Goal: Task Accomplishment & Management: Use online tool/utility

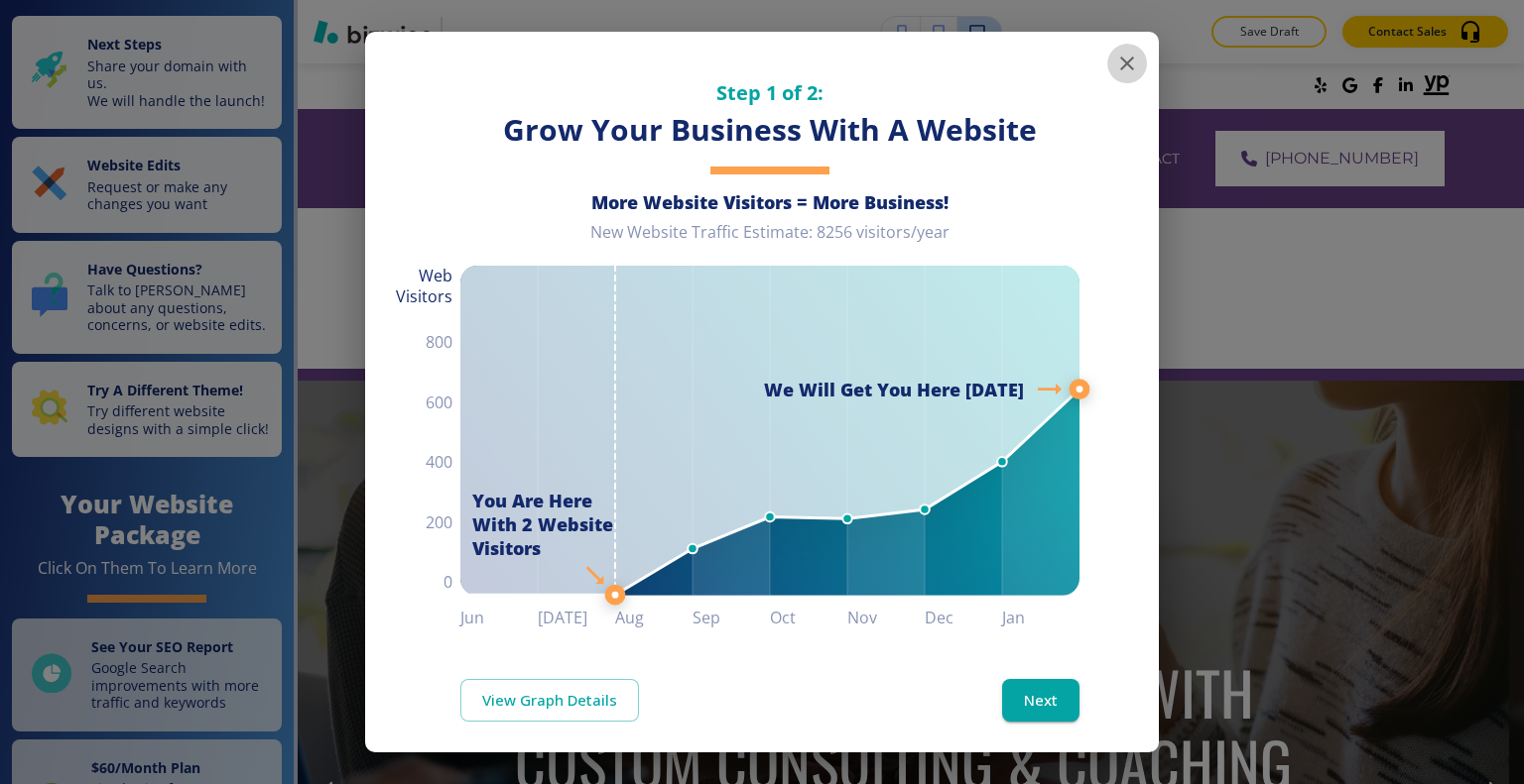
click at [1120, 58] on icon "button" at bounding box center [1126, 64] width 24 height 24
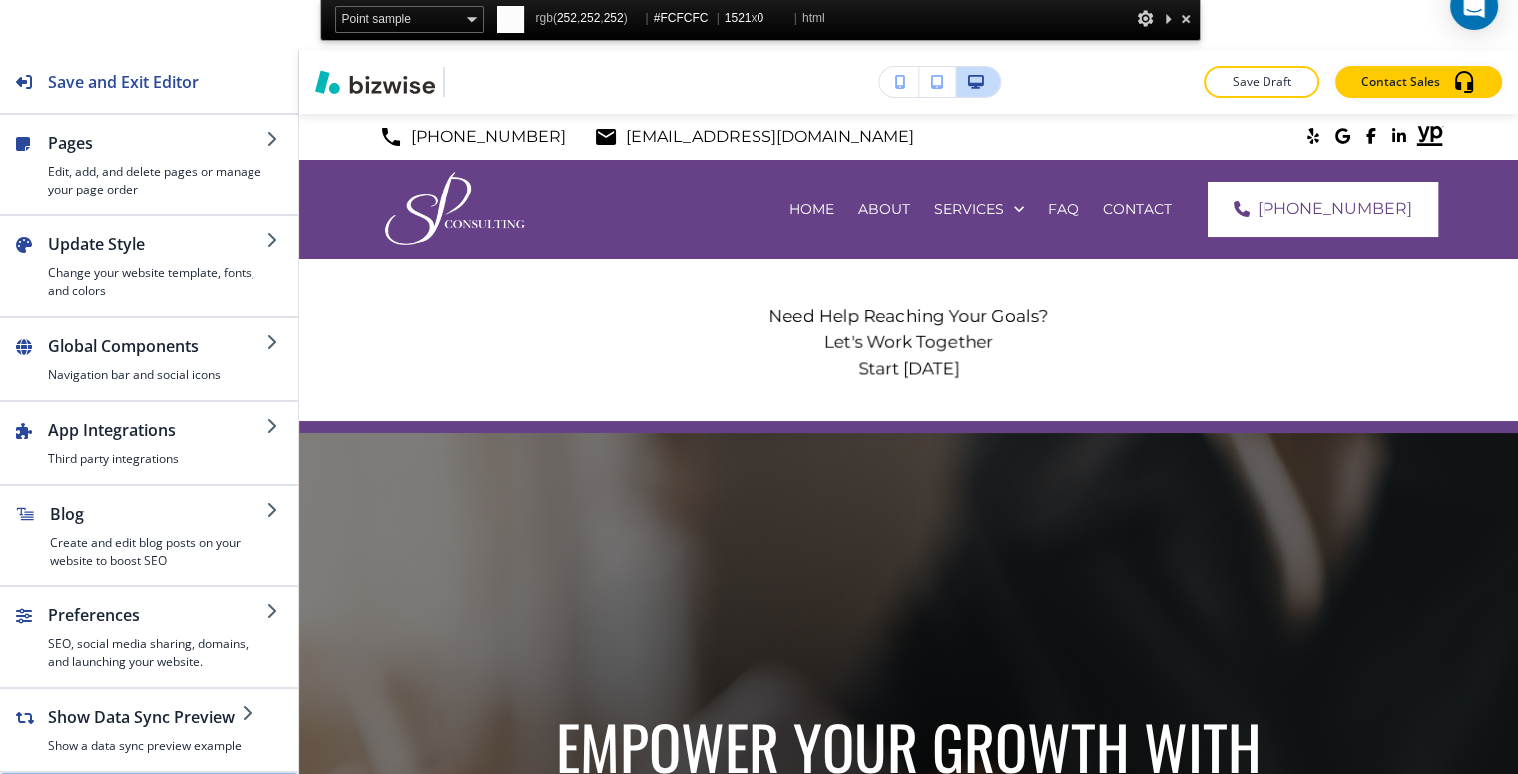
click at [1183, 18] on div at bounding box center [1185, 18] width 20 height 25
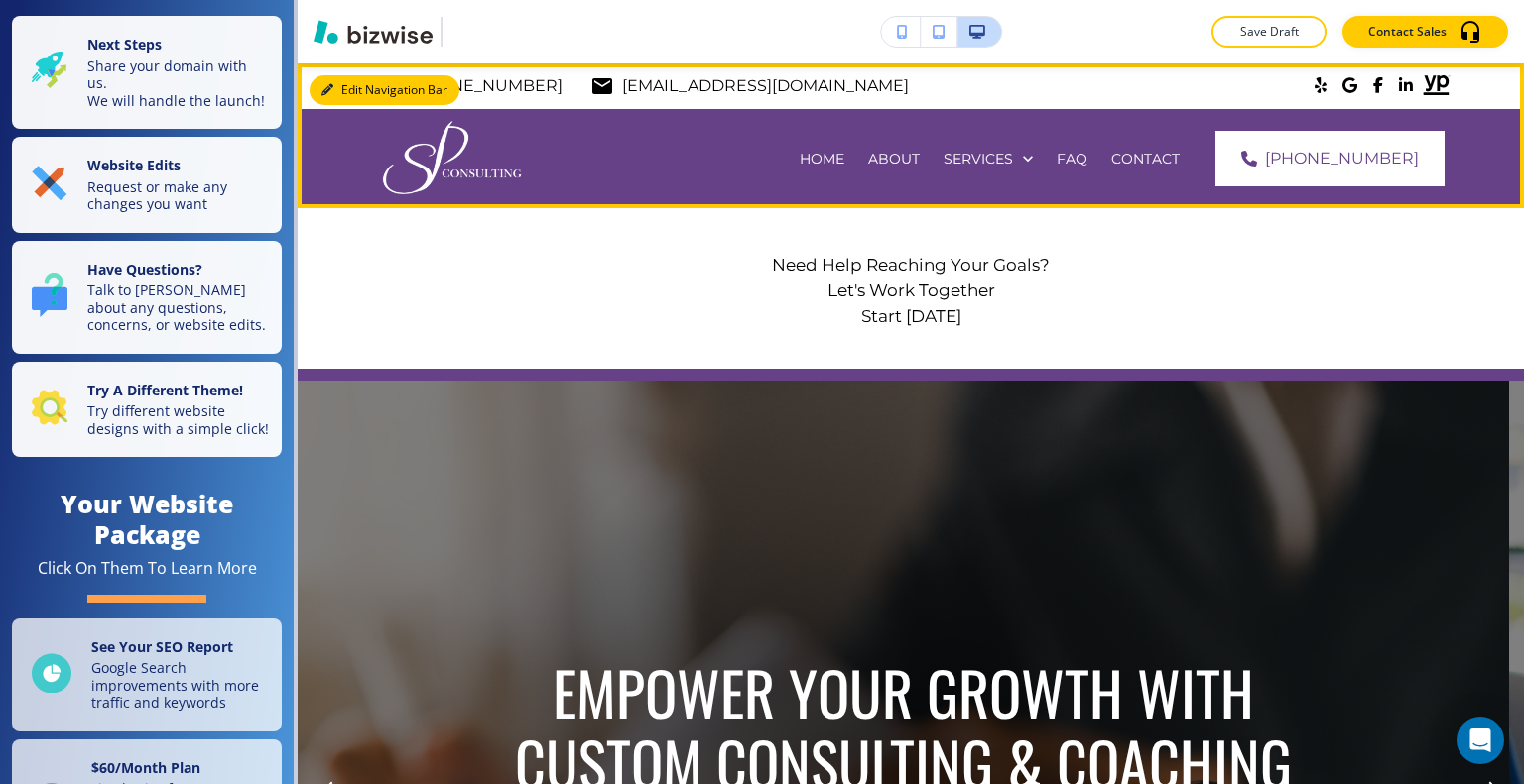
click at [348, 86] on button "Edit Navigation Bar" at bounding box center [384, 90] width 150 height 30
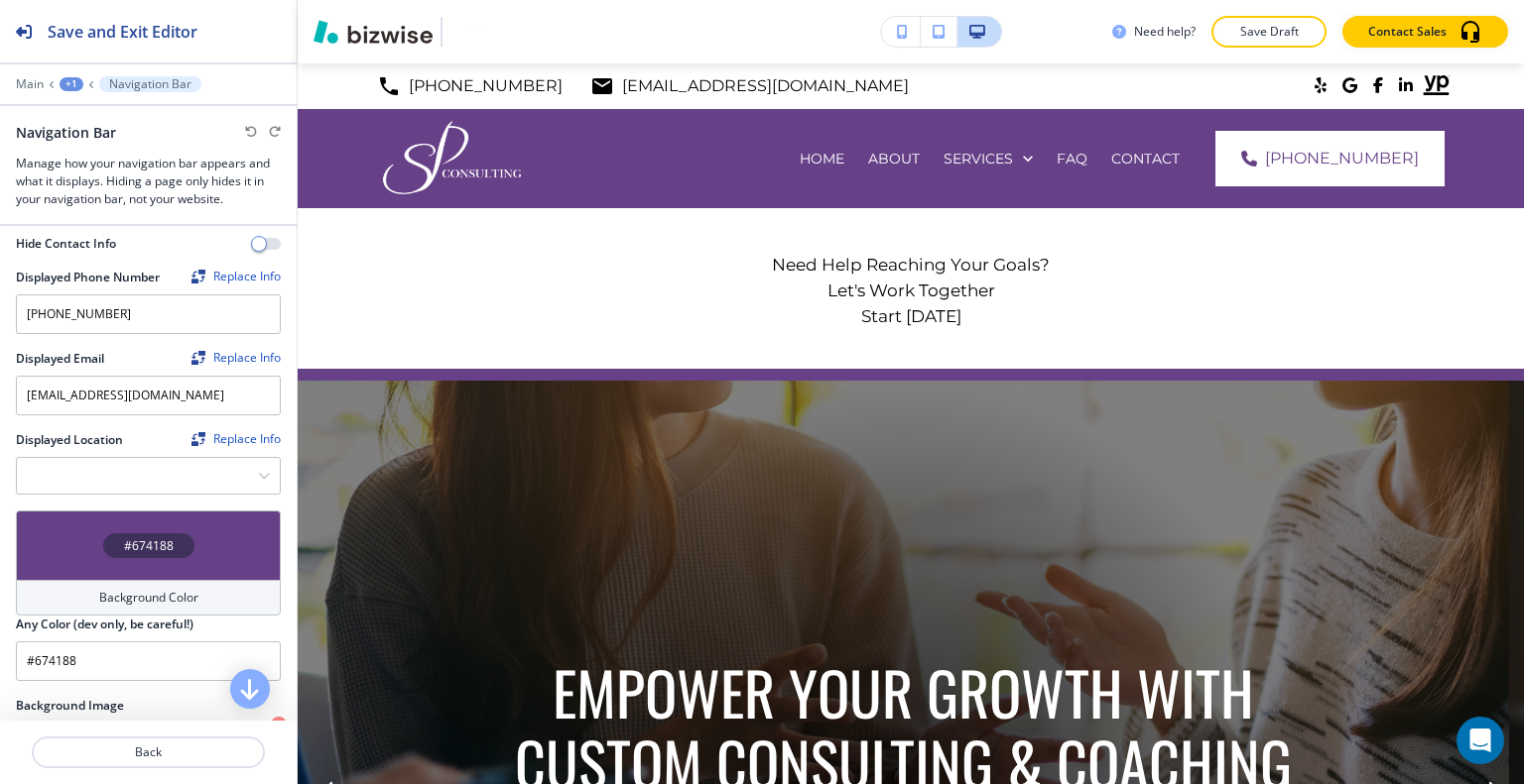
scroll to position [496, 0]
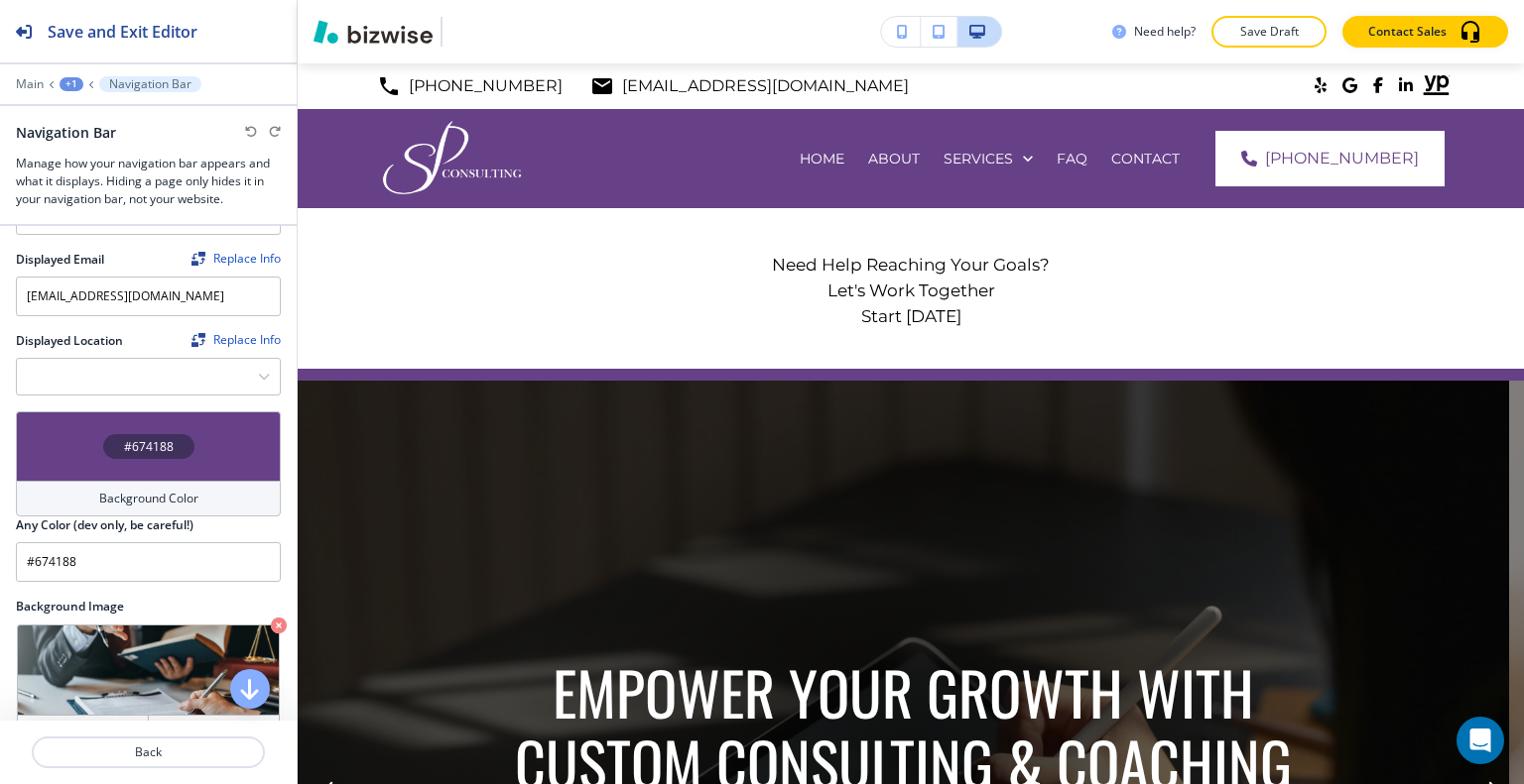
click at [83, 439] on div "#674188" at bounding box center [148, 446] width 264 height 70
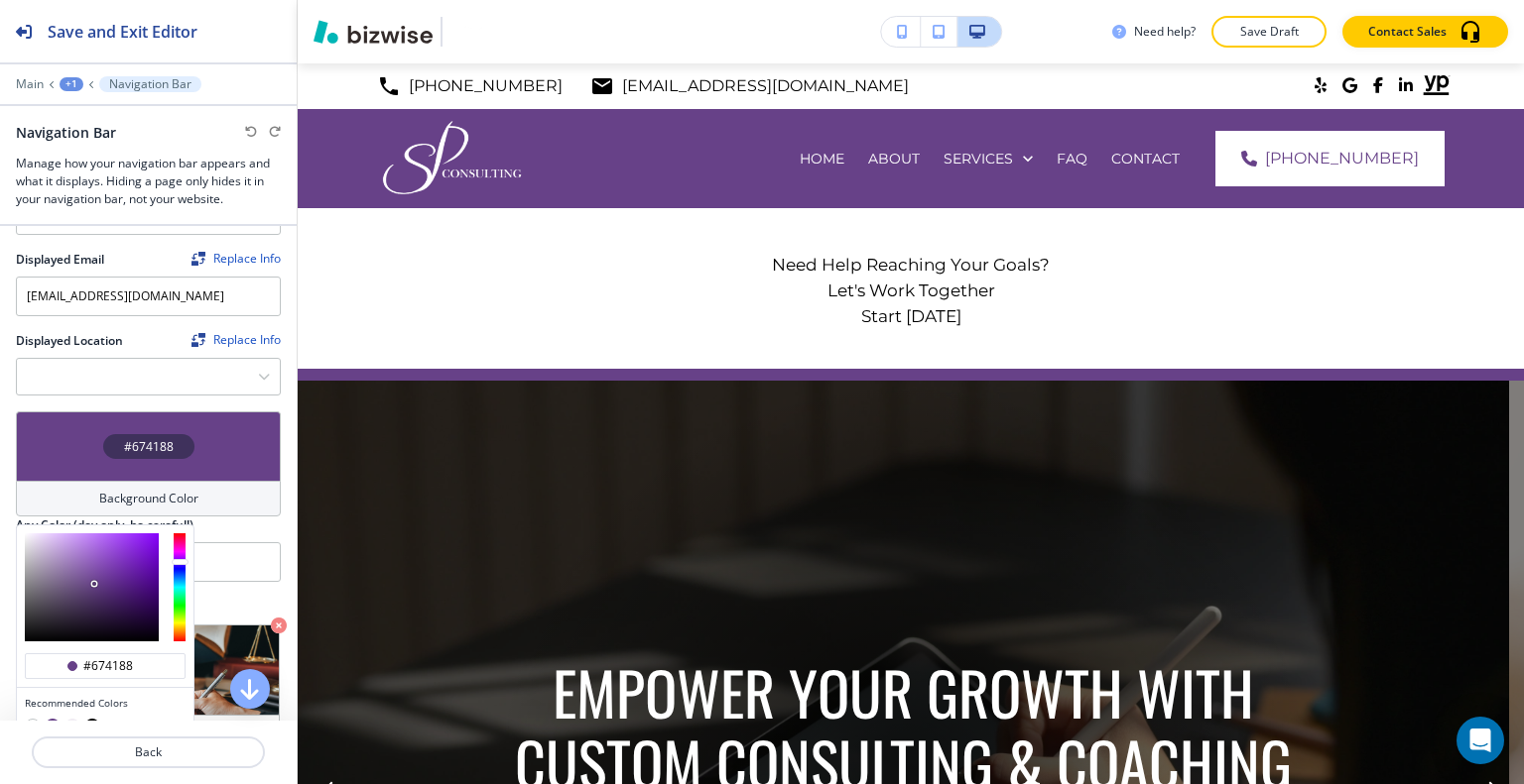
type input "#5c4371"
click at [80, 582] on div at bounding box center [91, 587] width 134 height 108
type input "#5c4371"
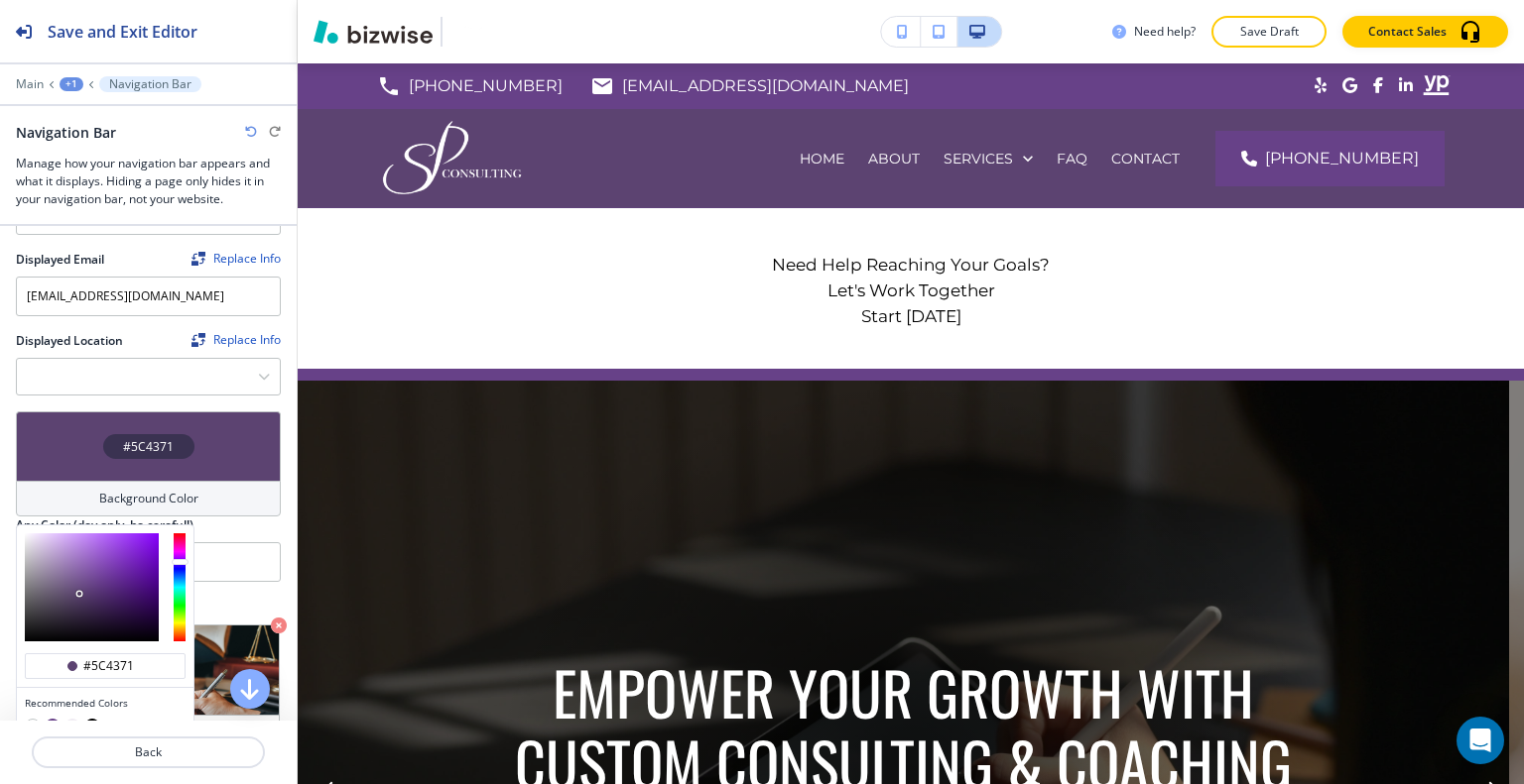
type input "#574b61"
click at [56, 589] on div at bounding box center [91, 587] width 134 height 108
type input "#574b61"
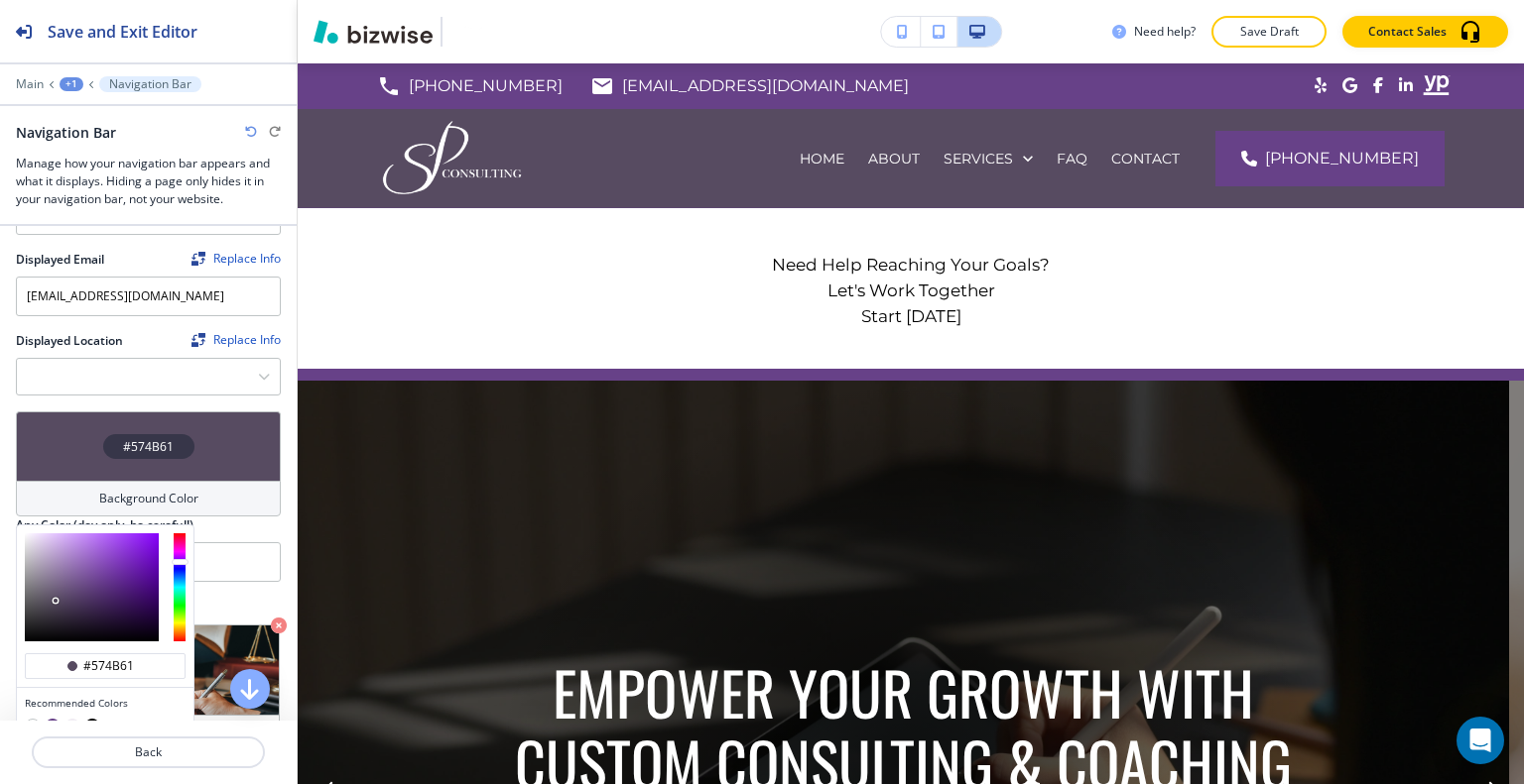
type input "#251a2e"
click at [82, 611] on div at bounding box center [91, 587] width 134 height 108
type input "#251a2e"
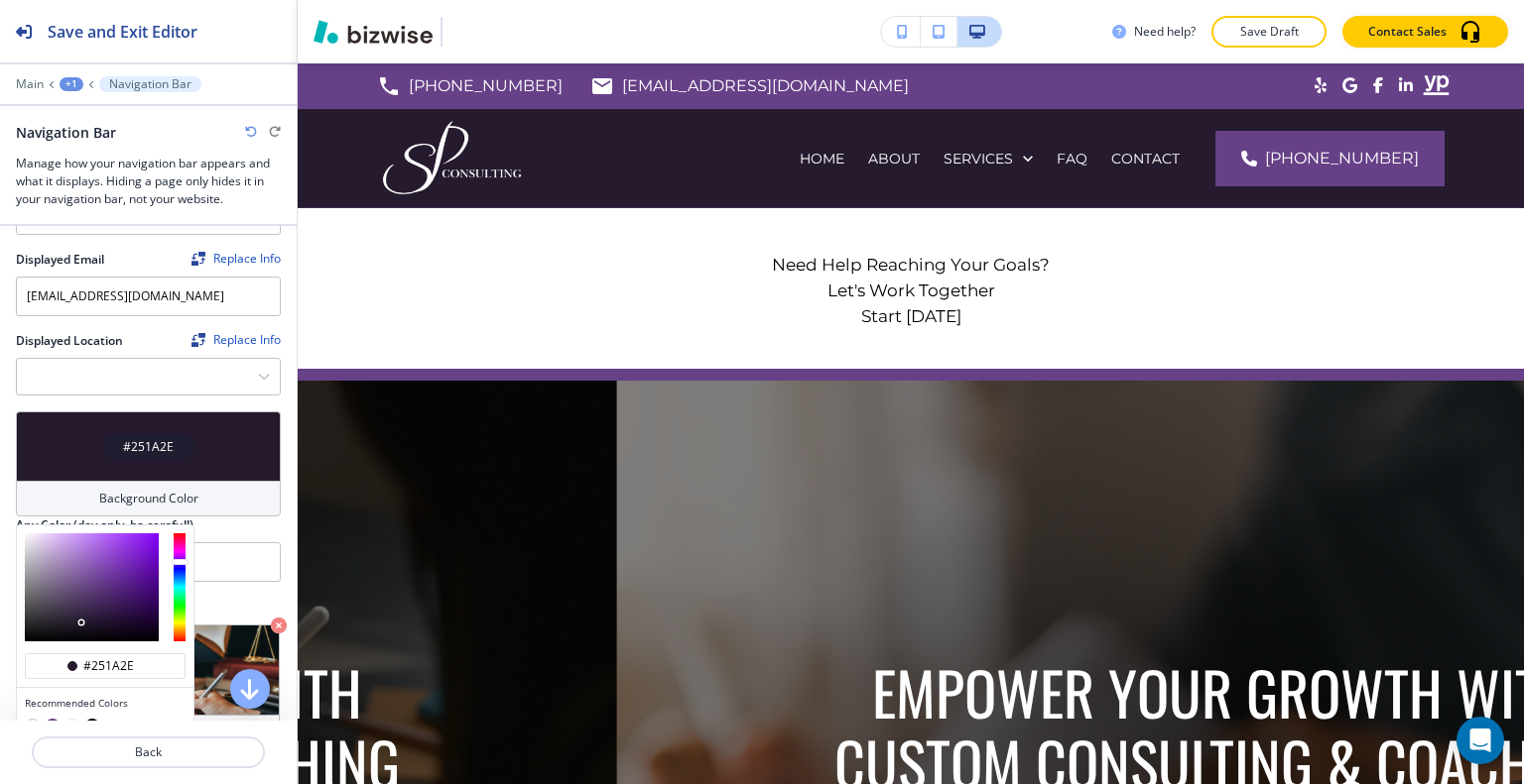
type input "#503c61"
click at [77, 589] on div at bounding box center [91, 587] width 134 height 108
type input "#503c61"
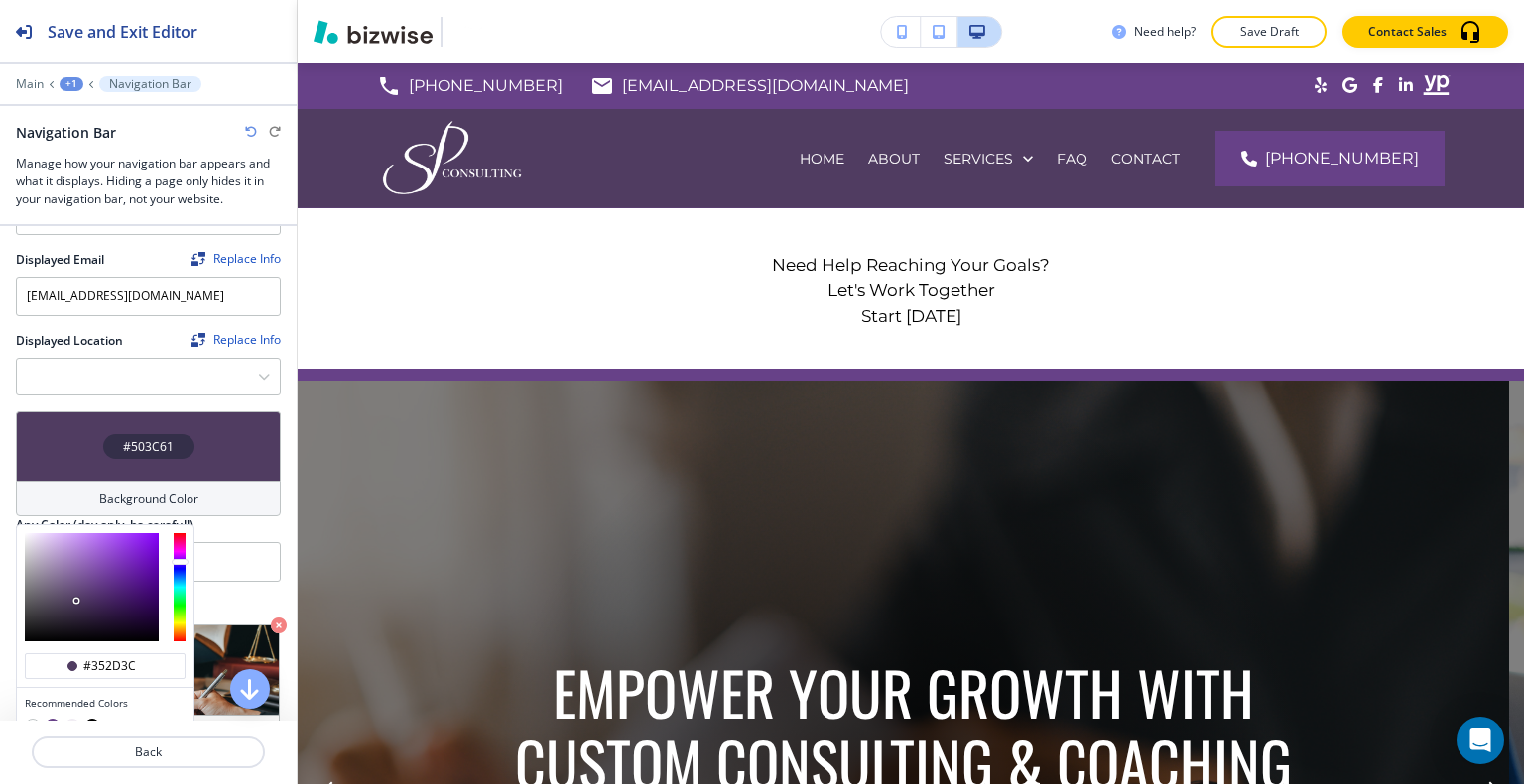
type input "#332b39"
click at [59, 606] on div at bounding box center [91, 587] width 134 height 108
type input "#332b39"
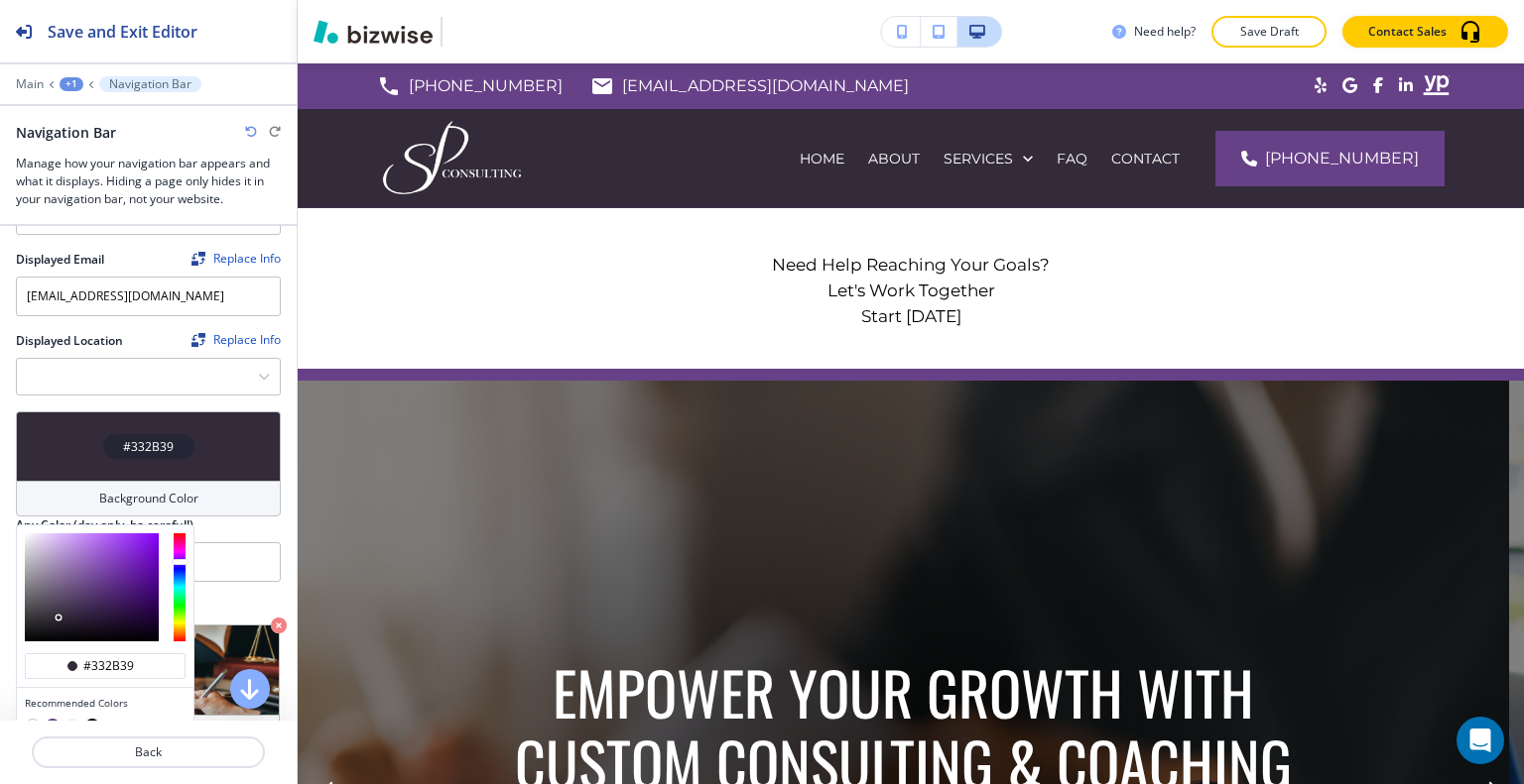
type input "#746680"
click at [52, 576] on div at bounding box center [91, 587] width 134 height 108
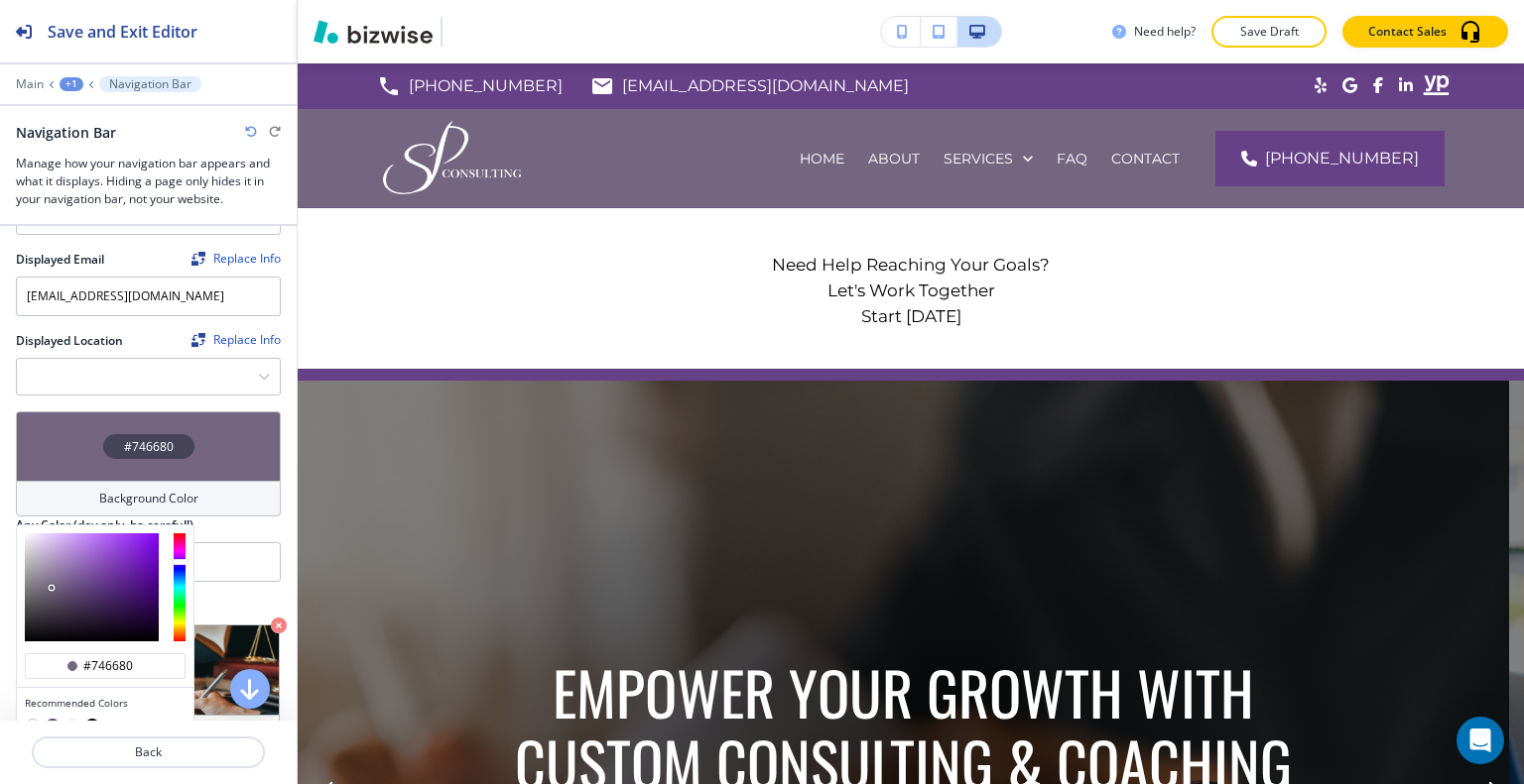
click at [248, 134] on icon "button" at bounding box center [251, 132] width 12 height 12
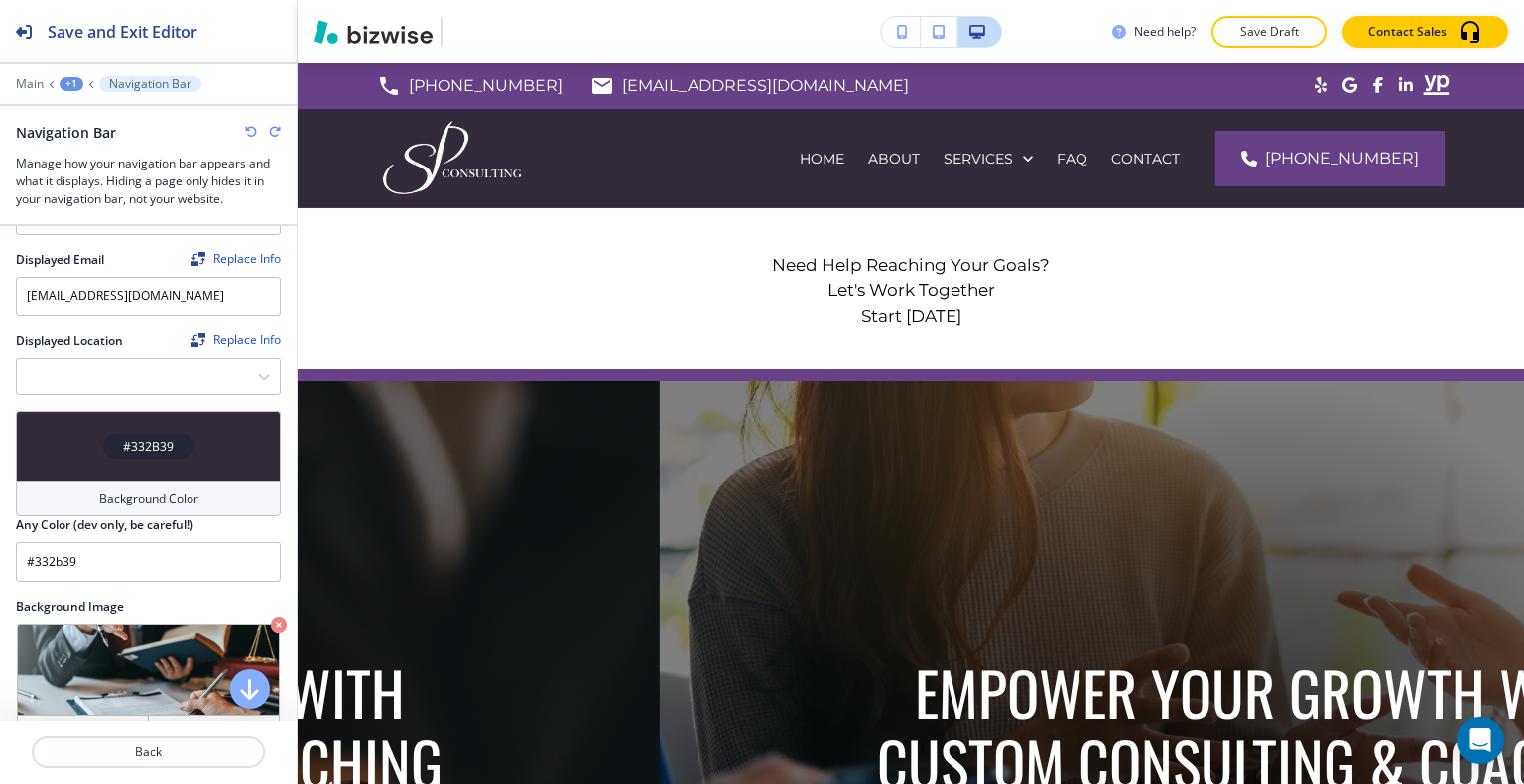
click at [248, 134] on icon "button" at bounding box center [251, 132] width 12 height 12
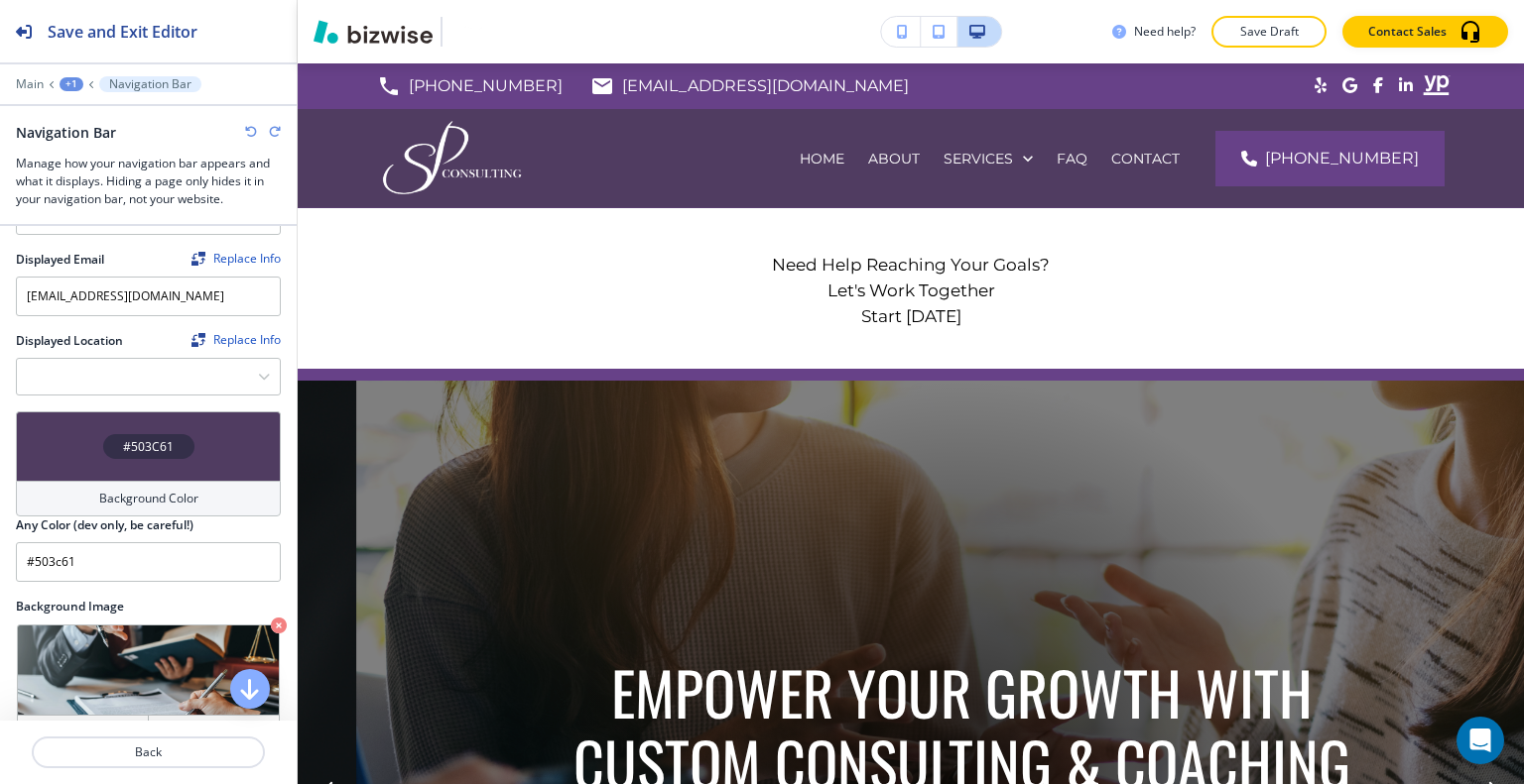
click at [248, 134] on icon "button" at bounding box center [251, 132] width 12 height 12
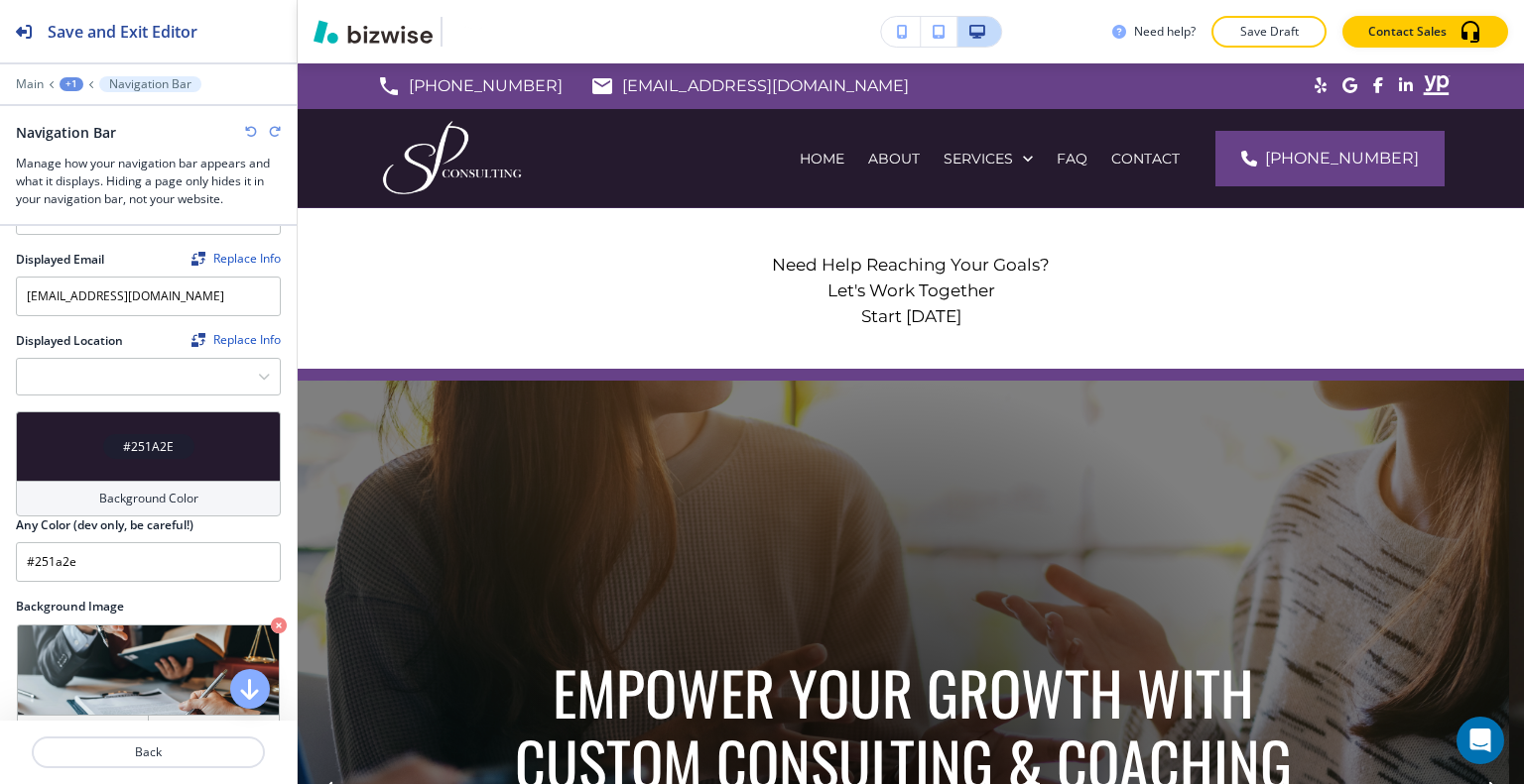
click at [248, 134] on icon "button" at bounding box center [251, 132] width 12 height 12
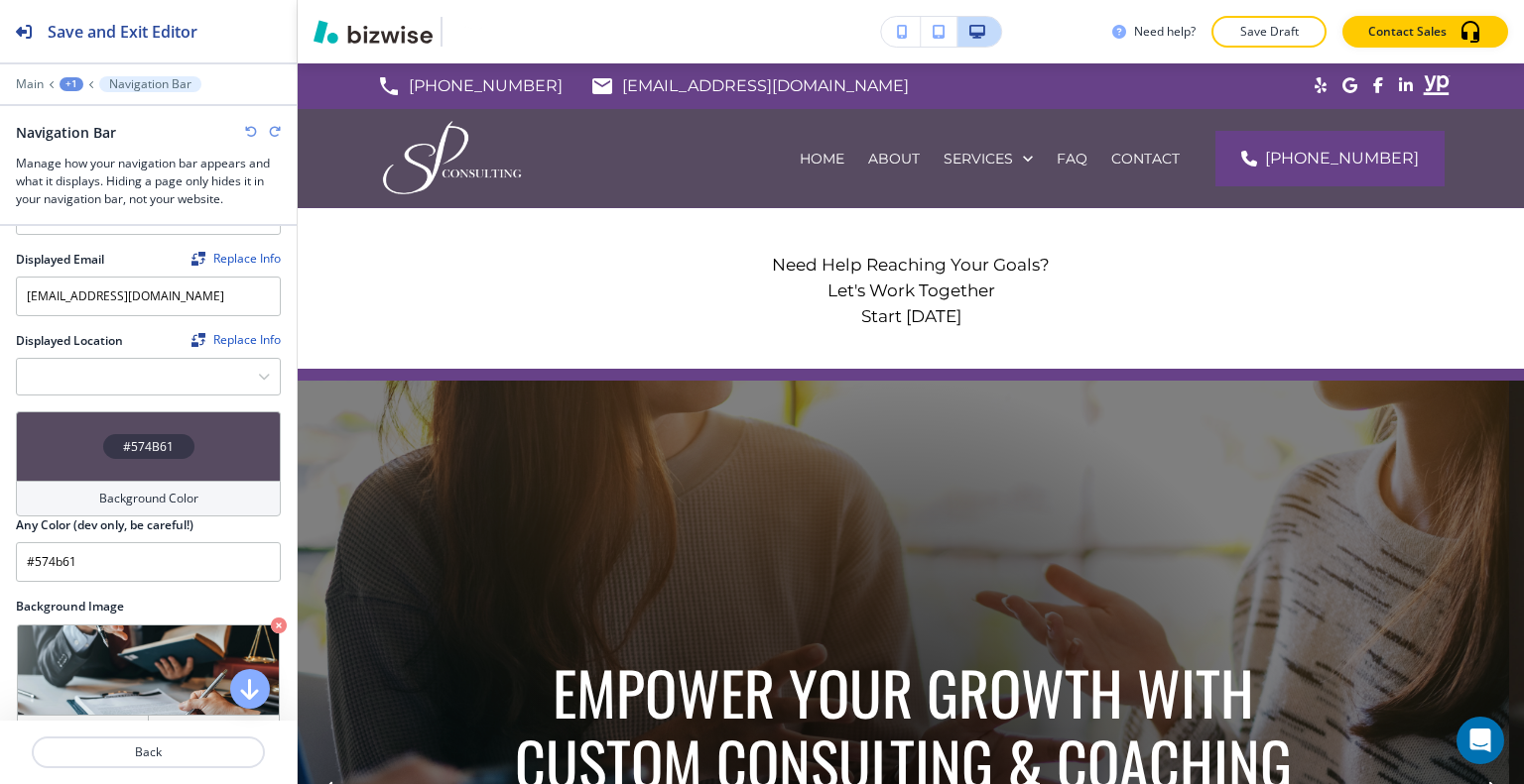
click at [248, 134] on icon "button" at bounding box center [251, 132] width 12 height 12
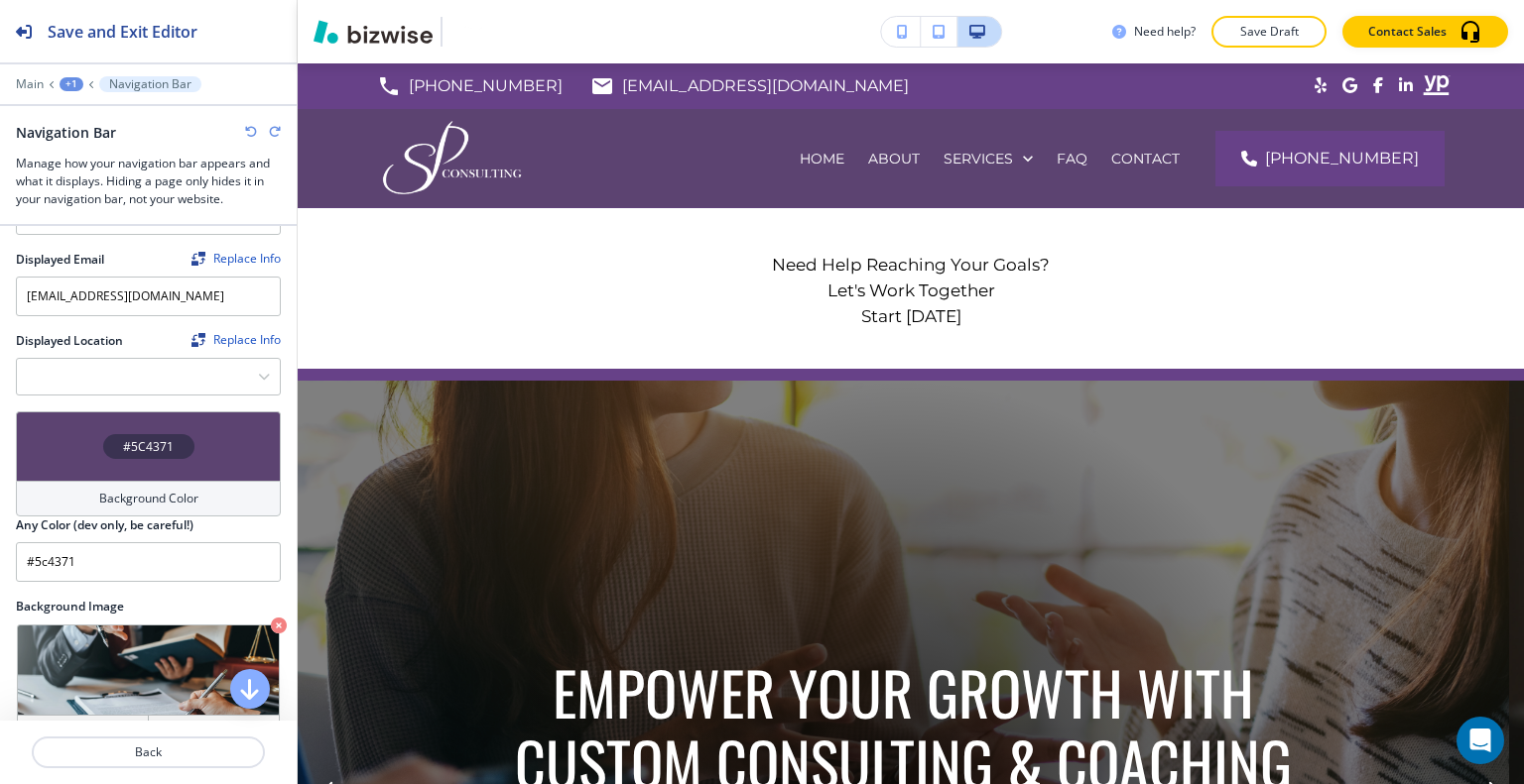
click at [248, 134] on icon "button" at bounding box center [251, 132] width 12 height 12
type input "#674188"
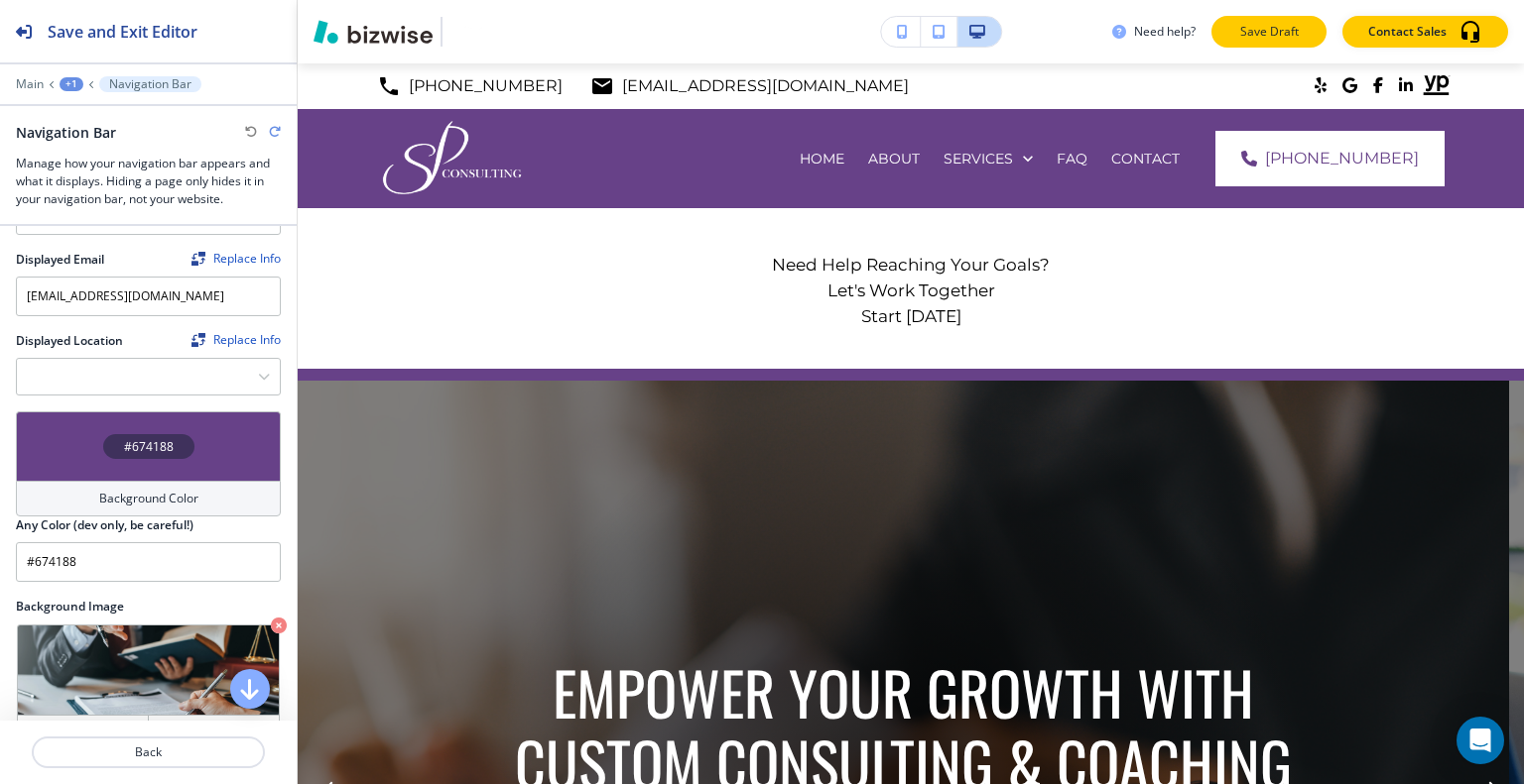
click at [1257, 36] on p "Save Draft" at bounding box center [1269, 32] width 64 height 18
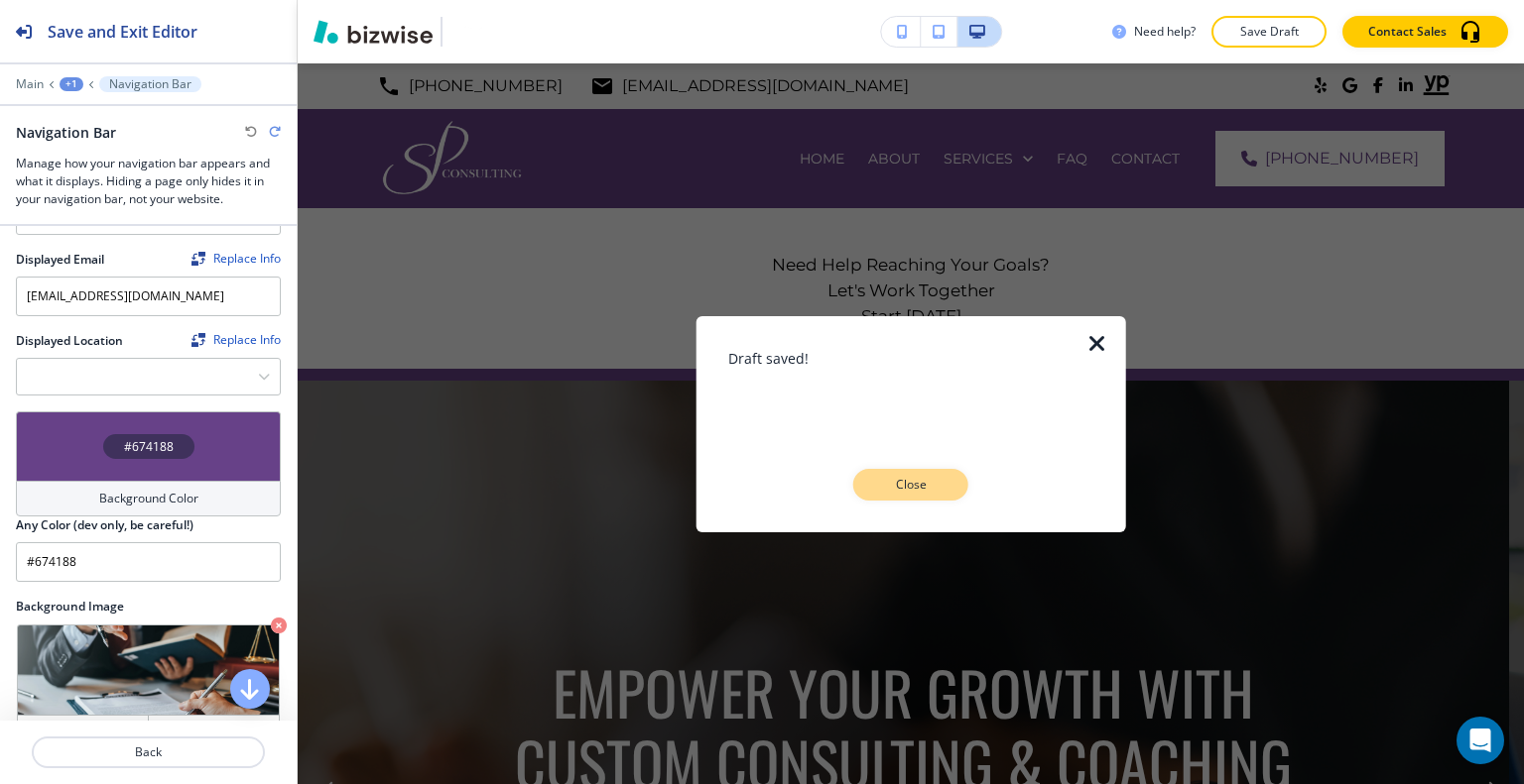
click at [941, 479] on p "Close" at bounding box center [911, 485] width 64 height 18
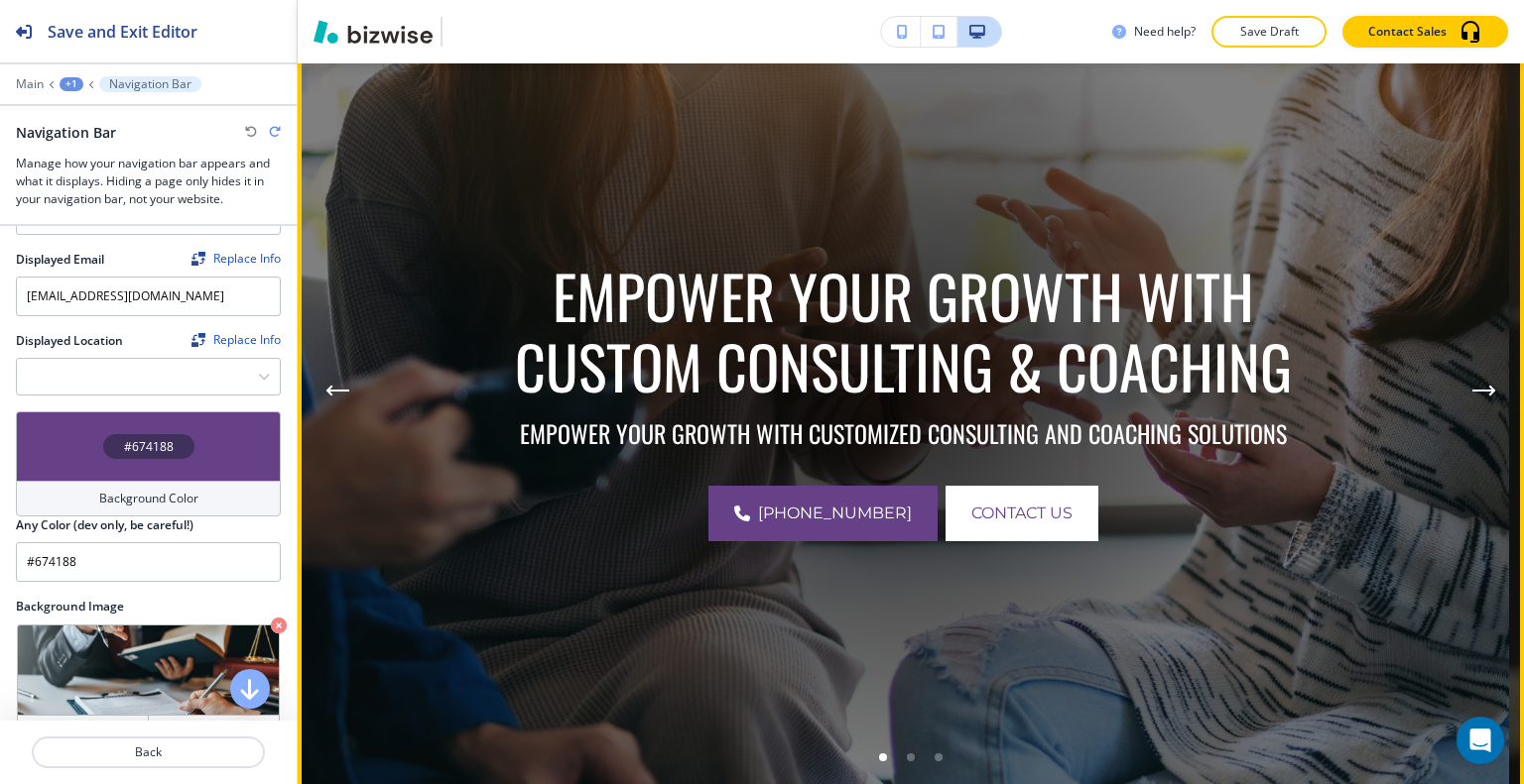
scroll to position [0, 0]
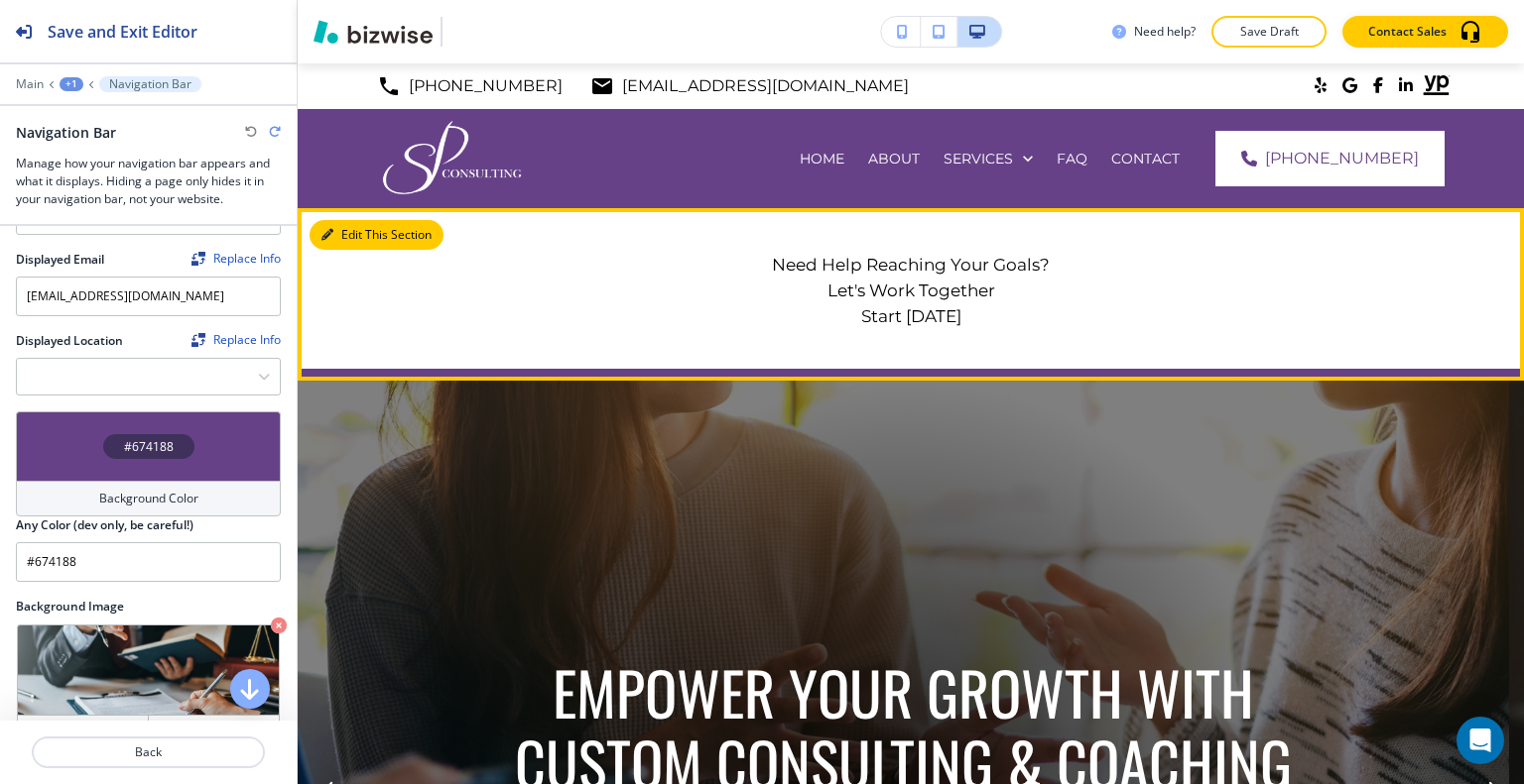
click at [356, 242] on button "Edit This Section" at bounding box center [376, 235] width 134 height 30
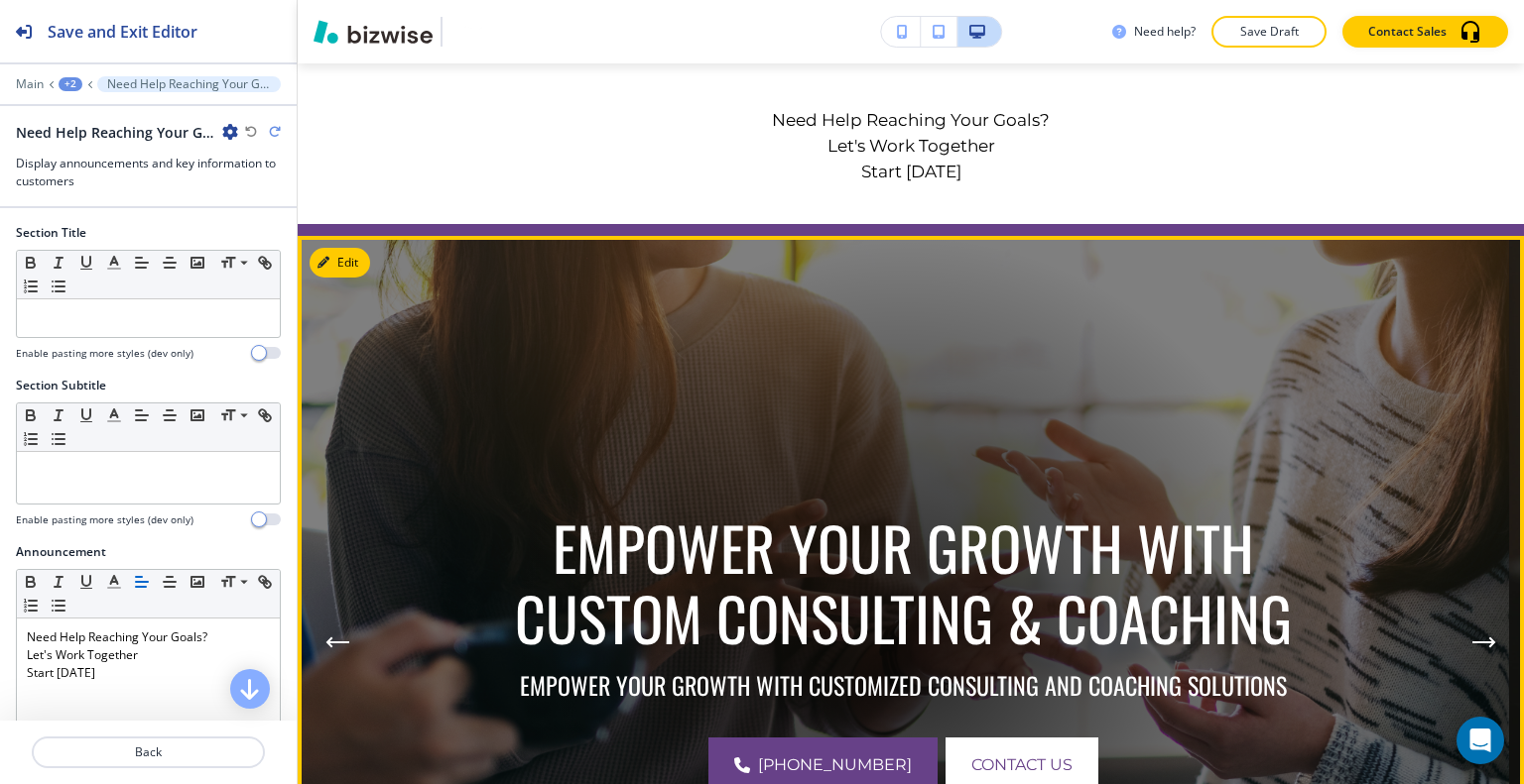
scroll to position [46, 0]
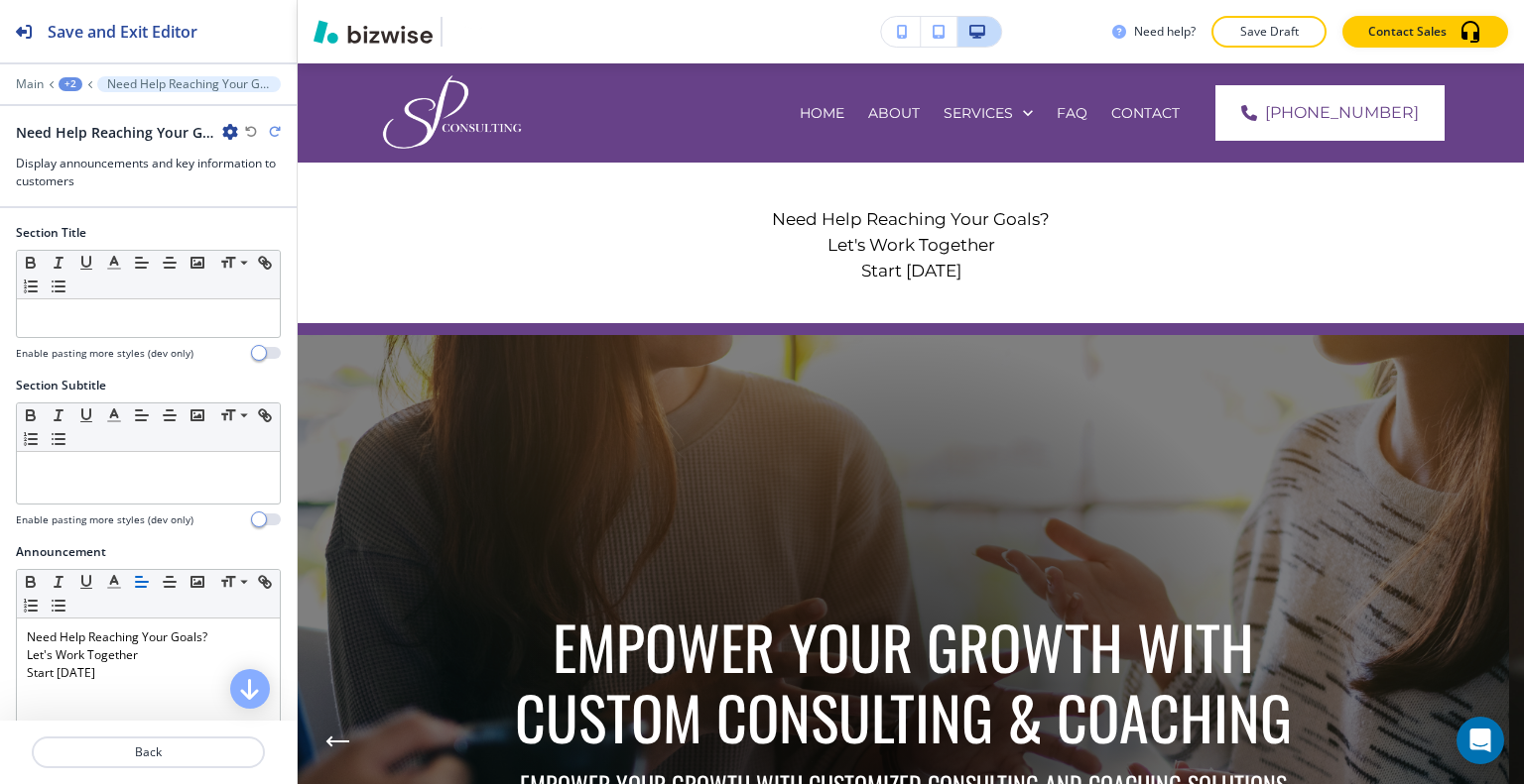
click at [275, 129] on icon "button" at bounding box center [274, 132] width 12 height 12
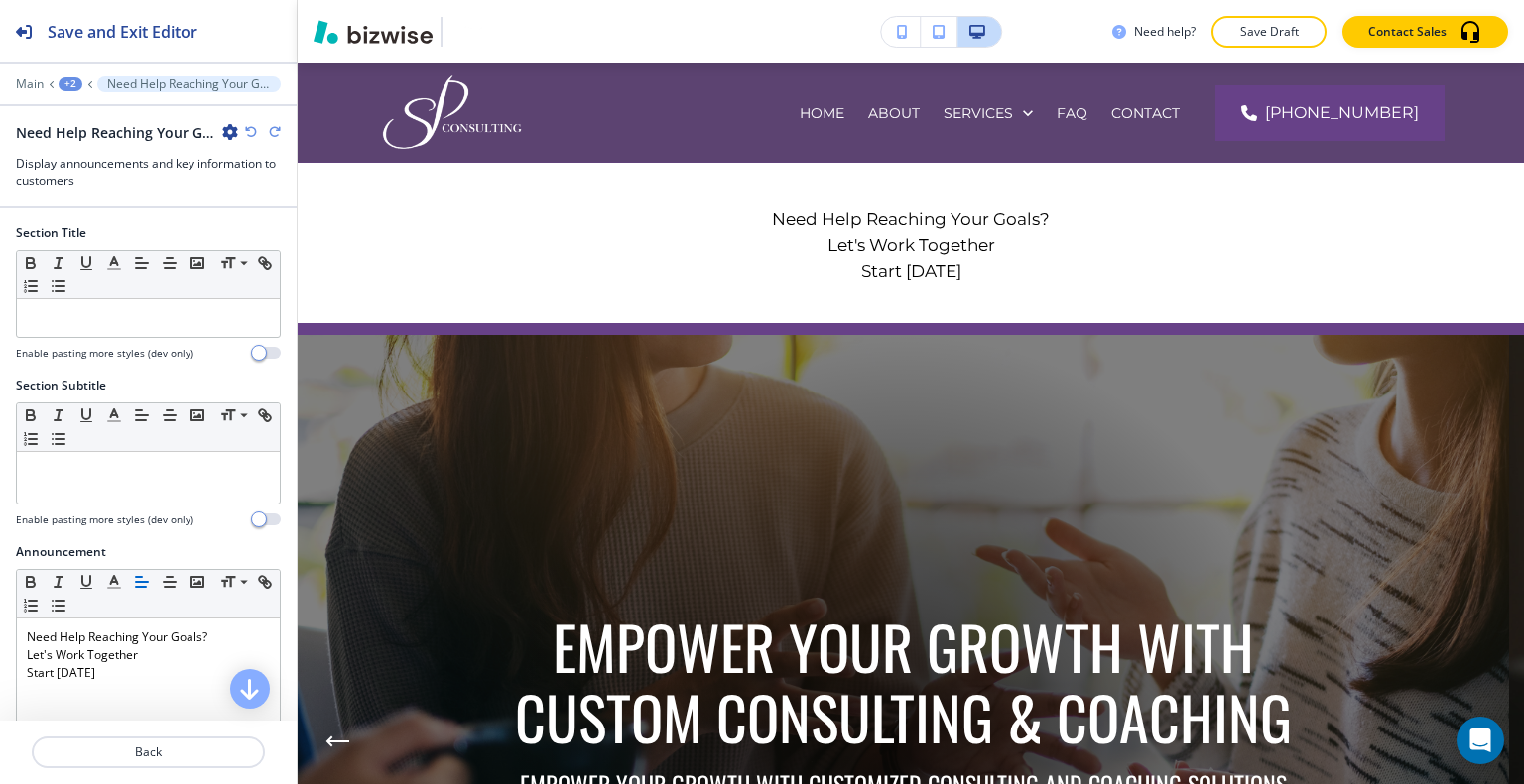
click at [275, 129] on icon "button" at bounding box center [274, 132] width 12 height 12
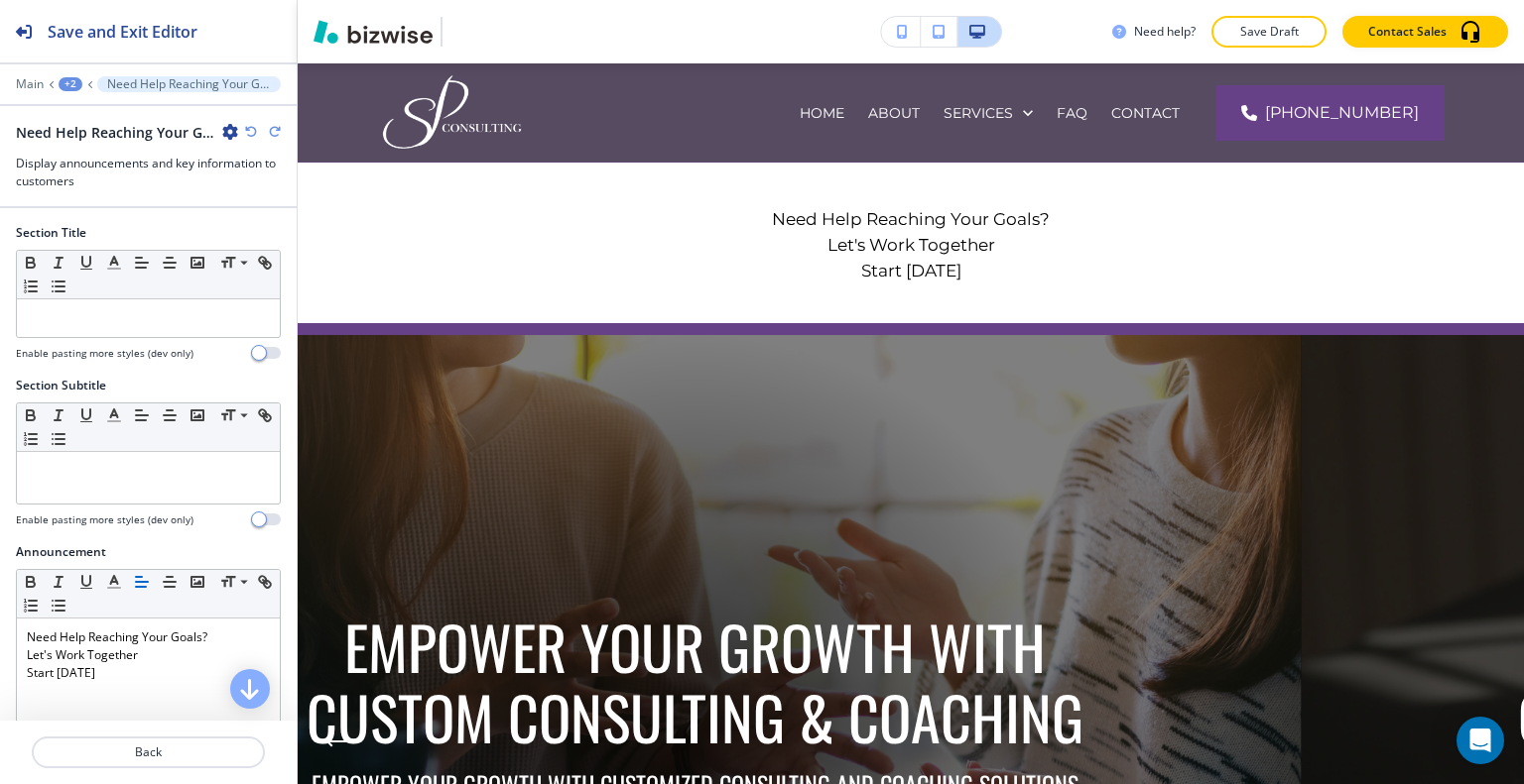
click at [254, 130] on icon "button" at bounding box center [251, 132] width 12 height 12
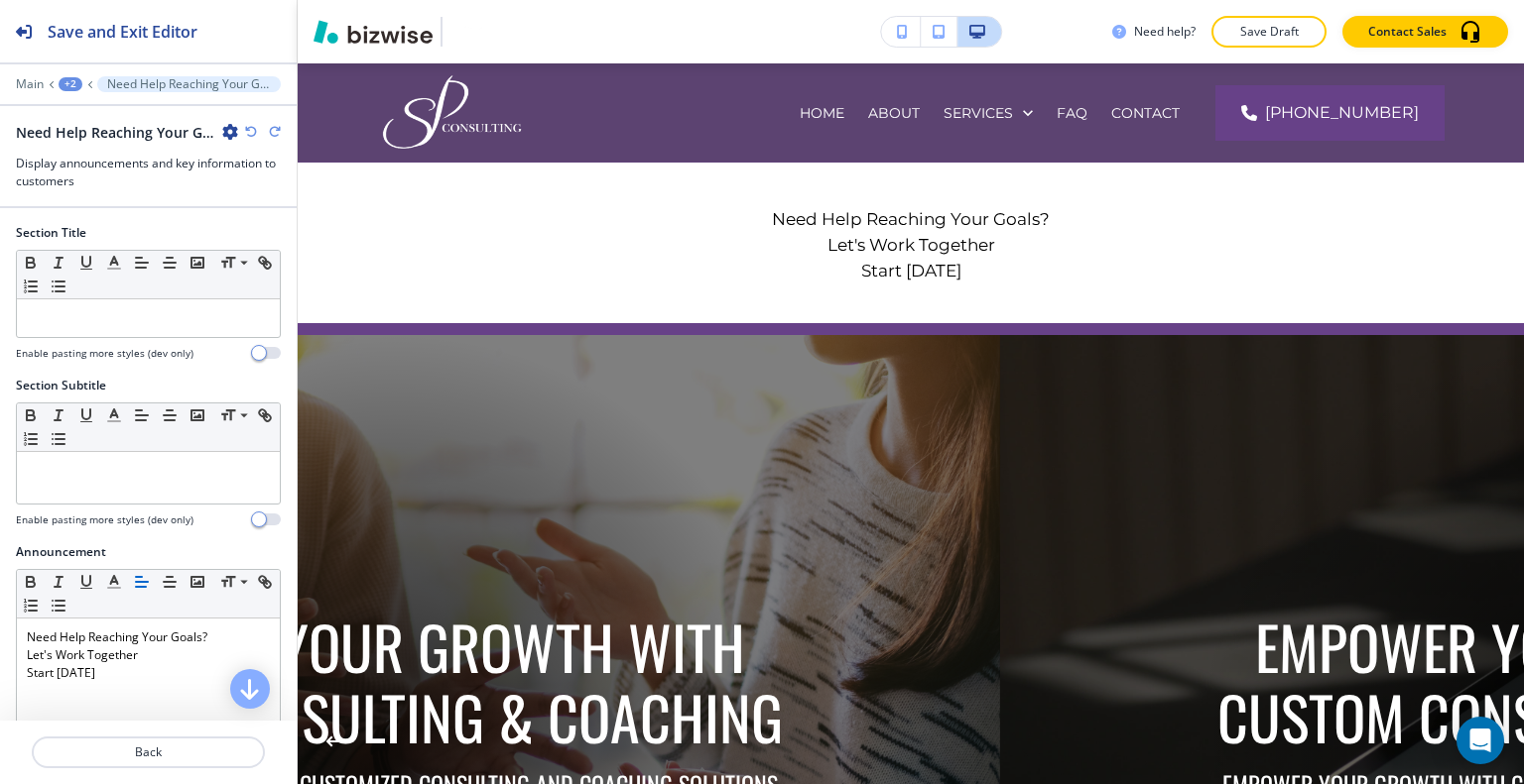
click at [254, 130] on icon "button" at bounding box center [251, 132] width 12 height 12
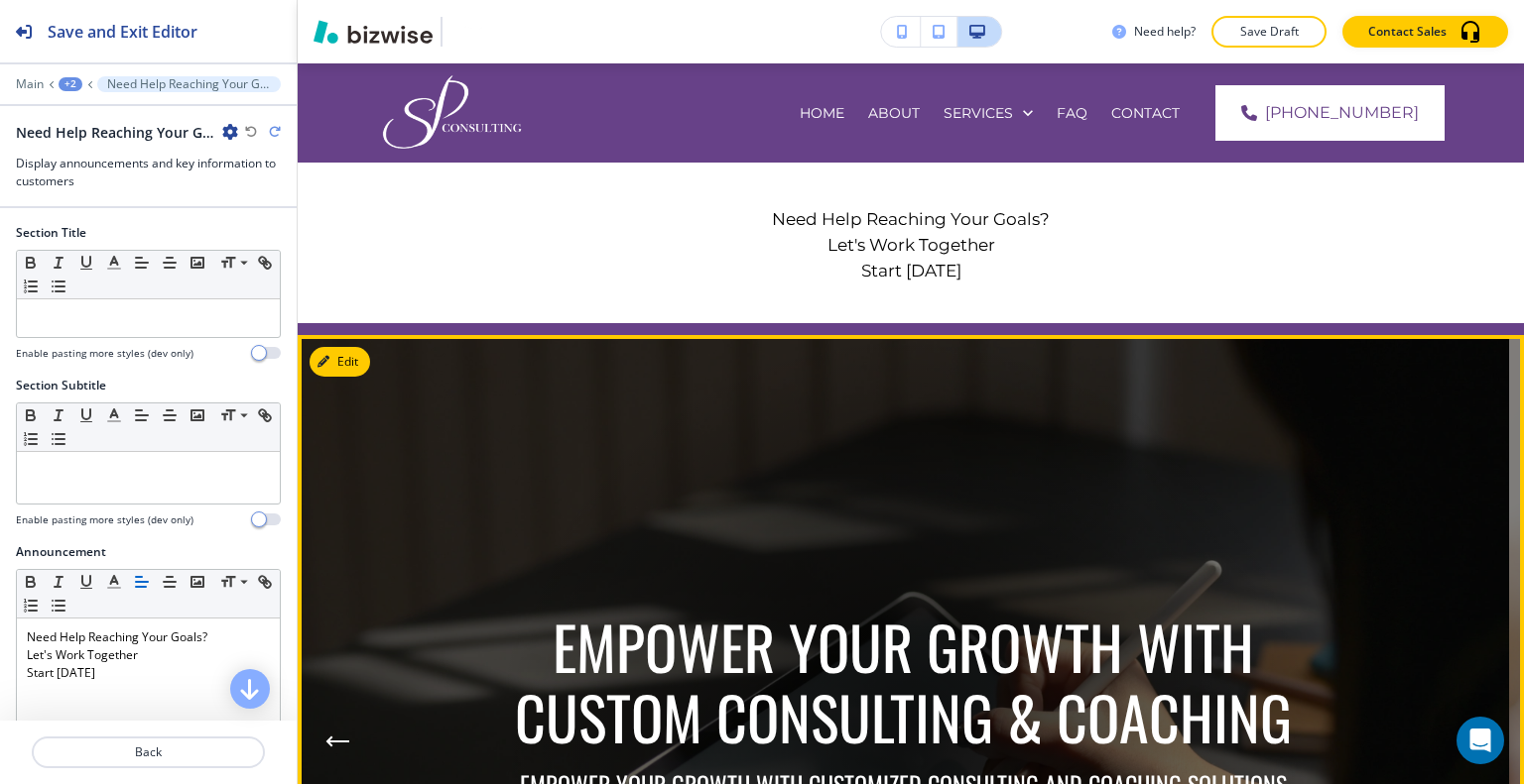
scroll to position [0, 0]
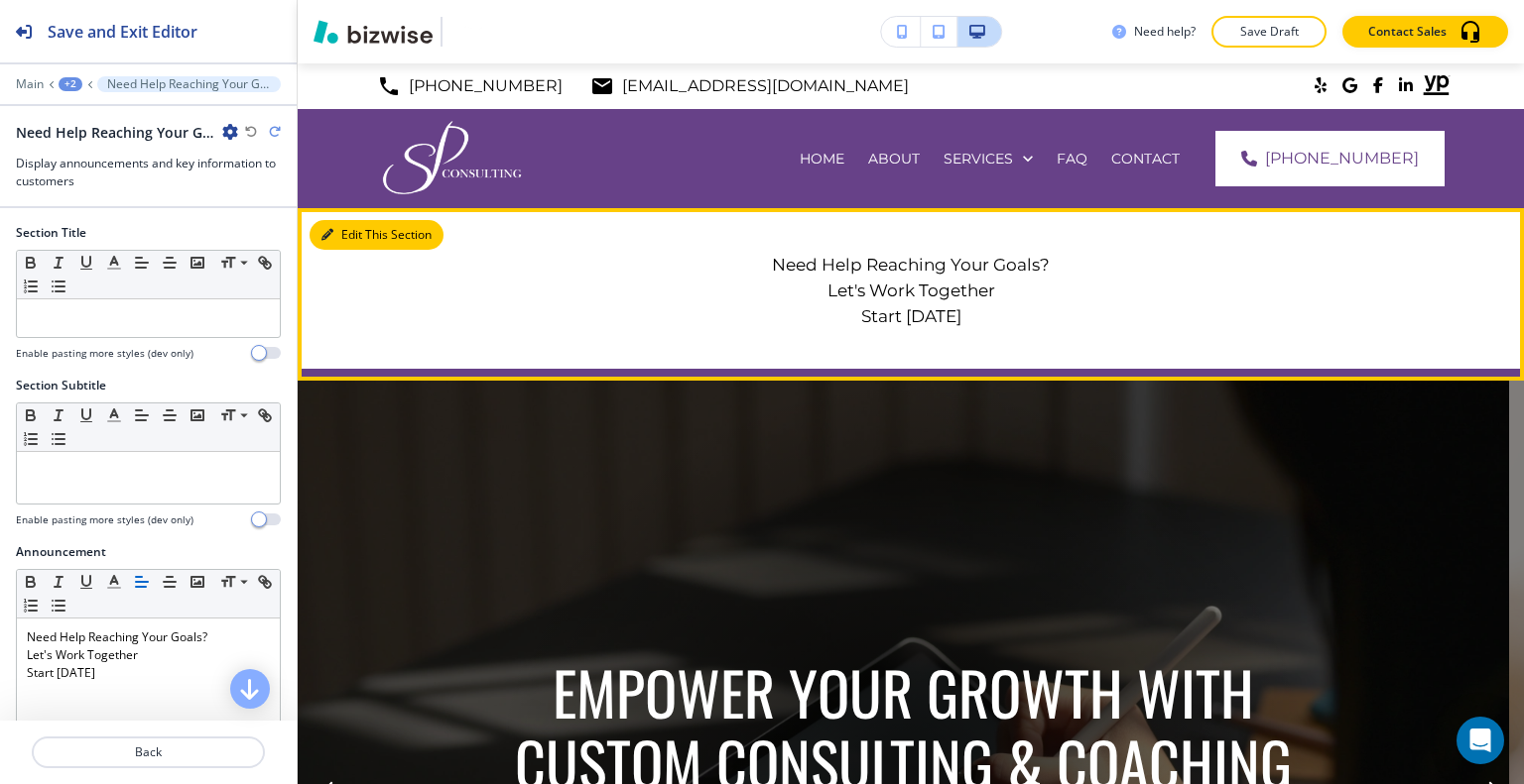
click at [347, 236] on button "Edit This Section" at bounding box center [376, 235] width 134 height 30
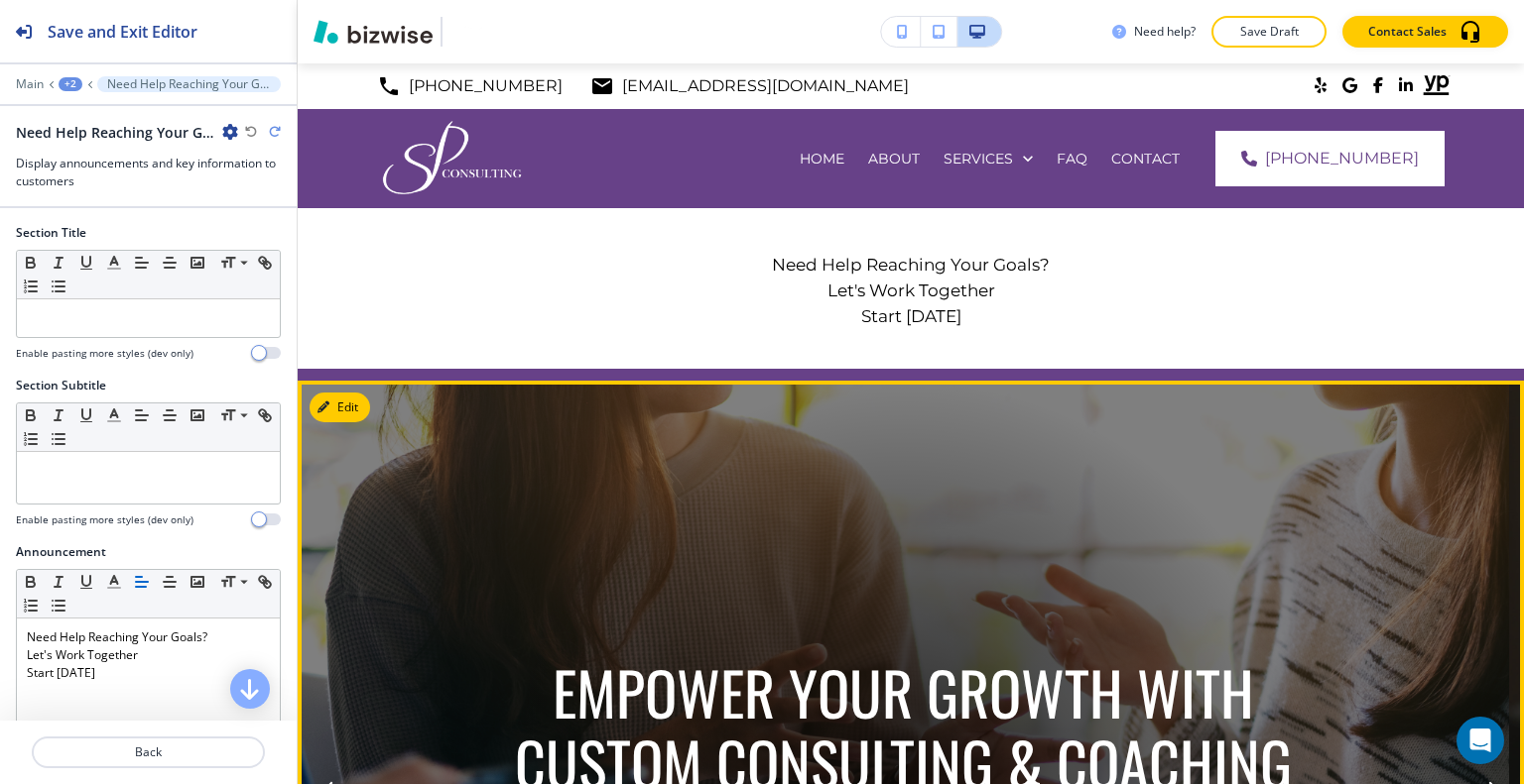
scroll to position [396, 0]
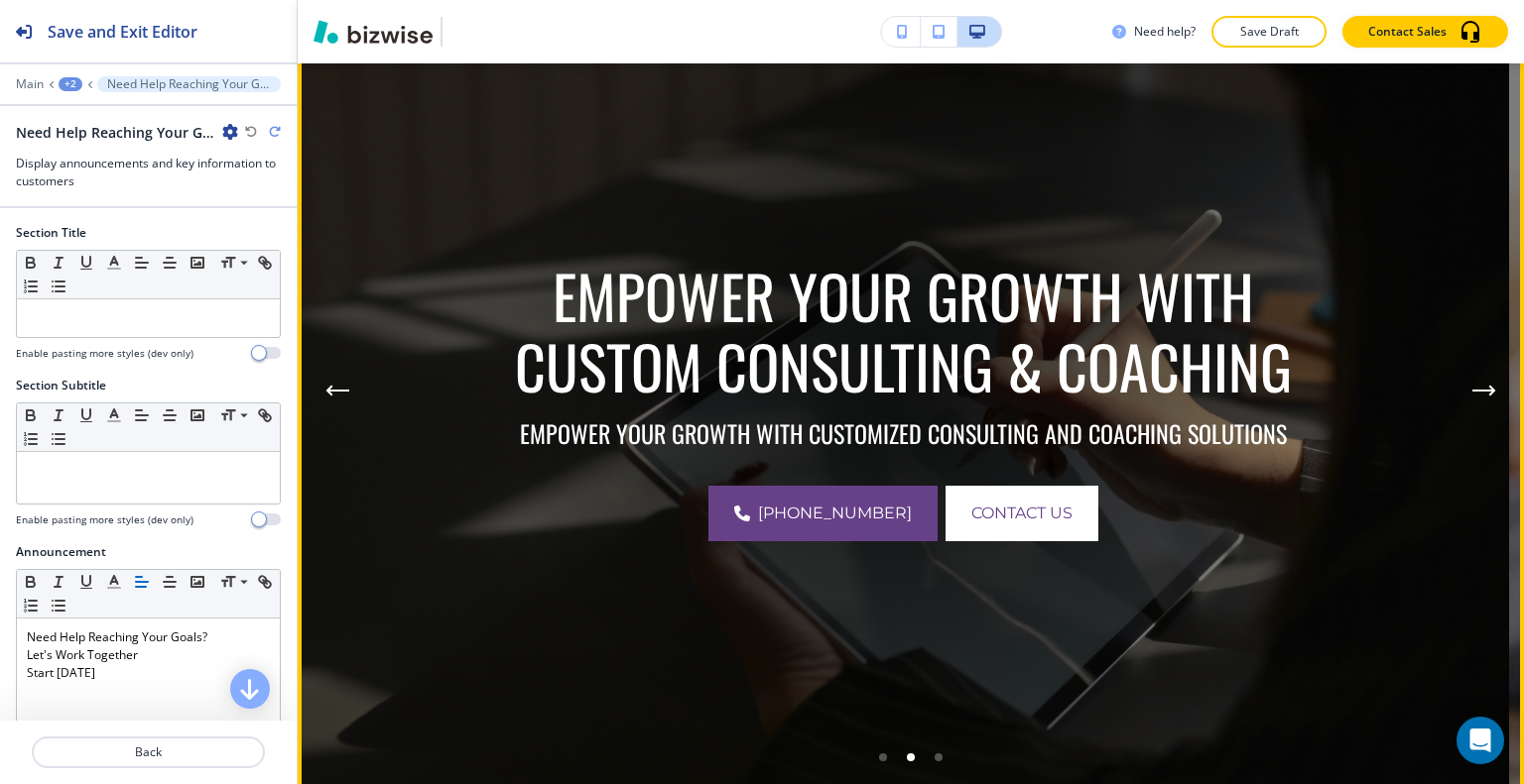
click at [1464, 392] on button "Next Hero Image" at bounding box center [1484, 391] width 40 height 40
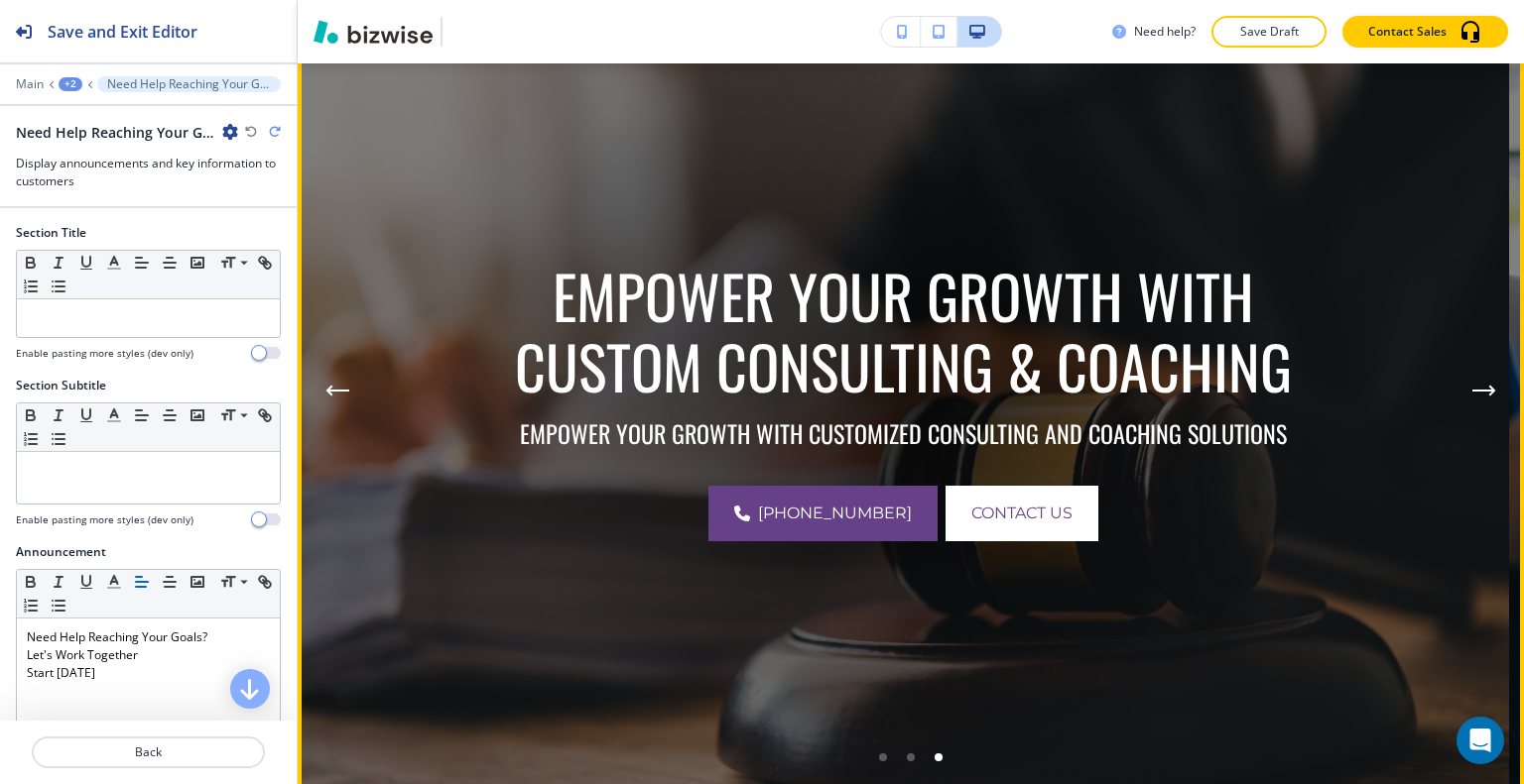
click at [1472, 388] on icon "Next Hero Image" at bounding box center [1484, 391] width 24 height 12
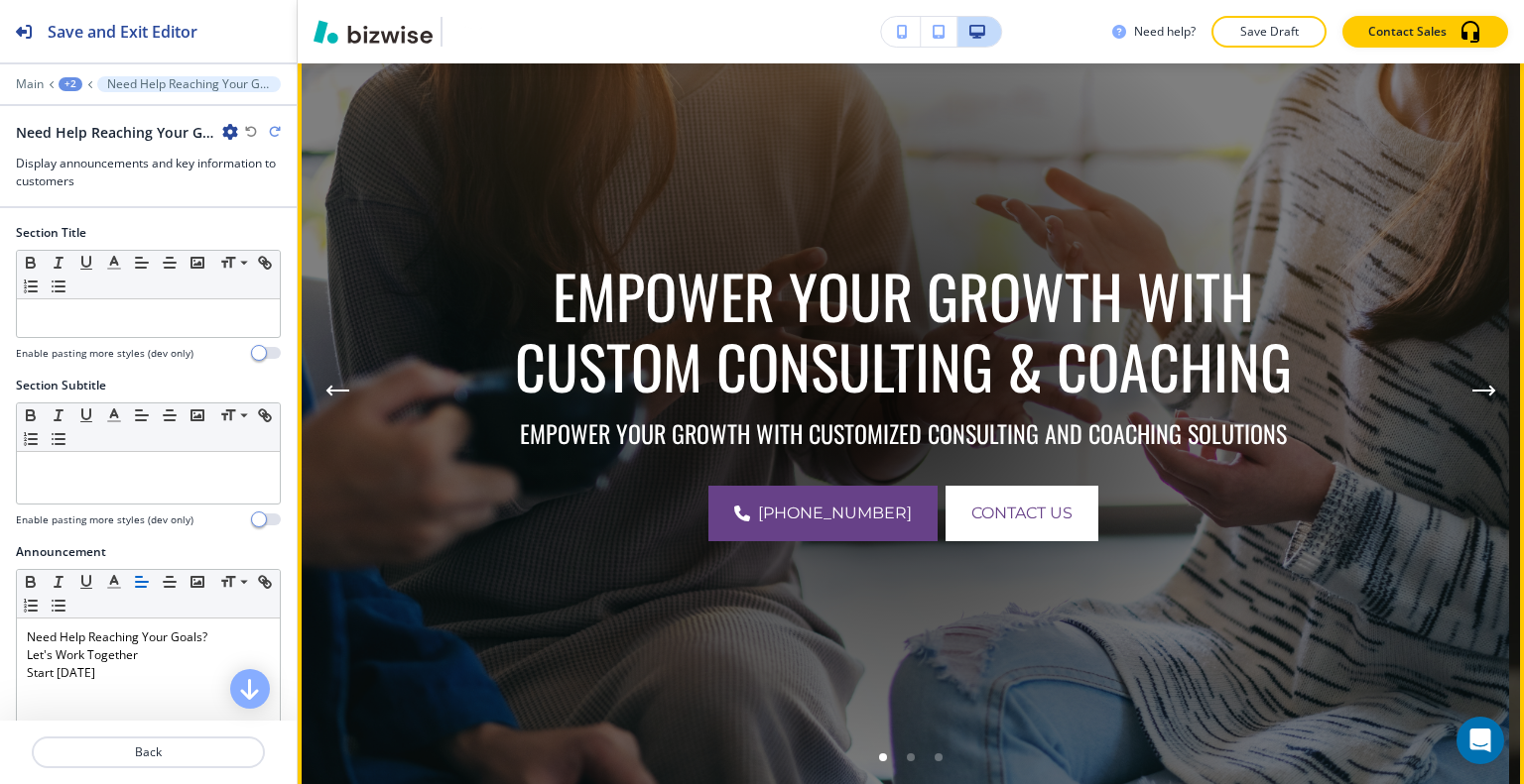
click at [1472, 388] on icon "Next Hero Image" at bounding box center [1484, 391] width 24 height 12
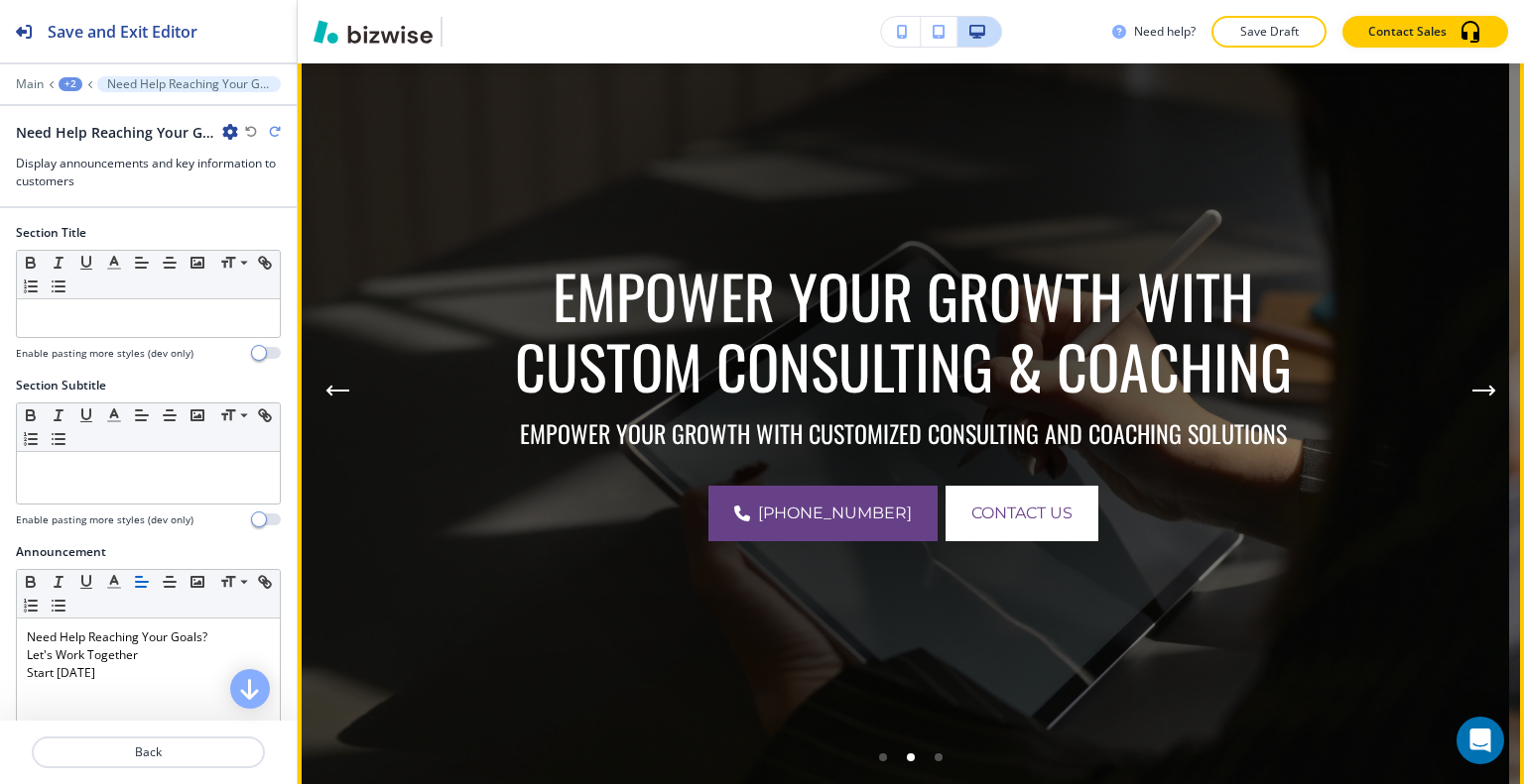
click at [1472, 388] on icon "Next Hero Image" at bounding box center [1484, 391] width 24 height 12
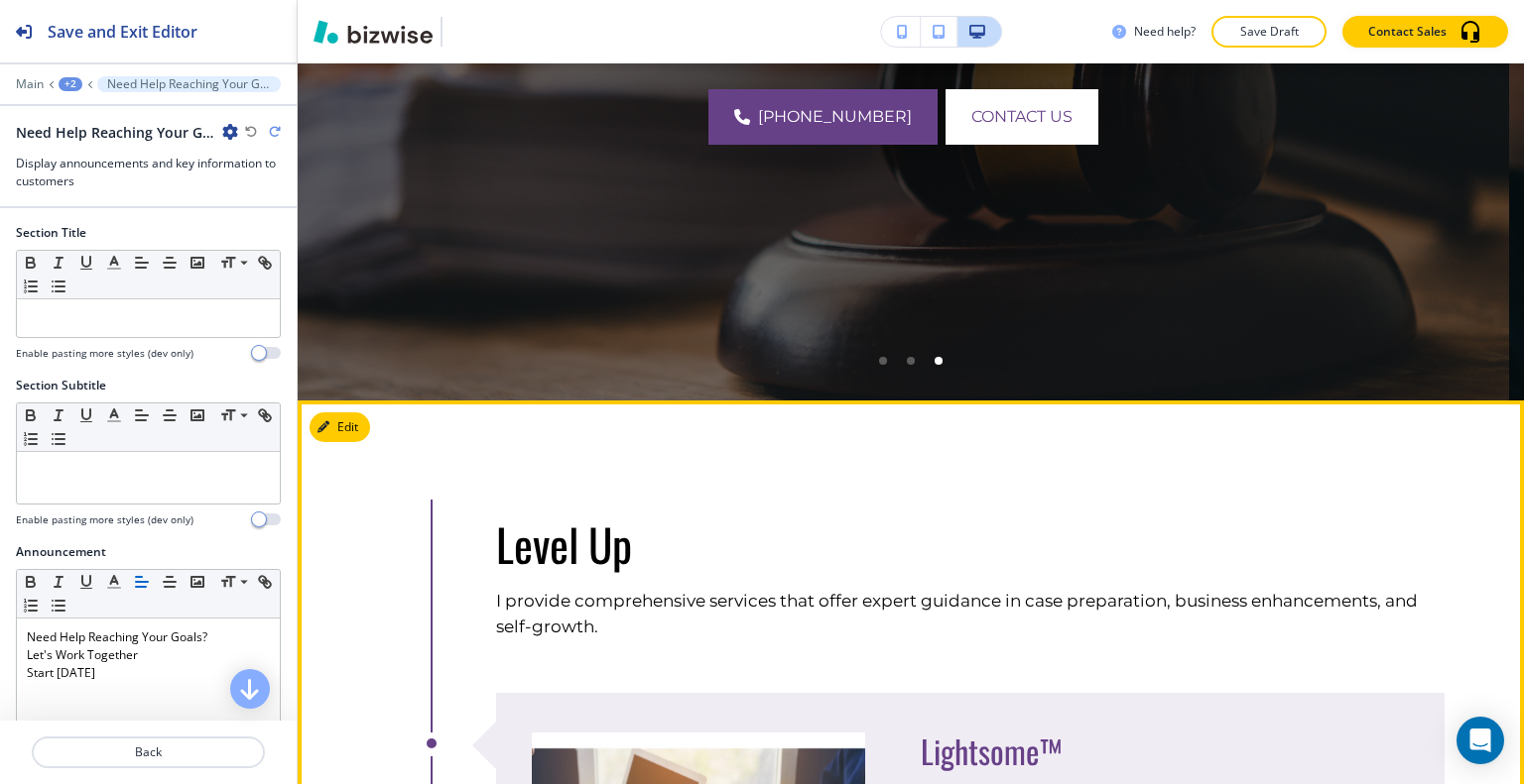
scroll to position [1091, 0]
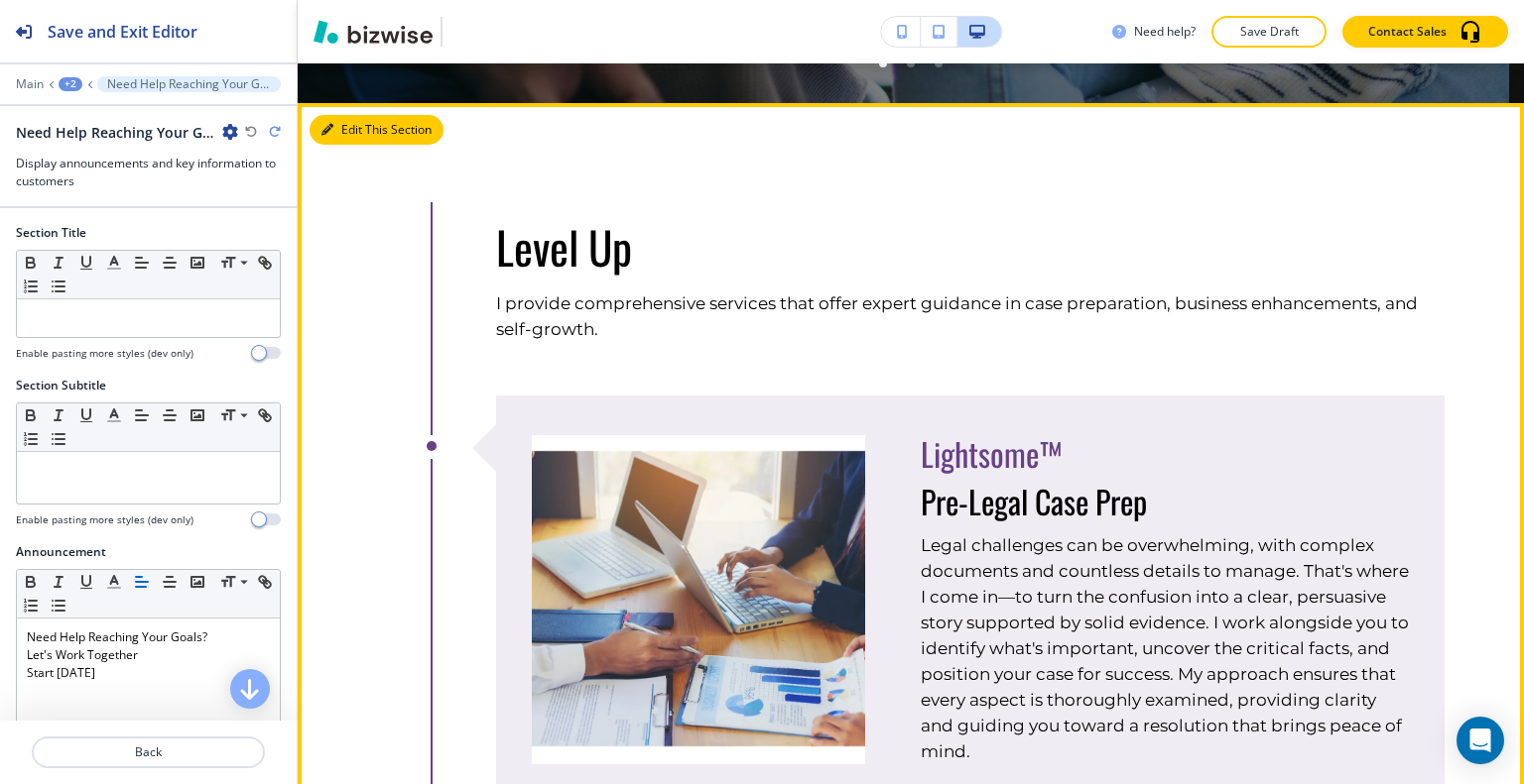
click at [341, 133] on button "Edit This Section" at bounding box center [376, 130] width 134 height 30
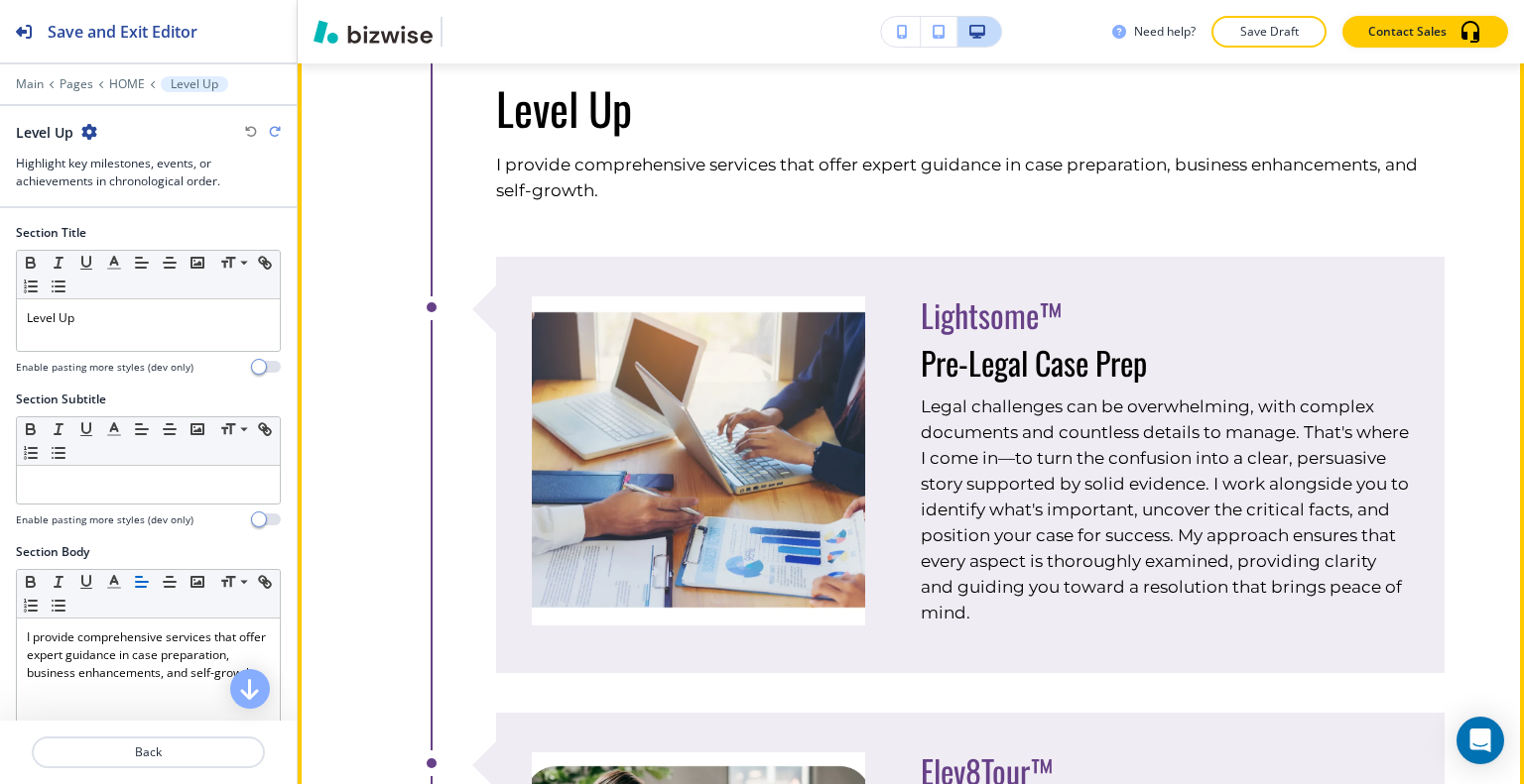
scroll to position [932, 0]
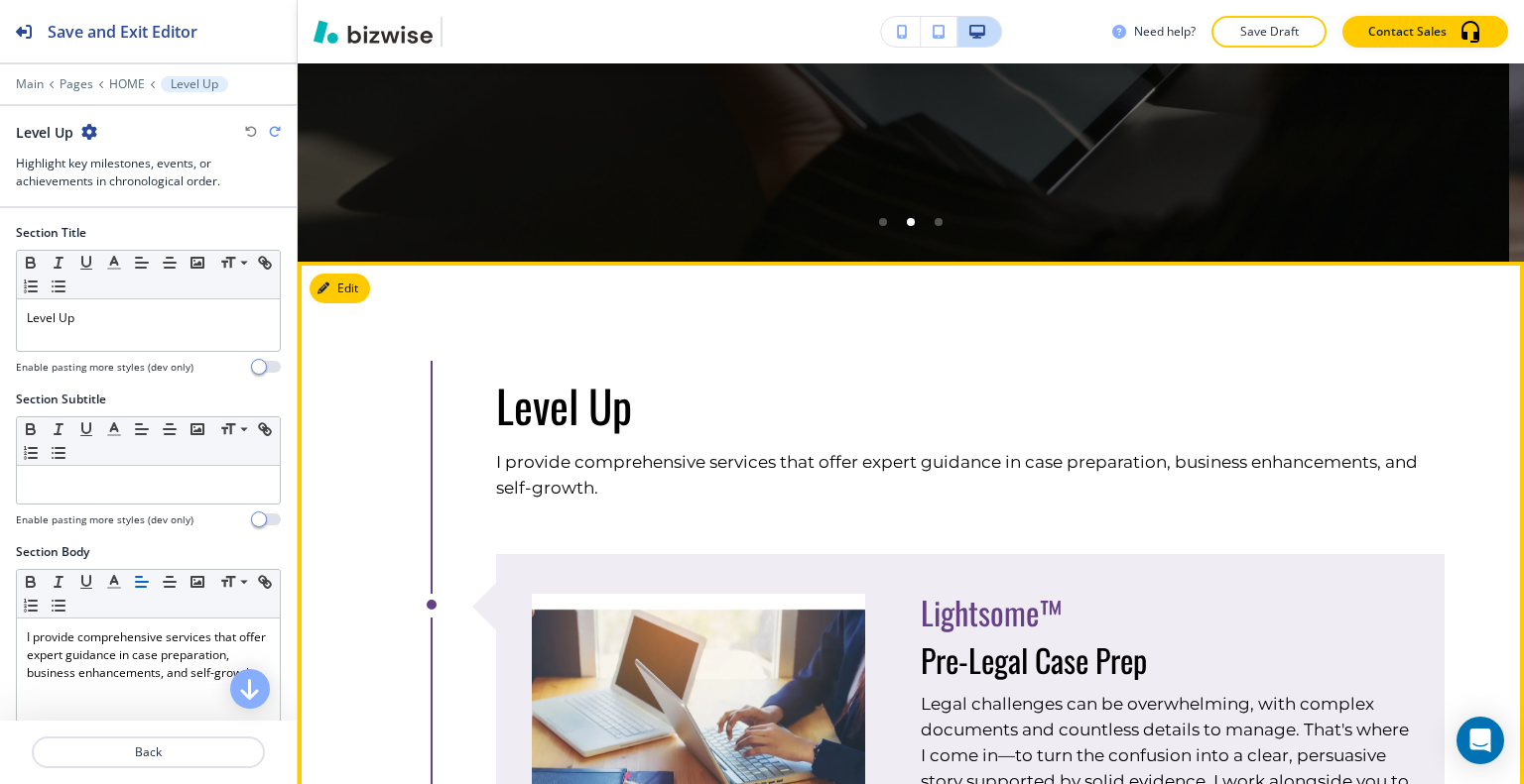
click at [369, 290] on button "Edit" at bounding box center [339, 288] width 61 height 30
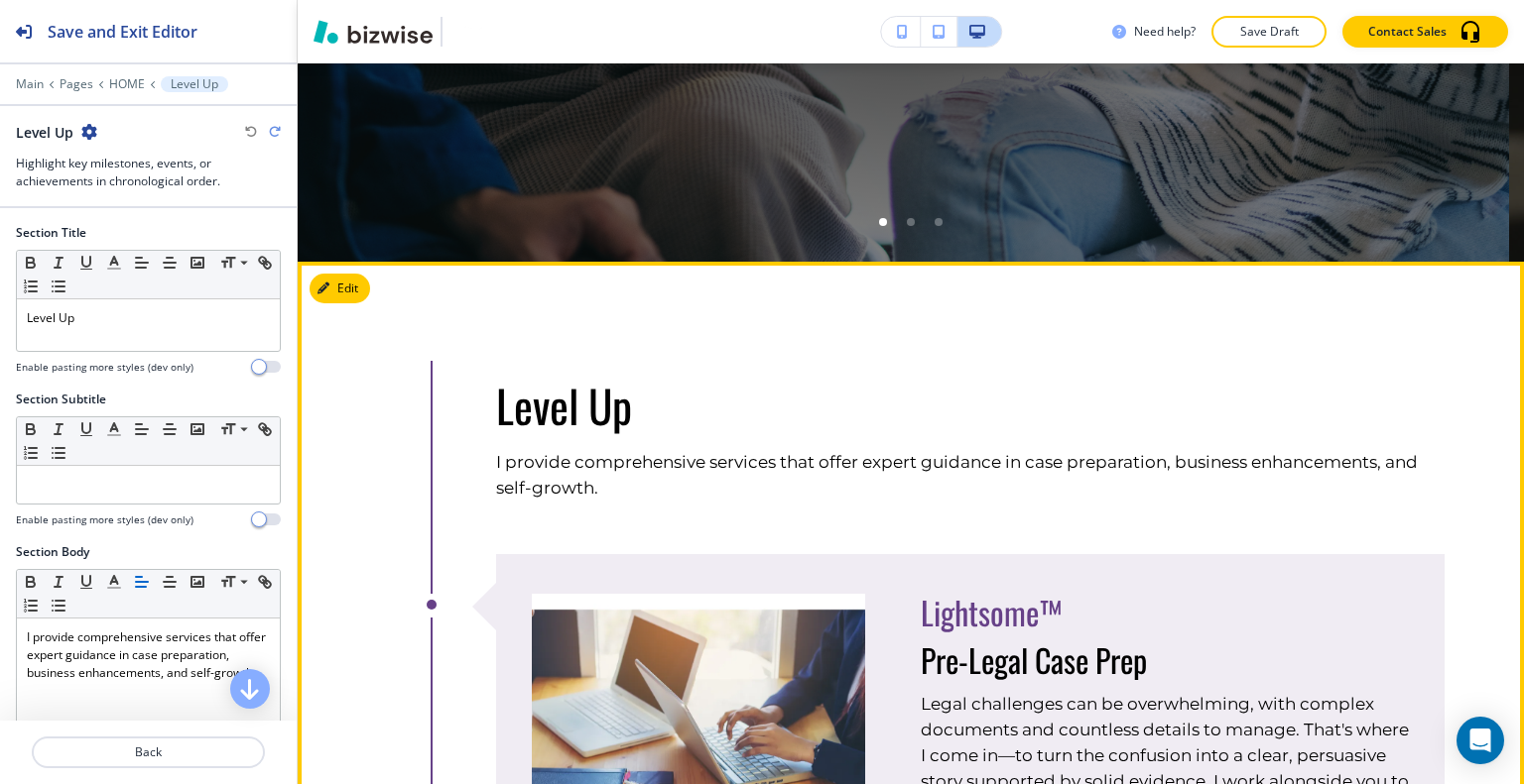
scroll to position [1031, 0]
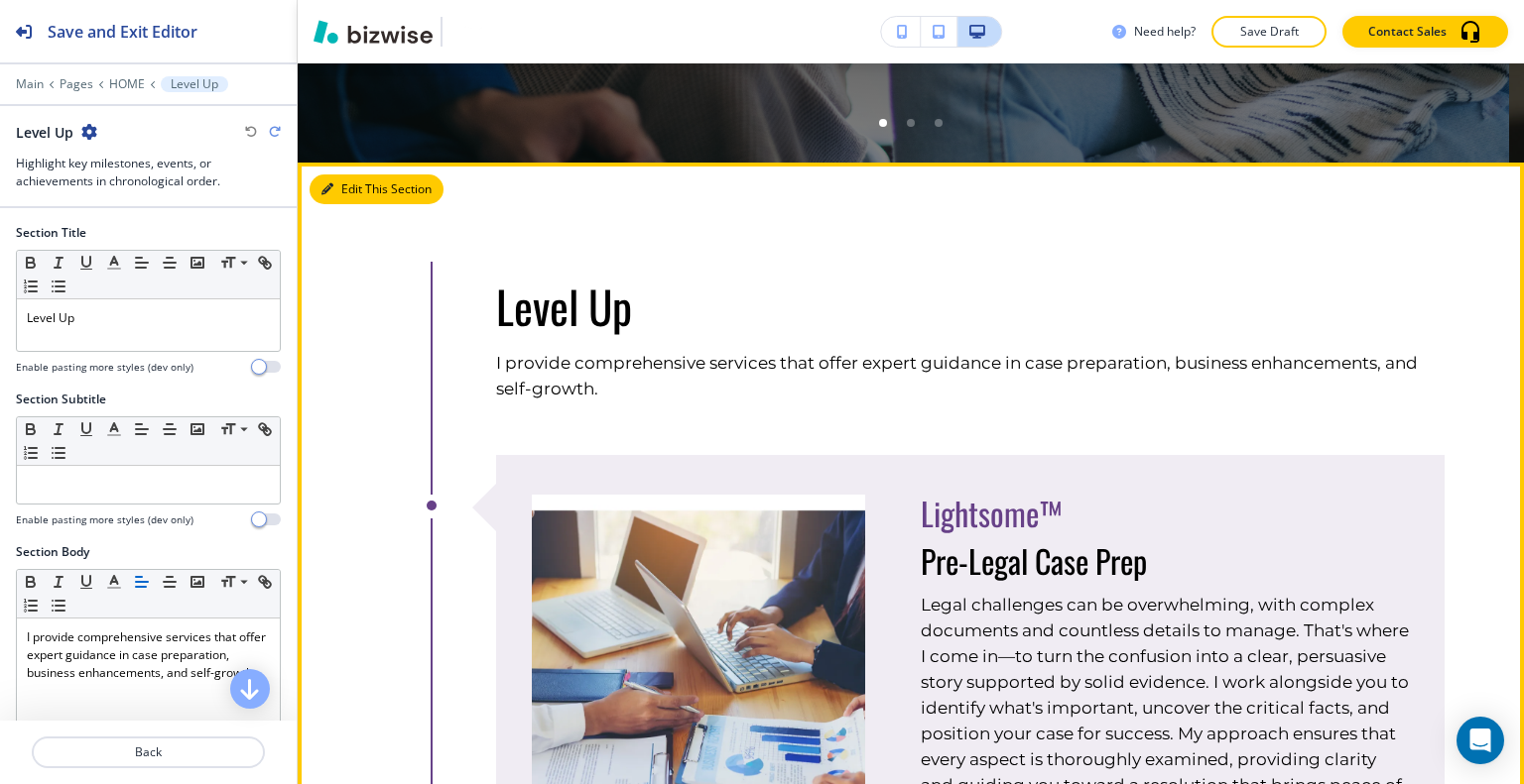
click at [361, 196] on button "Edit This Section" at bounding box center [376, 190] width 134 height 30
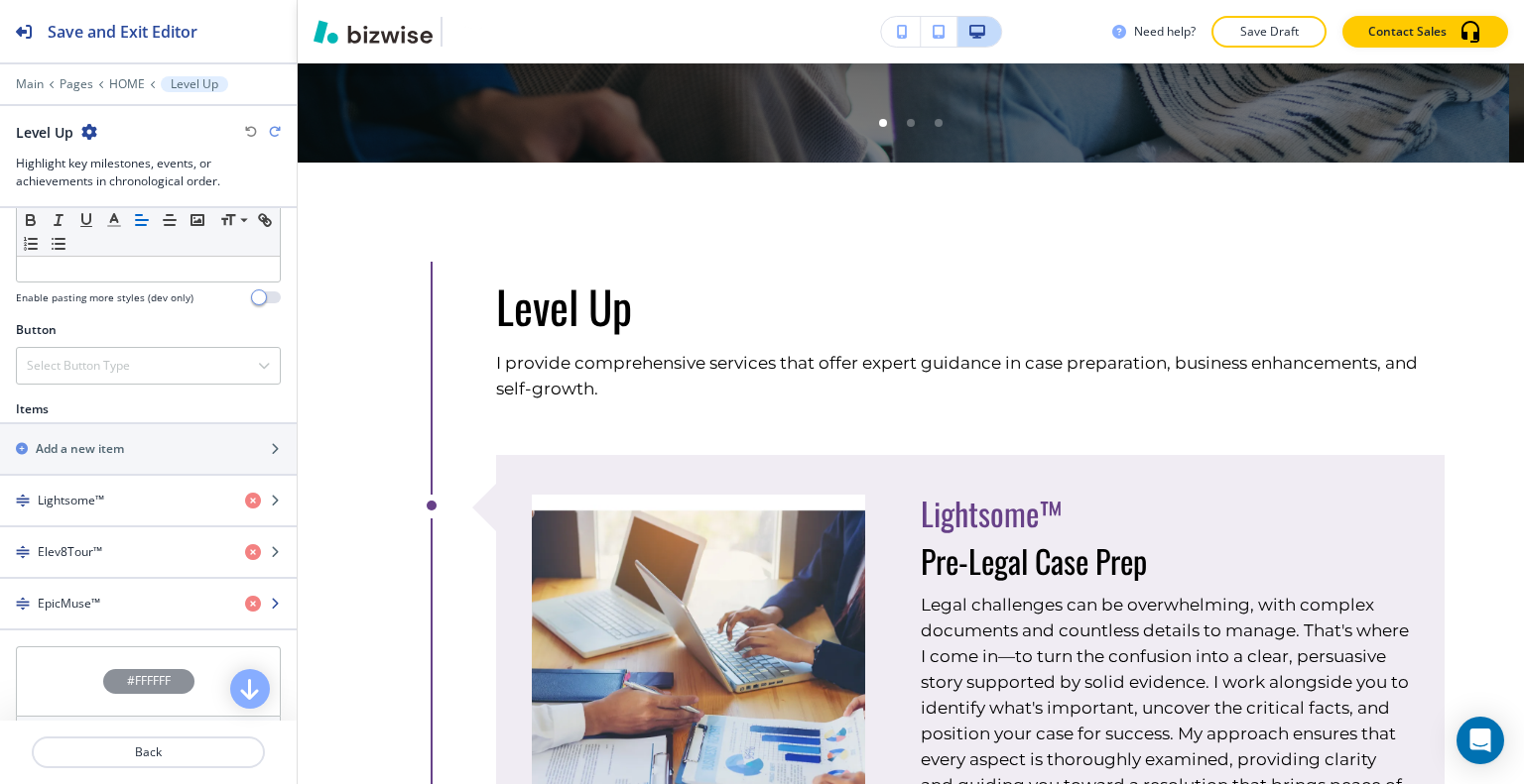
scroll to position [796, 0]
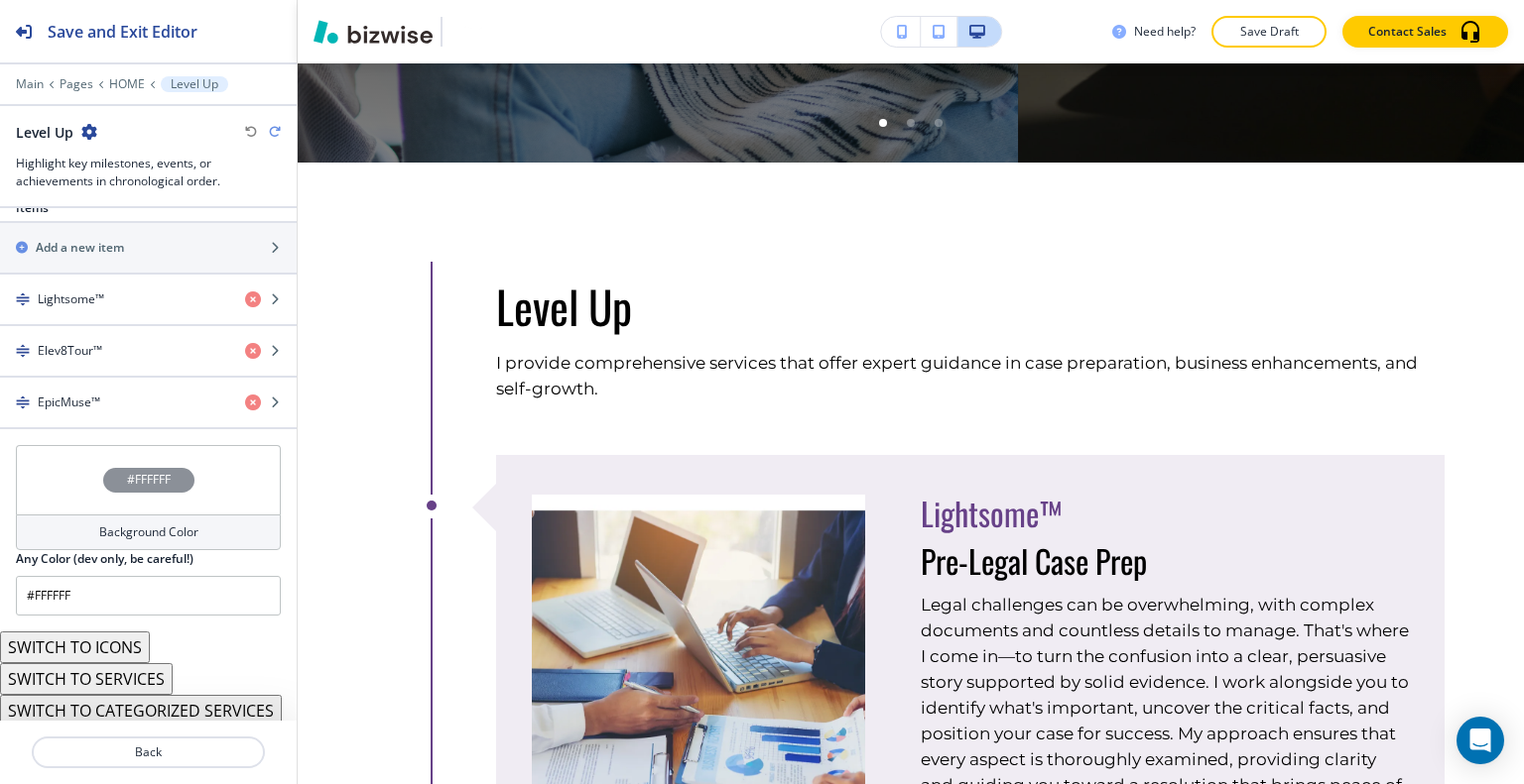
click at [109, 679] on button "SWITCH TO SERVICES" at bounding box center [86, 680] width 173 height 32
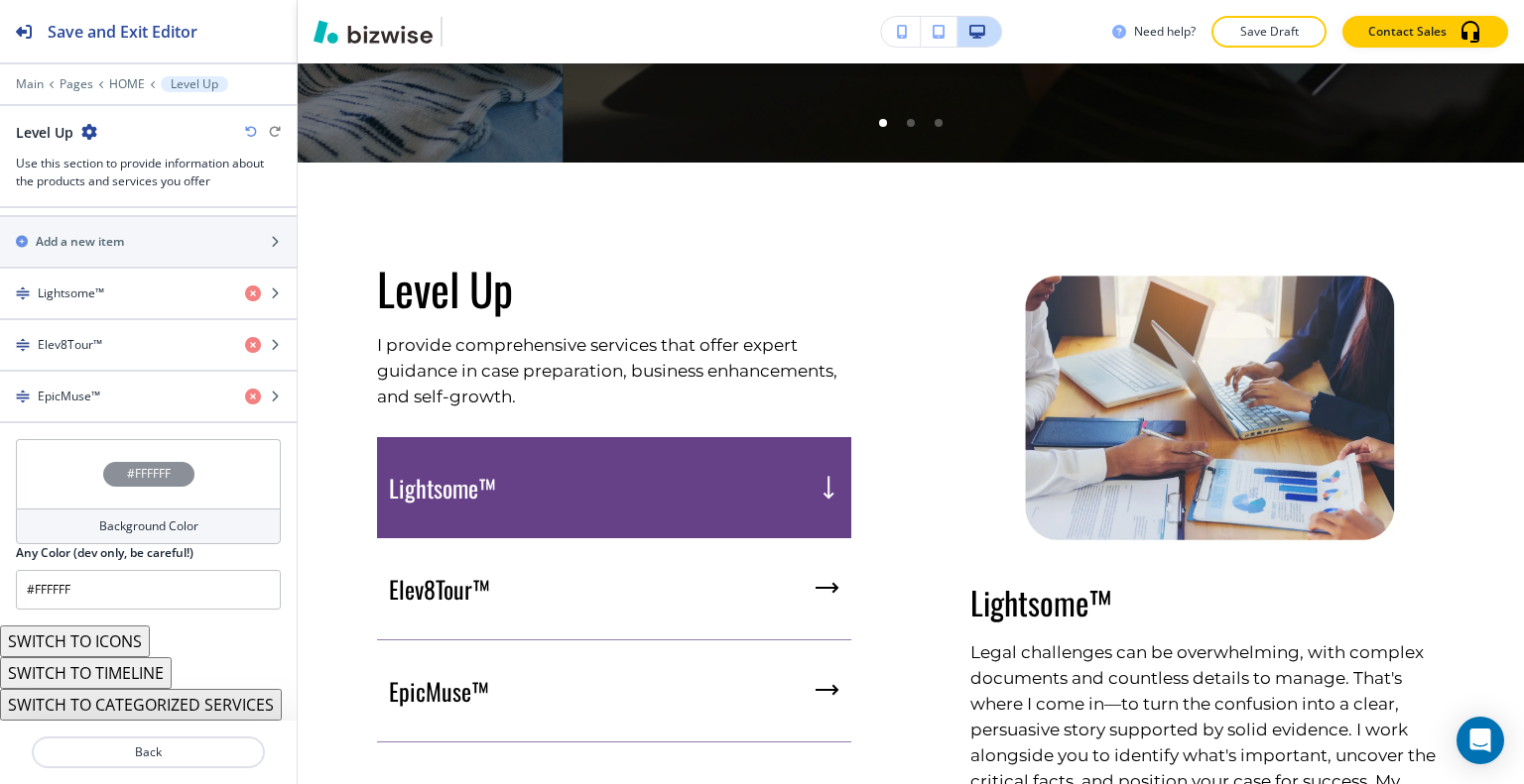
scroll to position [716, 0]
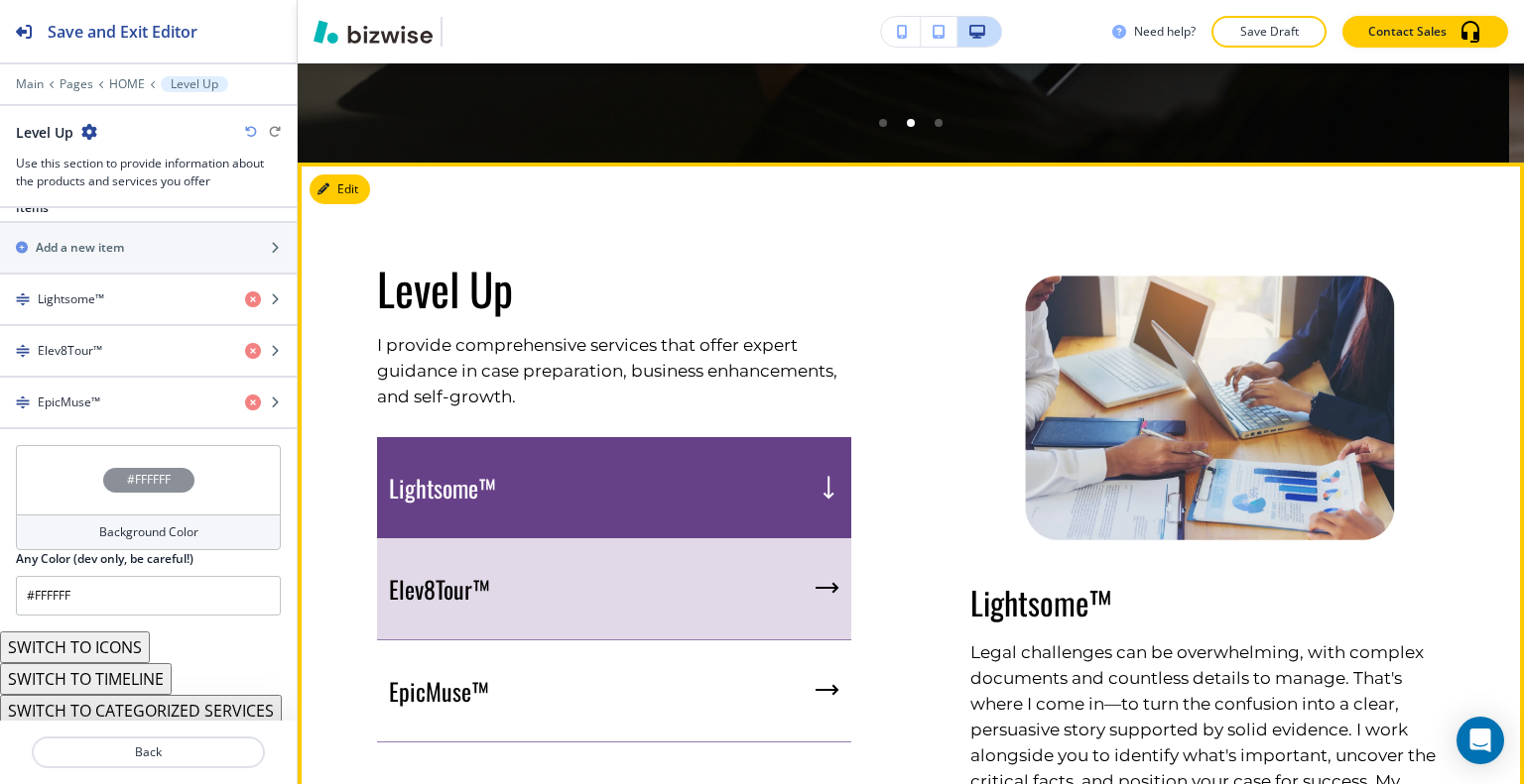
click at [633, 554] on div "Elev8Tour™" at bounding box center [613, 589] width 474 height 102
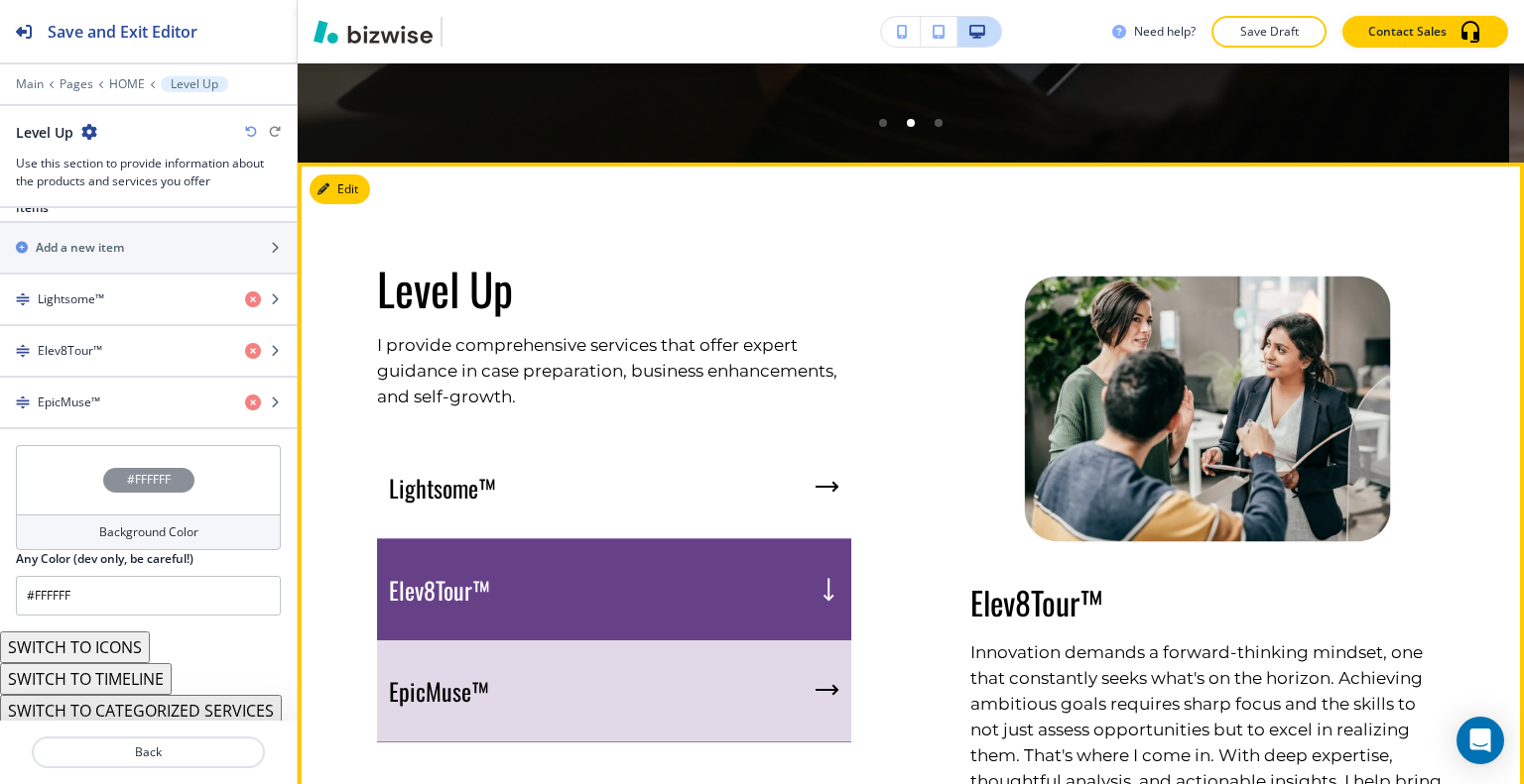
click at [623, 660] on div "EpicMuse™" at bounding box center [613, 692] width 474 height 102
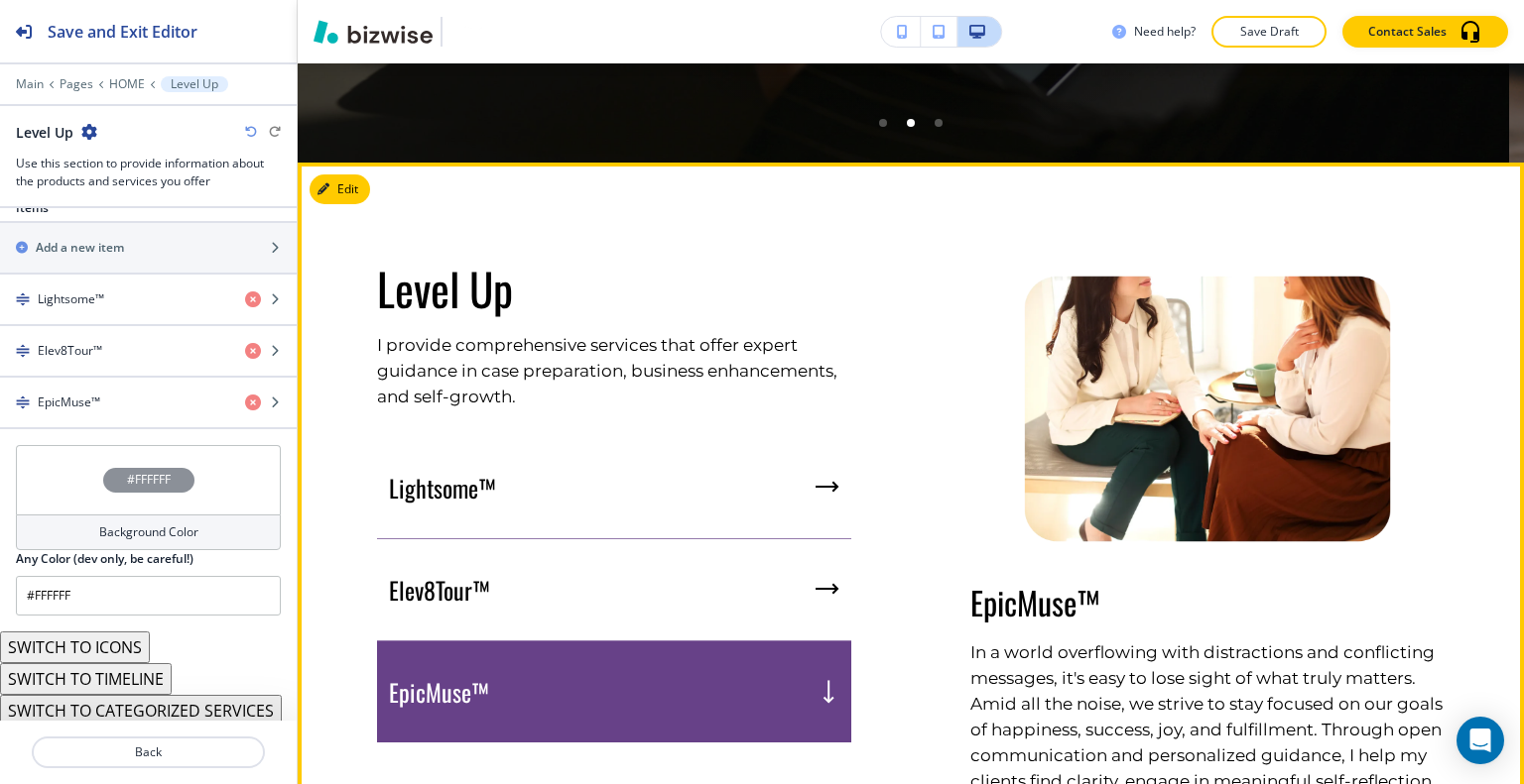
scroll to position [1229, 0]
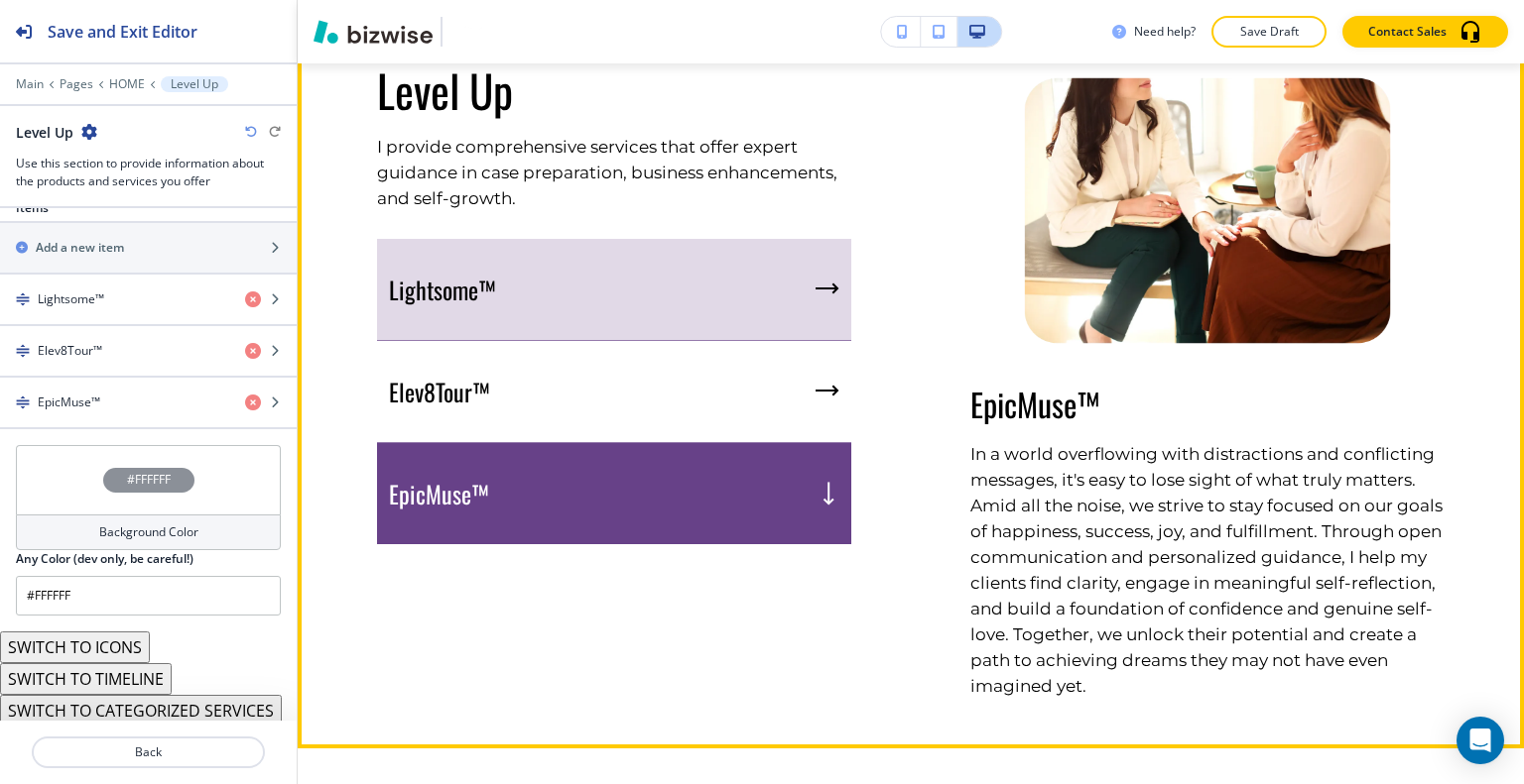
click at [666, 304] on div "Lightsome™" at bounding box center [613, 289] width 474 height 102
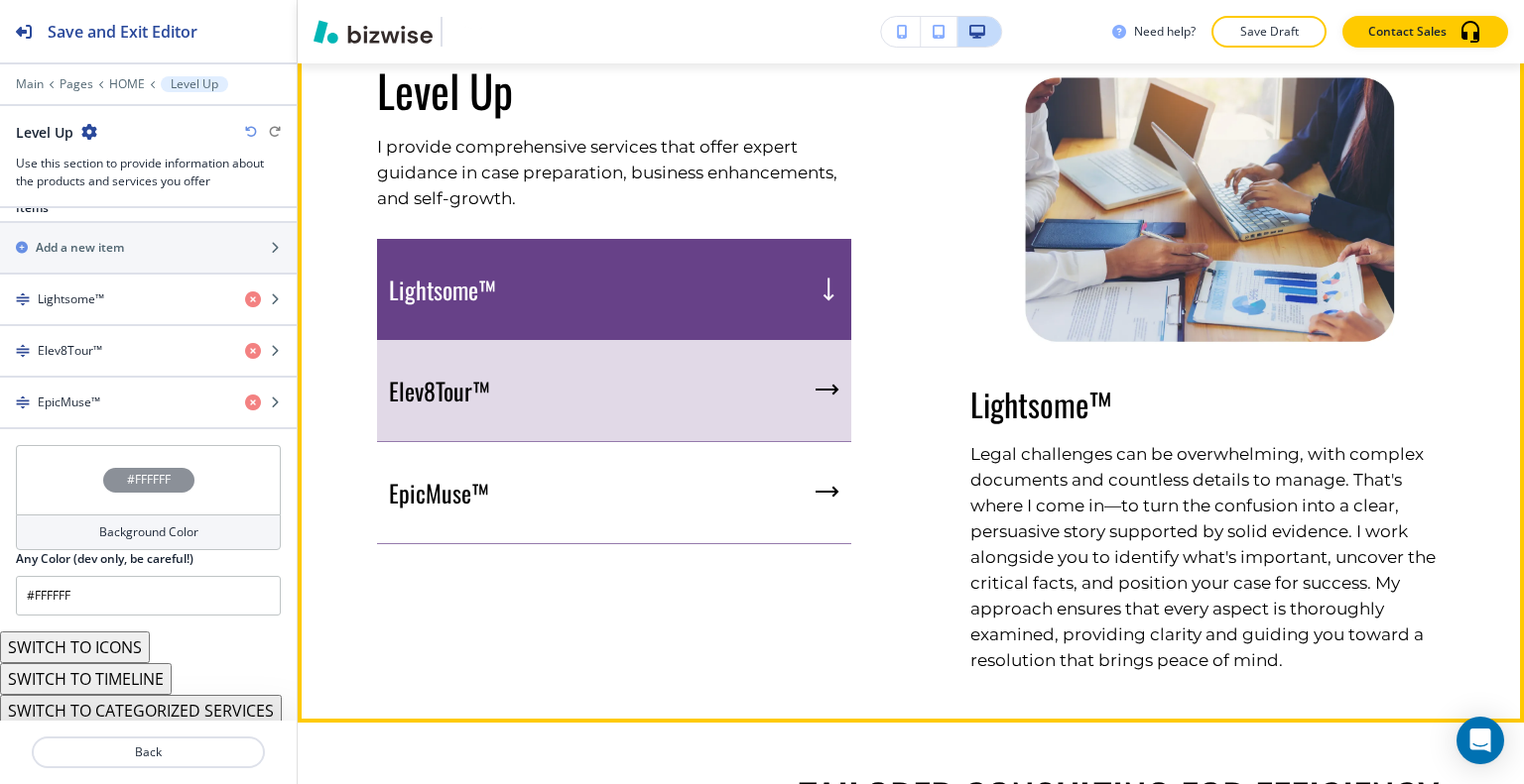
click at [670, 385] on div "Elev8Tour™" at bounding box center [613, 391] width 474 height 102
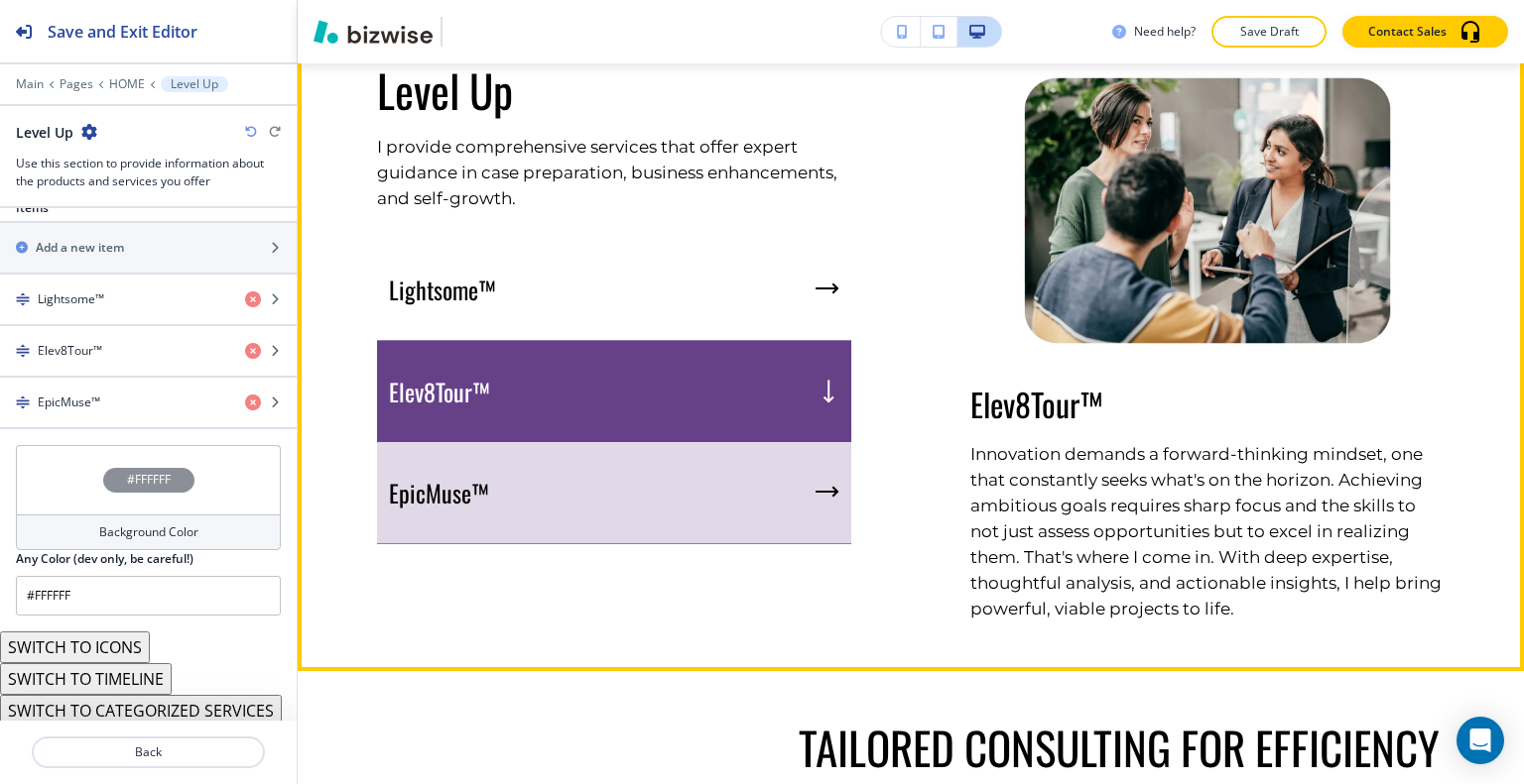
click at [668, 513] on div "EpicMuse™" at bounding box center [613, 493] width 474 height 102
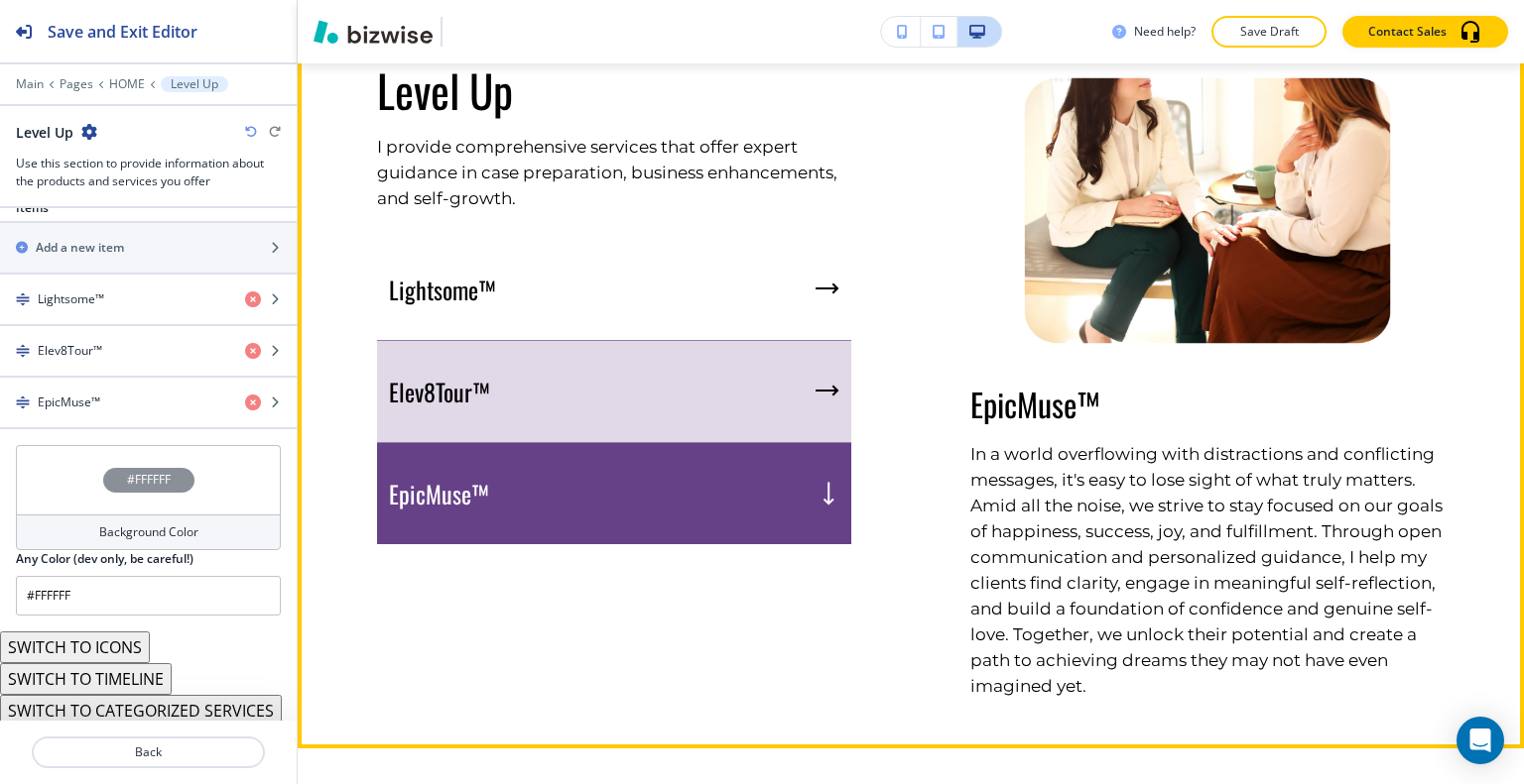
click at [683, 340] on div "Lightsome™ Elev8Tour™ EpicMuse™" at bounding box center [613, 391] width 474 height 305
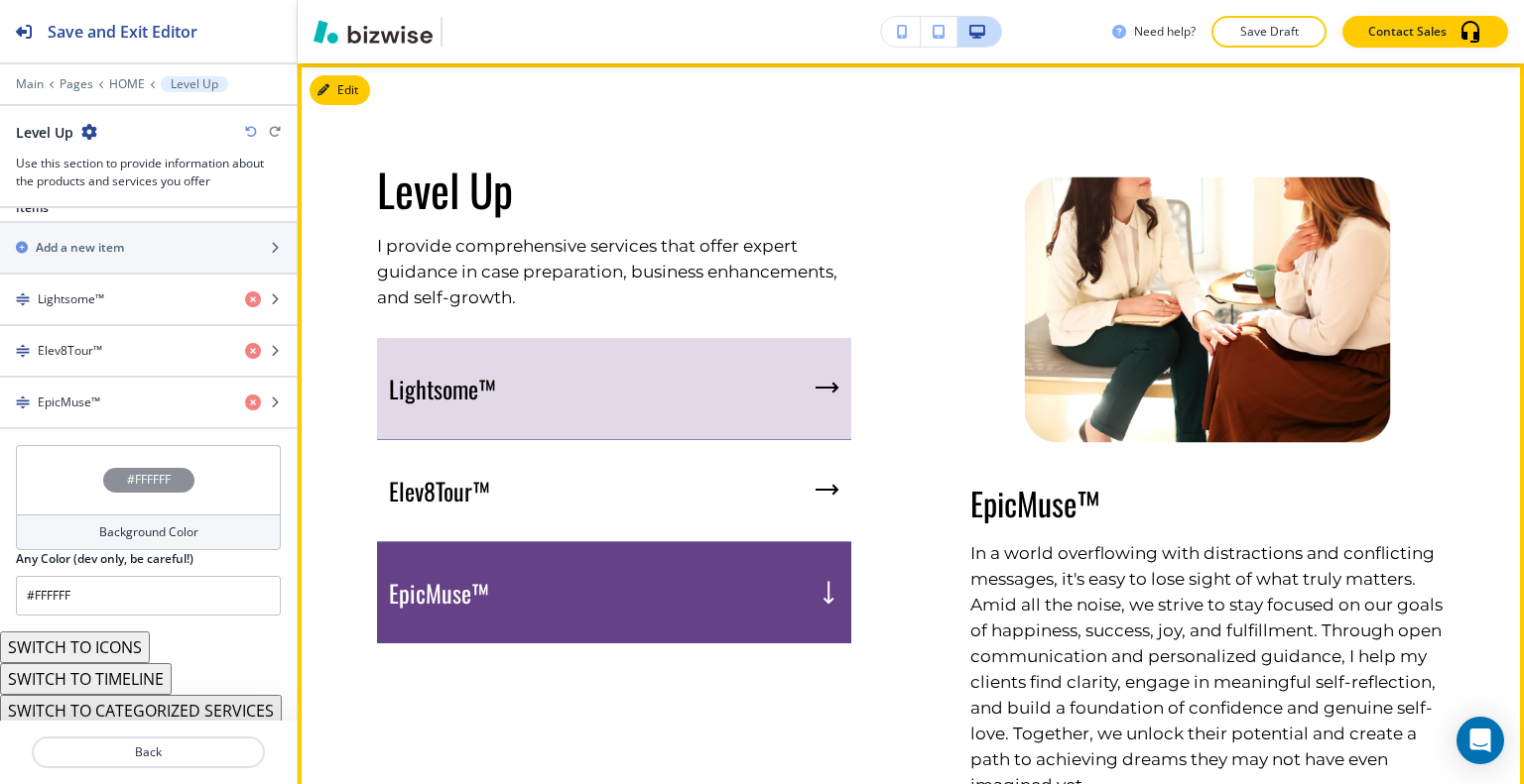
click at [661, 391] on div "Lightsome™" at bounding box center [613, 389] width 474 height 102
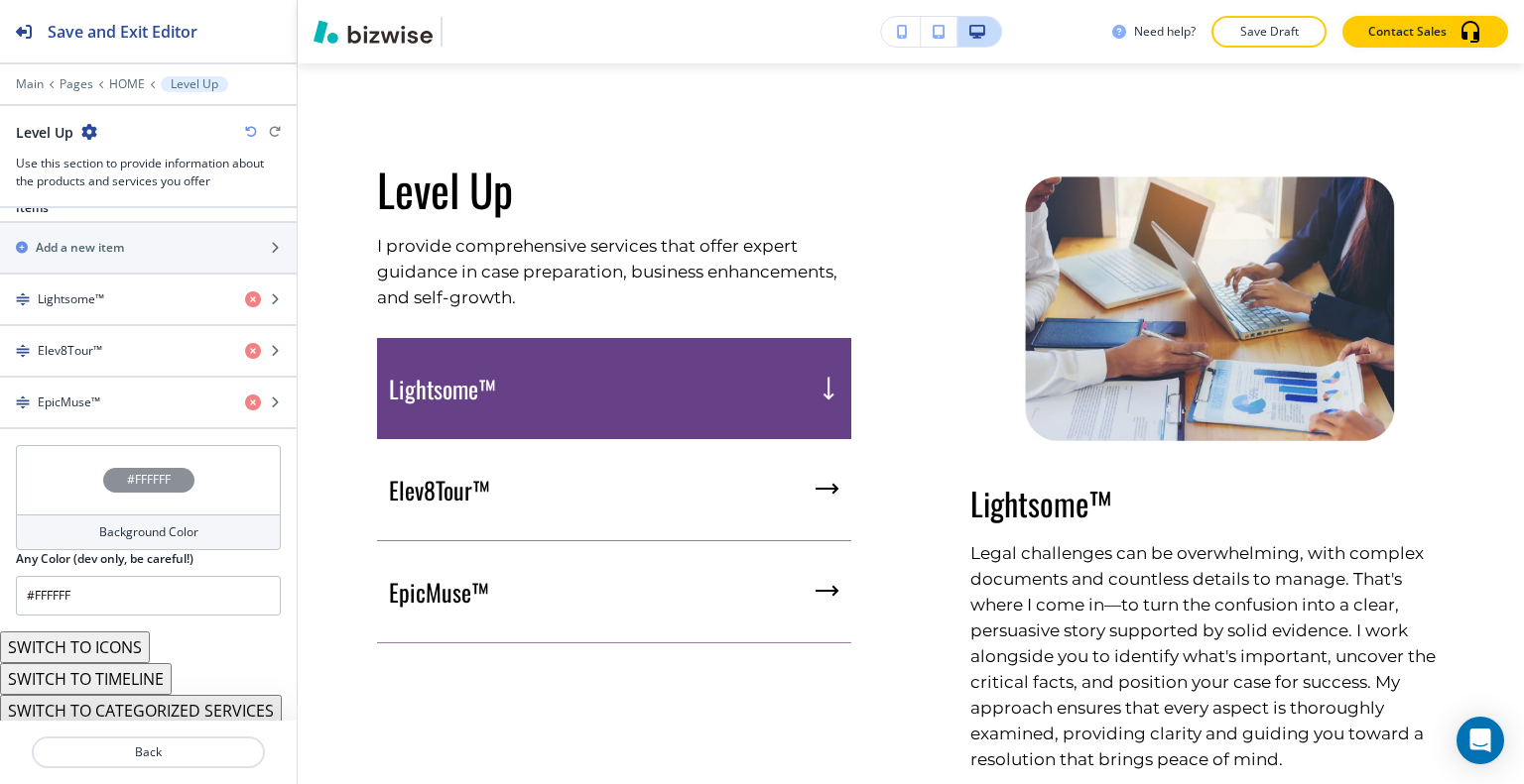
click at [256, 131] on div at bounding box center [262, 132] width 36 height 12
click at [246, 134] on icon "button" at bounding box center [251, 132] width 12 height 12
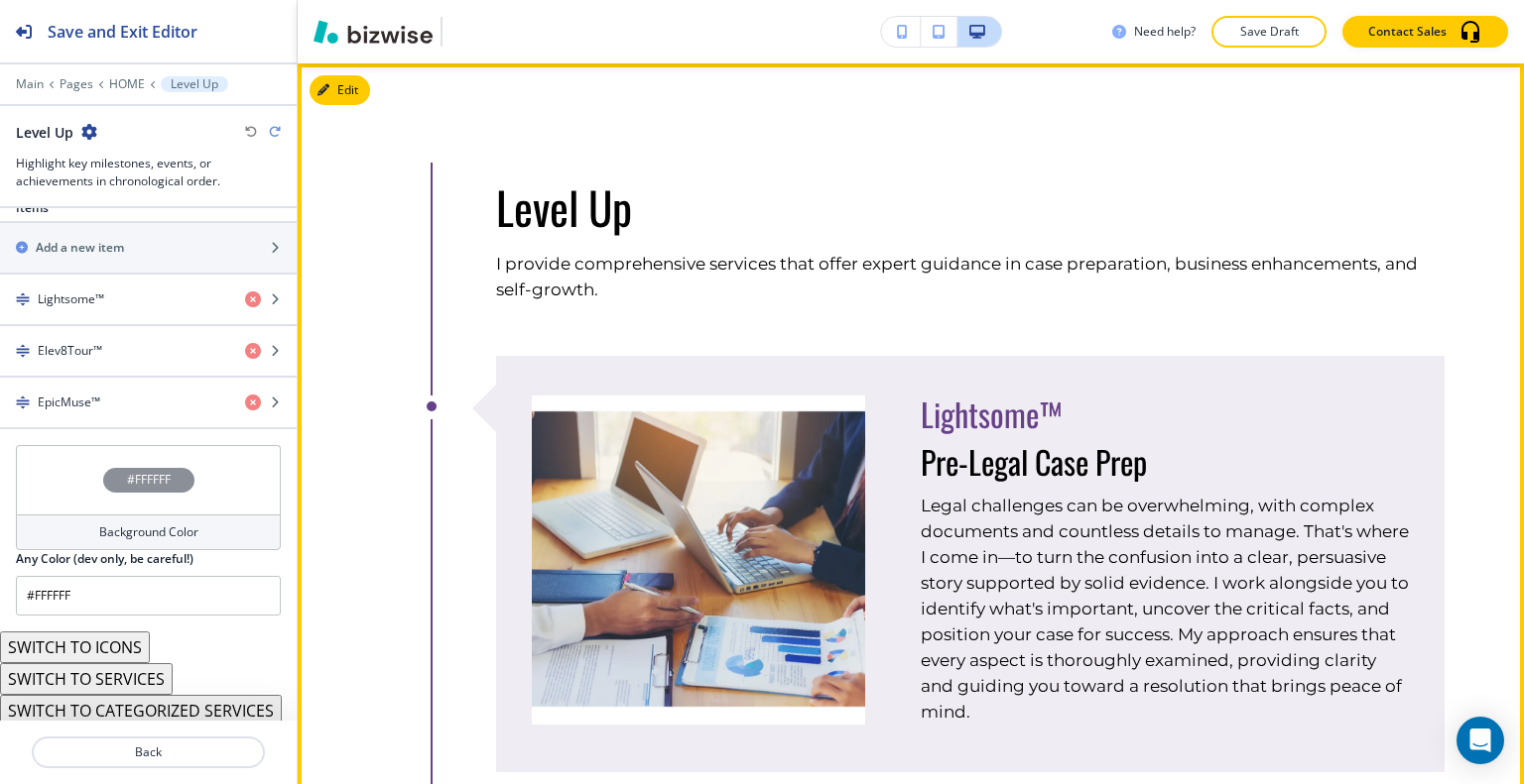
scroll to position [932, 0]
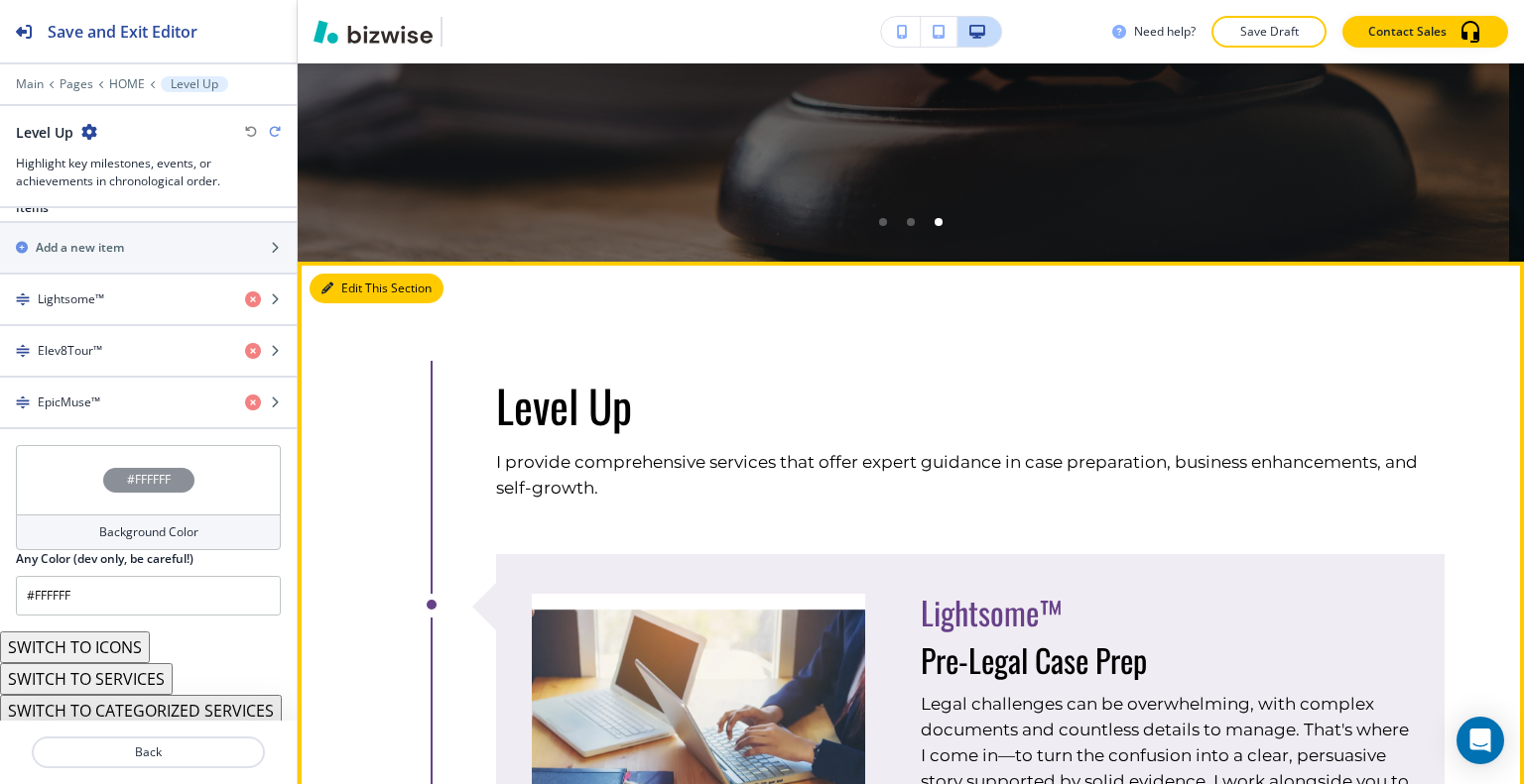
click at [332, 295] on button "Edit This Section" at bounding box center [376, 288] width 134 height 30
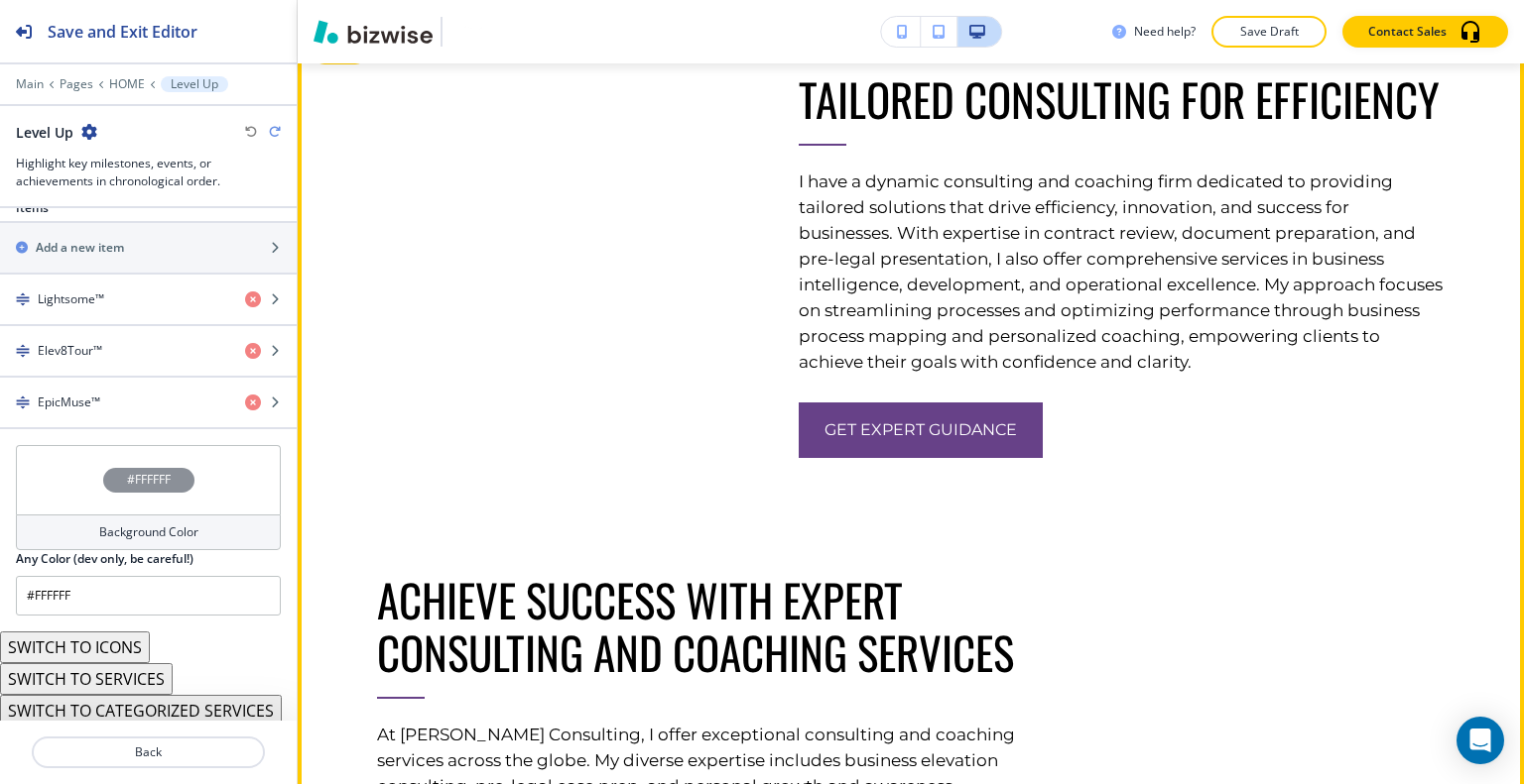
scroll to position [2617, 0]
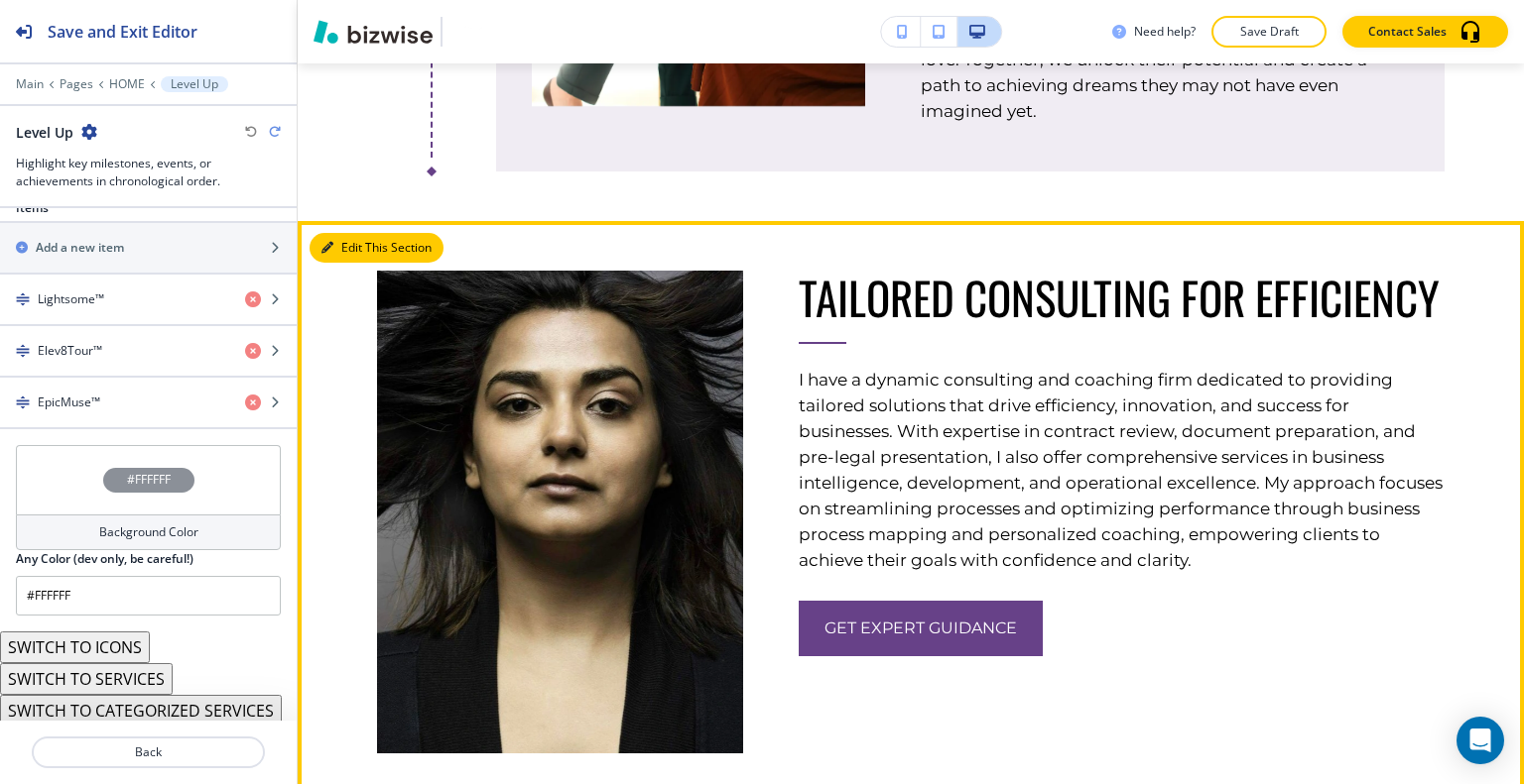
click at [359, 244] on button "Edit This Section" at bounding box center [376, 247] width 134 height 30
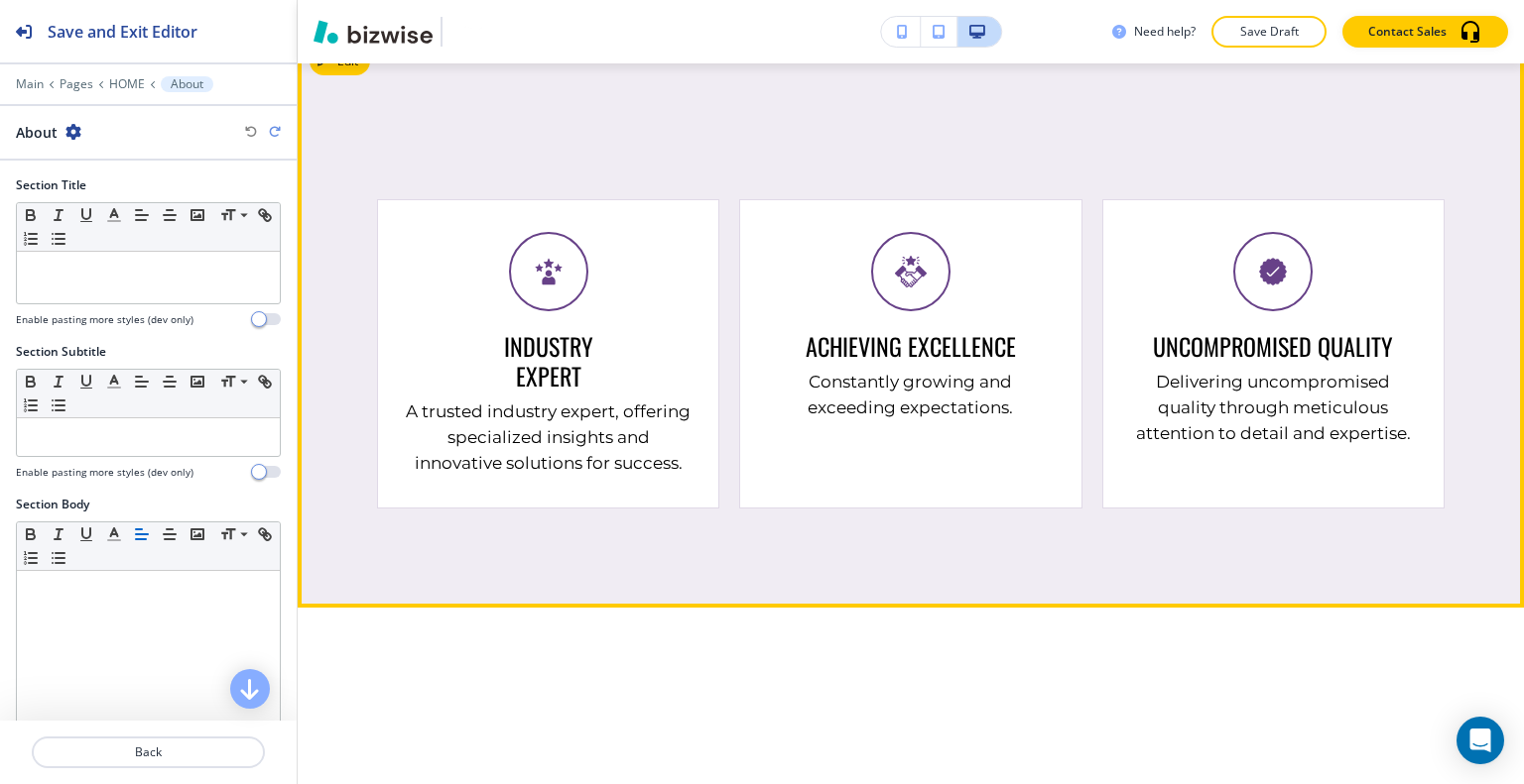
scroll to position [4064, 0]
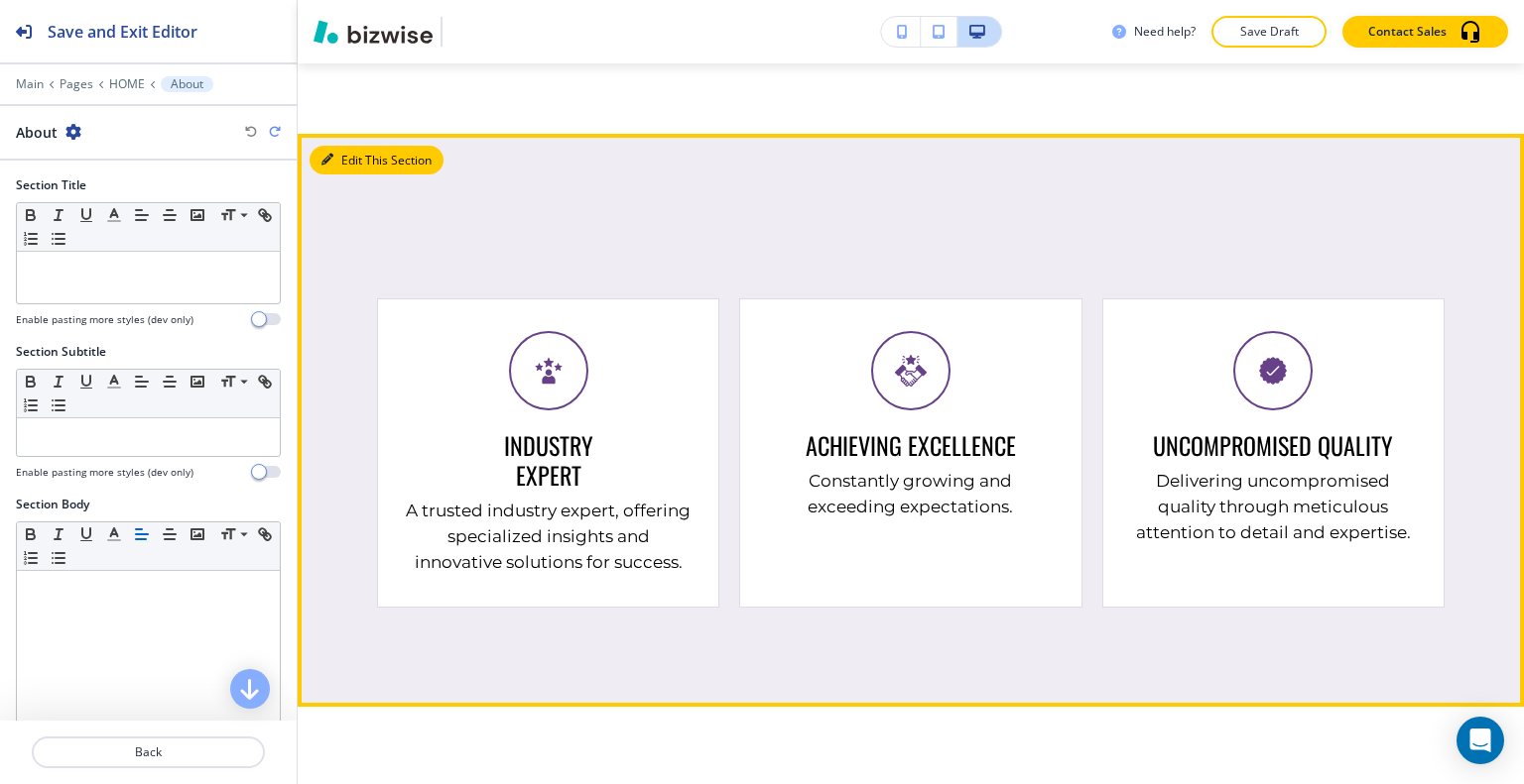
click at [365, 146] on button "Edit This Section" at bounding box center [376, 161] width 134 height 30
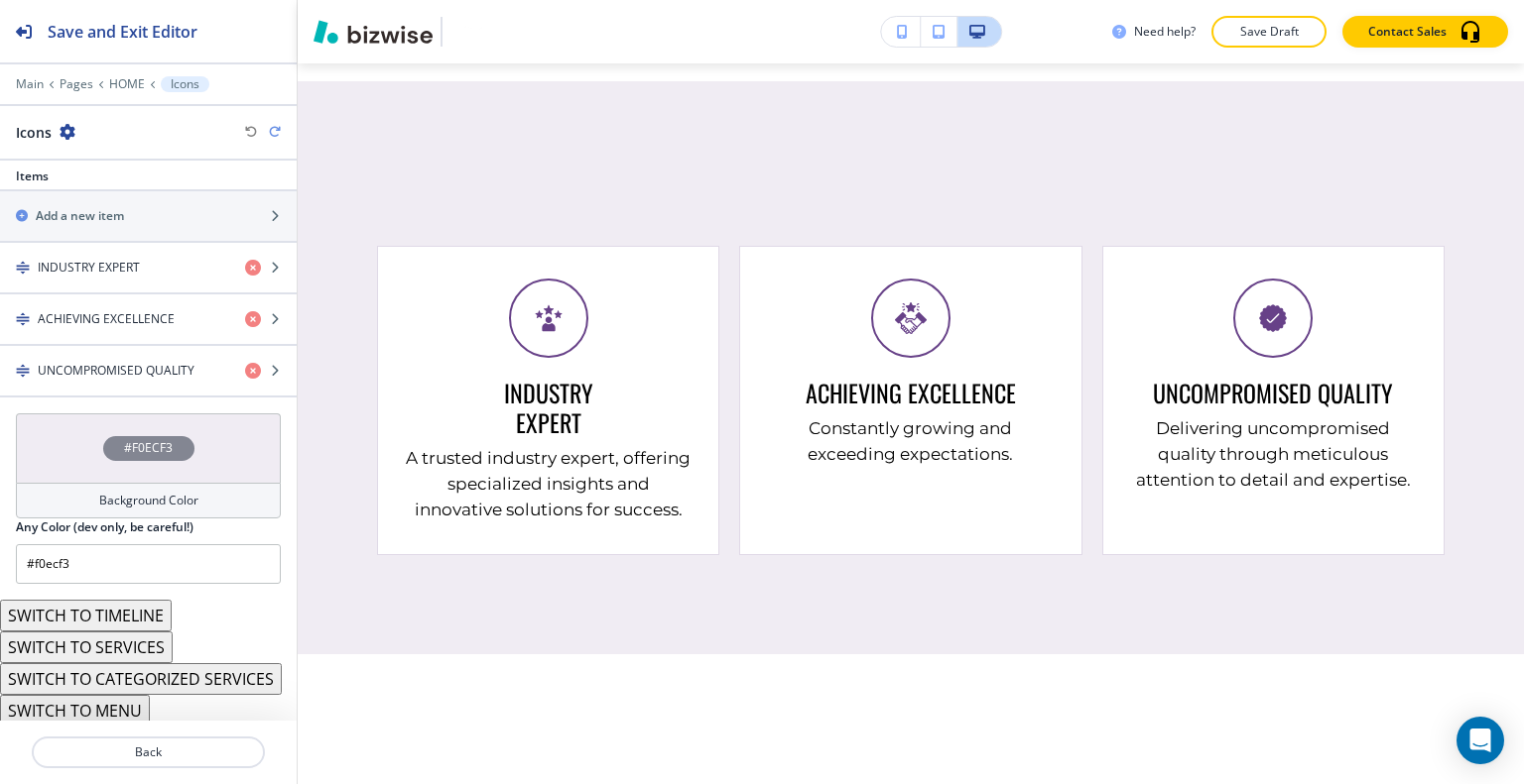
click at [82, 454] on div "#F0ECF3" at bounding box center [148, 448] width 264 height 70
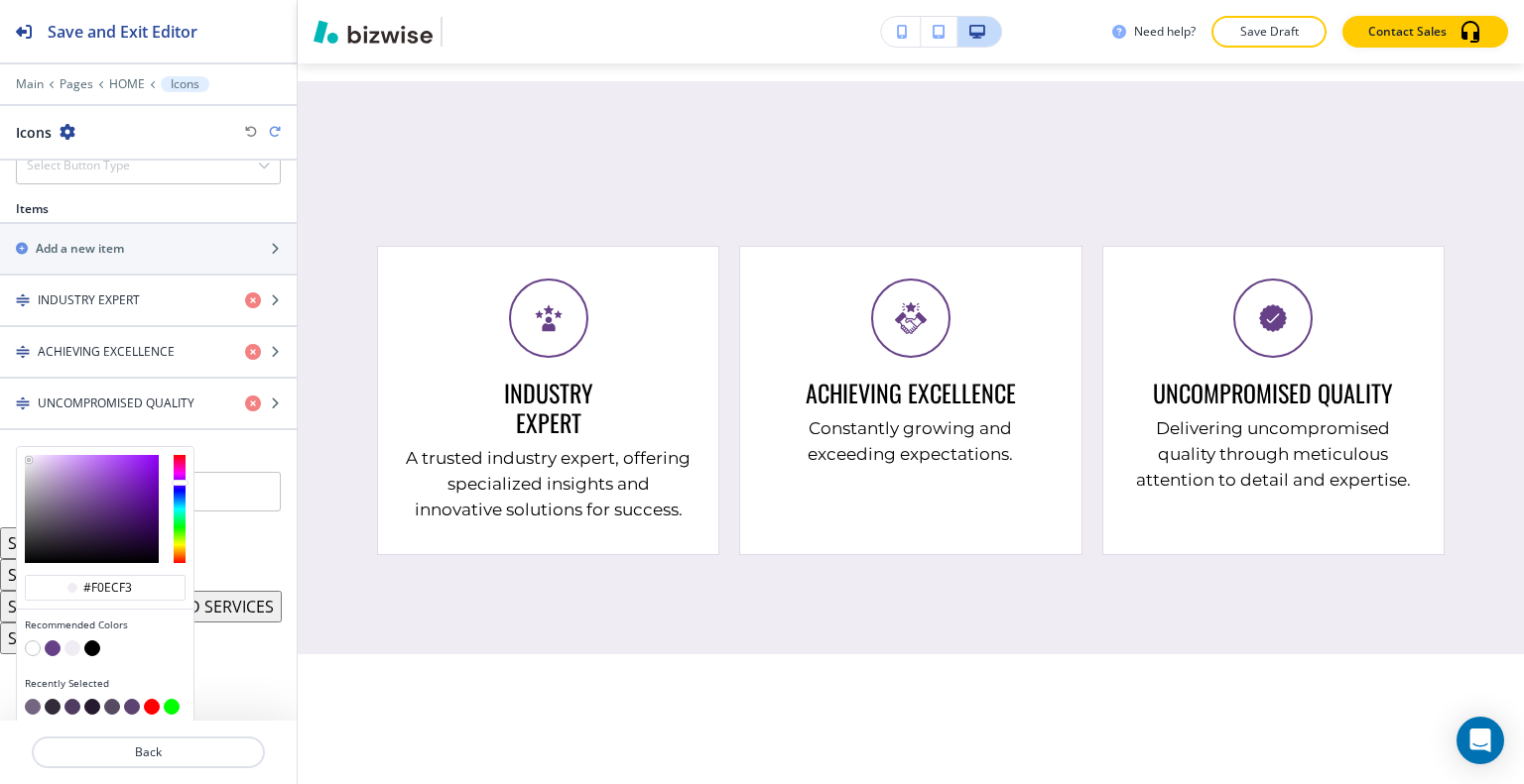
click at [48, 641] on button "button" at bounding box center [53, 649] width 16 height 16
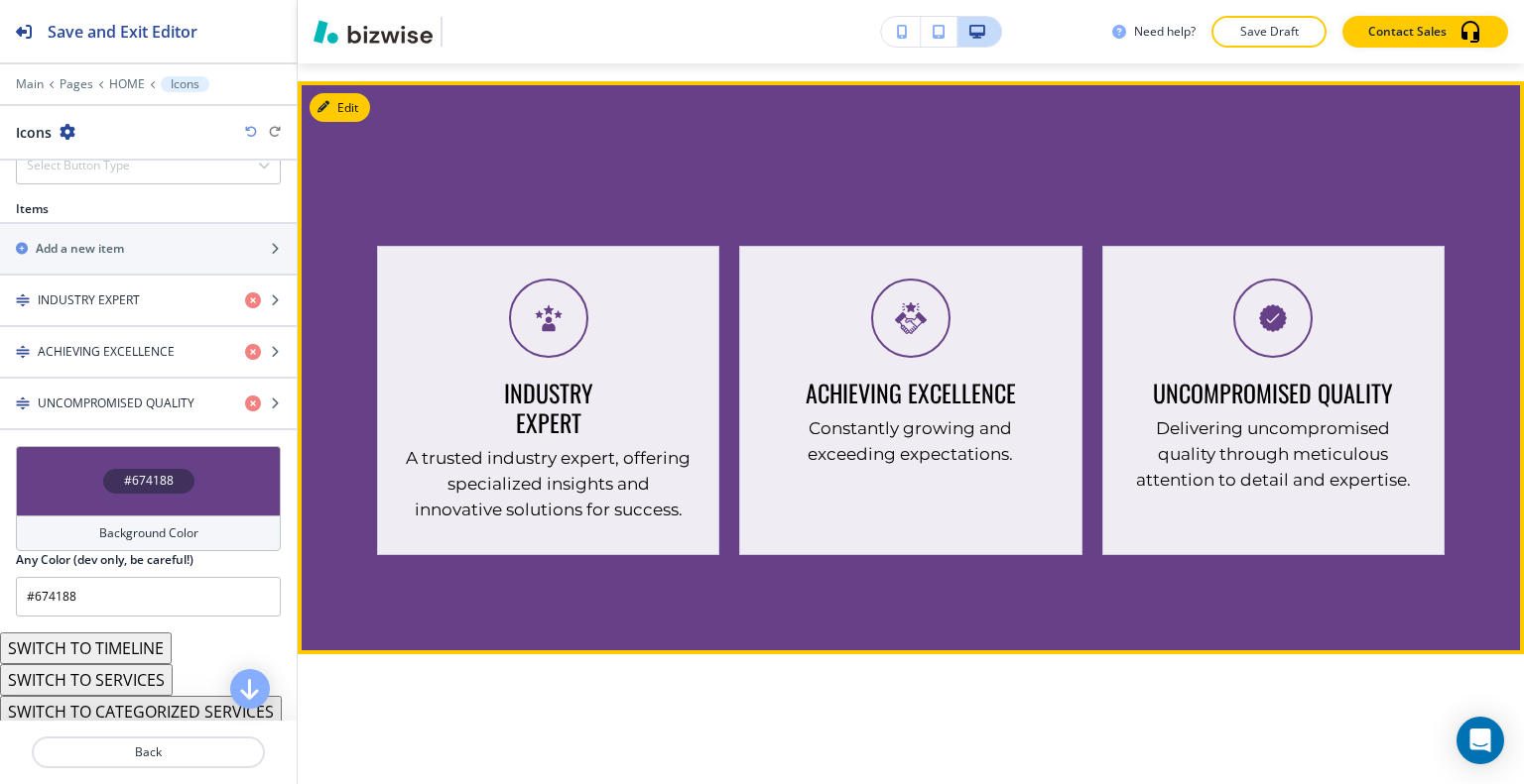
scroll to position [4017, 0]
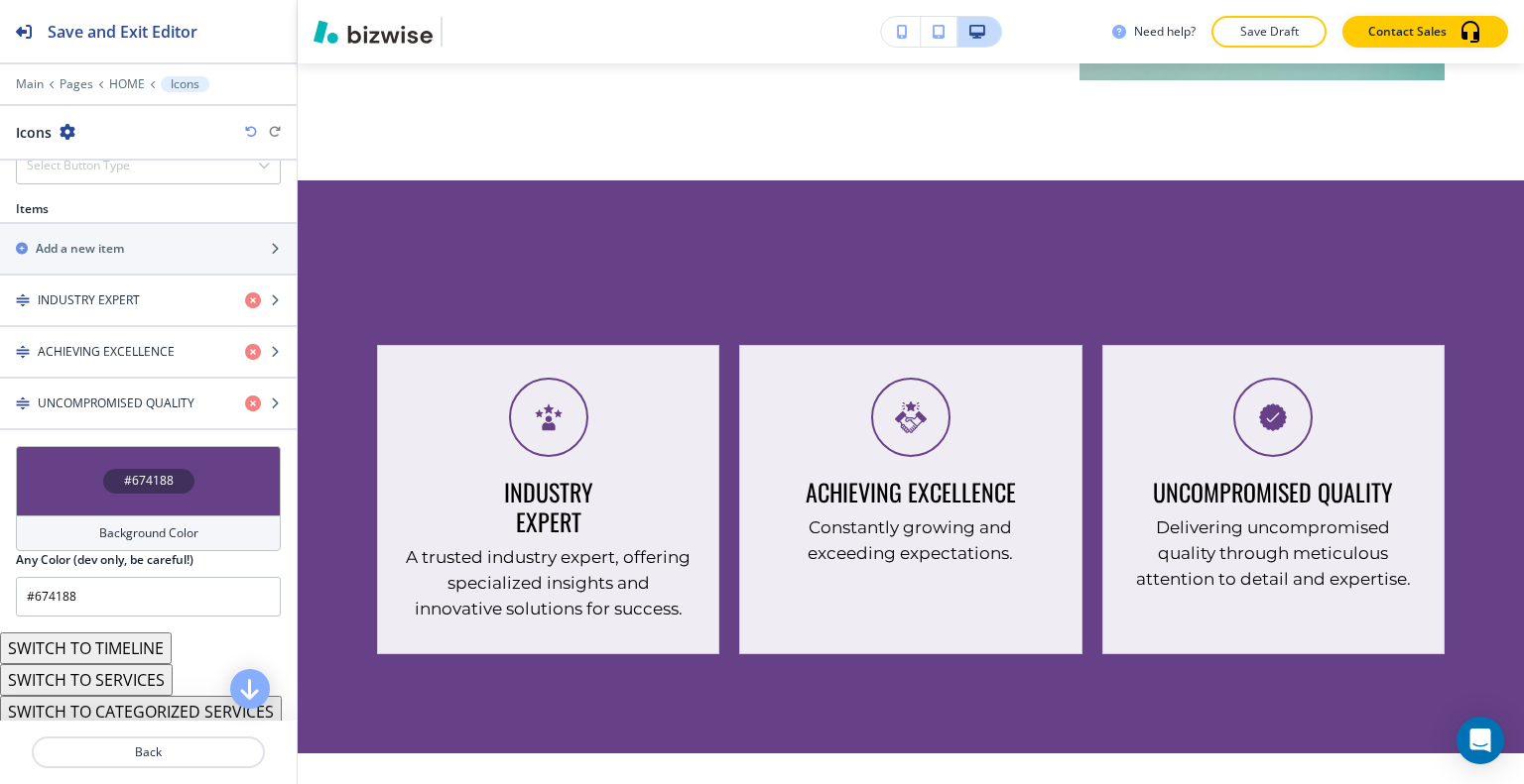
click at [35, 489] on div "#674188" at bounding box center [148, 481] width 264 height 70
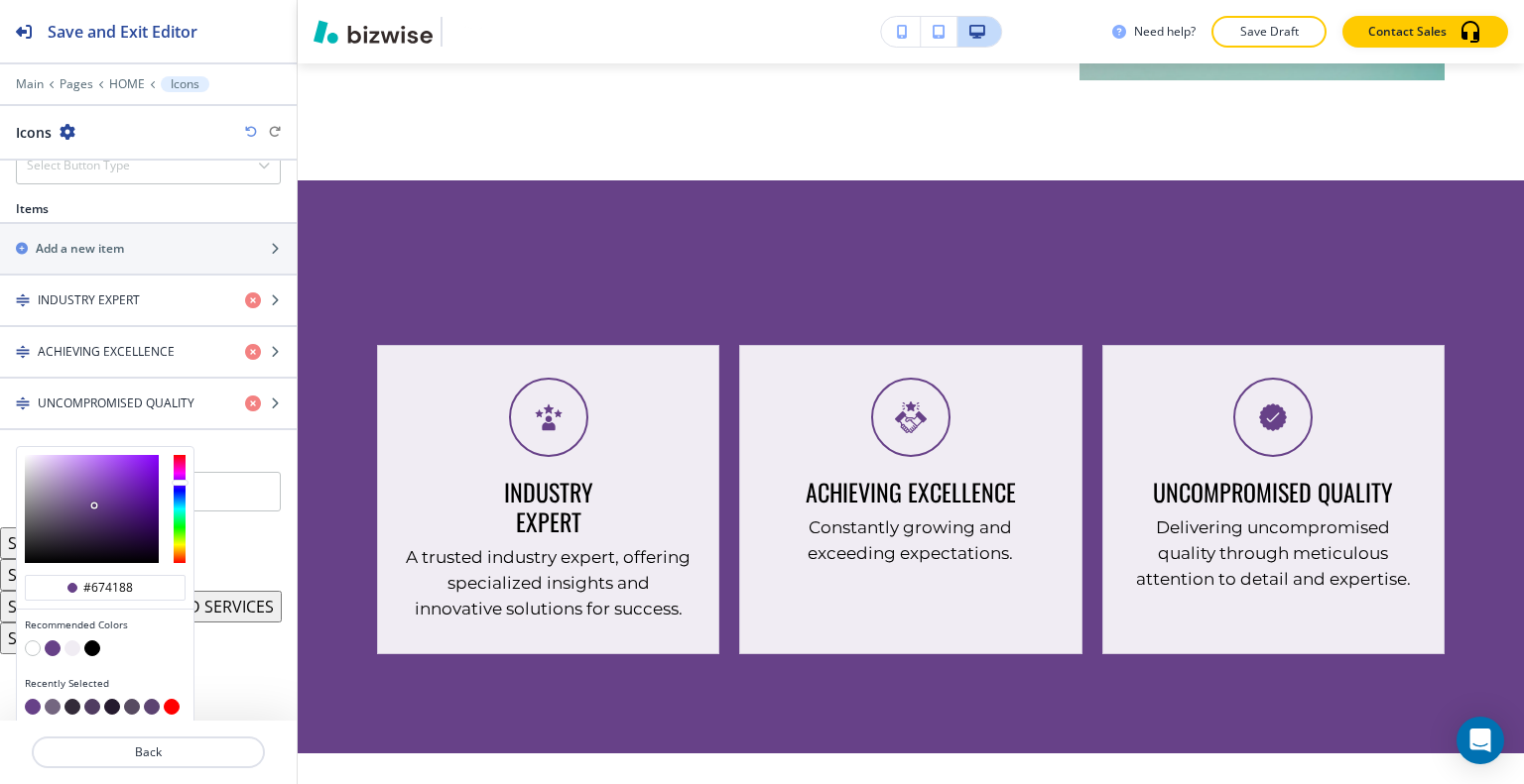
click at [69, 641] on button "button" at bounding box center [73, 649] width 16 height 16
type input "#f0ecf3"
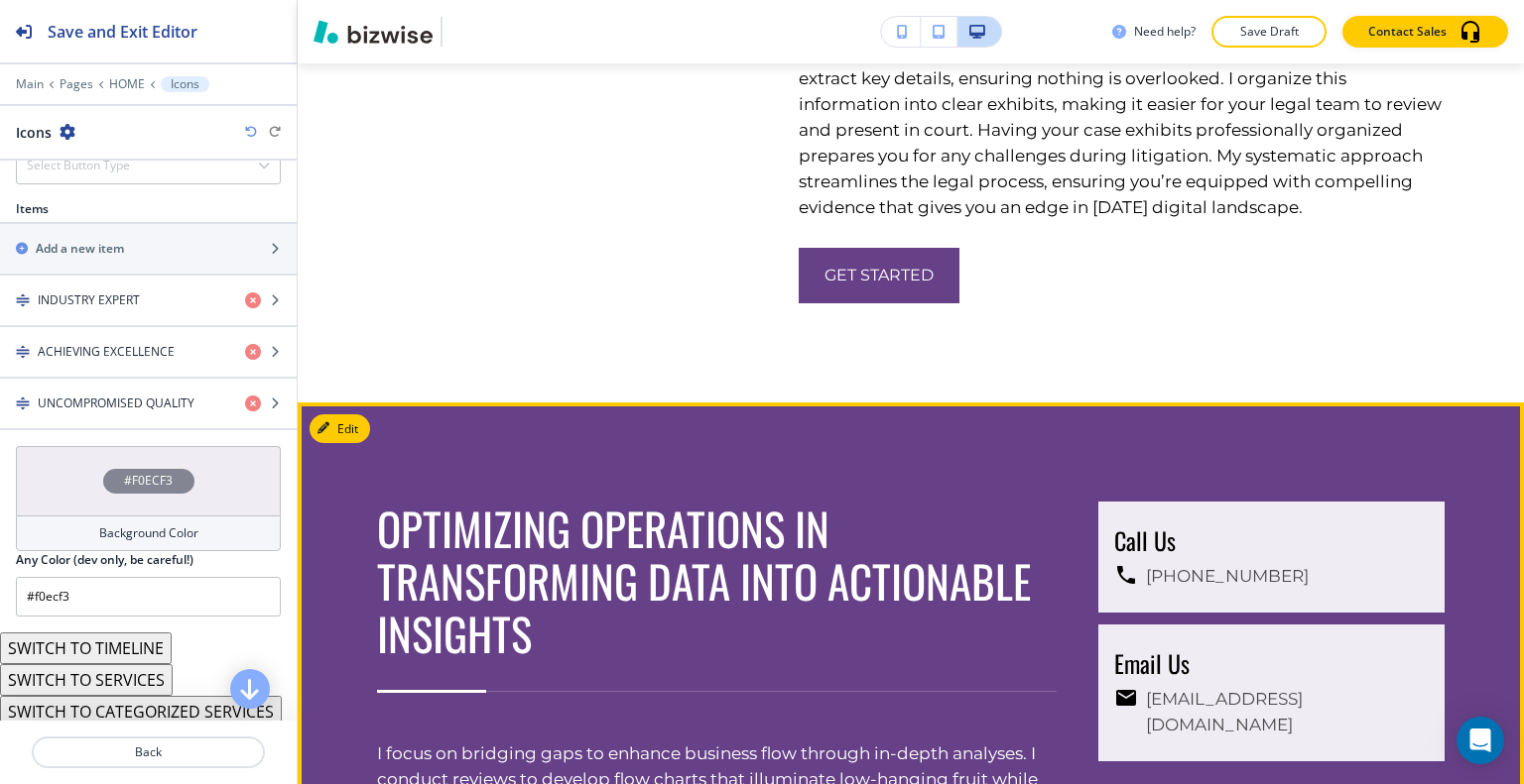
scroll to position [4910, 0]
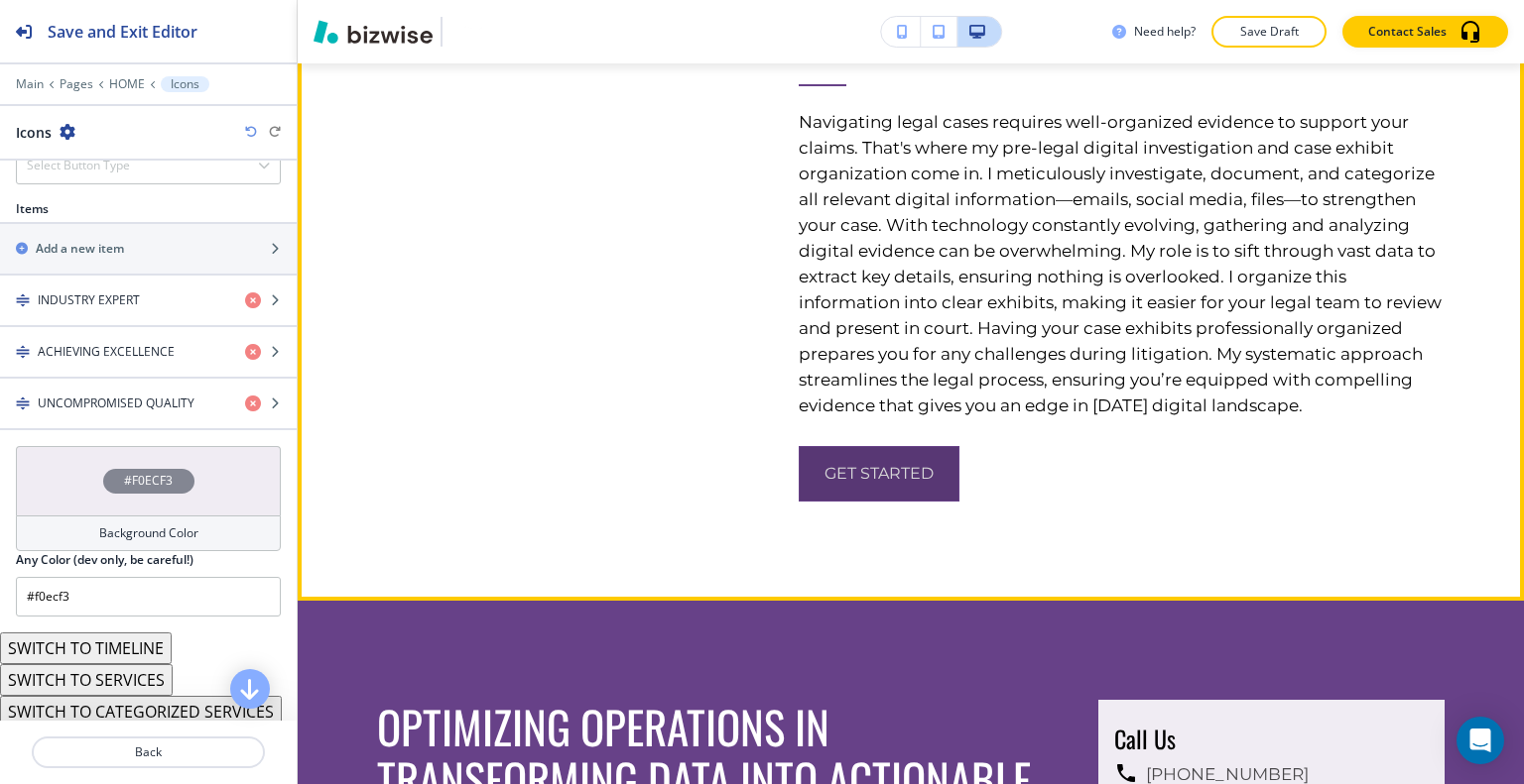
click at [817, 455] on button "get started" at bounding box center [879, 474] width 161 height 56
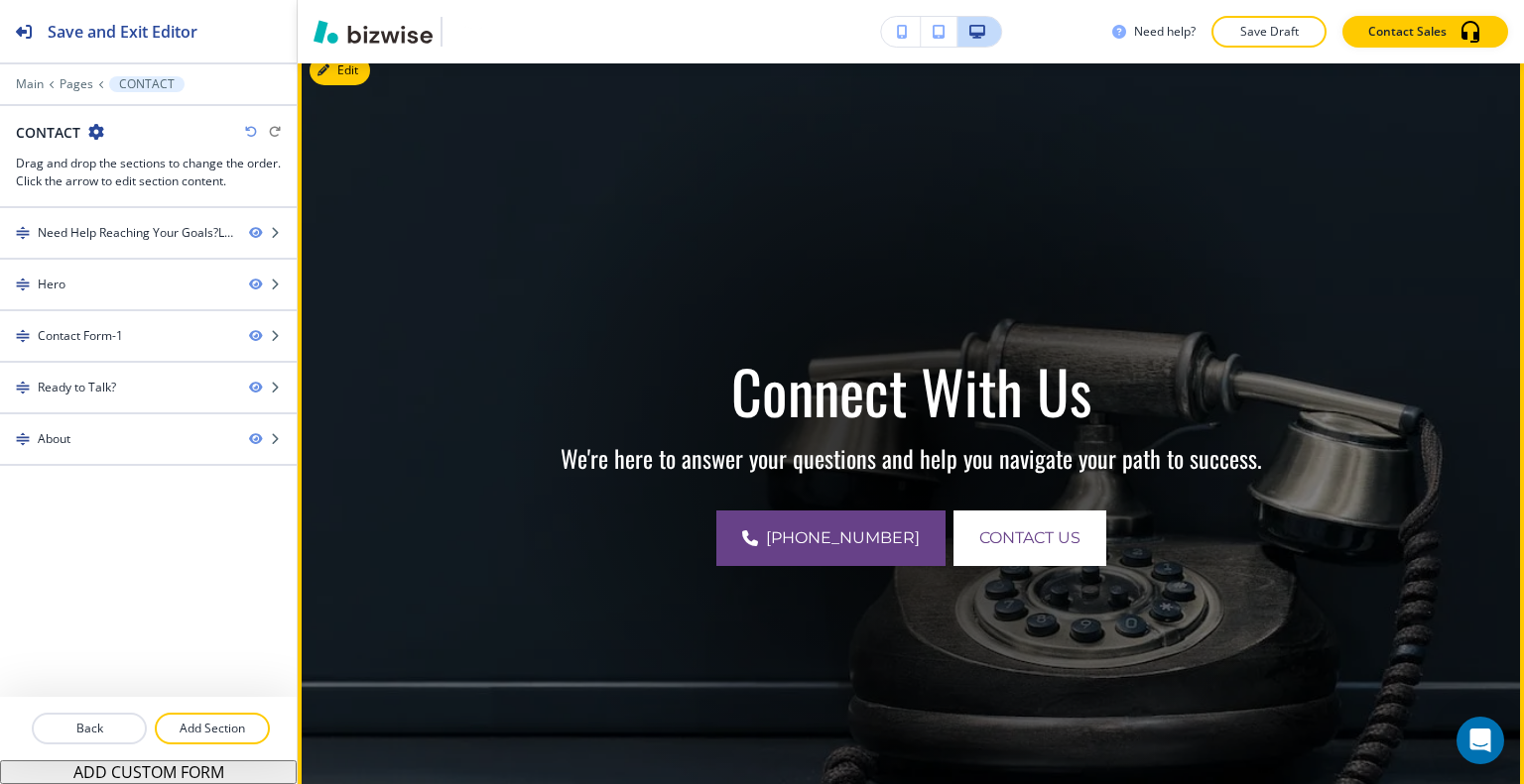
scroll to position [0, 0]
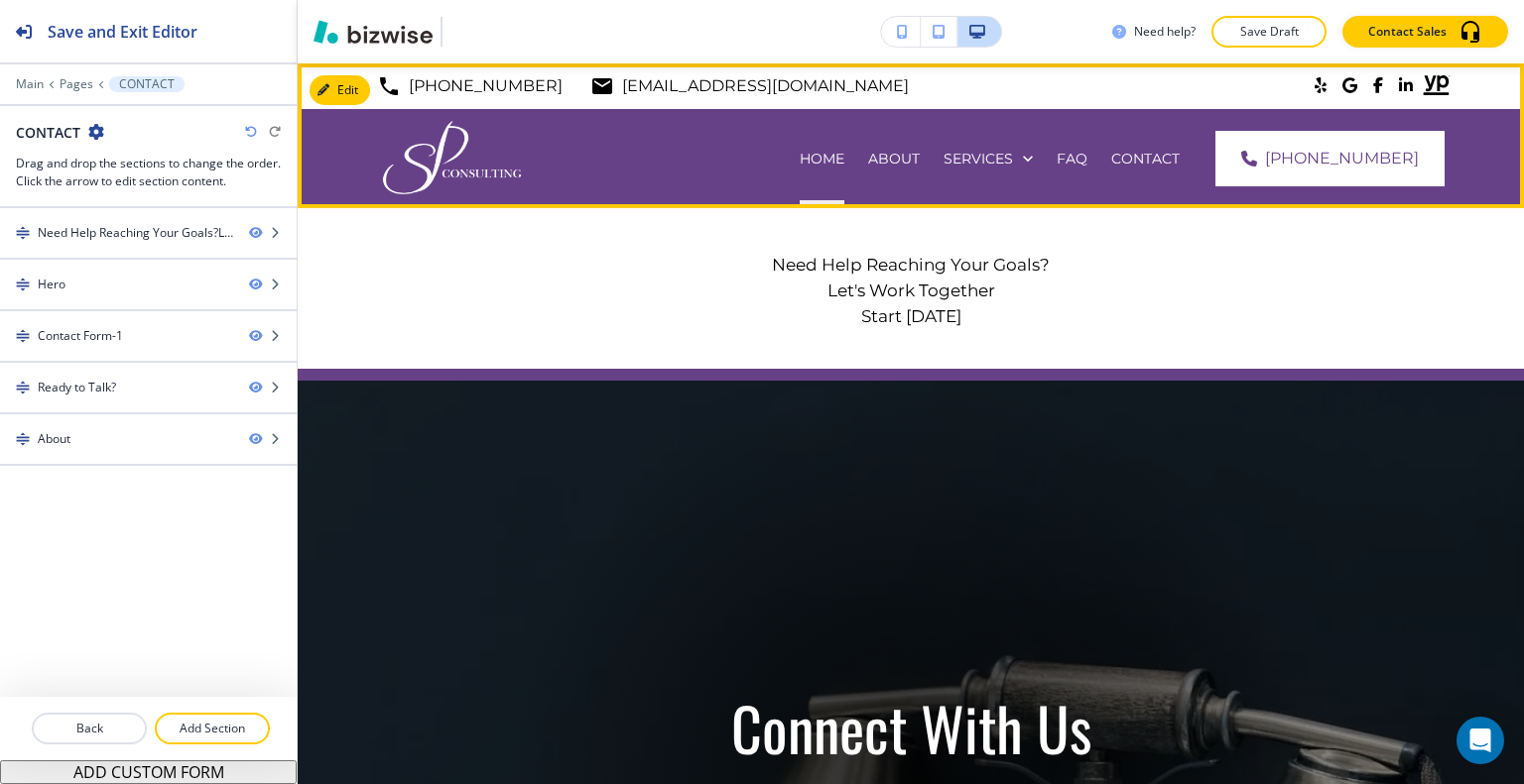
click at [856, 161] on div "HOME" at bounding box center [821, 159] width 69 height 20
click at [844, 158] on p "HOME" at bounding box center [821, 159] width 45 height 20
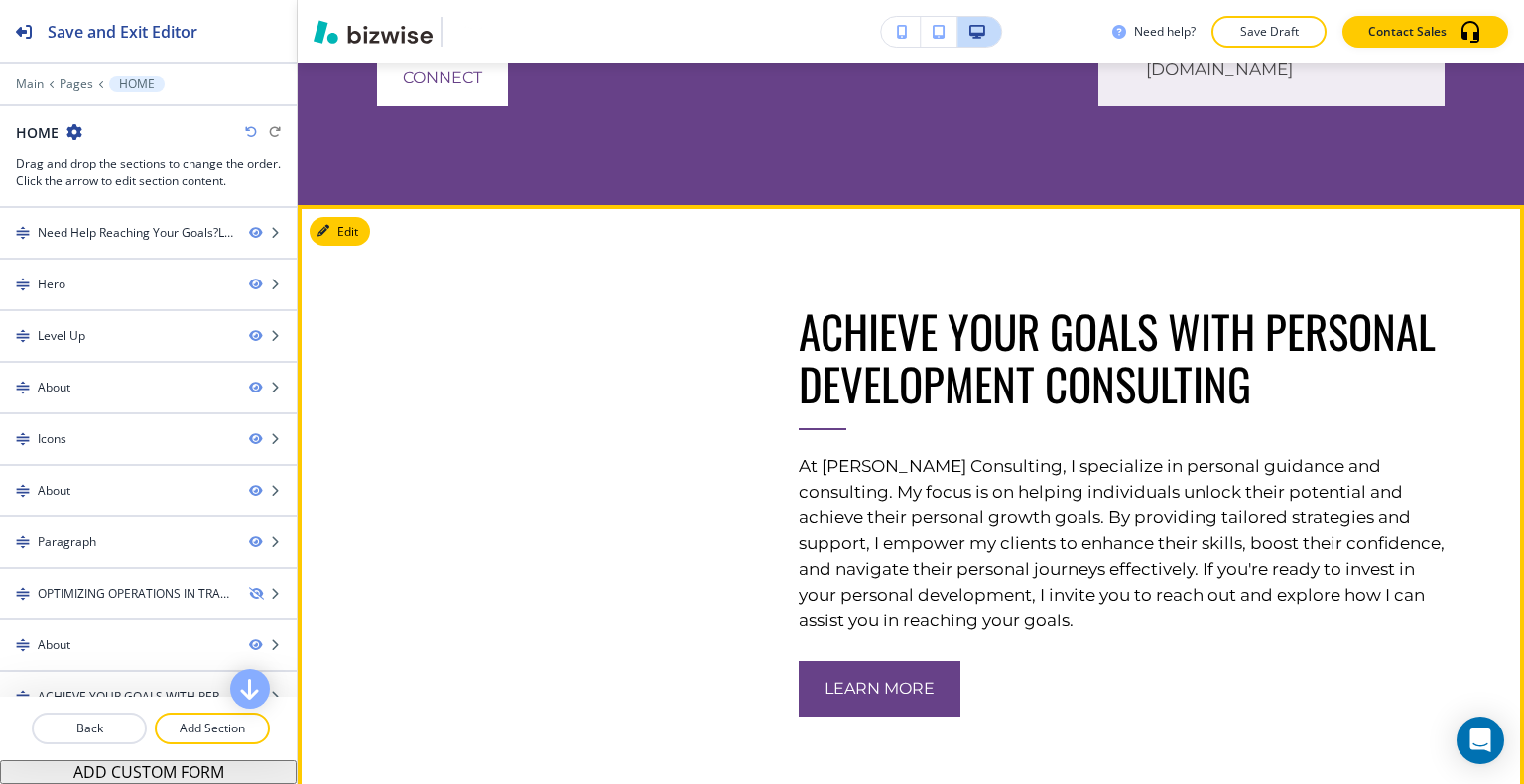
scroll to position [6246, 0]
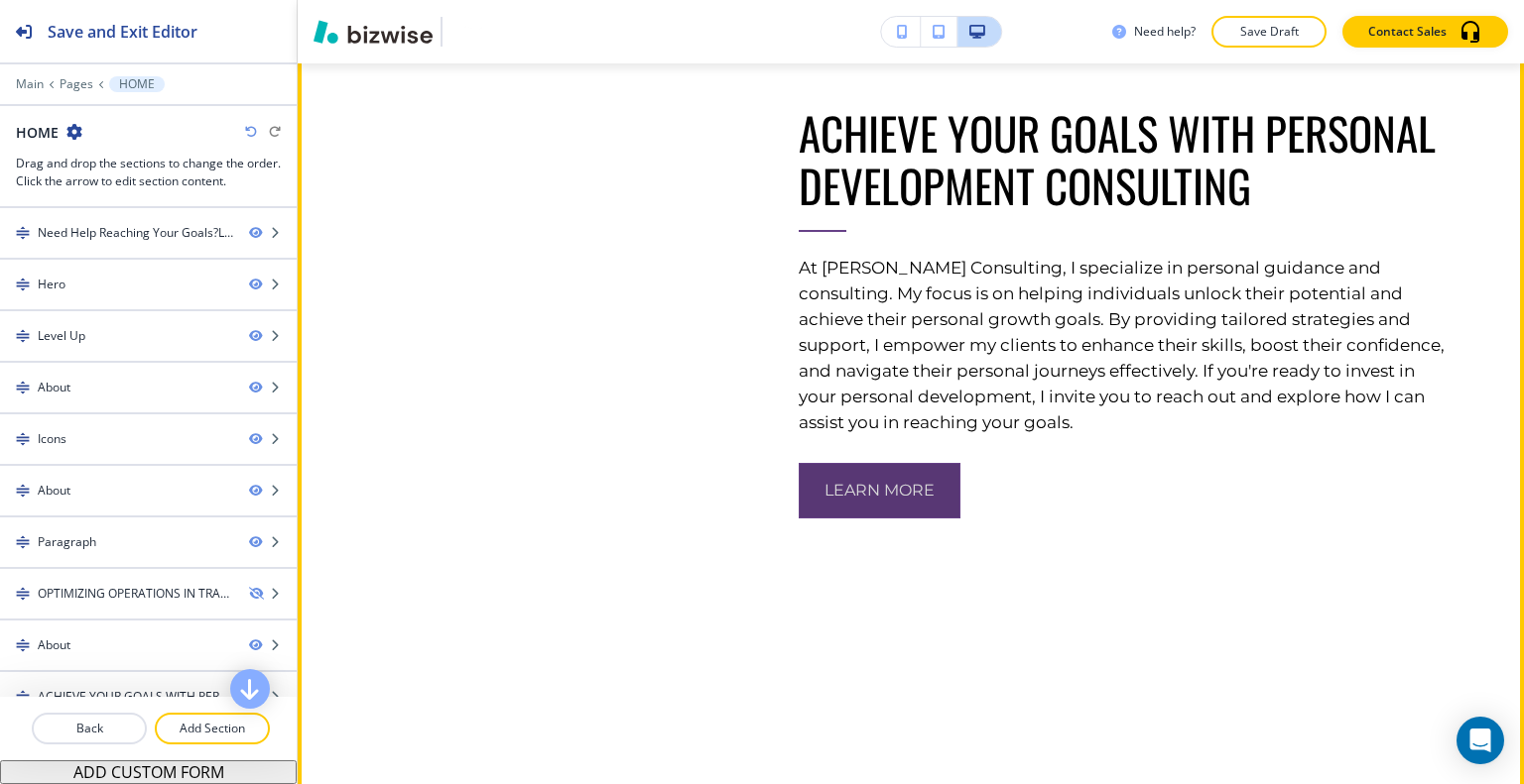
click at [866, 519] on button "learn more" at bounding box center [879, 491] width 162 height 56
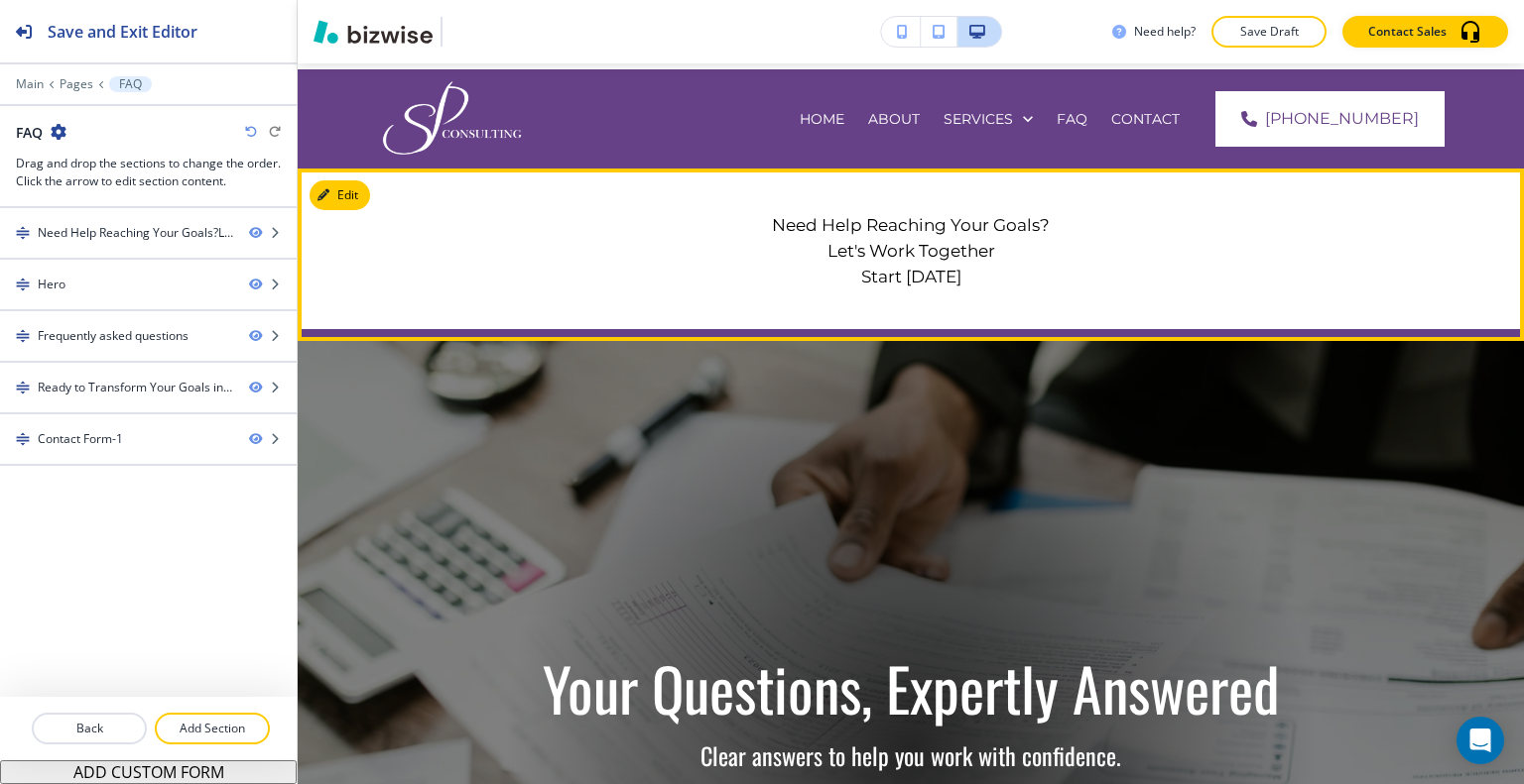
scroll to position [0, 0]
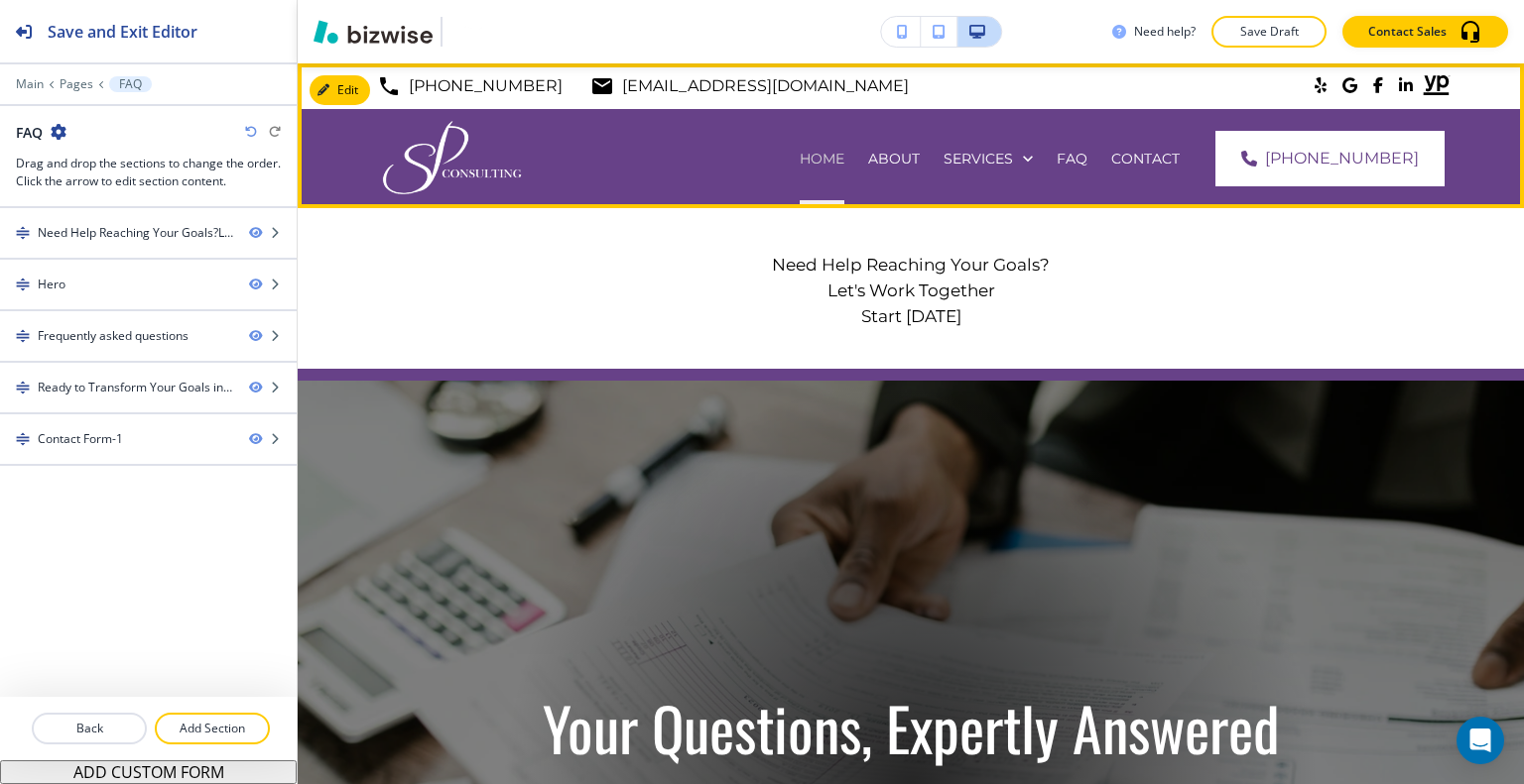
click at [837, 154] on p "HOME" at bounding box center [821, 159] width 45 height 20
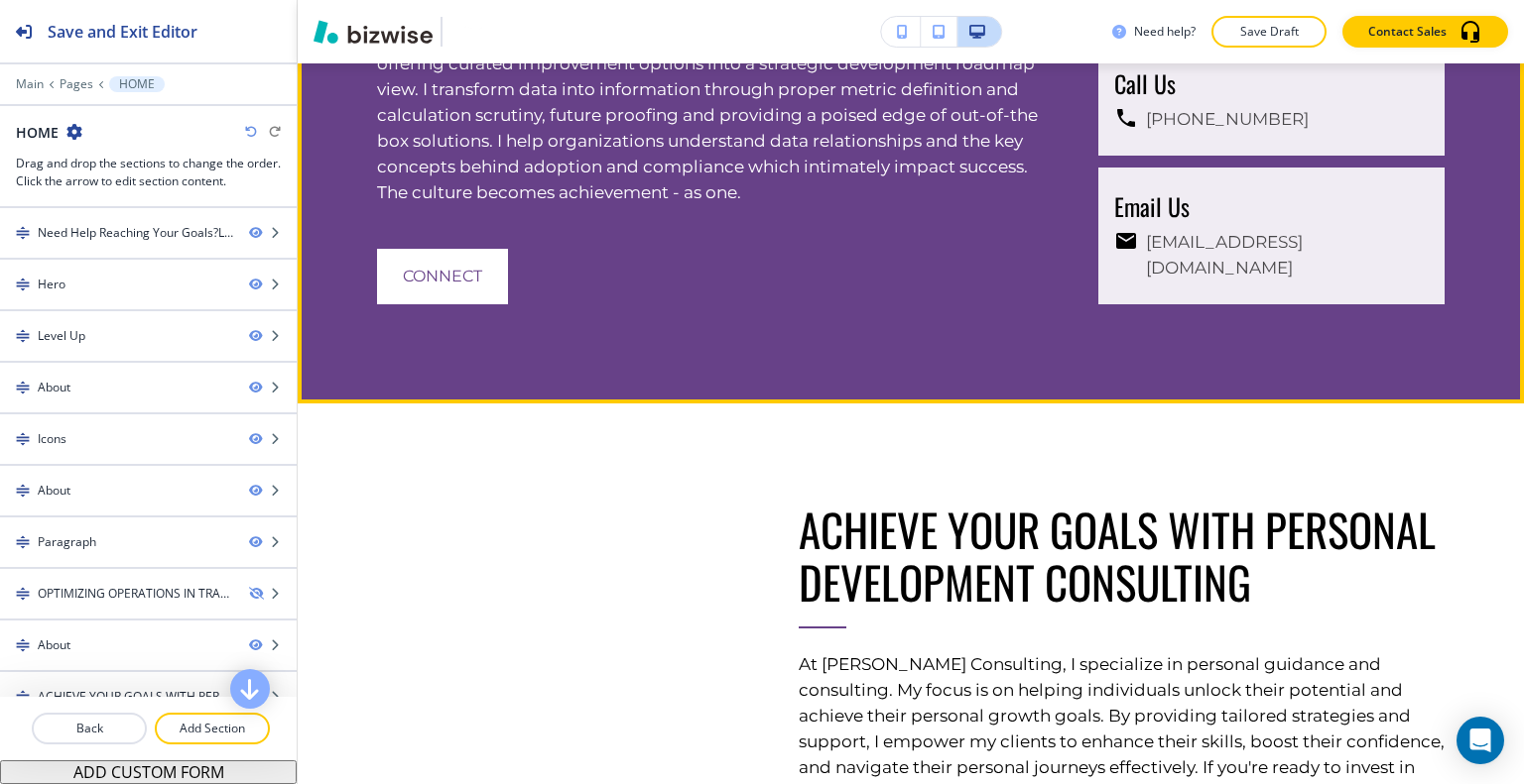
scroll to position [6346, 0]
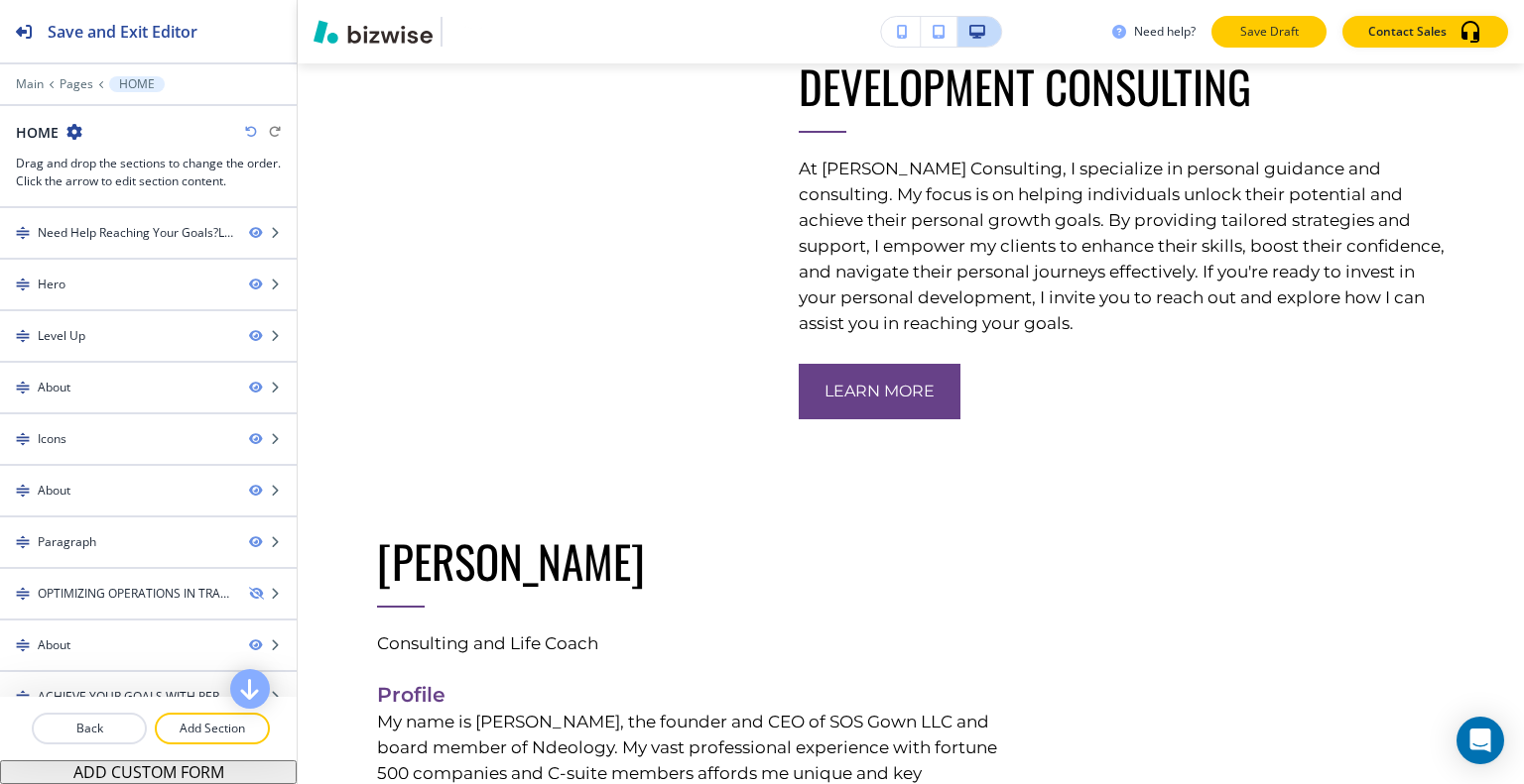
click at [1251, 40] on p "Save Draft" at bounding box center [1269, 32] width 64 height 18
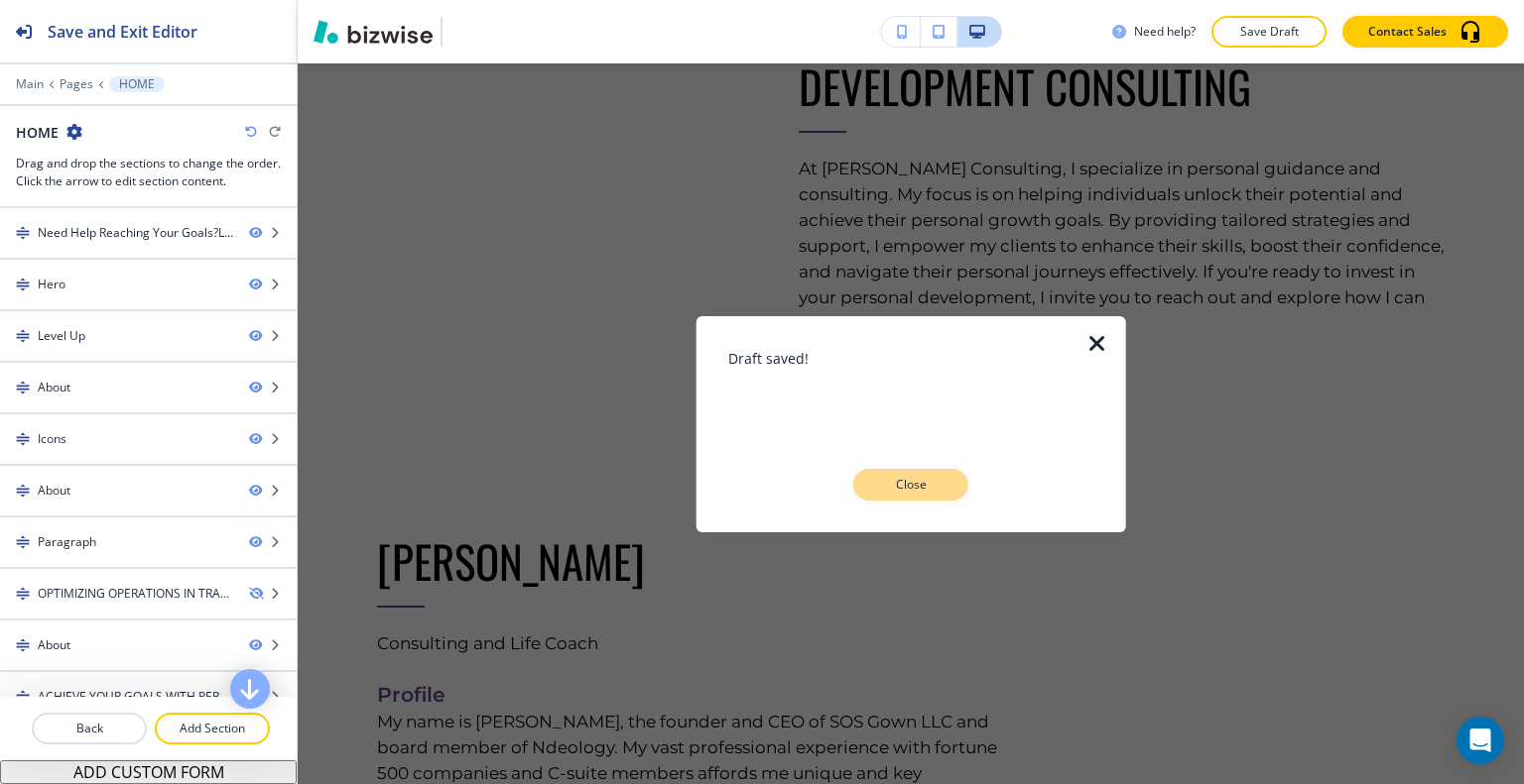
click at [901, 488] on p "Close" at bounding box center [911, 485] width 64 height 18
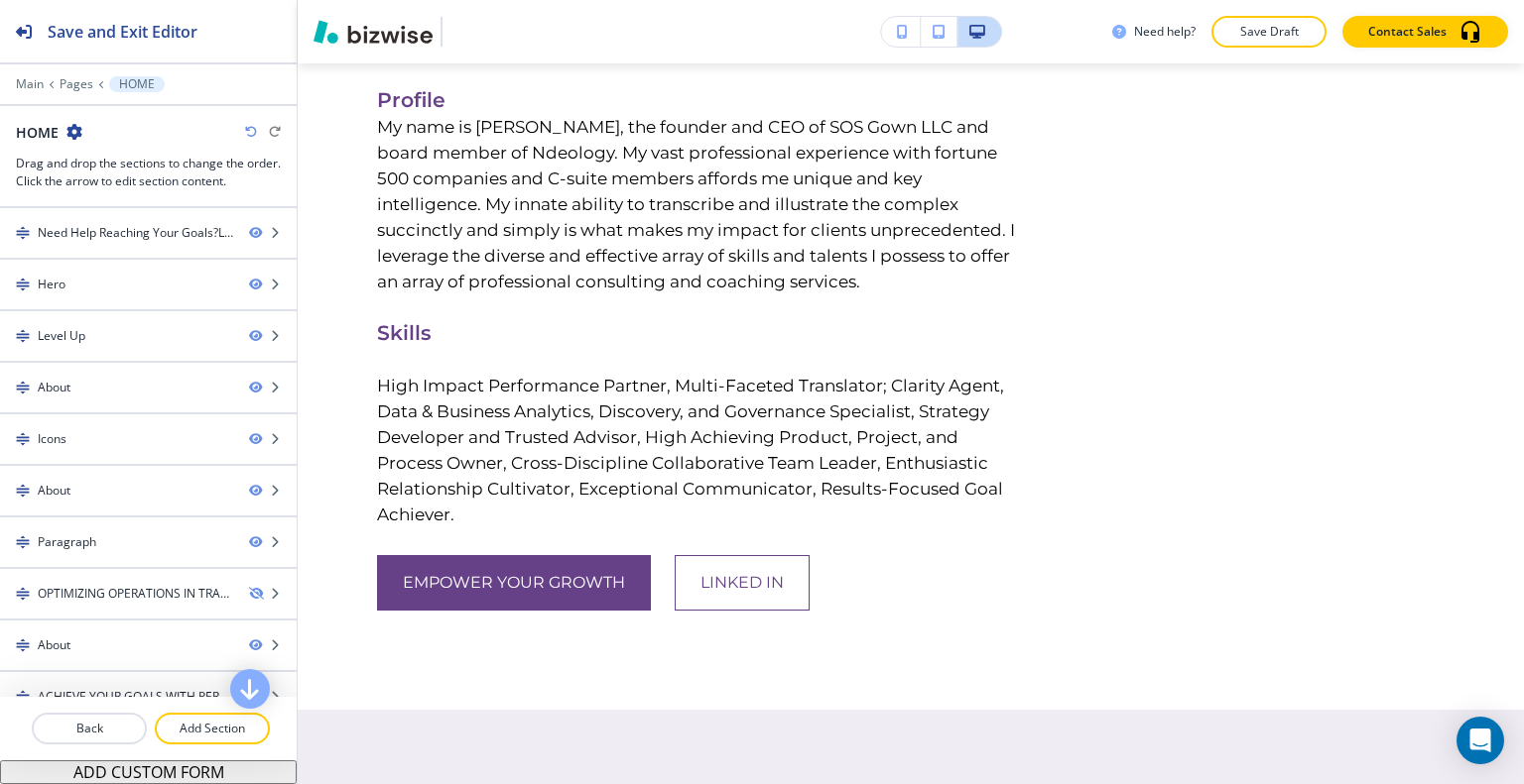
scroll to position [7238, 0]
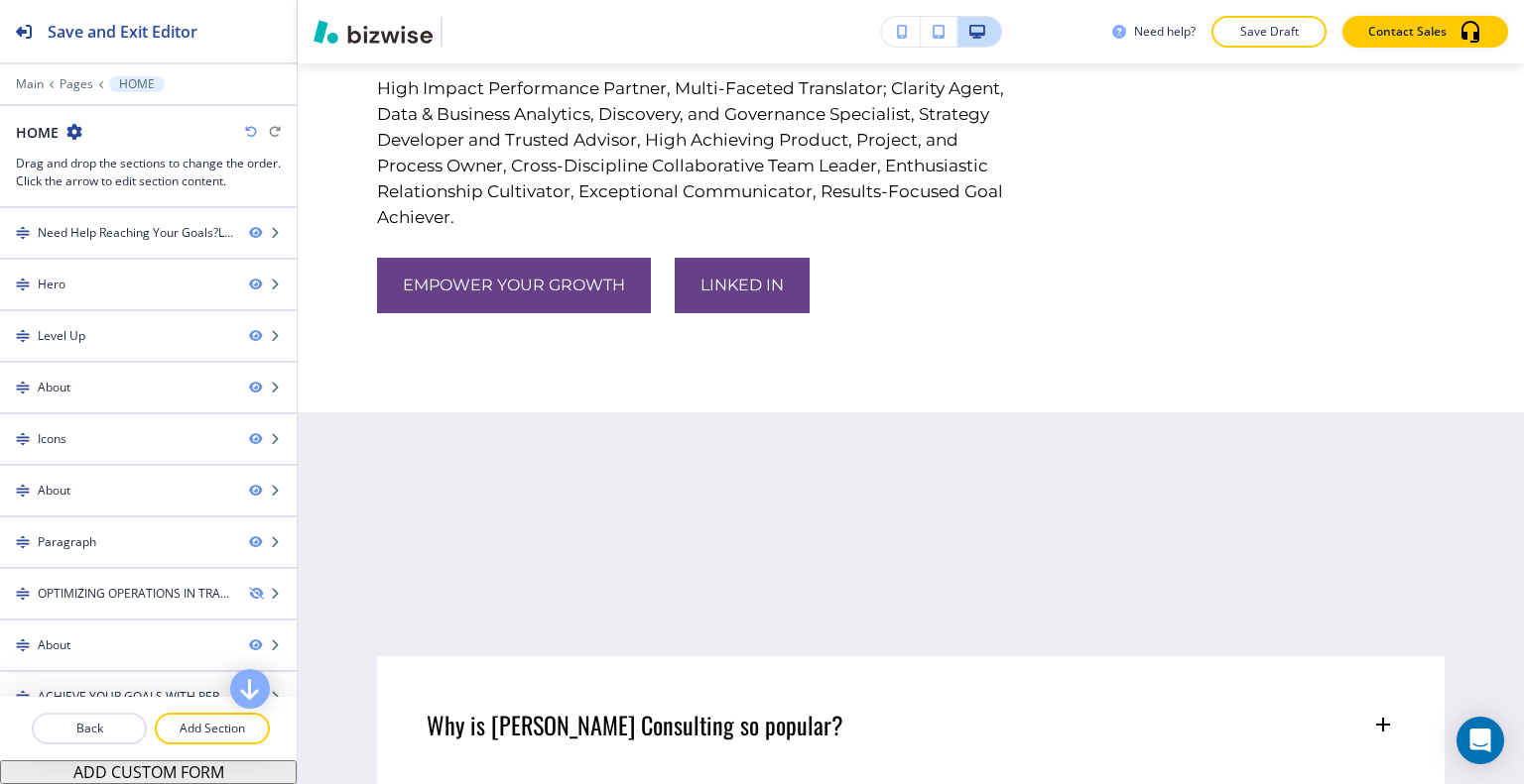
click at [702, 297] on span "Linked in" at bounding box center [742, 285] width 84 height 24
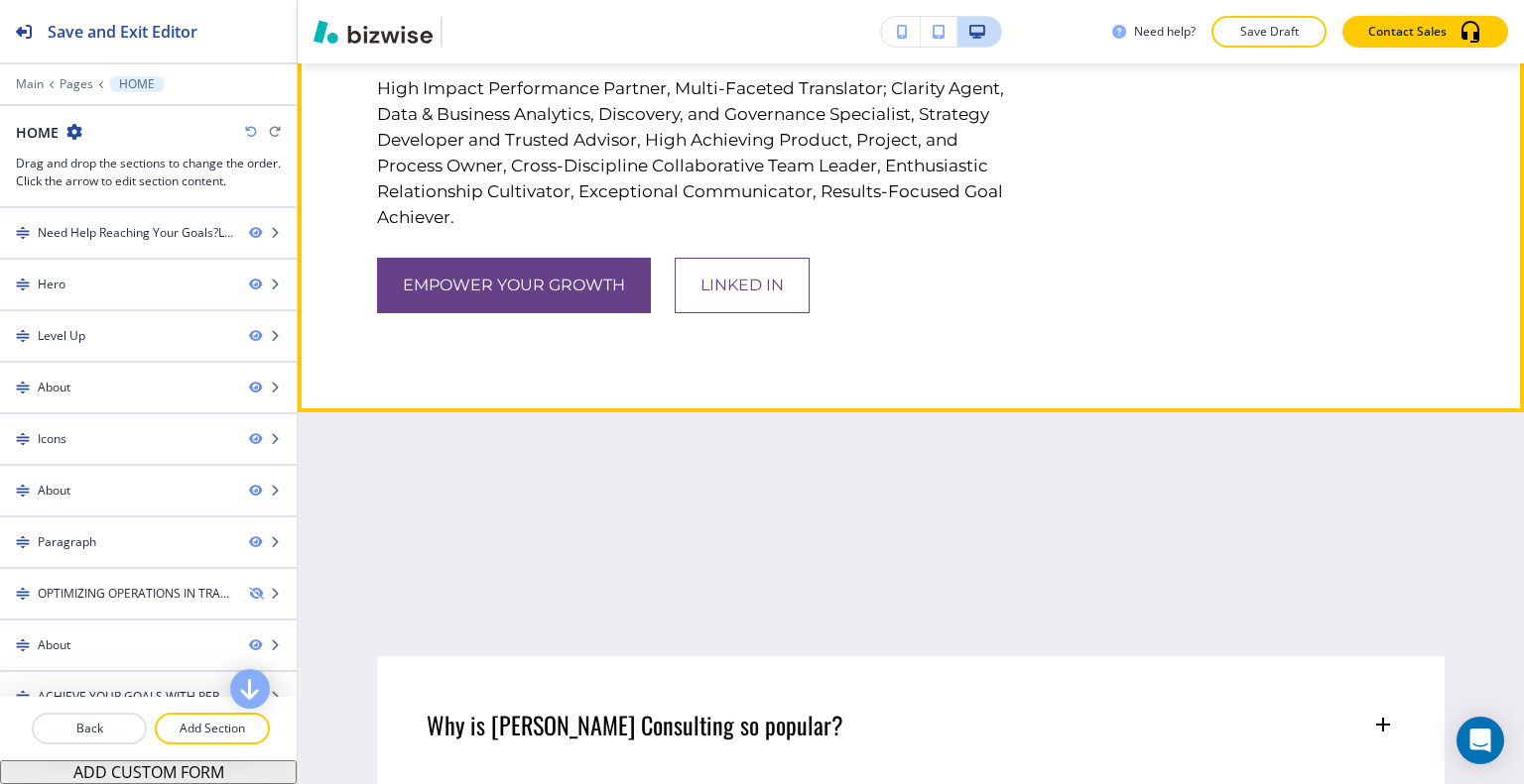
scroll to position [7734, 0]
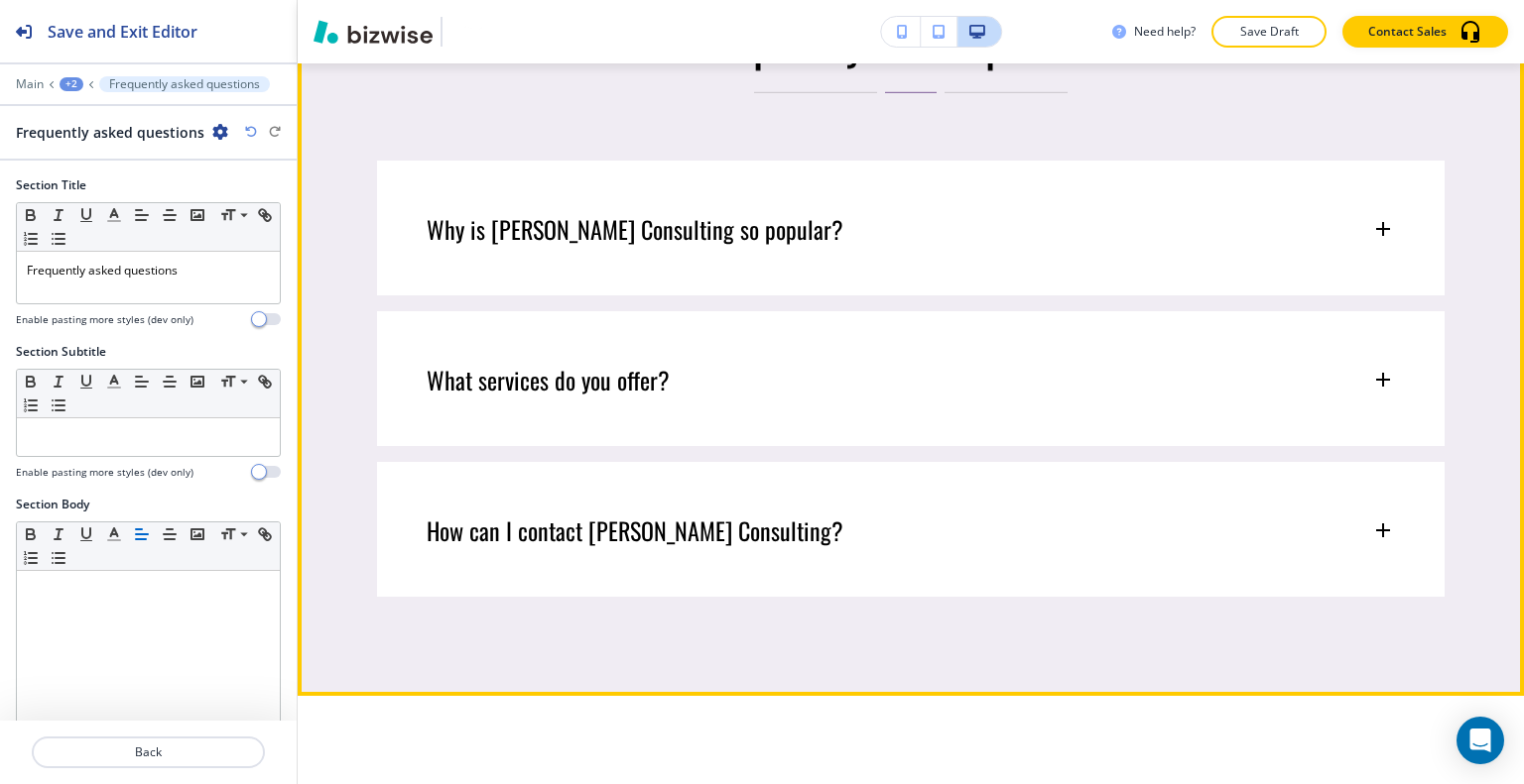
scroll to position [7831, 0]
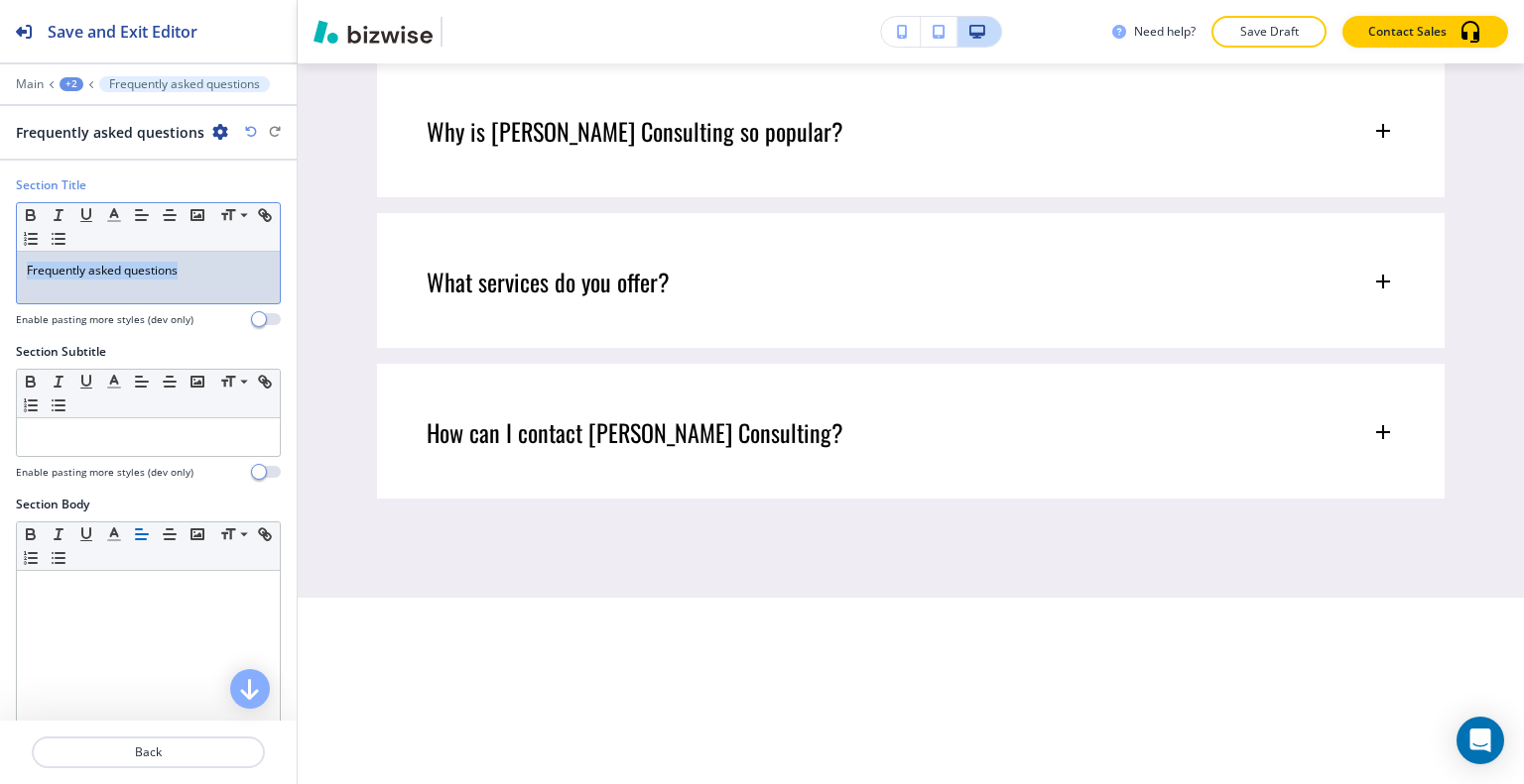
drag, startPoint x: 218, startPoint y: 284, endPoint x: 13, endPoint y: 257, distance: 206.8
click at [4, 255] on div "Section Title Small Normal Large Huge Frequently asked questions Enable pasting…" at bounding box center [148, 260] width 296 height 167
click at [207, 268] on p "Frequently asked questions" at bounding box center [148, 270] width 243 height 18
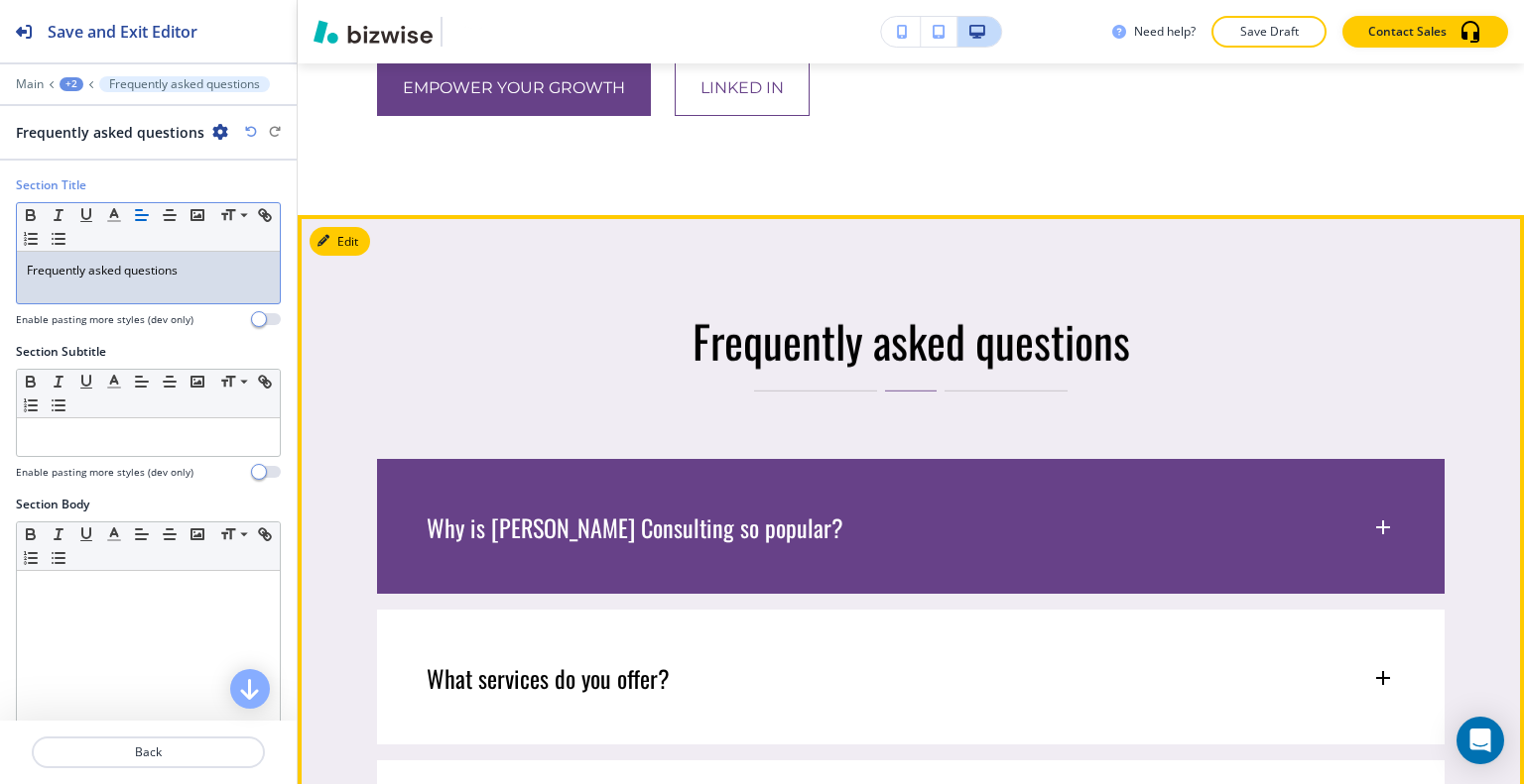
scroll to position [7930, 0]
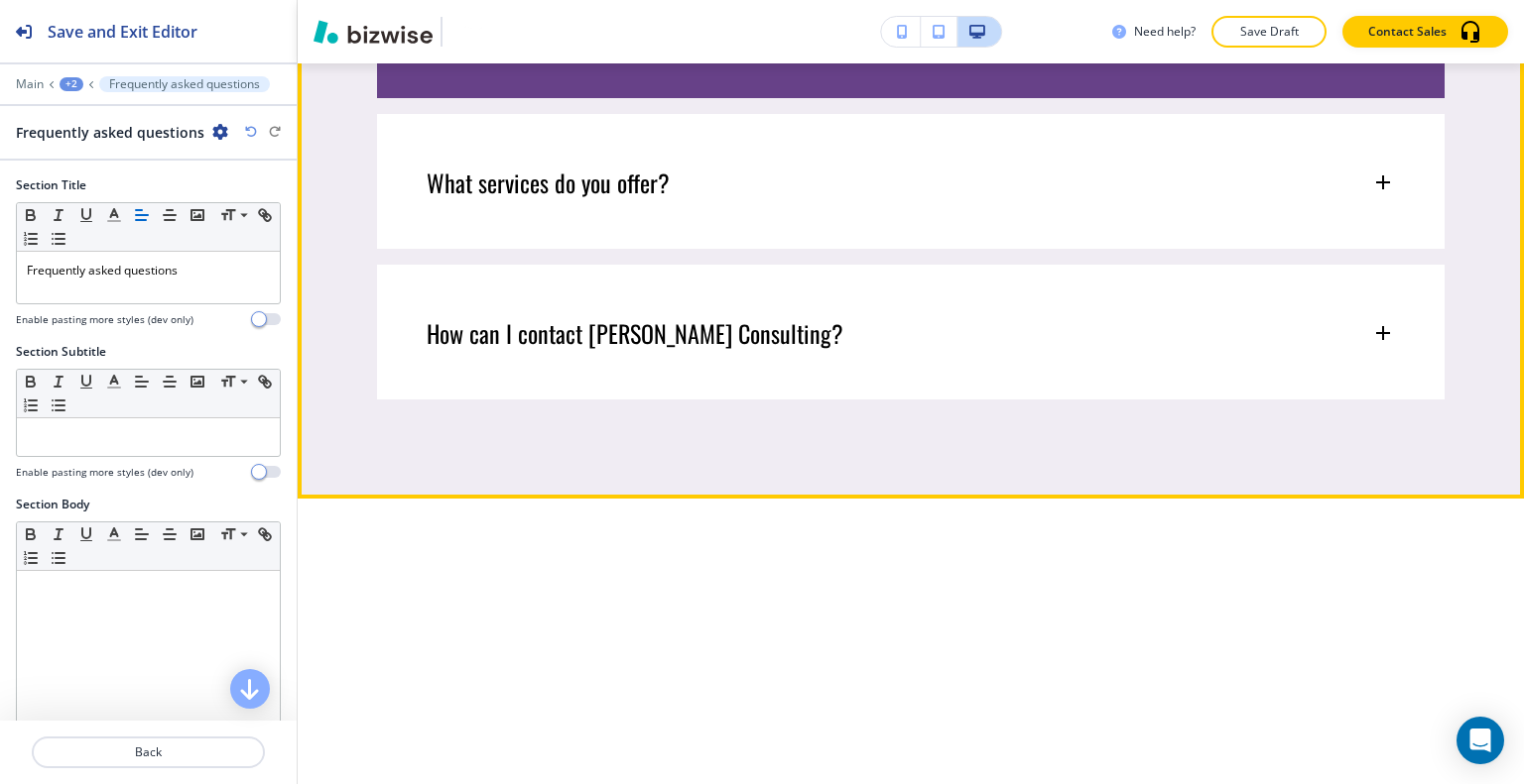
click at [972, 80] on div "Why is Sumita Pradhan Consulting so popular?" at bounding box center [911, 22] width 1068 height 117
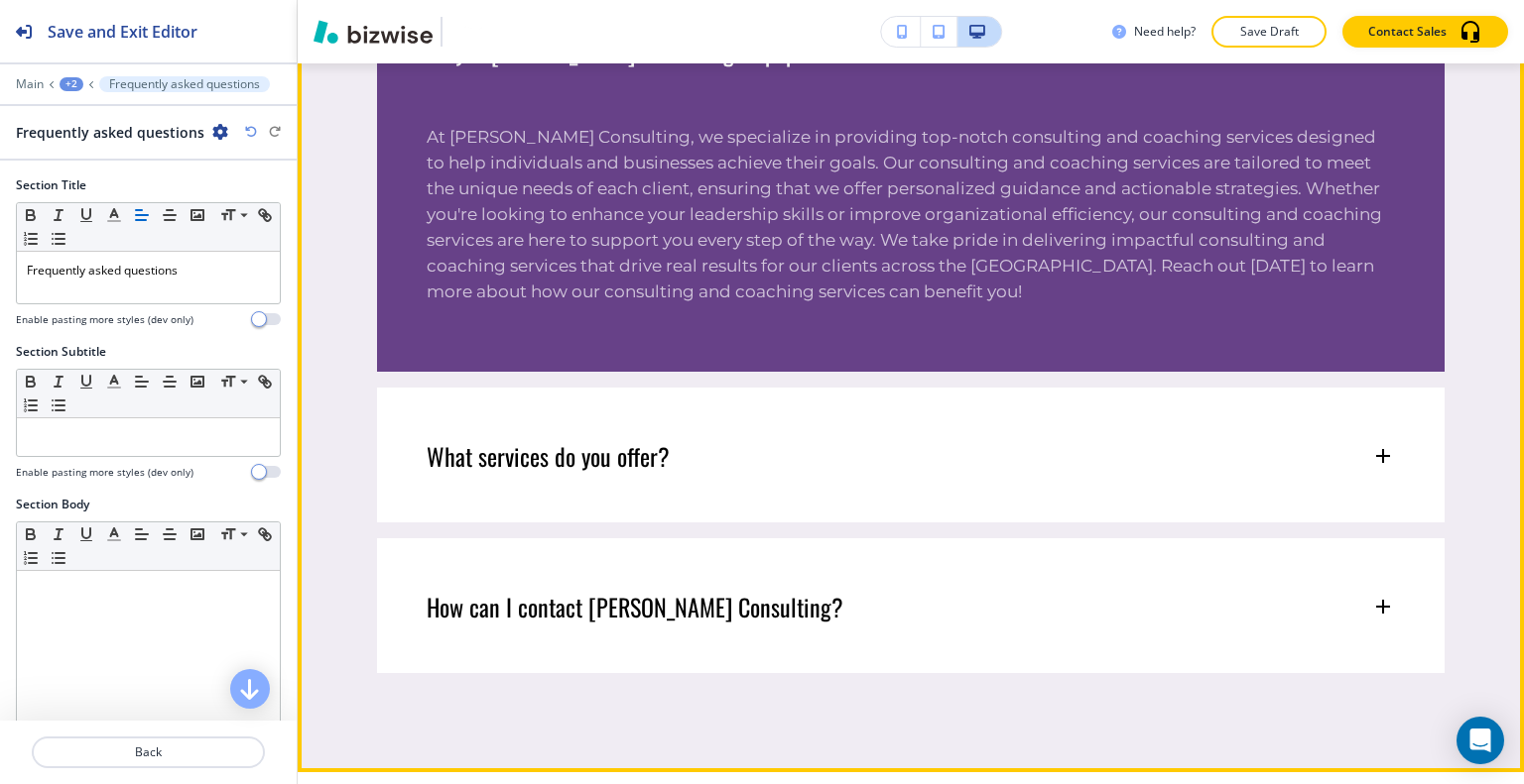
click at [980, 67] on div "Why is Sumita Pradhan Consulting so popular?" at bounding box center [899, 52] width 944 height 30
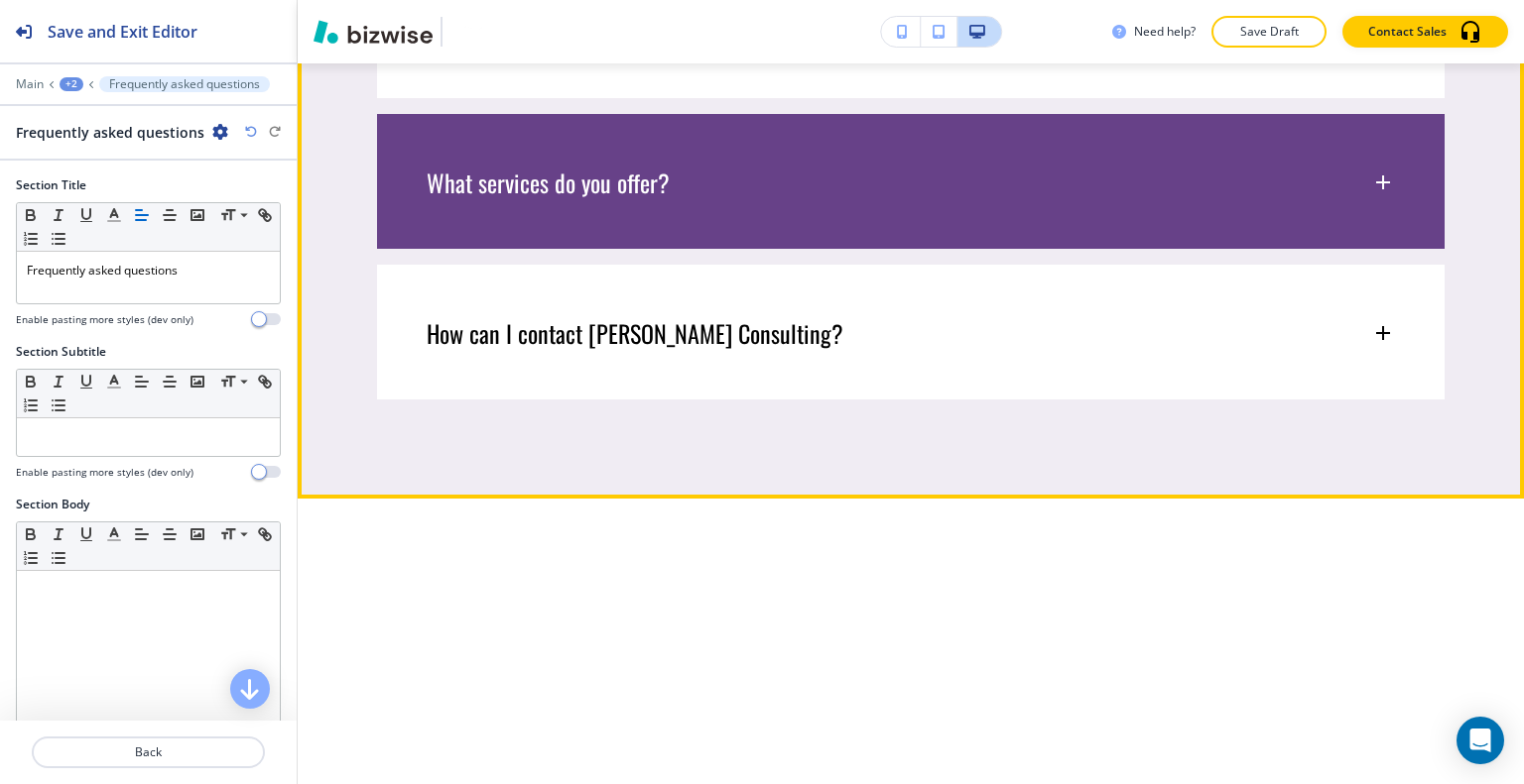
click at [948, 231] on div "What services do you offer?" at bounding box center [911, 173] width 1068 height 117
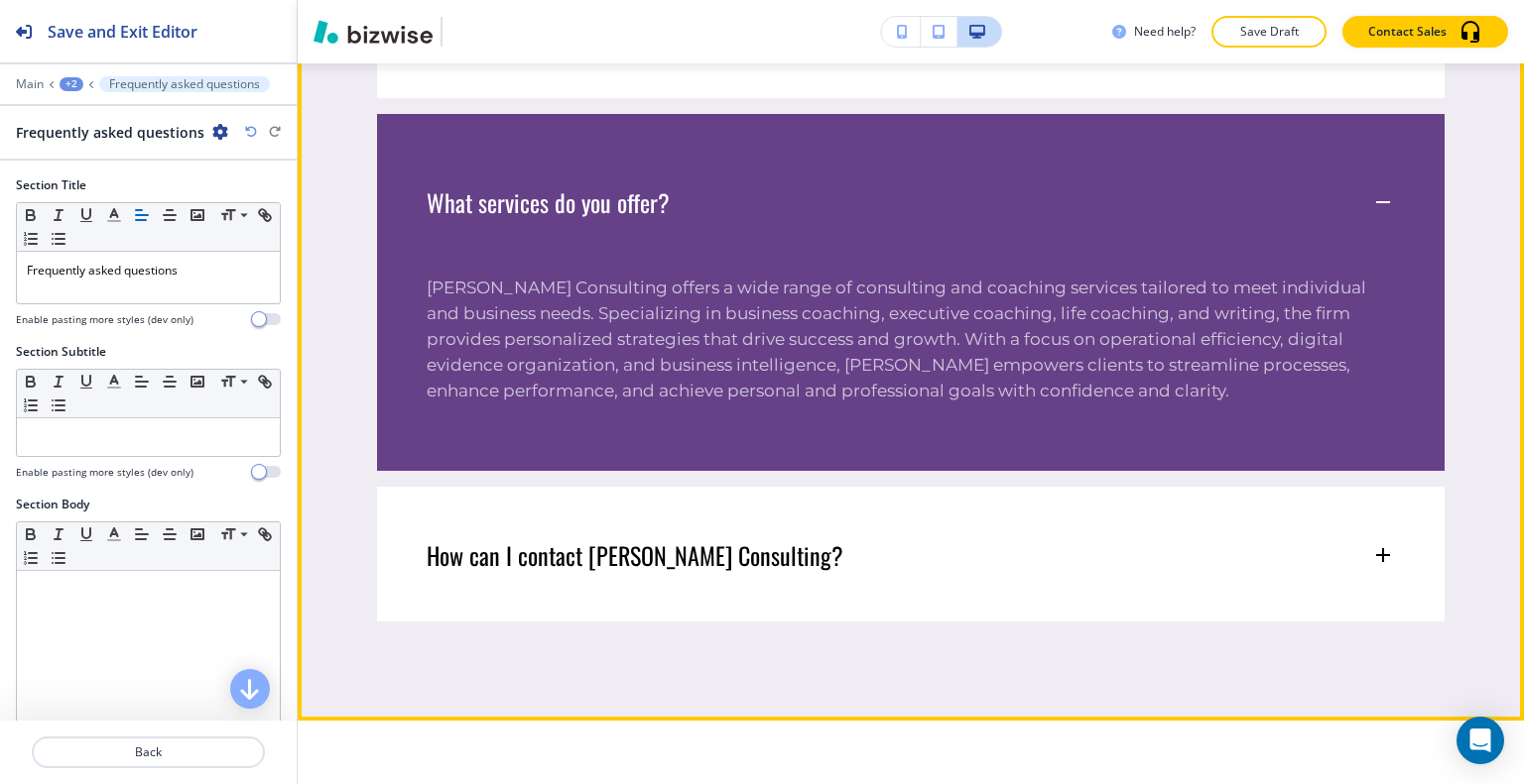
click at [948, 270] on div "What services do you offer?" at bounding box center [911, 193] width 1068 height 157
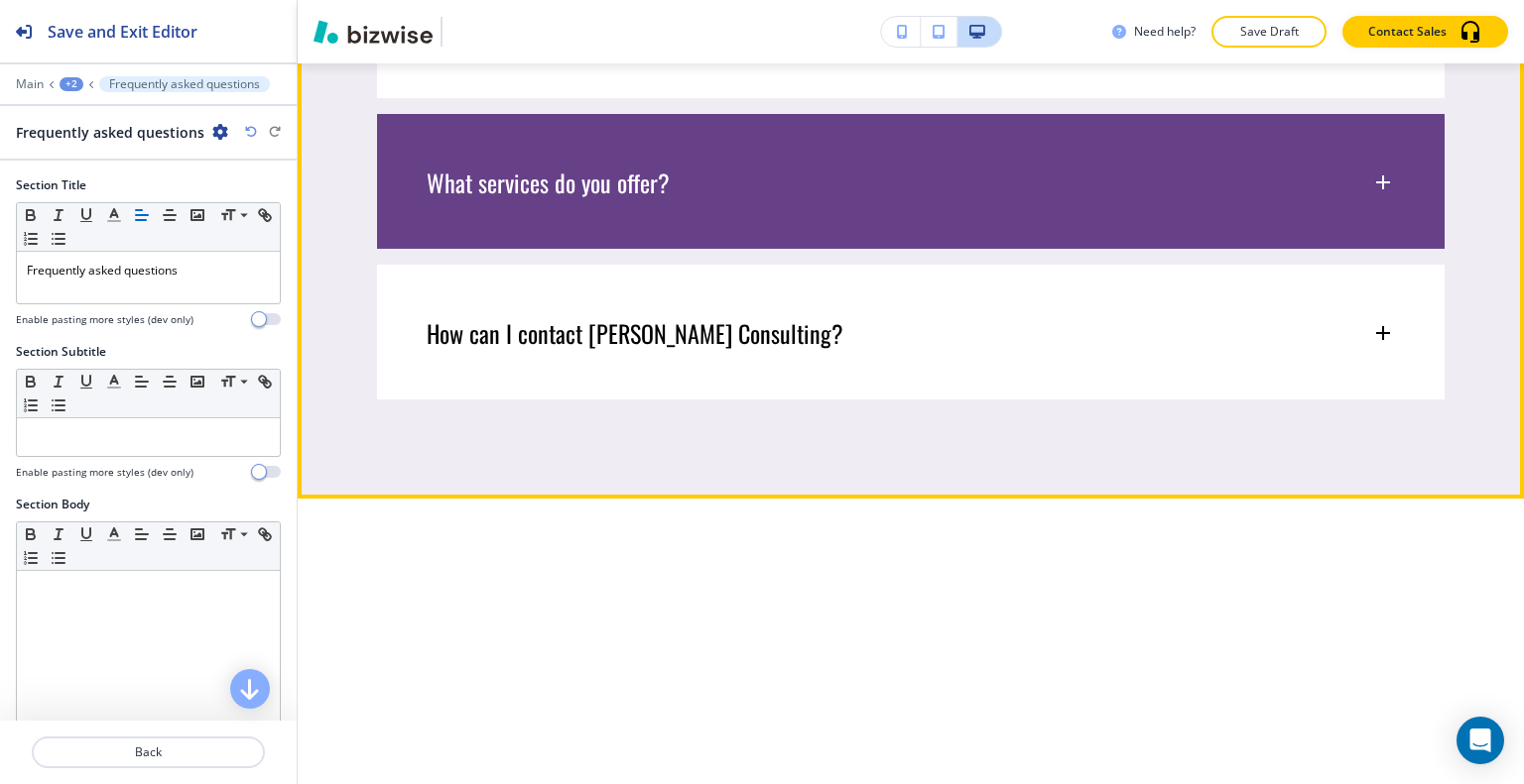
scroll to position [7733, 0]
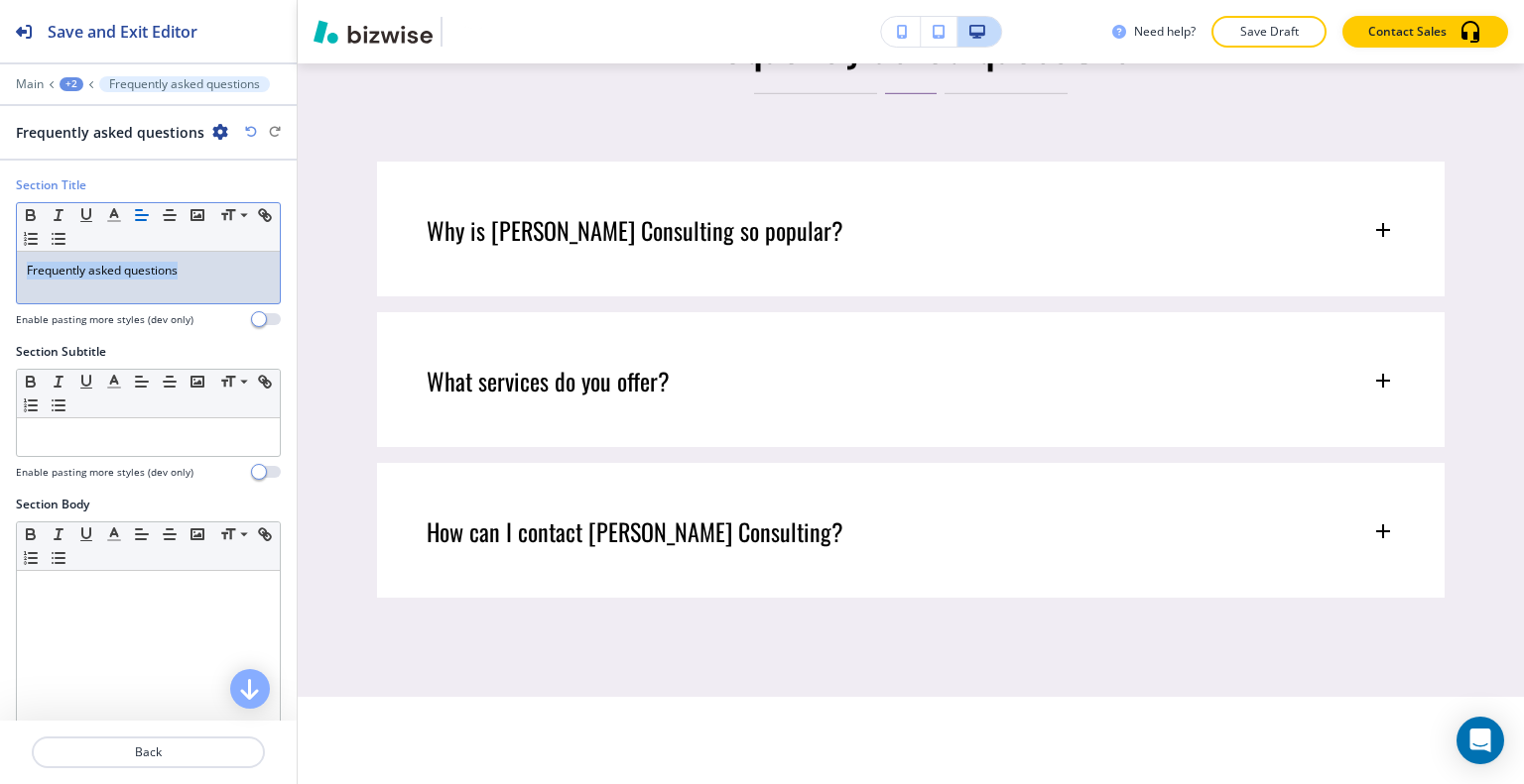
drag, startPoint x: 133, startPoint y: 273, endPoint x: 0, endPoint y: 243, distance: 136.3
click at [0, 243] on div "Section Title Small Normal Large Huge Frequently asked questions Enable pasting…" at bounding box center [148, 260] width 296 height 167
click at [199, 269] on p "FREQUENTLY ASKED QUESTIONS" at bounding box center [148, 270] width 243 height 18
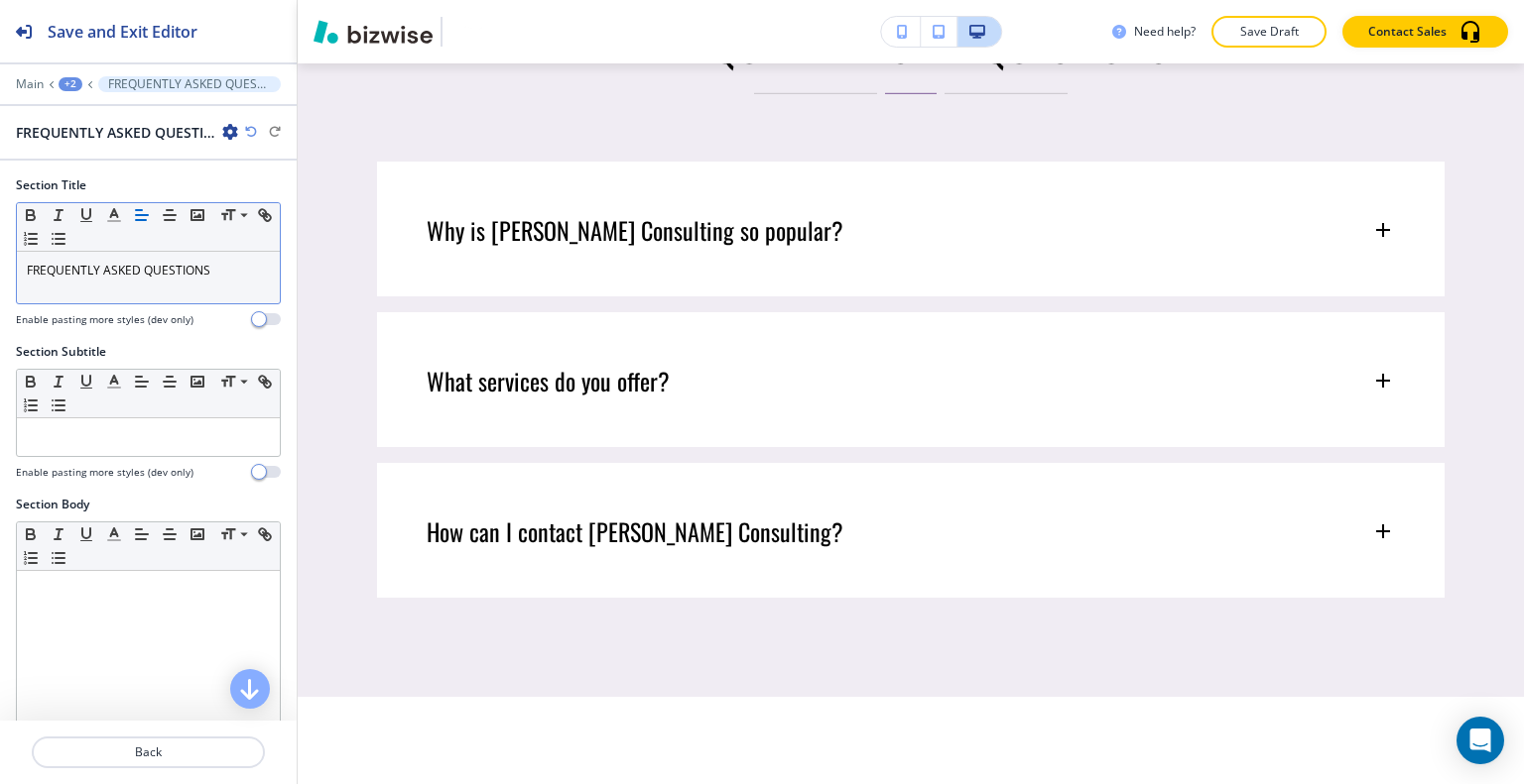
click at [223, 247] on div "Small Normal Large Huge" at bounding box center [148, 228] width 262 height 49
click at [225, 267] on p "FREQUENTLY ASKED QUESTIONS" at bounding box center [148, 270] width 243 height 18
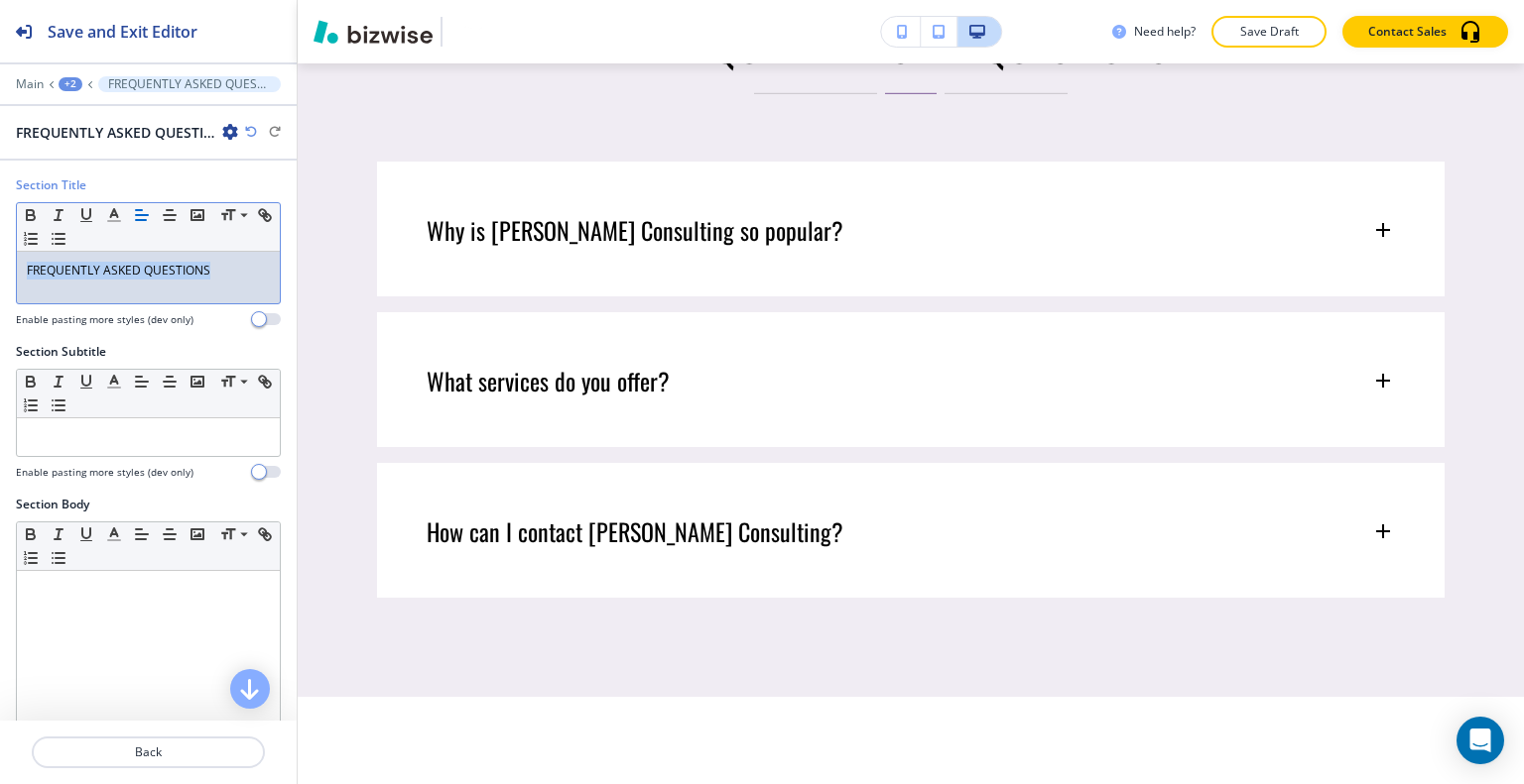
drag, startPoint x: 225, startPoint y: 267, endPoint x: 0, endPoint y: 252, distance: 225.5
click at [0, 252] on div "Section Title Small Normal Large Huge FREQUENTLY ASKED QUESTIONS Enable pasting…" at bounding box center [148, 260] width 296 height 167
click at [109, 214] on icon "button" at bounding box center [114, 216] width 18 height 18
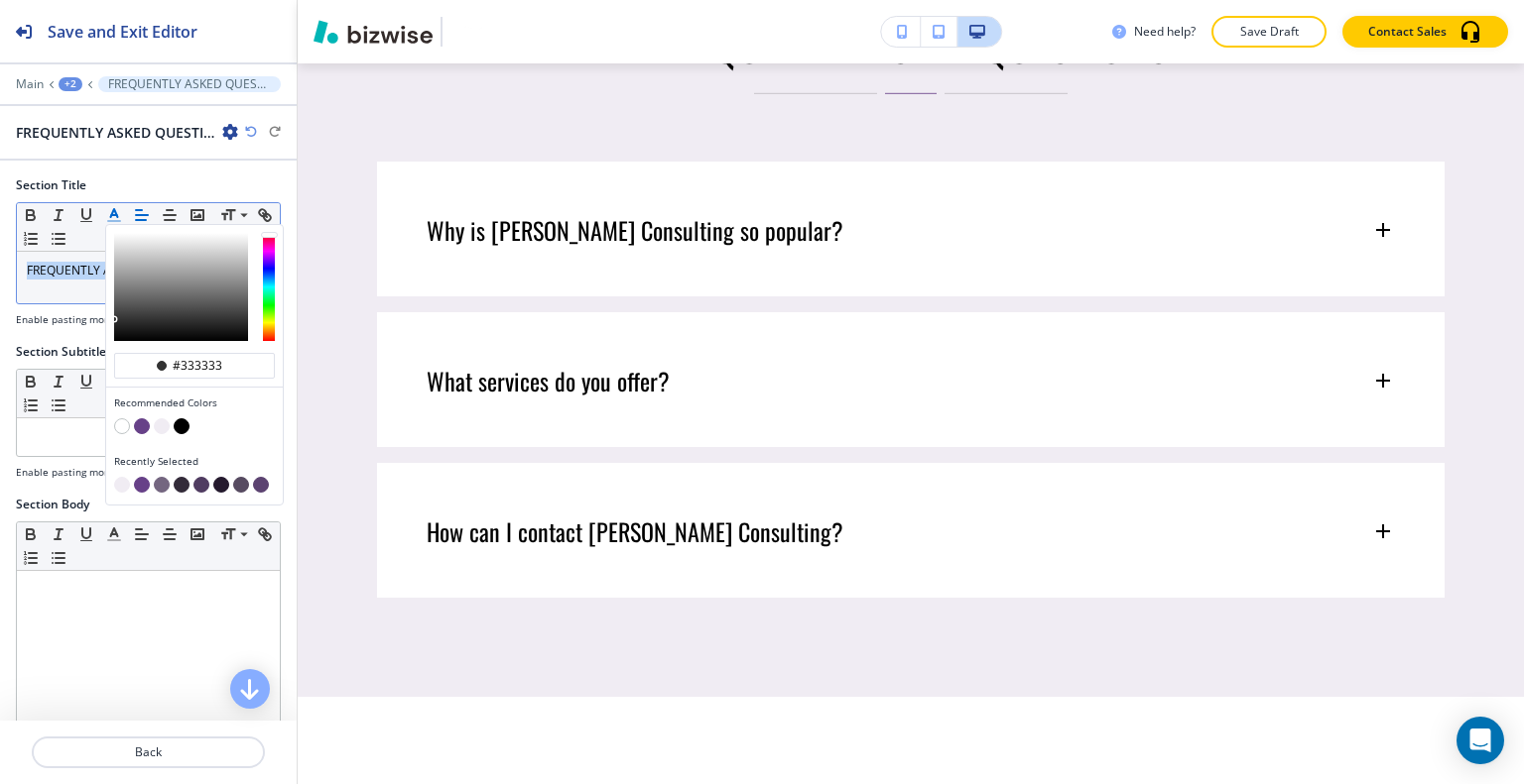
click at [140, 427] on button "button" at bounding box center [142, 426] width 16 height 16
type input "#674188"
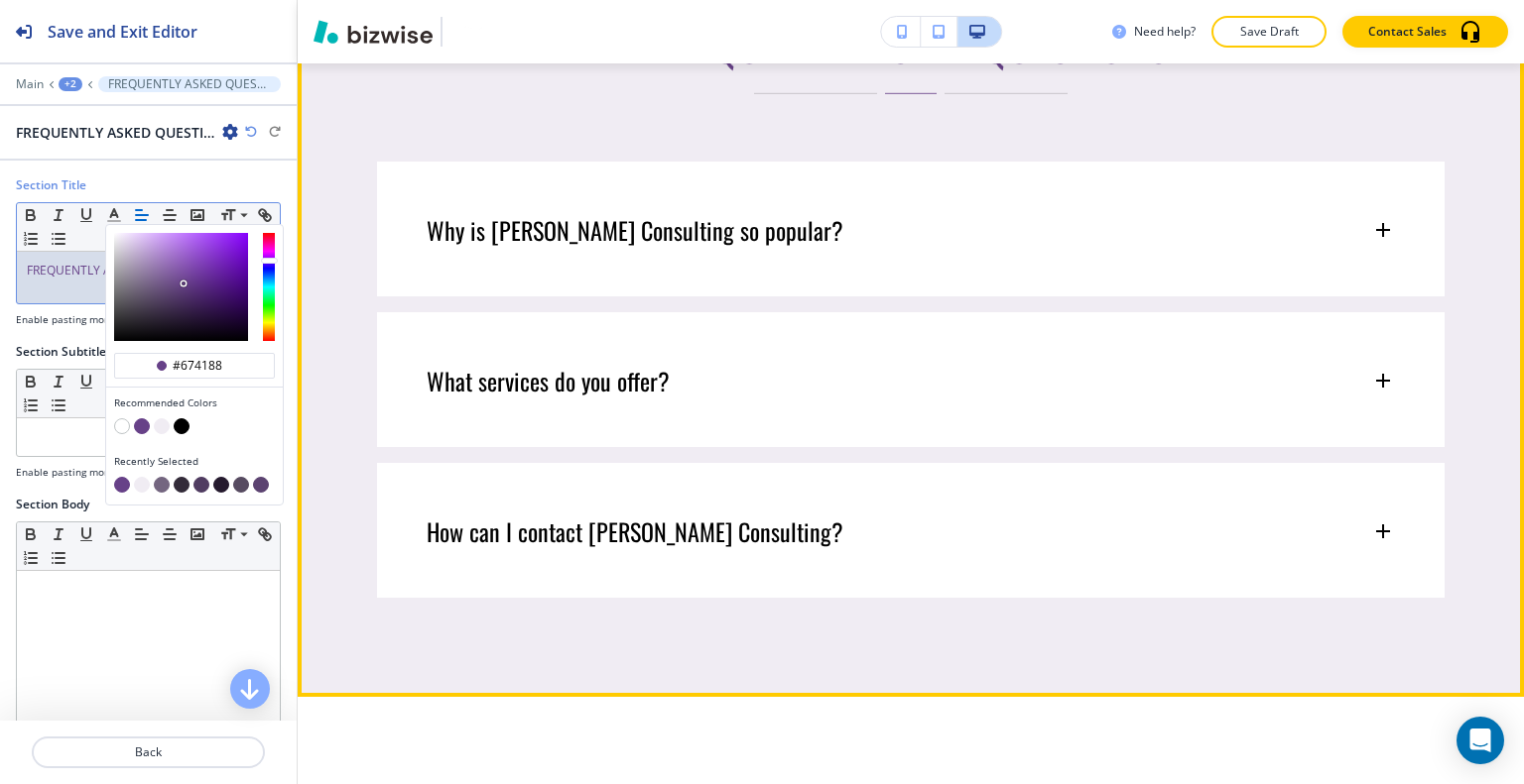
click at [630, 247] on div "FREQUENTLY ASKED QUESTIONS Why is Sumita Pradhan Consulting so popular? At Sumi…" at bounding box center [910, 307] width 1226 height 779
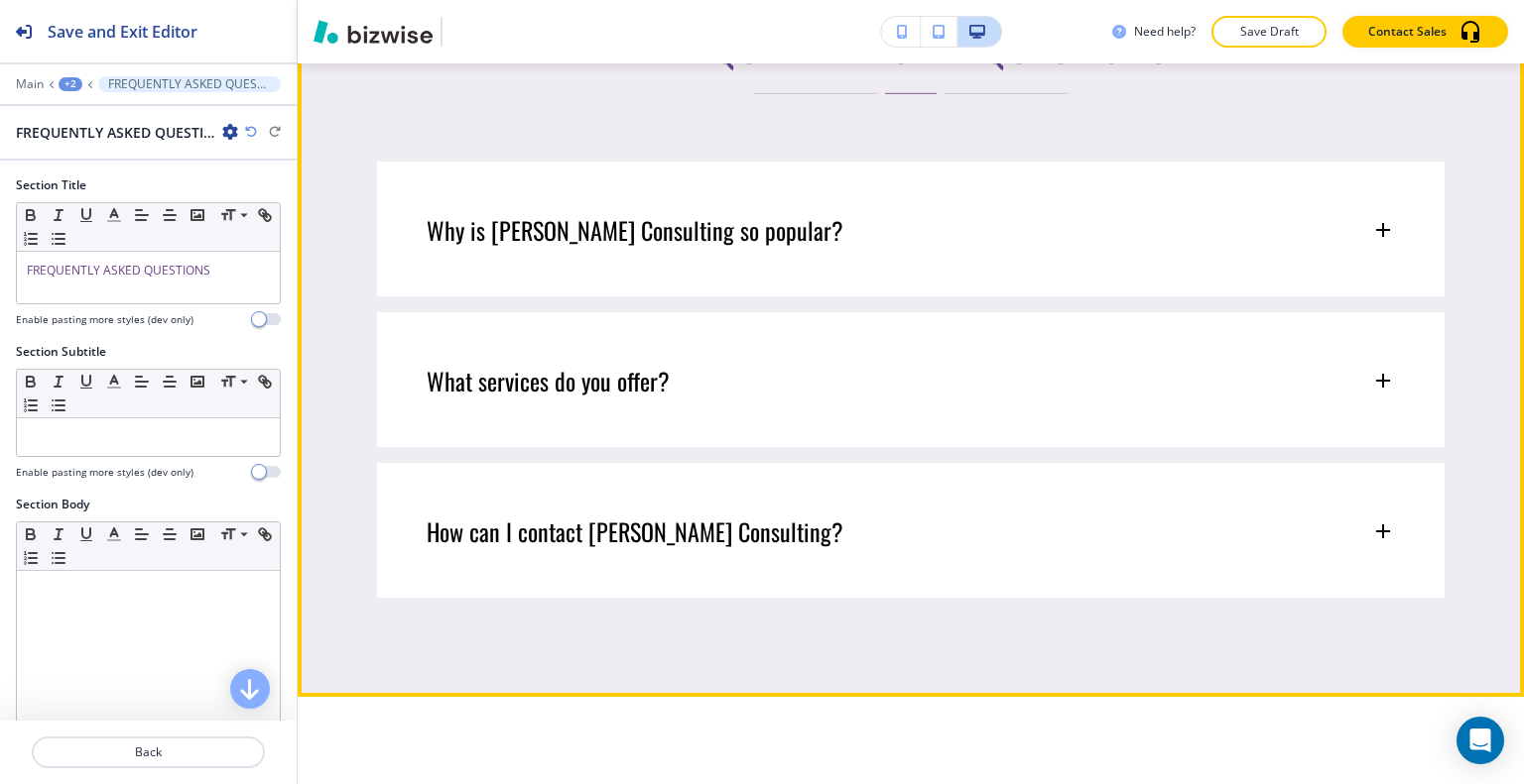
scroll to position [8030, 0]
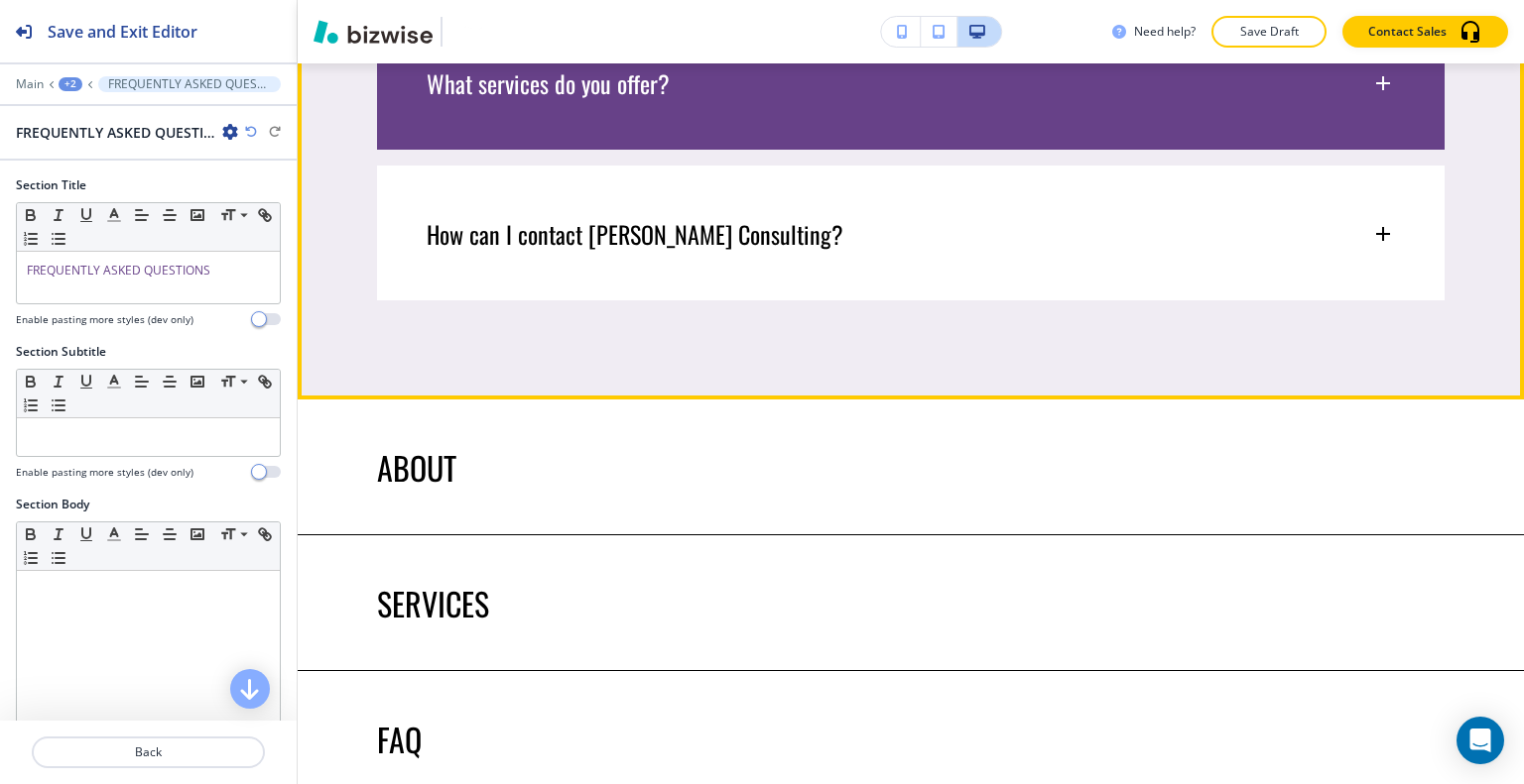
click at [664, 132] on div "What services do you offer?" at bounding box center [911, 74] width 1068 height 117
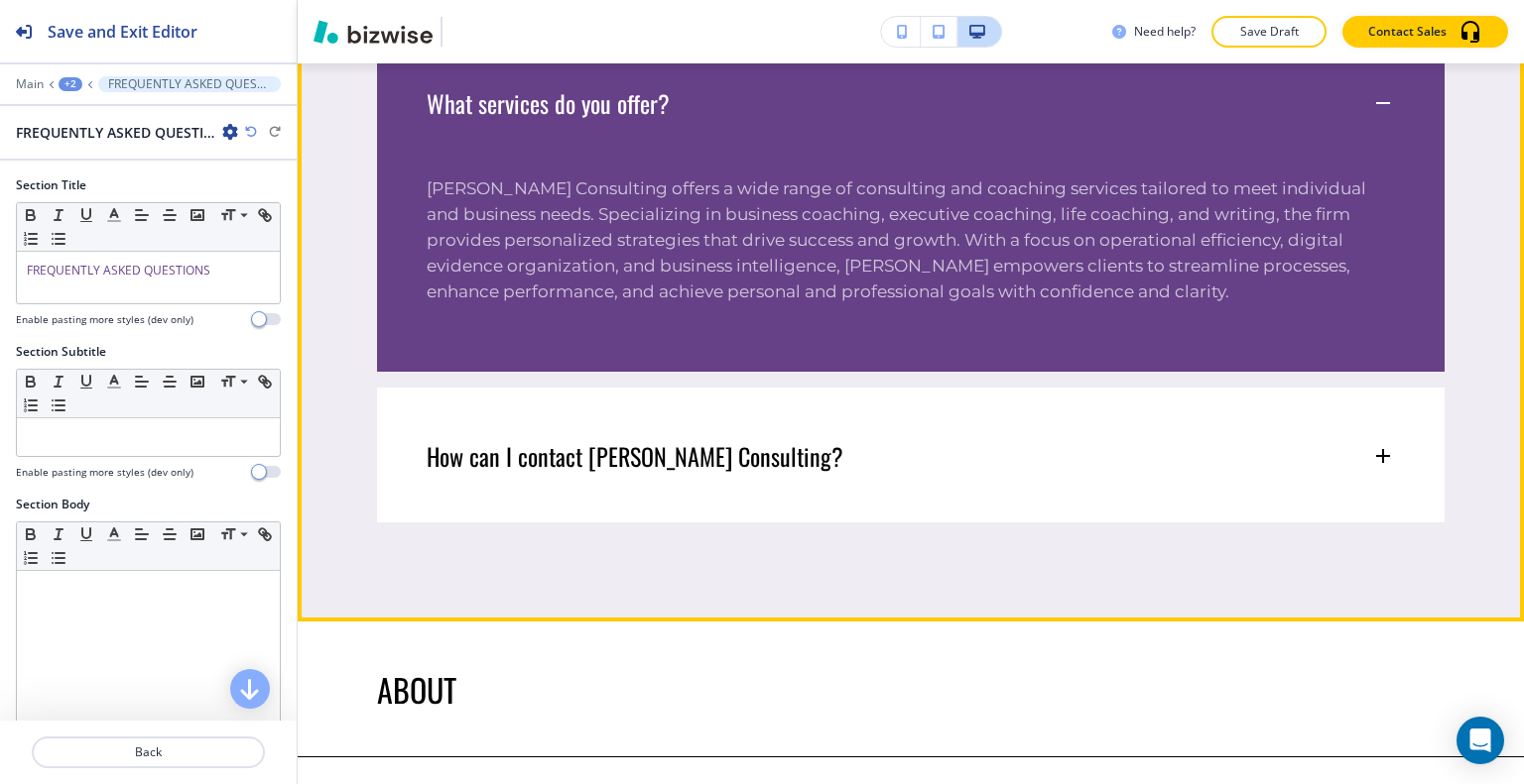
click at [666, 118] on div "What services do you offer?" at bounding box center [899, 103] width 944 height 30
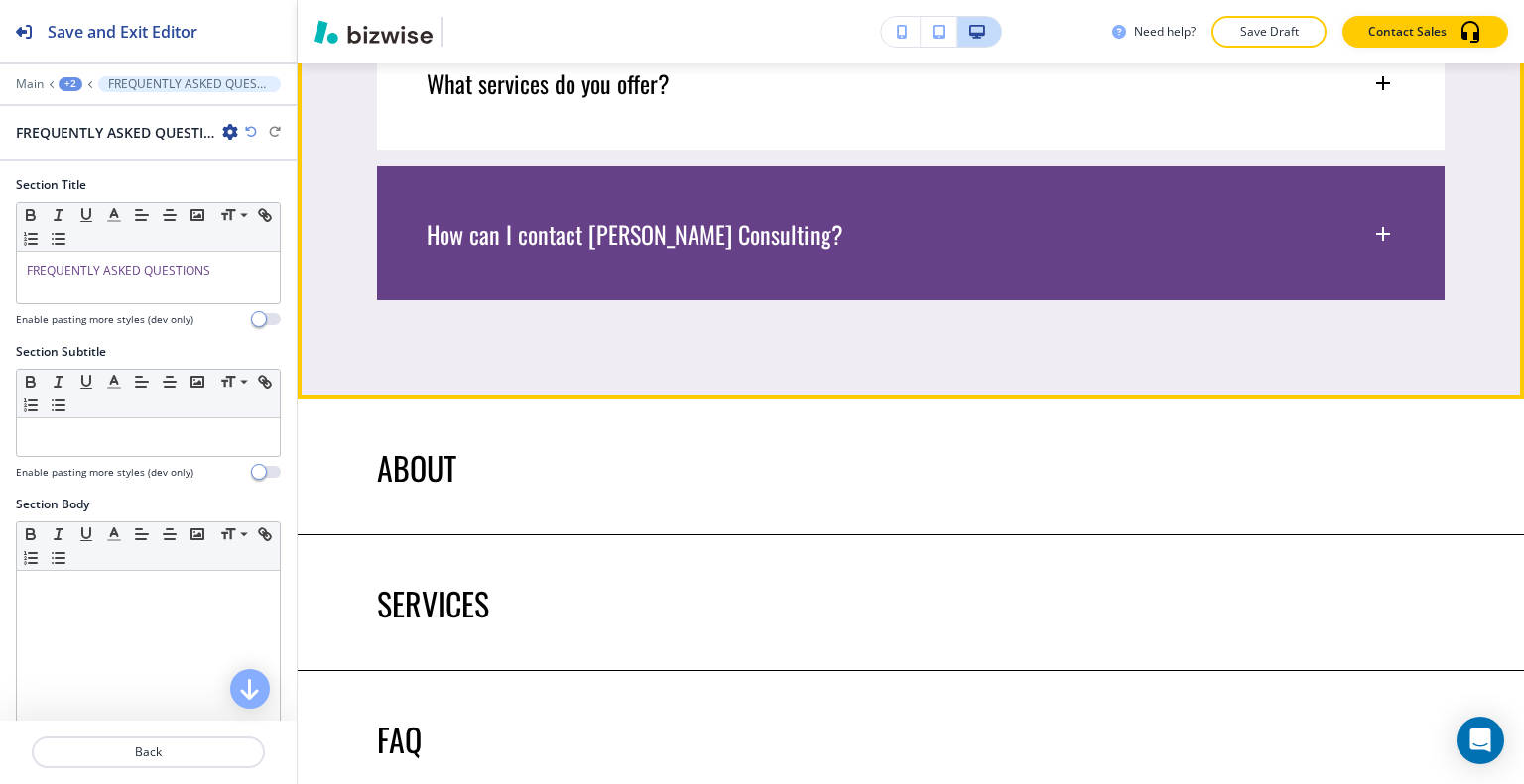
click at [660, 282] on div "How can I contact Sumita Pradhan Consulting?" at bounding box center [911, 225] width 1068 height 117
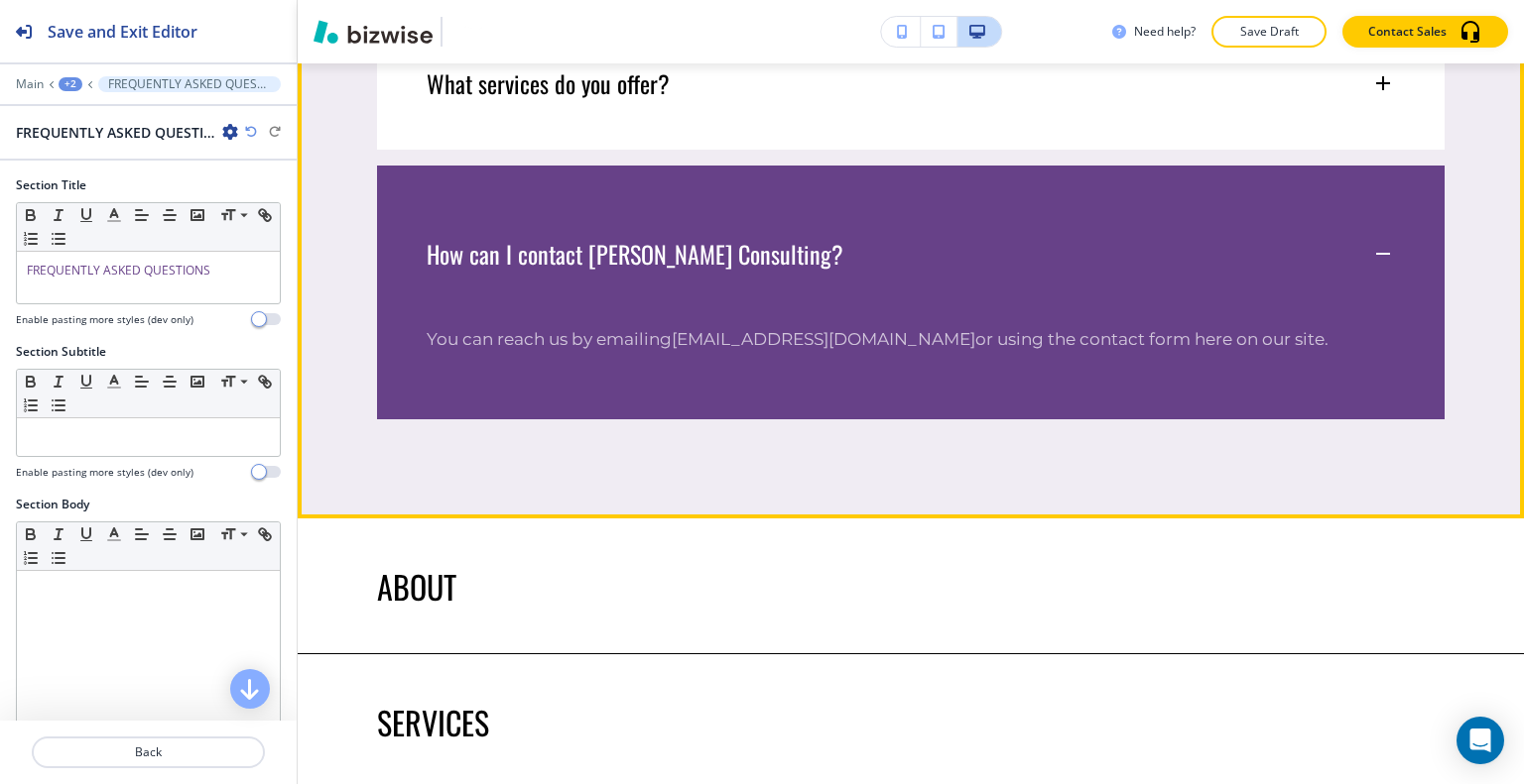
click at [658, 322] on div "How can I contact Sumita Pradhan Consulting?" at bounding box center [911, 244] width 1068 height 157
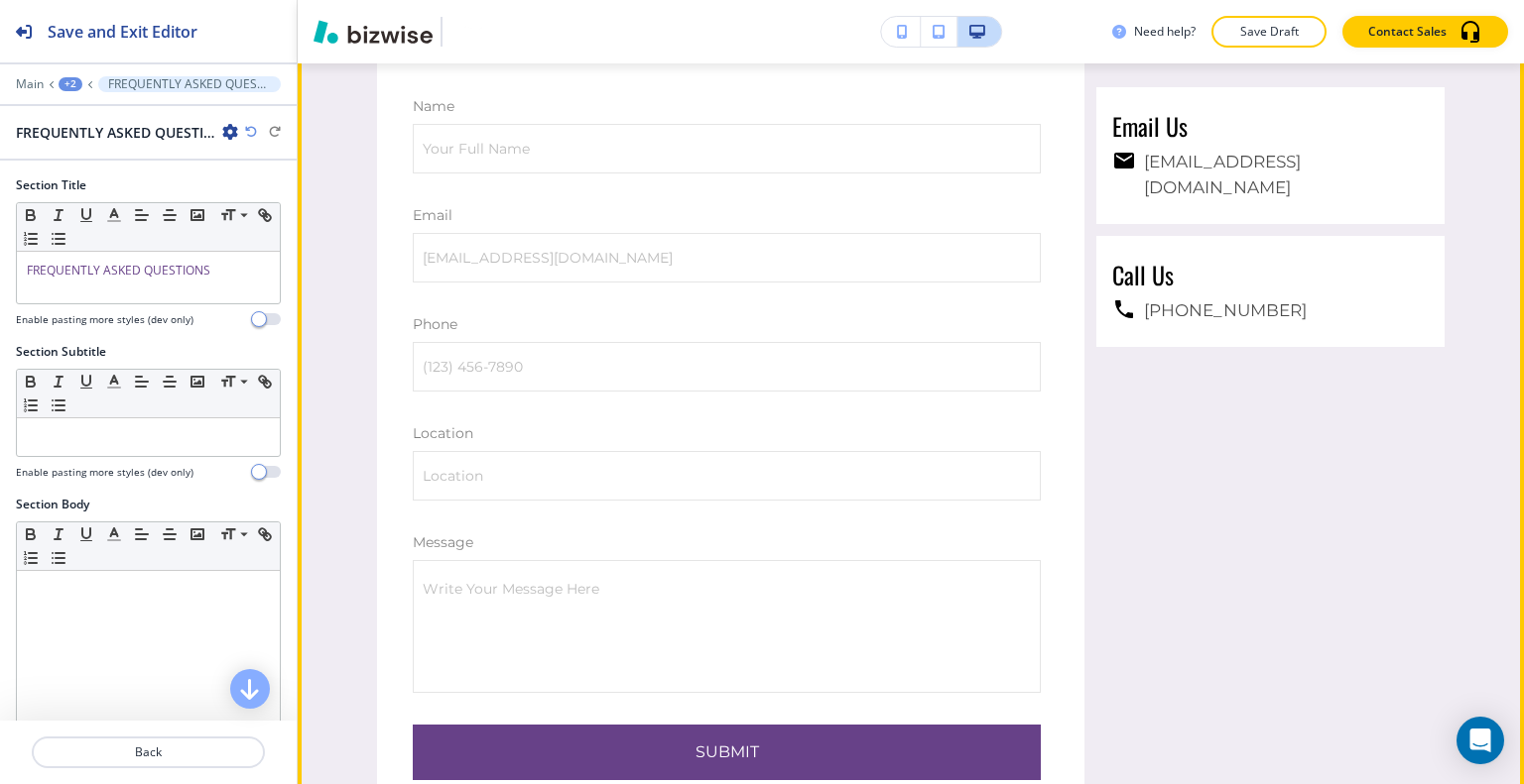
scroll to position [9715, 0]
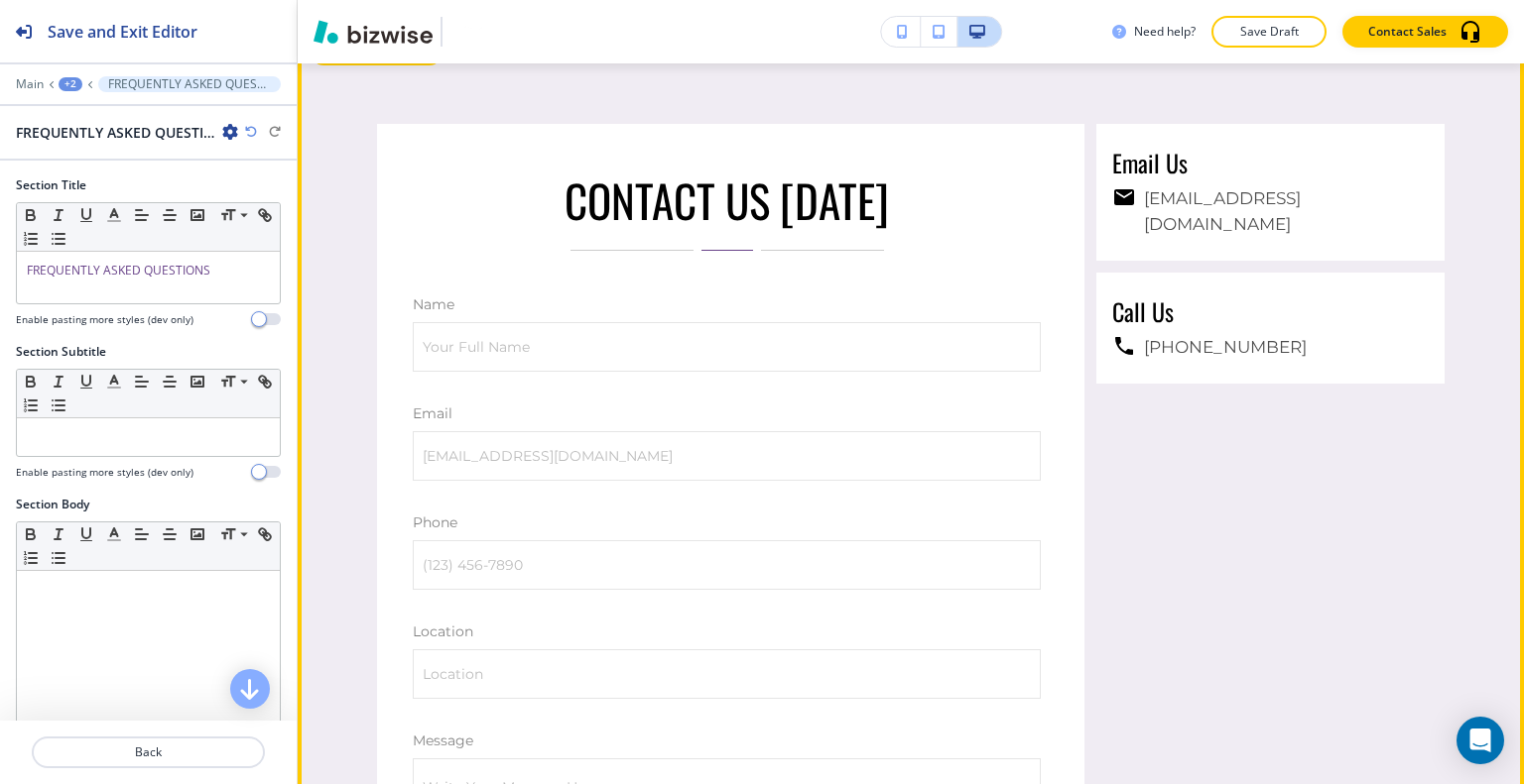
click at [348, 67] on button "Edit This Section" at bounding box center [376, 52] width 134 height 30
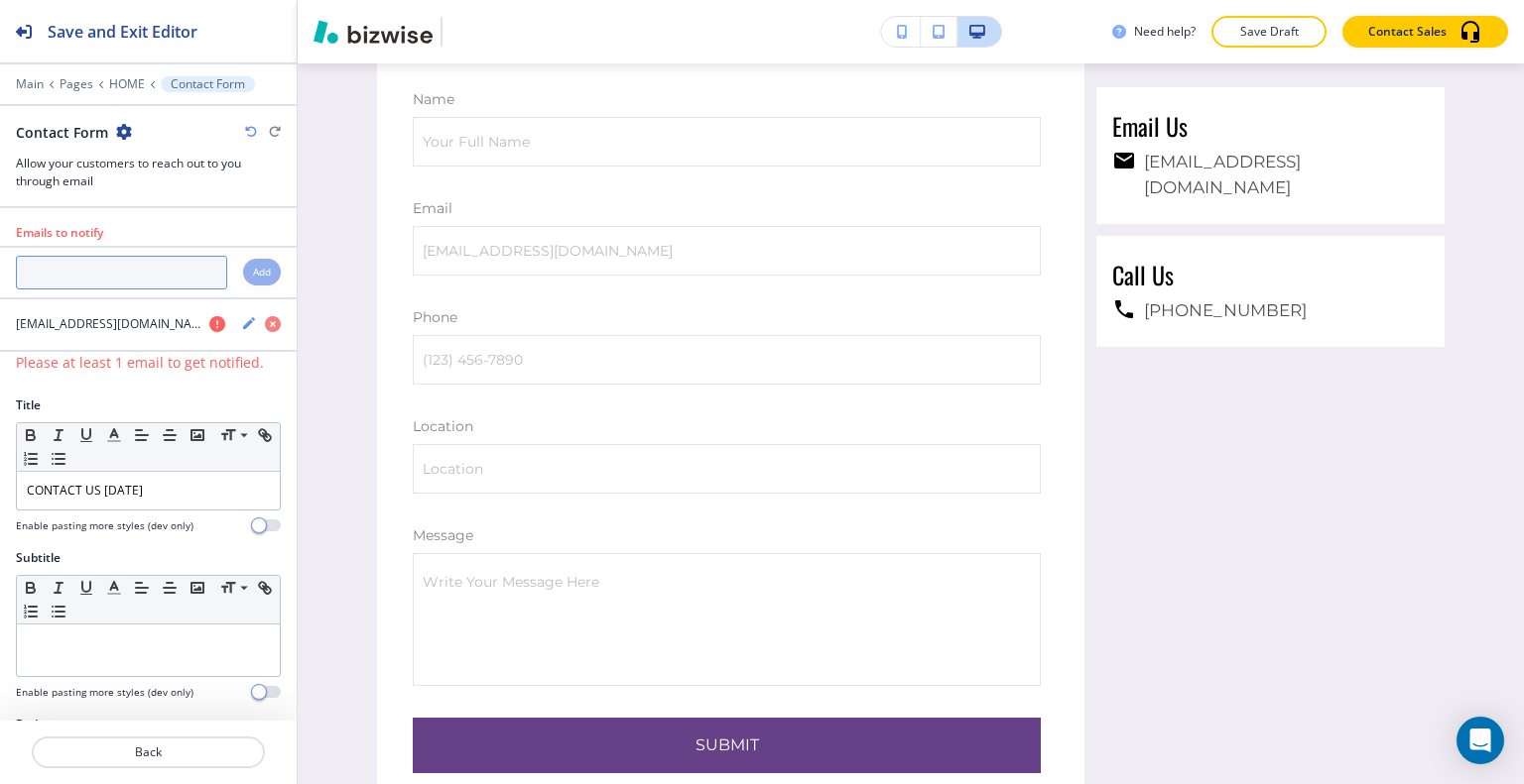
click at [130, 269] on input "text" at bounding box center [121, 272] width 212 height 34
drag, startPoint x: 104, startPoint y: 290, endPoint x: 102, endPoint y: 267, distance: 23.1
paste input "Email: connect@sumitapradhan.consulting"
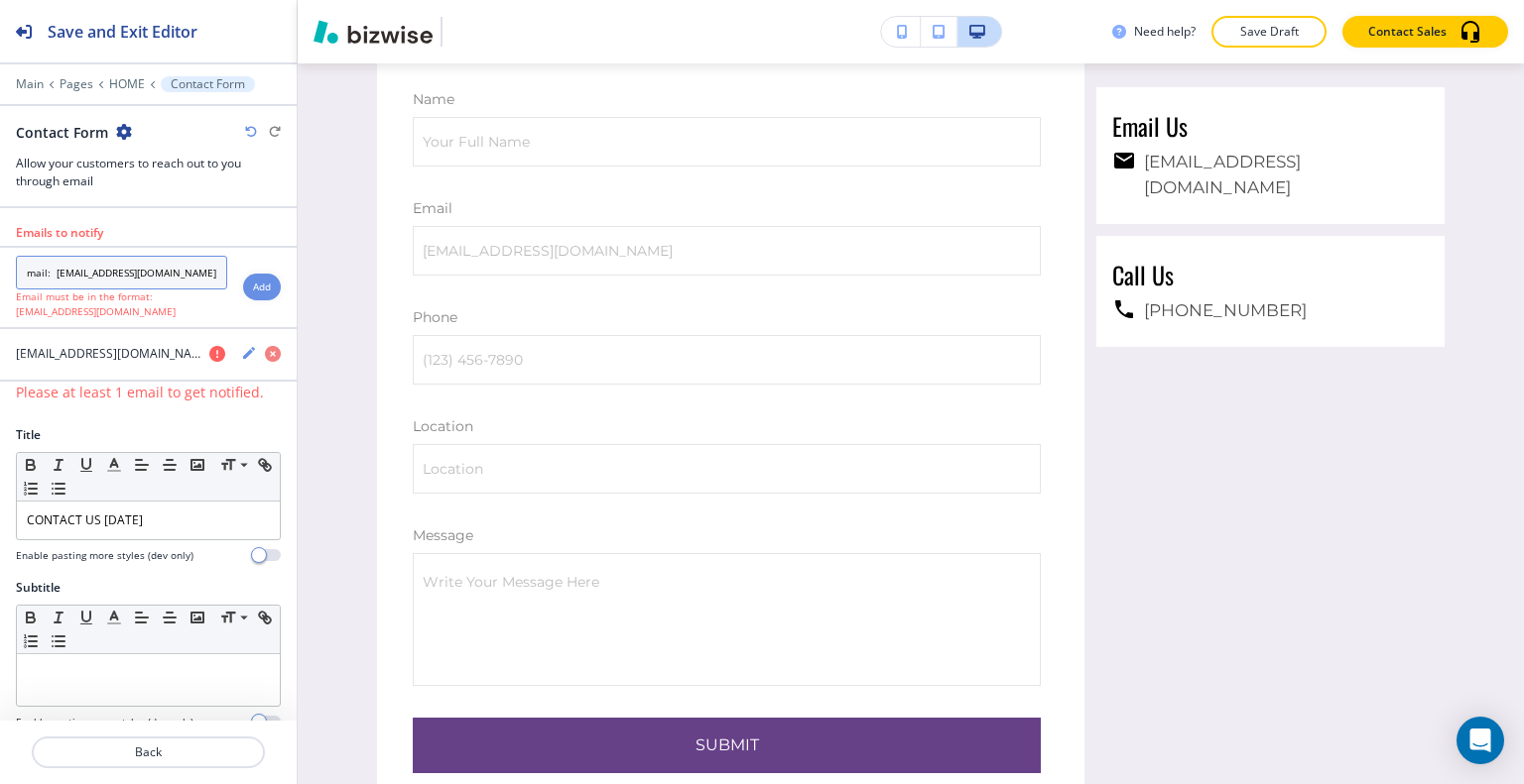
type input "Email: connect@sumitapradhan.consulting"
click at [257, 270] on div "Email: connect@sumitapradhan.consulting Email must be in the format: name@examp…" at bounding box center [148, 287] width 296 height 64
click at [245, 293] on div "Add" at bounding box center [261, 286] width 38 height 27
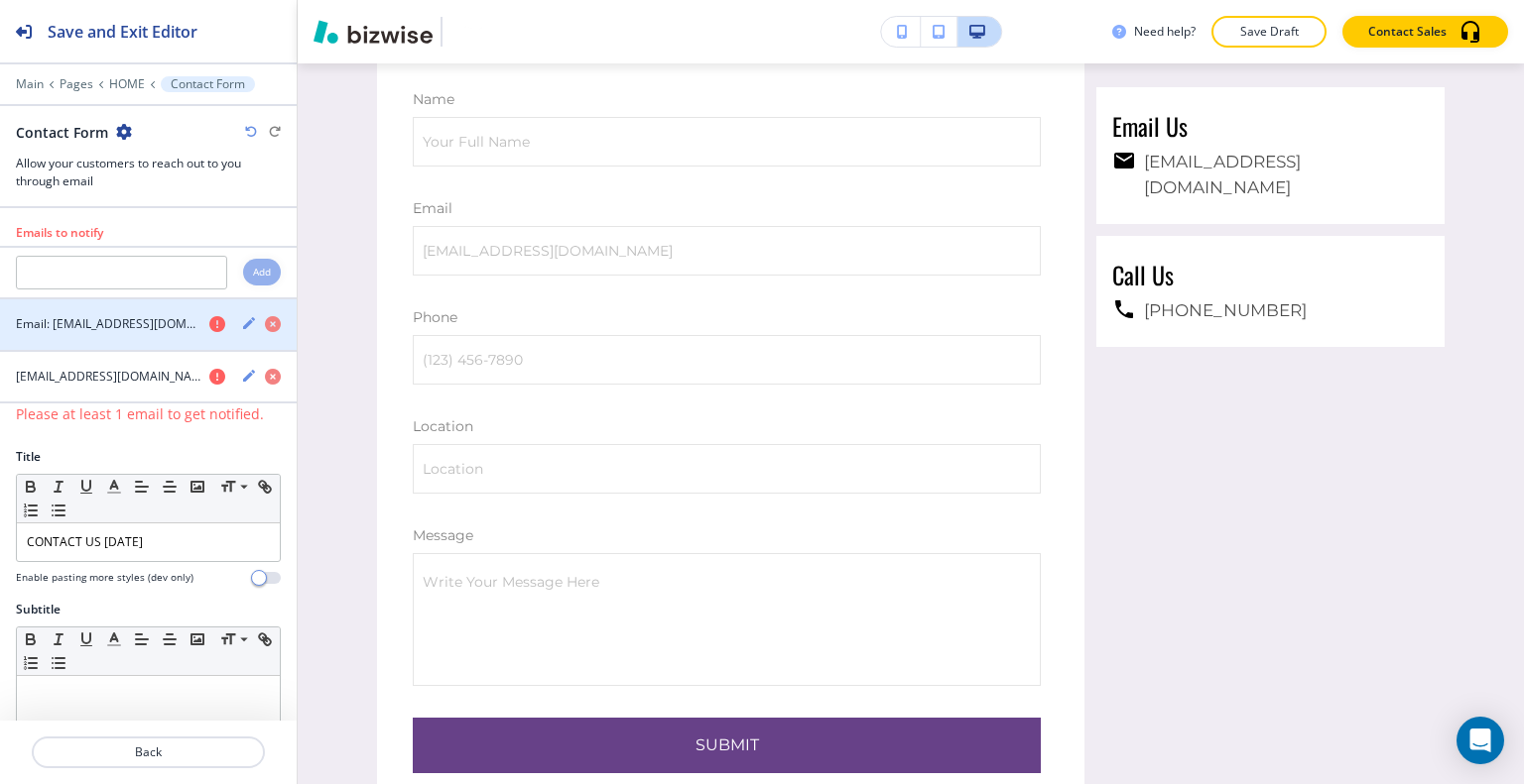
click at [241, 328] on div "button" at bounding box center [249, 324] width 16 height 19
click at [252, 332] on div "Email: connect@sumitapradhan.consulting" at bounding box center [148, 324] width 296 height 51
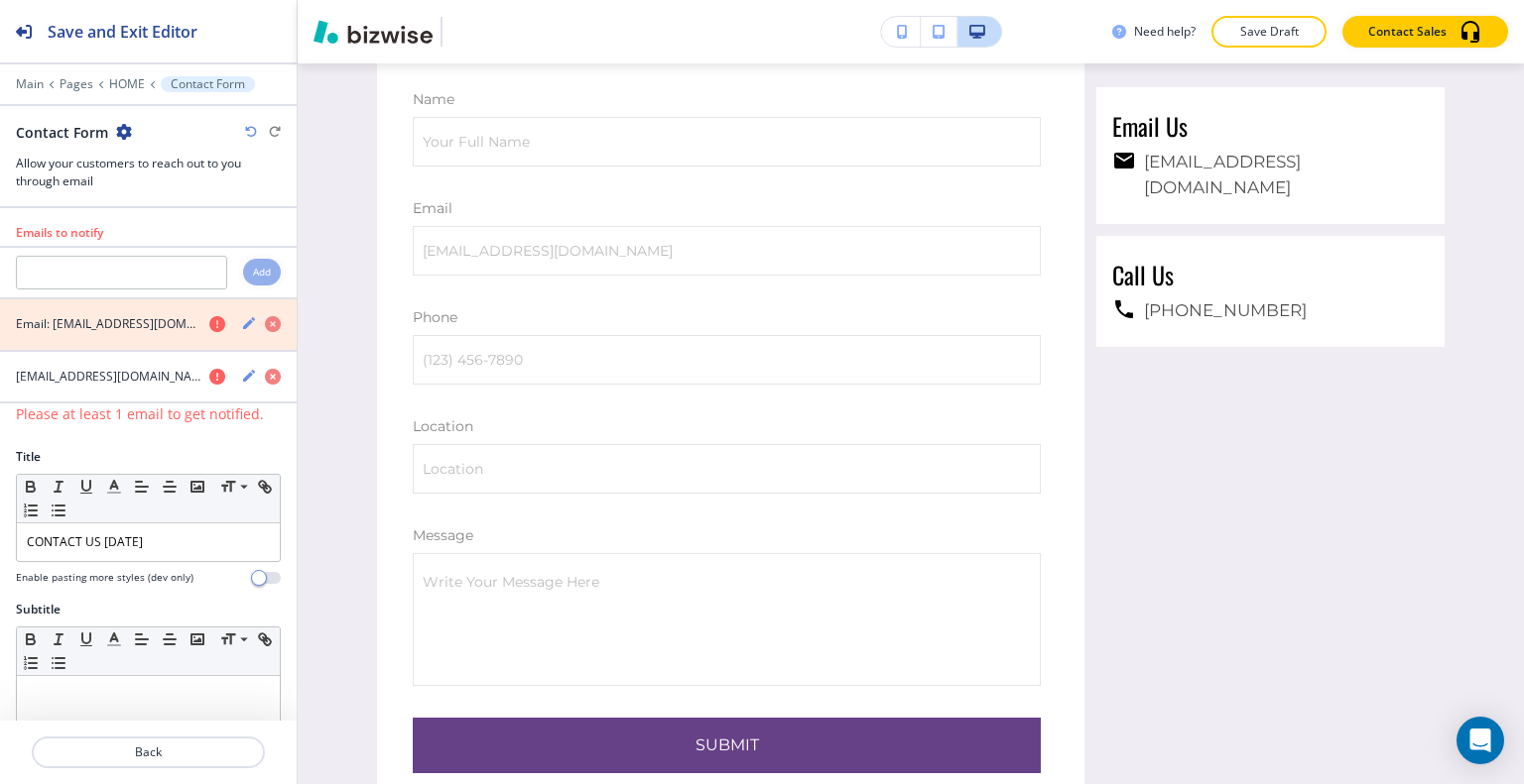
click at [264, 324] on icon "button" at bounding box center [272, 324] width 16 height 16
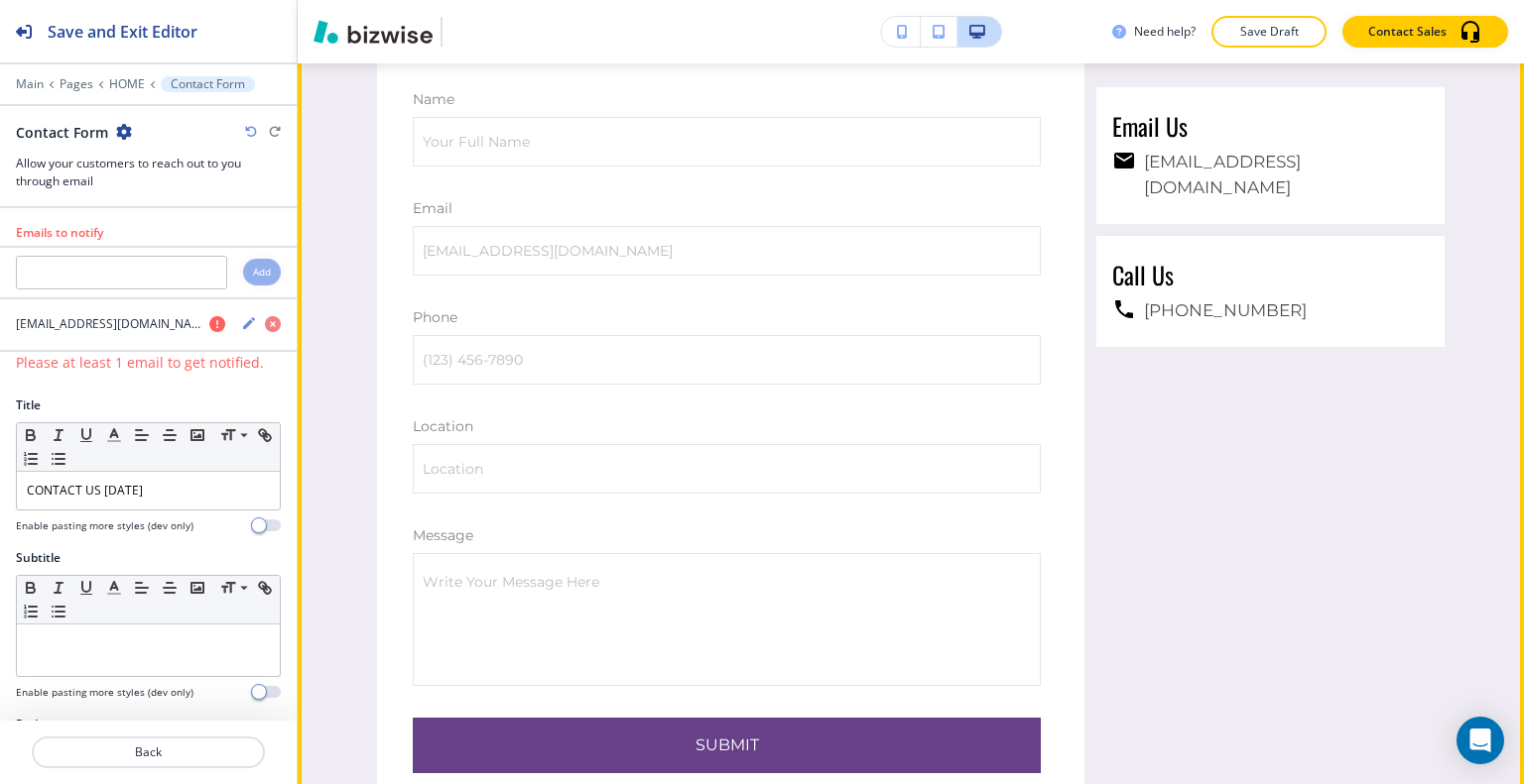
click at [306, 414] on div "CONTACT US TODAY Name Your Full Name Your Full Name Email email@example.com ema…" at bounding box center [910, 394] width 1226 height 1152
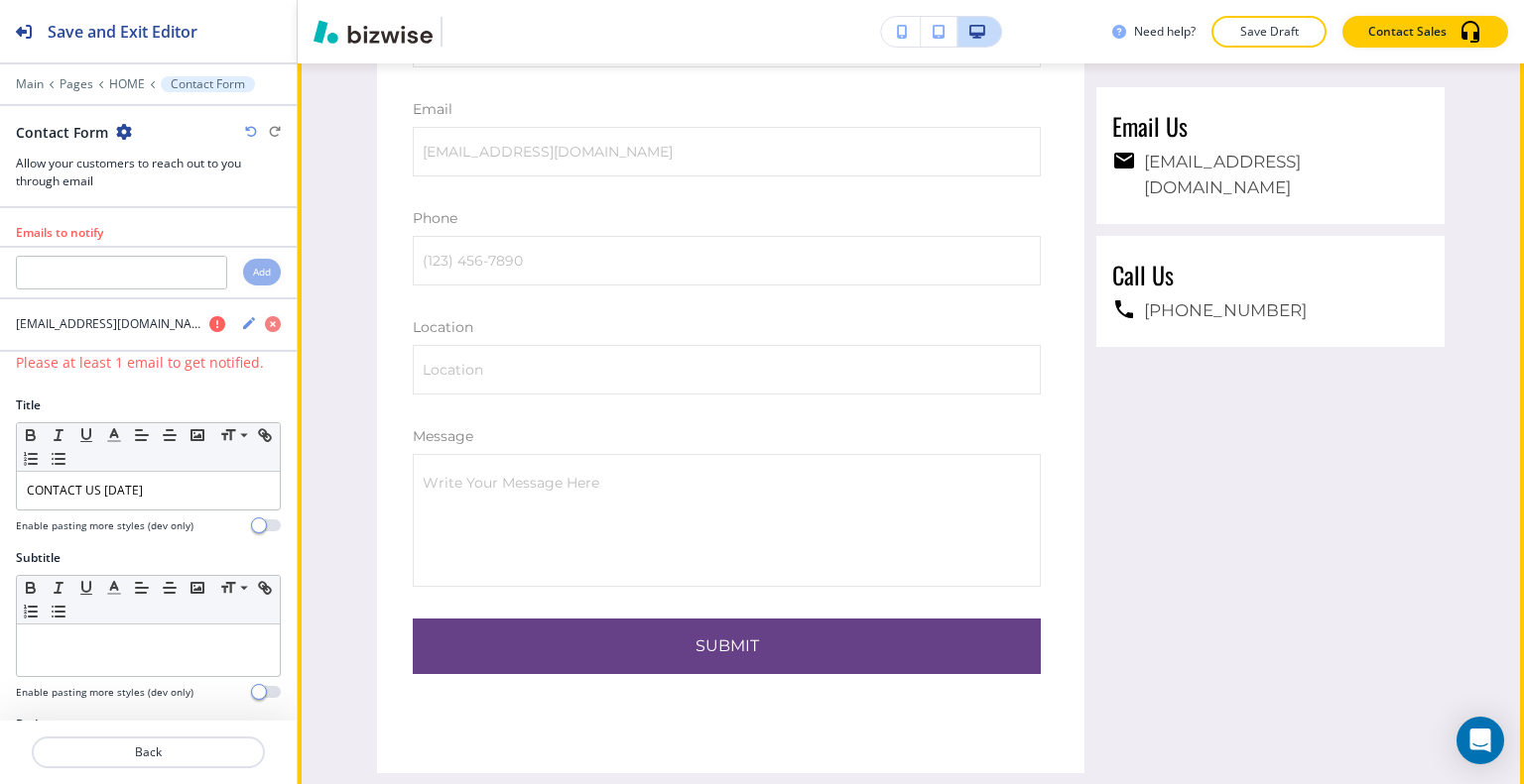
scroll to position [9921, 0]
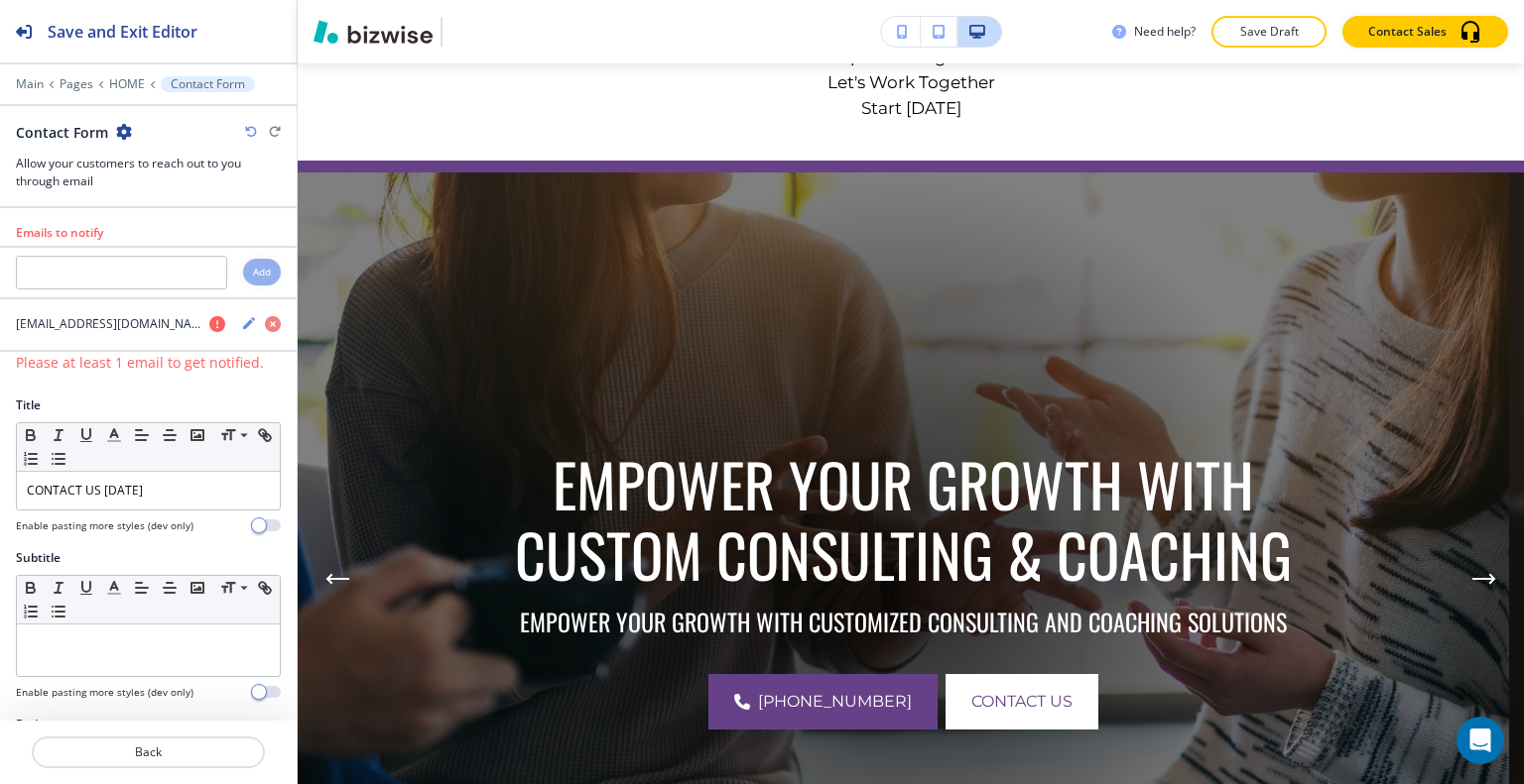
scroll to position [0, 0]
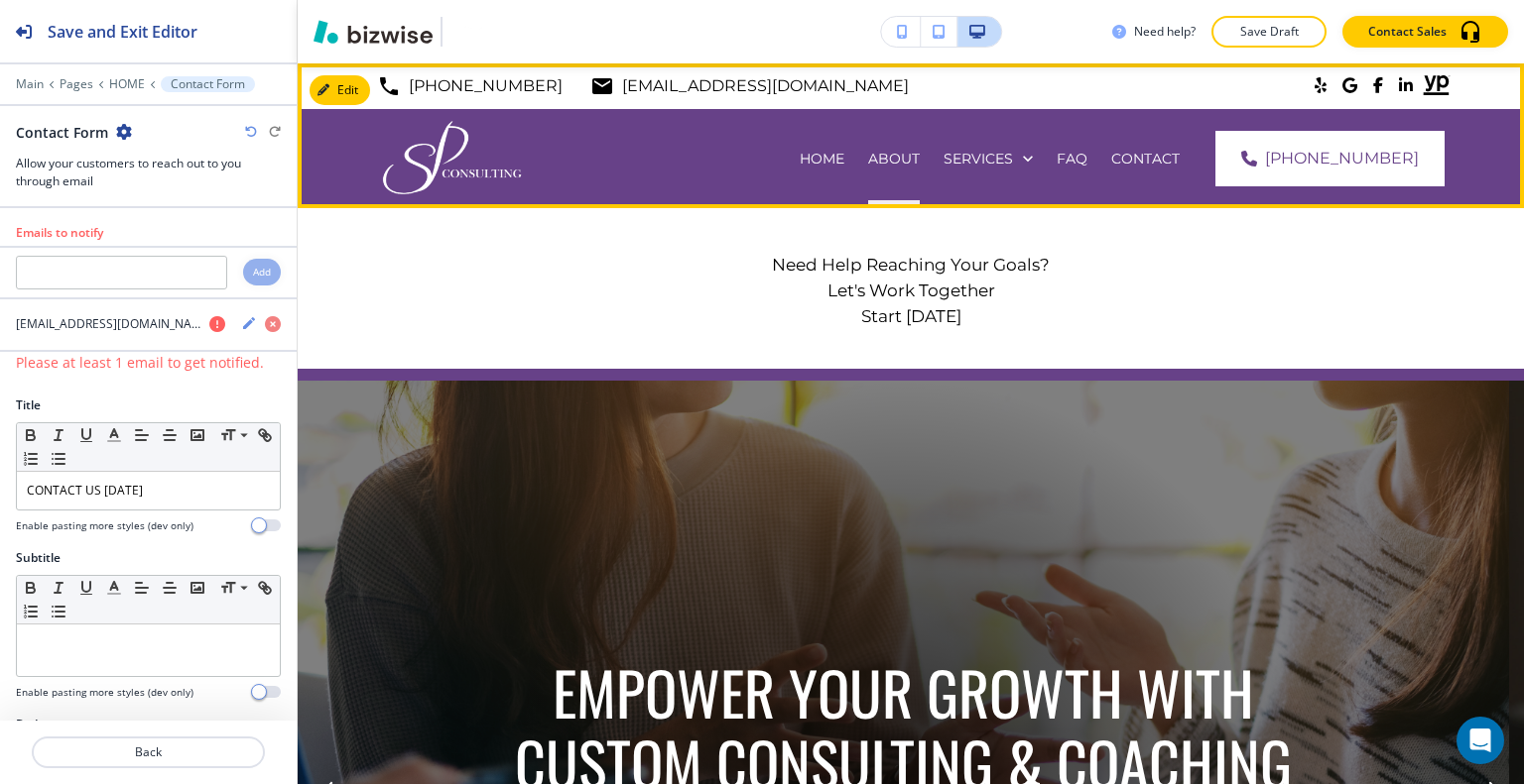
click at [931, 154] on div "ABOUT" at bounding box center [894, 159] width 76 height 20
click at [931, 156] on div "ABOUT" at bounding box center [894, 159] width 76 height 20
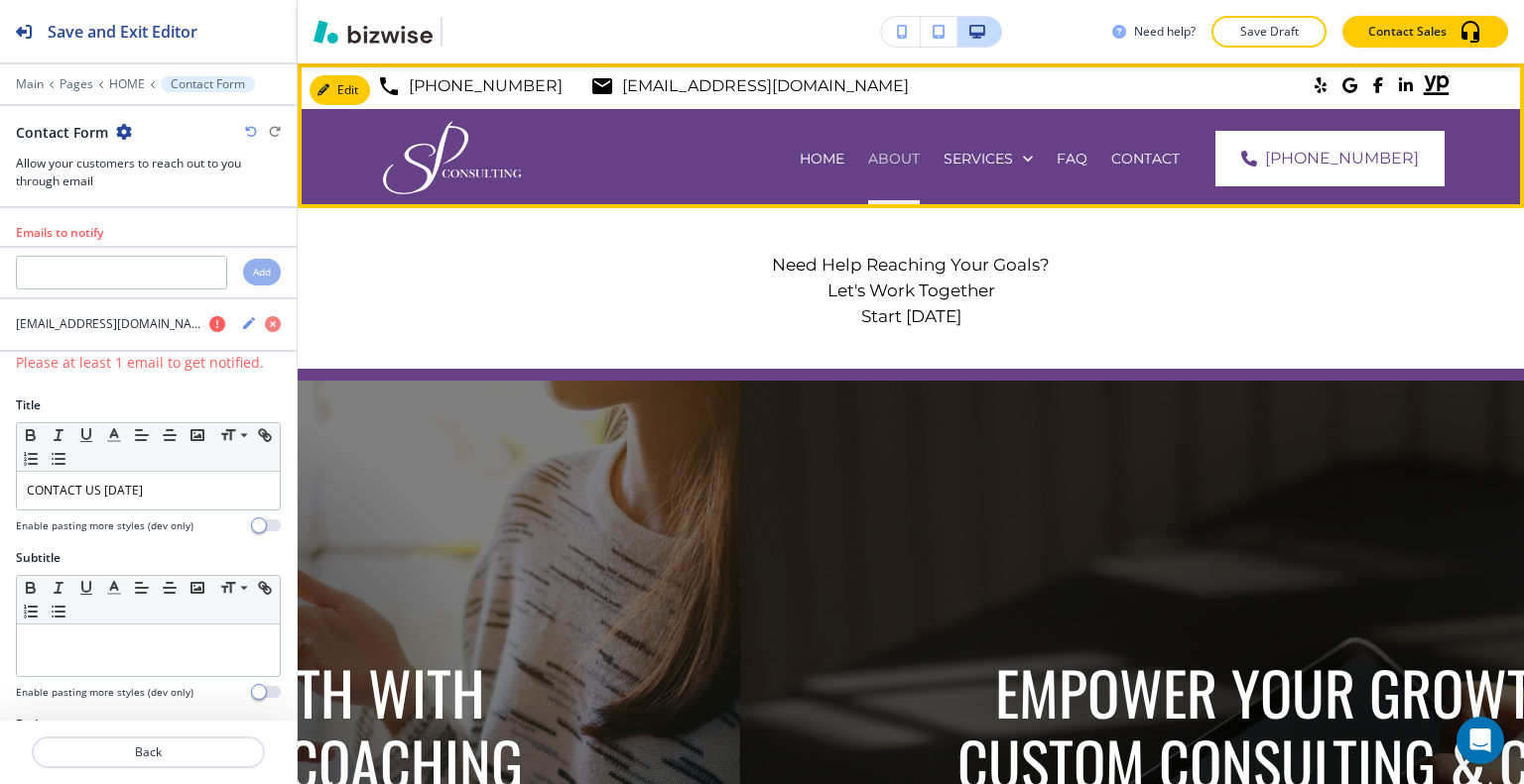
click at [920, 156] on p "ABOUT" at bounding box center [894, 159] width 52 height 20
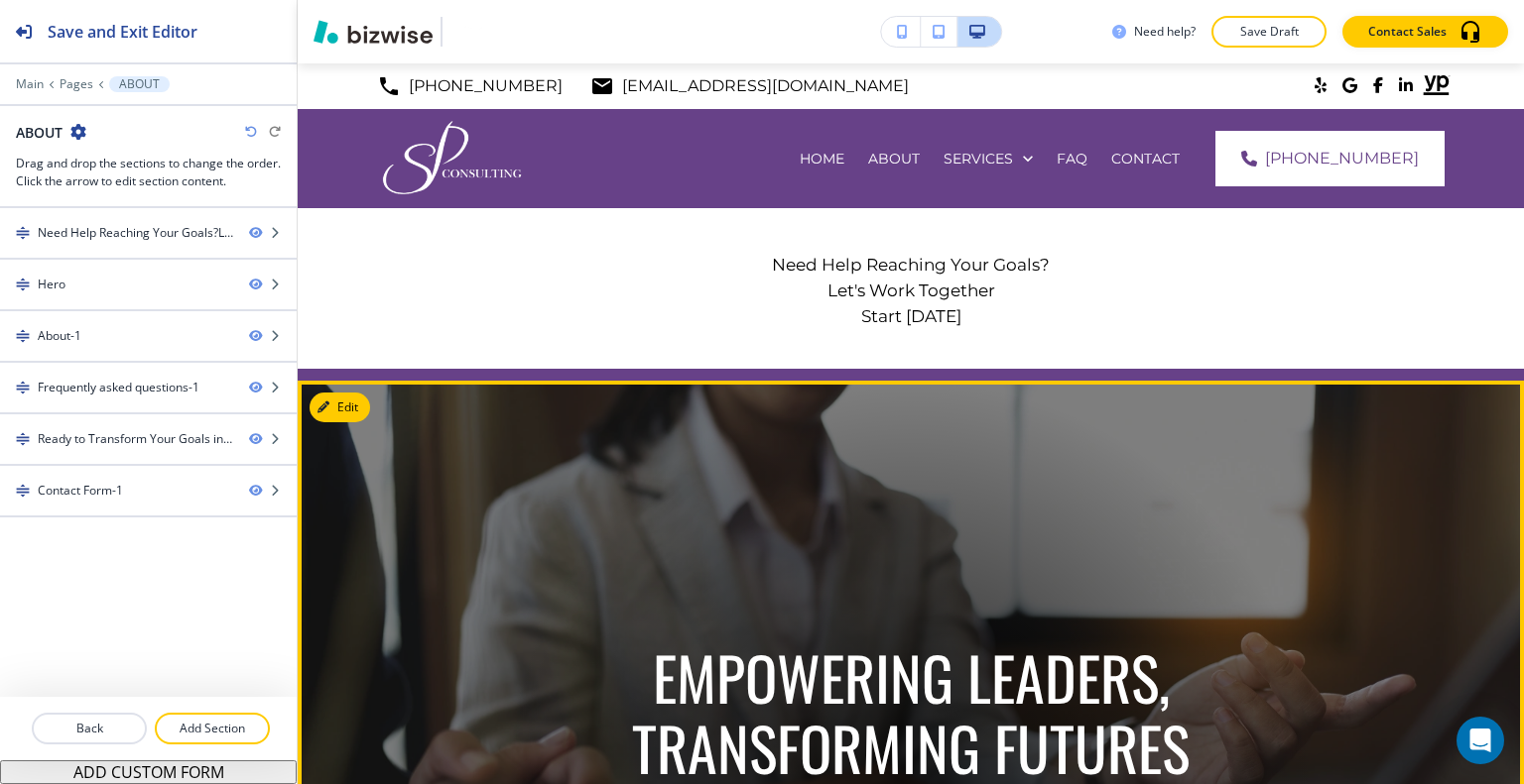
click at [781, 493] on div at bounding box center [911, 787] width 813 height 813
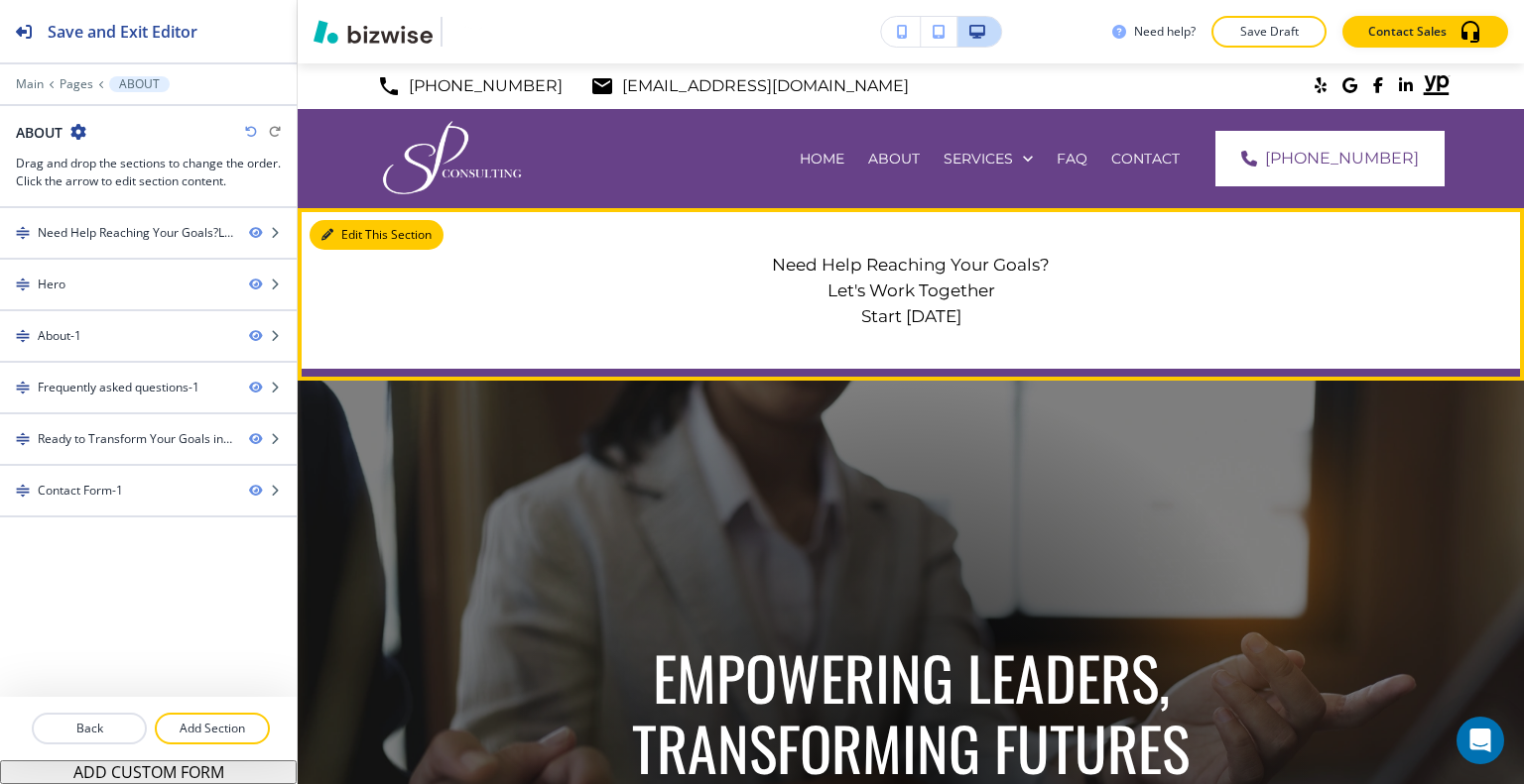
click at [326, 225] on button "Edit This Section" at bounding box center [376, 235] width 134 height 30
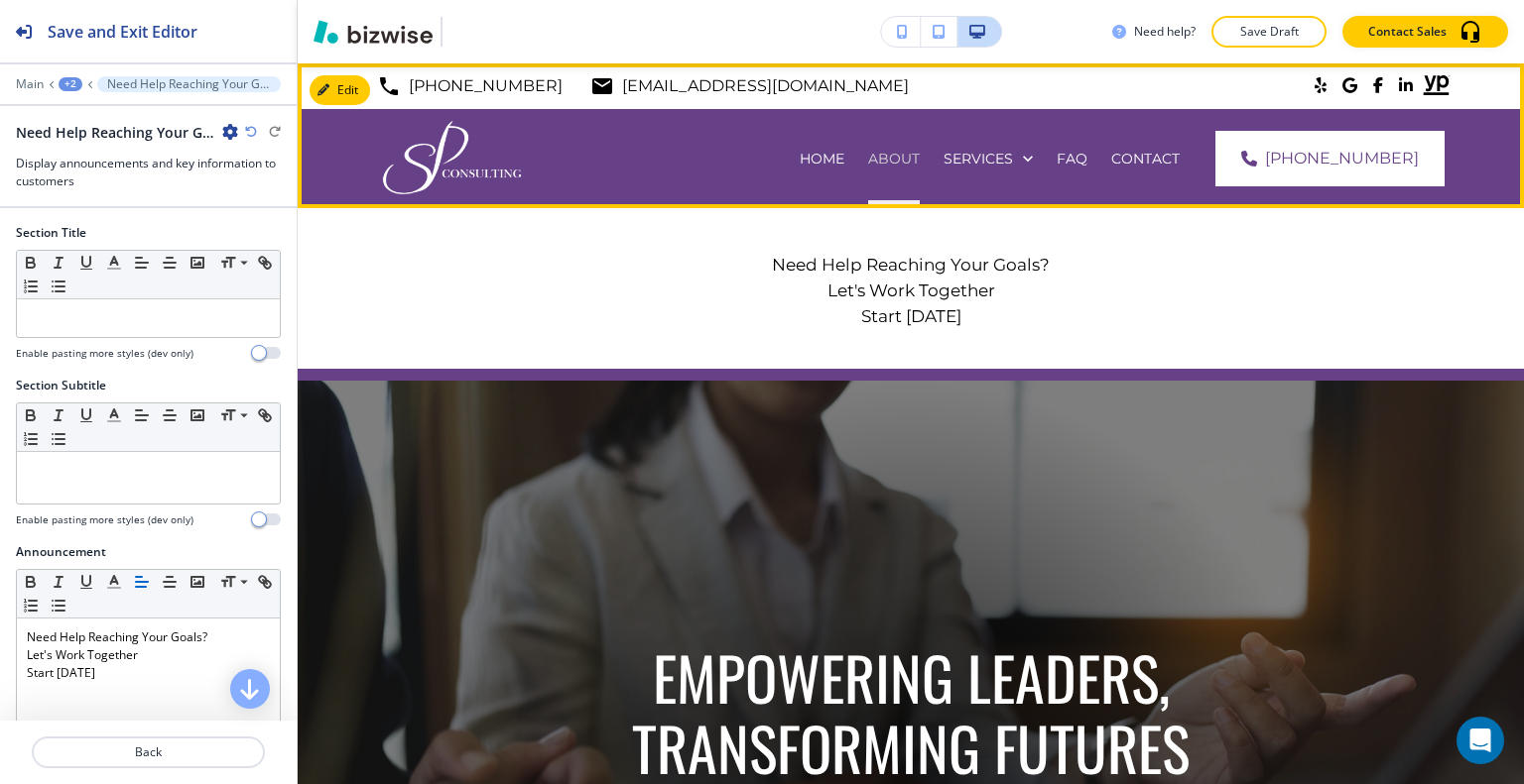
click at [920, 158] on p "ABOUT" at bounding box center [894, 159] width 52 height 20
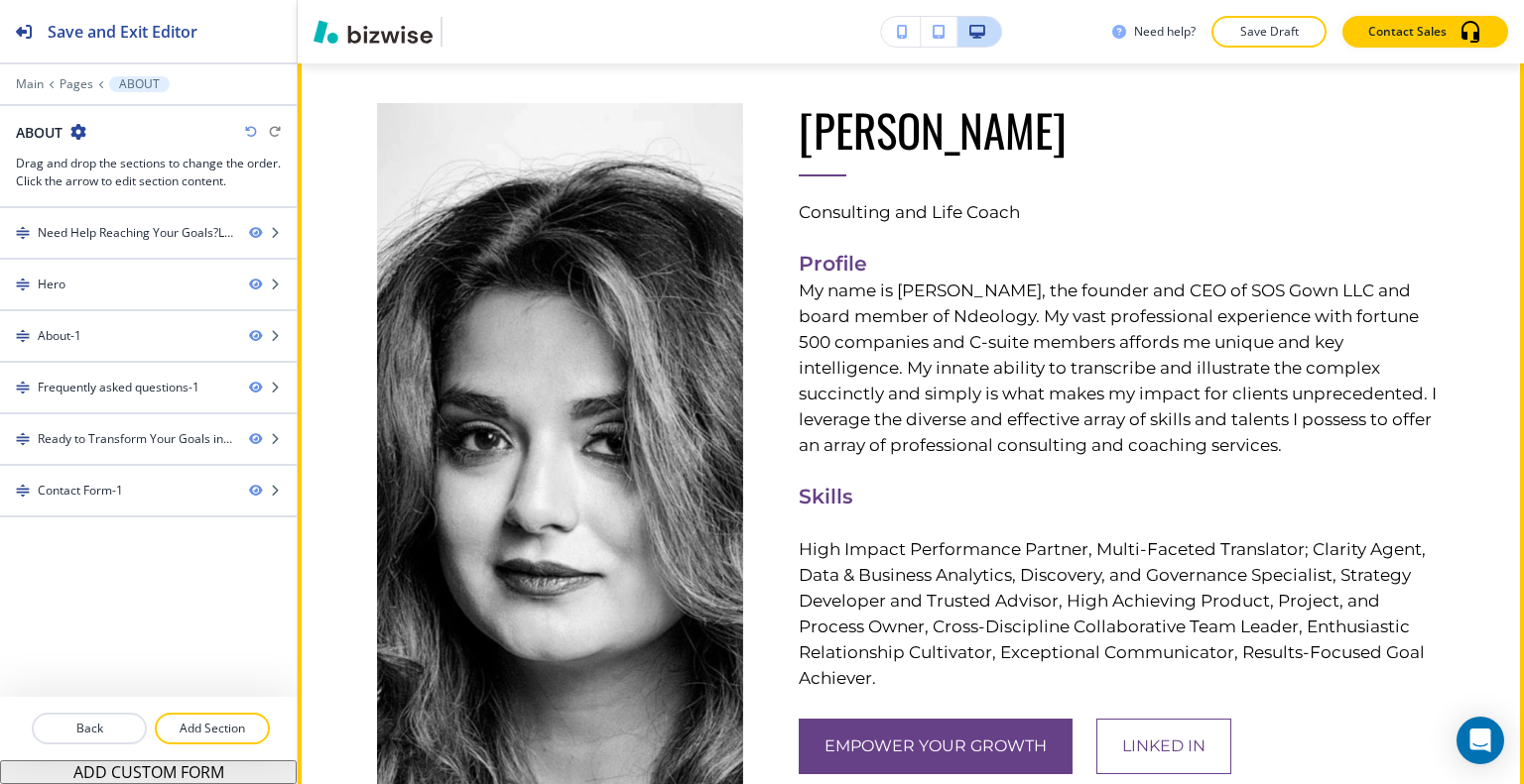
scroll to position [992, 0]
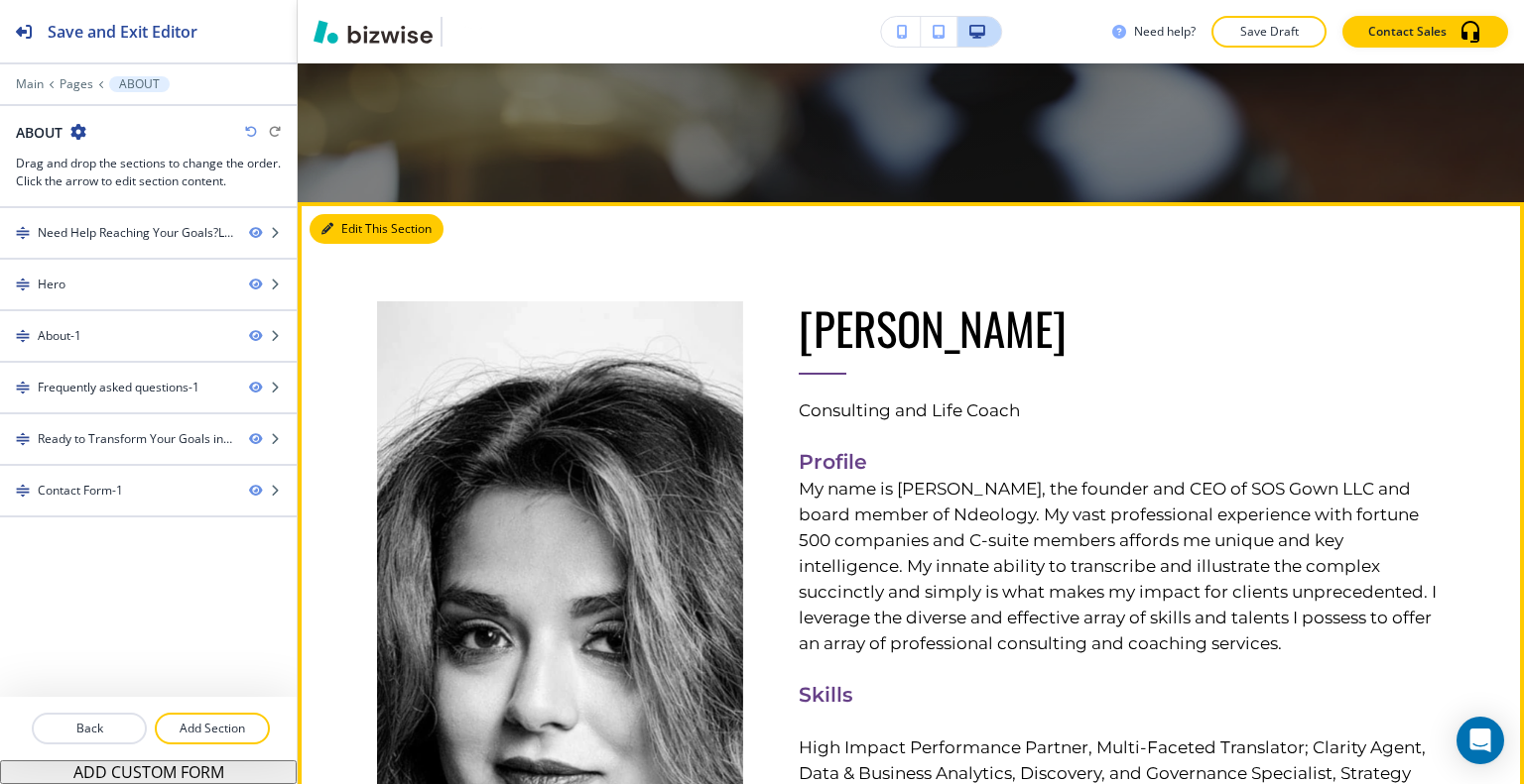
click at [351, 229] on button "Edit This Section" at bounding box center [376, 230] width 134 height 30
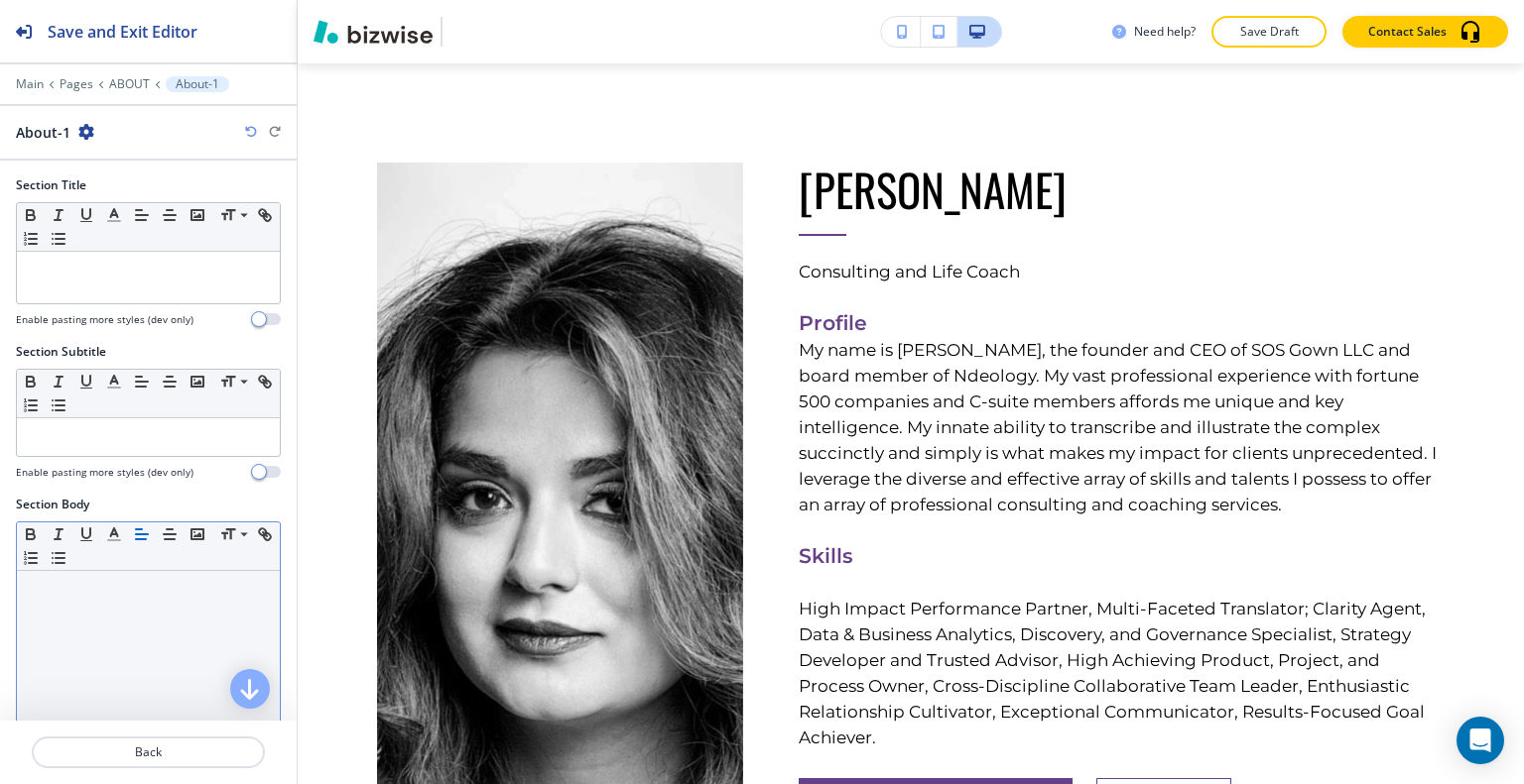
scroll to position [496, 0]
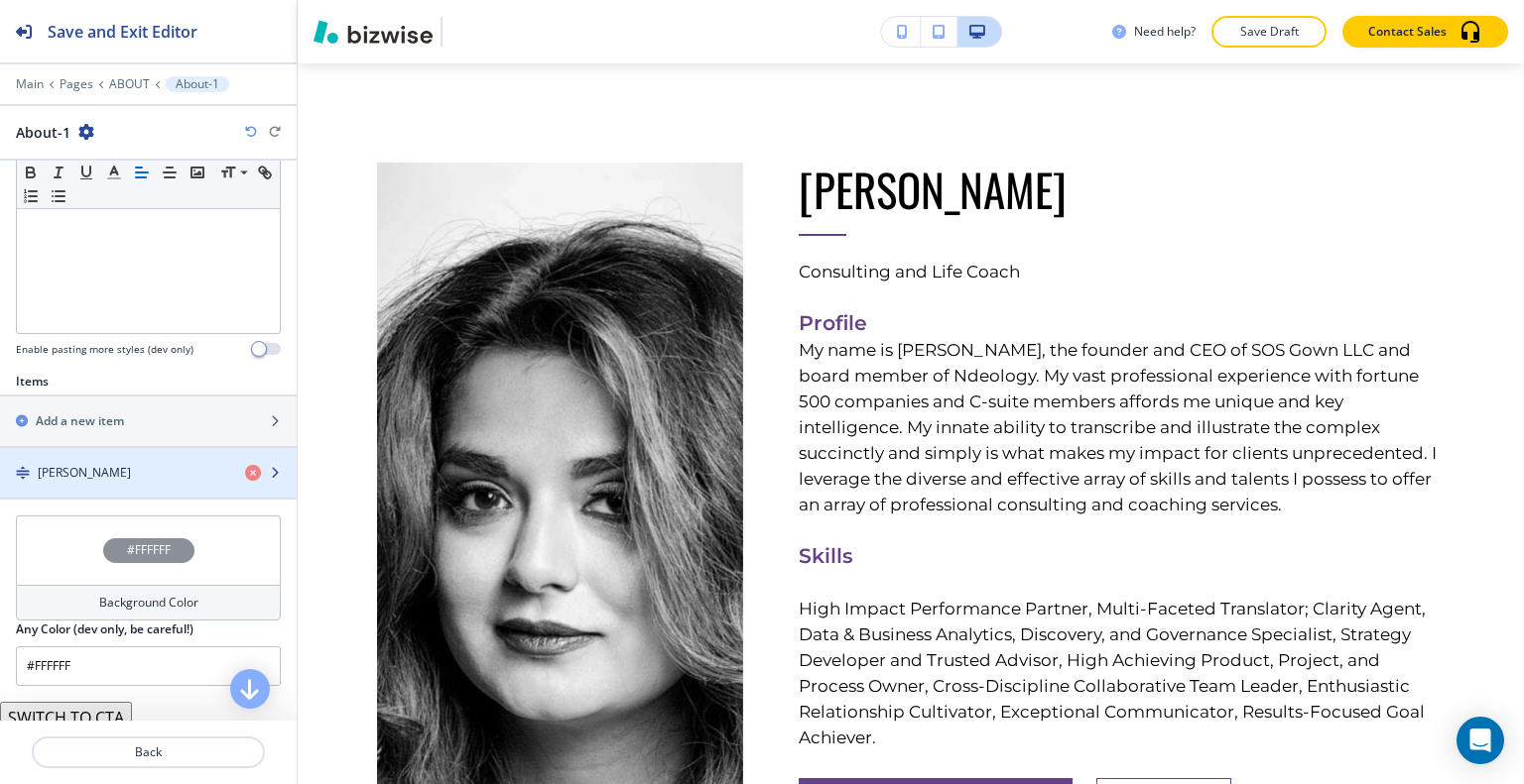
click at [131, 474] on h4 "SUMITA PRADHAN" at bounding box center [85, 473] width 93 height 18
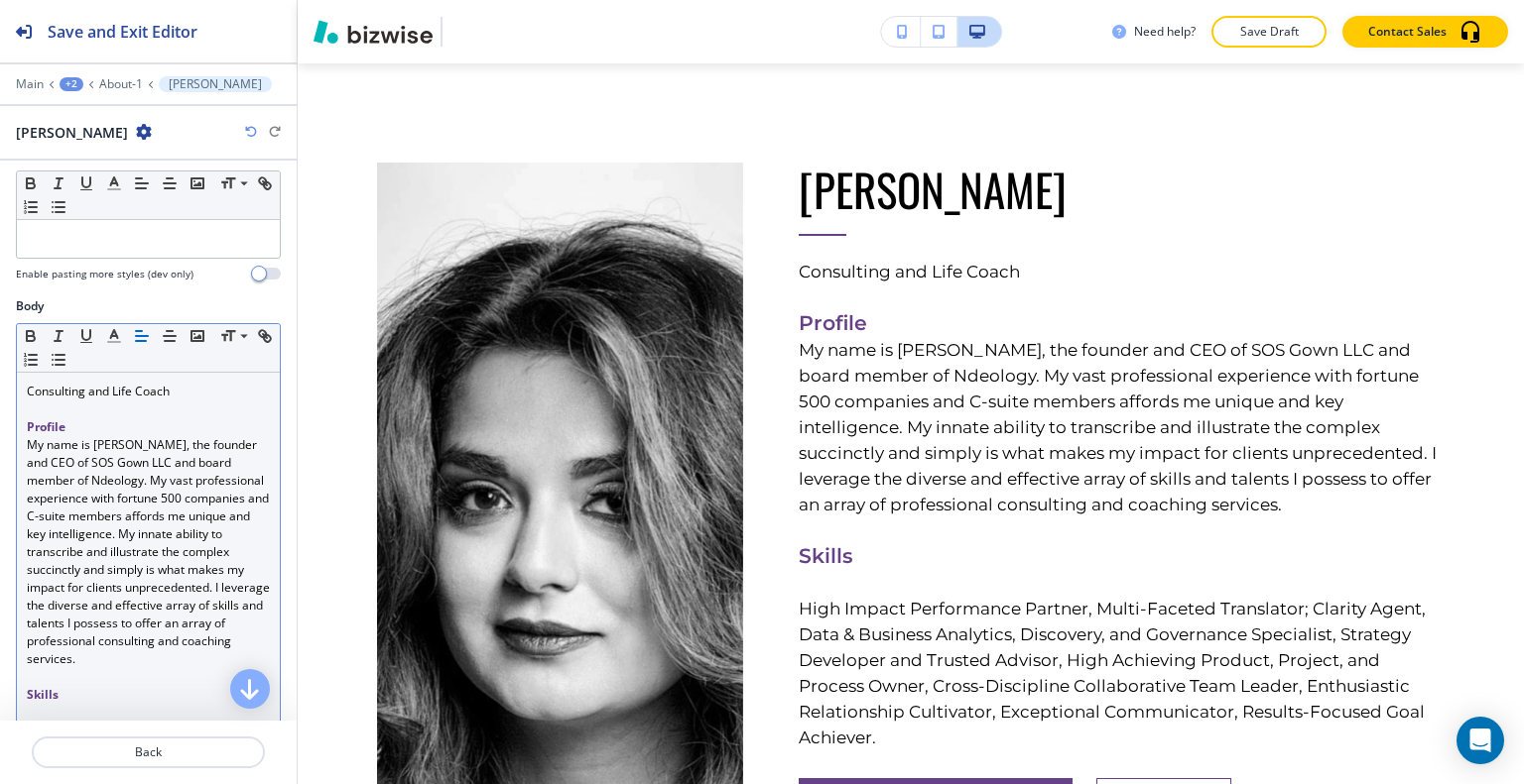
scroll to position [297, 0]
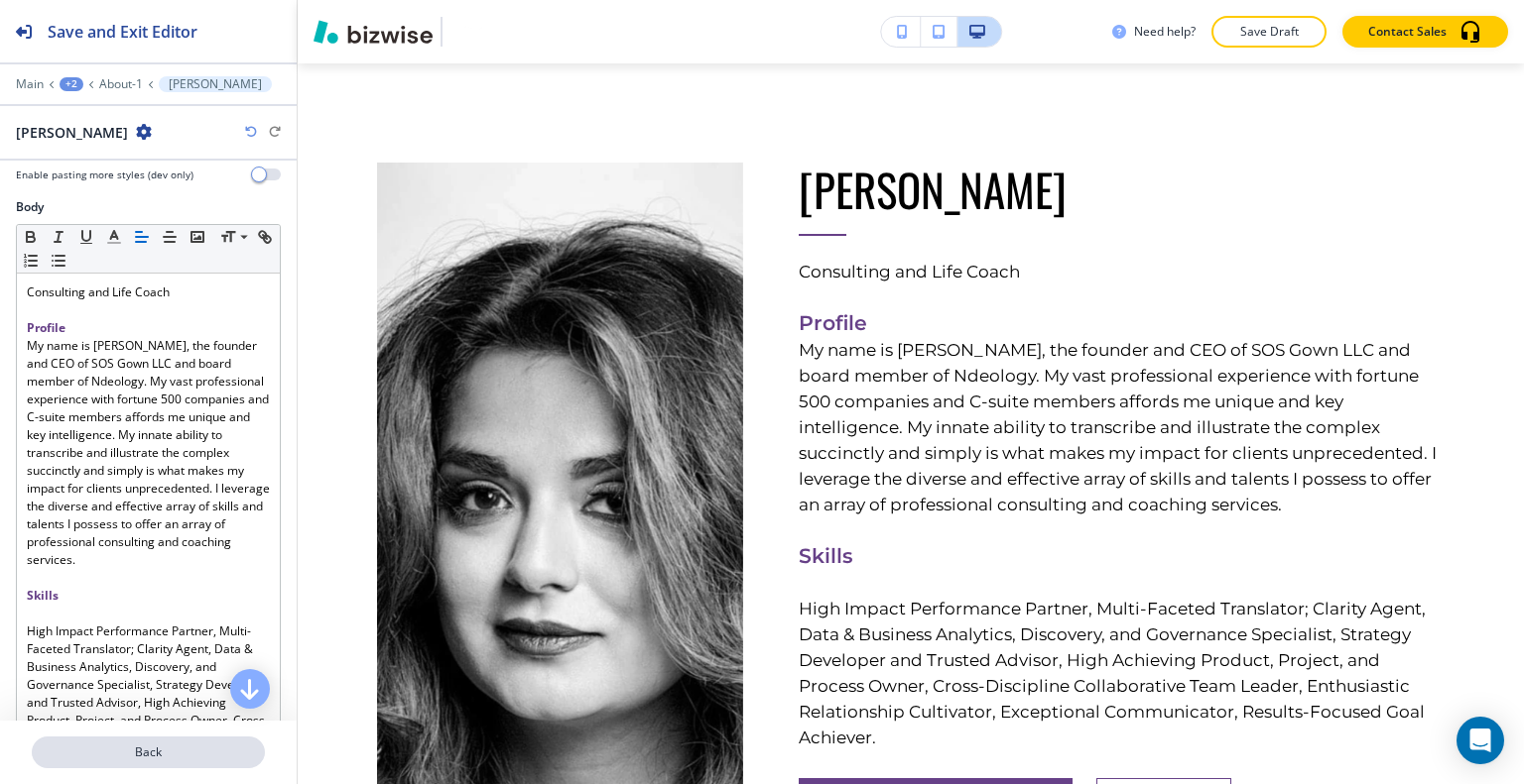
click at [147, 744] on p "Back" at bounding box center [148, 752] width 229 height 18
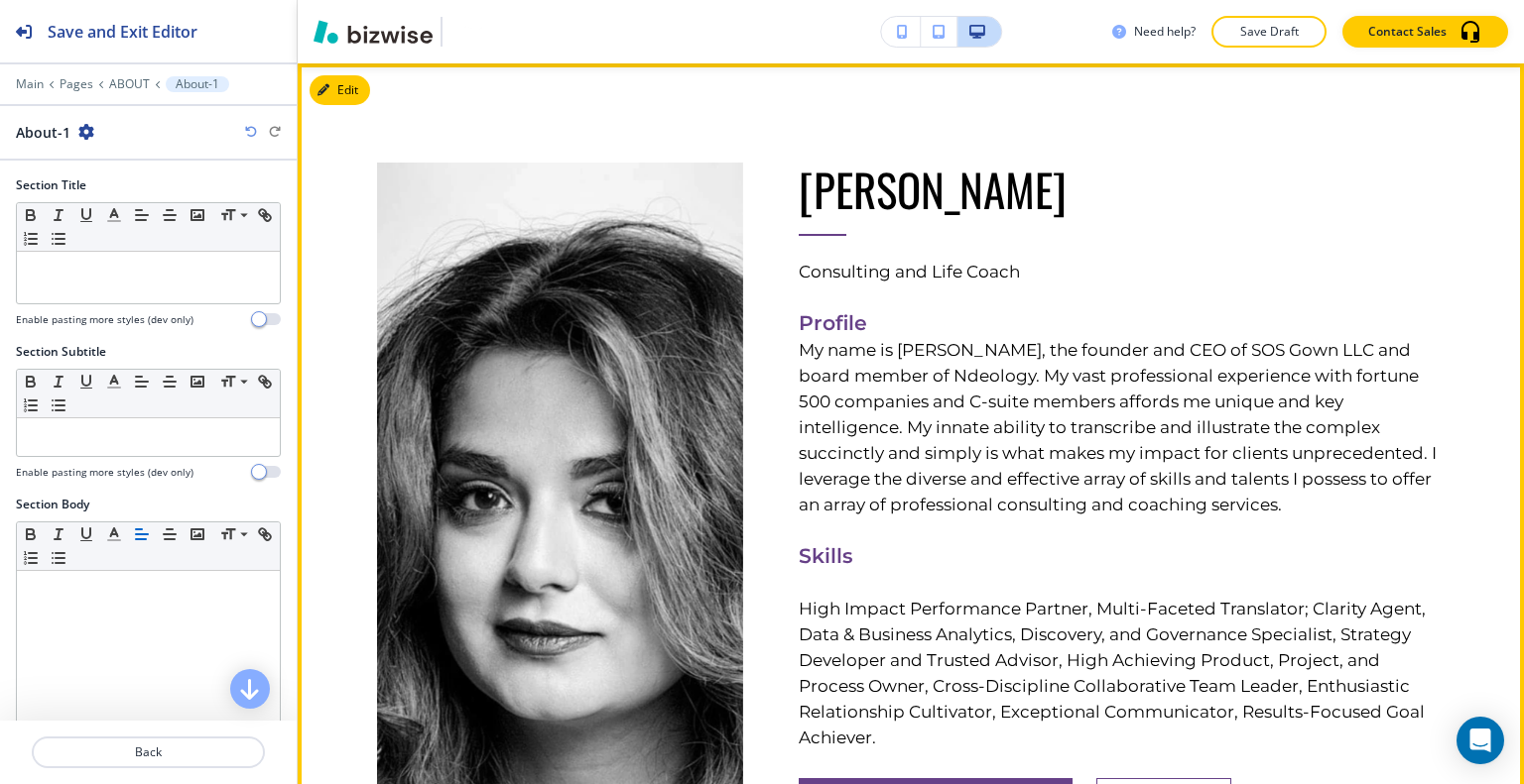
scroll to position [833, 0]
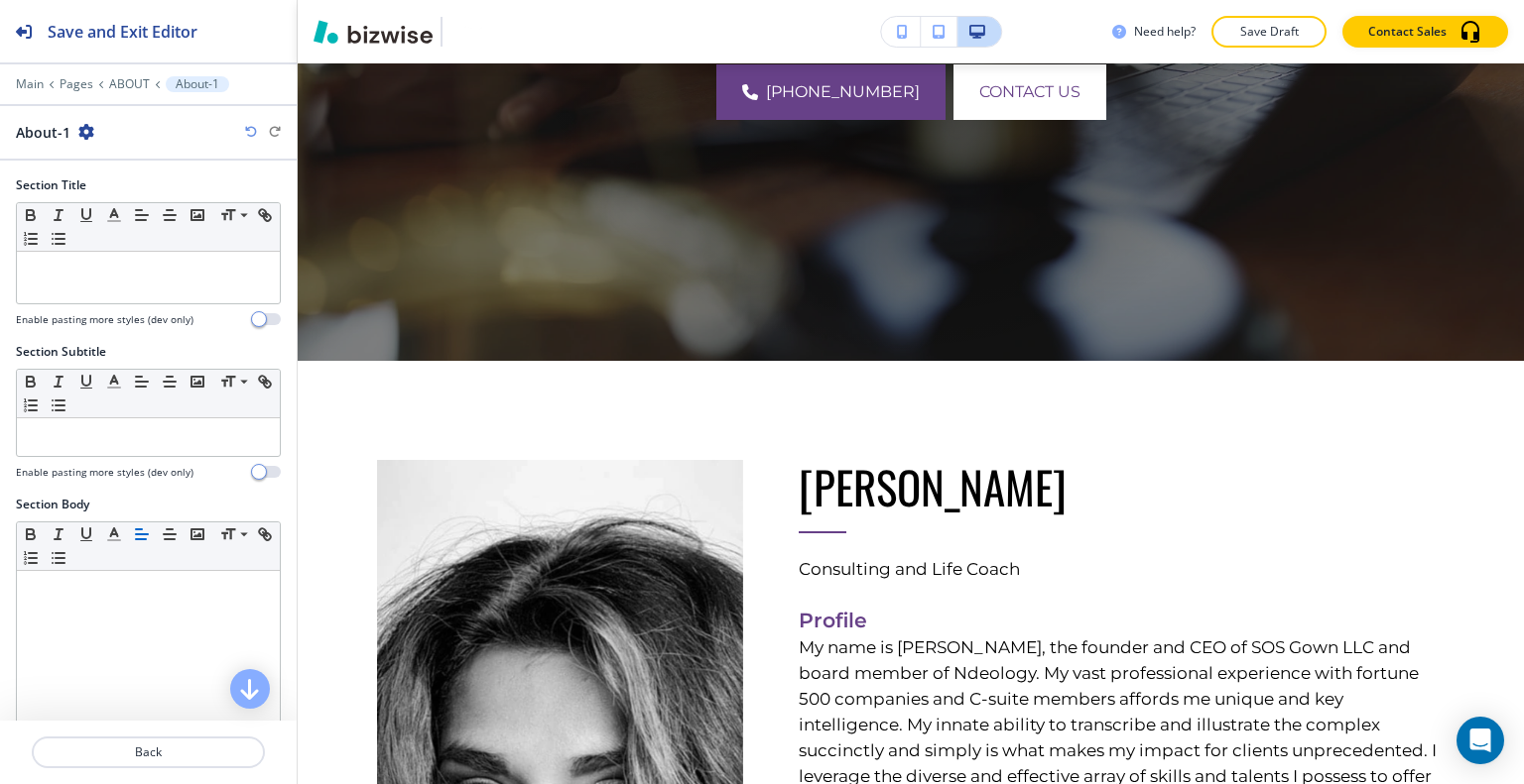
click at [908, 36] on button "button" at bounding box center [901, 32] width 40 height 30
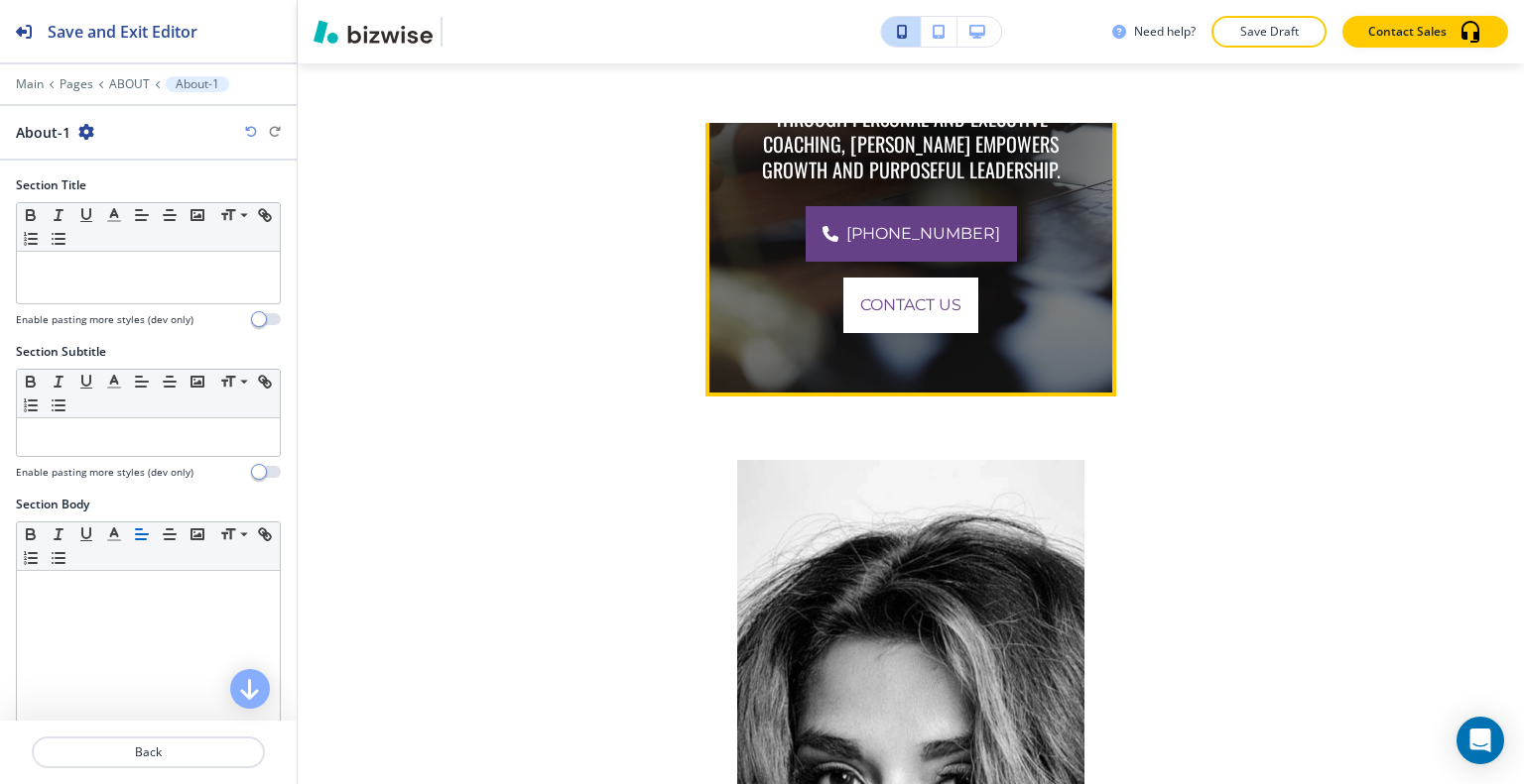
scroll to position [0, 0]
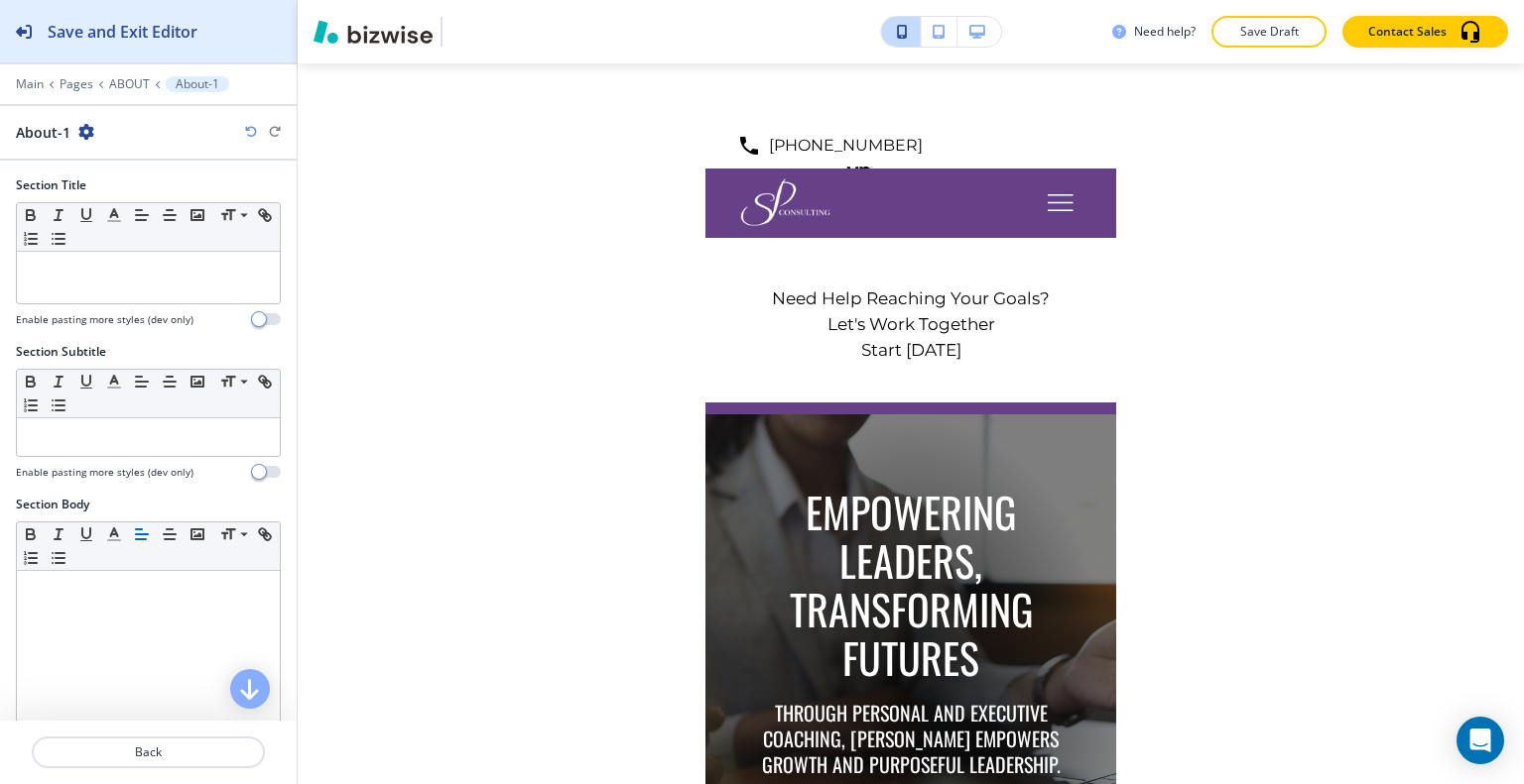
click at [158, 35] on h2 "Save and Exit Editor" at bounding box center [122, 32] width 150 height 24
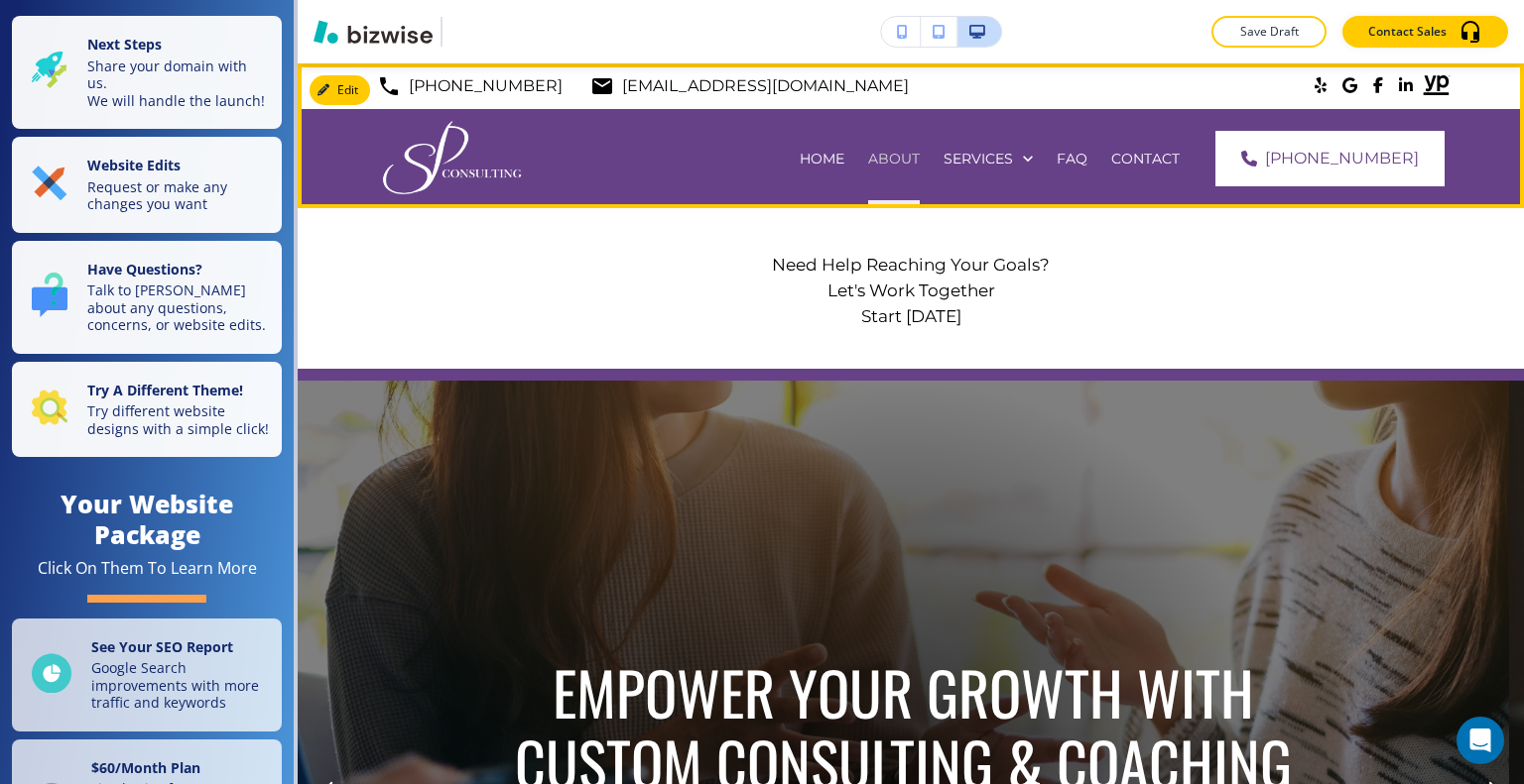
click at [920, 154] on p "ABOUT" at bounding box center [894, 159] width 52 height 20
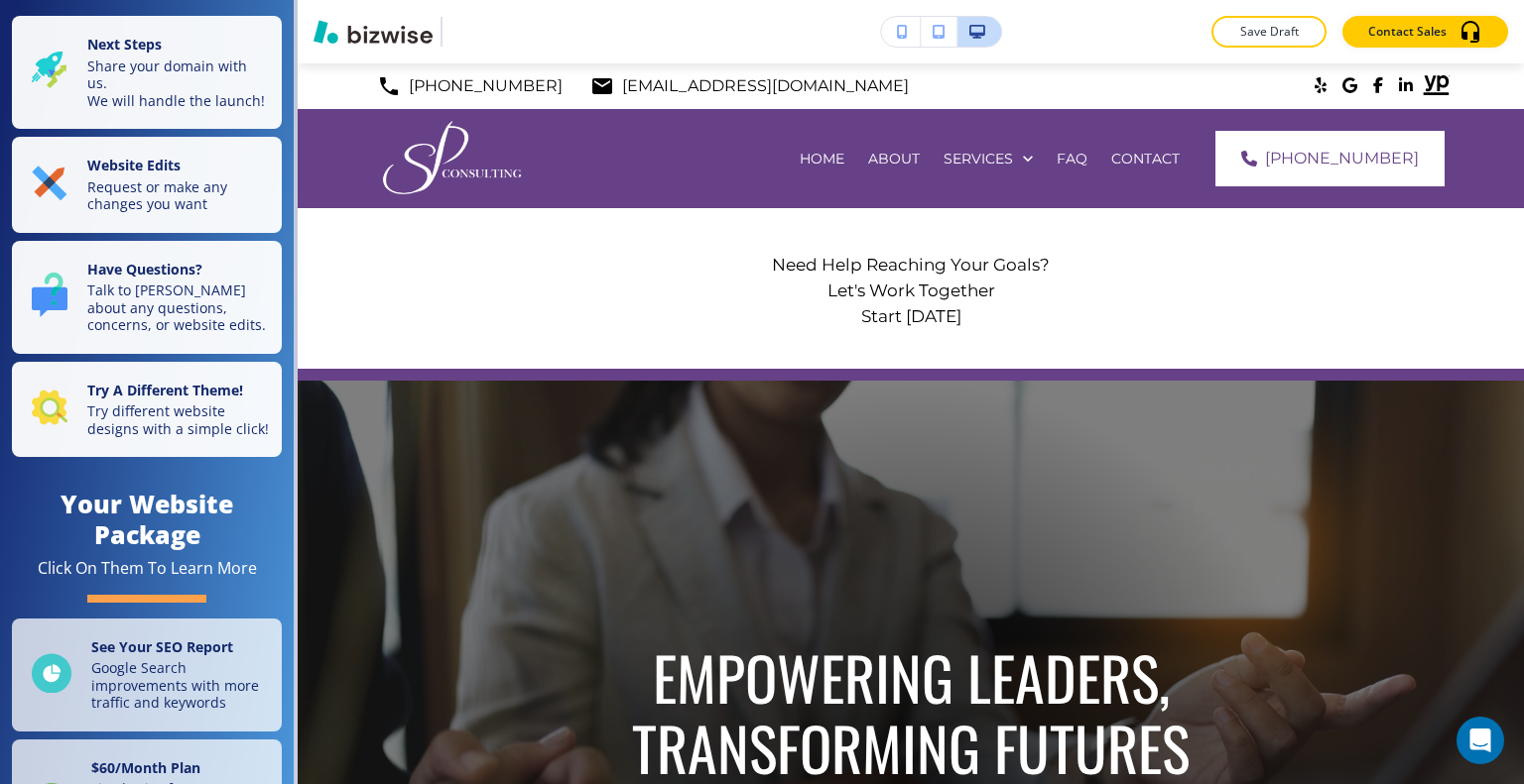
click at [916, 21] on button "button" at bounding box center [901, 32] width 40 height 30
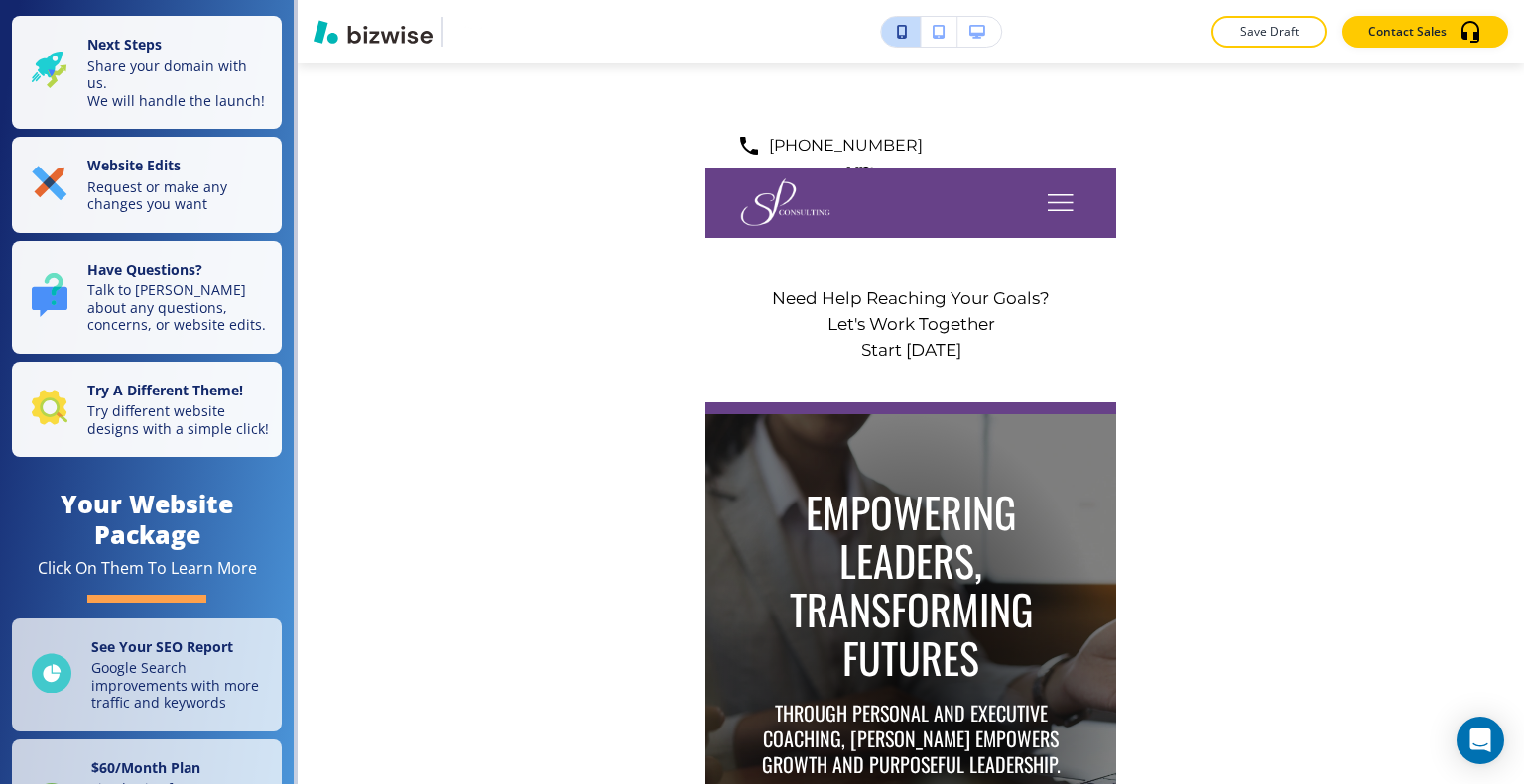
click at [980, 32] on icon "button" at bounding box center [977, 32] width 16 height 14
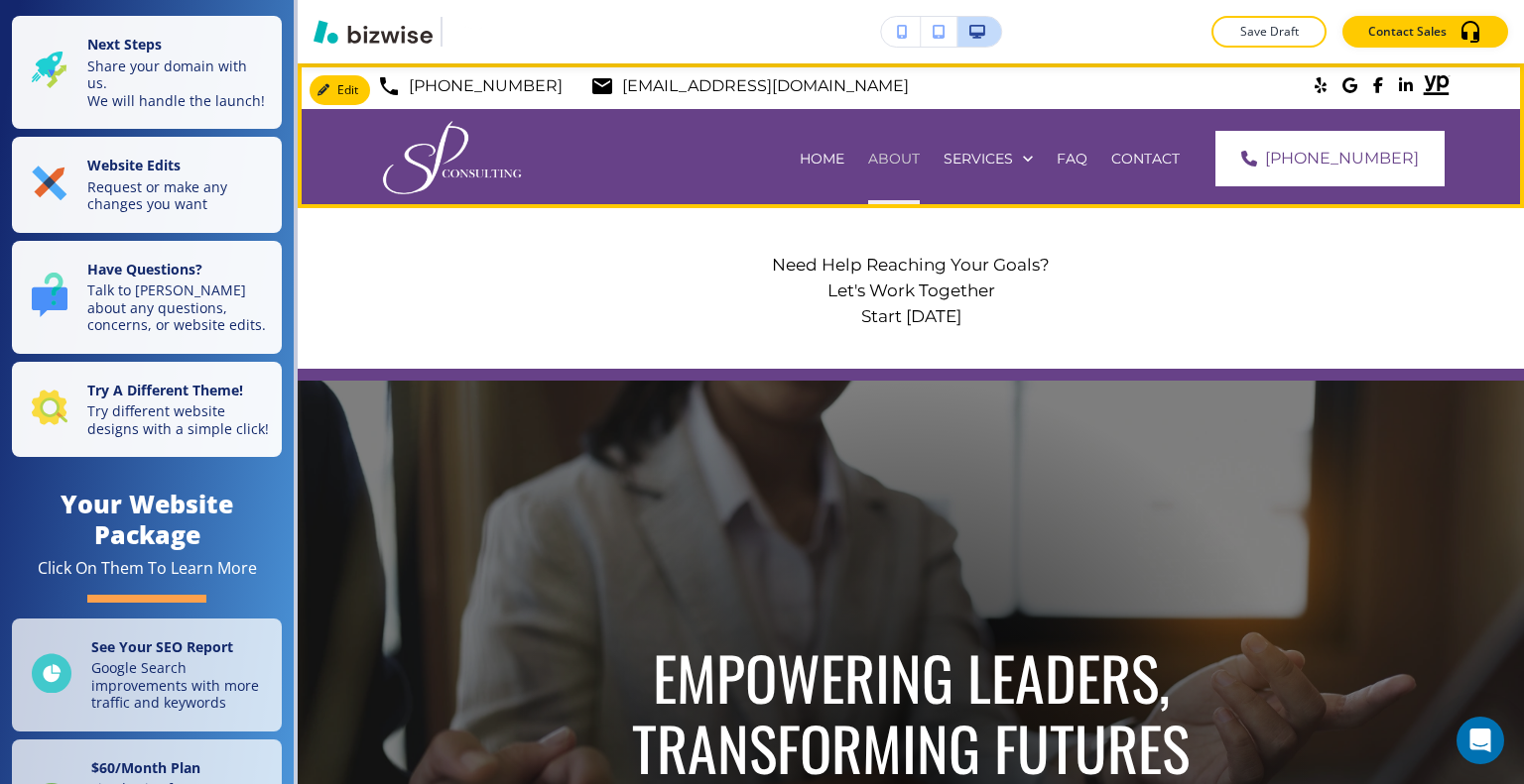
click at [920, 160] on p "ABOUT" at bounding box center [894, 159] width 52 height 20
click at [920, 155] on p "ABOUT" at bounding box center [894, 159] width 52 height 20
click at [335, 86] on button "Edit Navigation Bar" at bounding box center [384, 90] width 150 height 30
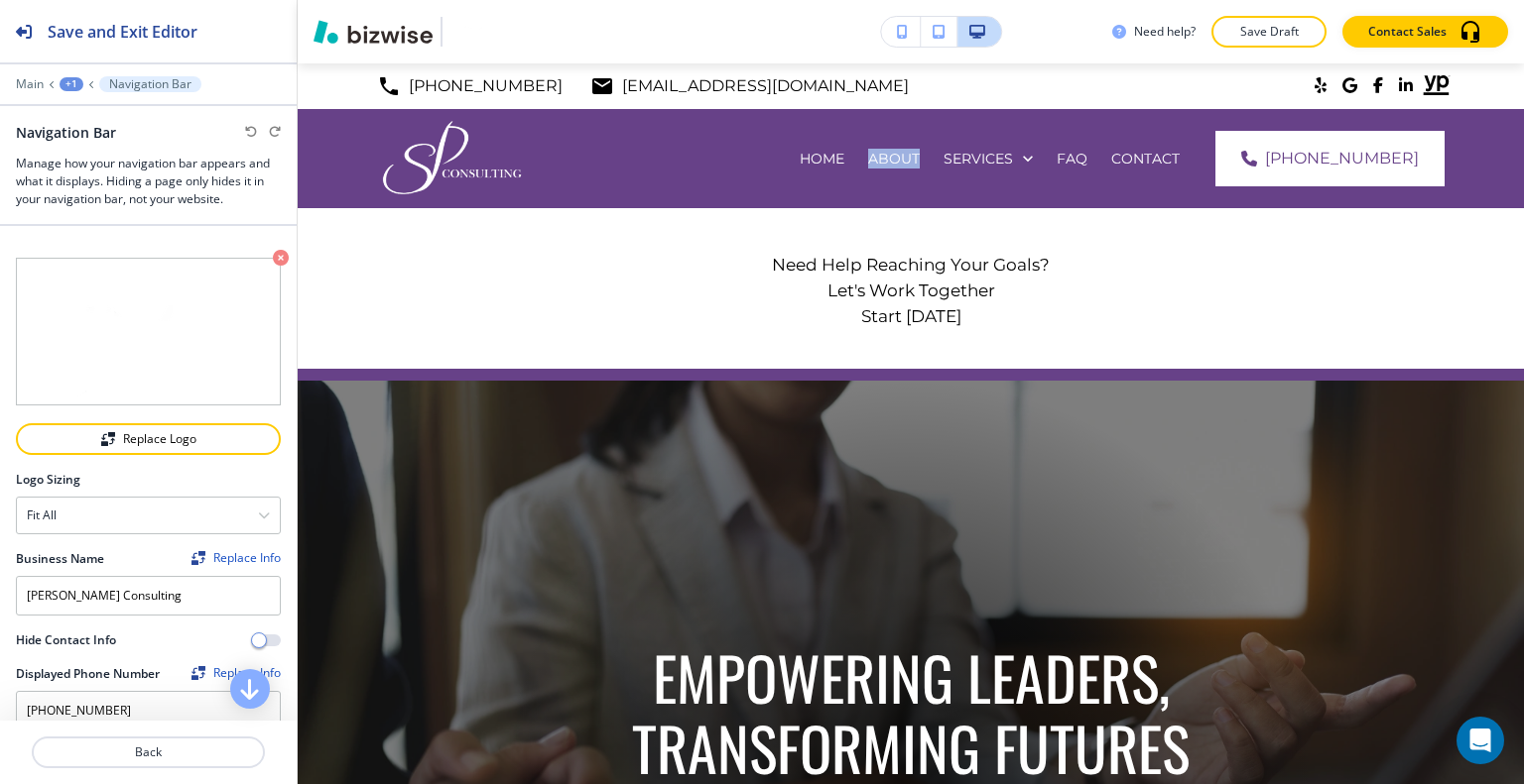
click at [76, 88] on div "+1" at bounding box center [72, 84] width 24 height 14
click at [33, 89] on p "Main" at bounding box center [30, 84] width 28 height 14
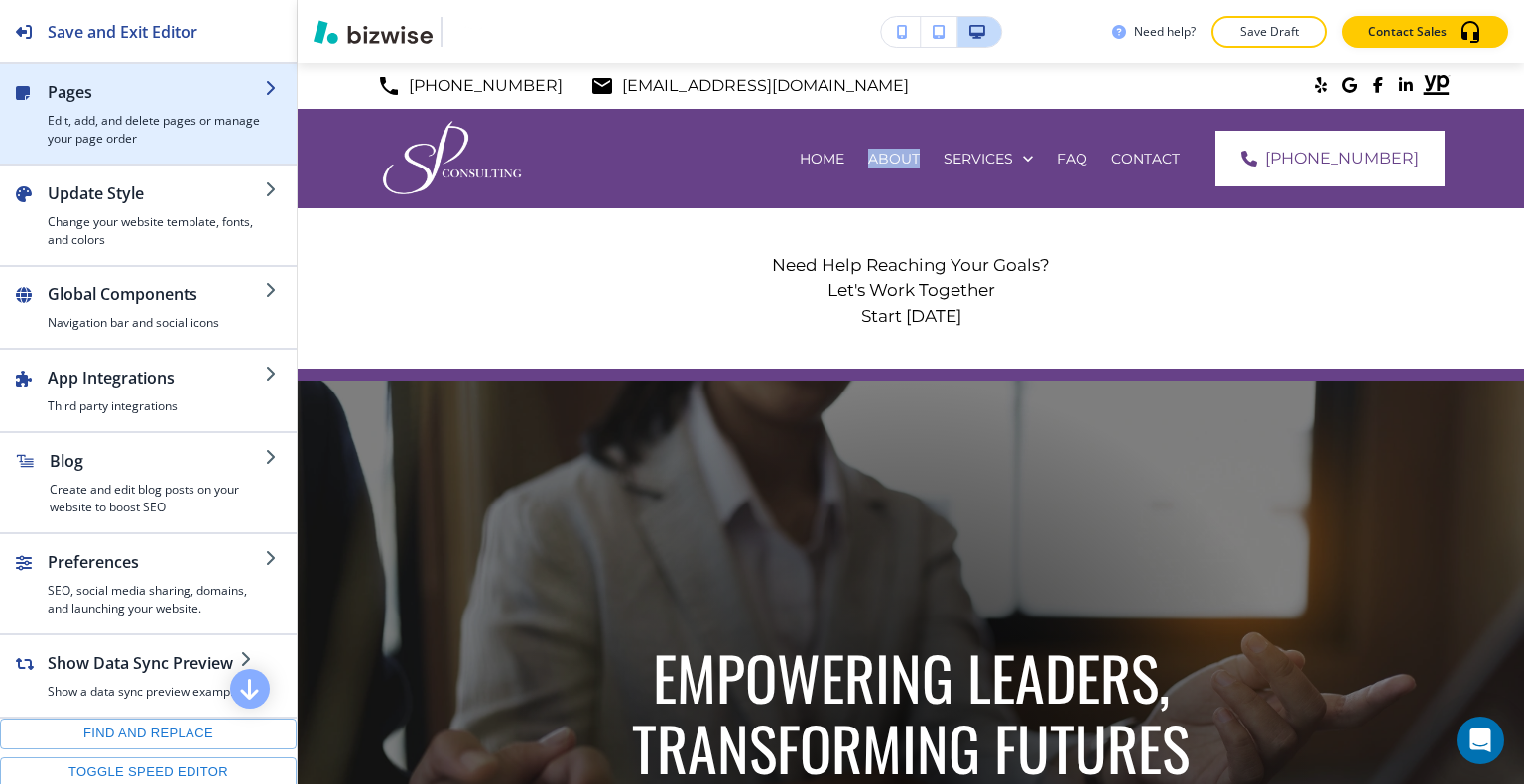
click at [84, 103] on div "Pages Edit, add, and delete pages or manage your page order" at bounding box center [156, 114] width 218 height 68
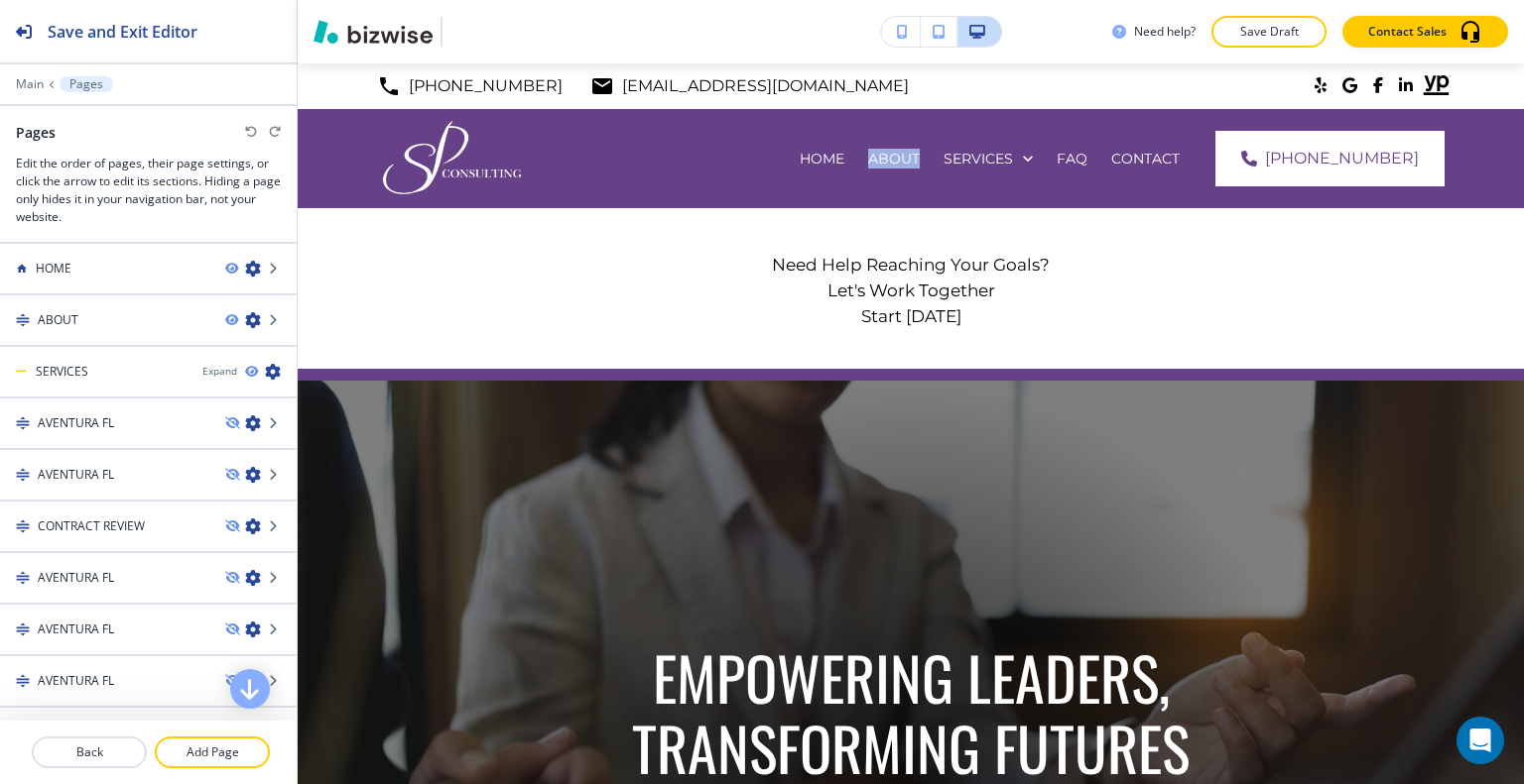
click at [107, 322] on div "ABOUT" at bounding box center [104, 320] width 210 height 18
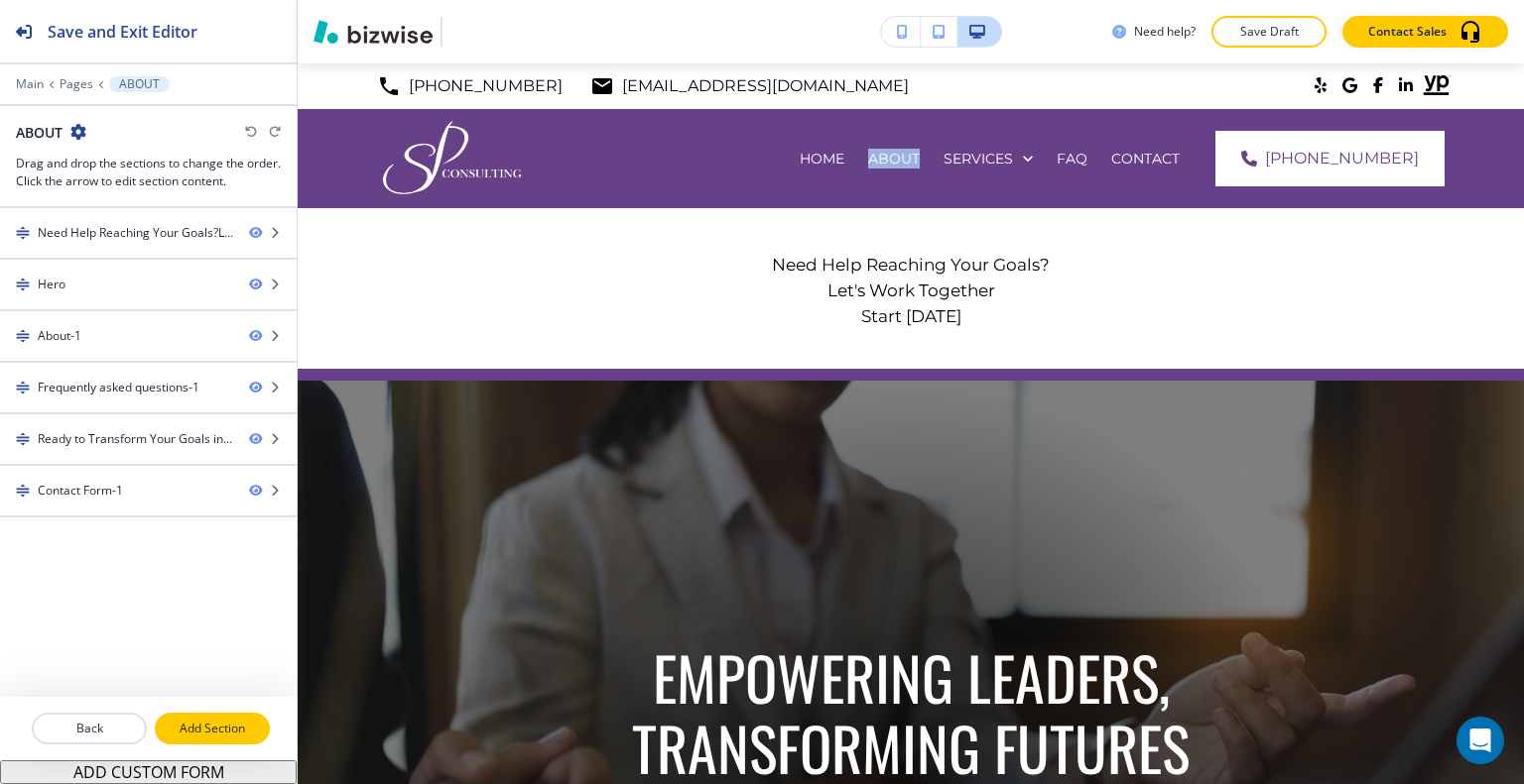
click at [210, 720] on p "Add Section" at bounding box center [213, 728] width 111 height 18
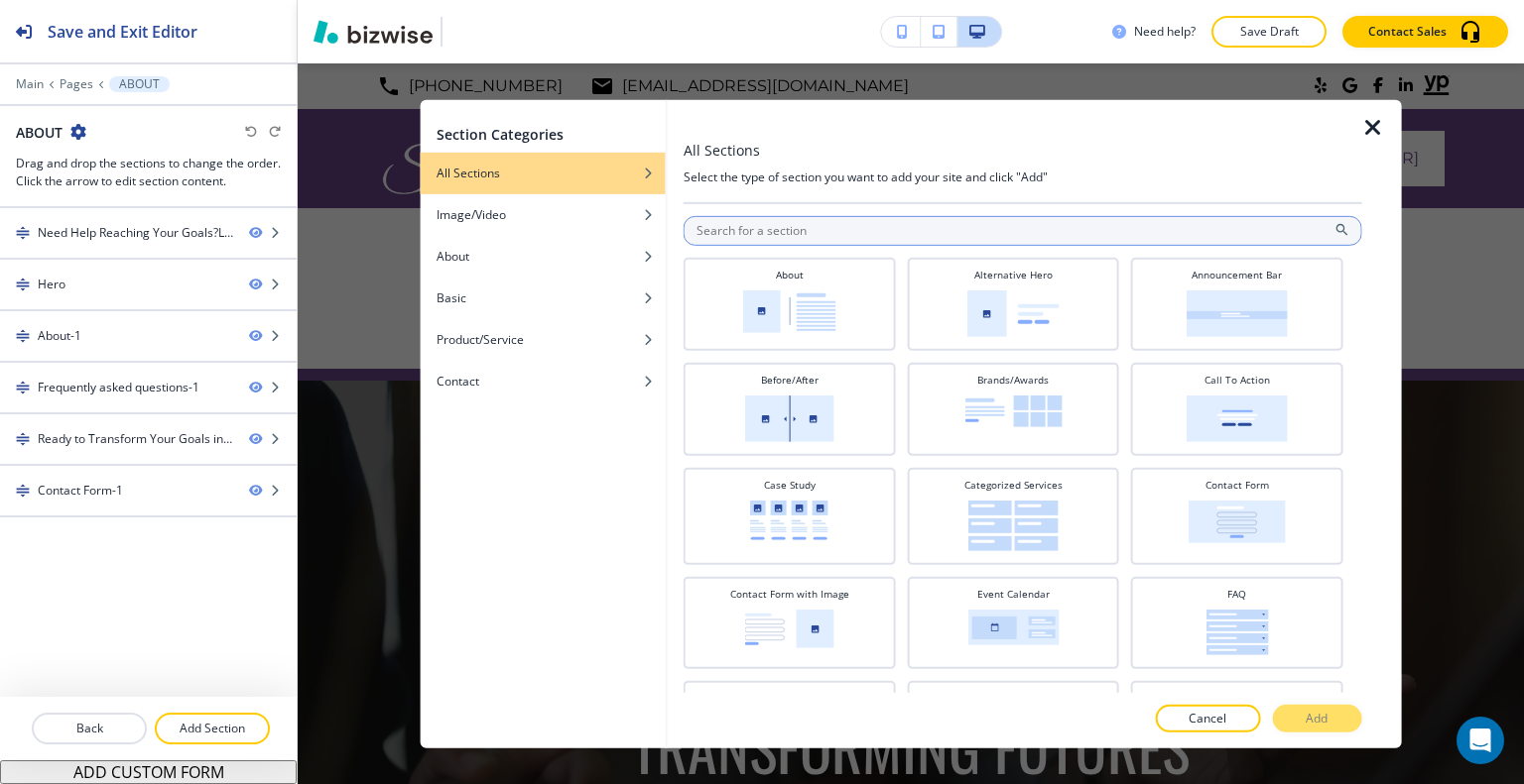
click at [936, 220] on input "text" at bounding box center [1022, 231] width 678 height 30
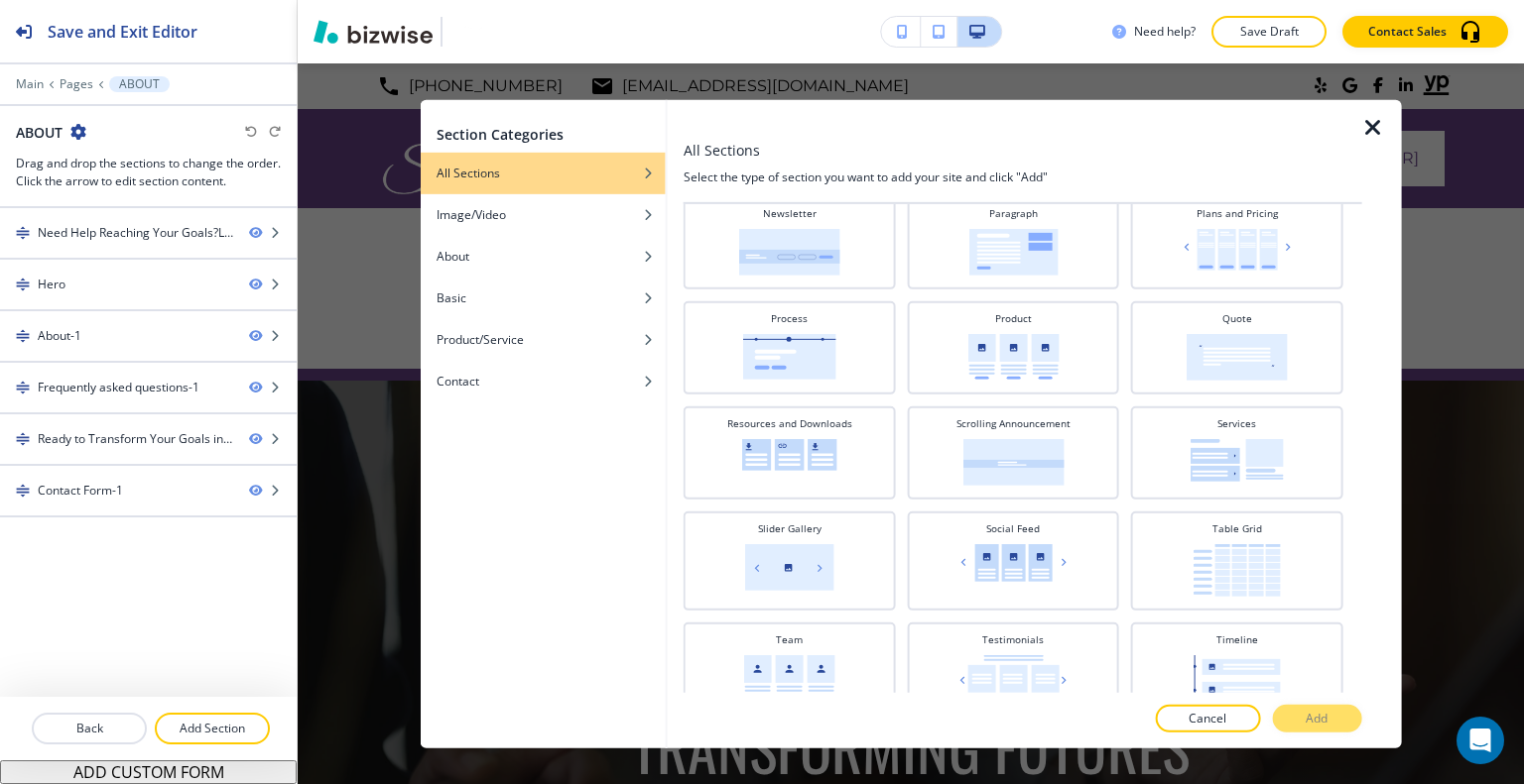
scroll to position [793, 0]
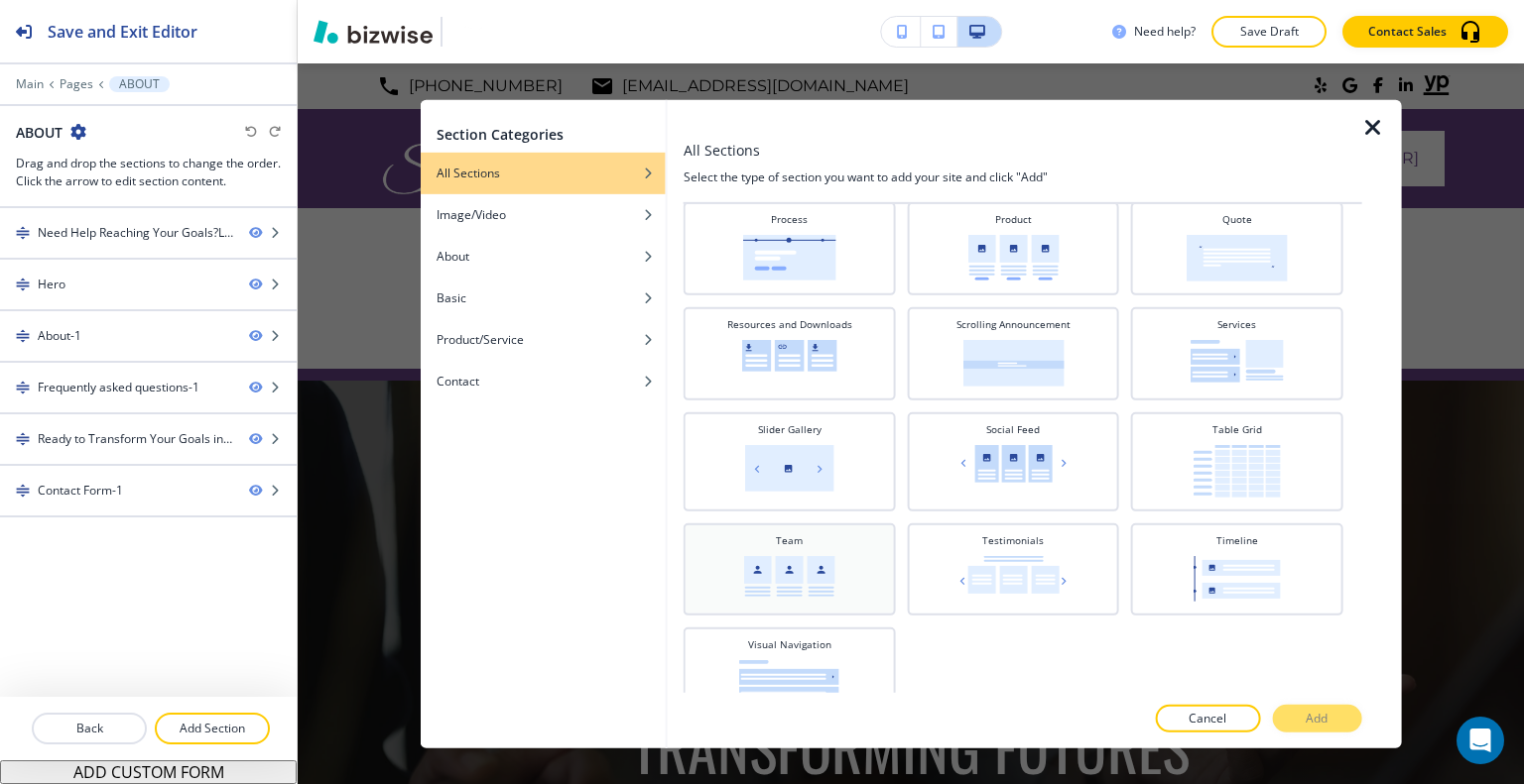
click at [808, 570] on img at bounding box center [789, 575] width 91 height 41
click at [1299, 707] on button "Add" at bounding box center [1316, 718] width 89 height 28
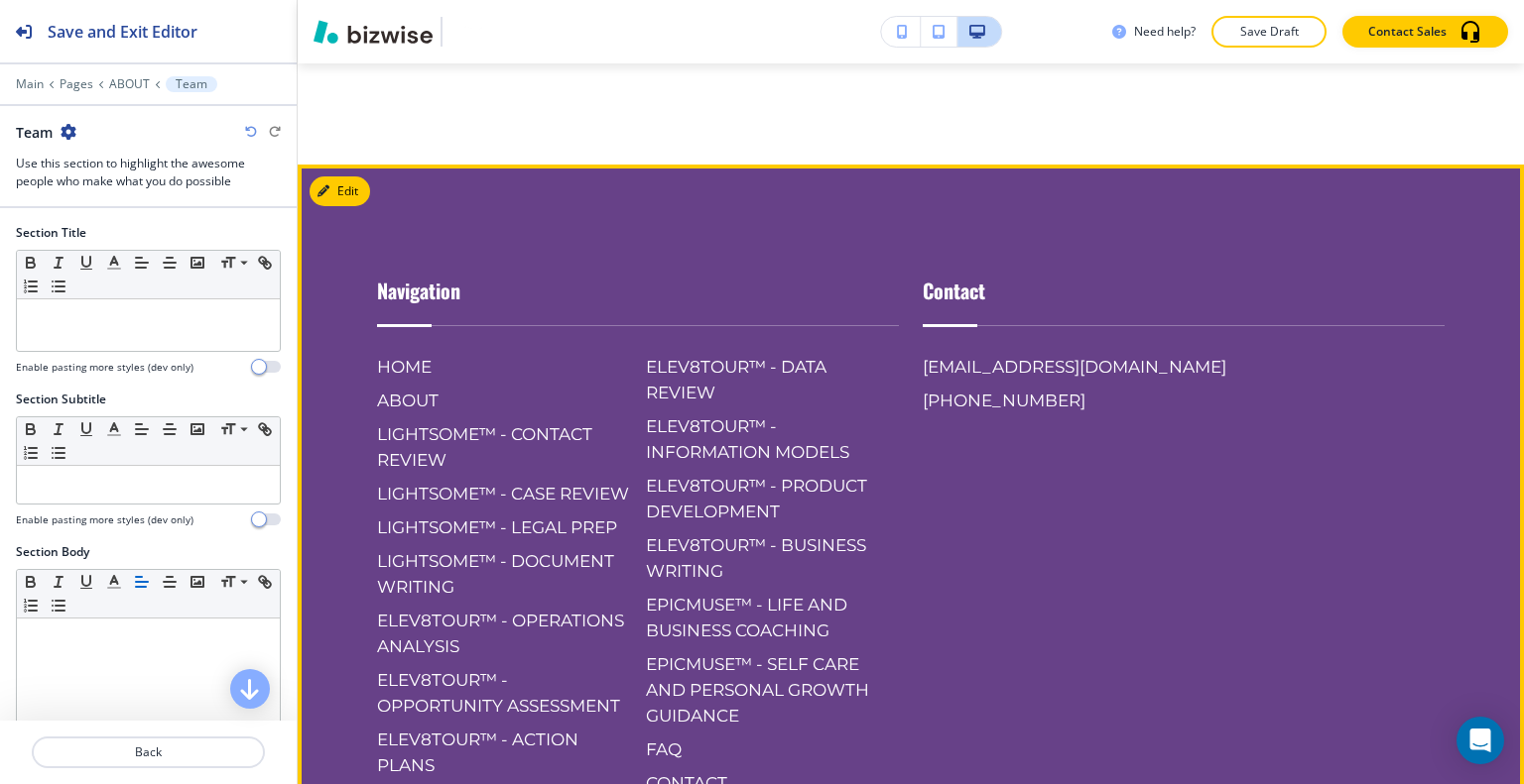
scroll to position [4557, 0]
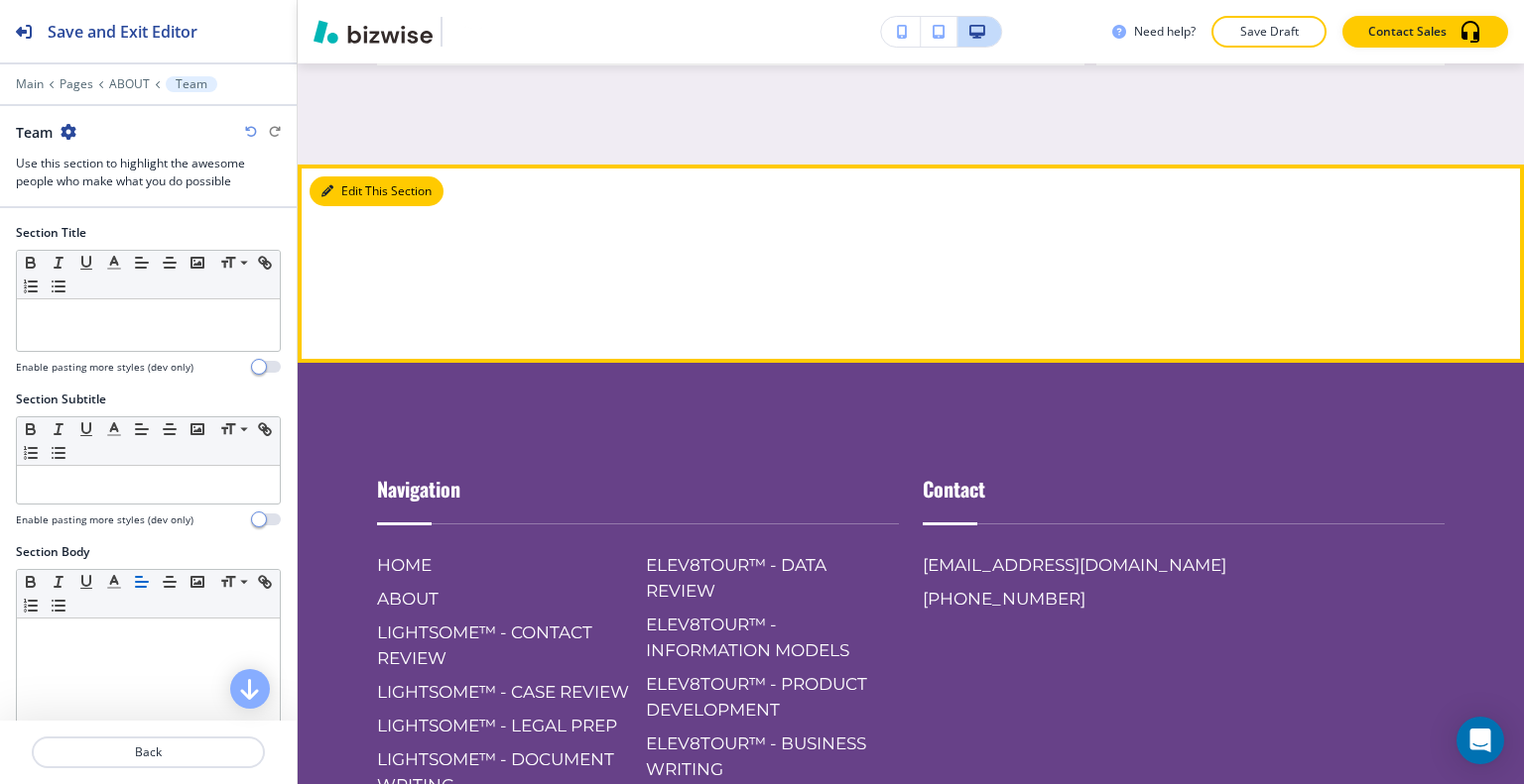
click at [337, 207] on button "Edit This Section" at bounding box center [376, 192] width 134 height 30
click at [336, 207] on button "Edit This Section" at bounding box center [376, 192] width 134 height 30
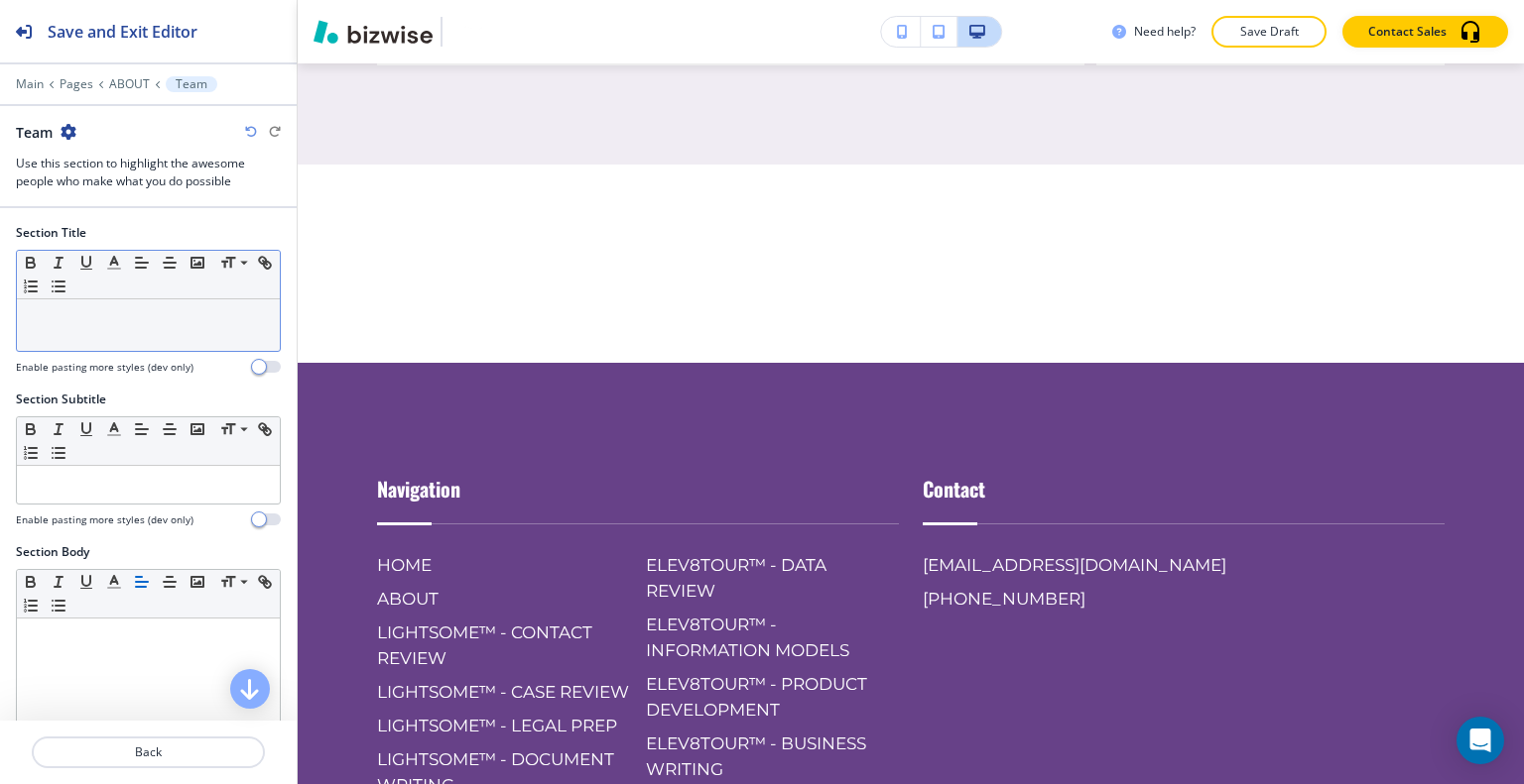
click at [40, 310] on p at bounding box center [148, 318] width 243 height 18
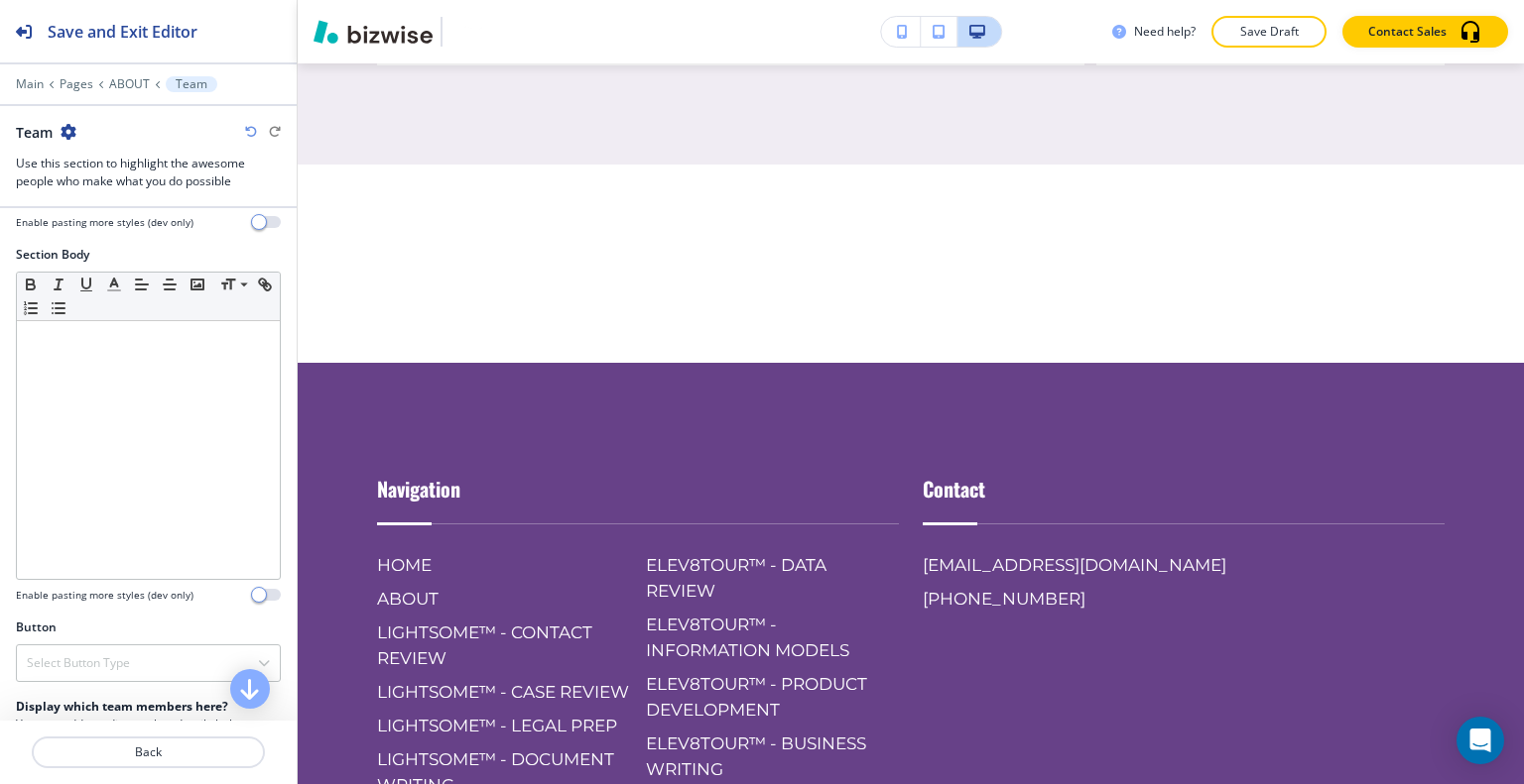
scroll to position [496, 0]
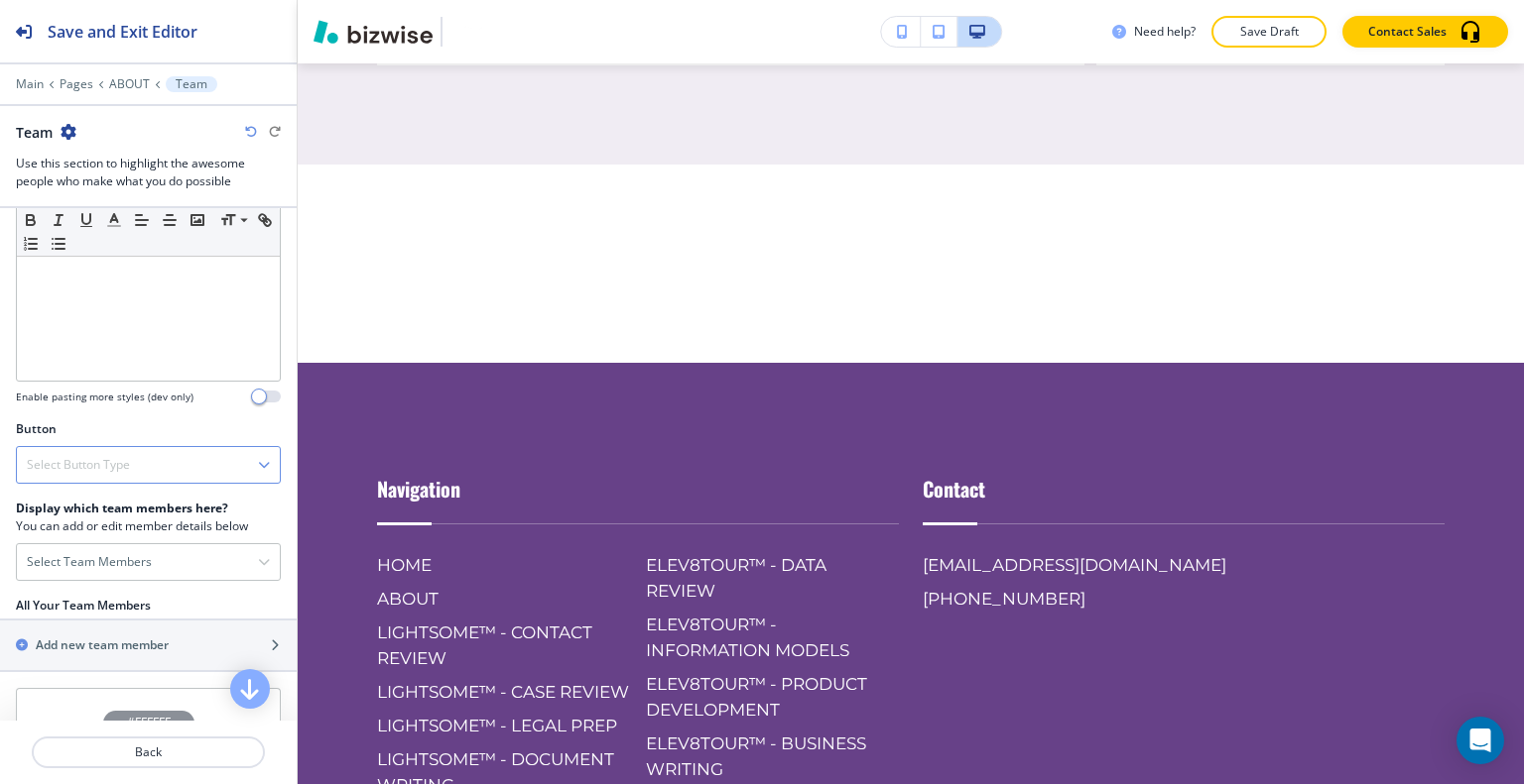
click at [147, 461] on div "Select Button Type" at bounding box center [148, 465] width 262 height 36
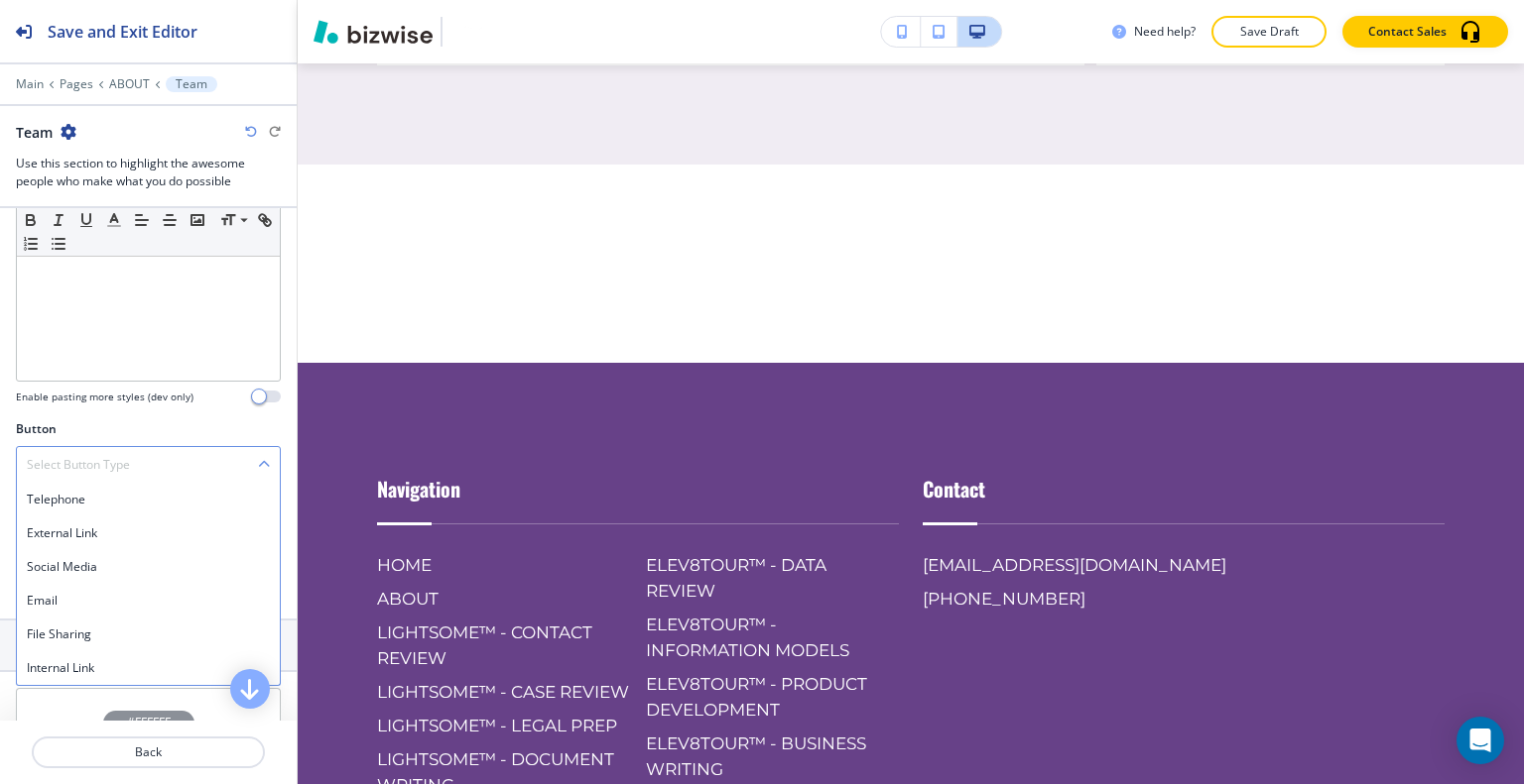
click at [147, 461] on div "Select Button Type" at bounding box center [148, 465] width 262 height 36
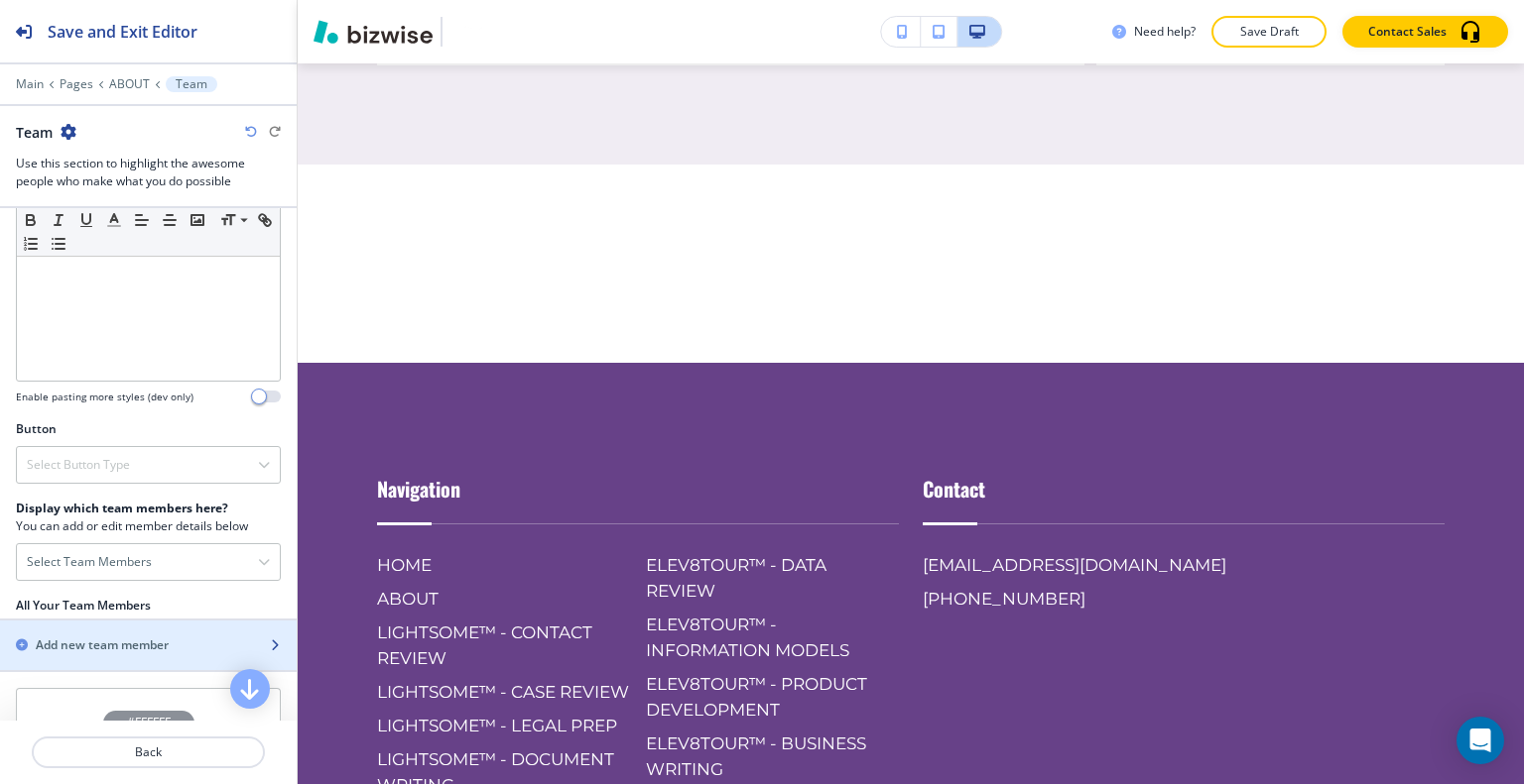
click at [179, 625] on div "button" at bounding box center [148, 629] width 296 height 16
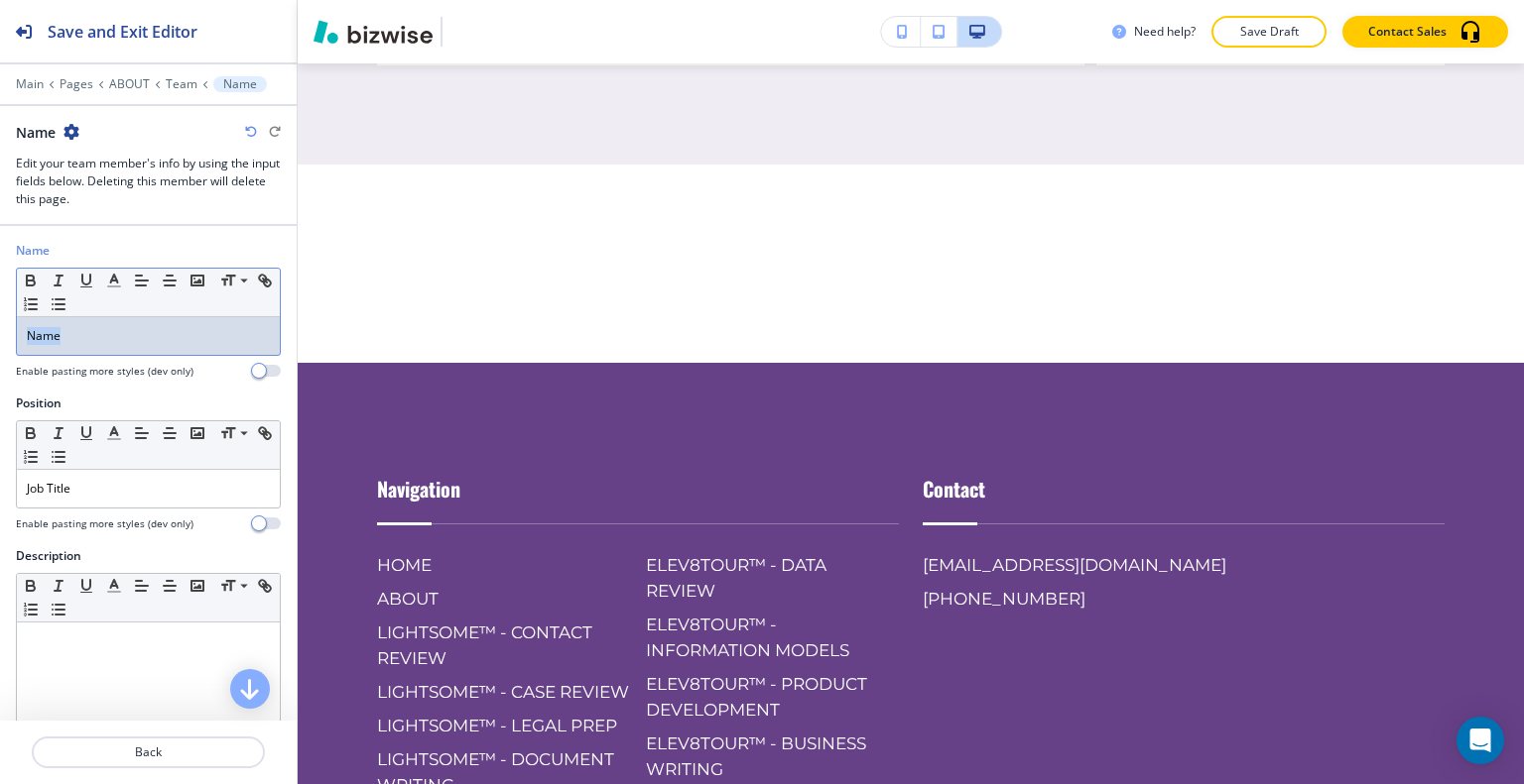
drag, startPoint x: 142, startPoint y: 338, endPoint x: 34, endPoint y: 327, distance: 108.6
click at [5, 325] on div "Name Small Normal Large Huge Name Enable pasting more styles (dev only)" at bounding box center [148, 318] width 296 height 153
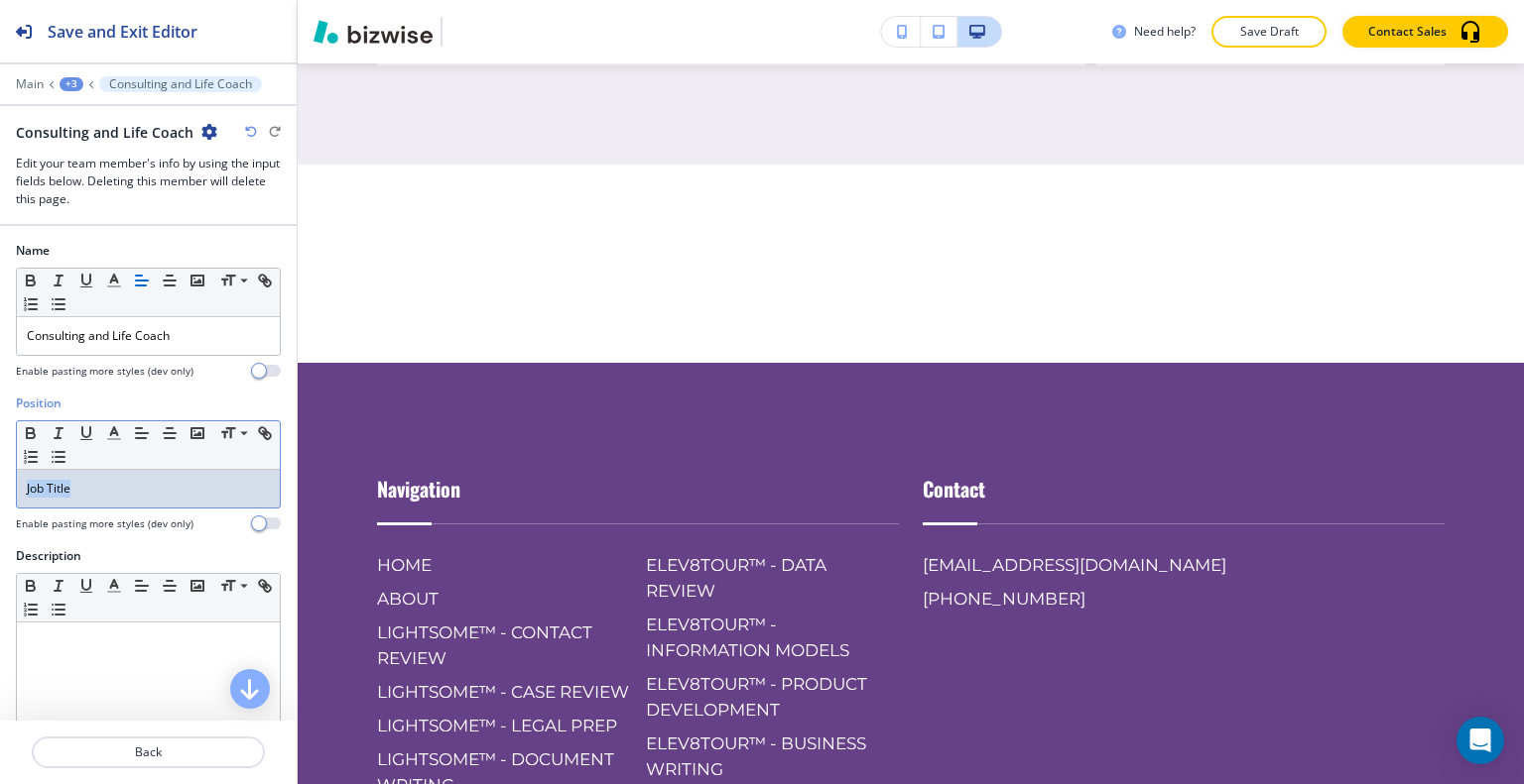
drag, startPoint x: 118, startPoint y: 492, endPoint x: 37, endPoint y: 501, distance: 81.5
click at [15, 492] on div "Position Small Normal Large Huge Job Title Enable pasting more styles (dev only)" at bounding box center [148, 471] width 296 height 153
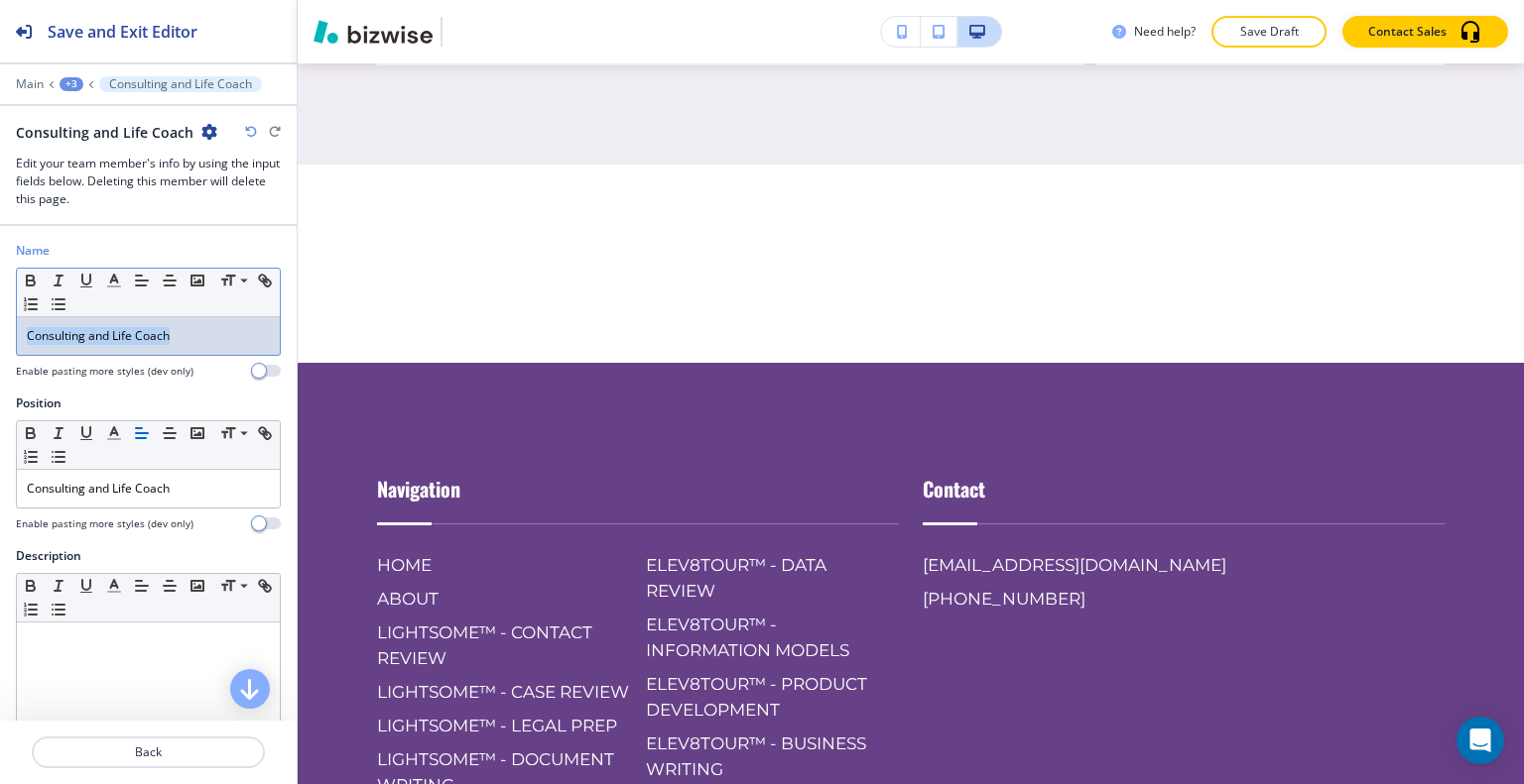
drag, startPoint x: 175, startPoint y: 327, endPoint x: 2, endPoint y: 337, distance: 173.3
click at [1, 337] on div "Name Small Normal Large Huge Consulting and Life Coach Enable pasting more styl…" at bounding box center [148, 318] width 296 height 153
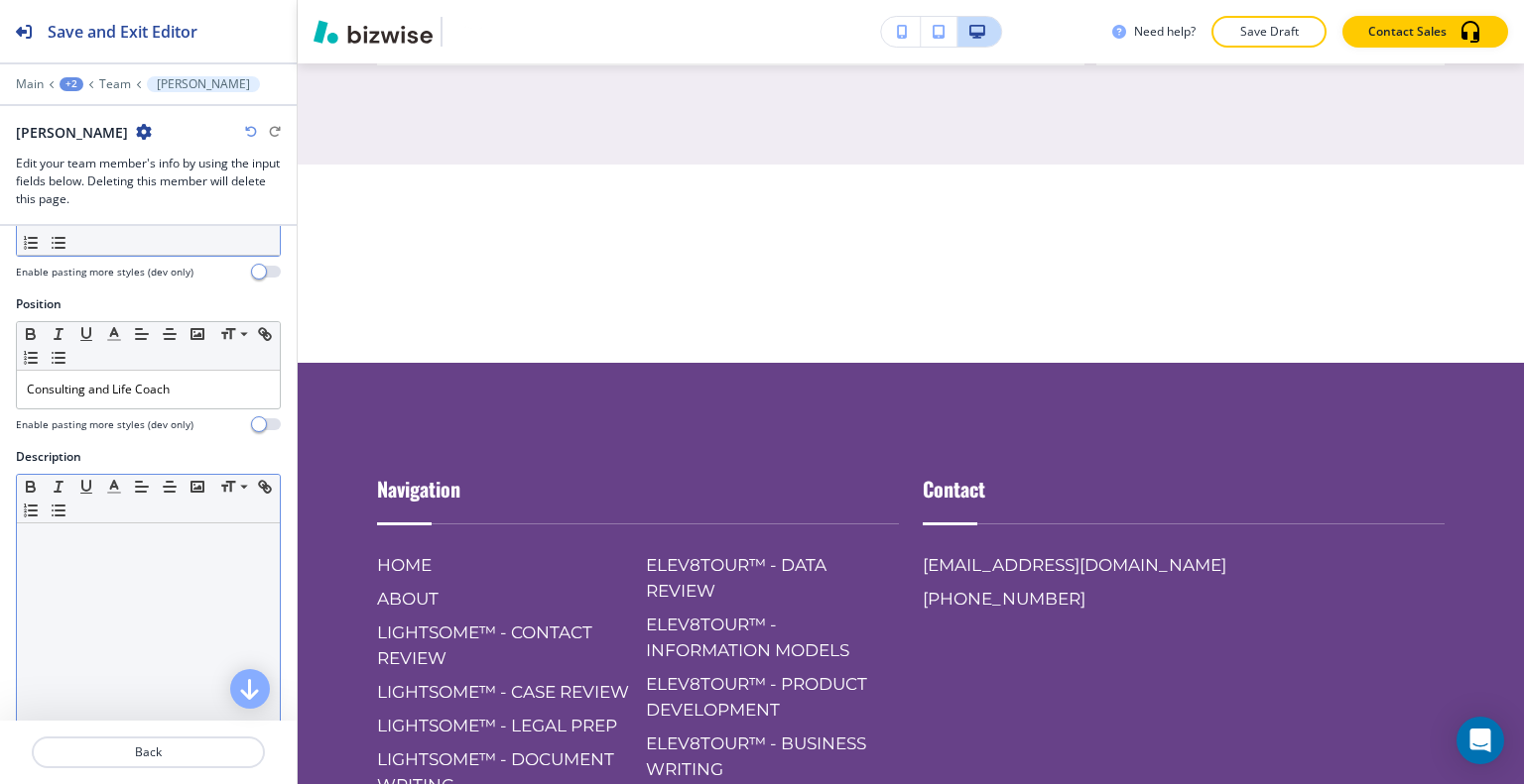
scroll to position [297, 0]
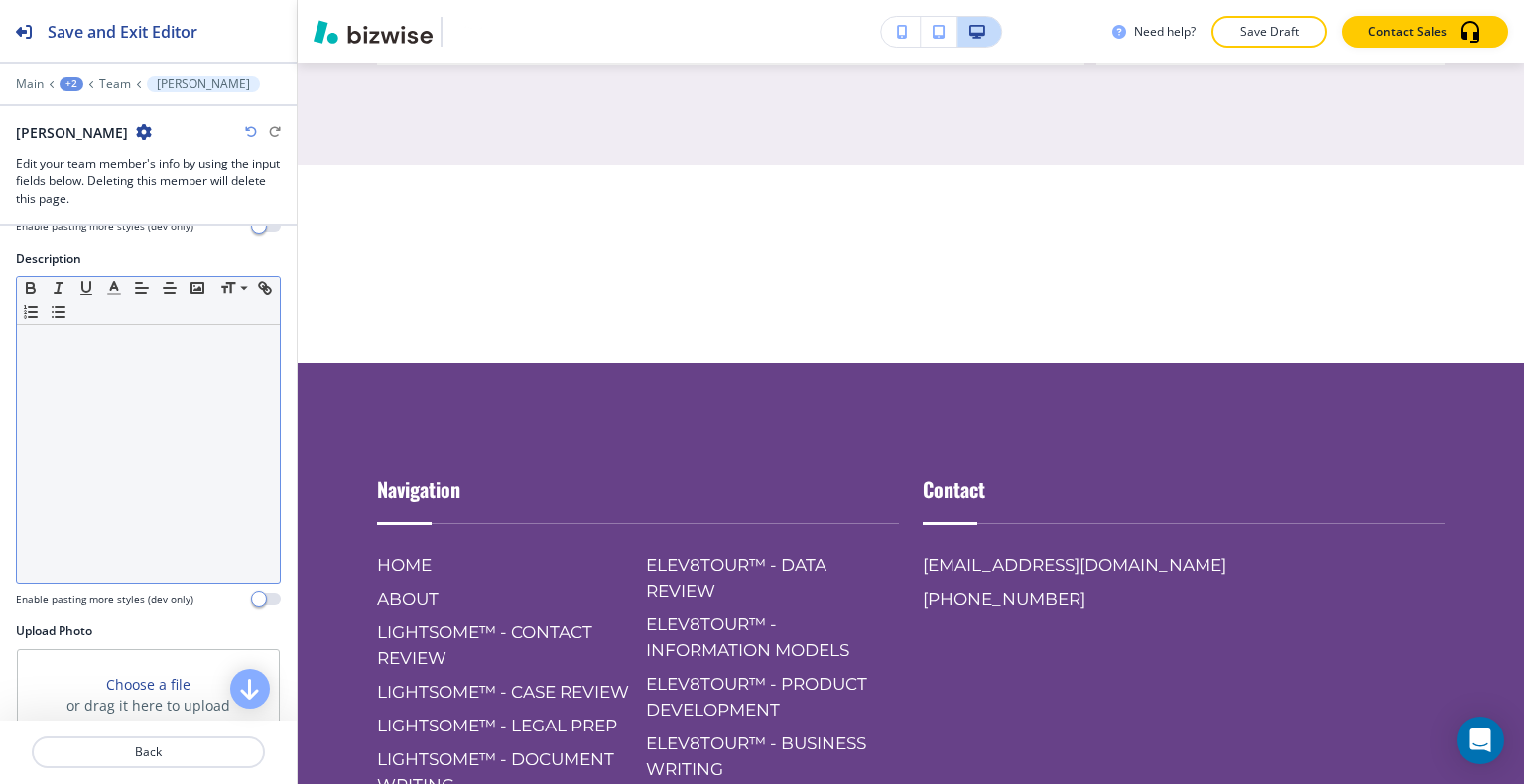
click at [163, 390] on div at bounding box center [148, 453] width 262 height 257
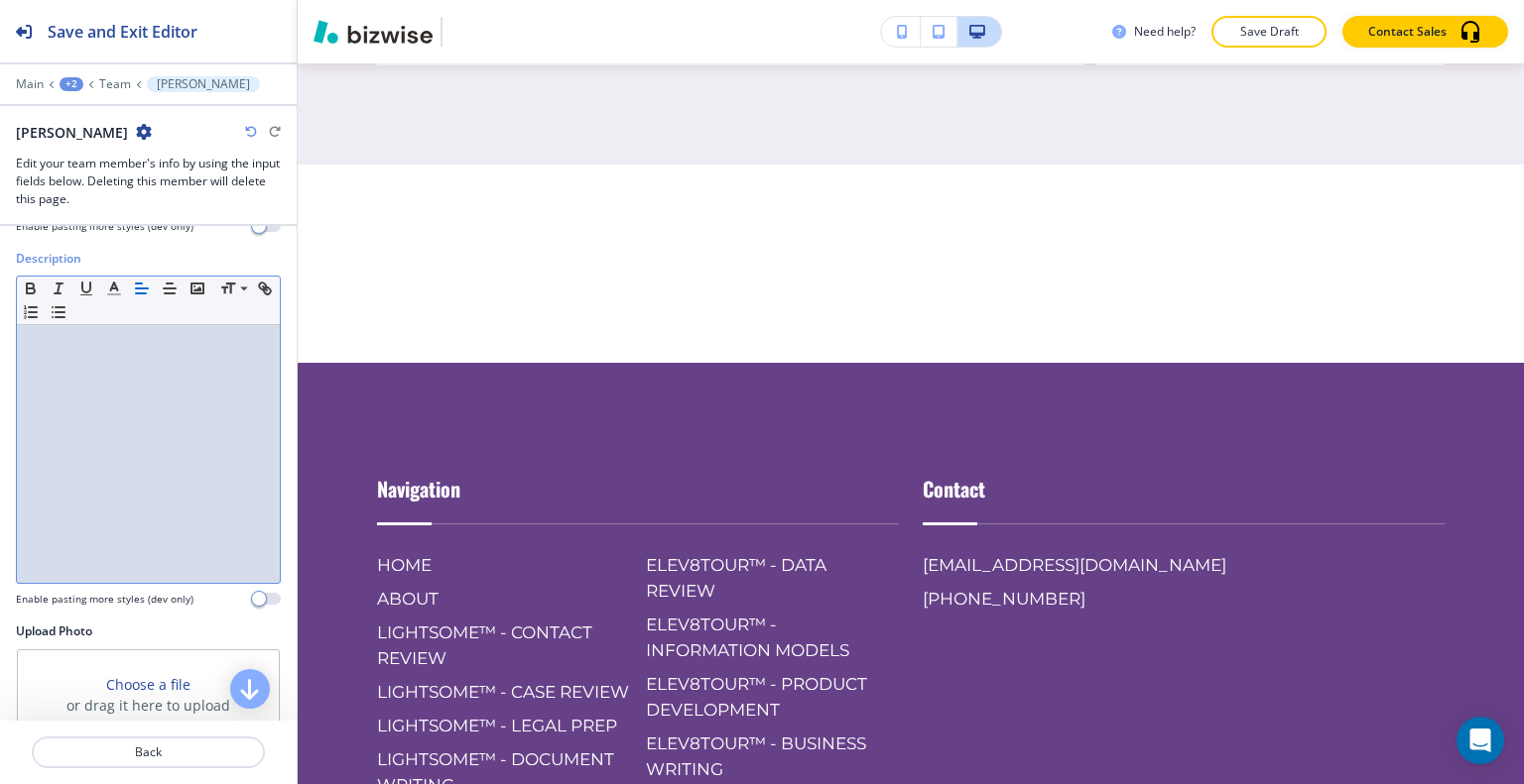
scroll to position [0, 0]
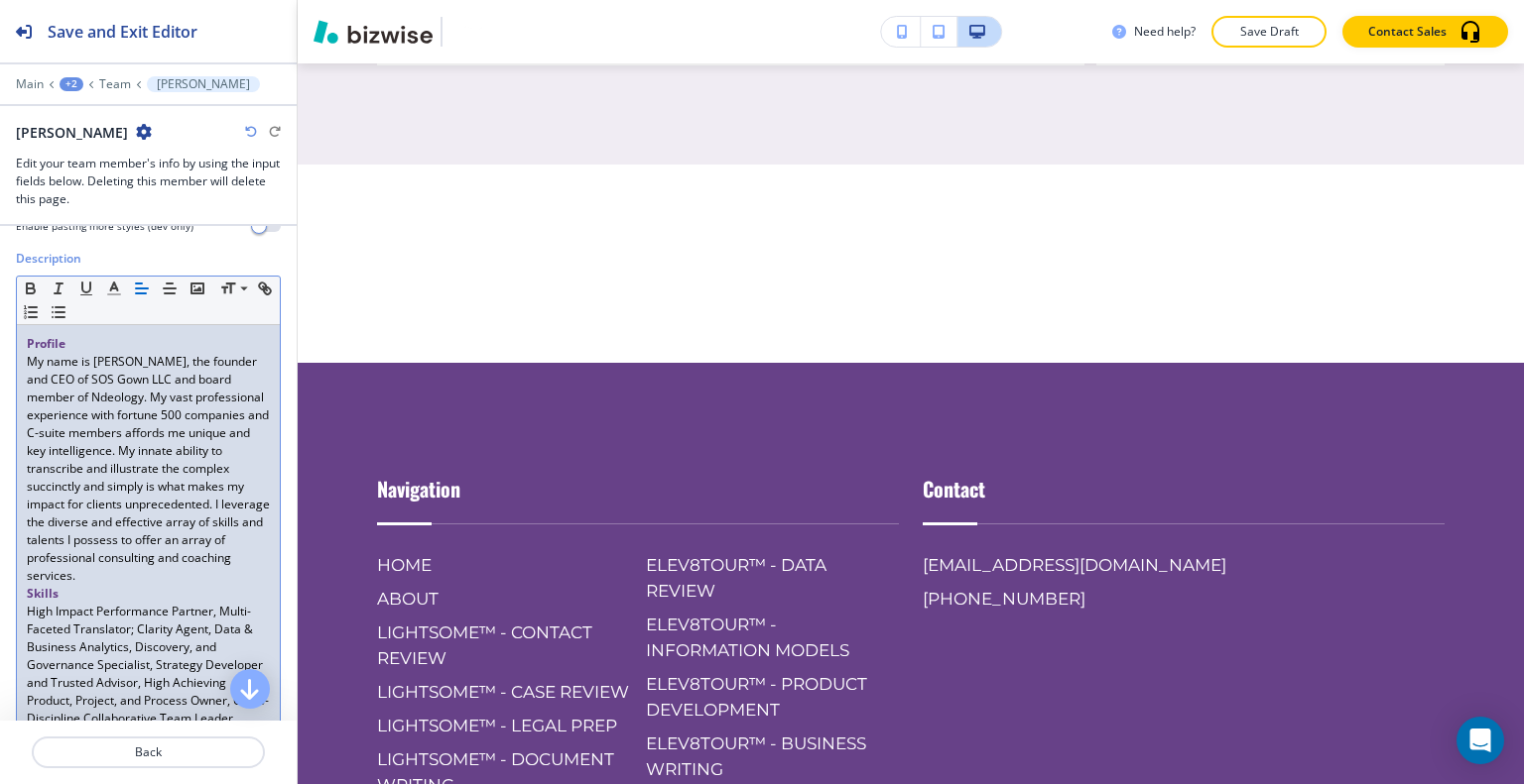
click at [250, 587] on p "Skills" at bounding box center [148, 594] width 243 height 18
click at [250, 576] on p "My name is Sumita Pradhan, the founder and CEO of SOS Gown LLC and board member…" at bounding box center [148, 468] width 243 height 232
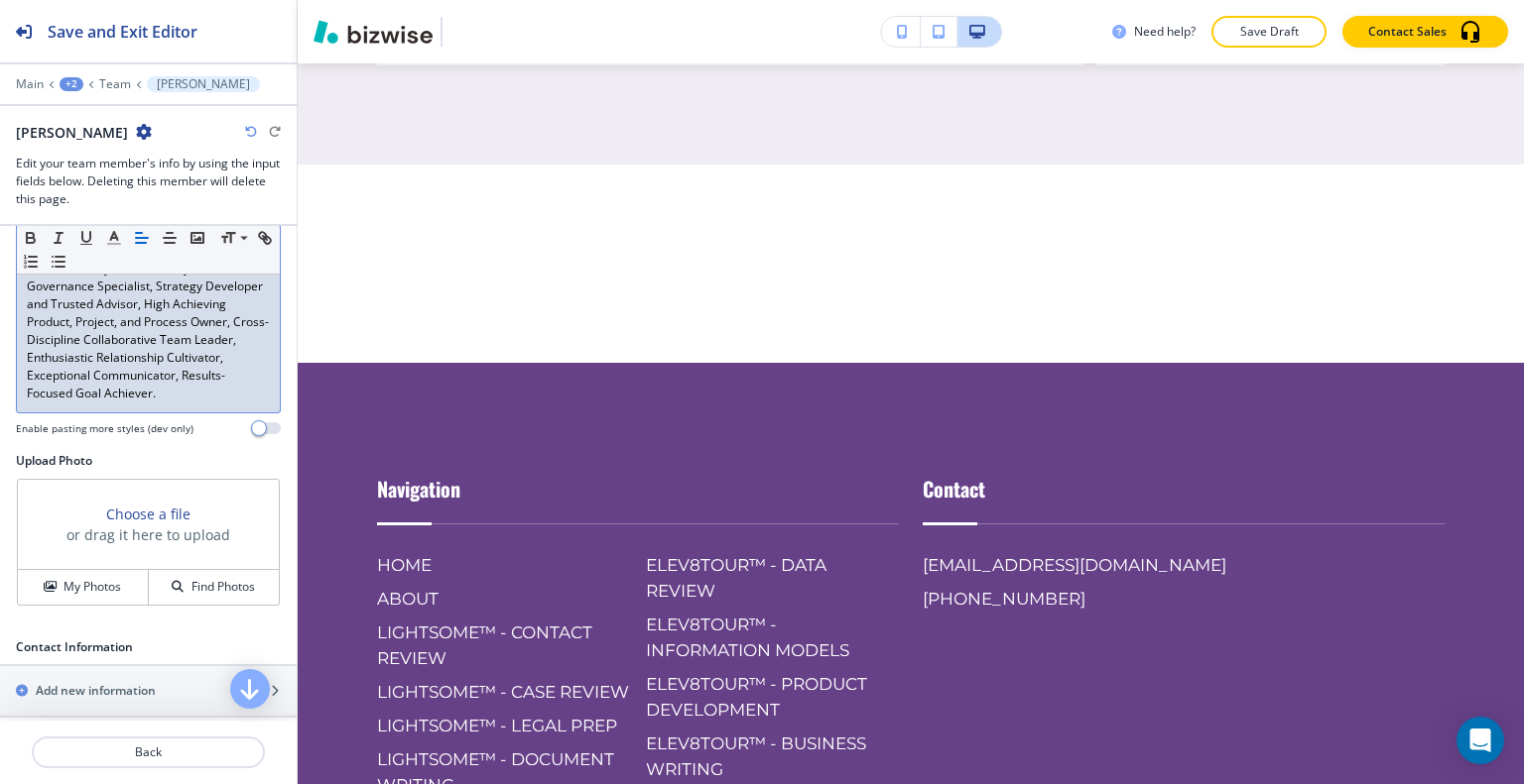
scroll to position [793, 0]
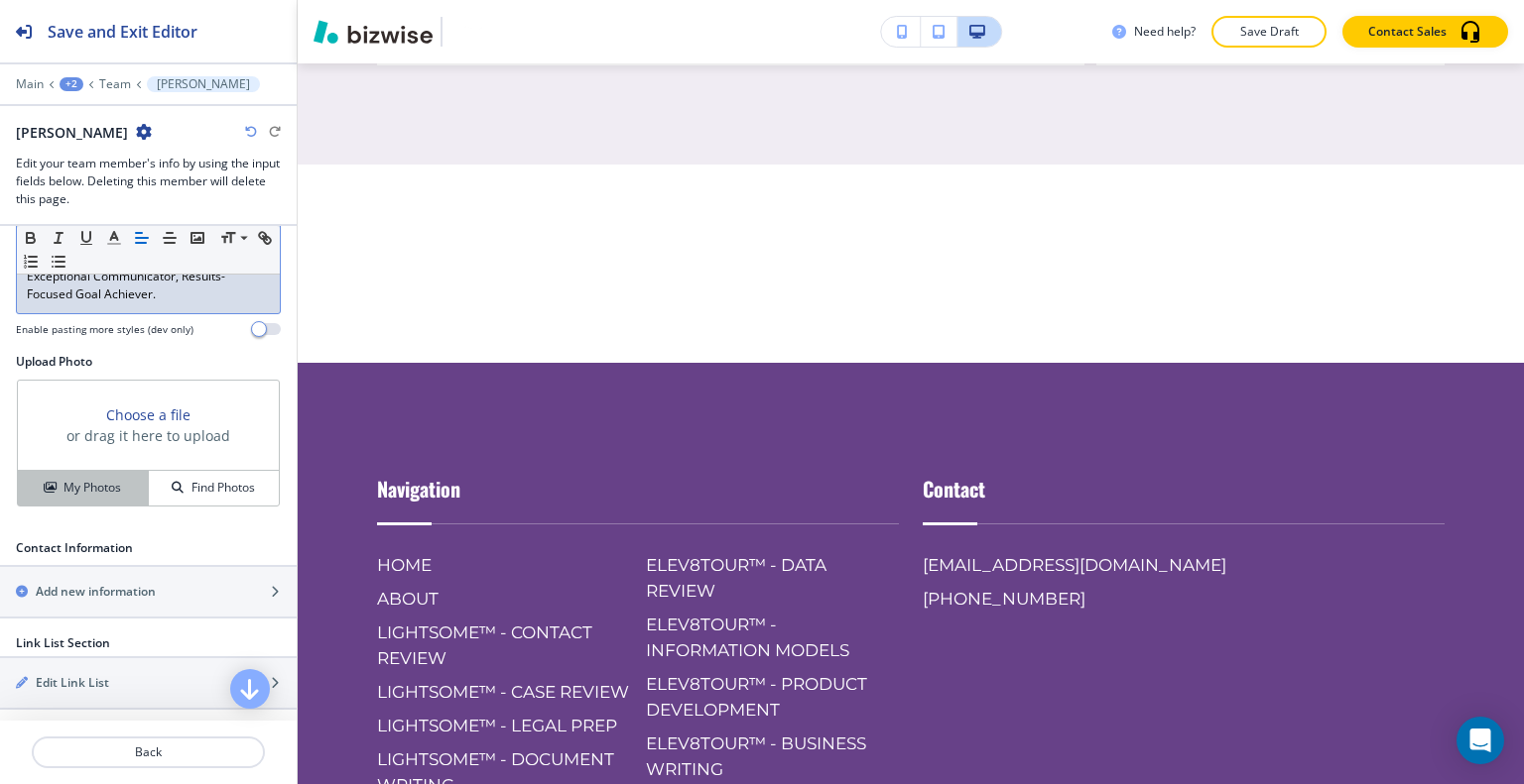
click at [68, 490] on h4 "My Photos" at bounding box center [92, 488] width 58 height 18
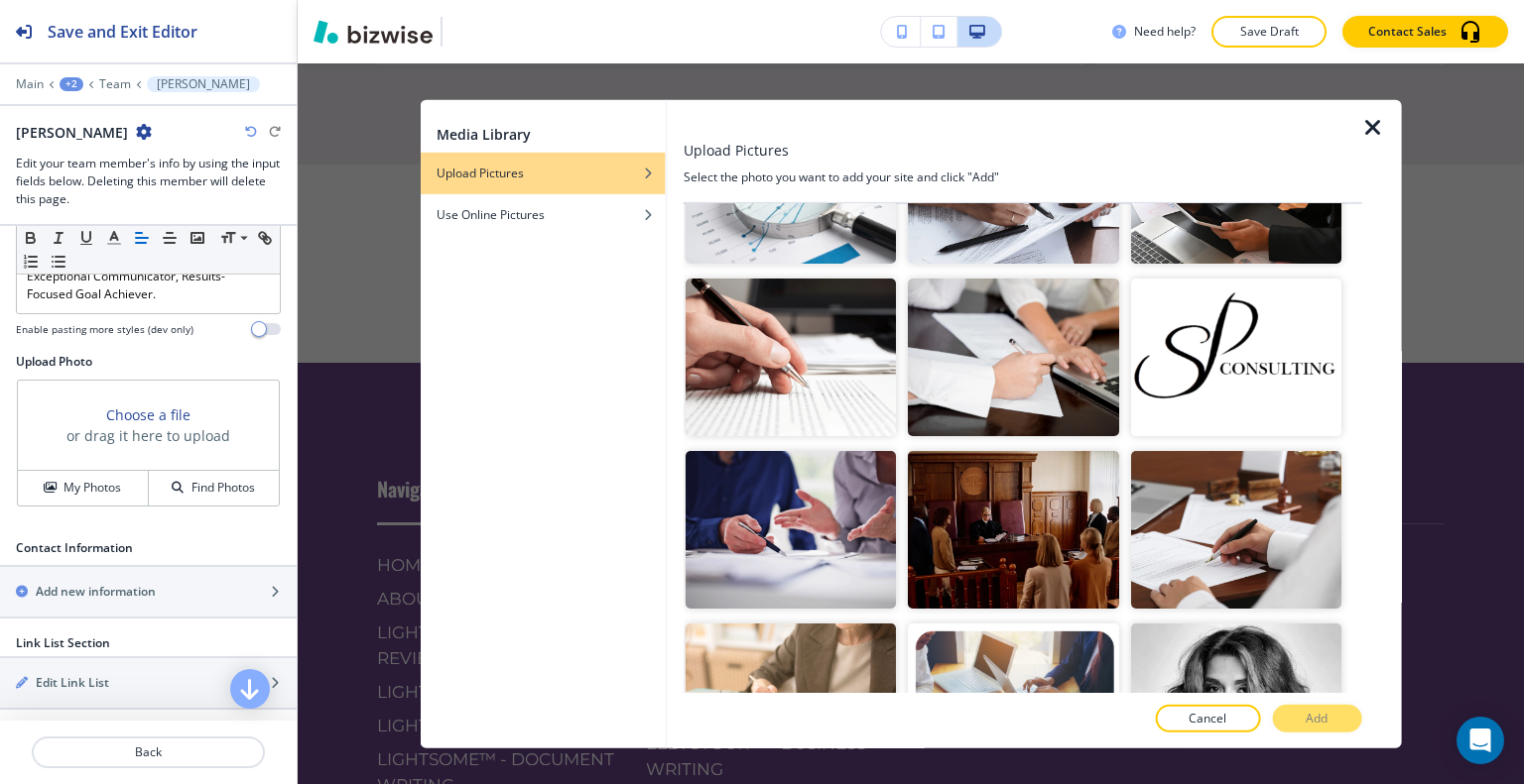
scroll to position [3173, 0]
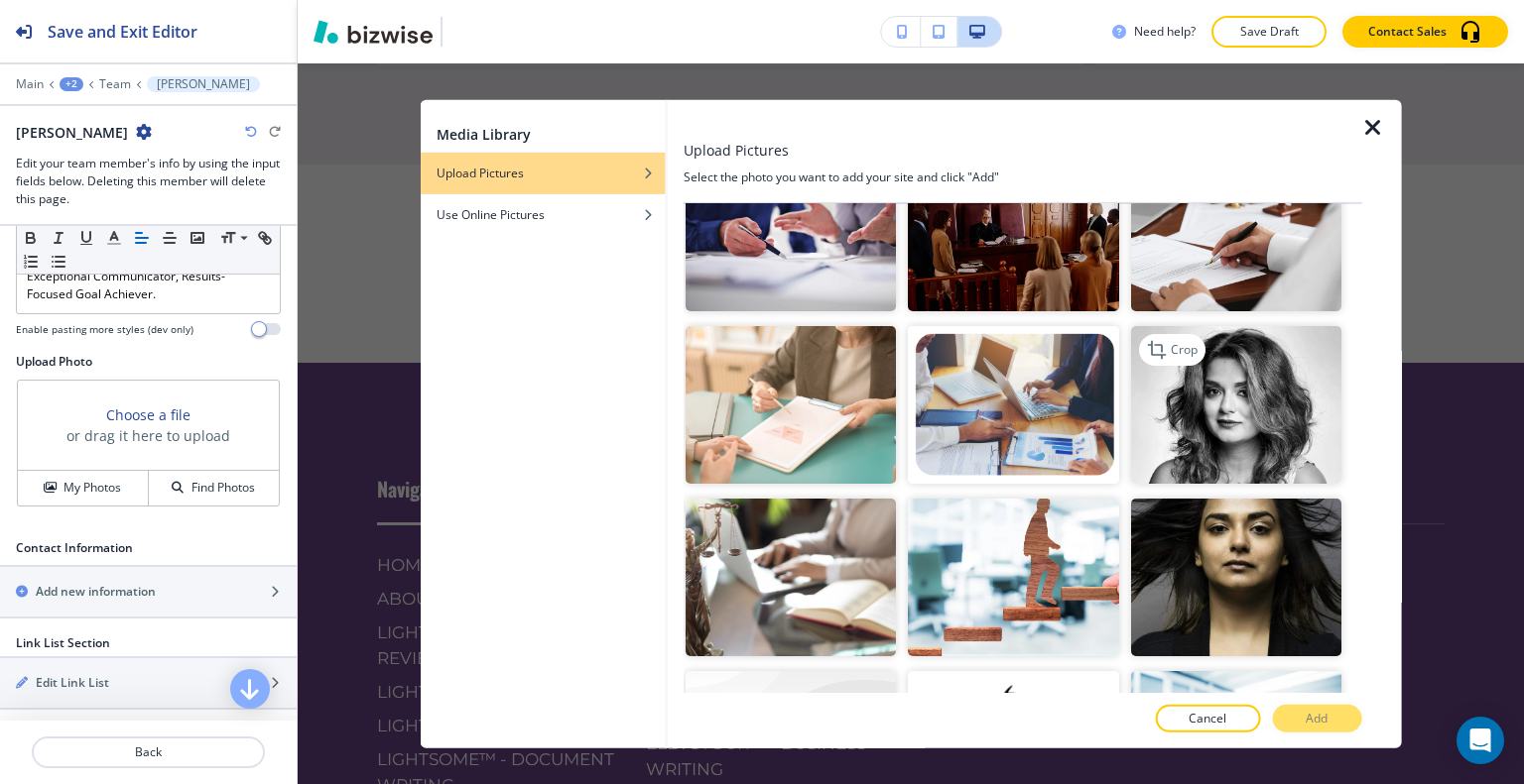
click at [1270, 326] on img "button" at bounding box center [1235, 404] width 211 height 158
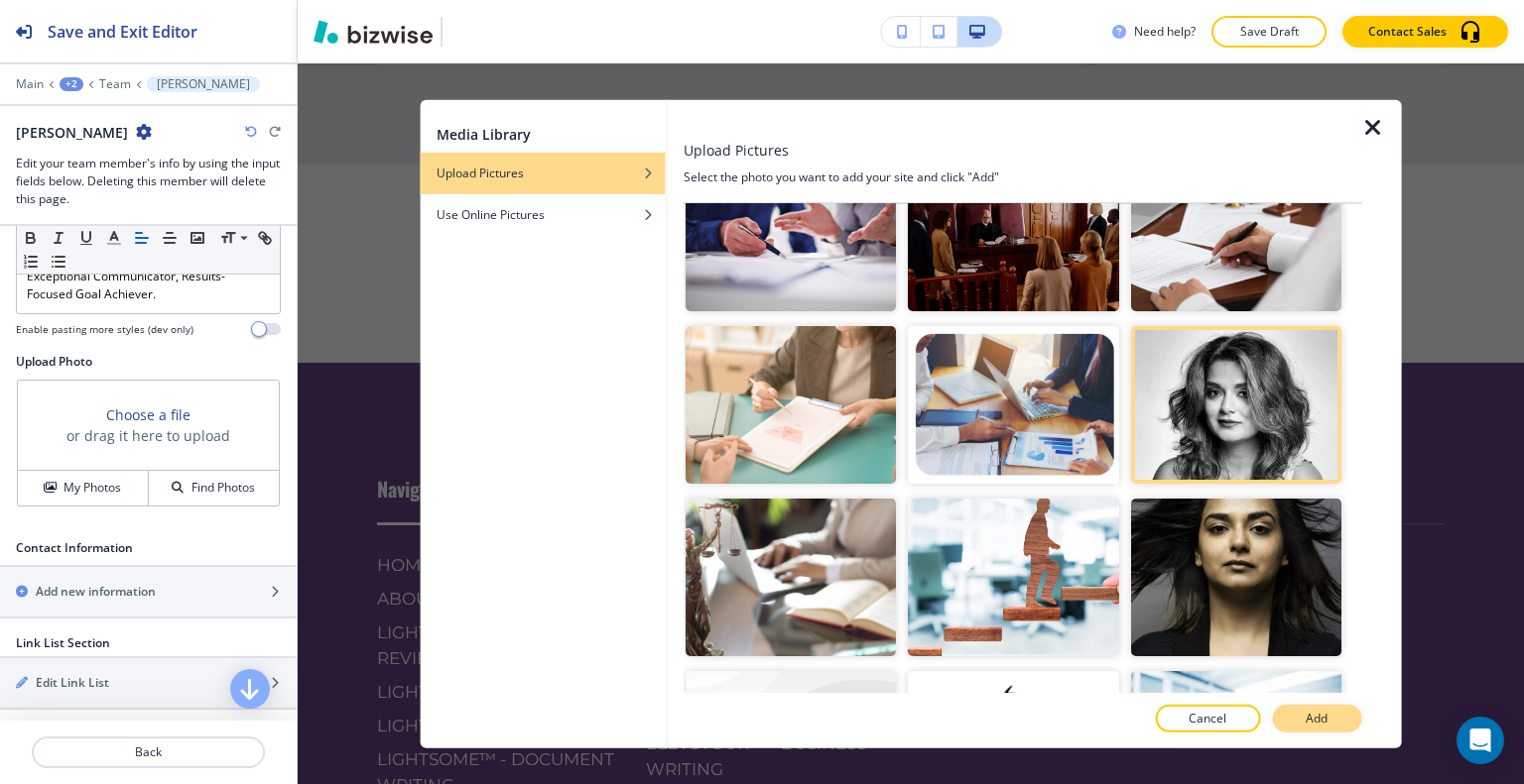
click at [1310, 710] on p "Add" at bounding box center [1316, 718] width 22 height 18
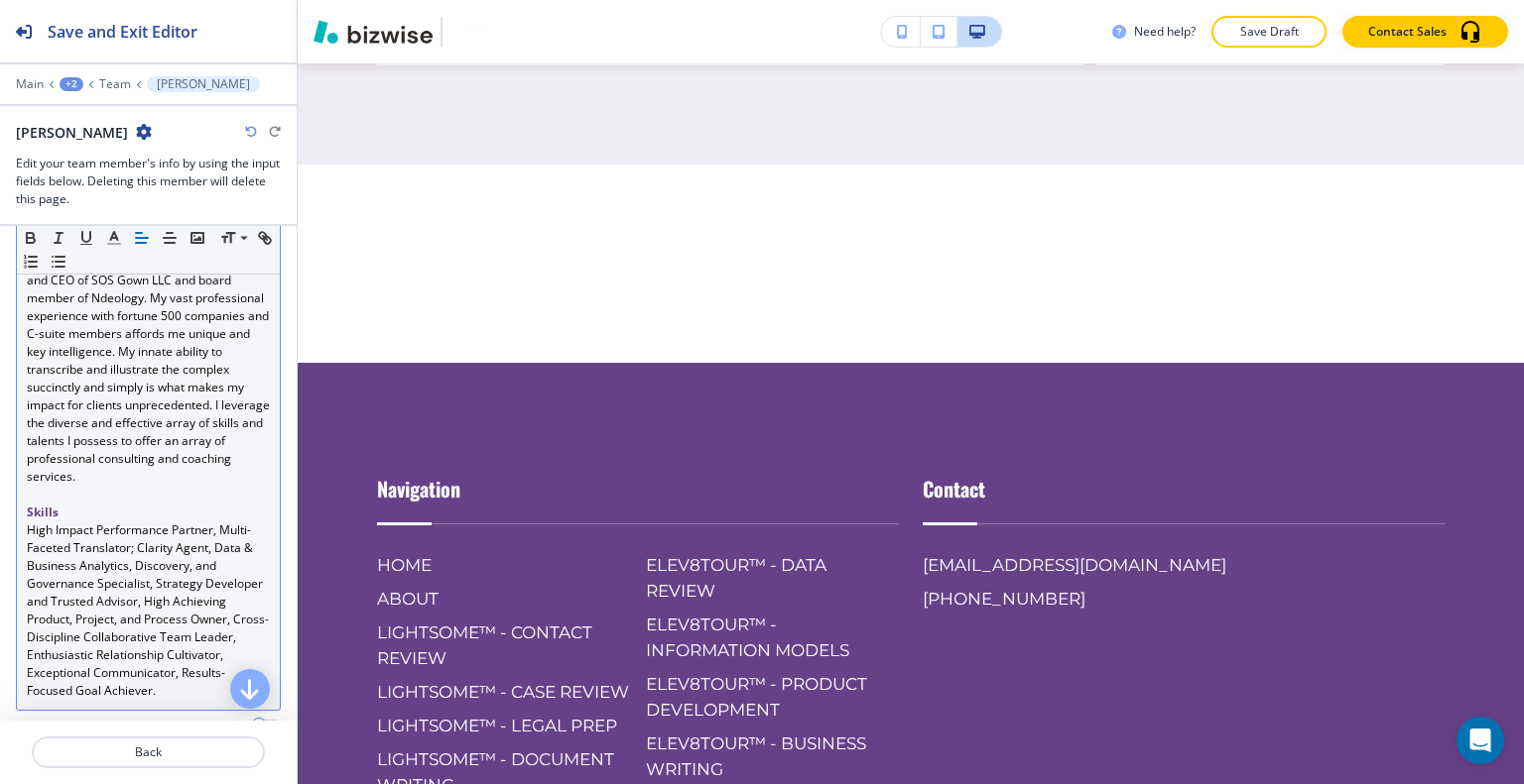
scroll to position [595, 0]
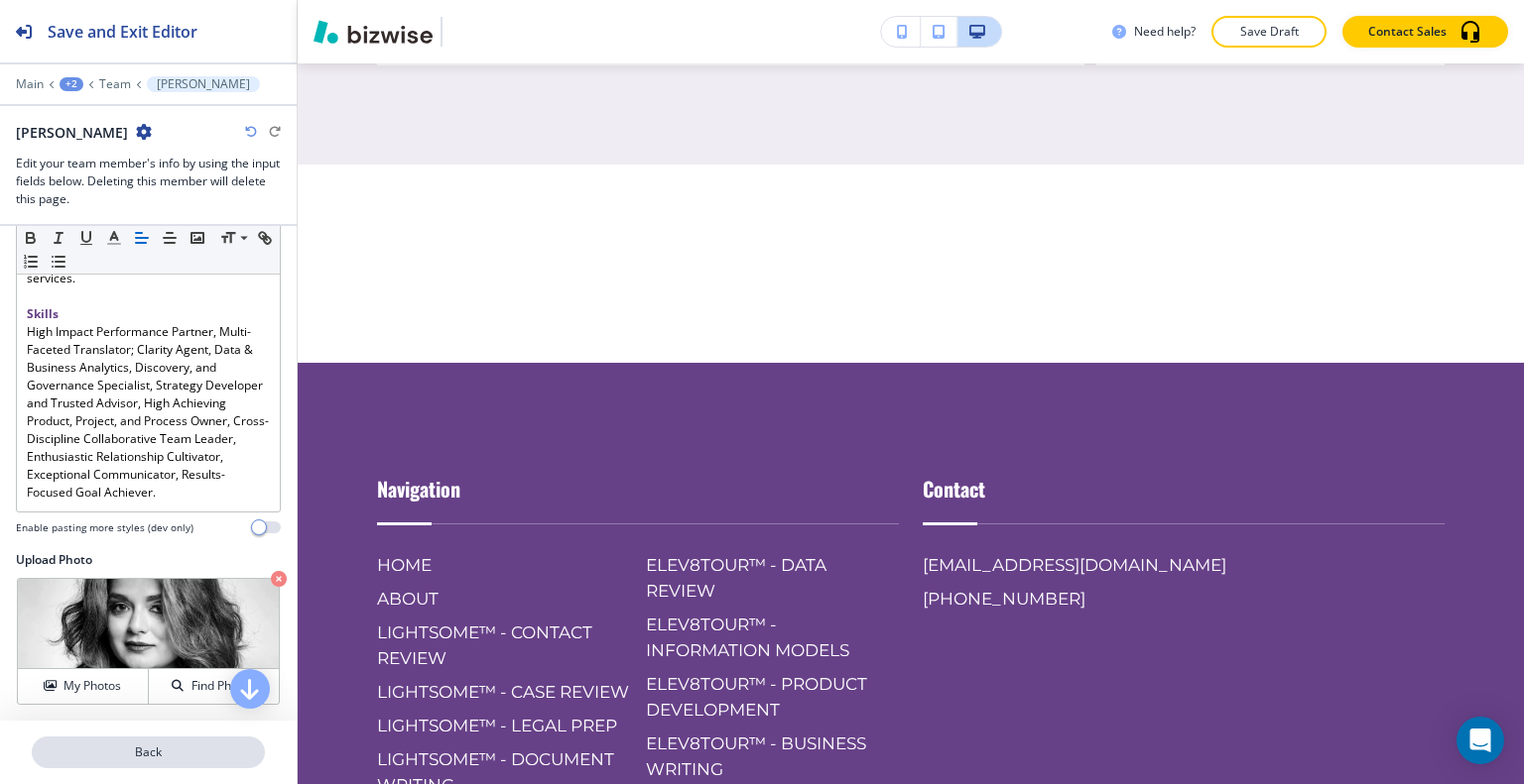
click at [177, 751] on p "Back" at bounding box center [148, 752] width 229 height 18
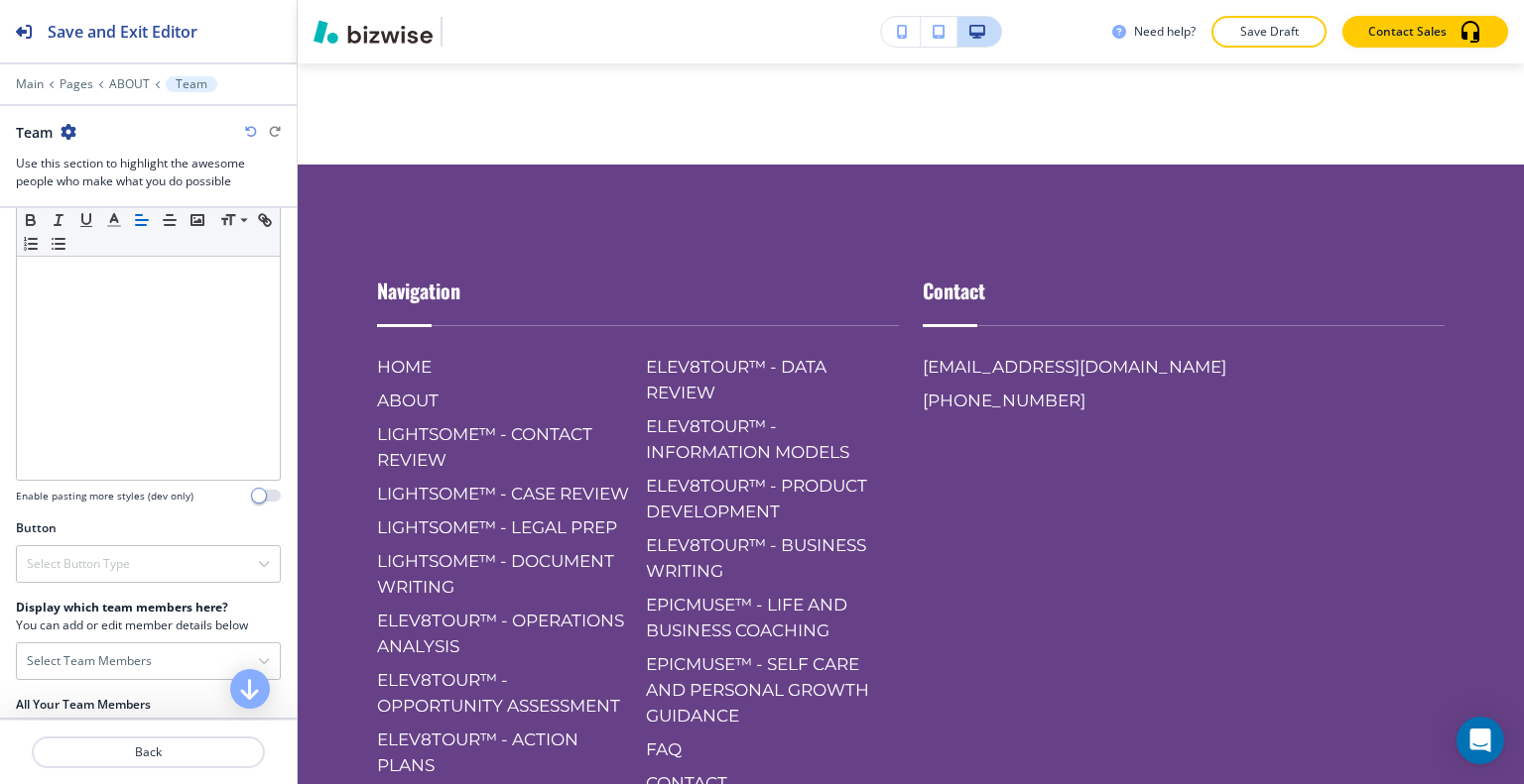
scroll to position [496, 0]
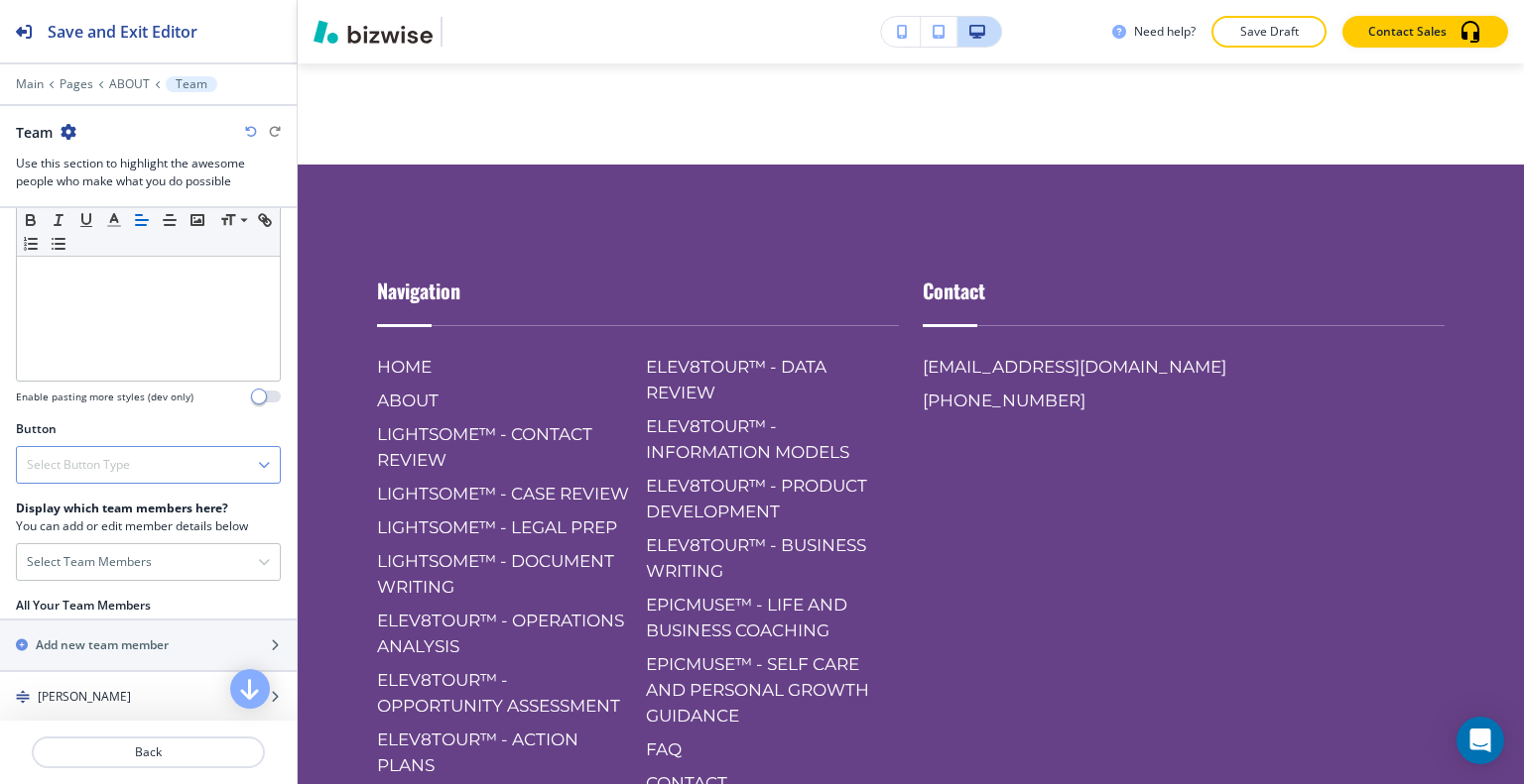
click at [143, 462] on div "Select Button Type" at bounding box center [148, 465] width 262 height 36
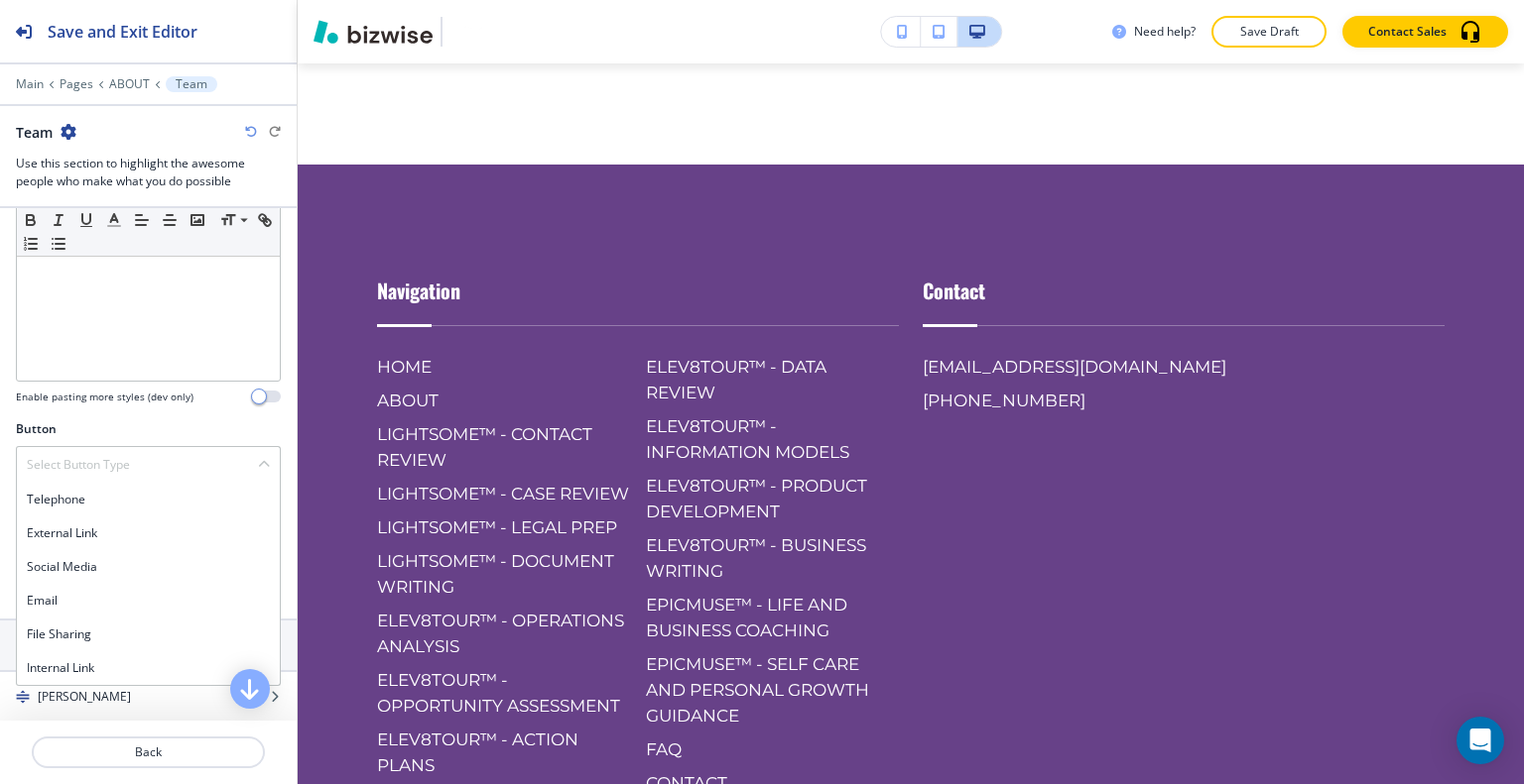
click at [151, 420] on div "Button" at bounding box center [148, 429] width 264 height 18
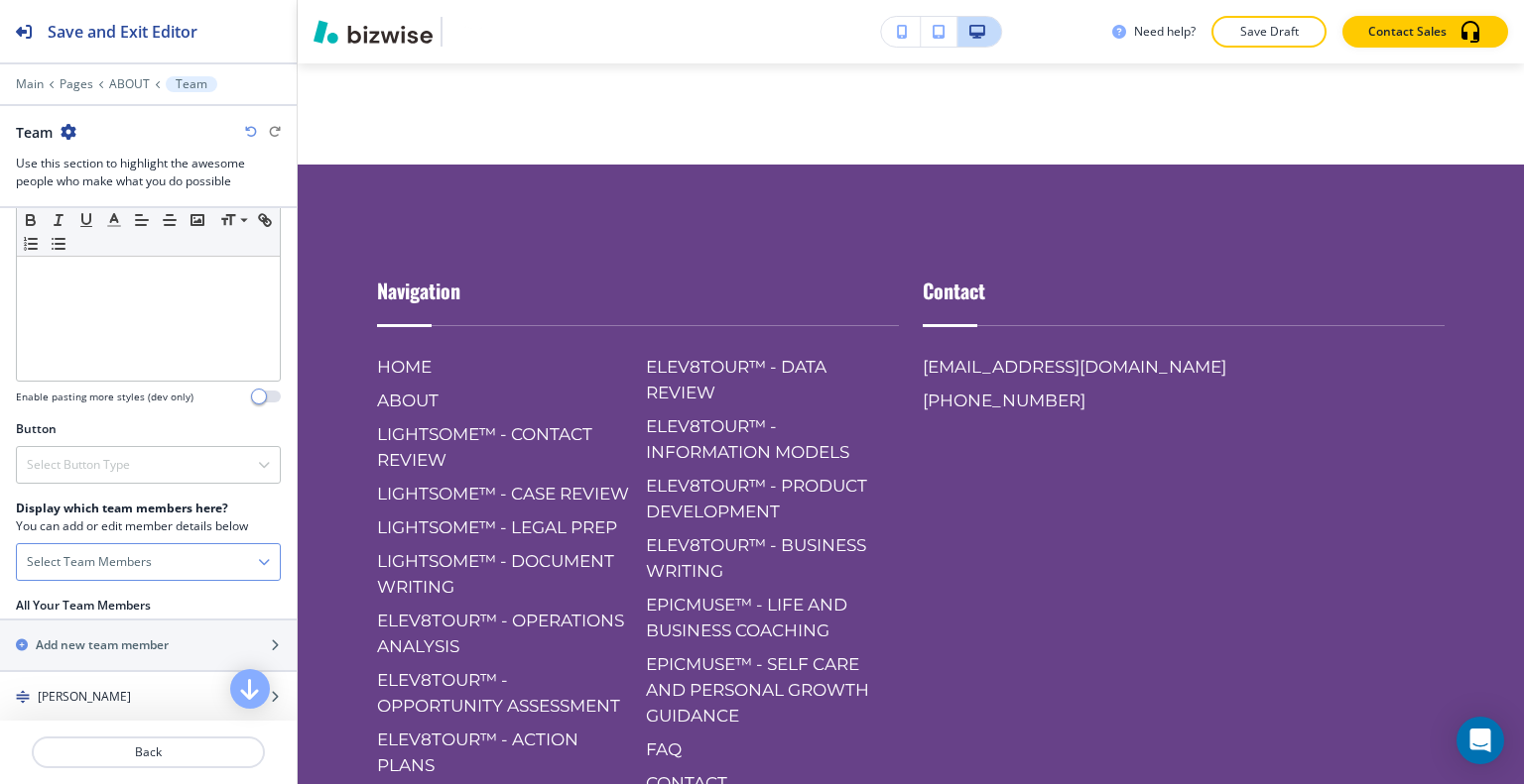
click at [131, 554] on h4 "Select Team Members" at bounding box center [89, 562] width 125 height 18
click at [127, 594] on h3 "SUMITA PRADHAN" at bounding box center [97, 597] width 93 height 18
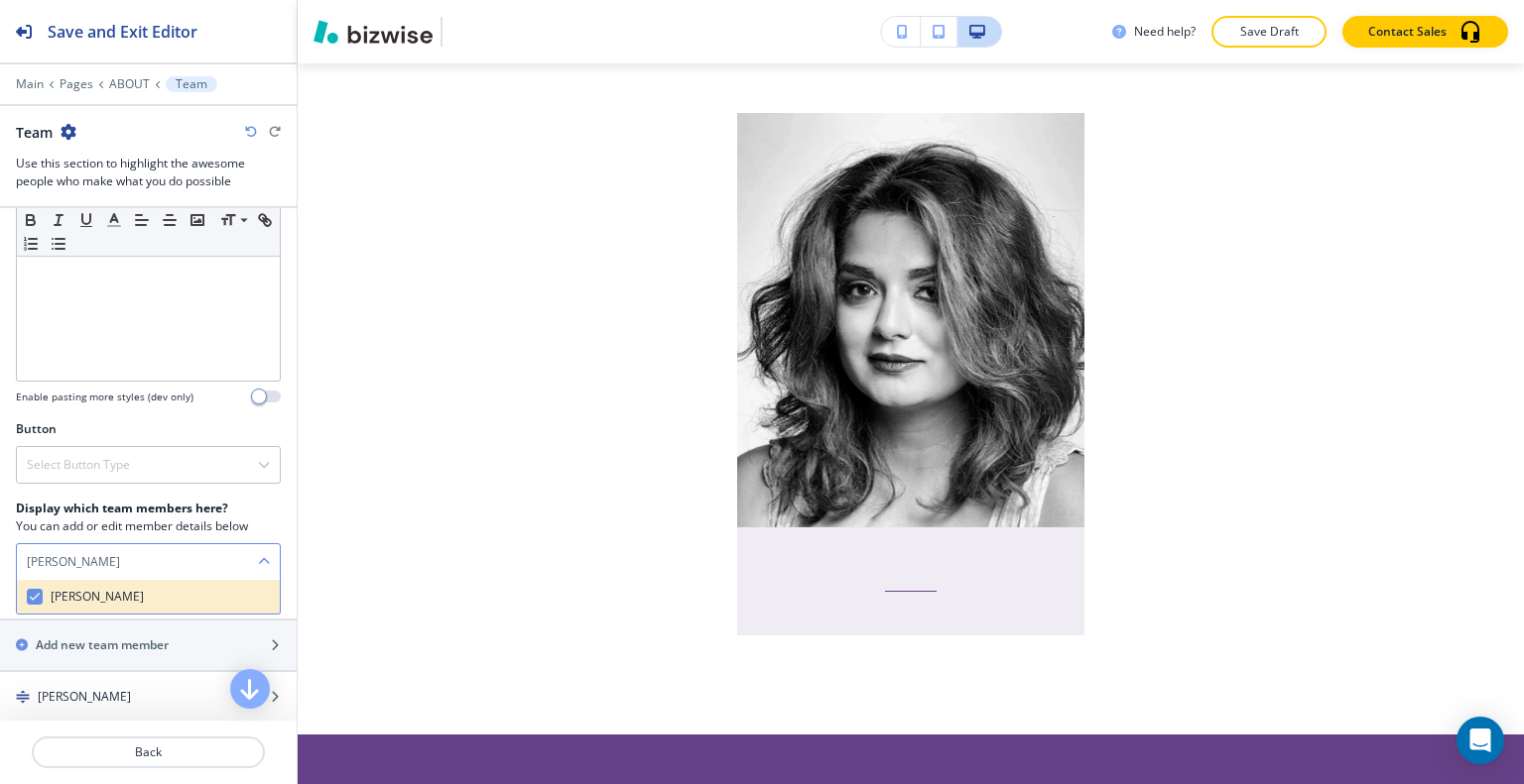
checkbox PRADHAN\<\/p\> "true"
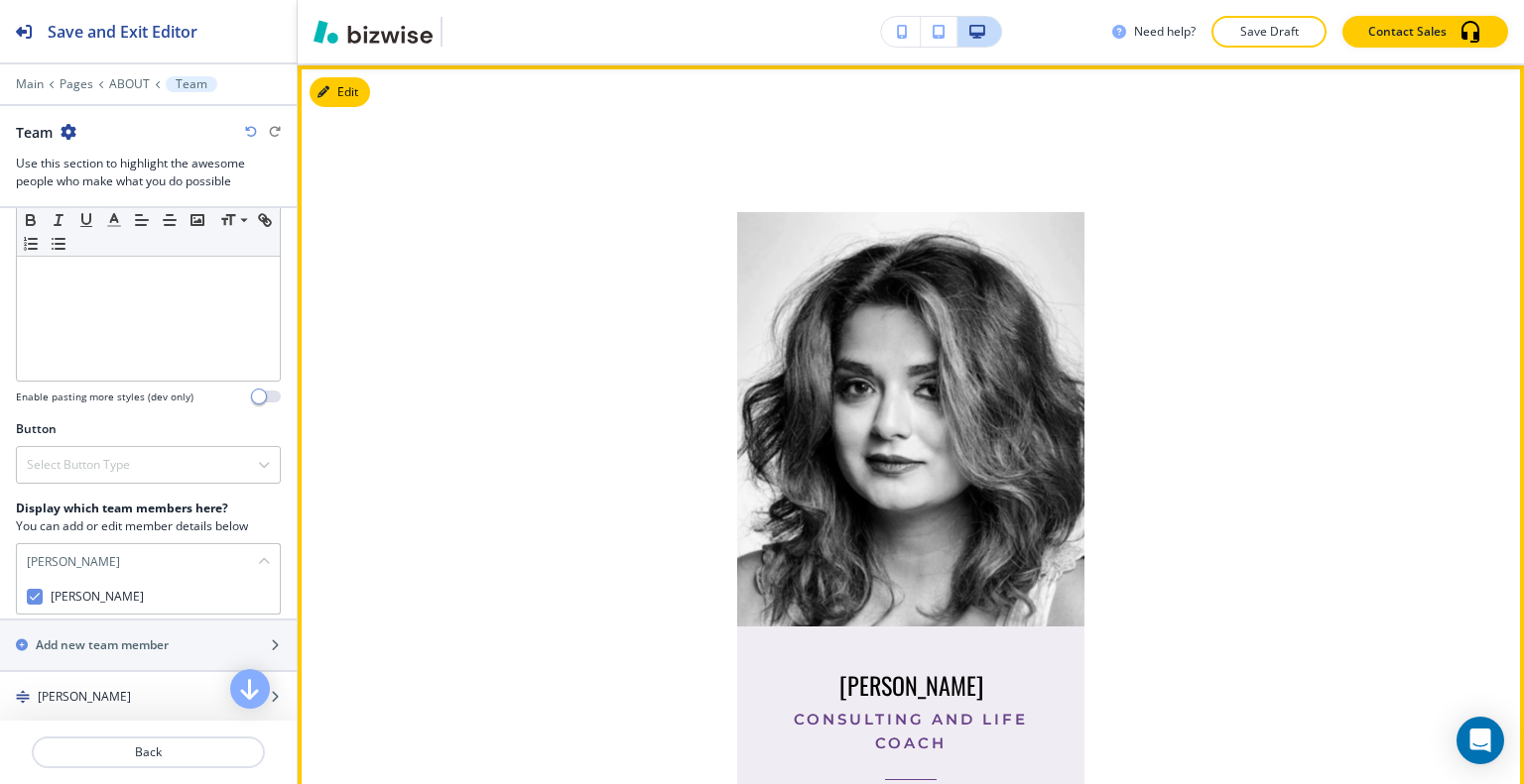
scroll to position [4953, 0]
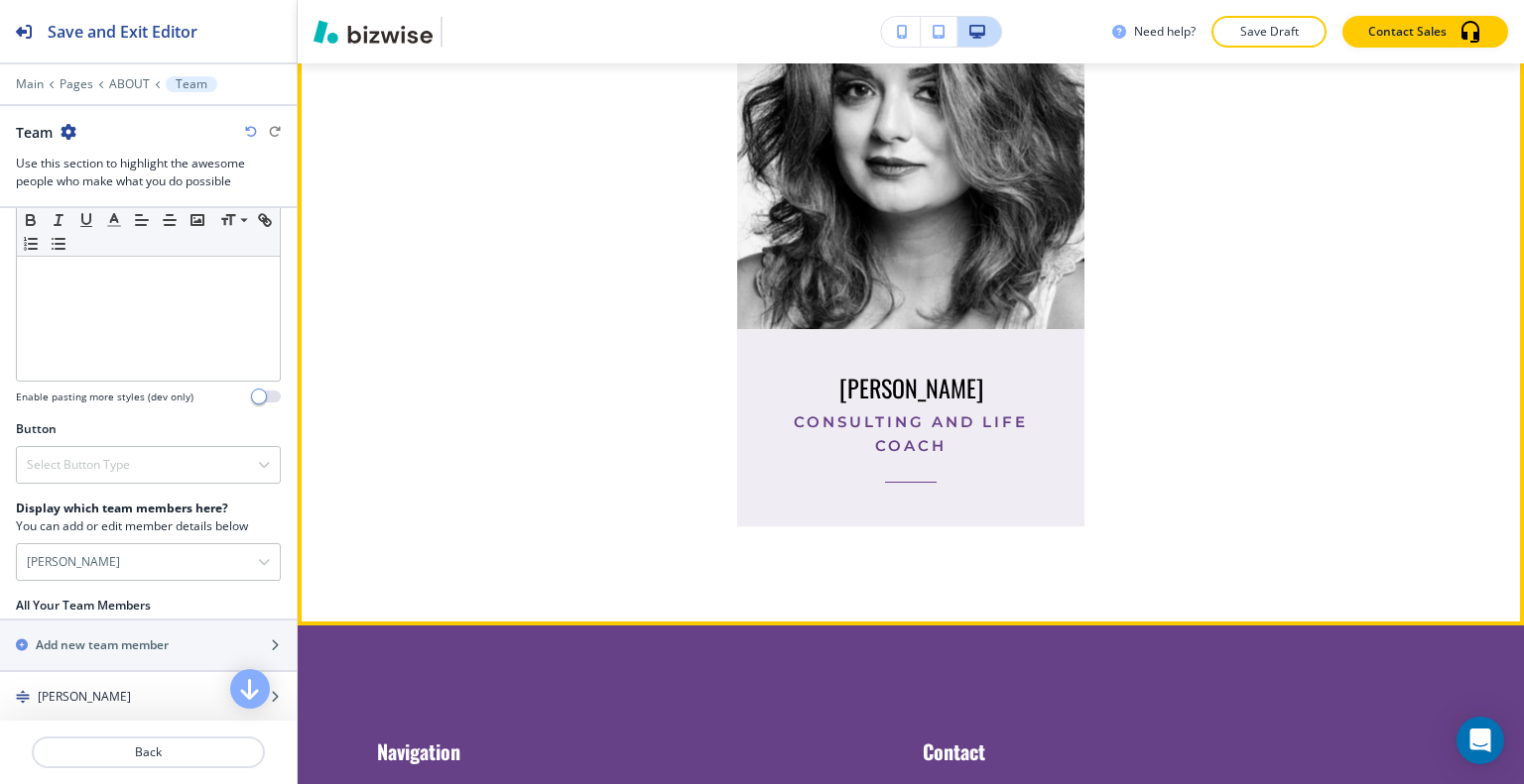
click at [870, 458] on p "Consulting and Life Coach" at bounding box center [911, 434] width 284 height 48
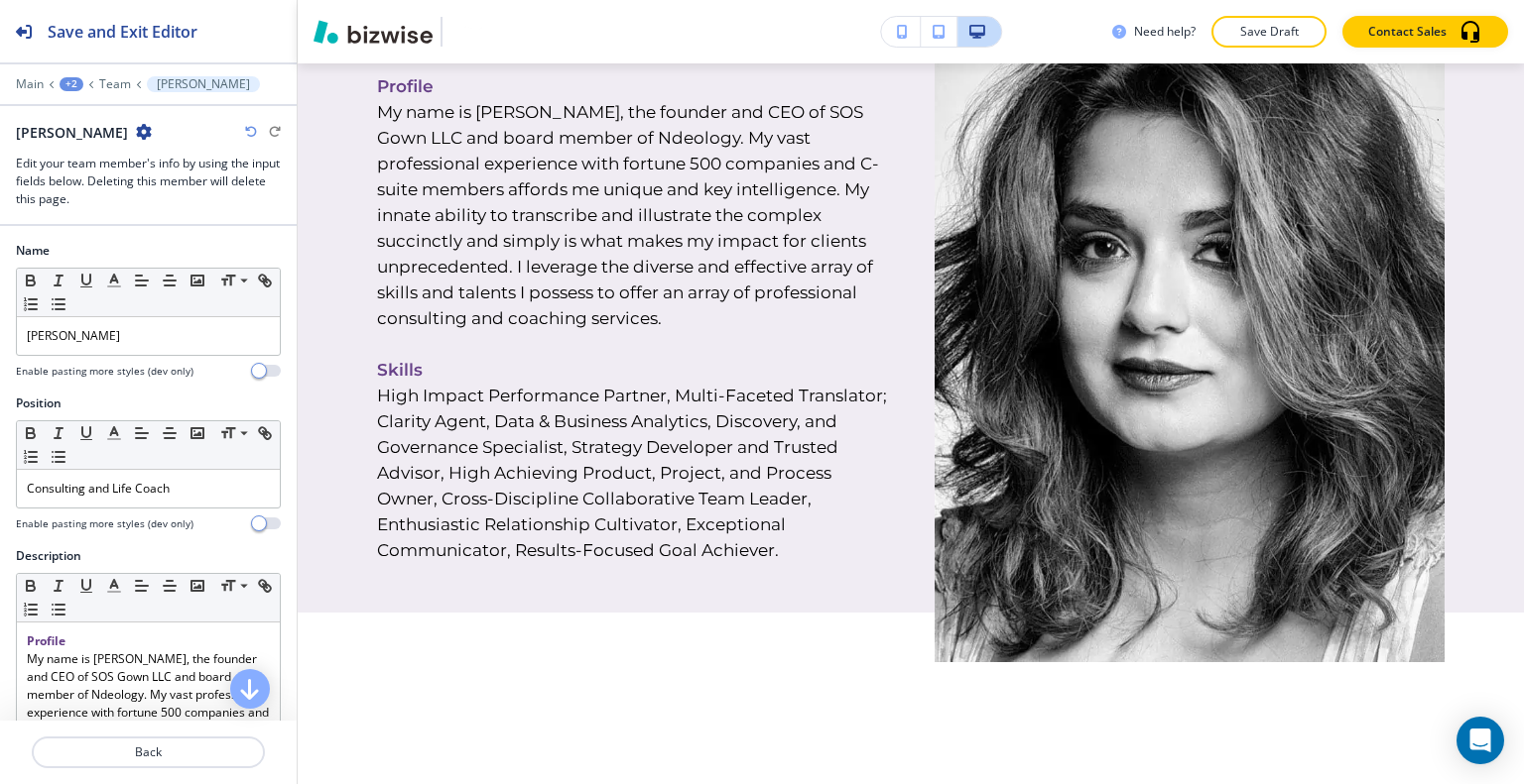
scroll to position [0, 0]
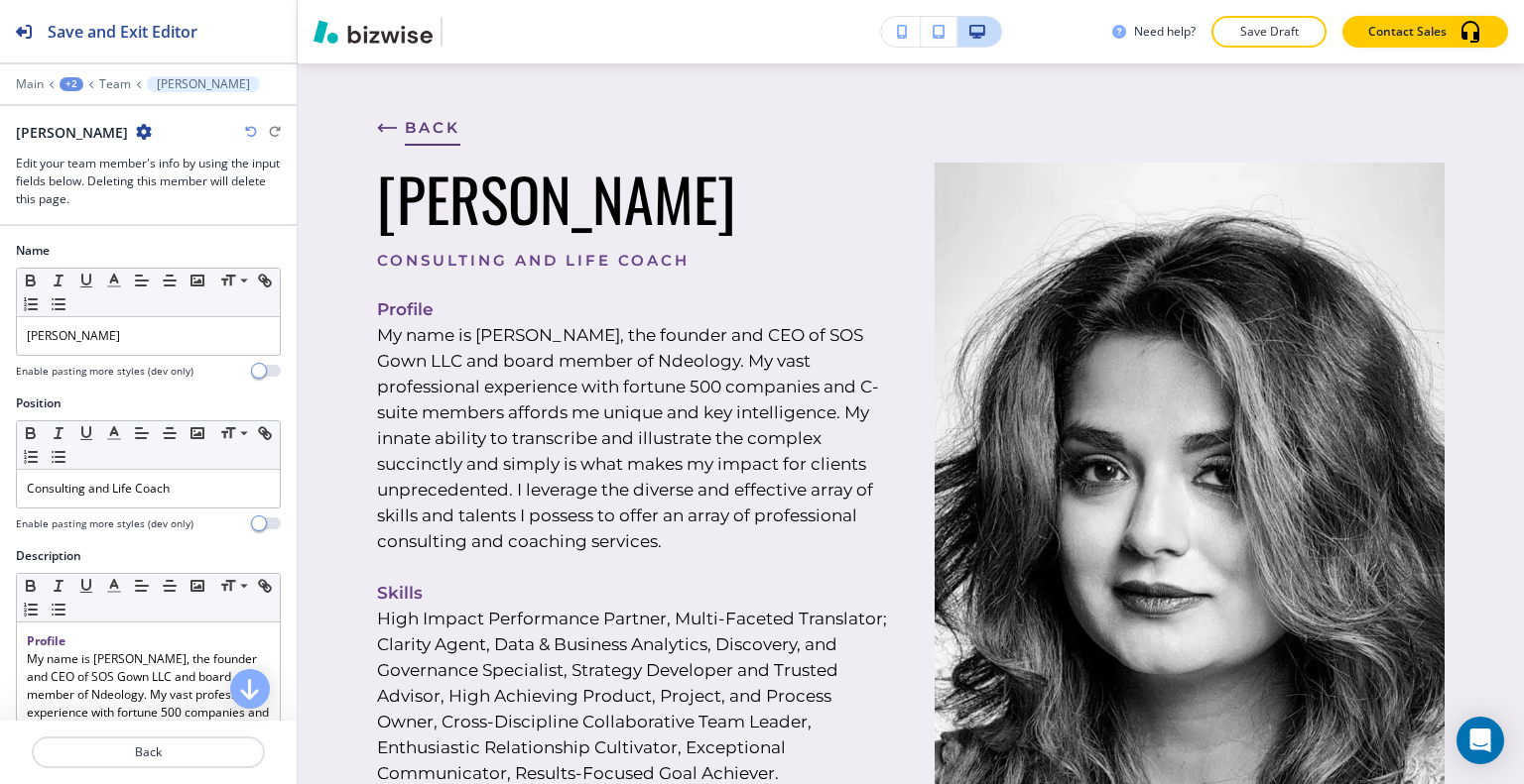
click at [456, 116] on span "BACK" at bounding box center [432, 128] width 56 height 24
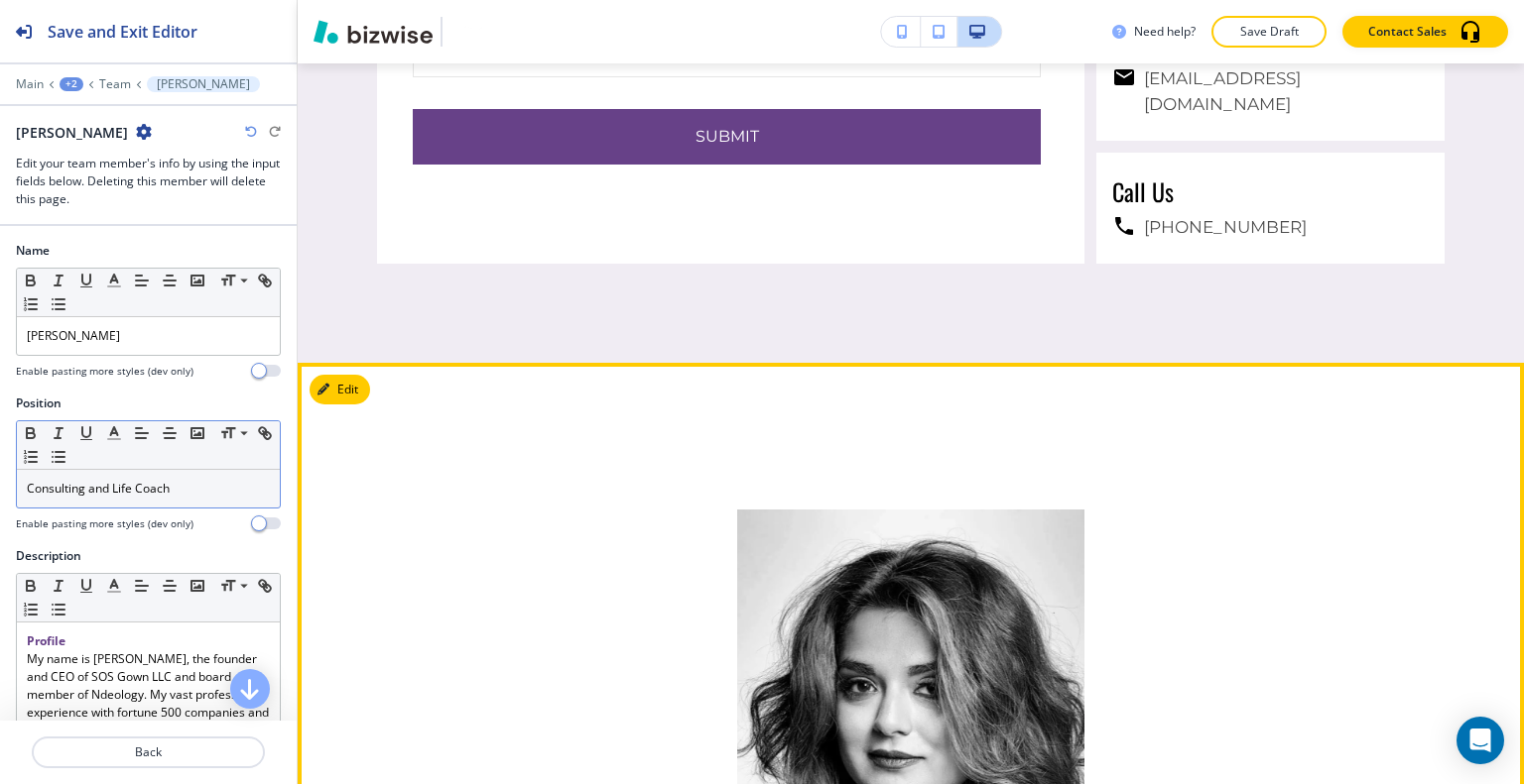
scroll to position [4061, 0]
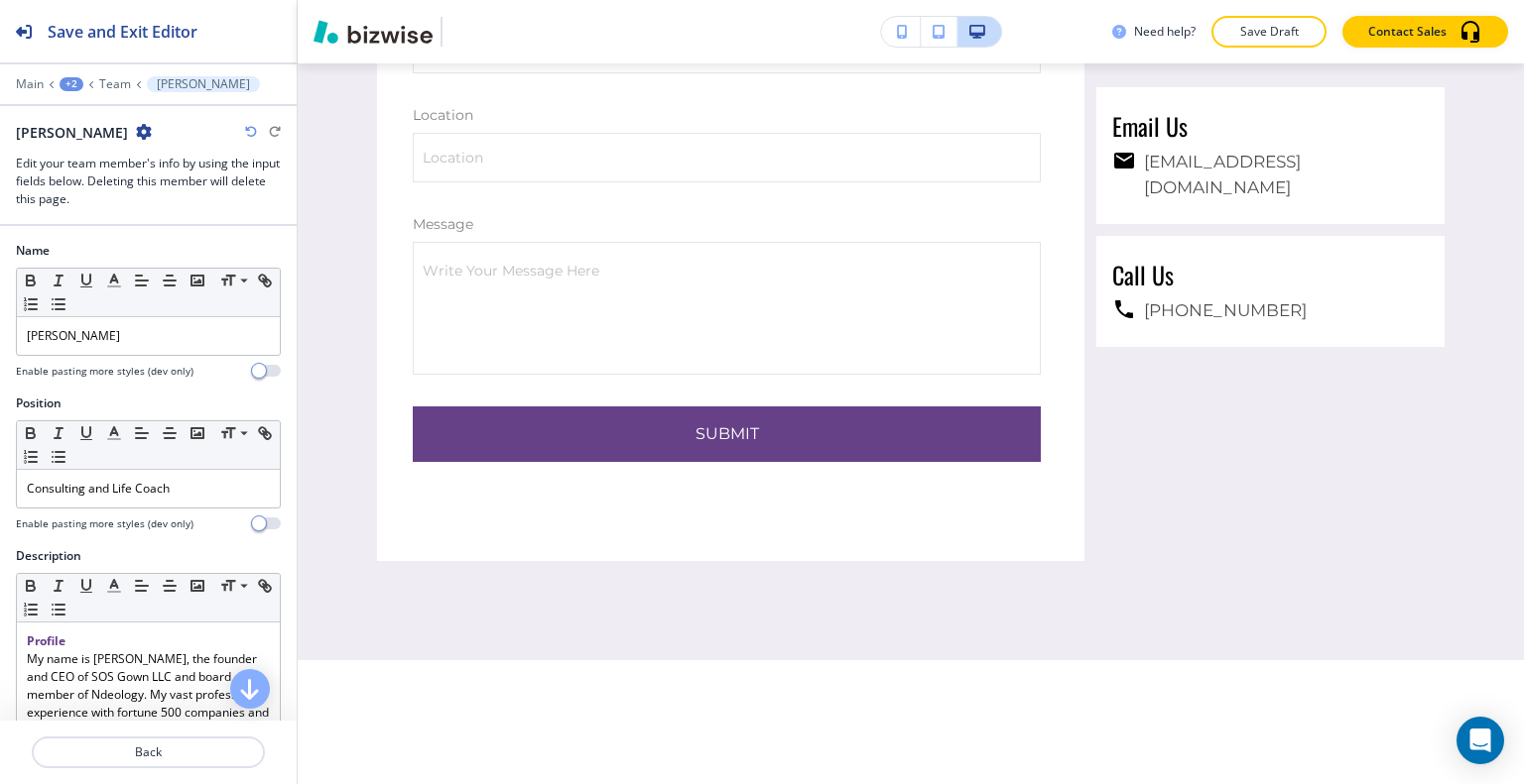
click at [77, 78] on div "+2" at bounding box center [72, 84] width 24 height 14
click at [106, 158] on p "ABOUT" at bounding box center [123, 151] width 101 height 18
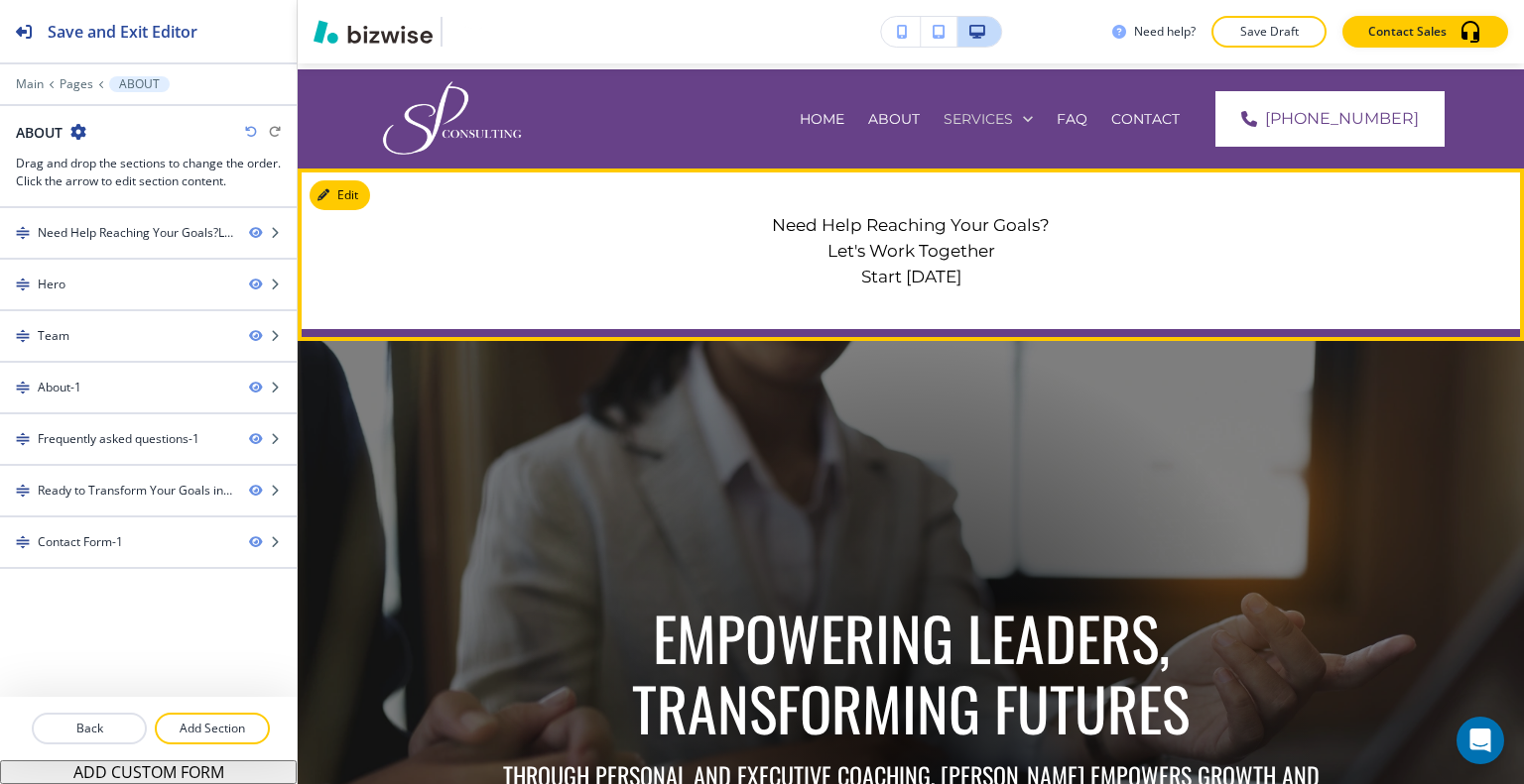
scroll to position [0, 0]
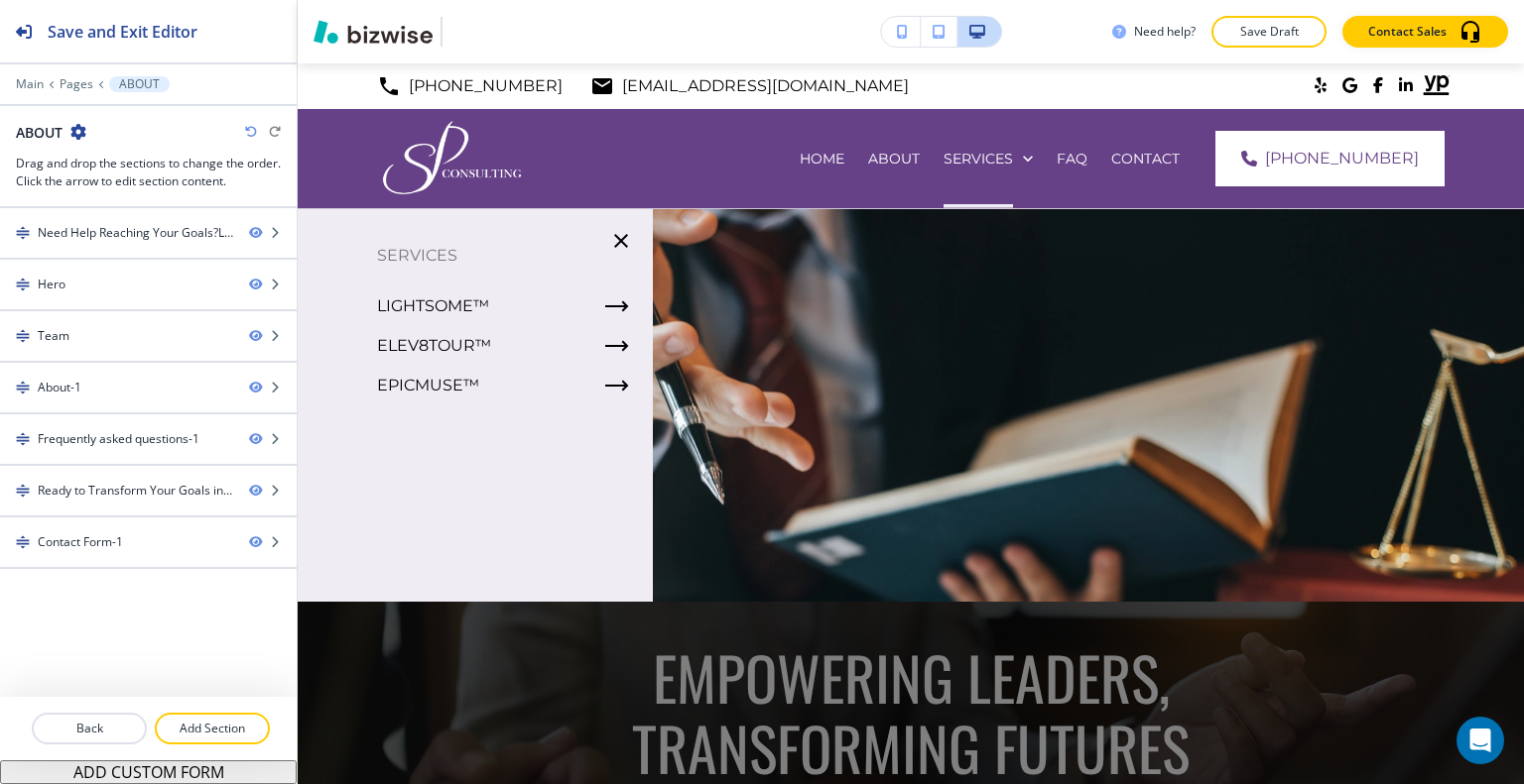
click at [901, 31] on icon "button" at bounding box center [902, 32] width 11 height 14
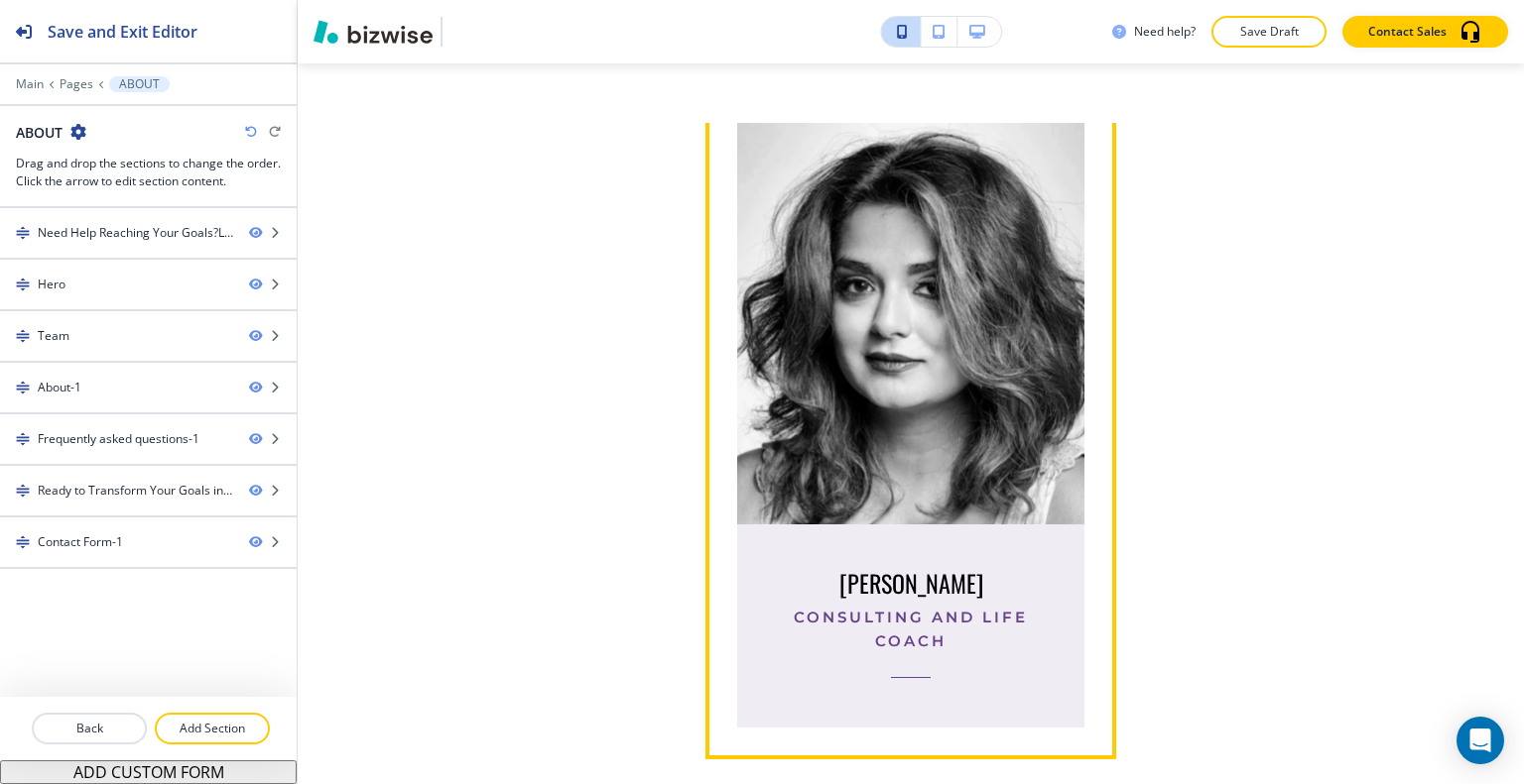
scroll to position [793, 0]
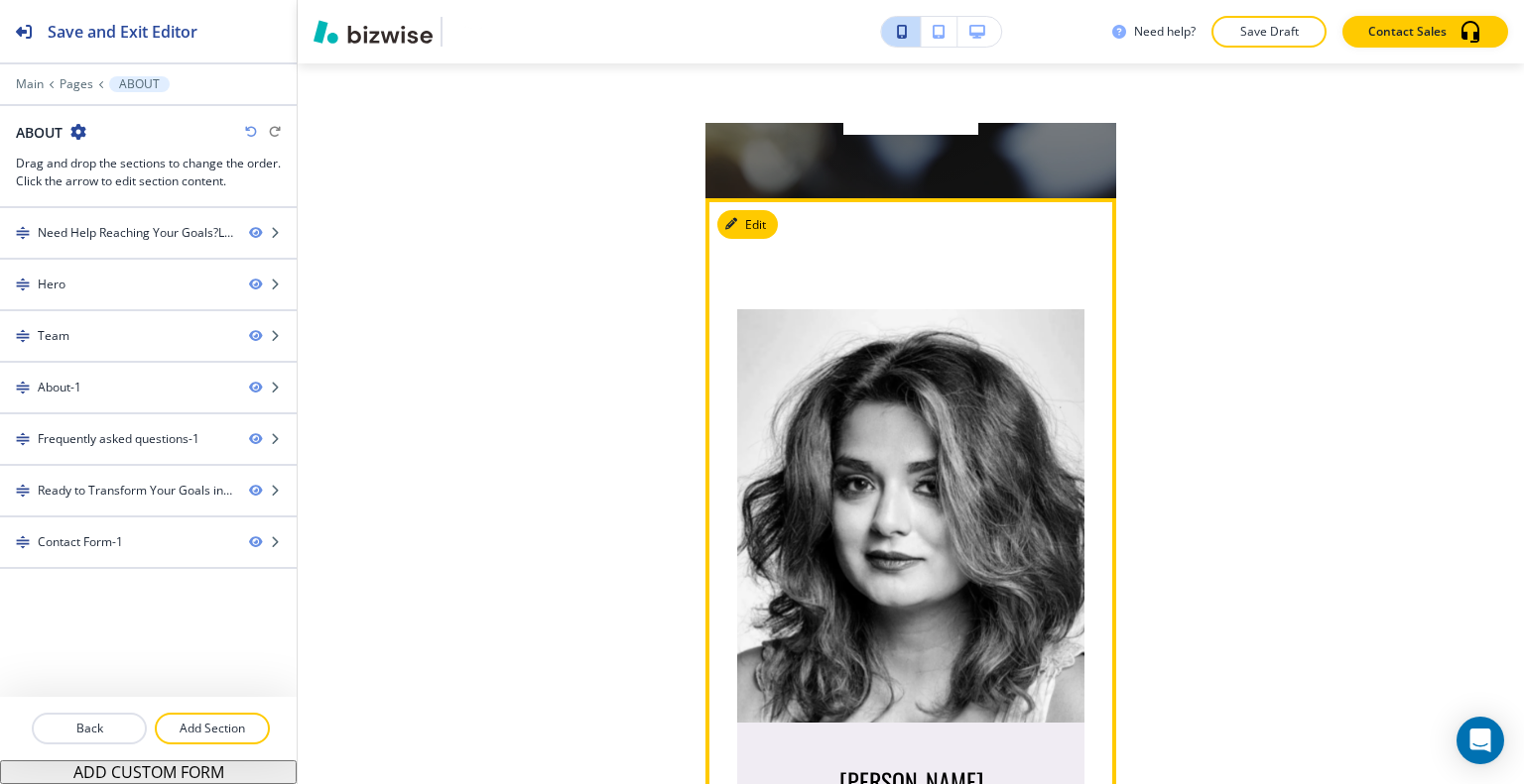
click at [942, 586] on img at bounding box center [911, 515] width 366 height 434
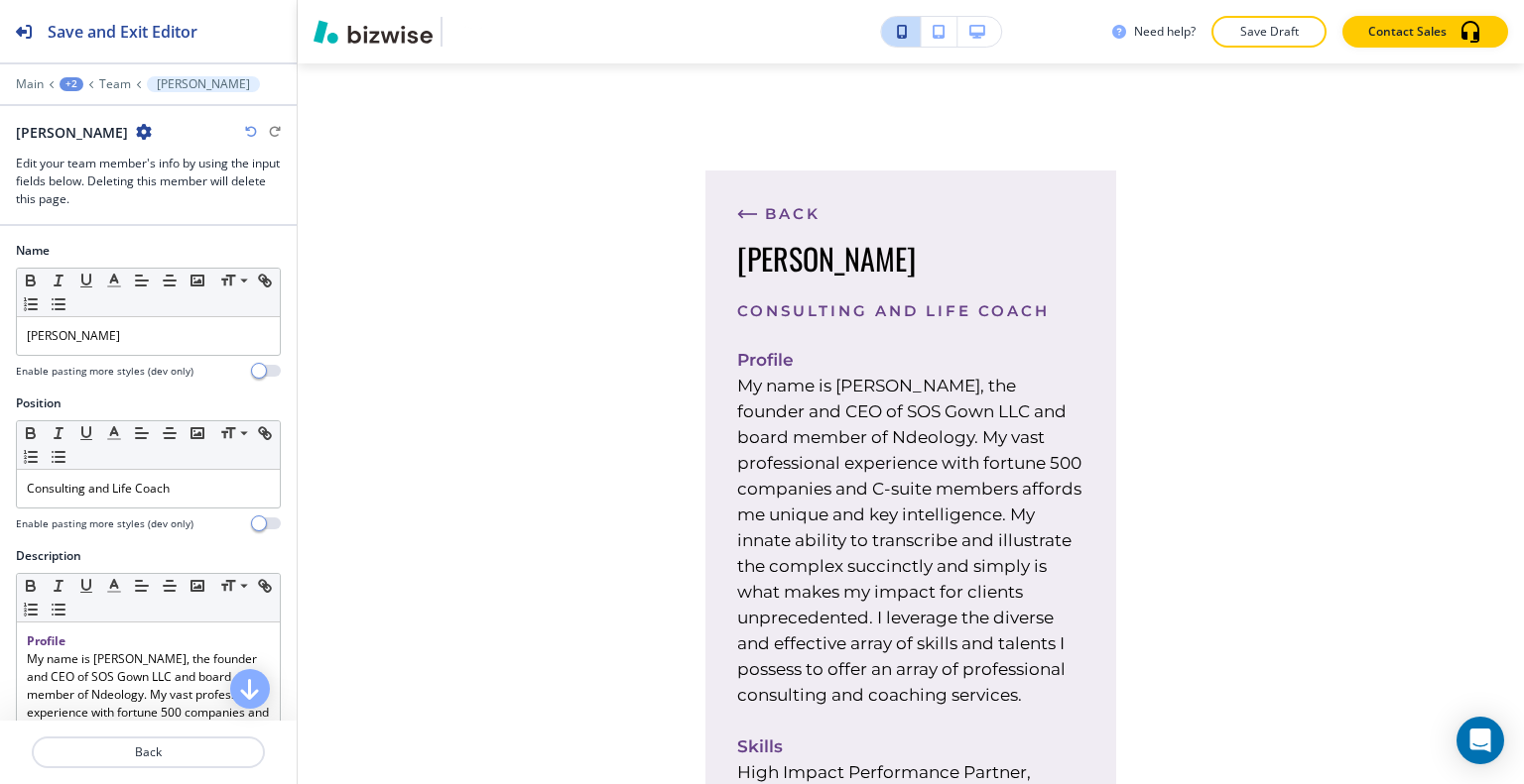
scroll to position [199, 0]
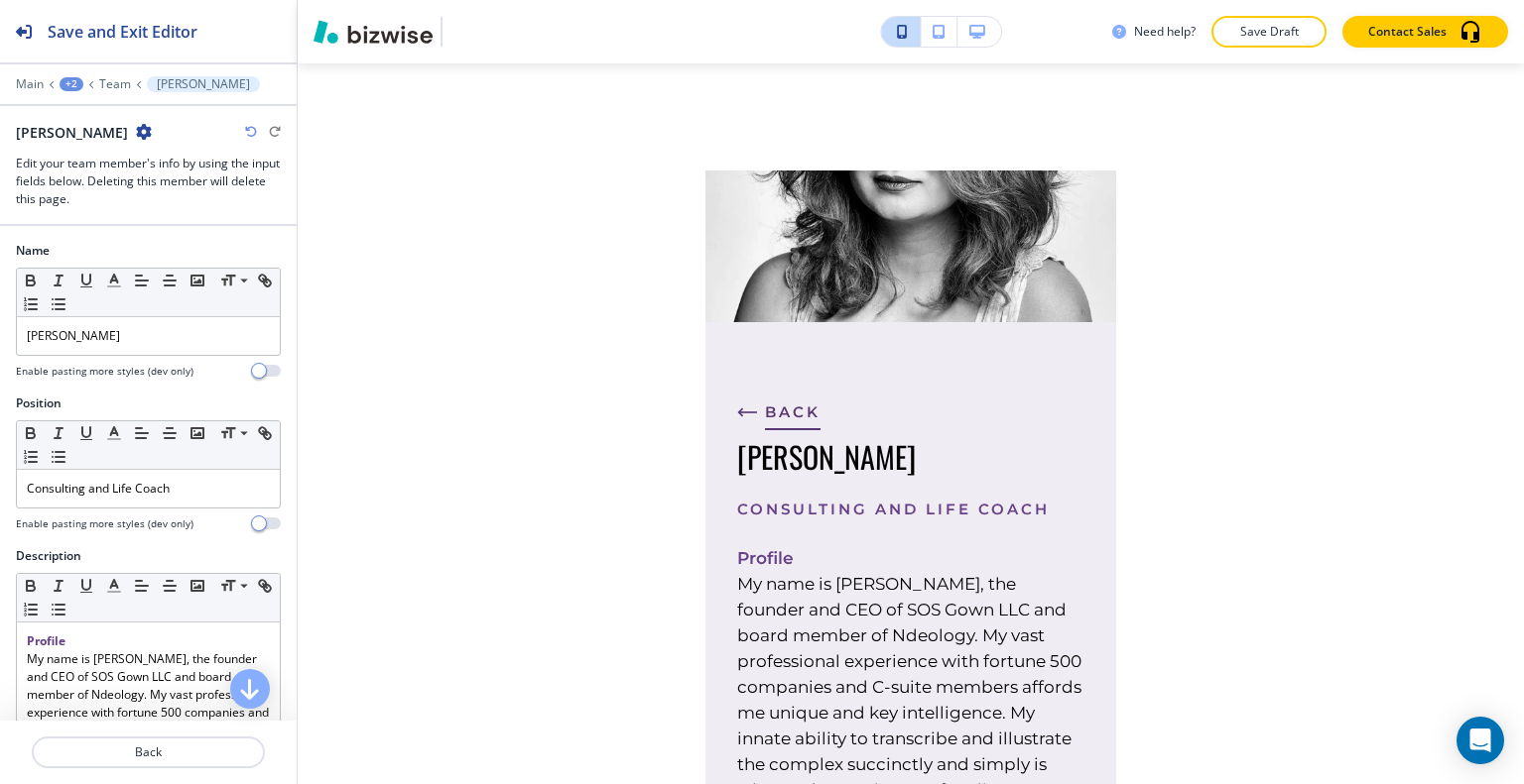
click at [791, 400] on span "BACK" at bounding box center [792, 412] width 56 height 24
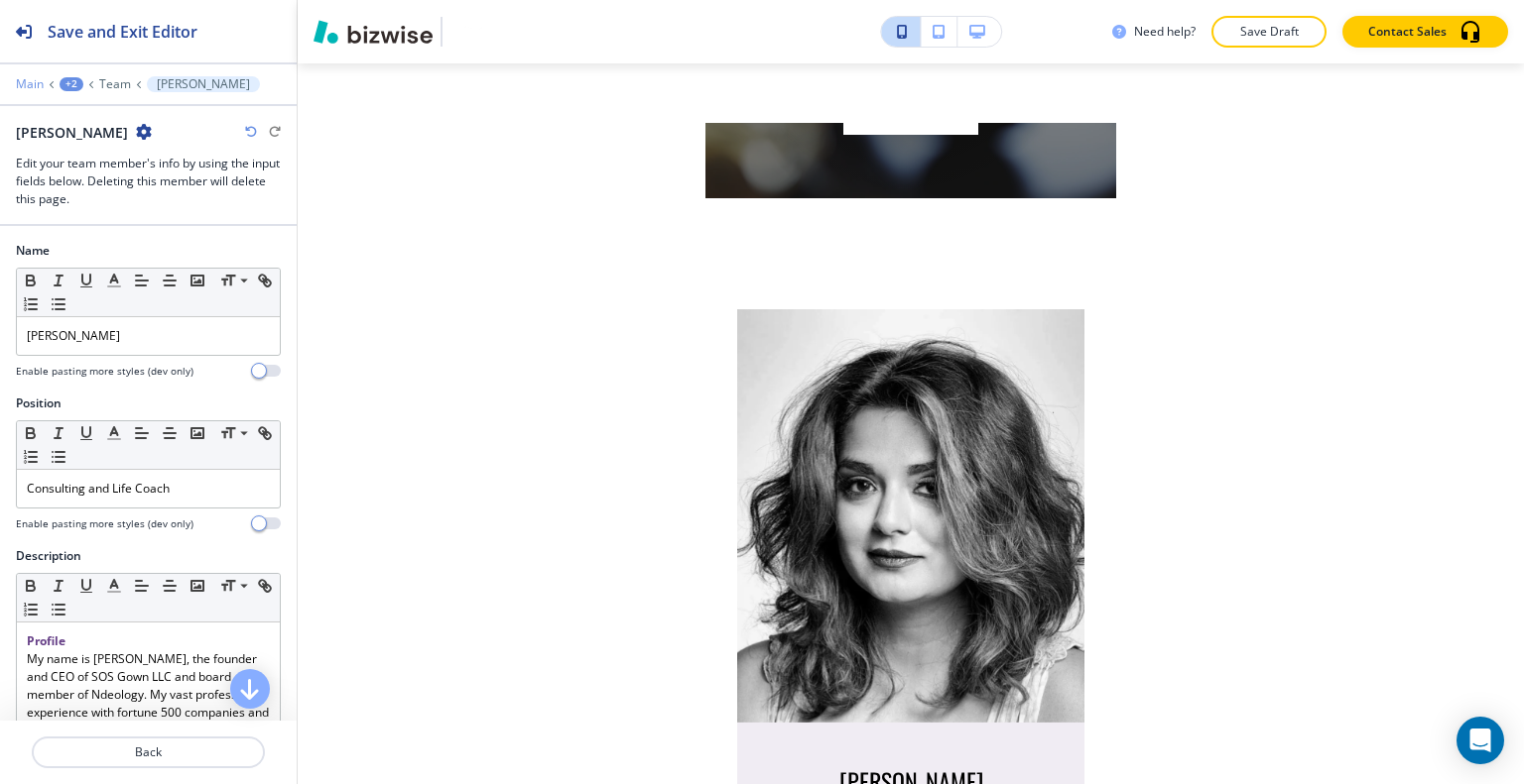
click at [33, 83] on p "Main" at bounding box center [30, 84] width 28 height 14
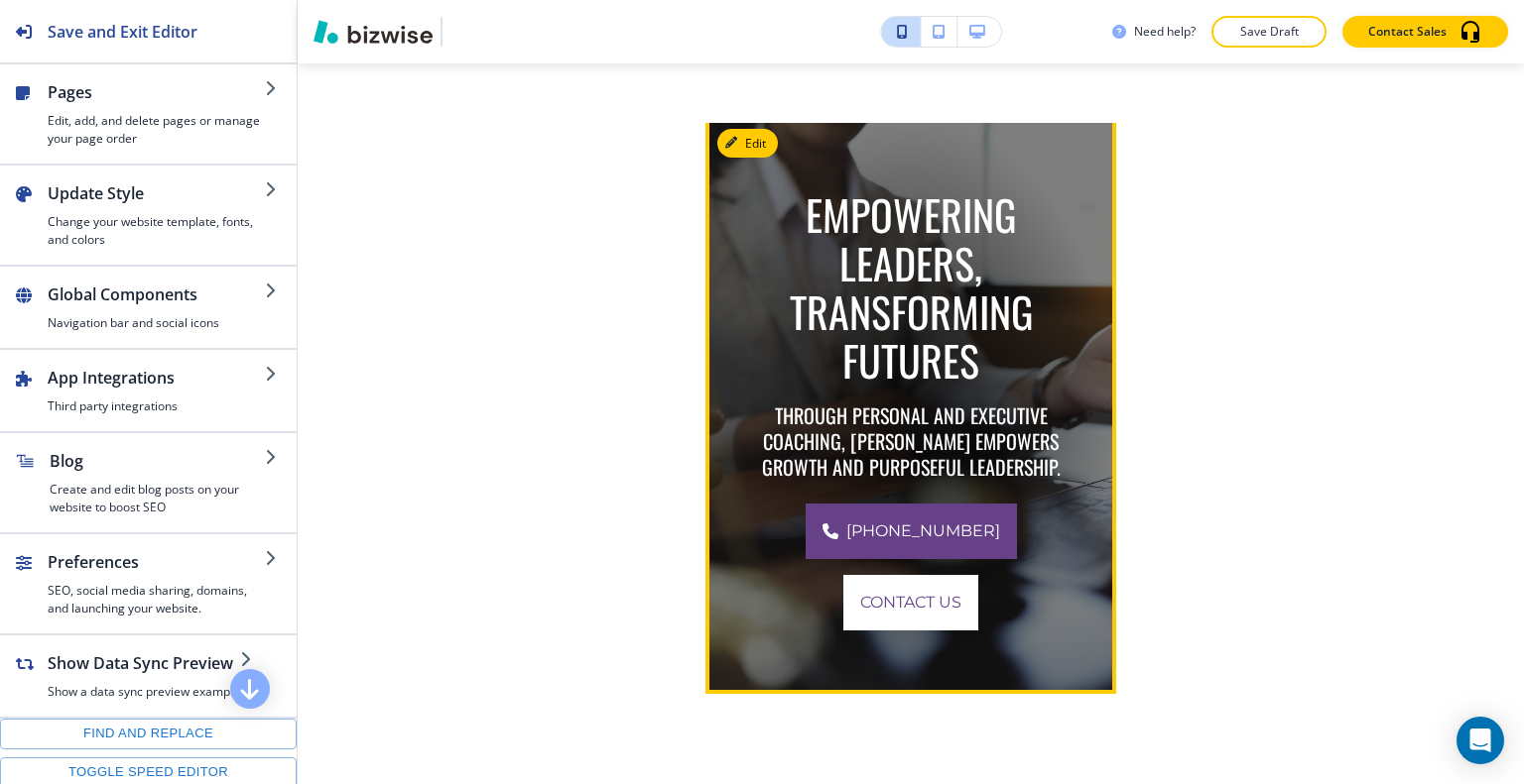
scroll to position [0, 0]
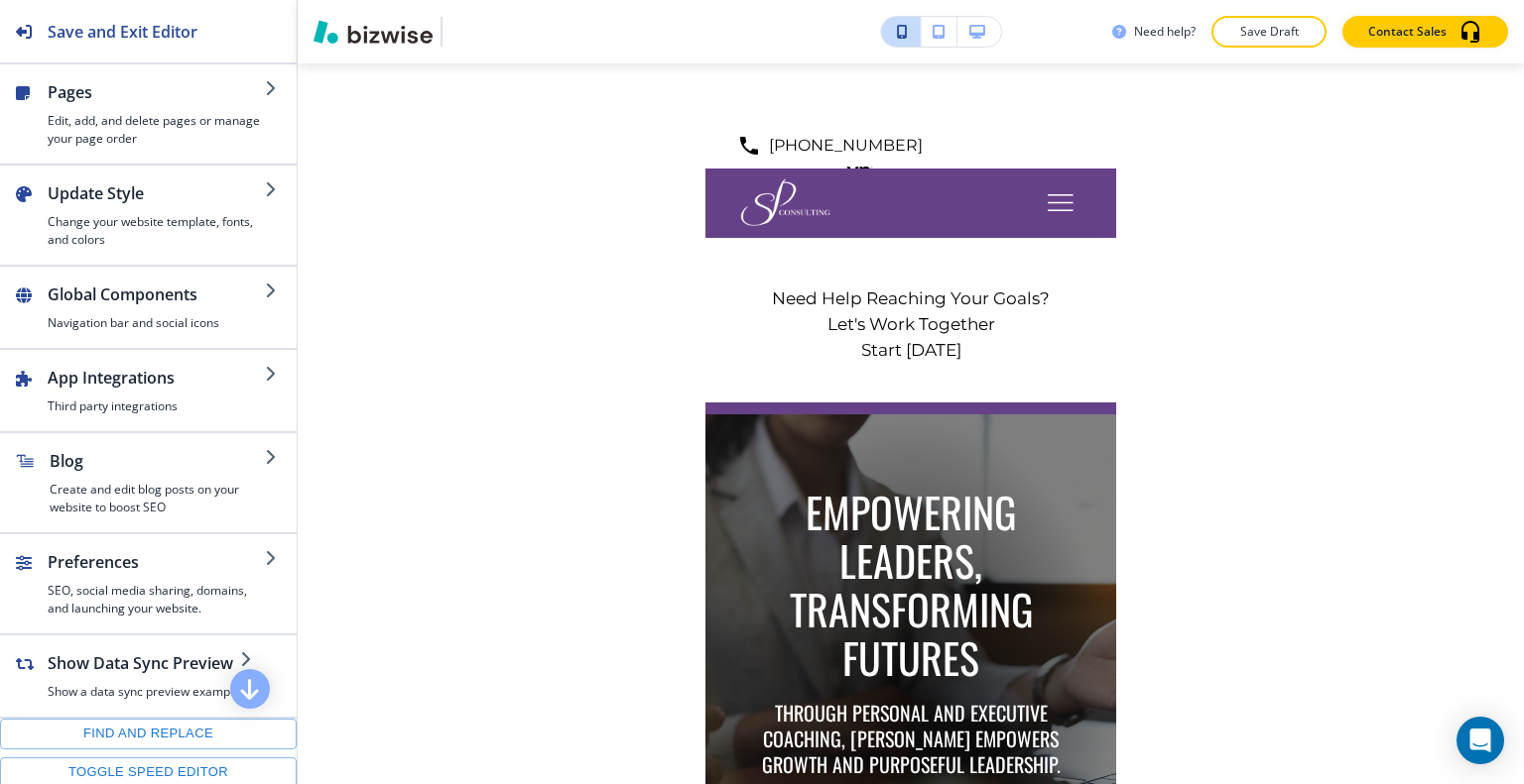
click at [968, 35] on button "button" at bounding box center [979, 32] width 44 height 30
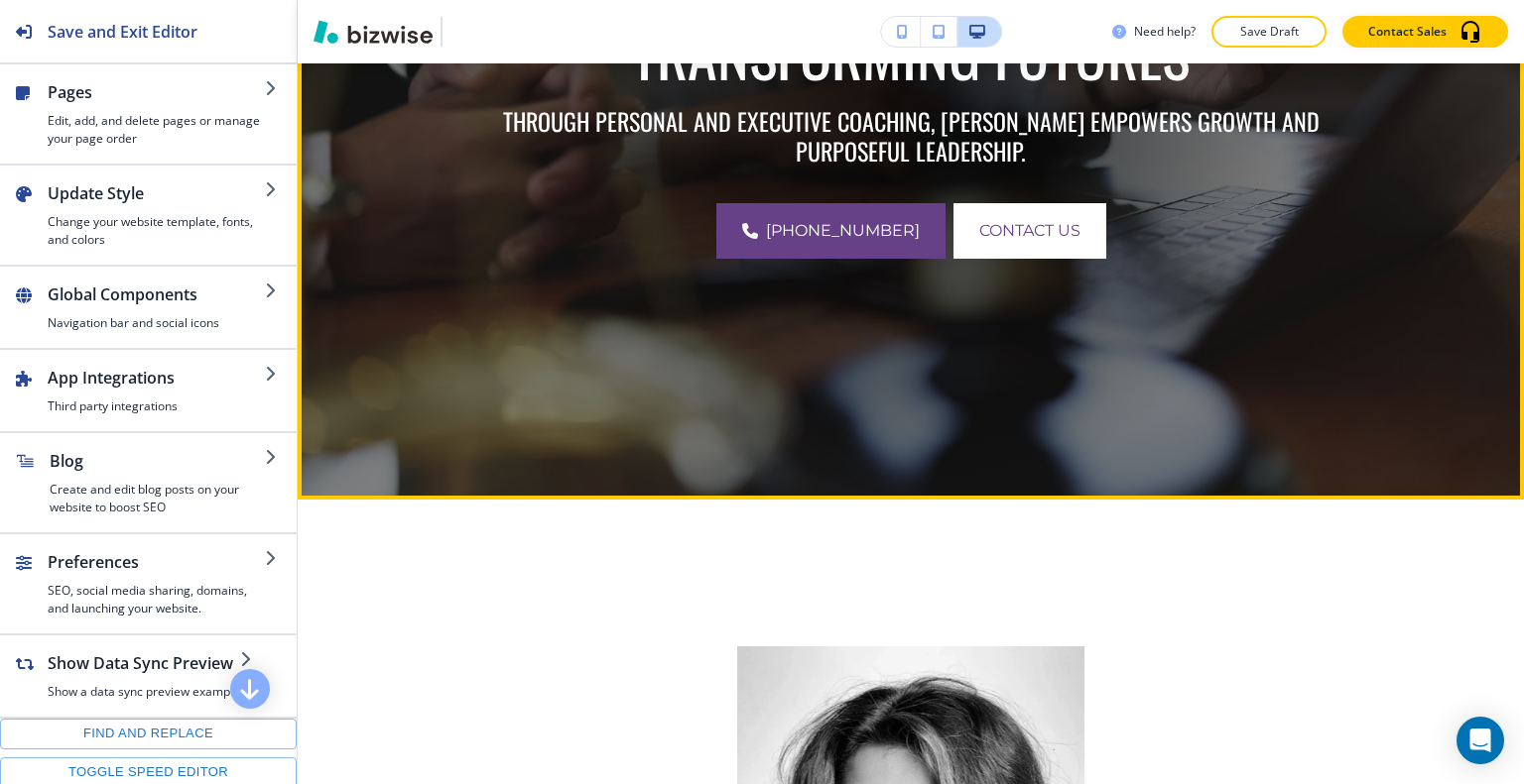
click at [1134, 293] on div at bounding box center [911, 93] width 813 height 813
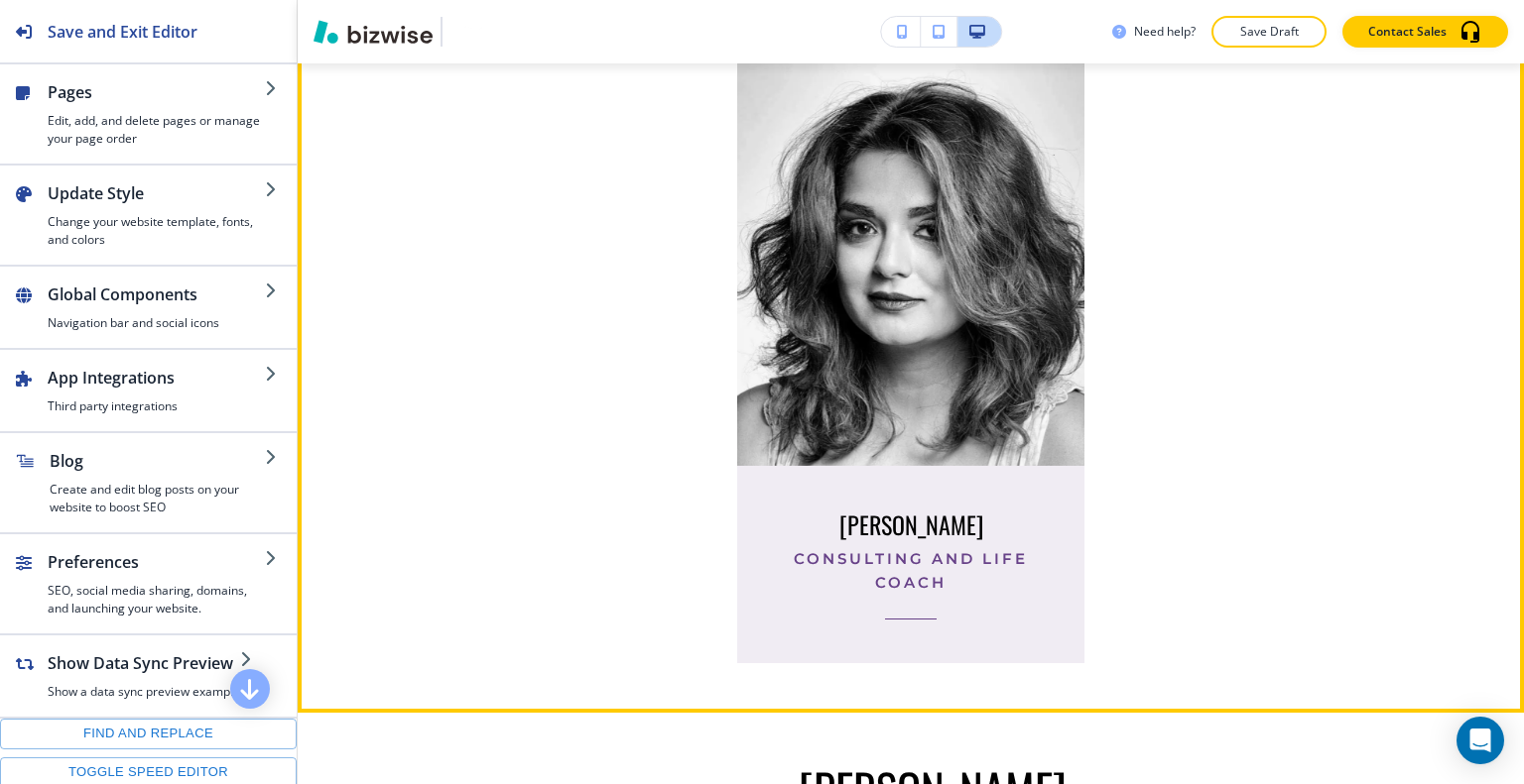
scroll to position [892, 0]
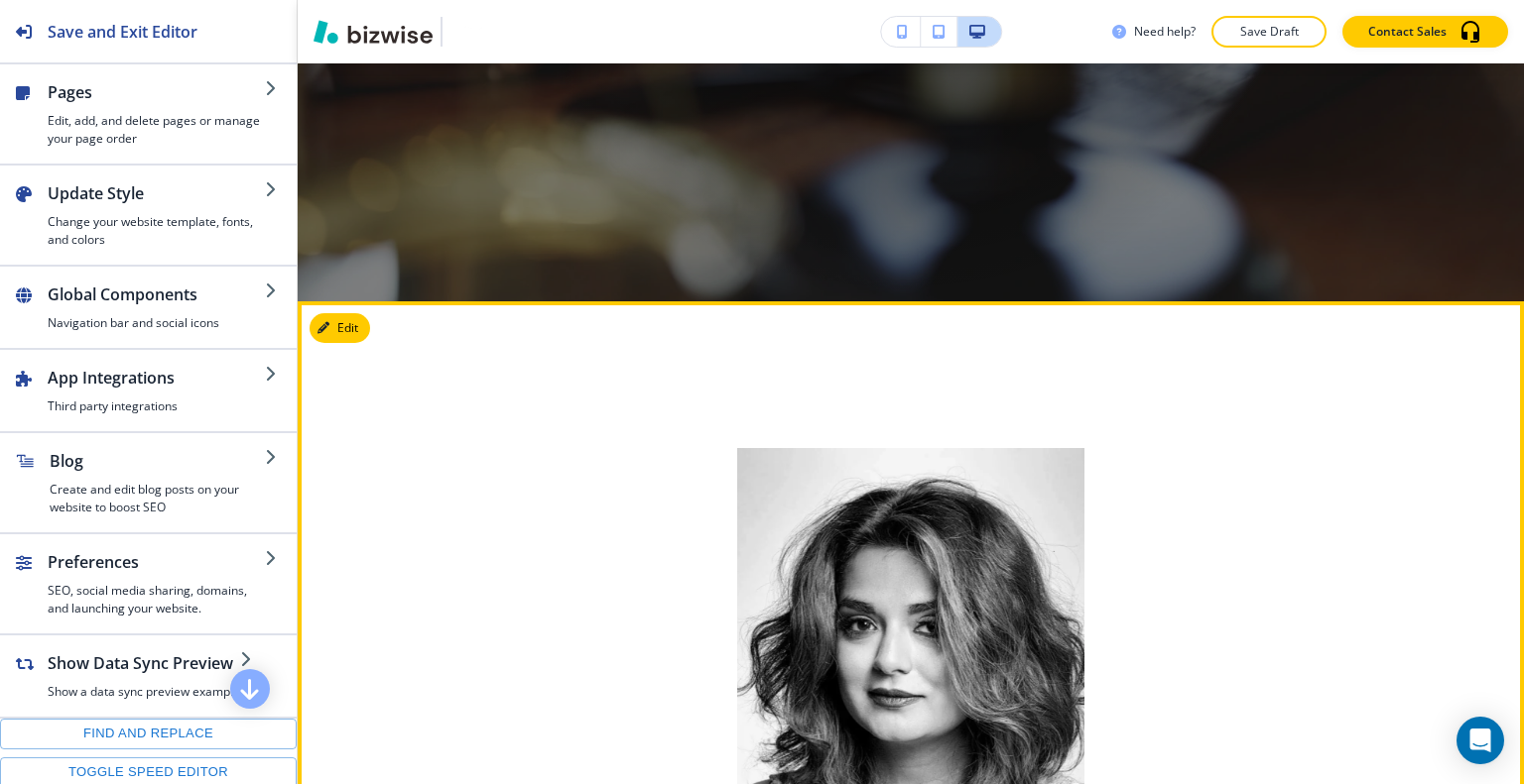
click at [365, 317] on button "Edit" at bounding box center [339, 328] width 61 height 30
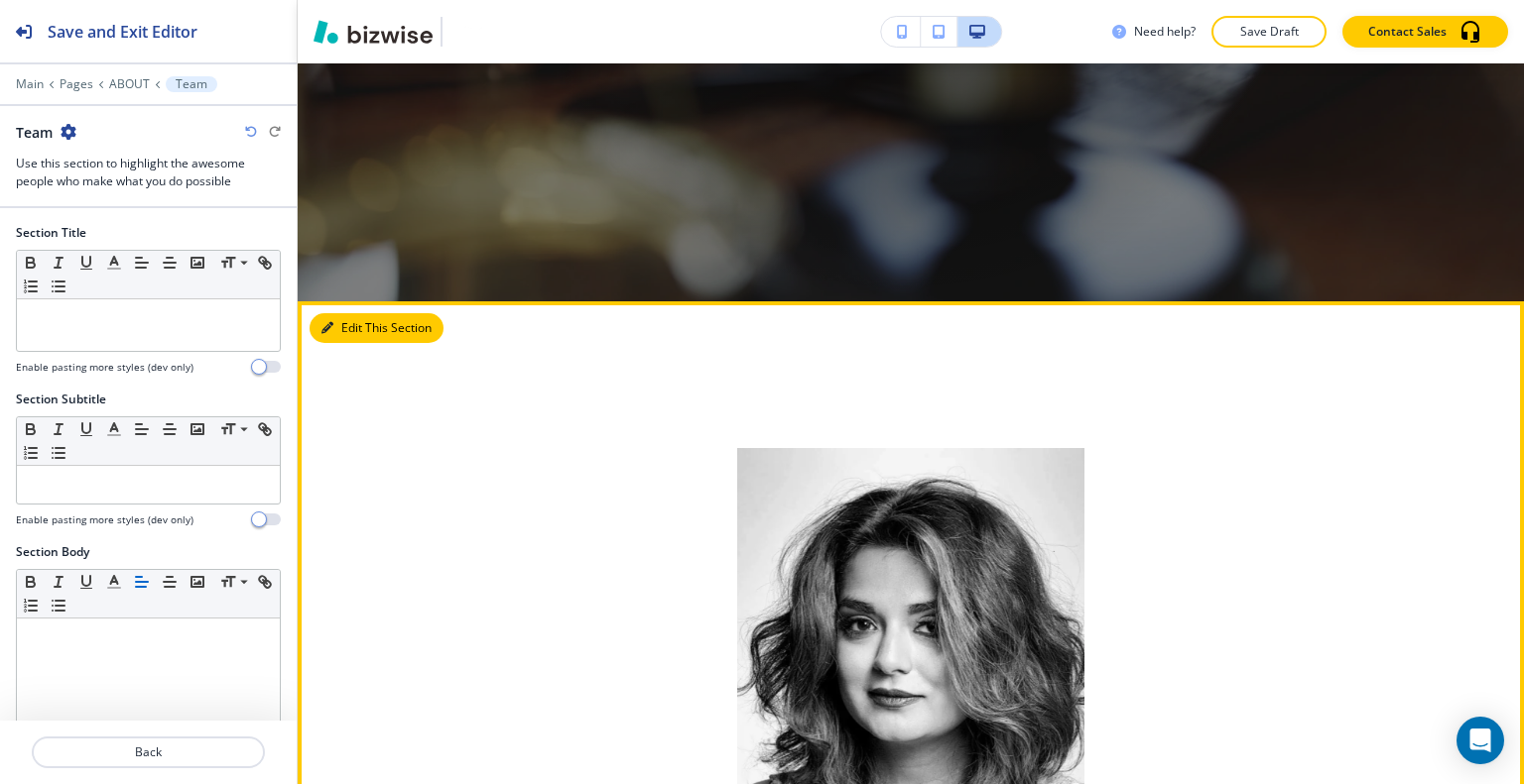
scroll to position [1130, 0]
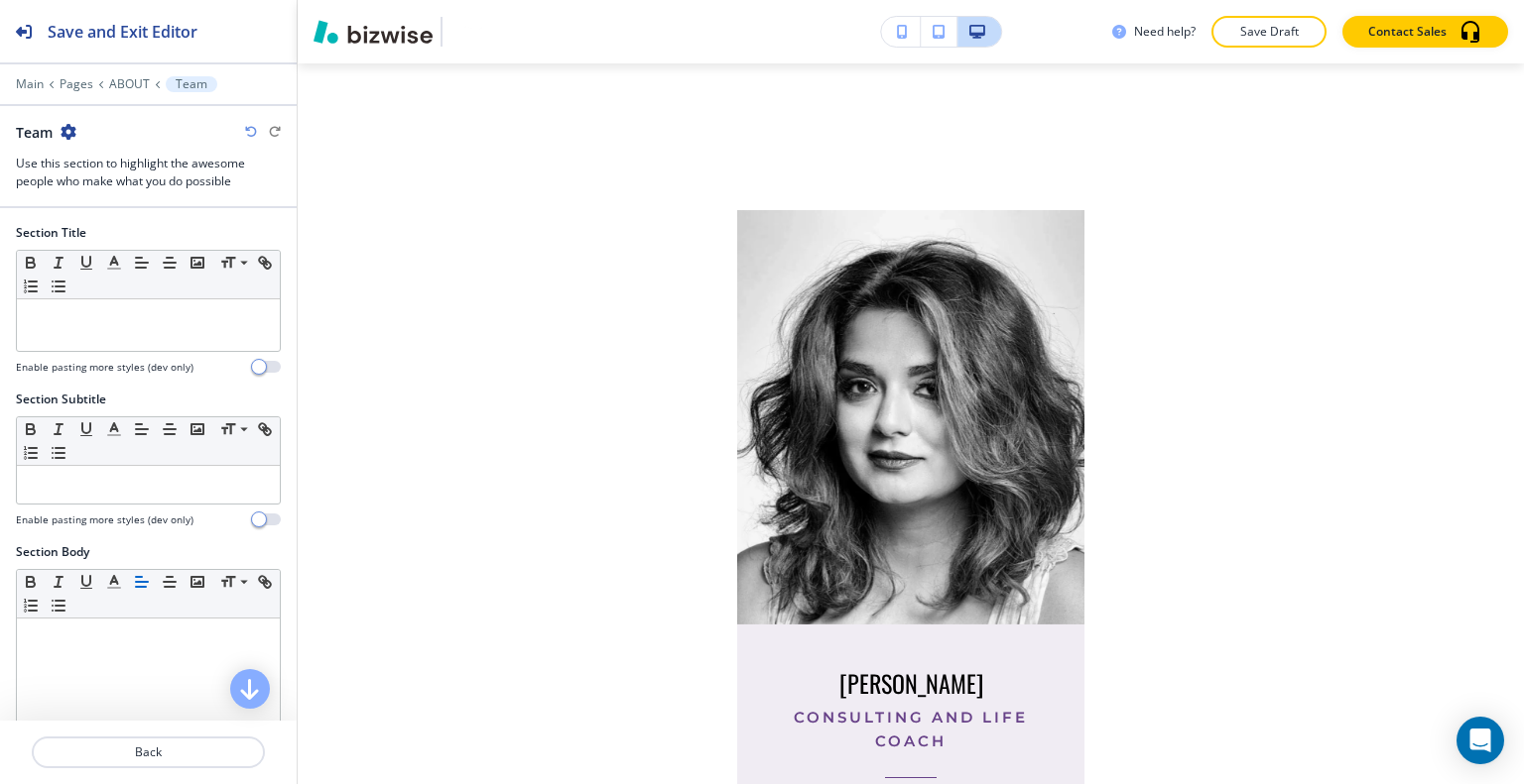
click at [85, 127] on div "Team" at bounding box center [148, 132] width 264 height 21
click at [72, 130] on icon "button" at bounding box center [69, 132] width 16 height 16
click at [91, 229] on p "Delete Section" at bounding box center [125, 235] width 101 height 18
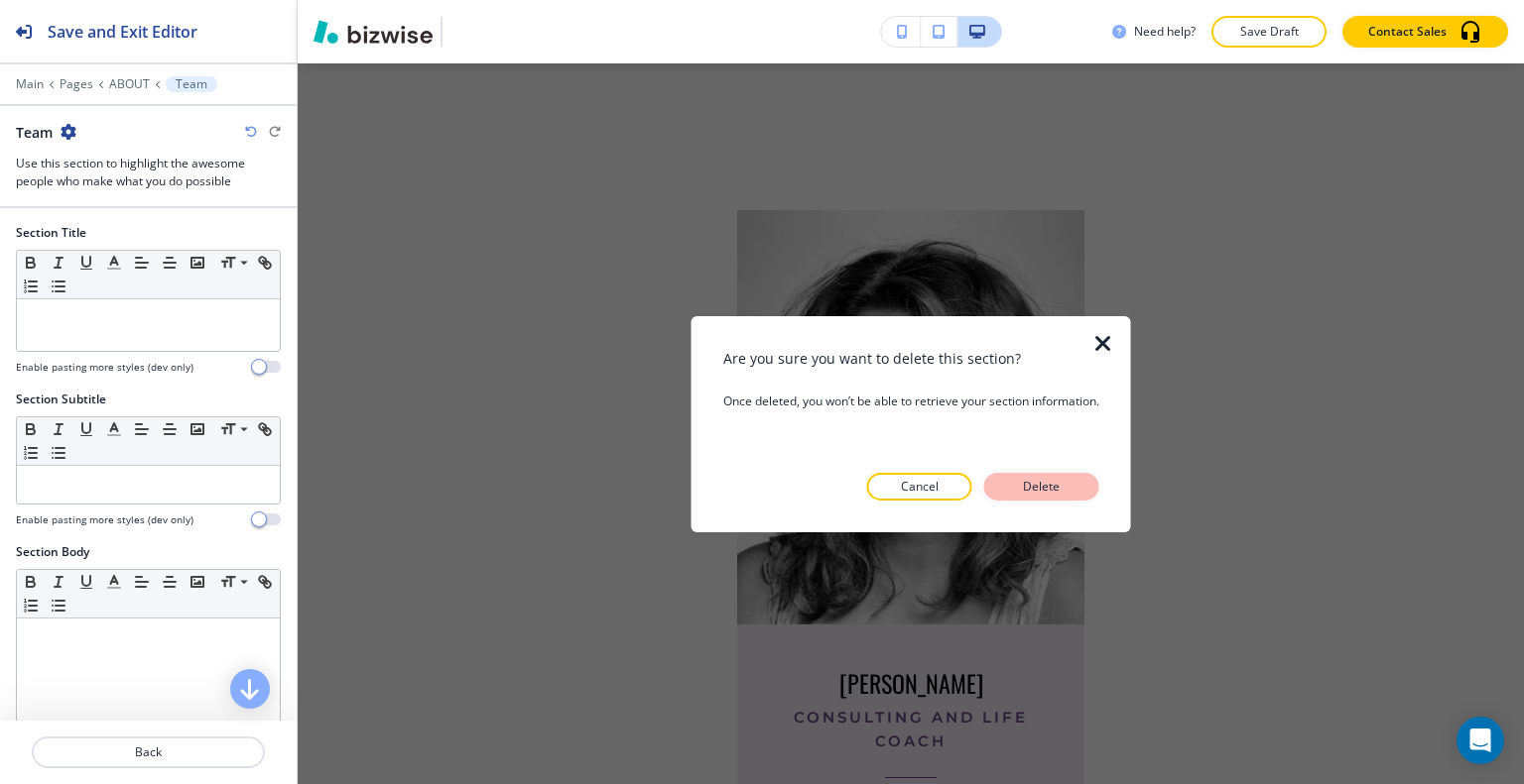
click at [1035, 483] on p "Delete" at bounding box center [1042, 487] width 48 height 18
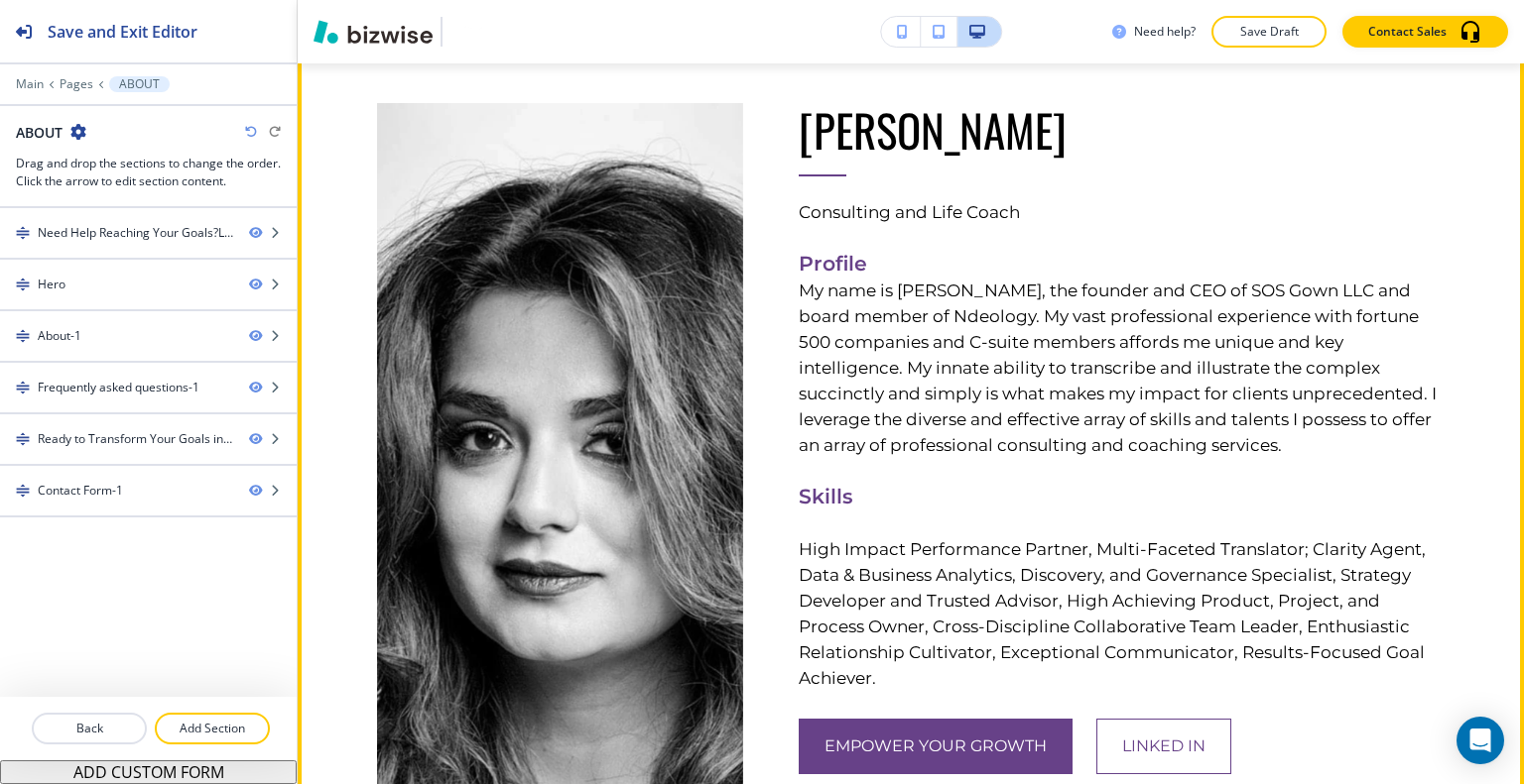
scroll to position [1091, 0]
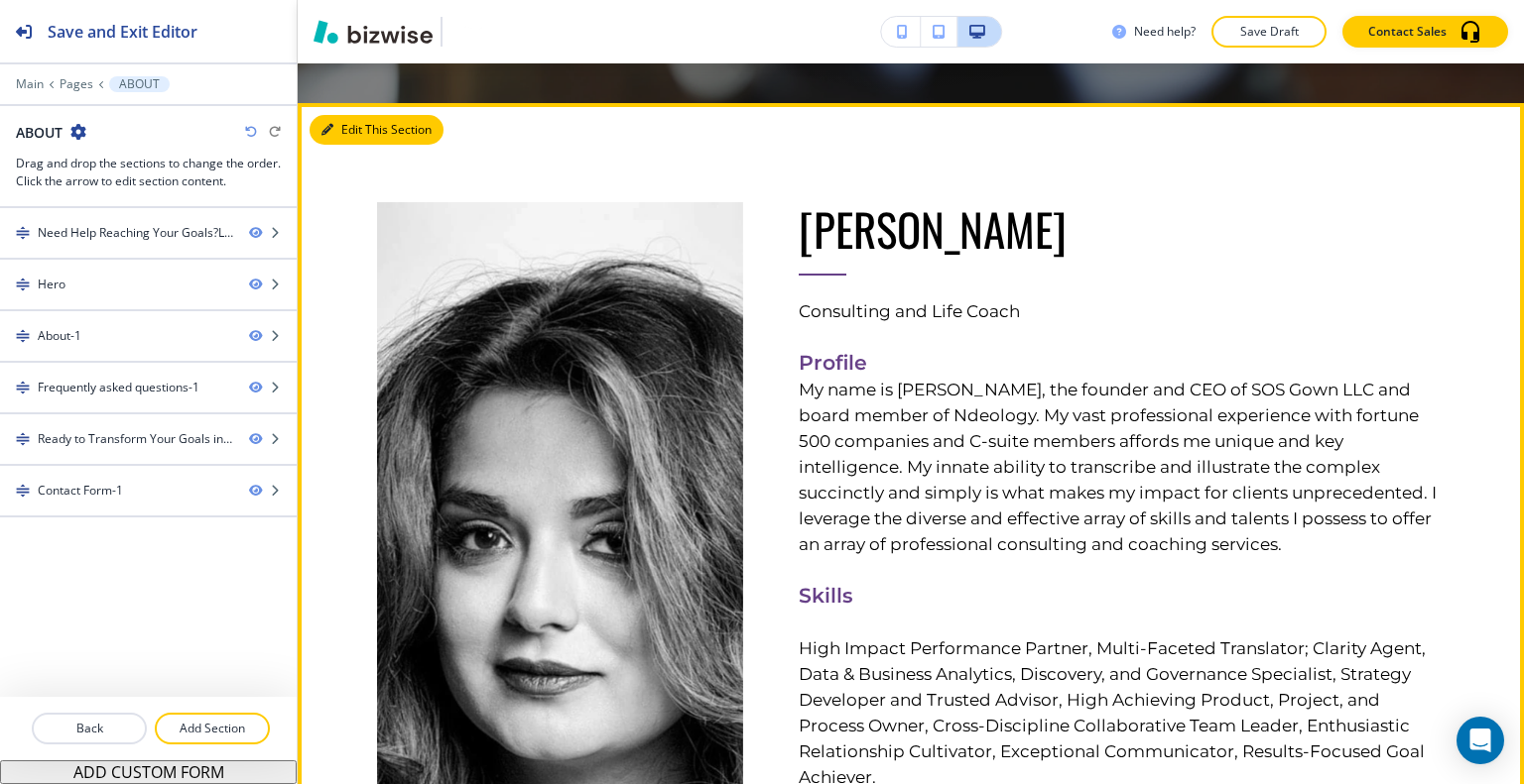
click at [353, 134] on button "Edit This Section" at bounding box center [376, 130] width 134 height 30
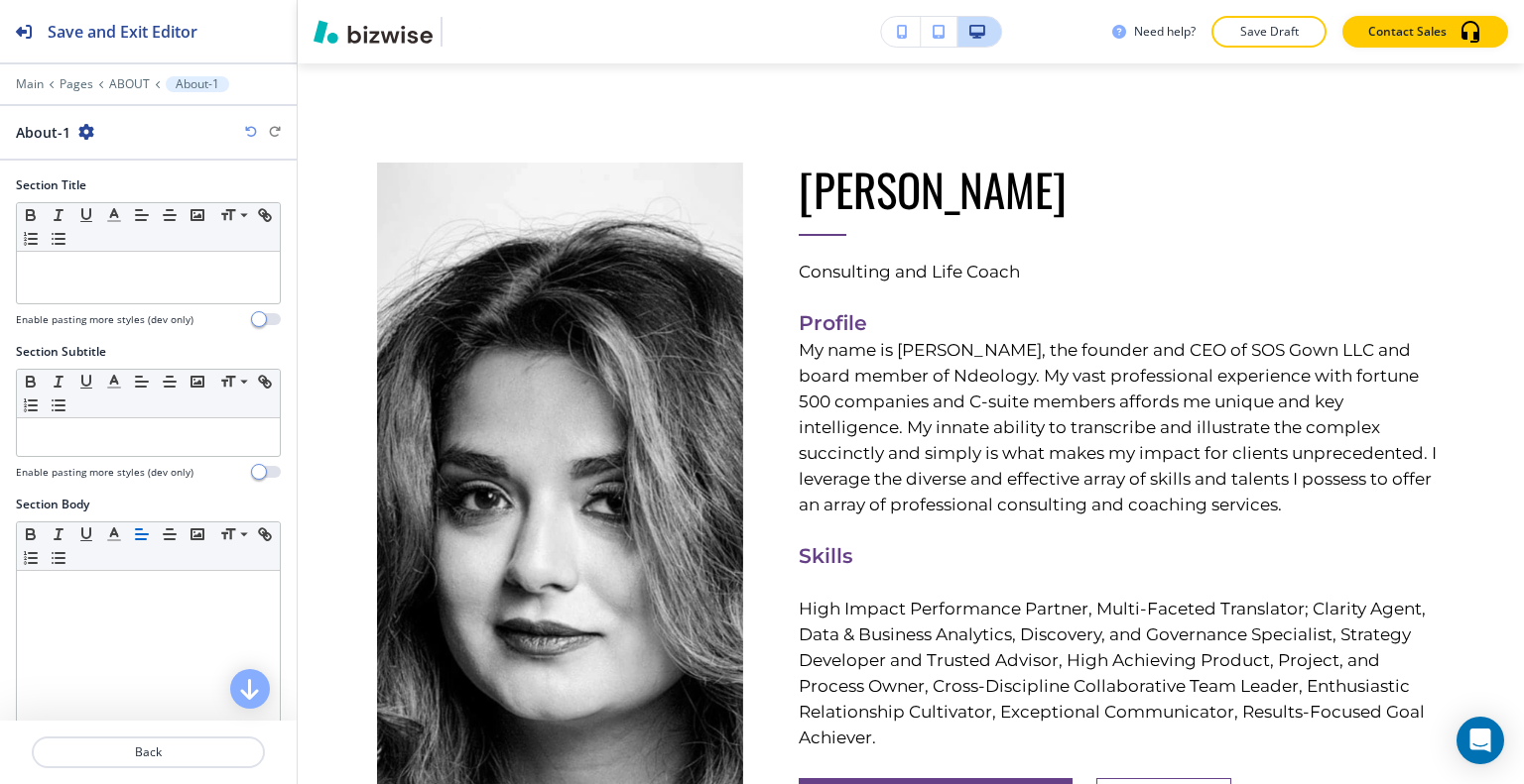
scroll to position [635, 0]
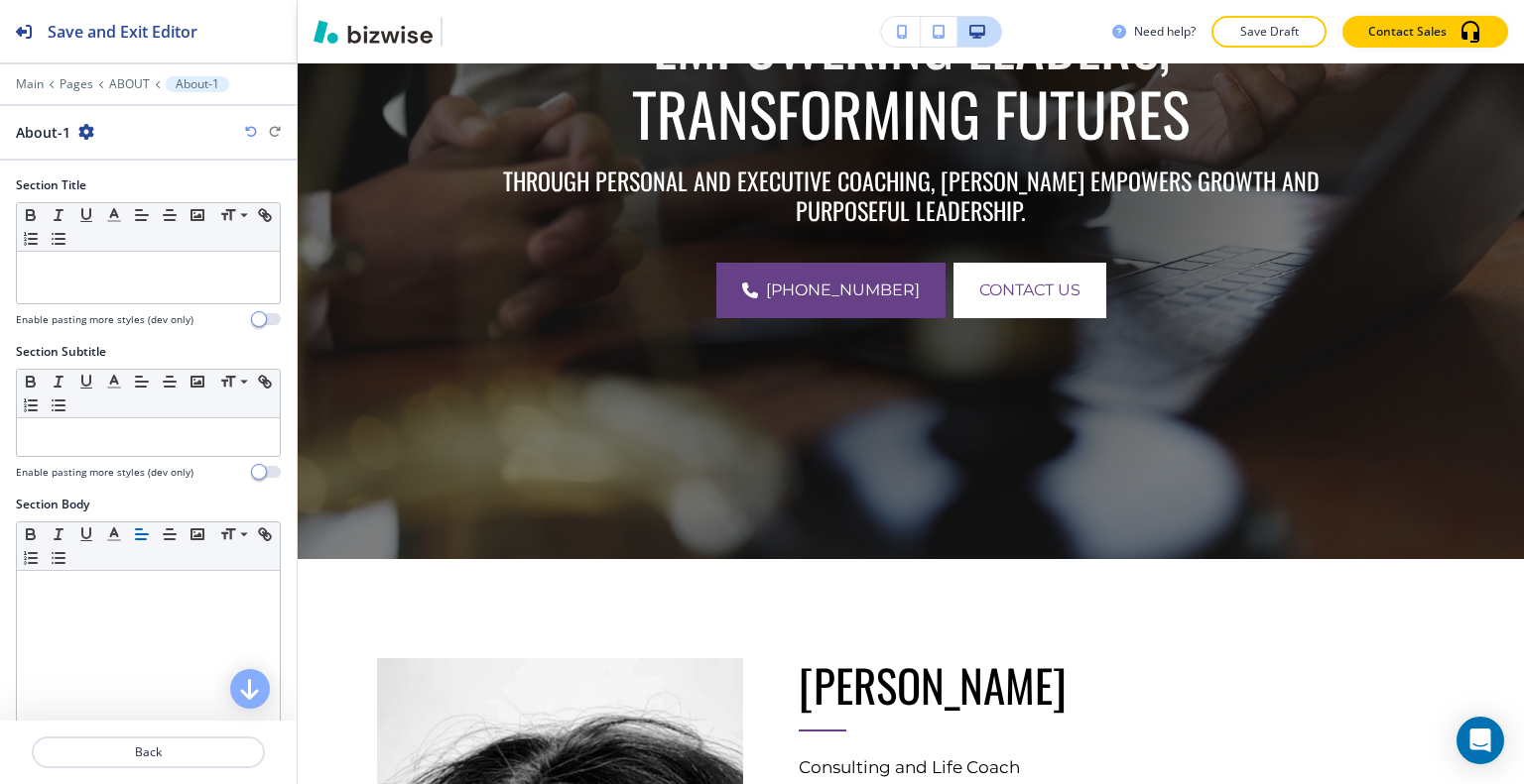
click at [897, 31] on icon "button" at bounding box center [902, 32] width 11 height 14
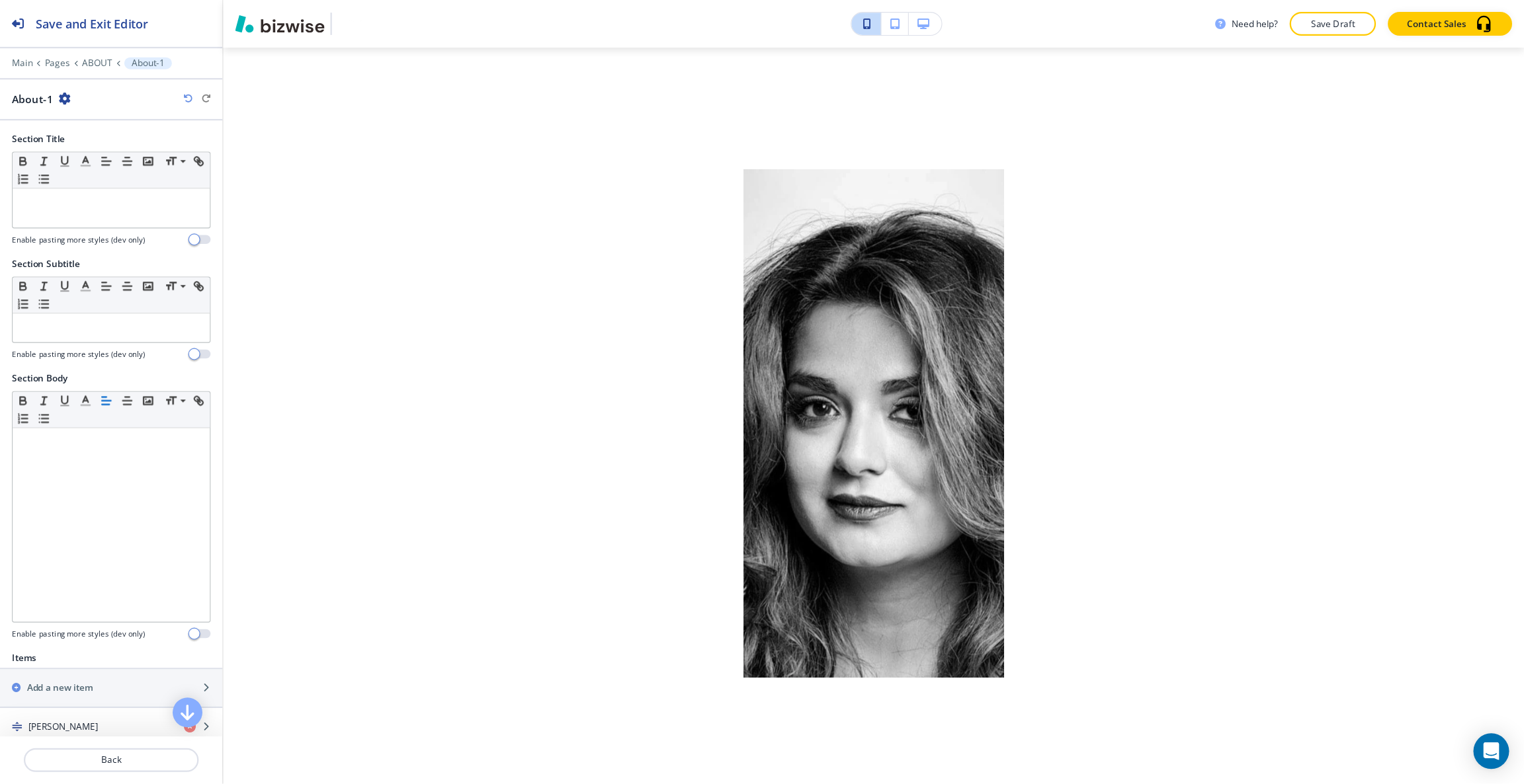
scroll to position [587, 0]
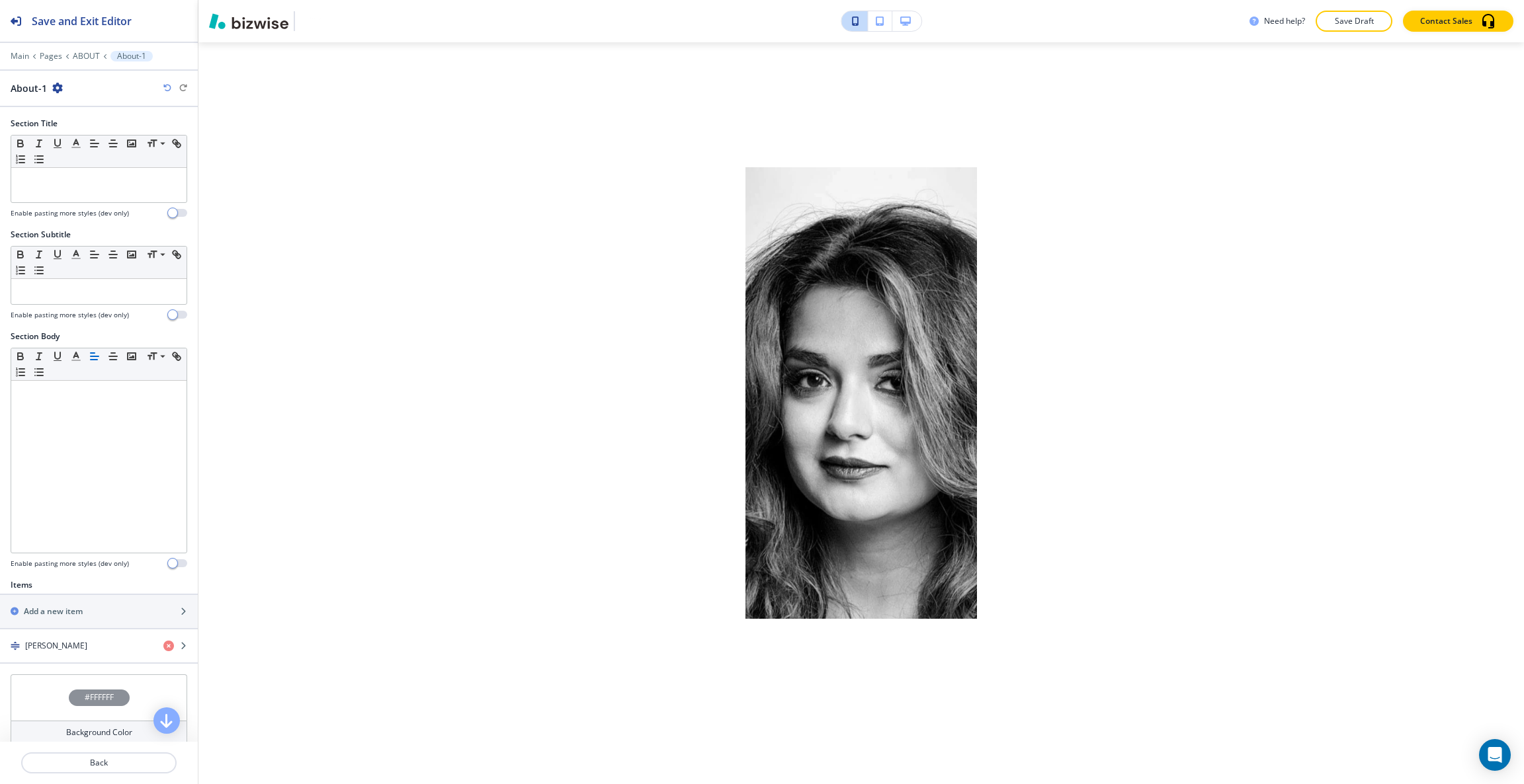
drag, startPoint x: 925, startPoint y: 0, endPoint x: 1039, endPoint y: 345, distance: 363.3
click at [1016, 345] on div "Need help? Save Draft Contact Sales Edit 615-330-3561 connect@sumitapradhan.con…" at bounding box center [861, 392] width 1326 height 784
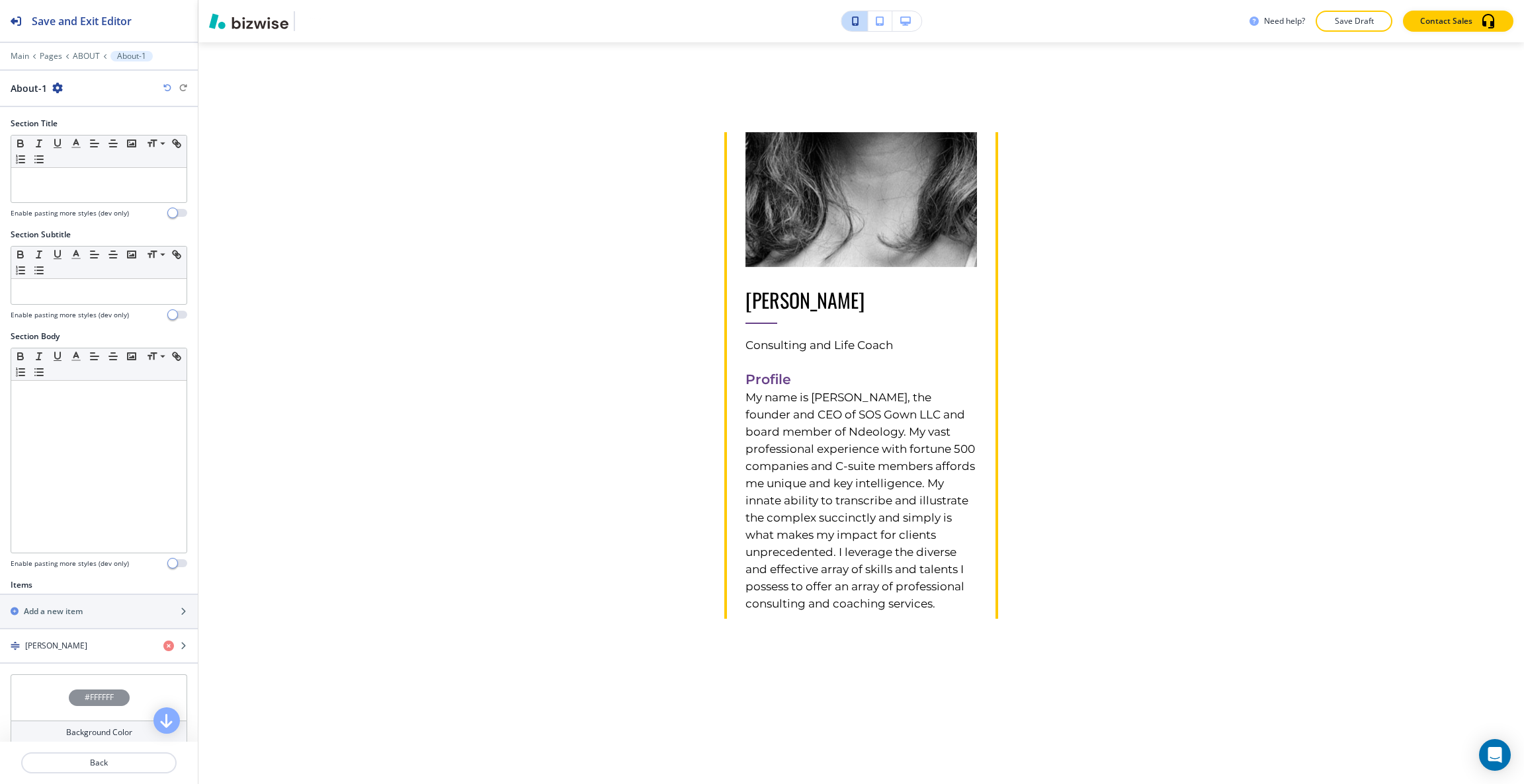
scroll to position [785, 0]
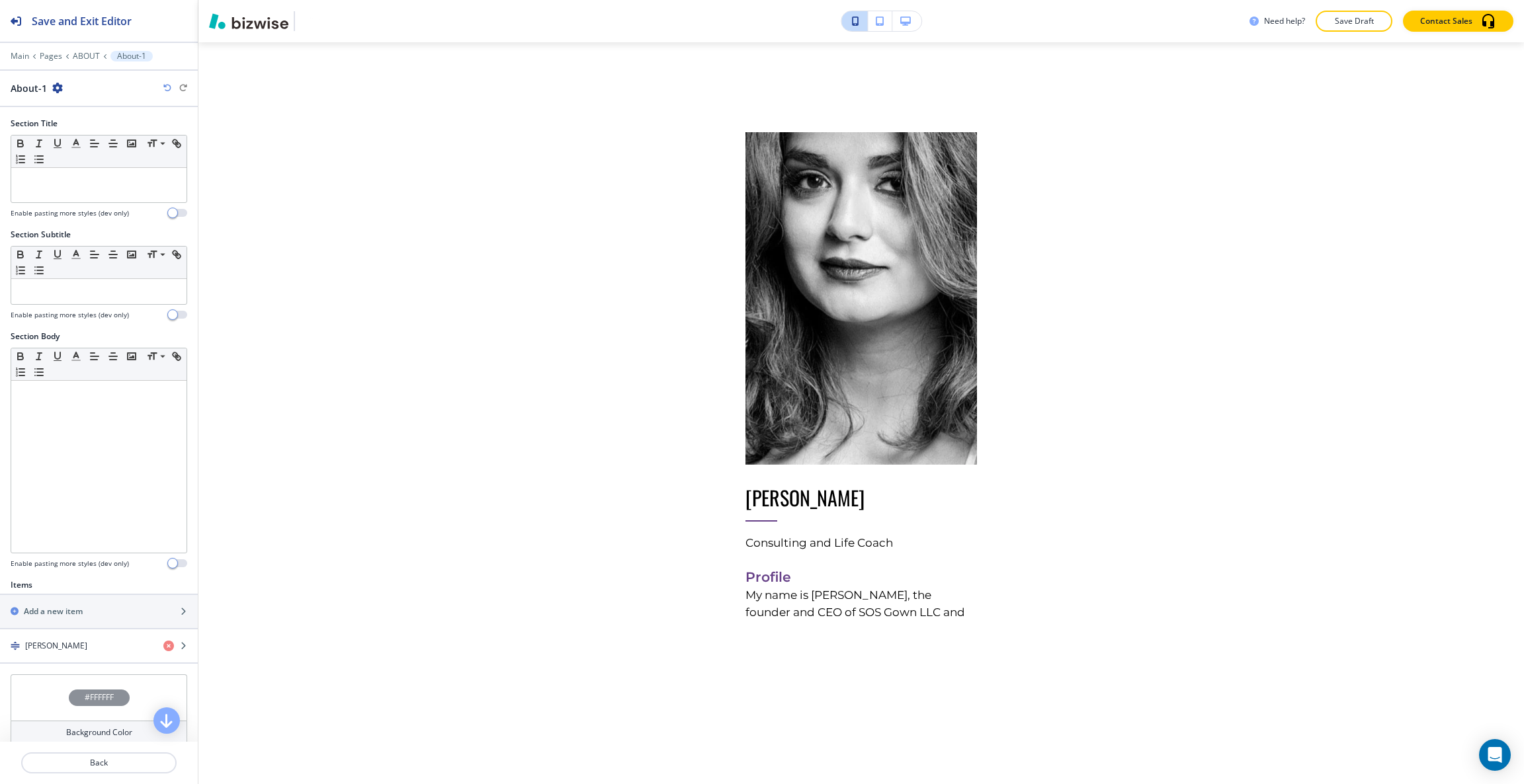
click at [895, 13] on button "button" at bounding box center [907, 21] width 29 height 20
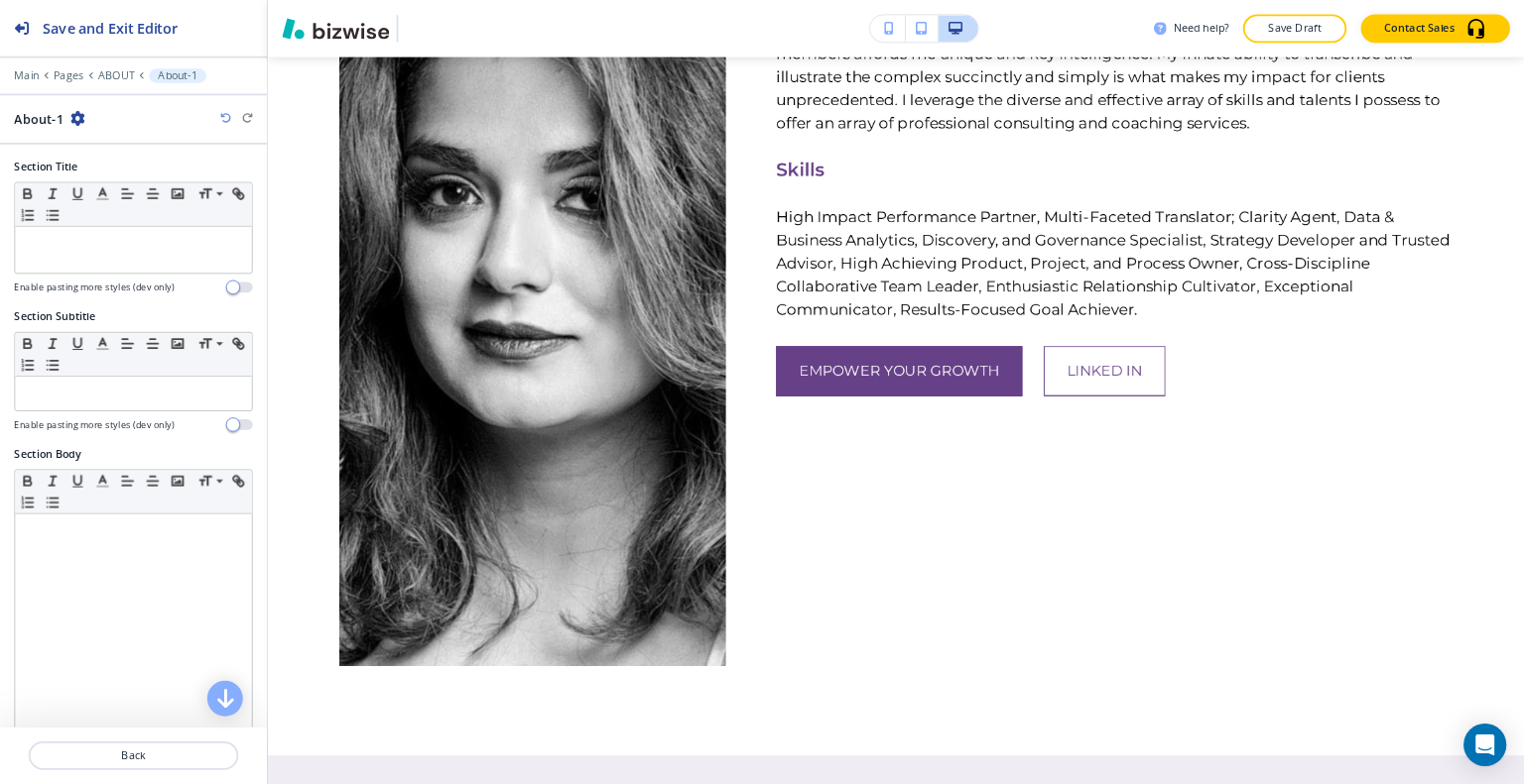
scroll to position [1473, 0]
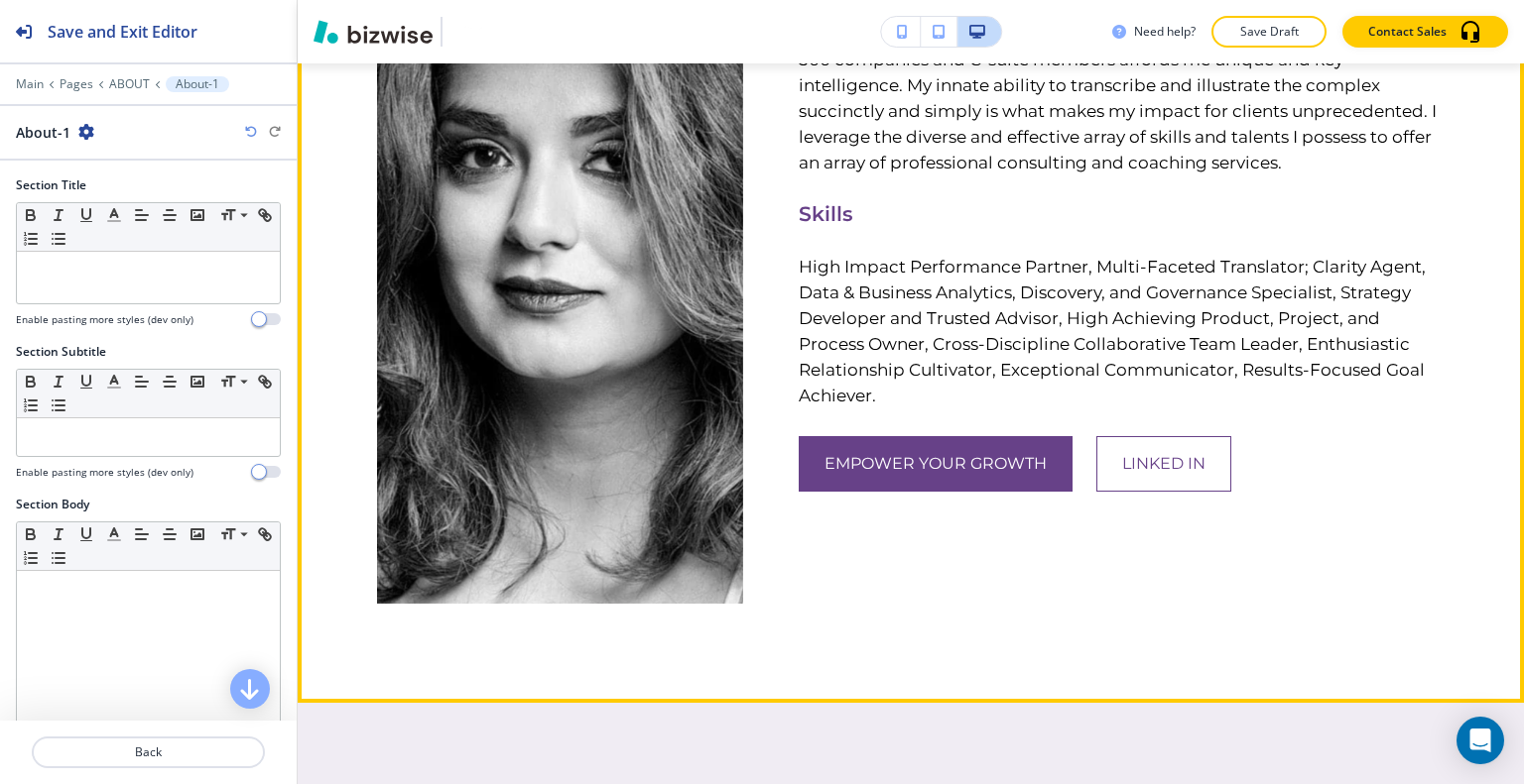
drag, startPoint x: 2284, startPoint y: 0, endPoint x: 1027, endPoint y: 585, distance: 1386.5
click at [1027, 586] on div "SUMITA PRADHAN Consulting and Life Coach Profile My name is Sumita Pradhan, the…" at bounding box center [1094, 163] width 702 height 882
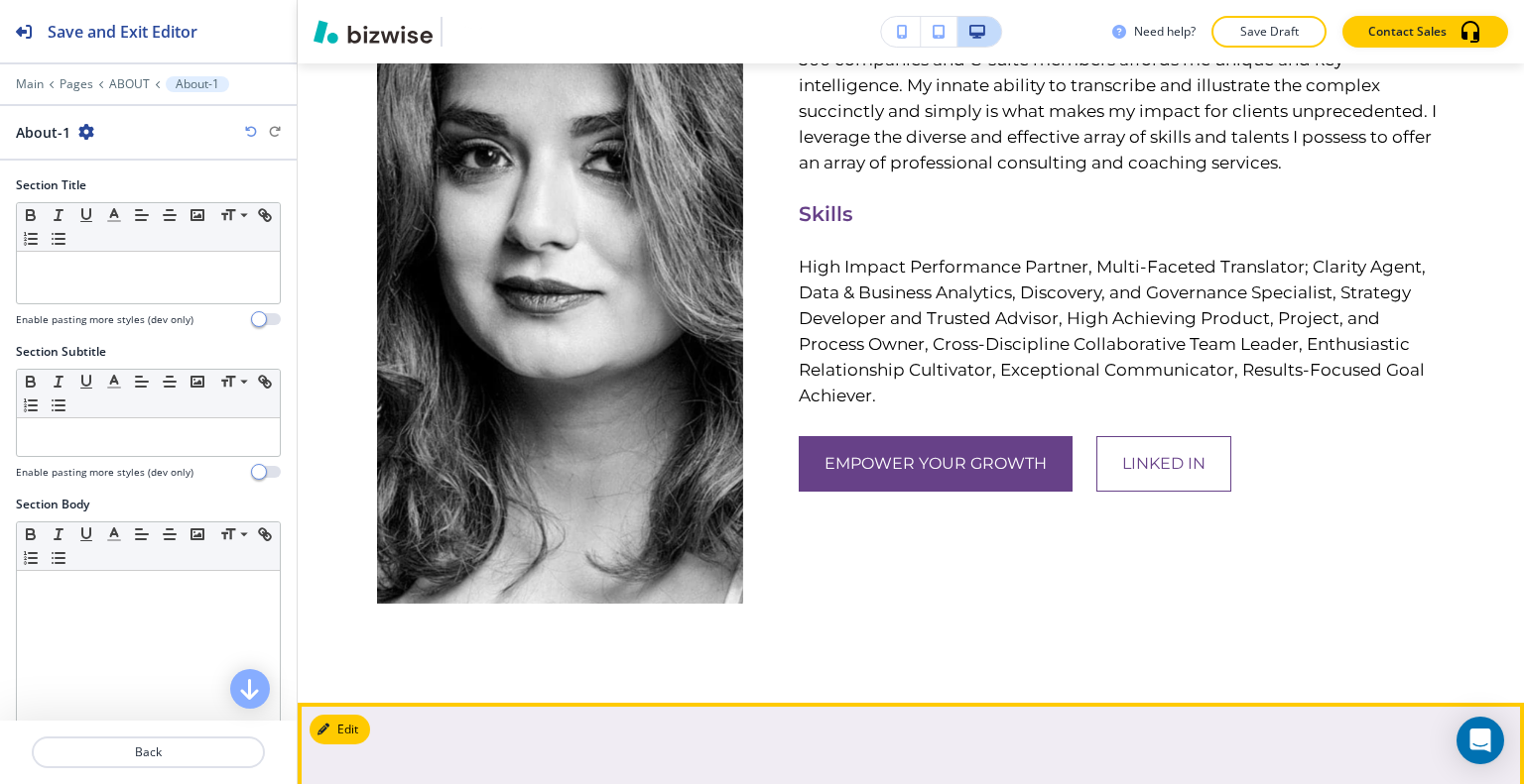
scroll to position [1968, 0]
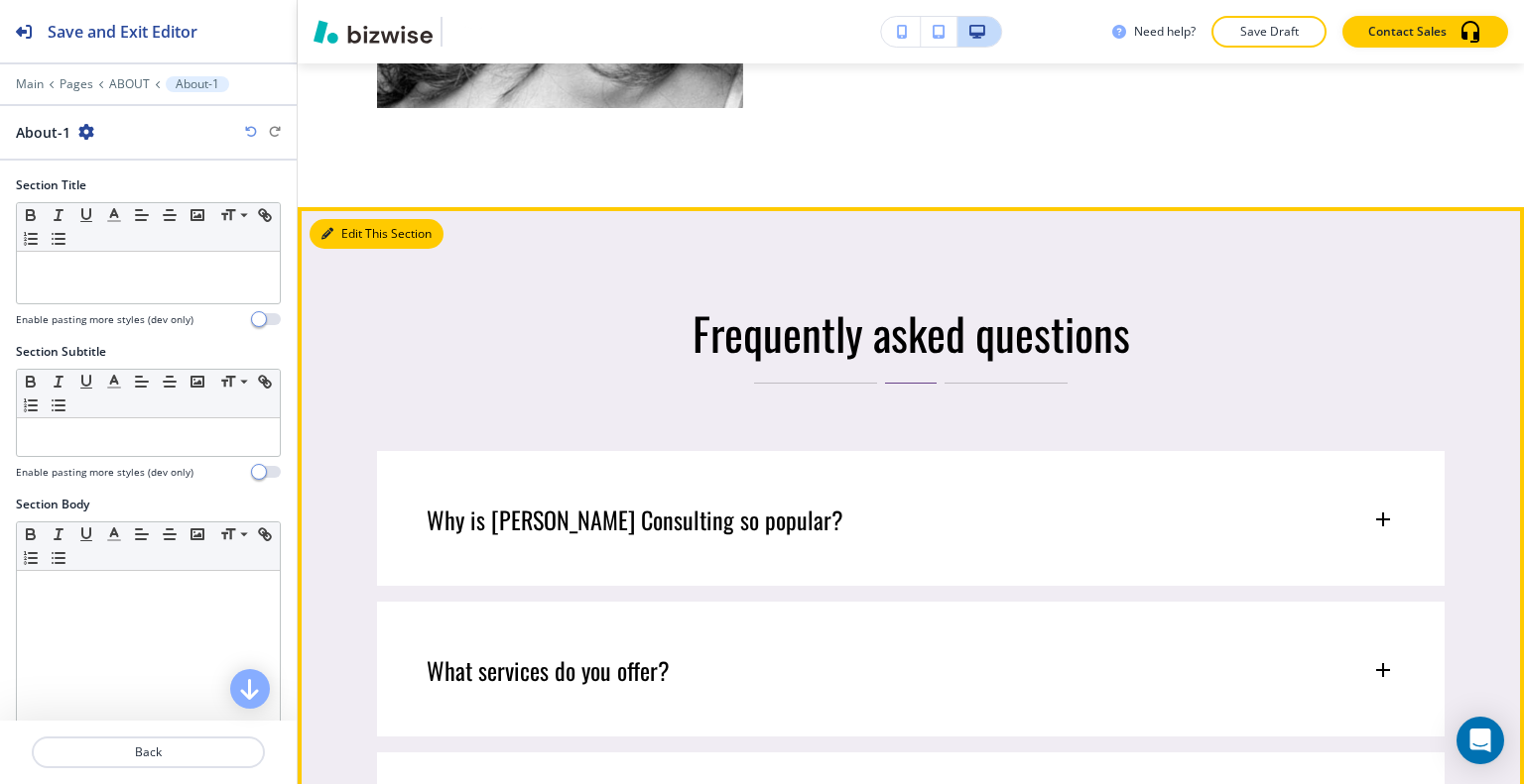
click at [333, 220] on button "Edit This Section" at bounding box center [376, 235] width 134 height 30
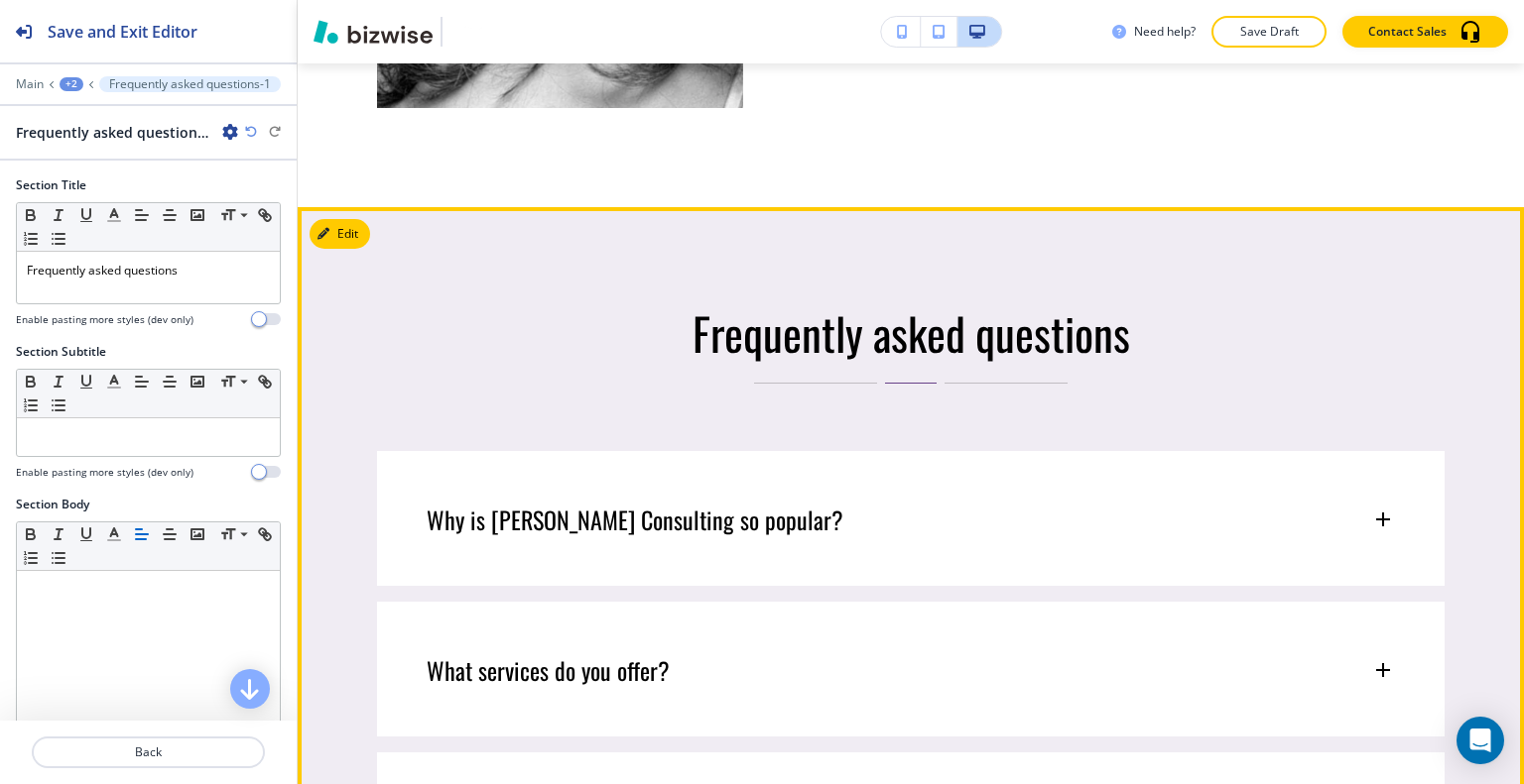
scroll to position [2100, 0]
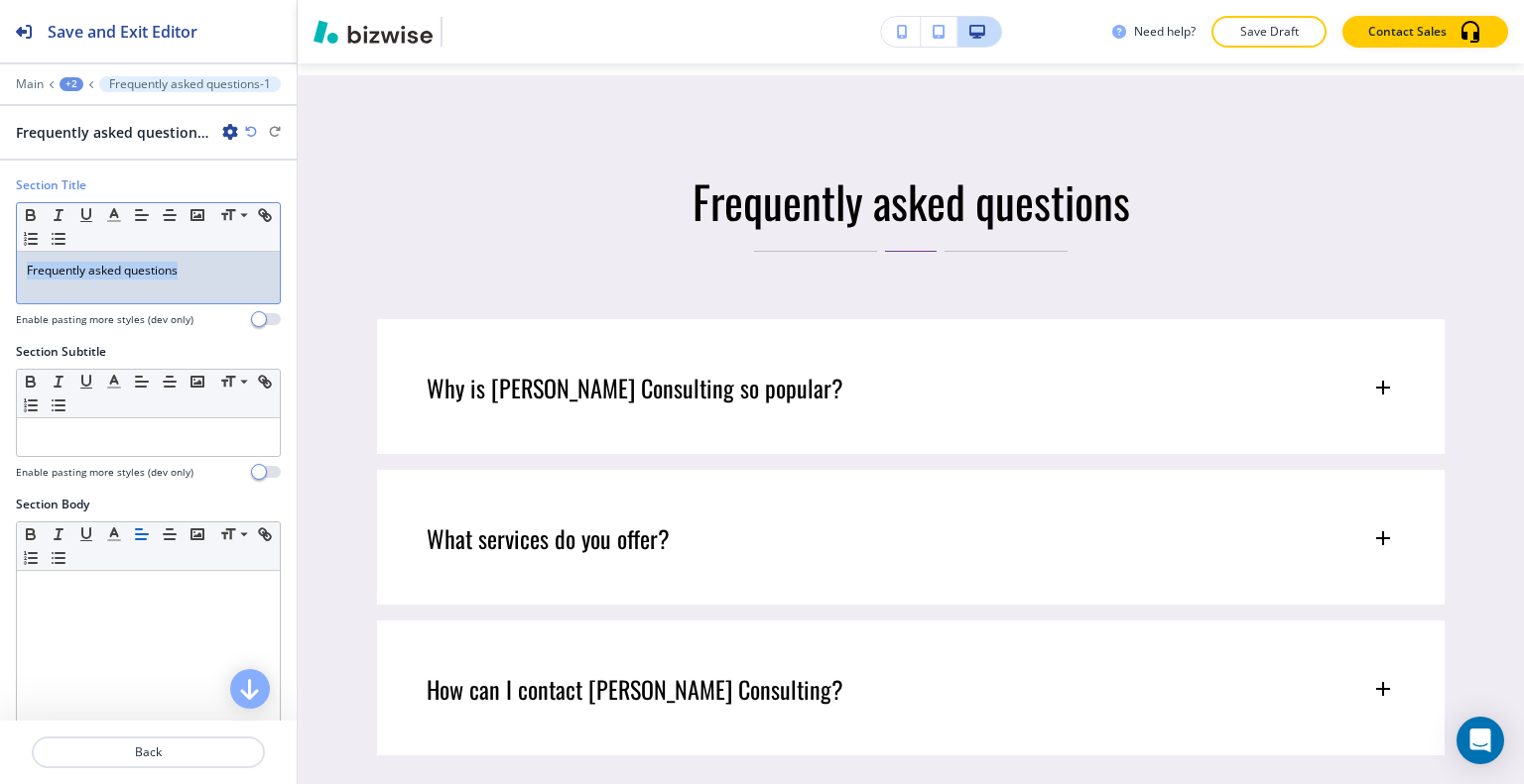
drag, startPoint x: 210, startPoint y: 273, endPoint x: 6, endPoint y: 254, distance: 204.9
click at [3, 253] on div "Section Title Small Normal Large Huge Frequently asked questions Enable pasting…" at bounding box center [148, 260] width 296 height 167
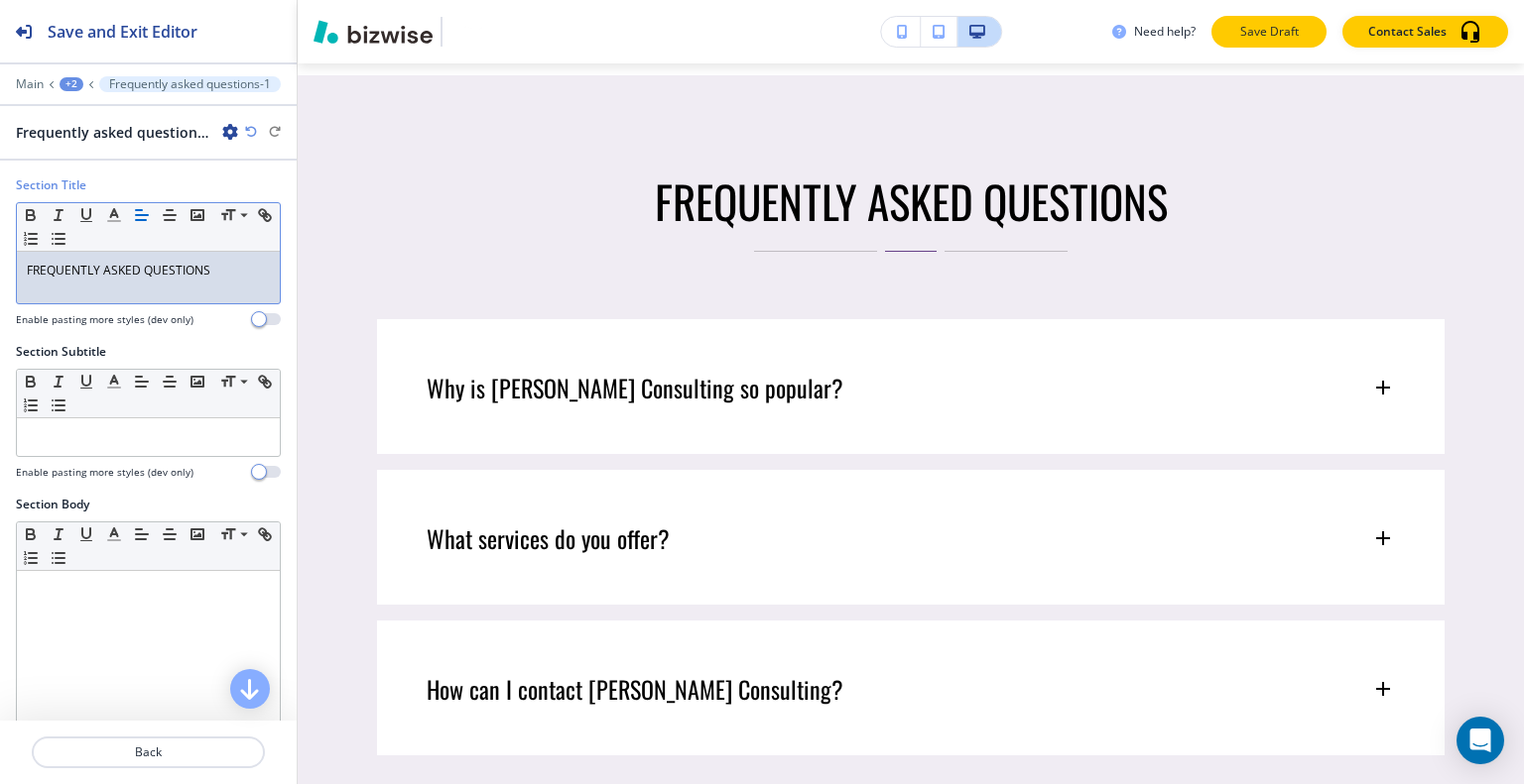
click at [1230, 30] on button "Save Draft" at bounding box center [1269, 32] width 115 height 32
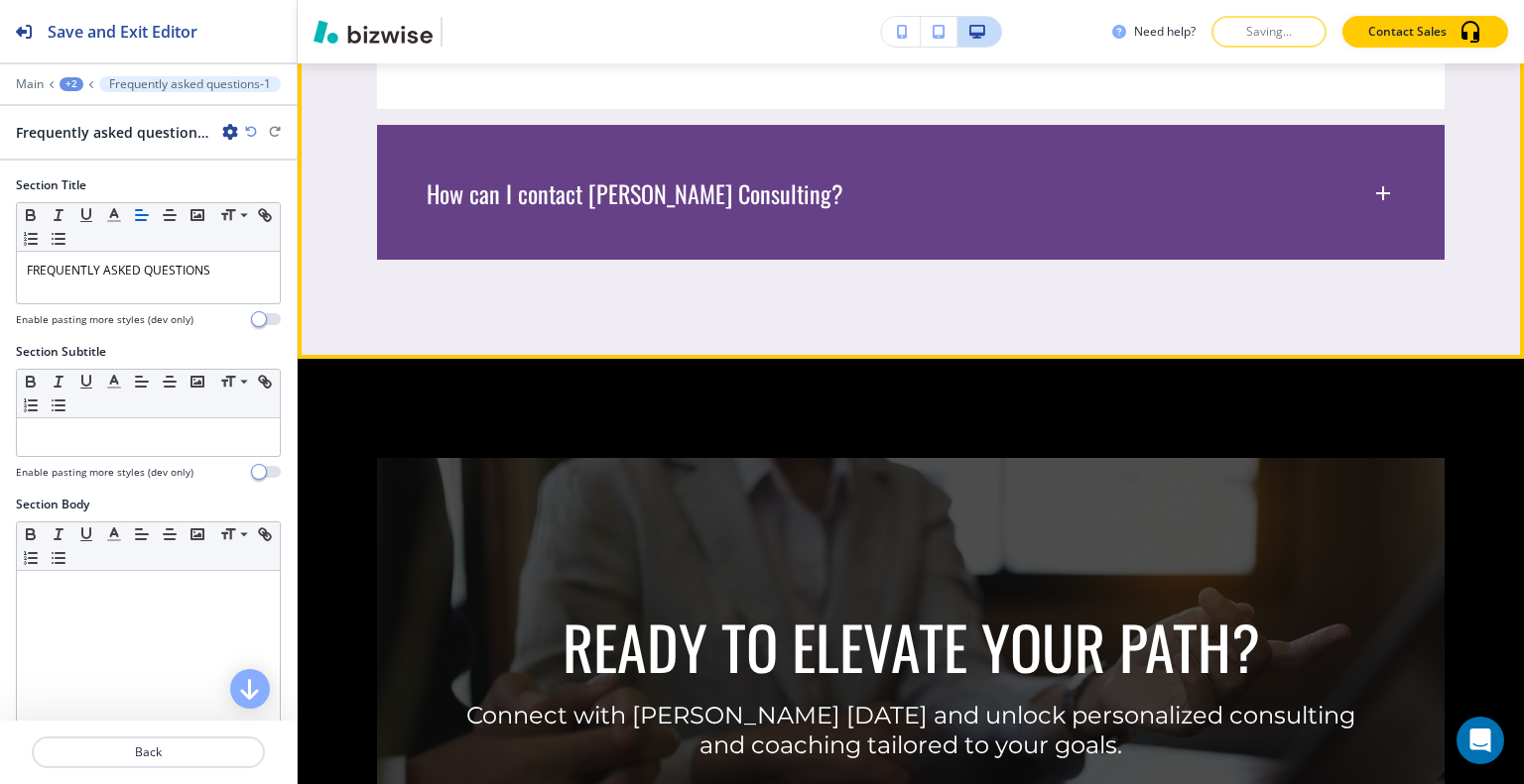
scroll to position [2992, 0]
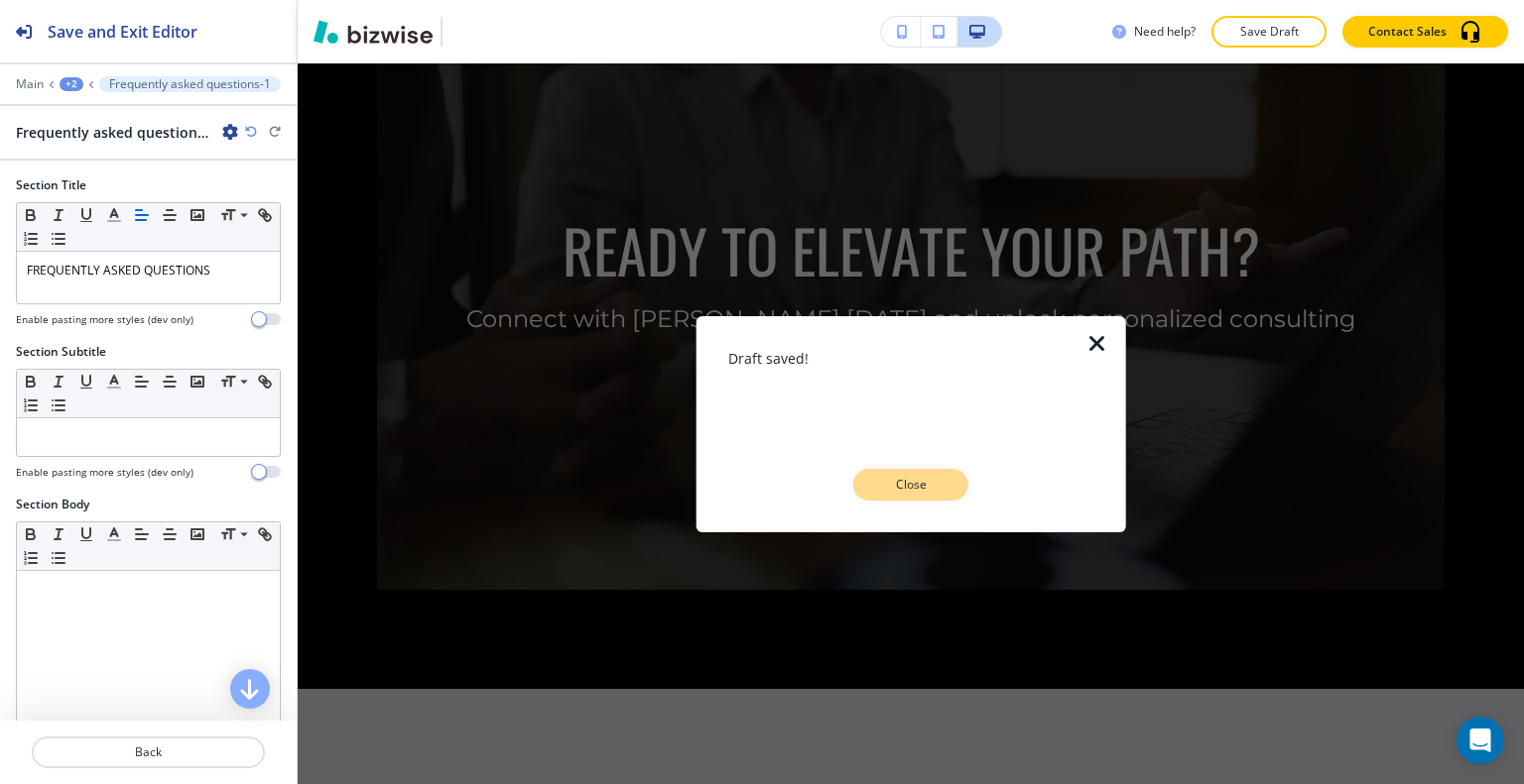
click at [931, 492] on p "Close" at bounding box center [911, 485] width 64 height 18
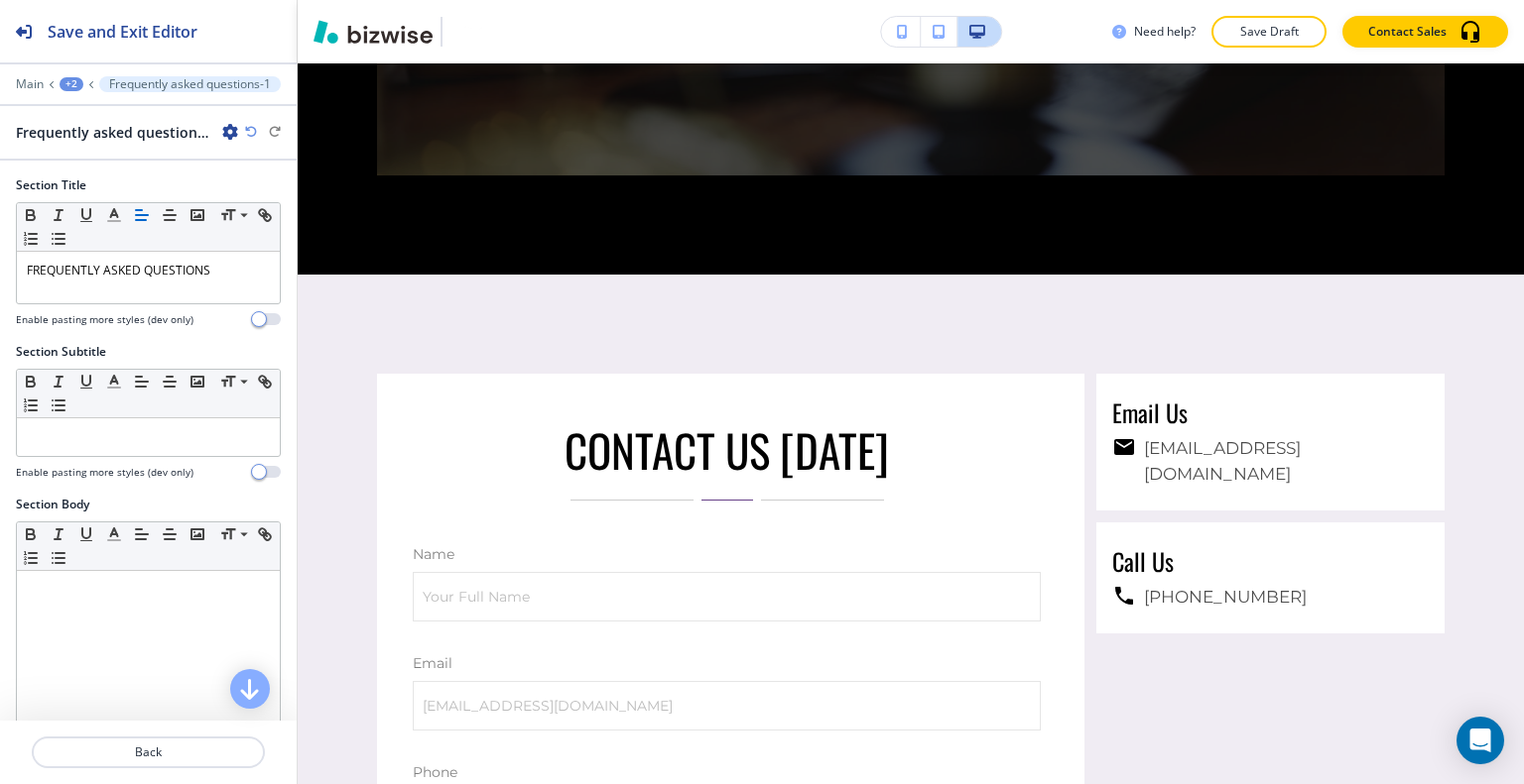
scroll to position [0, 0]
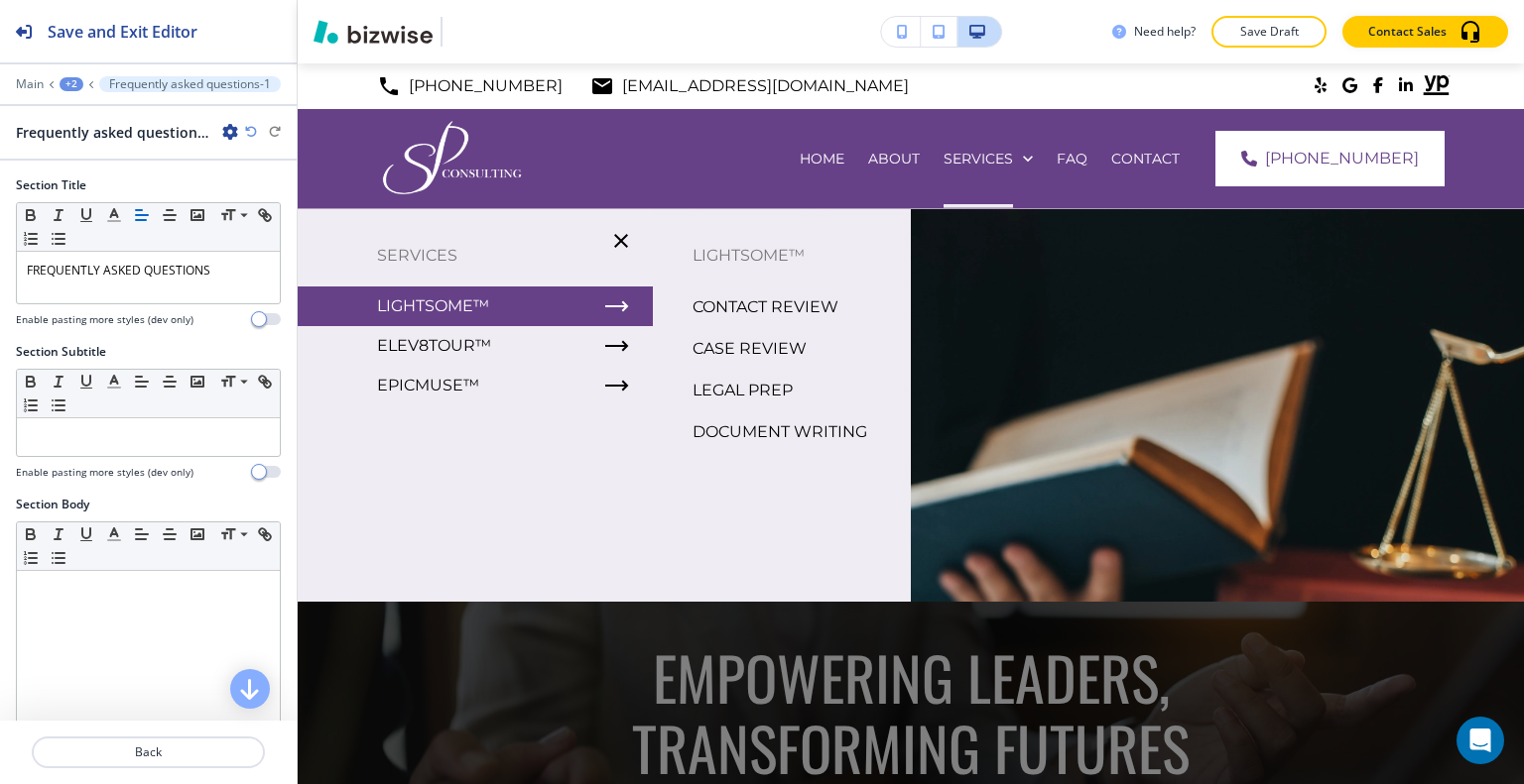
click at [432, 295] on p "LIGHTSOME™" at bounding box center [432, 306] width 112 height 30
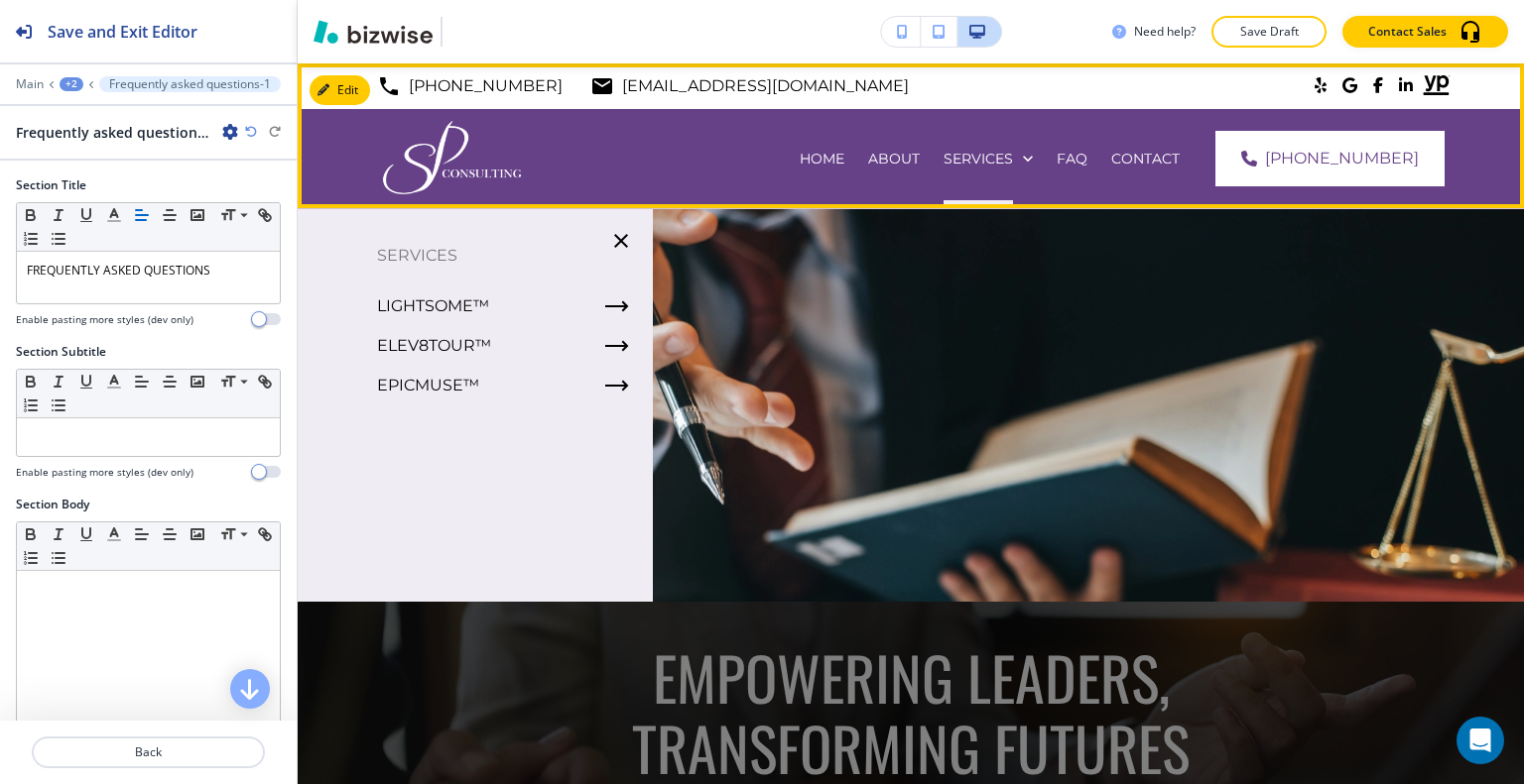
click at [1010, 145] on div "SERVICES" at bounding box center [988, 159] width 113 height 99
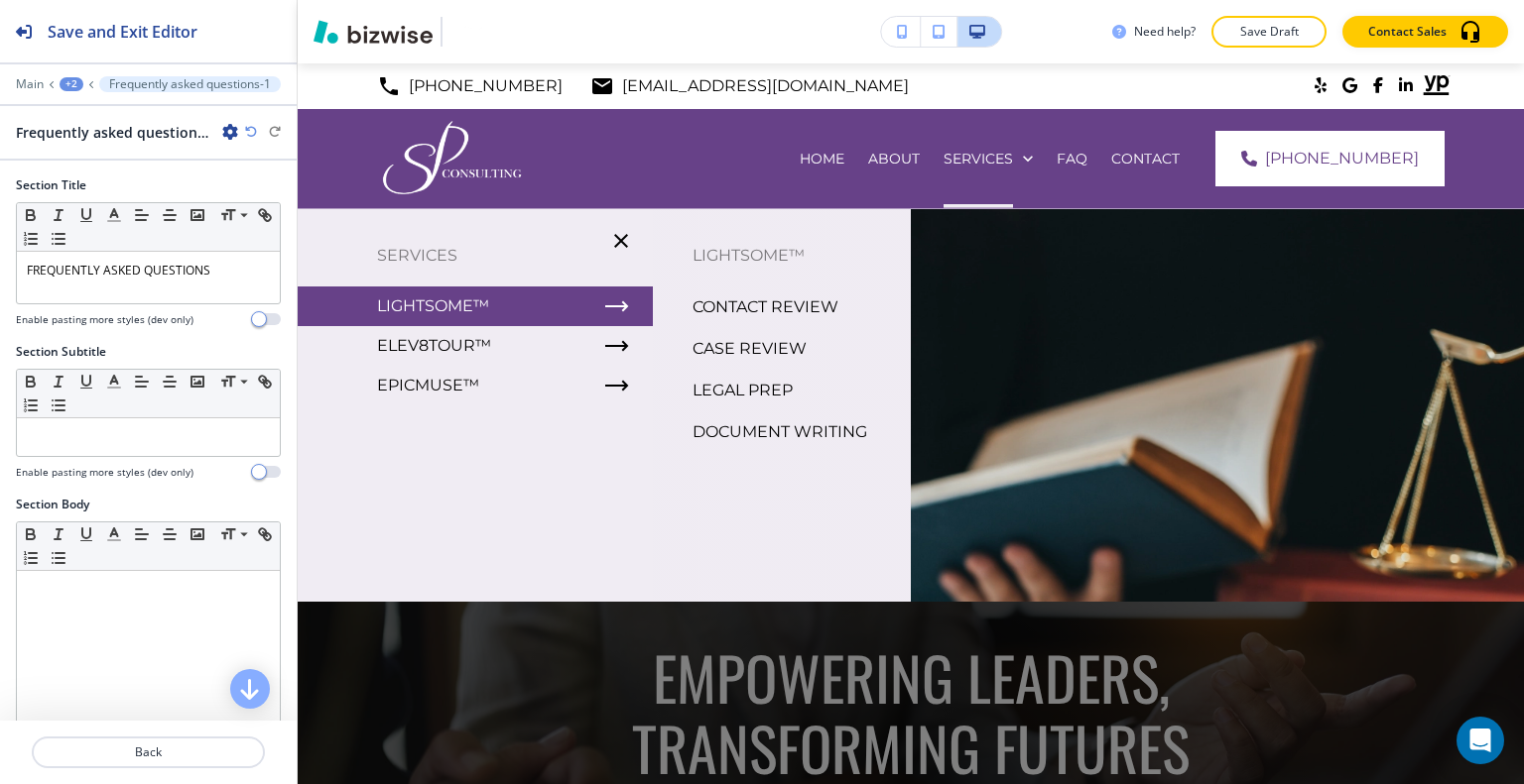
click at [415, 304] on p "LIGHTSOME™" at bounding box center [432, 306] width 112 height 30
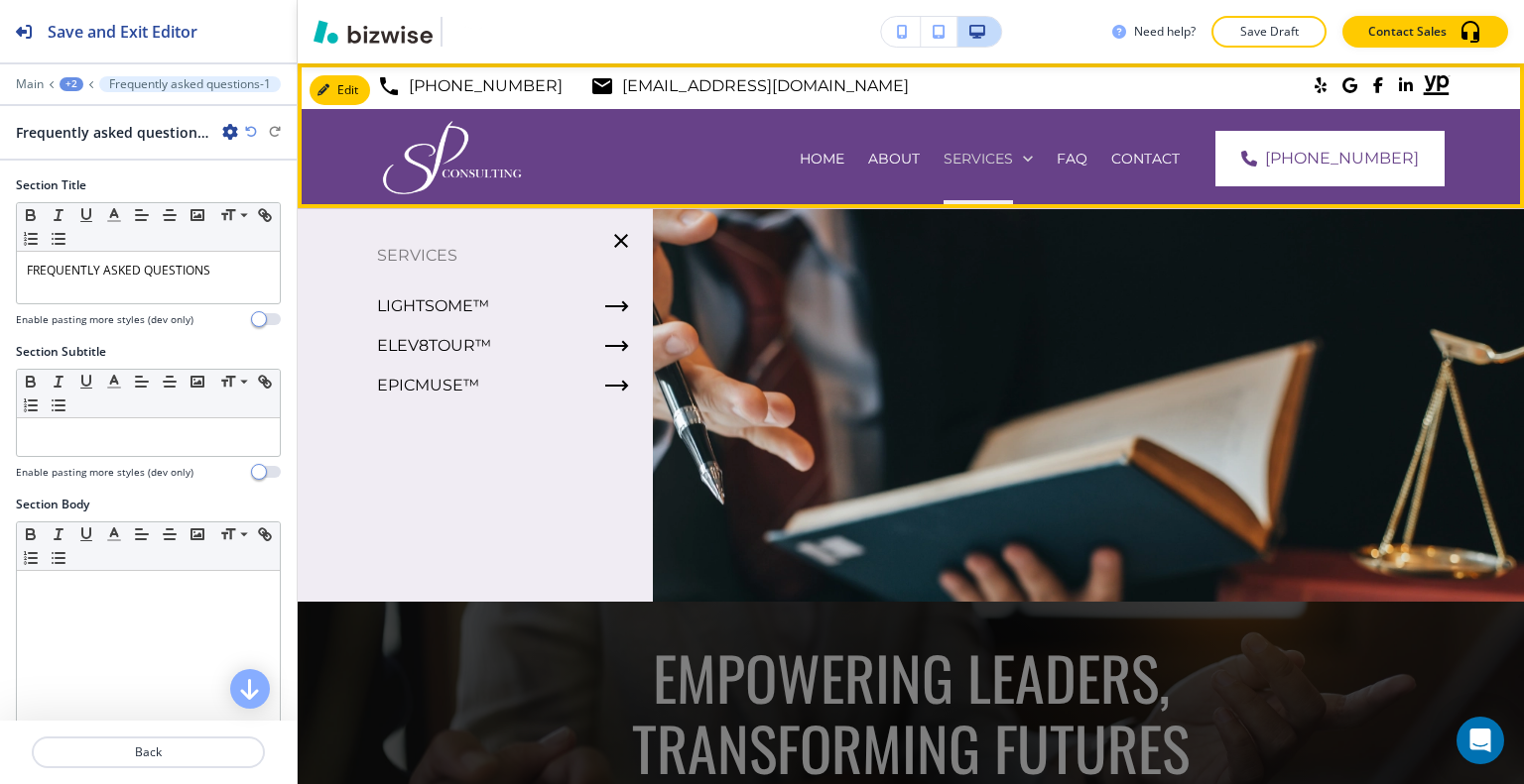
click at [1013, 150] on p "SERVICES" at bounding box center [978, 159] width 70 height 20
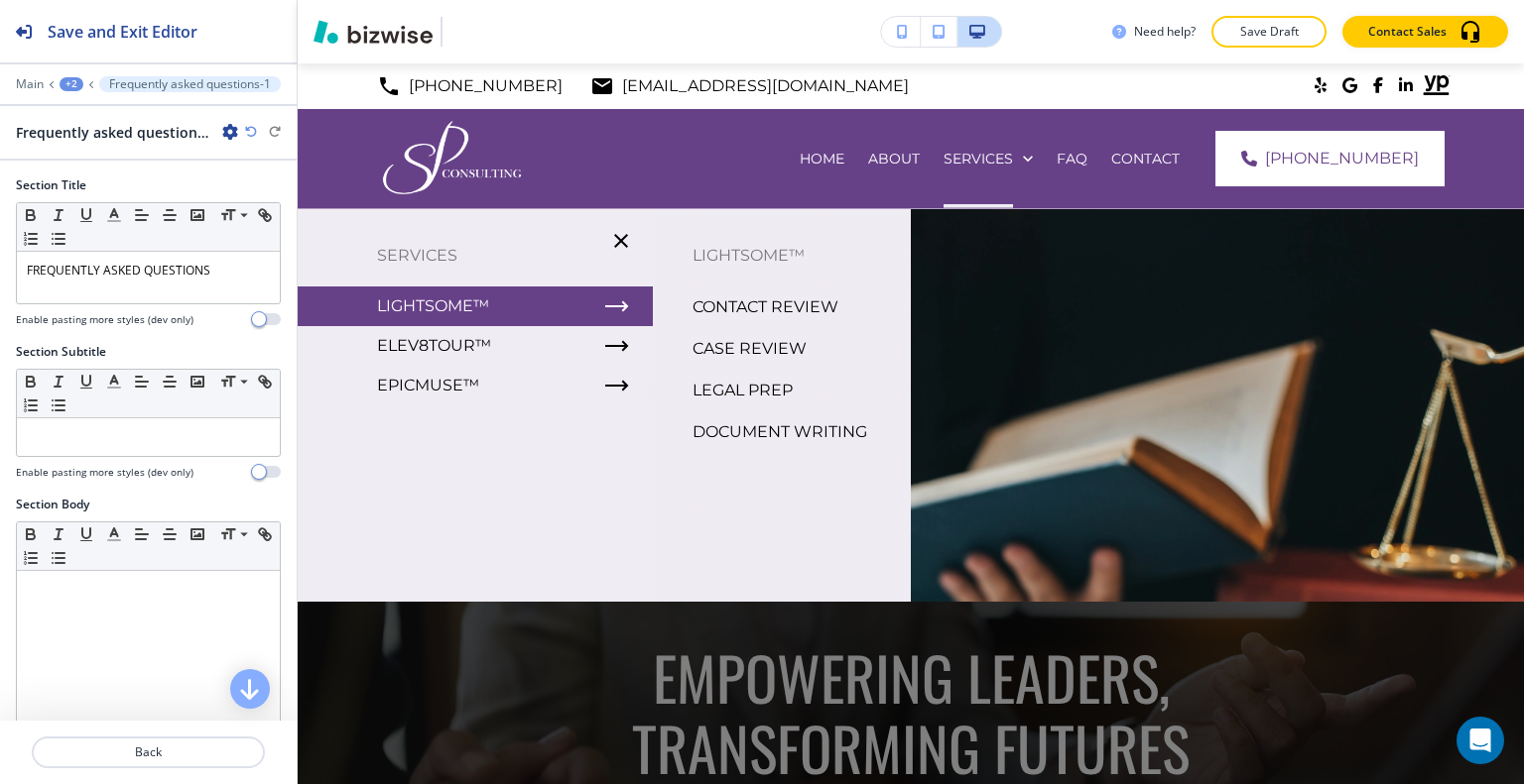
click at [744, 317] on p "CONTACT REVIEW" at bounding box center [764, 307] width 146 height 30
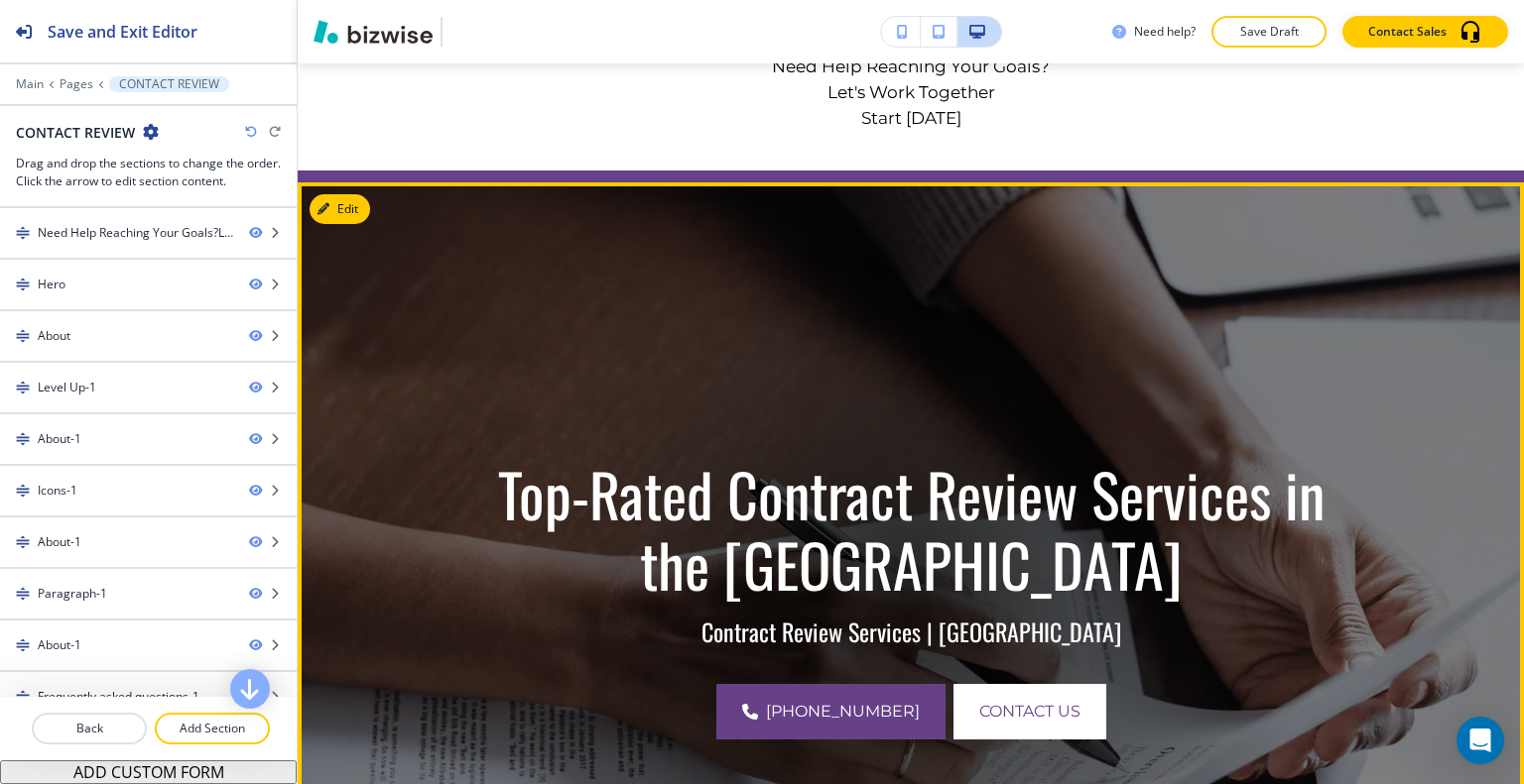
scroll to position [99, 0]
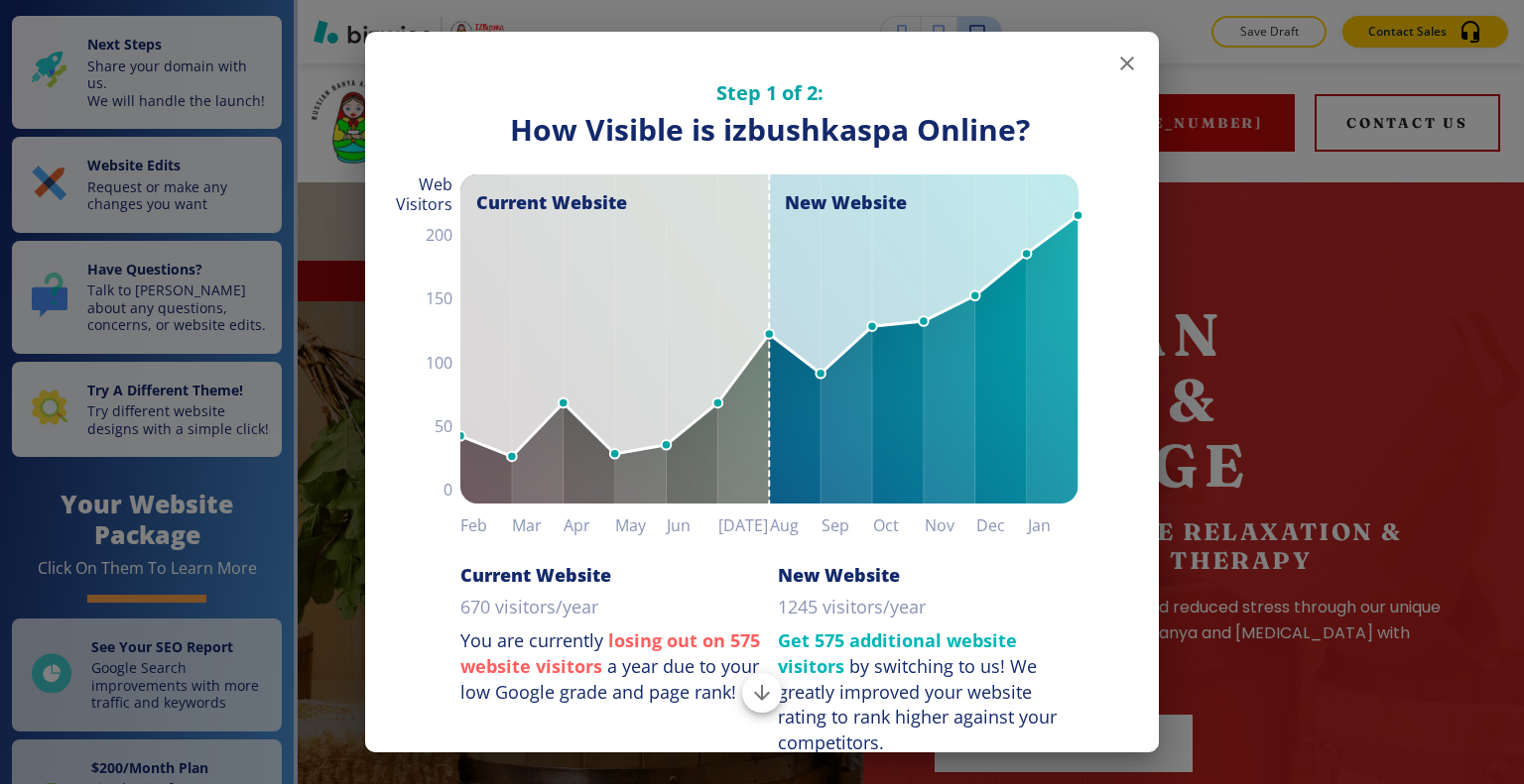
click at [1122, 82] on div "Step 1 of 2: How Visible are You Online? How Visible is izbushkaspa Online? Cur…" at bounding box center [762, 393] width 793 height 724
click at [1114, 70] on icon "button" at bounding box center [1126, 64] width 24 height 24
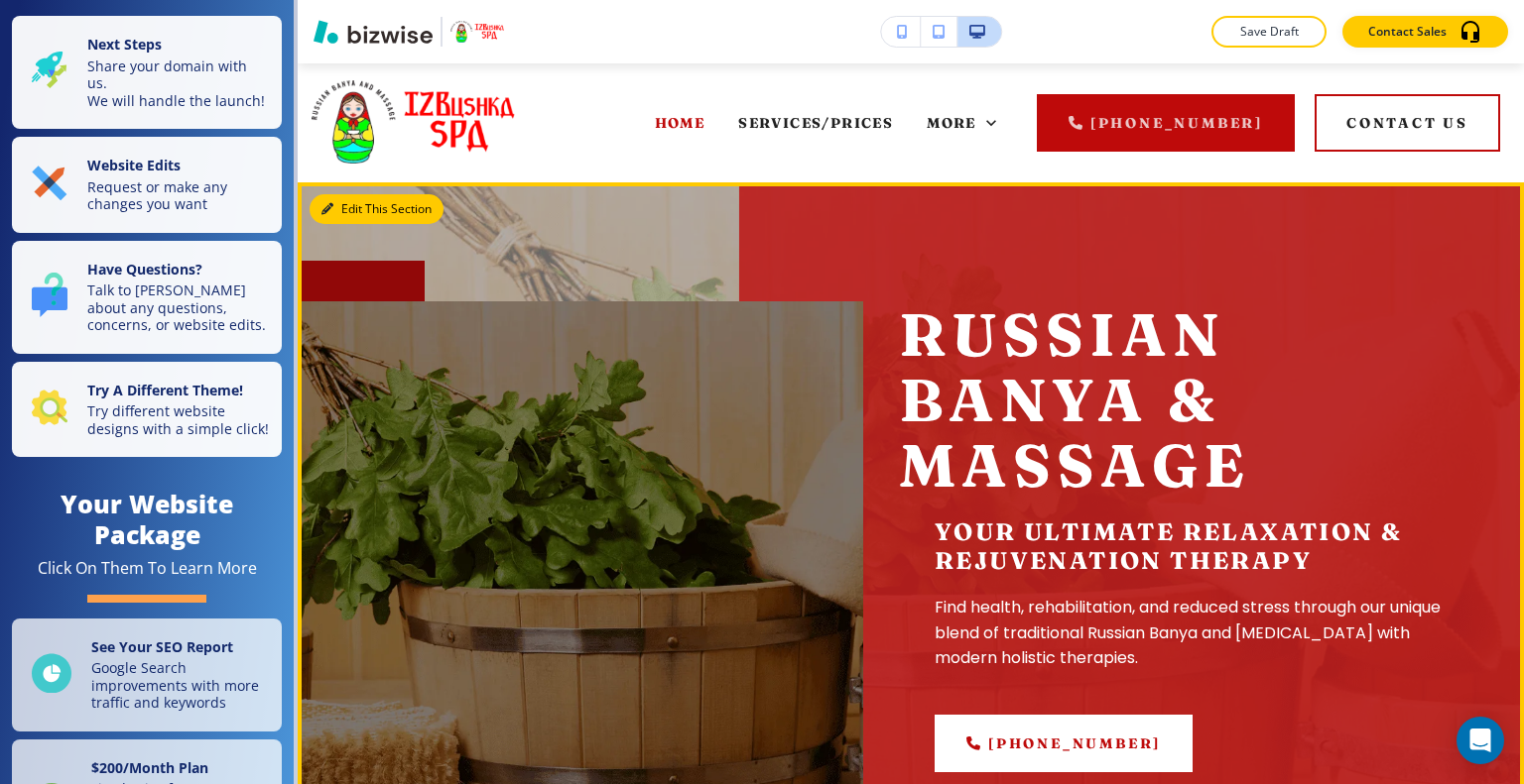
click at [341, 210] on button "Edit This Section" at bounding box center [376, 210] width 134 height 30
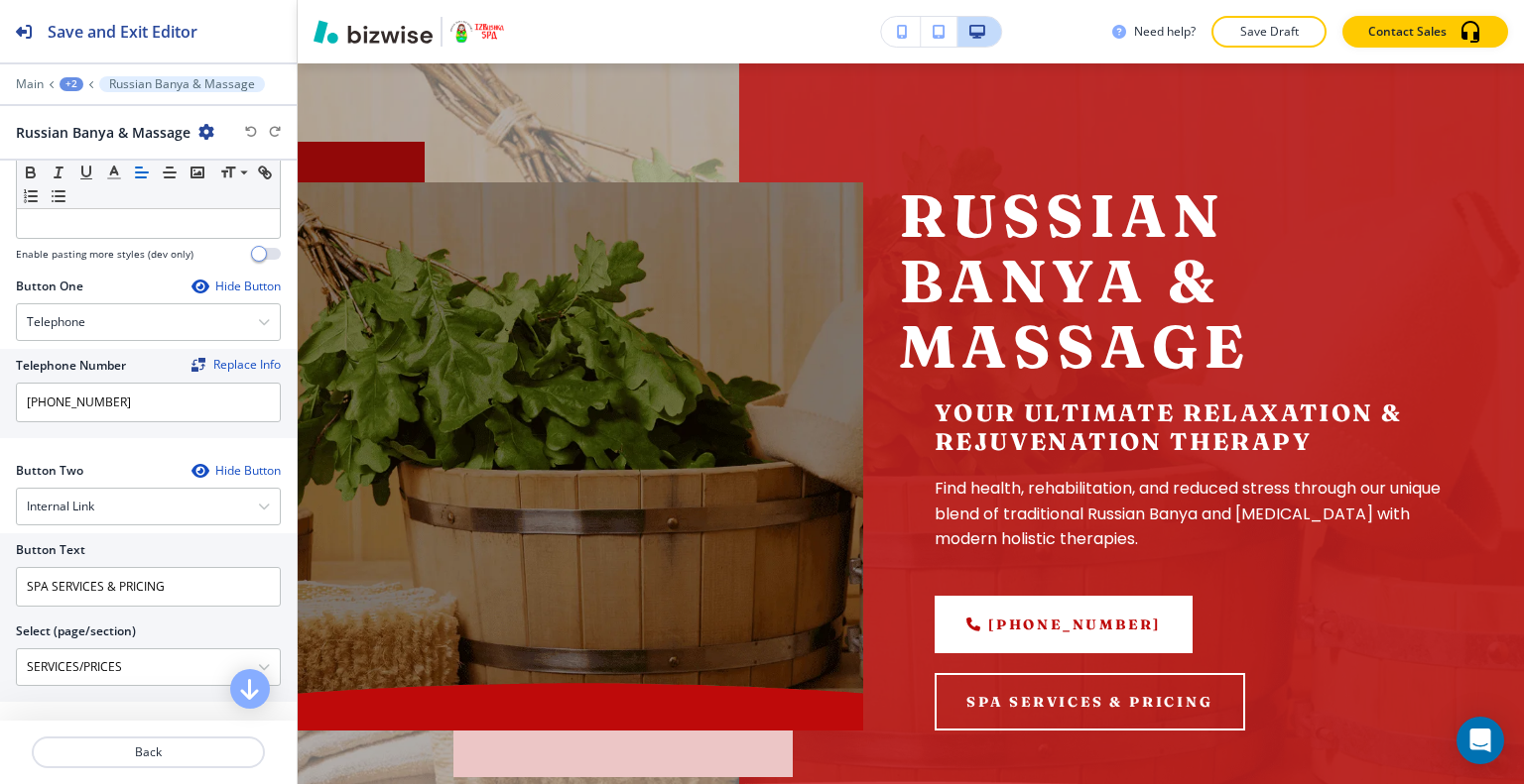
scroll to position [1120, 0]
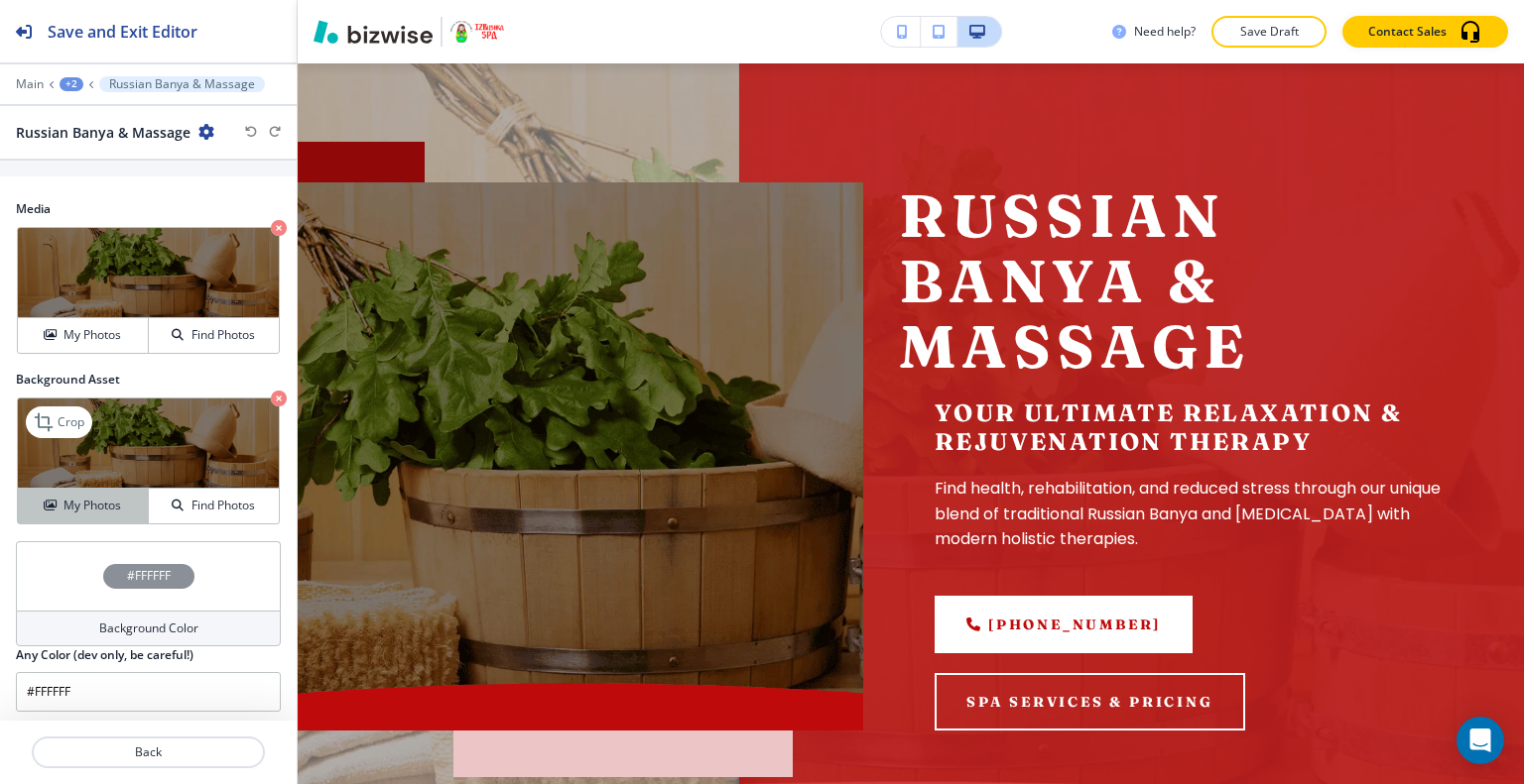
click at [87, 501] on h4 "My Photos" at bounding box center [92, 506] width 58 height 18
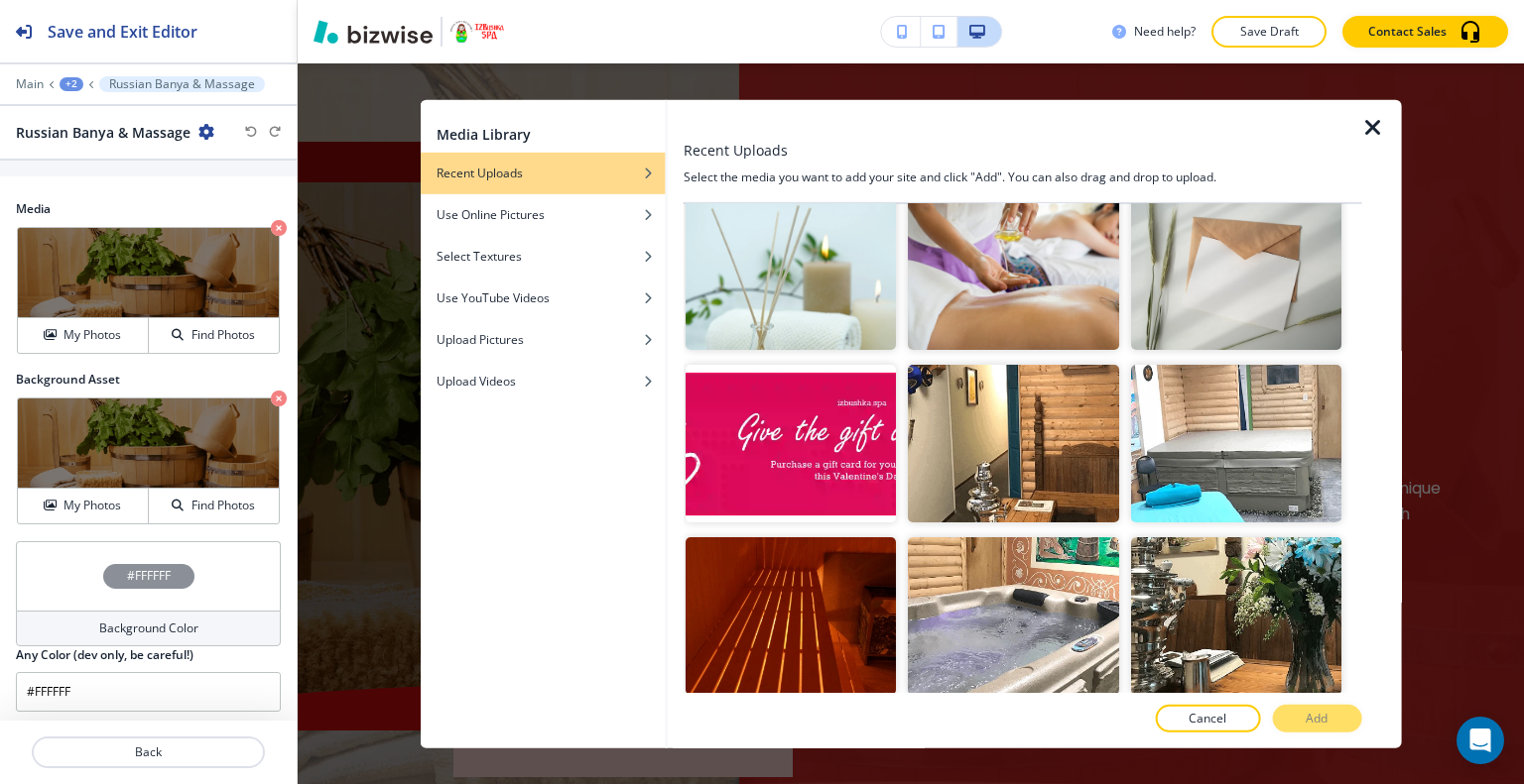
scroll to position [297, 0]
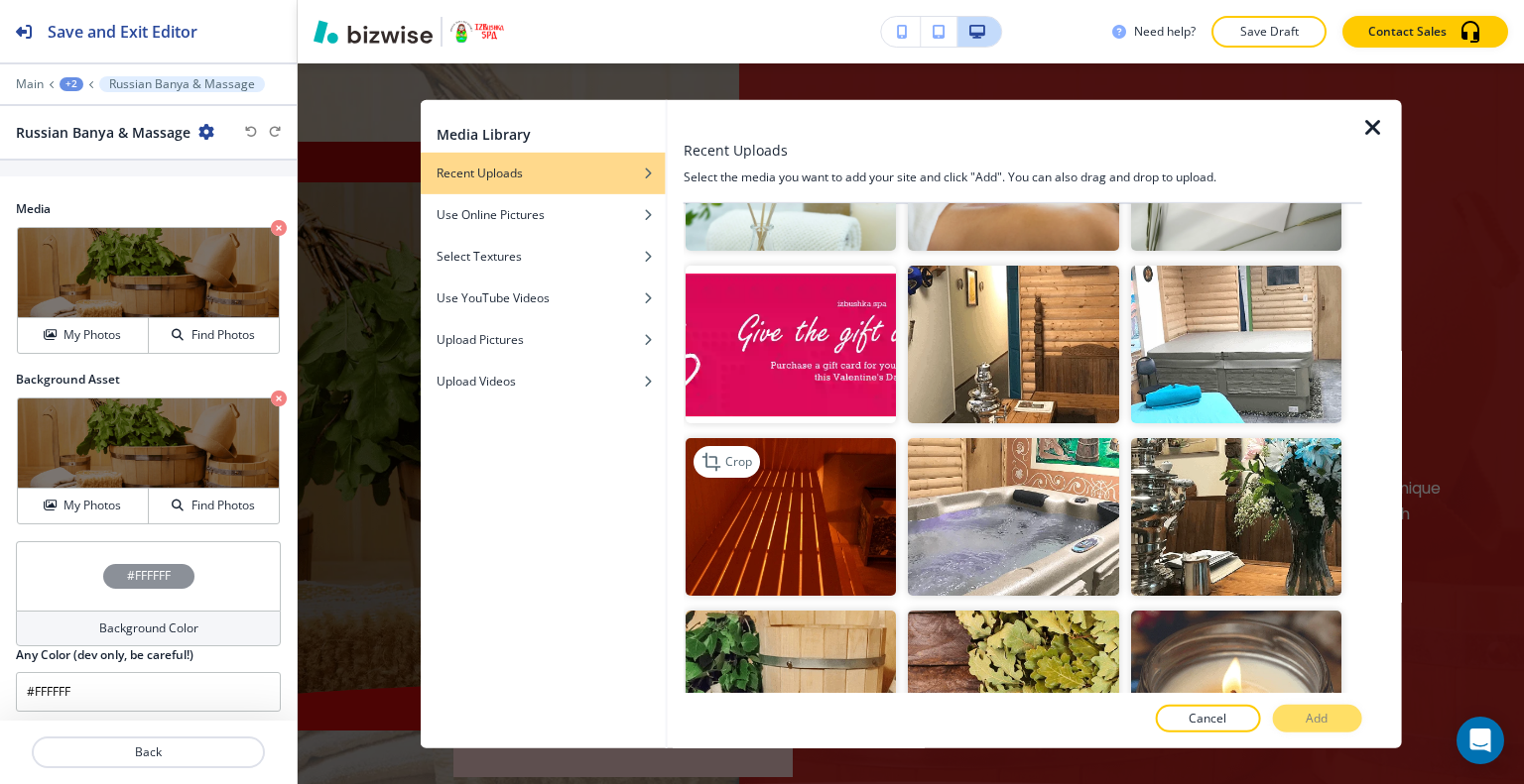
click at [843, 496] on img "button" at bounding box center [790, 517] width 211 height 158
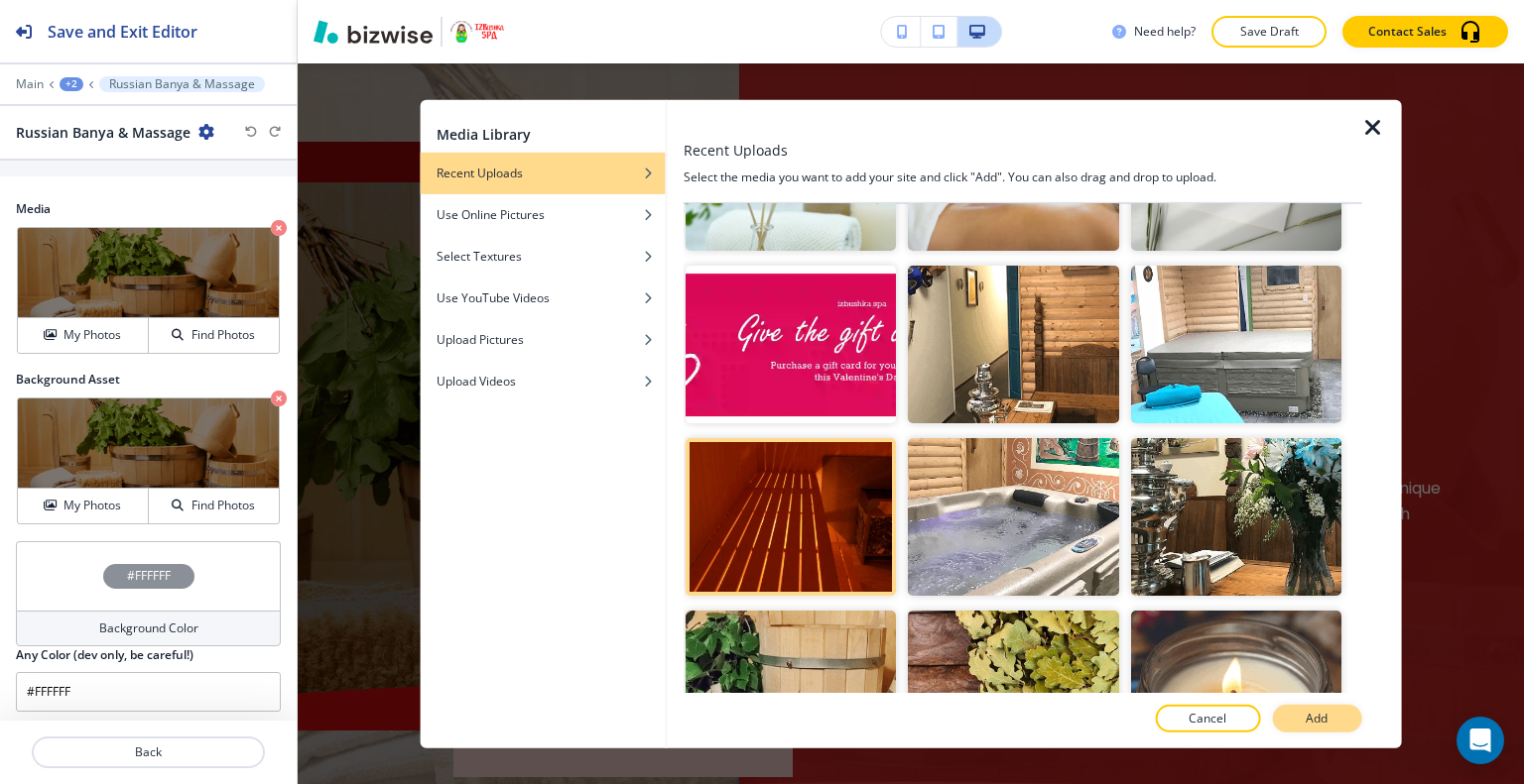
click at [1317, 715] on p "Add" at bounding box center [1316, 718] width 22 height 18
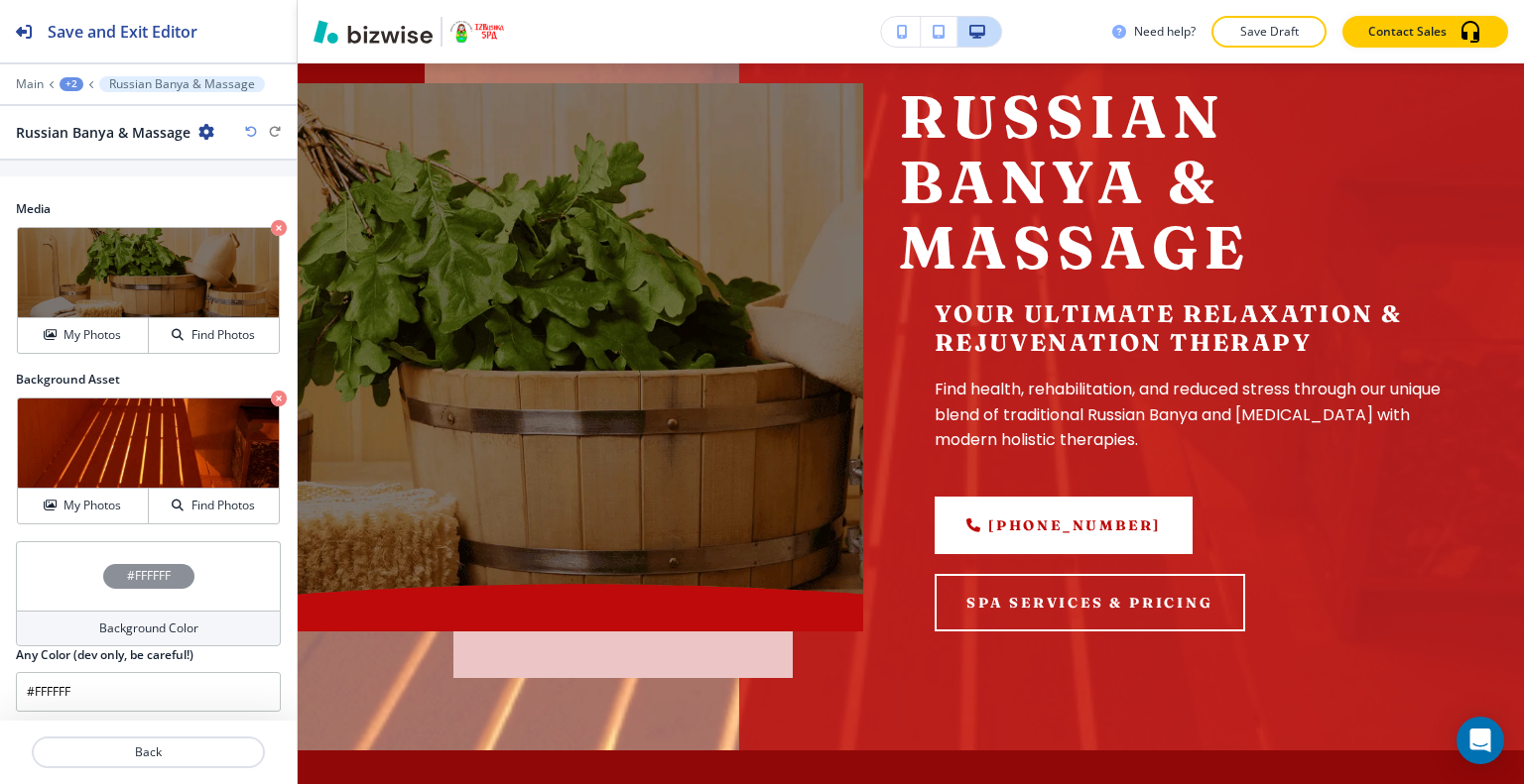
scroll to position [119, 0]
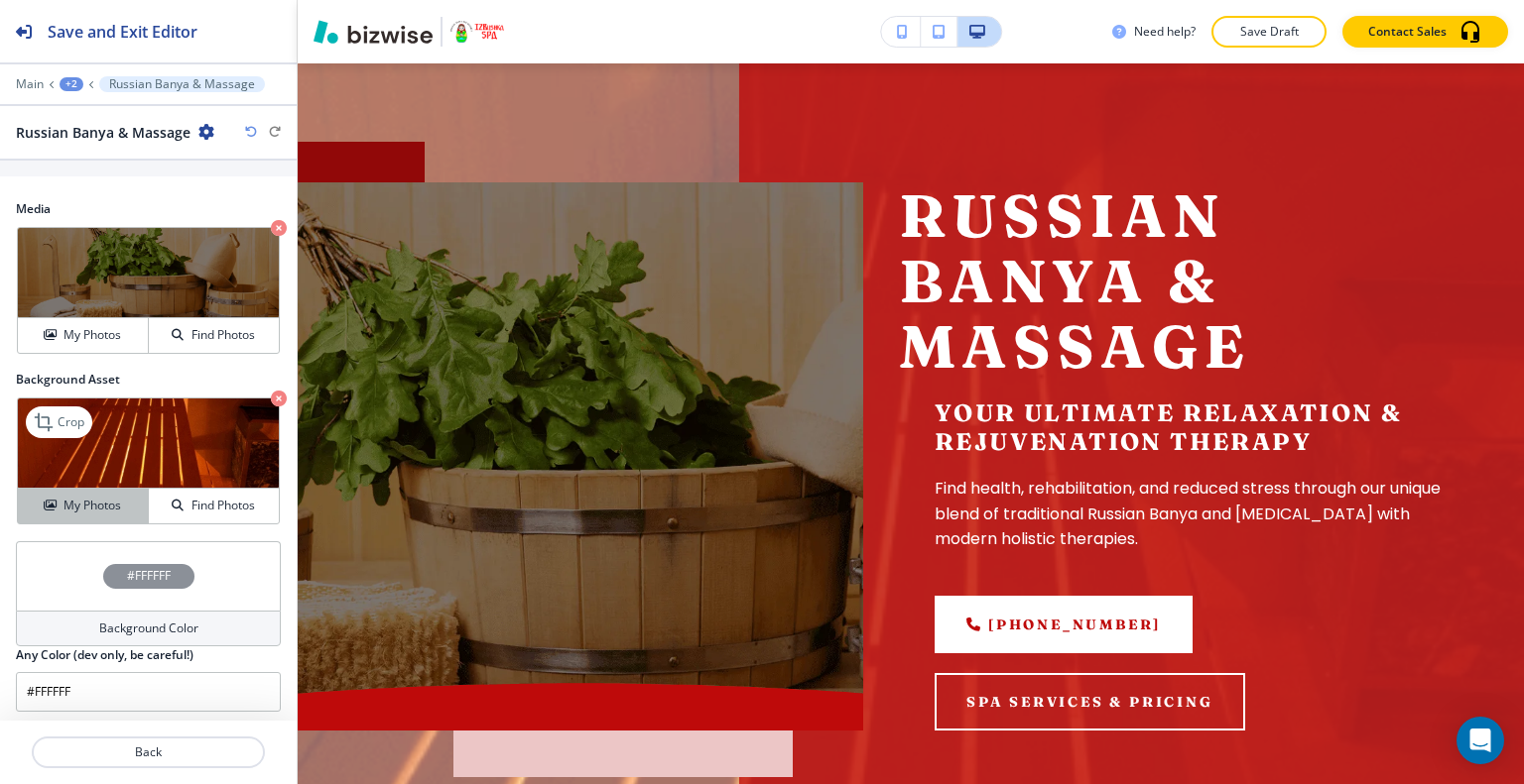
click at [66, 497] on h4 "My Photos" at bounding box center [92, 506] width 58 height 18
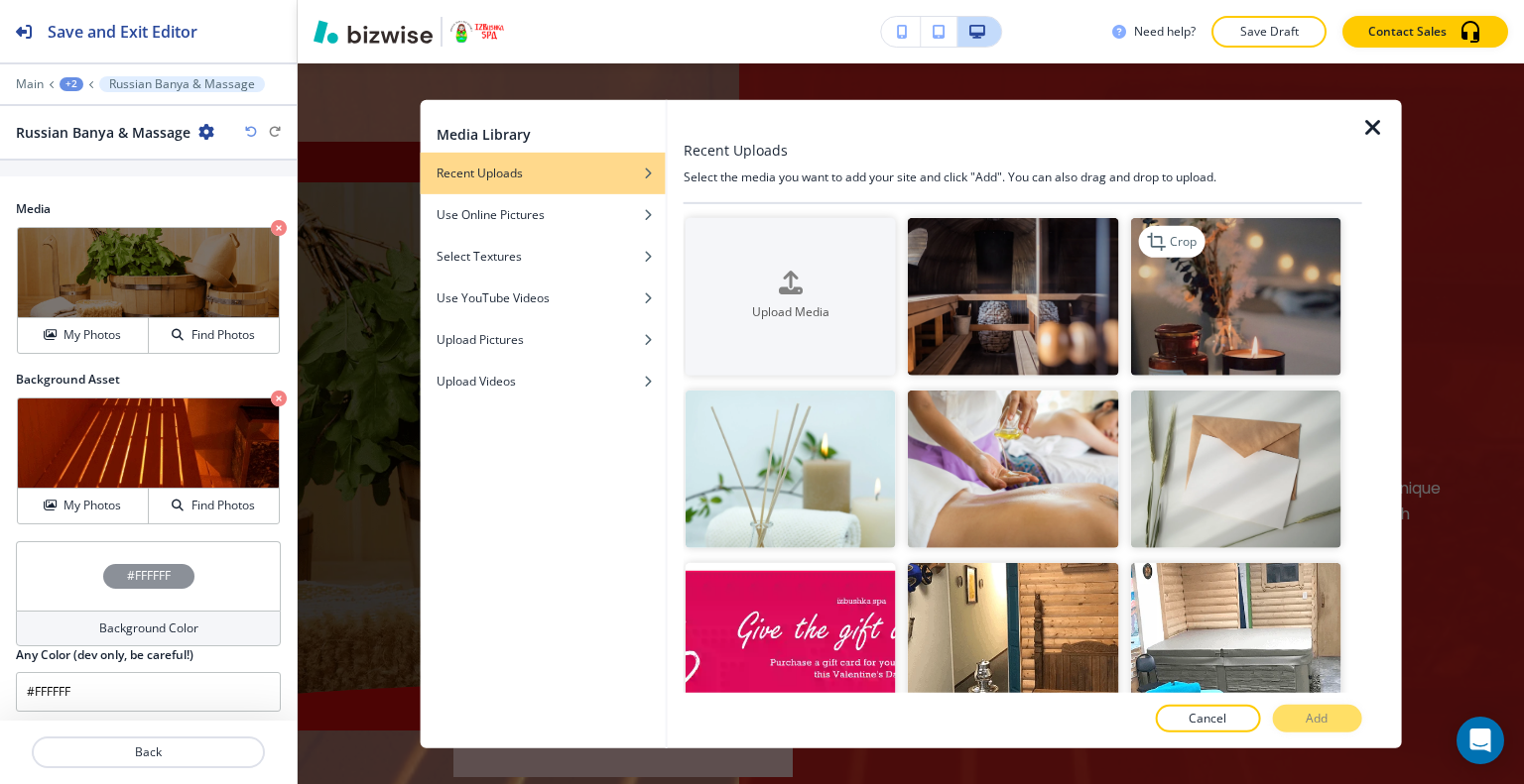
click at [1206, 319] on img "button" at bounding box center [1235, 296] width 211 height 158
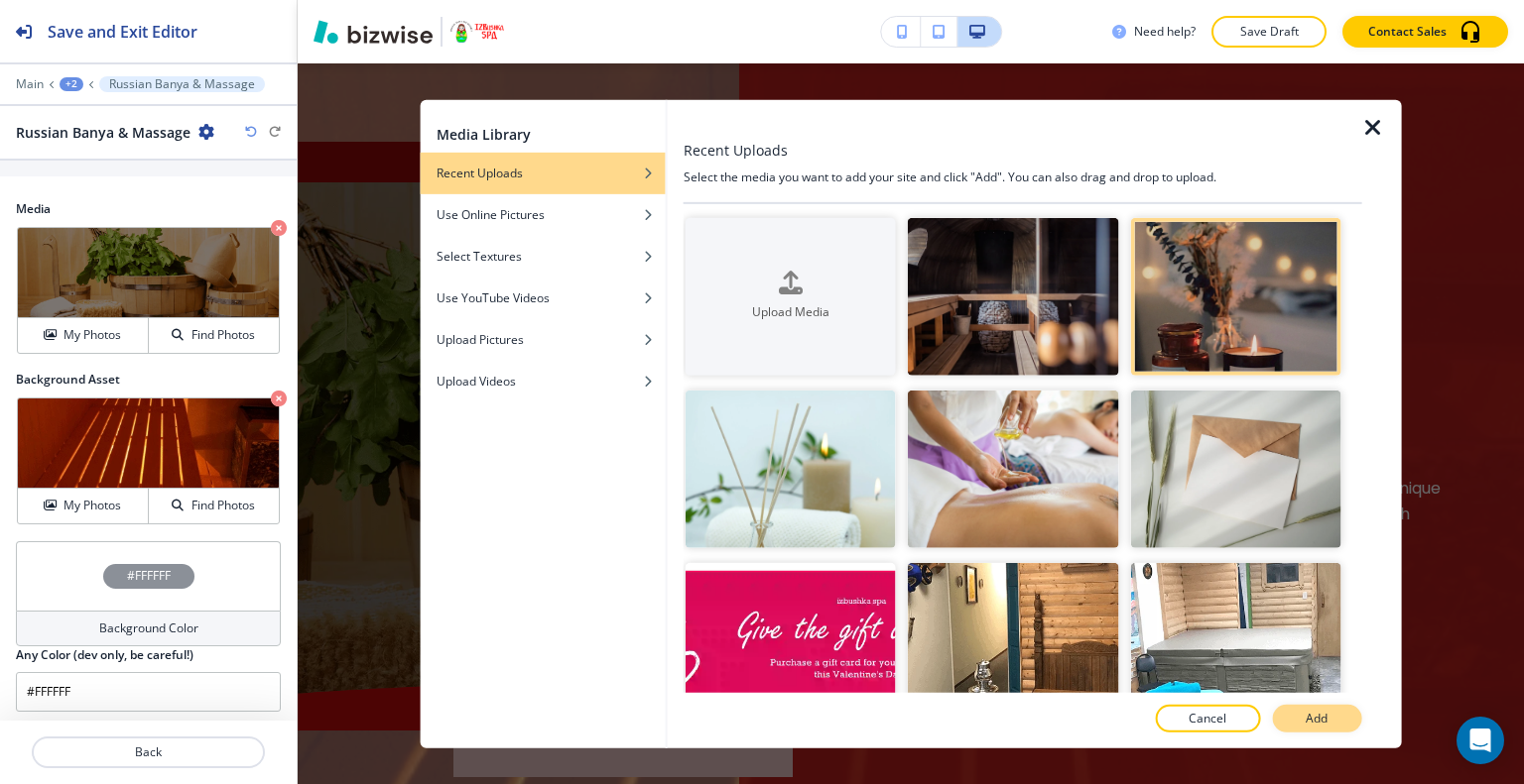
click at [1315, 715] on p "Add" at bounding box center [1316, 718] width 22 height 18
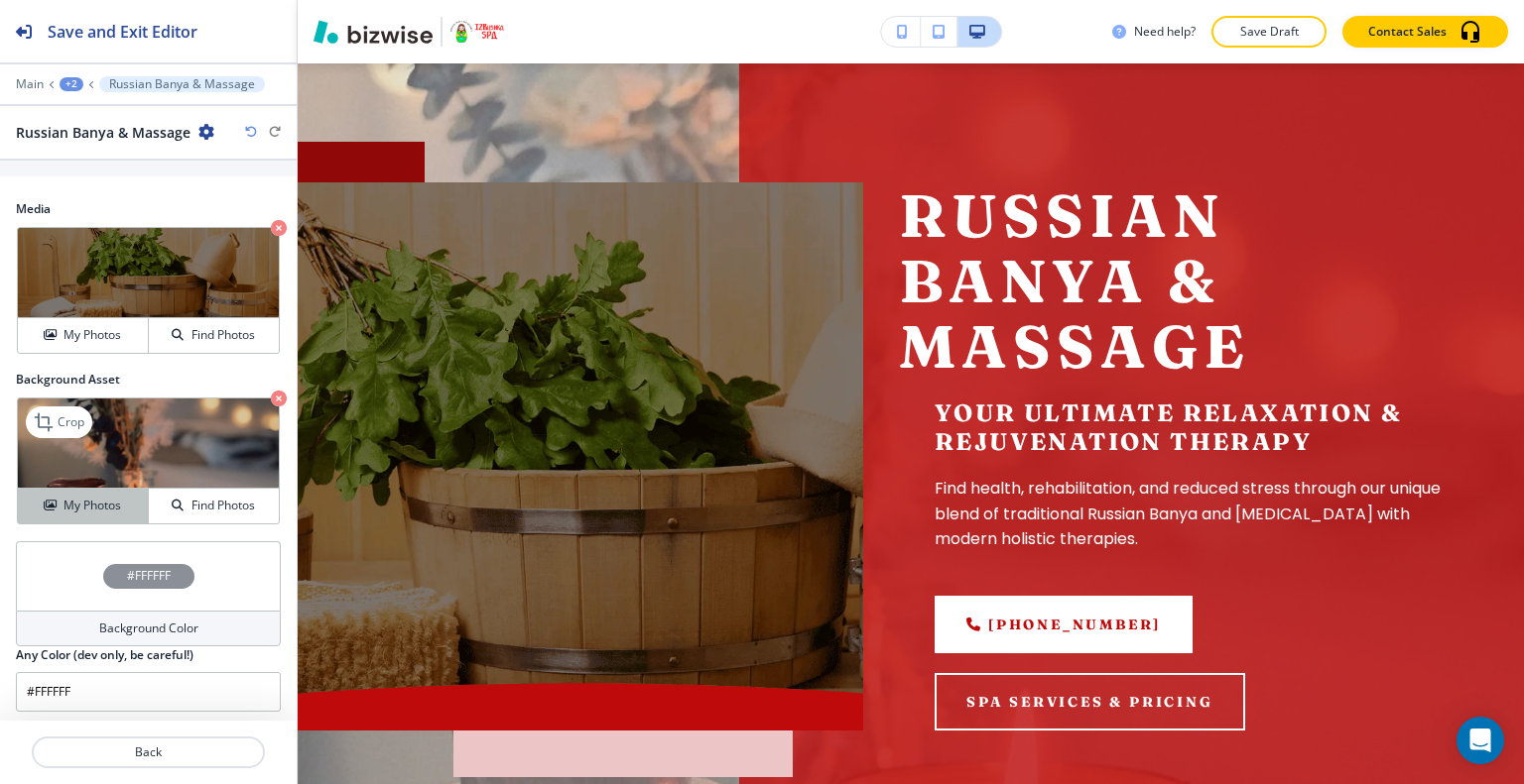
click at [108, 501] on h4 "My Photos" at bounding box center [92, 506] width 58 height 18
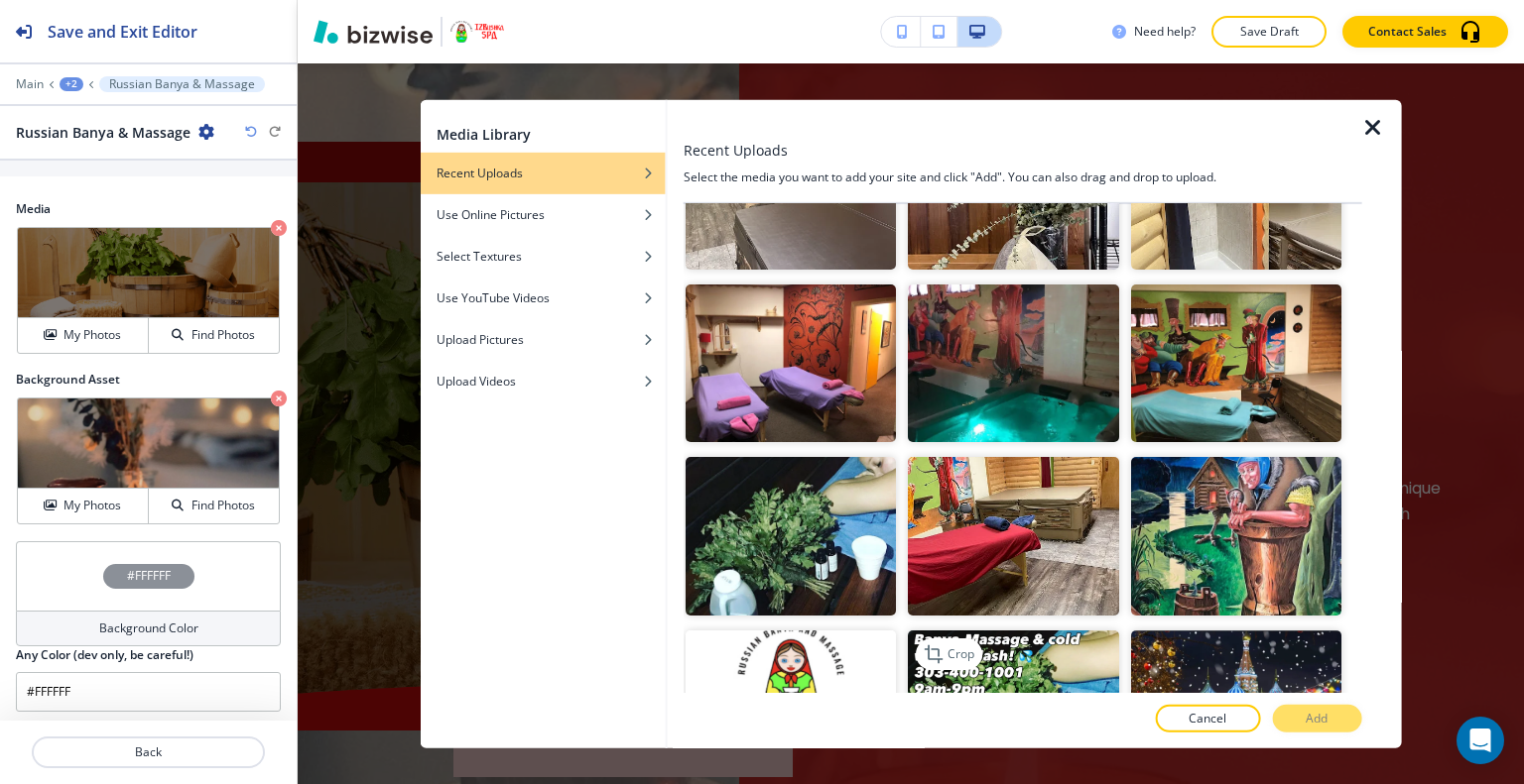
scroll to position [1785, 0]
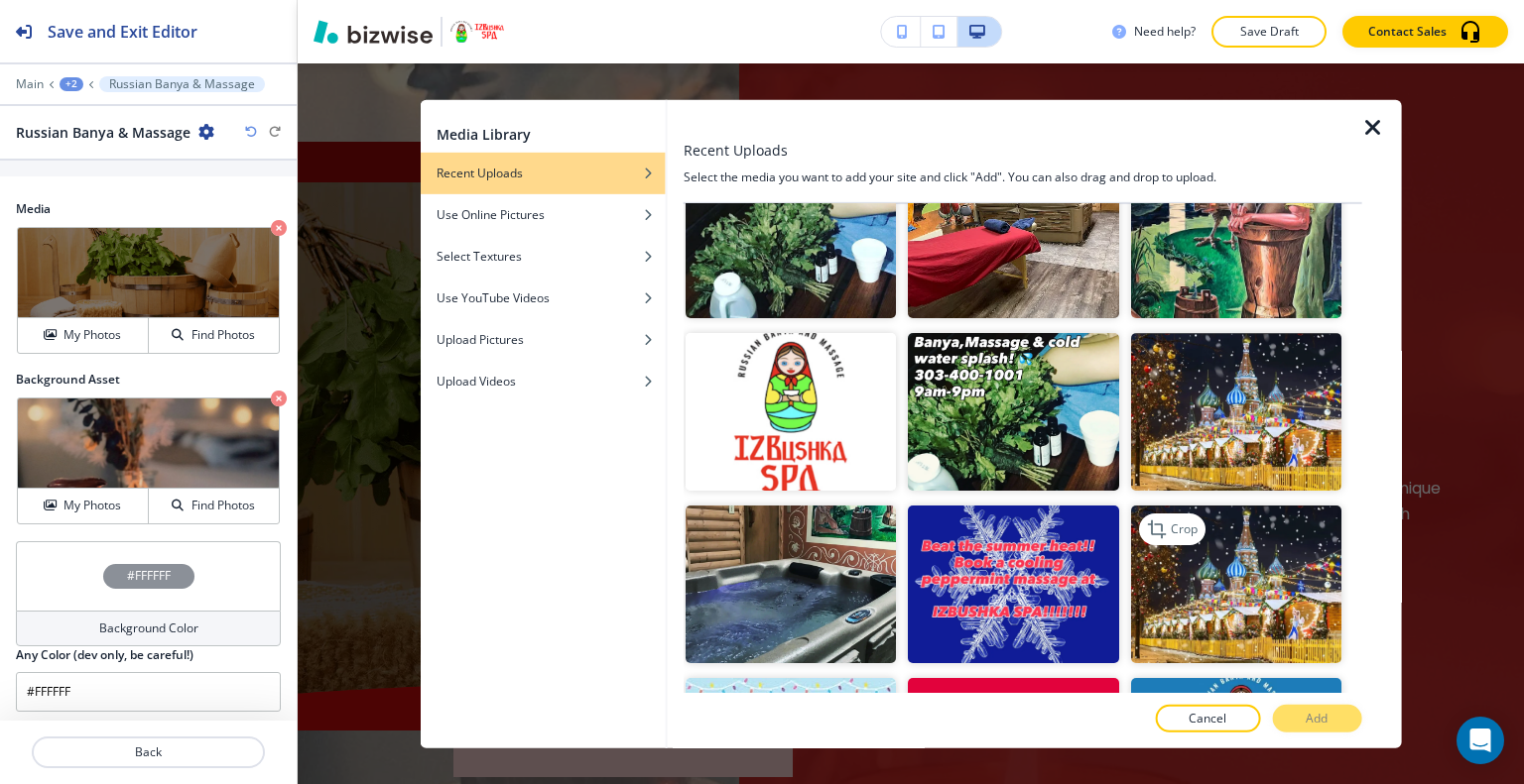
click at [1257, 522] on img "button" at bounding box center [1235, 584] width 211 height 158
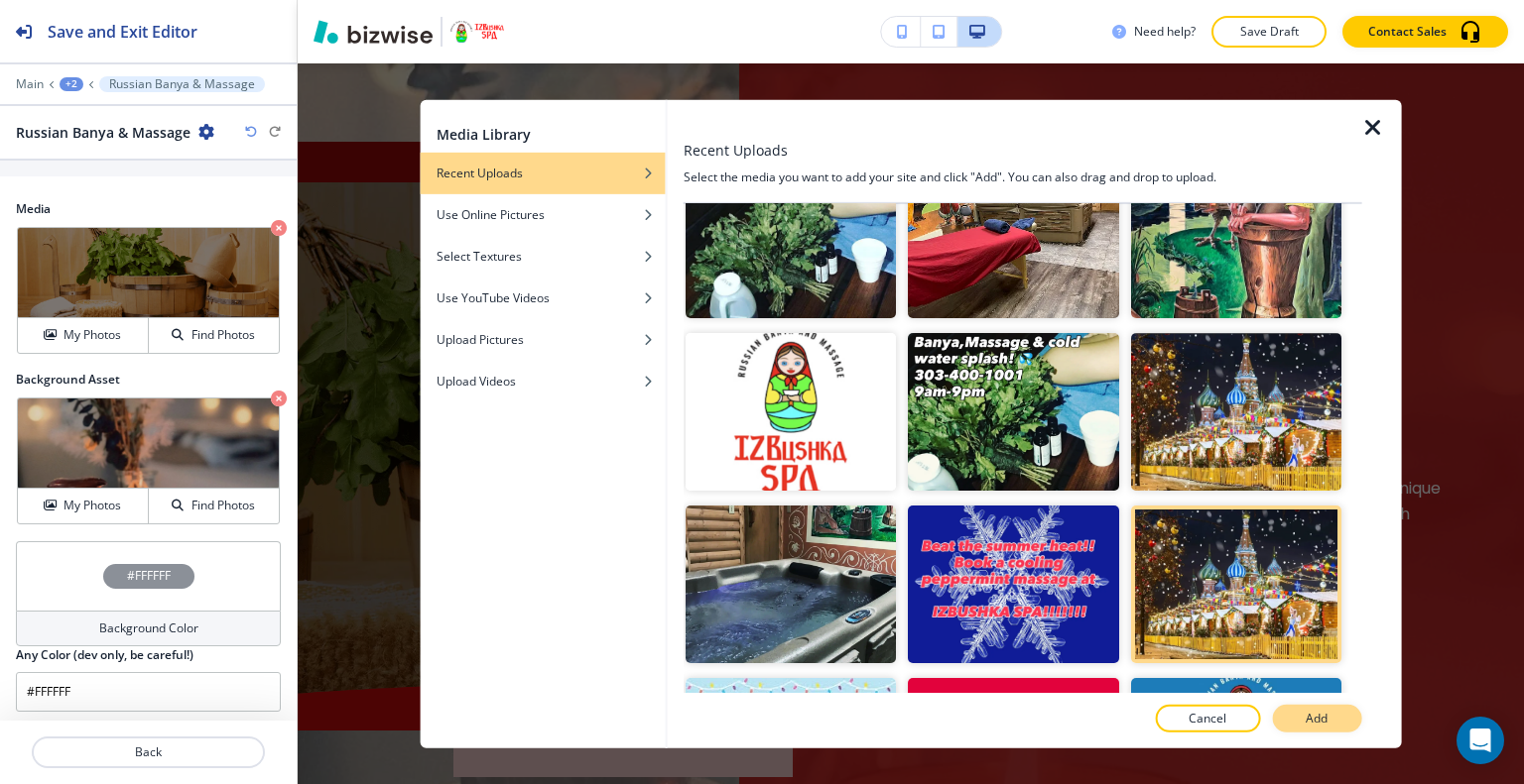
click at [1308, 712] on p "Add" at bounding box center [1316, 718] width 22 height 18
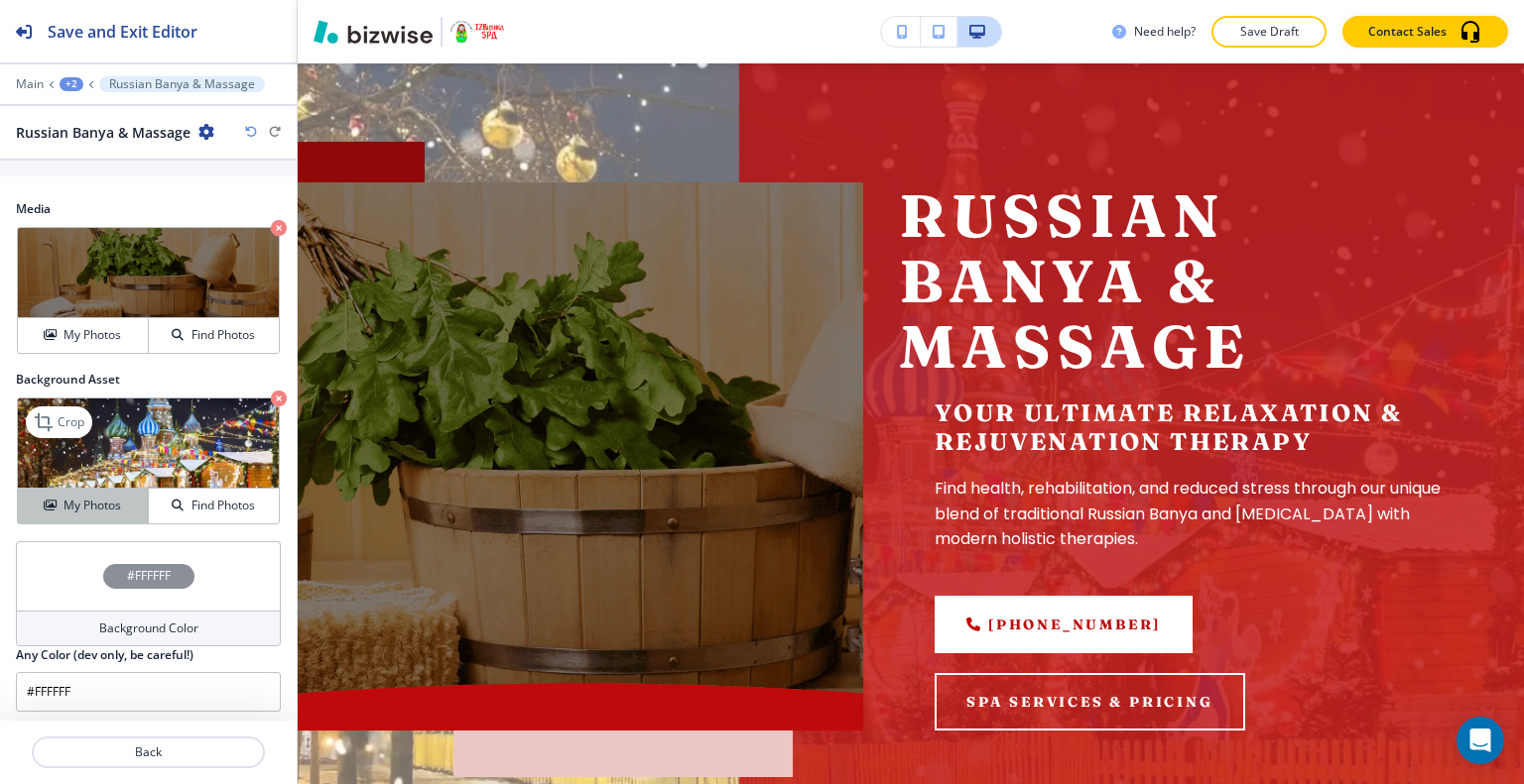
click at [92, 506] on h4 "My Photos" at bounding box center [92, 506] width 58 height 18
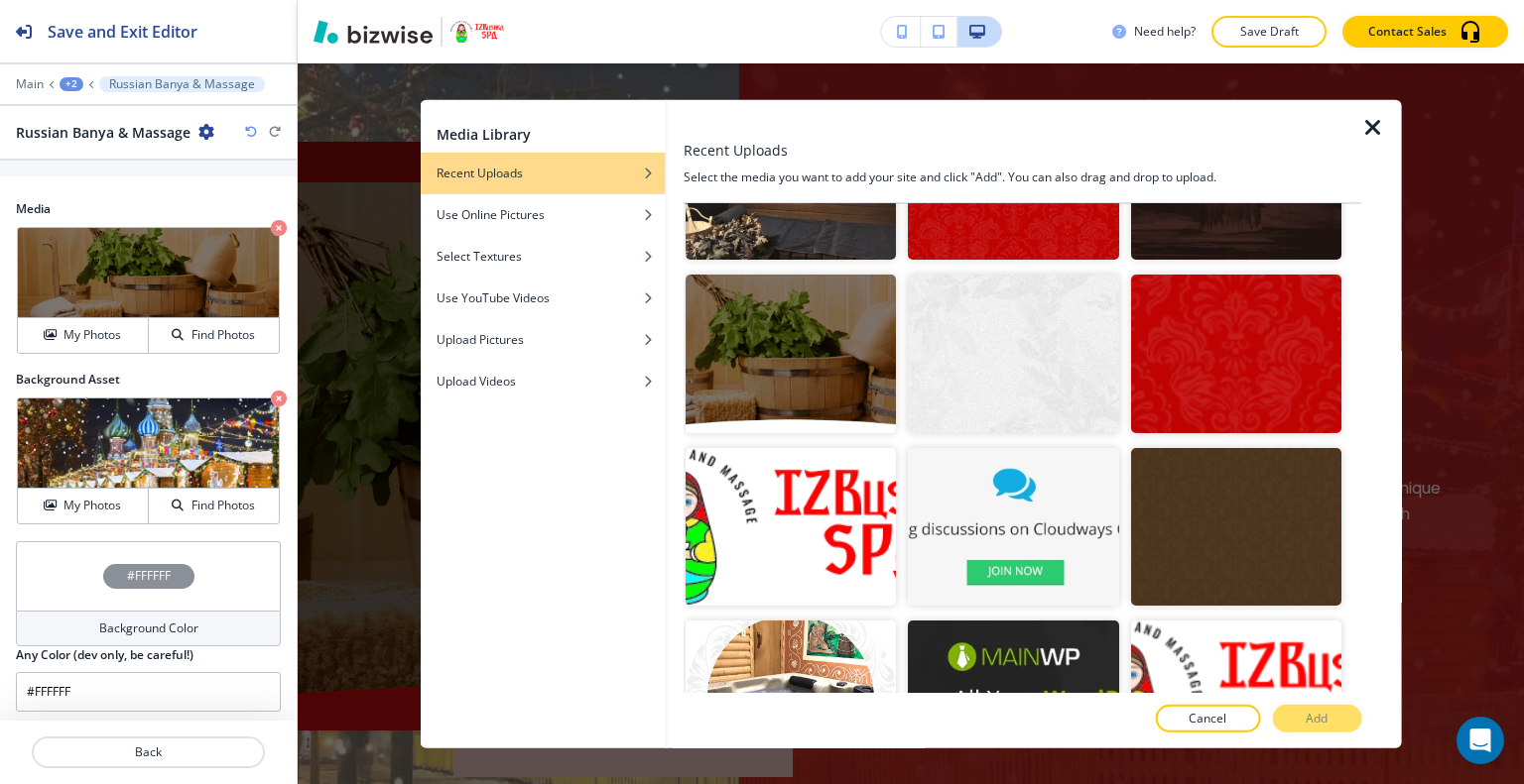
scroll to position [3742, 0]
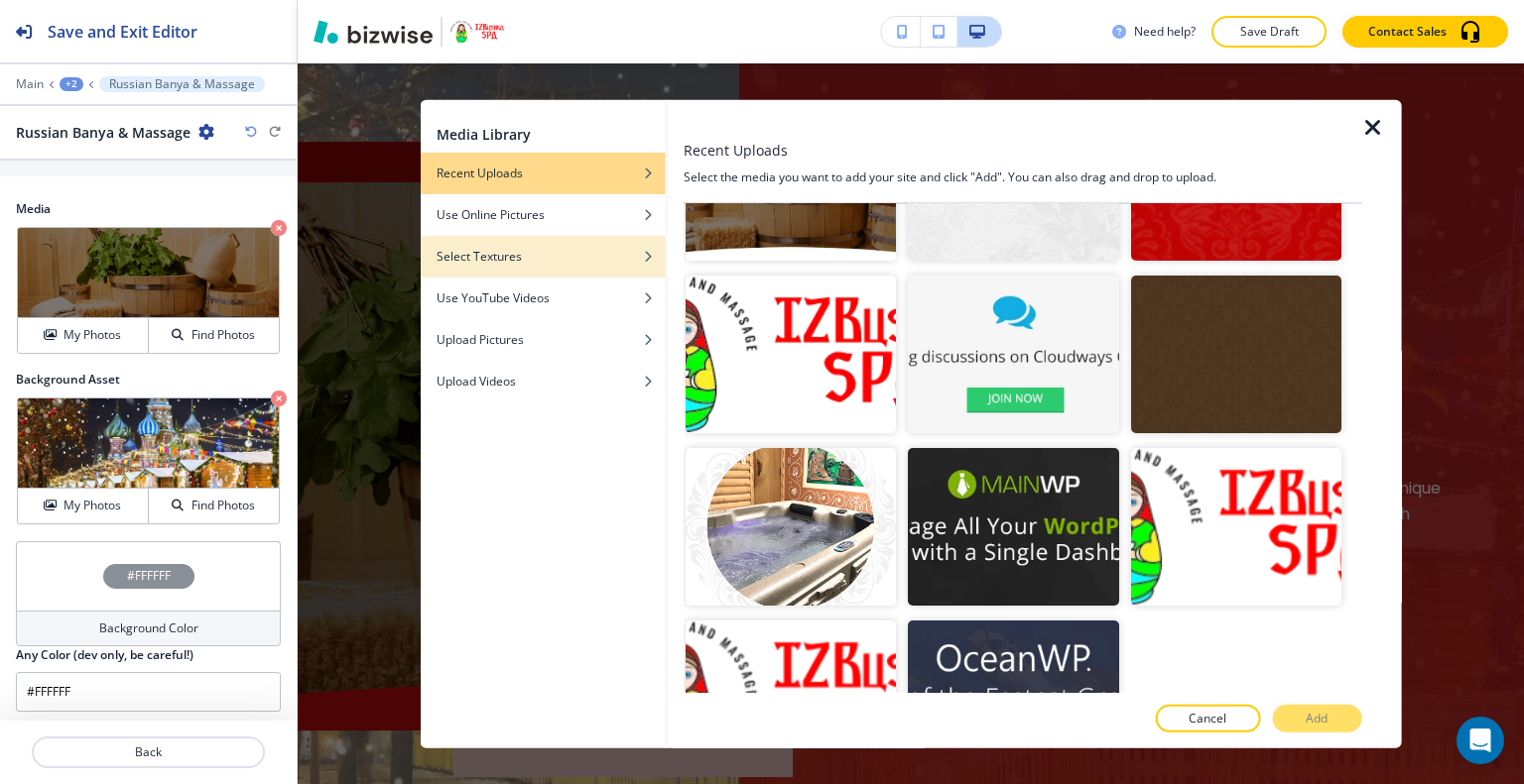
click at [527, 259] on div "Select Textures" at bounding box center [543, 255] width 245 height 18
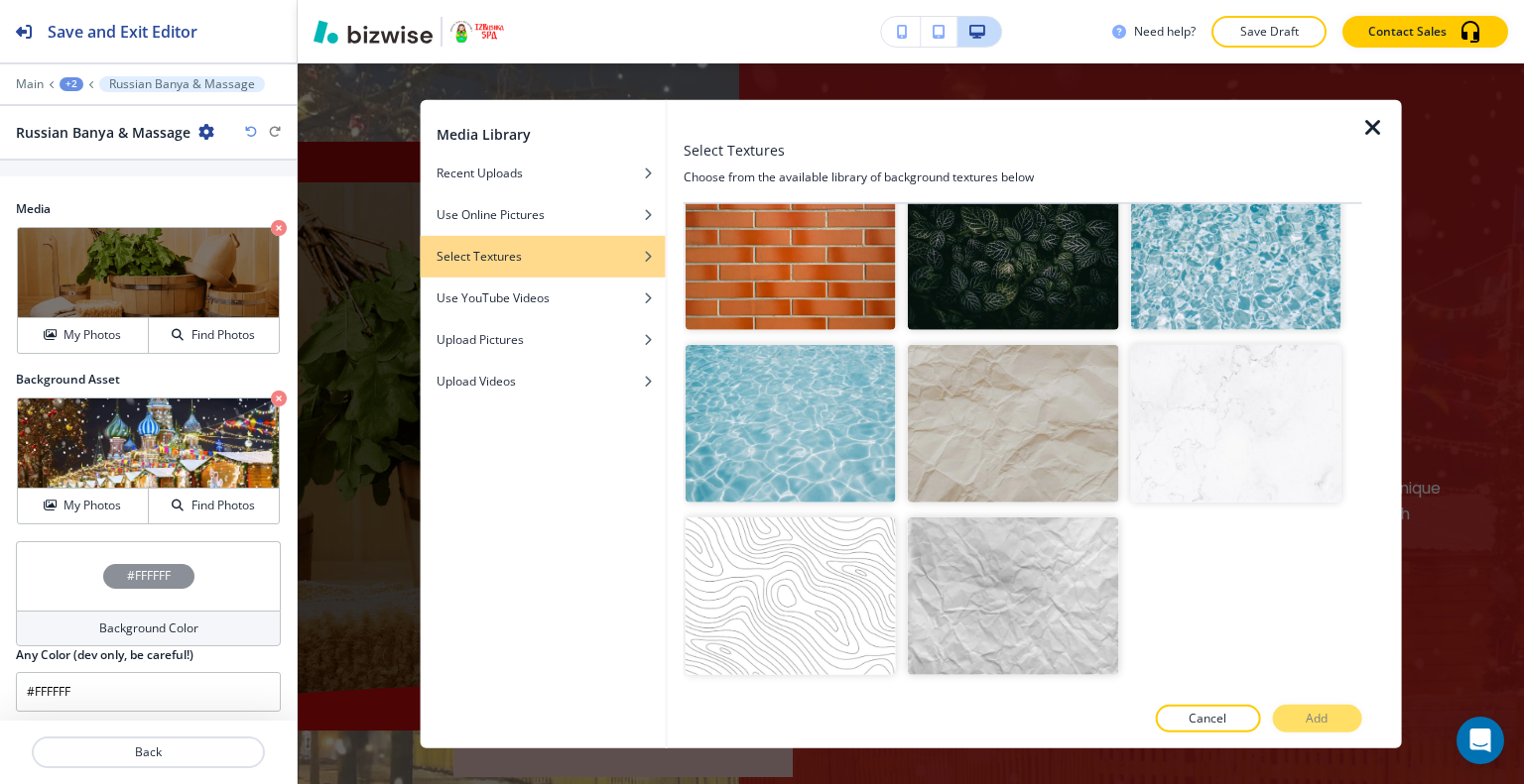
scroll to position [2910, 0]
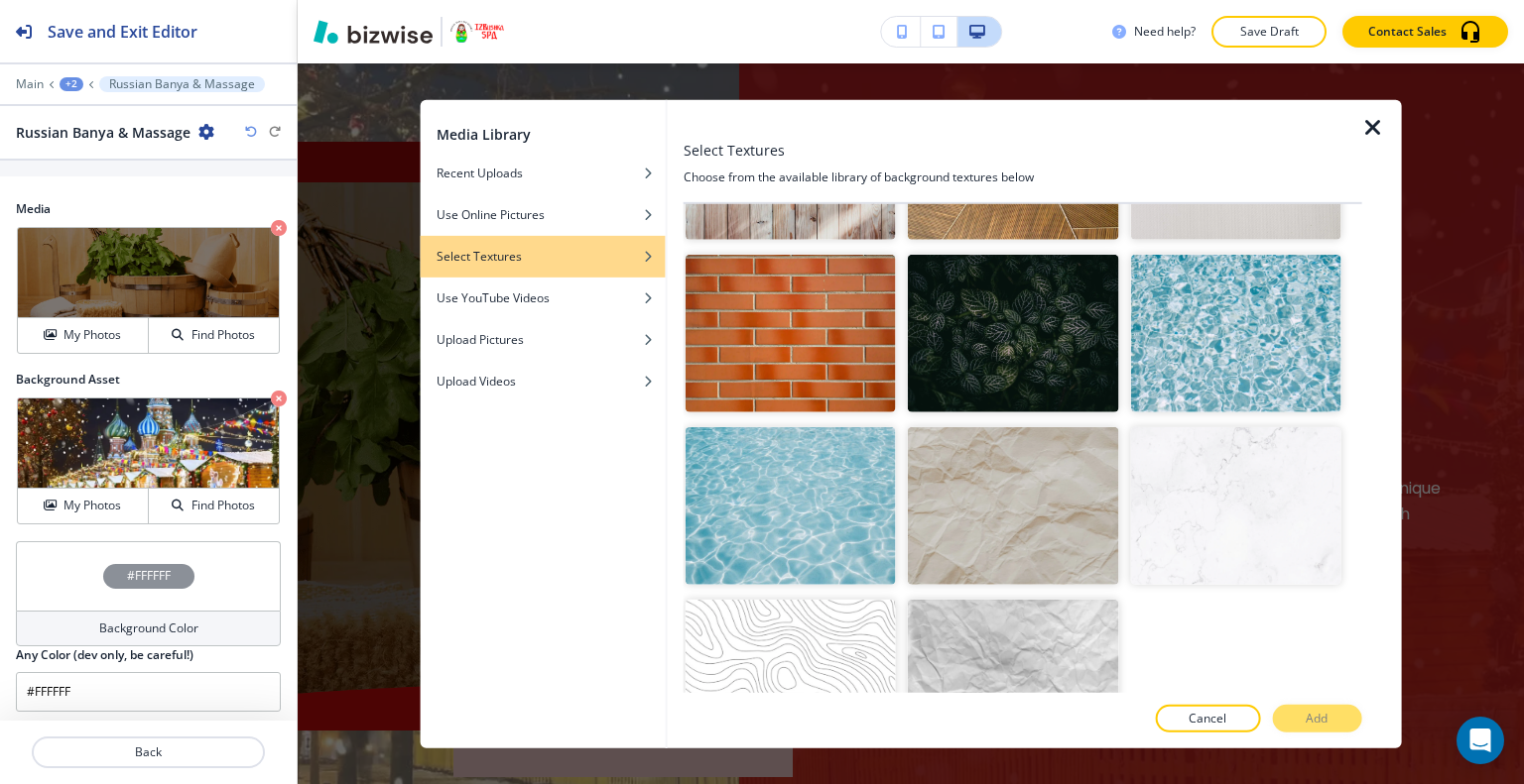
click at [828, 295] on img "button" at bounding box center [790, 333] width 211 height 158
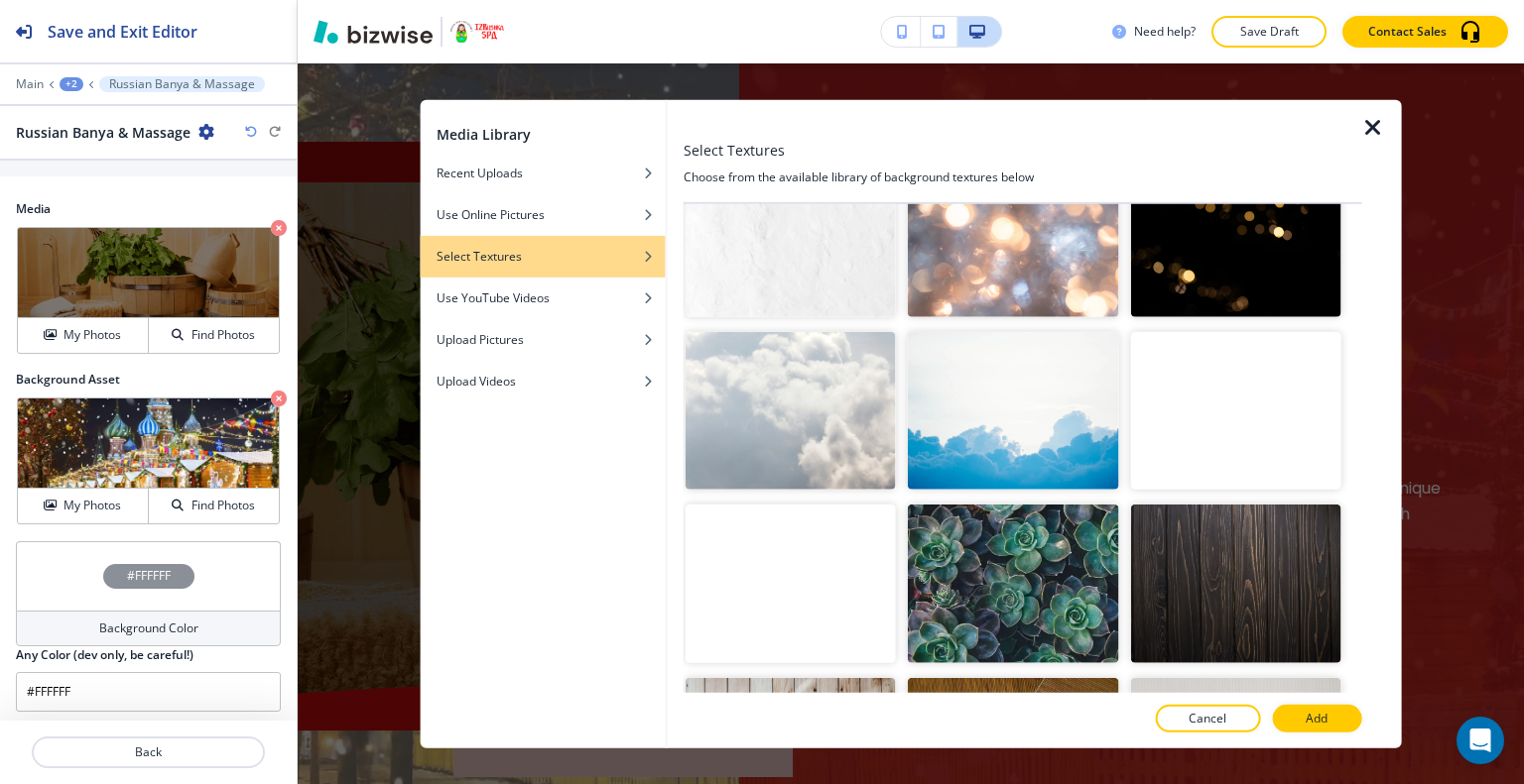
scroll to position [2017, 0]
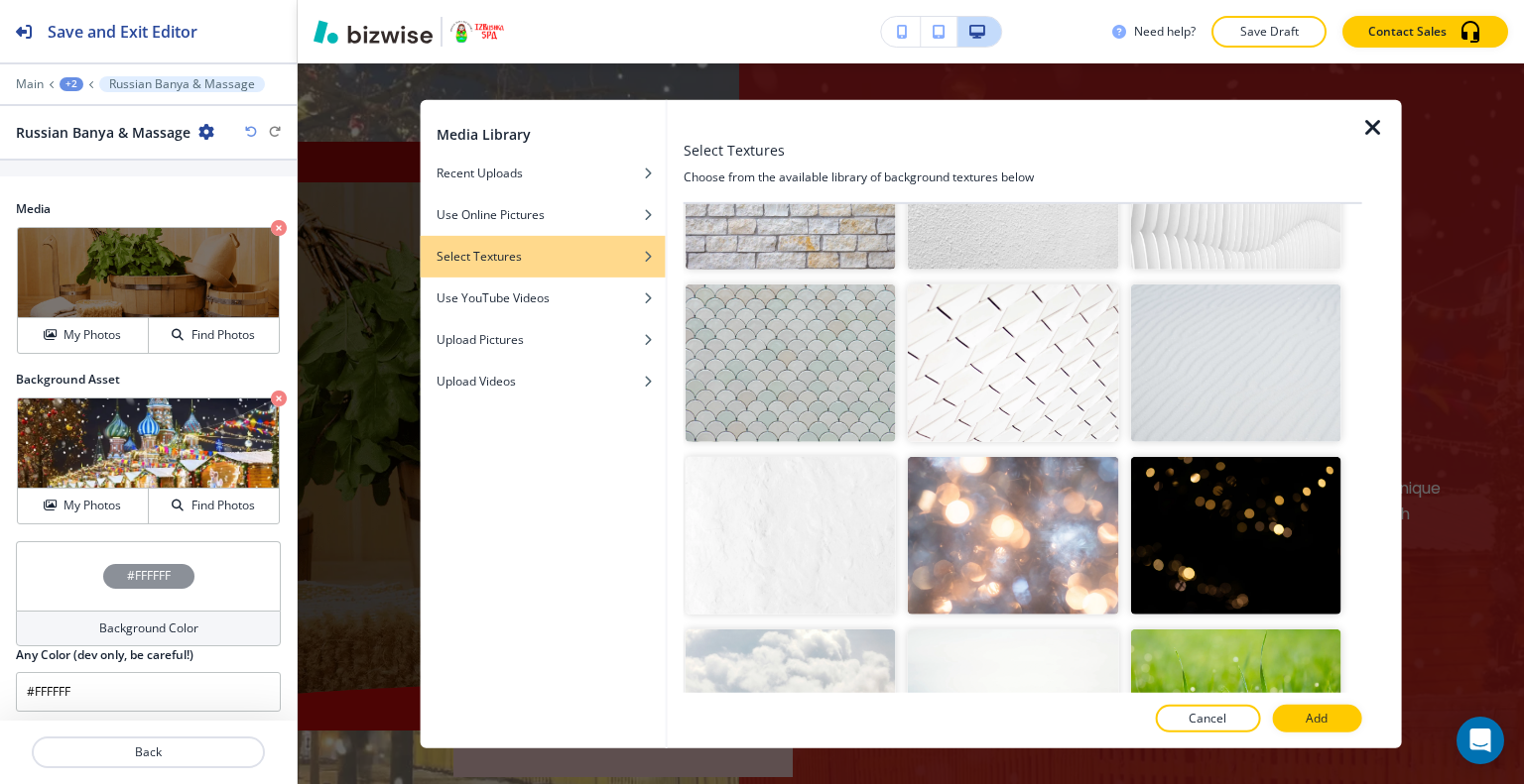
click at [1198, 488] on img "button" at bounding box center [1235, 536] width 211 height 158
click at [1301, 725] on button "Add" at bounding box center [1316, 718] width 89 height 28
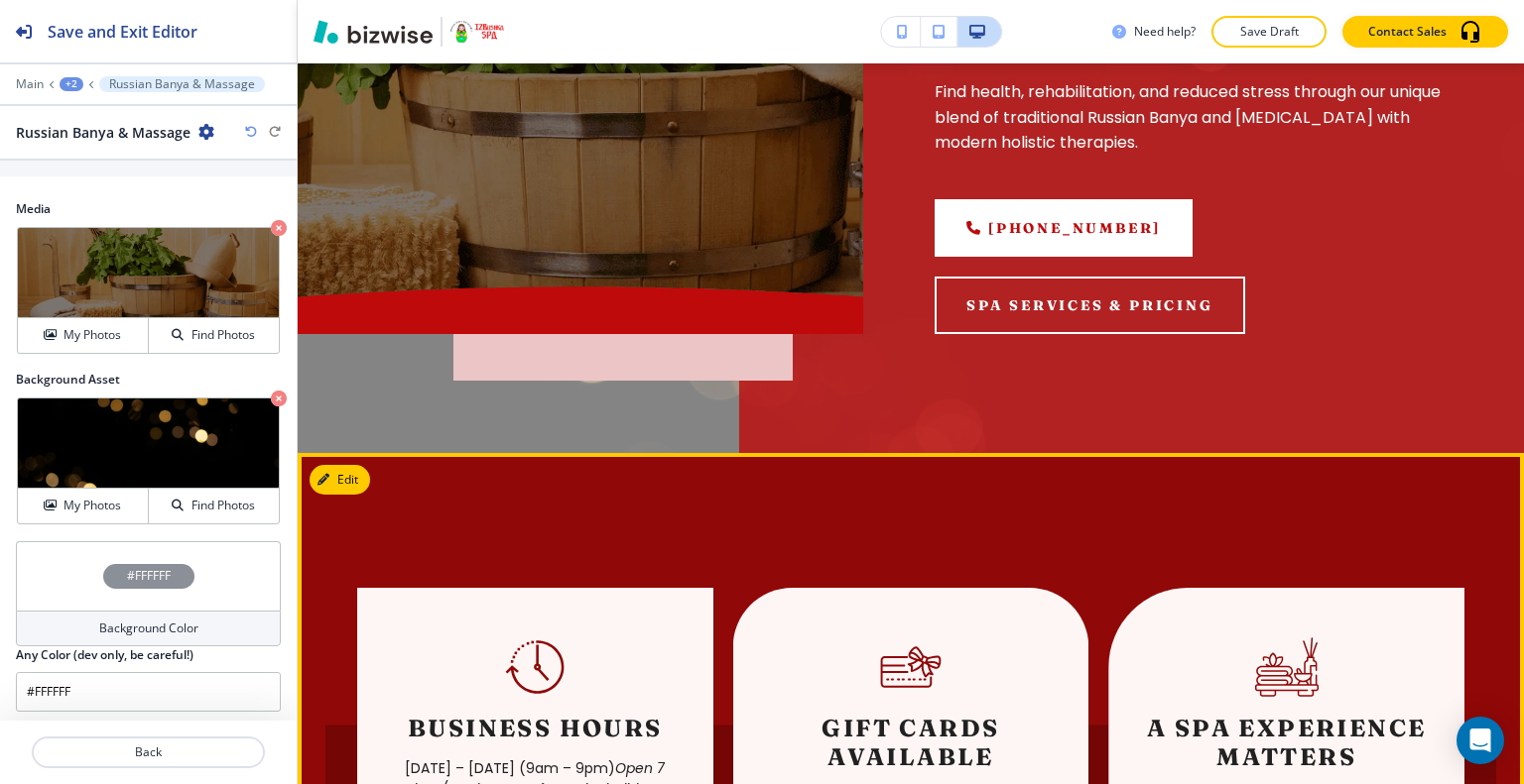
scroll to position [317, 0]
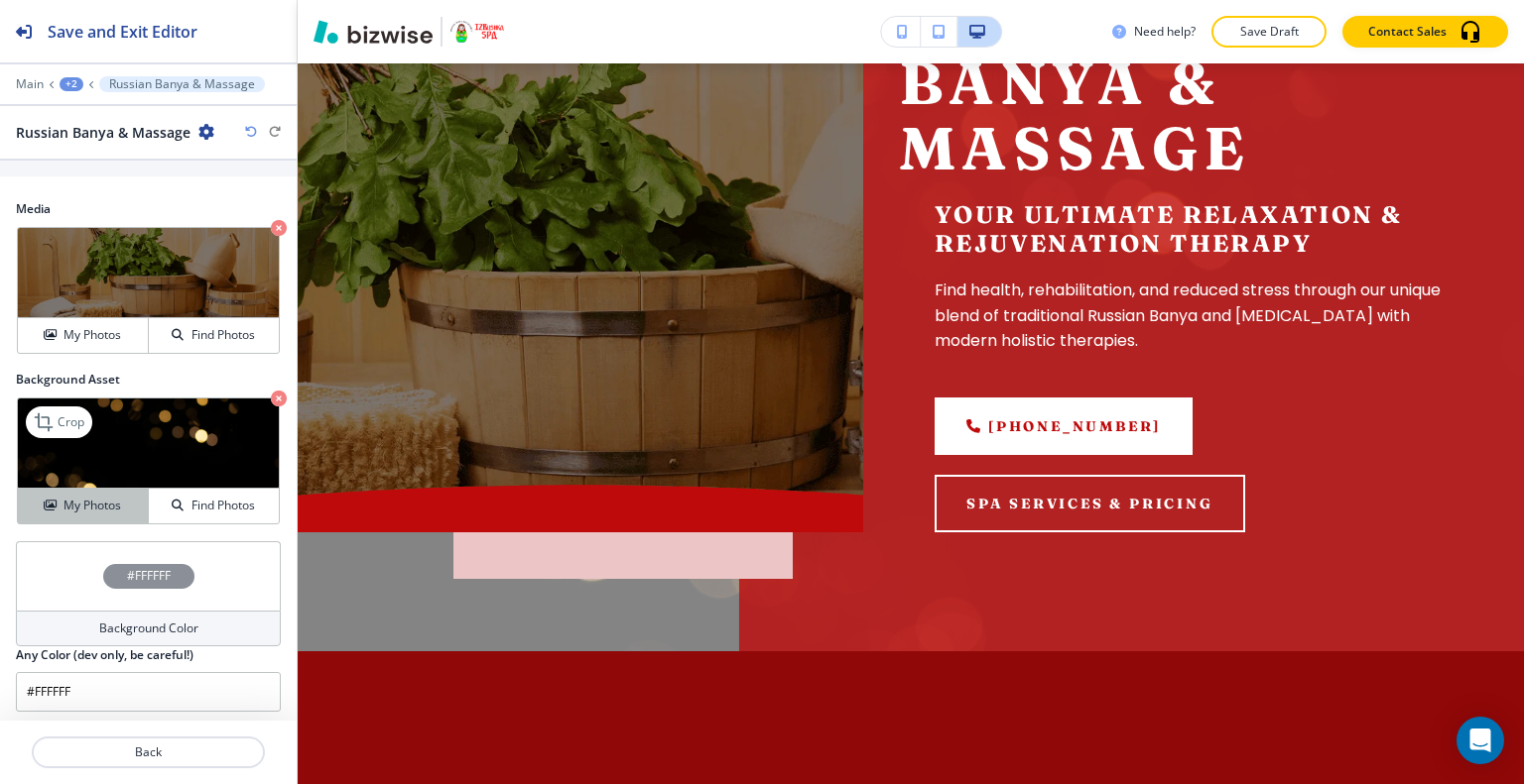
click at [76, 497] on h4 "My Photos" at bounding box center [92, 506] width 58 height 18
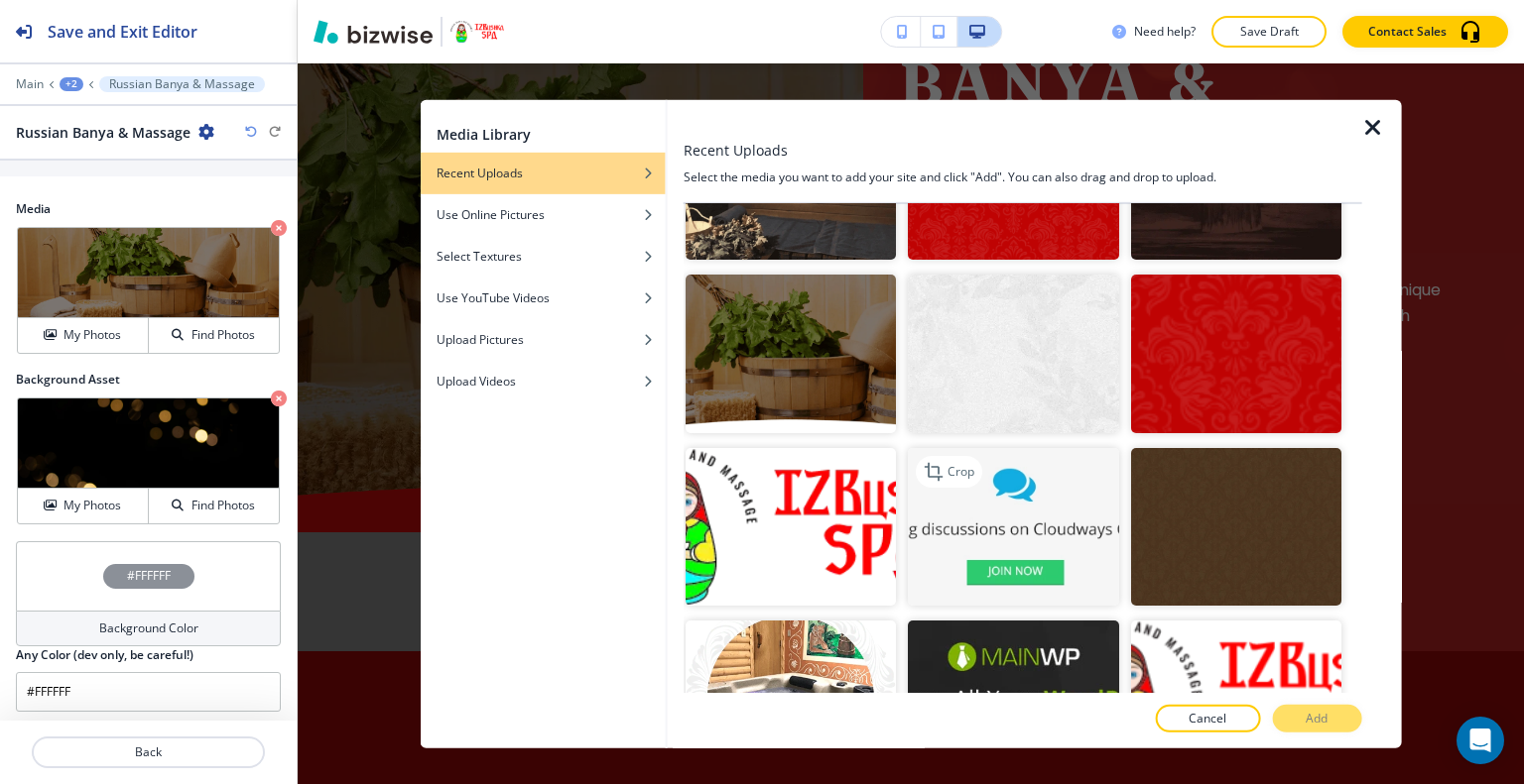
scroll to position [3742, 0]
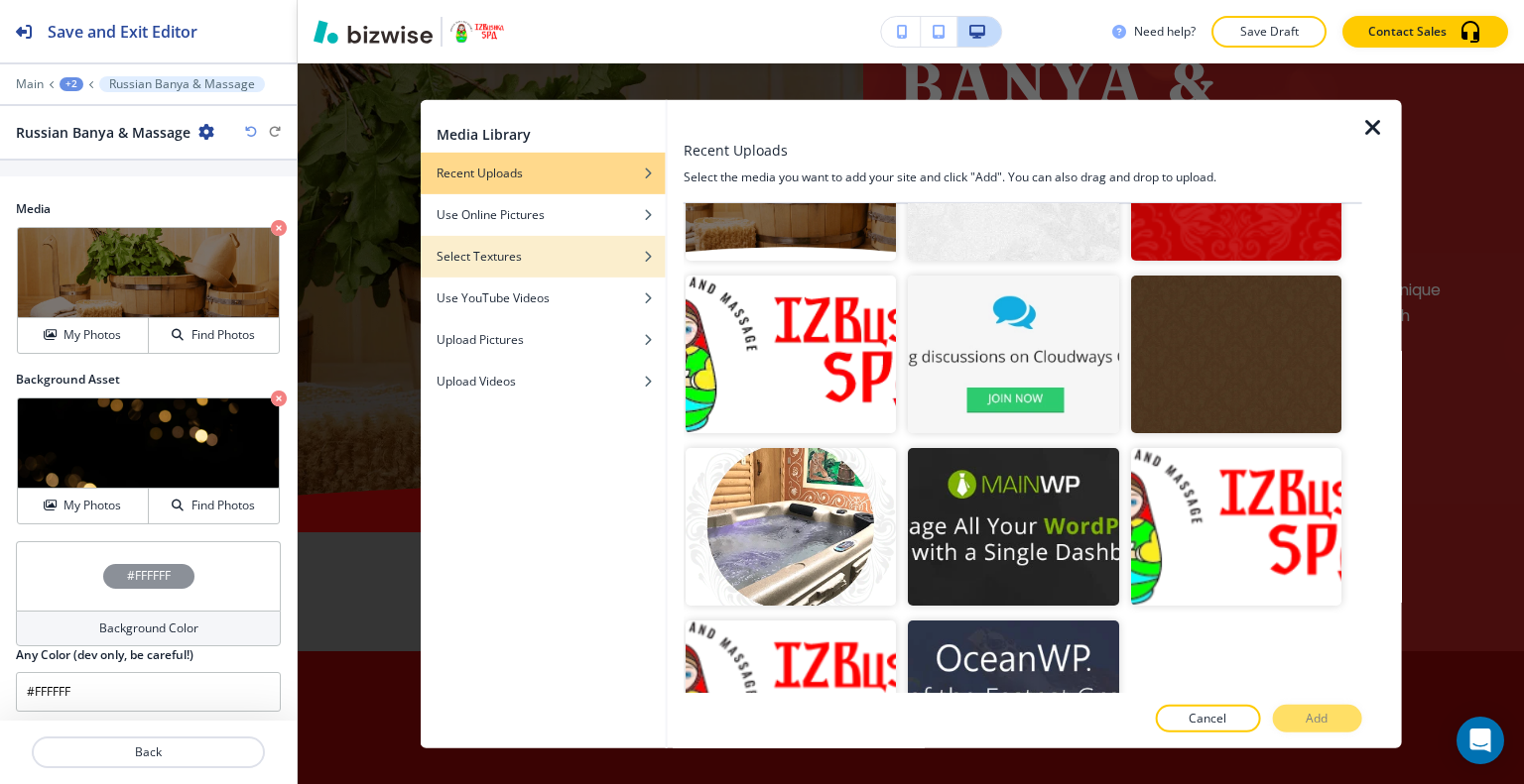
click at [576, 258] on div "Select Textures" at bounding box center [543, 255] width 245 height 18
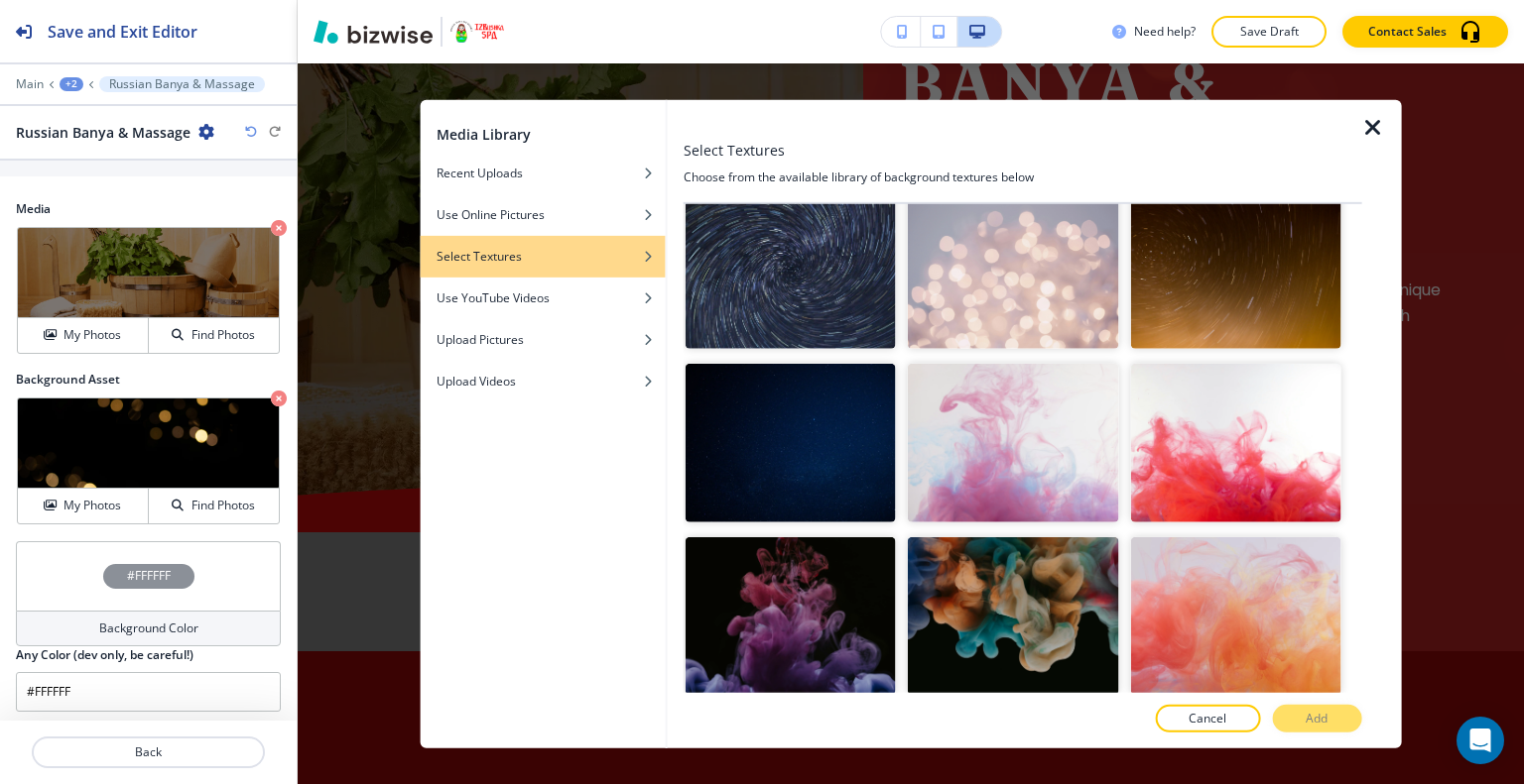
scroll to position [630, 0]
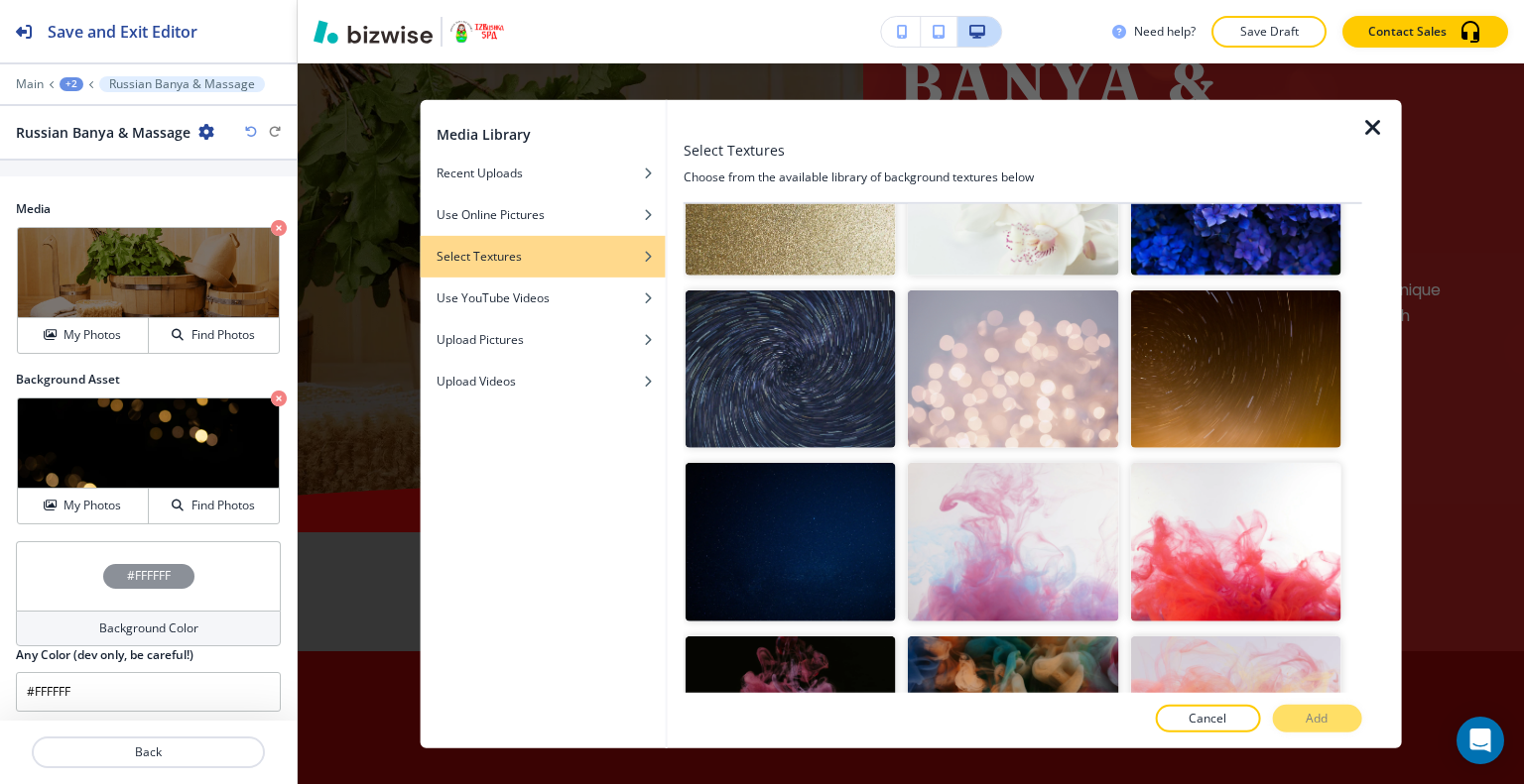
click at [1198, 359] on img "button" at bounding box center [1235, 369] width 211 height 158
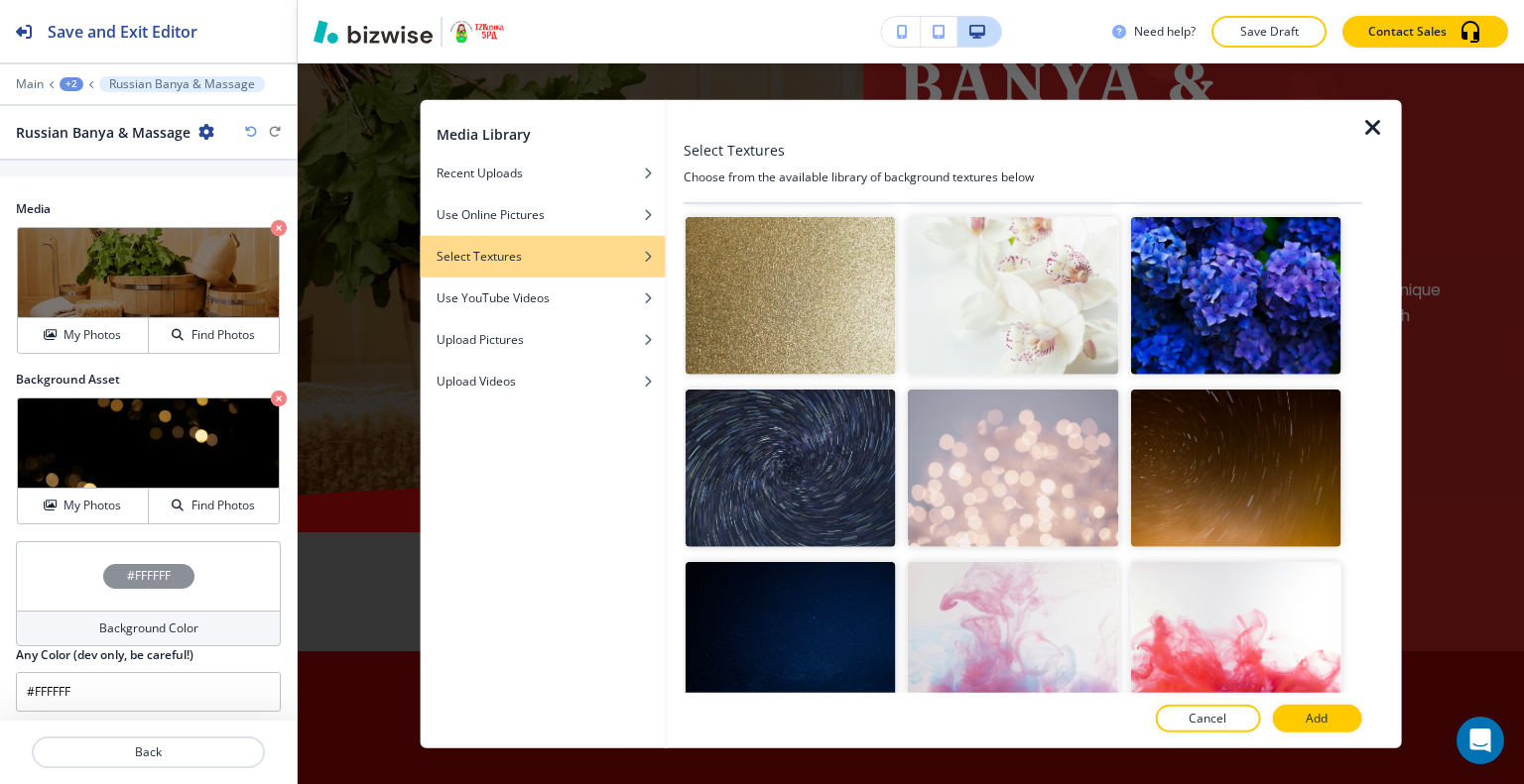
click at [759, 335] on img "button" at bounding box center [790, 296] width 211 height 158
click at [1343, 716] on button "Add" at bounding box center [1316, 718] width 89 height 28
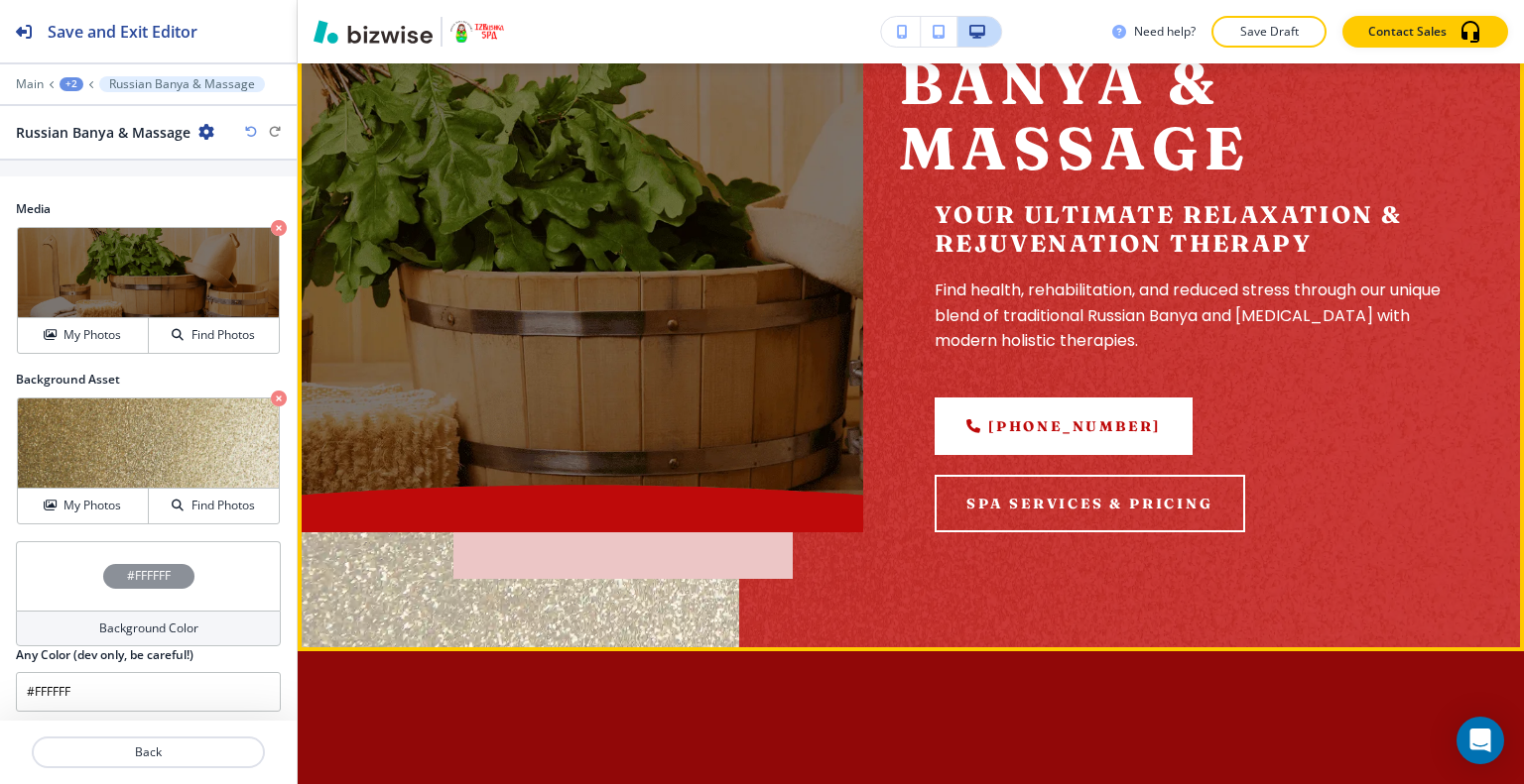
scroll to position [20, 0]
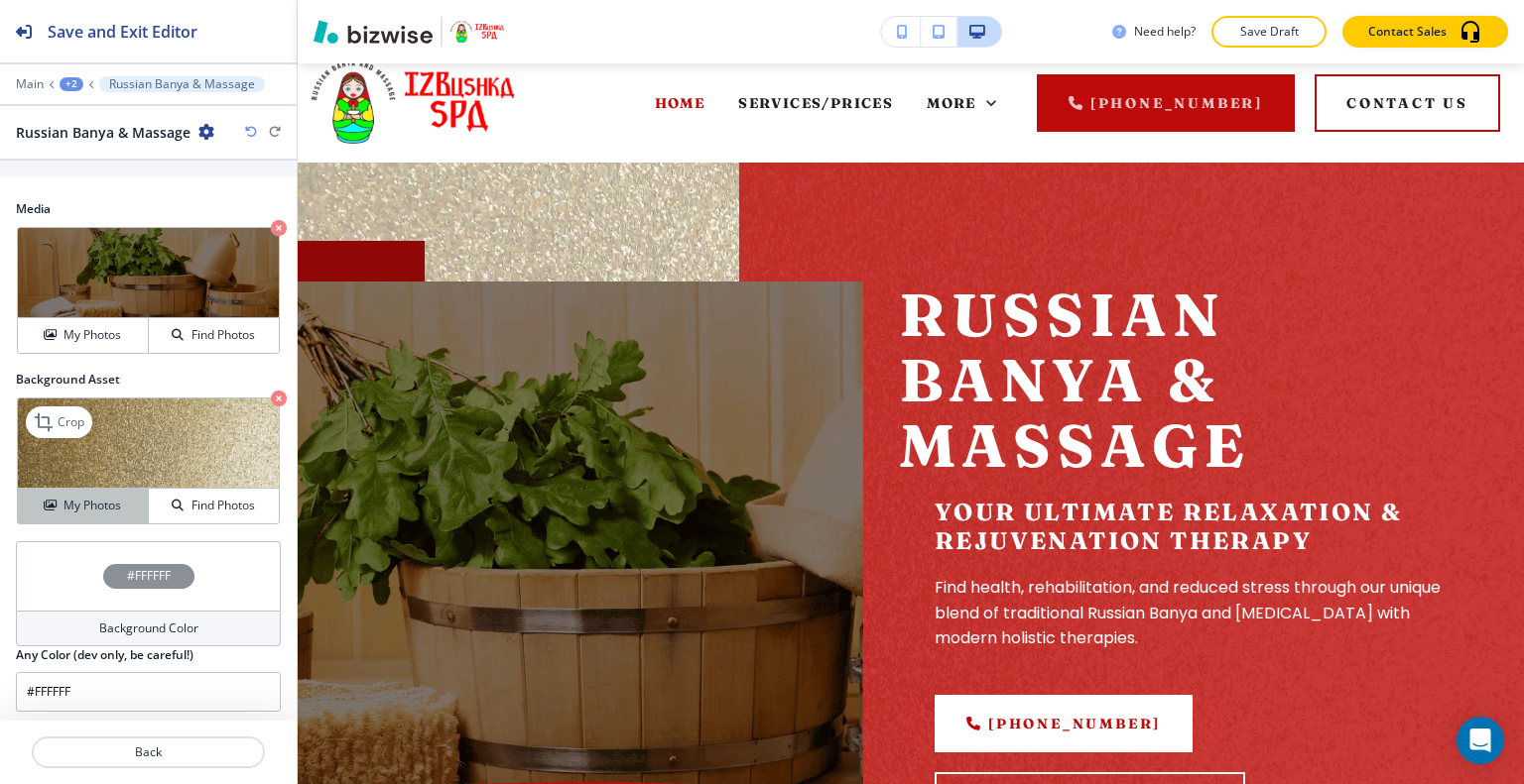
click at [109, 499] on h4 "My Photos" at bounding box center [92, 506] width 58 height 18
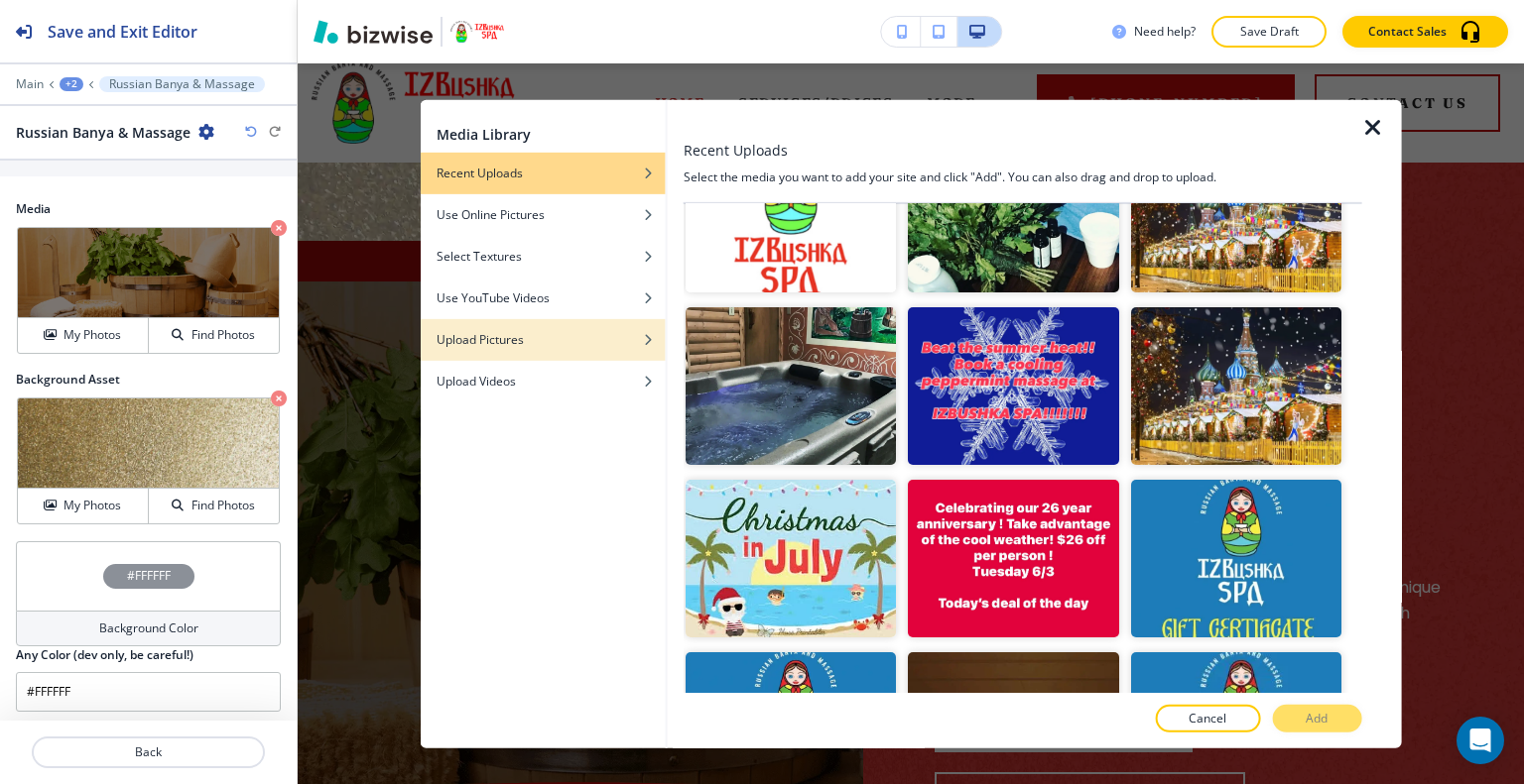
scroll to position [1488, 0]
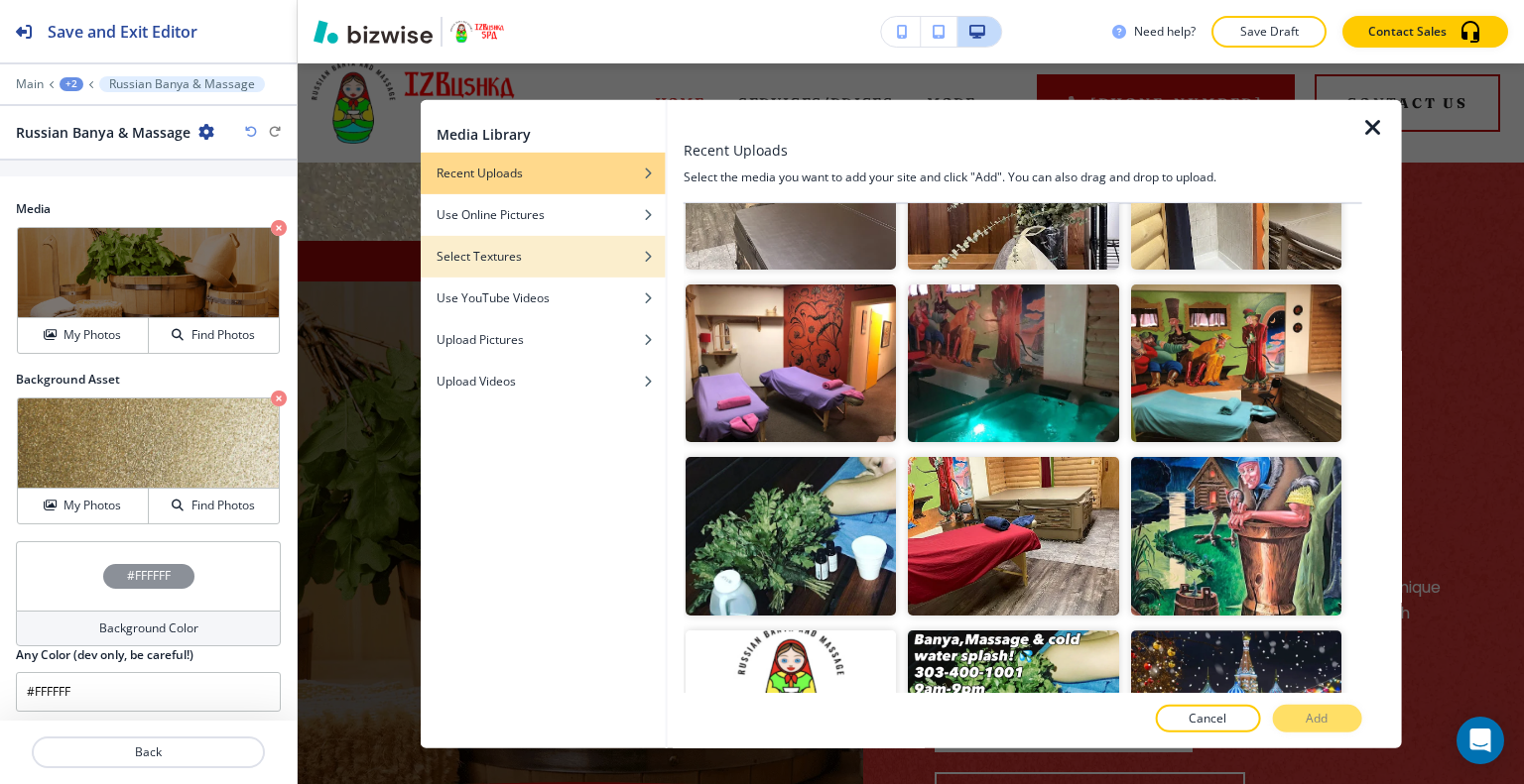
click at [556, 268] on div "button" at bounding box center [543, 270] width 245 height 12
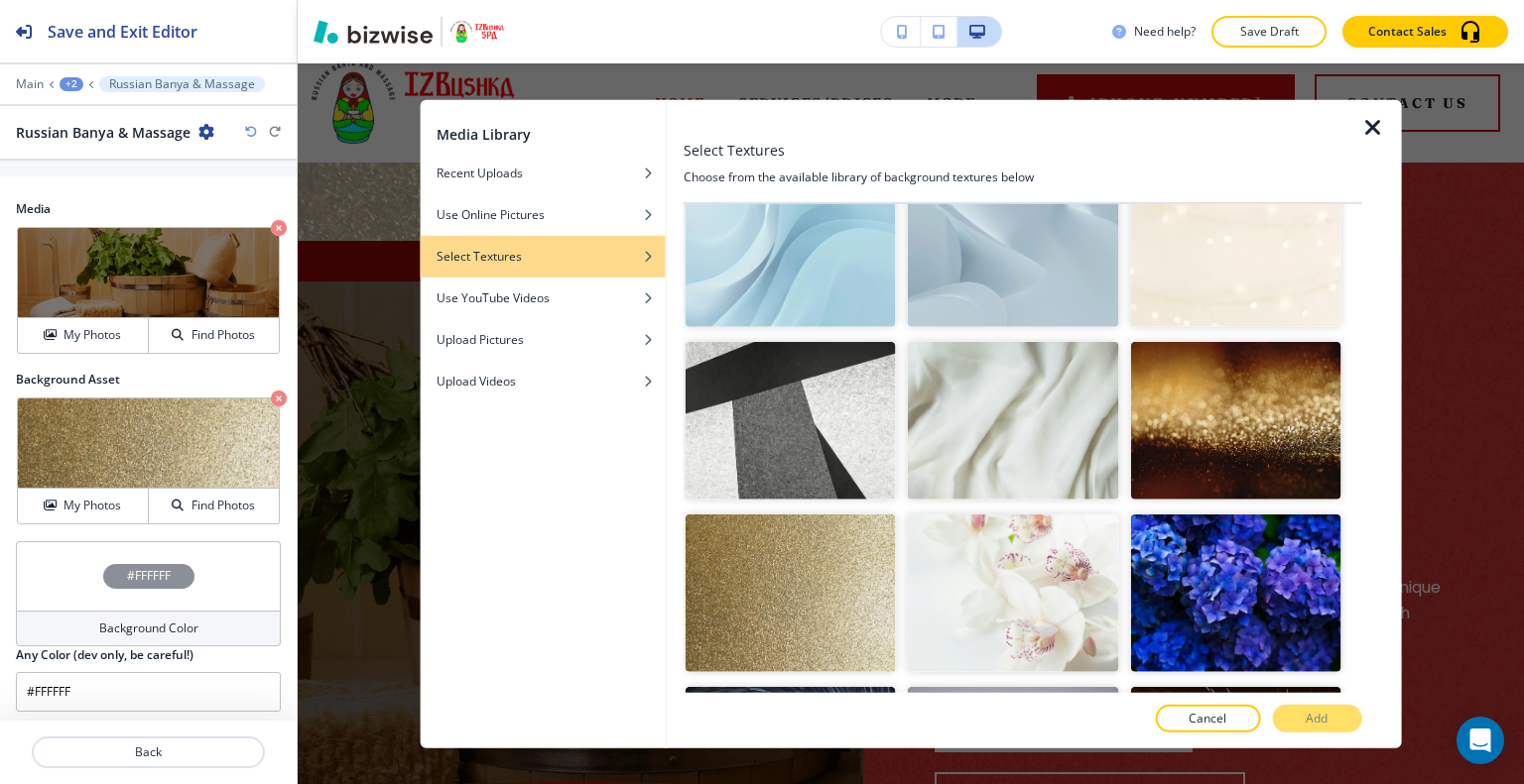
scroll to position [35, 0]
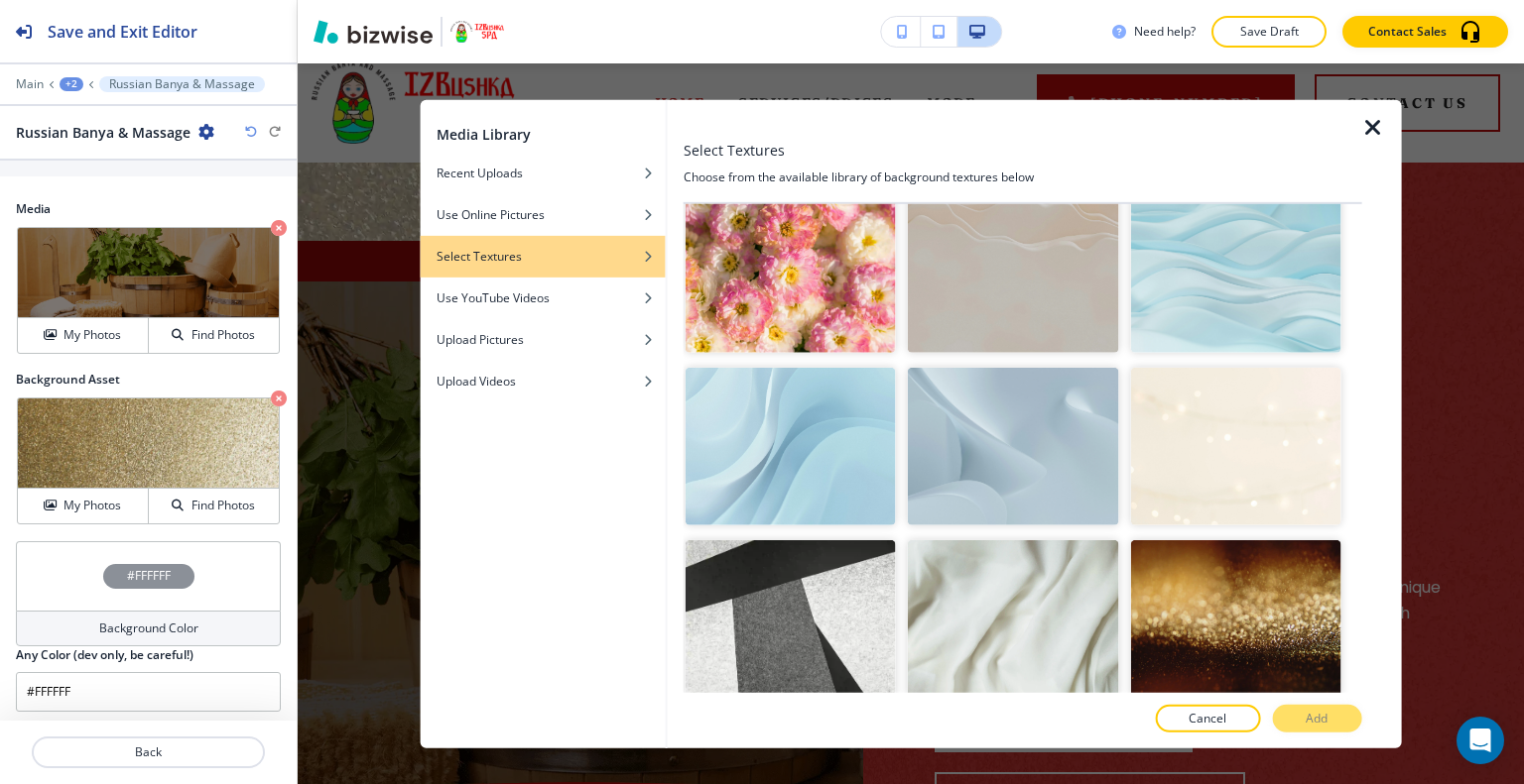
click at [1198, 558] on img "button" at bounding box center [1235, 619] width 211 height 158
click at [1337, 717] on button "Add" at bounding box center [1316, 718] width 89 height 28
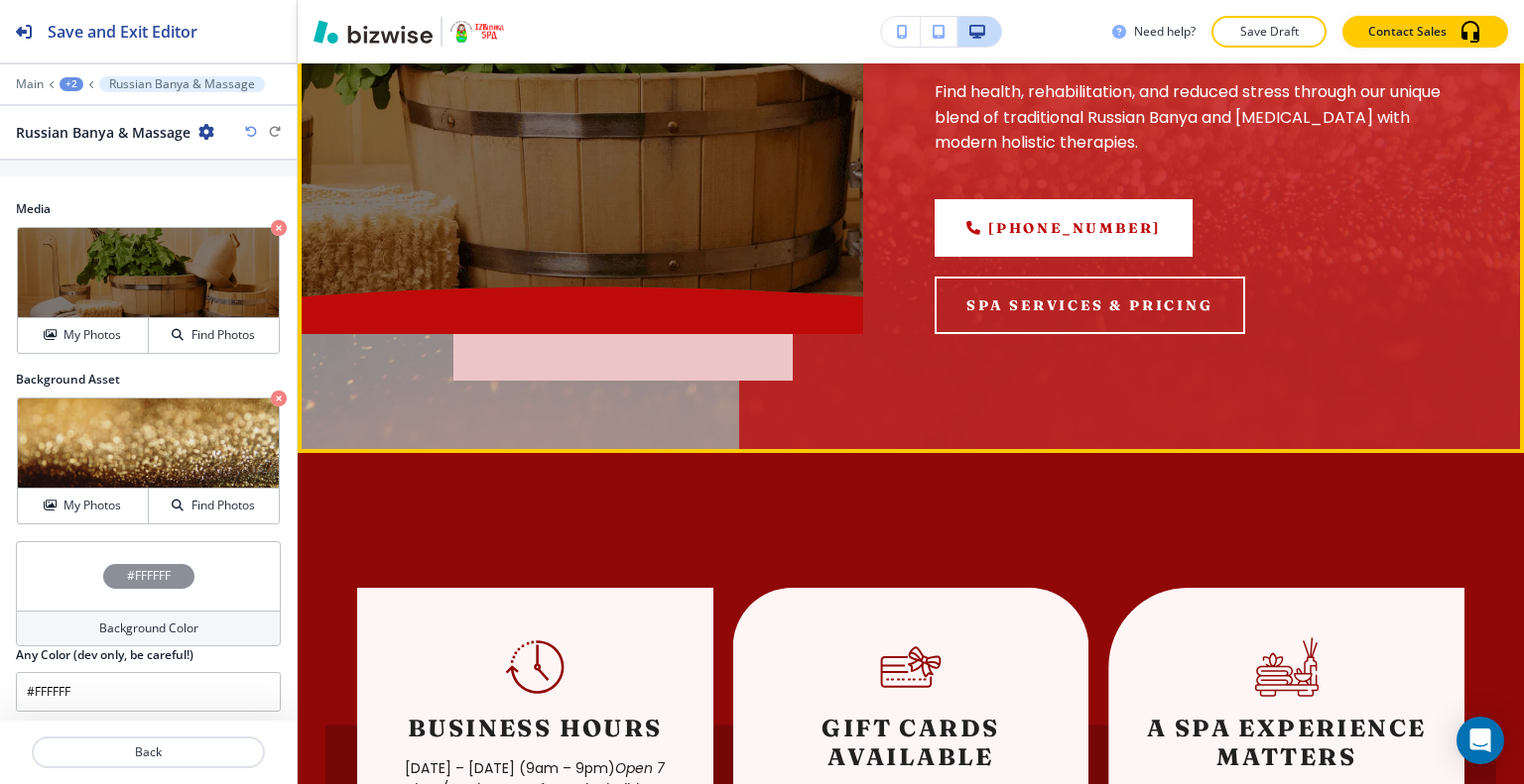
scroll to position [219, 0]
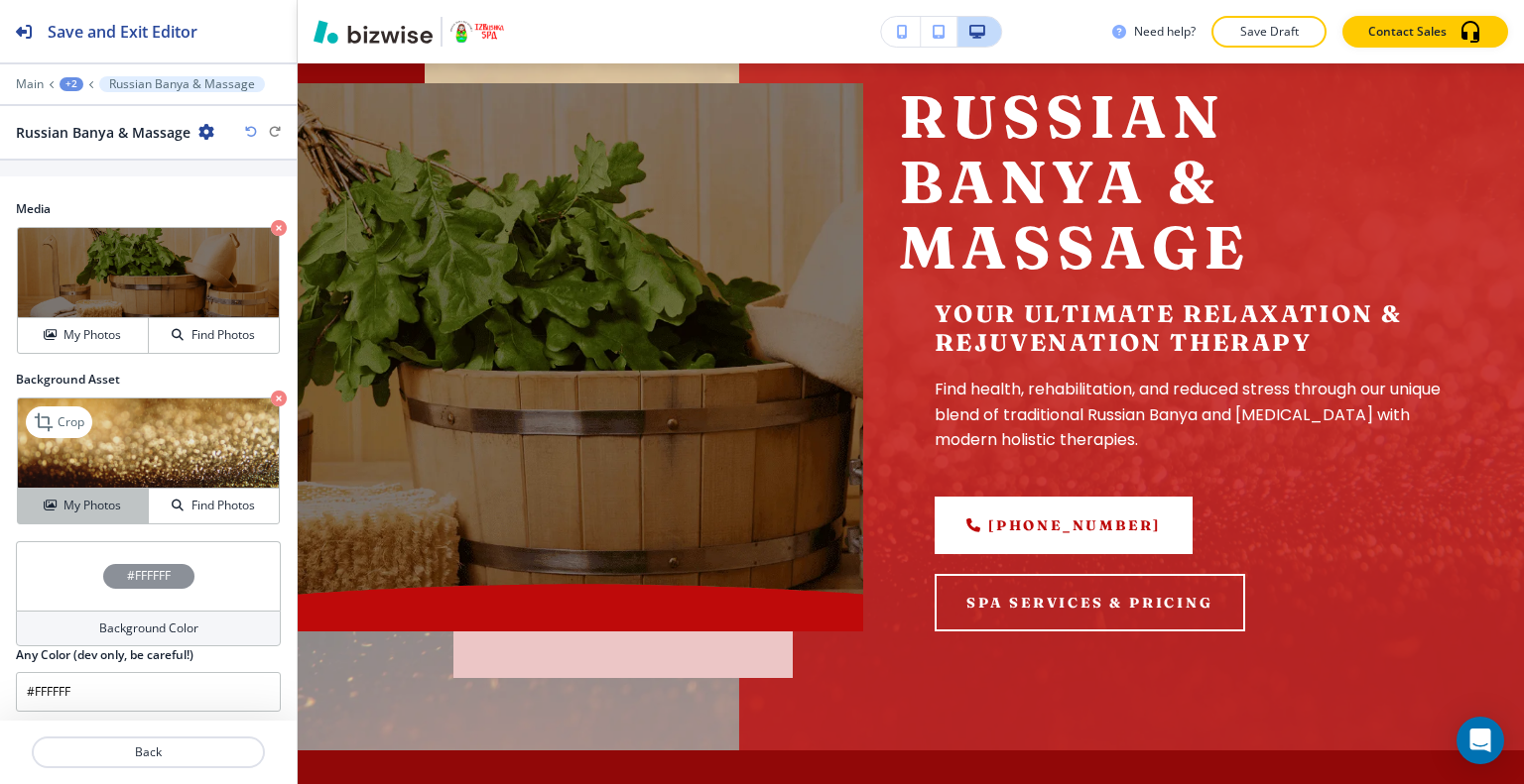
click at [40, 497] on div "My Photos" at bounding box center [83, 506] width 130 height 18
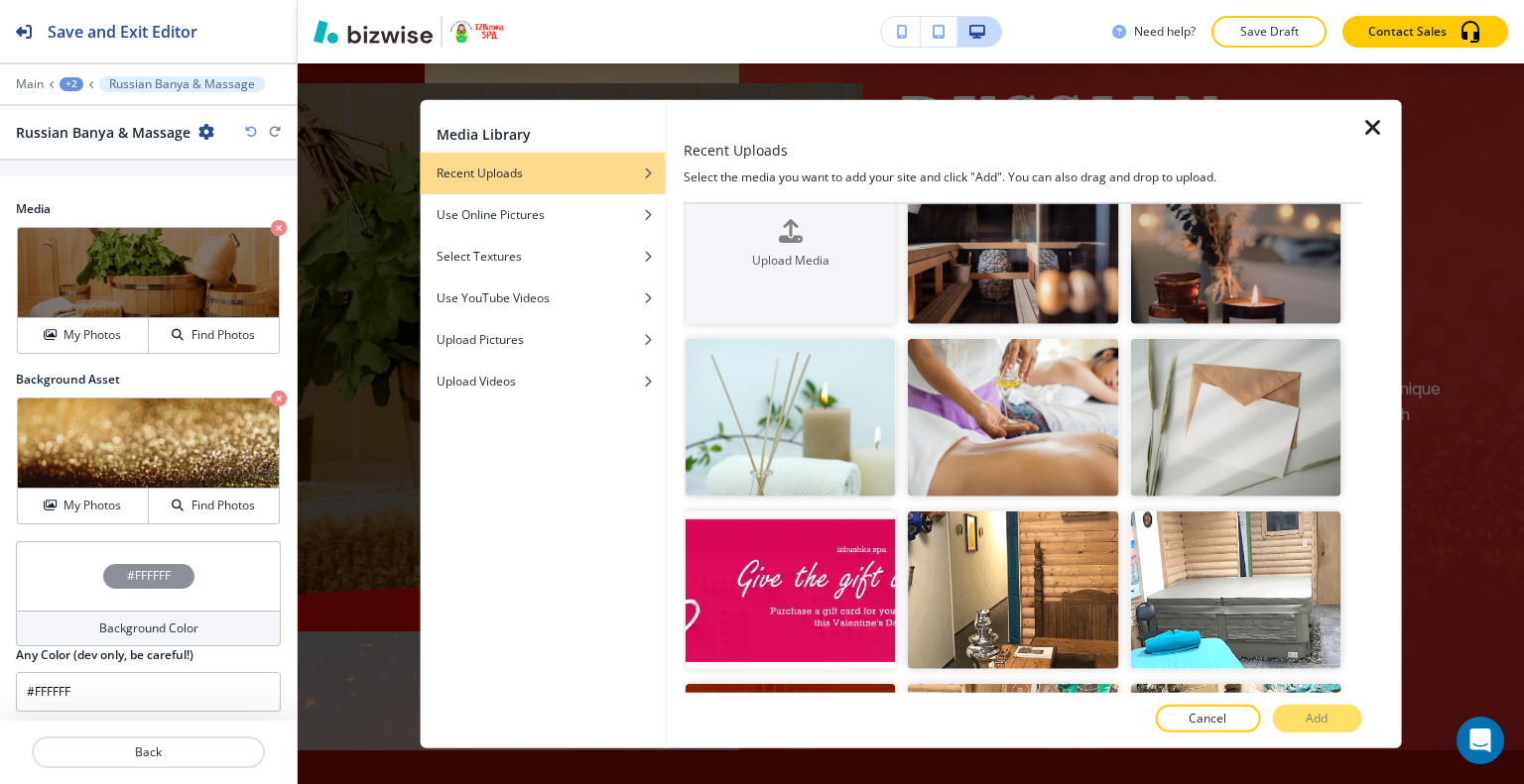
scroll to position [0, 0]
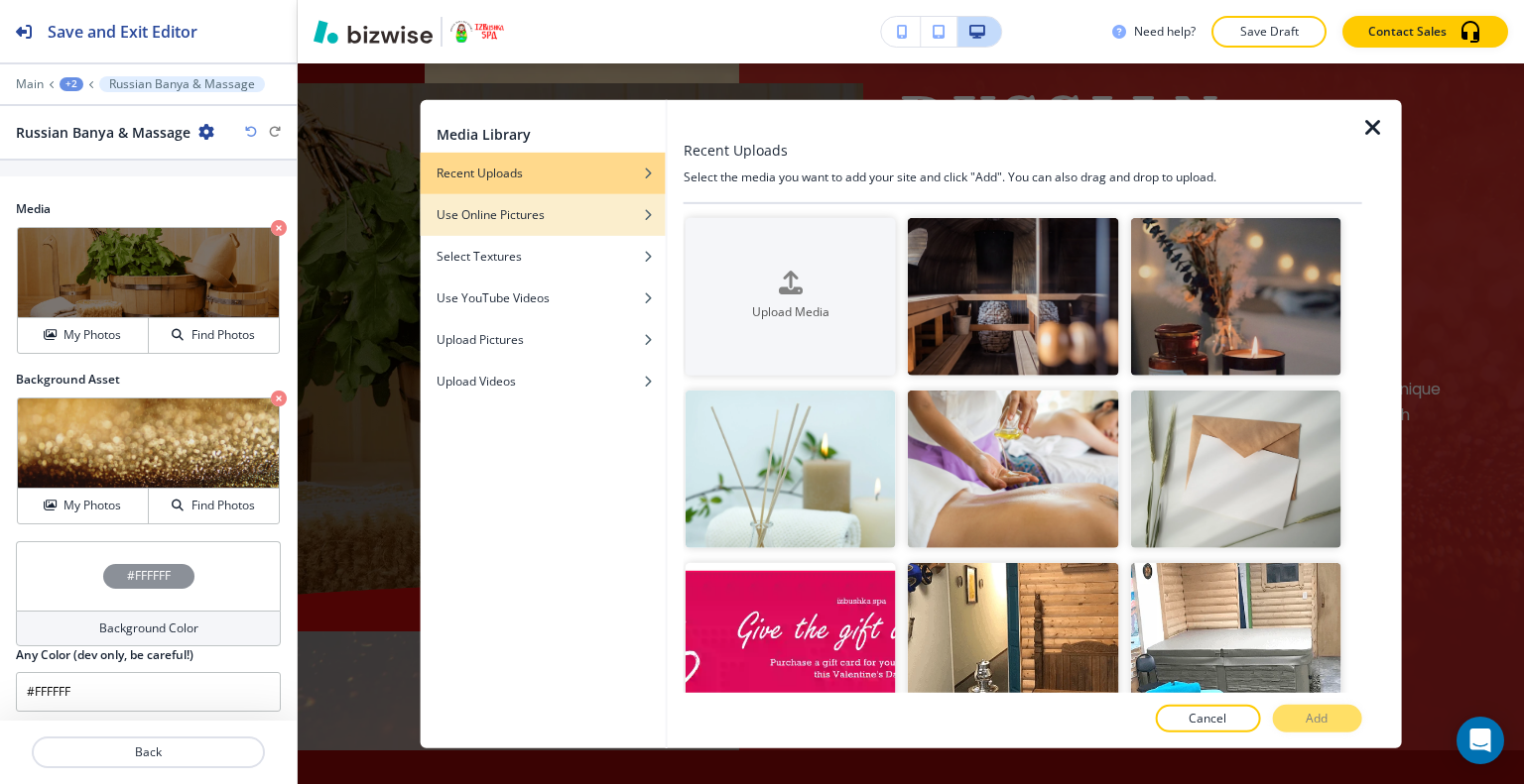
click at [613, 222] on div "Use Online Pictures" at bounding box center [543, 215] width 245 height 18
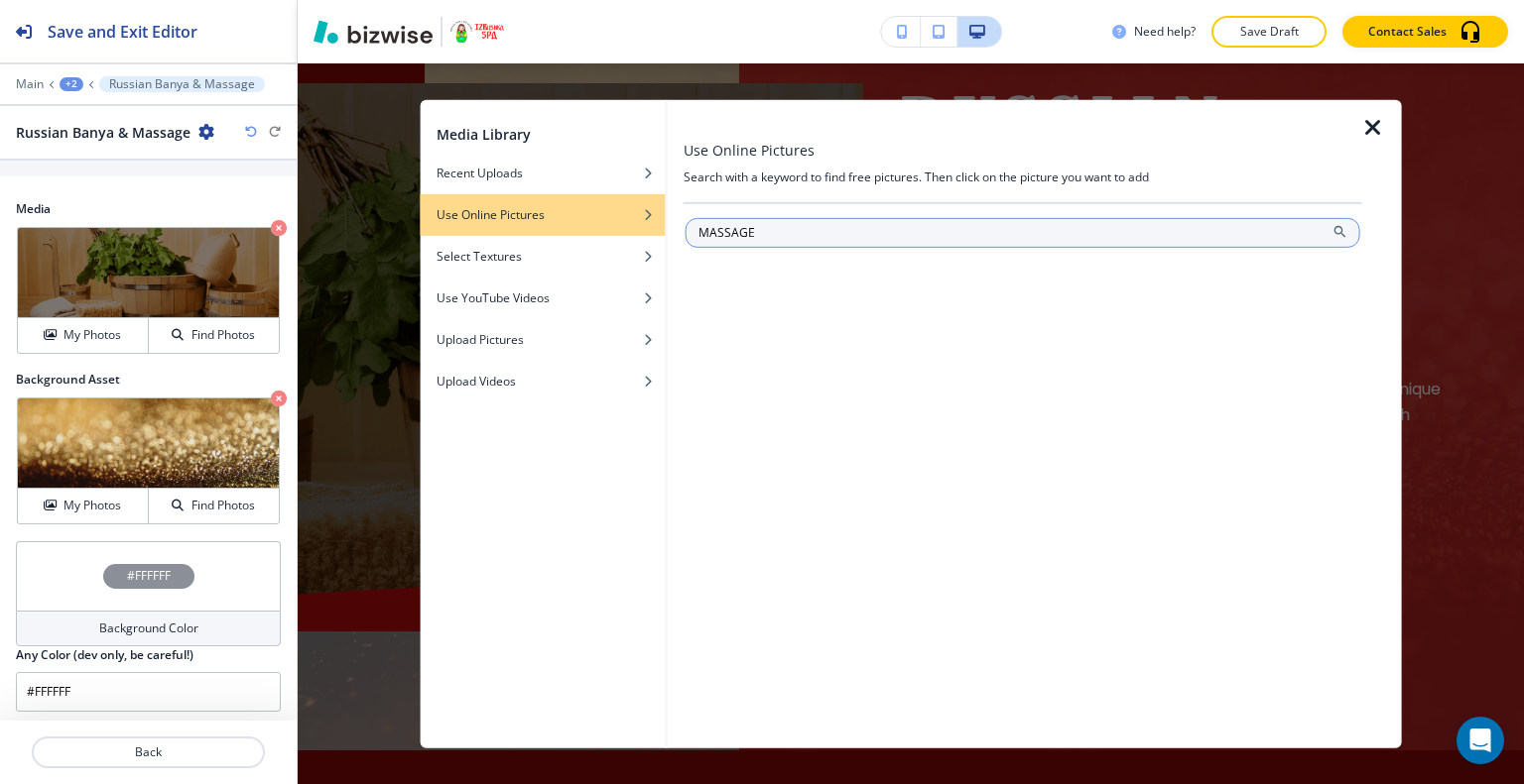
type input "MASSAGE"
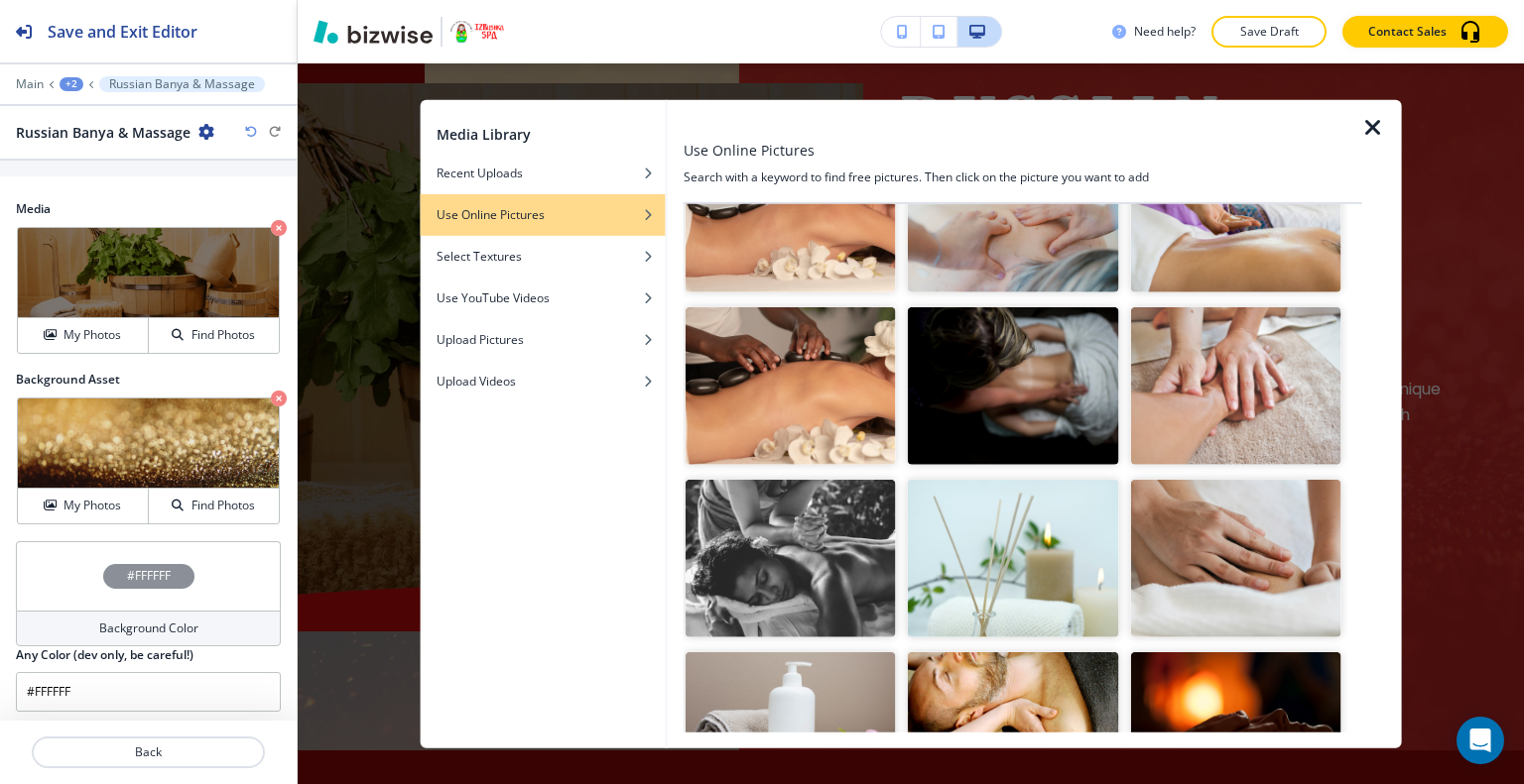
scroll to position [496, 0]
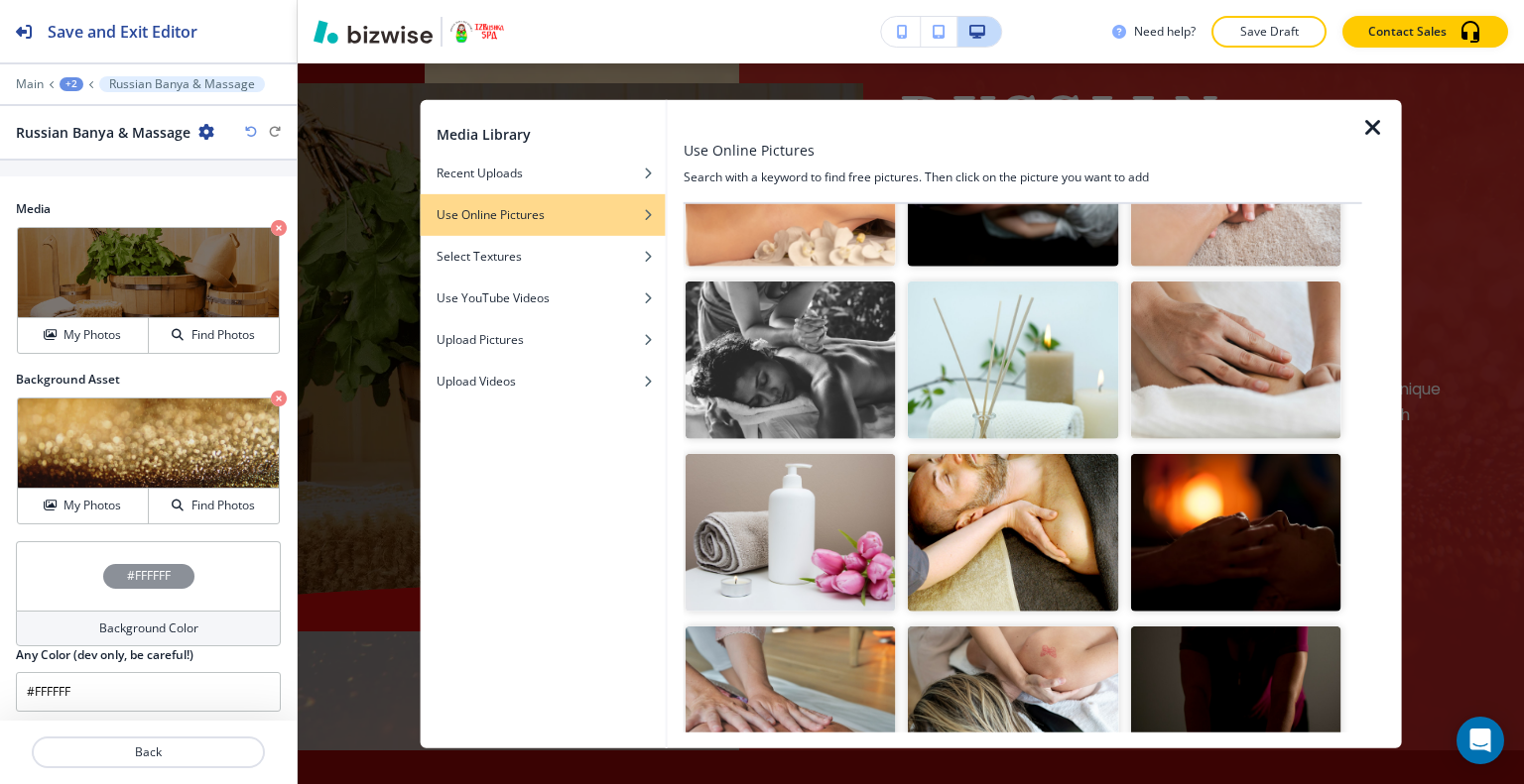
click at [1248, 502] on img "button" at bounding box center [1235, 533] width 211 height 158
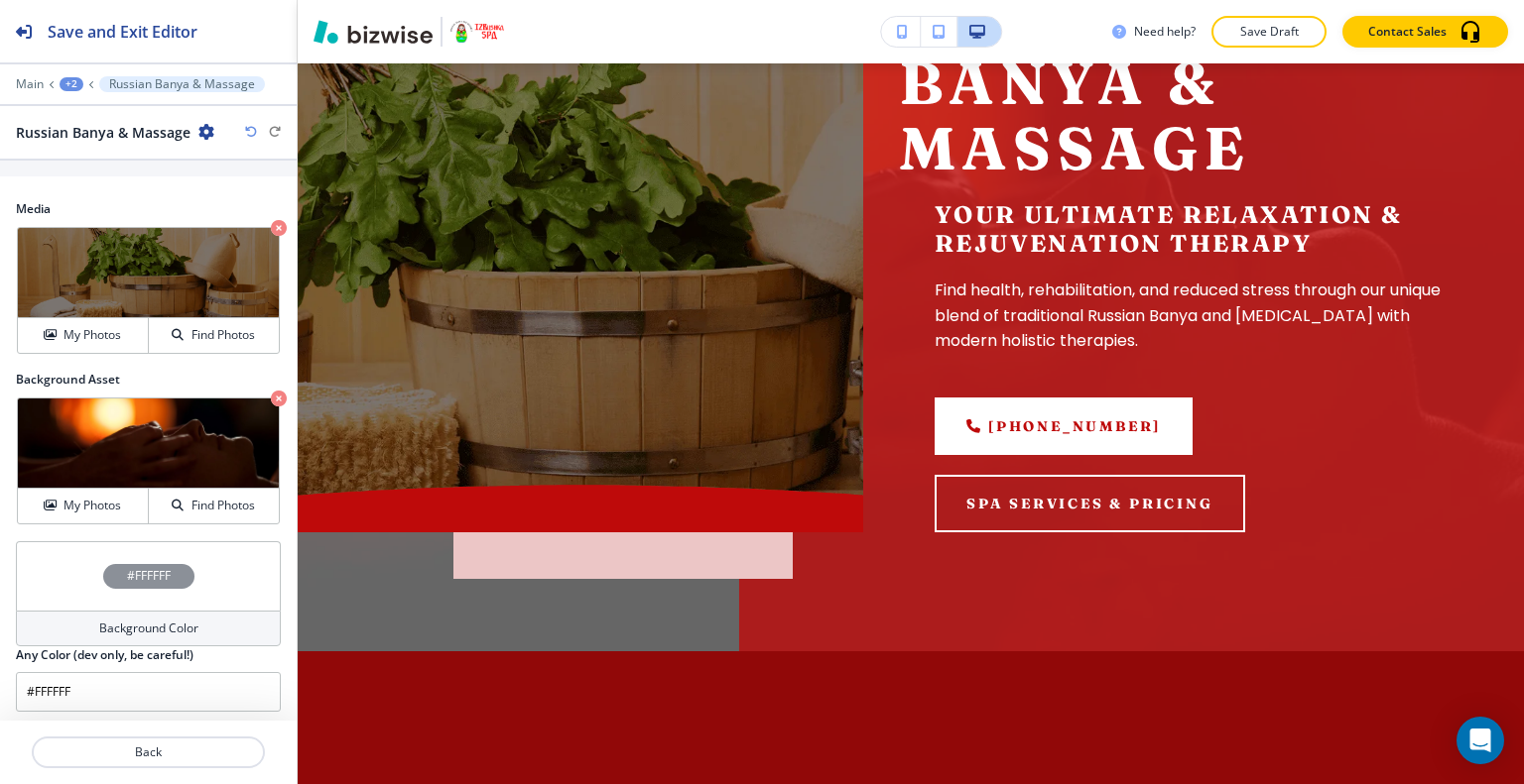
scroll to position [119, 0]
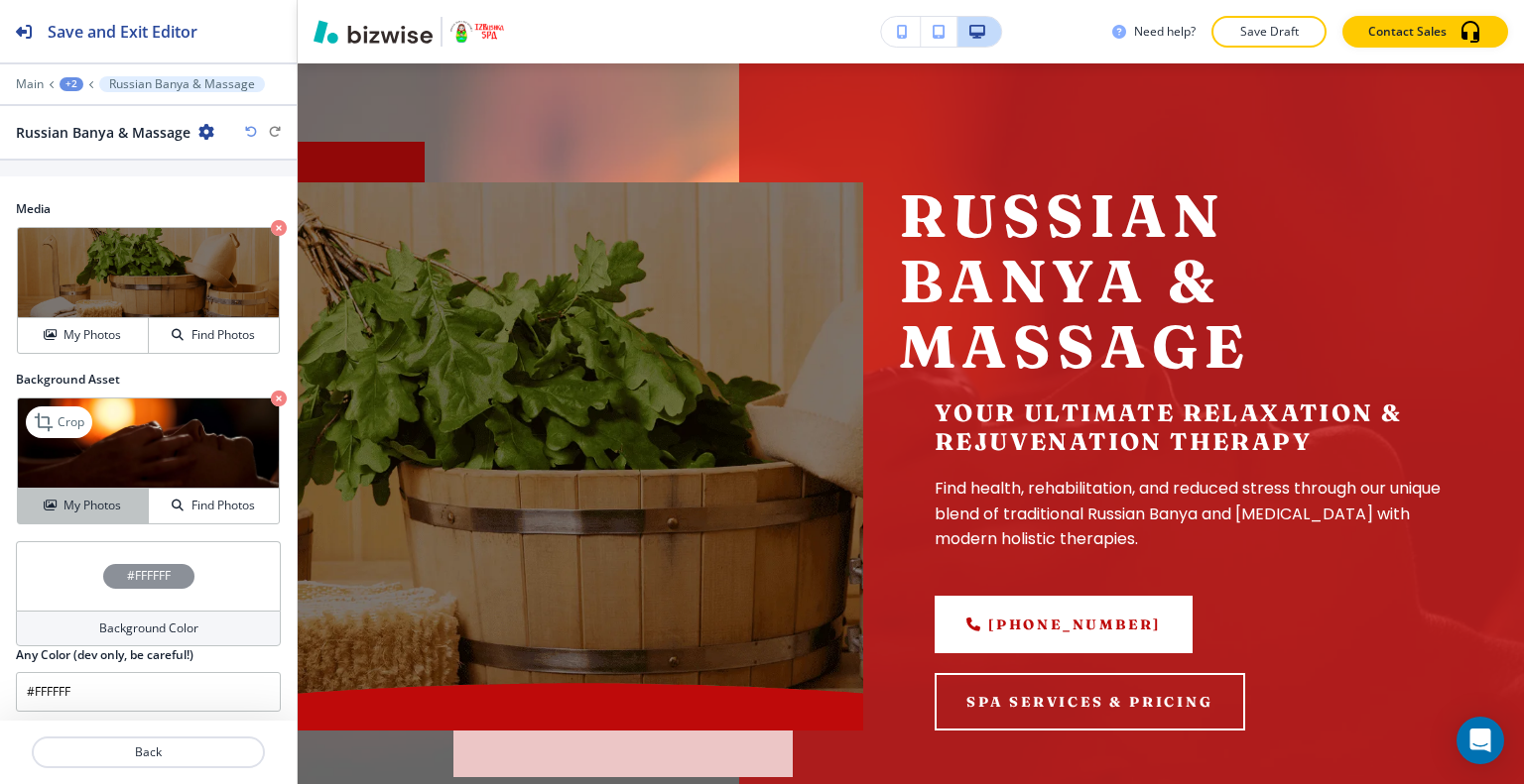
click at [109, 490] on button "My Photos" at bounding box center [84, 506] width 131 height 35
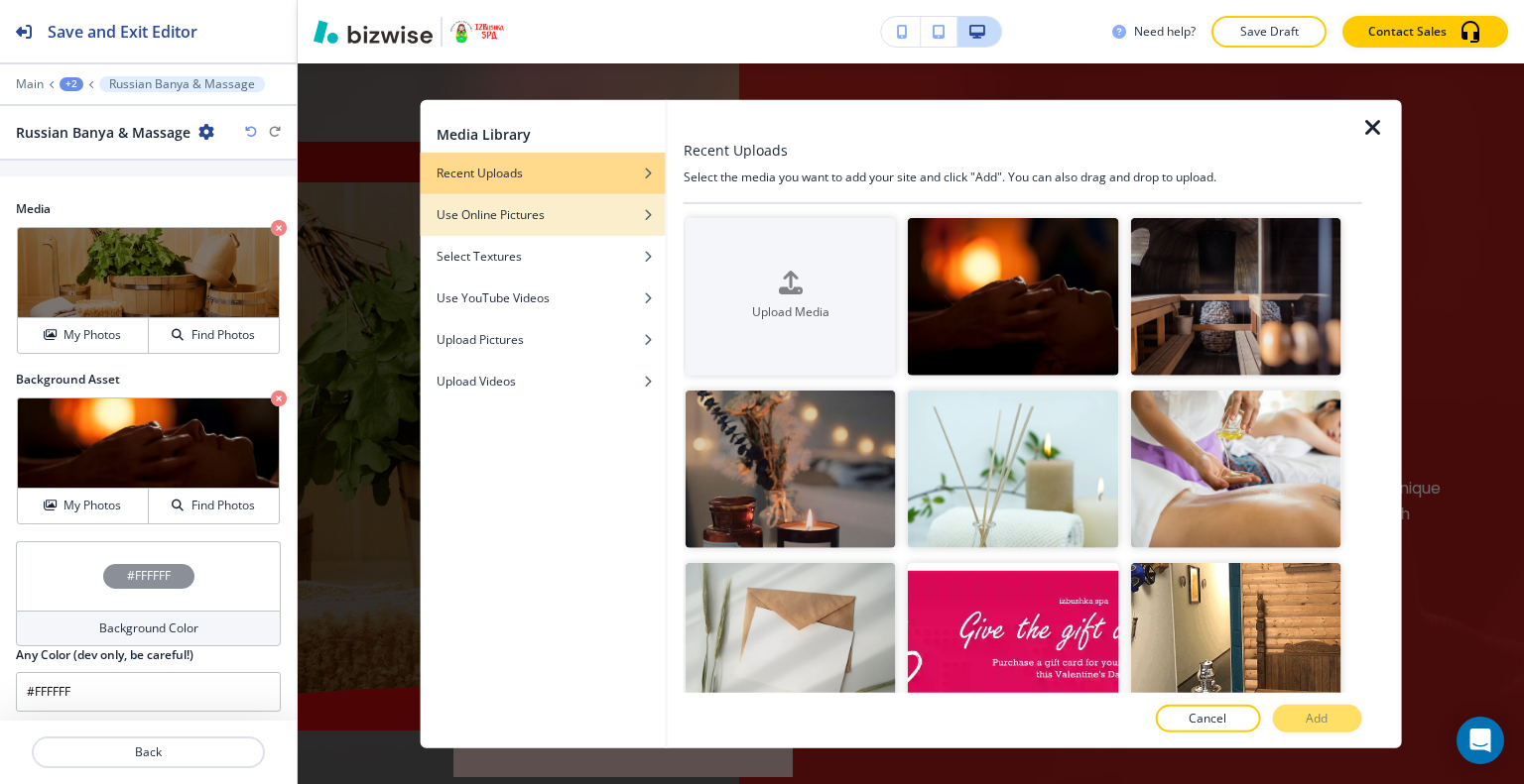
click at [507, 225] on div "button" at bounding box center [543, 229] width 245 height 12
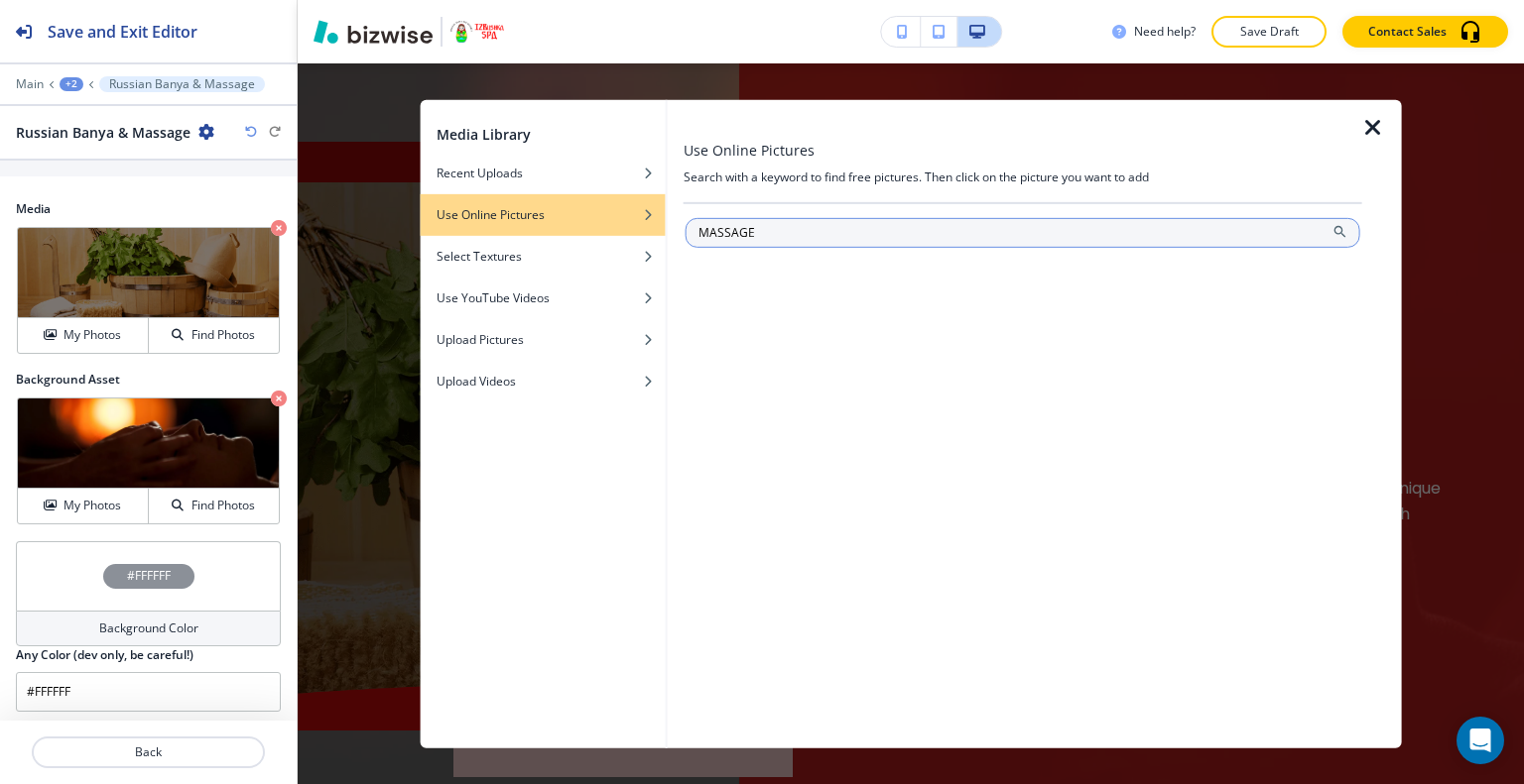
type input "MASSAGE"
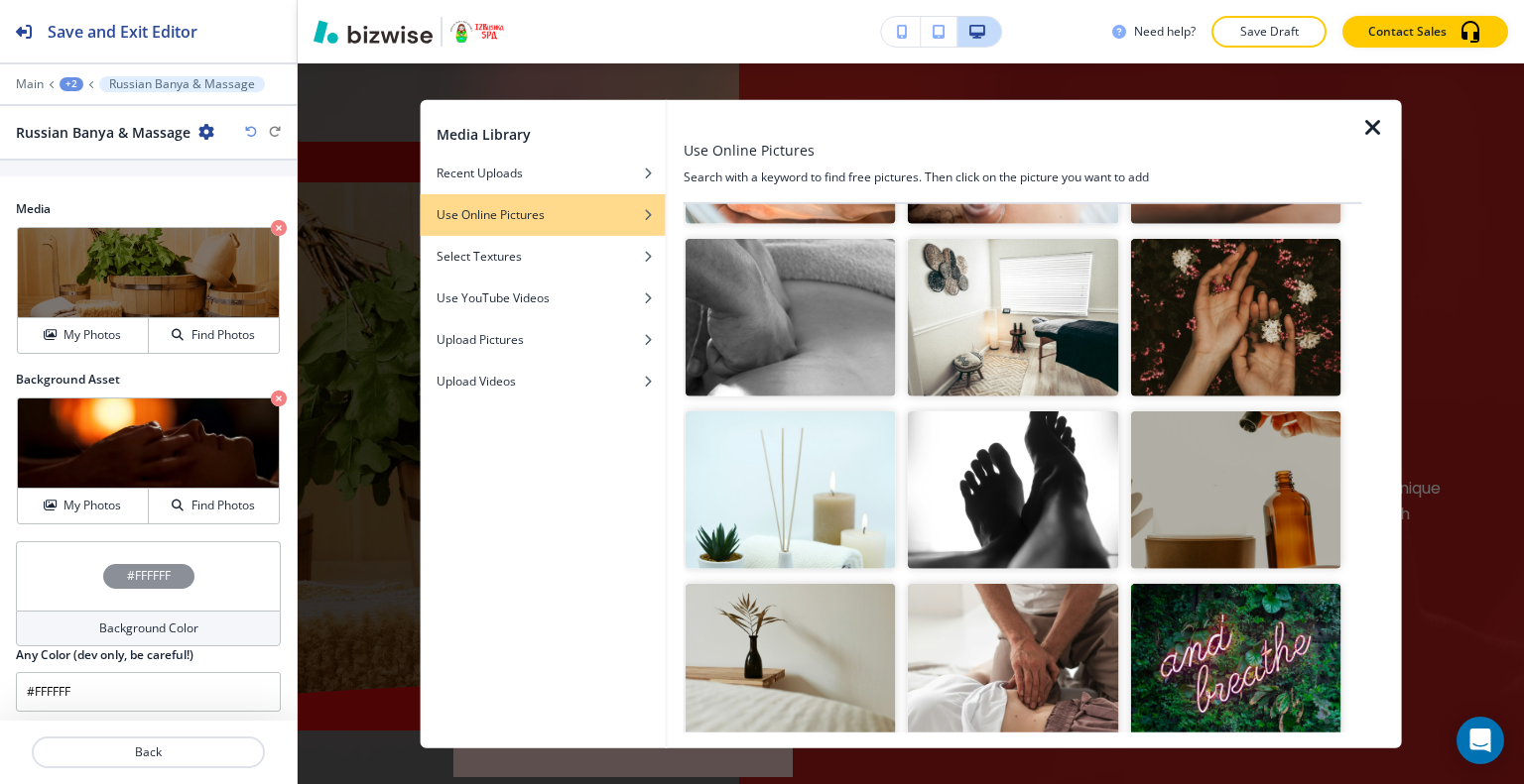
scroll to position [3030, 0]
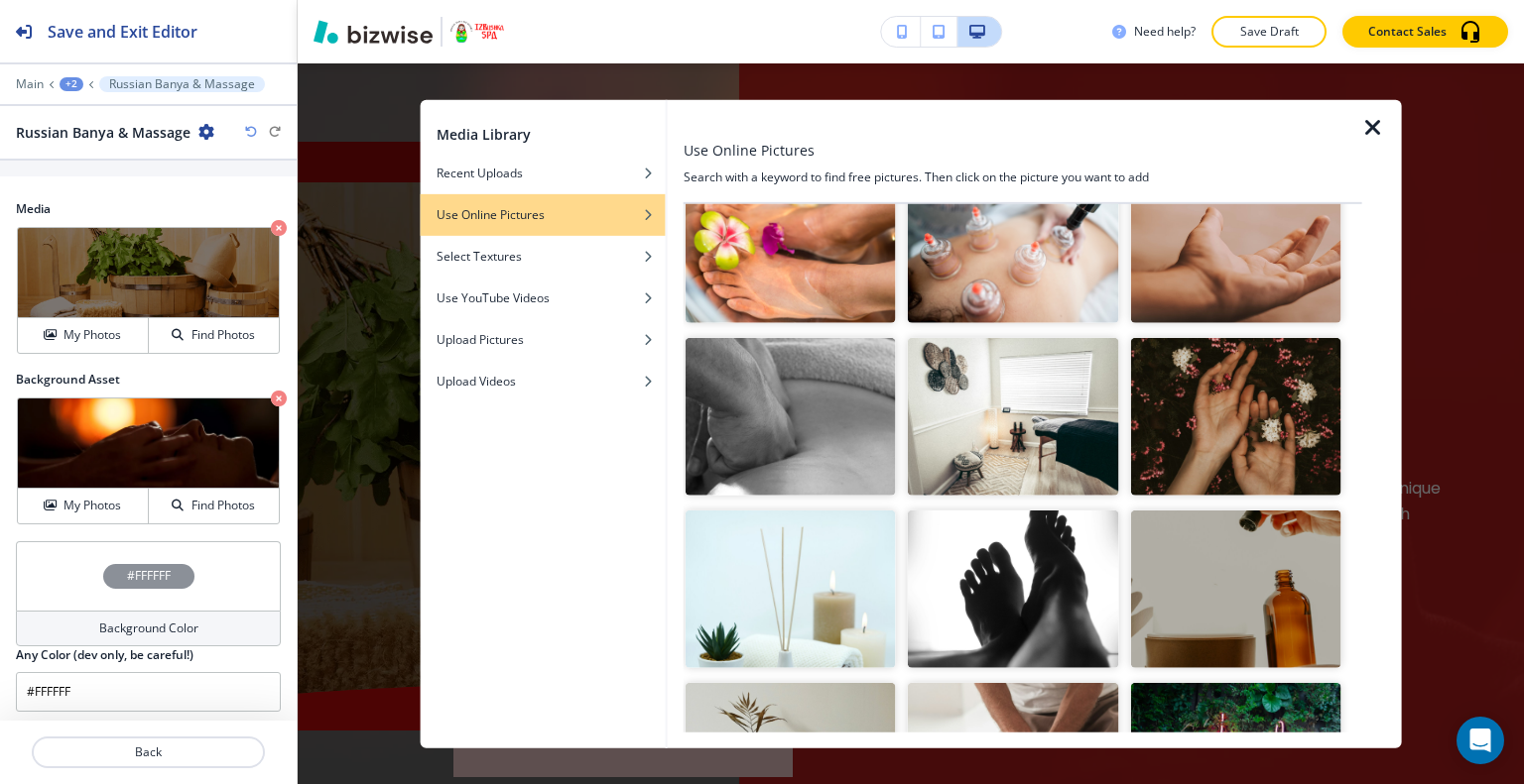
click at [1207, 344] on img "button" at bounding box center [1235, 416] width 211 height 158
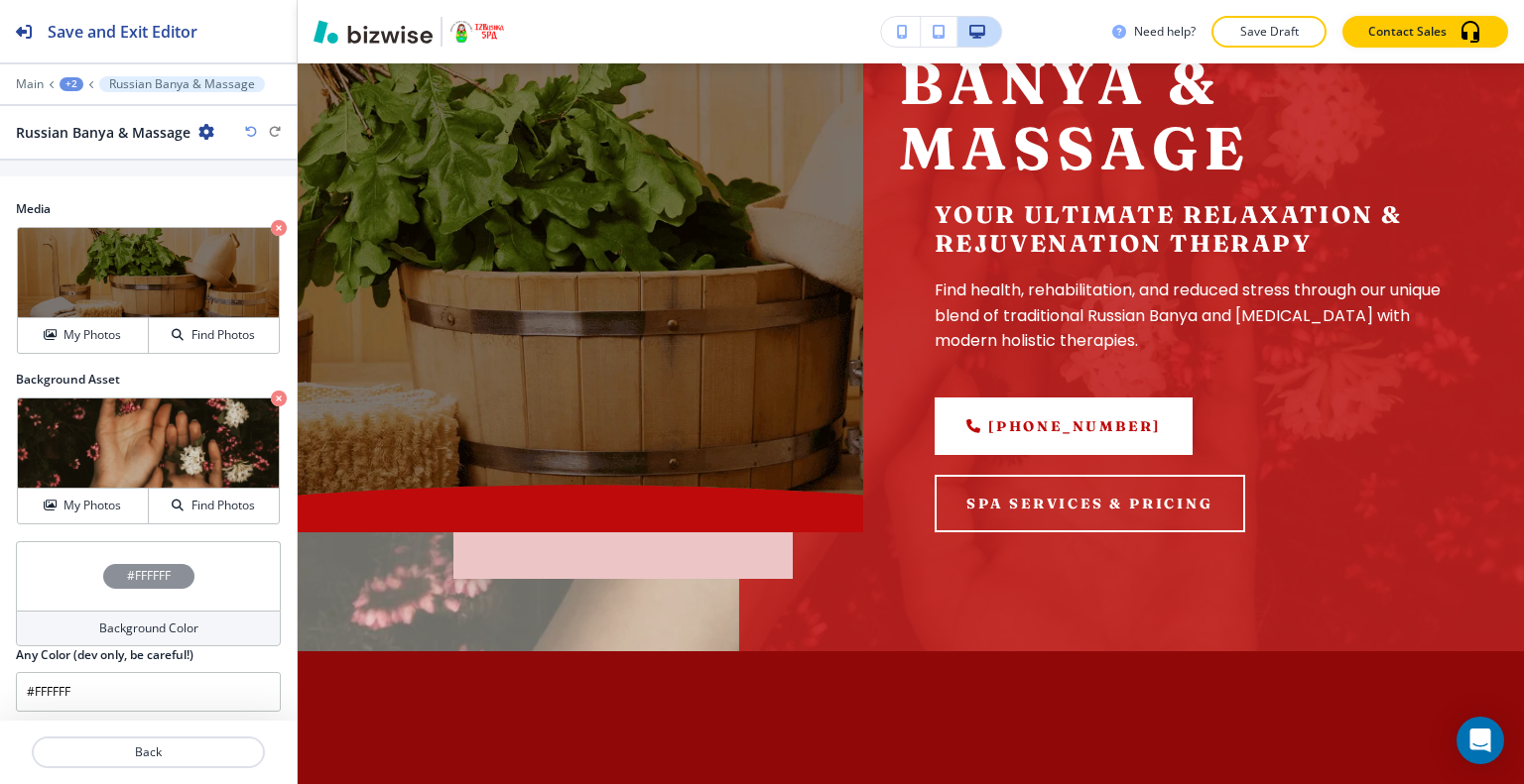
scroll to position [219, 0]
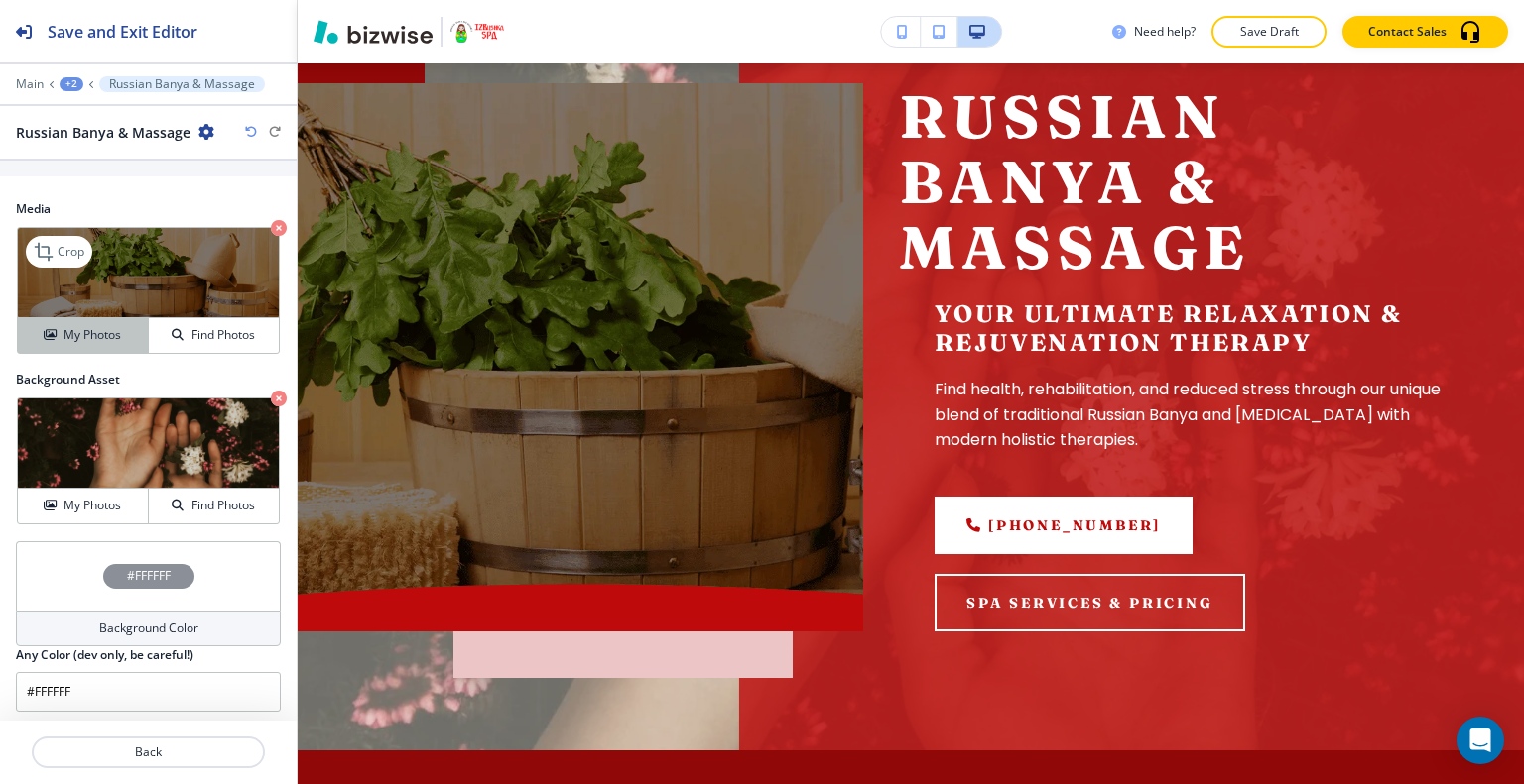
click at [104, 329] on h4 "My Photos" at bounding box center [92, 335] width 58 height 18
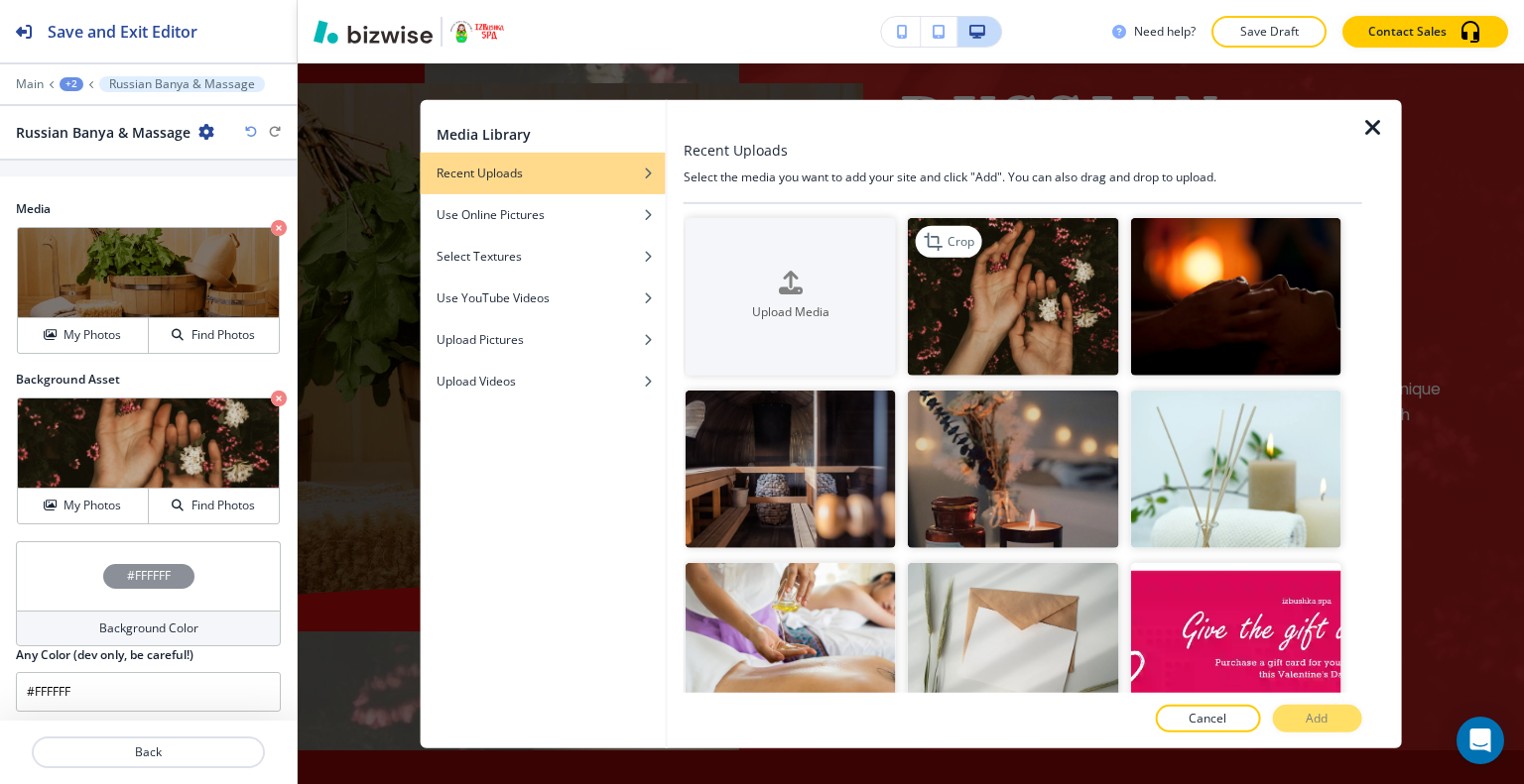
click at [1047, 327] on img "button" at bounding box center [1013, 296] width 211 height 158
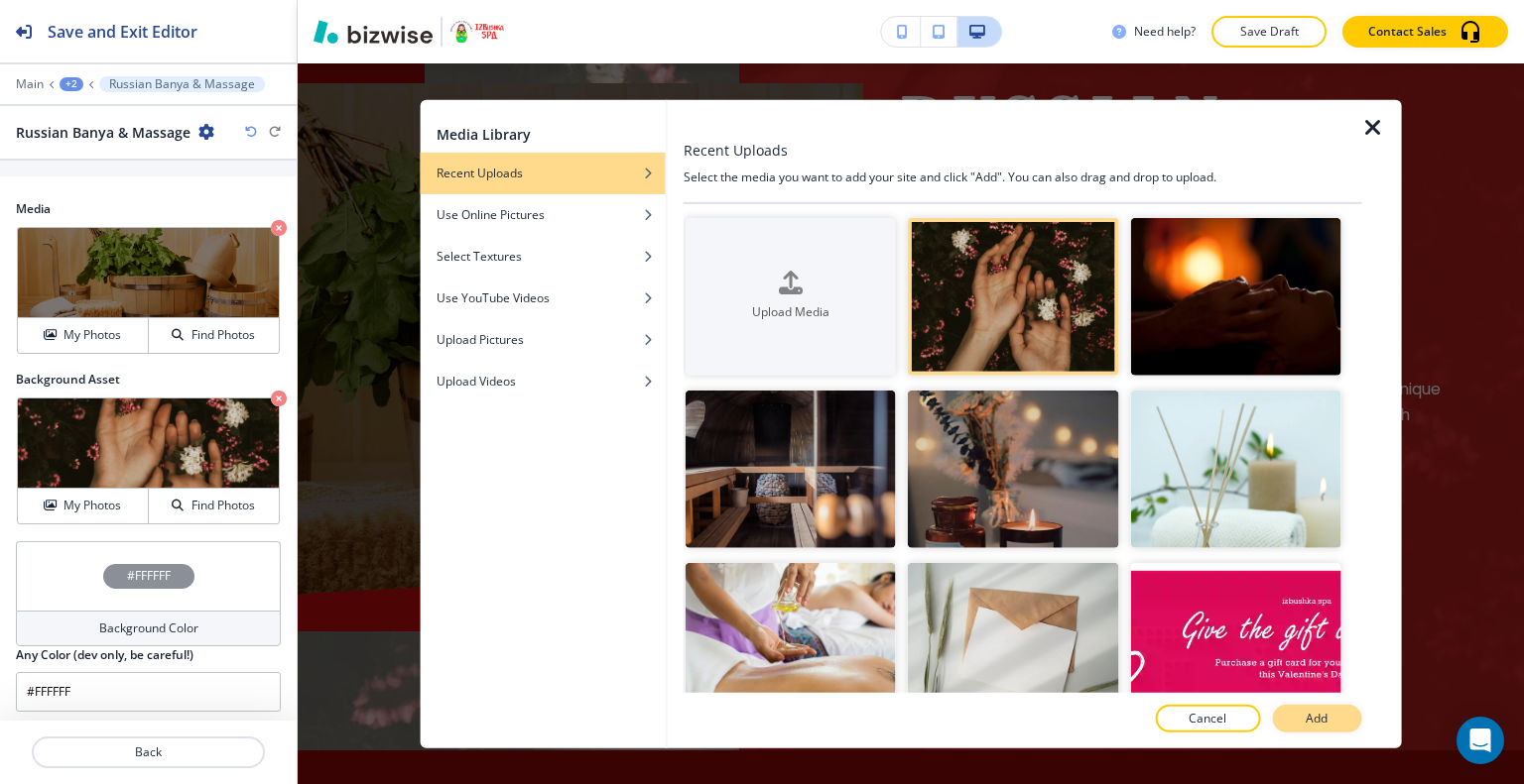
click at [1285, 708] on button "Add" at bounding box center [1316, 718] width 89 height 28
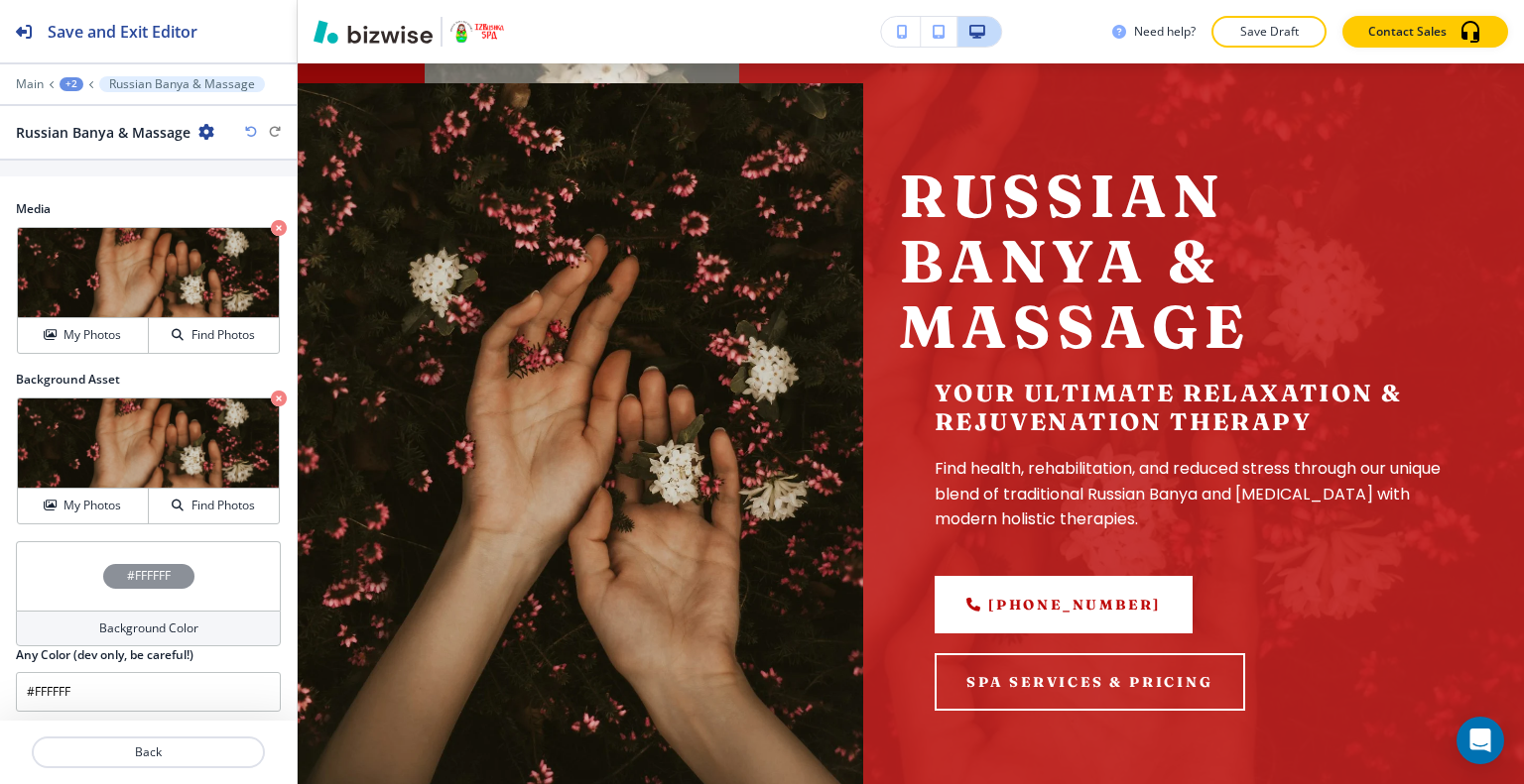
scroll to position [416, 0]
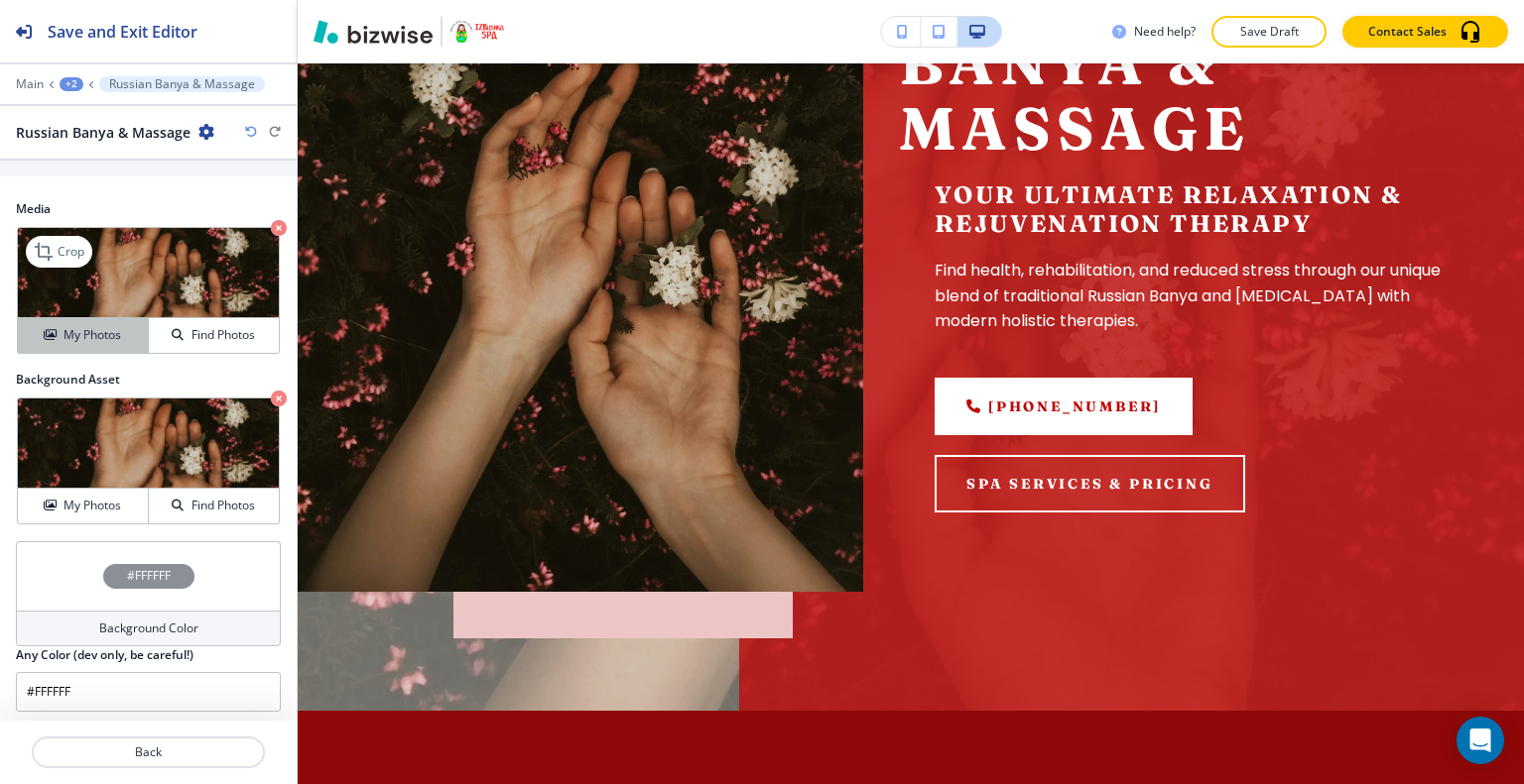
click at [76, 335] on h4 "My Photos" at bounding box center [92, 335] width 58 height 18
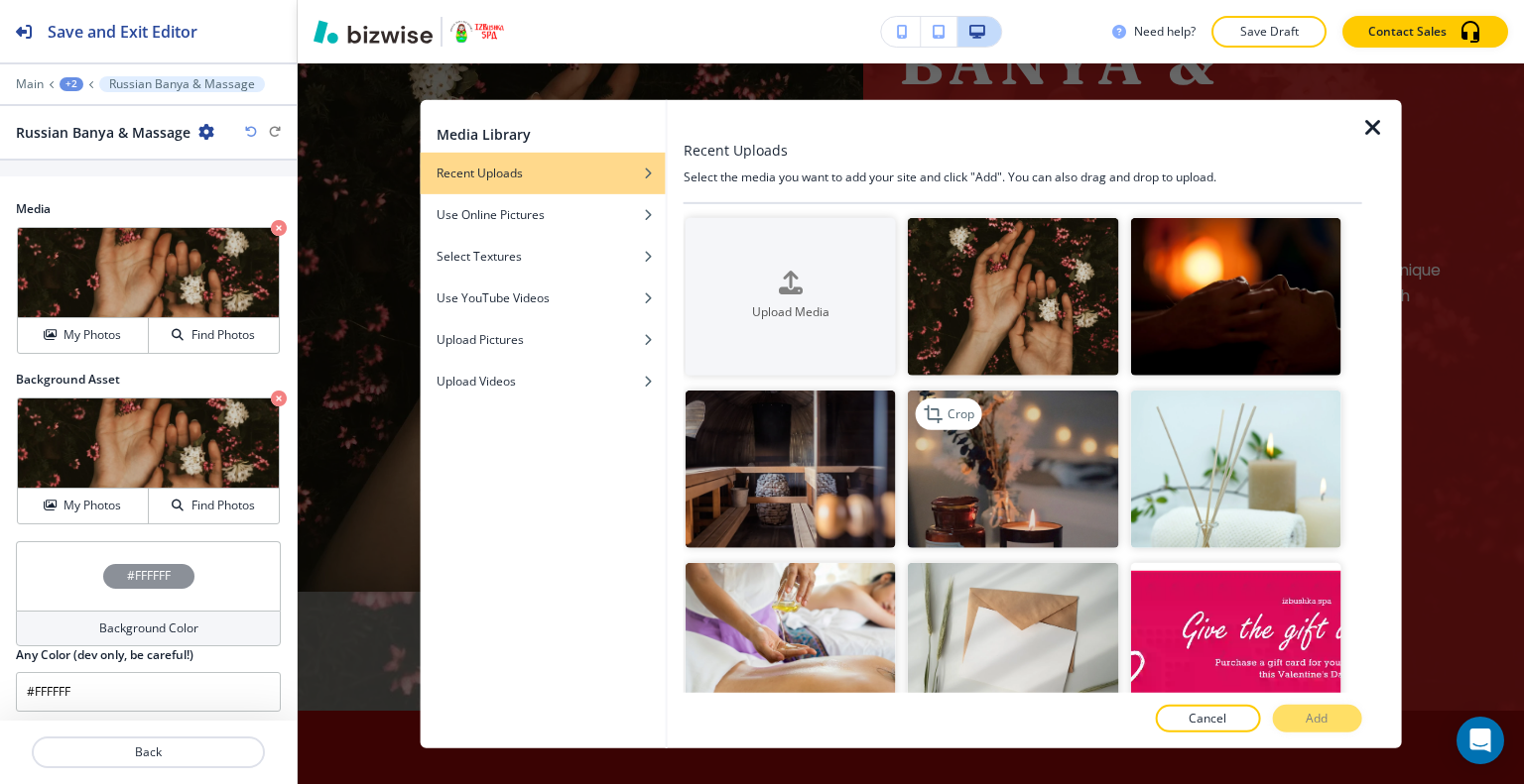
click at [1037, 455] on img "button" at bounding box center [1013, 469] width 211 height 158
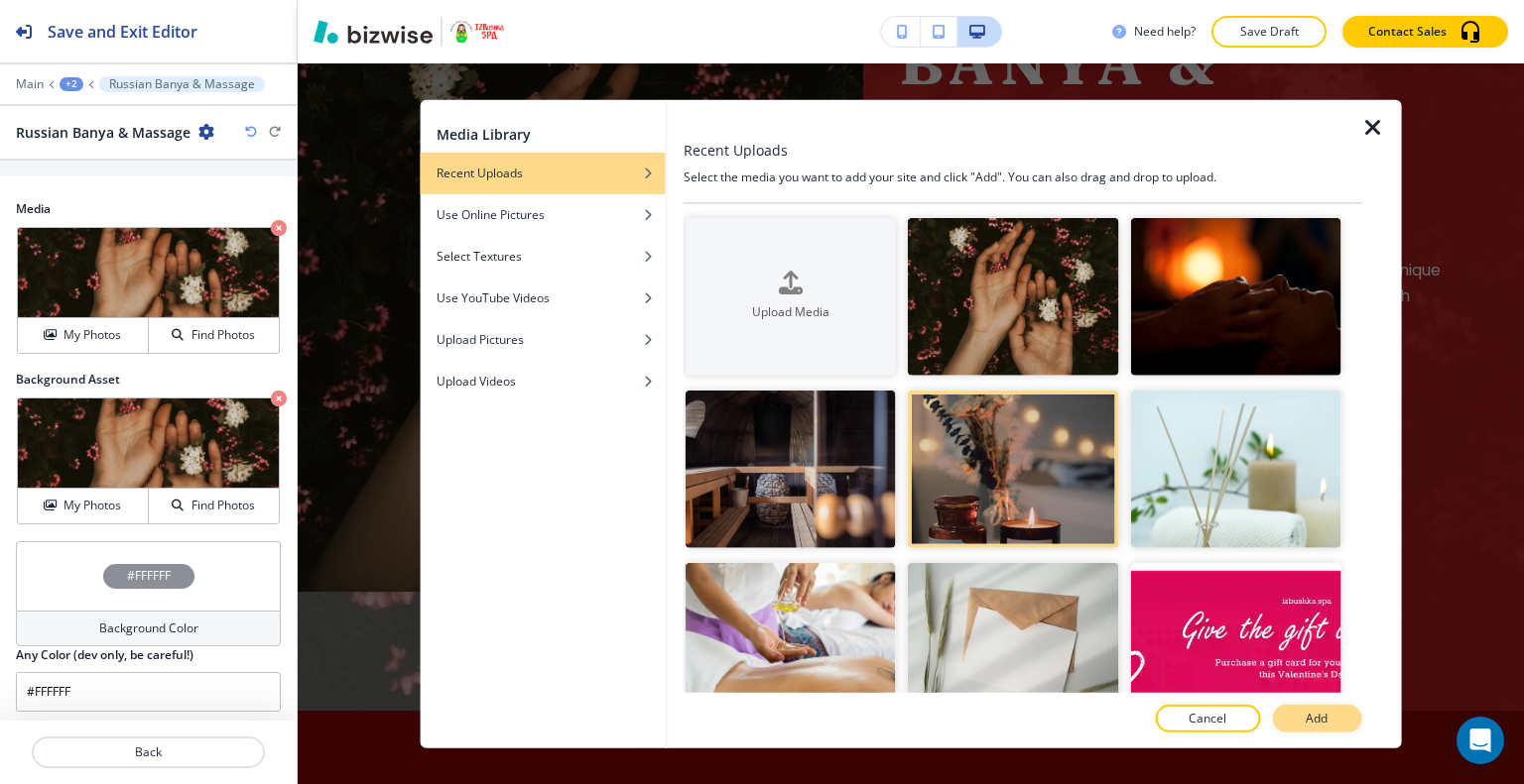
click at [1310, 720] on p "Add" at bounding box center [1316, 718] width 22 height 18
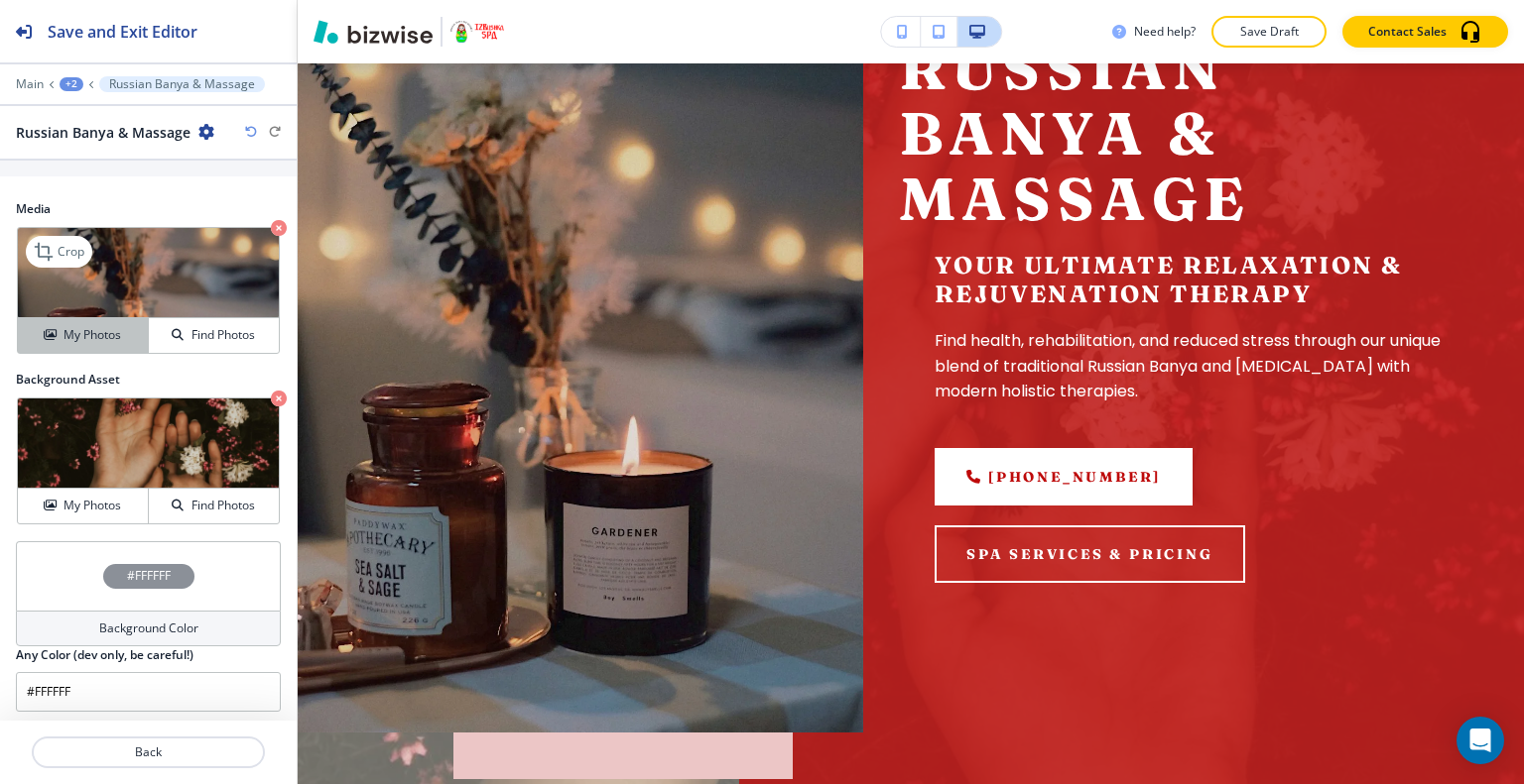
click at [110, 318] on button "My Photos" at bounding box center [84, 335] width 131 height 35
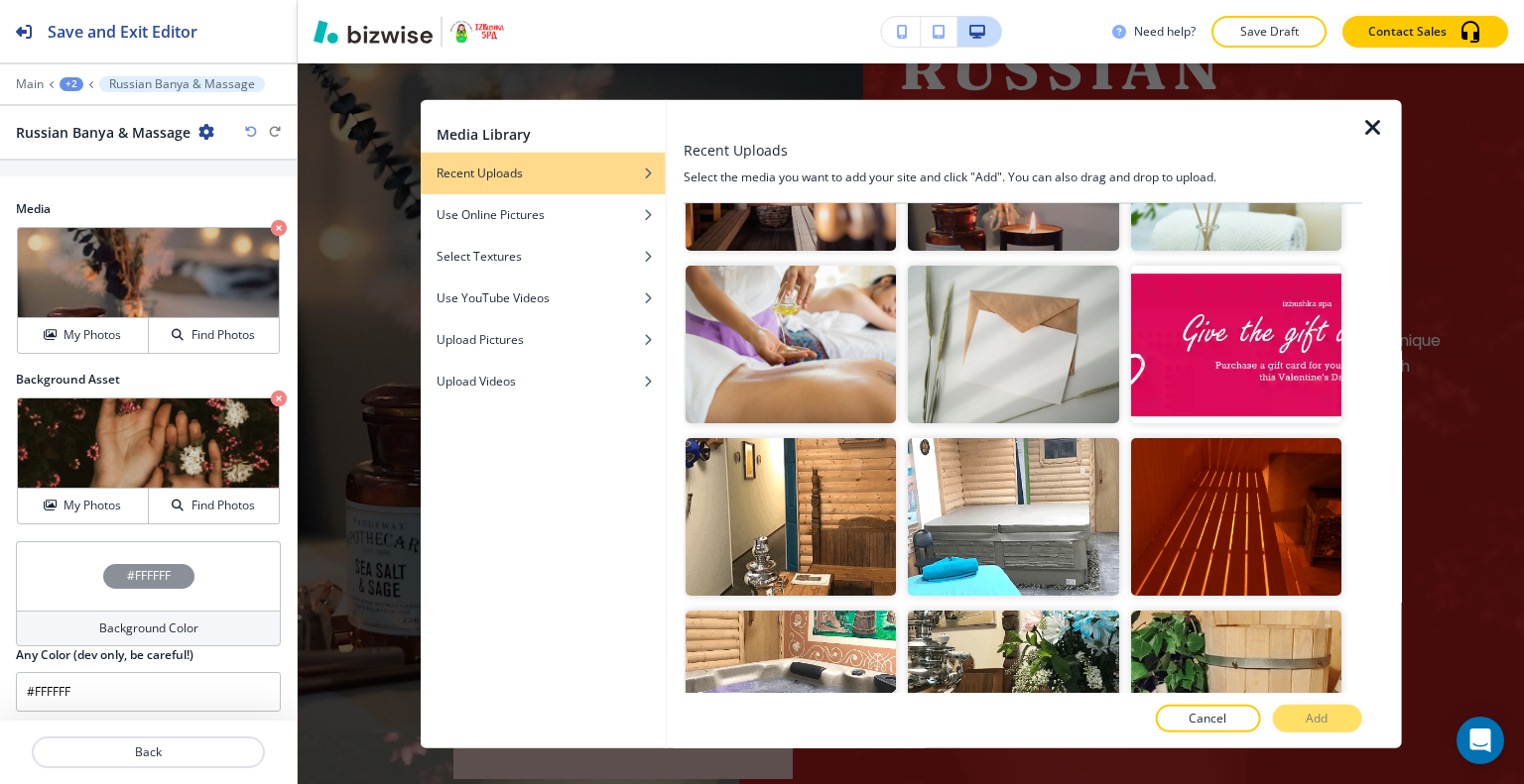
scroll to position [0, 0]
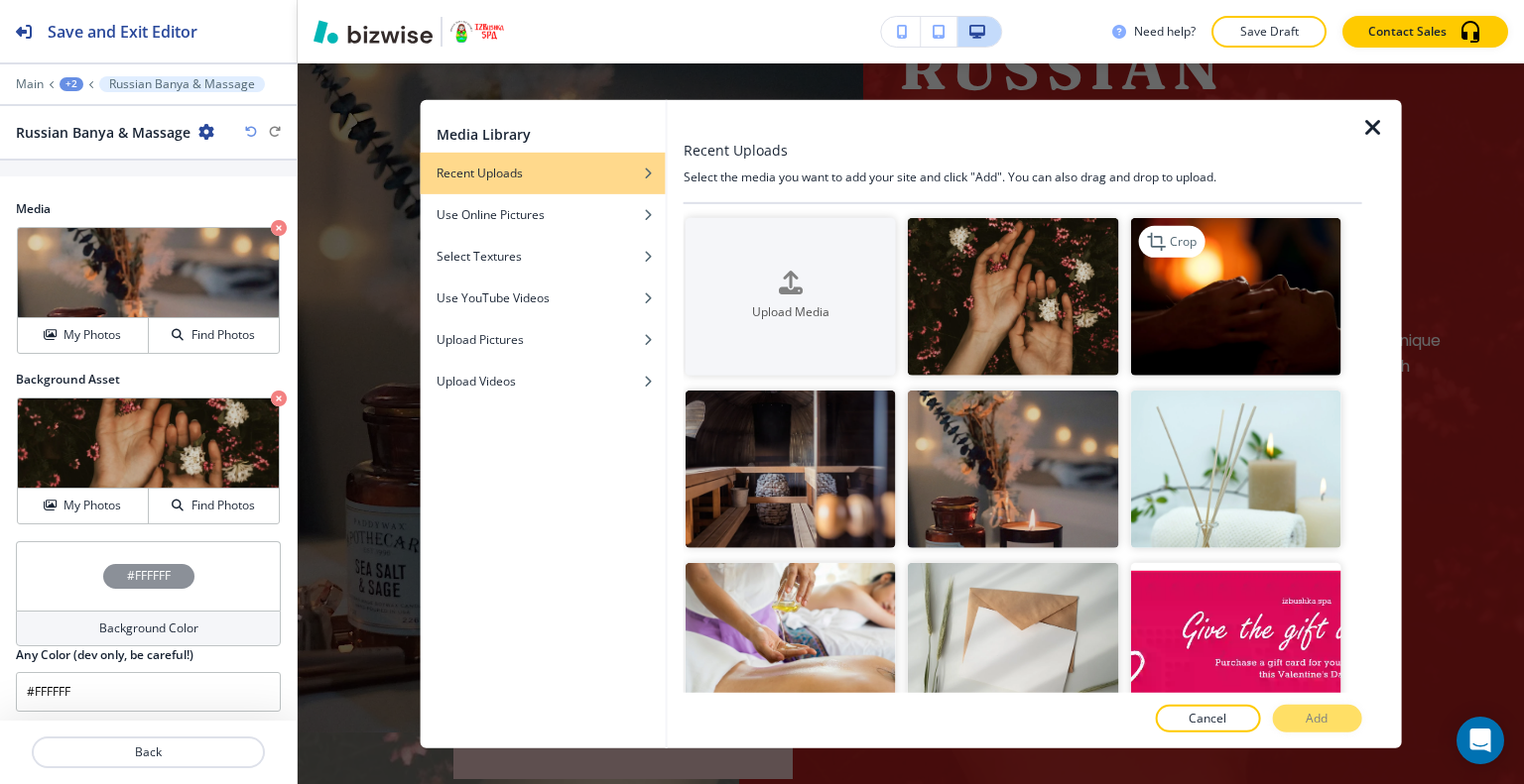
click at [1224, 335] on img "button" at bounding box center [1235, 296] width 211 height 158
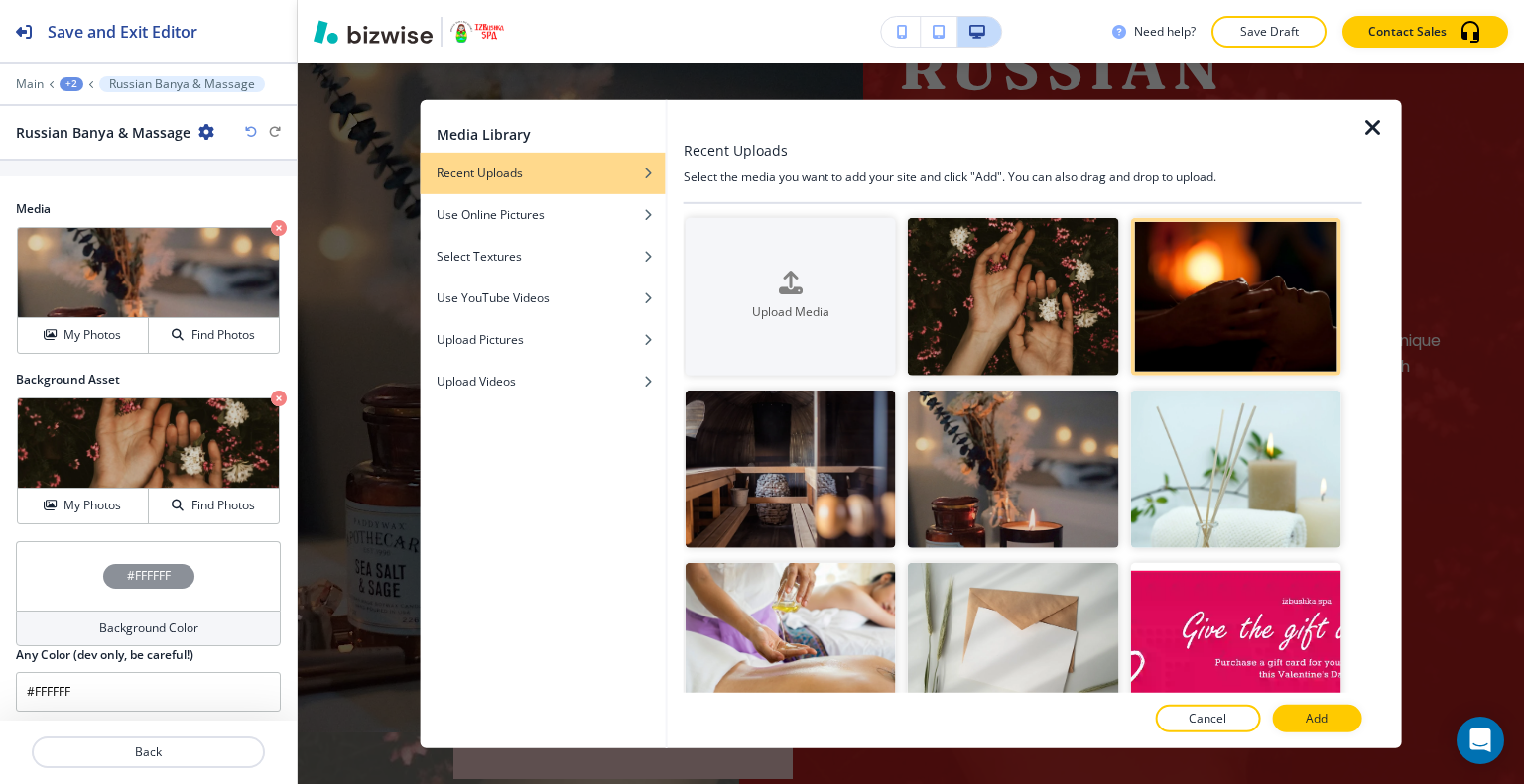
click at [1285, 712] on button "Add" at bounding box center [1316, 718] width 89 height 28
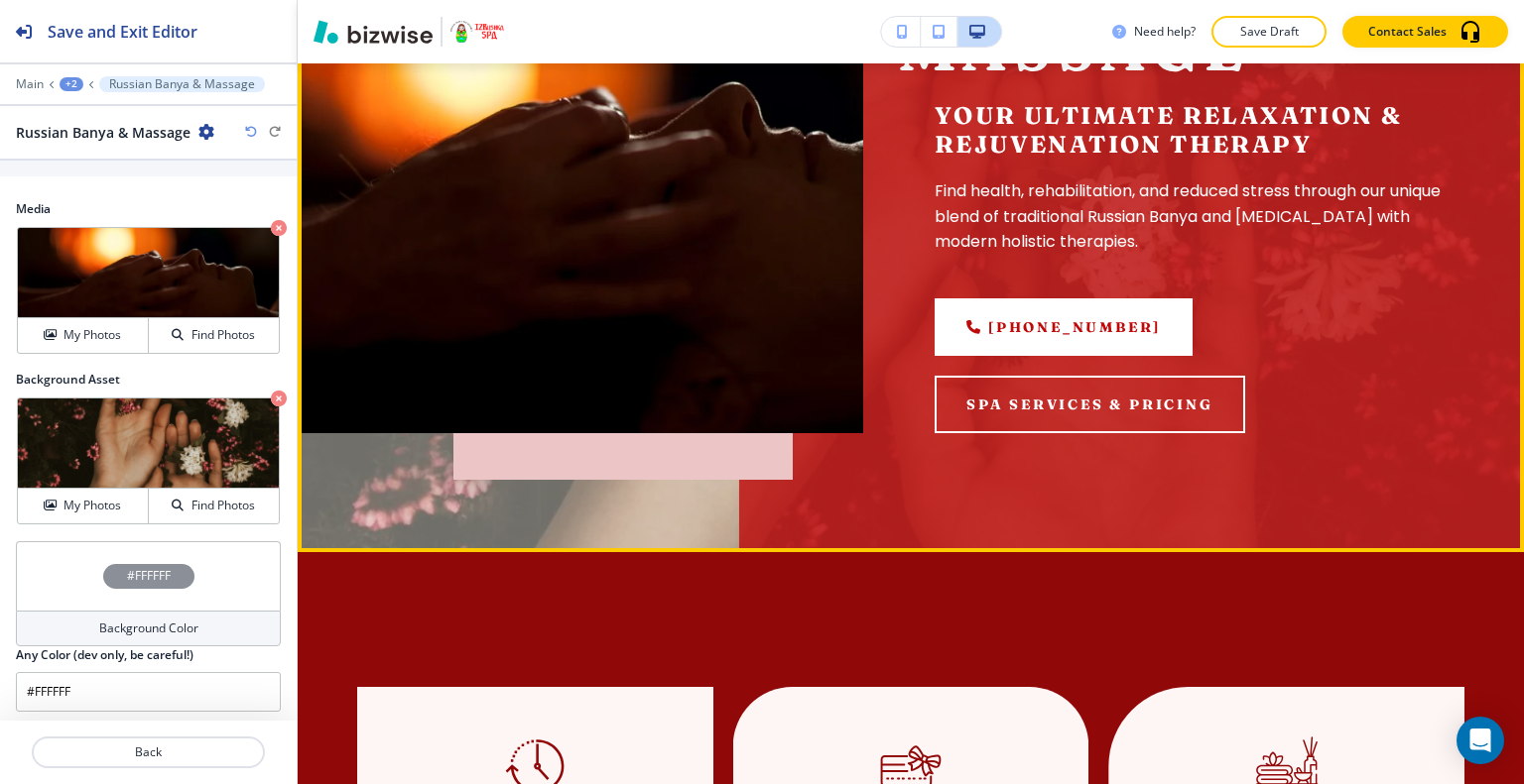
scroll to position [119, 0]
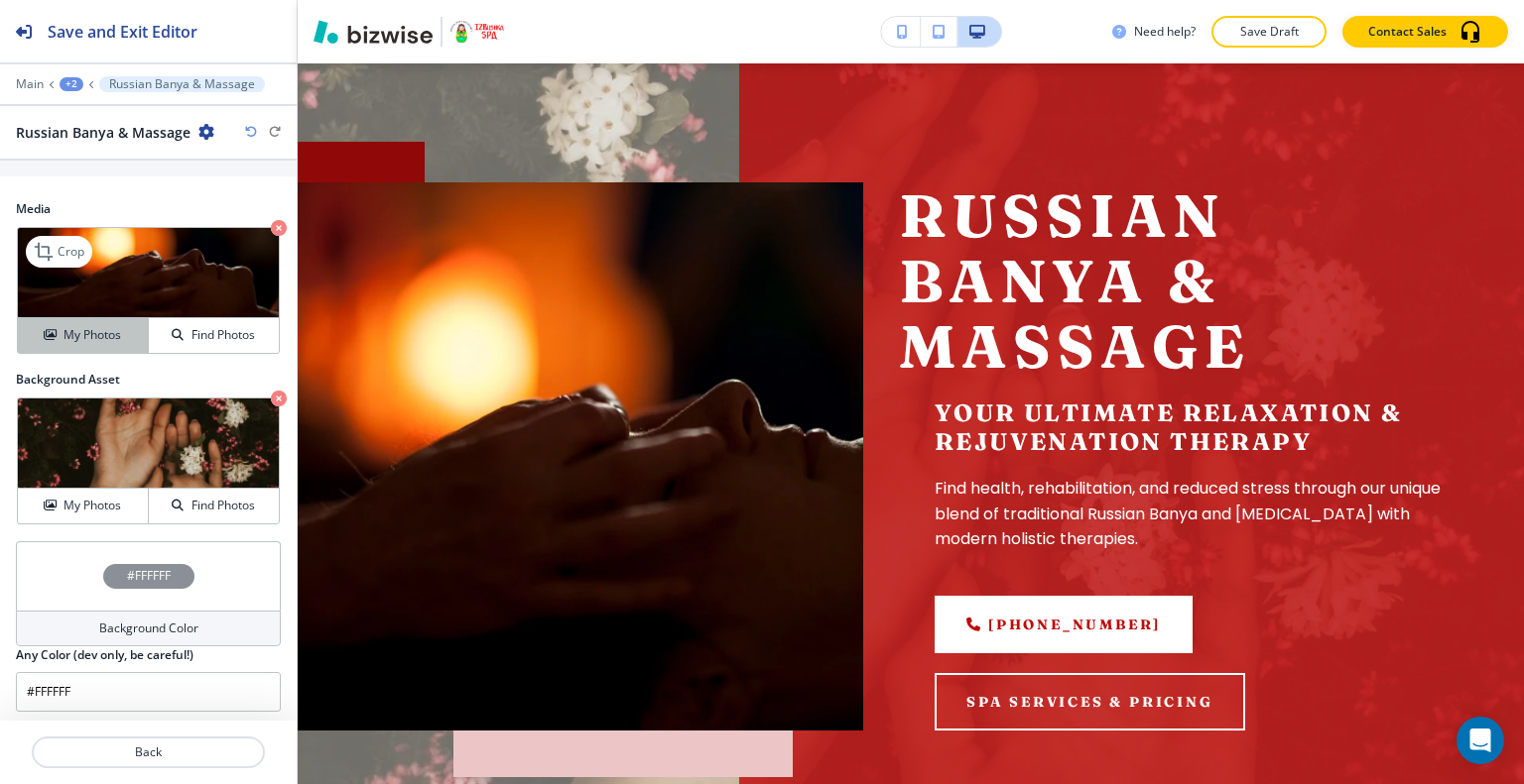
click at [104, 335] on h4 "My Photos" at bounding box center [92, 335] width 58 height 18
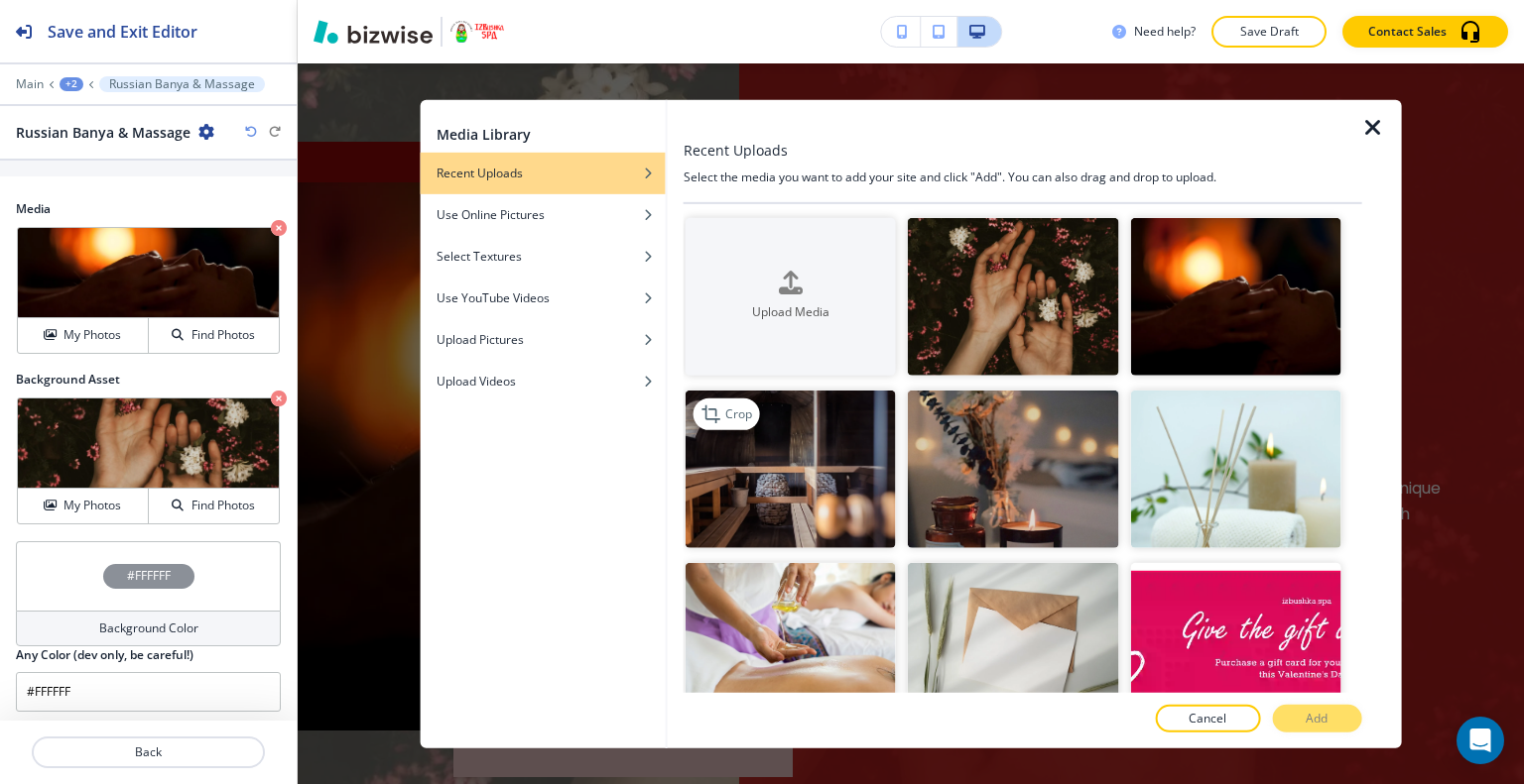
click at [844, 462] on img "button" at bounding box center [790, 469] width 211 height 158
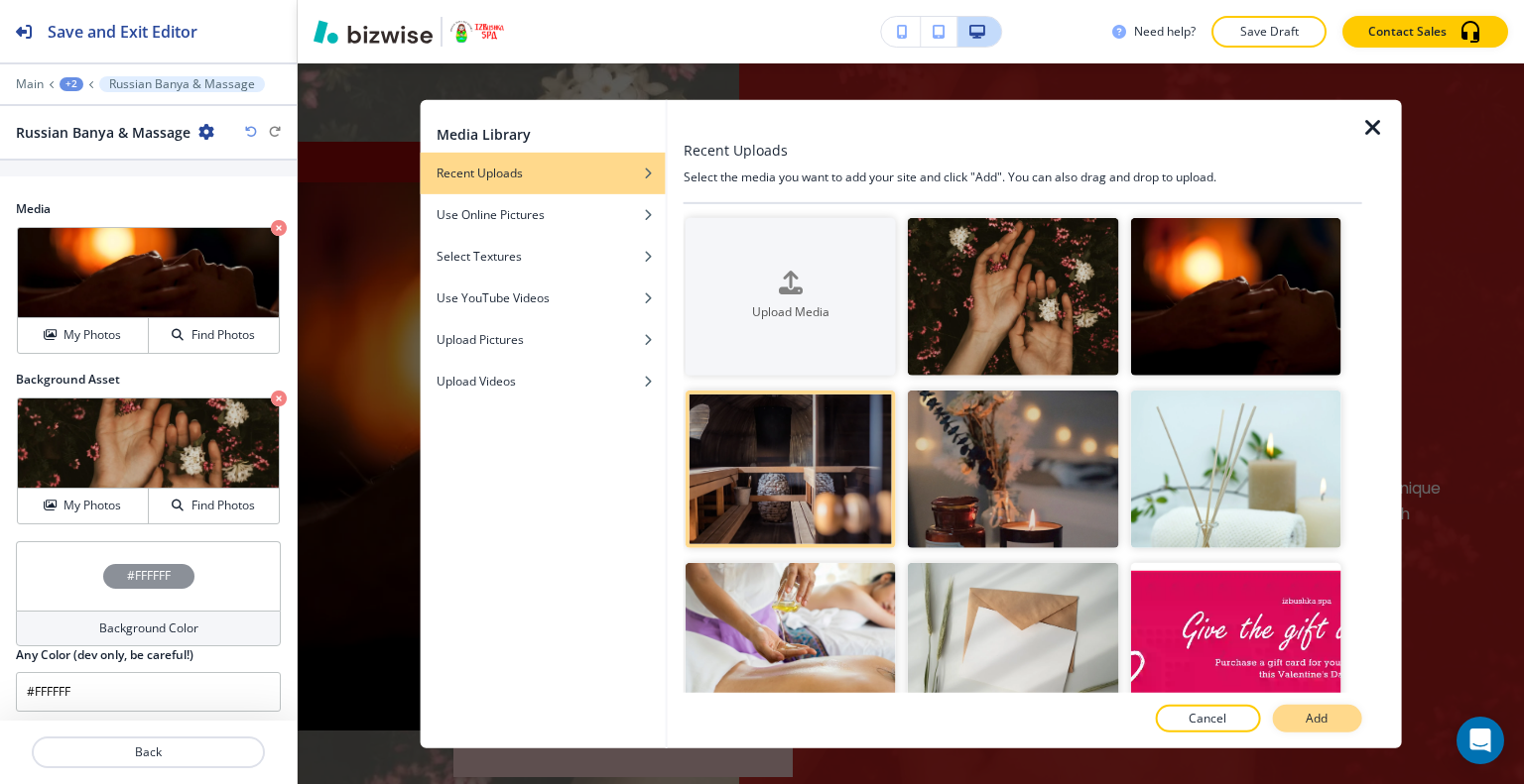
click at [1311, 710] on p "Add" at bounding box center [1316, 718] width 22 height 18
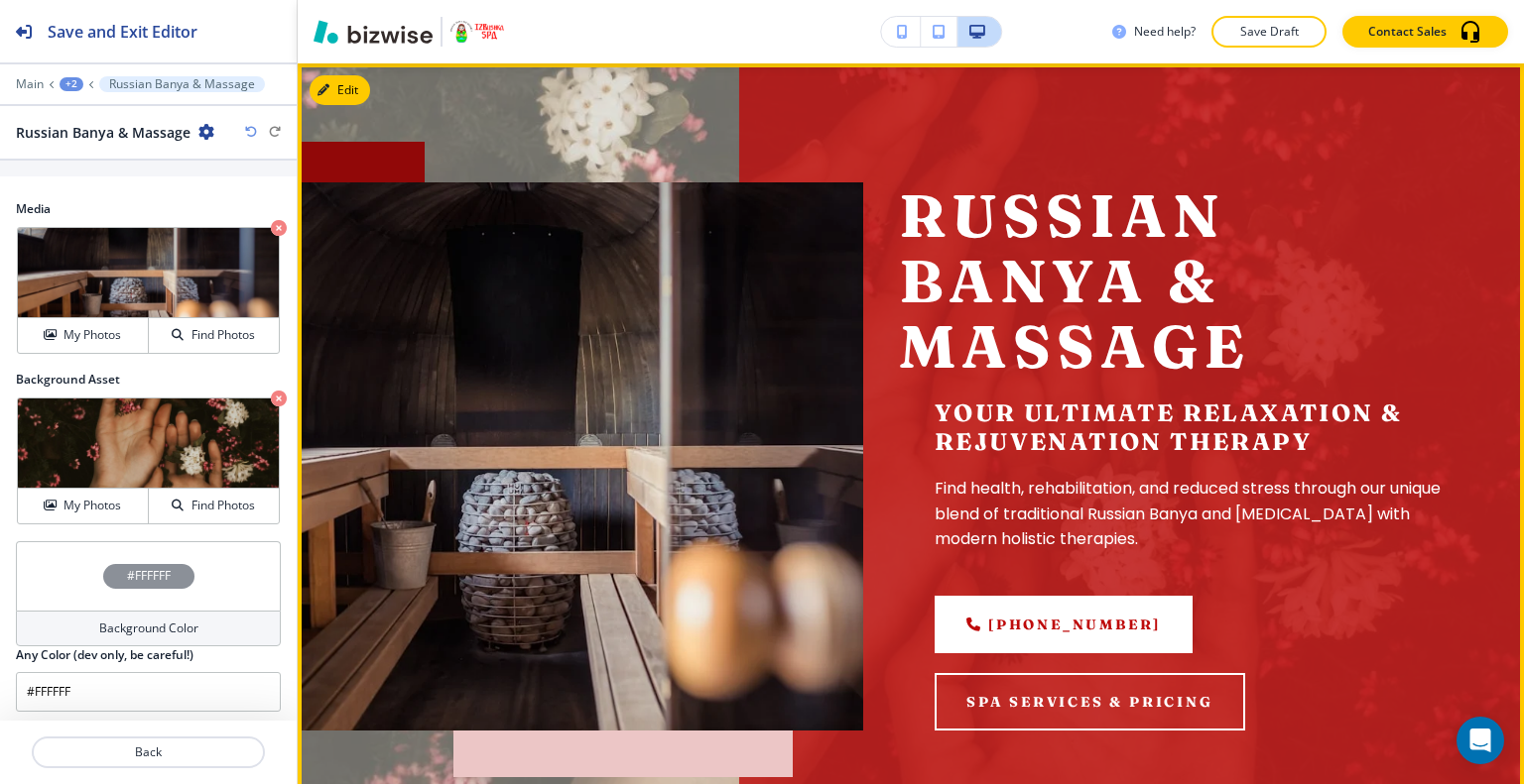
scroll to position [20, 0]
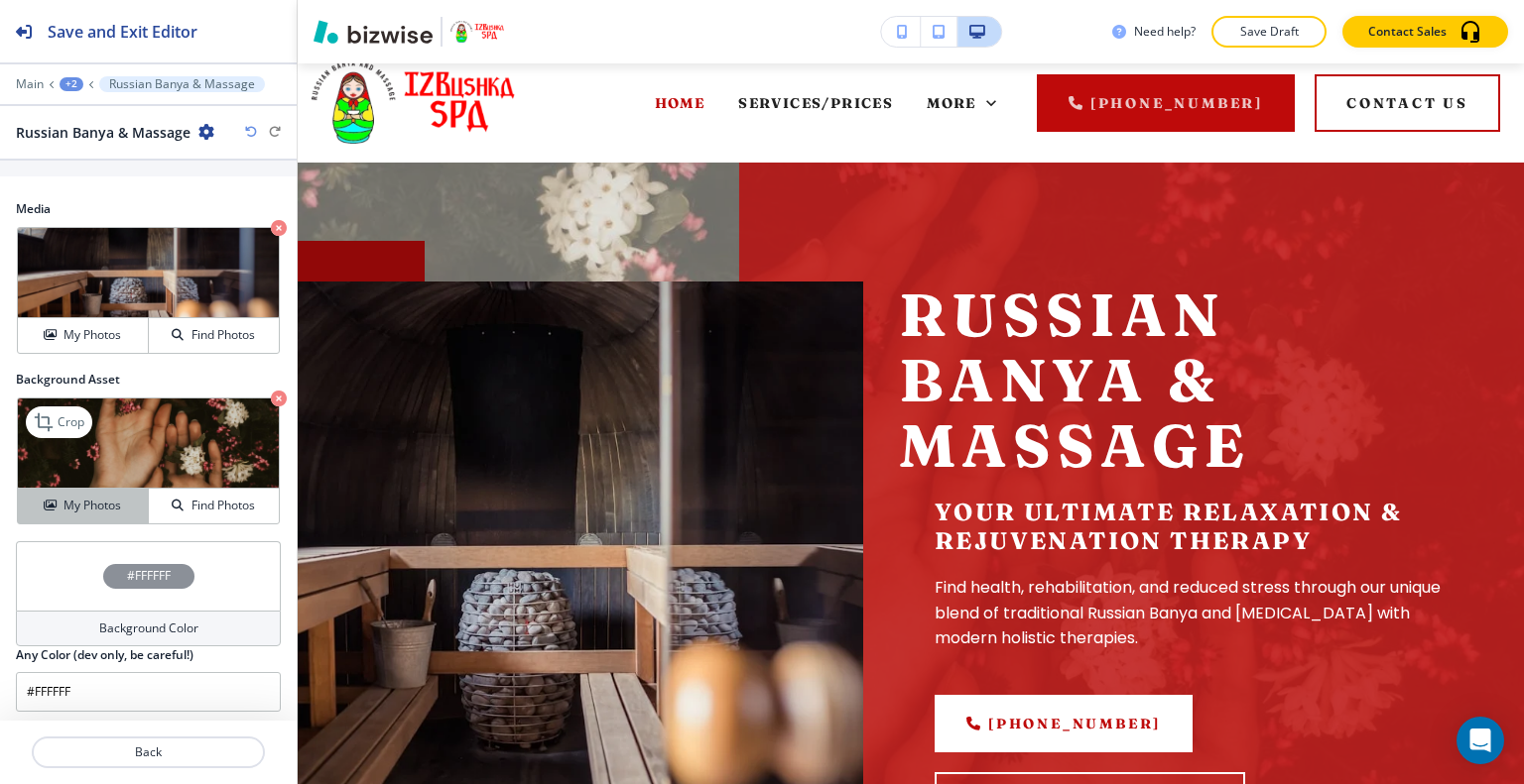
click at [56, 497] on div "My Photos" at bounding box center [83, 506] width 130 height 18
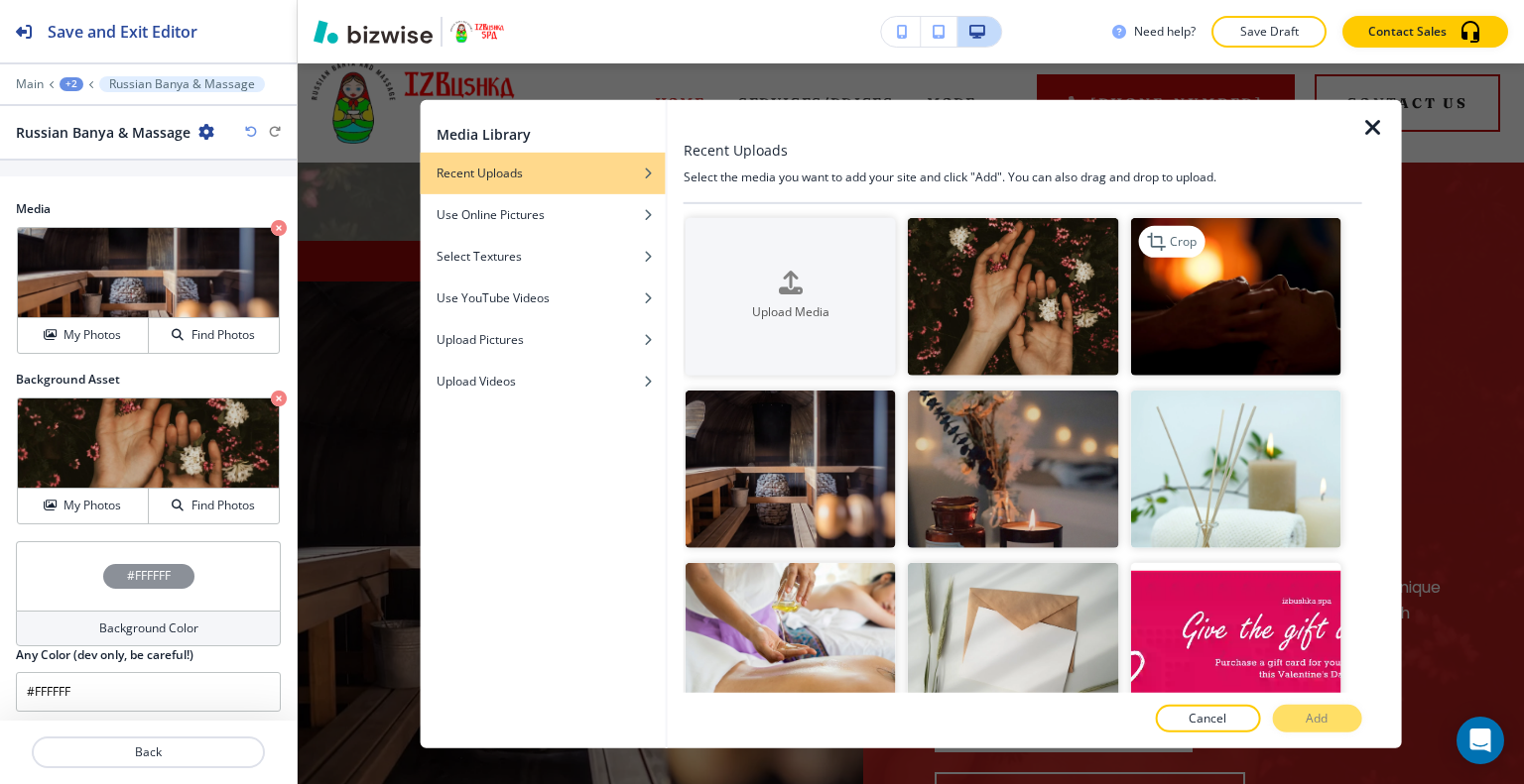
drag, startPoint x: 1234, startPoint y: 292, endPoint x: 1226, endPoint y: 422, distance: 130.2
click at [1234, 293] on img "button" at bounding box center [1235, 296] width 211 height 158
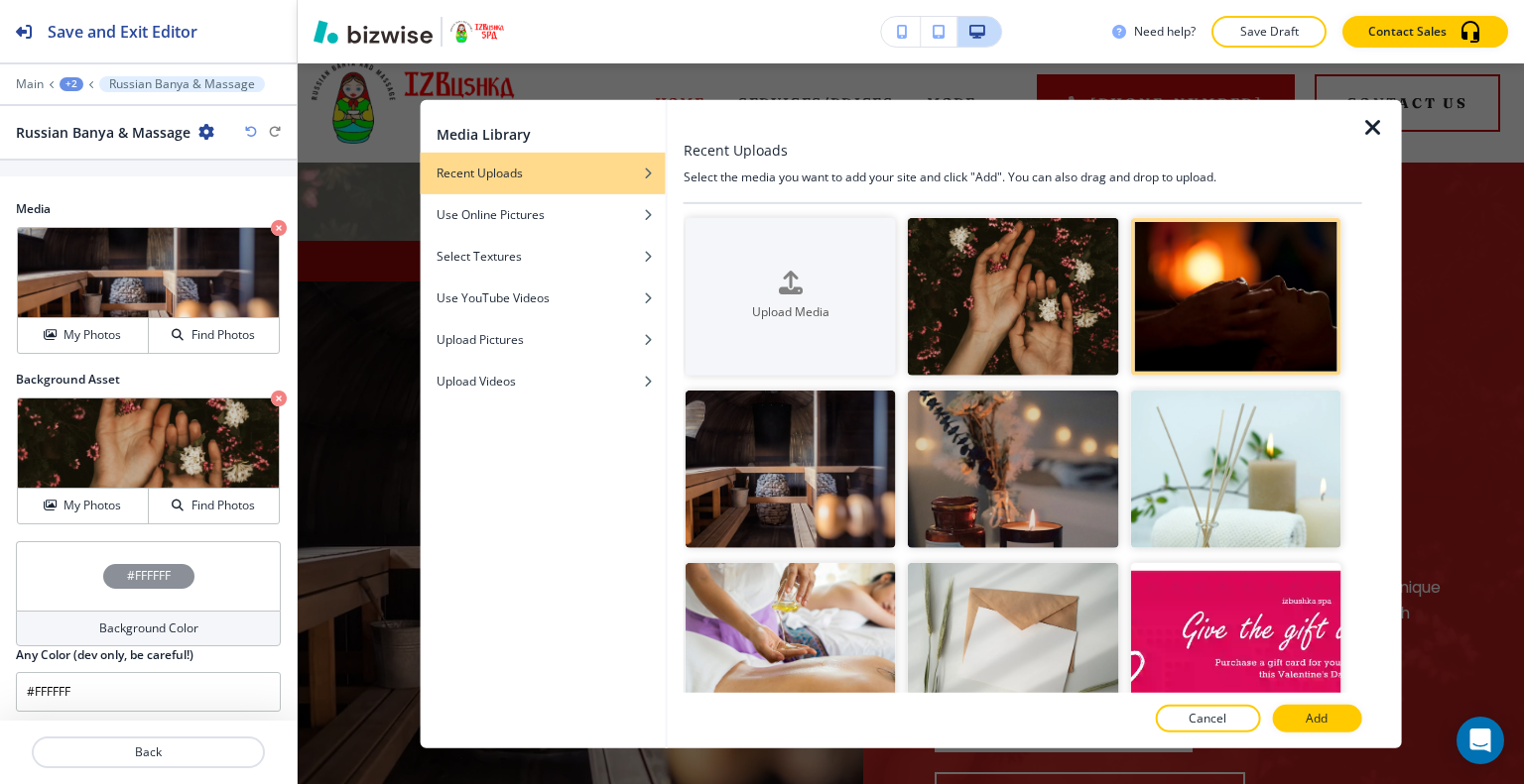
click at [1281, 702] on div at bounding box center [1022, 699] width 678 height 12
click at [1281, 708] on button "Add" at bounding box center [1316, 718] width 89 height 28
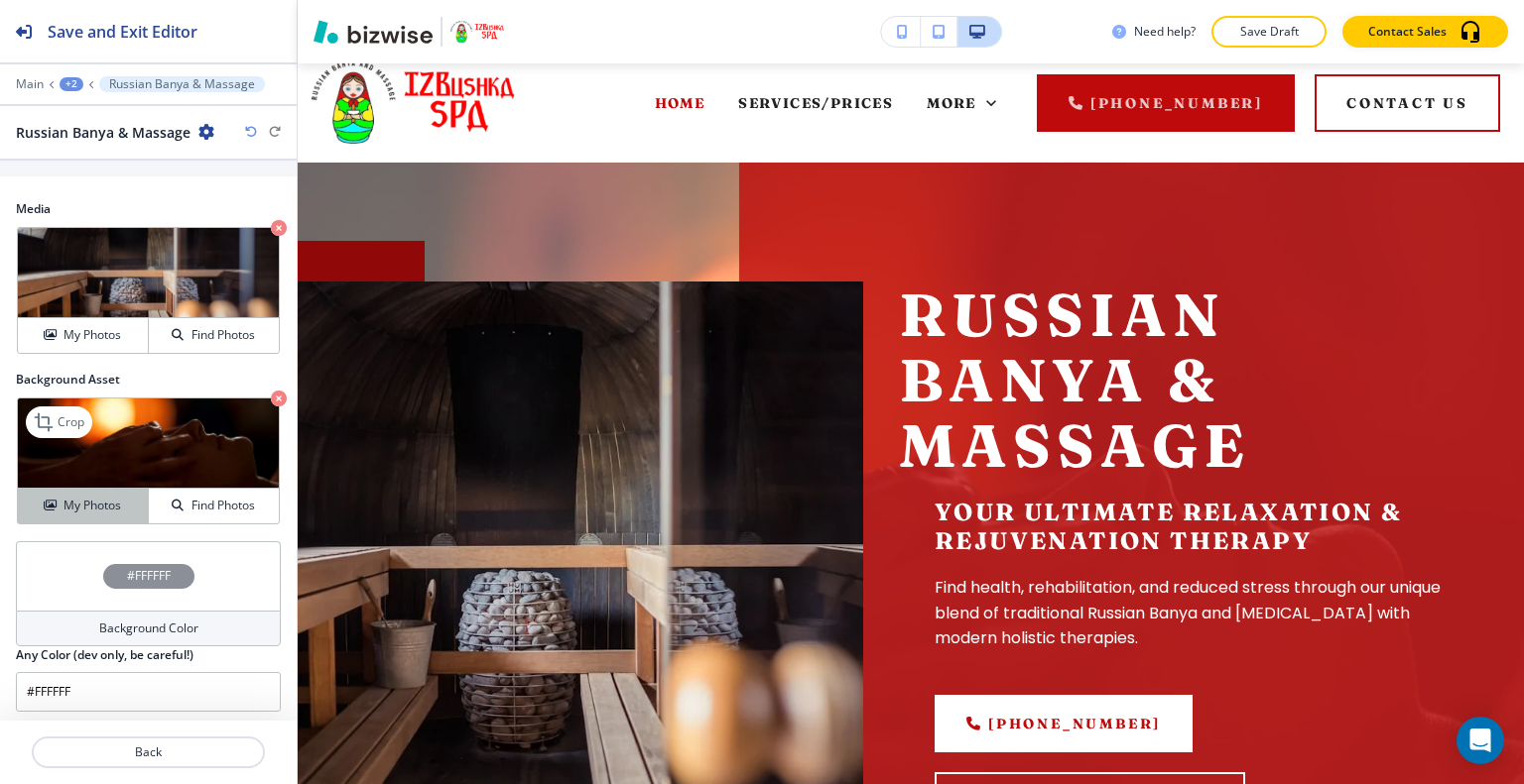
click at [72, 510] on button "My Photos" at bounding box center [84, 506] width 131 height 35
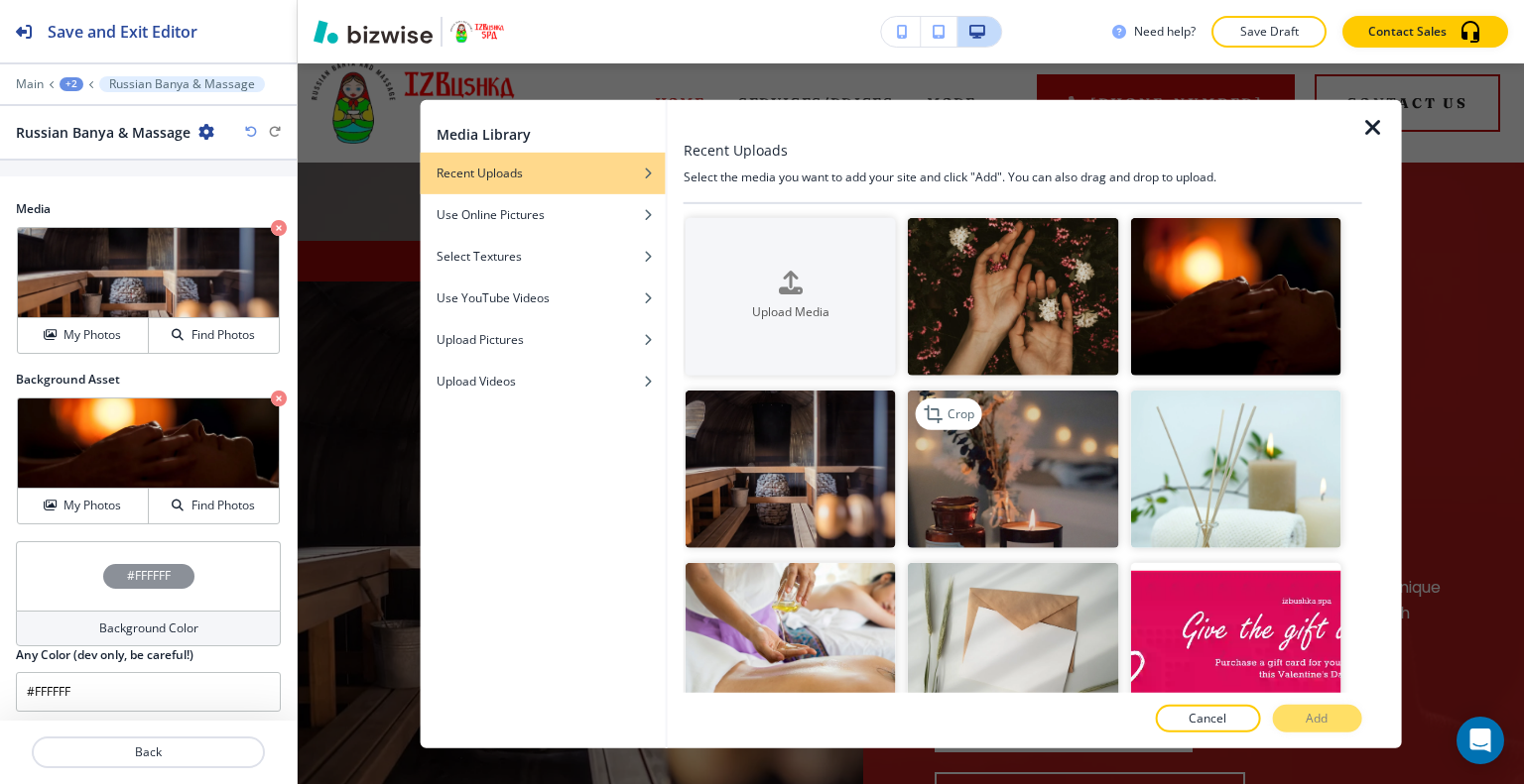
click at [1010, 443] on img "button" at bounding box center [1013, 469] width 211 height 158
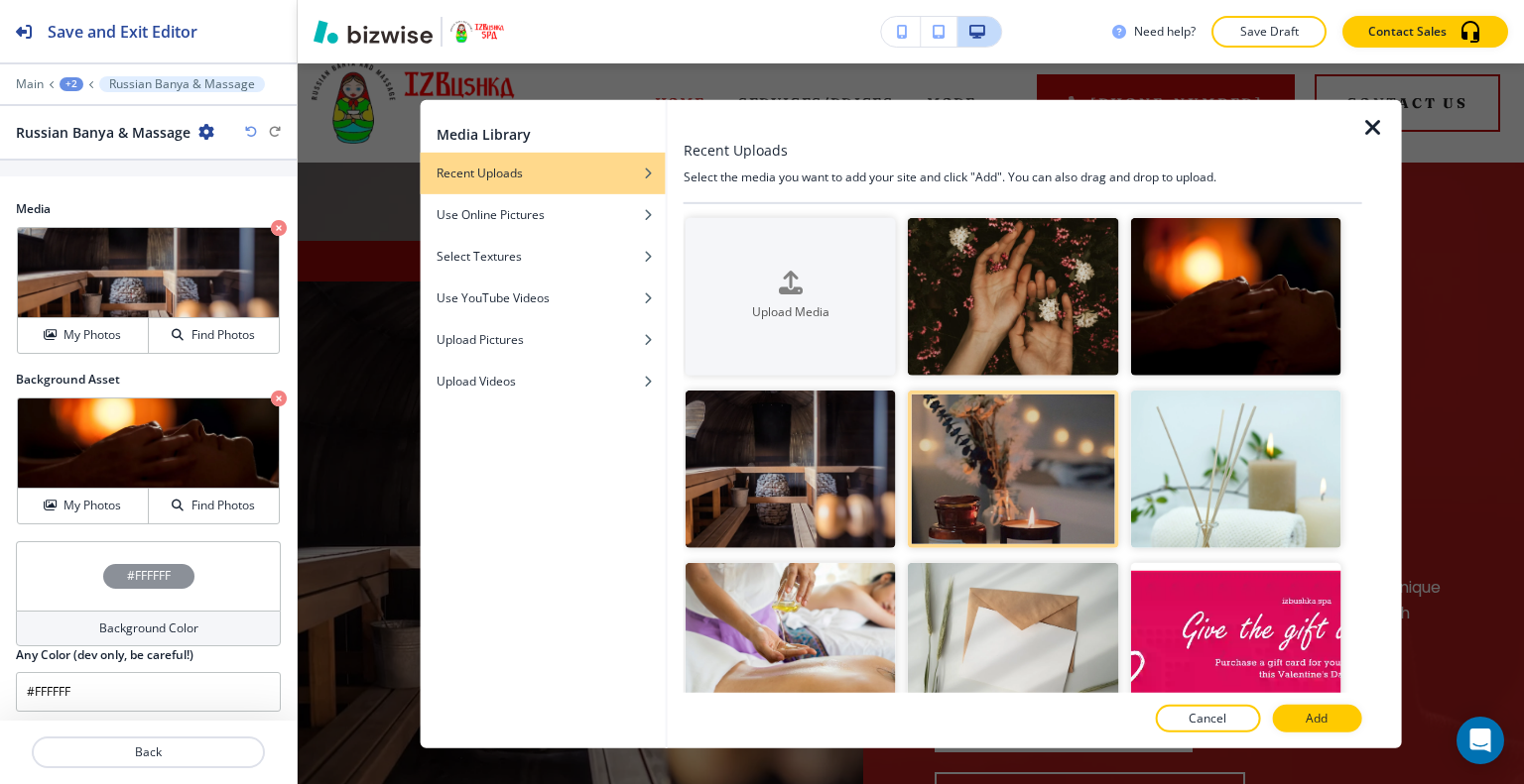
click at [1306, 726] on button "Add" at bounding box center [1316, 718] width 89 height 28
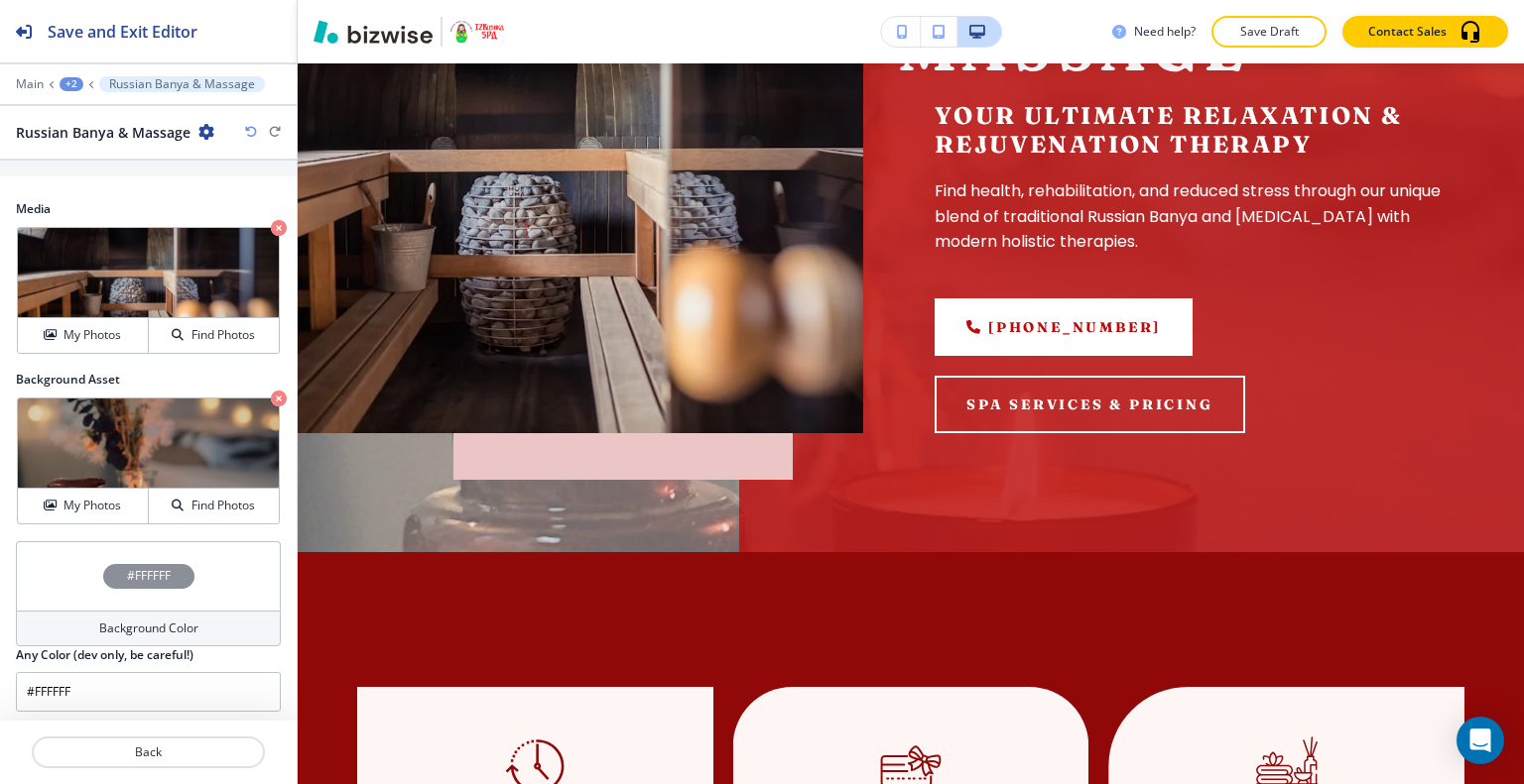
scroll to position [119, 0]
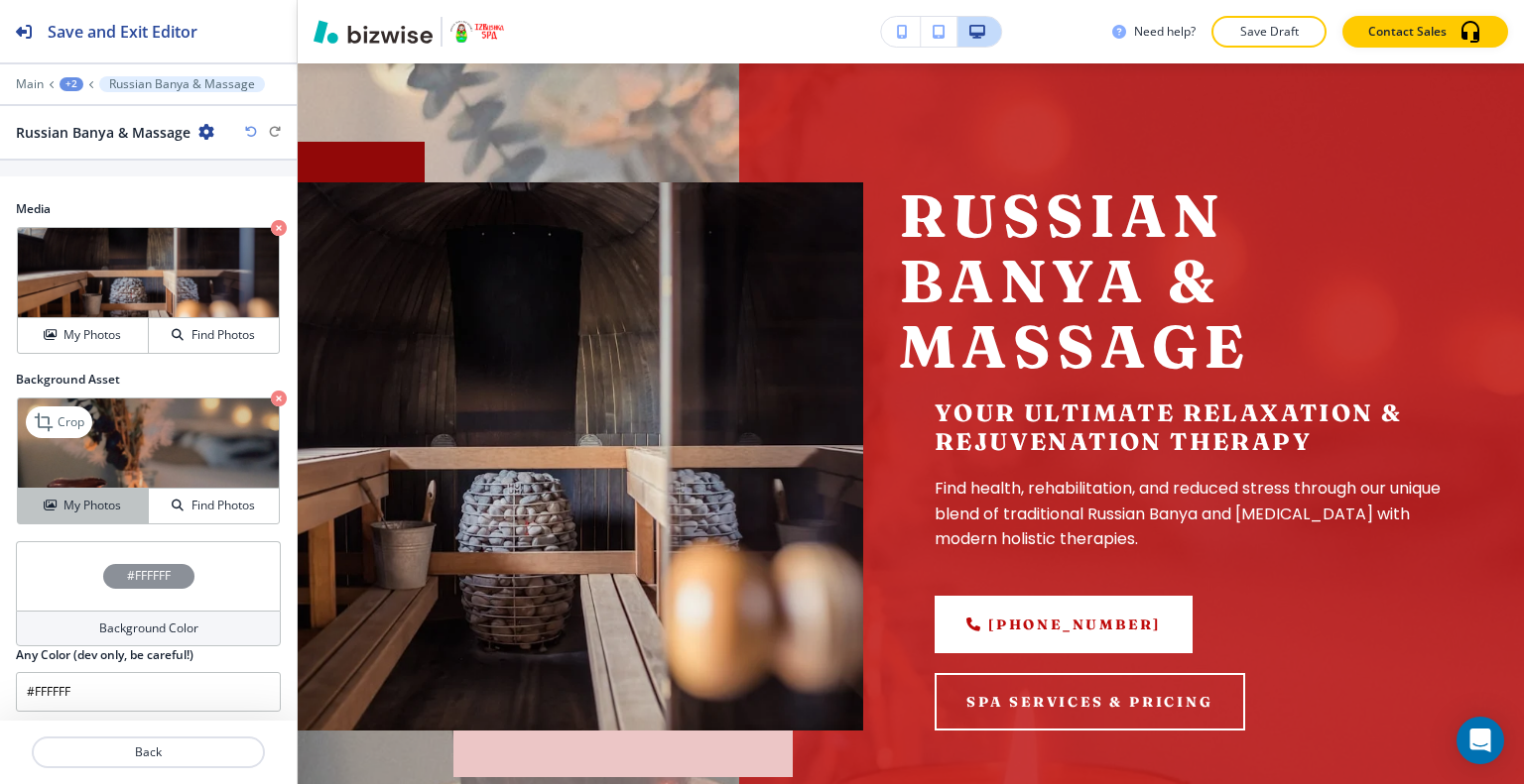
click at [55, 499] on div "My Photos" at bounding box center [83, 506] width 130 height 18
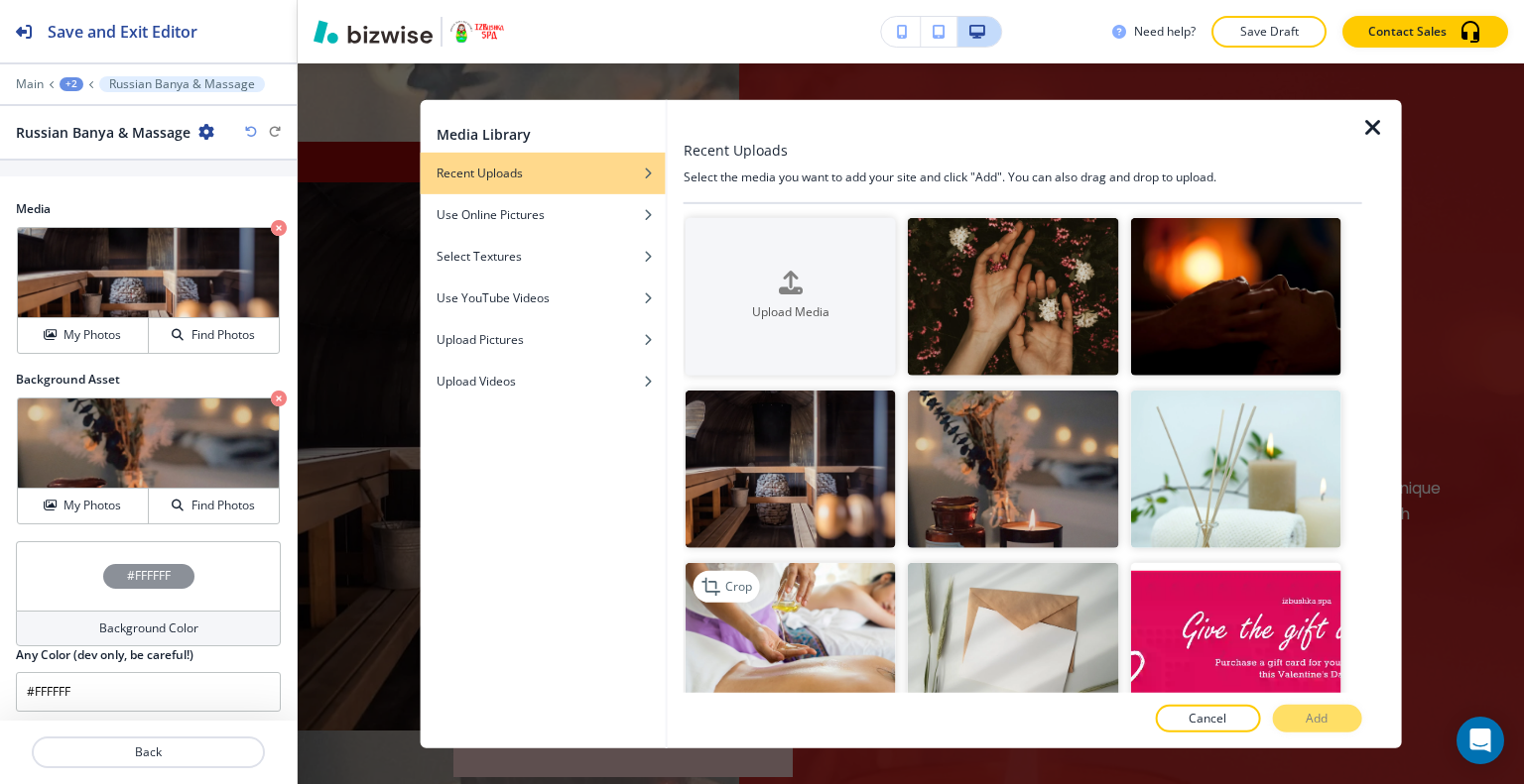
scroll to position [199, 0]
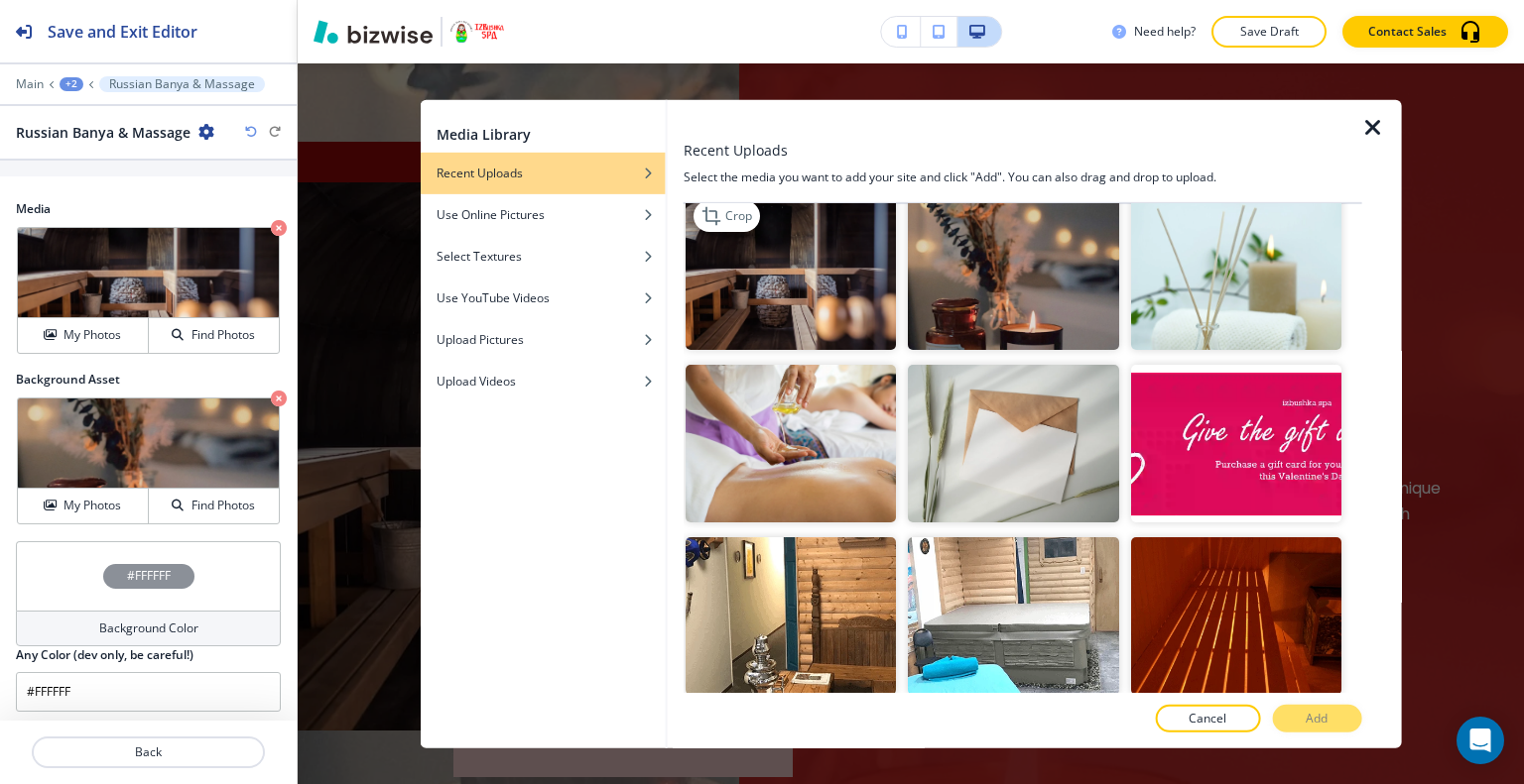
click at [827, 305] on img "button" at bounding box center [790, 271] width 211 height 158
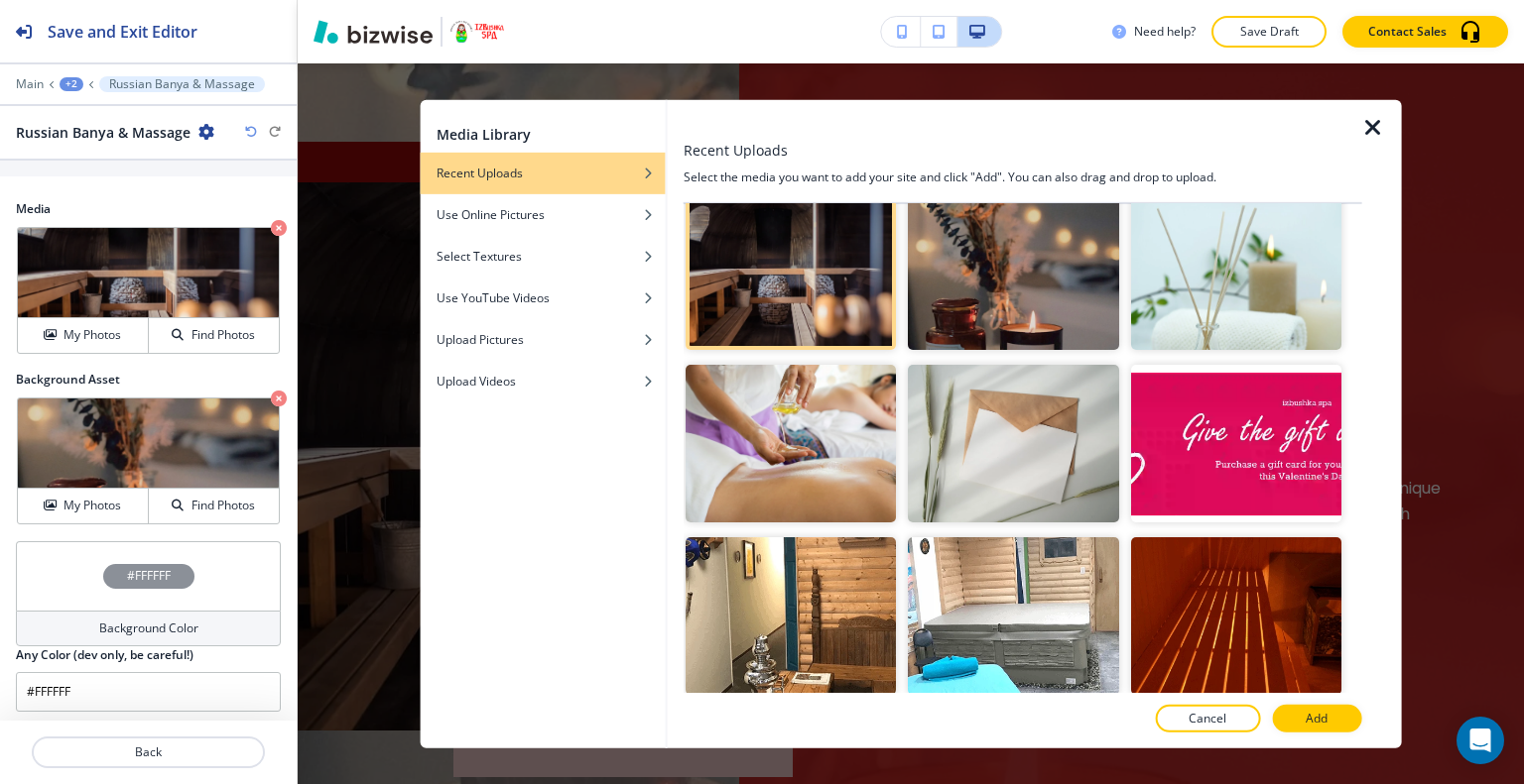
click at [1363, 717] on div at bounding box center [1381, 423] width 40 height 649
click at [1362, 714] on div at bounding box center [1381, 423] width 40 height 649
click at [1311, 718] on p "Add" at bounding box center [1316, 718] width 22 height 18
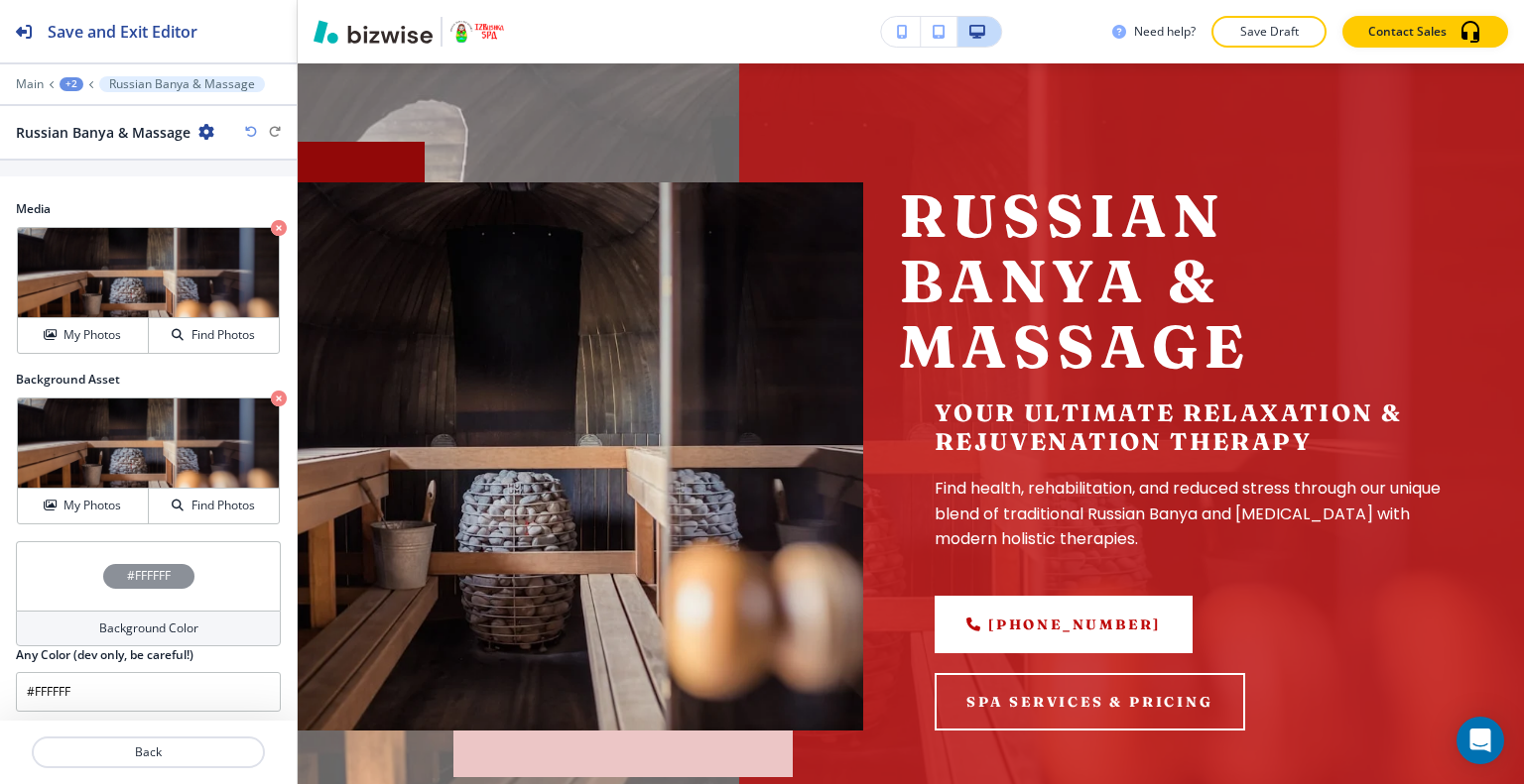
scroll to position [219, 0]
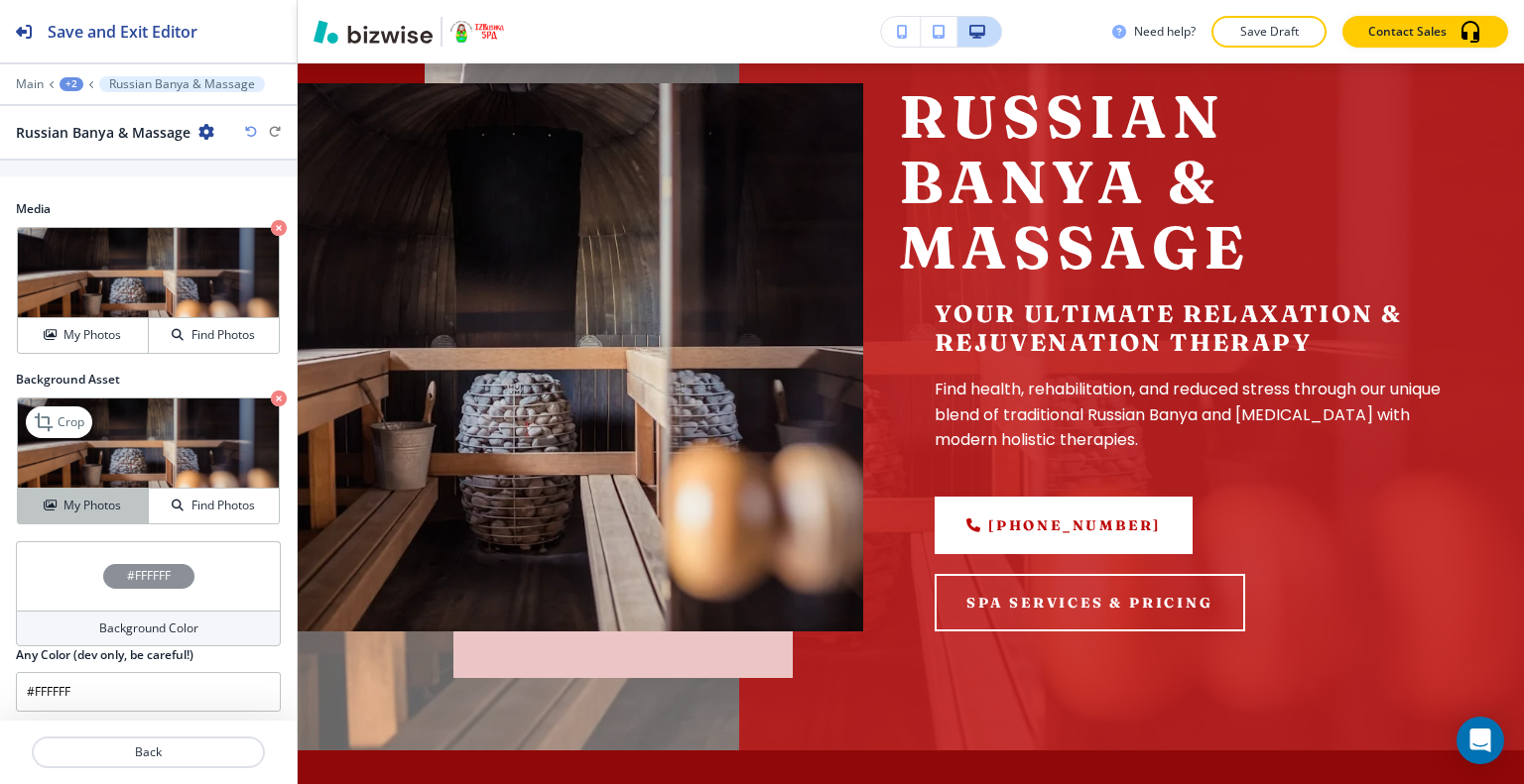
click at [110, 497] on h4 "My Photos" at bounding box center [92, 506] width 58 height 18
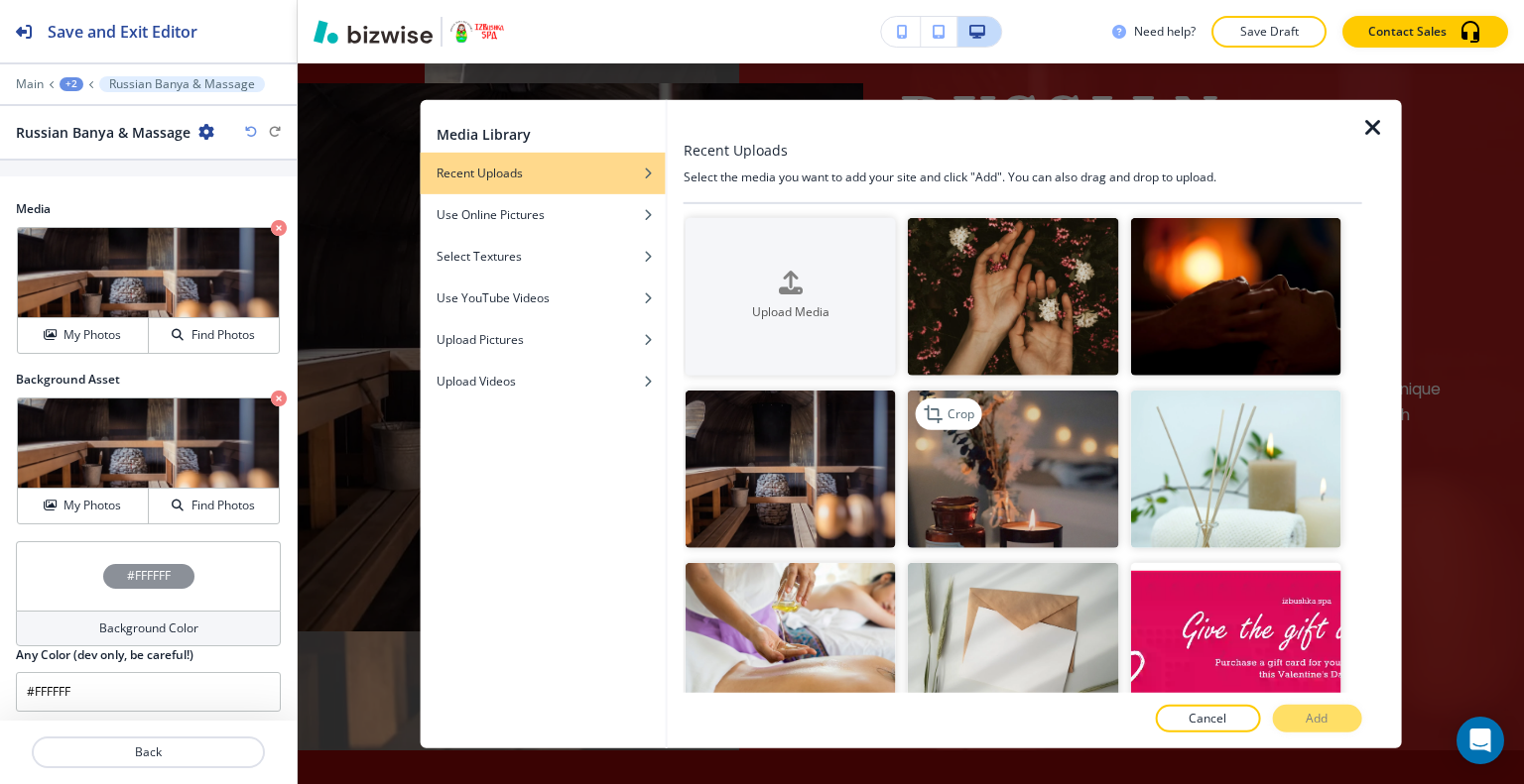
click at [967, 449] on img "button" at bounding box center [1013, 469] width 211 height 158
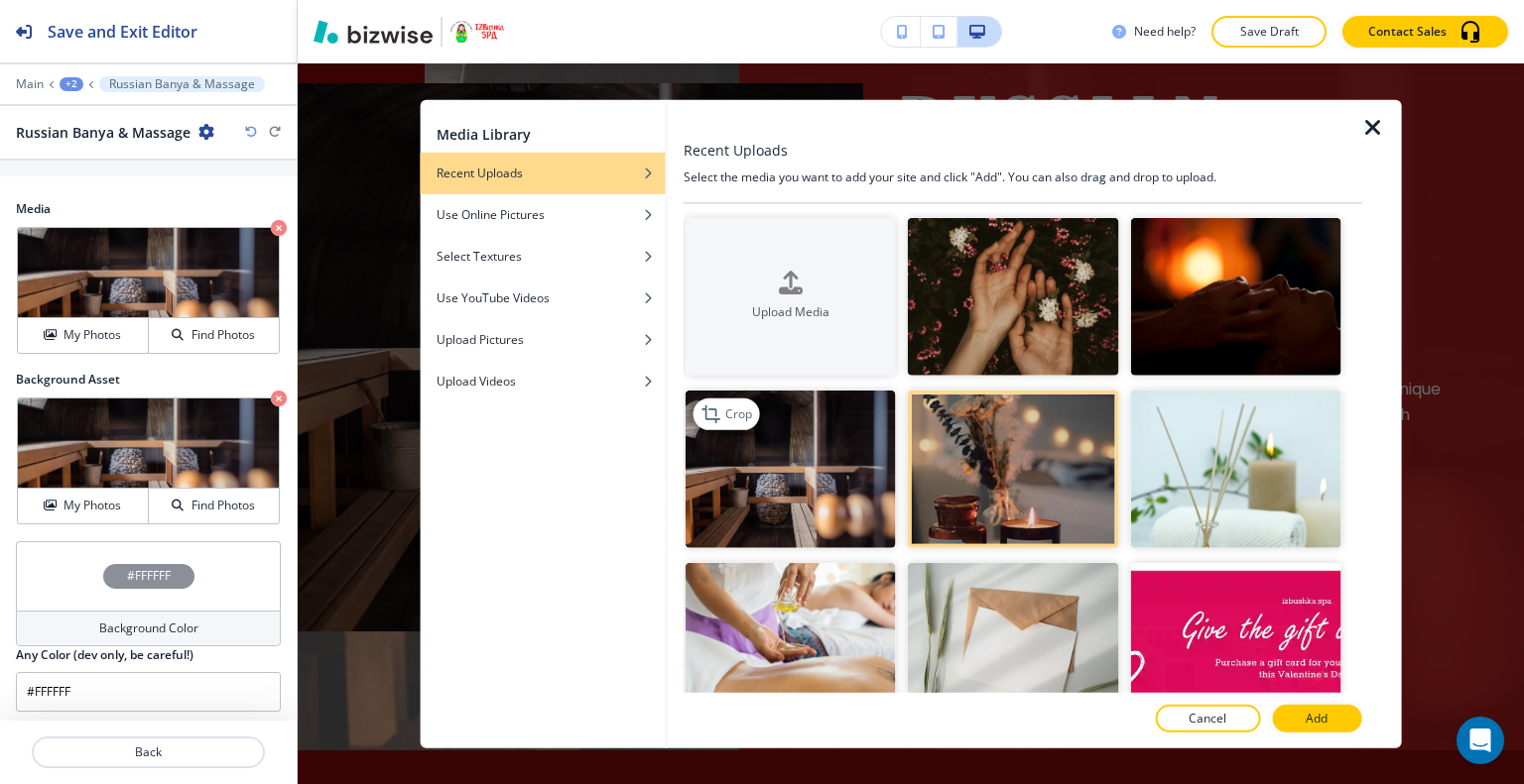
click at [762, 490] on img "button" at bounding box center [790, 469] width 211 height 158
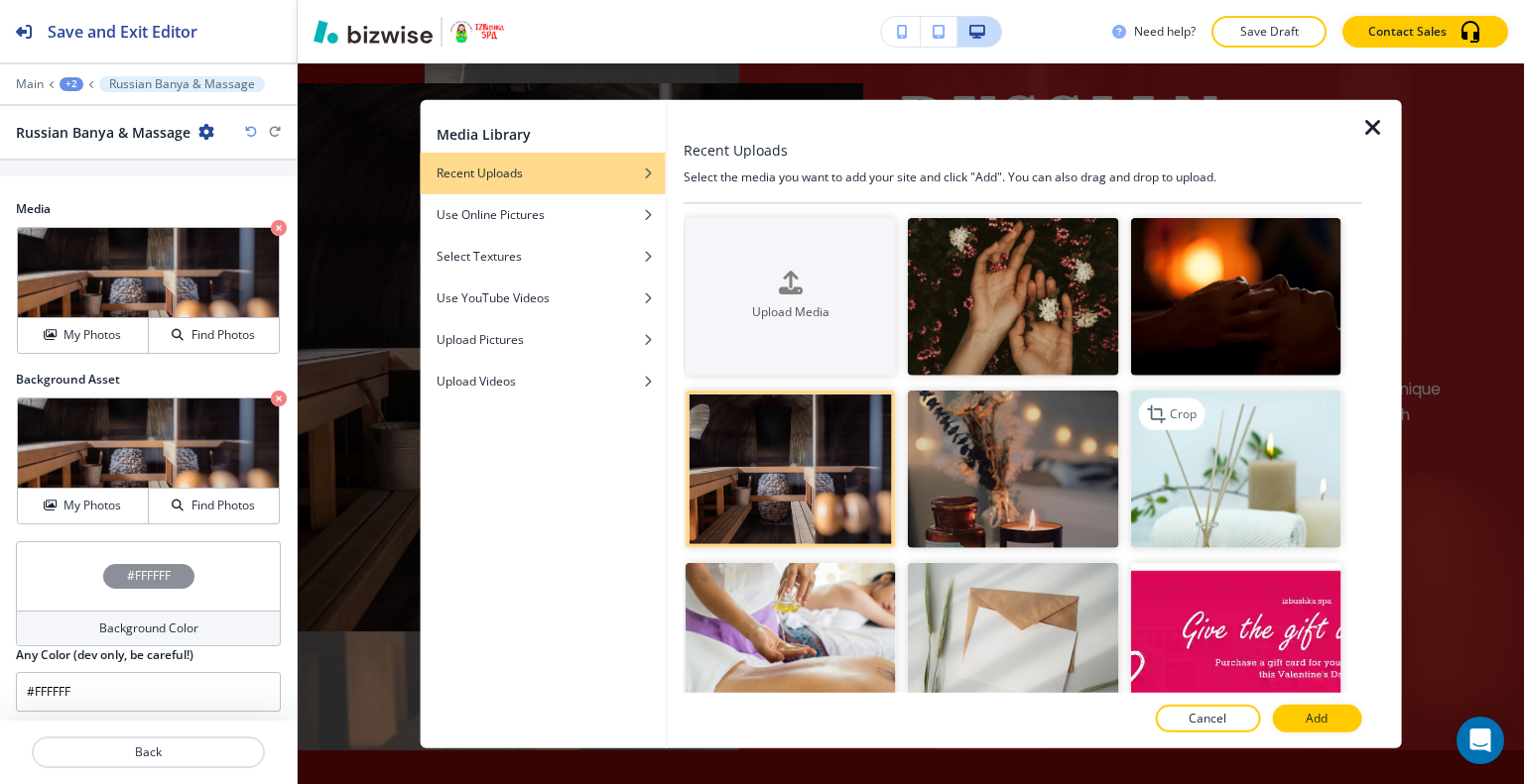
click at [1262, 471] on img "button" at bounding box center [1235, 469] width 211 height 158
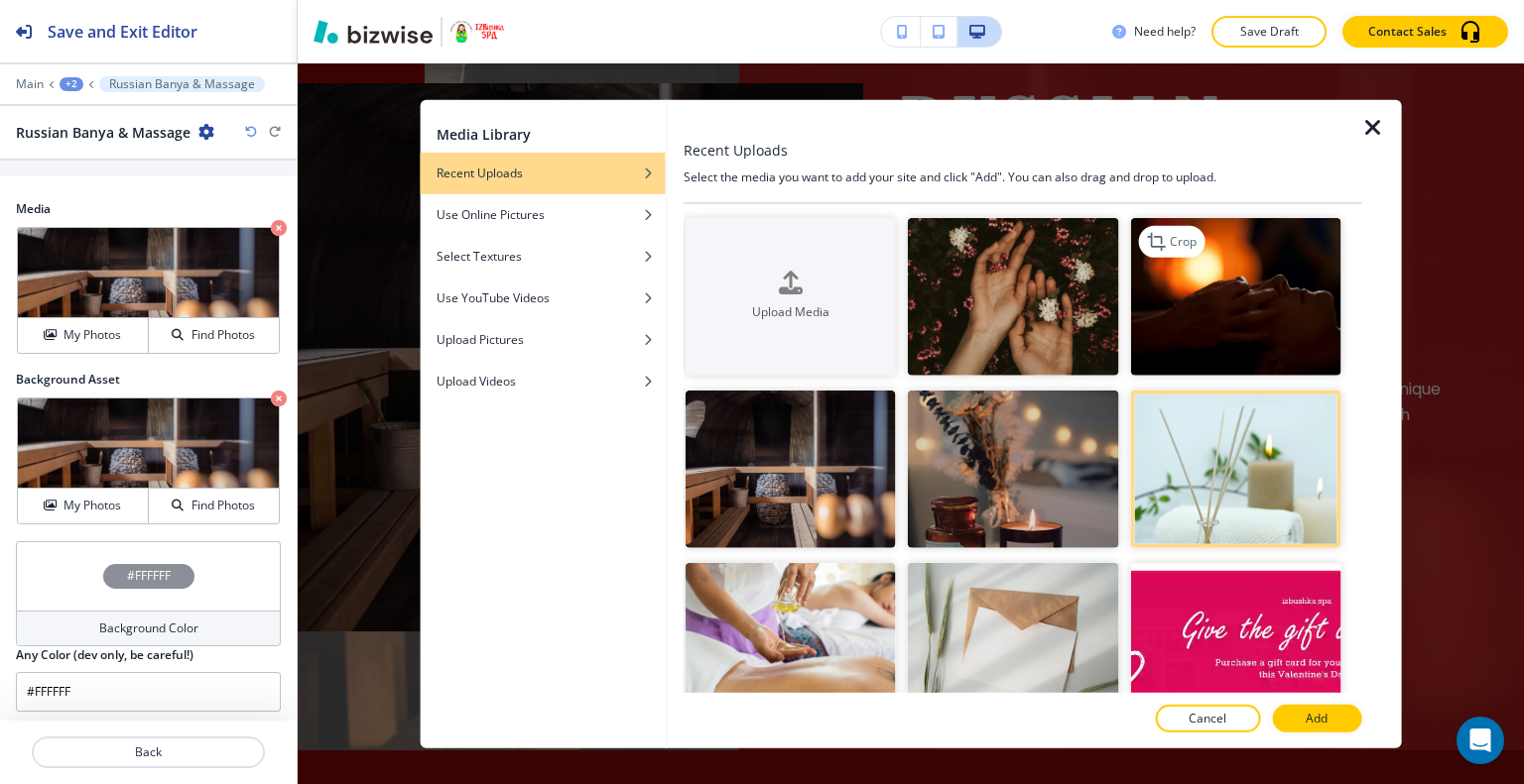
click at [1209, 309] on img "button" at bounding box center [1235, 296] width 211 height 158
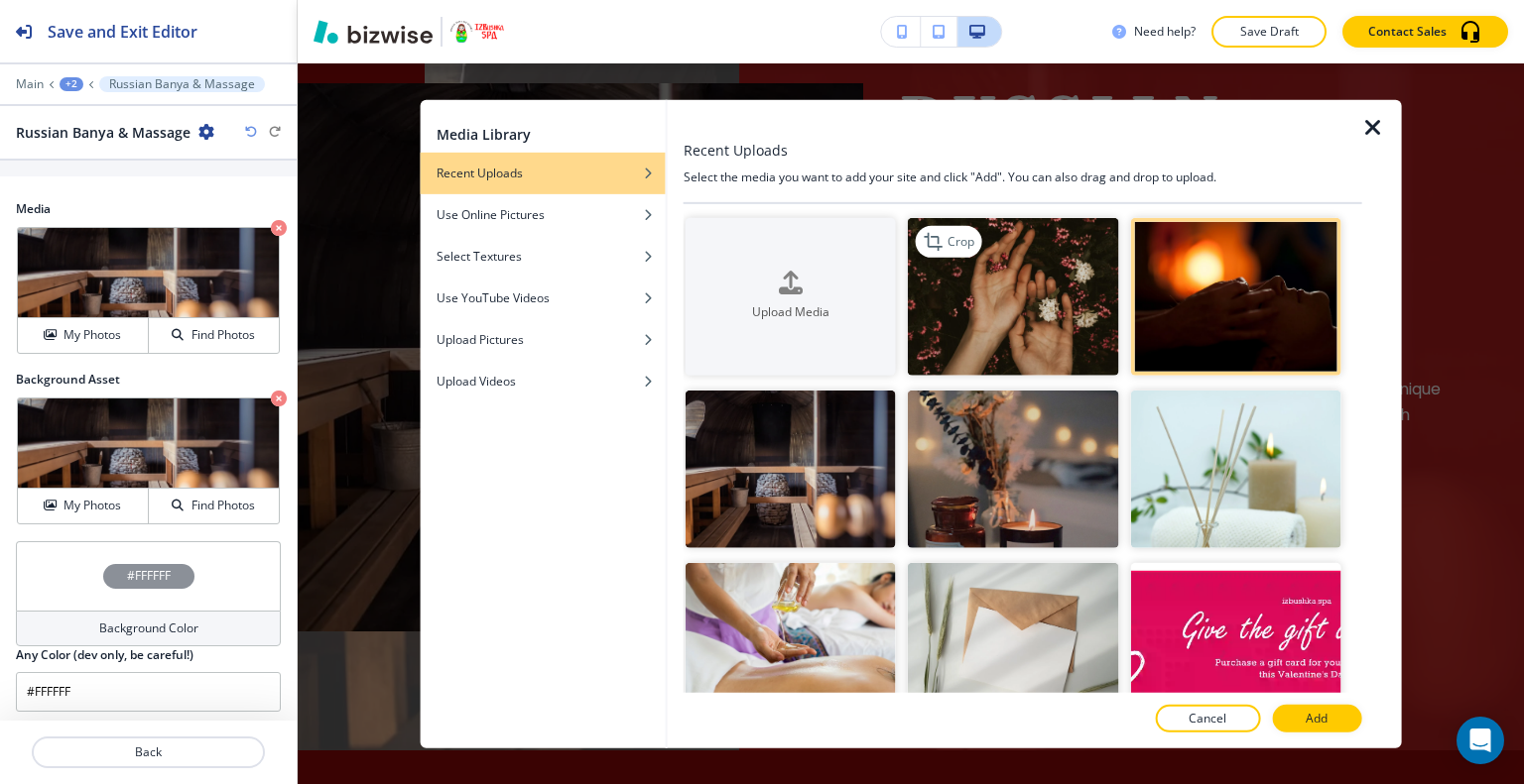
click at [1048, 318] on img "button" at bounding box center [1013, 296] width 211 height 158
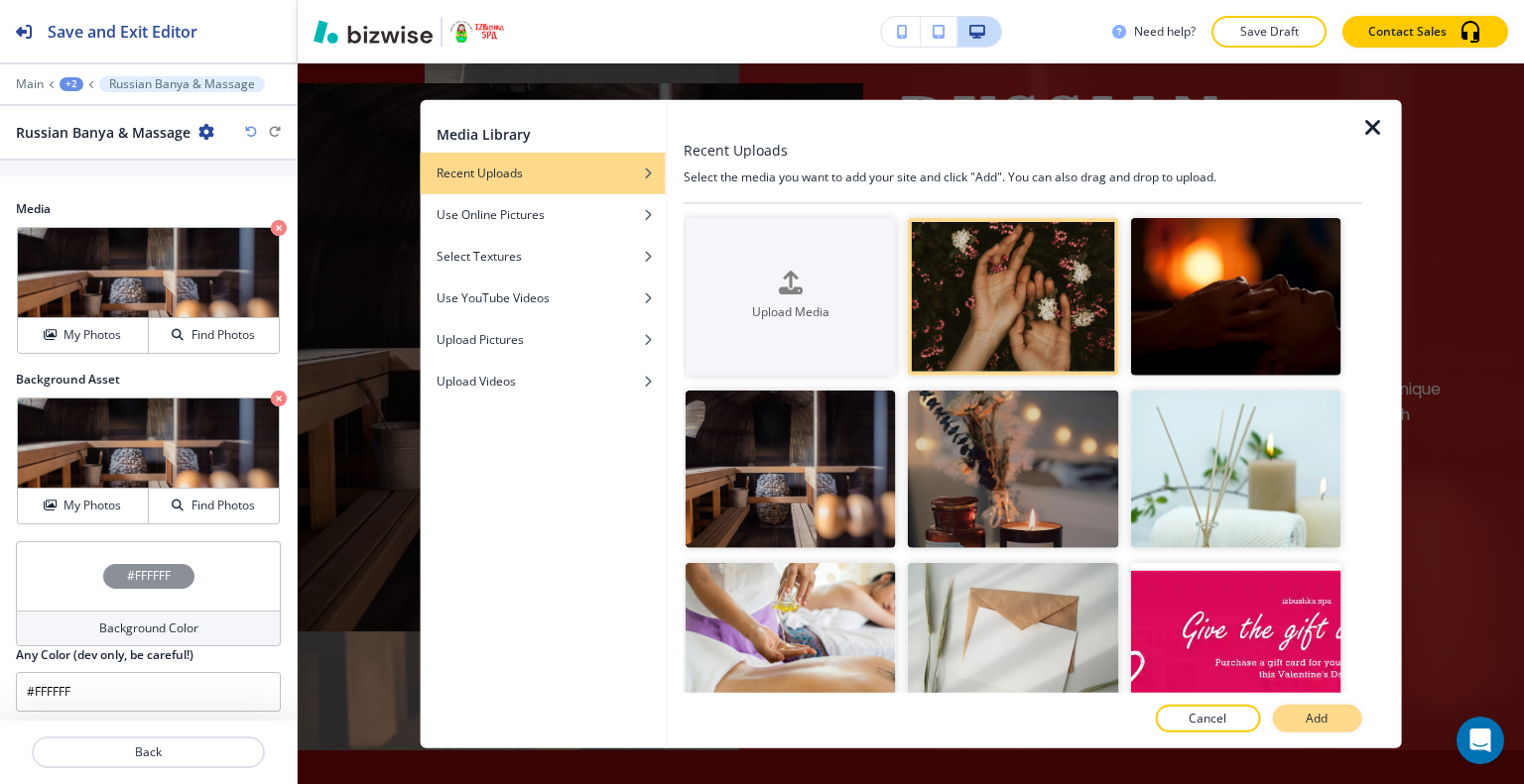
click at [1316, 712] on p "Add" at bounding box center [1316, 718] width 22 height 18
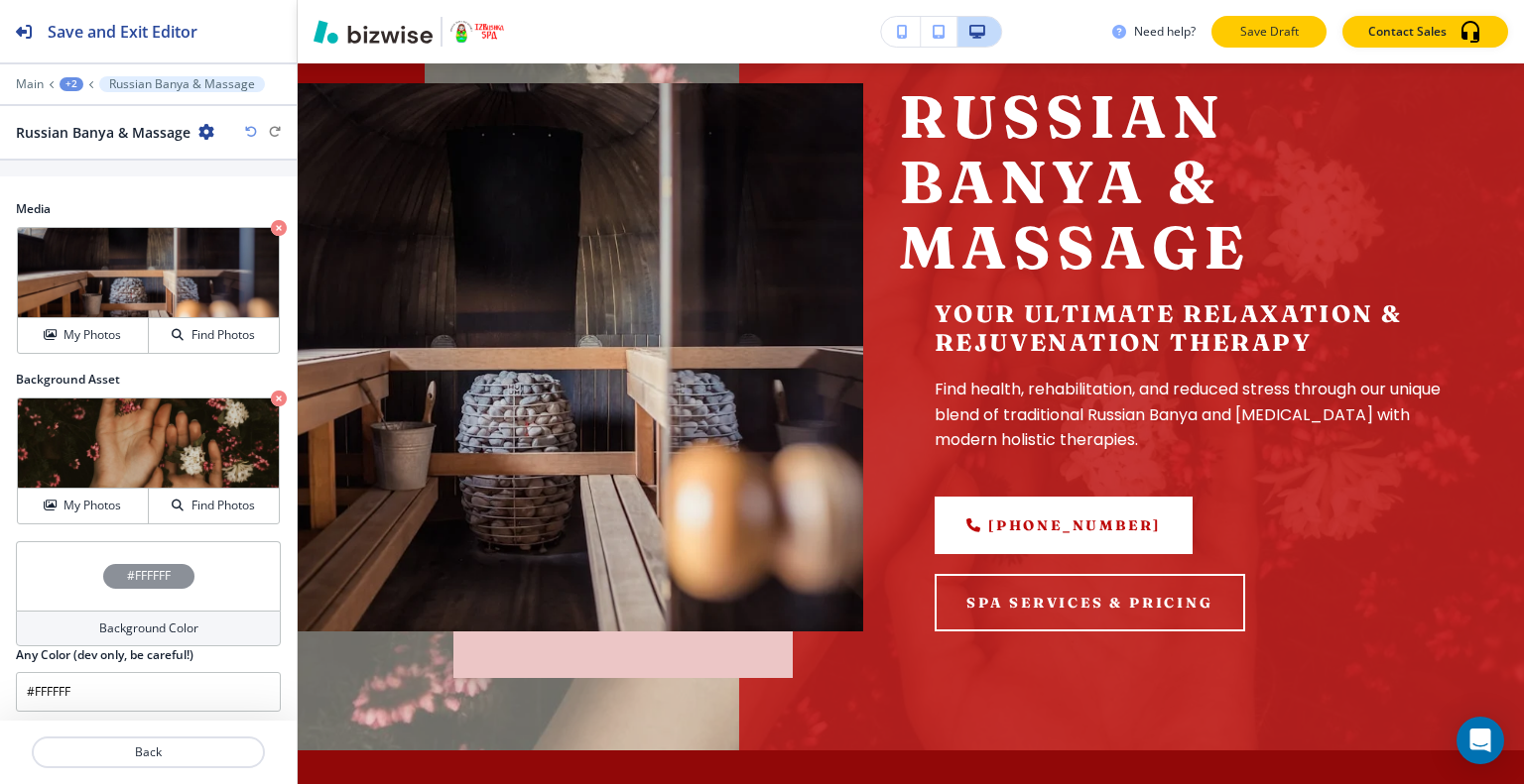
click at [1266, 31] on p "Save Draft" at bounding box center [1269, 32] width 64 height 18
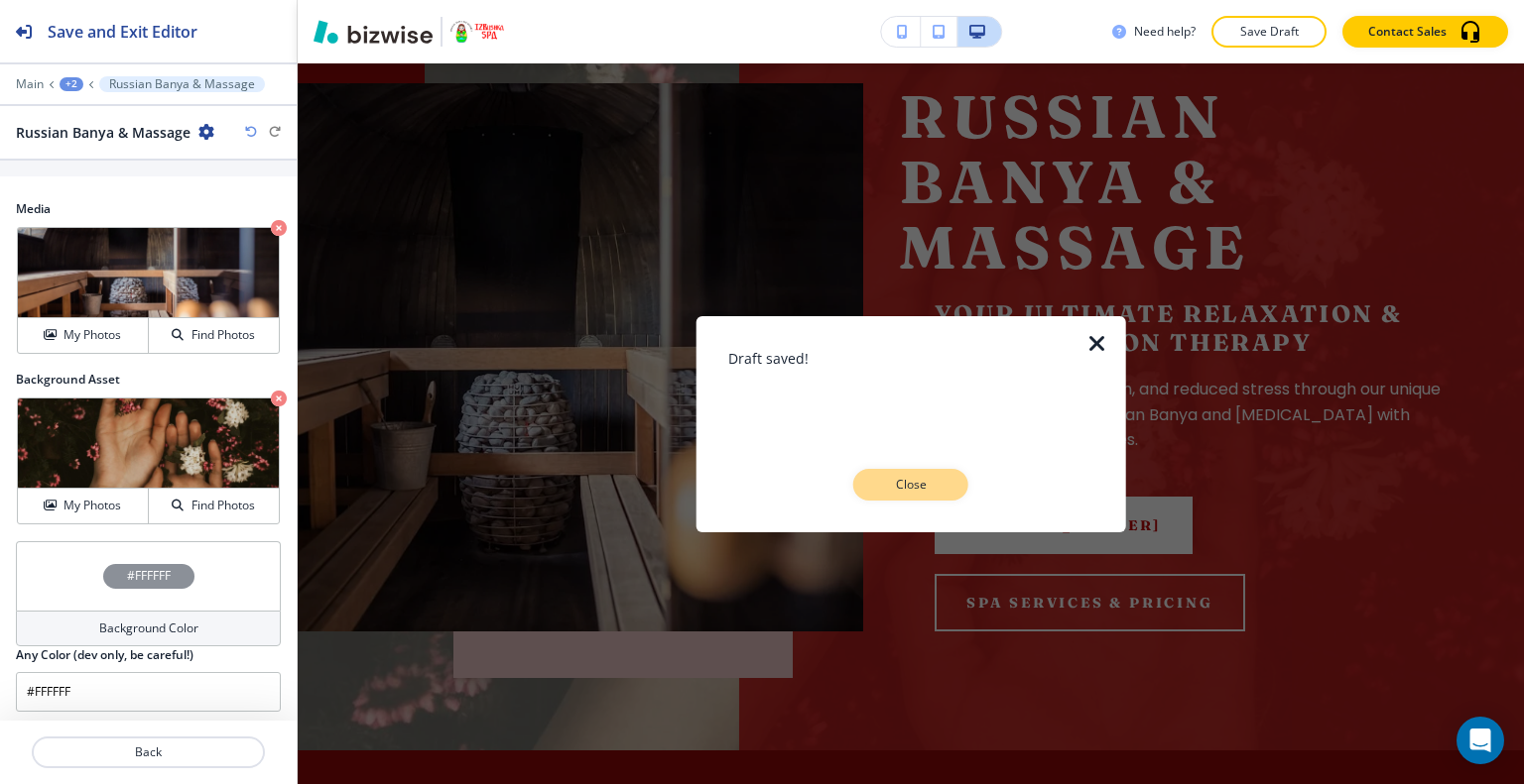
click at [934, 469] on button "Close" at bounding box center [911, 485] width 115 height 32
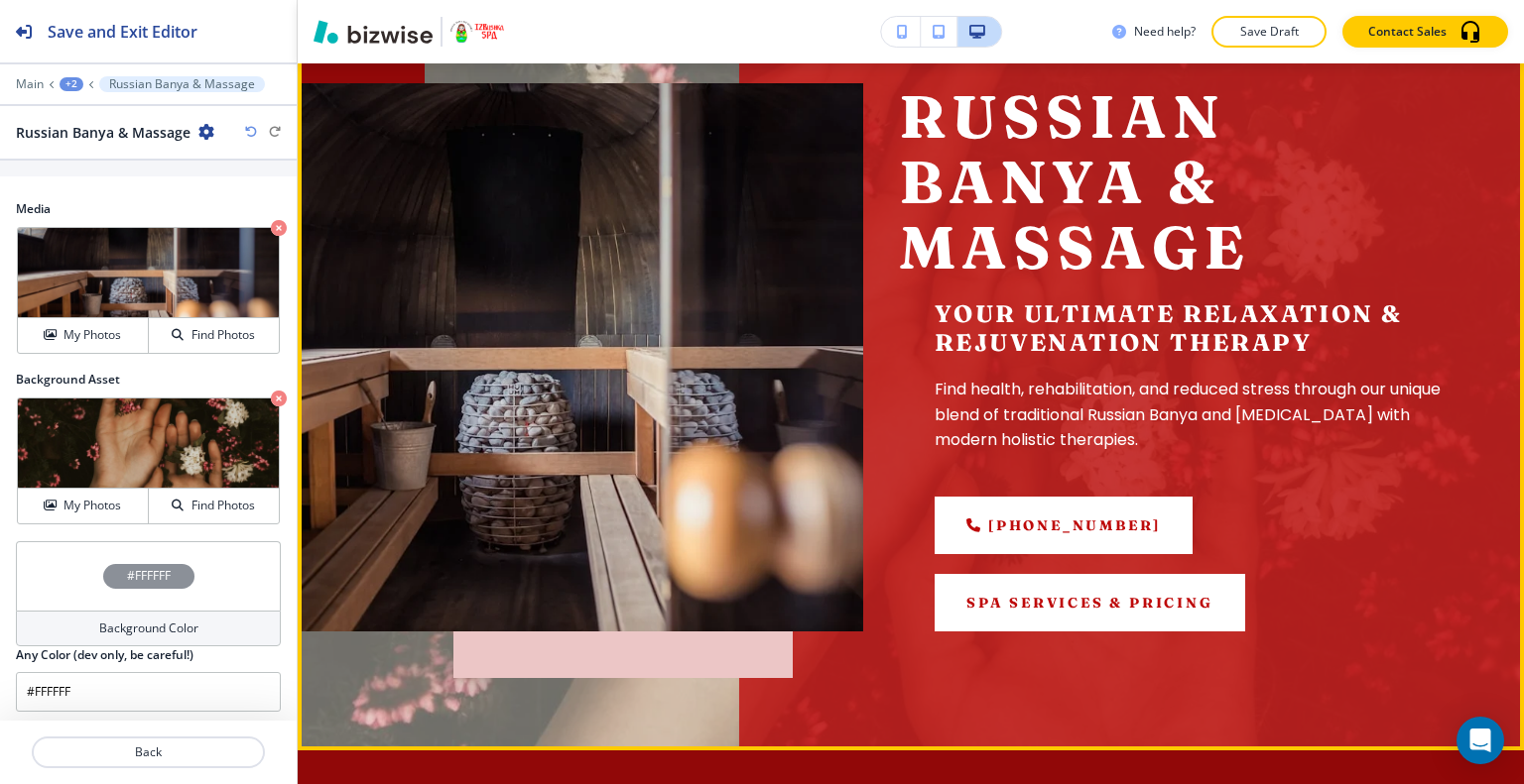
click at [1020, 609] on button "SPA SERVICES & PRICING" at bounding box center [1090, 603] width 310 height 58
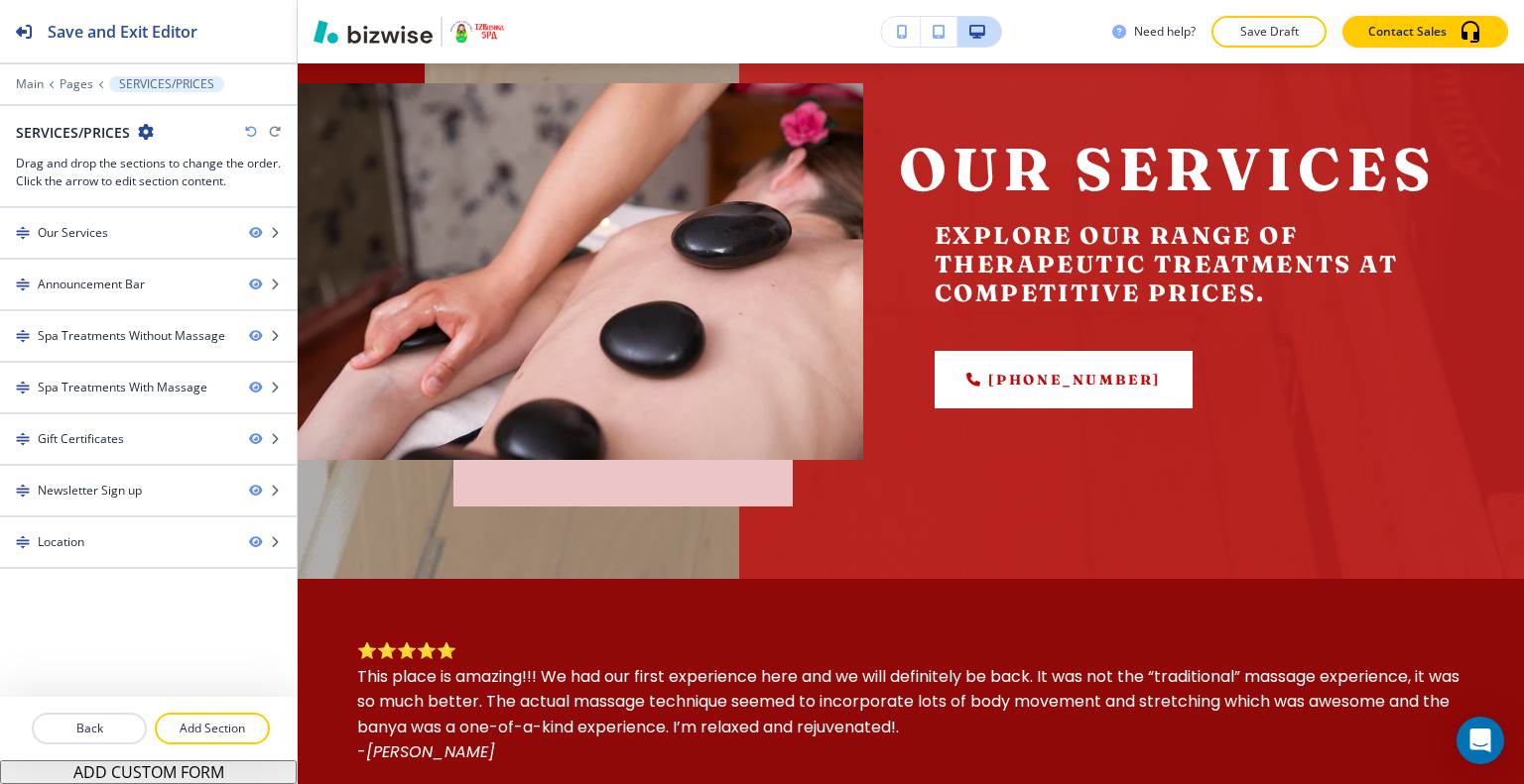
scroll to position [0, 0]
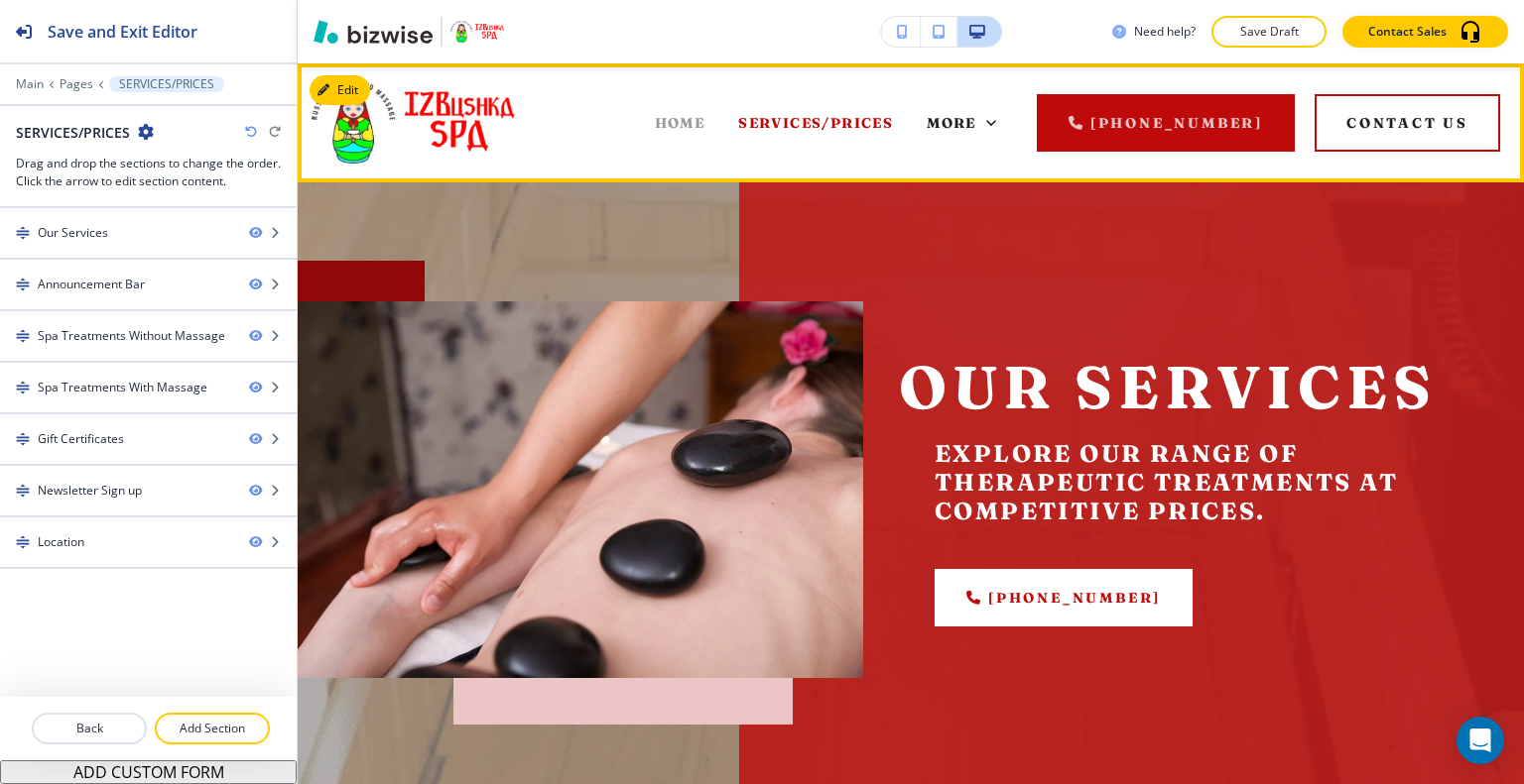
click at [678, 127] on span "HOME" at bounding box center [680, 123] width 51 height 18
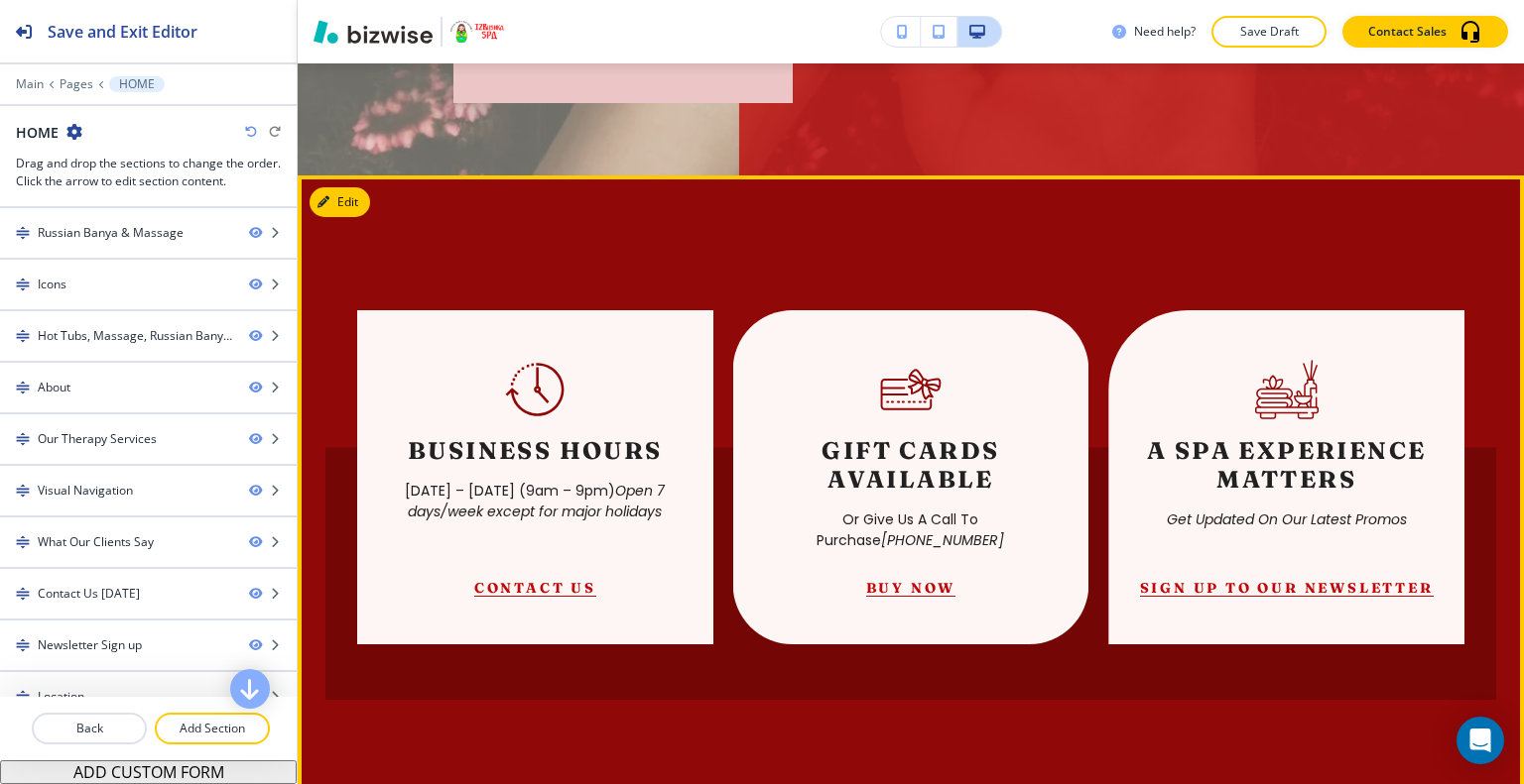
scroll to position [496, 0]
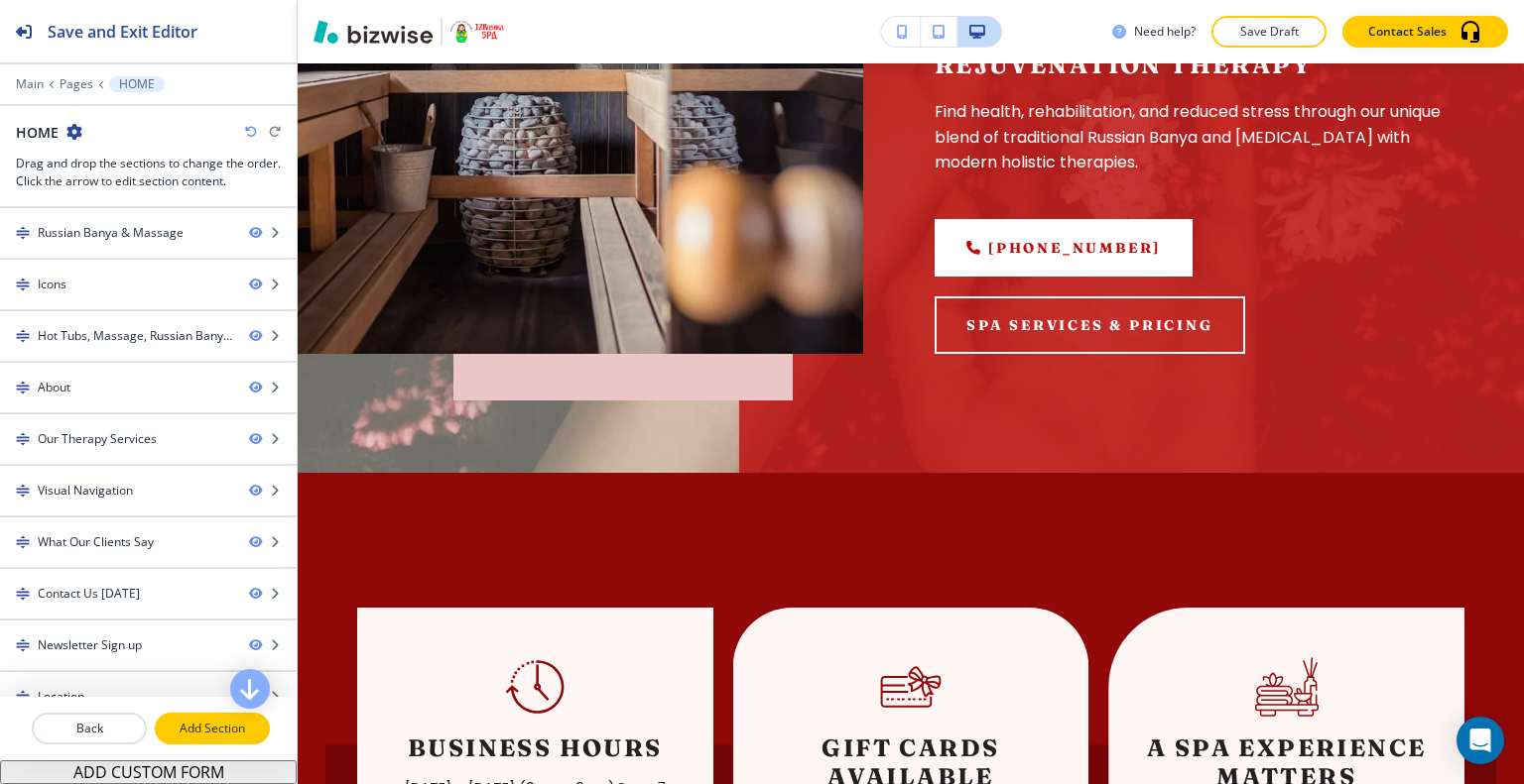
click at [237, 732] on p "Add Section" at bounding box center [213, 728] width 111 height 18
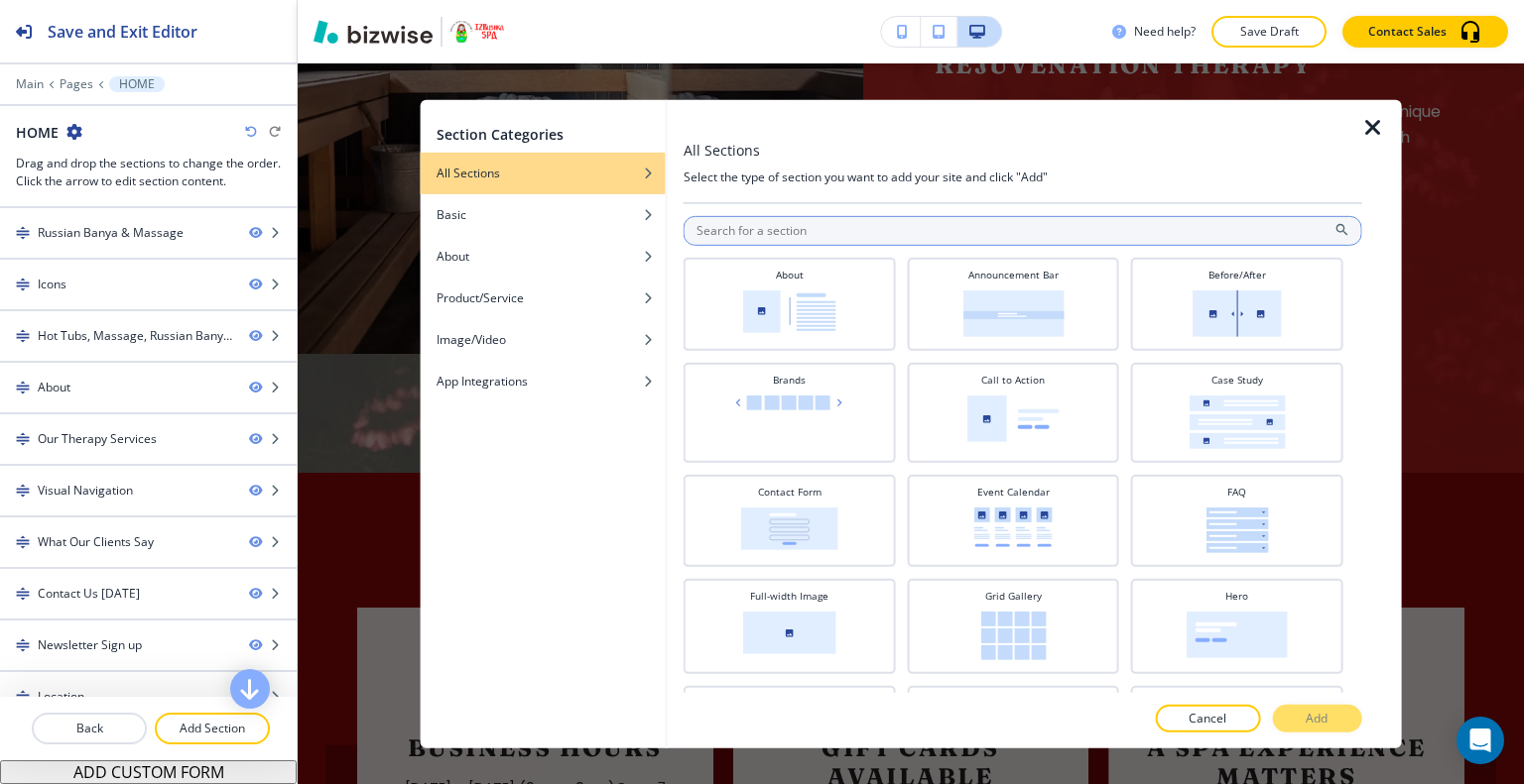
click at [722, 228] on input "text" at bounding box center [1022, 231] width 678 height 30
type input "a"
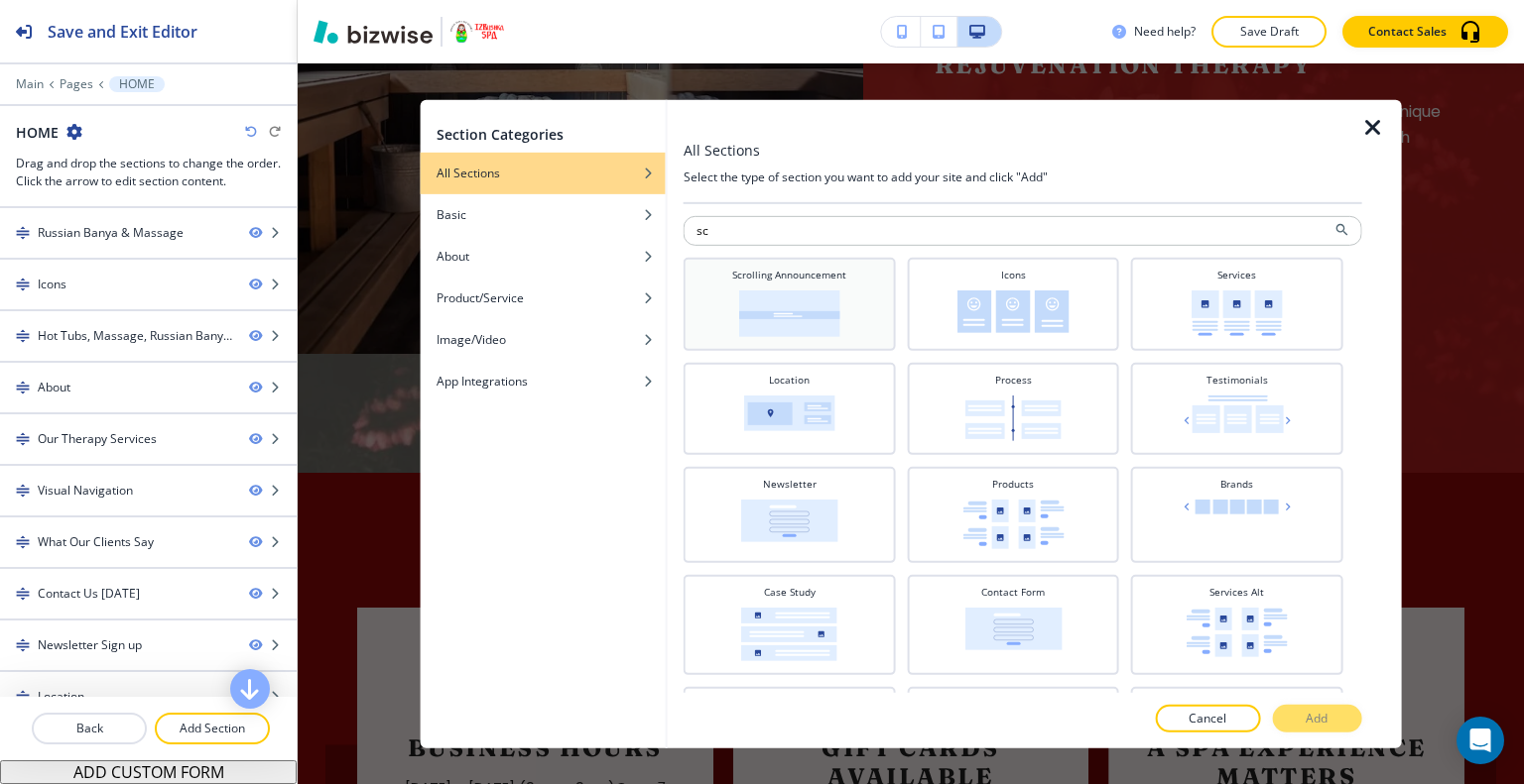
type input "sc"
click at [768, 282] on div "Scrolling Announcement" at bounding box center [789, 301] width 193 height 70
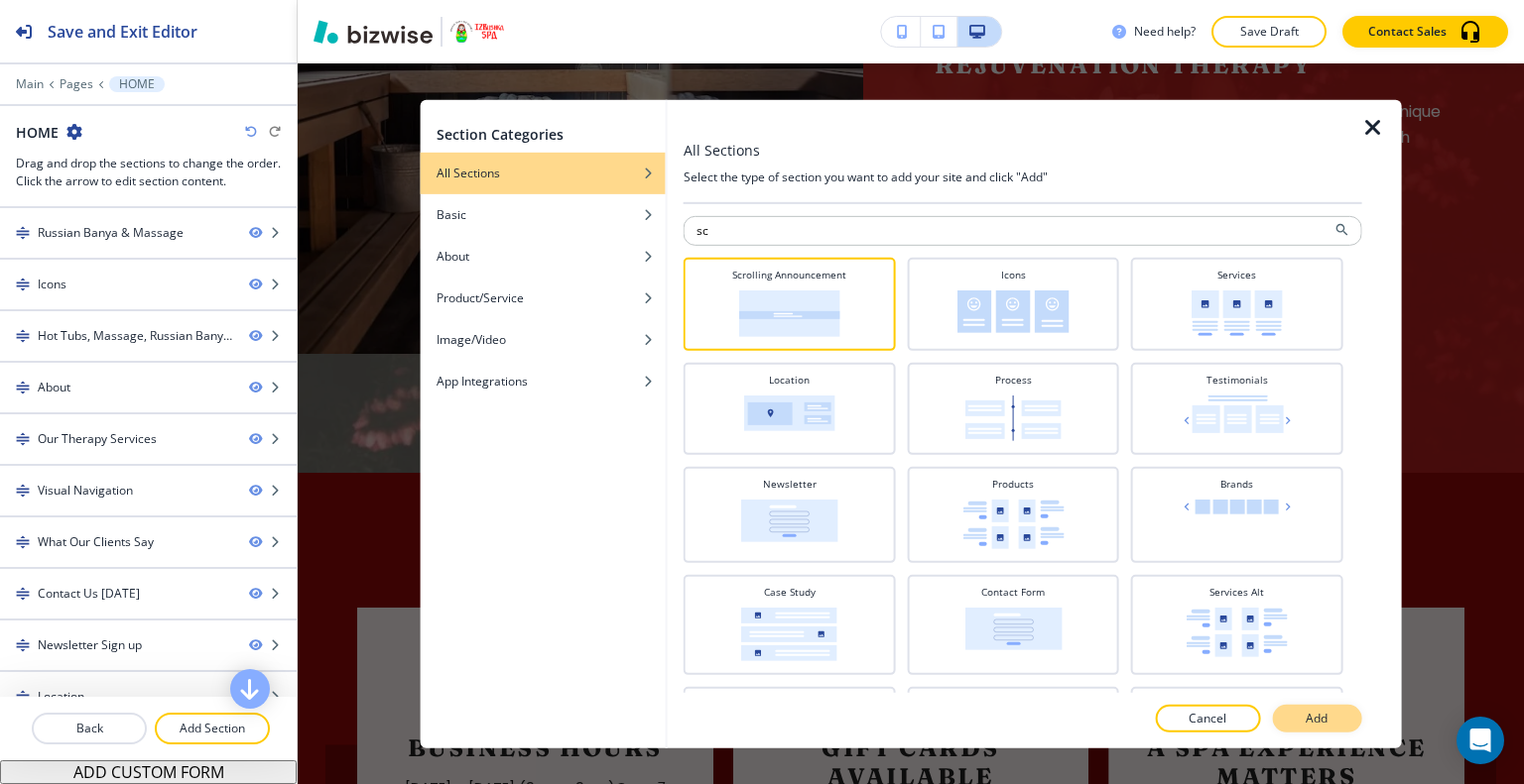
click at [1332, 709] on button "Add" at bounding box center [1316, 718] width 89 height 28
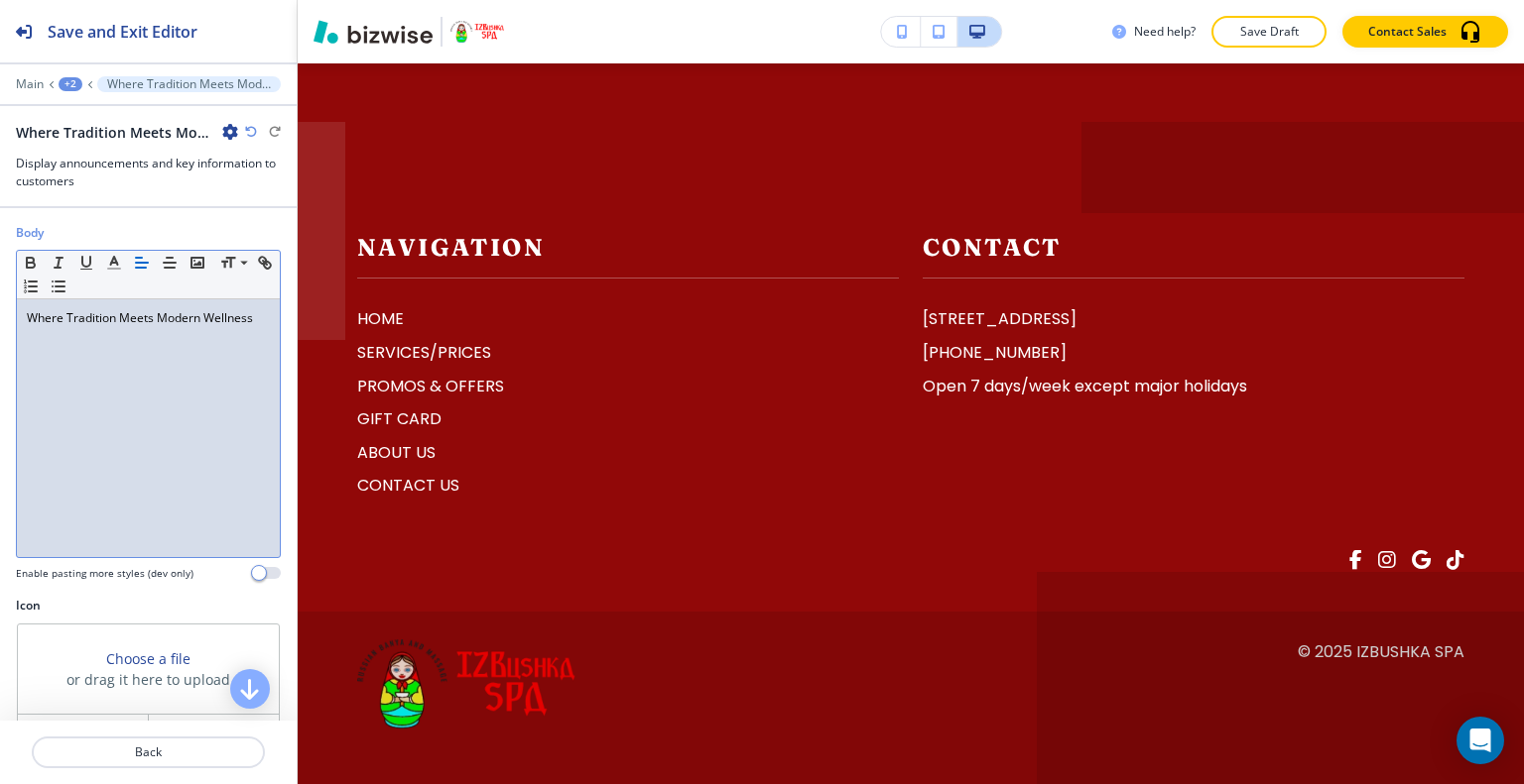
scroll to position [199, 0]
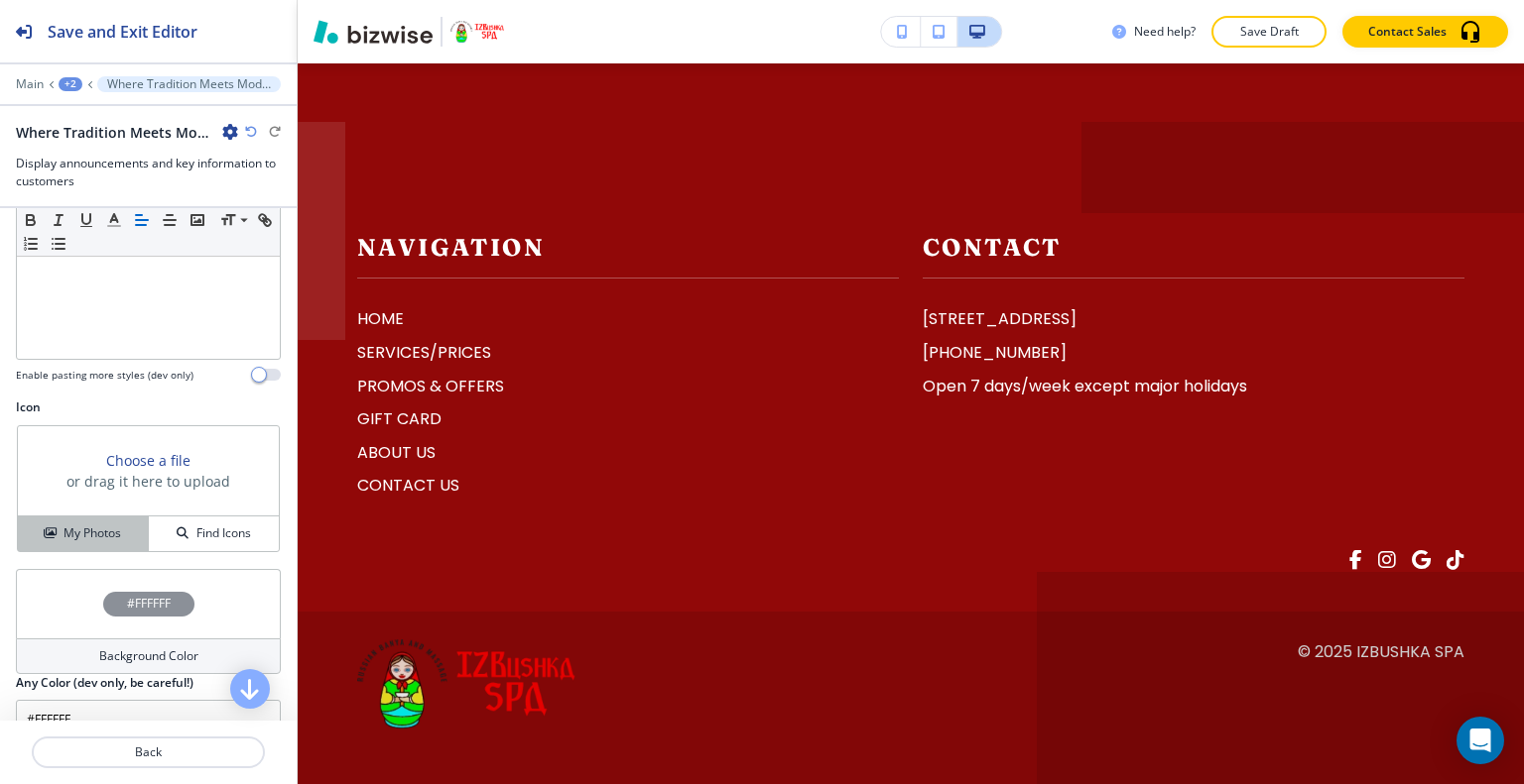
click at [95, 537] on h4 "My Photos" at bounding box center [92, 534] width 58 height 18
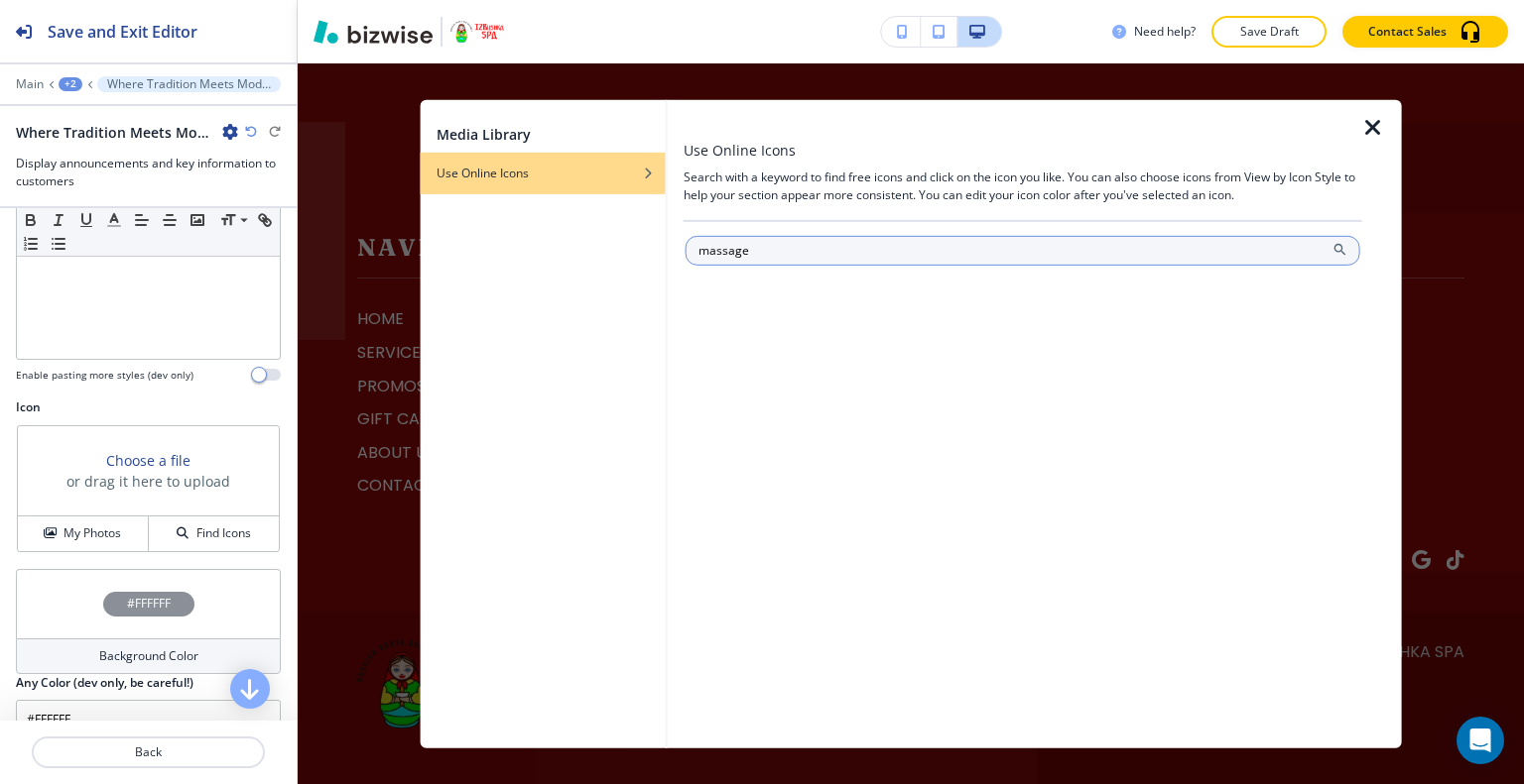
type input "massage"
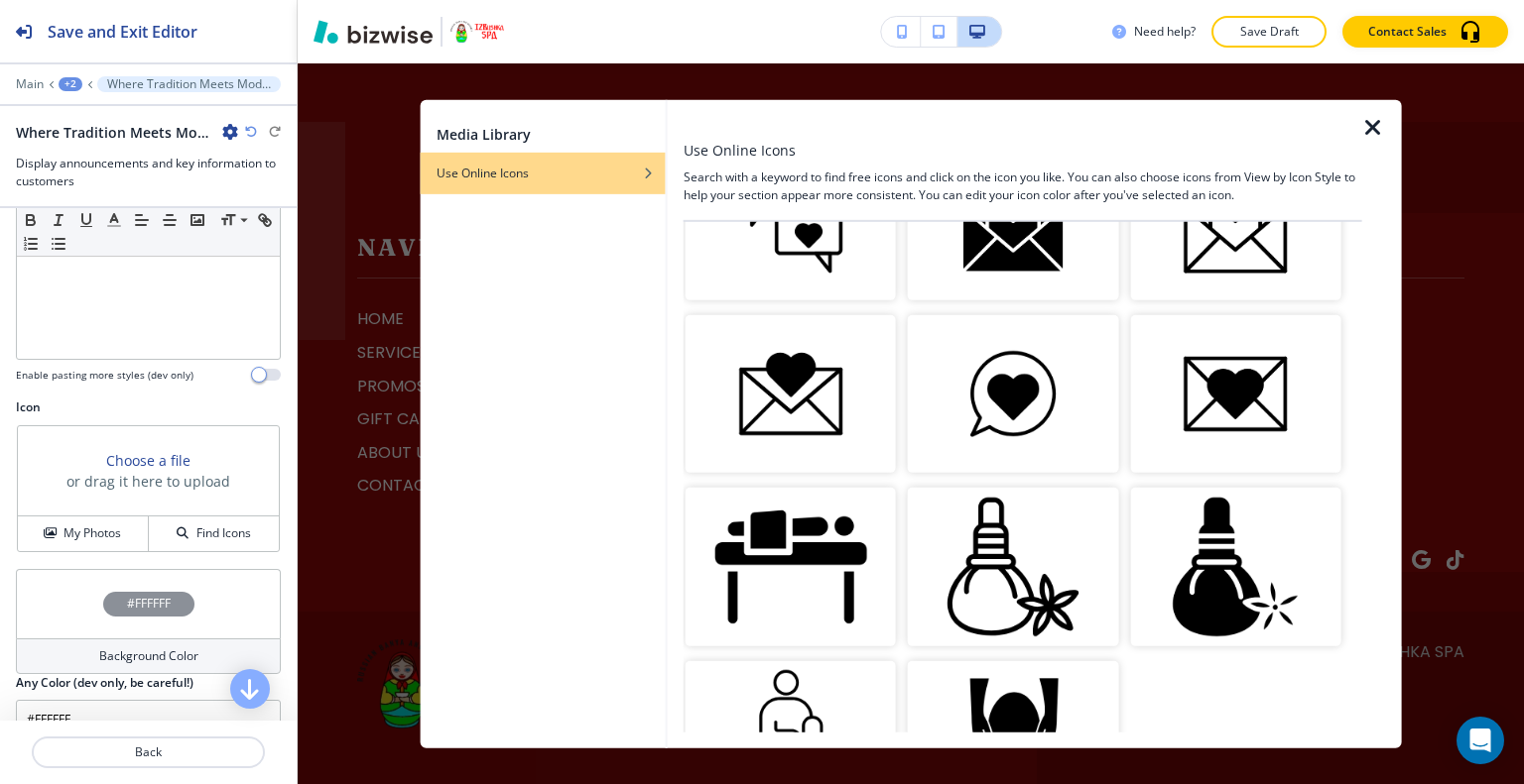
scroll to position [2412, 0]
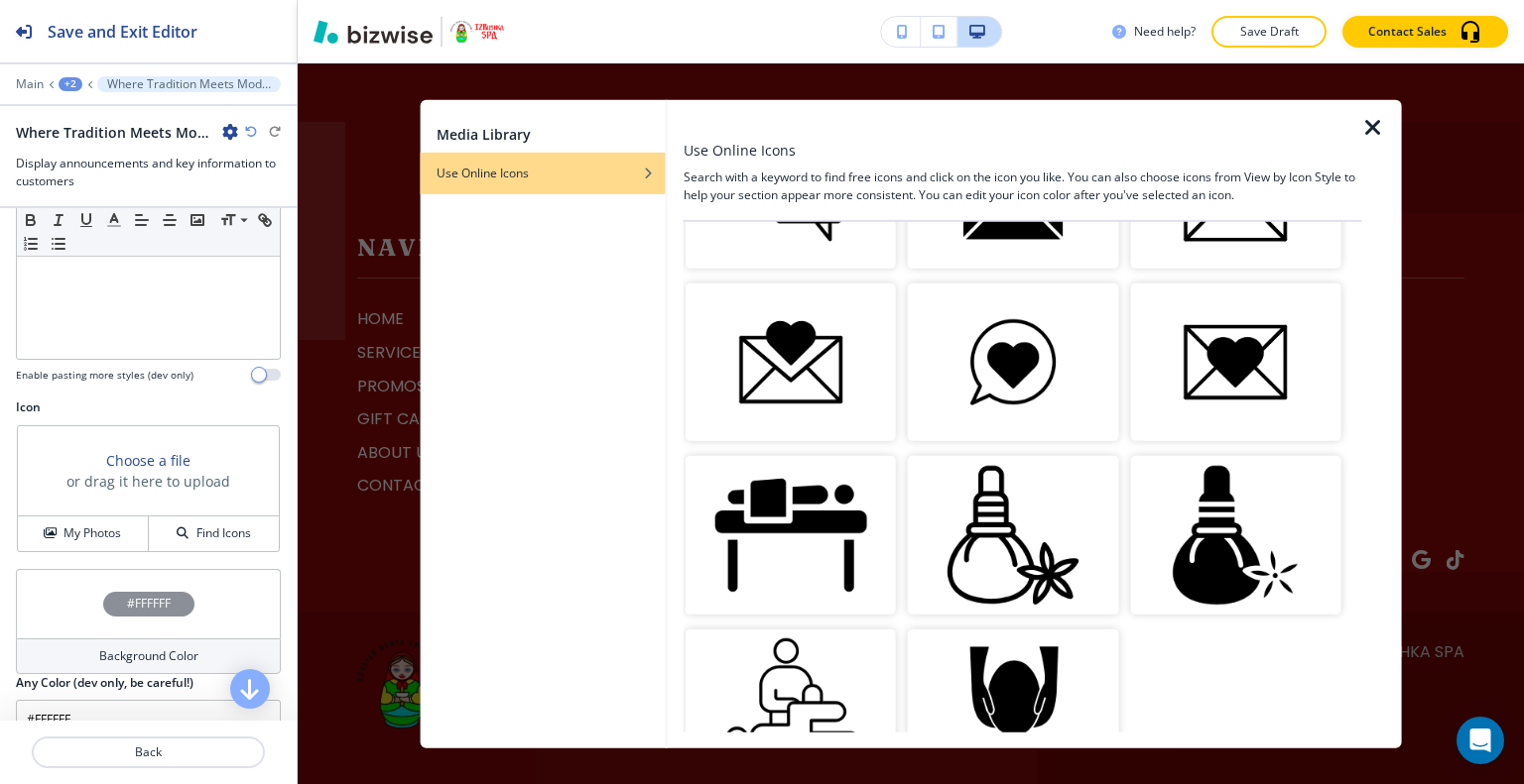
click at [984, 638] on img "button" at bounding box center [1013, 707] width 211 height 158
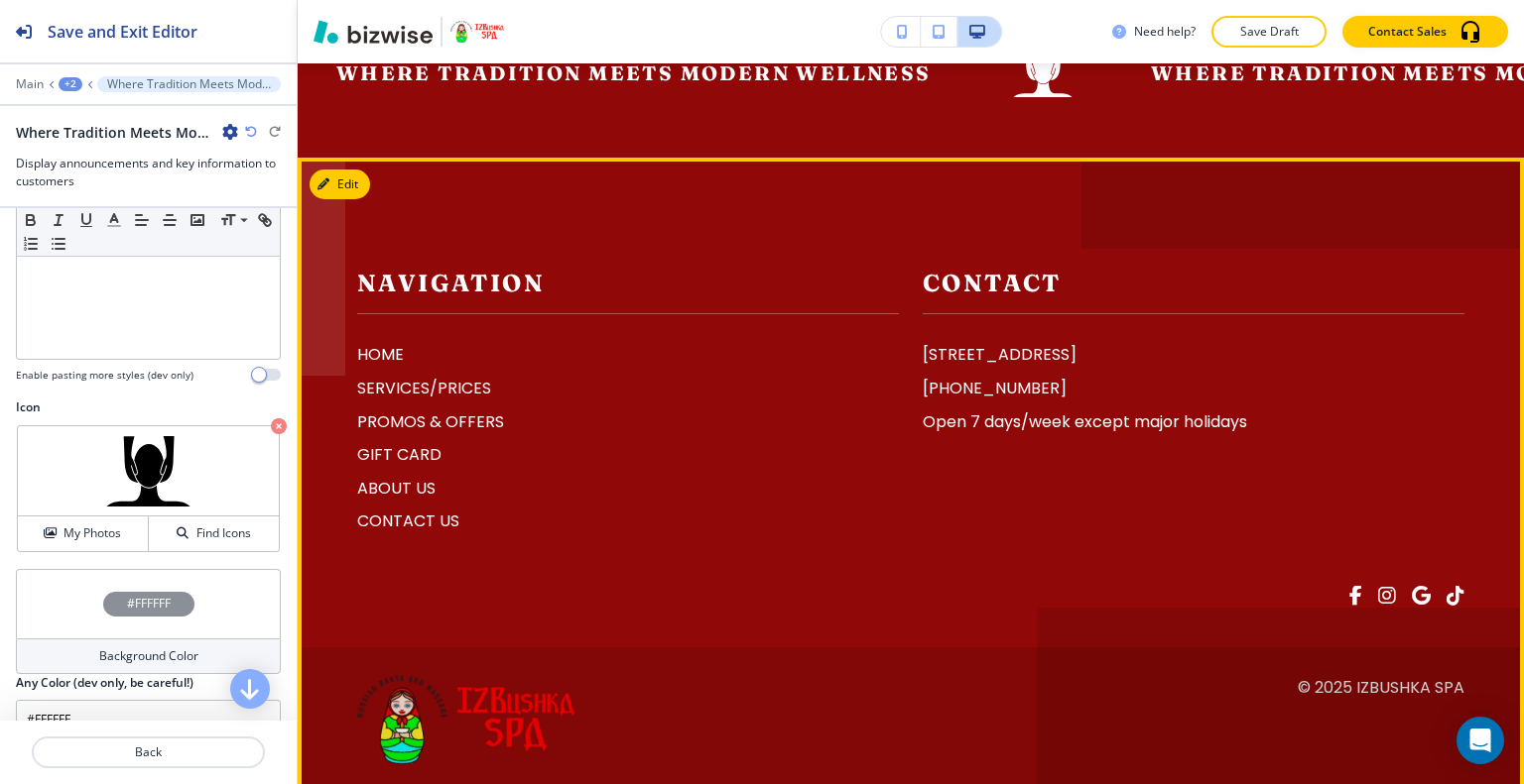
scroll to position [7192, 0]
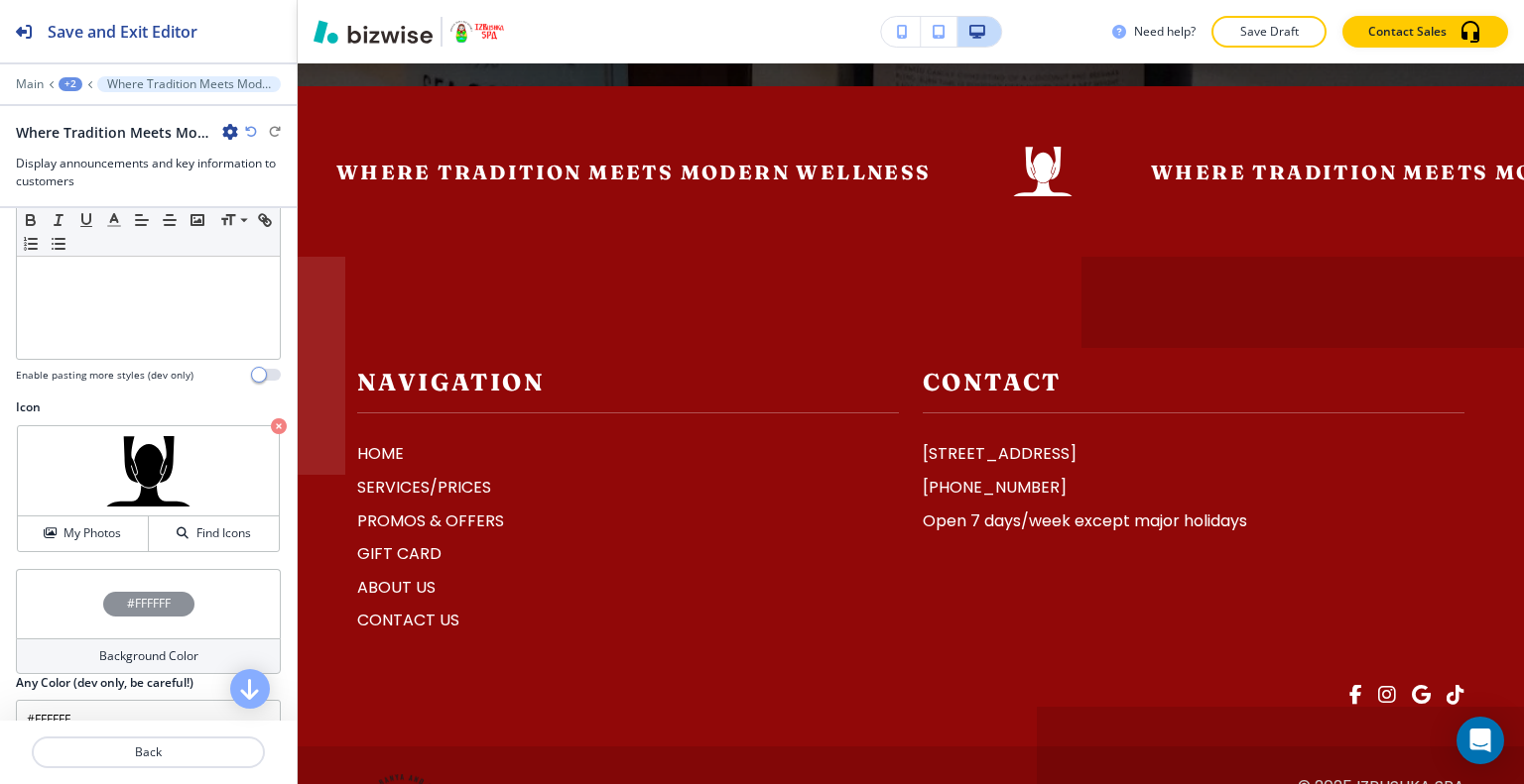
click at [79, 78] on div "+2" at bounding box center [71, 84] width 24 height 14
click at [76, 151] on p "HOME" at bounding box center [122, 151] width 101 height 18
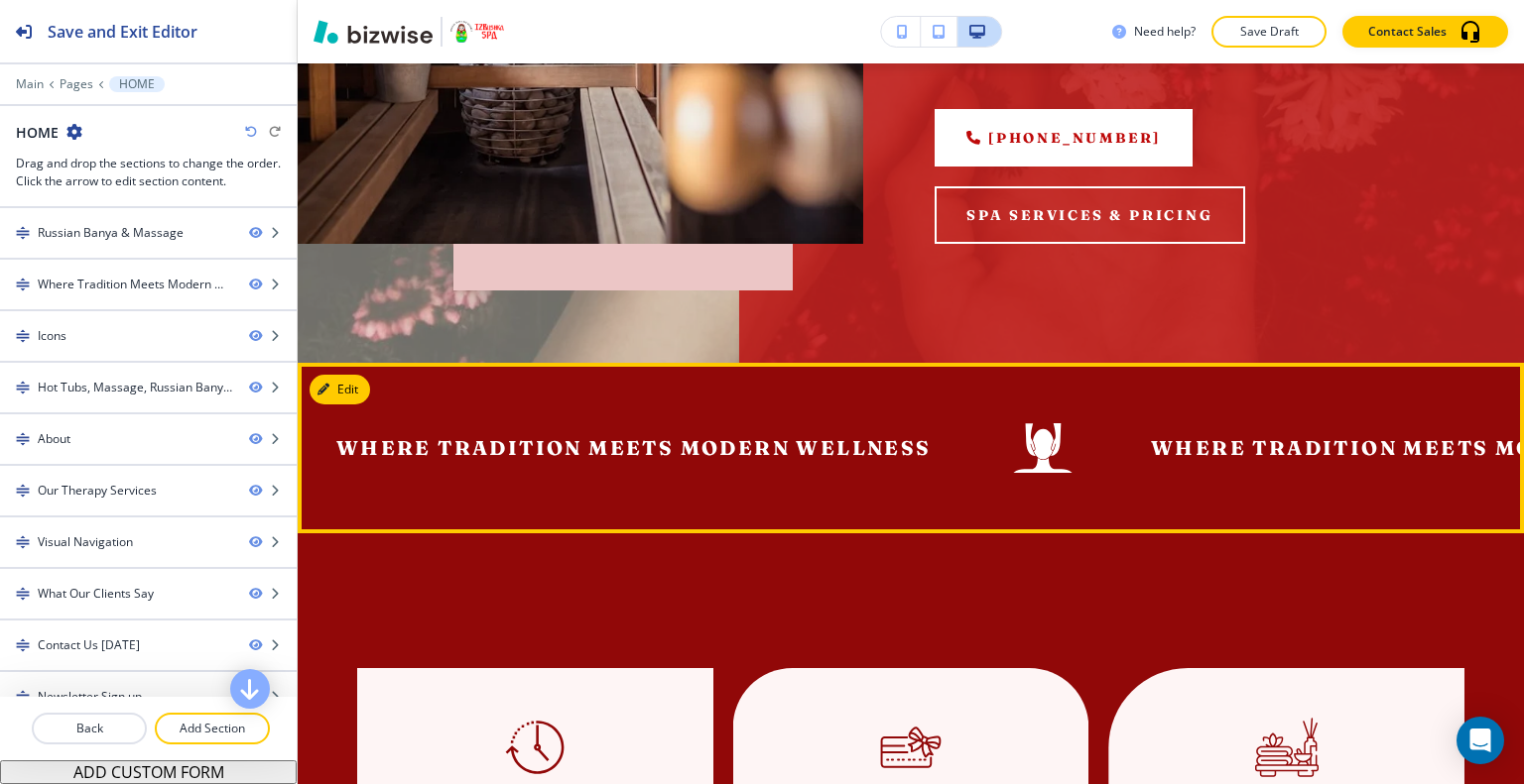
scroll to position [705, 0]
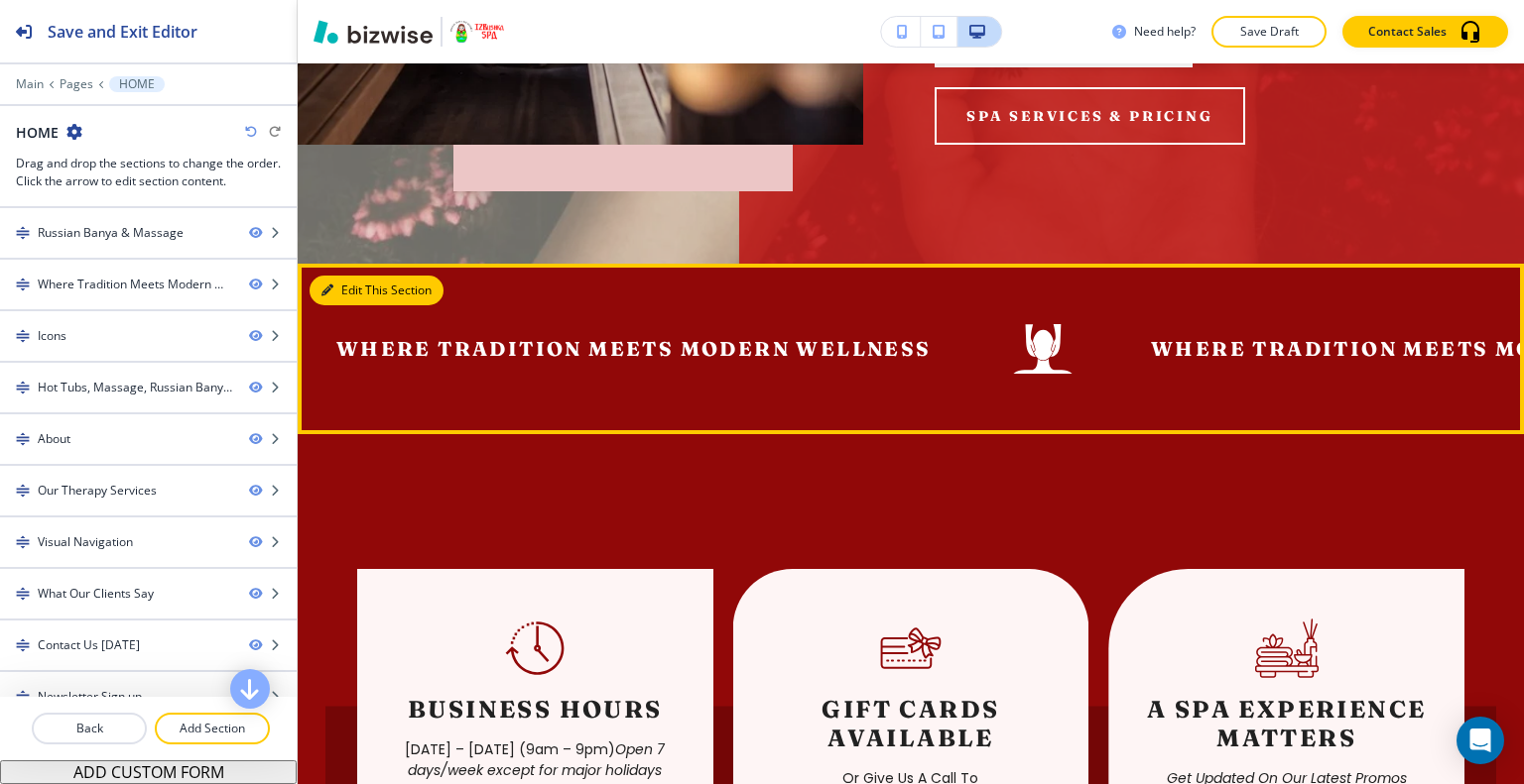
click at [350, 291] on button "Edit This Section" at bounding box center [376, 290] width 134 height 30
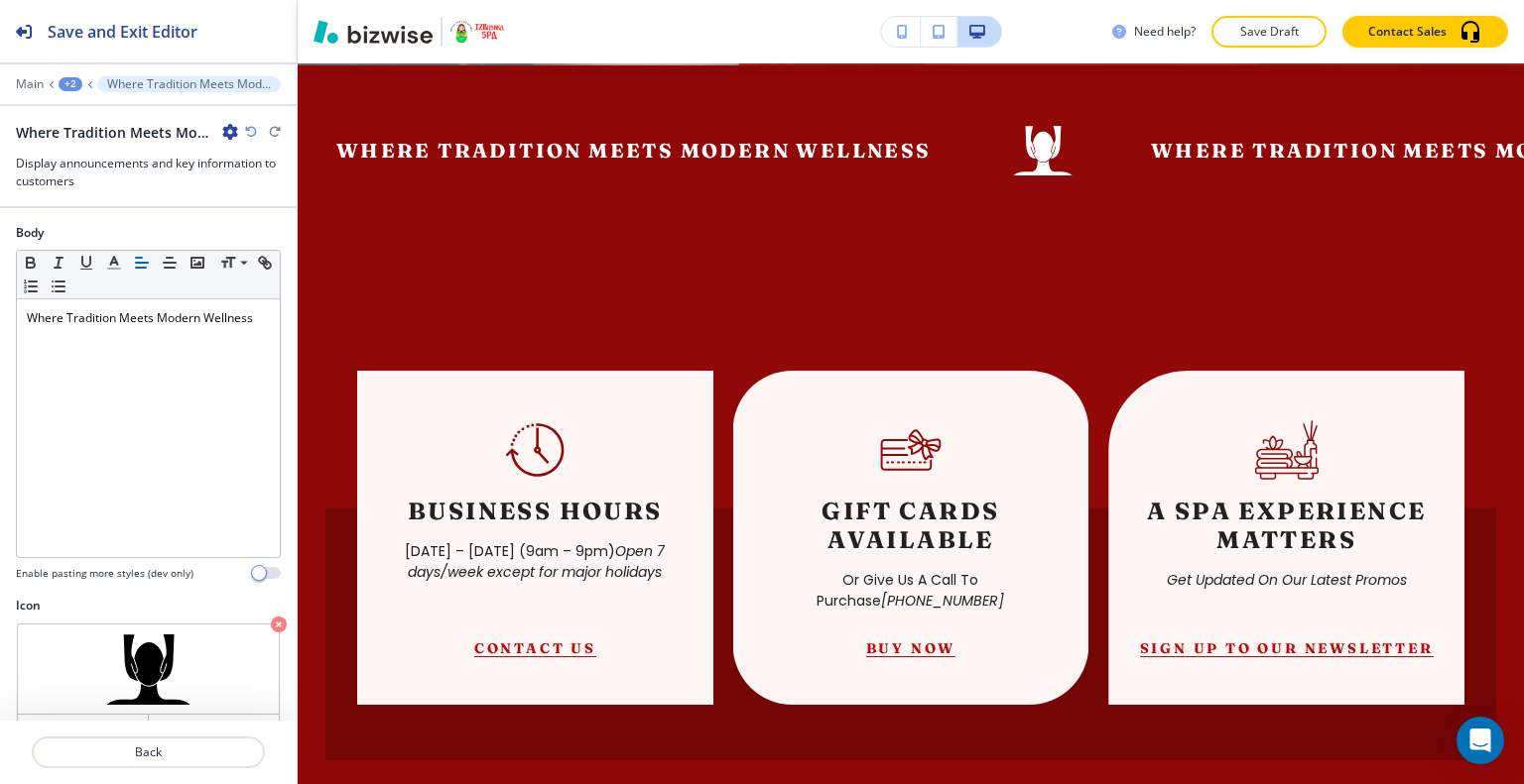
scroll to position [230, 0]
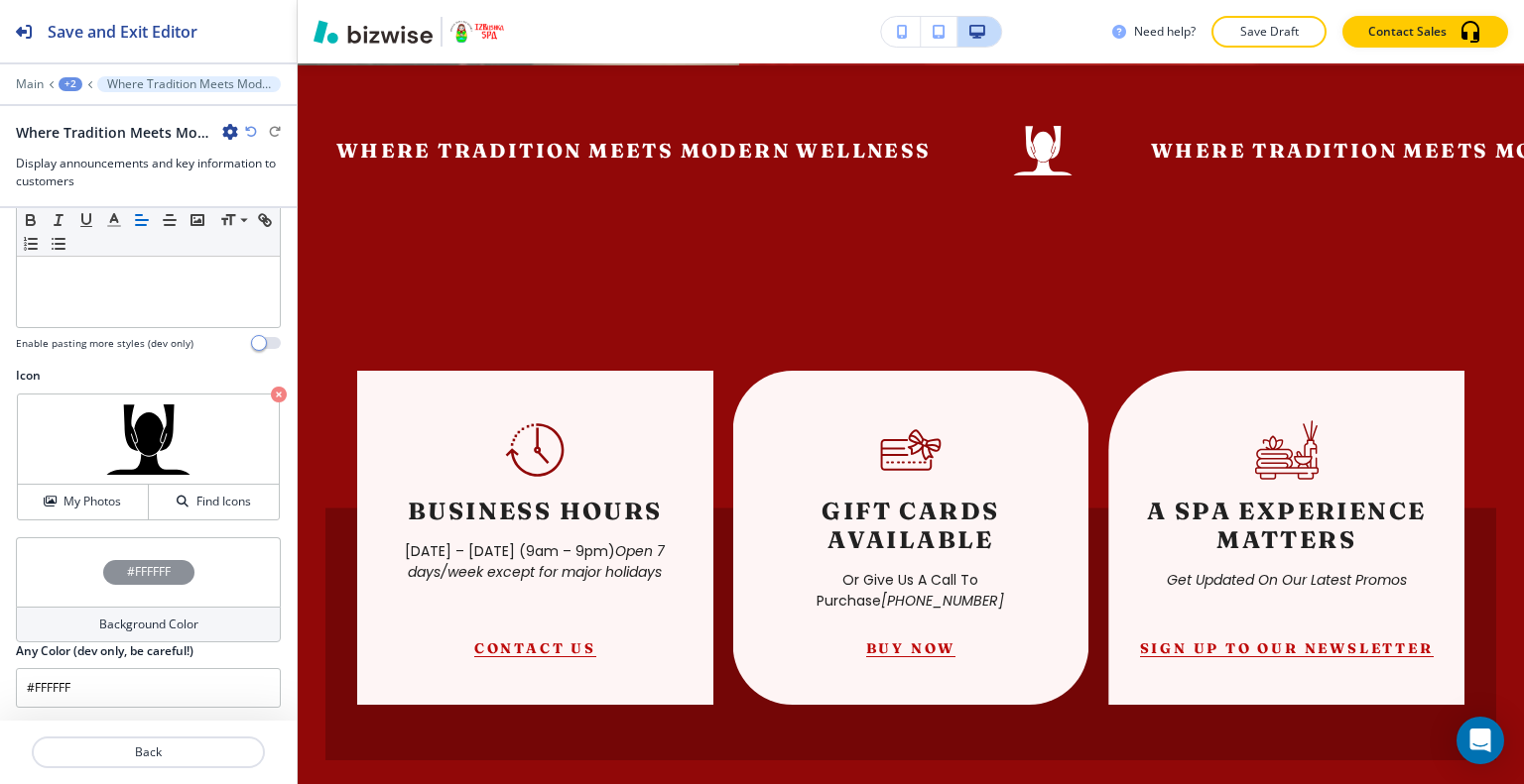
click at [59, 593] on div "#FFFFFF" at bounding box center [148, 572] width 264 height 70
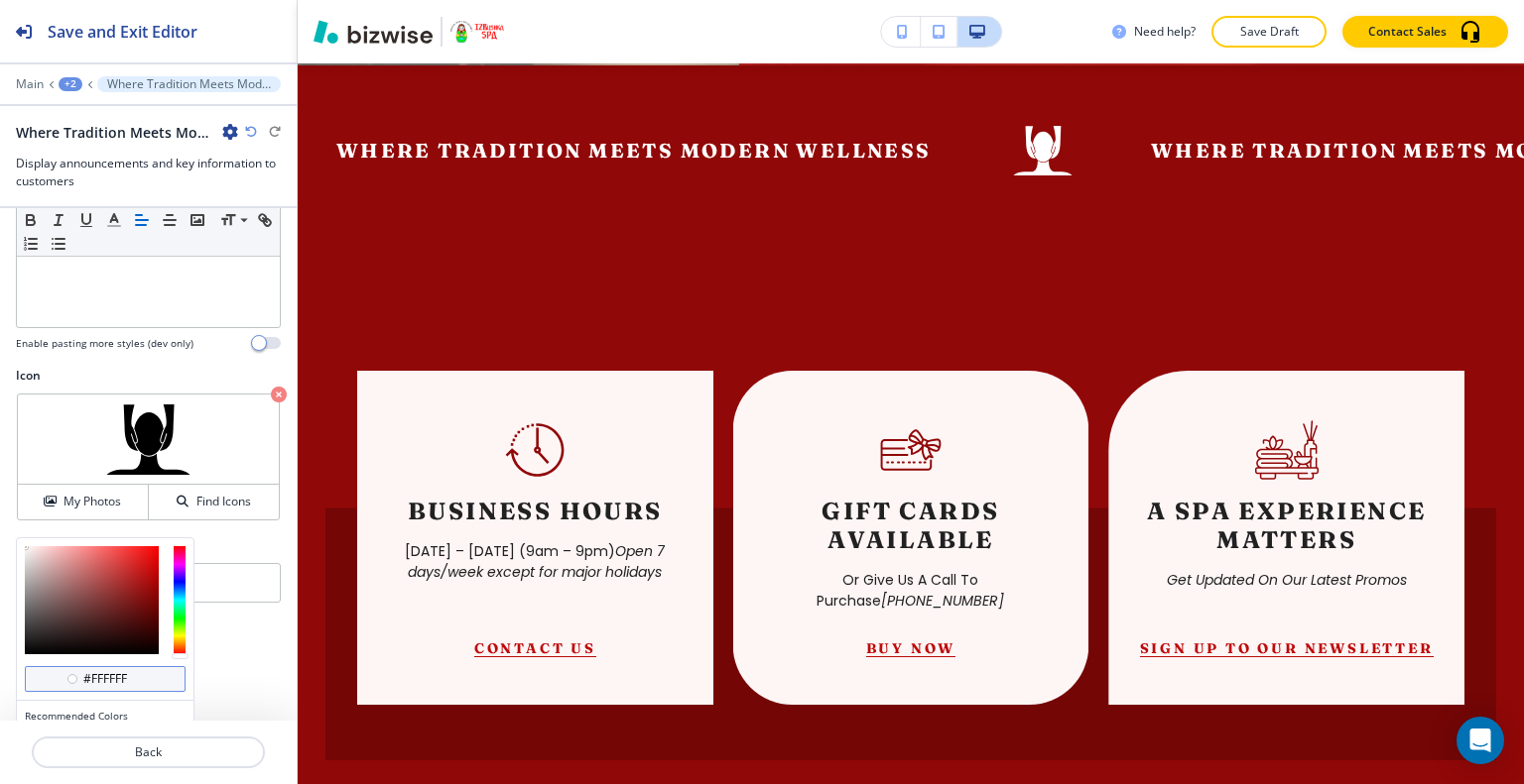
scroll to position [324, 0]
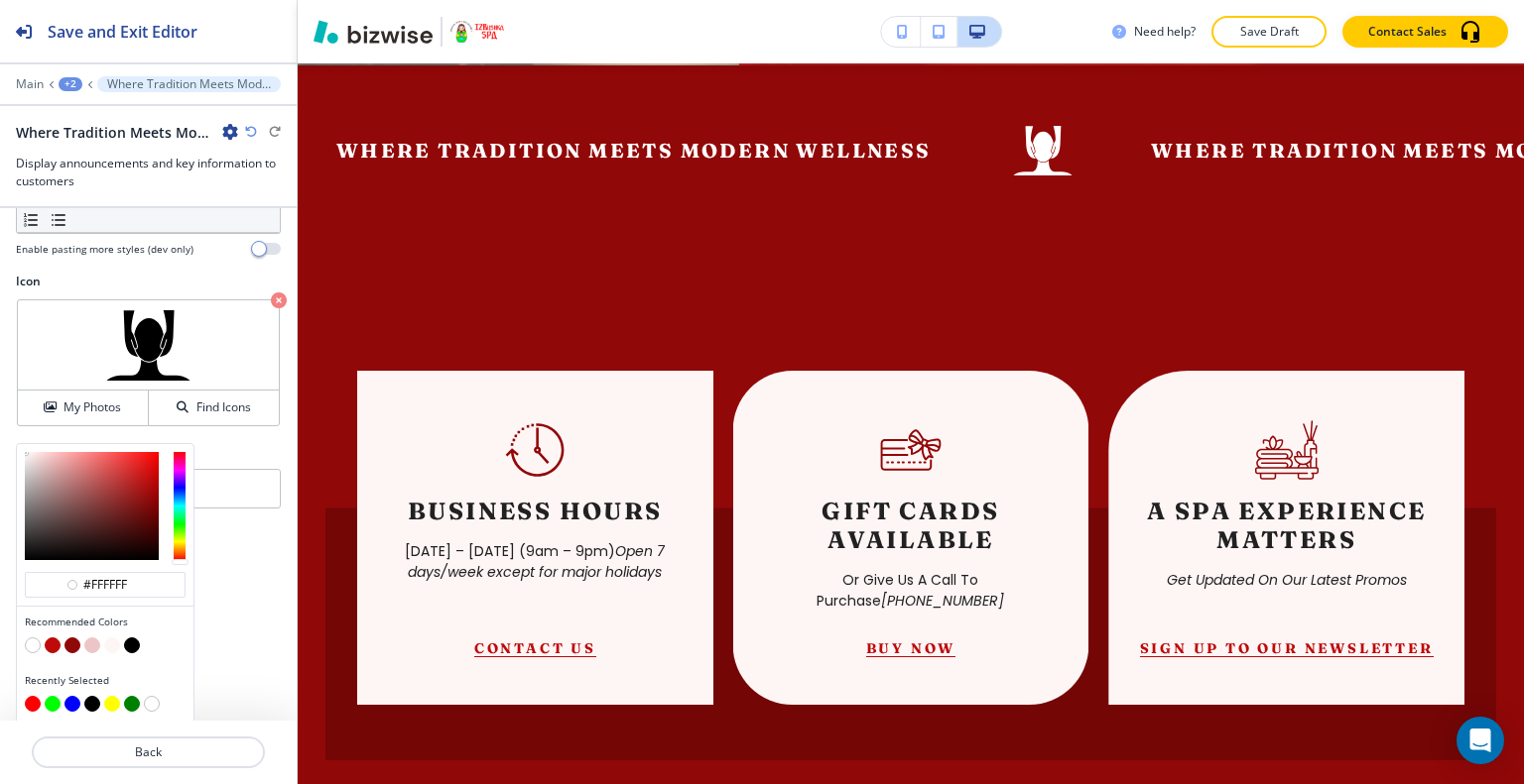
click at [72, 650] on button "button" at bounding box center [73, 646] width 16 height 16
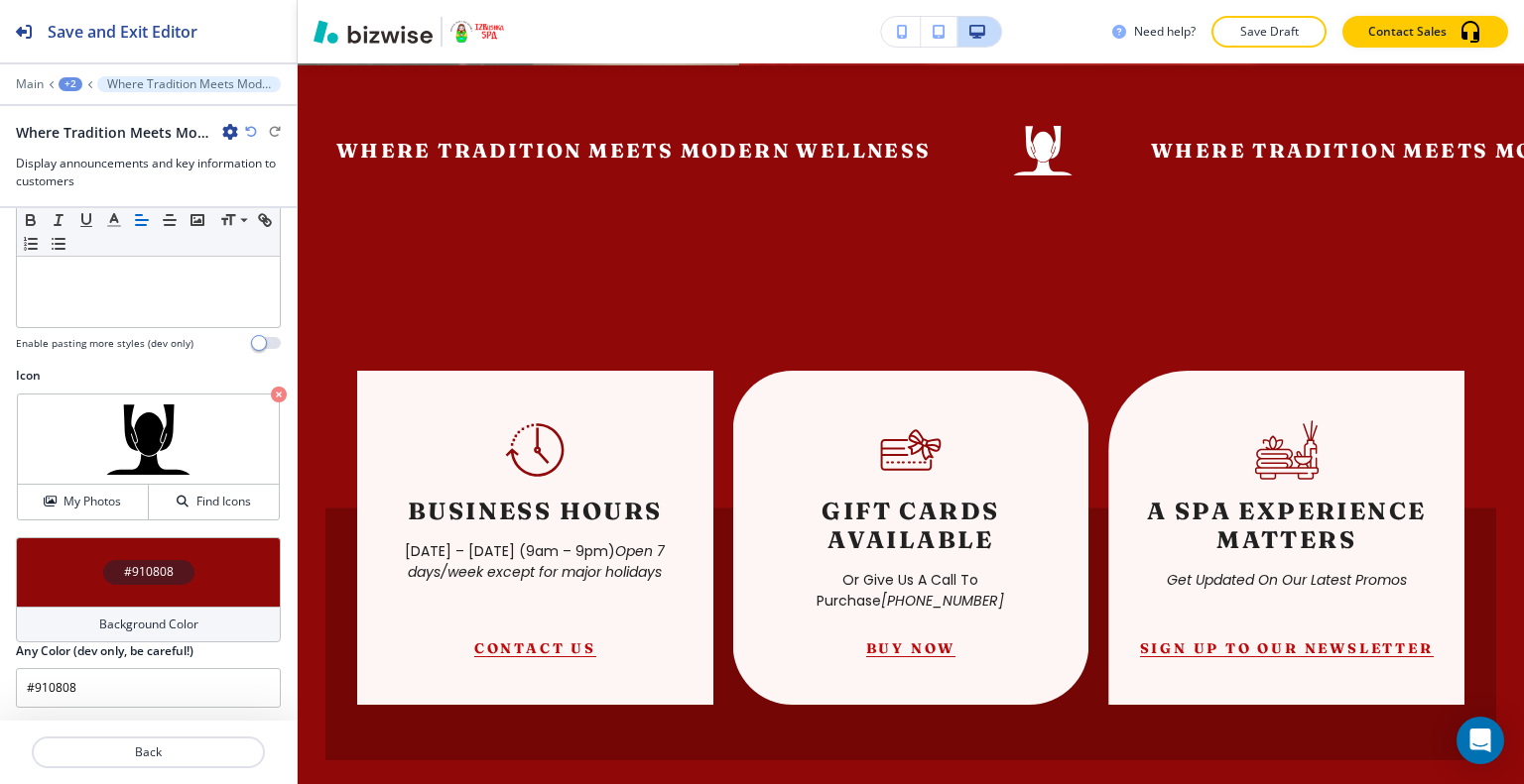
click at [59, 565] on div "#910808" at bounding box center [148, 572] width 264 height 70
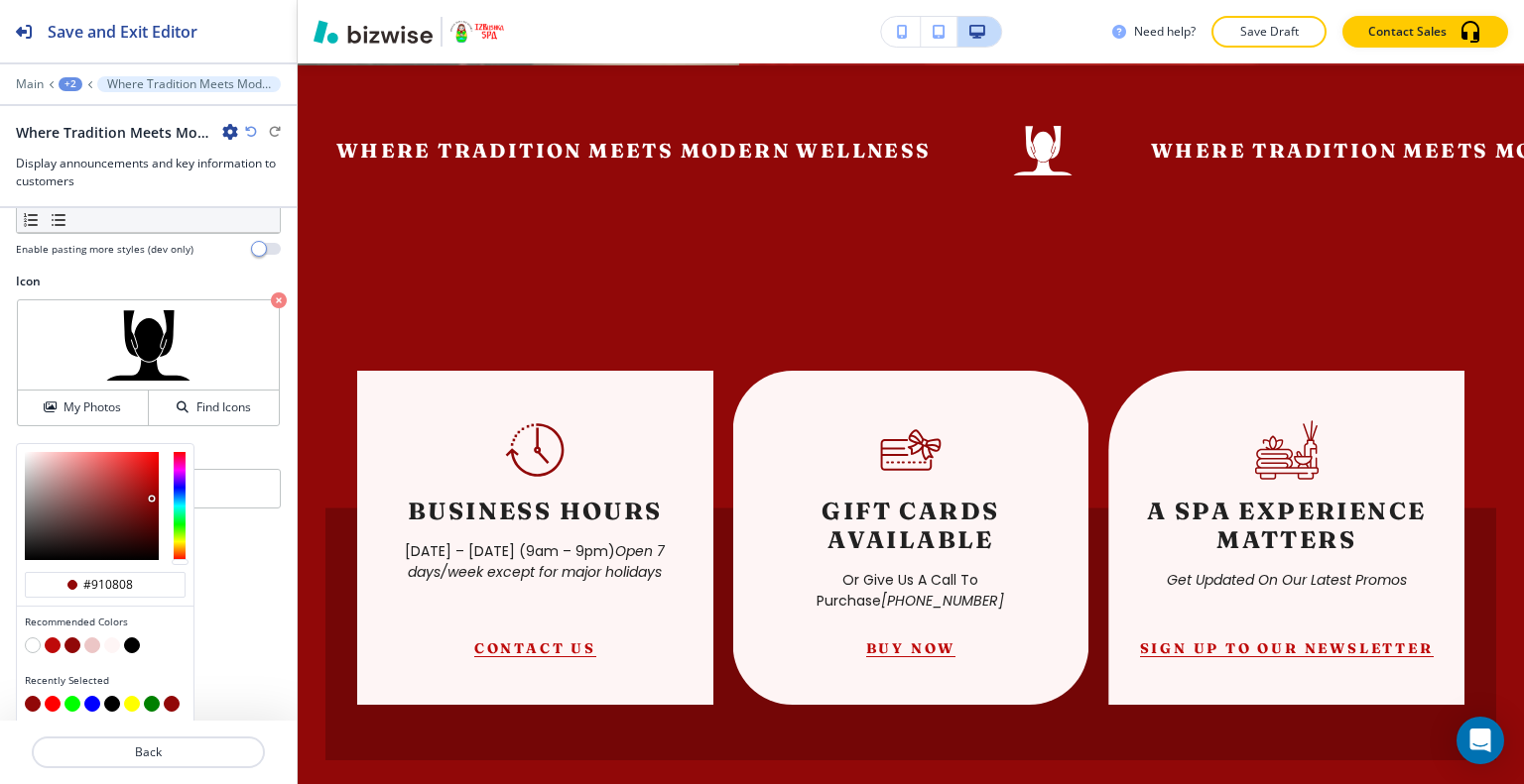
click at [52, 638] on button "button" at bounding box center [53, 646] width 16 height 16
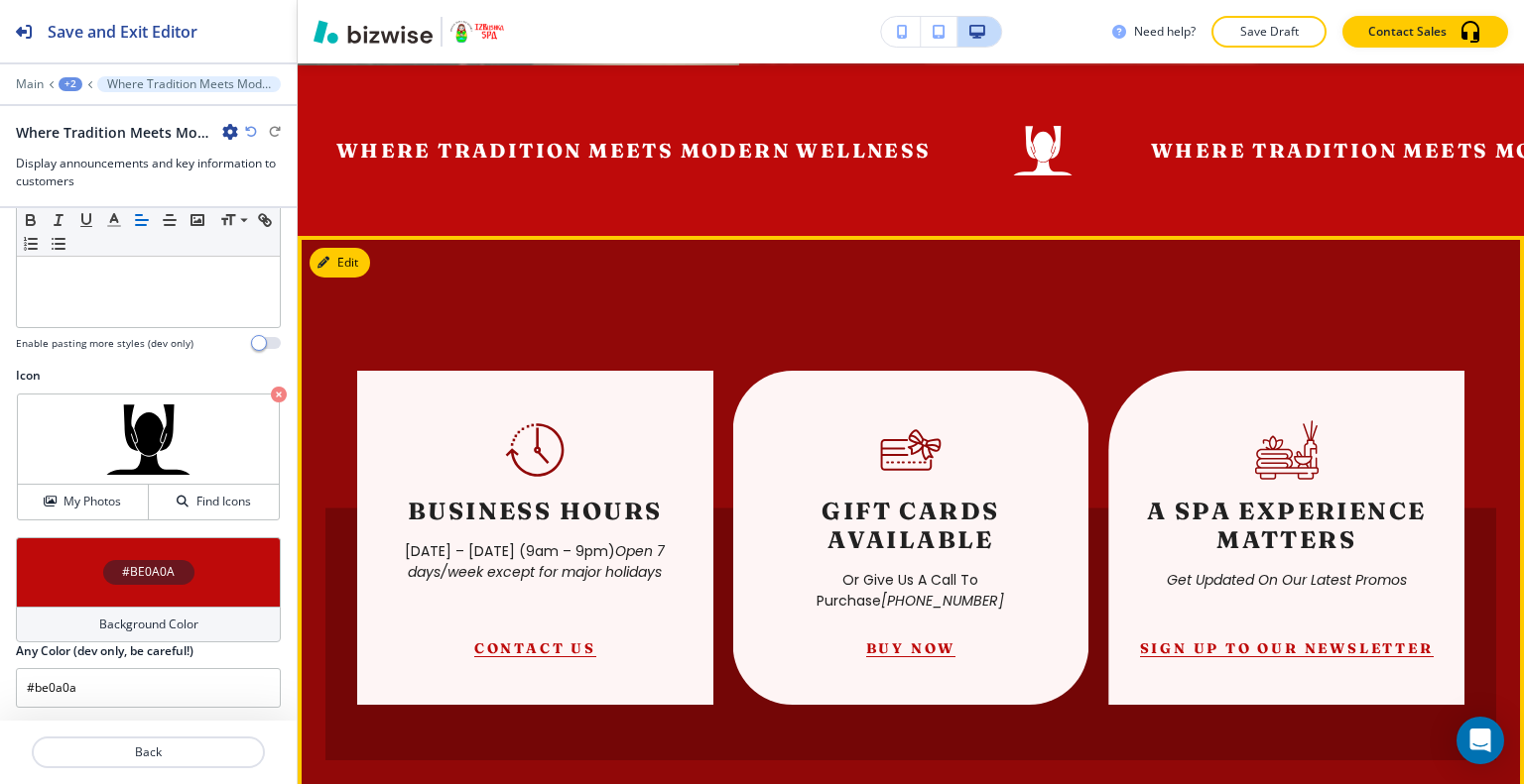
scroll to position [606, 0]
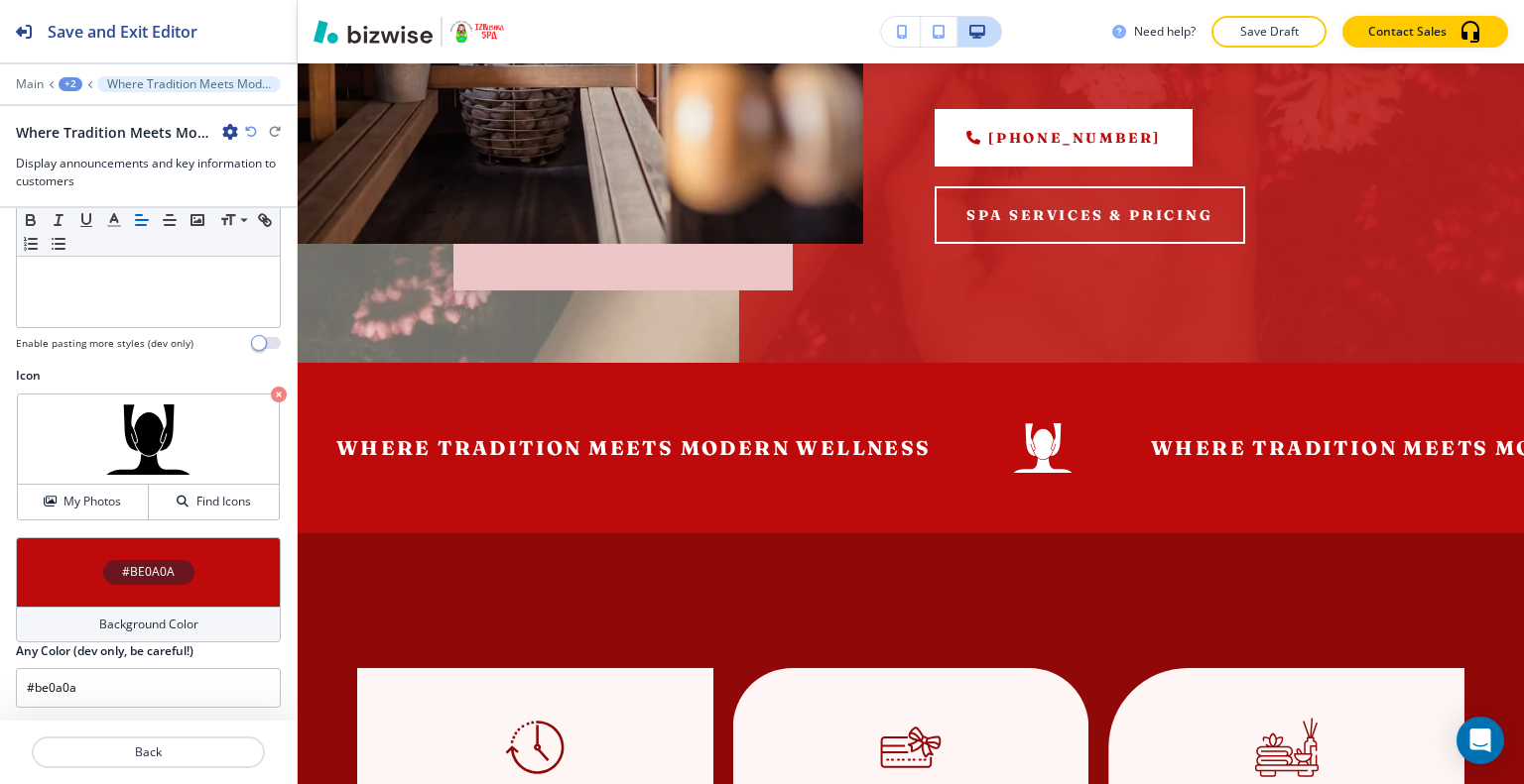
click at [200, 555] on div "#BE0A0A" at bounding box center [148, 572] width 264 height 70
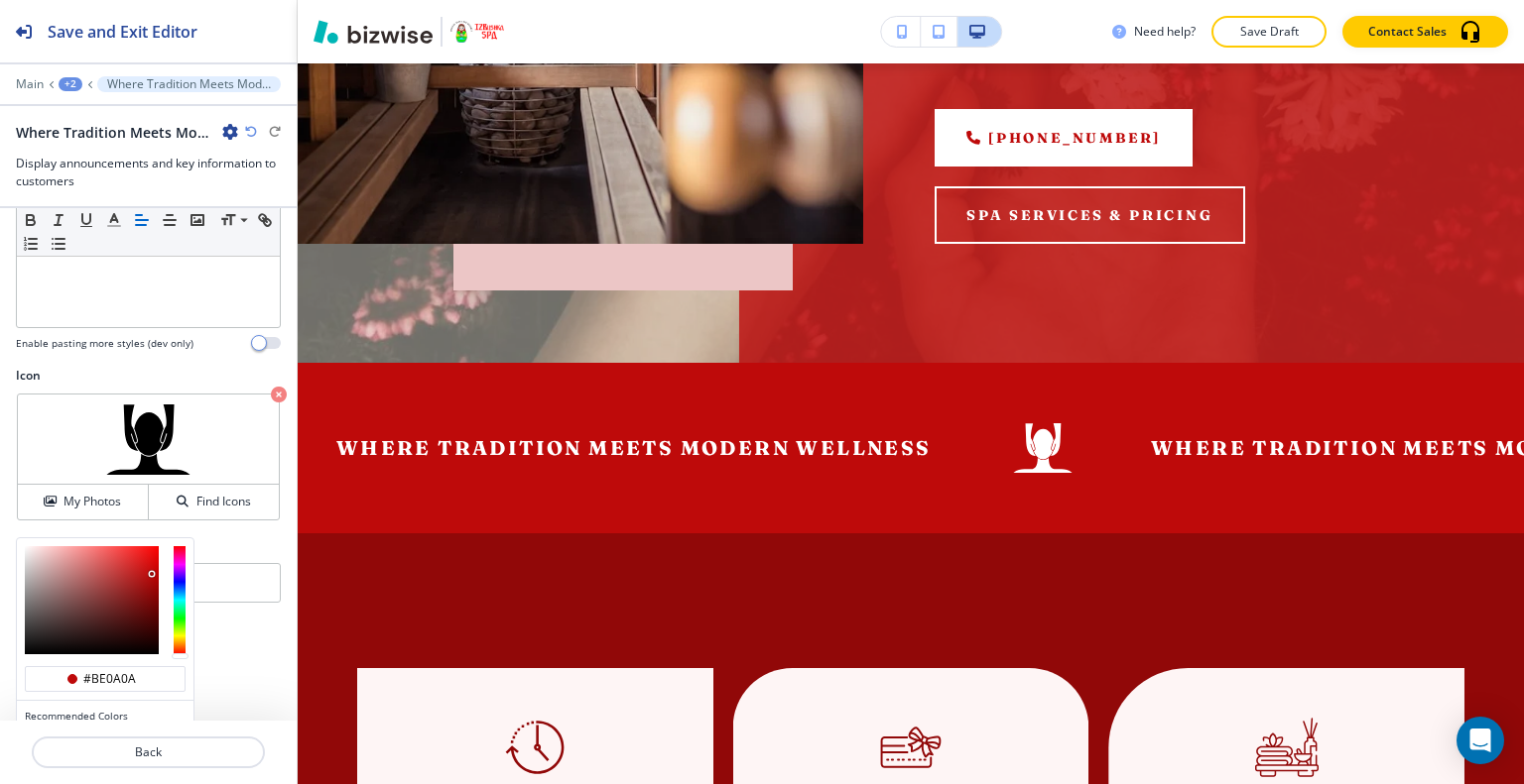
scroll to position [324, 0]
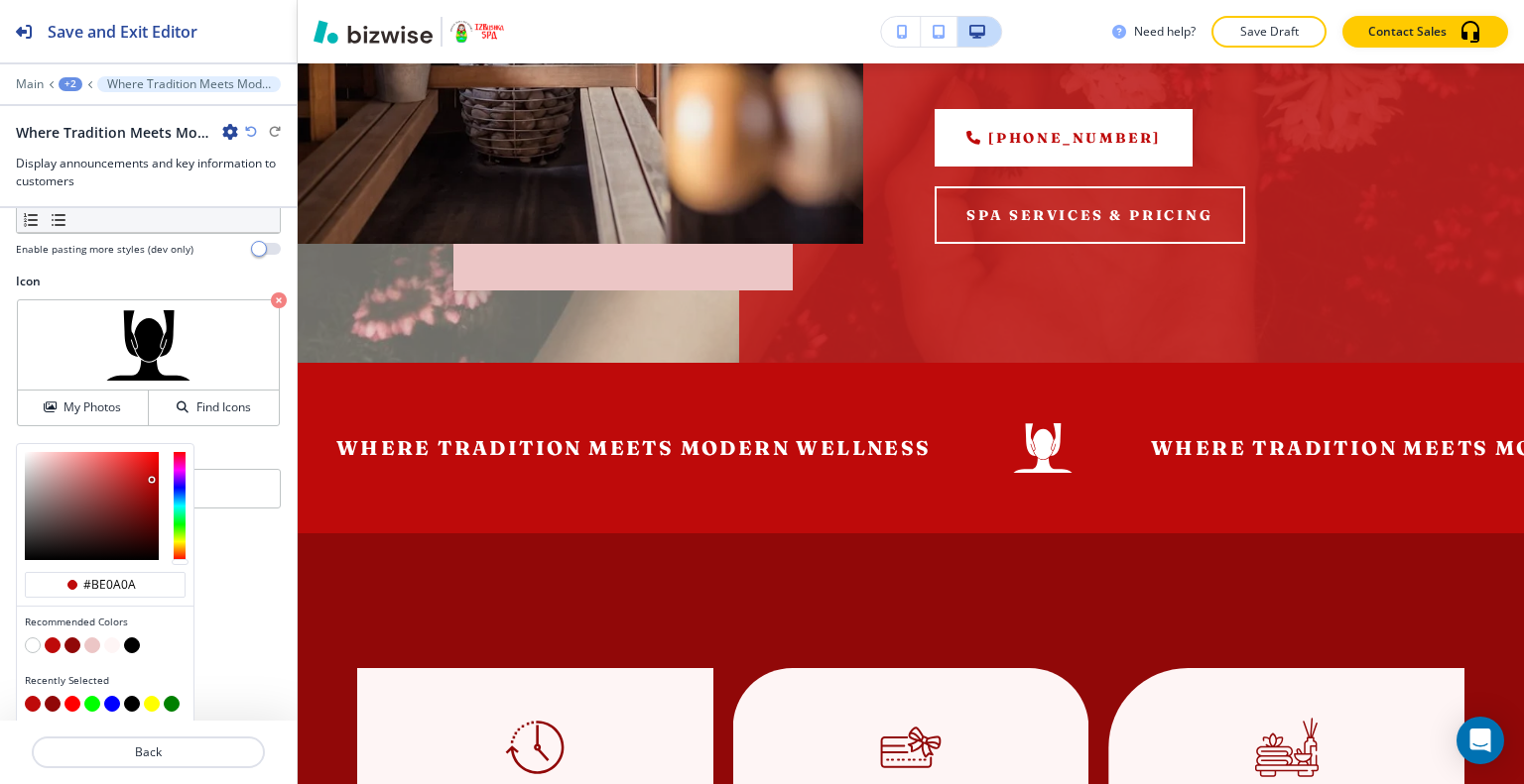
drag, startPoint x: 140, startPoint y: 574, endPoint x: 0, endPoint y: 550, distance: 142.0
click at [0, 550] on div "Body Small Normal Large Huge Where Tradition Meets Modern Wellness Enable pasti…" at bounding box center [148, 465] width 296 height 513
paste input "2D1B18"
type input "#2D1B18"
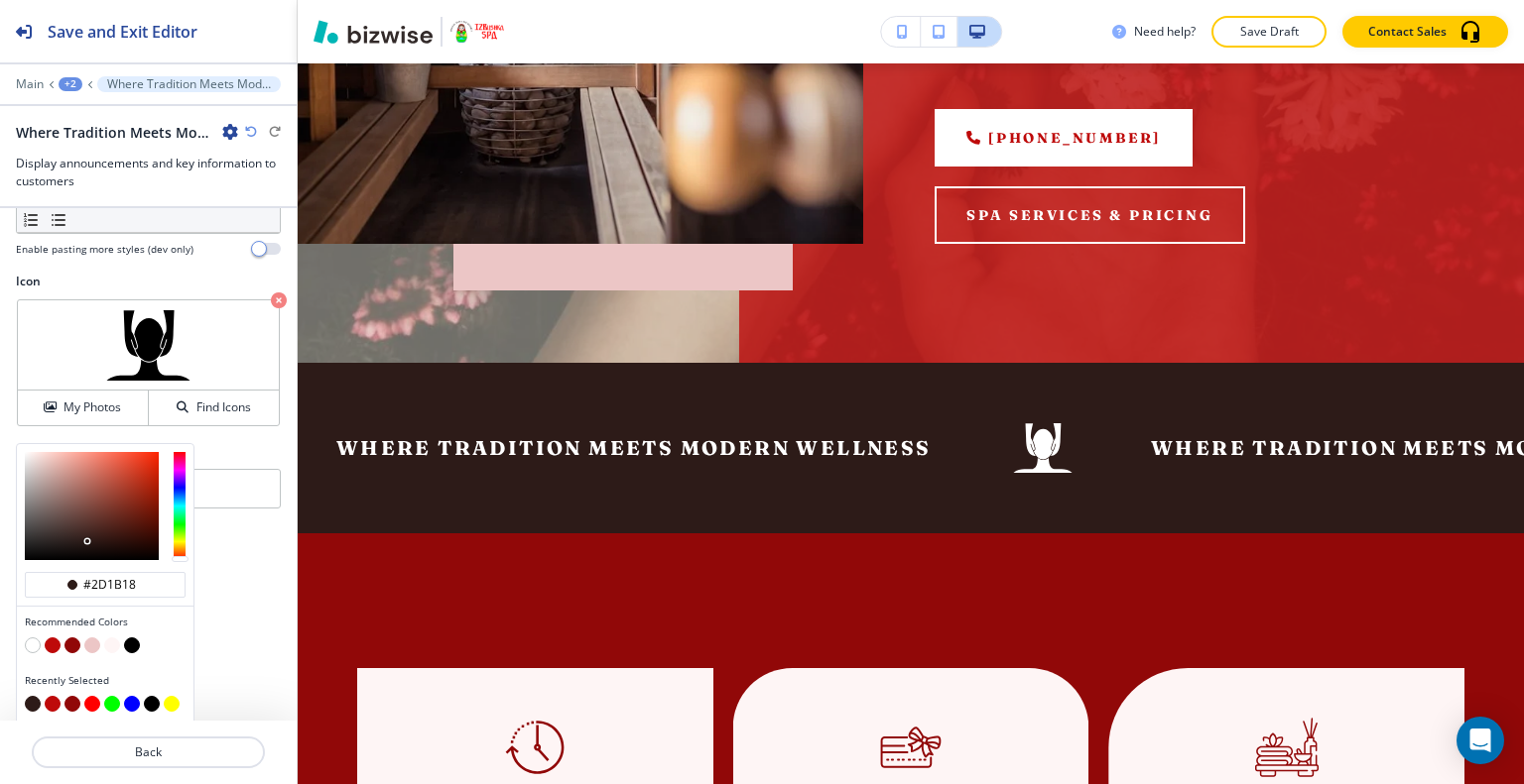
type input "#2d1b18"
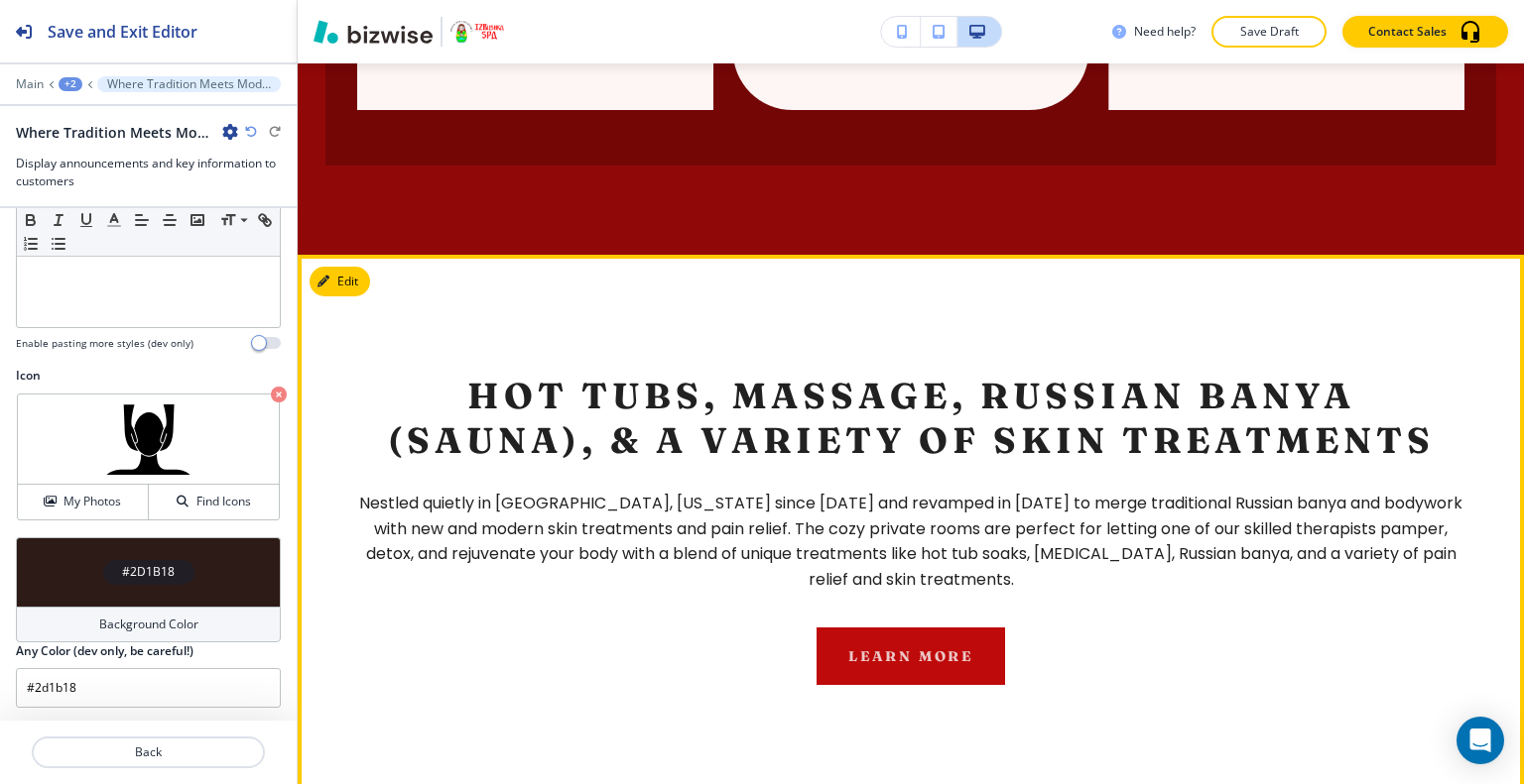
scroll to position [1597, 0]
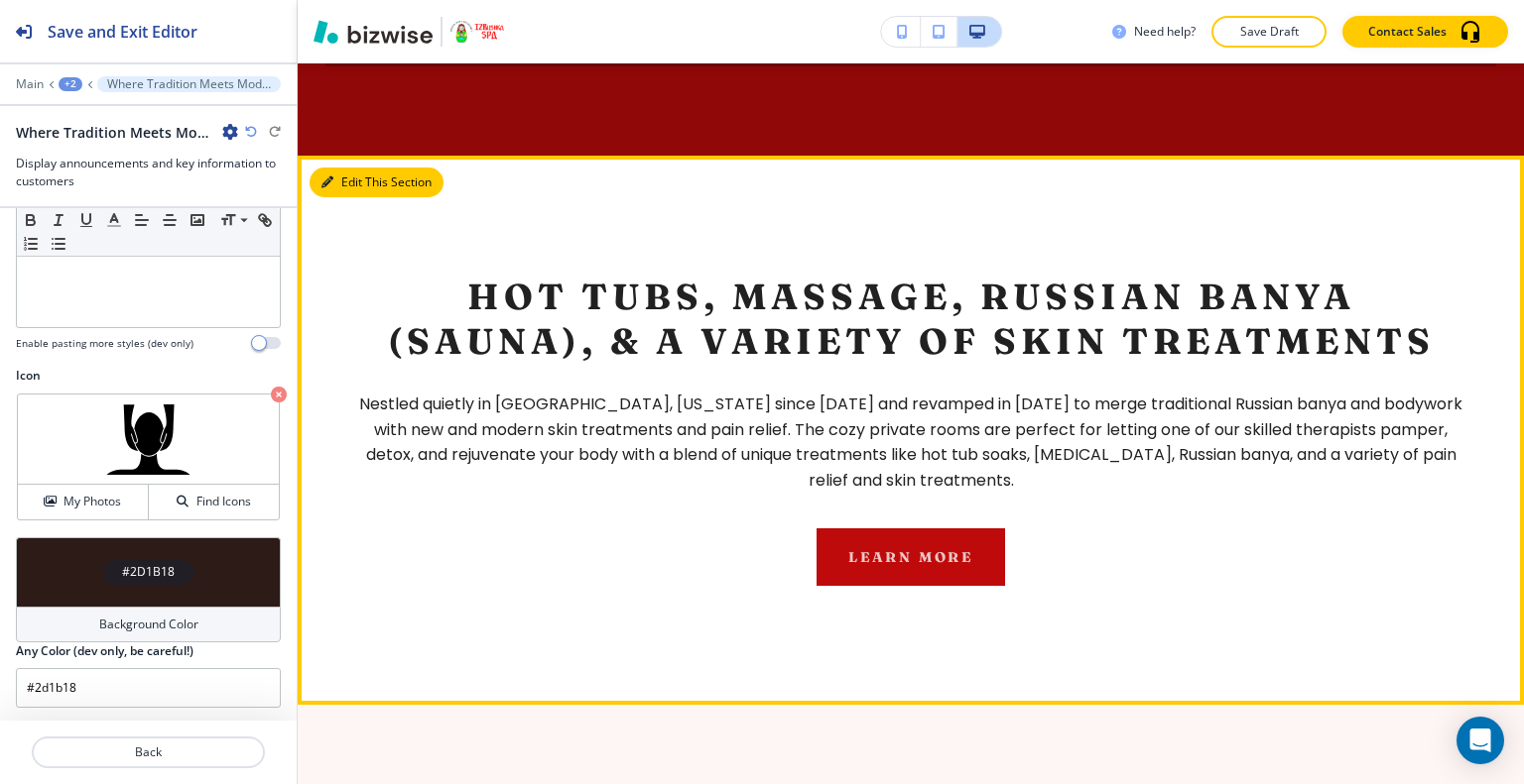
click at [350, 168] on button "Edit This Section" at bounding box center [376, 183] width 134 height 30
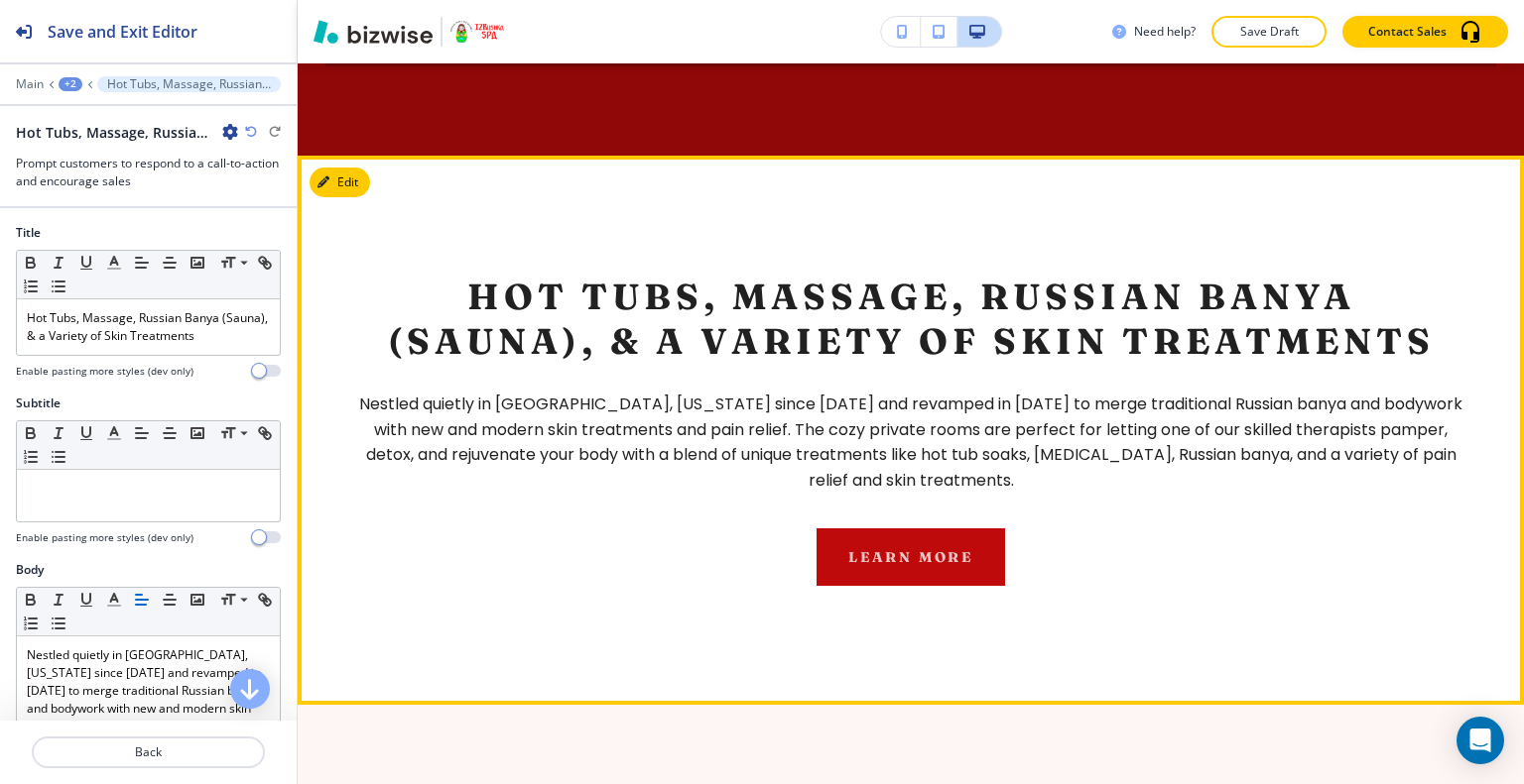
scroll to position [1666, 0]
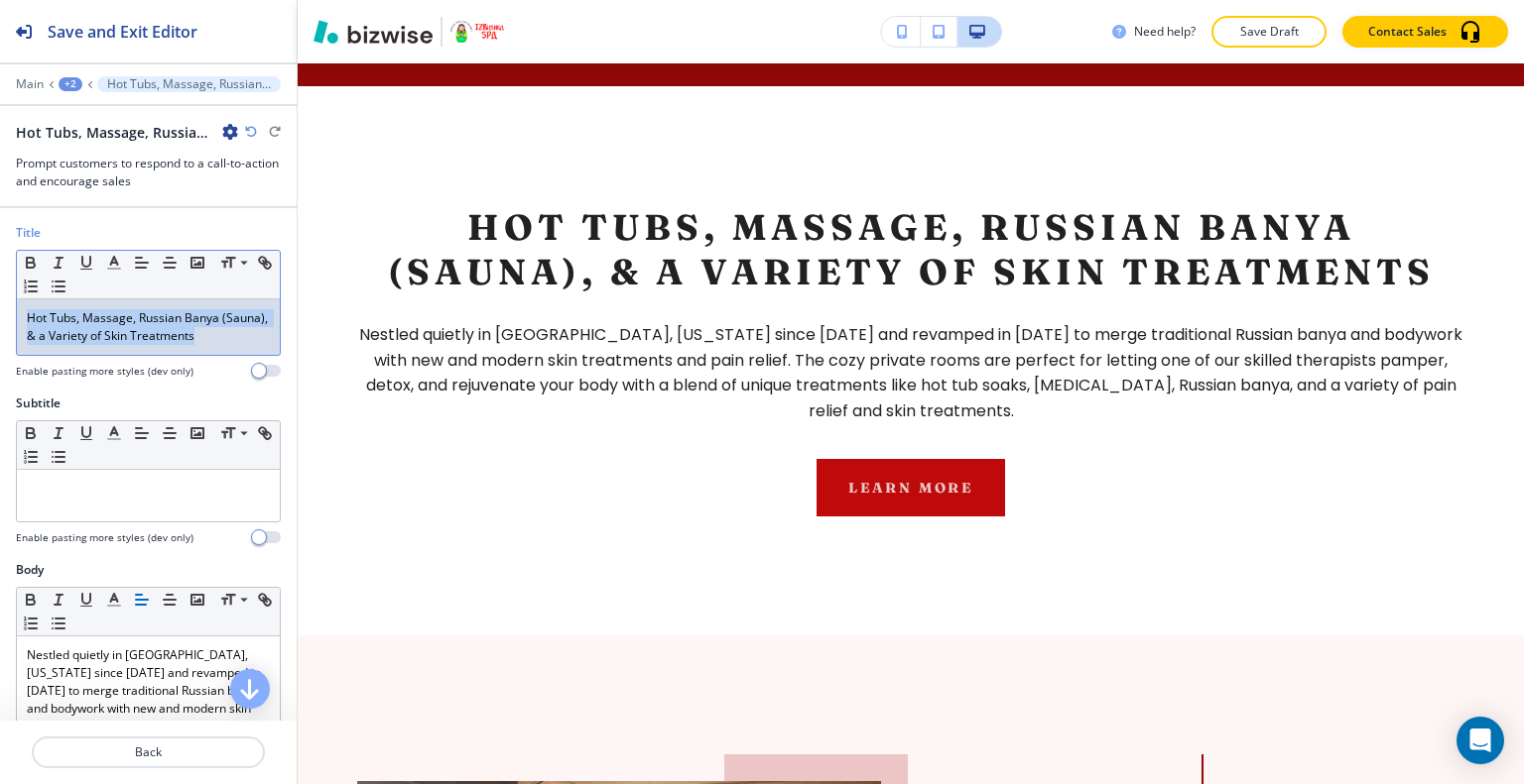
drag, startPoint x: 262, startPoint y: 342, endPoint x: 0, endPoint y: 283, distance: 268.6
click at [0, 283] on div "Title Small Normal Large Huge Hot Tubs, Massage, Russian Banya (Sauna), & a Var…" at bounding box center [148, 309] width 296 height 171
click at [121, 254] on icon "button" at bounding box center [114, 262] width 18 height 18
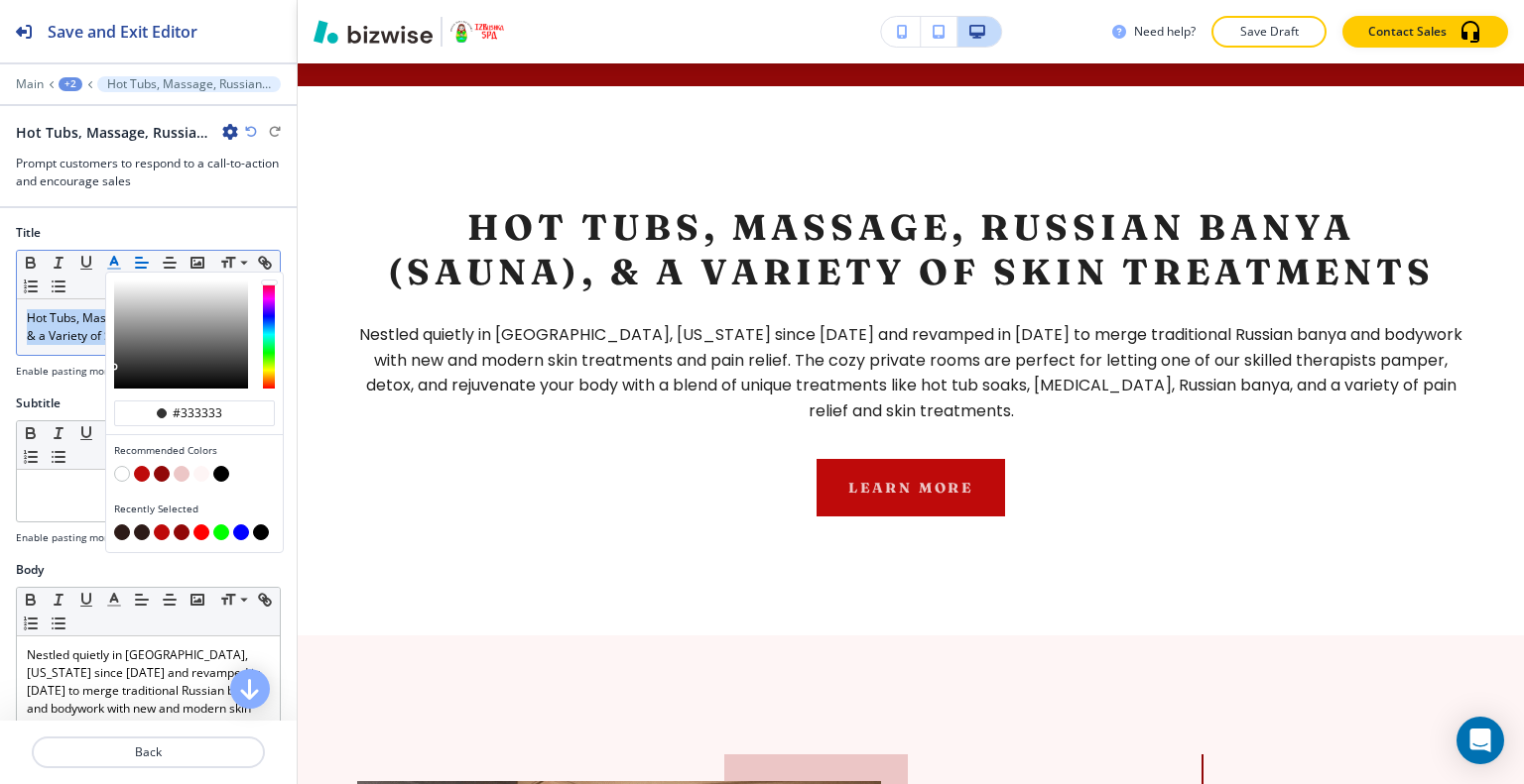
click at [120, 527] on button "button" at bounding box center [122, 533] width 16 height 16
type input "#2d1b18"
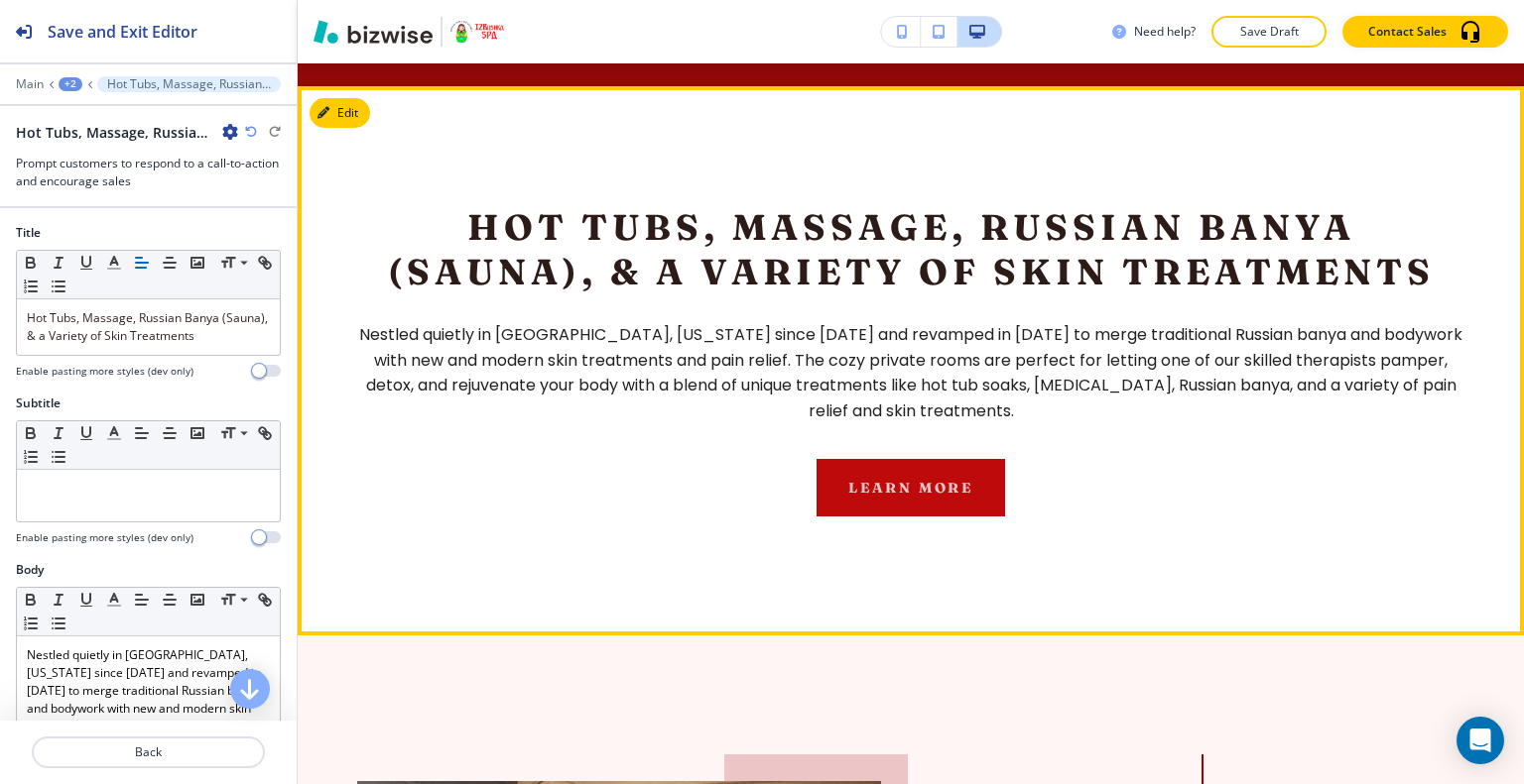
click at [402, 459] on div "Learn more" at bounding box center [911, 488] width 1107 height 58
click at [854, 459] on button "Learn more" at bounding box center [911, 488] width 189 height 58
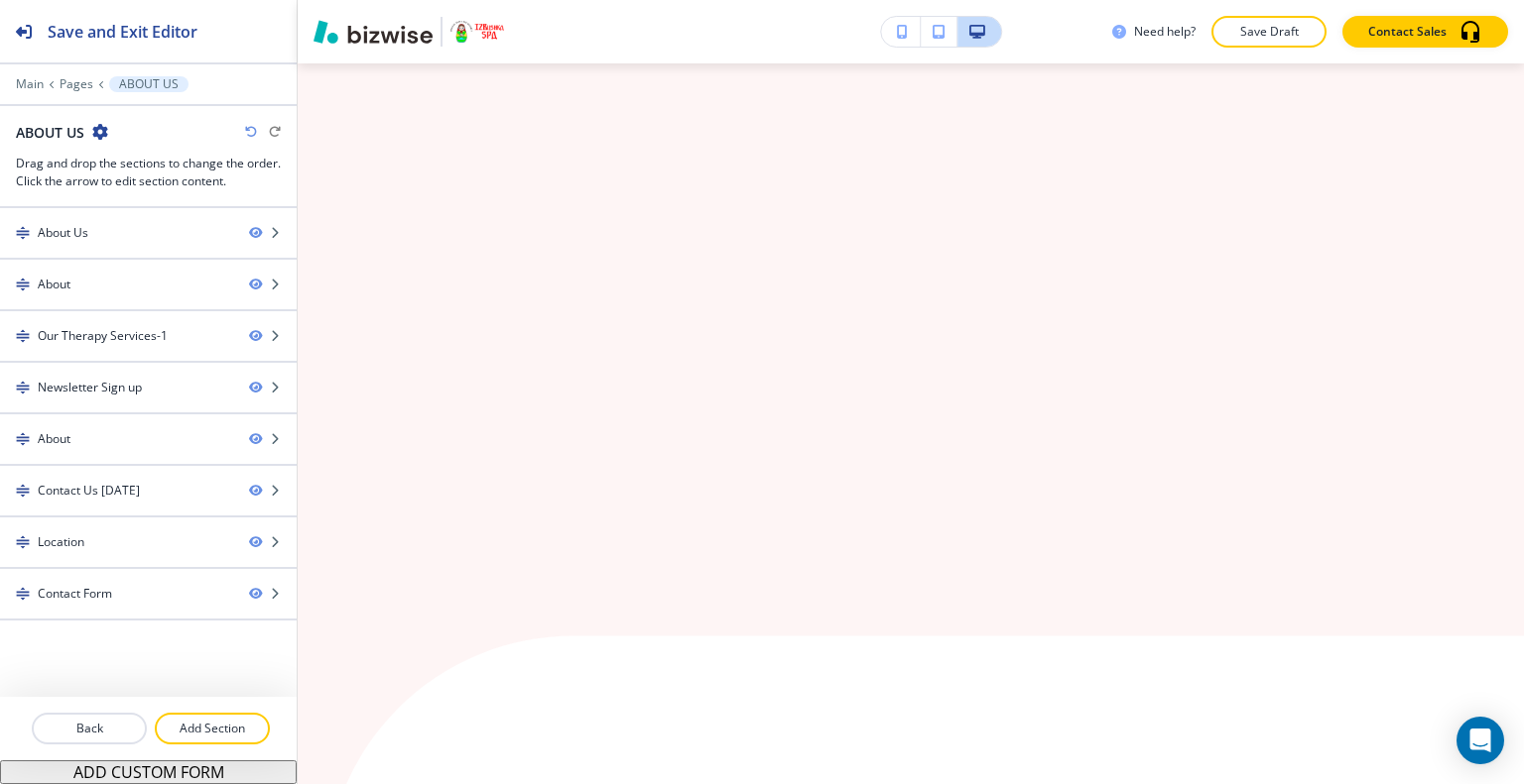
scroll to position [0, 0]
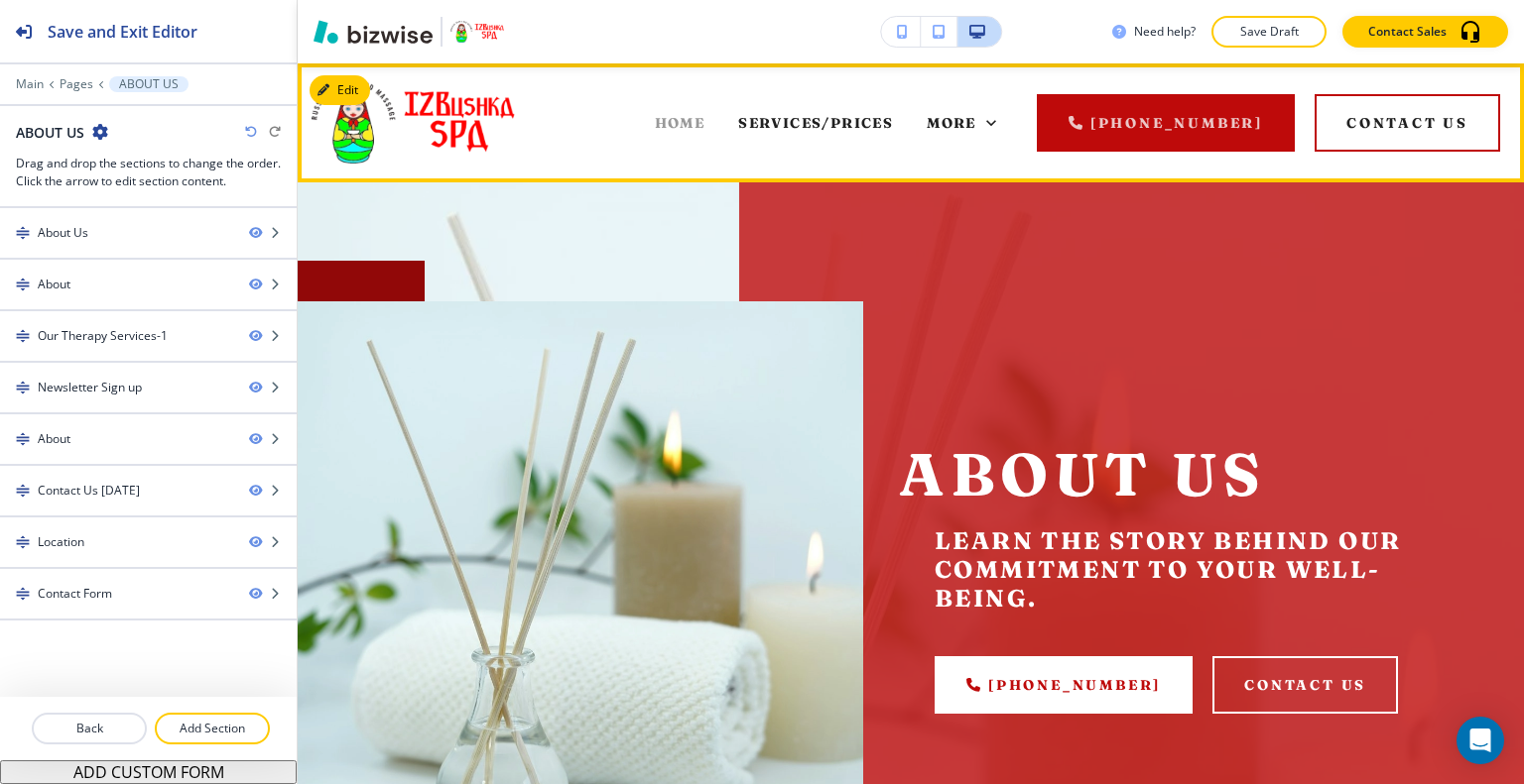
click at [695, 124] on span "HOME" at bounding box center [680, 123] width 51 height 18
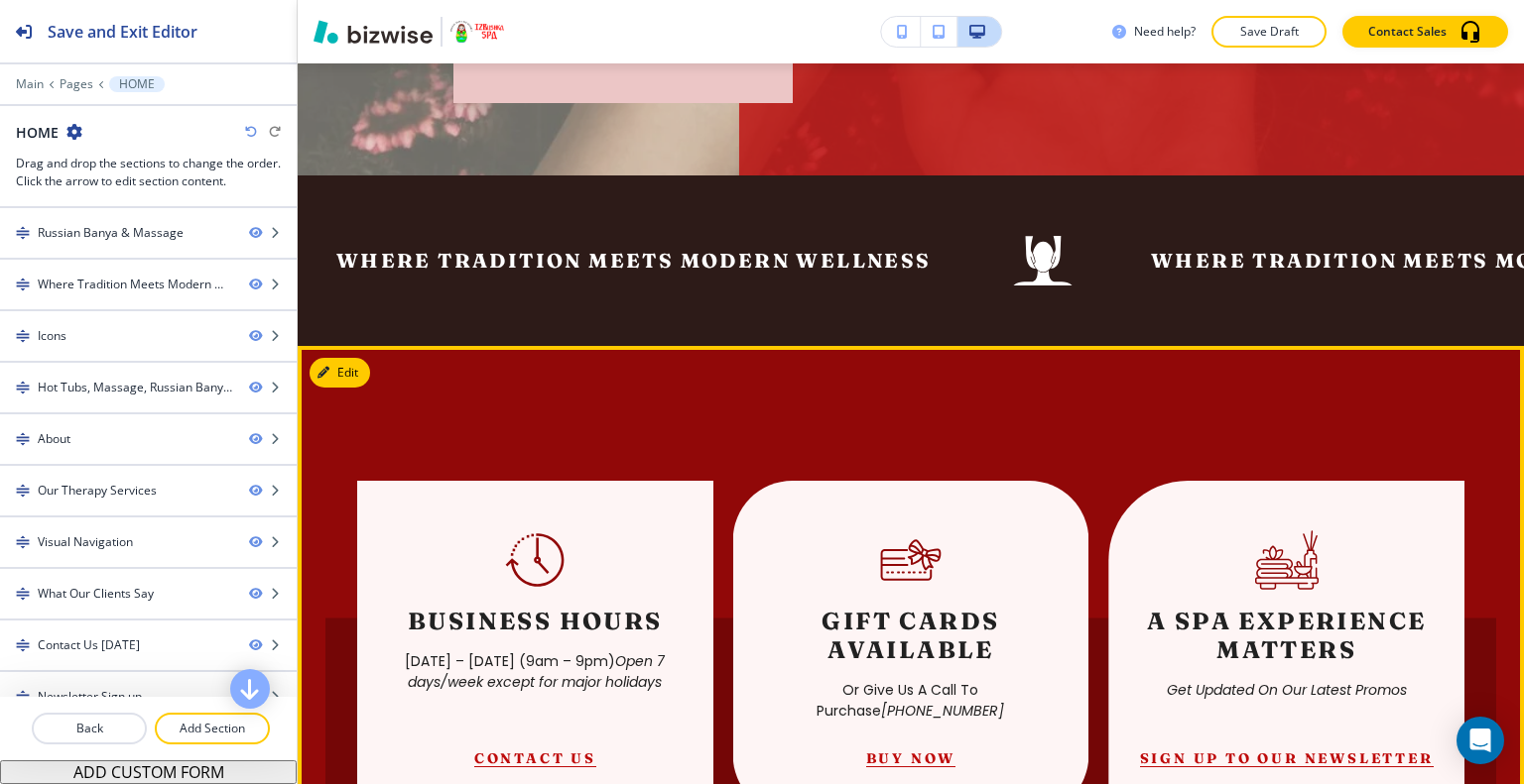
scroll to position [1189, 0]
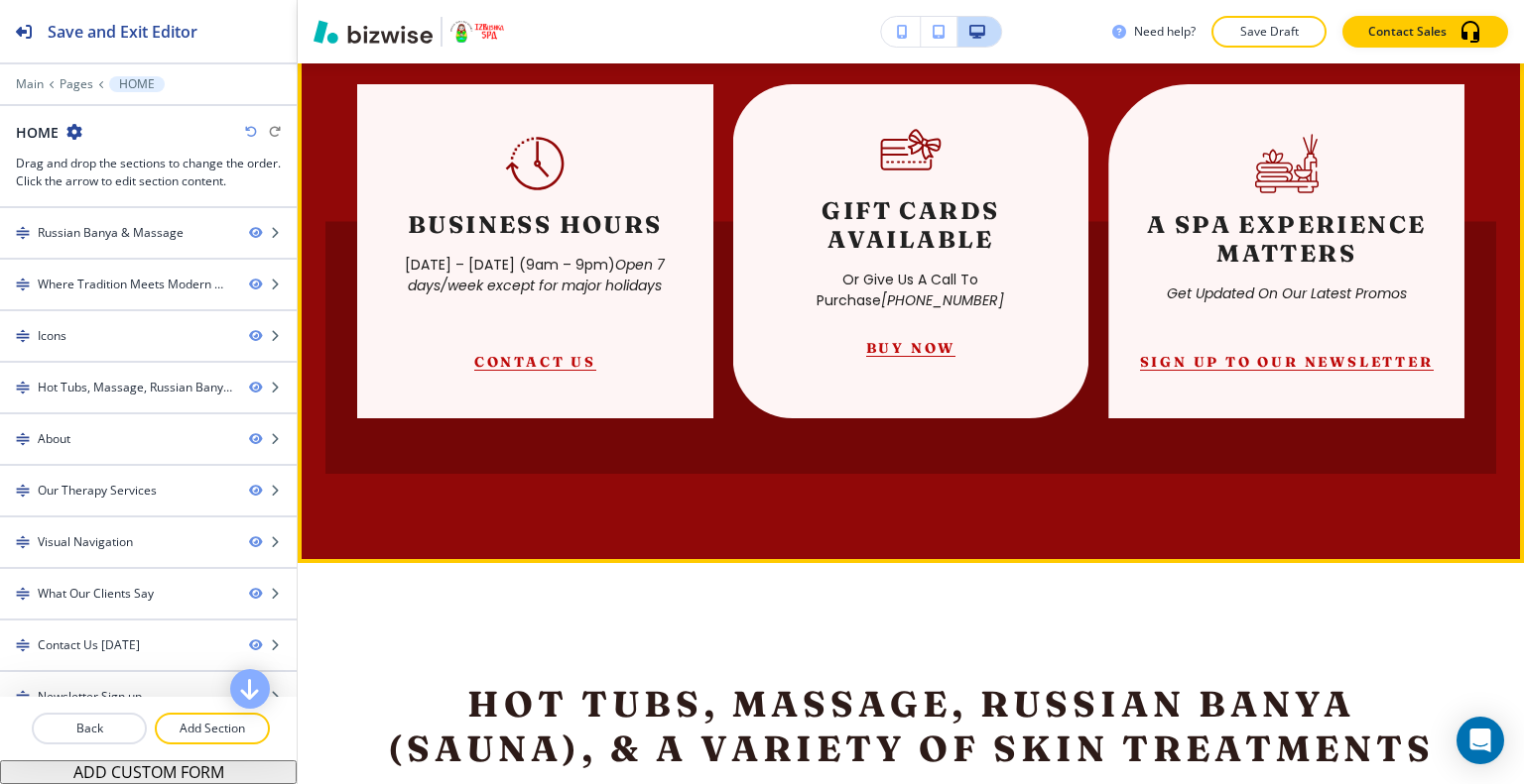
click at [883, 339] on button "Buy Now" at bounding box center [911, 348] width 90 height 18
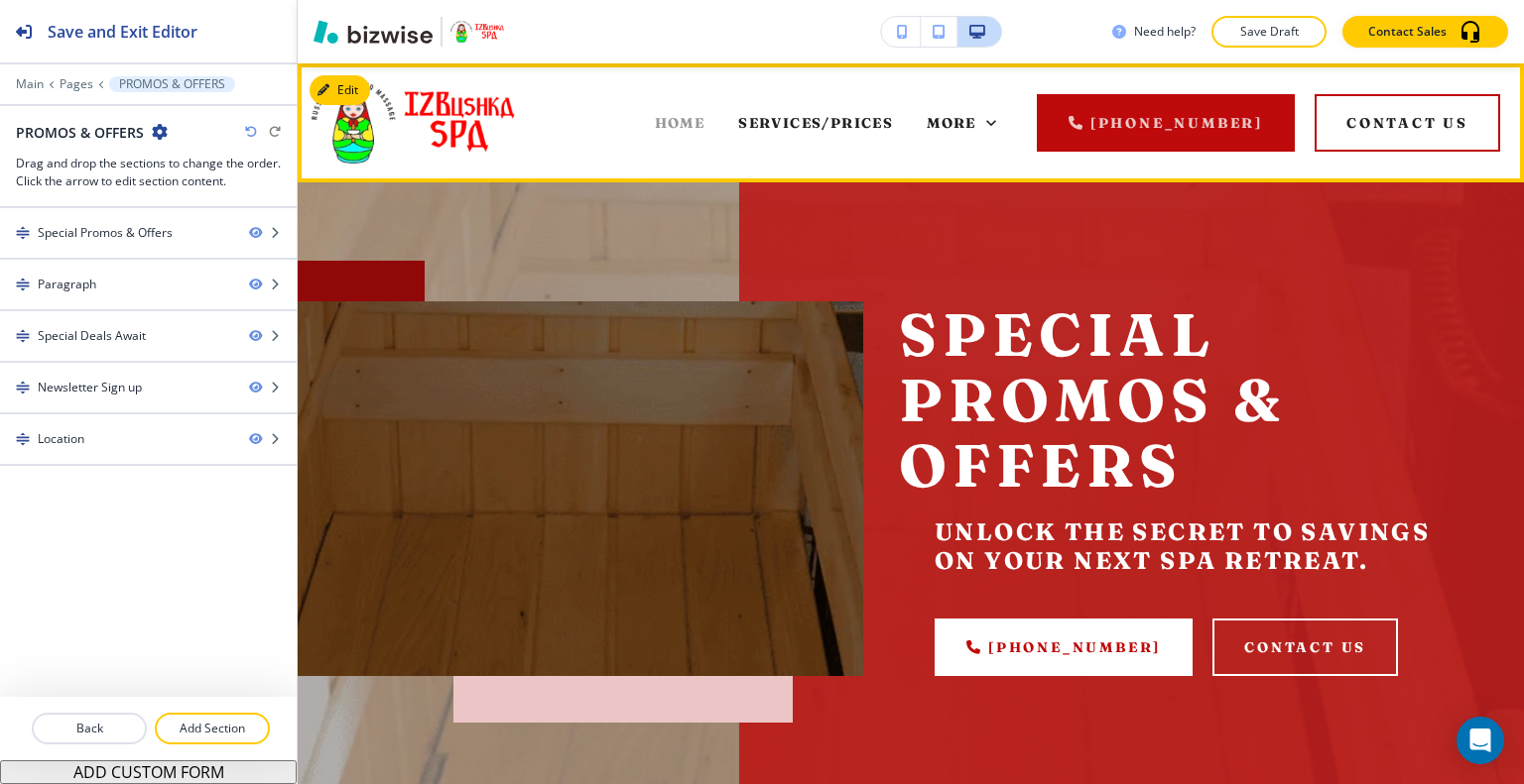
click at [672, 126] on span "HOME" at bounding box center [680, 123] width 51 height 18
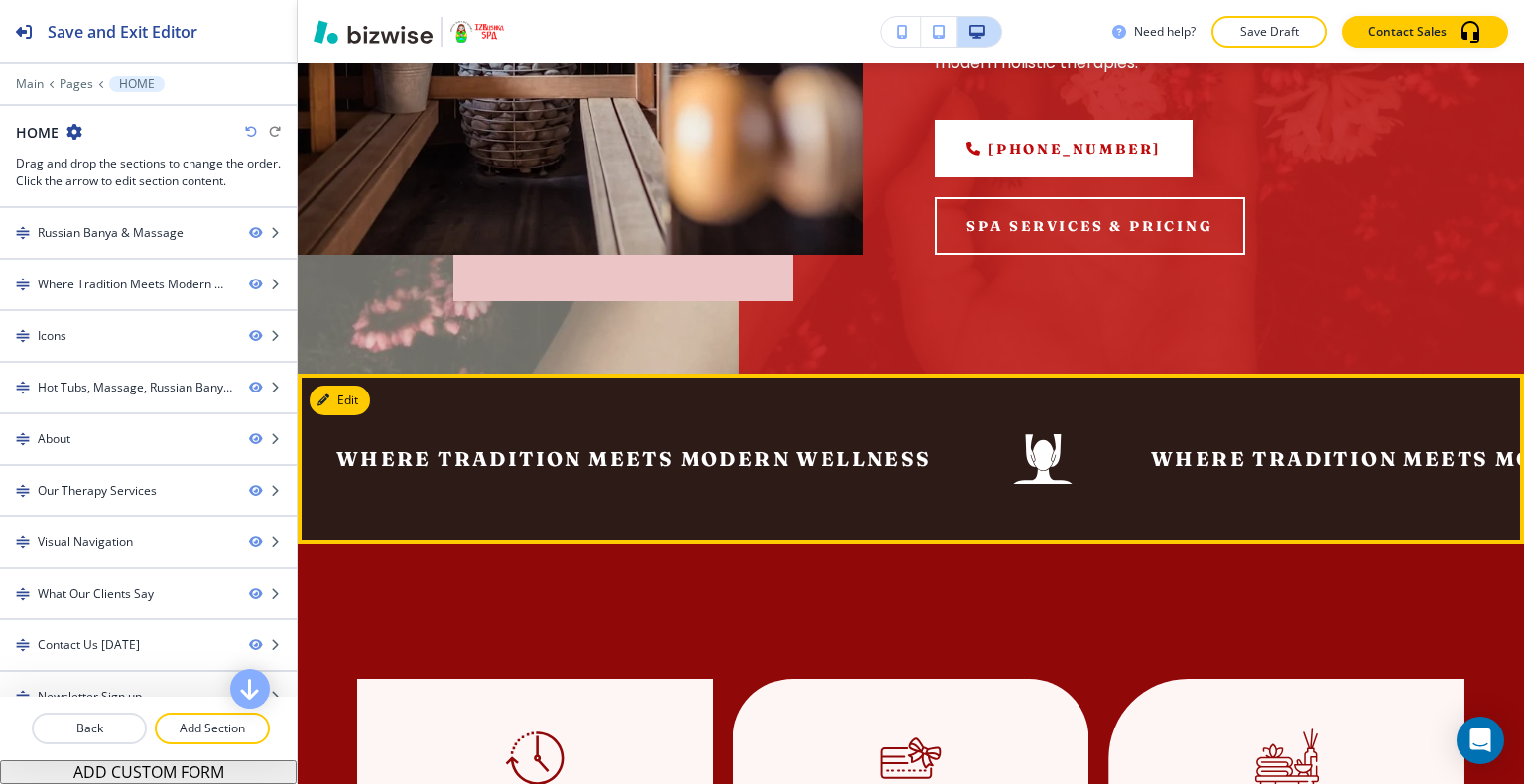
scroll to position [892, 0]
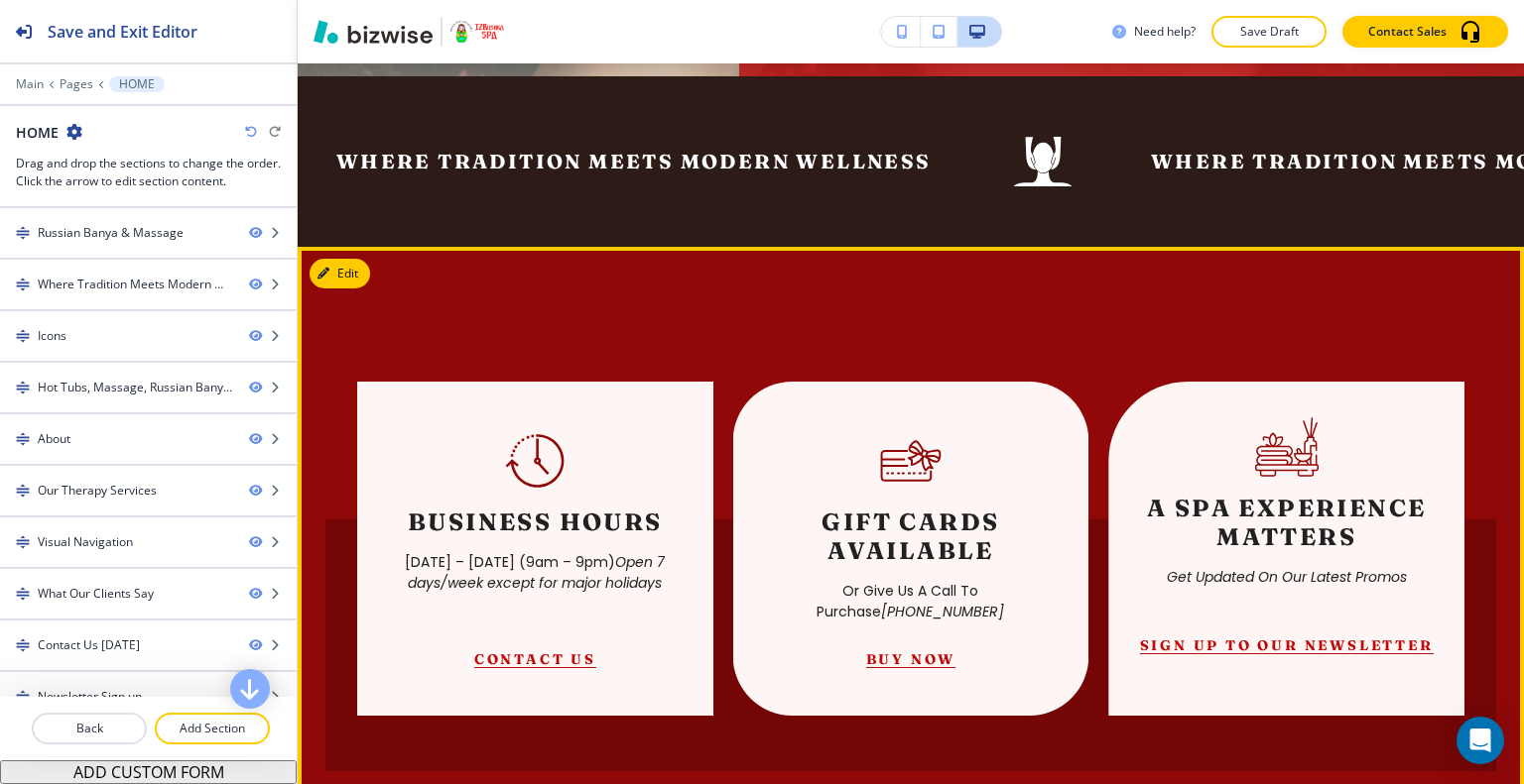
click at [1246, 637] on button "Sign Up To Our Newsletter" at bounding box center [1285, 646] width 293 height 18
click at [1249, 637] on button "Sign Up To Our Newsletter" at bounding box center [1285, 646] width 293 height 18
click at [1202, 637] on button "Sign Up To Our Newsletter" at bounding box center [1285, 646] width 293 height 18
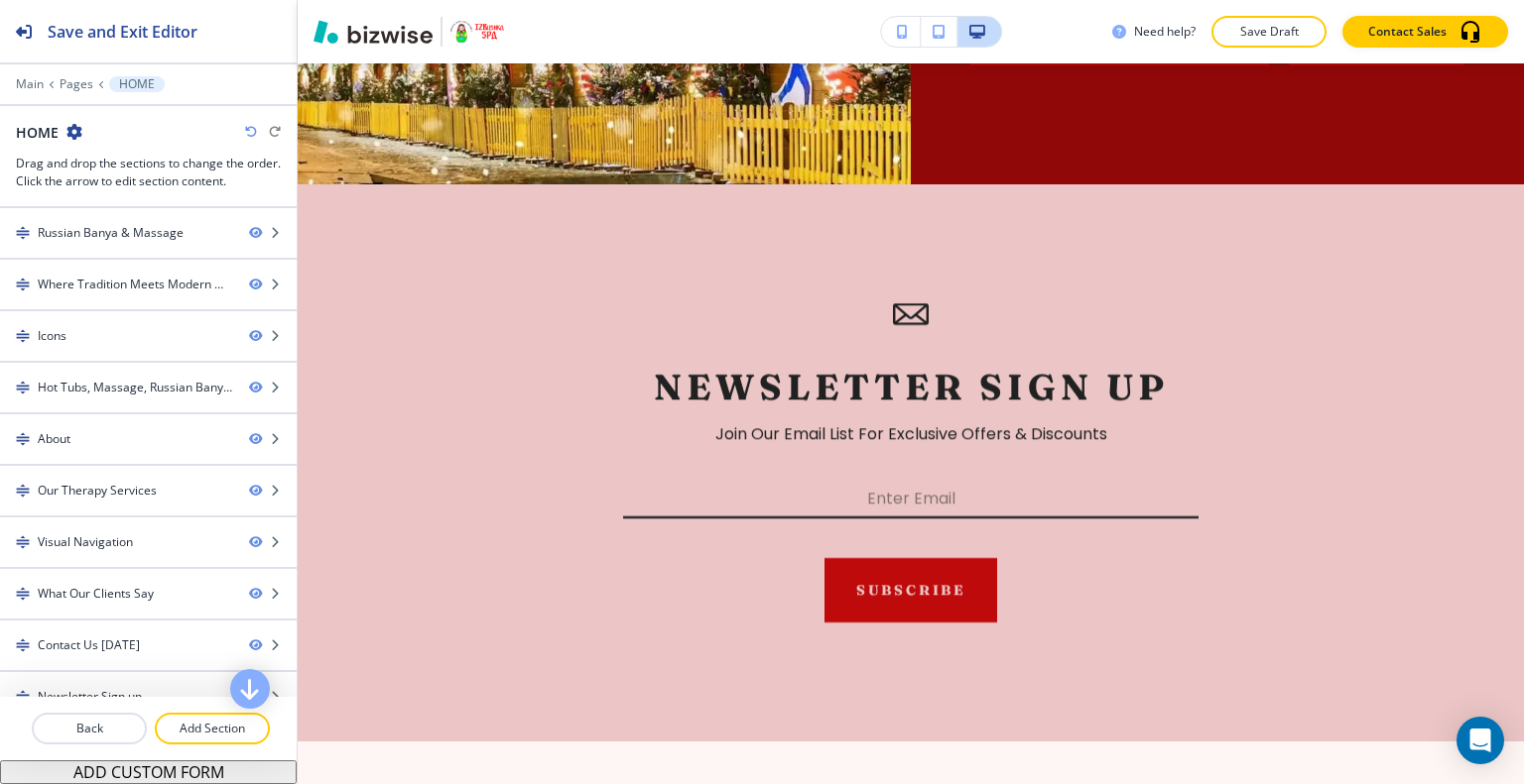
scroll to position [5082, 0]
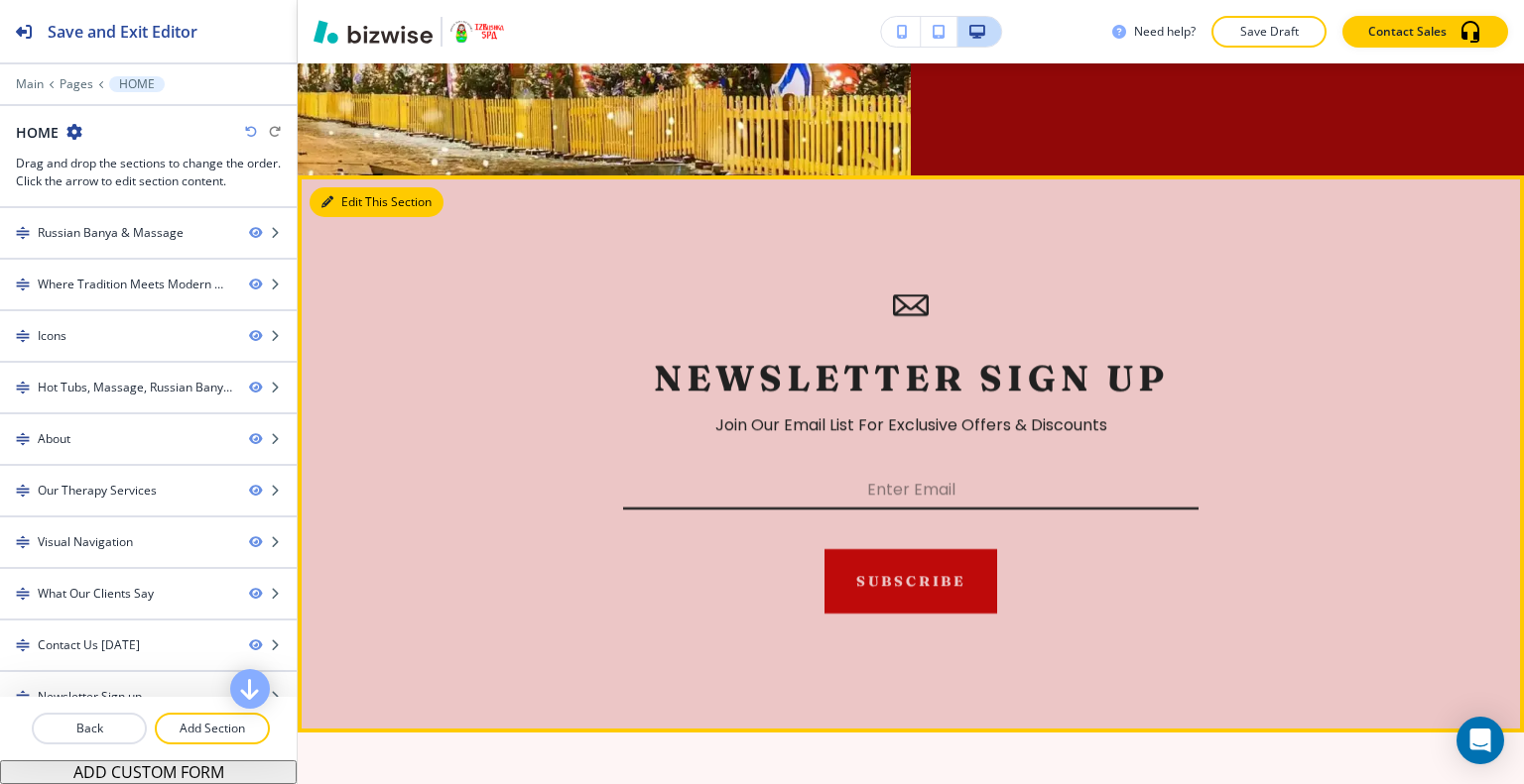
click at [365, 218] on button "Edit This Section" at bounding box center [376, 203] width 134 height 30
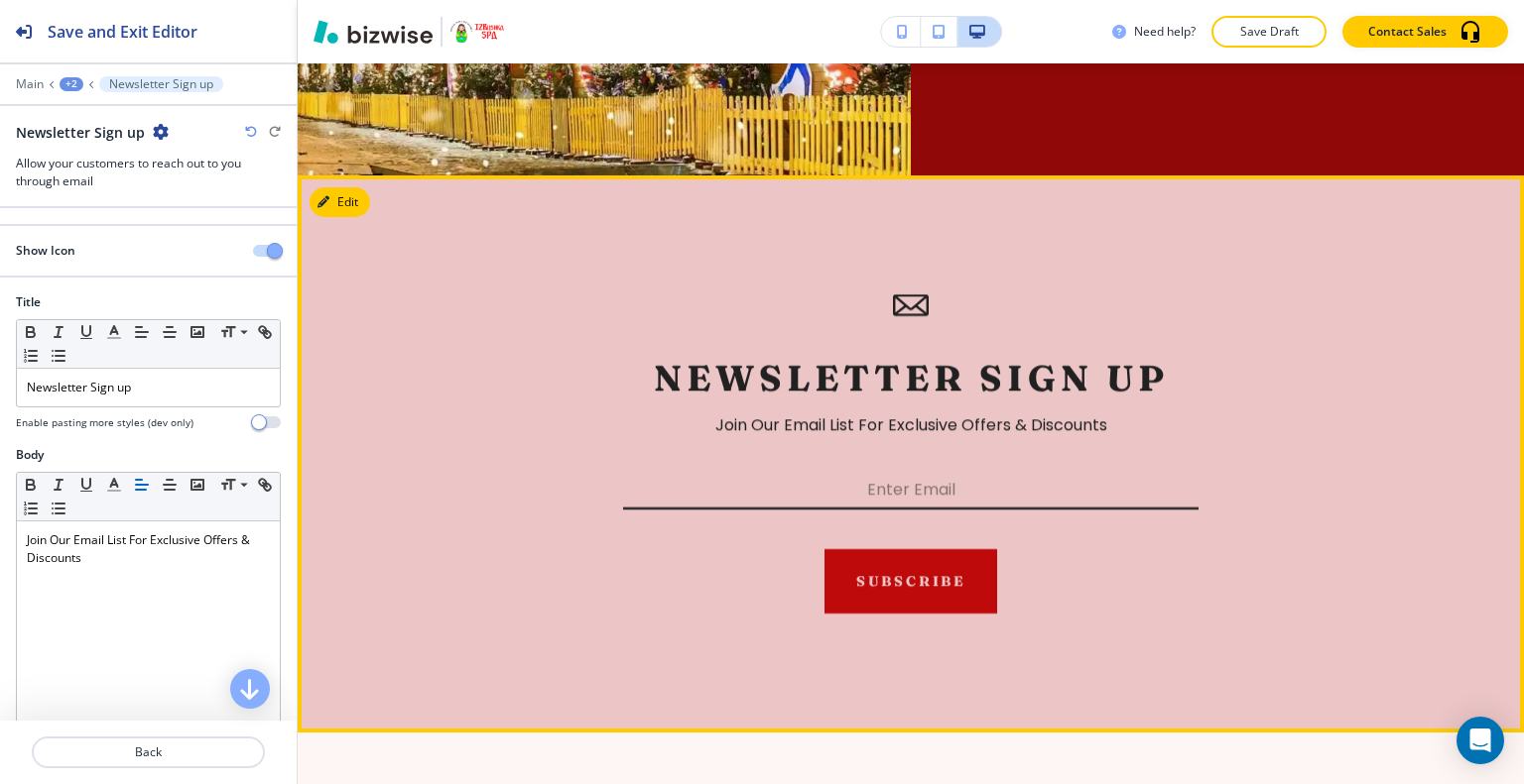
scroll to position [5216, 0]
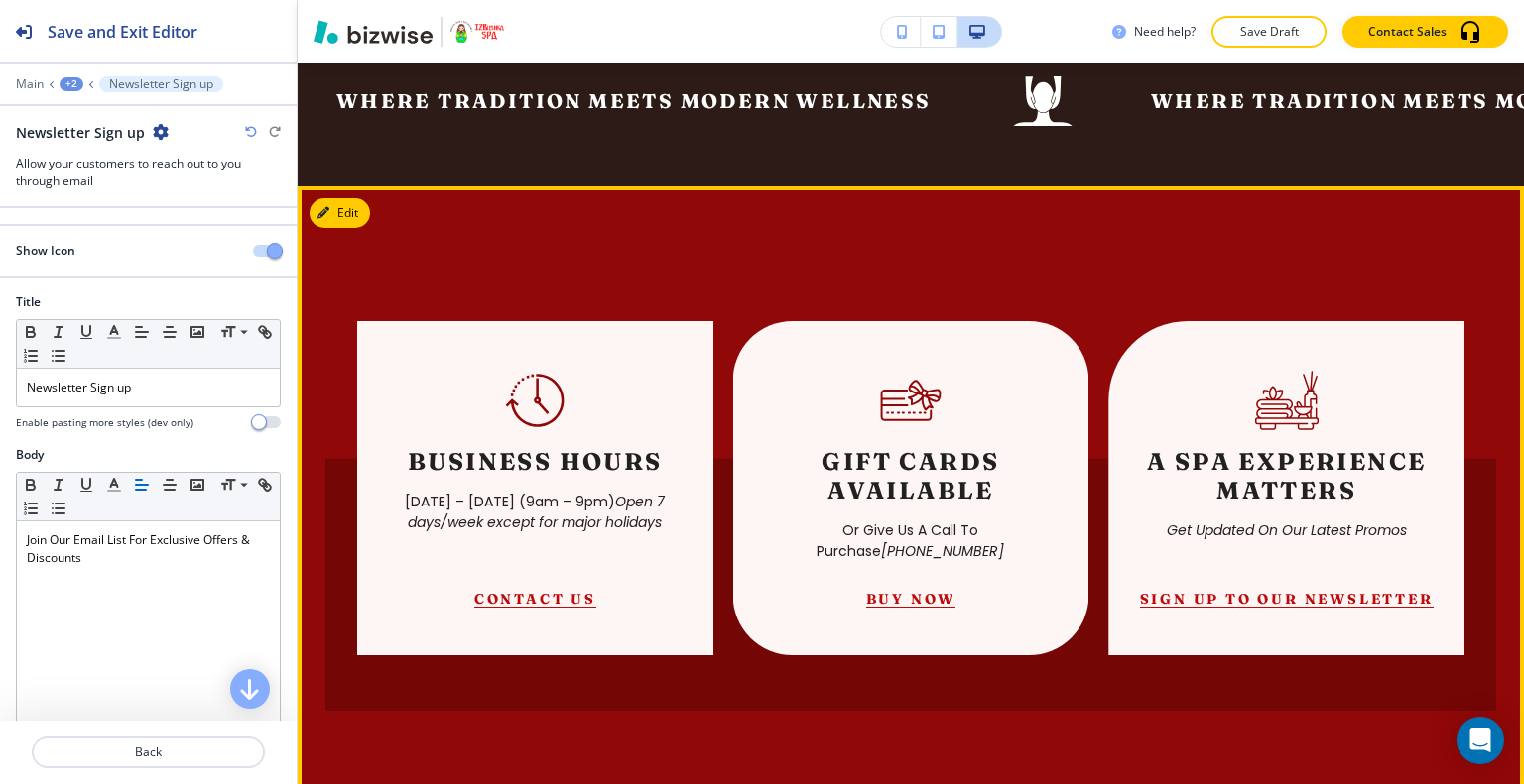
click at [349, 224] on button "Edit" at bounding box center [339, 214] width 61 height 30
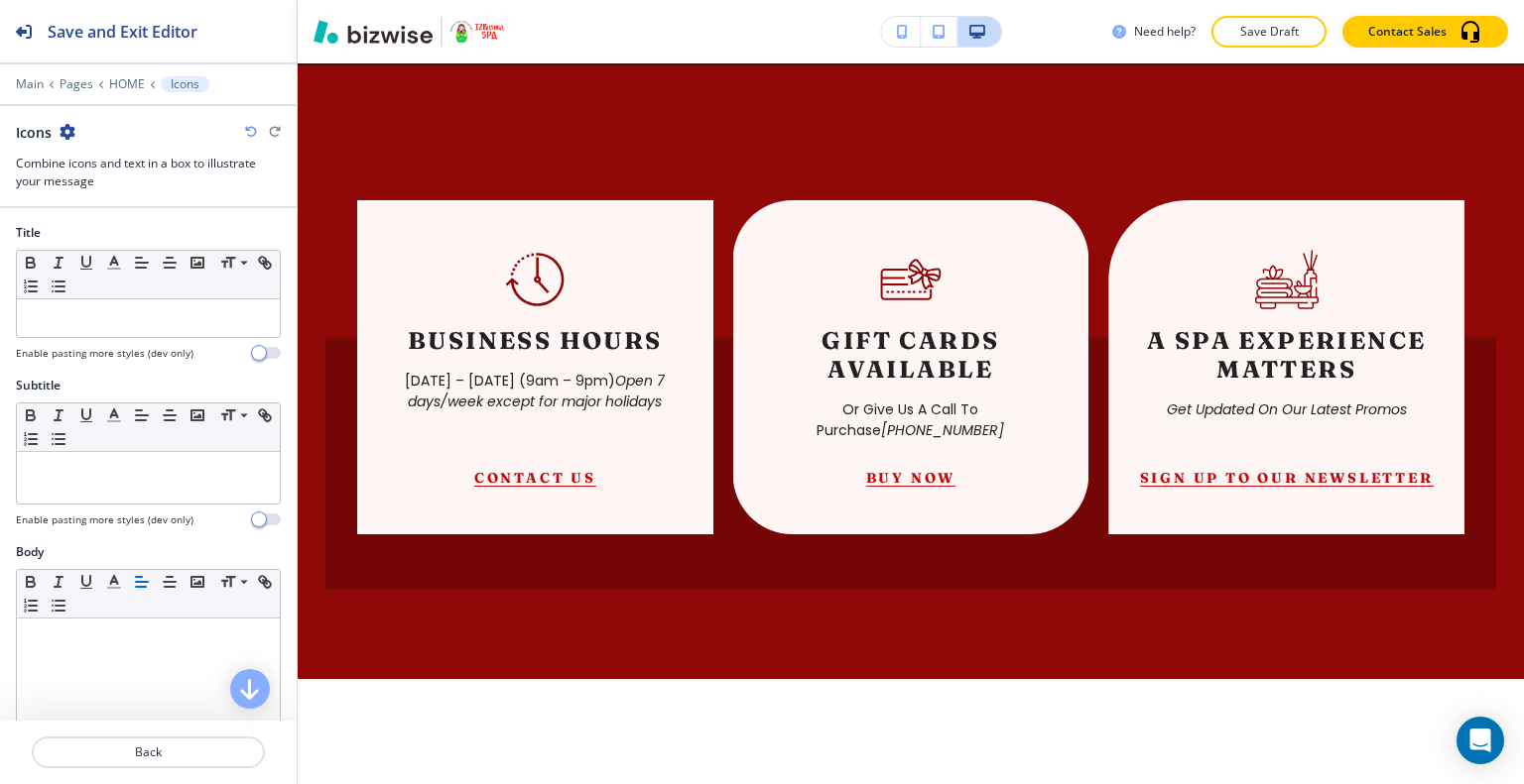
scroll to position [685, 0]
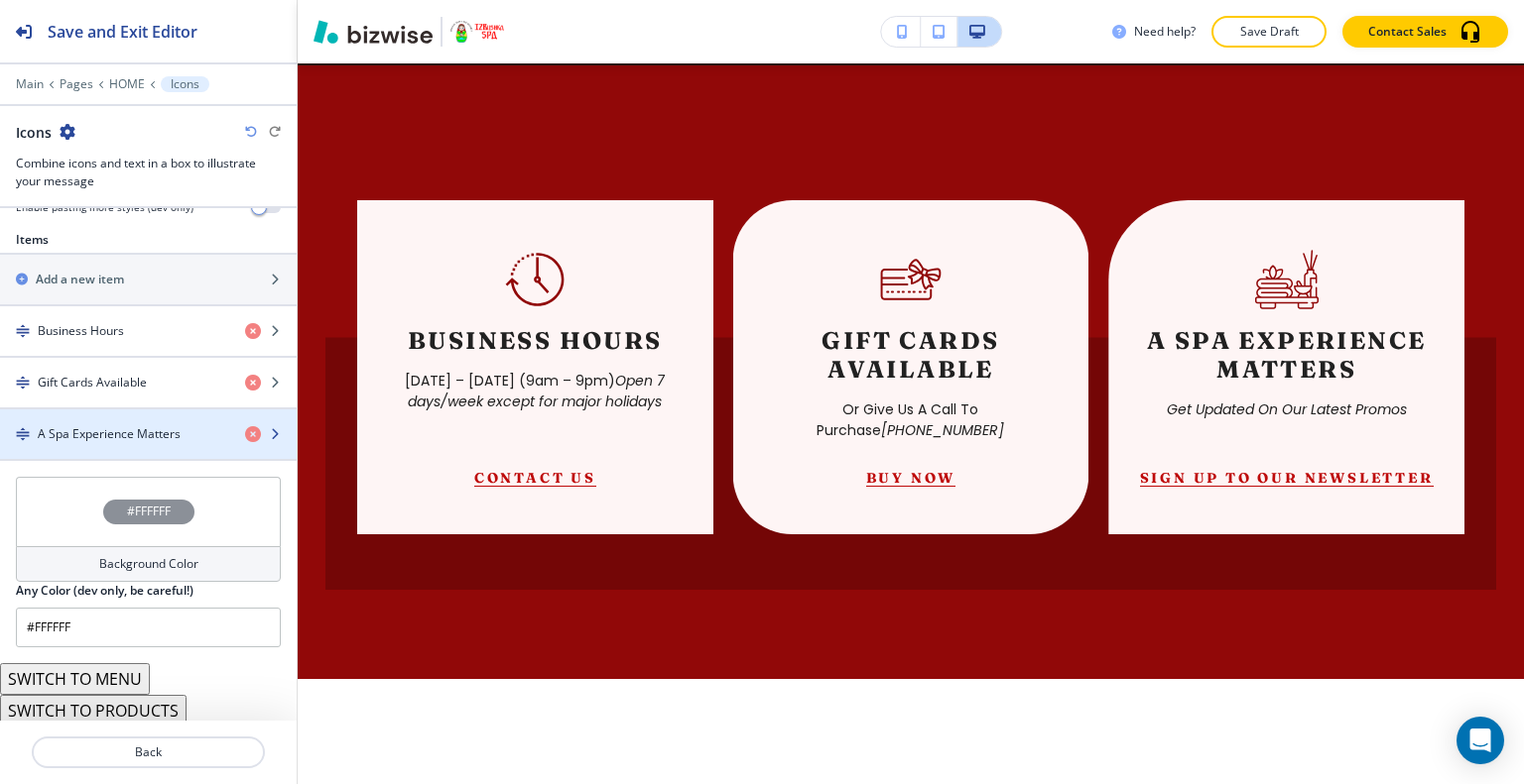
click at [157, 443] on div "button" at bounding box center [148, 451] width 296 height 16
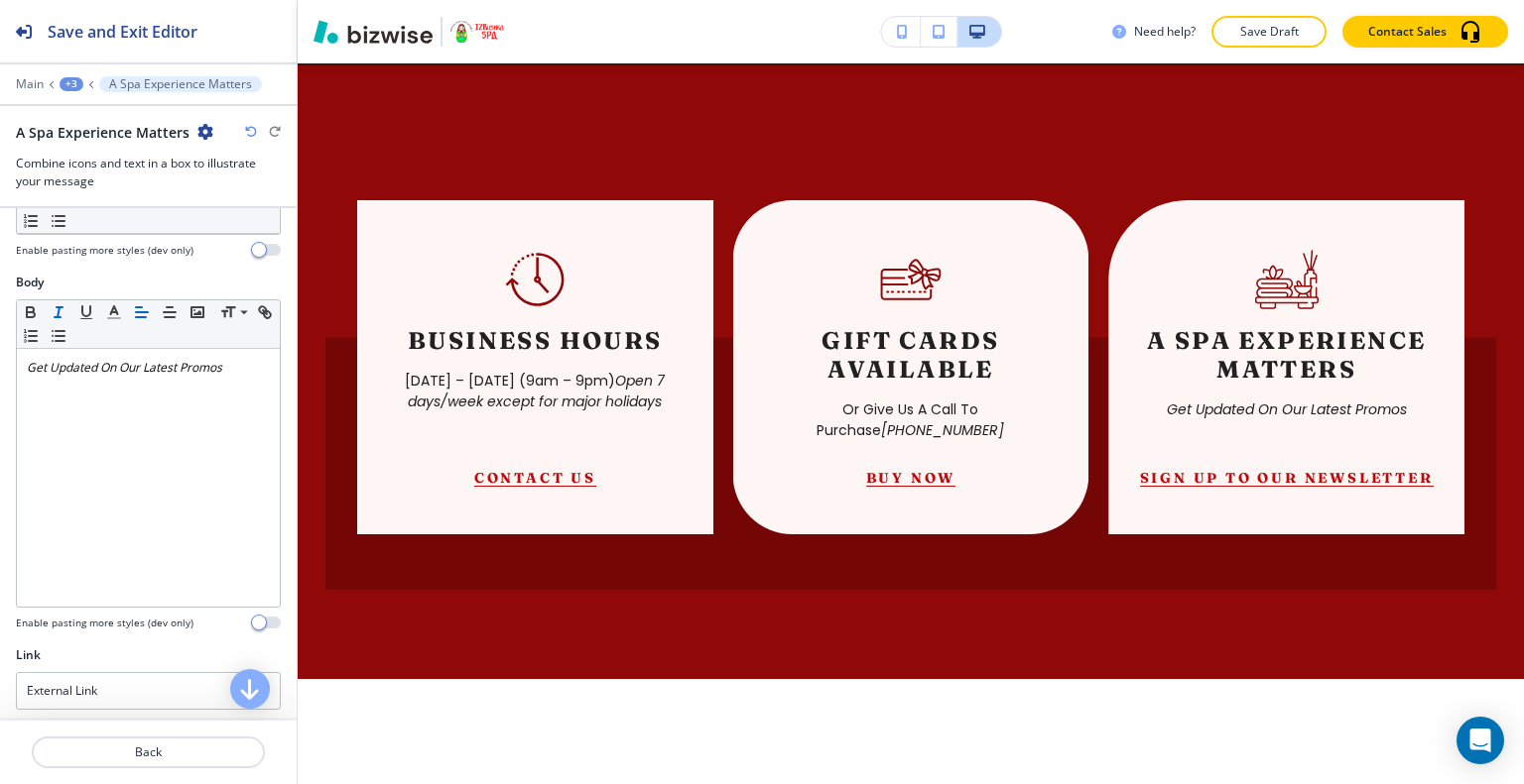
scroll to position [681, 0]
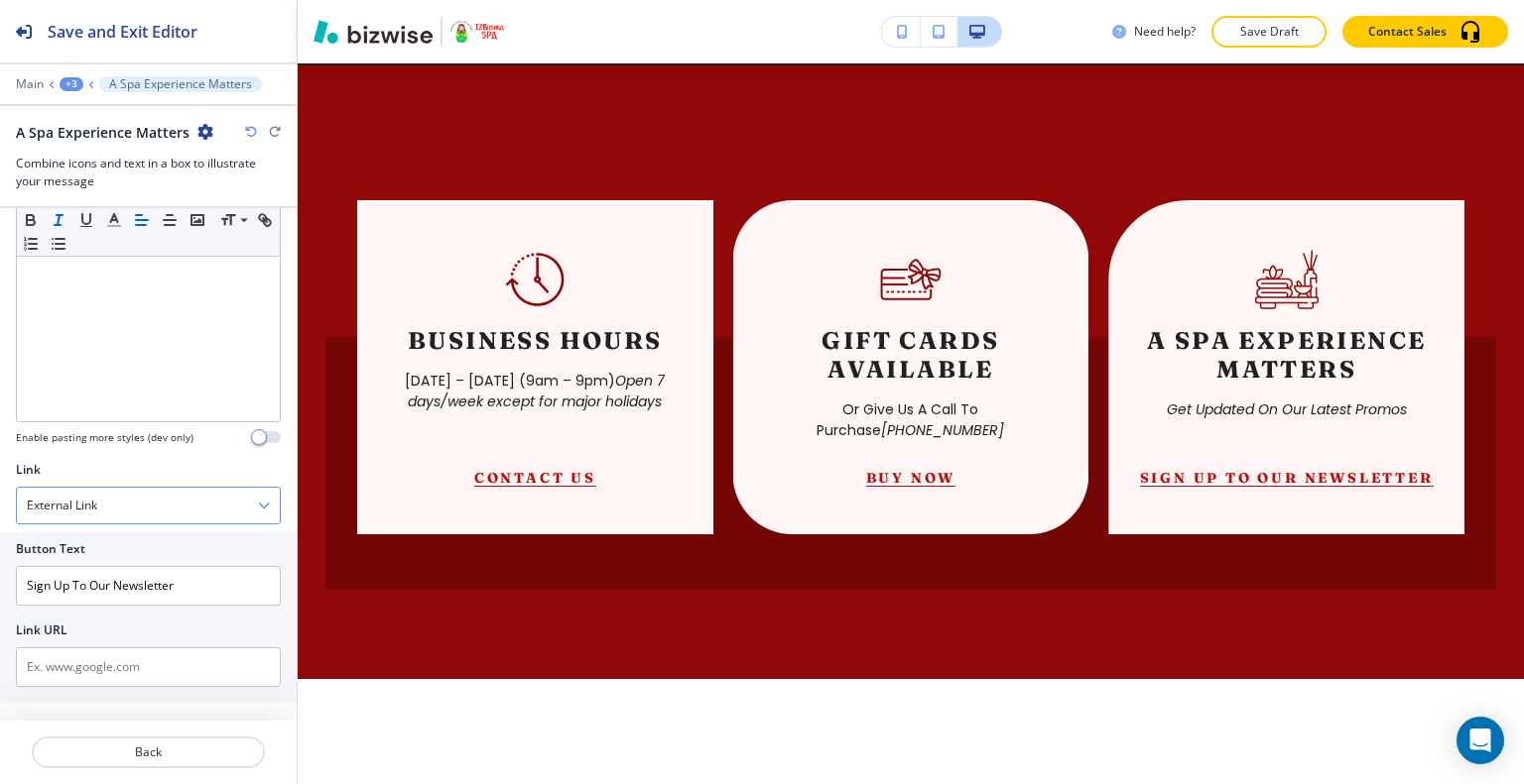
click at [149, 489] on div "External Link" at bounding box center [148, 506] width 262 height 36
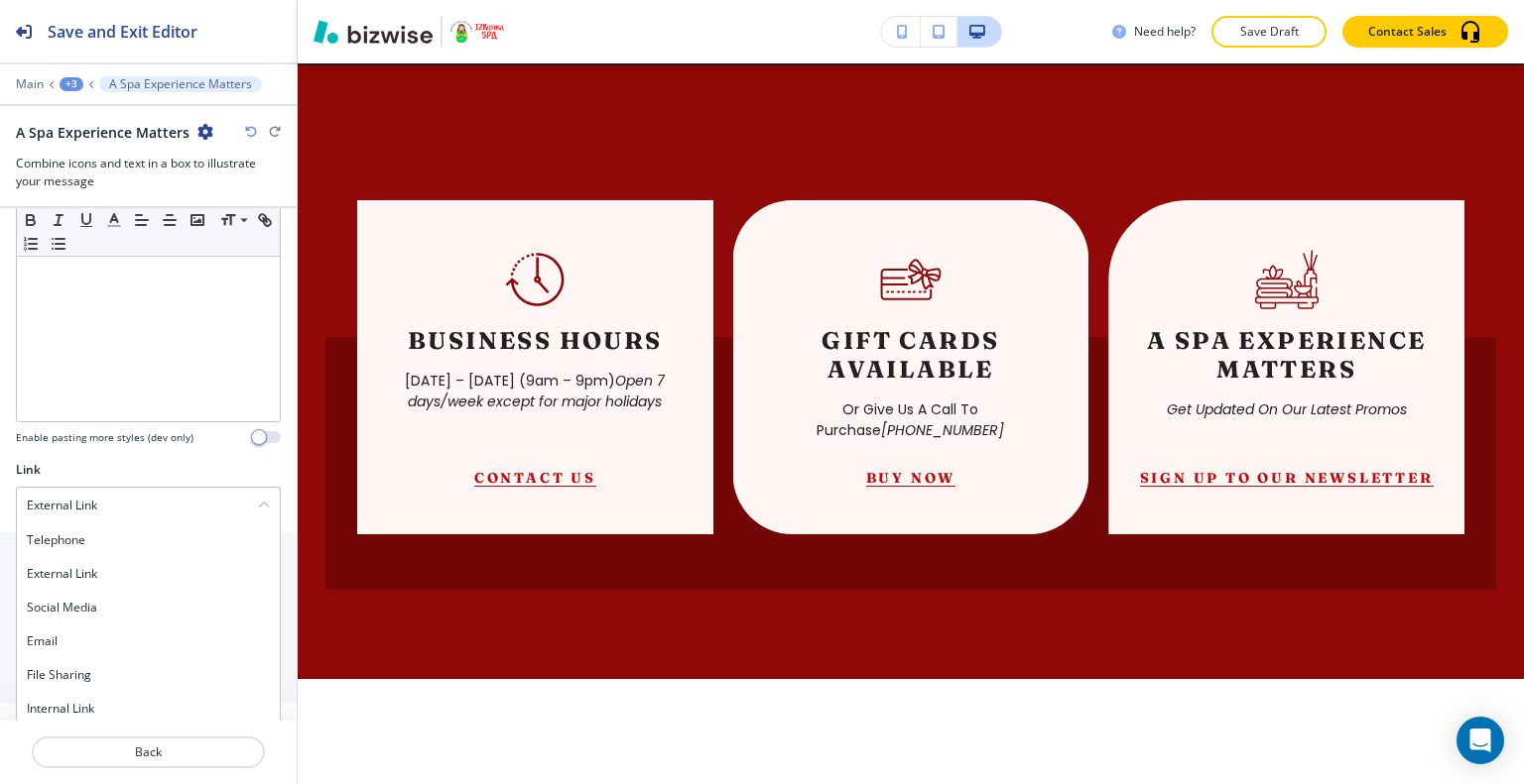
click at [175, 461] on div "Link" at bounding box center [148, 470] width 264 height 18
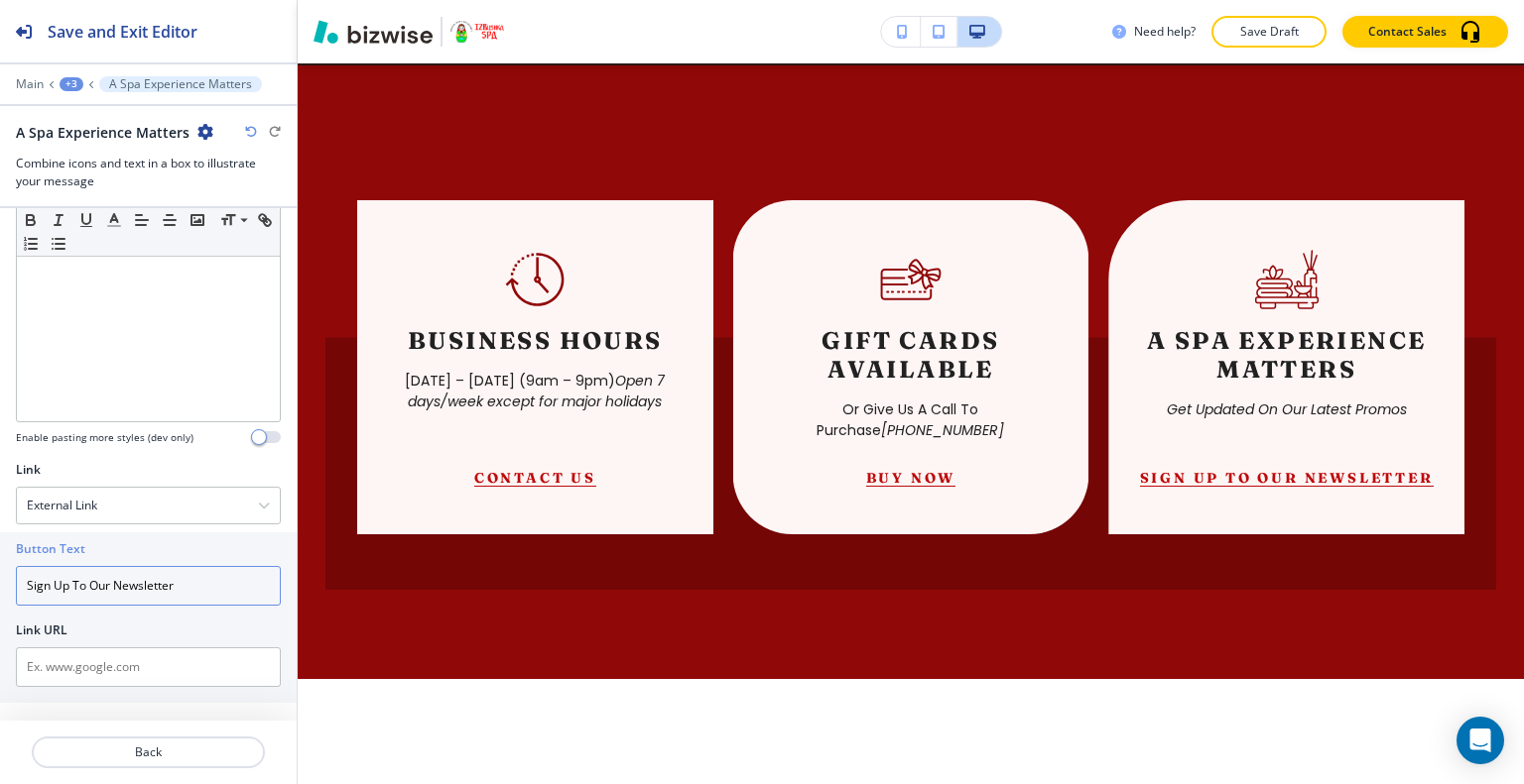
drag, startPoint x: 183, startPoint y: 586, endPoint x: 10, endPoint y: 551, distance: 176.5
click at [6, 551] on div "Button Text Sign Up To Our Newsletter Link URL" at bounding box center [148, 618] width 296 height 171
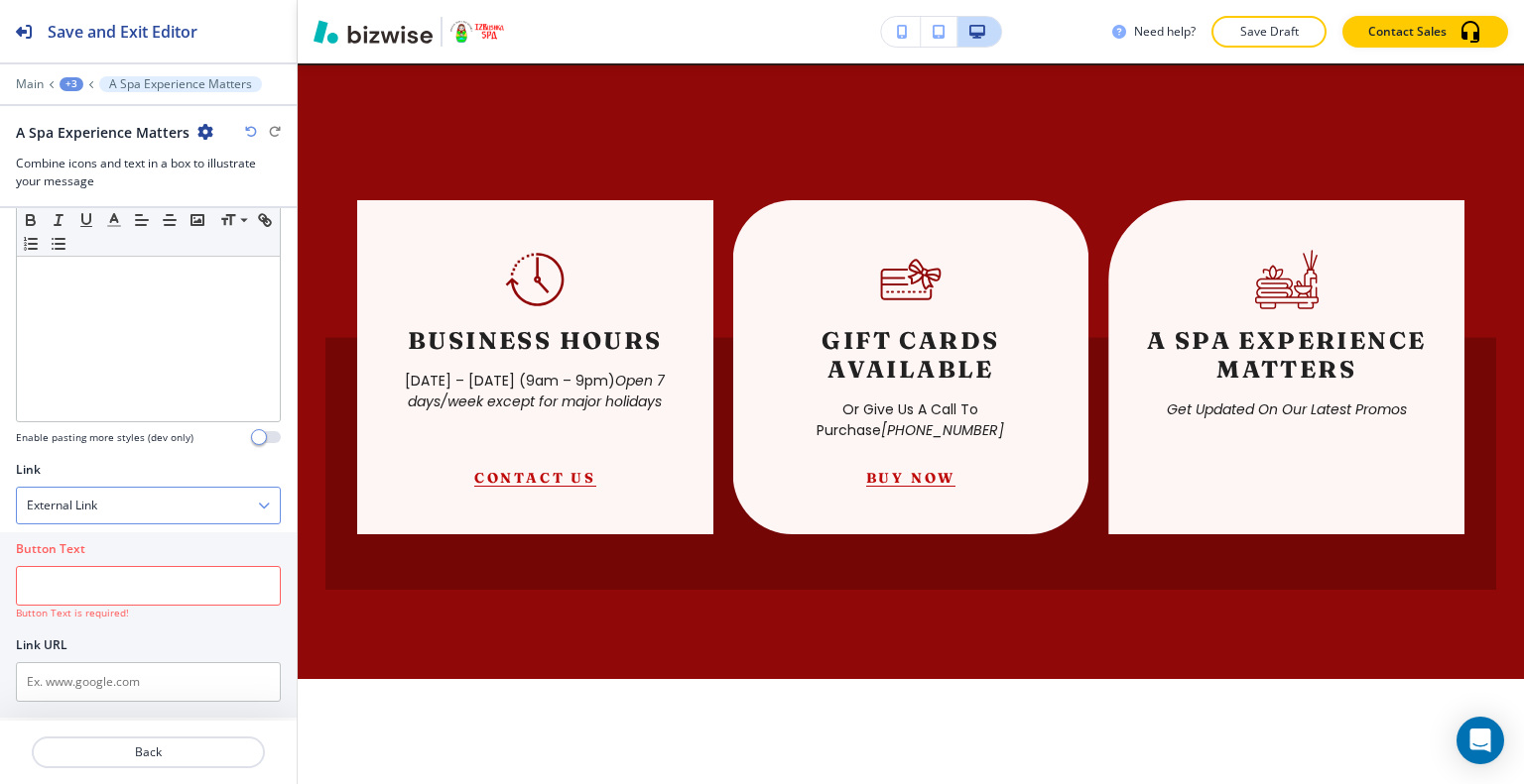
click at [115, 503] on div "External Link" at bounding box center [148, 506] width 262 height 36
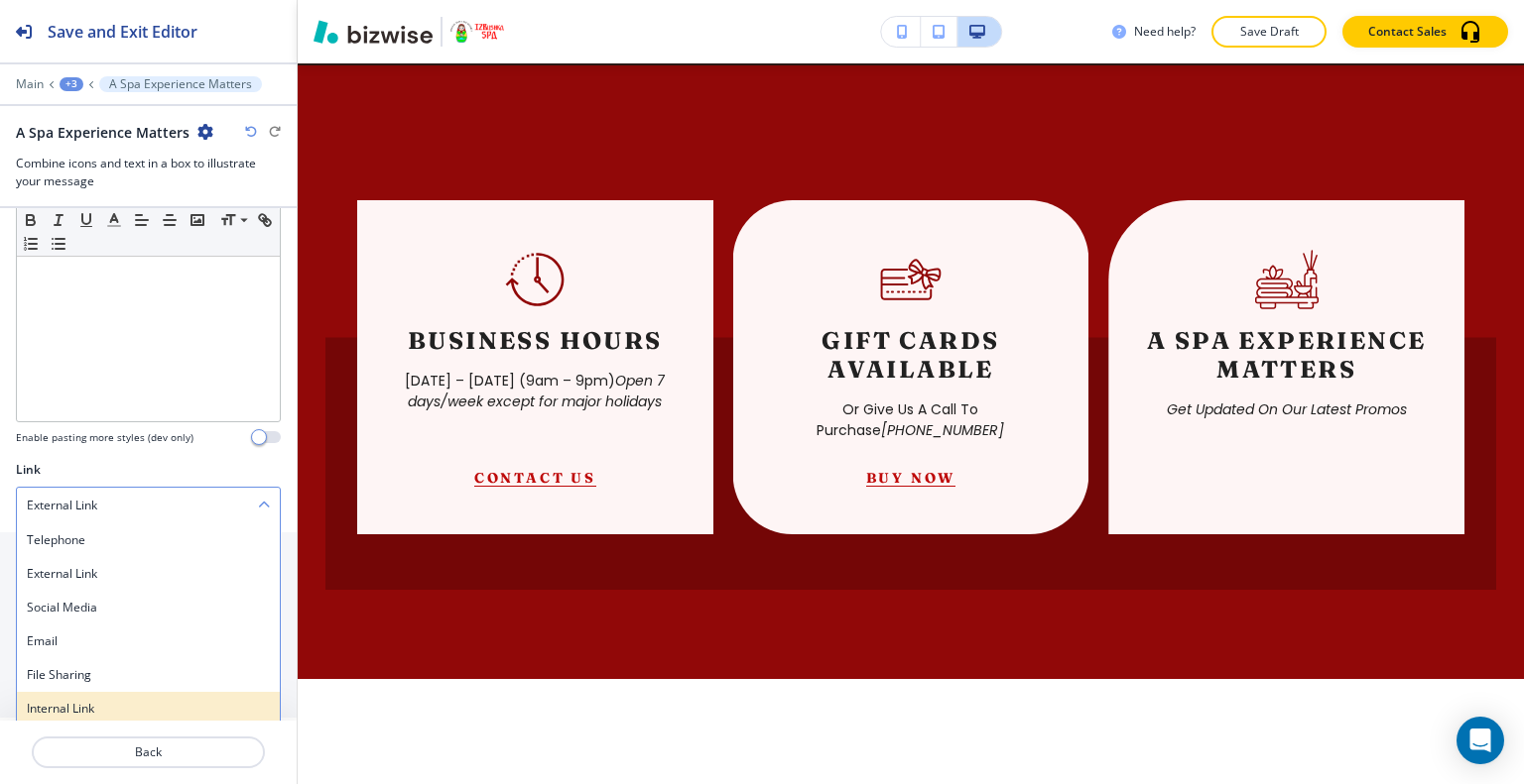
click at [98, 700] on h4 "Internal Link" at bounding box center [148, 708] width 243 height 18
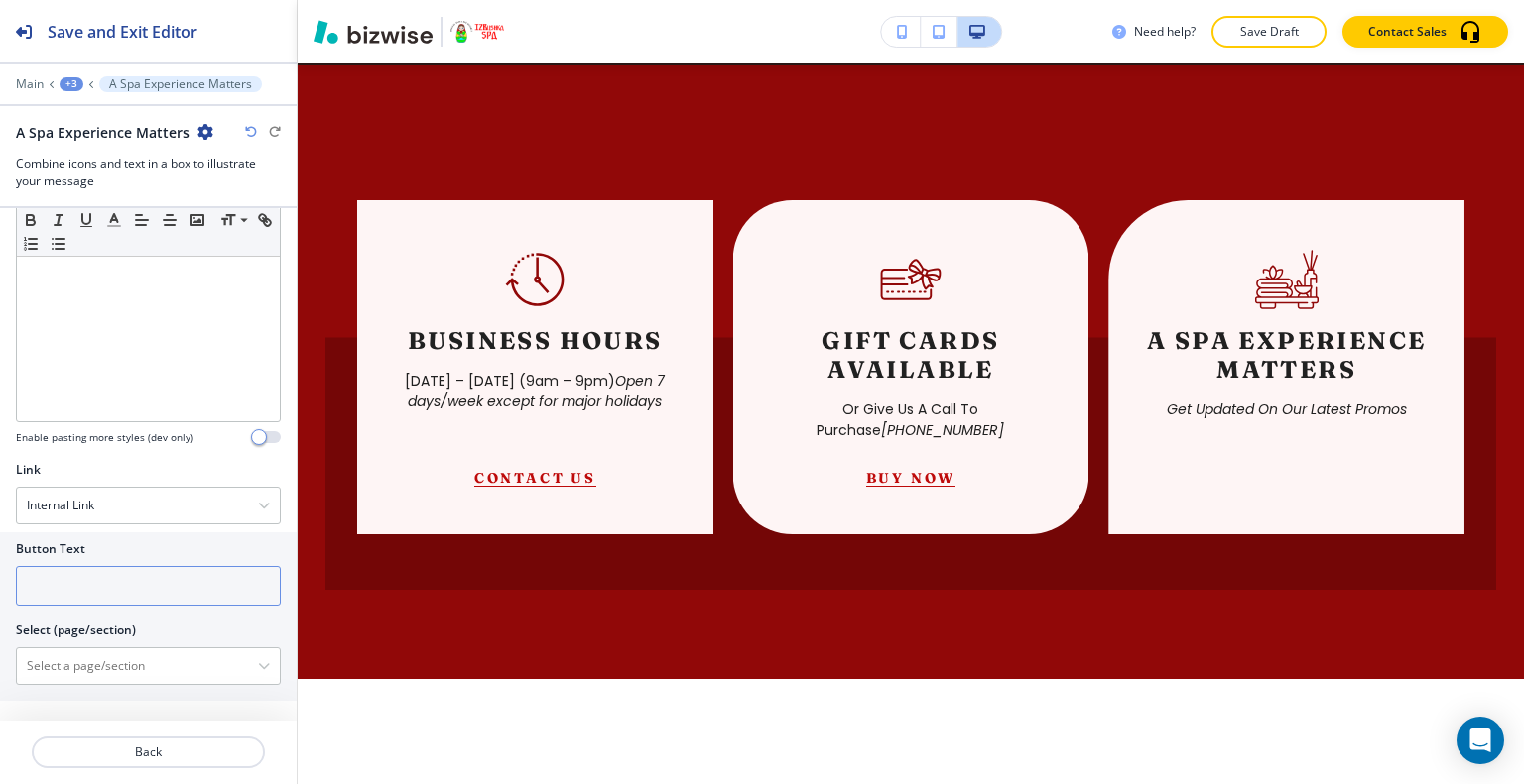
scroll to position [679, 0]
click at [78, 591] on input "text" at bounding box center [148, 588] width 264 height 40
paste input "Sign Up To Our Newsletter"
type input "Sign Up To Our Newsletter"
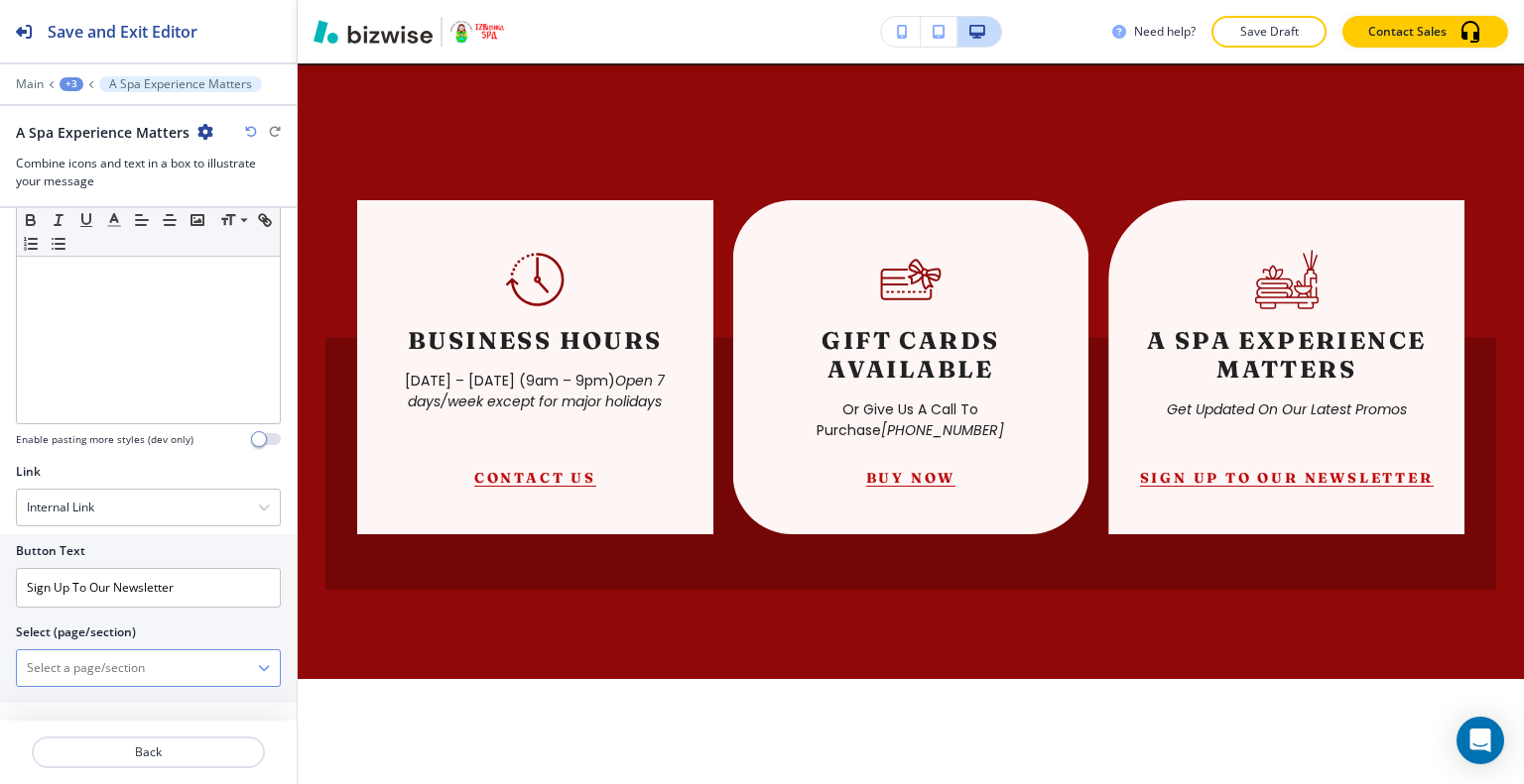
click at [127, 652] on \(page\/section\) "Manual Input" at bounding box center [137, 669] width 241 height 34
paste \(page\/section\) "Sign Up To Our Newsletter"
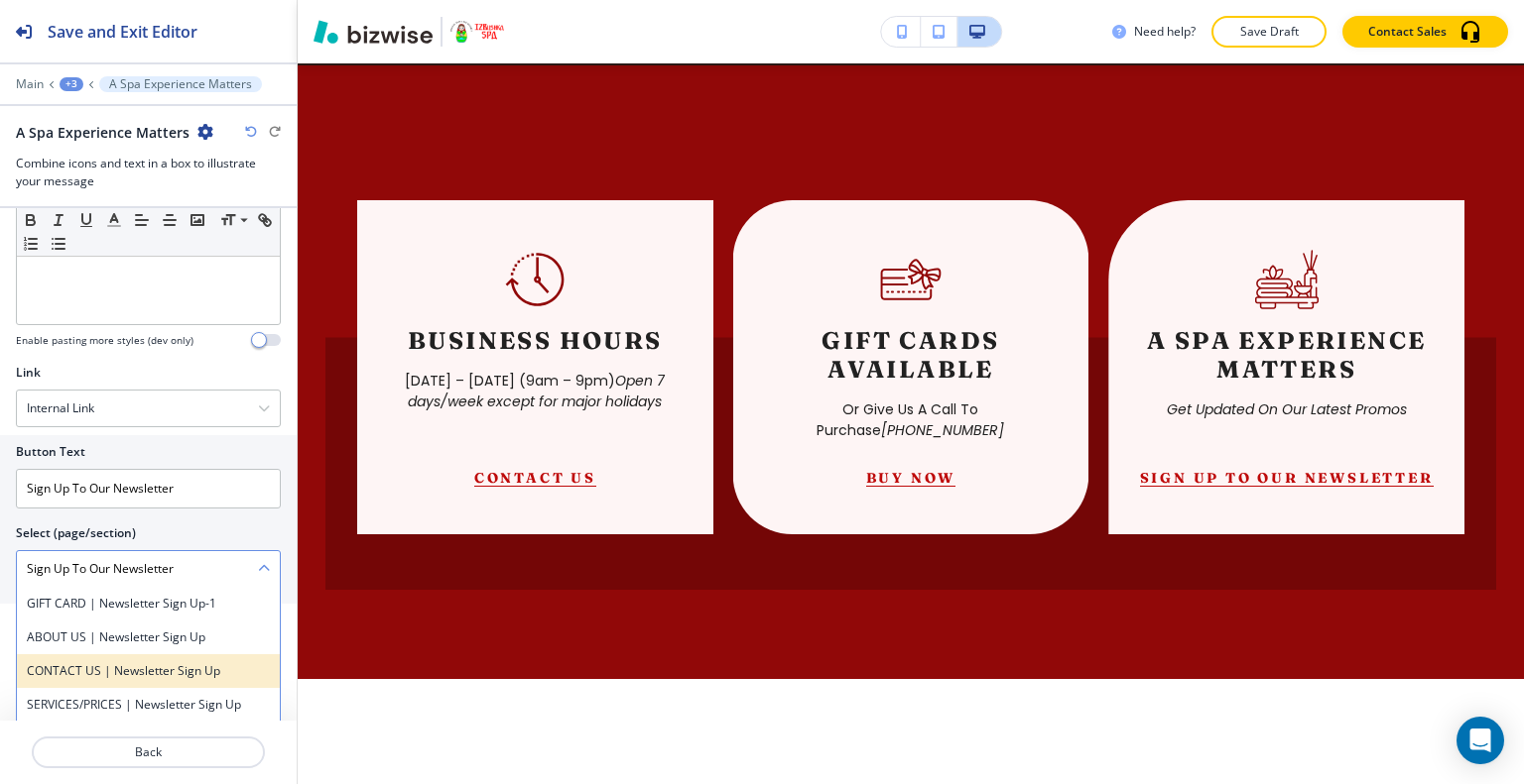
scroll to position [877, 0]
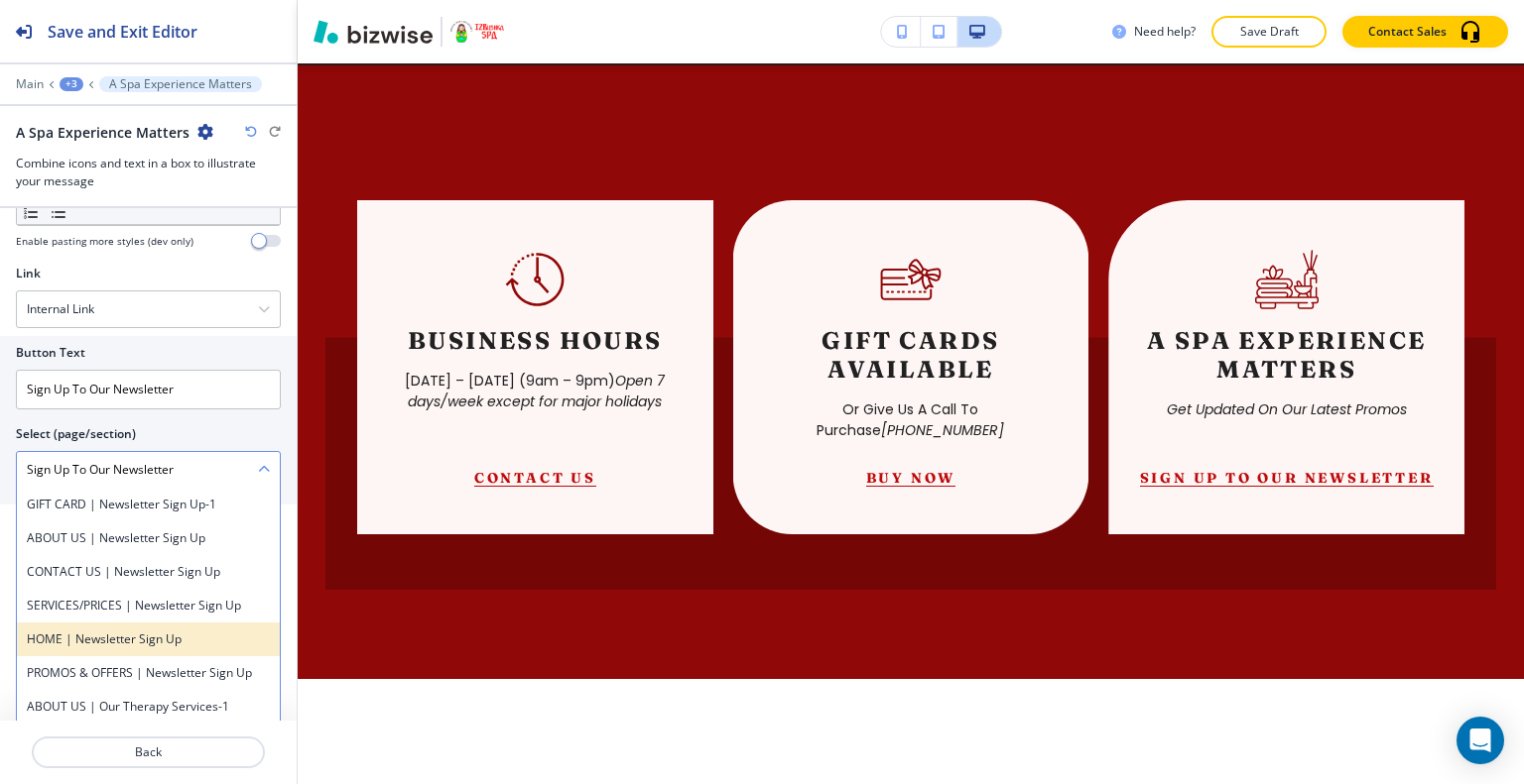
click at [187, 641] on h4 "HOME | Newsletter Sign up" at bounding box center [148, 640] width 243 height 18
type \(page\/section\) "HOME | Newsletter Sign up"
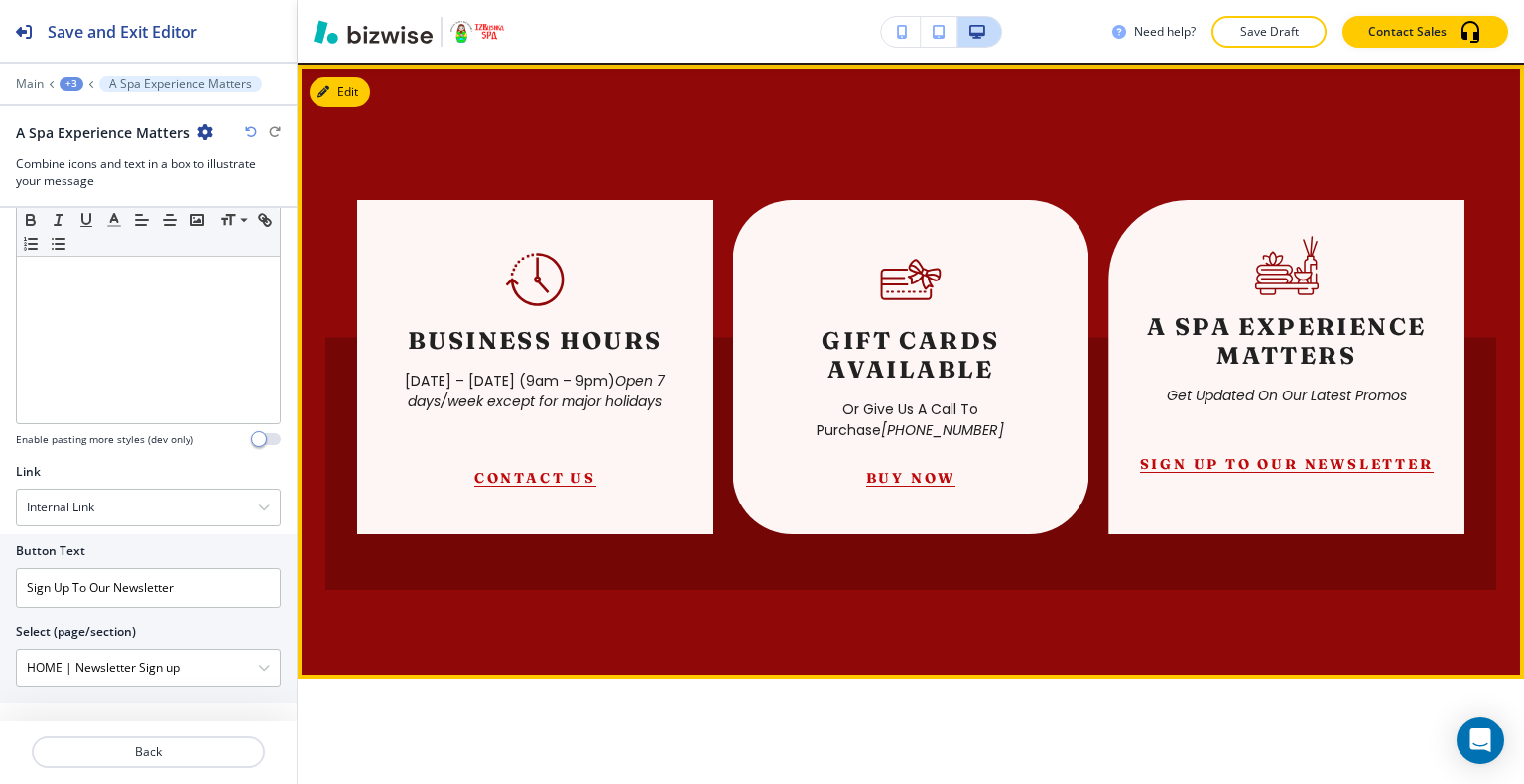
click at [1182, 456] on div "A Spa Experience Matters Get Updated On Our Latest Promos Sign Up To Our Newsle…" at bounding box center [1285, 368] width 356 height 334
click at [1193, 455] on button "Sign Up To Our Newsletter" at bounding box center [1285, 464] width 293 height 18
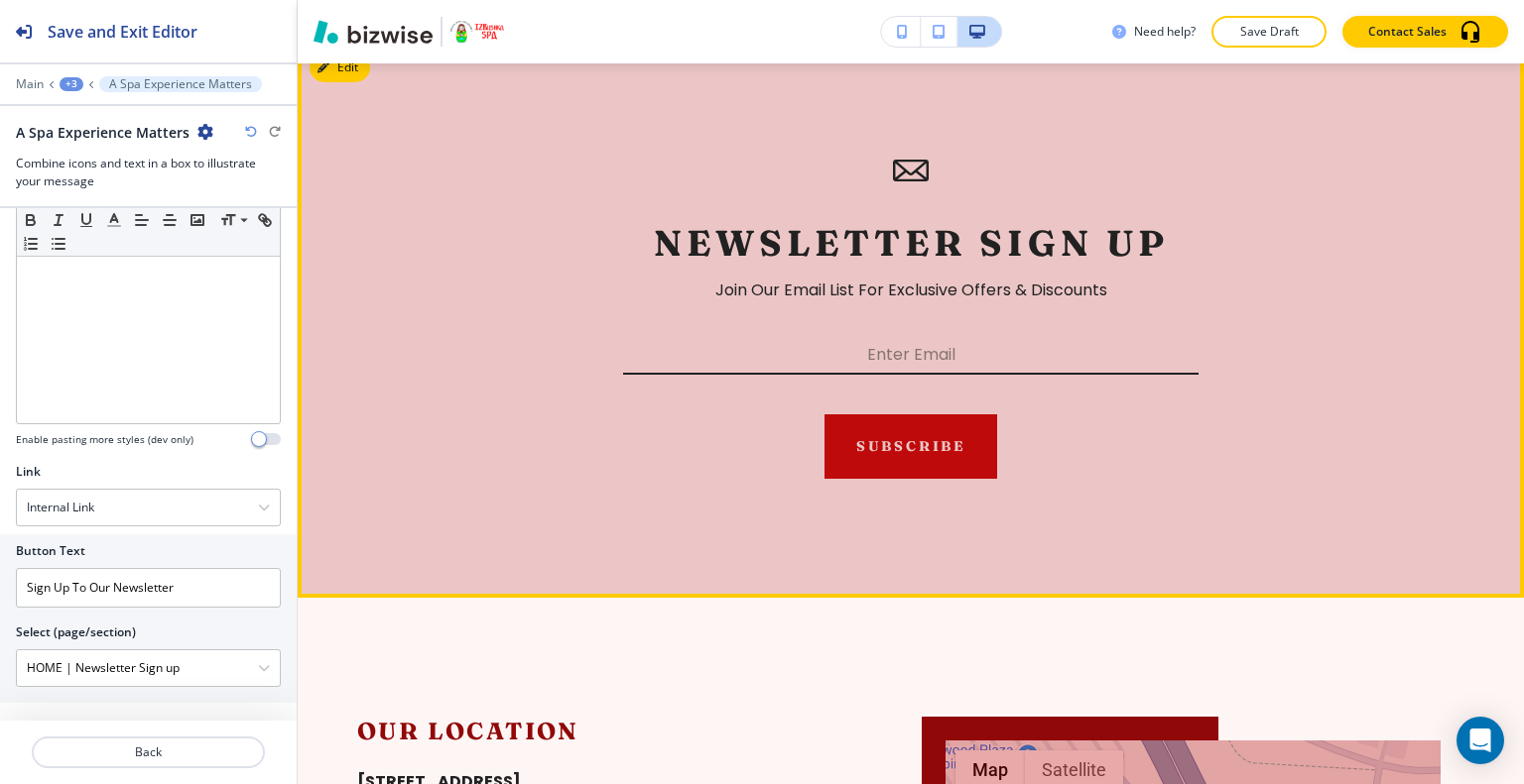
scroll to position [4819, 0]
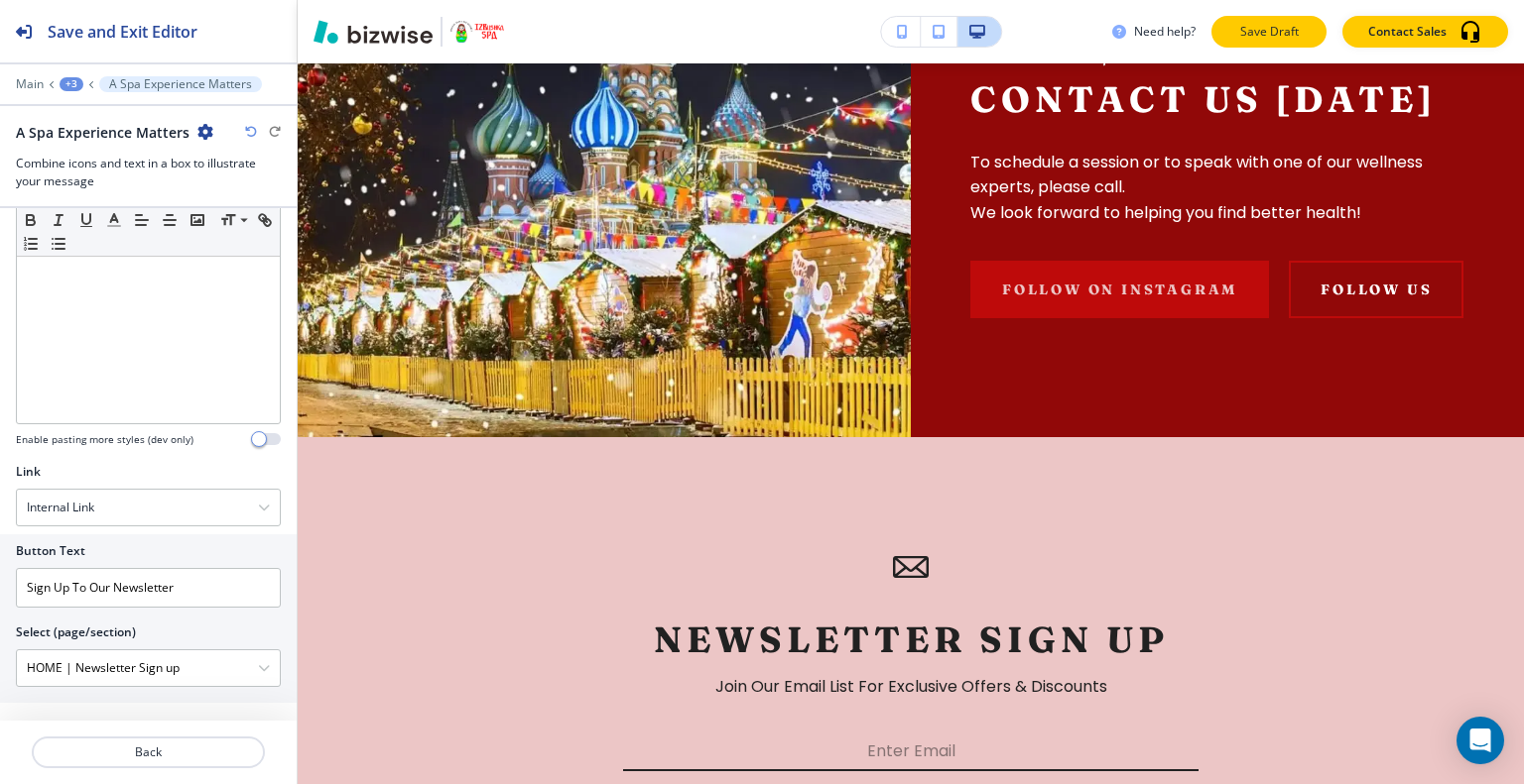
click at [1246, 40] on p "Save Draft" at bounding box center [1269, 32] width 64 height 18
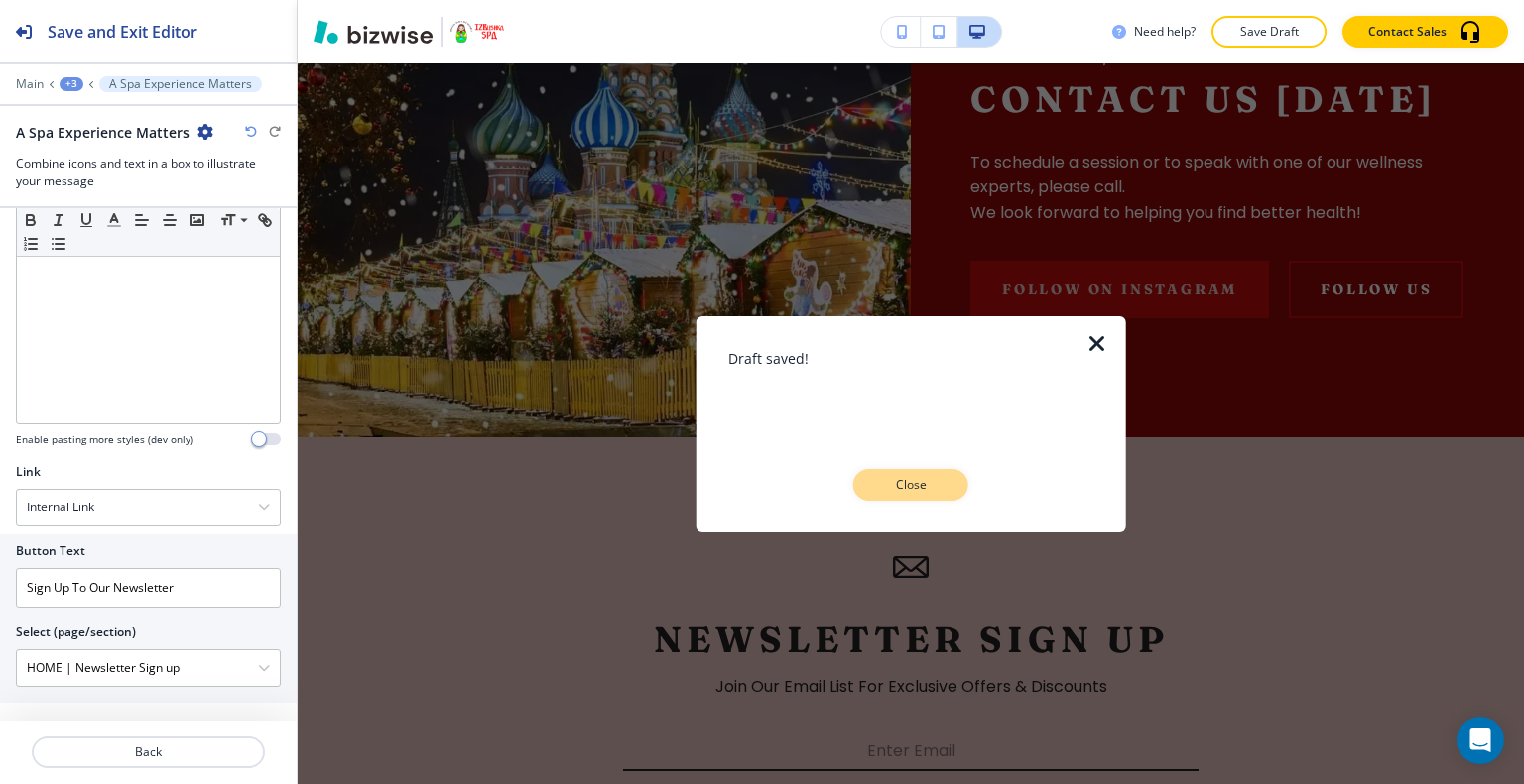
drag, startPoint x: 934, startPoint y: 483, endPoint x: 1190, endPoint y: 431, distance: 261.2
click at [934, 482] on p "Close" at bounding box center [911, 485] width 64 height 18
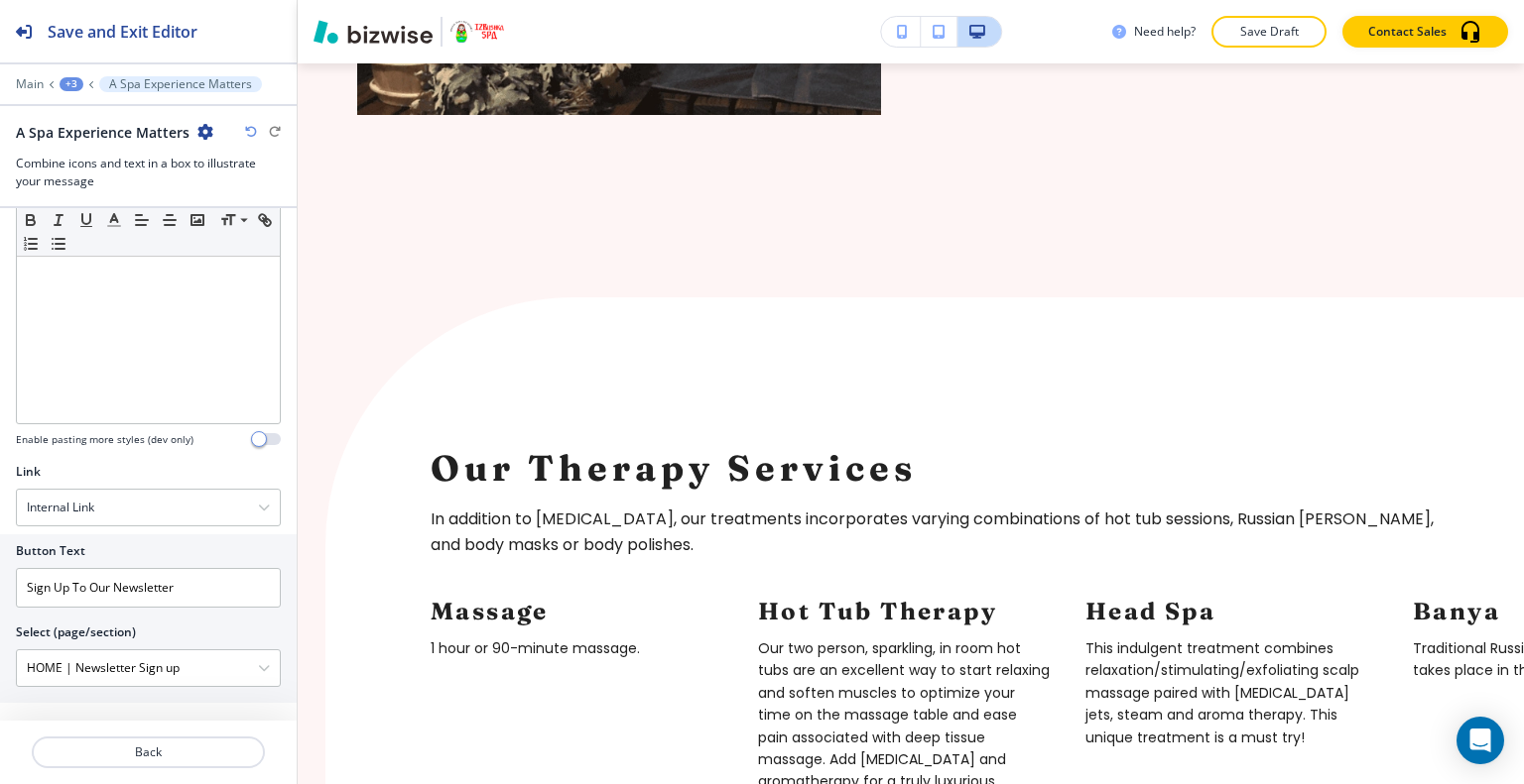
scroll to position [0, 0]
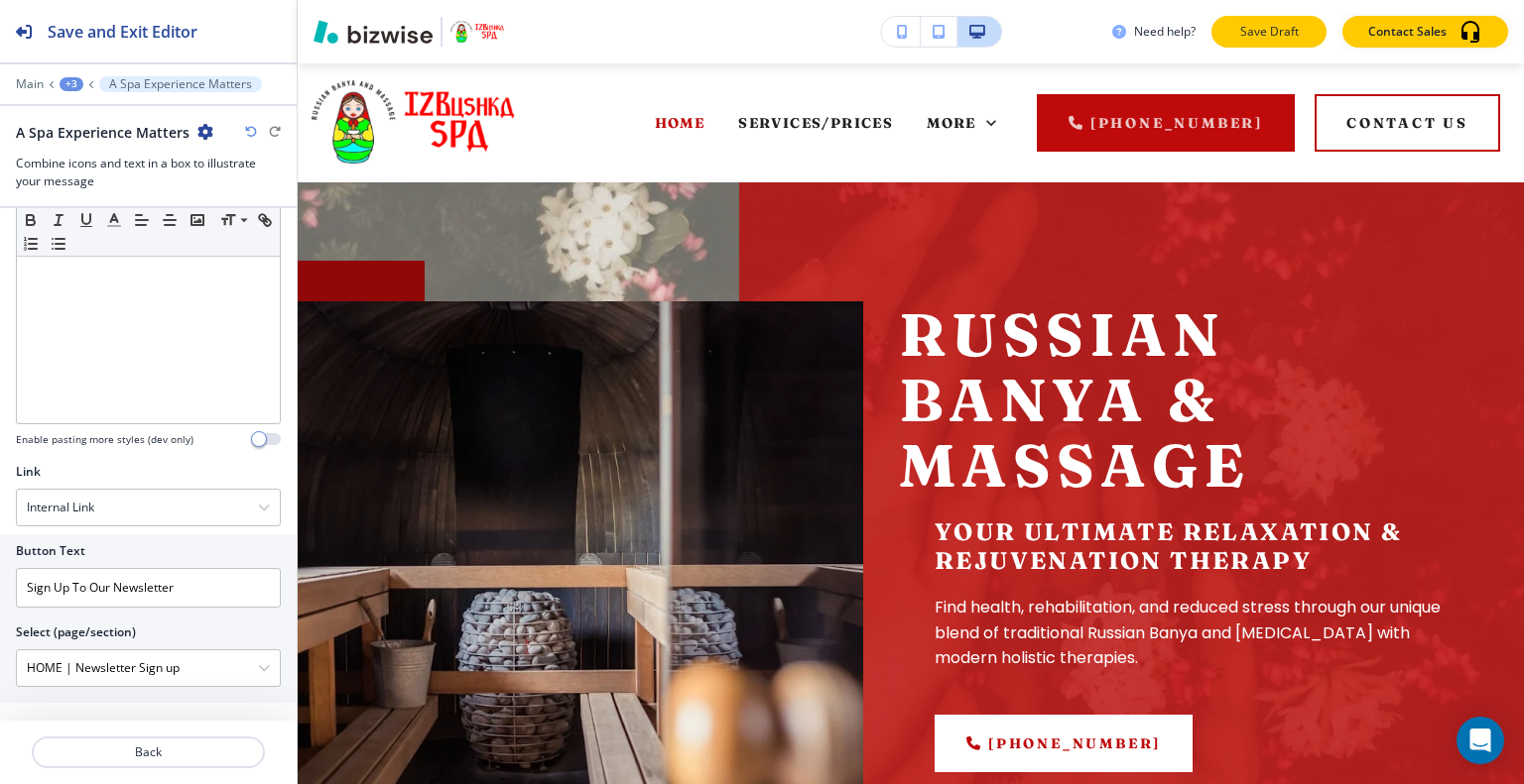
click at [1295, 34] on p "Save Draft" at bounding box center [1269, 32] width 64 height 18
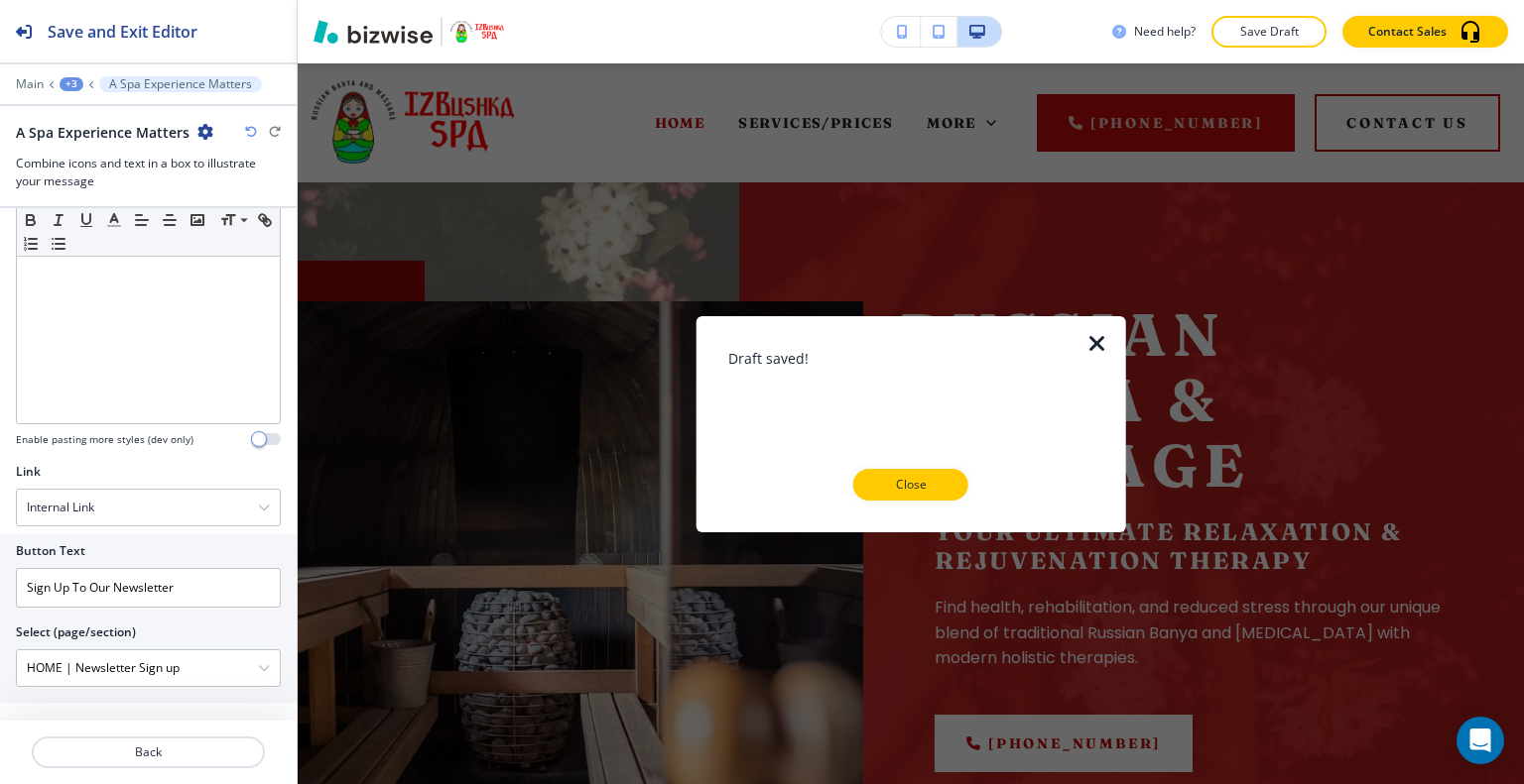
click at [932, 501] on div at bounding box center [911, 517] width 366 height 32
click at [932, 498] on button "Close" at bounding box center [911, 485] width 115 height 32
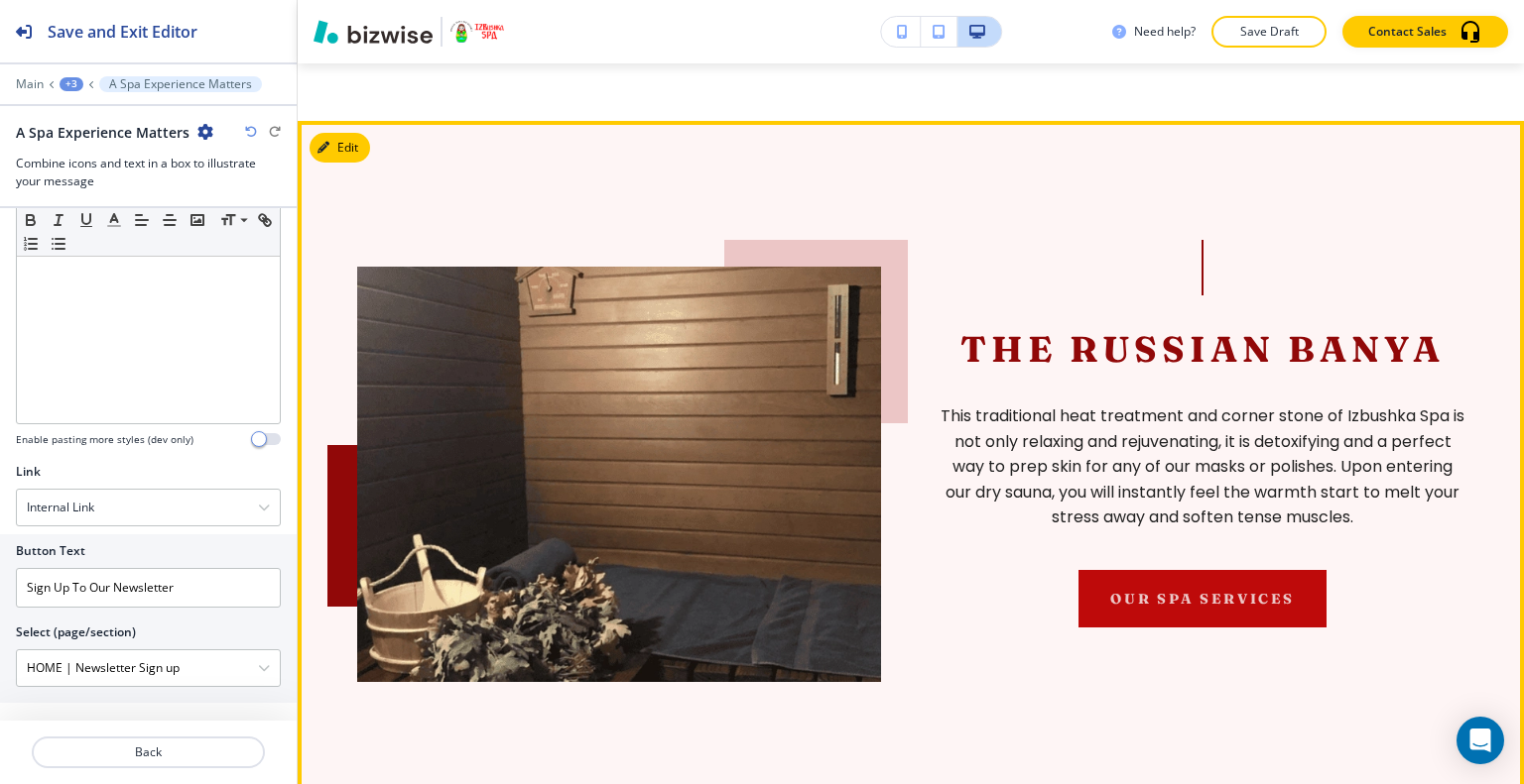
scroll to position [1983, 0]
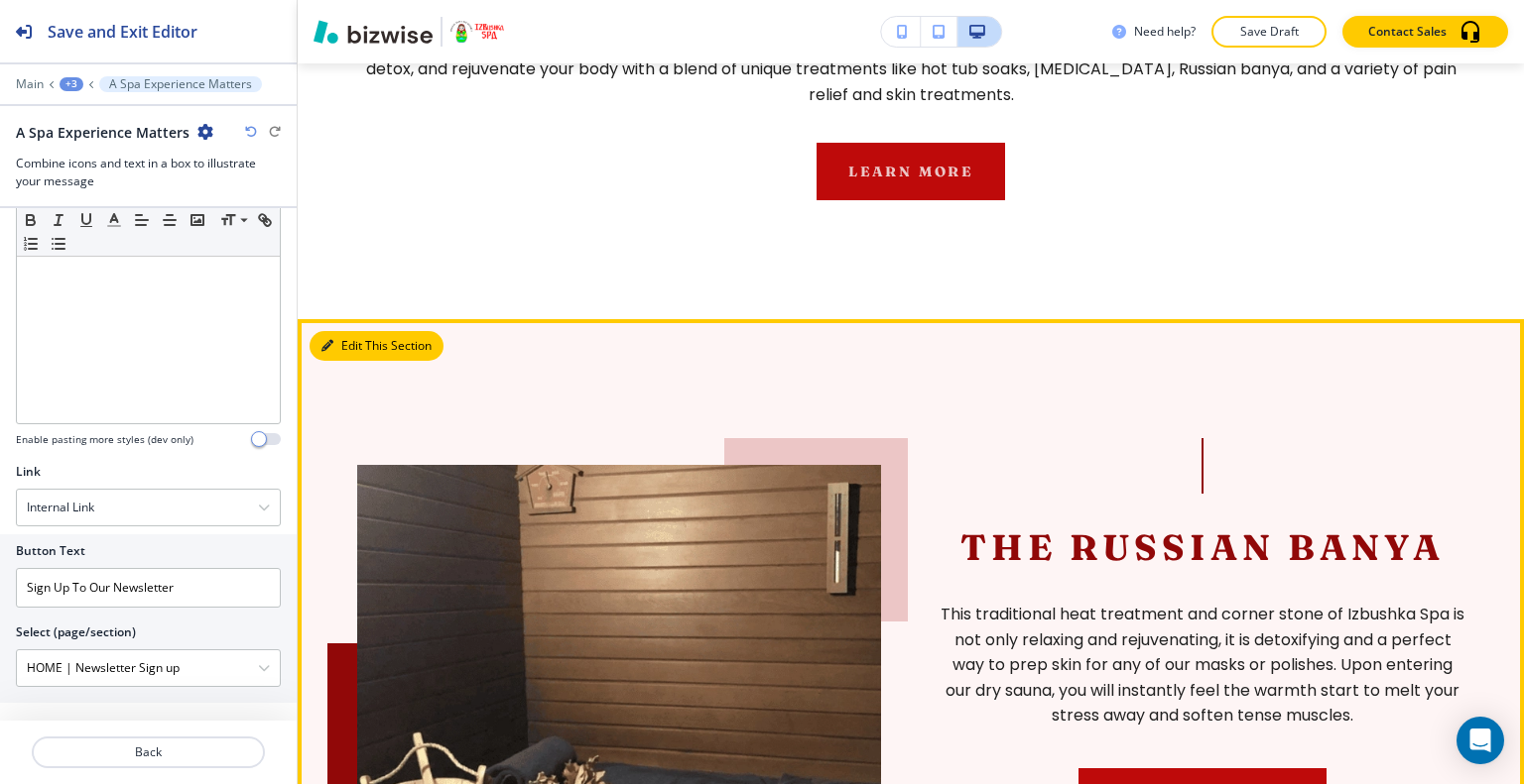
click at [359, 331] on button "Edit This Section" at bounding box center [376, 346] width 134 height 30
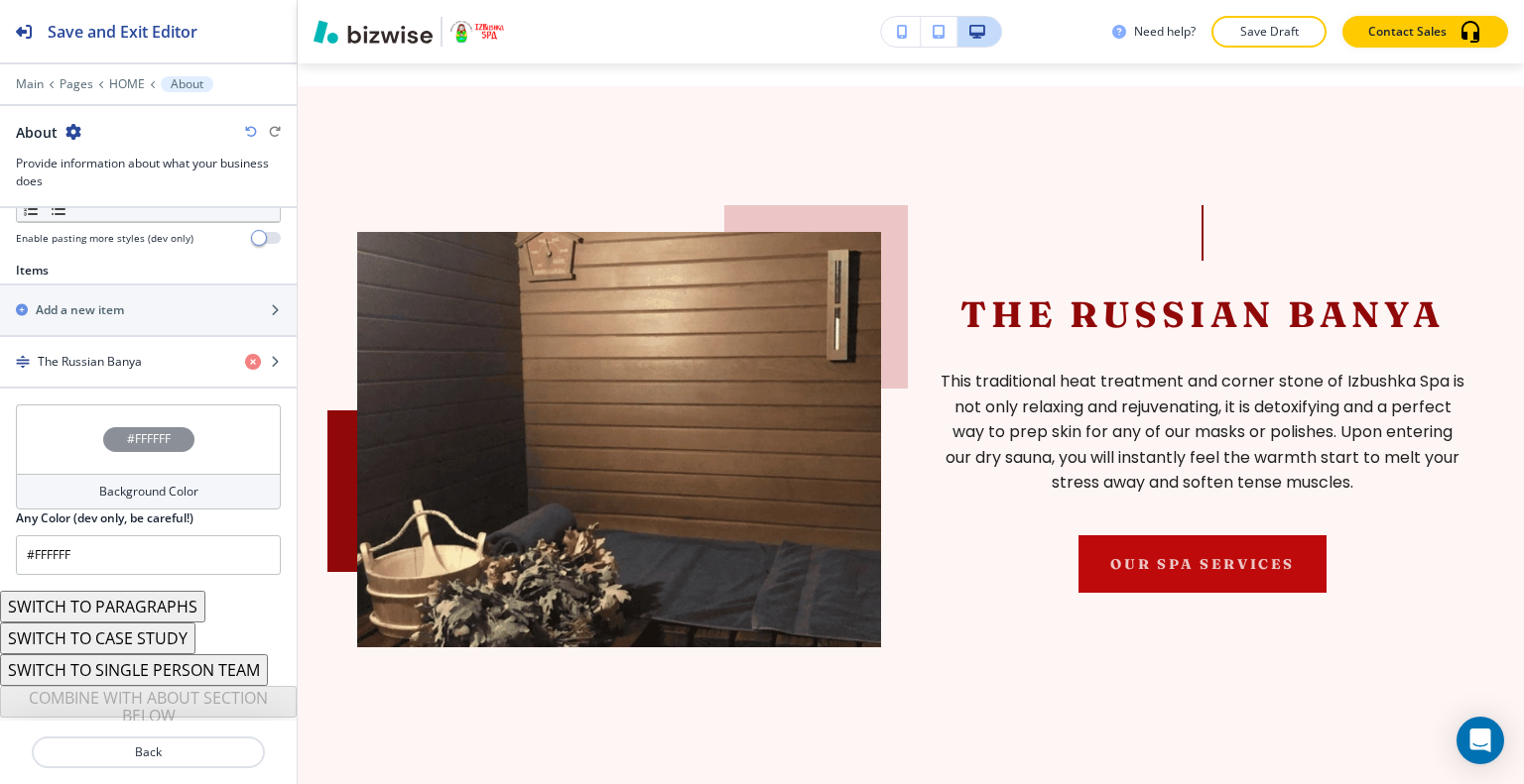
click at [70, 417] on div "#FFFFFF" at bounding box center [148, 439] width 264 height 70
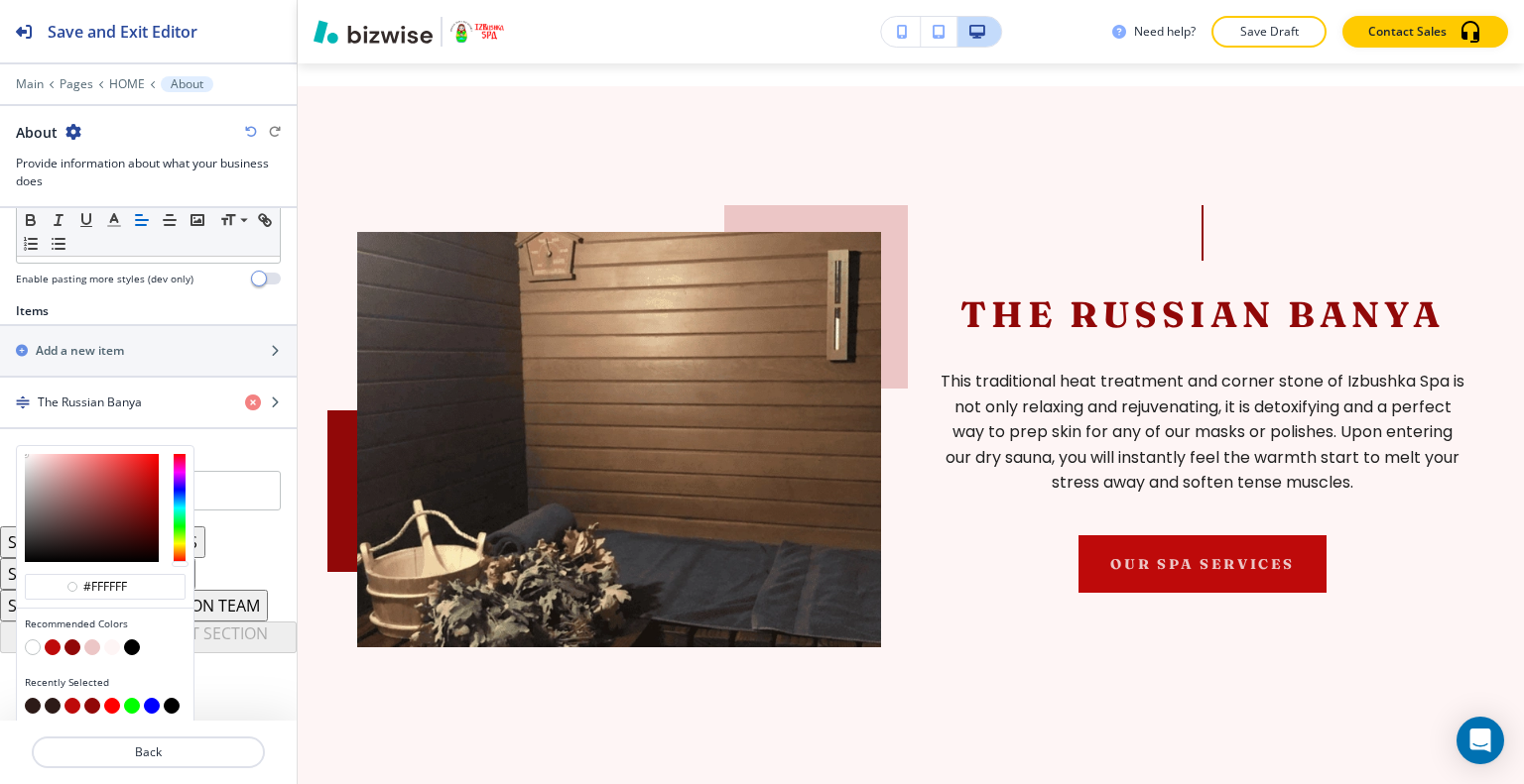
drag, startPoint x: 139, startPoint y: 581, endPoint x: 0, endPoint y: 578, distance: 139.0
click at [0, 578] on div "Title Small Normal Large Huge Enable pasting more styles (dev only) Subtitle Sm…" at bounding box center [148, 465] width 296 height 513
paste input "79522B"
type input "#79522B"
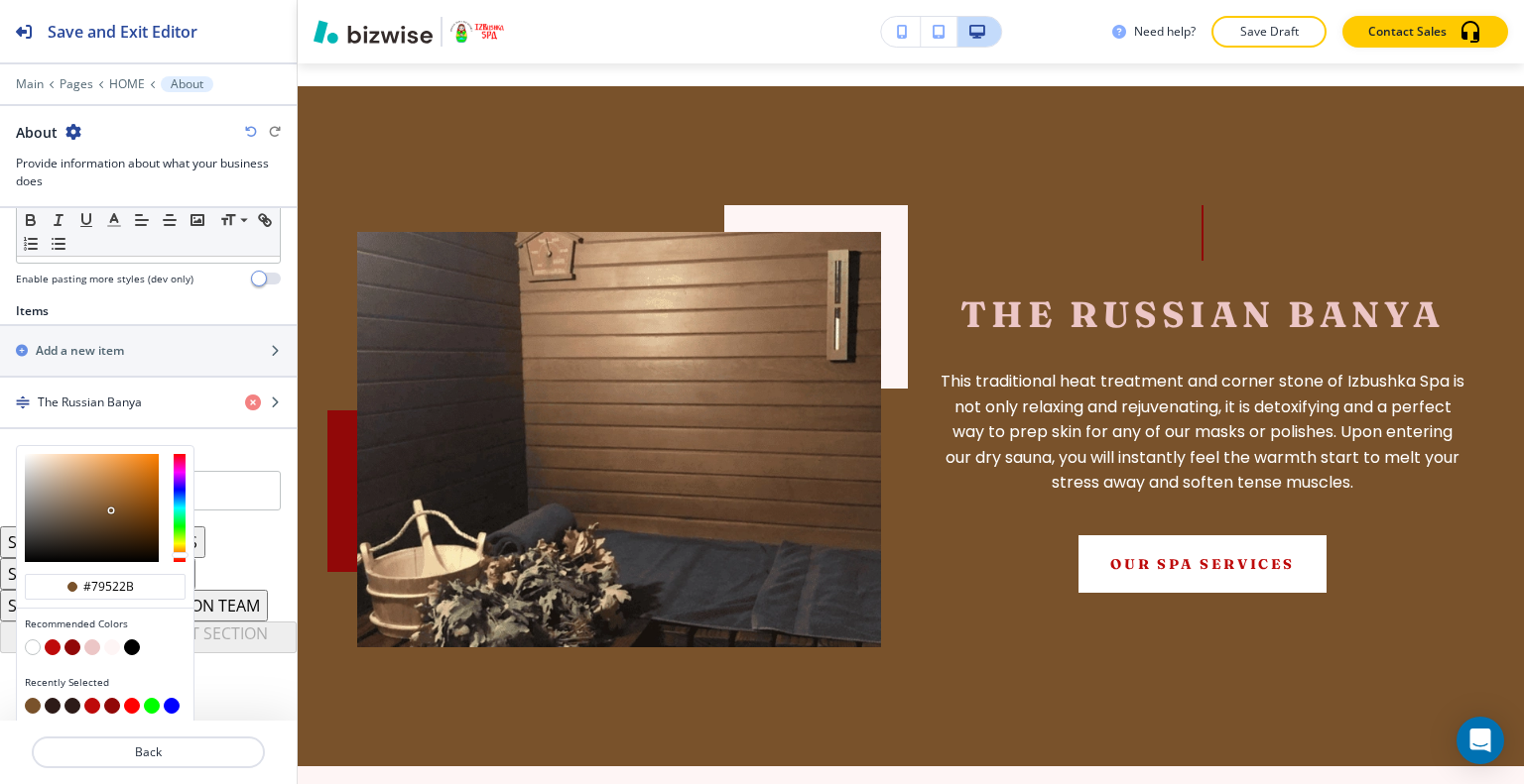
type input "#79522b"
click at [52, 698] on button "button" at bounding box center [53, 706] width 16 height 16
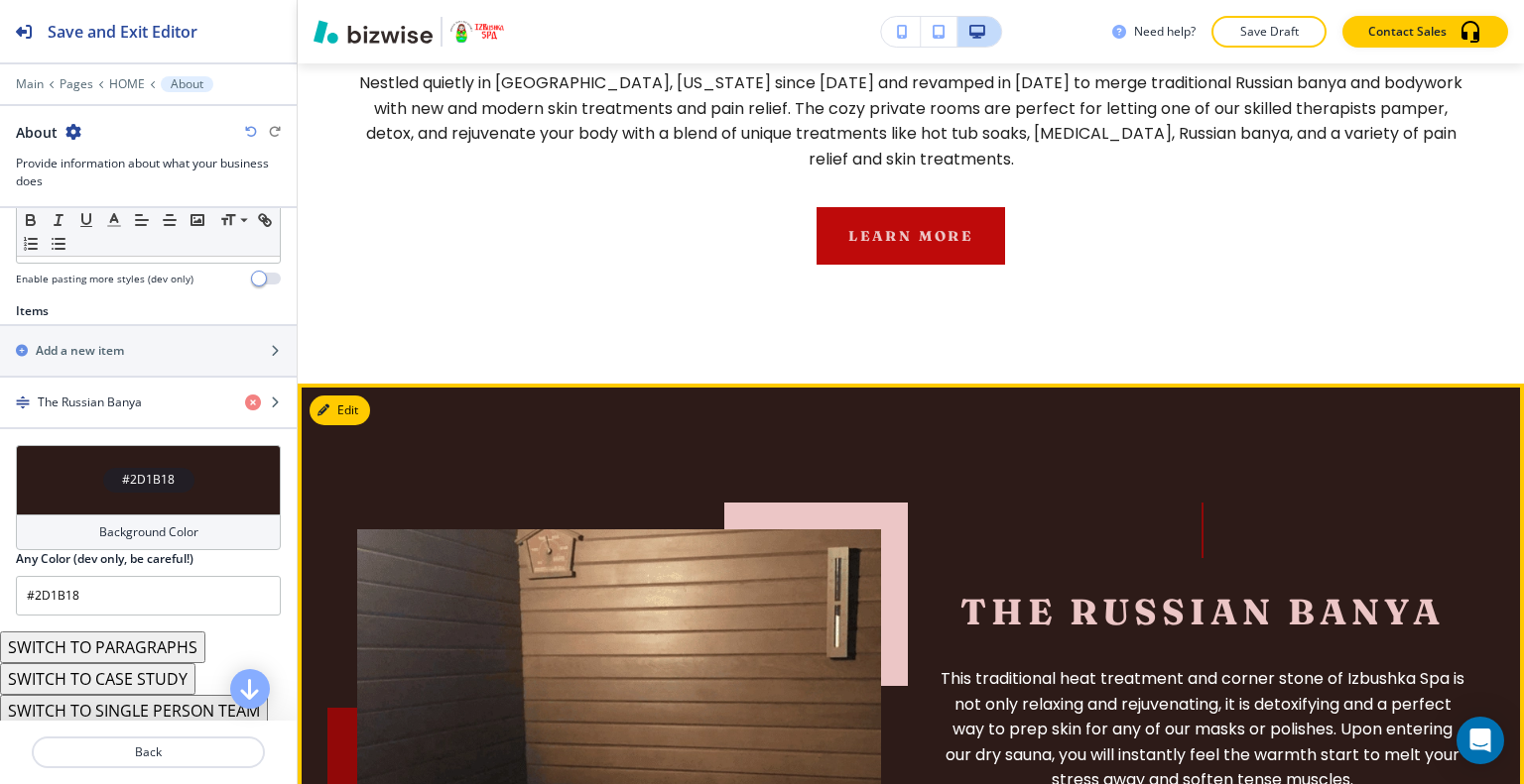
scroll to position [2216, 0]
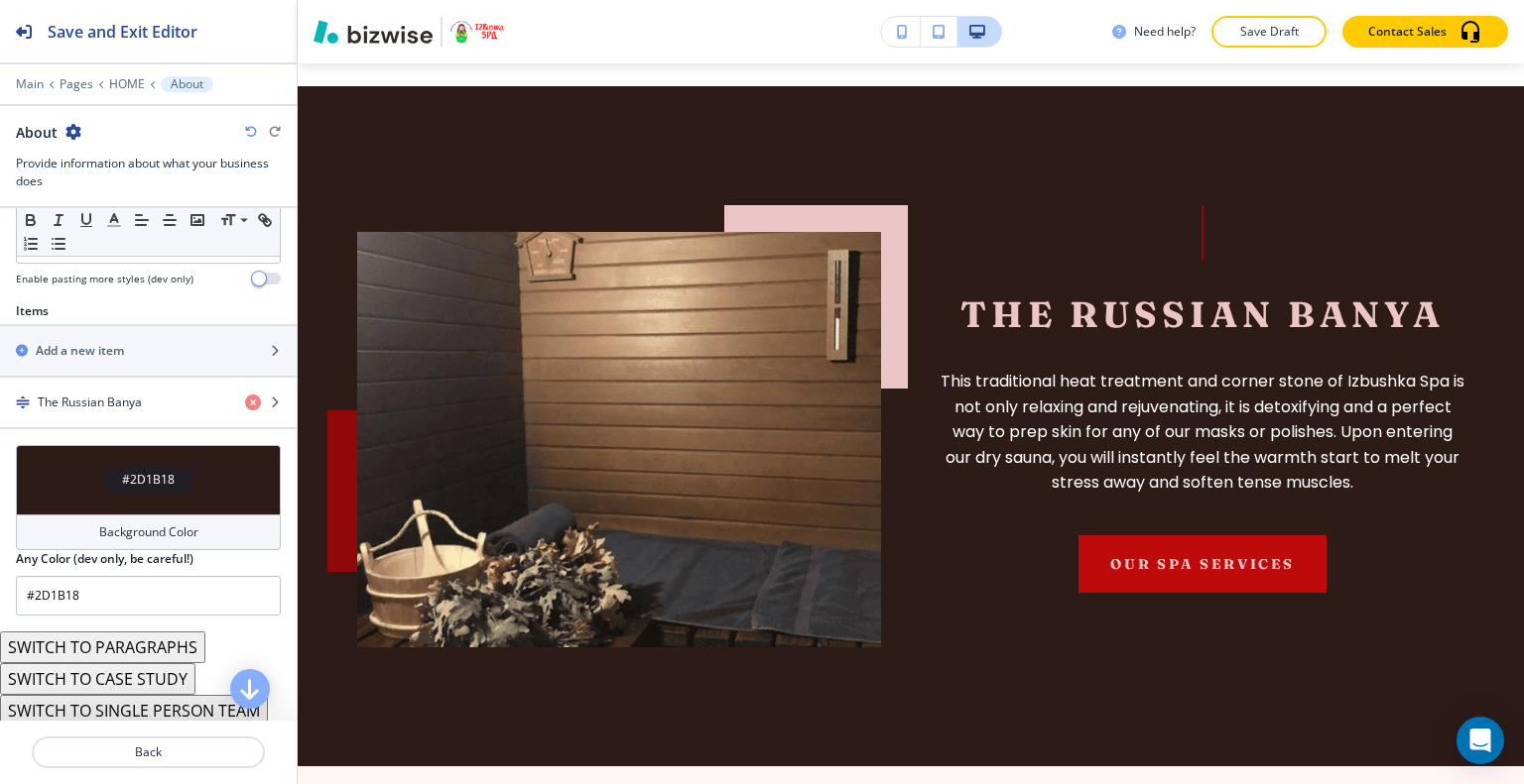
click at [252, 127] on icon "button" at bounding box center [251, 132] width 12 height 12
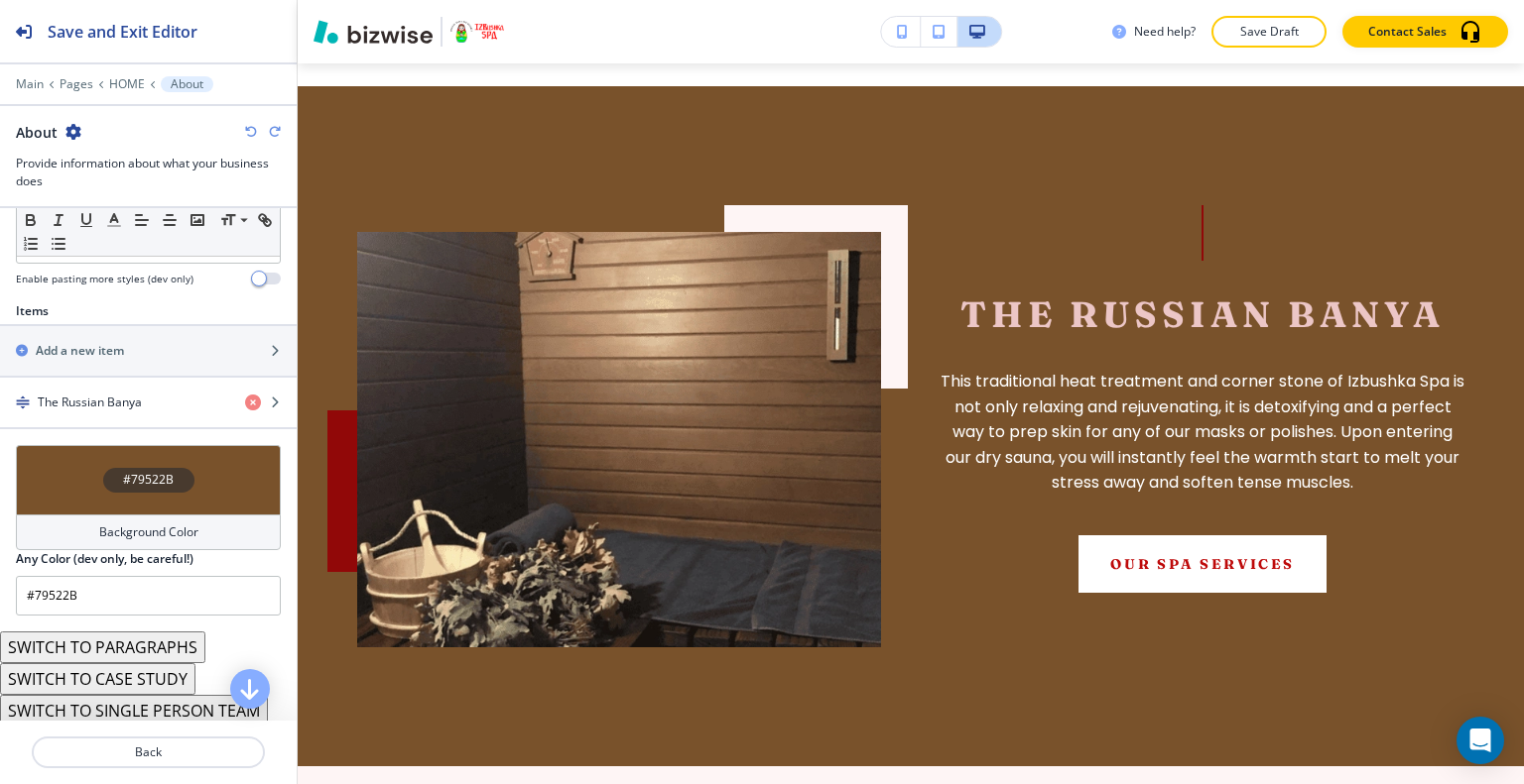
click at [269, 123] on div "About" at bounding box center [148, 132] width 264 height 21
click at [272, 124] on div "About" at bounding box center [148, 132] width 264 height 21
click at [272, 128] on icon "button" at bounding box center [274, 132] width 12 height 12
type input "#2D1B18"
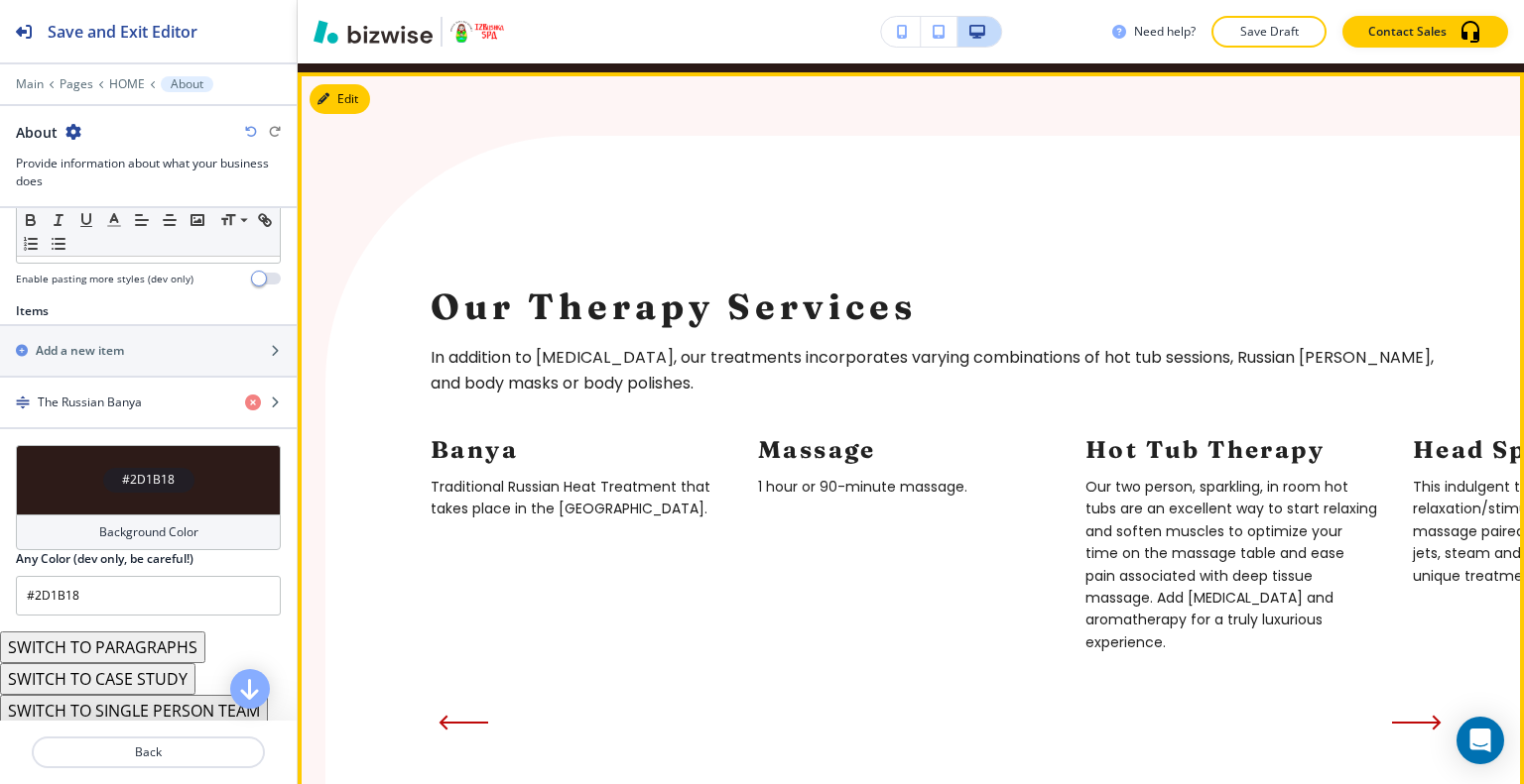
scroll to position [2811, 0]
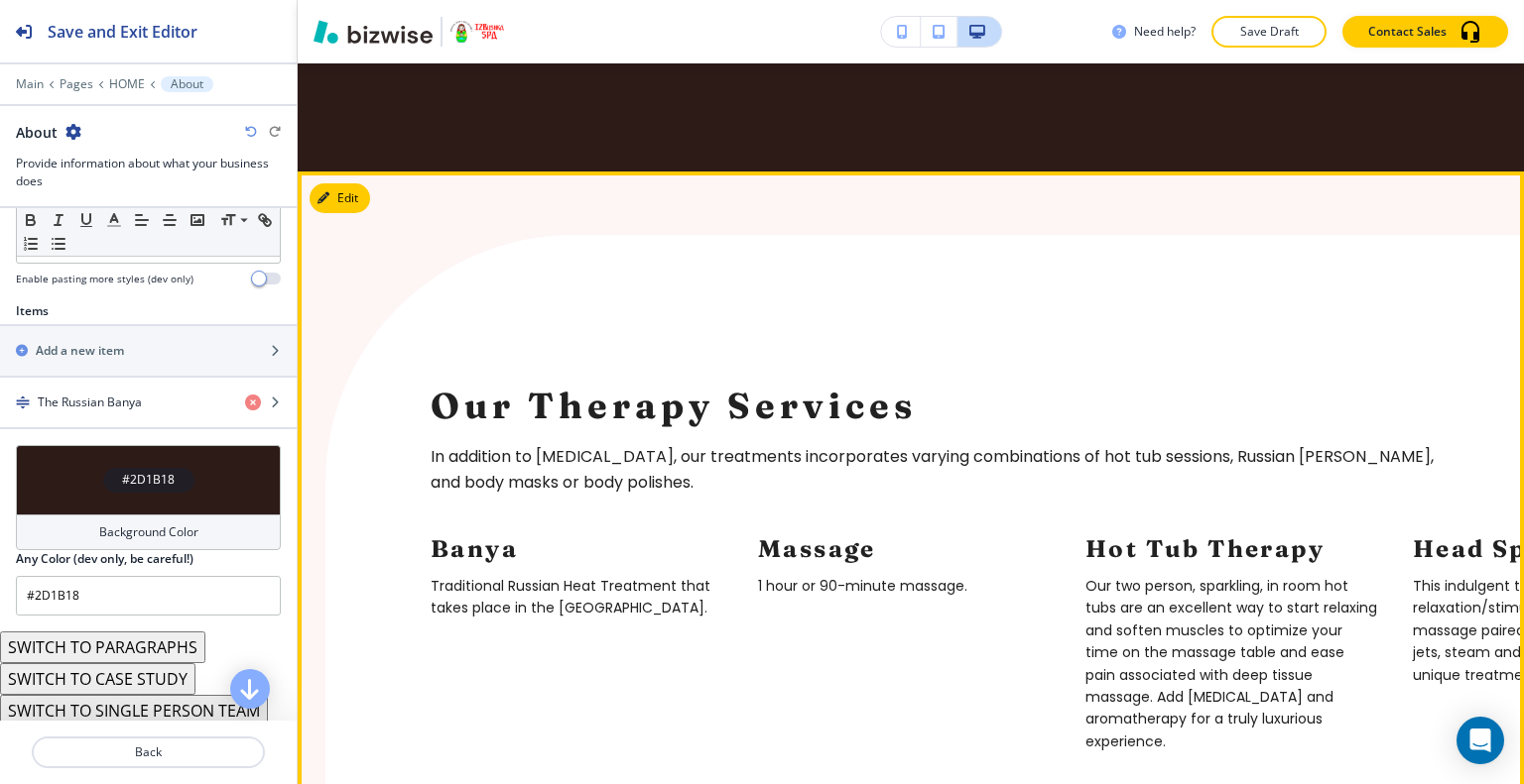
click at [358, 184] on div "Our Therapy Services In addition to therapeutic massage, our treatments incorpo…" at bounding box center [910, 589] width 1226 height 835
click at [352, 184] on button "Edit This Section" at bounding box center [376, 199] width 134 height 30
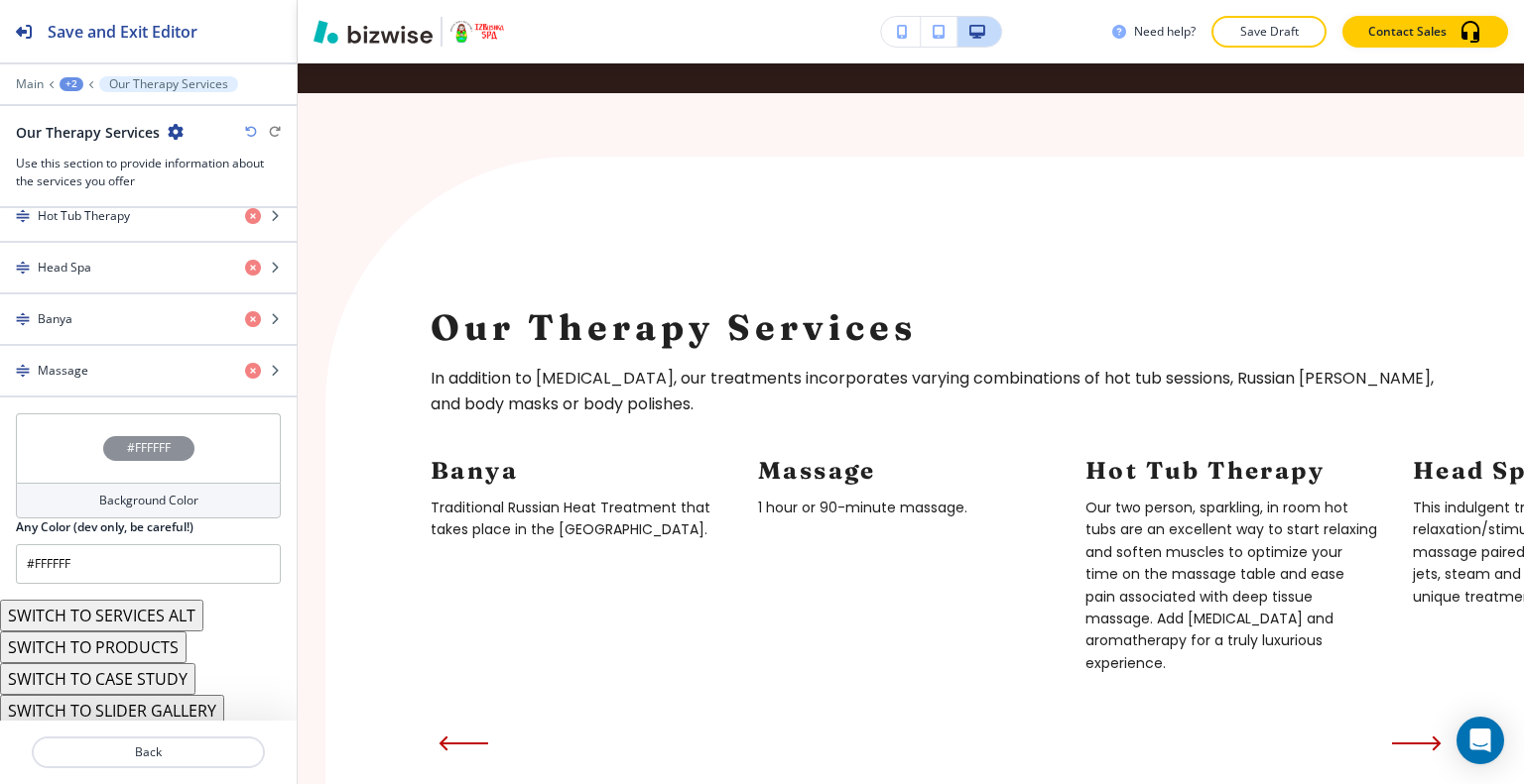
click at [37, 438] on div "#FFFFFF" at bounding box center [148, 448] width 264 height 70
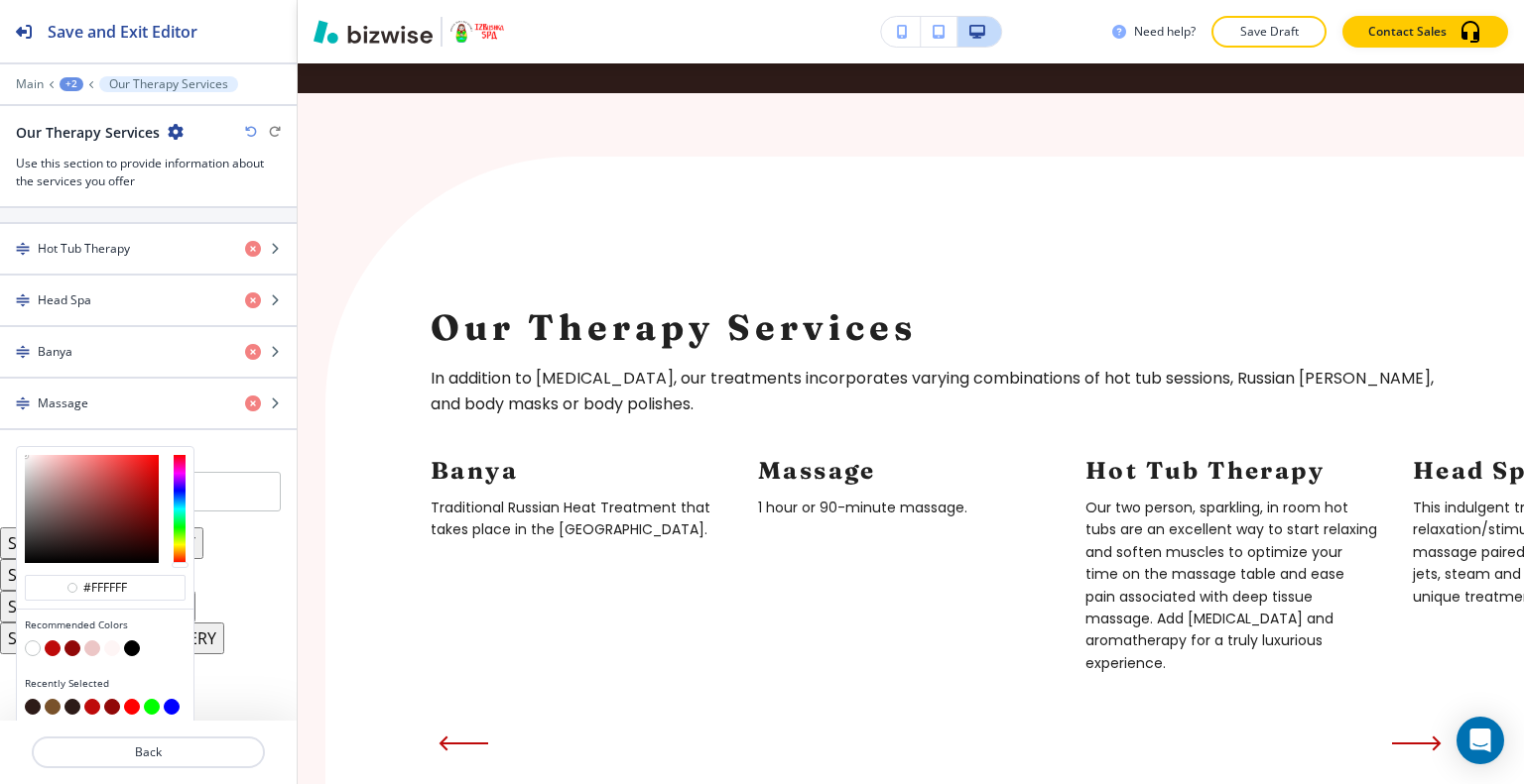
click at [72, 643] on button "button" at bounding box center [73, 649] width 16 height 16
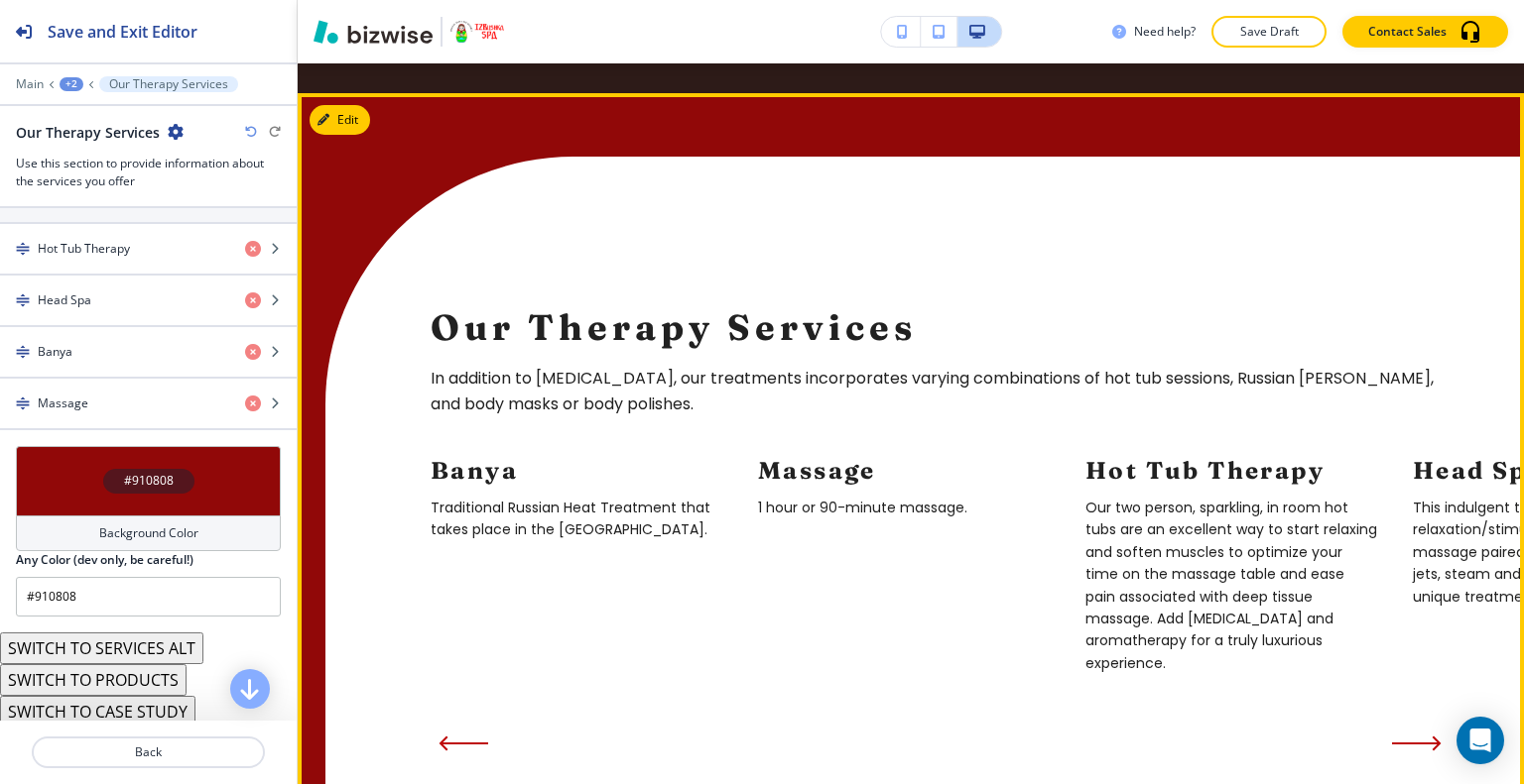
scroll to position [3384, 0]
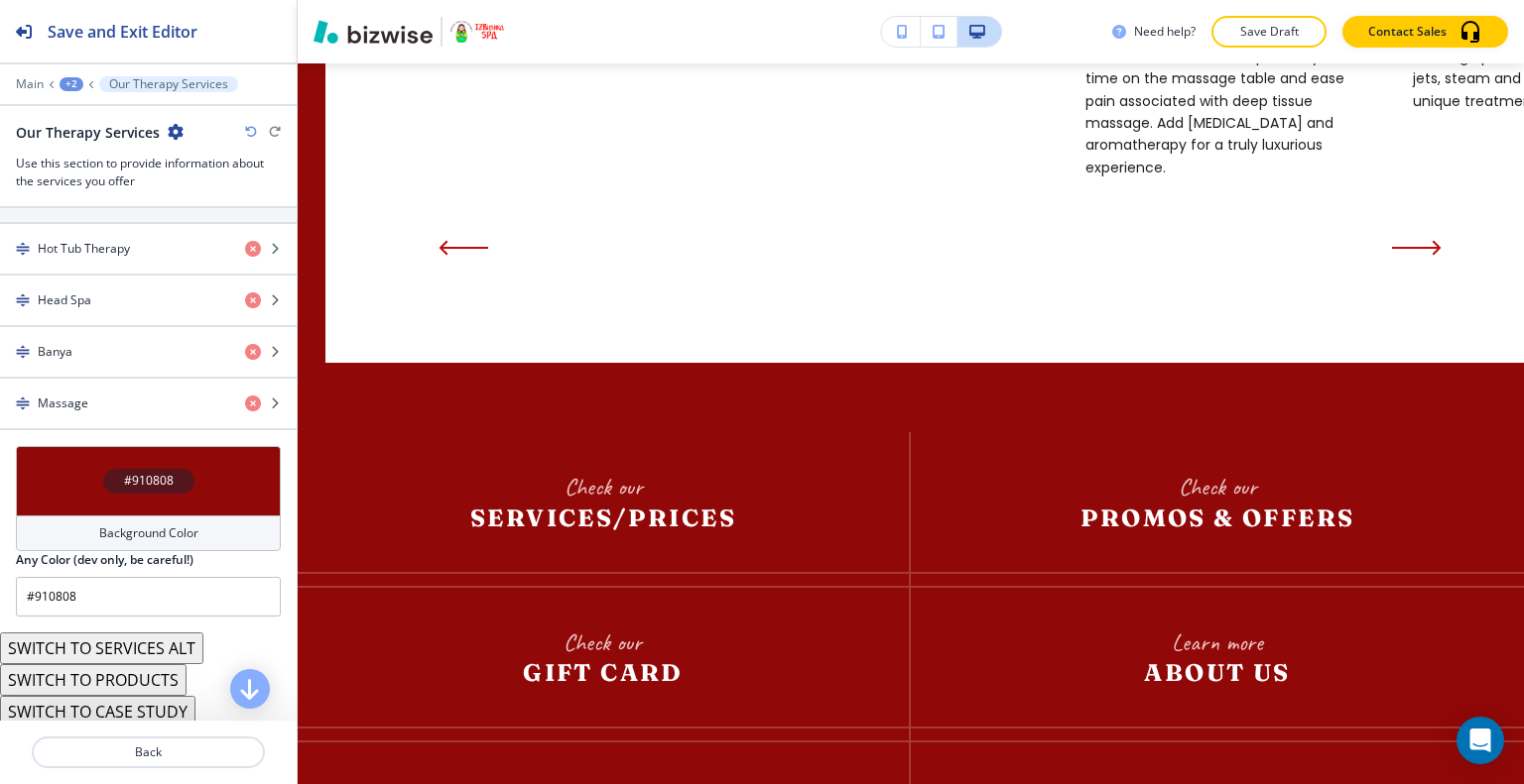
click at [81, 485] on div "#910808" at bounding box center [148, 481] width 264 height 70
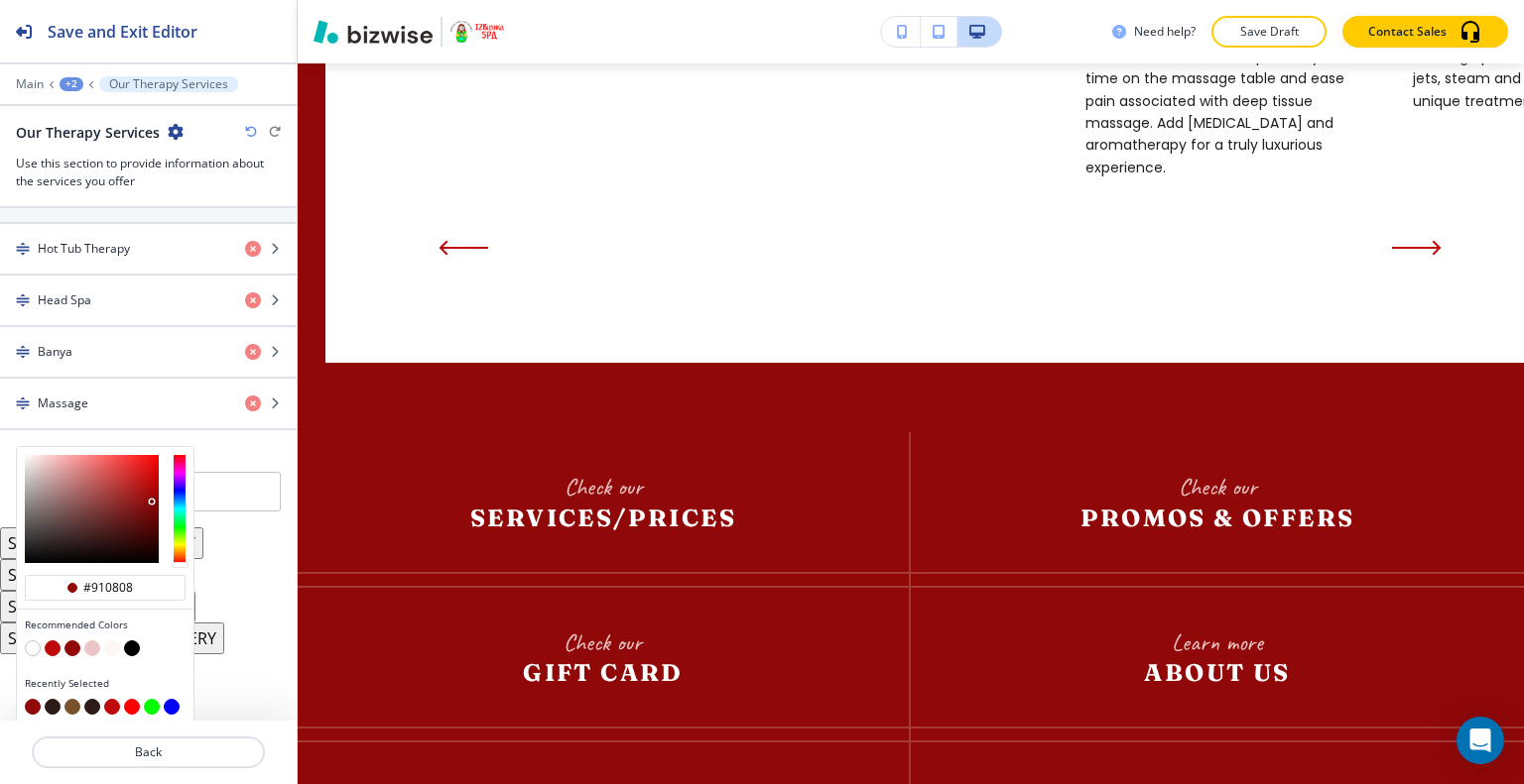
click at [70, 702] on button "button" at bounding box center [73, 706] width 16 height 16
type input "#79522B"
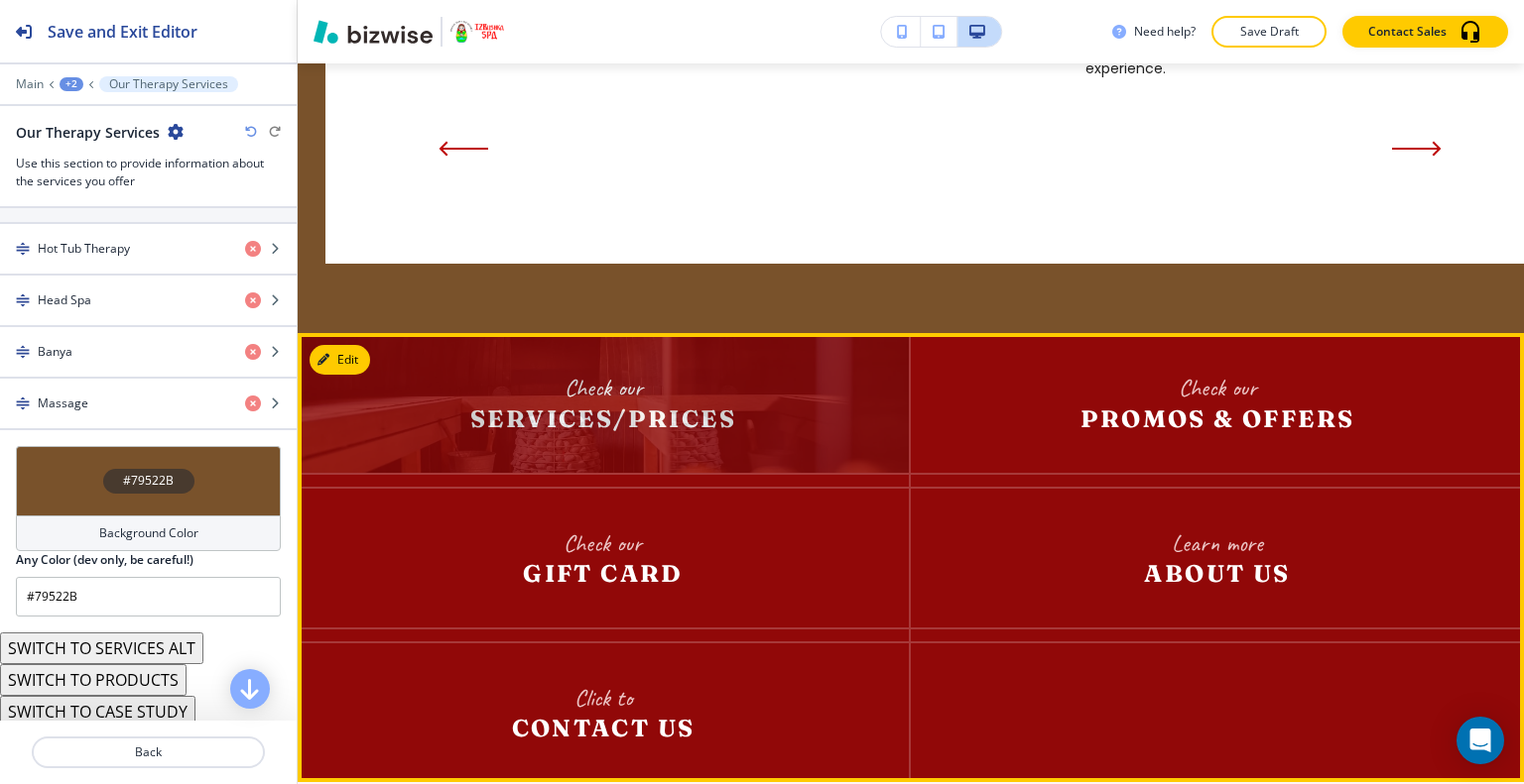
scroll to position [3583, 0]
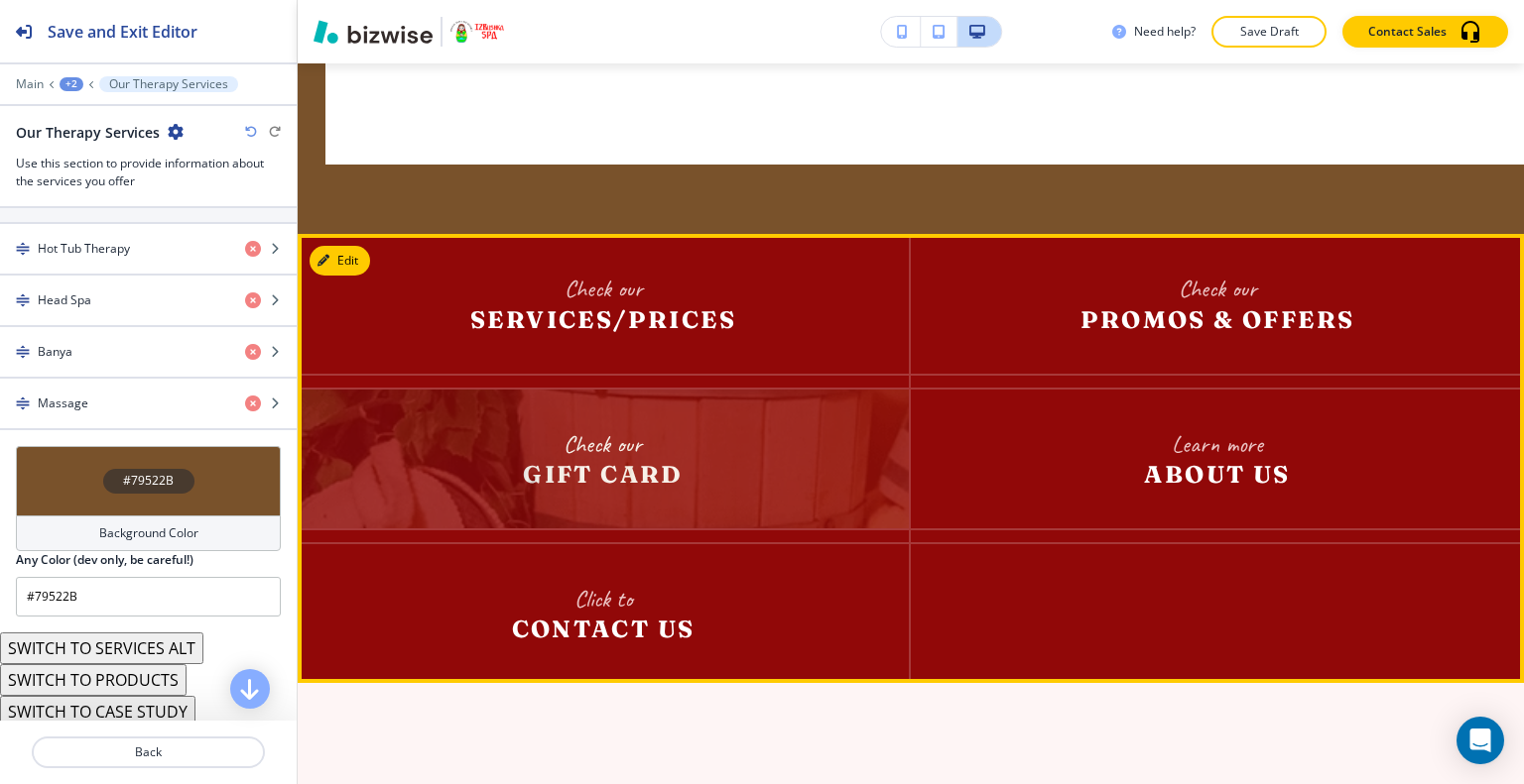
click at [592, 424] on img at bounding box center [602, 459] width 611 height 139
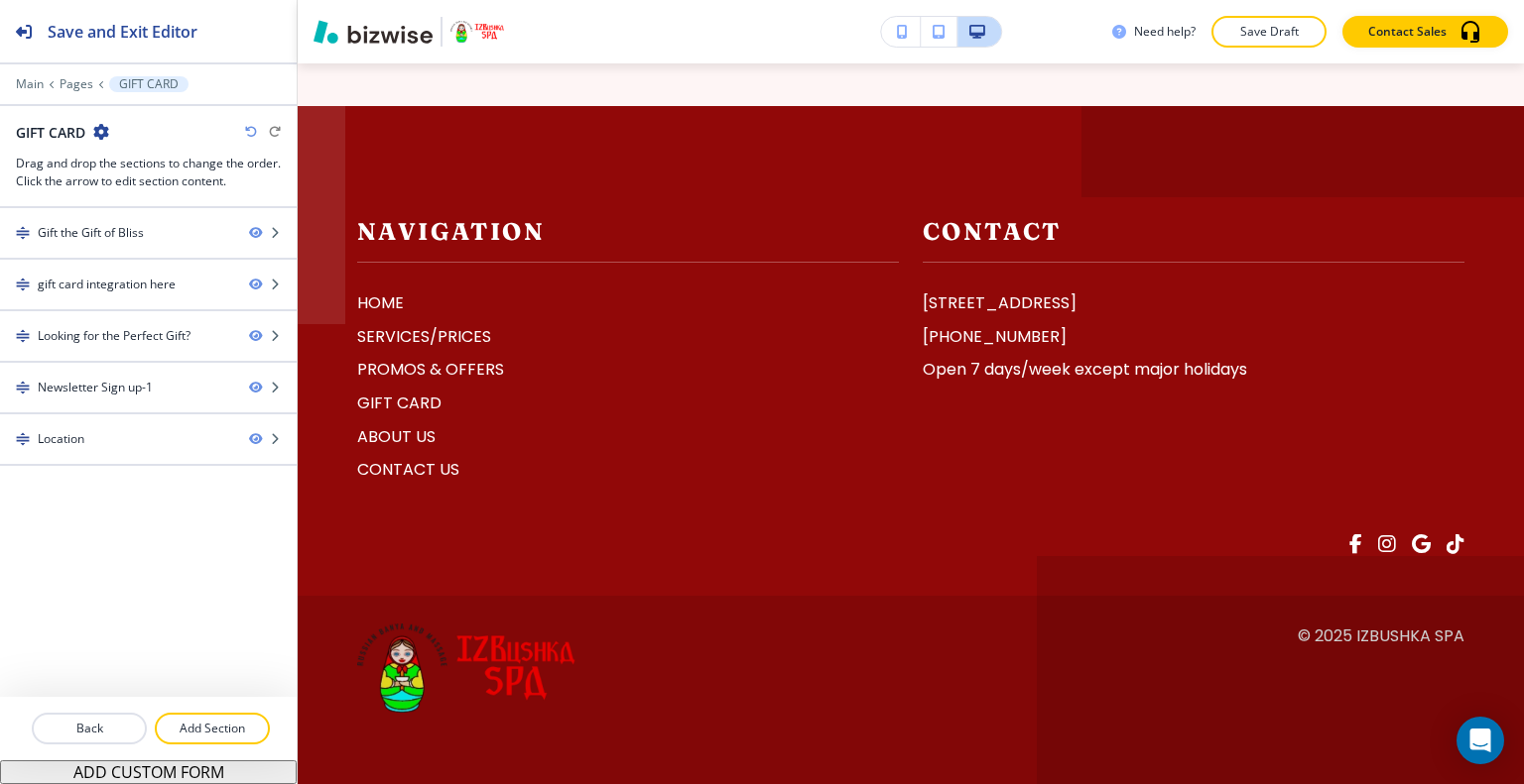
scroll to position [0, 0]
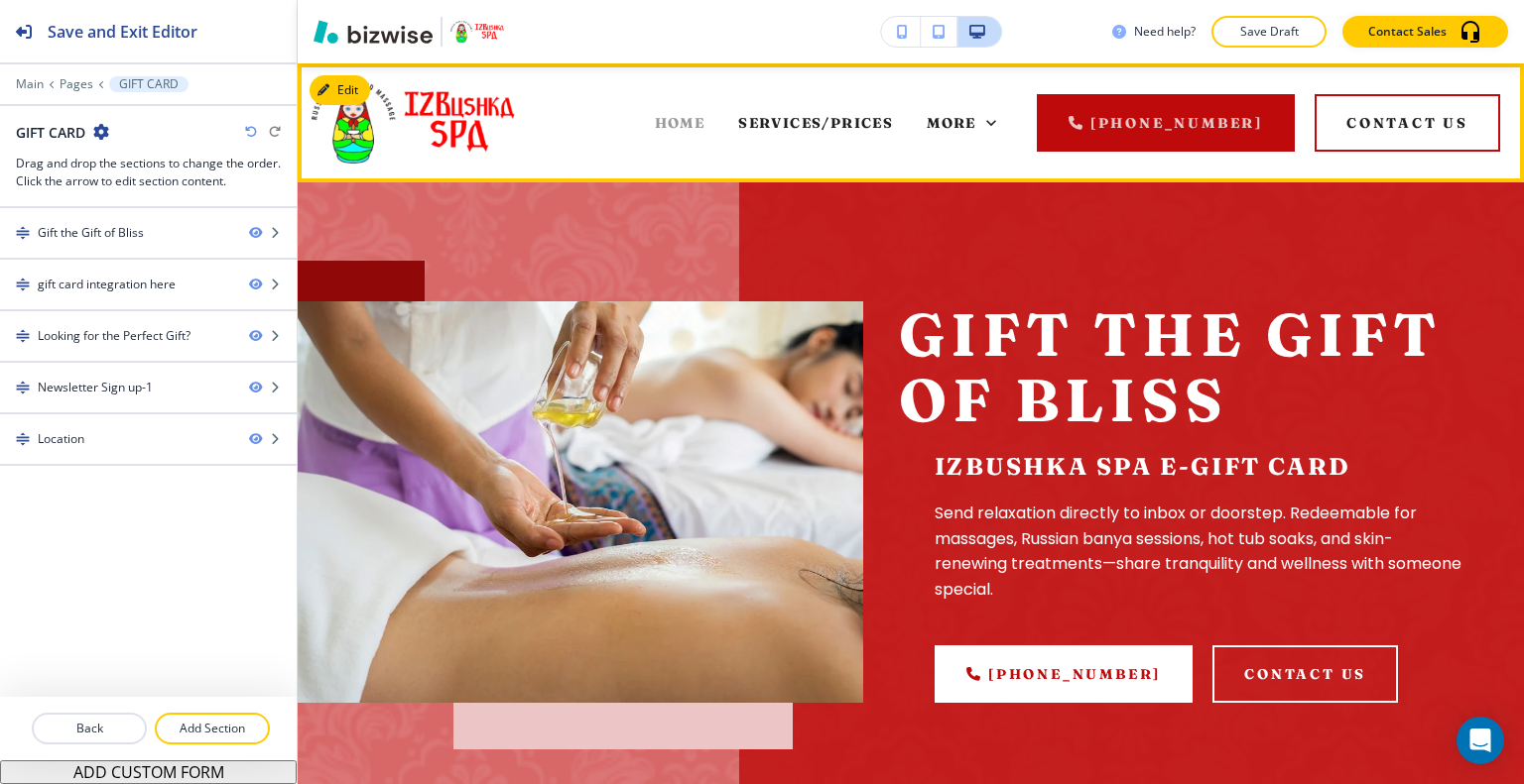
click at [680, 126] on span "HOME" at bounding box center [680, 123] width 51 height 18
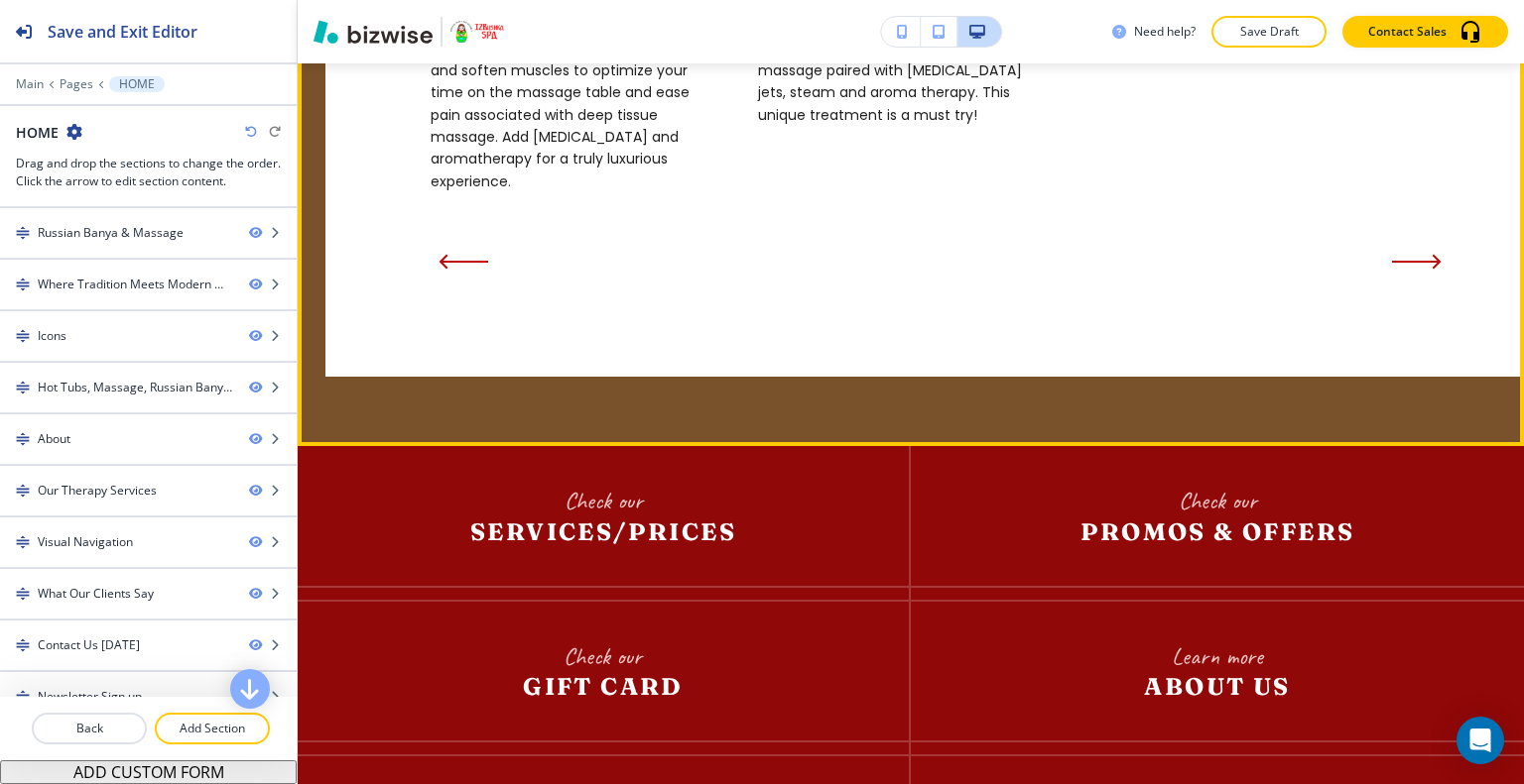
scroll to position [3073, 0]
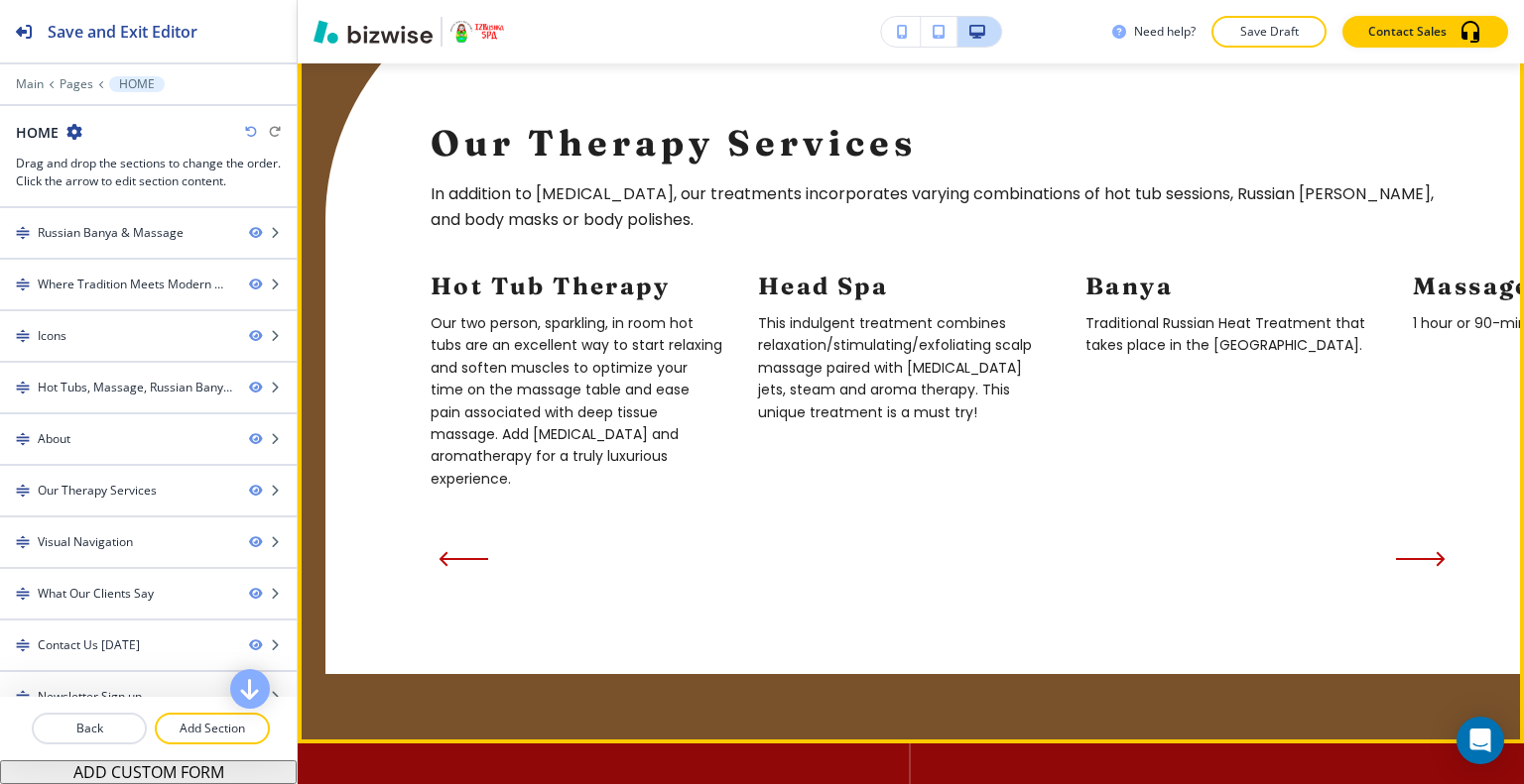
click at [1405, 551] on icon "Next Slide" at bounding box center [1421, 559] width 50 height 16
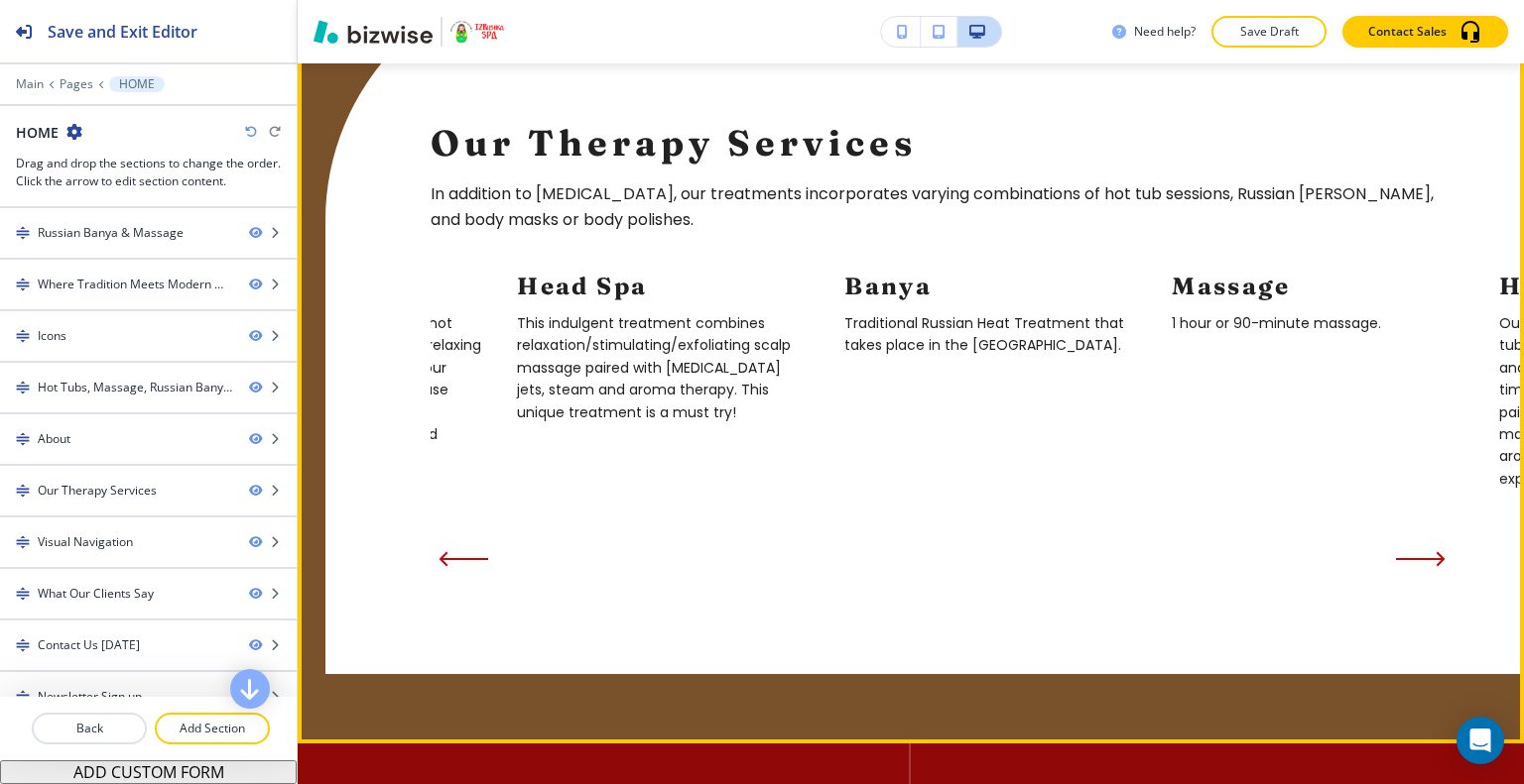
click at [1405, 551] on icon "Next Slide" at bounding box center [1421, 559] width 50 height 16
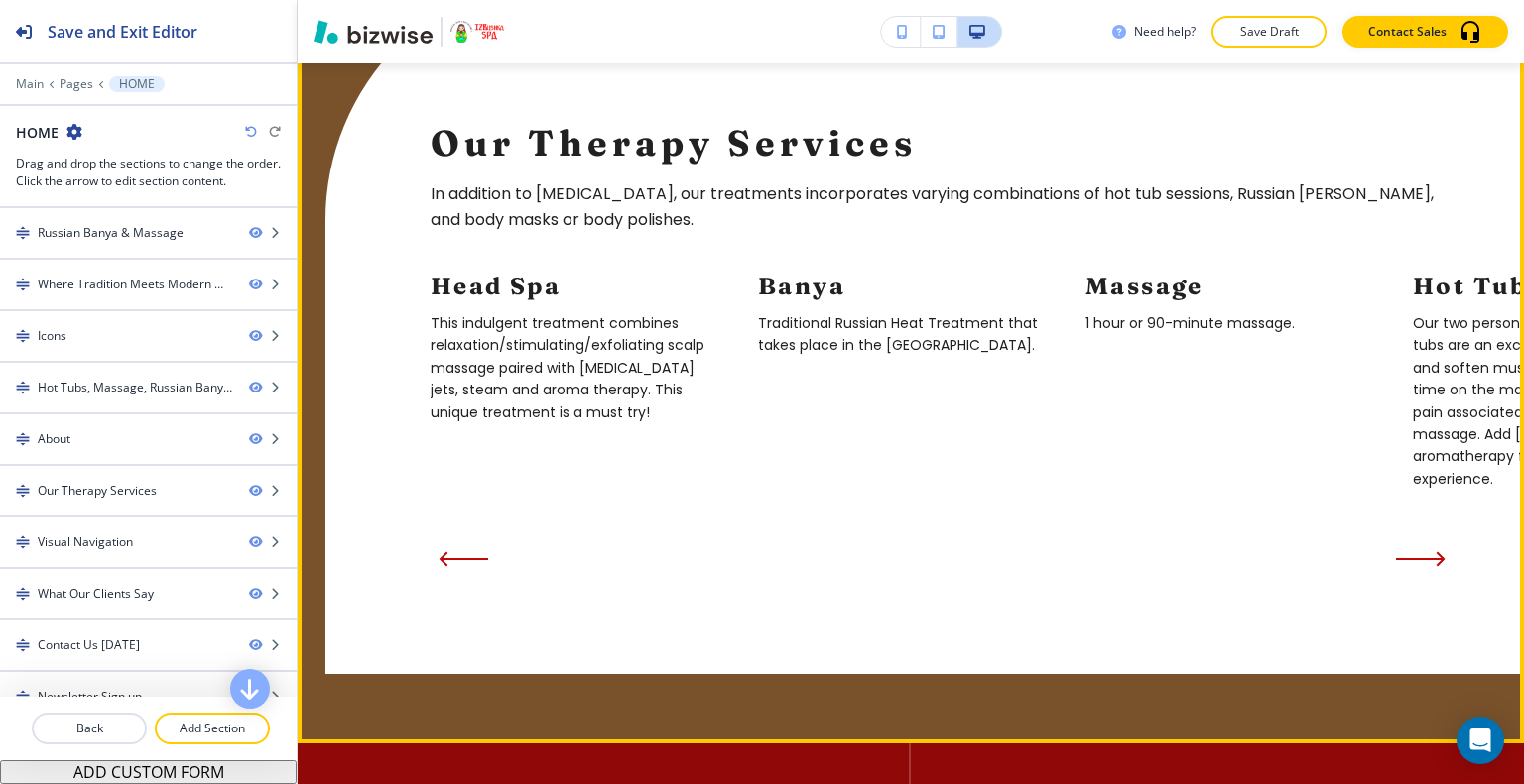
click at [1405, 551] on icon "Next Slide" at bounding box center [1421, 559] width 50 height 16
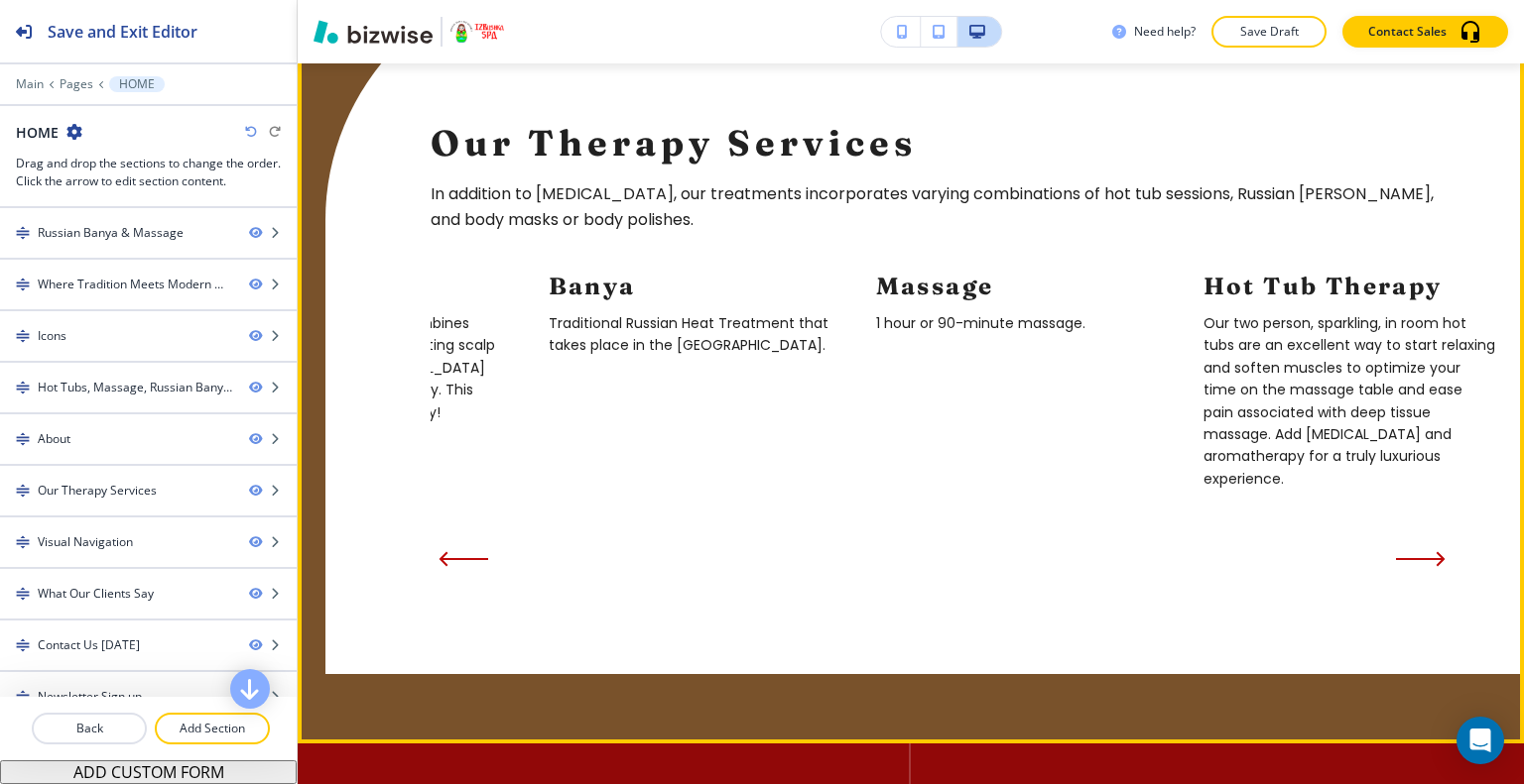
click at [1405, 551] on icon "Next Slide" at bounding box center [1421, 559] width 50 height 16
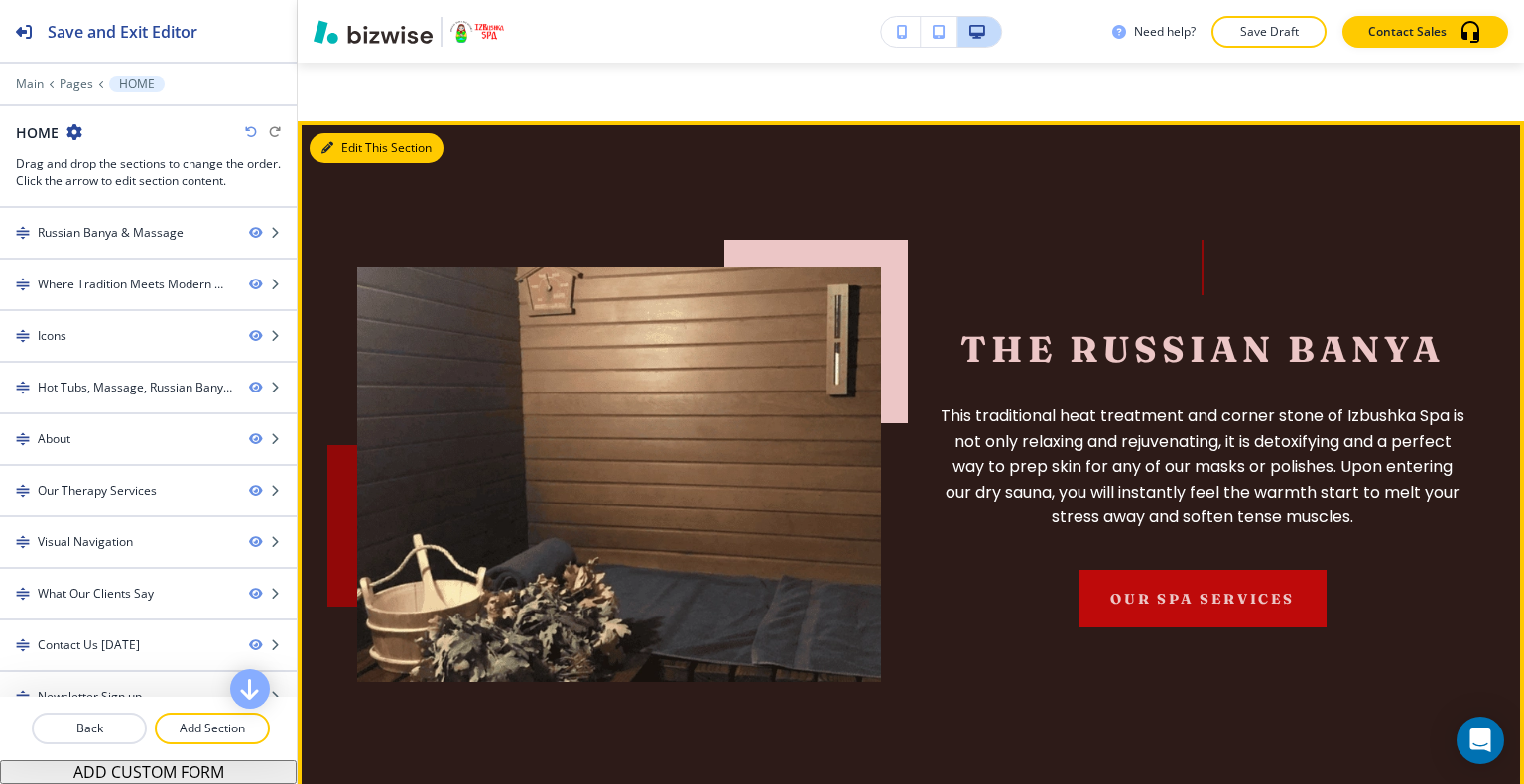
click at [349, 133] on button "Edit This Section" at bounding box center [376, 148] width 134 height 30
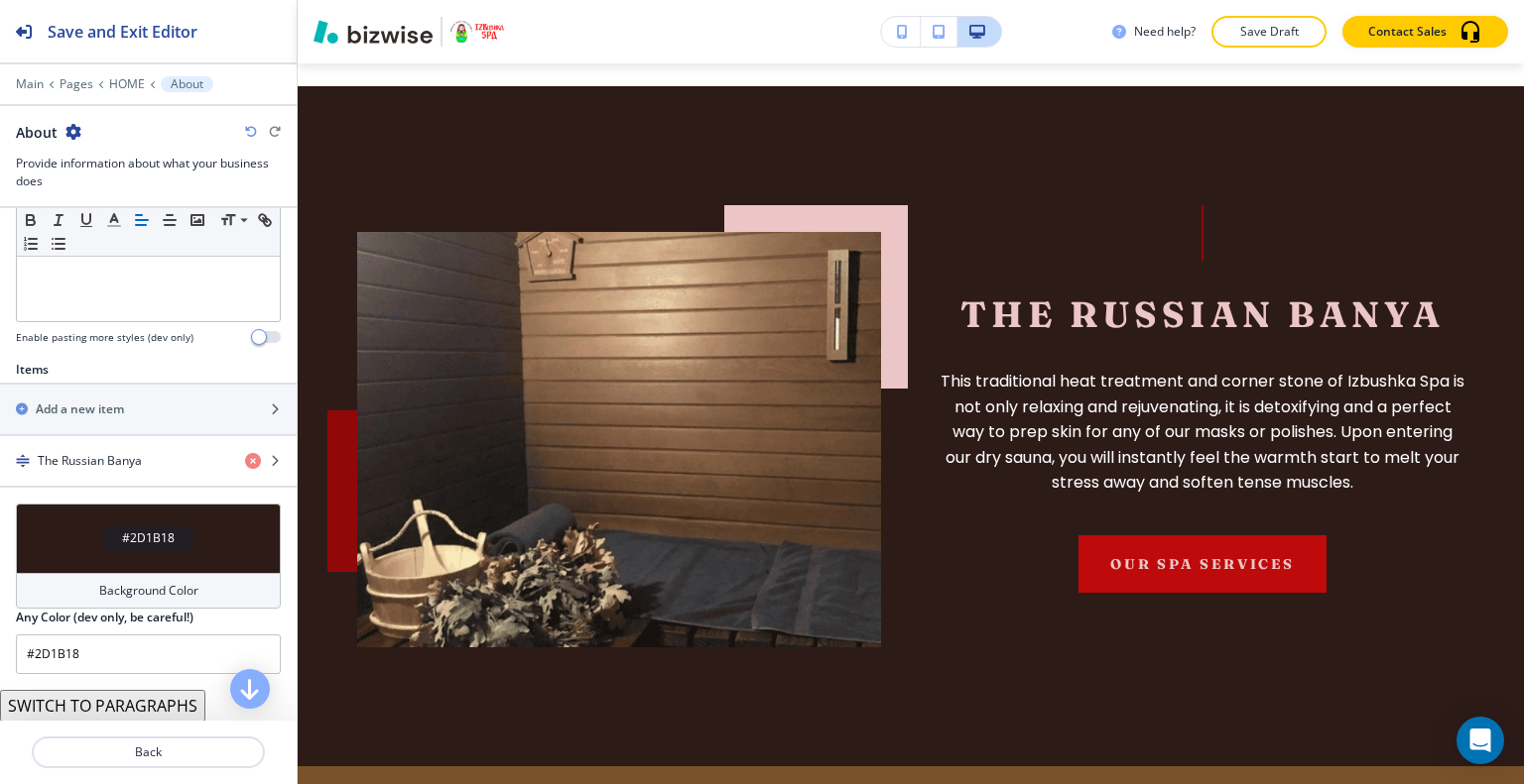
scroll to position [456, 0]
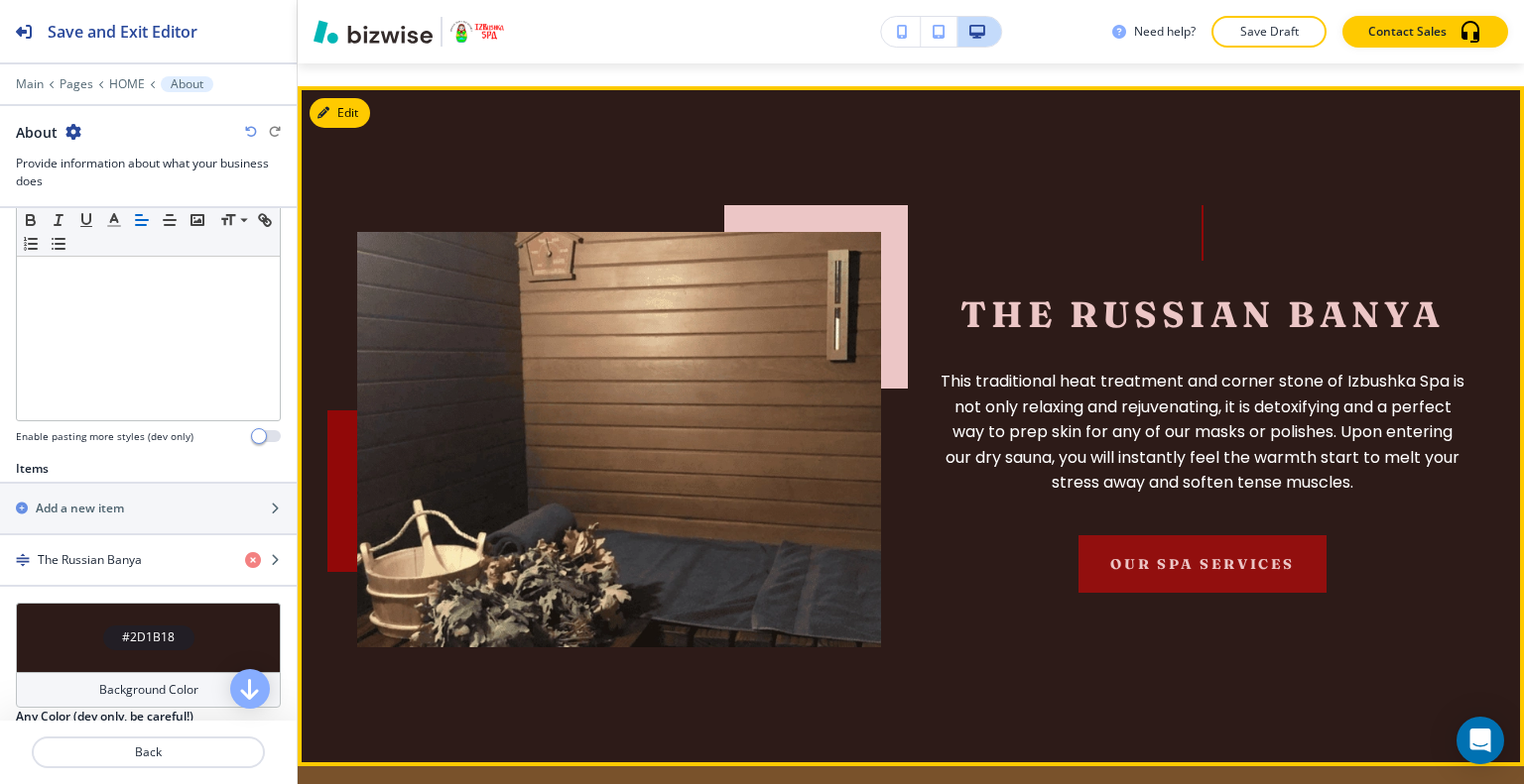
click at [1252, 536] on button "OUR SPA SERVICES" at bounding box center [1202, 564] width 248 height 58
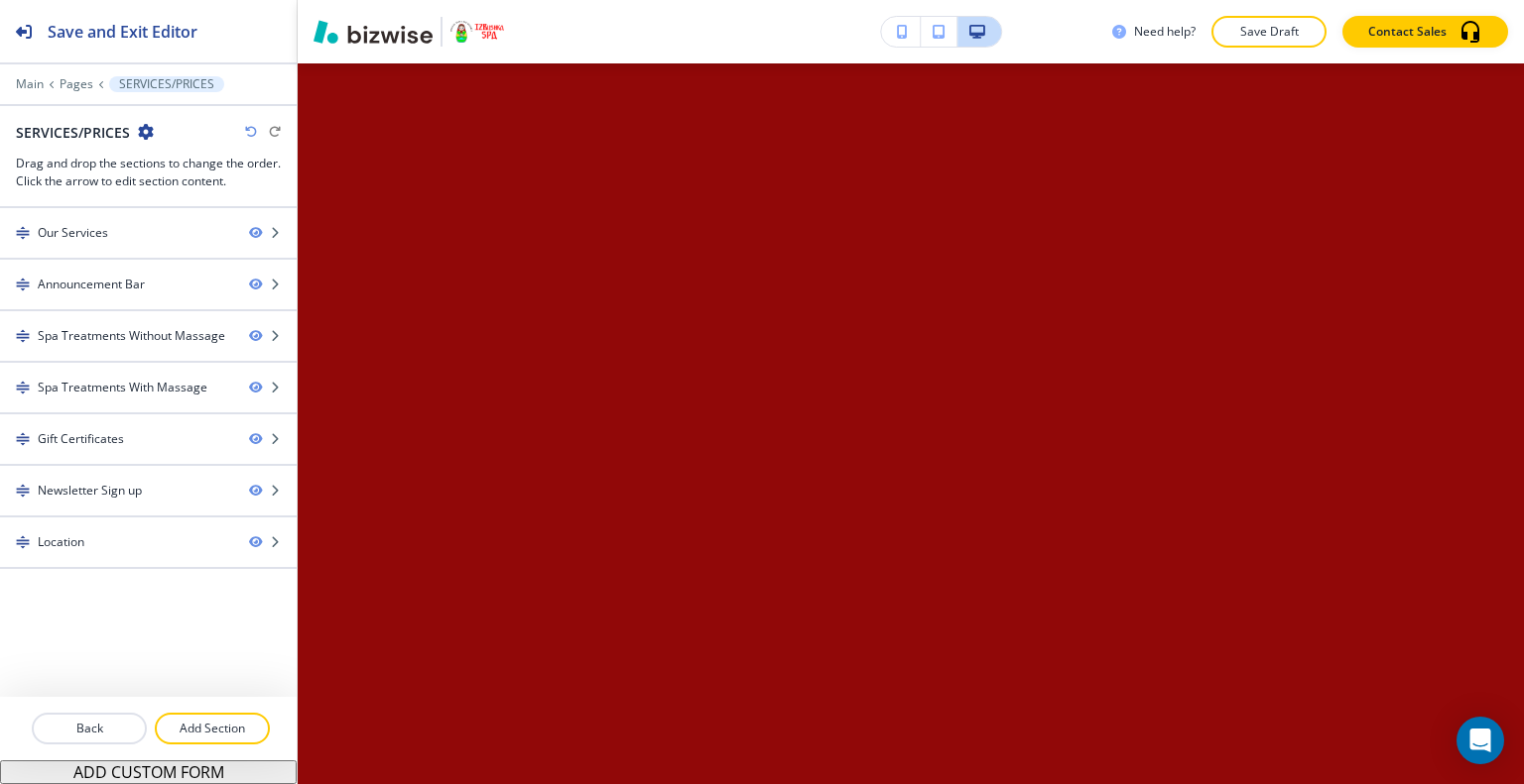
scroll to position [0, 0]
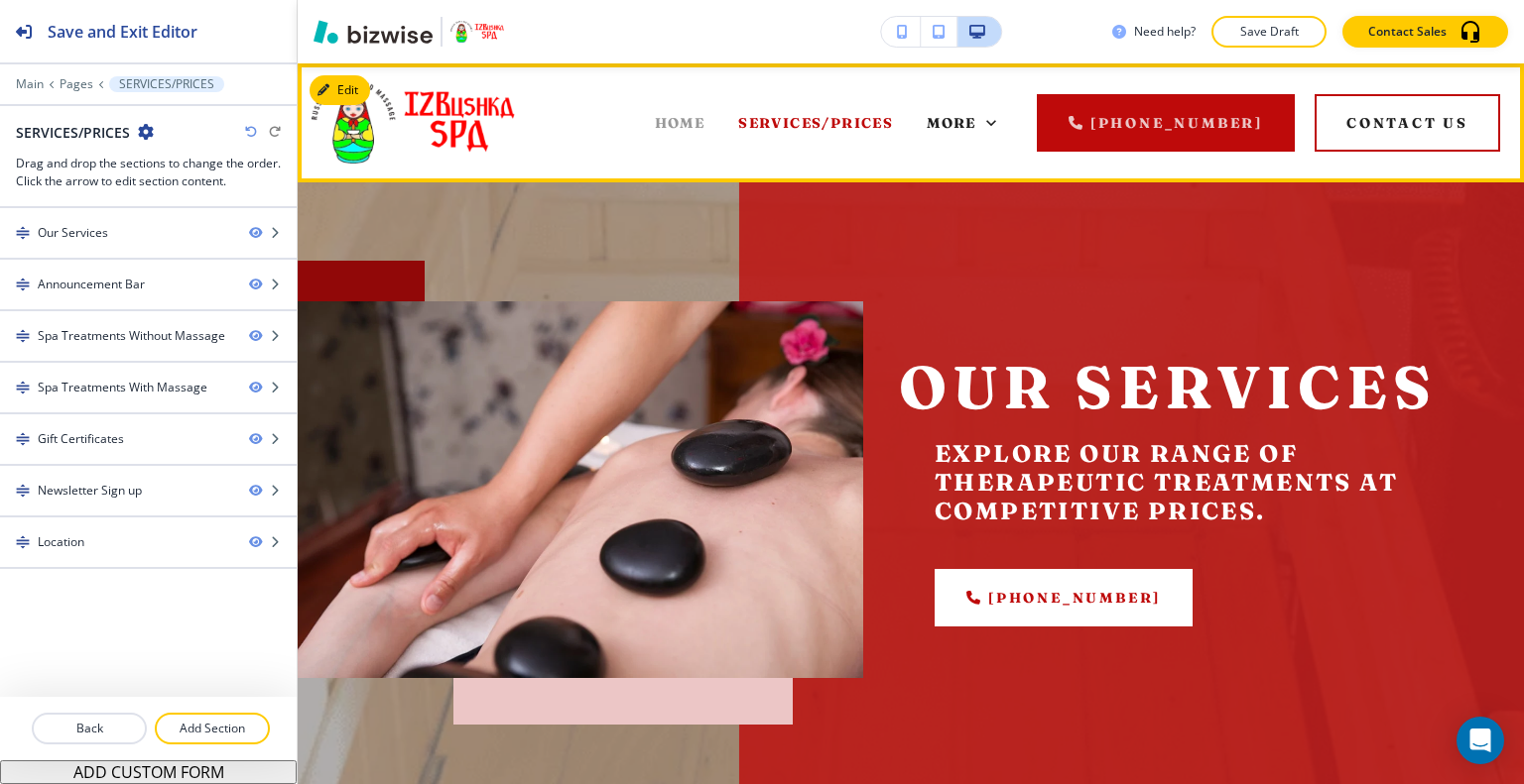
click at [675, 122] on span "HOME" at bounding box center [680, 123] width 51 height 18
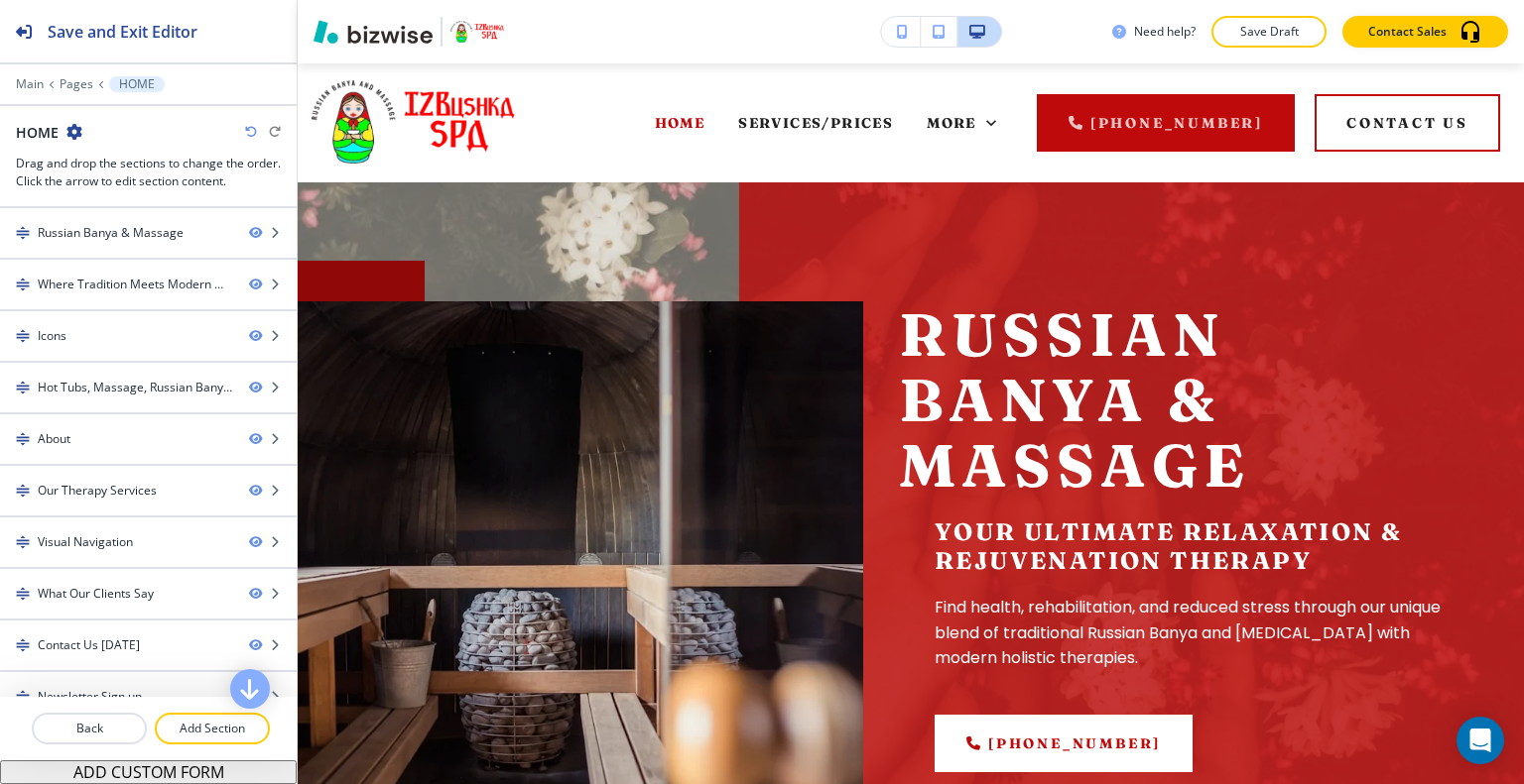
click at [356, 90] on div "Edit HOME SERVICES/PRICES PROMOS & OFFERS GIFT CARD ABOUT US CONTACT US More (3…" at bounding box center [910, 123] width 1226 height 119
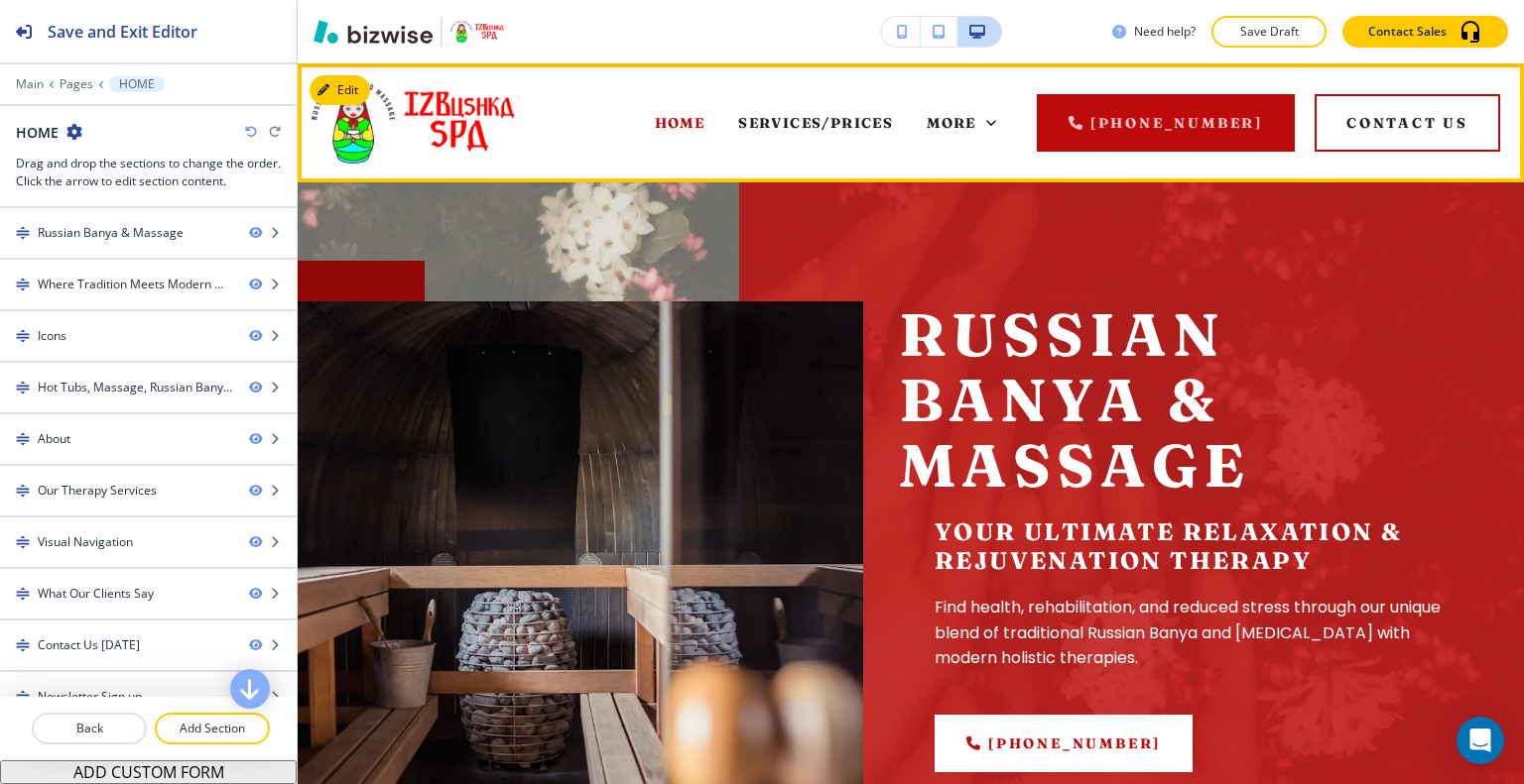
click at [367, 101] on img at bounding box center [413, 122] width 204 height 83
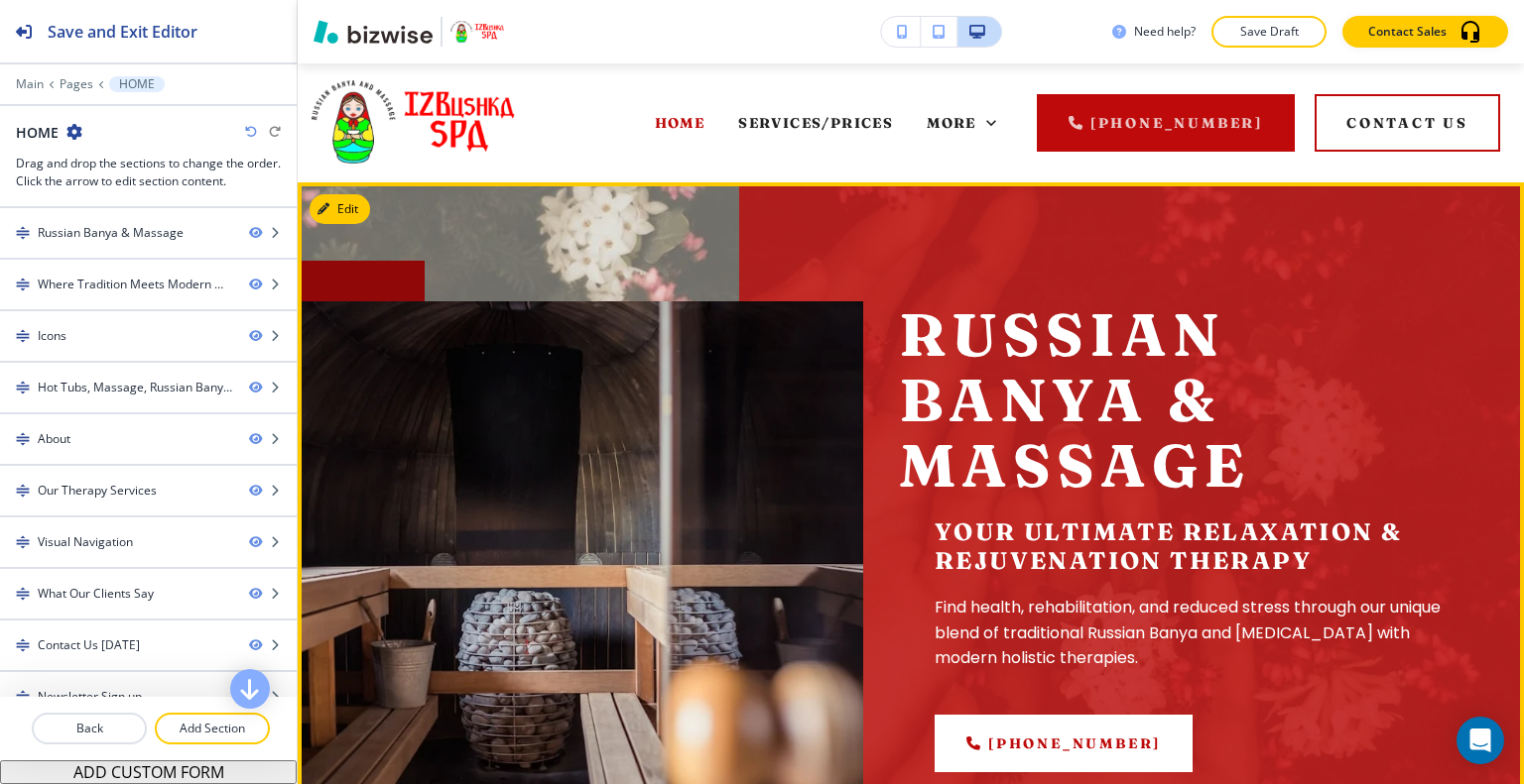
scroll to position [119, 0]
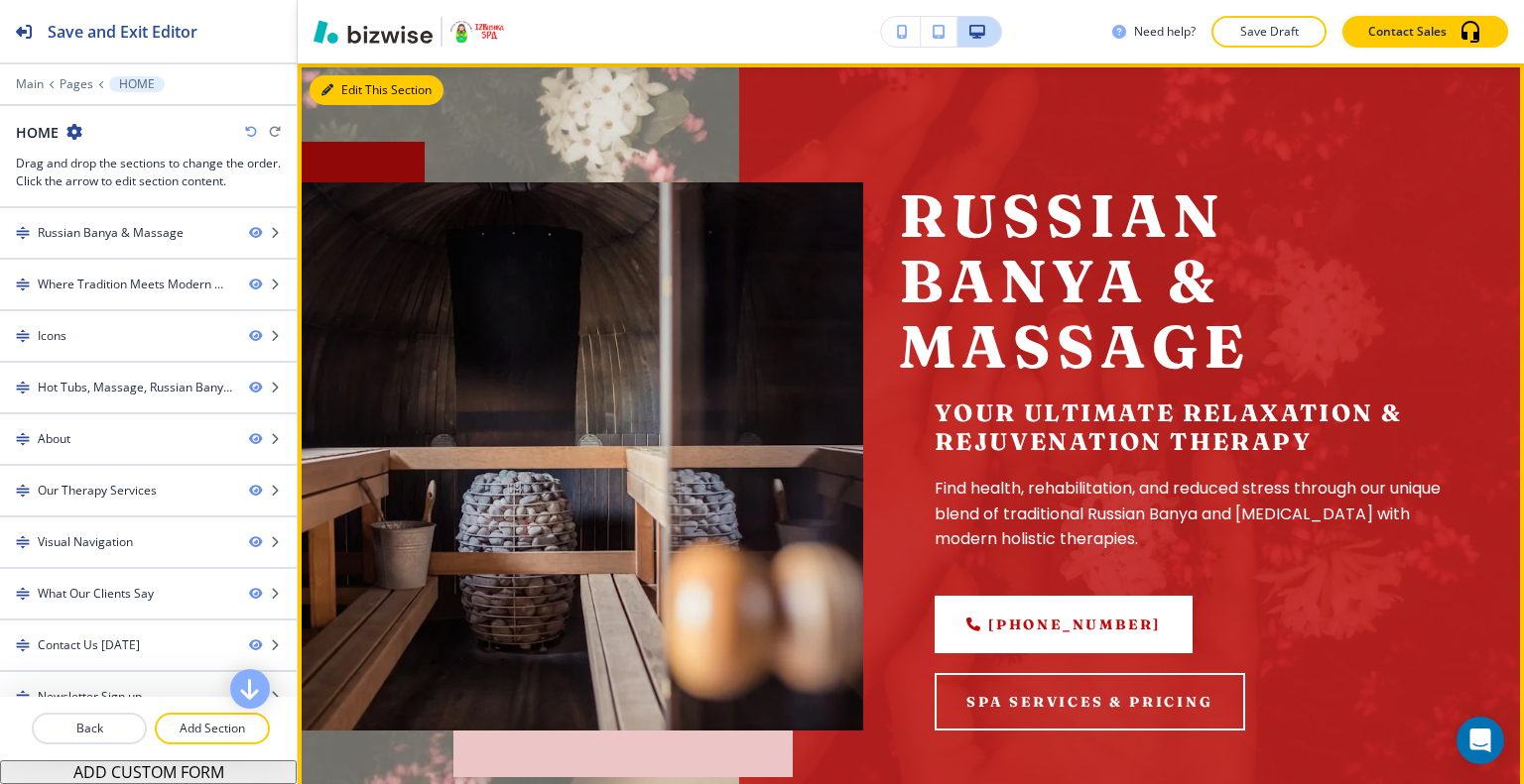
click at [363, 78] on button "Edit This Section" at bounding box center [376, 90] width 134 height 30
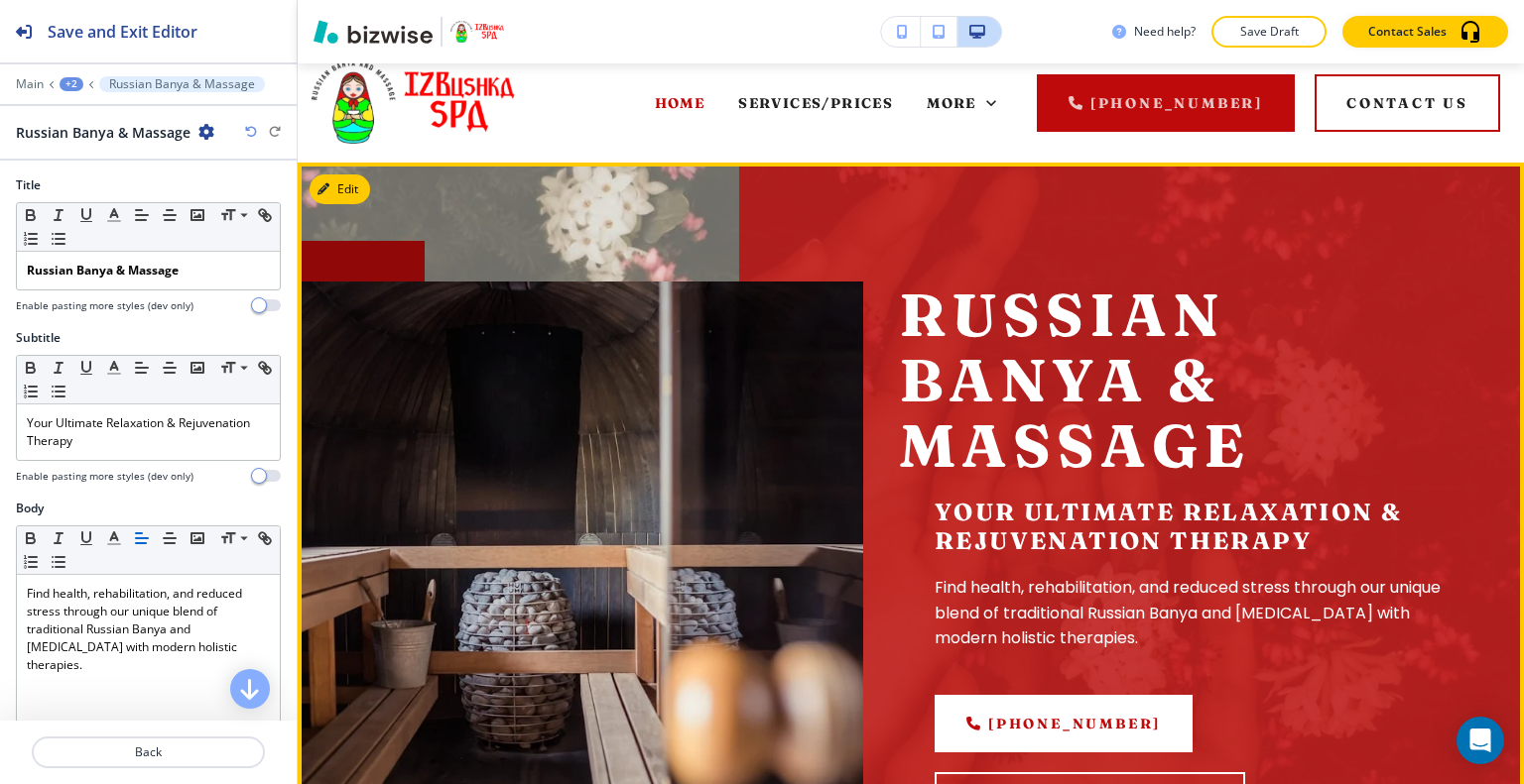
scroll to position [0, 0]
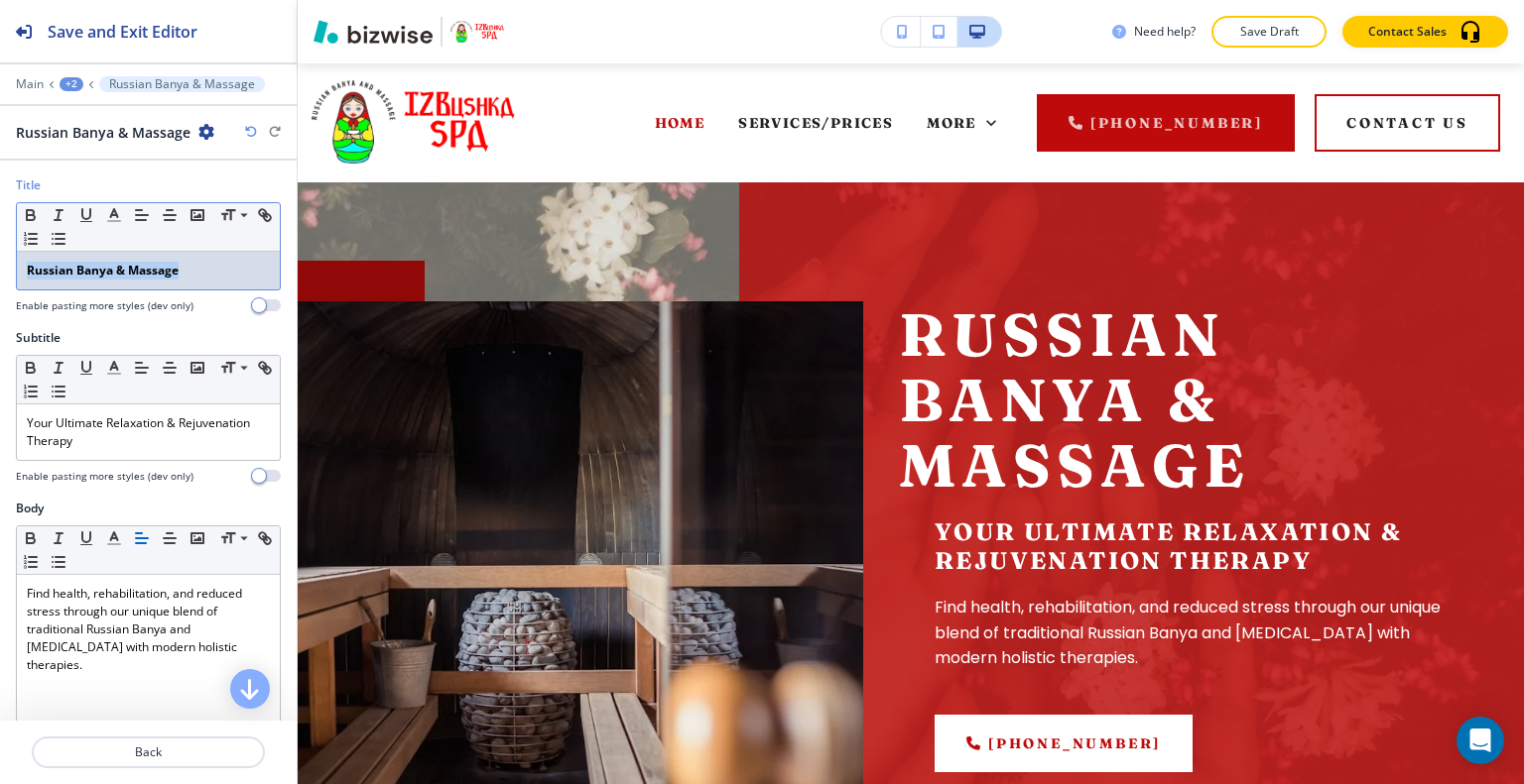
drag, startPoint x: 211, startPoint y: 265, endPoint x: 1, endPoint y: 250, distance: 210.5
click at [0, 251] on div "Title Small Normal Large Huge Russian Banya & Massage Enable pasting more style…" at bounding box center [148, 253] width 296 height 153
click at [27, 207] on icon "button" at bounding box center [31, 216] width 18 height 18
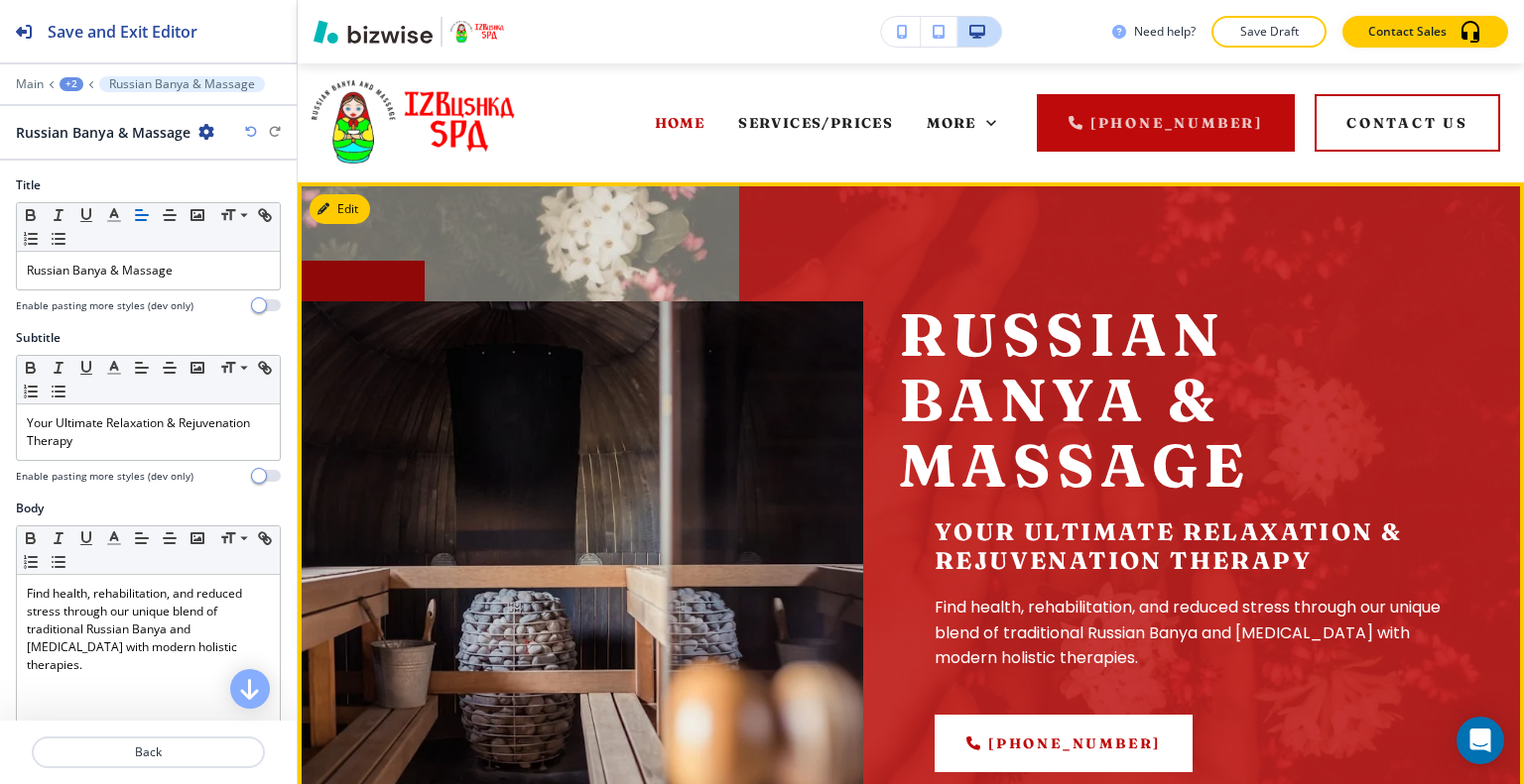
click at [440, 233] on div "Russian Banya & Massage Your Ultimate Relaxation & Rejuvenation Therapy Find he…" at bounding box center [910, 575] width 1226 height 786
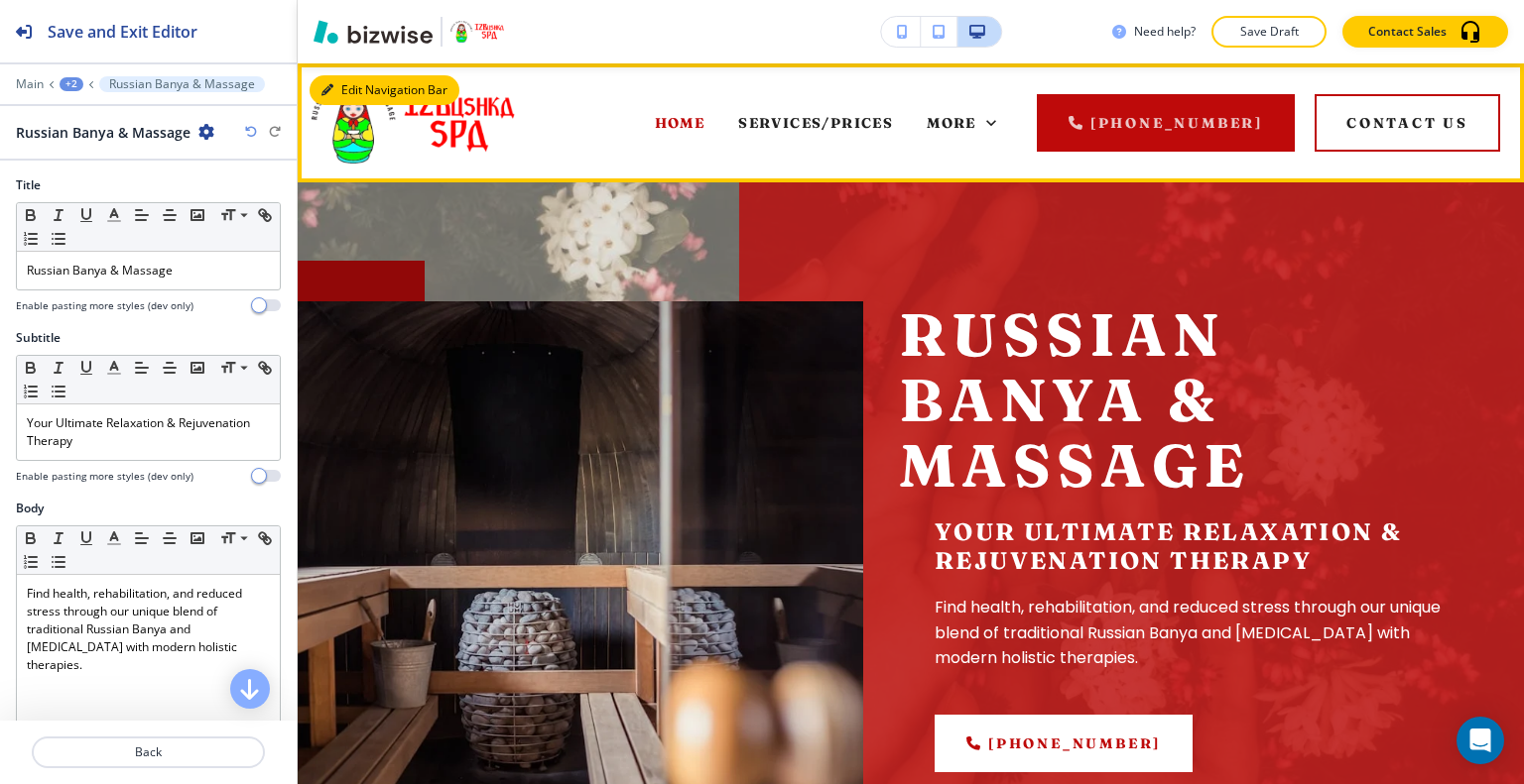
click at [365, 89] on button "Edit Navigation Bar" at bounding box center [384, 90] width 150 height 30
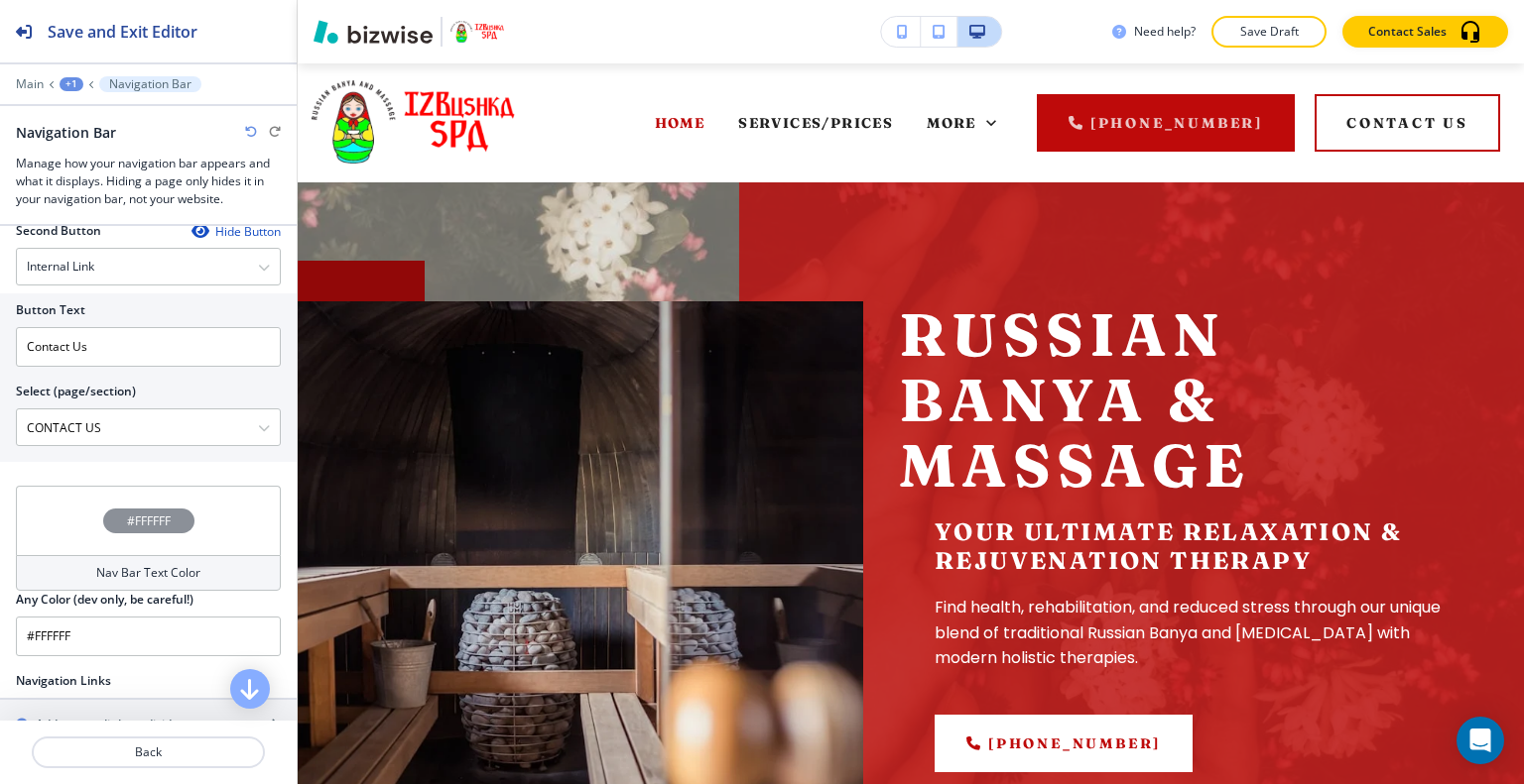
click at [78, 511] on div "#FFFFFF" at bounding box center [148, 521] width 264 height 70
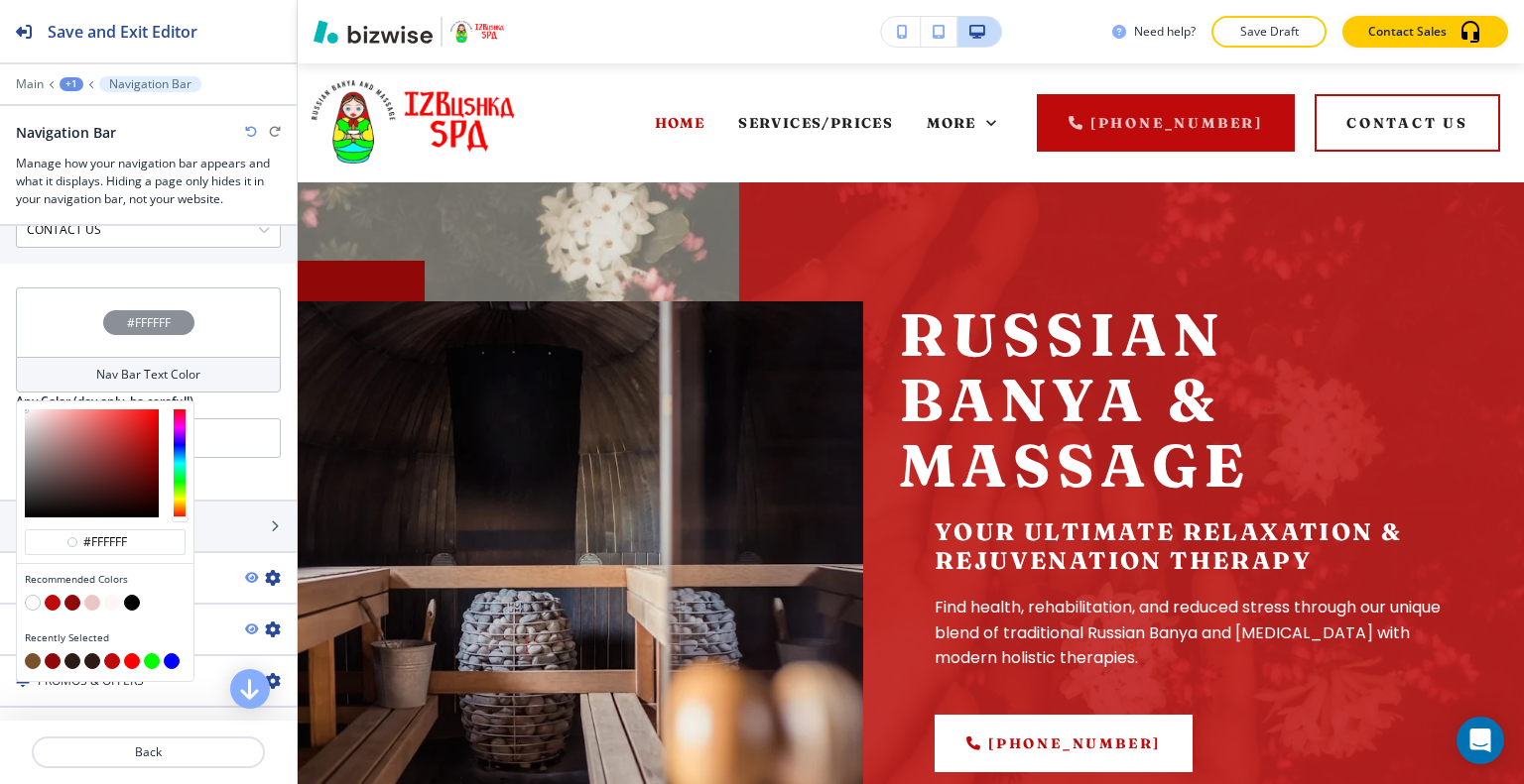
click at [35, 654] on button "button" at bounding box center [33, 662] width 16 height 16
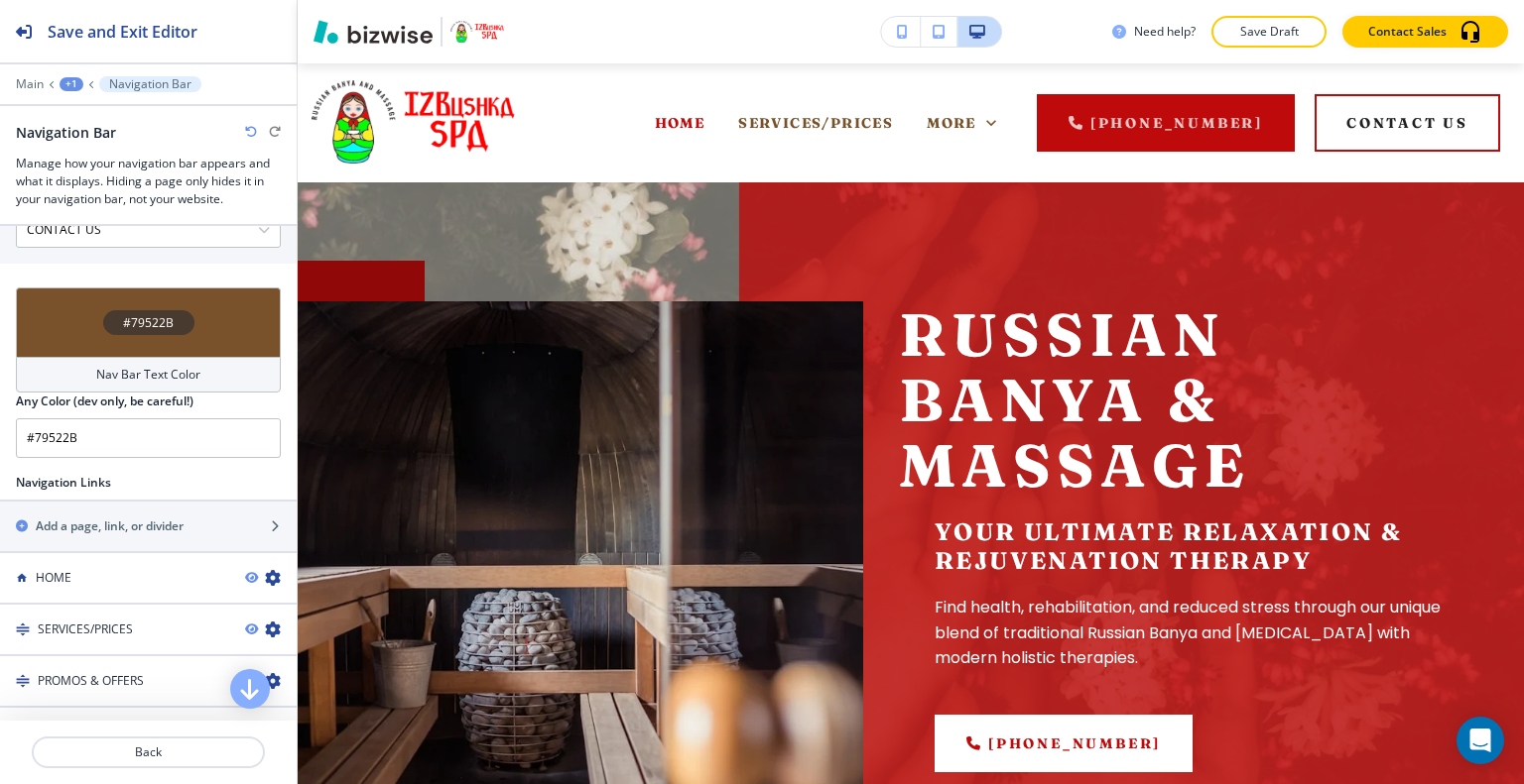
click at [84, 326] on div "#79522B" at bounding box center [148, 322] width 264 height 70
click at [252, 133] on icon "button" at bounding box center [251, 132] width 12 height 12
click at [252, 130] on icon "button" at bounding box center [251, 132] width 12 height 12
type input "#FFFFFF"
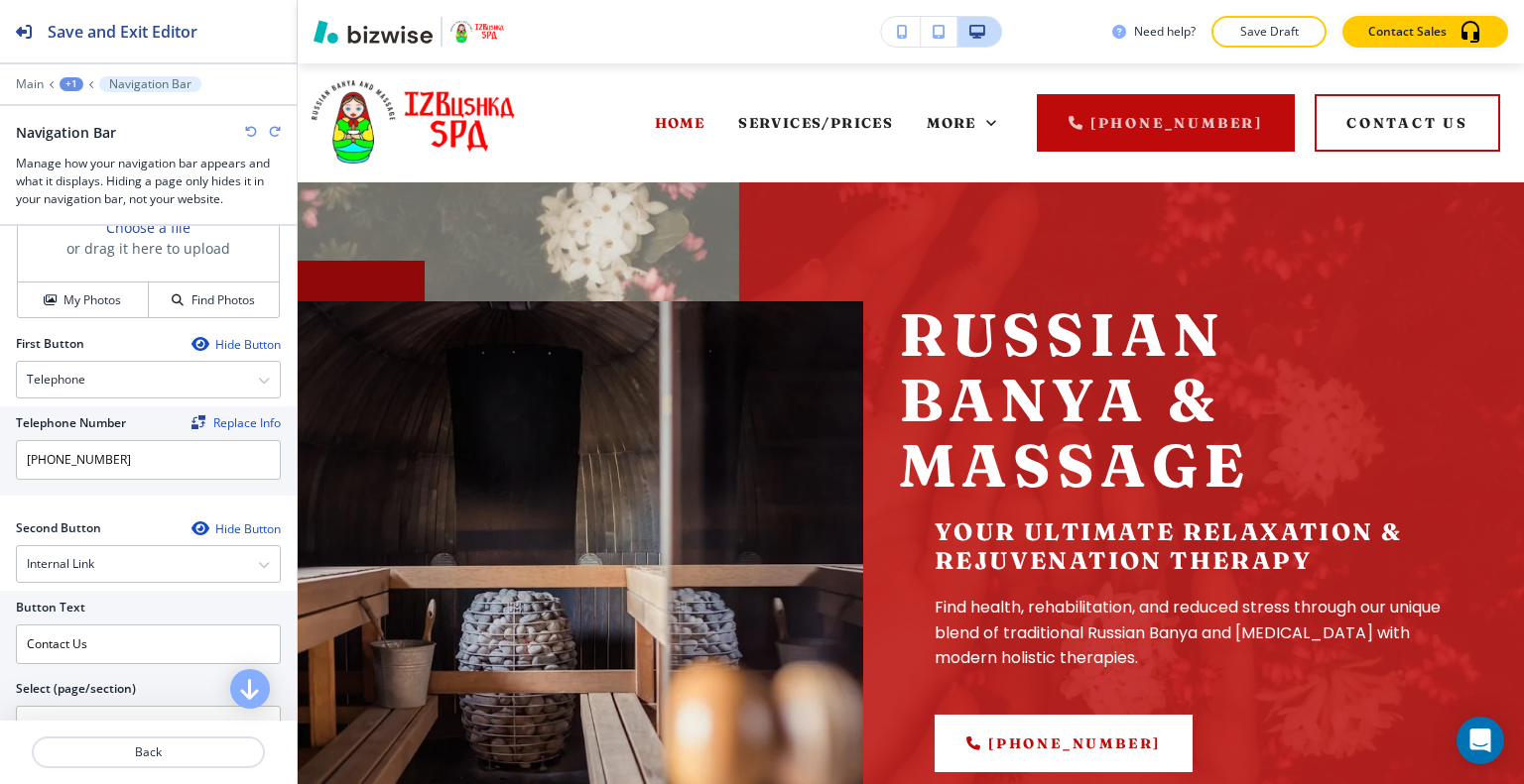
scroll to position [396, 0]
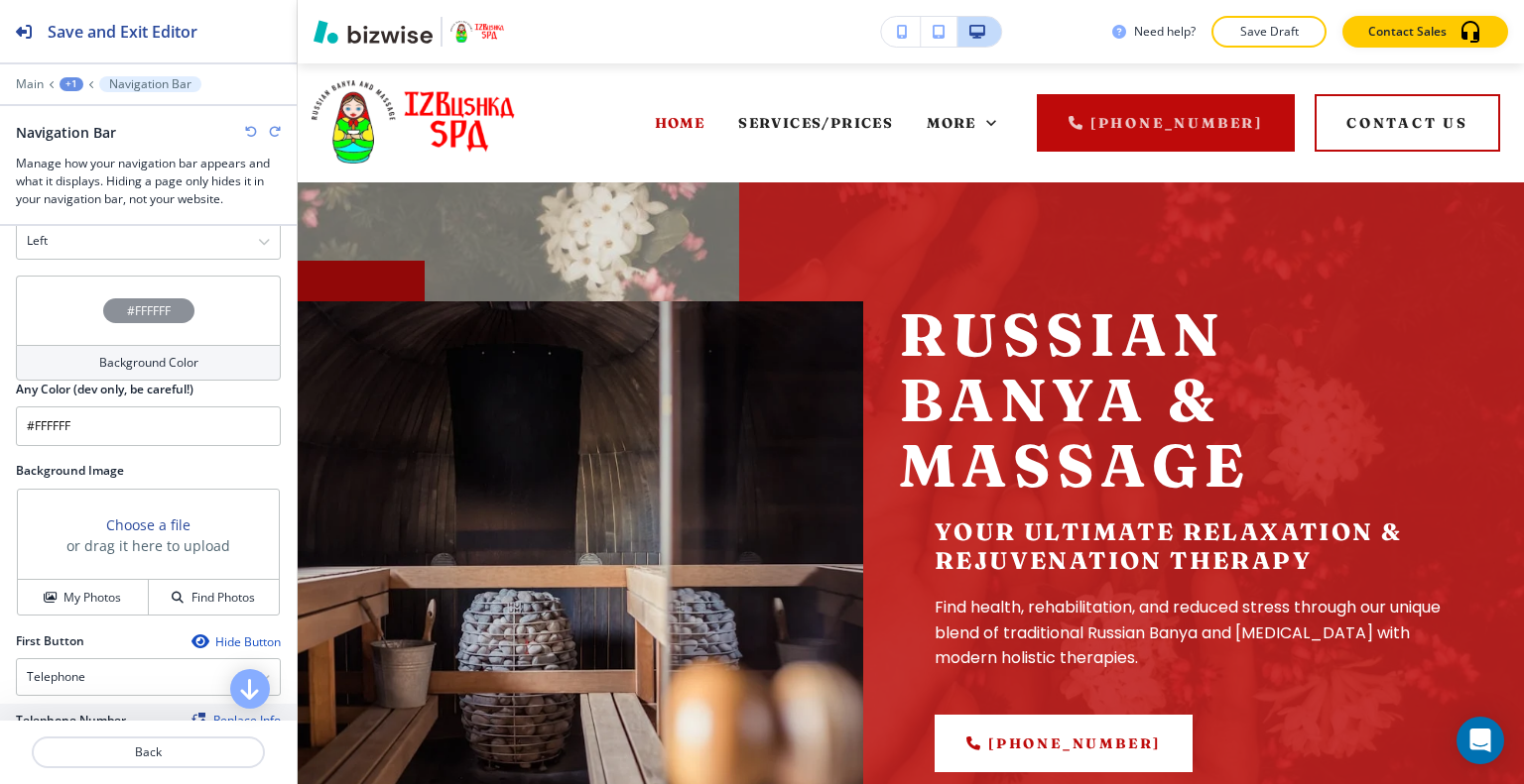
click at [76, 284] on div "#FFFFFF" at bounding box center [148, 310] width 264 height 70
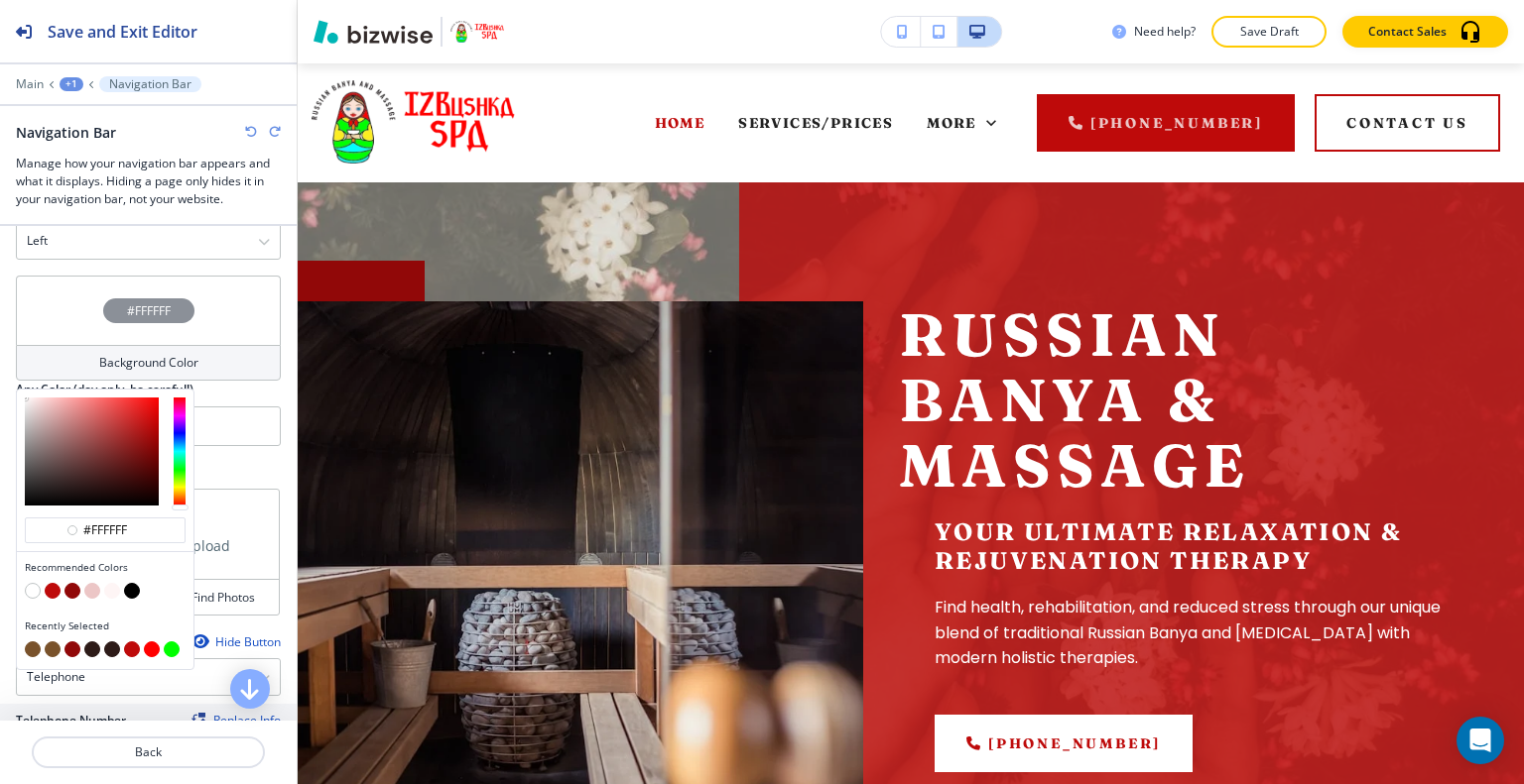
click at [52, 642] on button "button" at bounding box center [53, 650] width 16 height 16
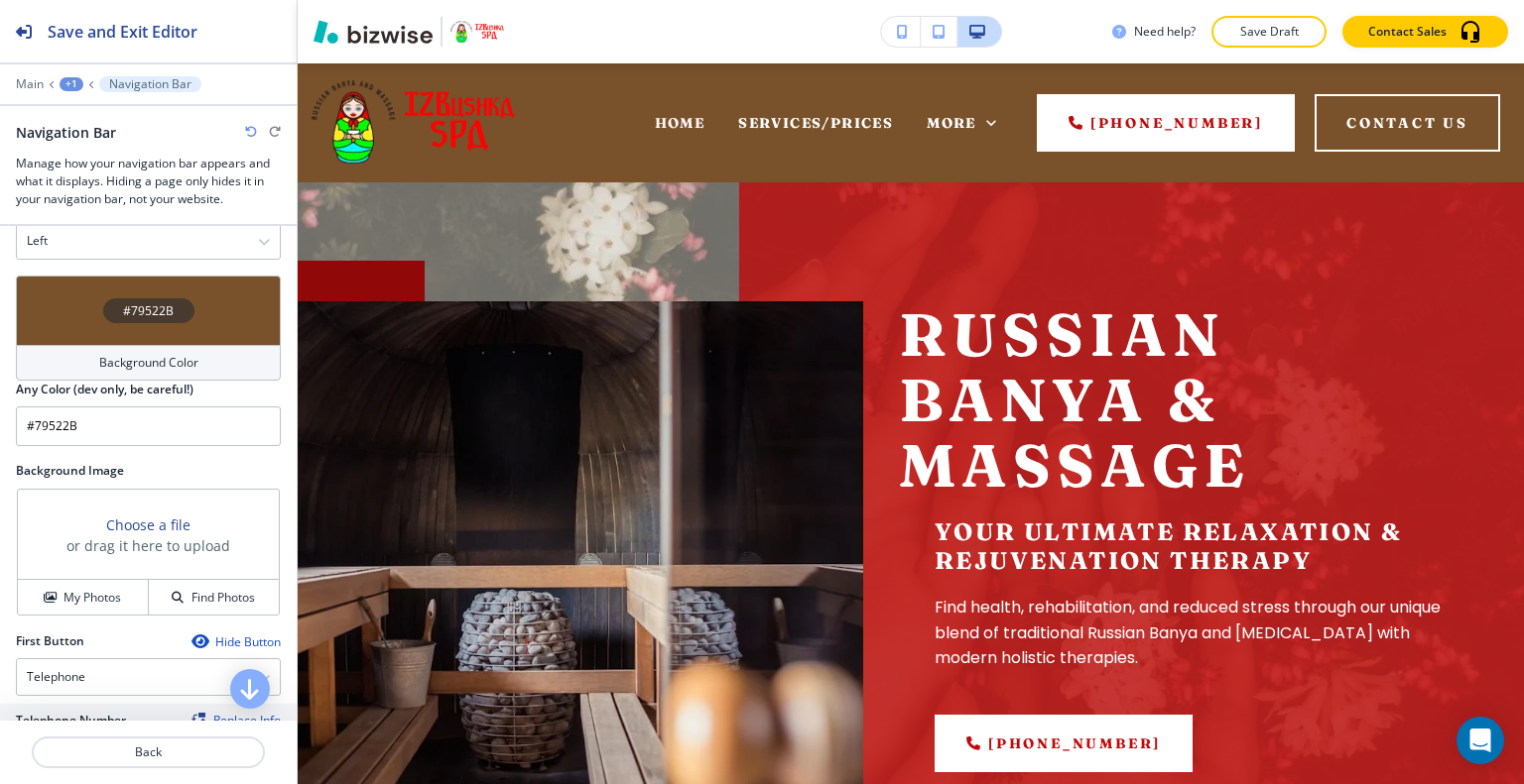
click at [60, 295] on div "#79522B" at bounding box center [148, 310] width 264 height 70
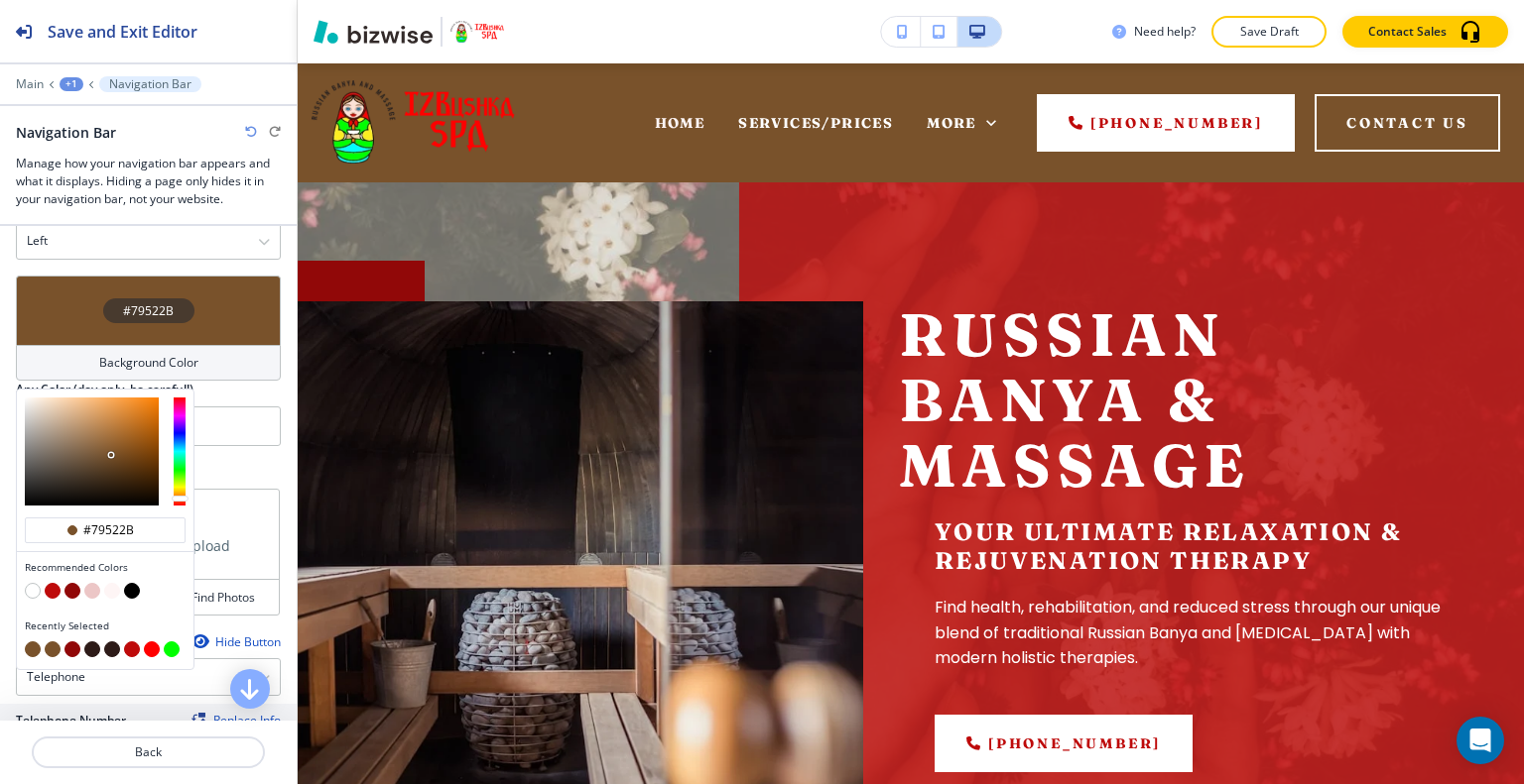
click at [89, 644] on button "button" at bounding box center [92, 650] width 16 height 16
type input "#2D1B18"
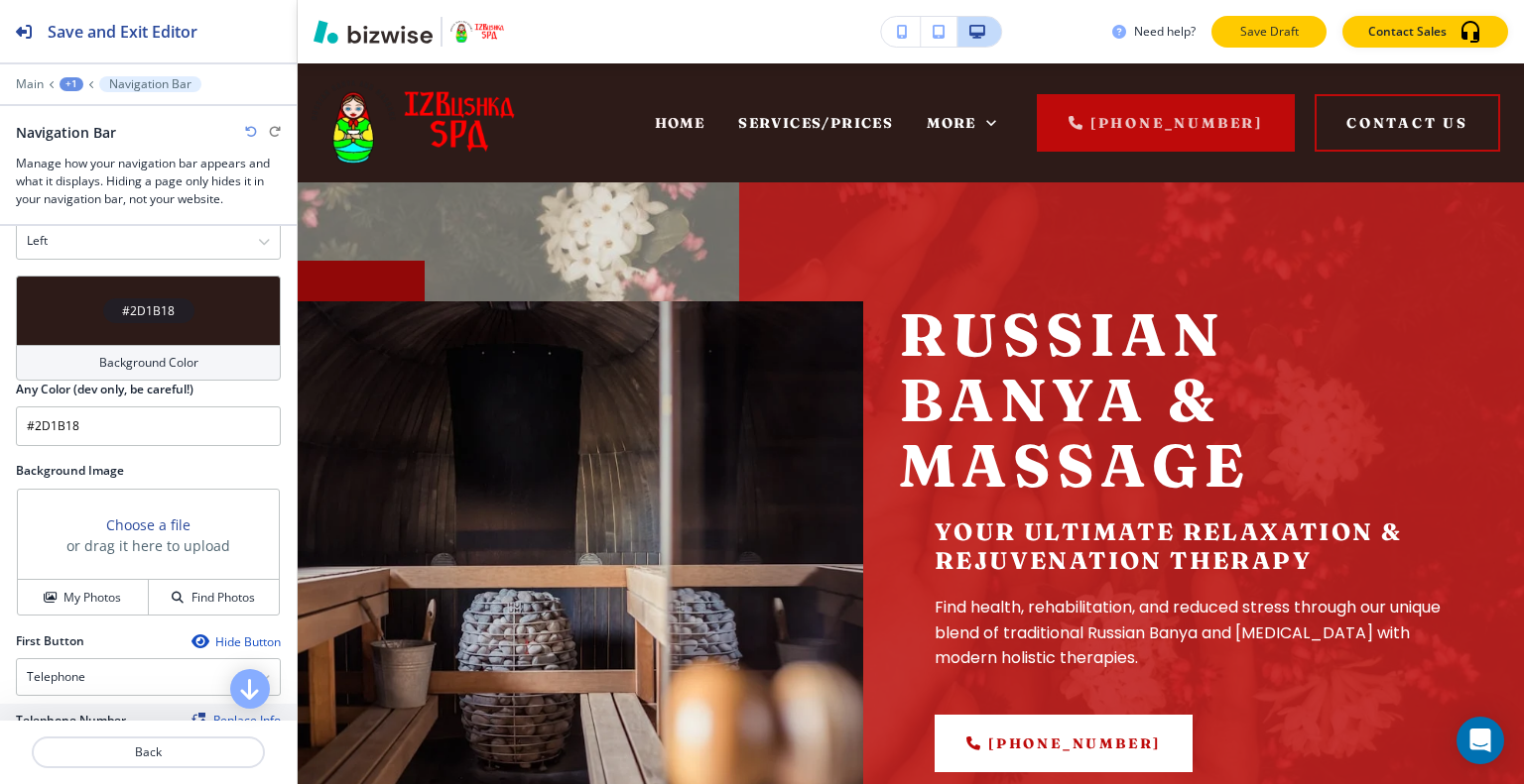
click at [1266, 30] on p "Save Draft" at bounding box center [1269, 32] width 64 height 18
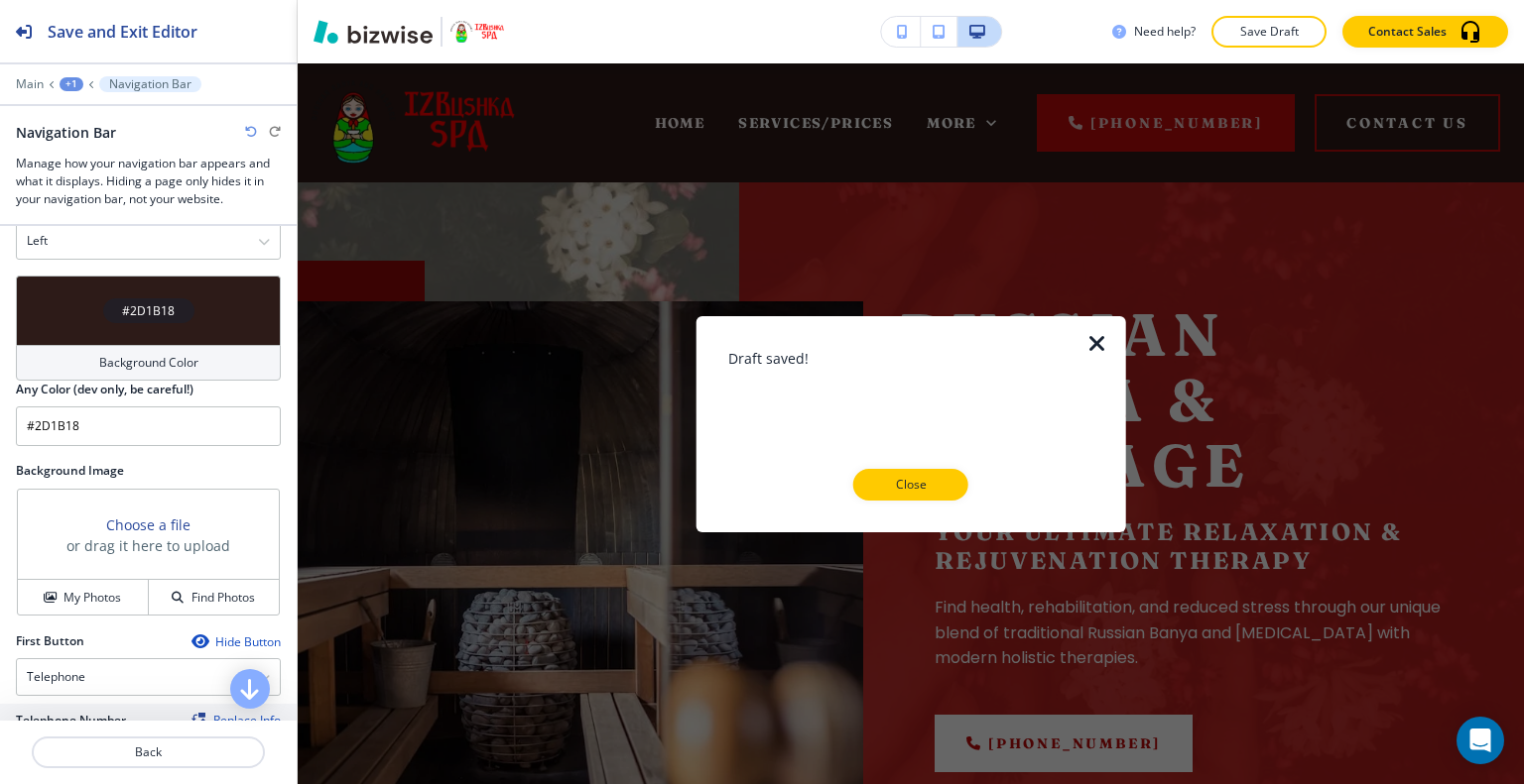
drag, startPoint x: 881, startPoint y: 490, endPoint x: 956, endPoint y: 477, distance: 76.1
click at [881, 490] on p "Close" at bounding box center [911, 485] width 64 height 18
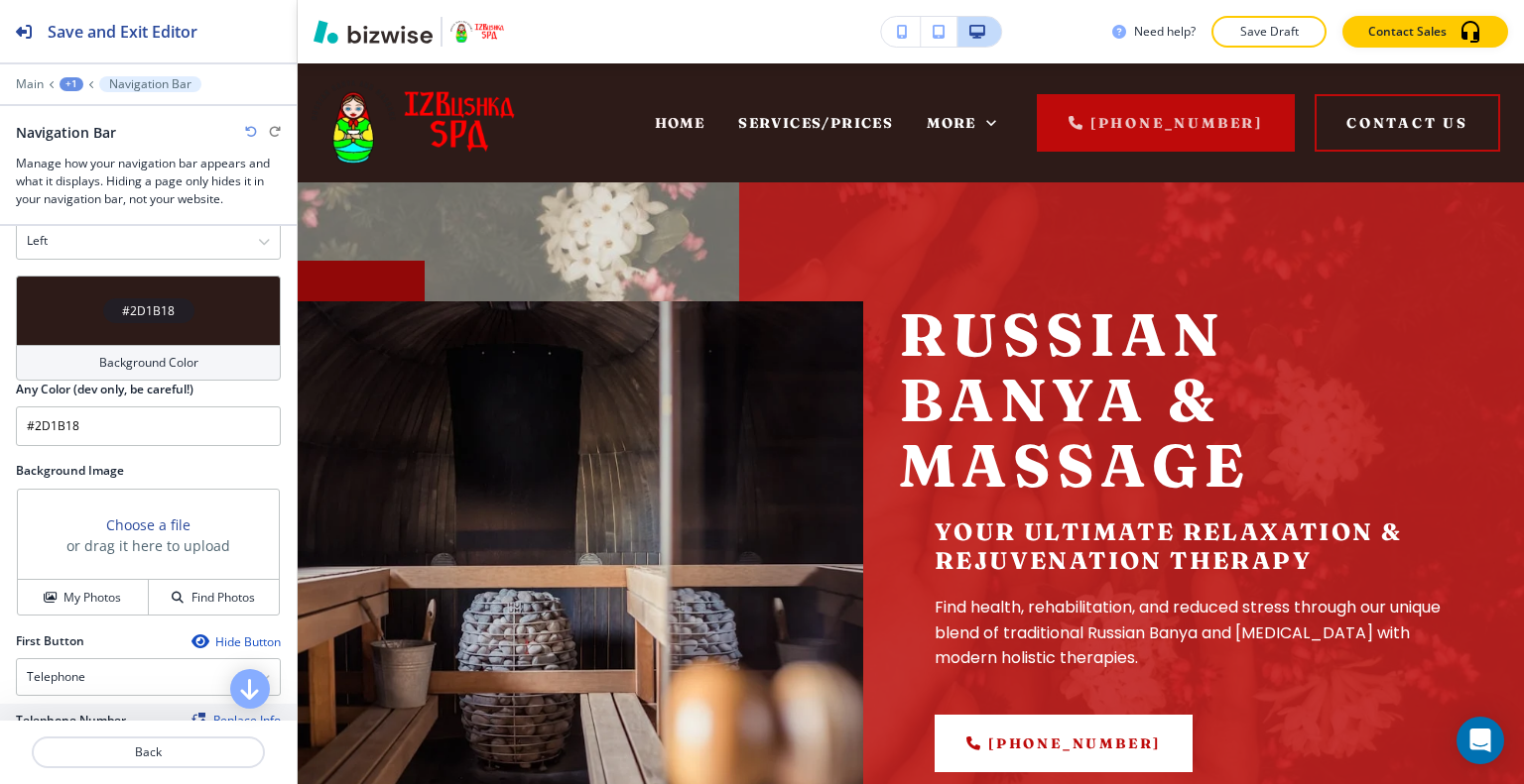
click at [1436, 261] on div "Russian Banya & Massage Your Ultimate Relaxation & Rejuvenation Therapy Find he…" at bounding box center [910, 575] width 1226 height 786
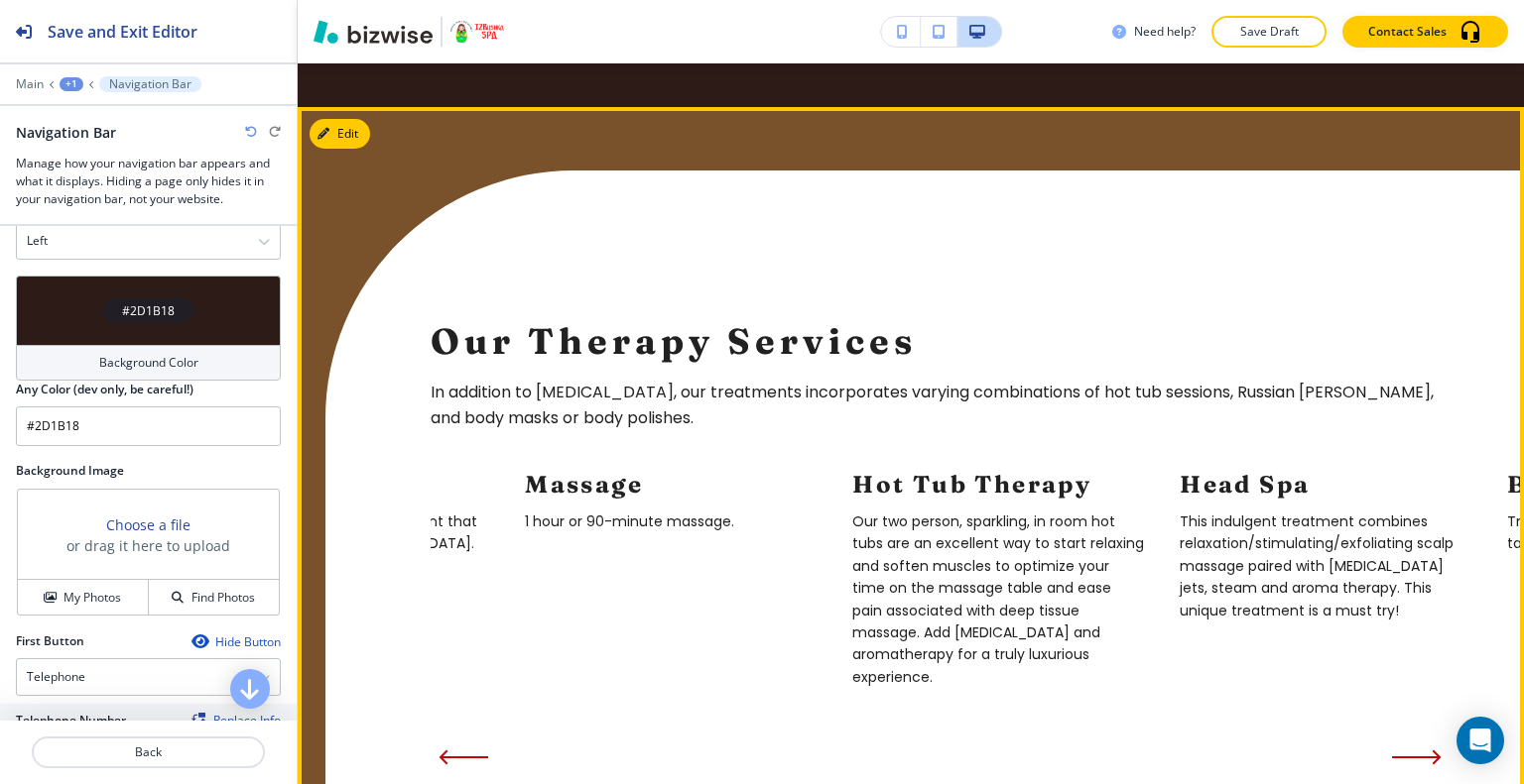
scroll to position [2974, 0]
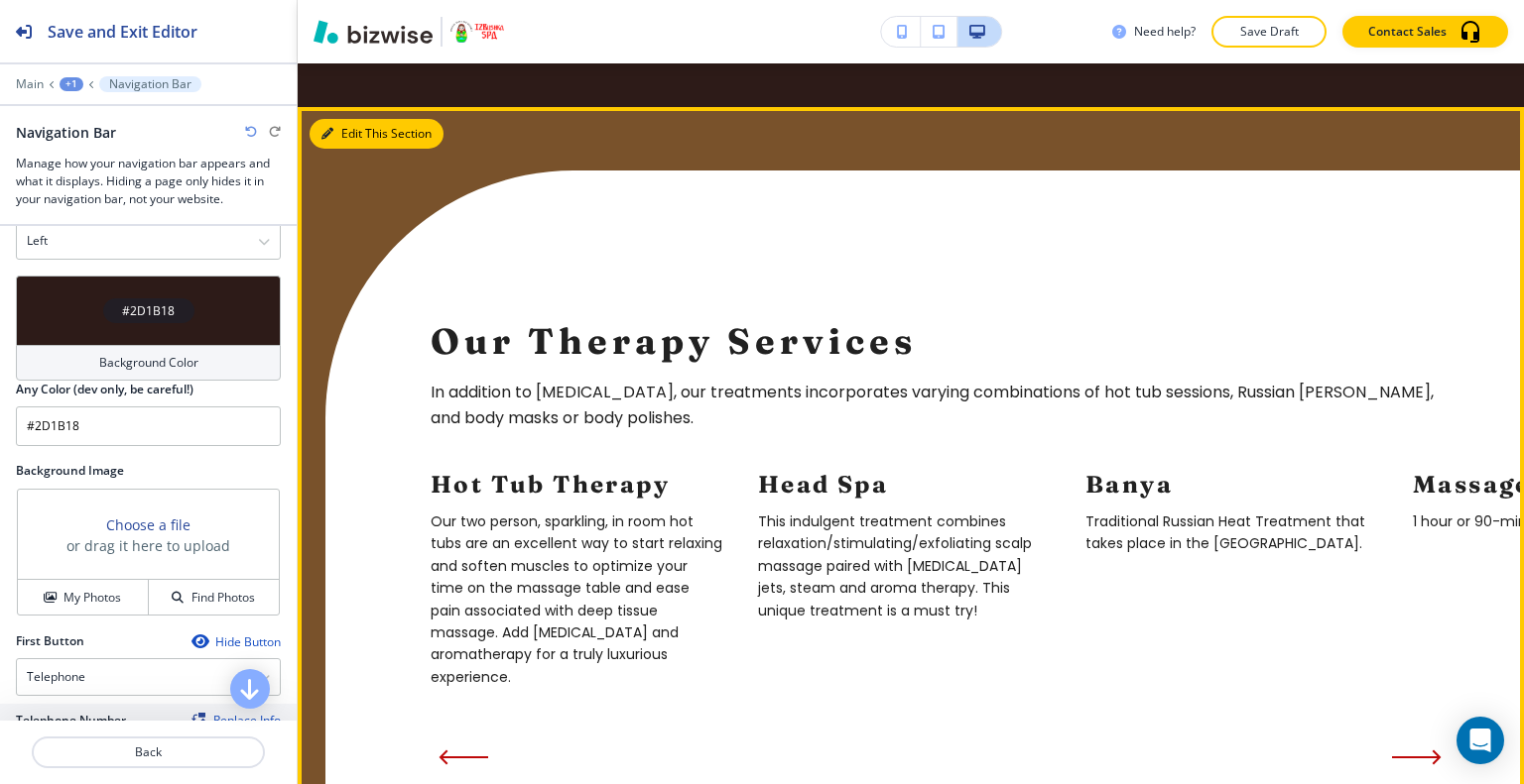
click at [339, 119] on button "Edit This Section" at bounding box center [376, 134] width 134 height 30
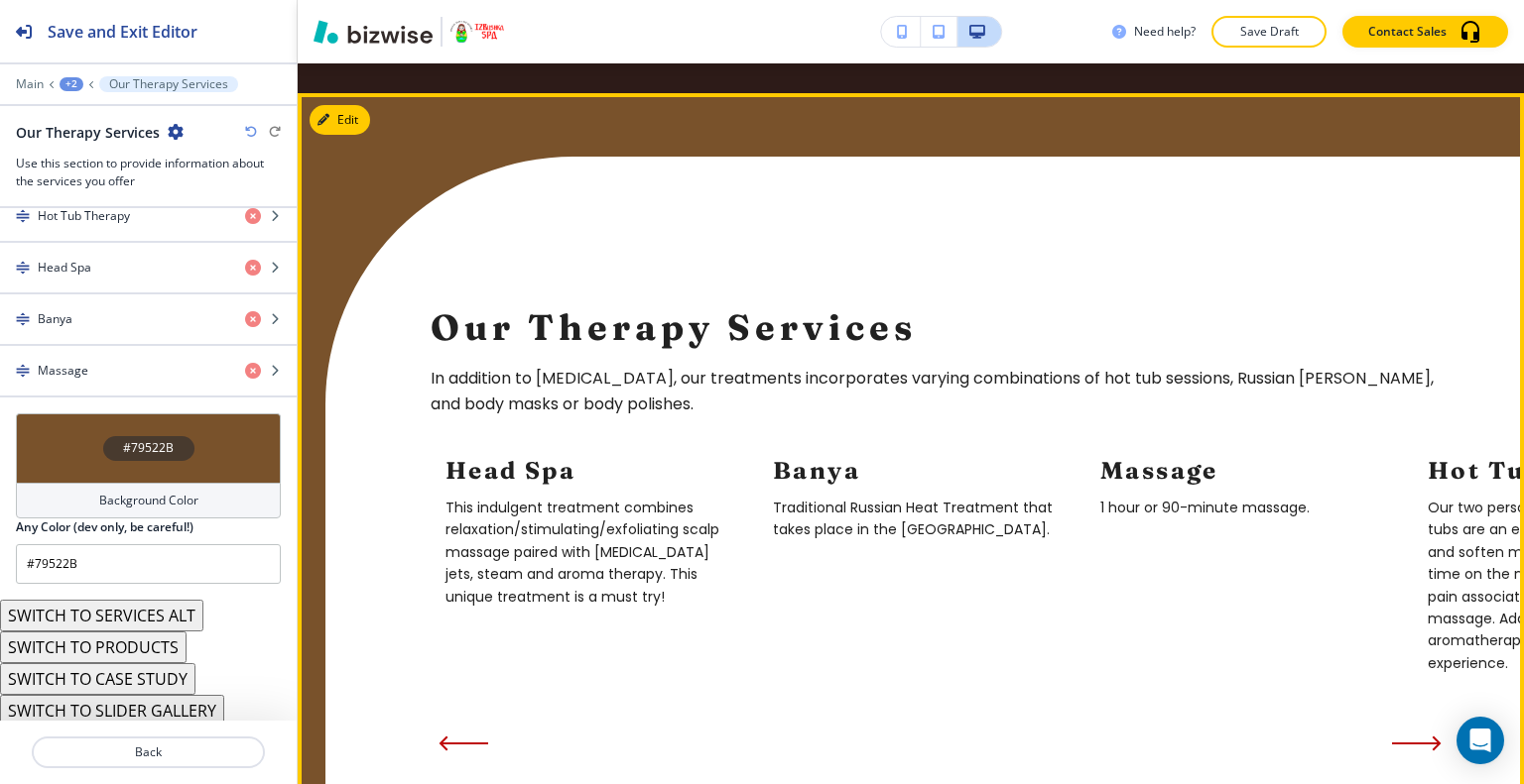
scroll to position [3286, 0]
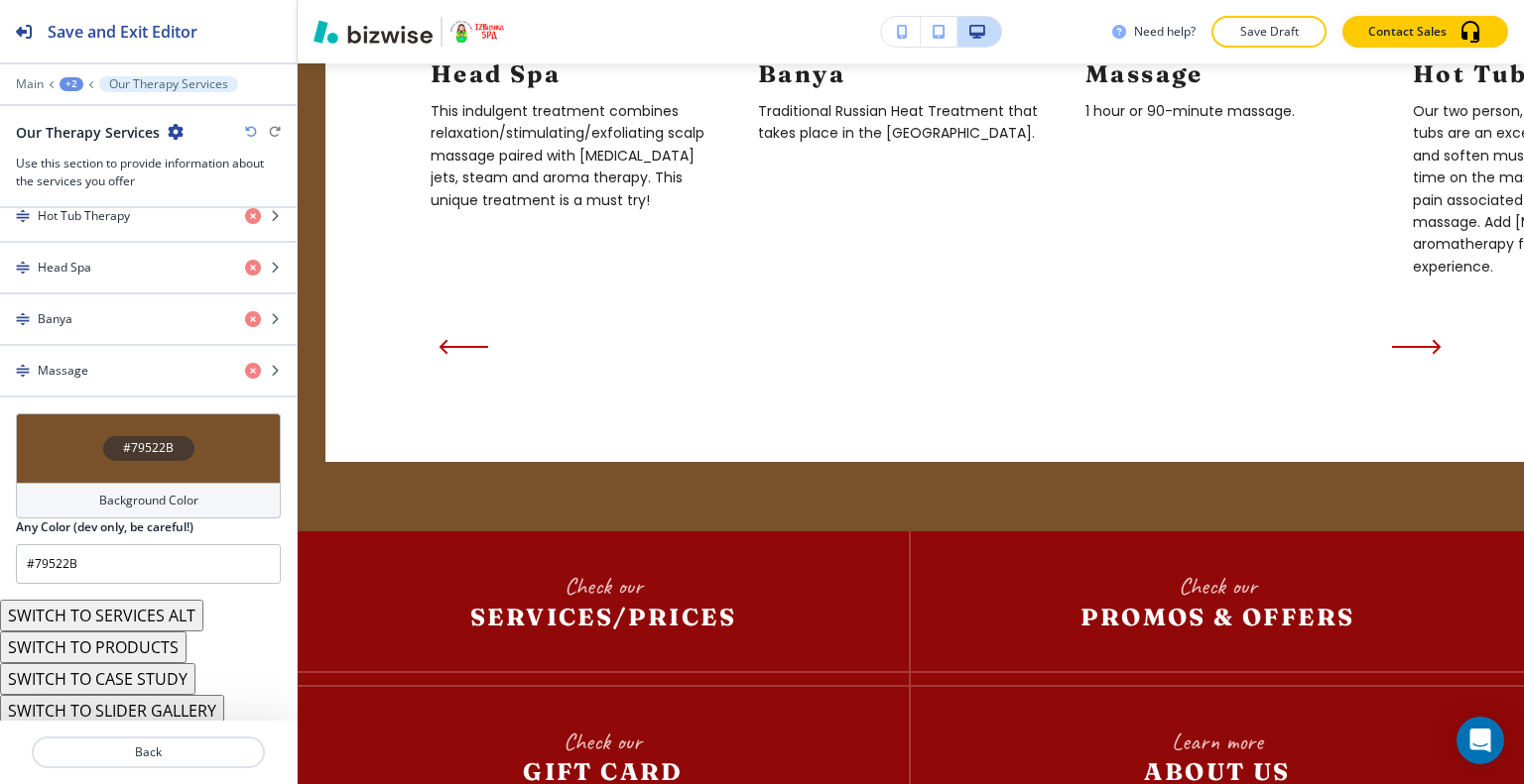
click at [135, 683] on button "SWITCH TO CASE STUDY" at bounding box center [97, 680] width 196 height 32
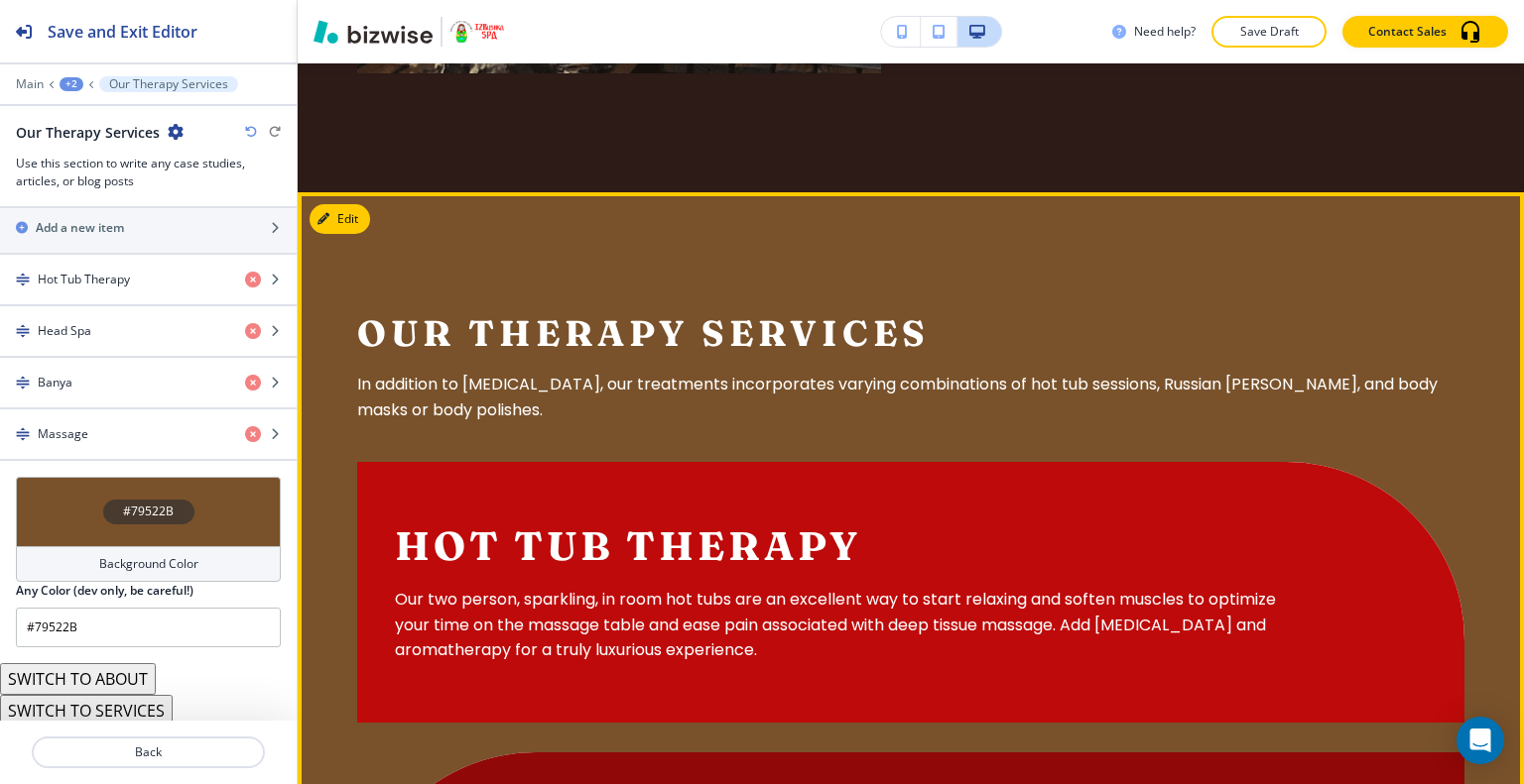
scroll to position [3087, 0]
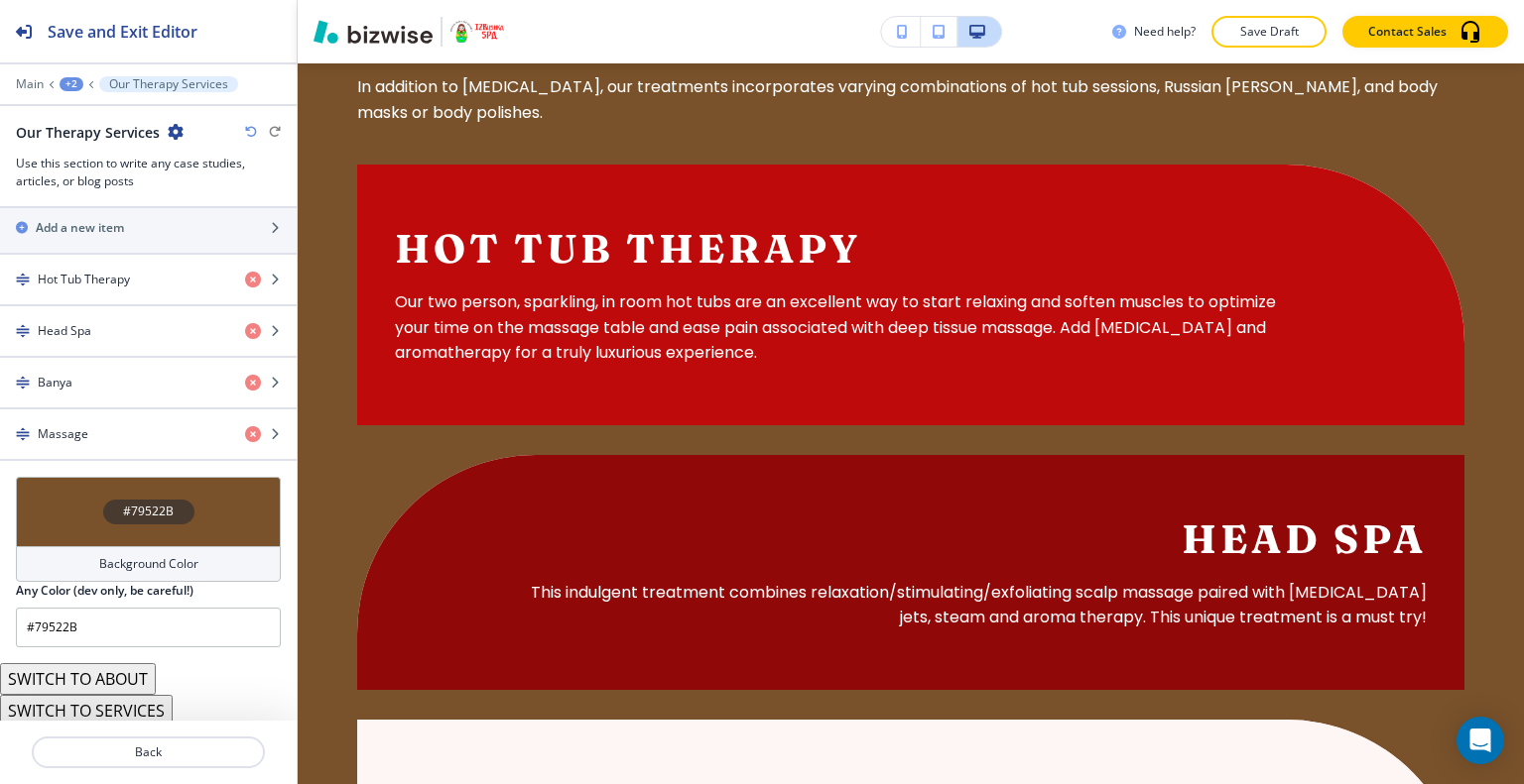
click at [126, 702] on button "SWITCH TO SERVICES" at bounding box center [86, 710] width 173 height 32
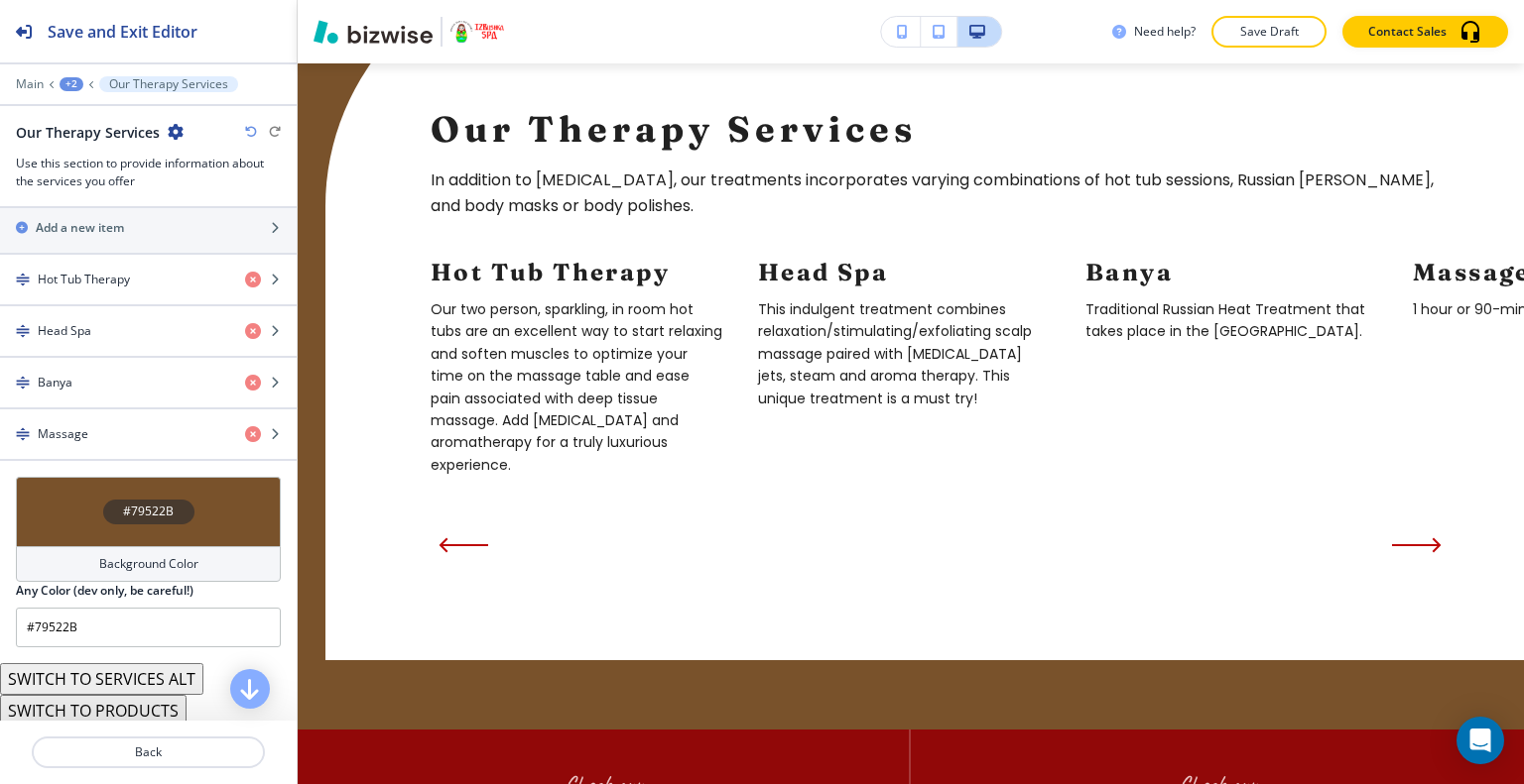
scroll to position [800, 0]
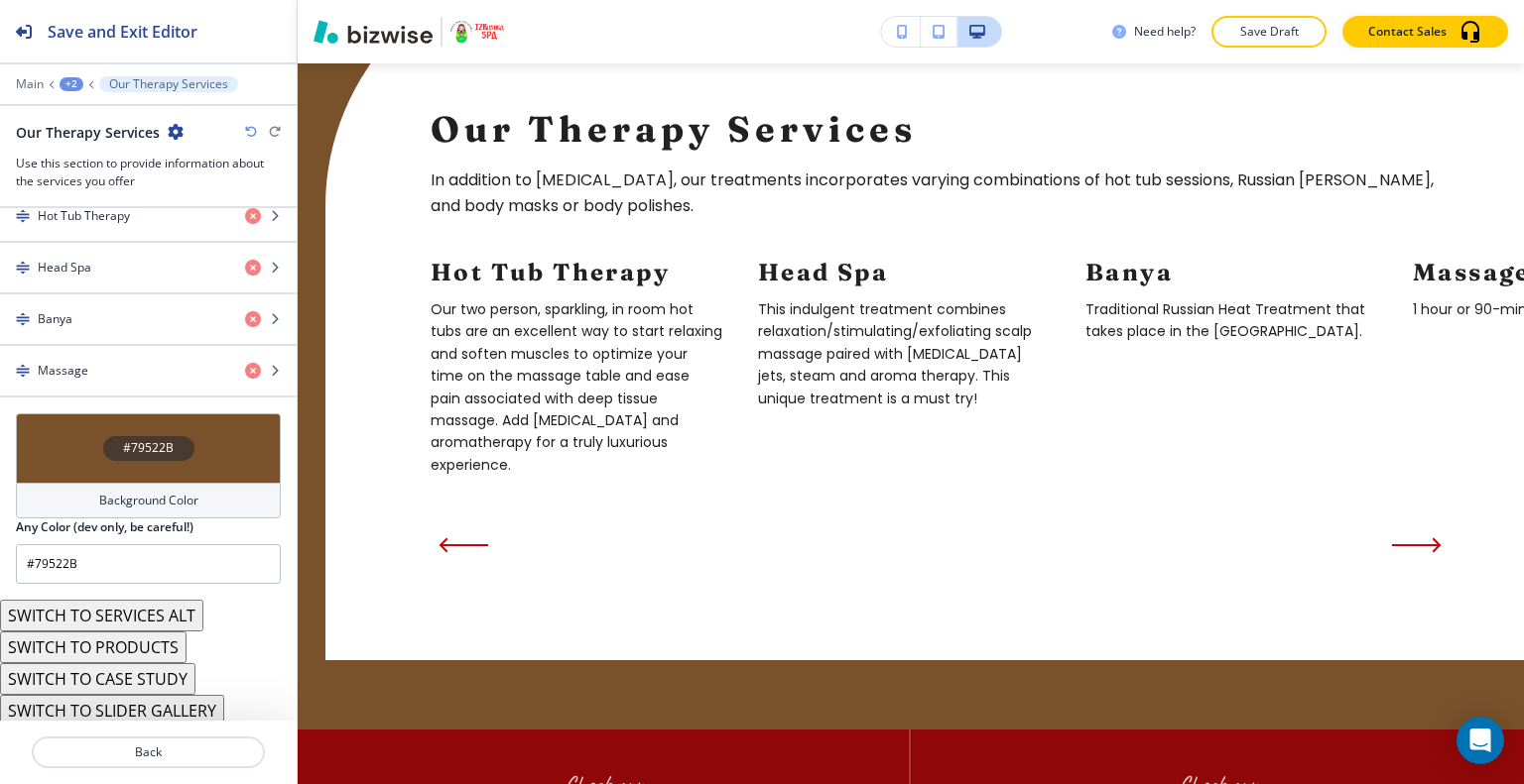
click at [119, 646] on button "SWITCH TO PRODUCTS" at bounding box center [93, 648] width 187 height 32
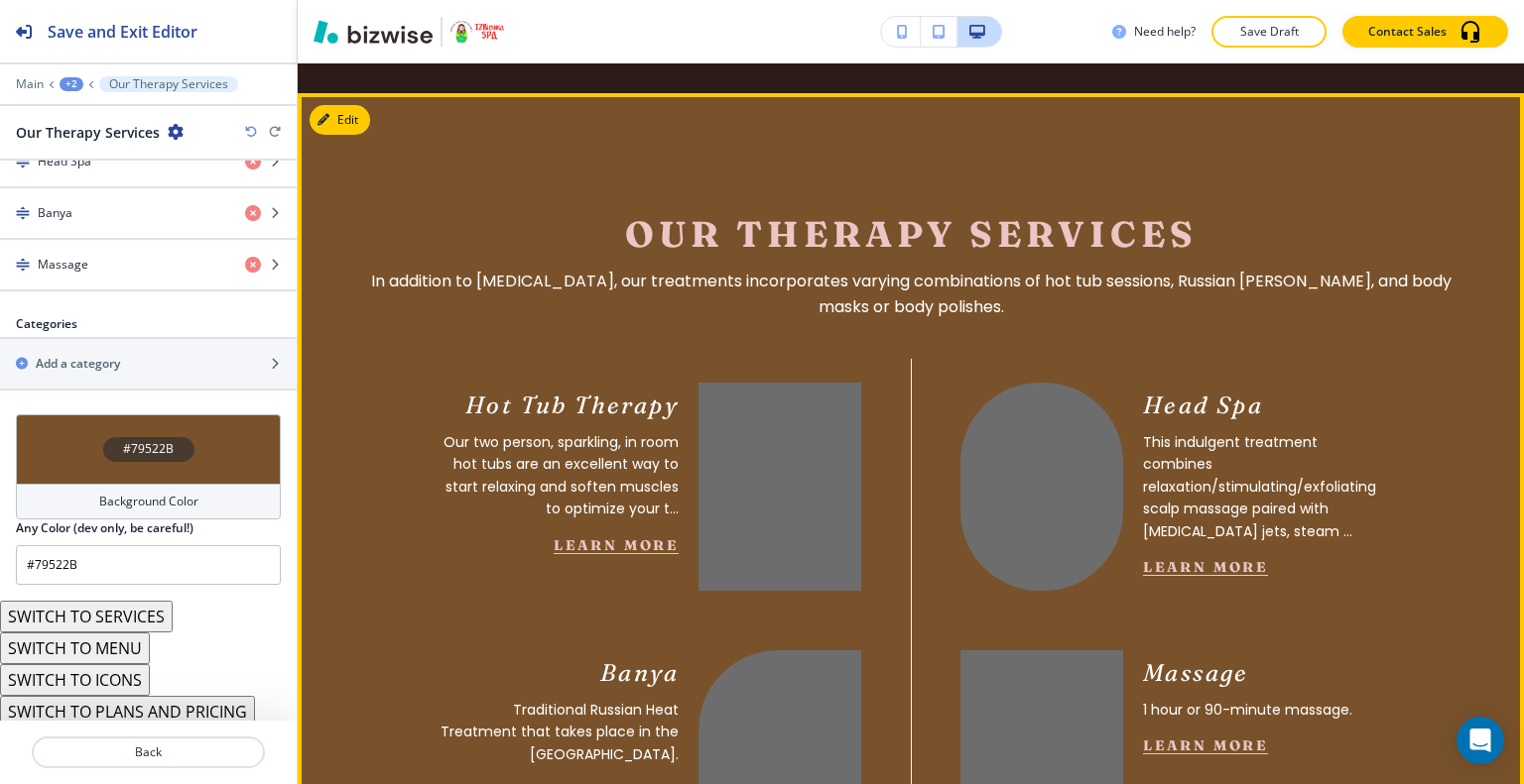
scroll to position [2790, 0]
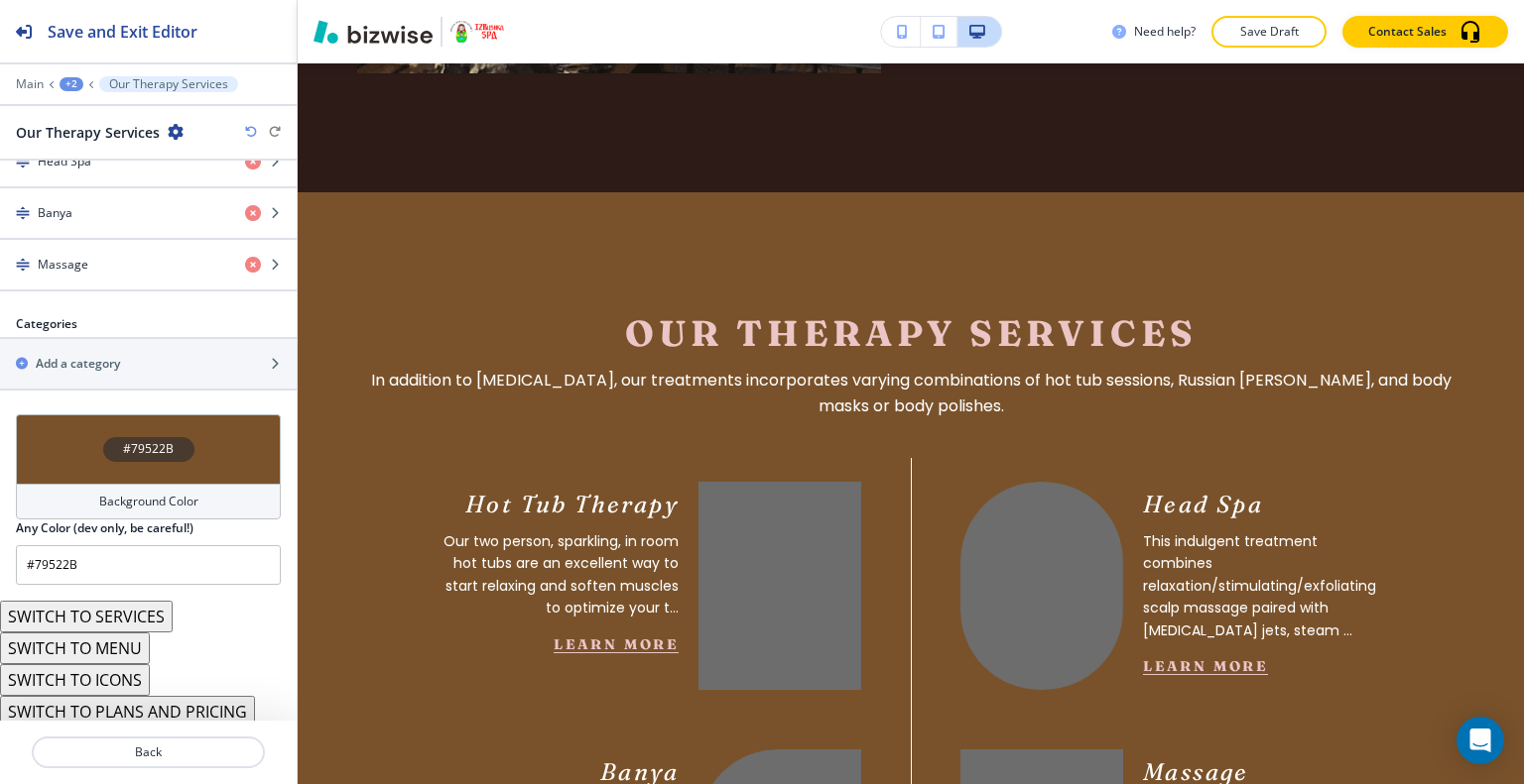
click at [124, 669] on button "SWITCH TO ICONS" at bounding box center [75, 680] width 150 height 32
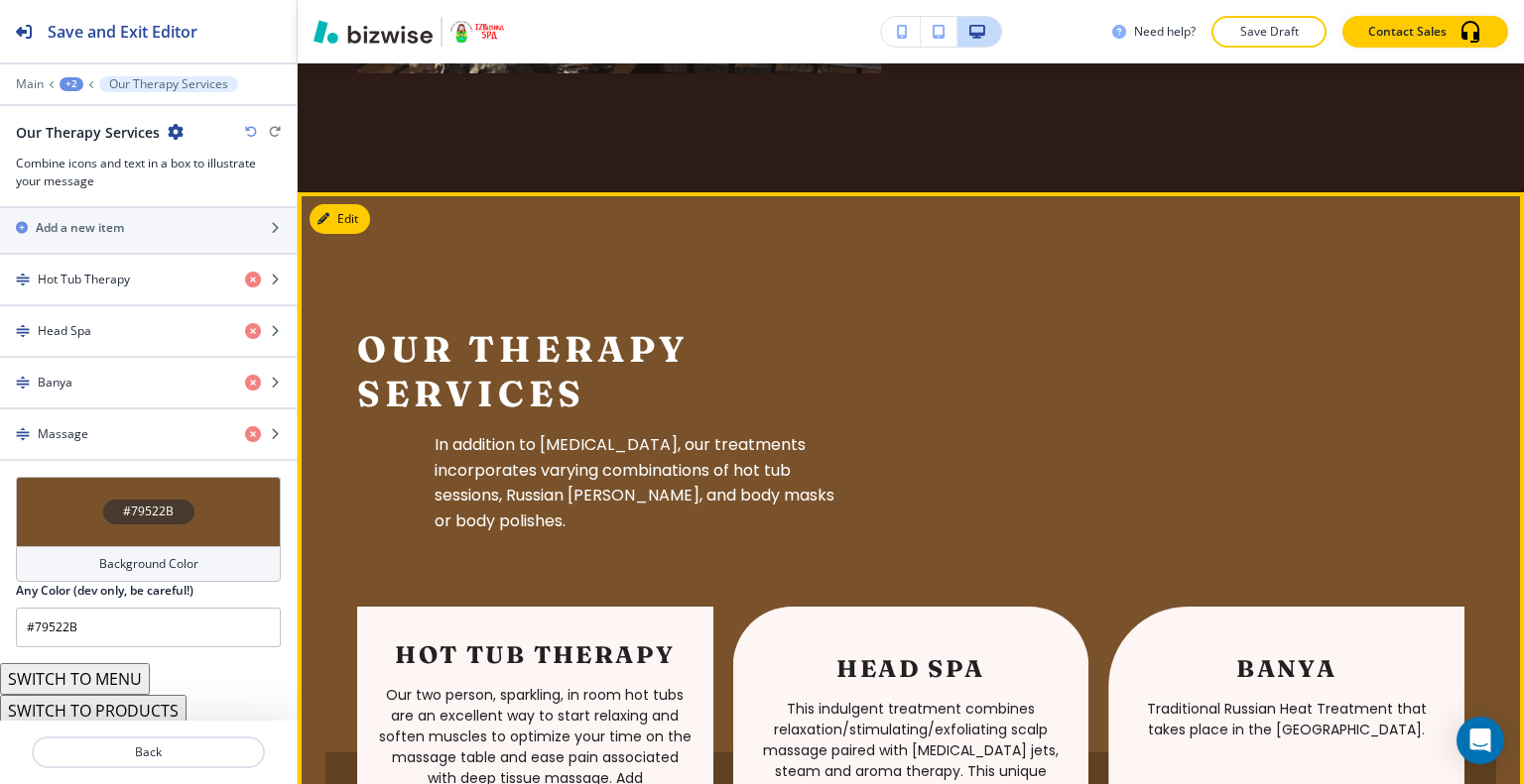
scroll to position [3087, 0]
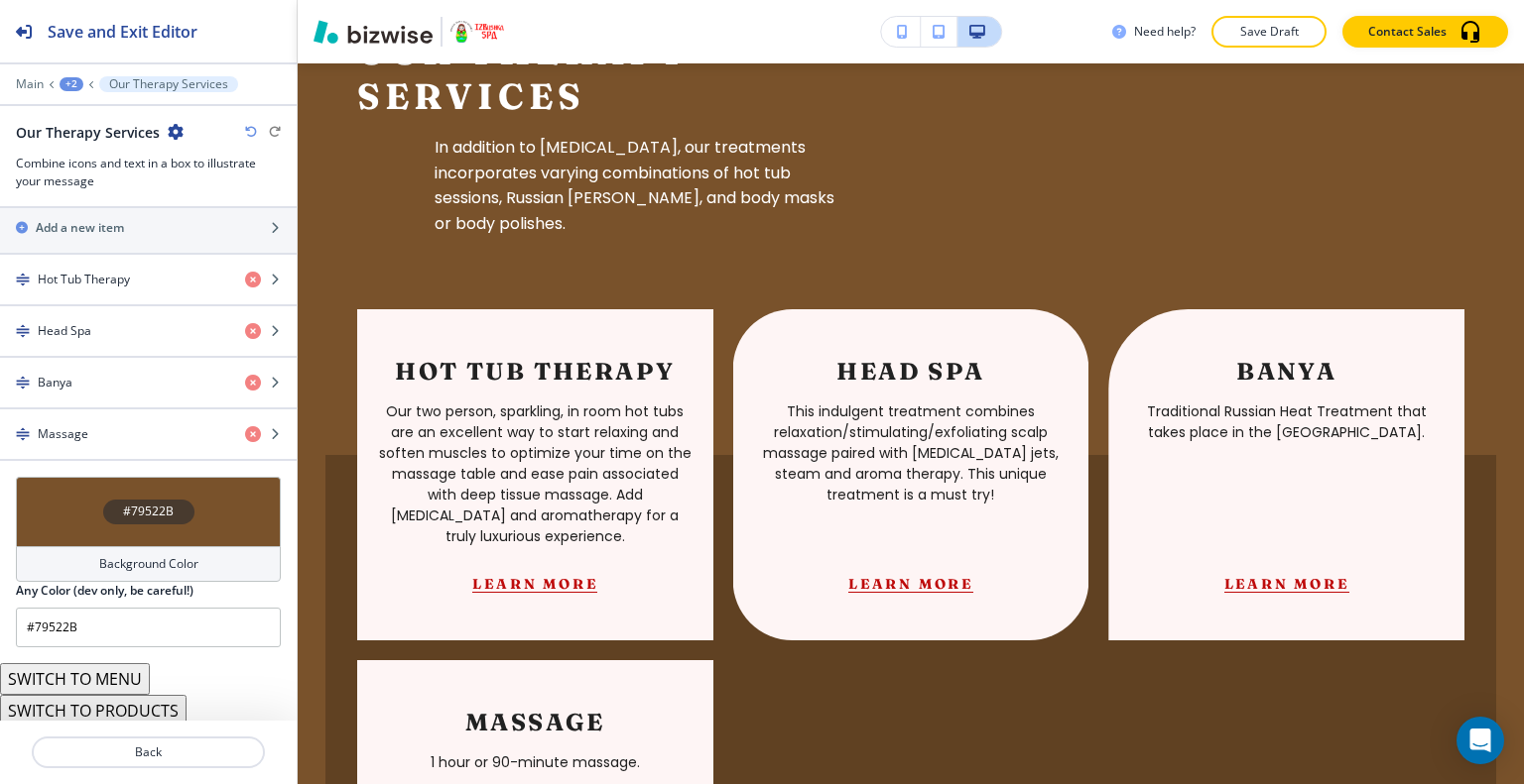
click at [249, 127] on icon "button" at bounding box center [251, 132] width 12 height 12
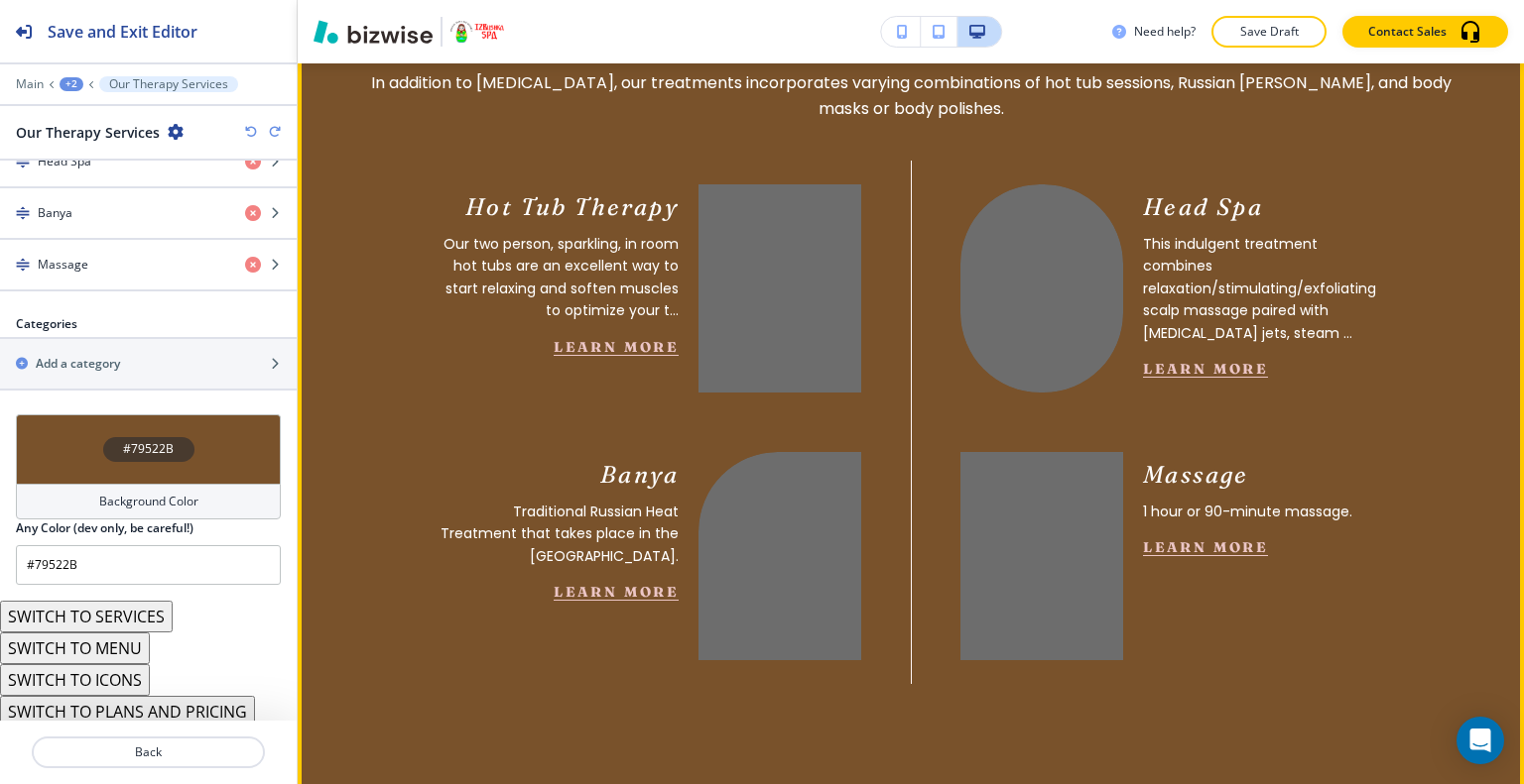
scroll to position [2889, 0]
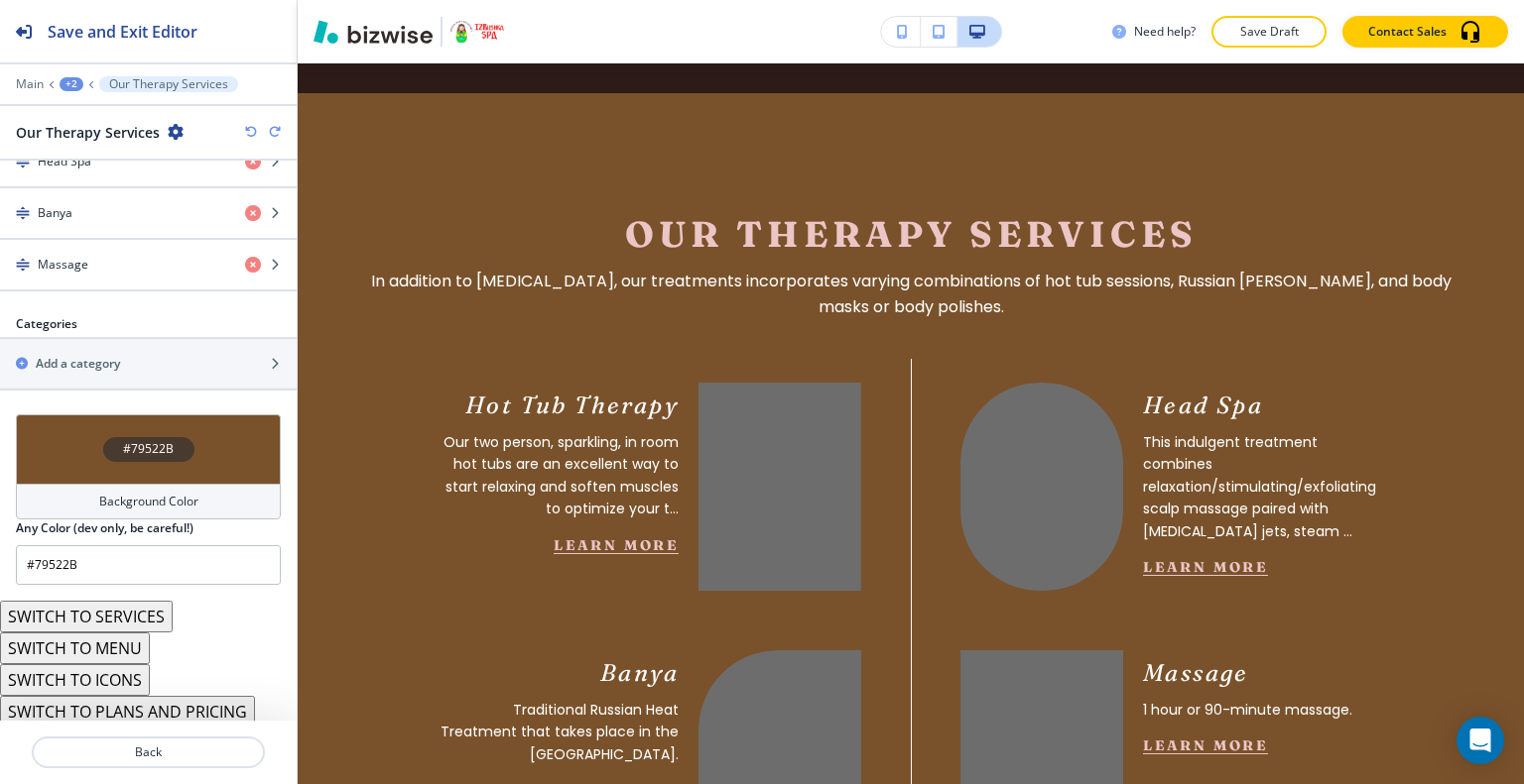
click at [252, 134] on icon "button" at bounding box center [251, 132] width 12 height 12
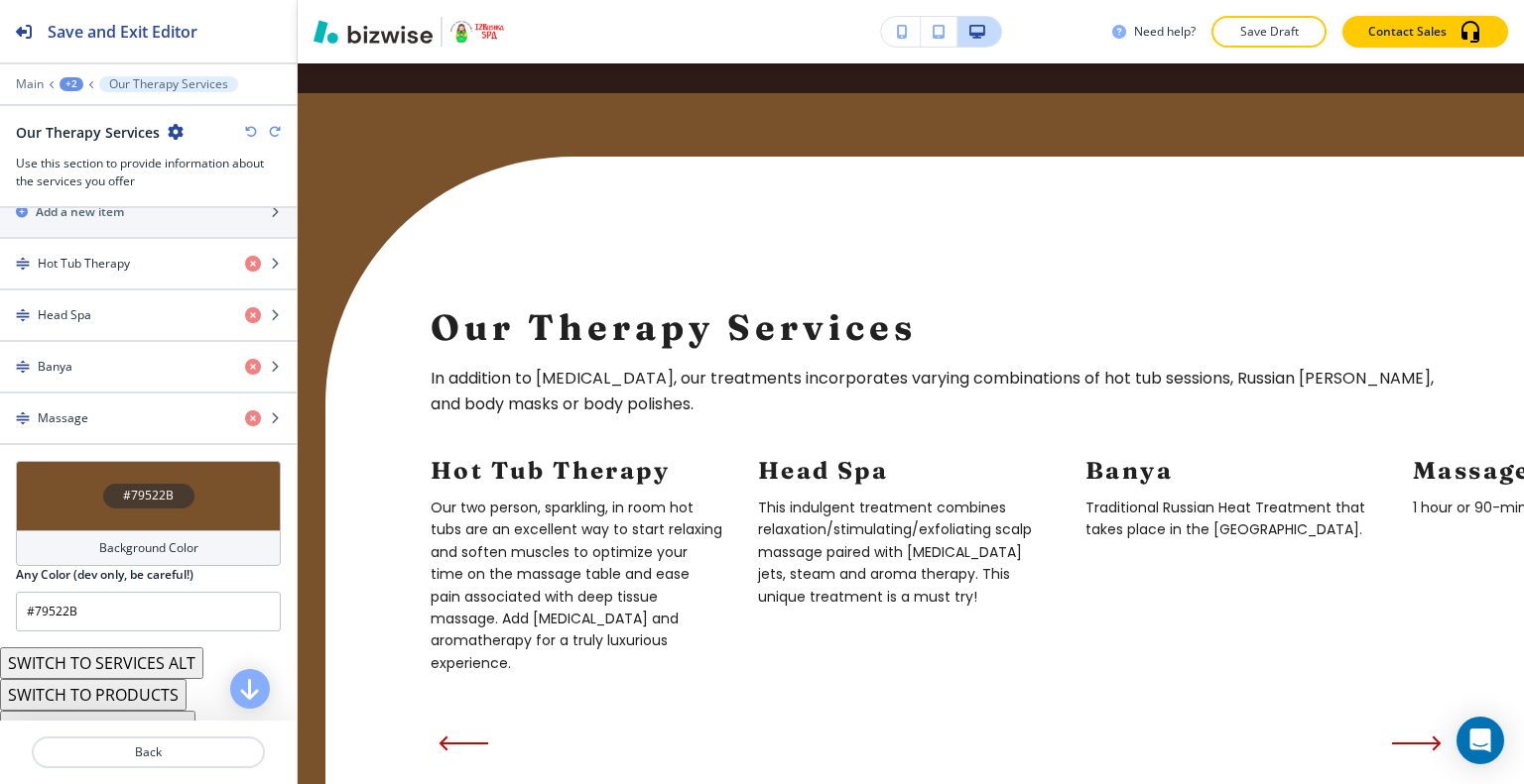
scroll to position [800, 0]
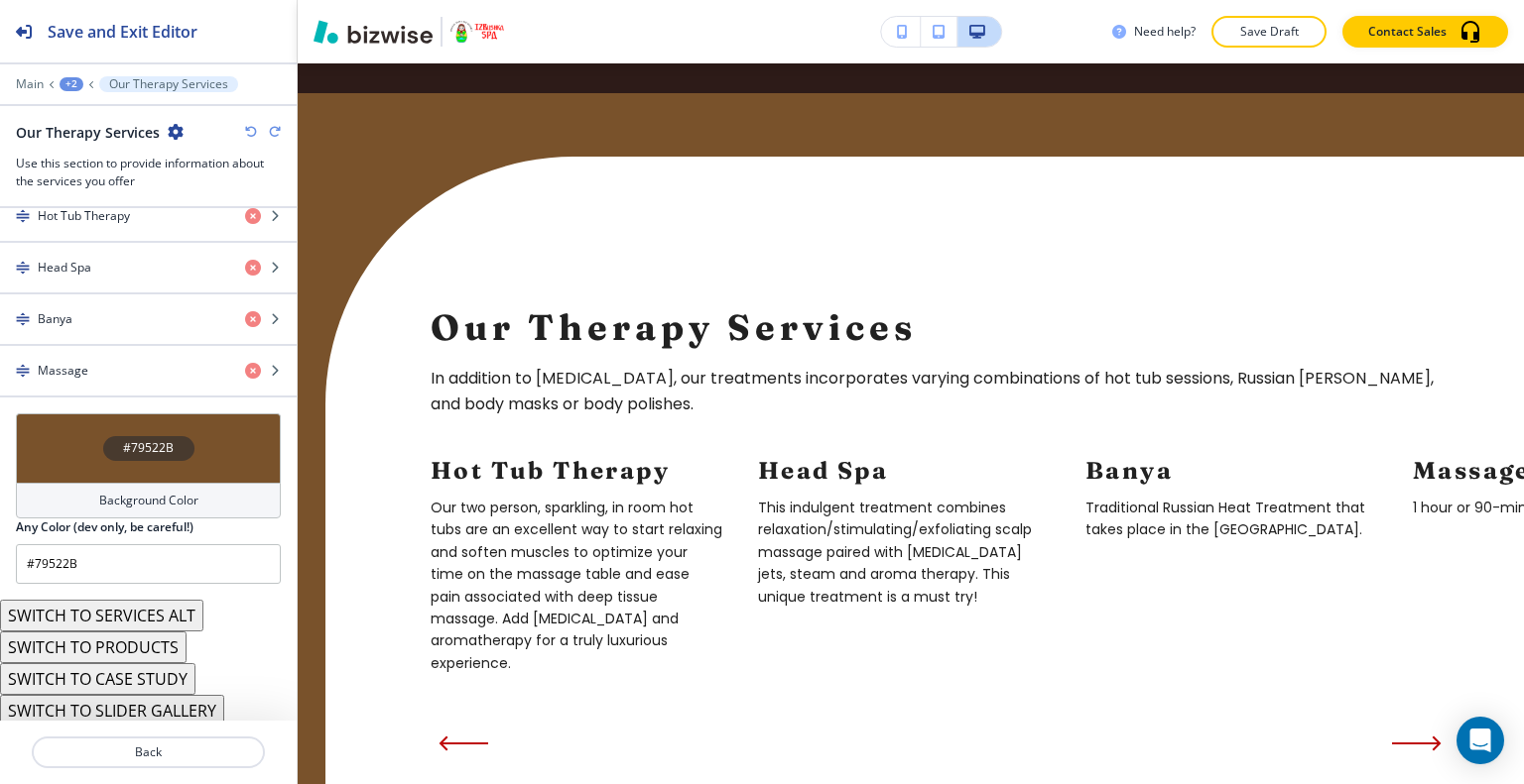
click at [155, 608] on button "SWITCH TO SERVICES ALT" at bounding box center [101, 616] width 204 height 32
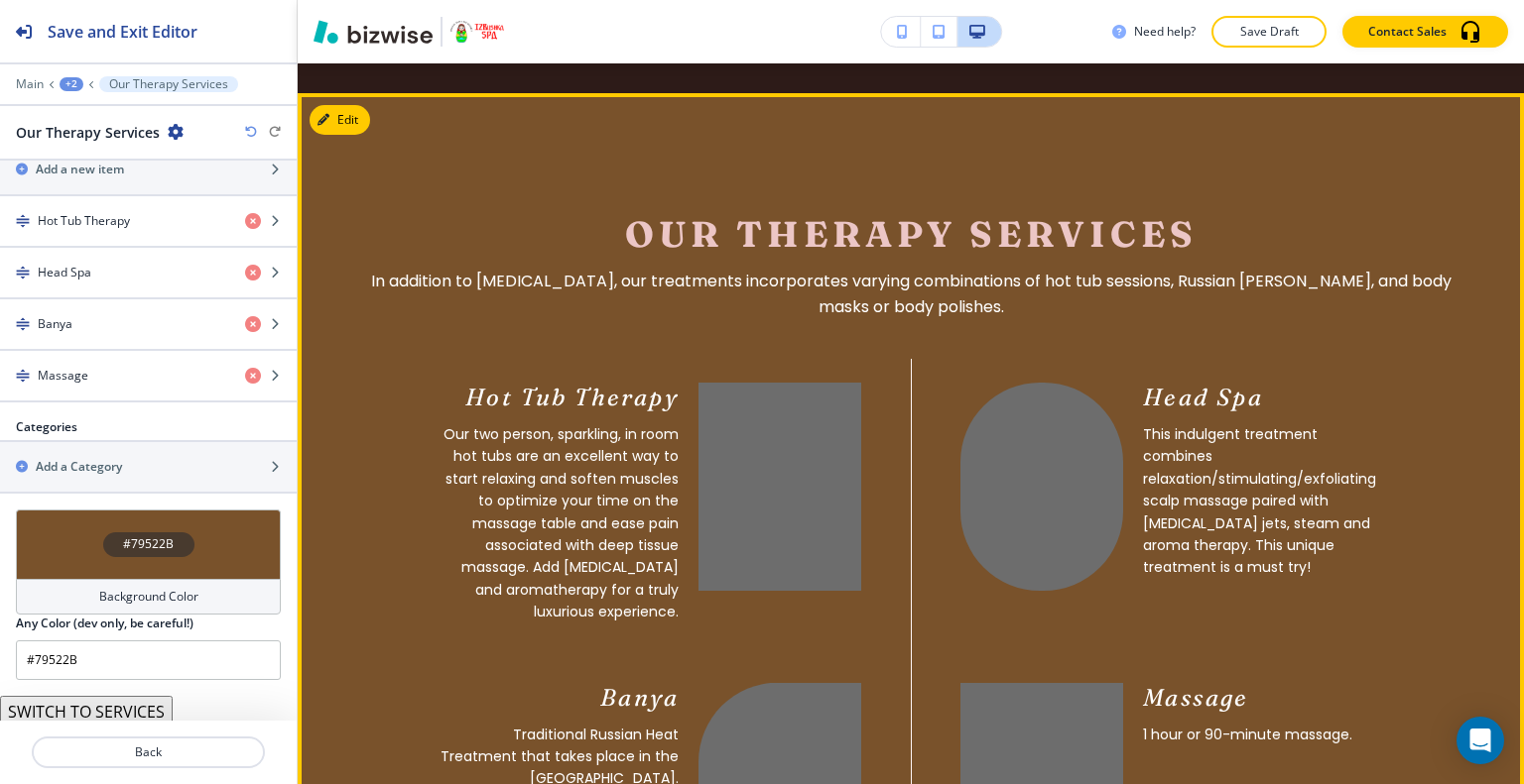
scroll to position [2790, 0]
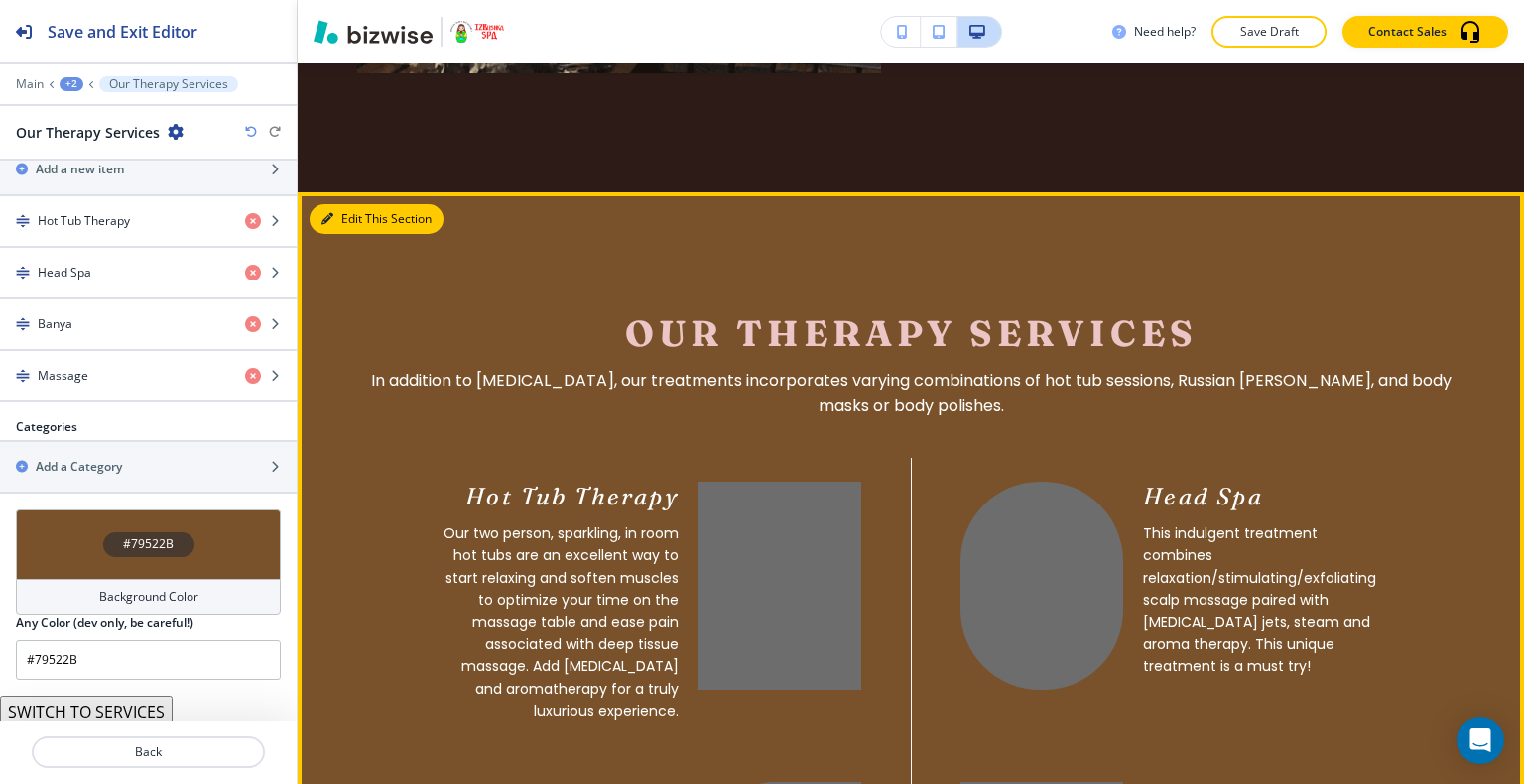
click at [346, 205] on button "Edit This Section" at bounding box center [376, 220] width 134 height 30
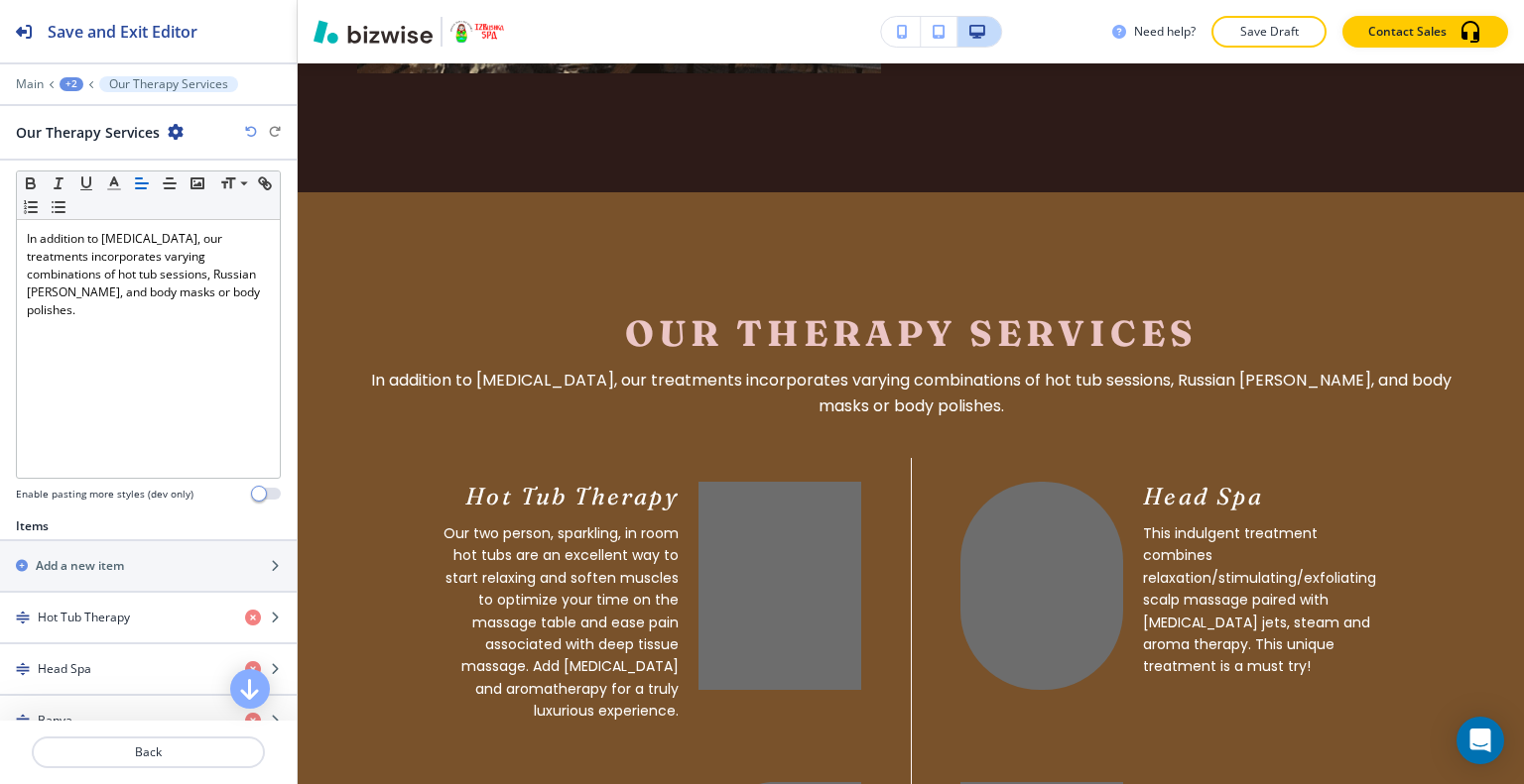
scroll to position [0, 0]
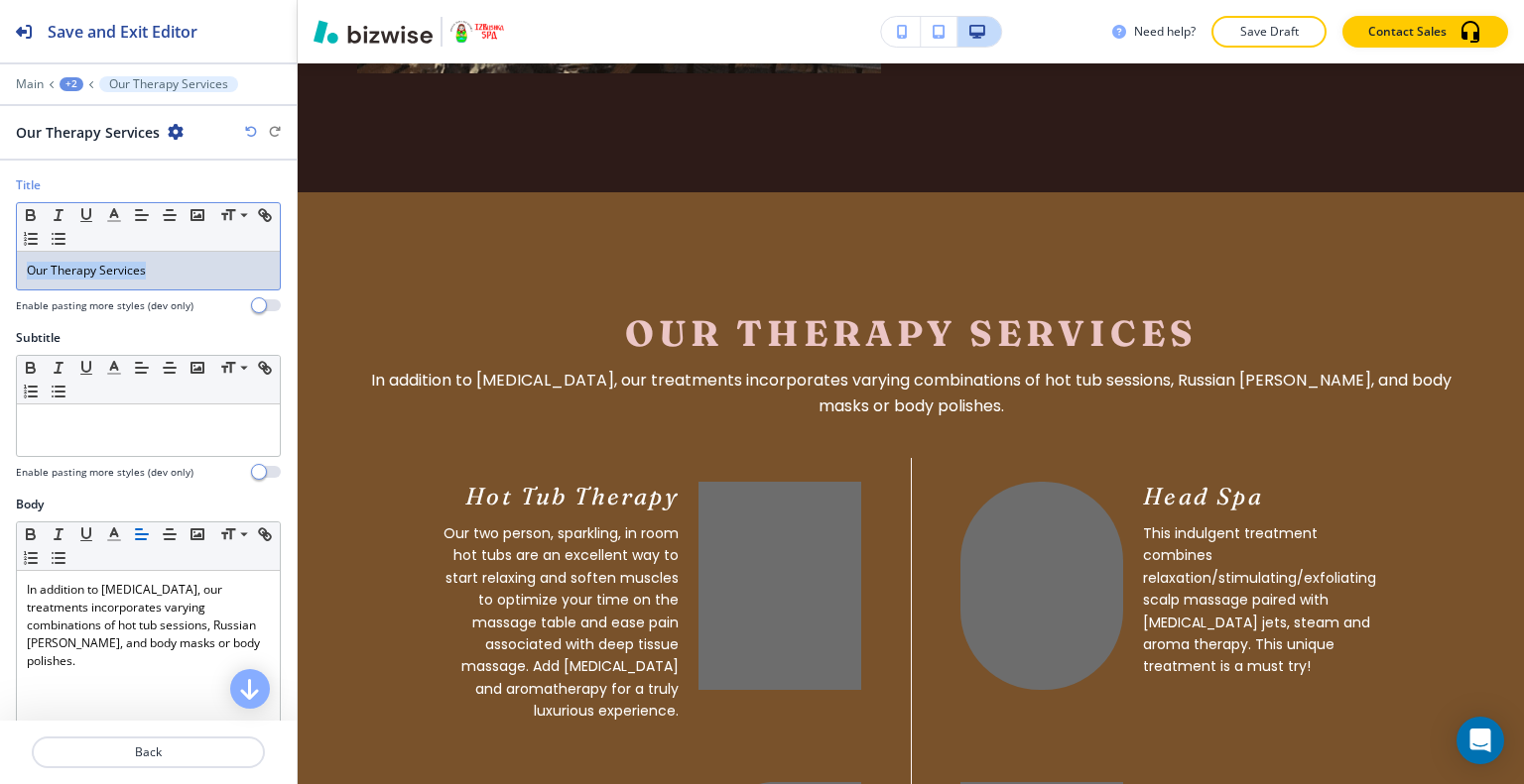
drag, startPoint x: 169, startPoint y: 274, endPoint x: 95, endPoint y: 233, distance: 84.6
click at [1, 266] on div "Title Small Normal Large Huge Our Therapy Services Enable pasting more styles (…" at bounding box center [148, 253] width 296 height 153
click at [119, 215] on icon "button" at bounding box center [114, 216] width 18 height 18
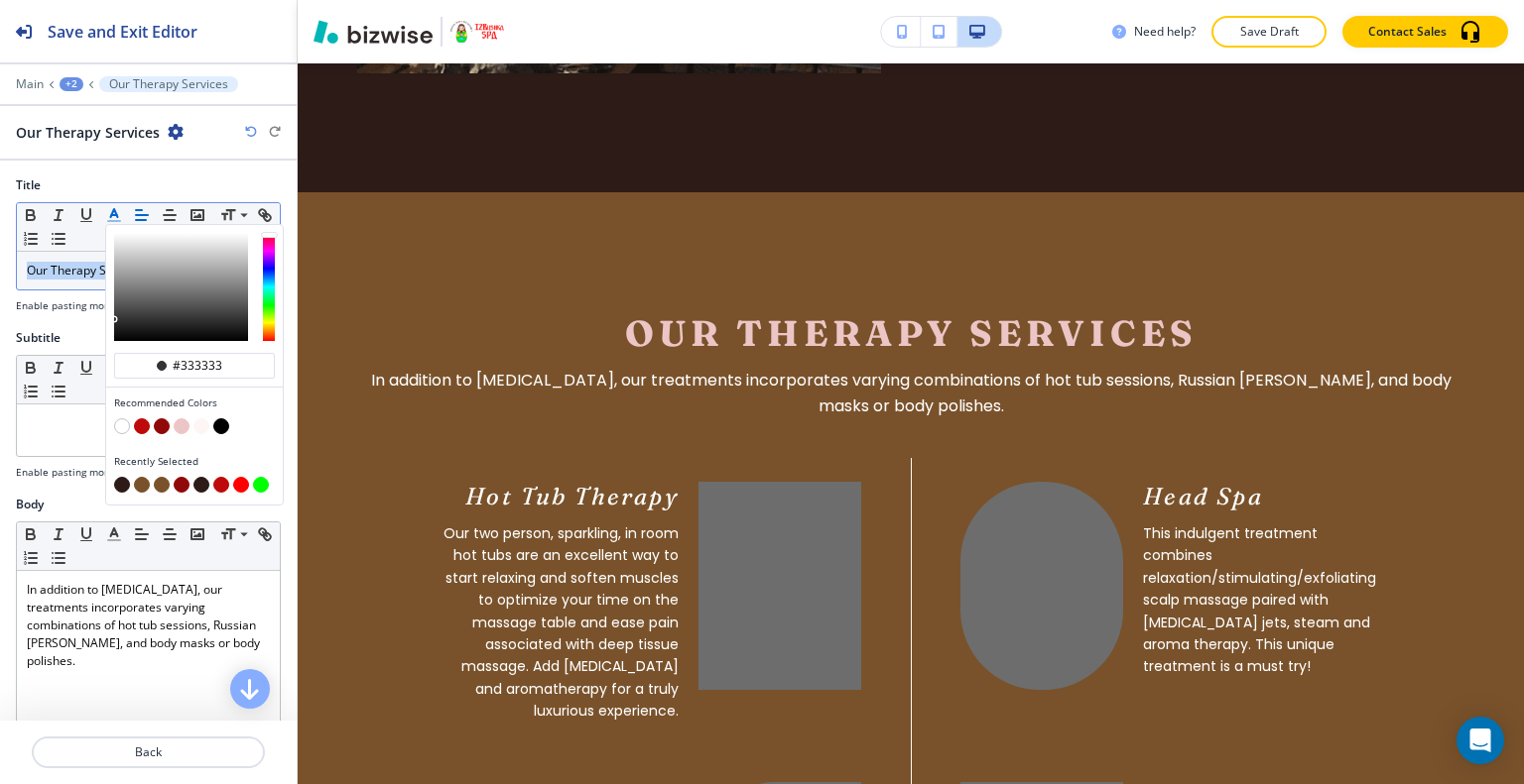
click at [127, 478] on button "button" at bounding box center [122, 485] width 16 height 16
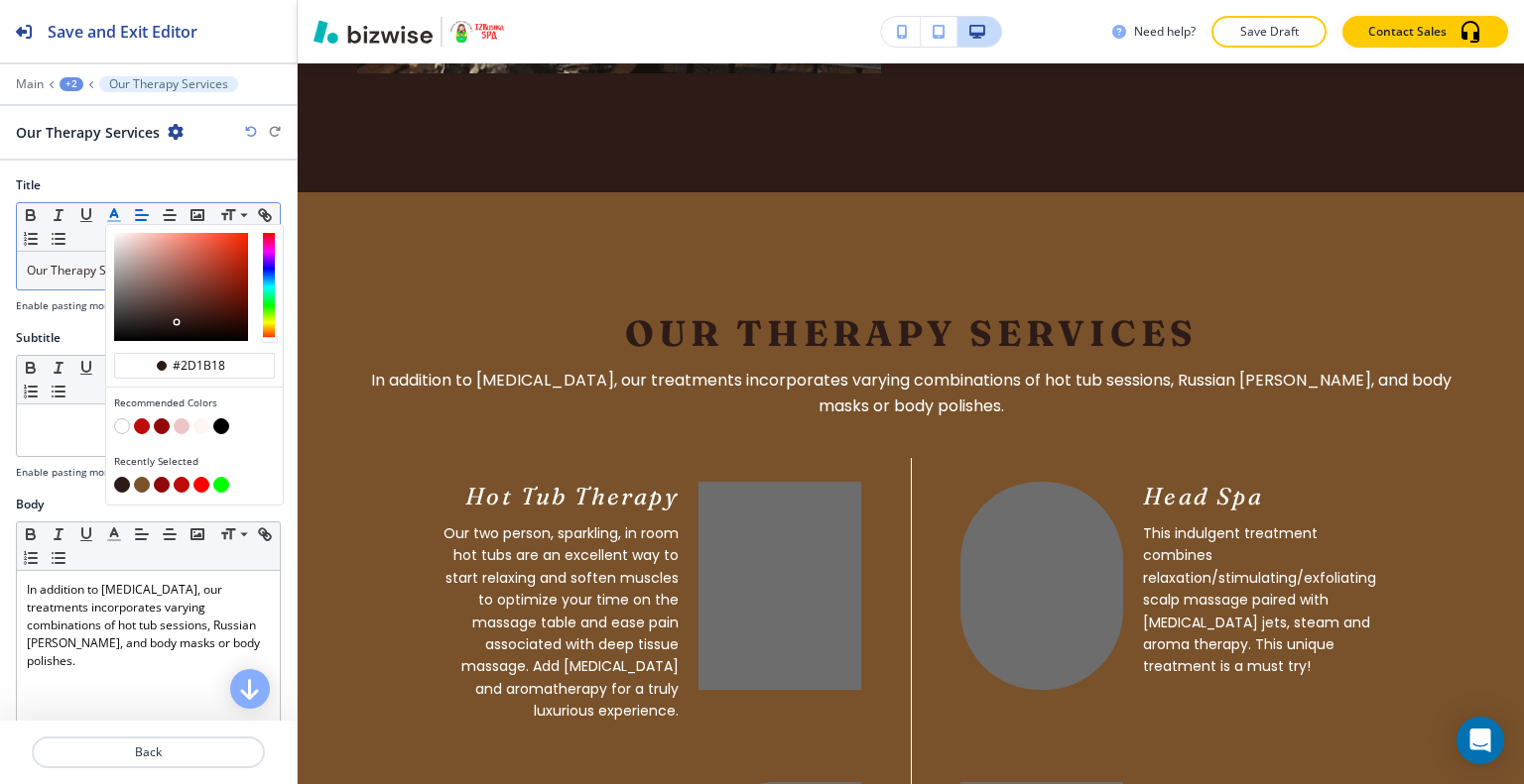
click at [201, 424] on button "button" at bounding box center [202, 426] width 16 height 16
type input "#fef5f5"
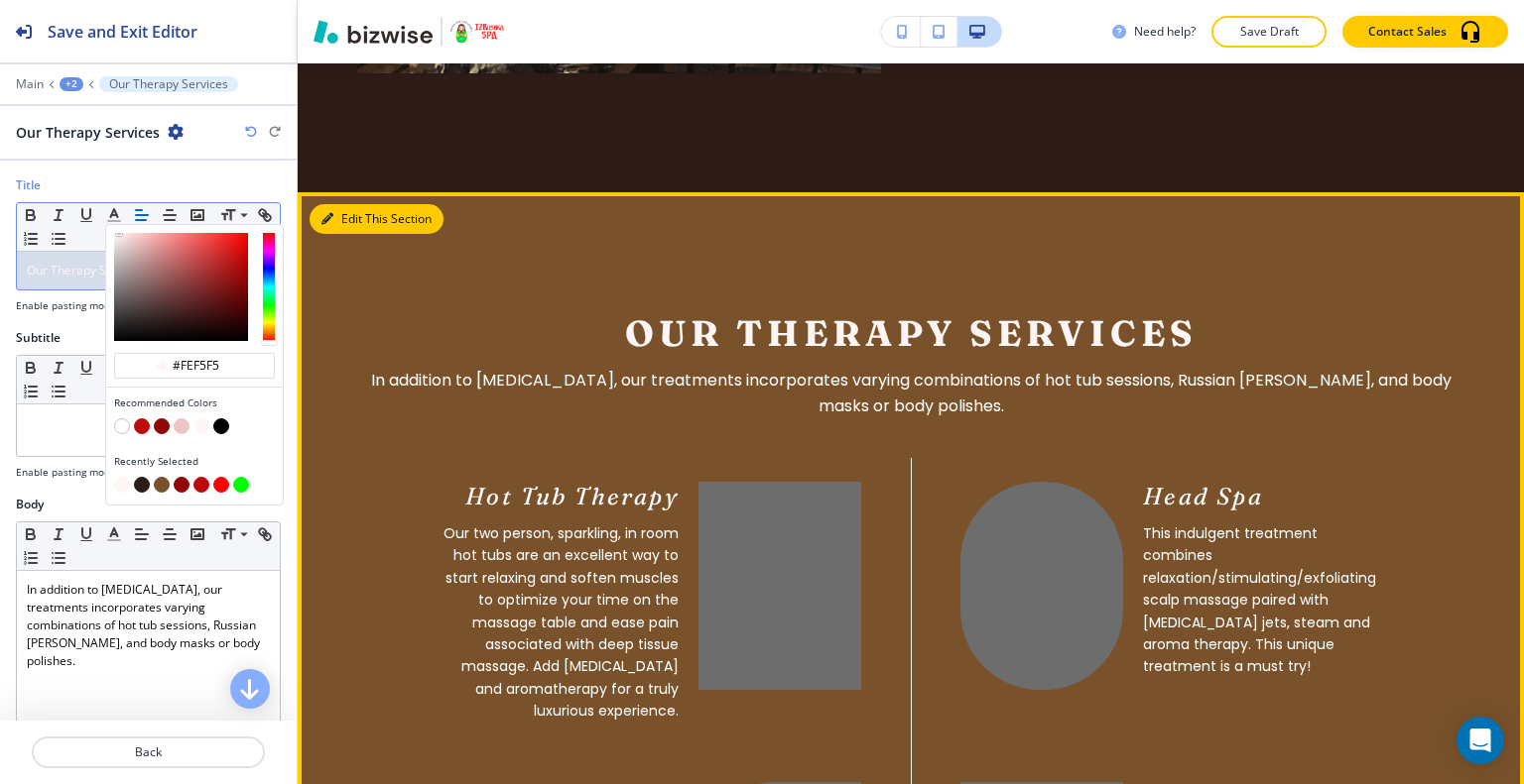
click at [353, 205] on button "Edit This Section" at bounding box center [376, 220] width 134 height 30
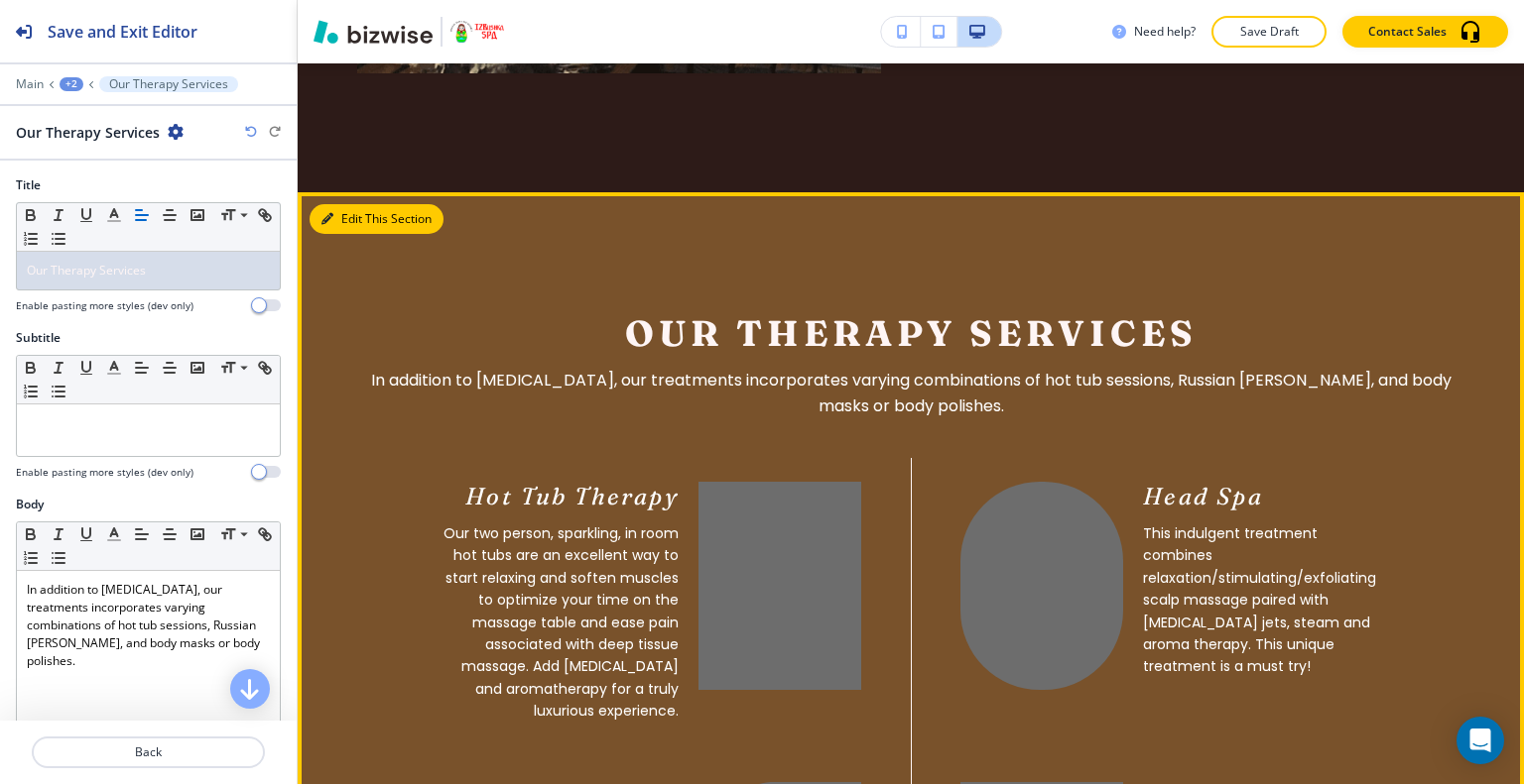
click at [341, 205] on button "Edit This Section" at bounding box center [376, 220] width 134 height 30
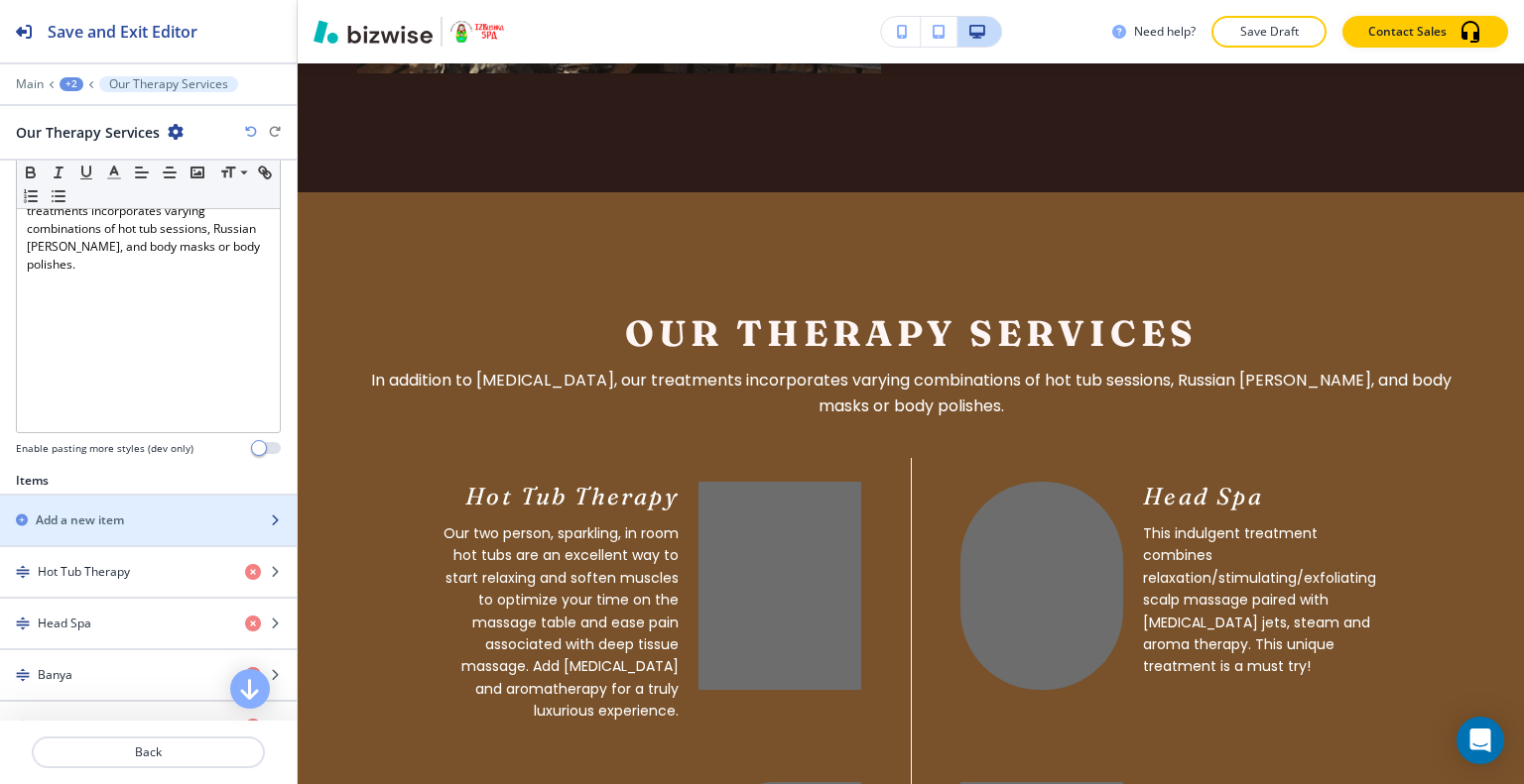
scroll to position [694, 0]
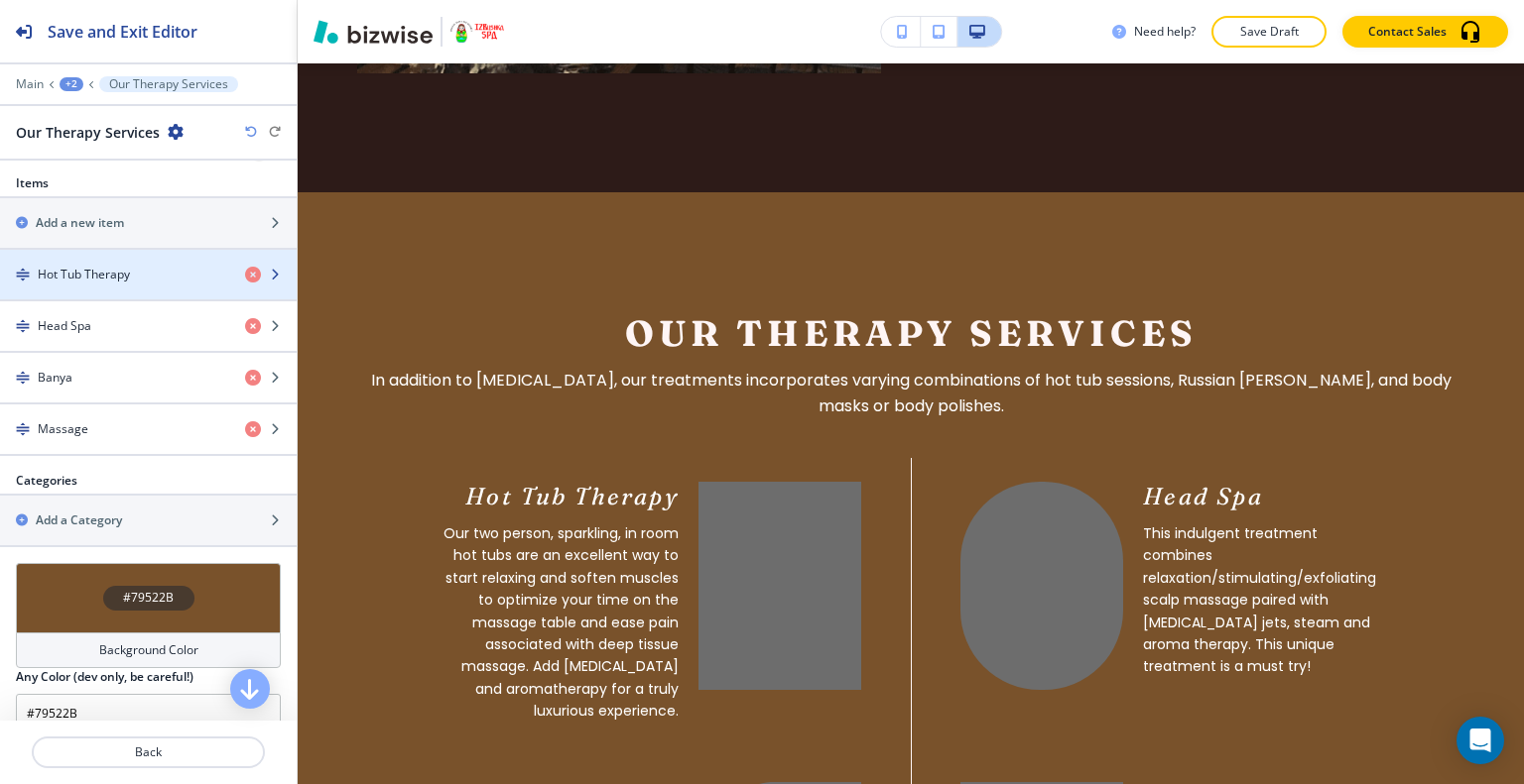
click at [99, 272] on h4 "Hot Tub Therapy" at bounding box center [84, 274] width 92 height 18
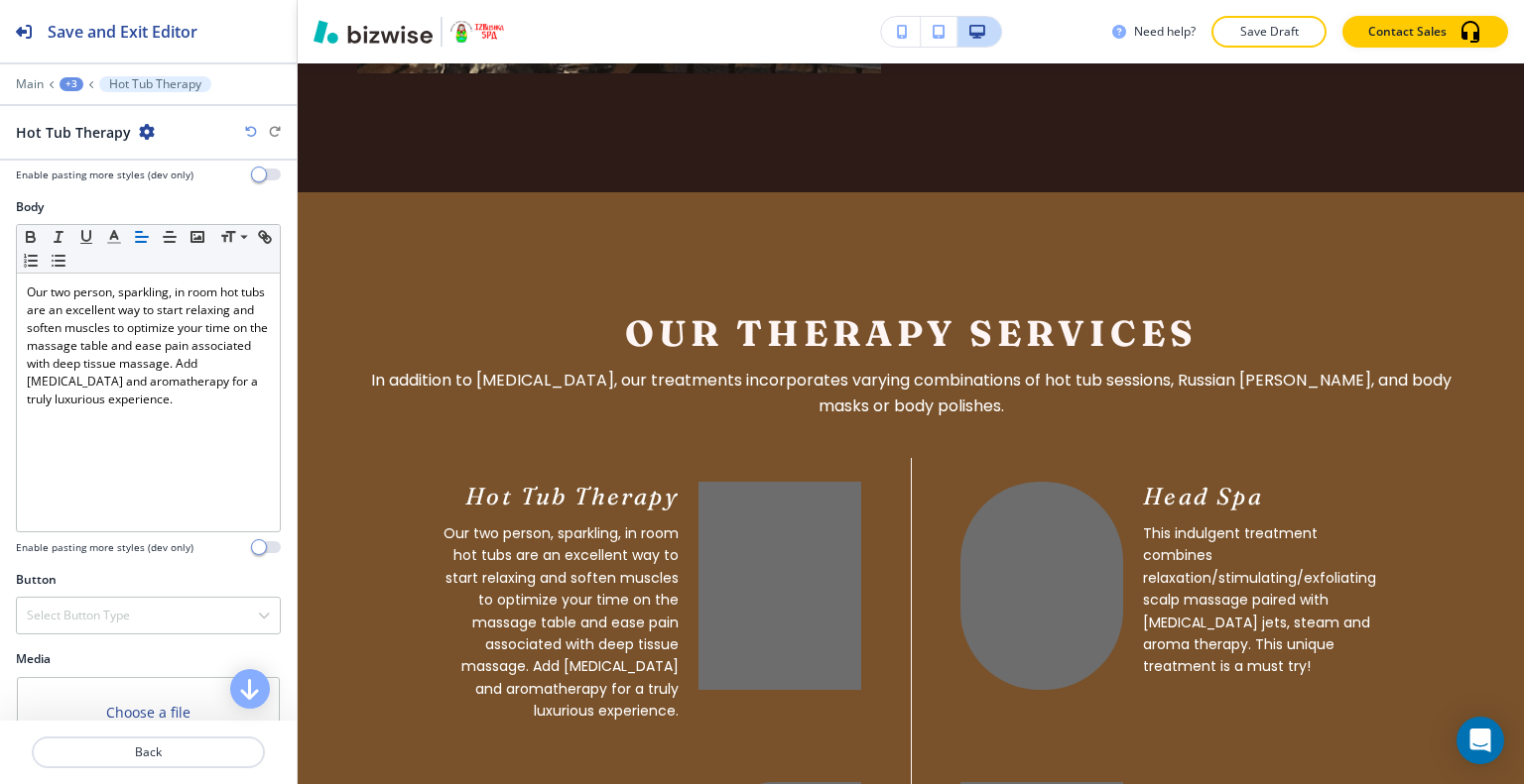
scroll to position [392, 0]
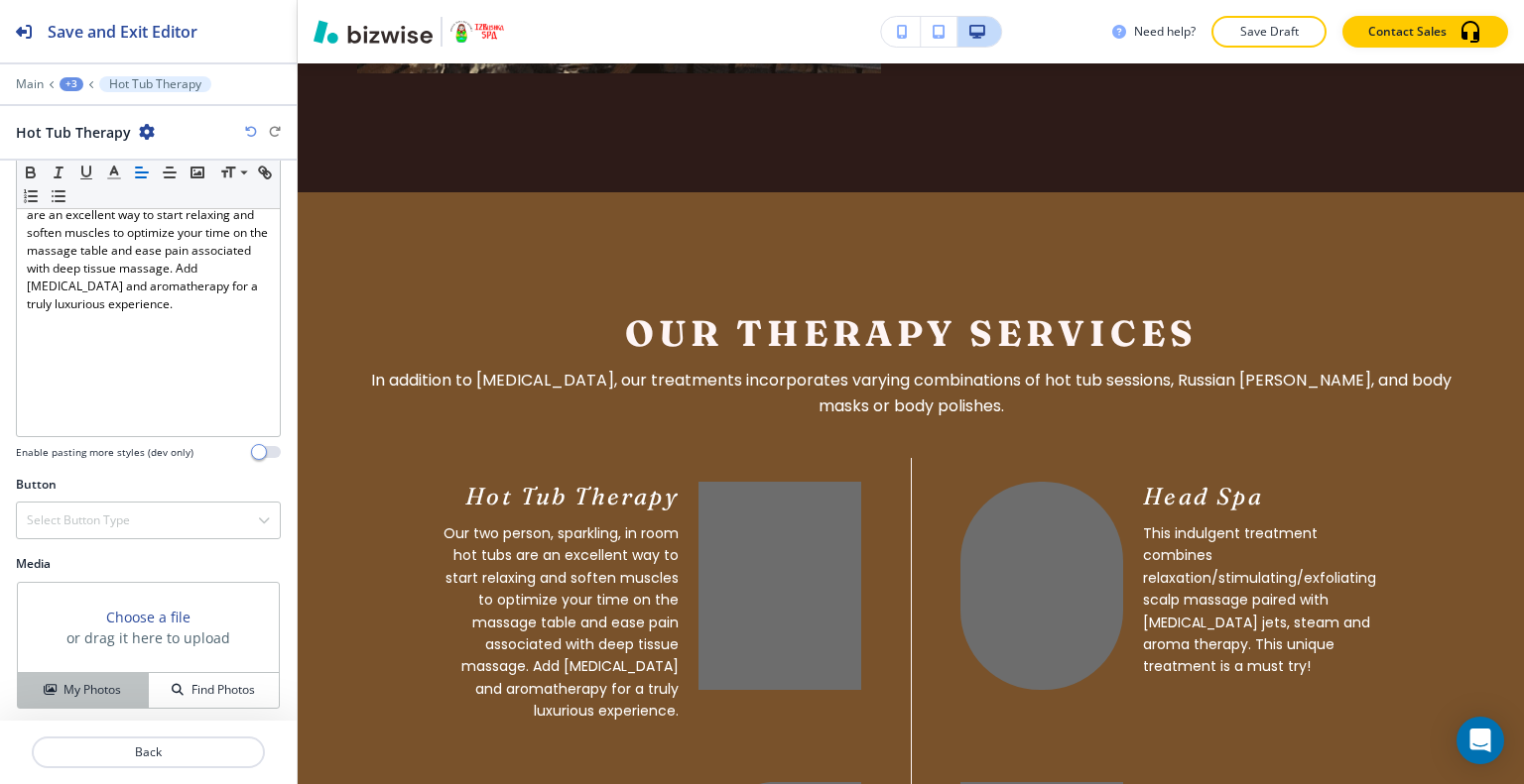
click at [103, 681] on h4 "My Photos" at bounding box center [92, 690] width 58 height 18
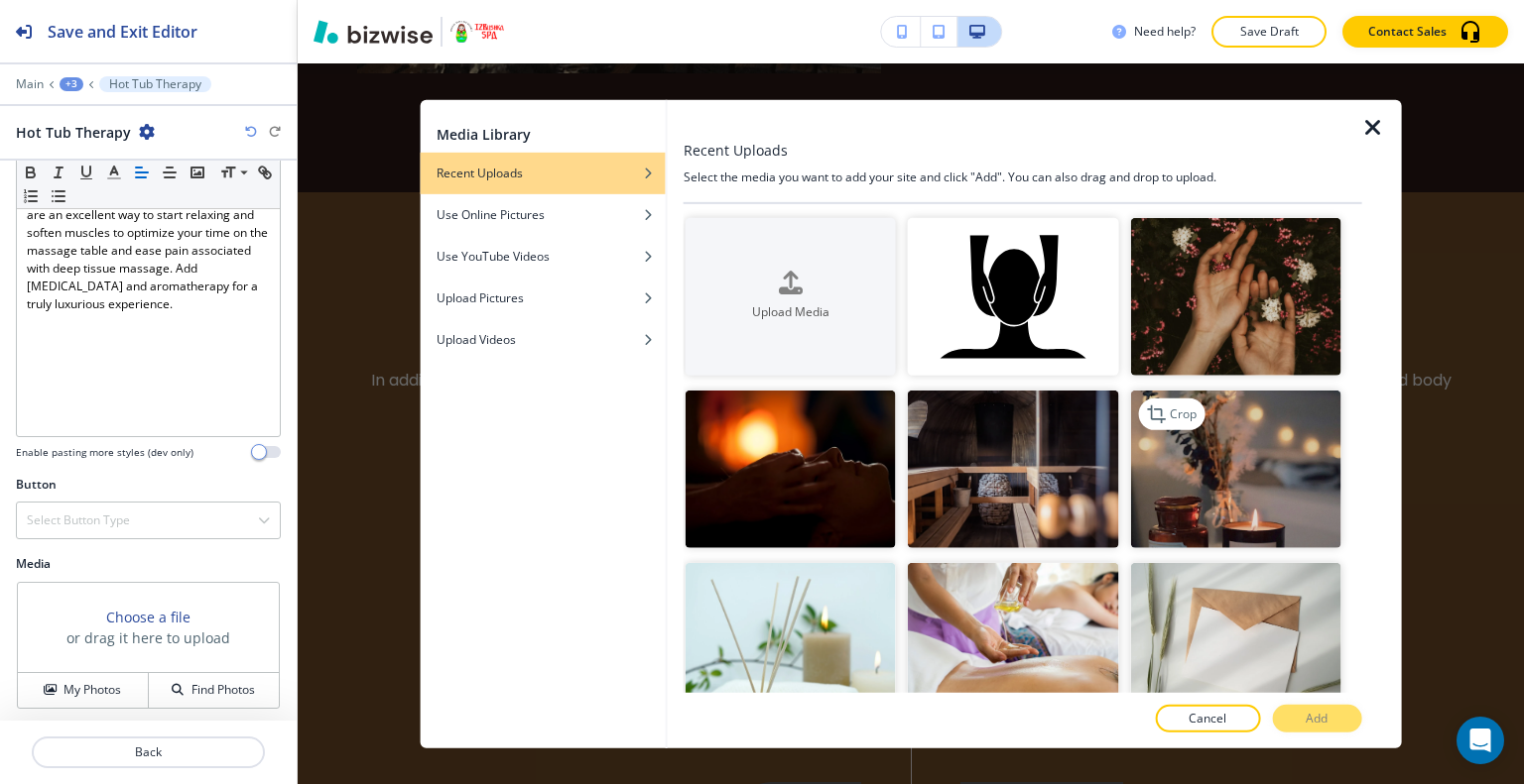
scroll to position [396, 0]
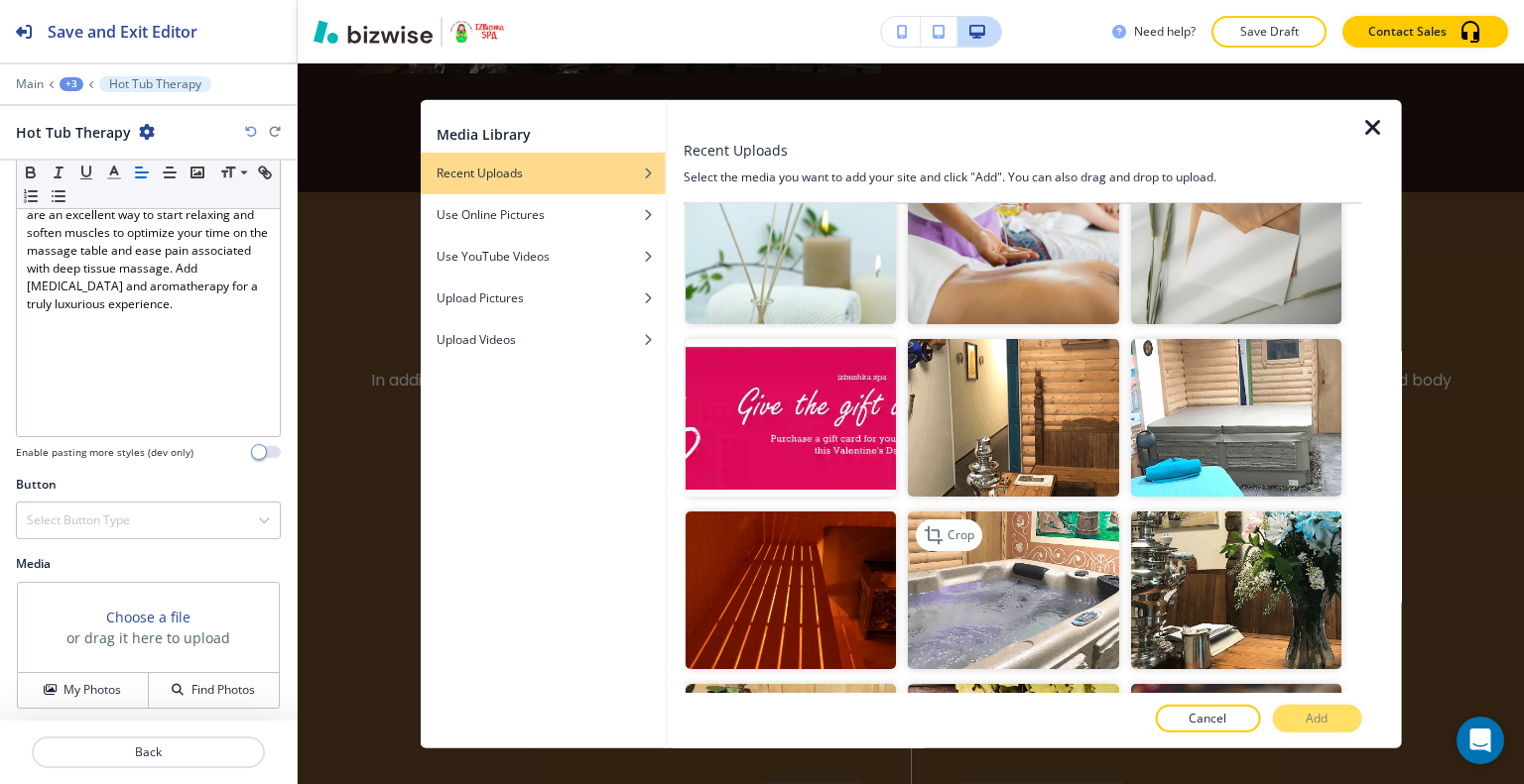
click at [1084, 561] on img "button" at bounding box center [1013, 590] width 211 height 158
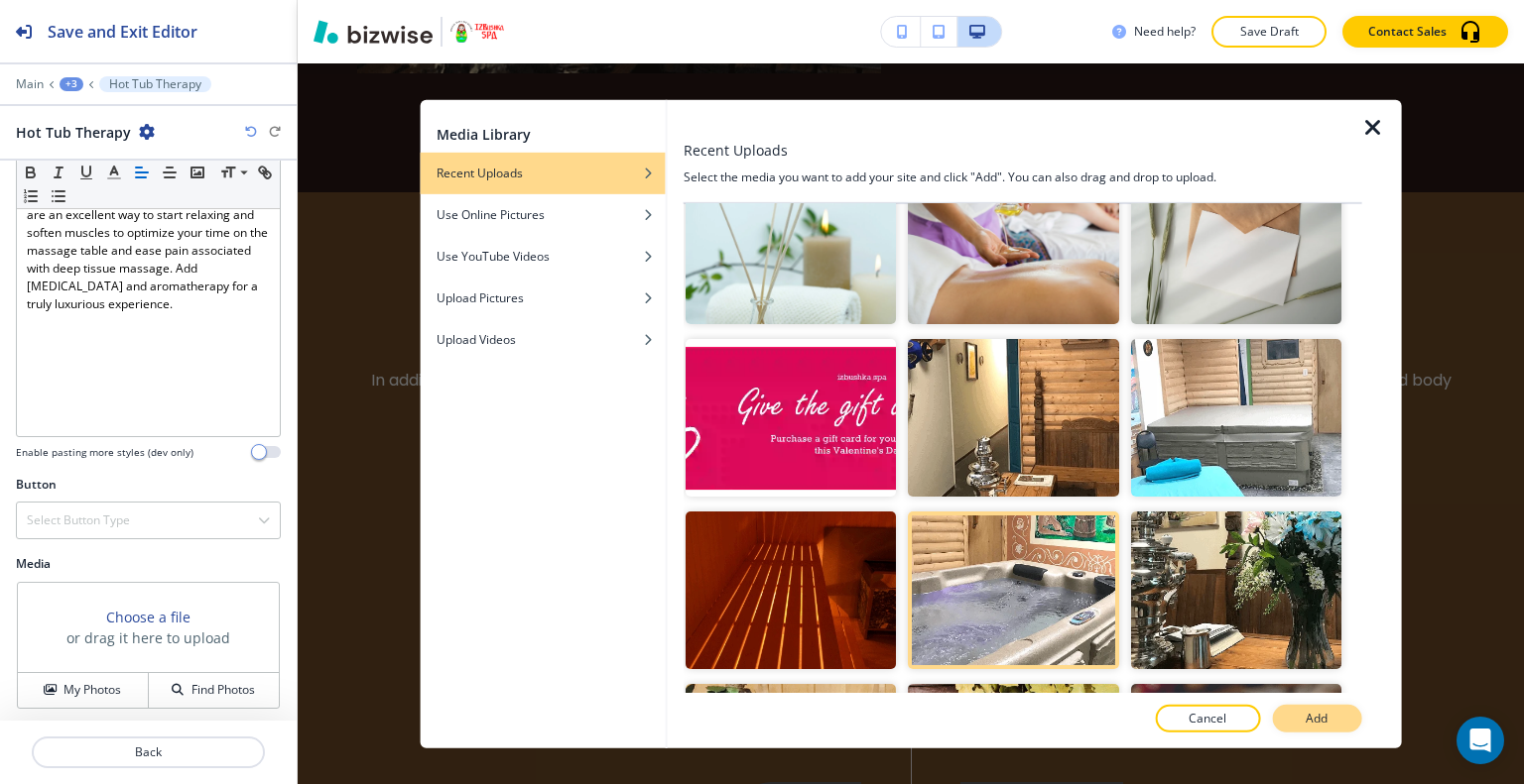
click at [1317, 712] on p "Add" at bounding box center [1316, 718] width 22 height 18
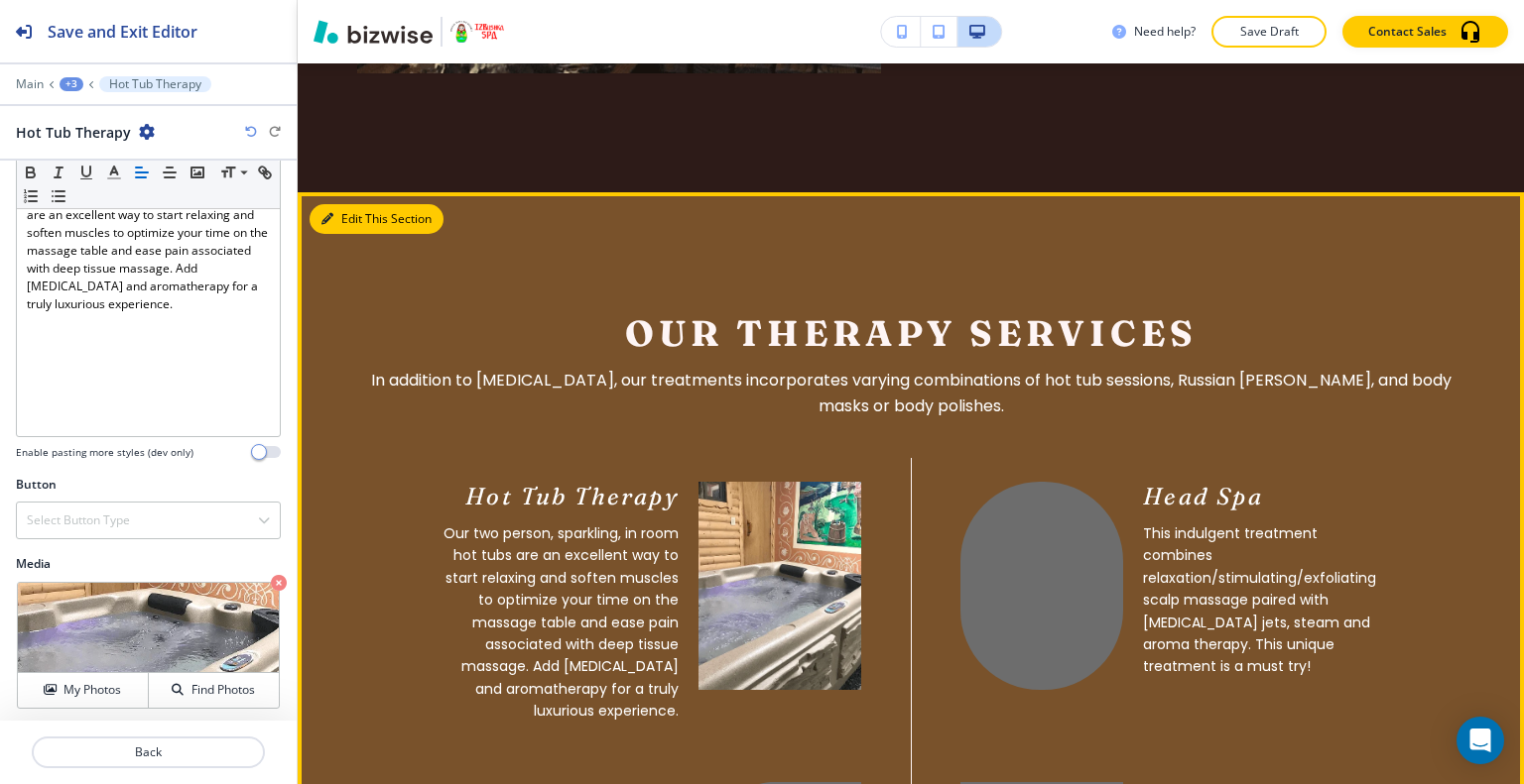
click at [341, 205] on button "Edit This Section" at bounding box center [376, 220] width 134 height 30
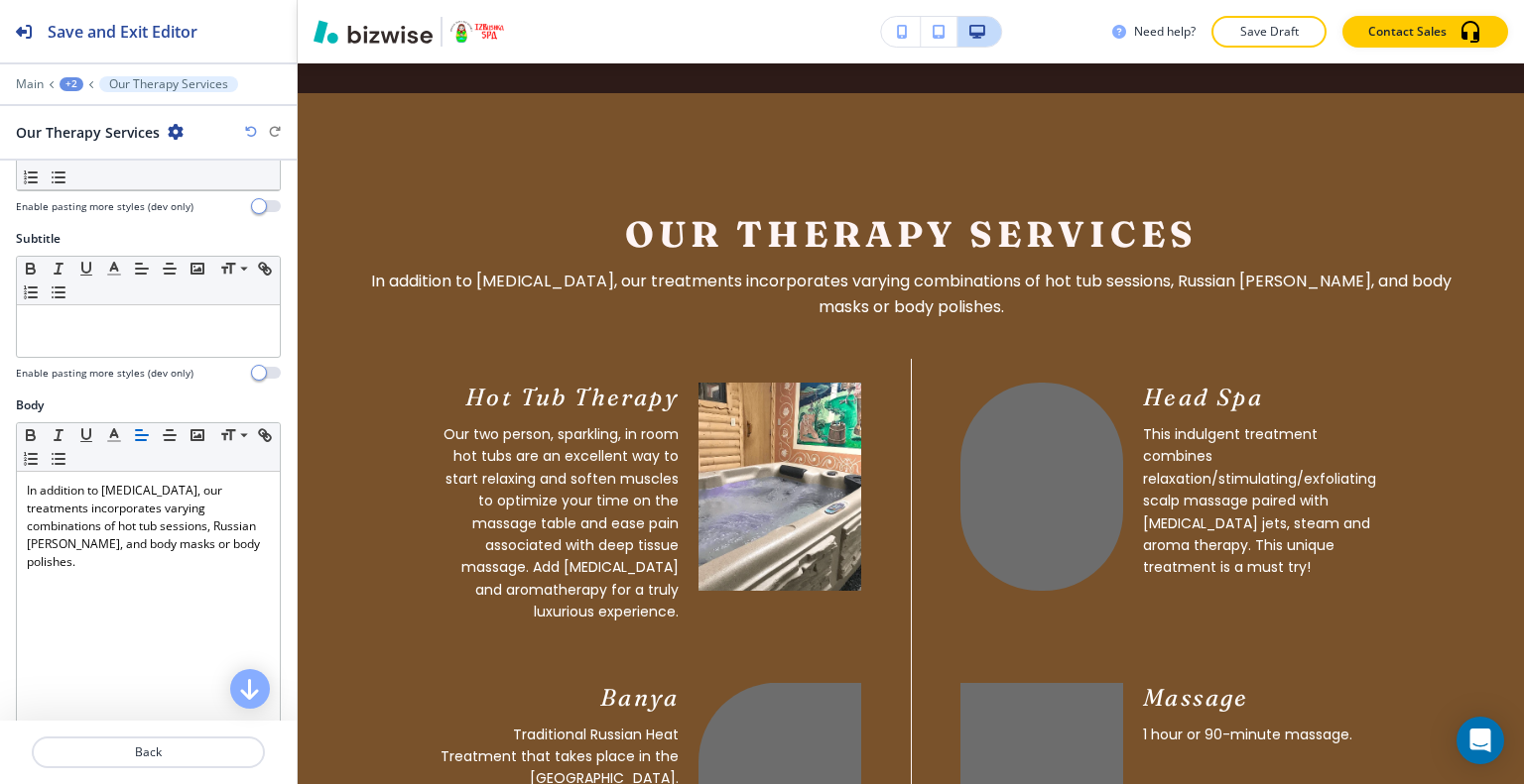
scroll to position [496, 0]
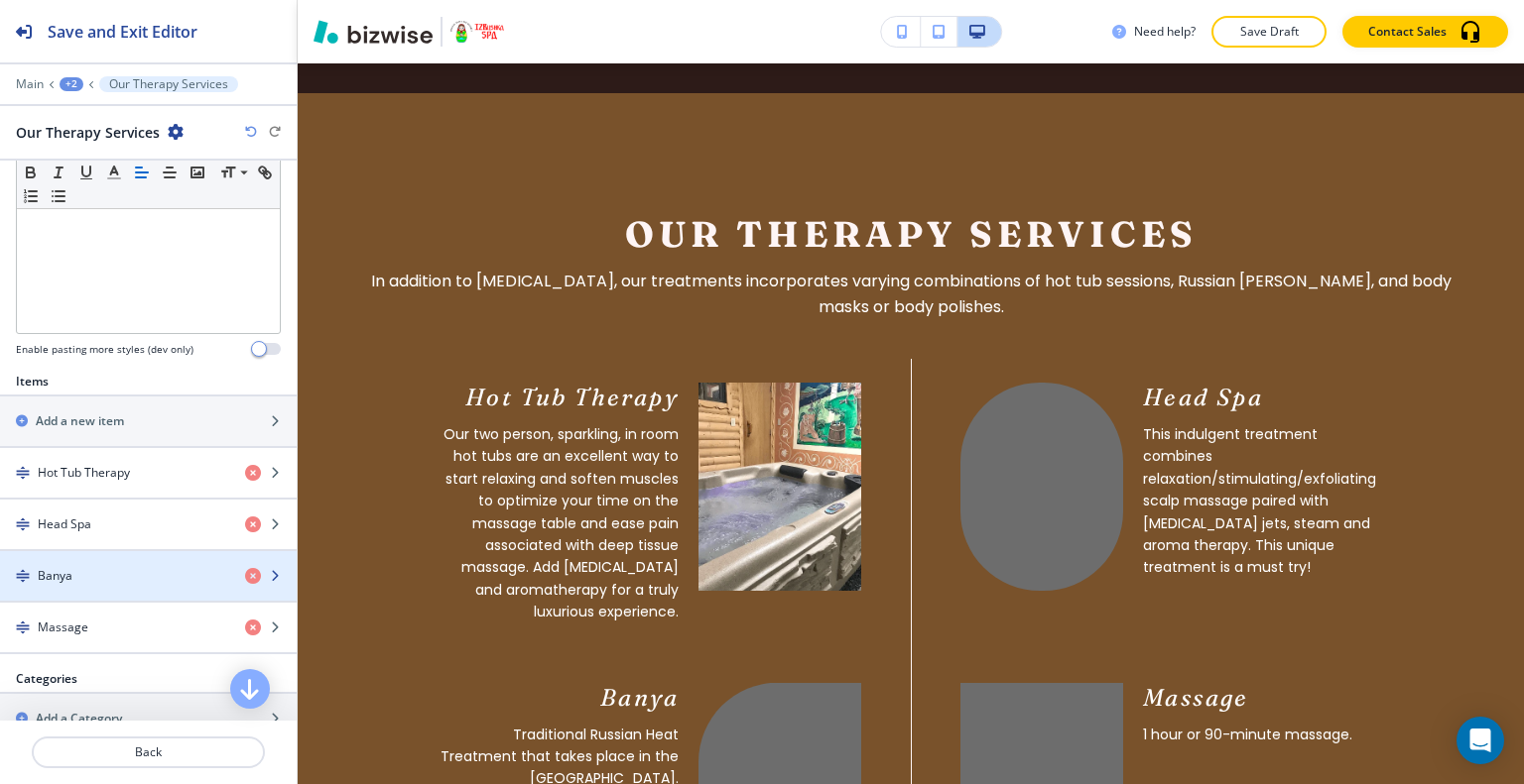
click at [128, 567] on div "Banya" at bounding box center [114, 576] width 229 height 18
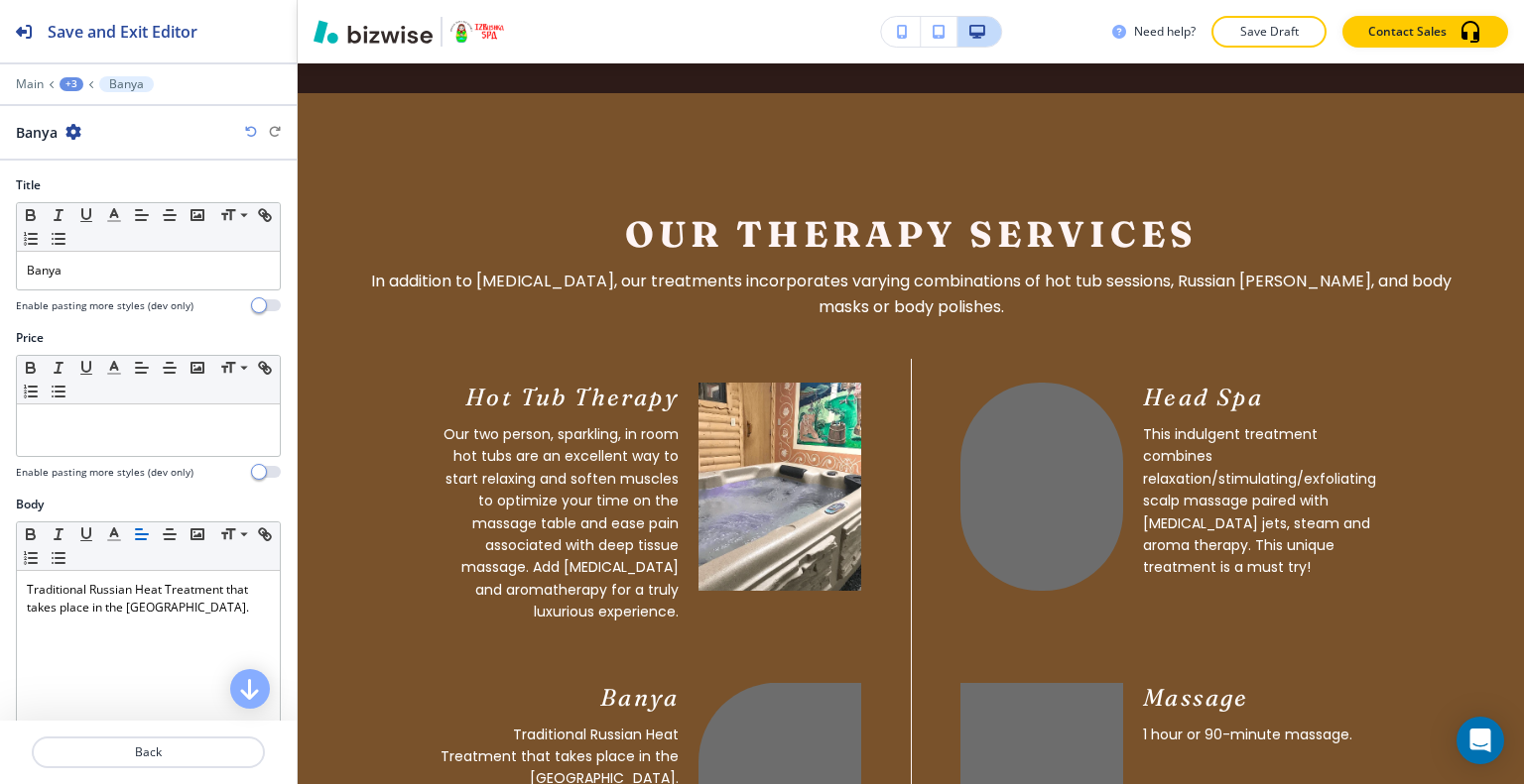
scroll to position [392, 0]
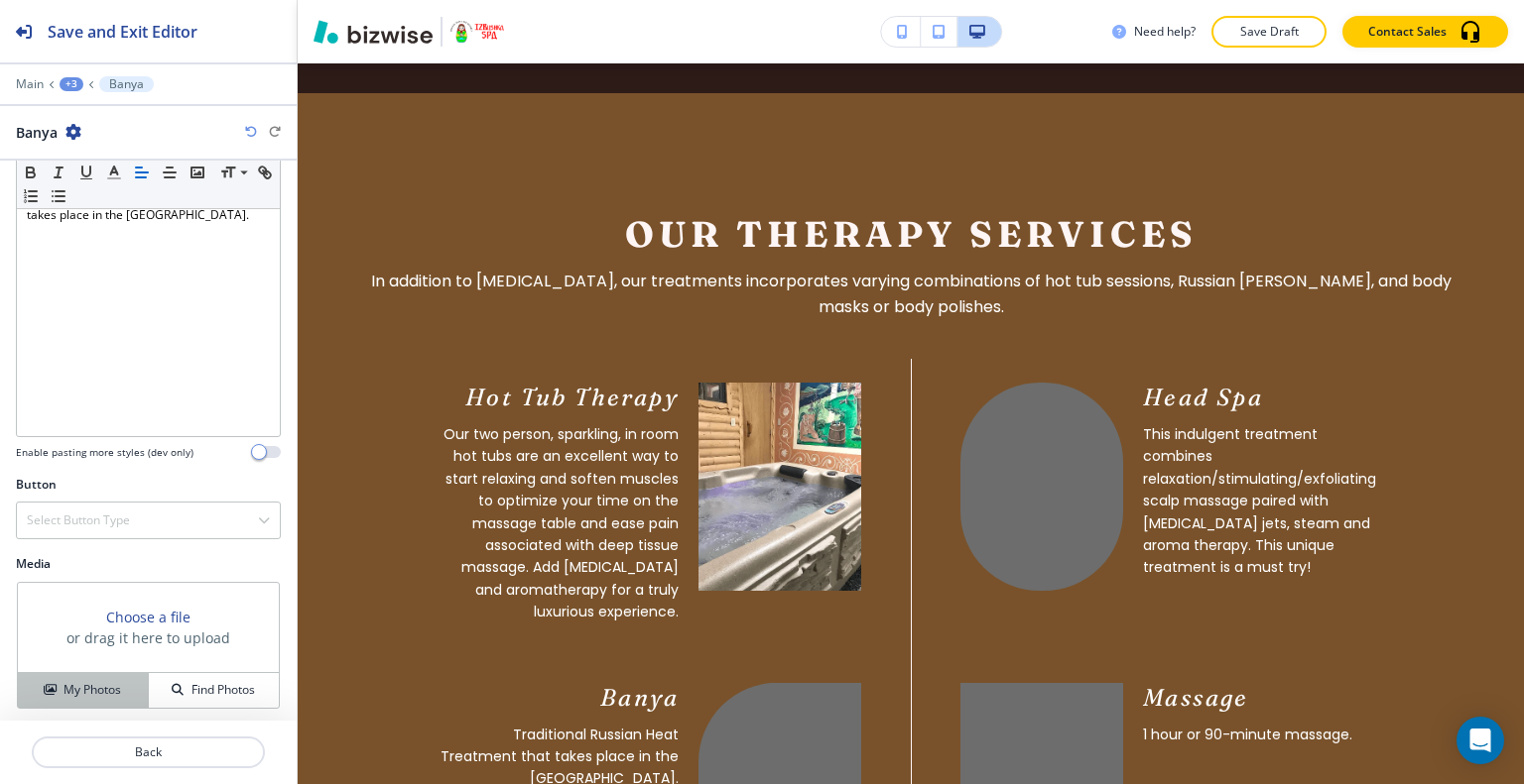
click at [75, 688] on h4 "My Photos" at bounding box center [92, 690] width 58 height 18
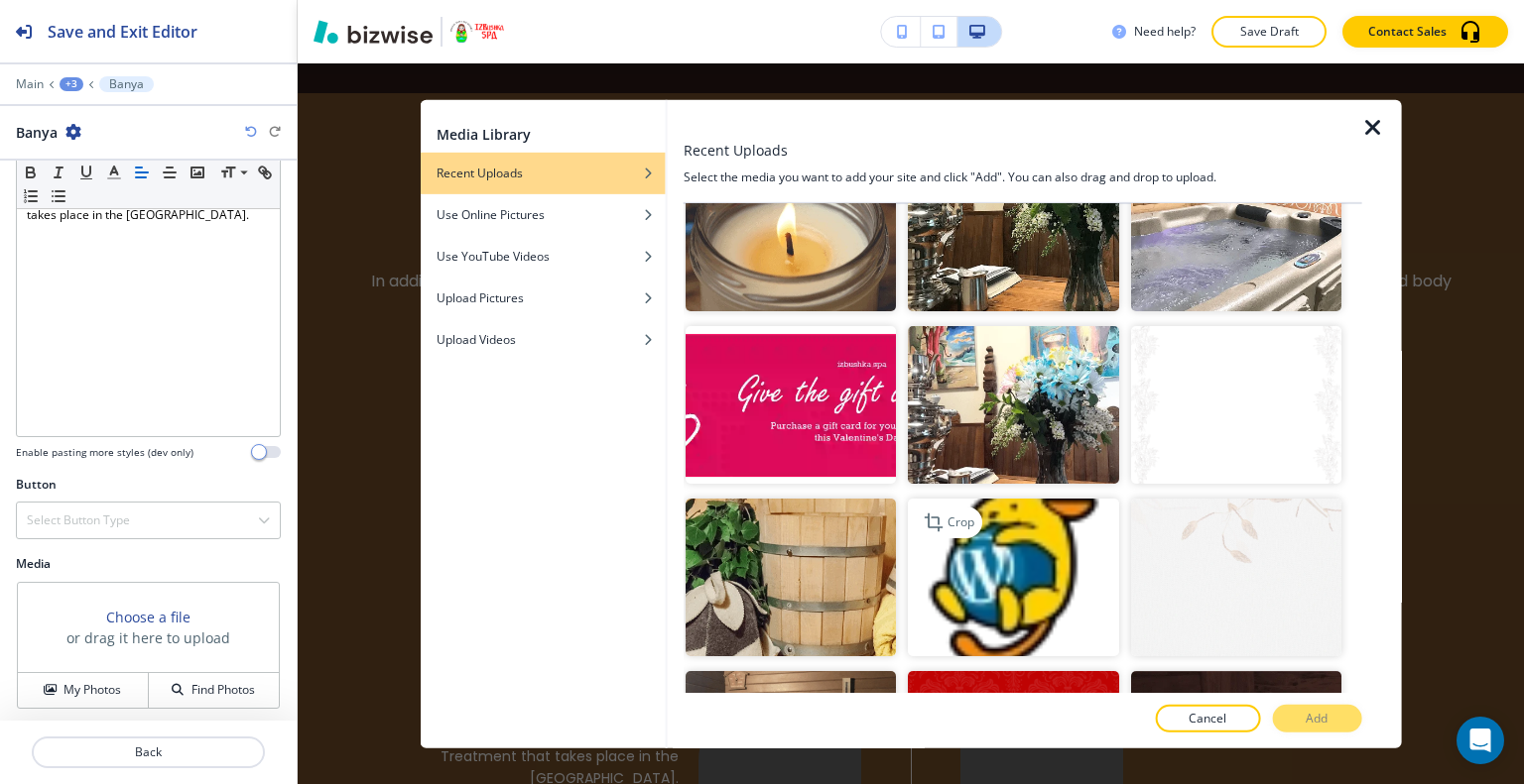
scroll to position [3371, 0]
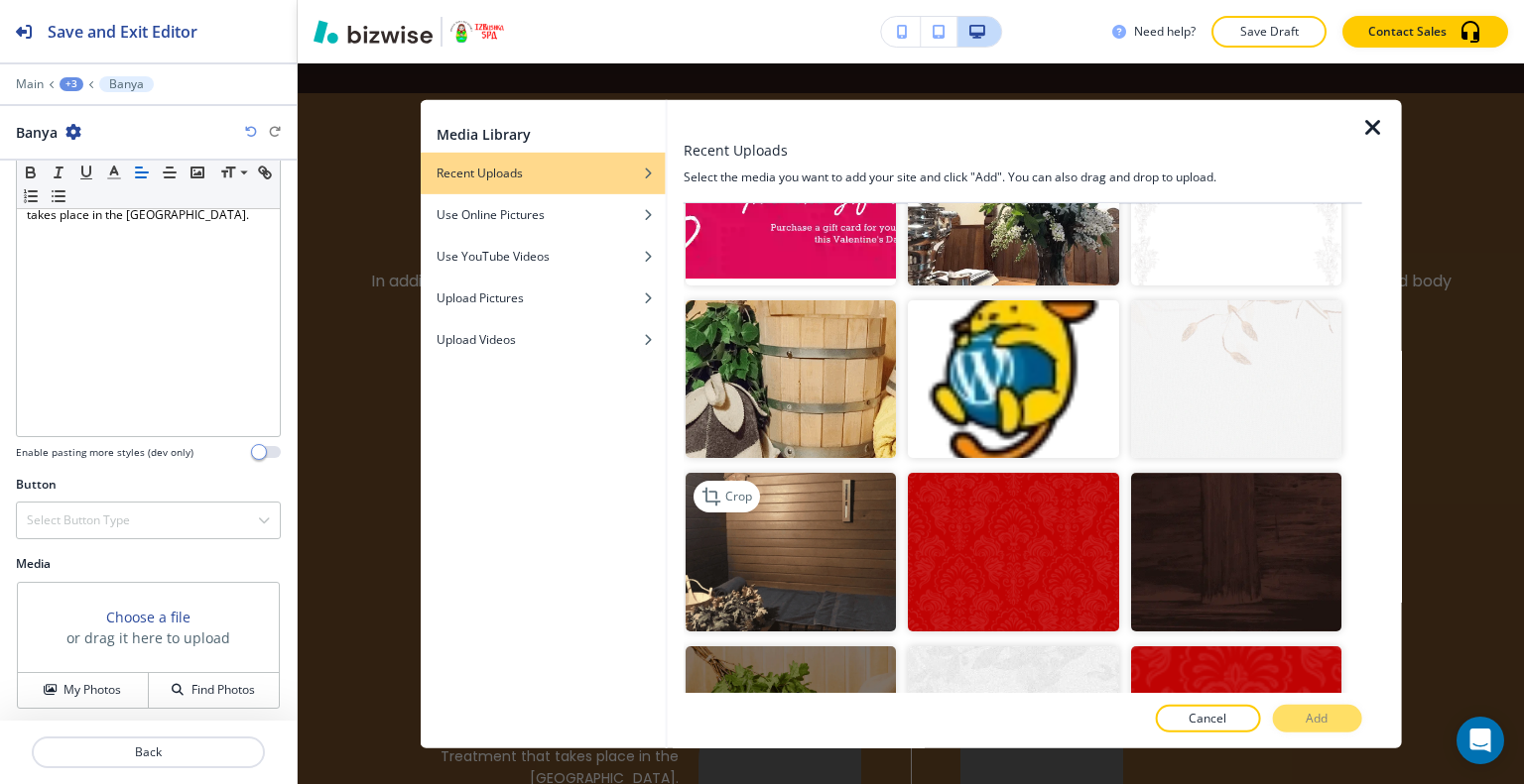
click at [805, 480] on img "button" at bounding box center [790, 551] width 211 height 158
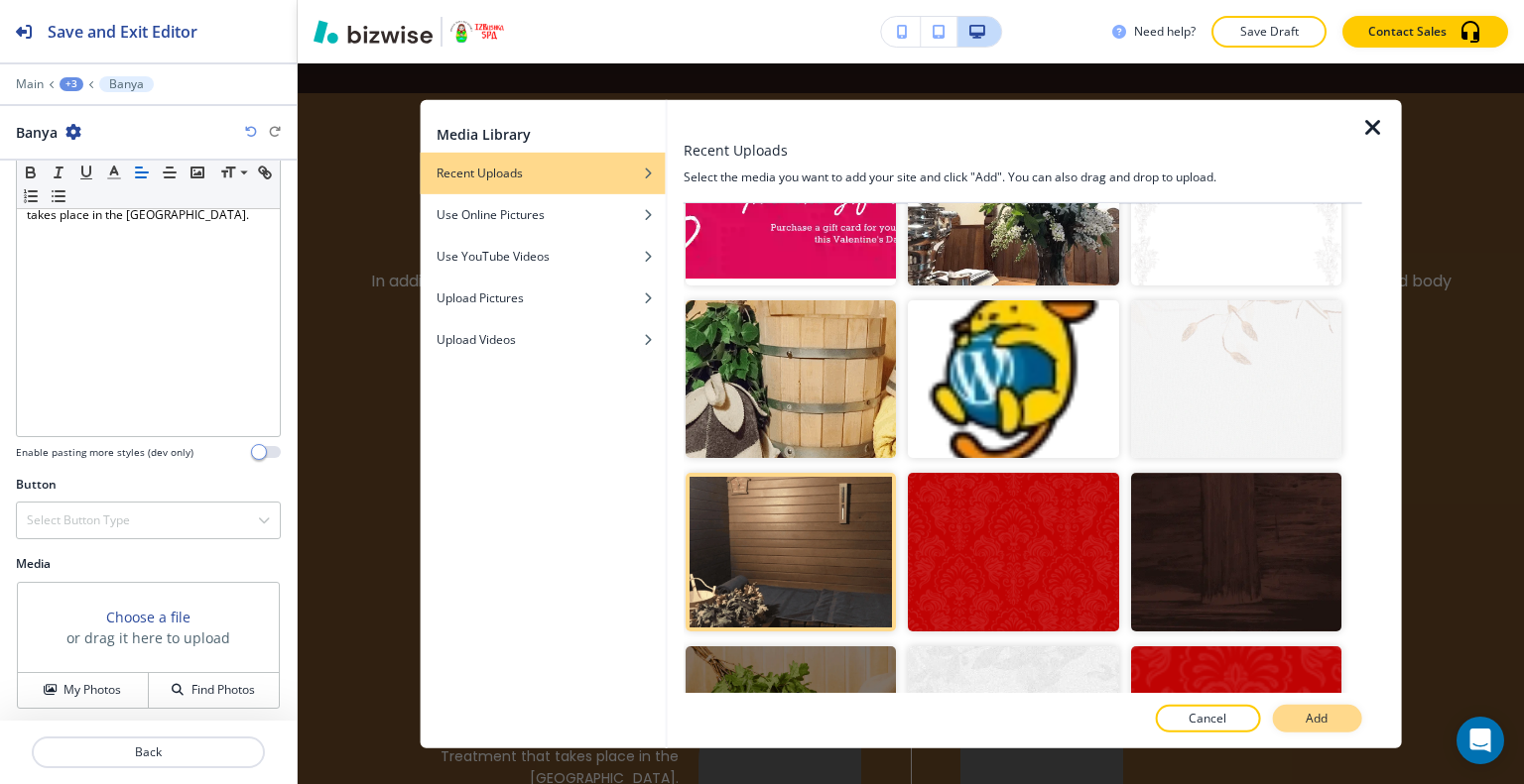
click at [1310, 725] on p "Add" at bounding box center [1316, 718] width 22 height 18
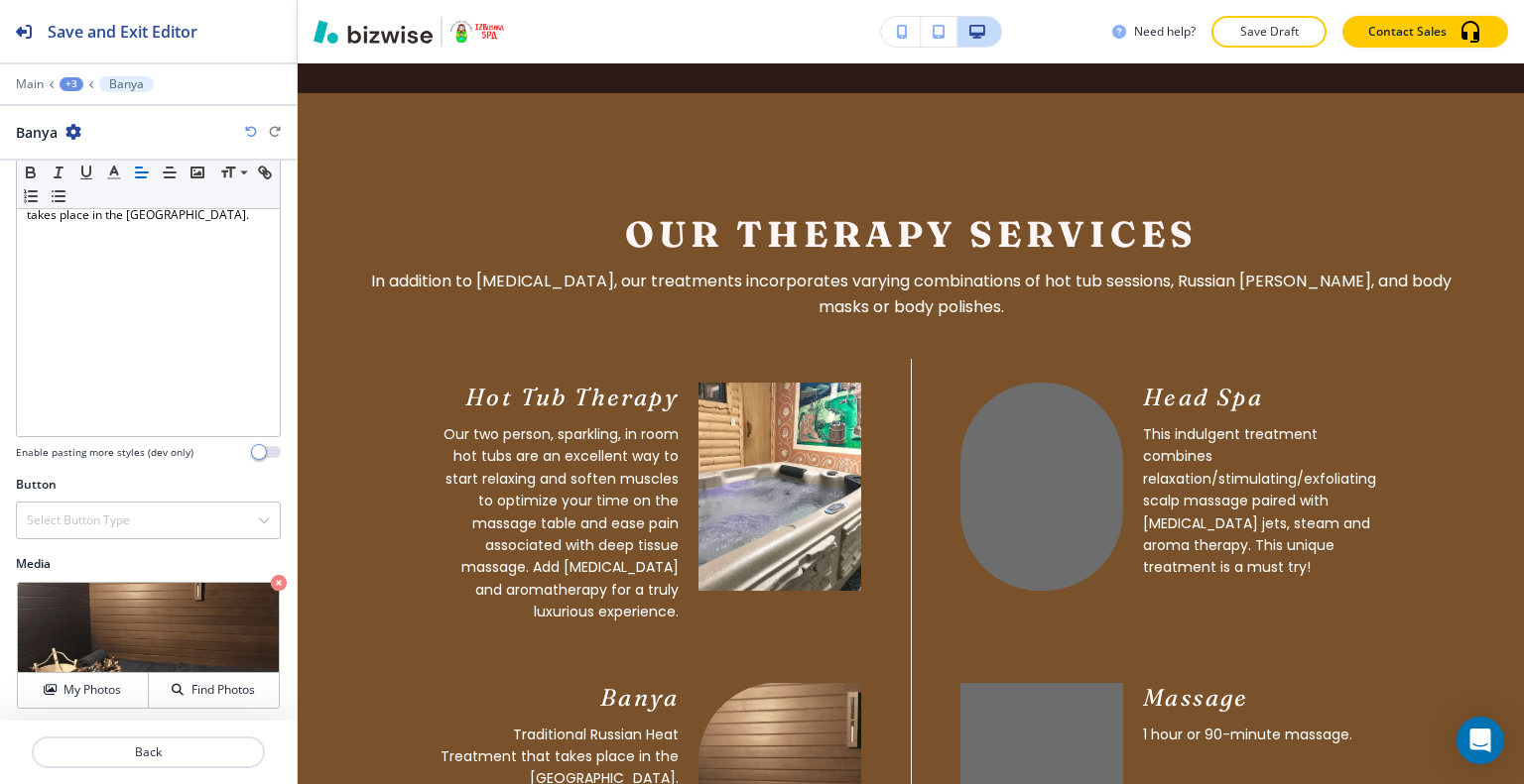
scroll to position [2691, 0]
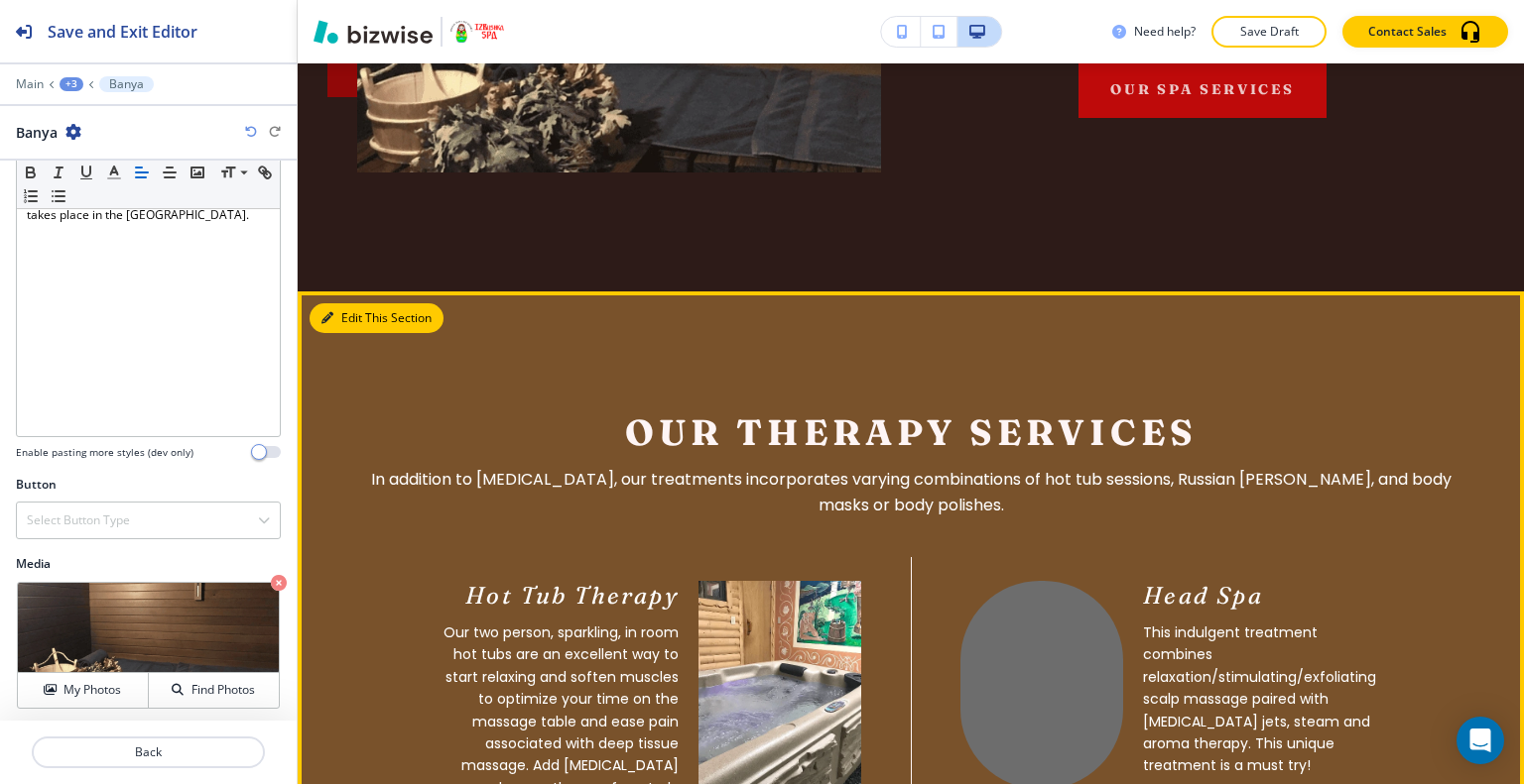
click at [341, 303] on button "Edit This Section" at bounding box center [376, 318] width 134 height 30
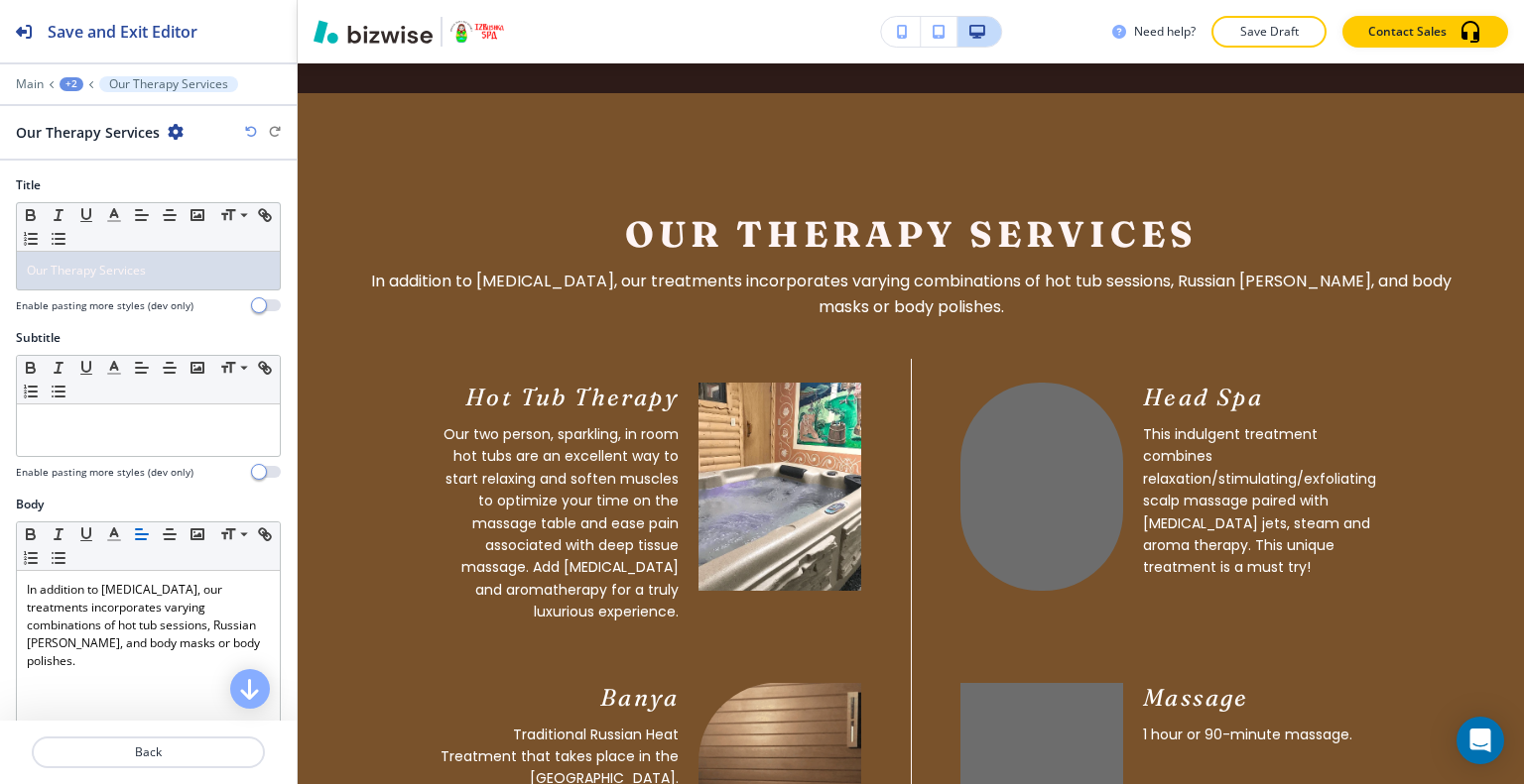
scroll to position [595, 0]
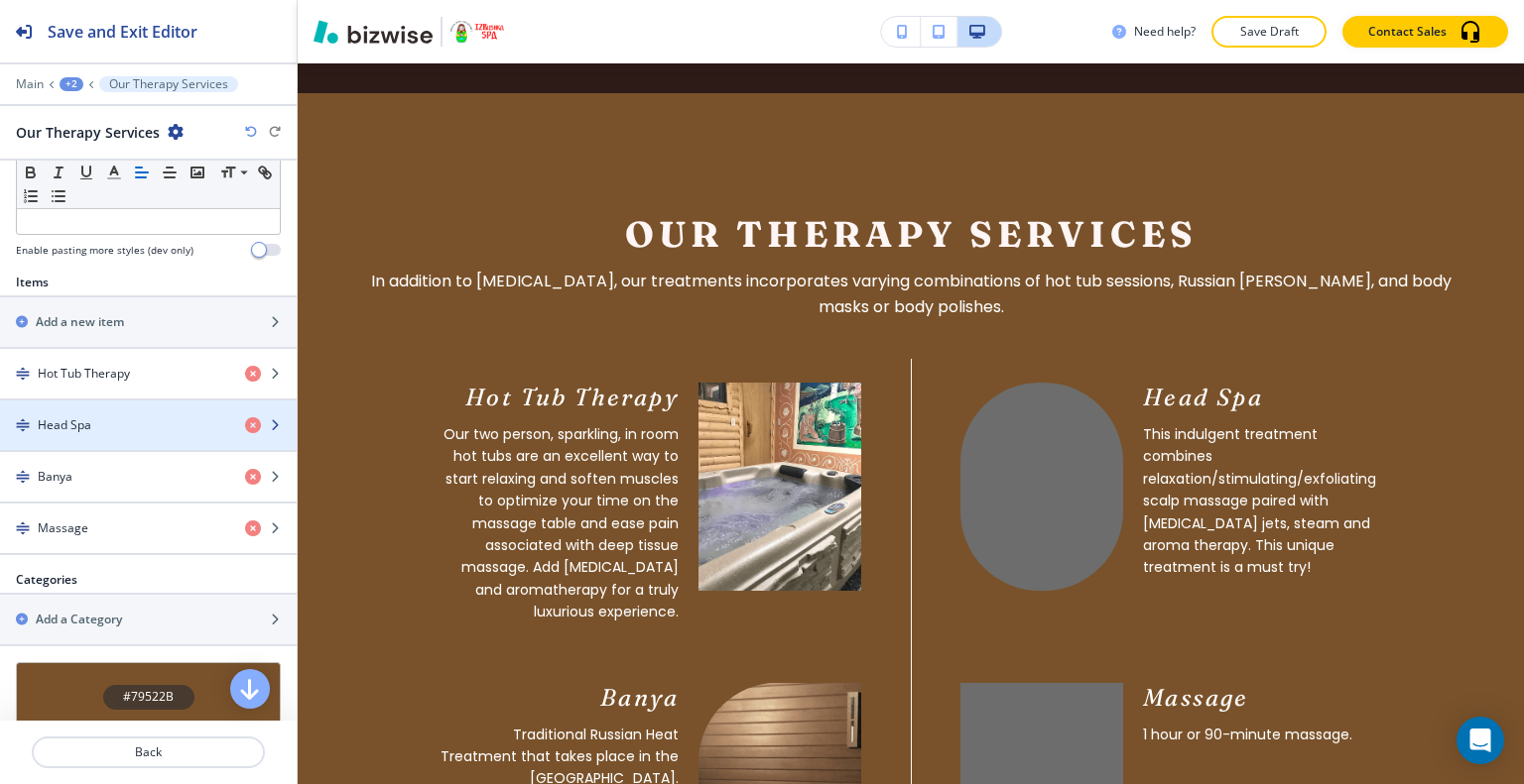
click at [109, 440] on div "button" at bounding box center [148, 442] width 296 height 16
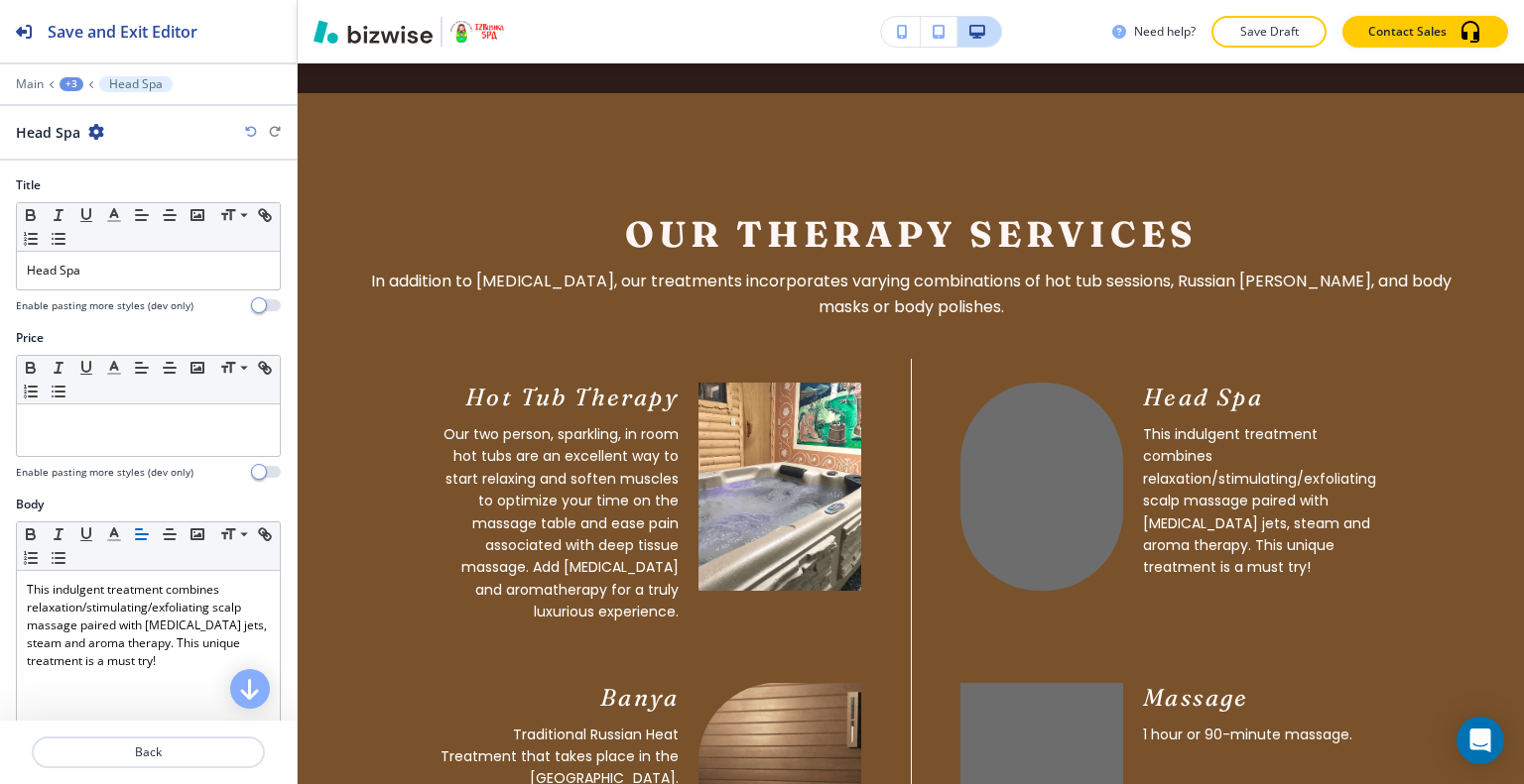
scroll to position [392, 0]
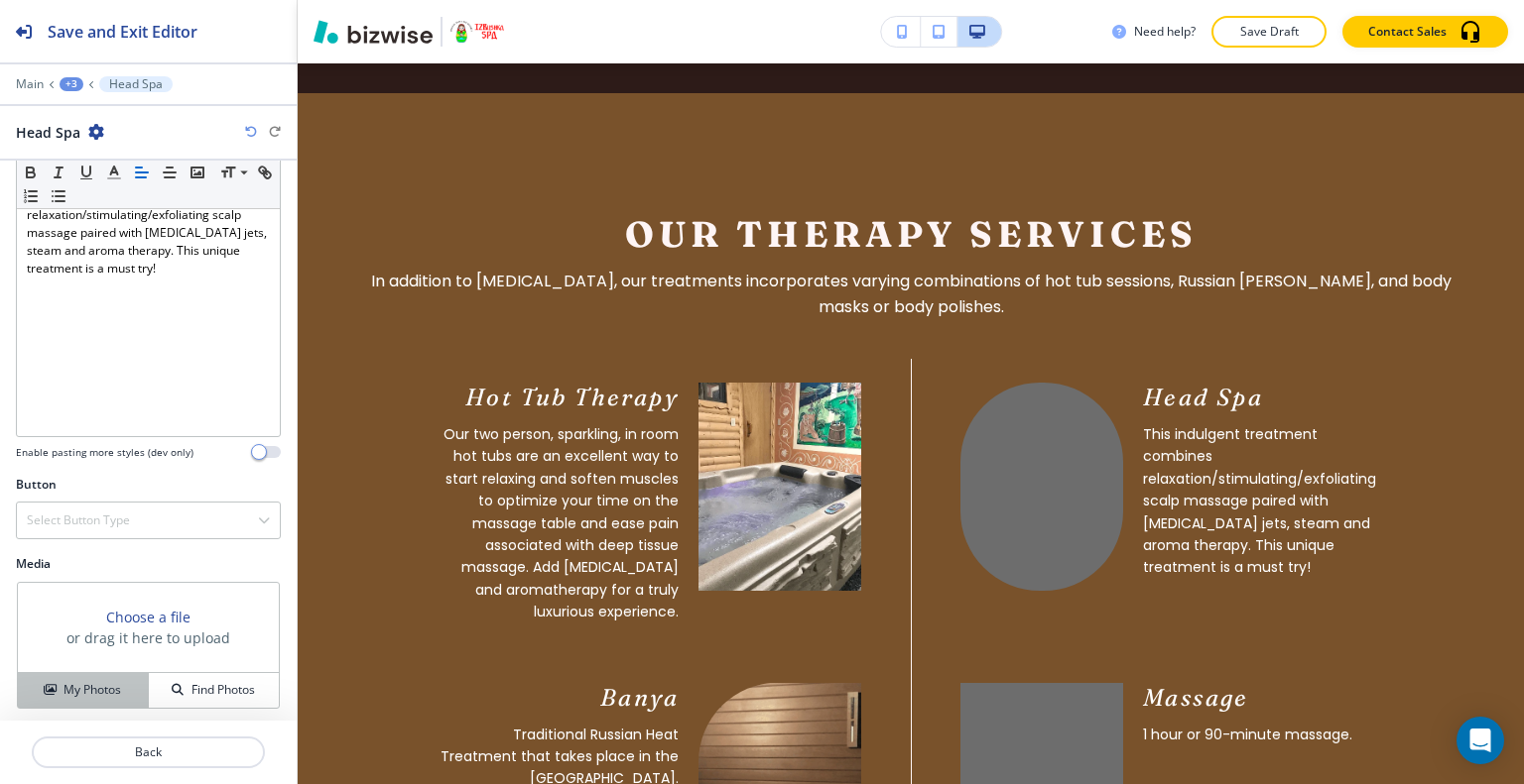
click at [83, 684] on h4 "My Photos" at bounding box center [92, 690] width 58 height 18
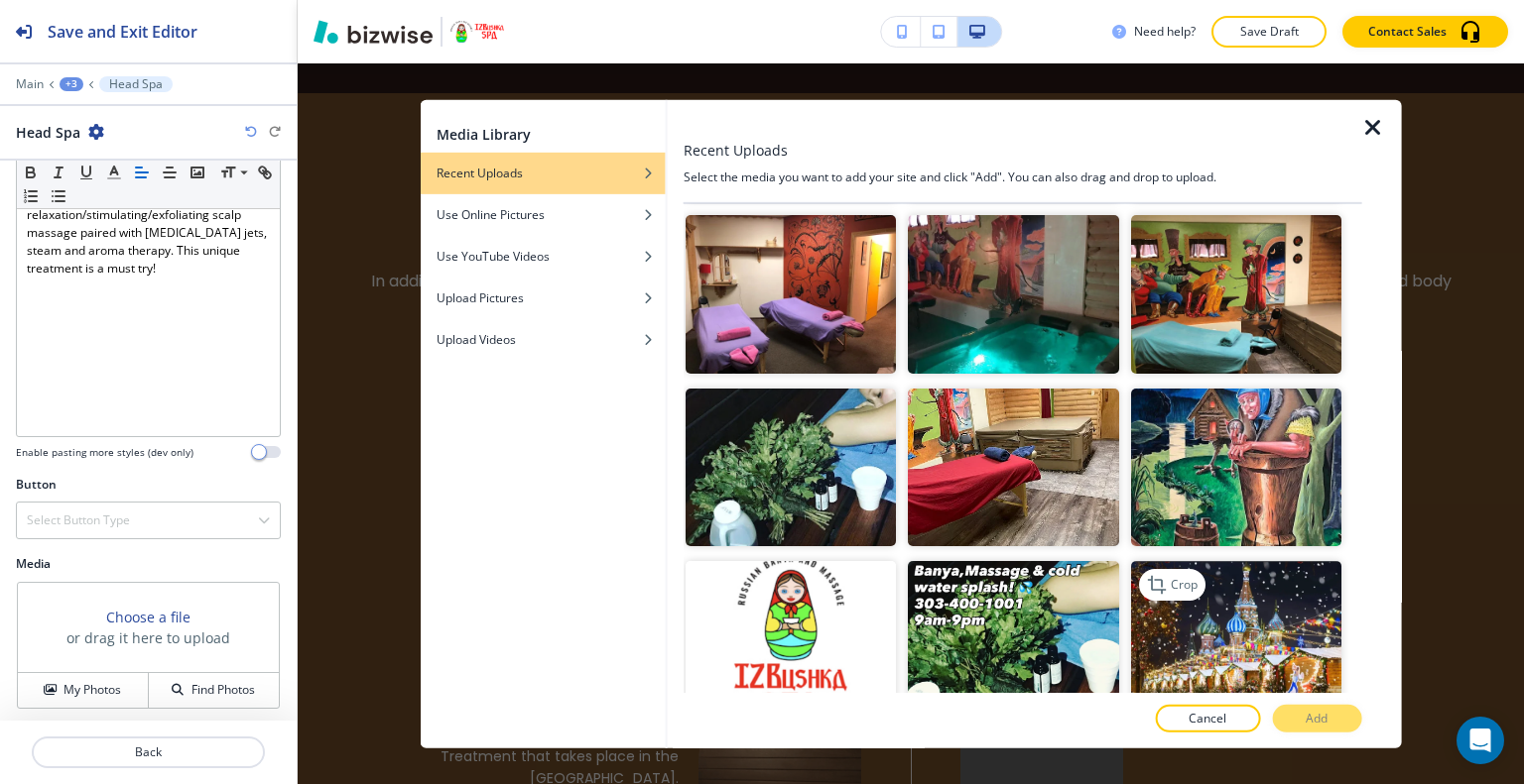
scroll to position [1531, 0]
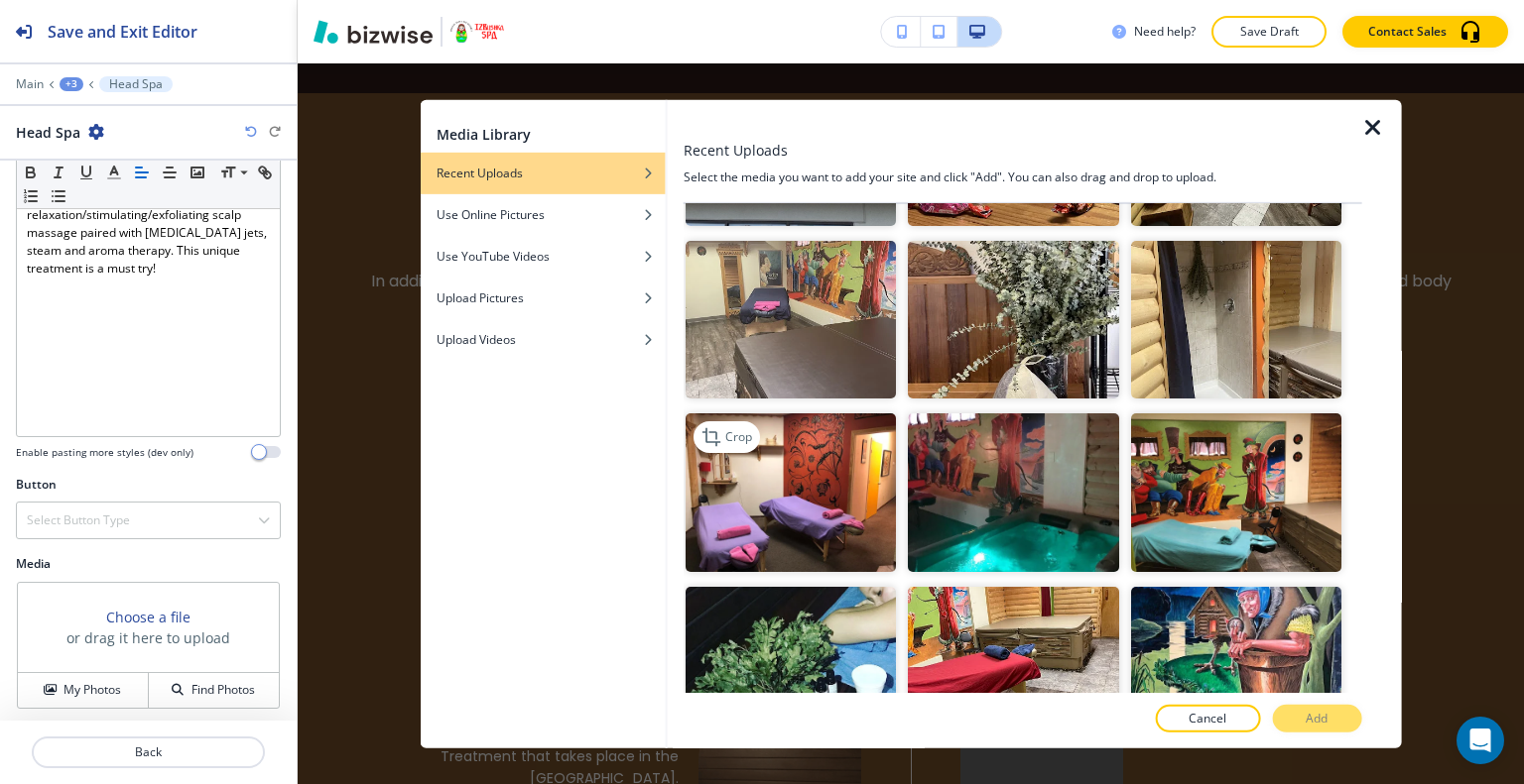
click at [802, 472] on img "button" at bounding box center [790, 492] width 211 height 158
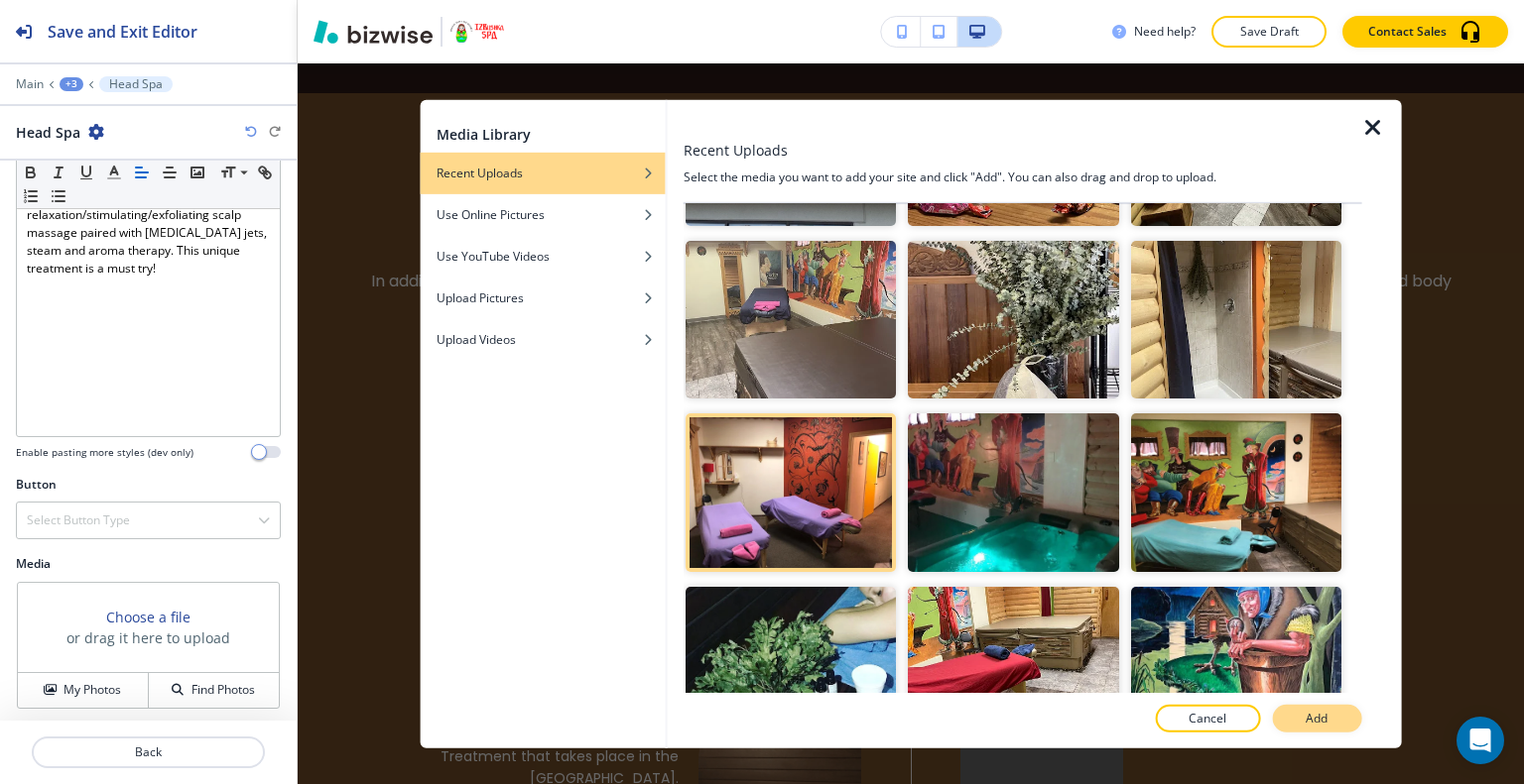
click at [1309, 715] on p "Add" at bounding box center [1316, 718] width 22 height 18
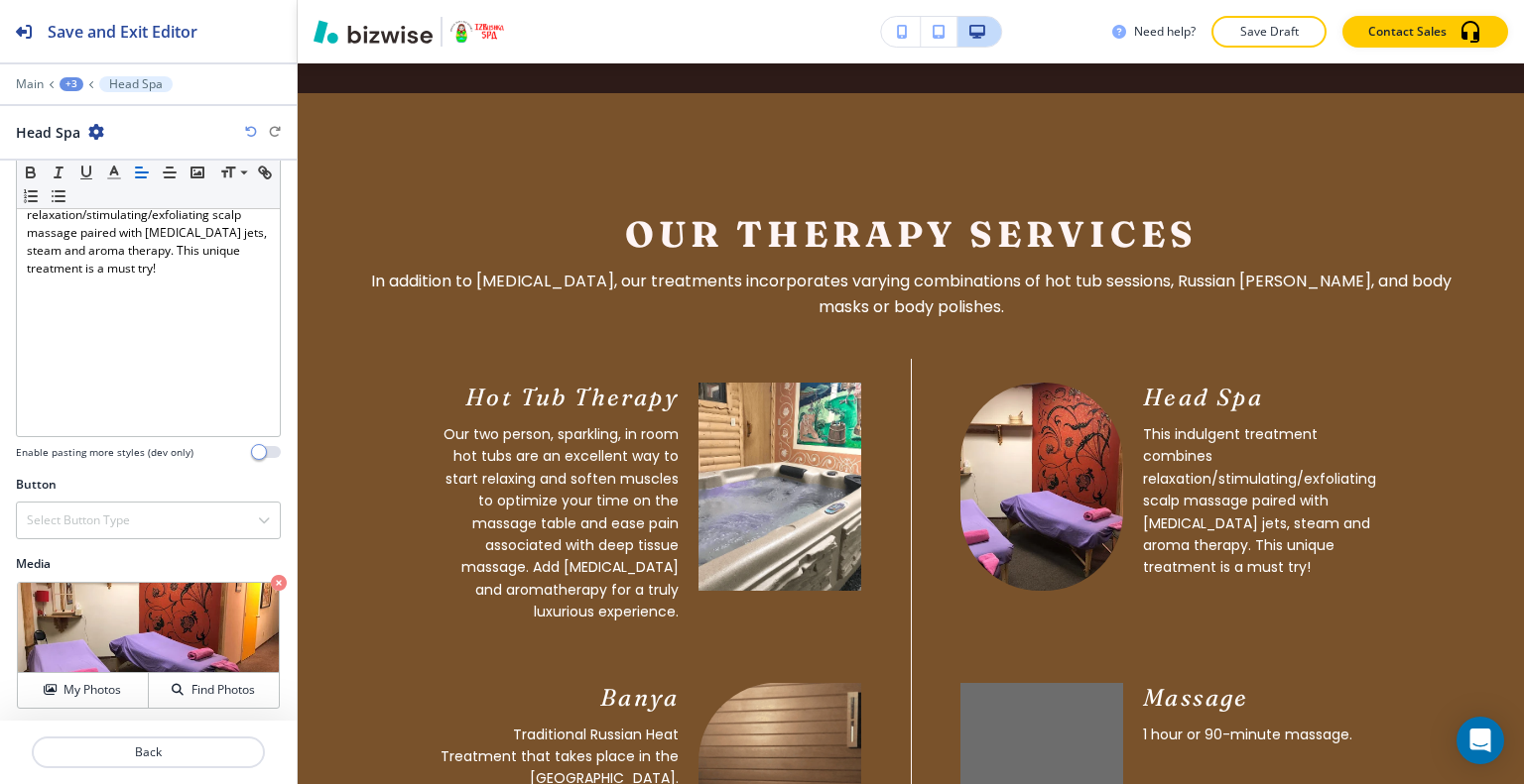
scroll to position [2790, 0]
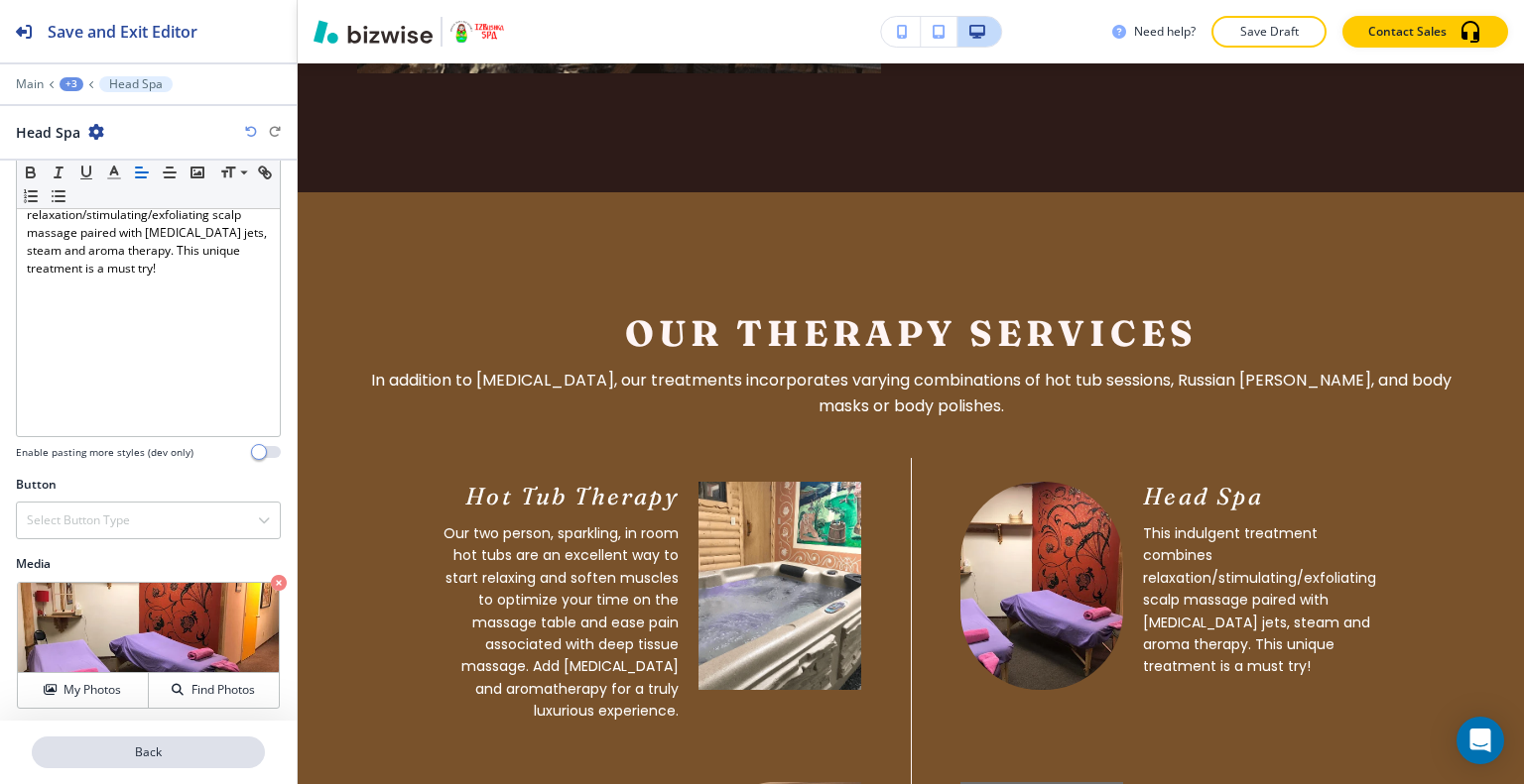
click at [174, 746] on p "Back" at bounding box center [148, 752] width 229 height 18
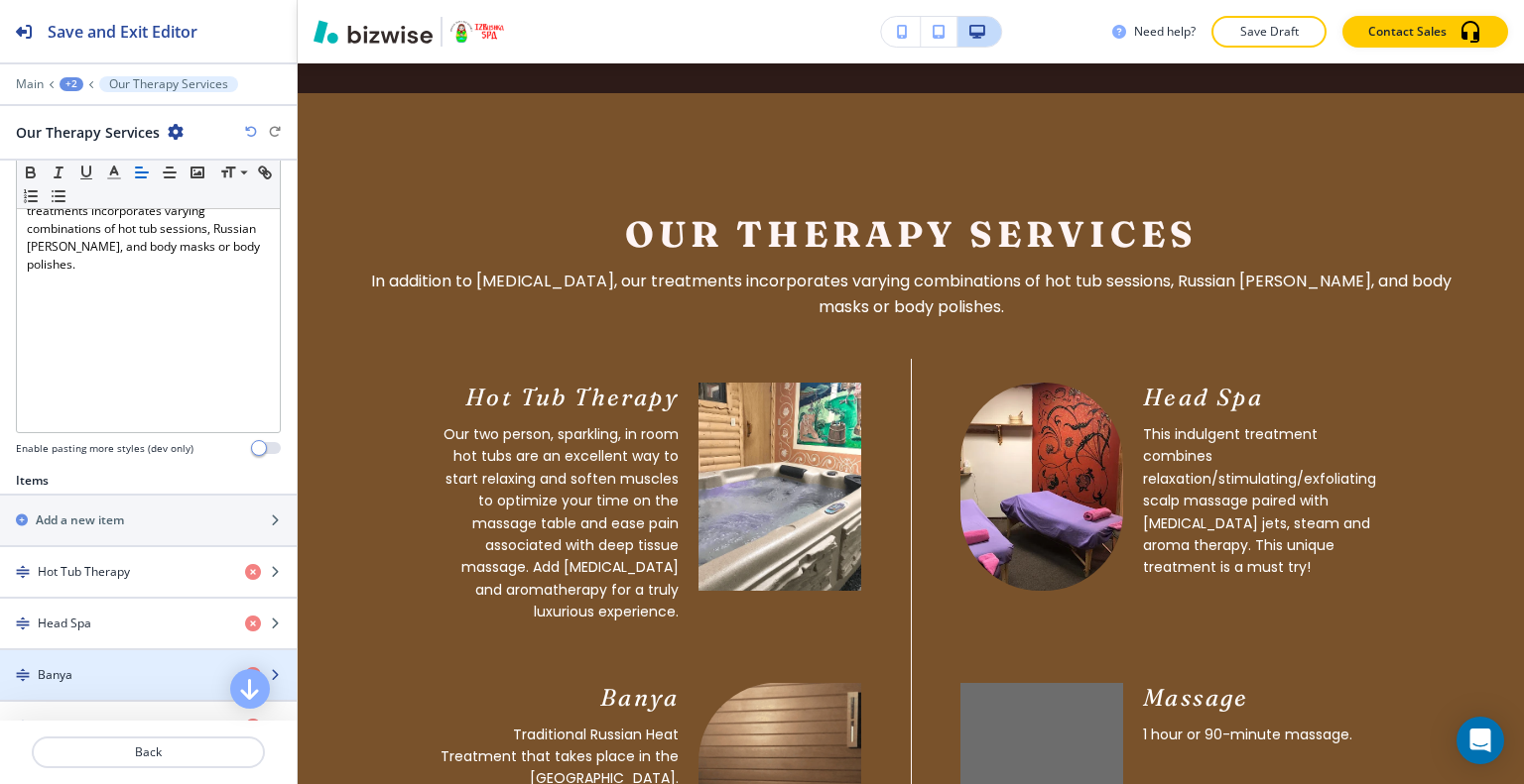
scroll to position [595, 0]
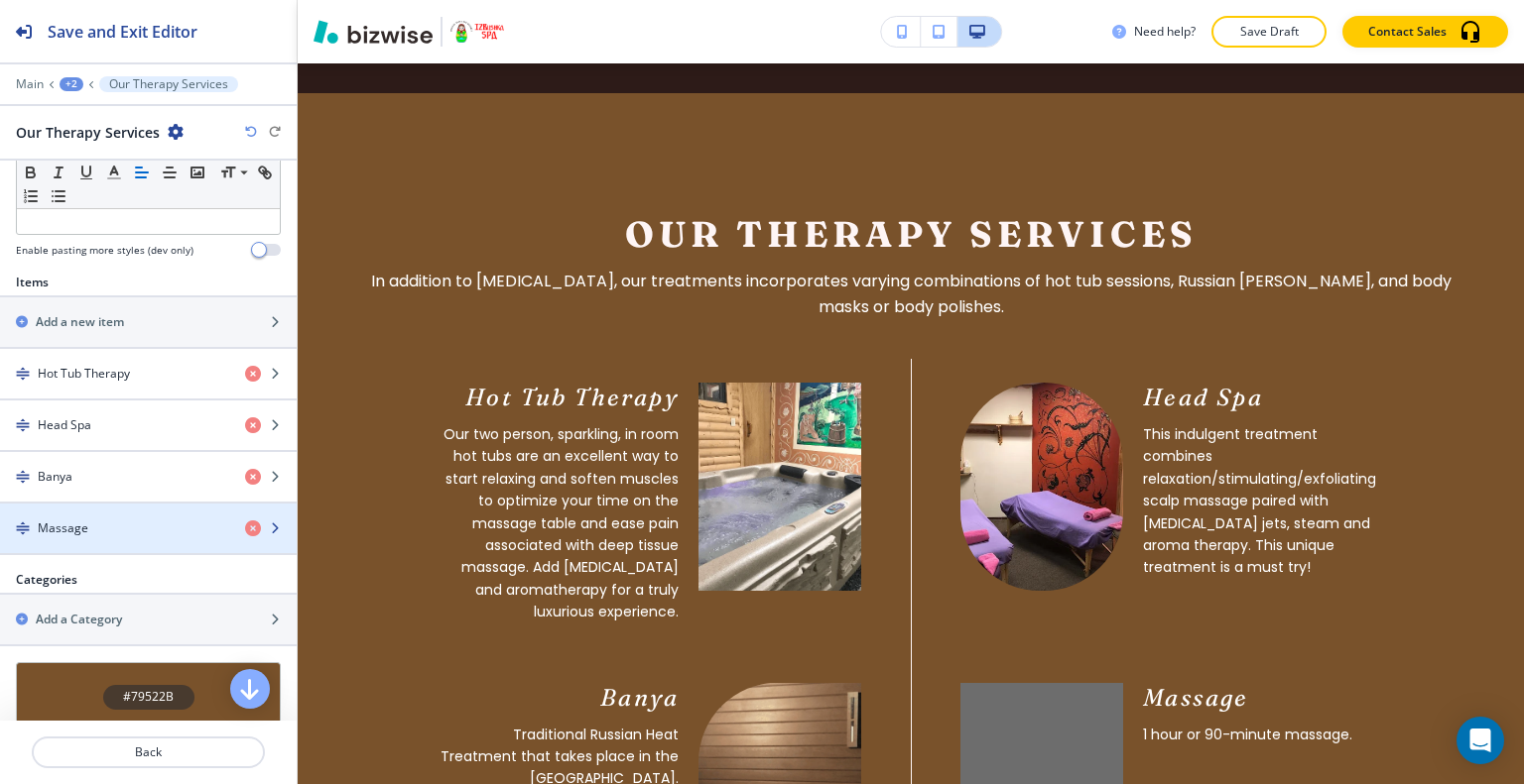
click at [115, 508] on div "button" at bounding box center [148, 512] width 296 height 16
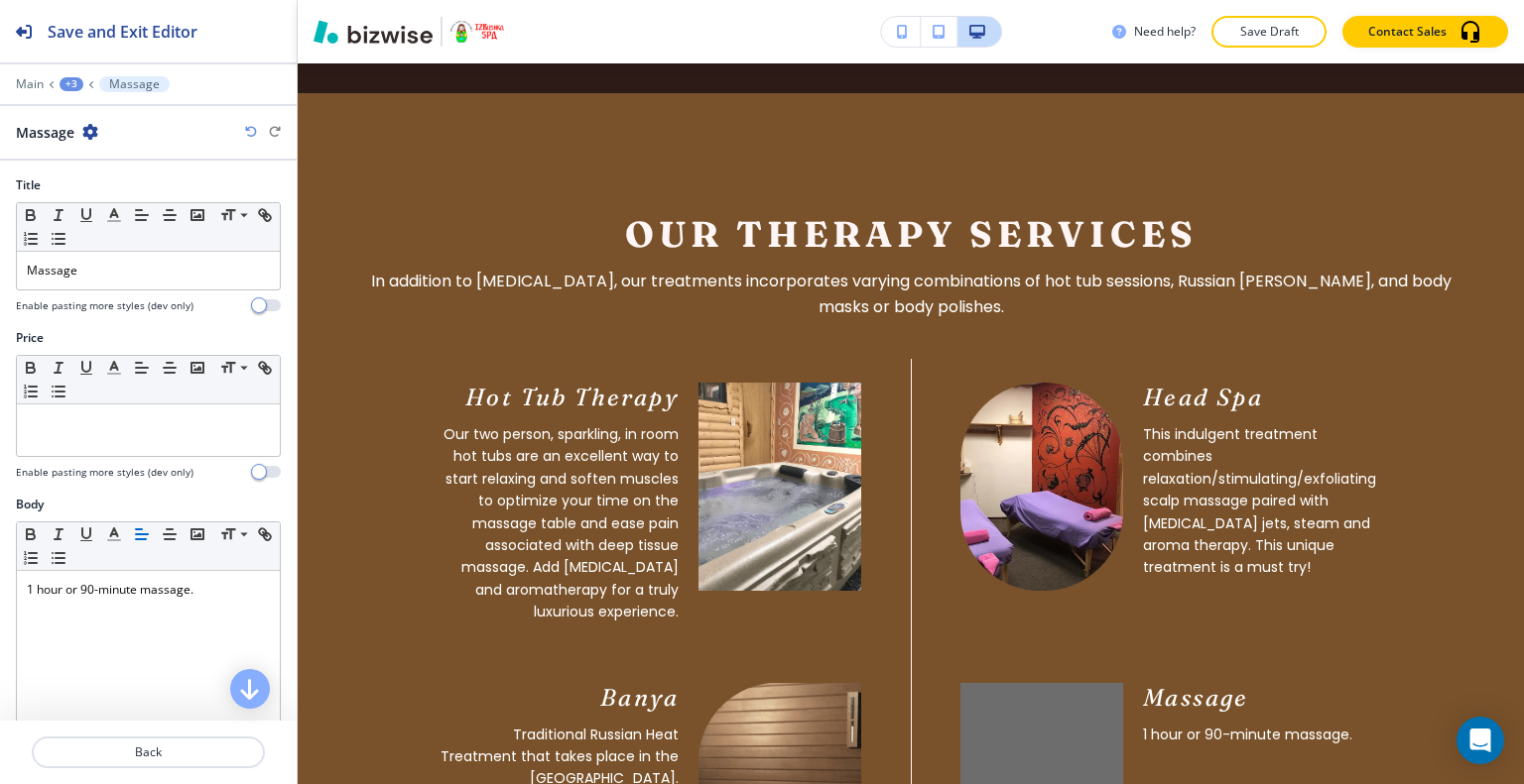
scroll to position [392, 0]
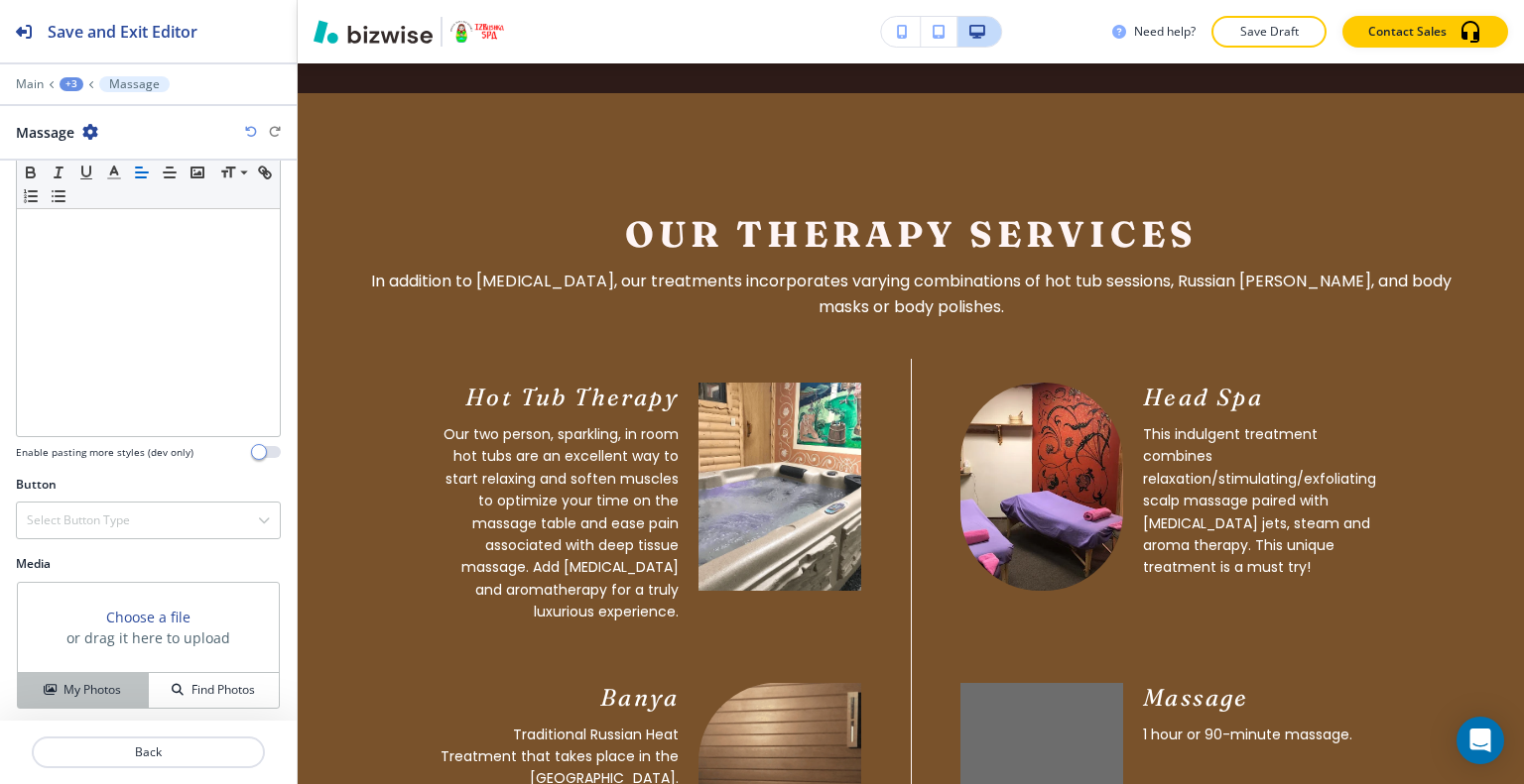
click at [99, 673] on button "My Photos" at bounding box center [84, 690] width 131 height 35
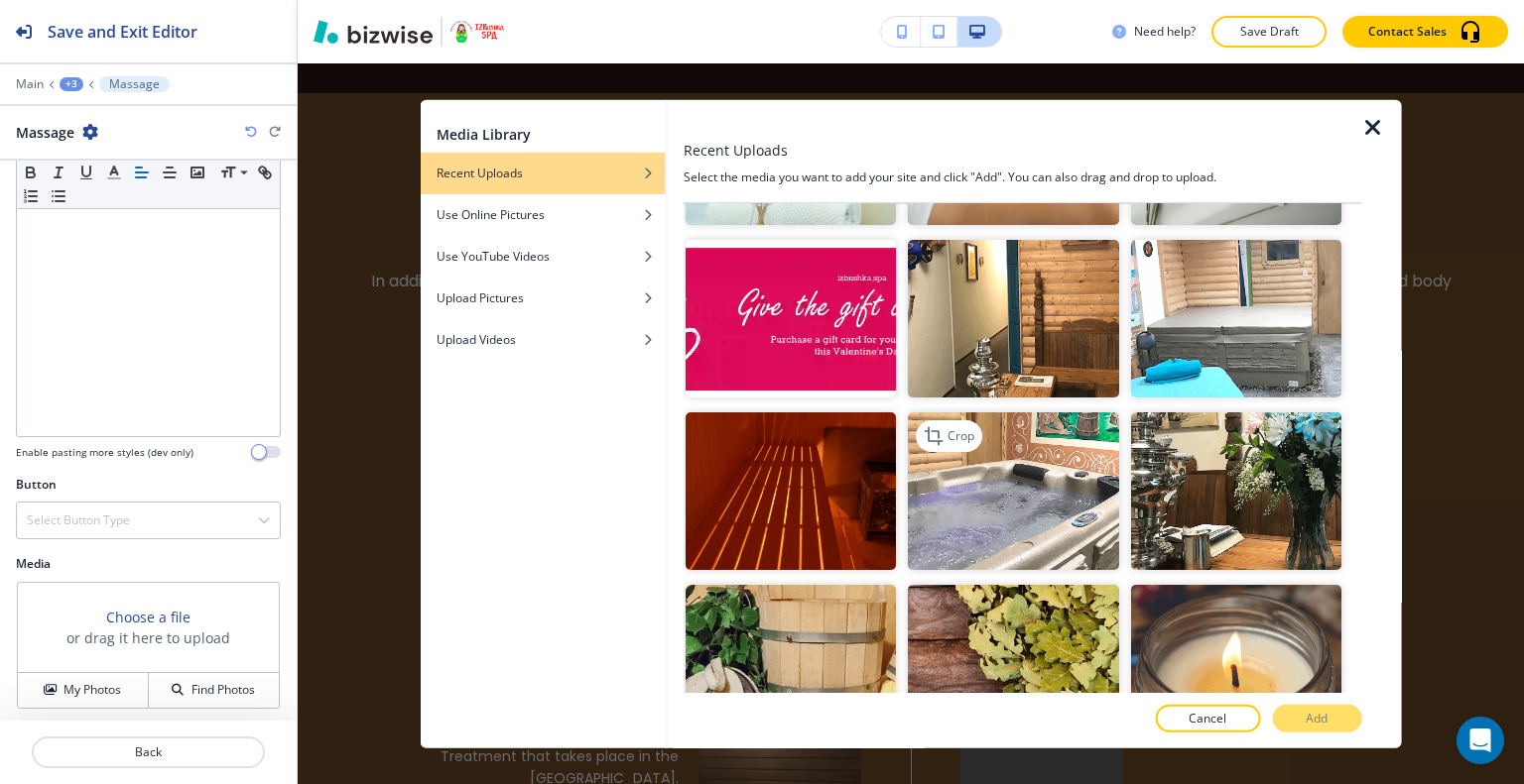
scroll to position [396, 0]
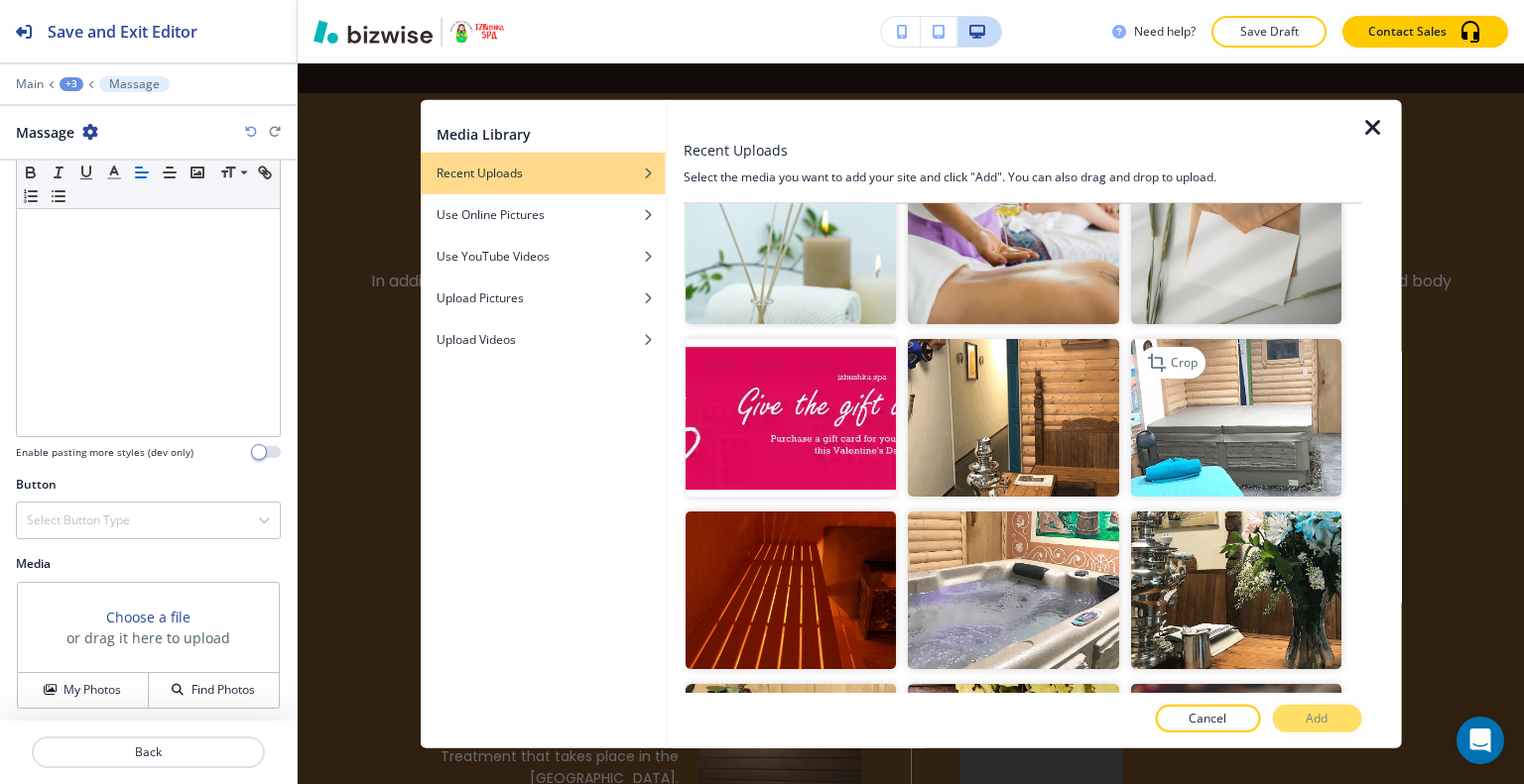
click at [1214, 457] on img "button" at bounding box center [1235, 417] width 211 height 158
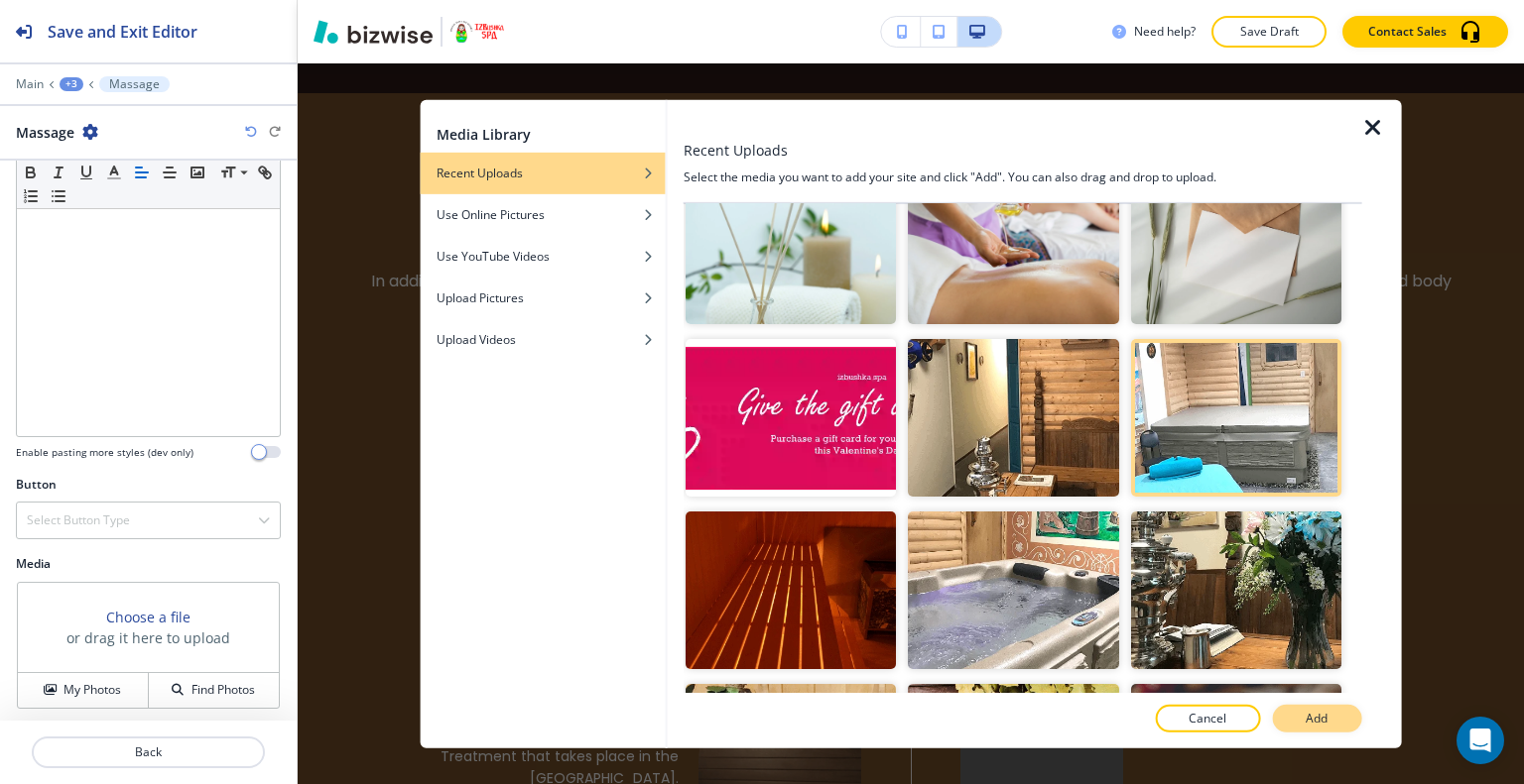
click at [1302, 721] on button "Add" at bounding box center [1316, 718] width 89 height 28
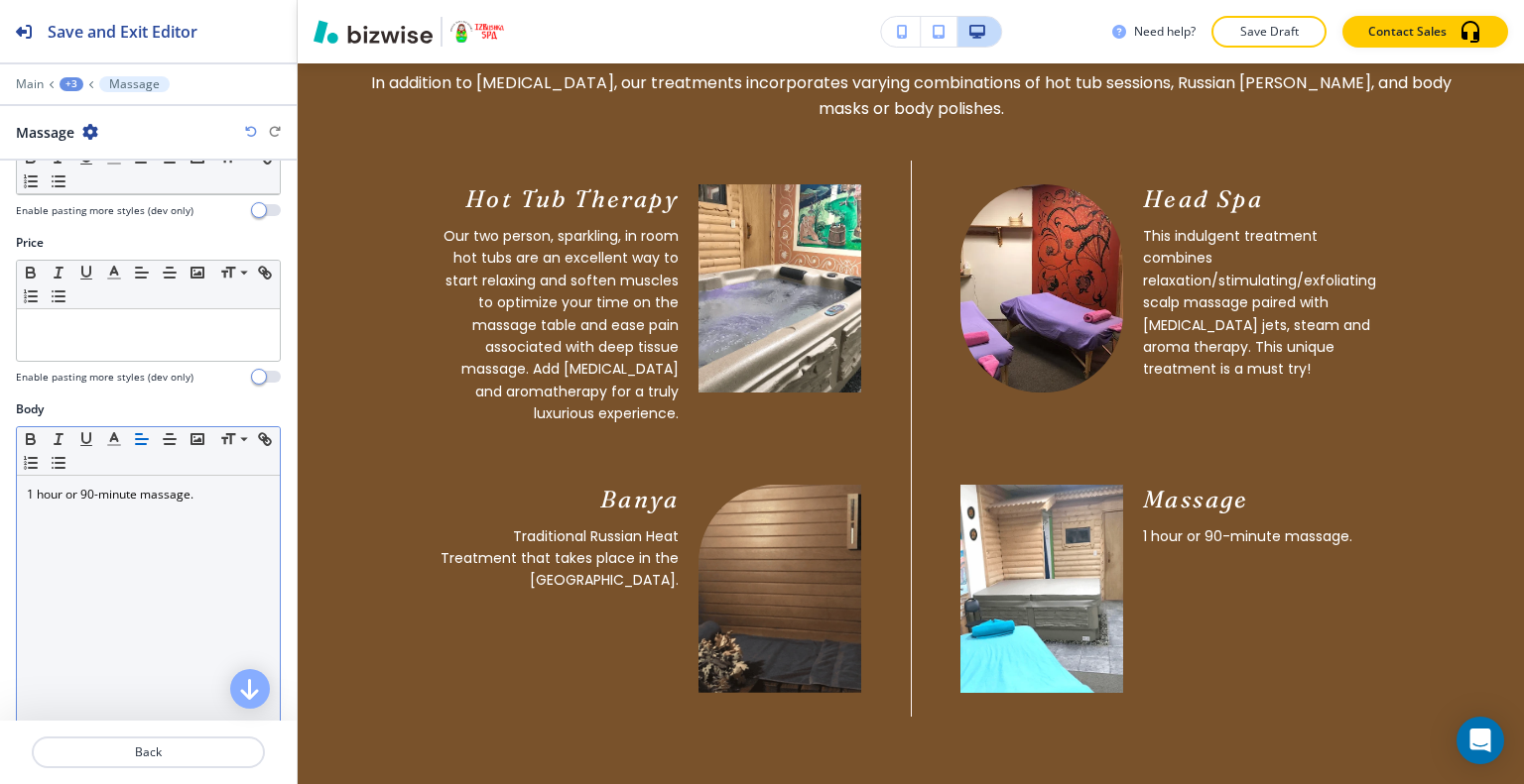
scroll to position [0, 0]
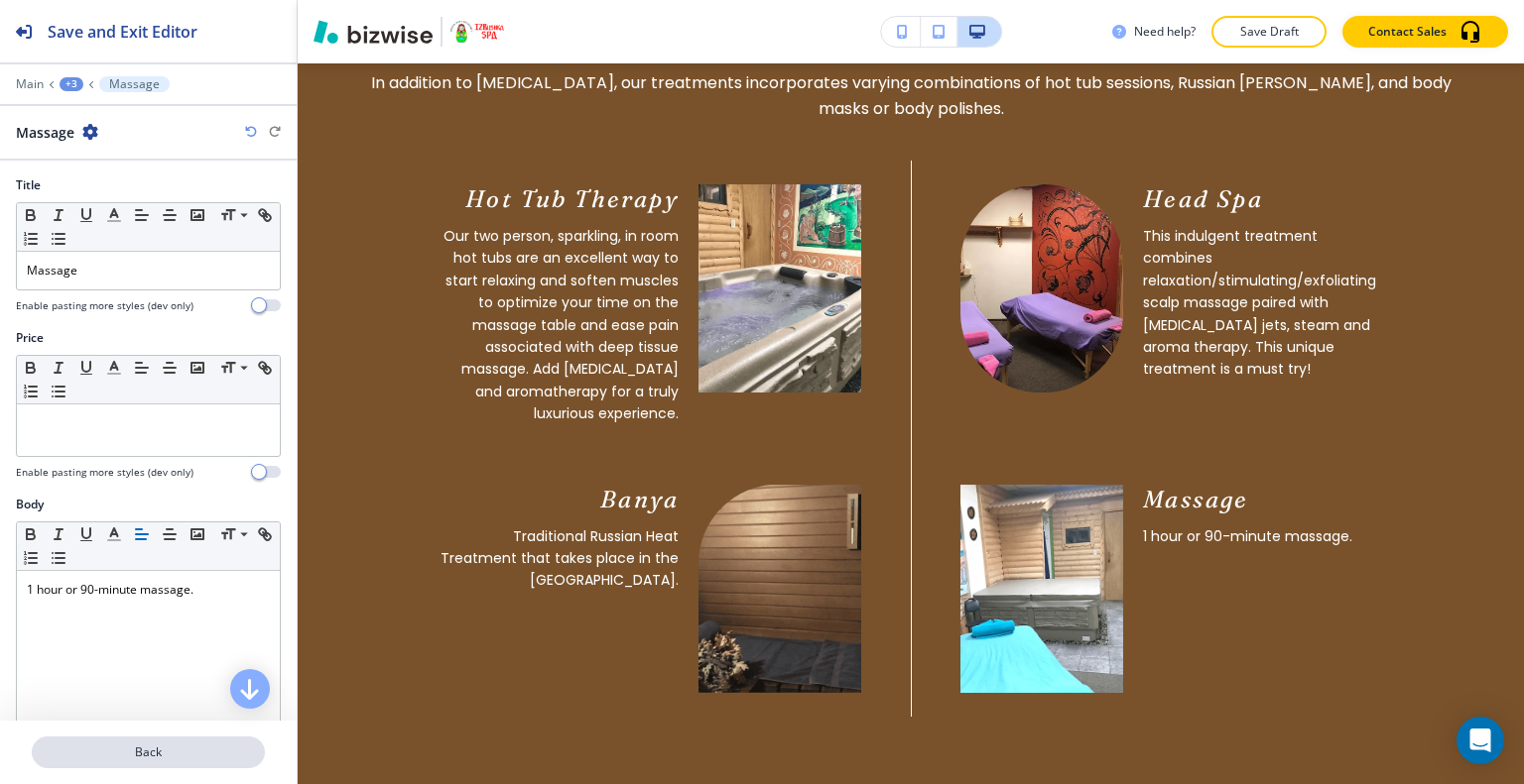
click at [151, 764] on button "Back" at bounding box center [148, 752] width 233 height 32
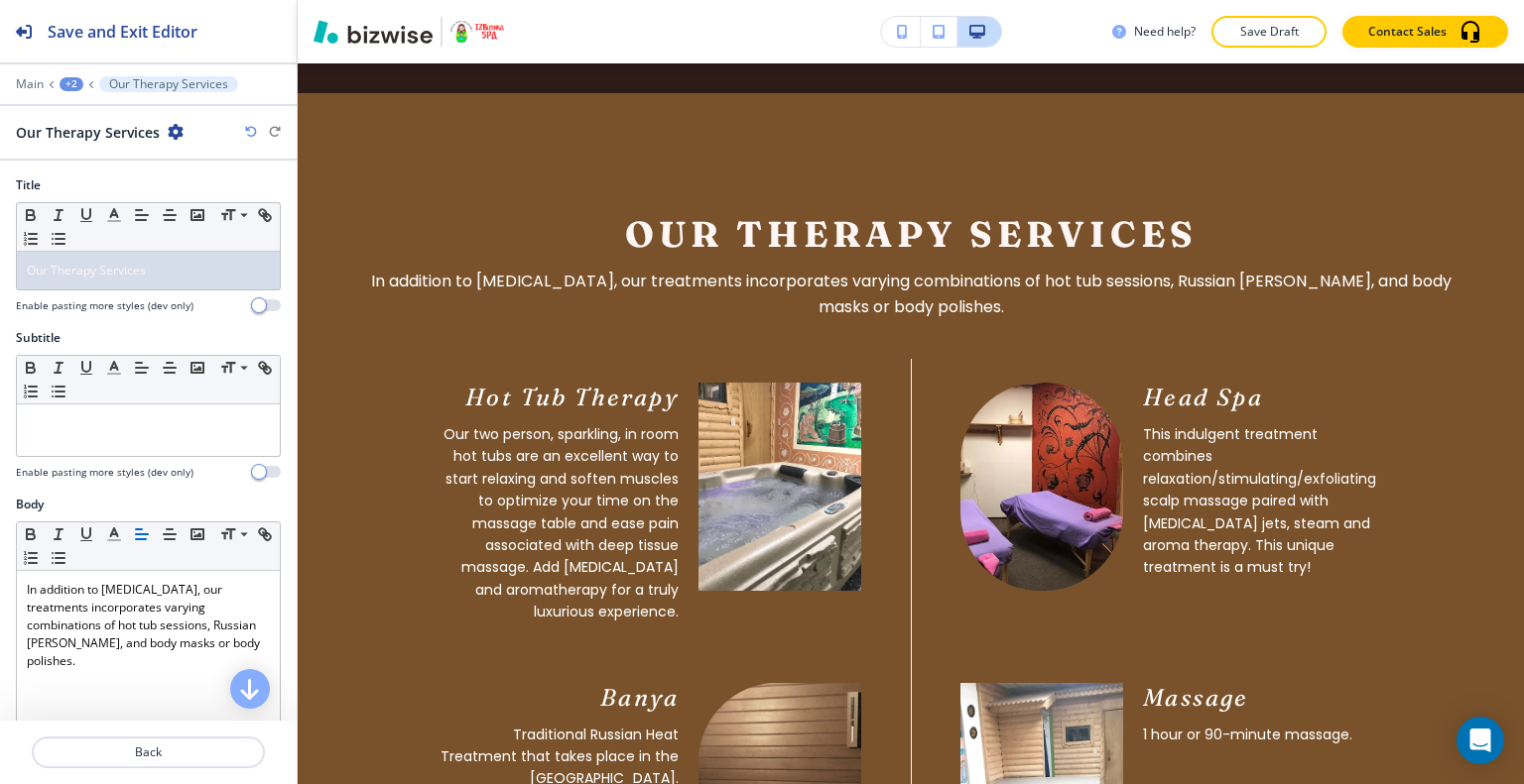
scroll to position [694, 0]
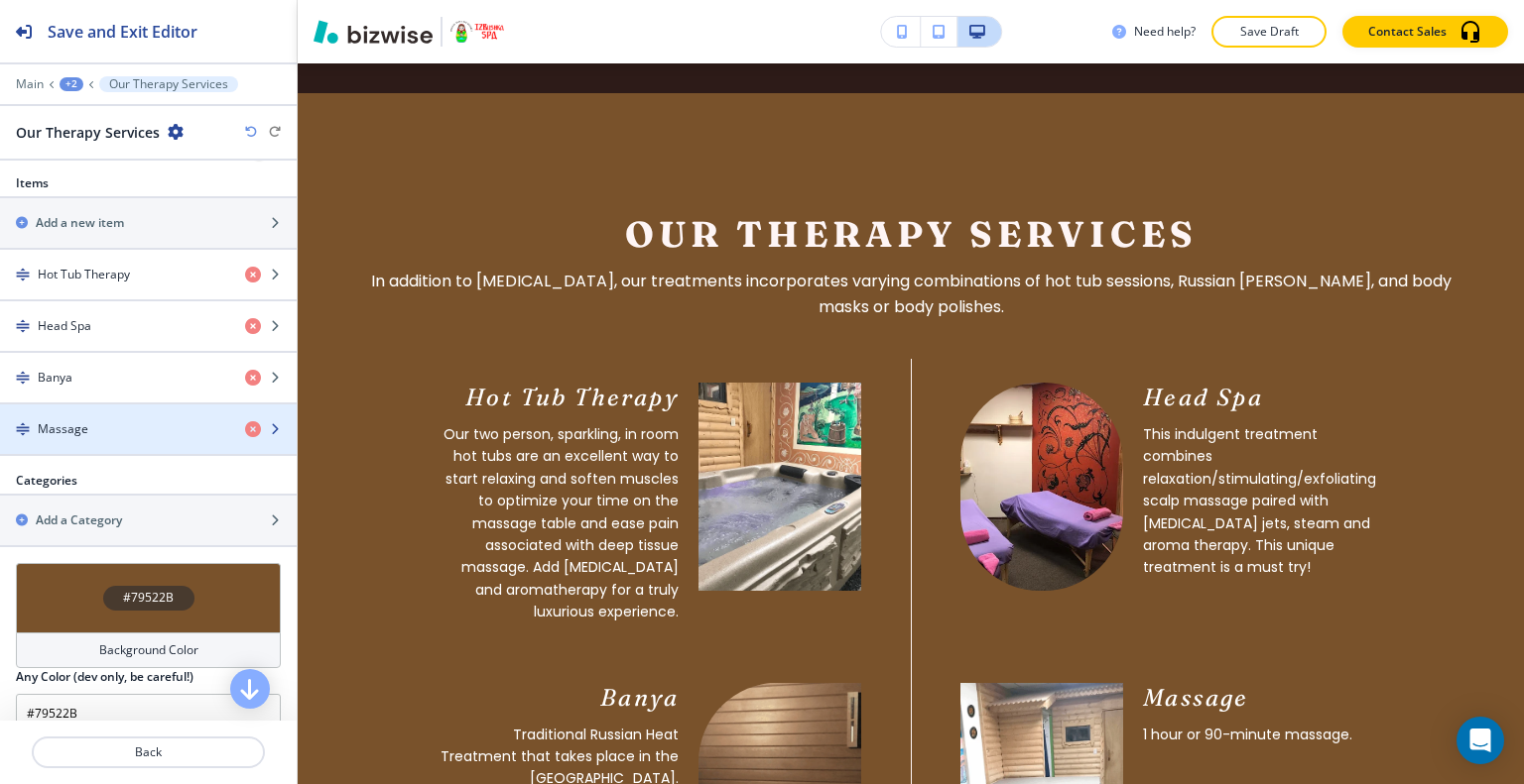
click at [74, 438] on div "button" at bounding box center [148, 446] width 296 height 16
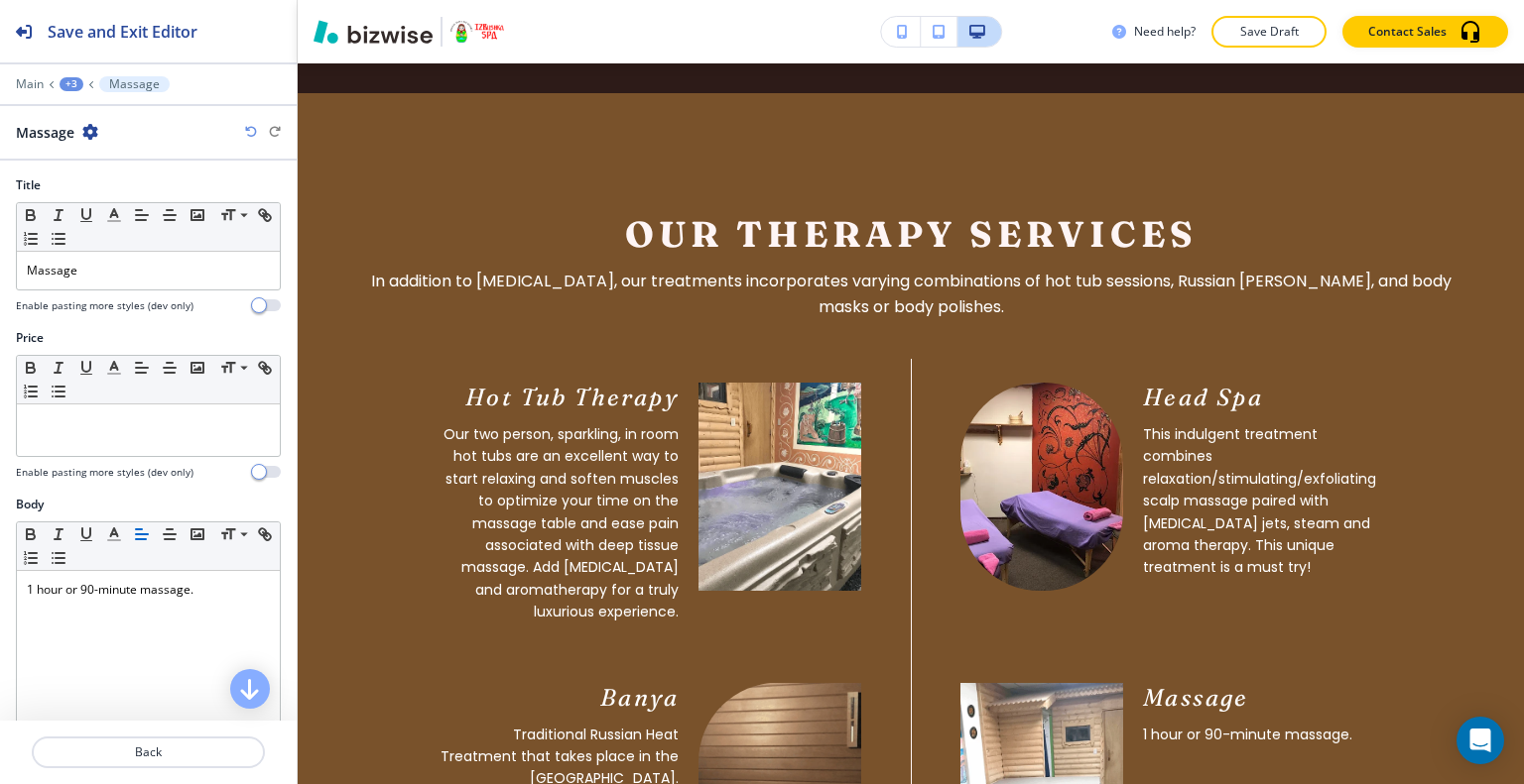
scroll to position [392, 0]
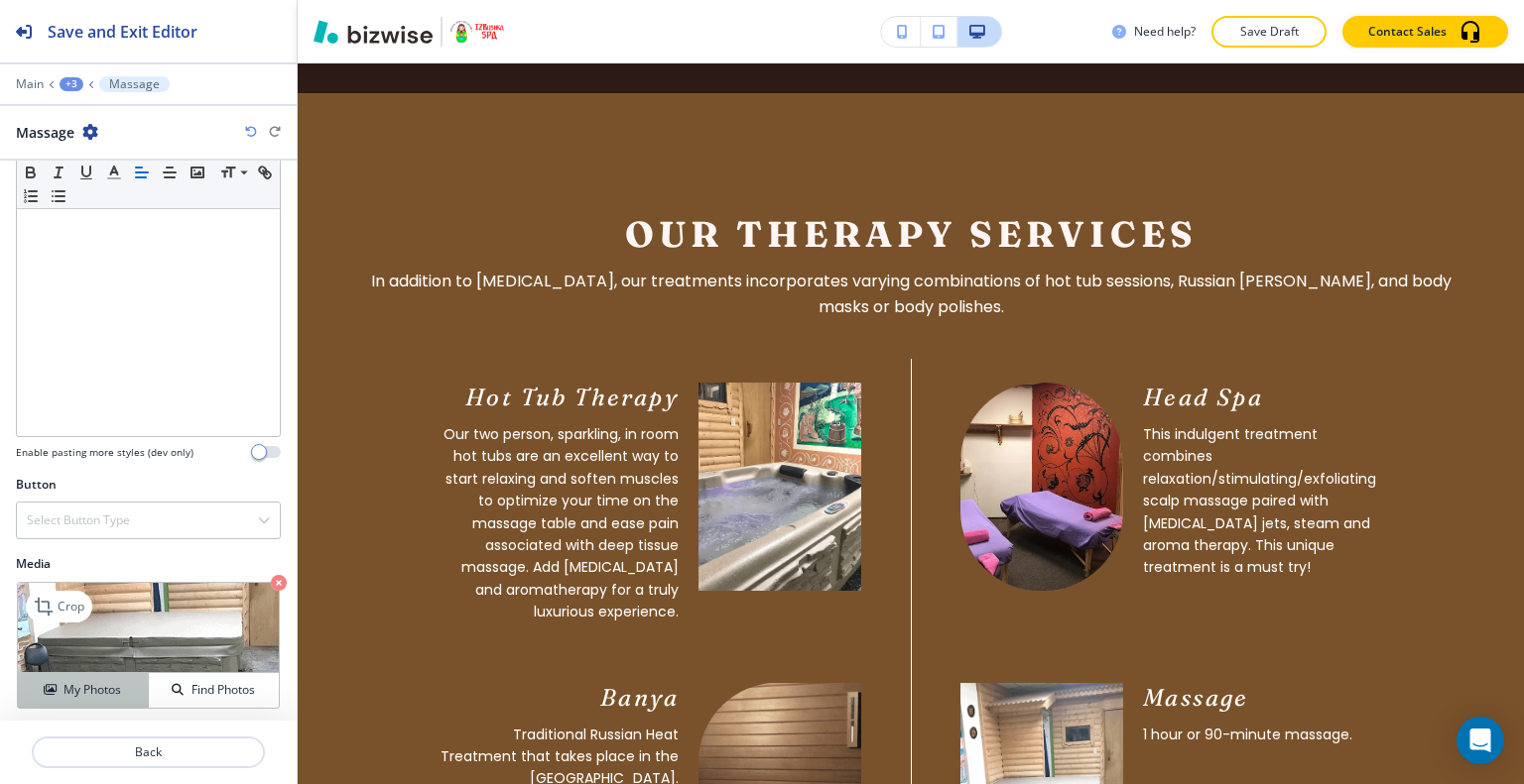
click at [95, 684] on h4 "My Photos" at bounding box center [92, 690] width 58 height 18
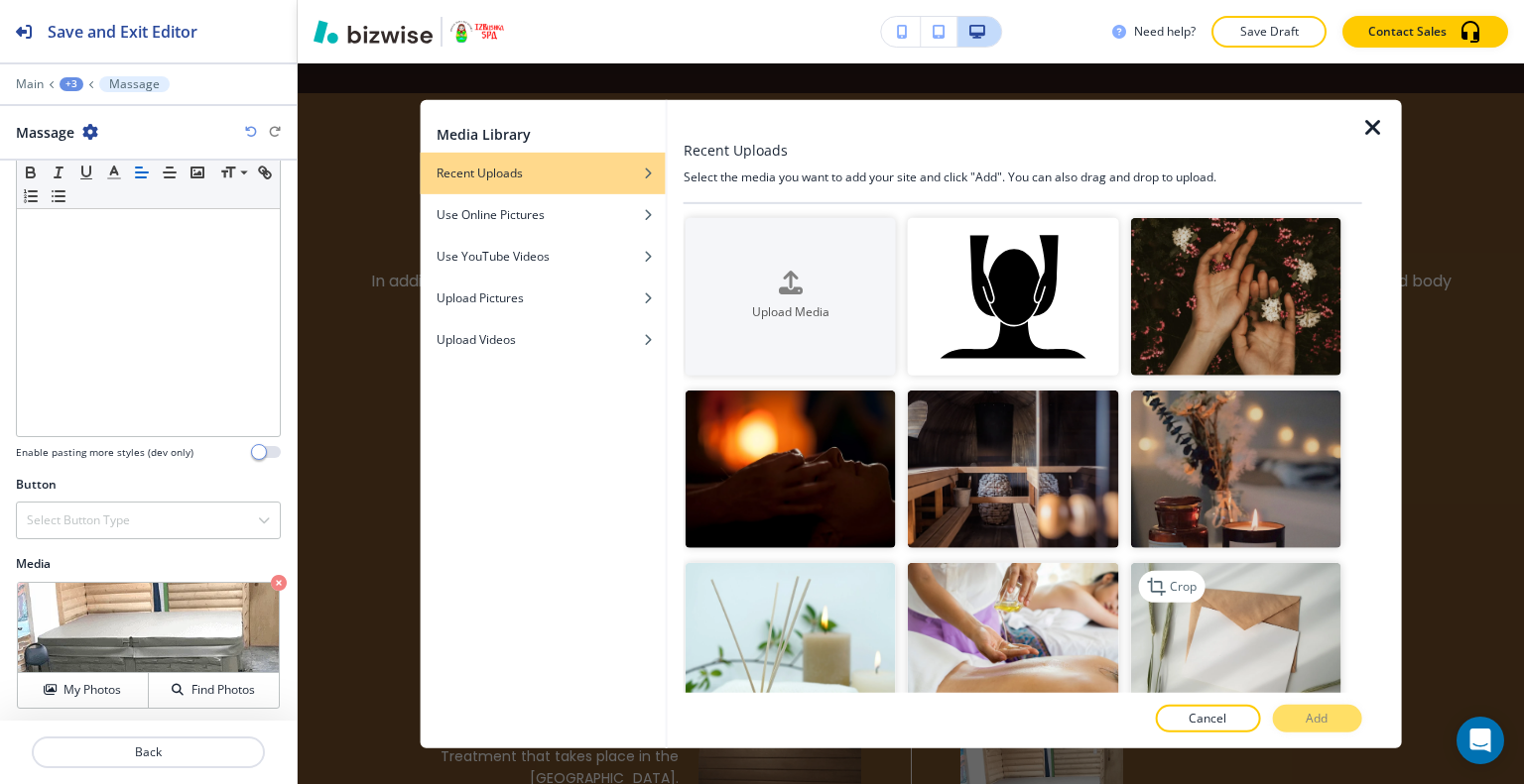
scroll to position [297, 0]
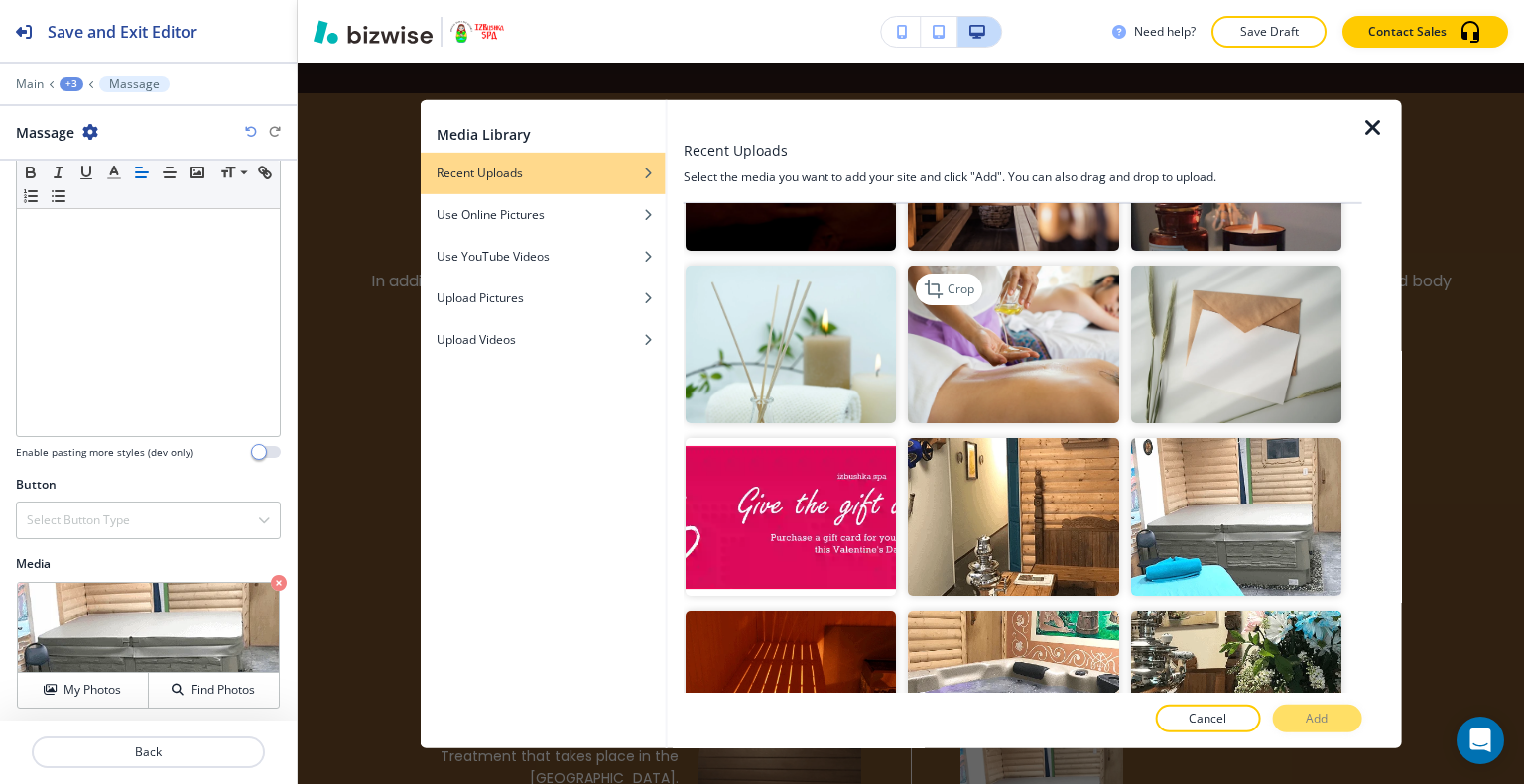
click at [1067, 342] on img "button" at bounding box center [1013, 344] width 211 height 158
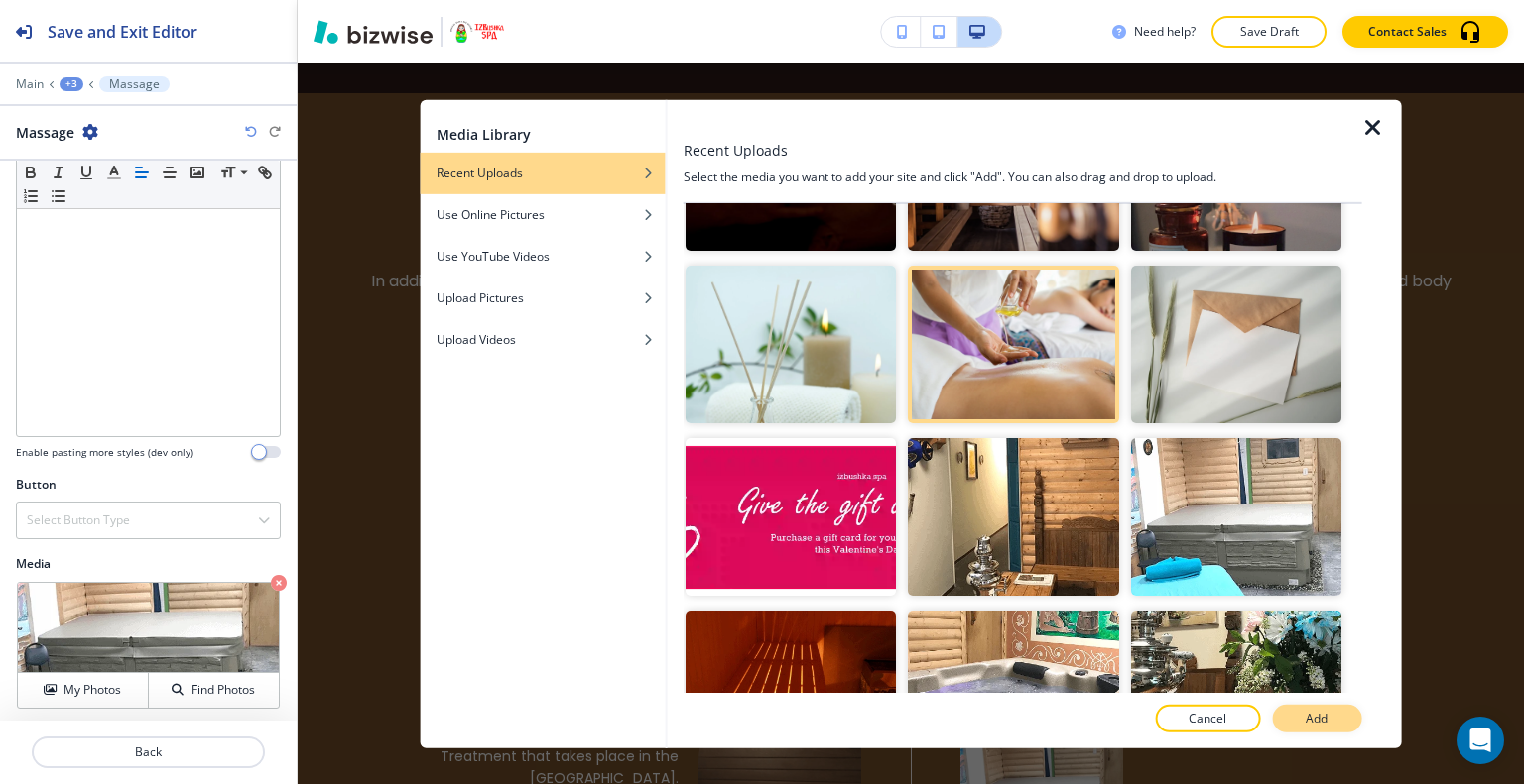
click at [1313, 708] on button "Add" at bounding box center [1316, 718] width 89 height 28
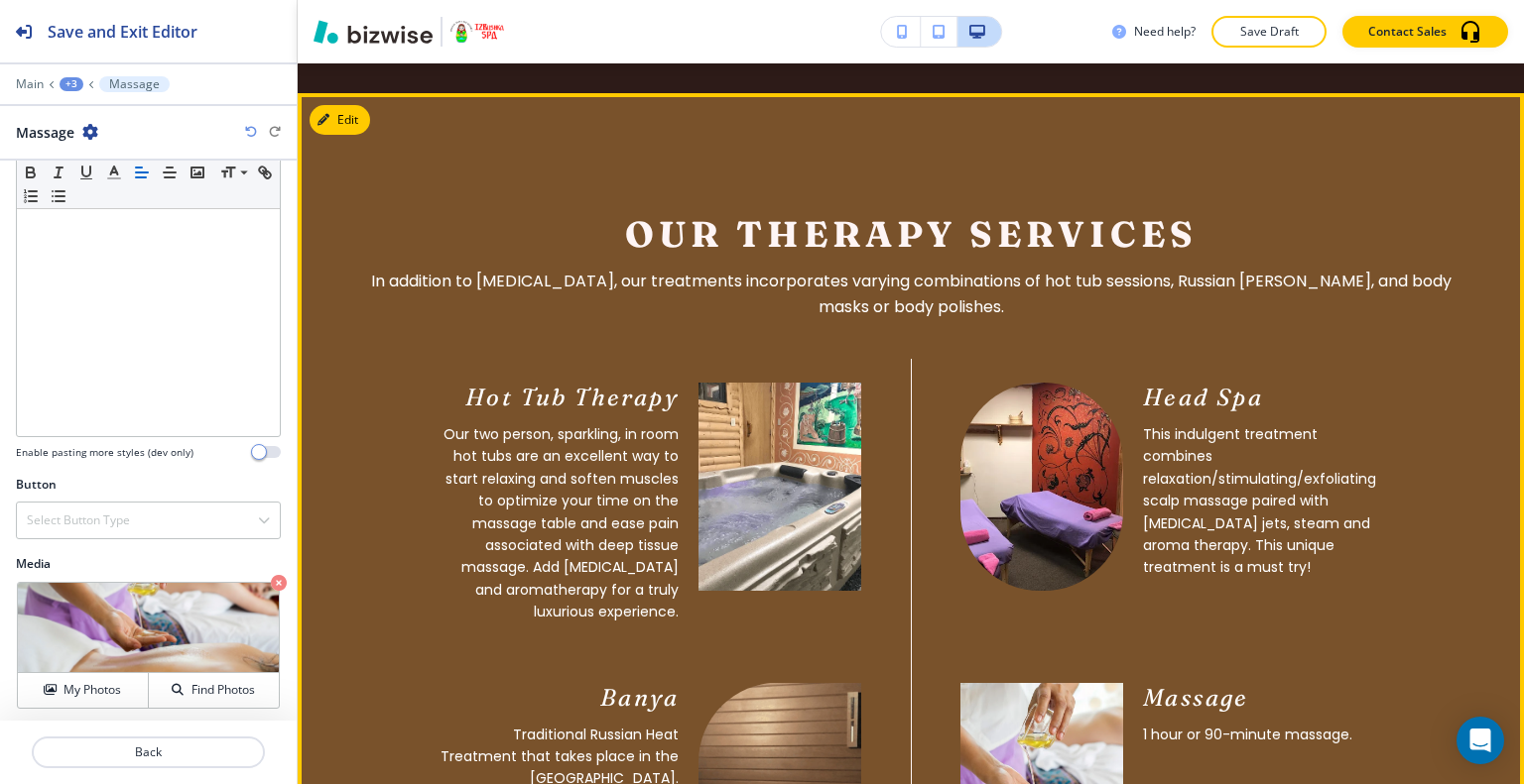
scroll to position [2691, 0]
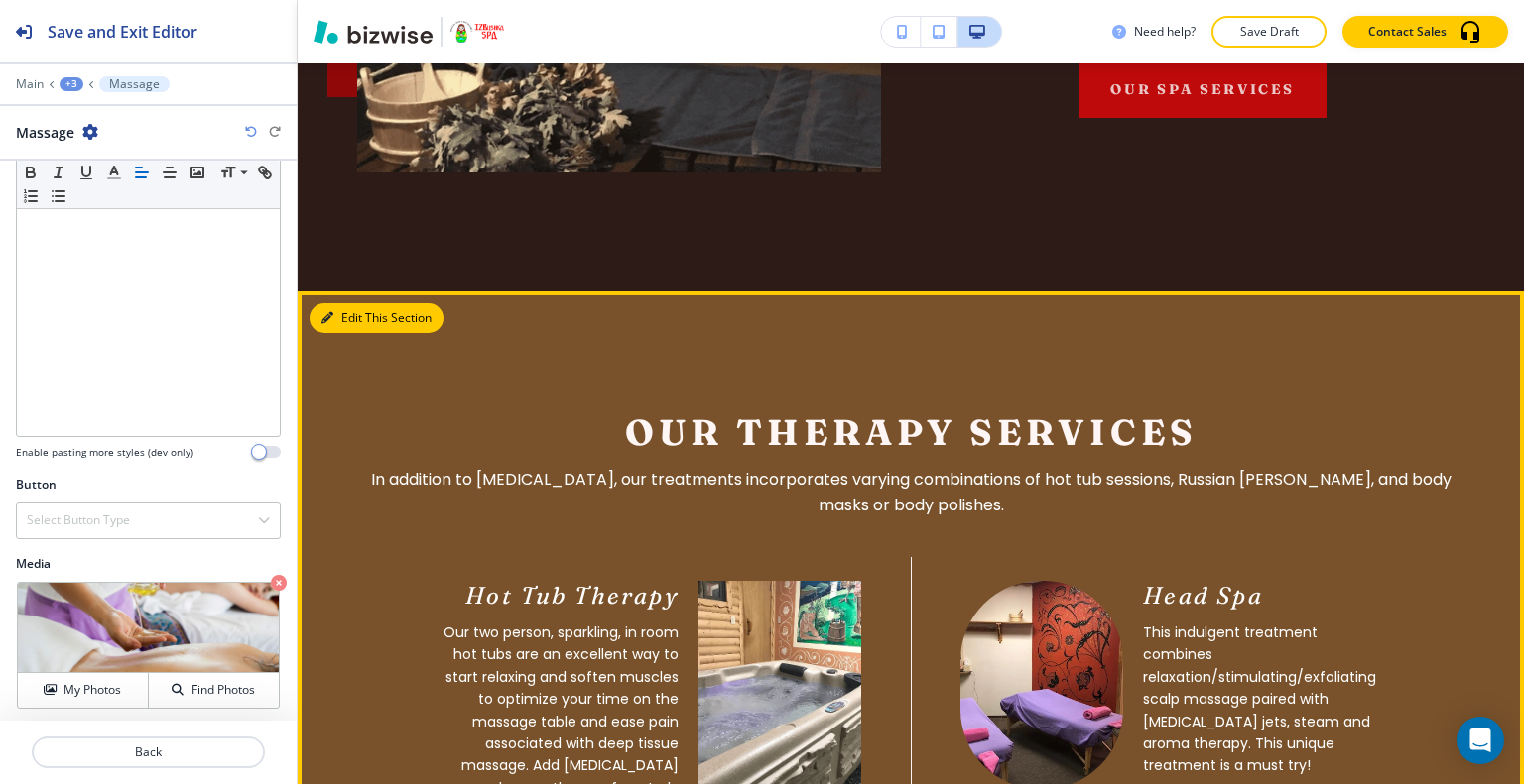
click at [367, 303] on button "Edit This Section" at bounding box center [376, 318] width 134 height 30
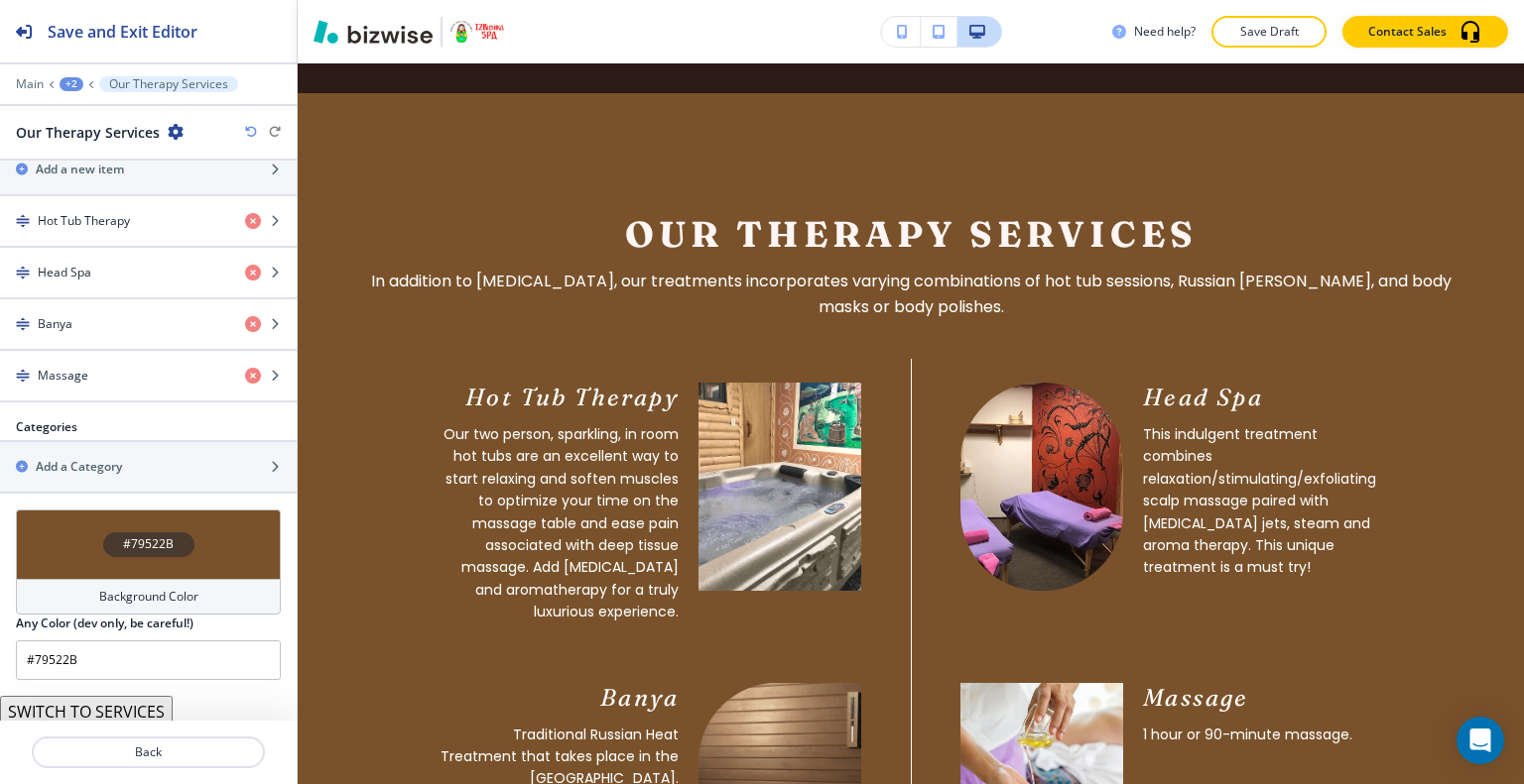
click at [64, 527] on div "#79522B" at bounding box center [148, 545] width 264 height 70
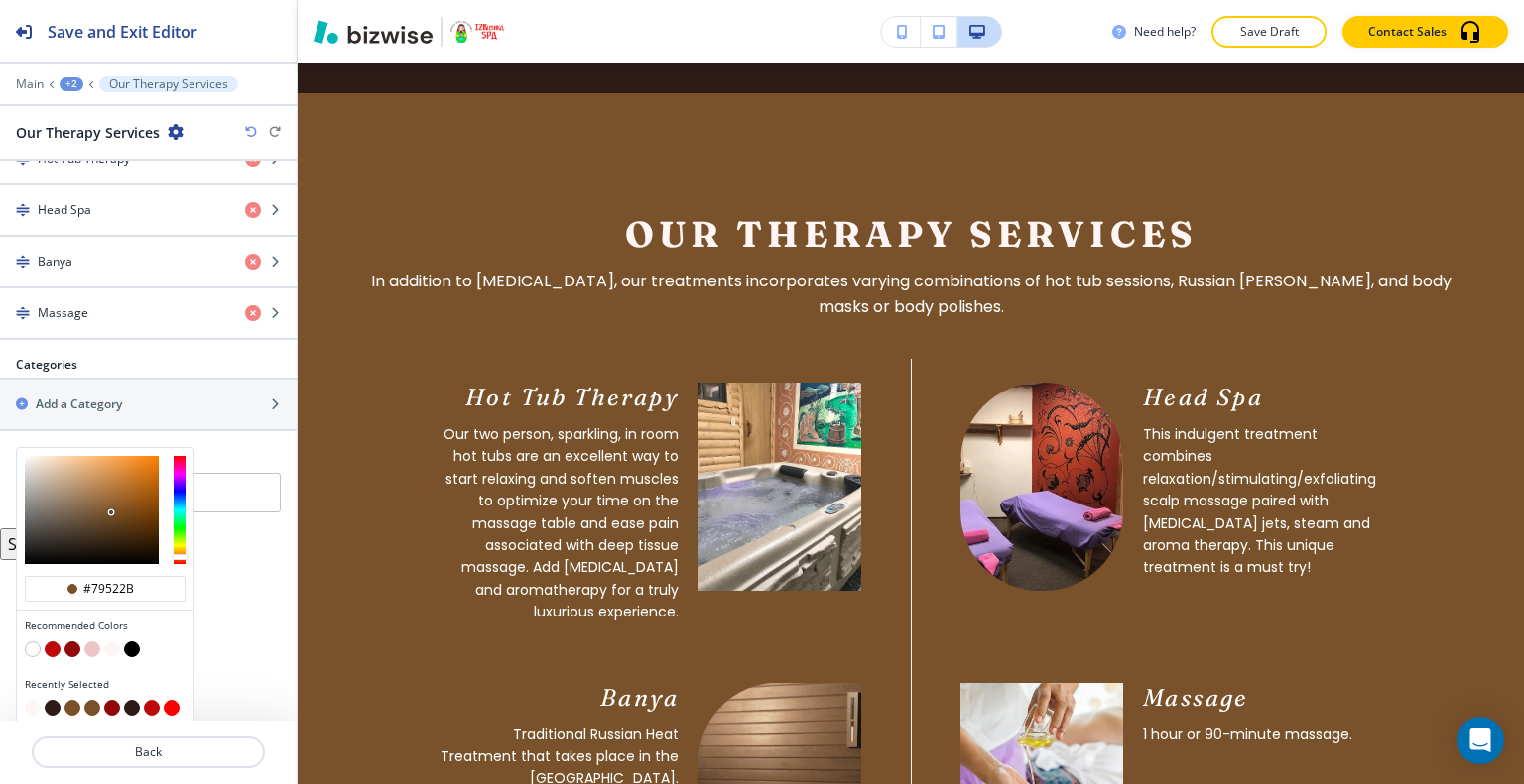
click at [91, 644] on button "button" at bounding box center [92, 650] width 16 height 16
type input "#ecc6c6"
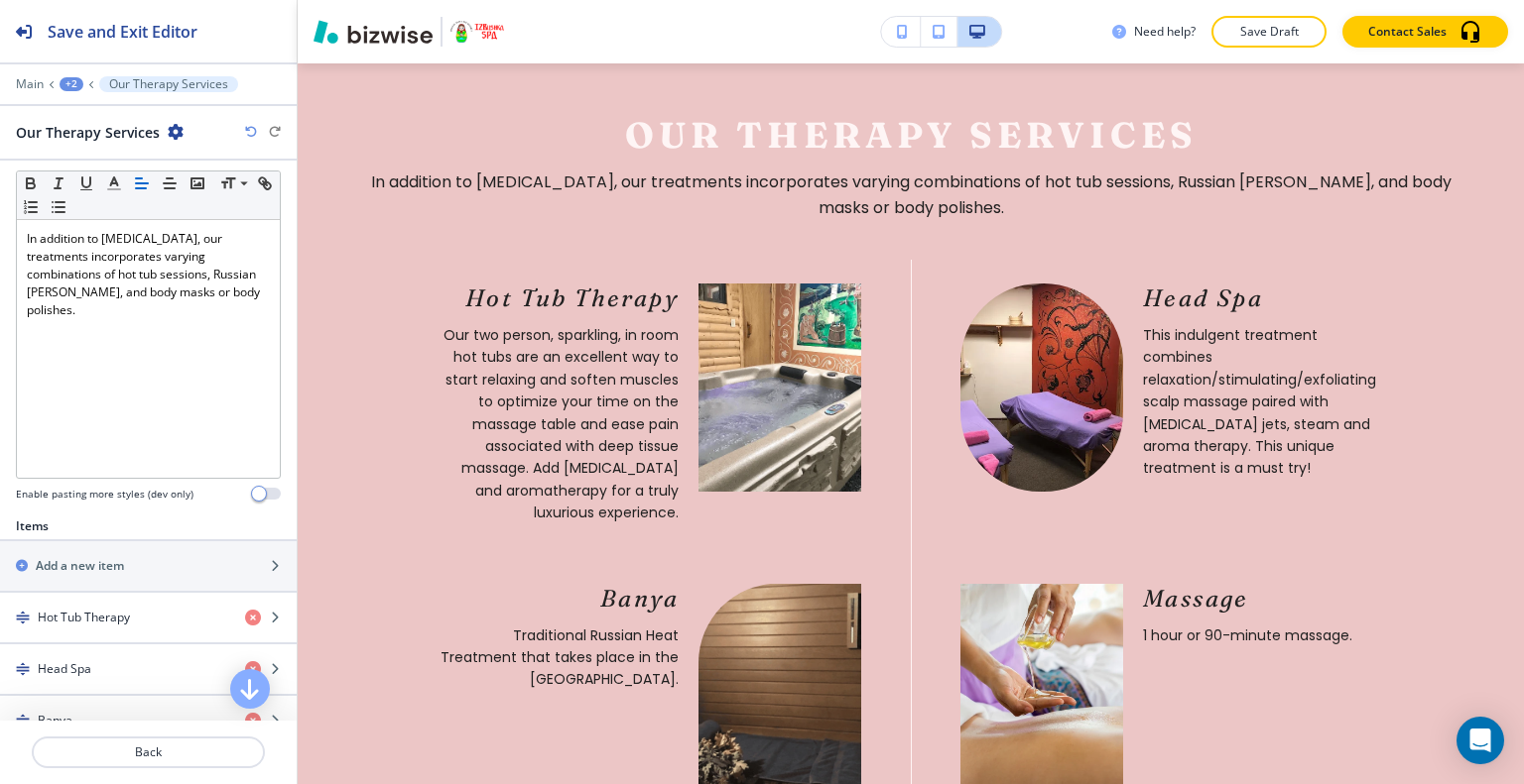
scroll to position [0, 0]
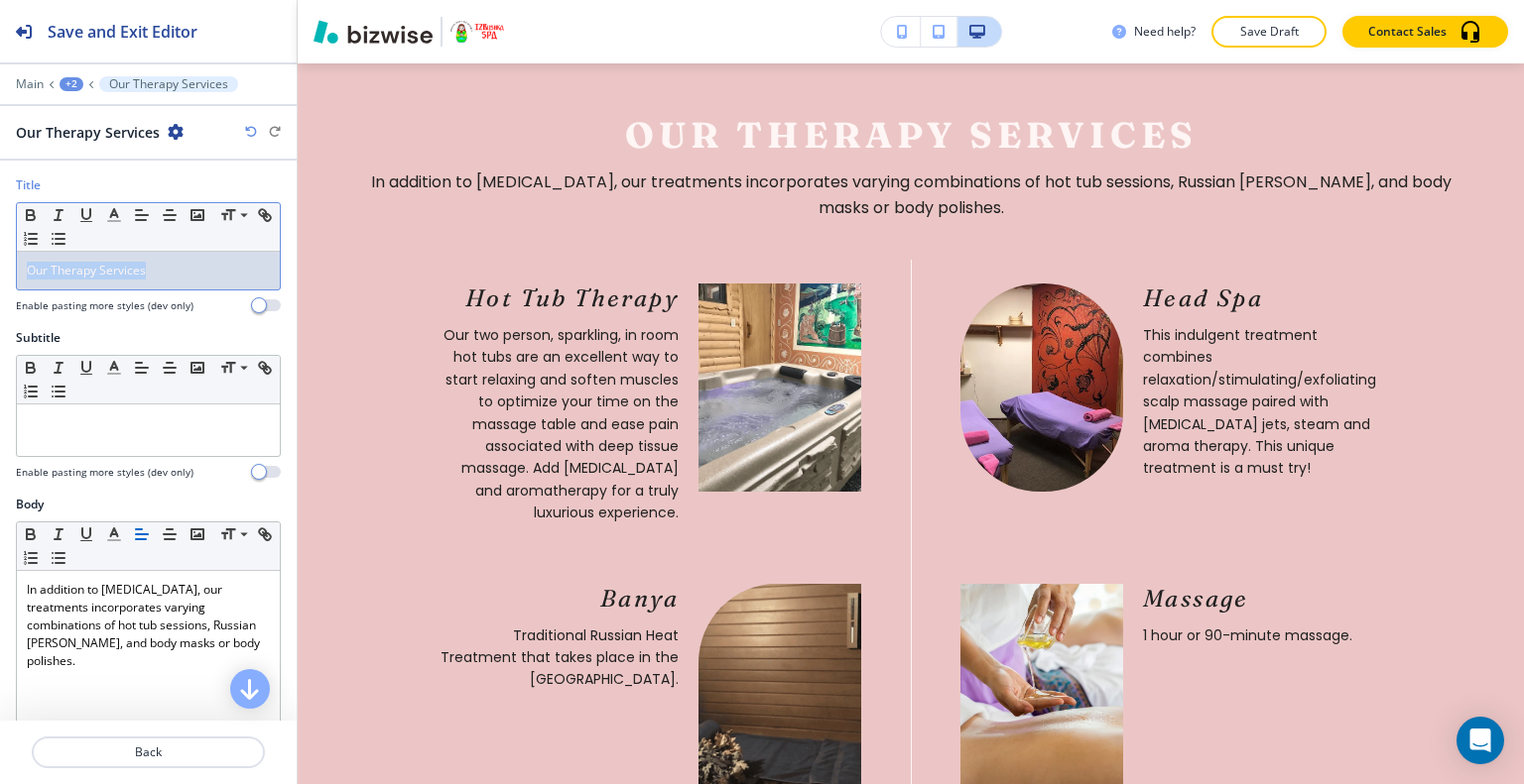
drag, startPoint x: 188, startPoint y: 253, endPoint x: 0, endPoint y: 248, distance: 188.1
click at [0, 248] on div "Title Small Normal Large Huge Our Therapy Services Enable pasting more styles (…" at bounding box center [148, 253] width 296 height 153
click at [117, 209] on icon "button" at bounding box center [114, 216] width 18 height 18
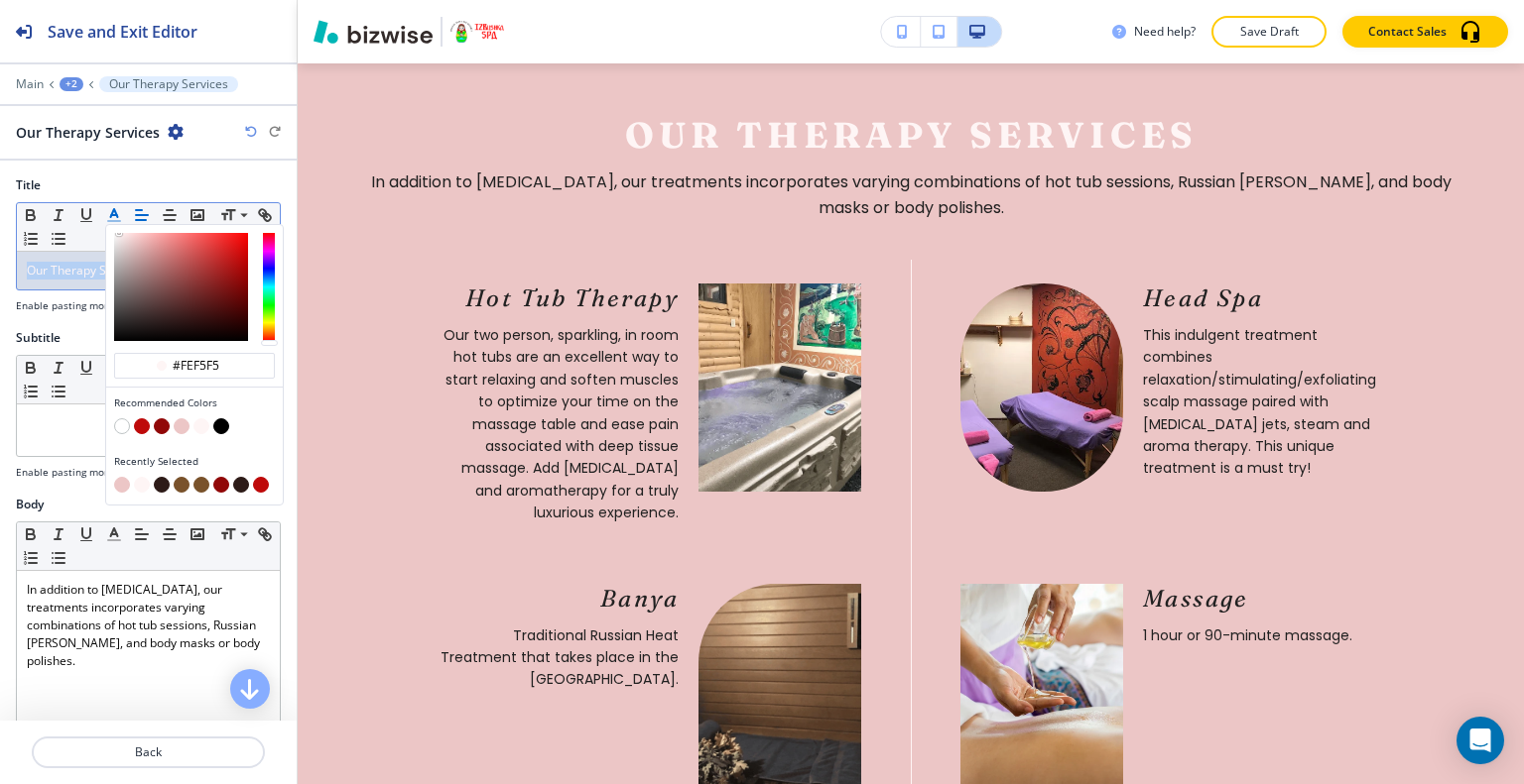
click at [167, 420] on button "button" at bounding box center [162, 426] width 16 height 16
type input "#910808"
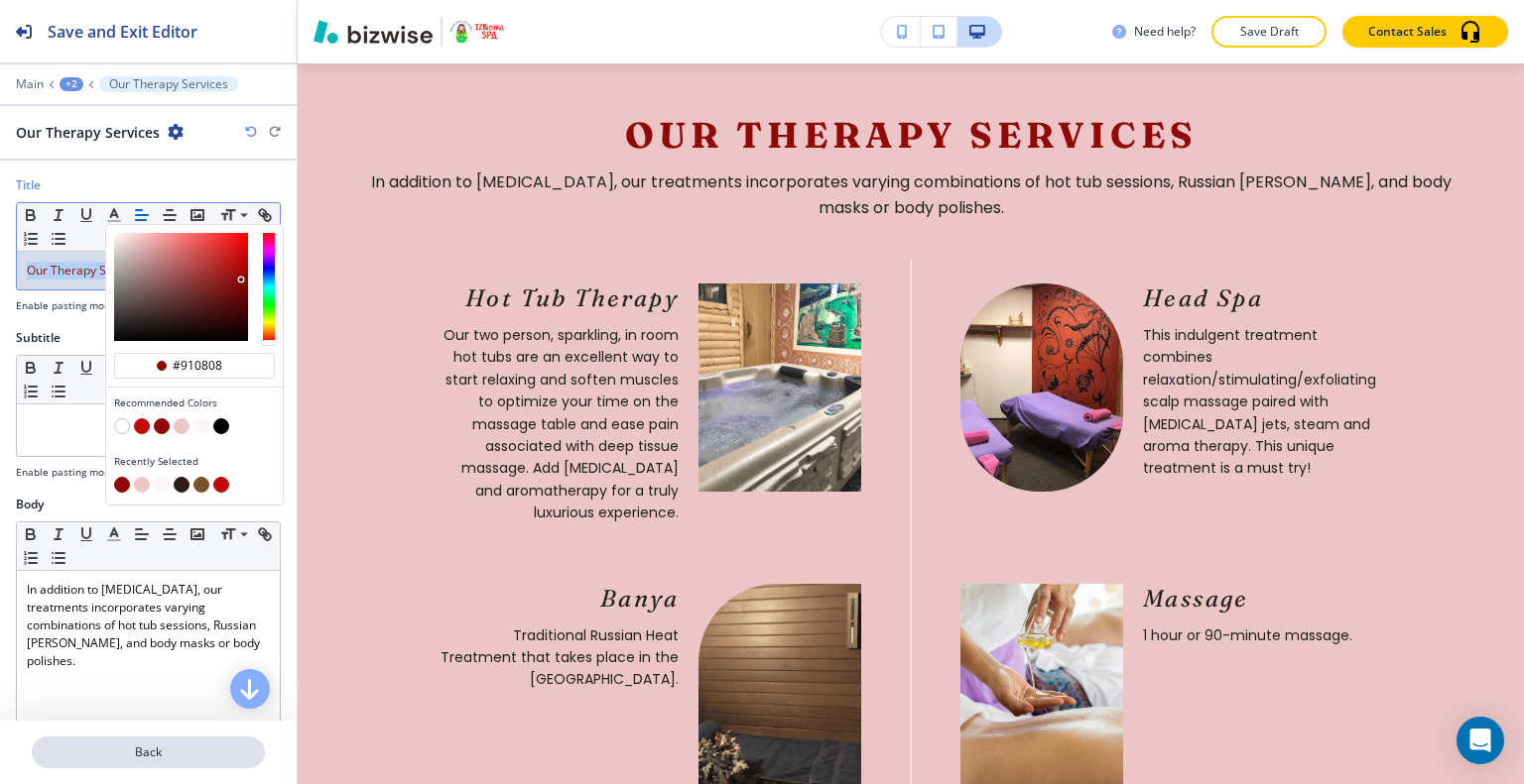
click at [84, 752] on p "Back" at bounding box center [148, 752] width 229 height 18
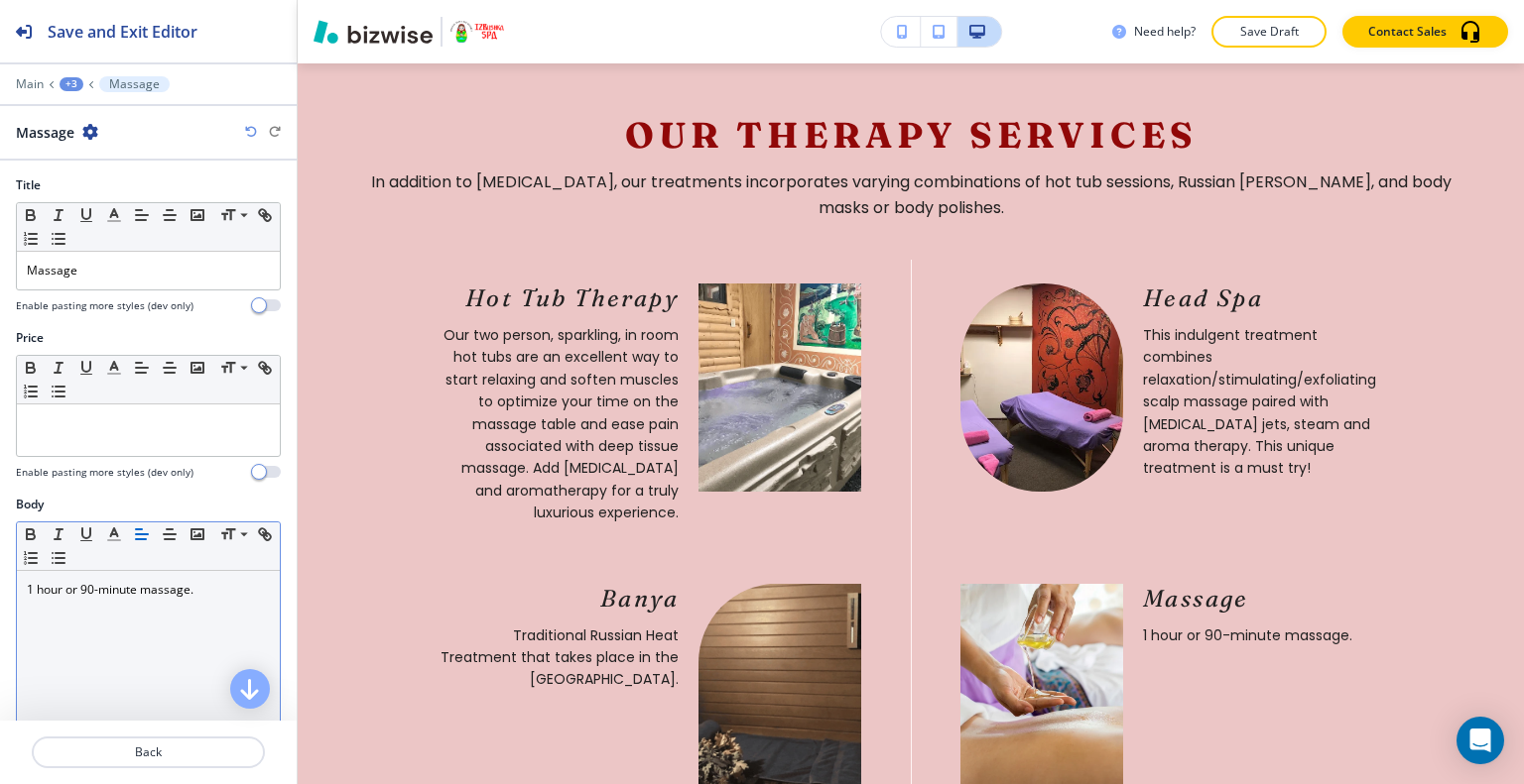
scroll to position [392, 0]
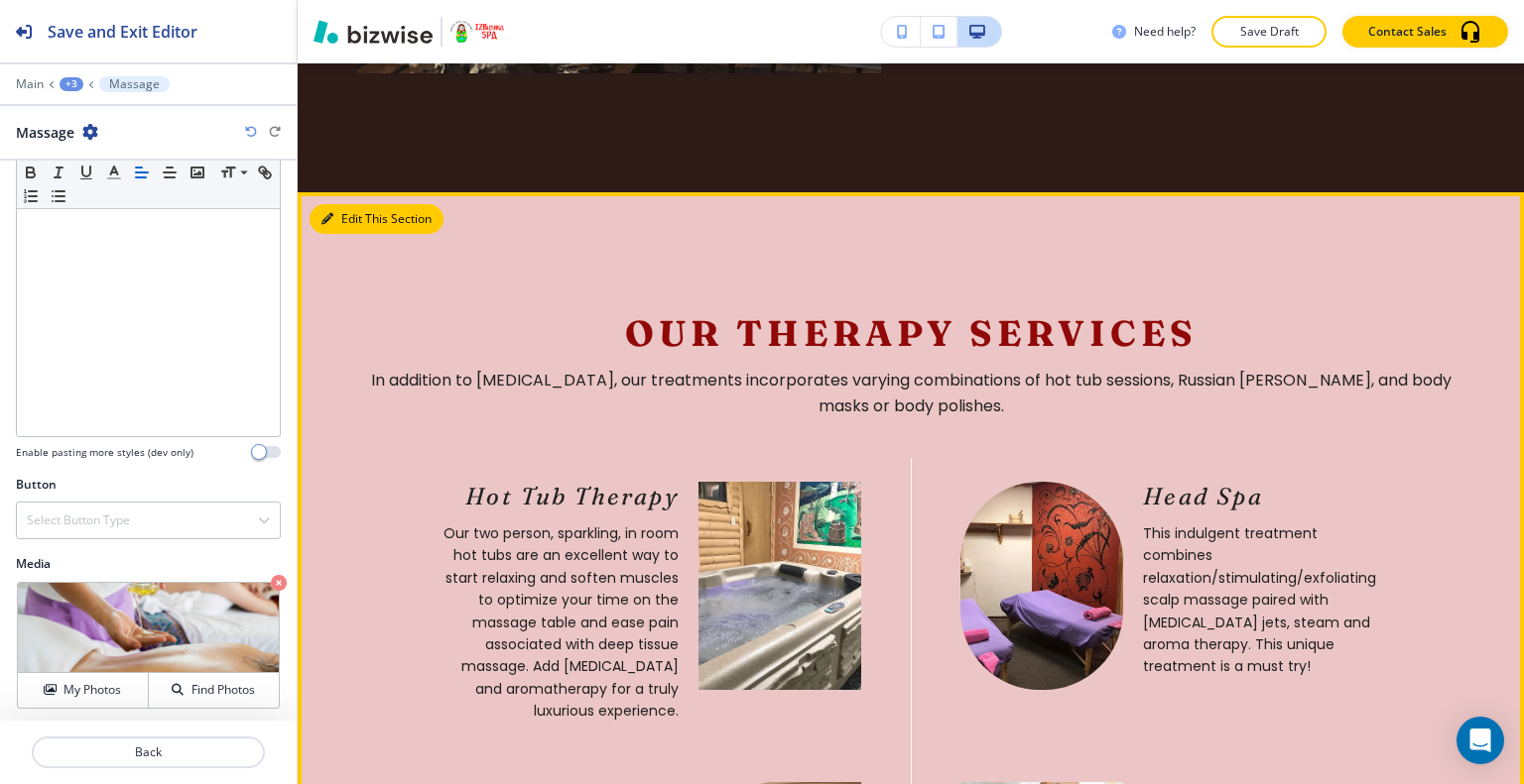
click at [357, 205] on button "Edit This Section" at bounding box center [376, 220] width 134 height 30
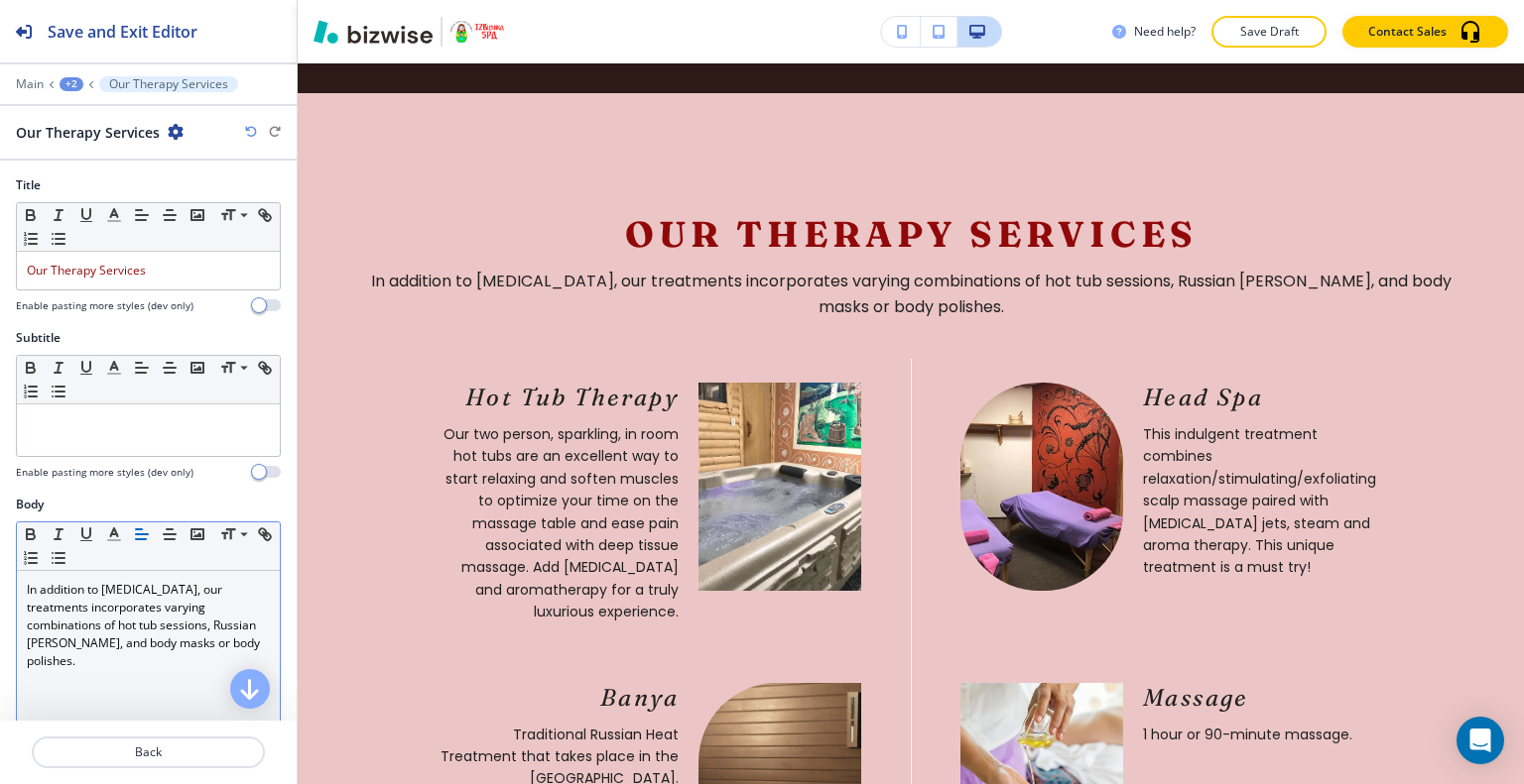
scroll to position [496, 0]
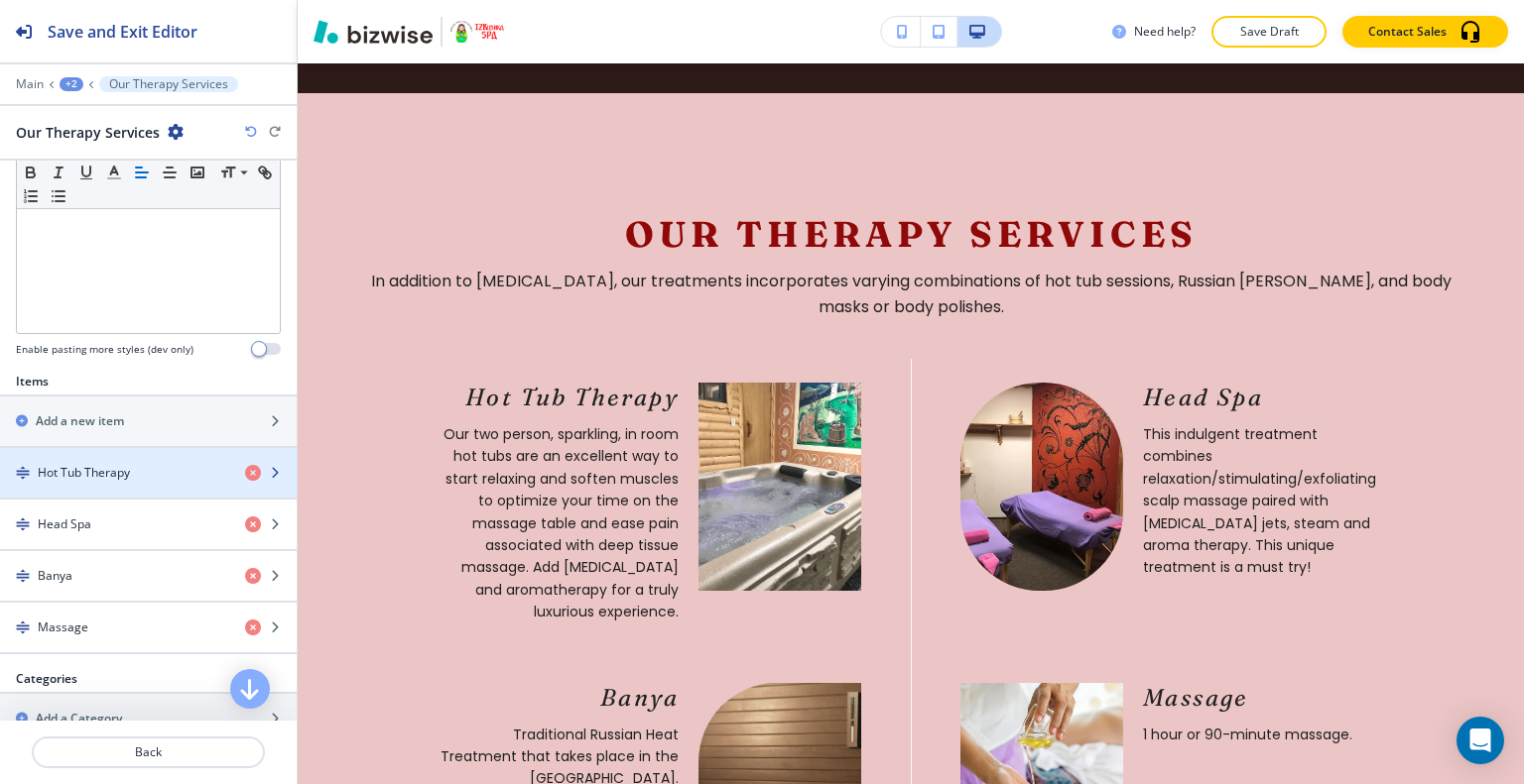
click at [105, 452] on div "button" at bounding box center [148, 456] width 296 height 16
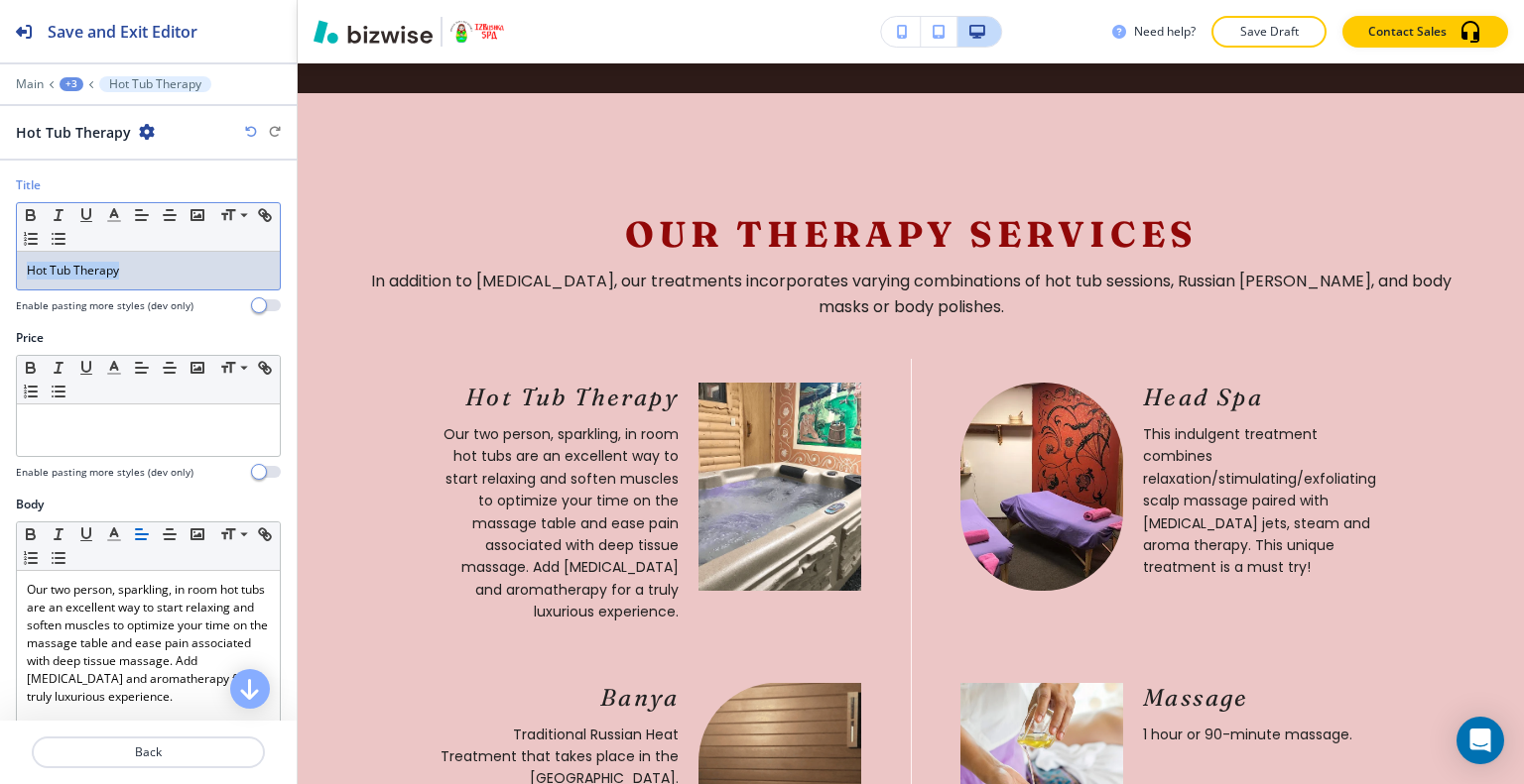
drag, startPoint x: 128, startPoint y: 279, endPoint x: 0, endPoint y: 255, distance: 130.2
click at [0, 255] on div "Title Small Normal Large Huge Hot Tub Therapy Enable pasting more styles (dev o…" at bounding box center [148, 253] width 296 height 153
click at [119, 214] on icon "button" at bounding box center [114, 216] width 18 height 18
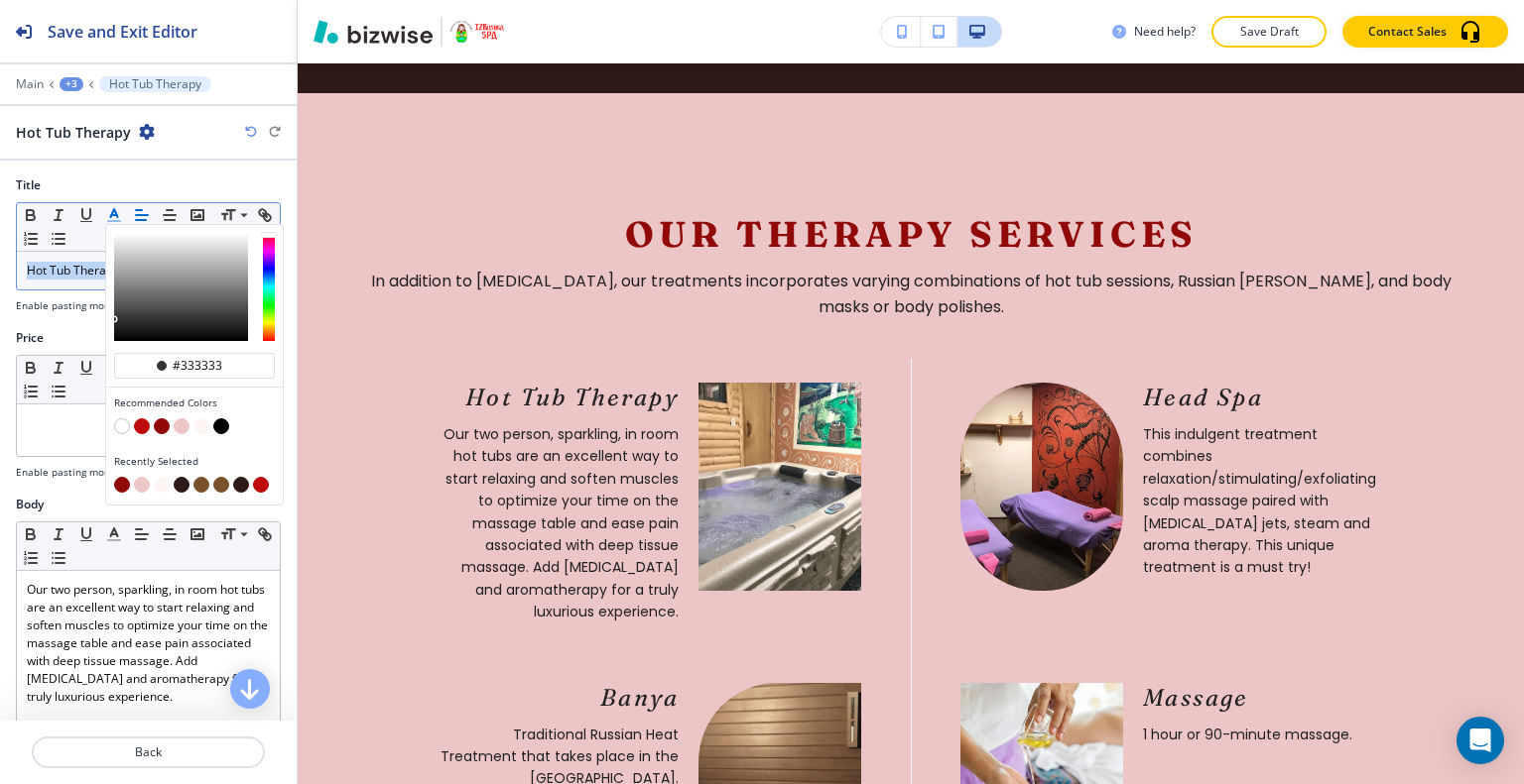
click at [163, 421] on button "button" at bounding box center [162, 426] width 16 height 16
type input "#910808"
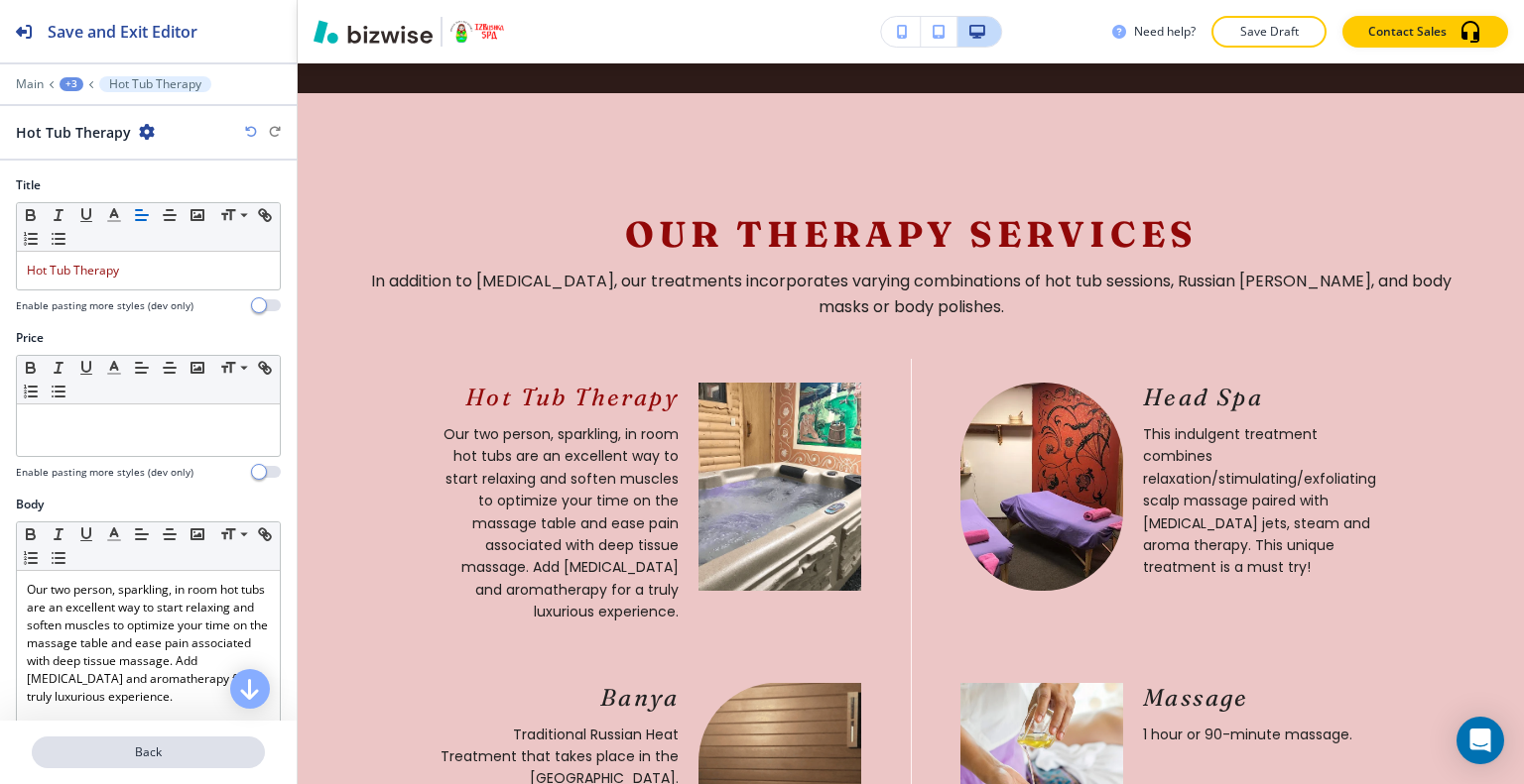
click at [158, 758] on p "Back" at bounding box center [148, 752] width 229 height 18
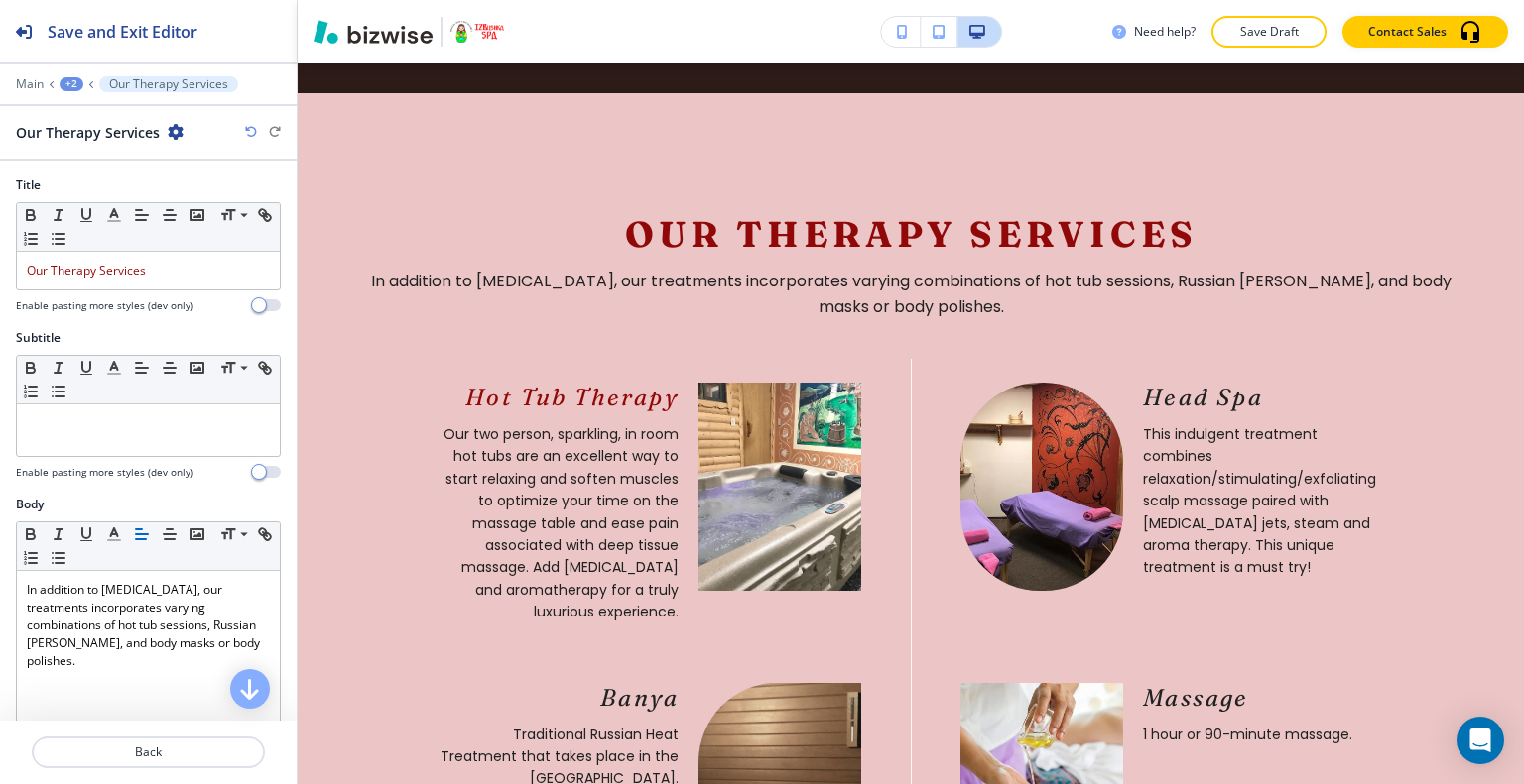
scroll to position [747, 0]
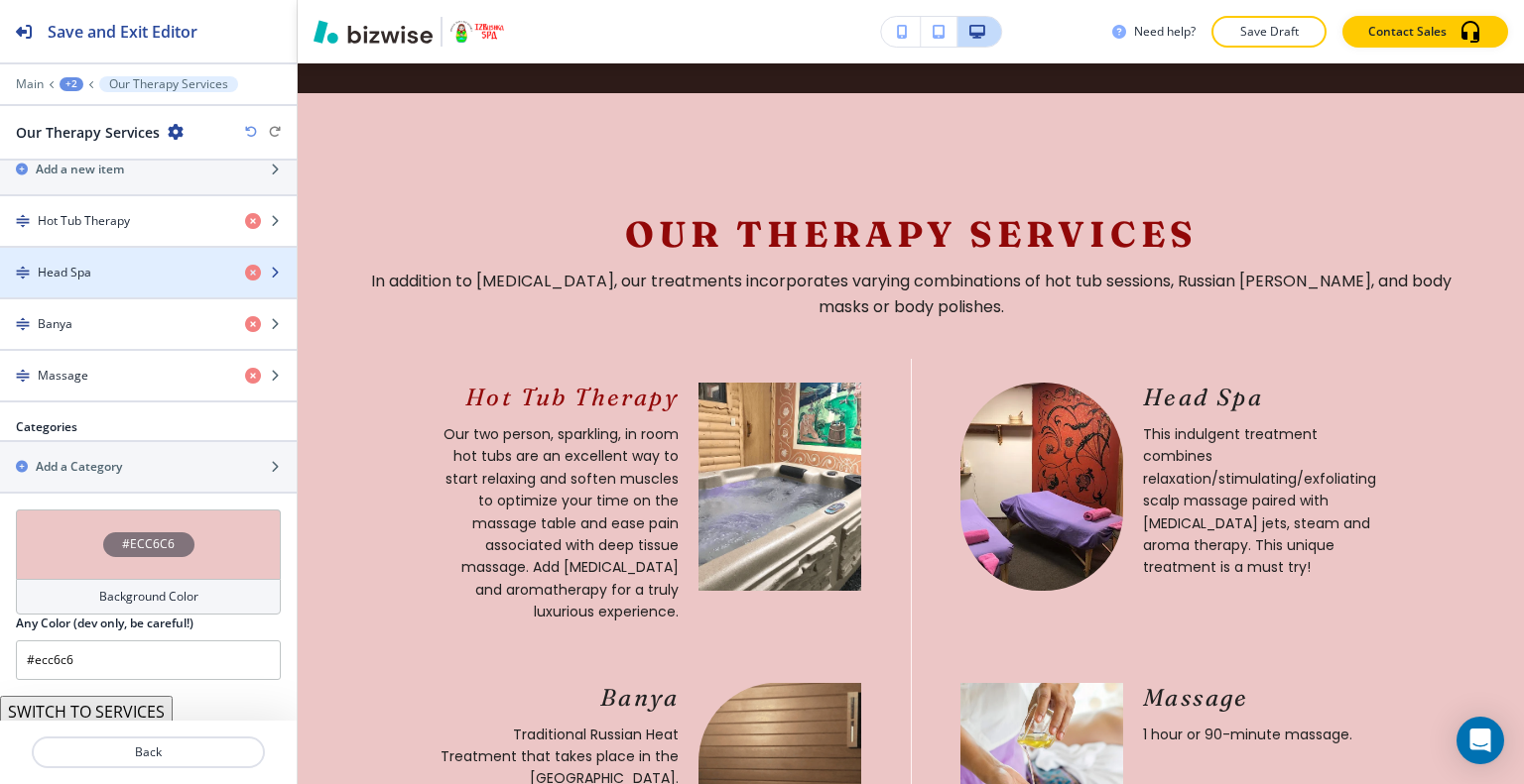
click at [113, 283] on div "button" at bounding box center [148, 289] width 296 height 16
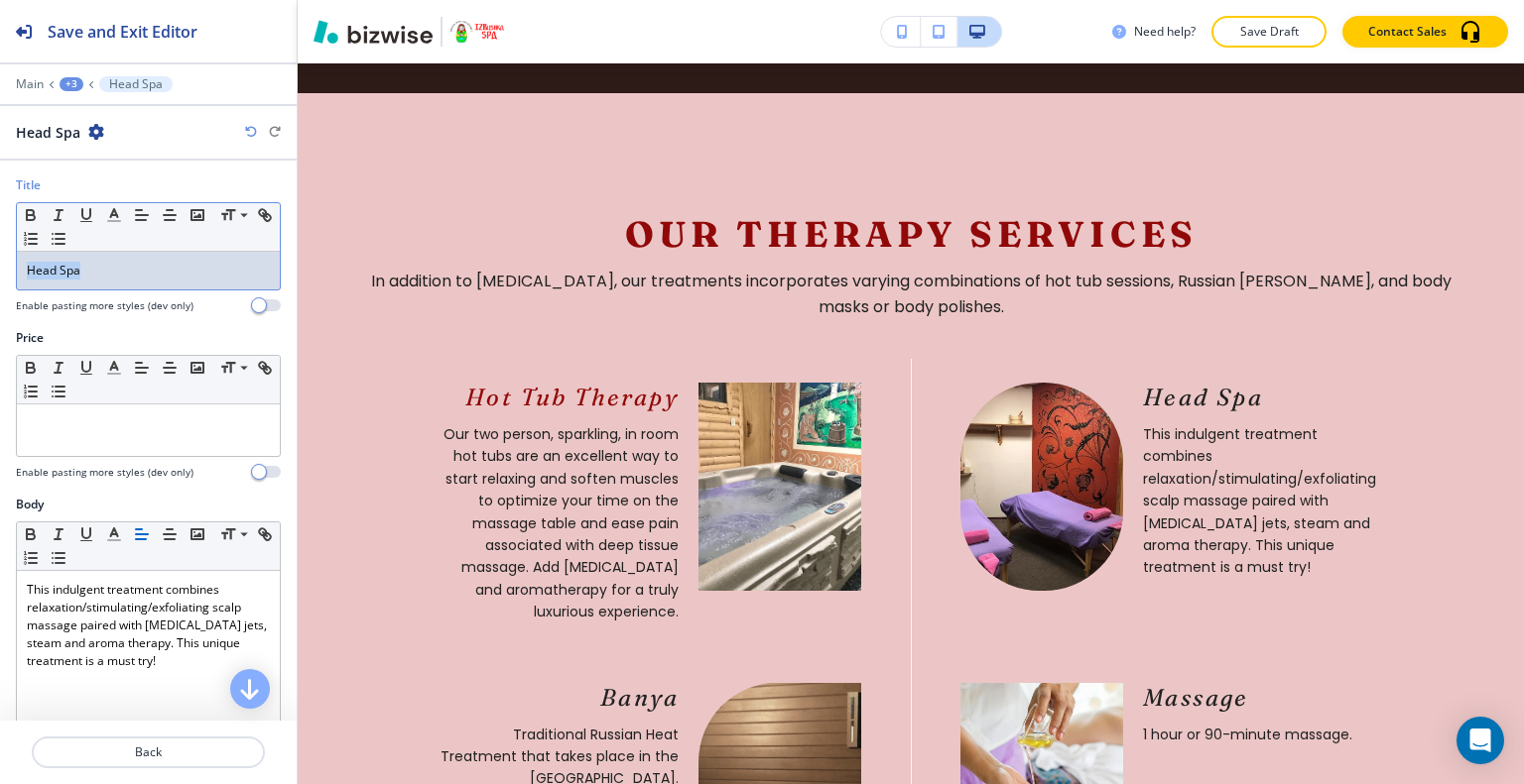
drag, startPoint x: 113, startPoint y: 267, endPoint x: 0, endPoint y: 254, distance: 113.7
click at [0, 254] on div "Title Small Normal Large Huge Head Spa Enable pasting more styles (dev only)" at bounding box center [148, 253] width 296 height 153
click at [111, 217] on icon "button" at bounding box center [114, 216] width 18 height 18
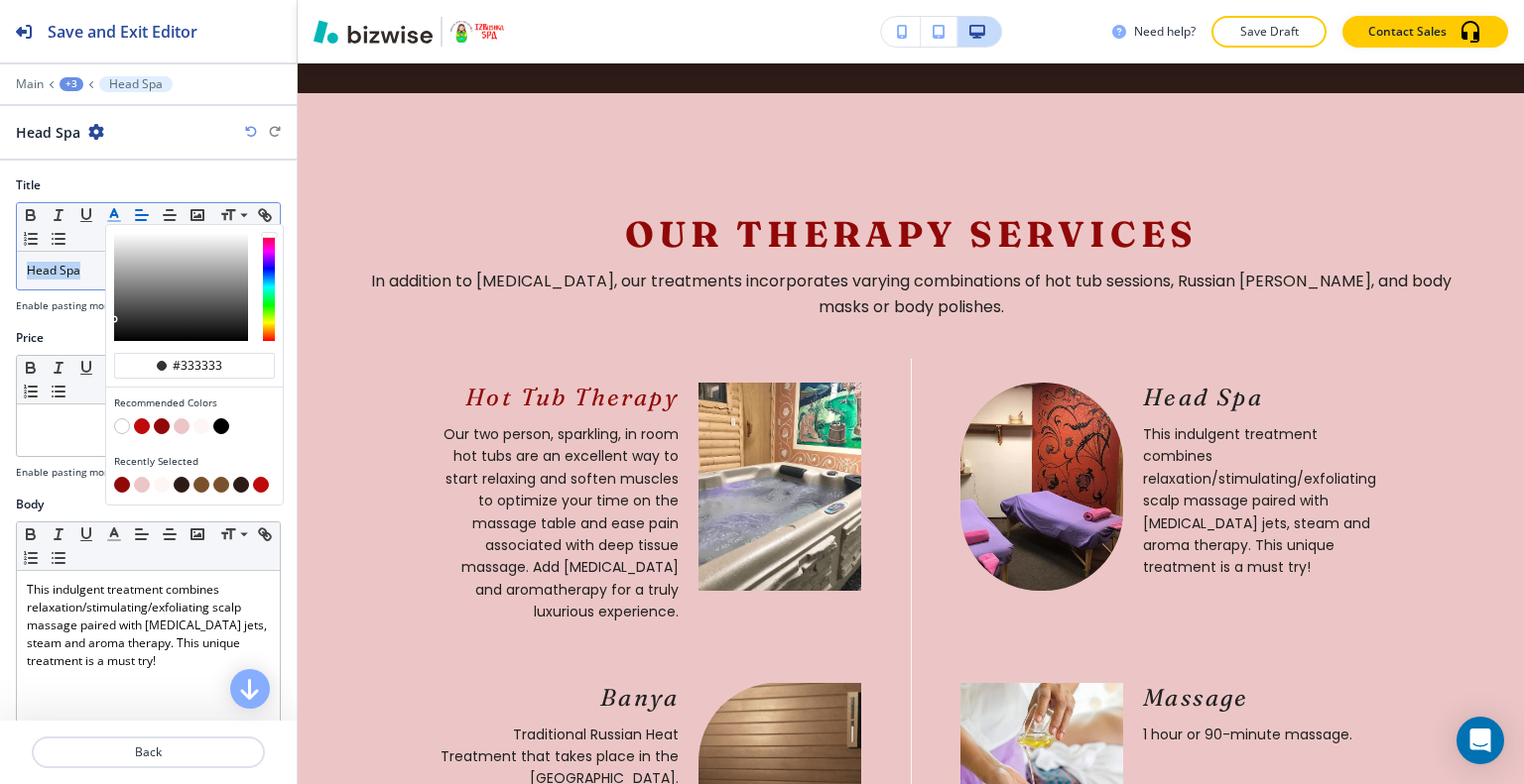
click at [158, 420] on button "button" at bounding box center [162, 426] width 16 height 16
type input "#910808"
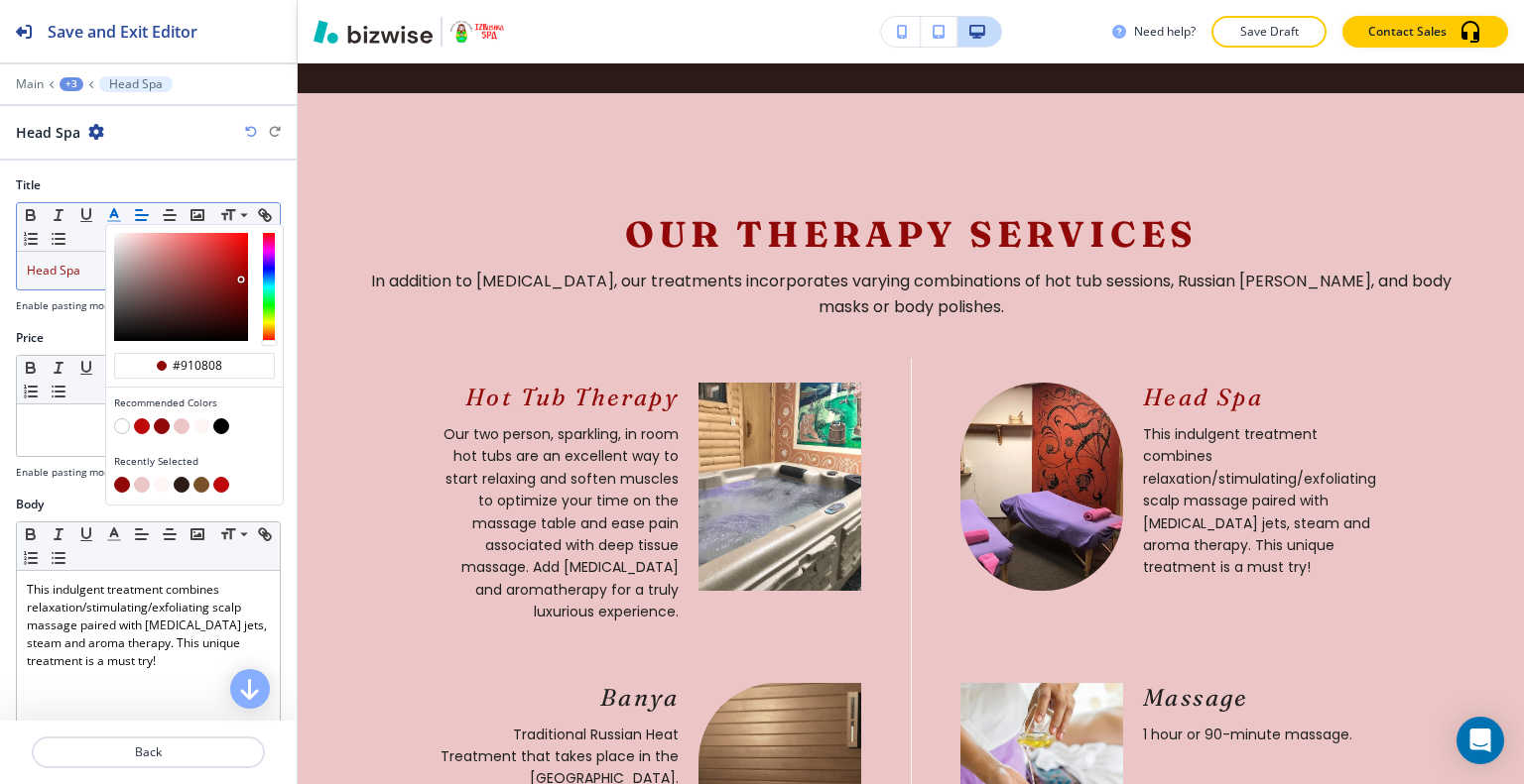
click at [165, 423] on button "button" at bounding box center [162, 426] width 16 height 16
click at [135, 759] on p "Back" at bounding box center [148, 752] width 229 height 18
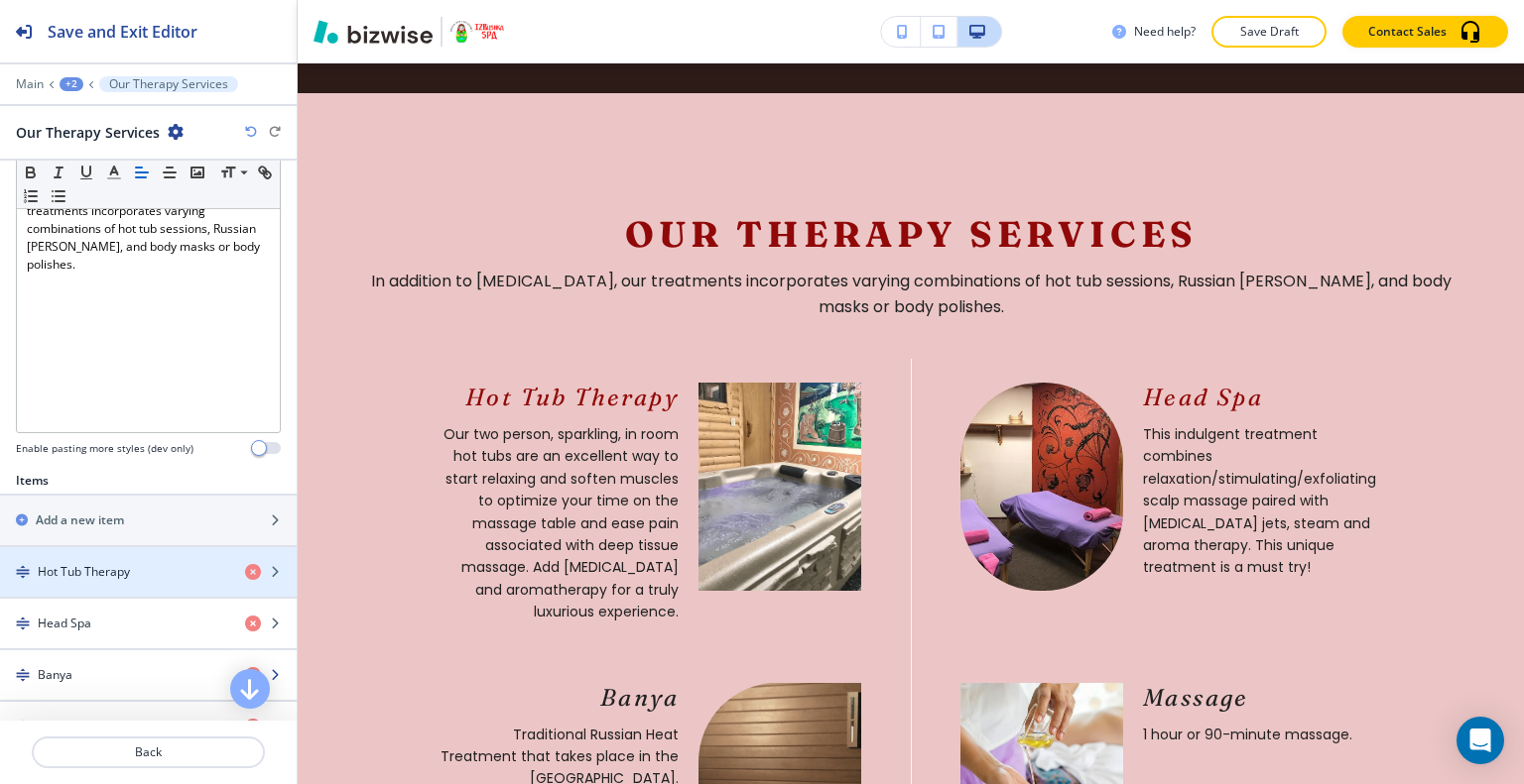
scroll to position [496, 0]
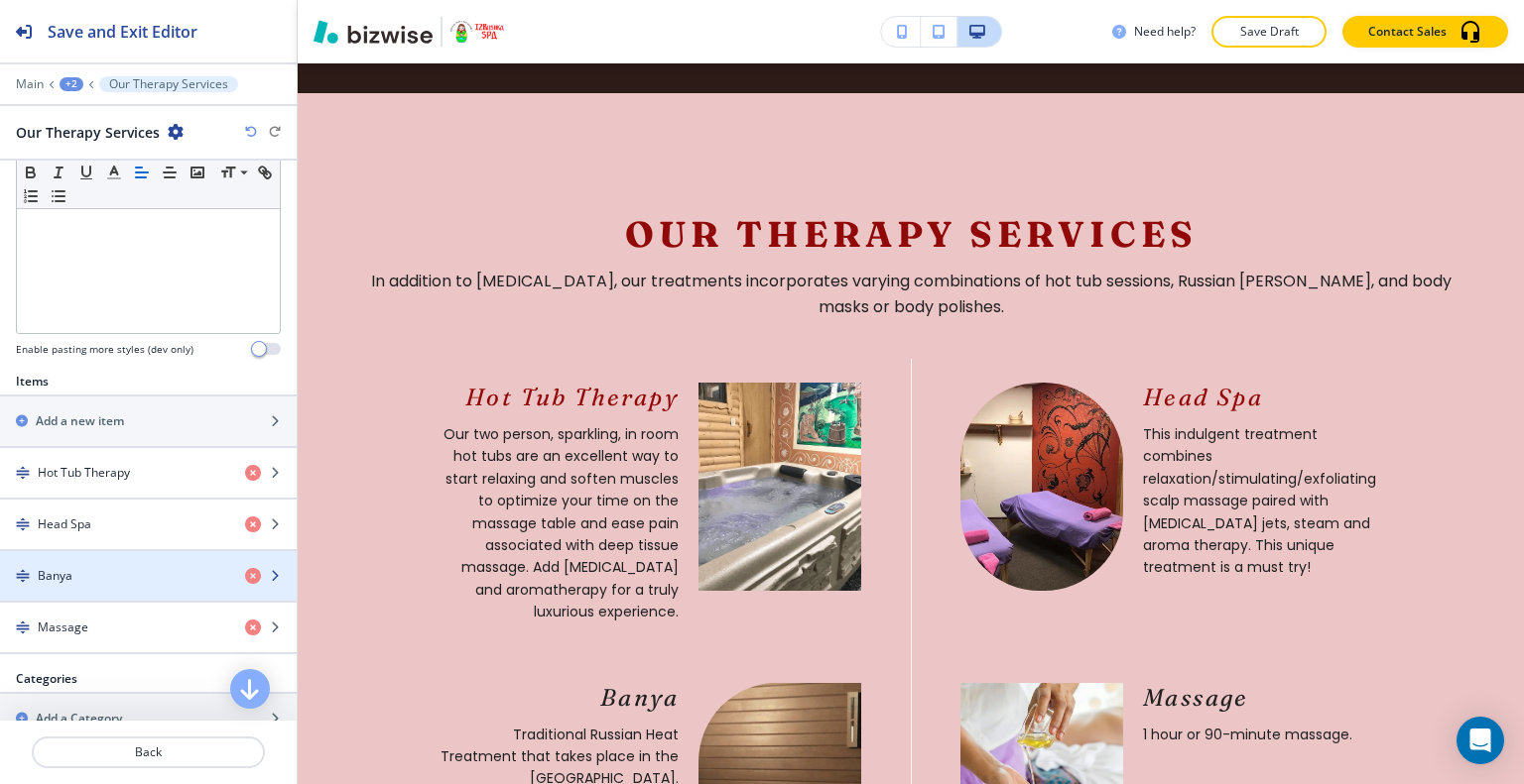
click at [103, 588] on div "button" at bounding box center [148, 593] width 296 height 16
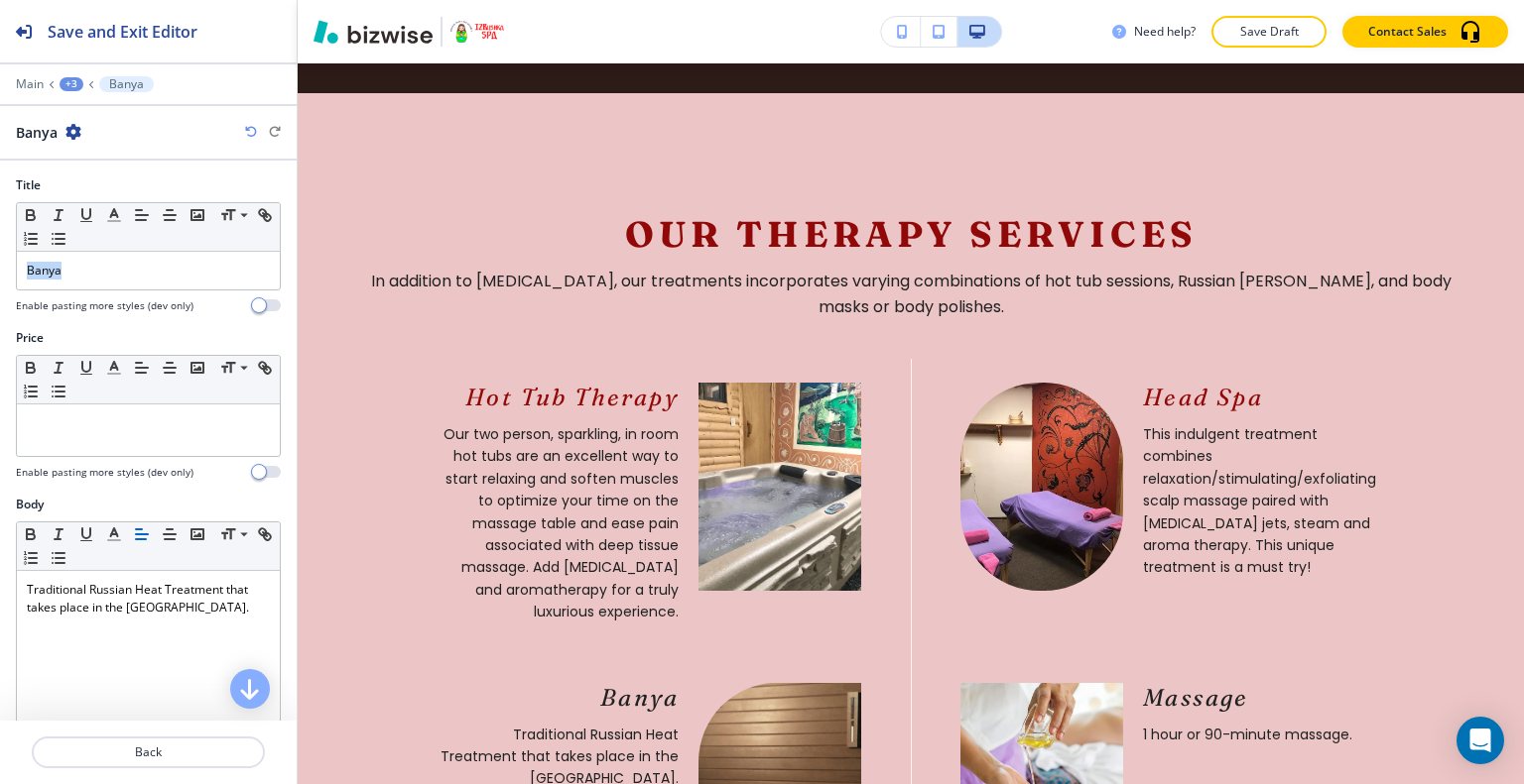
drag, startPoint x: 80, startPoint y: 283, endPoint x: 1, endPoint y: 270, distance: 80.1
click at [0, 271] on div "Title Small Normal Large Huge Banya Enable pasting more styles (dev only)" at bounding box center [148, 253] width 296 height 153
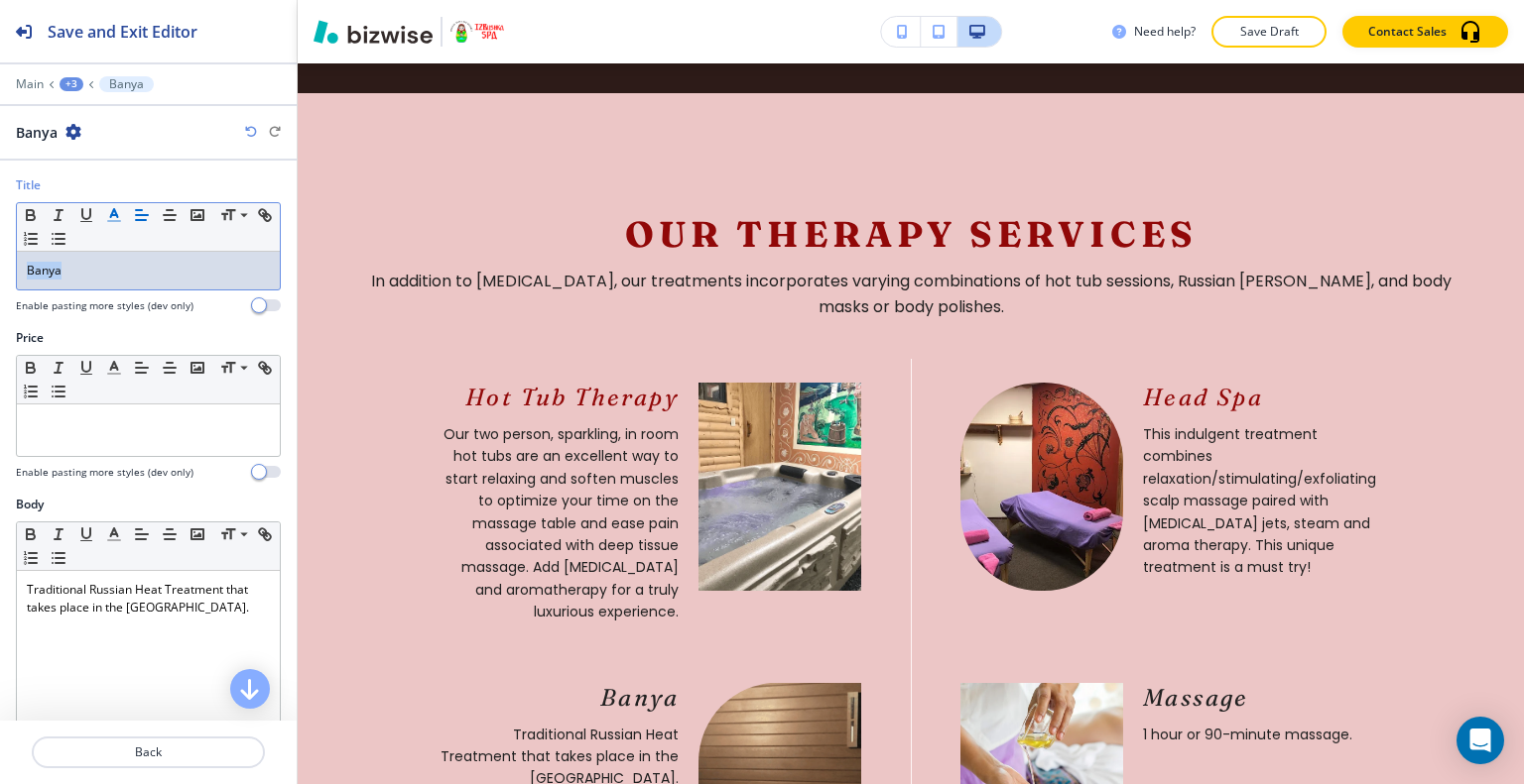
click at [107, 218] on icon "button" at bounding box center [114, 216] width 18 height 18
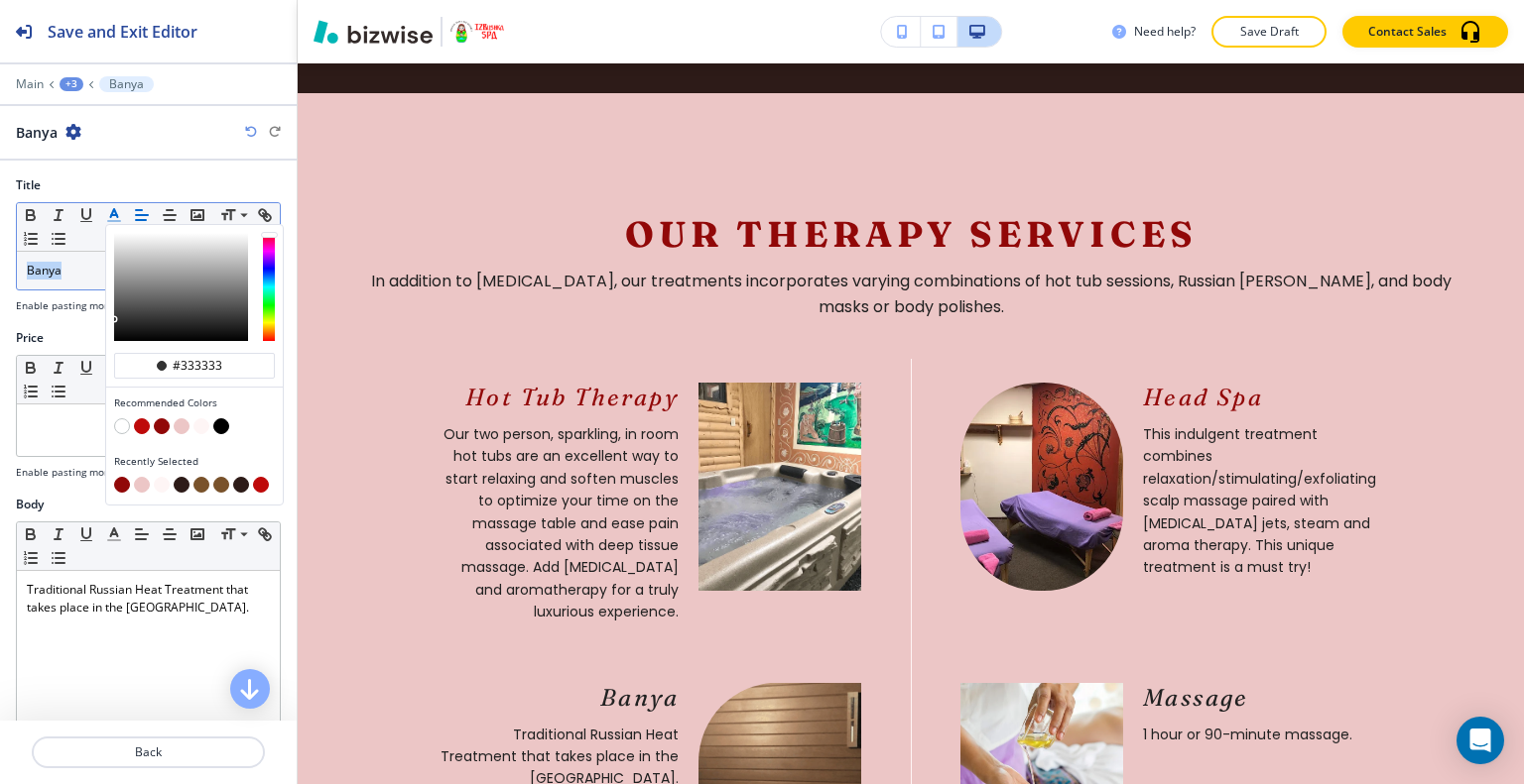
click at [165, 427] on button "button" at bounding box center [162, 426] width 16 height 16
type input "#910808"
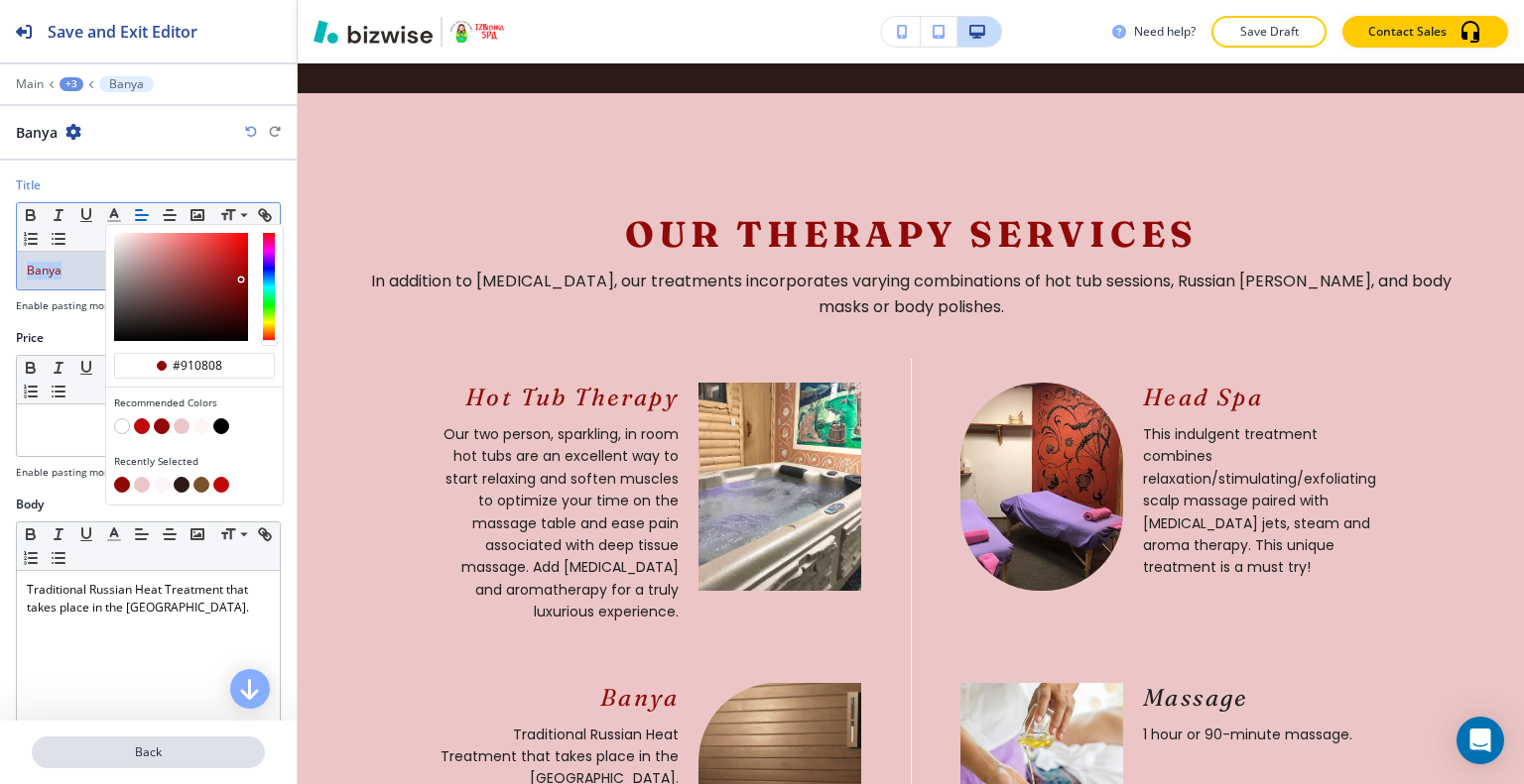
click at [143, 749] on p "Back" at bounding box center [148, 752] width 229 height 18
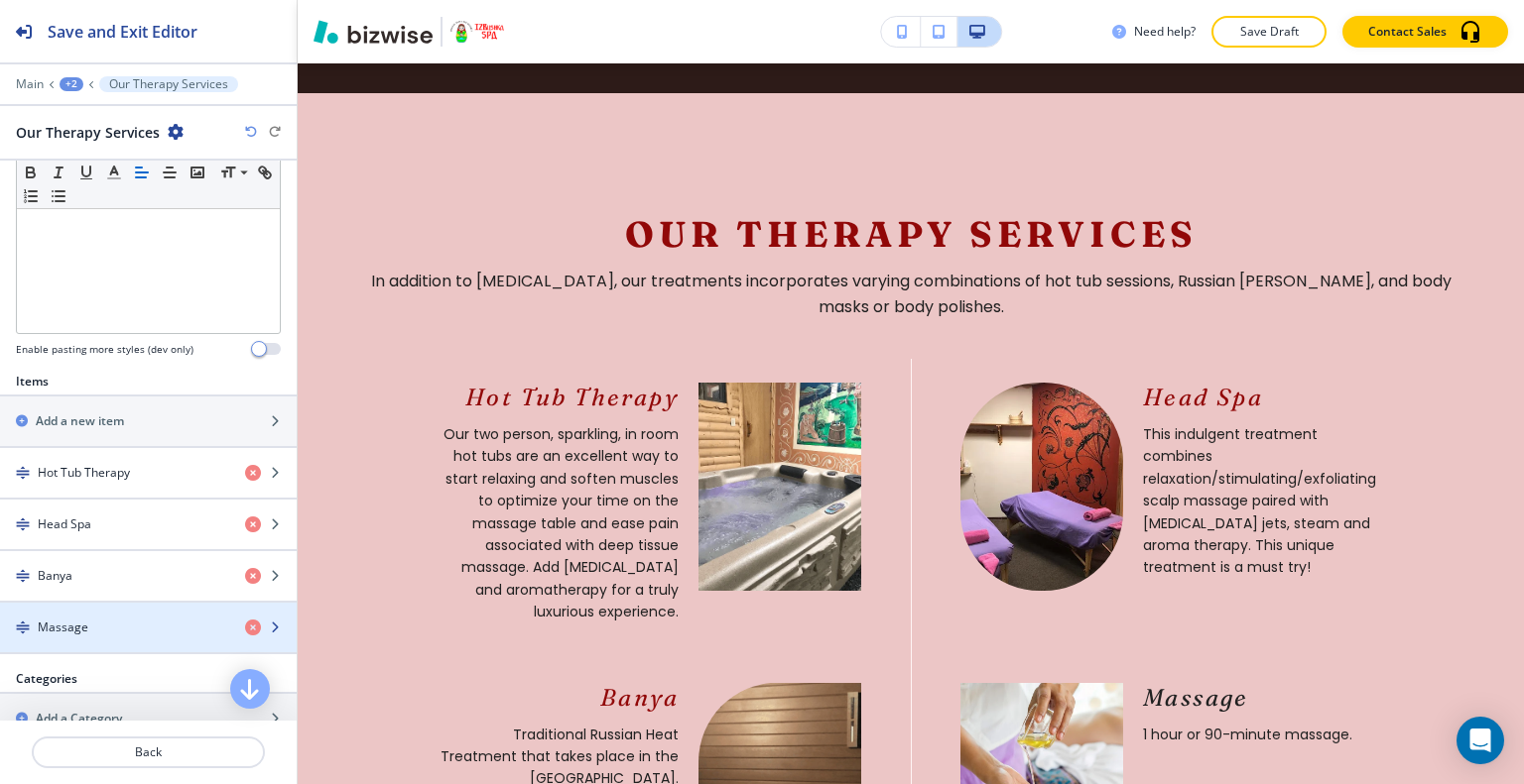
click at [105, 624] on div "Massage" at bounding box center [114, 628] width 229 height 18
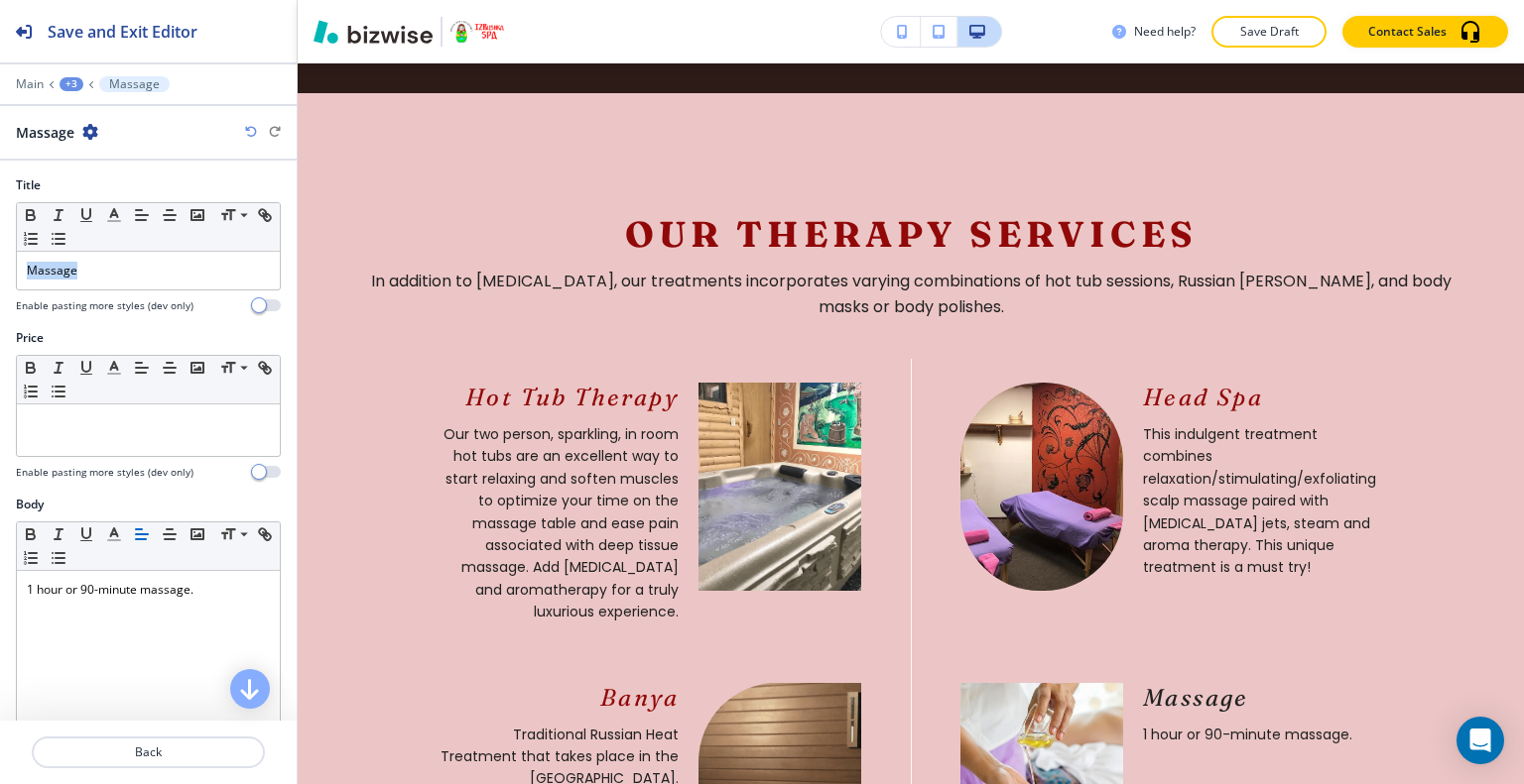
drag, startPoint x: 83, startPoint y: 271, endPoint x: 0, endPoint y: 245, distance: 87.0
click at [0, 245] on div "Title Small Normal Large Huge Massage Enable pasting more styles (dev only)" at bounding box center [148, 253] width 296 height 153
click at [116, 216] on polyline "button" at bounding box center [114, 214] width 7 height 8
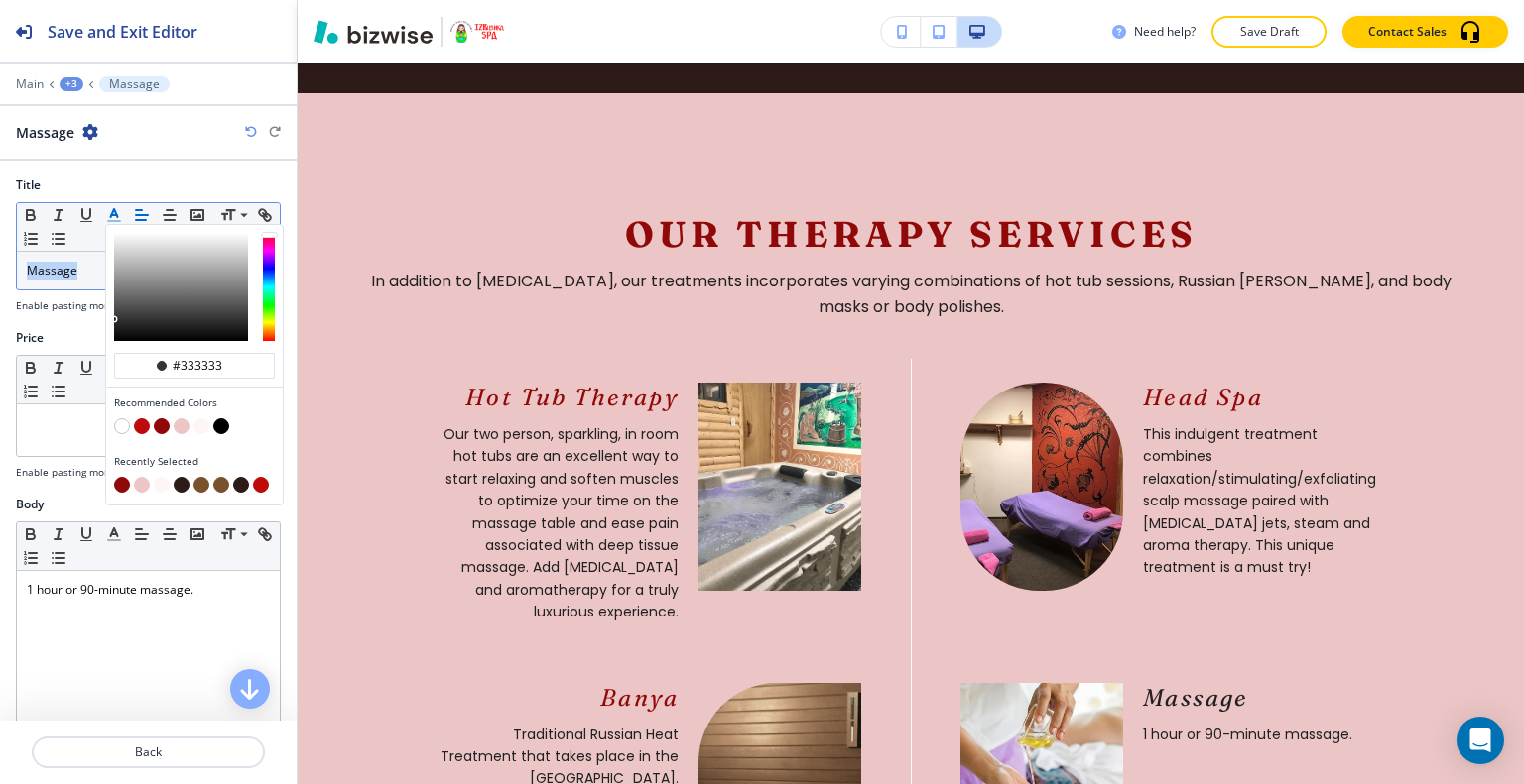
click at [164, 426] on button "button" at bounding box center [162, 426] width 16 height 16
type input "#910808"
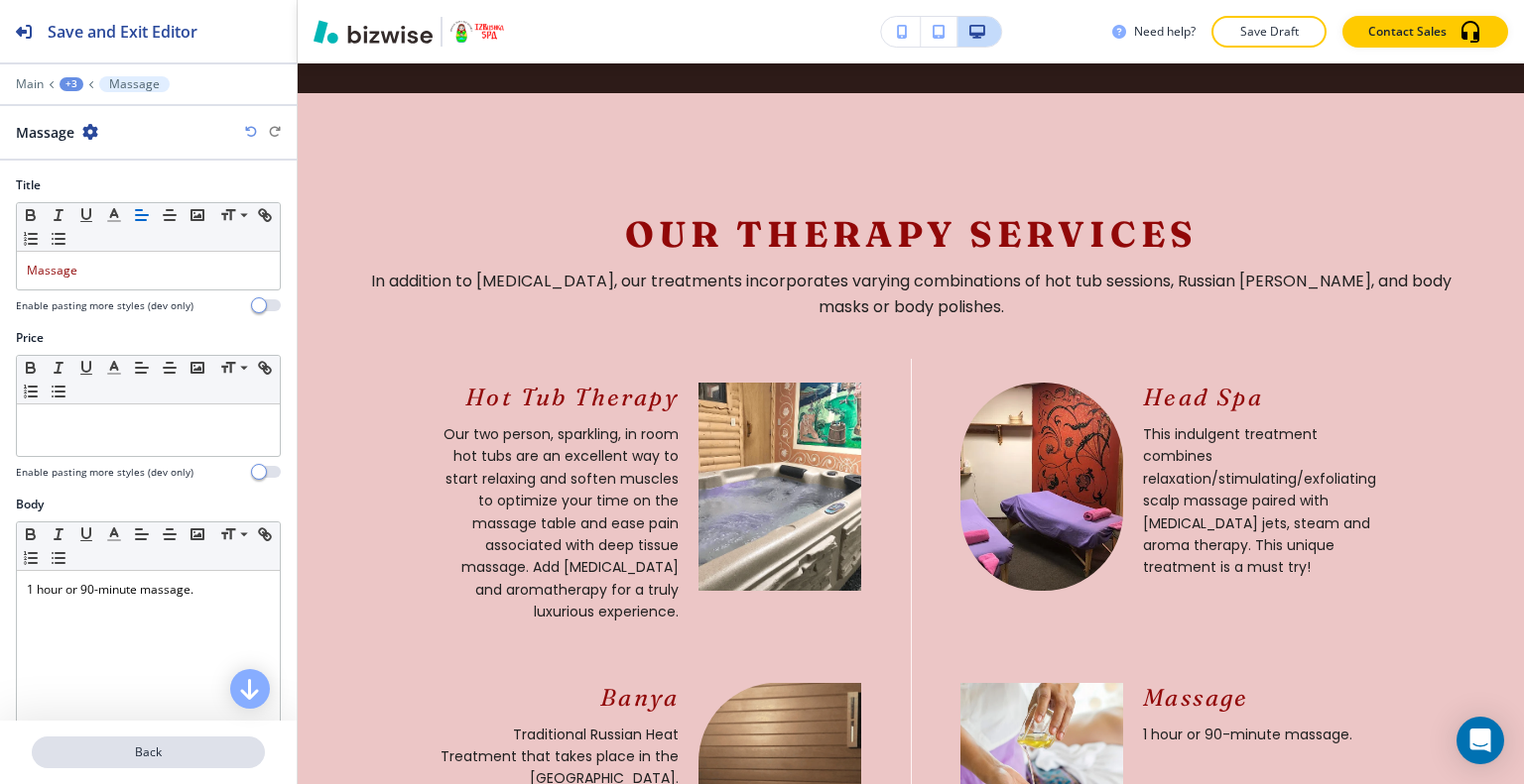
click at [162, 756] on p "Back" at bounding box center [148, 752] width 229 height 18
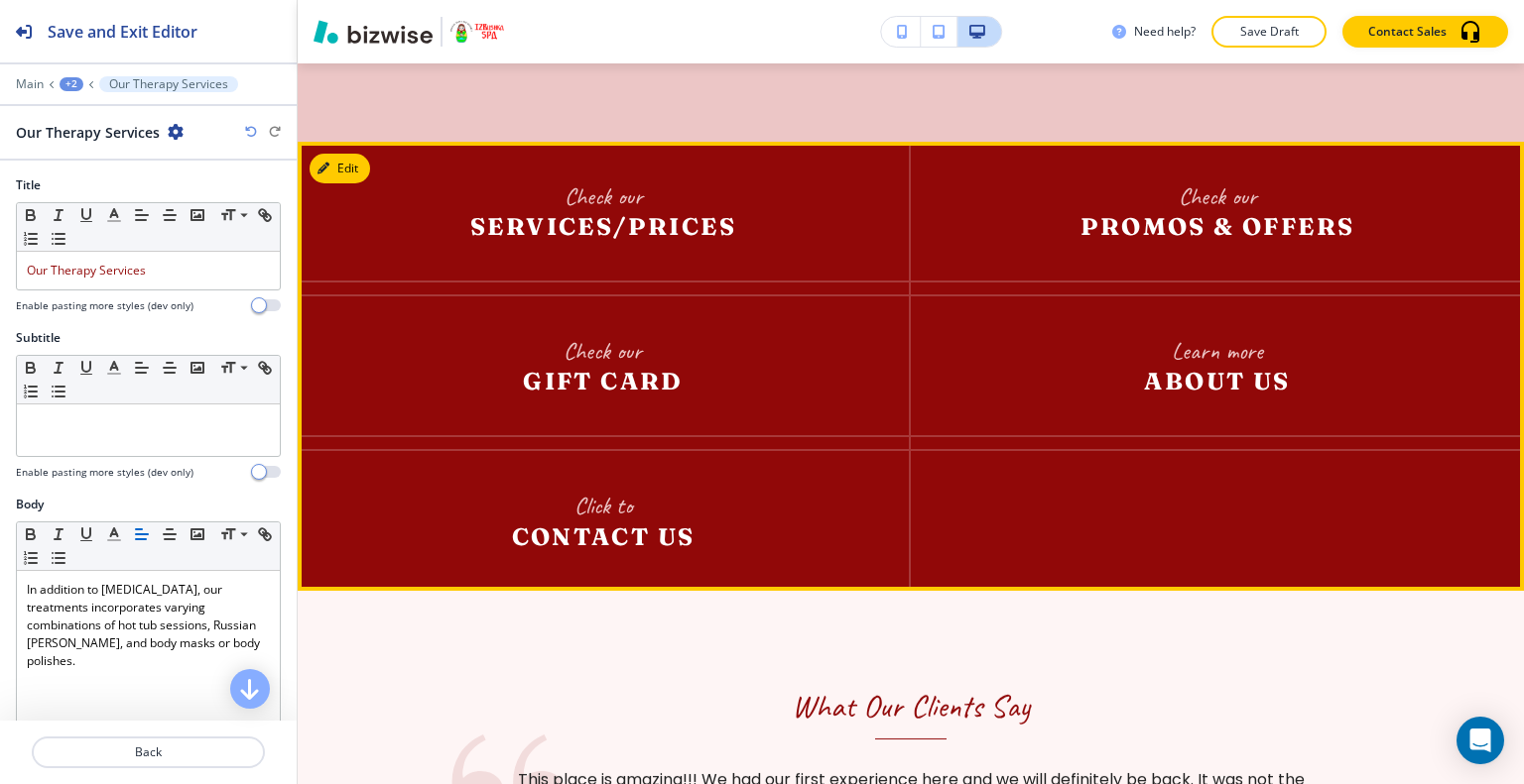
scroll to position [4178, 0]
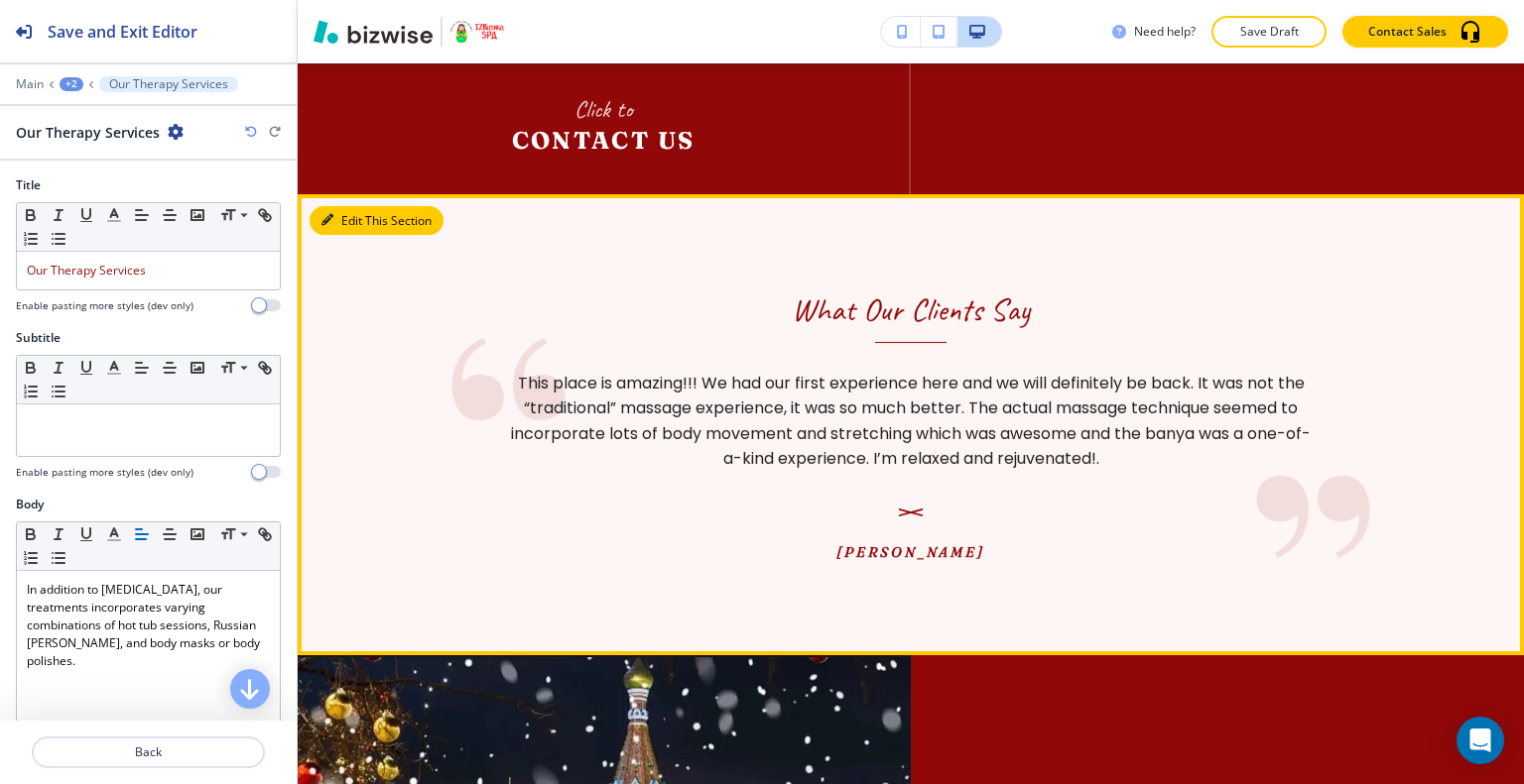
click at [352, 207] on button "Edit This Section" at bounding box center [376, 222] width 134 height 30
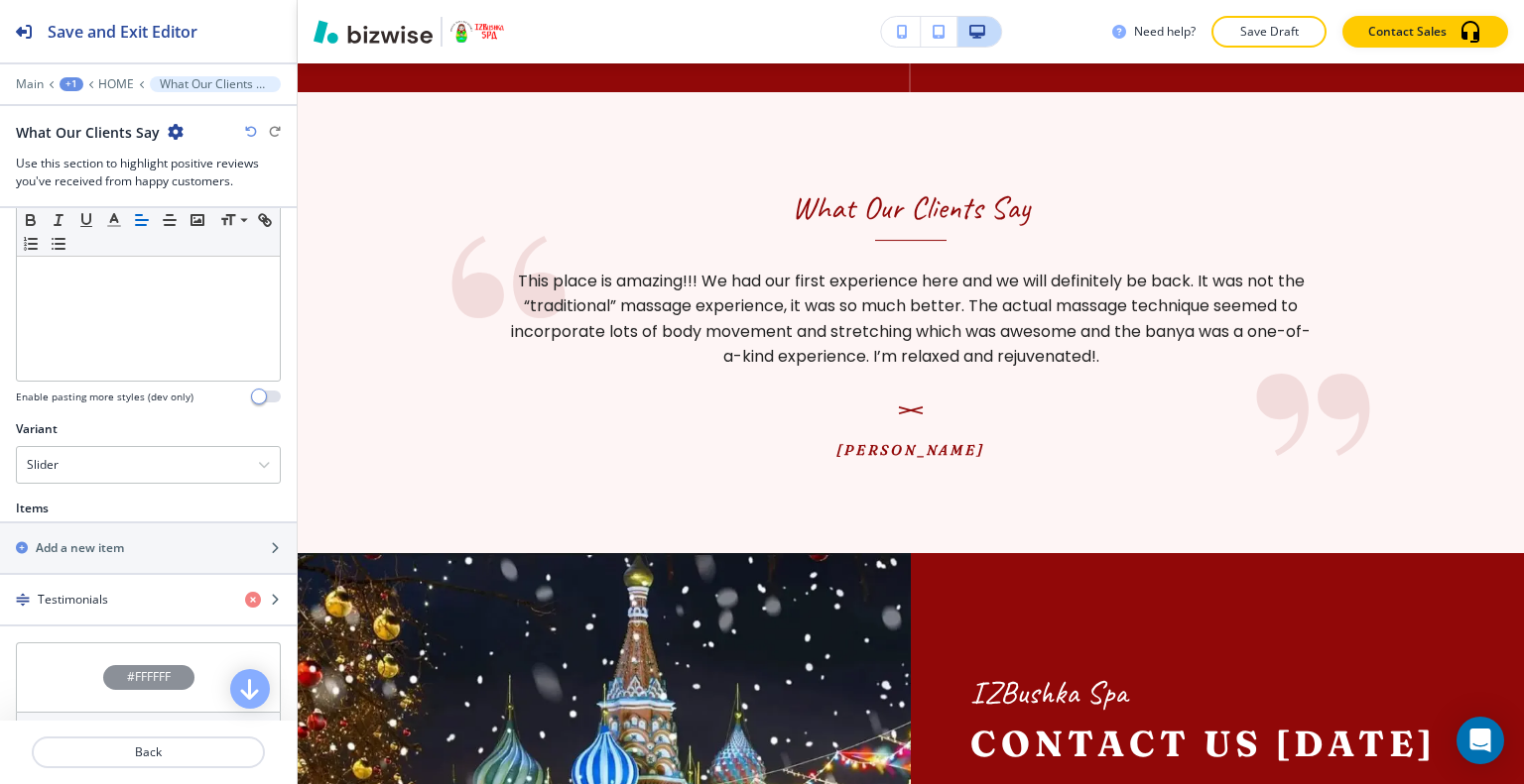
scroll to position [599, 0]
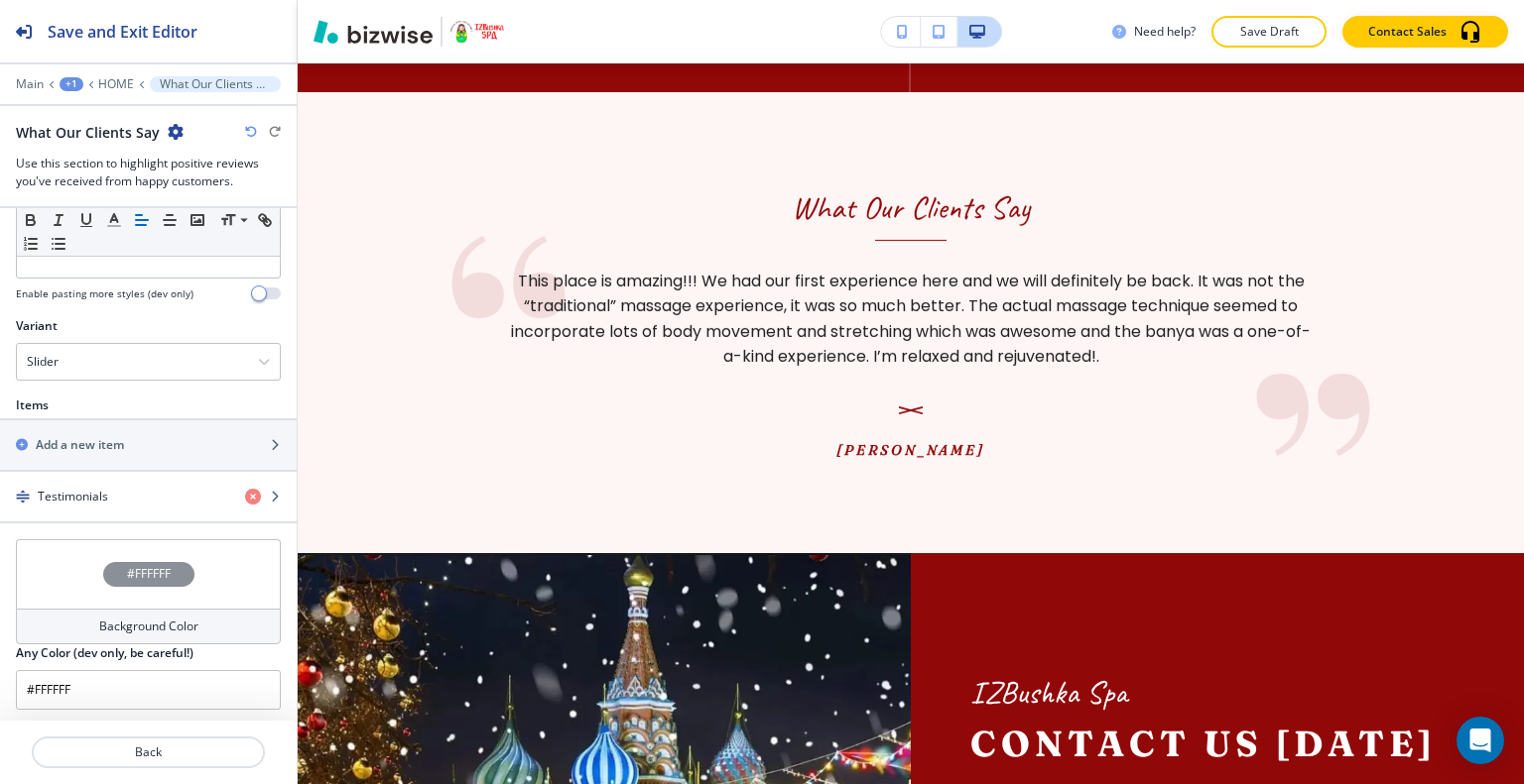
click at [75, 578] on div "#FFFFFF" at bounding box center [148, 574] width 264 height 70
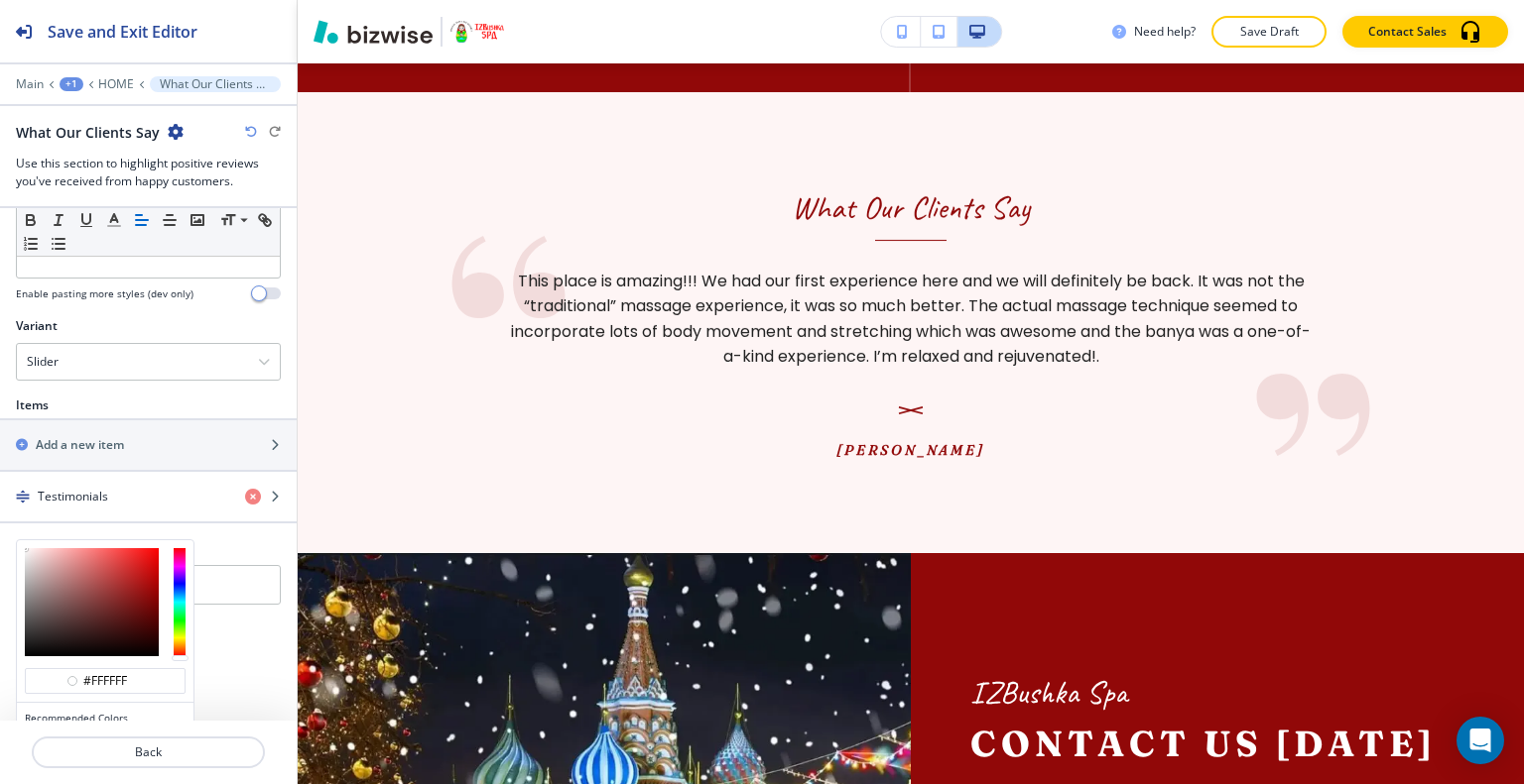
scroll to position [693, 0]
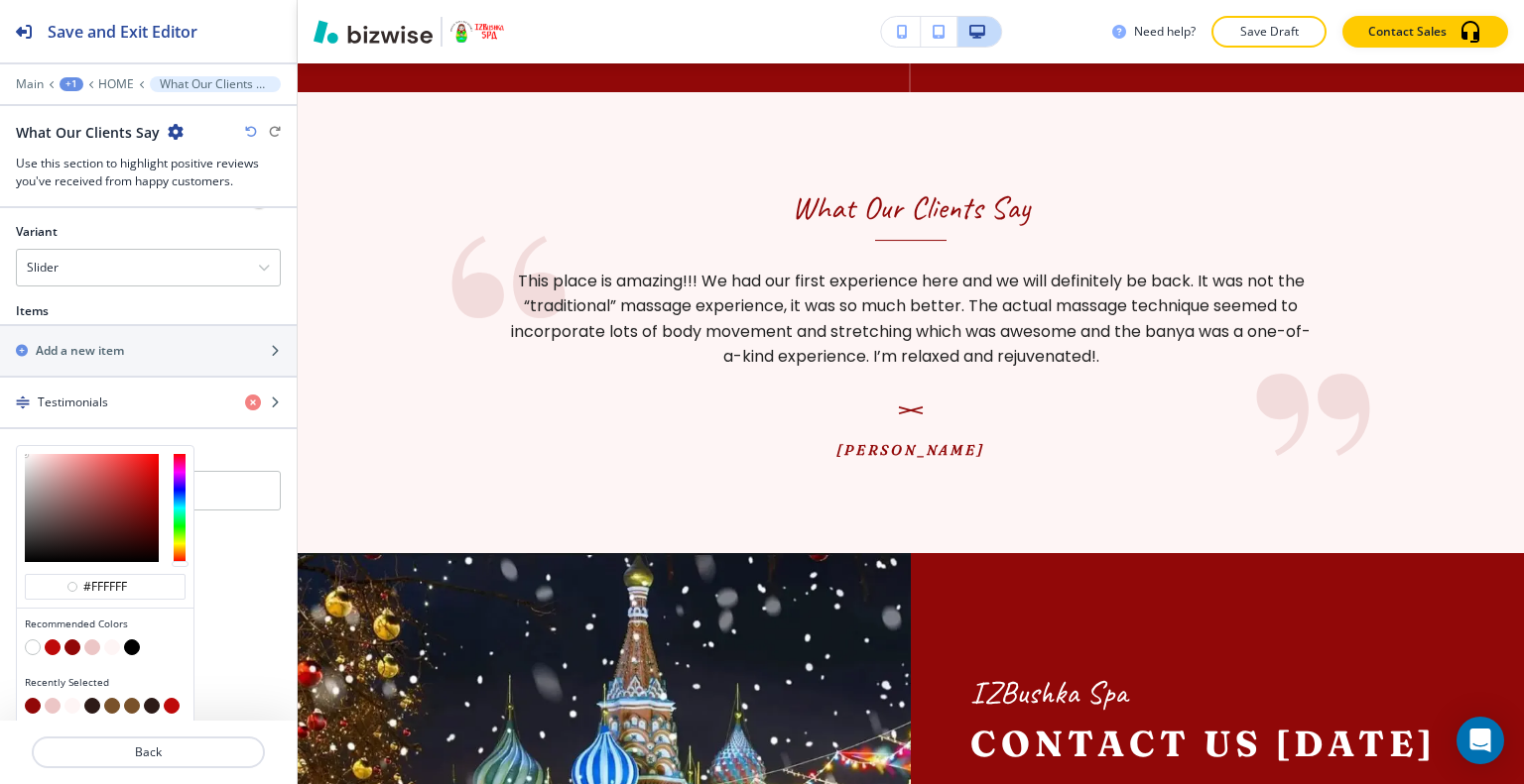
click at [145, 700] on button "button" at bounding box center [152, 706] width 16 height 16
type input "#2d1b18"
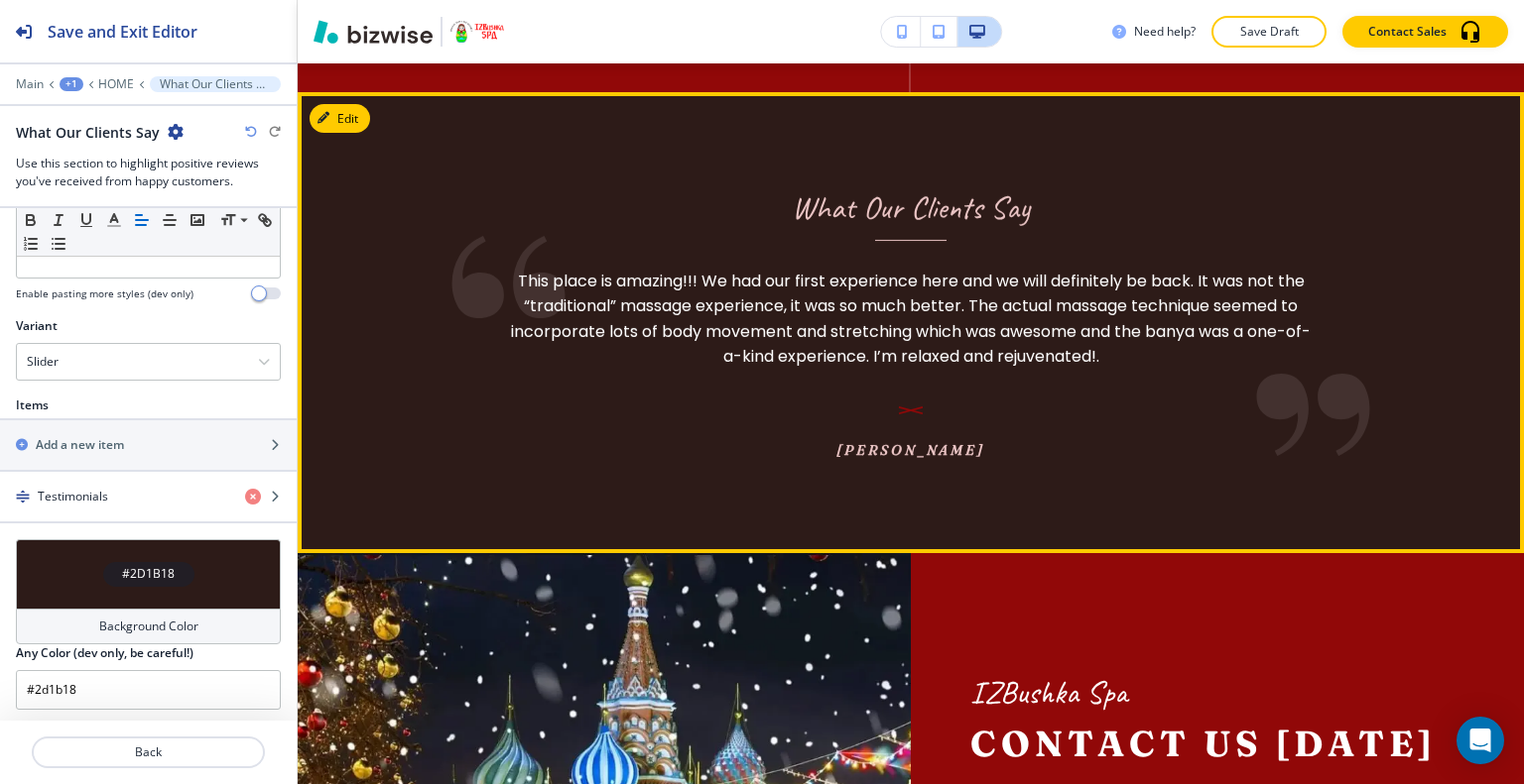
scroll to position [4676, 0]
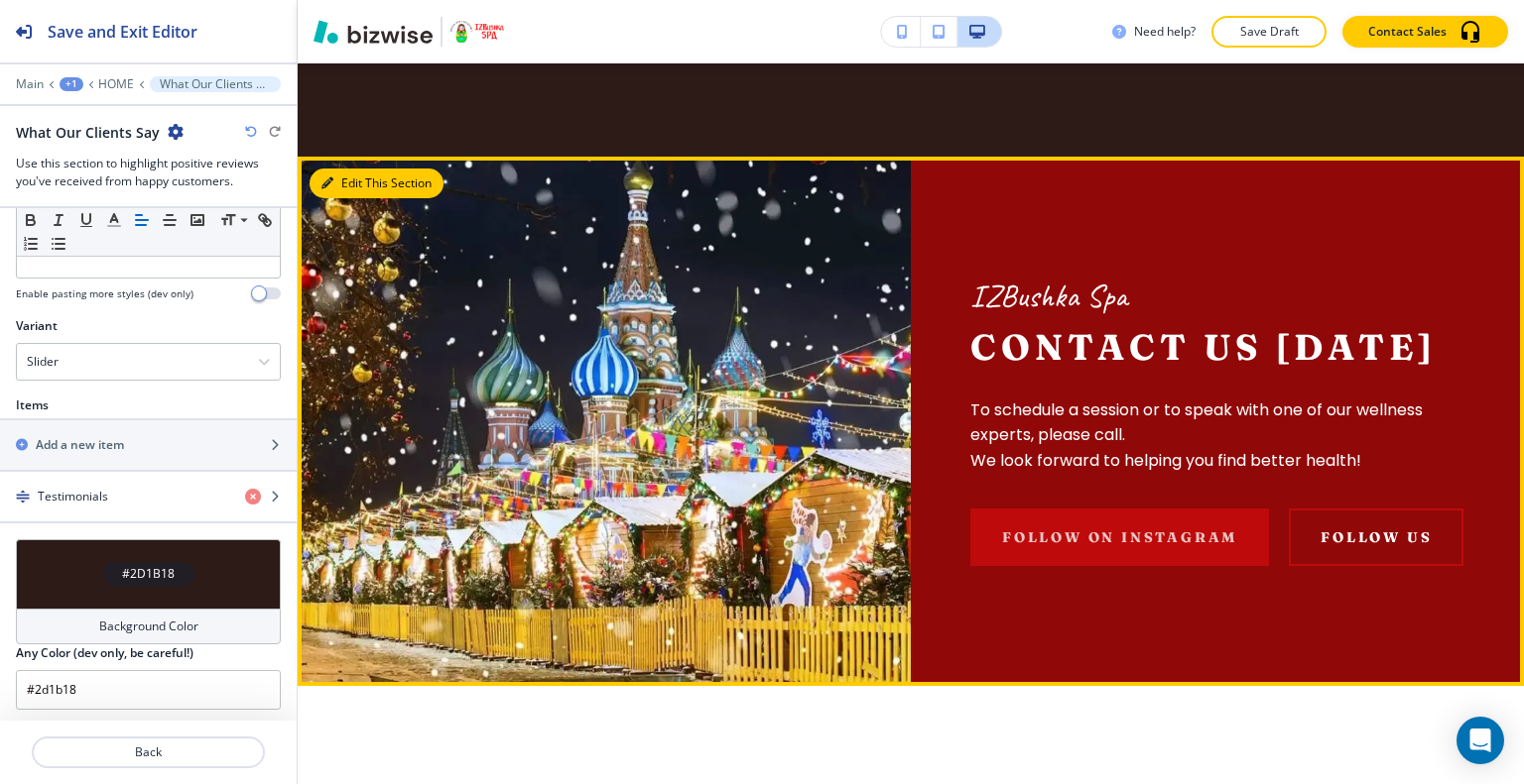
click at [340, 169] on button "Edit This Section" at bounding box center [376, 184] width 134 height 30
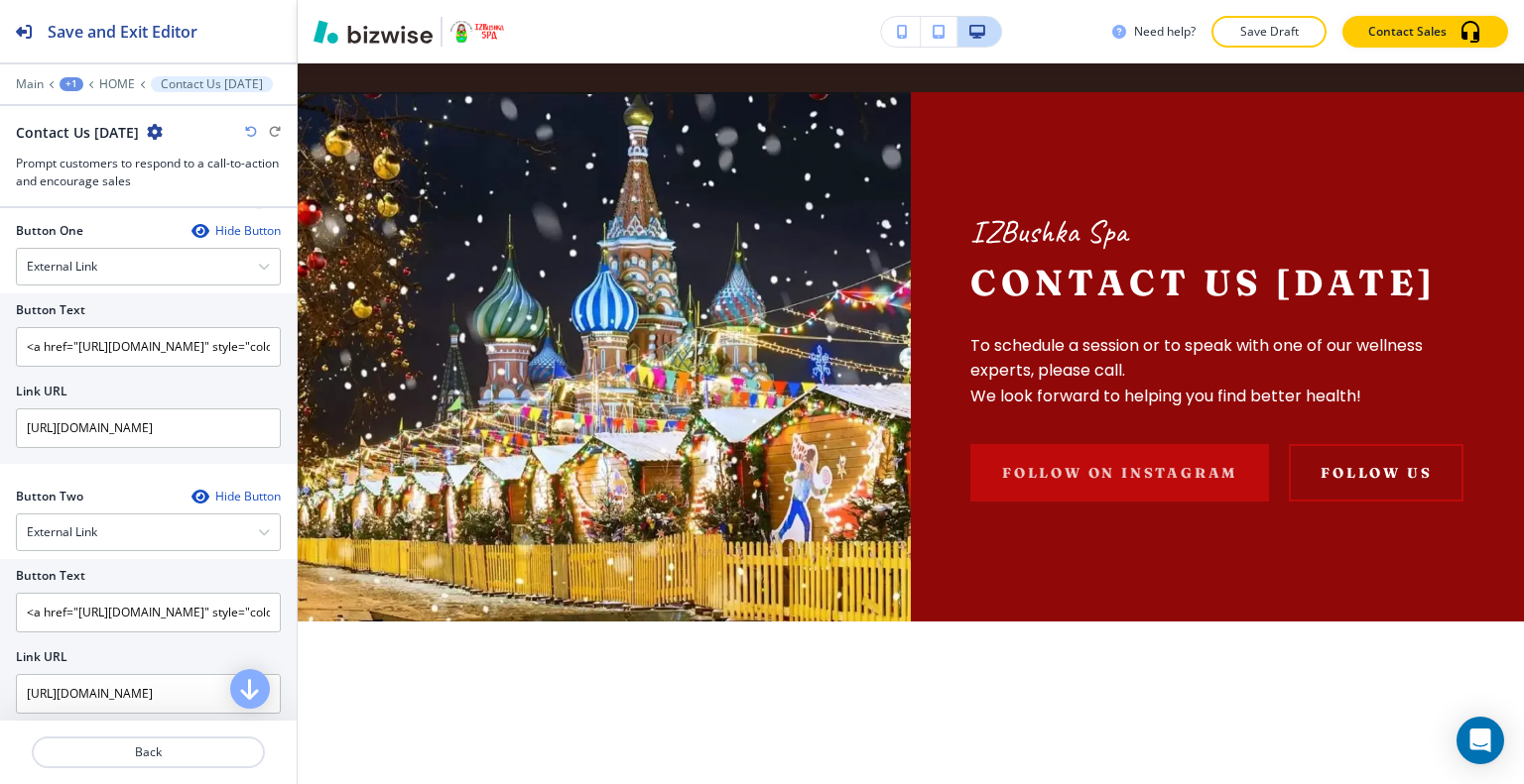
scroll to position [1140, 0]
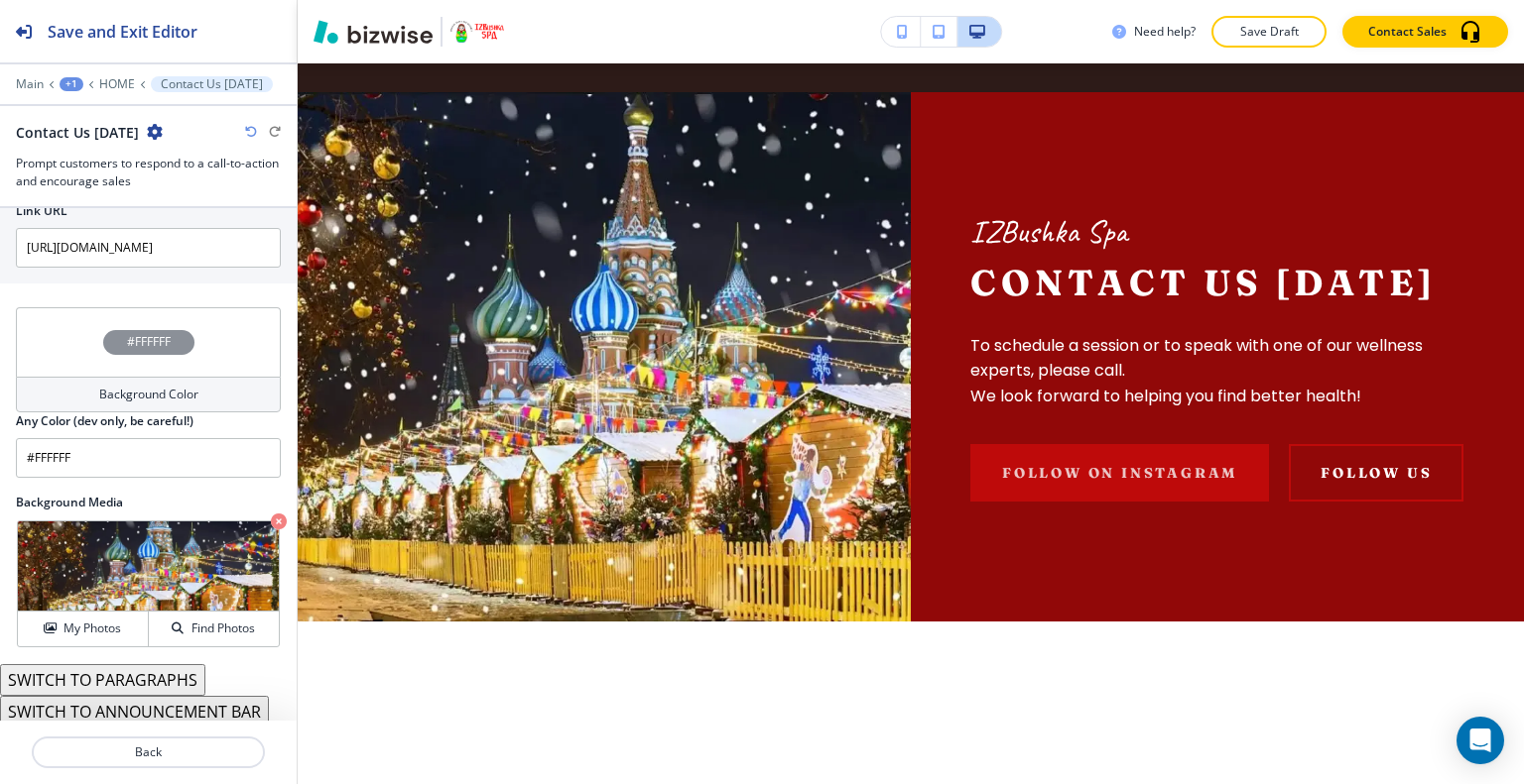
click at [70, 353] on div "#FFFFFF" at bounding box center [148, 342] width 264 height 70
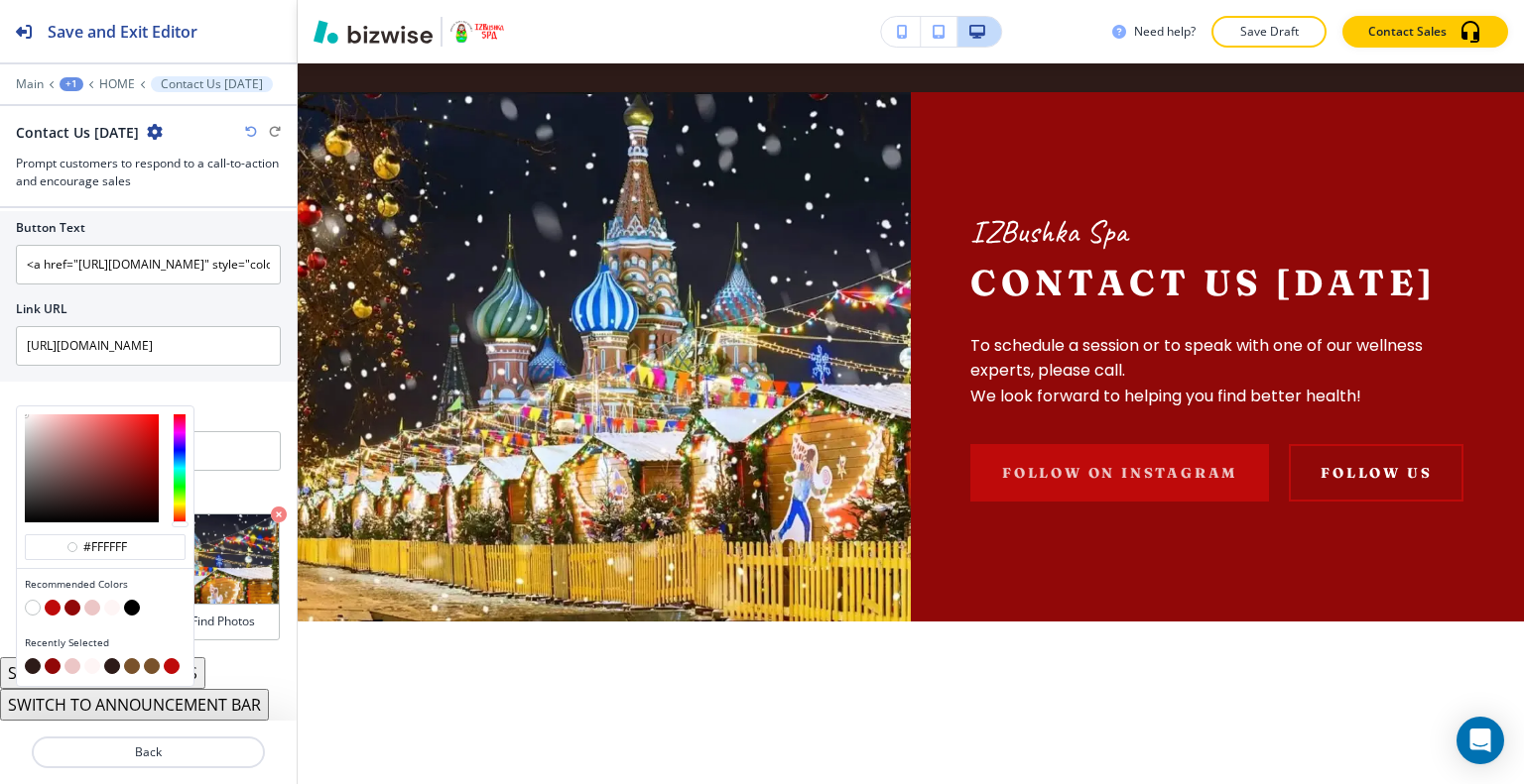
scroll to position [1035, 0]
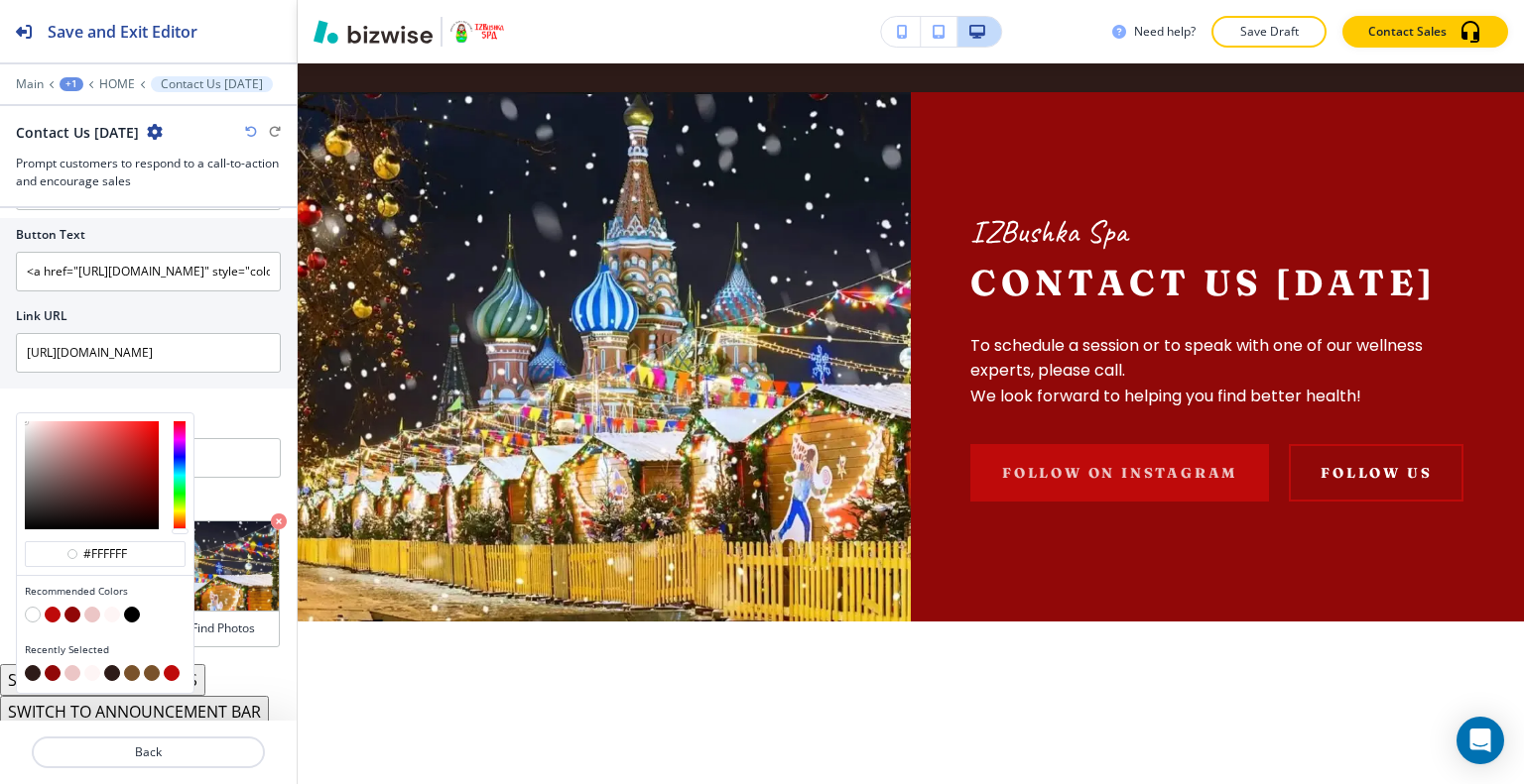
click at [30, 669] on button "button" at bounding box center [33, 673] width 16 height 16
type input "#2d1b18"
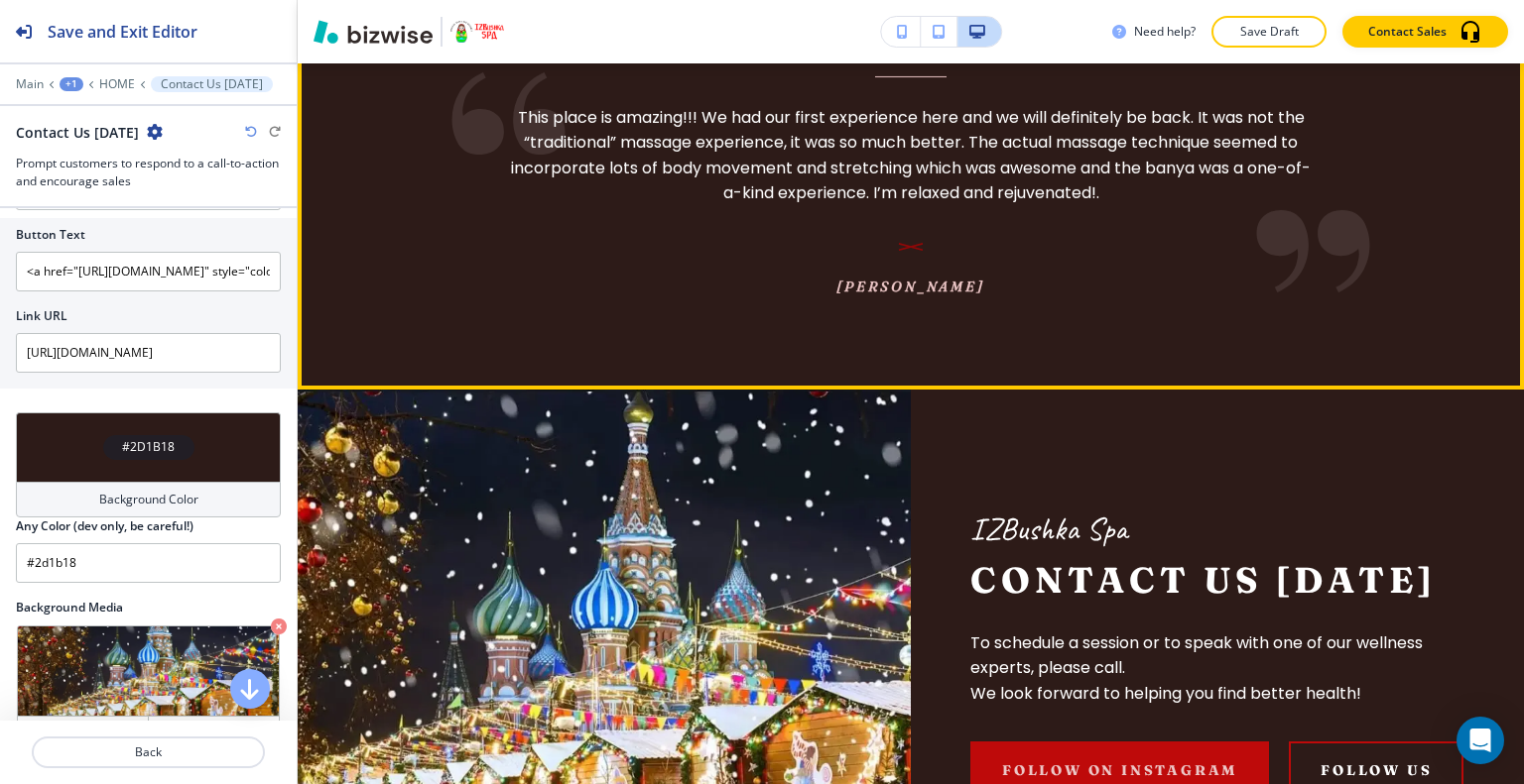
scroll to position [4147, 0]
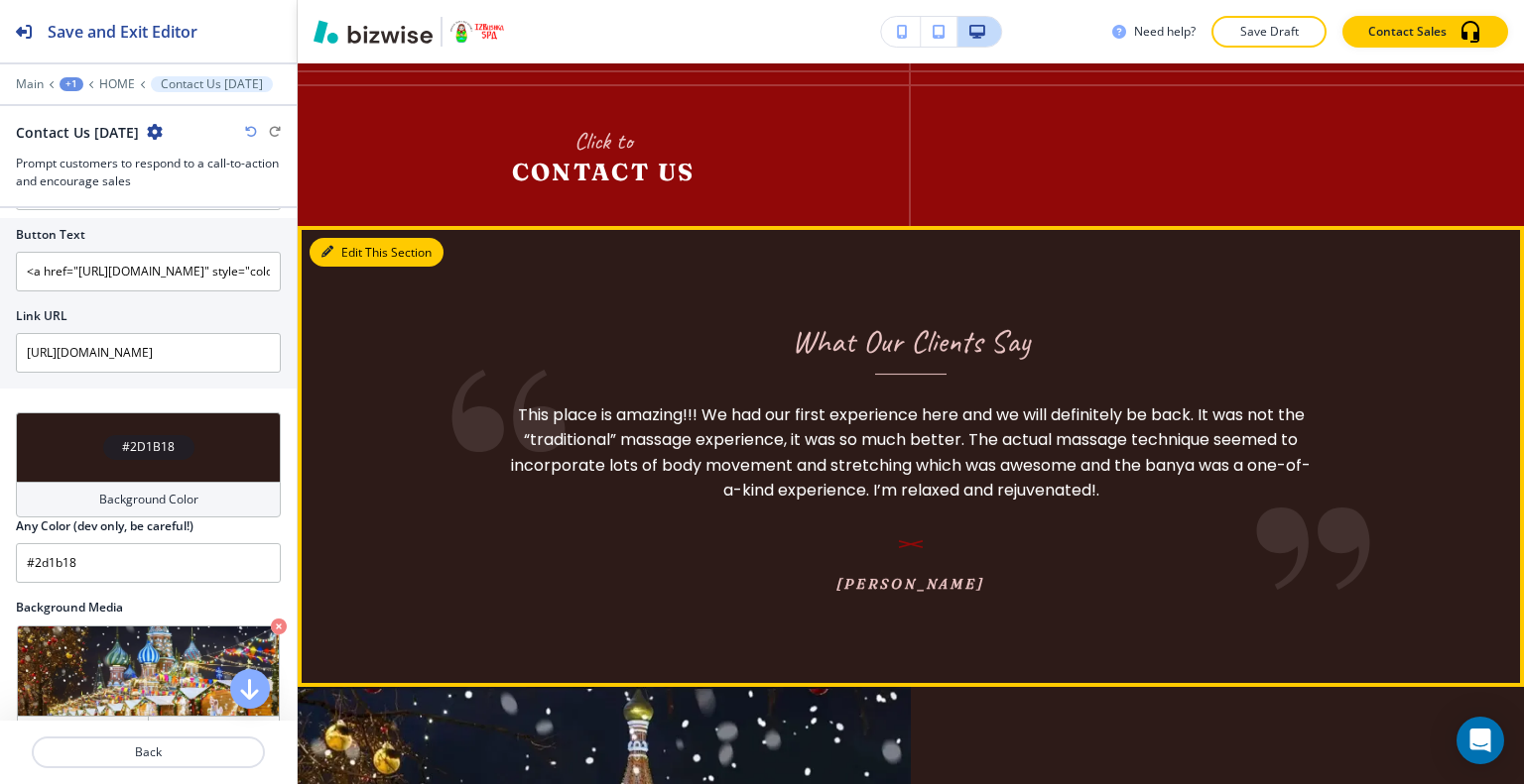
click at [349, 237] on button "Edit This Section" at bounding box center [376, 252] width 134 height 30
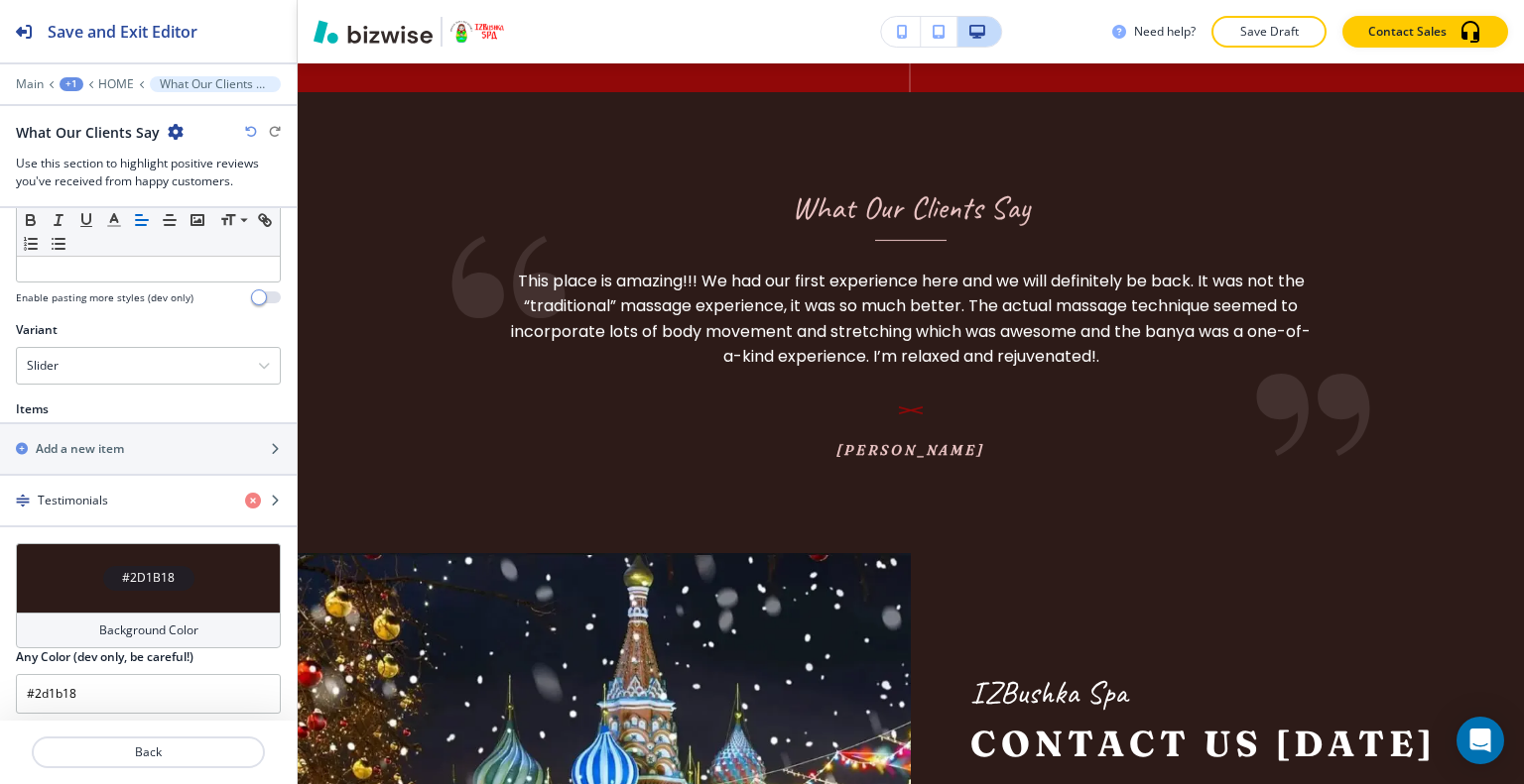
scroll to position [599, 0]
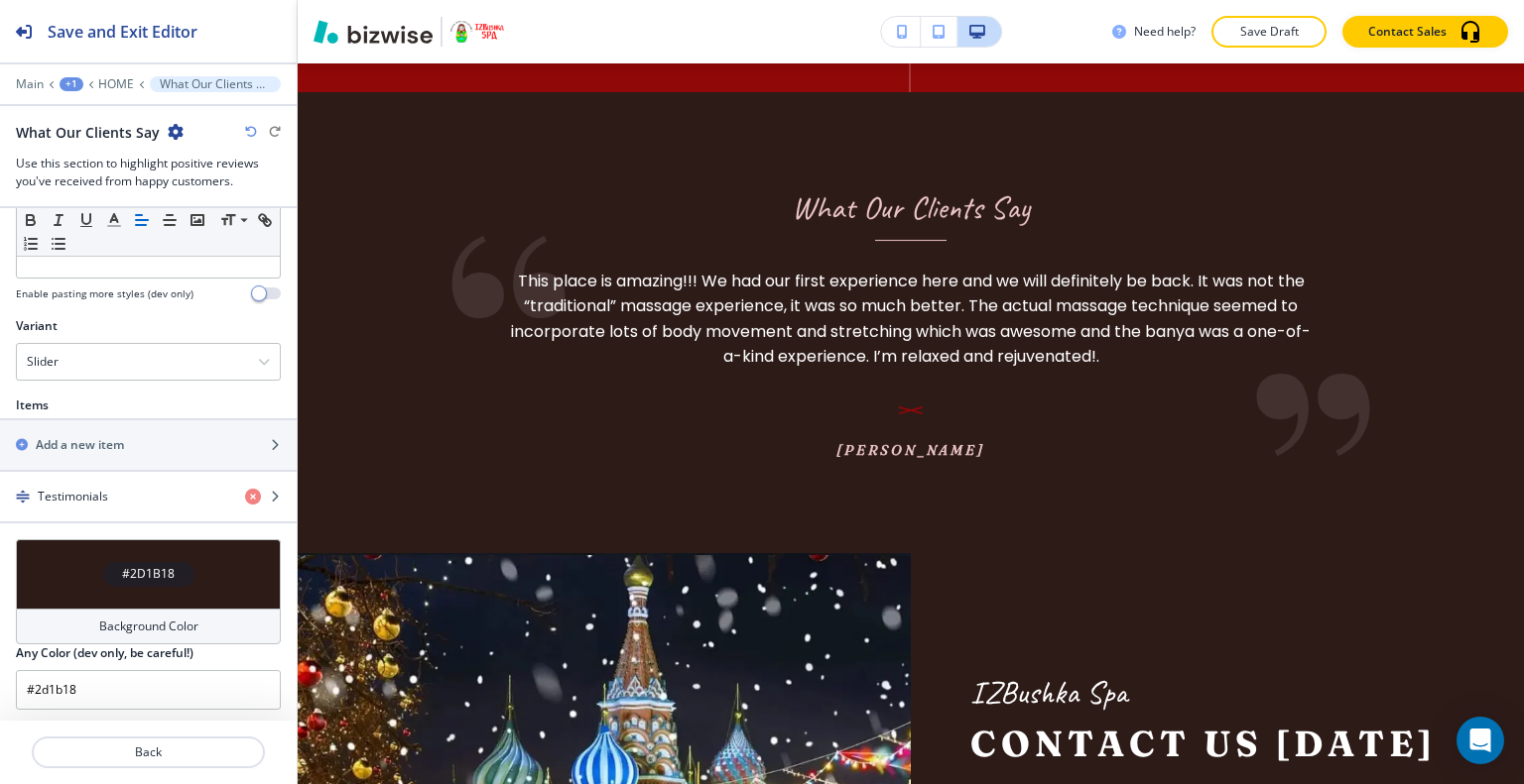
click at [72, 580] on div "#2D1B18" at bounding box center [148, 574] width 264 height 70
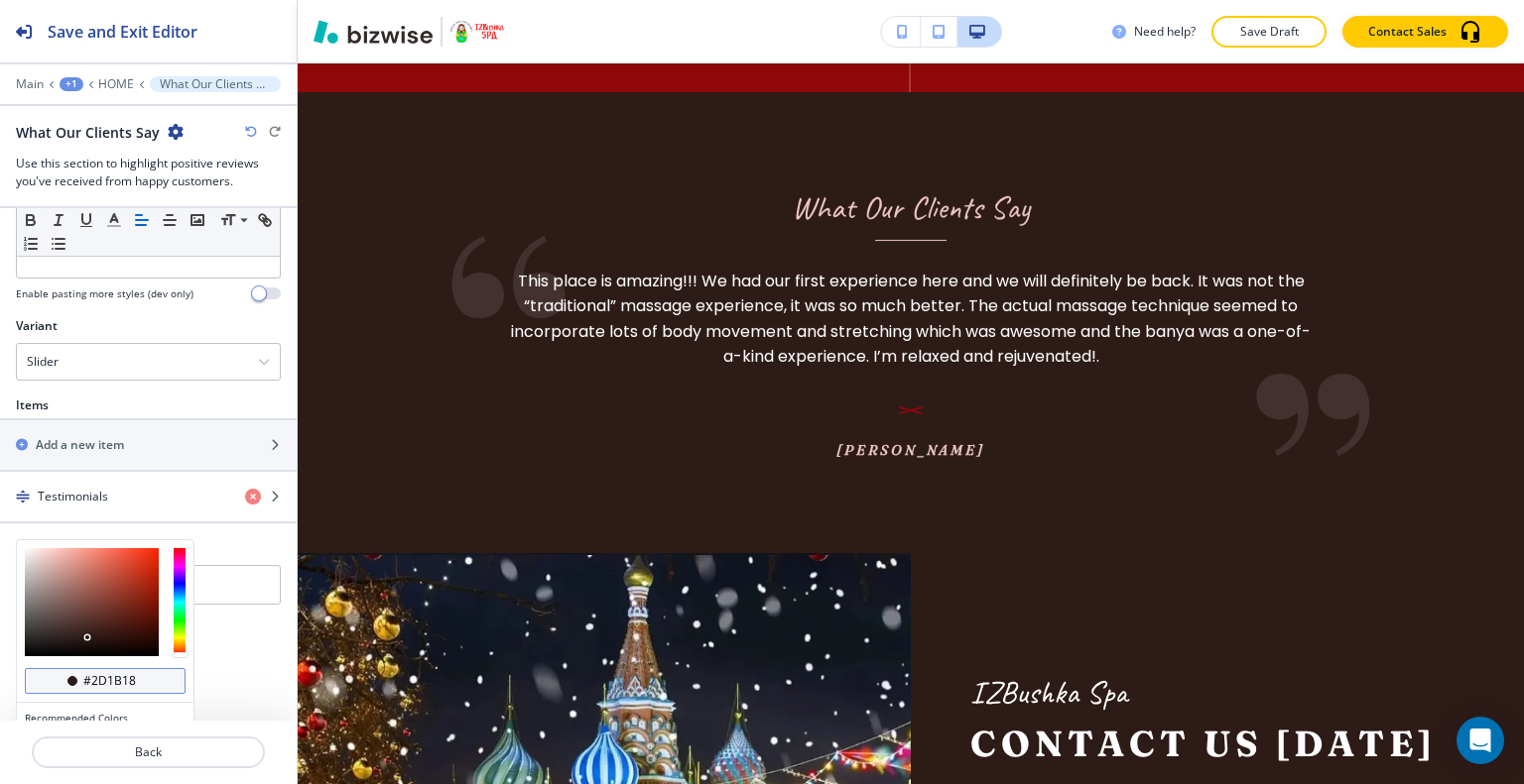
scroll to position [693, 0]
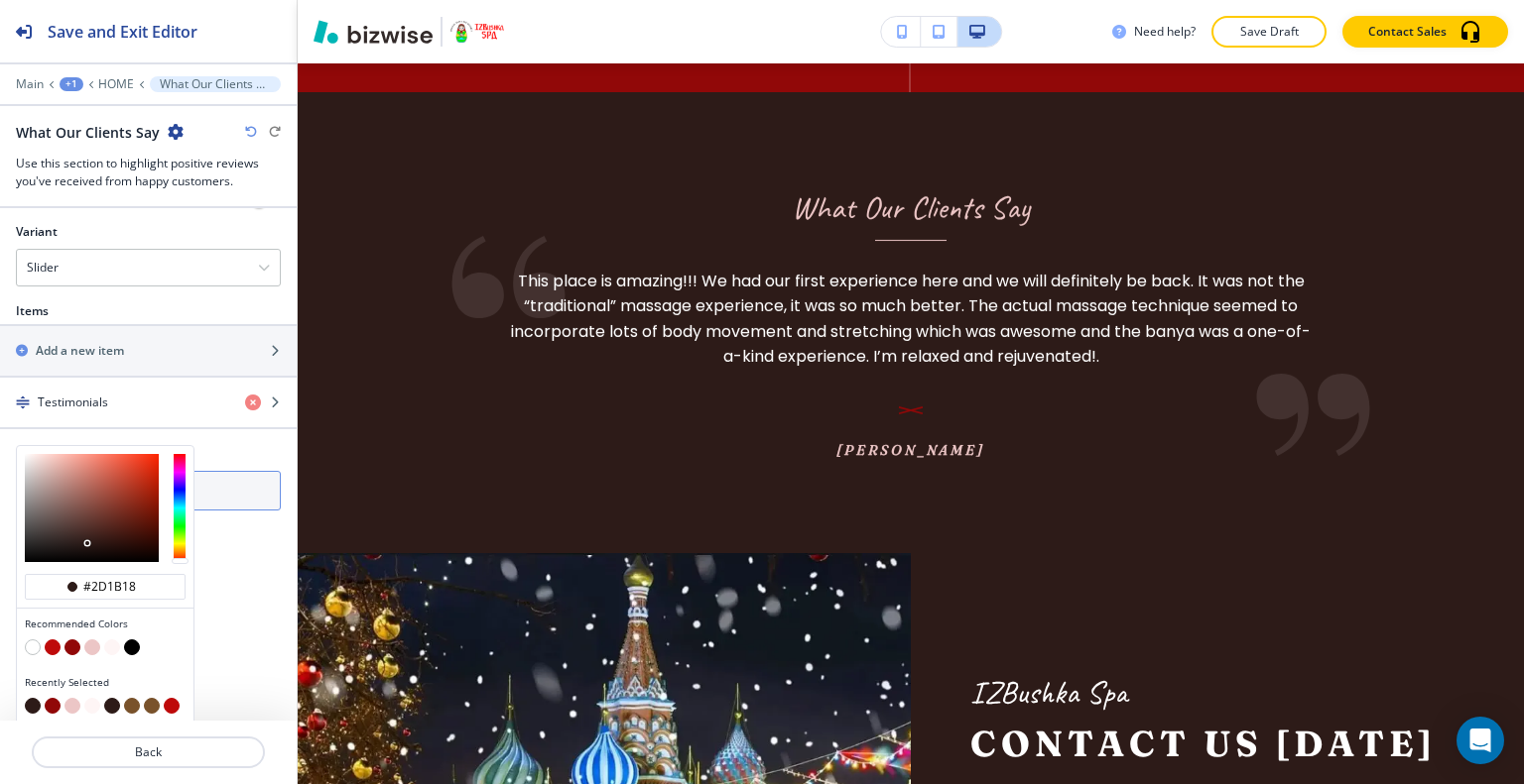
click at [94, 701] on button "button" at bounding box center [92, 706] width 16 height 16
type input "#fef5f5"
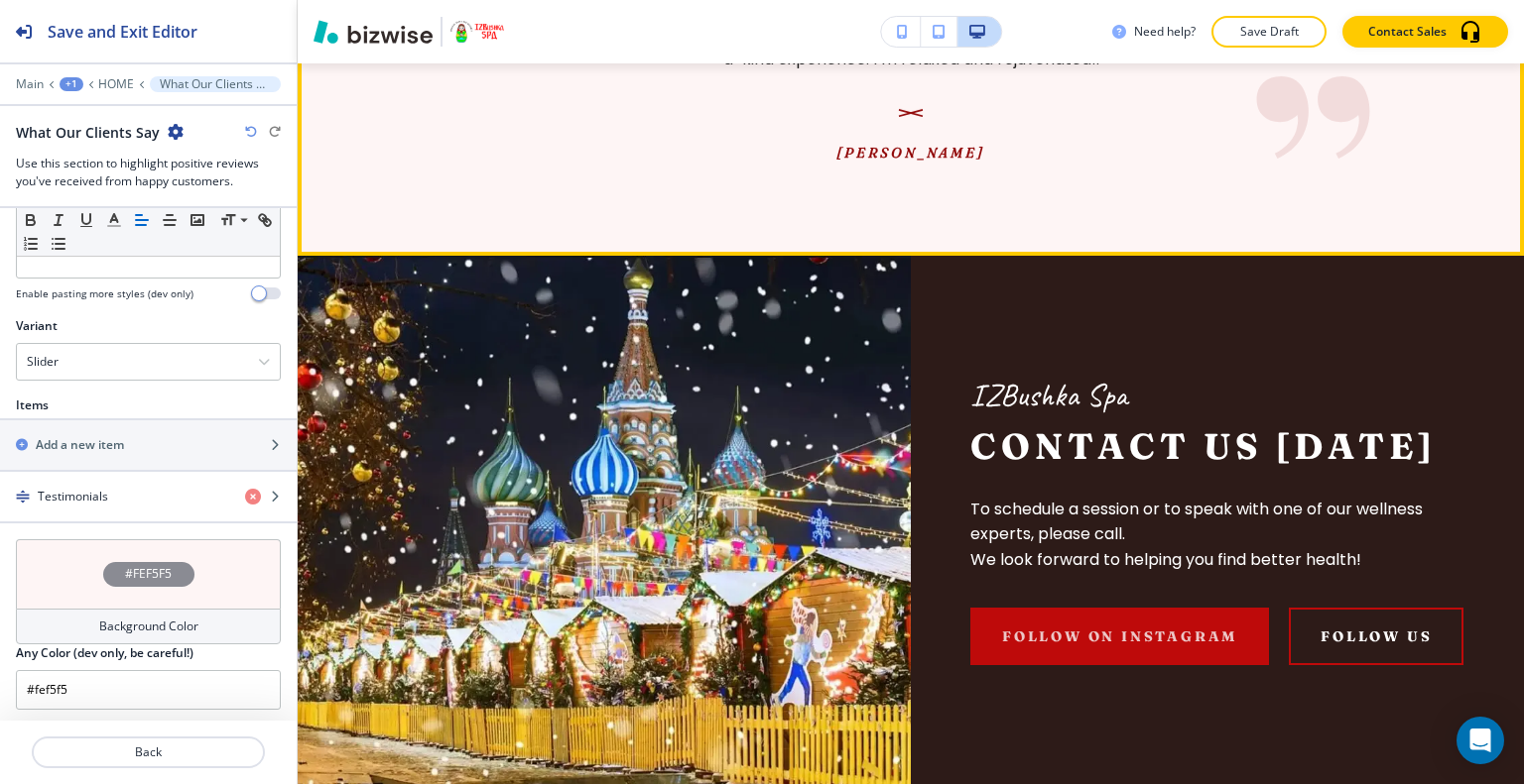
scroll to position [4676, 0]
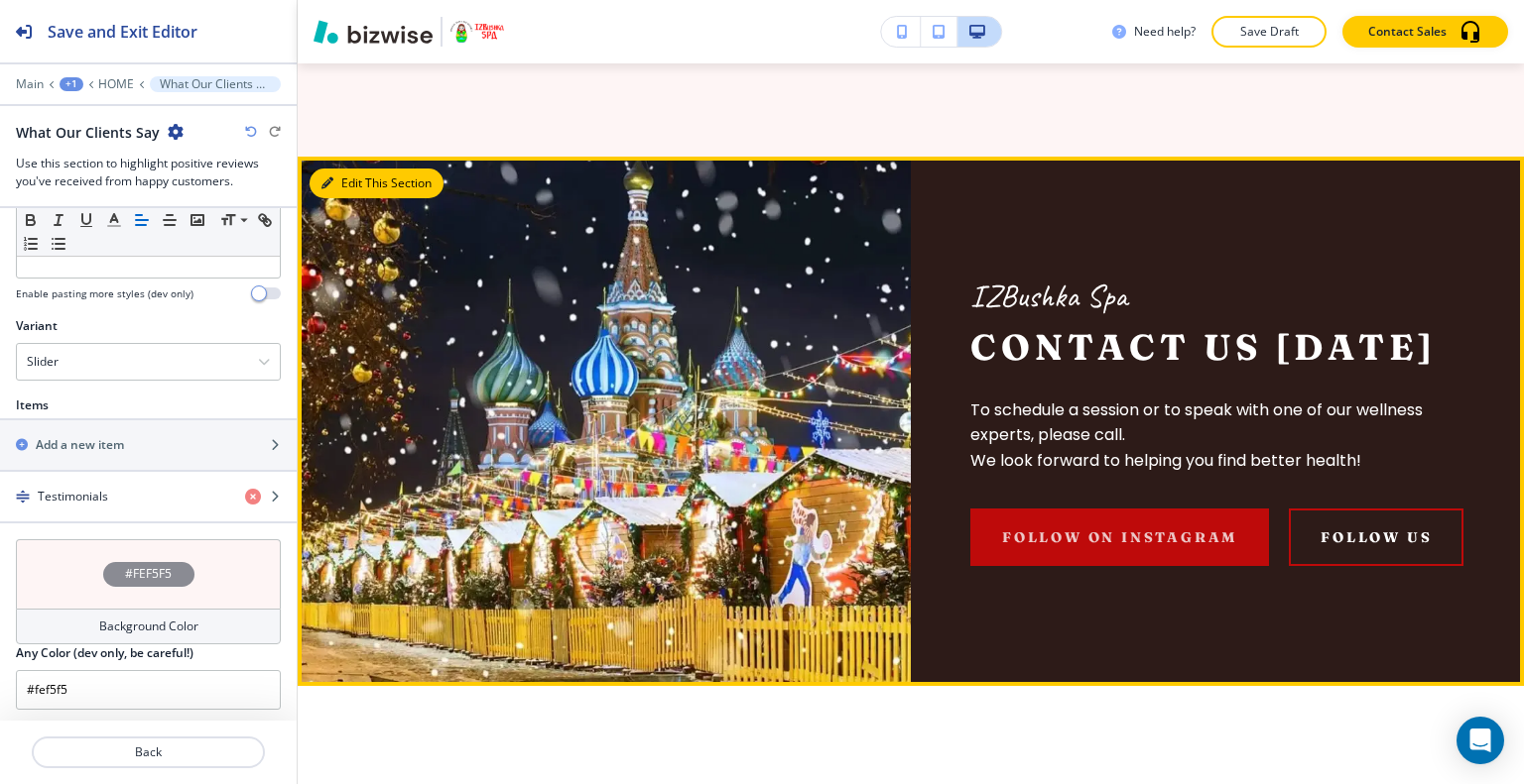
click at [356, 169] on button "Edit This Section" at bounding box center [376, 184] width 134 height 30
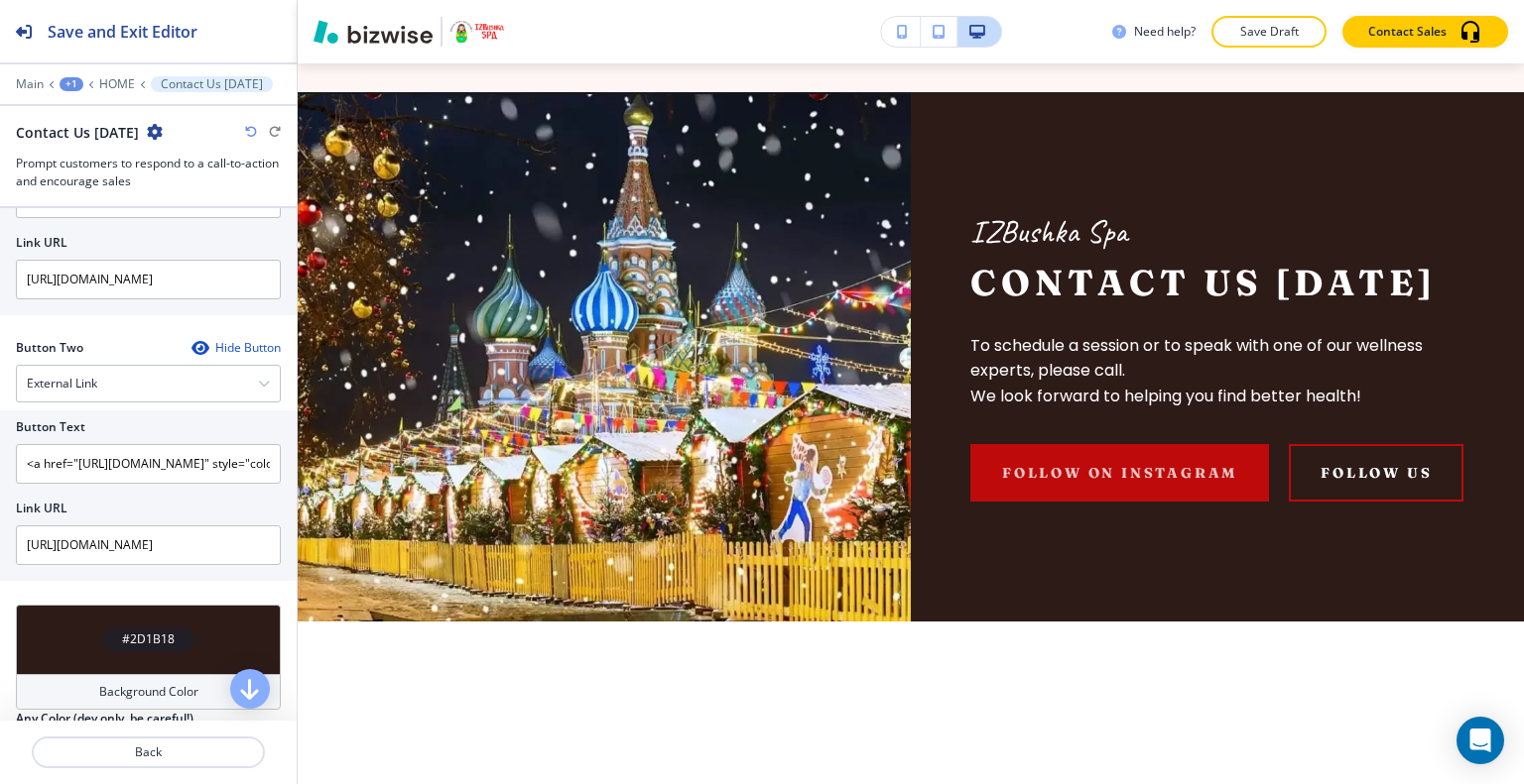
scroll to position [1140, 0]
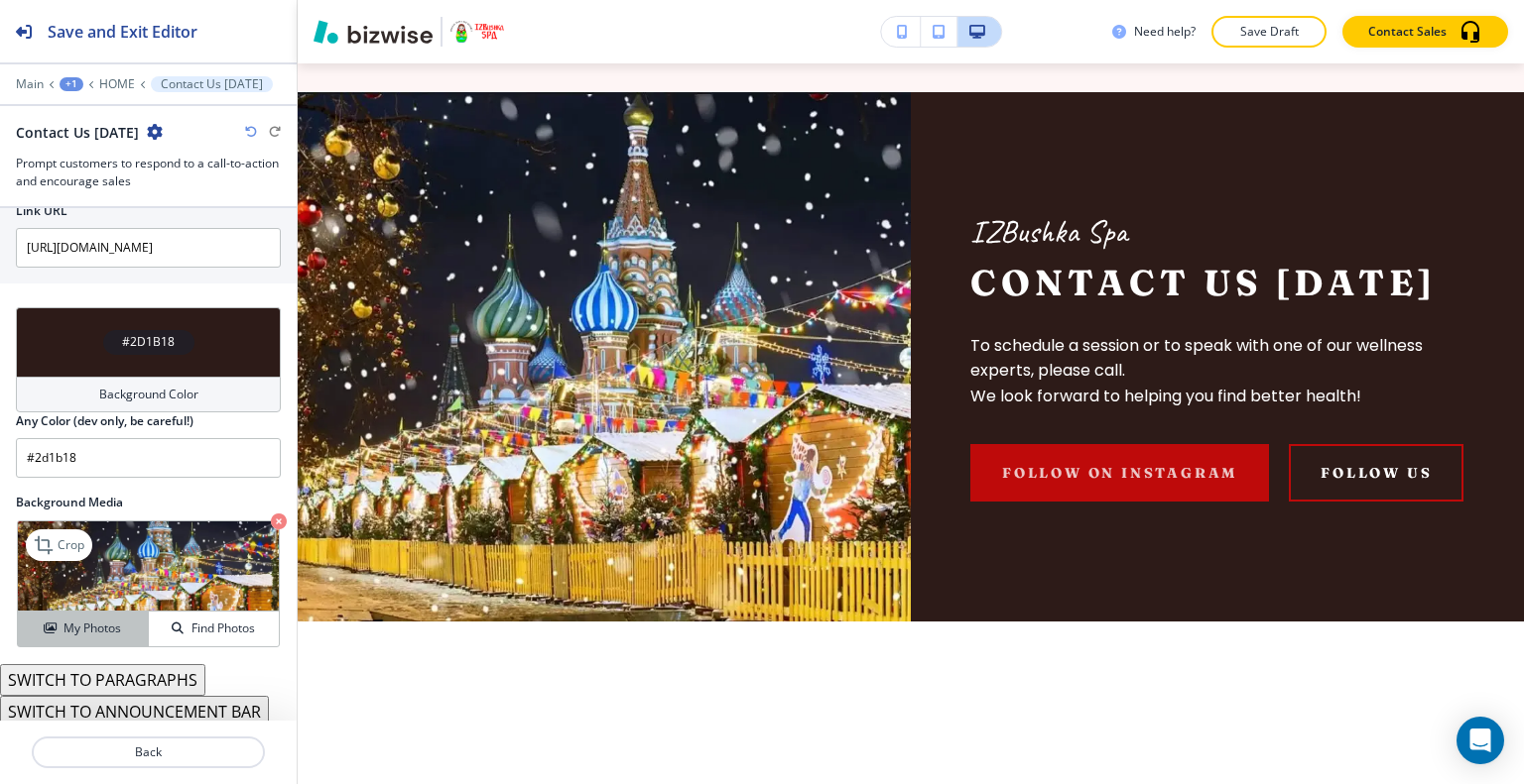
click at [121, 626] on div "My Photos" at bounding box center [83, 629] width 130 height 18
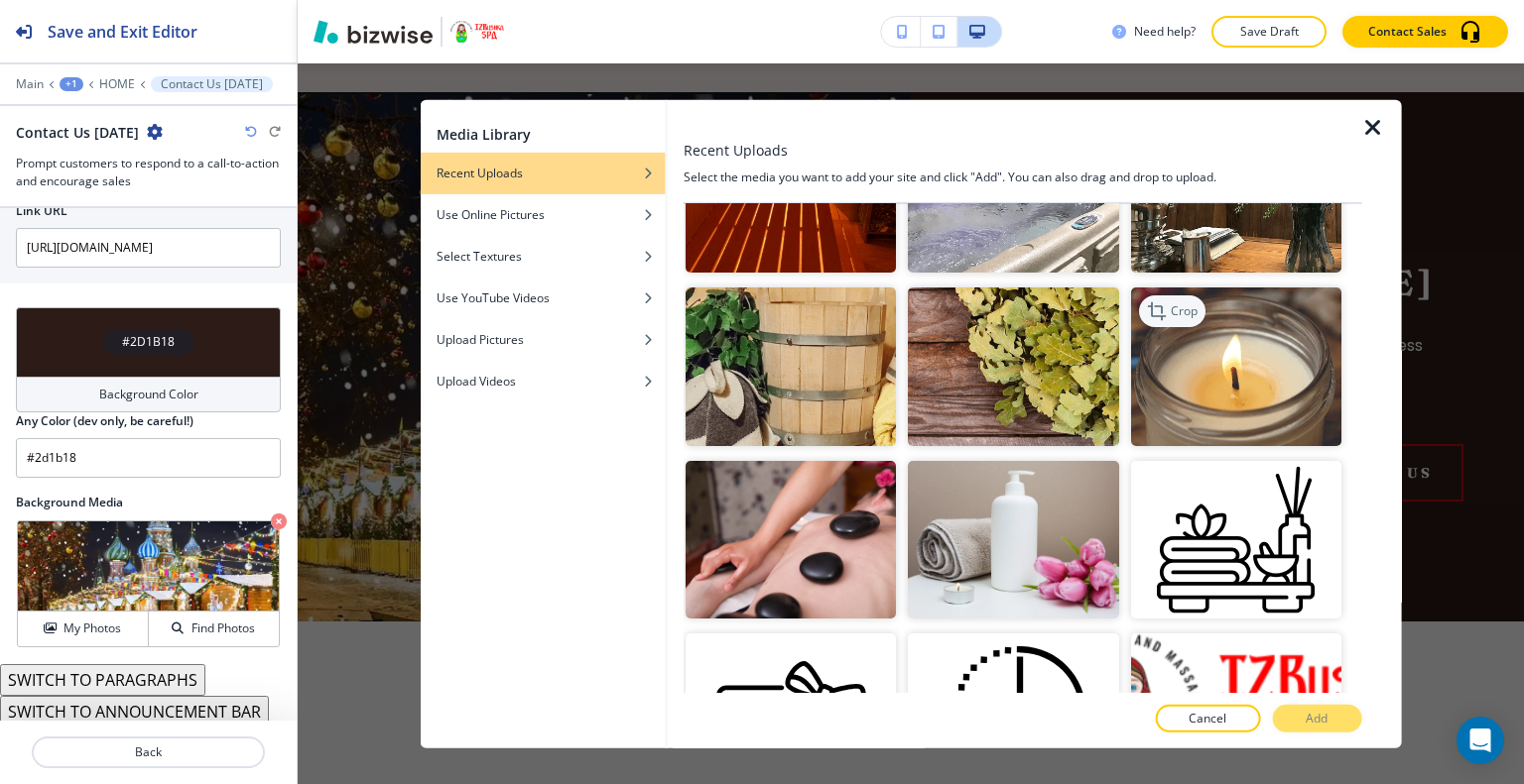
scroll to position [694, 0]
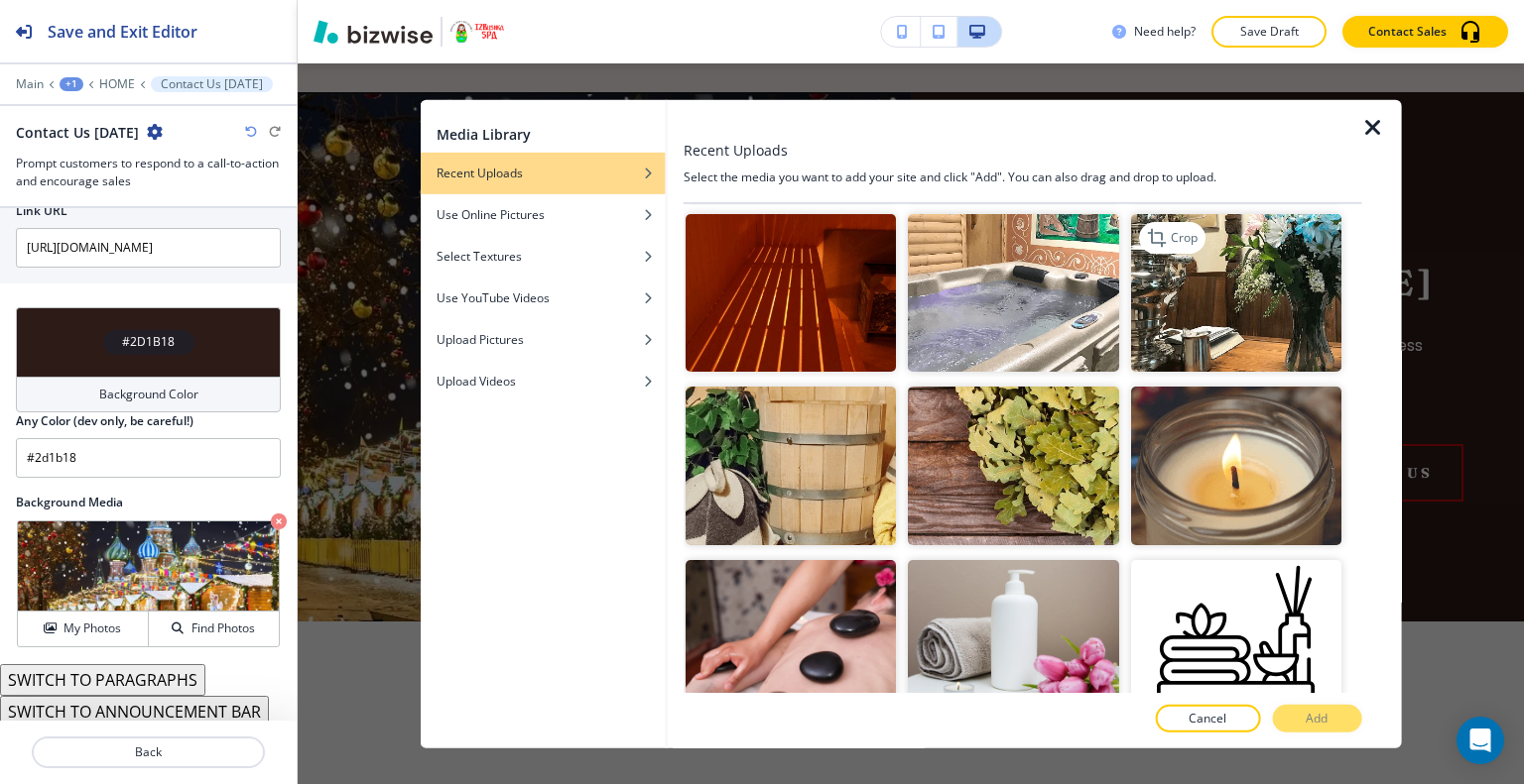
click at [1231, 295] on img "button" at bounding box center [1235, 293] width 211 height 158
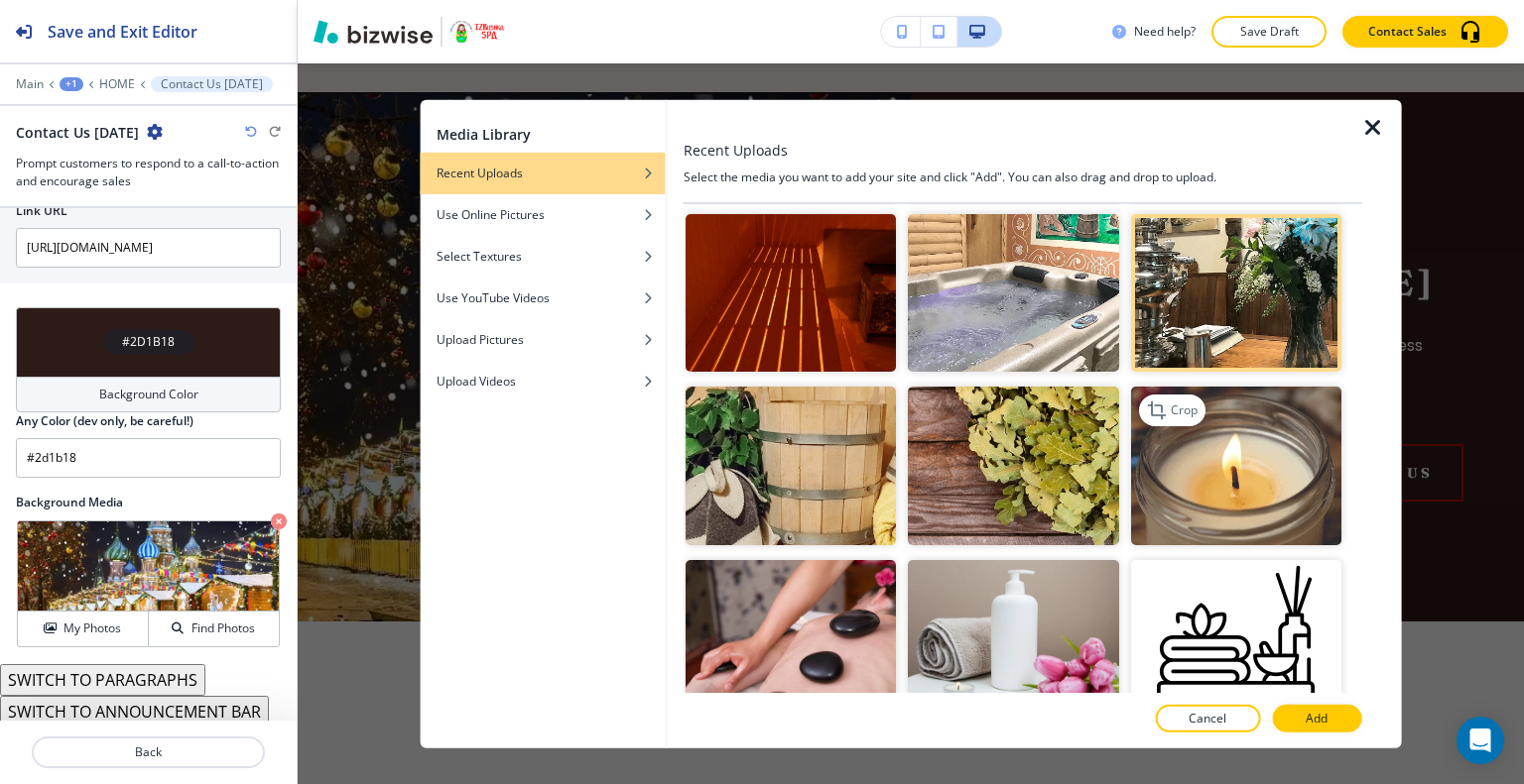
scroll to position [595, 0]
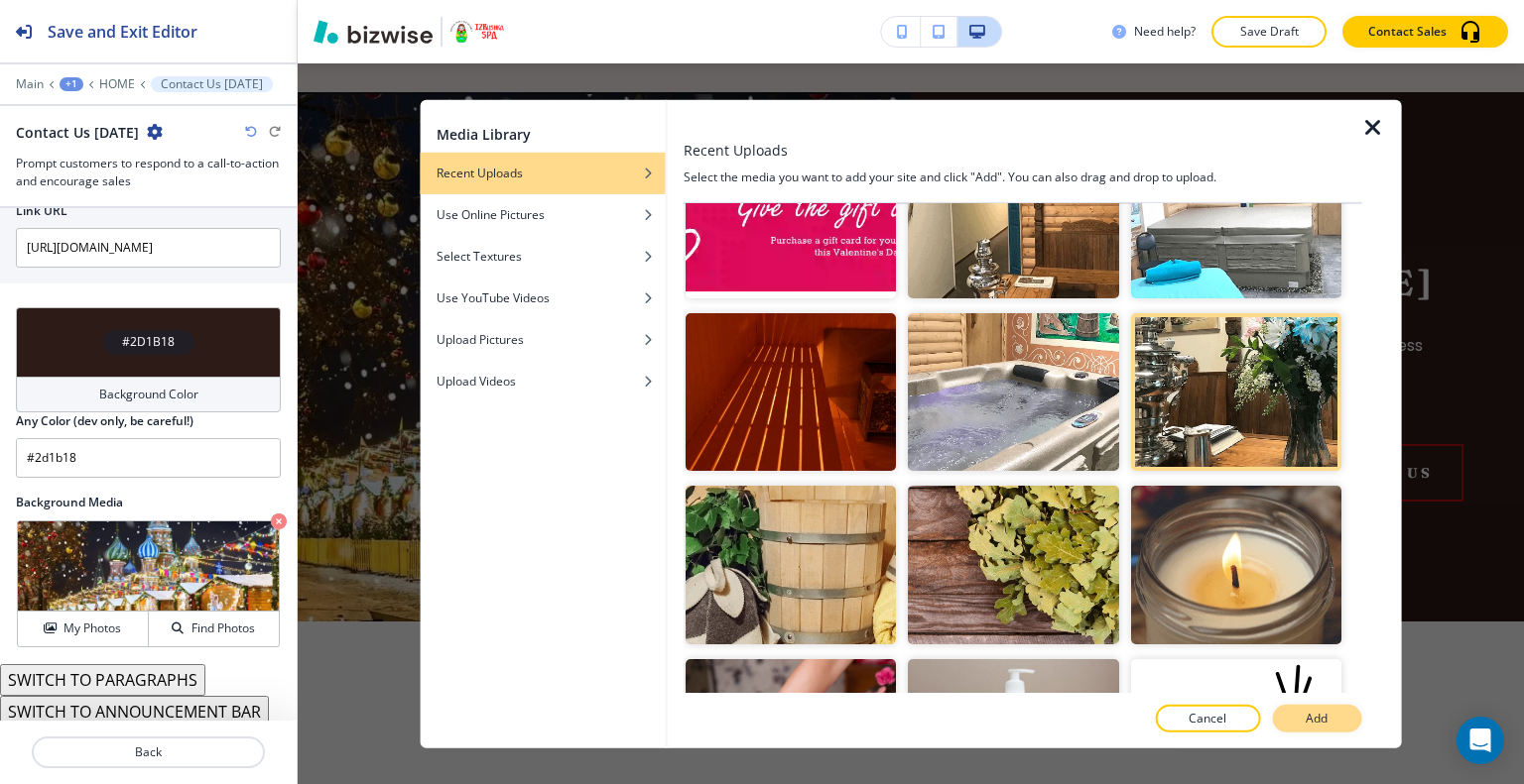
click at [1300, 719] on button "Add" at bounding box center [1316, 718] width 89 height 28
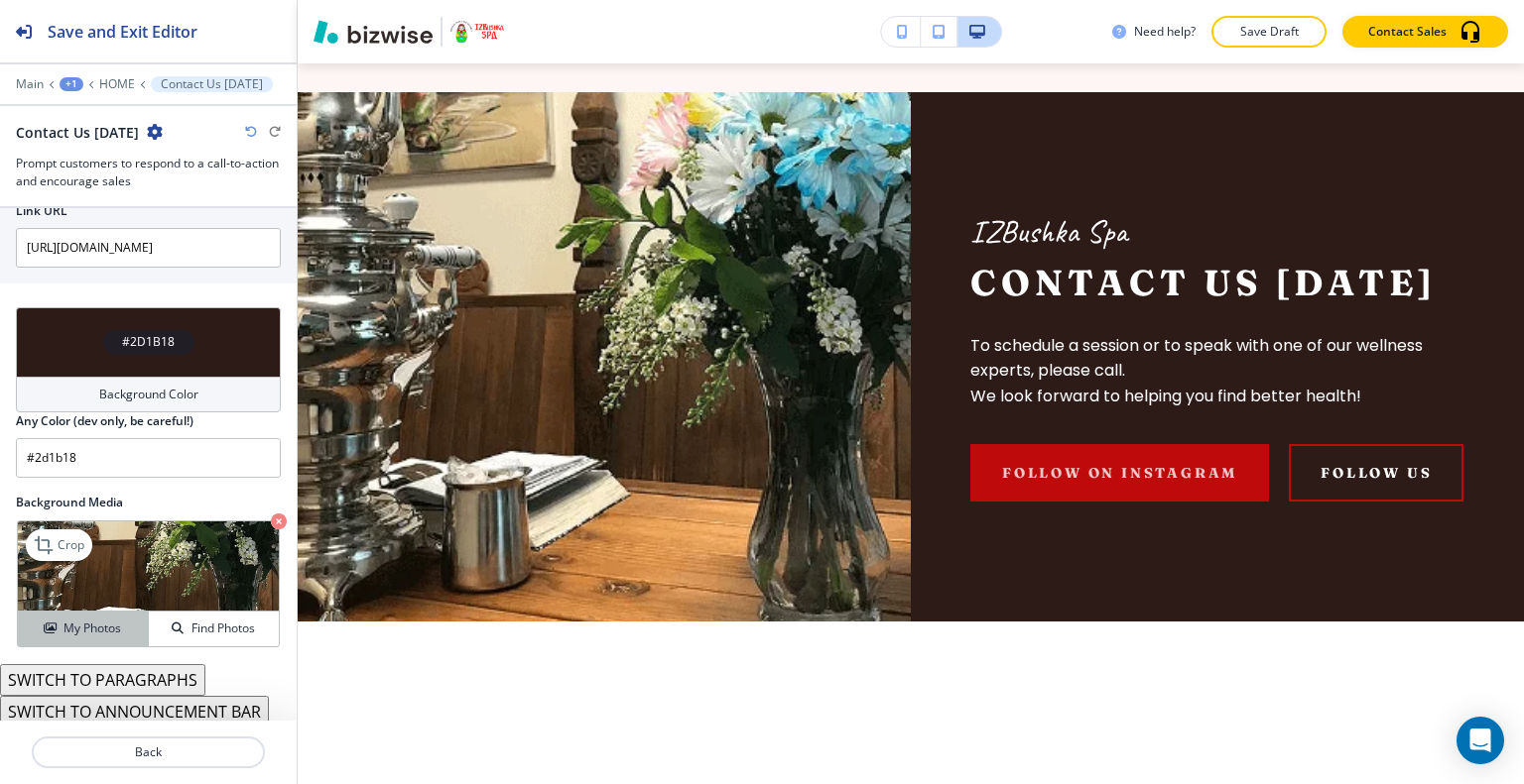
click at [105, 612] on button "My Photos" at bounding box center [84, 629] width 131 height 35
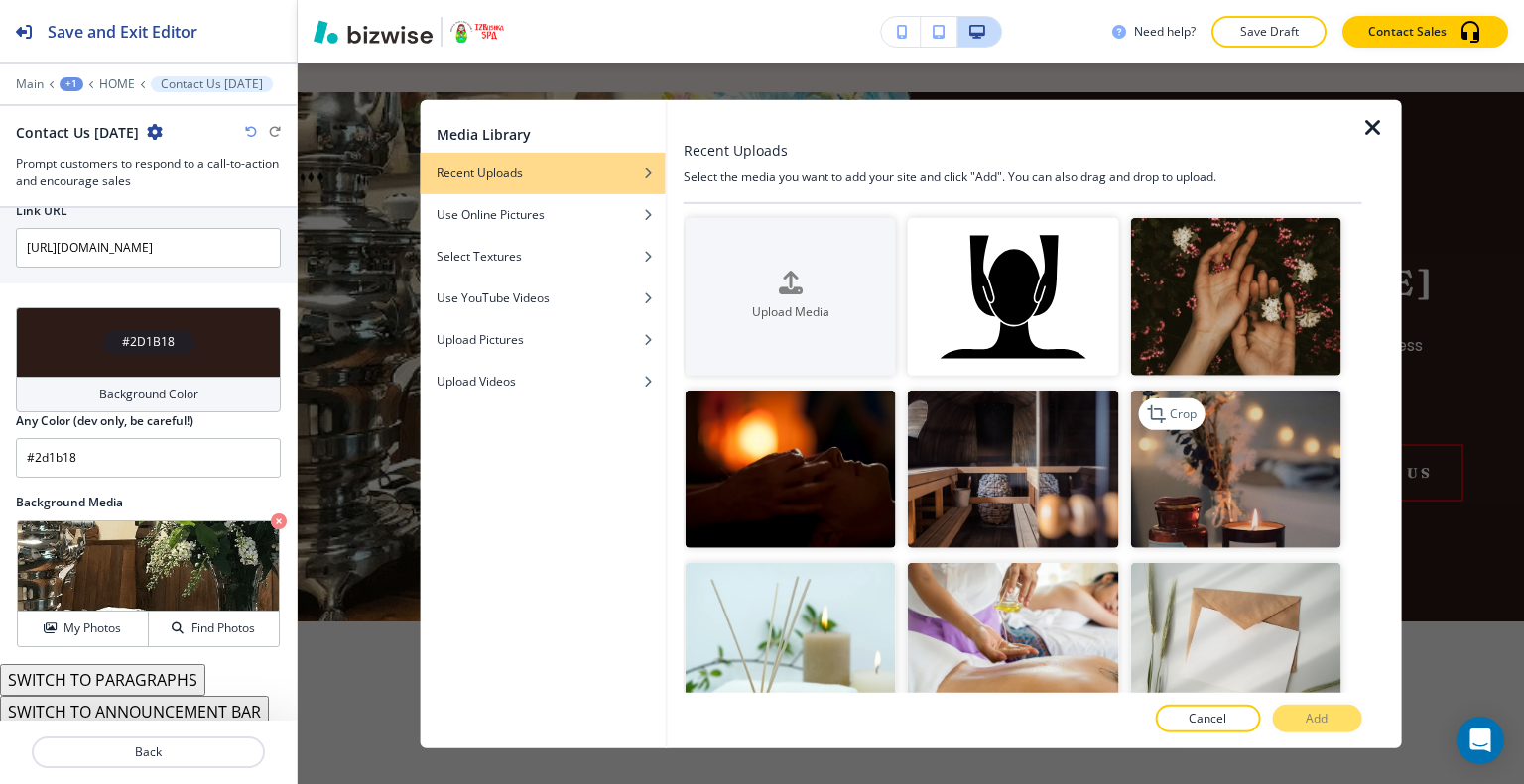
click at [1214, 451] on img "button" at bounding box center [1235, 469] width 211 height 158
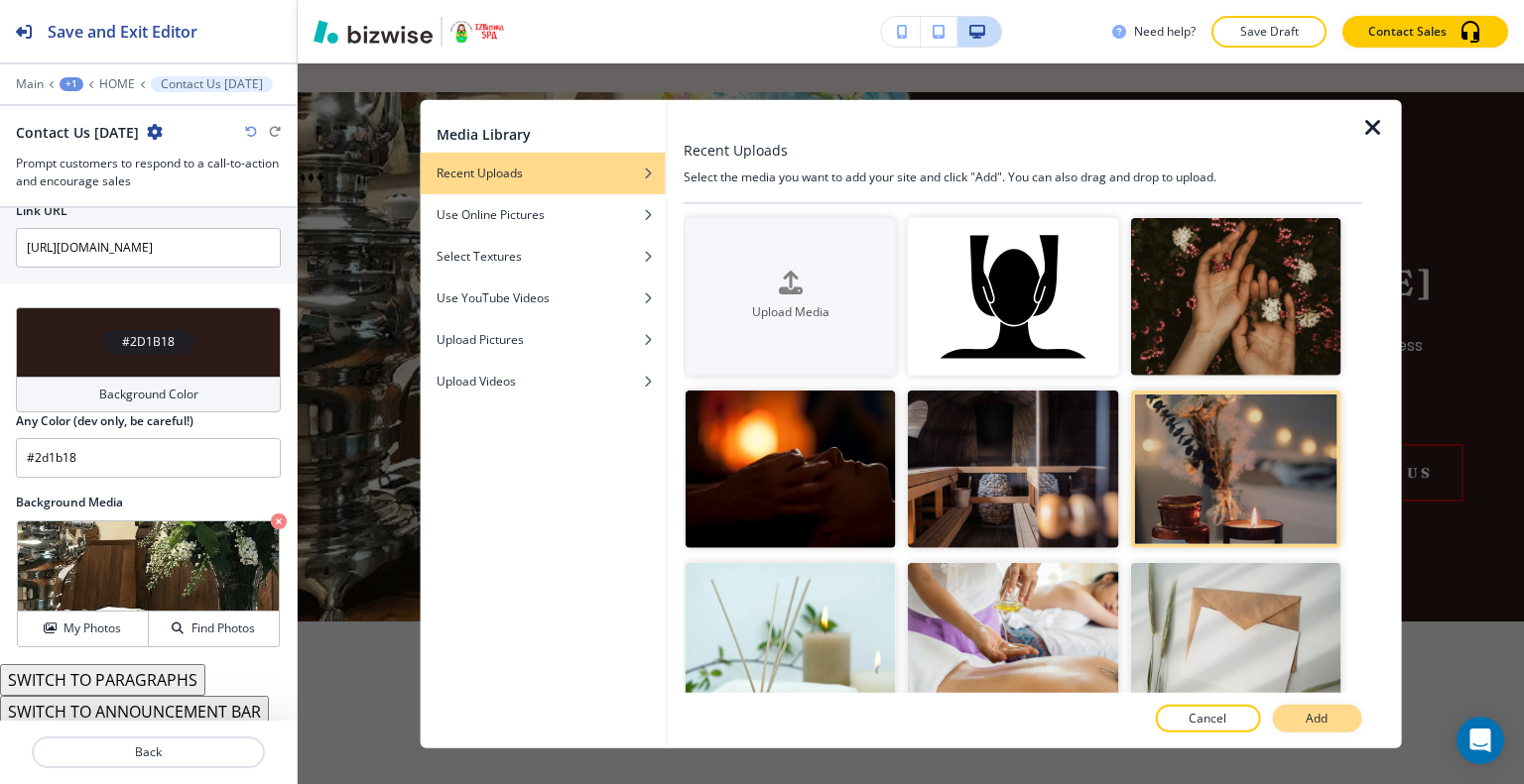
click at [1302, 720] on button "Add" at bounding box center [1316, 718] width 89 height 28
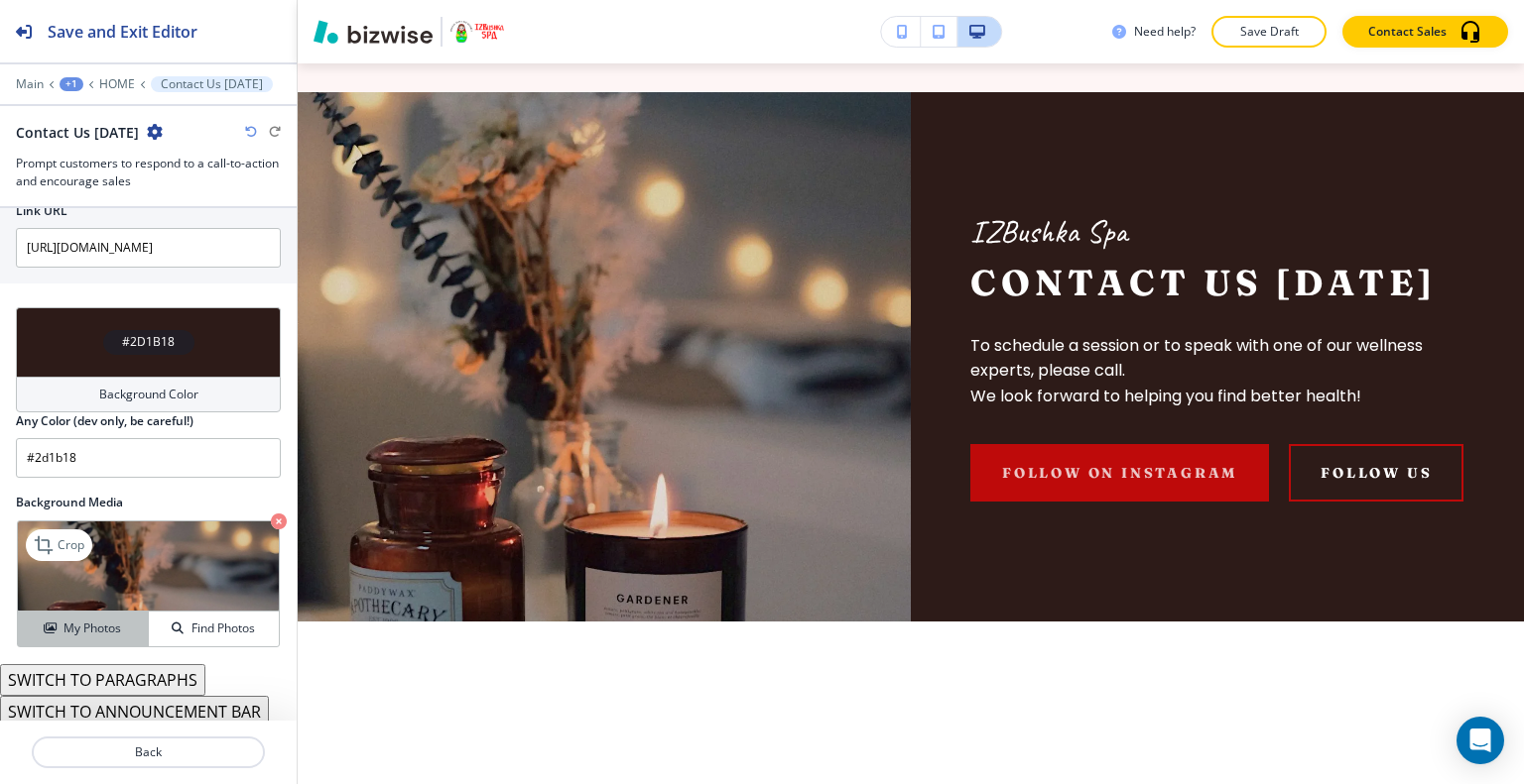
click at [68, 612] on button "My Photos" at bounding box center [84, 629] width 131 height 35
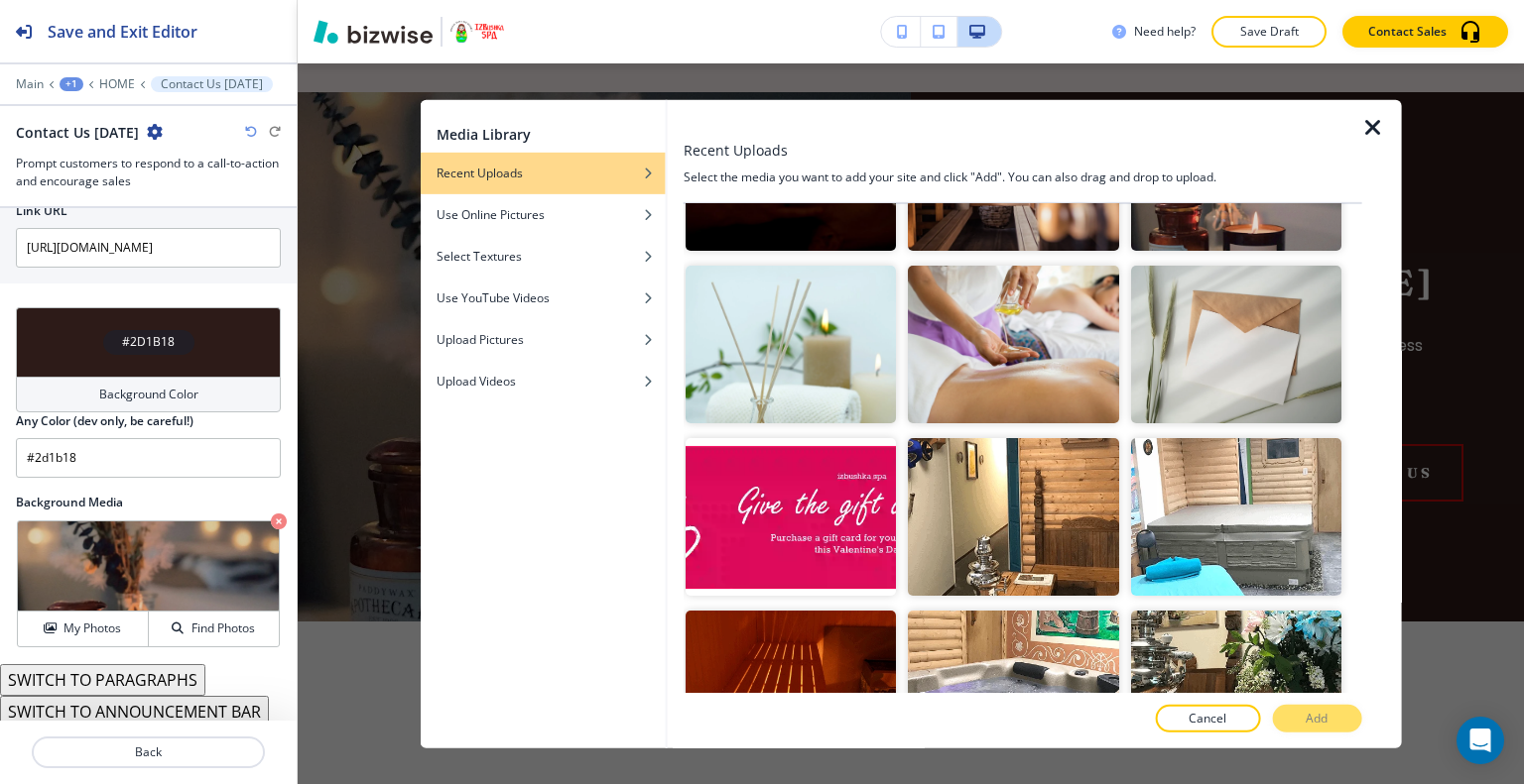
scroll to position [99, 0]
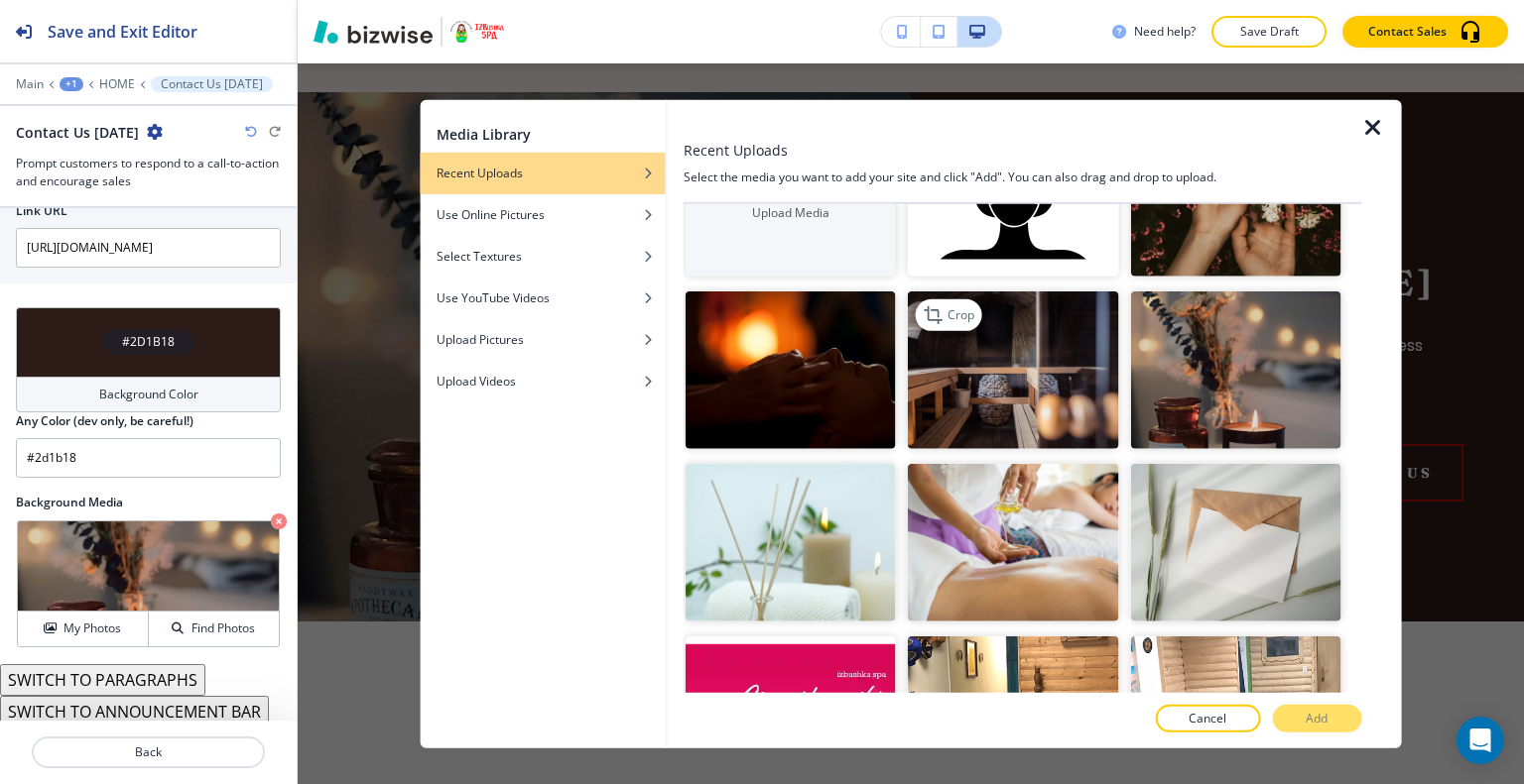
click at [956, 418] on img "button" at bounding box center [1013, 370] width 211 height 158
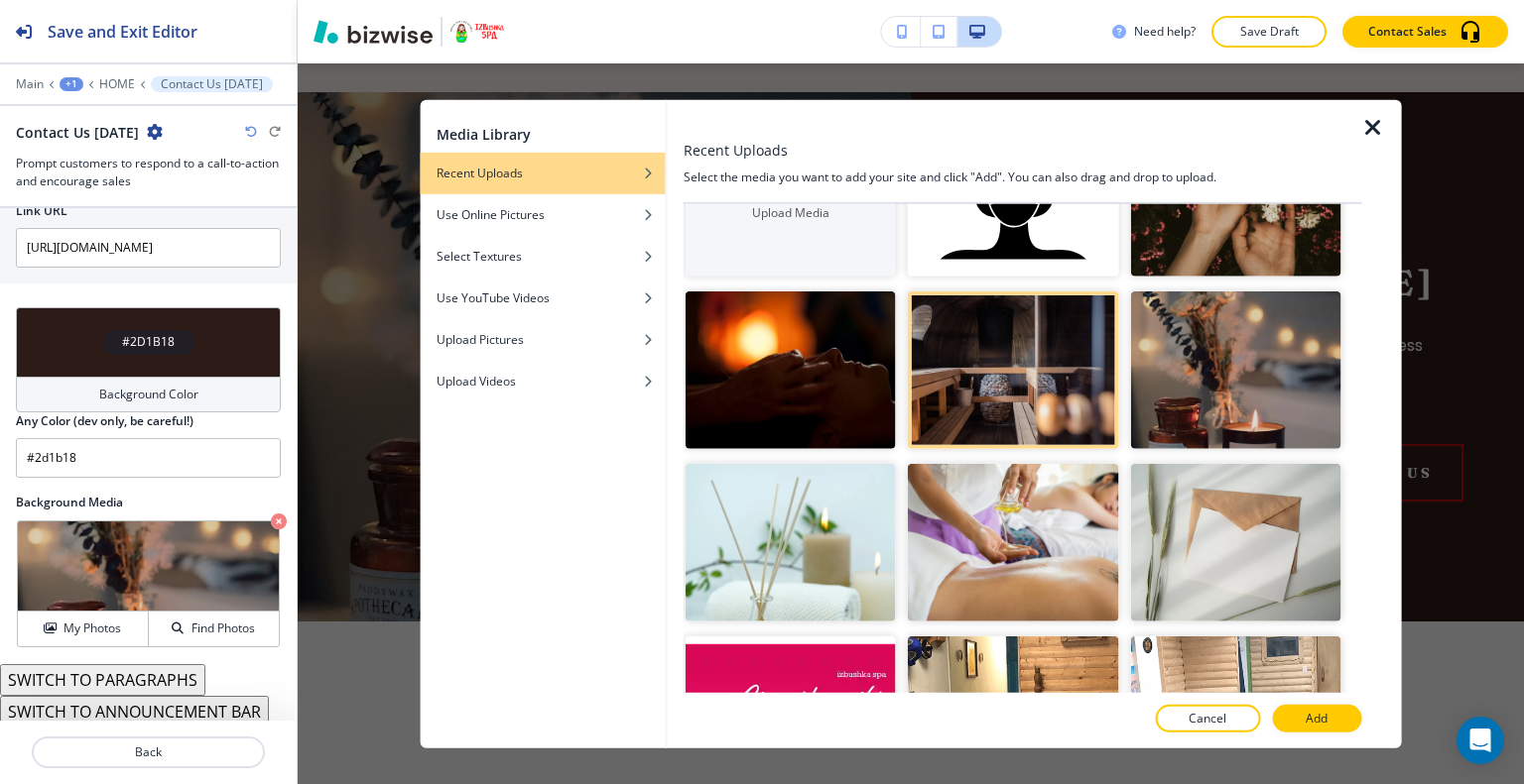
click at [1294, 733] on div at bounding box center [1022, 740] width 678 height 16
click at [1298, 723] on button "Add" at bounding box center [1316, 718] width 89 height 28
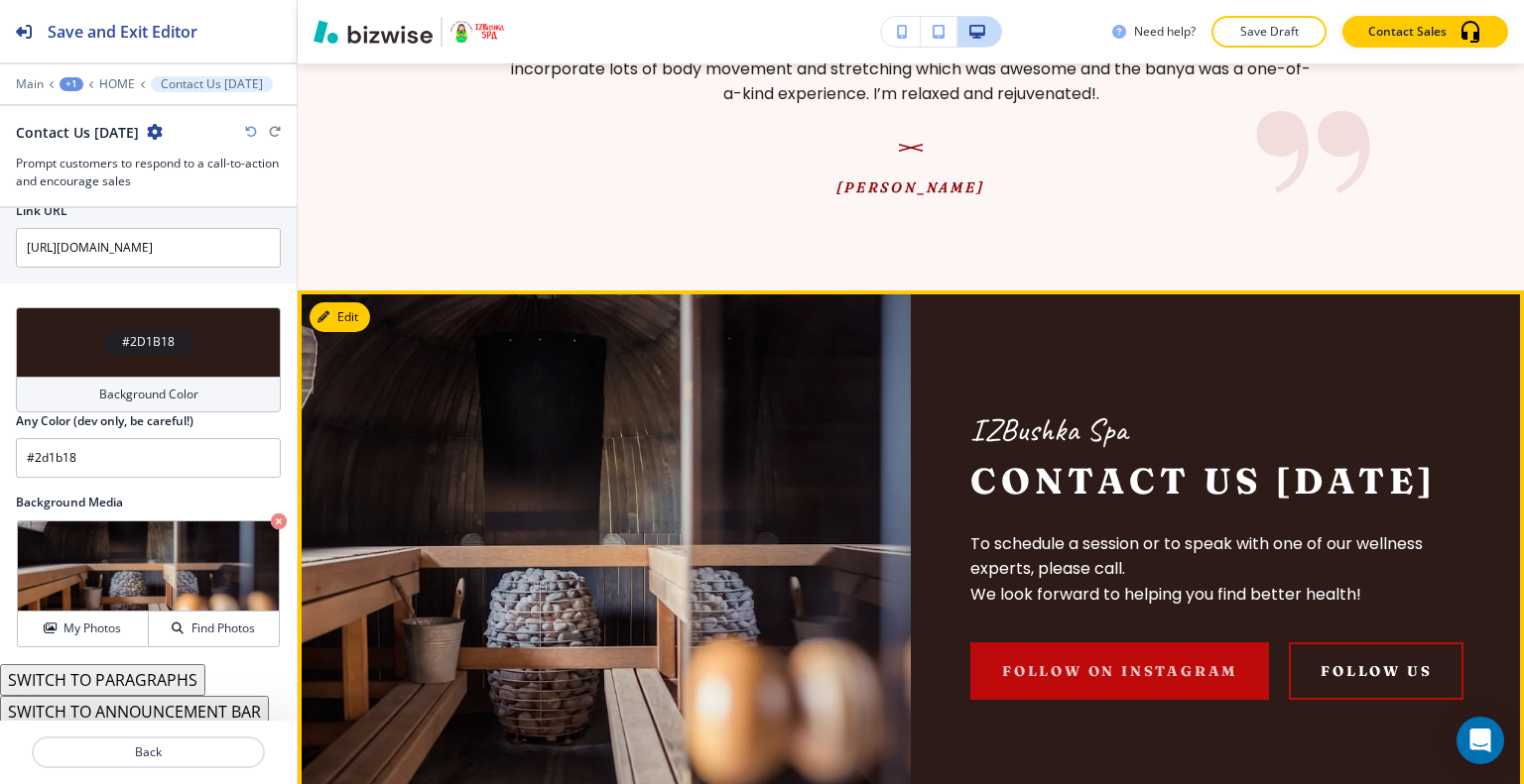
scroll to position [4741, 0]
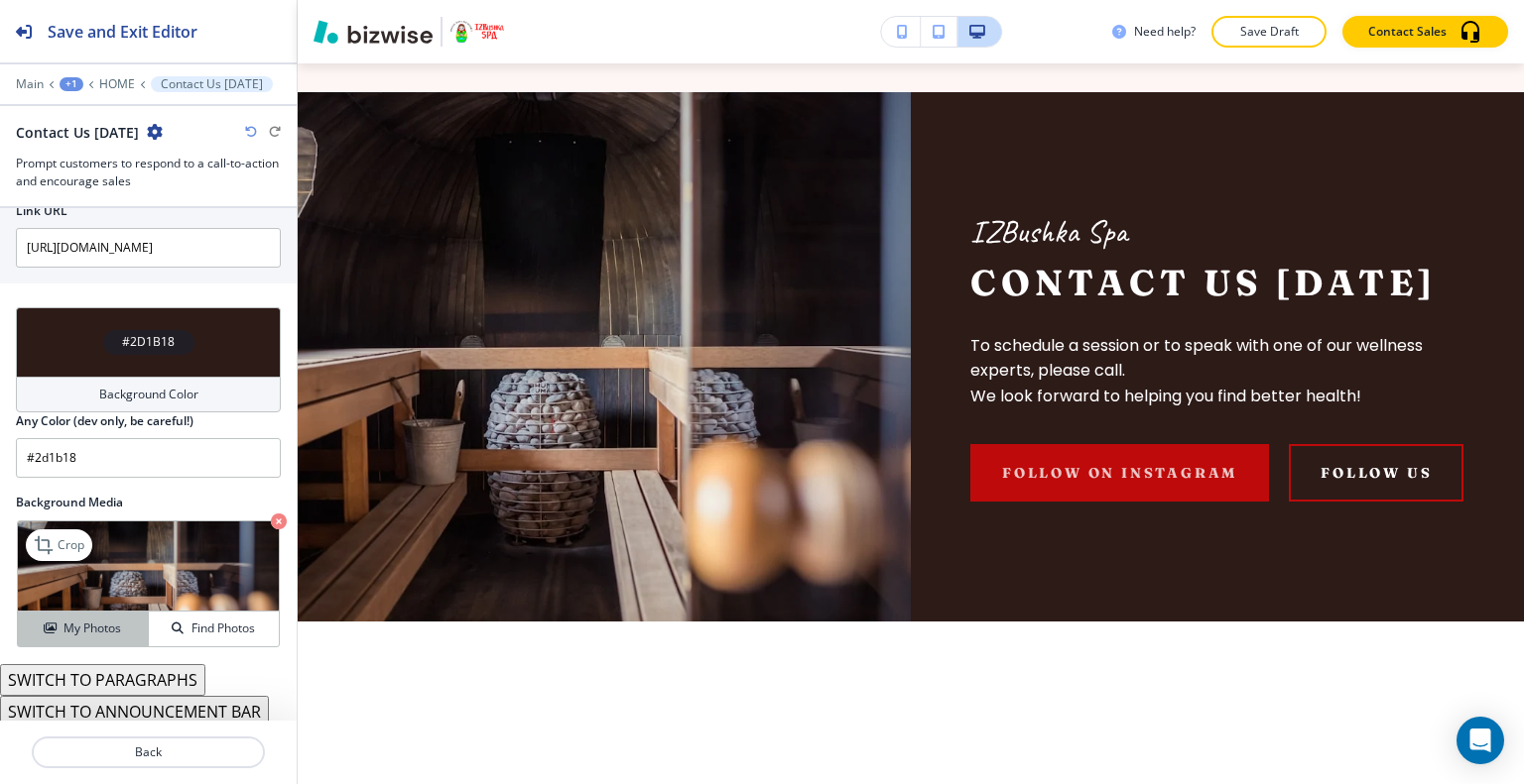
click at [77, 631] on h4 "My Photos" at bounding box center [92, 629] width 58 height 18
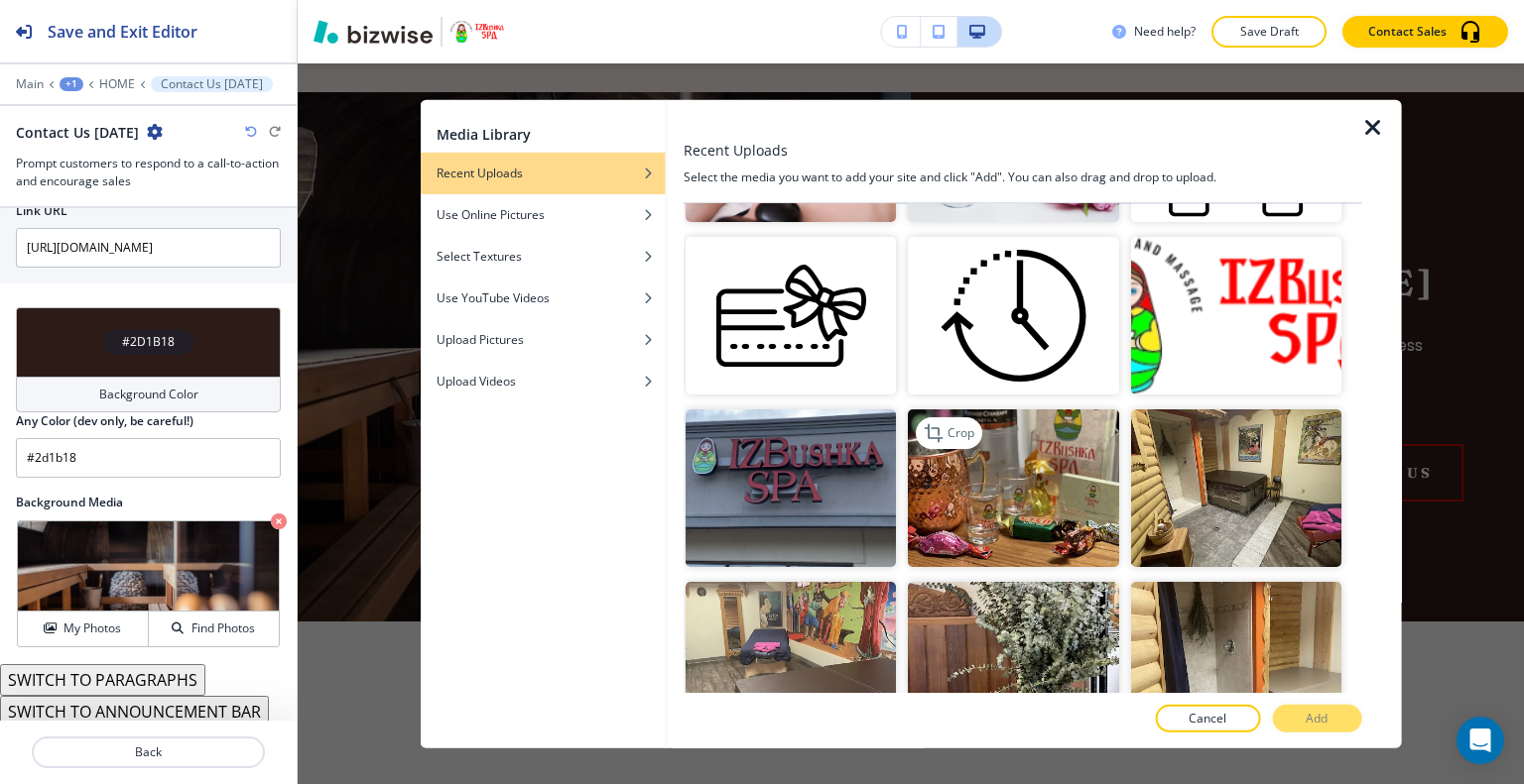
scroll to position [1388, 0]
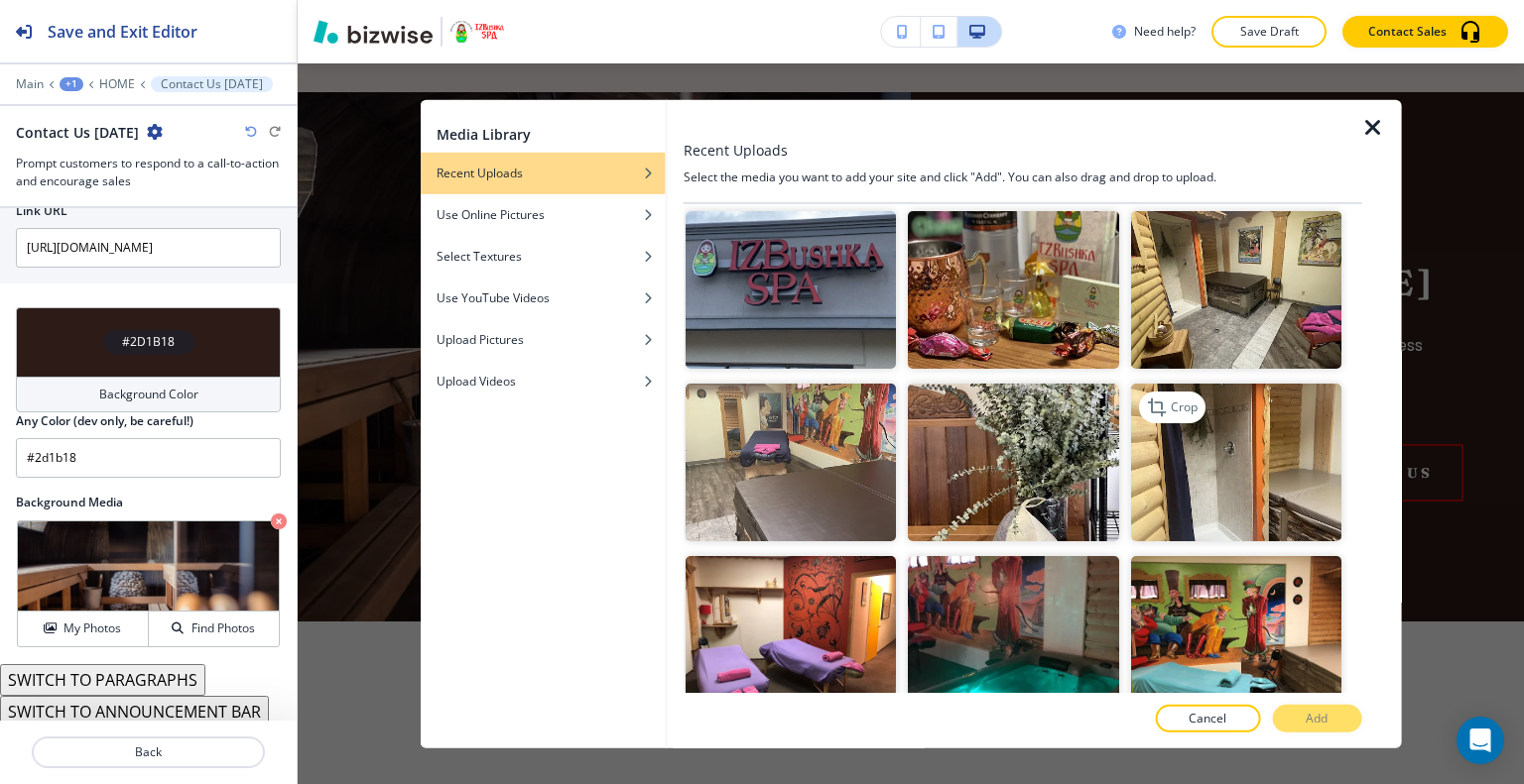
click at [1274, 462] on img "button" at bounding box center [1235, 462] width 211 height 158
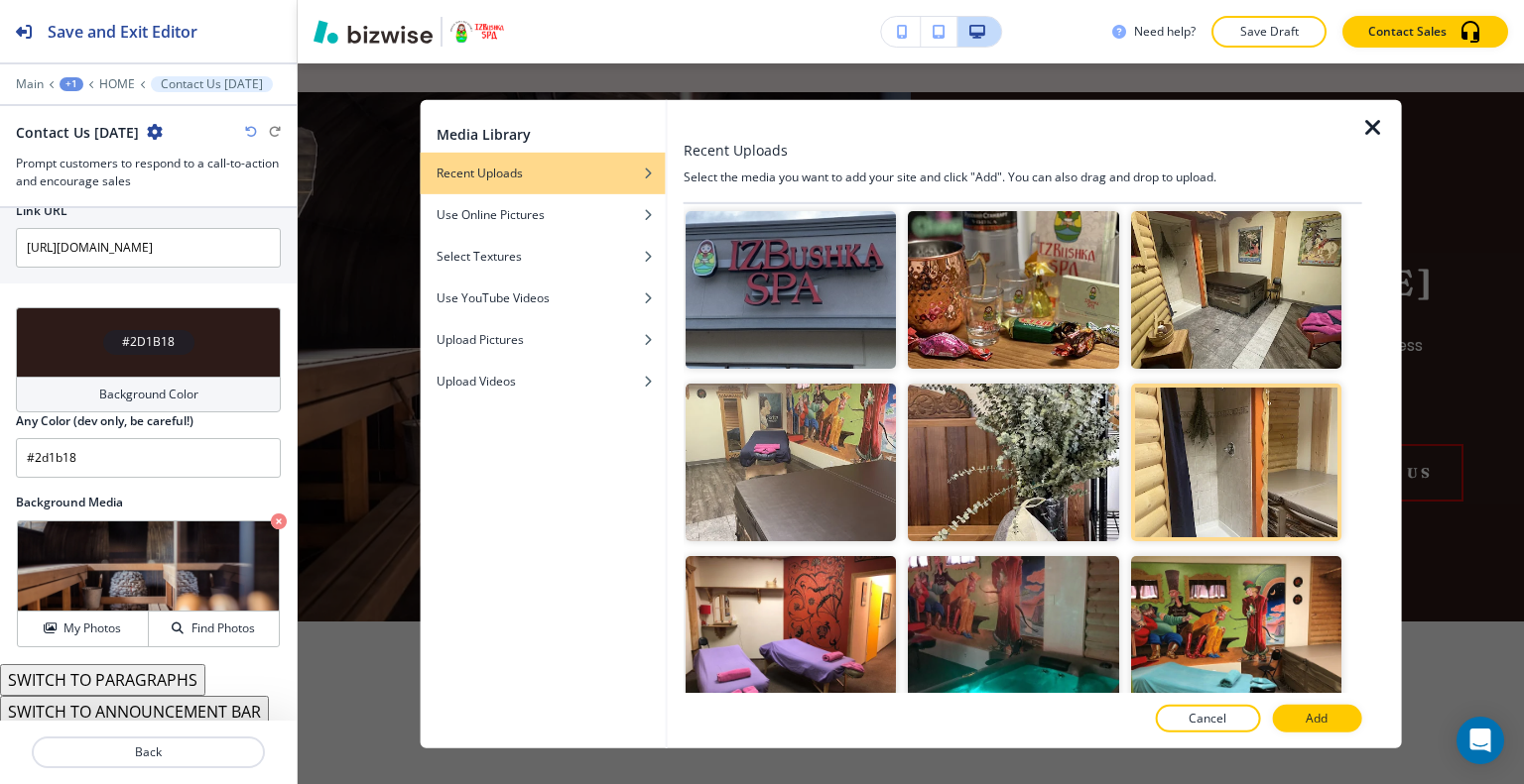
click at [1300, 720] on button "Add" at bounding box center [1316, 718] width 89 height 28
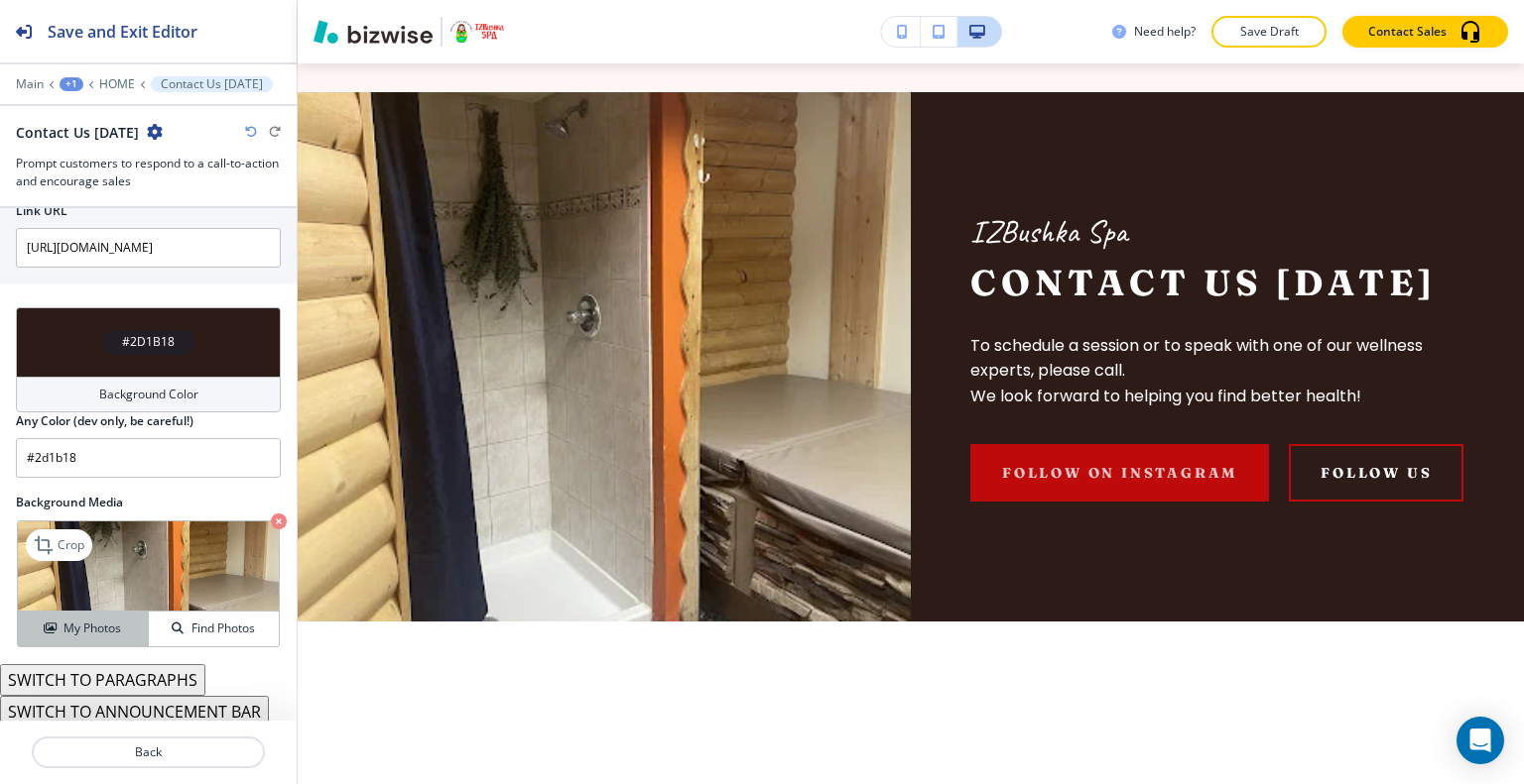
click at [64, 626] on h4 "My Photos" at bounding box center [92, 629] width 58 height 18
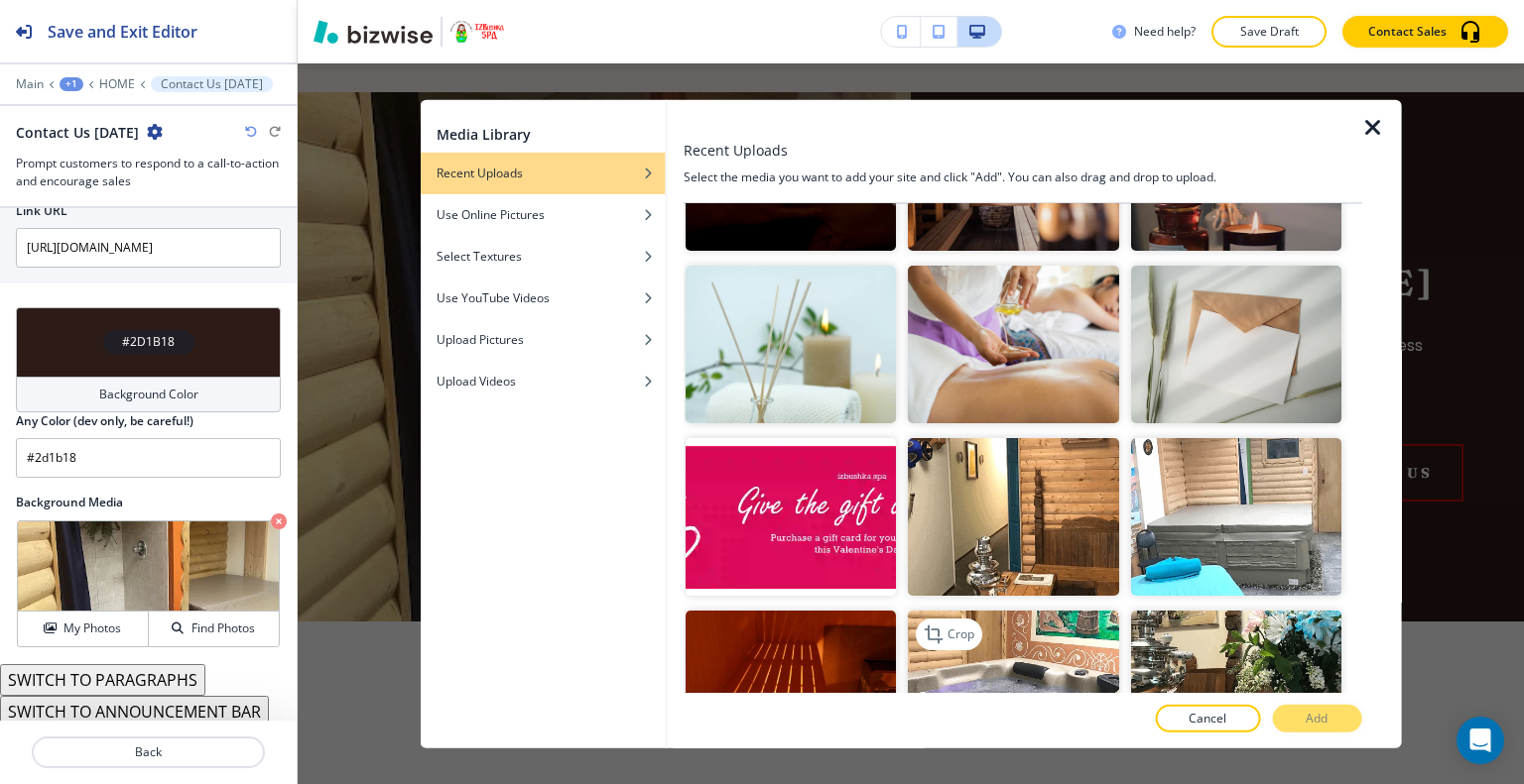
scroll to position [396, 0]
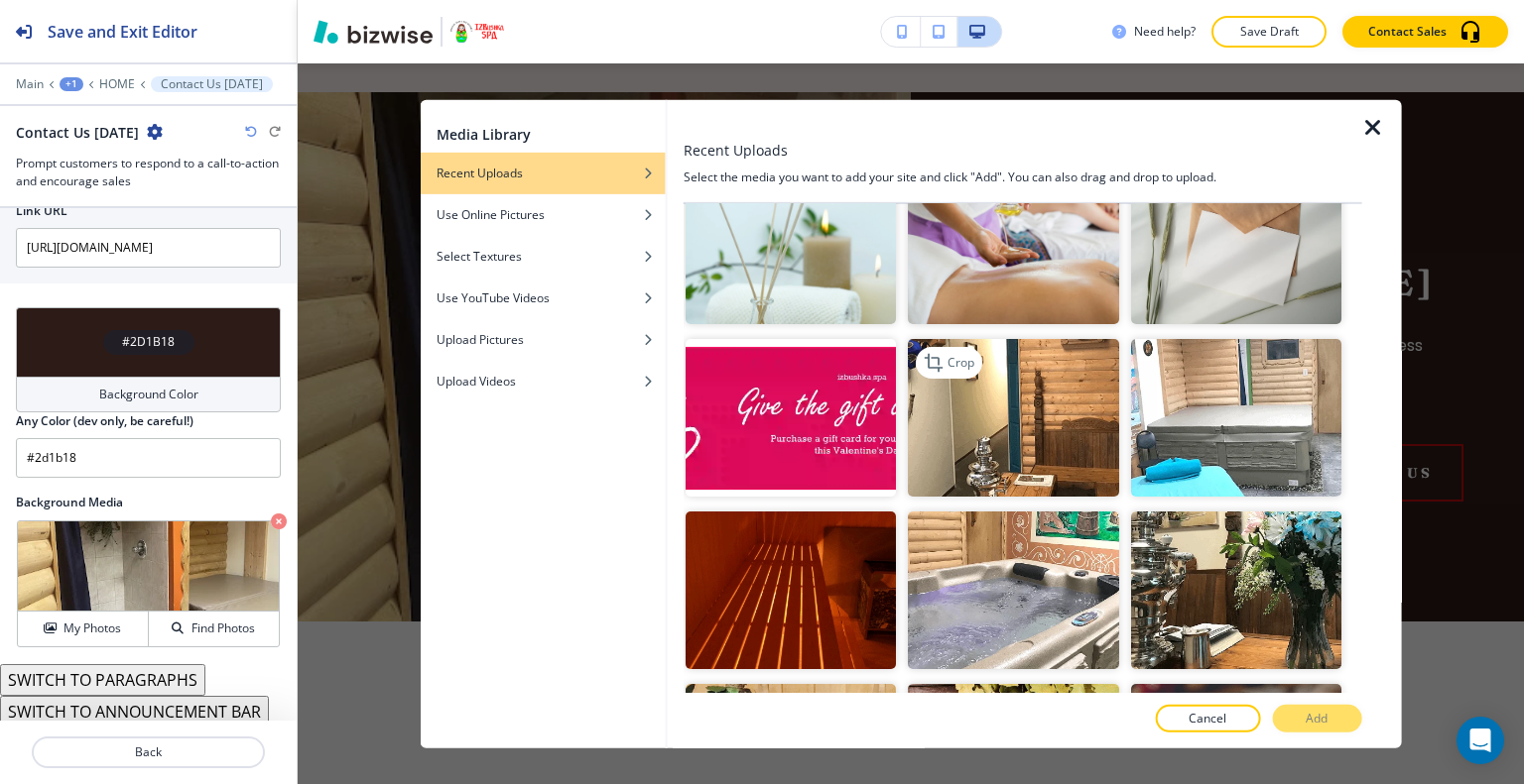
click at [997, 404] on img "button" at bounding box center [1013, 417] width 211 height 158
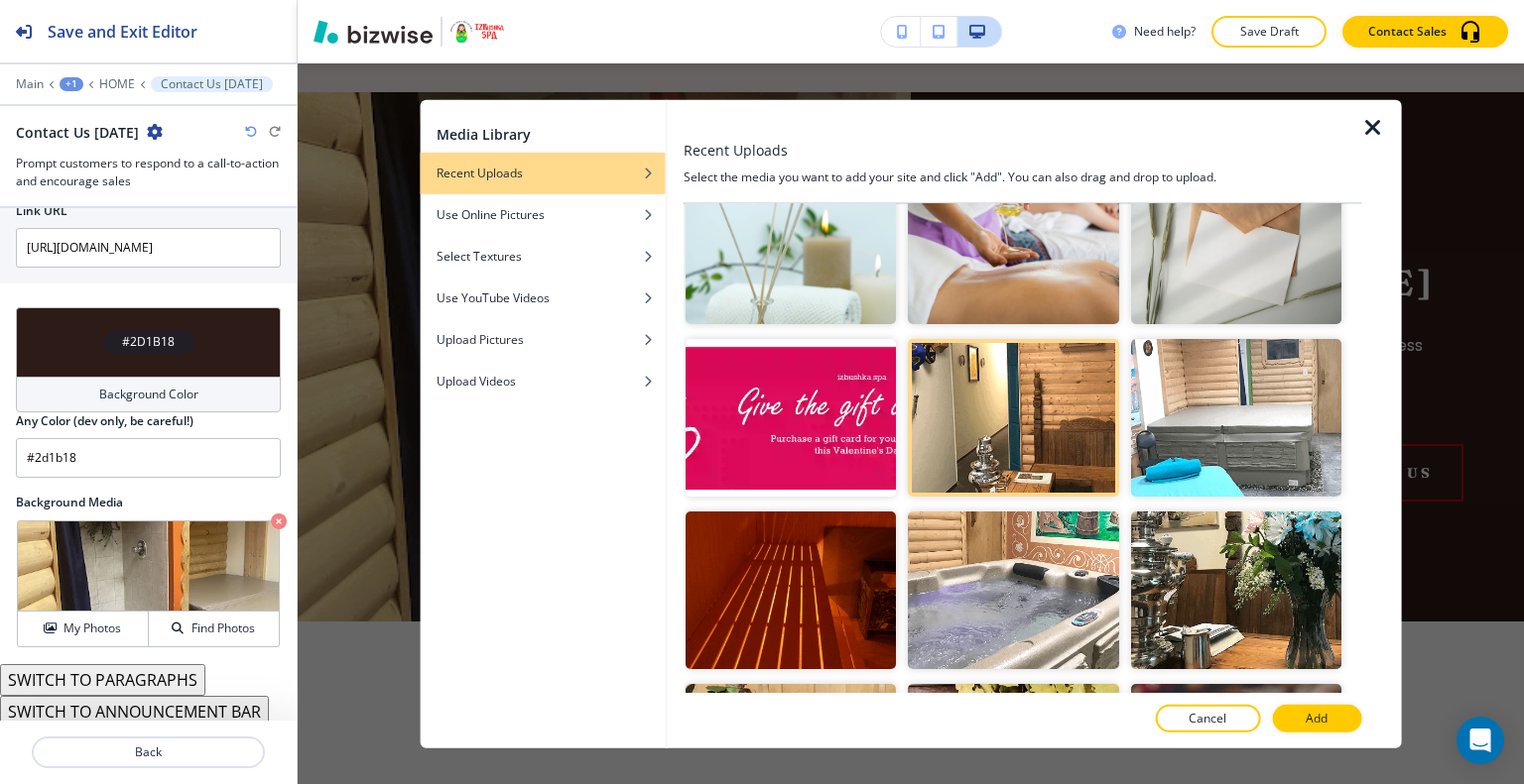
click at [1290, 701] on div at bounding box center [1022, 699] width 678 height 12
click at [1294, 714] on button "Add" at bounding box center [1316, 718] width 89 height 28
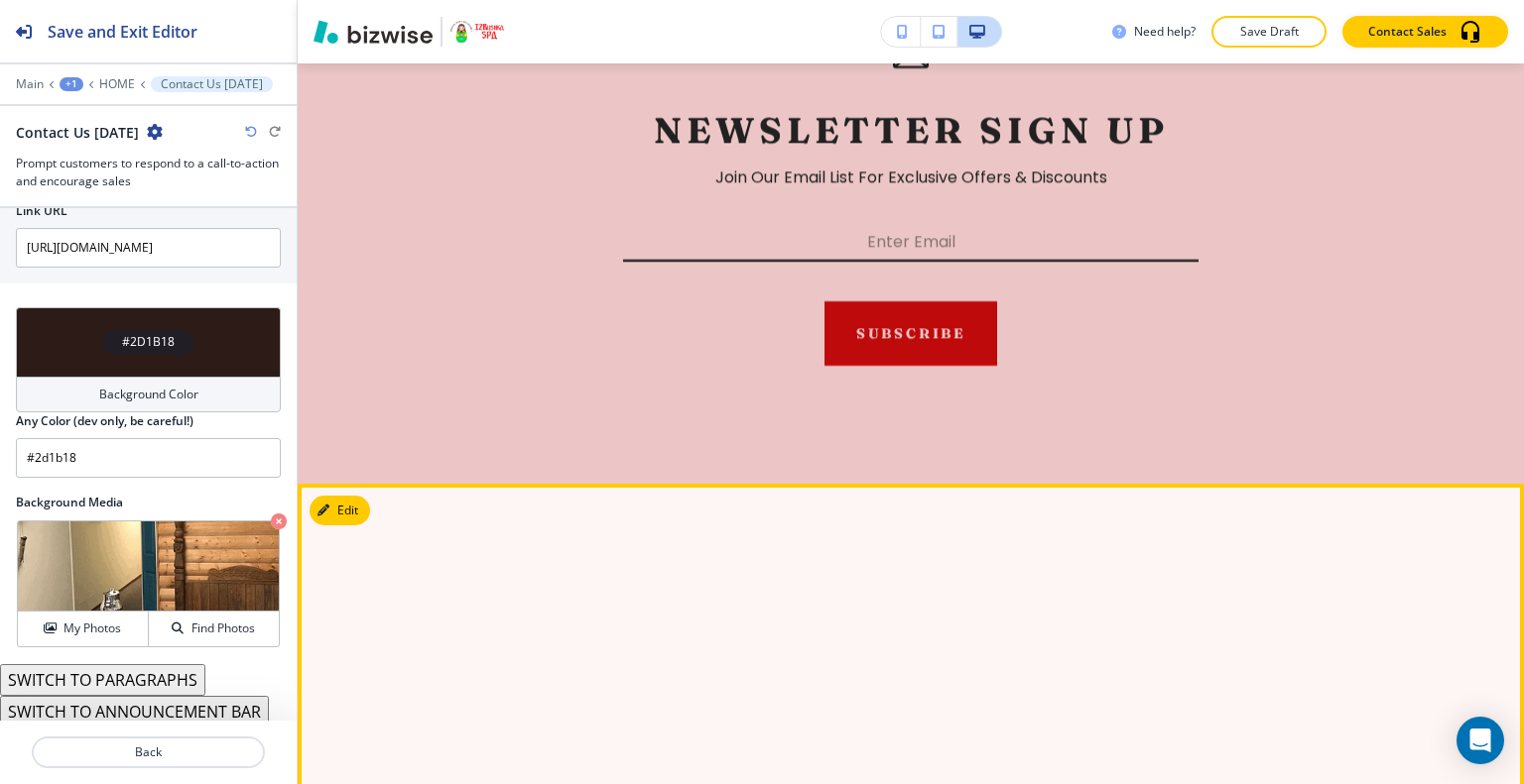
scroll to position [5237, 0]
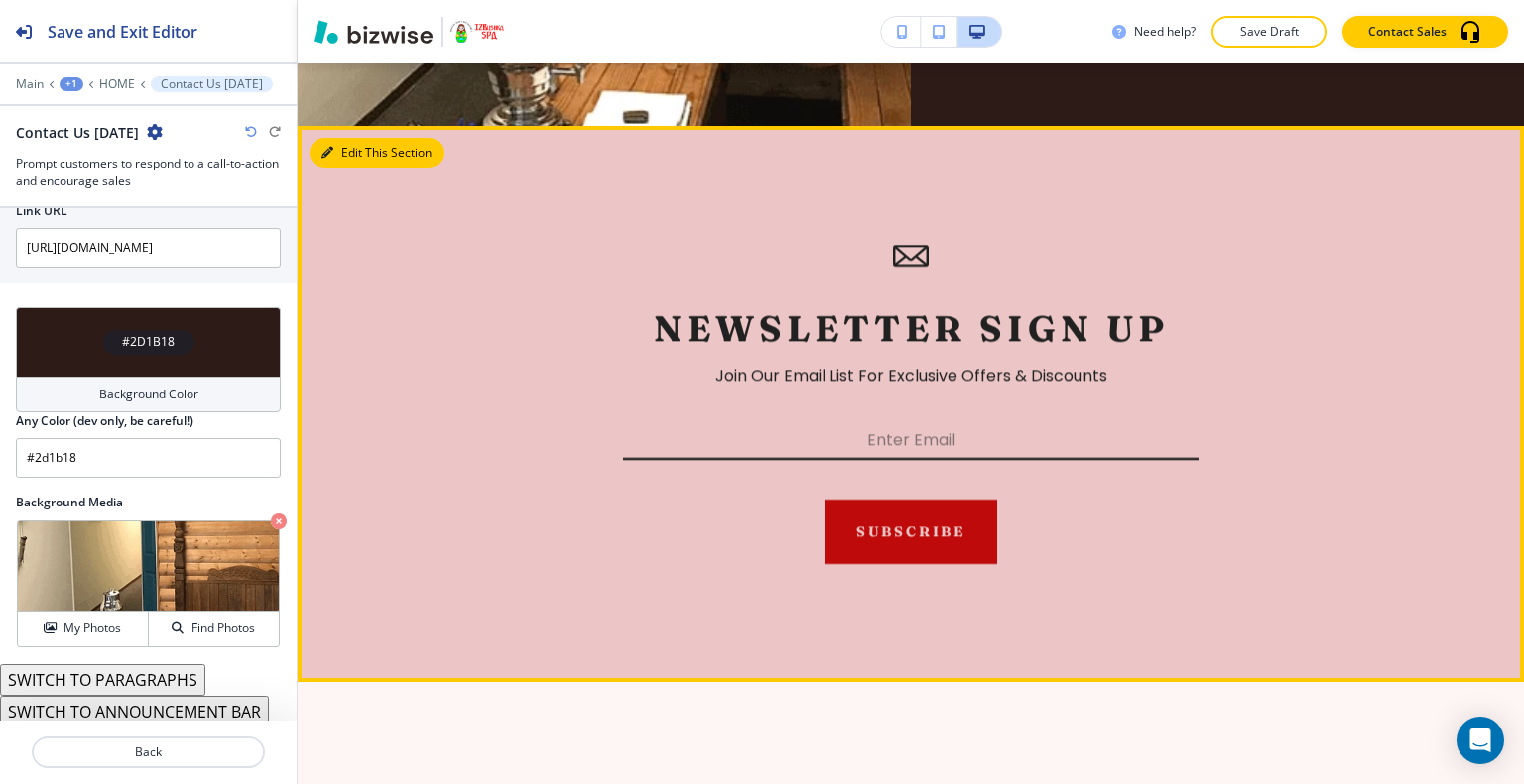
click at [361, 168] on button "Edit This Section" at bounding box center [376, 153] width 134 height 30
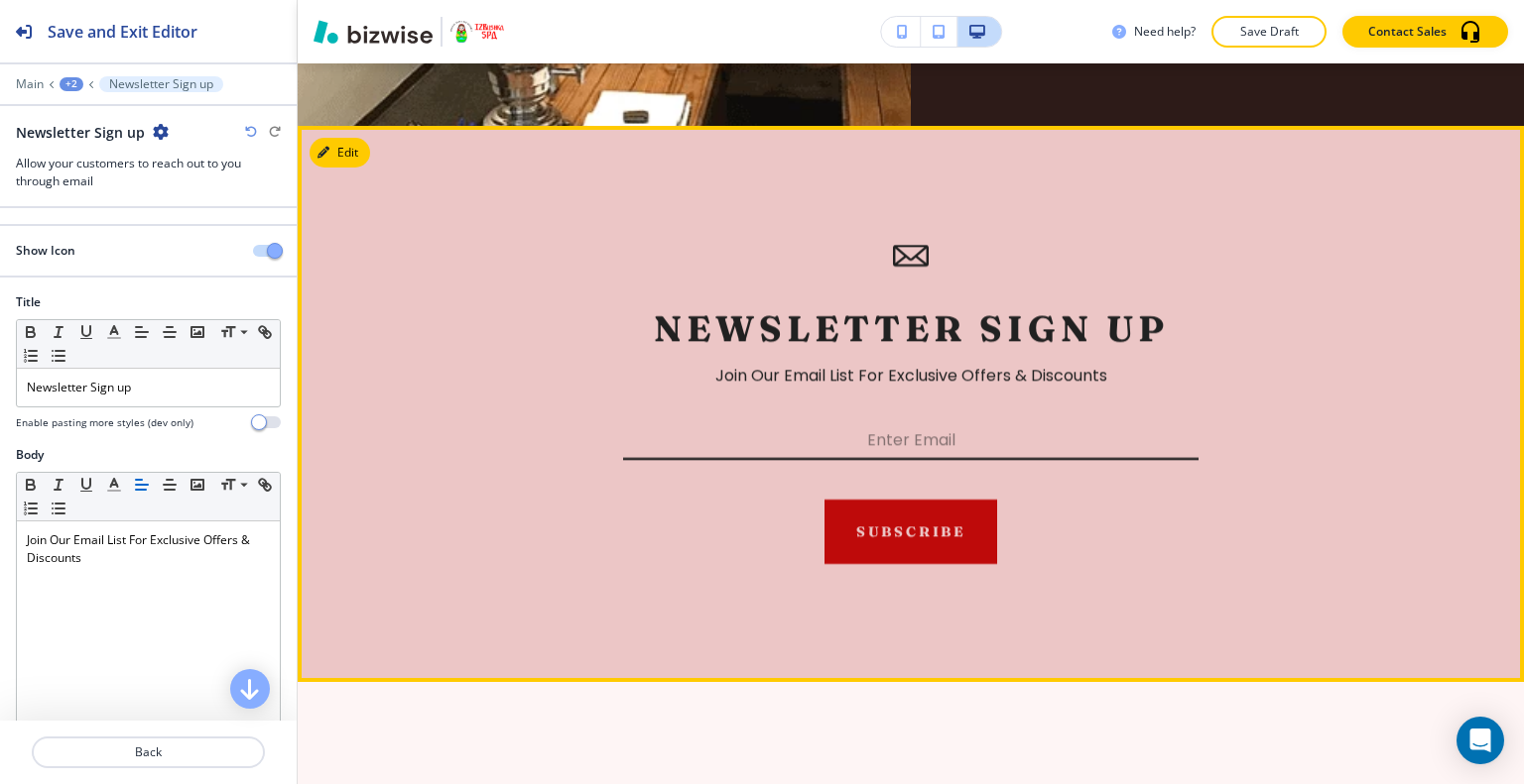
scroll to position [5344, 0]
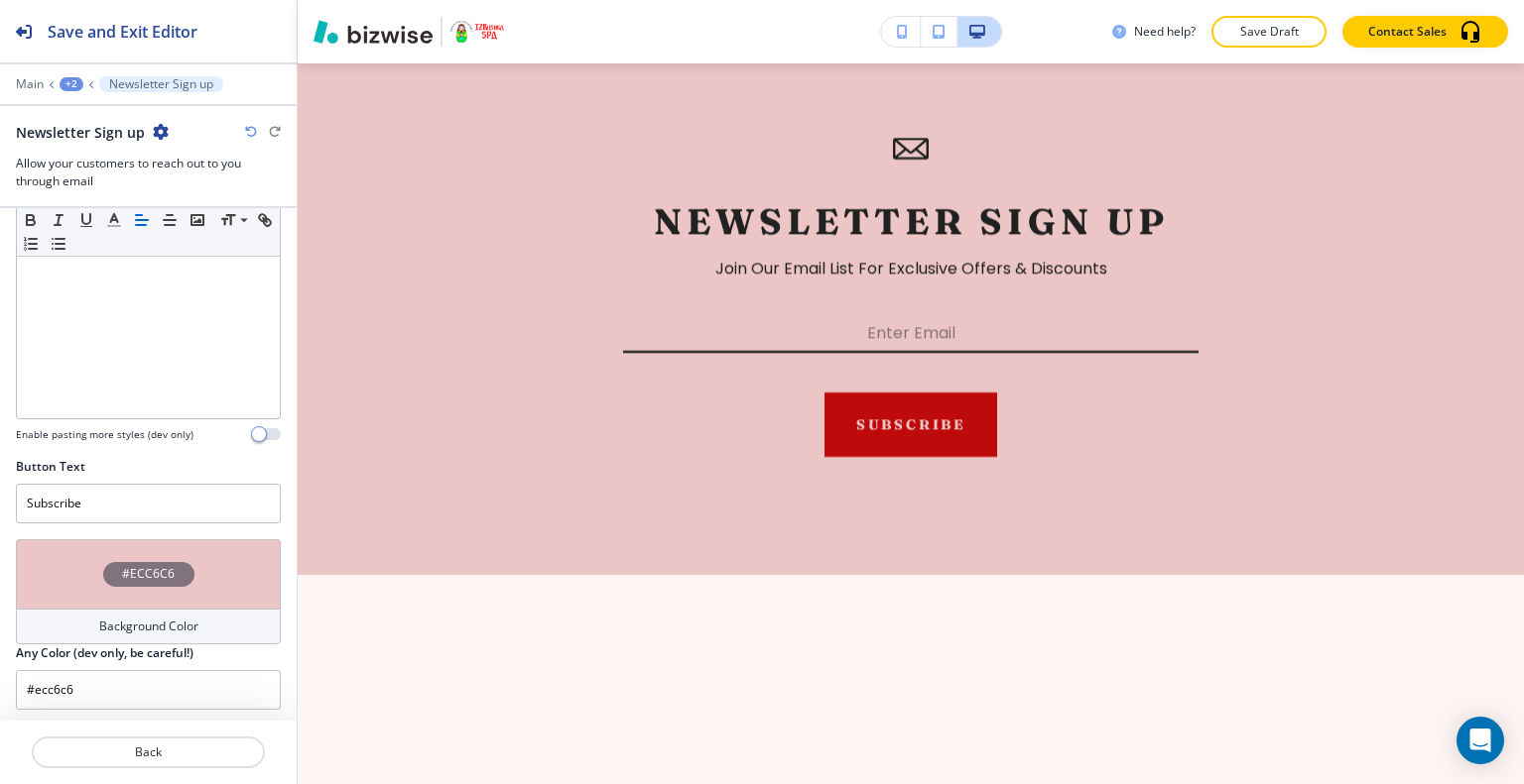
click at [40, 562] on div "#ECC6C6" at bounding box center [148, 574] width 264 height 70
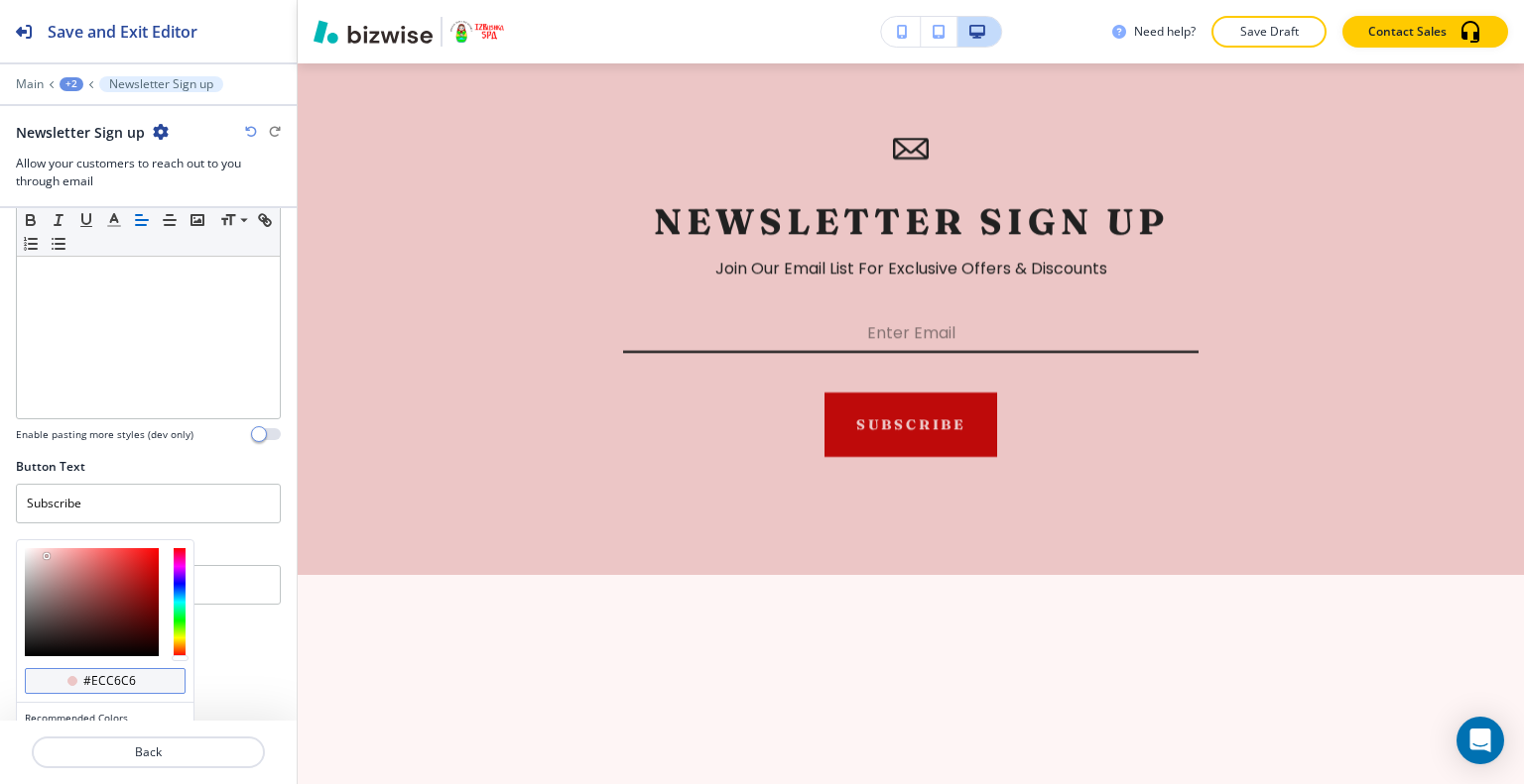
scroll to position [456, 0]
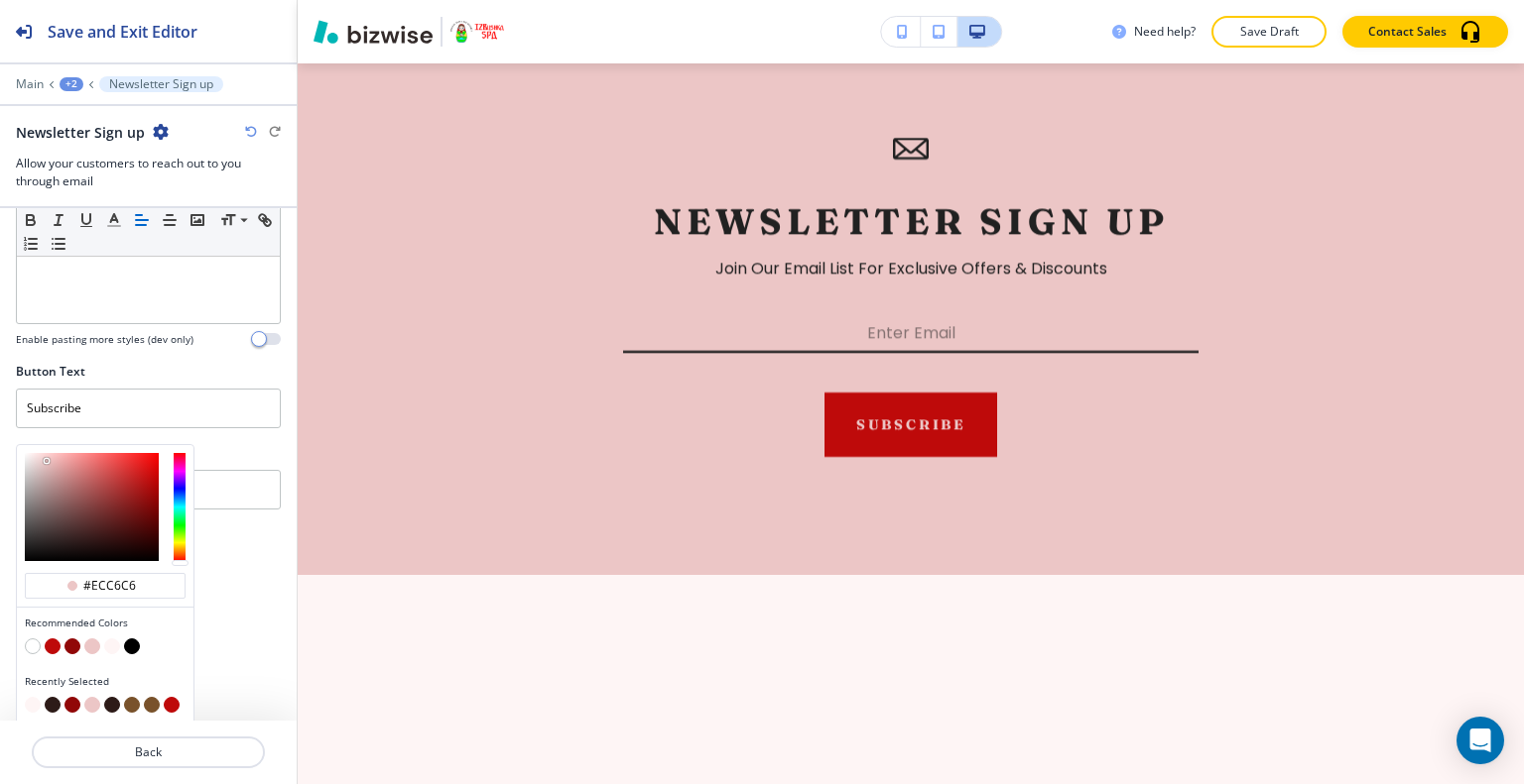
click at [52, 699] on button "button" at bounding box center [53, 705] width 16 height 16
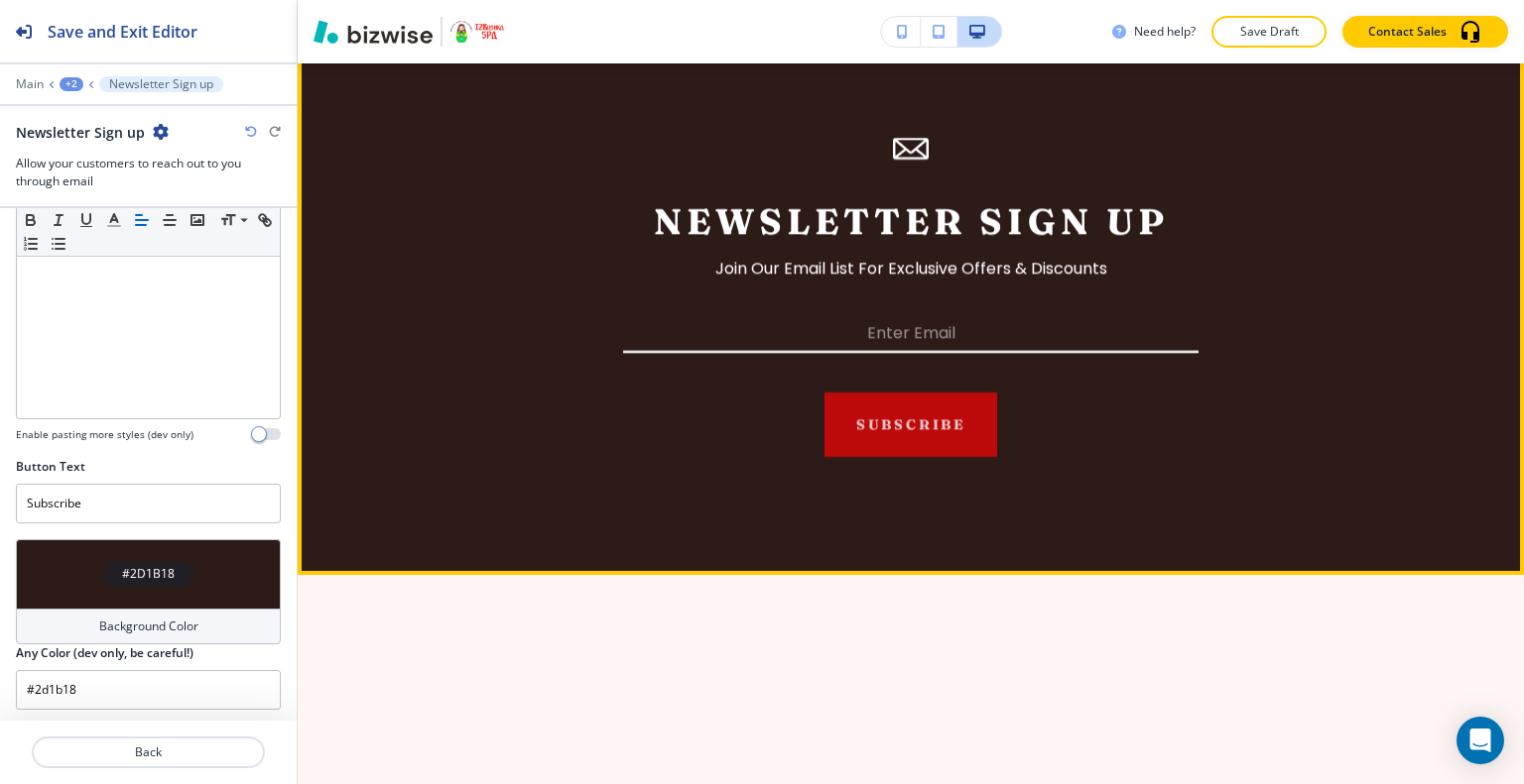
scroll to position [5047, 0]
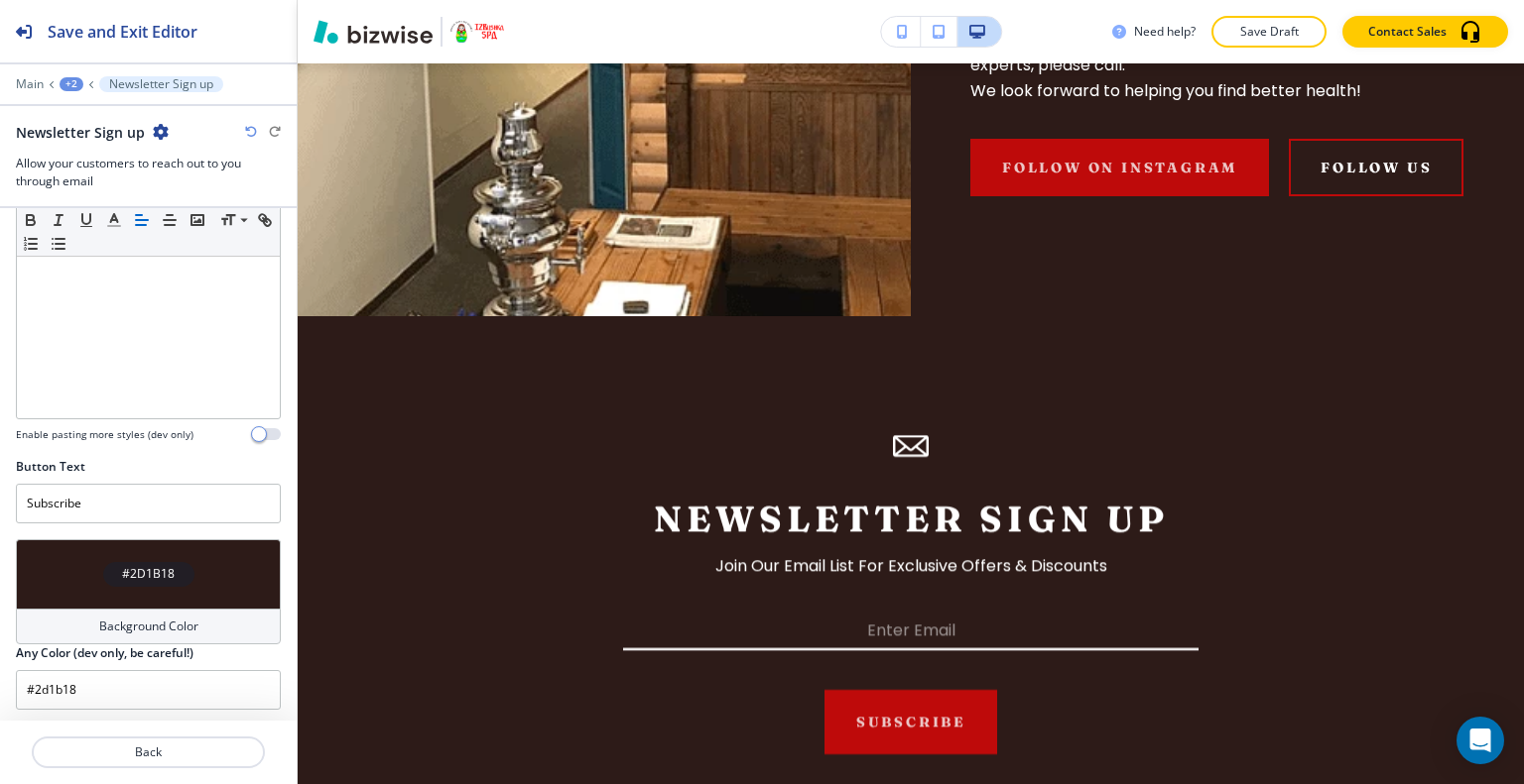
click at [83, 567] on div "#2D1B18" at bounding box center [148, 574] width 264 height 70
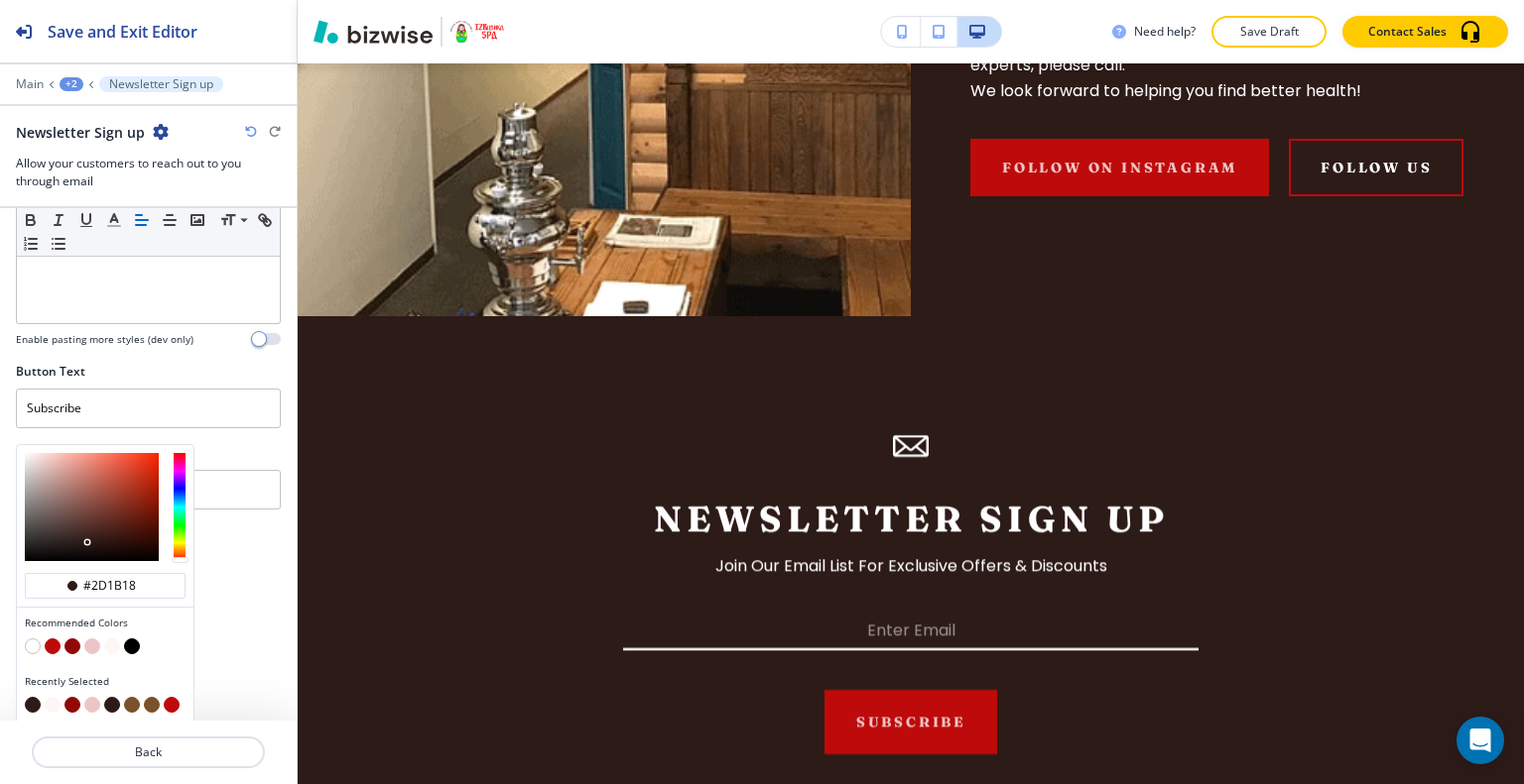
click at [73, 639] on button "button" at bounding box center [73, 647] width 16 height 16
type input "#910808"
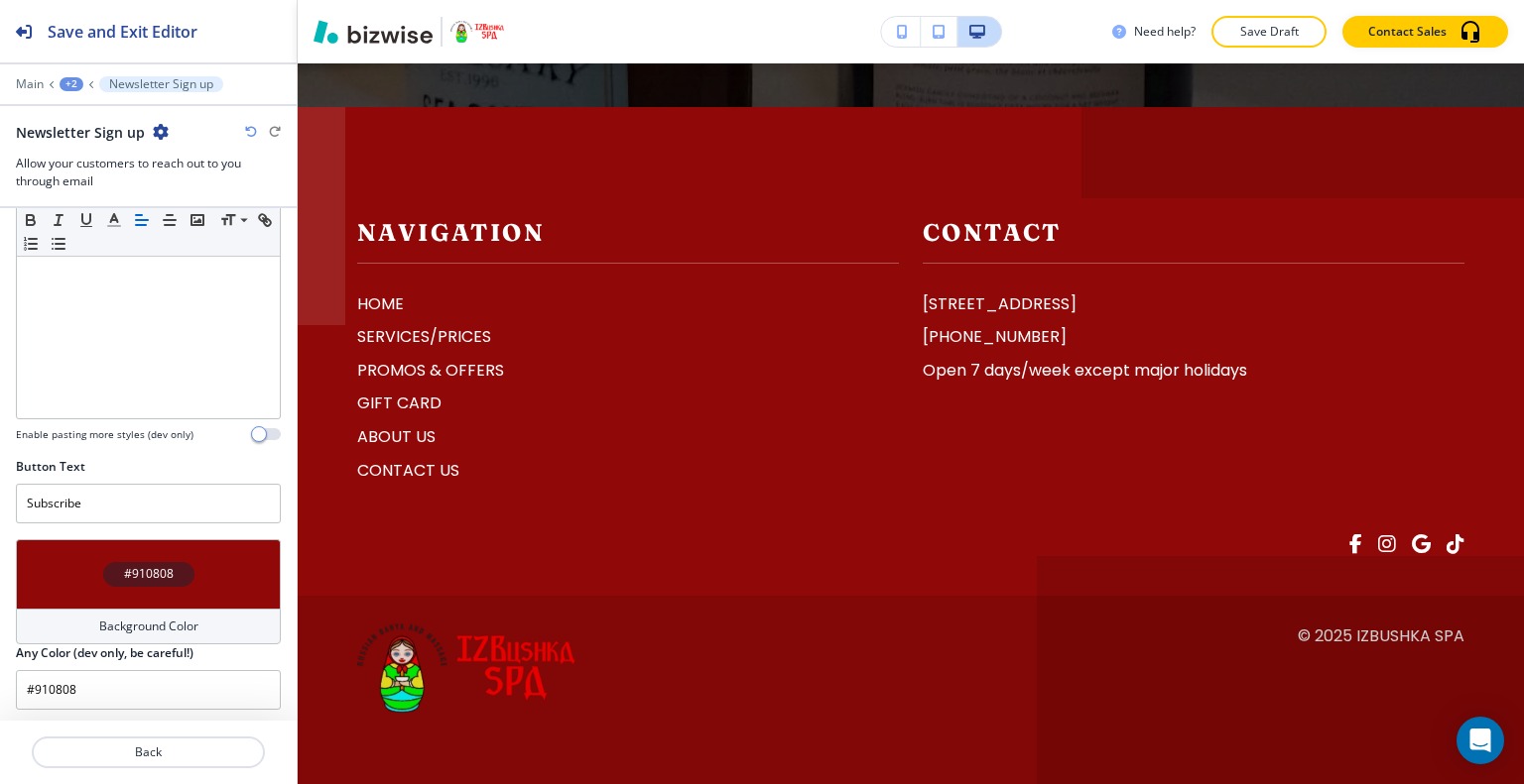
scroll to position [0, 0]
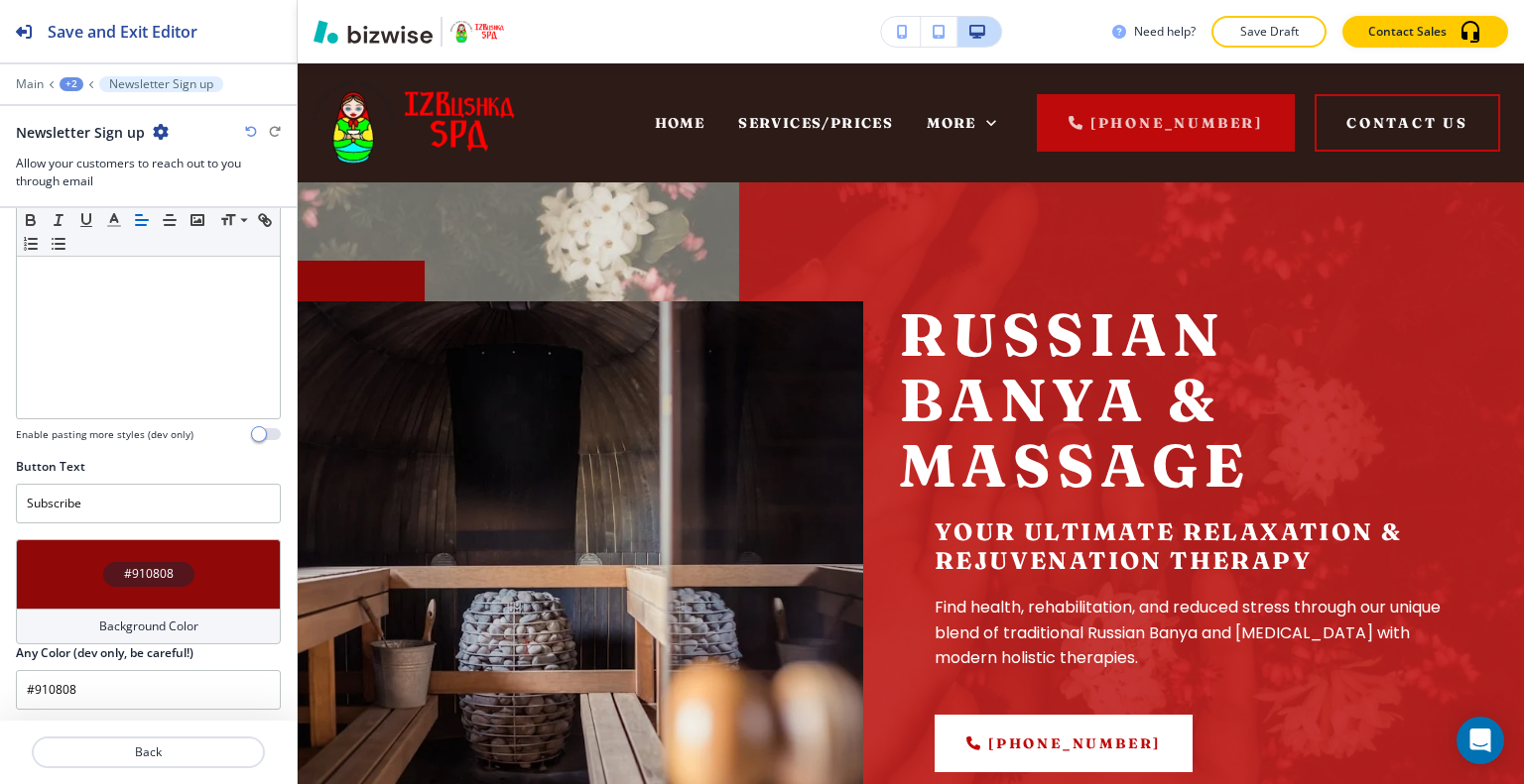
click at [1280, 63] on div "Need help? Save Draft Contact Sales" at bounding box center [910, 32] width 1226 height 64
click at [1285, 43] on button "Save Draft" at bounding box center [1269, 32] width 115 height 32
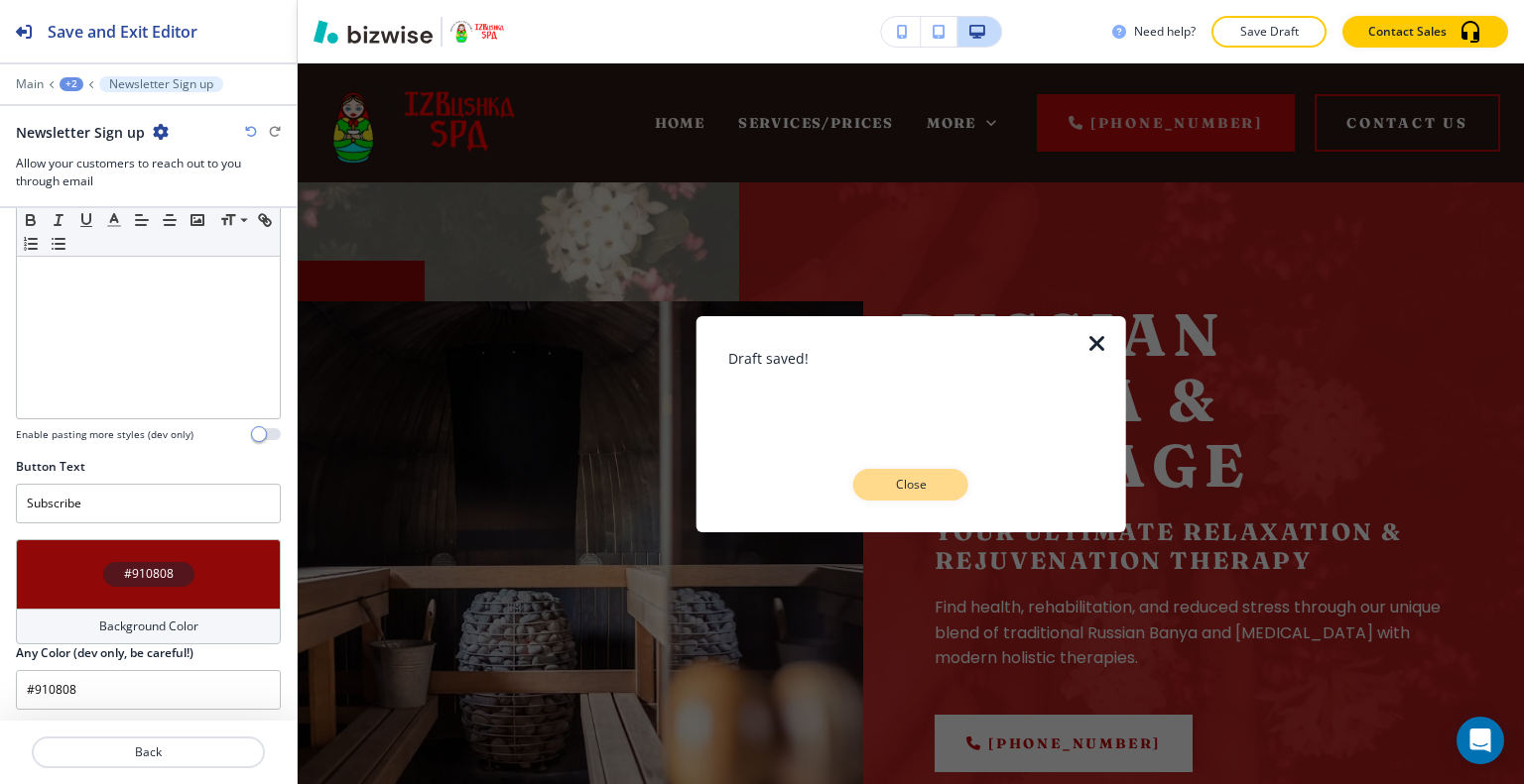
click at [940, 491] on p "Close" at bounding box center [911, 485] width 64 height 18
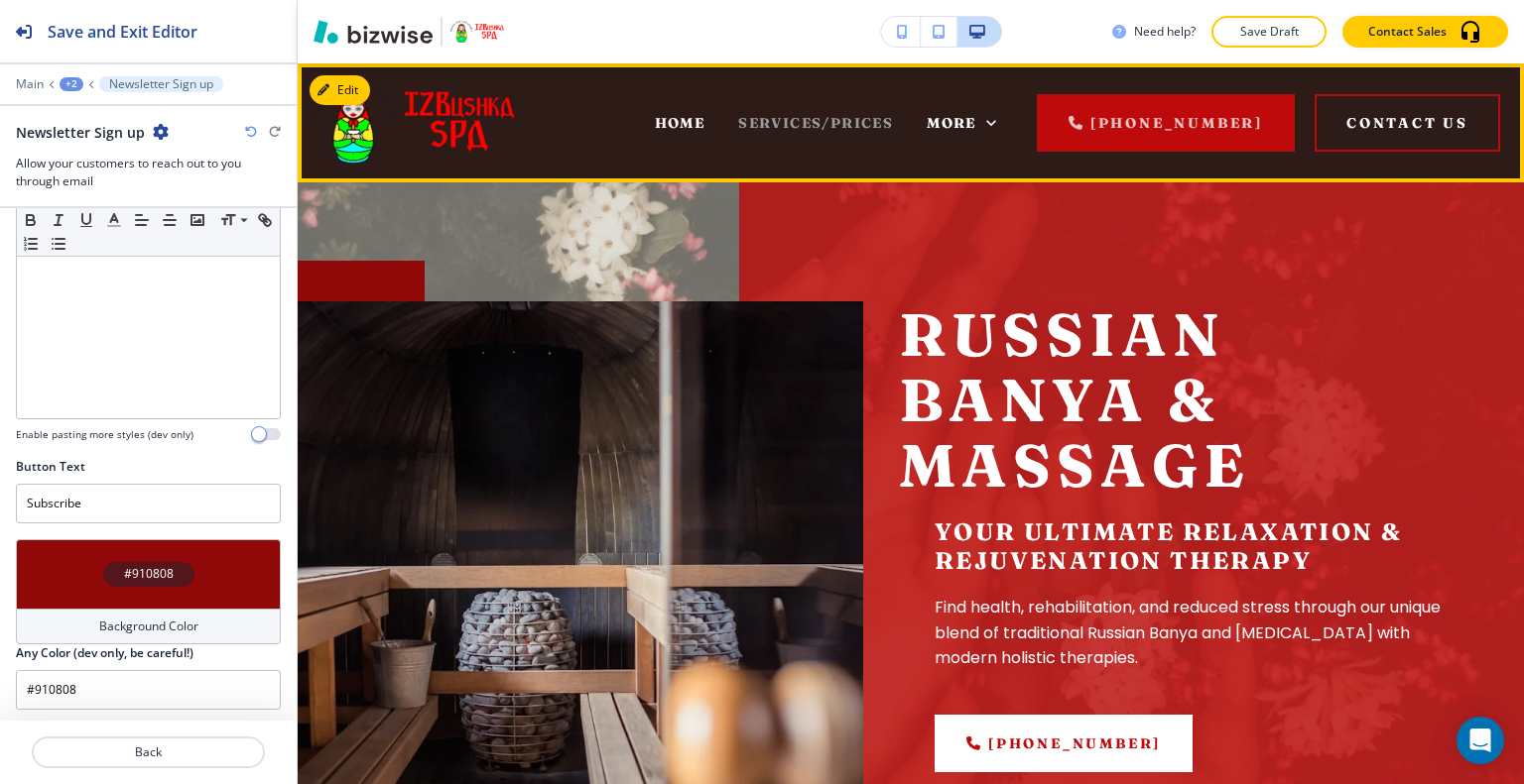
click at [838, 120] on span "SERVICES/PRICES" at bounding box center [815, 123] width 155 height 18
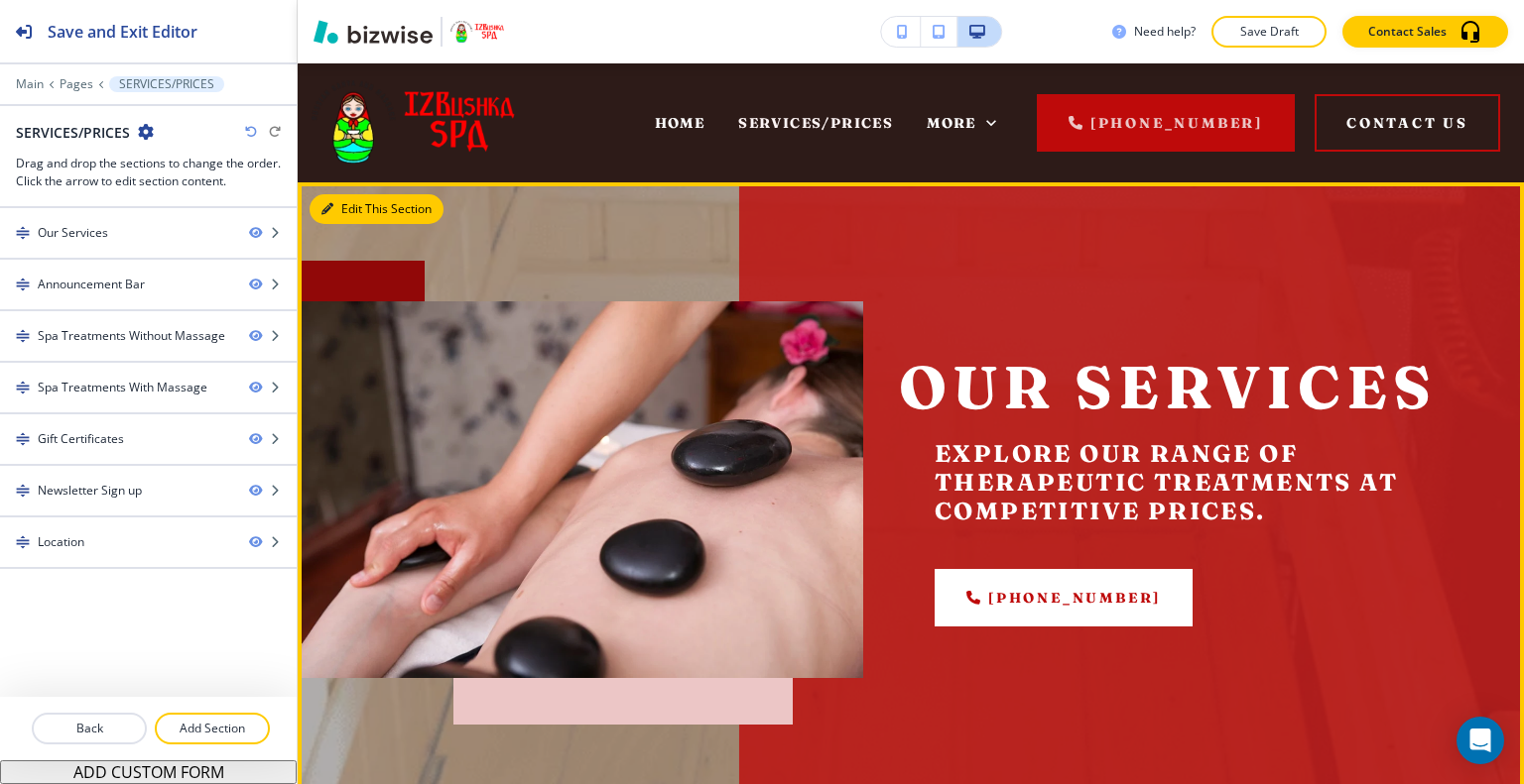
click at [358, 215] on button "Edit This Section" at bounding box center [376, 210] width 134 height 30
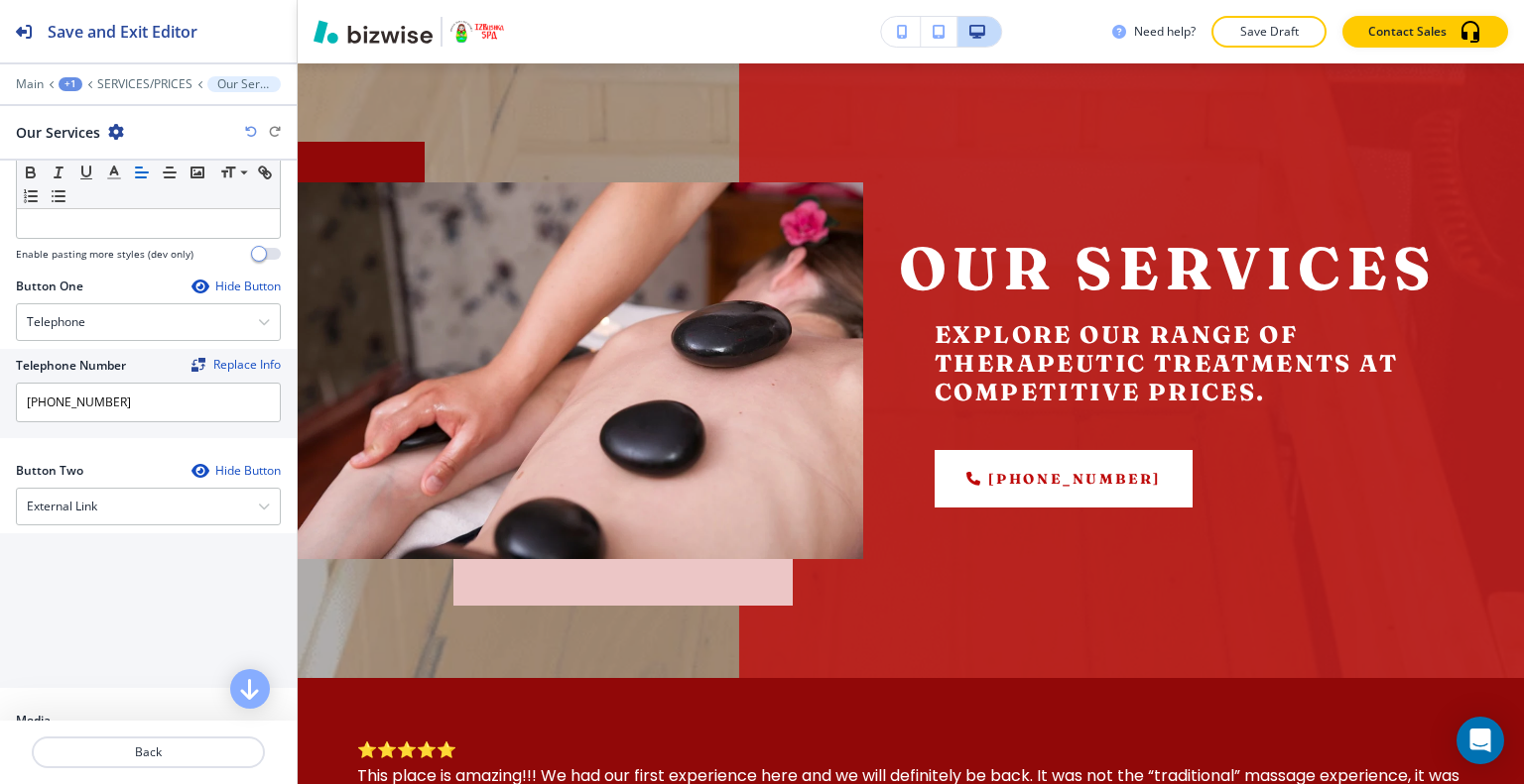
scroll to position [992, 0]
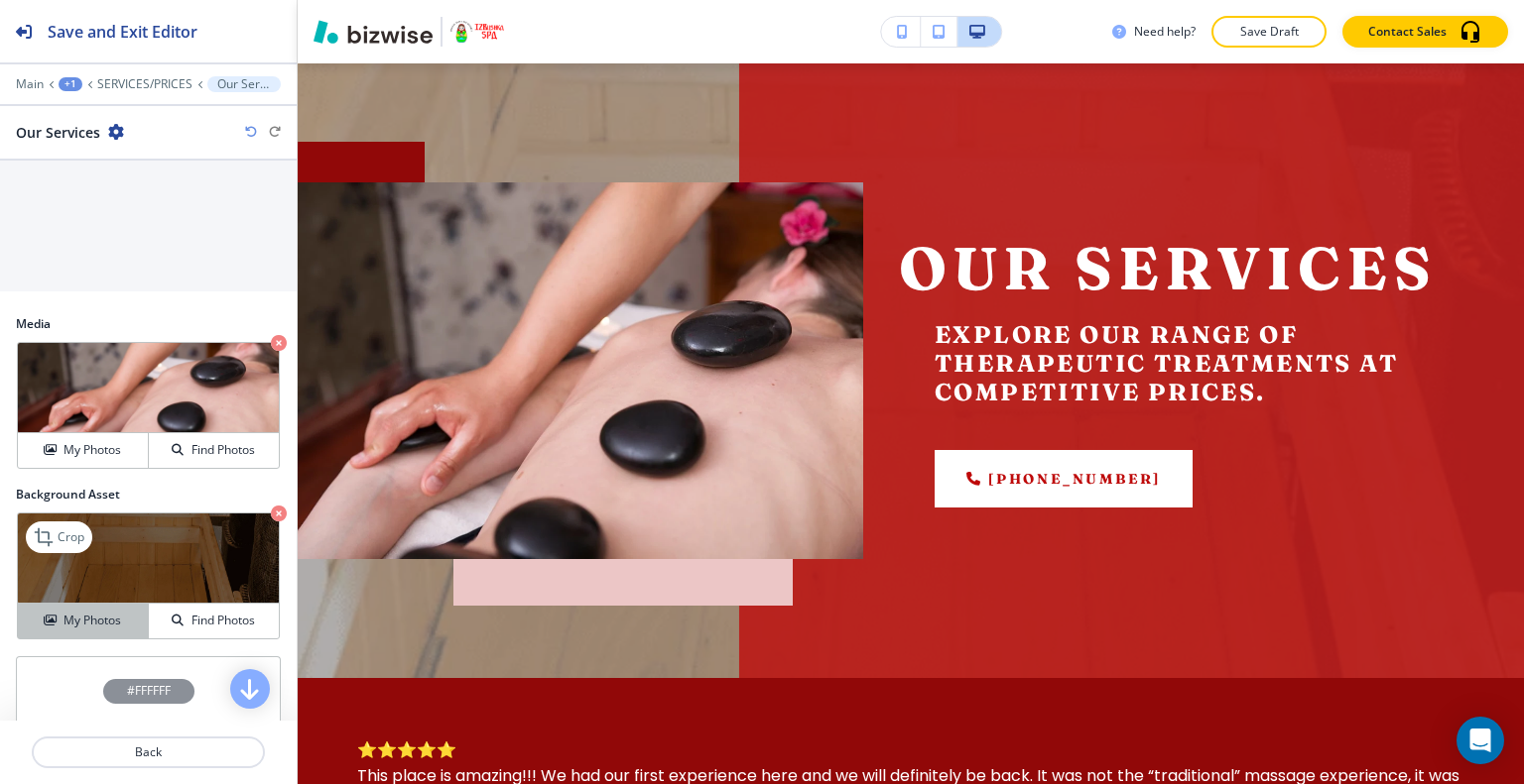
click at [86, 624] on h4 "My Photos" at bounding box center [92, 621] width 58 height 18
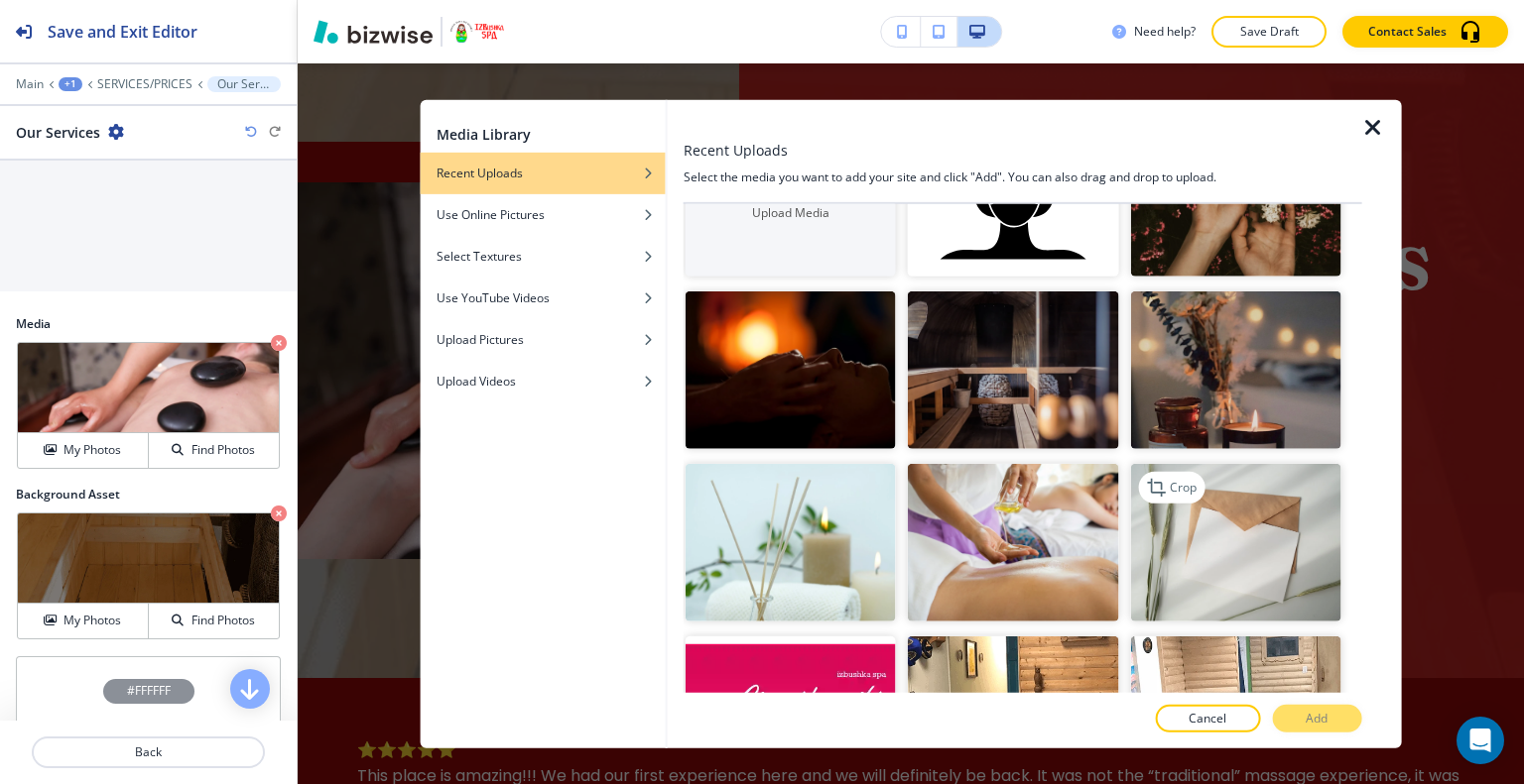
scroll to position [0, 0]
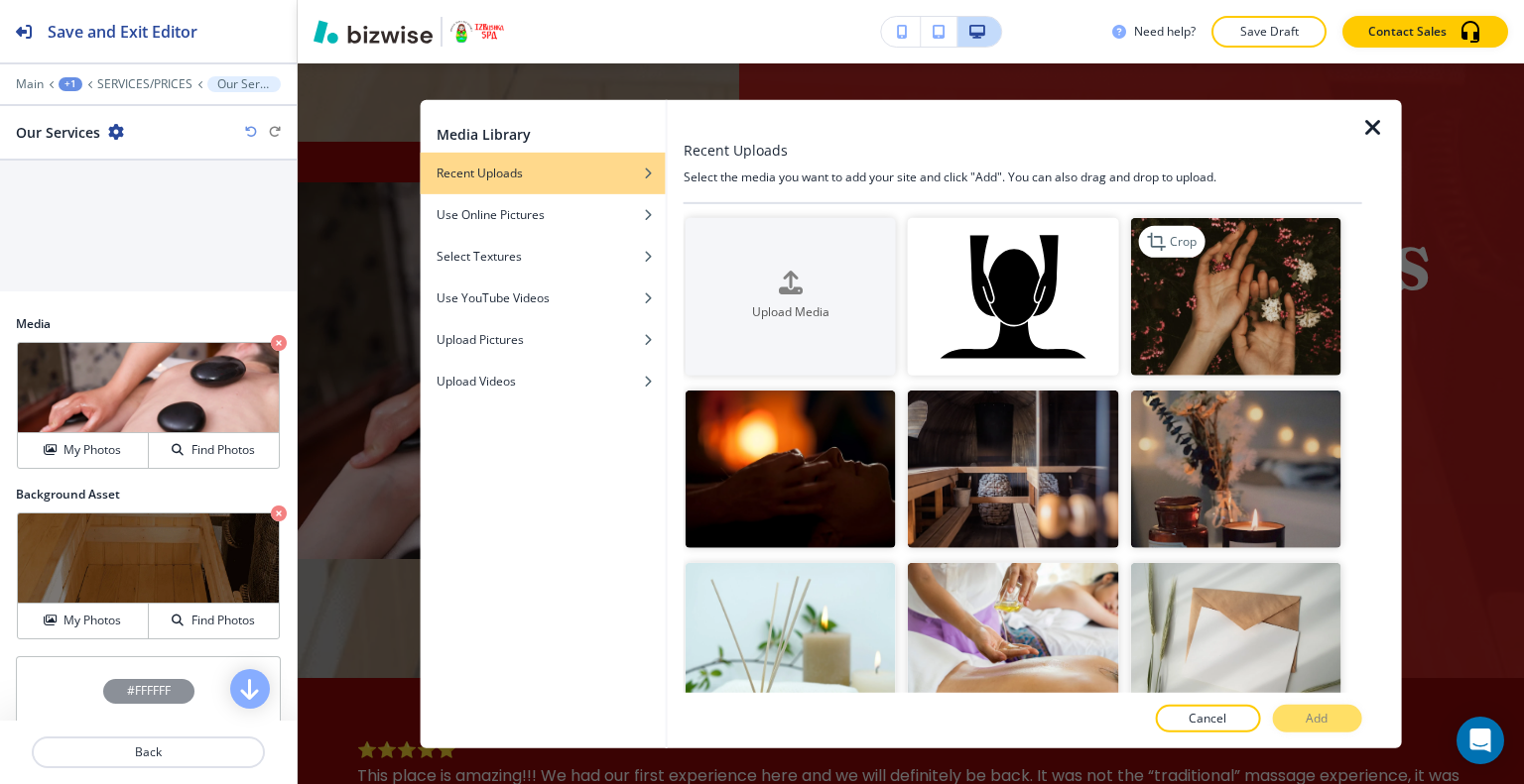
click at [1183, 315] on img "button" at bounding box center [1235, 296] width 211 height 158
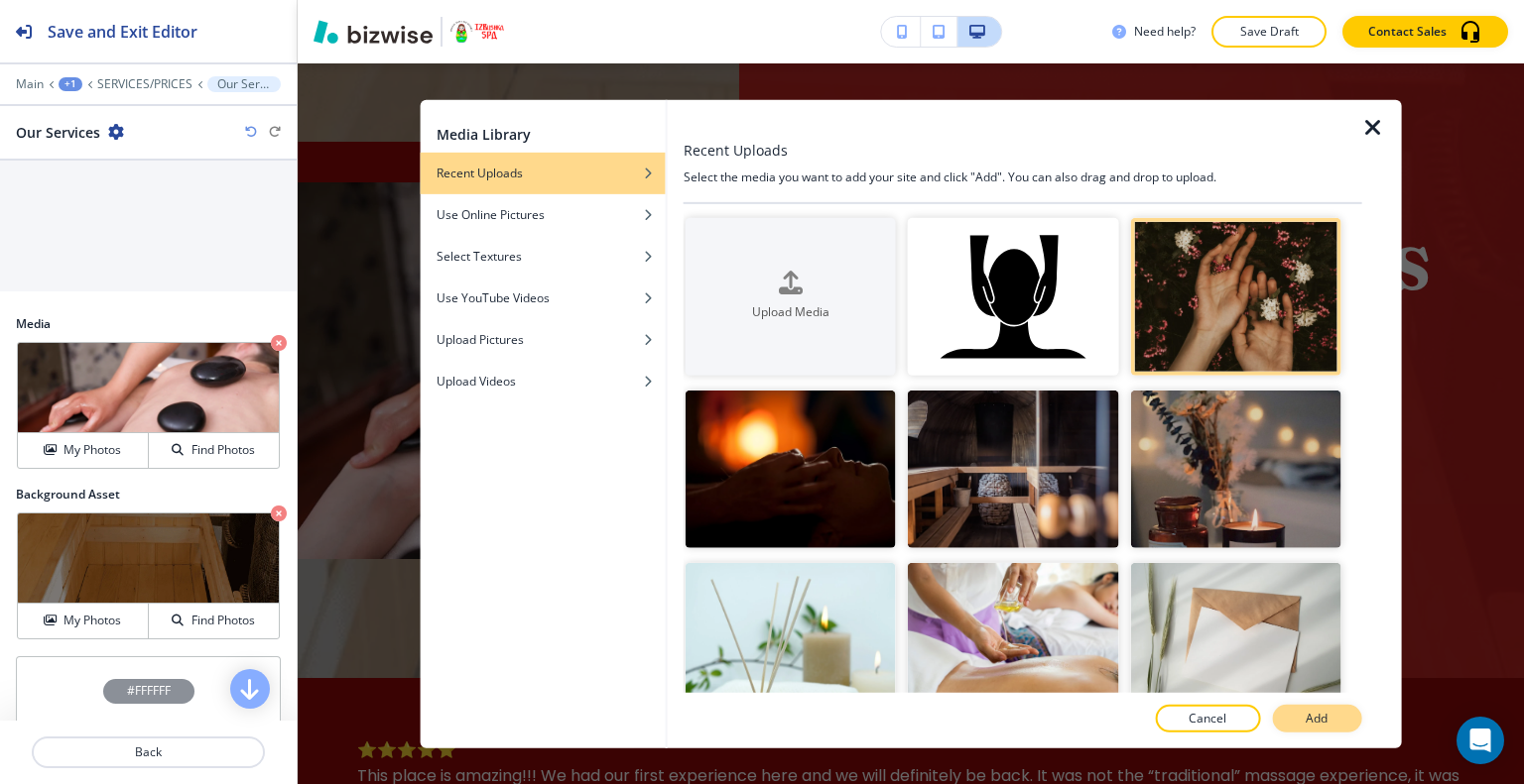
click at [1317, 721] on p "Add" at bounding box center [1316, 718] width 22 height 18
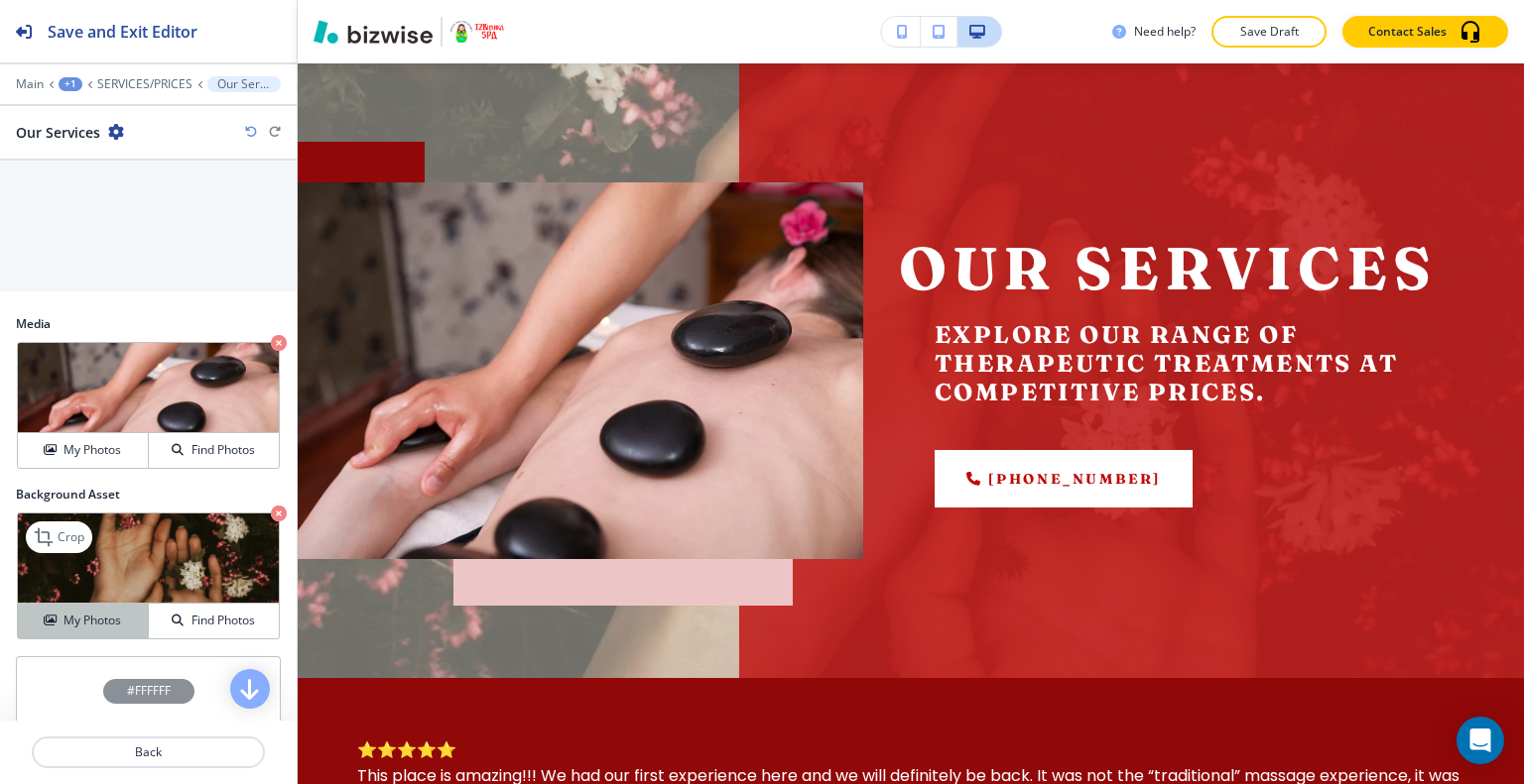
click at [103, 614] on h4 "My Photos" at bounding box center [92, 621] width 58 height 18
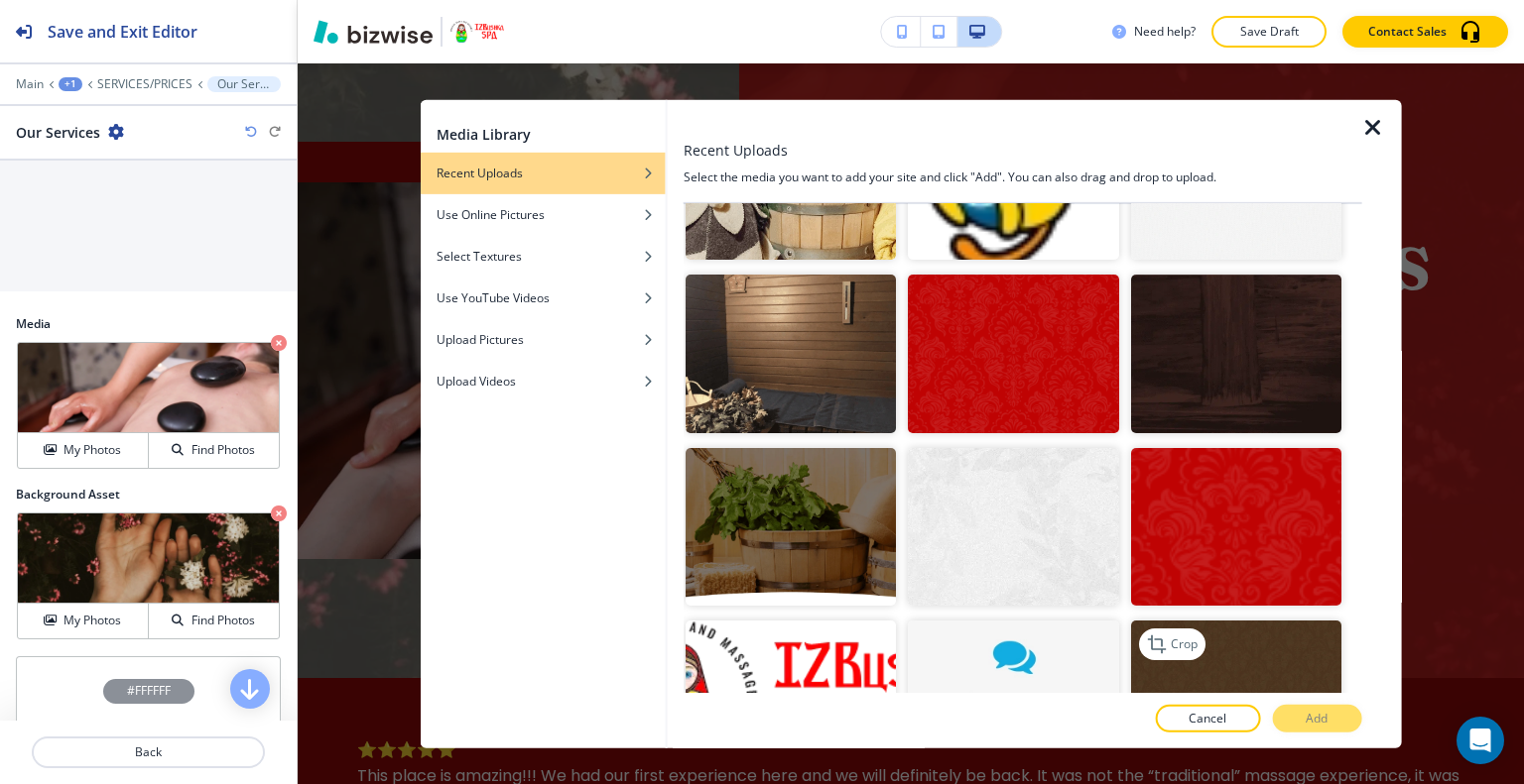
scroll to position [3470, 0]
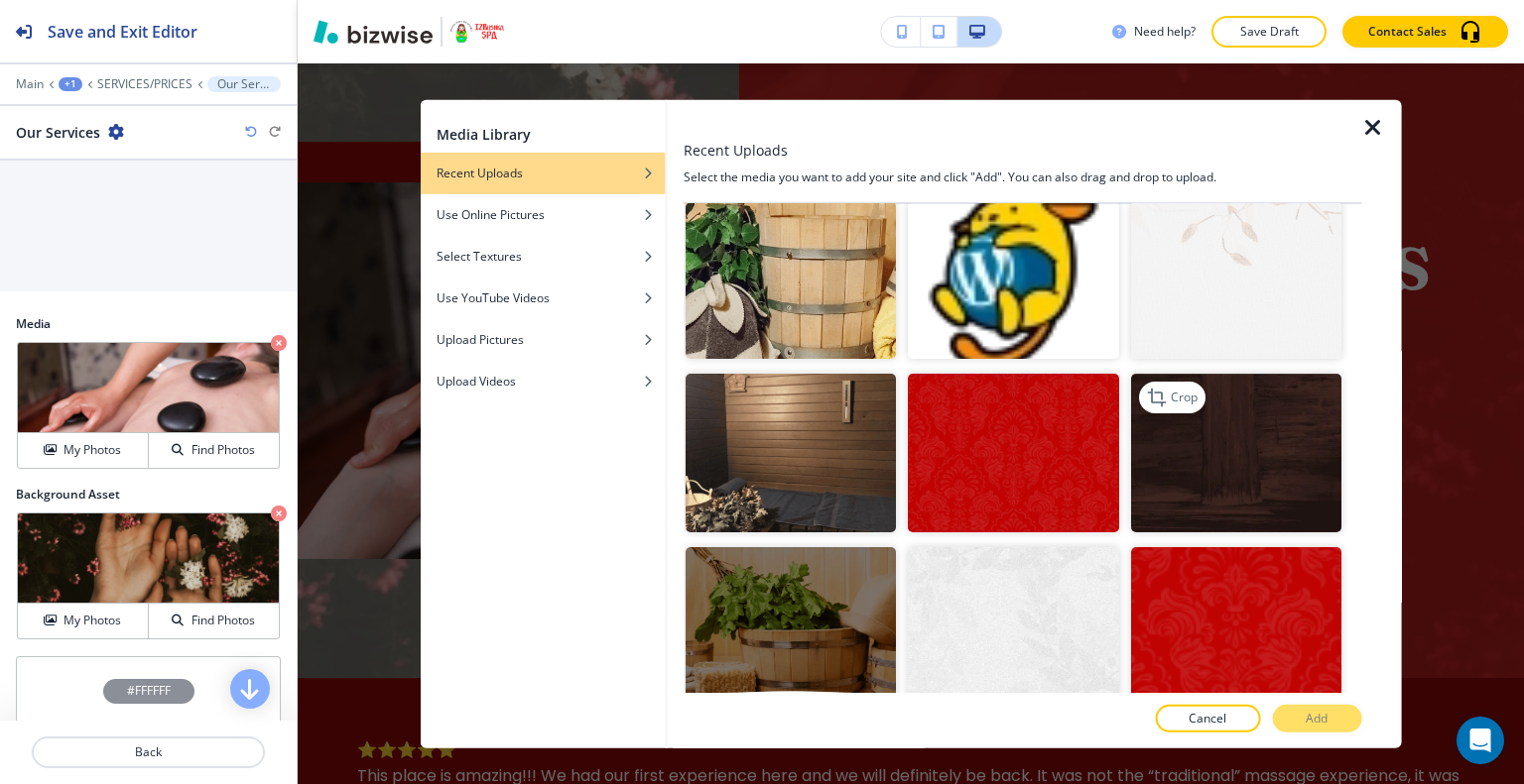
click at [1227, 398] on img "button" at bounding box center [1235, 452] width 211 height 158
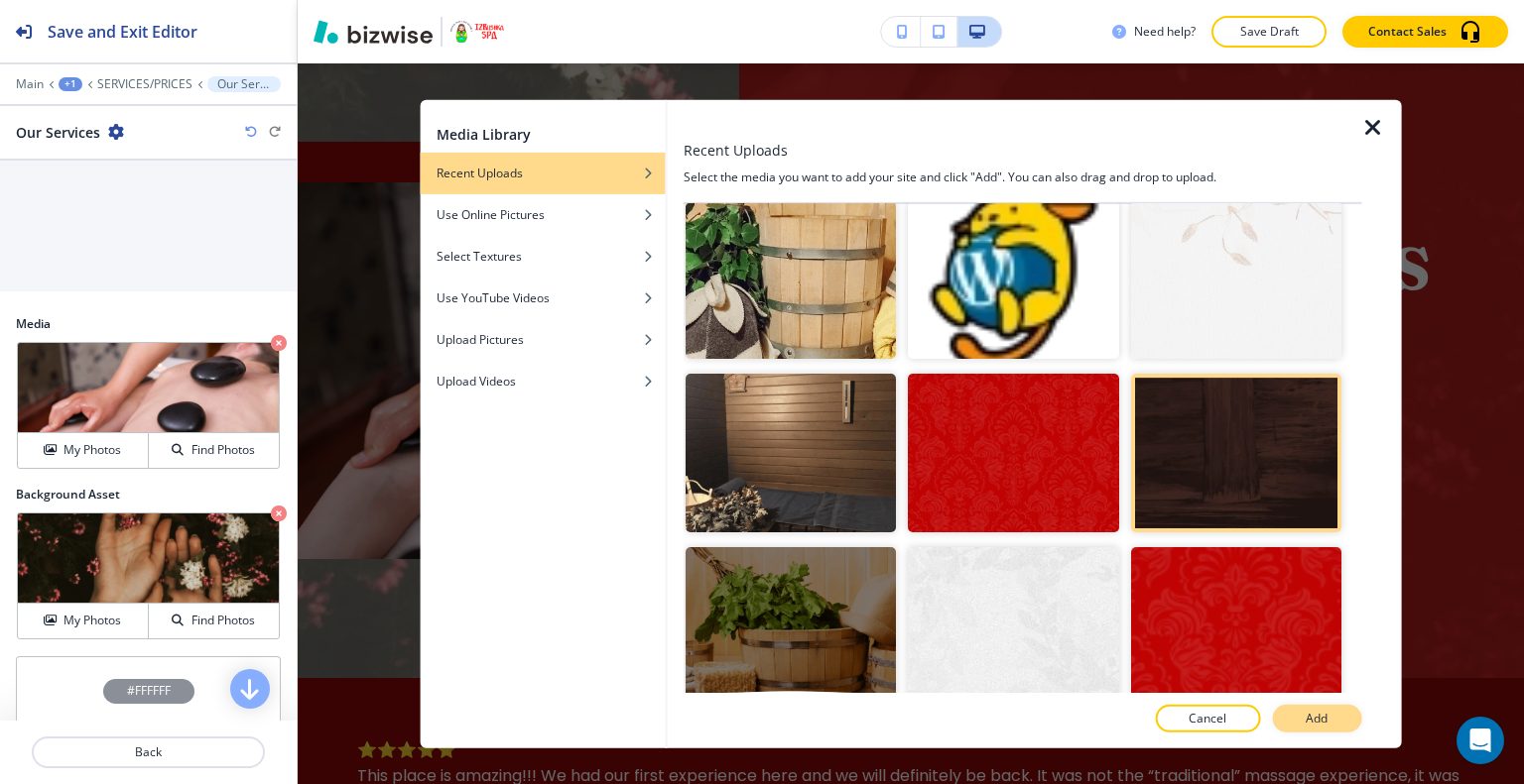
click at [1312, 727] on button "Add" at bounding box center [1316, 718] width 89 height 28
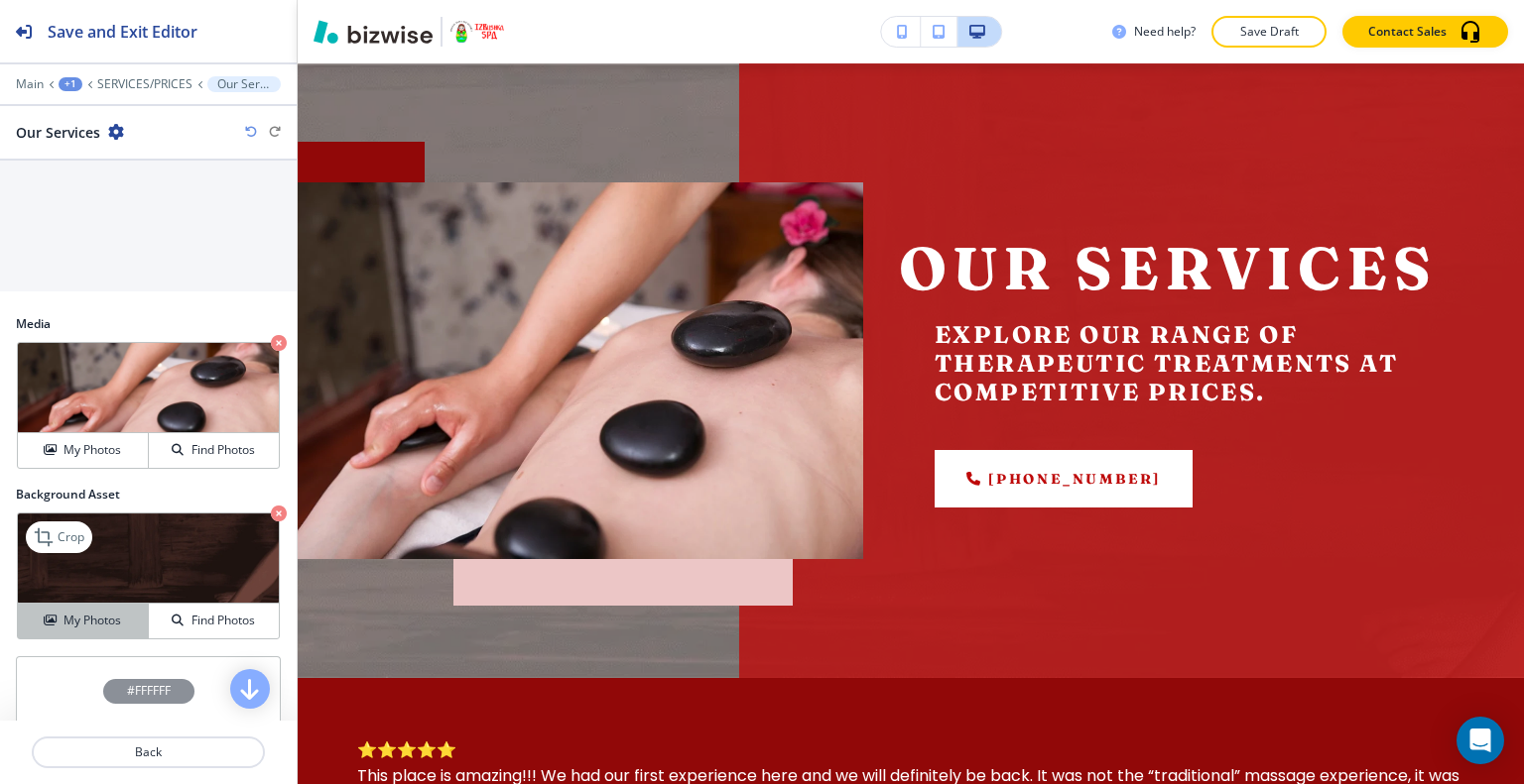
click at [104, 631] on button "My Photos" at bounding box center [84, 621] width 131 height 35
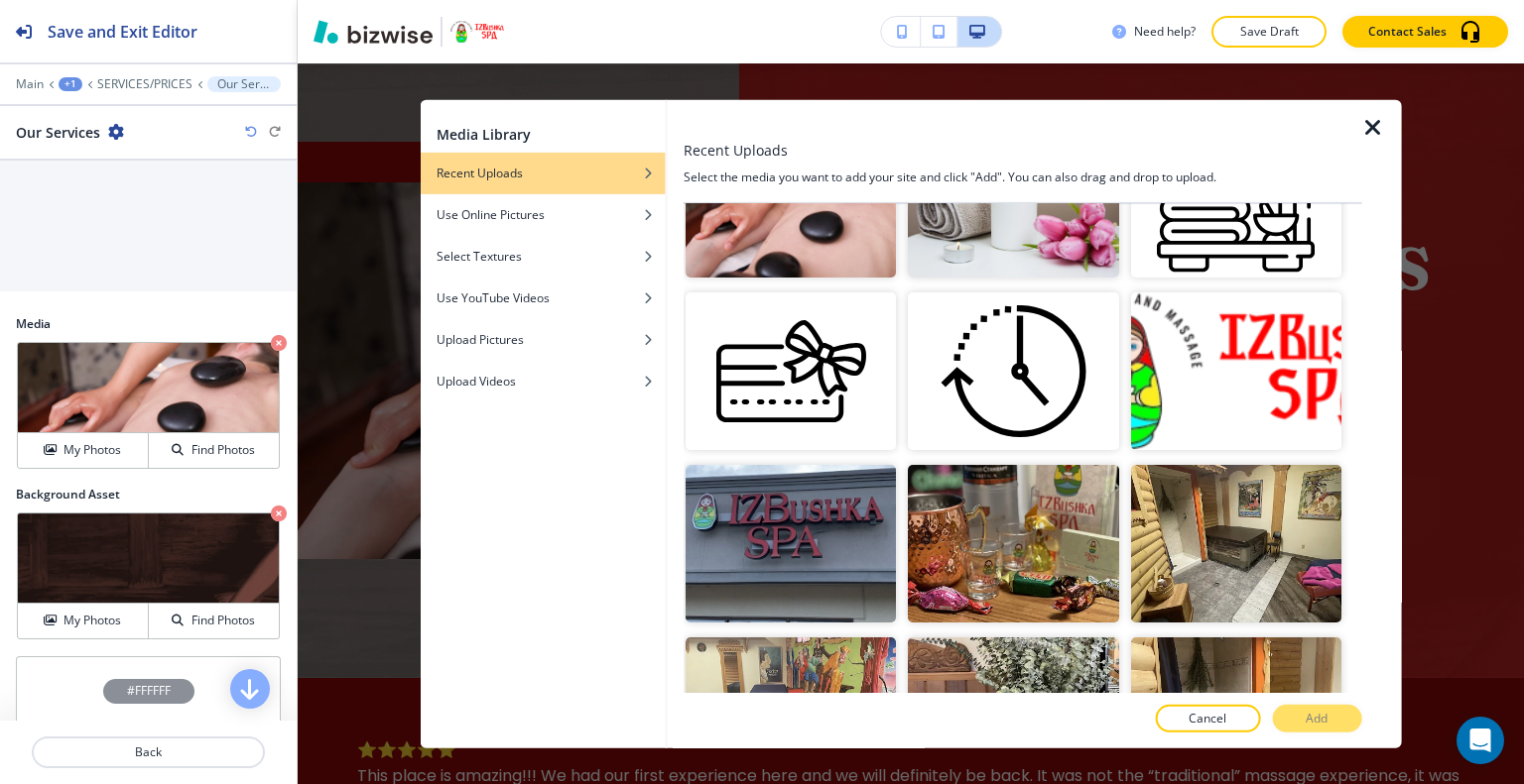
scroll to position [1035, 0]
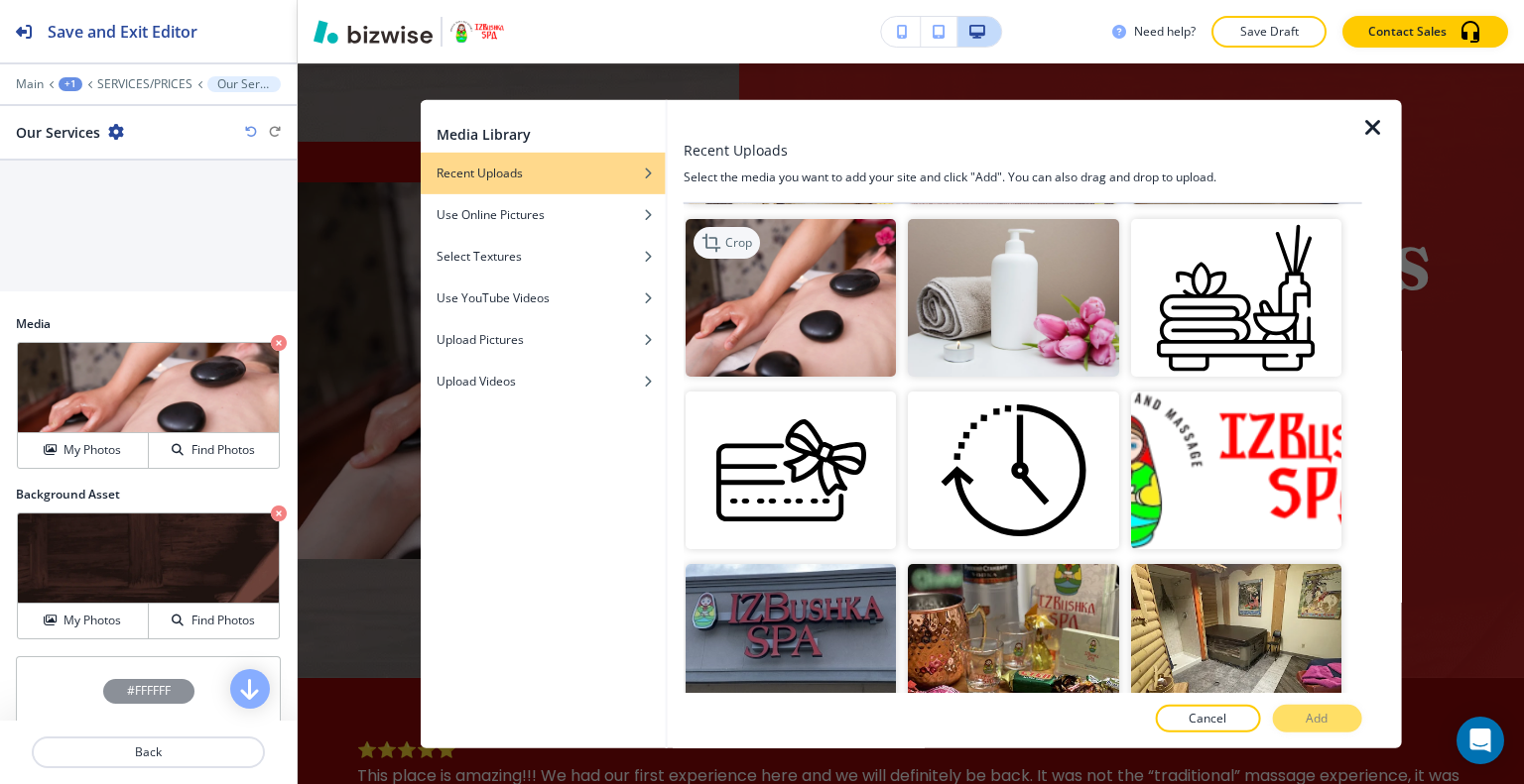
click at [748, 233] on p "Crop" at bounding box center [738, 241] width 27 height 18
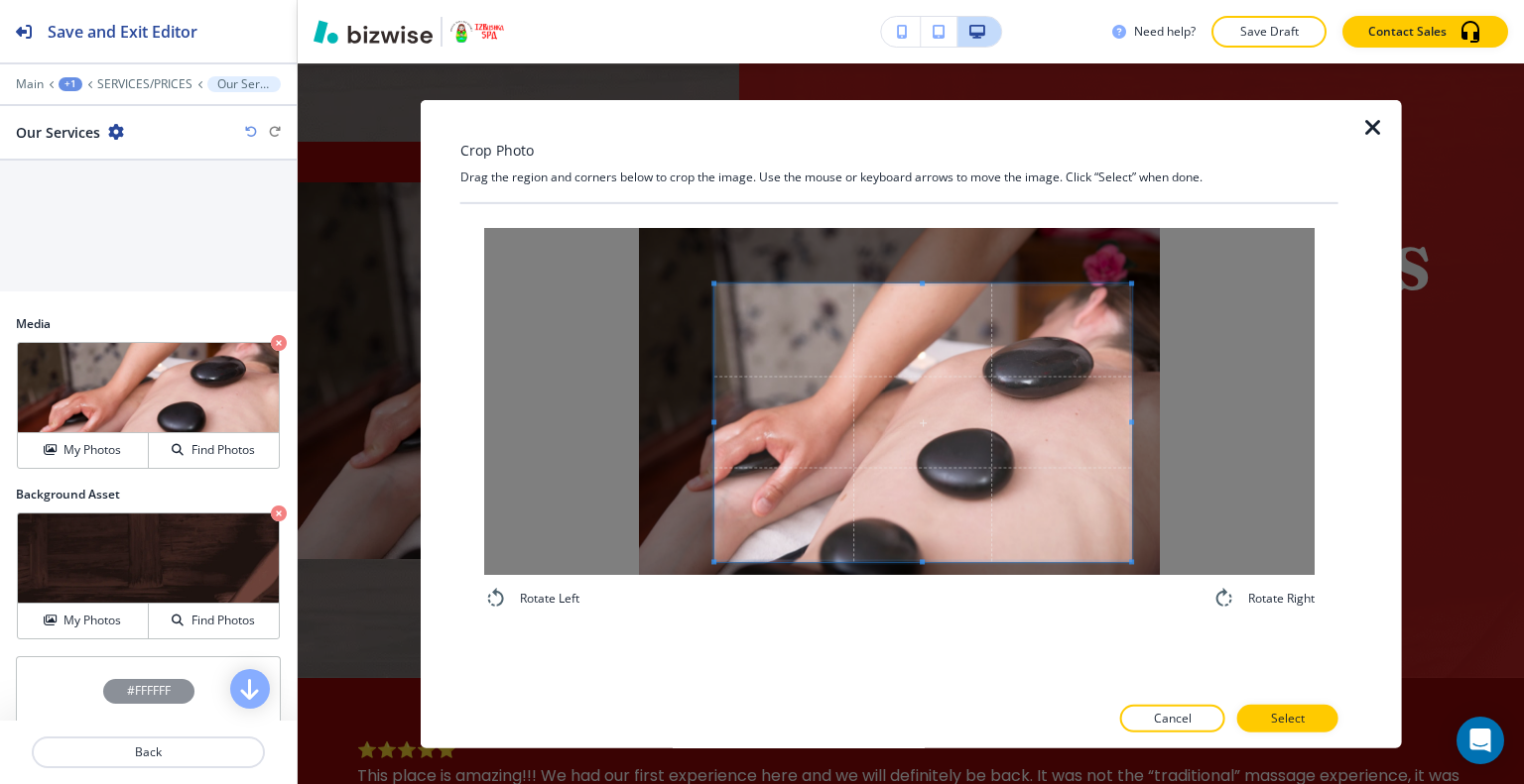
click at [989, 477] on span at bounding box center [922, 421] width 417 height 277
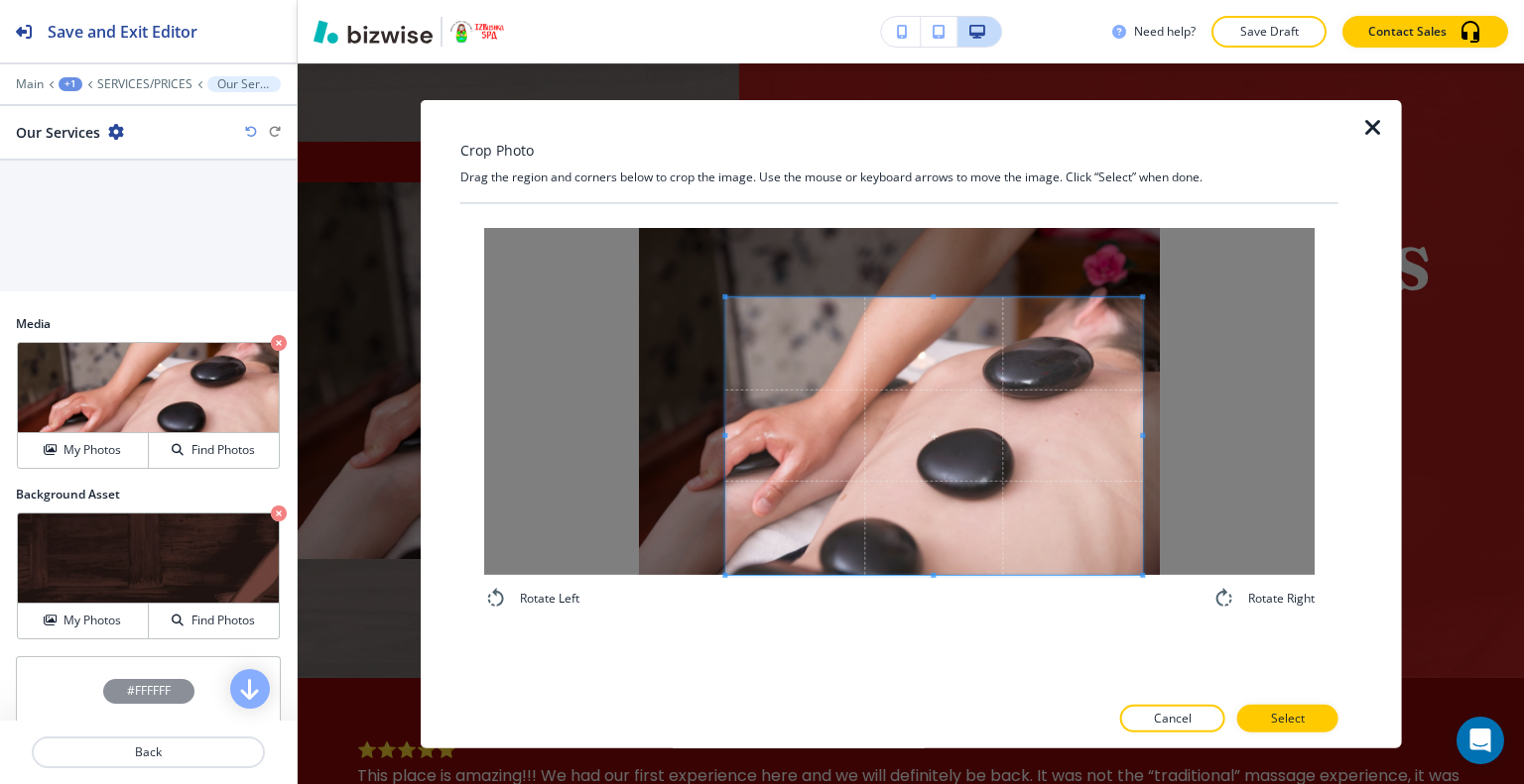
click at [979, 554] on span at bounding box center [932, 434] width 417 height 277
click at [1275, 712] on p "Select" at bounding box center [1287, 718] width 34 height 18
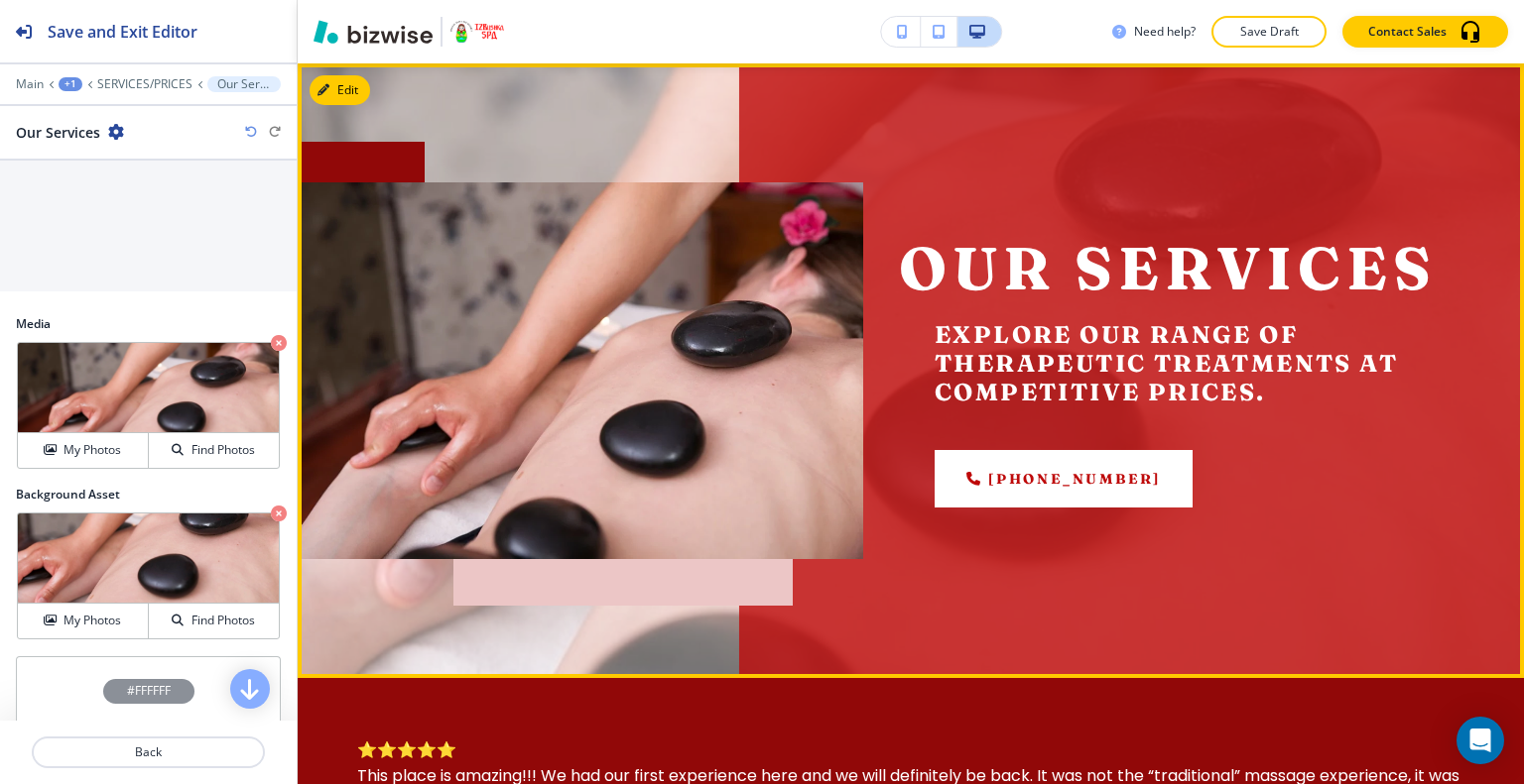
scroll to position [0, 0]
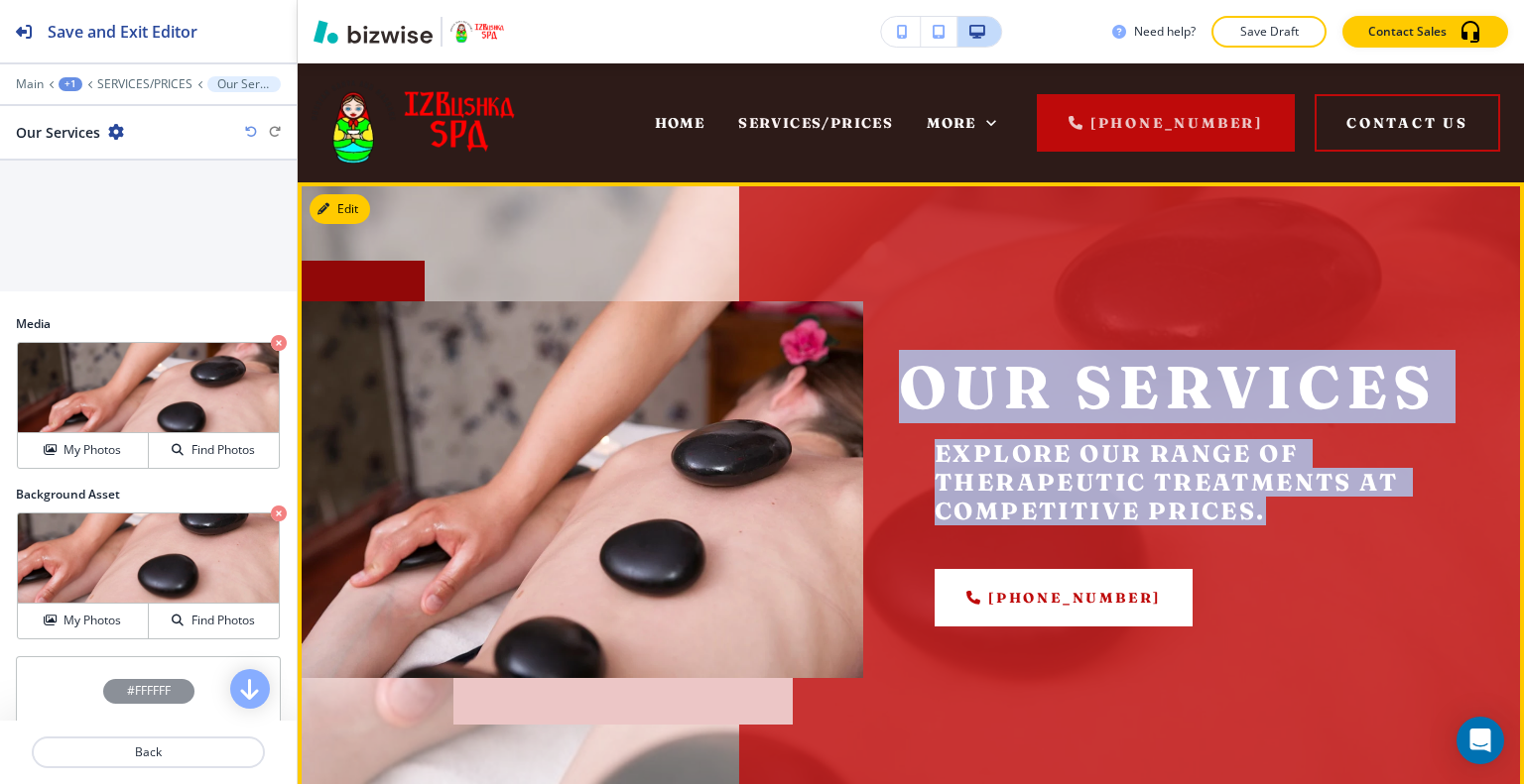
drag, startPoint x: 1281, startPoint y: 513, endPoint x: 888, endPoint y: 386, distance: 413.0
click at [888, 386] on div "Our Services Explore our range of therapeutic treatments at competitive prices.…" at bounding box center [1163, 471] width 601 height 412
copy div "Our Services Explore our range of therapeutic treatments at competitive prices."
click at [355, 212] on button "Edit This Section" at bounding box center [376, 210] width 134 height 30
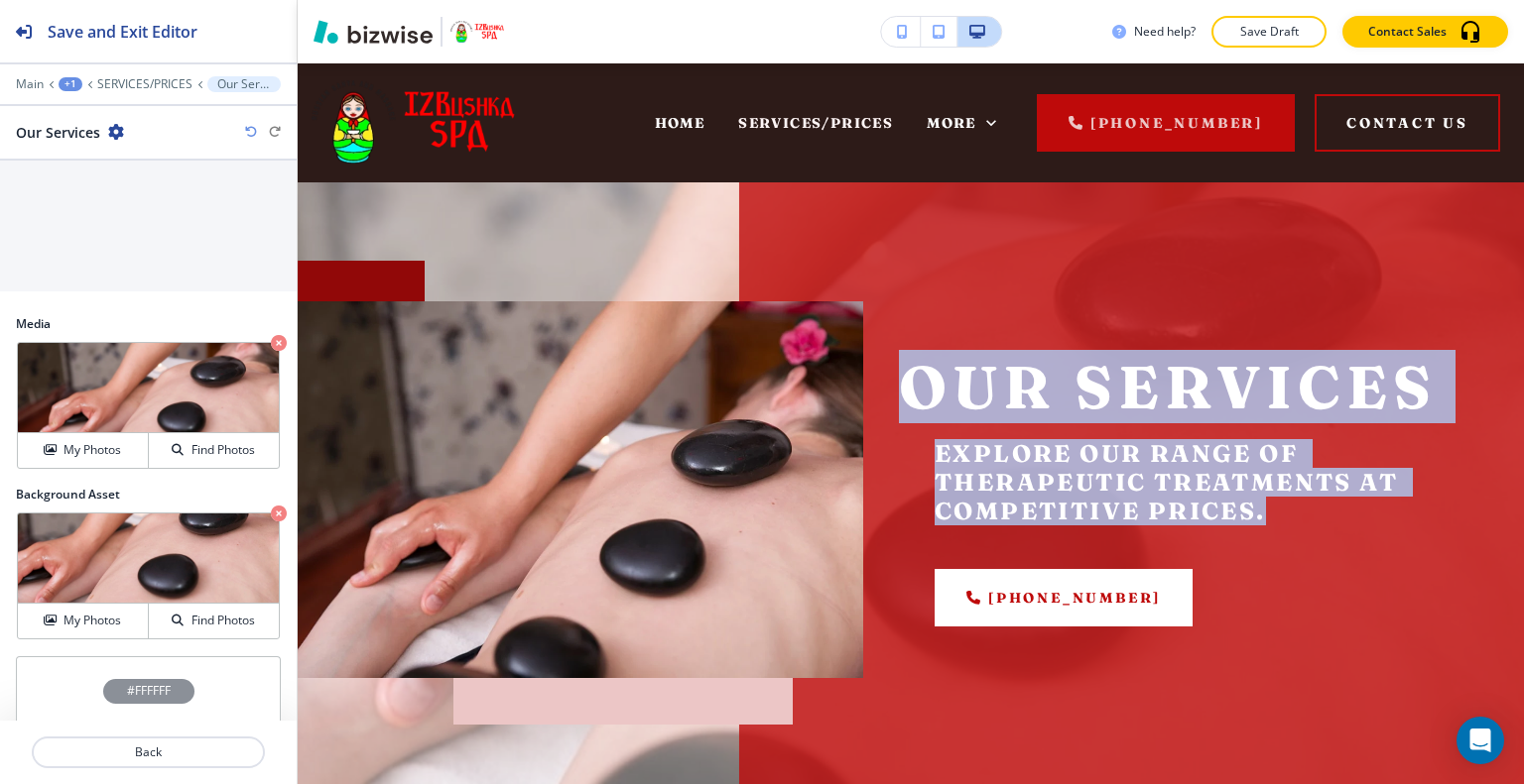
scroll to position [1107, 0]
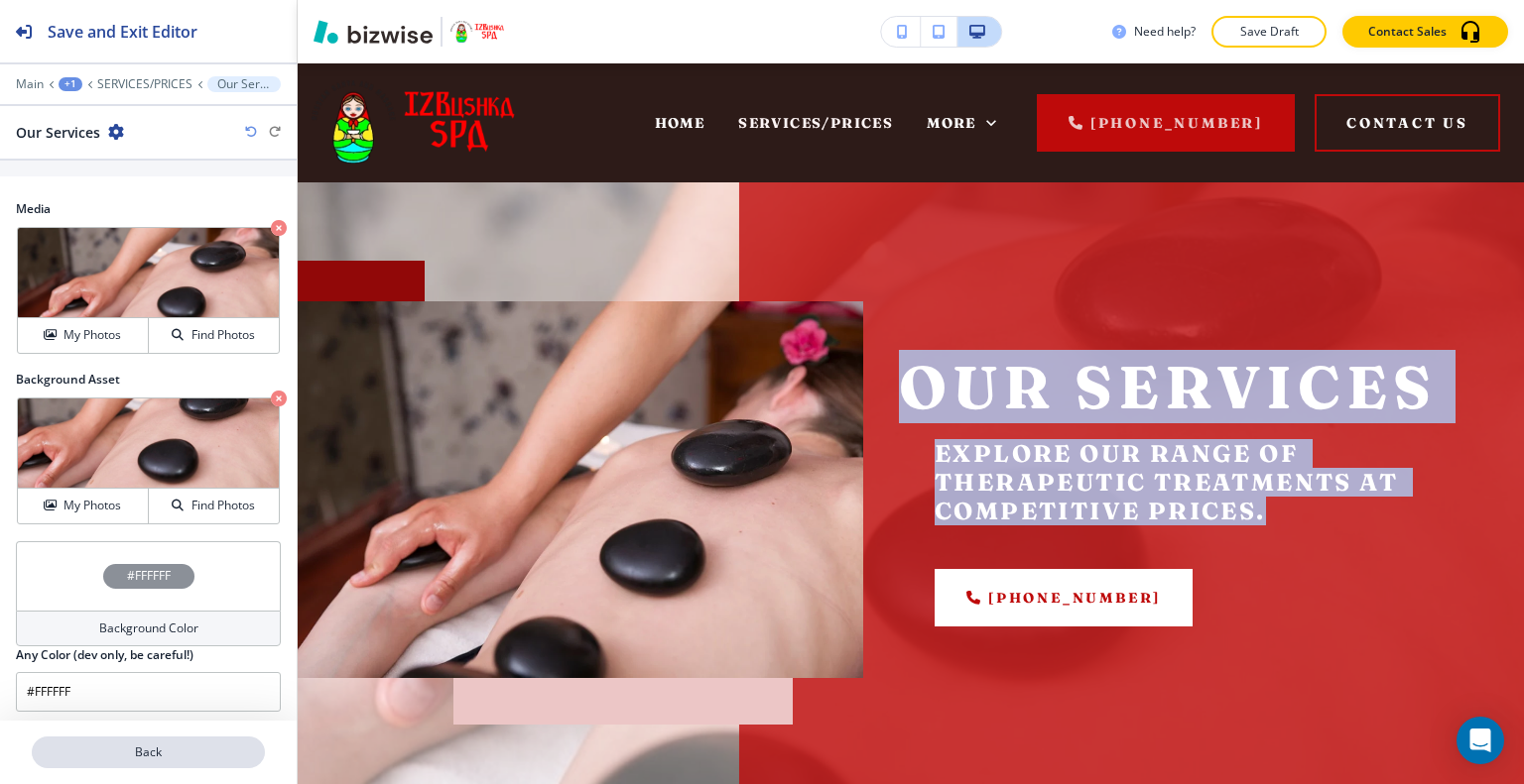
click at [149, 751] on p "Back" at bounding box center [148, 752] width 229 height 18
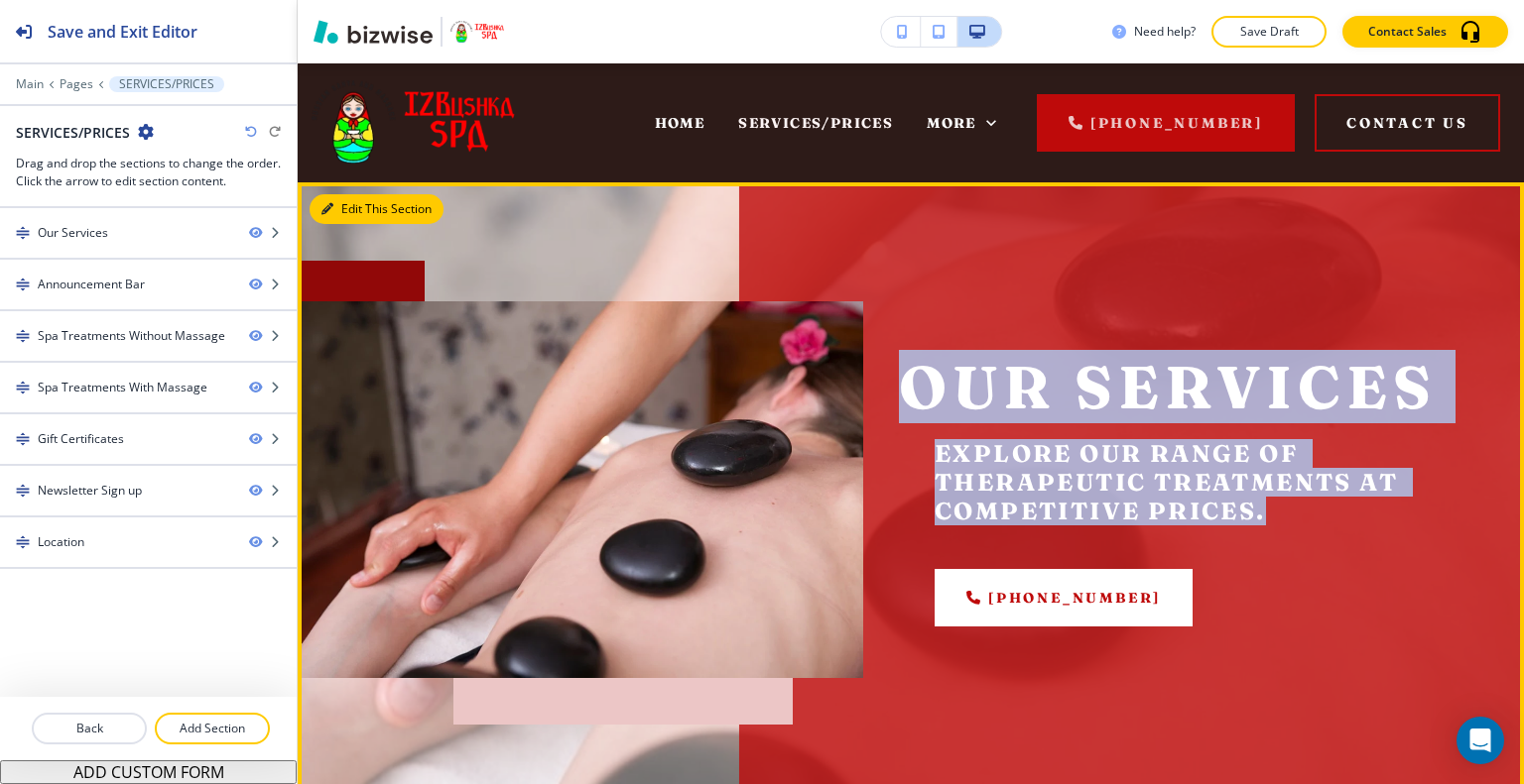
click at [348, 211] on button "Edit This Section" at bounding box center [376, 210] width 134 height 30
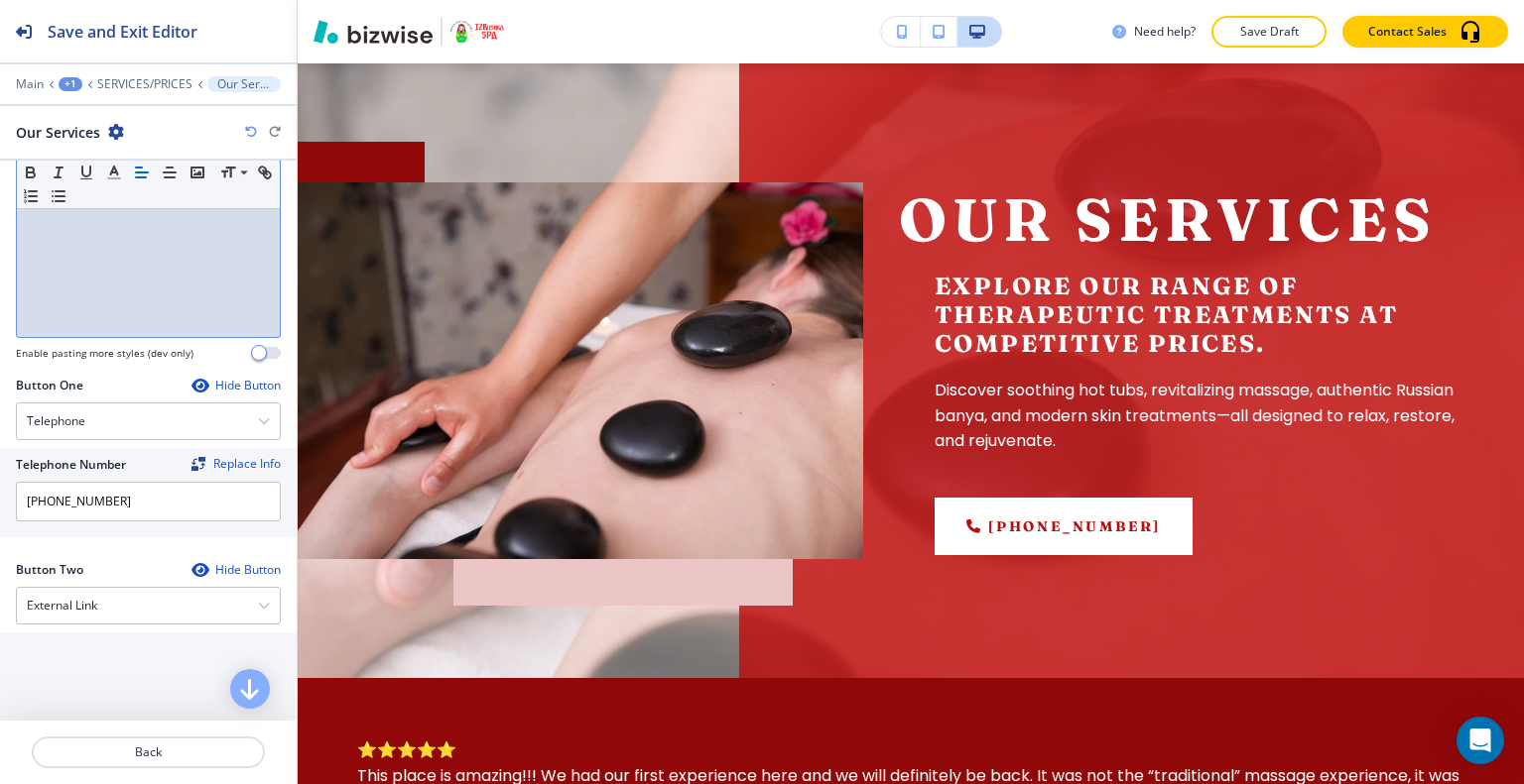
scroll to position [694, 0]
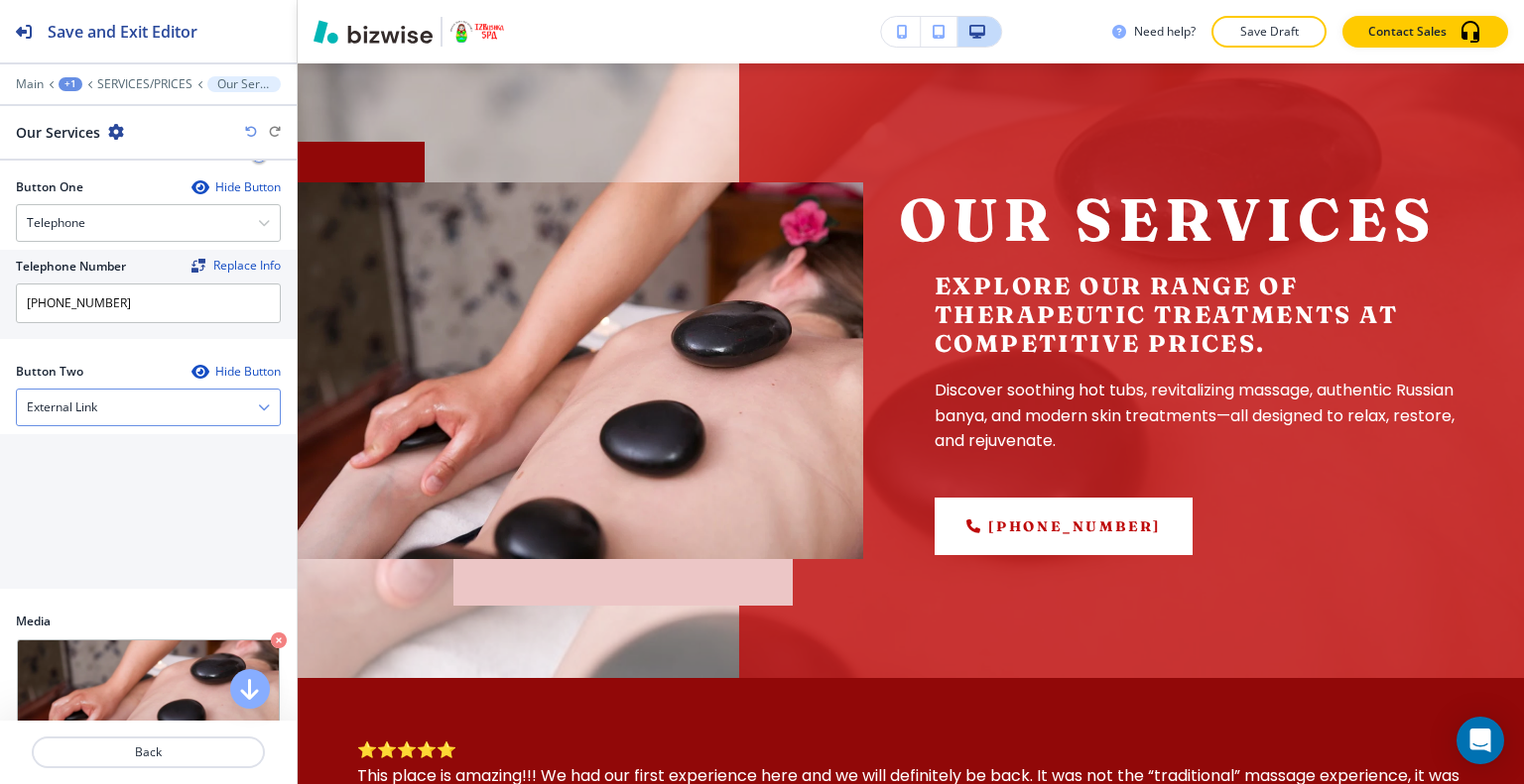
click at [153, 403] on div "External Link" at bounding box center [148, 407] width 262 height 36
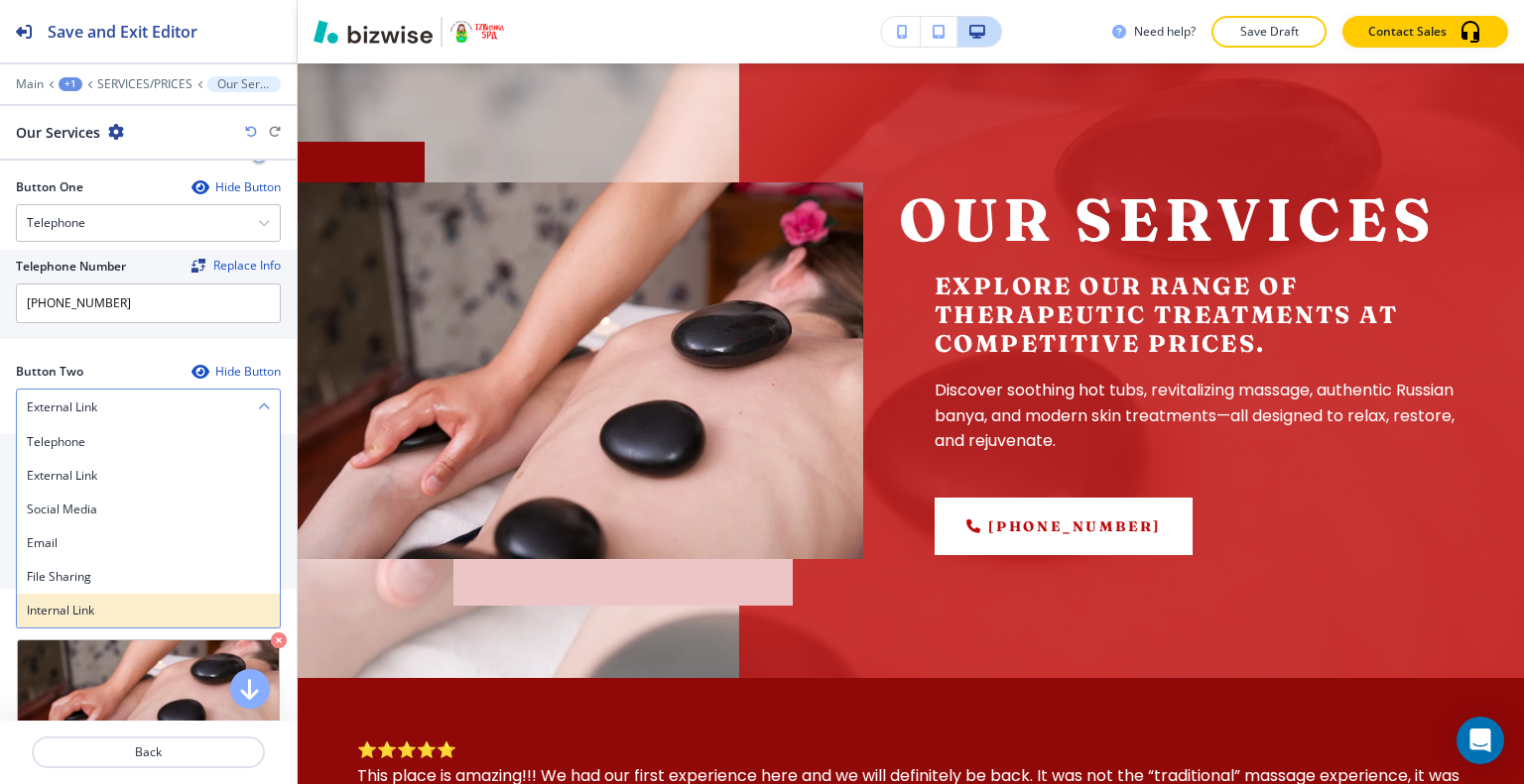
click at [130, 606] on h4 "Internal Link" at bounding box center [148, 611] width 243 height 18
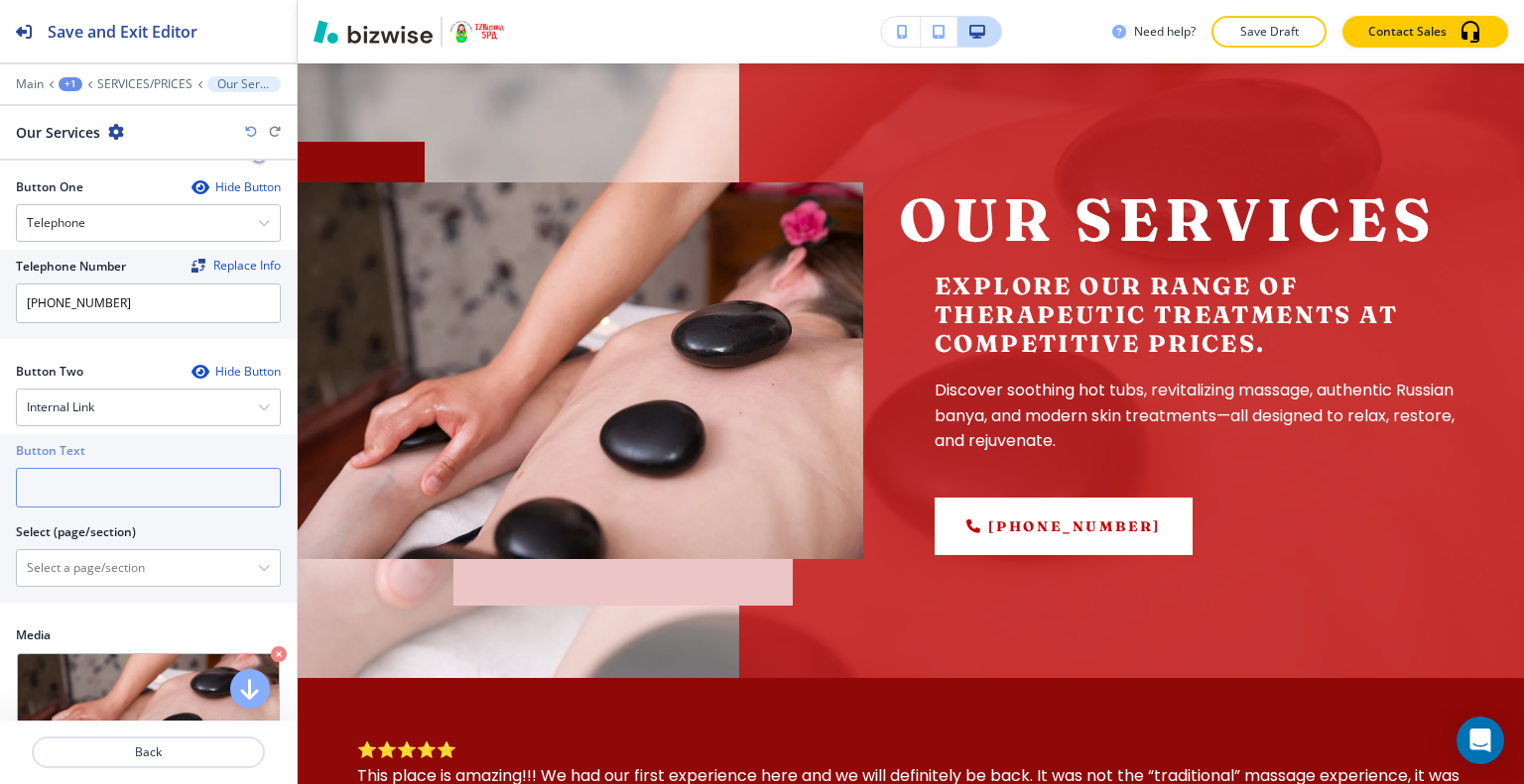
click at [146, 487] on input "text" at bounding box center [148, 488] width 264 height 40
type input "contact us"
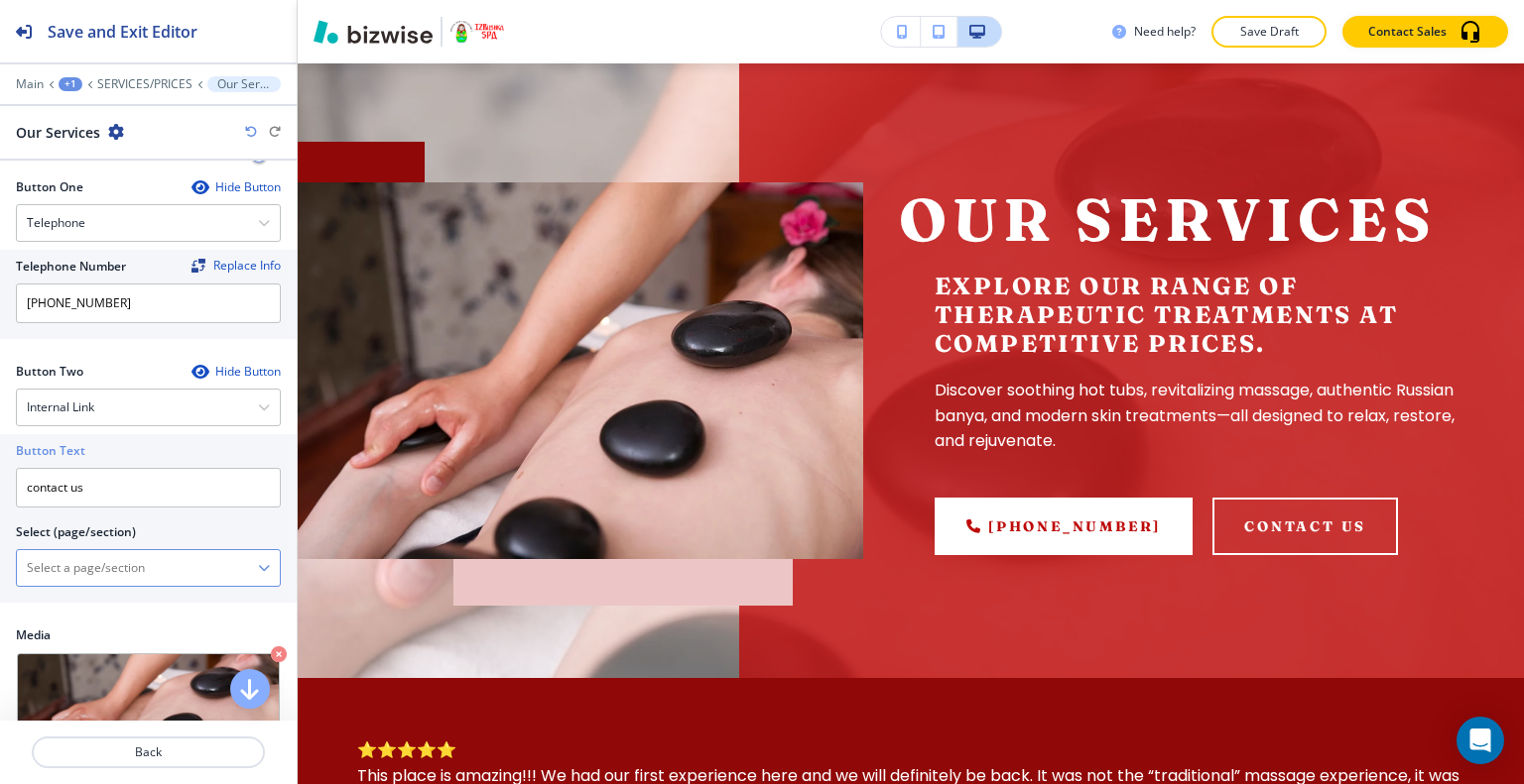
click at [138, 572] on \(page\/section\) "Manual Input" at bounding box center [137, 568] width 241 height 34
drag, startPoint x: 159, startPoint y: 290, endPoint x: 157, endPoint y: 306, distance: 16.1
click at [157, 294] on input "(303) 400-1001" at bounding box center [148, 303] width 264 height 40
click at [134, 571] on \(page\/section\) "Manual Input" at bounding box center [137, 568] width 241 height 34
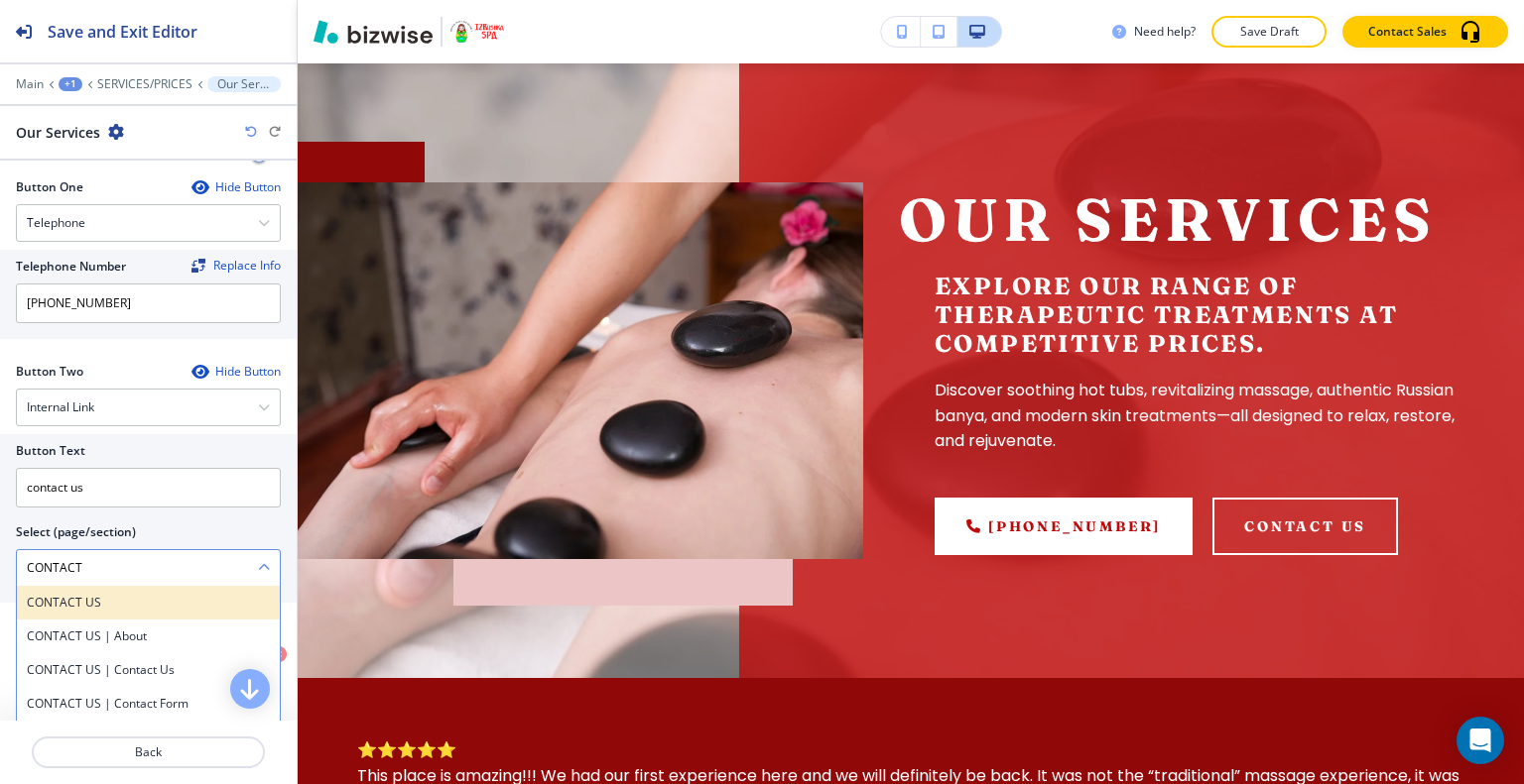
click at [106, 595] on h4 "CONTACT US" at bounding box center [148, 603] width 243 height 18
type \(page\/section\) "CONTACT US"
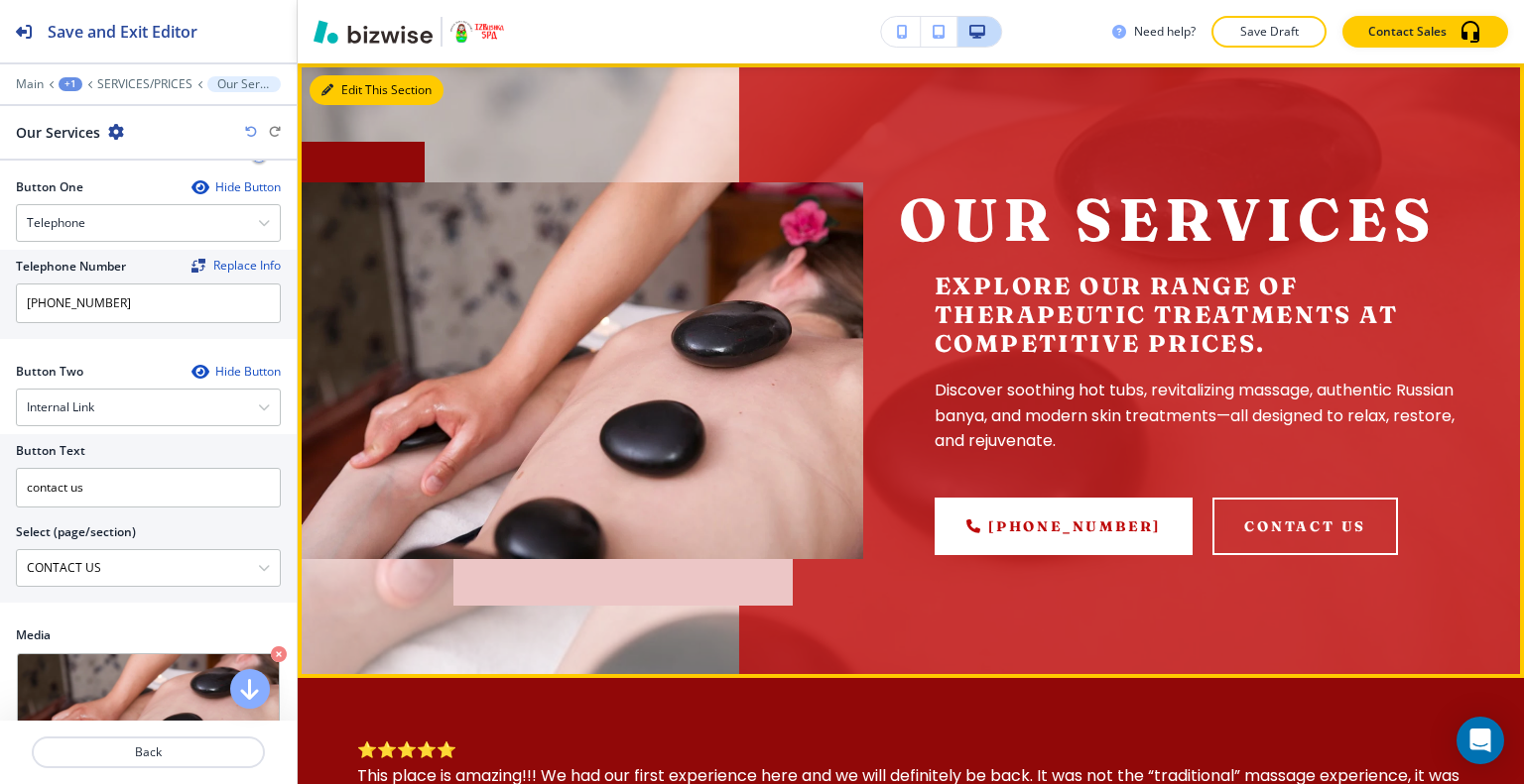
click at [335, 91] on button "Edit This Section" at bounding box center [376, 90] width 134 height 30
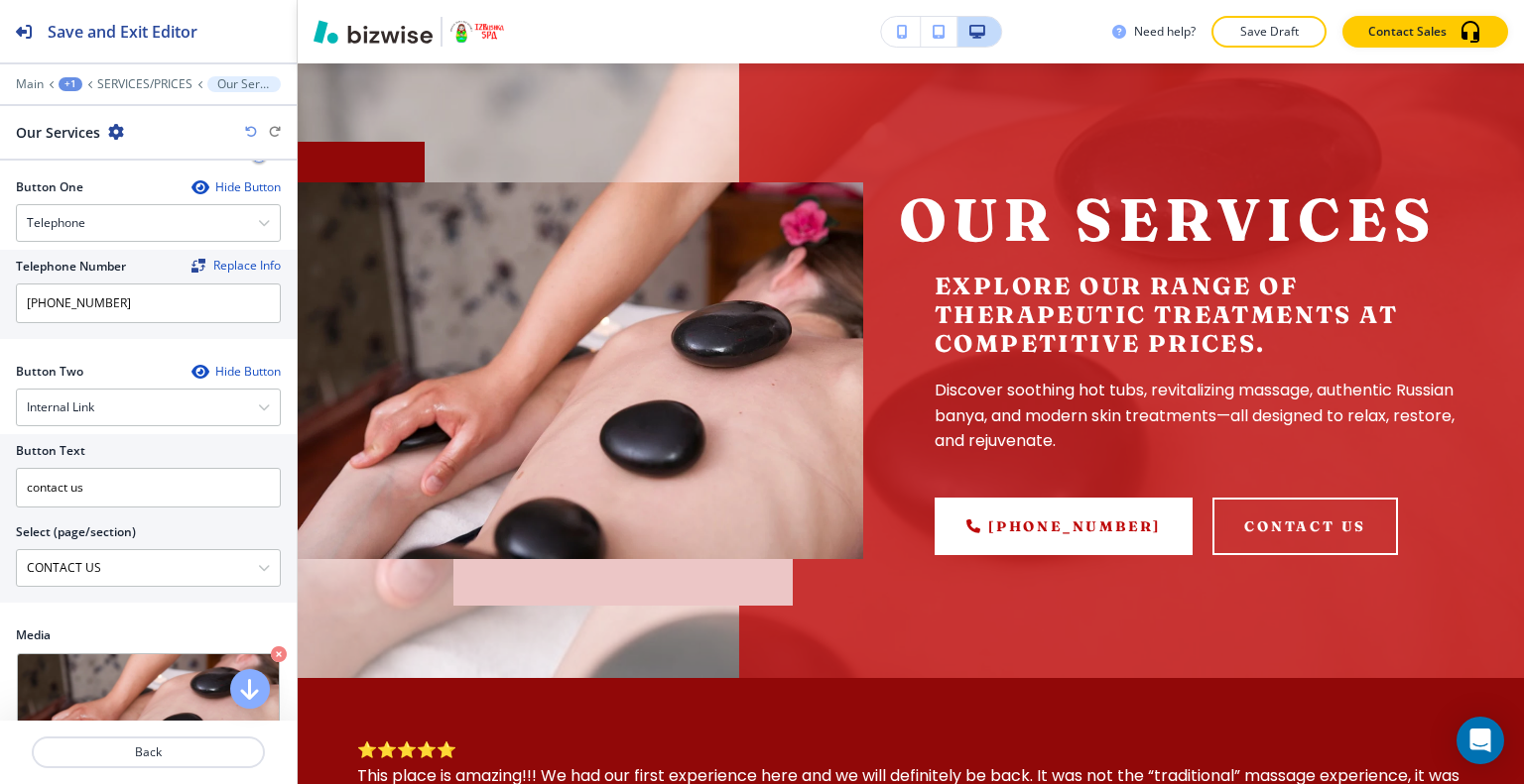
scroll to position [892, 0]
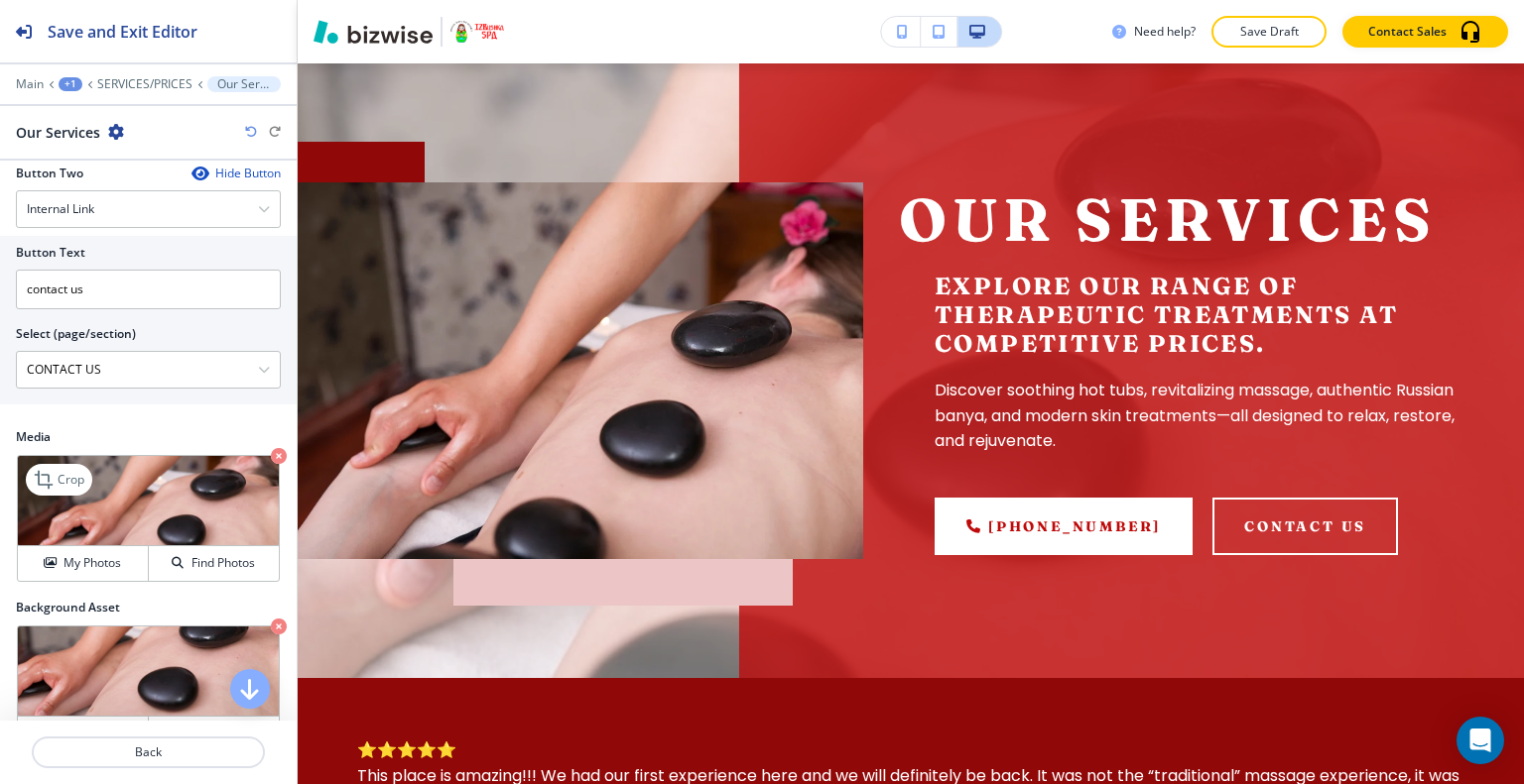
click at [97, 538] on img at bounding box center [148, 501] width 260 height 90
click at [95, 555] on h4 "My Photos" at bounding box center [92, 563] width 58 height 18
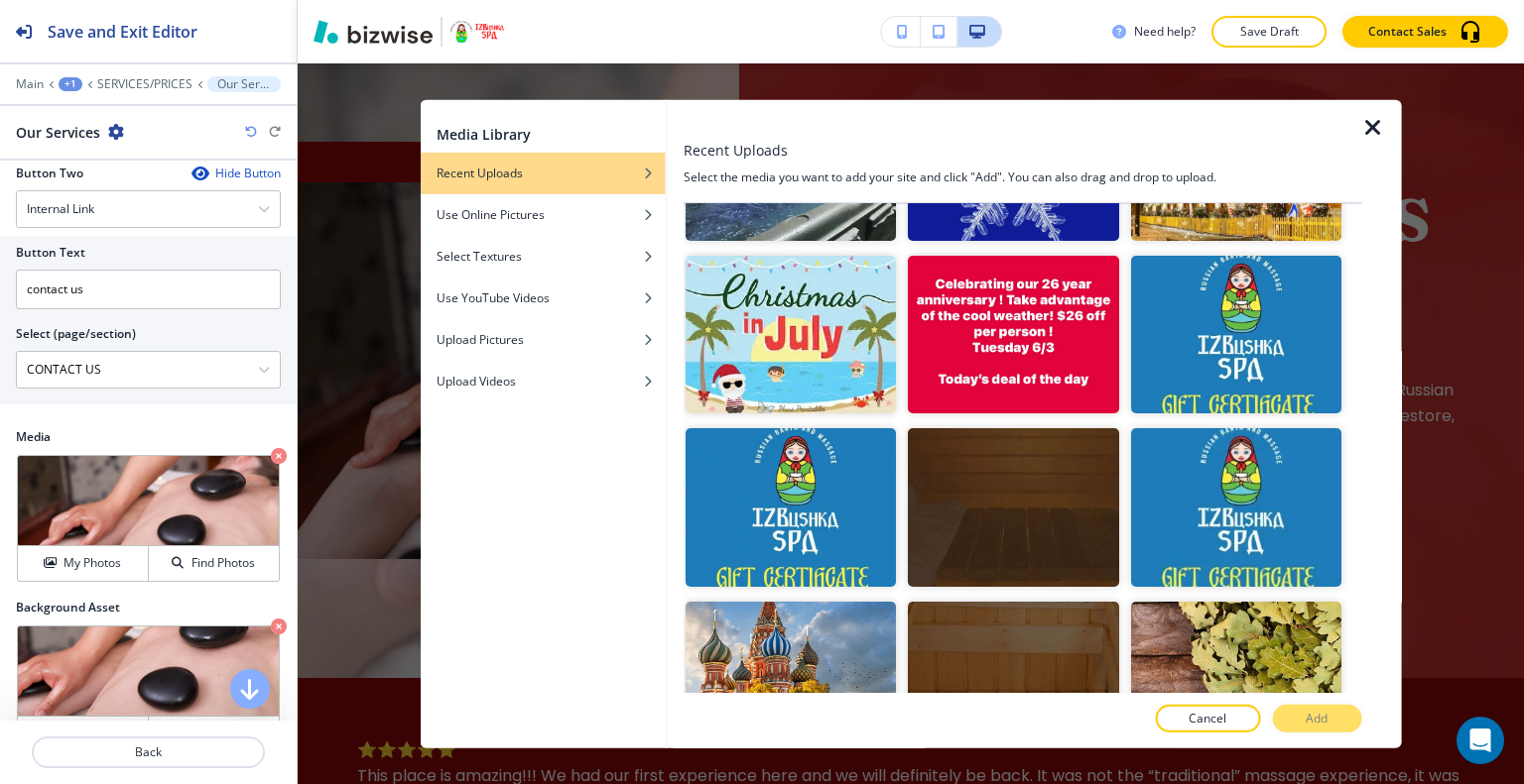
scroll to position [2478, 0]
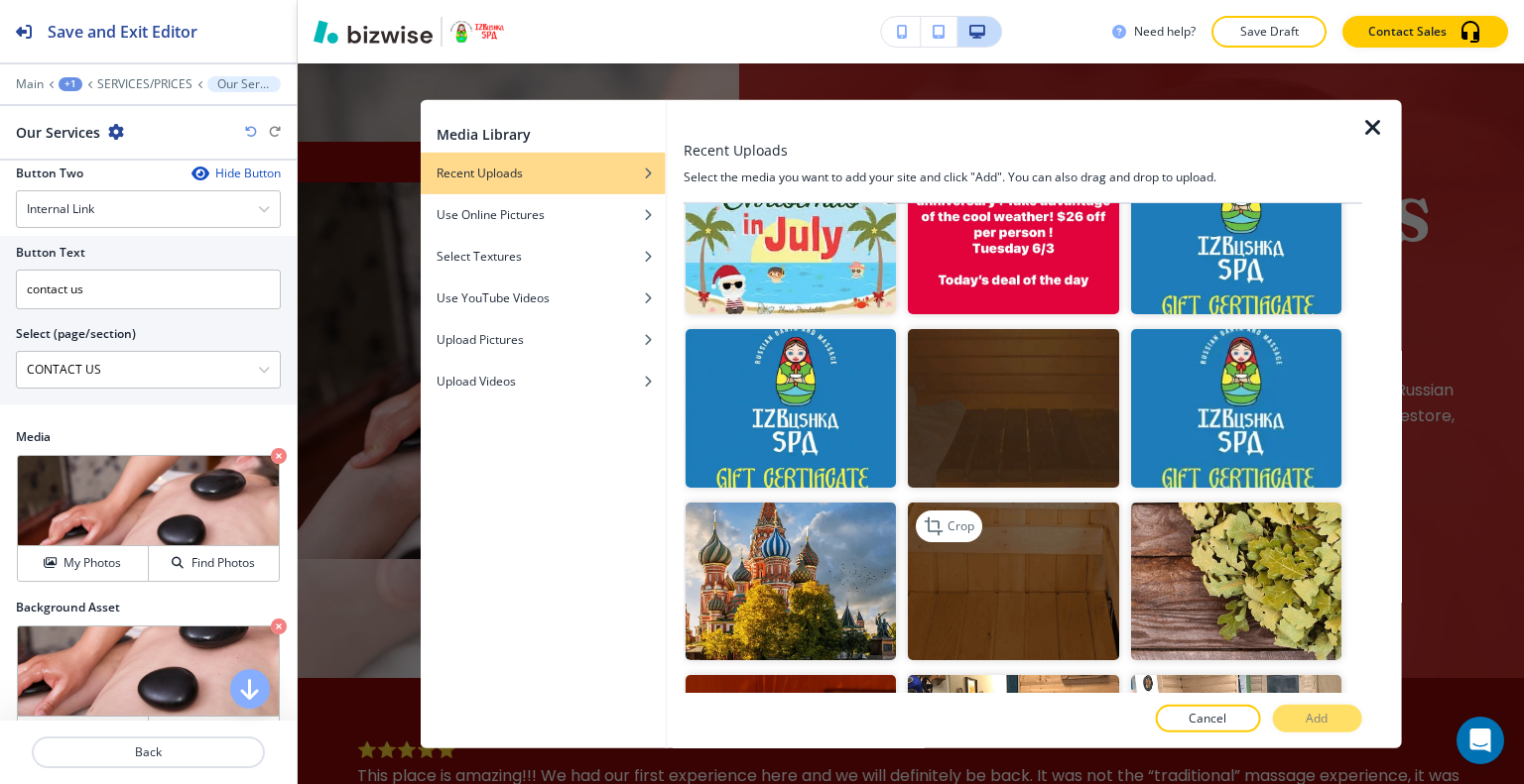
click at [1036, 514] on img "button" at bounding box center [1013, 580] width 211 height 158
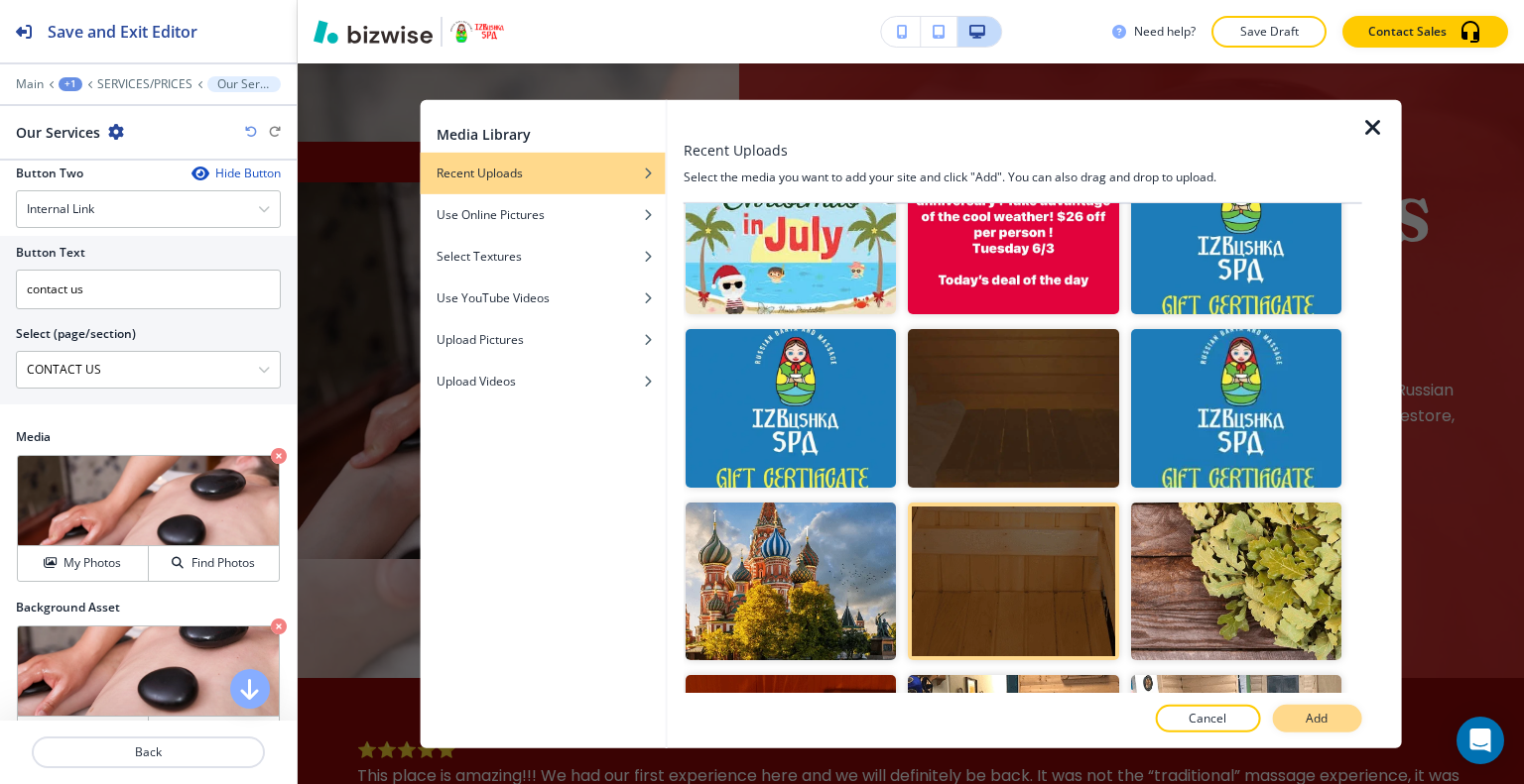
click at [1293, 722] on button "Add" at bounding box center [1316, 718] width 89 height 28
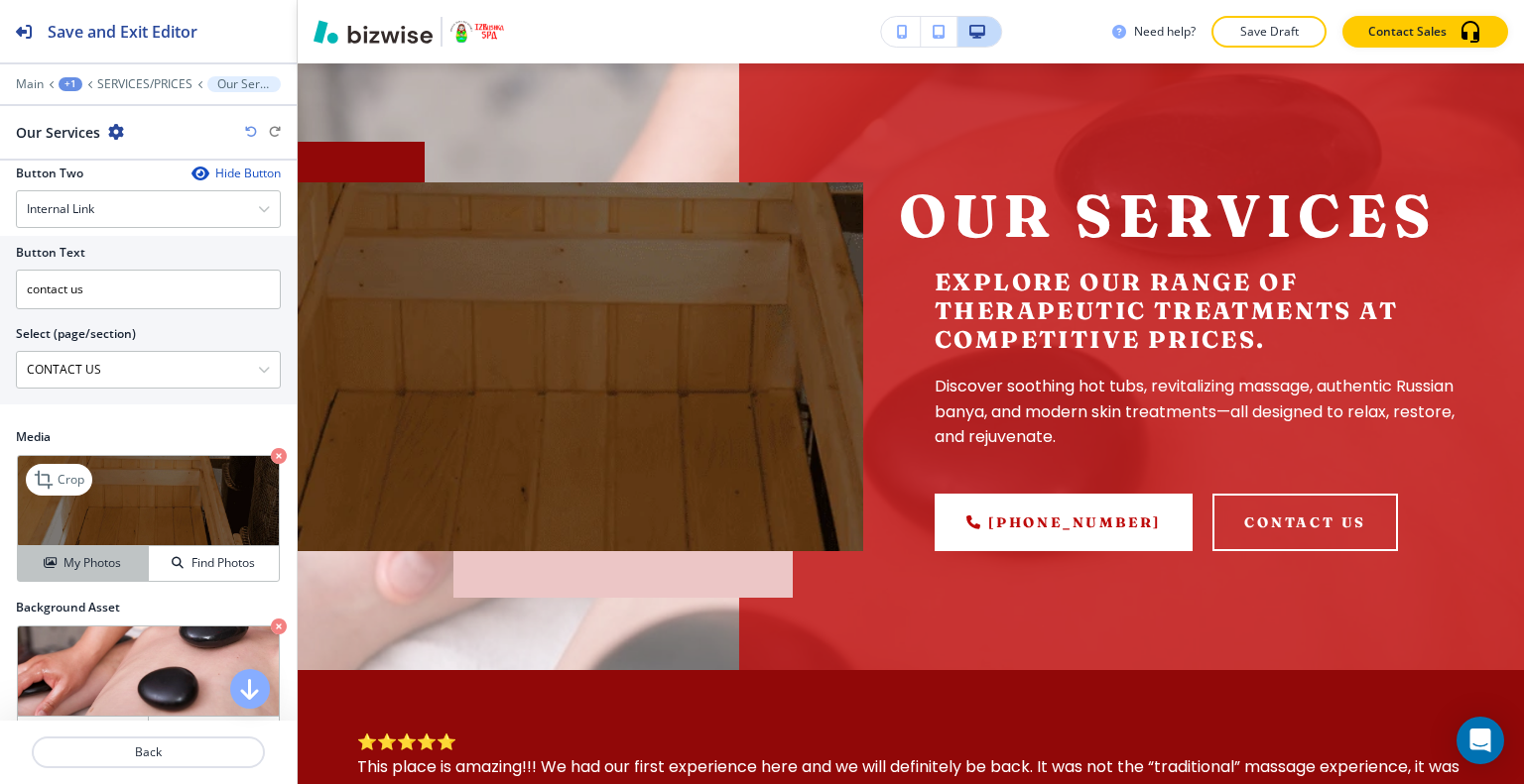
click at [117, 556] on div "My Photos" at bounding box center [83, 563] width 130 height 18
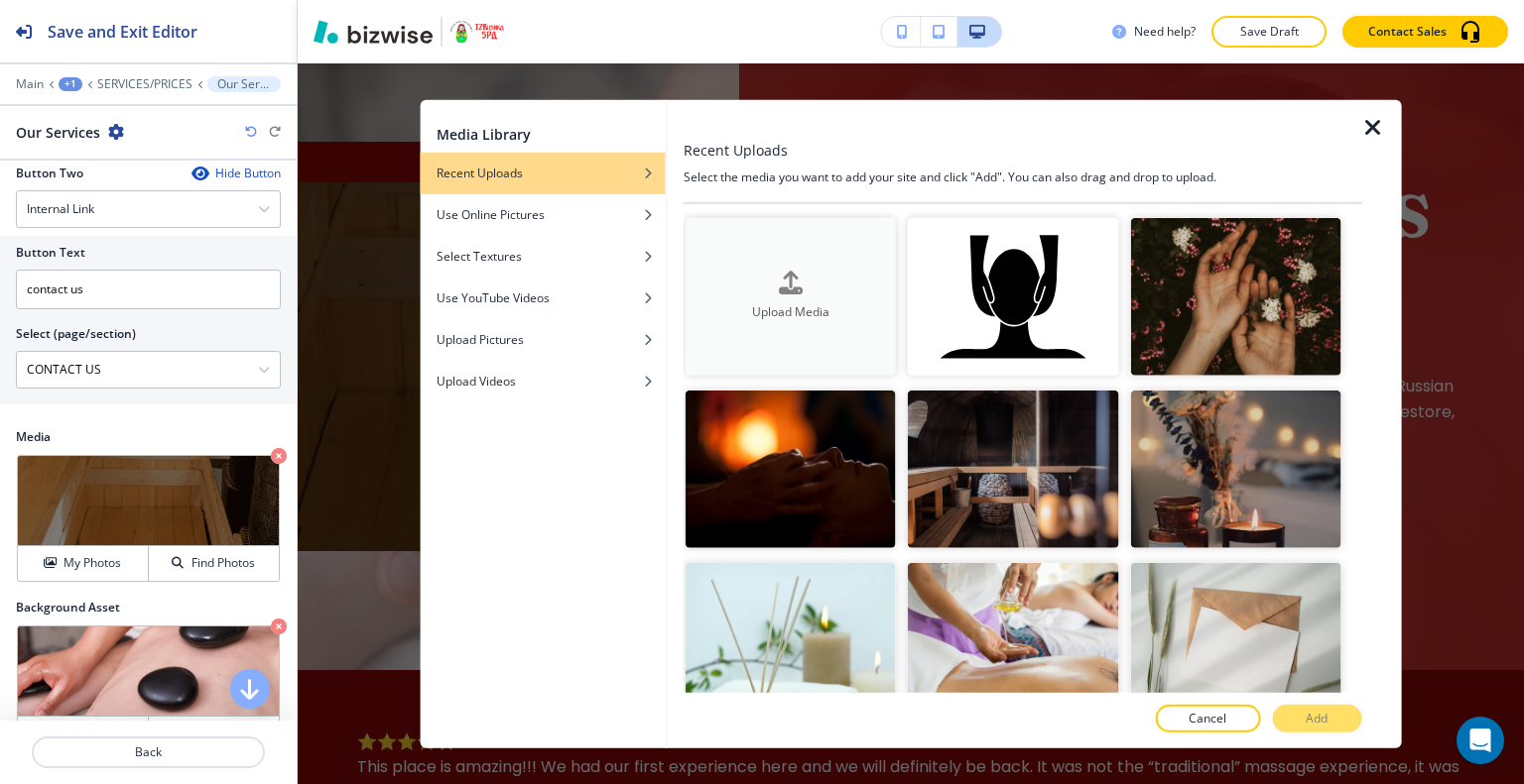
click at [831, 315] on h4 "Upload Media" at bounding box center [790, 312] width 211 height 18
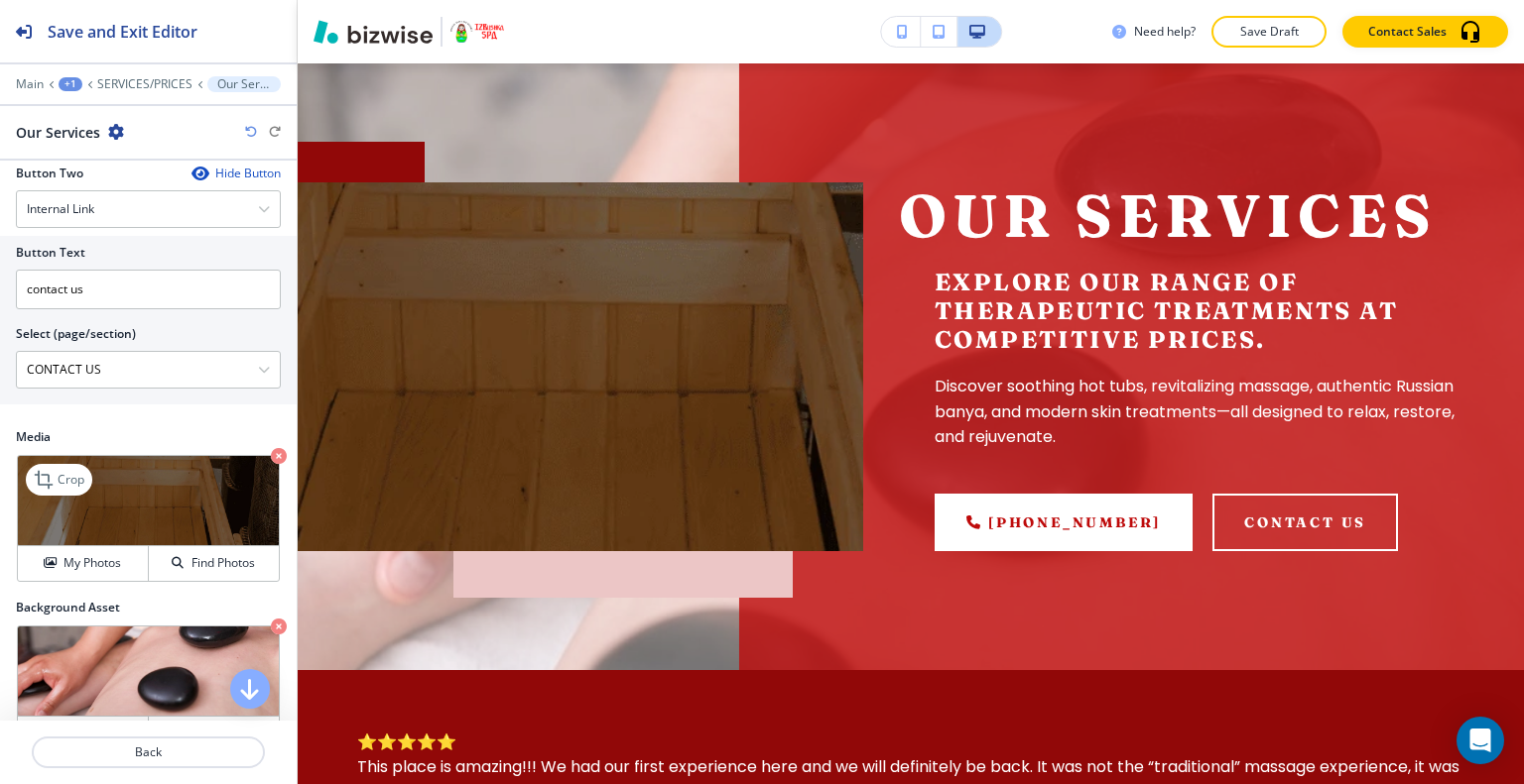
drag, startPoint x: 56, startPoint y: 471, endPoint x: 114, endPoint y: 471, distance: 58.0
click at [56, 471] on icon at bounding box center [46, 480] width 24 height 24
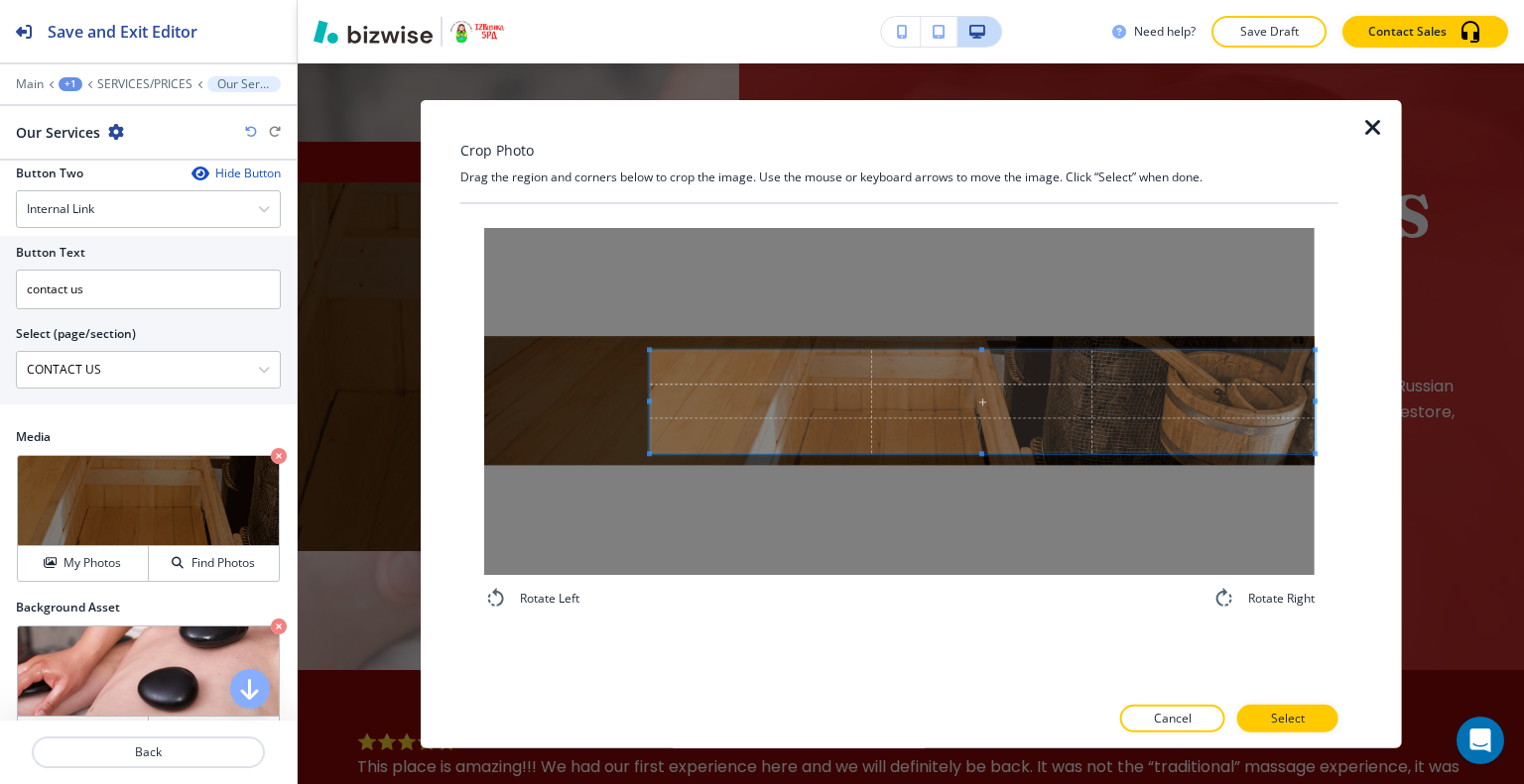
click at [1158, 415] on span at bounding box center [982, 401] width 664 height 104
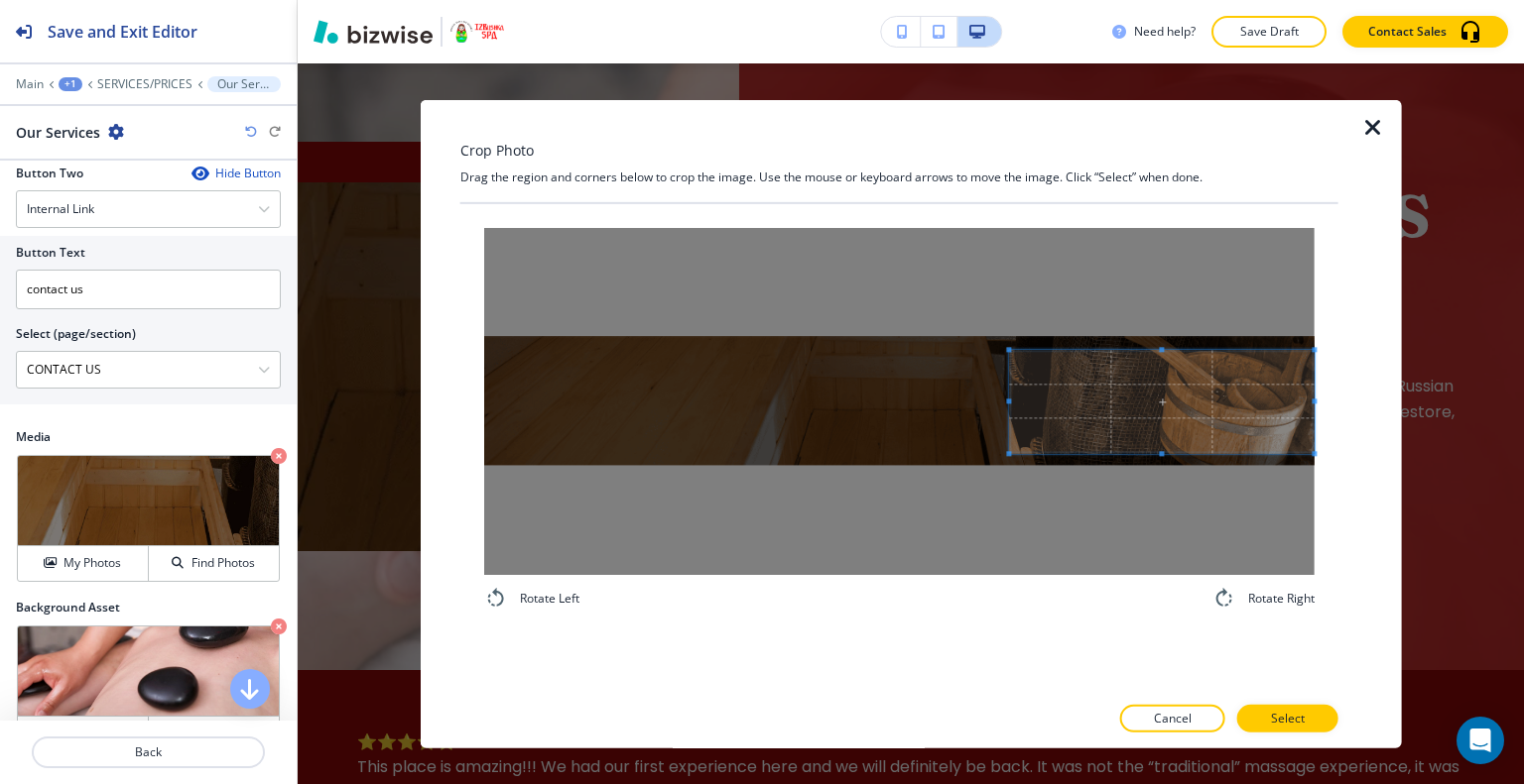
click at [1025, 410] on div at bounding box center [1161, 401] width 304 height 104
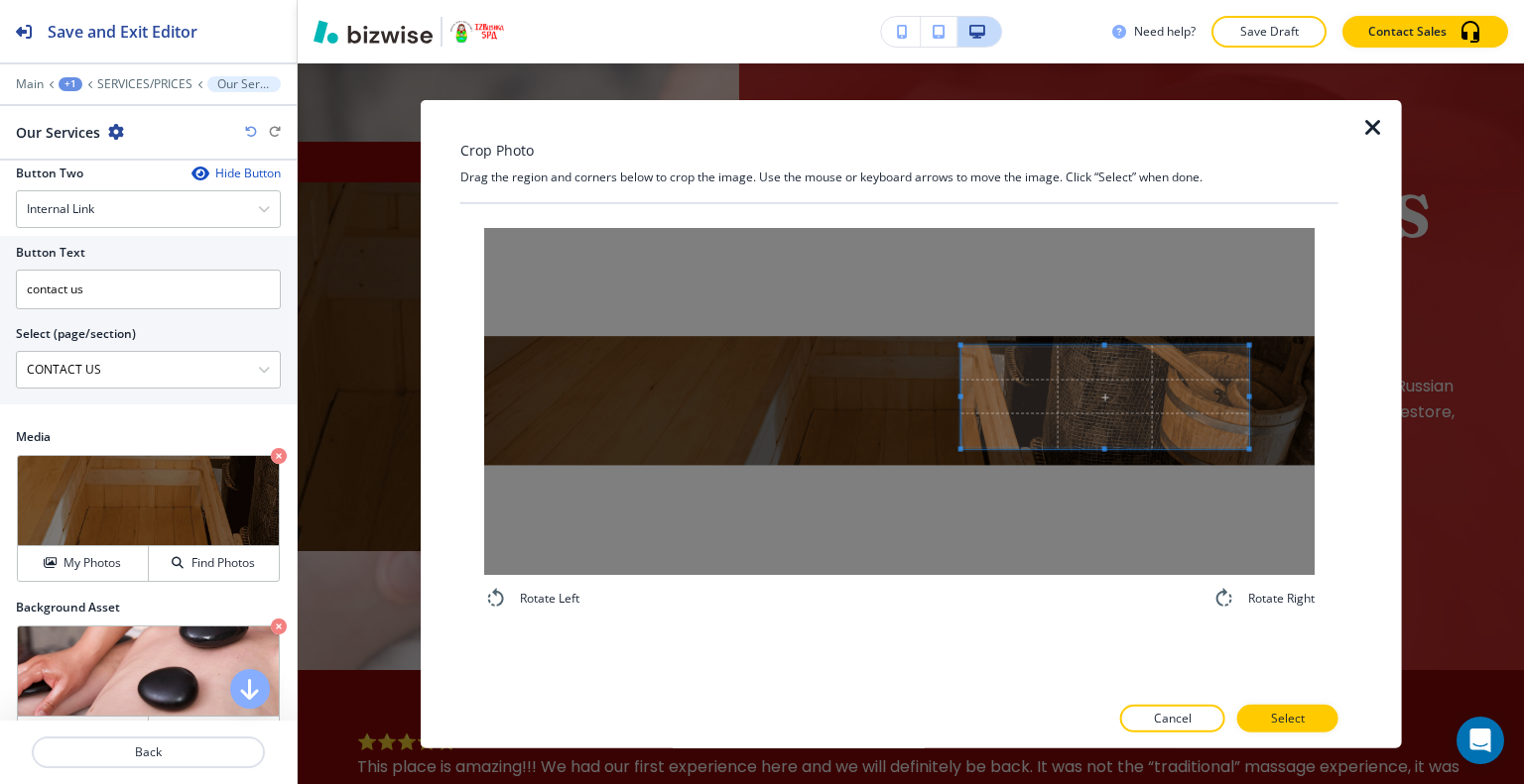
click at [1064, 386] on span at bounding box center [1104, 396] width 287 height 104
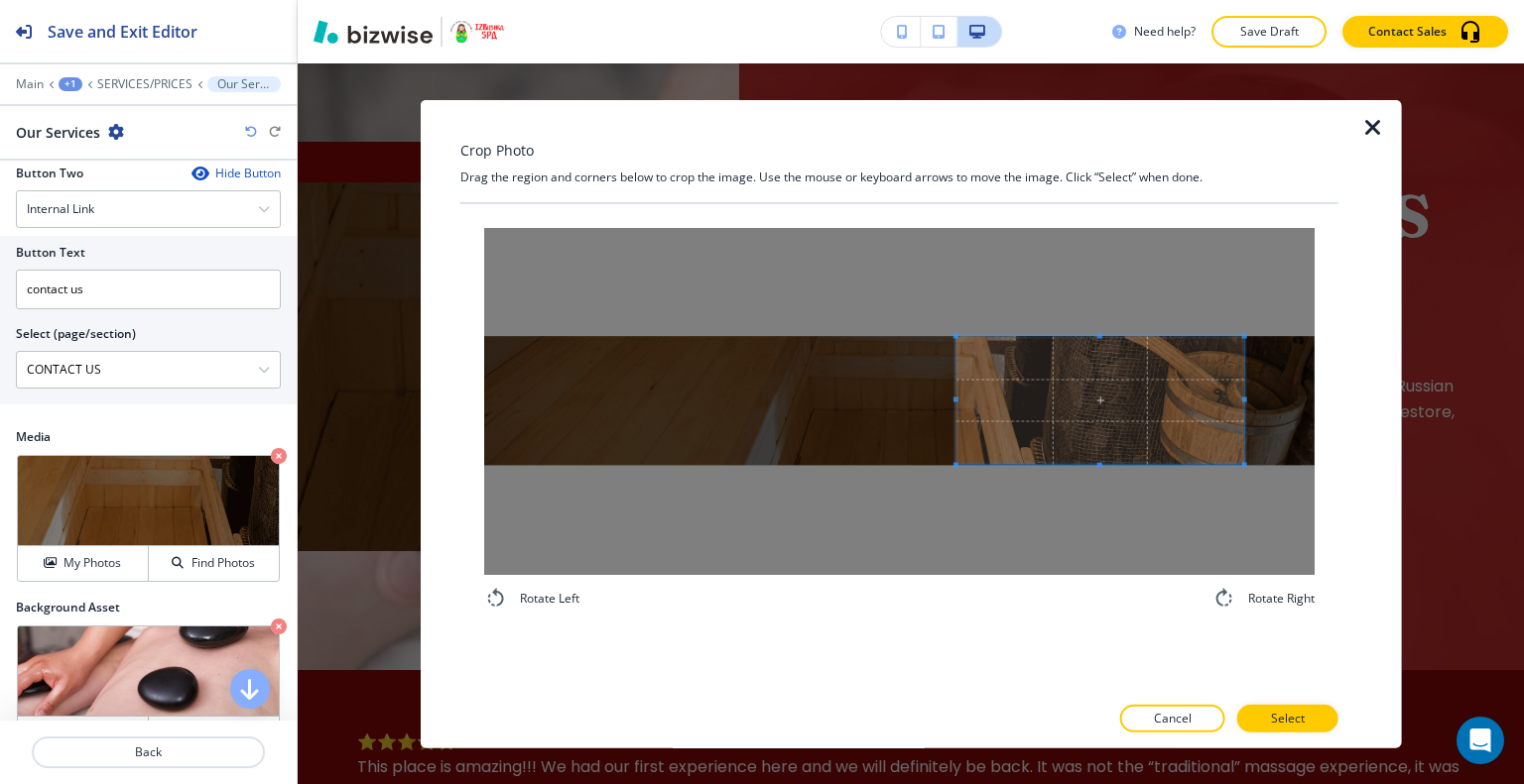
click at [1085, 483] on div at bounding box center [899, 399] width 830 height 347
click at [929, 397] on span at bounding box center [927, 399] width 5 height 5
click at [1281, 725] on p "Select" at bounding box center [1287, 718] width 34 height 18
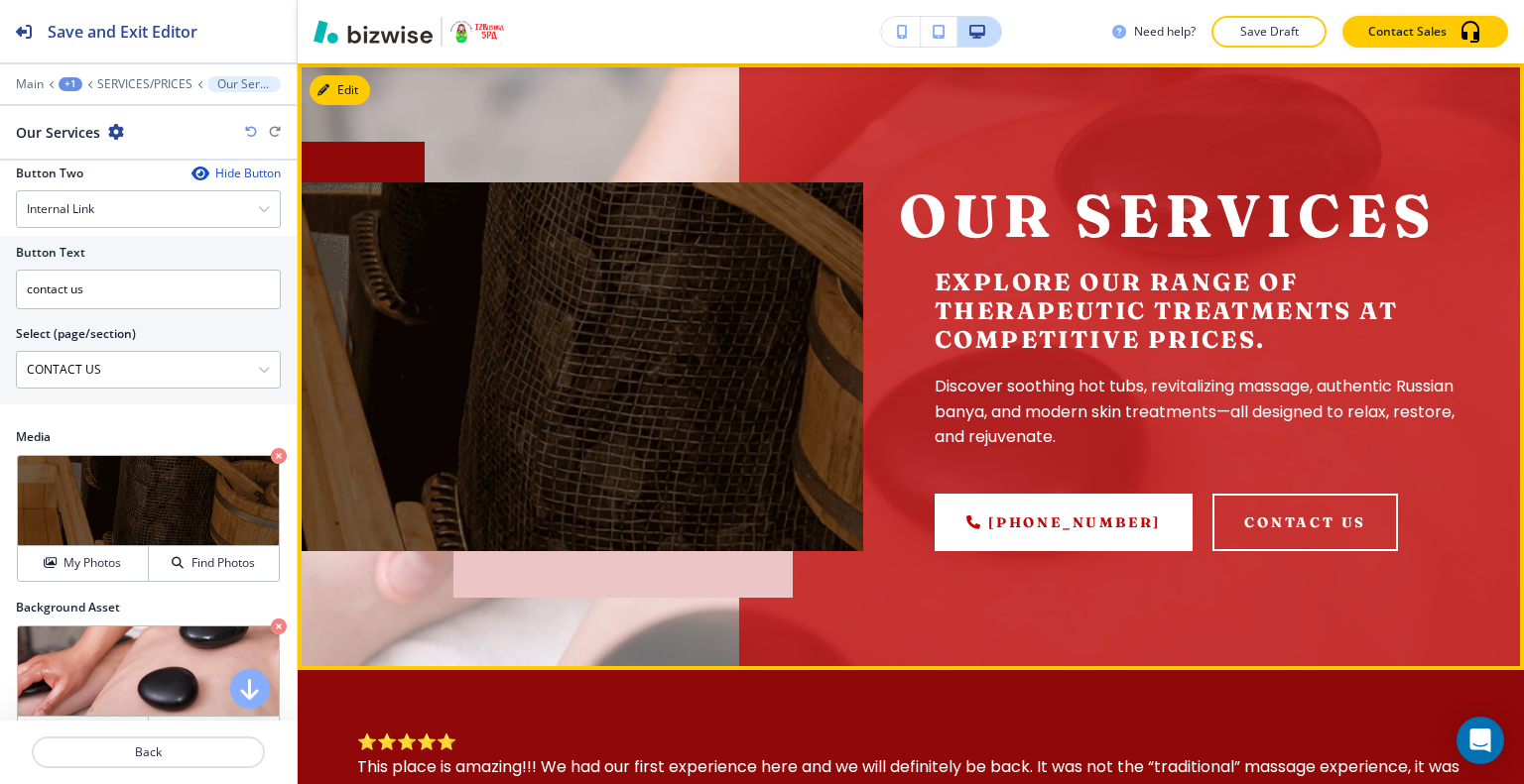
scroll to position [20, 0]
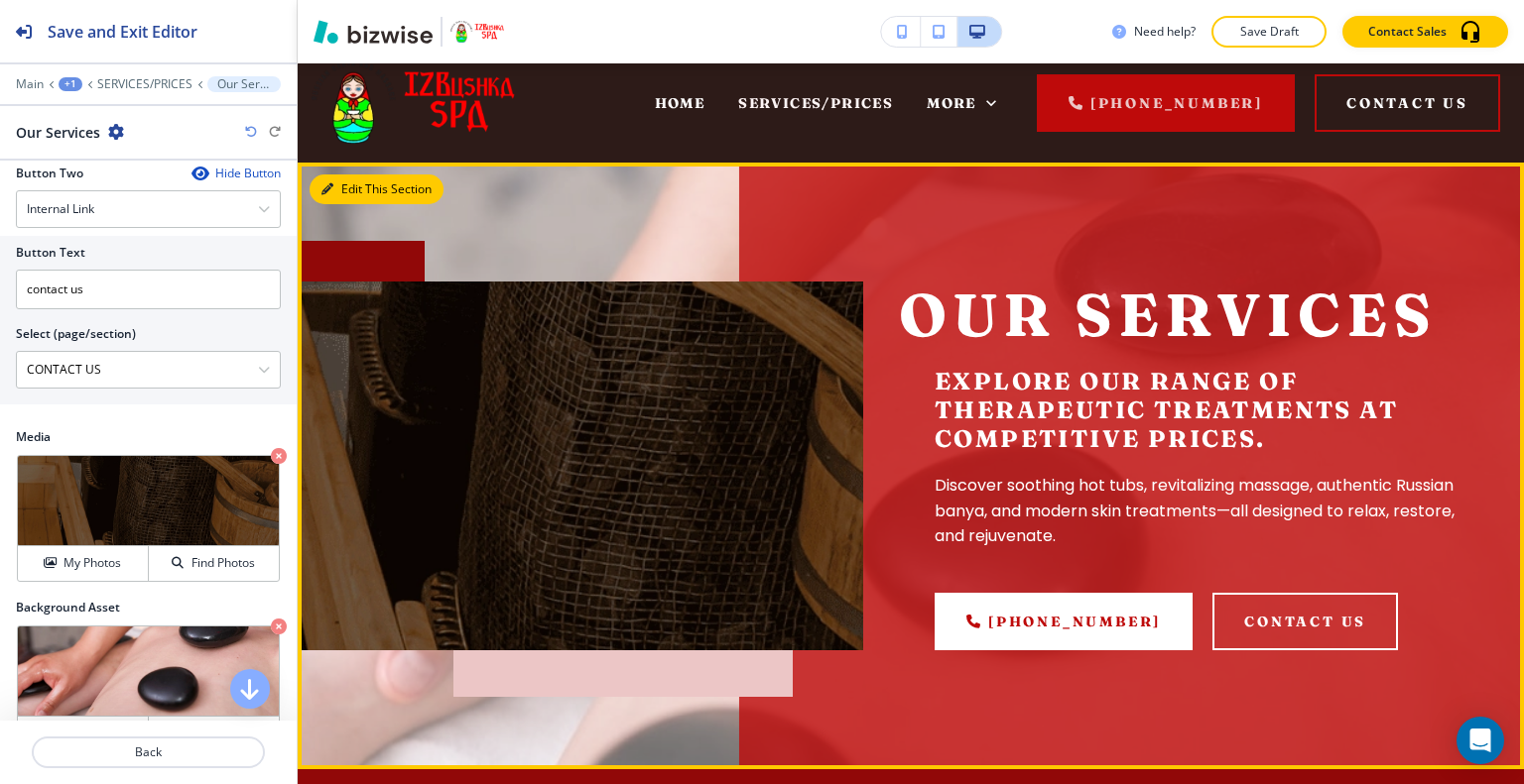
click at [351, 188] on button "Edit This Section" at bounding box center [376, 190] width 134 height 30
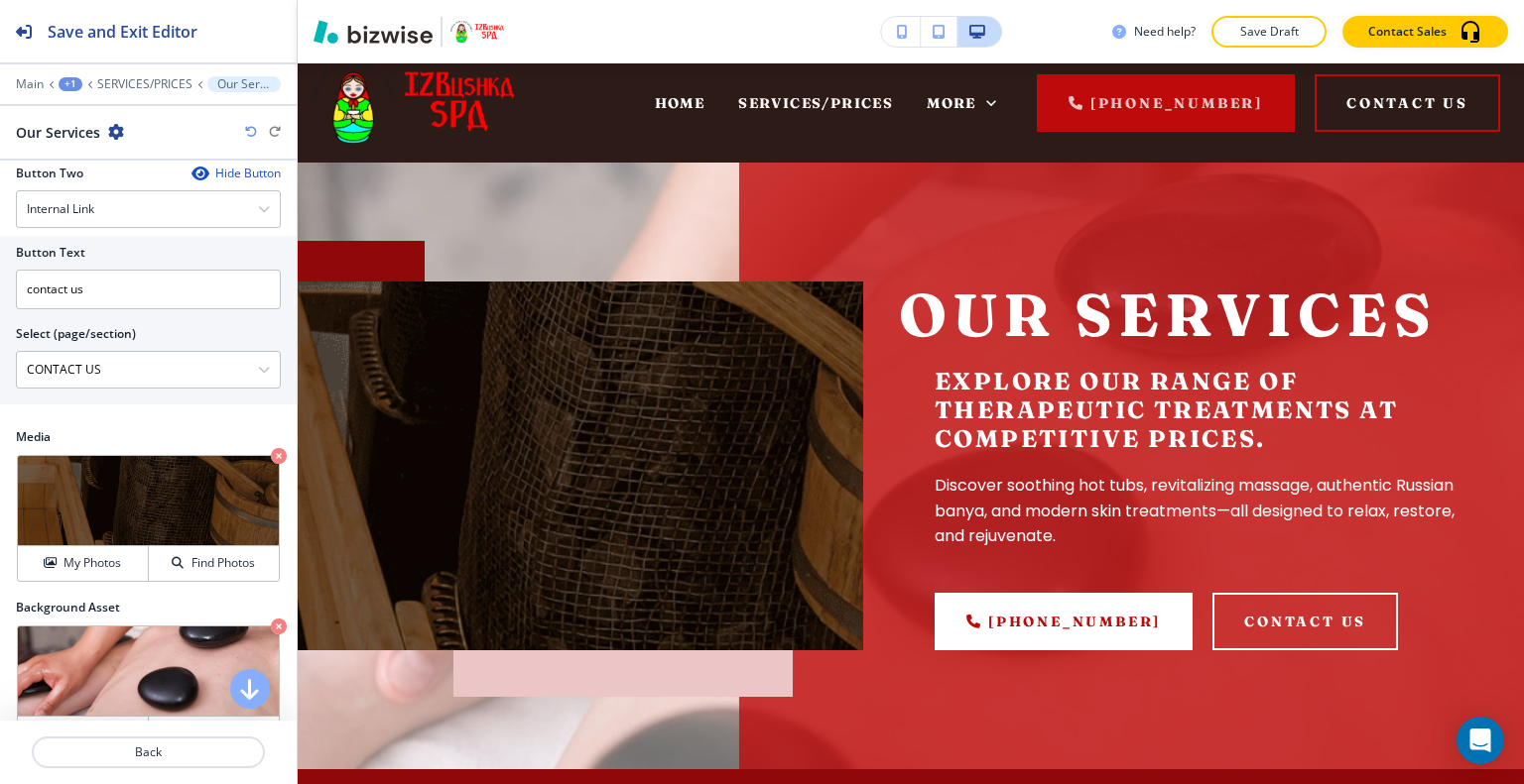
scroll to position [992, 0]
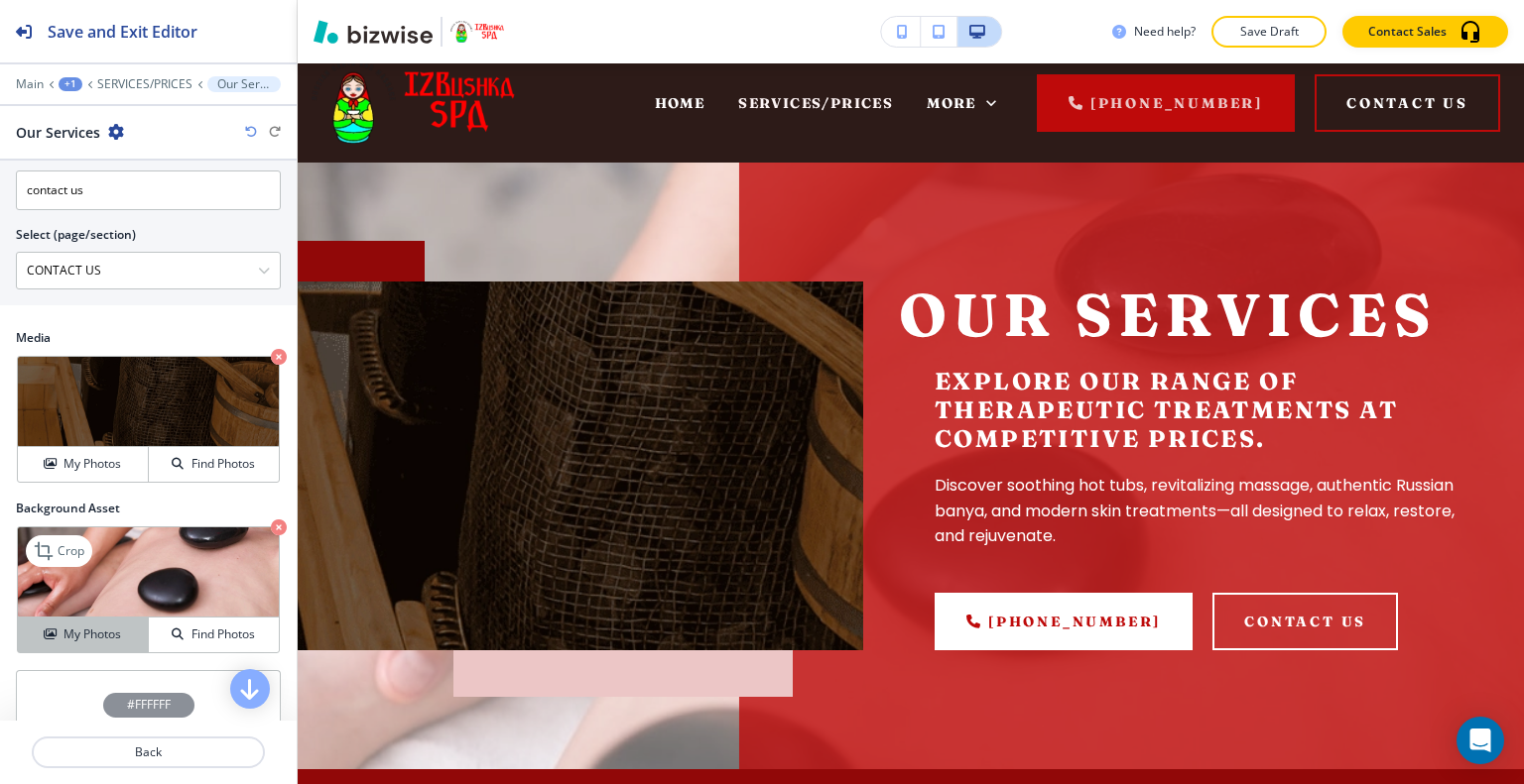
click at [131, 642] on button "My Photos" at bounding box center [84, 635] width 131 height 35
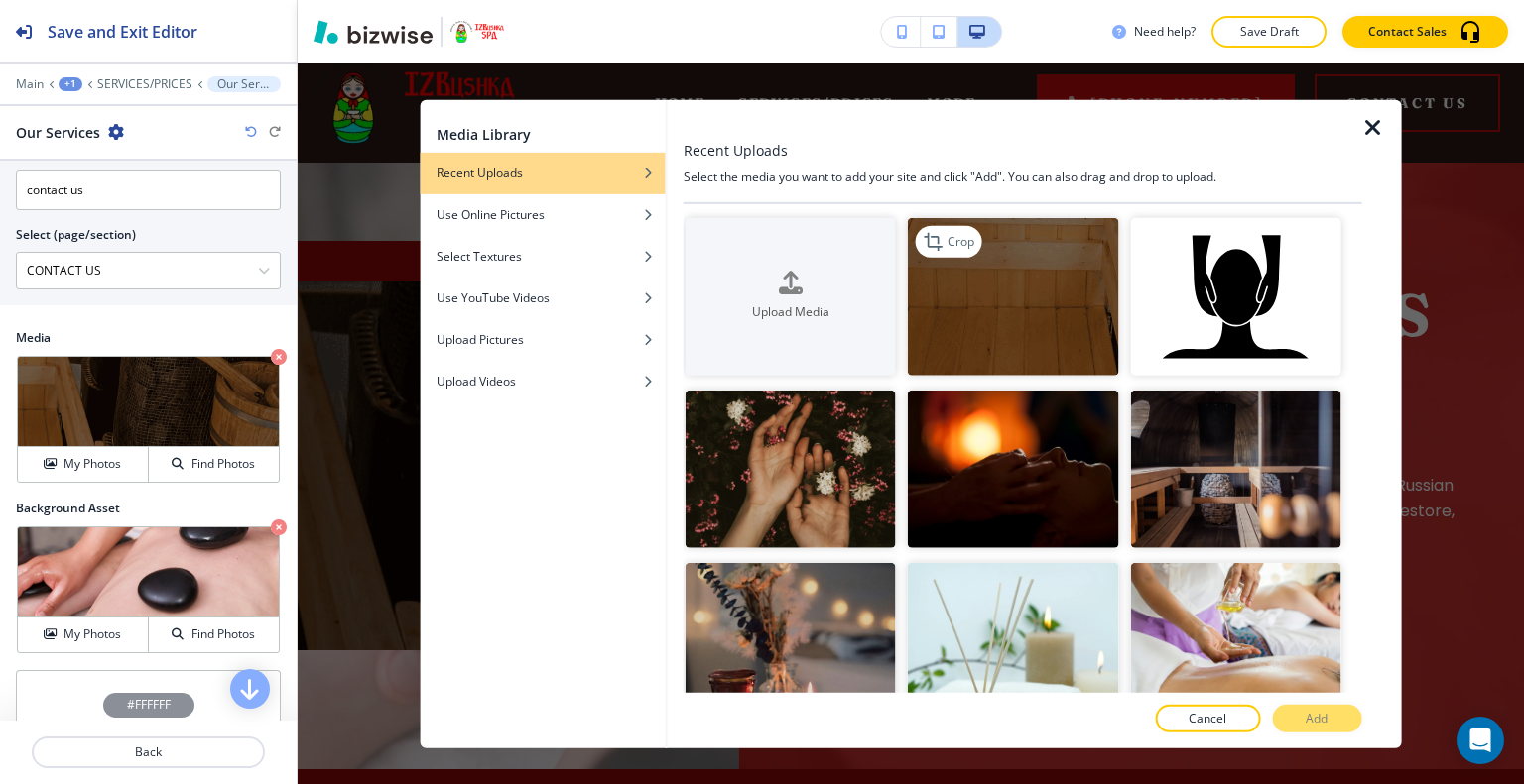
click at [992, 340] on img "button" at bounding box center [1013, 296] width 211 height 158
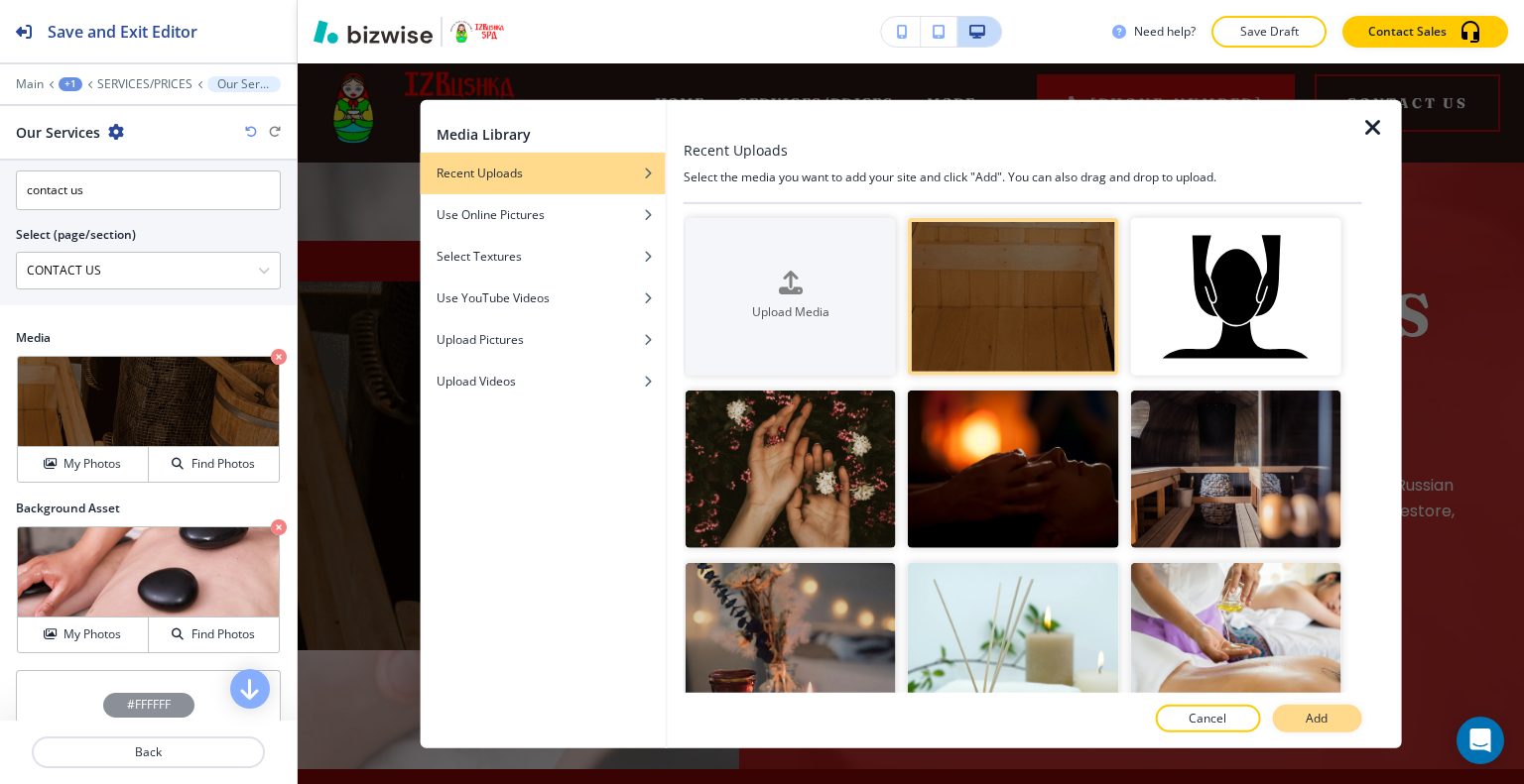
click at [1312, 712] on p "Add" at bounding box center [1316, 718] width 22 height 18
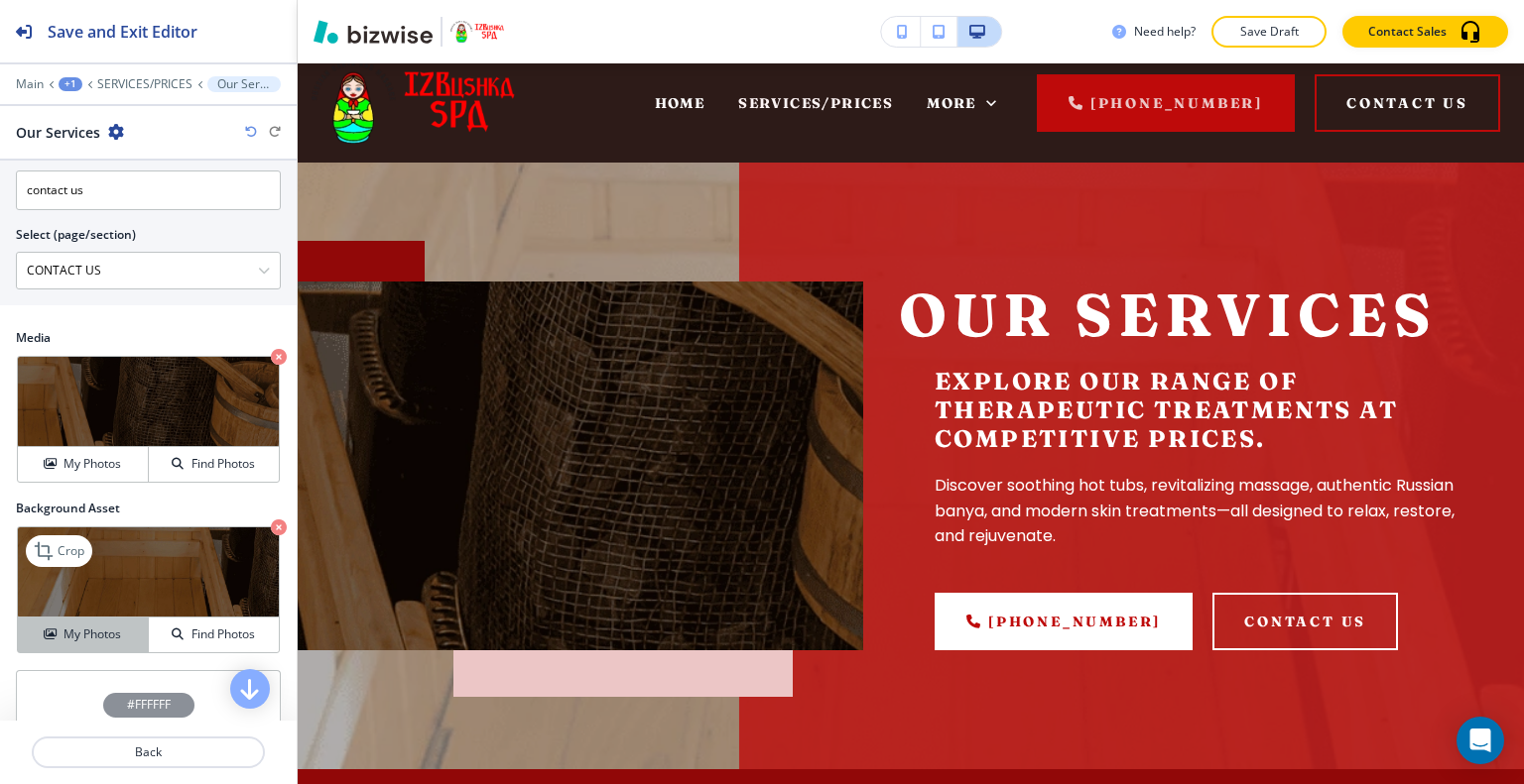
click at [65, 630] on h4 "My Photos" at bounding box center [92, 635] width 58 height 18
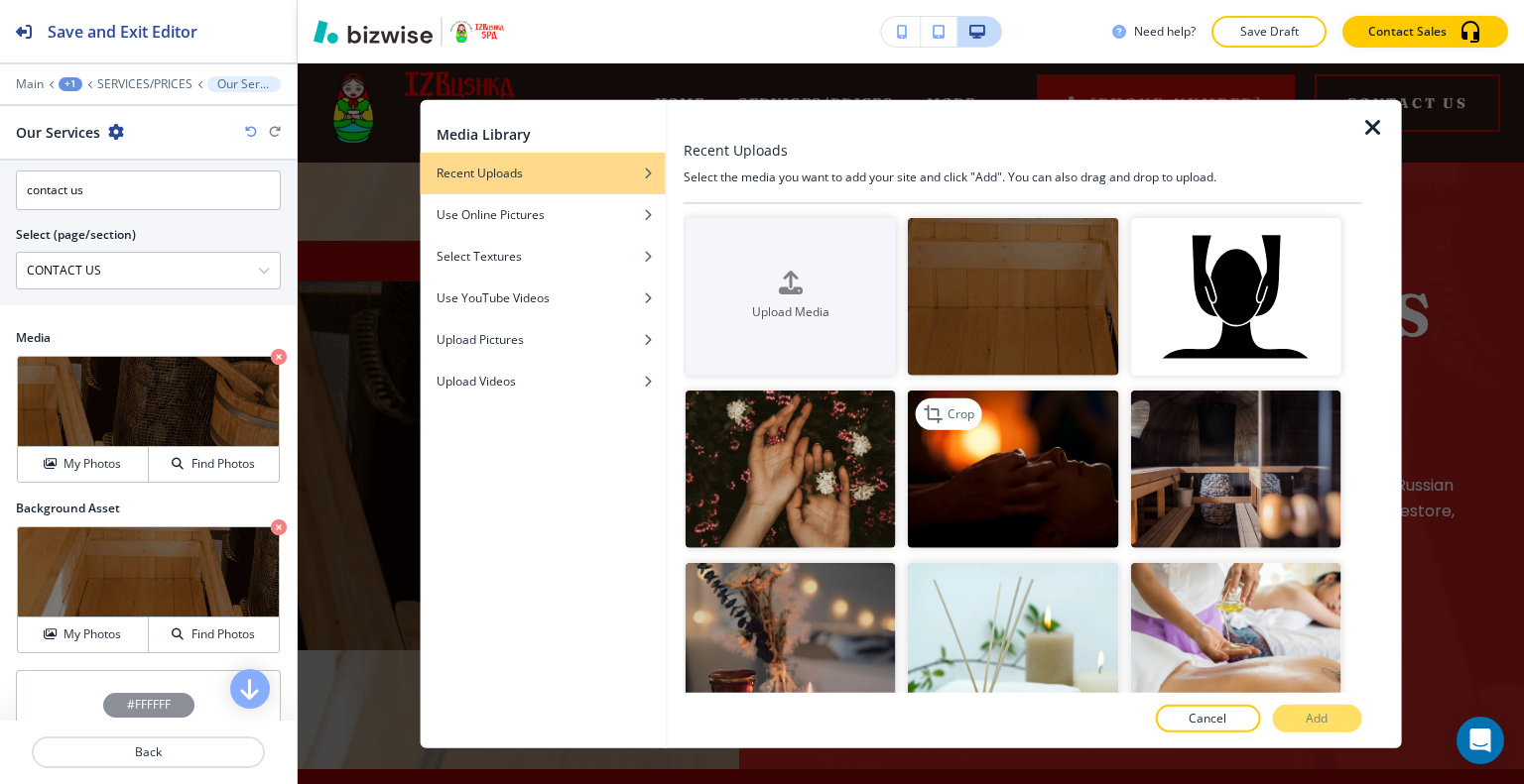
click at [1019, 483] on img "button" at bounding box center [1013, 469] width 211 height 158
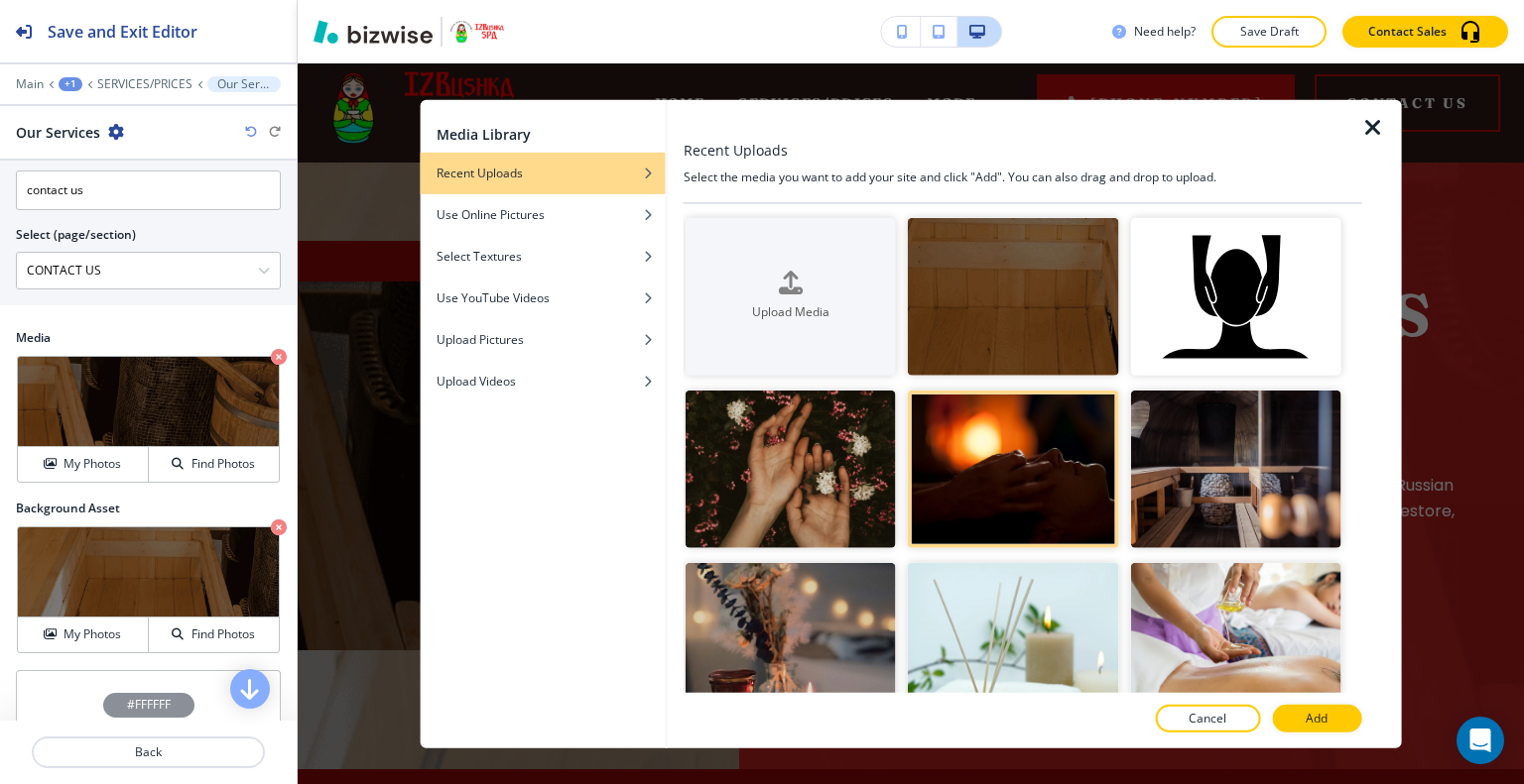
click at [1306, 723] on p "Add" at bounding box center [1316, 718] width 22 height 18
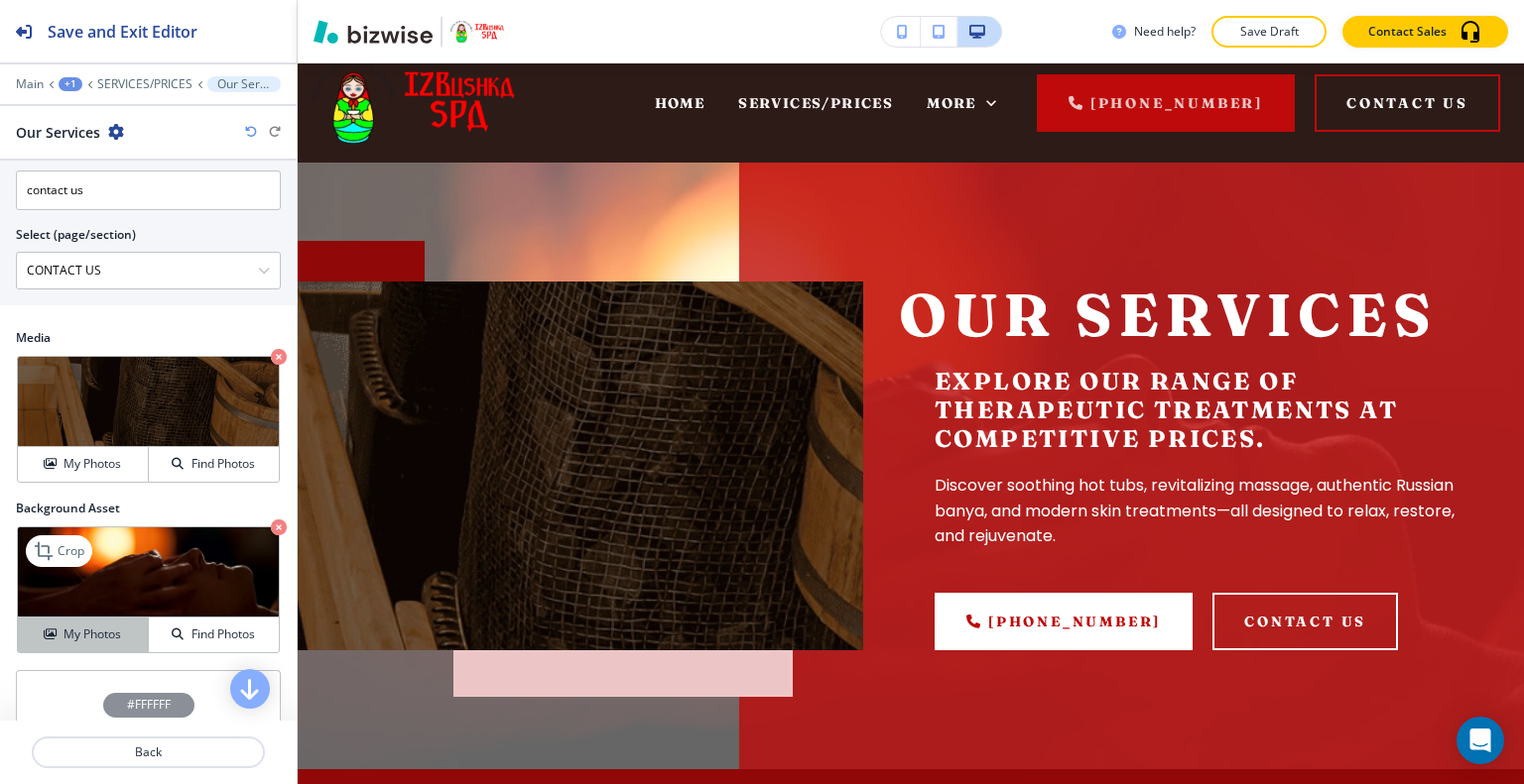
click at [110, 628] on h4 "My Photos" at bounding box center [92, 635] width 58 height 18
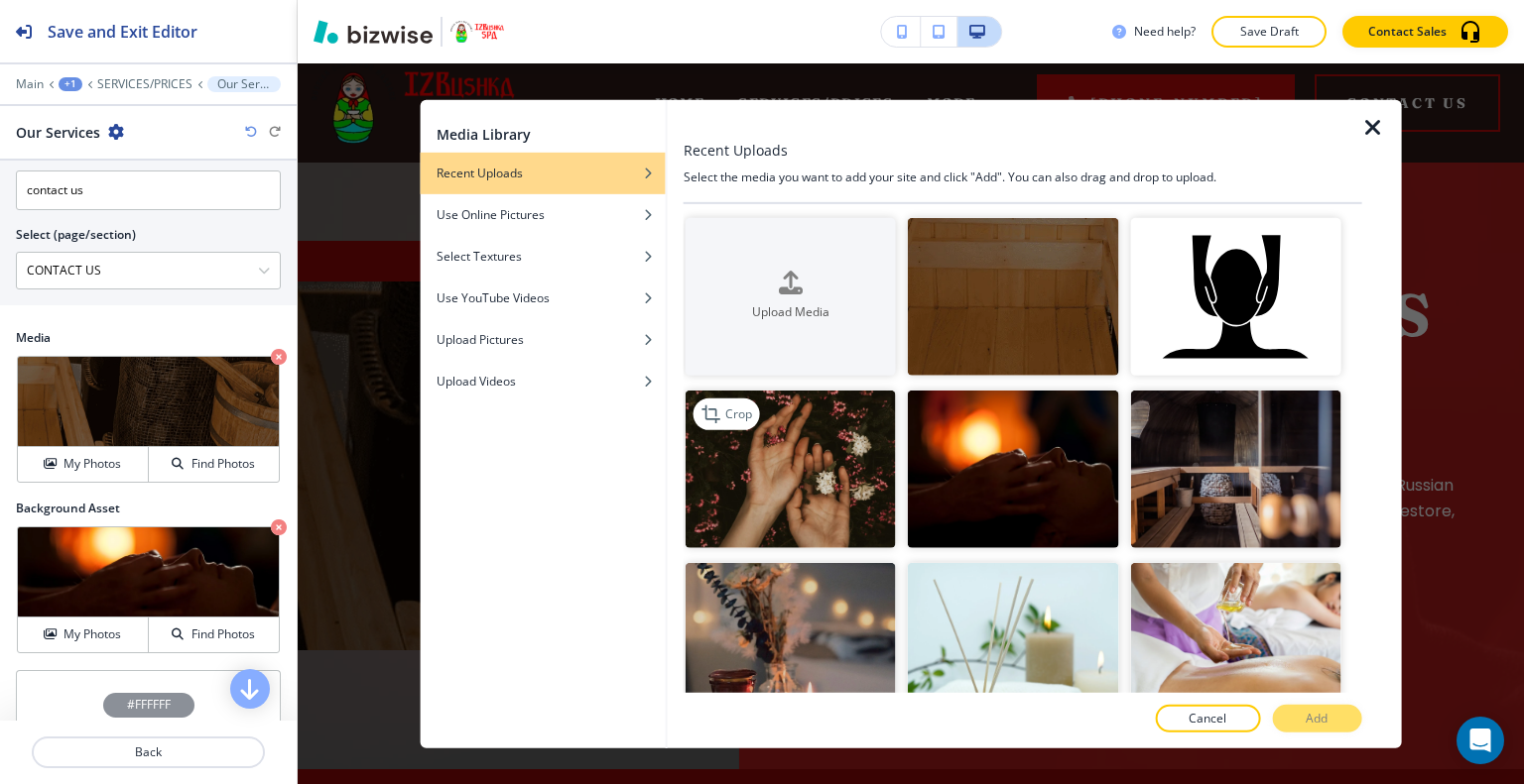
click at [754, 492] on img "button" at bounding box center [790, 469] width 211 height 158
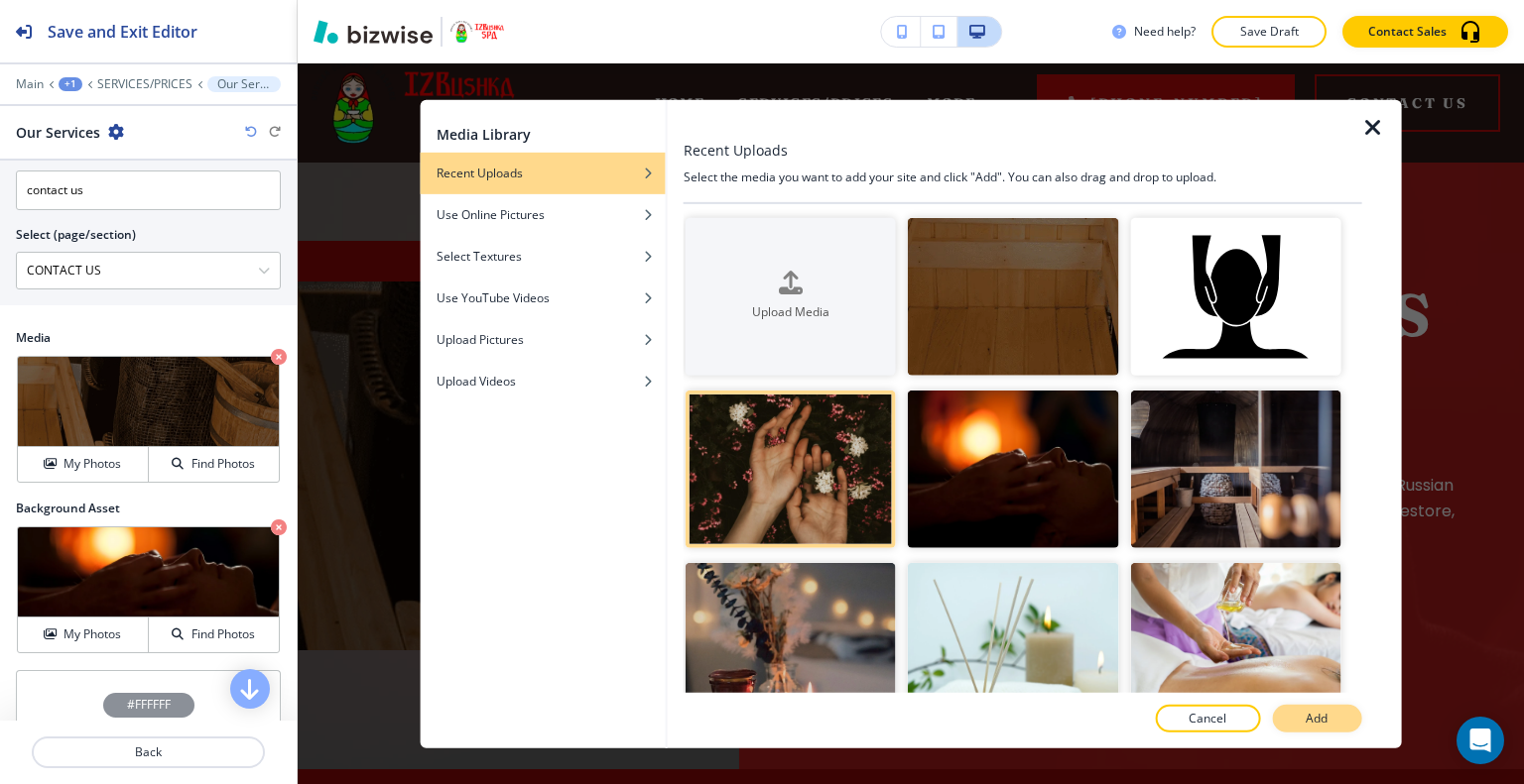
click at [1289, 716] on button "Add" at bounding box center [1316, 718] width 89 height 28
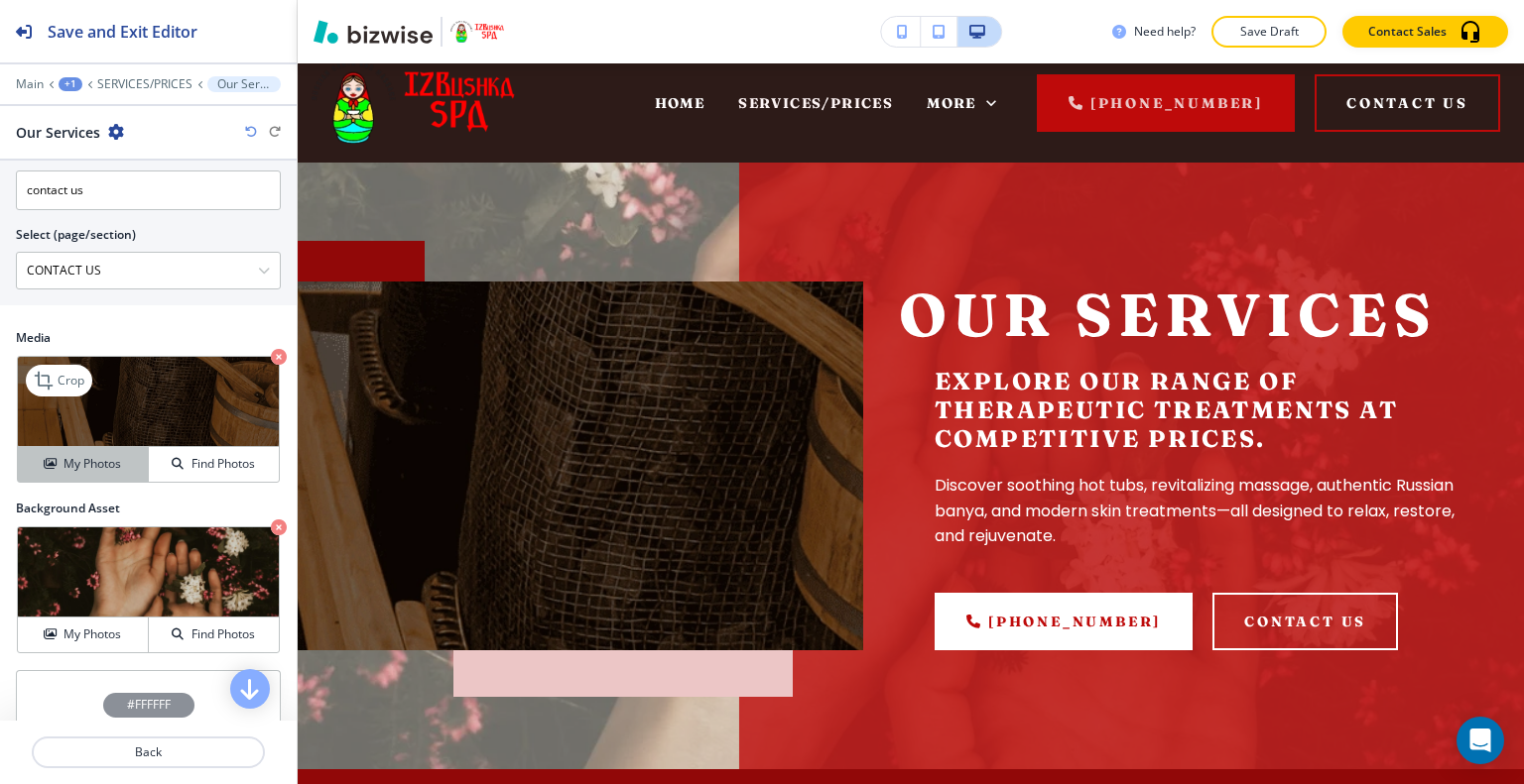
click at [80, 471] on button "My Photos" at bounding box center [84, 464] width 131 height 35
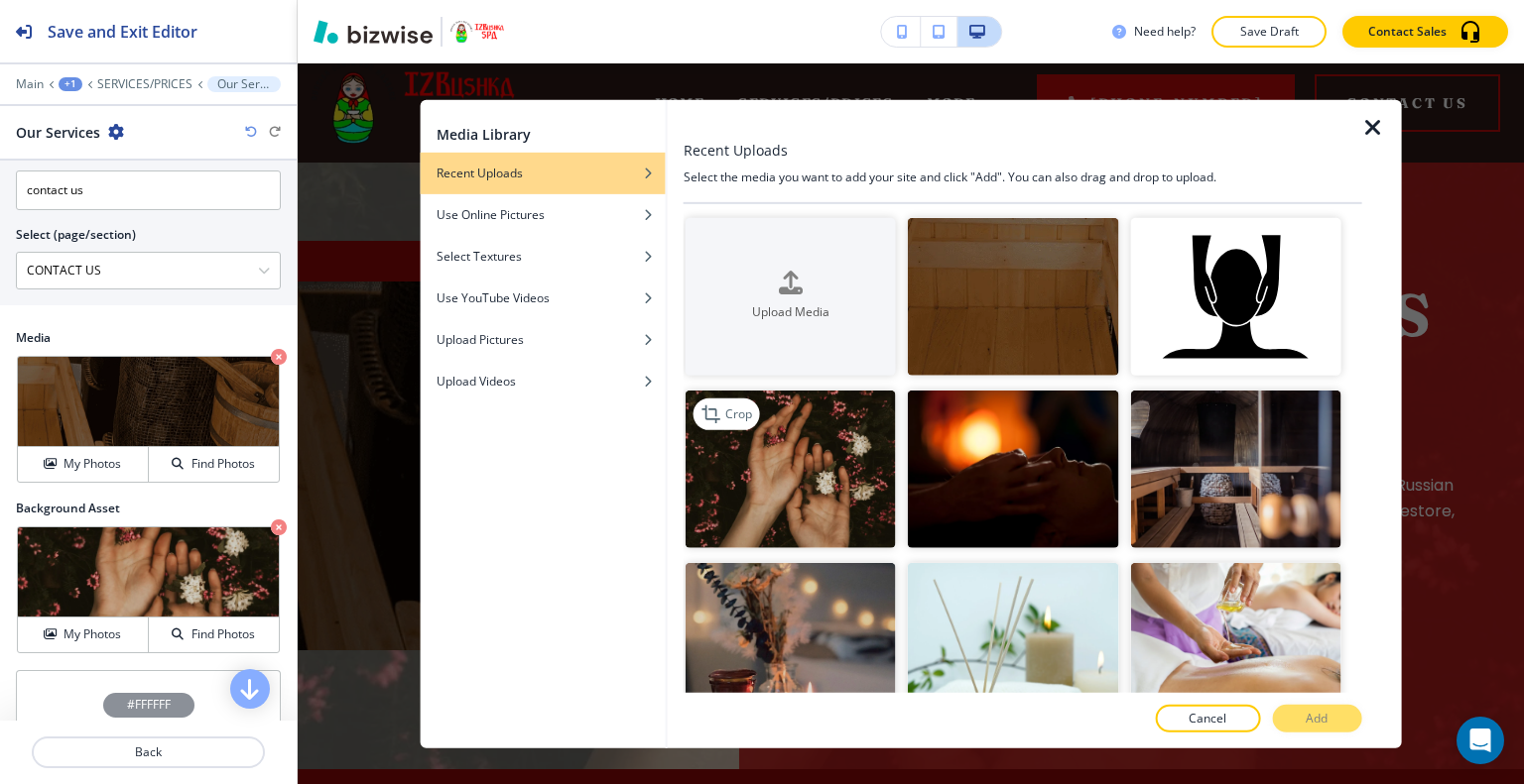
click at [805, 499] on img "button" at bounding box center [790, 469] width 211 height 158
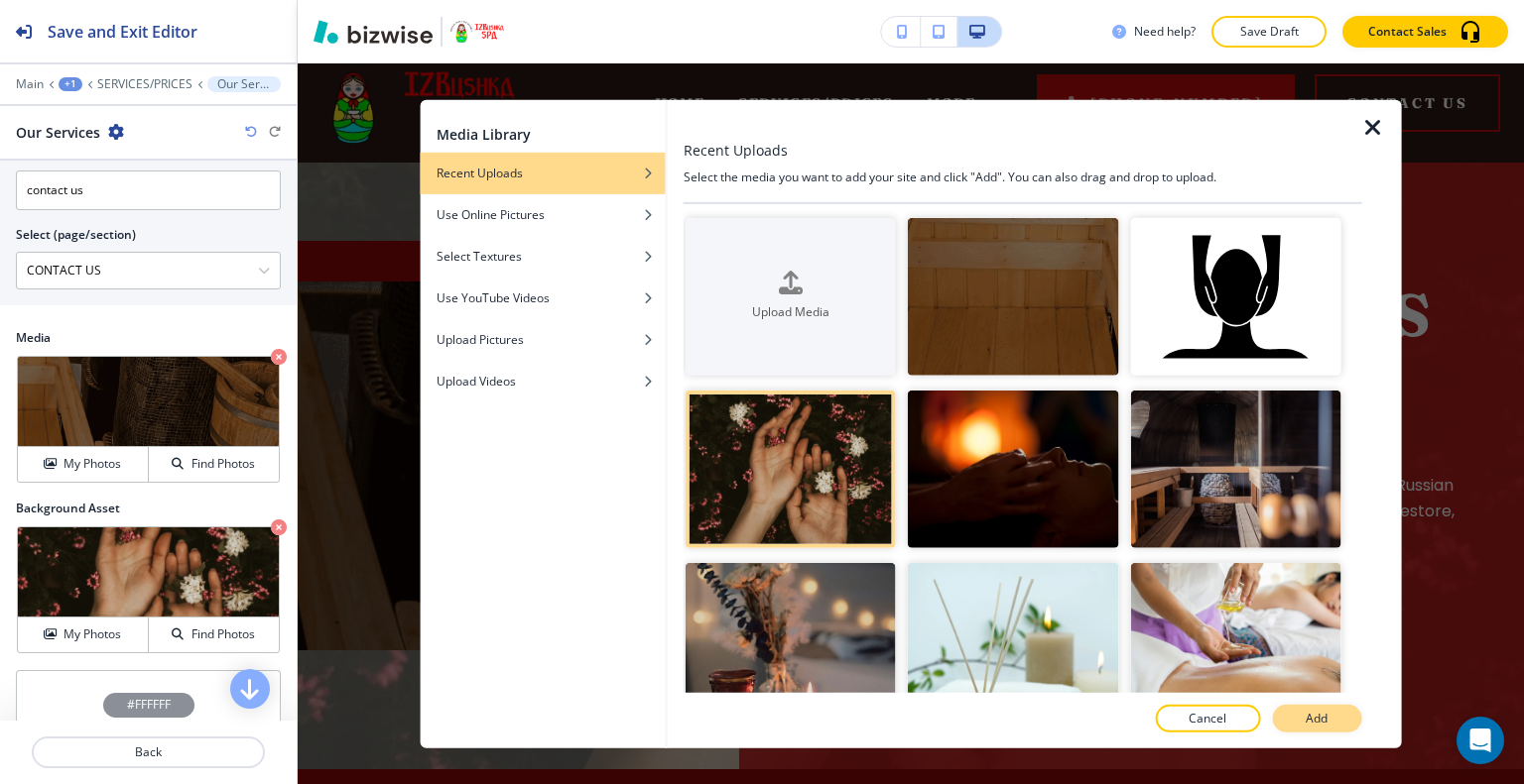
click at [1337, 725] on button "Add" at bounding box center [1316, 718] width 89 height 28
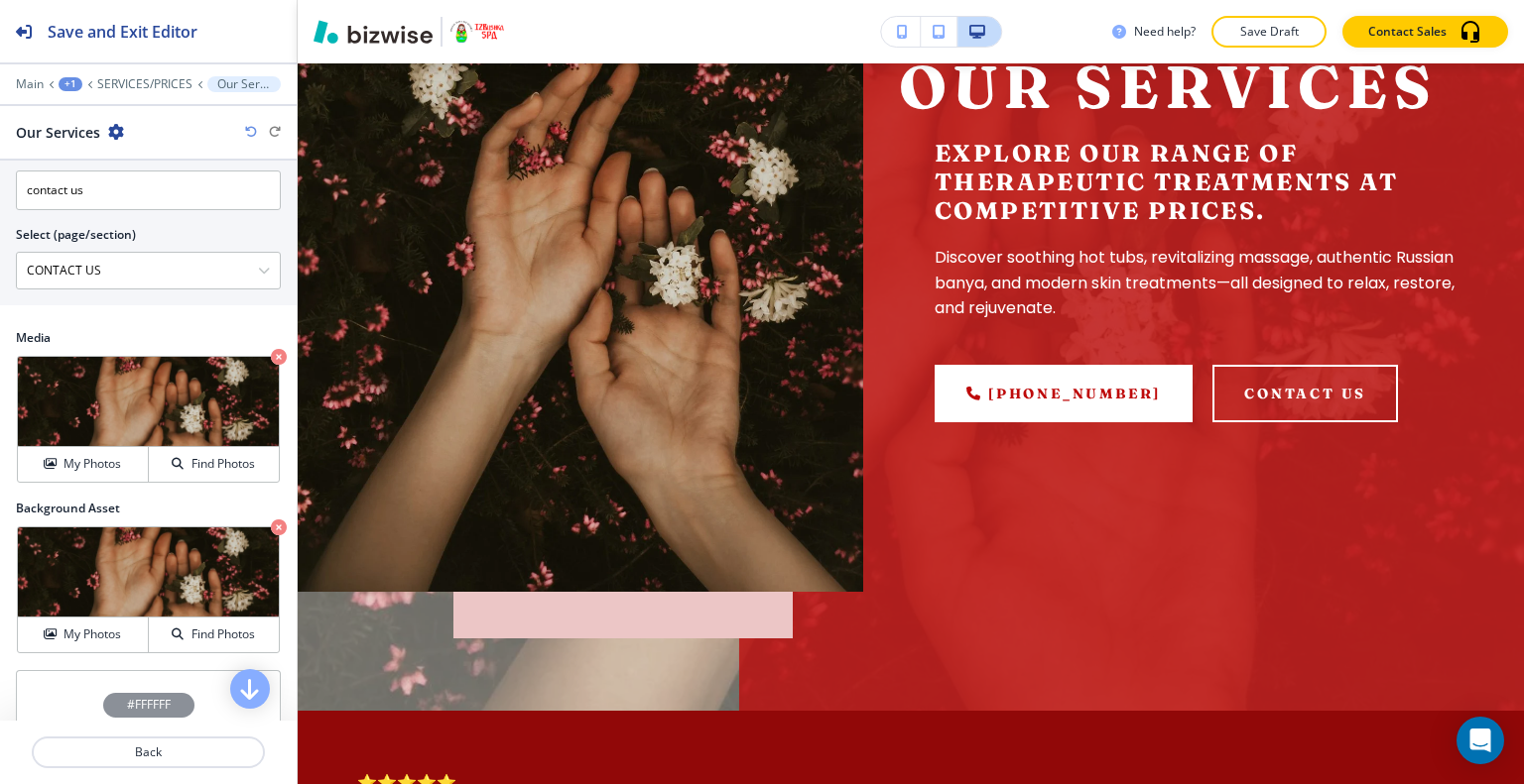
scroll to position [317, 0]
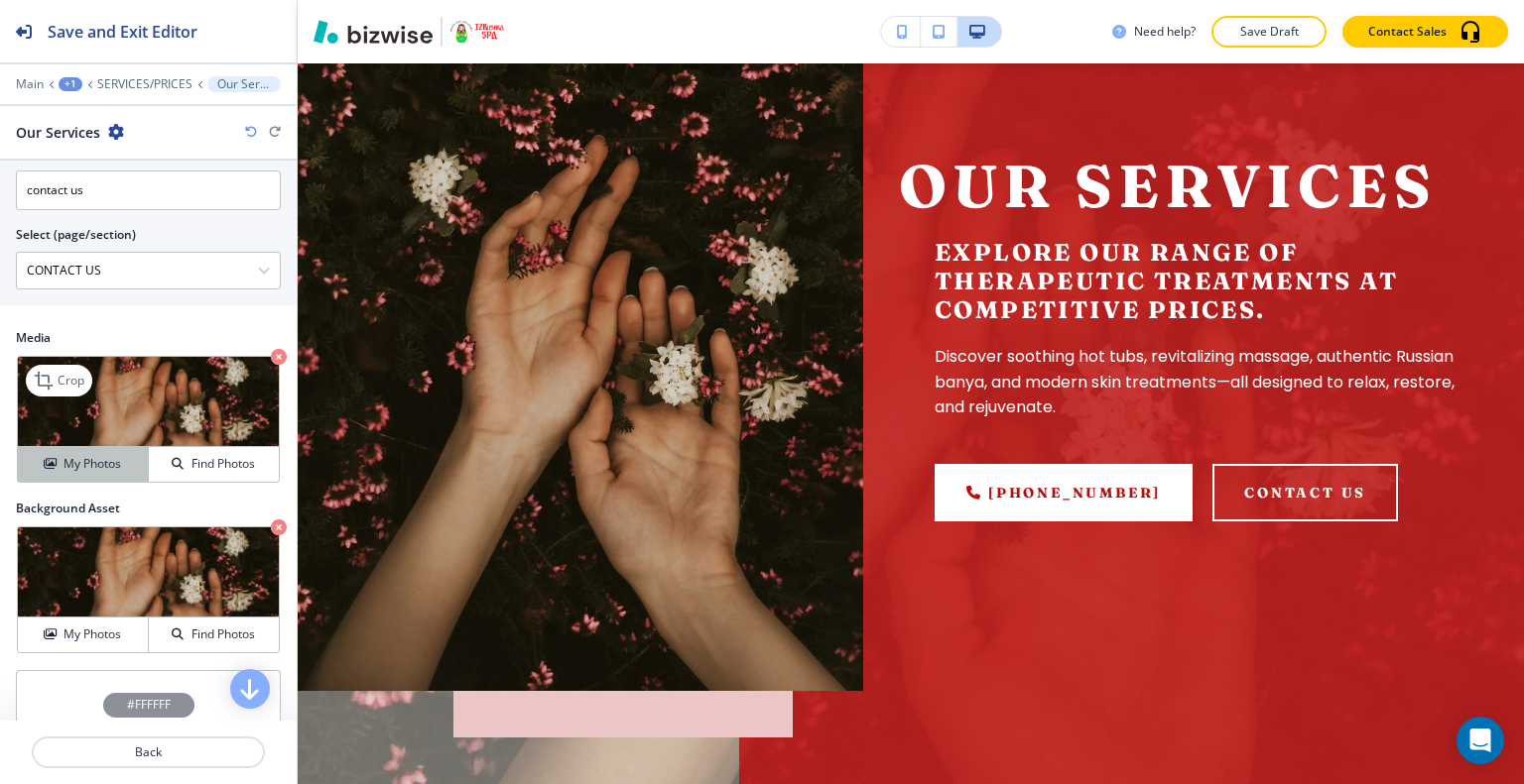
click at [107, 459] on h4 "My Photos" at bounding box center [92, 464] width 58 height 18
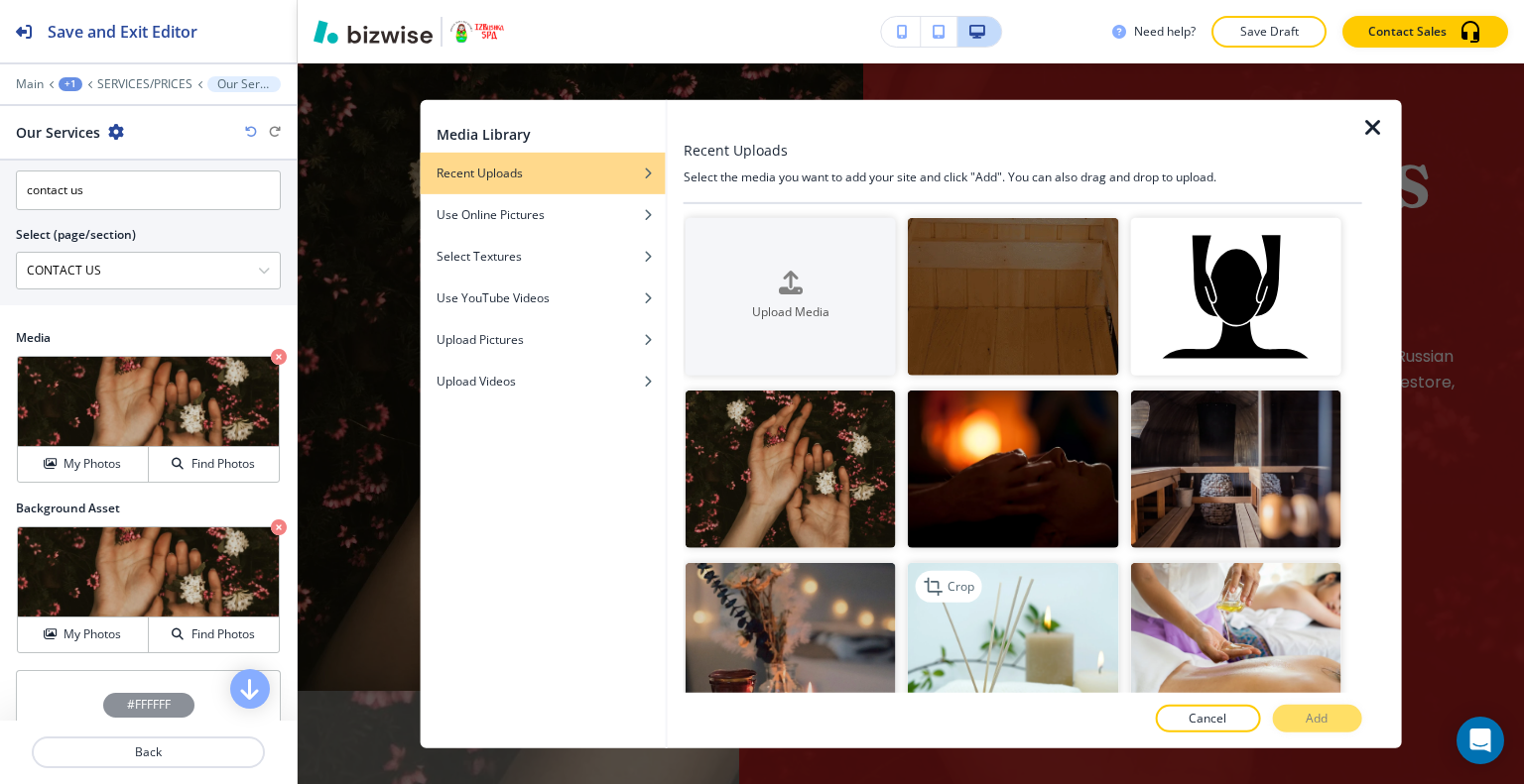
scroll to position [199, 0]
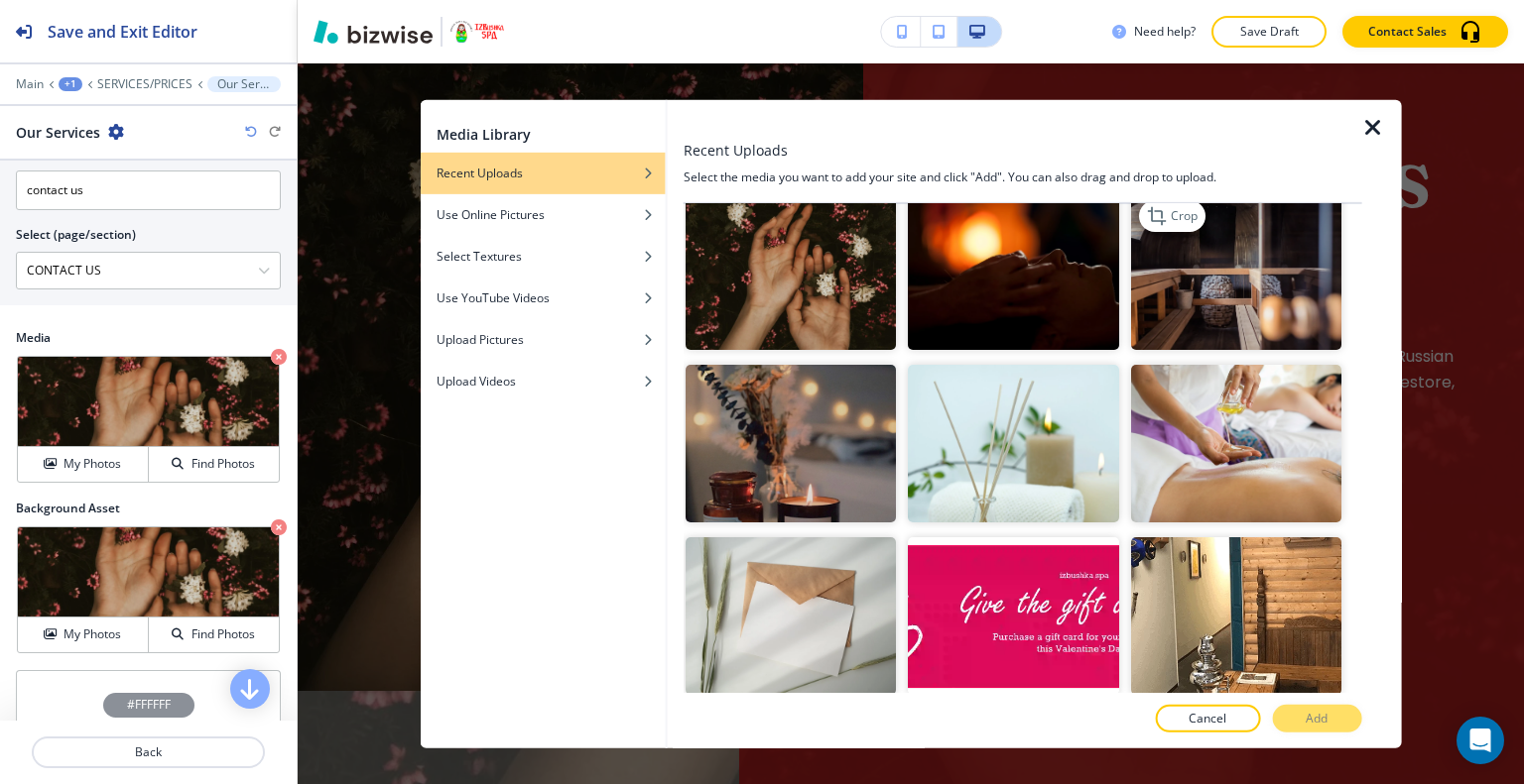
click at [1227, 306] on img "button" at bounding box center [1235, 271] width 211 height 158
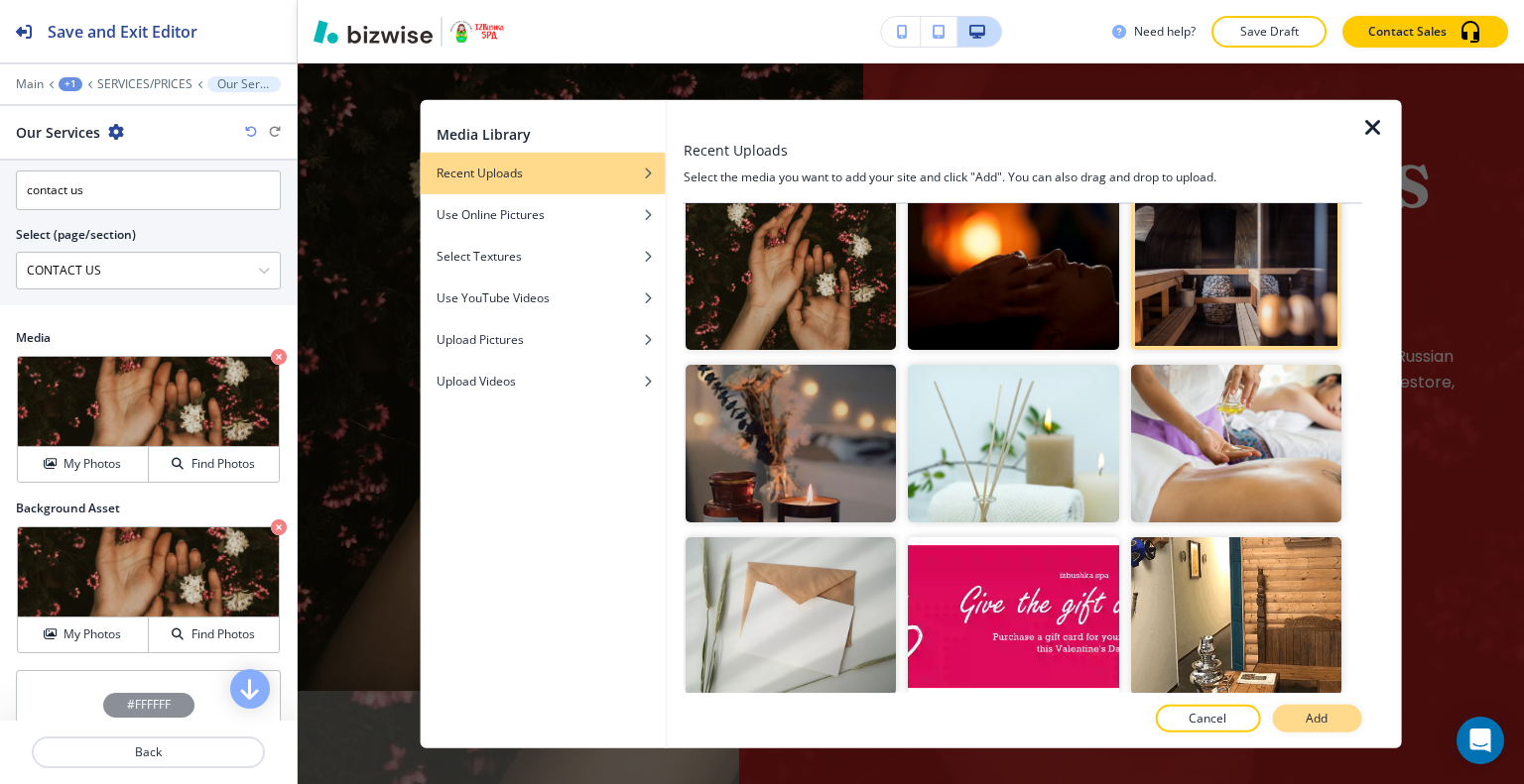
click at [1319, 711] on p "Add" at bounding box center [1316, 718] width 22 height 18
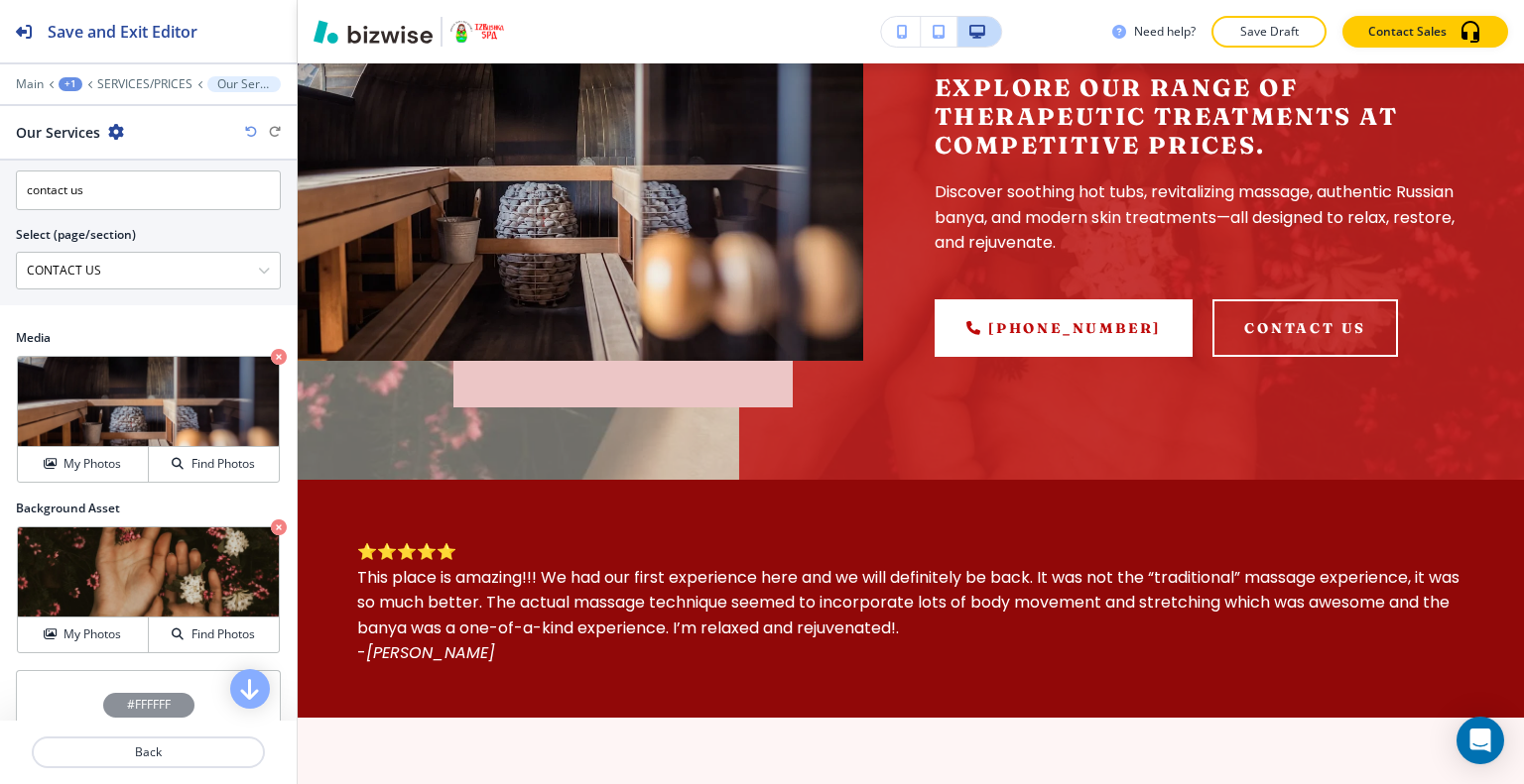
scroll to position [119, 0]
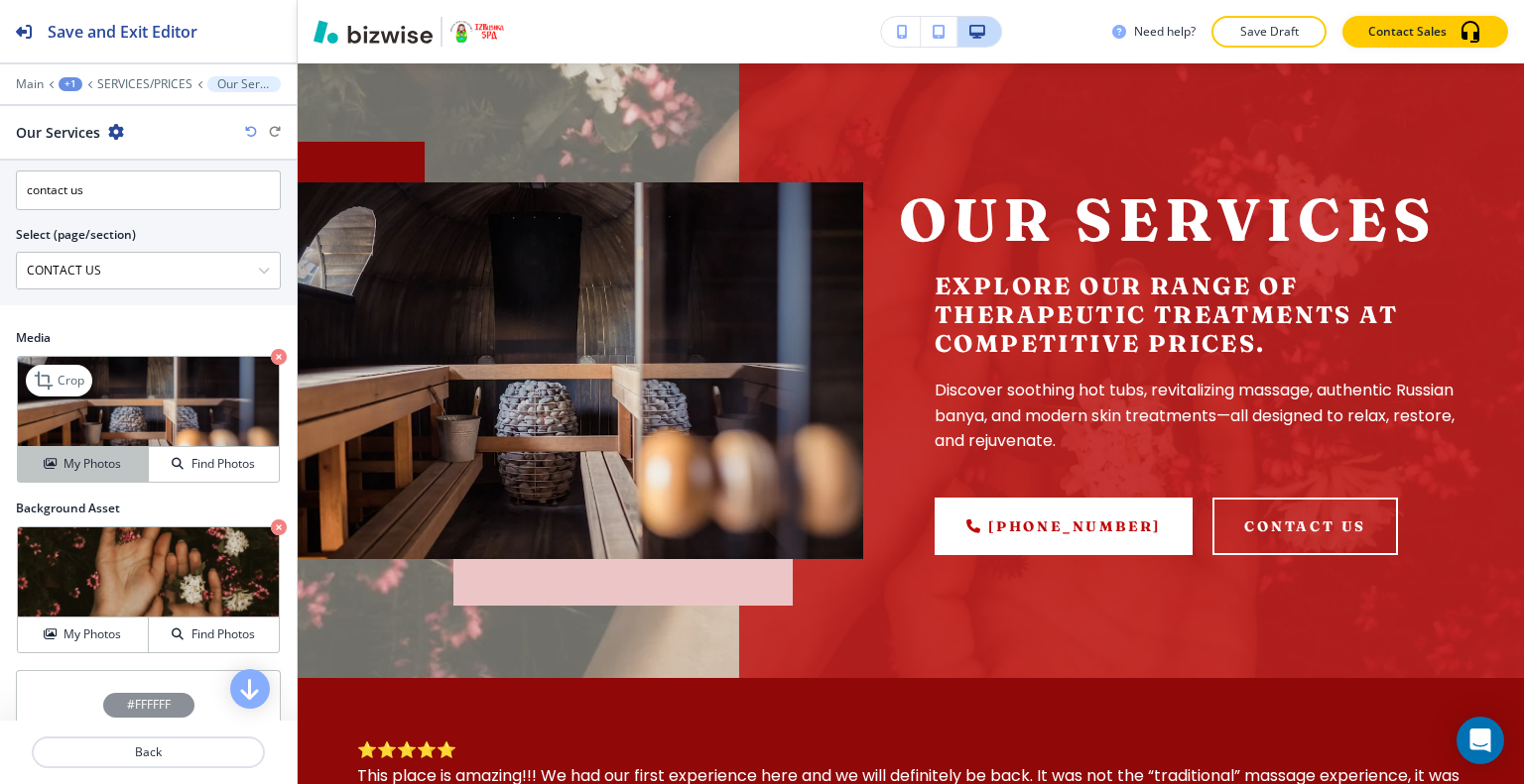
click at [104, 463] on h4 "My Photos" at bounding box center [92, 464] width 58 height 18
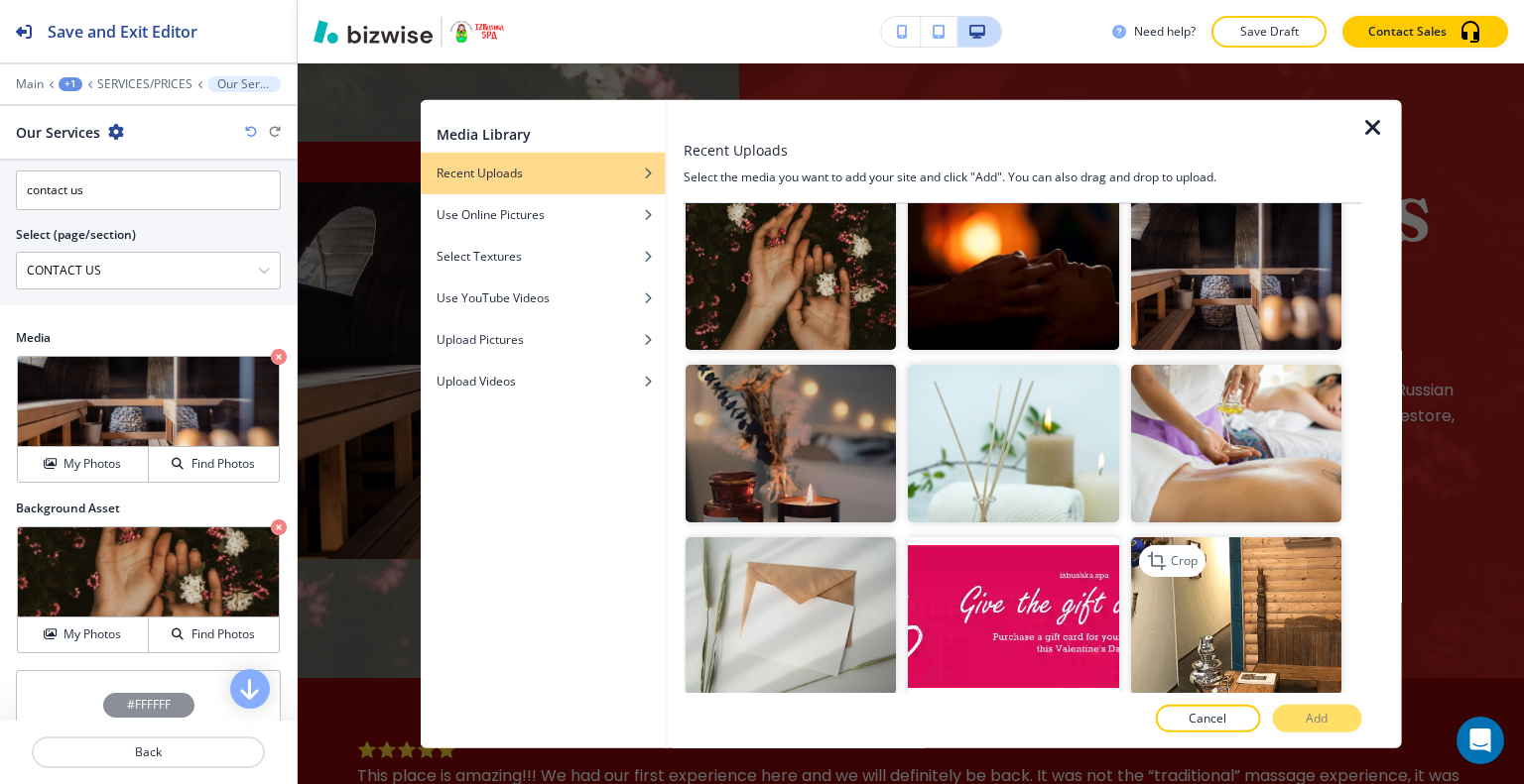
scroll to position [297, 0]
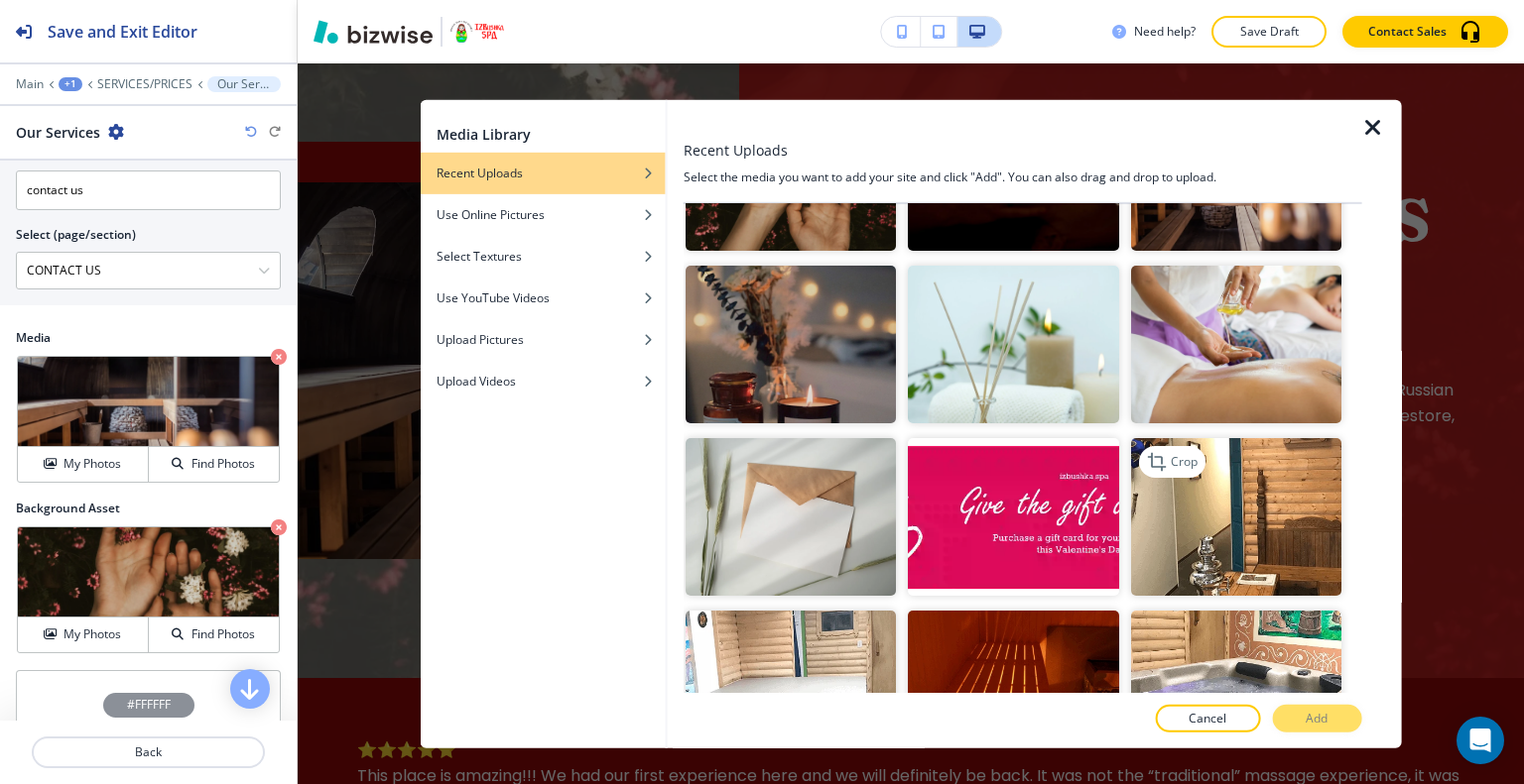
click at [1246, 513] on img "button" at bounding box center [1235, 517] width 211 height 158
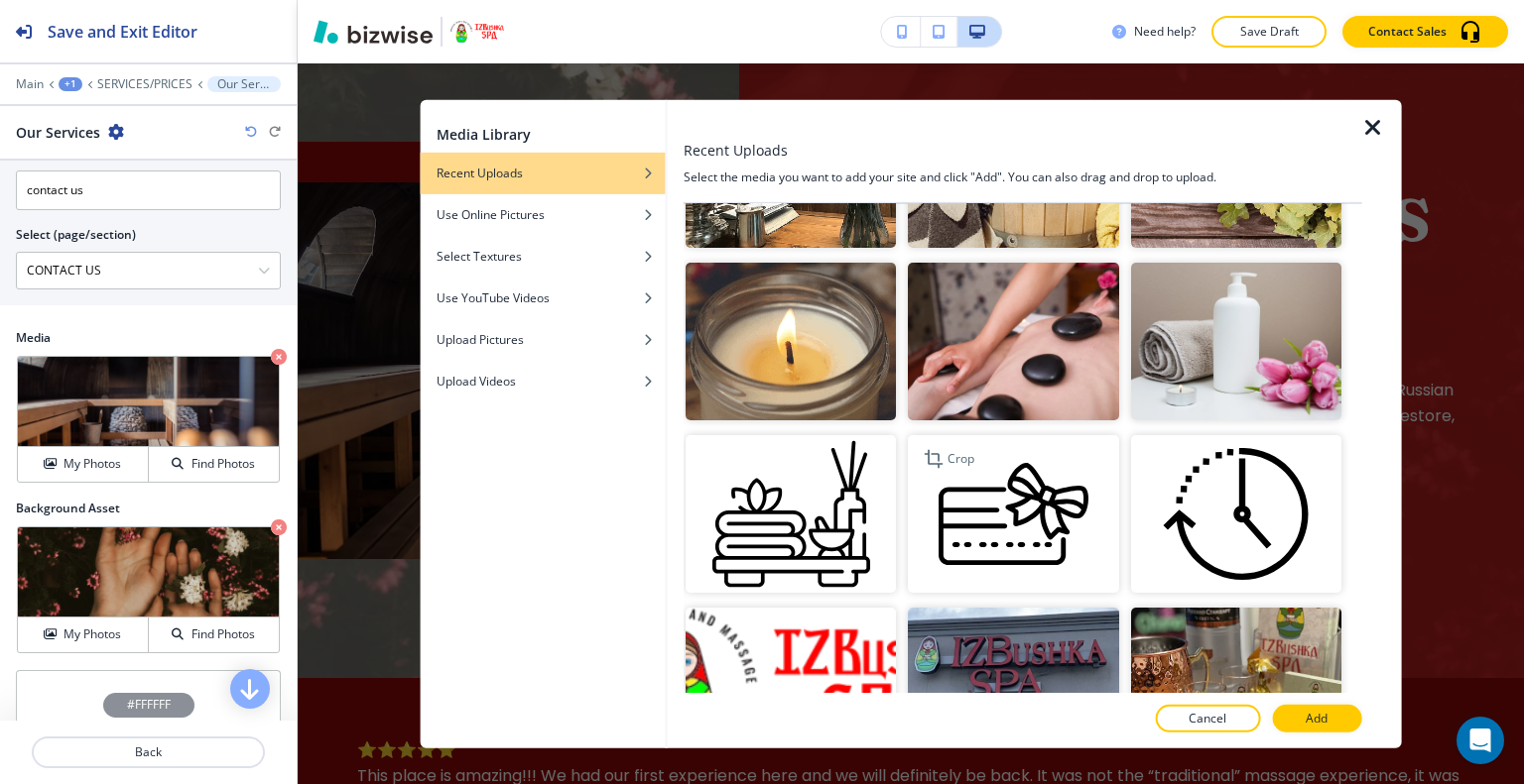
scroll to position [1189, 0]
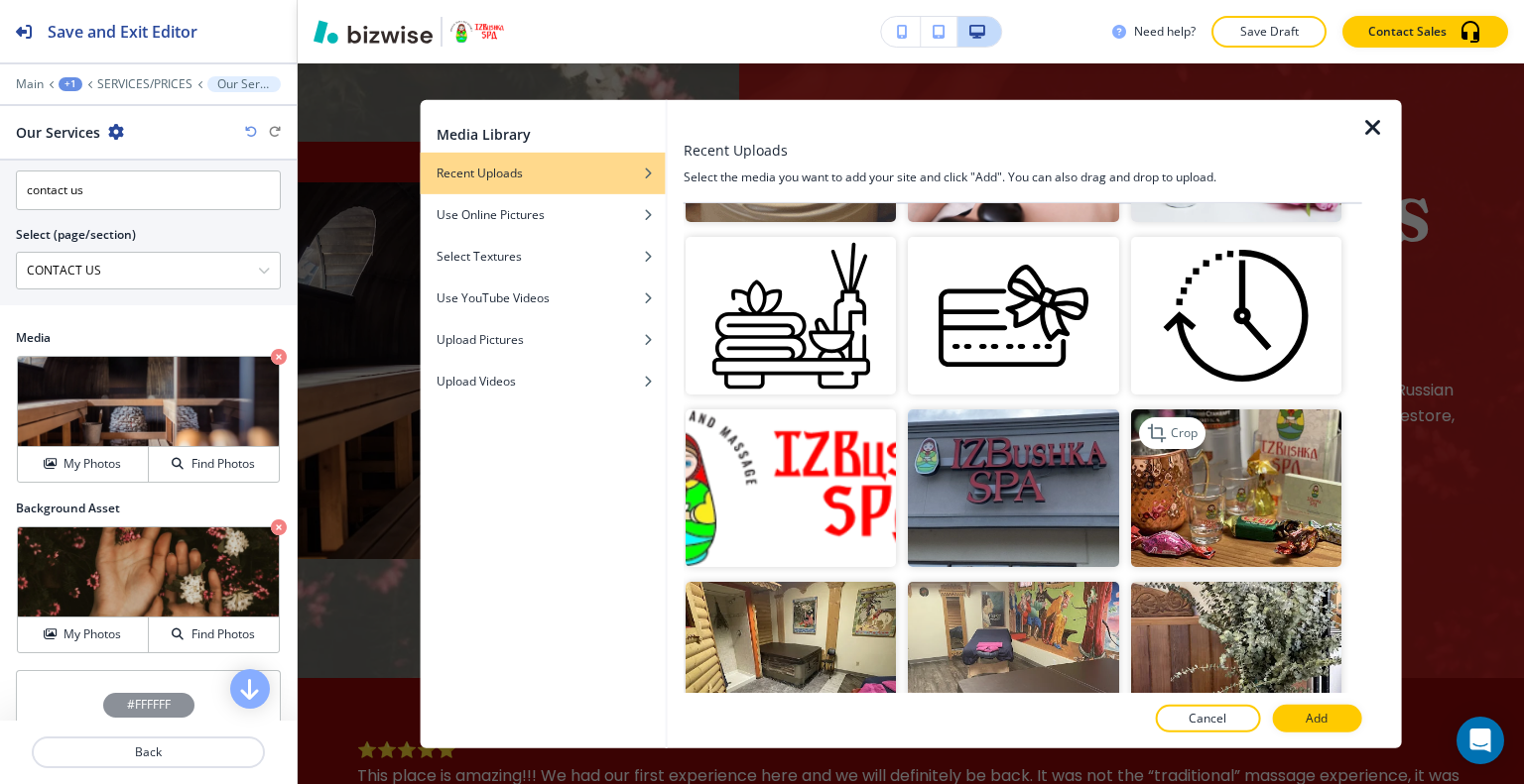
click at [1251, 495] on img "button" at bounding box center [1235, 488] width 211 height 158
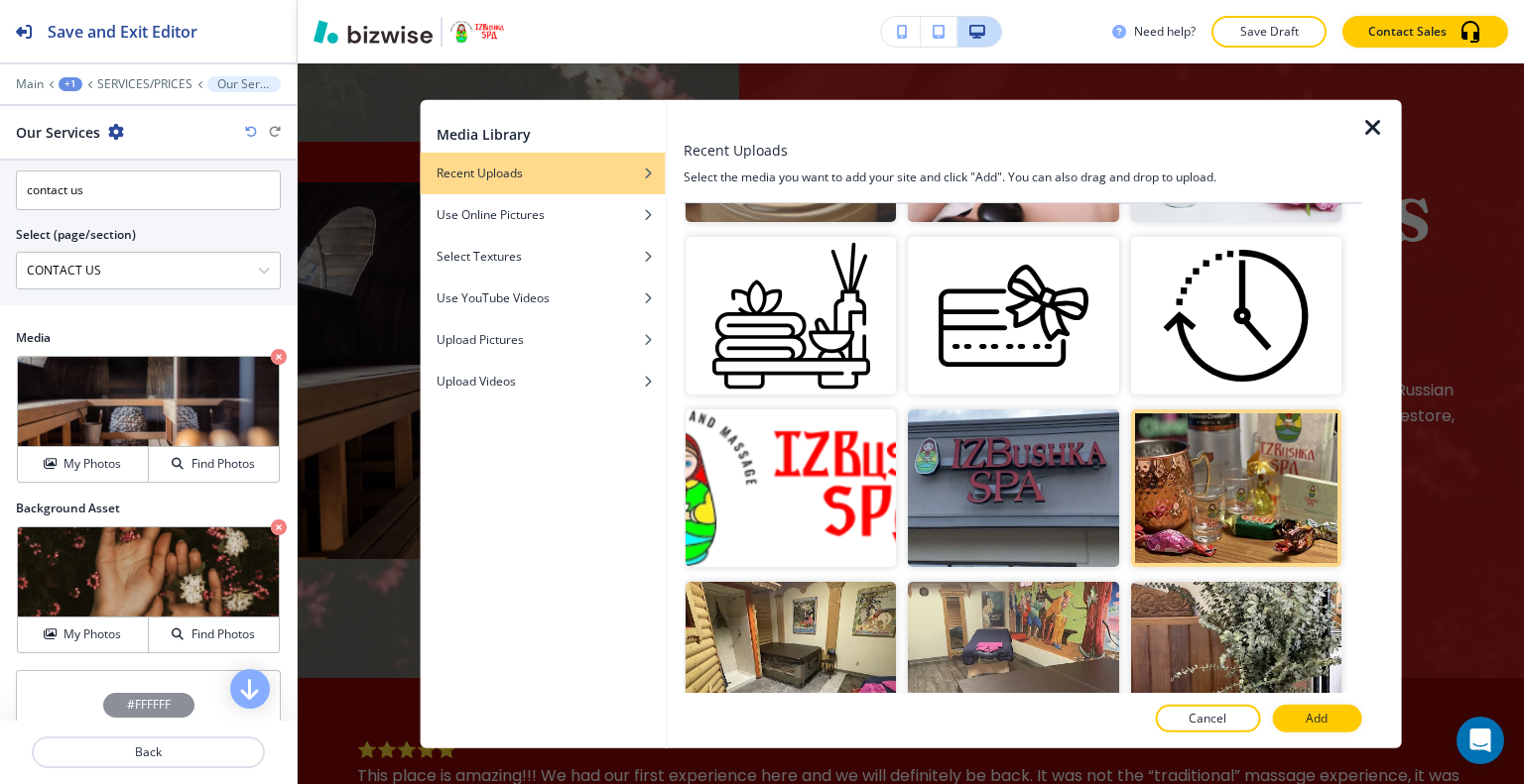
click at [1295, 721] on button "Add" at bounding box center [1316, 718] width 89 height 28
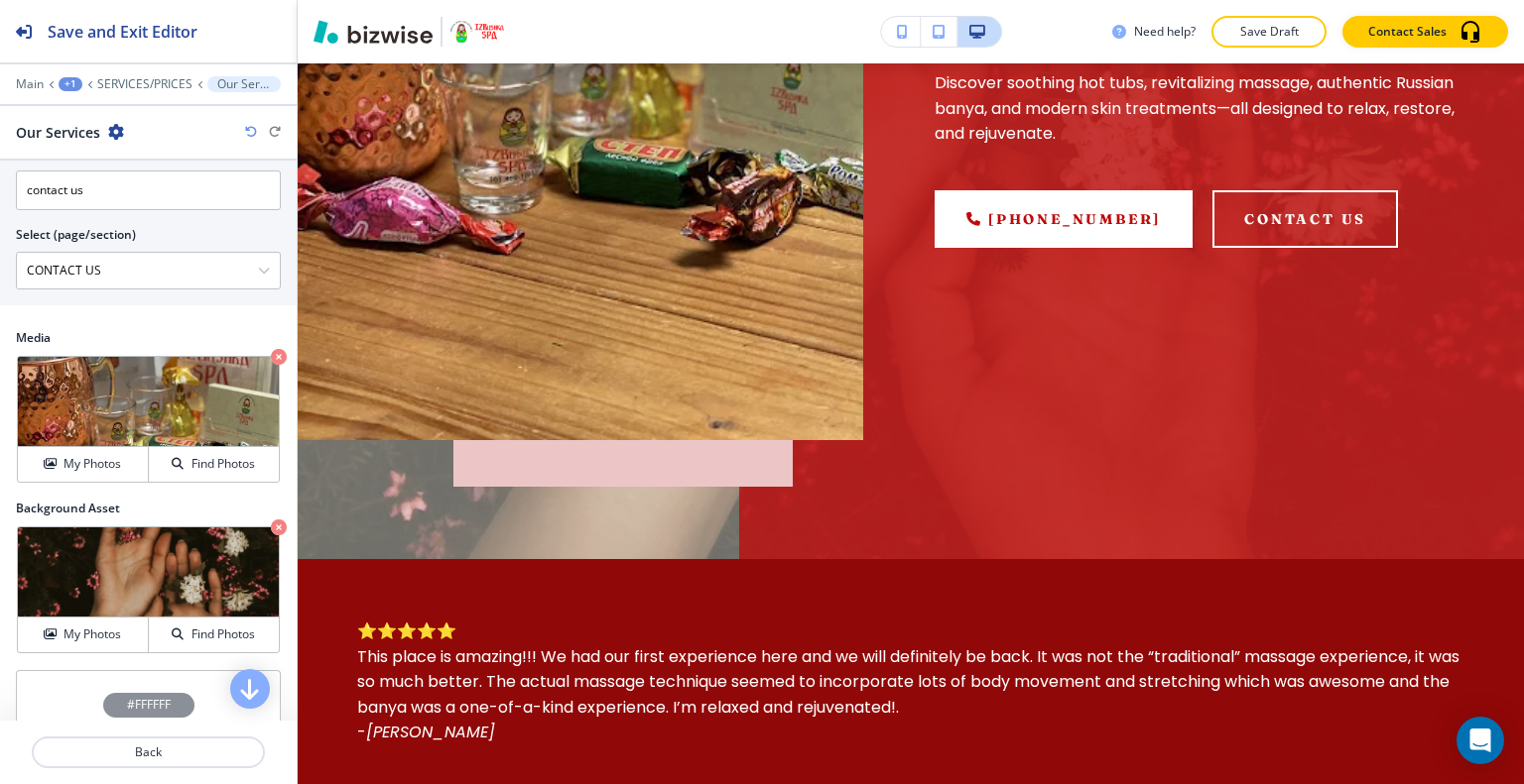
scroll to position [1012, 0]
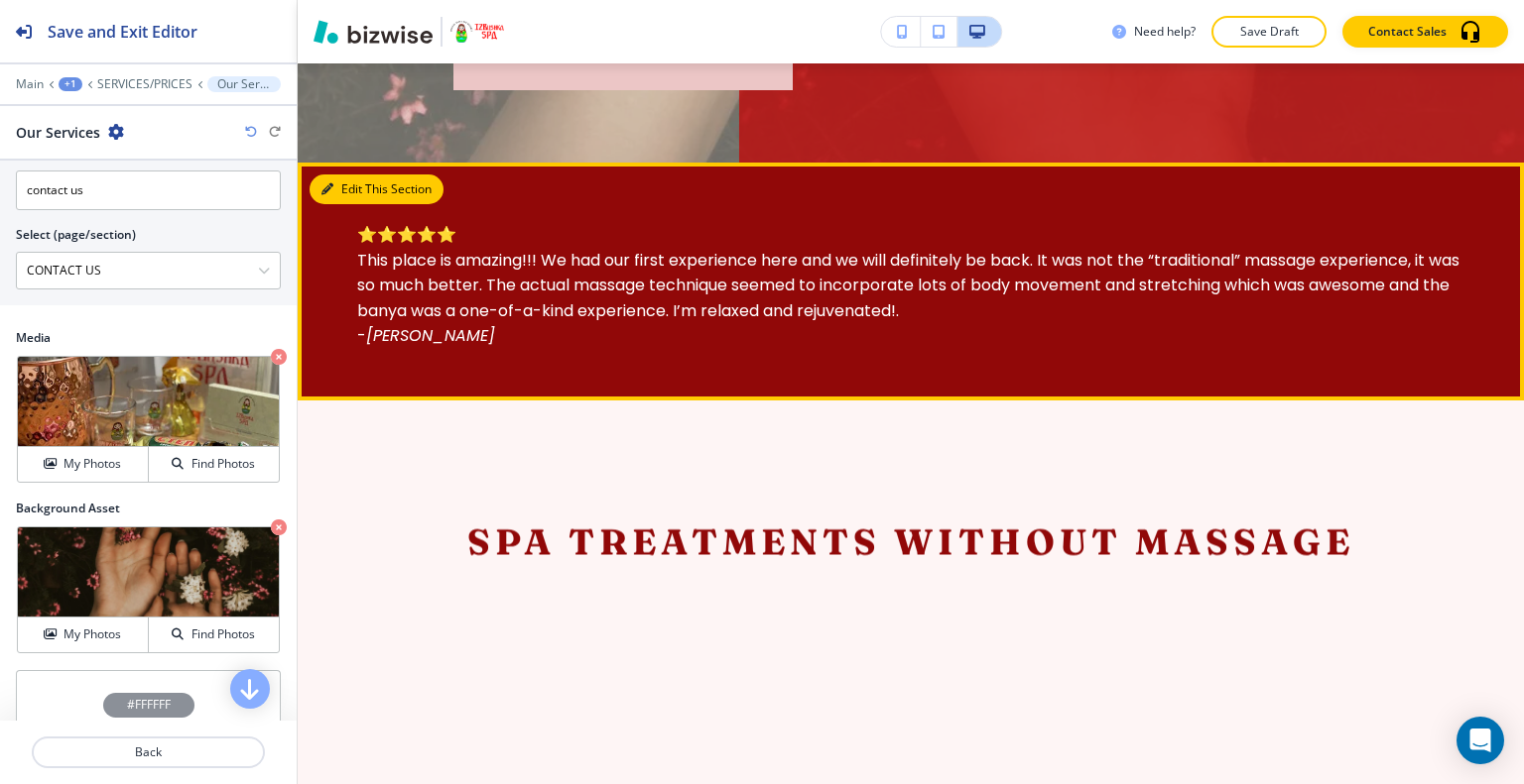
click at [365, 186] on button "Edit This Section" at bounding box center [376, 190] width 134 height 30
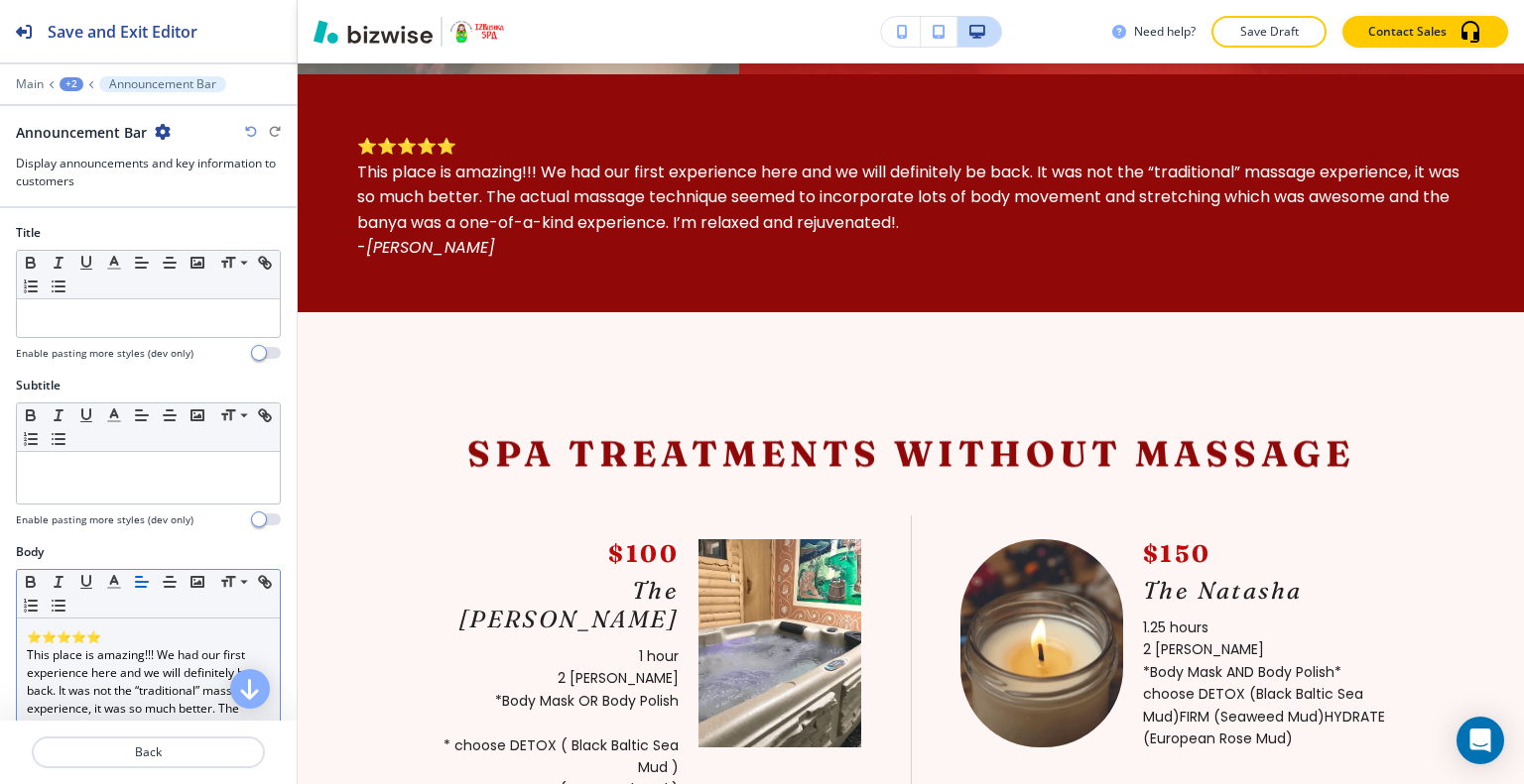
scroll to position [199, 0]
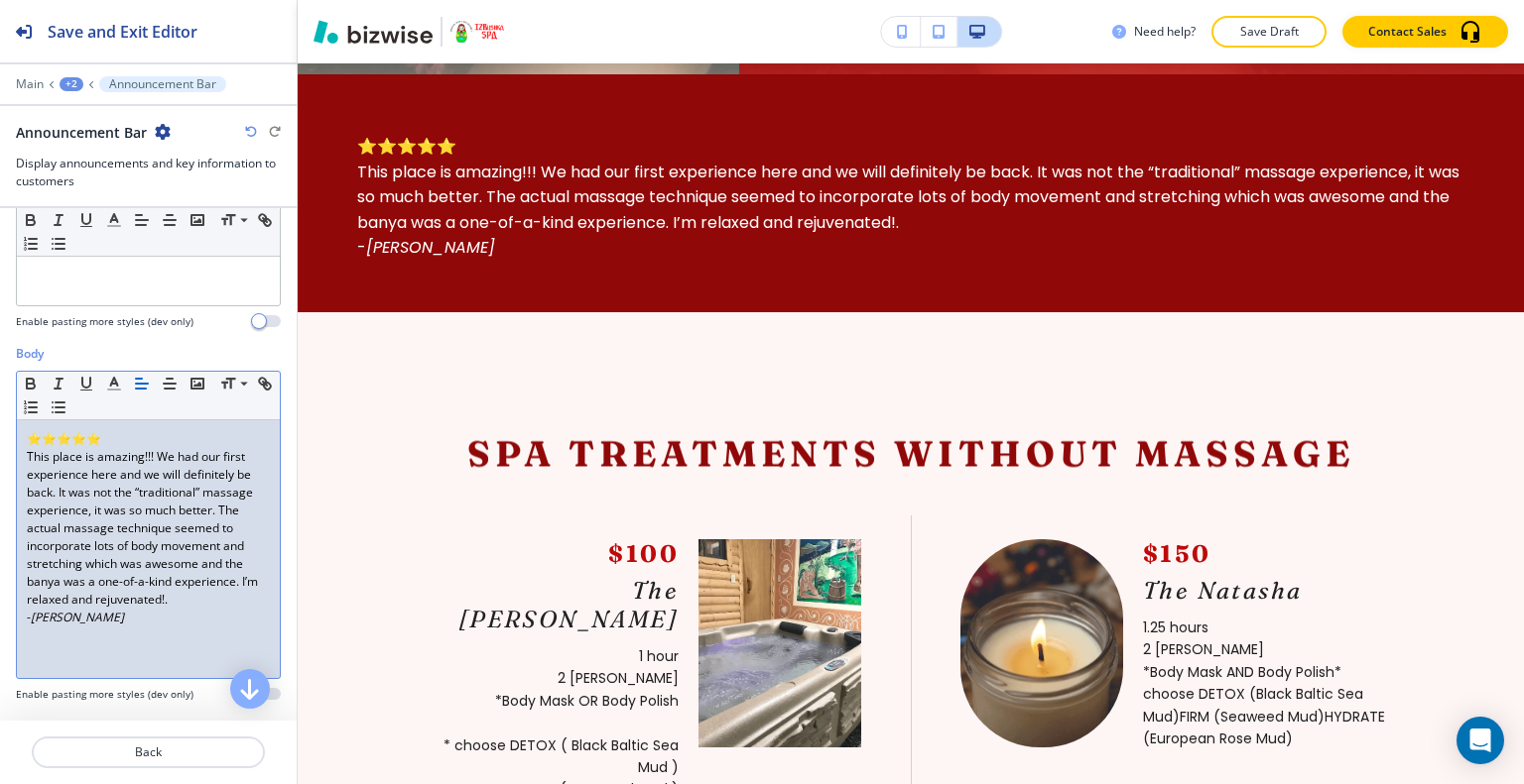
click at [143, 587] on p "This place is amazing!!! We had our first experience here and we will definitel…" at bounding box center [148, 529] width 243 height 161
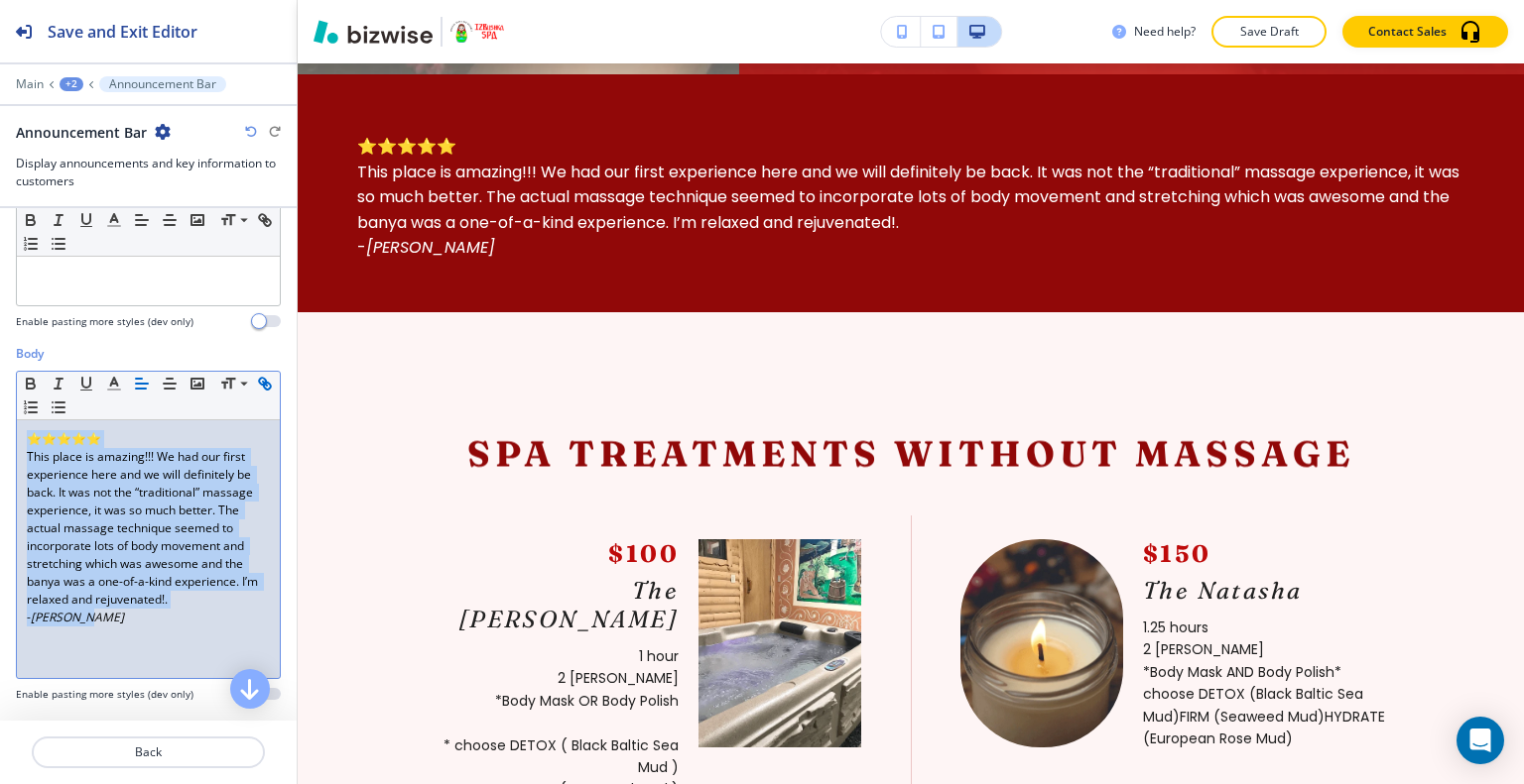
drag, startPoint x: 147, startPoint y: 628, endPoint x: 41, endPoint y: 393, distance: 257.8
click at [0, 392] on div "Body Small Normal Large Huge ⭐⭐⭐⭐⭐ This place is amazing!!! We had our first ex…" at bounding box center [148, 531] width 296 height 373
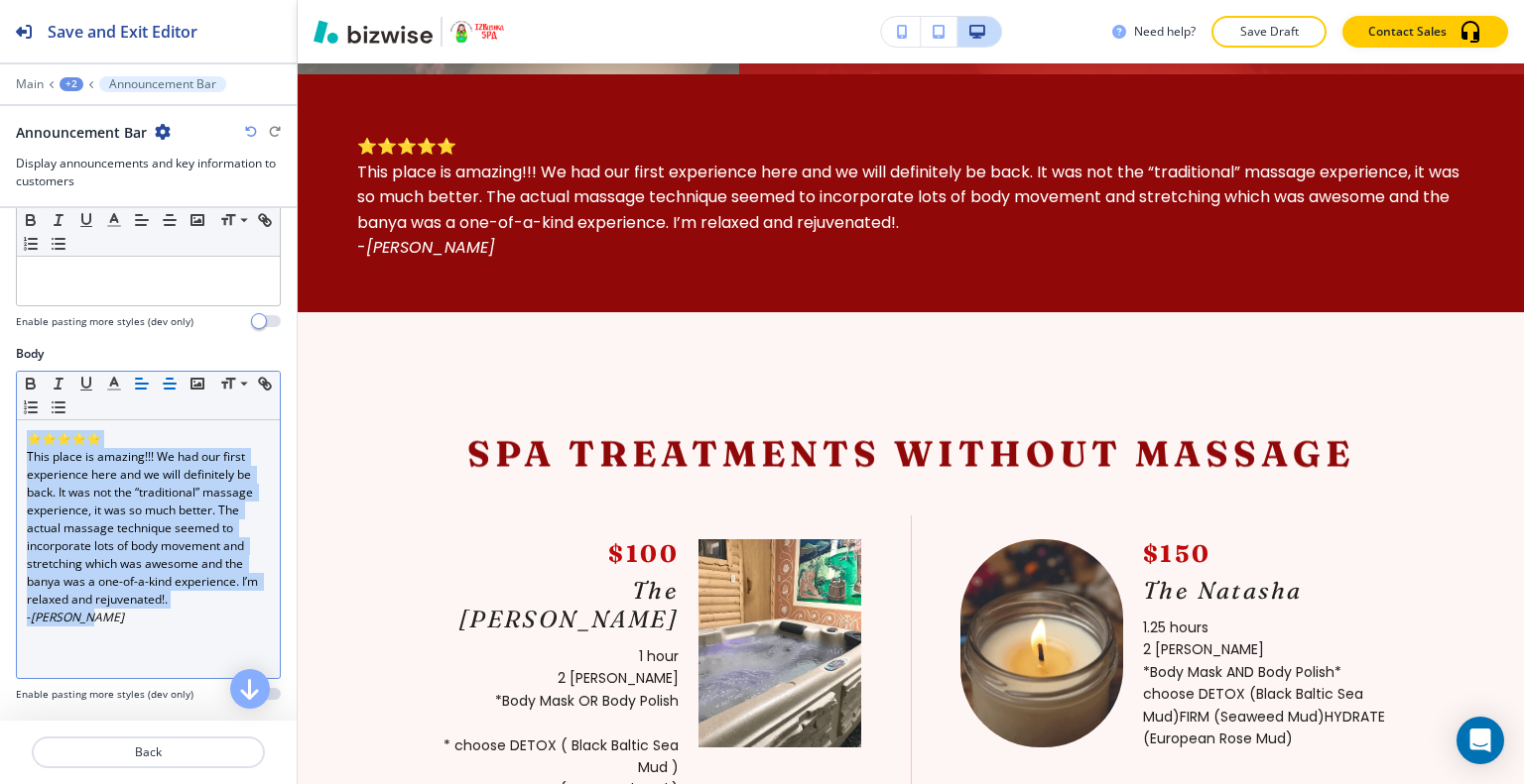
click at [178, 385] on icon "button" at bounding box center [170, 384] width 18 height 18
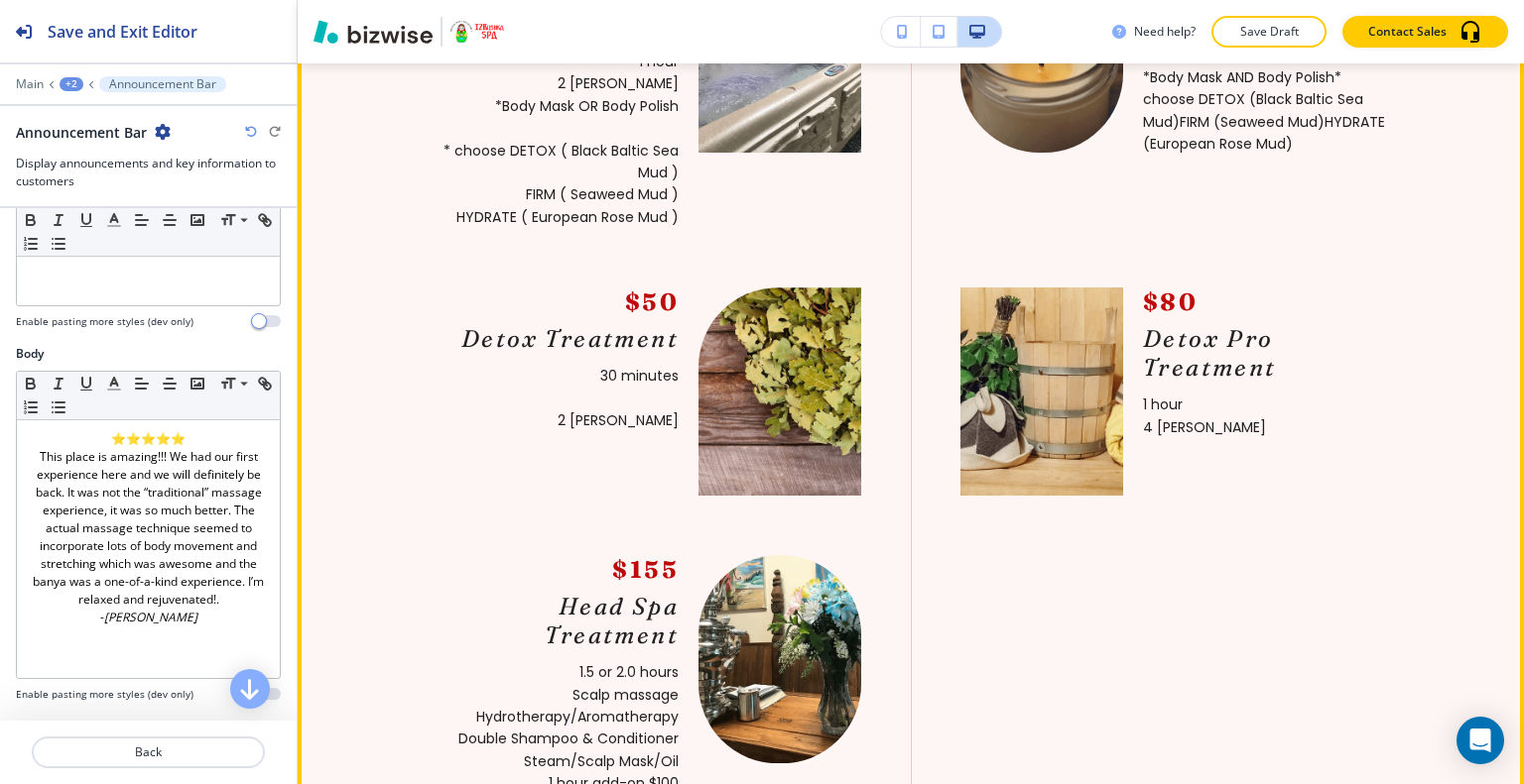
scroll to position [1298, 0]
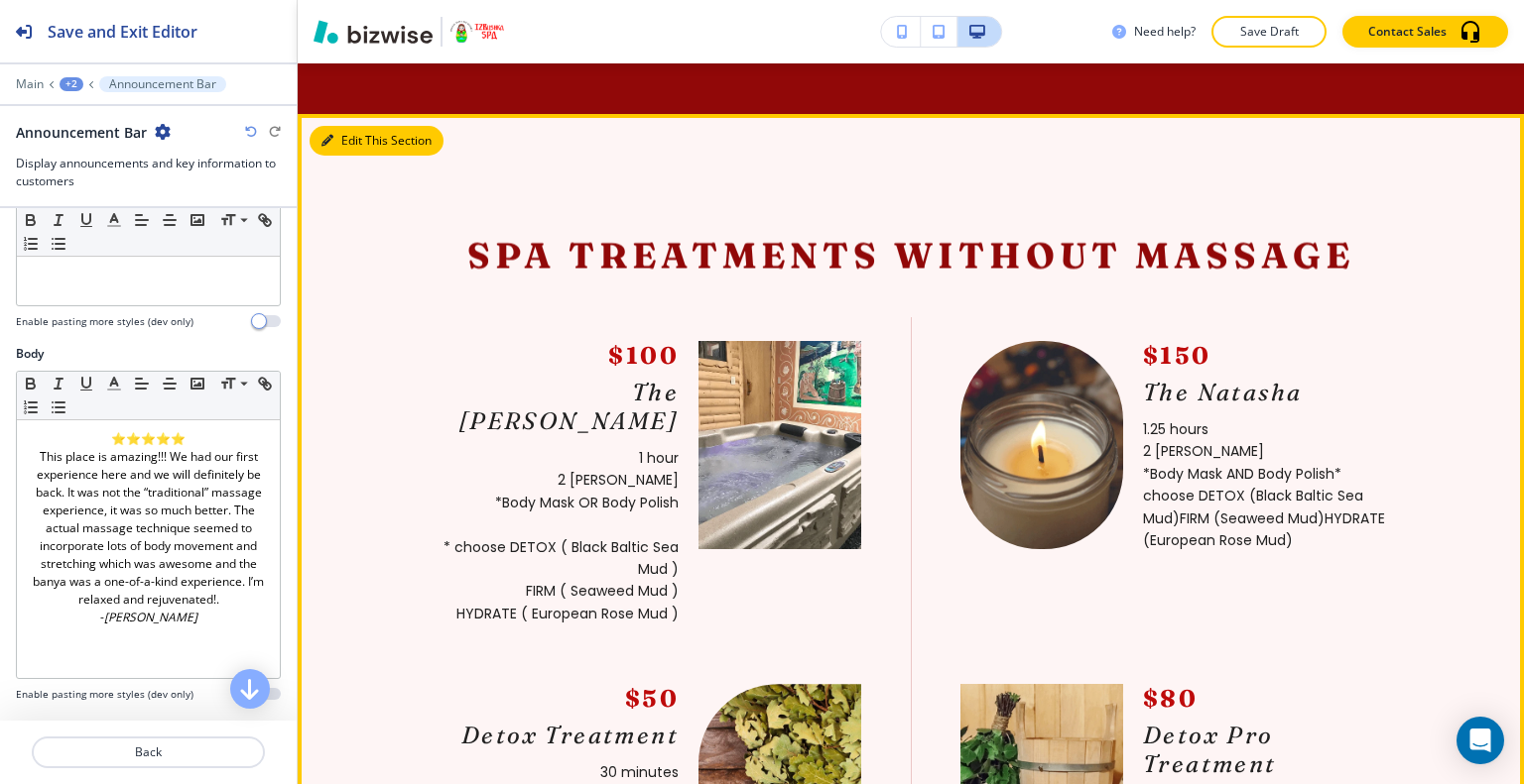
click at [357, 136] on button "Edit This Section" at bounding box center [376, 141] width 134 height 30
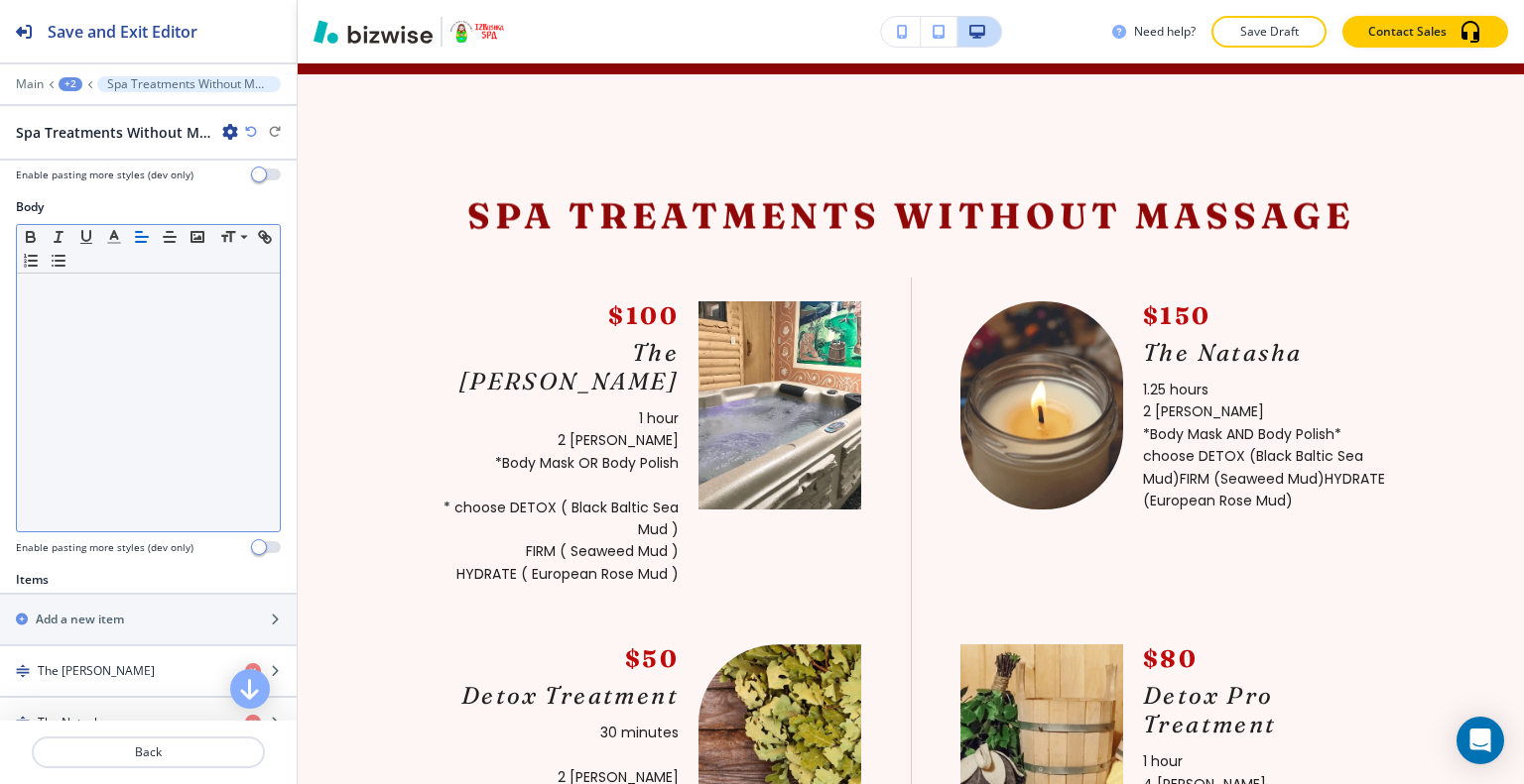
scroll to position [396, 0]
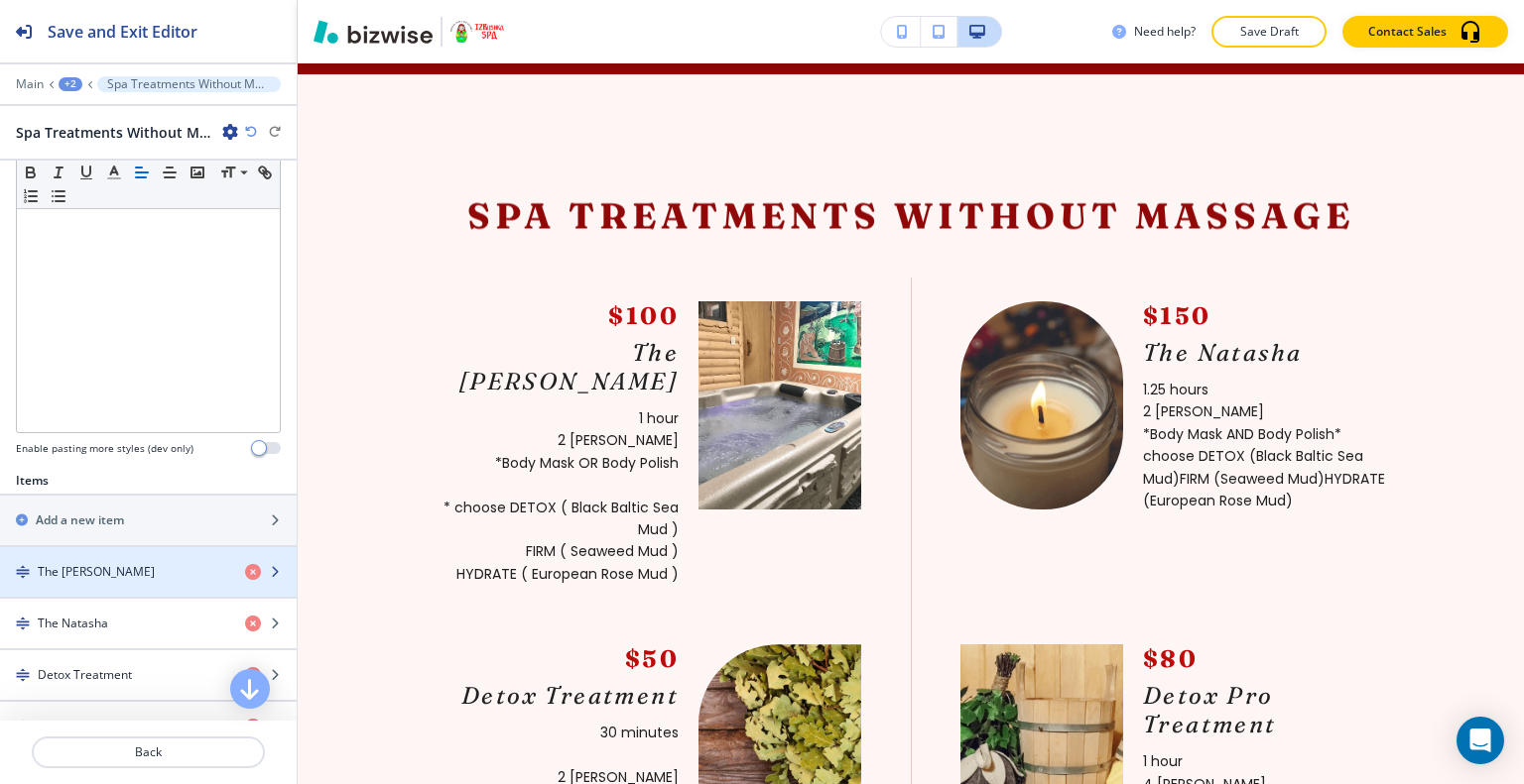
click at [115, 553] on div "button" at bounding box center [148, 555] width 296 height 16
click at [114, 553] on div "button" at bounding box center [148, 555] width 296 height 16
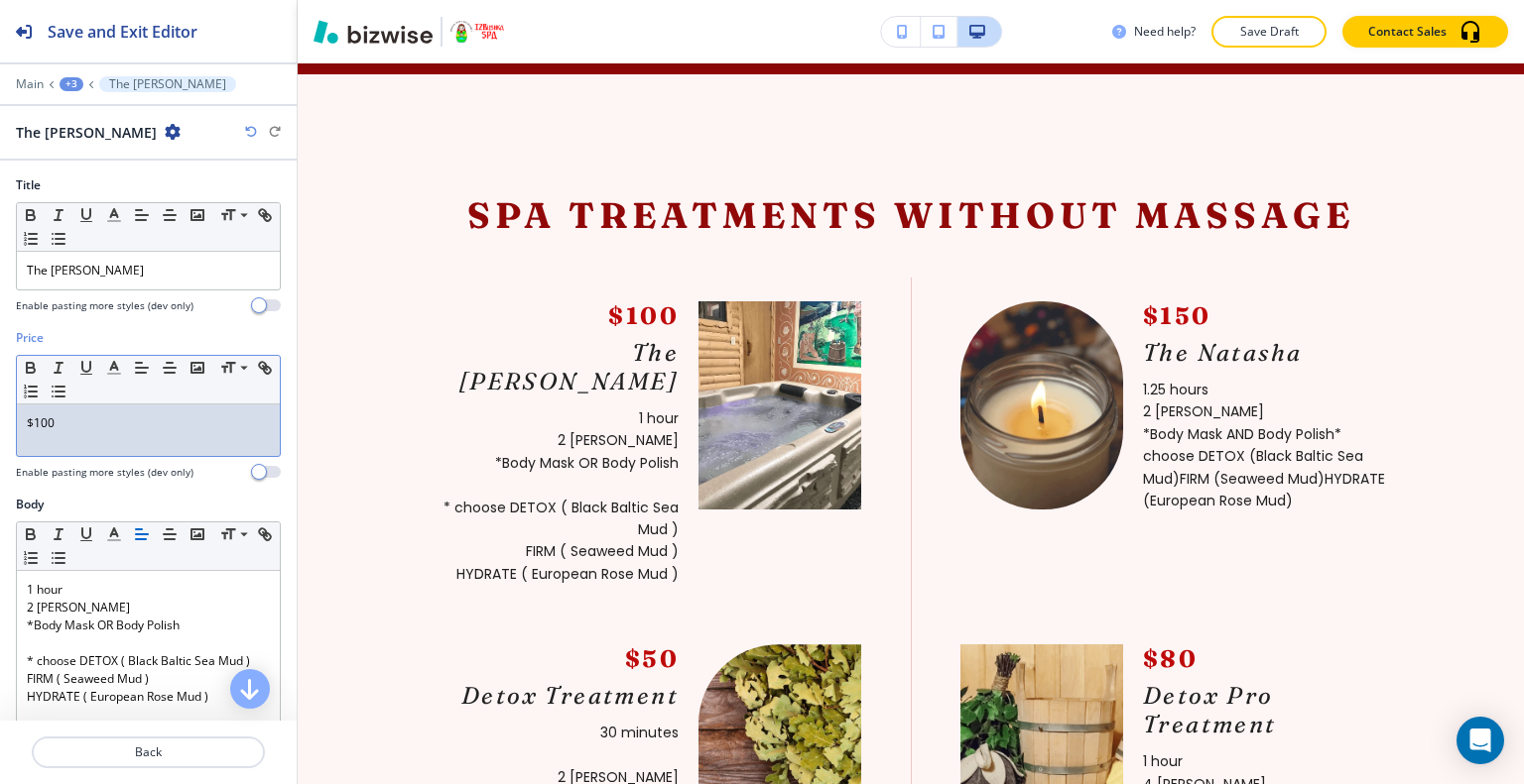
click at [132, 439] on div "$100" at bounding box center [148, 430] width 262 height 52
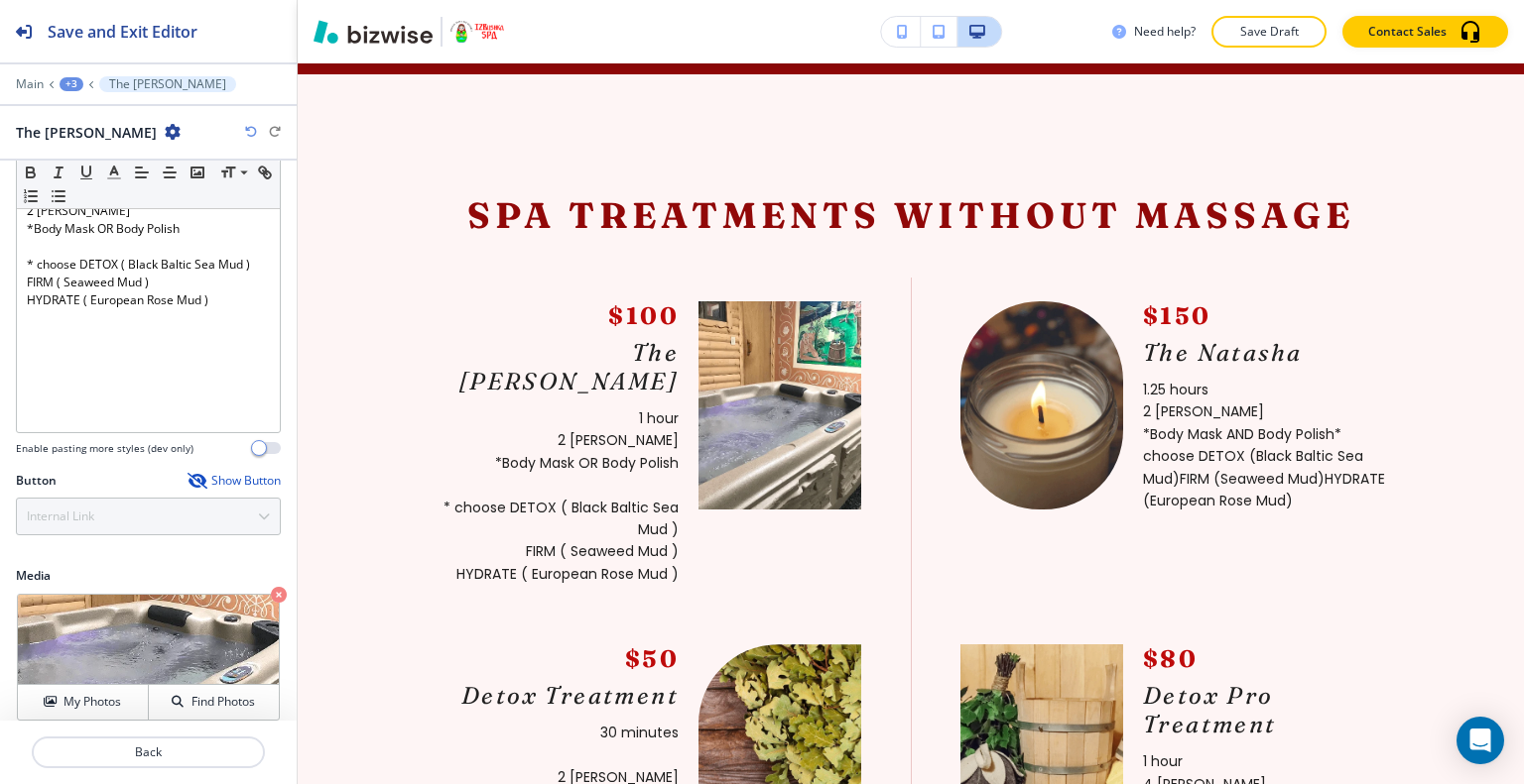
scroll to position [408, 0]
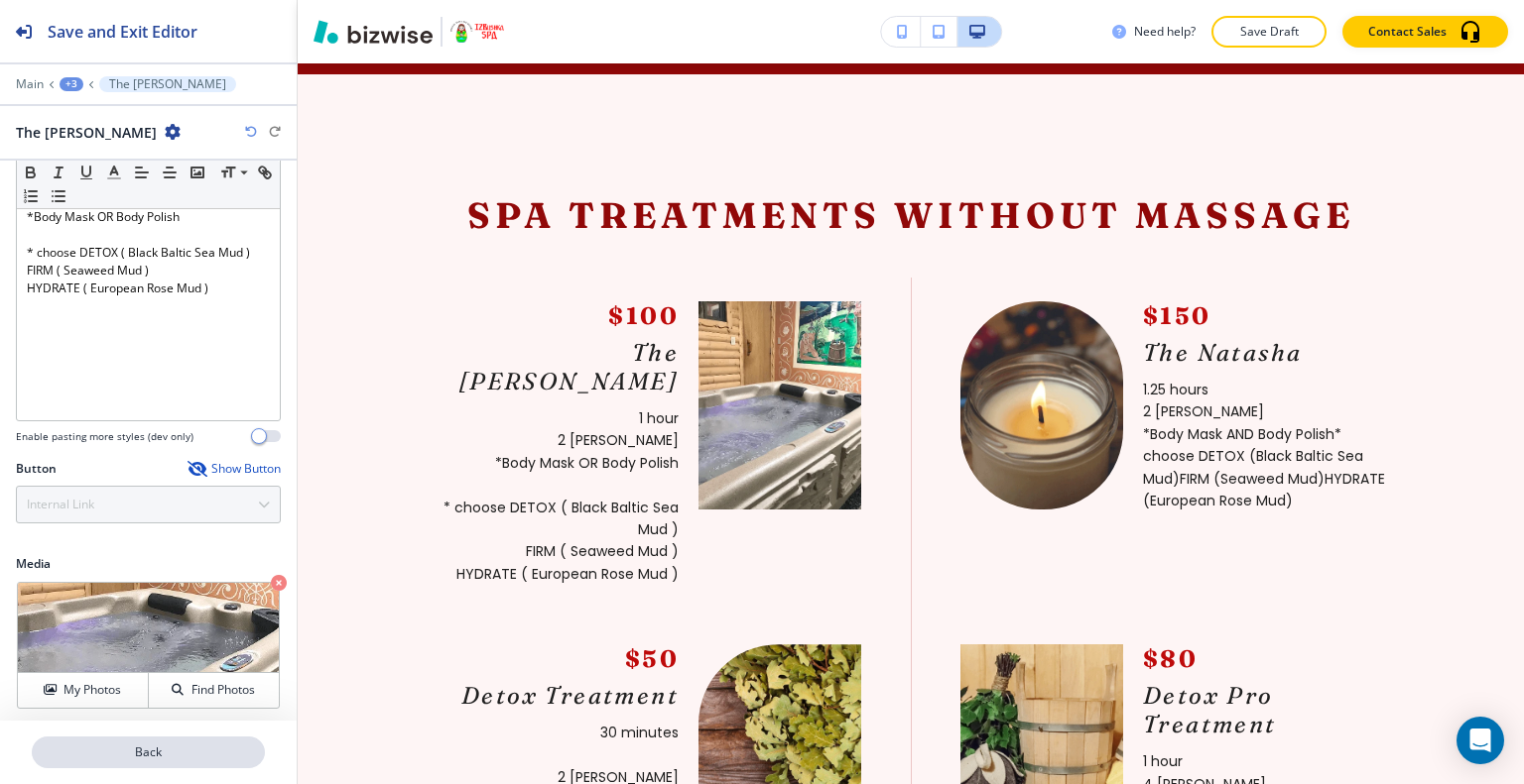
click at [143, 753] on p "Back" at bounding box center [148, 752] width 229 height 18
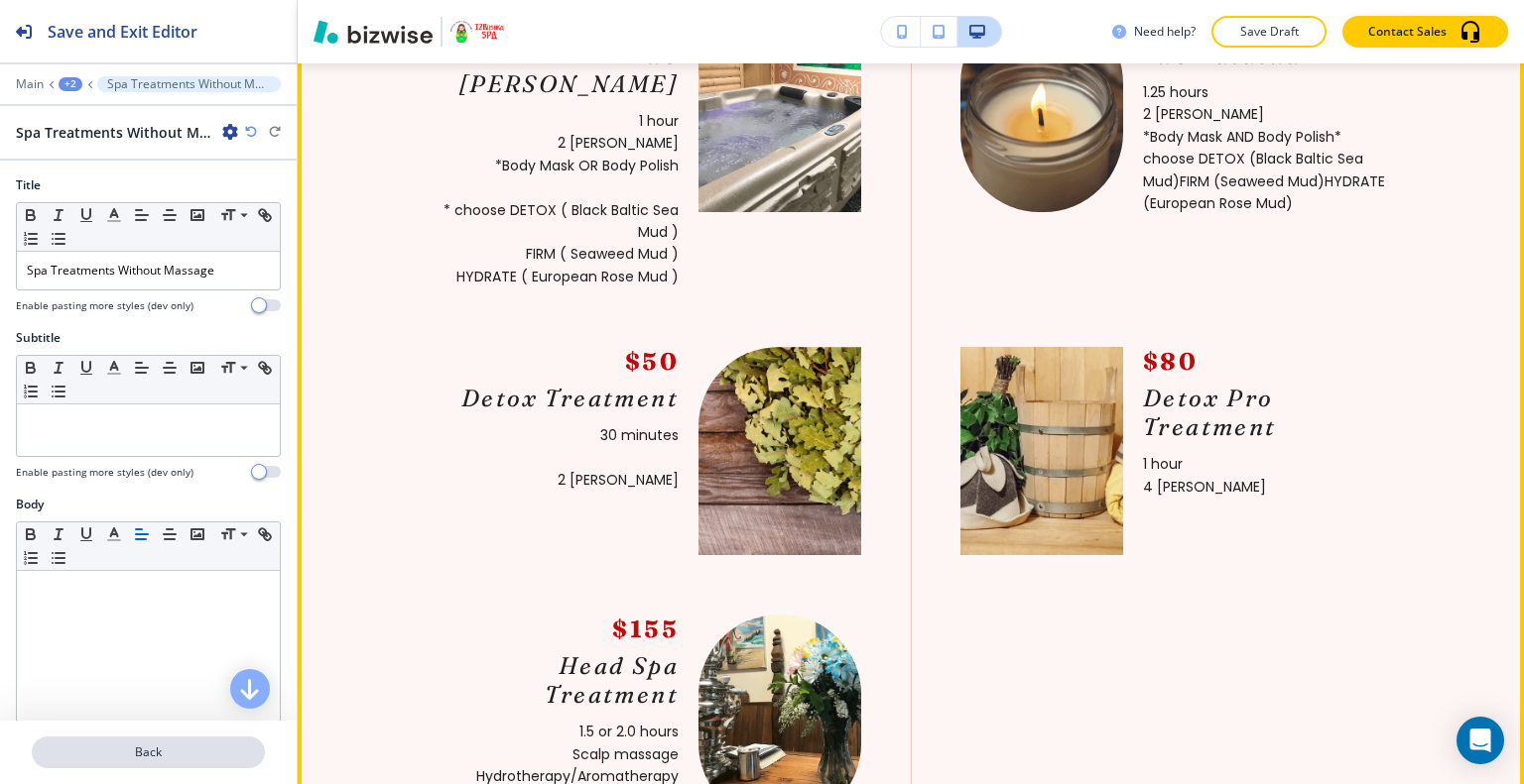
scroll to position [99, 0]
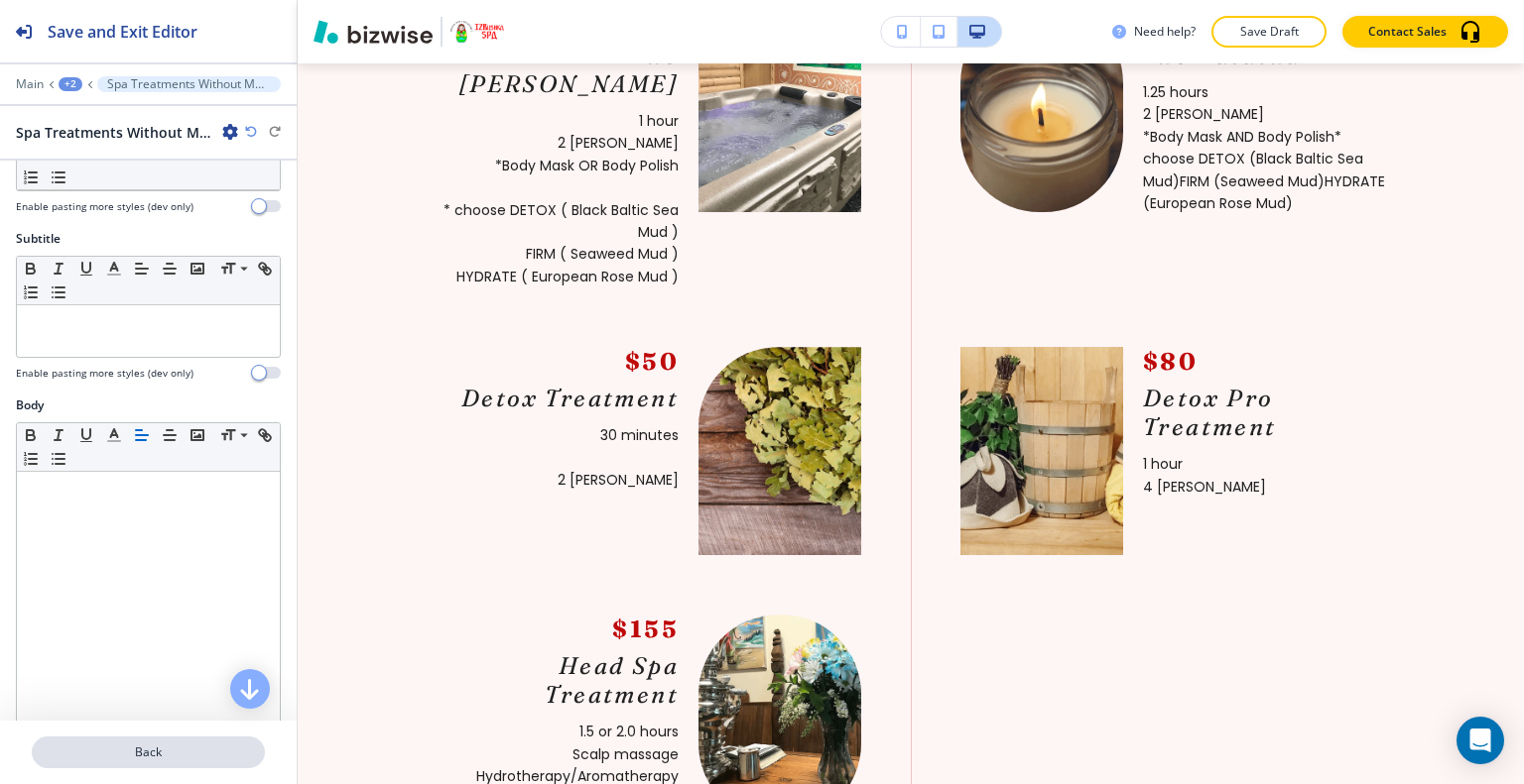
click at [189, 740] on button "Back" at bounding box center [148, 752] width 233 height 32
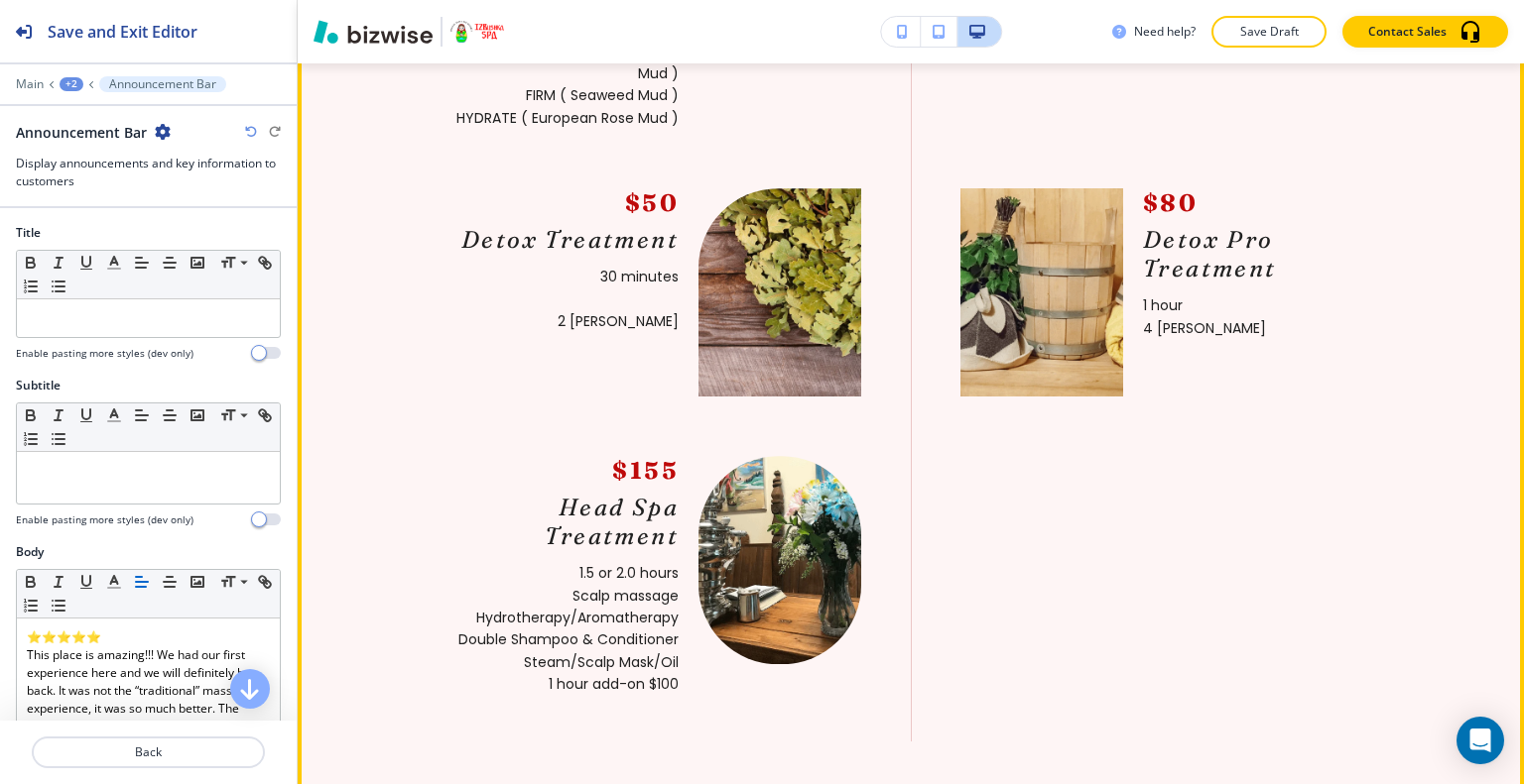
scroll to position [2289, 0]
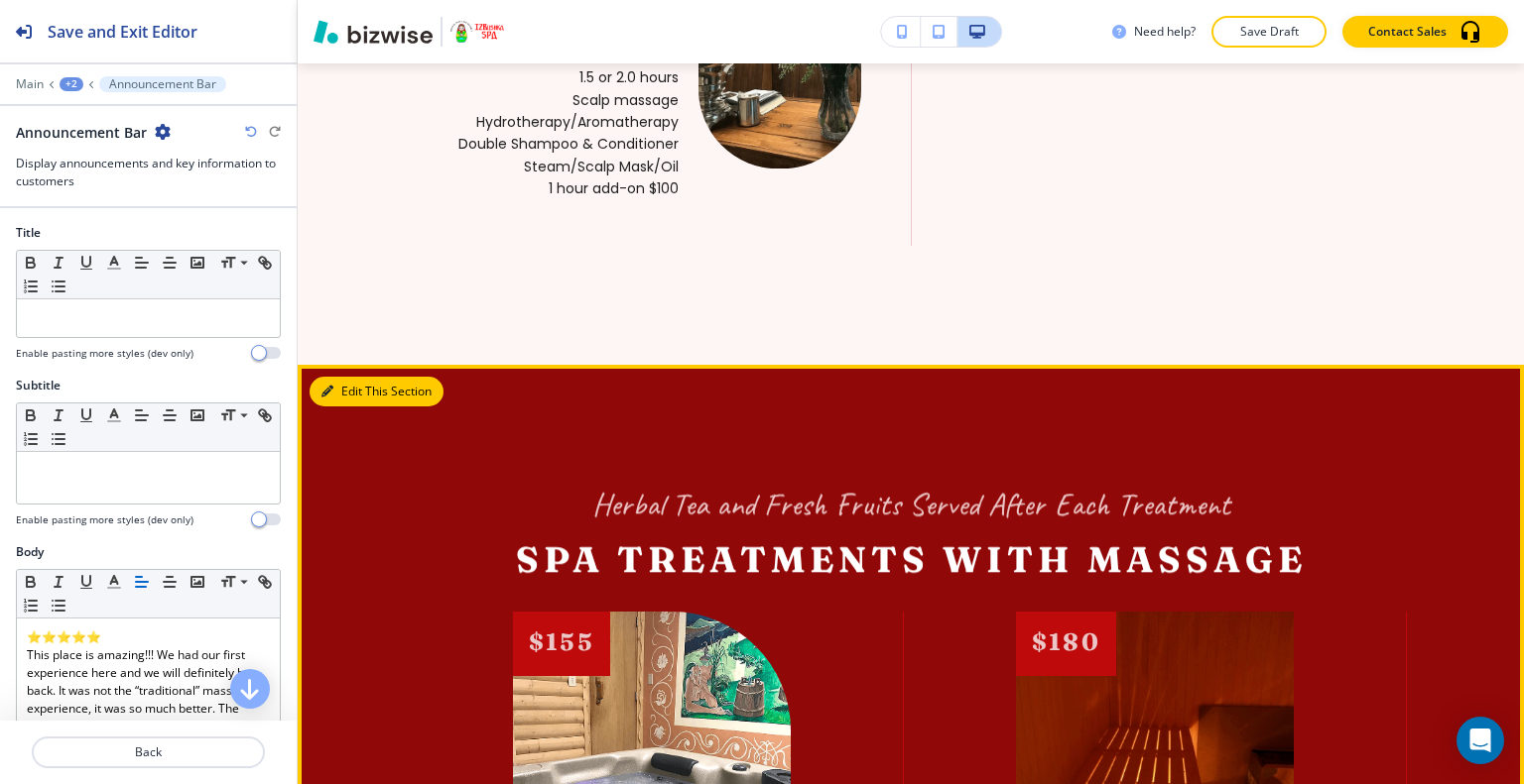
click at [361, 377] on button "Edit This Section" at bounding box center [376, 392] width 134 height 30
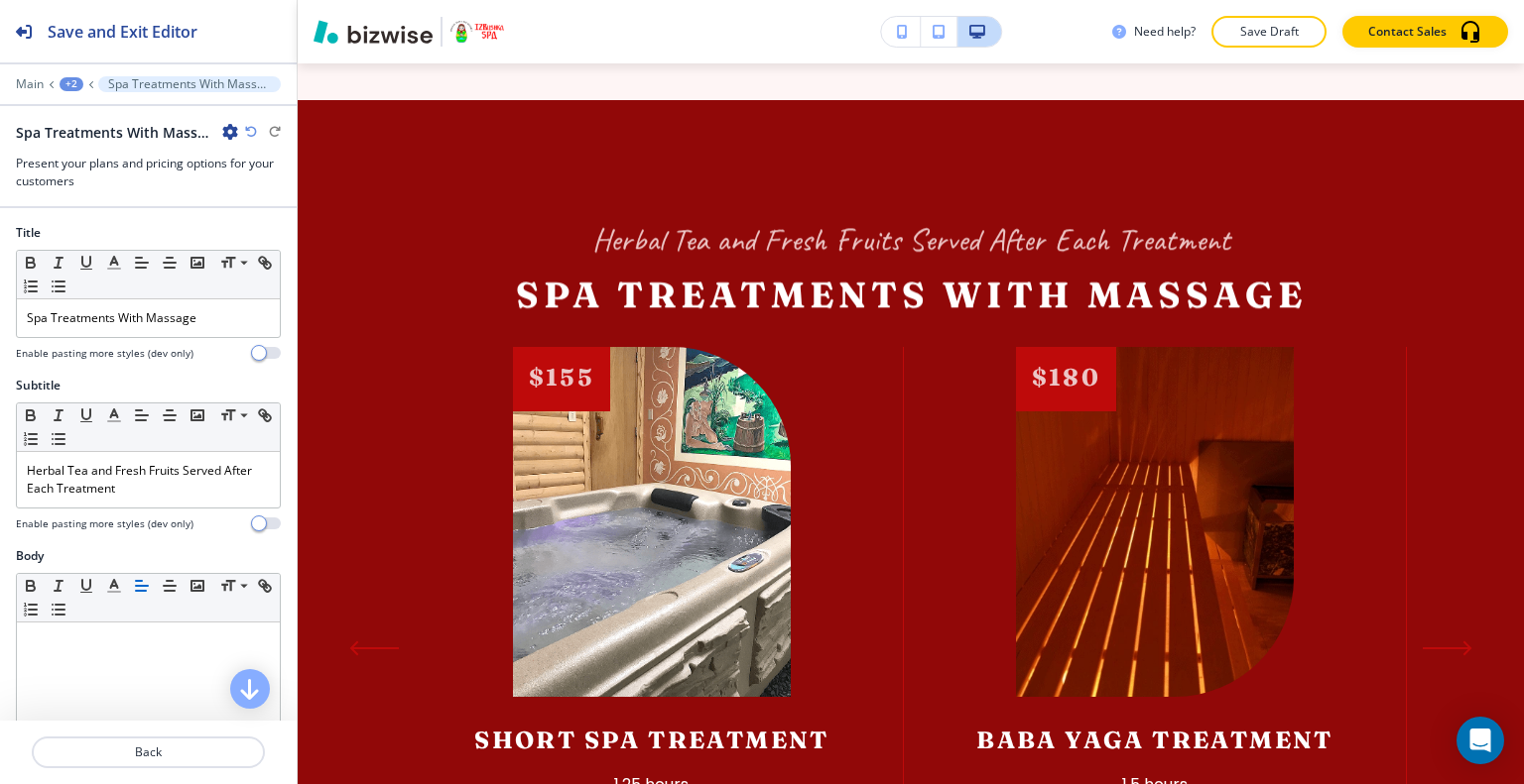
click at [135, 509] on div at bounding box center [148, 513] width 264 height 8
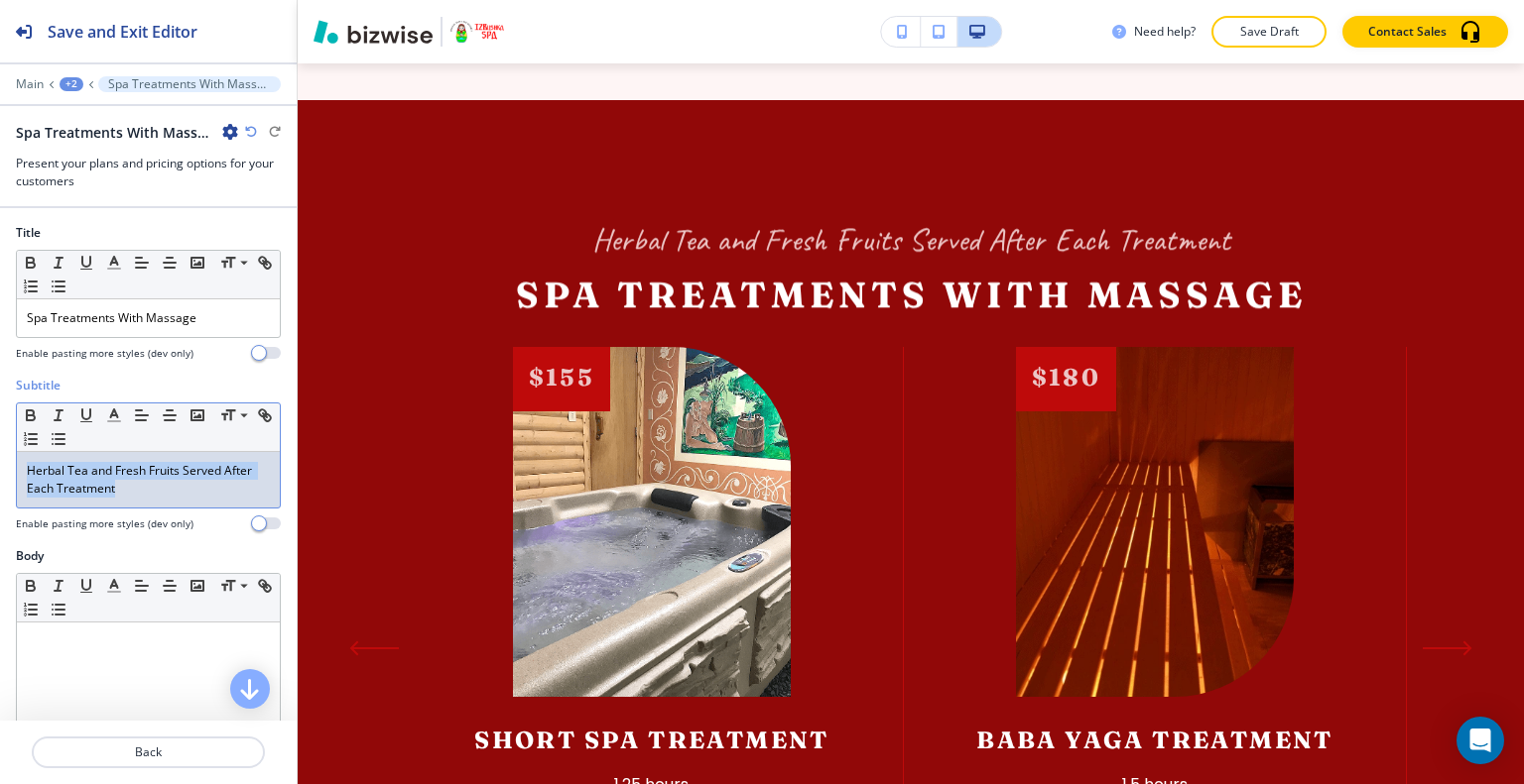
drag, startPoint x: 146, startPoint y: 481, endPoint x: 4, endPoint y: 464, distance: 143.0
click at [2, 464] on div "Subtitle Small Normal Large Huge Herbal Tea and Fresh Fruits Served After Each …" at bounding box center [148, 462] width 296 height 171
copy p "Herbal Tea and Fresh Fruits Served After Each Treatment"
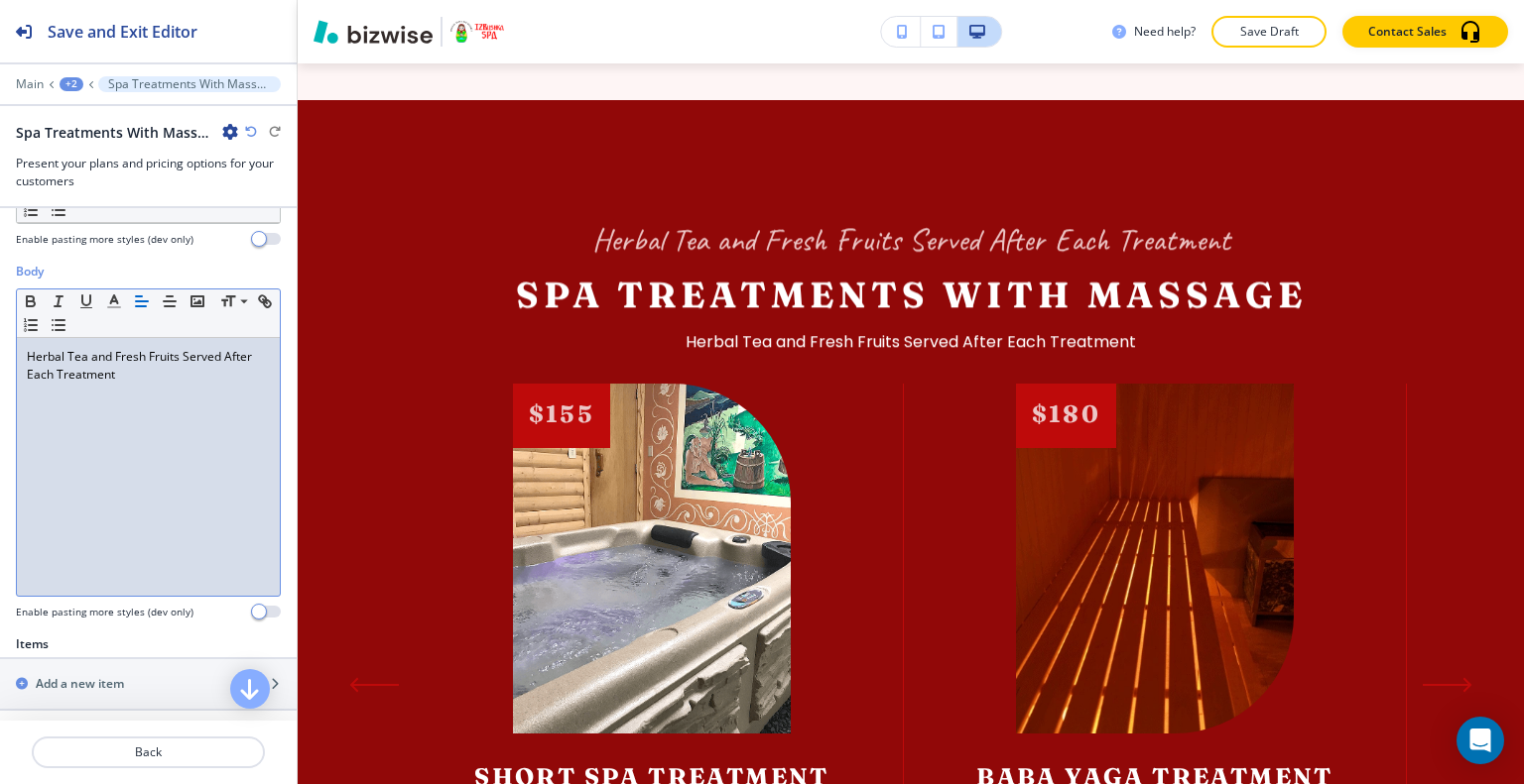
scroll to position [86, 0]
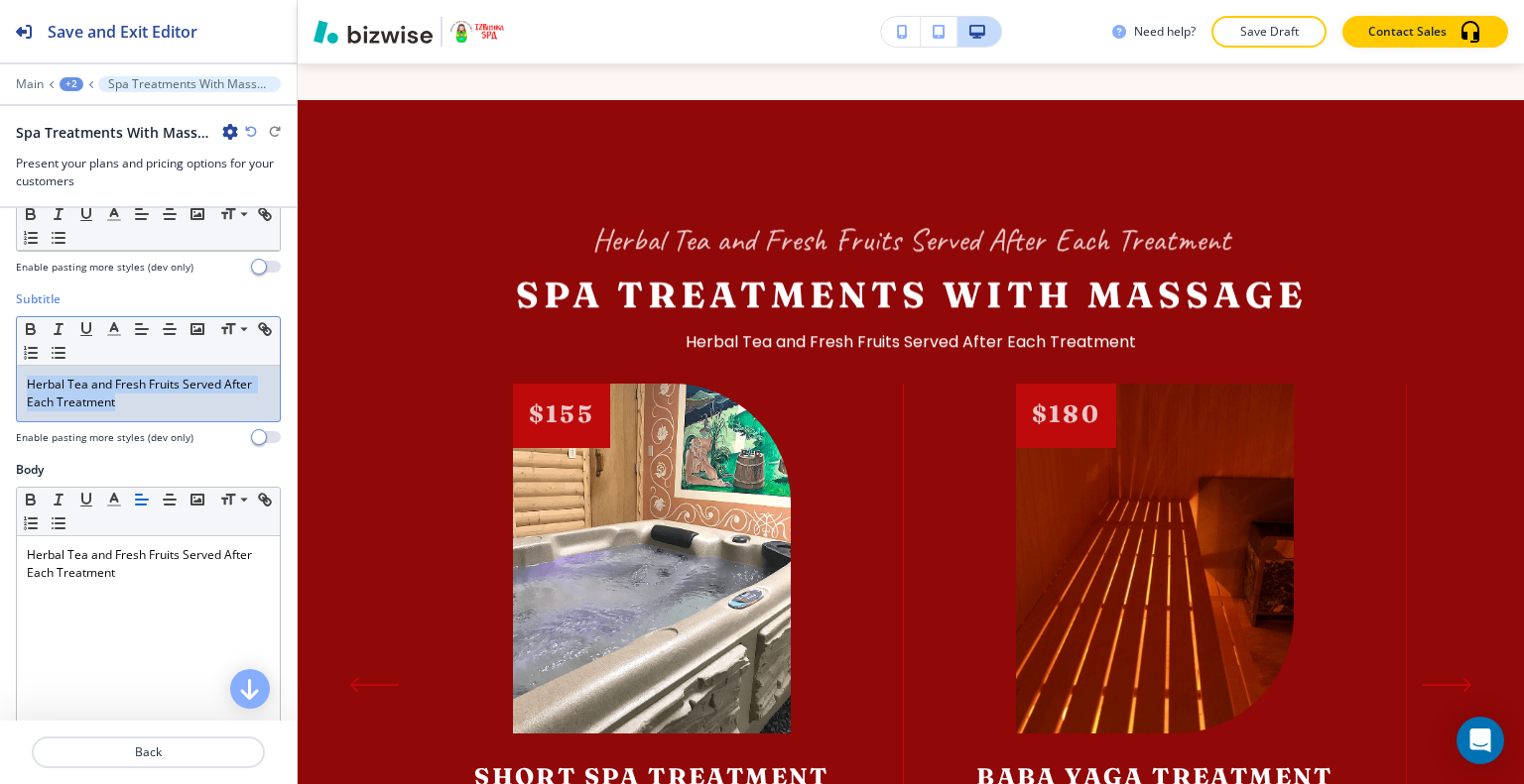
drag, startPoint x: 145, startPoint y: 404, endPoint x: 5, endPoint y: 324, distance: 161.2
click at [0, 324] on div "Subtitle Small Normal Large Huge Herbal Tea and Fresh Fruits Served After Each …" at bounding box center [148, 376] width 296 height 171
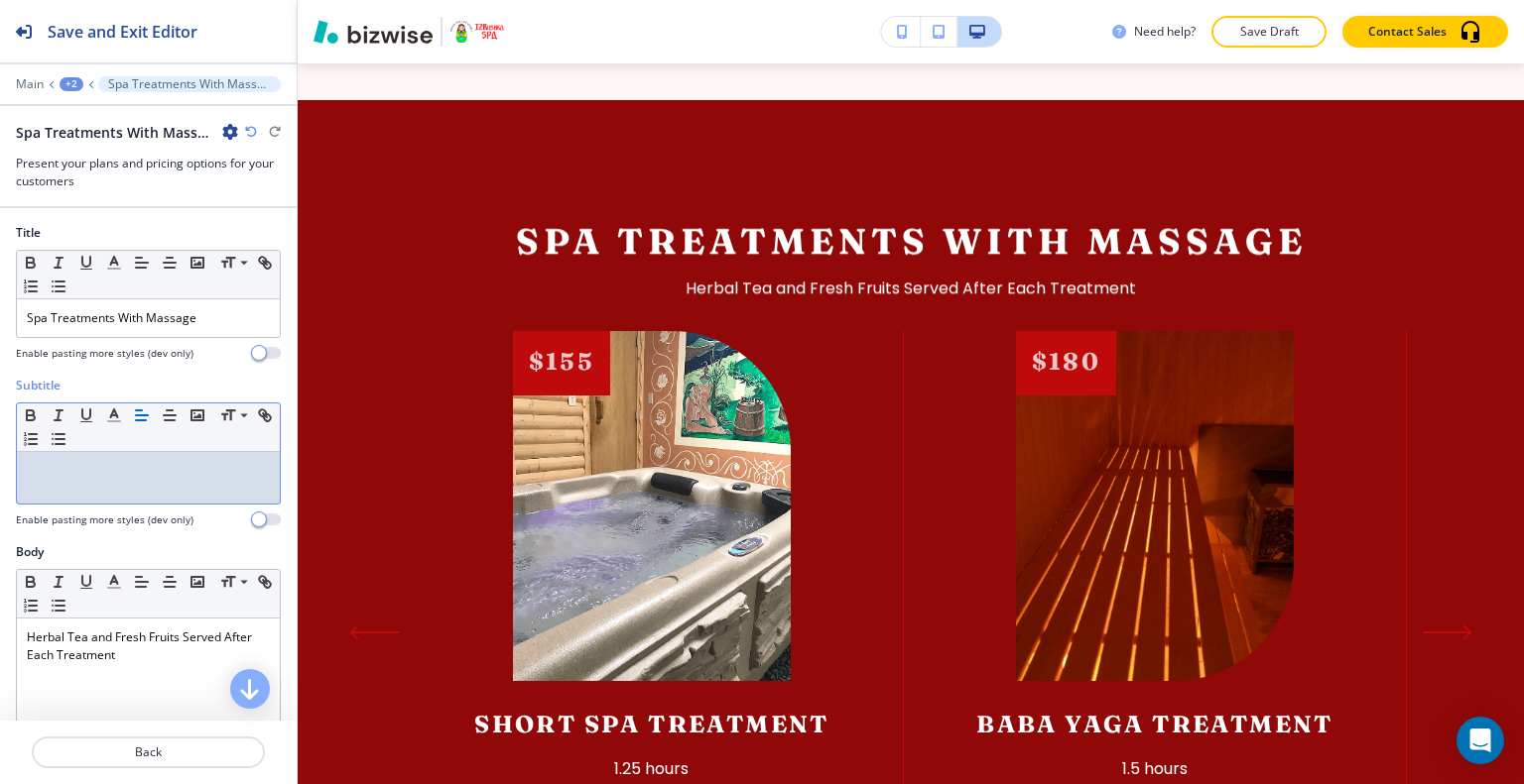
scroll to position [496, 0]
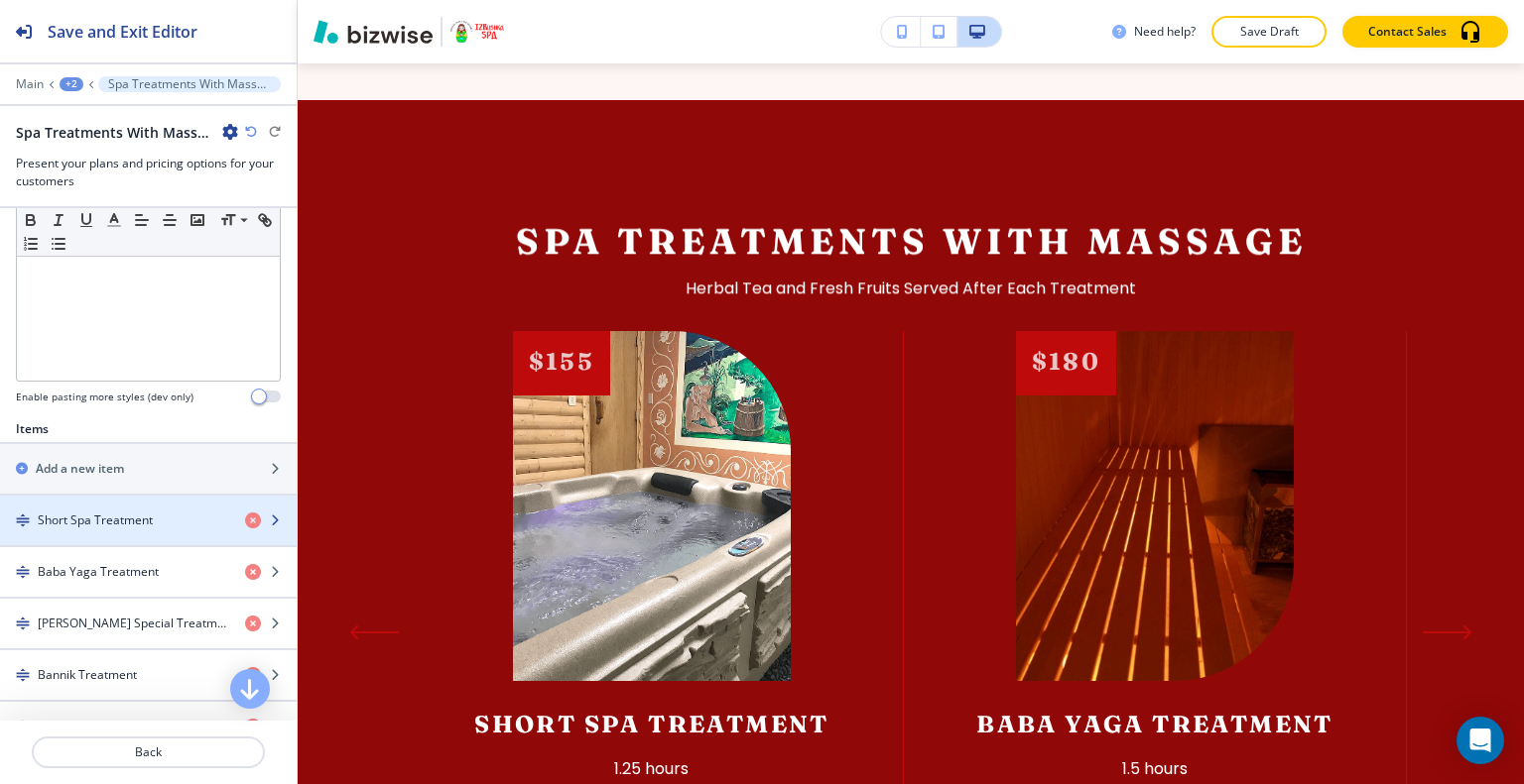
click at [97, 519] on h4 "Short Spa Treatment" at bounding box center [95, 521] width 115 height 18
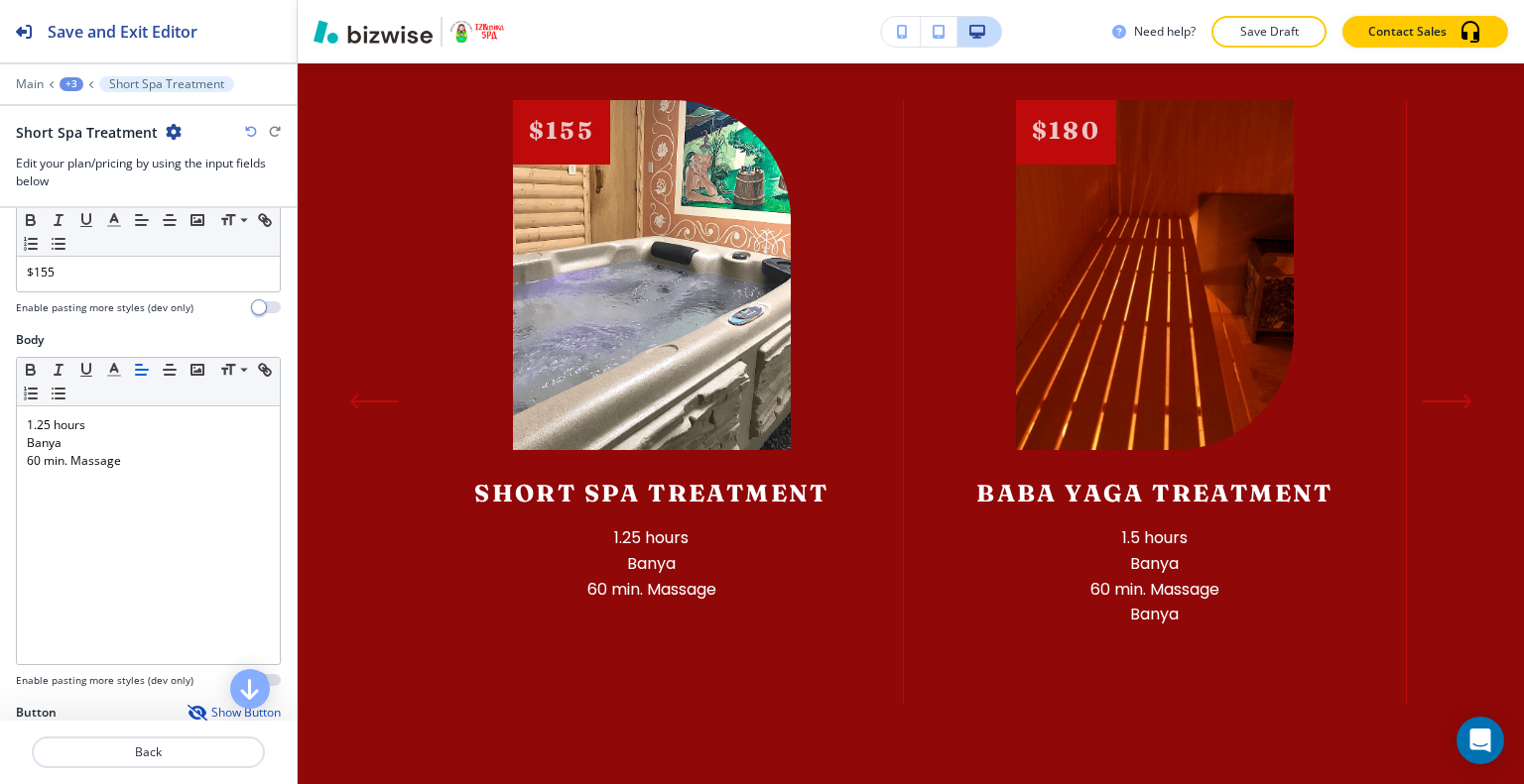
scroll to position [297, 0]
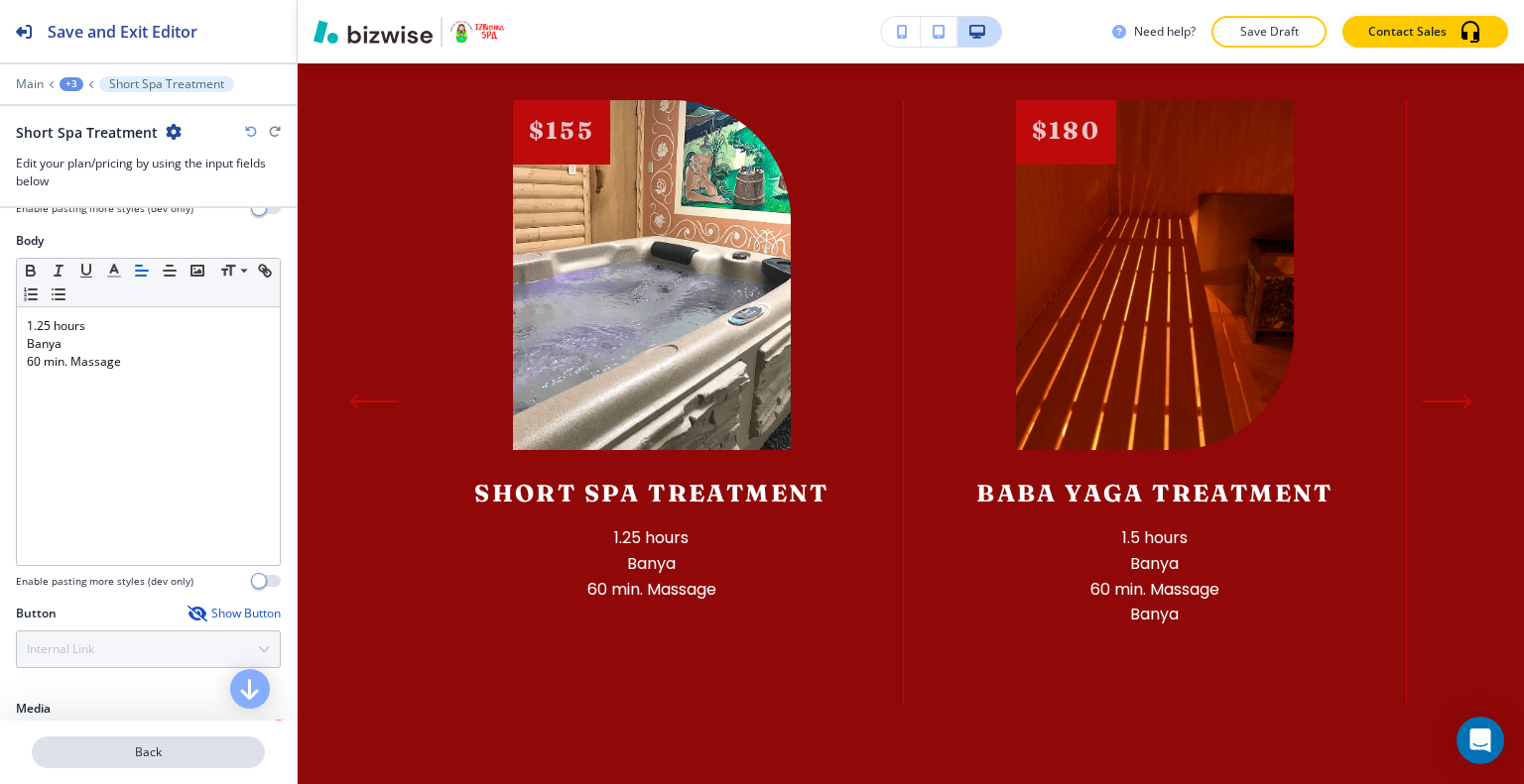
click at [159, 755] on p "Back" at bounding box center [148, 752] width 229 height 18
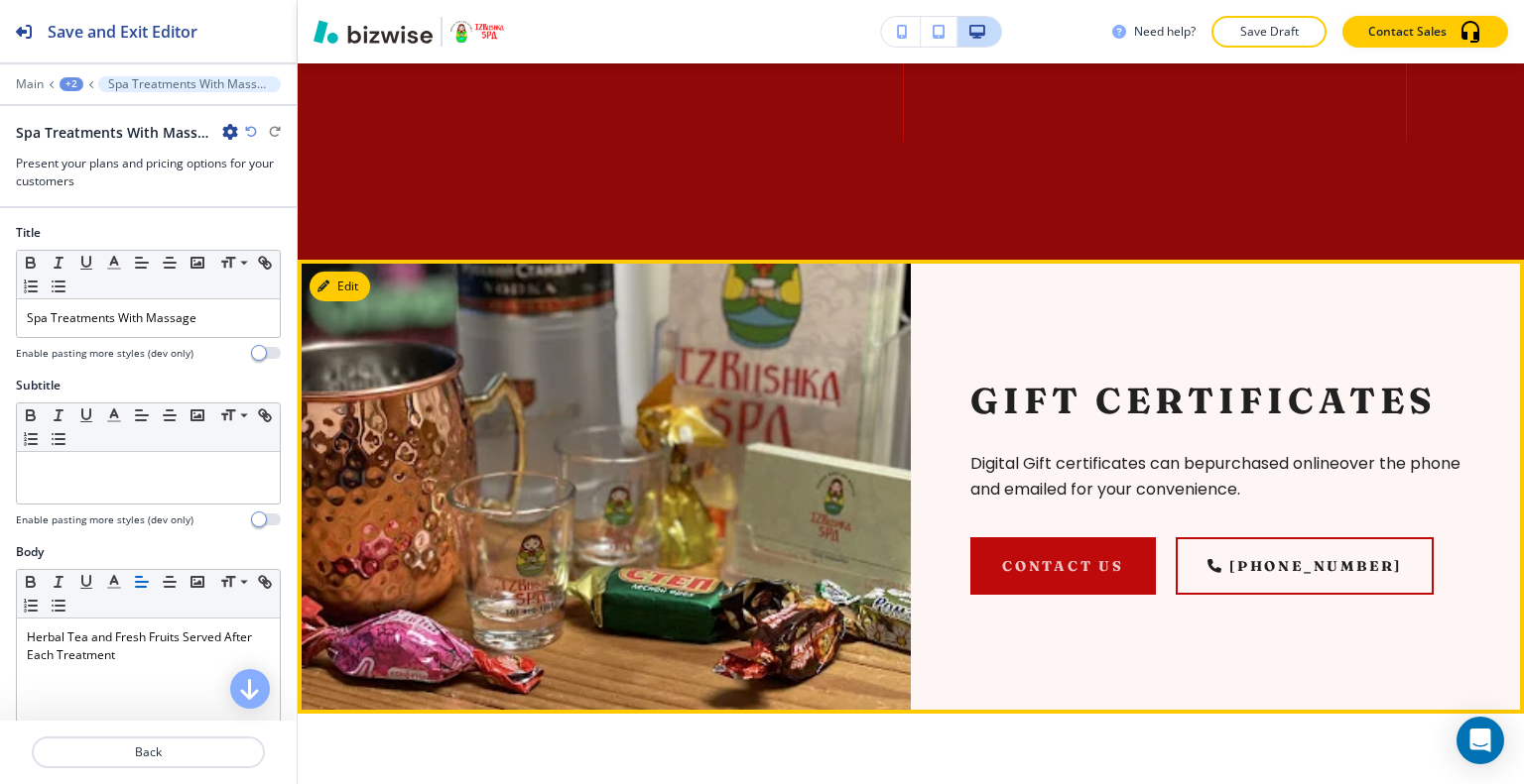
scroll to position [2852, 0]
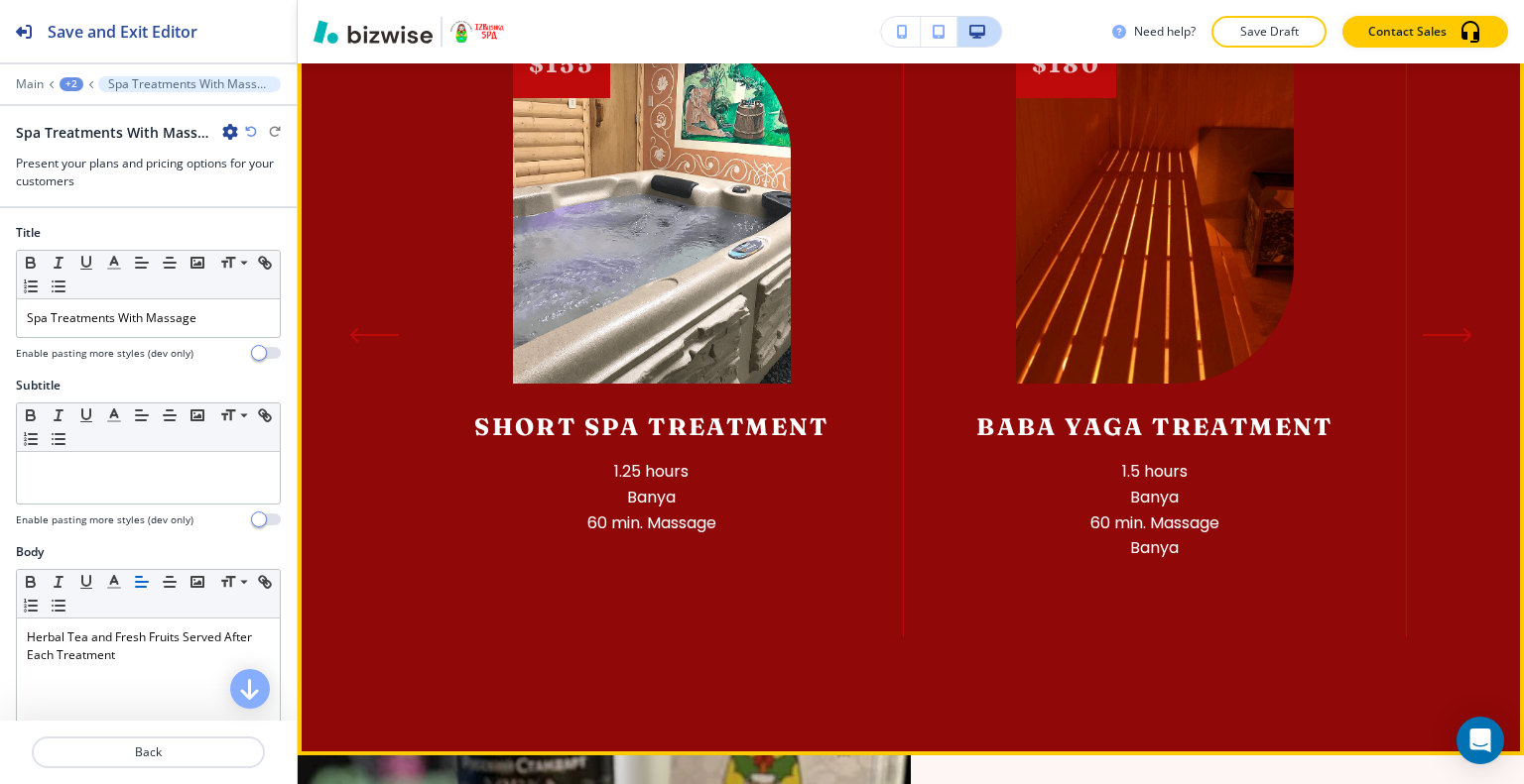
click at [1432, 313] on section "Spa Treatments With Massage Herbal Tea and Fresh Fruits Served After Each Treat…" at bounding box center [910, 278] width 1226 height 953
click at [1437, 335] on icon "Next Slide" at bounding box center [1450, 335] width 46 height 0
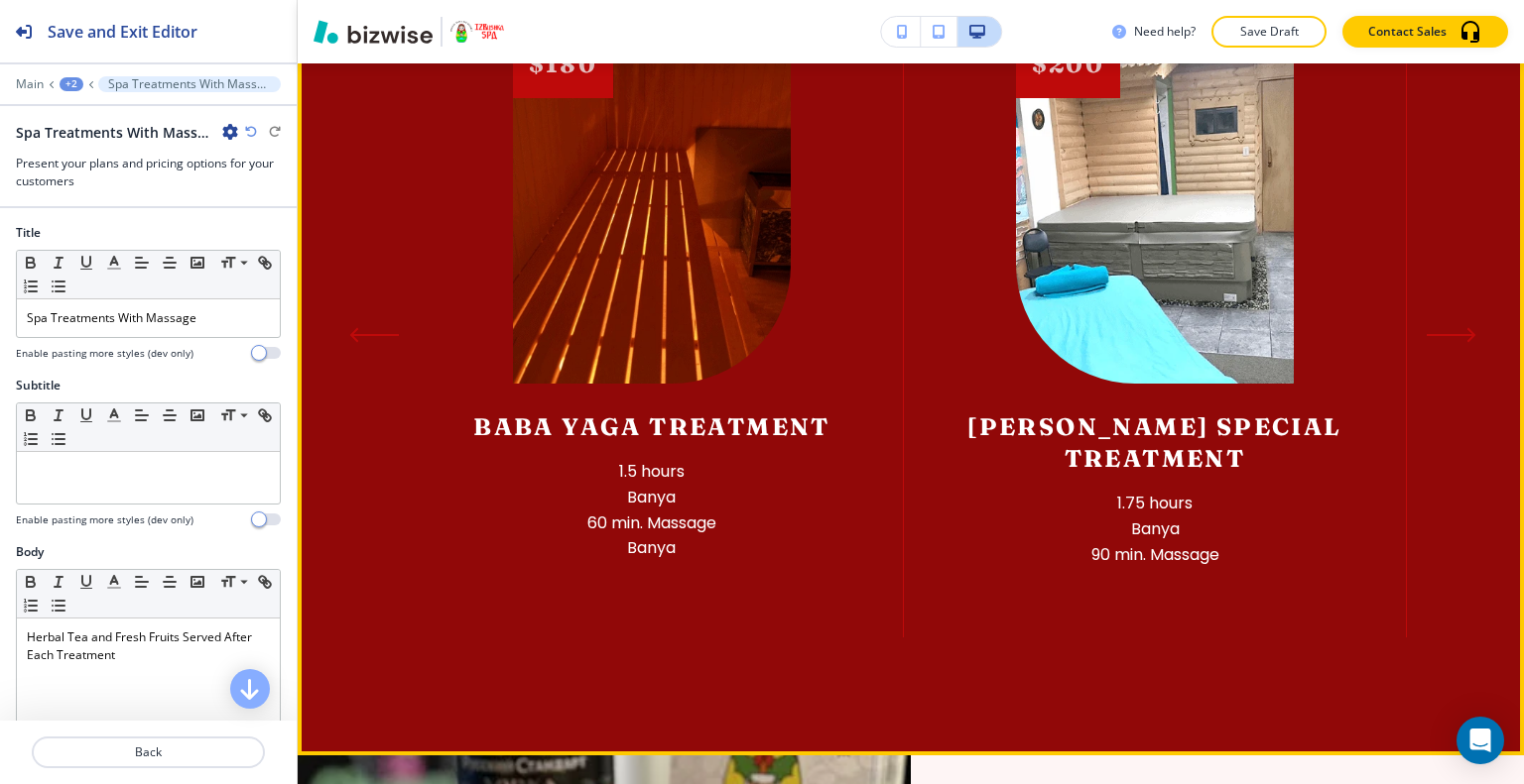
click at [1437, 335] on icon "Next Slide" at bounding box center [1450, 335] width 46 height 0
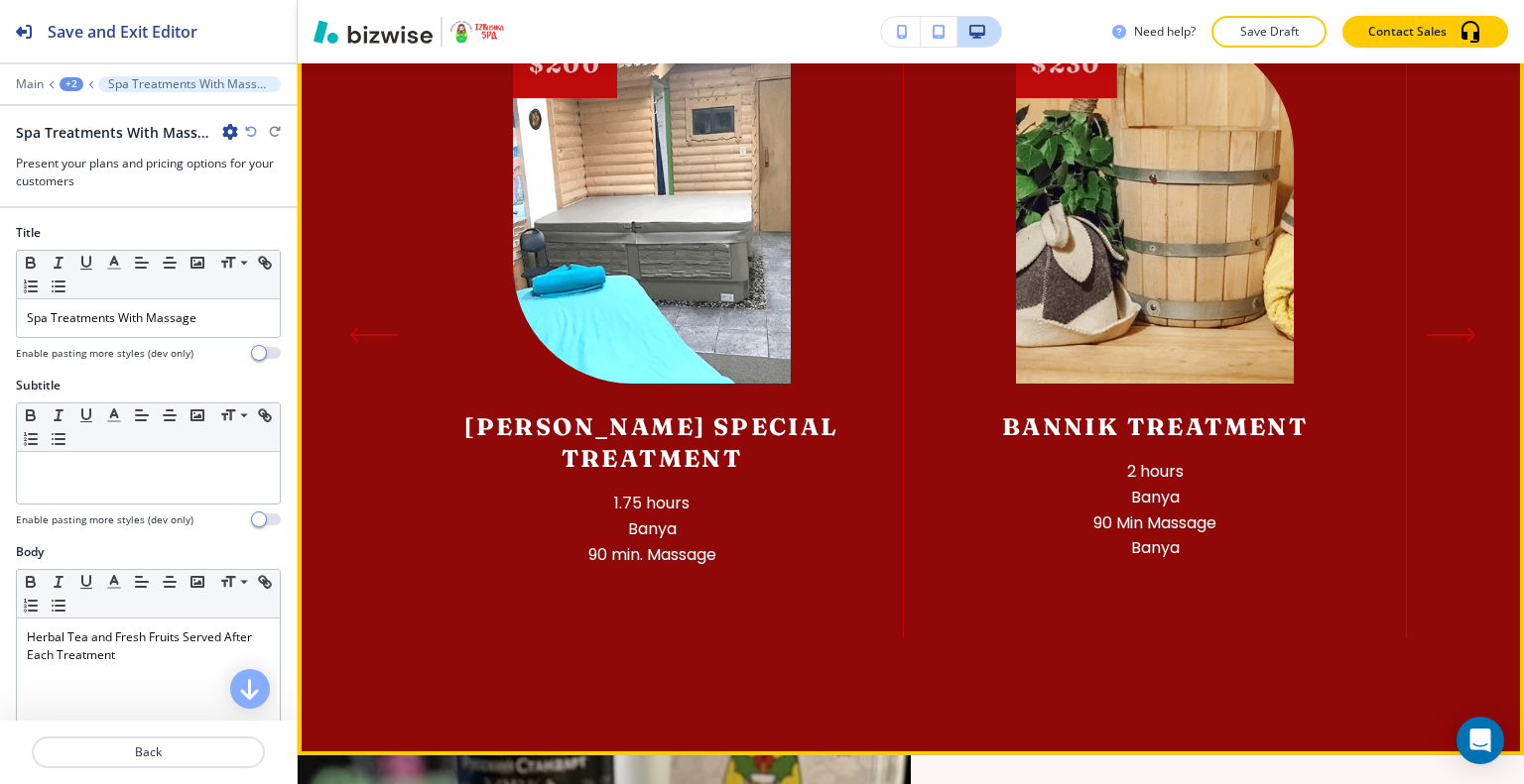
click at [1437, 335] on icon "Next Slide" at bounding box center [1450, 335] width 46 height 0
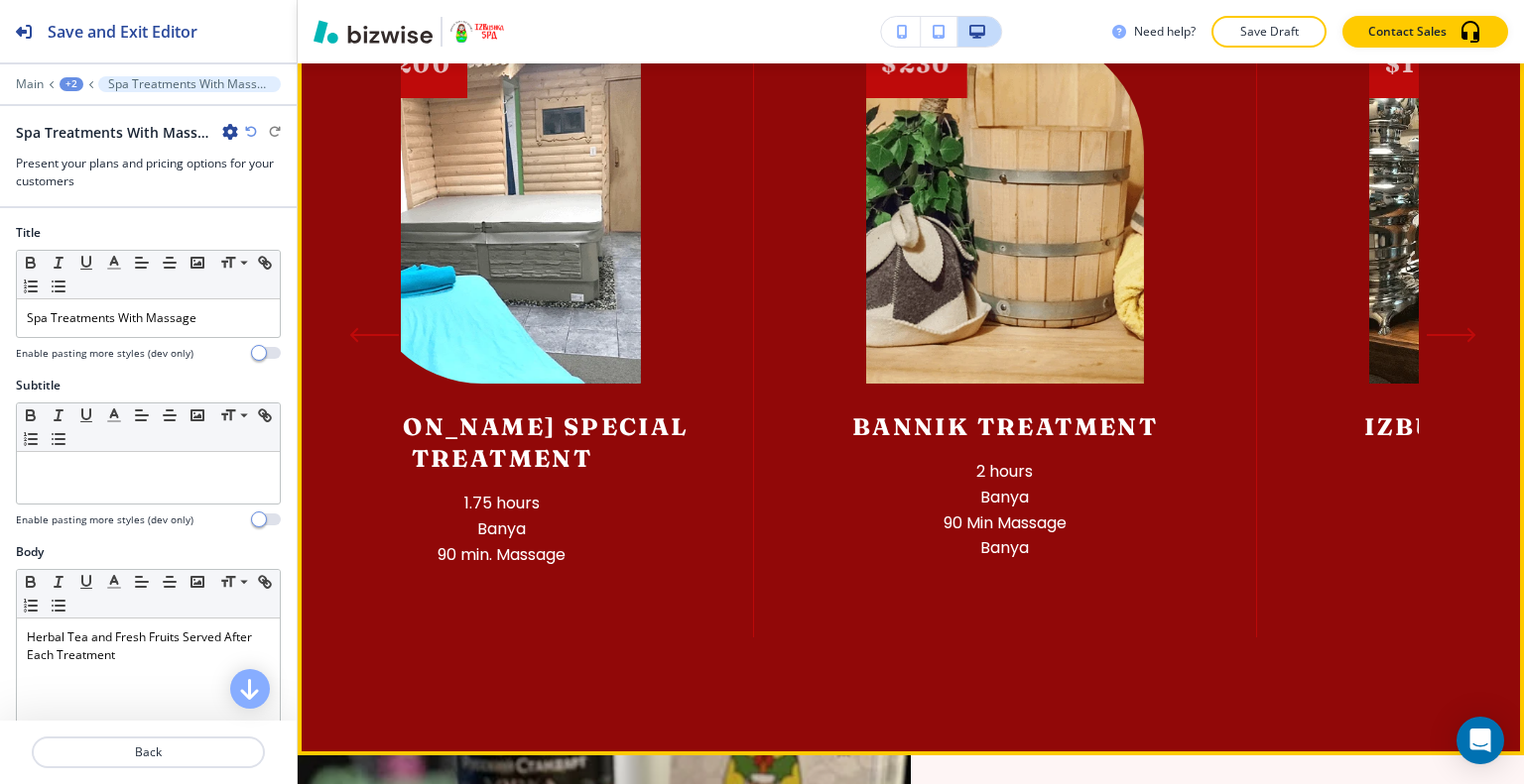
click at [1437, 335] on icon "Next Slide" at bounding box center [1450, 335] width 46 height 0
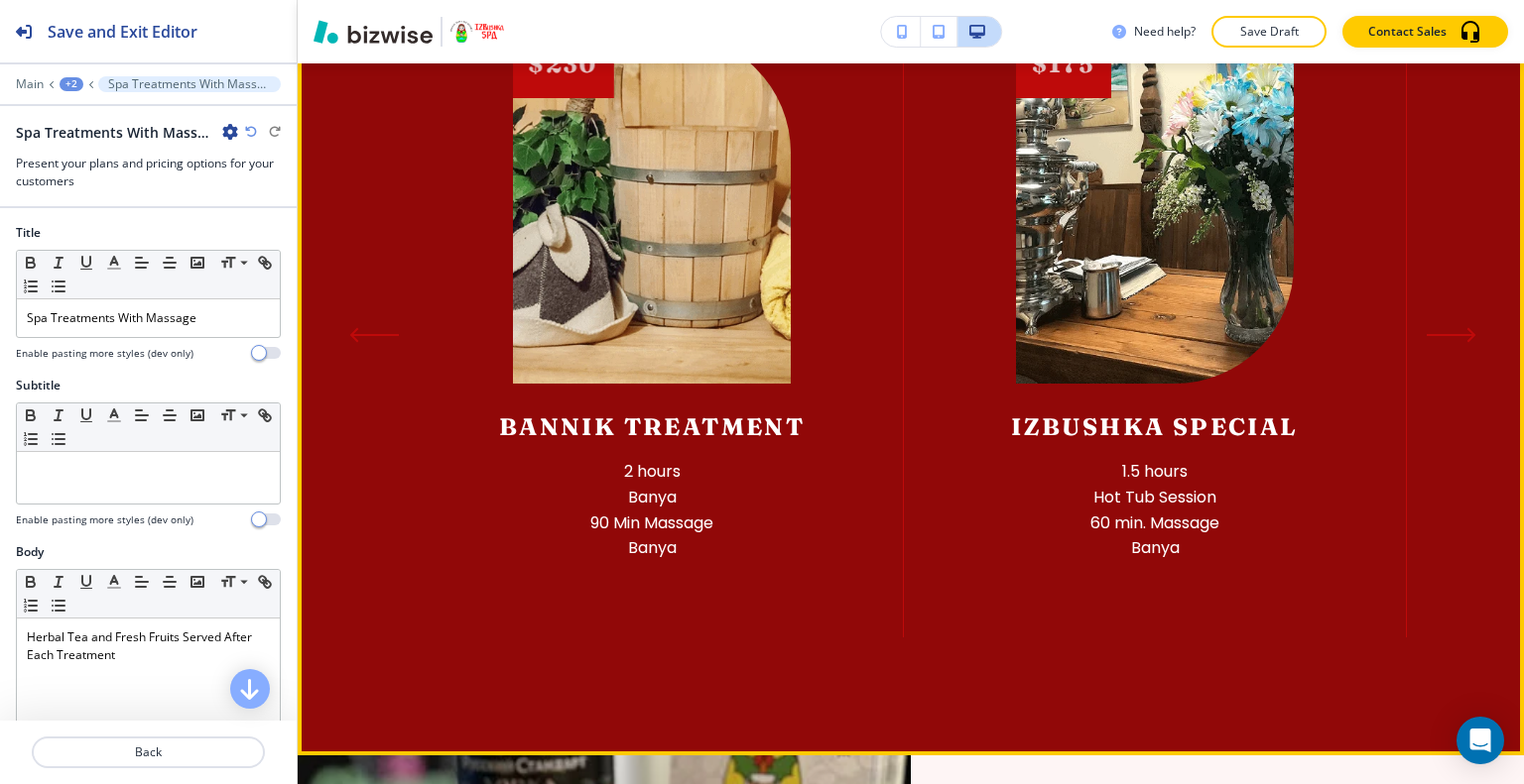
click at [1437, 335] on icon "Next Slide" at bounding box center [1450, 335] width 46 height 0
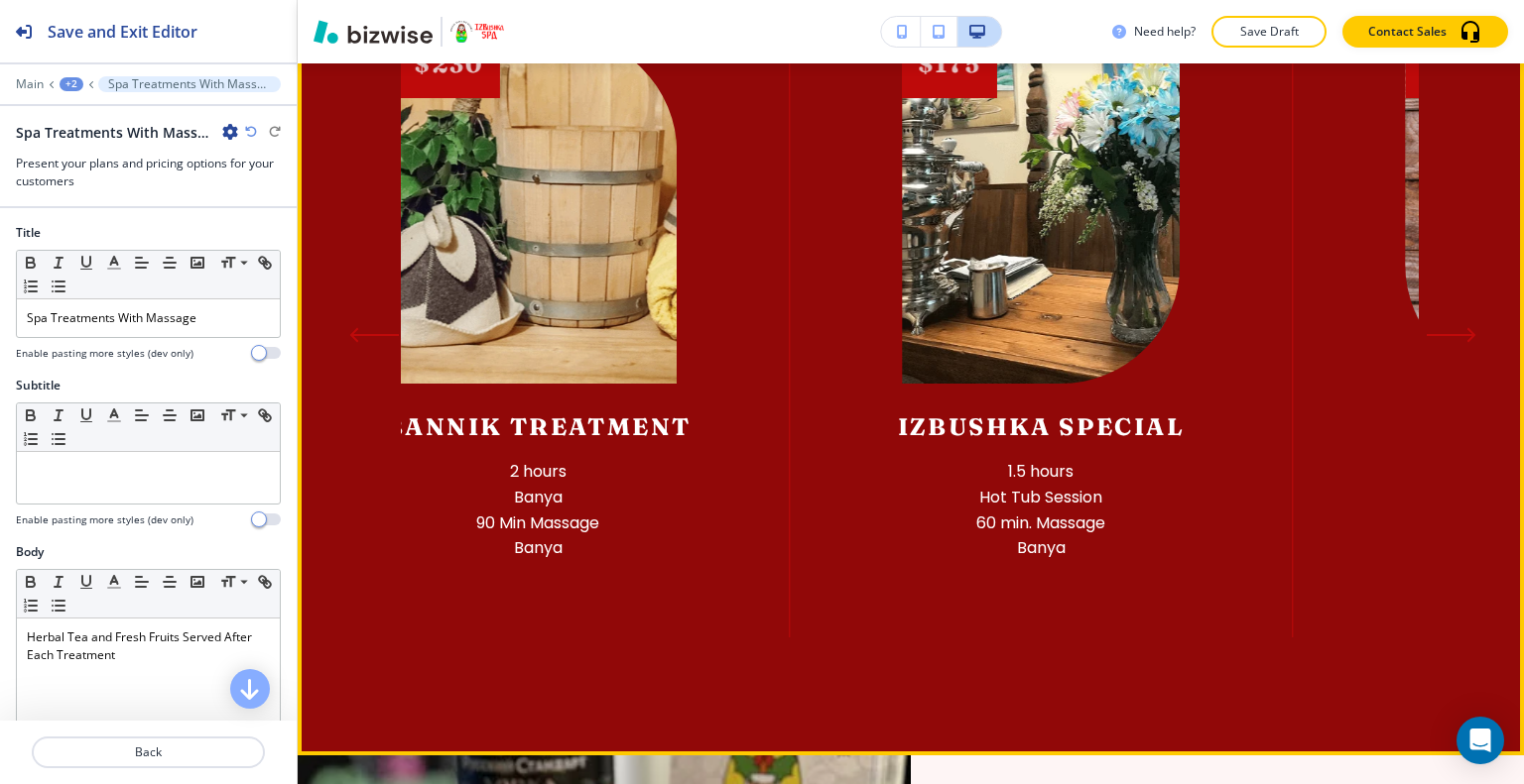
click at [1437, 335] on icon "Next Slide" at bounding box center [1450, 335] width 46 height 0
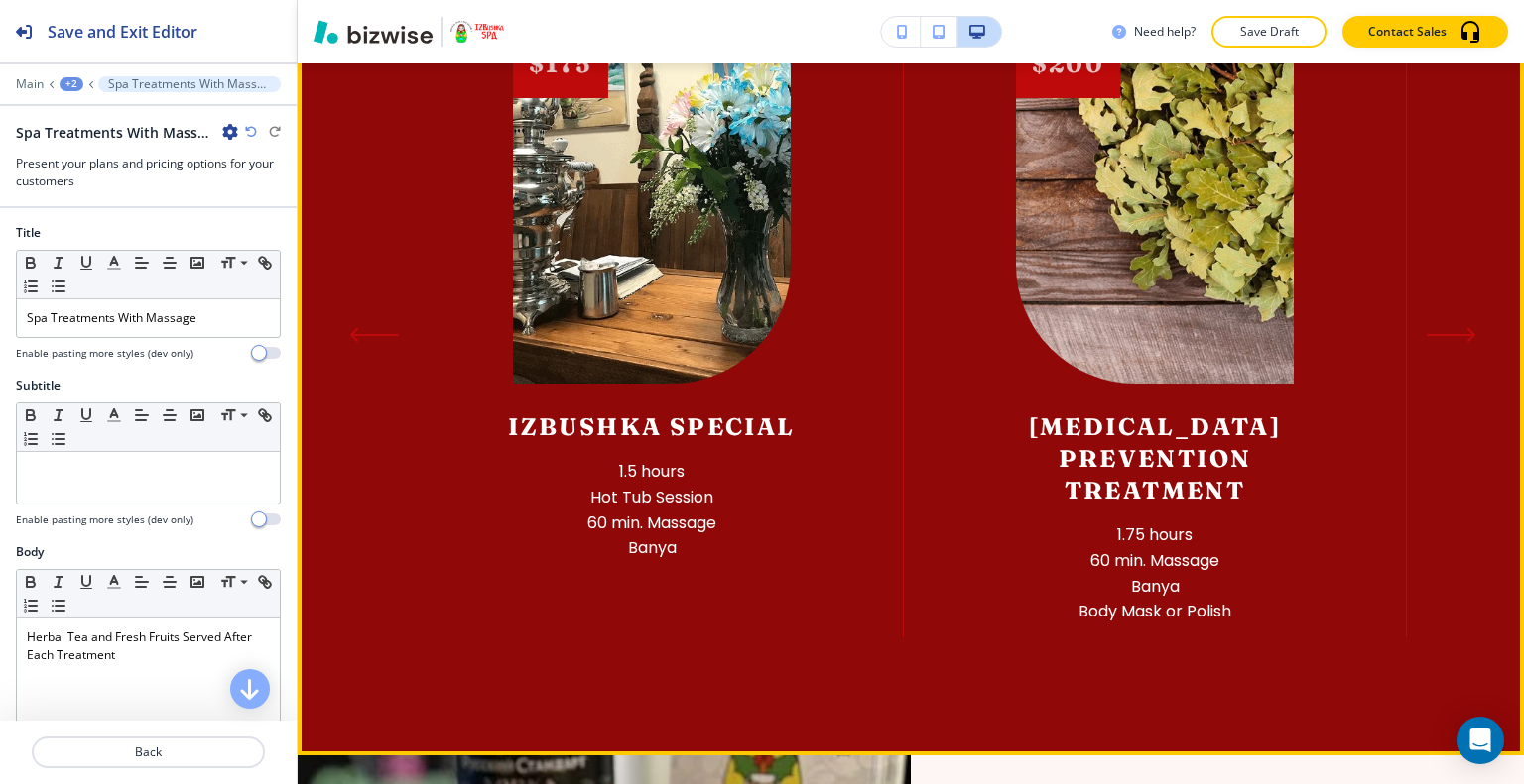
click at [1437, 335] on icon "Next Slide" at bounding box center [1450, 335] width 46 height 0
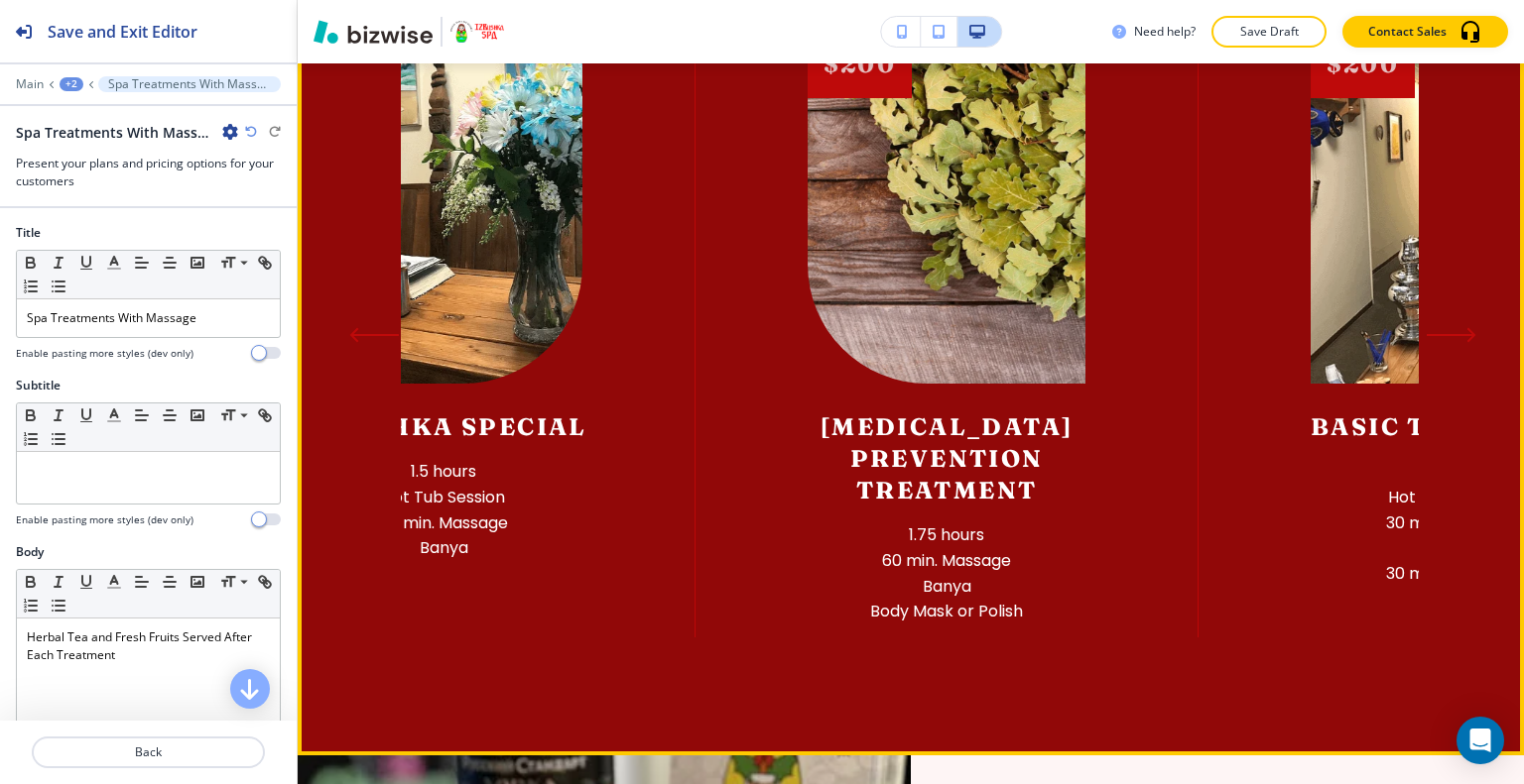
click at [1437, 335] on icon "Next Slide" at bounding box center [1450, 335] width 46 height 0
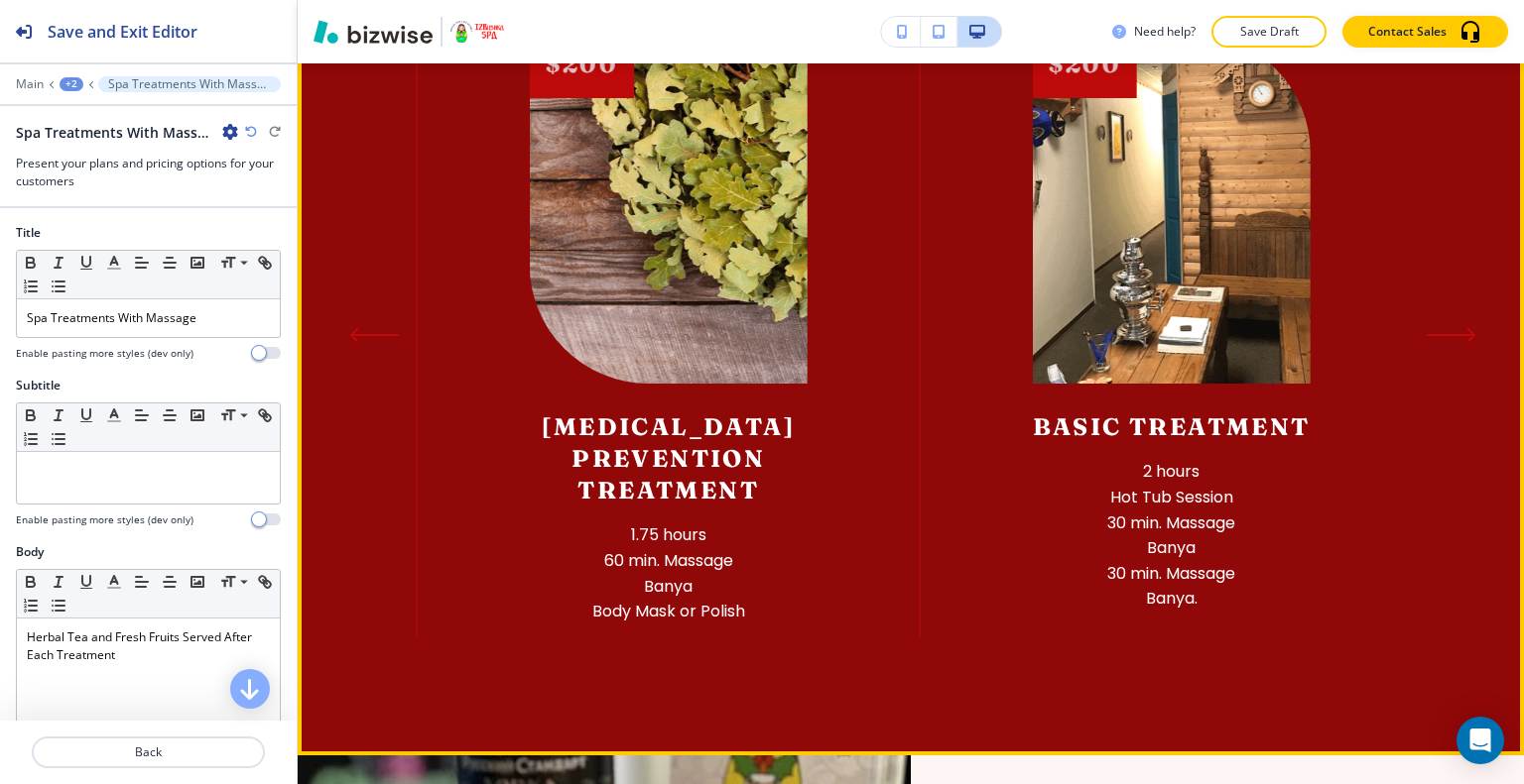
click at [1437, 335] on icon "Next Slide" at bounding box center [1450, 335] width 46 height 0
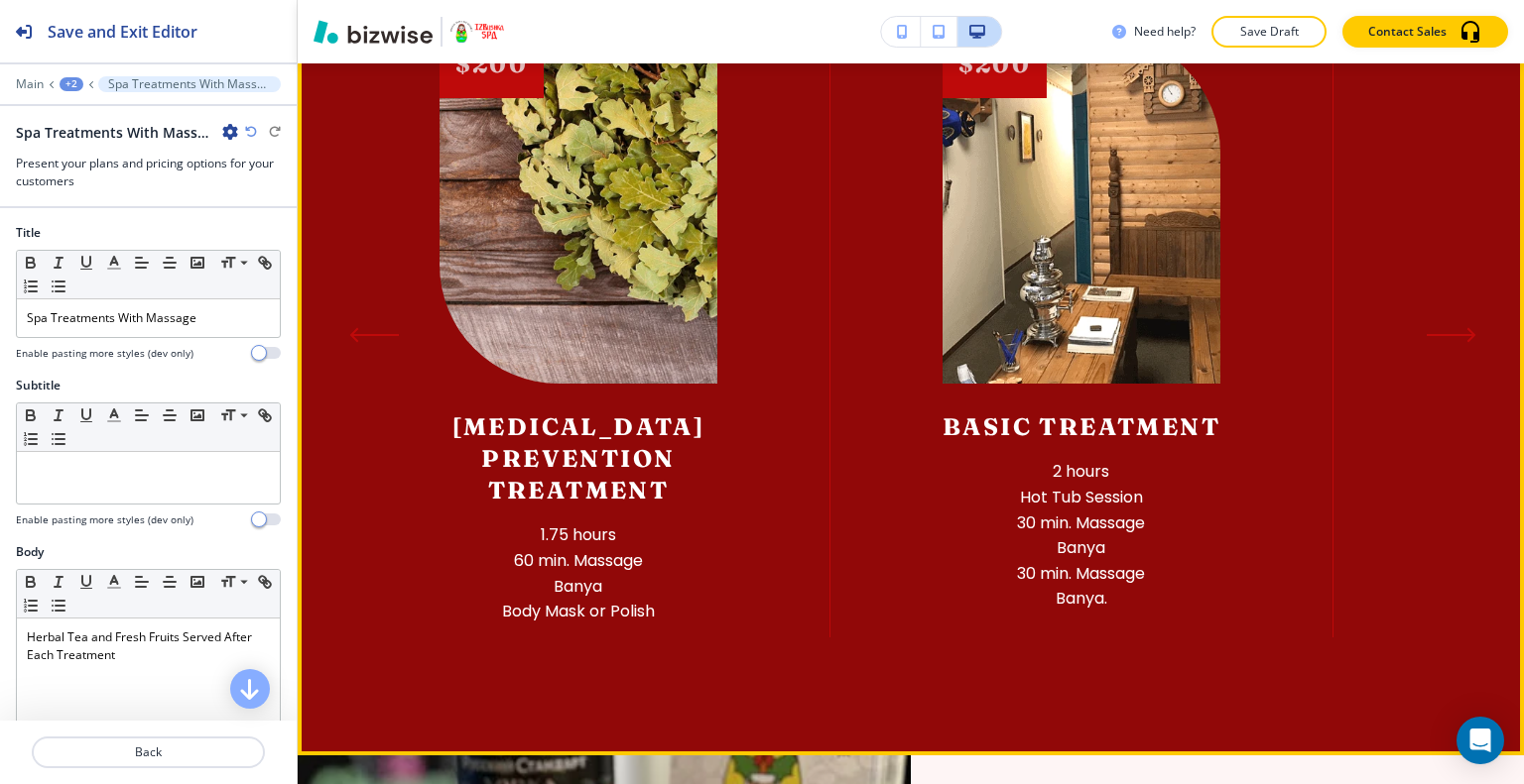
click at [1437, 335] on icon "Next Slide" at bounding box center [1450, 335] width 46 height 0
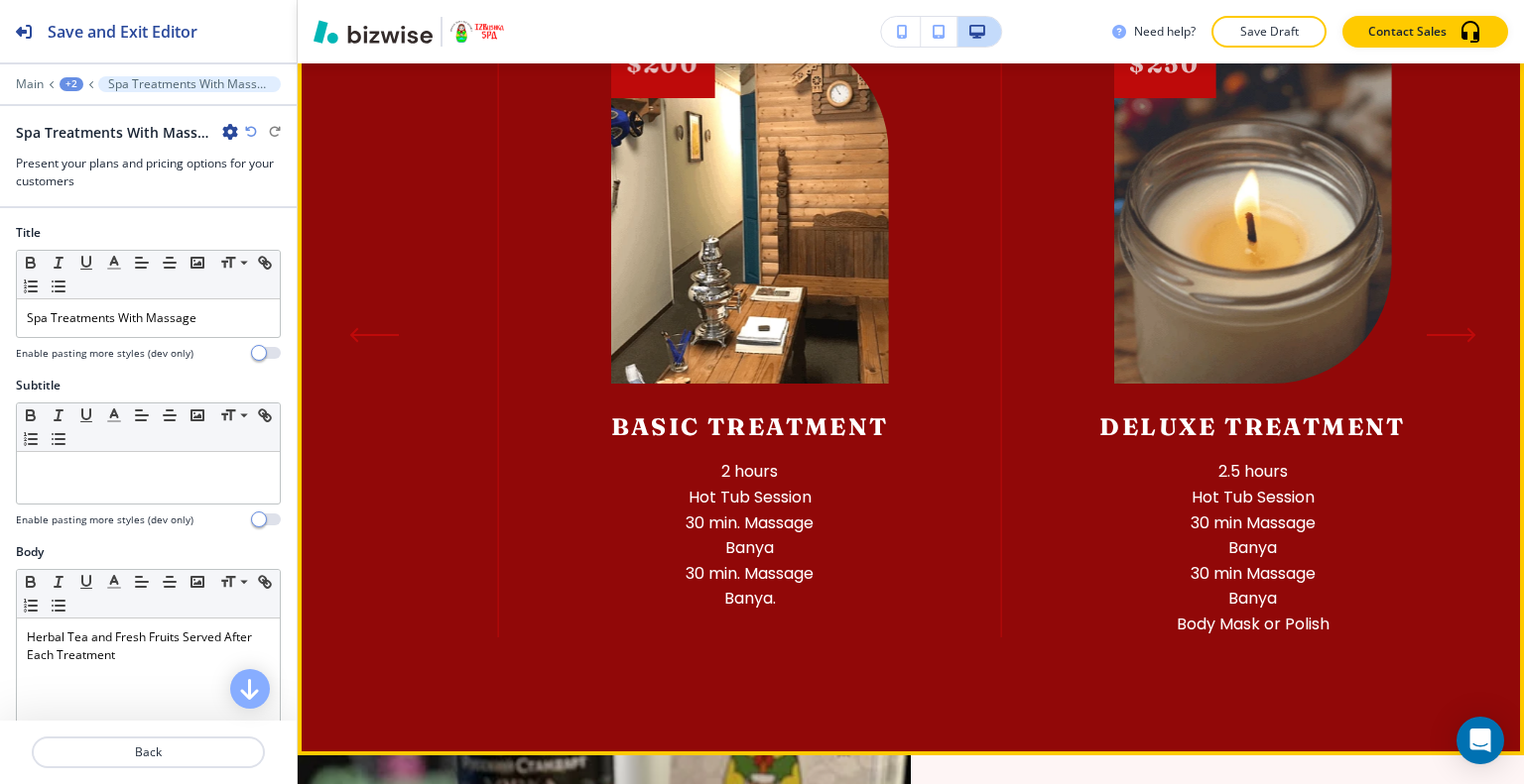
click at [1437, 335] on icon "Next Slide" at bounding box center [1450, 335] width 46 height 0
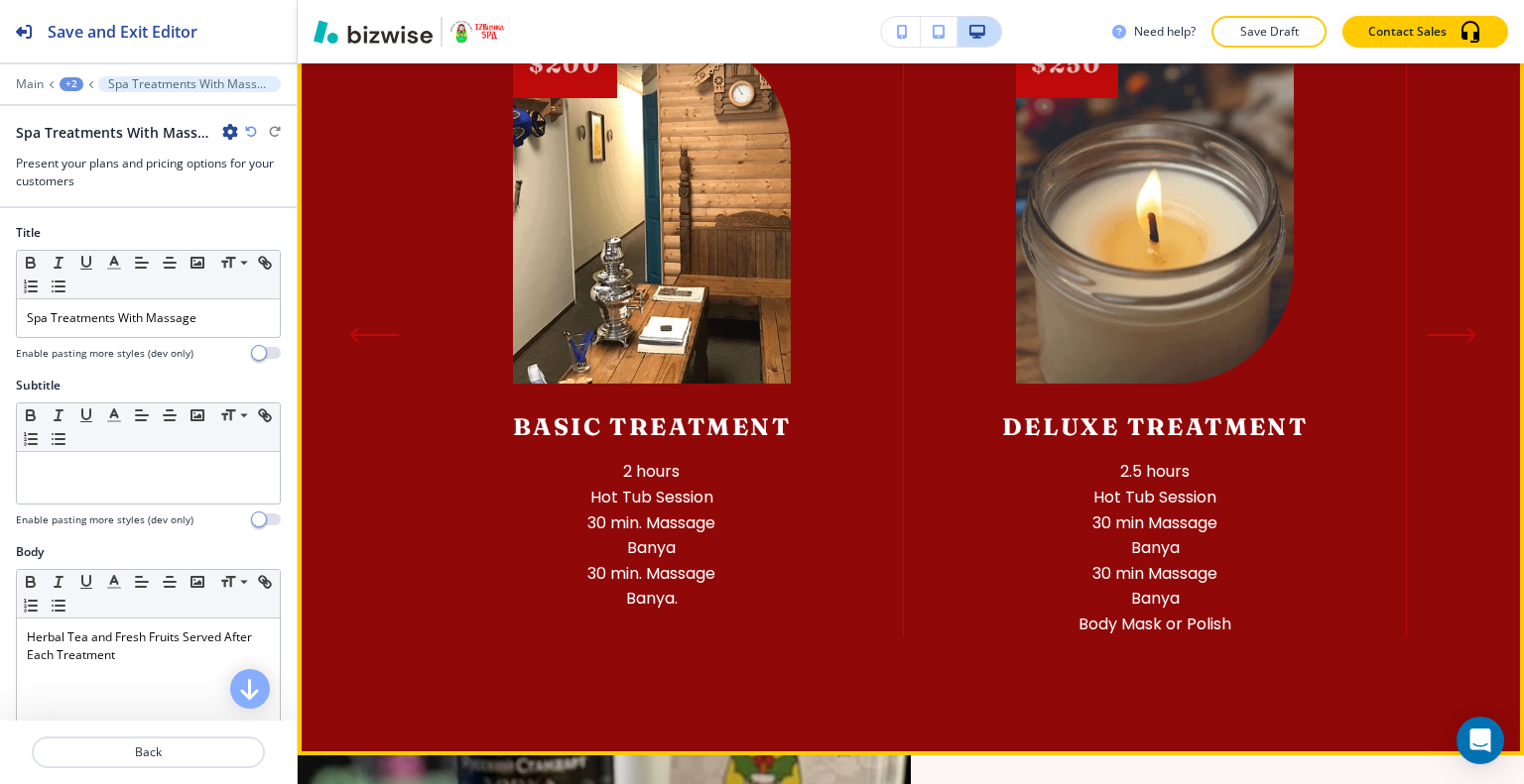
click at [1441, 327] on icon "Next Slide" at bounding box center [1451, 335] width 50 height 16
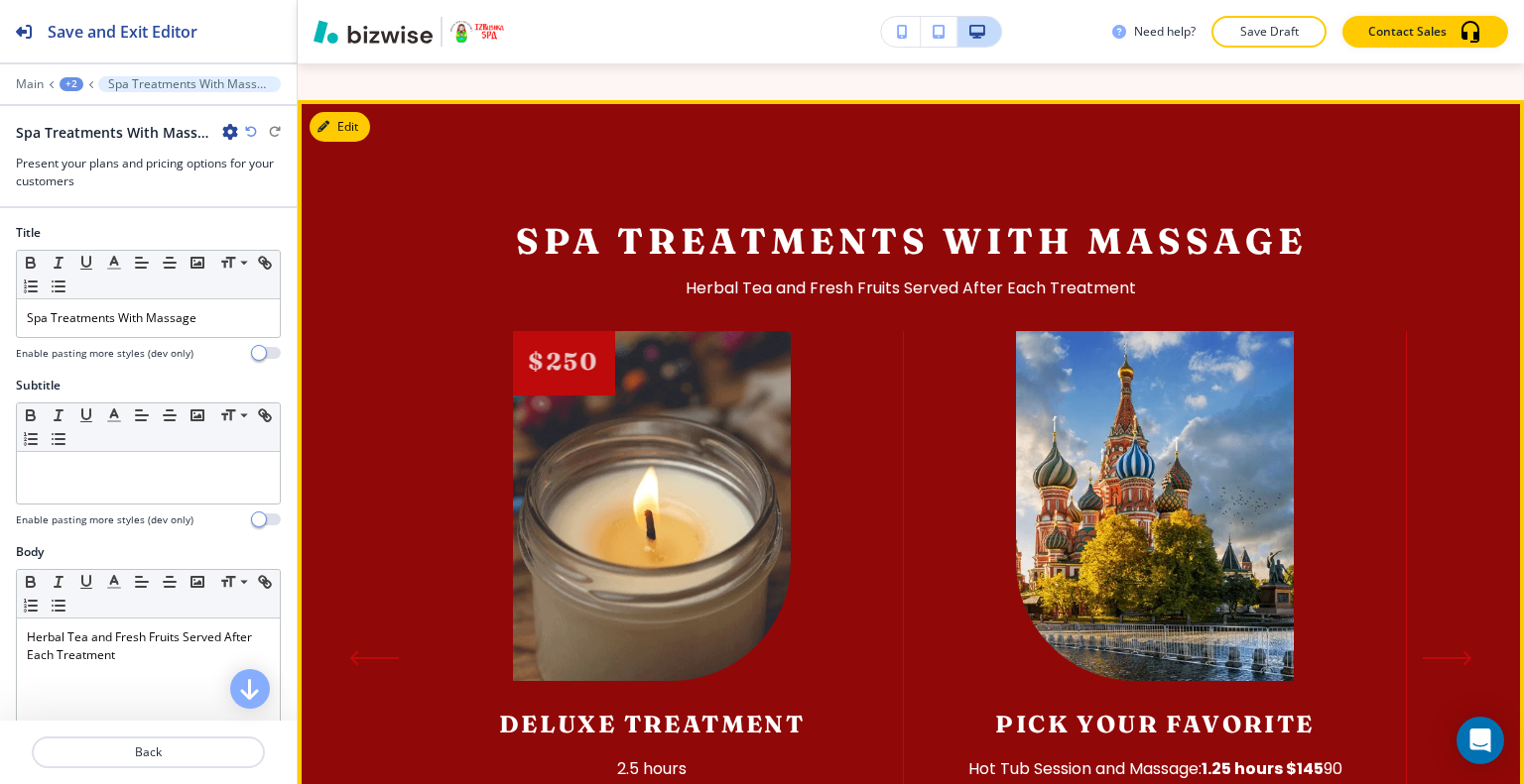
scroll to position [2454, 0]
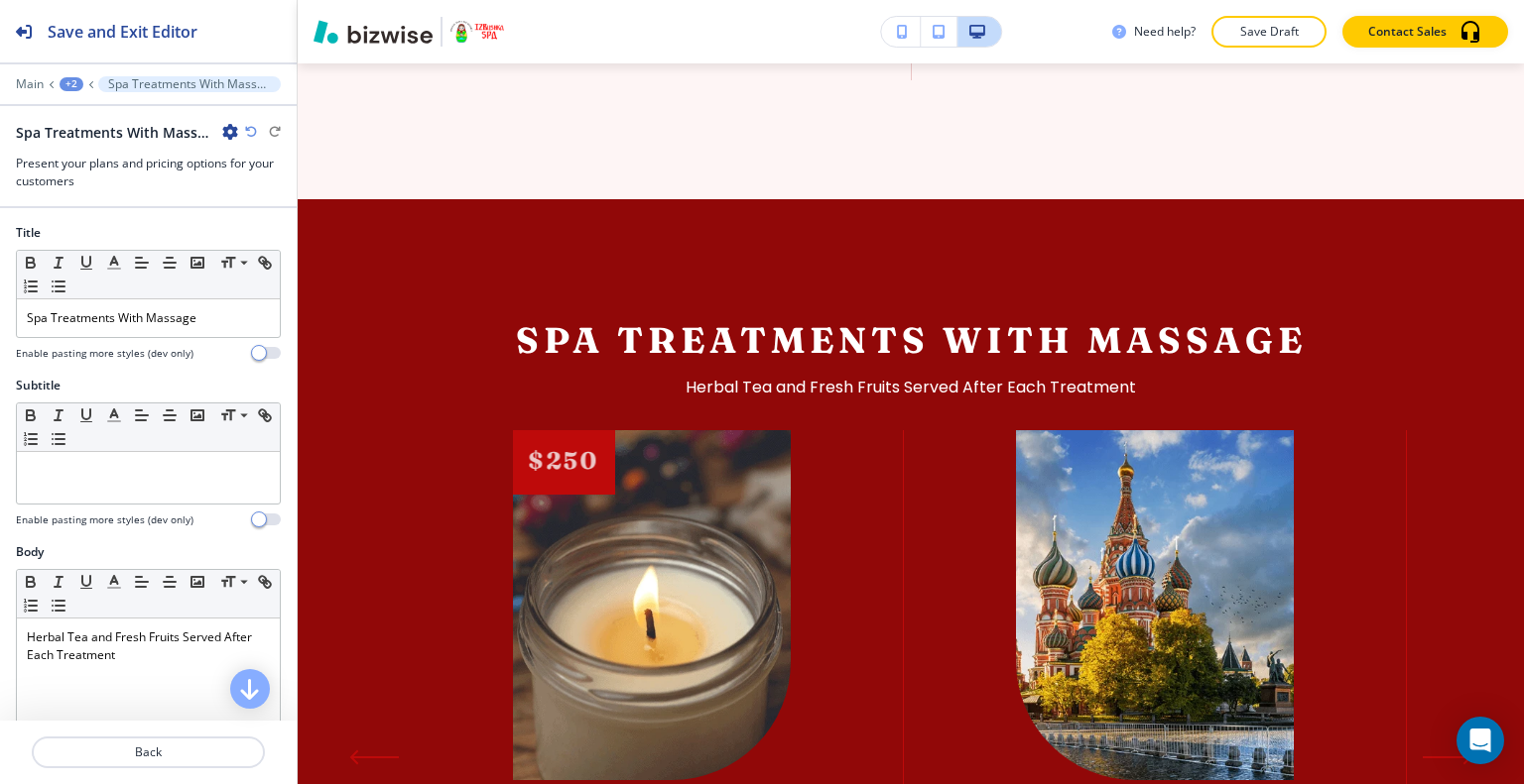
click at [349, 200] on div "Edit Spa Treatments With Massage Herbal Tea and Fresh Fruits Served After Each …" at bounding box center [910, 702] width 1226 height 1004
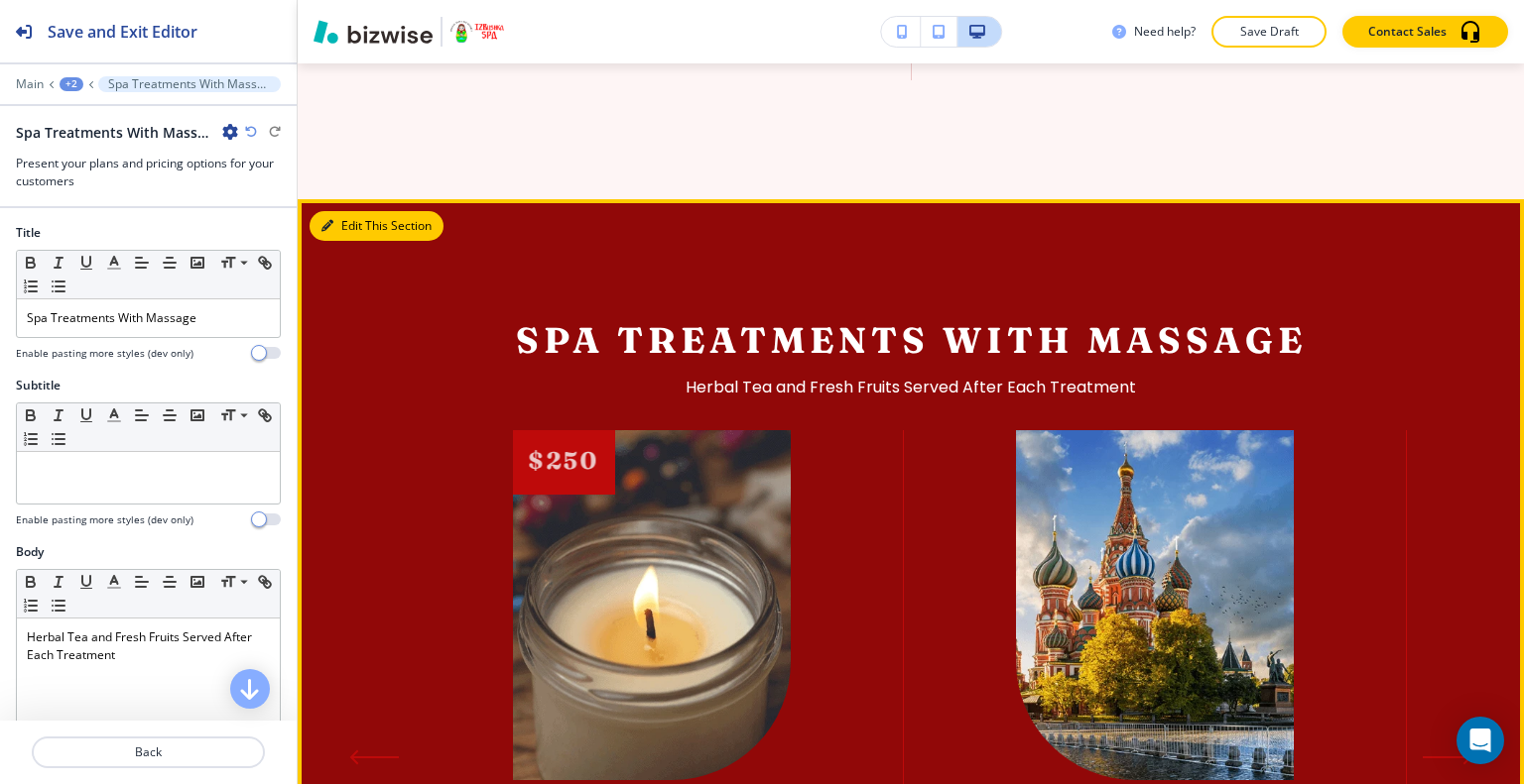
click at [357, 212] on button "Edit This Section" at bounding box center [376, 227] width 134 height 30
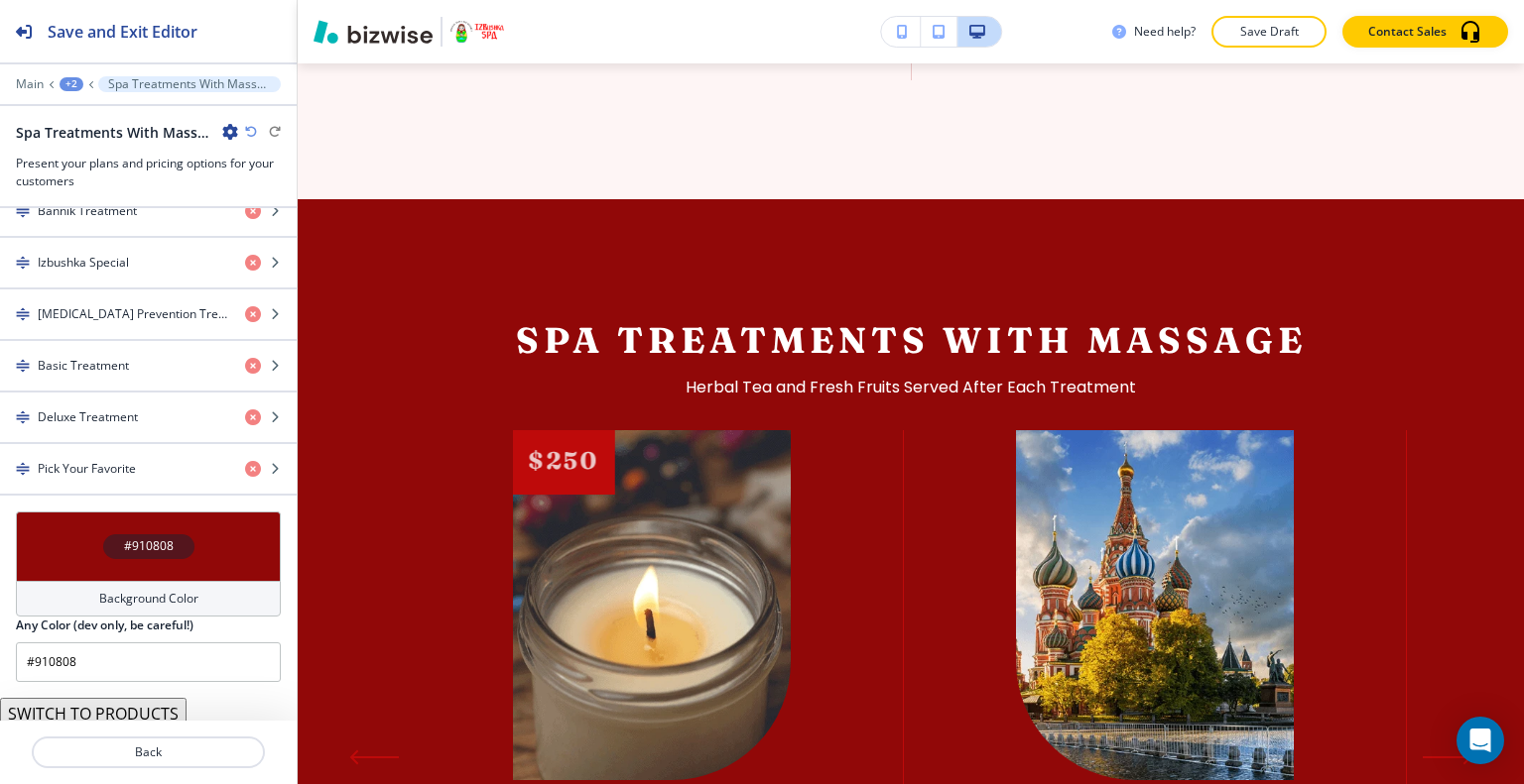
click at [89, 539] on div "#910808" at bounding box center [148, 547] width 264 height 70
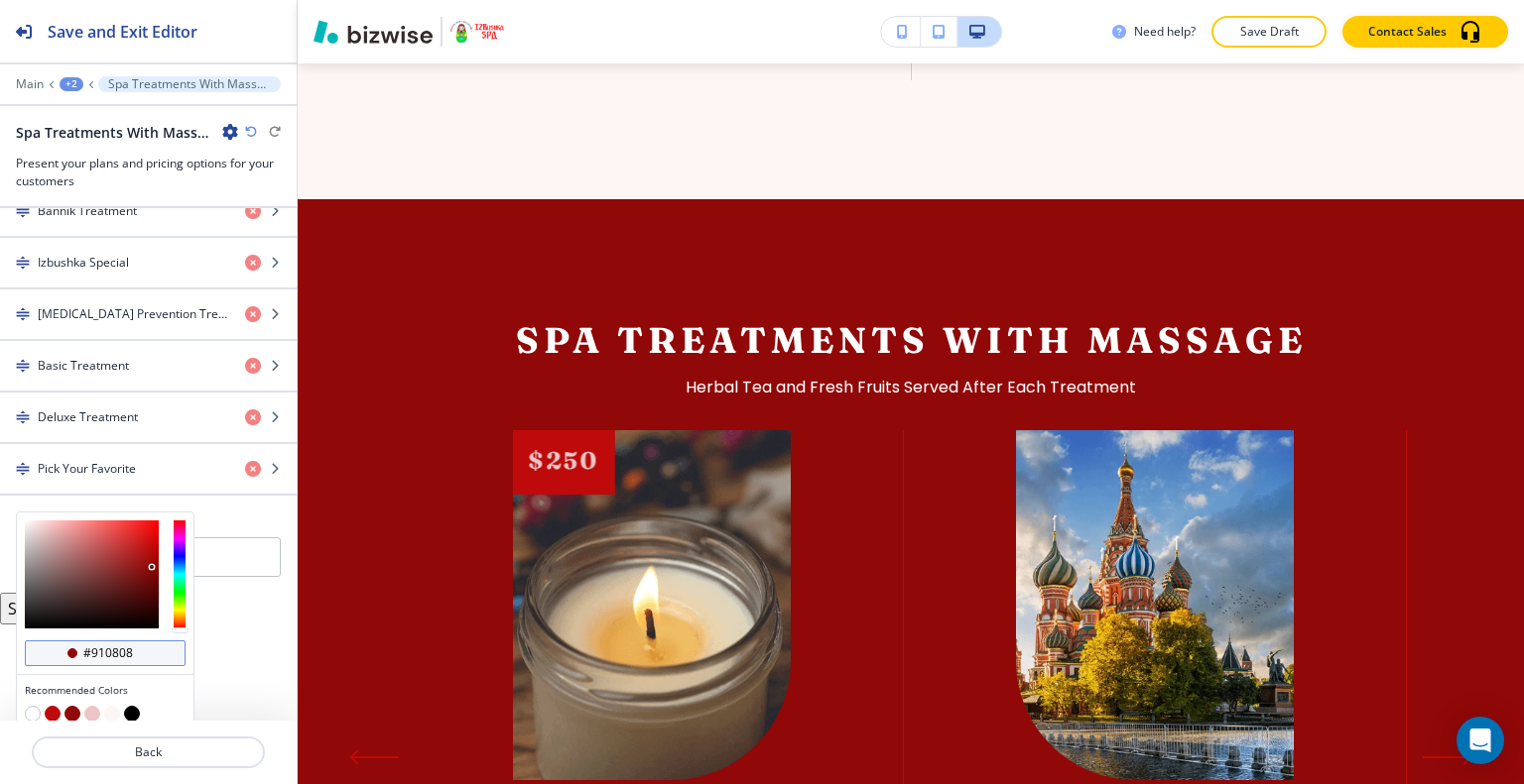
scroll to position [1023, 0]
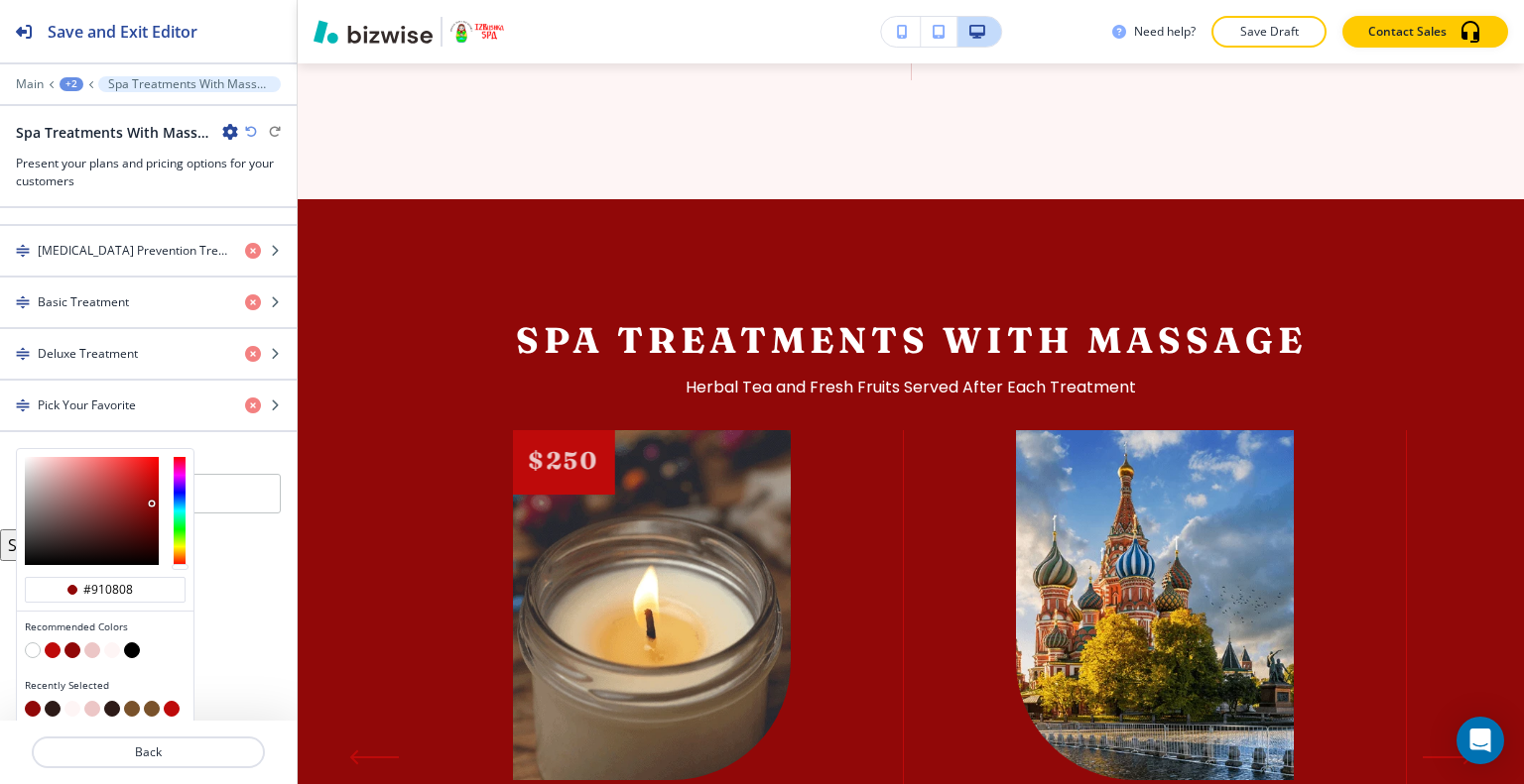
click at [124, 702] on button "button" at bounding box center [132, 708] width 16 height 16
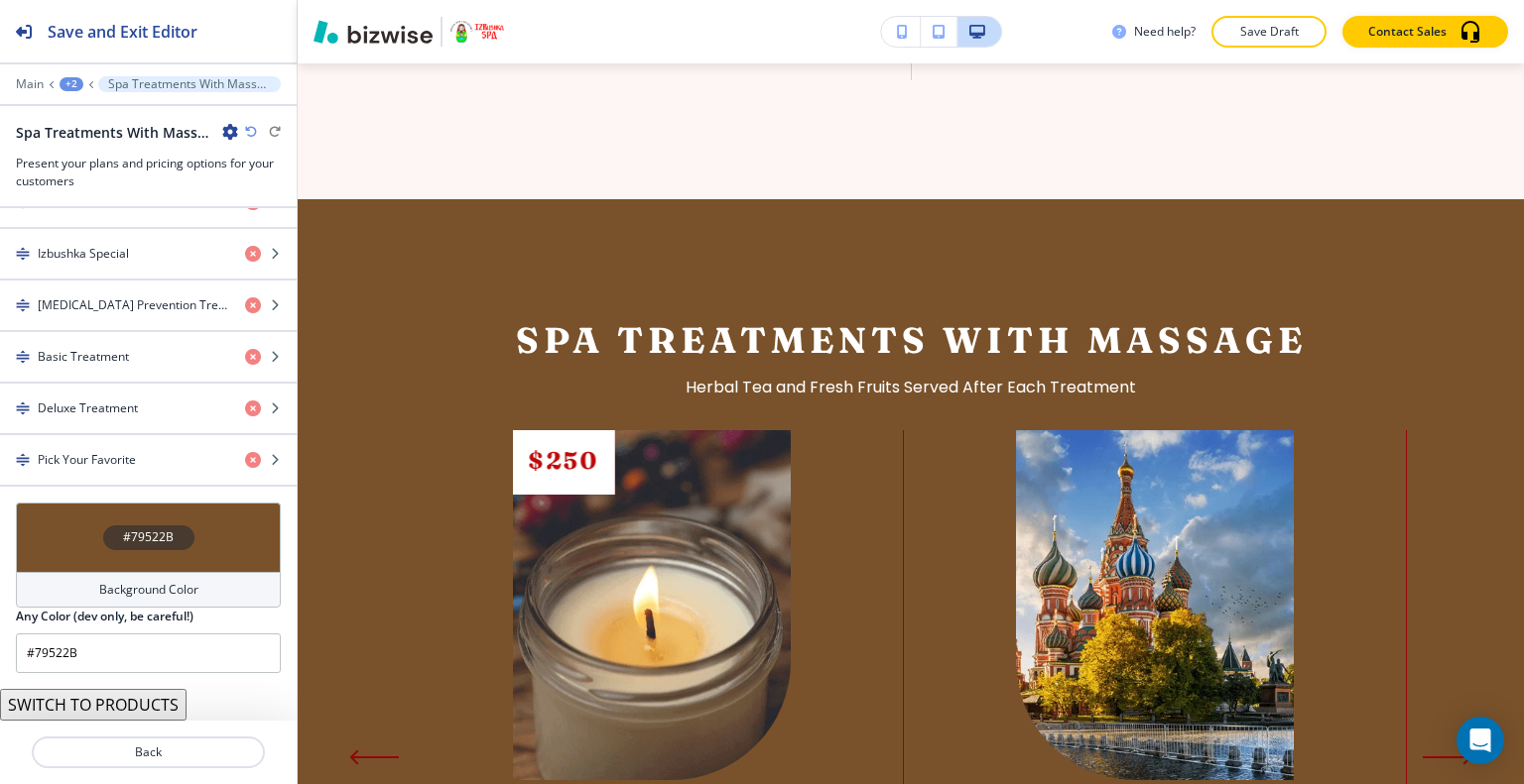
scroll to position [960, 0]
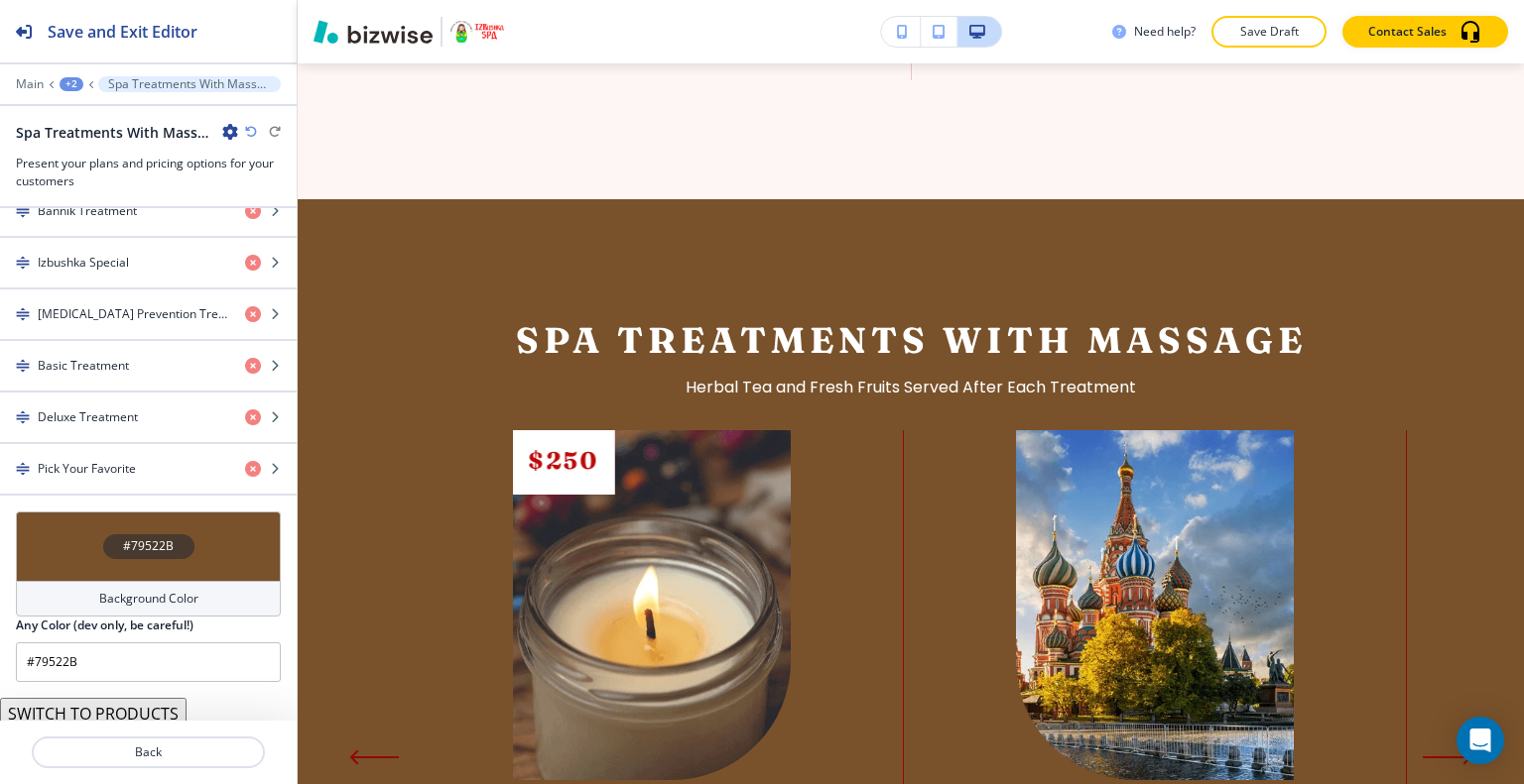
click at [75, 548] on div "#79522B" at bounding box center [148, 547] width 264 height 70
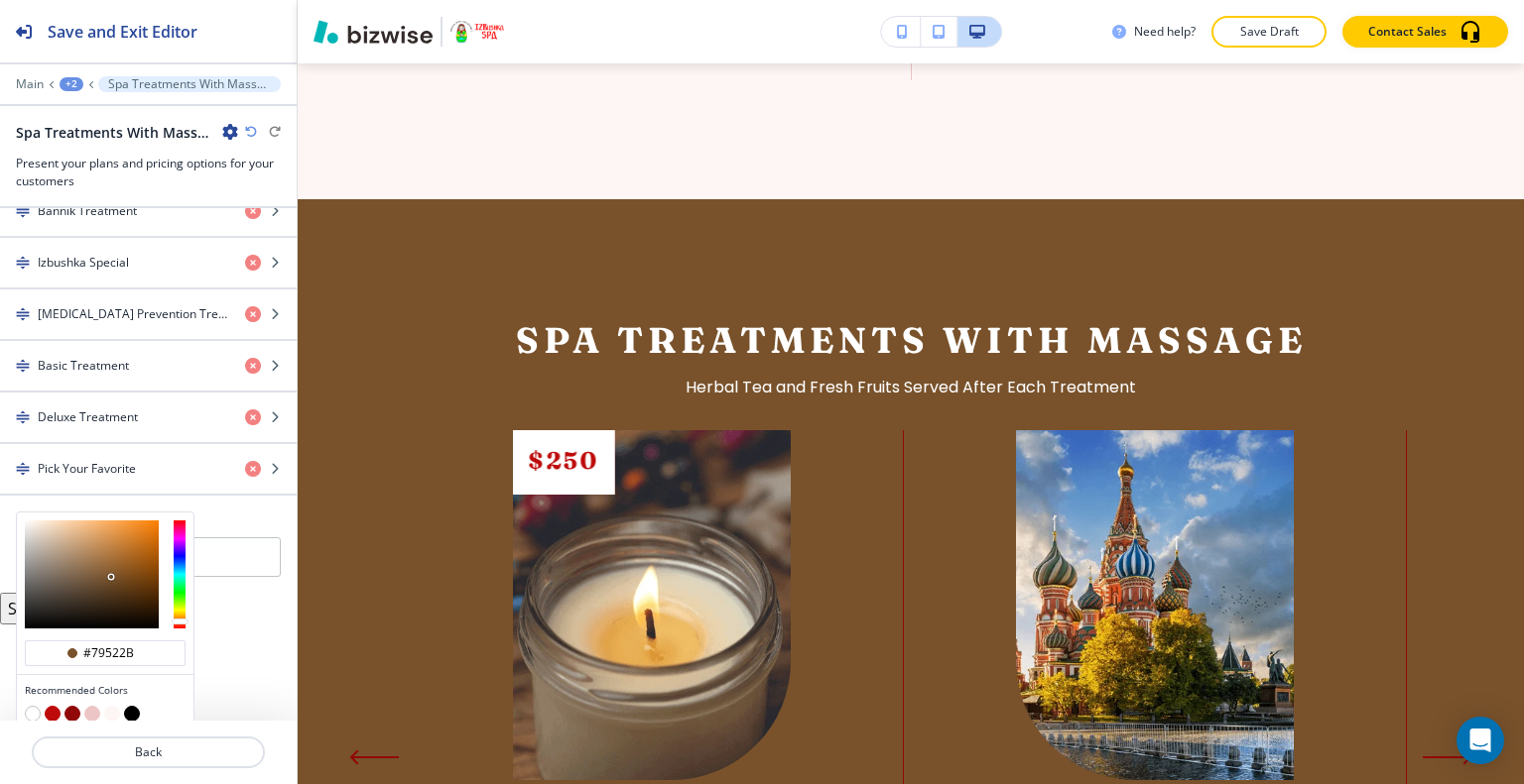
scroll to position [1023, 0]
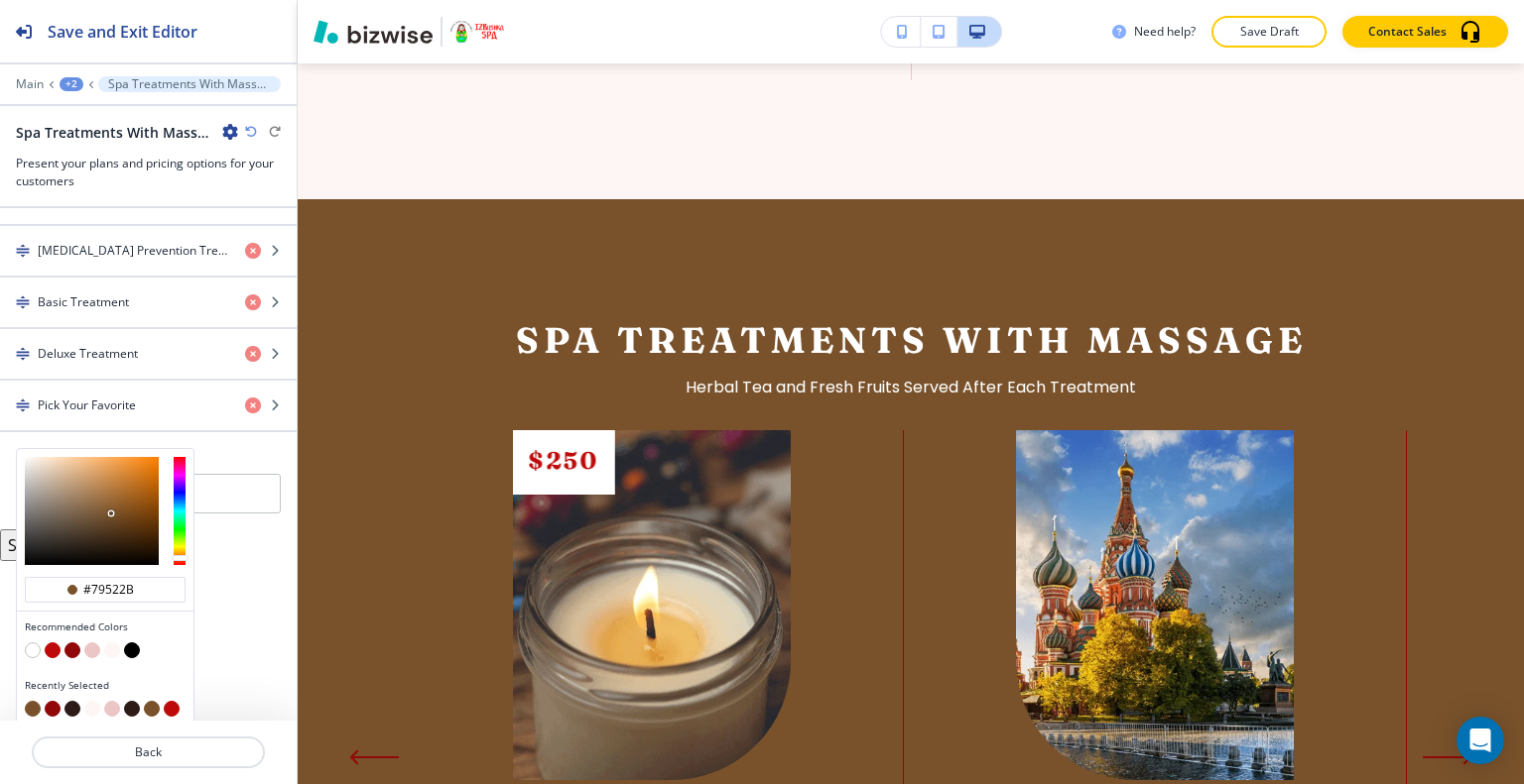
click at [135, 701] on button "button" at bounding box center [132, 708] width 16 height 16
type input "#2D1B18"
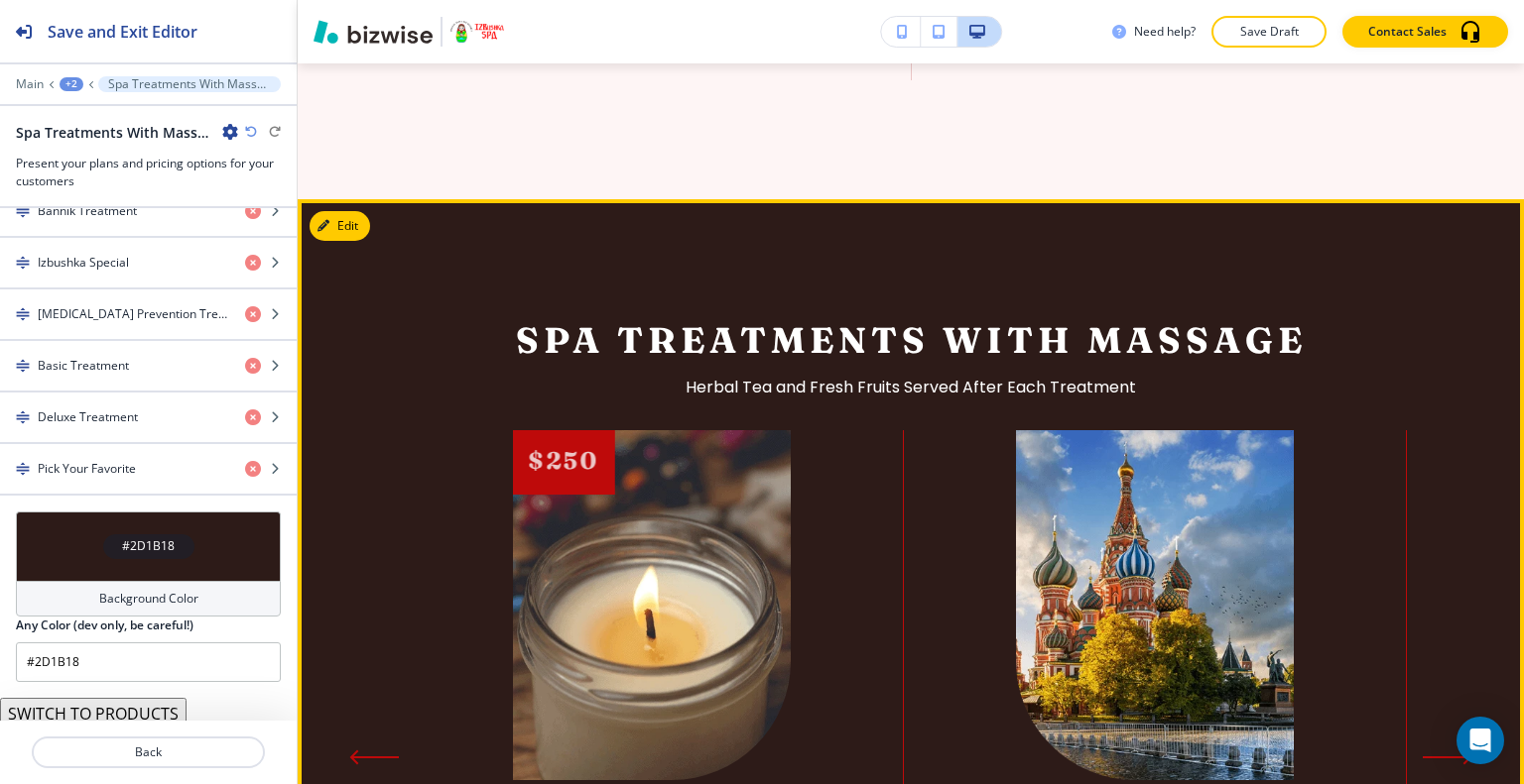
scroll to position [2752, 0]
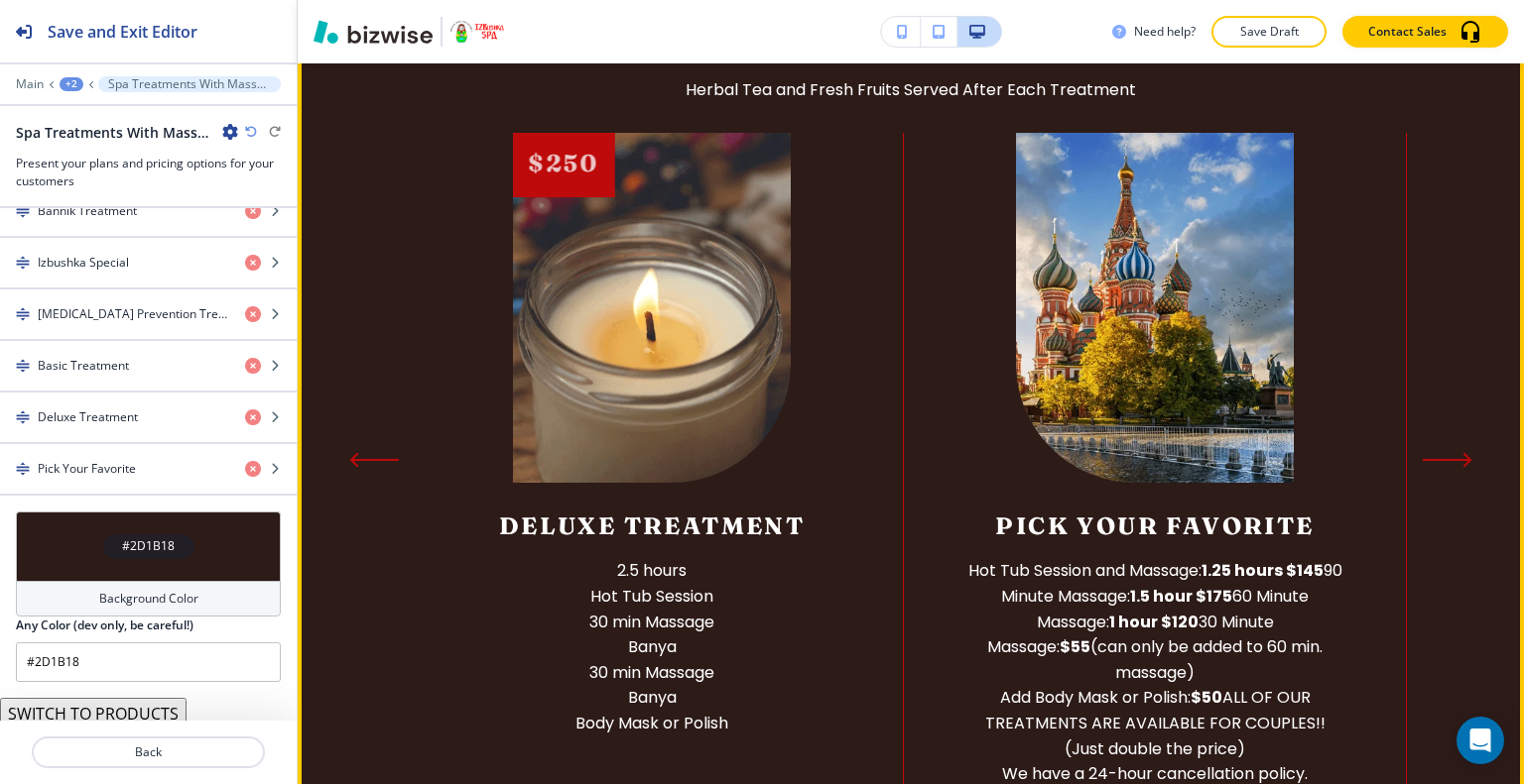
click at [1433, 442] on section "Spa Treatments With Massage Herbal Tea and Fresh Fruits Served After Each Treat…" at bounding box center [910, 403] width 1226 height 1004
click at [1433, 435] on section "Spa Treatments With Massage Herbal Tea and Fresh Fruits Served After Each Treat…" at bounding box center [910, 403] width 1226 height 1004
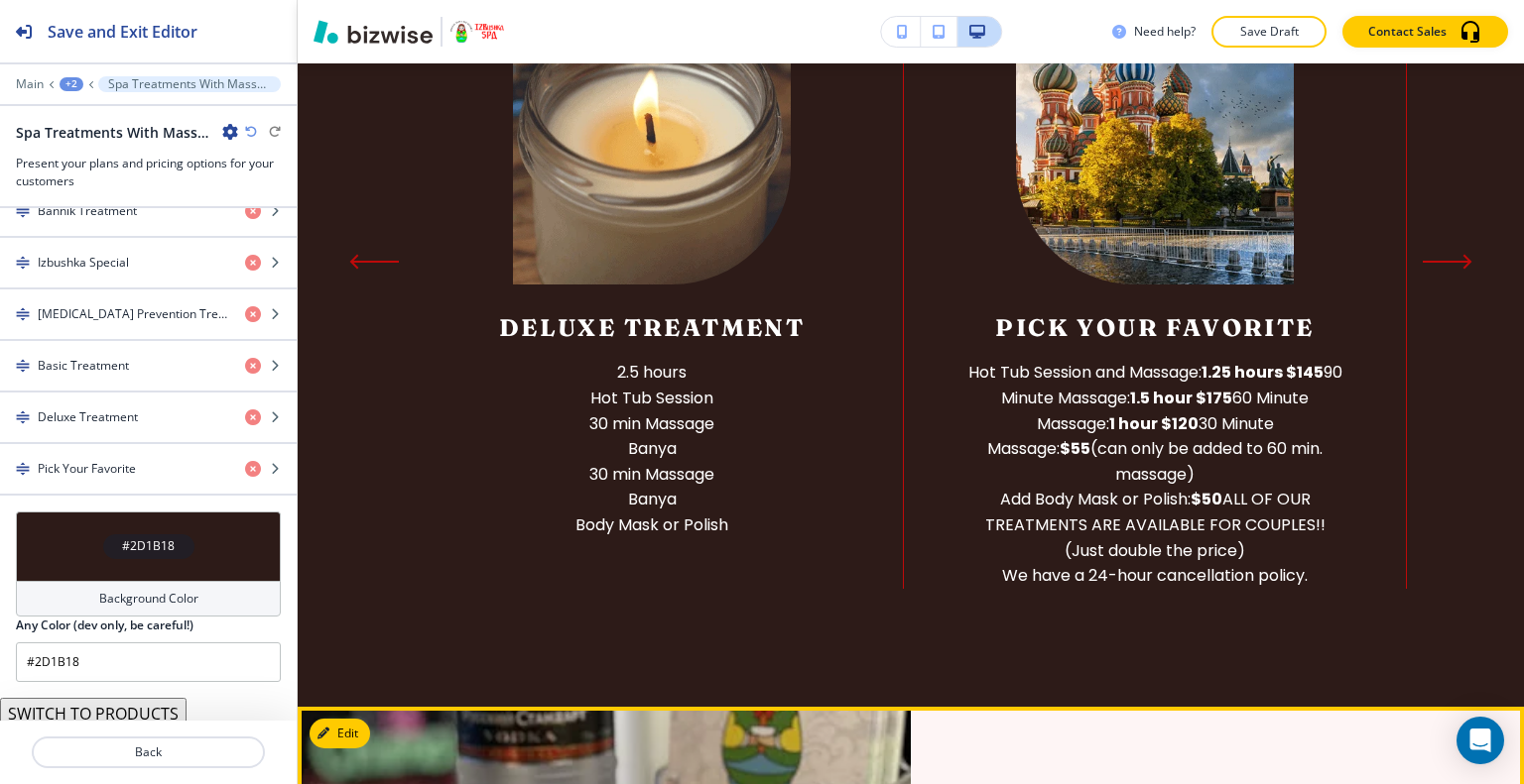
scroll to position [3347, 0]
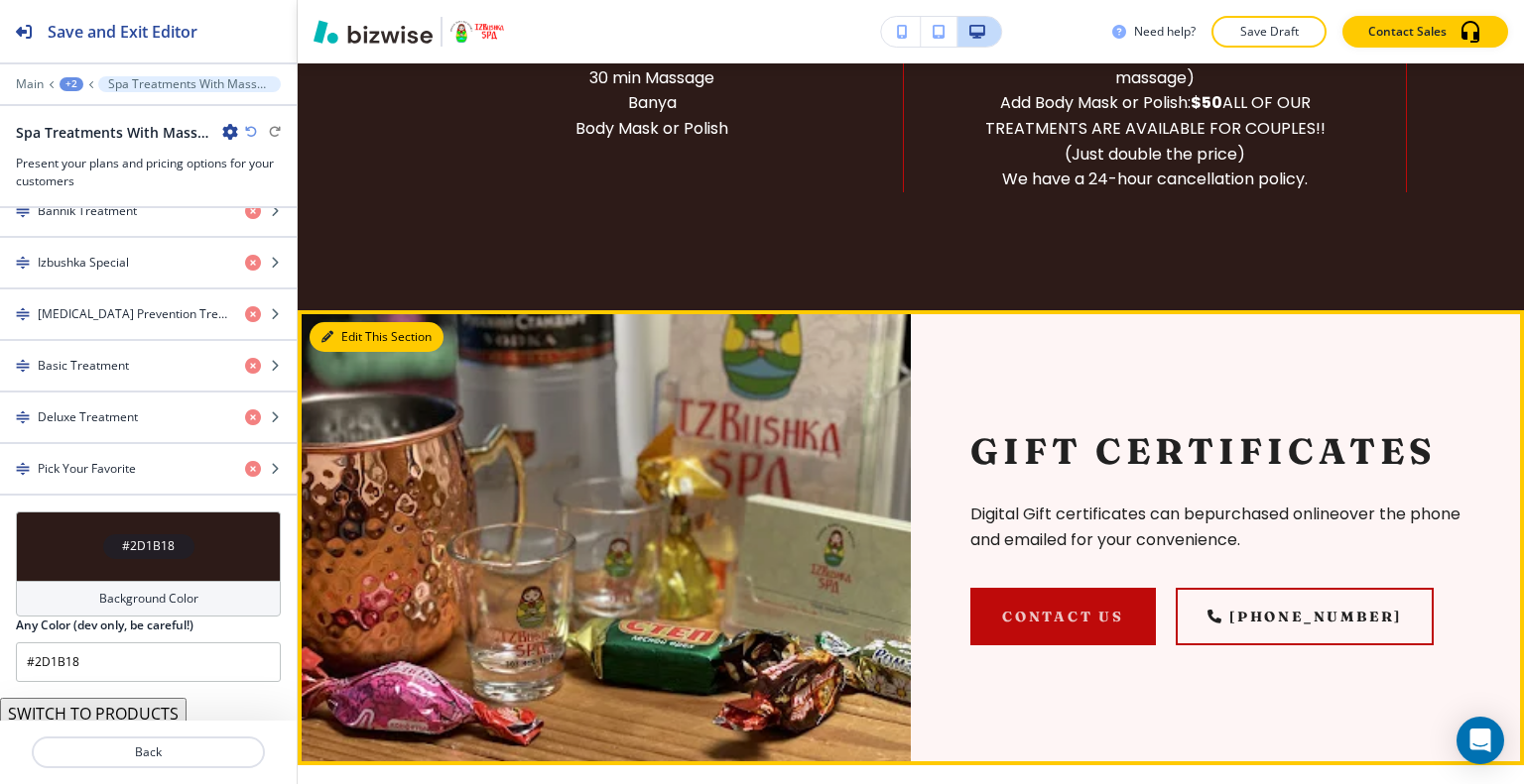
click at [348, 322] on button "Edit This Section" at bounding box center [376, 337] width 134 height 30
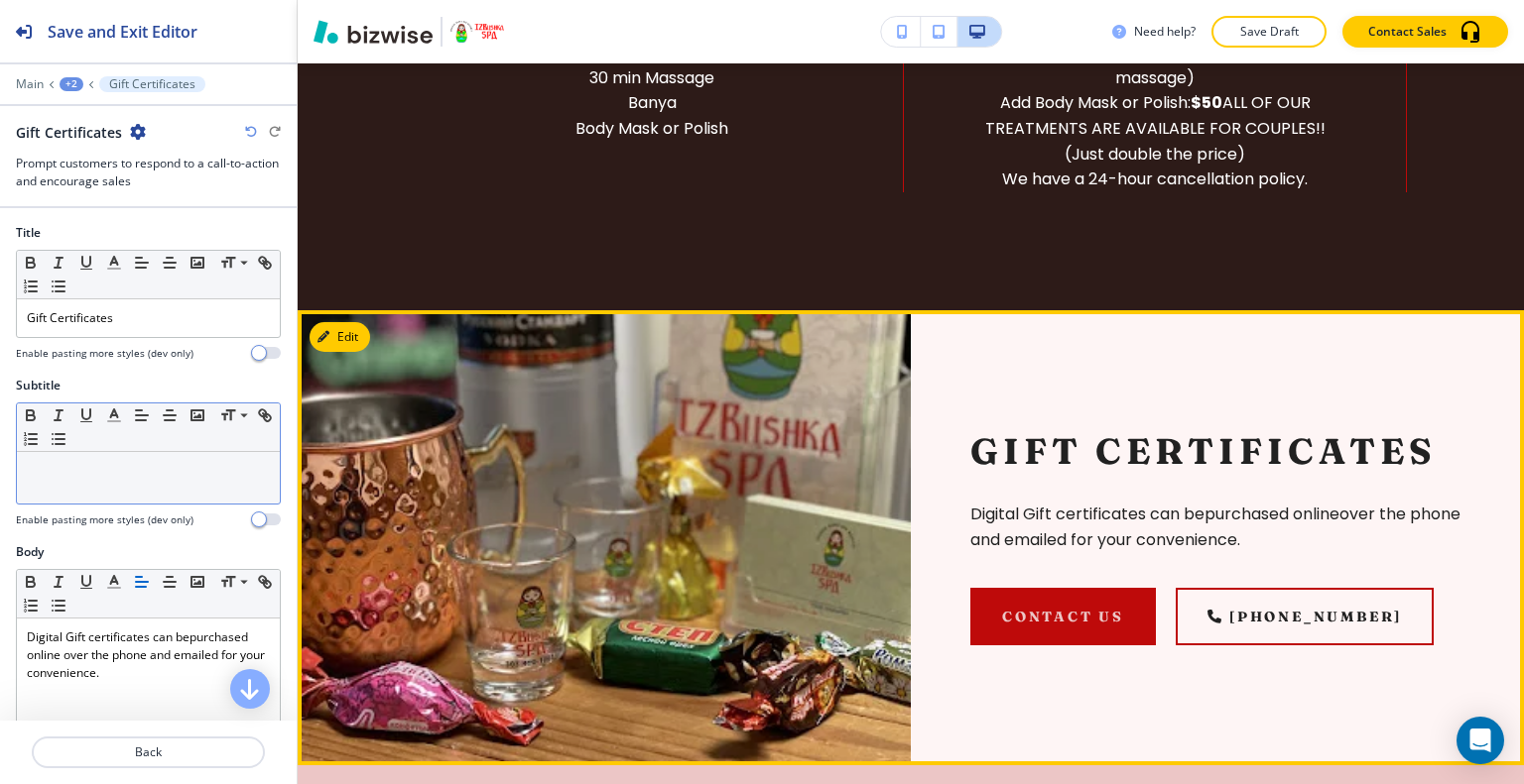
scroll to position [3558, 0]
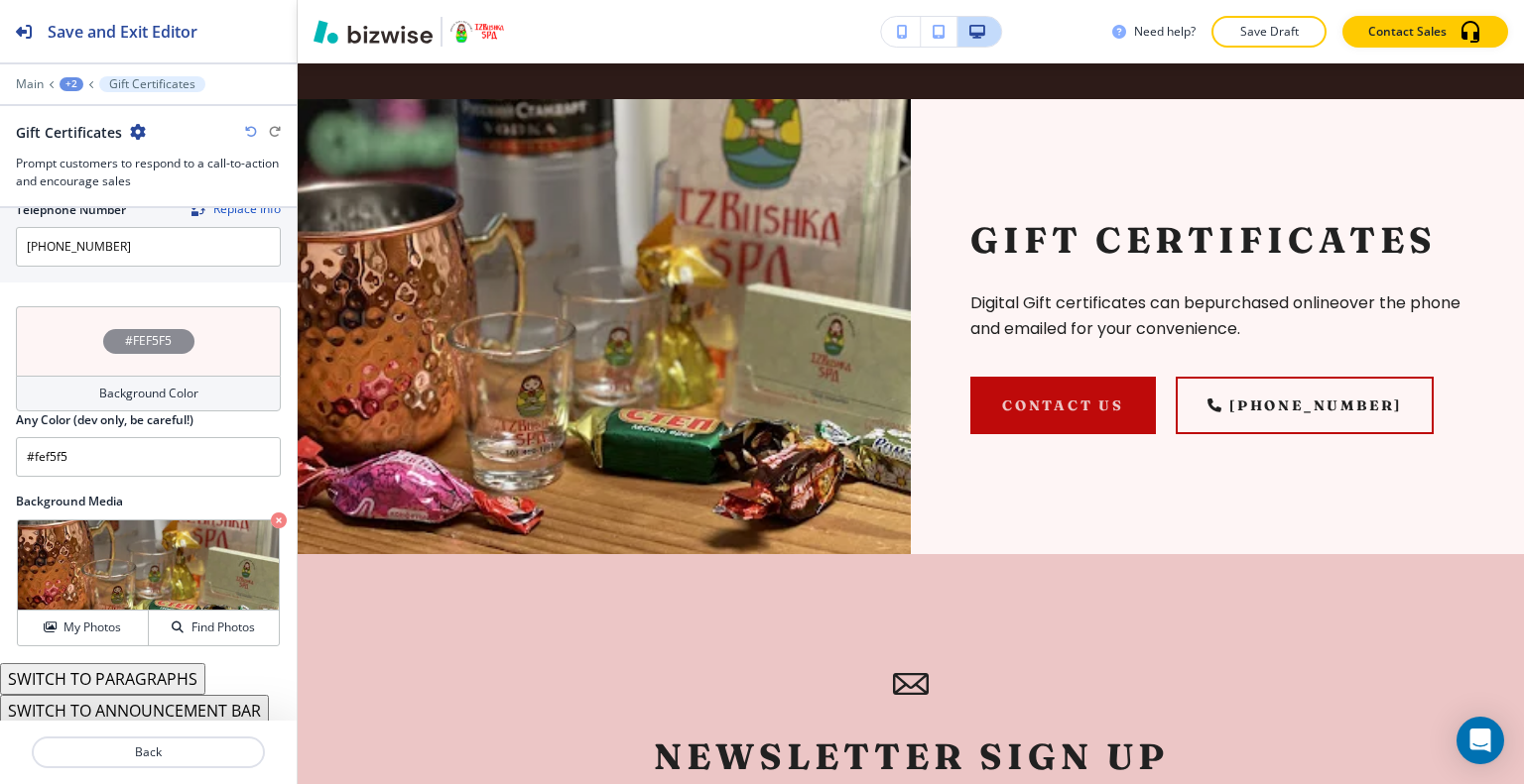
click at [62, 346] on div "#FEF5F5" at bounding box center [148, 341] width 264 height 70
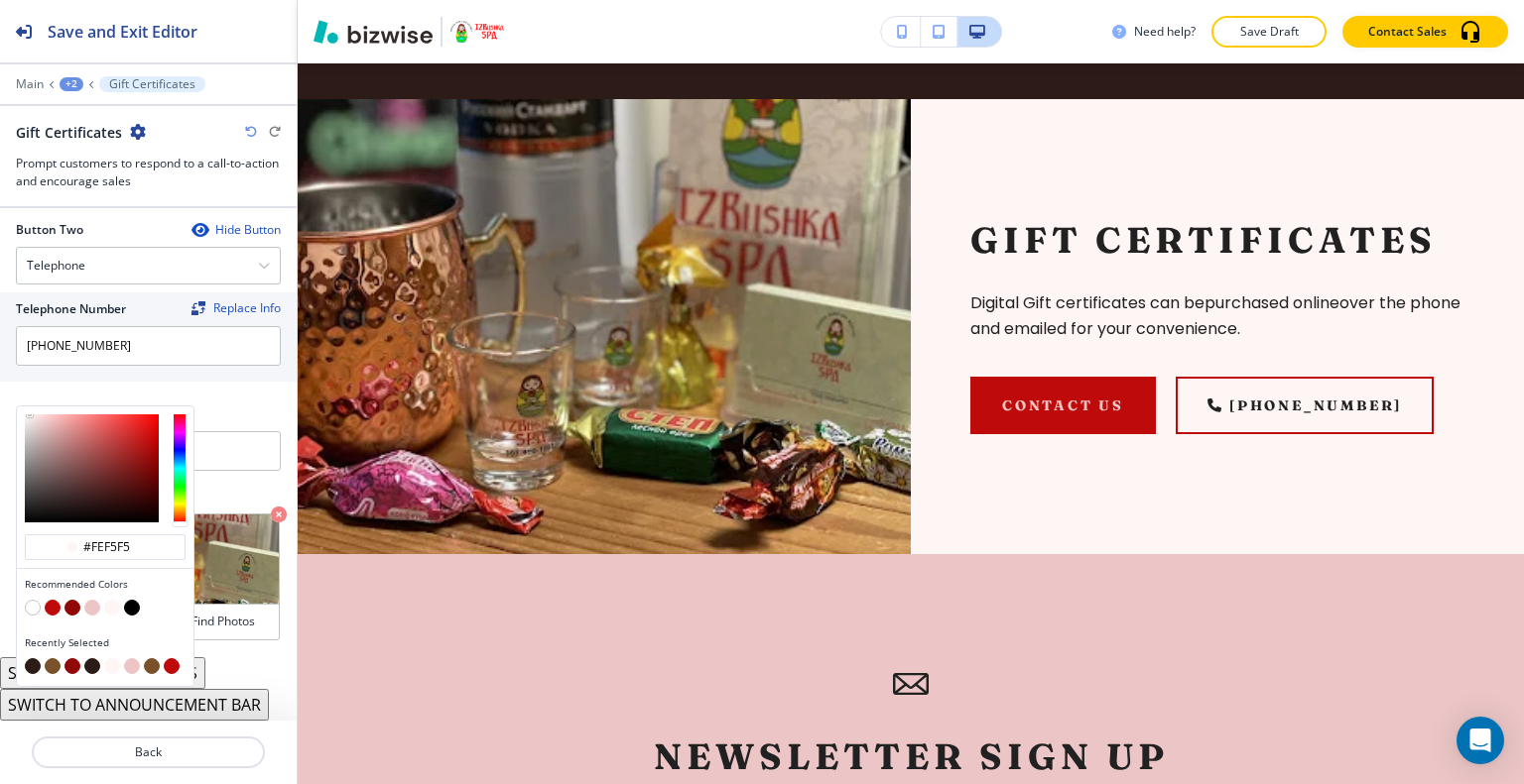
scroll to position [952, 0]
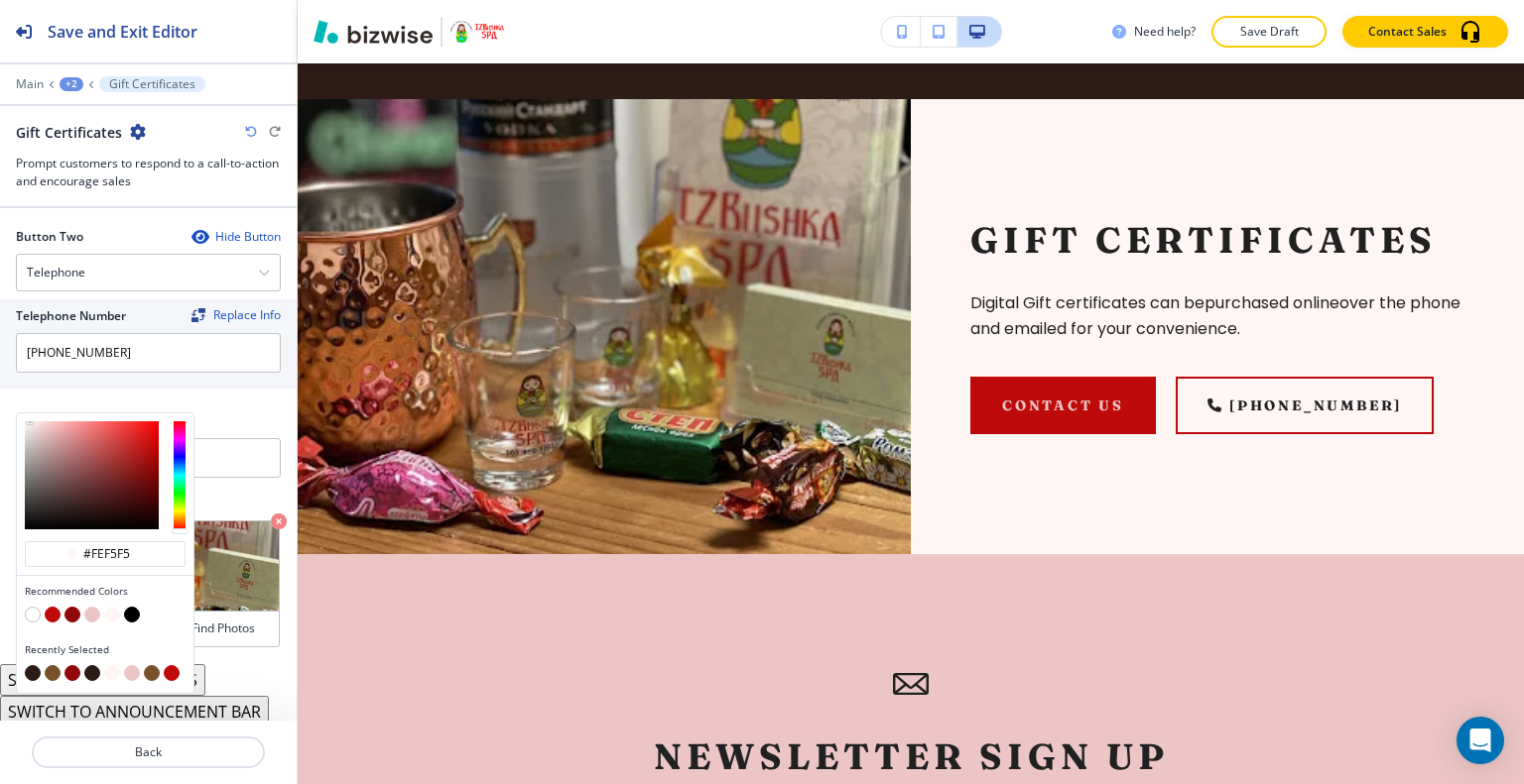
click at [72, 608] on button "button" at bounding box center [73, 615] width 16 height 16
type input "#910808"
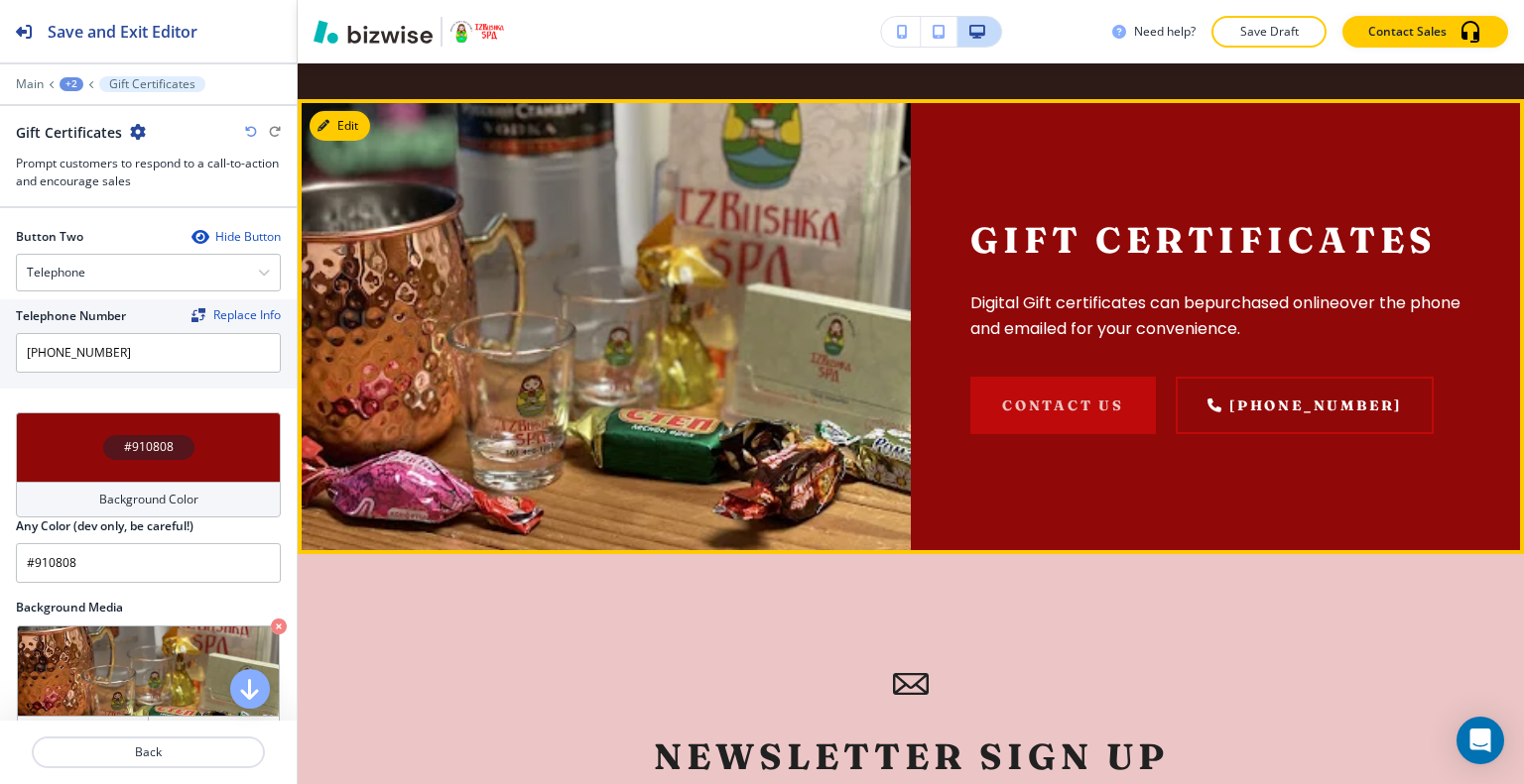
scroll to position [3360, 0]
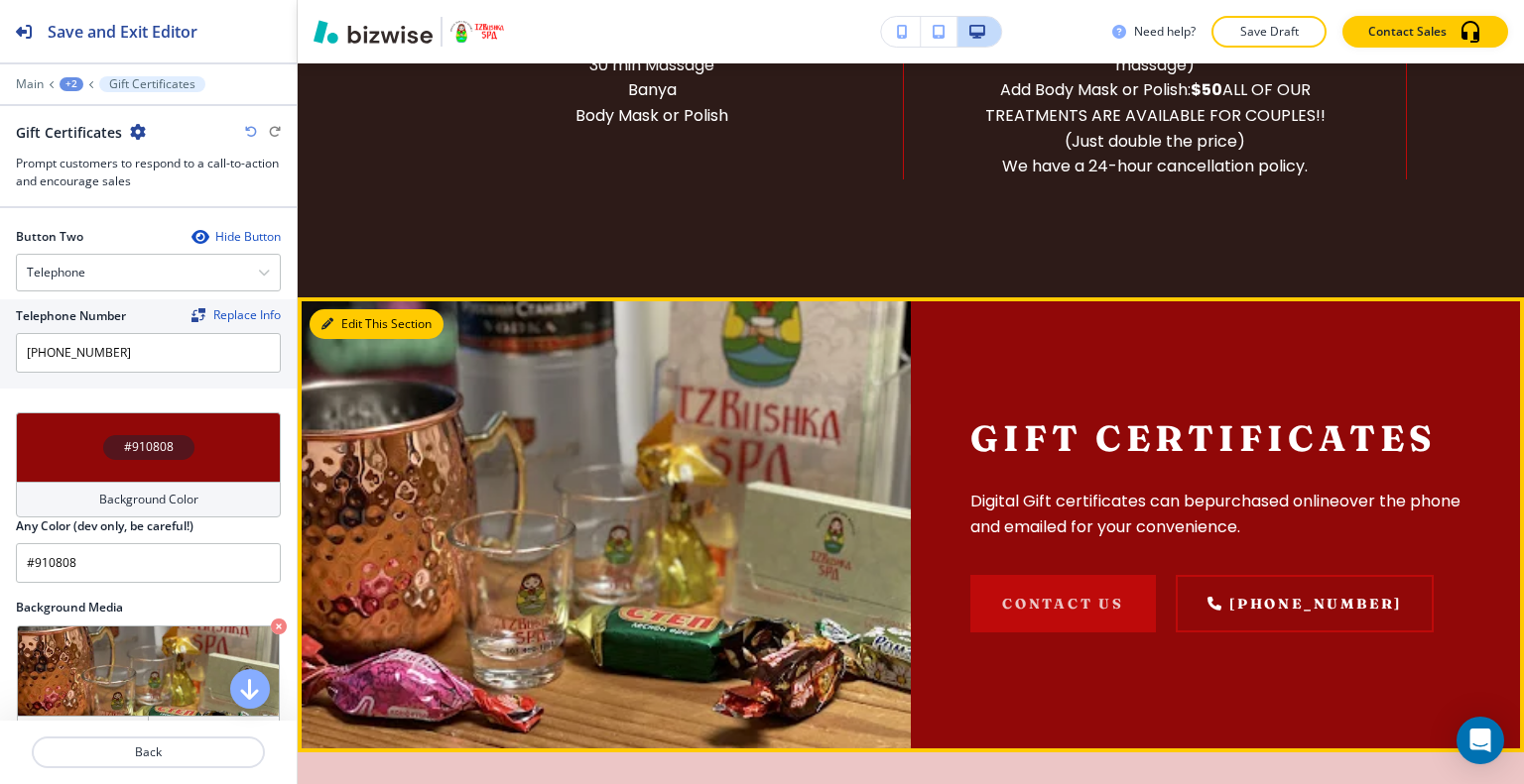
click at [356, 309] on button "Edit This Section" at bounding box center [376, 324] width 134 height 30
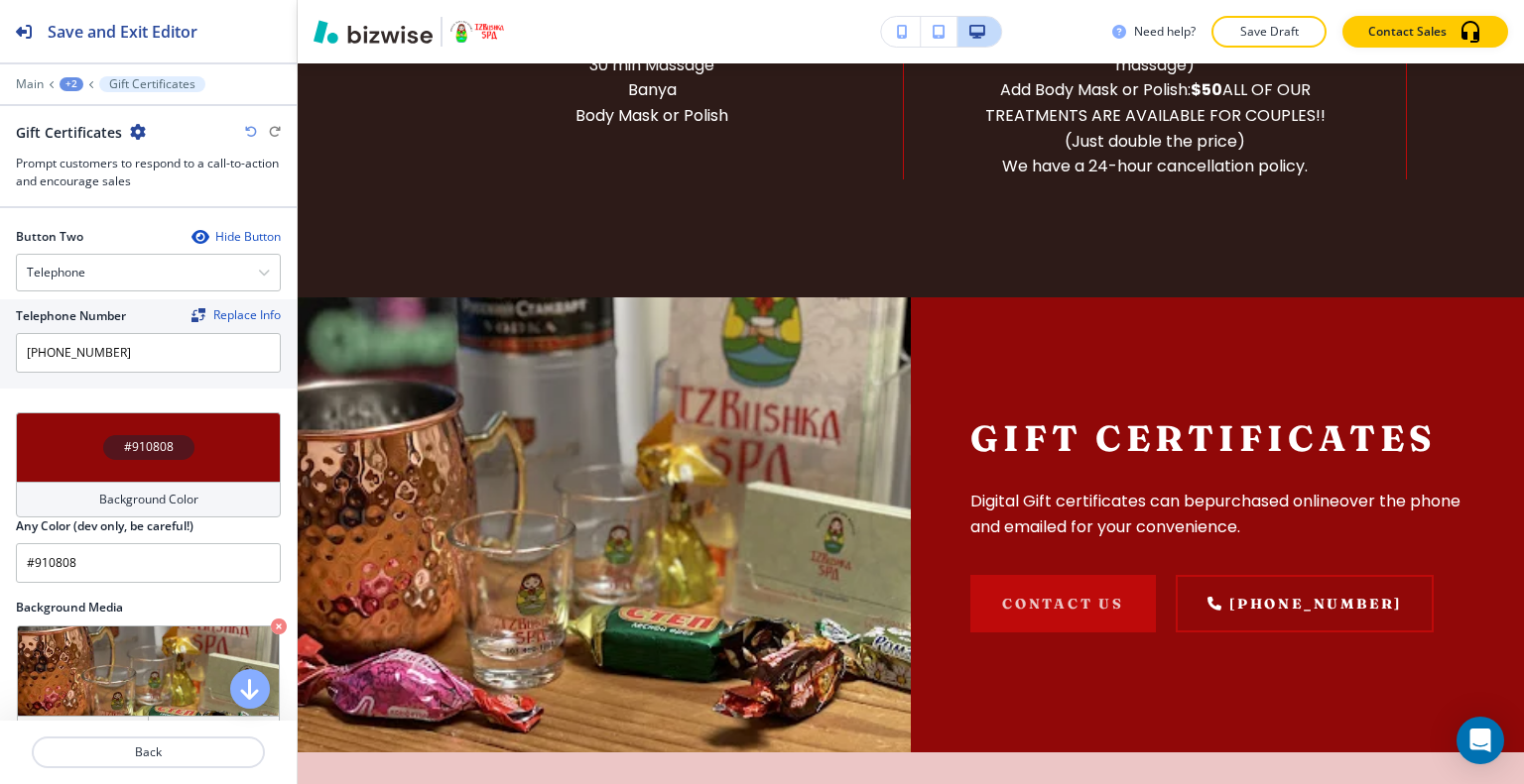
scroll to position [1058, 0]
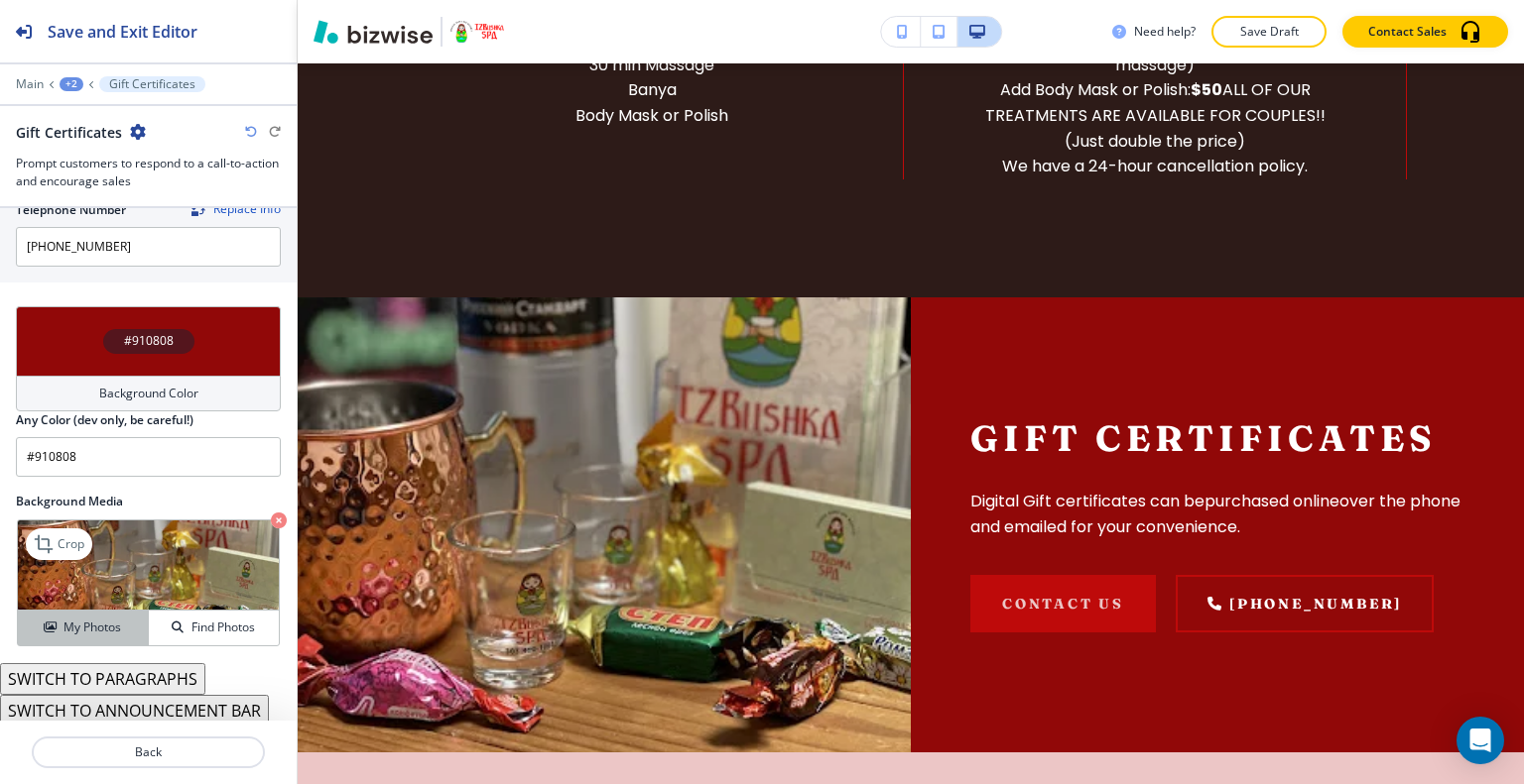
click at [65, 619] on h4 "My Photos" at bounding box center [92, 628] width 58 height 18
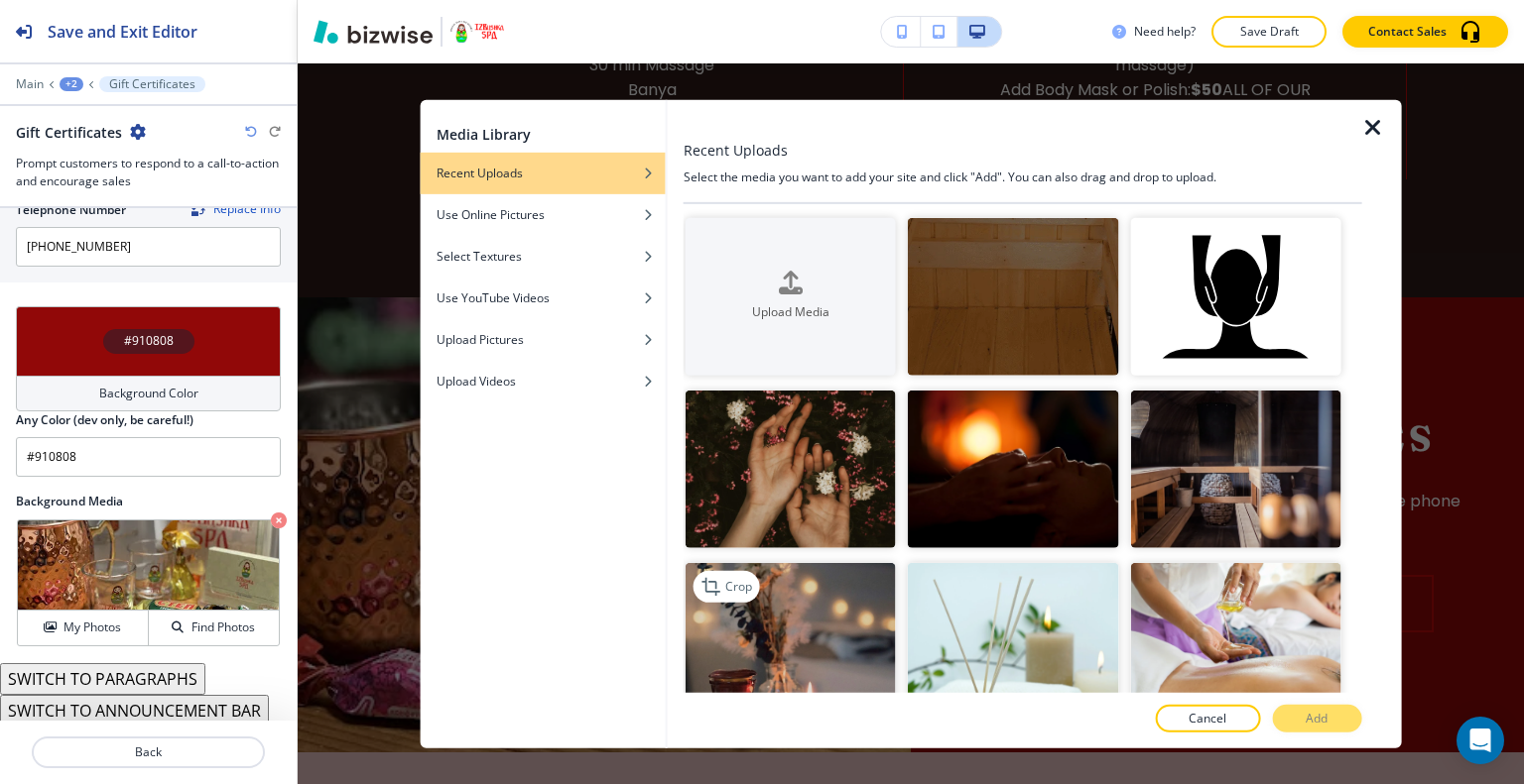
scroll to position [199, 0]
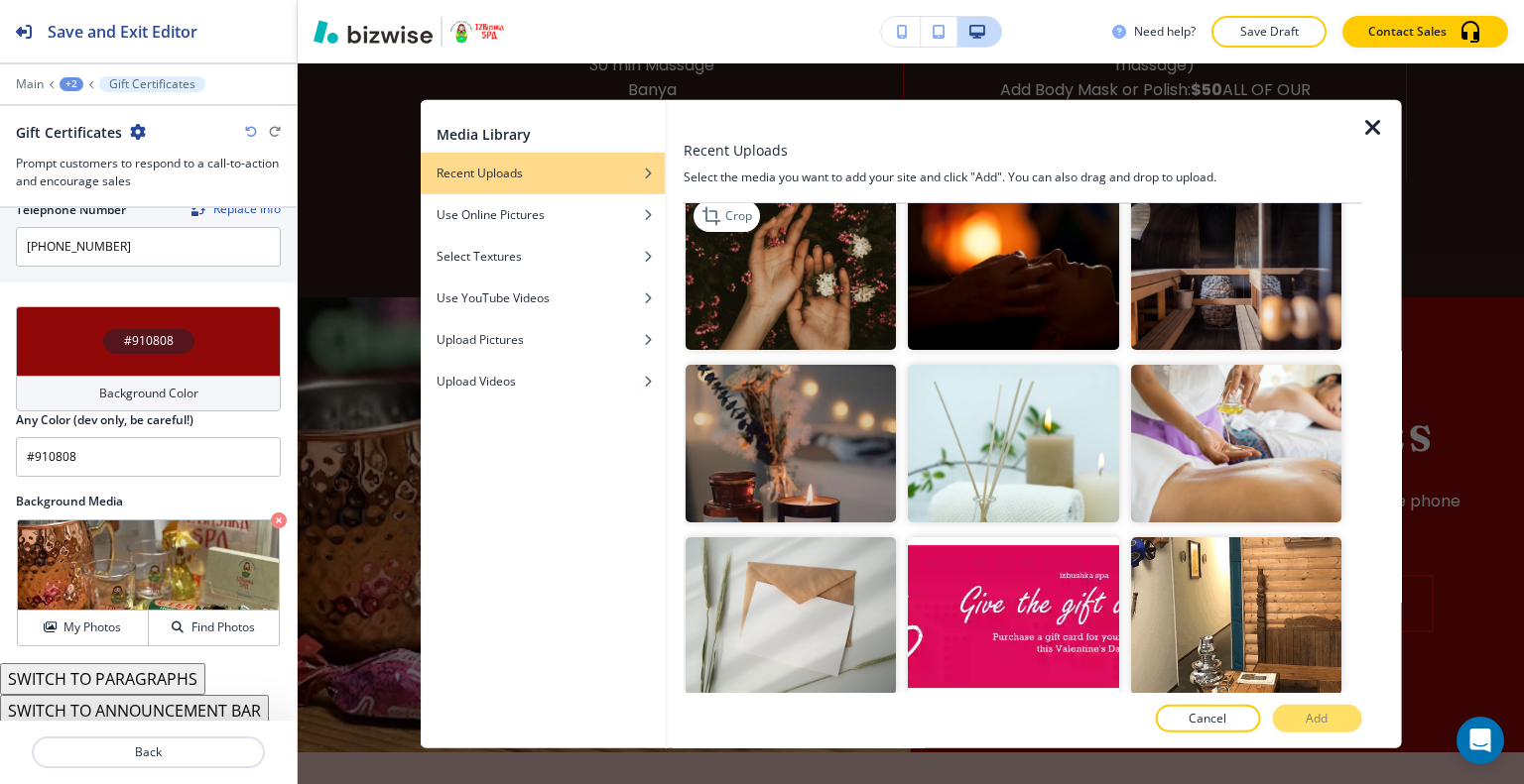
click at [808, 282] on img "button" at bounding box center [790, 271] width 211 height 158
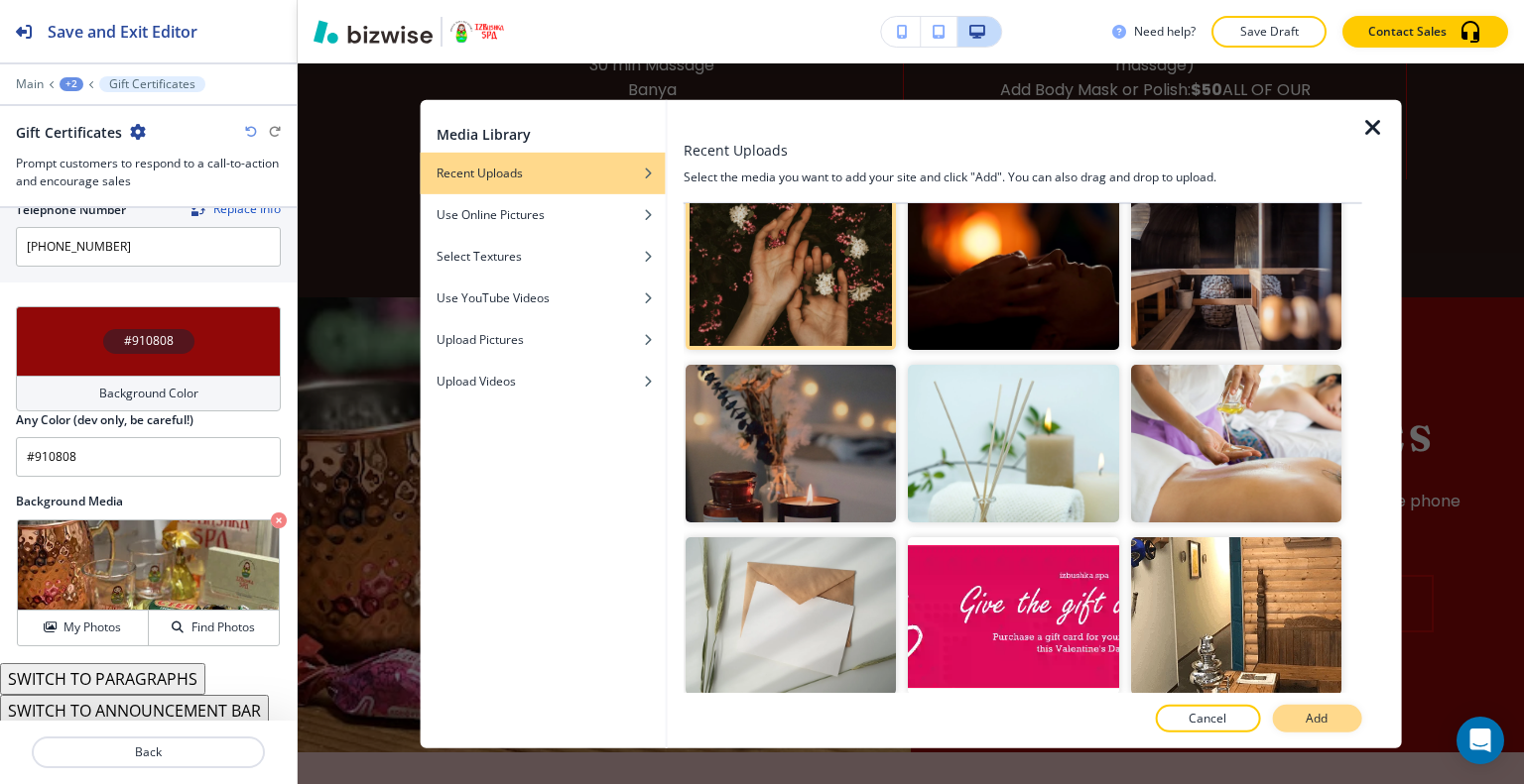
click at [1349, 718] on button "Add" at bounding box center [1316, 718] width 89 height 28
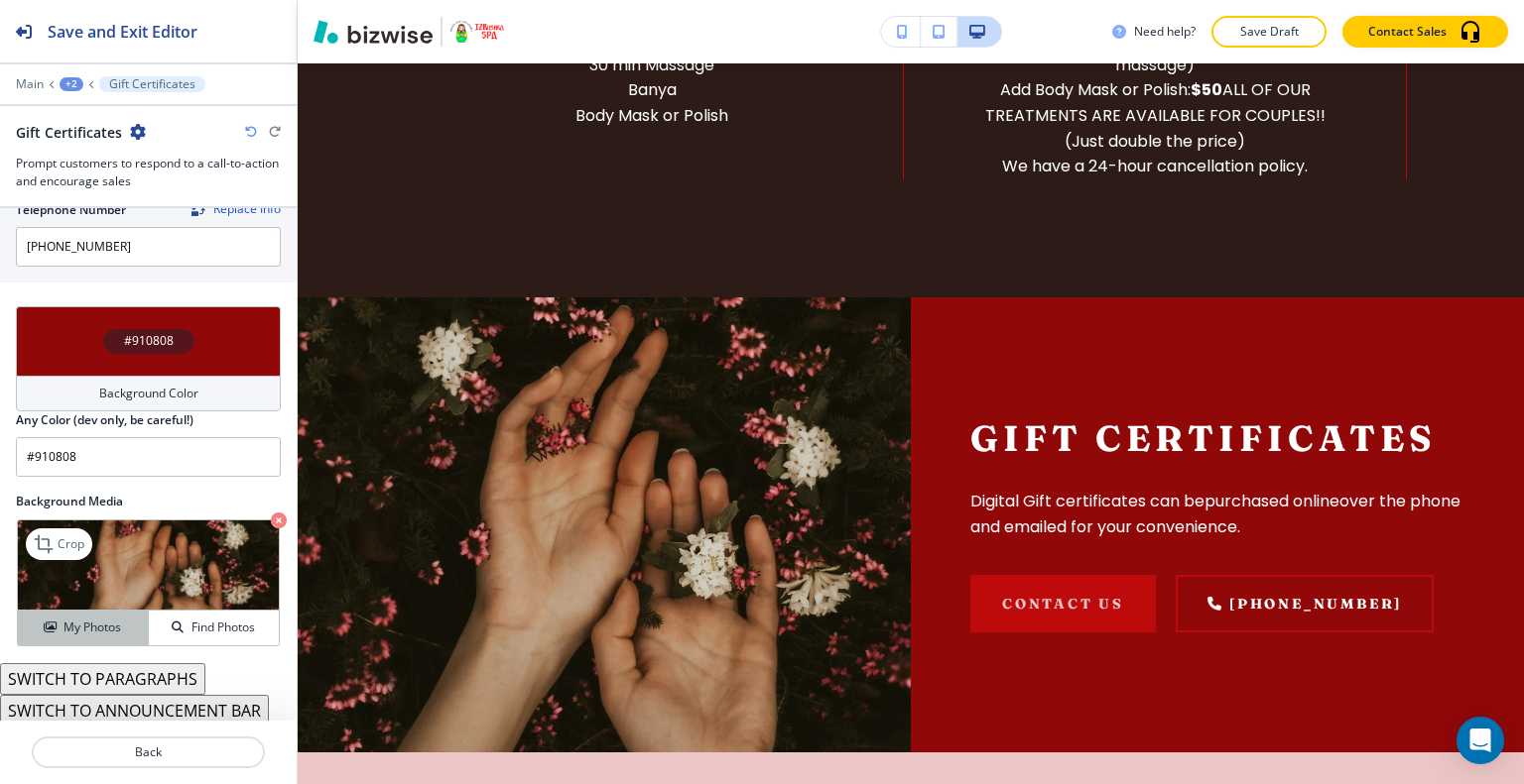
click at [96, 635] on button "My Photos" at bounding box center [84, 628] width 131 height 35
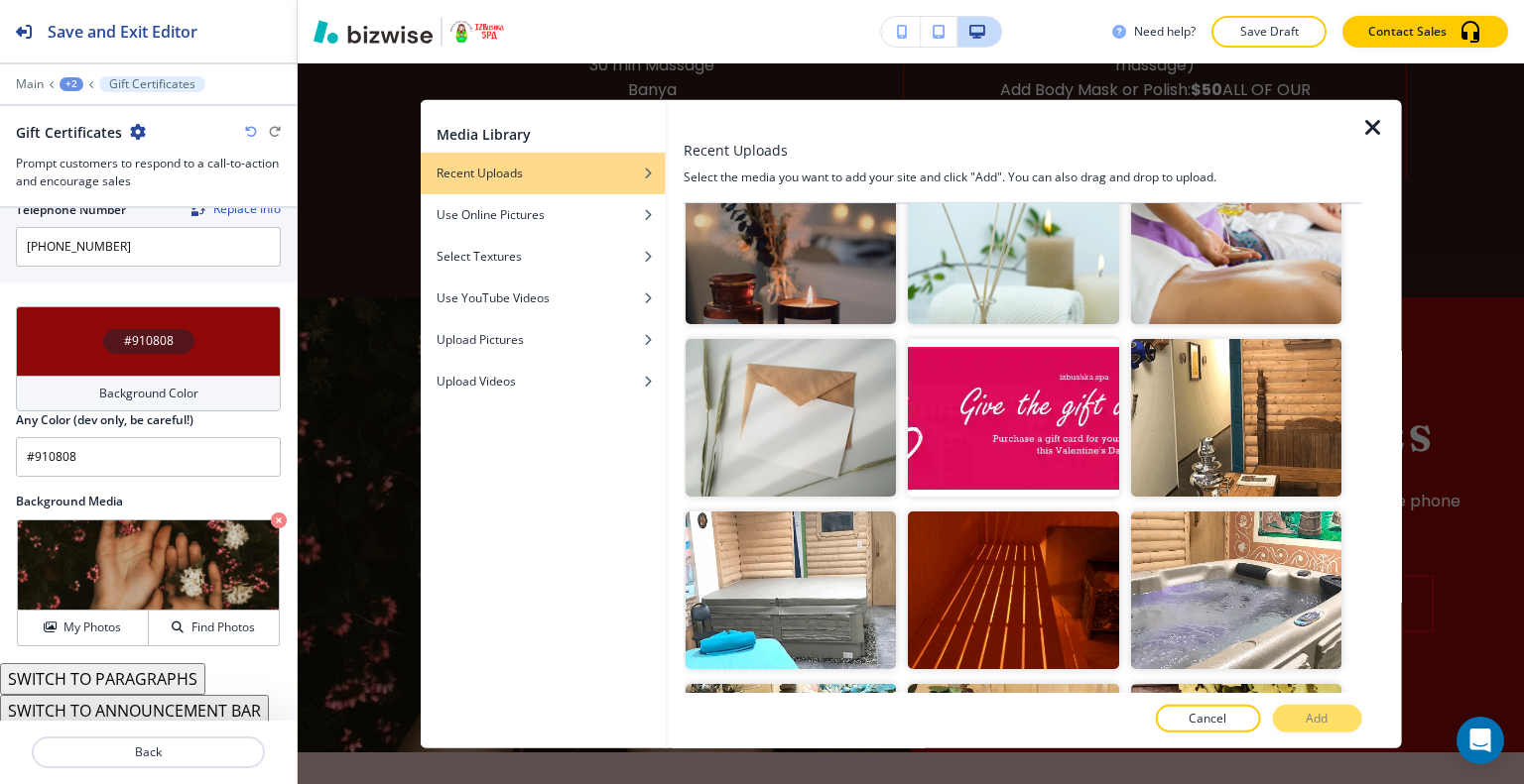
scroll to position [793, 0]
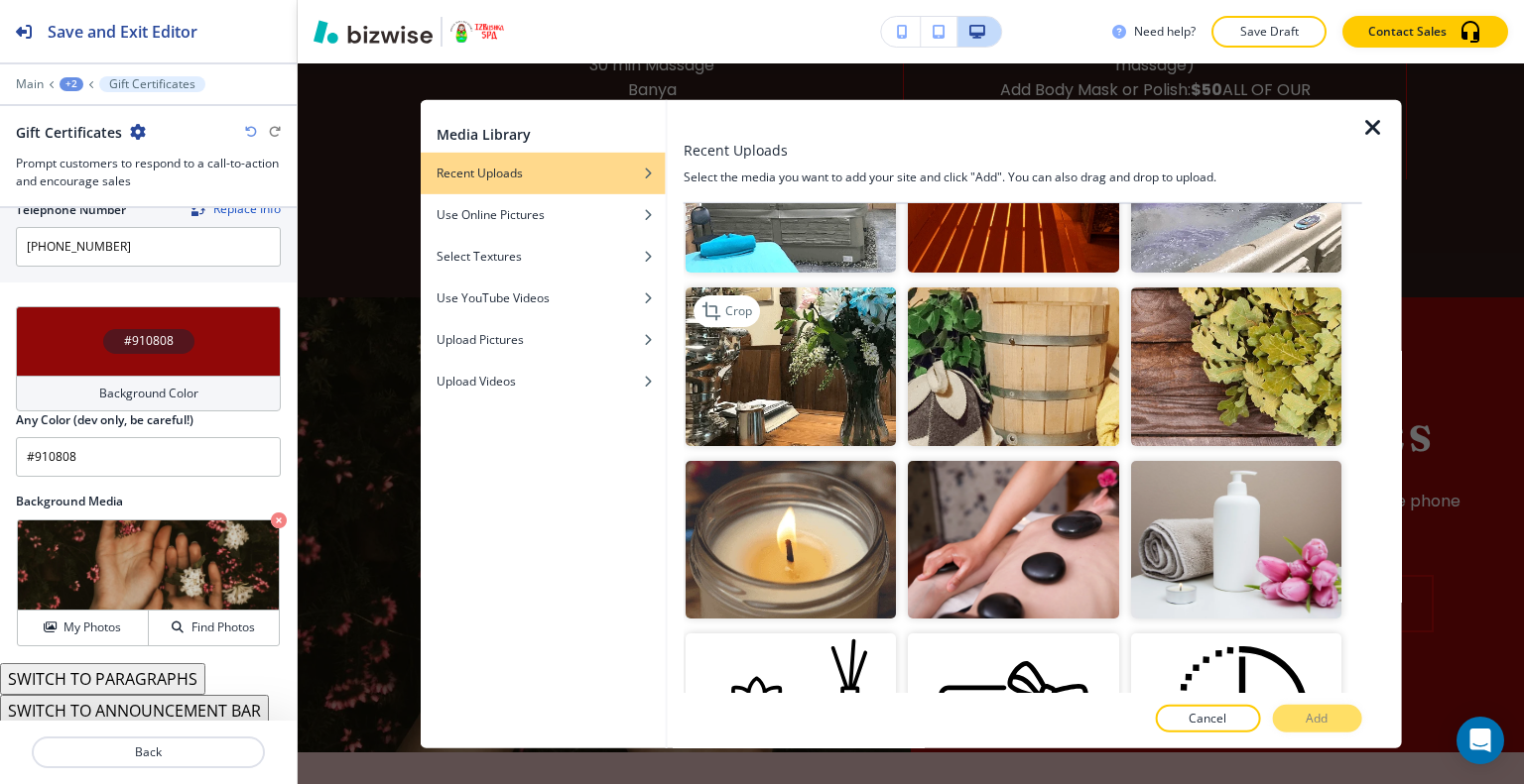
click at [841, 377] on img "button" at bounding box center [790, 366] width 211 height 158
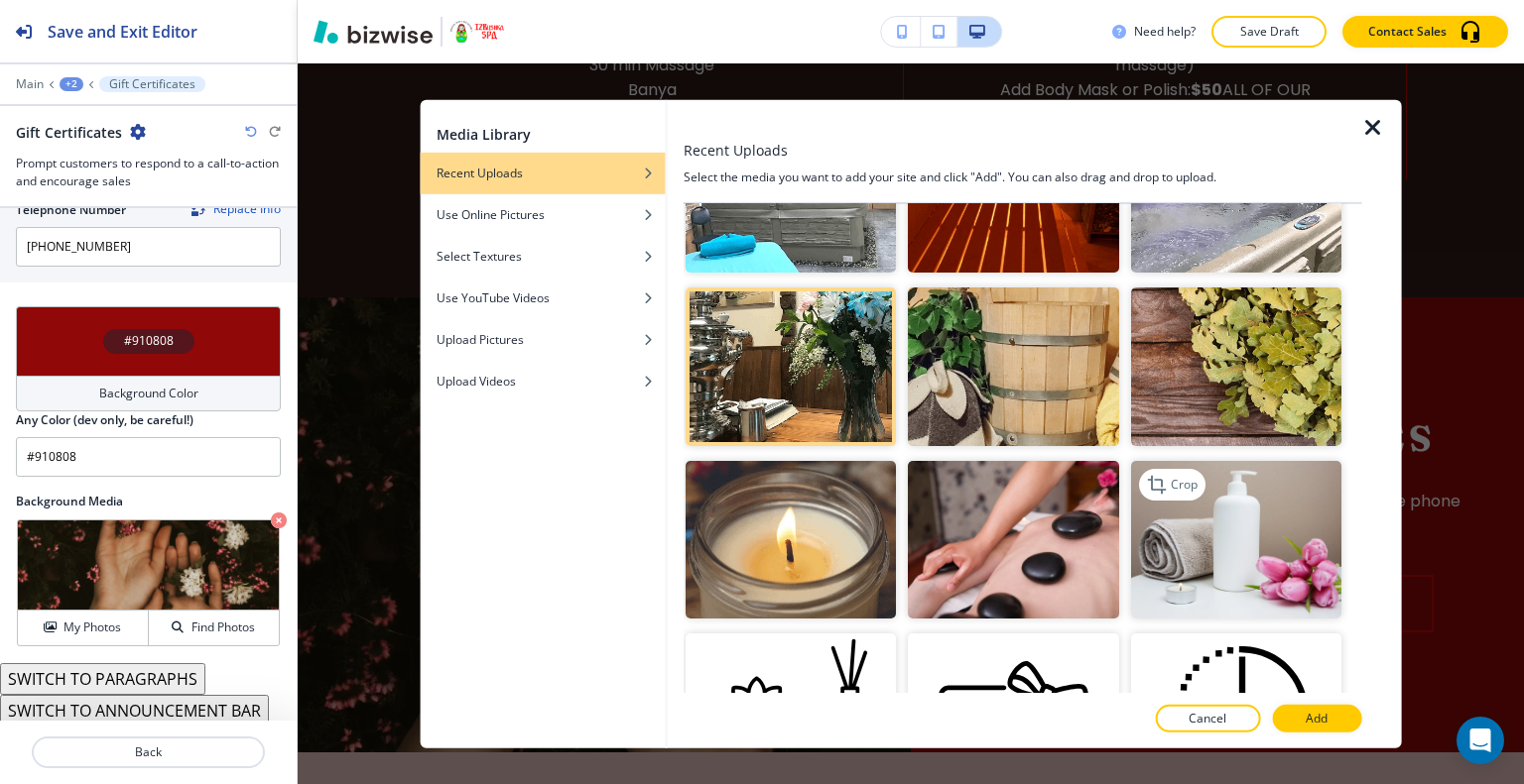
click at [1242, 491] on img "button" at bounding box center [1235, 539] width 211 height 158
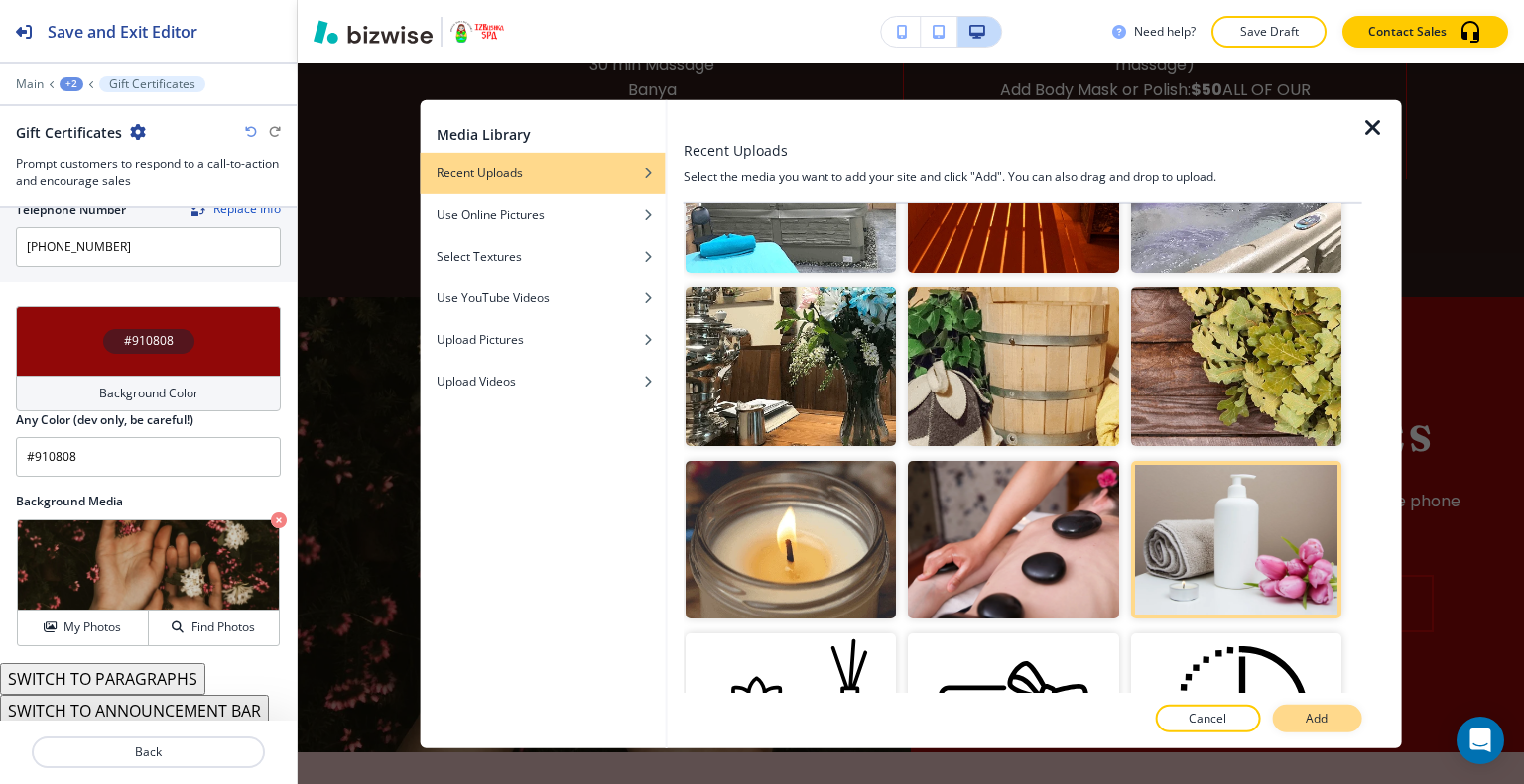
click at [1317, 718] on p "Add" at bounding box center [1316, 718] width 22 height 18
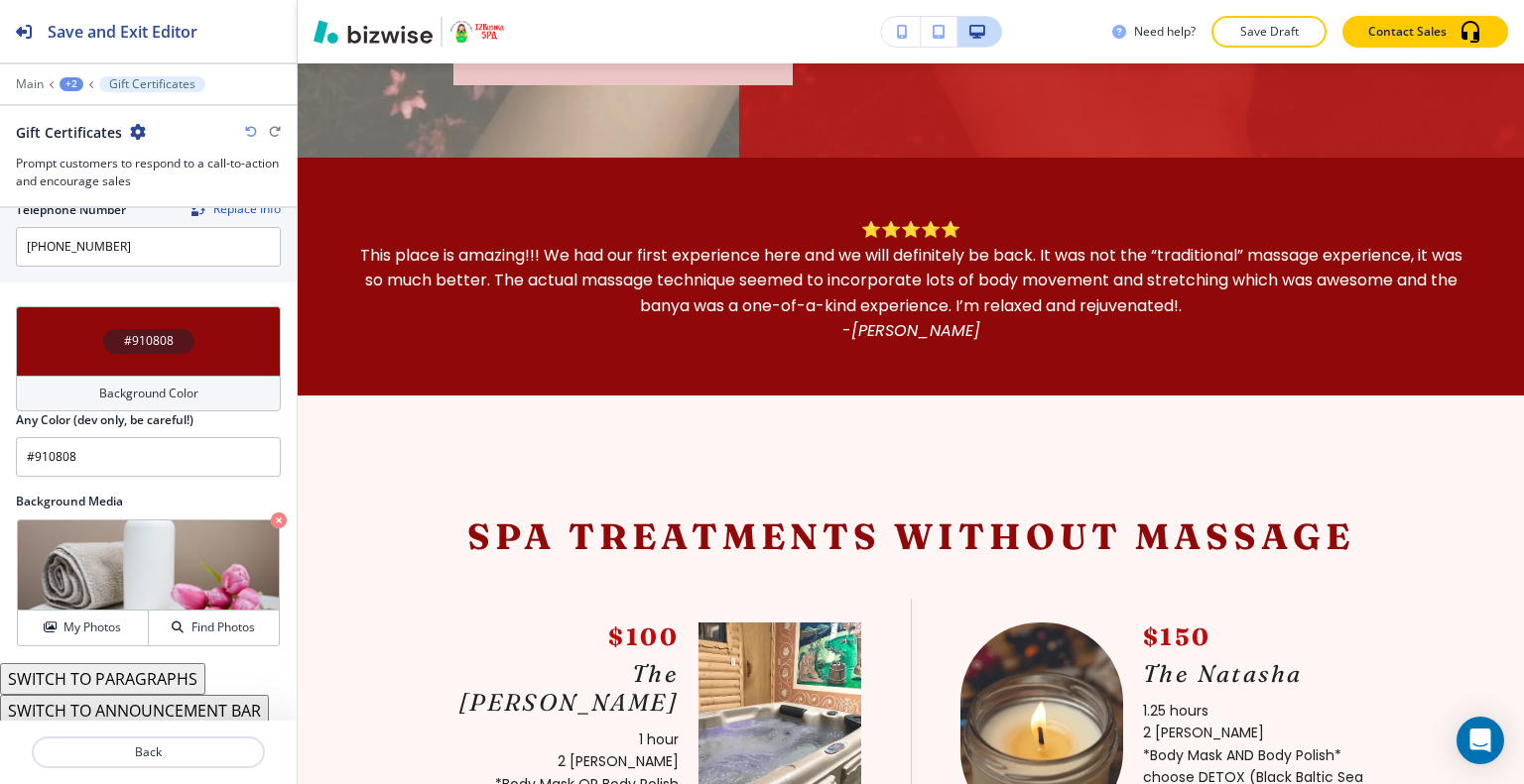
scroll to position [0, 0]
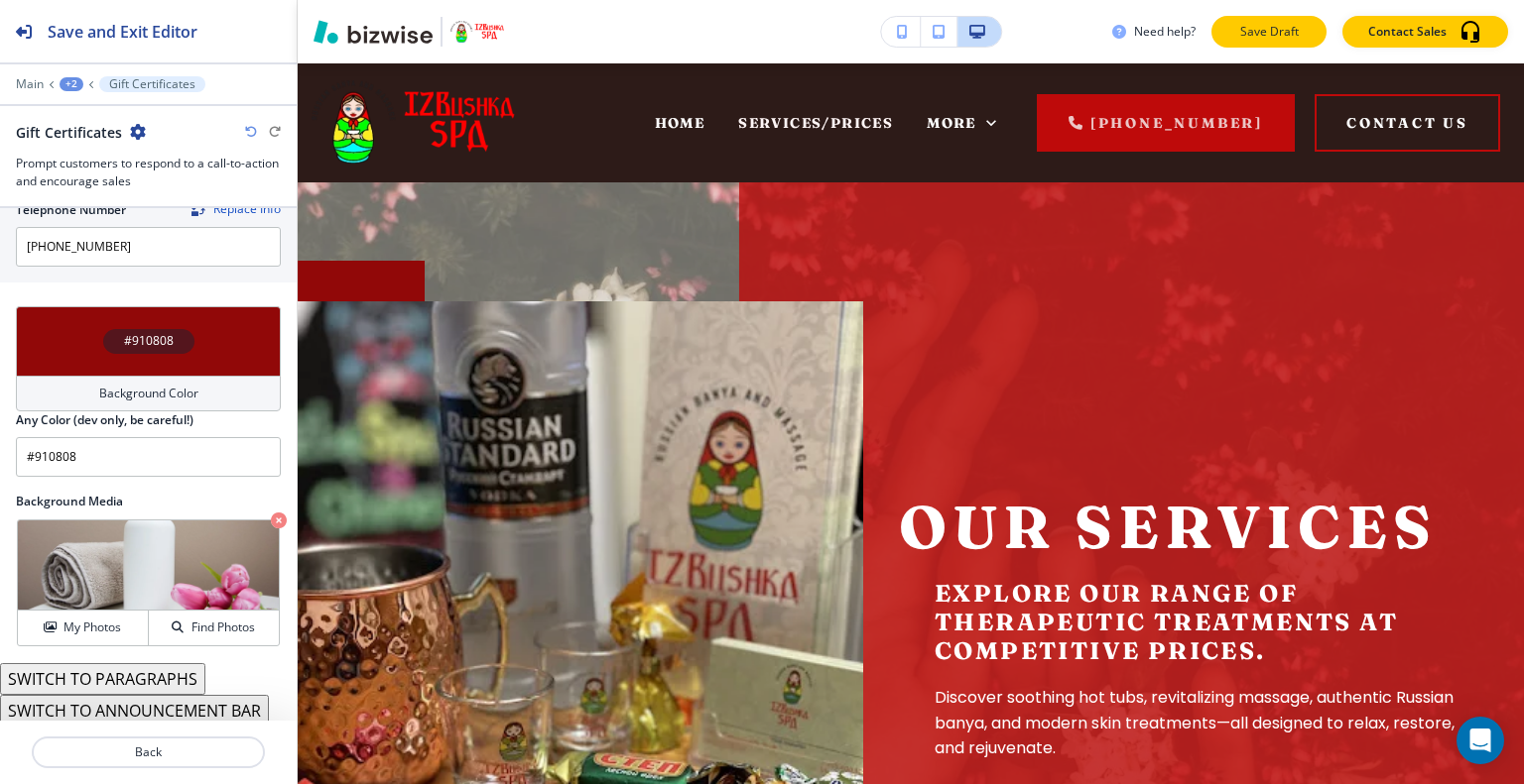
click at [1265, 47] on button "Save Draft" at bounding box center [1269, 32] width 115 height 32
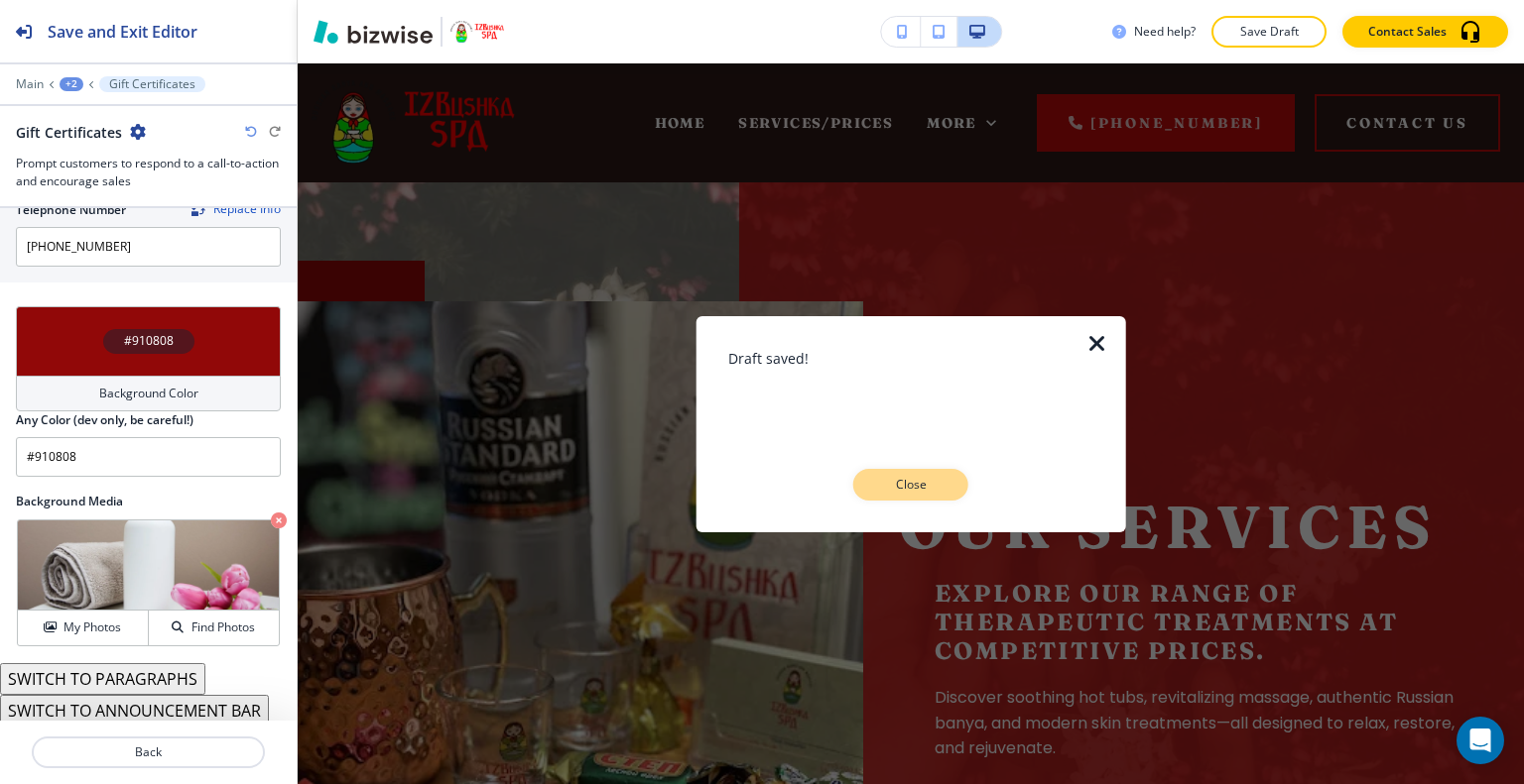
click at [920, 471] on button "Close" at bounding box center [911, 485] width 115 height 32
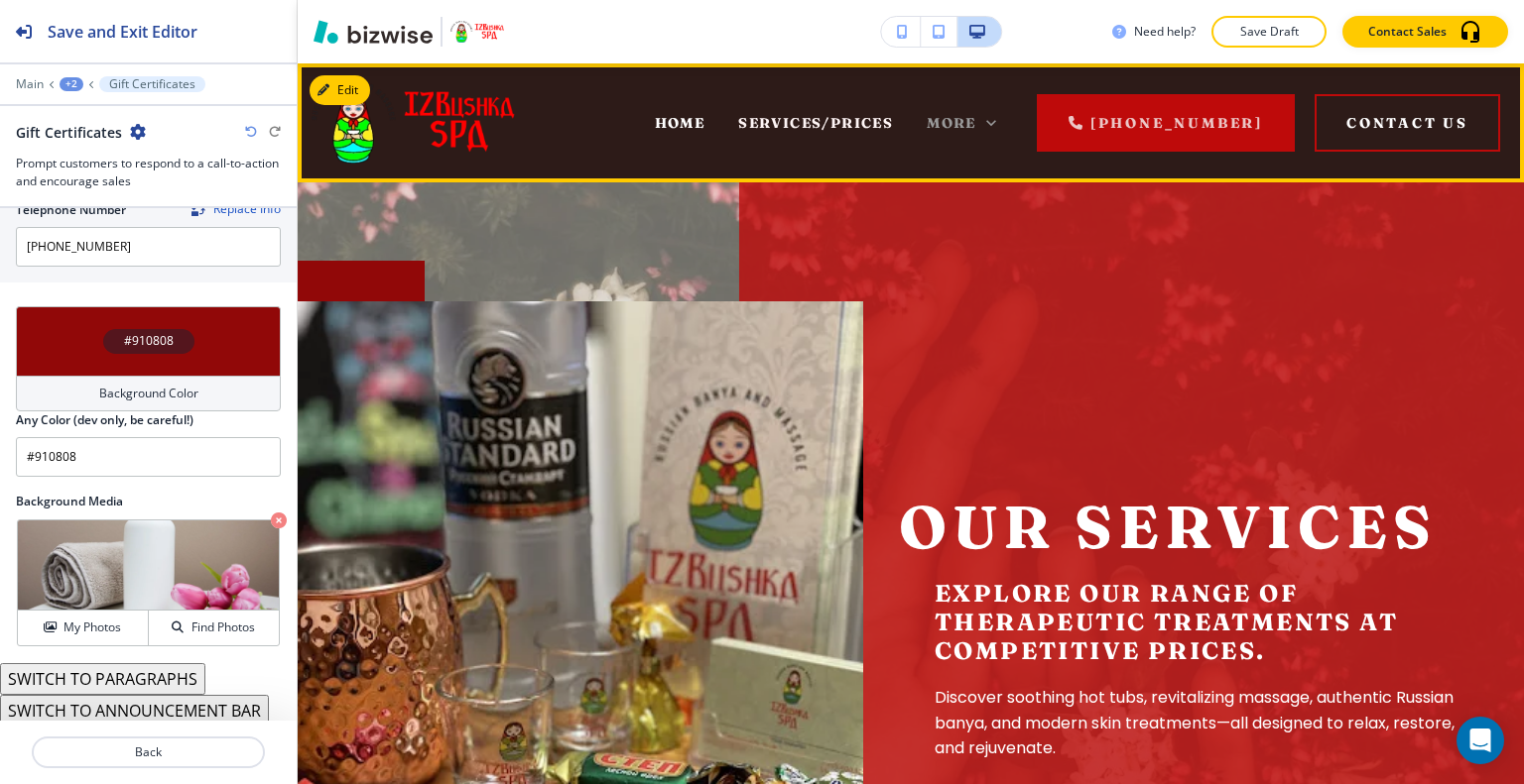
click at [976, 120] on span "More" at bounding box center [951, 123] width 50 height 18
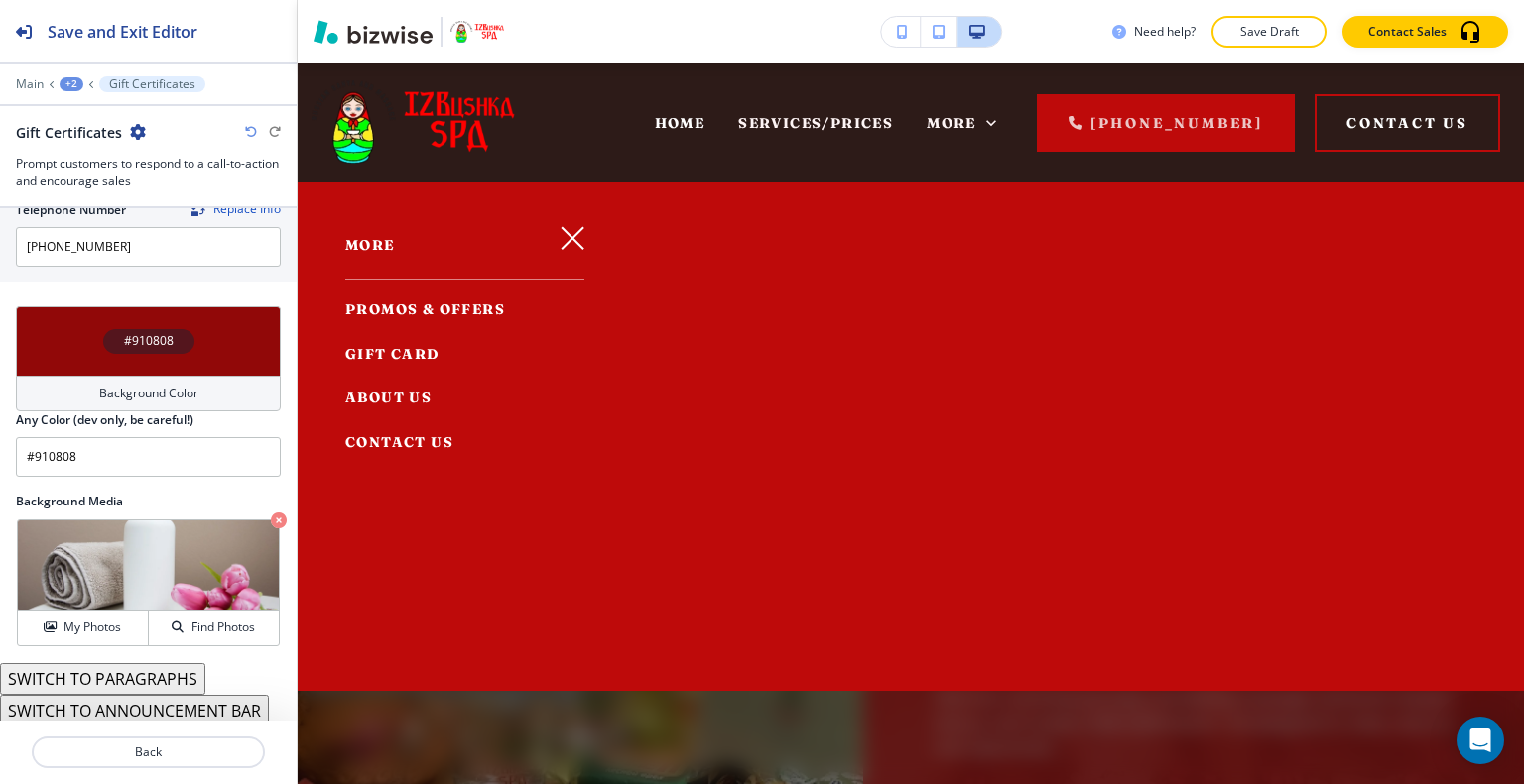
click at [347, 86] on div "Edit HOME SERVICES/PRICES PROMOS & OFFERS GIFT CARD ABOUT US CONTACT US More (3…" at bounding box center [910, 123] width 1226 height 119
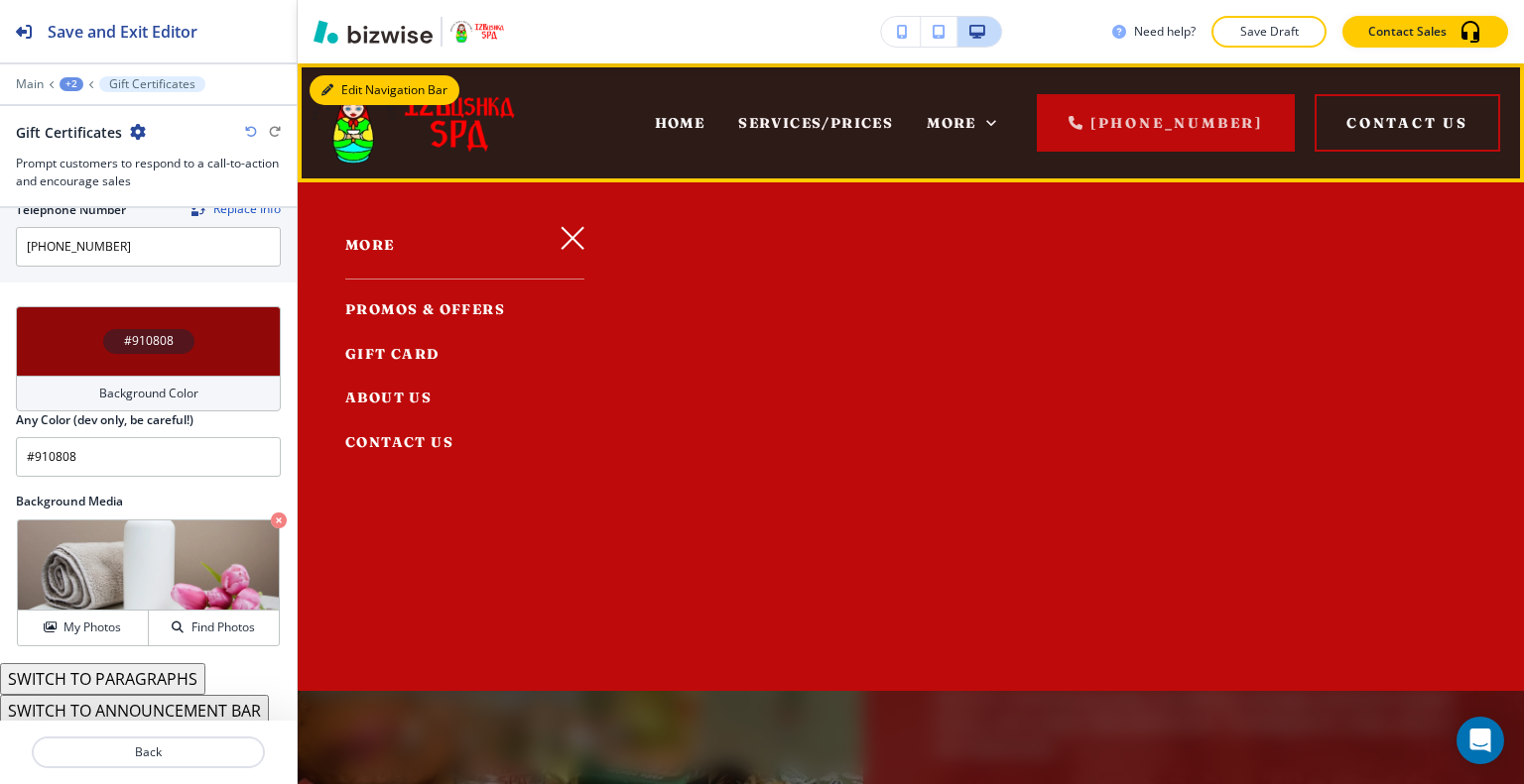
click at [354, 97] on div "Edit Navigation Bar HOME SERVICES/PRICES PROMOS & OFFERS GIFT CARD ABOUT US CON…" at bounding box center [910, 123] width 1226 height 119
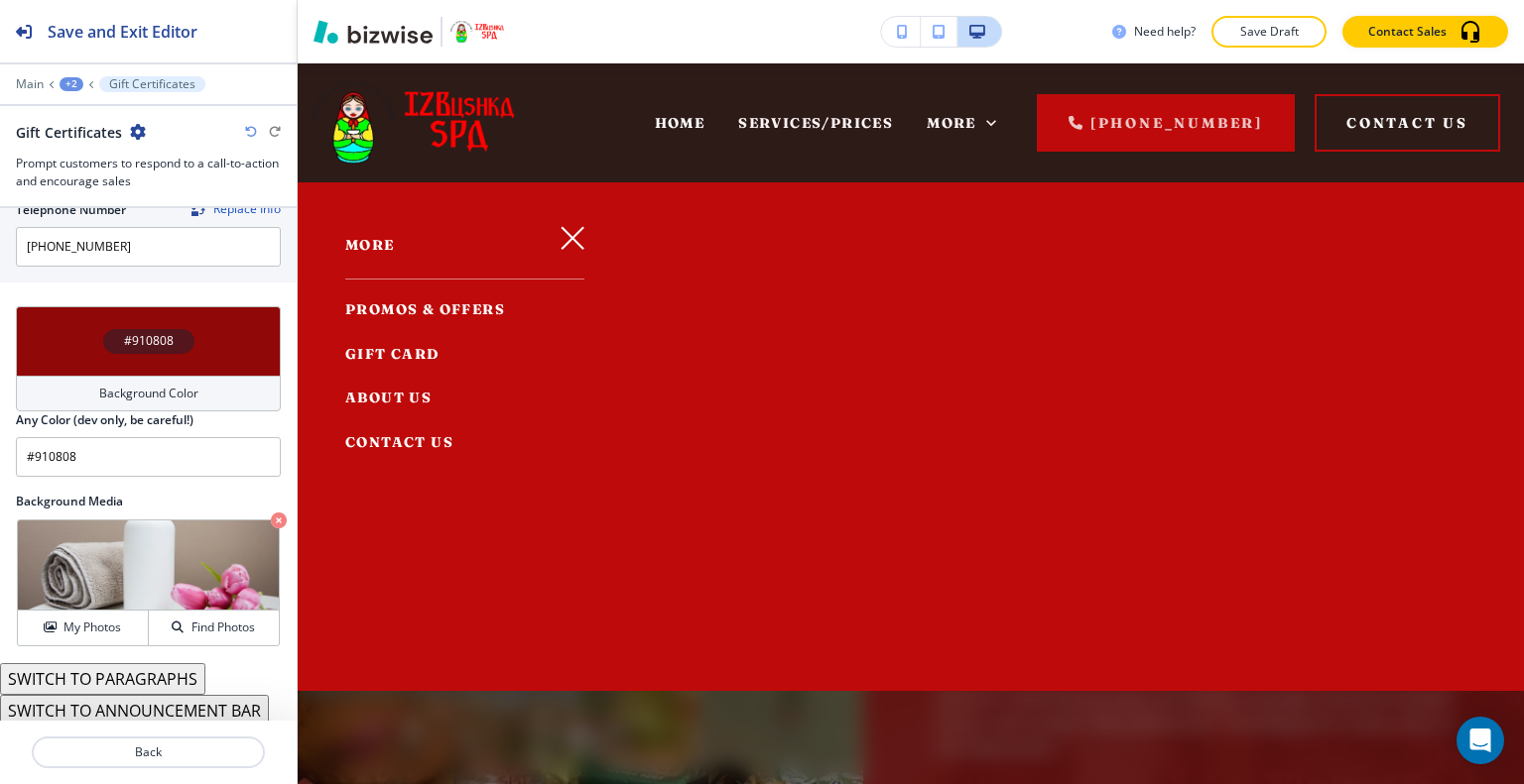
click at [572, 234] on icon "button" at bounding box center [573, 237] width 22 height 22
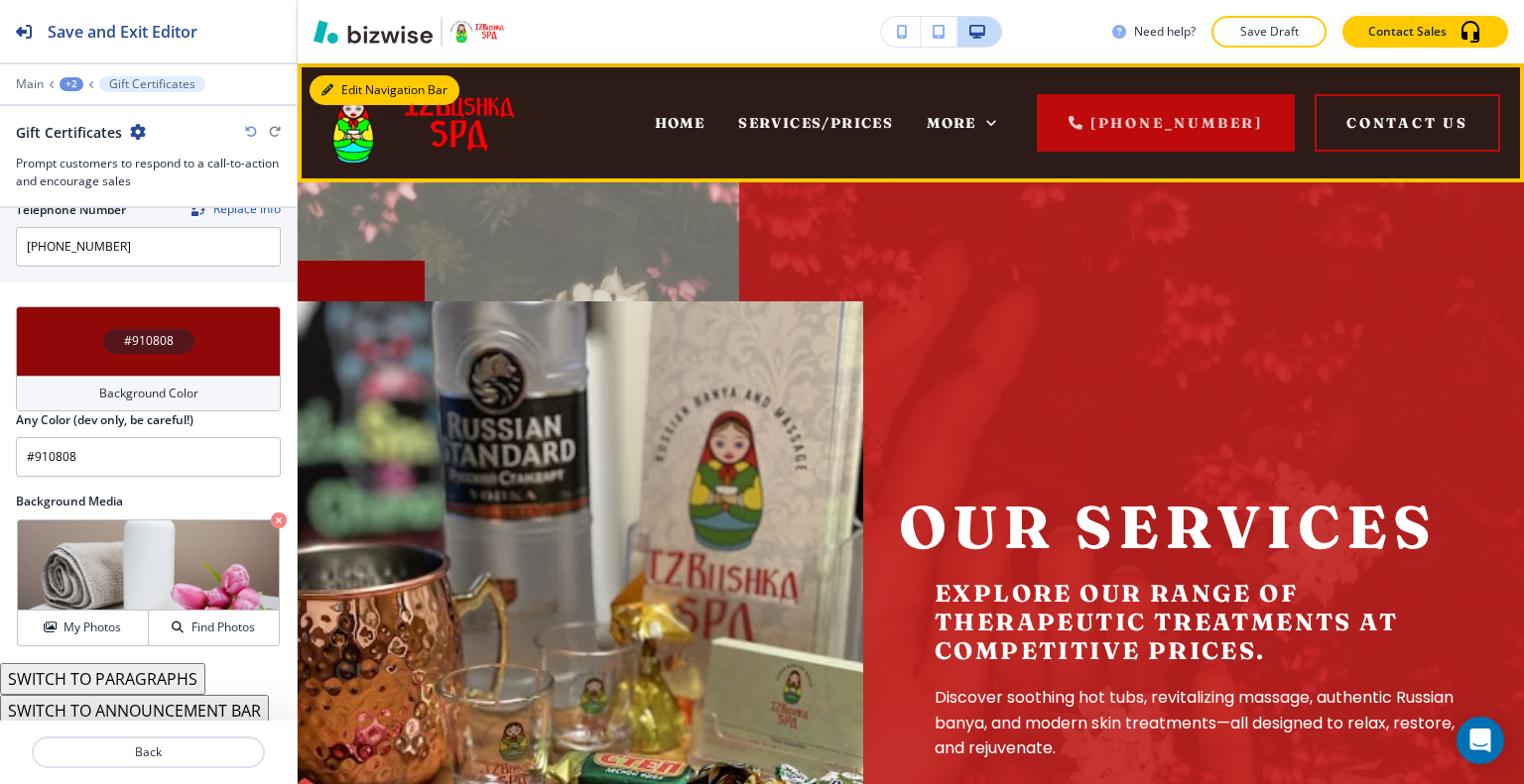
click at [357, 82] on button "Edit Navigation Bar" at bounding box center [384, 90] width 150 height 30
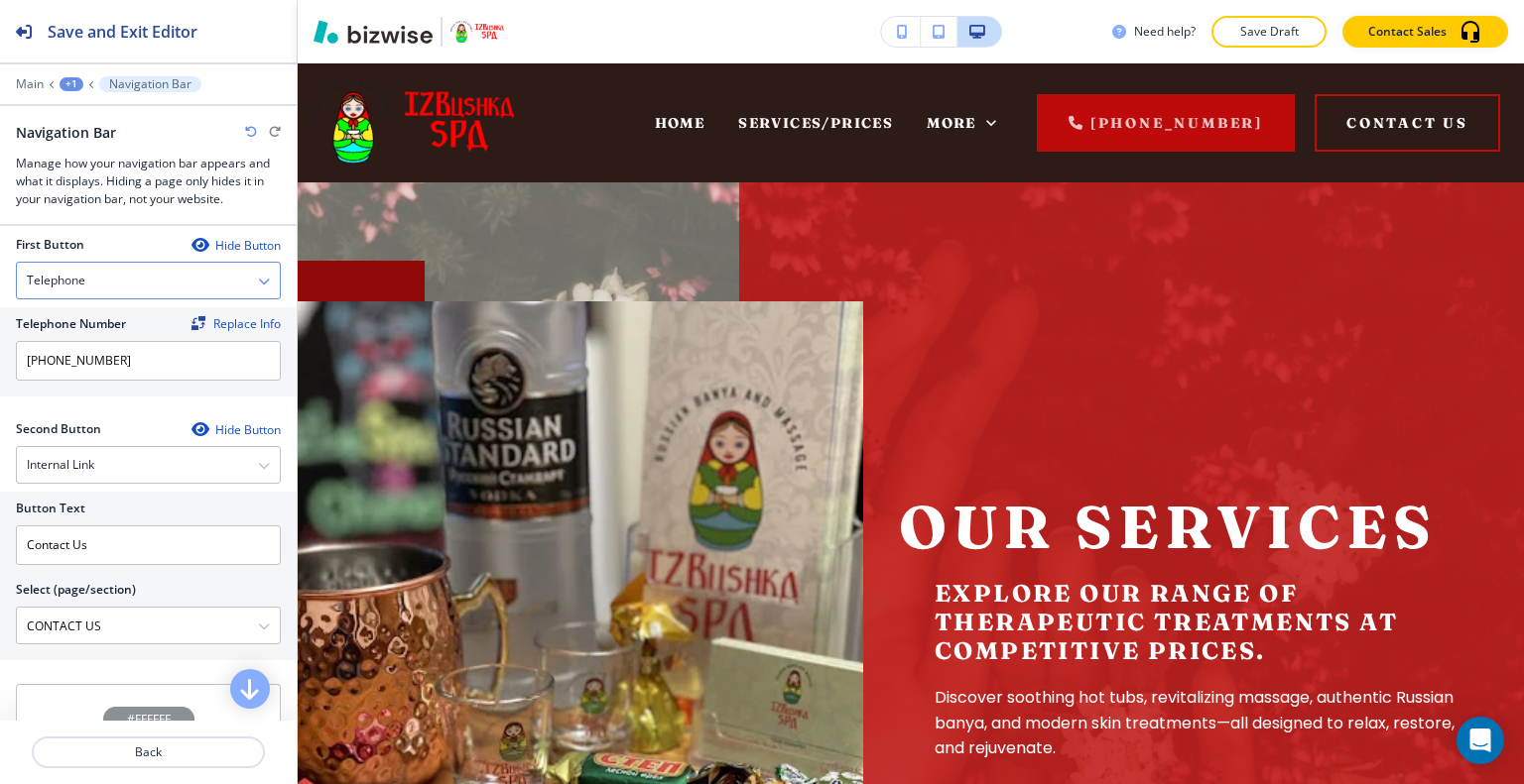
scroll to position [595, 0]
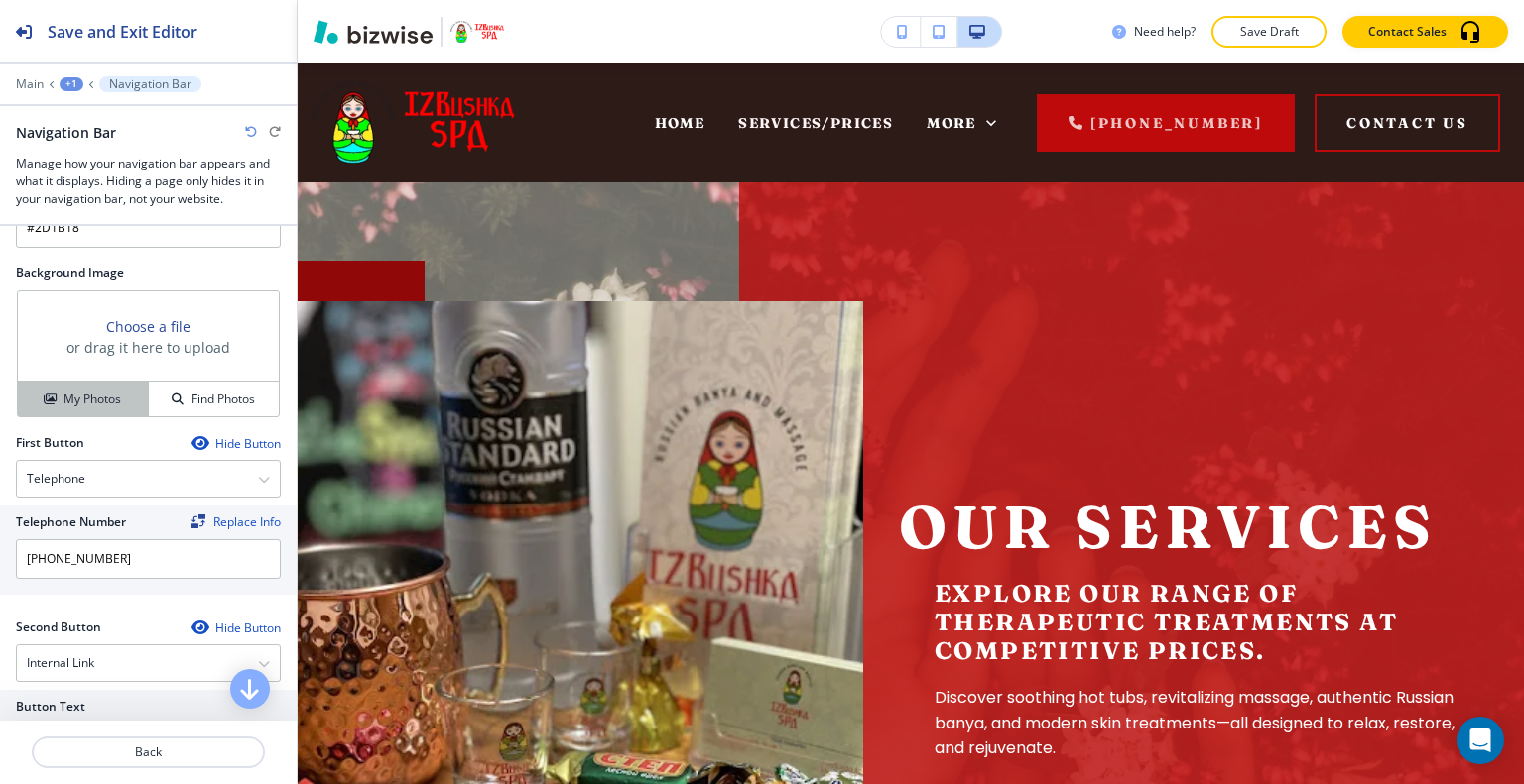
click at [107, 399] on h4 "My Photos" at bounding box center [92, 399] width 58 height 18
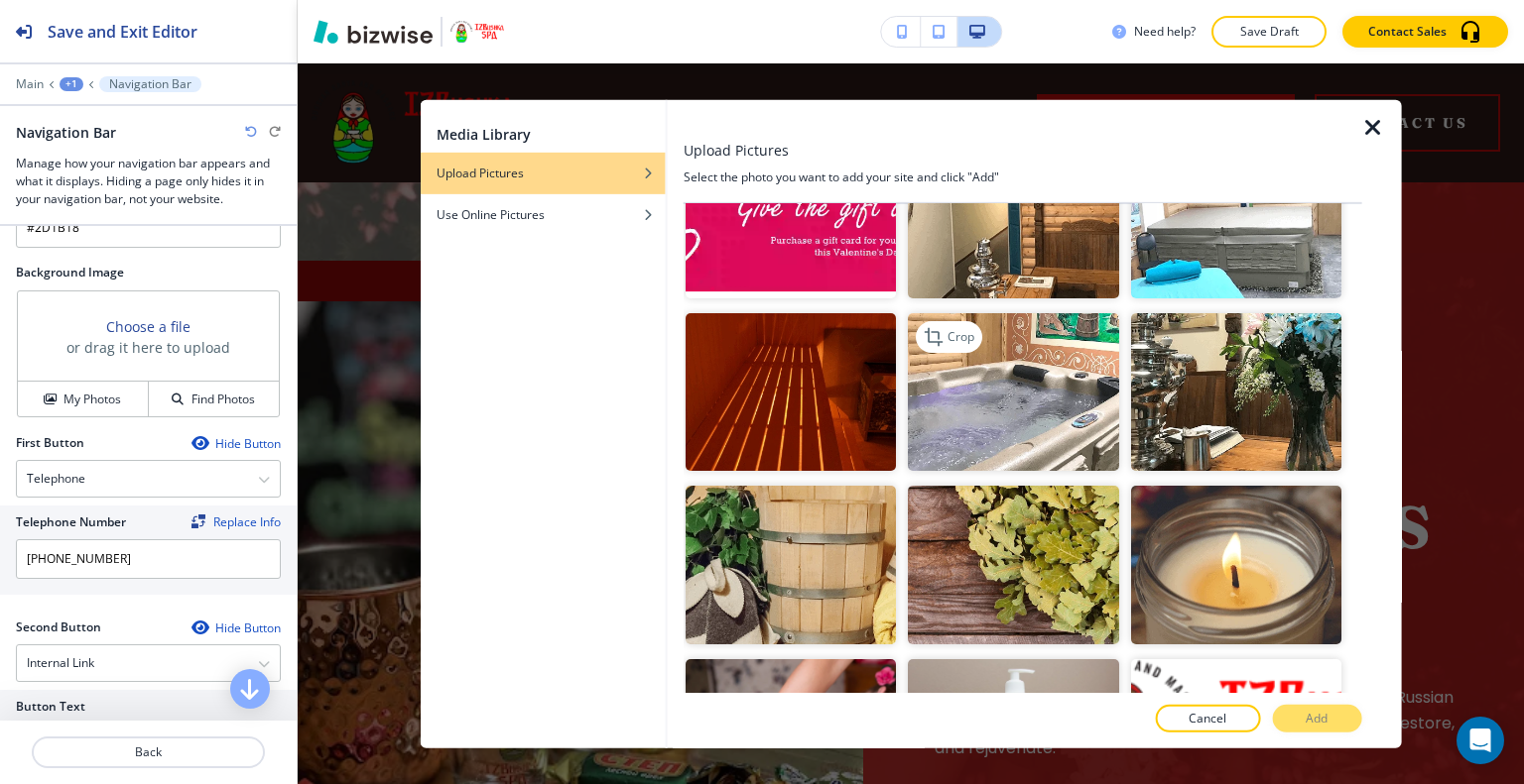
scroll to position [199, 0]
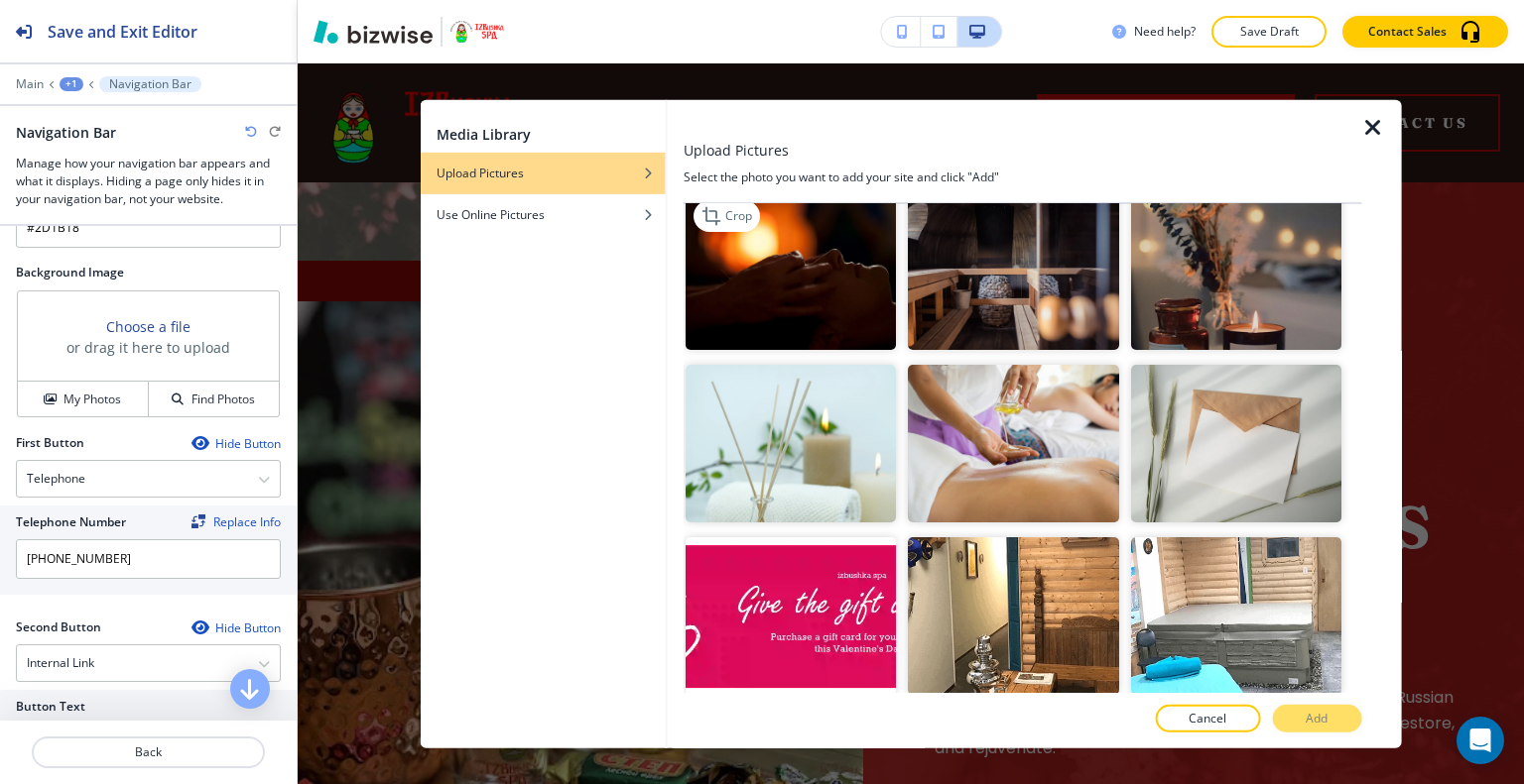
click at [823, 307] on img "button" at bounding box center [790, 271] width 211 height 158
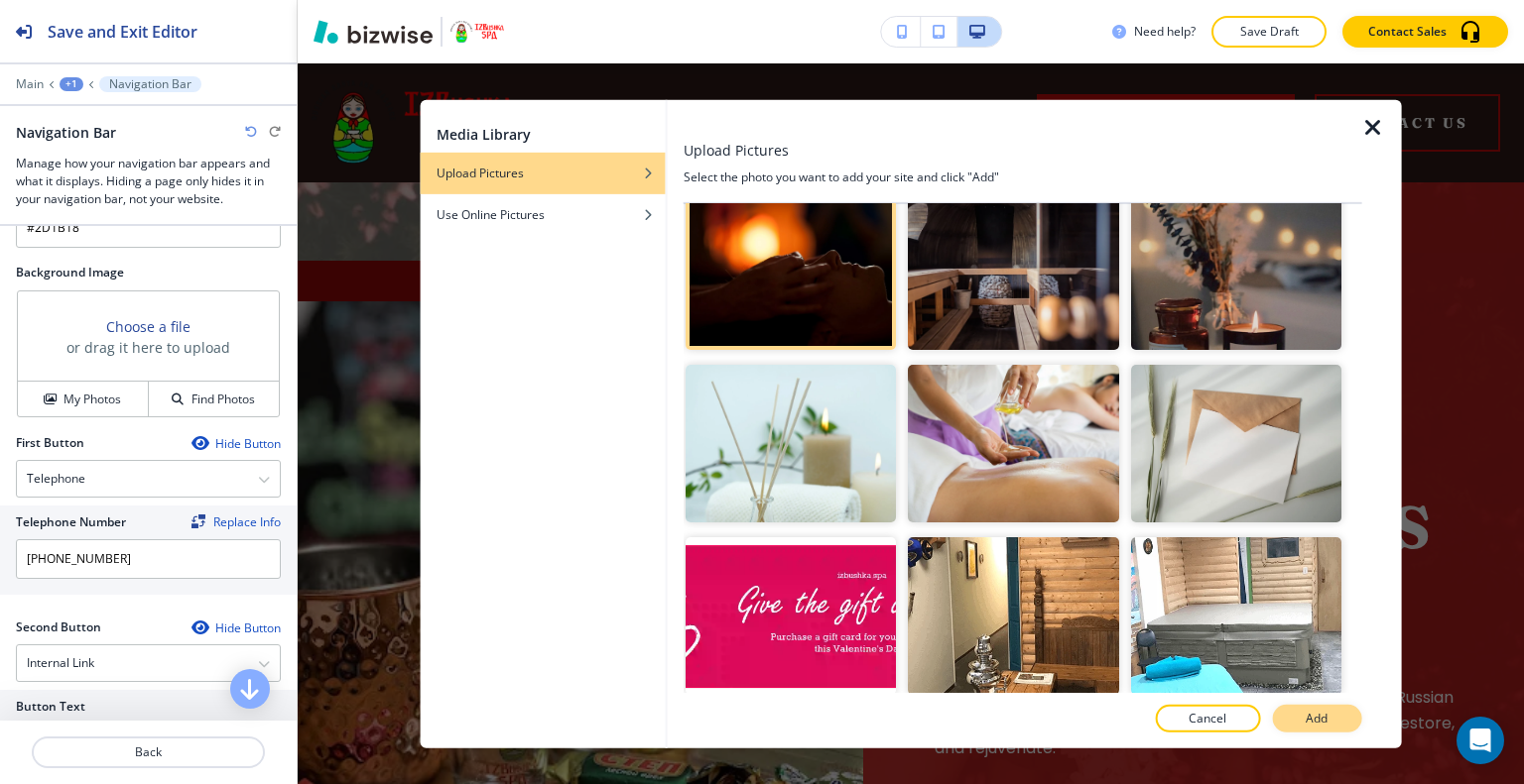
click at [1324, 713] on p "Add" at bounding box center [1316, 718] width 22 height 18
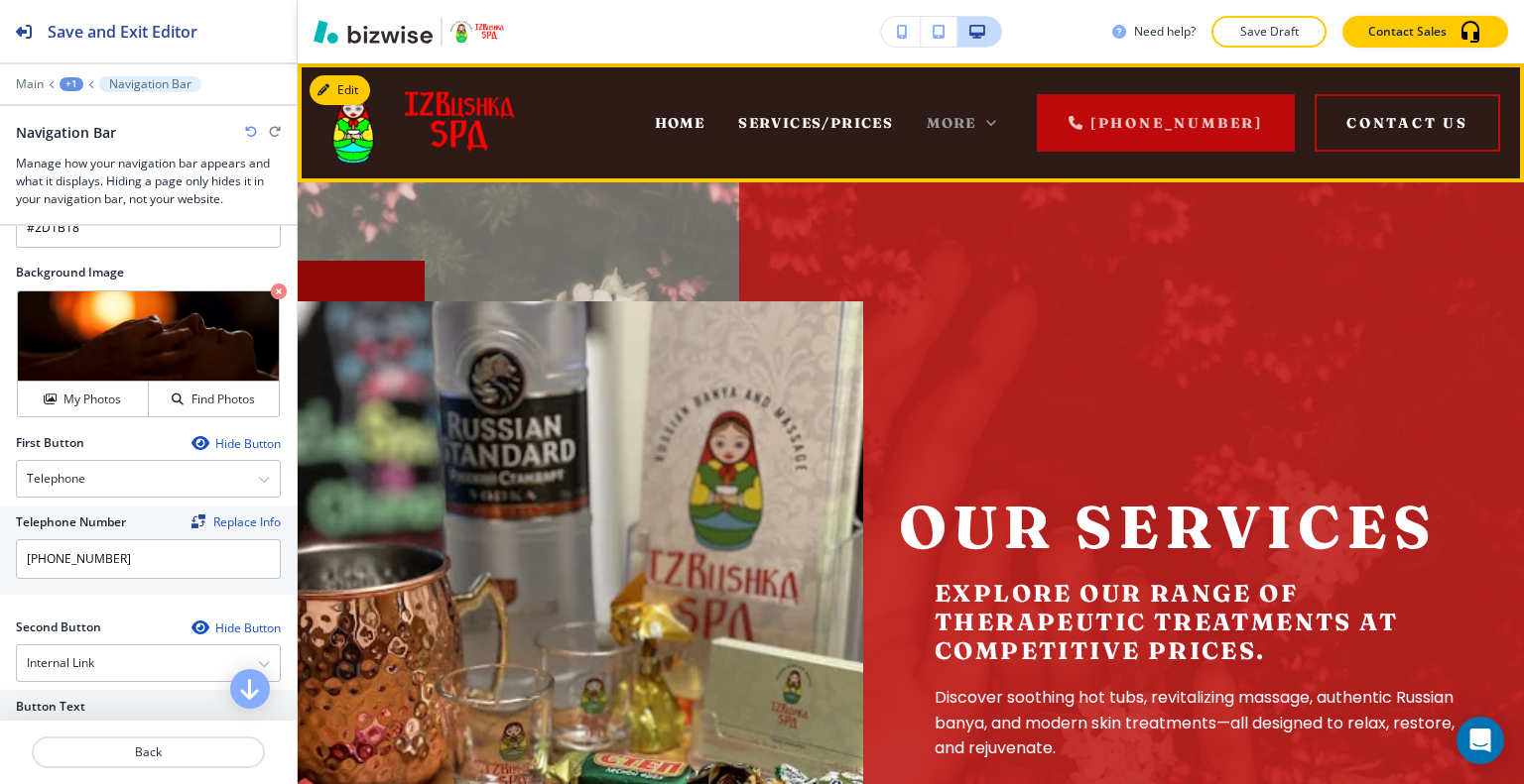
click at [996, 122] on icon at bounding box center [991, 123] width 10 height 6
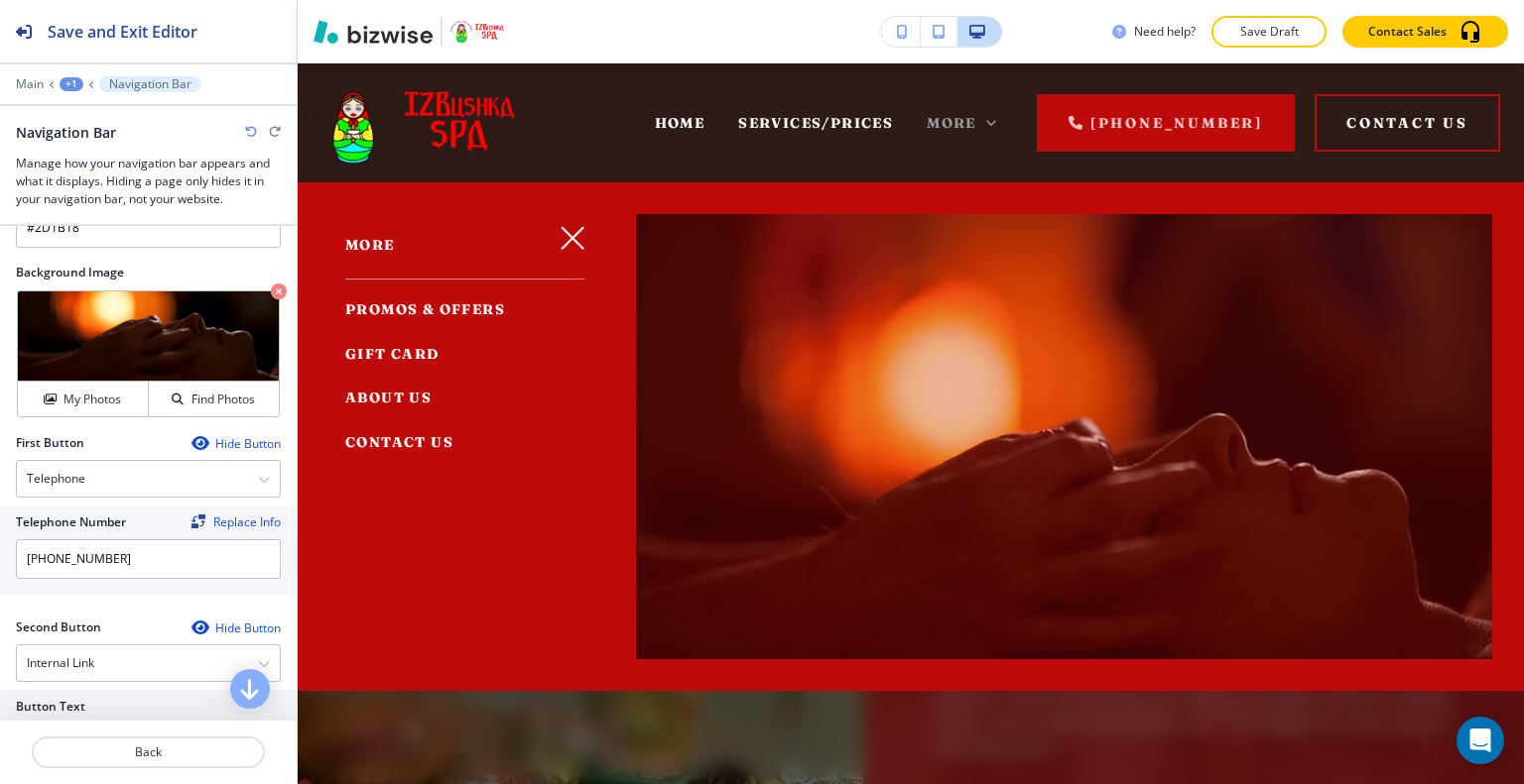
click at [996, 122] on icon at bounding box center [991, 123] width 10 height 6
click at [580, 242] on icon "button" at bounding box center [573, 237] width 24 height 24
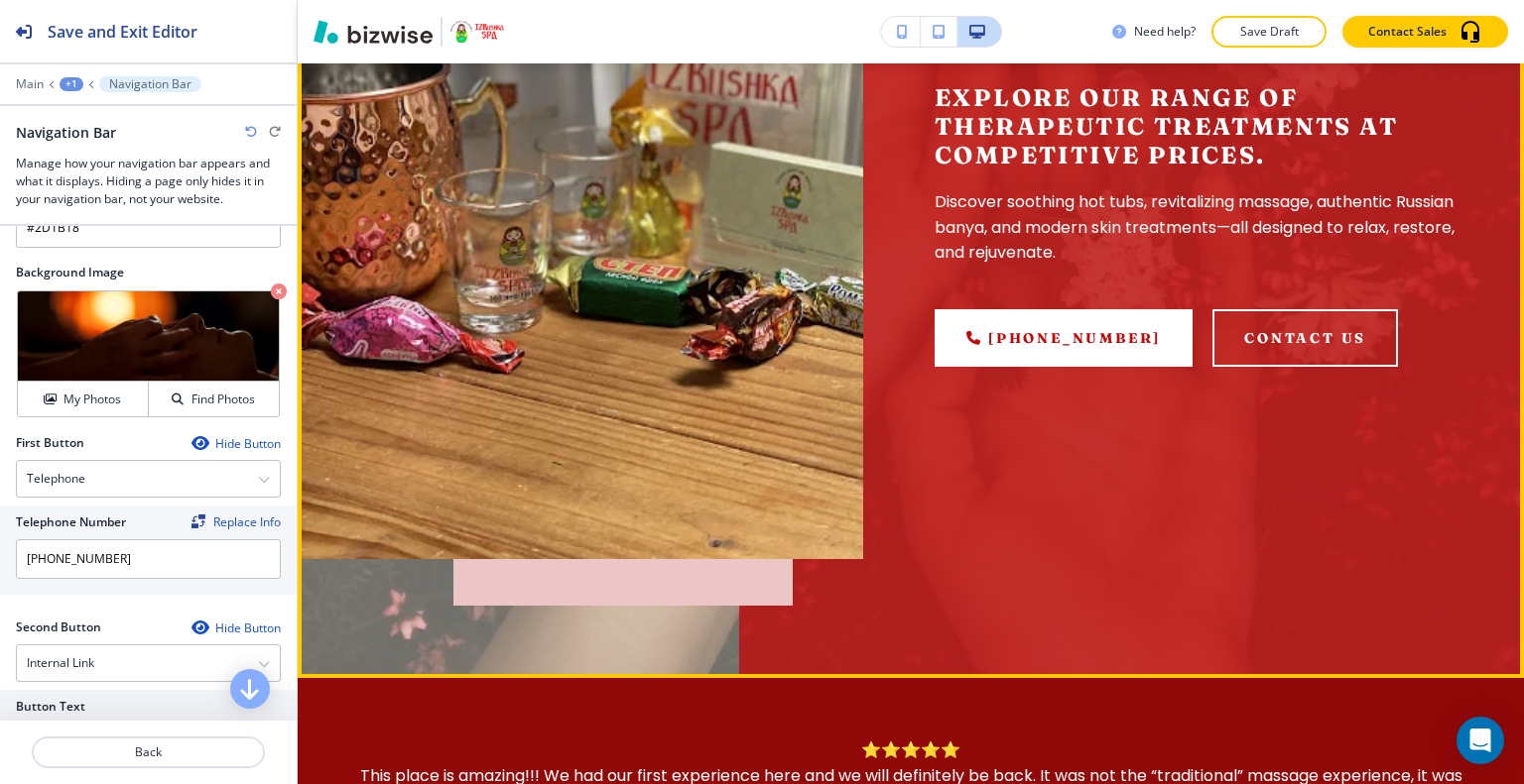
scroll to position [0, 0]
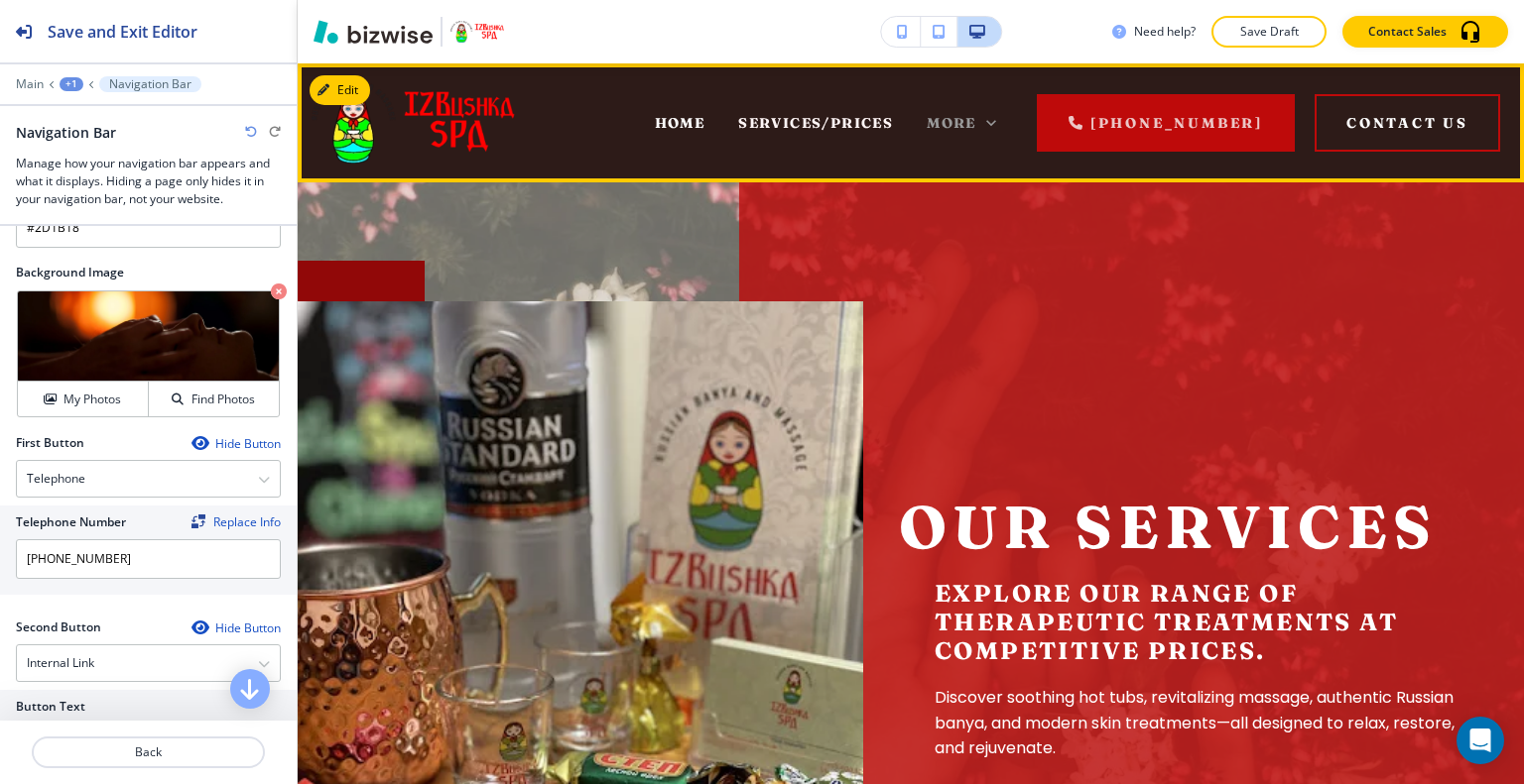
click at [962, 130] on span "More" at bounding box center [951, 123] width 50 height 18
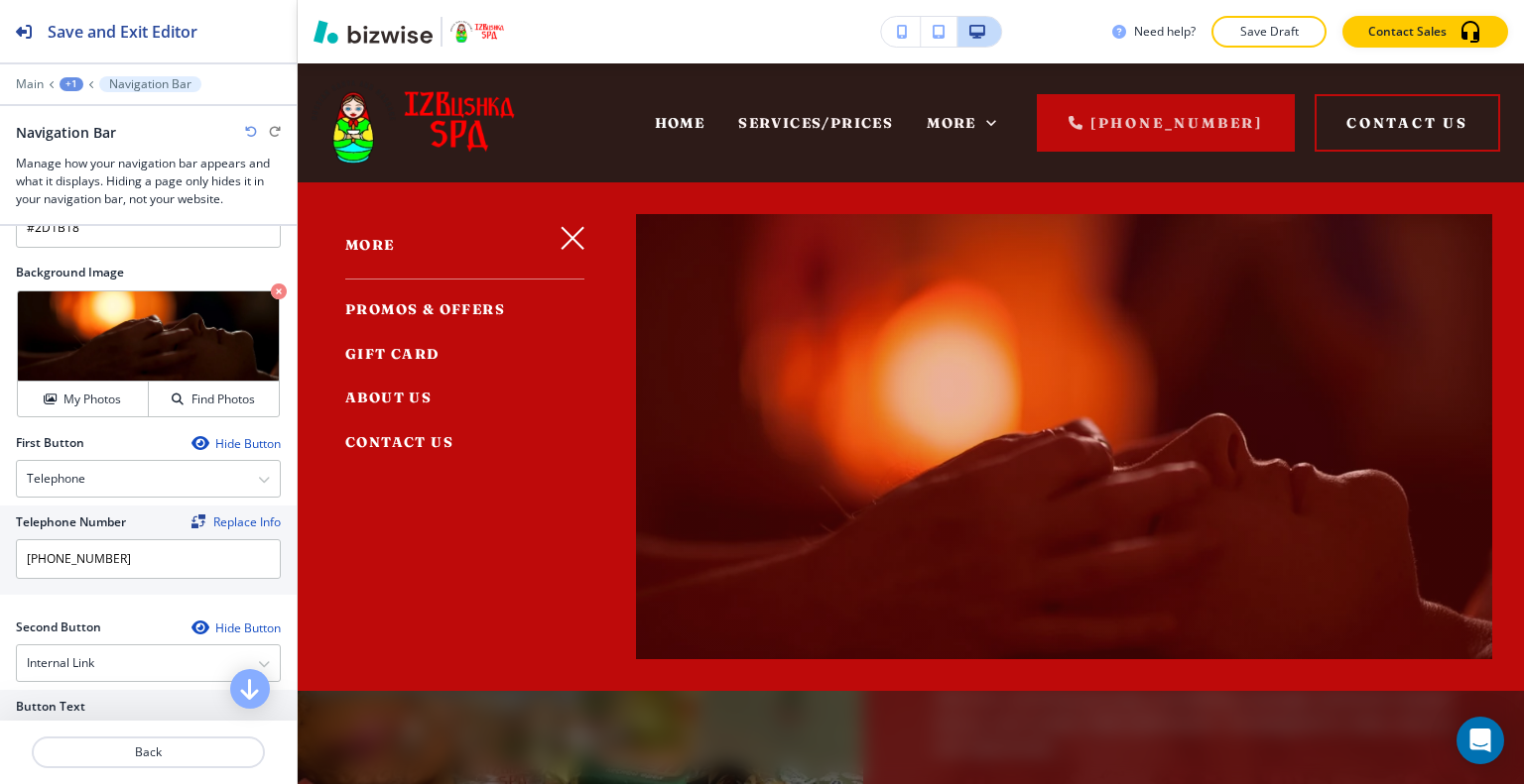
click at [399, 390] on span "ABOUT US" at bounding box center [388, 397] width 86 height 18
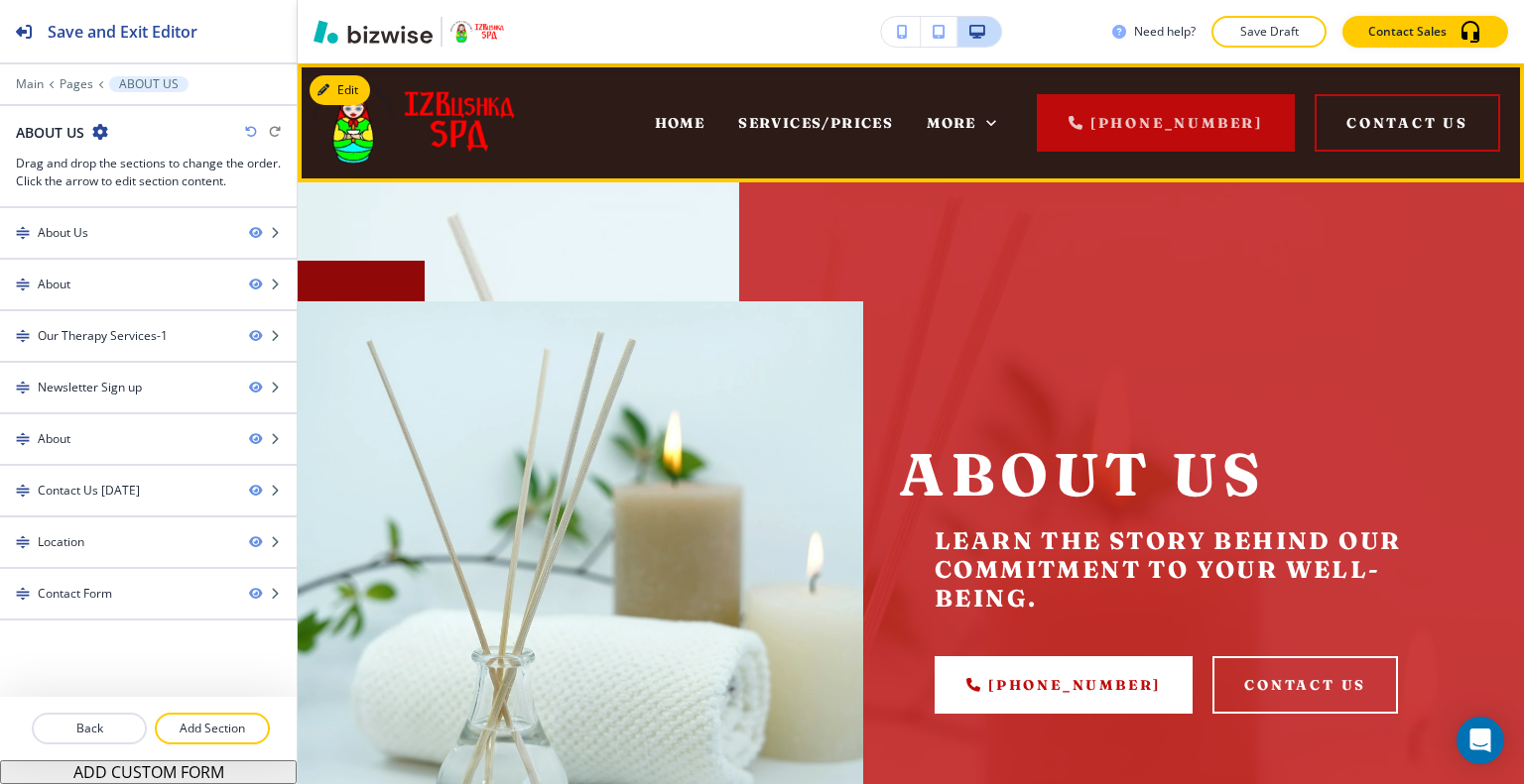
click at [837, 113] on div "SERVICES/PRICES" at bounding box center [815, 123] width 189 height 79
click at [837, 114] on span "SERVICES/PRICES" at bounding box center [815, 123] width 155 height 18
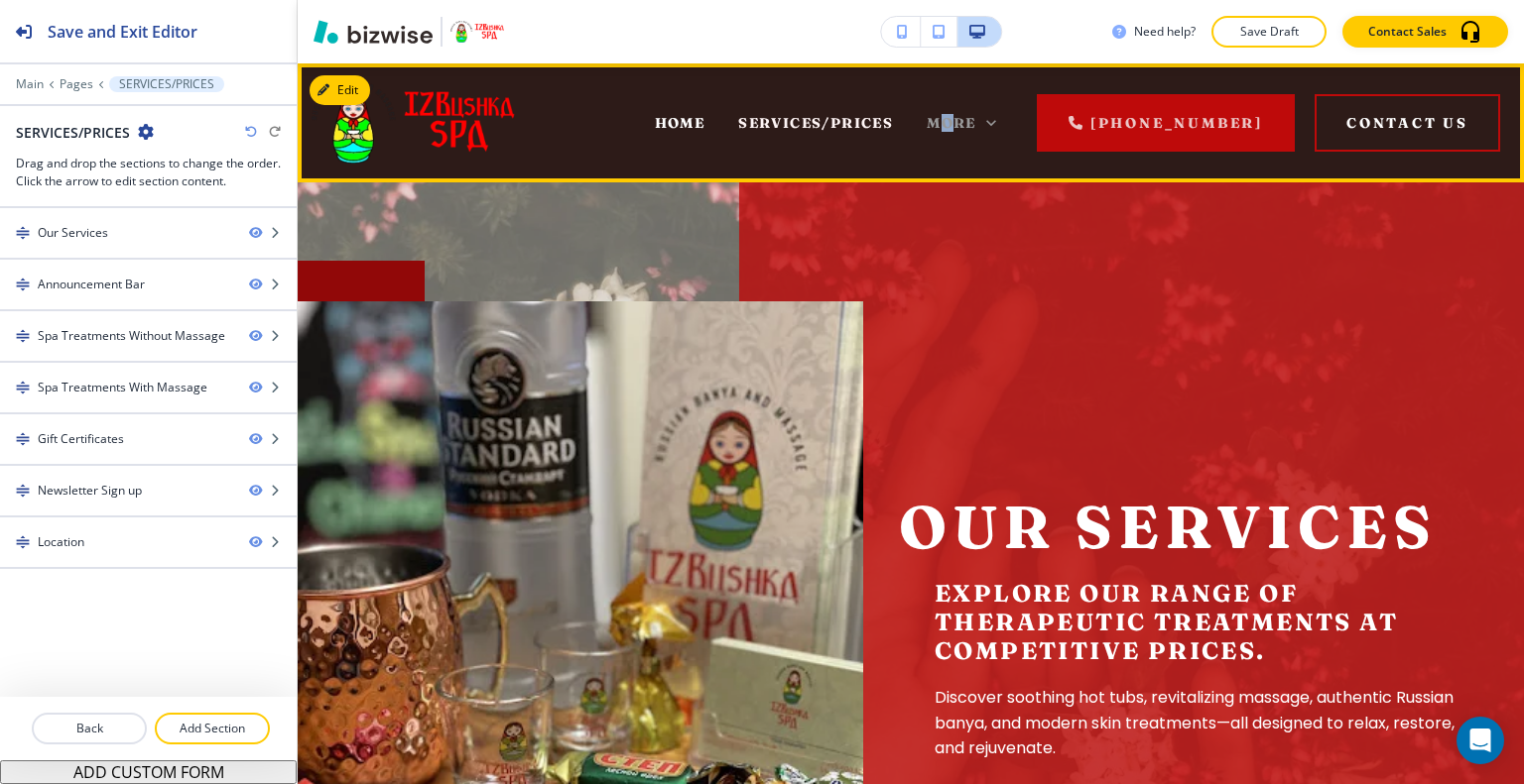
click at [960, 114] on span "More" at bounding box center [951, 123] width 50 height 18
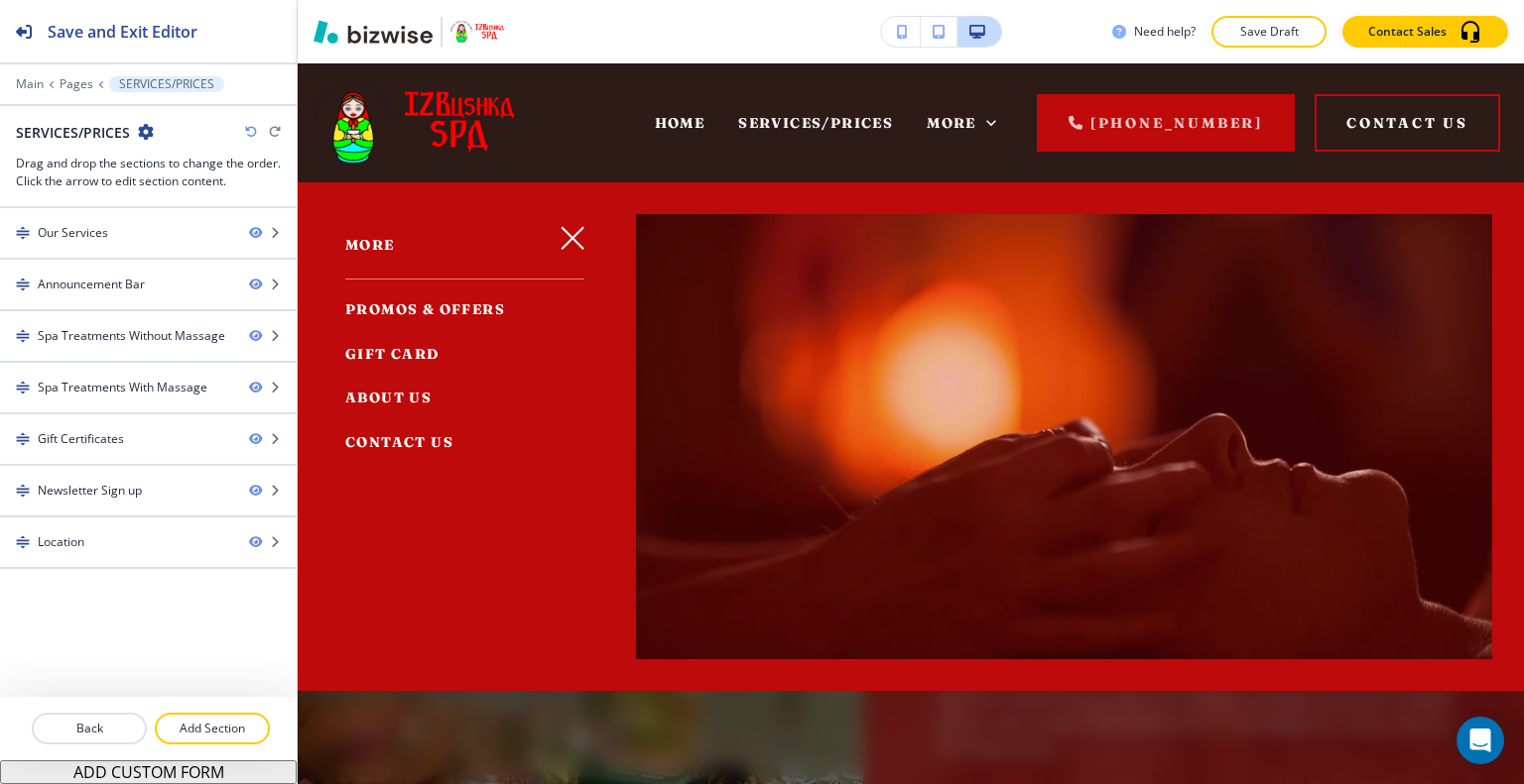
click at [397, 392] on span "ABOUT US" at bounding box center [388, 397] width 86 height 18
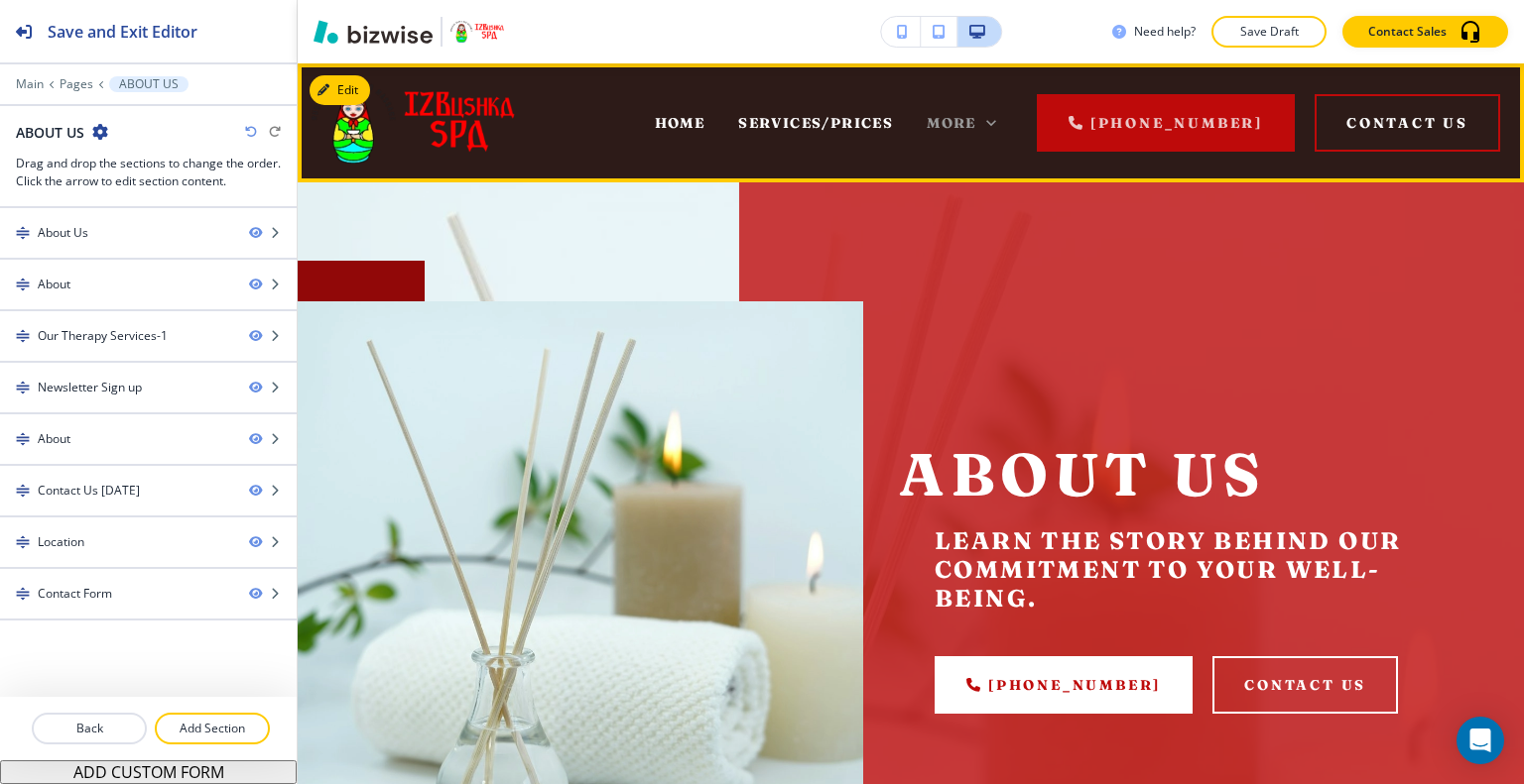
click at [952, 119] on span "More" at bounding box center [951, 123] width 50 height 18
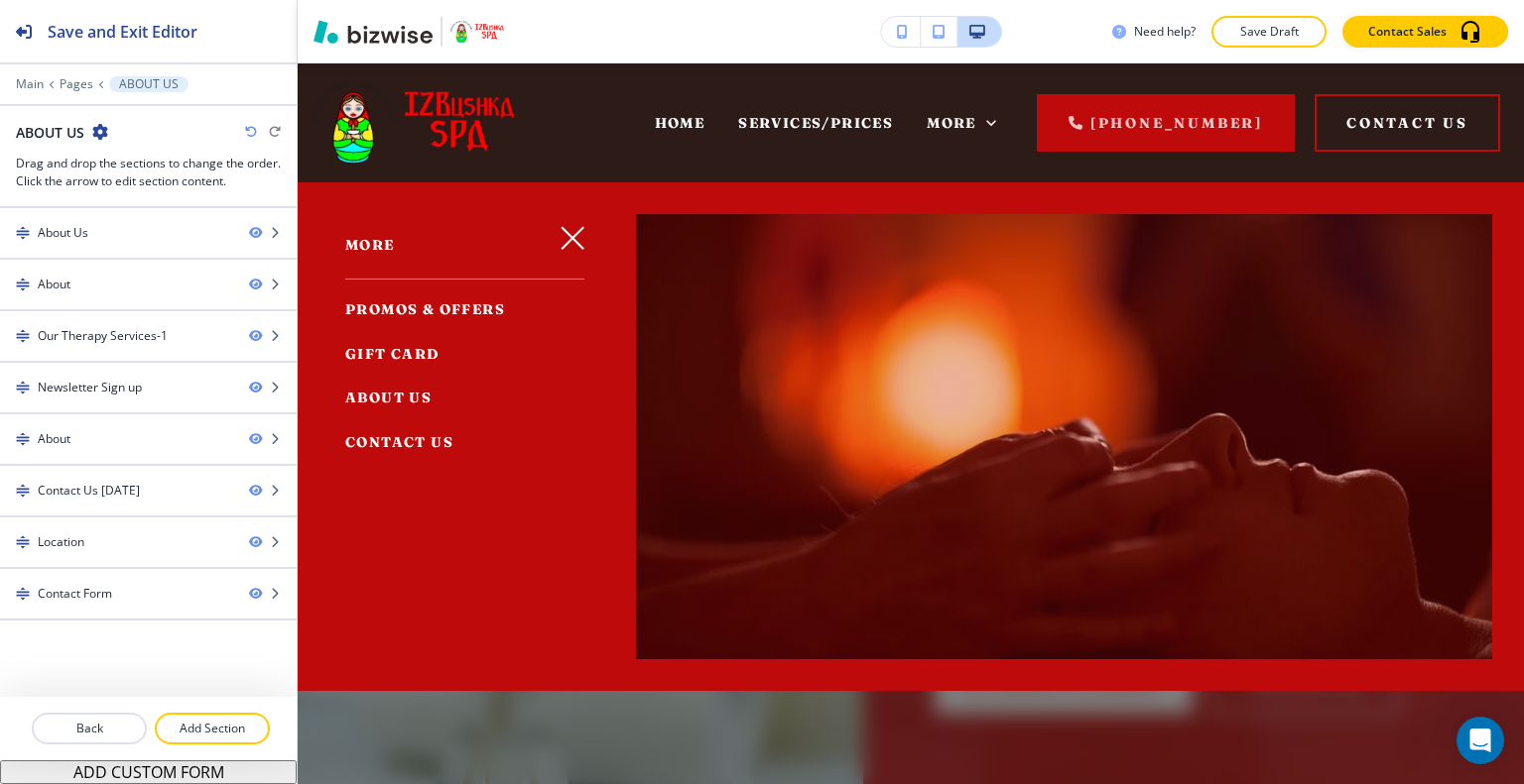
click at [414, 352] on span "GIFT CARD" at bounding box center [392, 354] width 94 height 18
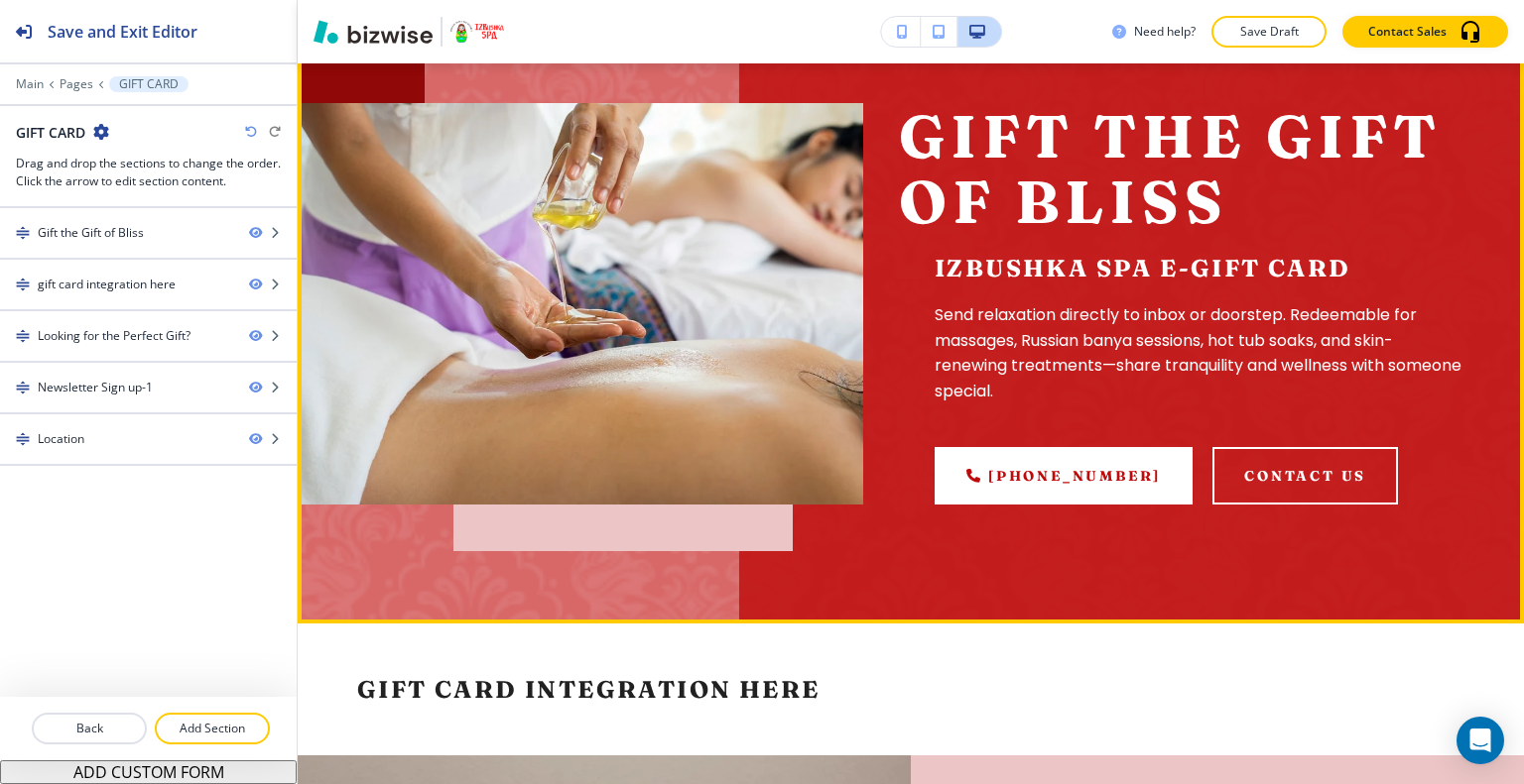
scroll to position [595, 0]
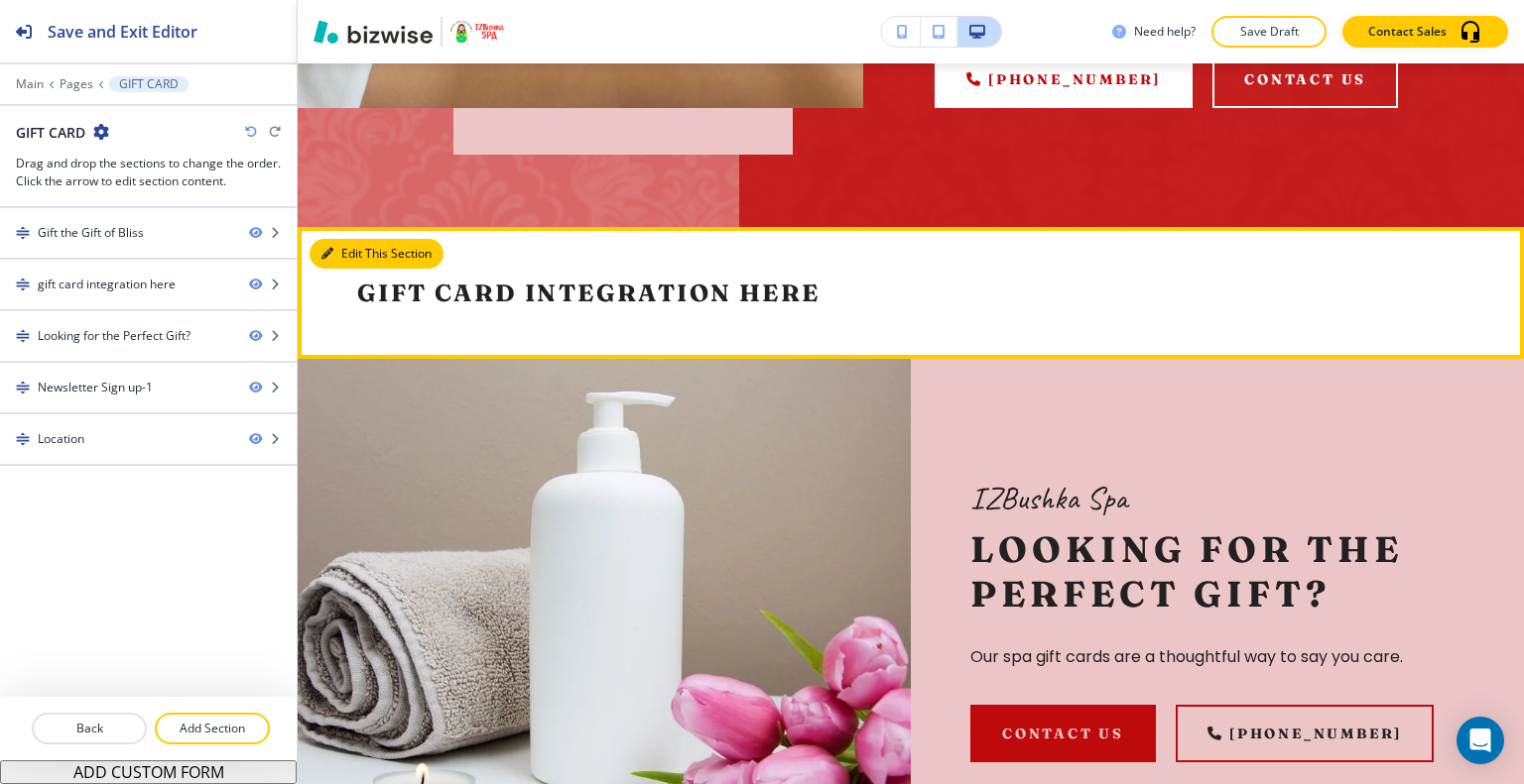
click at [353, 250] on button "Edit This Section" at bounding box center [376, 253] width 134 height 30
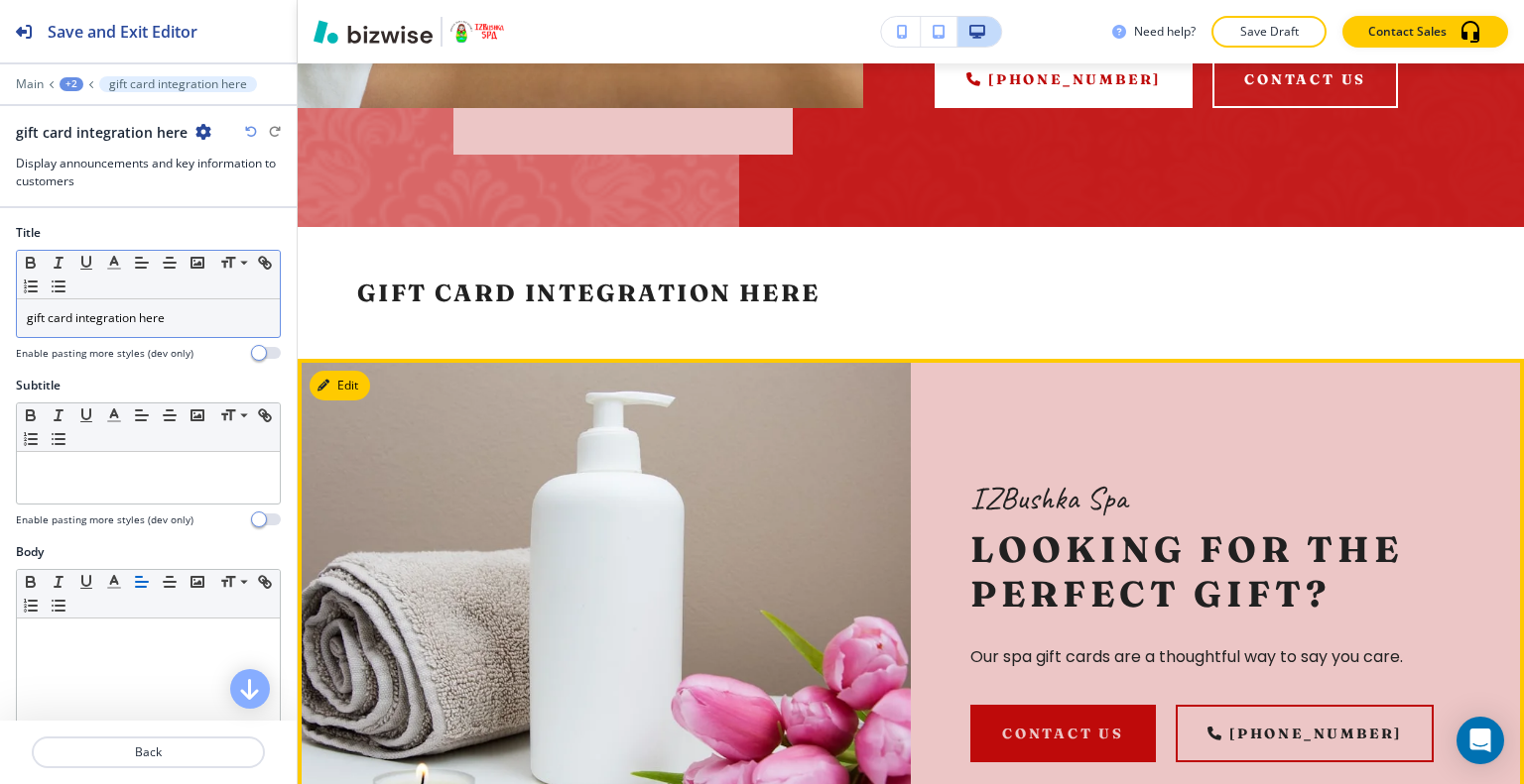
scroll to position [757, 0]
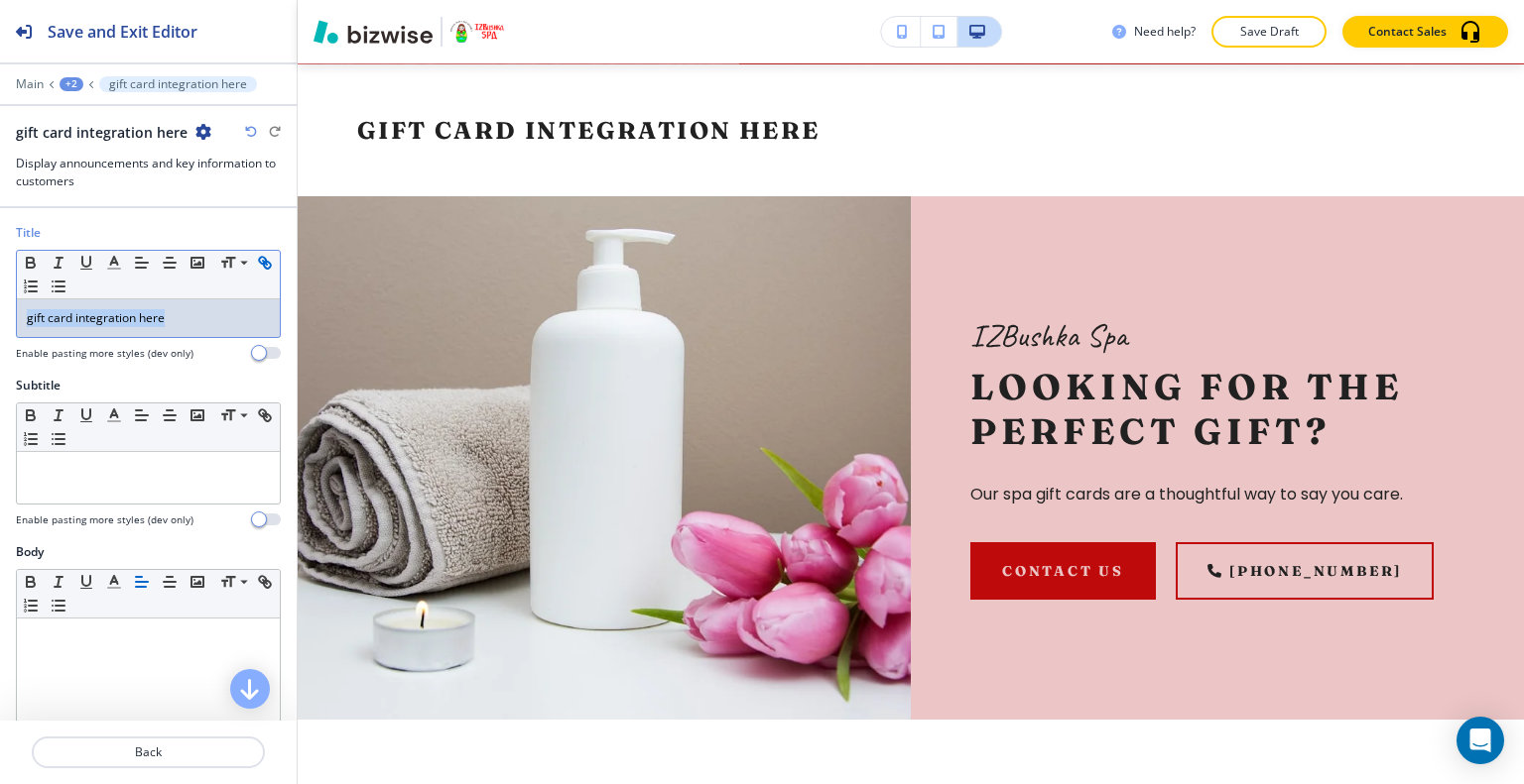
drag, startPoint x: 188, startPoint y: 320, endPoint x: 40, endPoint y: 292, distance: 150.6
click at [4, 308] on div "Title Small Normal Large Huge gift card integration here Enable pasting more st…" at bounding box center [148, 300] width 296 height 153
click at [174, 262] on line "button" at bounding box center [170, 262] width 12 height 0
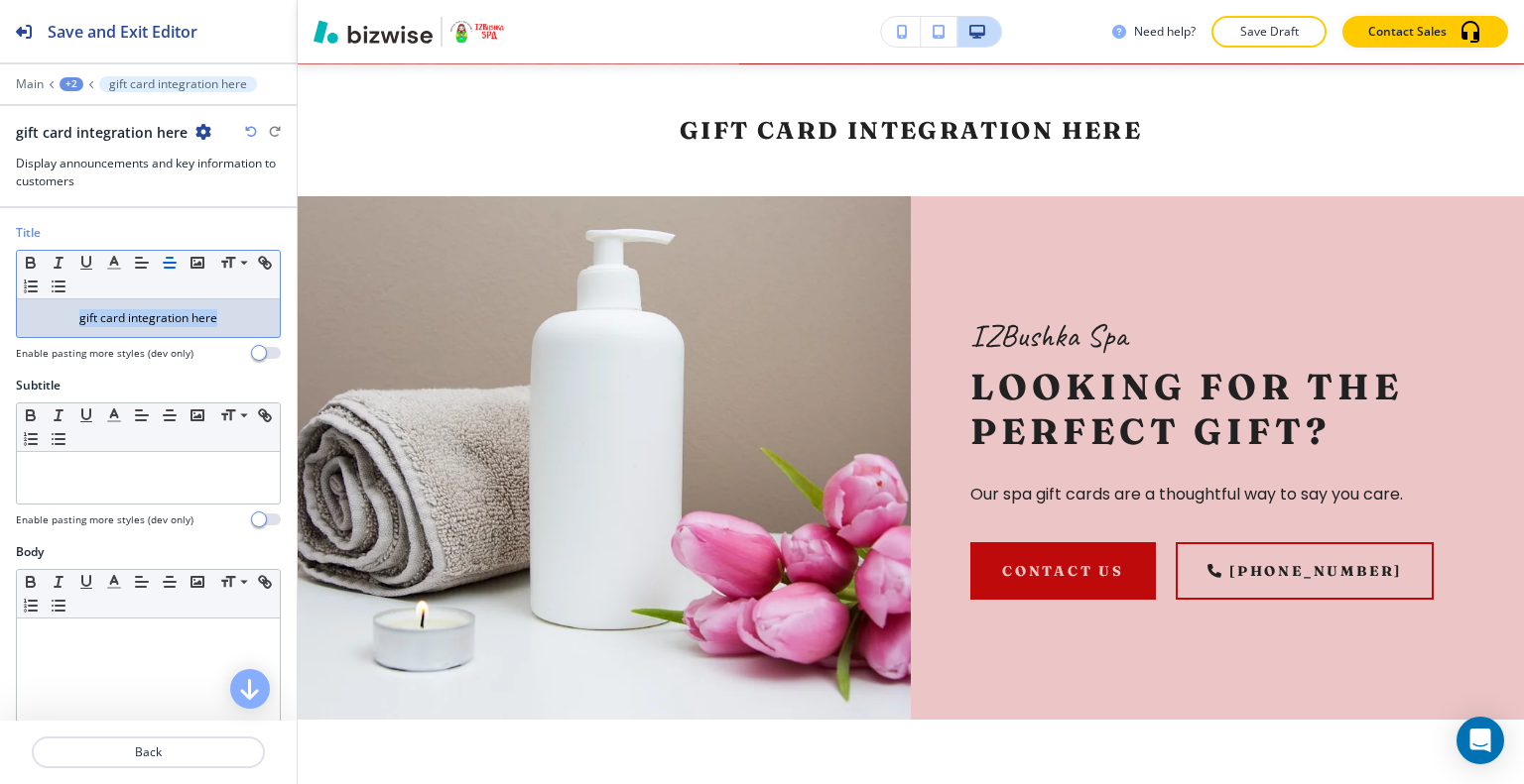
click at [56, 316] on p "gift card integration here" at bounding box center [148, 318] width 243 height 18
drag, startPoint x: 246, startPoint y: 314, endPoint x: 1, endPoint y: 312, distance: 245.0
click at [0, 312] on div "Title Small Normal Large Huge INSERT gift card integration here Enable pasting …" at bounding box center [148, 300] width 296 height 153
click at [106, 263] on icon "button" at bounding box center [114, 262] width 18 height 18
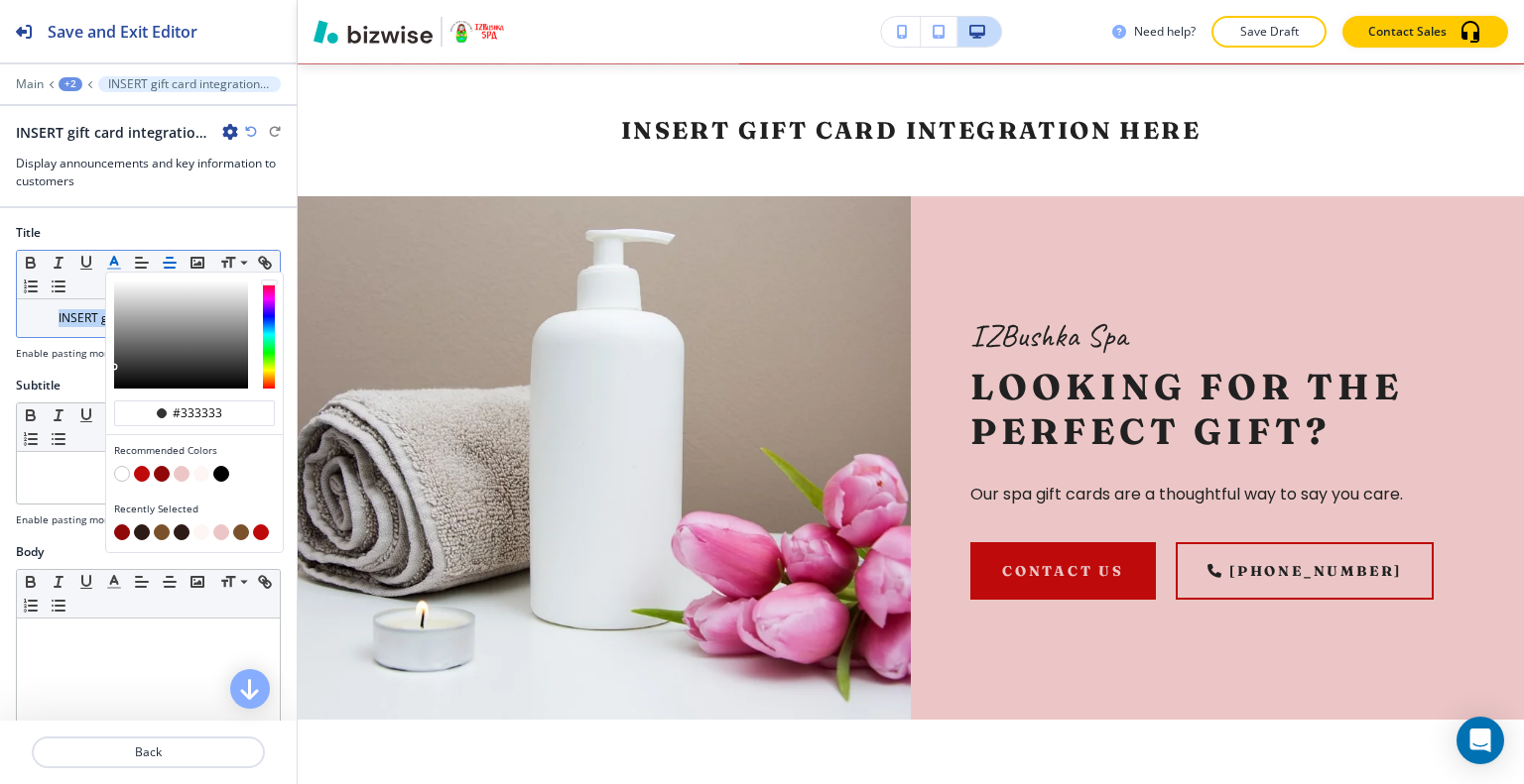
click at [168, 469] on button "button" at bounding box center [162, 474] width 16 height 16
type input "#910808"
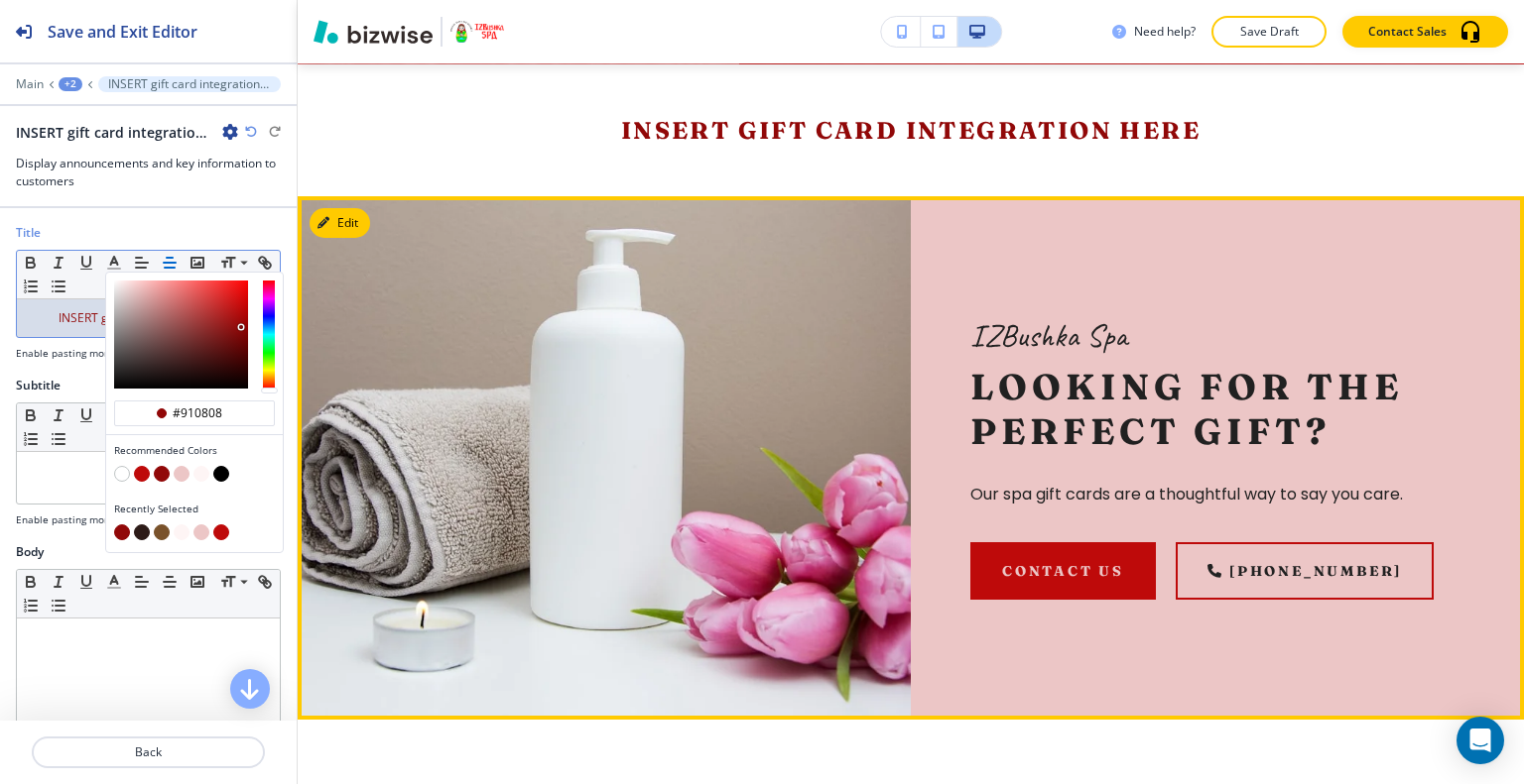
scroll to position [659, 0]
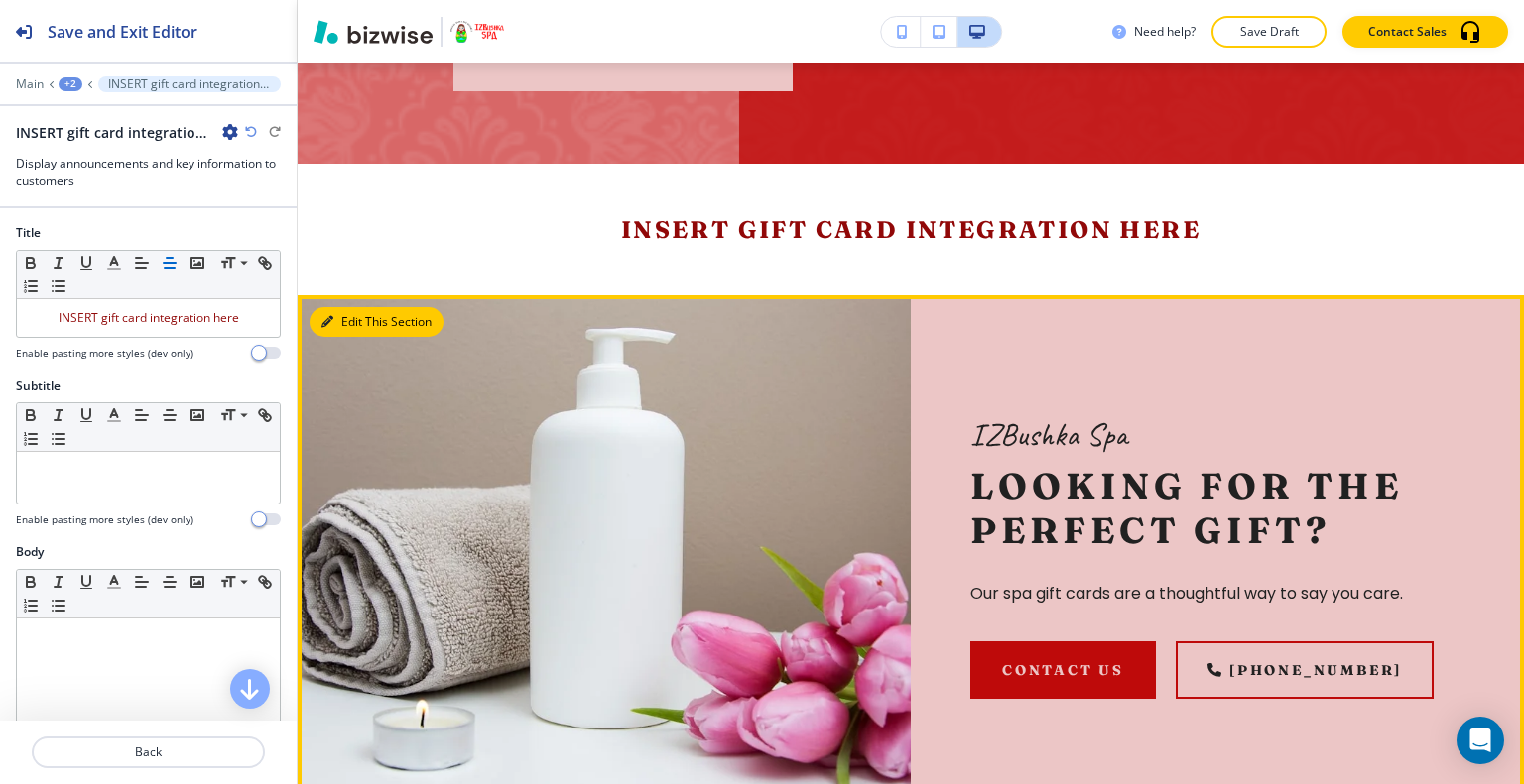
click at [345, 316] on button "Edit This Section" at bounding box center [376, 322] width 134 height 30
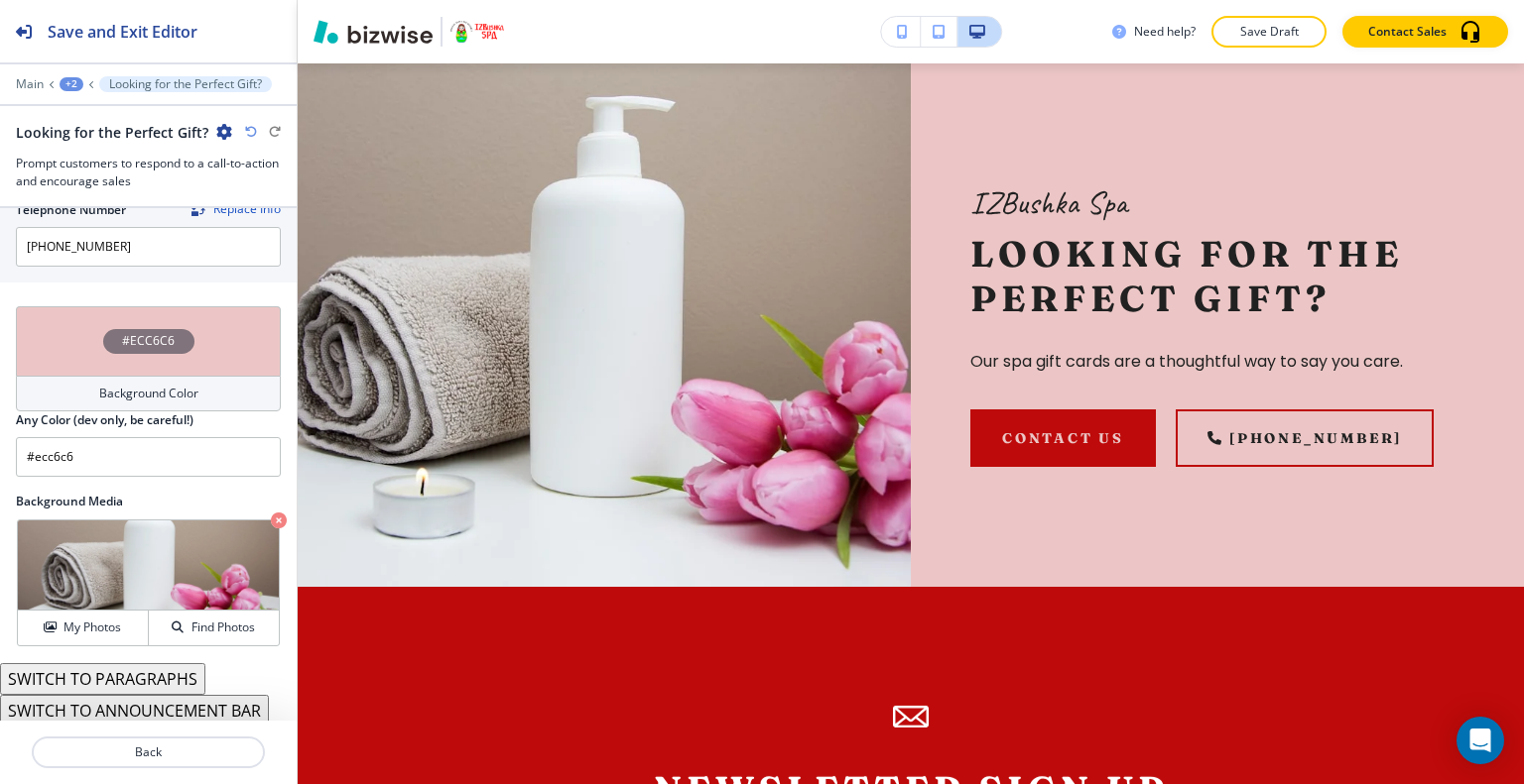
click at [52, 332] on div "#ECC6C6" at bounding box center [148, 341] width 264 height 70
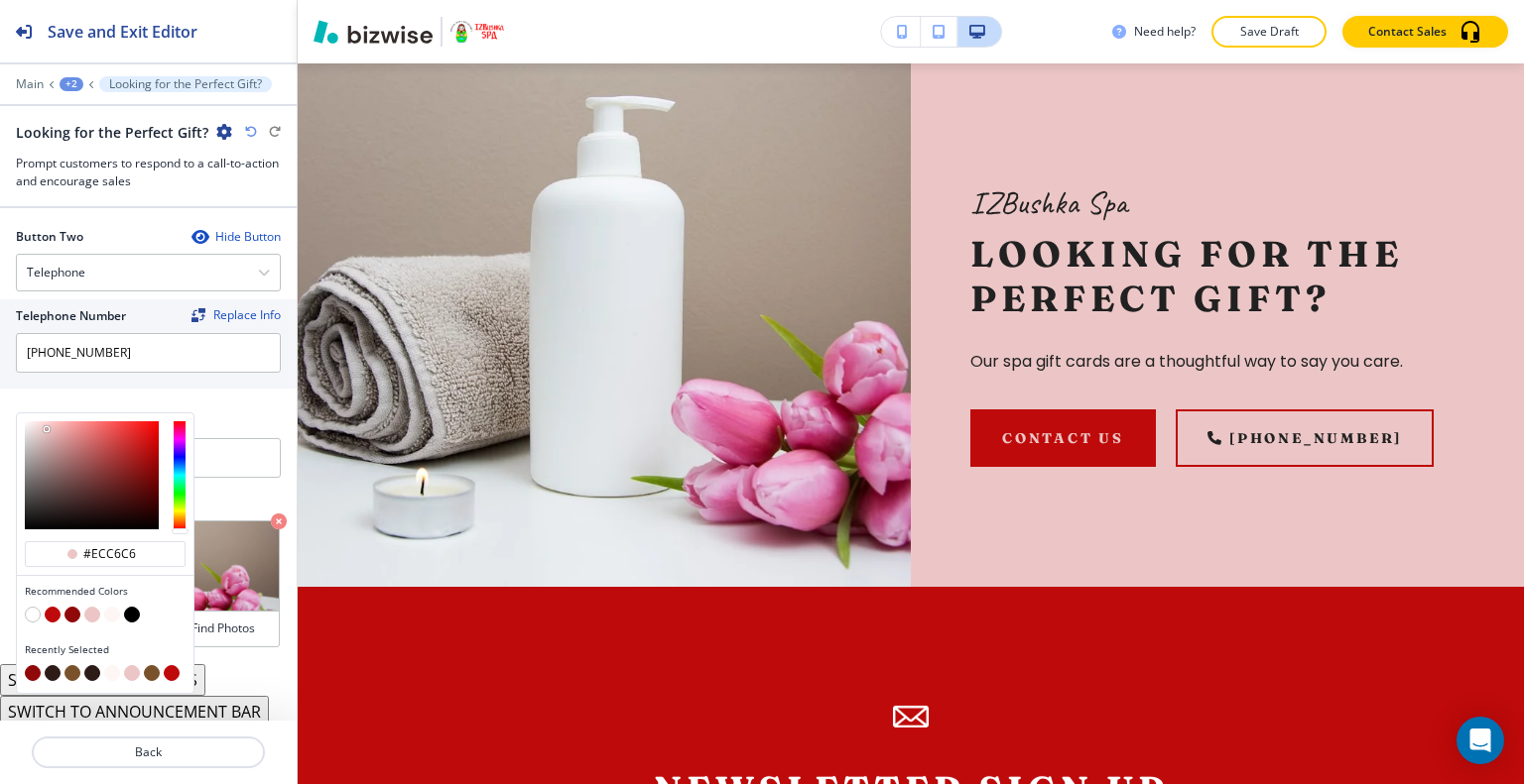
click at [69, 667] on button "button" at bounding box center [73, 673] width 16 height 16
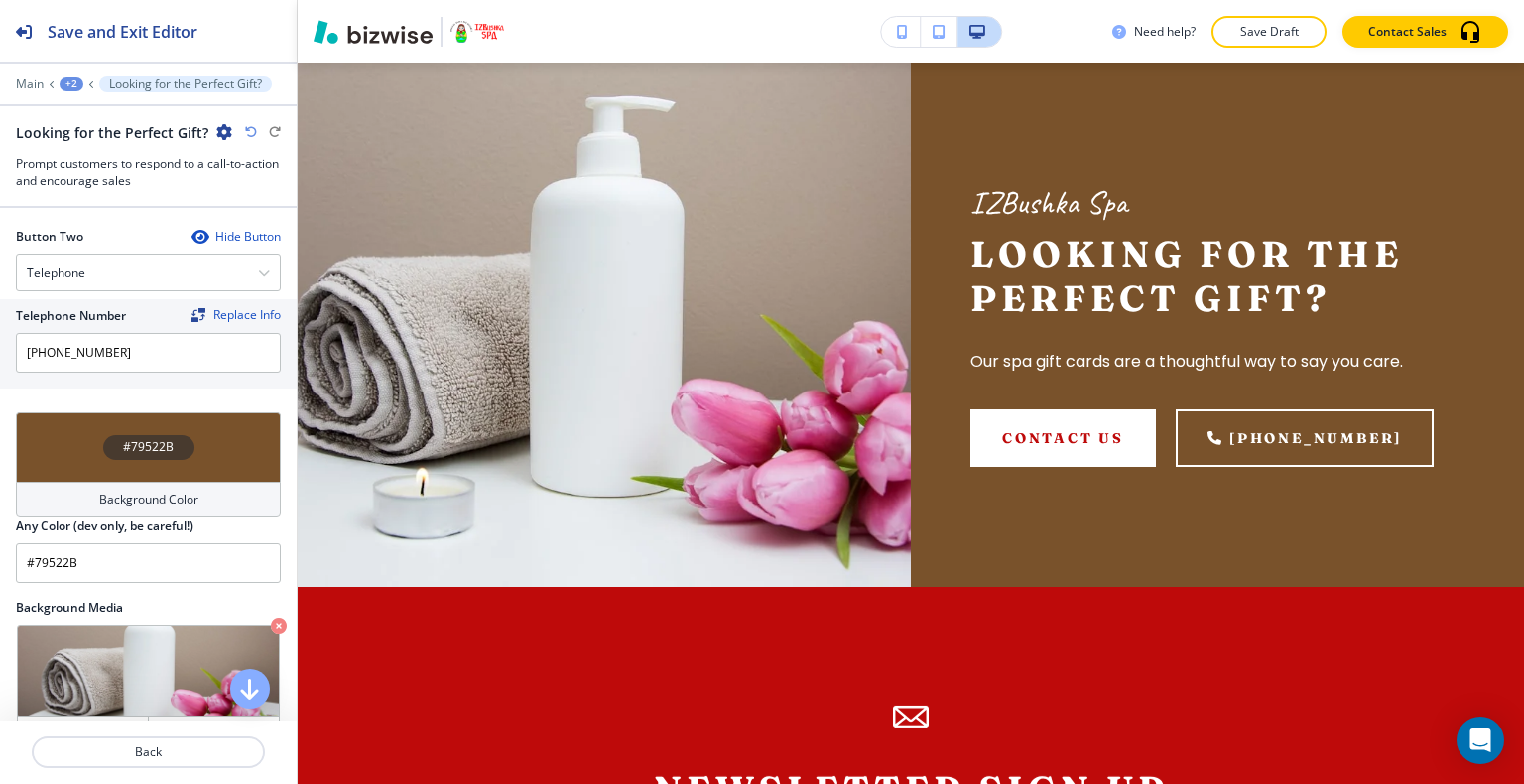
click at [67, 428] on div "#79522B" at bounding box center [148, 447] width 264 height 70
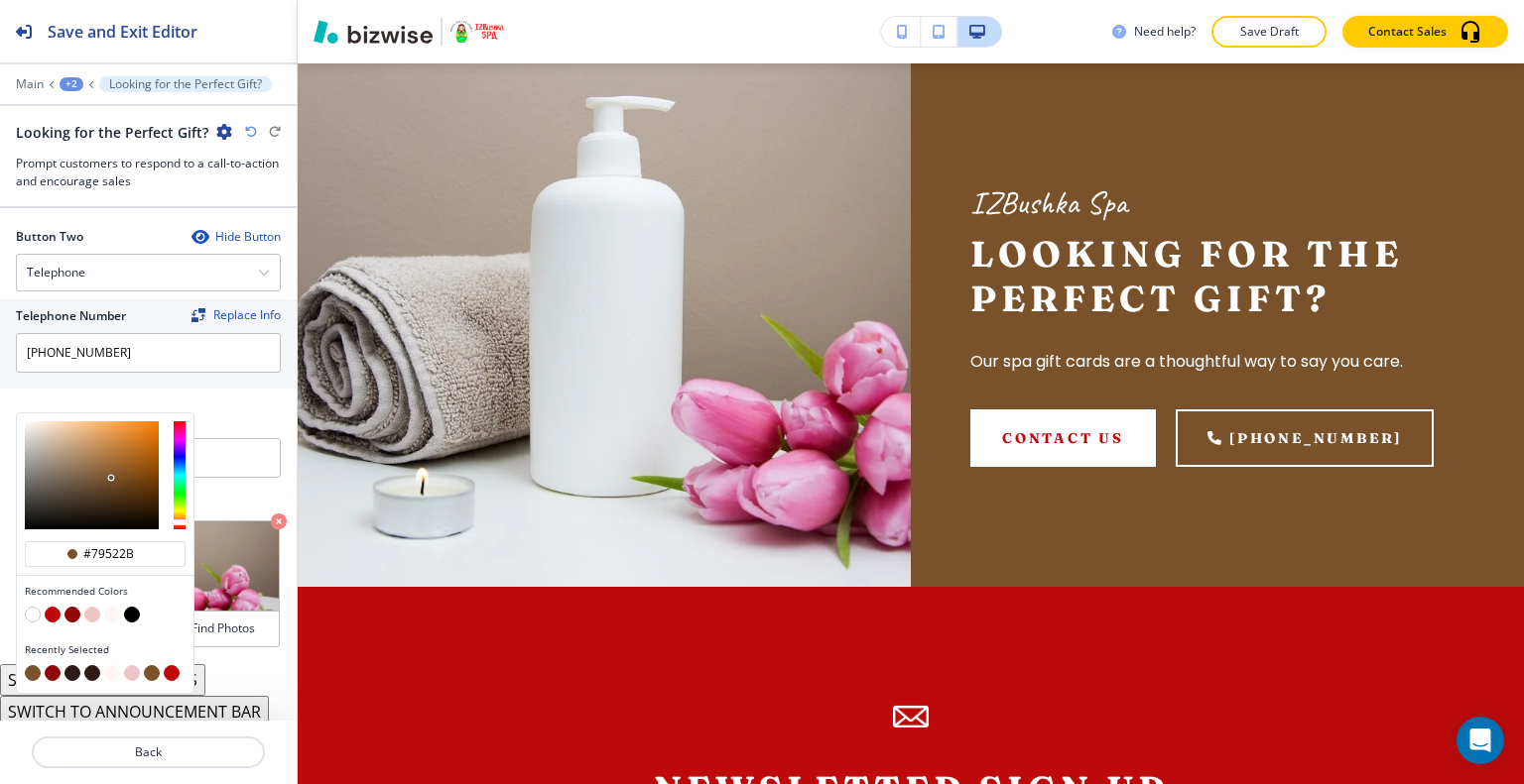
click at [72, 665] on button "button" at bounding box center [73, 673] width 16 height 16
type input "#2D1B18"
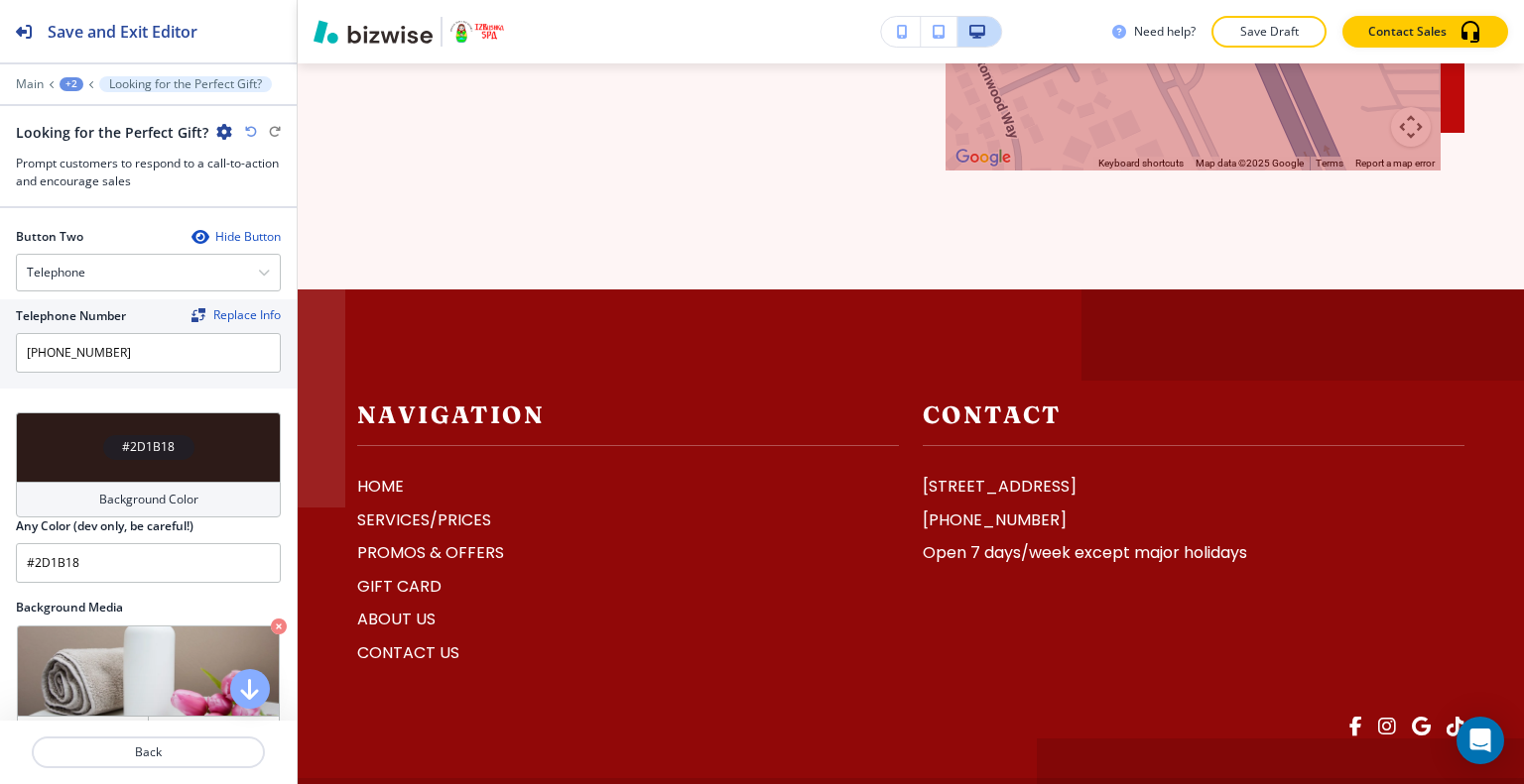
scroll to position [0, 0]
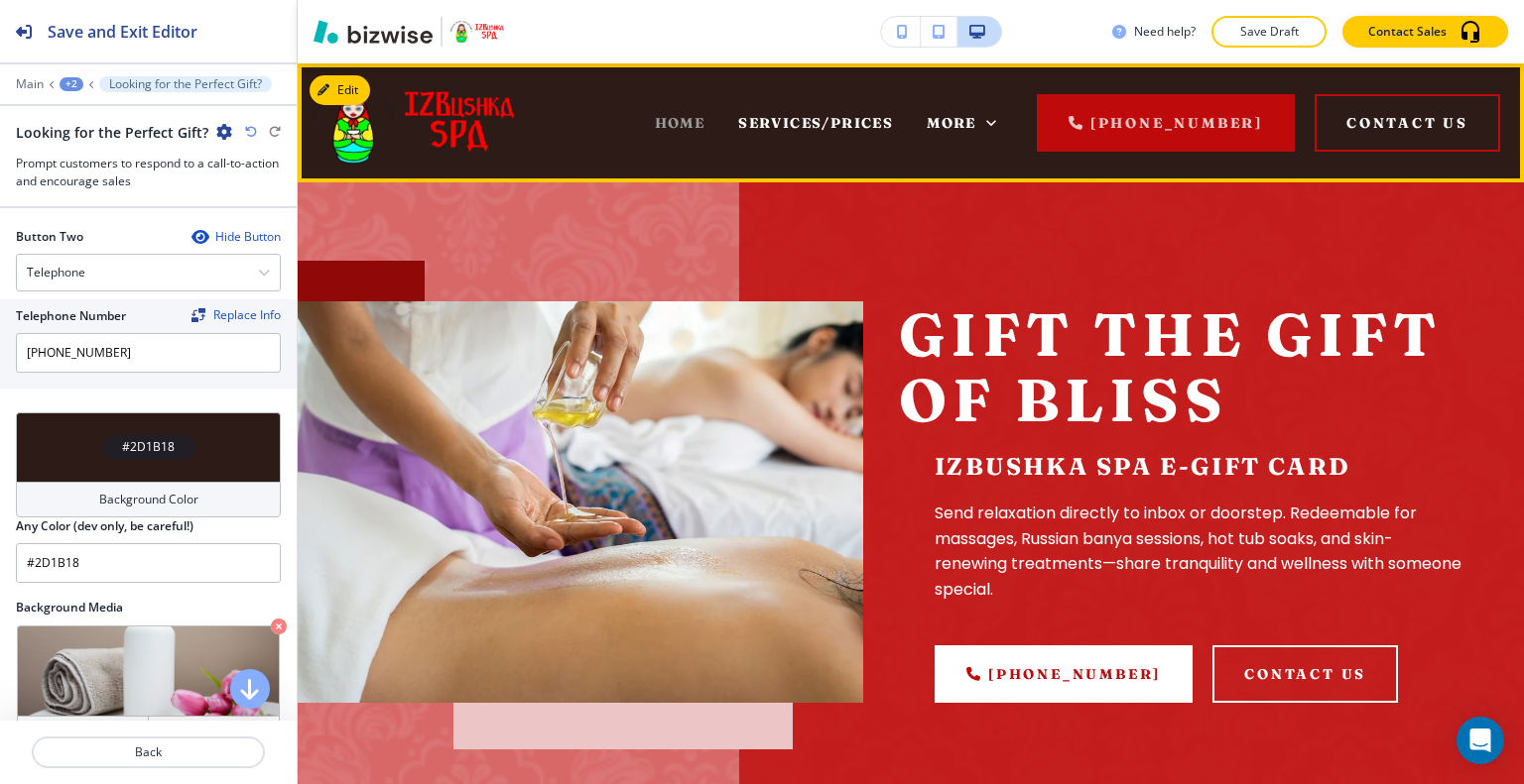
click at [690, 127] on span "HOME" at bounding box center [680, 123] width 51 height 18
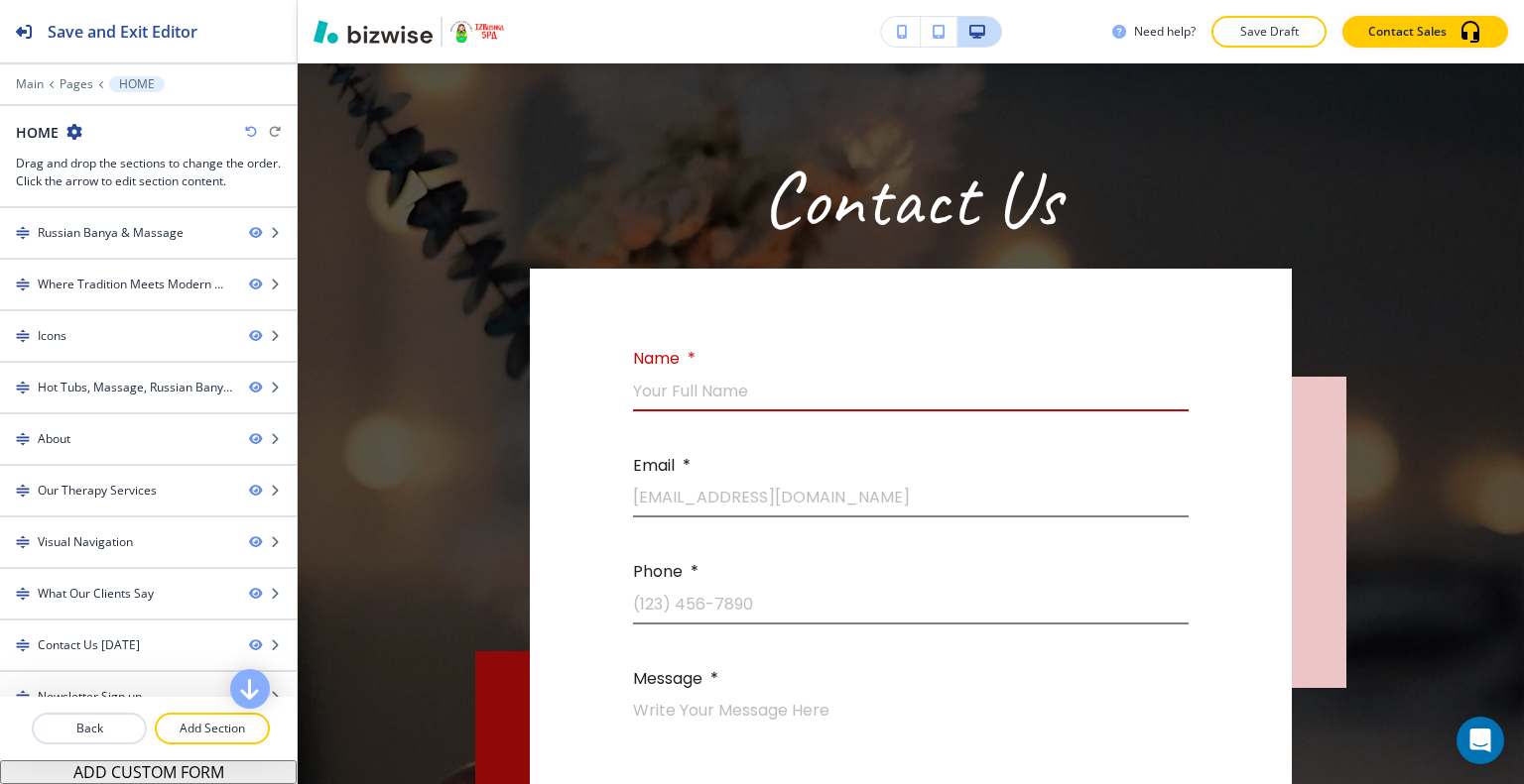
scroll to position [6621, 0]
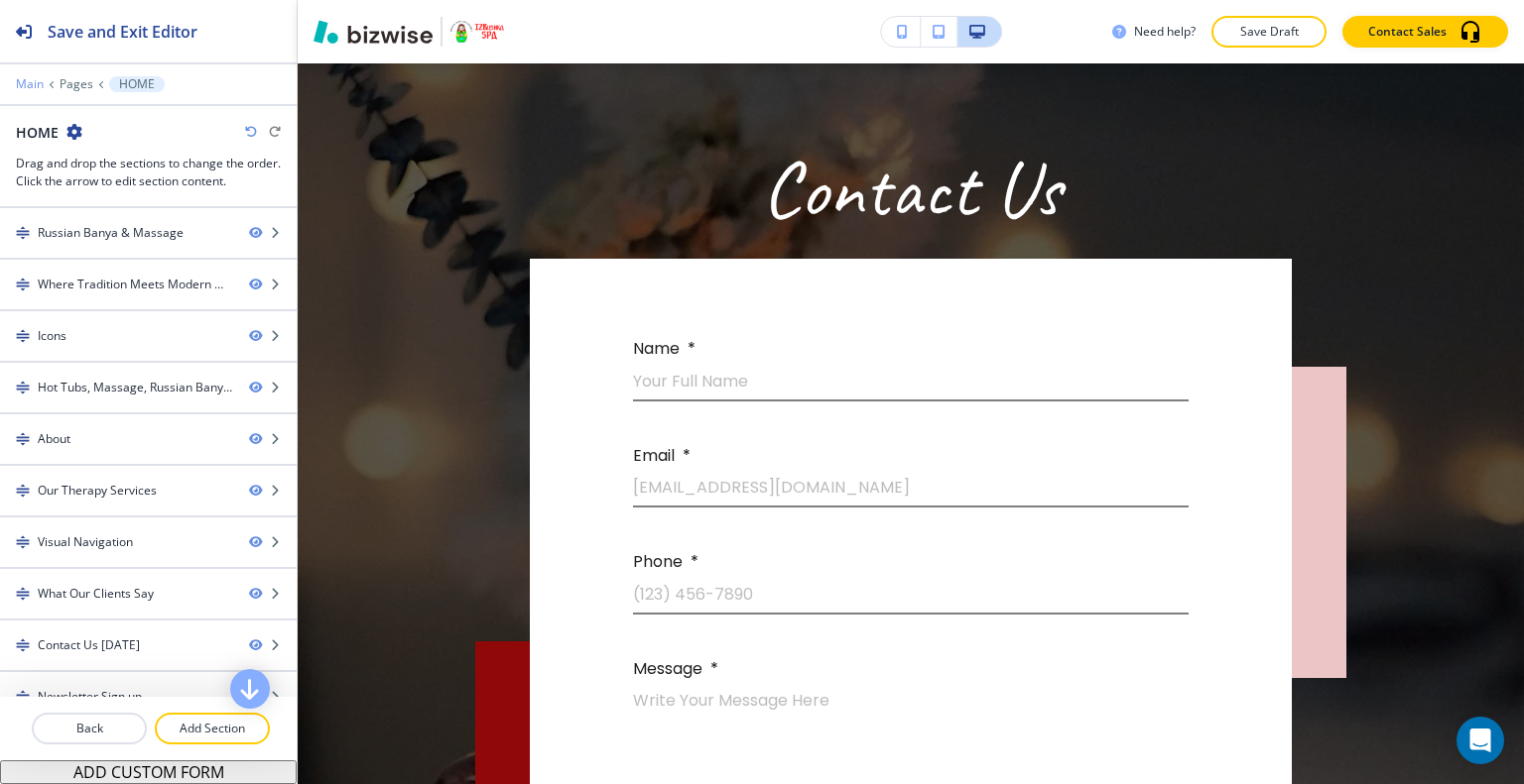
click at [20, 87] on p "Main" at bounding box center [30, 84] width 28 height 14
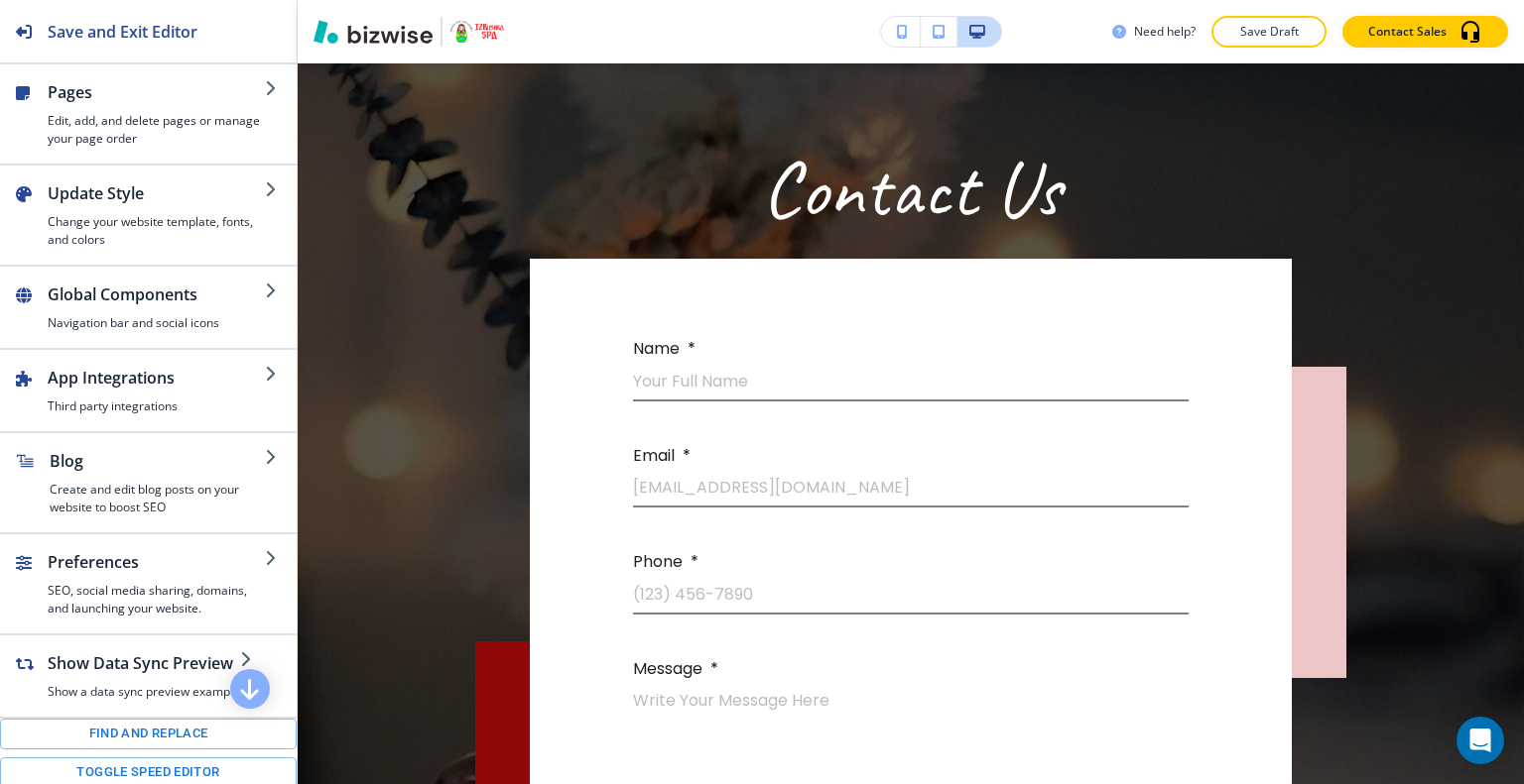
scroll to position [265, 0]
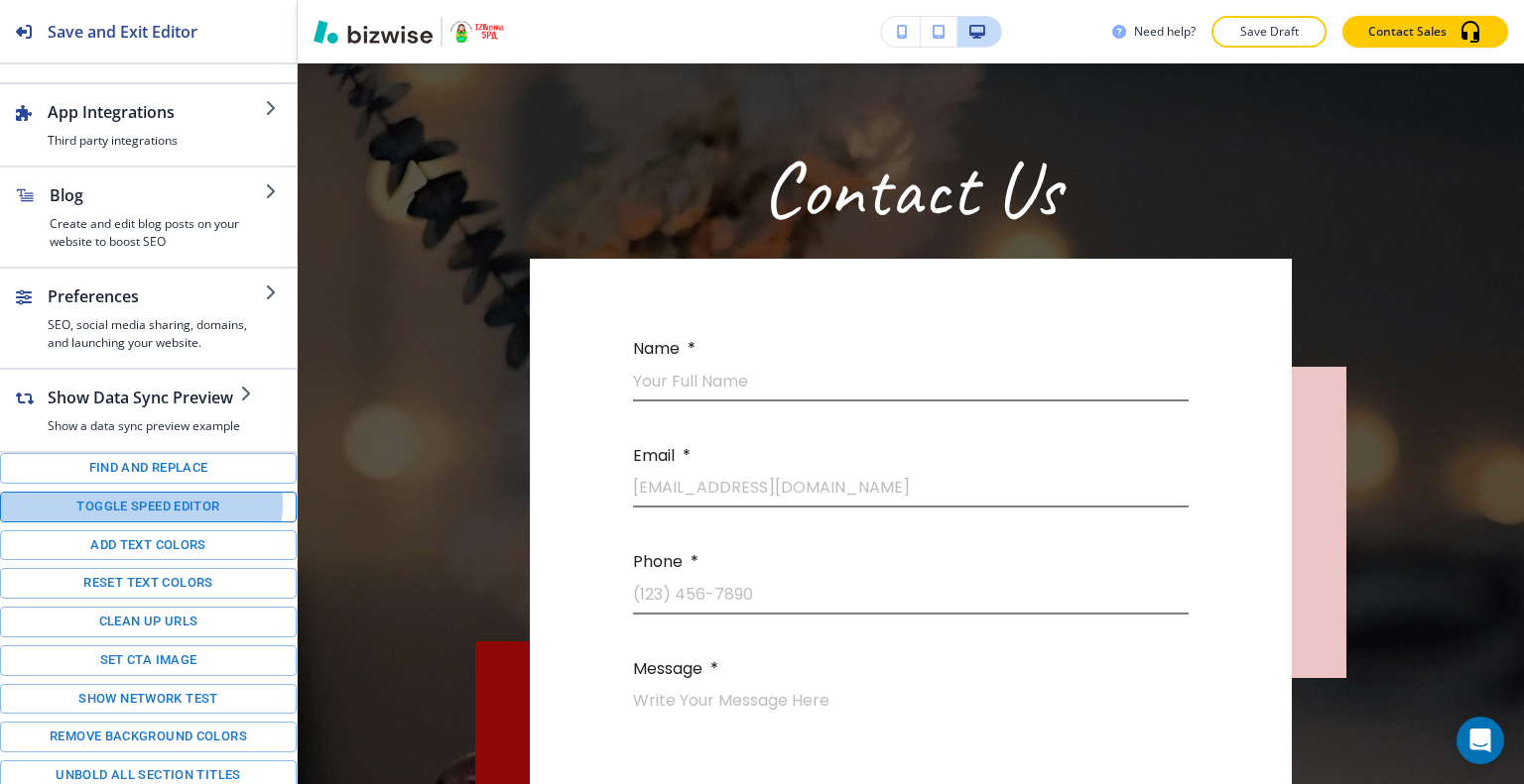
click at [139, 499] on button "Toggle speed editor" at bounding box center [148, 507] width 296 height 31
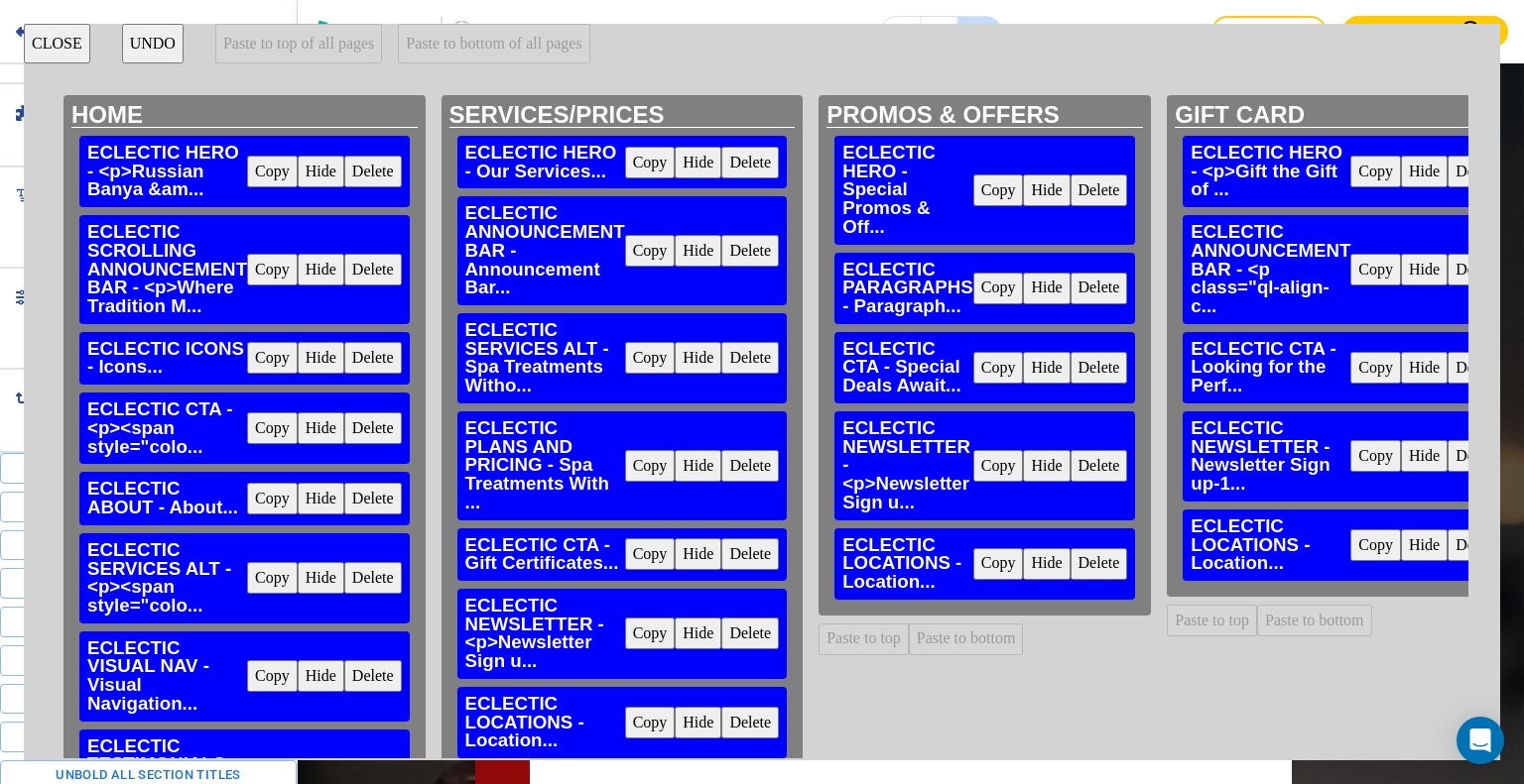
scroll to position [468, 0]
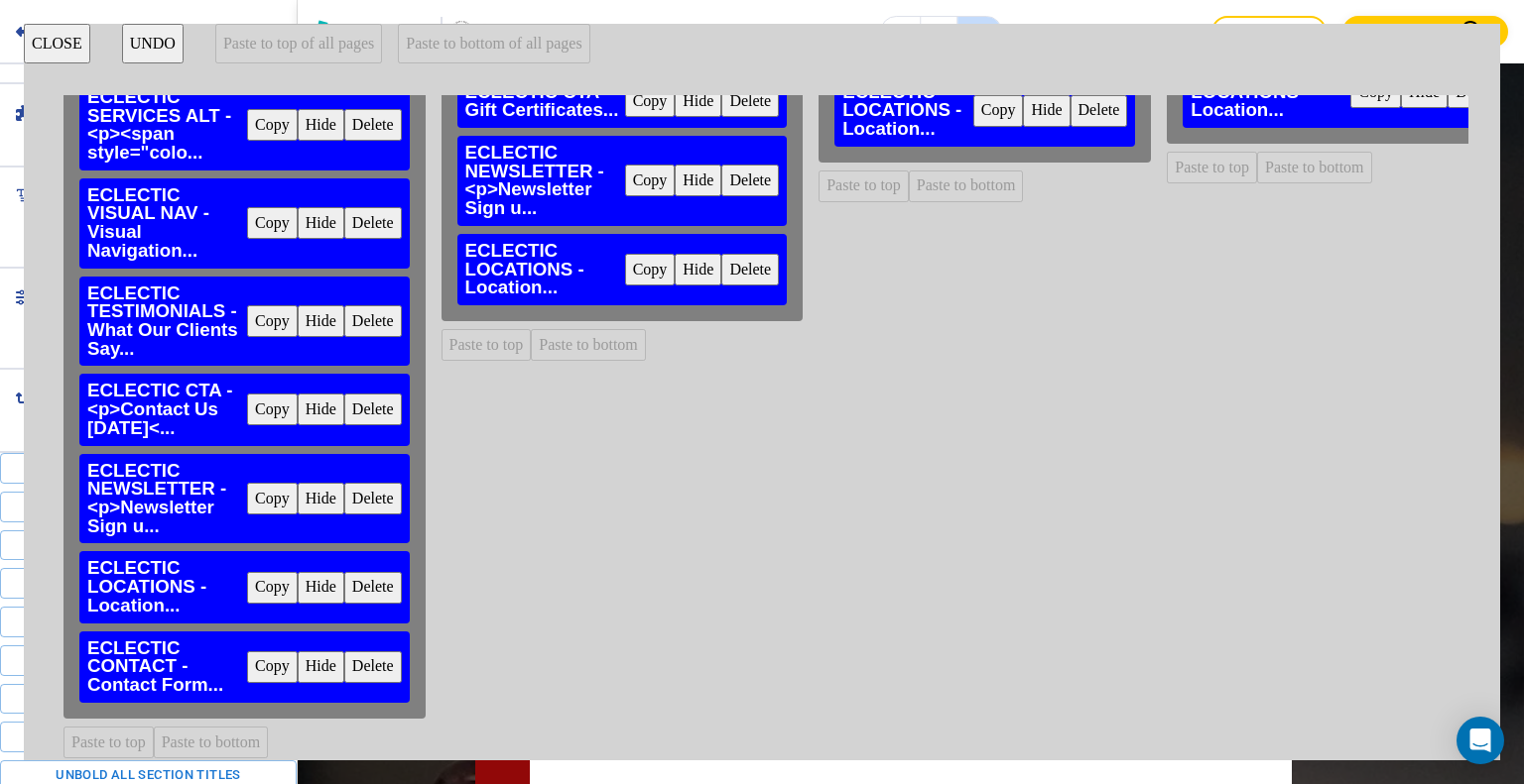
click at [281, 656] on button "Copy" at bounding box center [271, 668] width 51 height 32
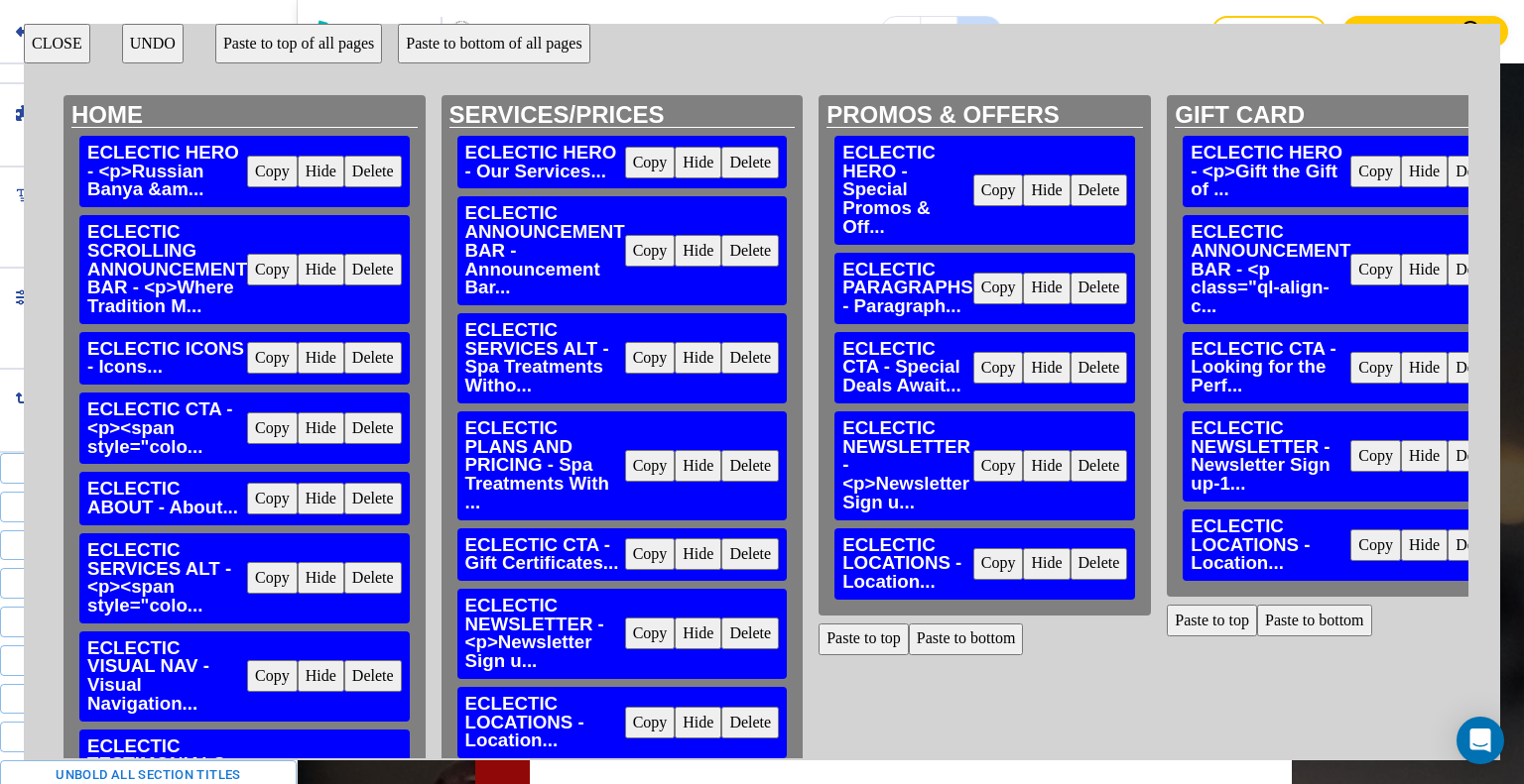
click at [504, 49] on button "Paste to bottom of all pages" at bounding box center [493, 44] width 192 height 40
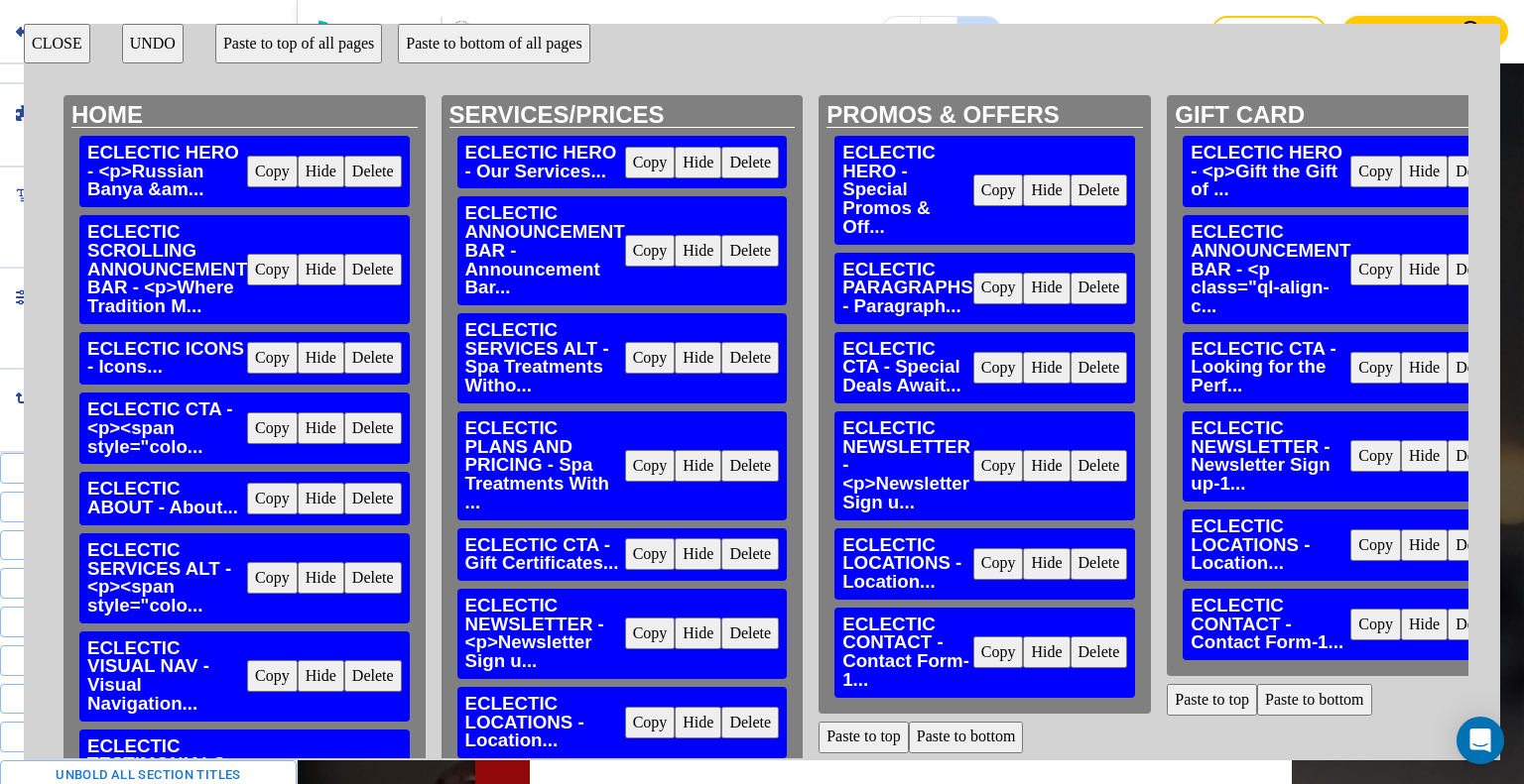
drag, startPoint x: 68, startPoint y: 36, endPoint x: 325, endPoint y: 67, distance: 258.9
click at [68, 37] on button "CLOSE" at bounding box center [57, 44] width 67 height 40
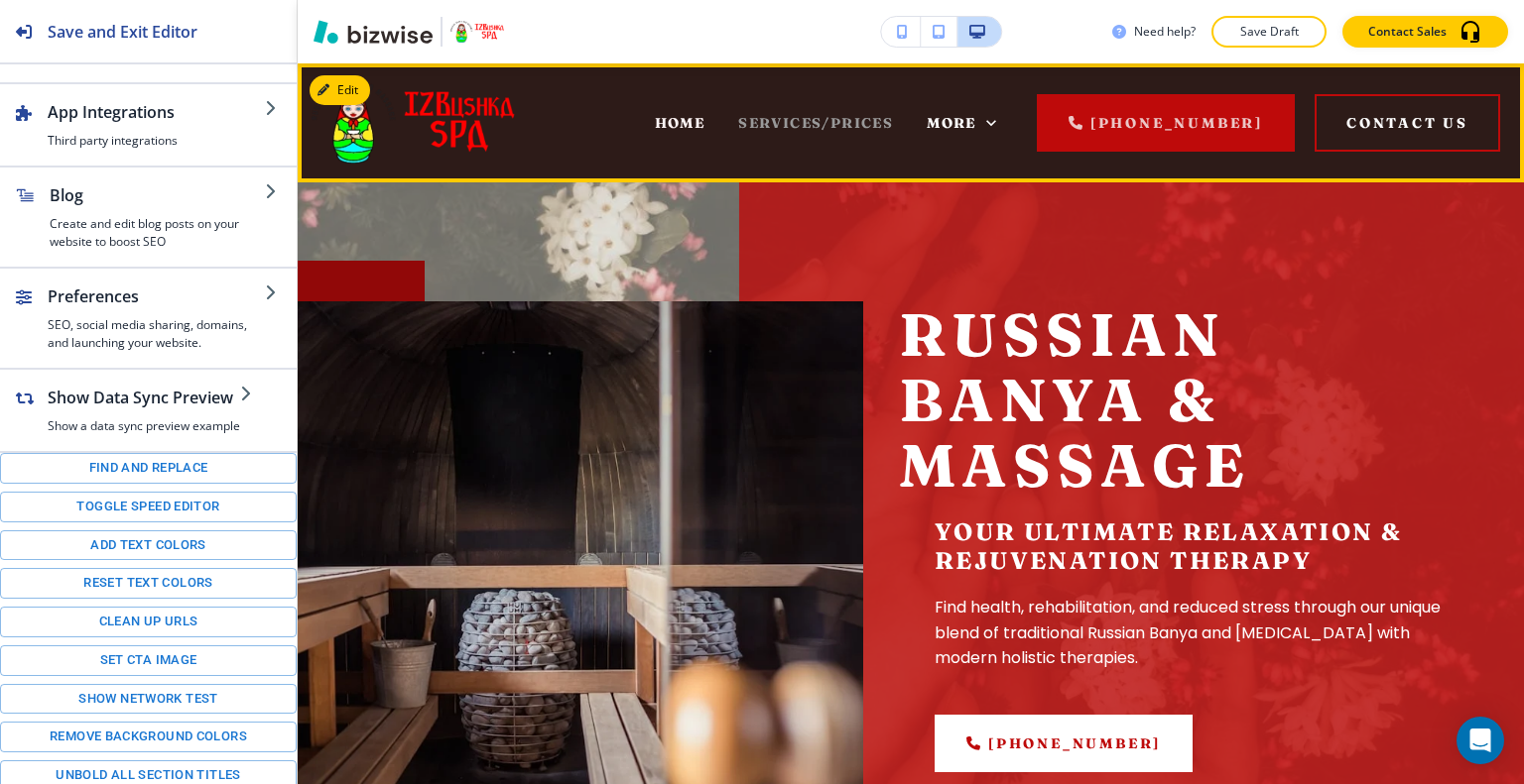
click at [840, 116] on span "SERVICES/PRICES" at bounding box center [815, 123] width 155 height 18
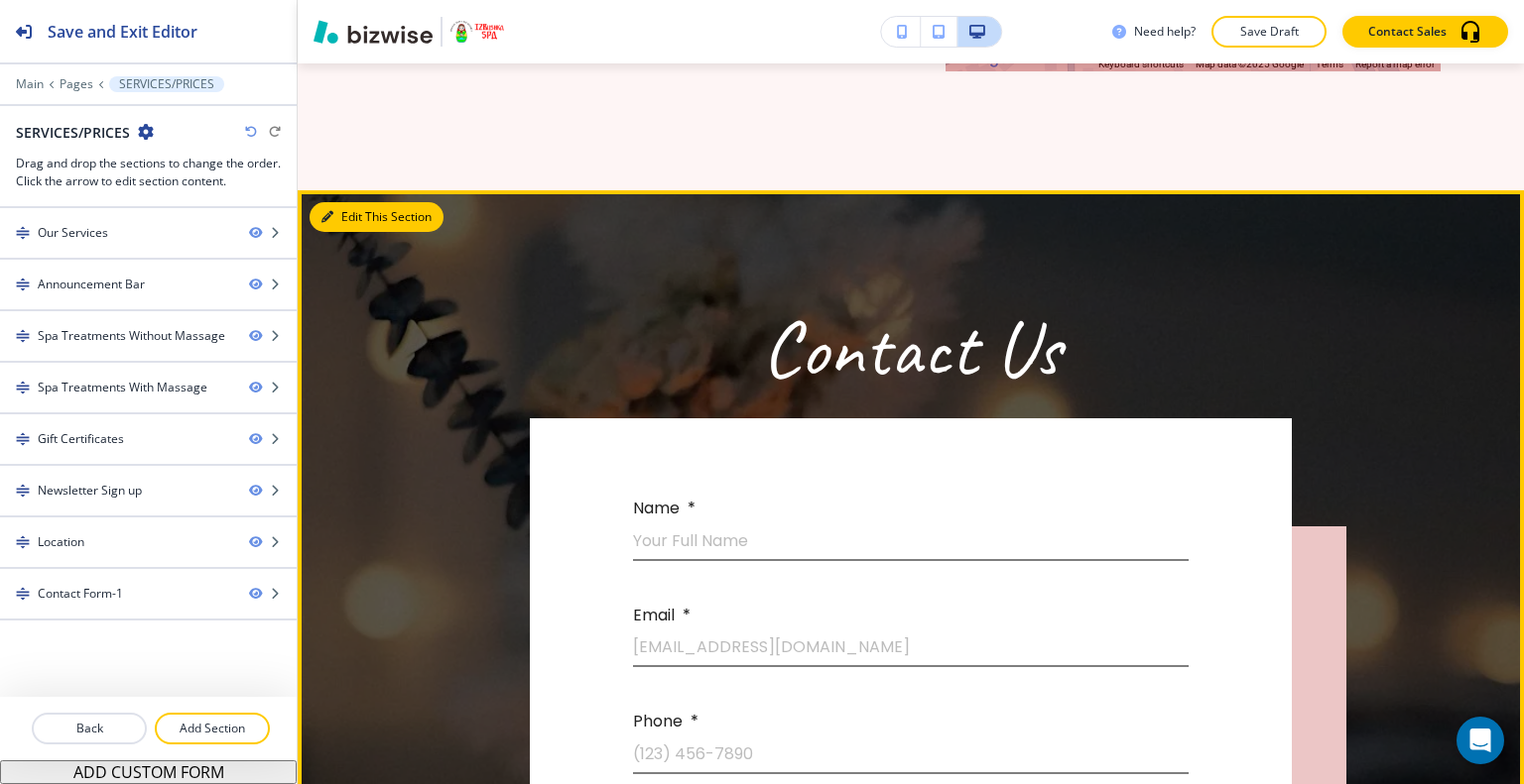
click at [350, 203] on button "Edit This Section" at bounding box center [376, 218] width 134 height 30
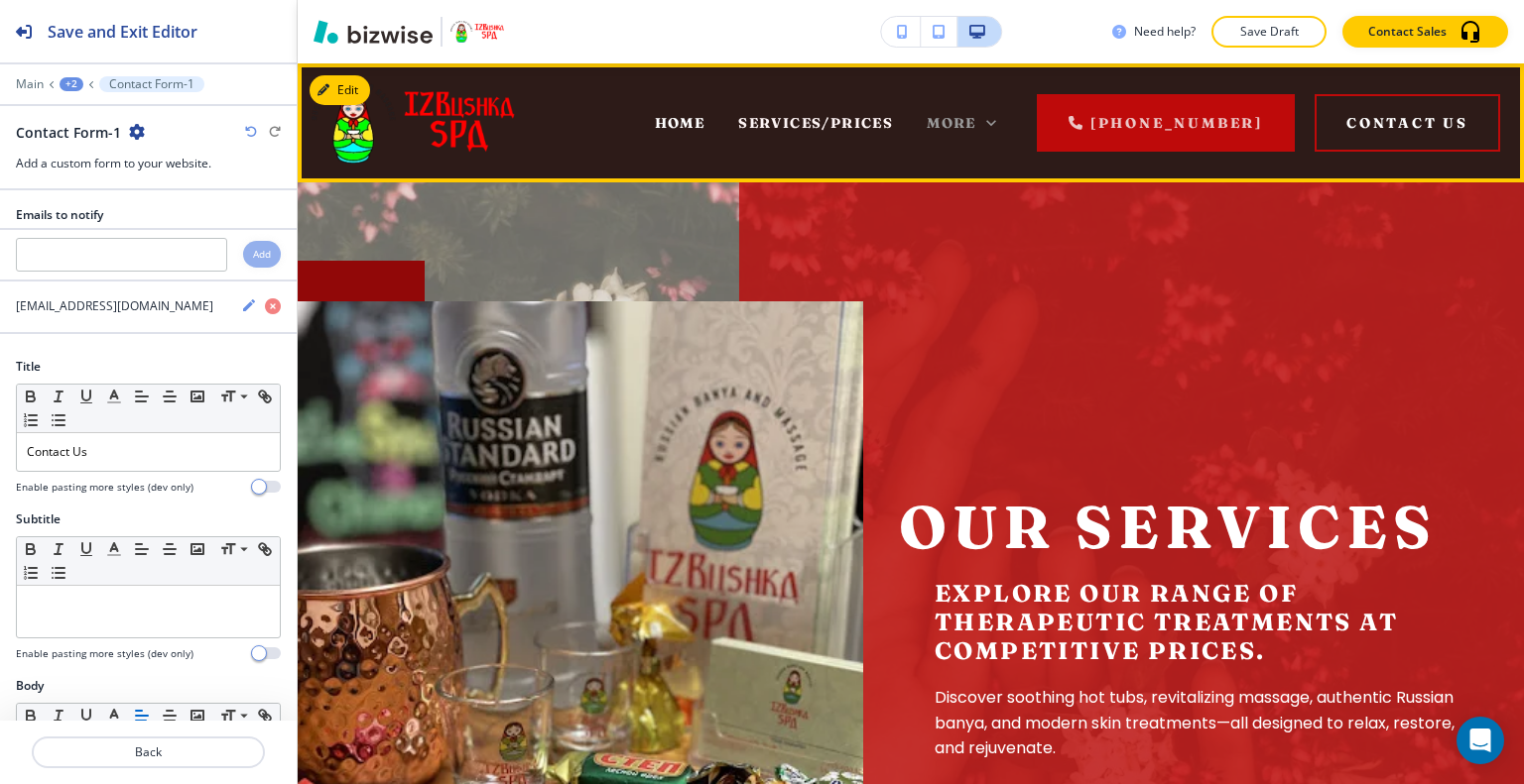
click at [960, 121] on span "More" at bounding box center [951, 123] width 50 height 18
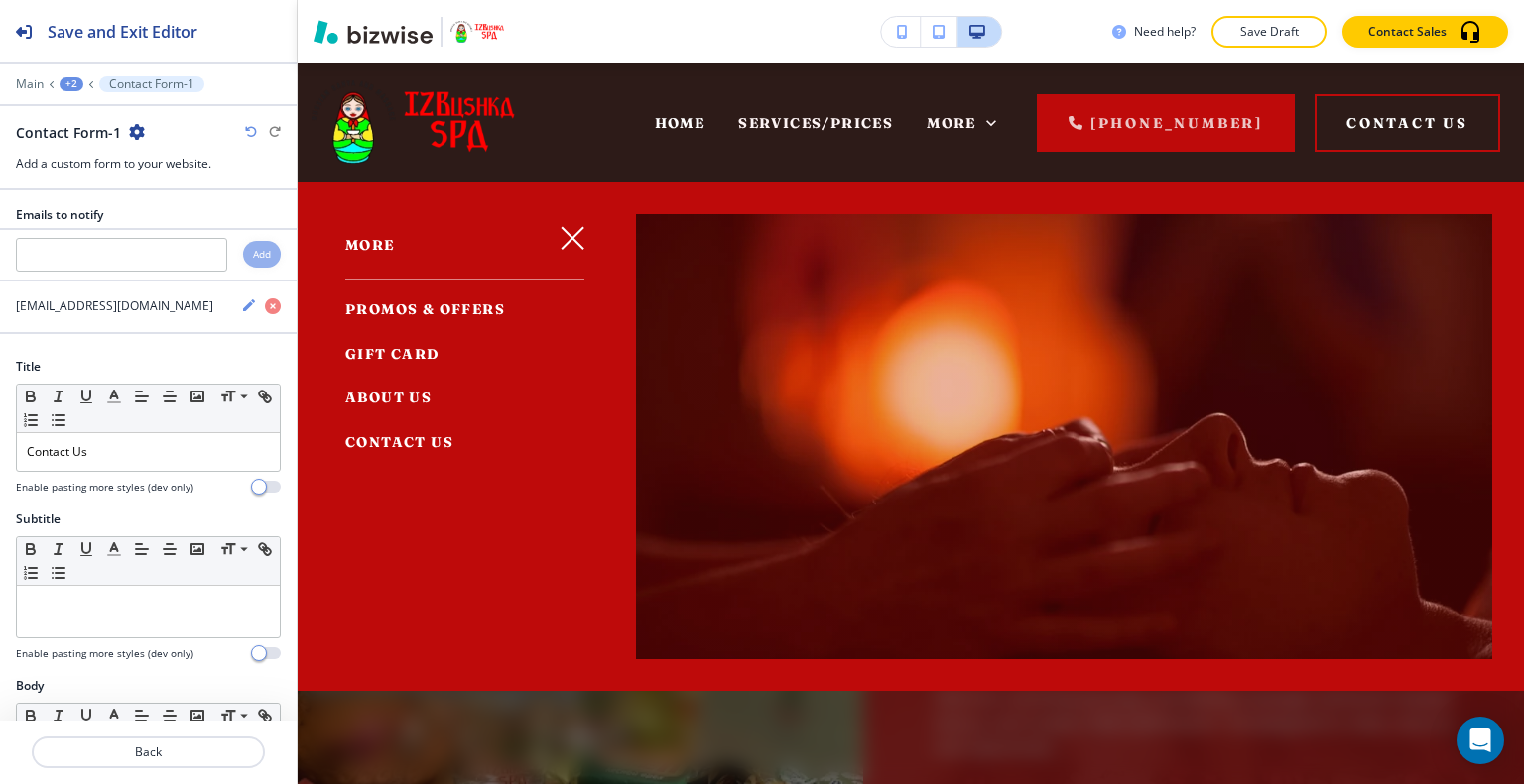
click at [456, 305] on span "PROMOS & OFFERS" at bounding box center [424, 309] width 160 height 18
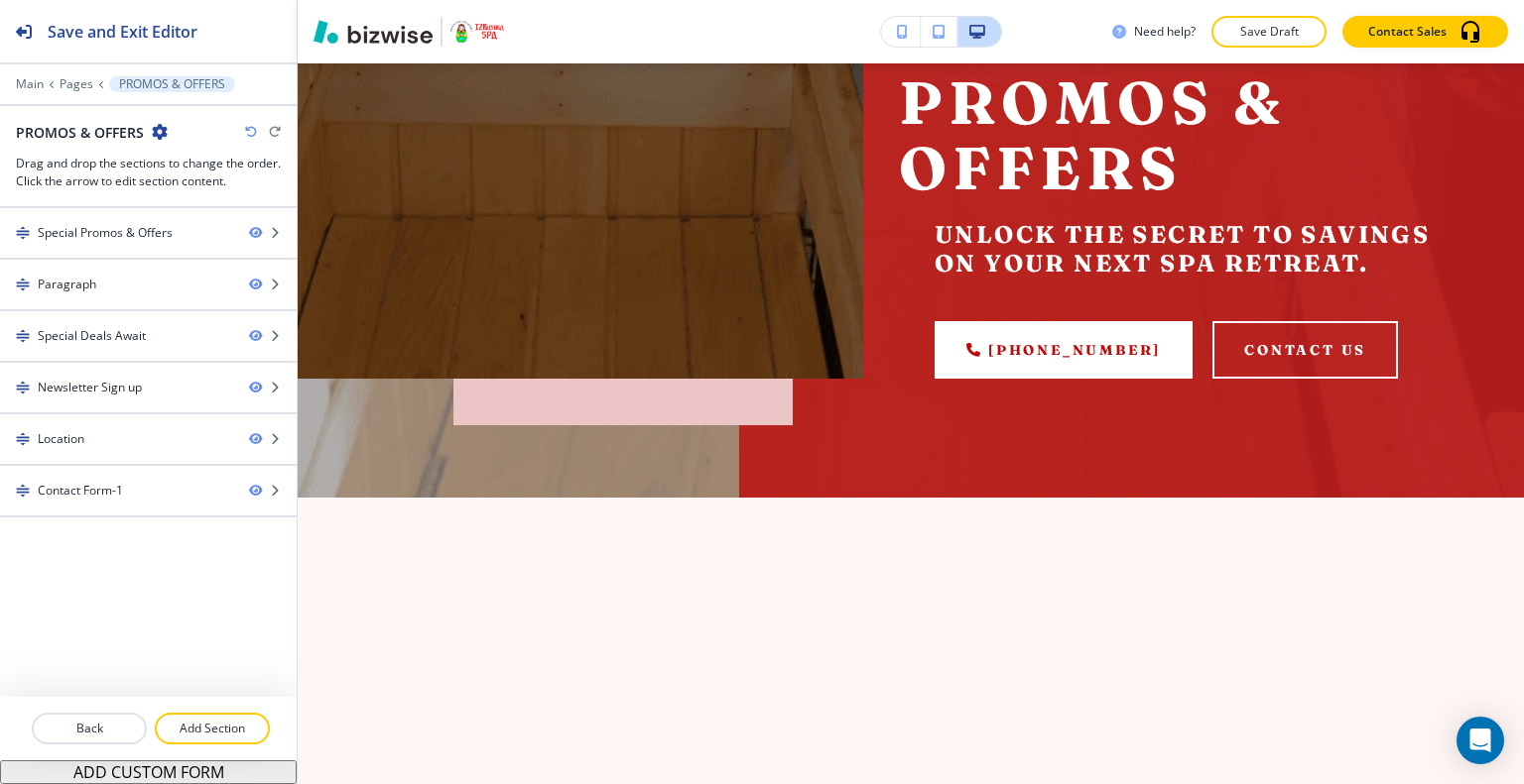
scroll to position [99, 0]
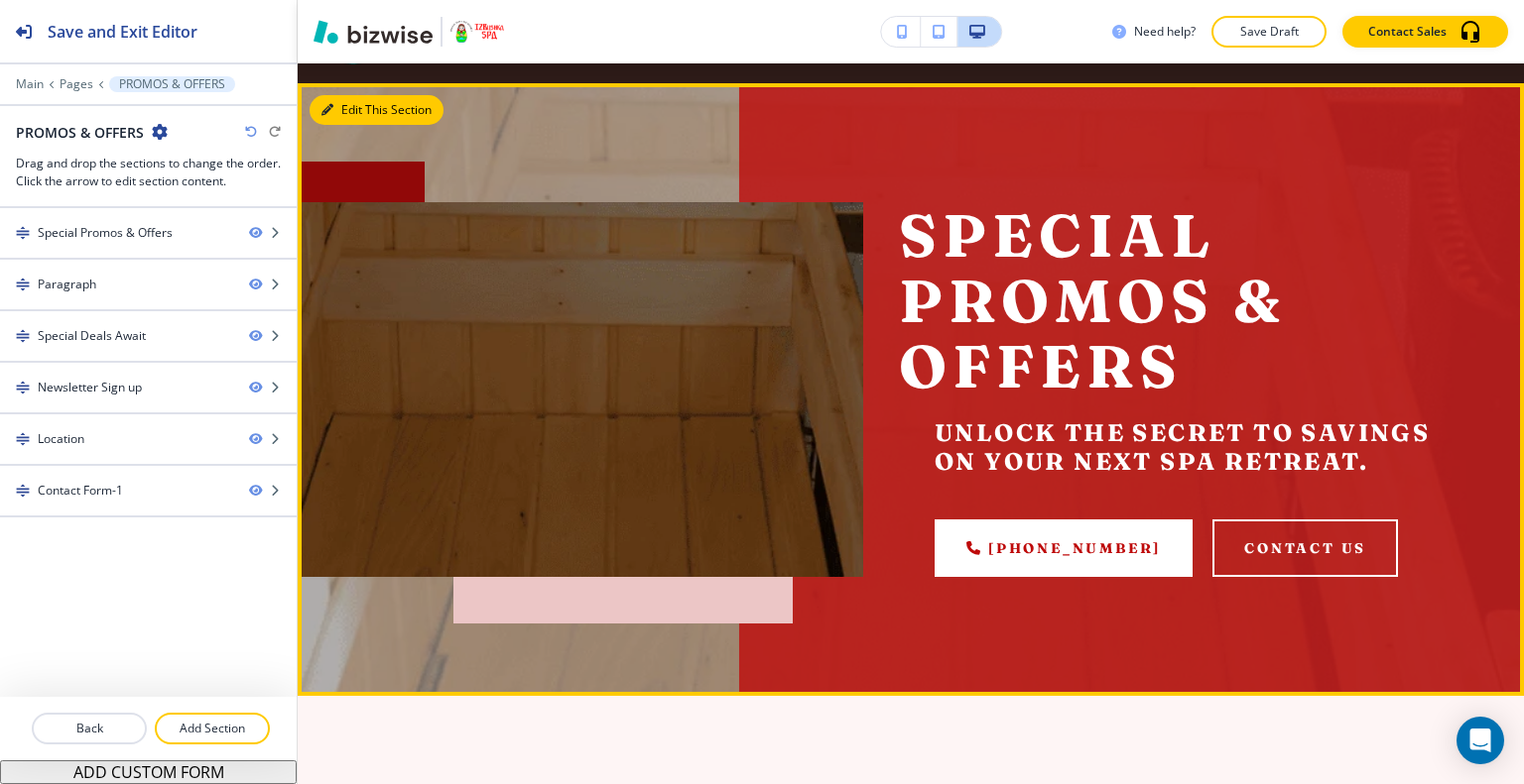
click at [365, 102] on button "Edit This Section" at bounding box center [376, 110] width 134 height 30
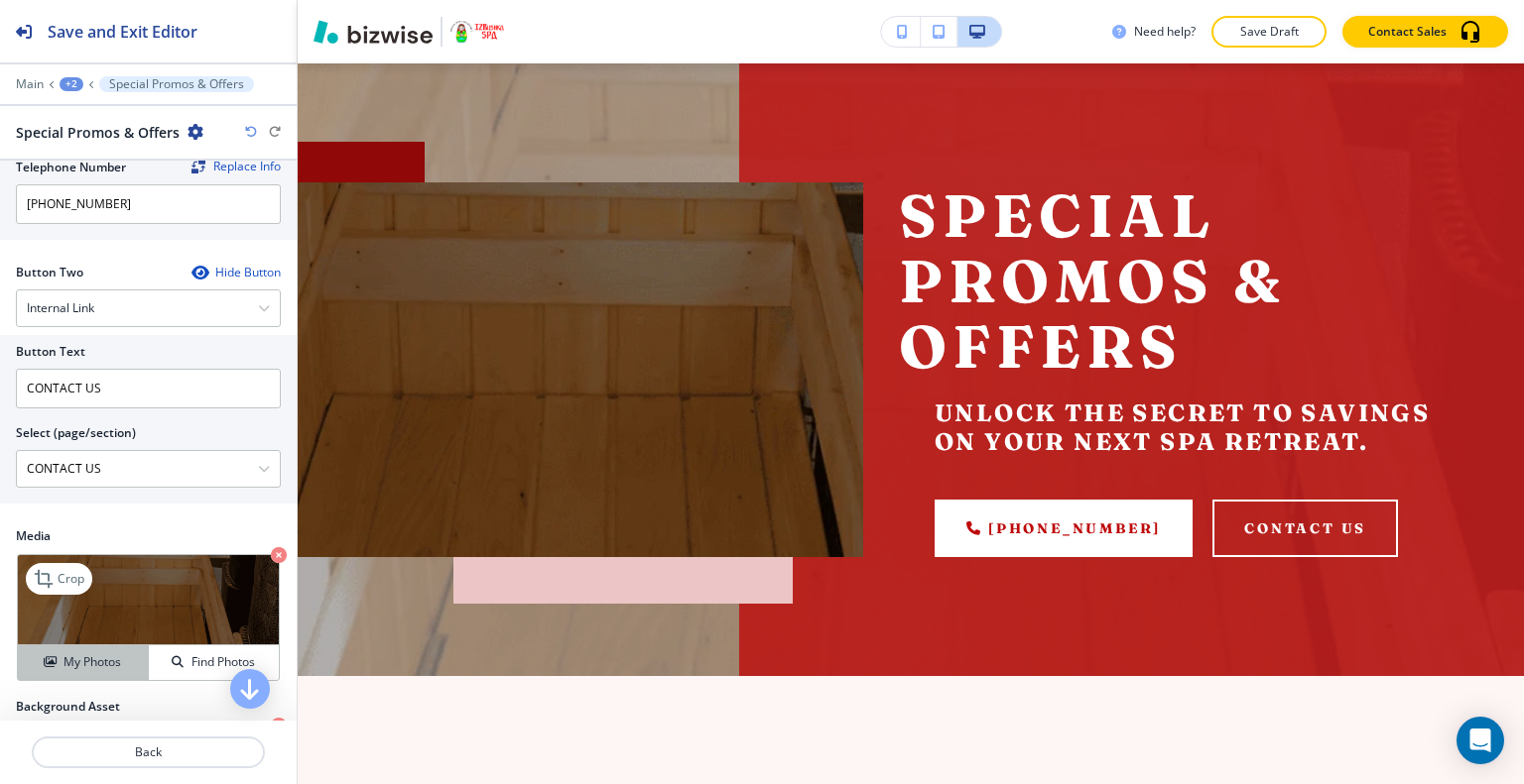
scroll to position [892, 0]
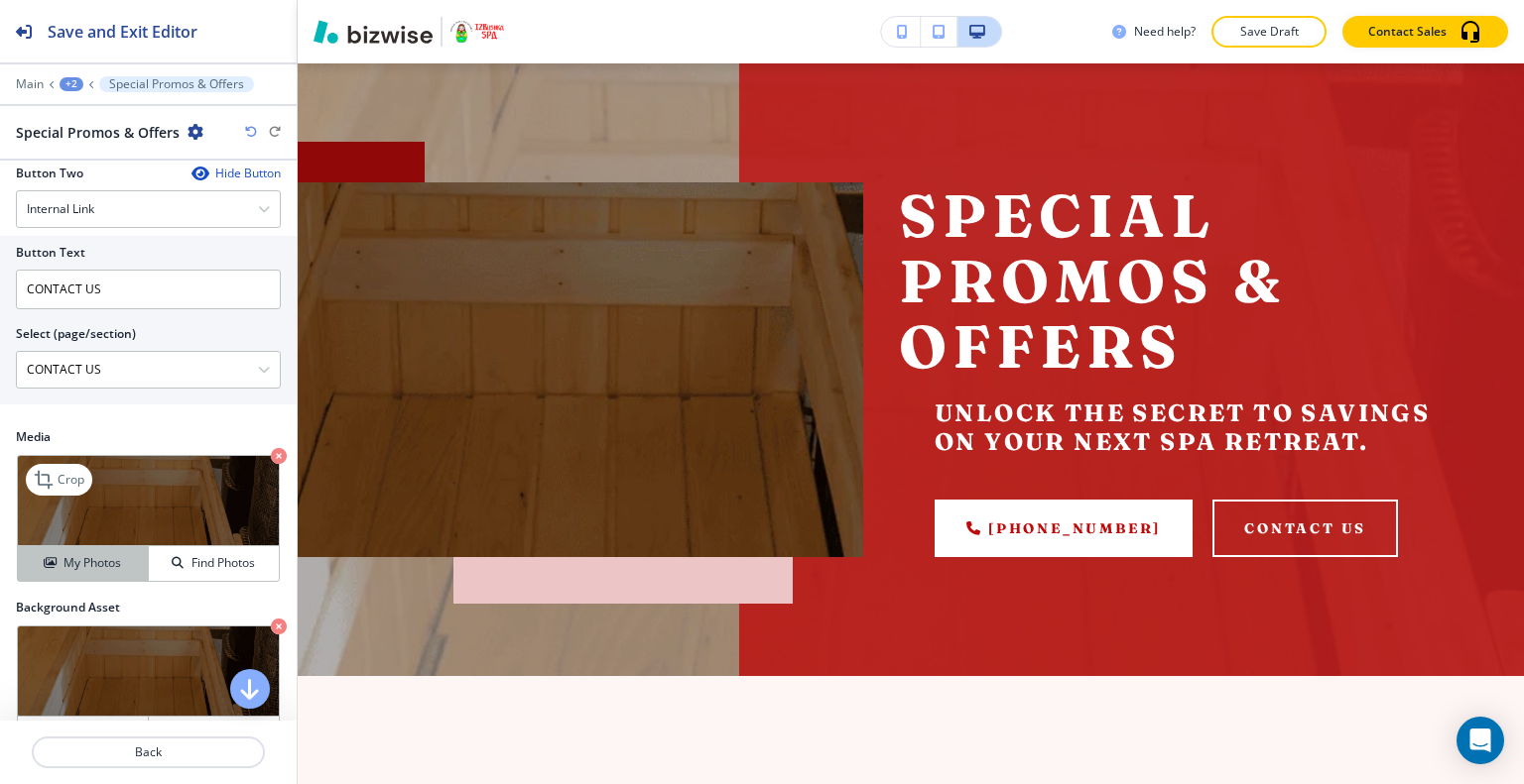
click at [97, 554] on h4 "My Photos" at bounding box center [92, 563] width 58 height 18
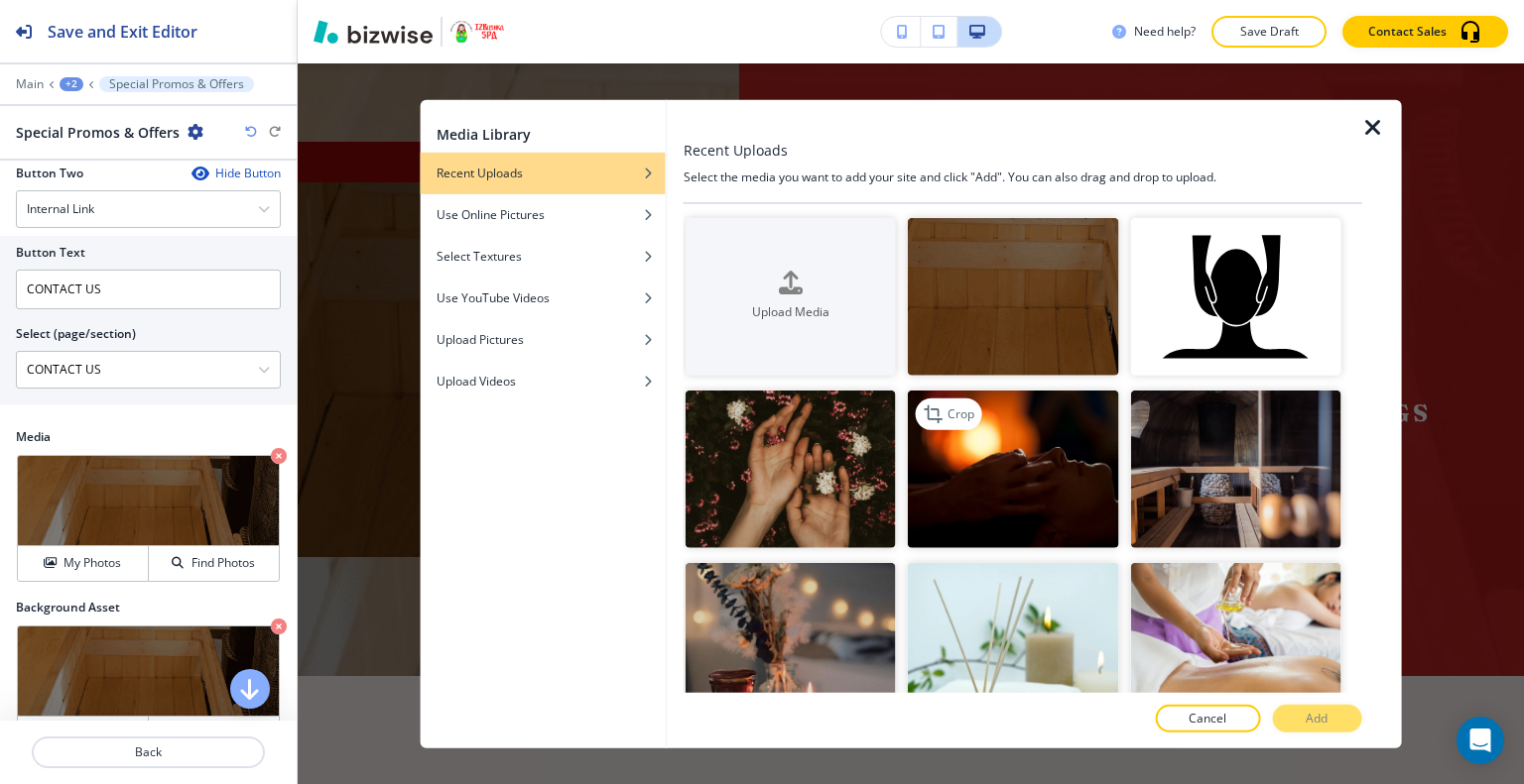
click at [997, 464] on img "button" at bounding box center [1013, 469] width 211 height 158
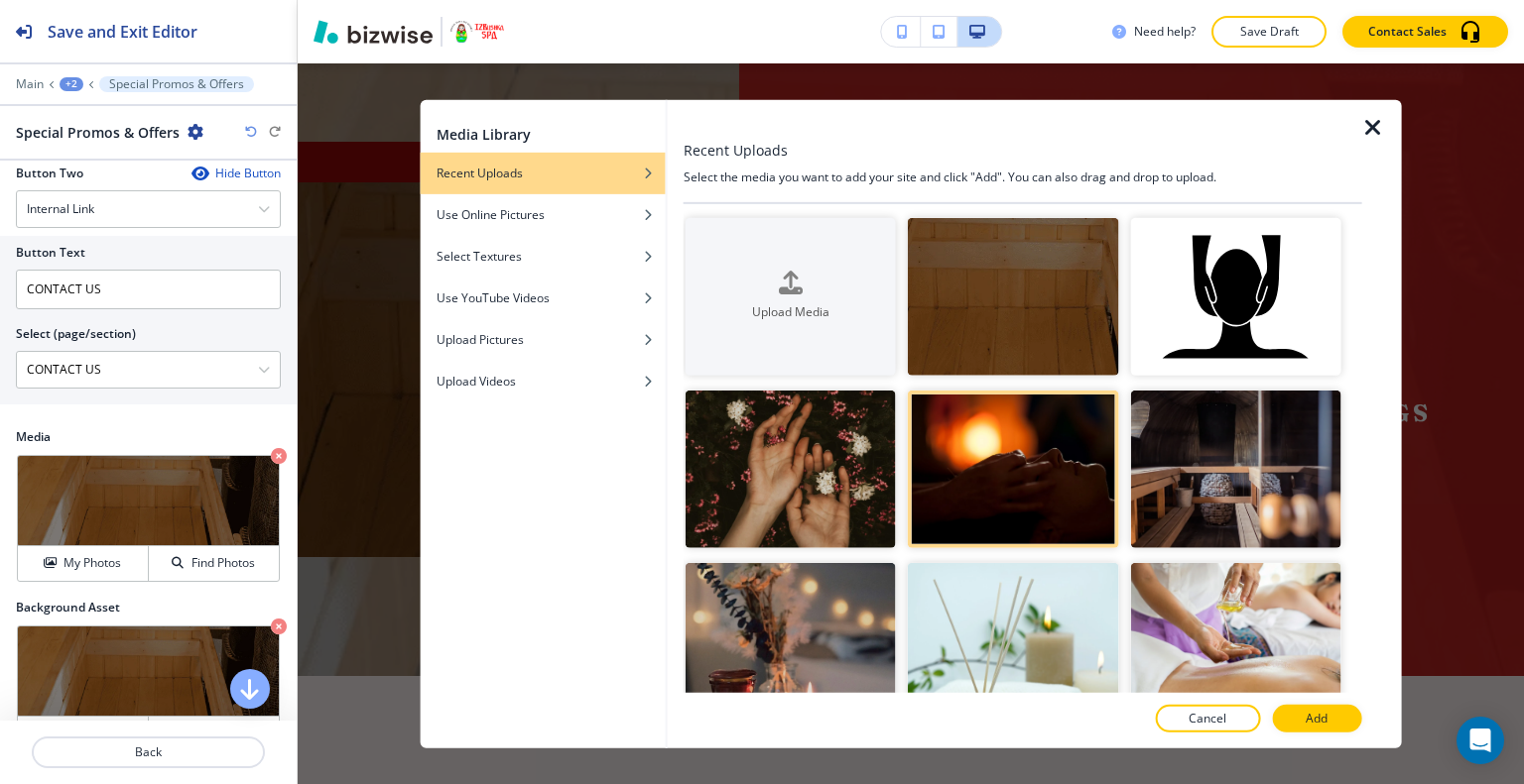
click at [1320, 710] on p "Add" at bounding box center [1316, 718] width 22 height 18
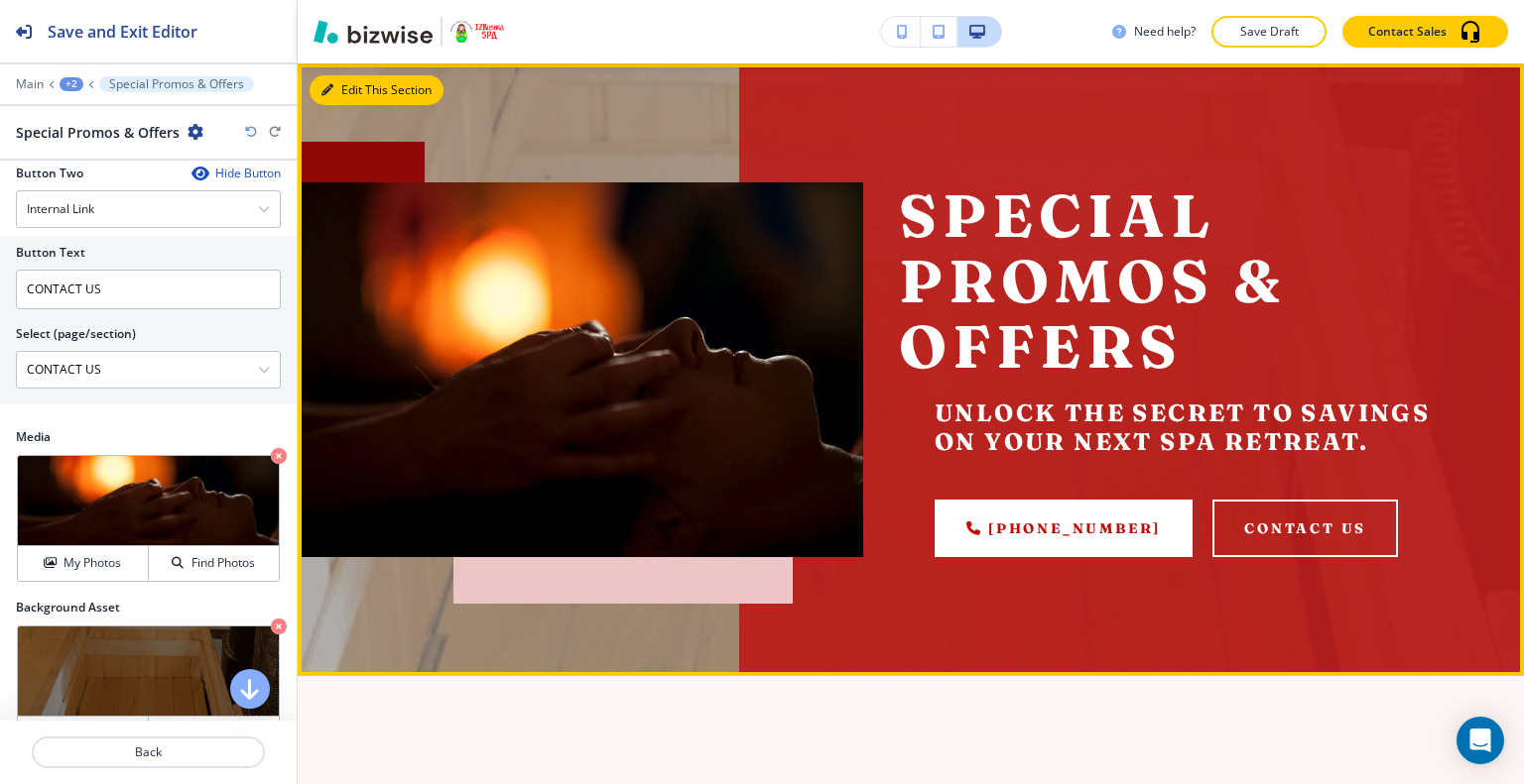
click at [354, 85] on button "Edit This Section" at bounding box center [376, 90] width 134 height 30
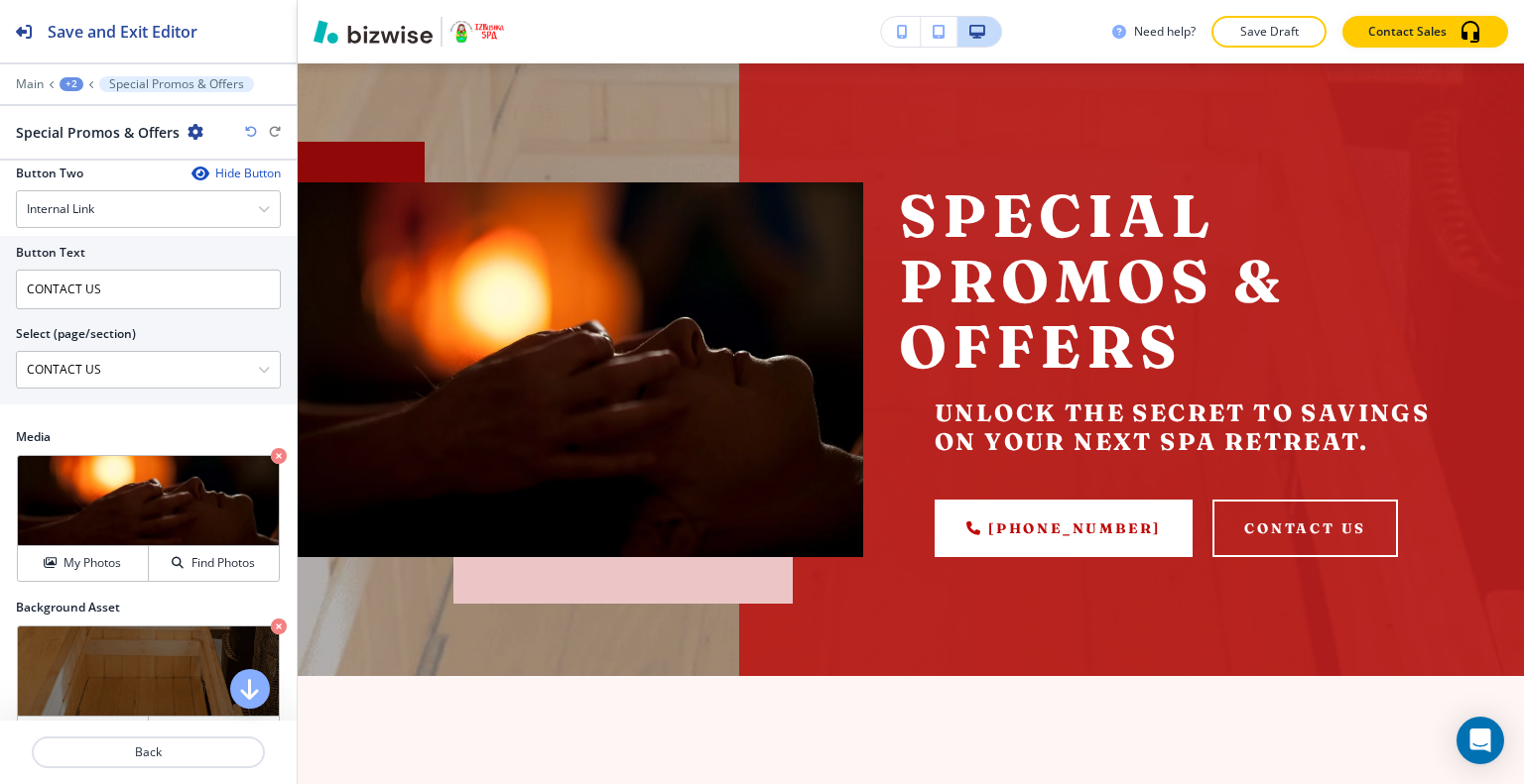
scroll to position [1091, 0]
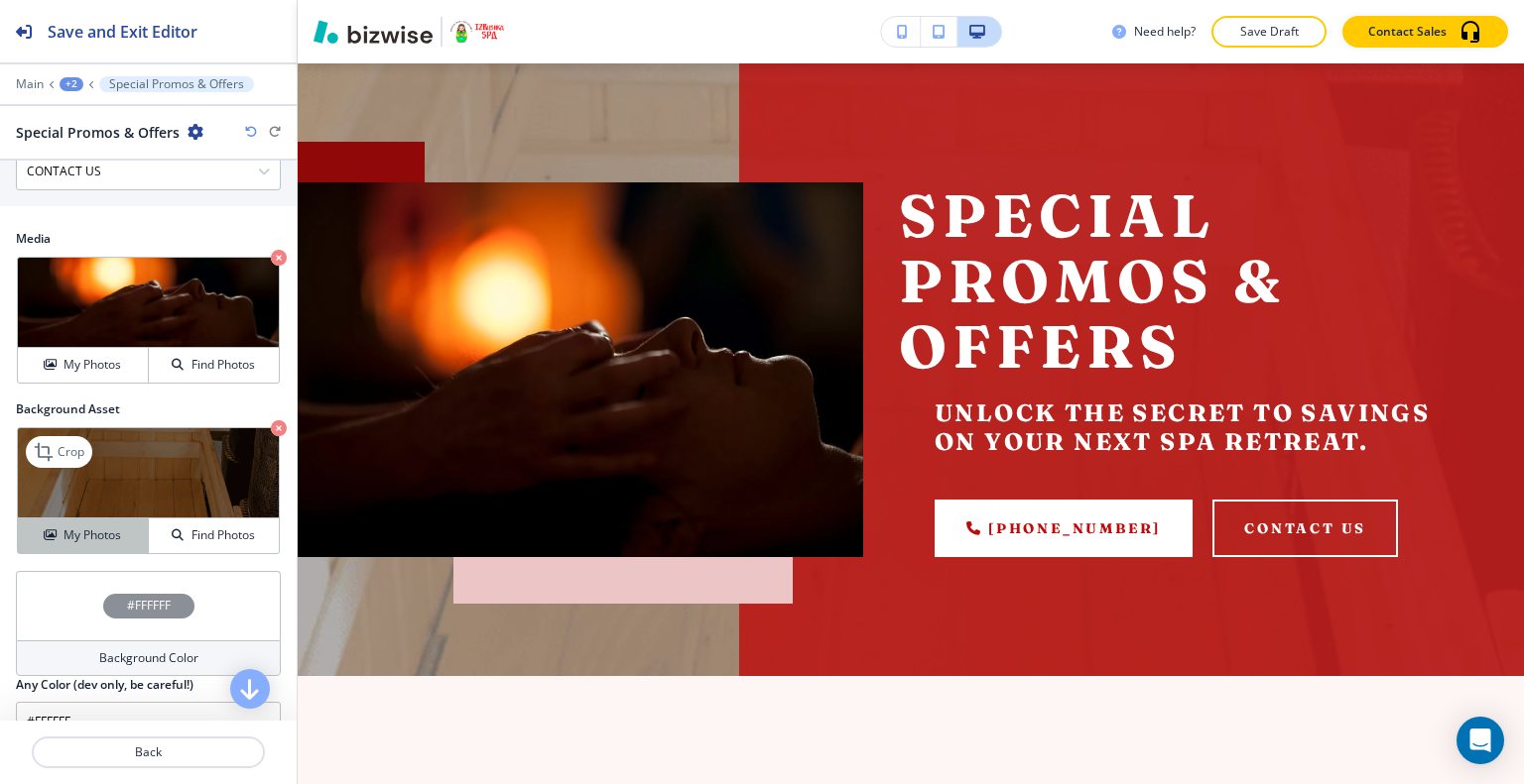
click at [95, 531] on h4 "My Photos" at bounding box center [92, 536] width 58 height 18
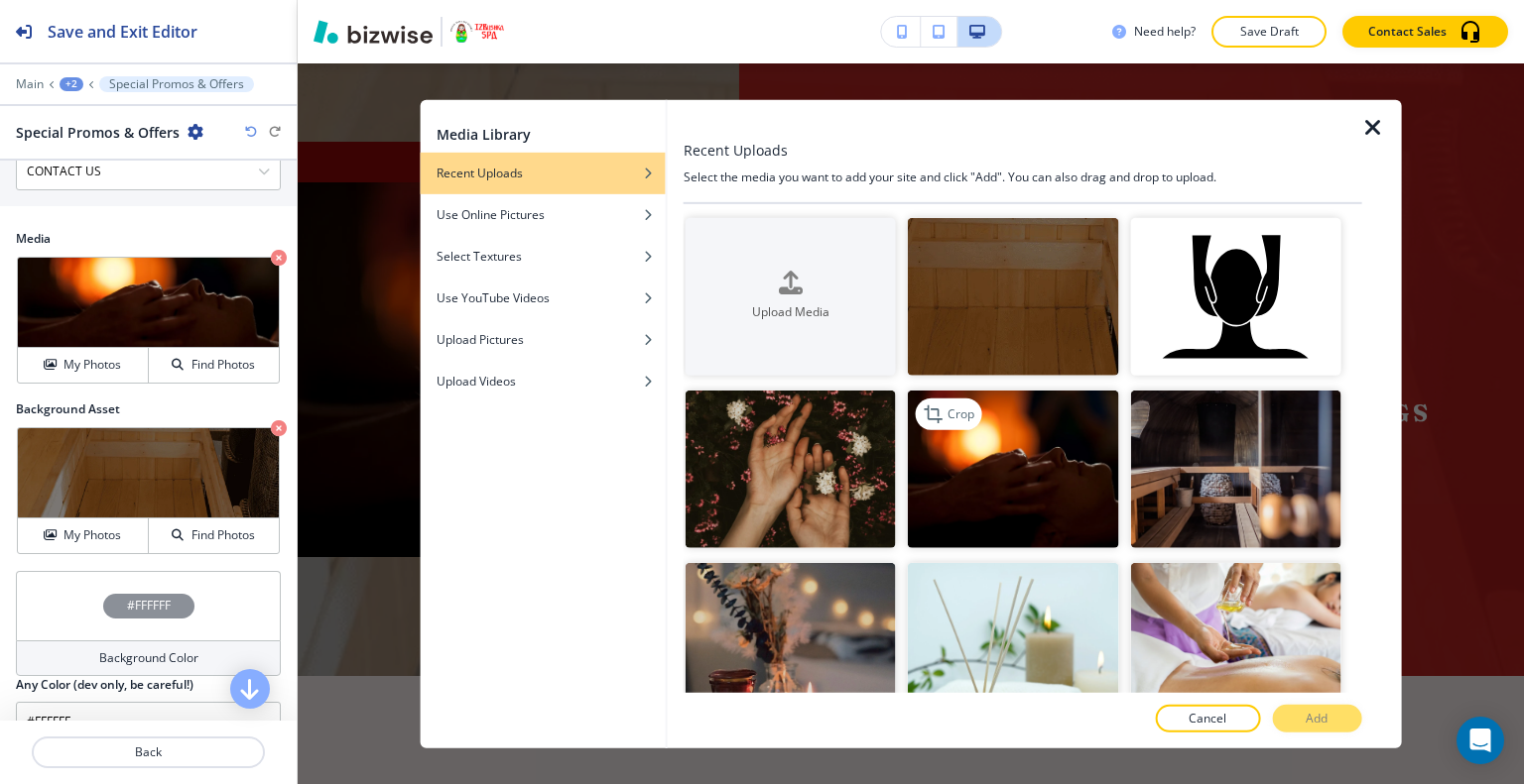
click at [1072, 439] on img "button" at bounding box center [1013, 469] width 211 height 158
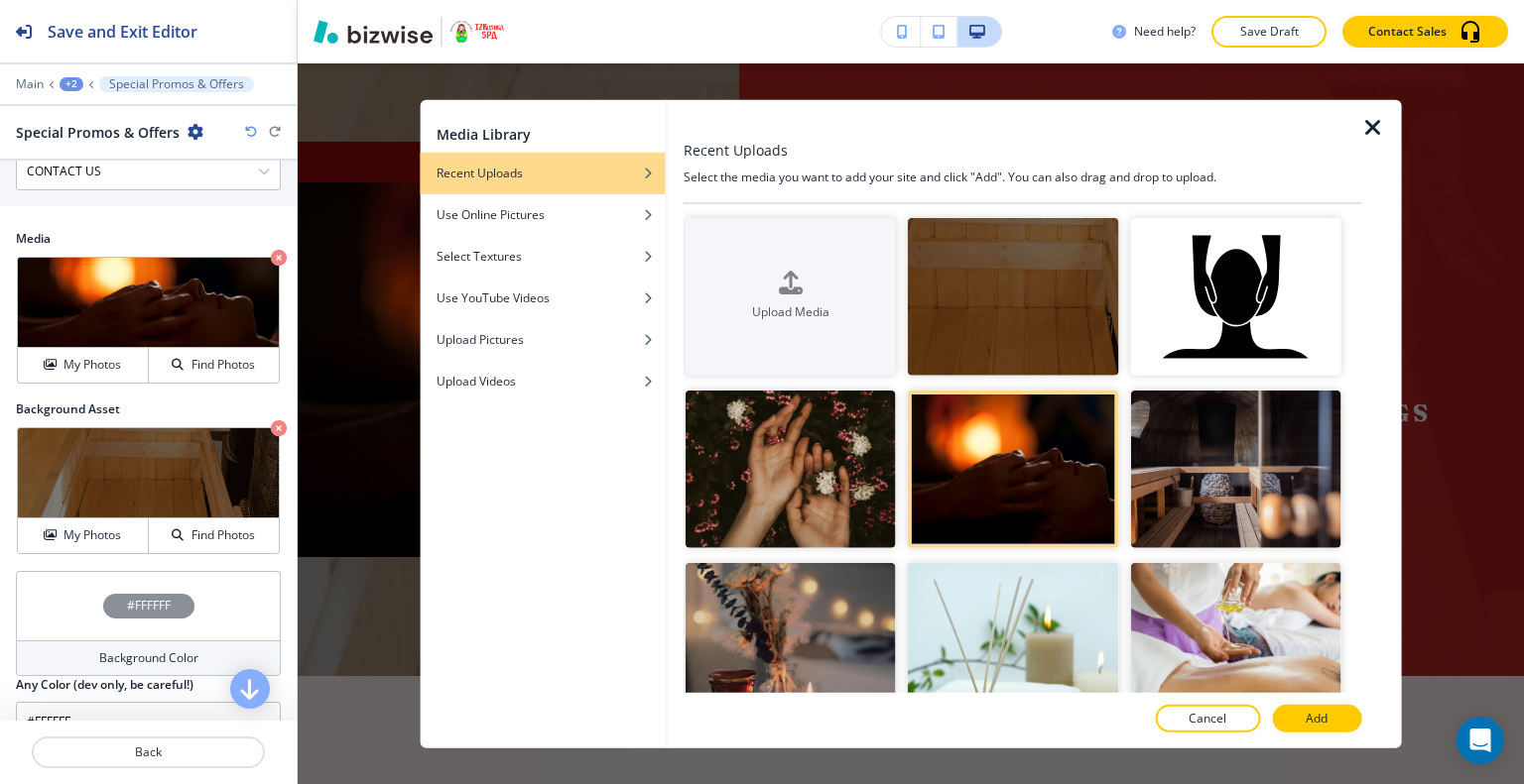
click at [1281, 715] on button "Add" at bounding box center [1316, 718] width 89 height 28
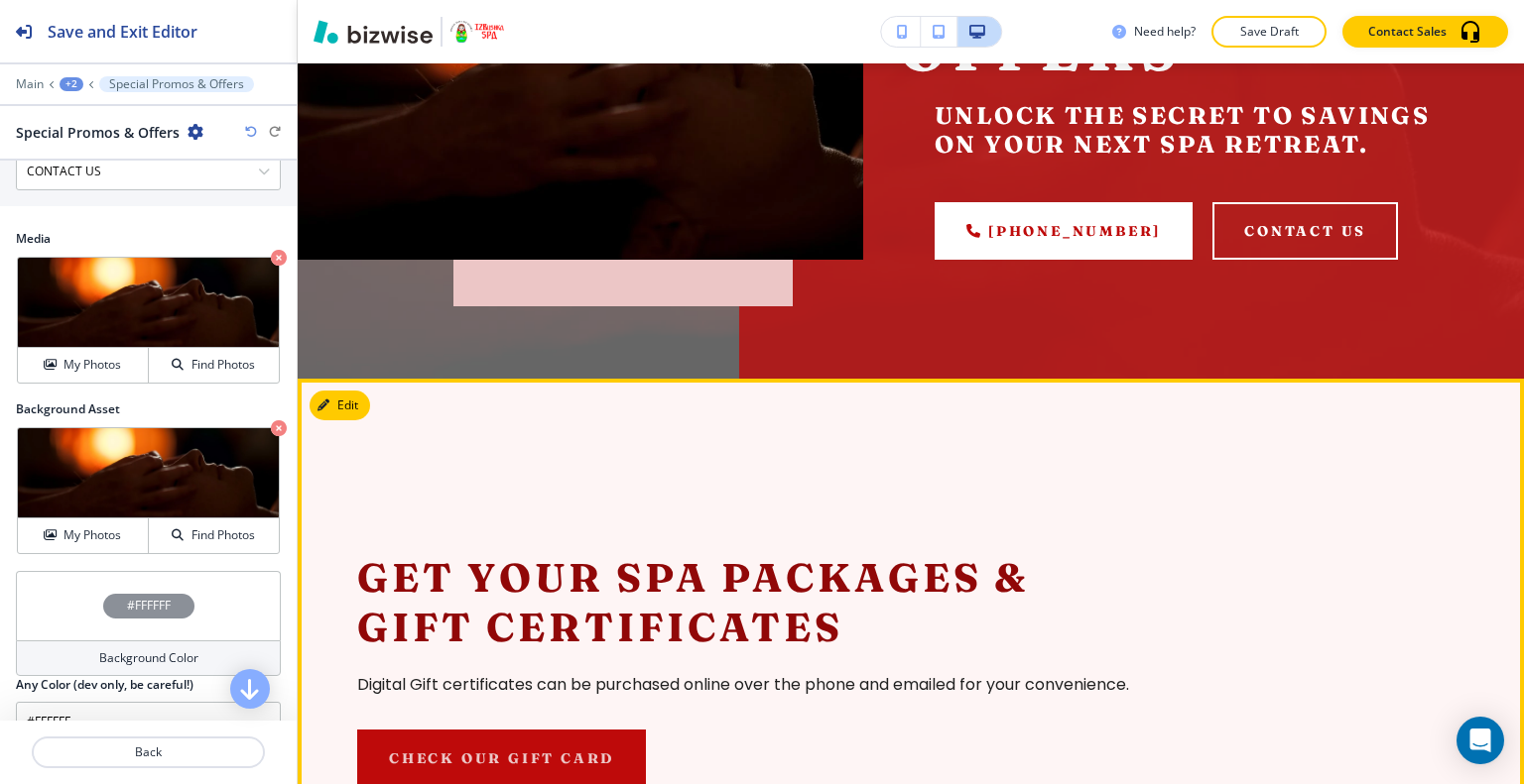
scroll to position [219, 0]
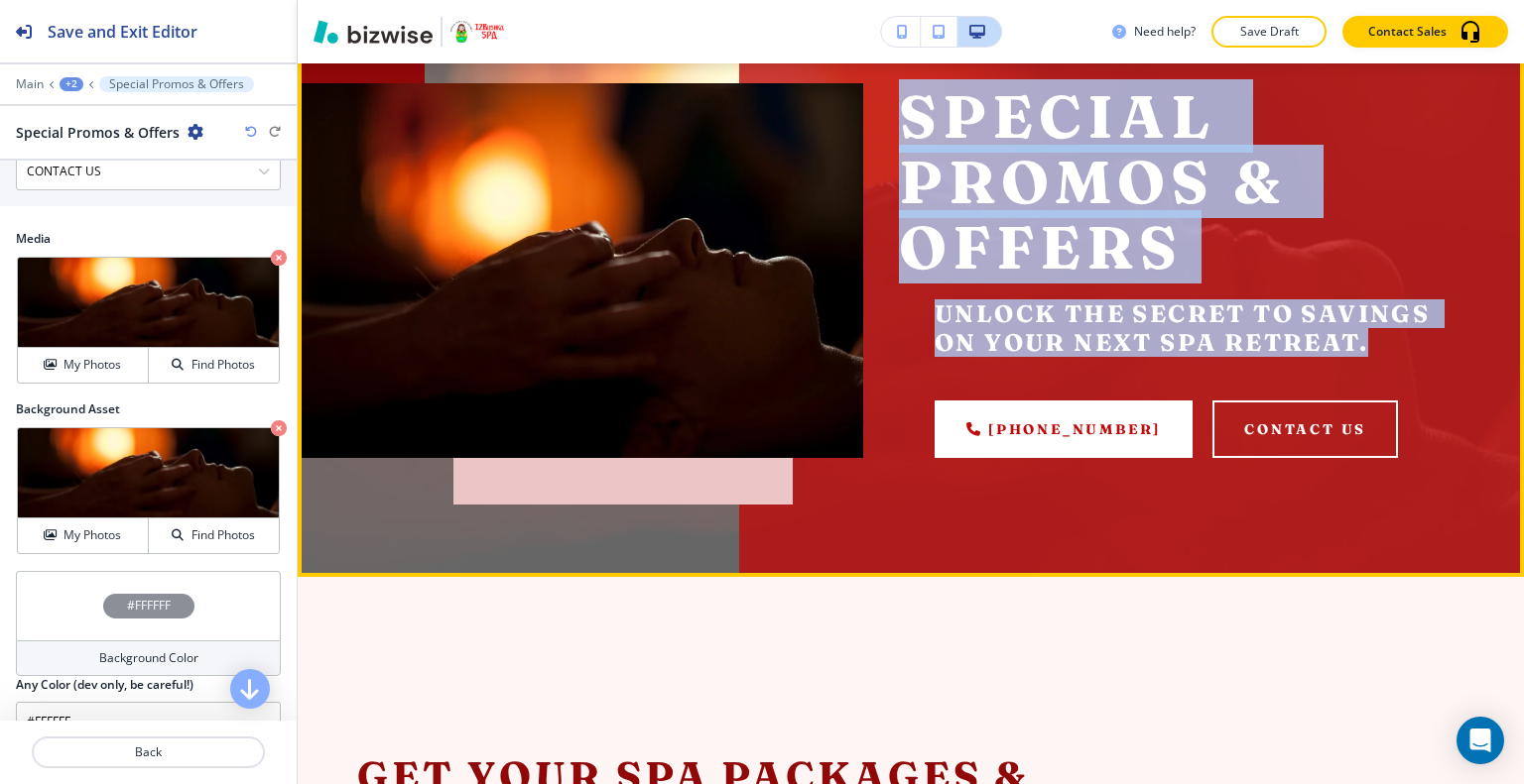
drag, startPoint x: 1389, startPoint y: 354, endPoint x: 918, endPoint y: 148, distance: 514.1
click at [872, 119] on div "Special Promos & Offers Unlock the secret to savings on your next spa retreat. …" at bounding box center [1163, 252] width 601 height 410
copy div "Special Promos & Offers Unlock the secret to savings on your next spa retreat."
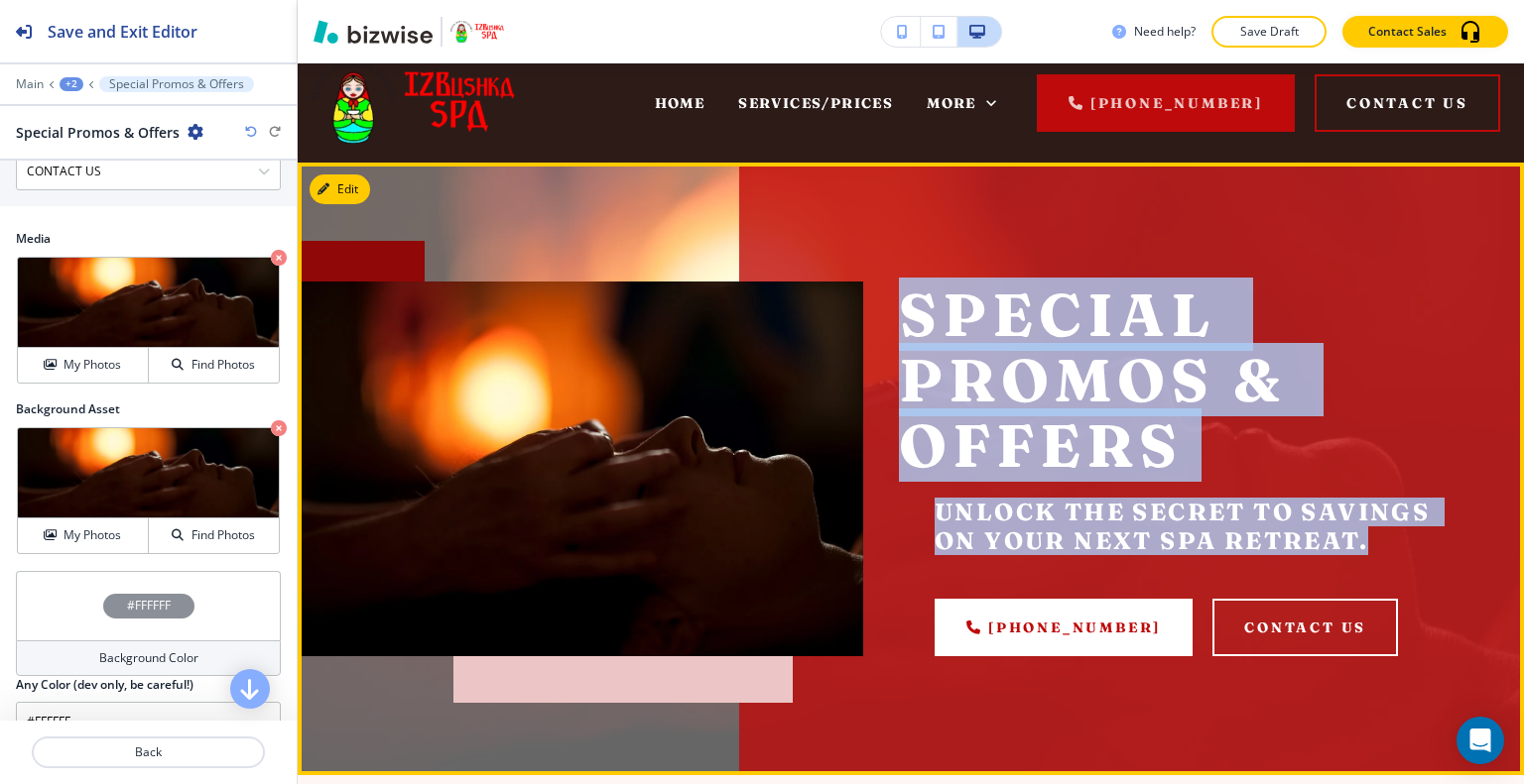
scroll to position [119, 0]
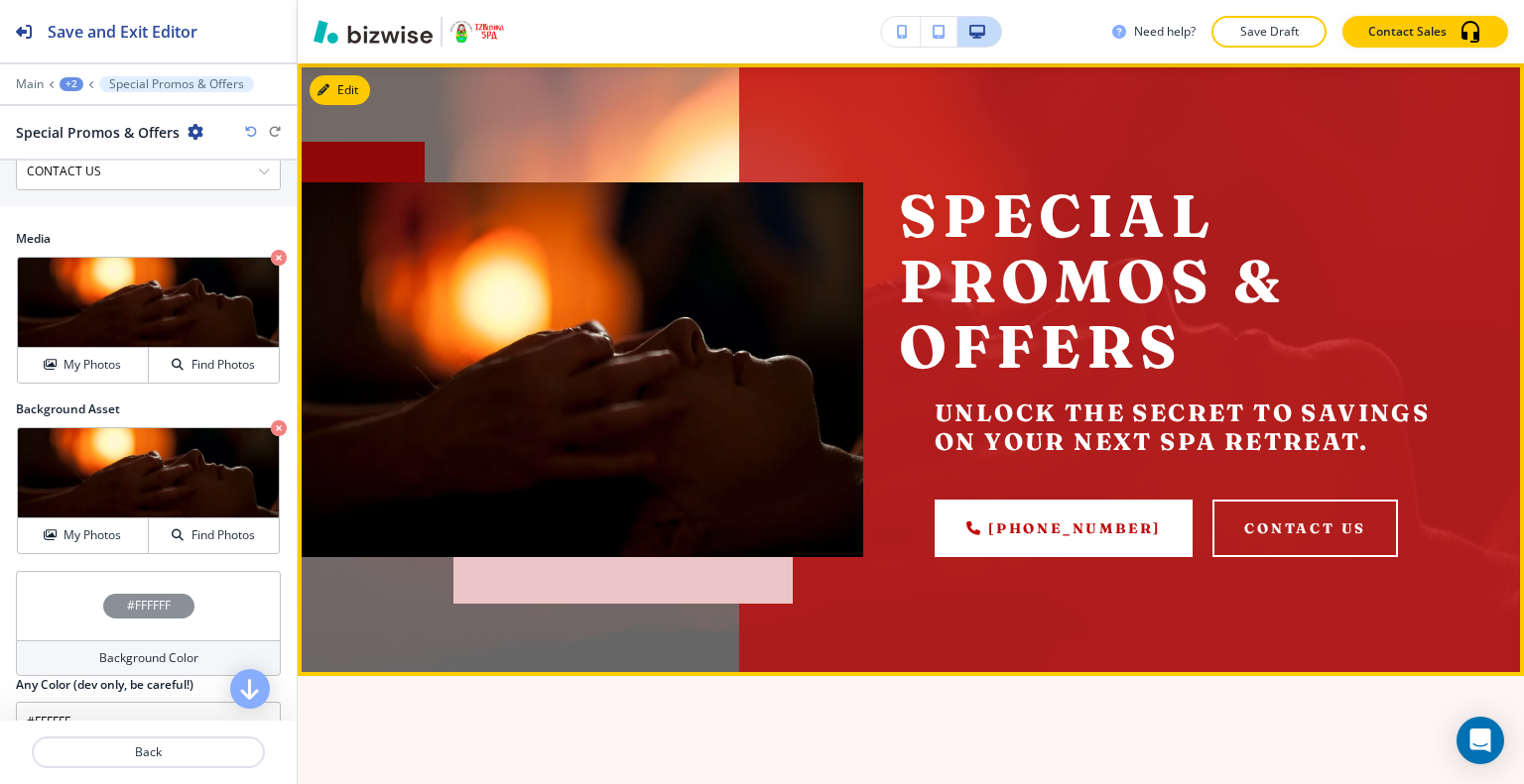
click at [875, 492] on div "Special Promos & Offers Unlock the secret to savings on your next spa retreat. …" at bounding box center [1163, 352] width 601 height 410
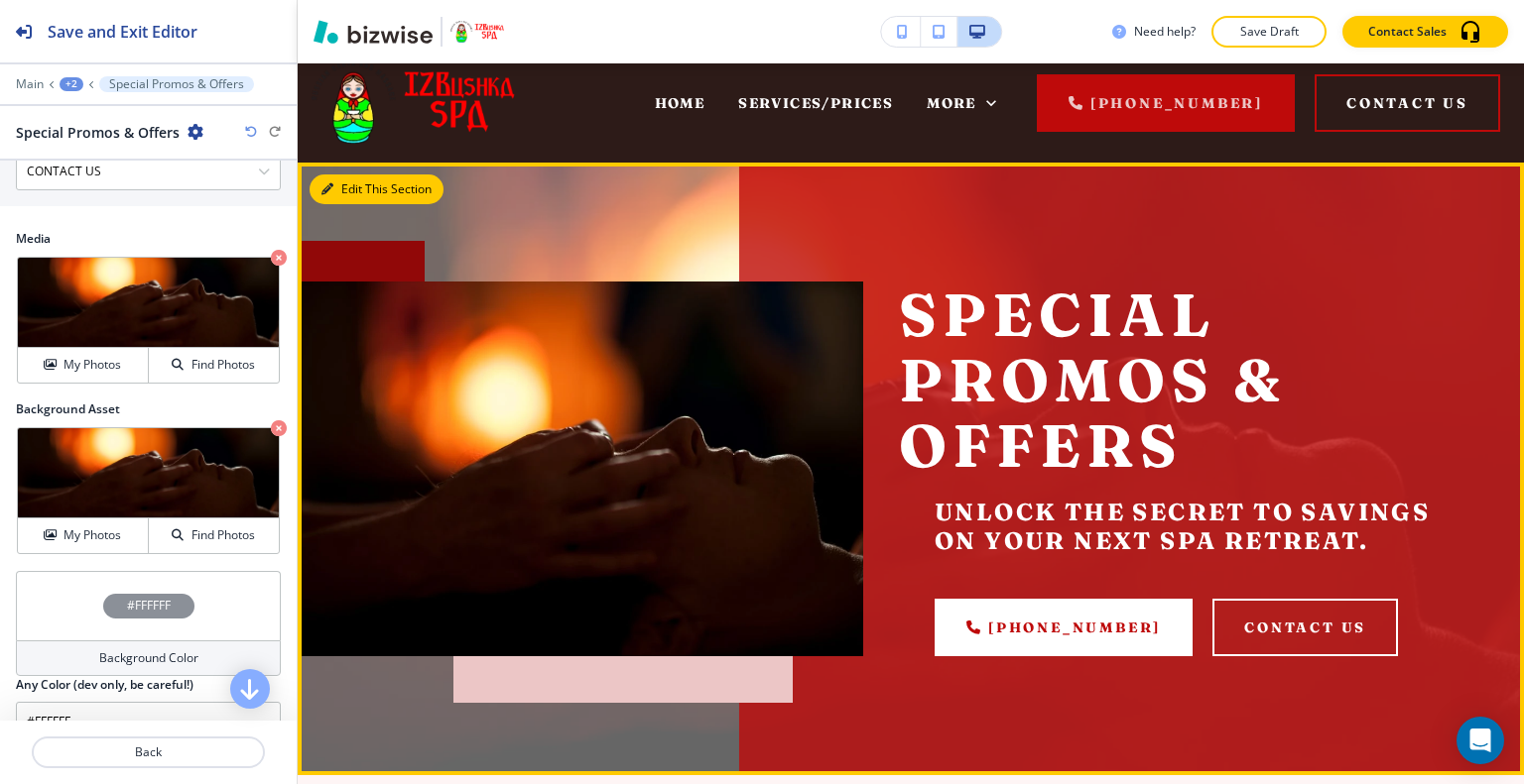
click at [363, 180] on button "Edit This Section" at bounding box center [376, 190] width 134 height 30
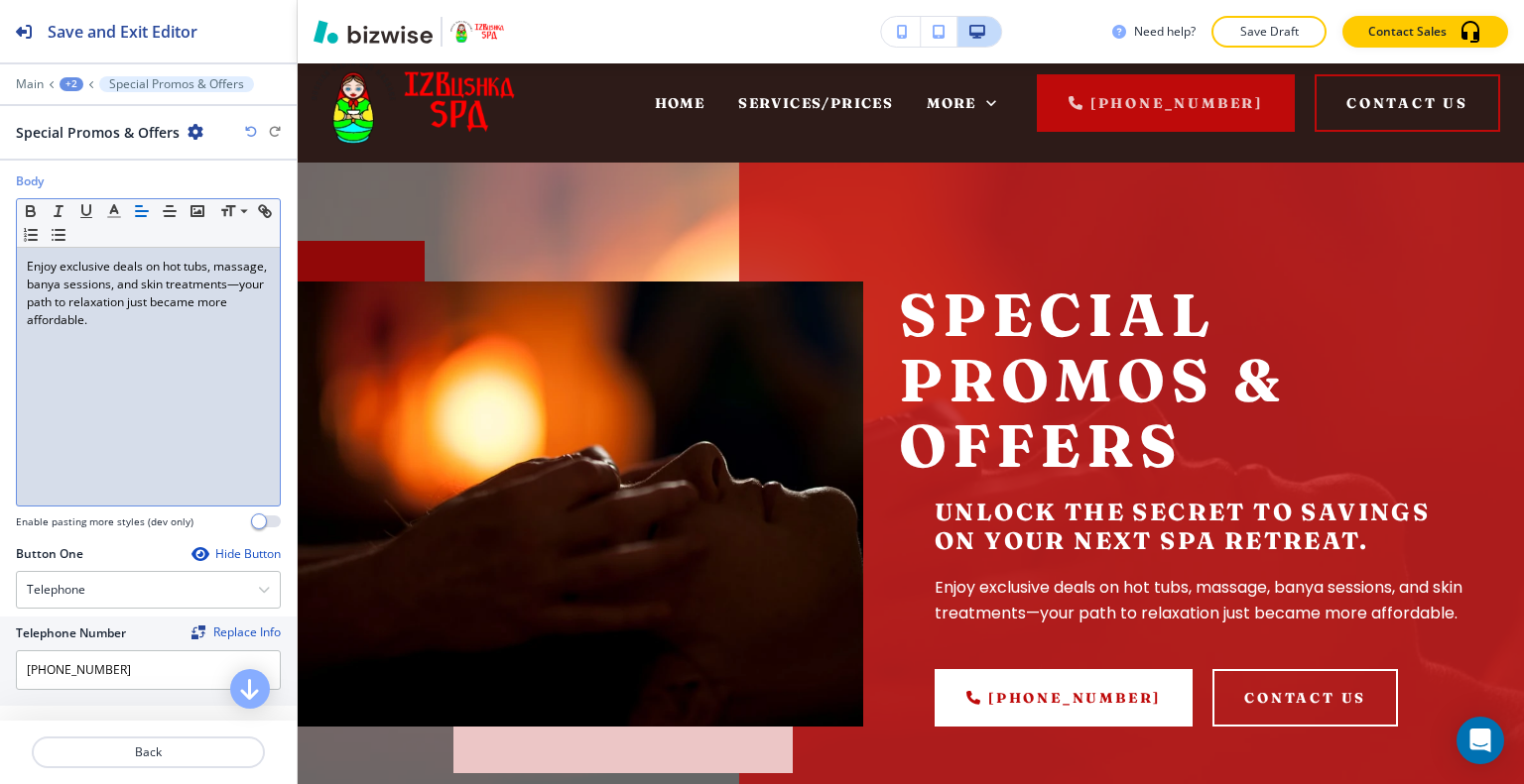
scroll to position [129, 0]
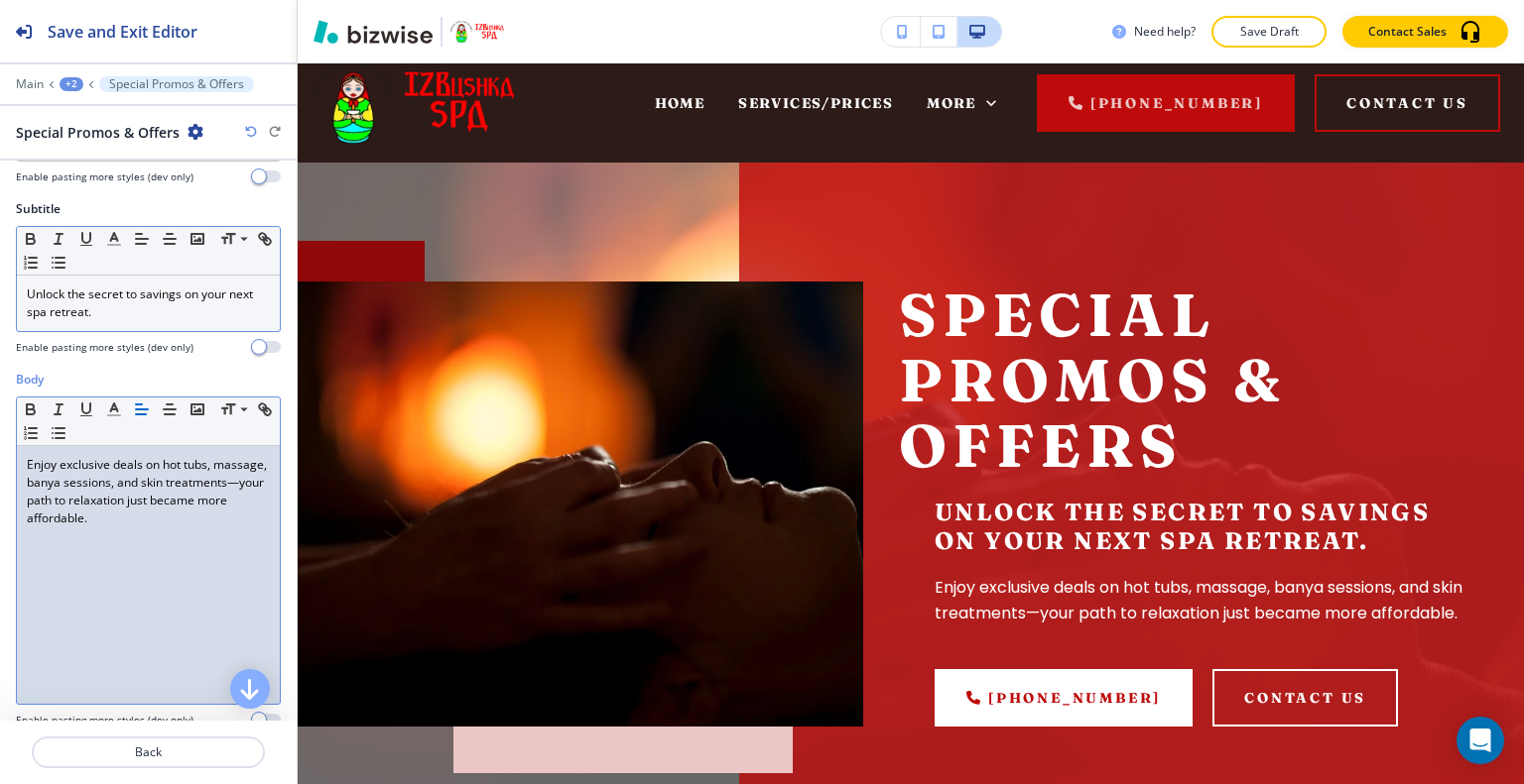
click at [162, 312] on p "Unlock the secret to savings on your next spa retreat." at bounding box center [148, 303] width 243 height 36
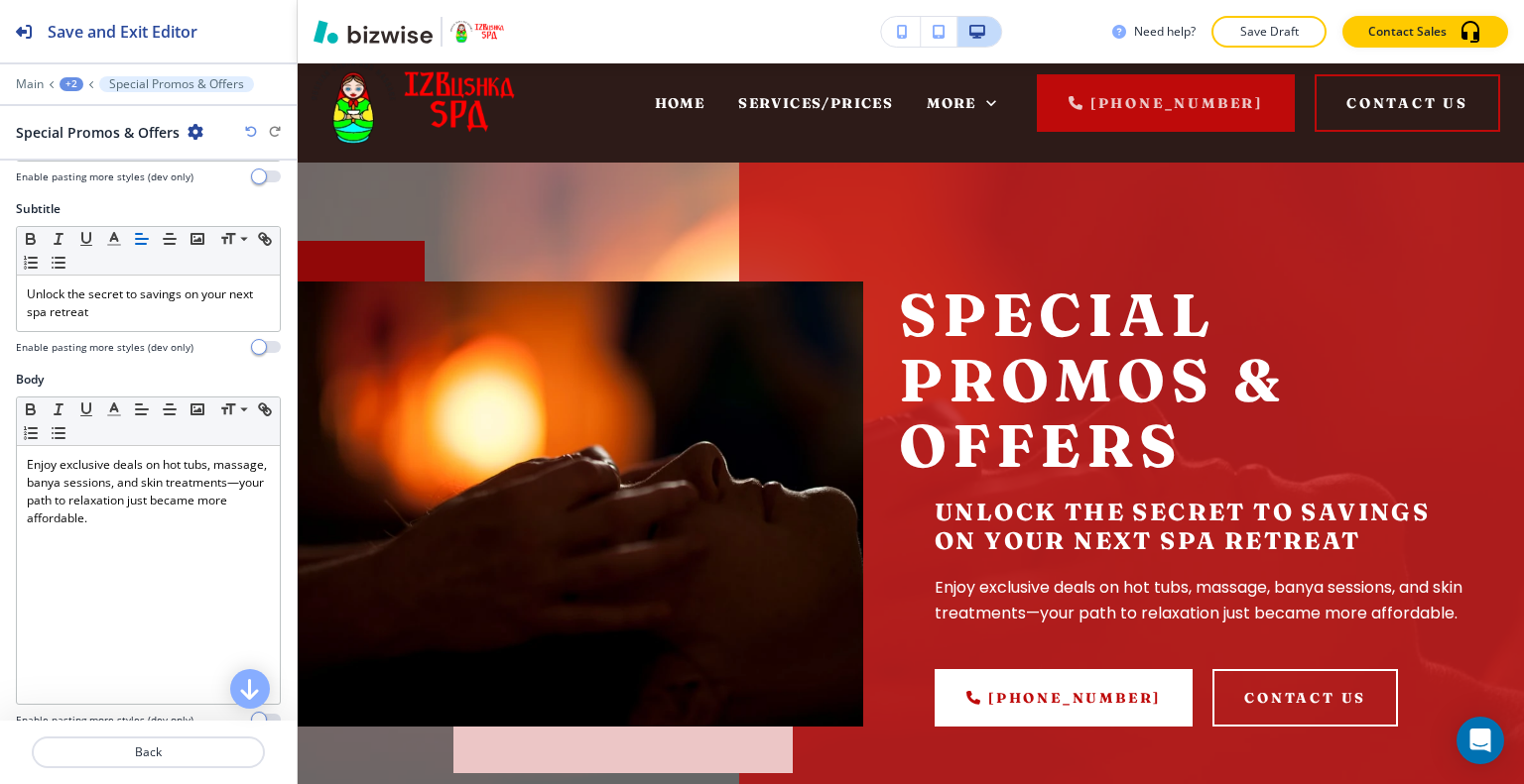
click at [1273, 15] on div "Need help? Save Draft Contact Sales" at bounding box center [910, 32] width 1226 height 64
click at [1273, 31] on p "Save Draft" at bounding box center [1269, 32] width 64 height 18
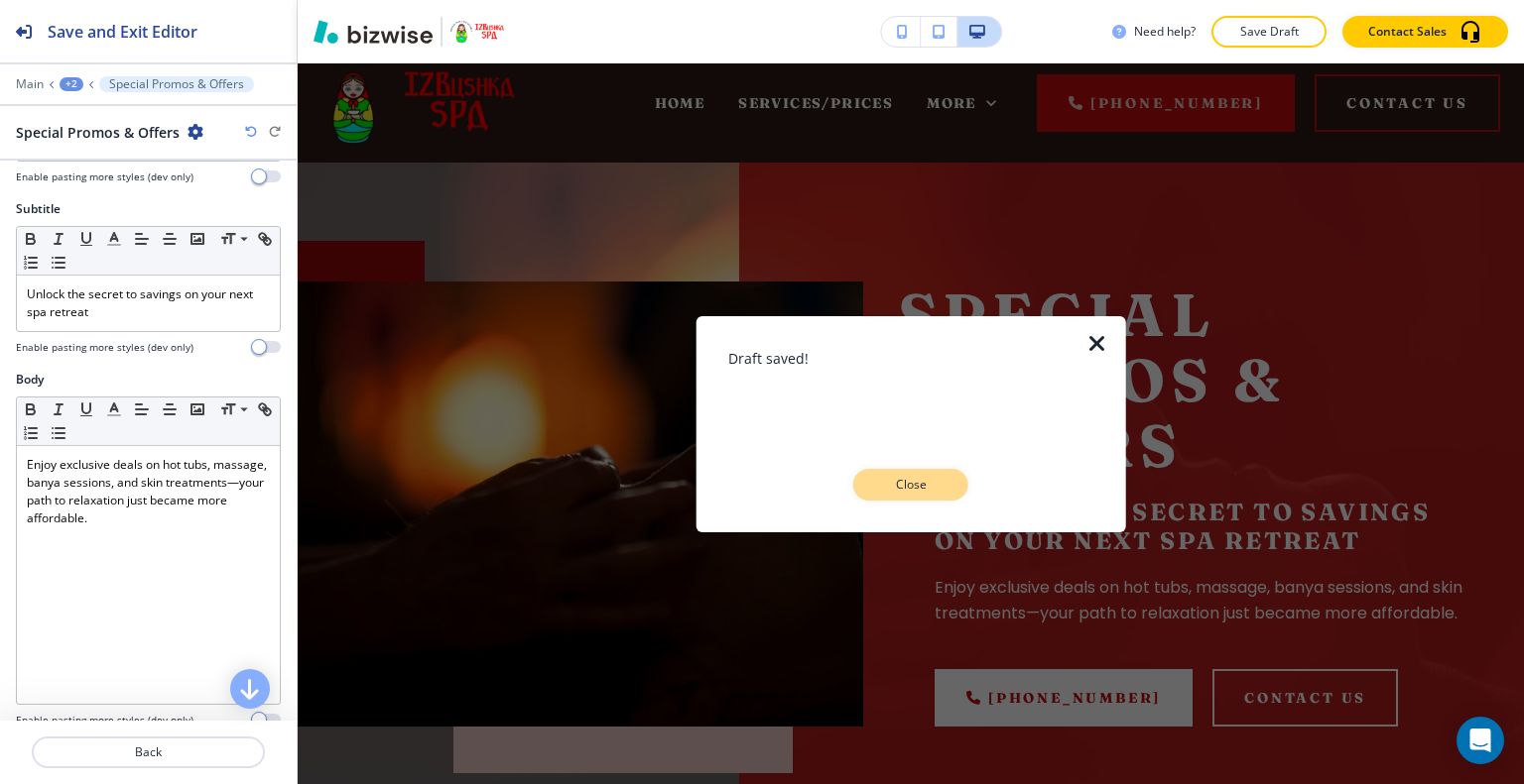
click at [909, 494] on button "Close" at bounding box center [911, 485] width 115 height 32
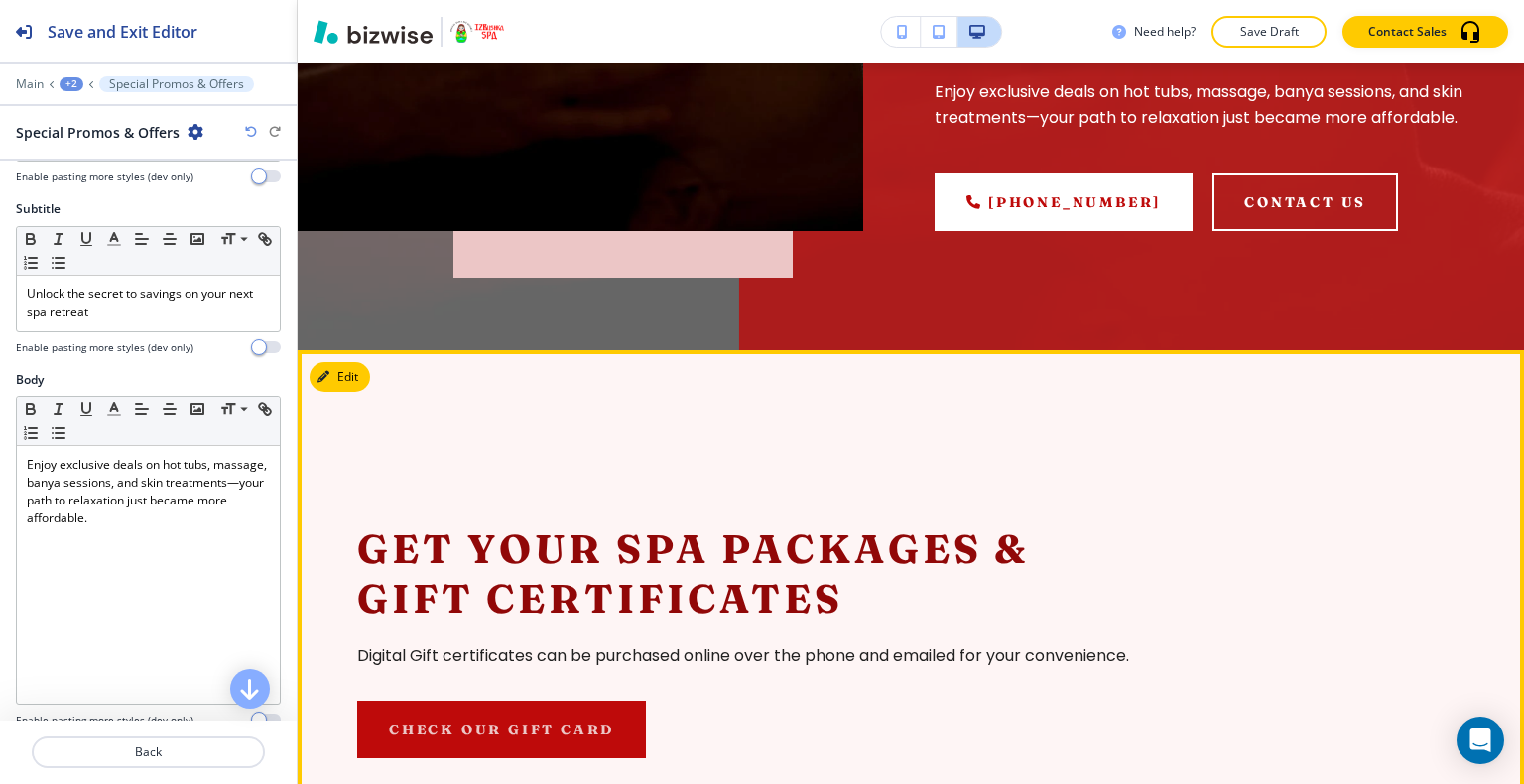
scroll to position [813, 0]
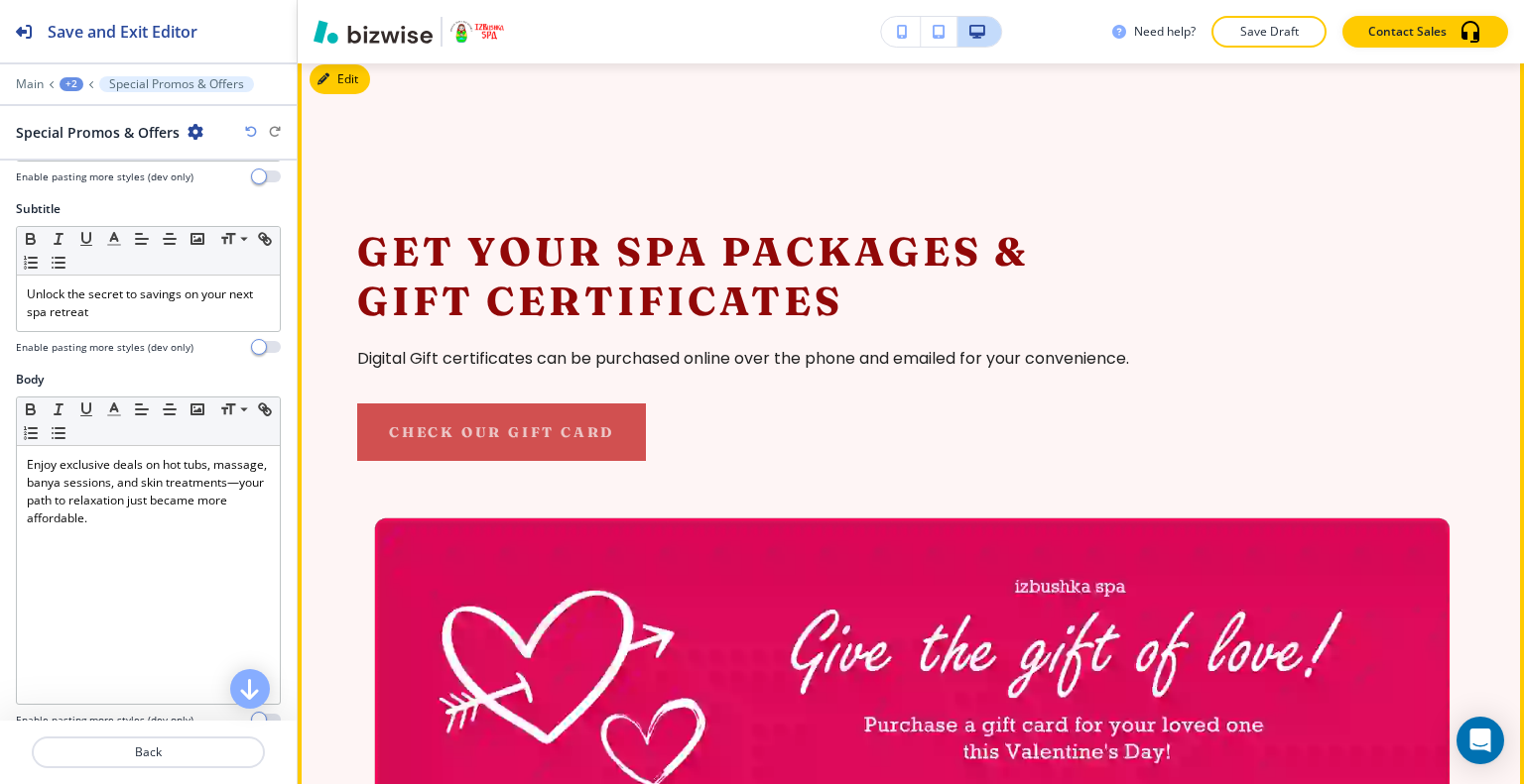
click at [508, 436] on button "Check our gift card" at bounding box center [501, 432] width 288 height 58
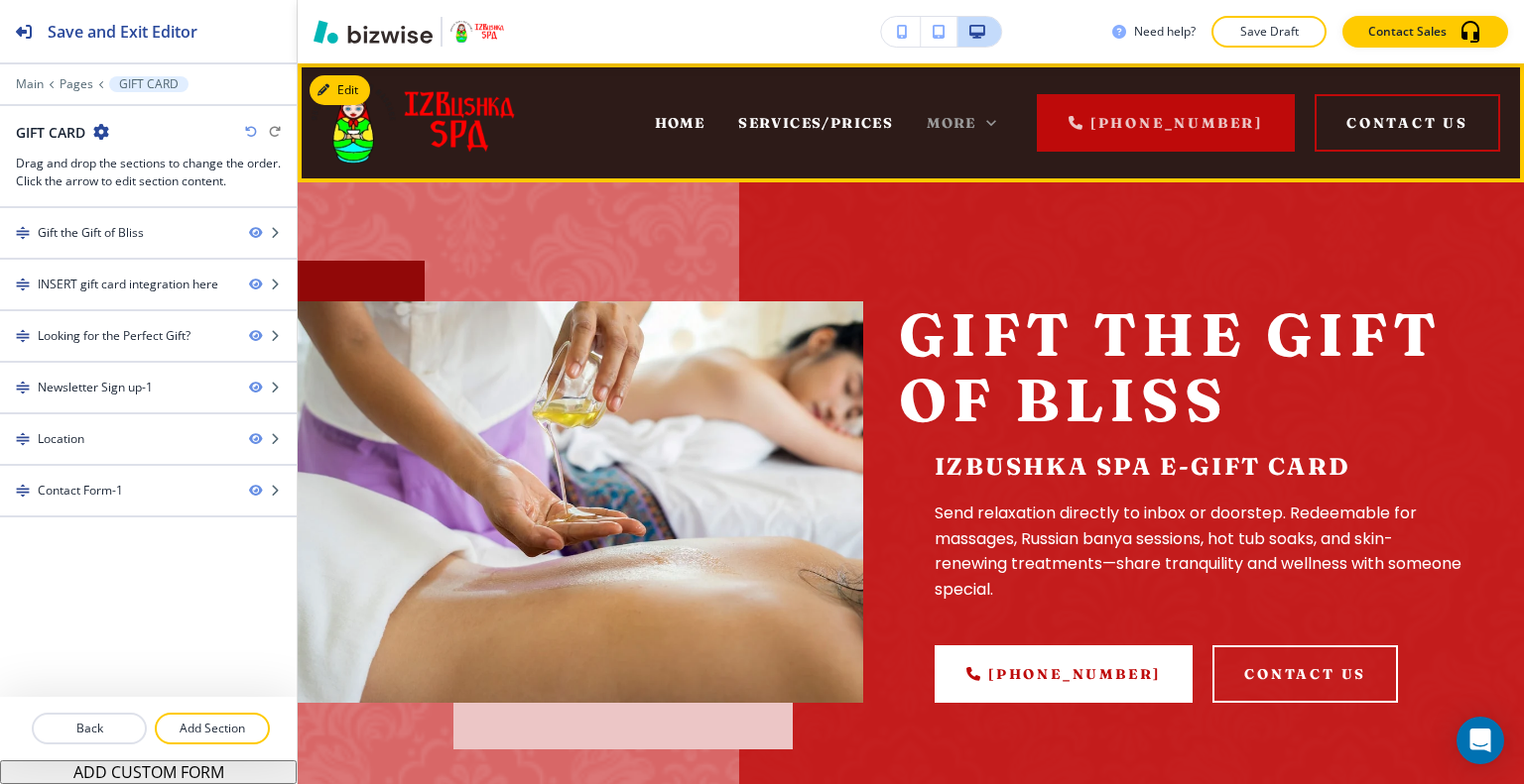
click at [976, 130] on span "More" at bounding box center [951, 123] width 50 height 18
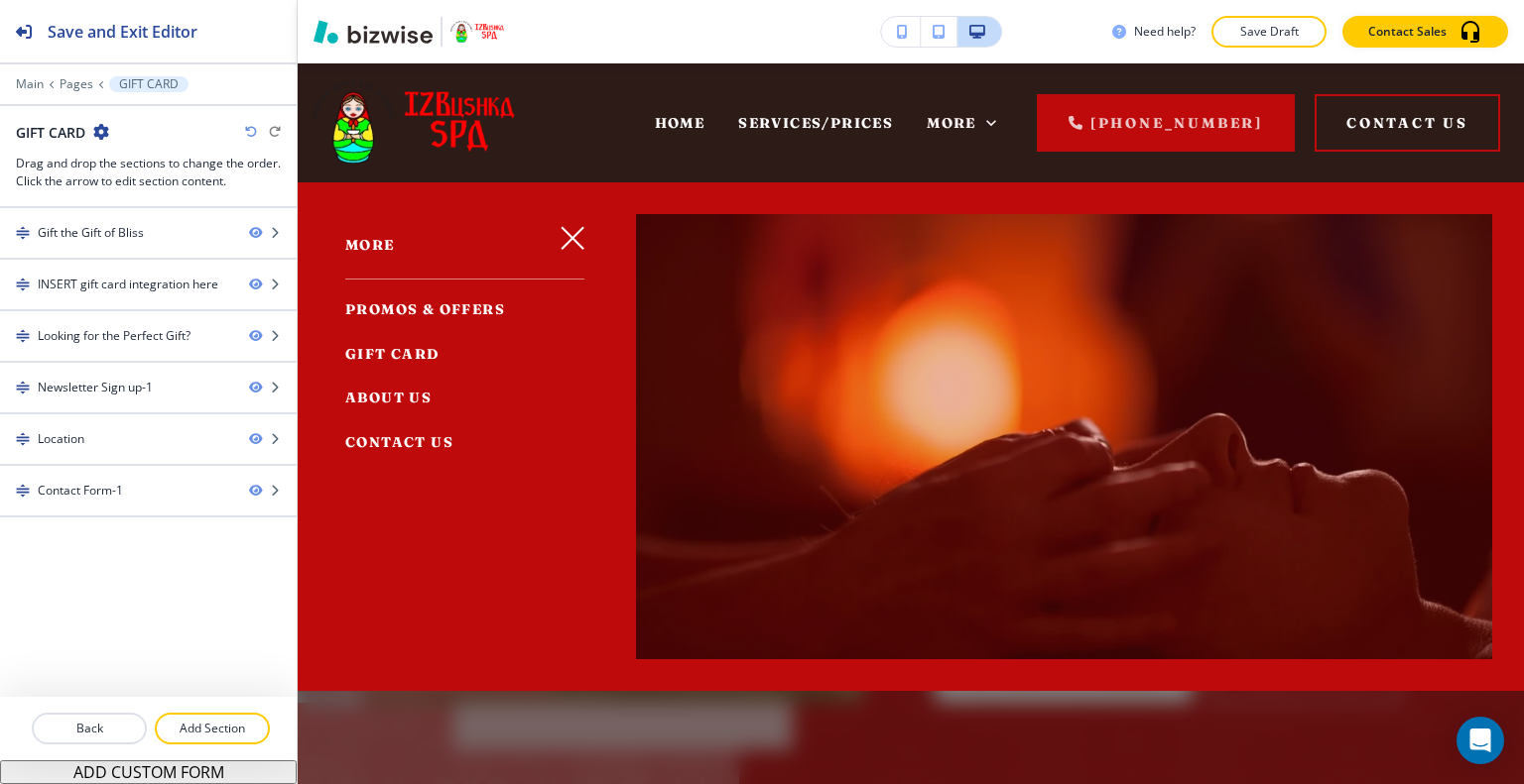
click at [405, 347] on span "GIFT CARD" at bounding box center [392, 354] width 94 height 18
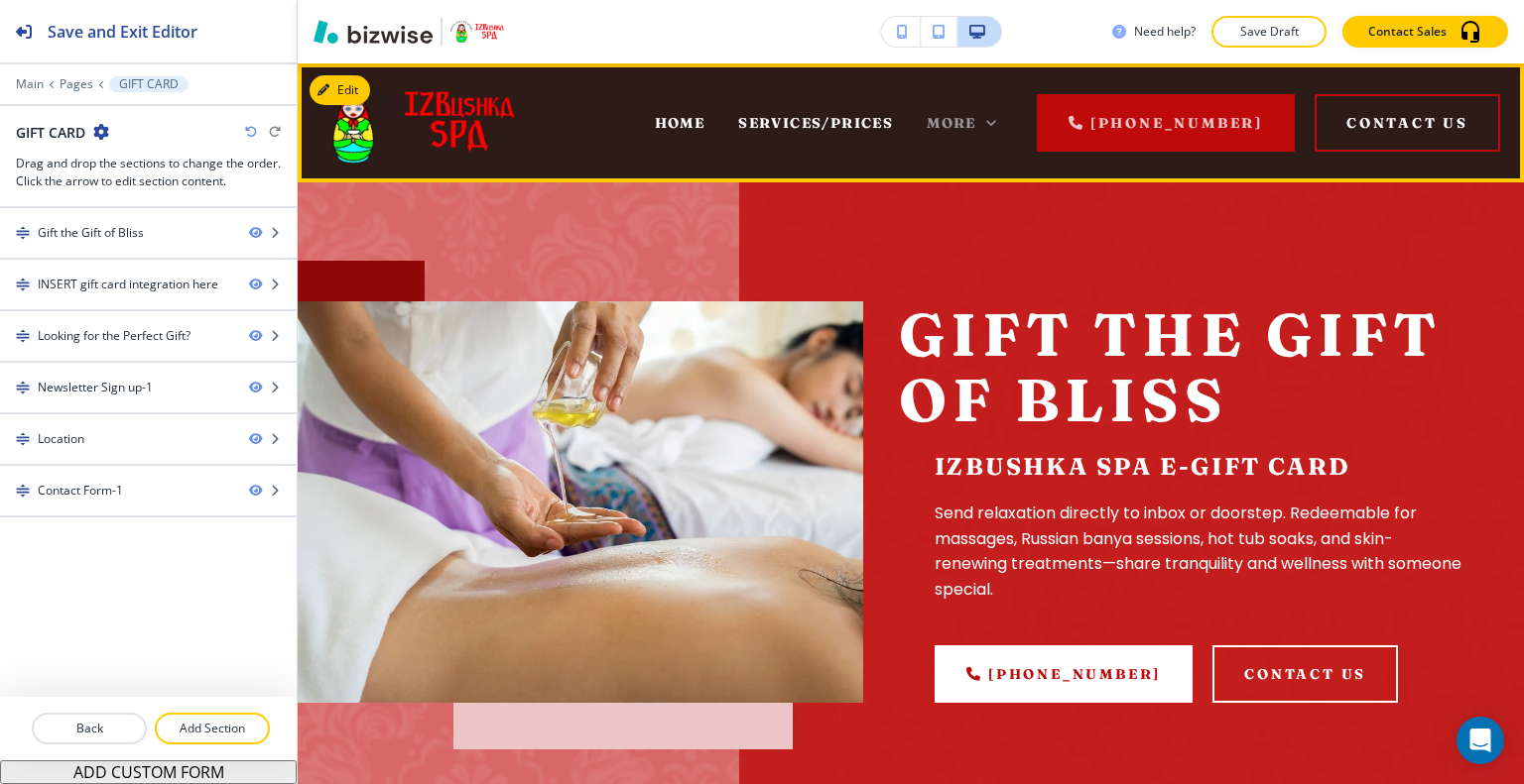
click at [953, 122] on span "More" at bounding box center [951, 123] width 50 height 18
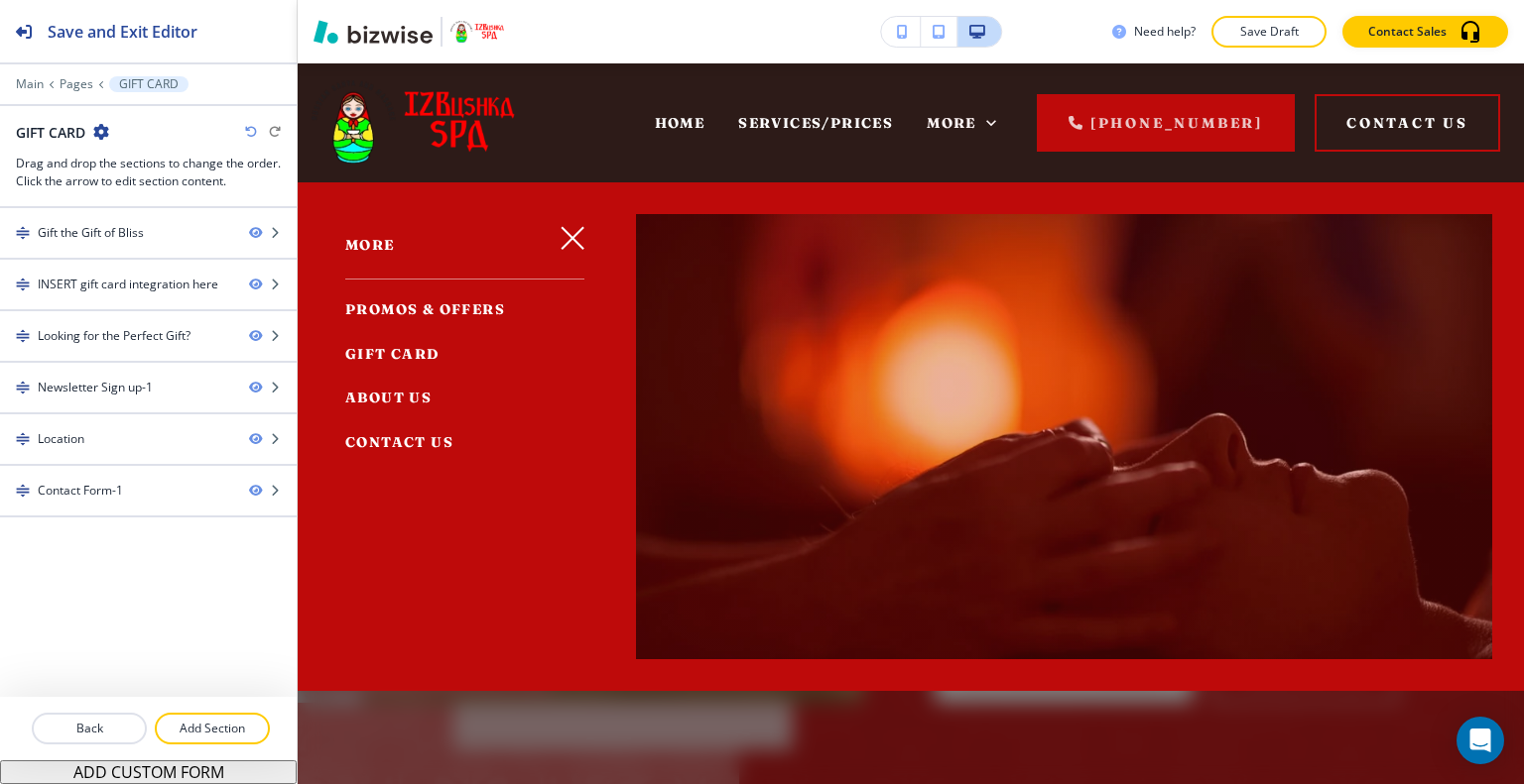
click at [417, 304] on span "PROMOS & OFFERS" at bounding box center [424, 309] width 160 height 18
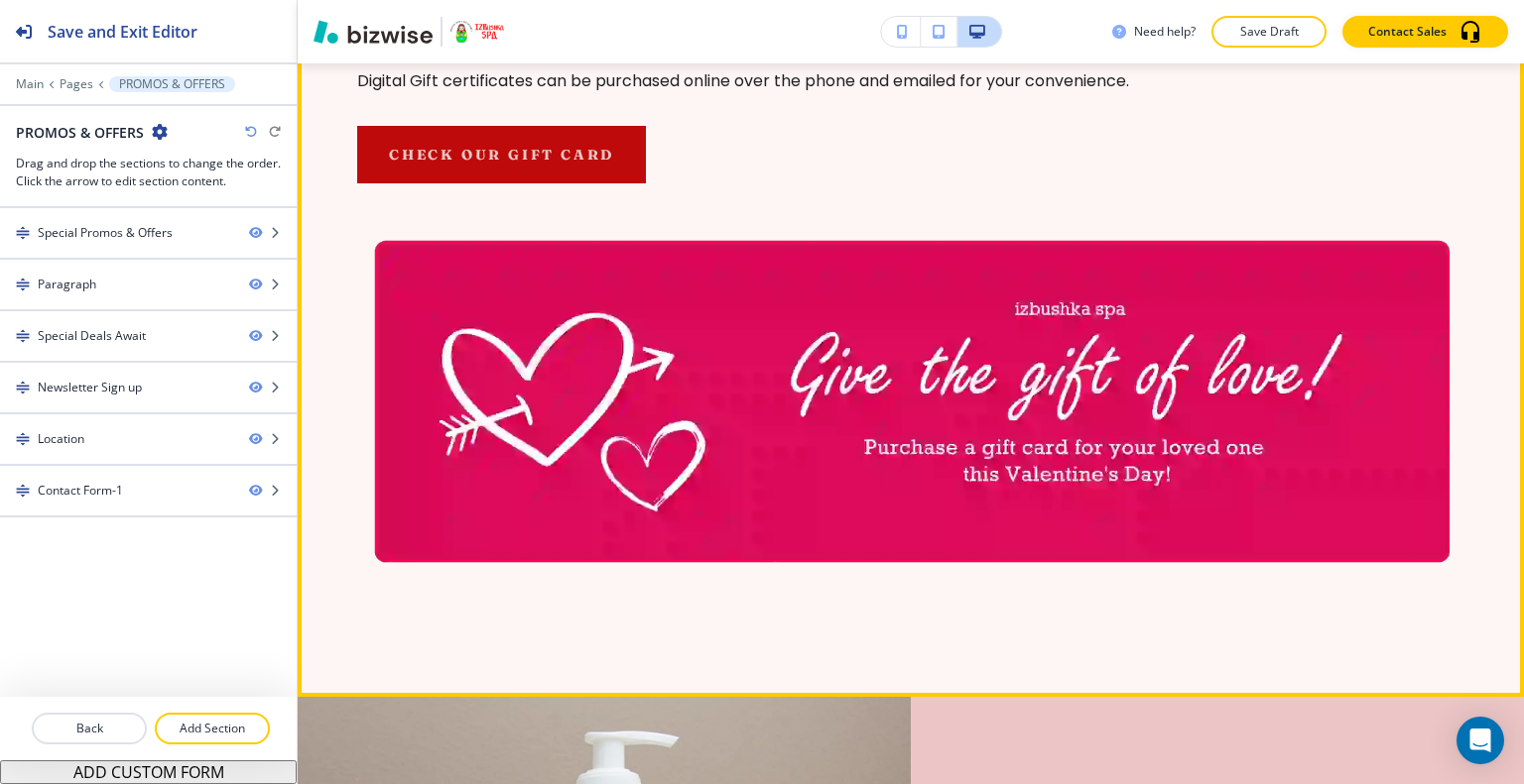
scroll to position [1488, 0]
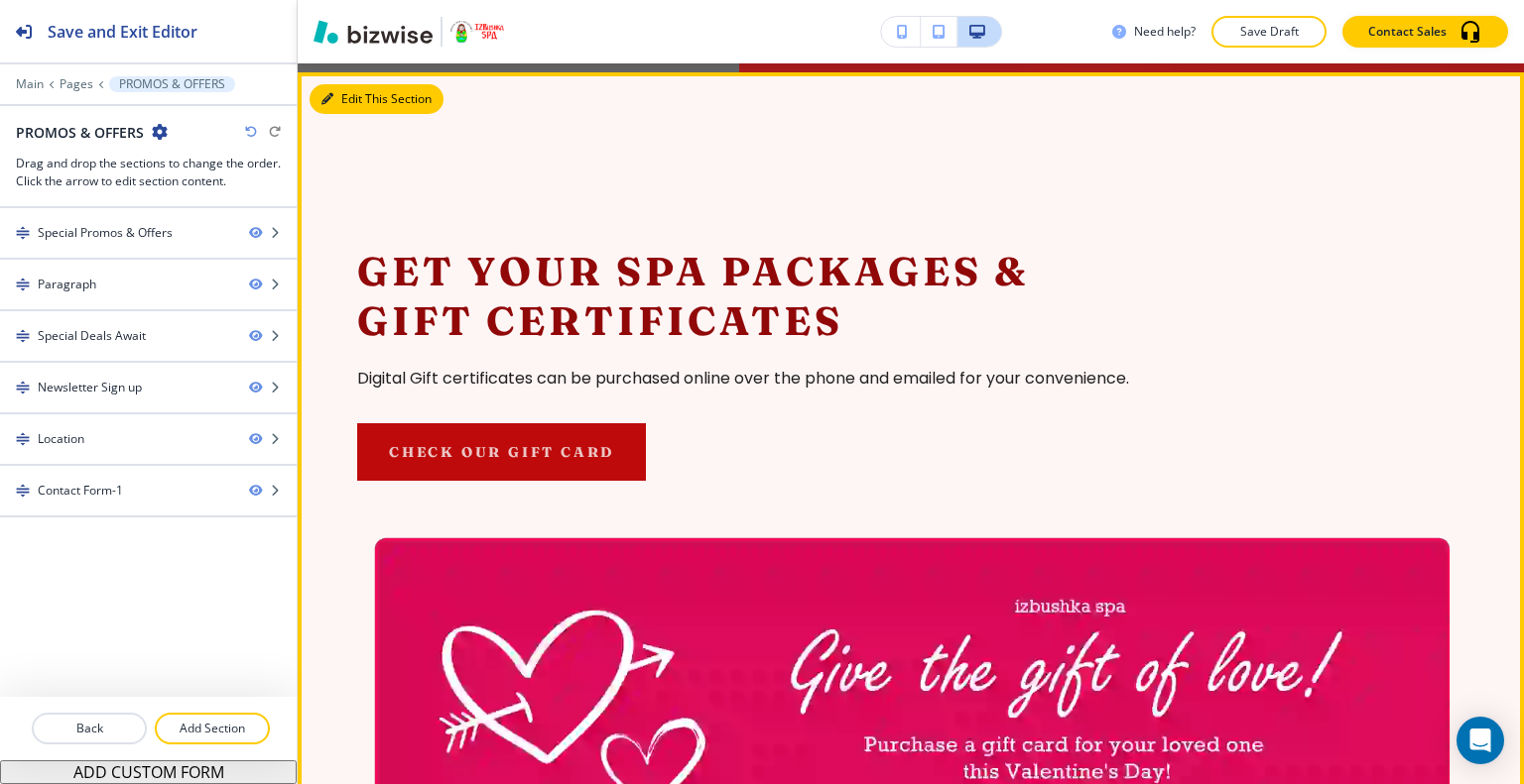
click at [347, 114] on button "Edit This Section" at bounding box center [376, 99] width 134 height 30
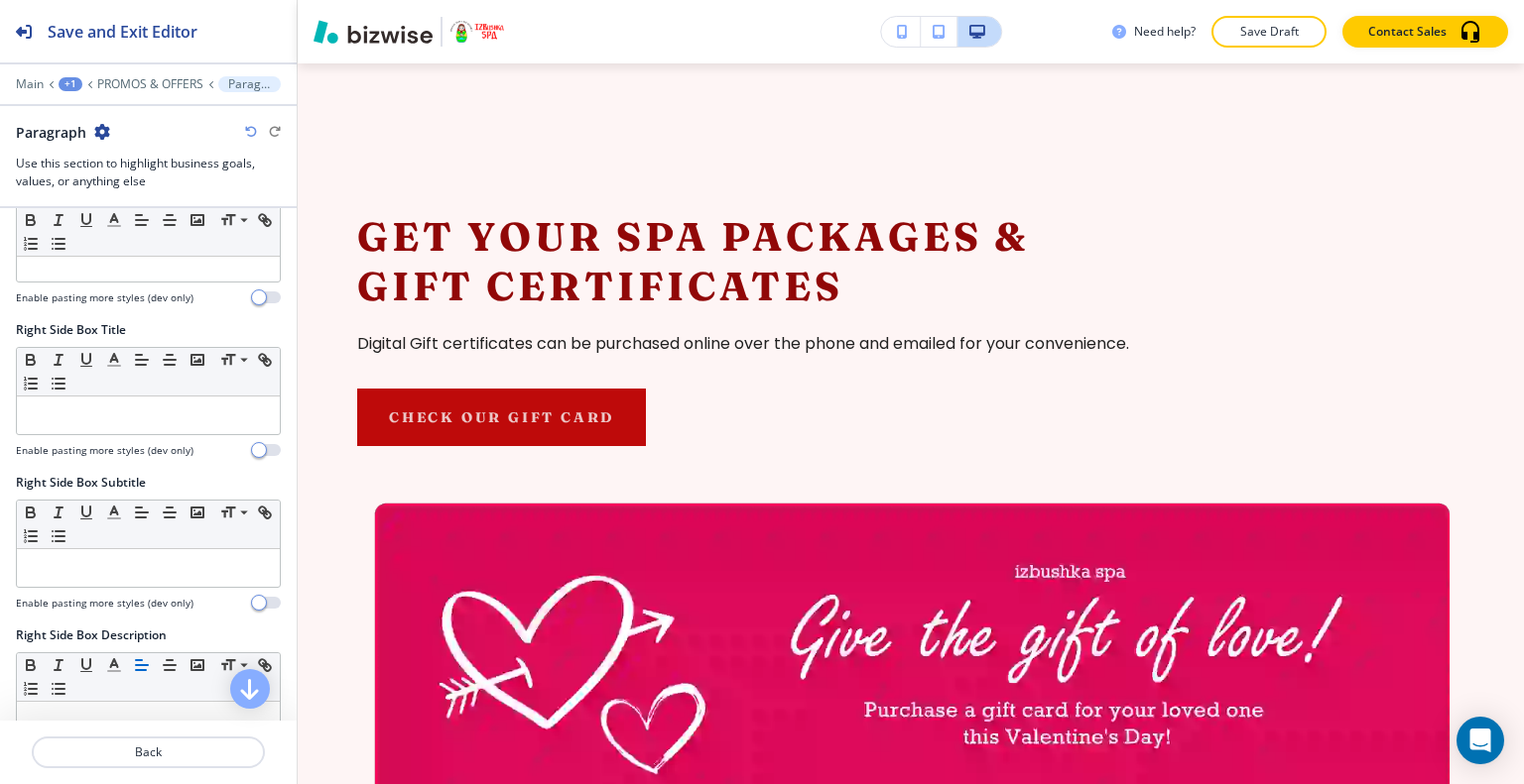
scroll to position [992, 0]
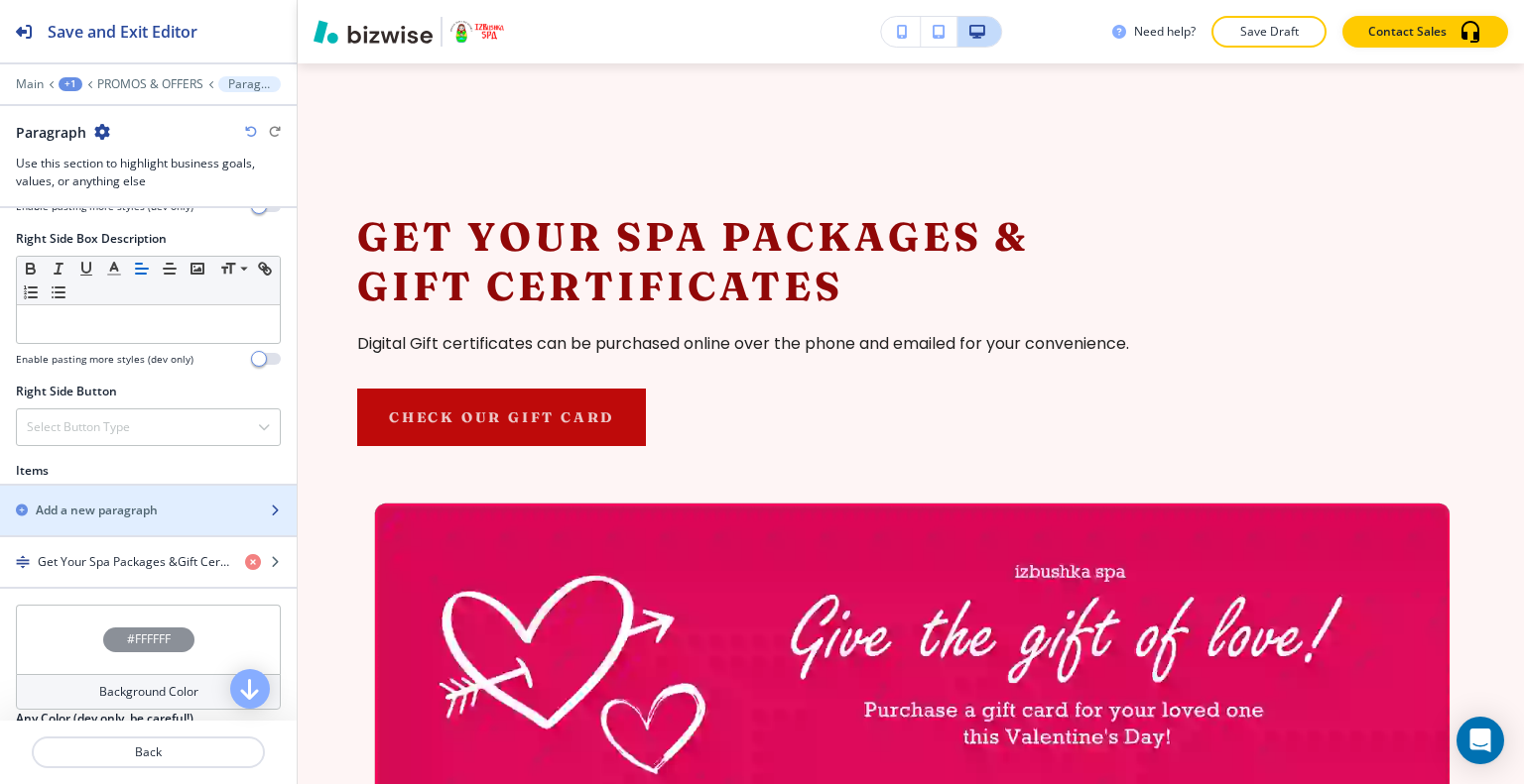
click at [132, 520] on div "button" at bounding box center [148, 528] width 296 height 16
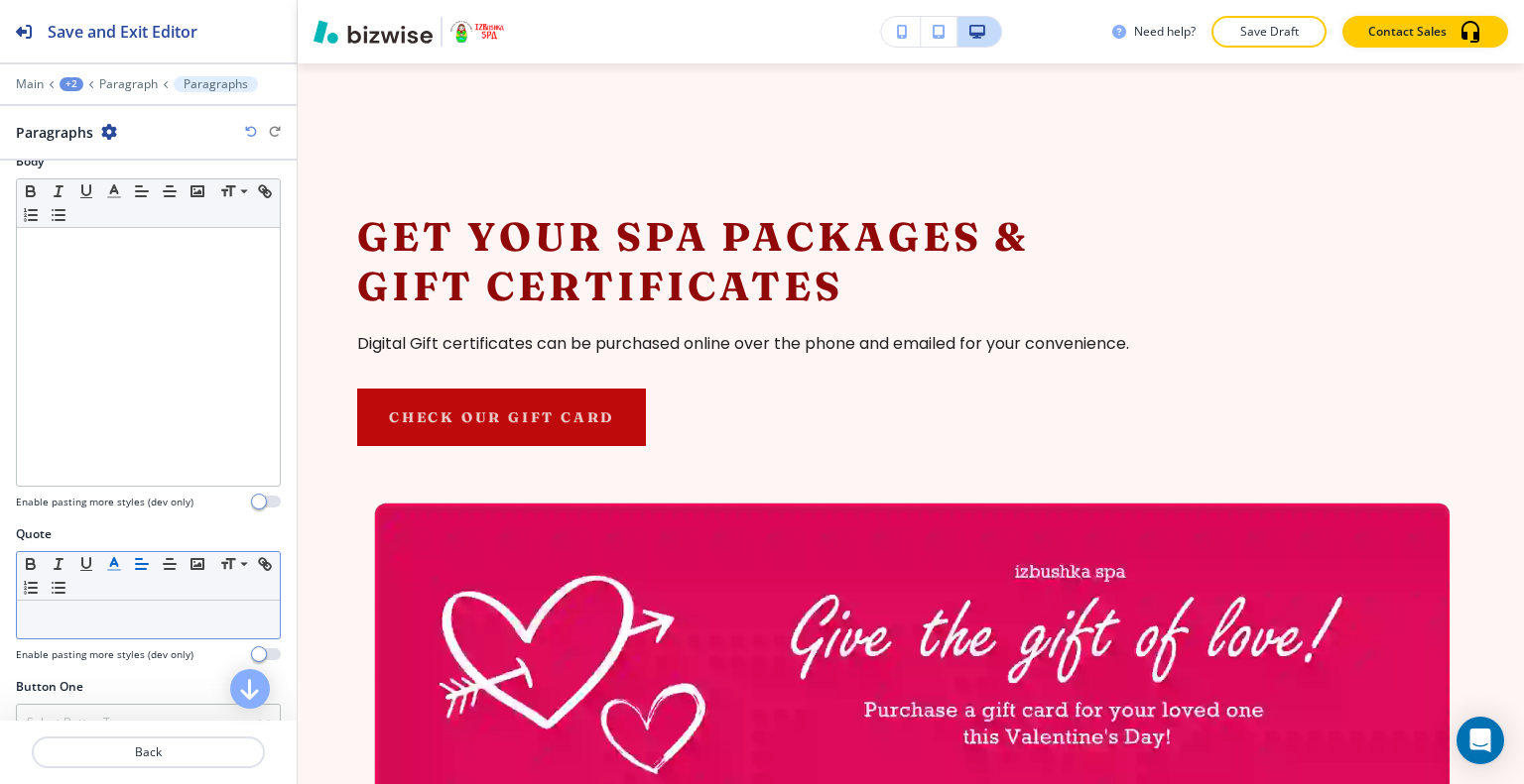
scroll to position [776, 0]
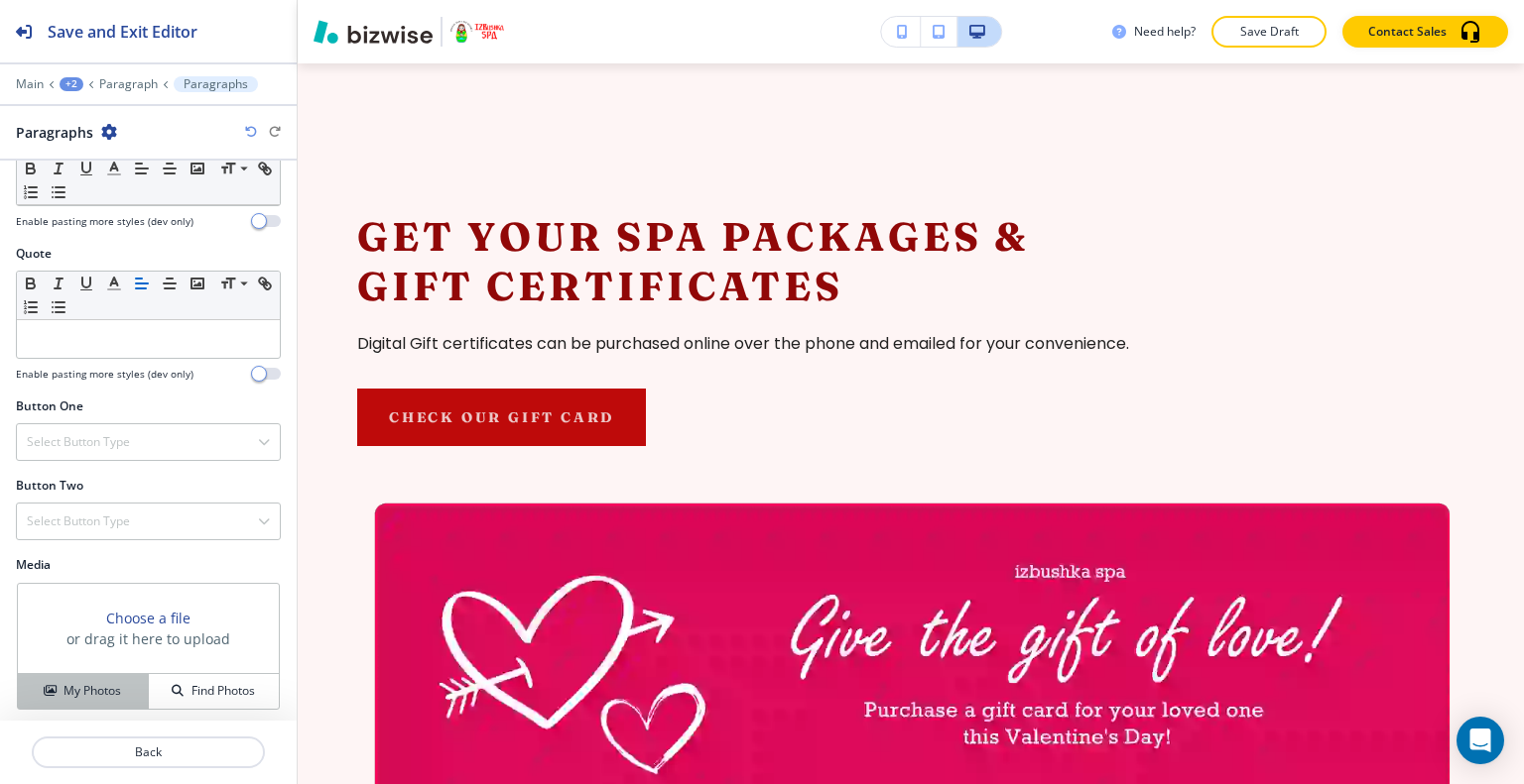
drag, startPoint x: 142, startPoint y: 658, endPoint x: 111, endPoint y: 694, distance: 47.5
click at [140, 662] on div "Choose a file or drag it here to upload" at bounding box center [148, 629] width 260 height 90
drag, startPoint x: 111, startPoint y: 694, endPoint x: 151, endPoint y: 671, distance: 46.1
click at [111, 695] on button "My Photos" at bounding box center [84, 691] width 131 height 35
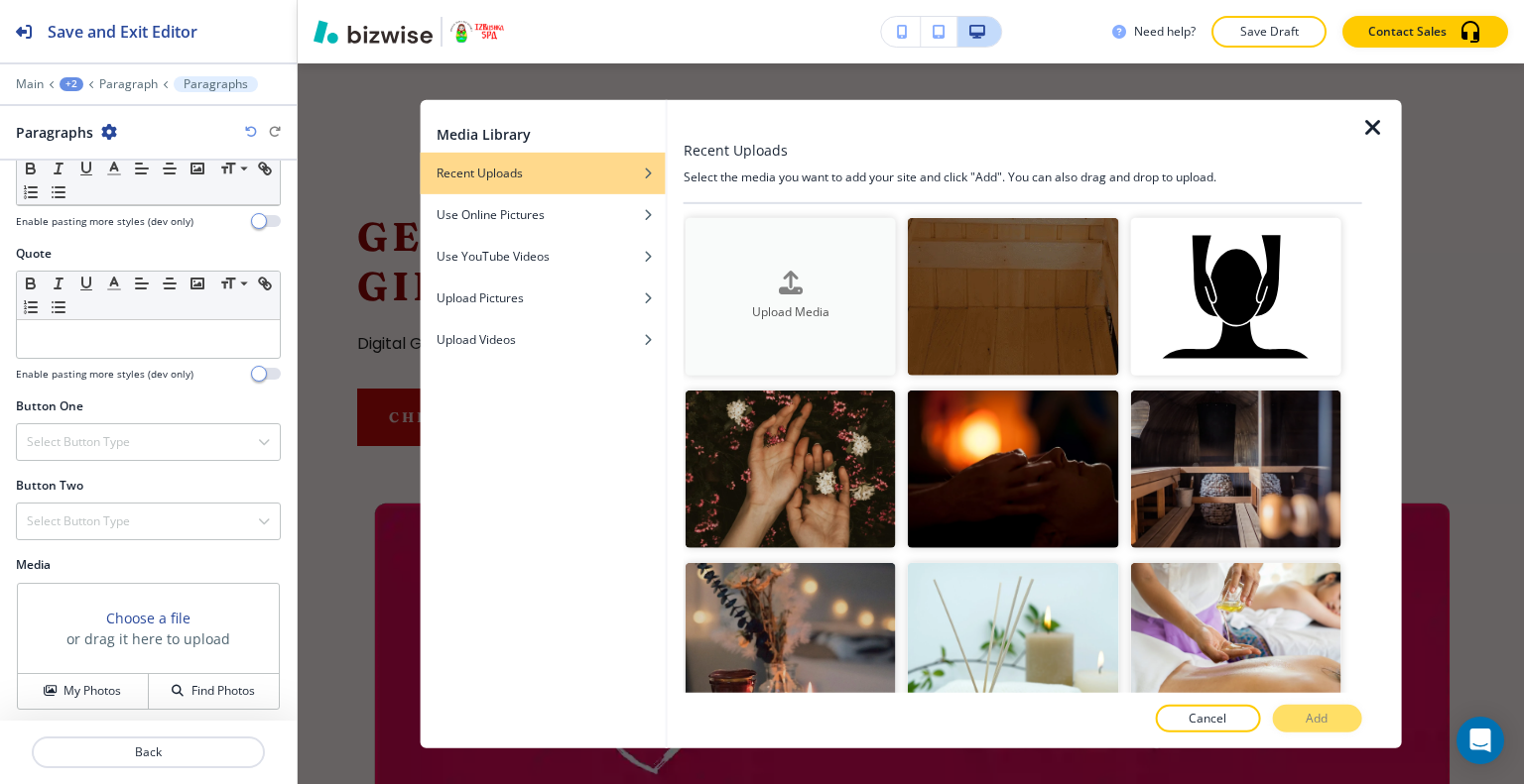
click at [718, 272] on div "Upload Media" at bounding box center [790, 296] width 211 height 51
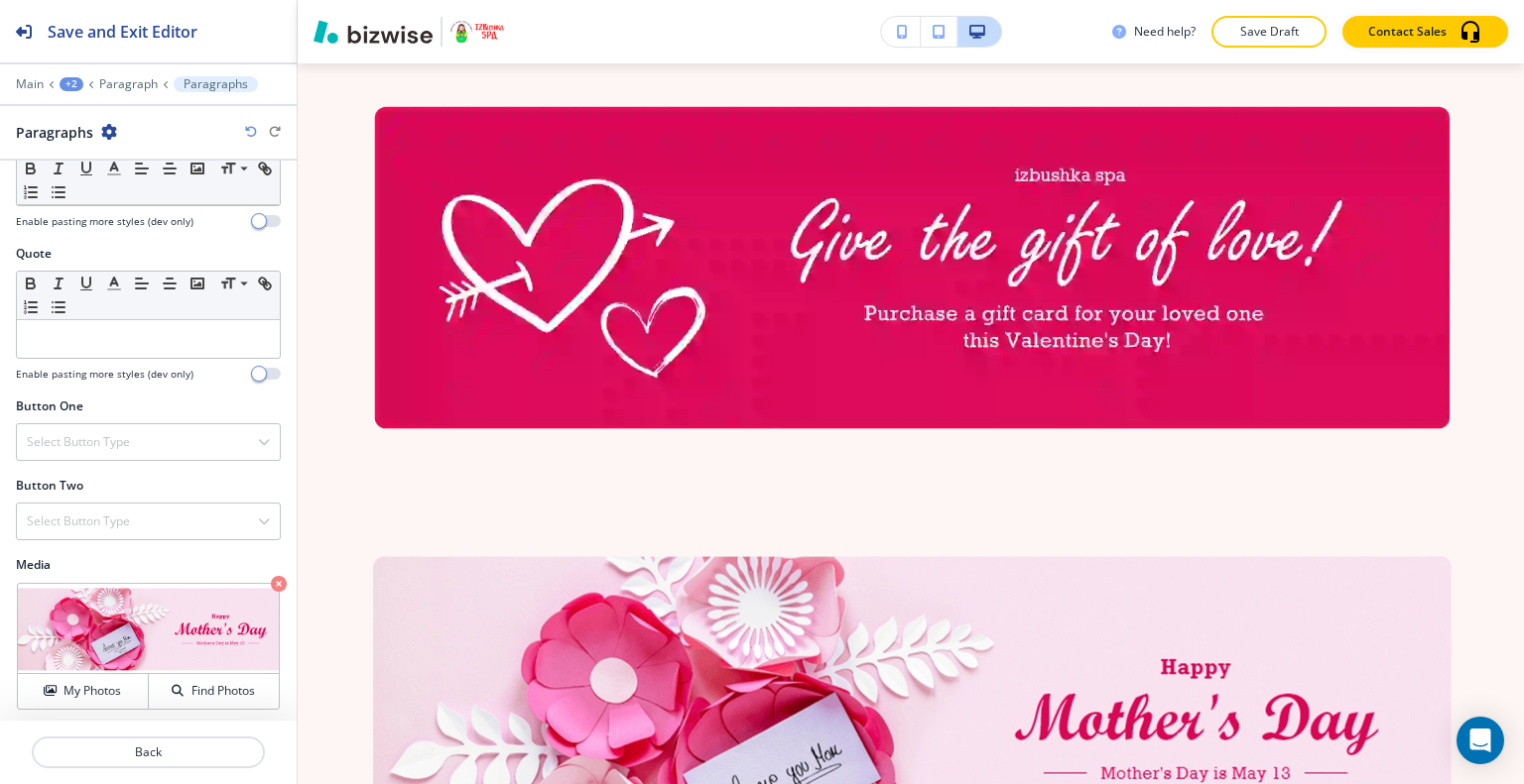
scroll to position [927, 0]
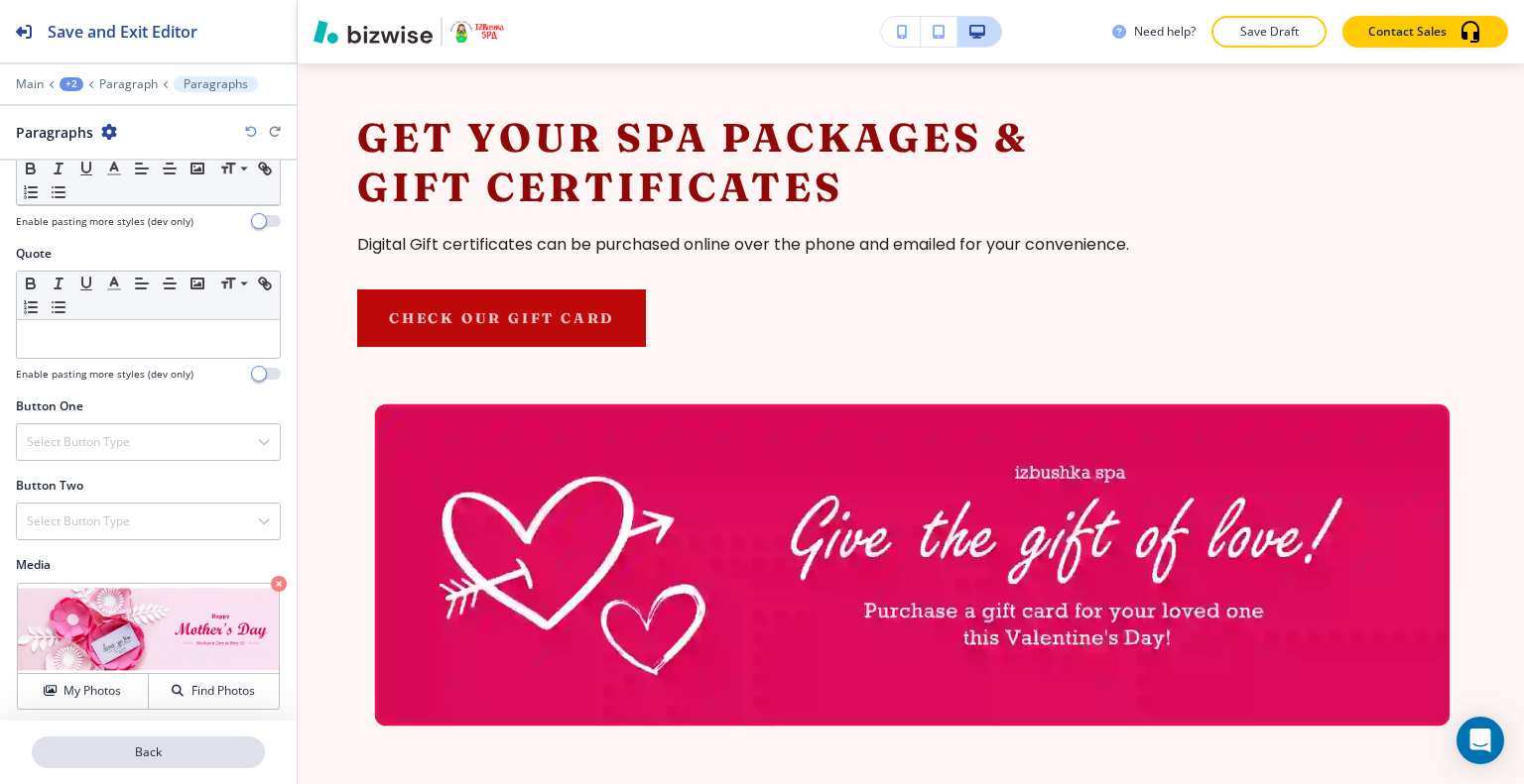
click at [195, 746] on p "Back" at bounding box center [148, 752] width 229 height 18
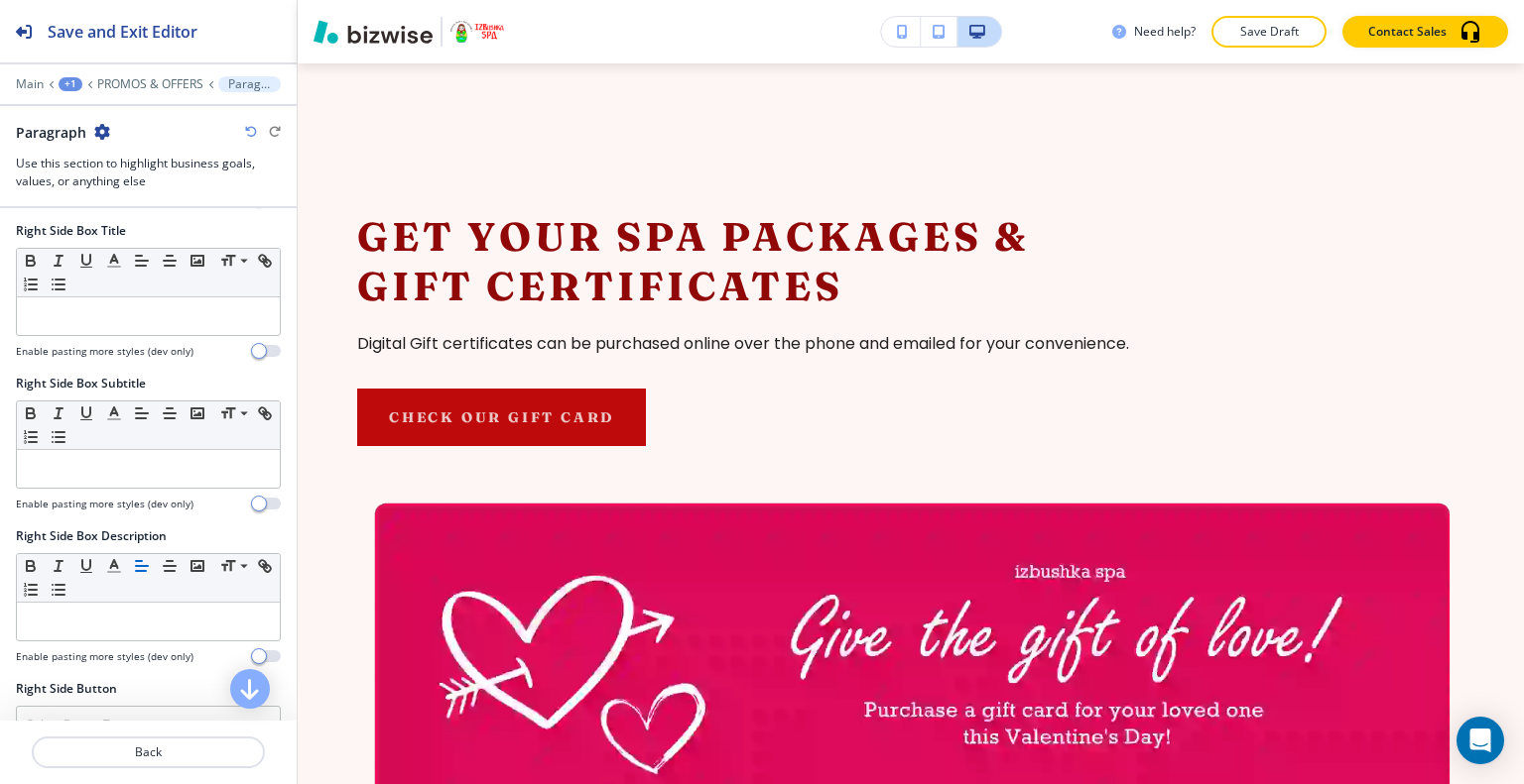
scroll to position [1091, 0]
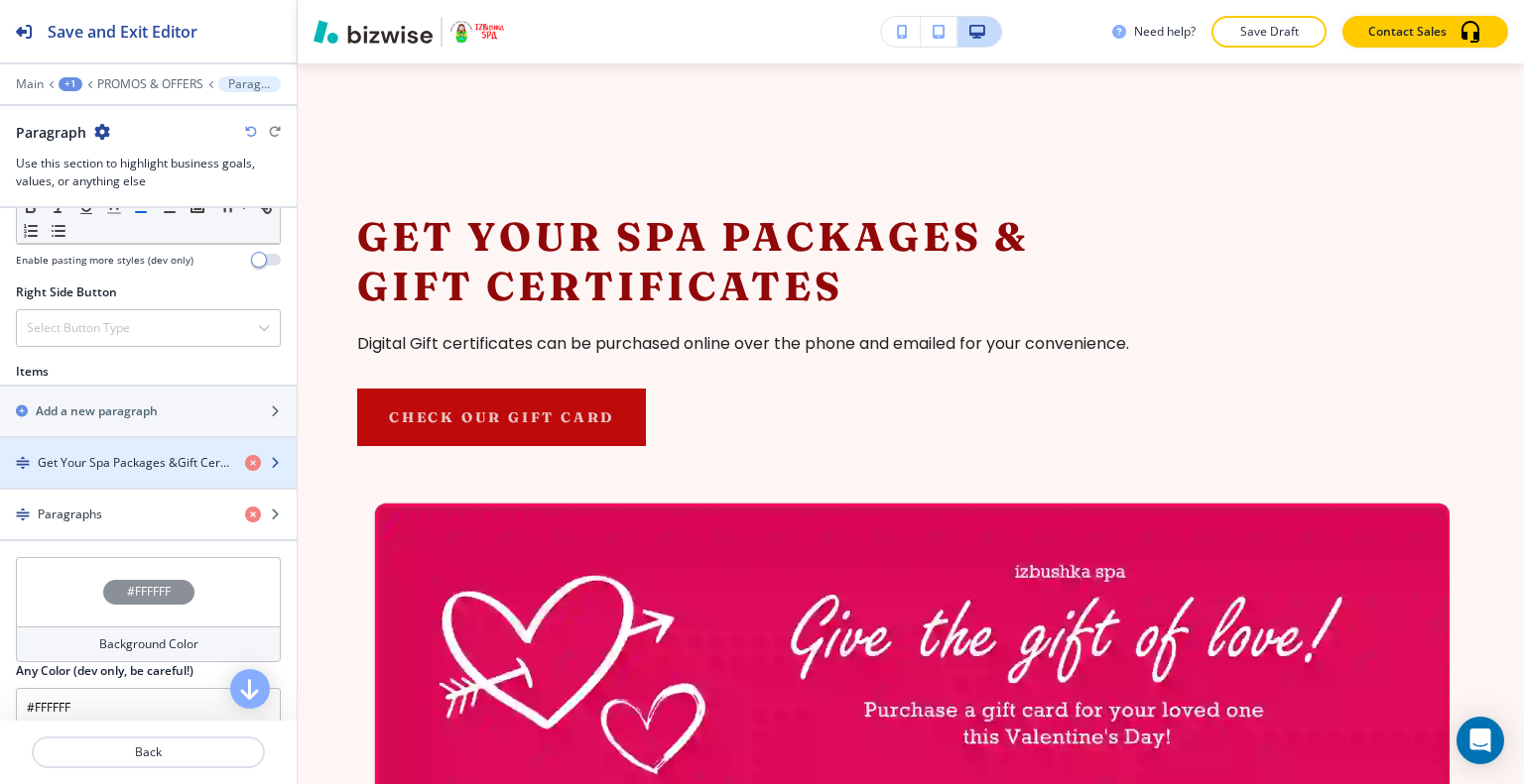
click at [131, 474] on div "button" at bounding box center [148, 480] width 296 height 16
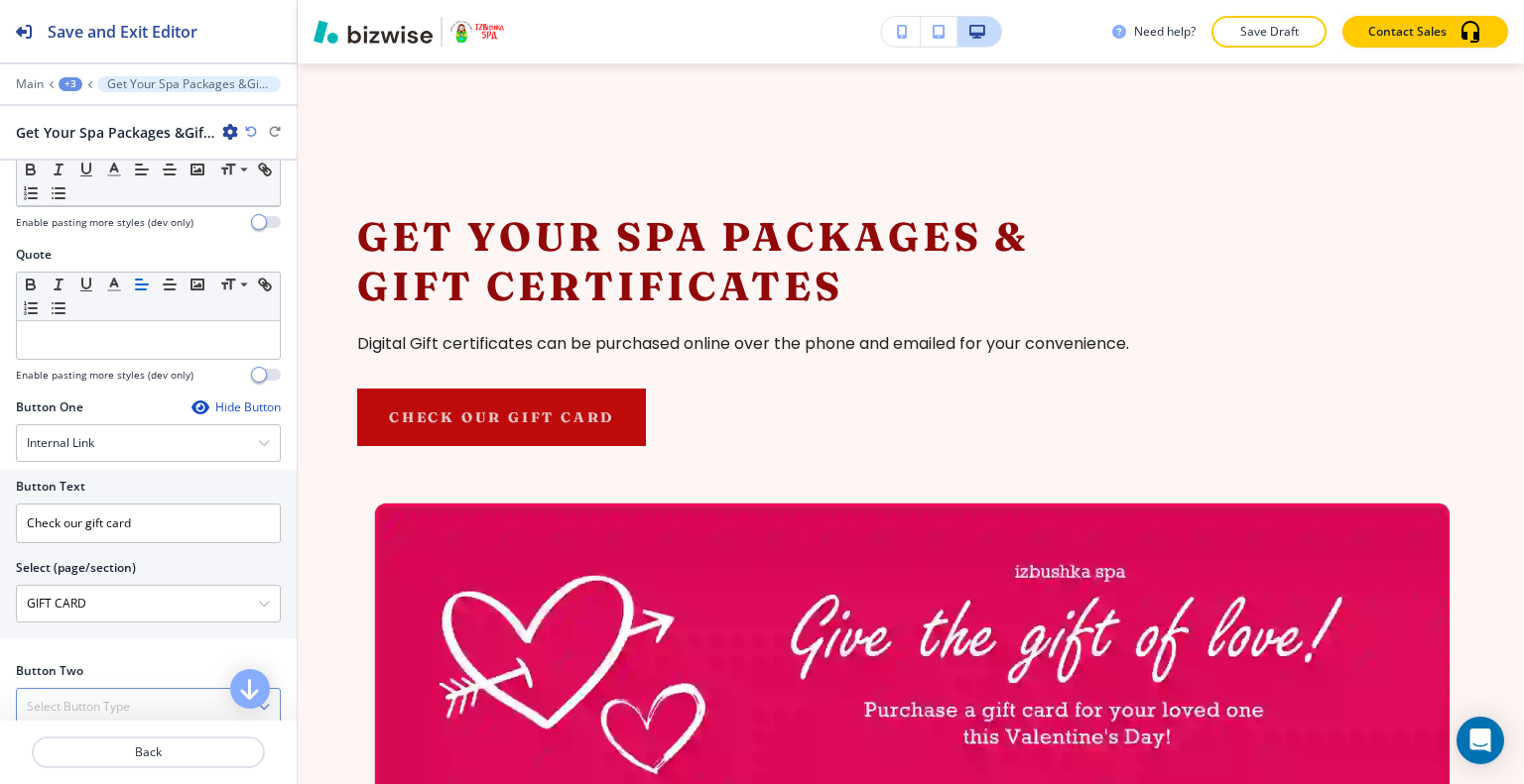
scroll to position [978, 0]
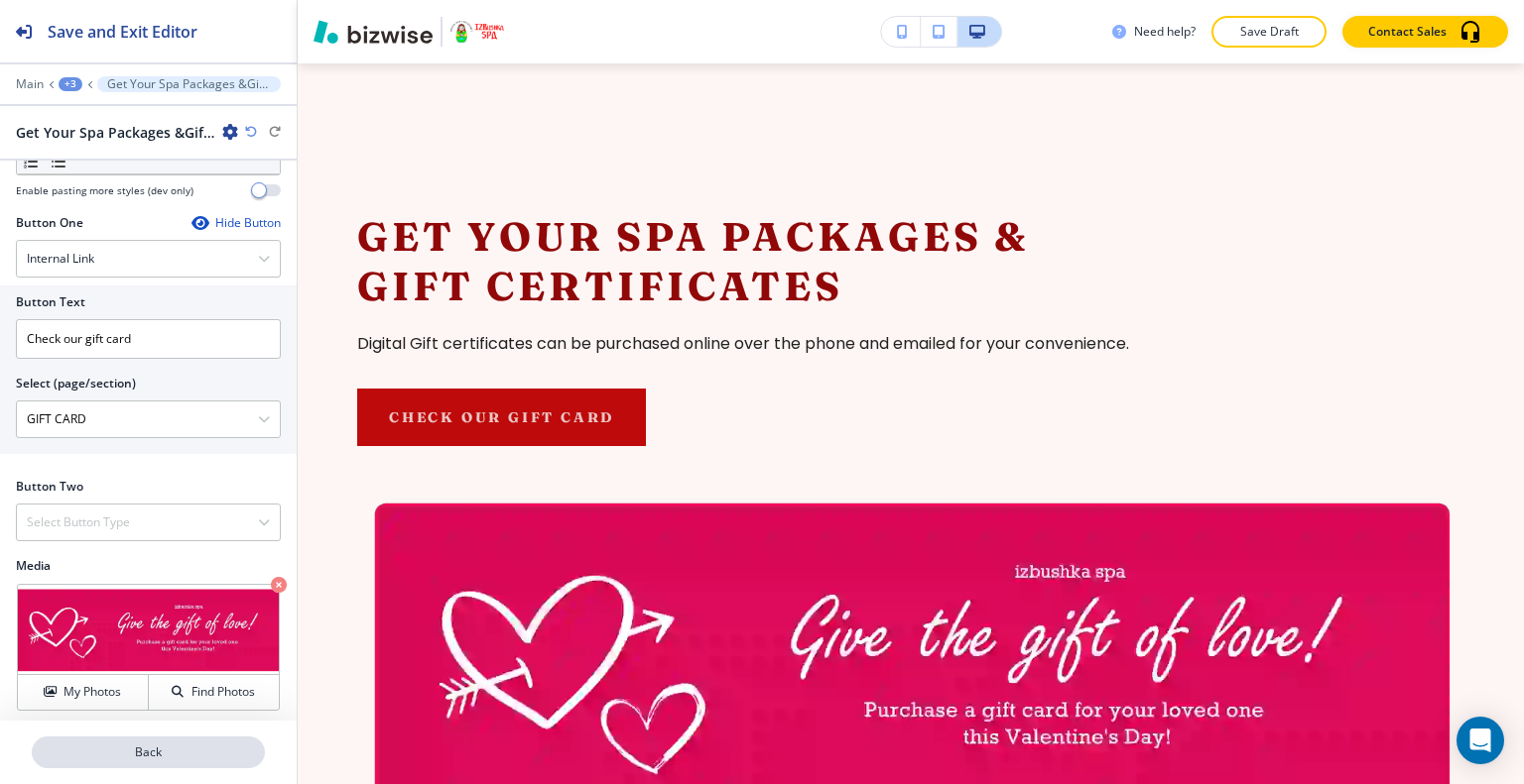
click at [137, 753] on p "Back" at bounding box center [148, 752] width 229 height 18
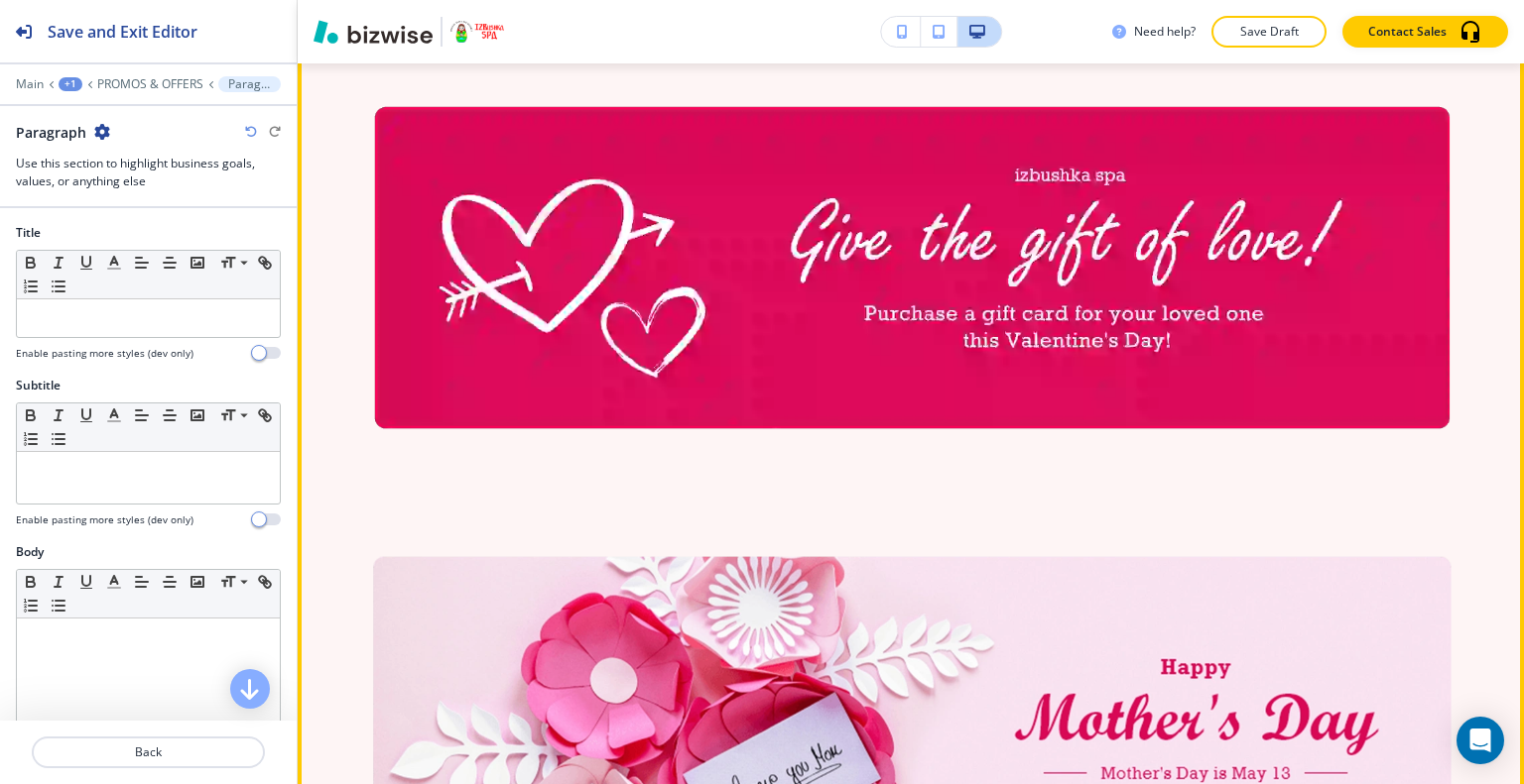
scroll to position [828, 0]
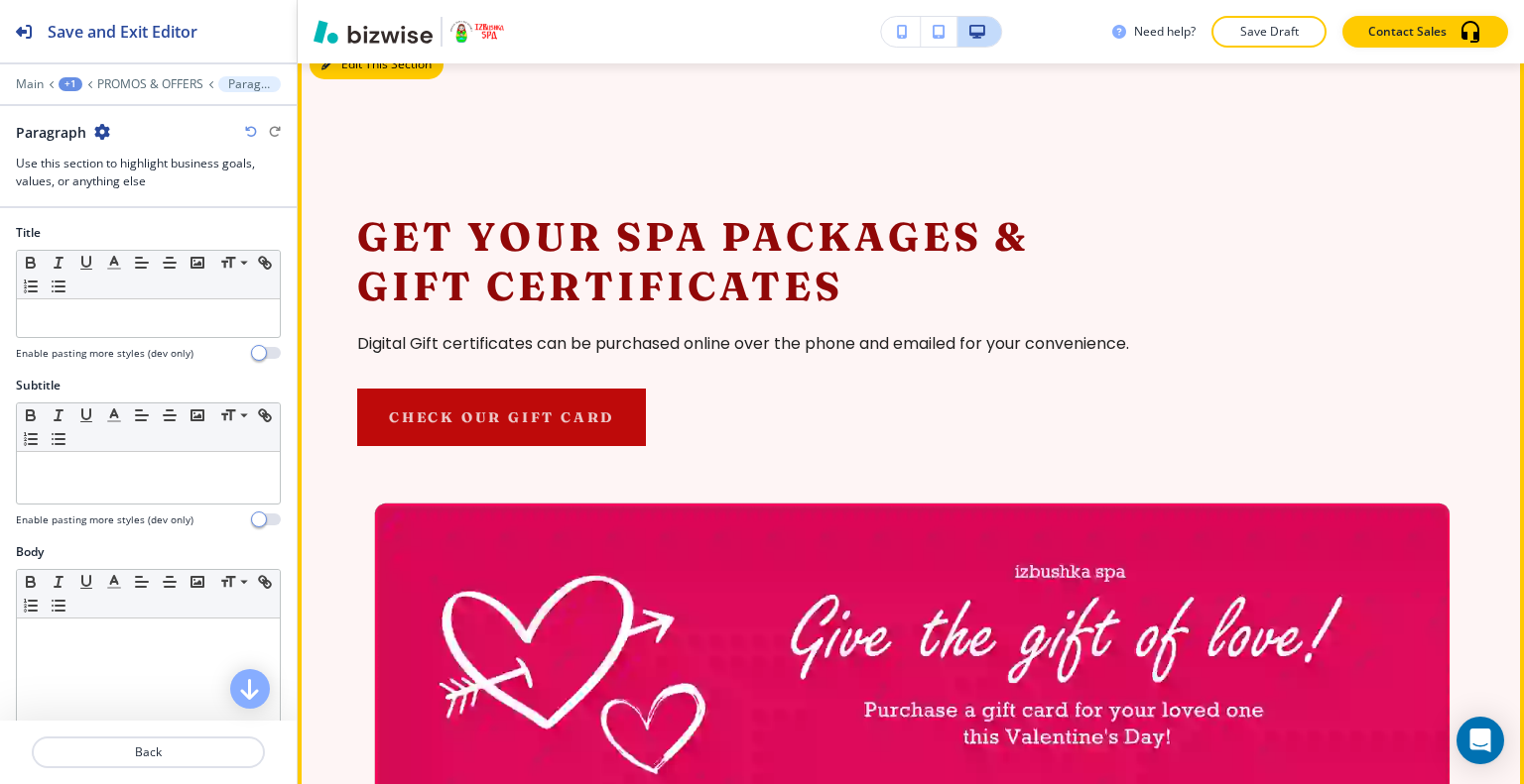
click at [355, 79] on button "Edit This Section" at bounding box center [376, 65] width 134 height 30
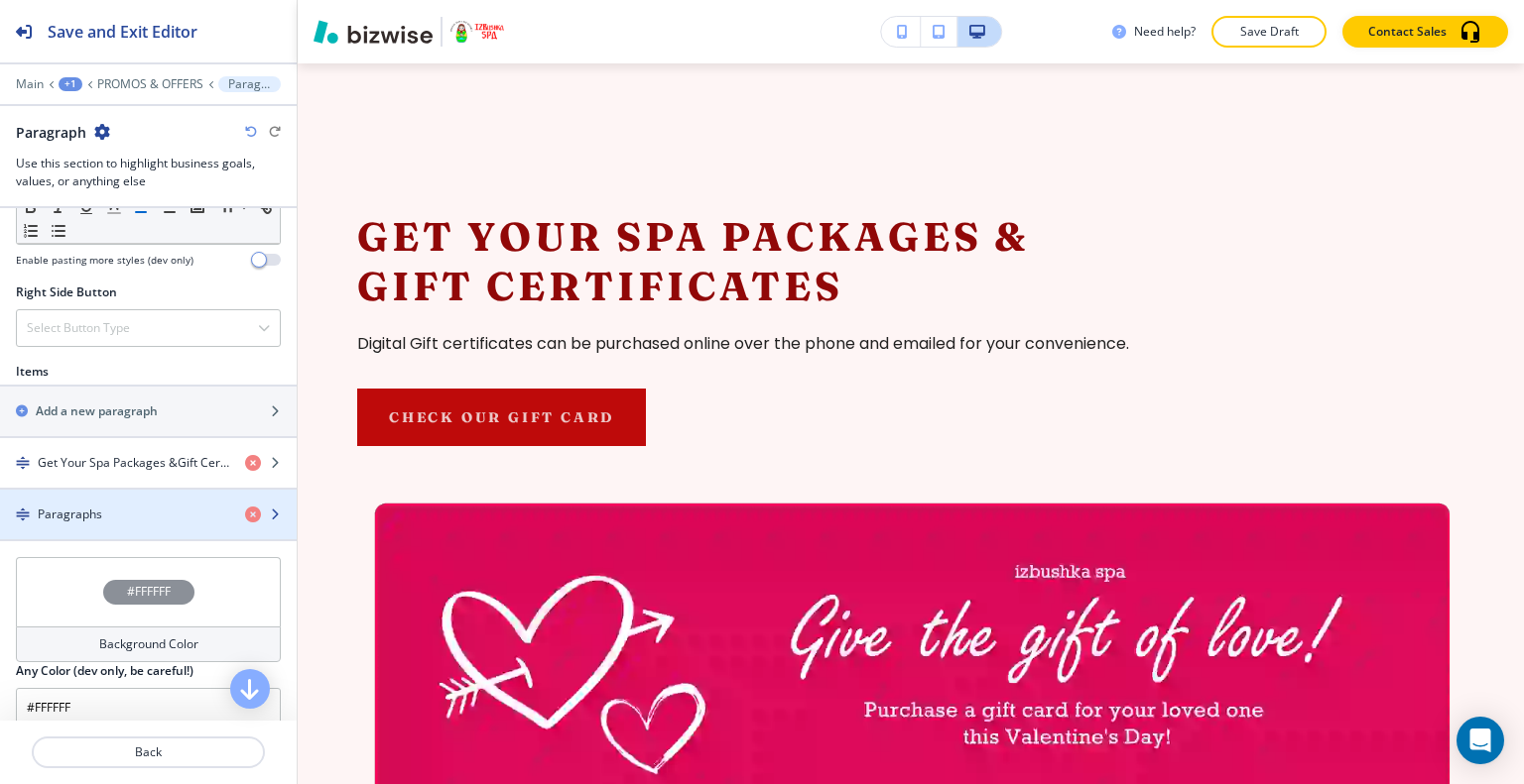
scroll to position [1232, 0]
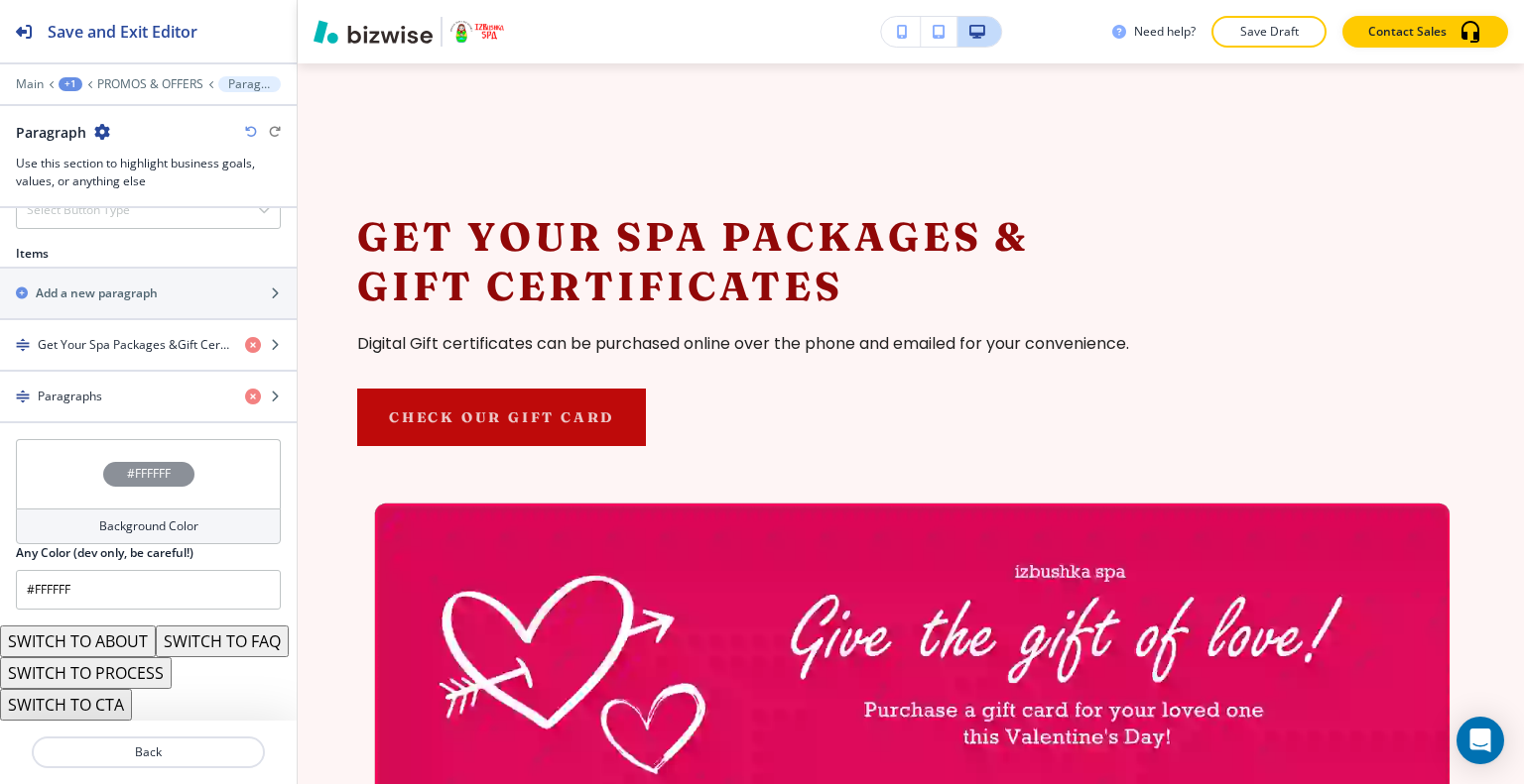
click at [64, 439] on div "#FFFFFF" at bounding box center [148, 474] width 264 height 70
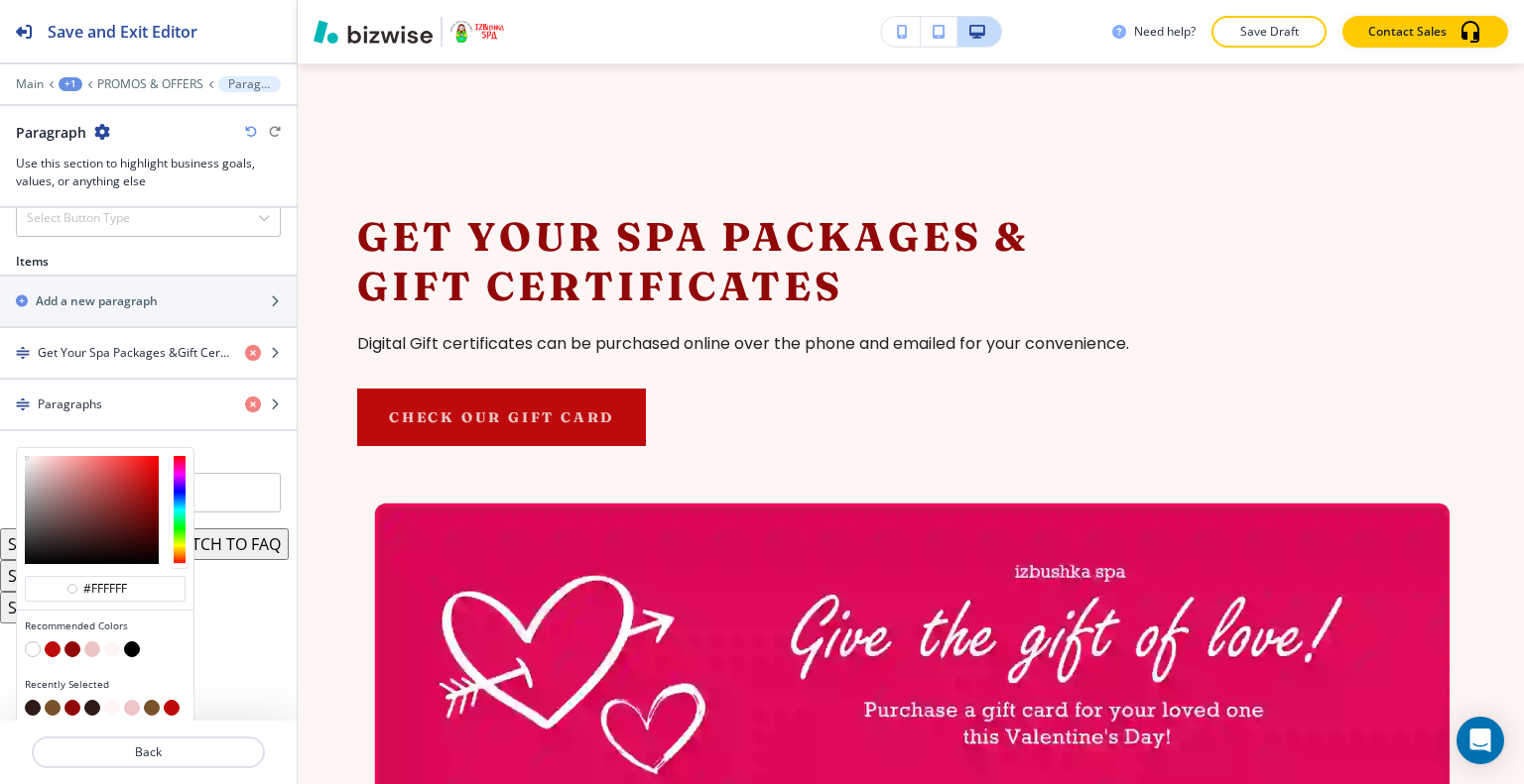
scroll to position [1199, 0]
click at [93, 643] on button "button" at bounding box center [92, 651] width 16 height 16
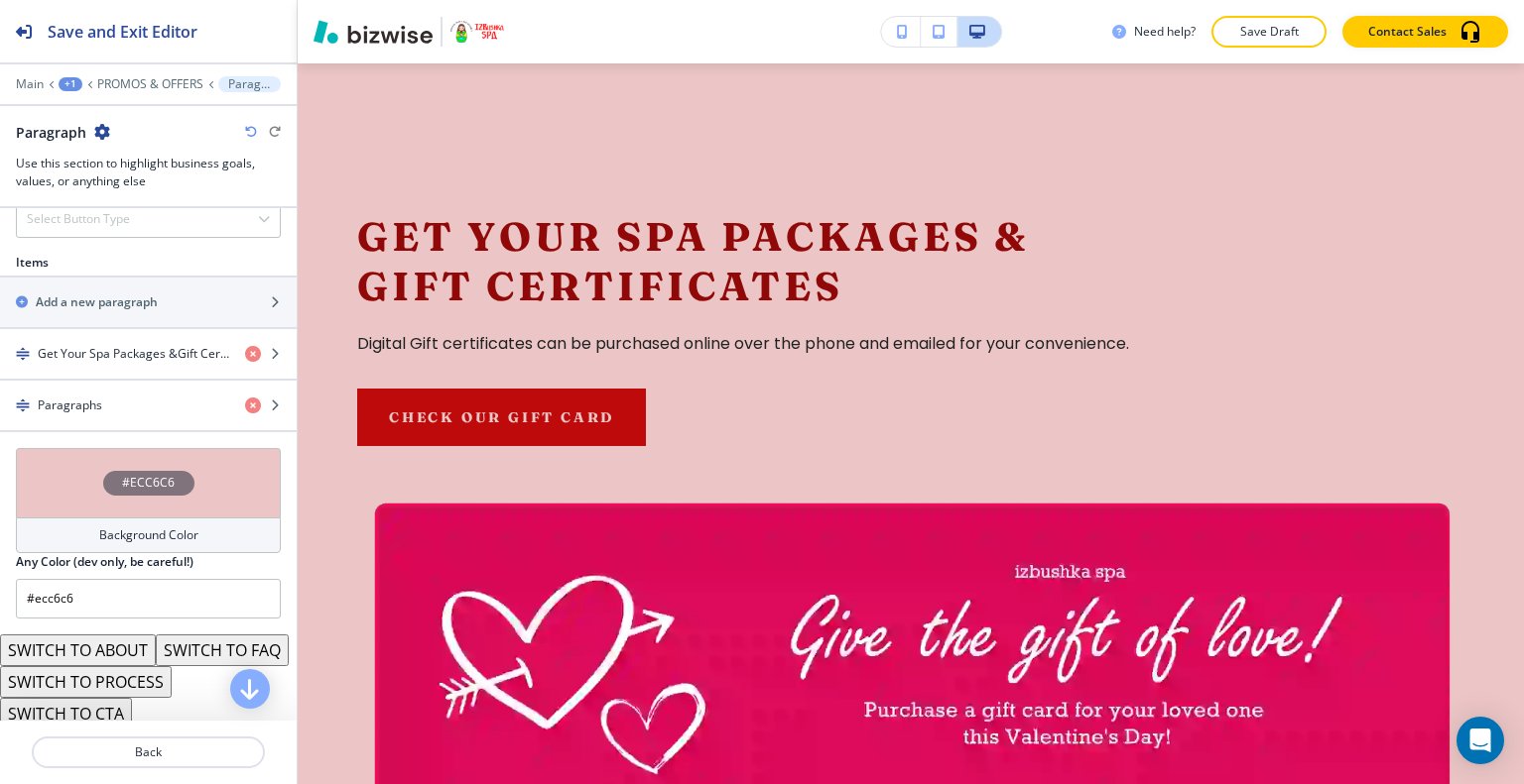
click at [87, 467] on div "#ECC6C6" at bounding box center [148, 483] width 264 height 70
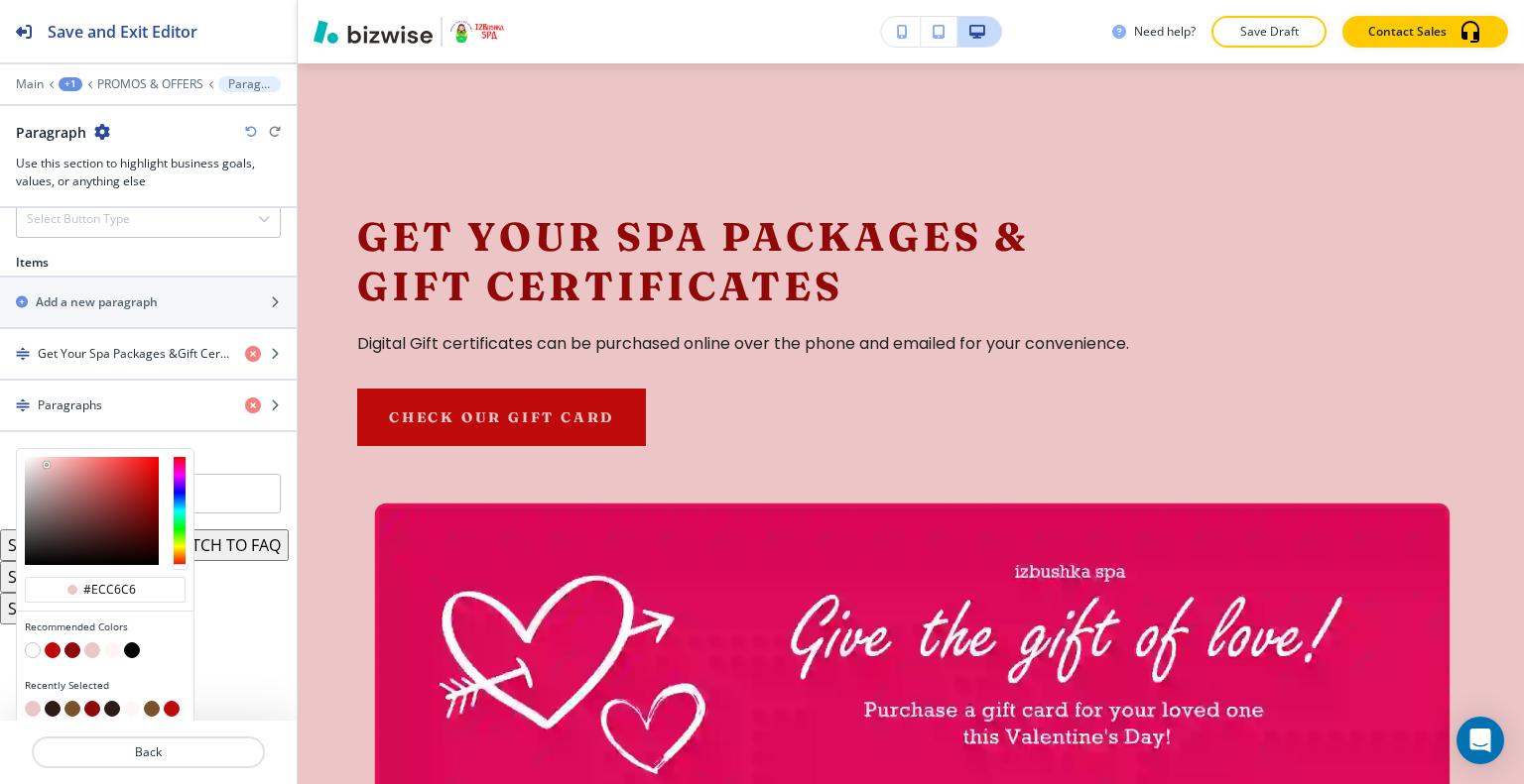
click at [115, 643] on button "button" at bounding box center [112, 651] width 16 height 16
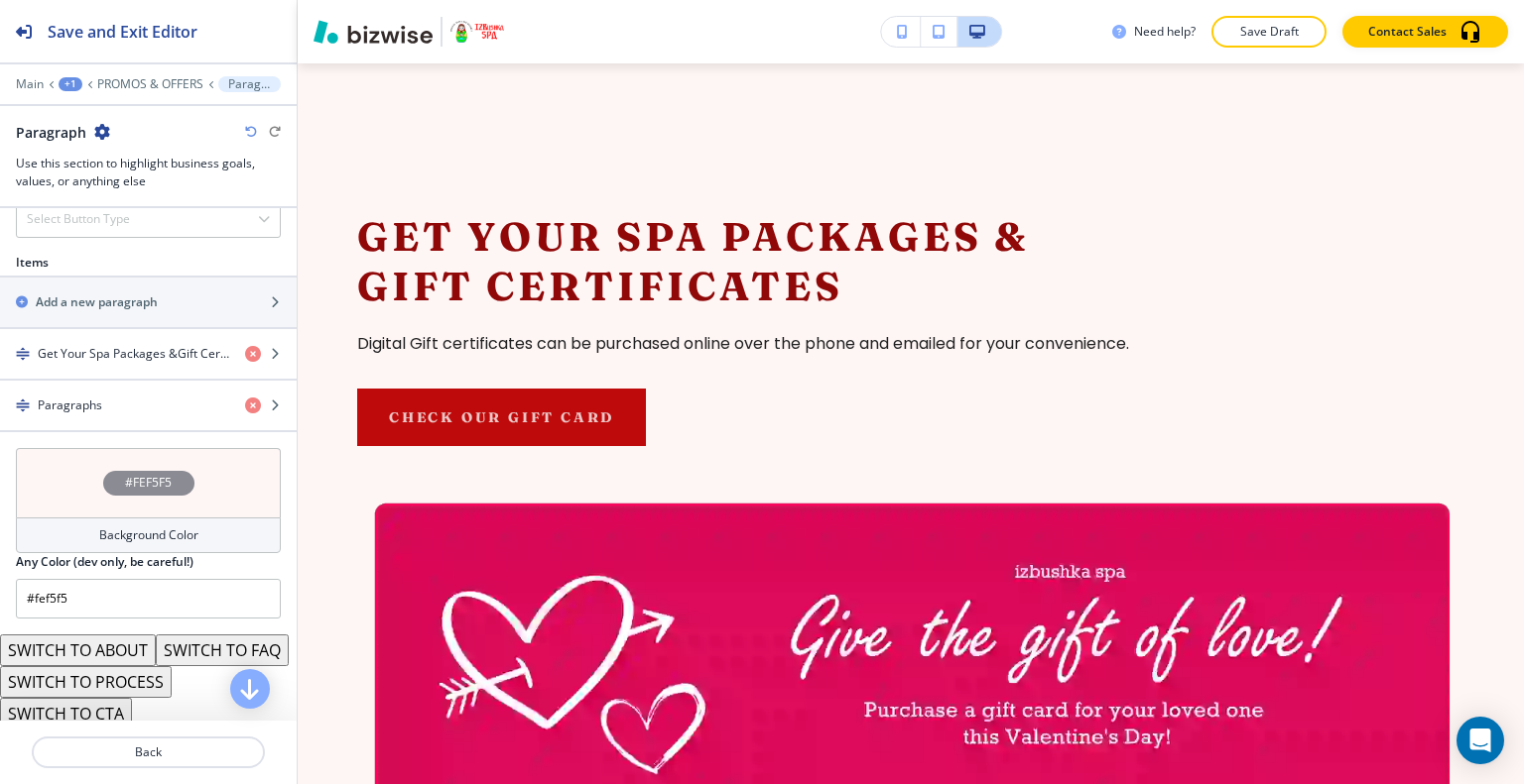
click at [251, 130] on icon "button" at bounding box center [251, 132] width 12 height 12
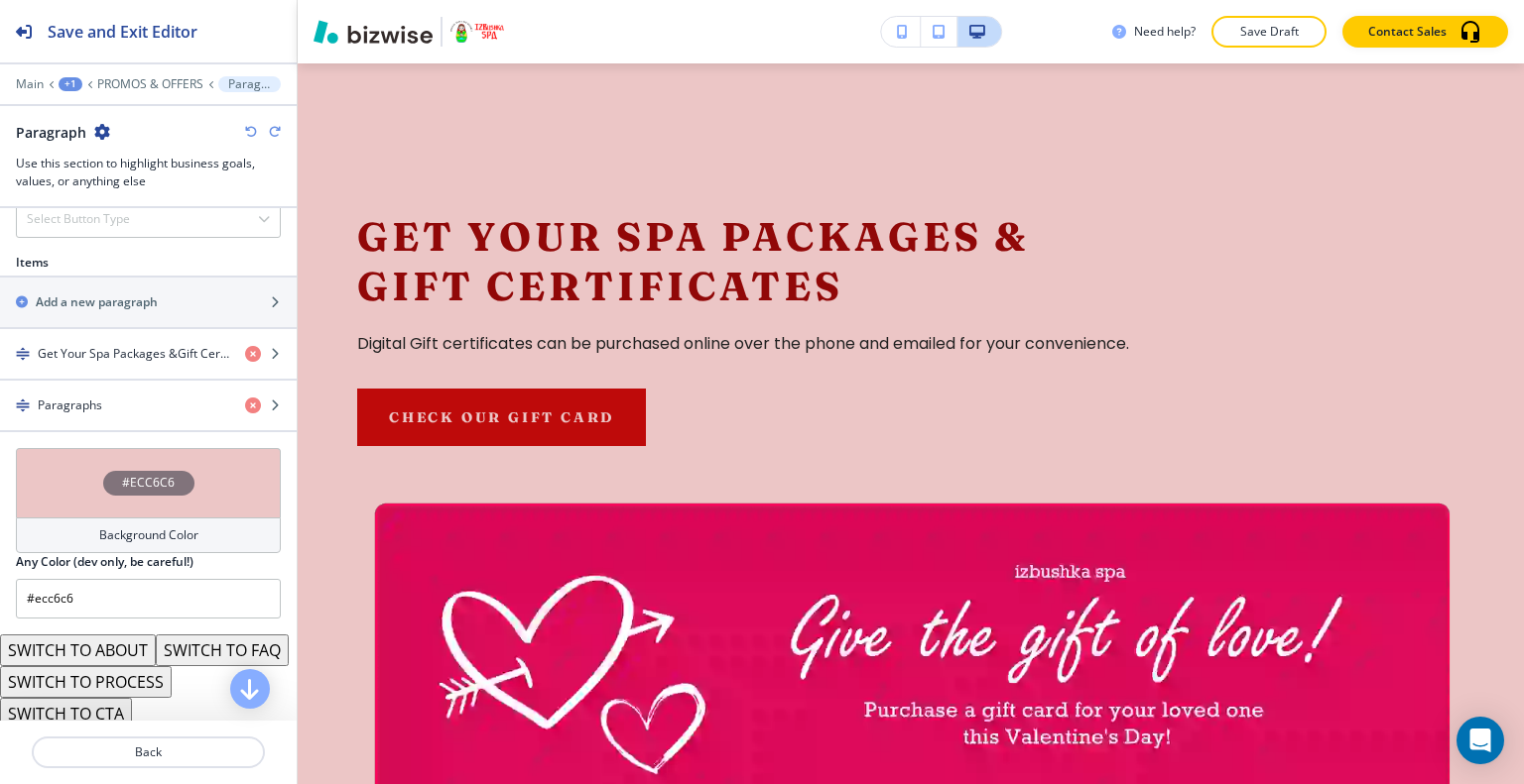
click at [251, 130] on icon "button" at bounding box center [251, 132] width 12 height 12
type input "#FFFFFF"
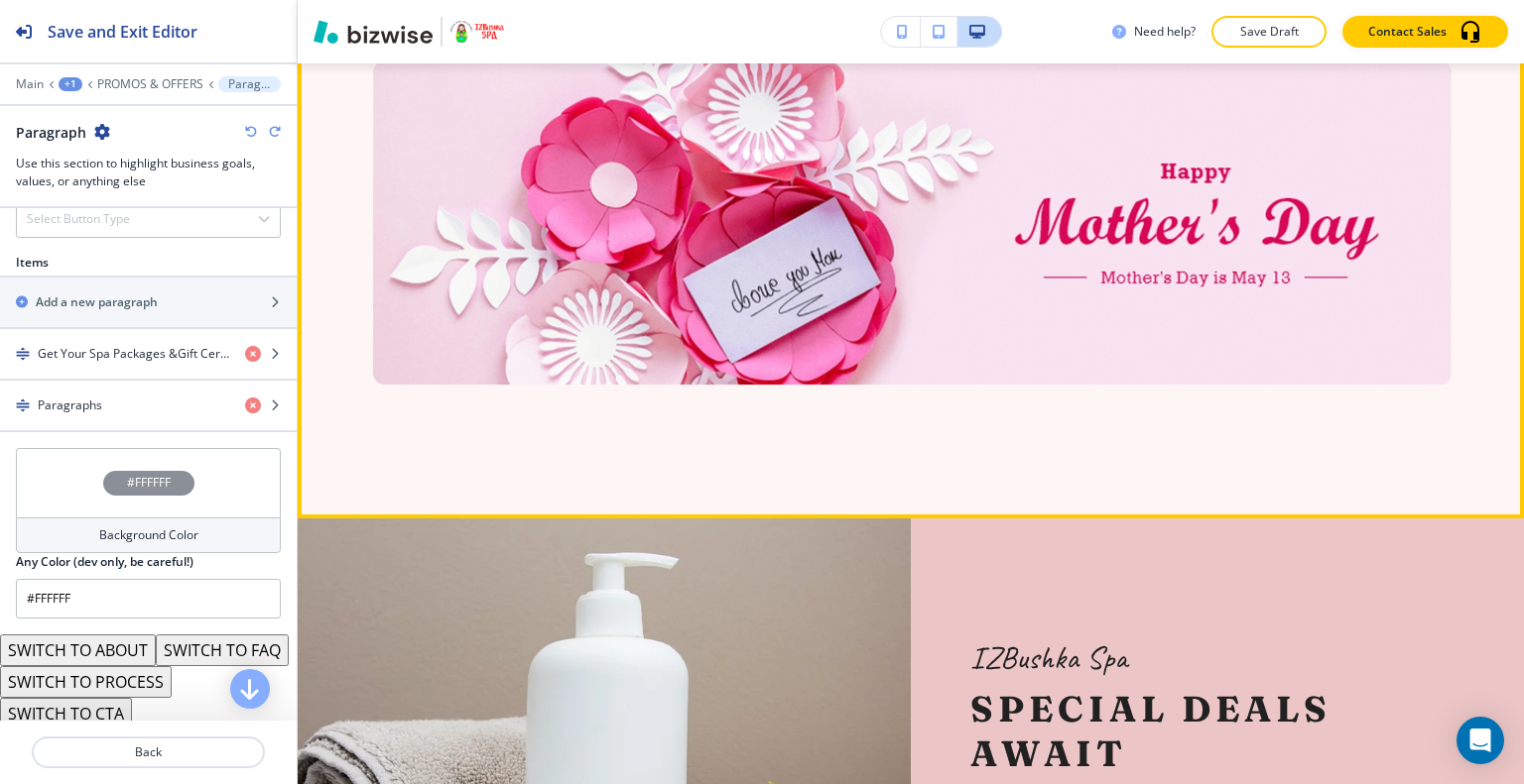
scroll to position [2117, 0]
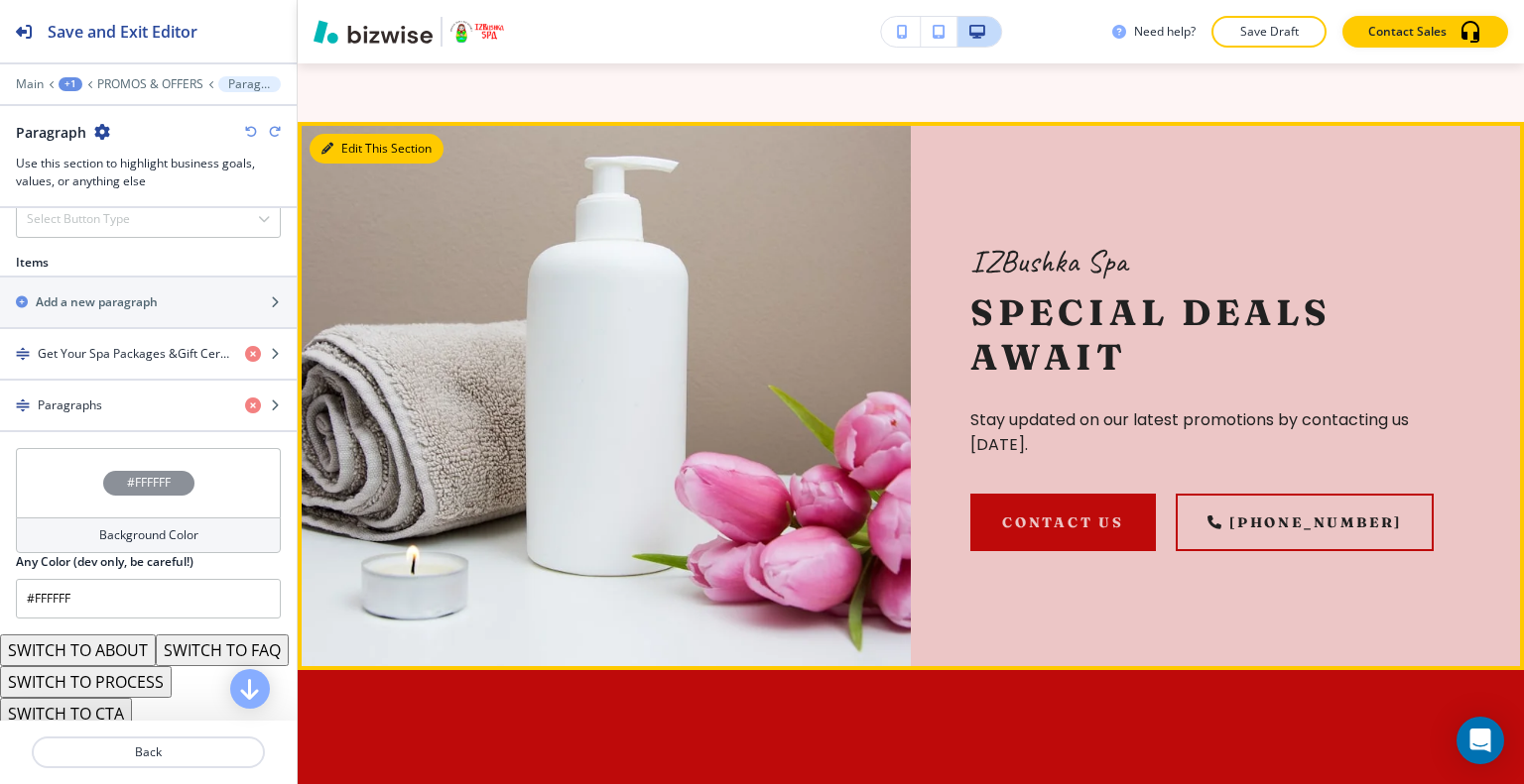
click at [347, 162] on button "Edit This Section" at bounding box center [376, 149] width 134 height 30
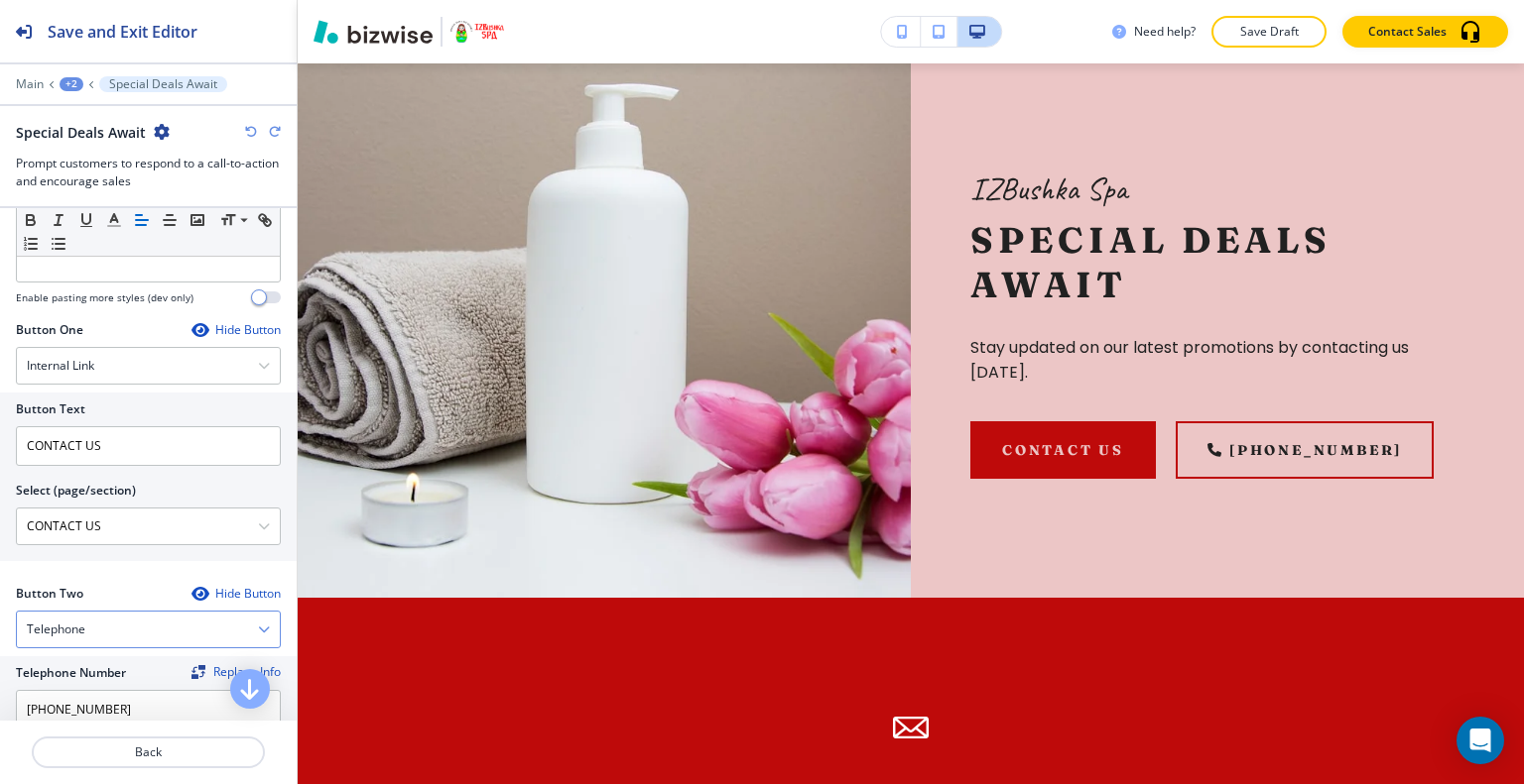
scroll to position [694, 0]
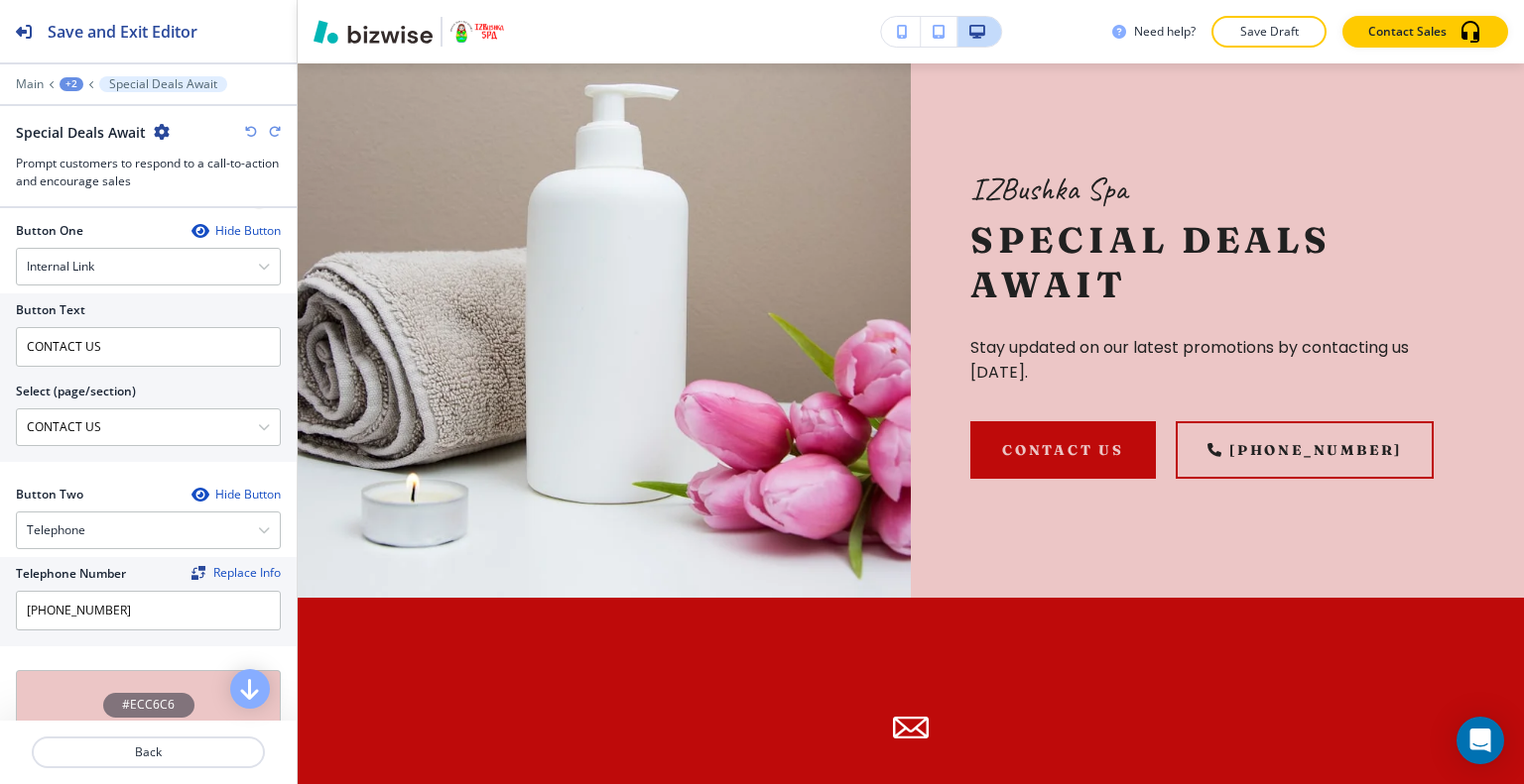
click at [98, 679] on div "#ECC6C6" at bounding box center [148, 705] width 264 height 70
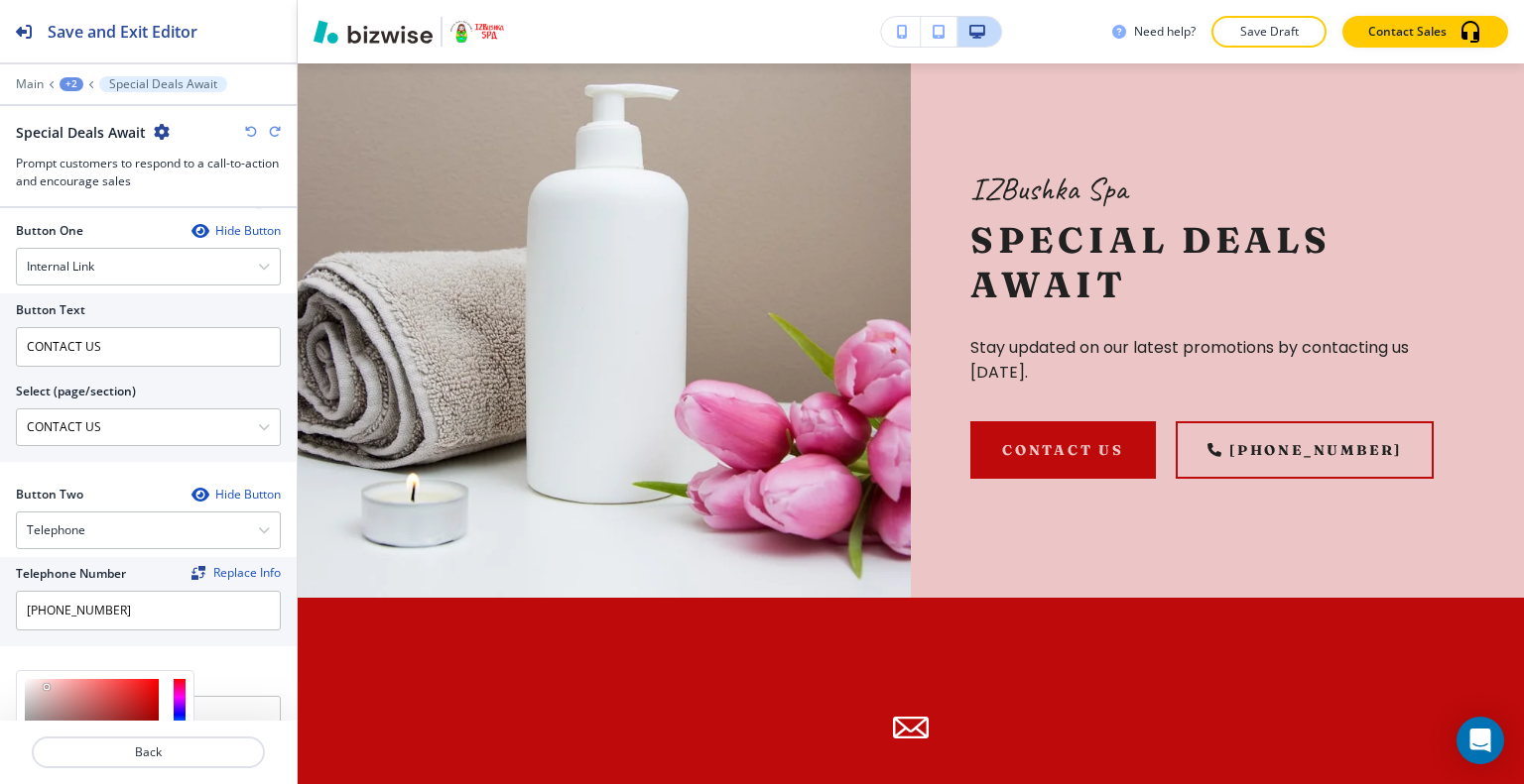
scroll to position [952, 0]
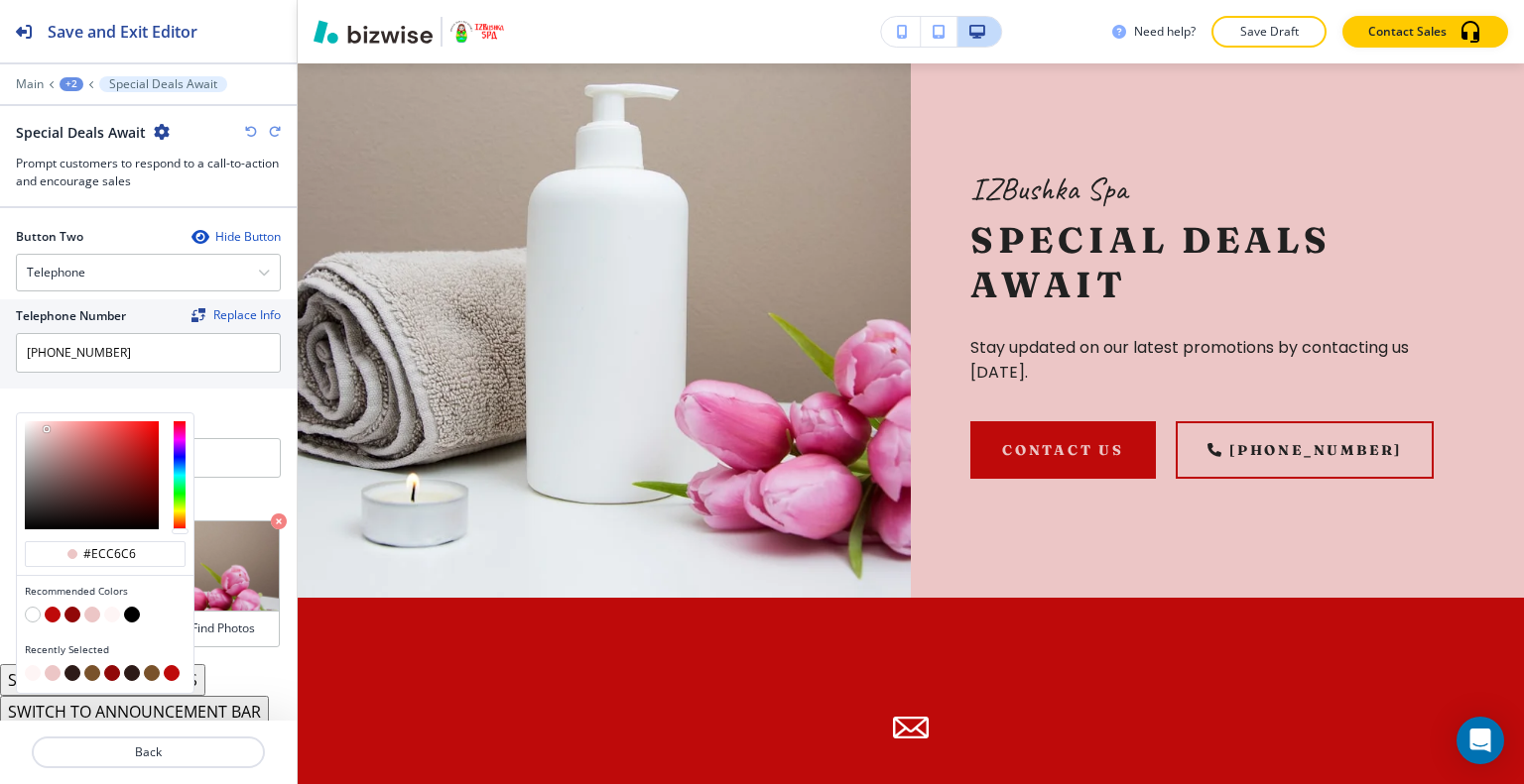
click at [71, 658] on div at bounding box center [105, 662] width 161 height 8
click at [72, 666] on button "button" at bounding box center [73, 673] width 16 height 16
type input "#2D1B18"
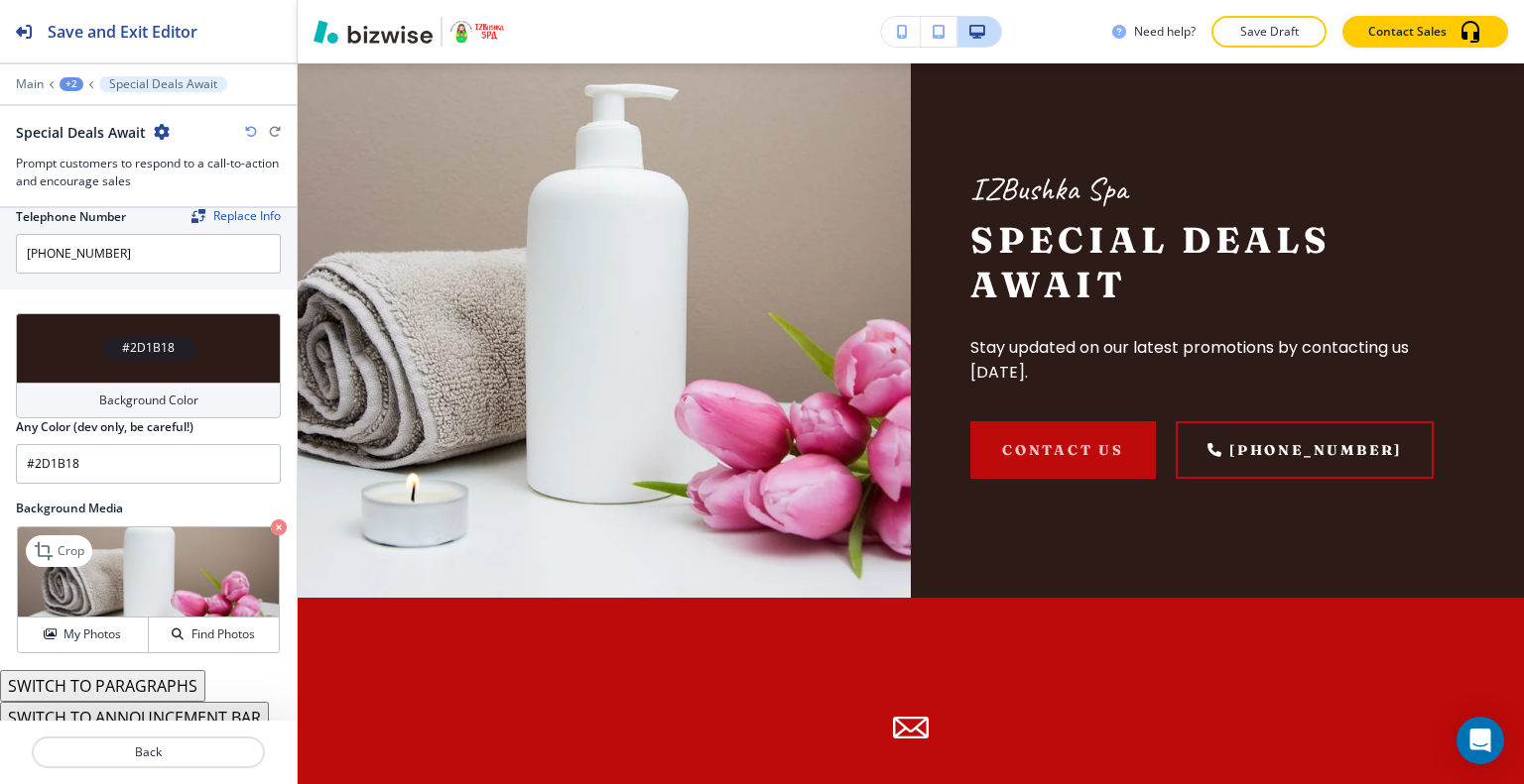
scroll to position [1058, 0]
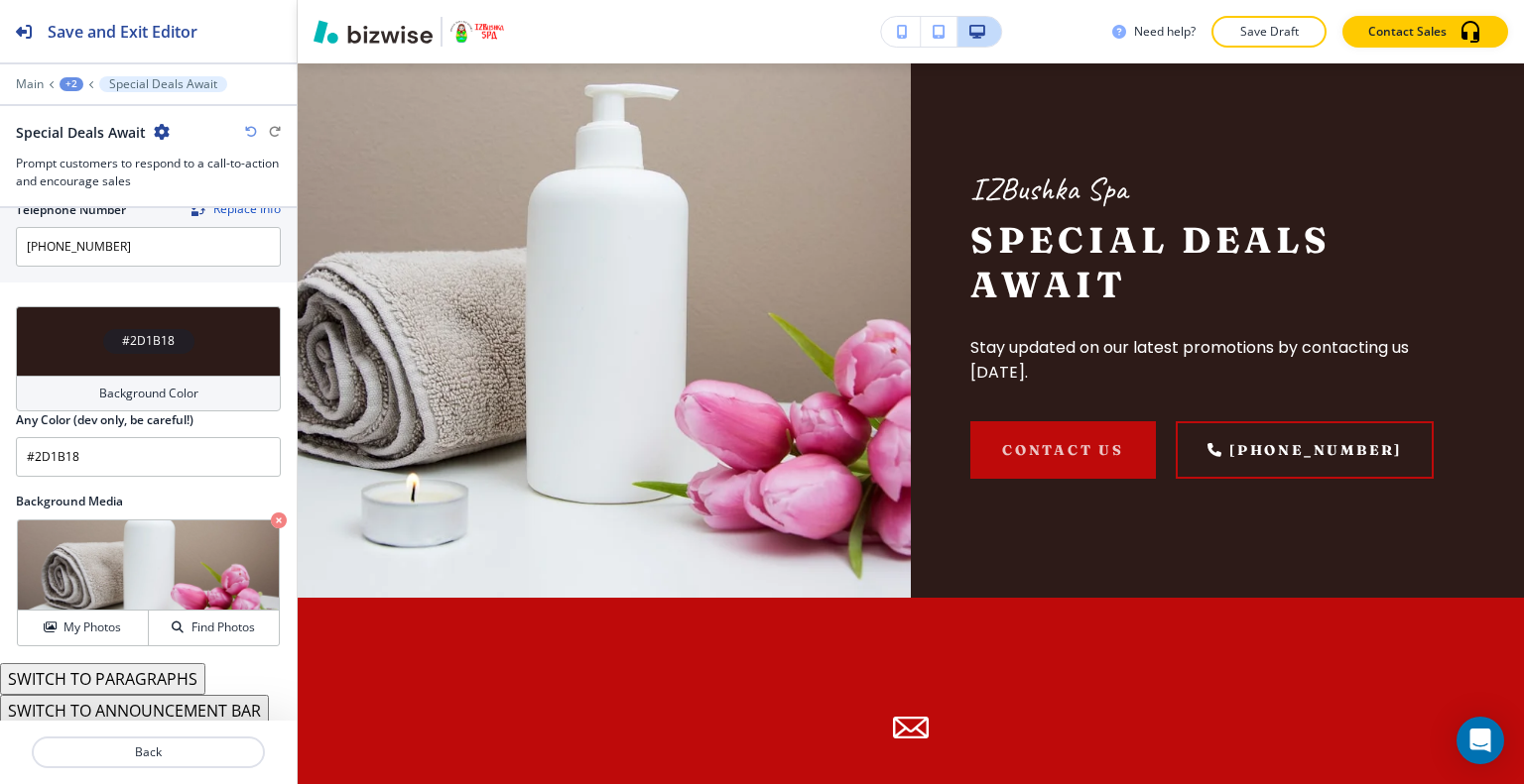
click at [97, 642] on div "Background Media Crop My Photos Find Photos" at bounding box center [148, 578] width 296 height 171
click at [97, 626] on h4 "My Photos" at bounding box center [92, 628] width 58 height 18
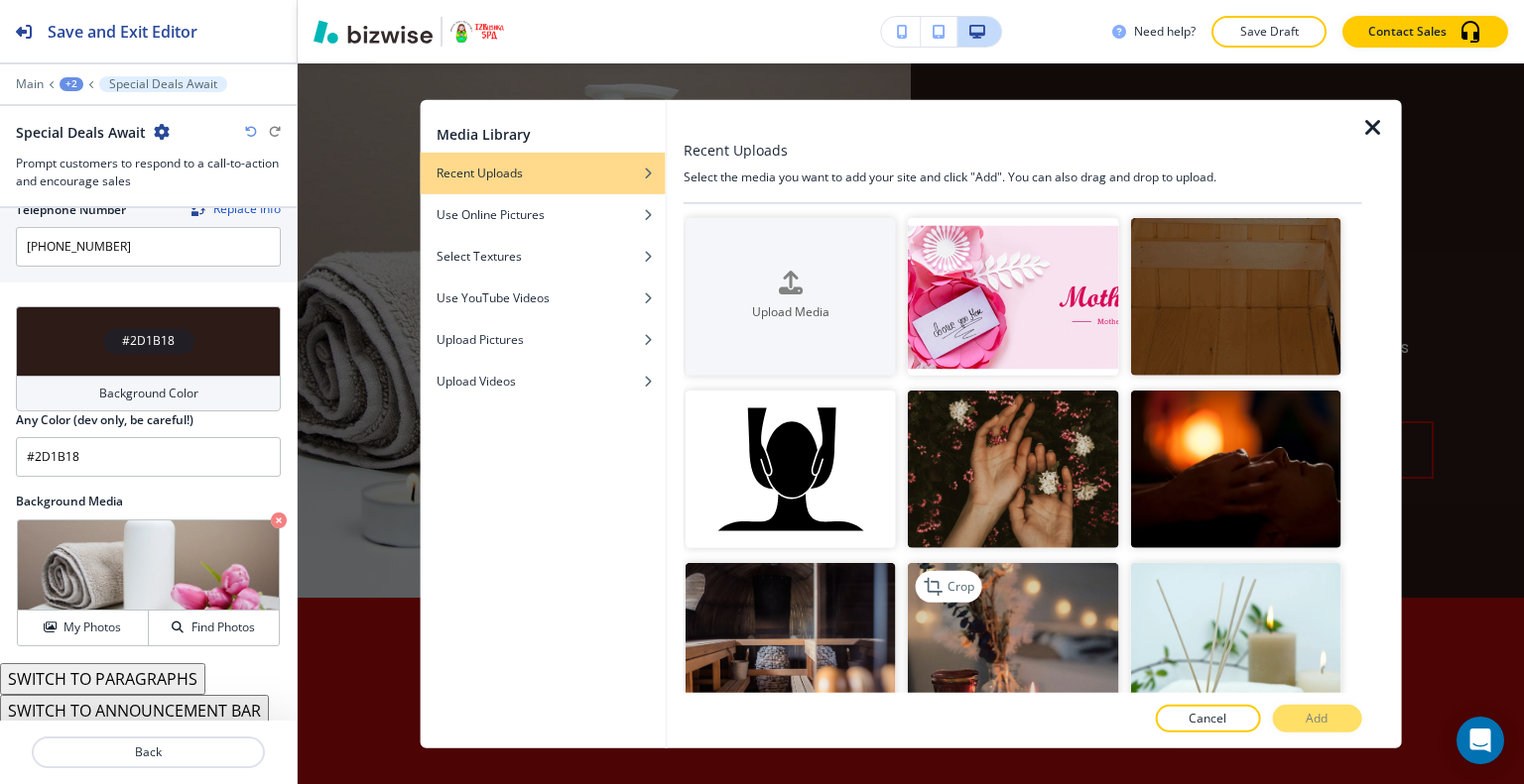
scroll to position [199, 0]
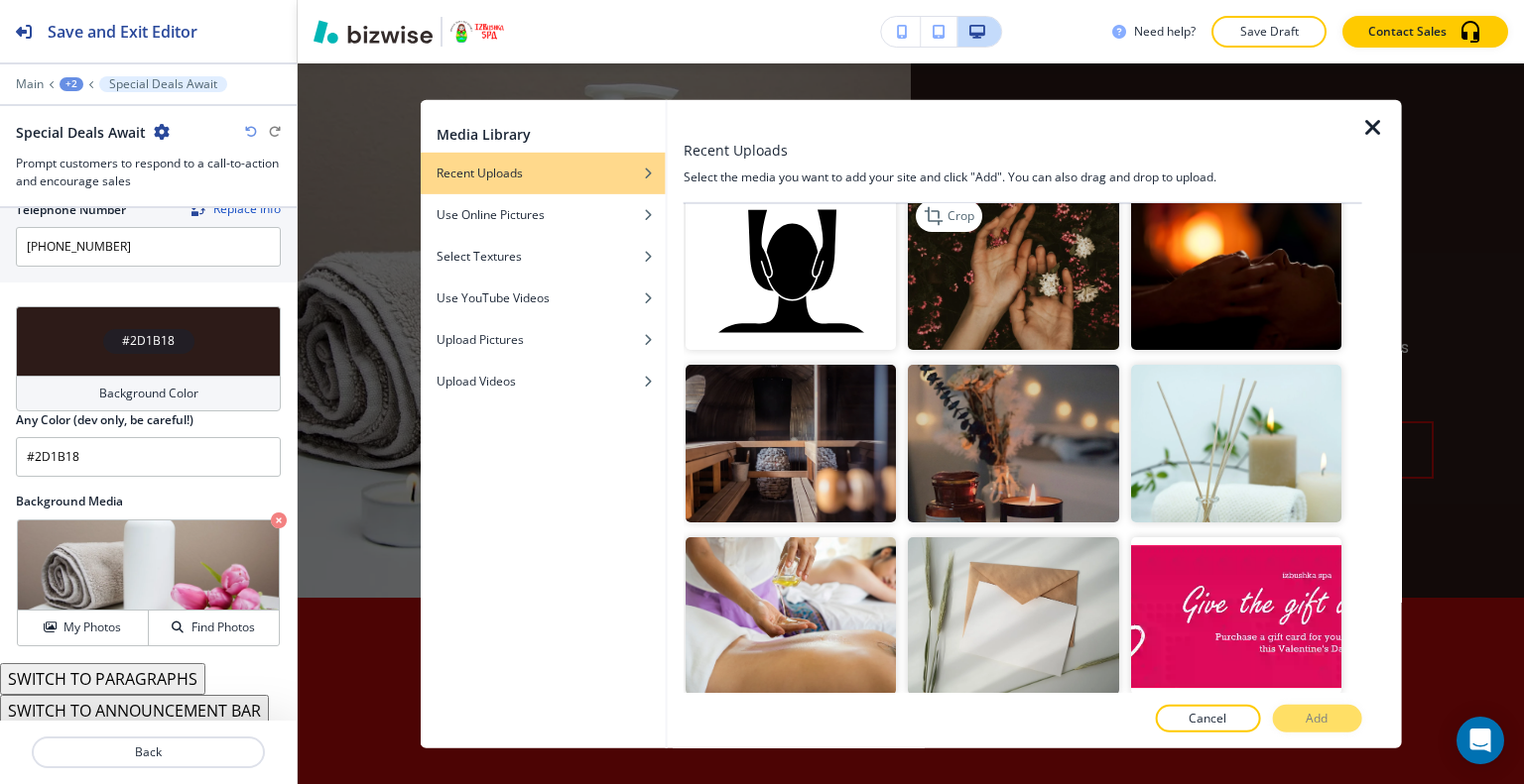
click at [1025, 256] on img "button" at bounding box center [1013, 271] width 211 height 158
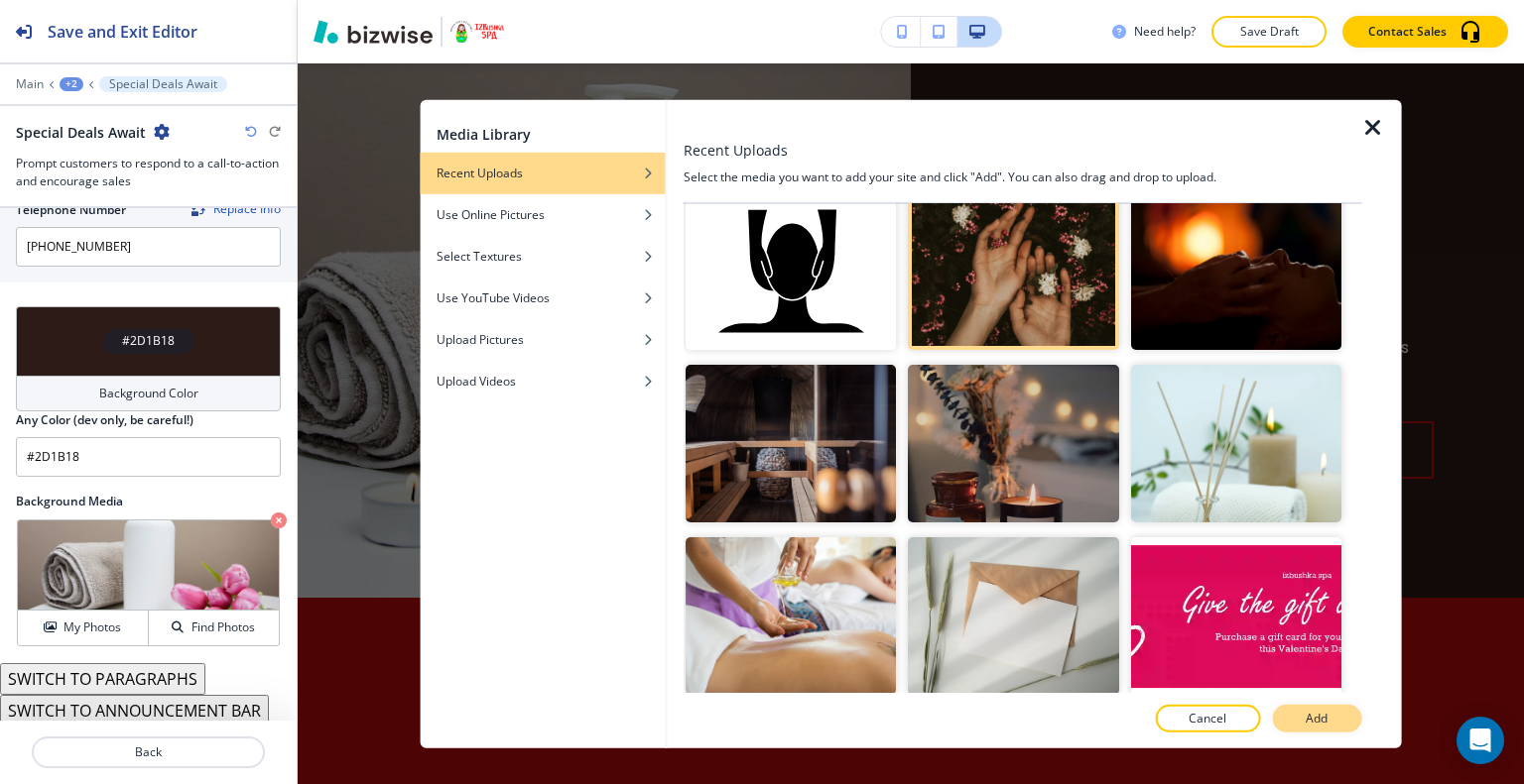
click at [1297, 717] on button "Add" at bounding box center [1316, 718] width 89 height 28
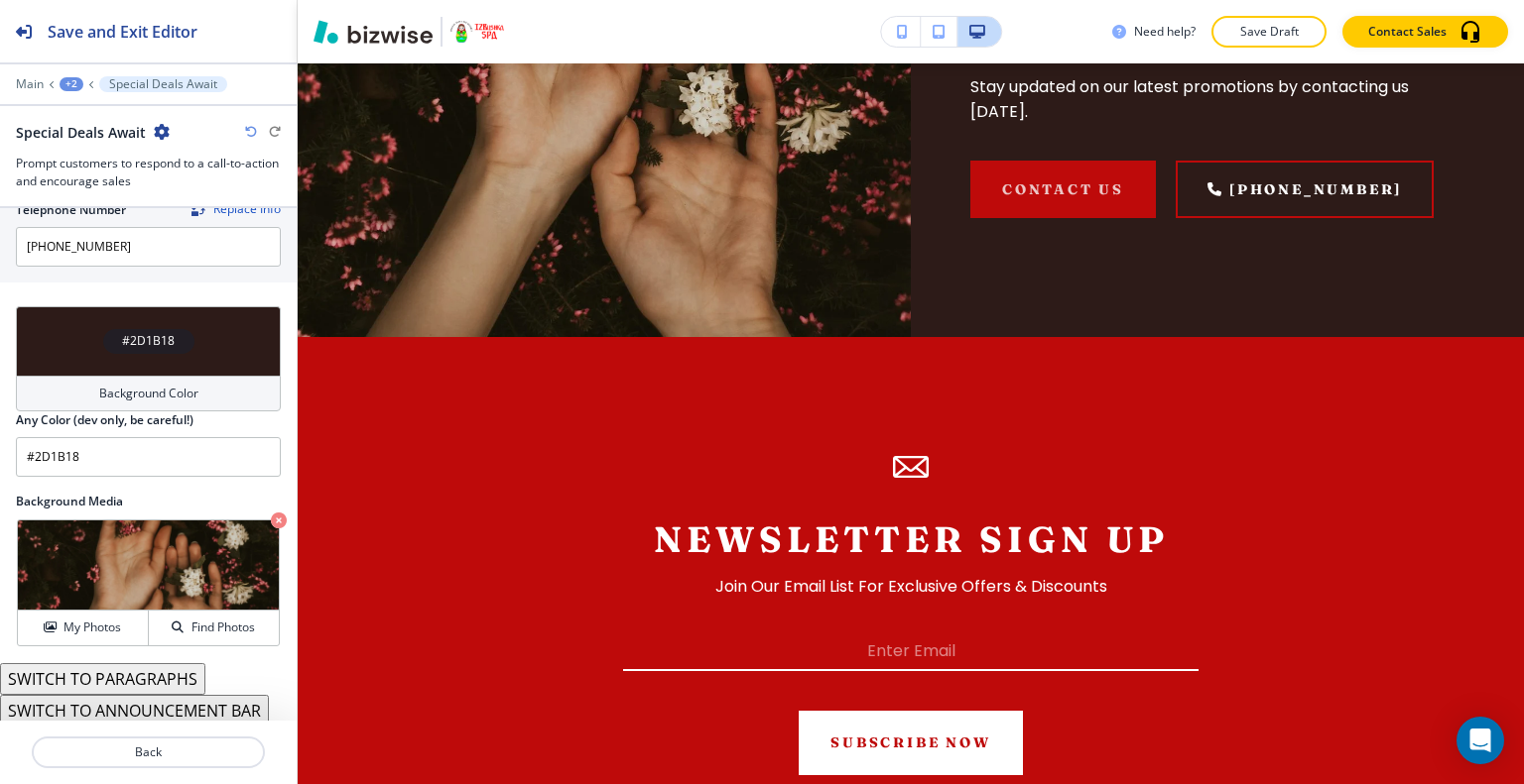
scroll to position [0, 0]
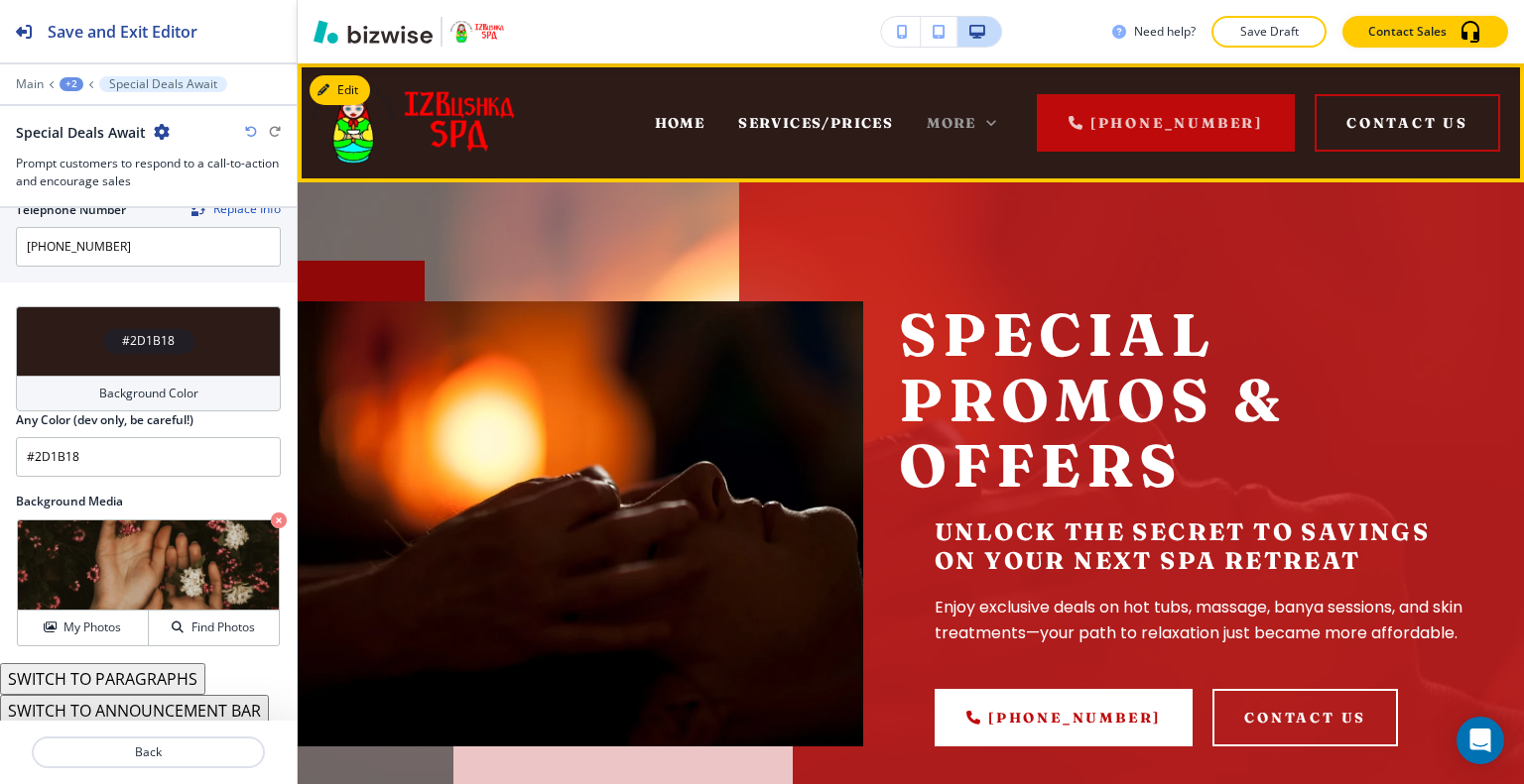
click at [966, 120] on span "More" at bounding box center [951, 123] width 50 height 18
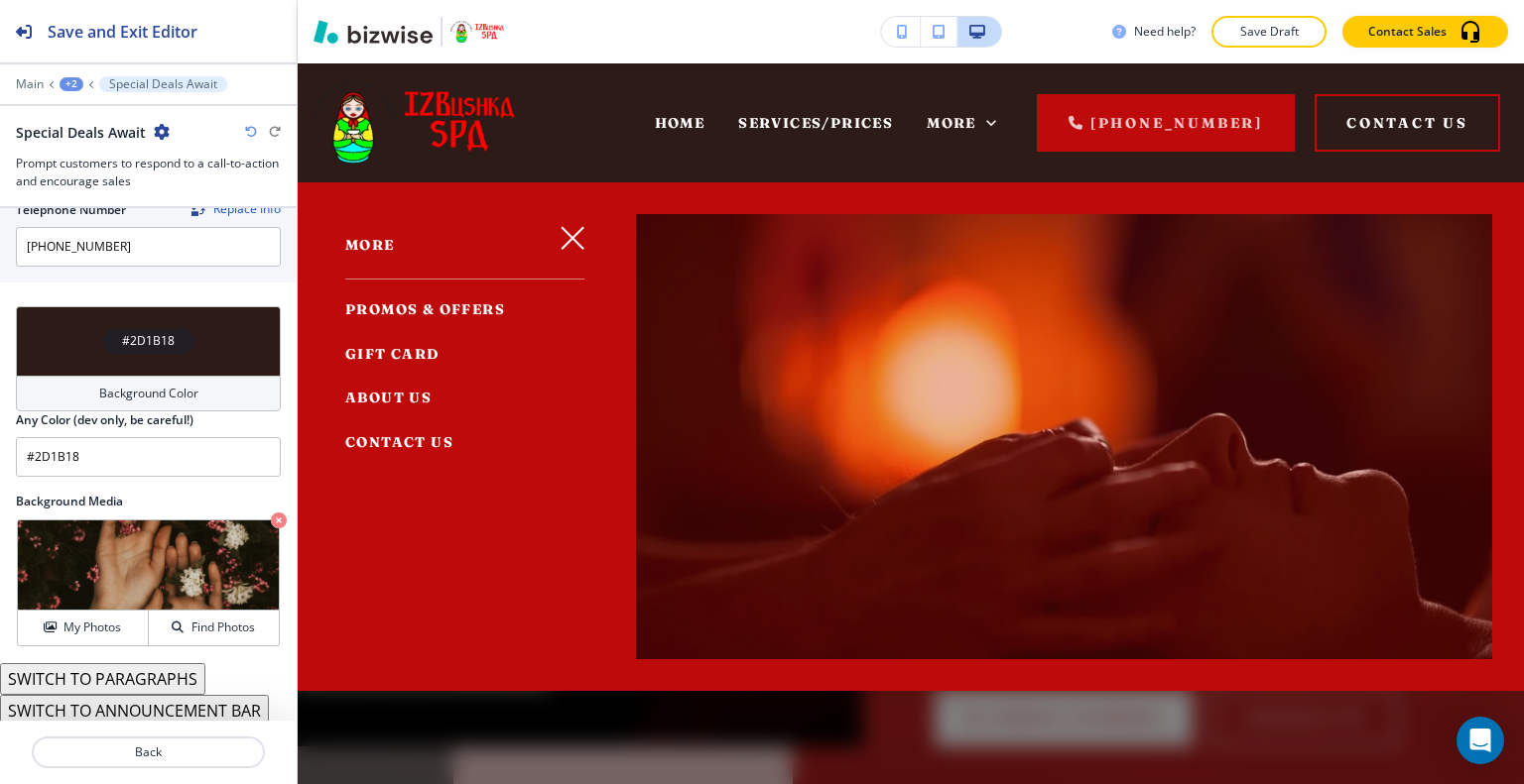
click at [413, 395] on span "ABOUT US" at bounding box center [388, 397] width 86 height 18
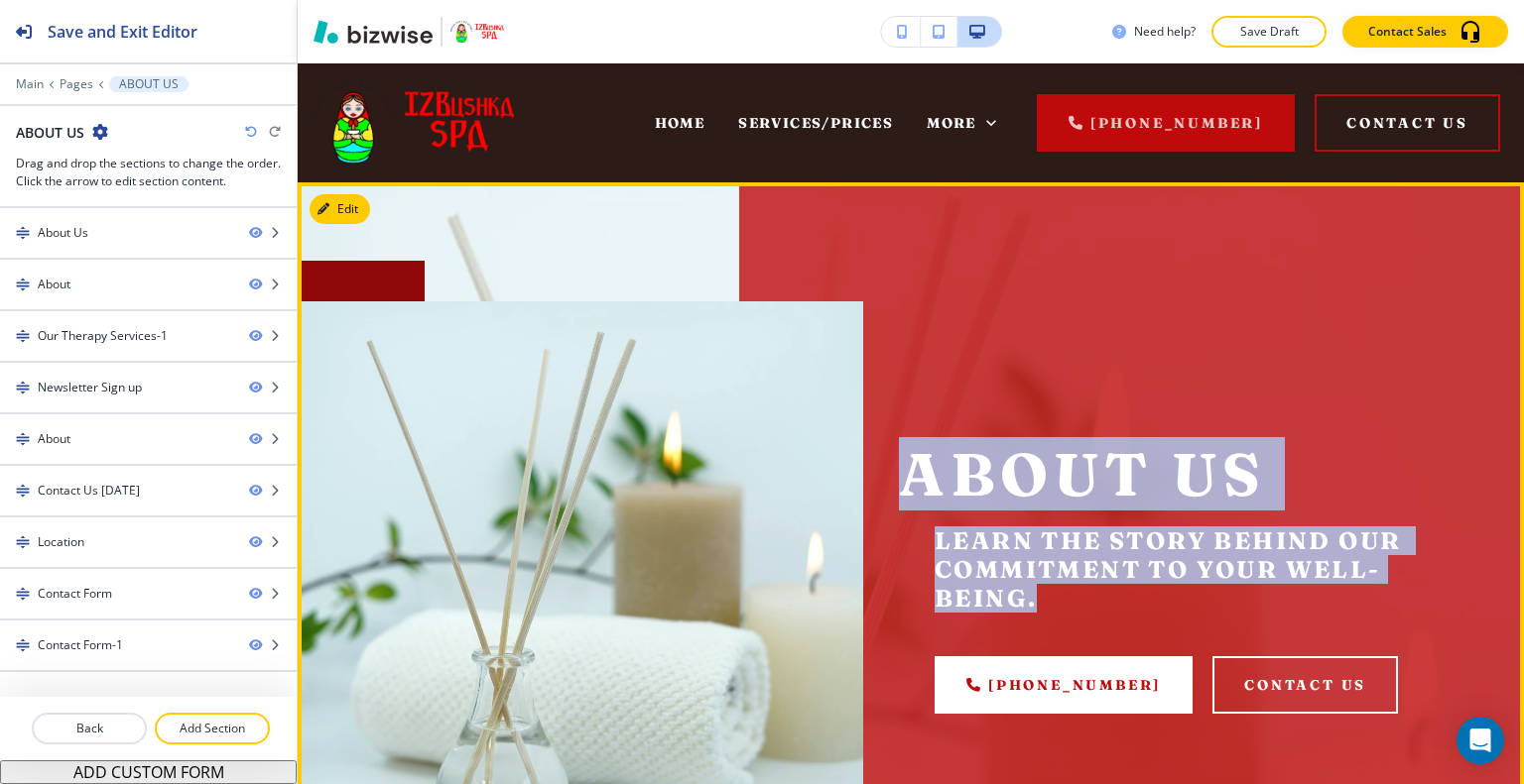
drag, startPoint x: 1053, startPoint y: 605, endPoint x: 897, endPoint y: 461, distance: 212.3
click at [899, 461] on div "About Us Learn the story behind our commitment to your well-being. (303) 400-10…" at bounding box center [1181, 577] width 566 height 272
copy div "About Us Learn the story behind our commitment to your well-being."
click at [343, 213] on button "Edit This Section" at bounding box center [376, 210] width 134 height 30
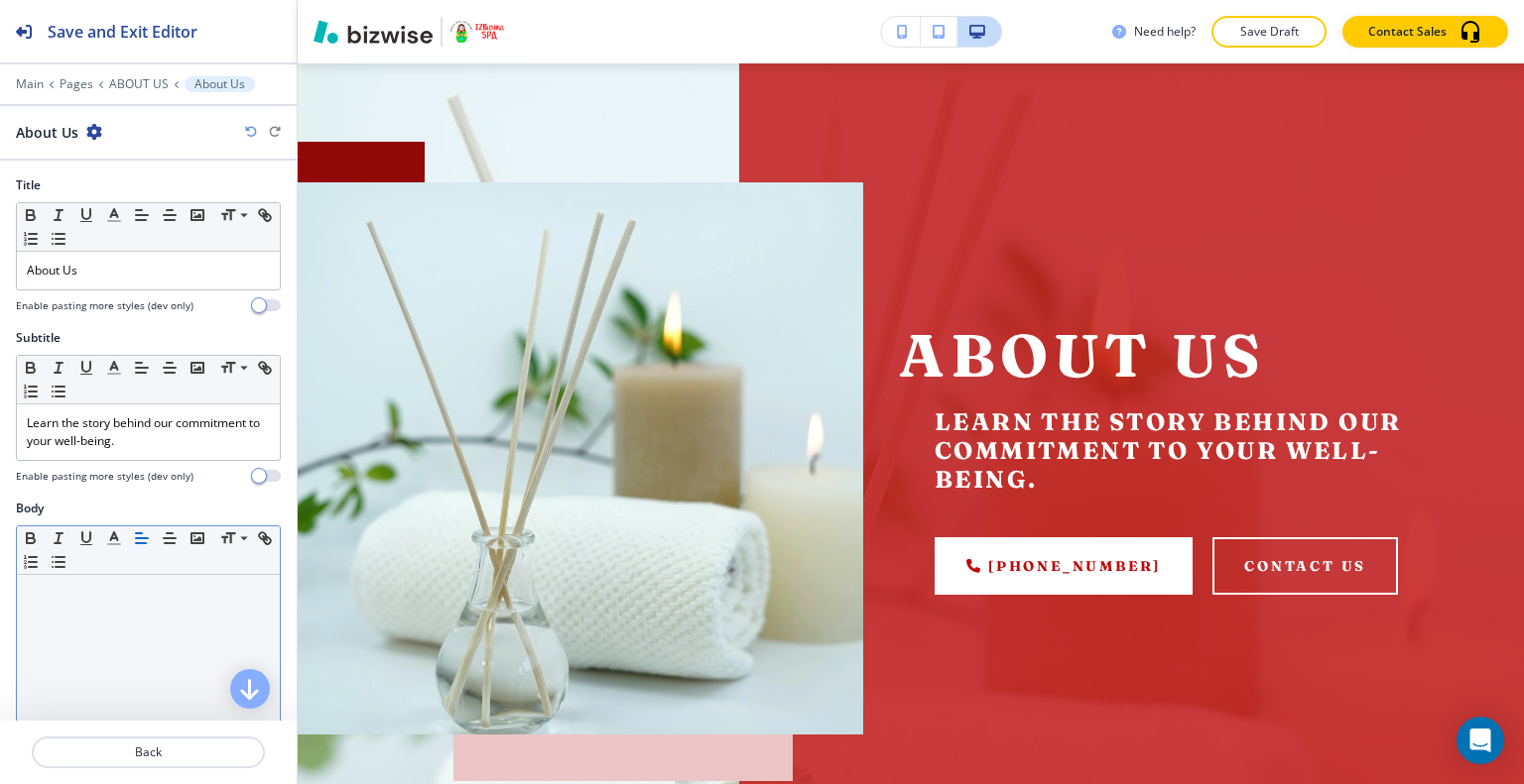
scroll to position [199, 0]
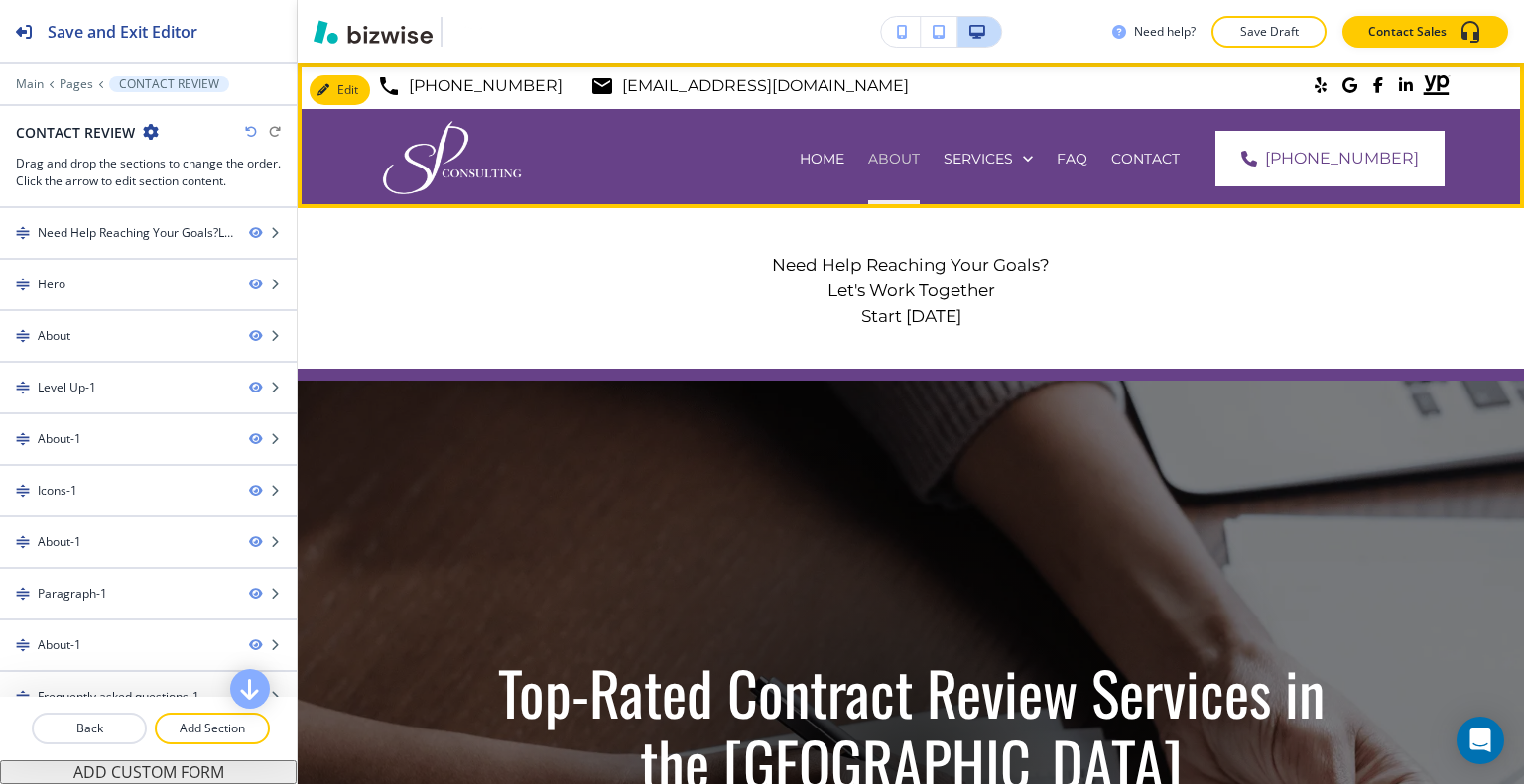
click at [920, 150] on p "ABOUT" at bounding box center [894, 159] width 52 height 20
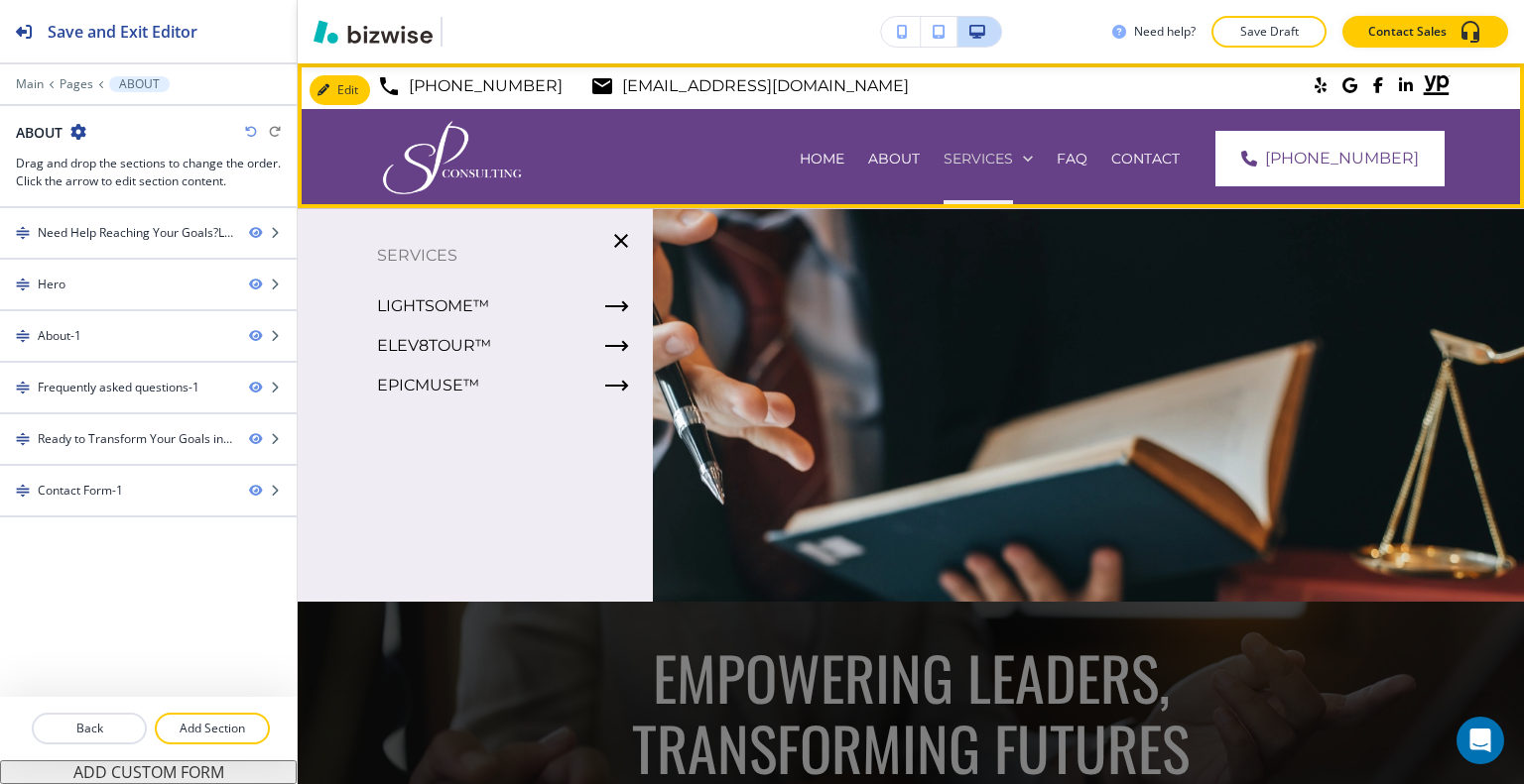
click at [992, 161] on p "SERVICES" at bounding box center [978, 159] width 70 height 20
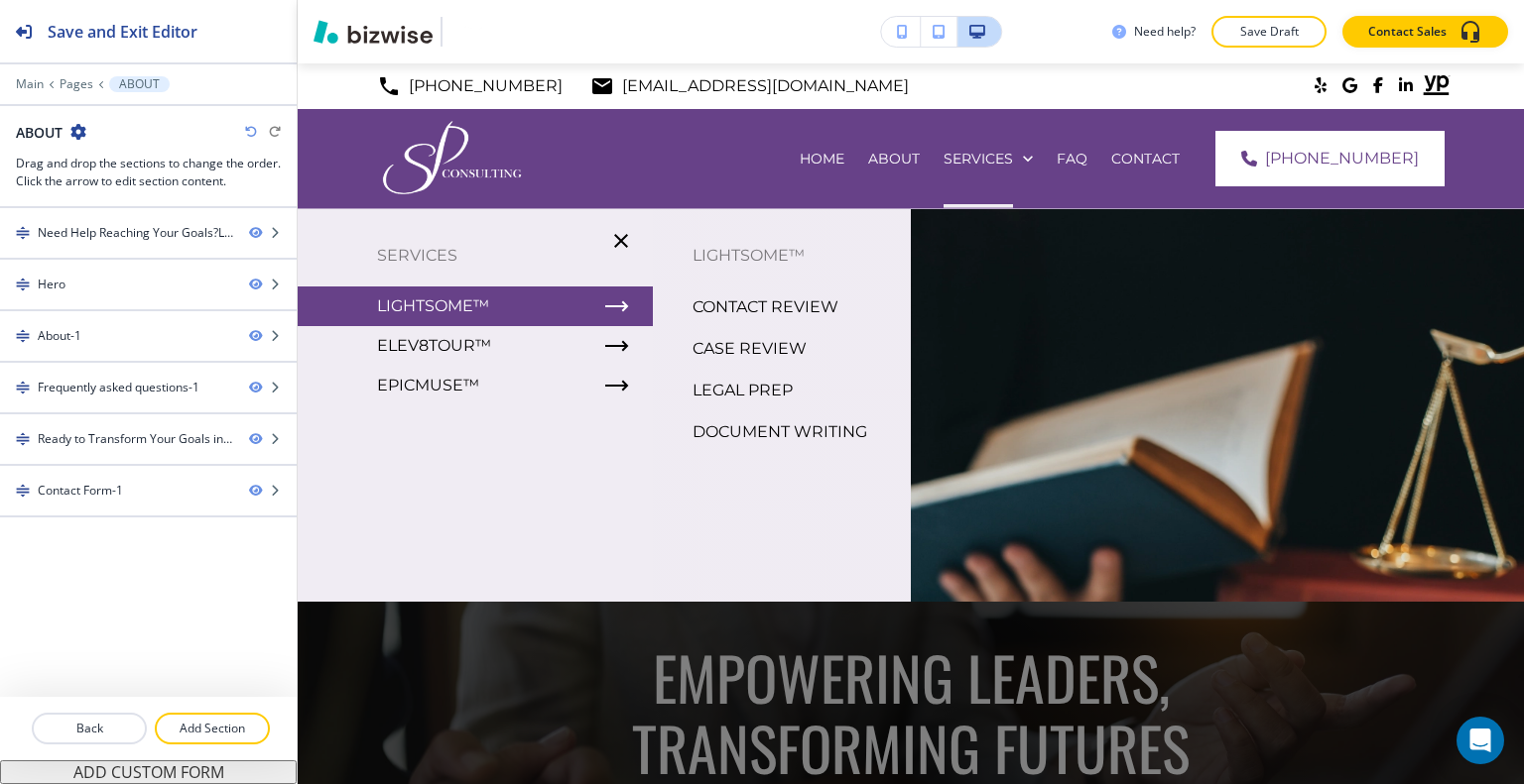
click at [480, 306] on p "LIGHTSOME™" at bounding box center [432, 306] width 112 height 30
click at [710, 308] on p "CONTACT REVIEW" at bounding box center [764, 307] width 146 height 30
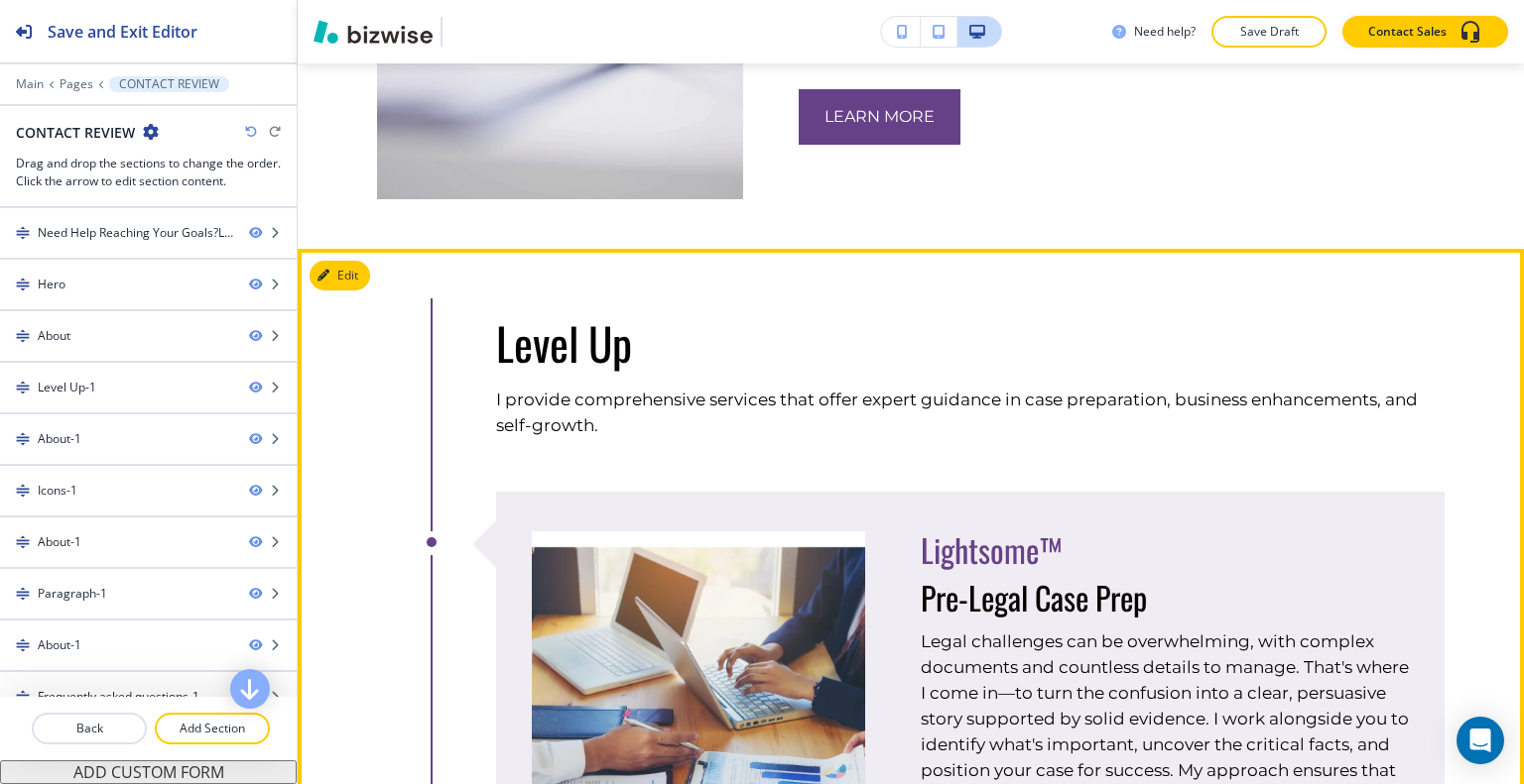
scroll to position [1685, 0]
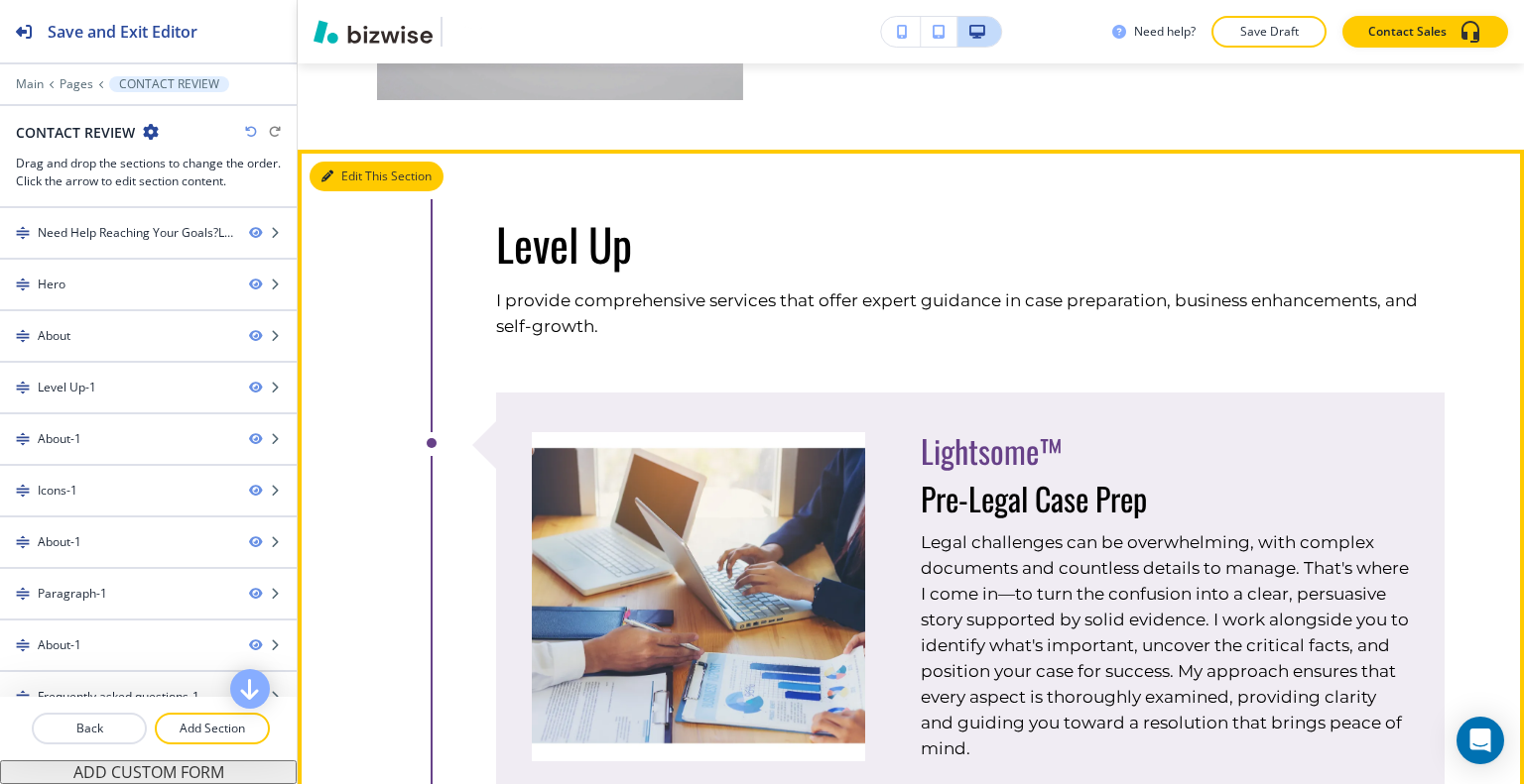
click at [353, 162] on button "Edit This Section" at bounding box center [376, 177] width 134 height 30
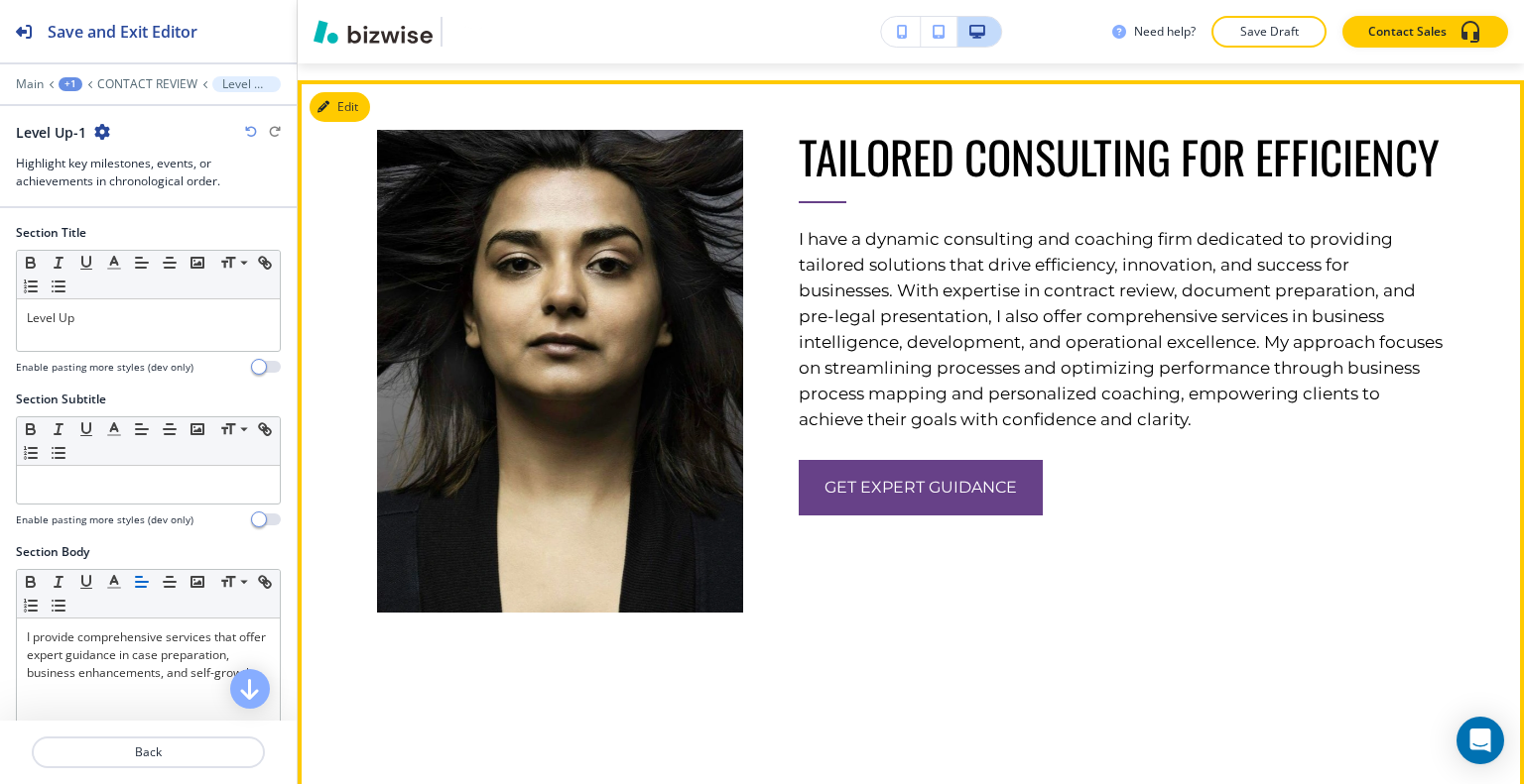
scroll to position [3449, 0]
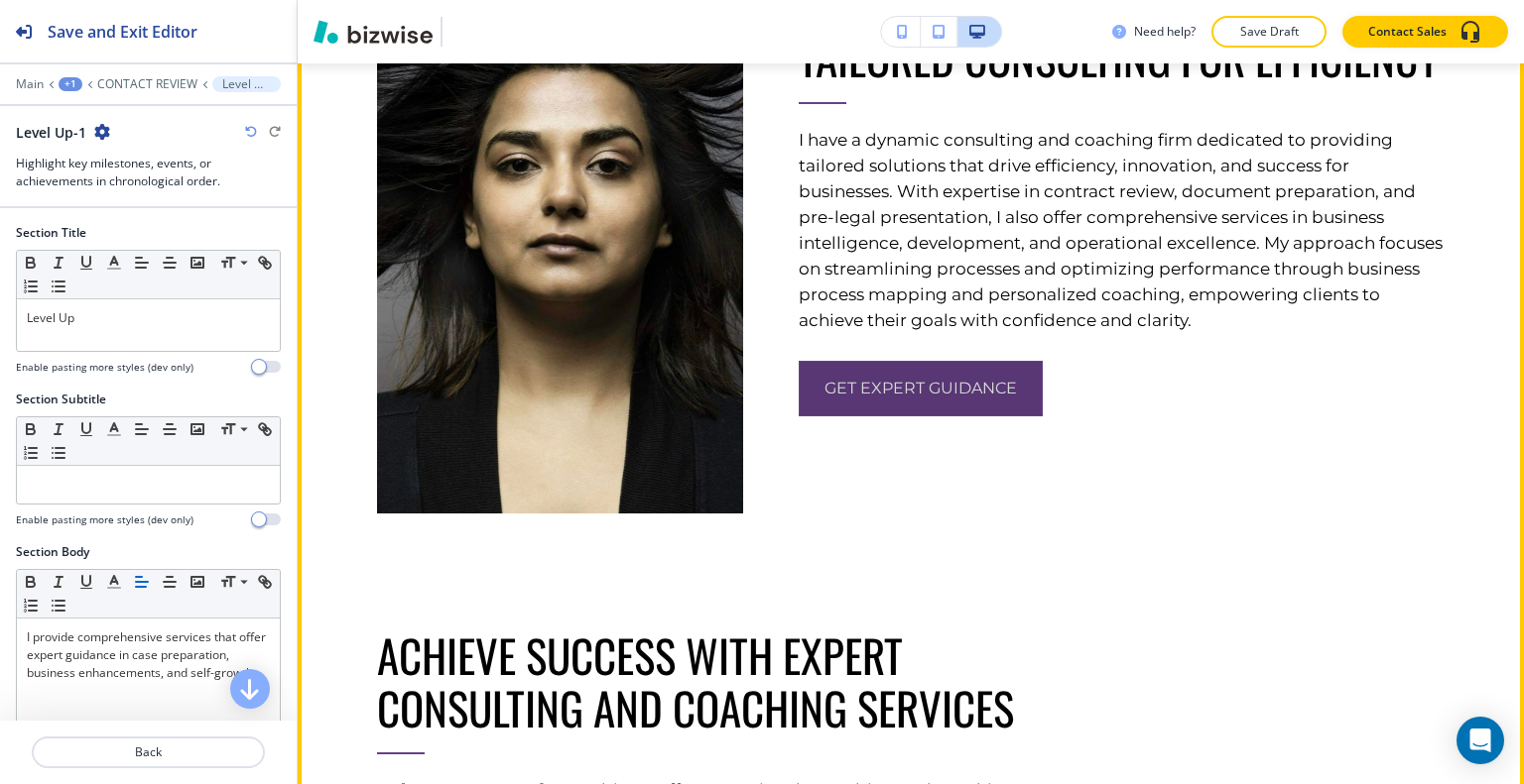
click at [942, 400] on span "get expert guidance" at bounding box center [921, 389] width 193 height 24
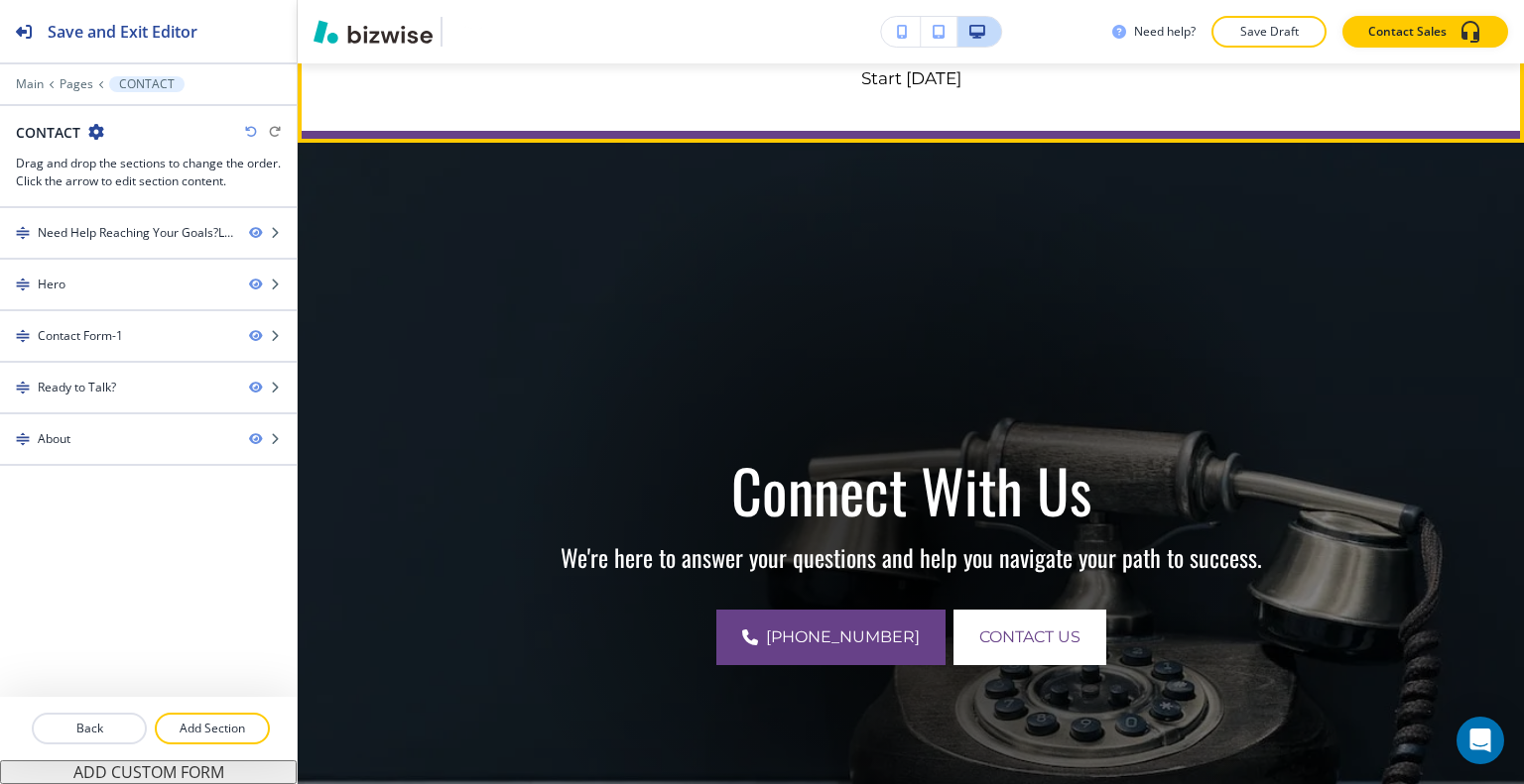
scroll to position [0, 0]
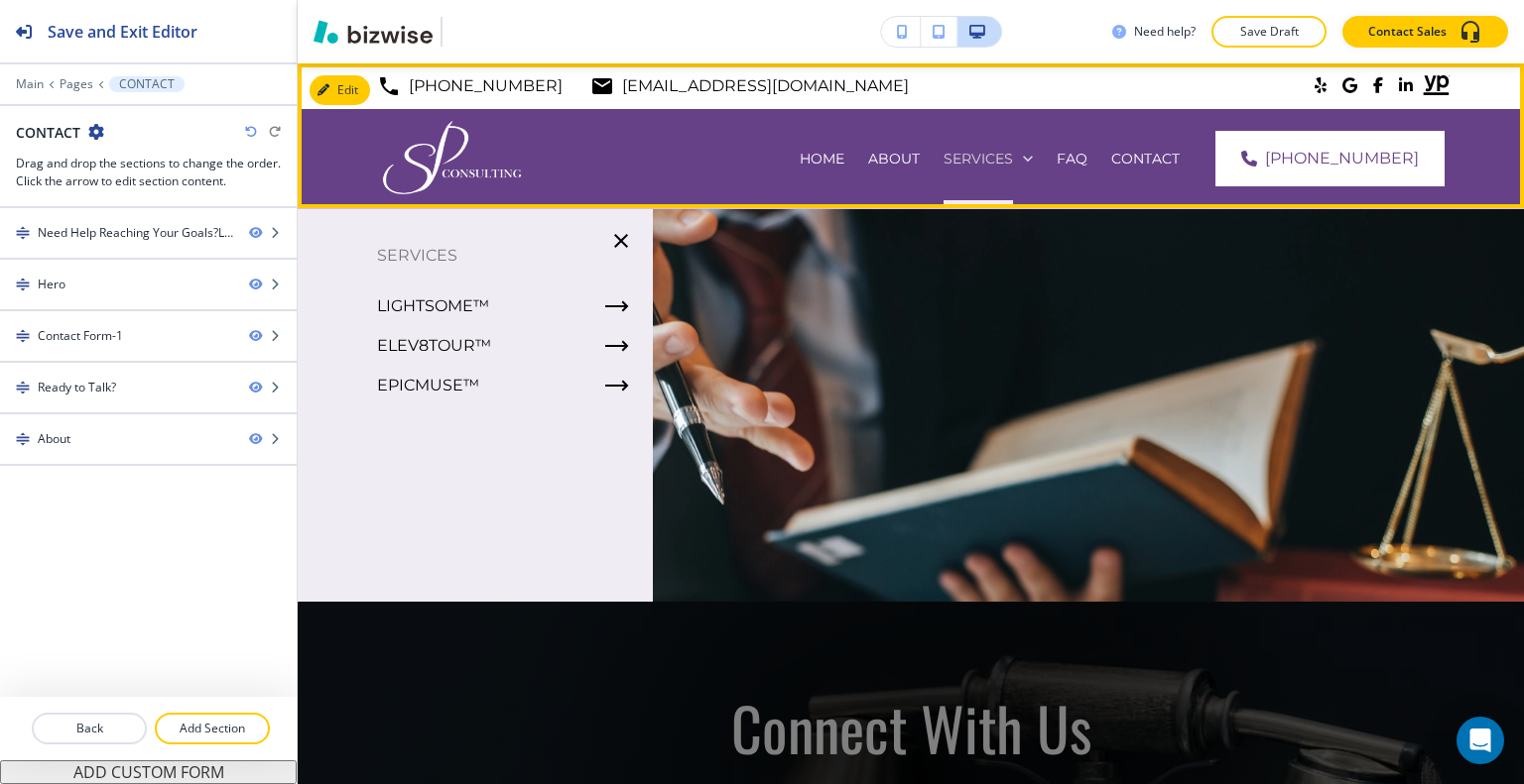
click at [1013, 159] on p "SERVICES" at bounding box center [978, 159] width 70 height 20
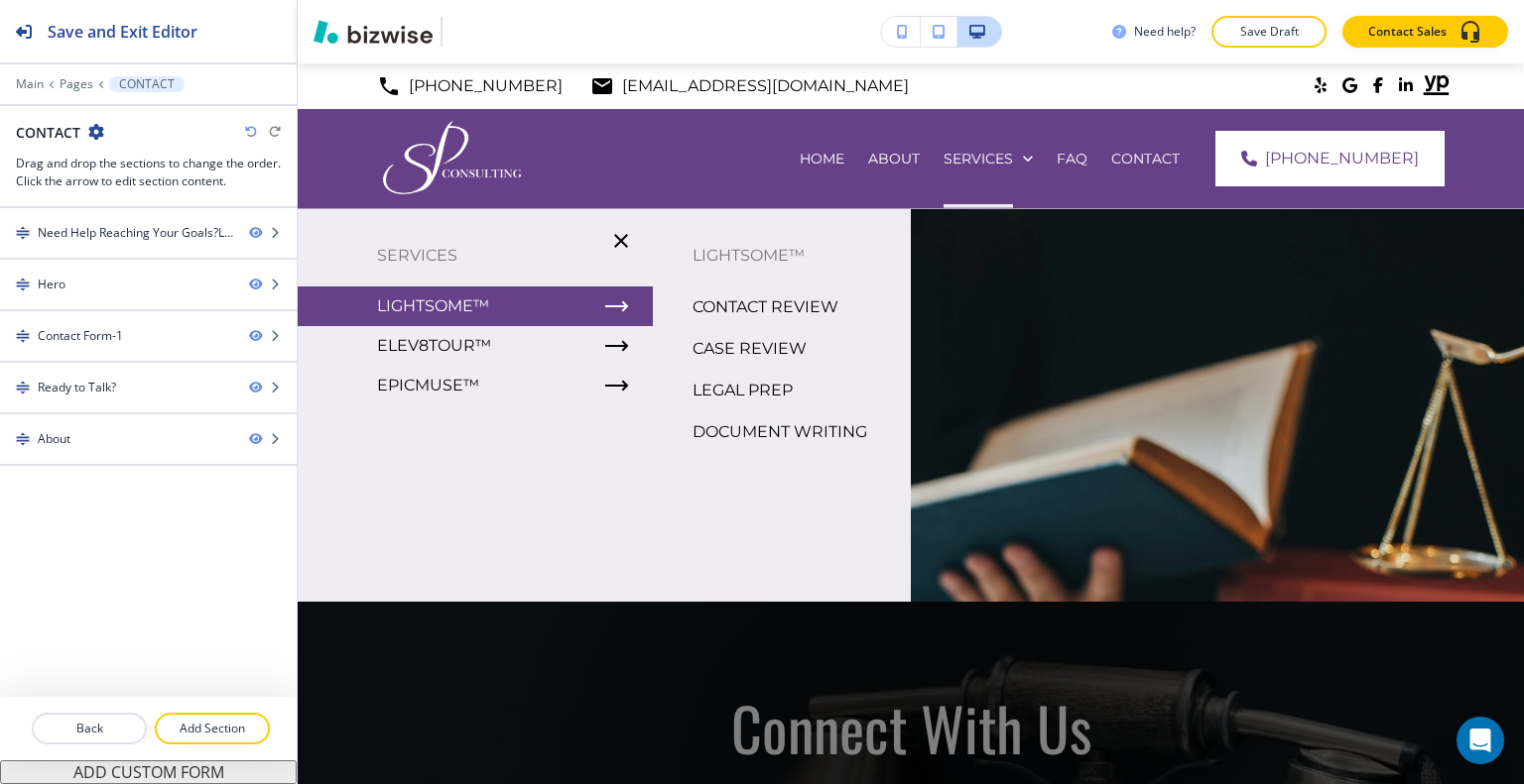
click at [735, 328] on div "CASE REVIEW" at bounding box center [781, 349] width 257 height 42
click at [732, 299] on p "CONTACT REVIEW" at bounding box center [764, 307] width 146 height 30
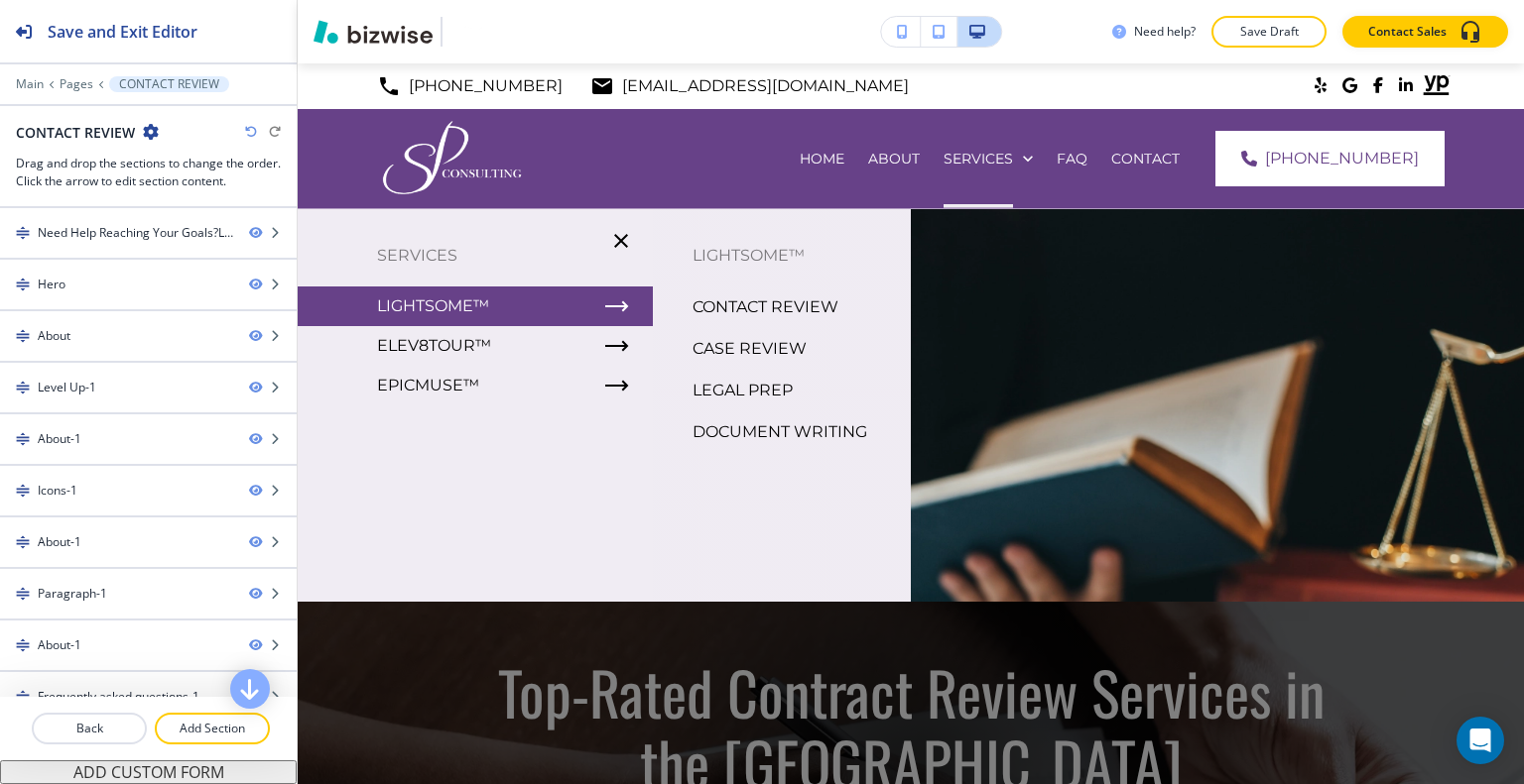
click at [726, 360] on p "CASE REVIEW" at bounding box center [749, 349] width 114 height 30
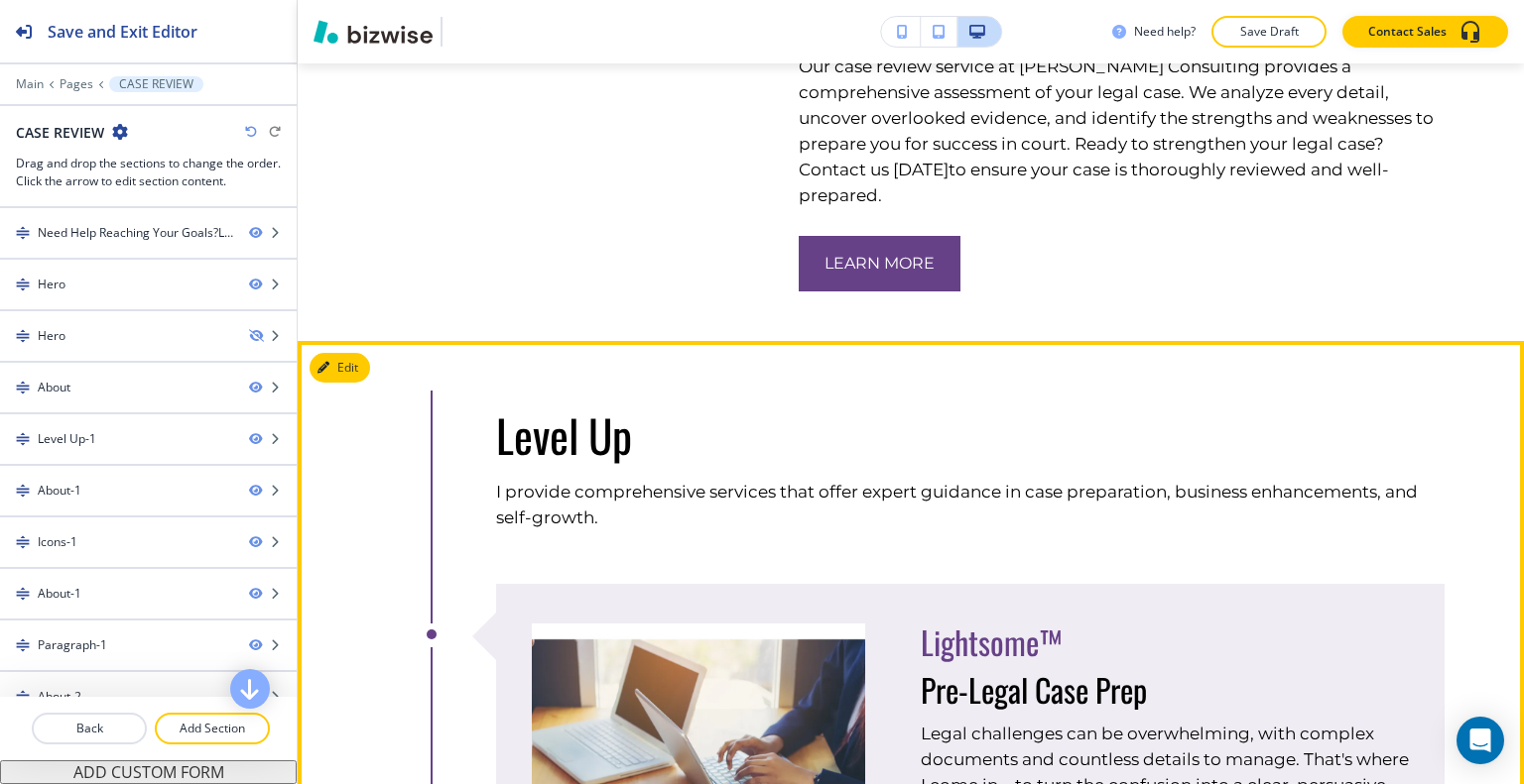
scroll to position [1586, 0]
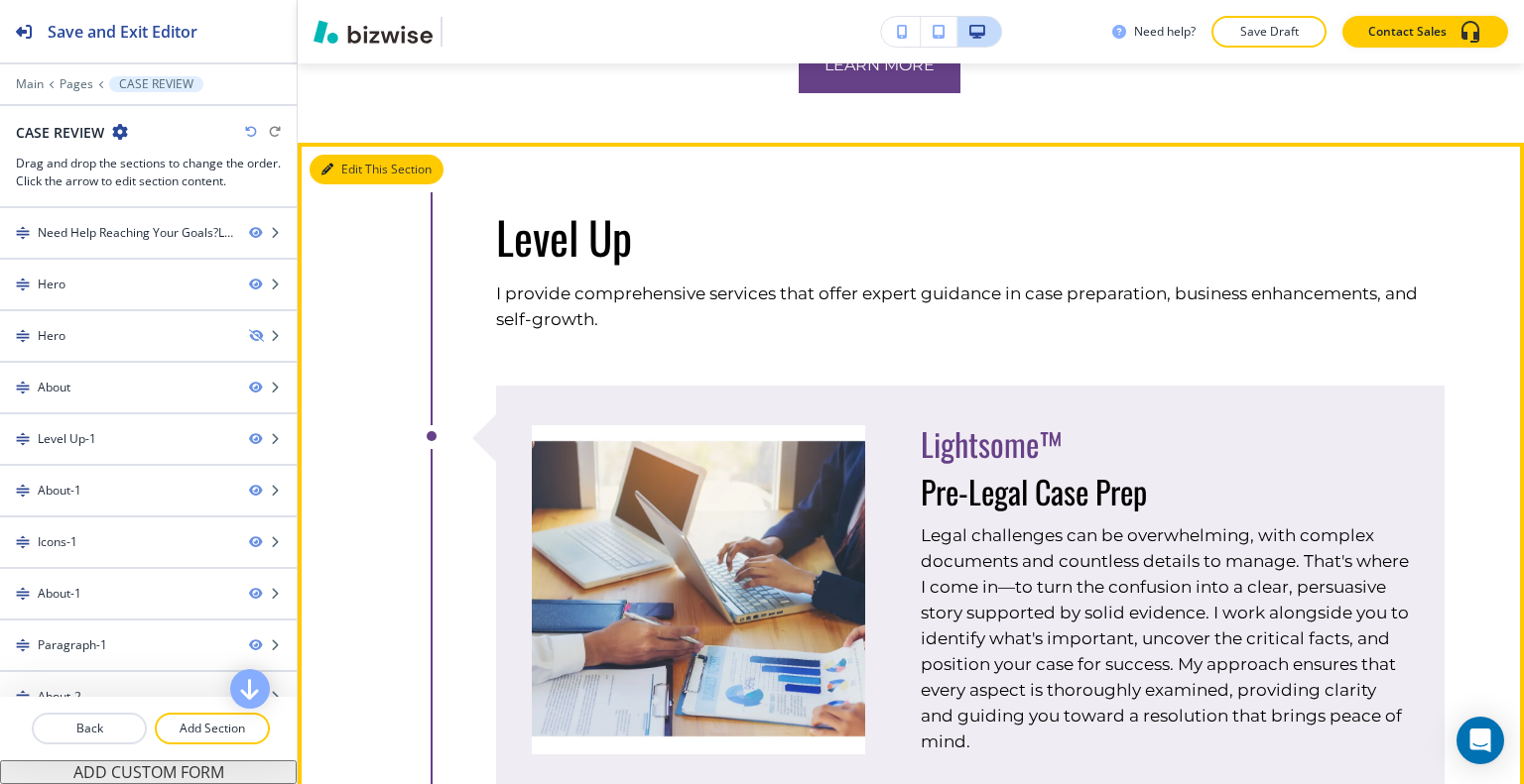
click at [361, 185] on button "Edit This Section" at bounding box center [376, 170] width 134 height 30
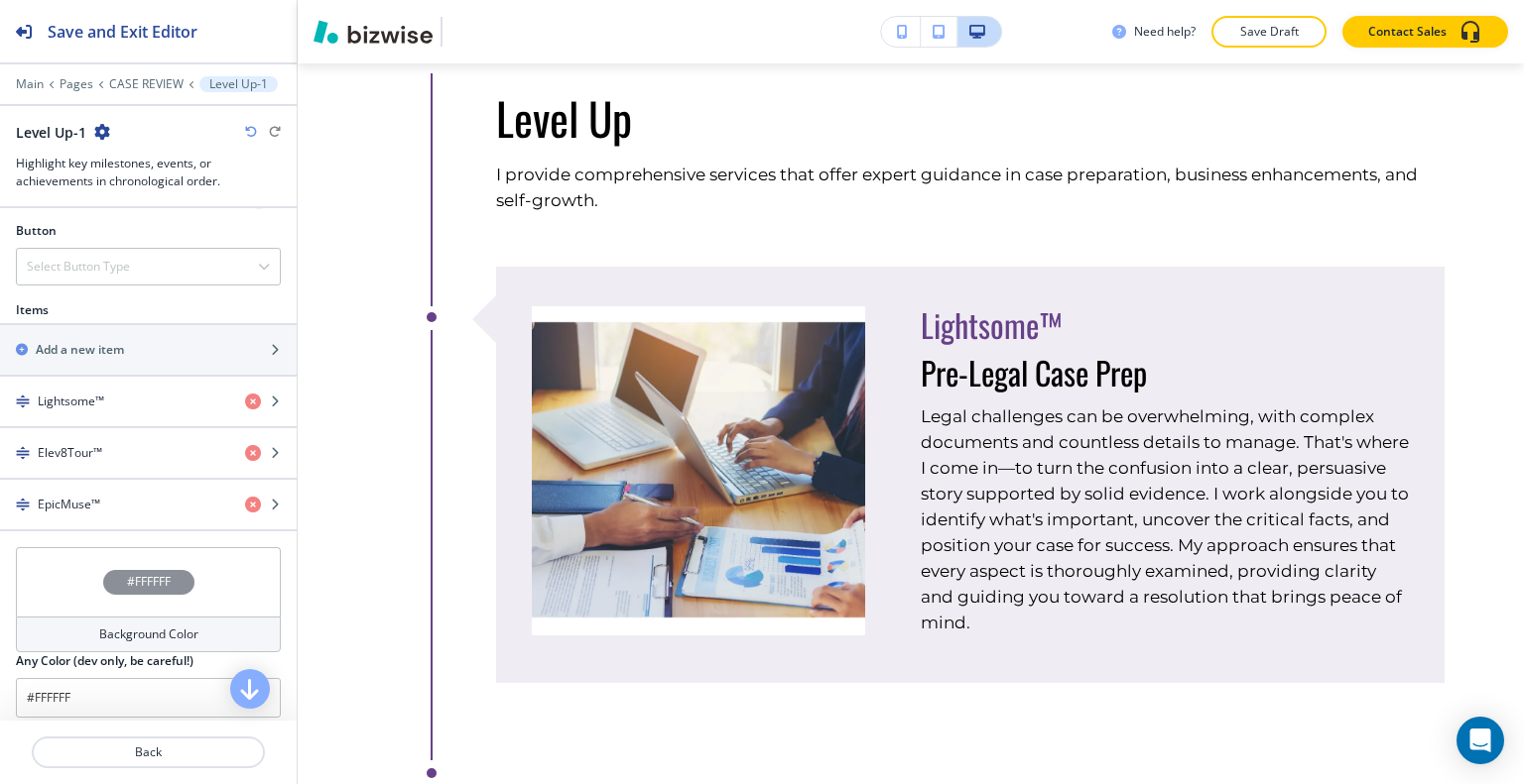
scroll to position [796, 0]
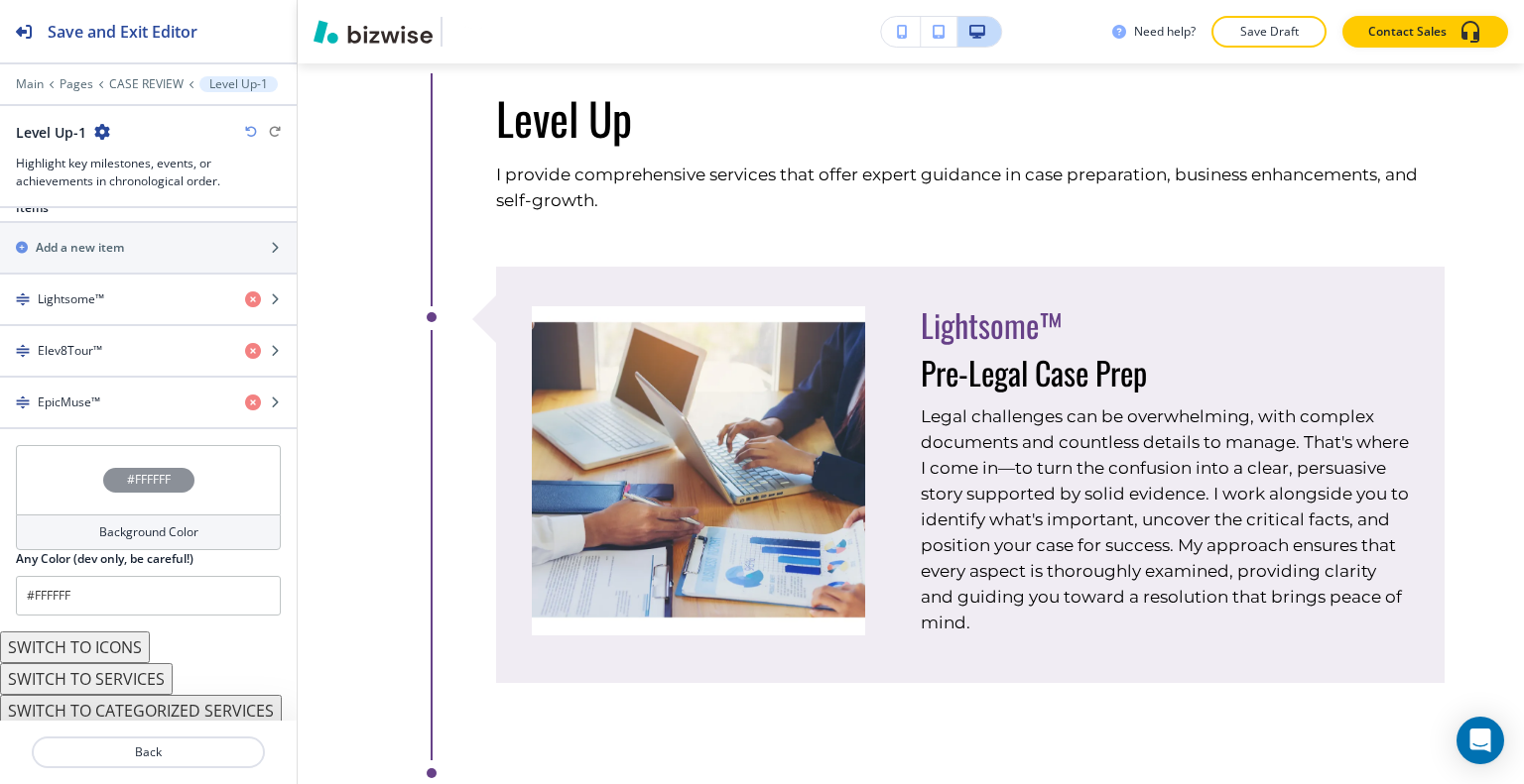
click at [144, 676] on button "SWITCH TO SERVICES" at bounding box center [86, 680] width 173 height 32
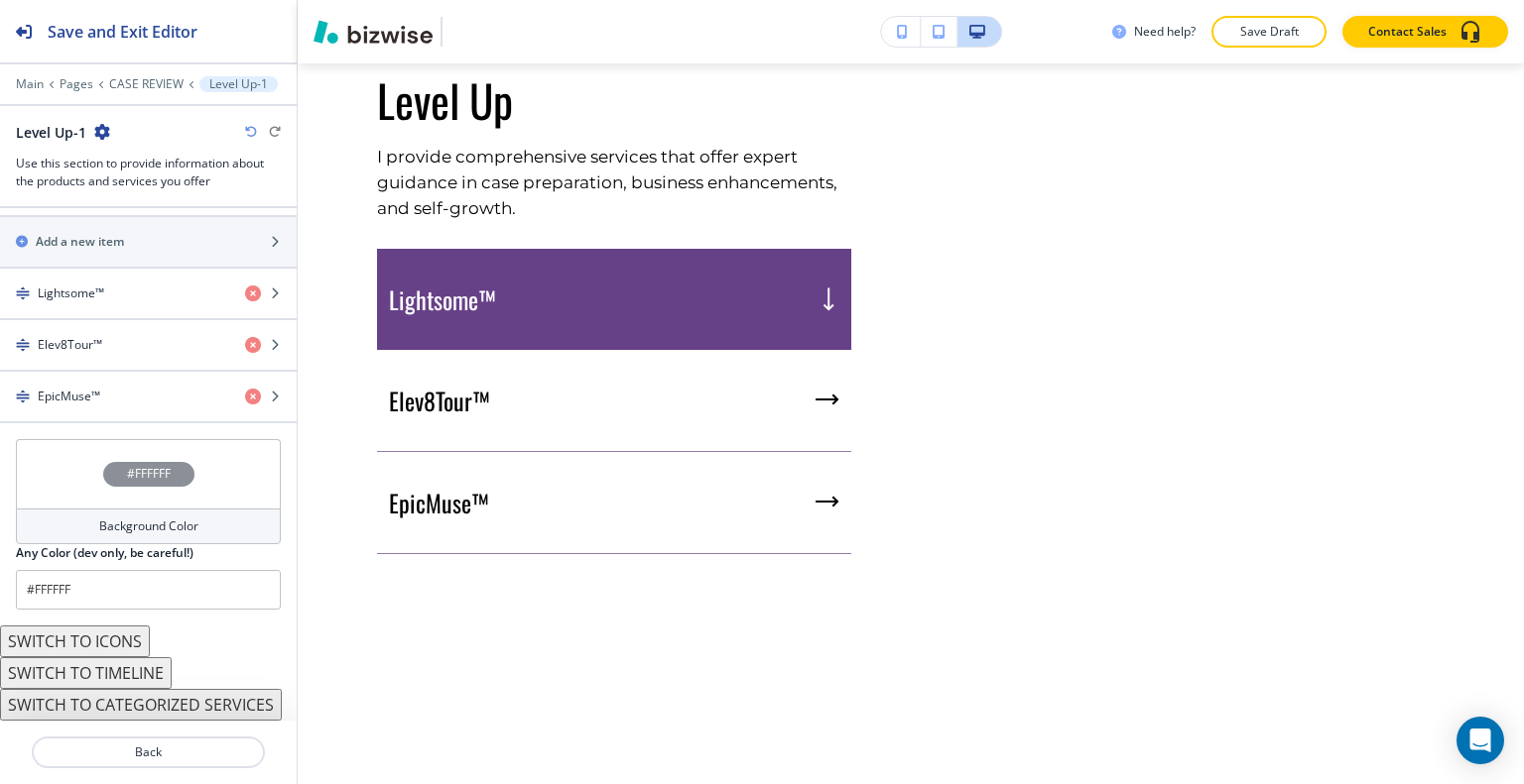
scroll to position [716, 0]
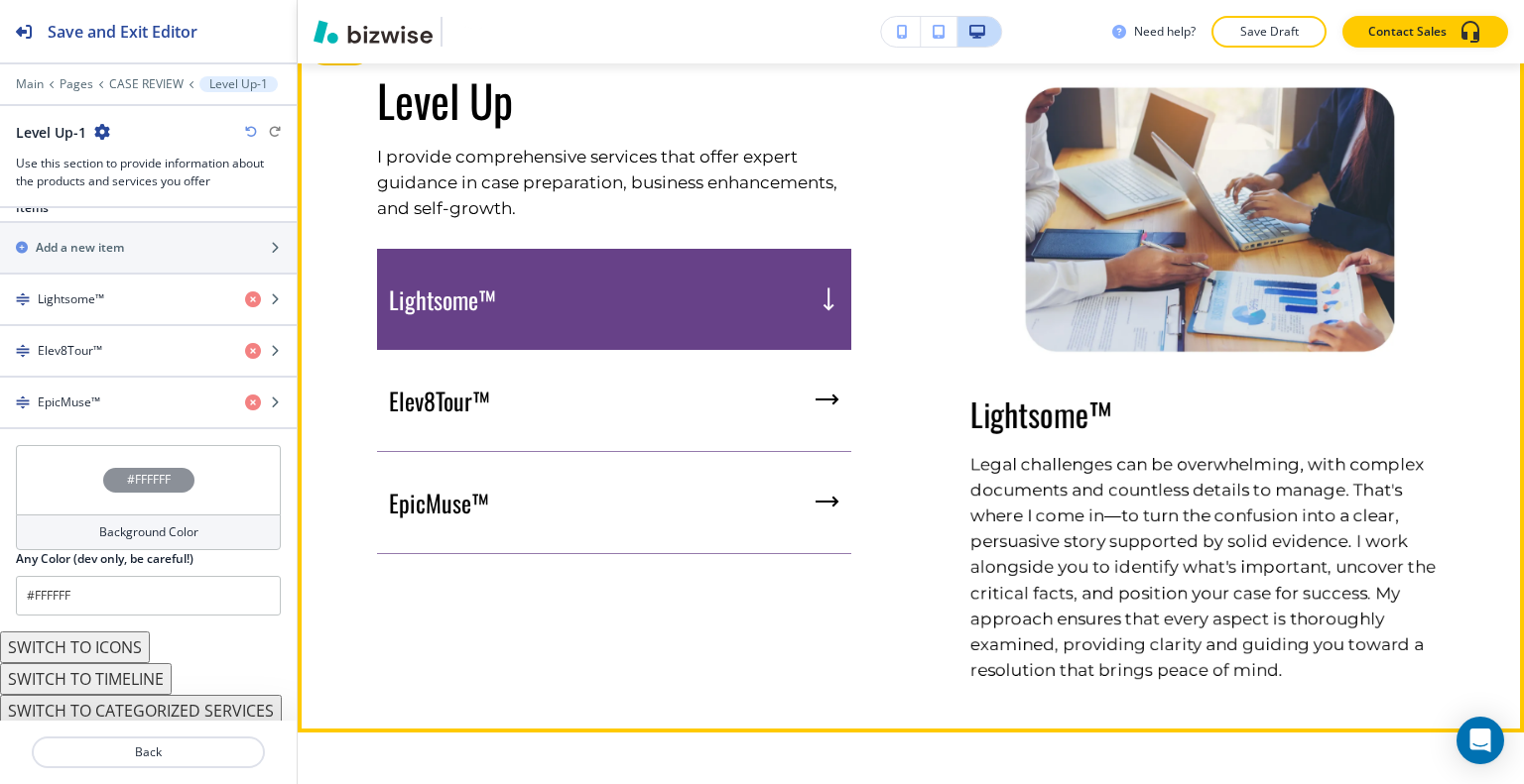
click at [651, 350] on div "Lightsome™" at bounding box center [613, 299] width 474 height 101
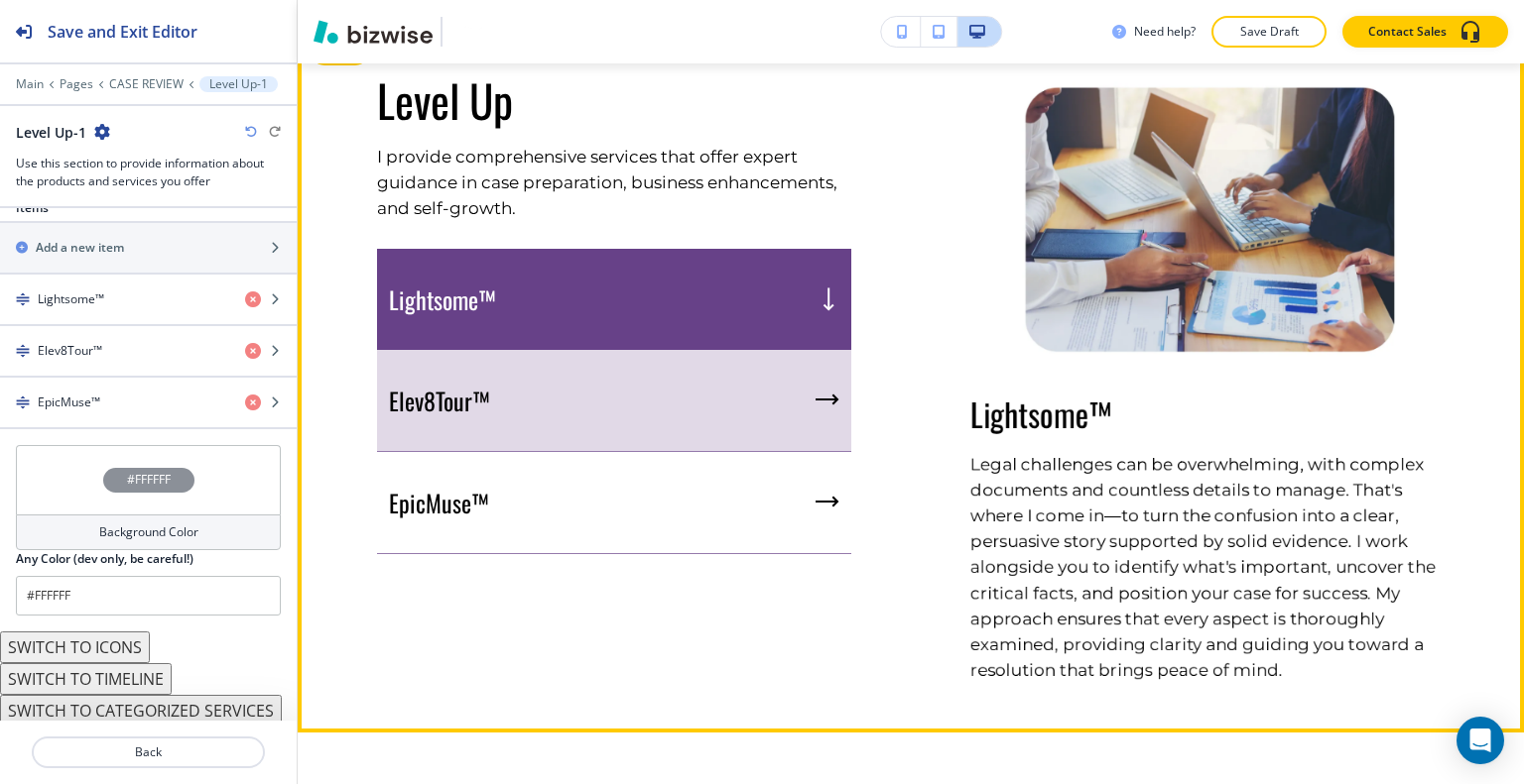
click at [650, 407] on div "Elev8Tour™" at bounding box center [613, 400] width 474 height 102
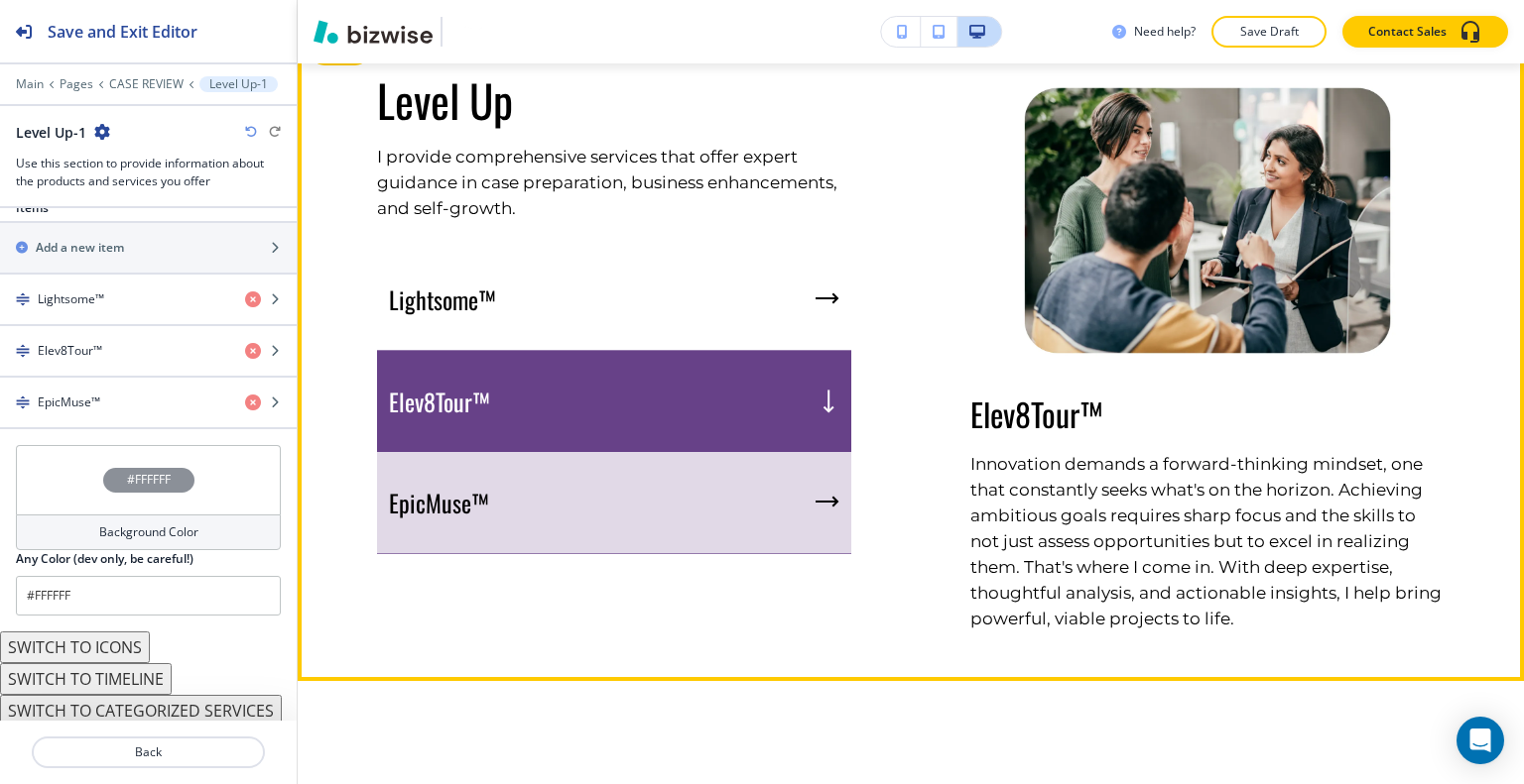
click at [643, 520] on div "EpicMuse™" at bounding box center [613, 503] width 474 height 102
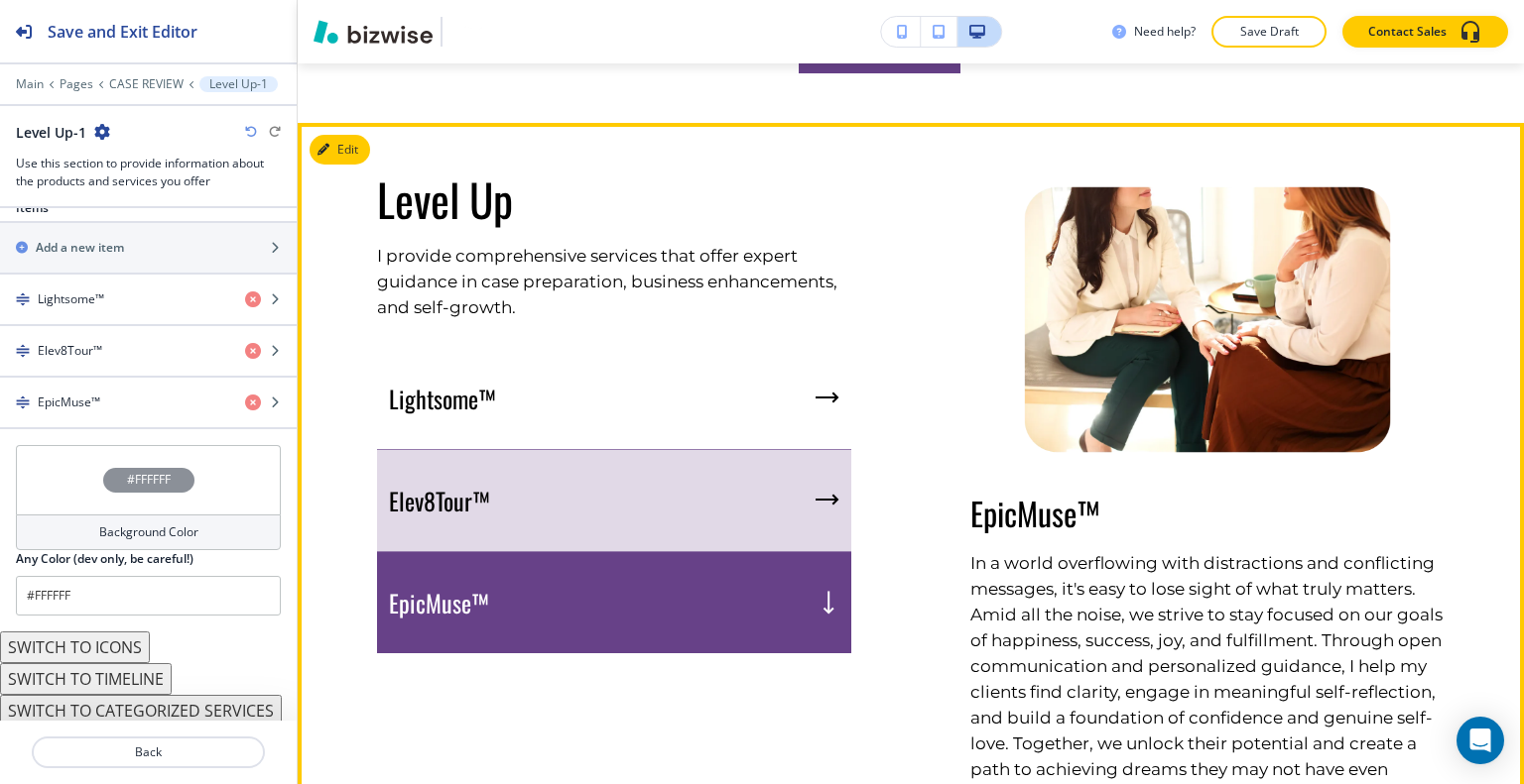
scroll to position [1507, 0]
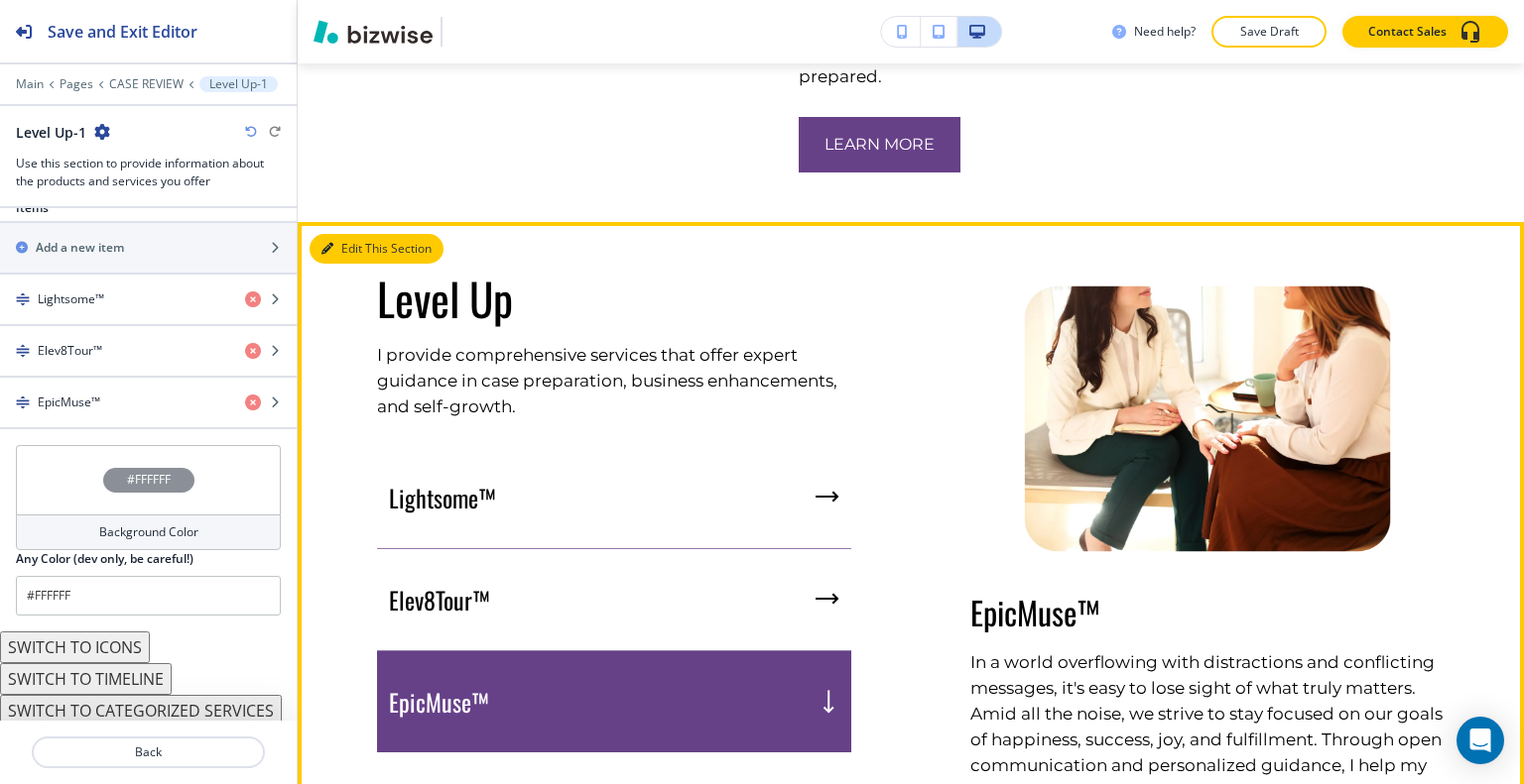
click at [337, 294] on div "Edit This Section Level Up I provide comprehensive services that offer expert g…" at bounding box center [910, 588] width 1226 height 734
click at [334, 263] on button "Edit This Section" at bounding box center [376, 248] width 134 height 30
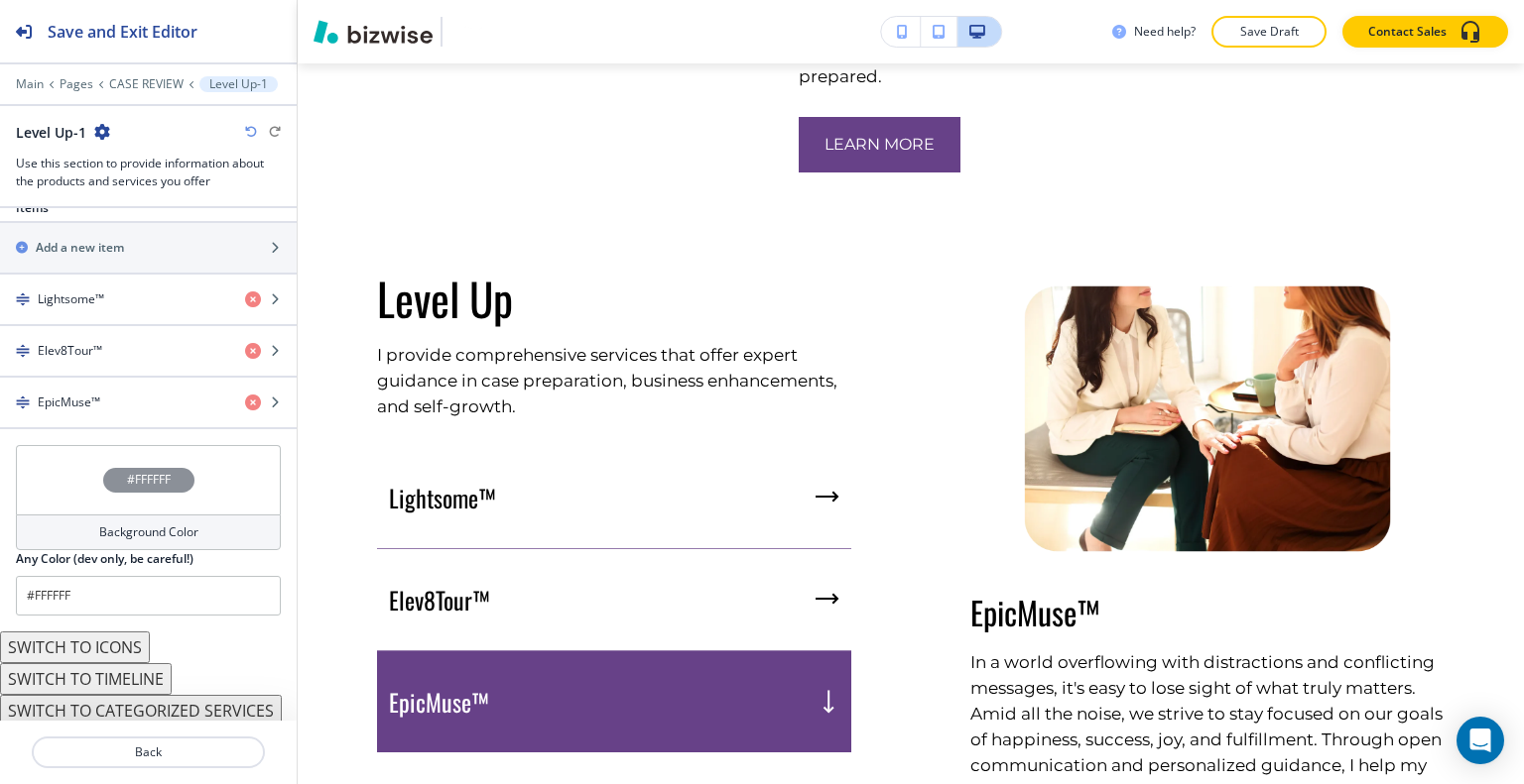
click at [36, 490] on div "#FFFFFF" at bounding box center [148, 480] width 264 height 70
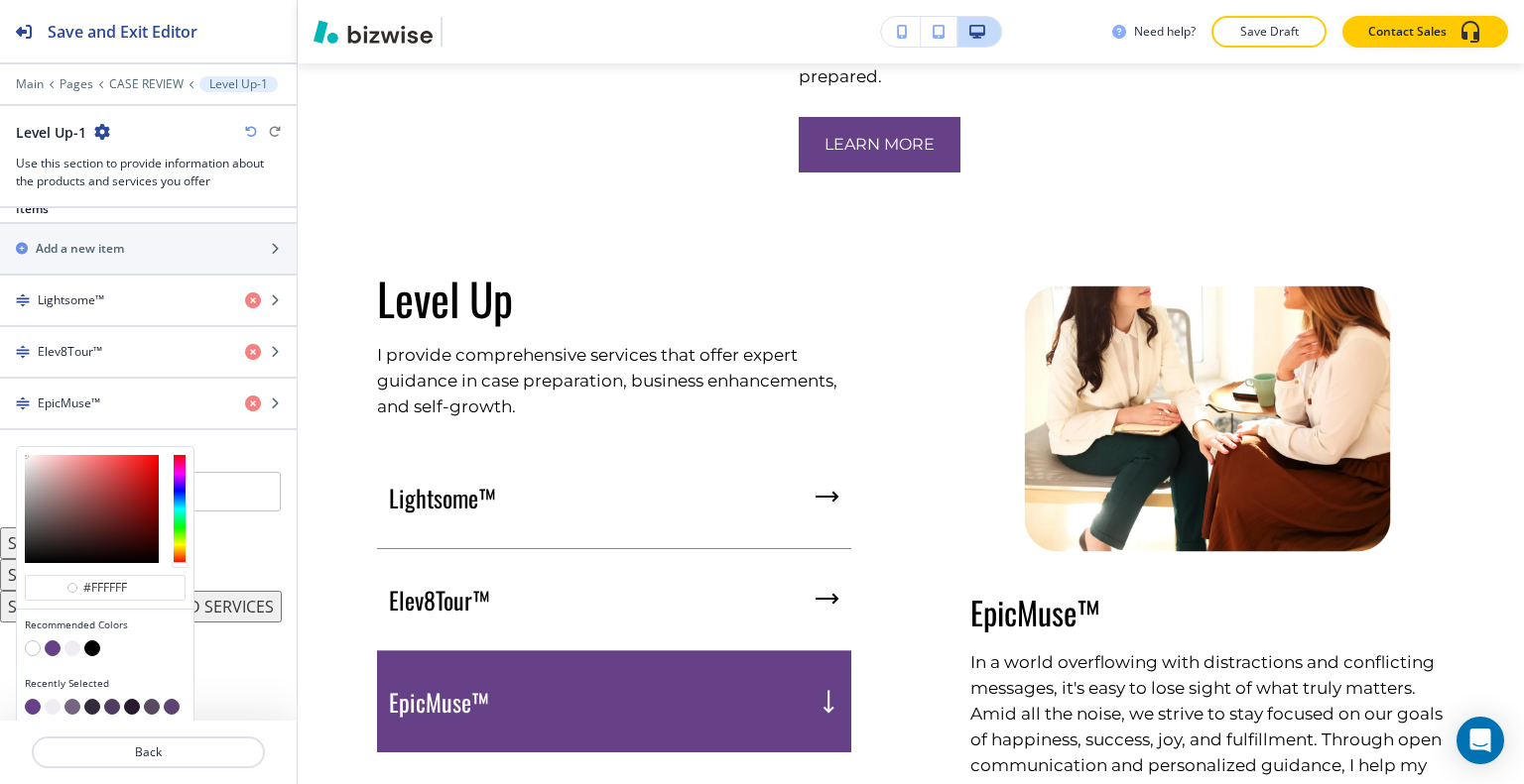
click at [75, 646] on button "button" at bounding box center [73, 649] width 16 height 16
type input "#f0ecf3"
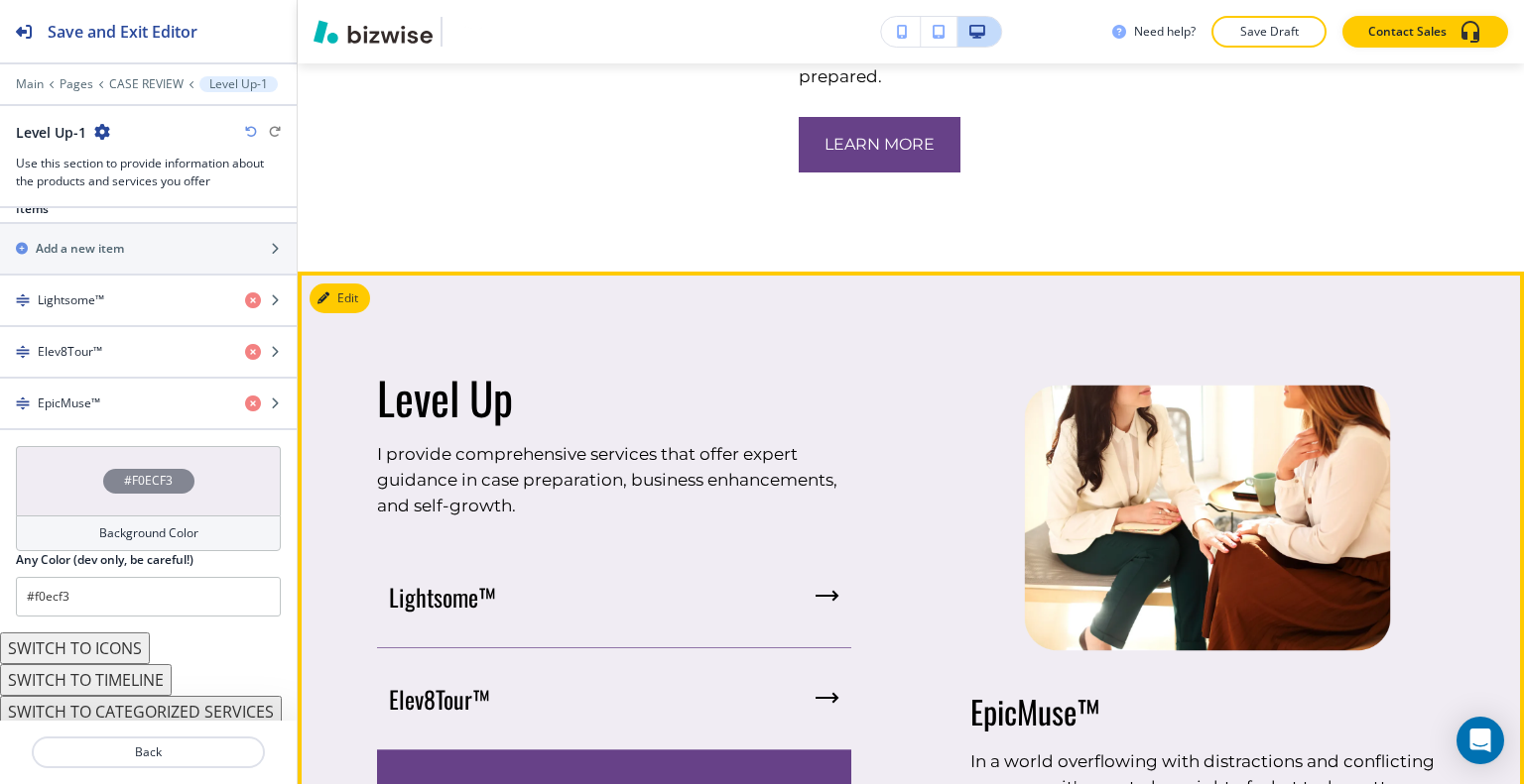
scroll to position [1904, 0]
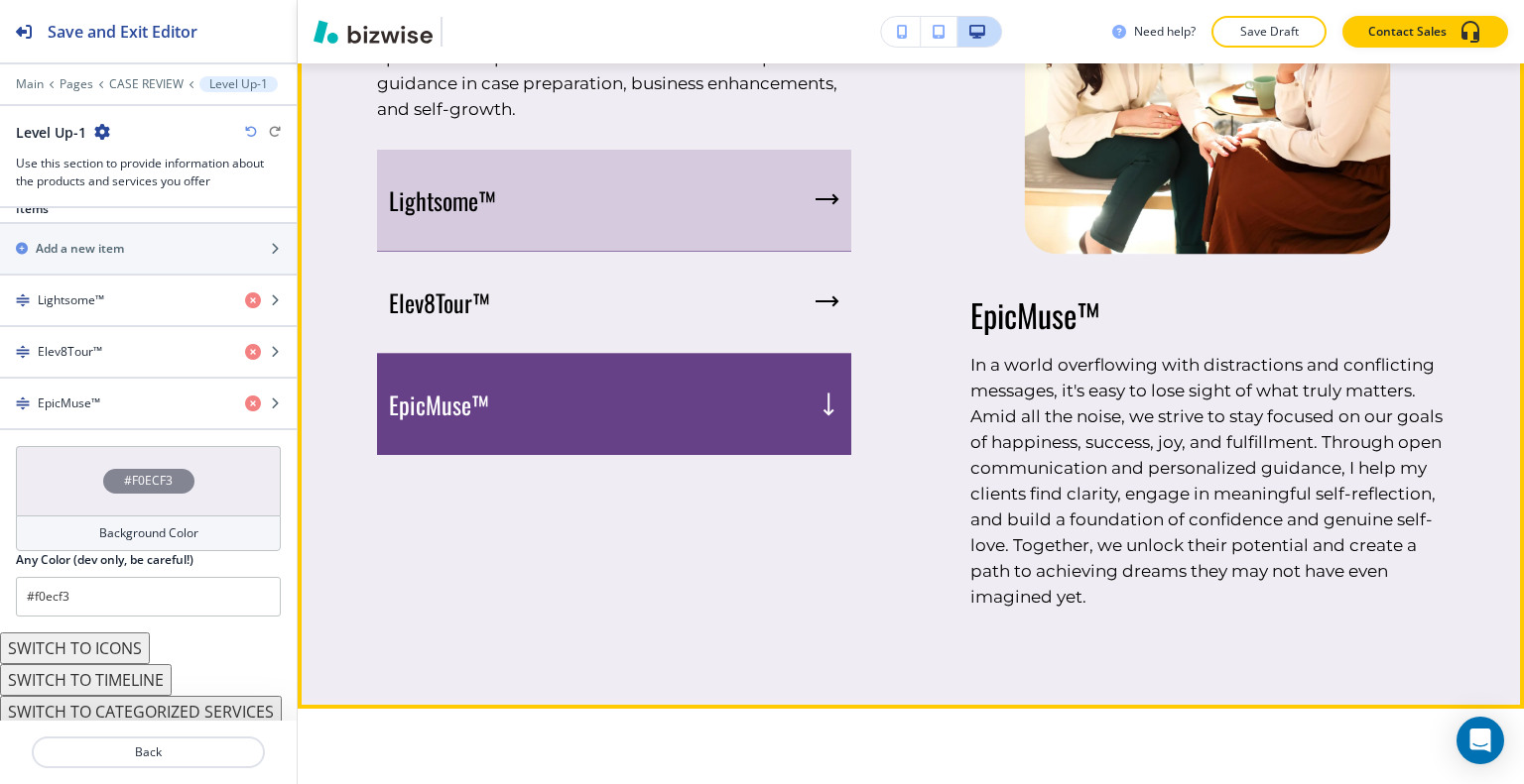
click at [694, 251] on div "Lightsome™" at bounding box center [613, 201] width 474 height 102
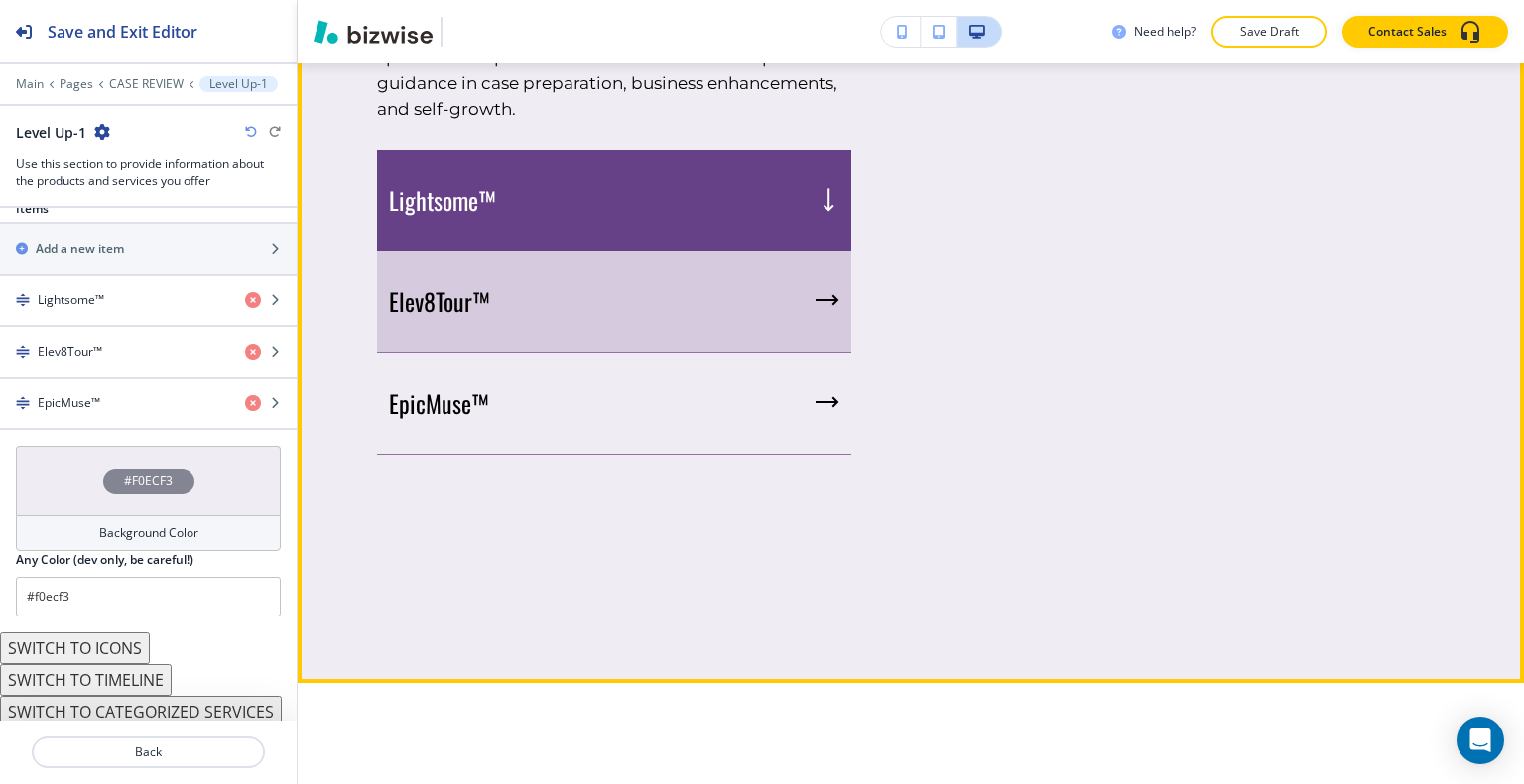
click at [680, 352] on div "Elev8Tour™" at bounding box center [613, 301] width 474 height 102
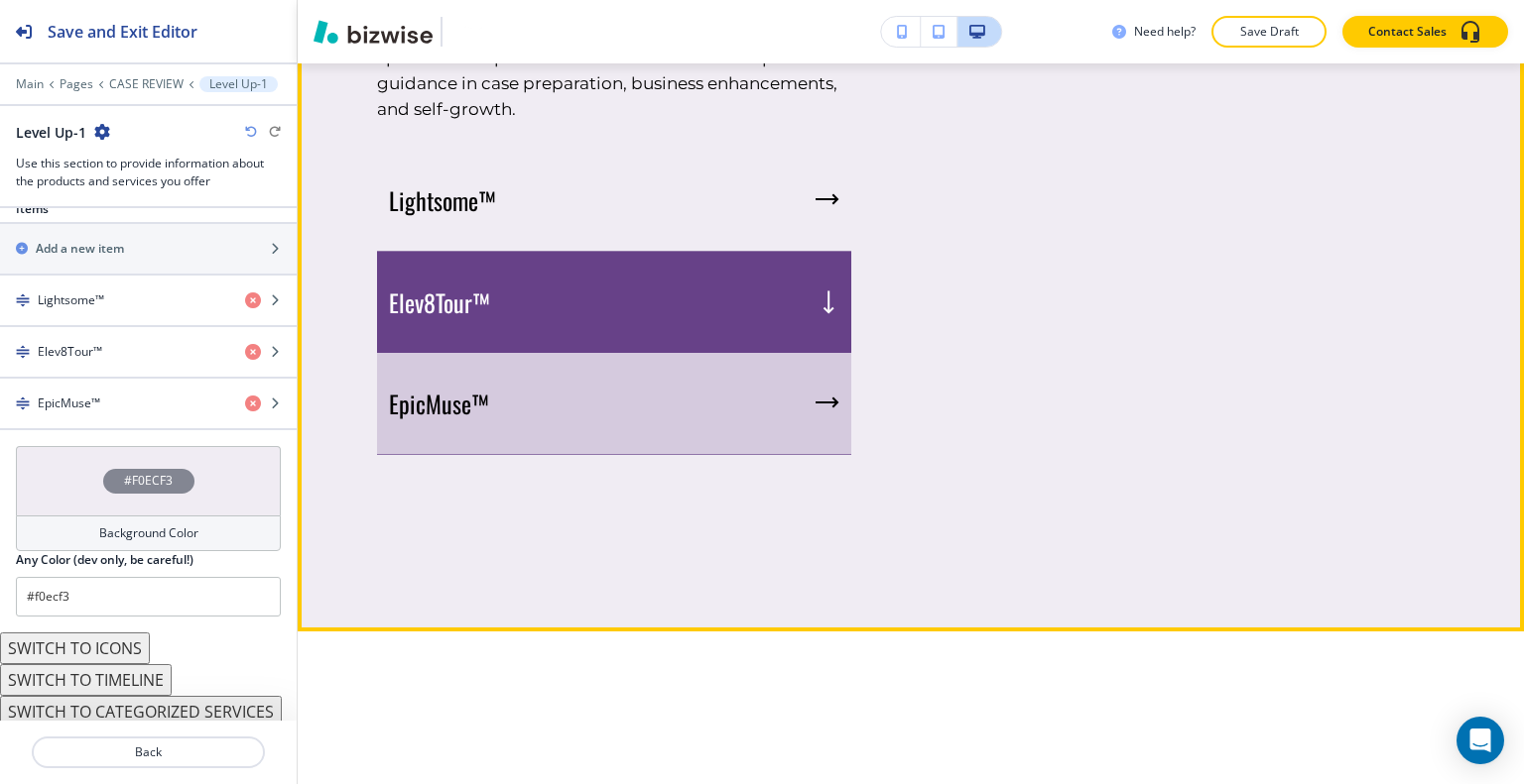
click at [676, 408] on div "EpicMuse™" at bounding box center [613, 403] width 474 height 102
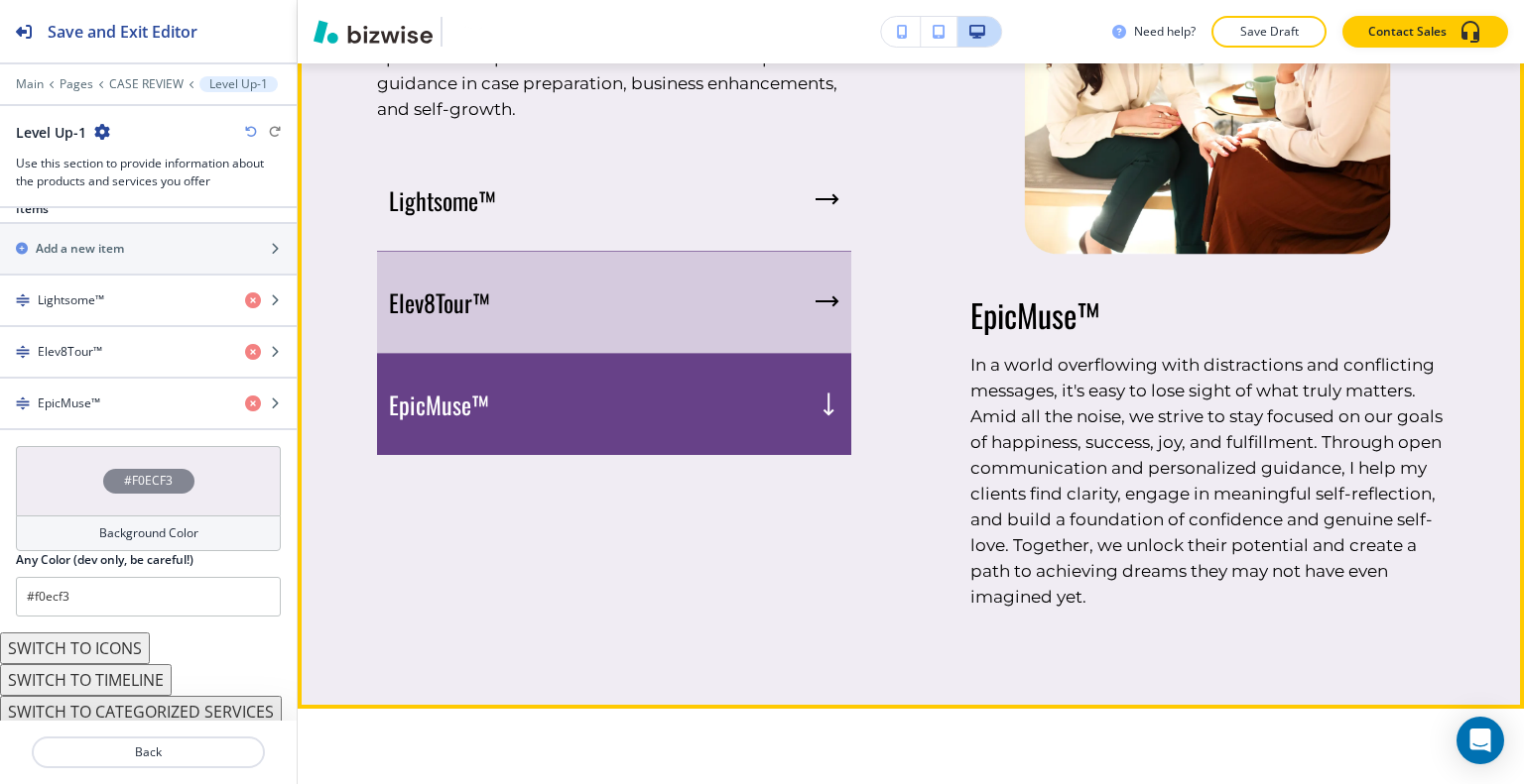
scroll to position [1705, 0]
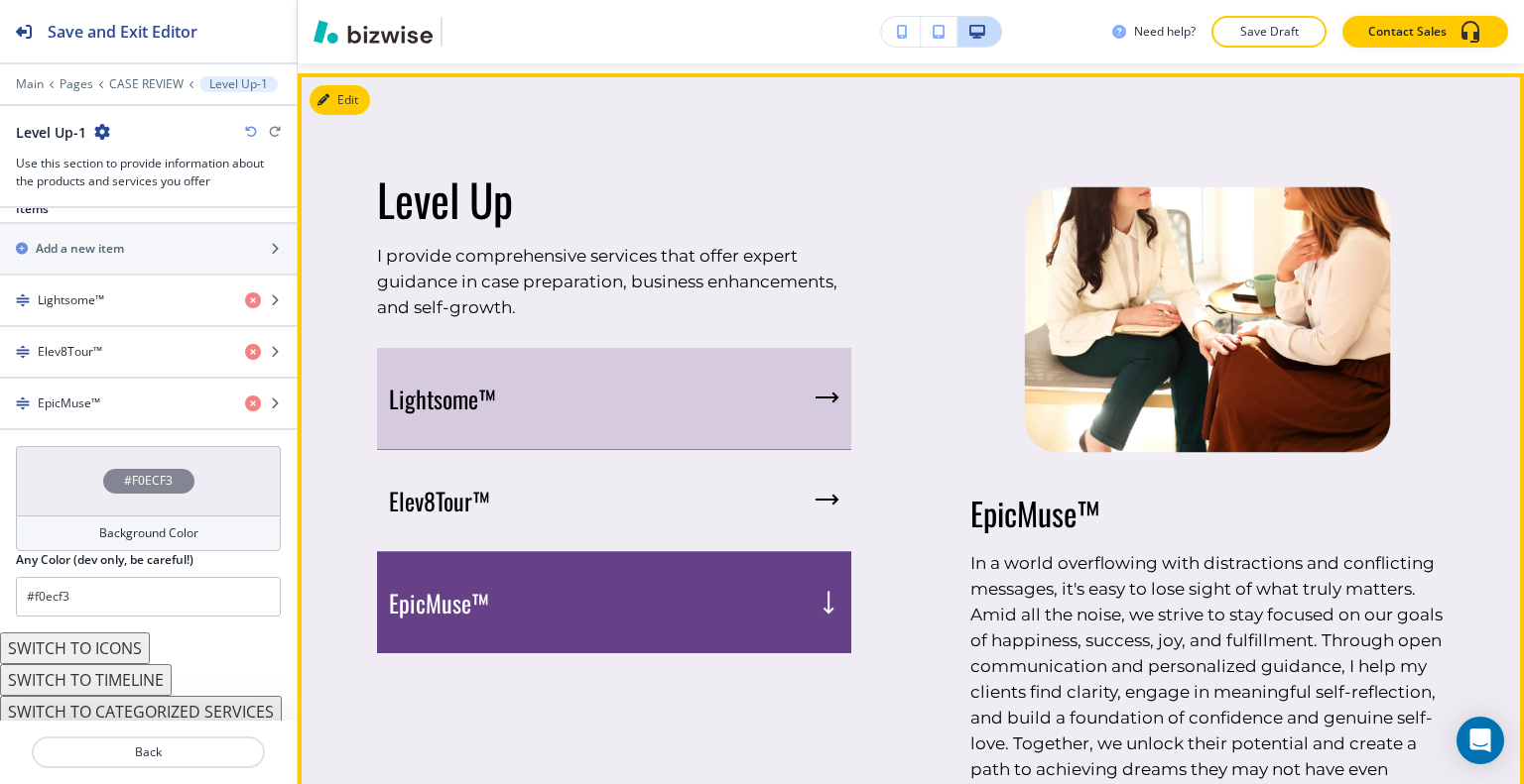
click at [668, 450] on div "Lightsome™" at bounding box center [613, 398] width 474 height 102
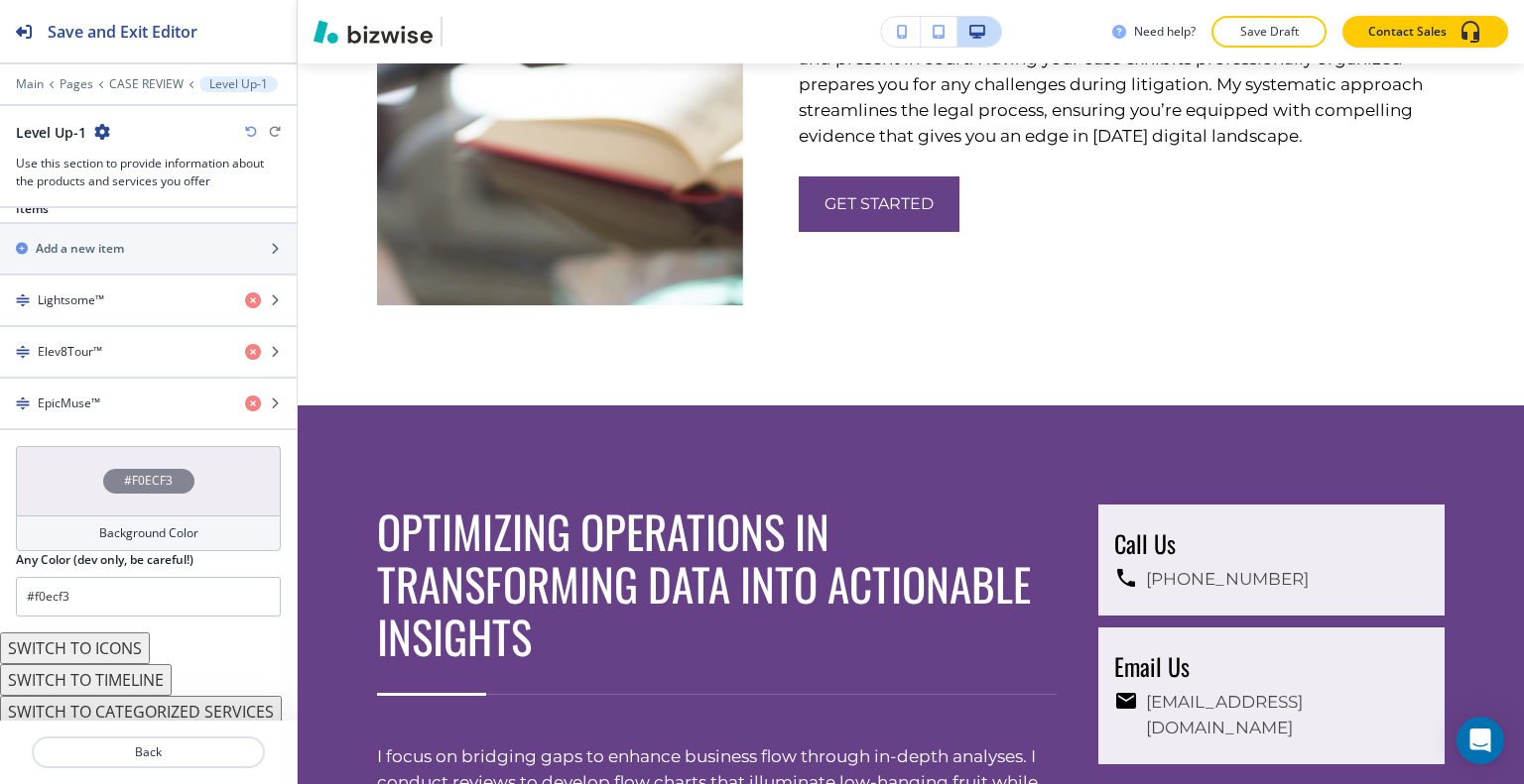
scroll to position [0, 0]
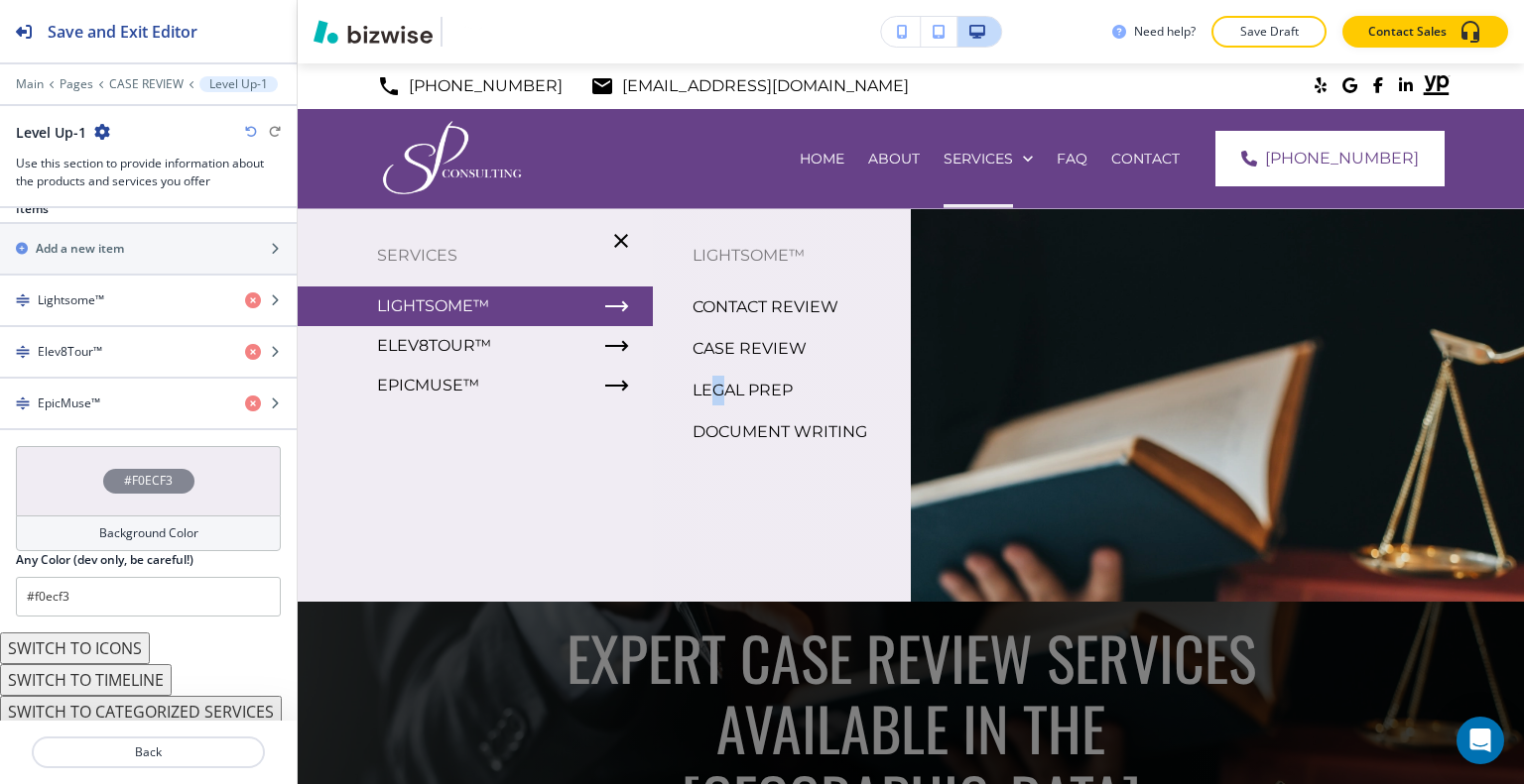
click at [714, 390] on p "LEGAL PREP" at bounding box center [742, 391] width 100 height 30
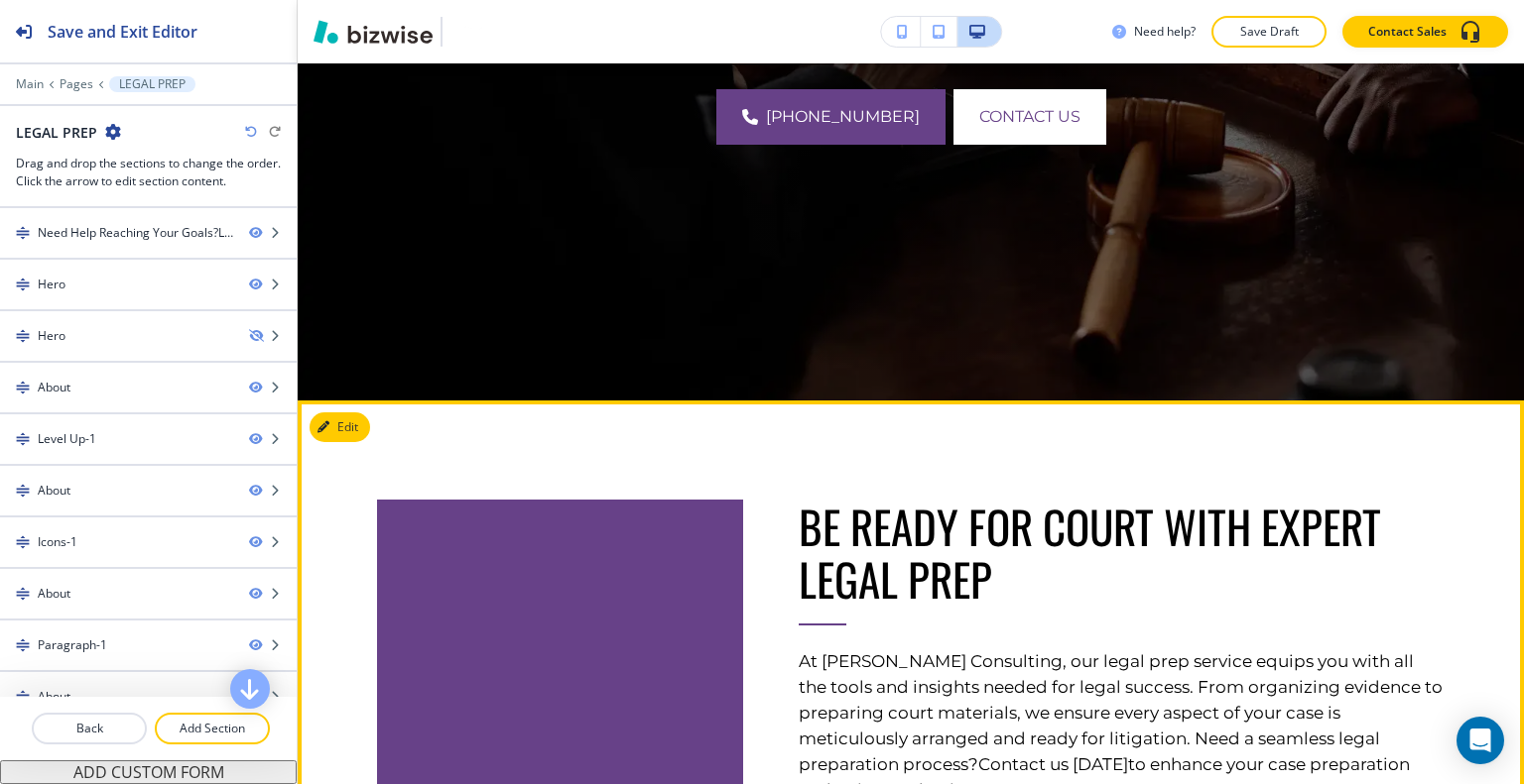
scroll to position [1091, 0]
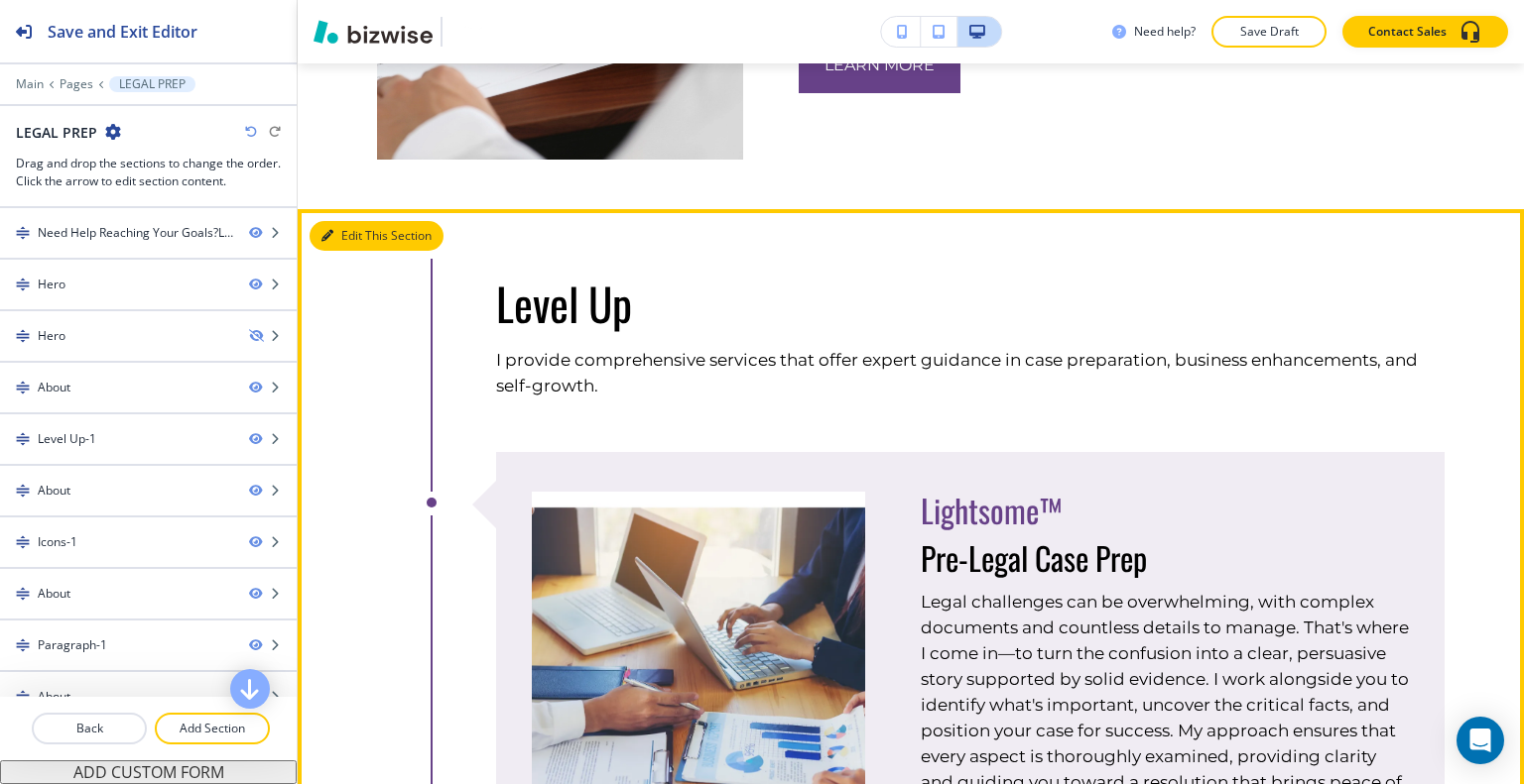
click at [364, 235] on button "Edit This Section" at bounding box center [376, 236] width 134 height 30
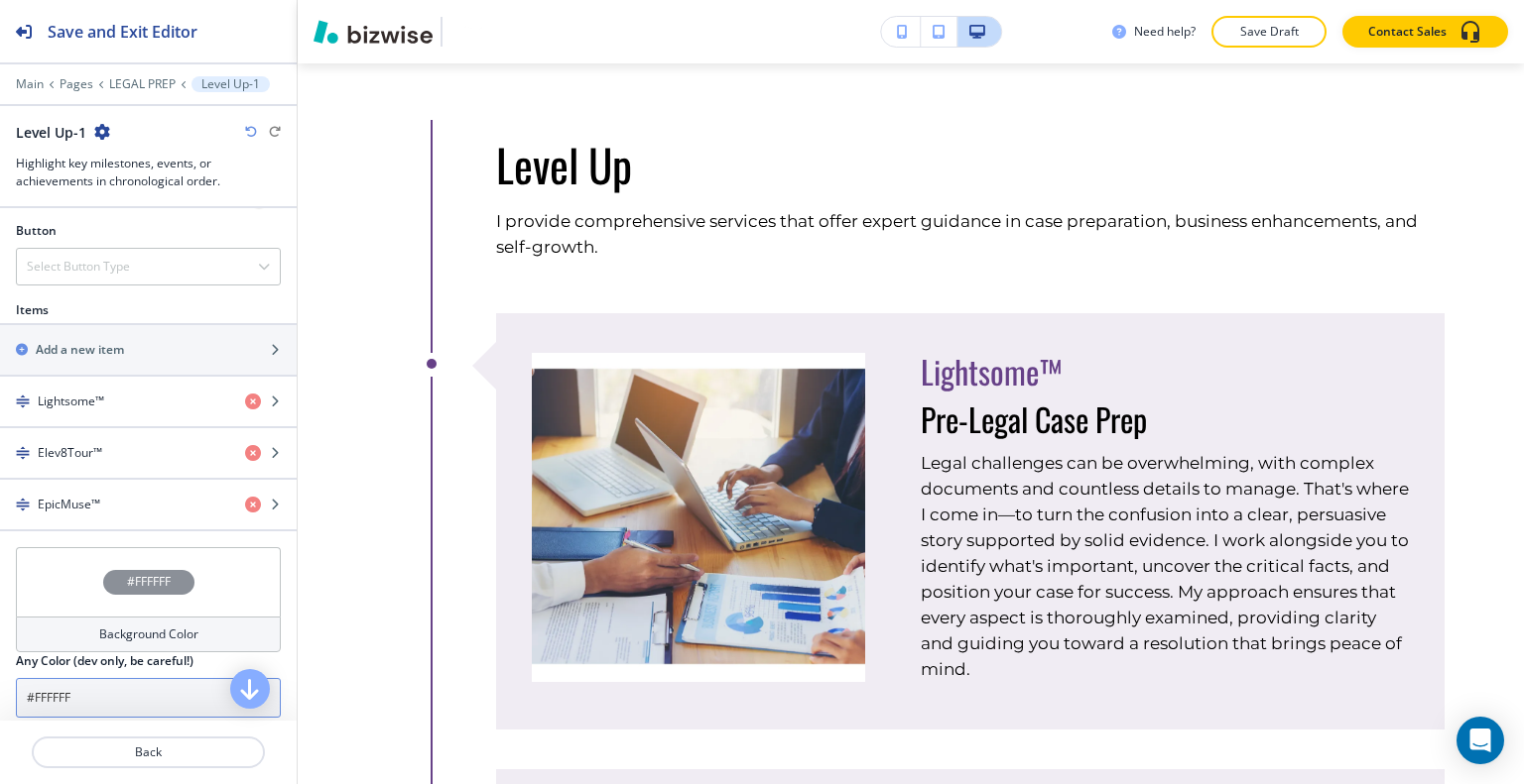
scroll to position [796, 0]
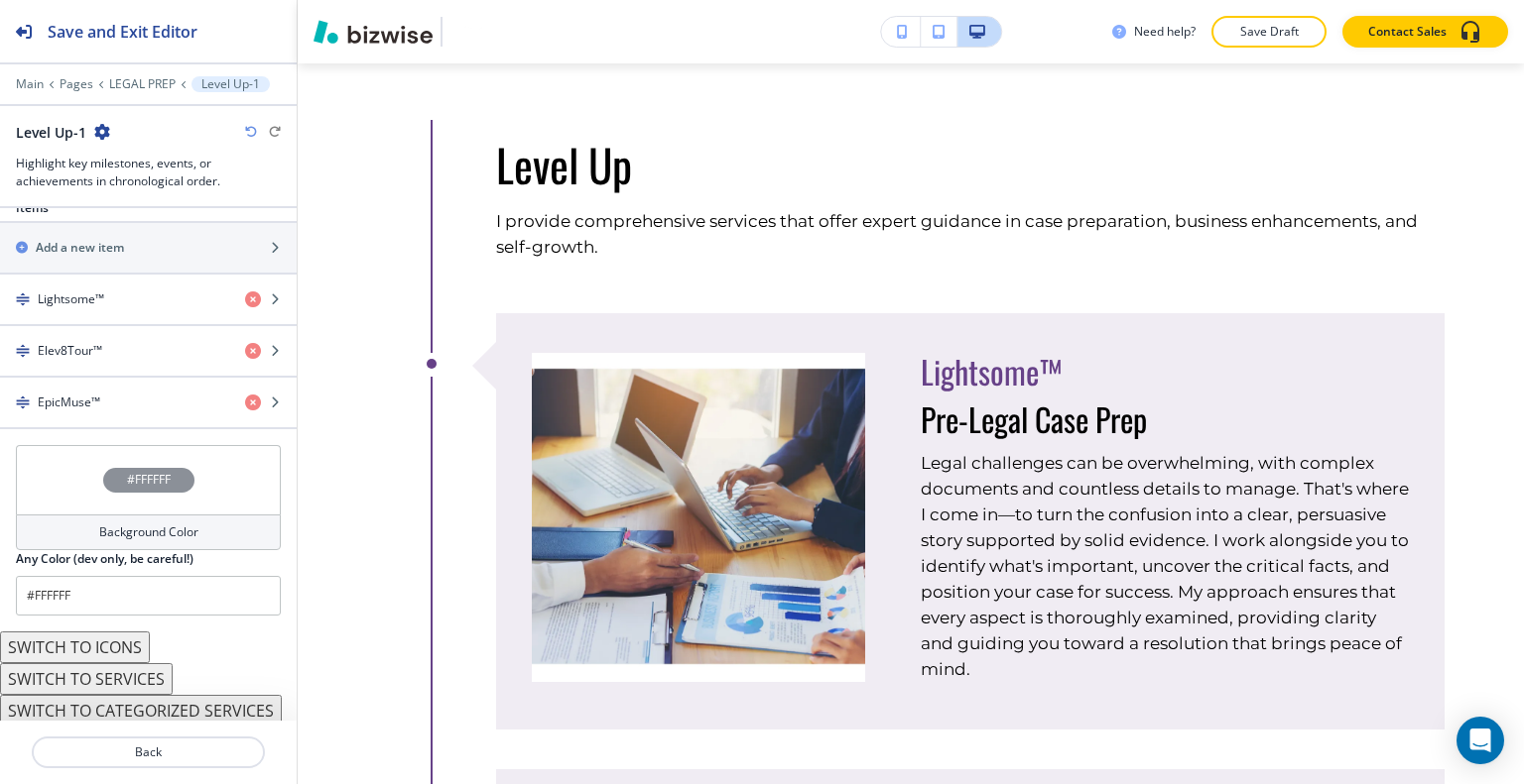
click at [123, 678] on button "SWITCH TO SERVICES" at bounding box center [86, 680] width 173 height 32
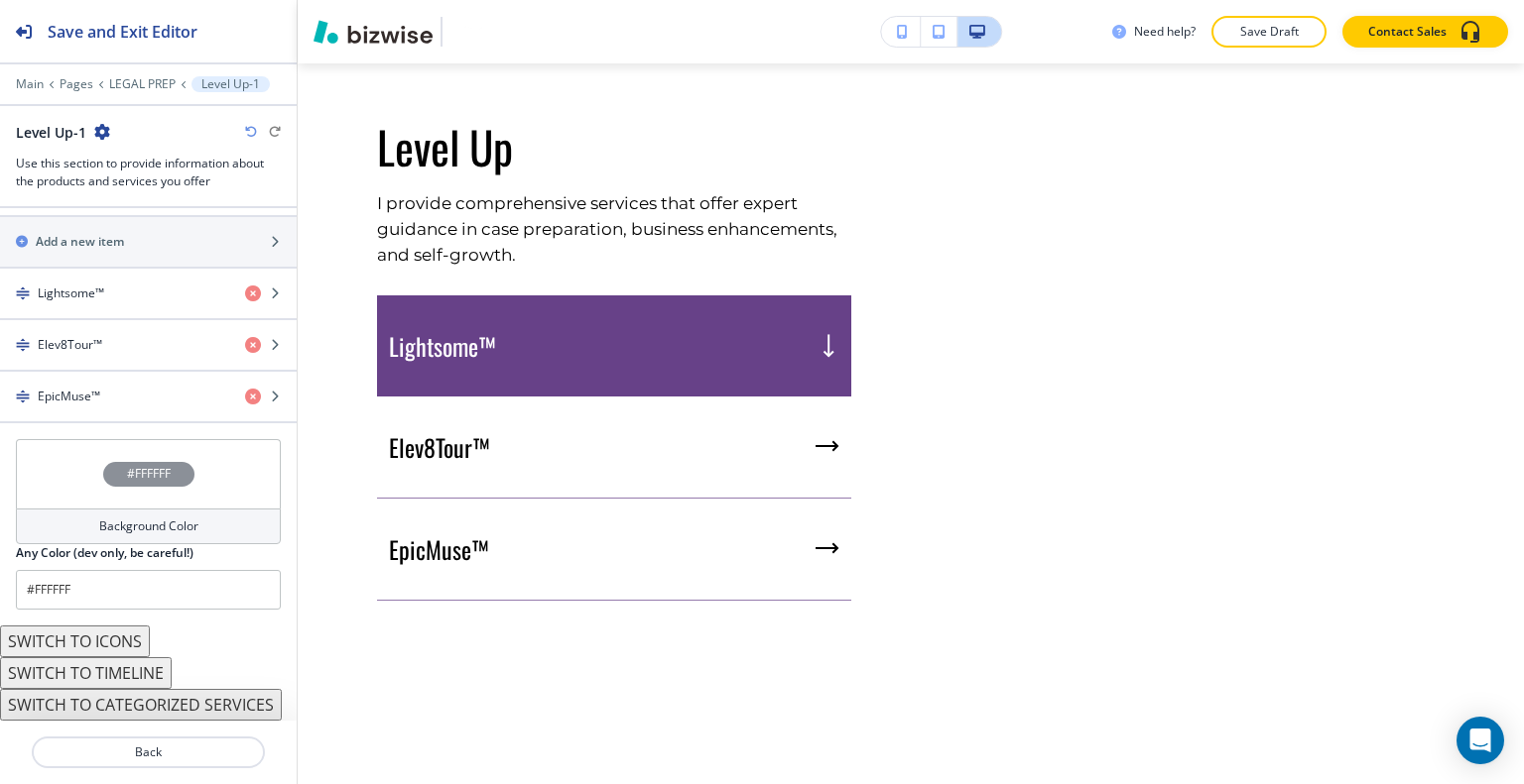
scroll to position [716, 0]
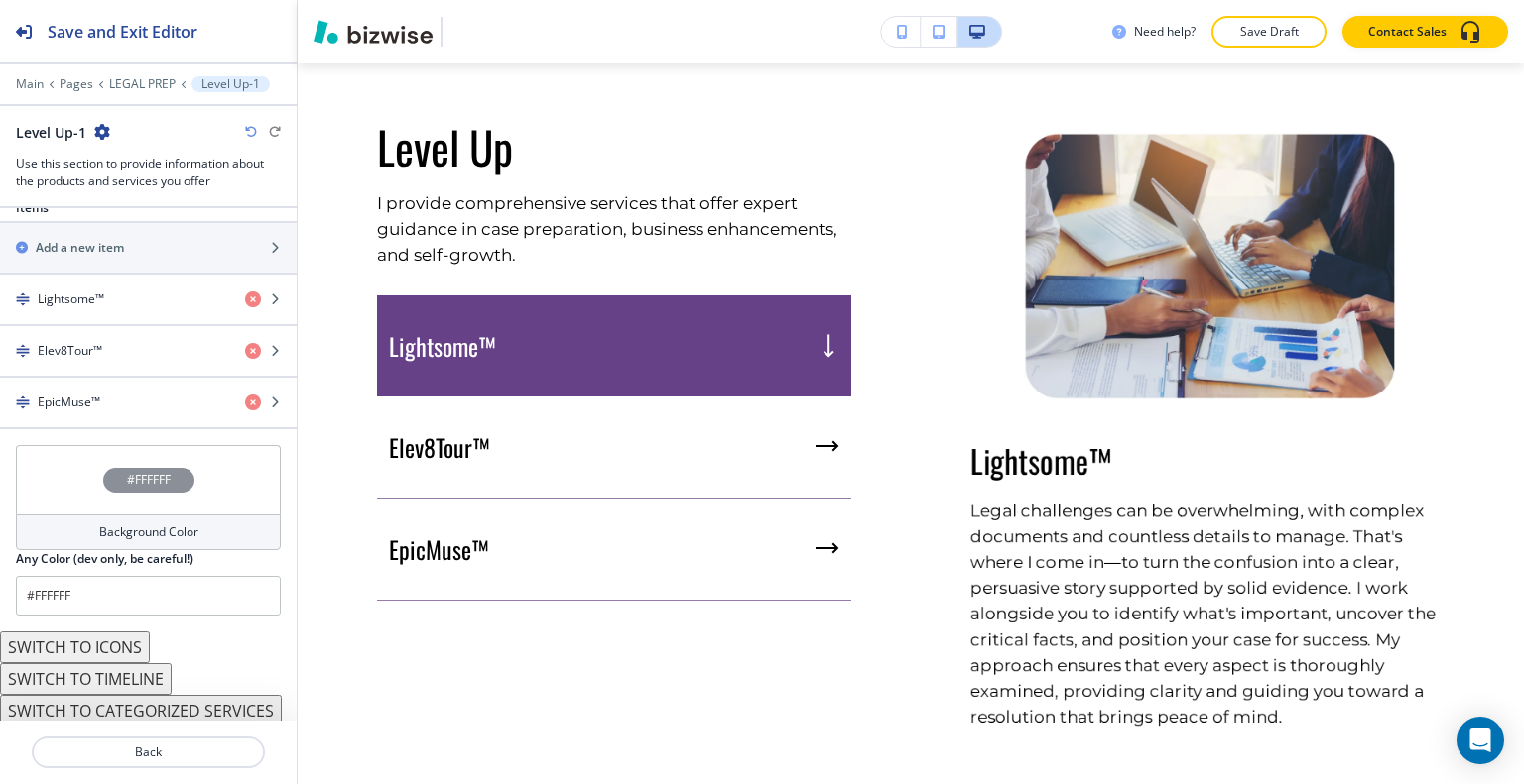
click at [76, 470] on div "#FFFFFF" at bounding box center [148, 480] width 264 height 70
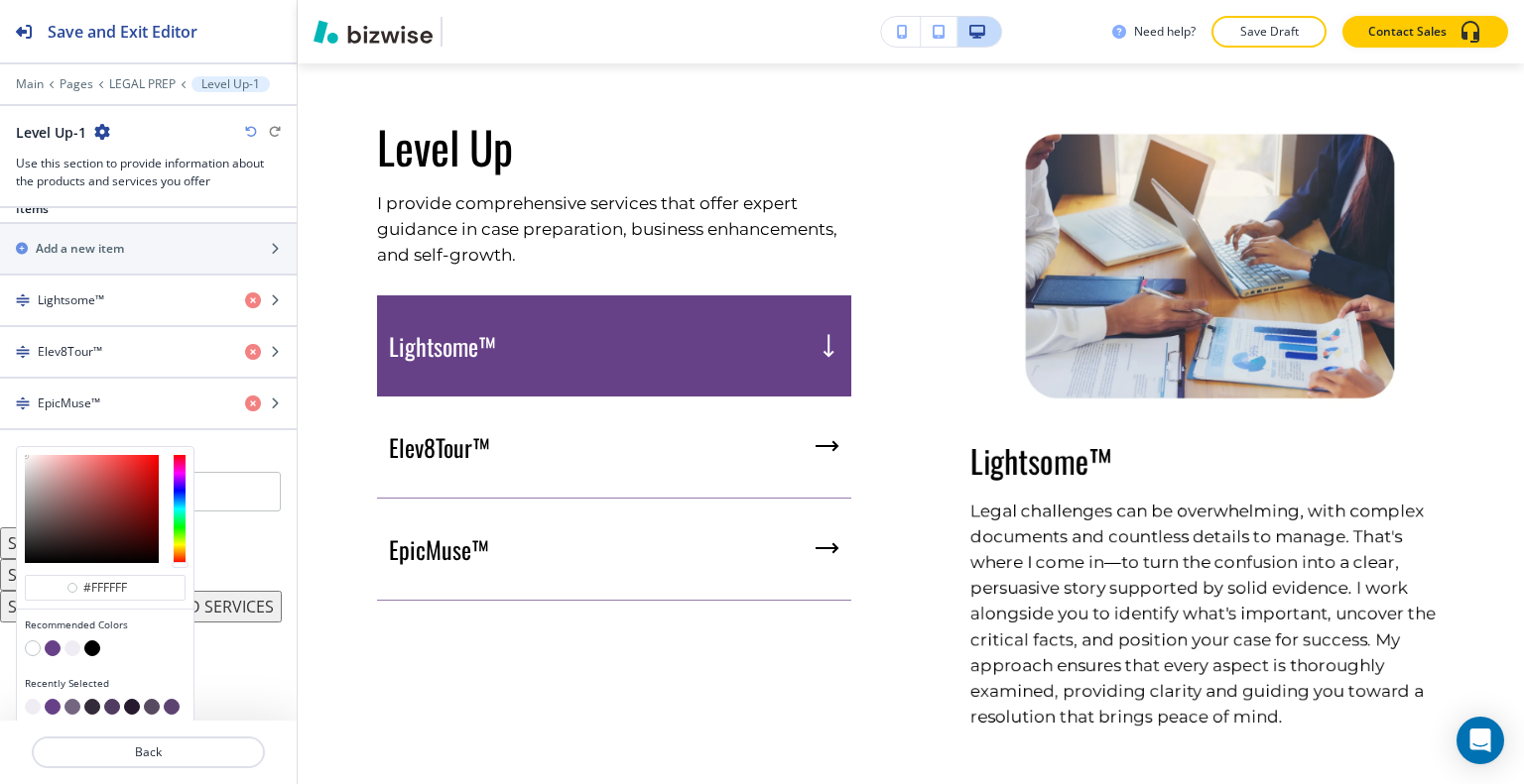
click at [49, 641] on button "button" at bounding box center [53, 649] width 16 height 16
type input "#674188"
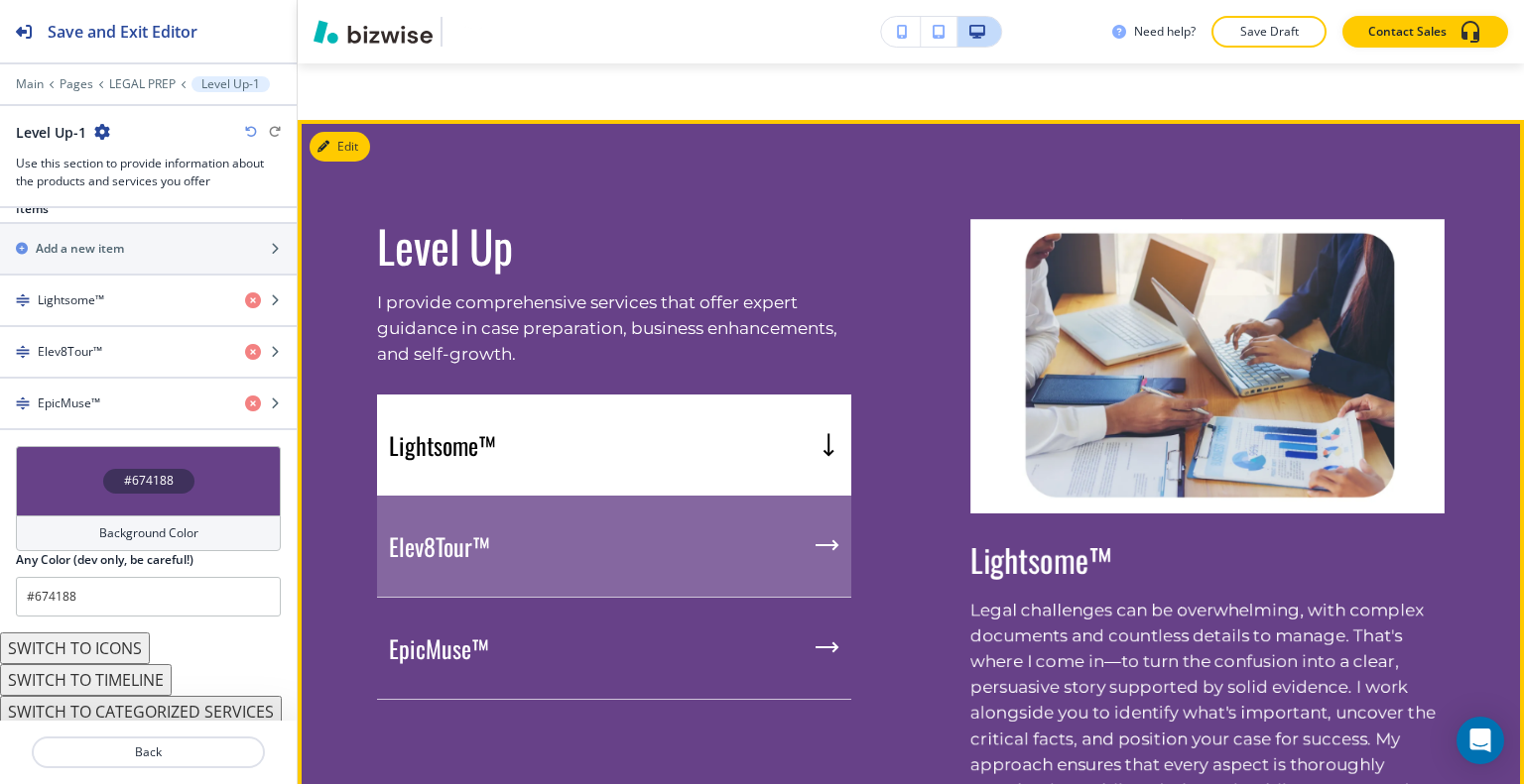
click at [560, 521] on div "Elev8Tour™" at bounding box center [613, 547] width 474 height 102
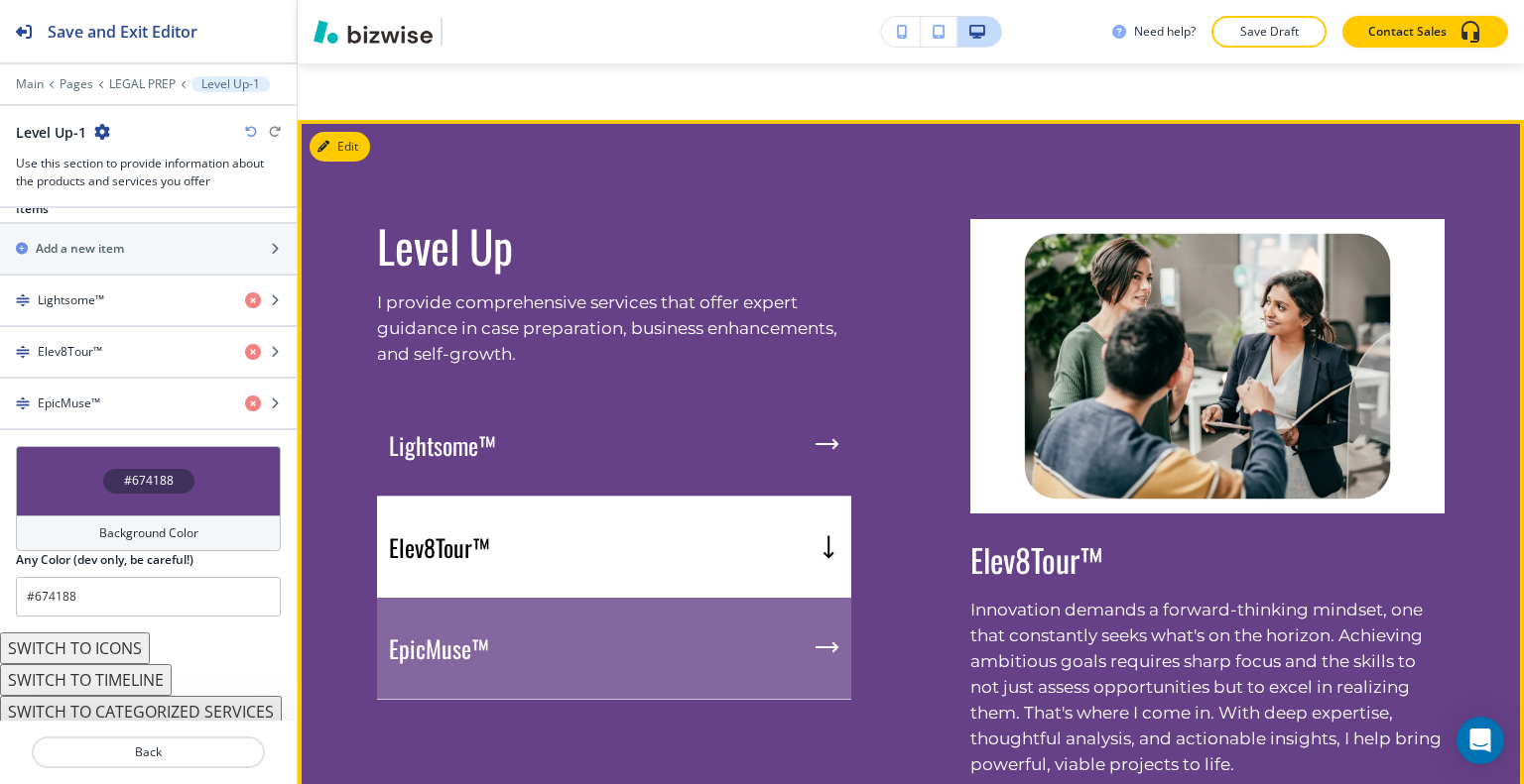
click at [584, 622] on div "EpicMuse™" at bounding box center [613, 649] width 474 height 102
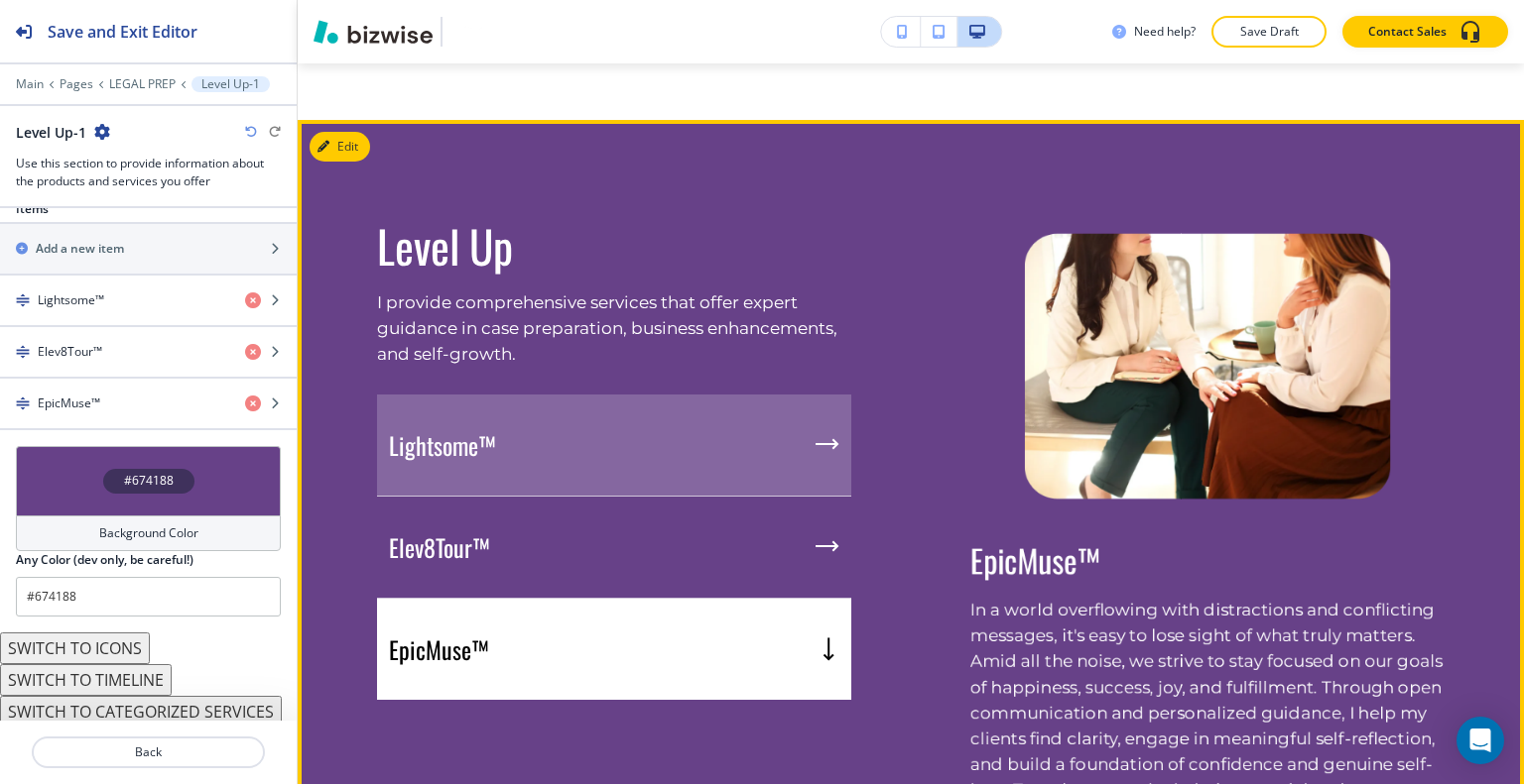
click at [595, 483] on div "Lightsome™" at bounding box center [613, 445] width 474 height 102
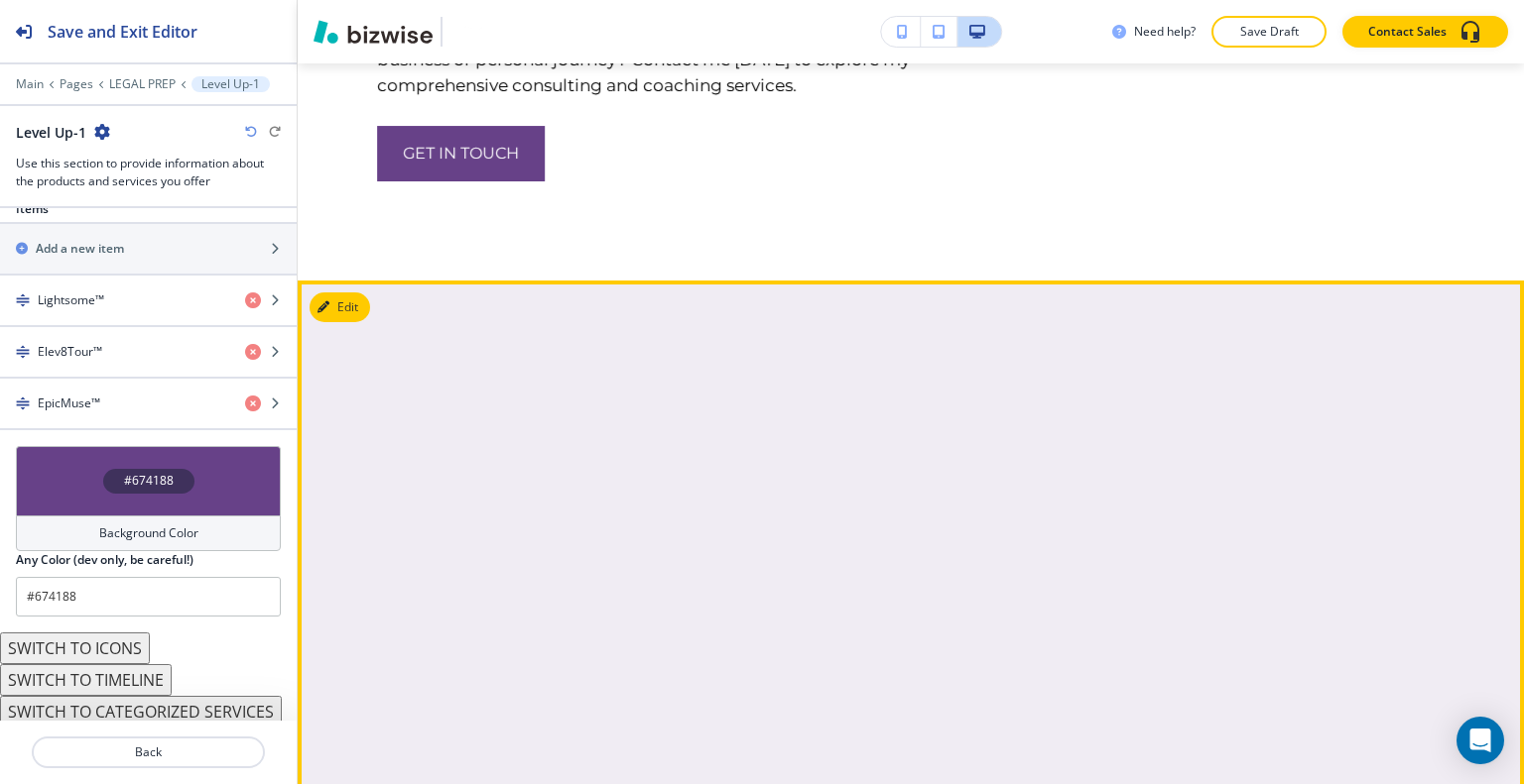
scroll to position [3906, 0]
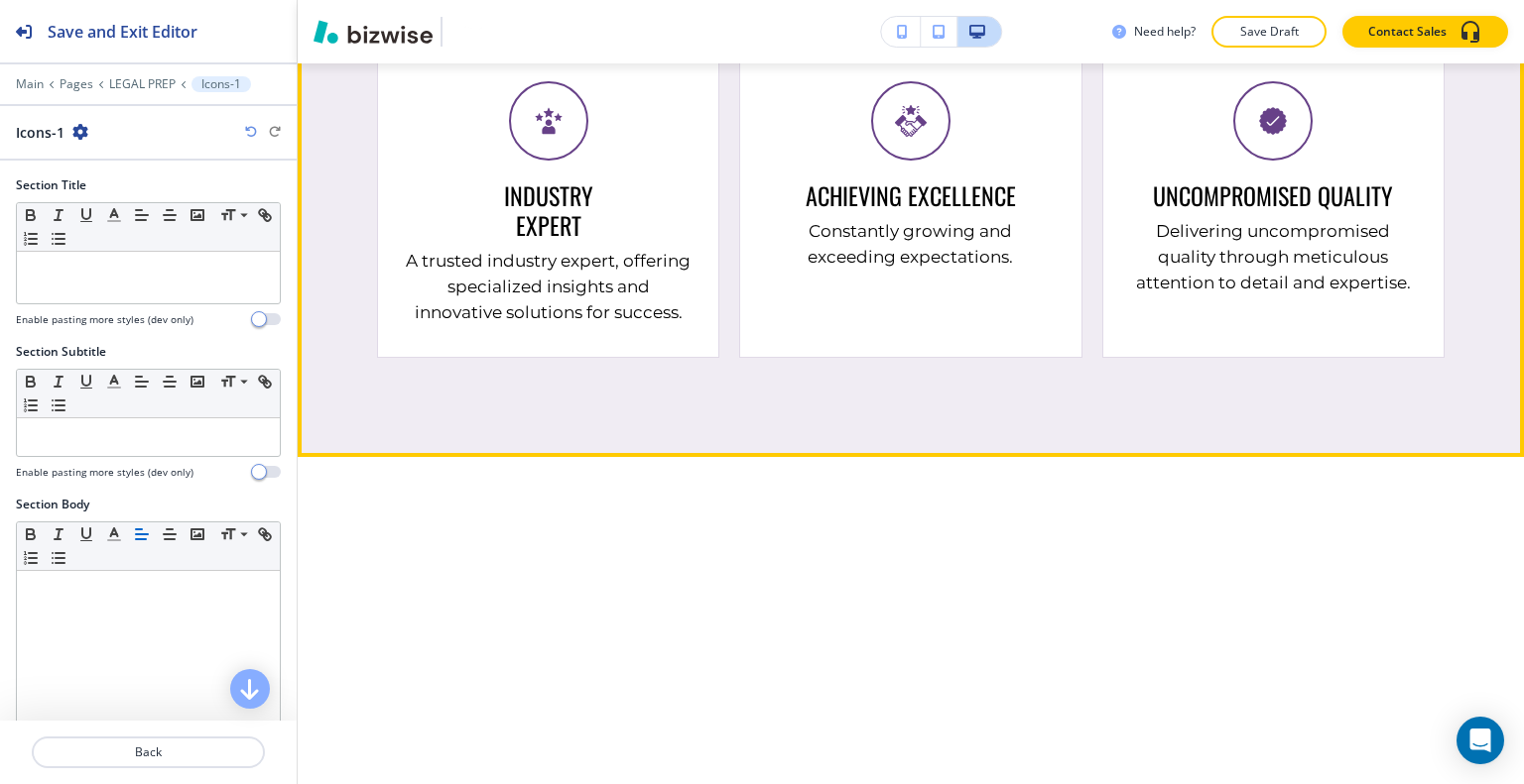
scroll to position [3964, 0]
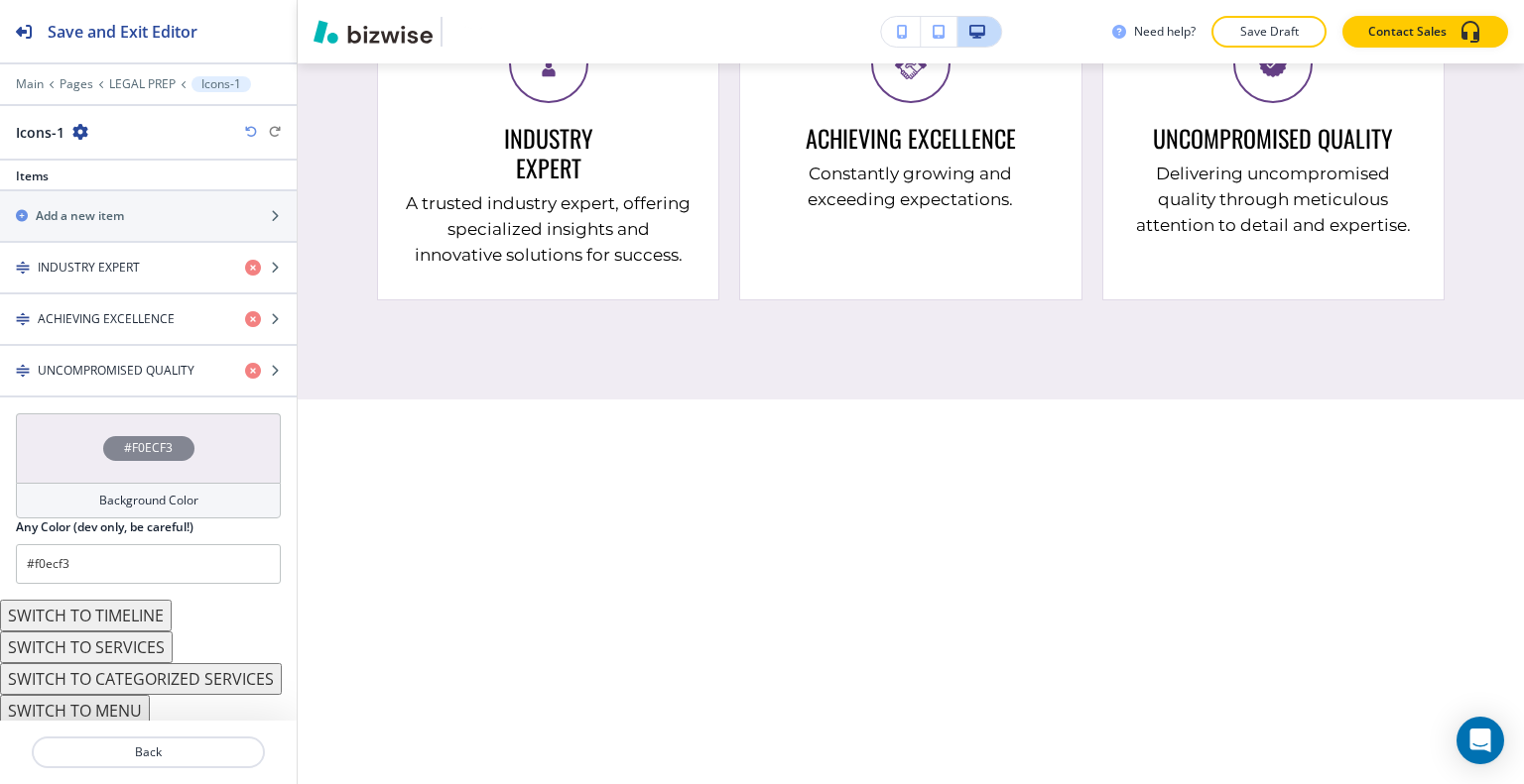
click at [60, 415] on div "#F0ECF3" at bounding box center [148, 448] width 264 height 70
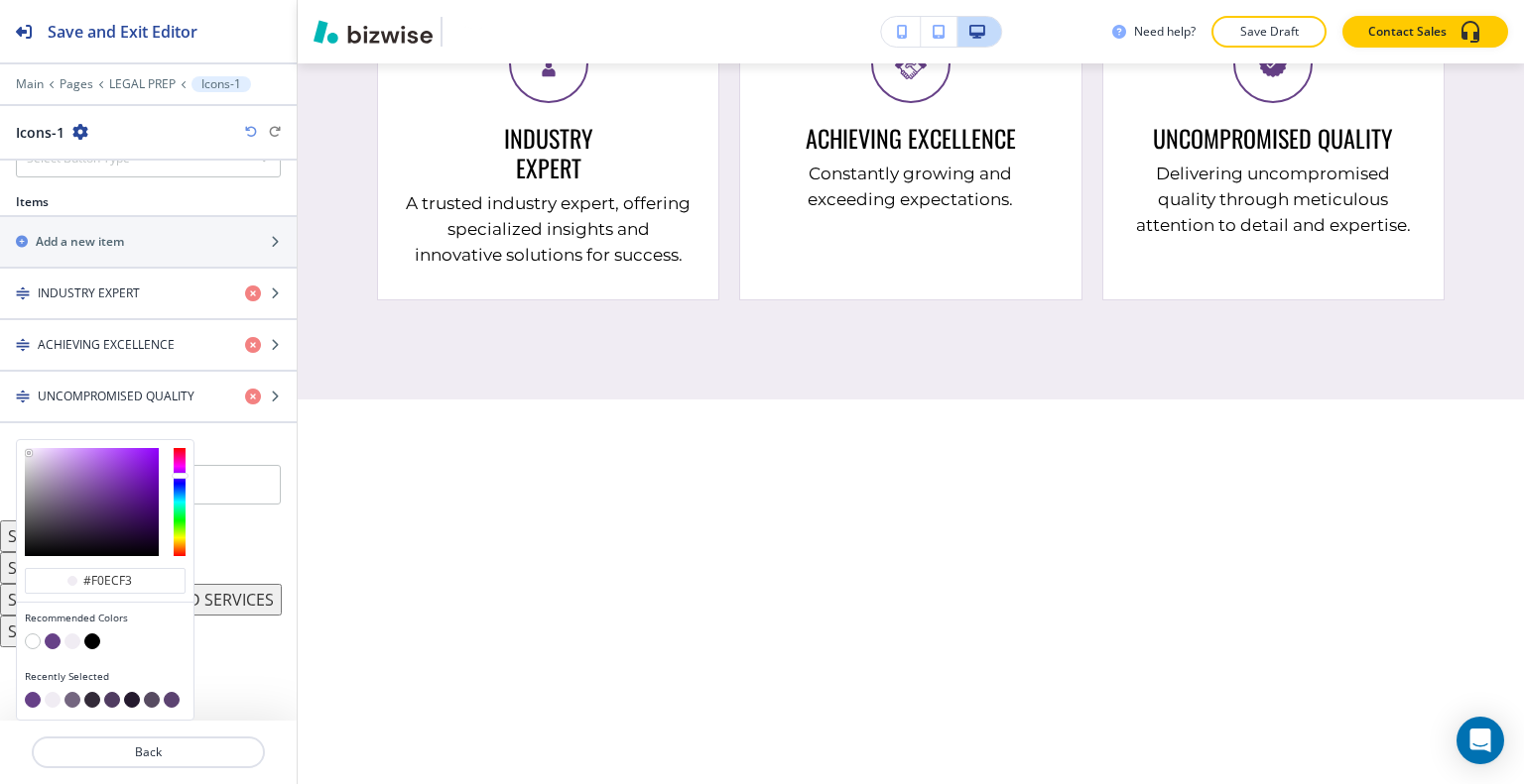
scroll to position [747, 0]
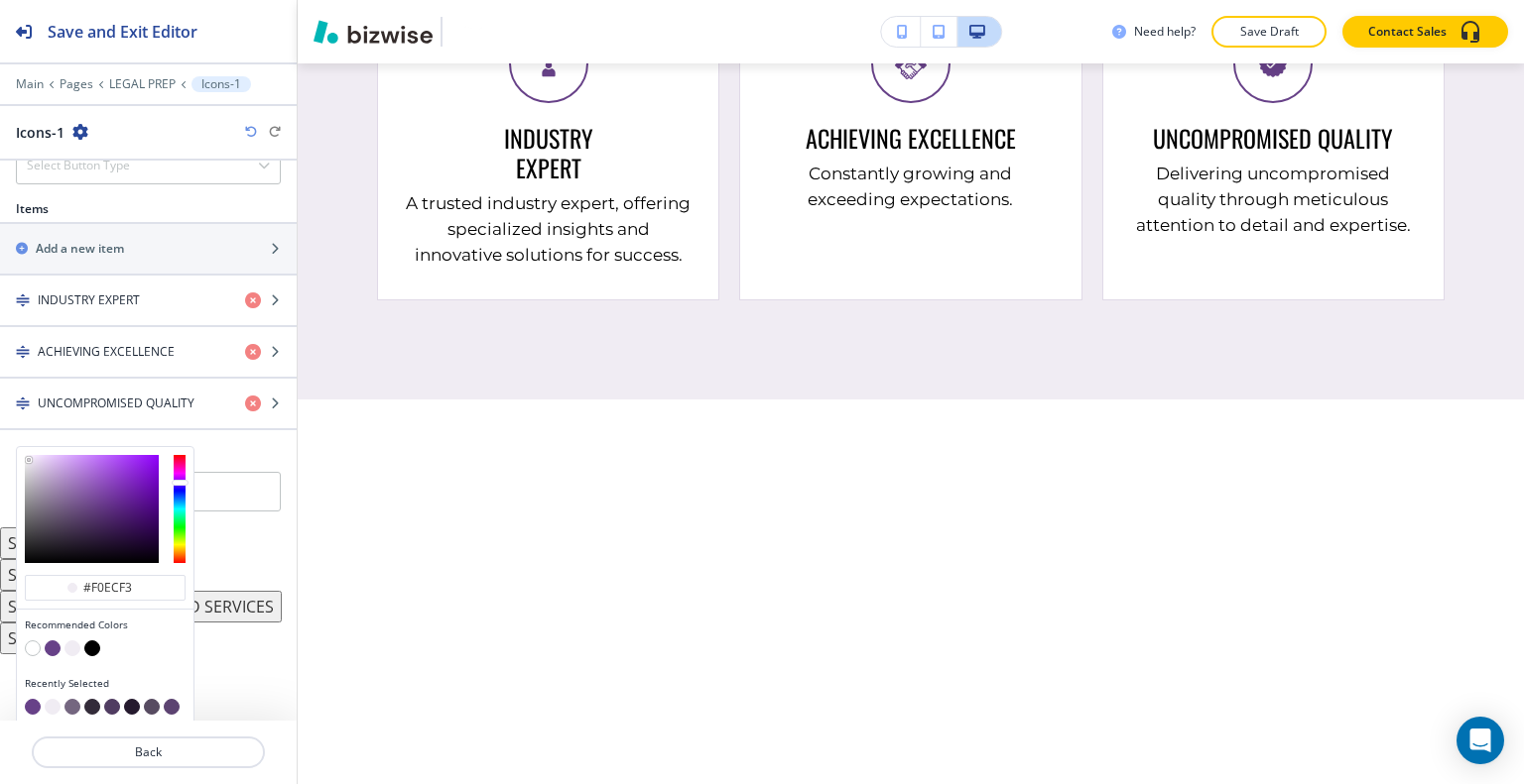
click at [56, 648] on button "button" at bounding box center [53, 649] width 16 height 16
type input "#674188"
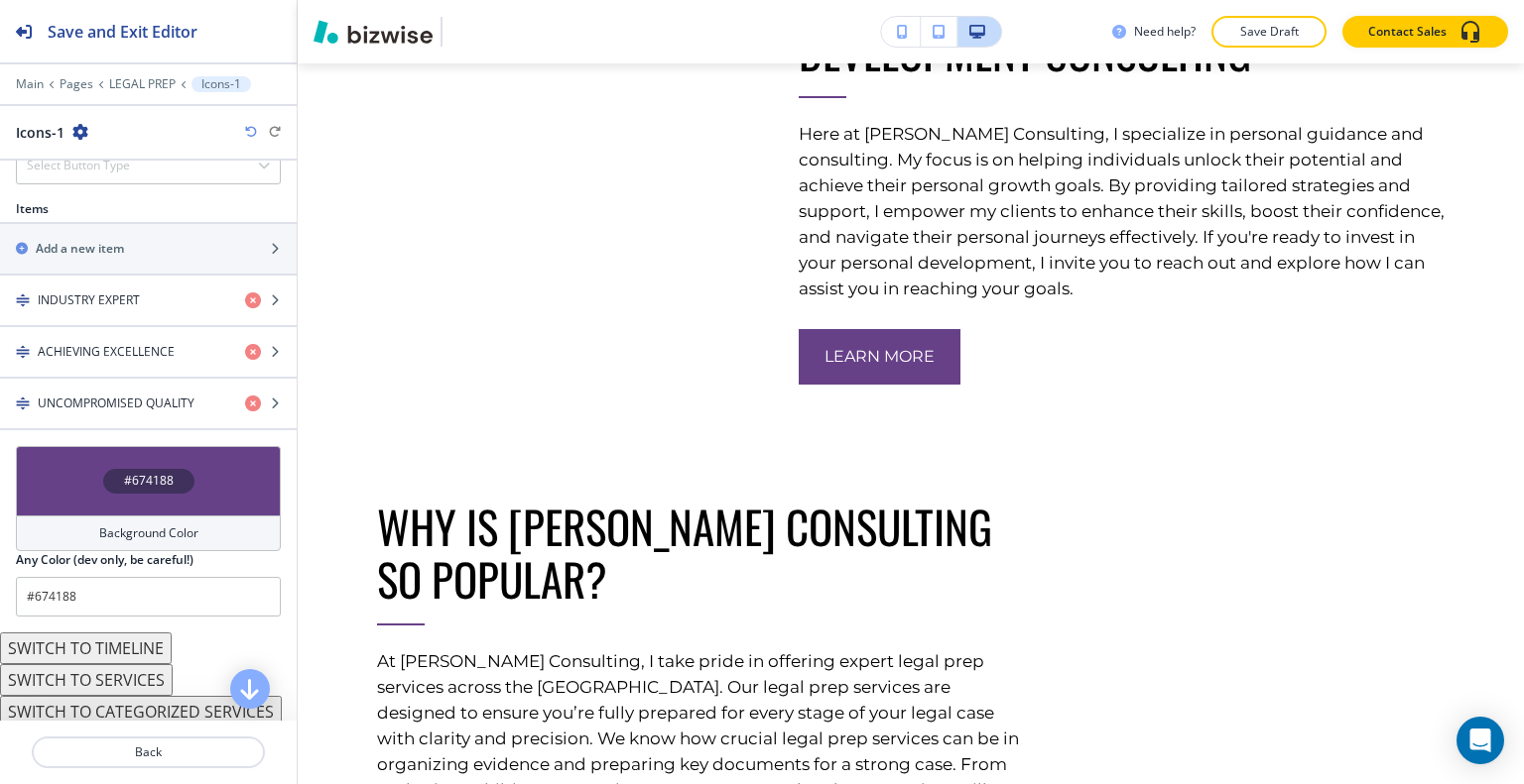
scroll to position [0, 0]
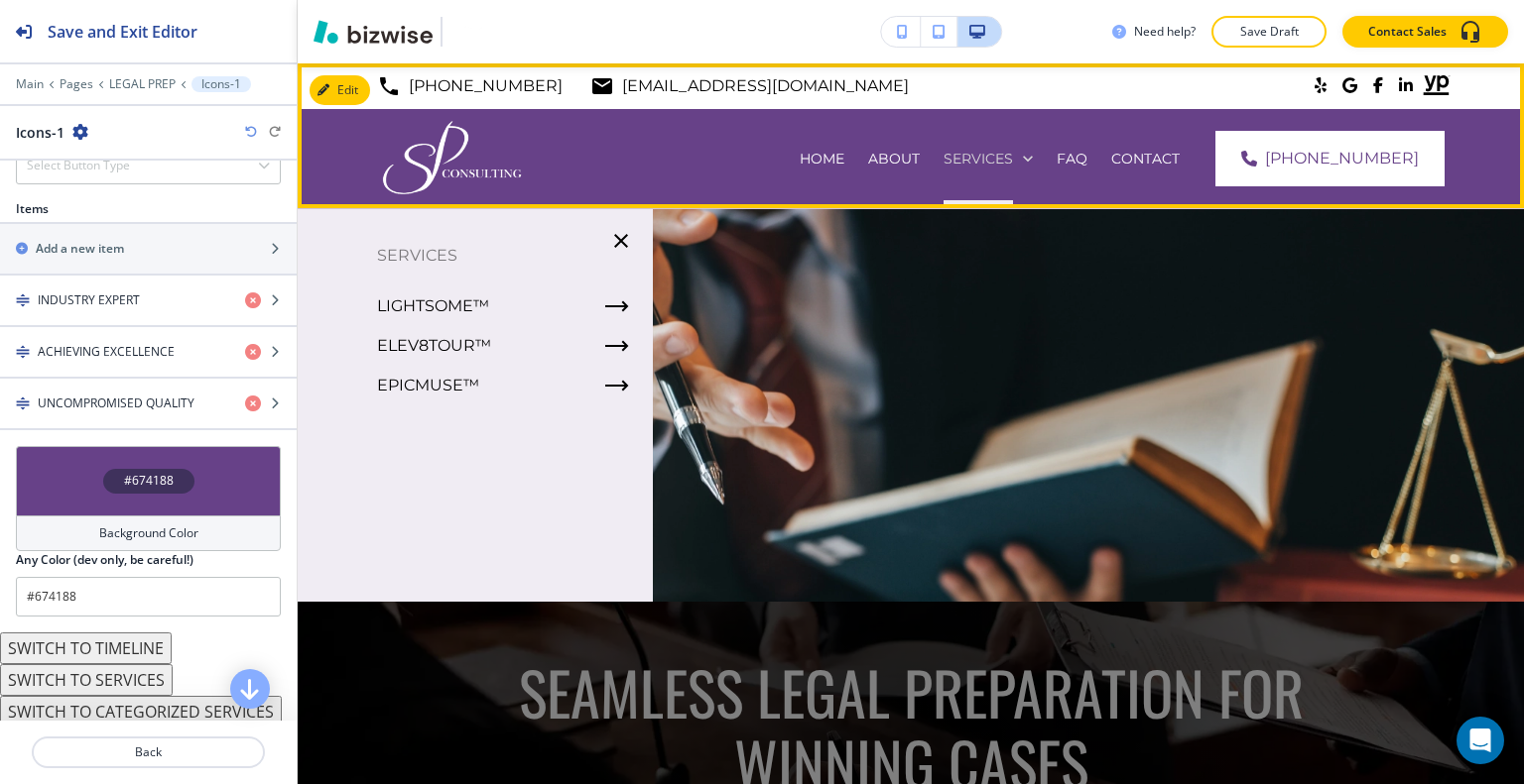
click at [1013, 162] on p "SERVICES" at bounding box center [978, 159] width 70 height 20
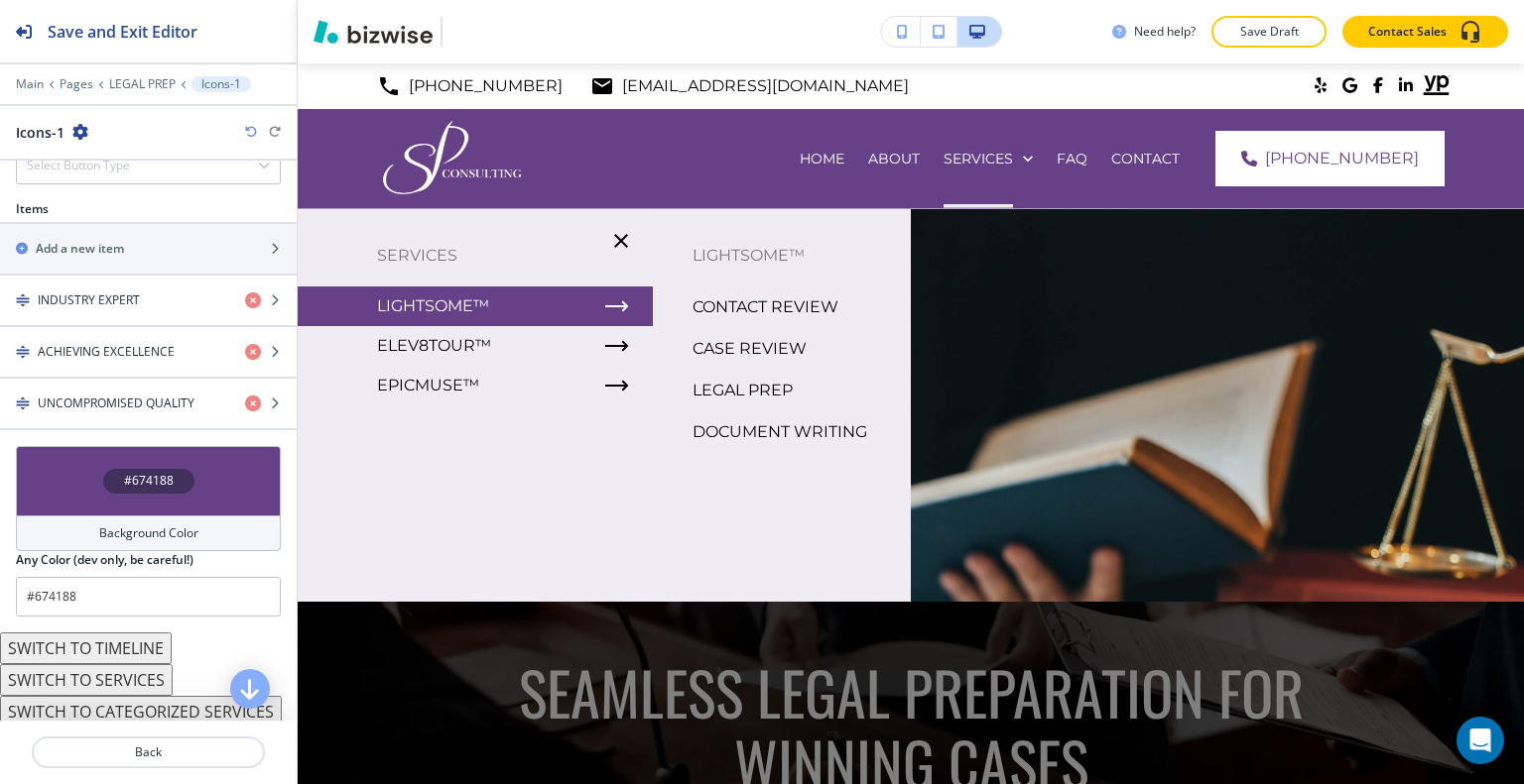
click at [743, 427] on p "DOCUMENT WRITING" at bounding box center [779, 432] width 175 height 30
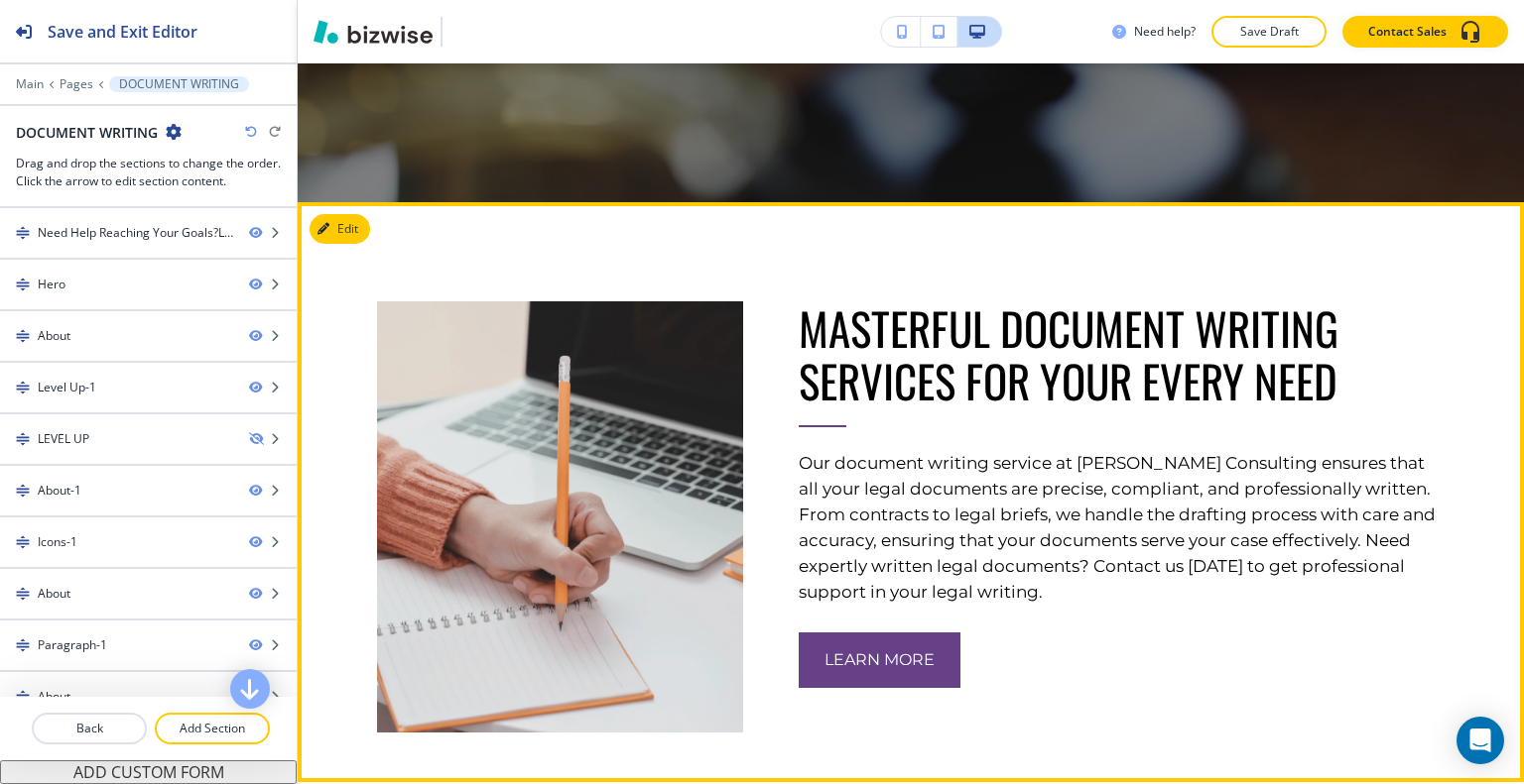
scroll to position [1586, 0]
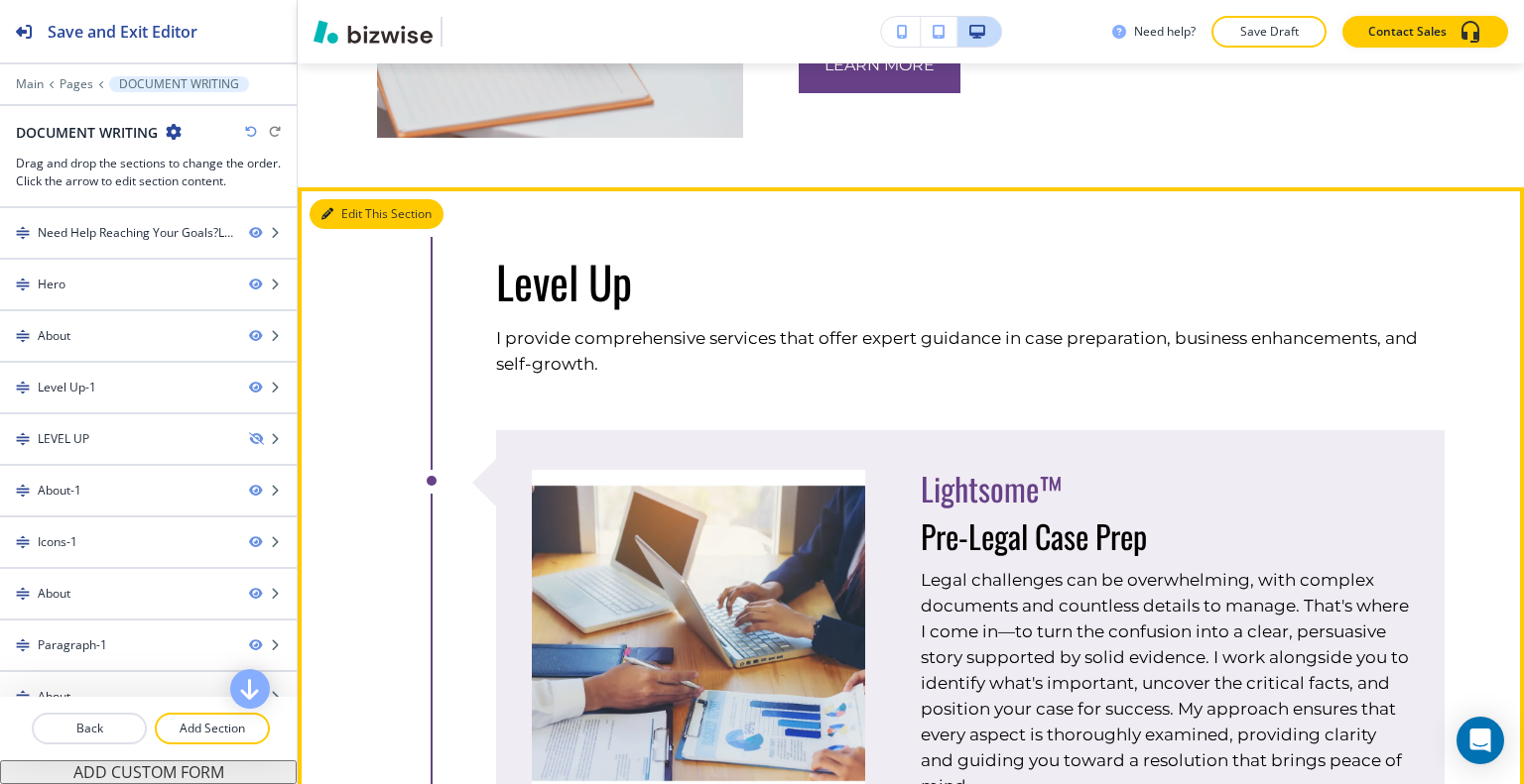
click at [325, 213] on icon "button" at bounding box center [327, 215] width 12 height 12
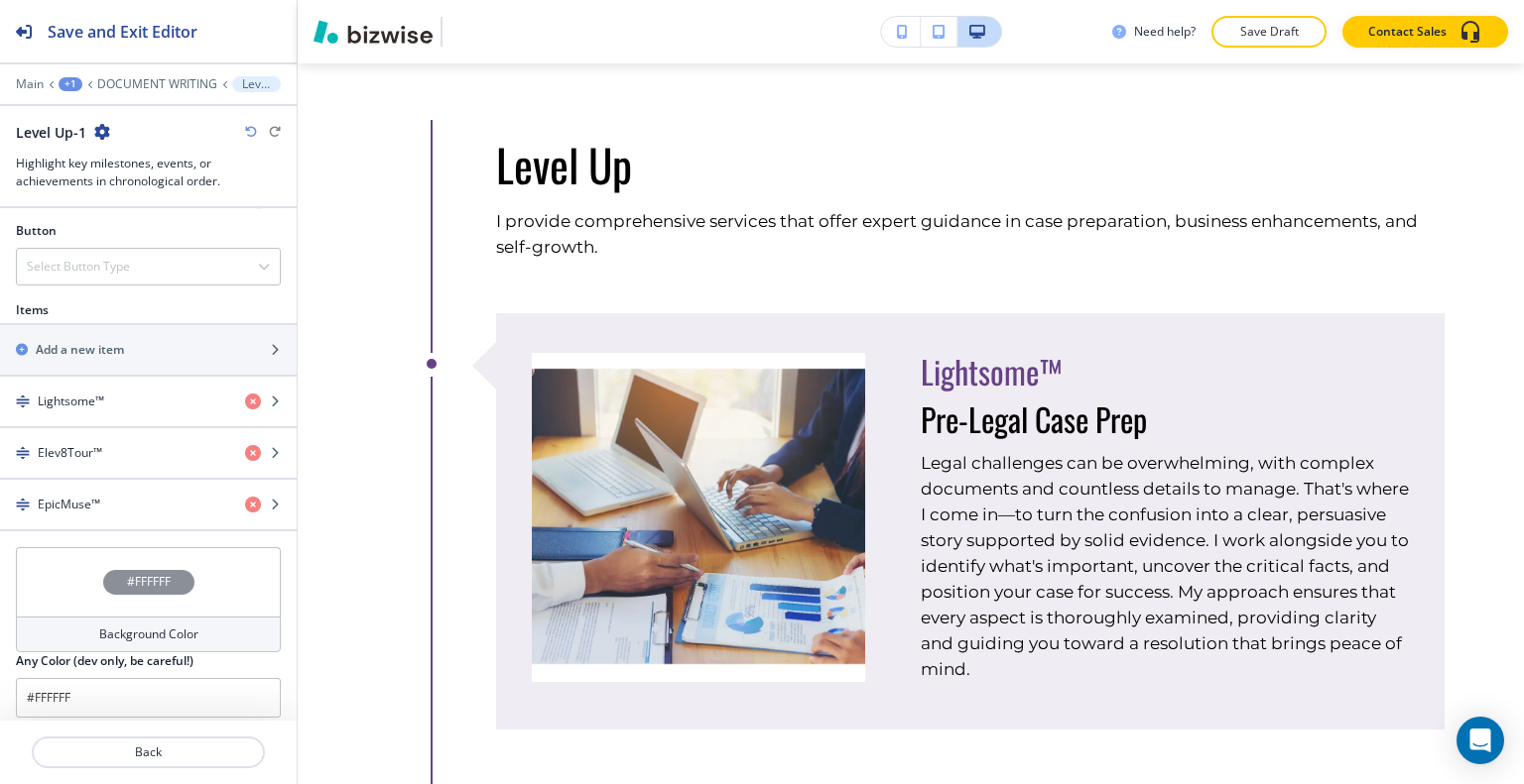
scroll to position [796, 0]
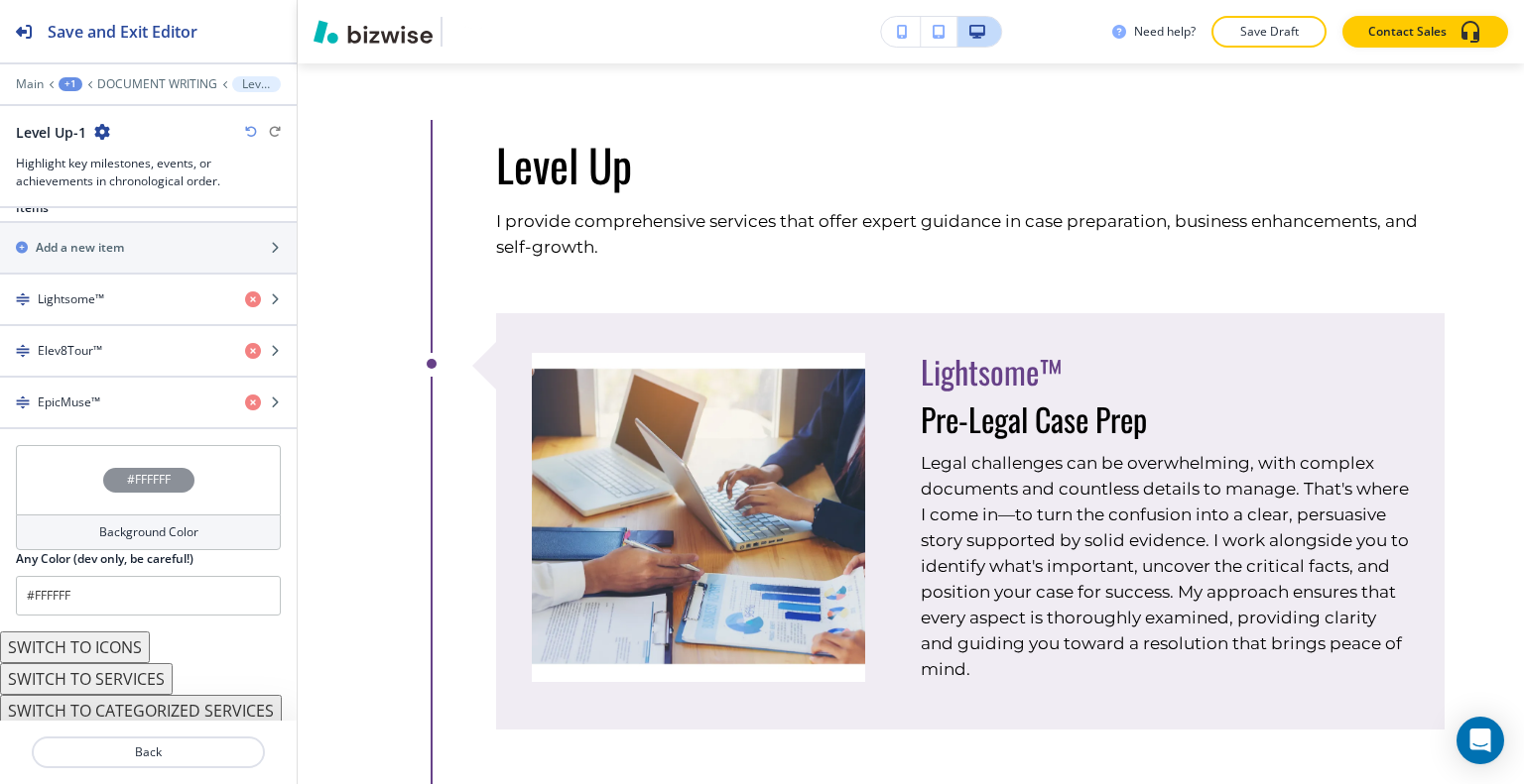
click at [106, 680] on button "SWITCH TO SERVICES" at bounding box center [86, 680] width 173 height 32
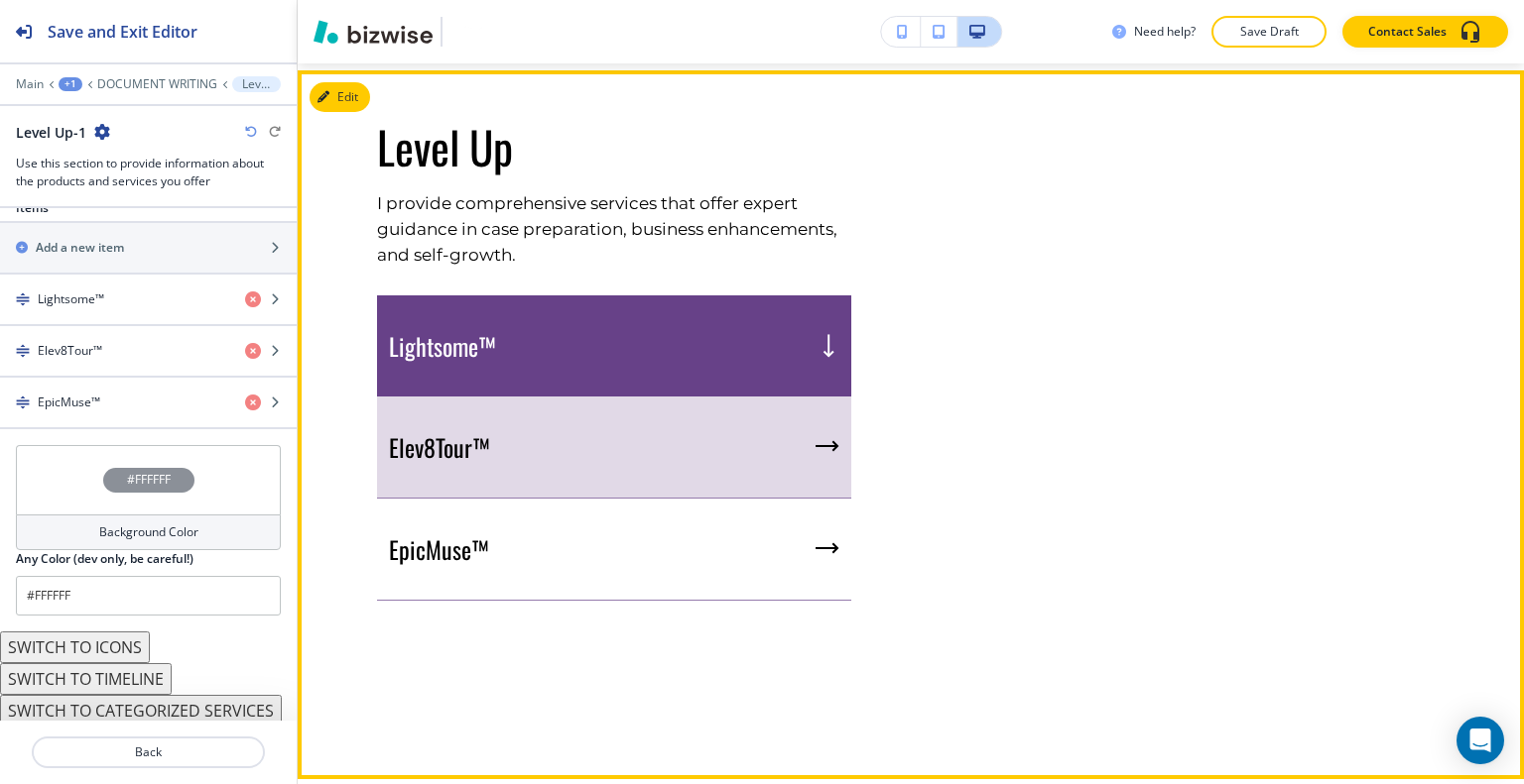
scroll to position [1604, 0]
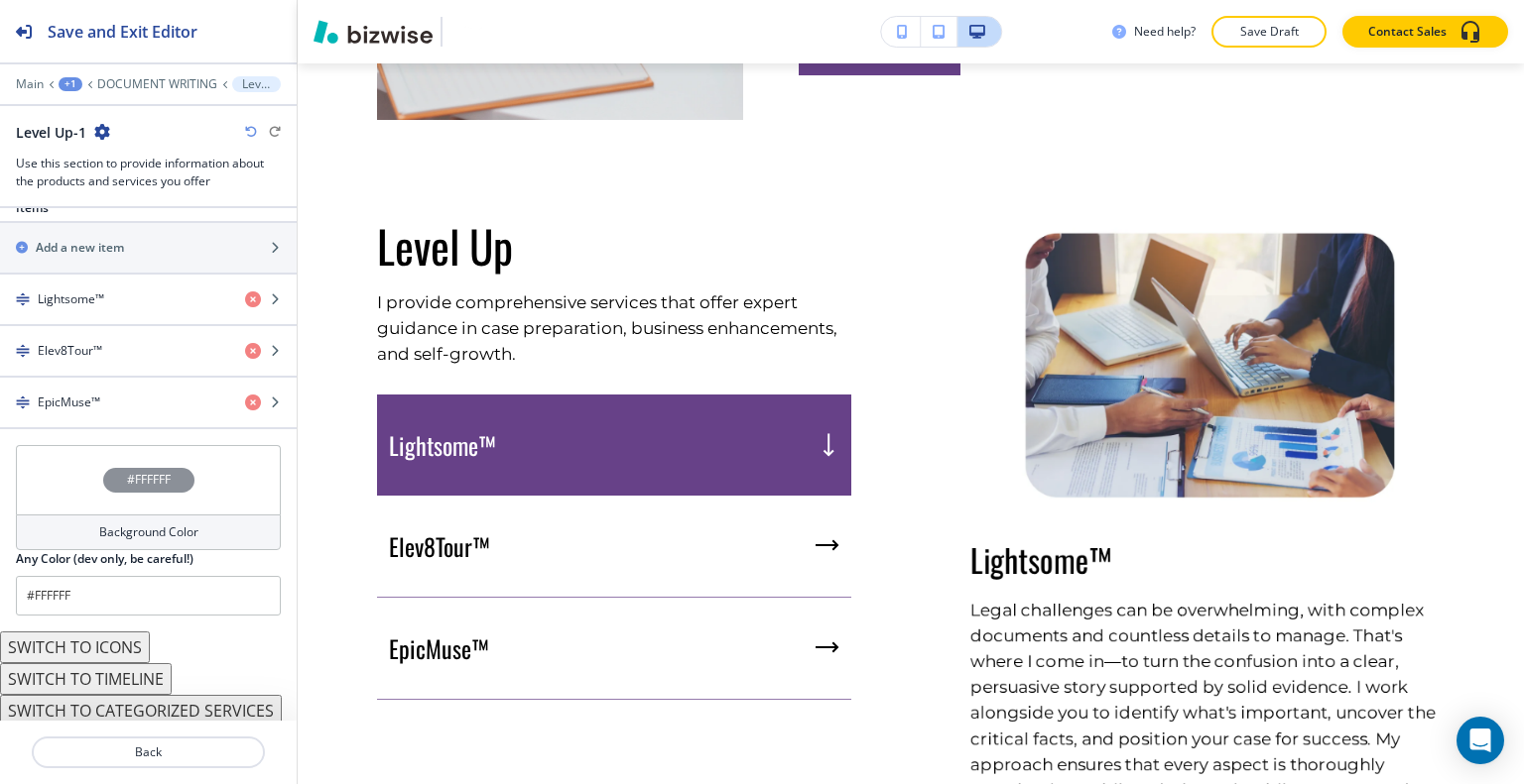
click at [85, 495] on div "#FFFFFF" at bounding box center [148, 480] width 264 height 70
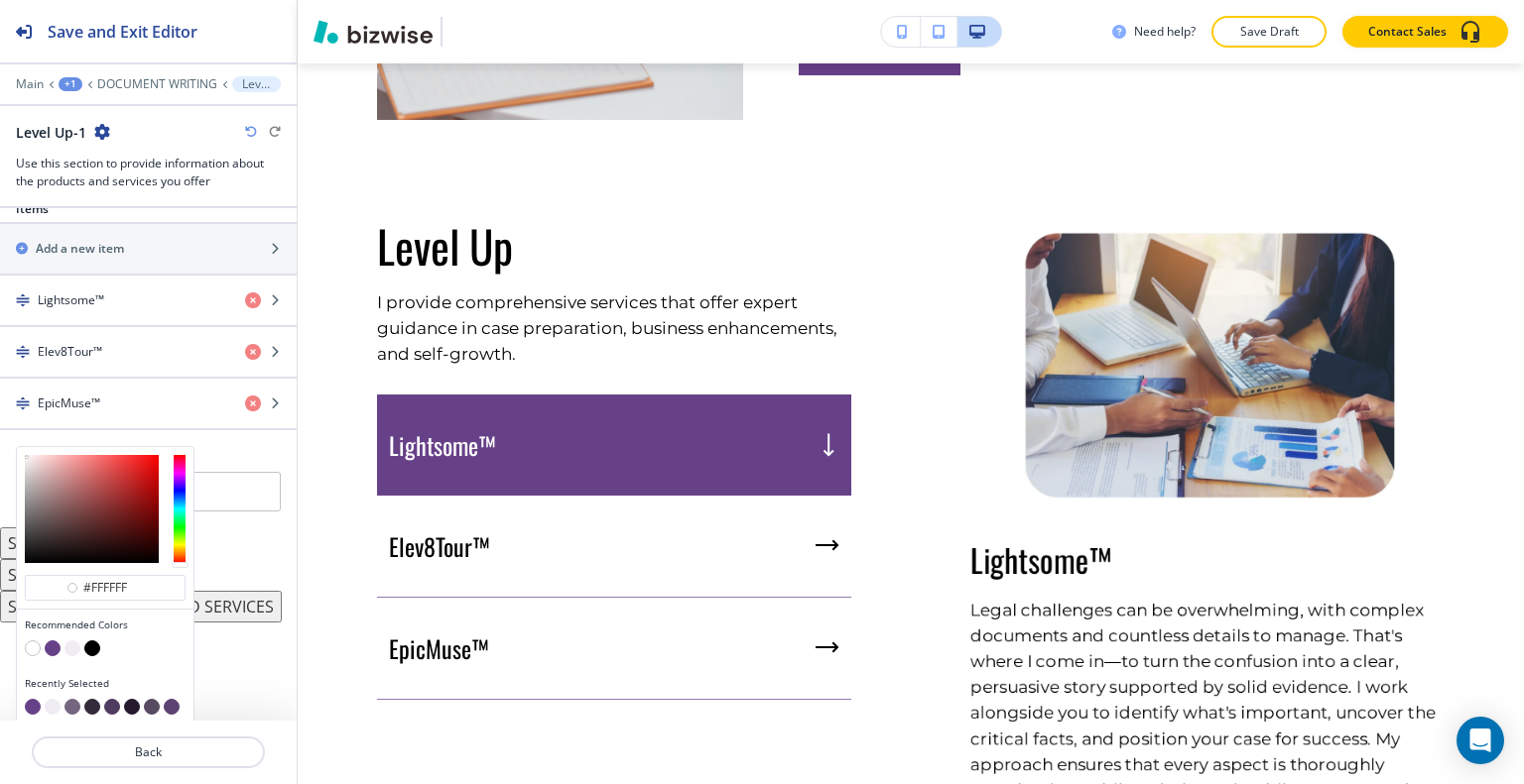
click at [68, 641] on button "button" at bounding box center [73, 649] width 16 height 16
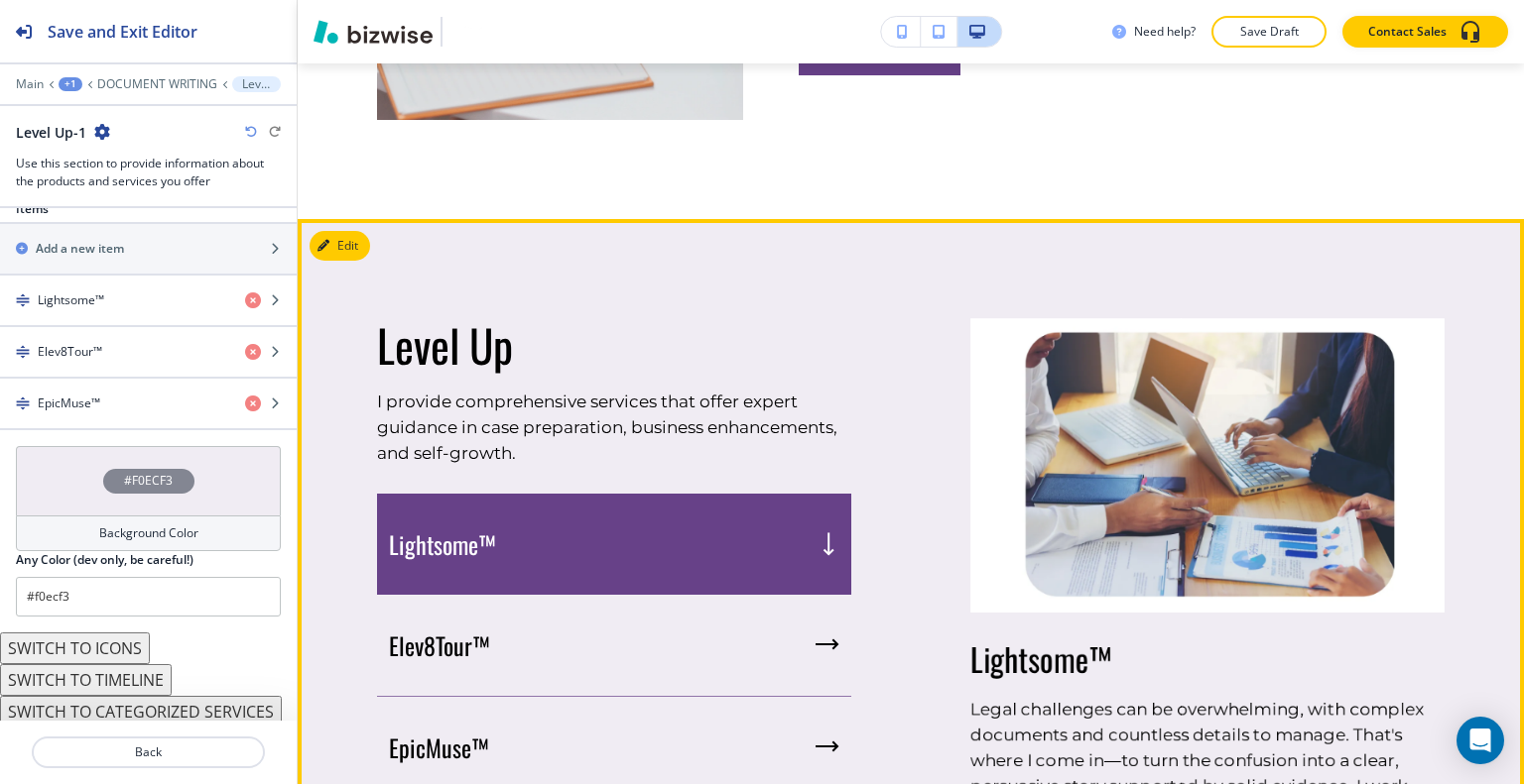
scroll to position [1703, 0]
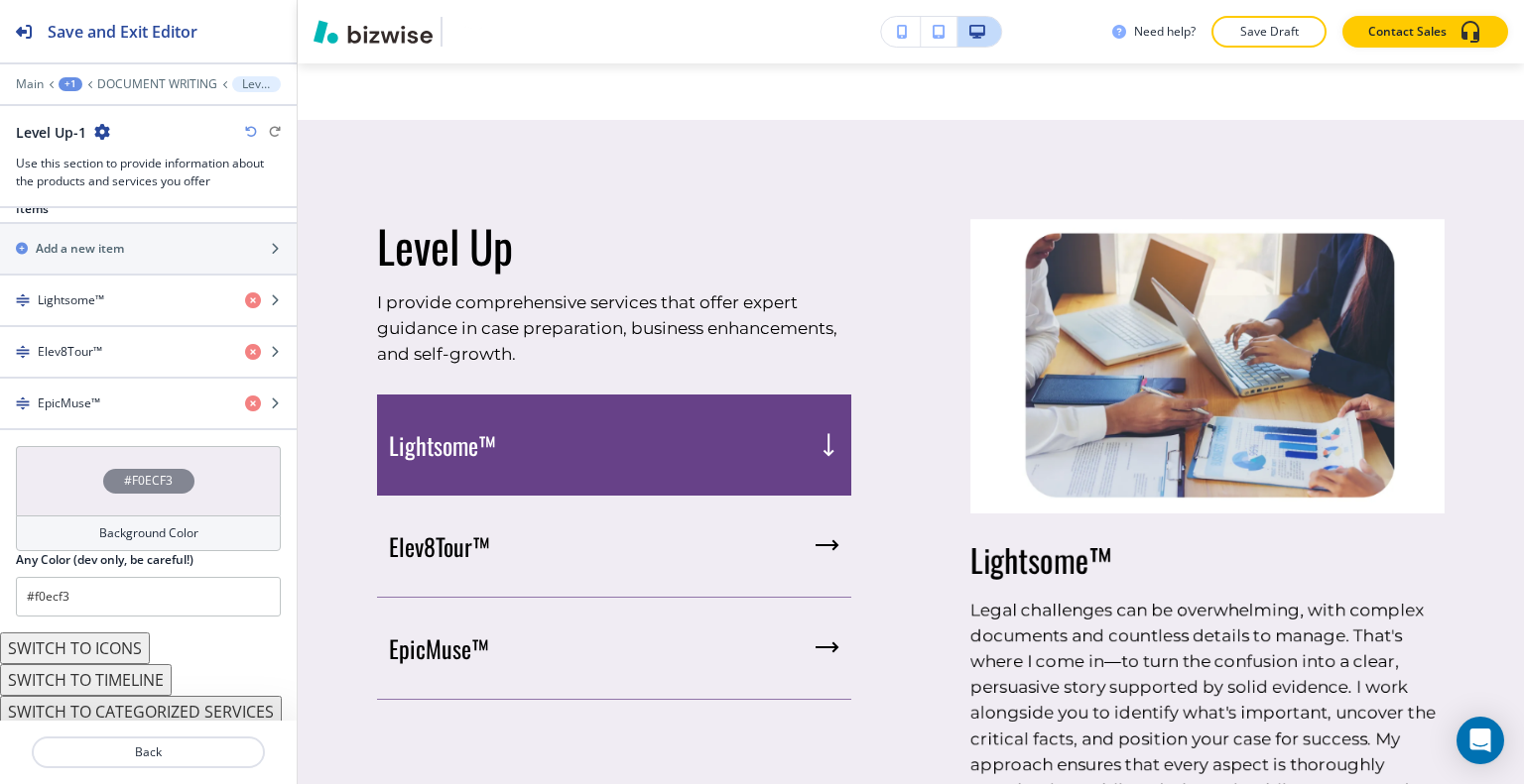
click at [76, 469] on div "#F0ECF3" at bounding box center [148, 481] width 264 height 70
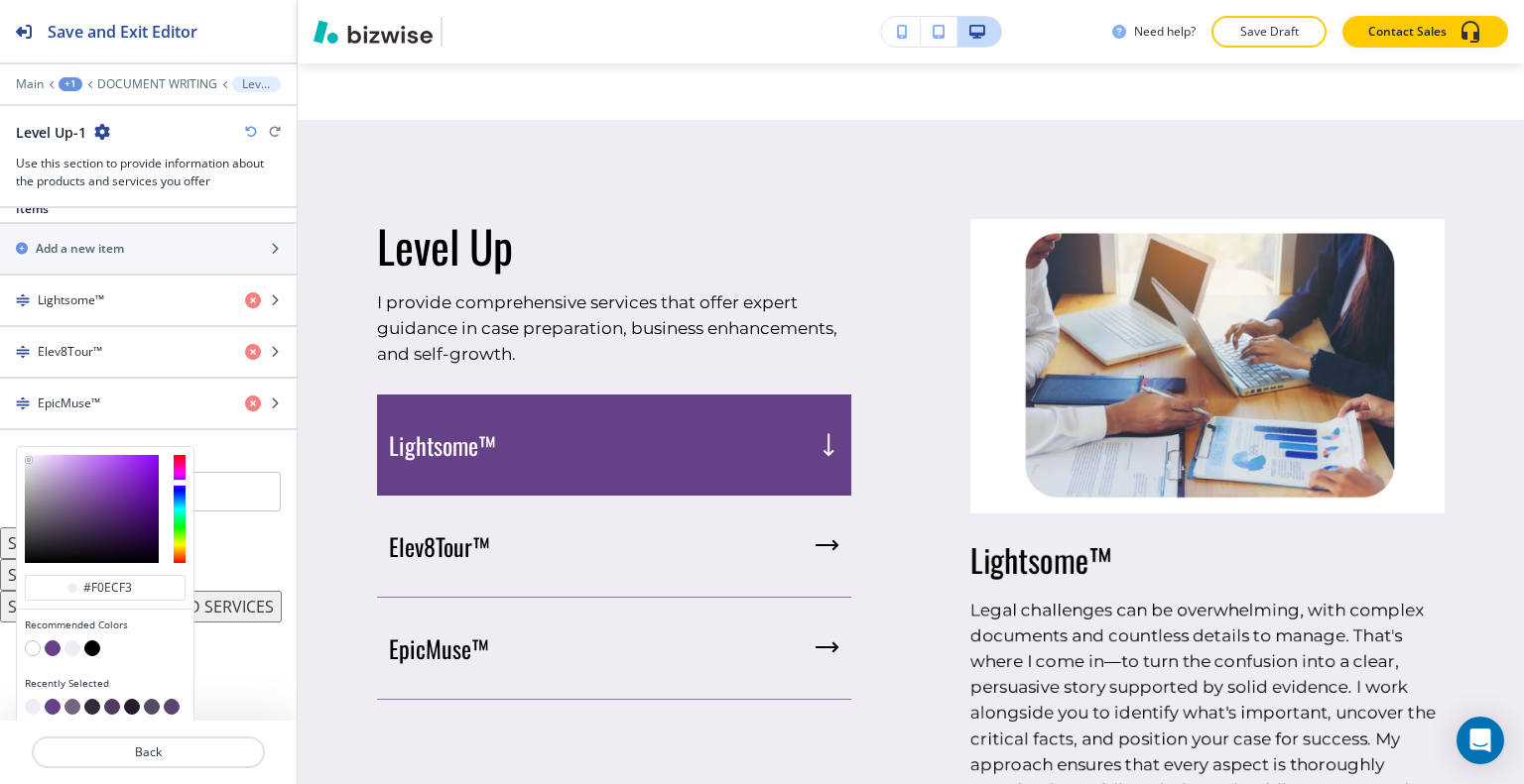
click at [48, 650] on div at bounding box center [105, 651] width 161 height 20
click at [52, 641] on button "button" at bounding box center [53, 649] width 16 height 16
type input "#674188"
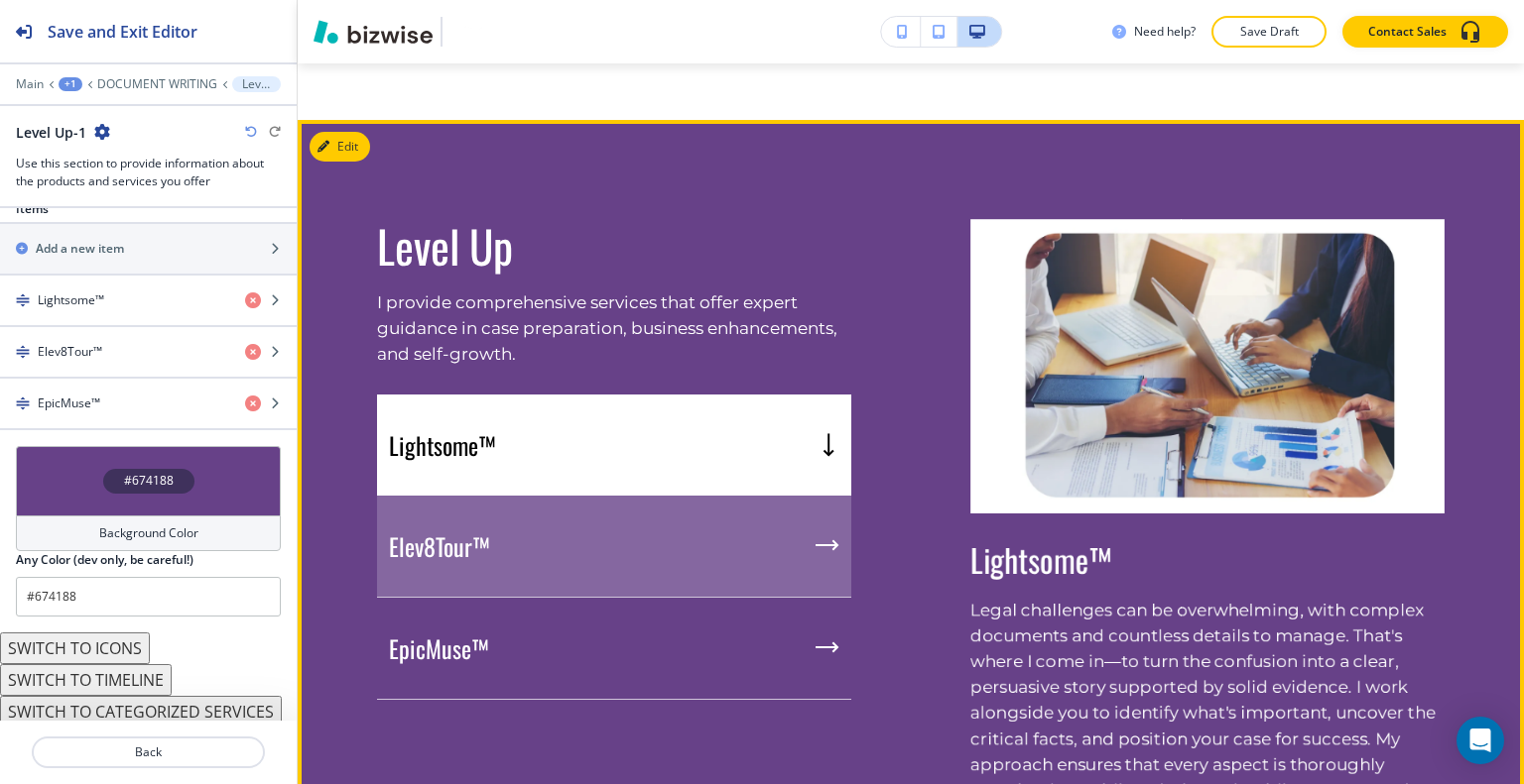
click at [655, 545] on div "Elev8Tour™" at bounding box center [613, 547] width 474 height 102
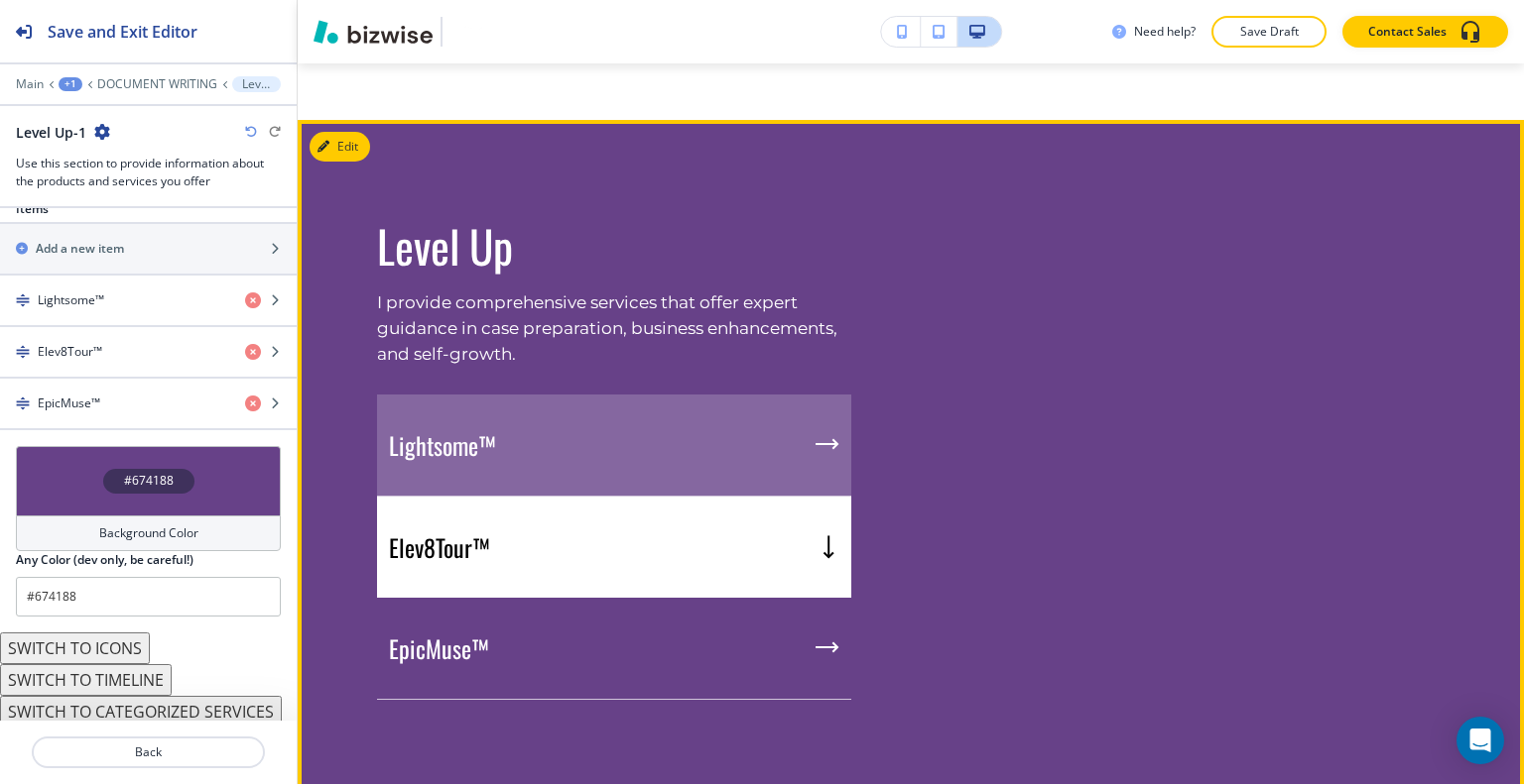
click at [670, 459] on div "Lightsome™" at bounding box center [613, 445] width 474 height 102
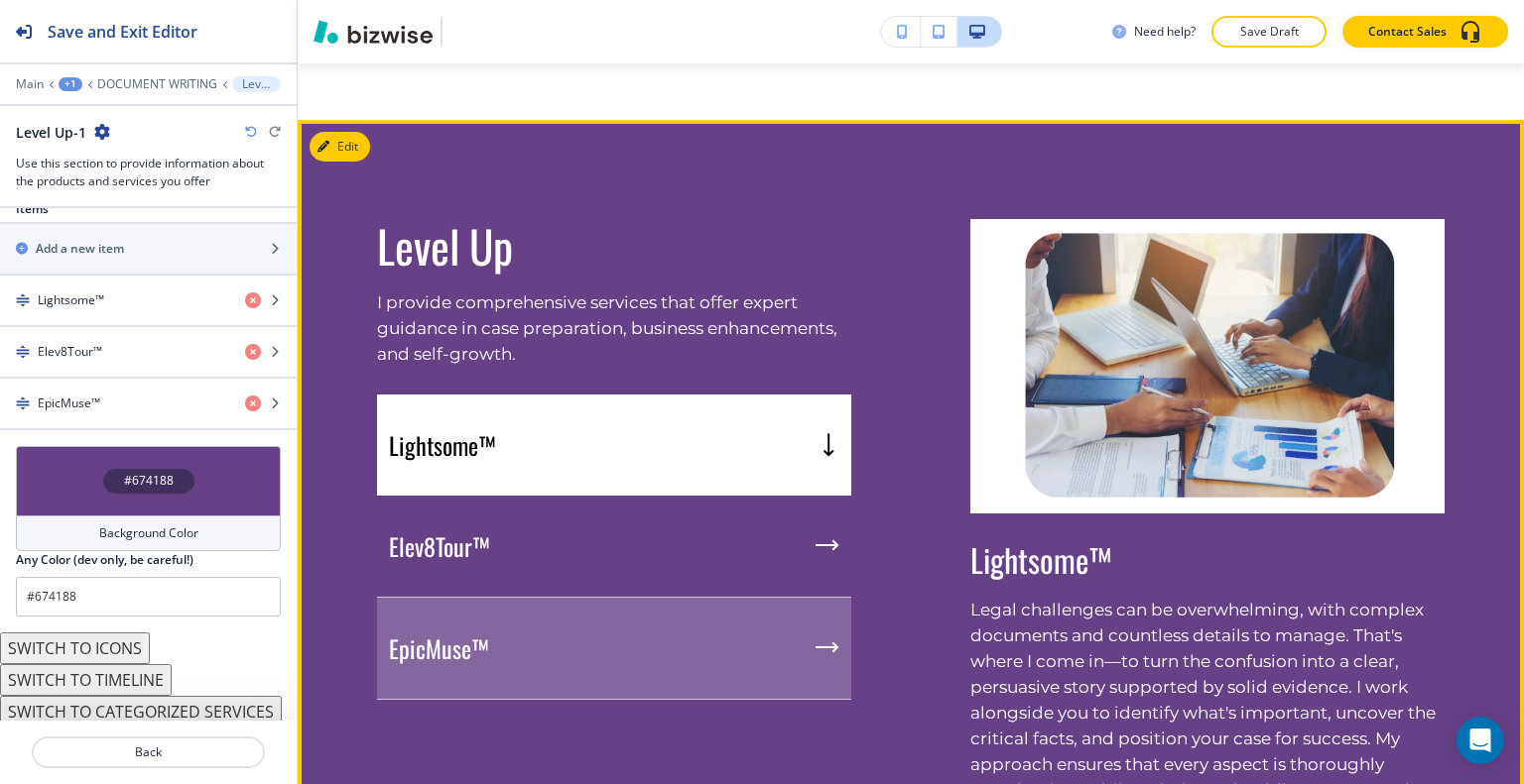
click at [623, 600] on div "EpicMuse™" at bounding box center [613, 649] width 474 height 102
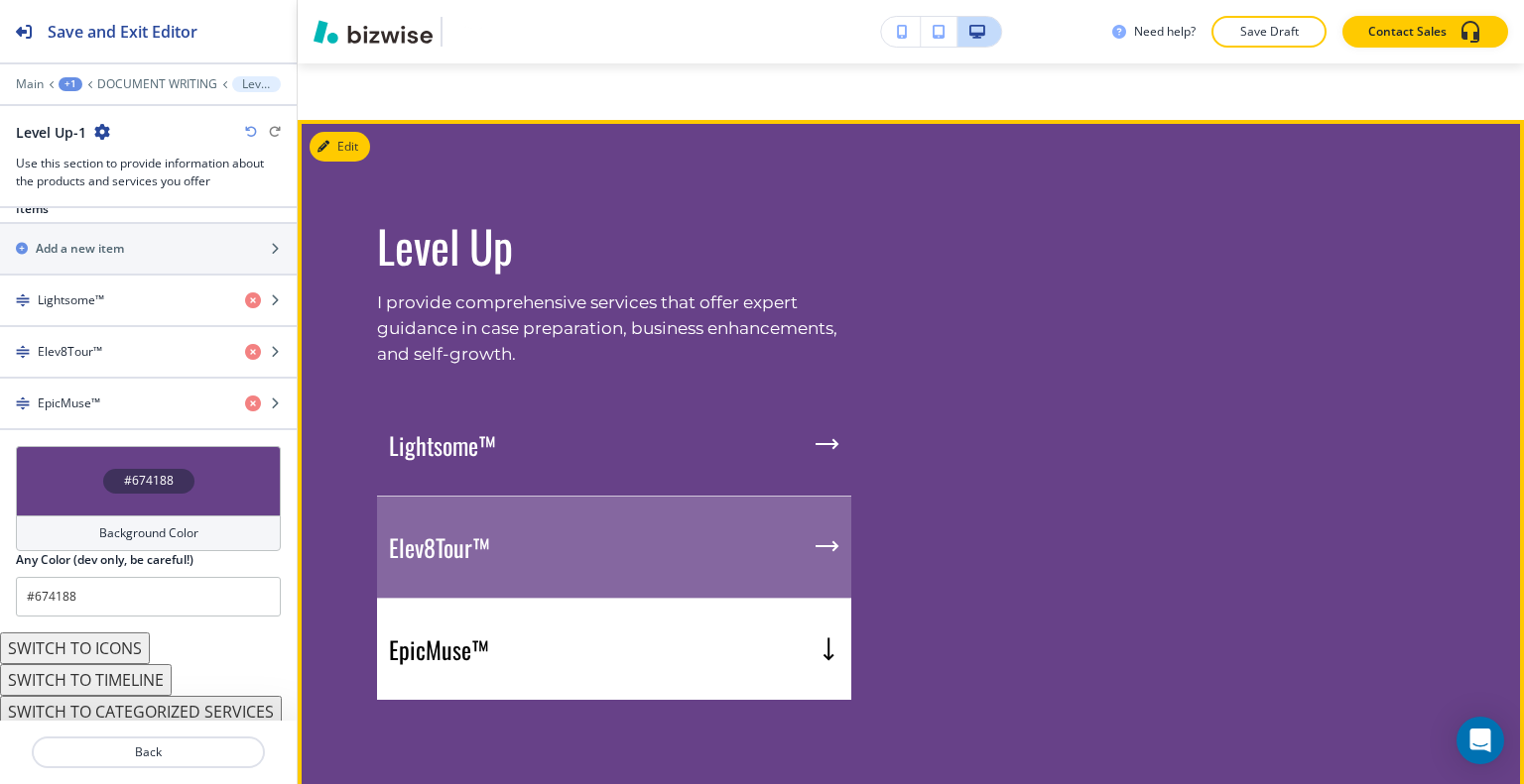
click at [631, 560] on div "Elev8Tour™" at bounding box center [613, 548] width 474 height 102
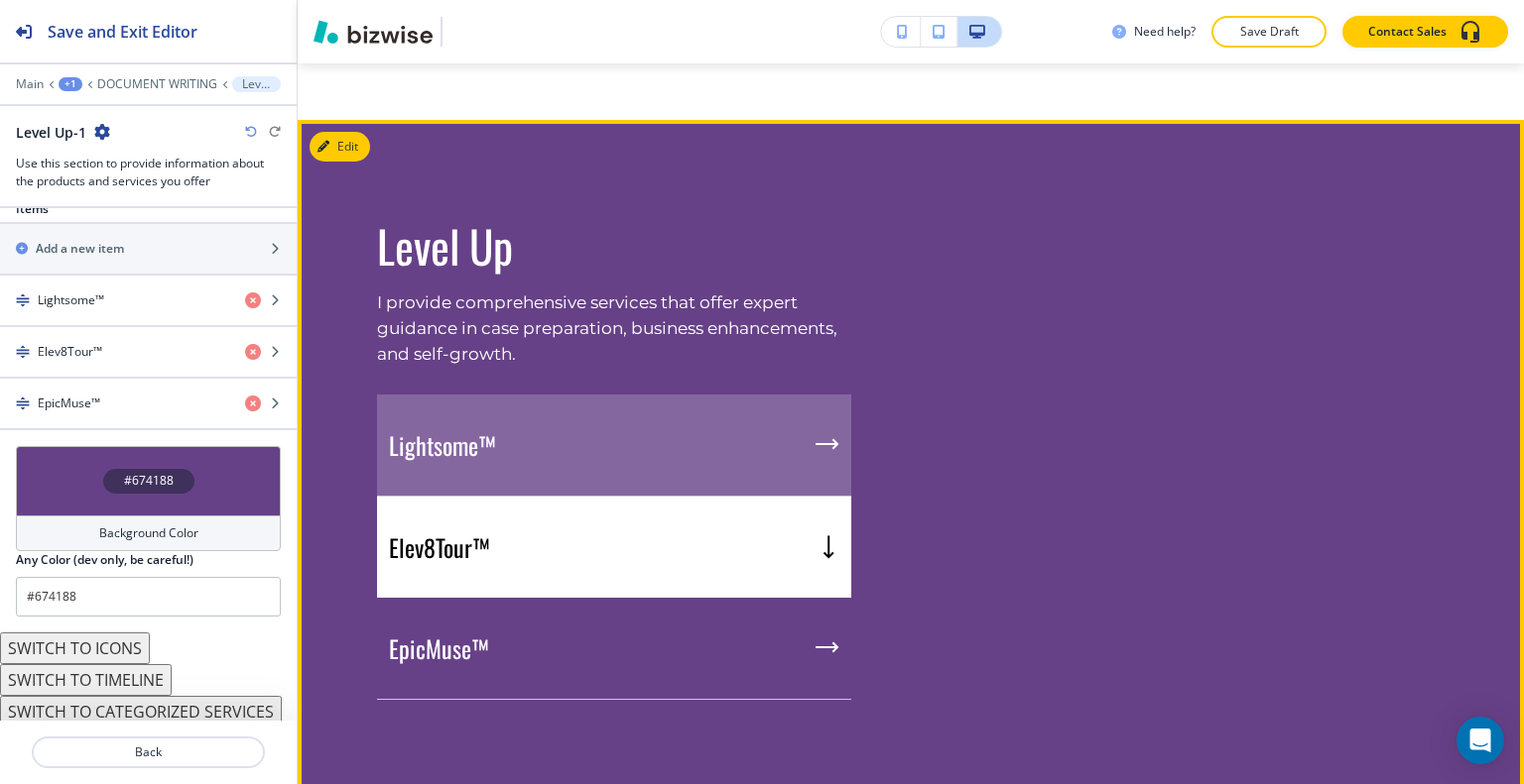
click at [635, 464] on div "Lightsome™" at bounding box center [613, 445] width 474 height 102
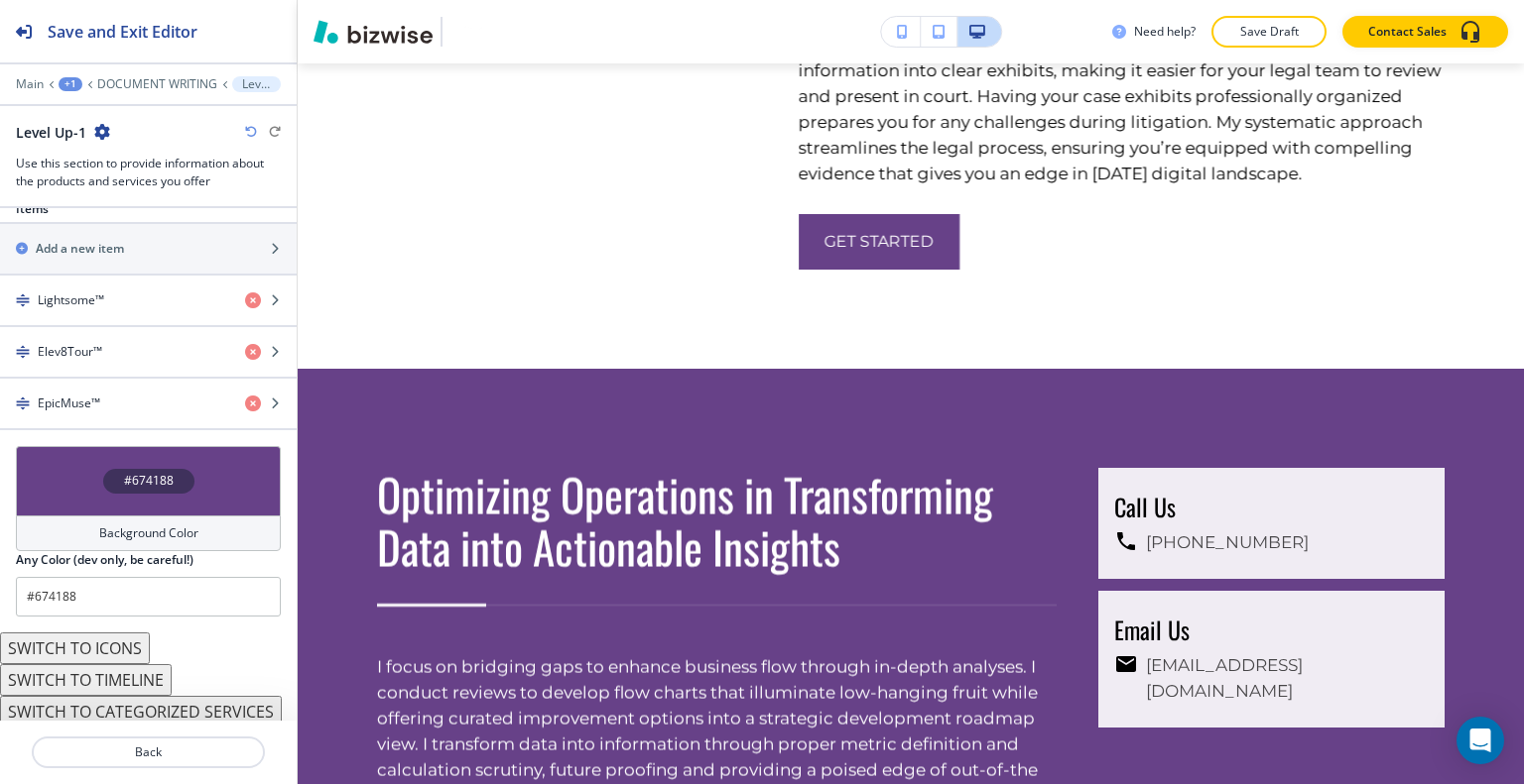
scroll to position [0, 0]
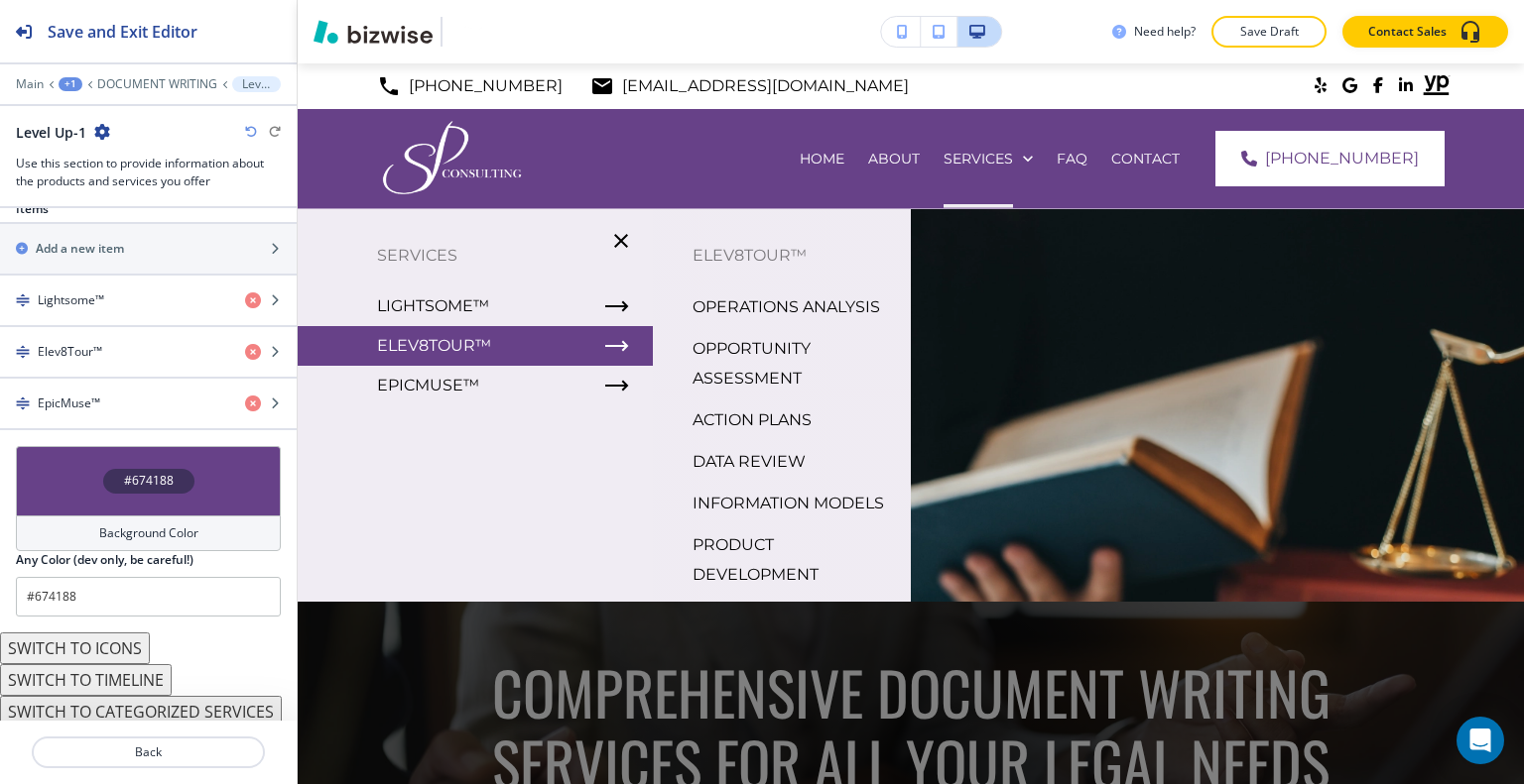
click at [409, 328] on div "ELEV8TOUR™" at bounding box center [474, 346] width 355 height 40
click at [753, 322] on p "OPERATIONS ANALYSIS" at bounding box center [785, 307] width 188 height 30
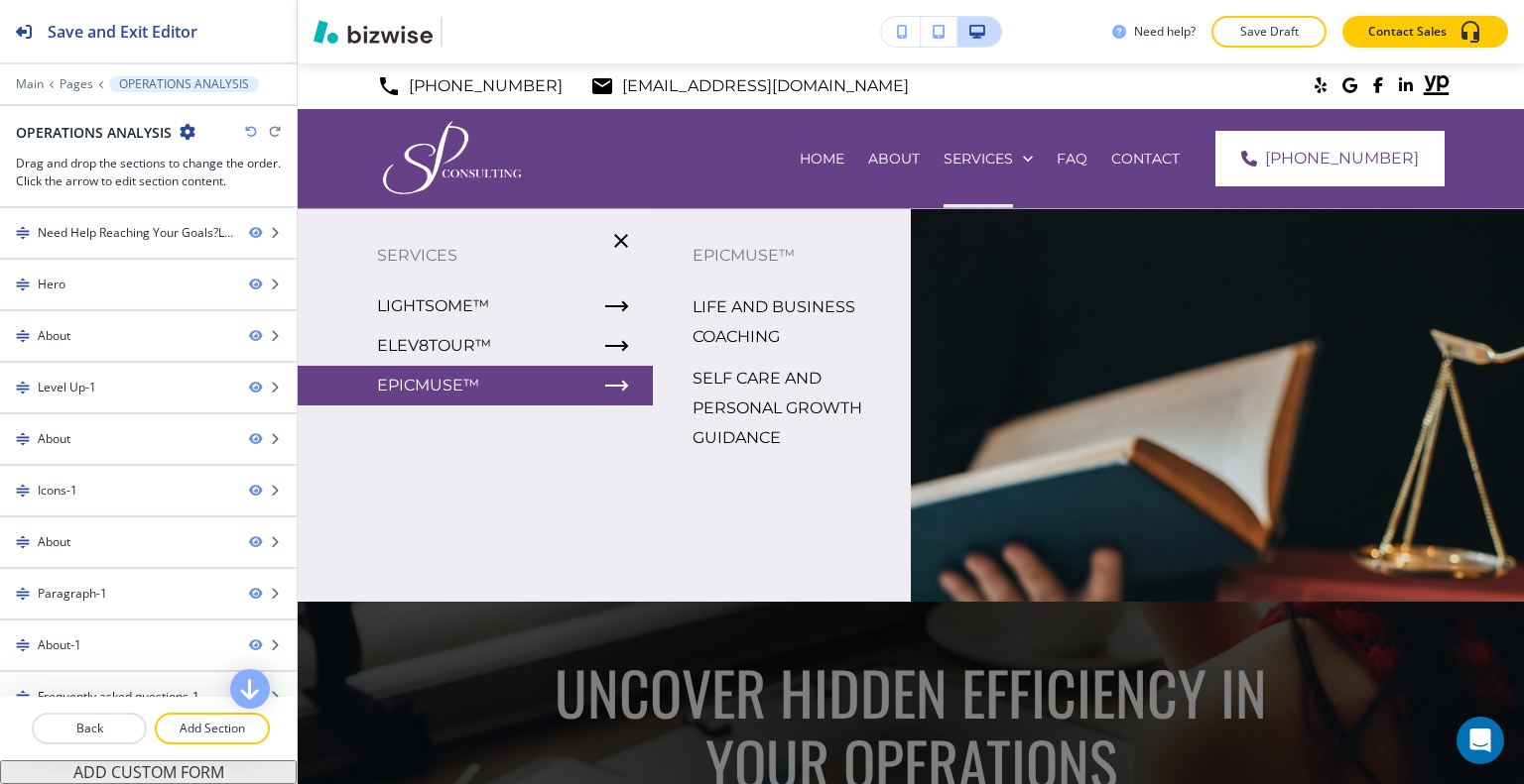
click at [692, 398] on p "SELF CARE AND PERSONAL GROWTH GUIDANCE" at bounding box center [793, 408] width 203 height 89
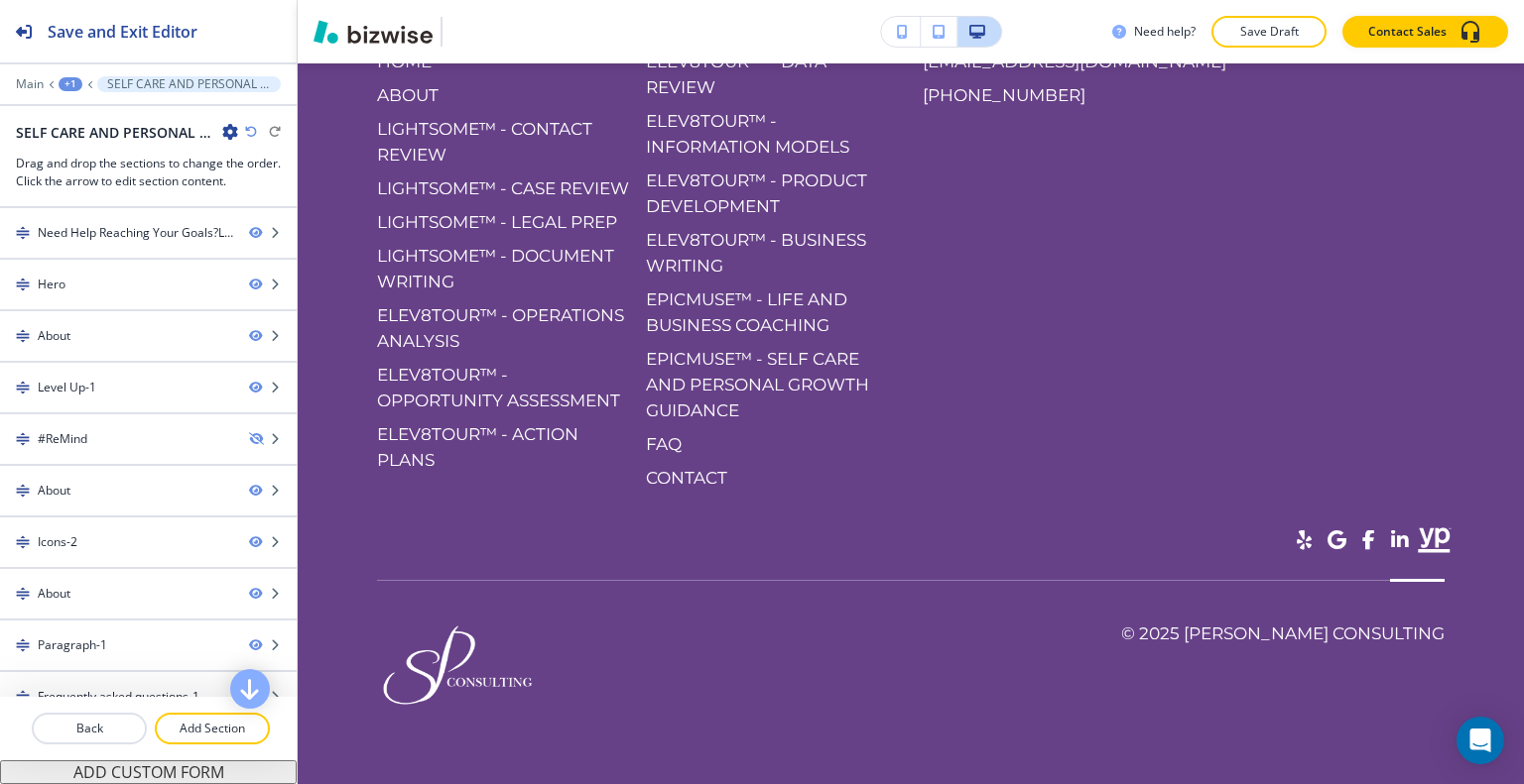
scroll to position [8875, 0]
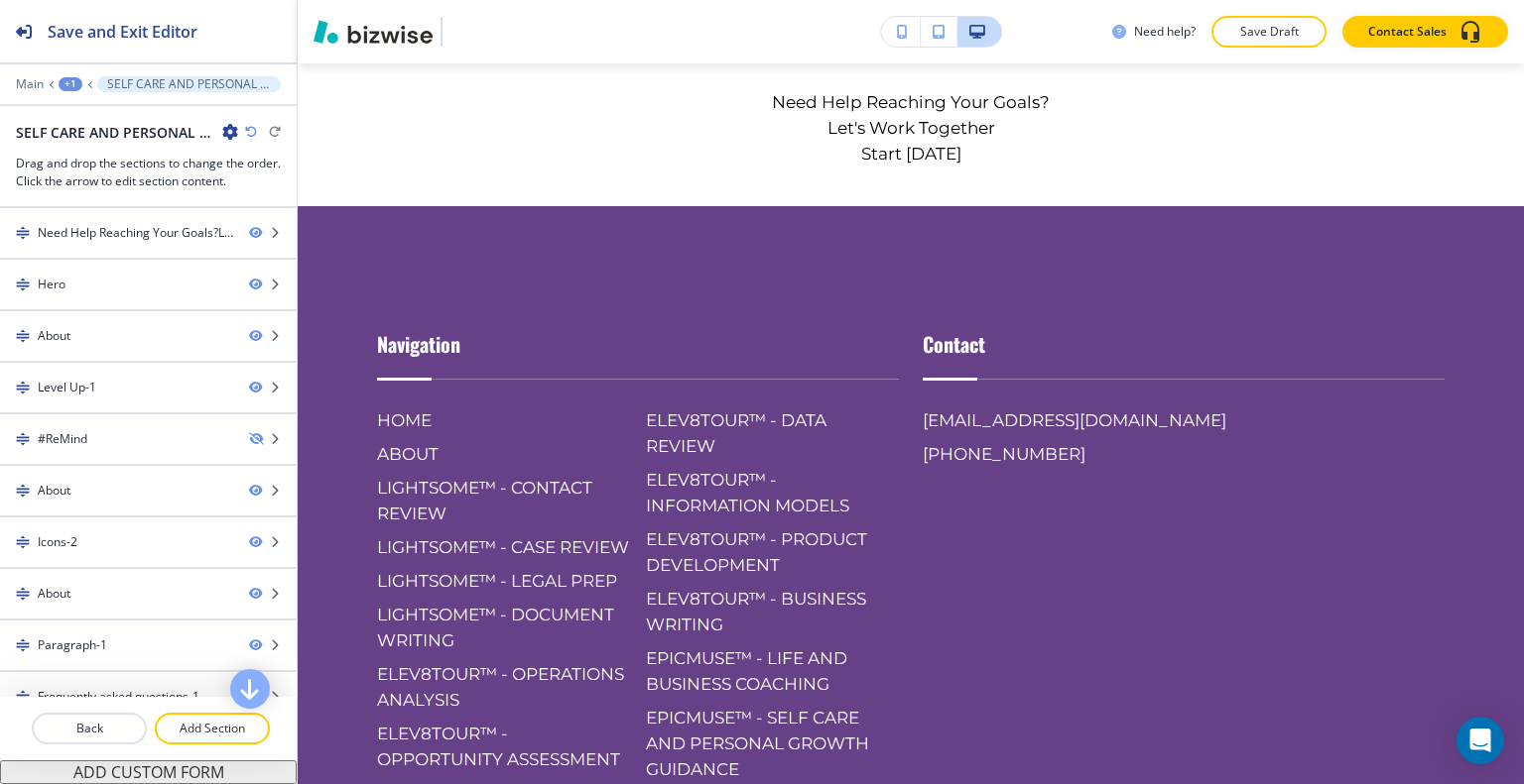
drag, startPoint x: 269, startPoint y: 87, endPoint x: 124, endPoint y: 69, distance: 146.1
click at [124, 69] on div "Save and Exit Editor Main +1 SELF CARE AND PERSONAL GROWTH GUIDANCE SELF CARE A…" at bounding box center [148, 104] width 296 height 209
drag, startPoint x: 196, startPoint y: 138, endPoint x: 40, endPoint y: 131, distance: 156.2
click at [12, 123] on div "SELF CARE AND PERSONAL GROWTH GUIDANCE Drag and drop the sections to change the…" at bounding box center [148, 156] width 296 height 69
copy h2 "SELF CARE AND PERSONAL"
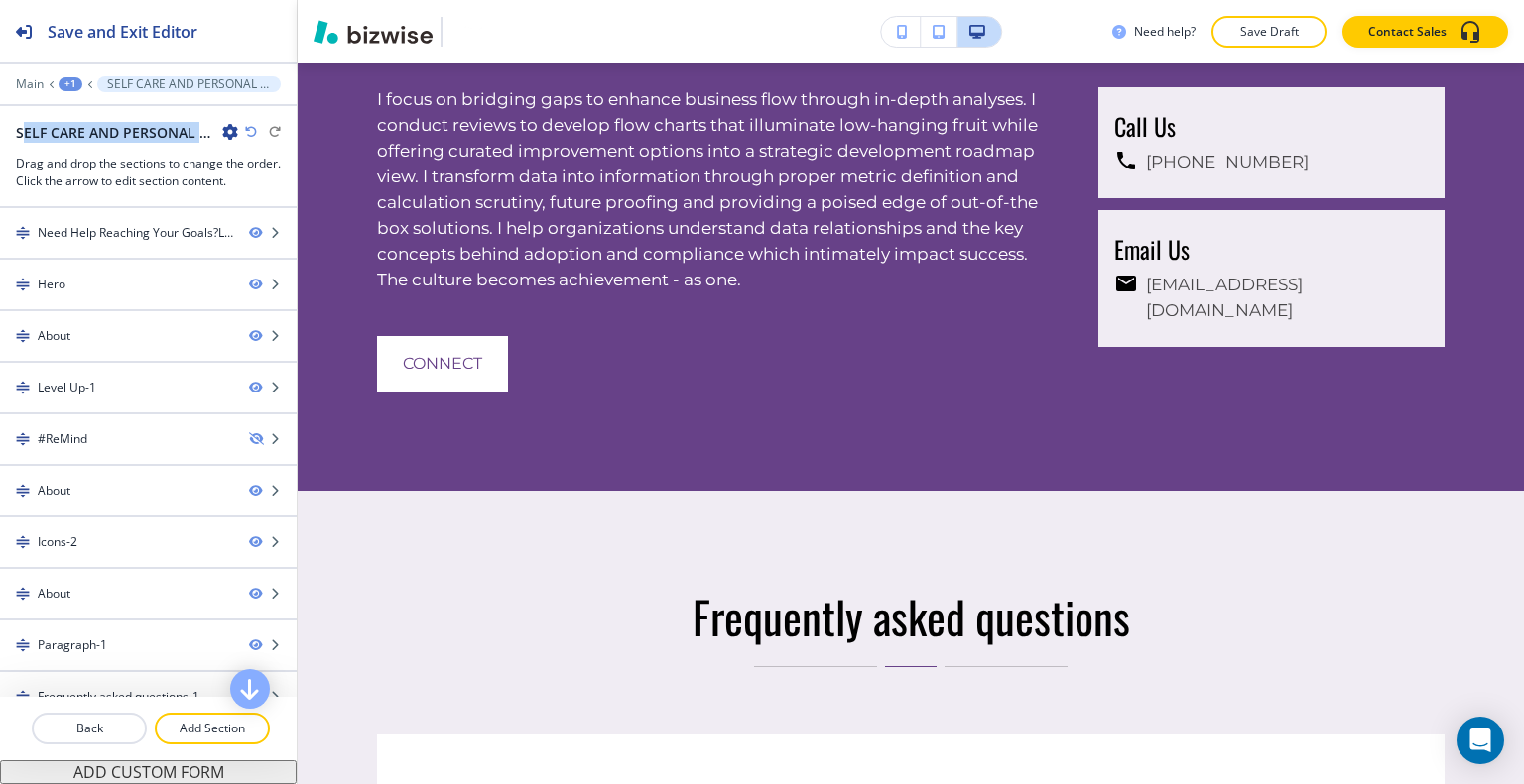
scroll to position [0, 0]
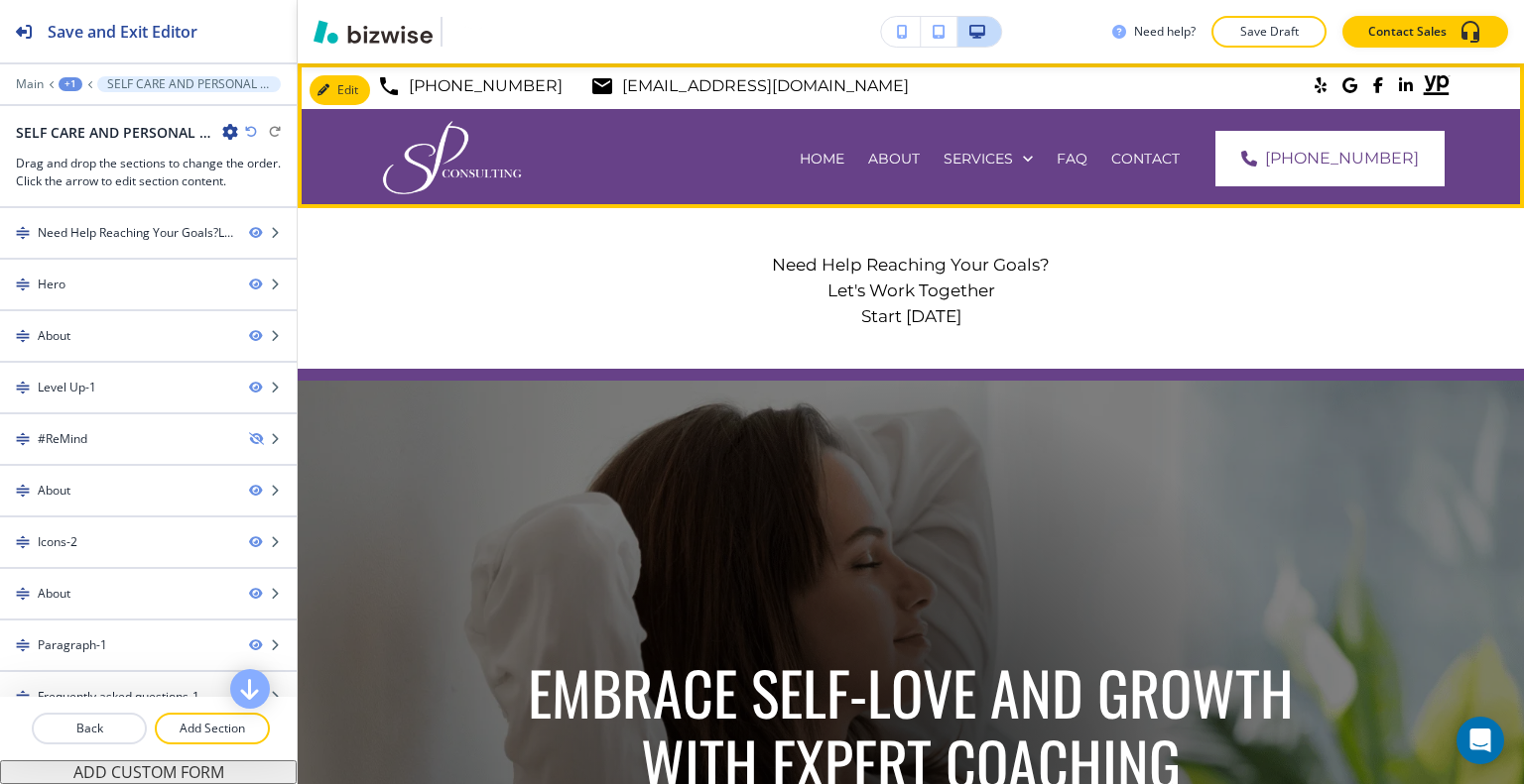
click at [1024, 169] on div "SERVICES" at bounding box center [988, 159] width 113 height 99
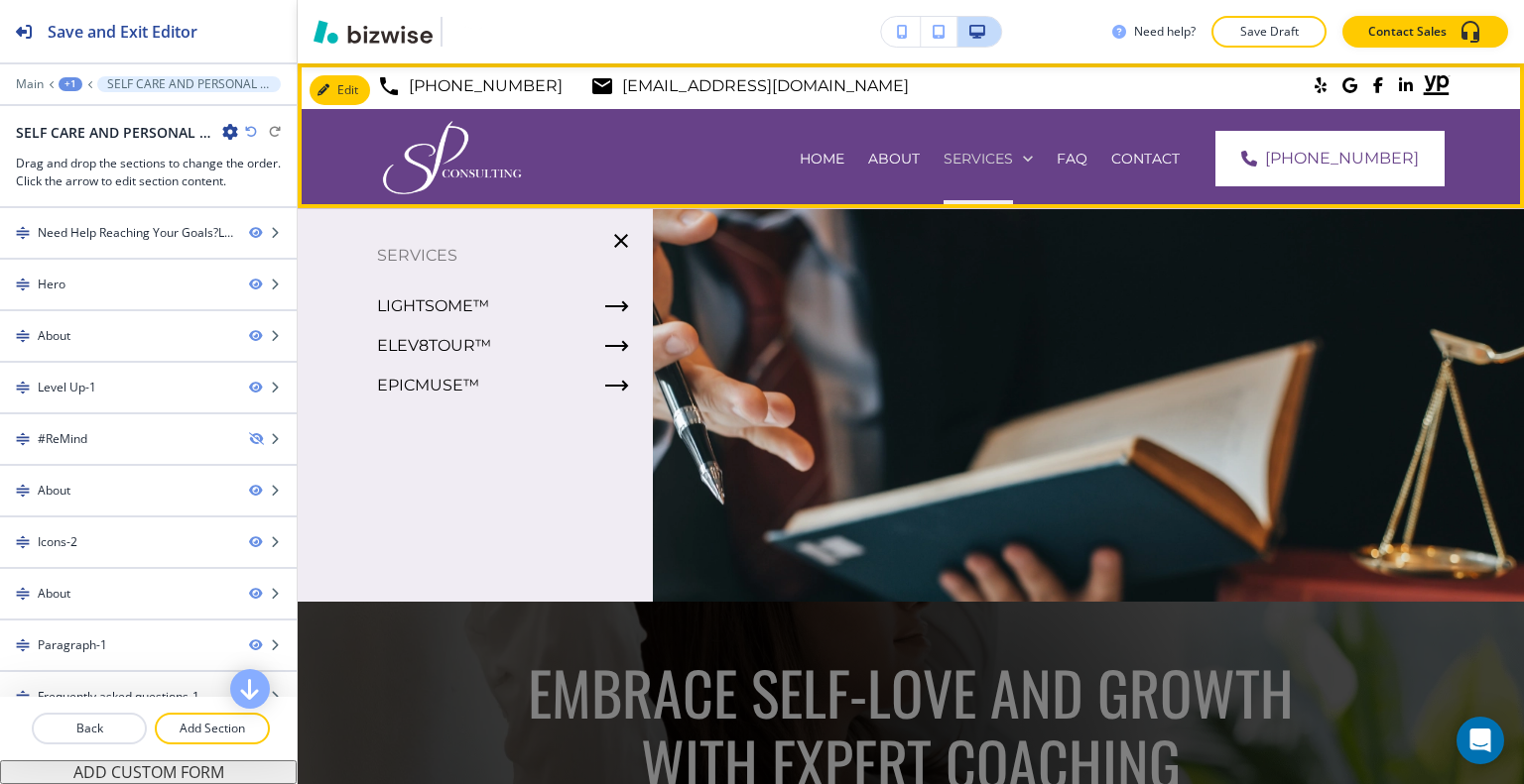
click at [1013, 155] on p "SERVICES" at bounding box center [978, 159] width 70 height 20
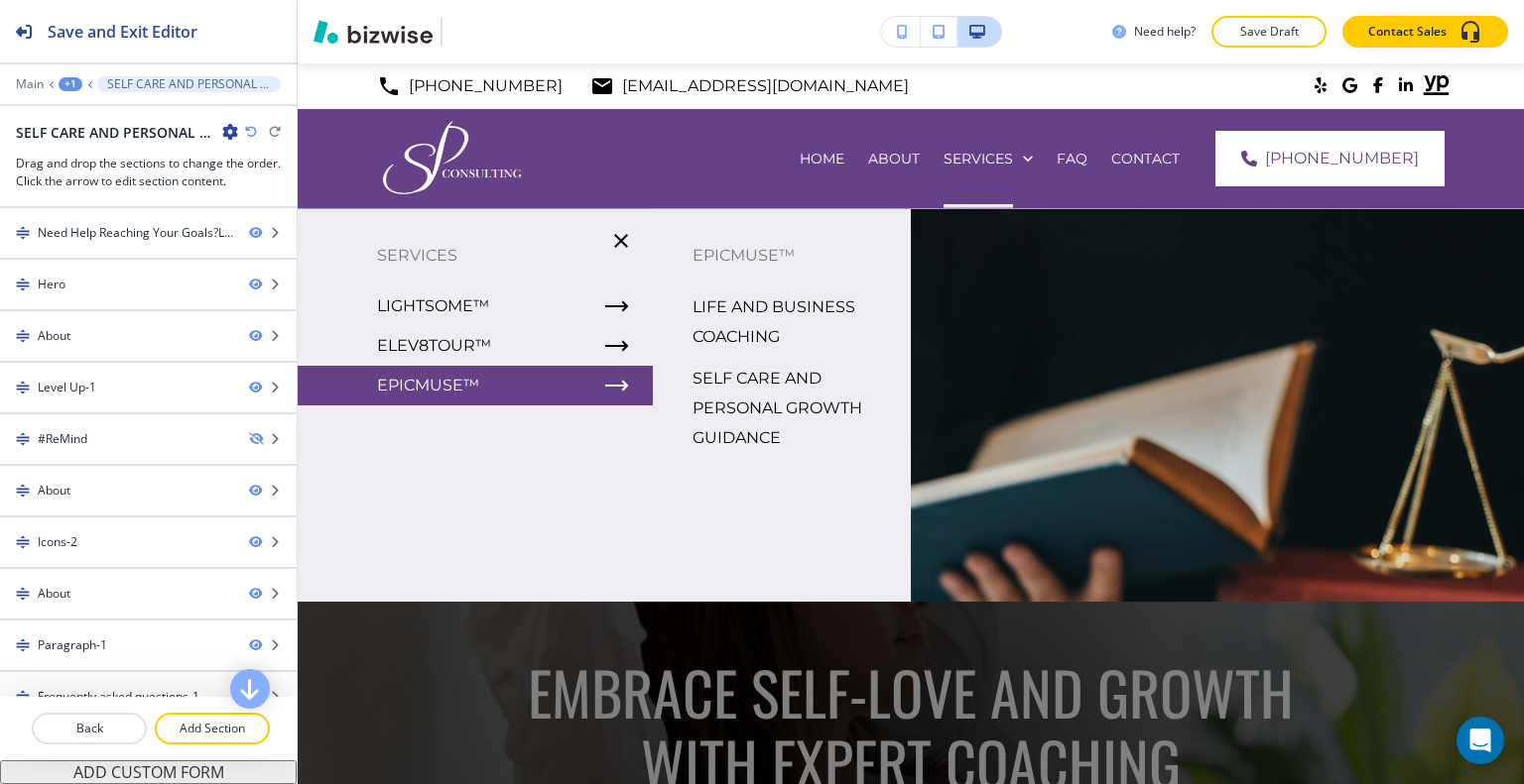
click at [726, 377] on p "SELF CARE AND PERSONAL GROWTH GUIDANCE" at bounding box center [793, 408] width 203 height 89
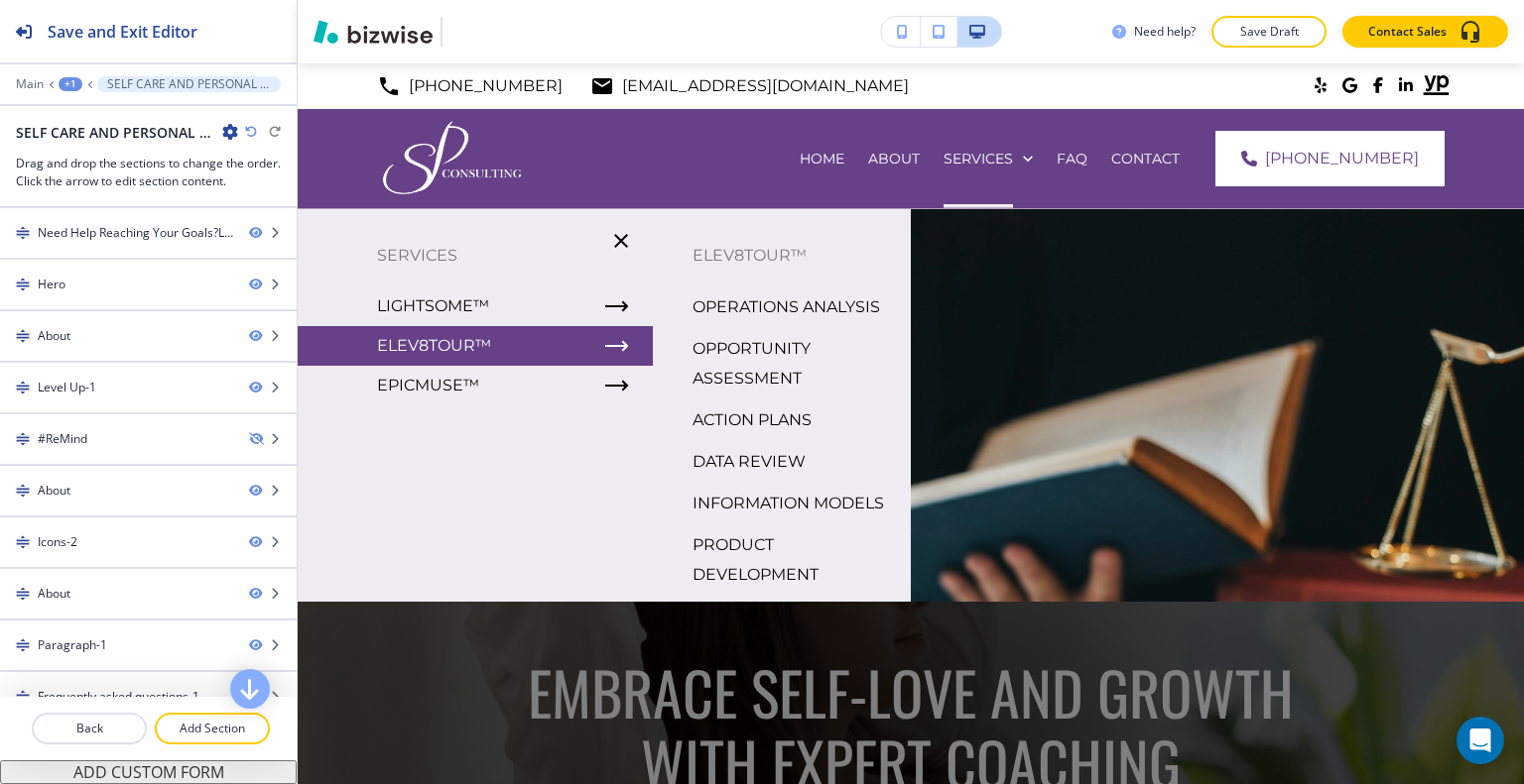
click at [762, 519] on p "INFORMATION MODELS" at bounding box center [787, 504] width 192 height 30
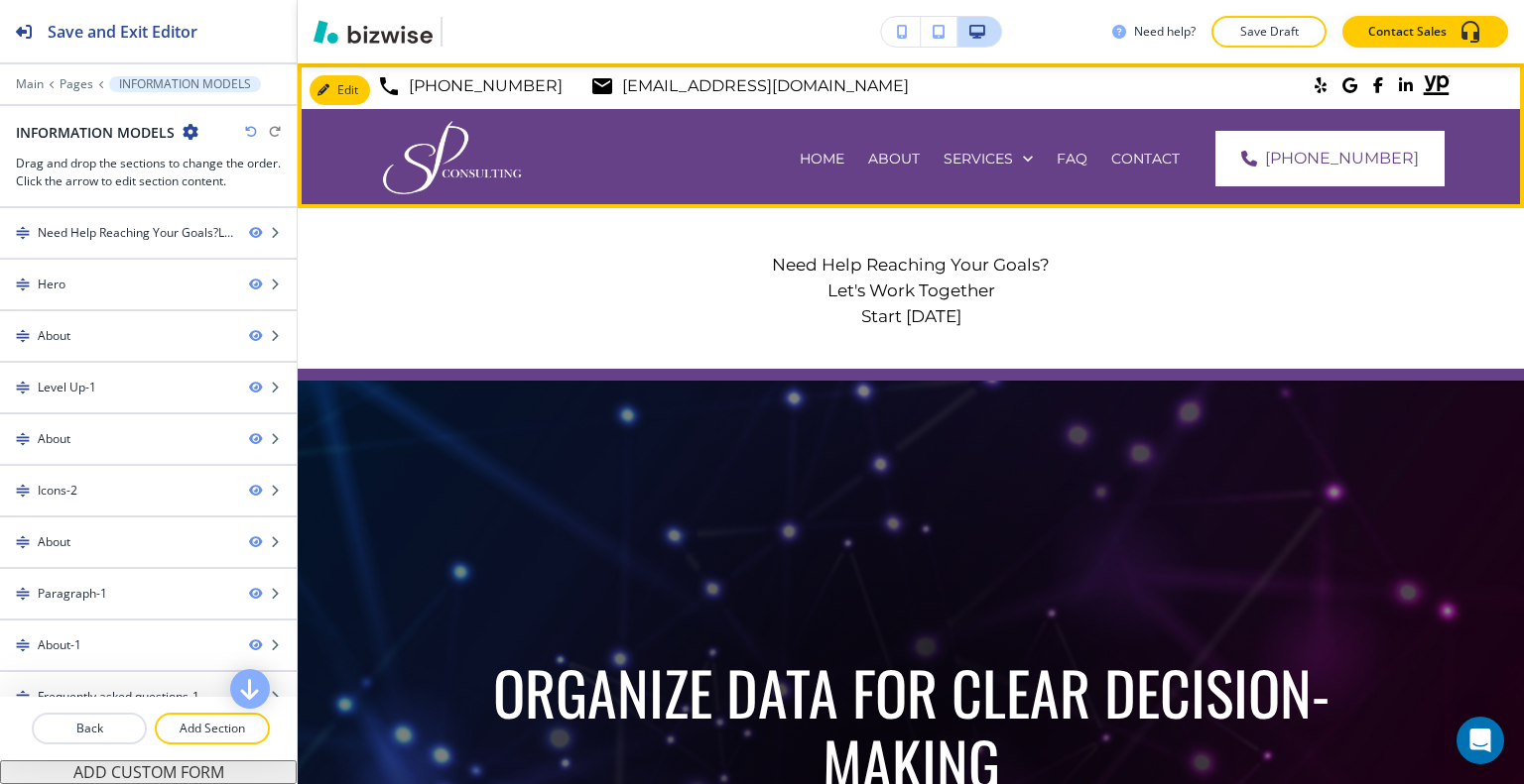
click at [1100, 145] on div "FAQ" at bounding box center [1072, 159] width 55 height 99
click at [1088, 160] on p "FAQ" at bounding box center [1072, 159] width 31 height 20
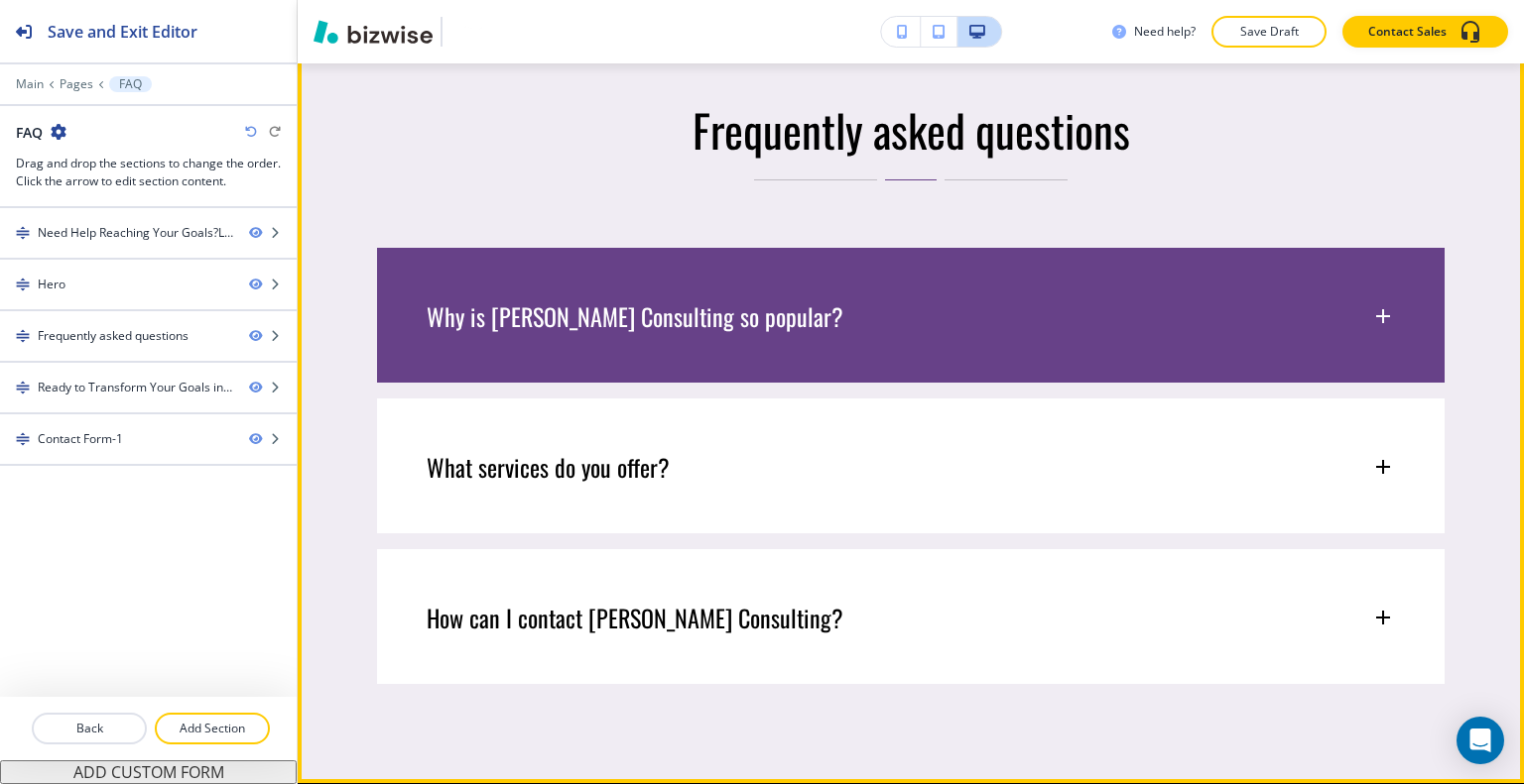
scroll to position [992, 0]
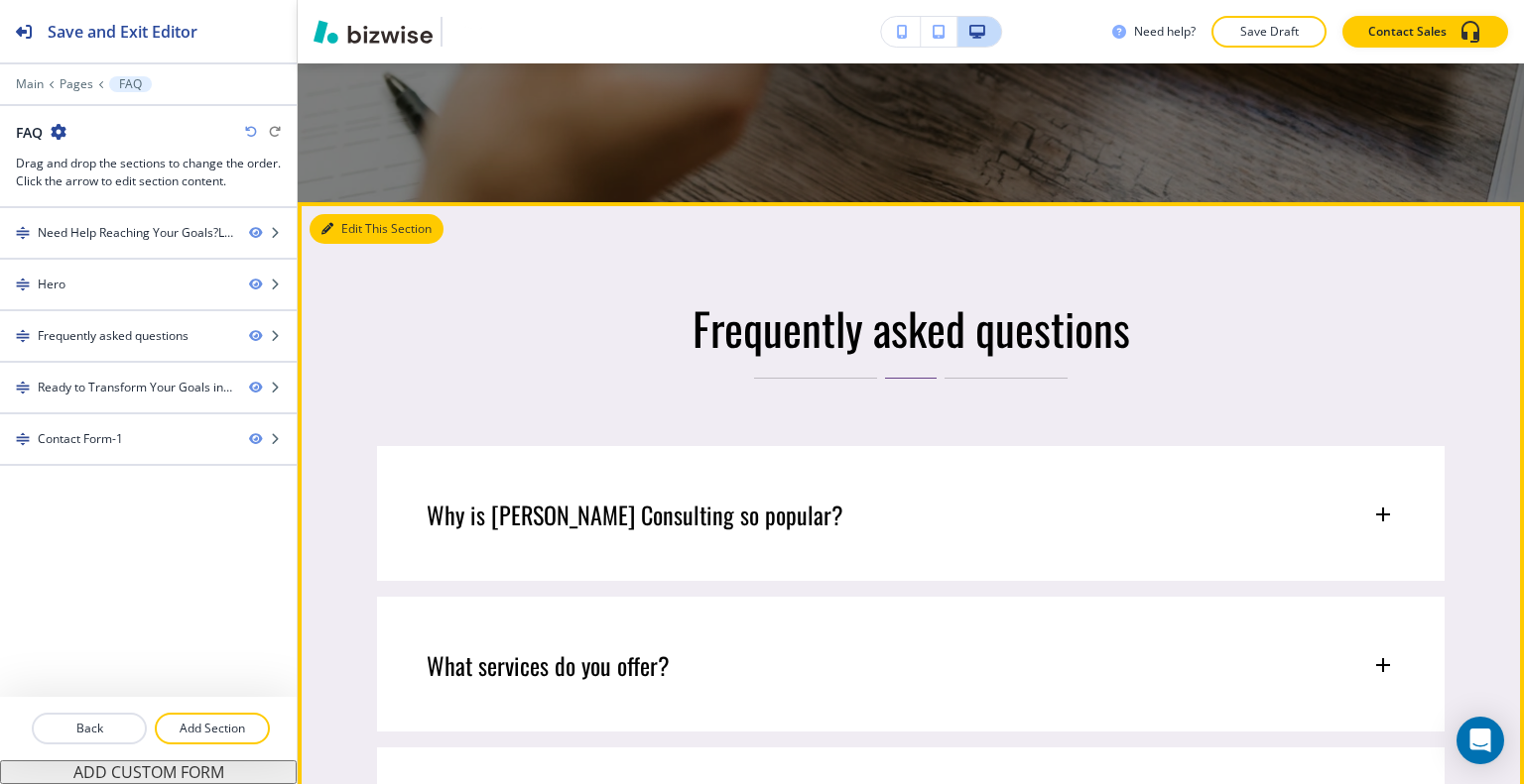
click at [353, 231] on button "Edit This Section" at bounding box center [376, 230] width 134 height 30
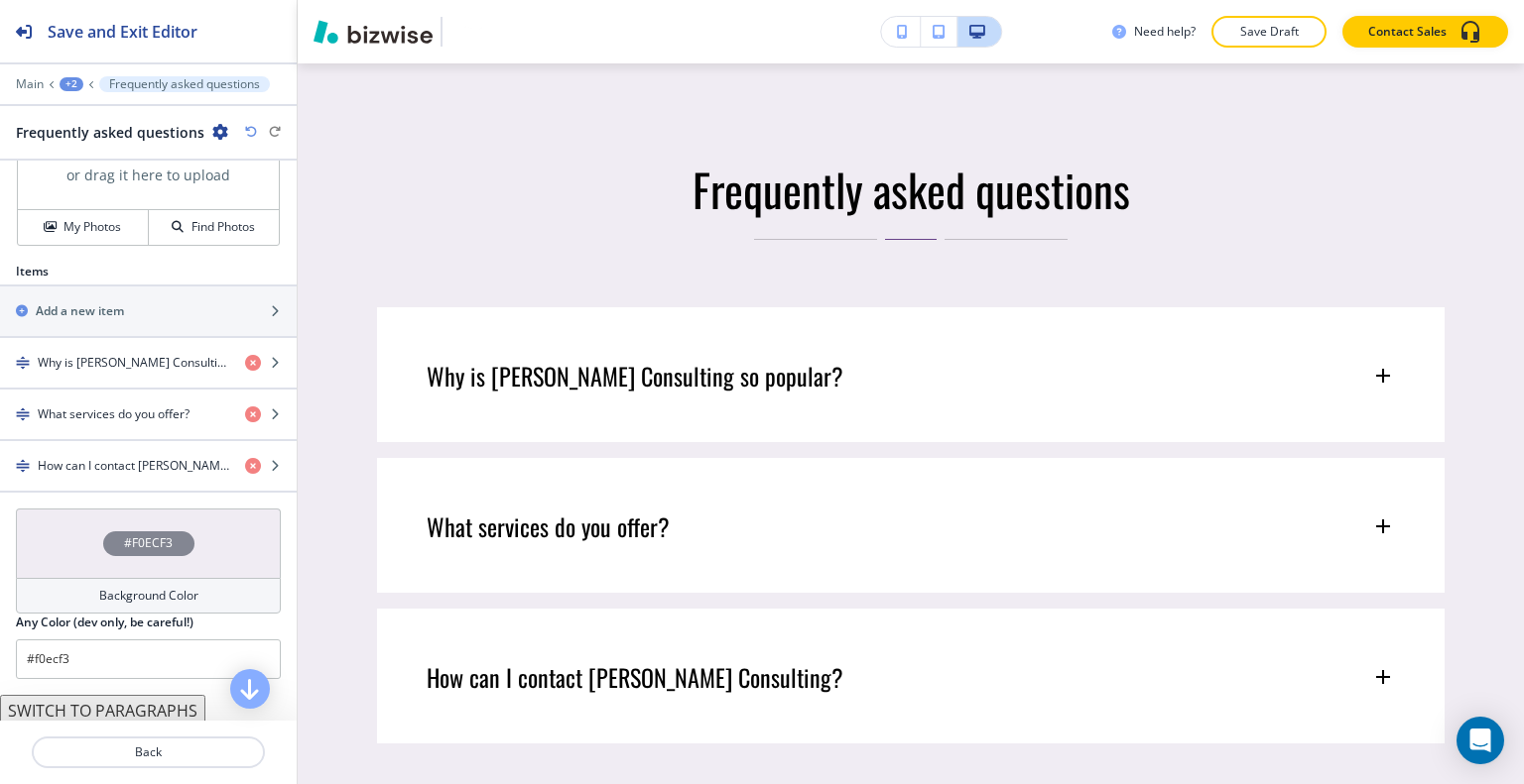
scroll to position [677, 0]
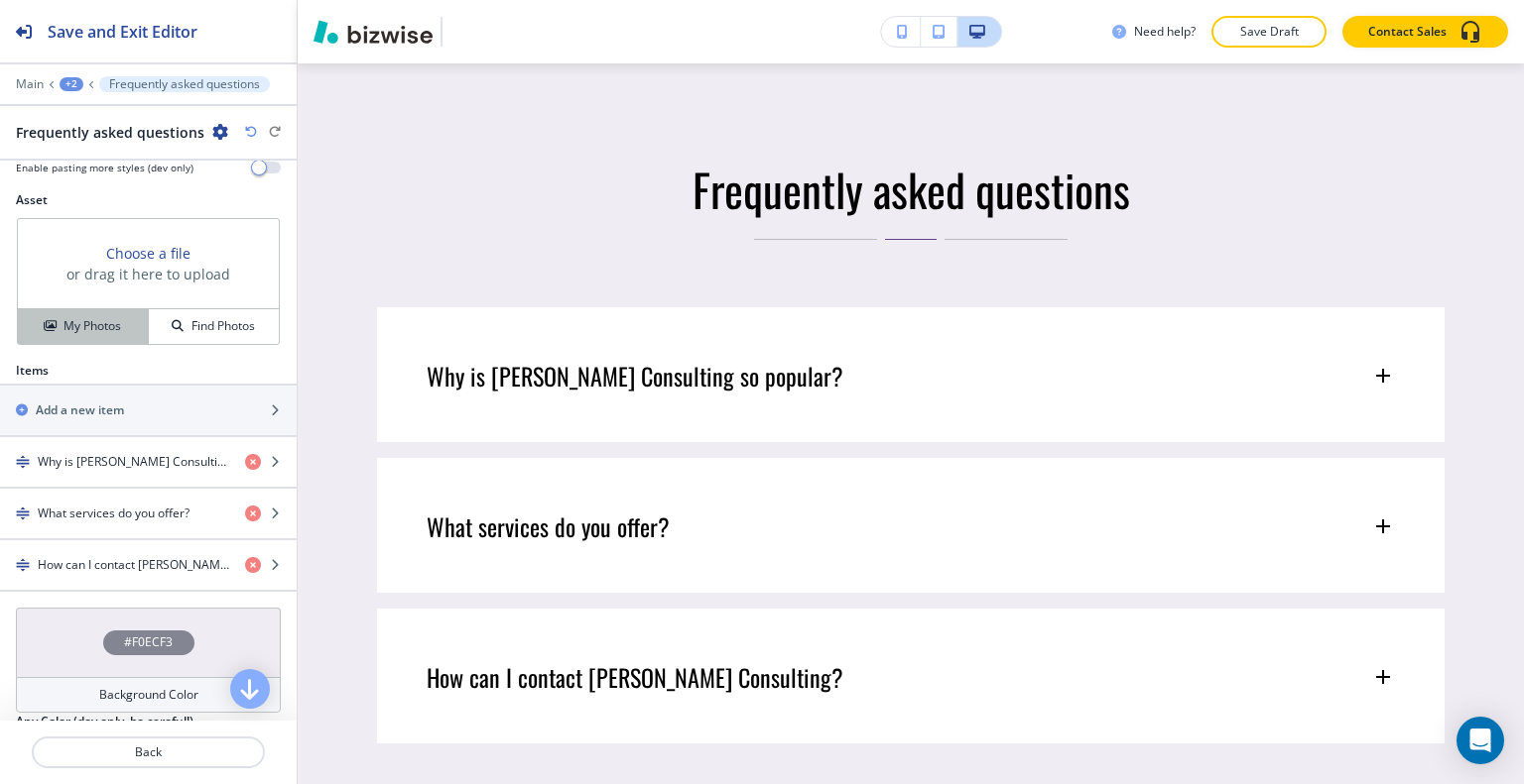
click at [85, 327] on h4 "My Photos" at bounding box center [92, 326] width 58 height 18
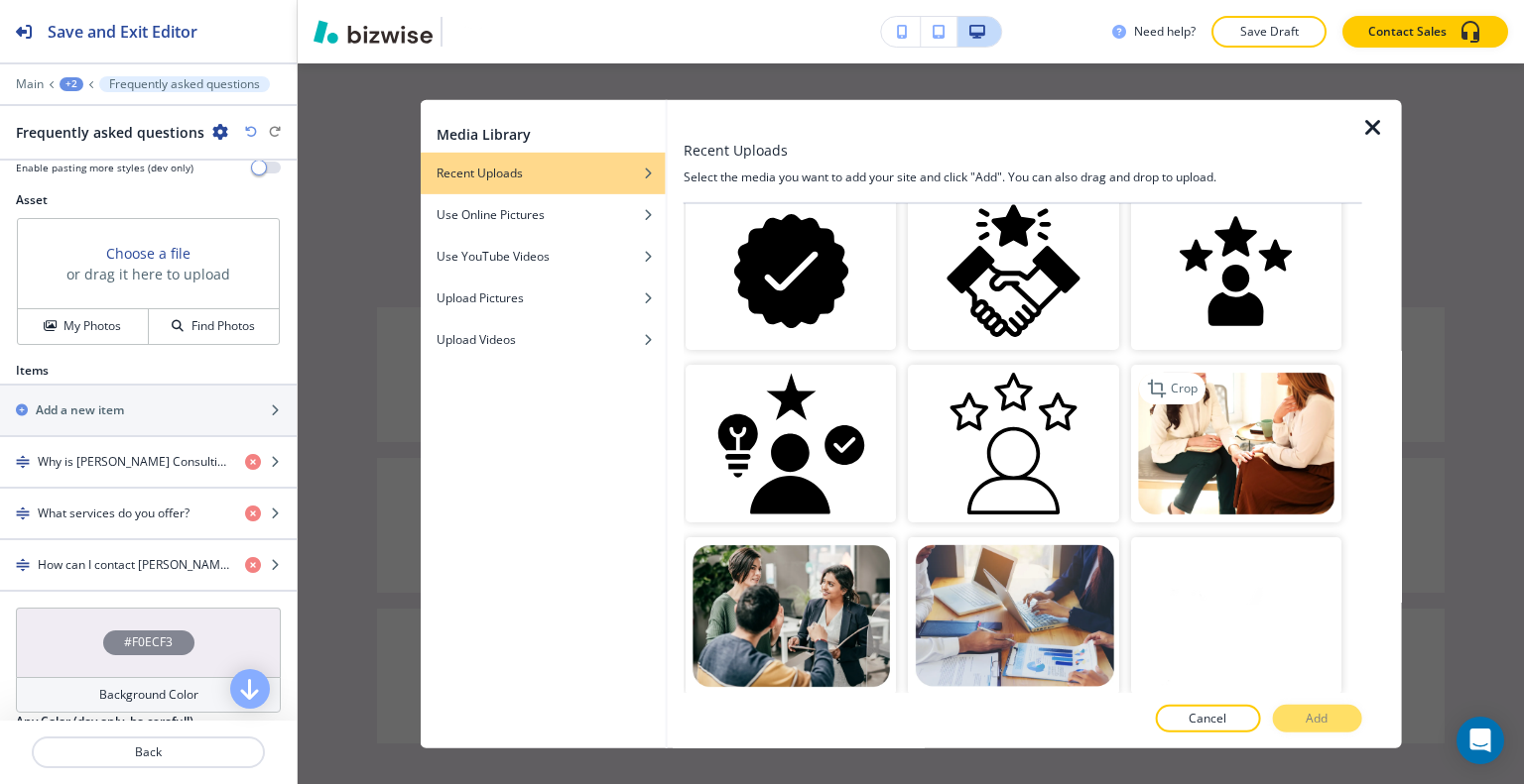
scroll to position [396, 0]
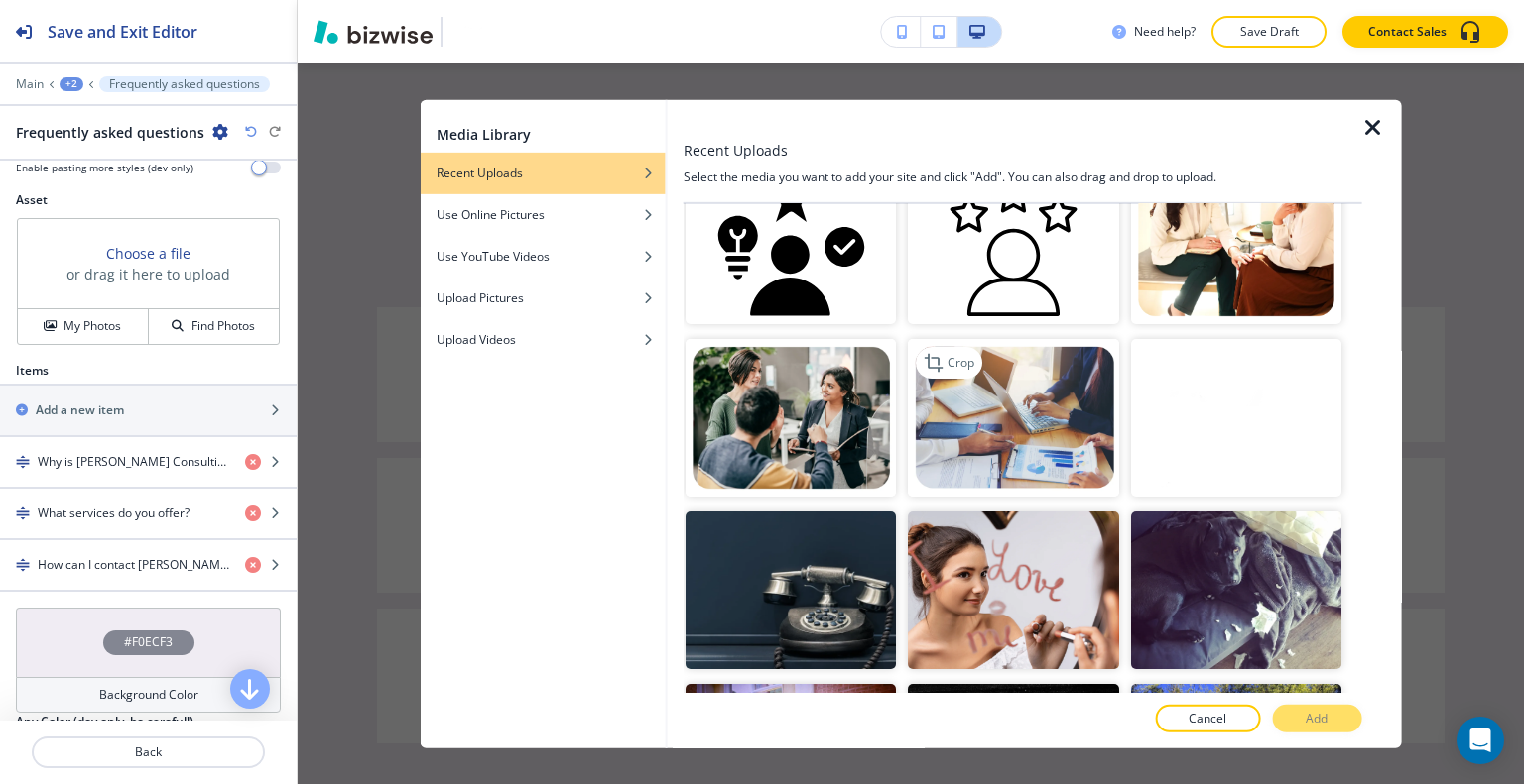
click at [1008, 419] on img "button" at bounding box center [1013, 417] width 211 height 158
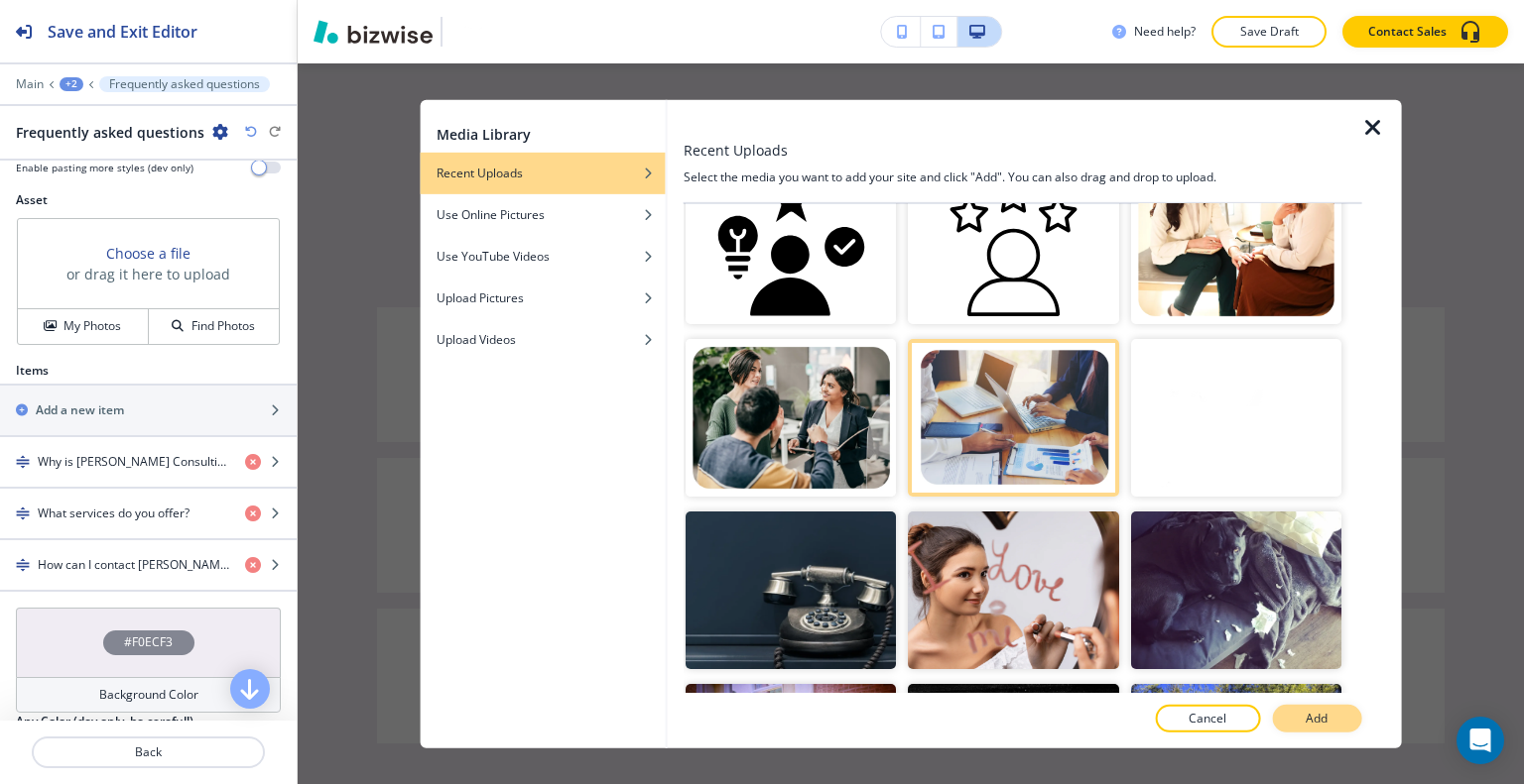
click at [1298, 710] on button "Add" at bounding box center [1316, 718] width 89 height 28
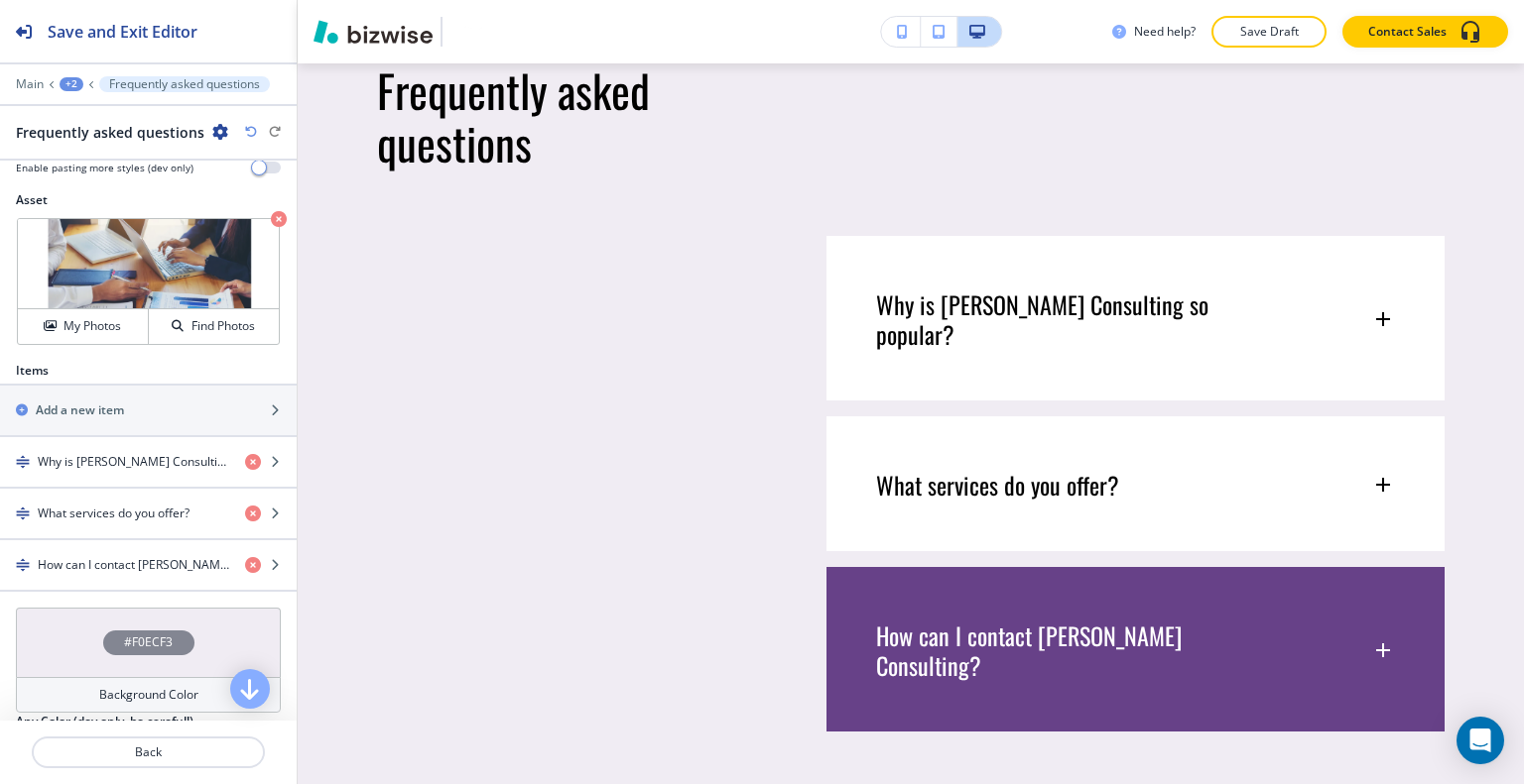
scroll to position [1329, 0]
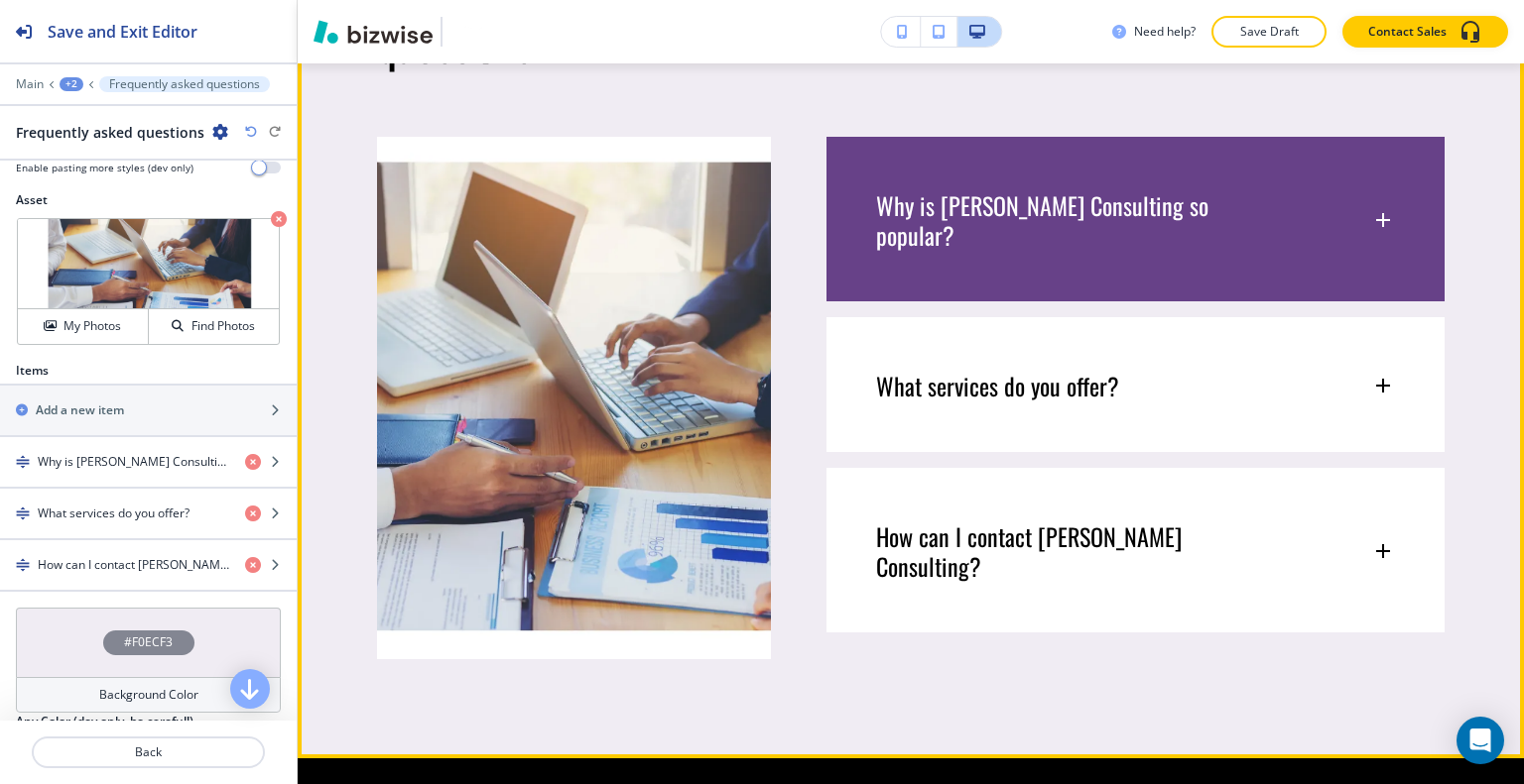
click at [1197, 268] on div "Why is Sumita Pradhan Consulting so popular?" at bounding box center [1135, 211] width 618 height 147
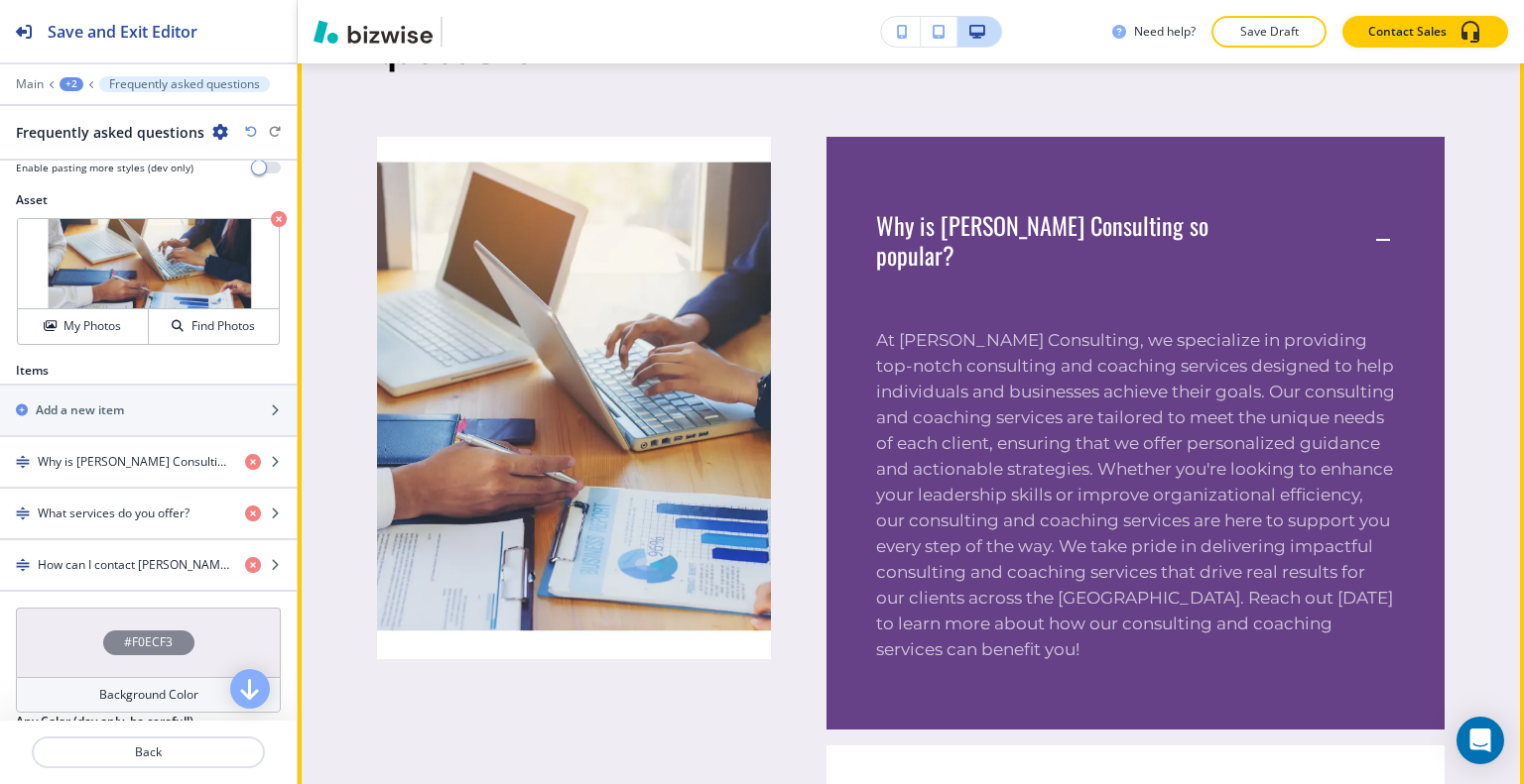
click at [1198, 276] on div "Why is Sumita Pradhan Consulting so popular?" at bounding box center [1135, 231] width 618 height 187
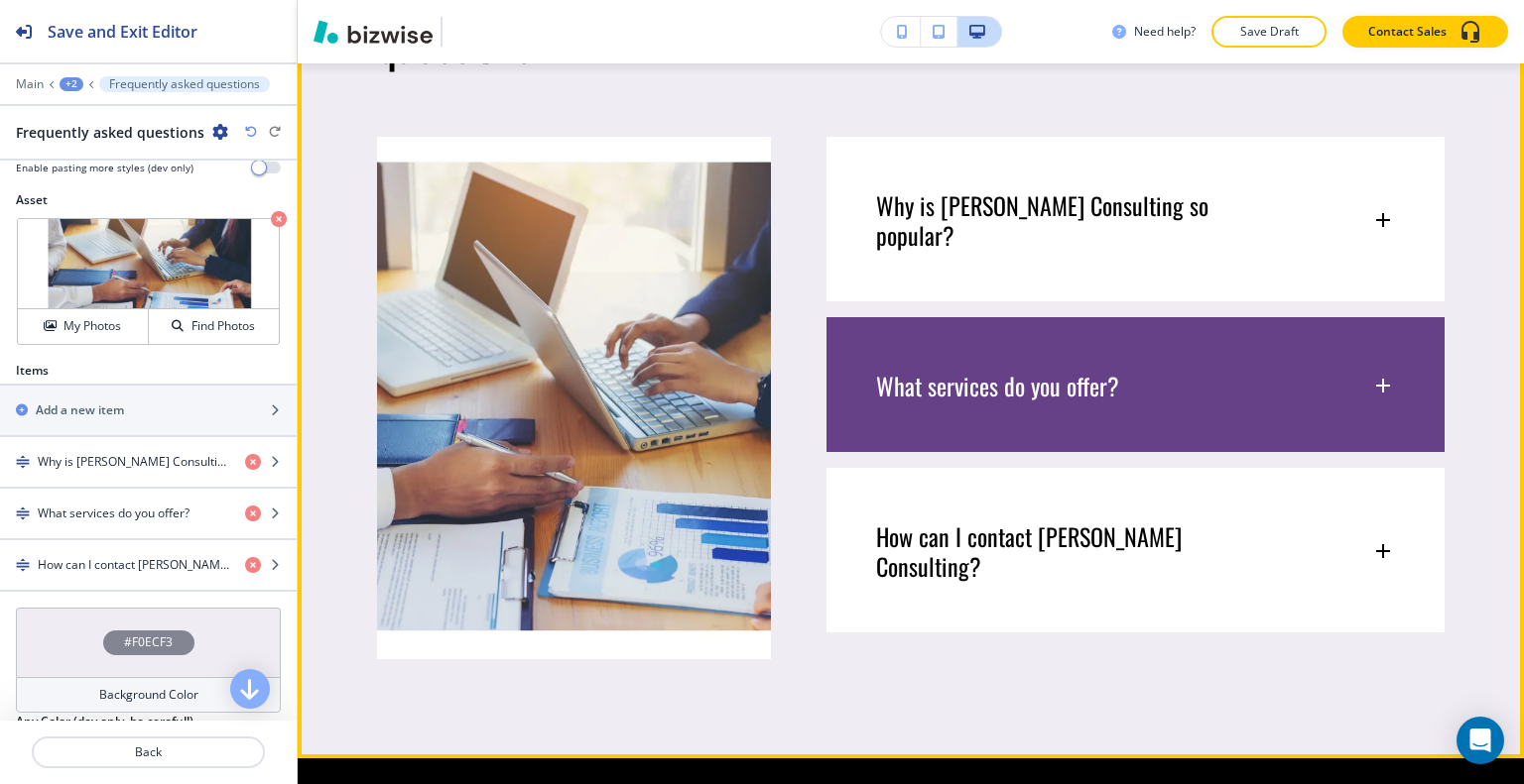
click at [1180, 428] on div "What services do you offer?" at bounding box center [1135, 376] width 618 height 117
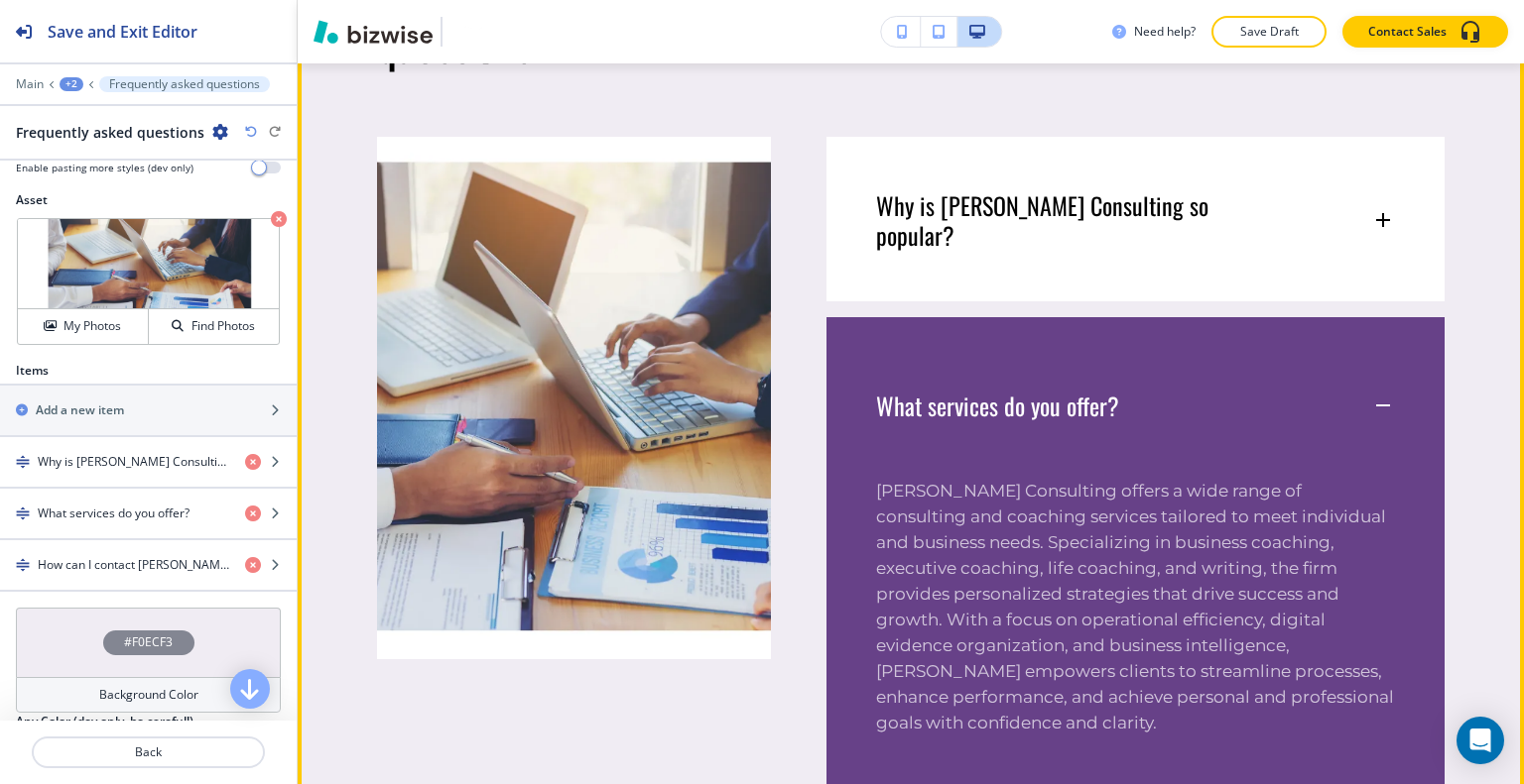
click at [1178, 429] on div "What services do you offer?" at bounding box center [1135, 395] width 618 height 157
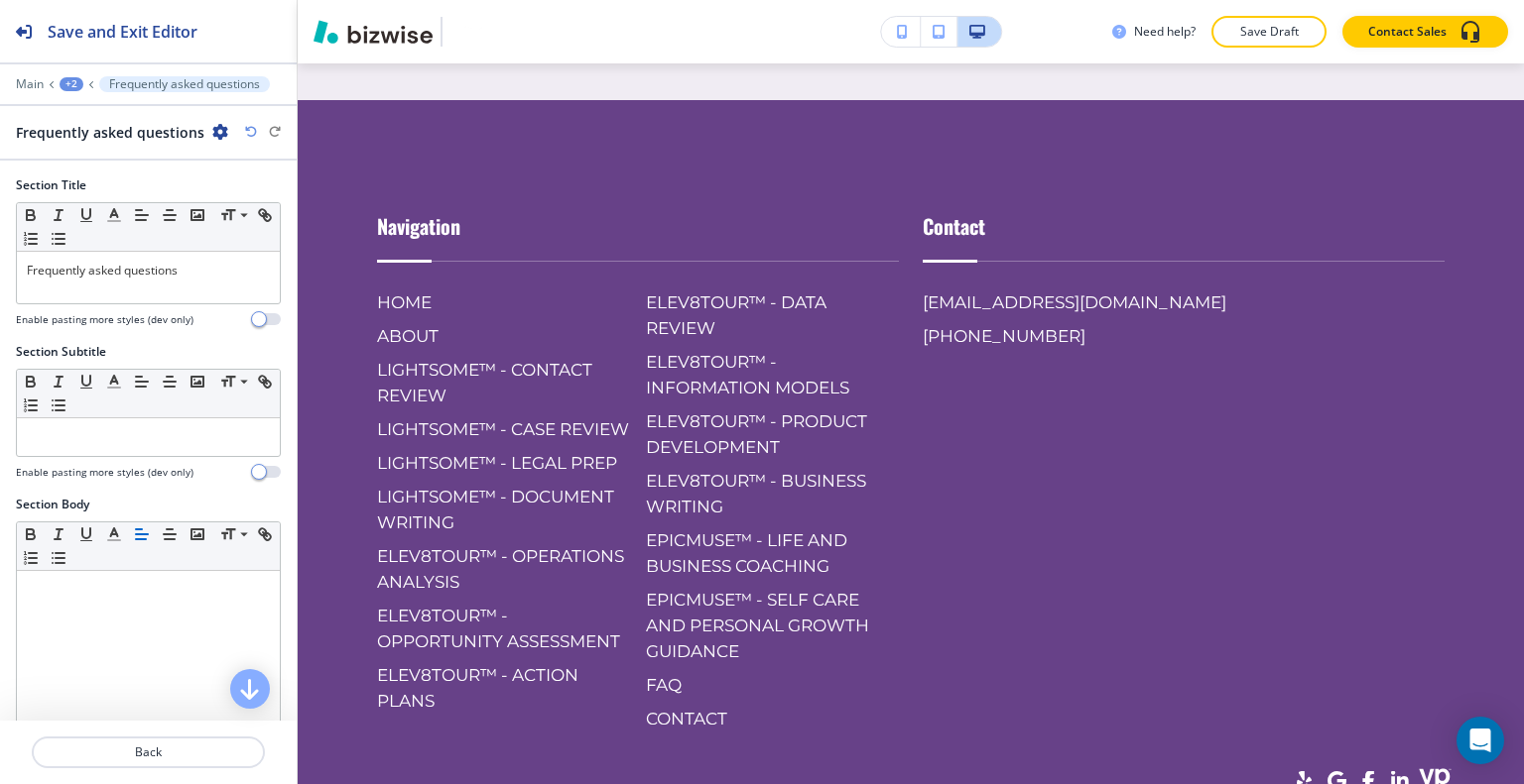
scroll to position [0, 0]
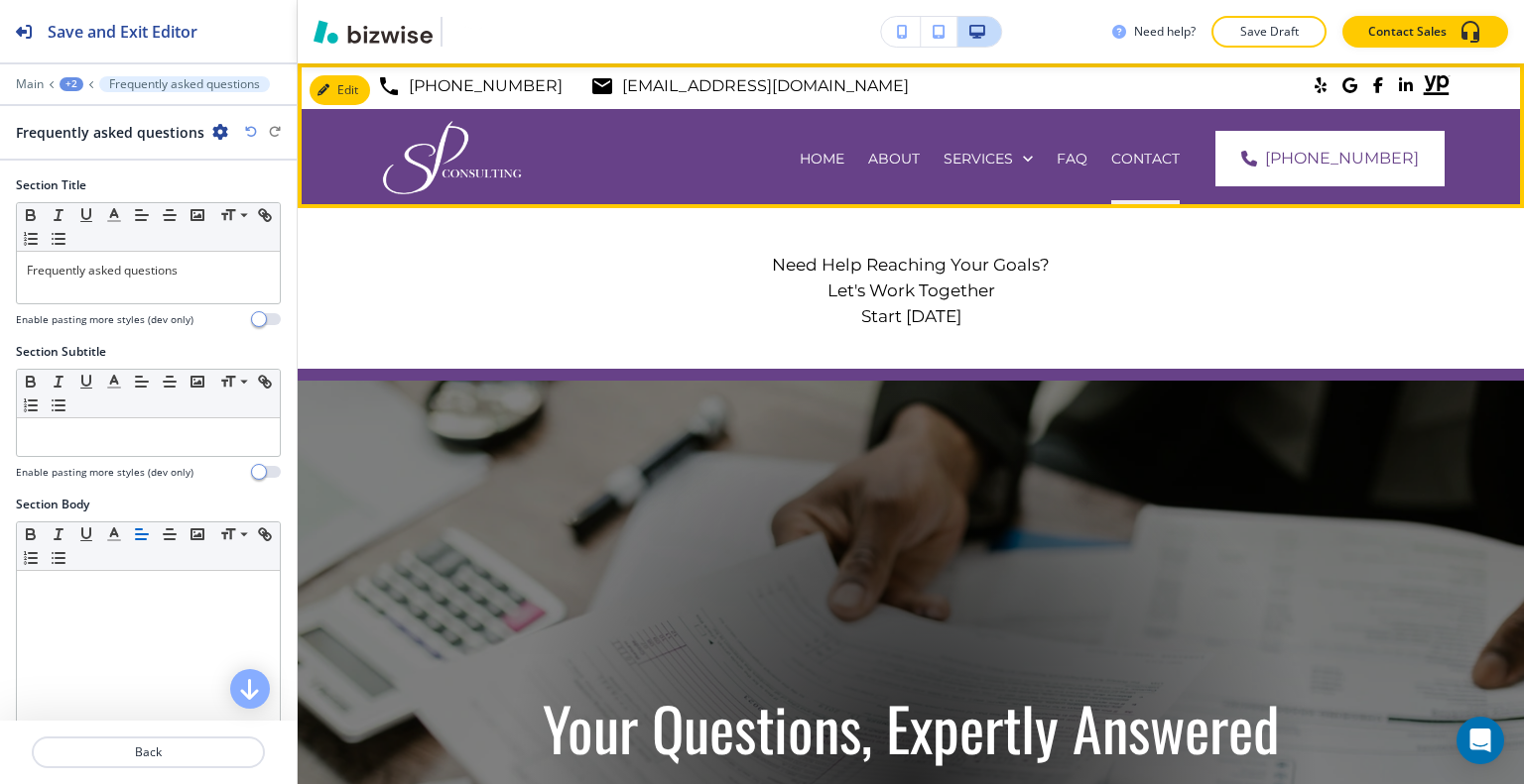
click at [1169, 176] on div "CONTACT" at bounding box center [1145, 159] width 92 height 99
click at [1163, 169] on div "CONTACT" at bounding box center [1145, 159] width 92 height 99
click at [1163, 165] on p "CONTACT" at bounding box center [1144, 159] width 69 height 20
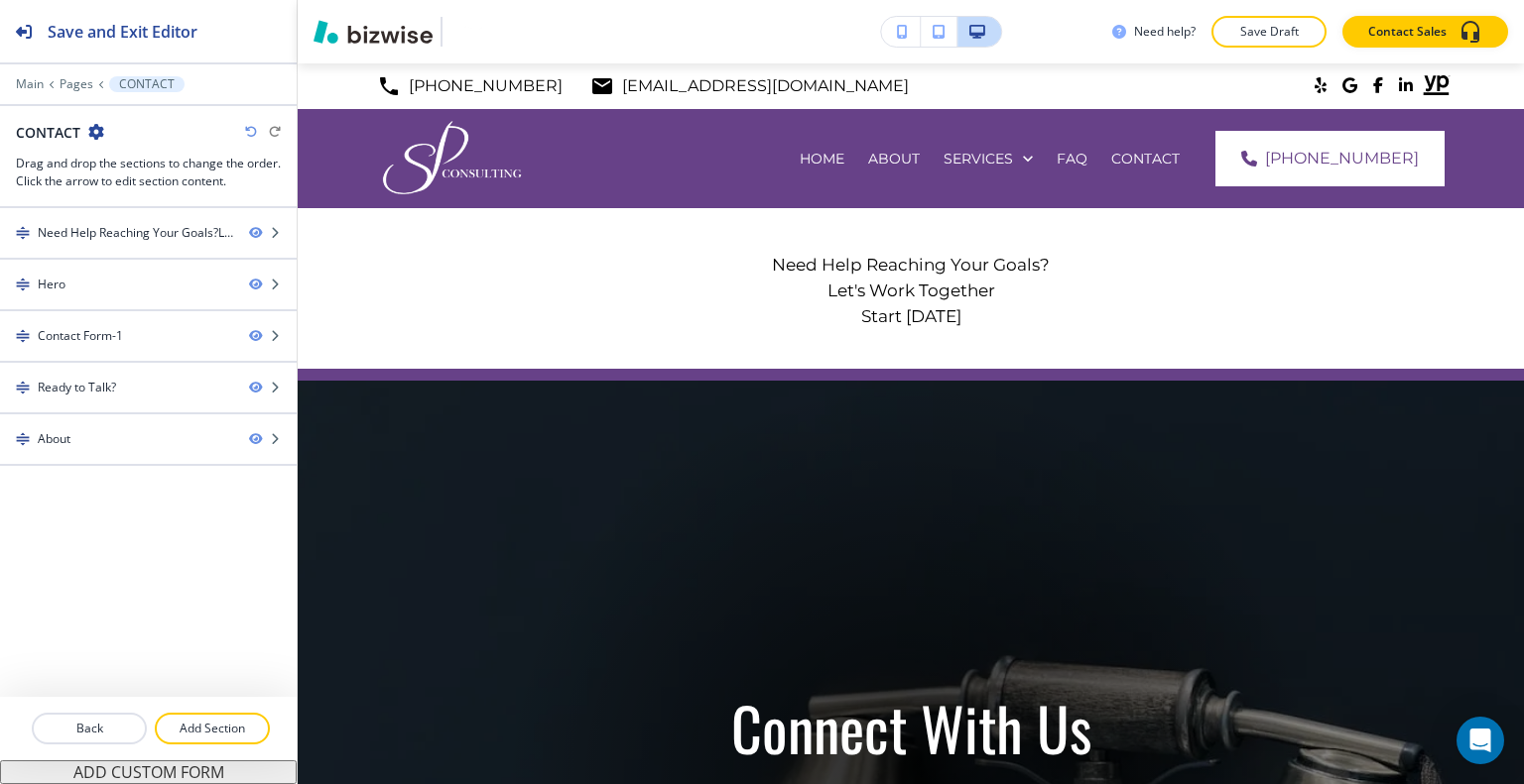
click at [74, 106] on div at bounding box center [148, 114] width 296 height 16
click at [67, 96] on div at bounding box center [148, 98] width 296 height 12
click at [73, 92] on div at bounding box center [148, 98] width 296 height 12
click at [76, 81] on p "Pages" at bounding box center [77, 84] width 34 height 14
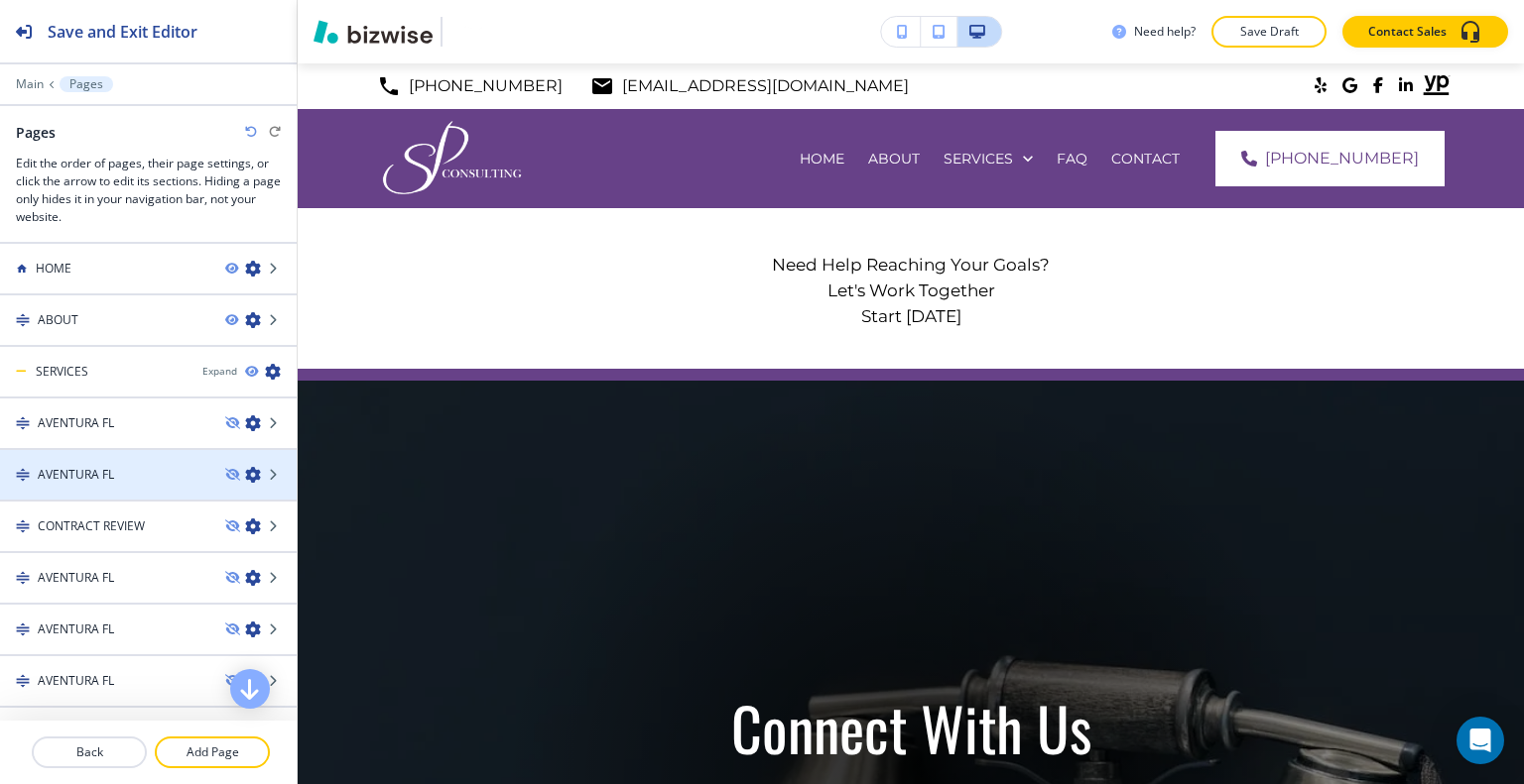
click at [105, 496] on div at bounding box center [148, 492] width 296 height 16
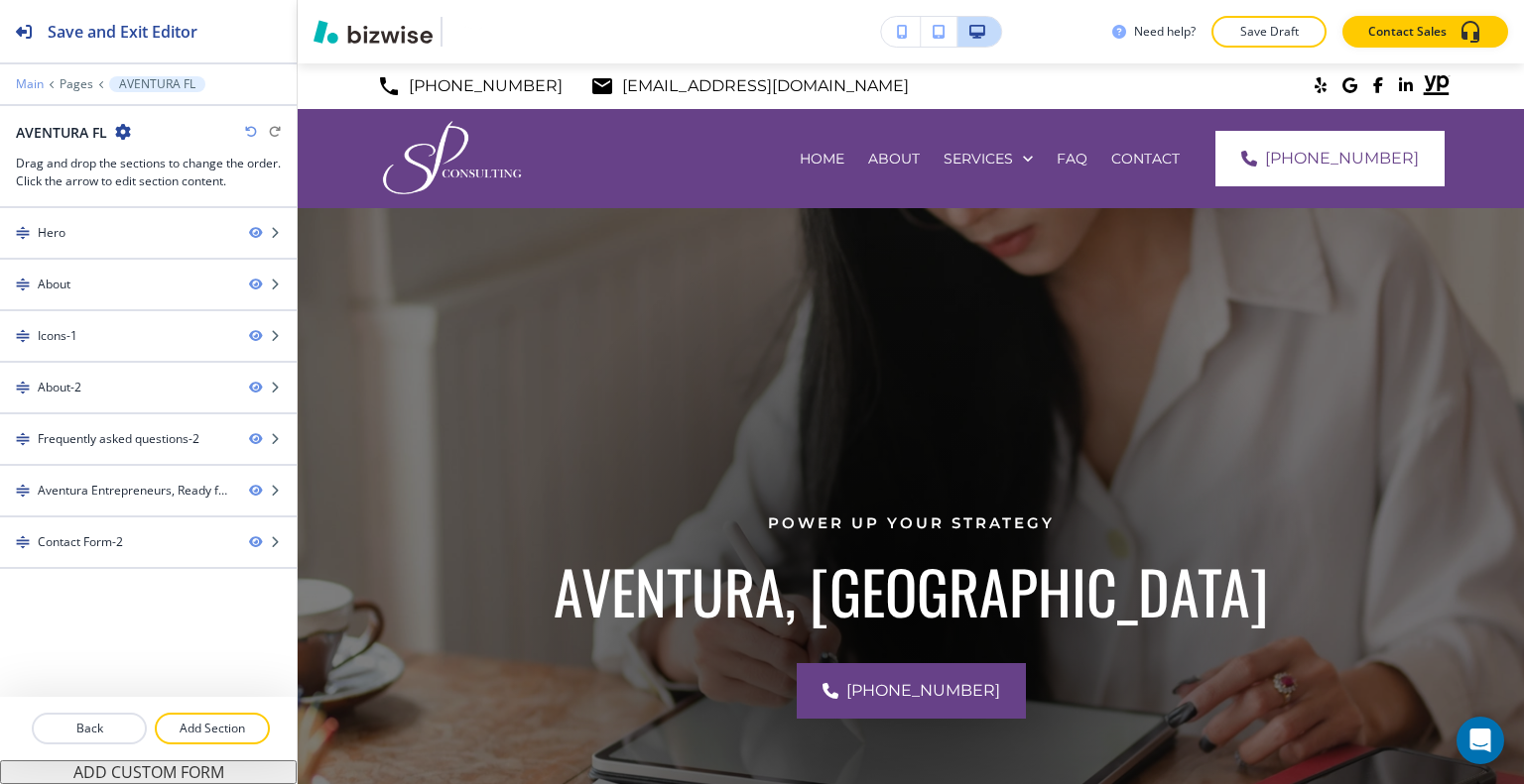
click at [16, 82] on p "Main" at bounding box center [30, 84] width 28 height 14
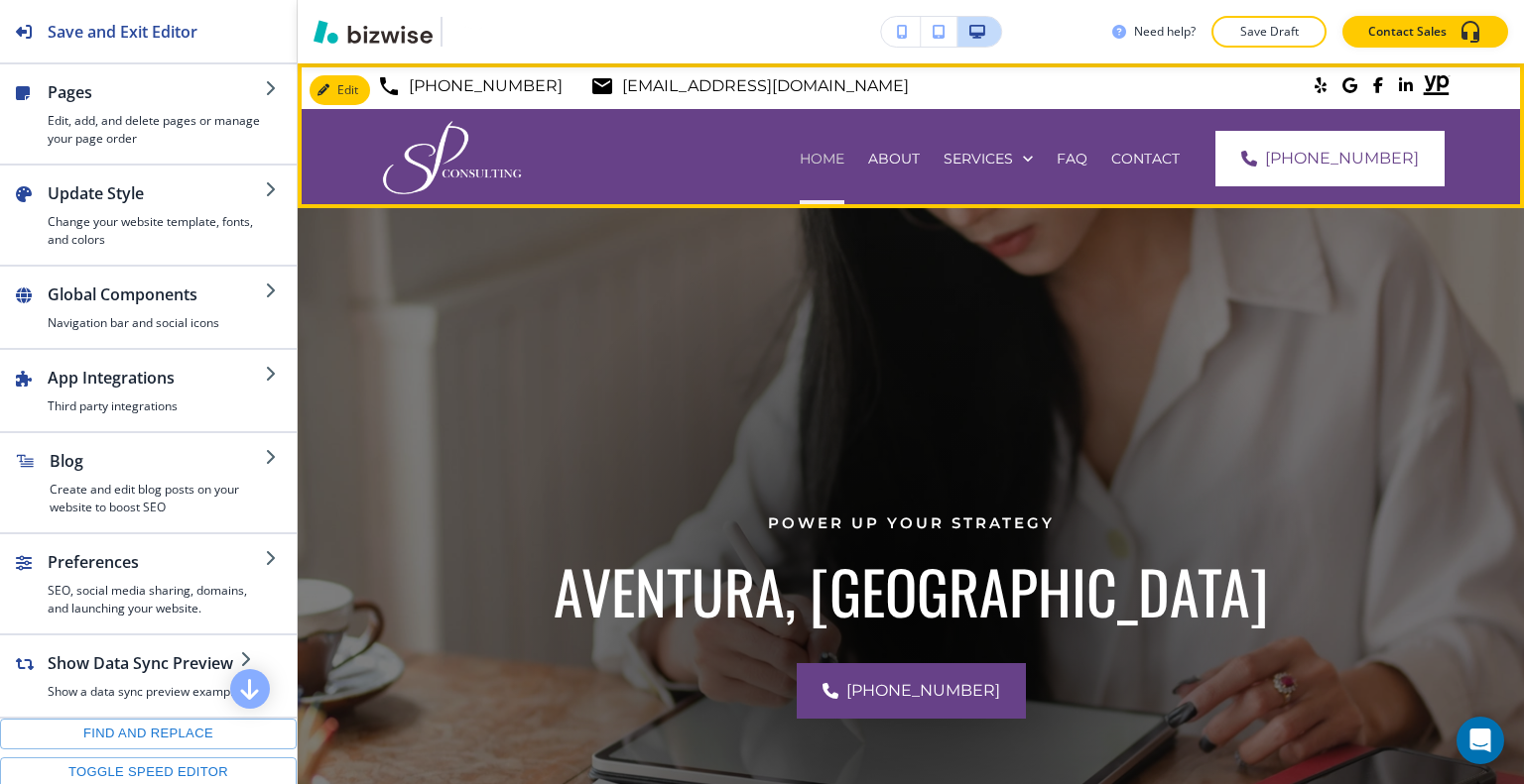
click at [839, 163] on p "HOME" at bounding box center [821, 159] width 45 height 20
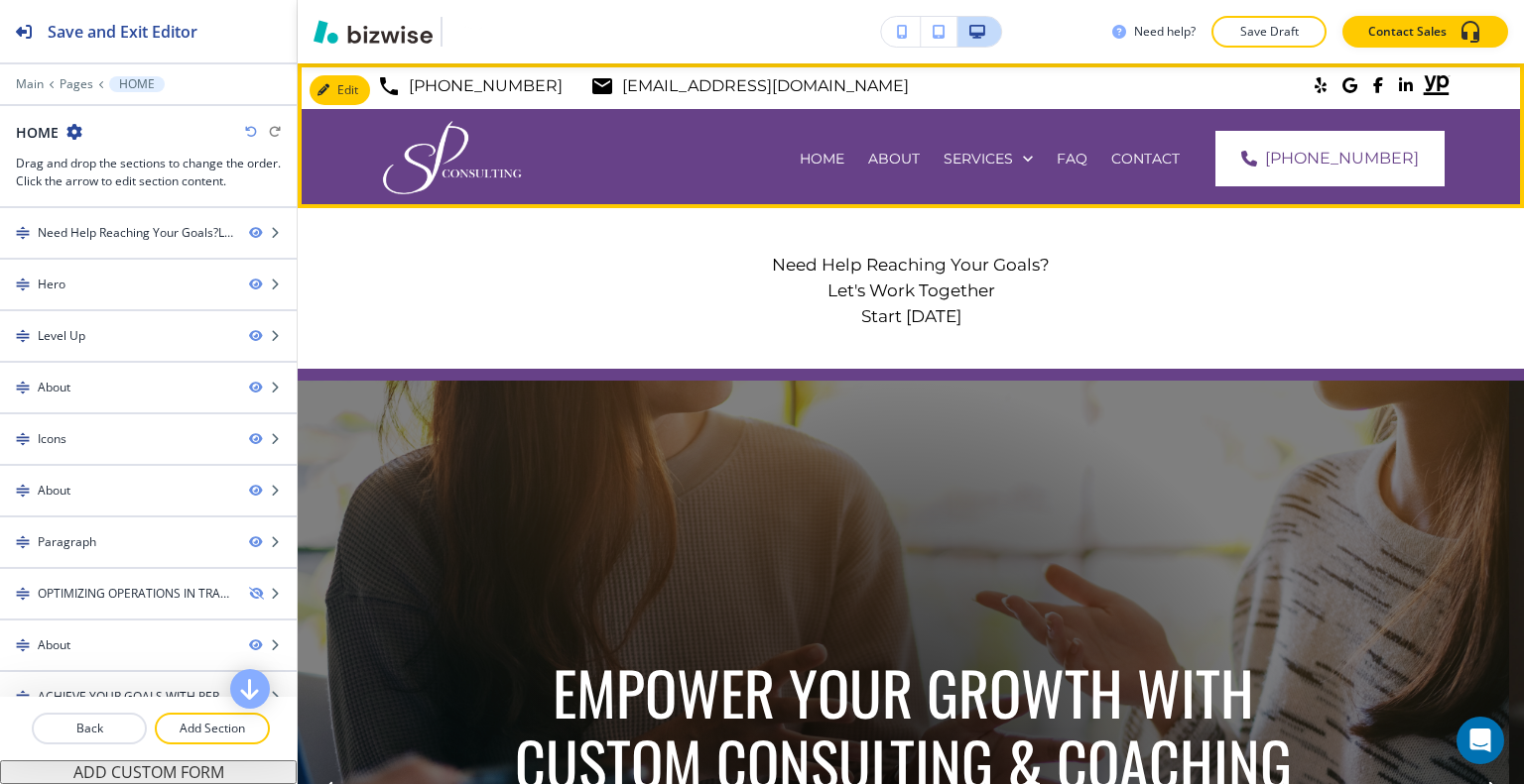
click at [1424, 76] on icon at bounding box center [1437, 85] width 27 height 20
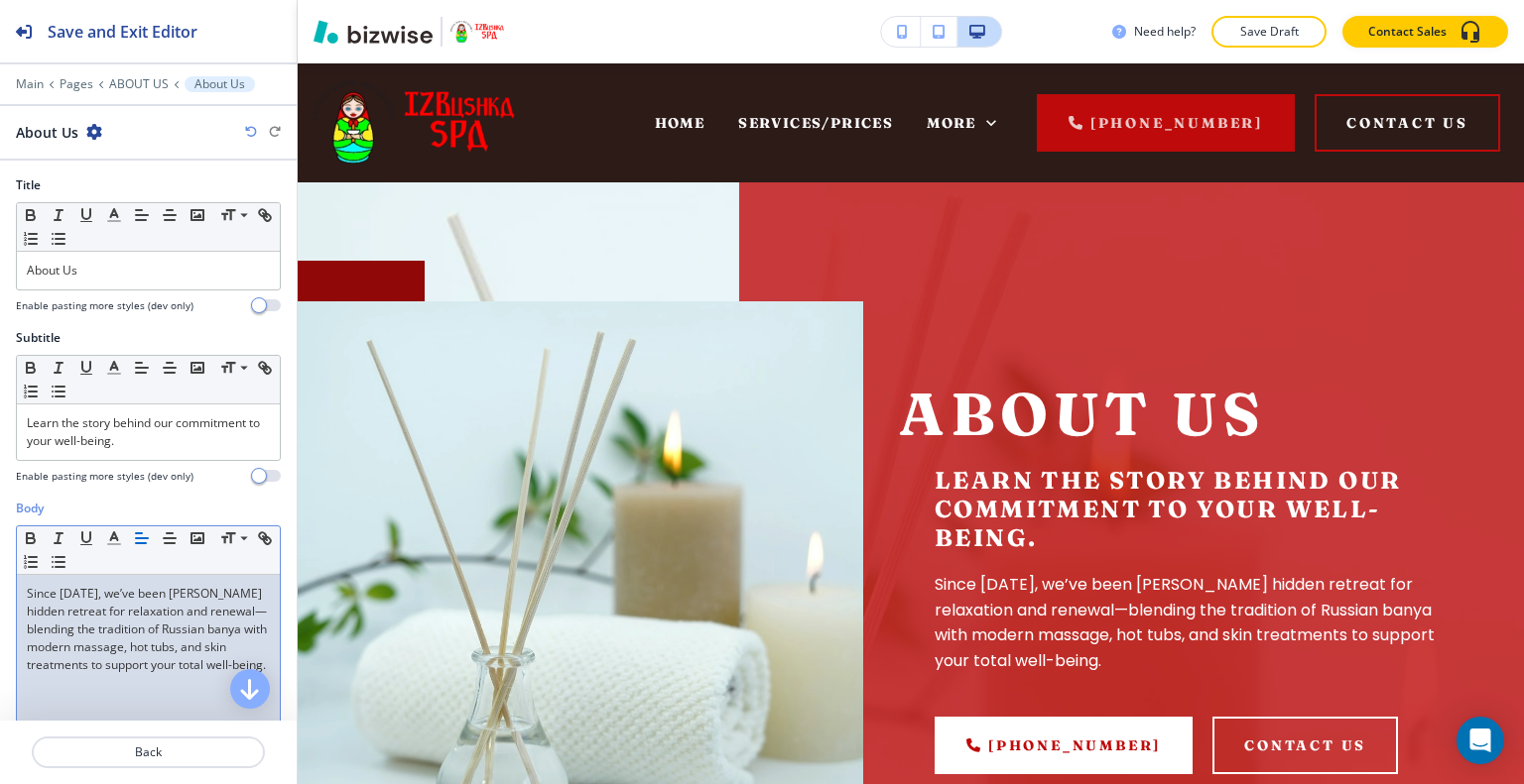
scroll to position [119, 0]
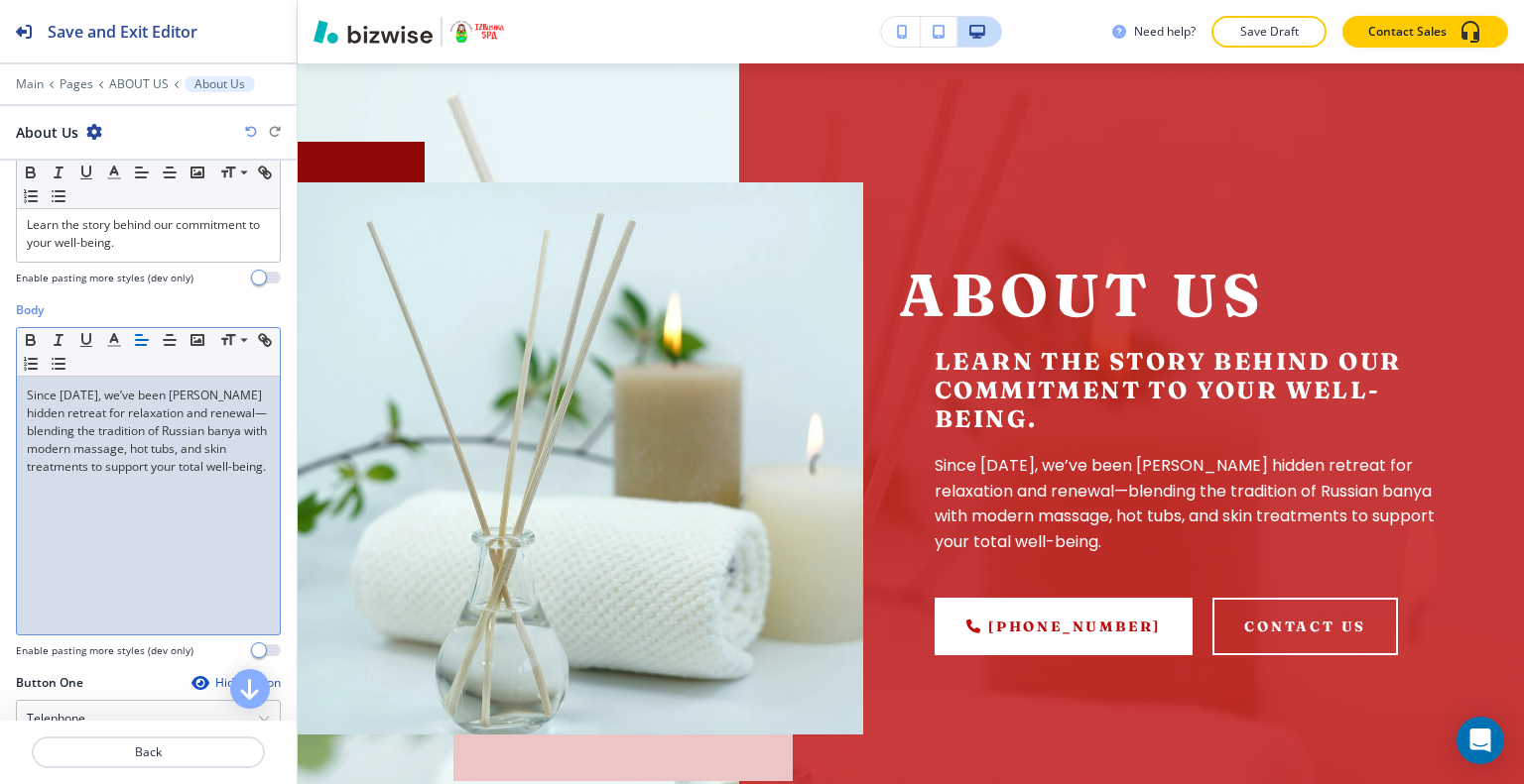
click at [235, 411] on p "Since [DATE], we’ve been [PERSON_NAME] hidden retreat for relaxation and renewa…" at bounding box center [148, 431] width 243 height 89
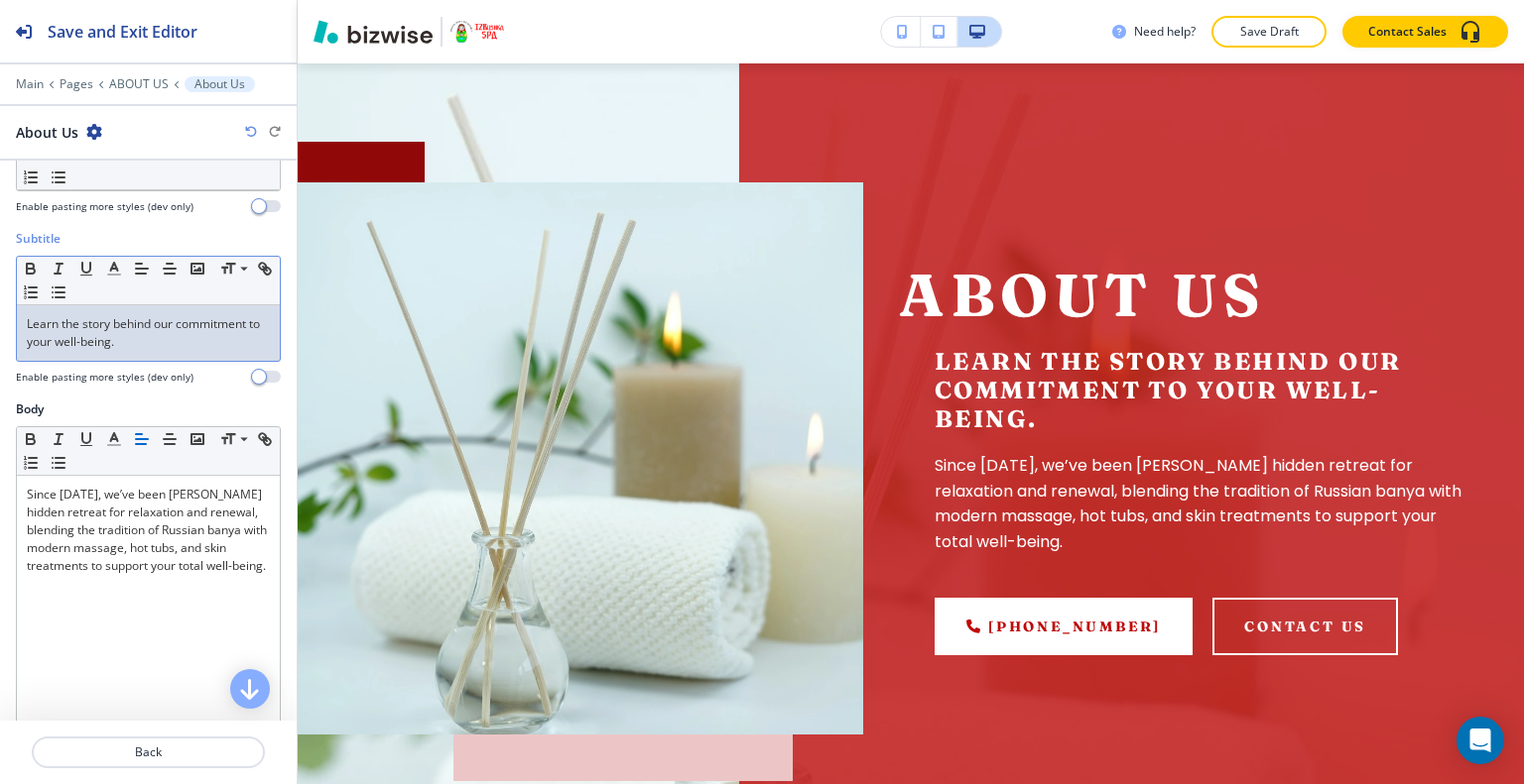
click at [139, 353] on div "Learn the story behind our commitment to your well-being." at bounding box center [148, 333] width 262 height 56
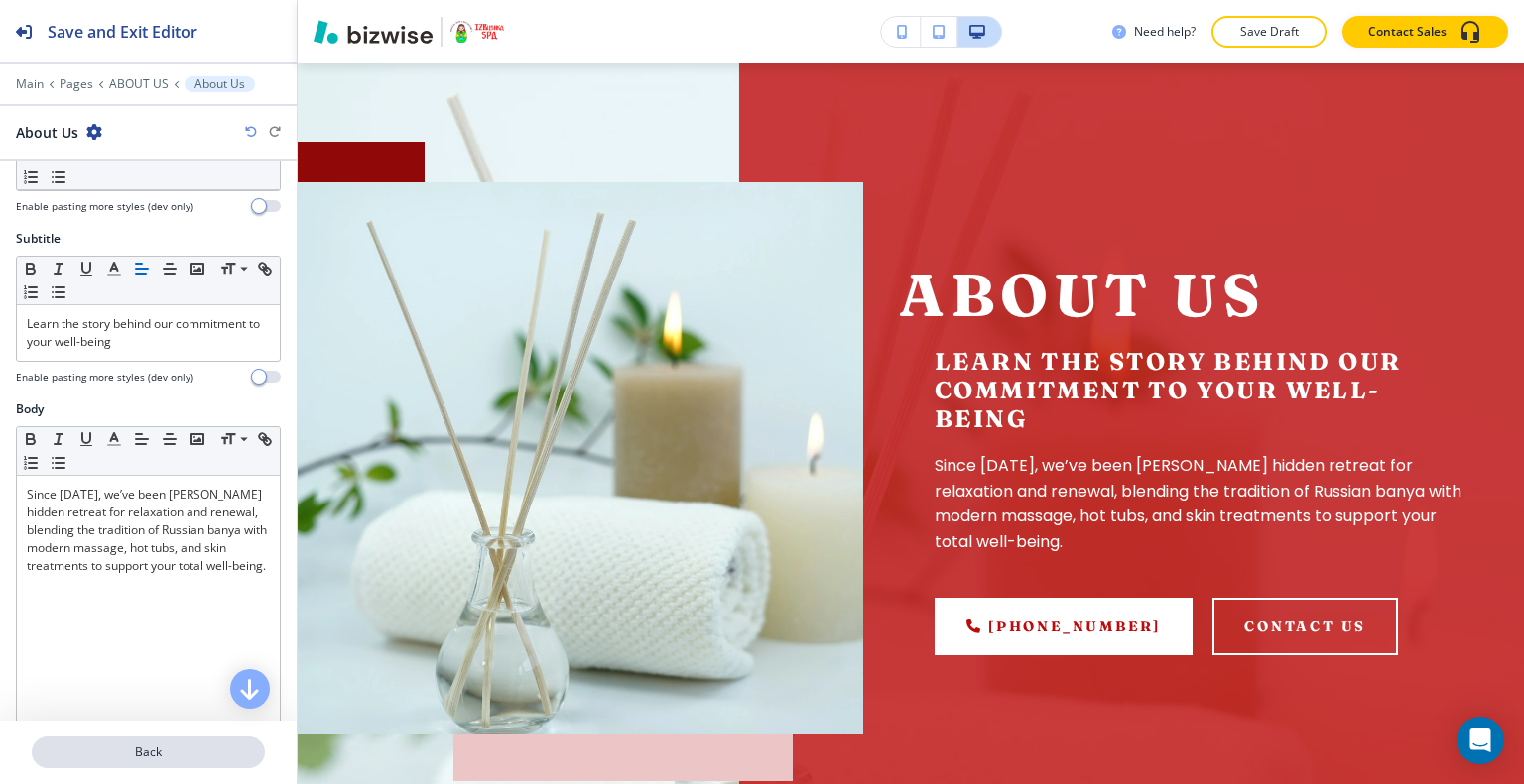
click at [117, 757] on p "Back" at bounding box center [148, 752] width 229 height 18
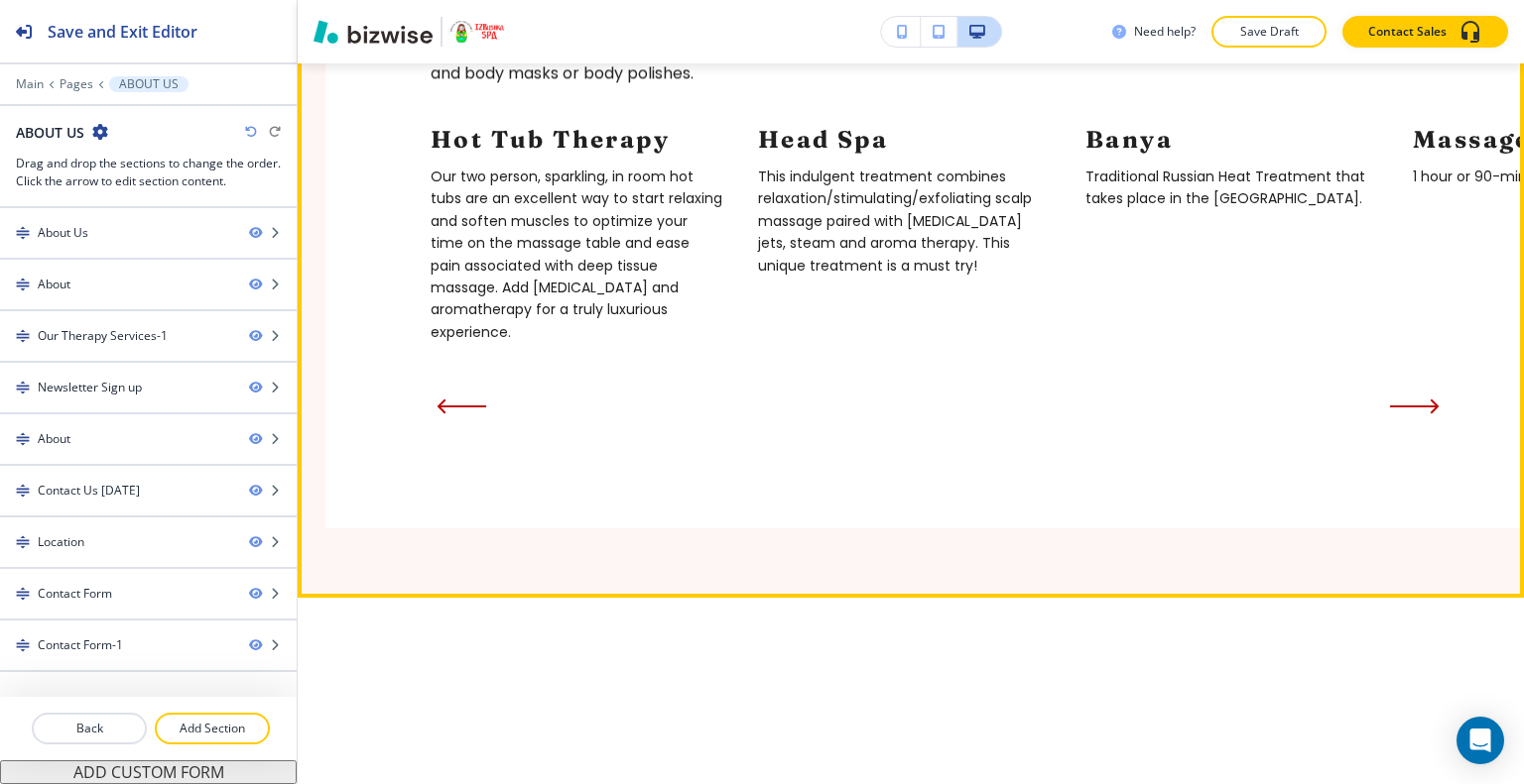
scroll to position [2478, 0]
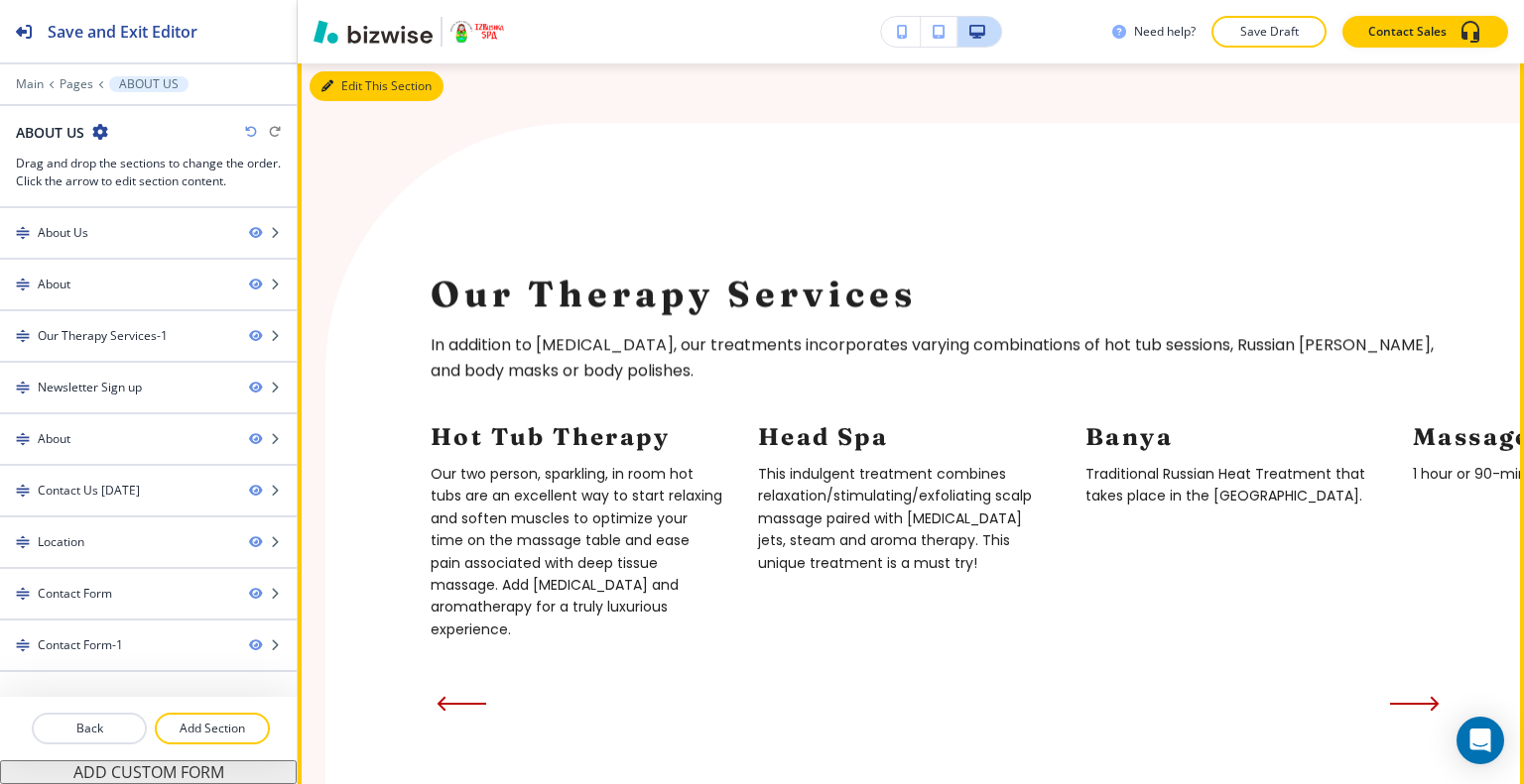
click at [355, 101] on button "Edit This Section" at bounding box center [376, 86] width 134 height 30
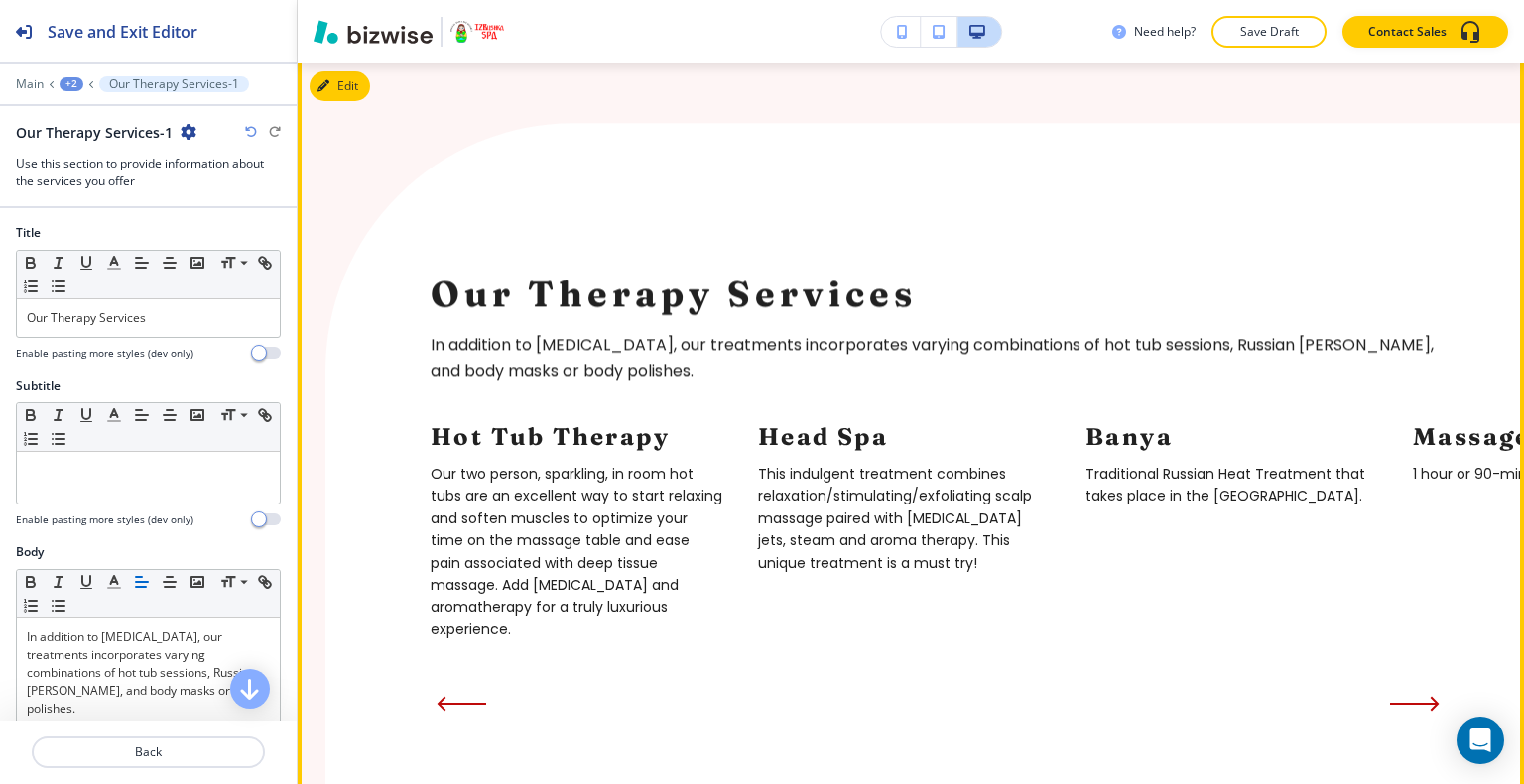
scroll to position [2517, 0]
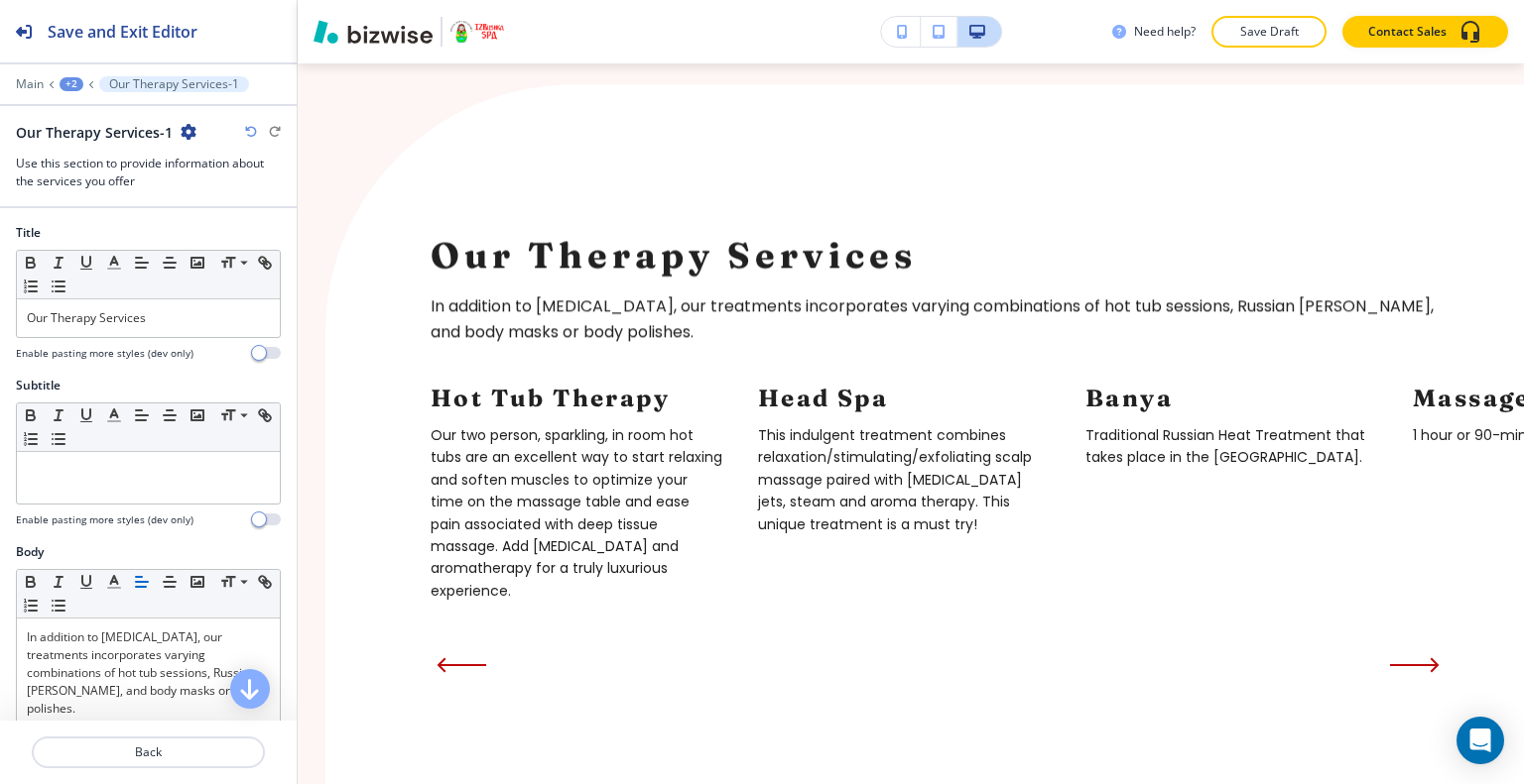
click at [186, 131] on icon "button" at bounding box center [189, 132] width 16 height 16
click at [258, 232] on p "Delete Section" at bounding box center [243, 235] width 101 height 18
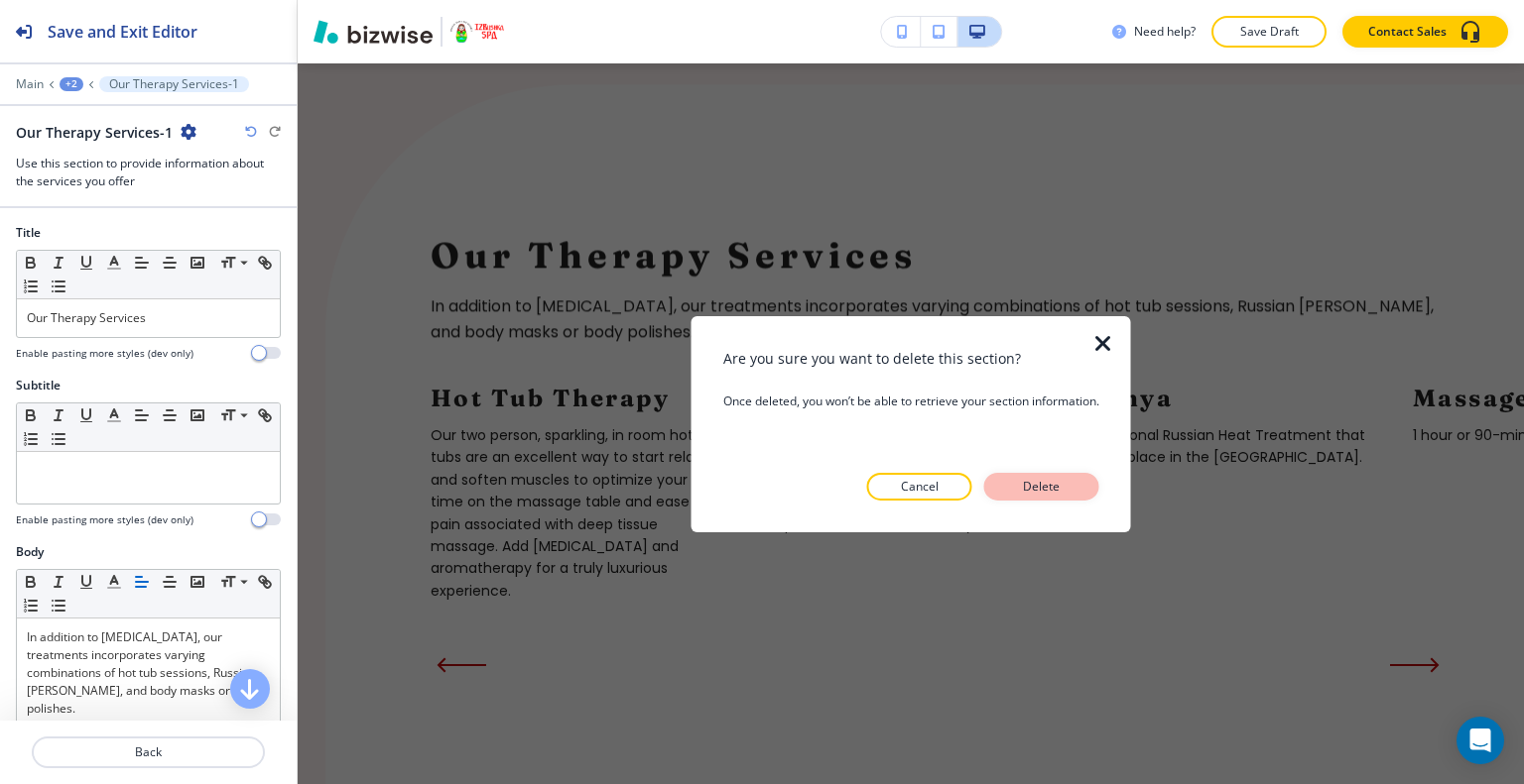
click at [1064, 478] on p "Delete" at bounding box center [1042, 487] width 48 height 18
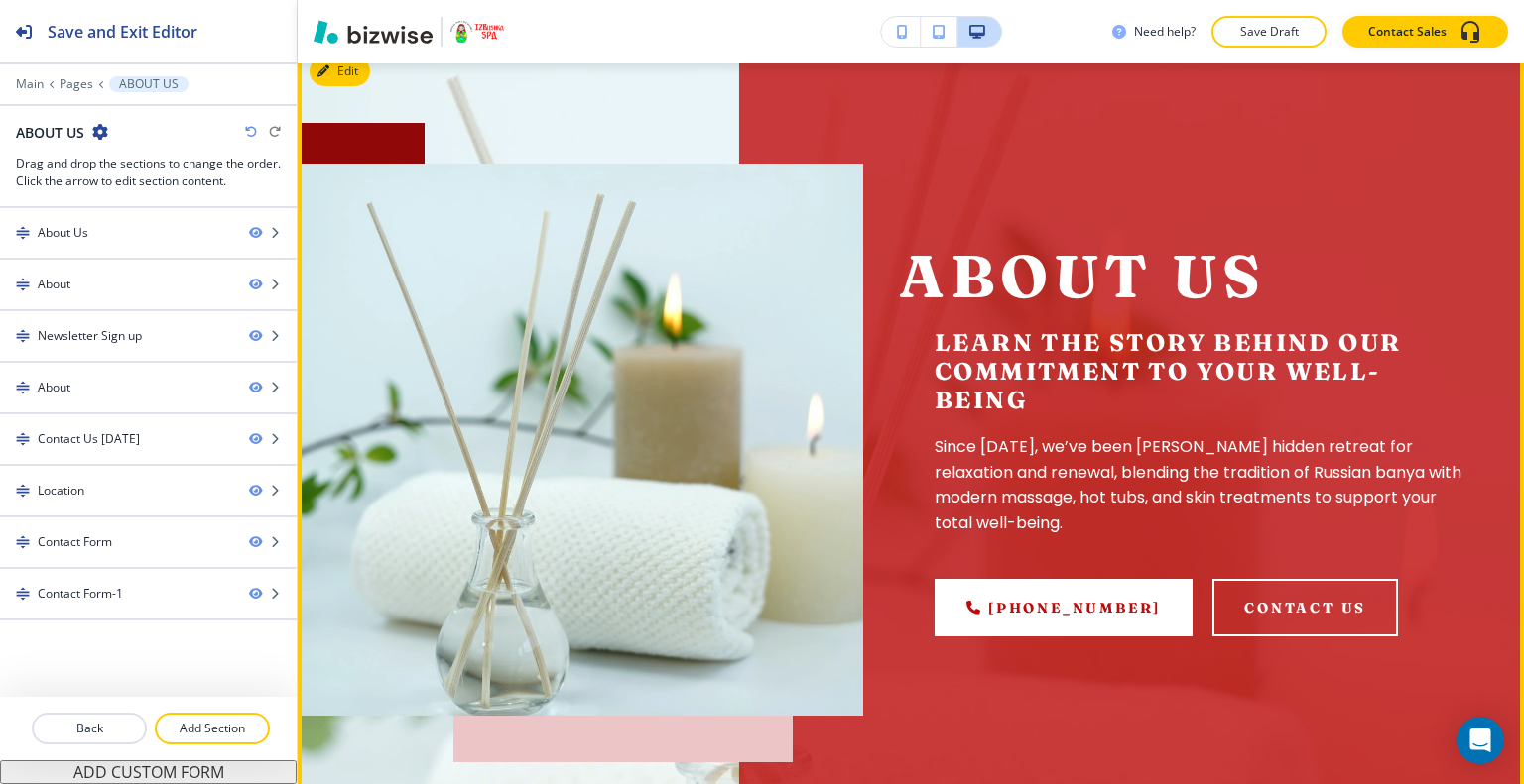
scroll to position [0, 0]
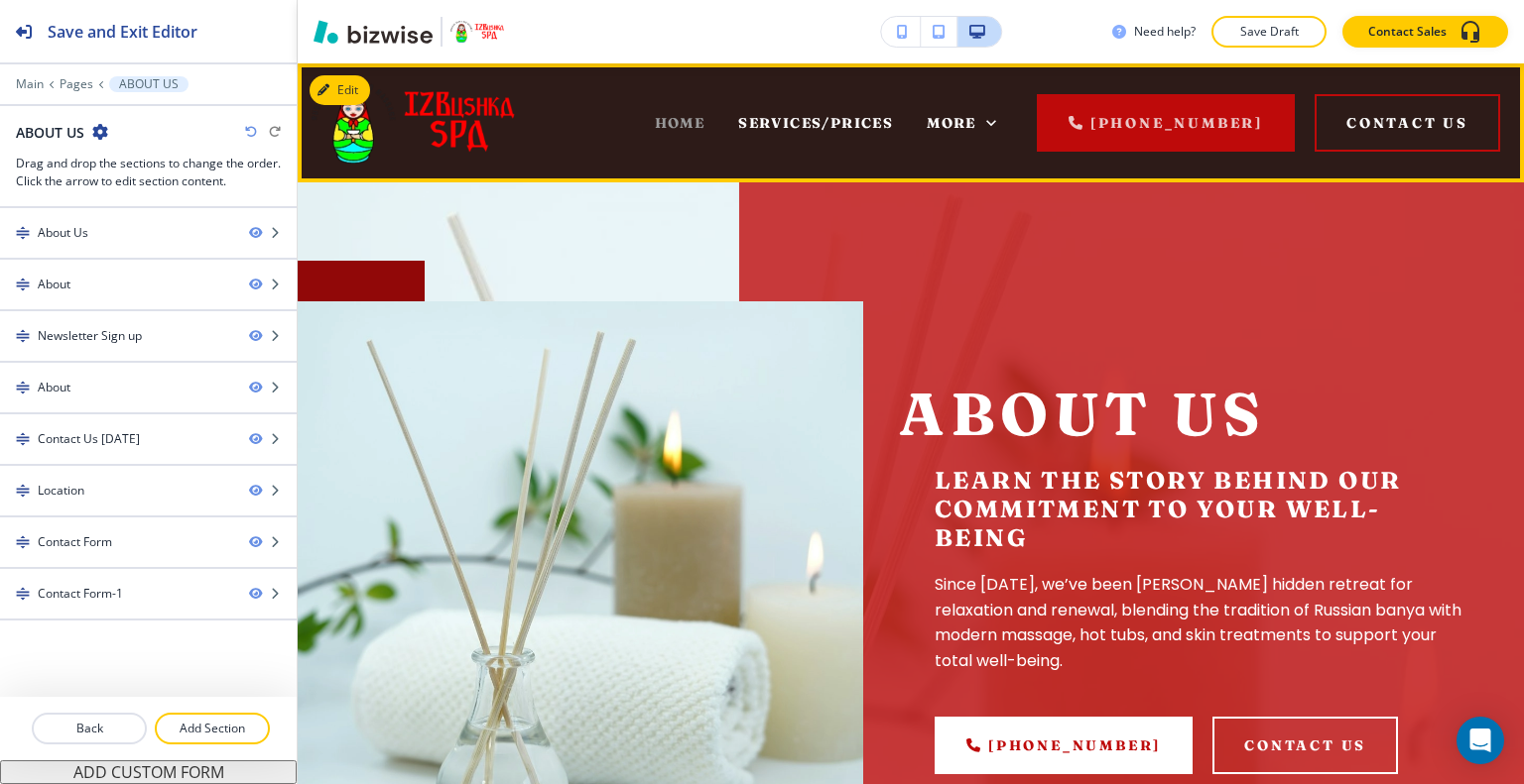
click at [686, 123] on span "HOME" at bounding box center [680, 123] width 51 height 18
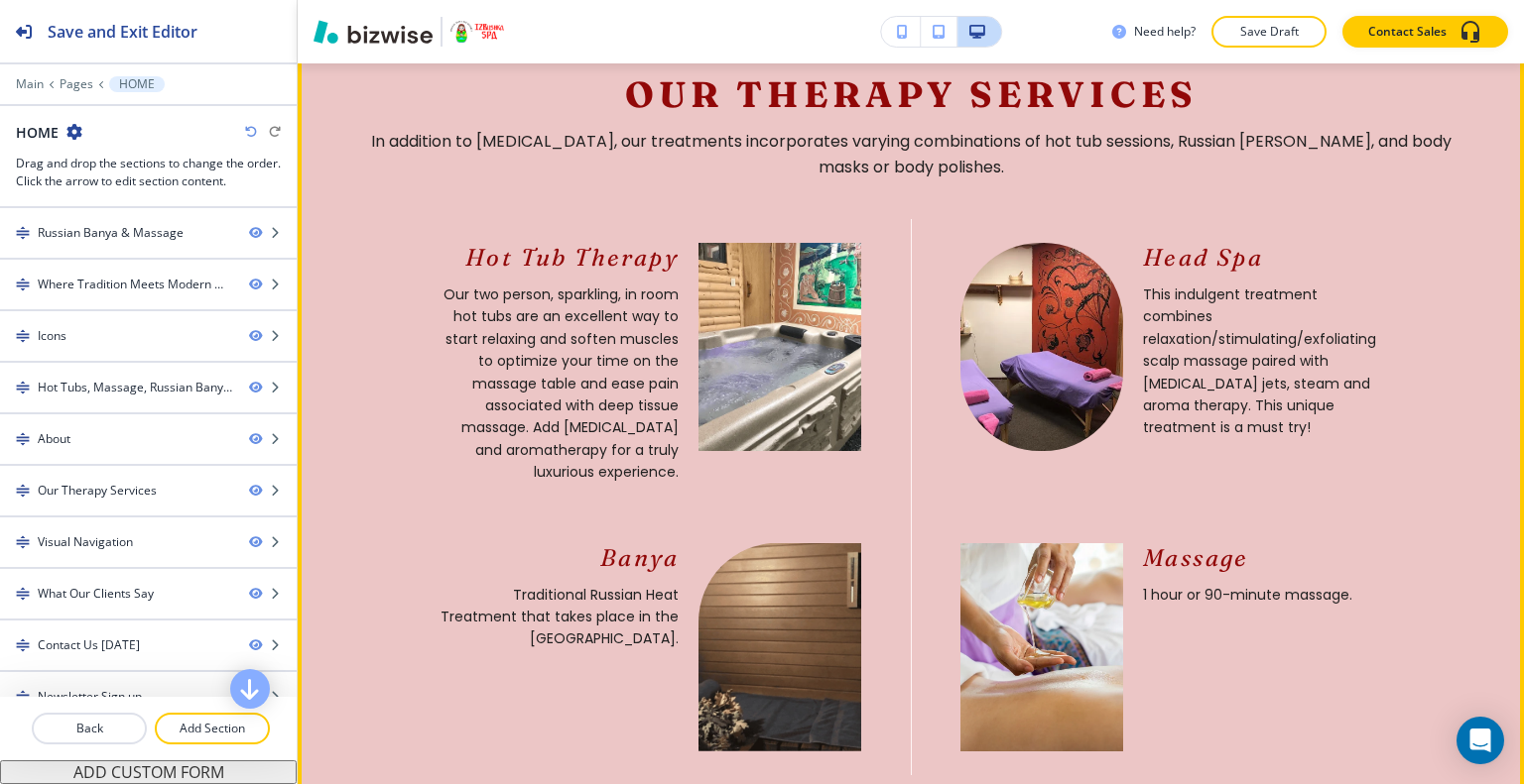
scroll to position [2876, 0]
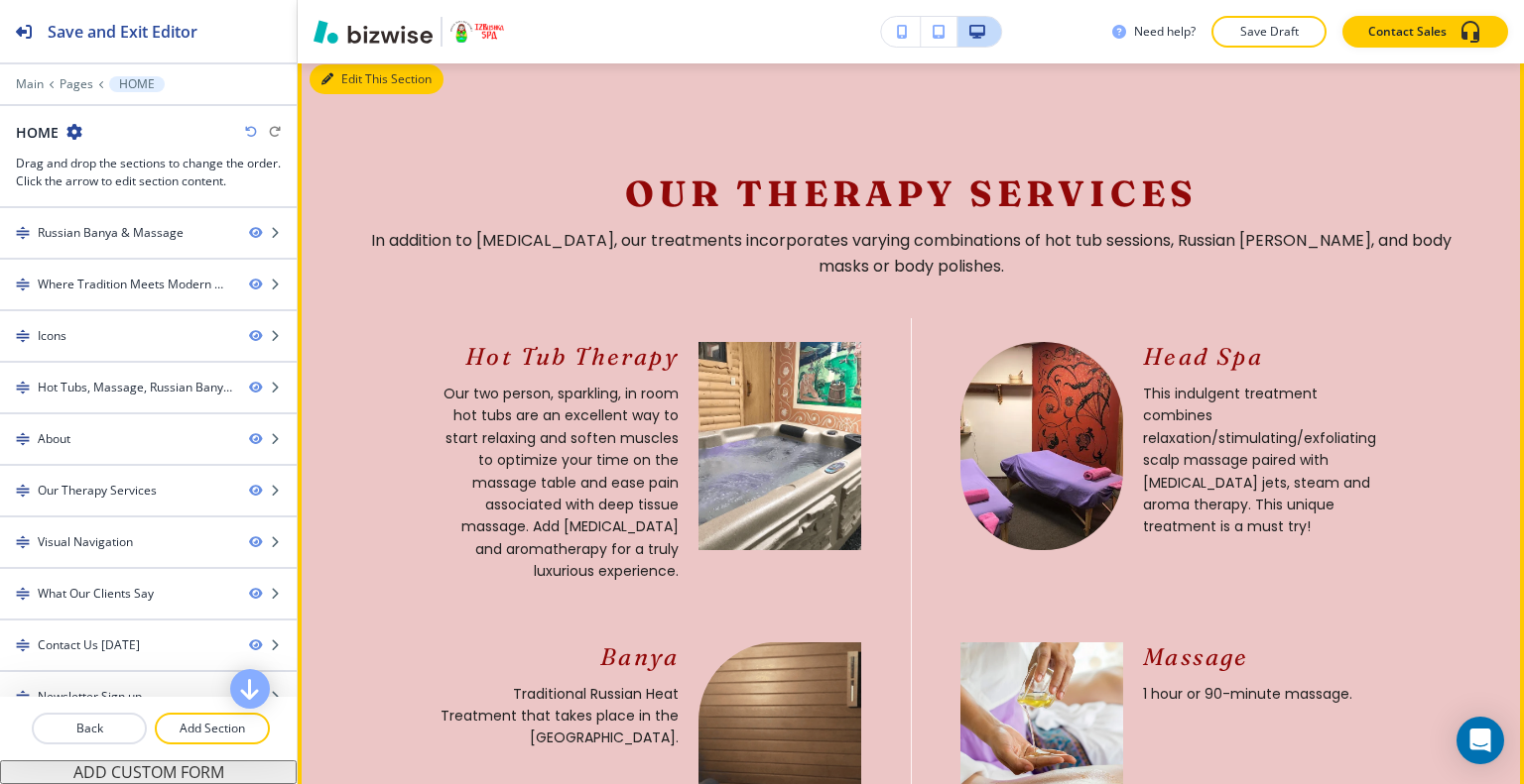
click at [338, 94] on button "Edit This Section" at bounding box center [376, 79] width 134 height 30
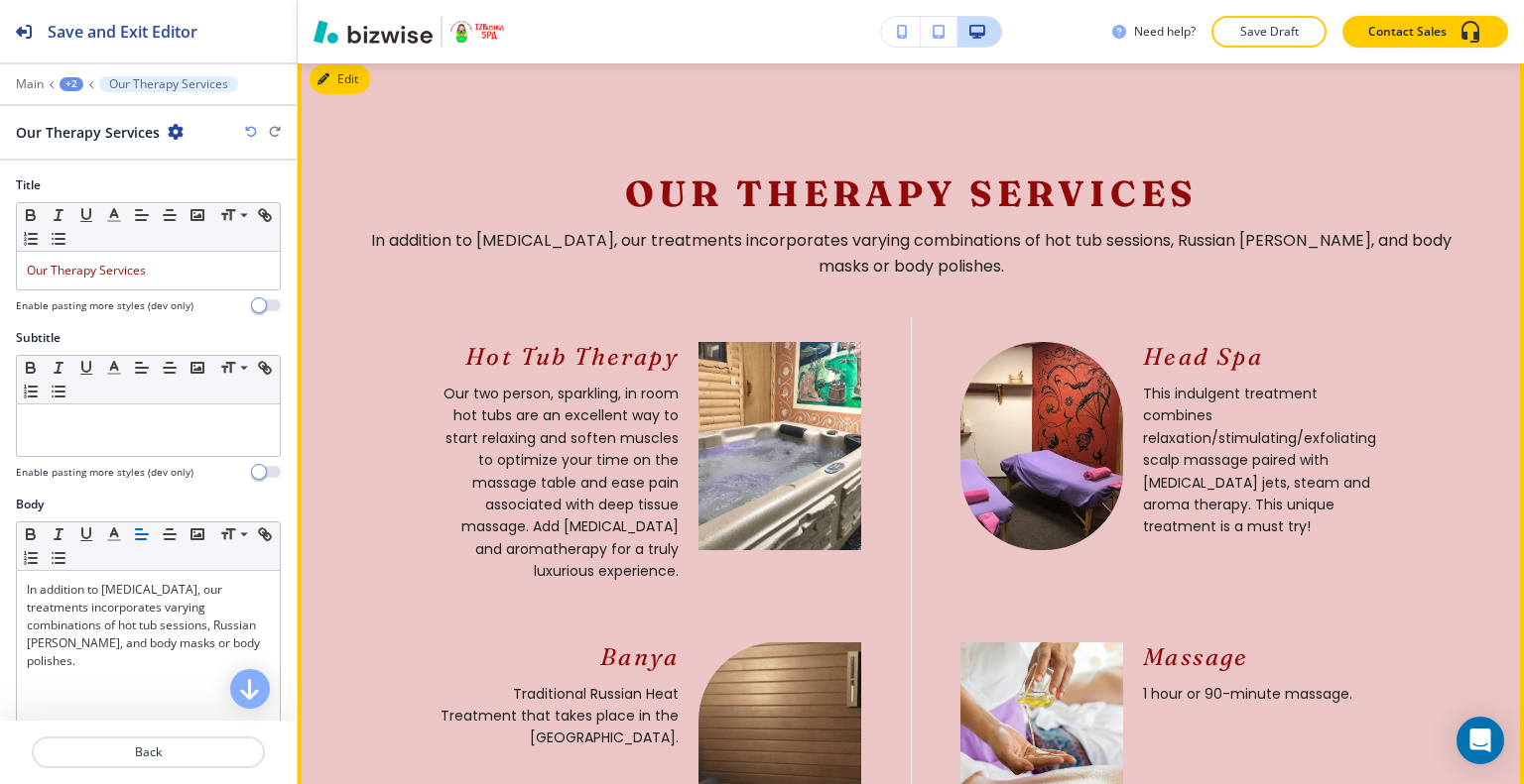
scroll to position [2889, 0]
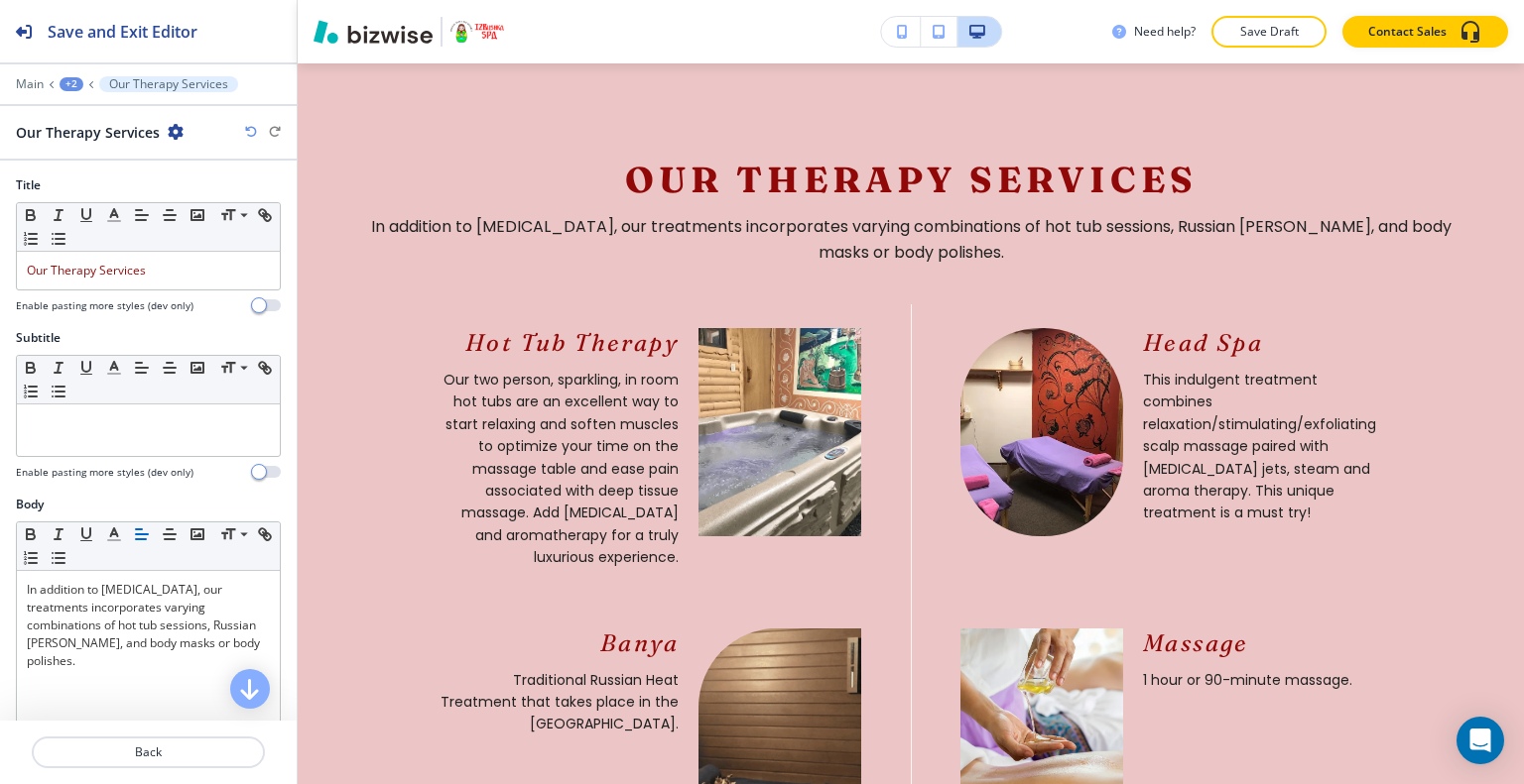
click at [181, 131] on icon "button" at bounding box center [176, 132] width 16 height 16
click at [183, 192] on p "Duplicate Section" at bounding box center [230, 201] width 101 height 18
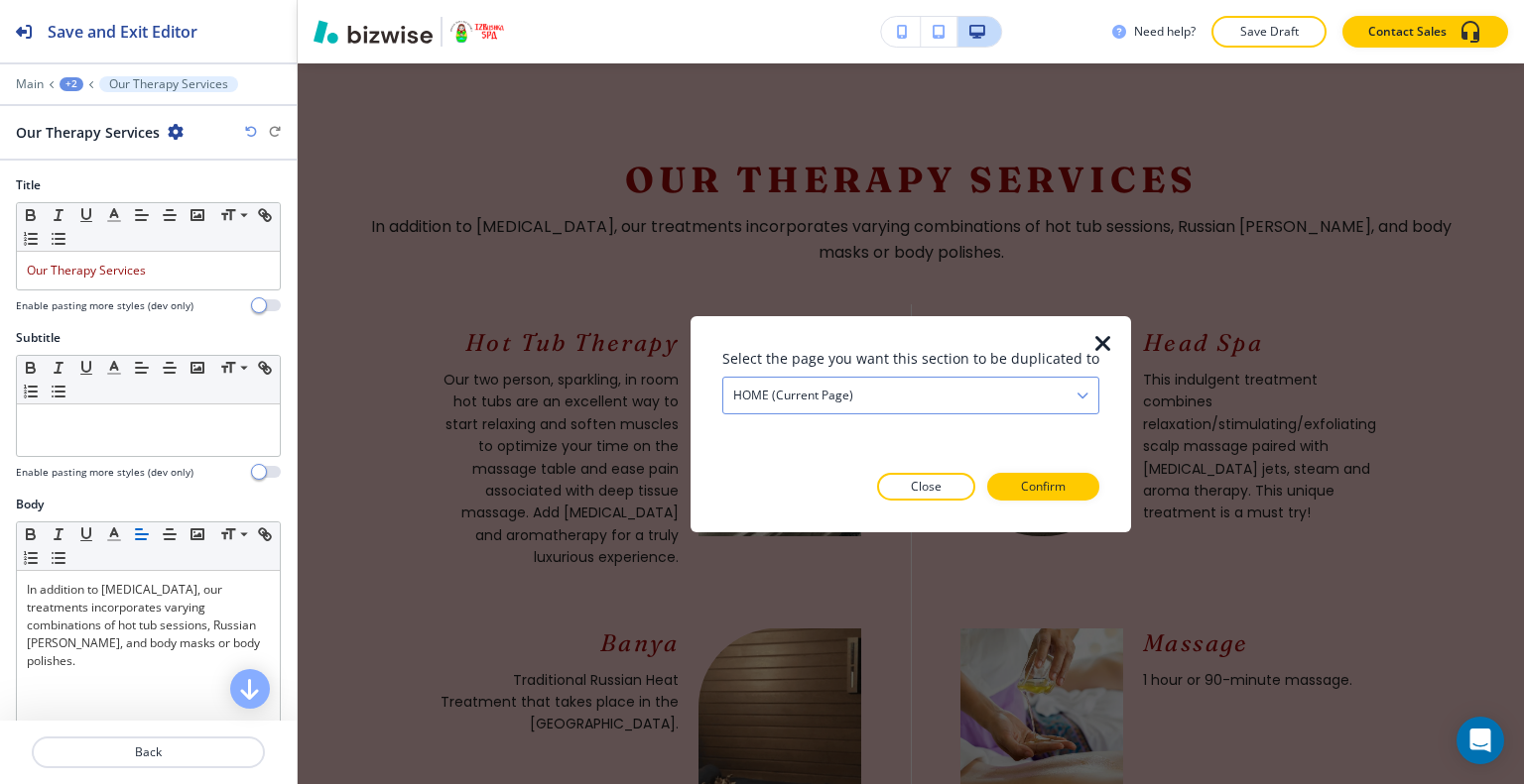
click at [853, 392] on h4 "HOME (current page)" at bounding box center [792, 394] width 120 height 18
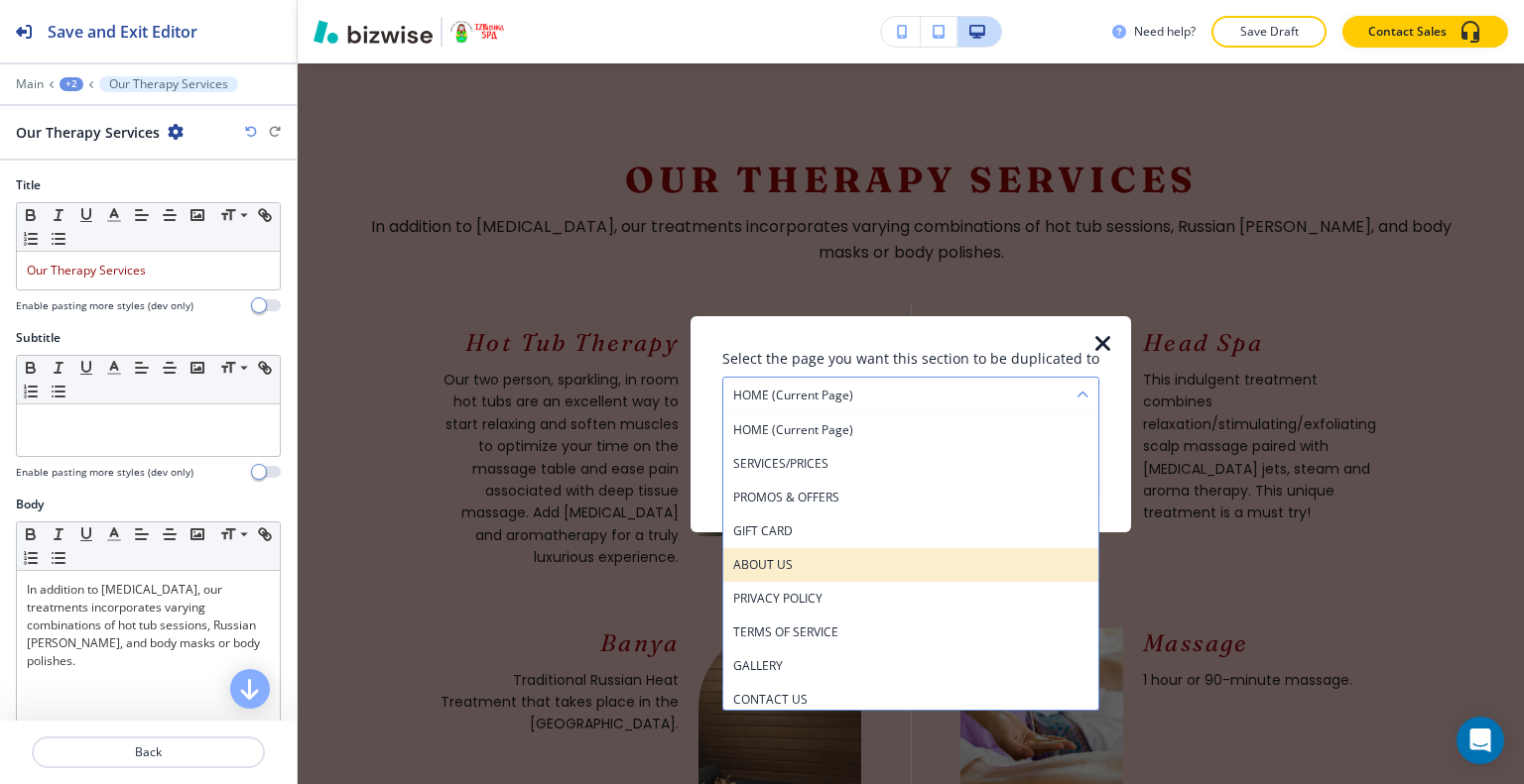
click at [832, 558] on h4 "ABOUT US" at bounding box center [910, 564] width 355 height 18
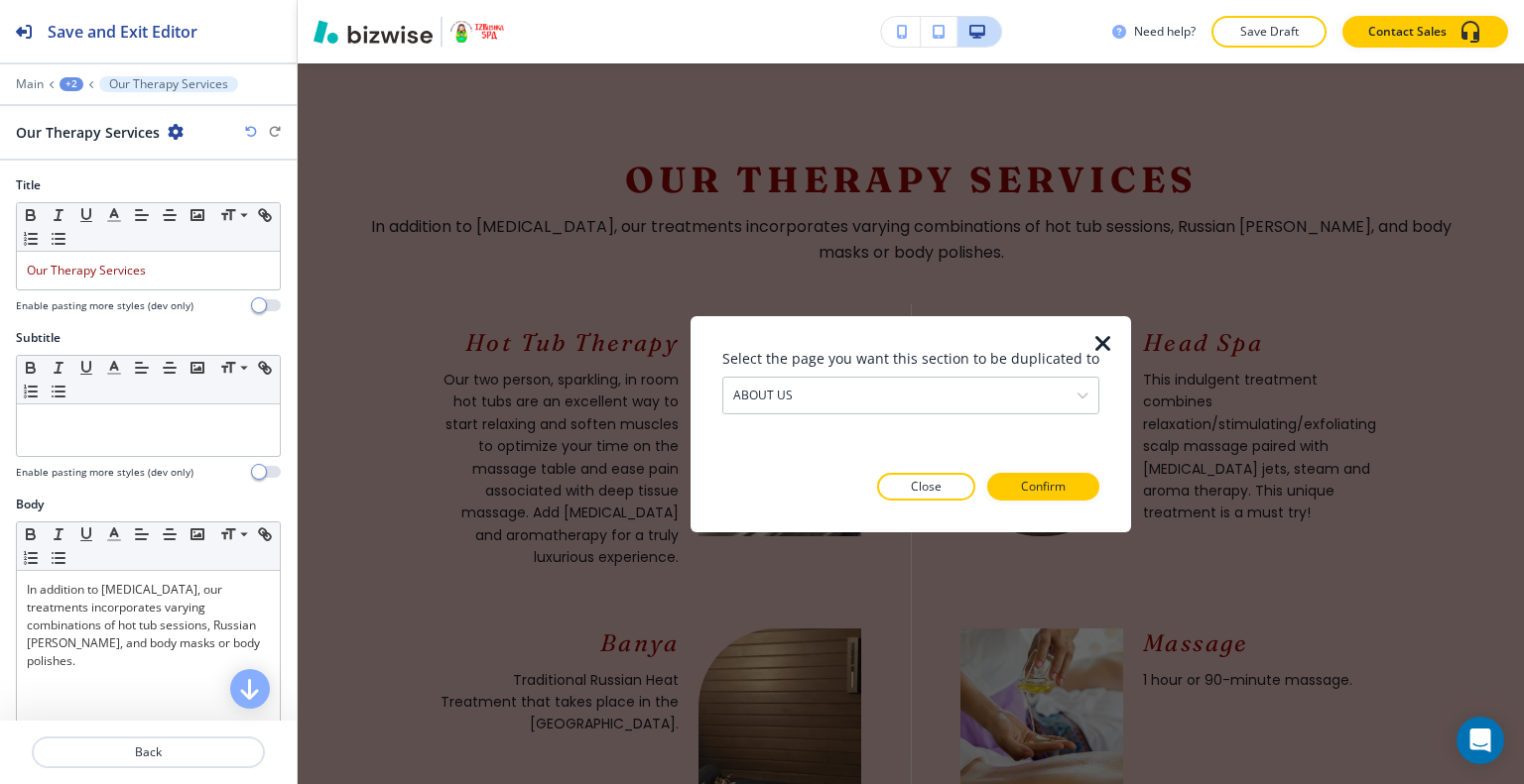
click at [1053, 504] on div at bounding box center [910, 517] width 377 height 32
click at [1054, 491] on p "Confirm" at bounding box center [1043, 487] width 45 height 18
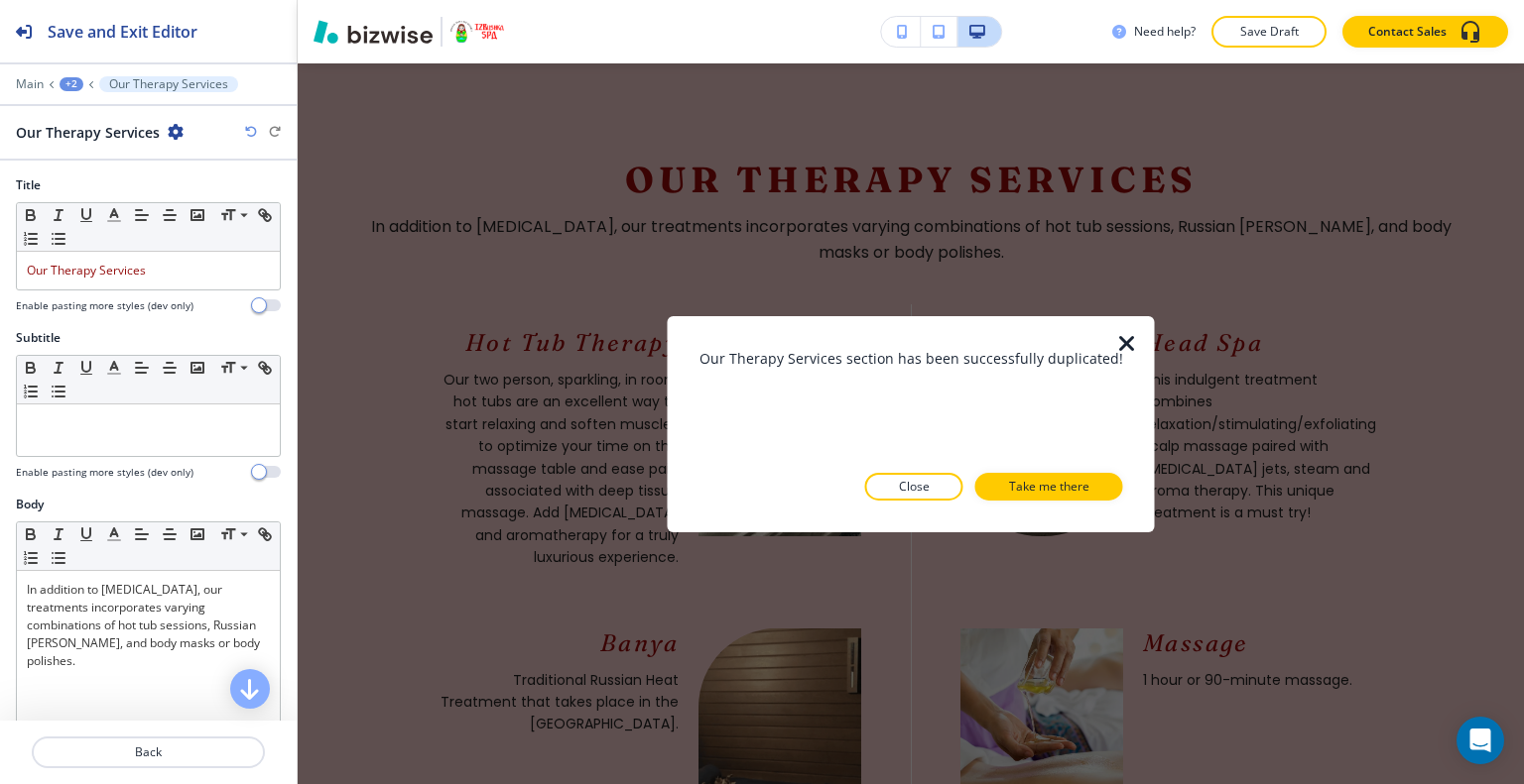
click at [1054, 491] on p "Take me there" at bounding box center [1049, 487] width 81 height 18
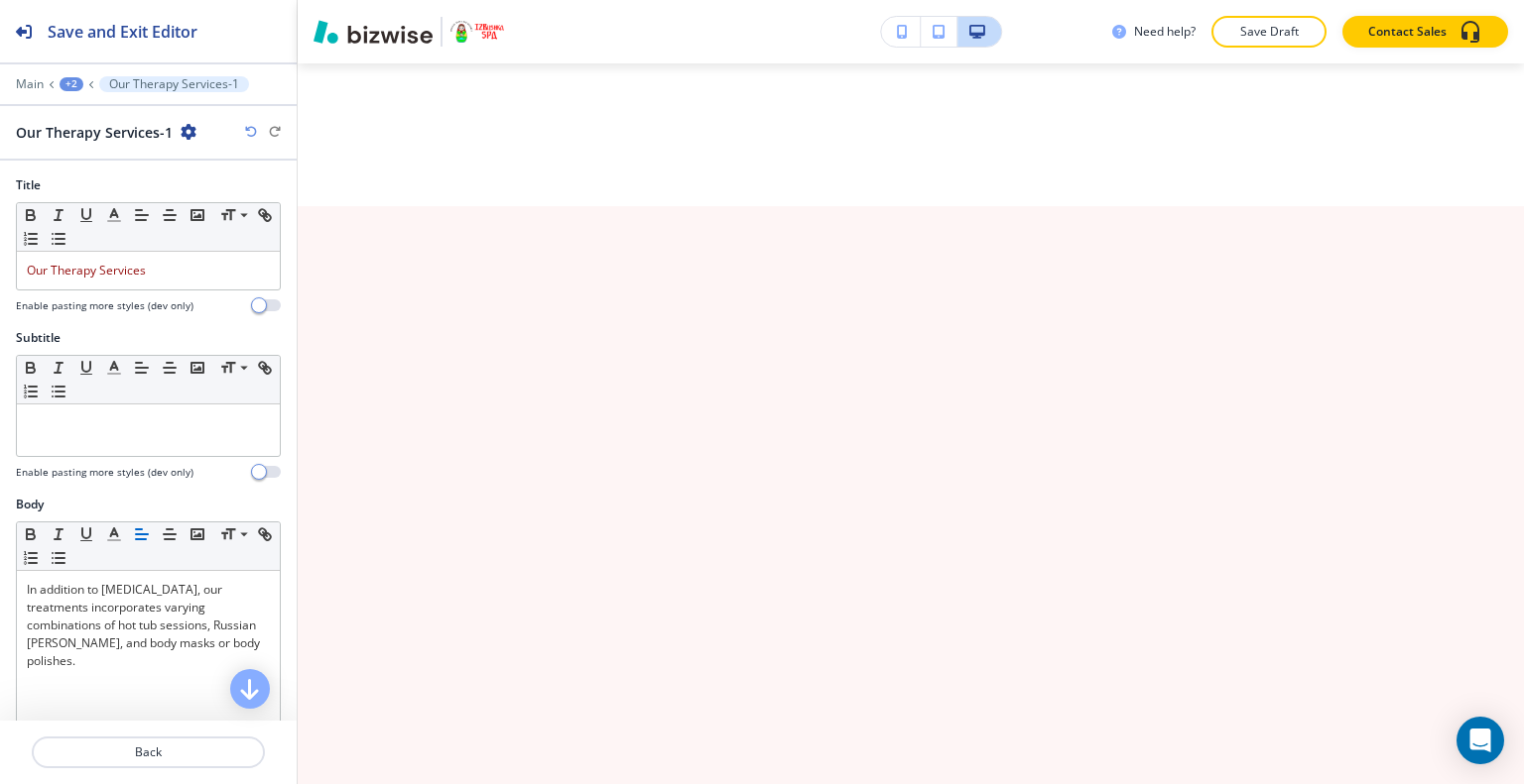
scroll to position [7323, 0]
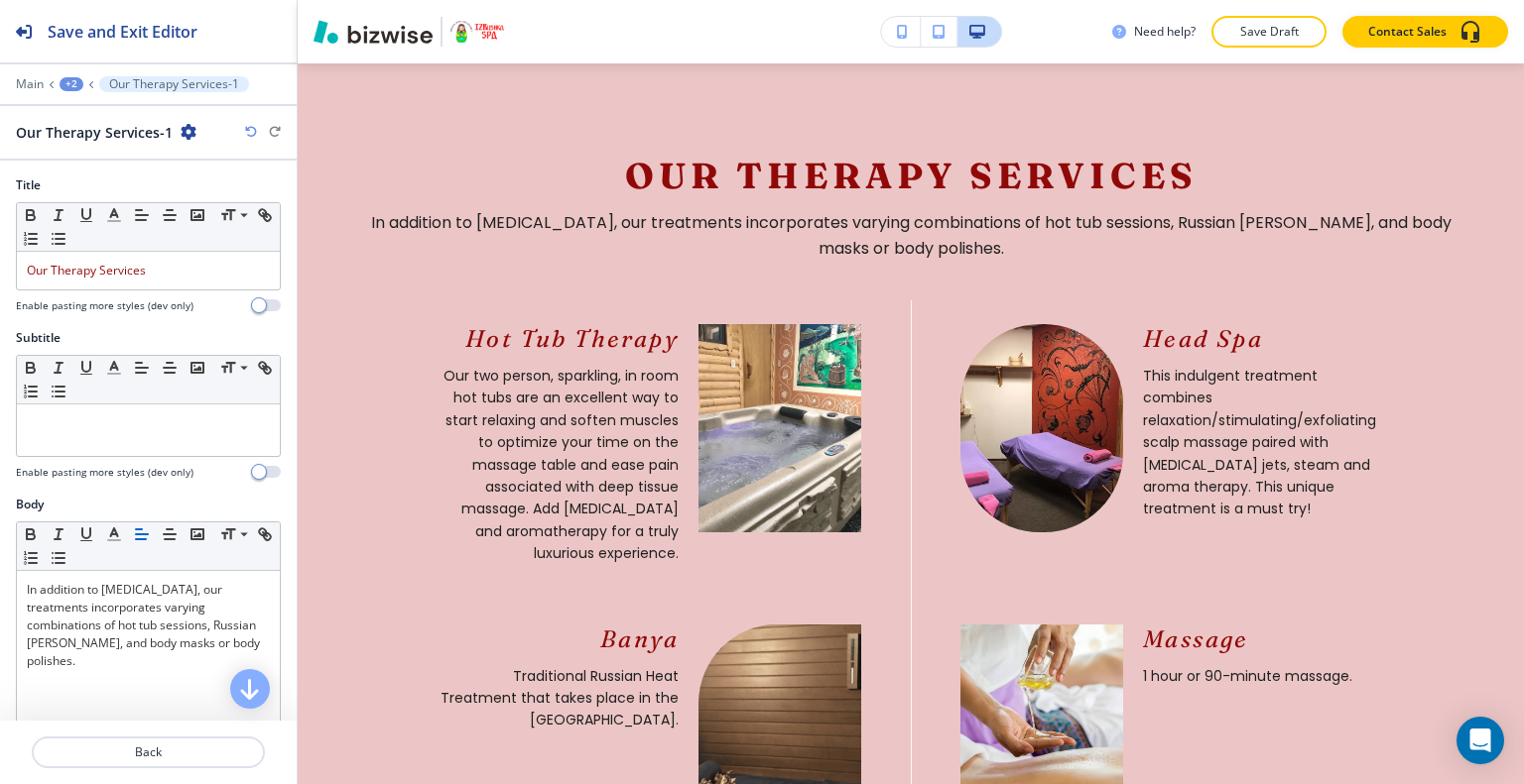
click at [75, 78] on div "+2" at bounding box center [72, 84] width 24 height 14
click at [83, 150] on p "ABOUT US" at bounding box center [123, 151] width 101 height 18
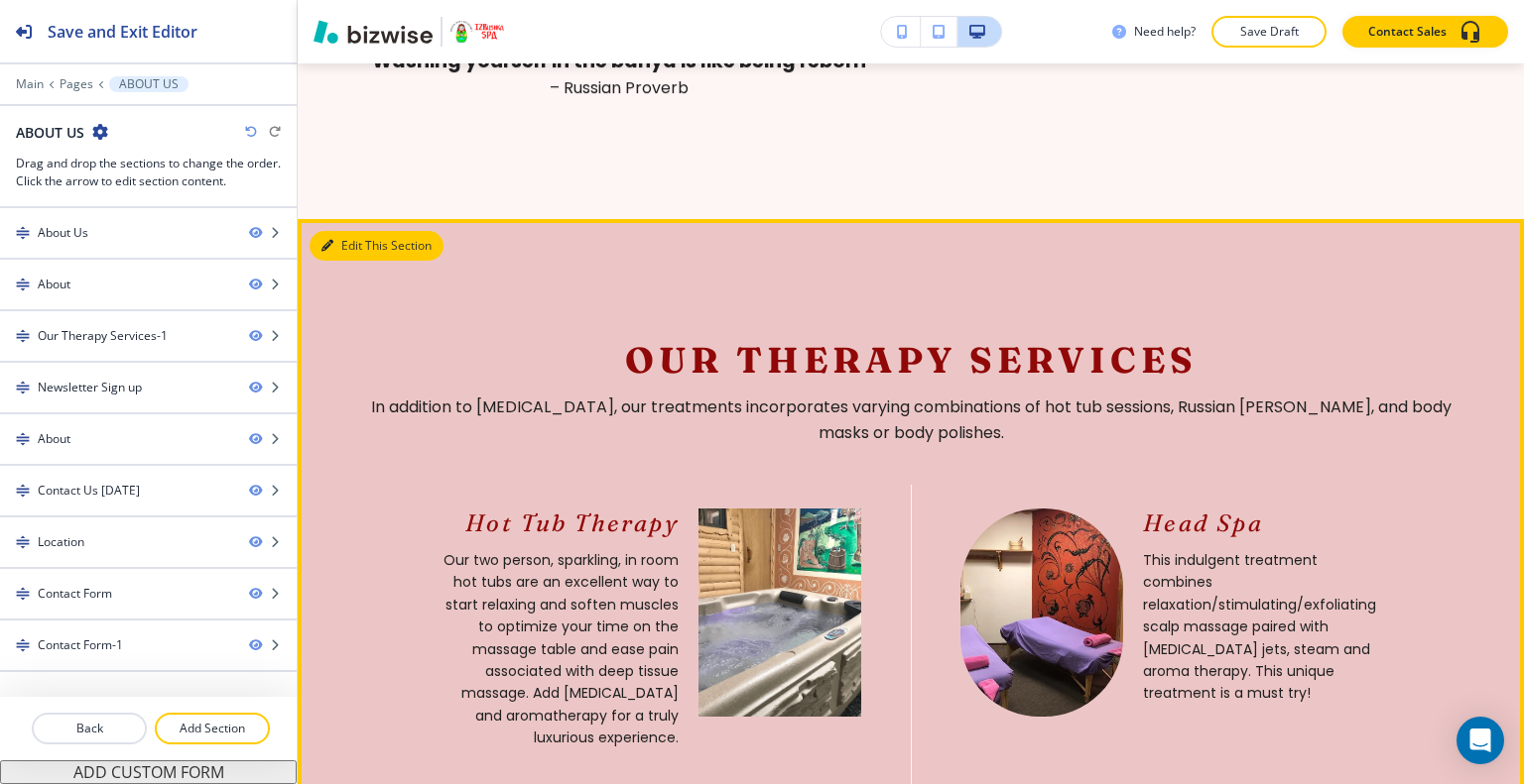
click at [355, 260] on button "Edit This Section" at bounding box center [376, 245] width 134 height 30
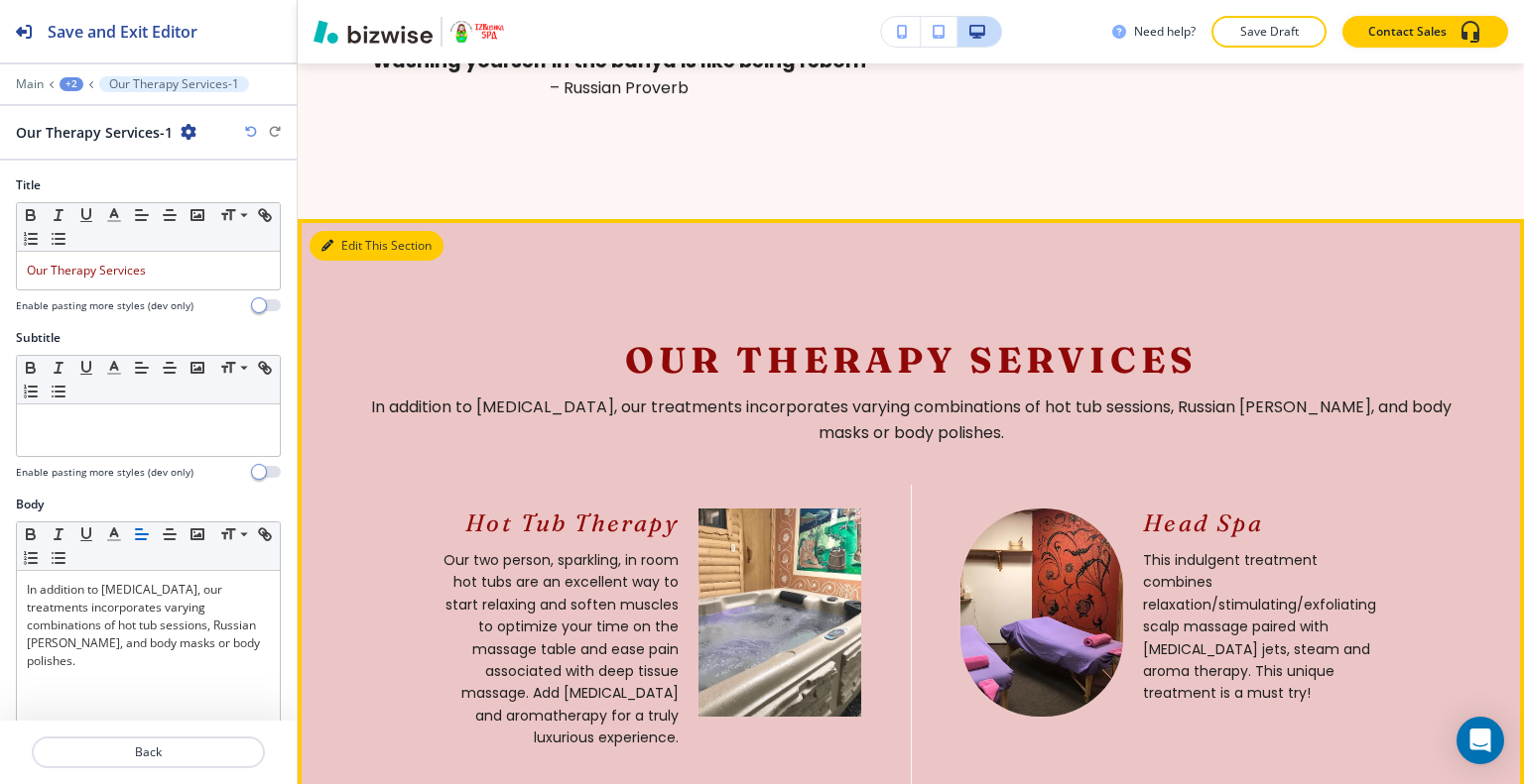
scroll to position [2517, 0]
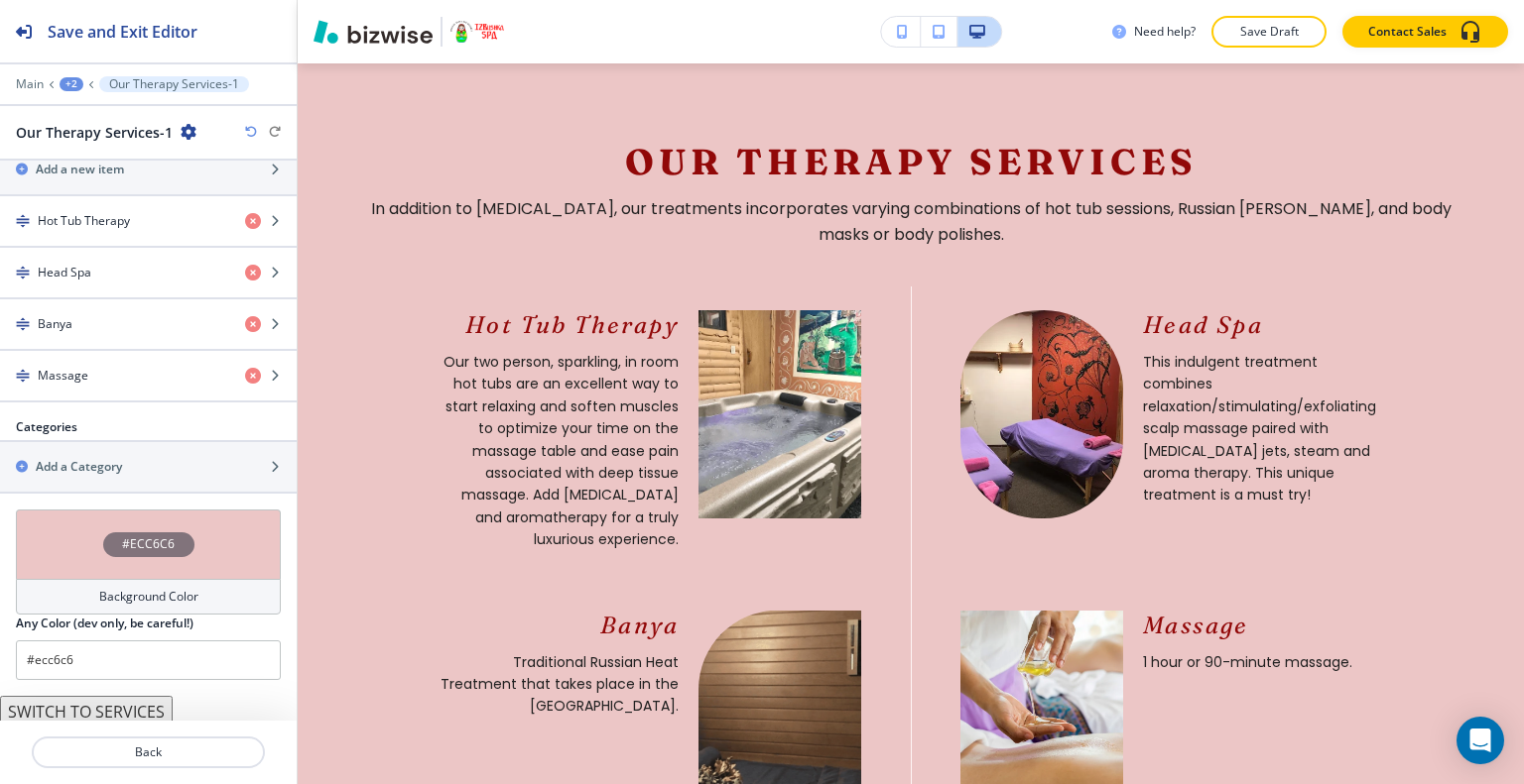
click at [60, 543] on div "#ECC6C6" at bounding box center [148, 545] width 264 height 70
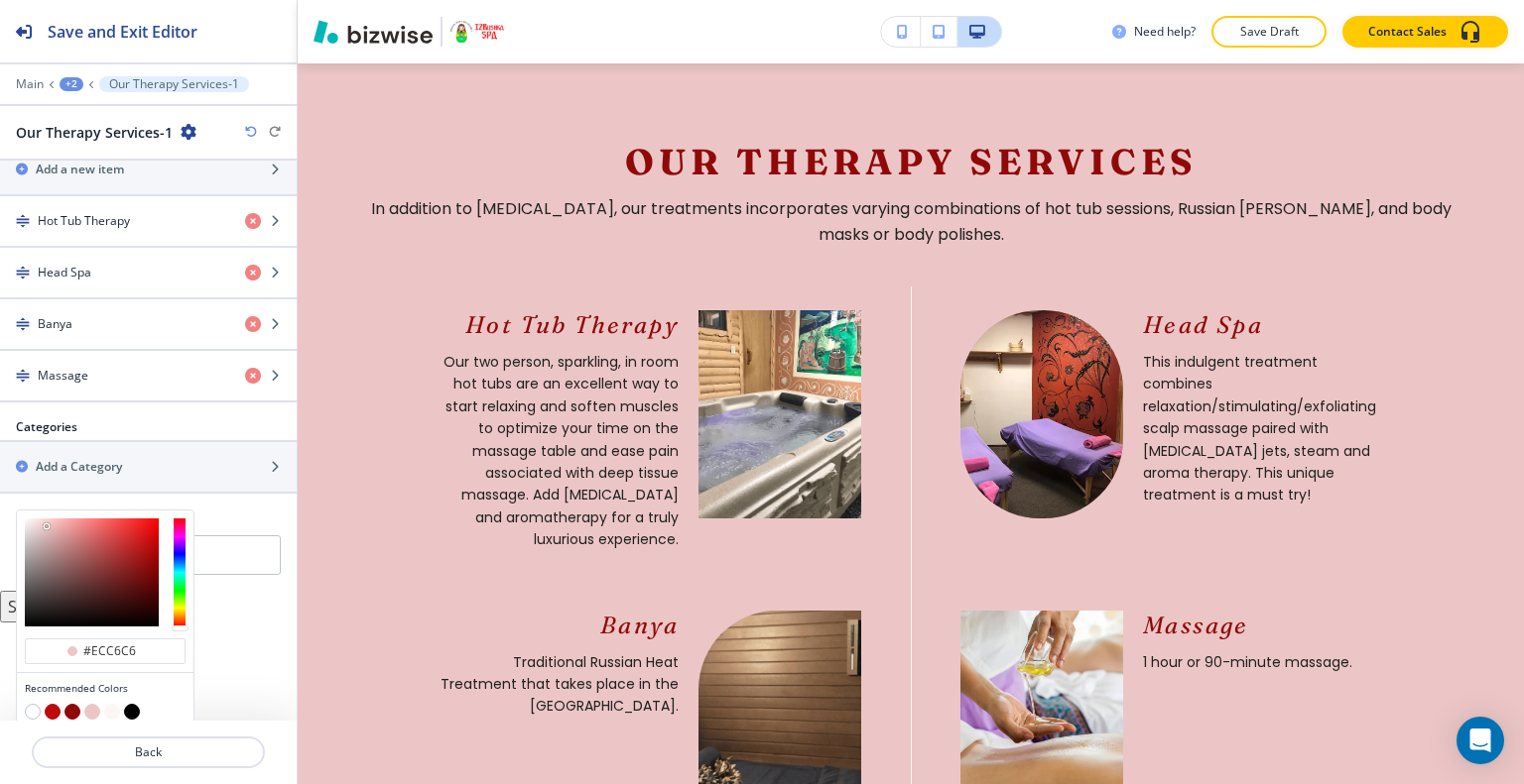
scroll to position [810, 0]
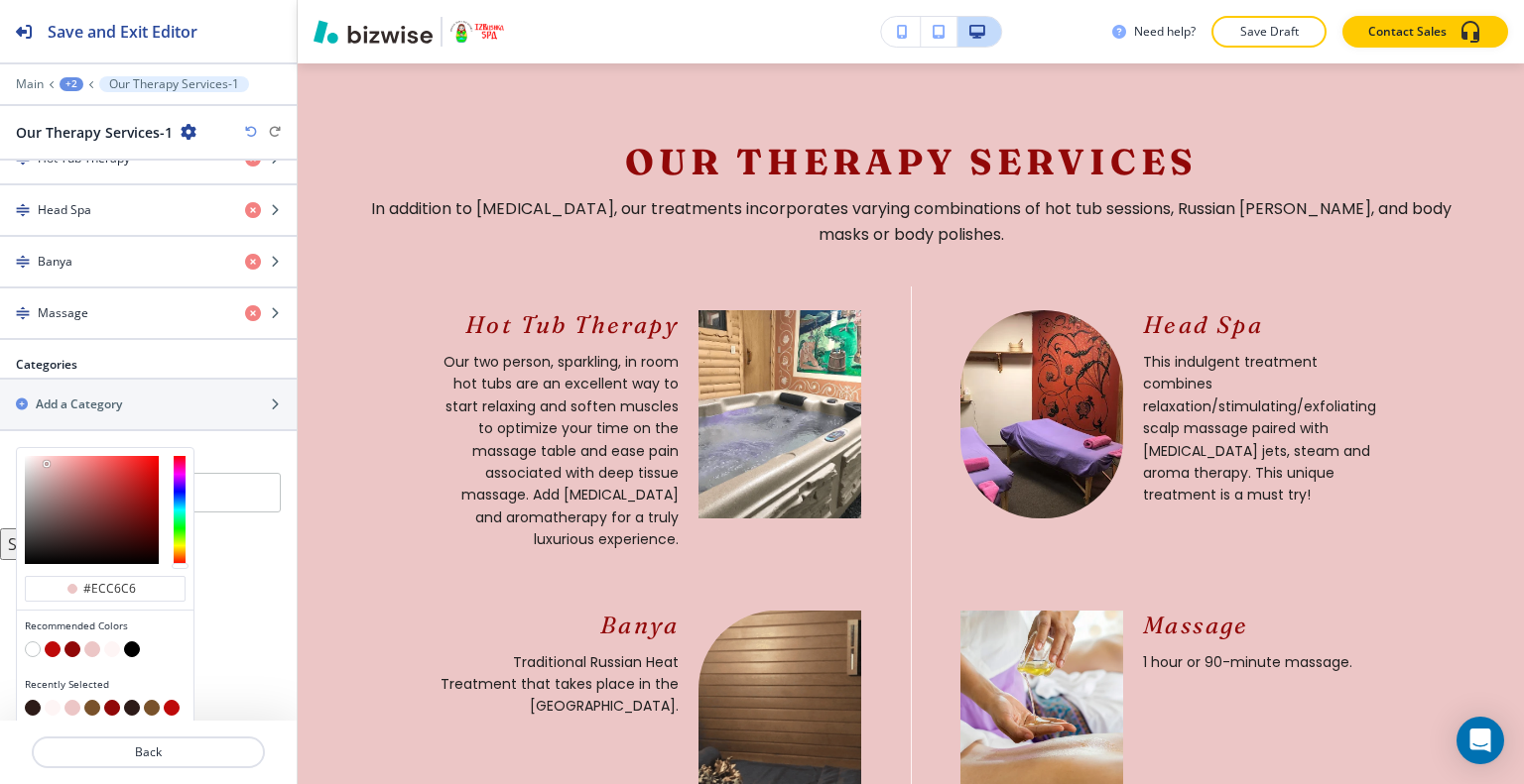
click at [70, 642] on button "button" at bounding box center [73, 650] width 16 height 16
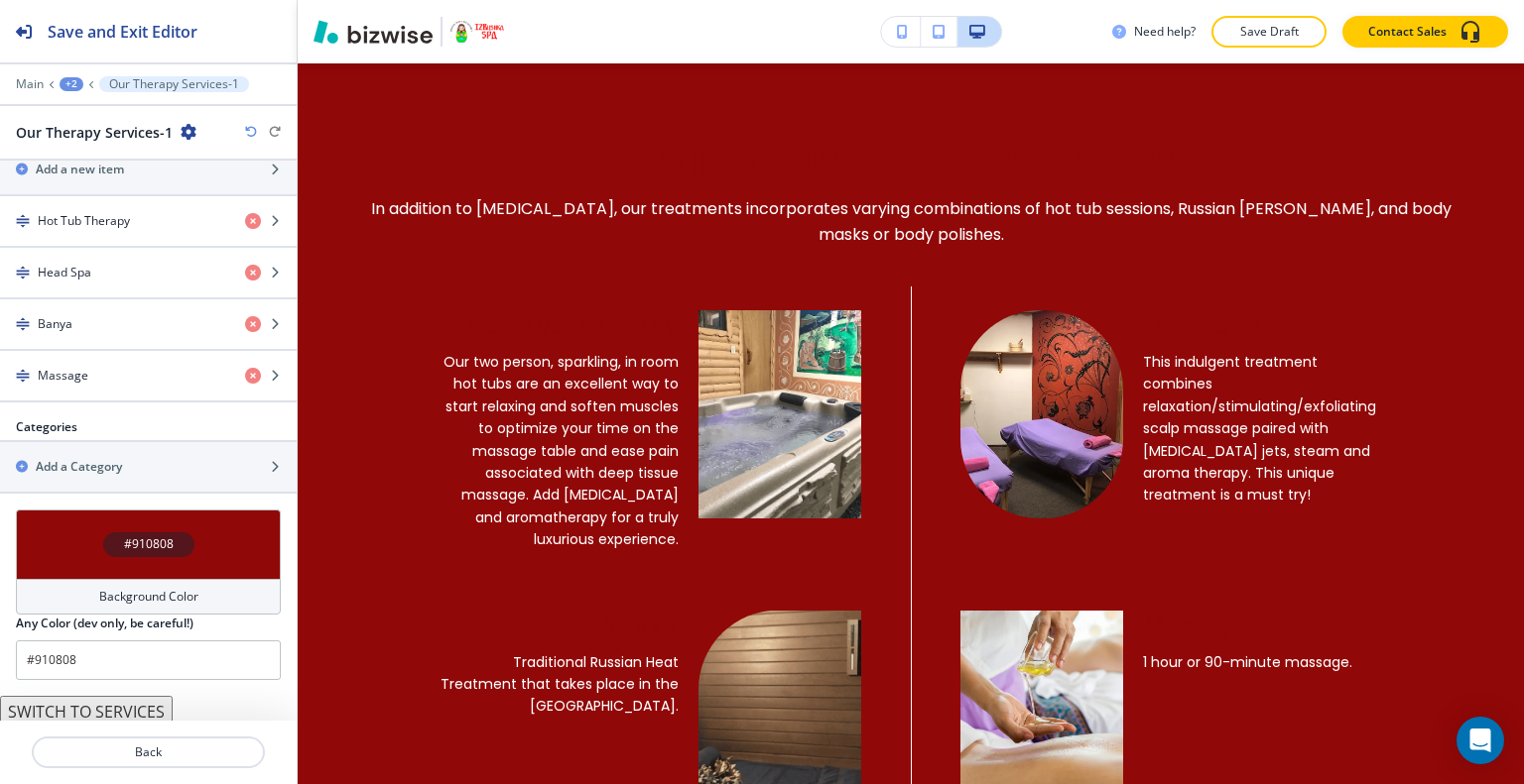
click at [17, 547] on div "#910808" at bounding box center [148, 545] width 264 height 70
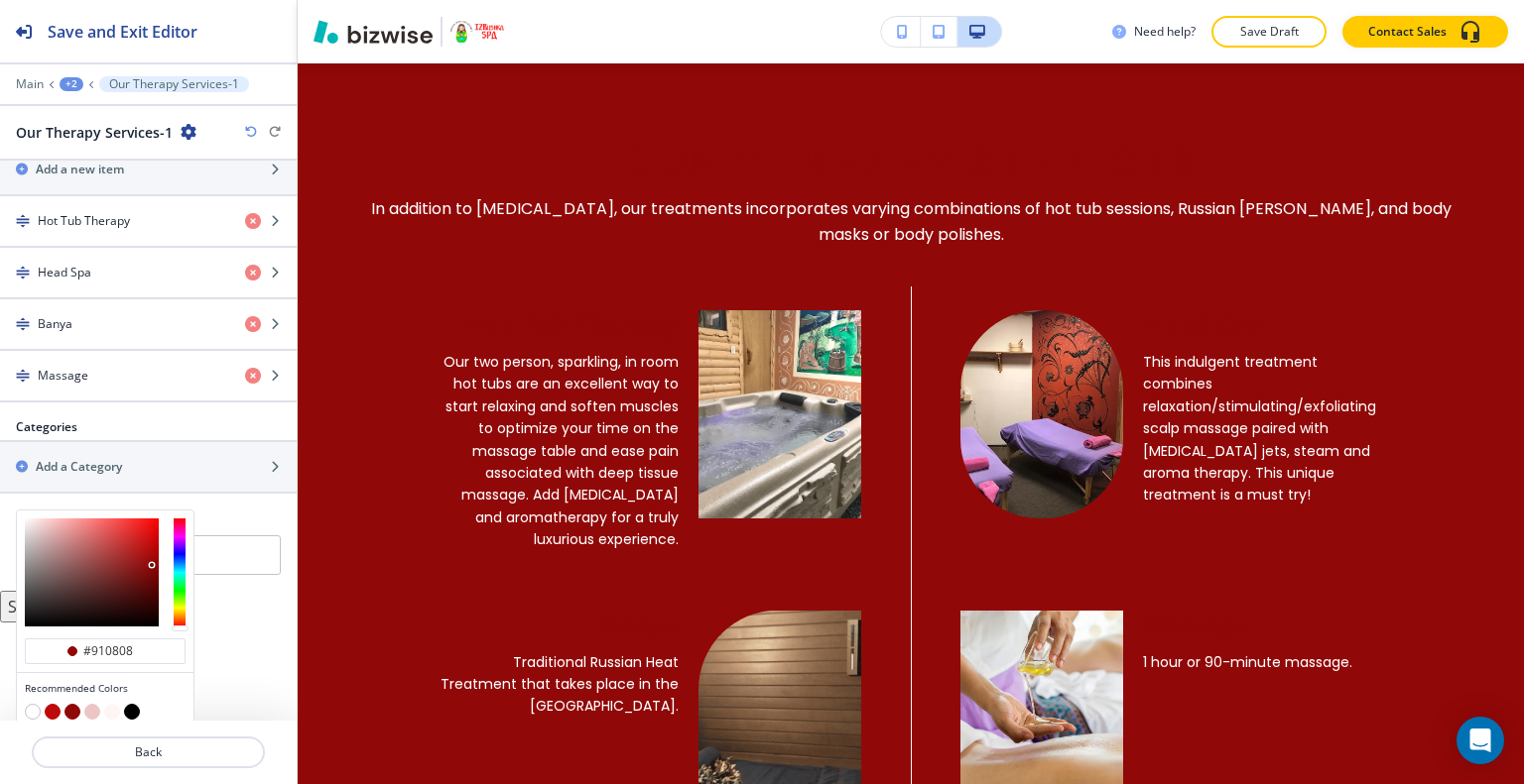
click at [242, 565] on div "Title Small Normal Large Huge Our Therapy Services Enable pasting more styles (…" at bounding box center [148, 441] width 296 height 560
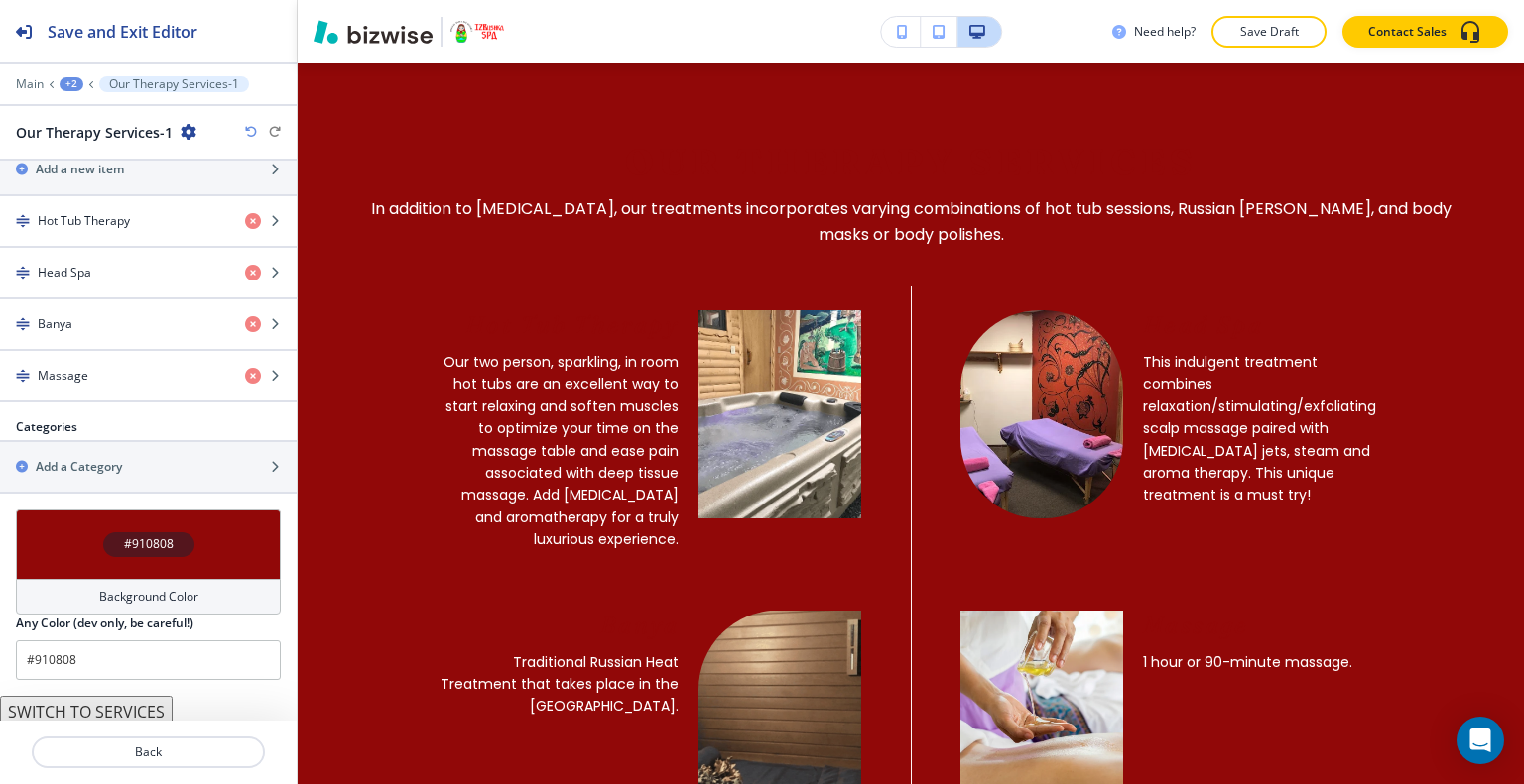
click at [76, 530] on div "#910808" at bounding box center [148, 545] width 264 height 70
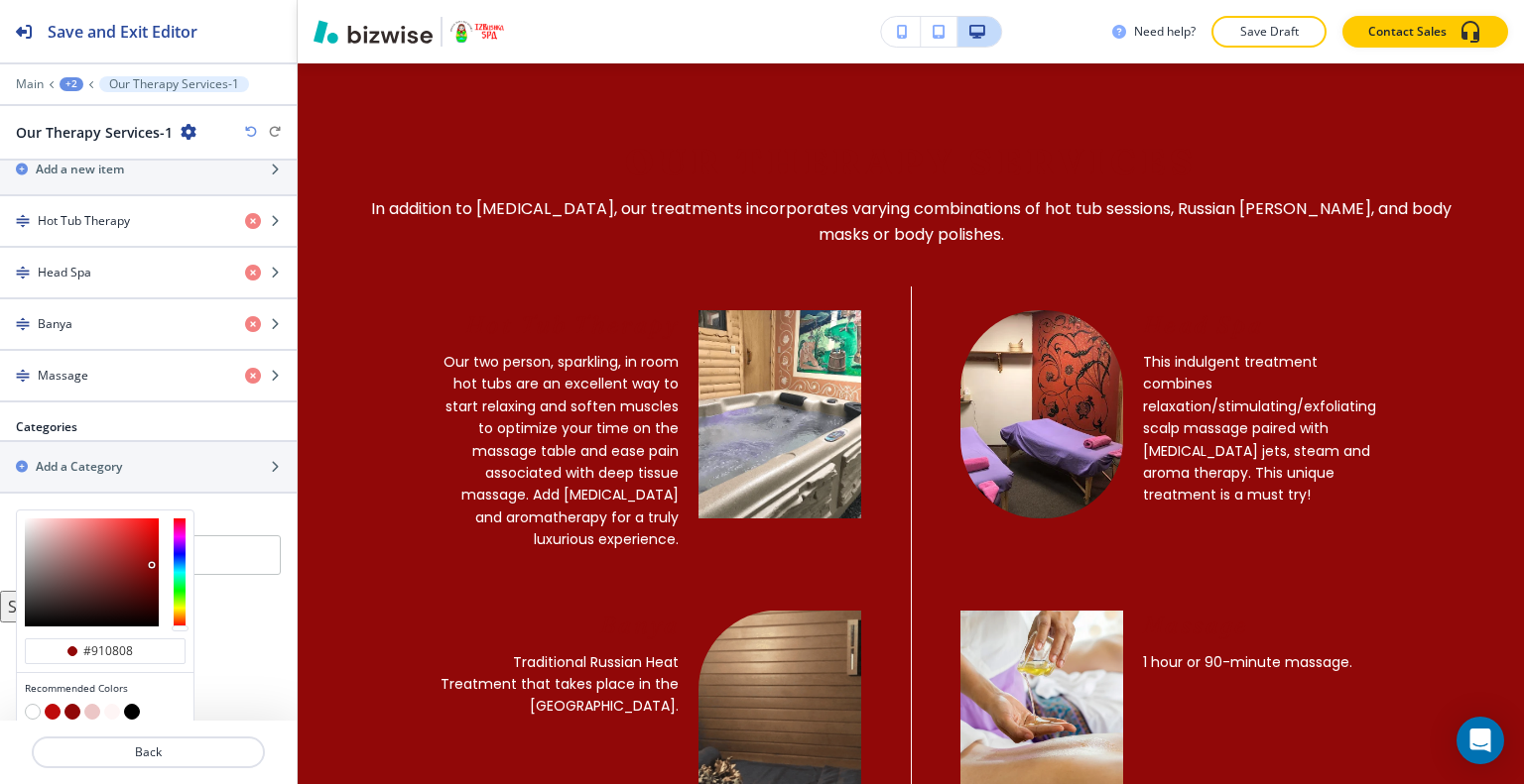
scroll to position [810, 0]
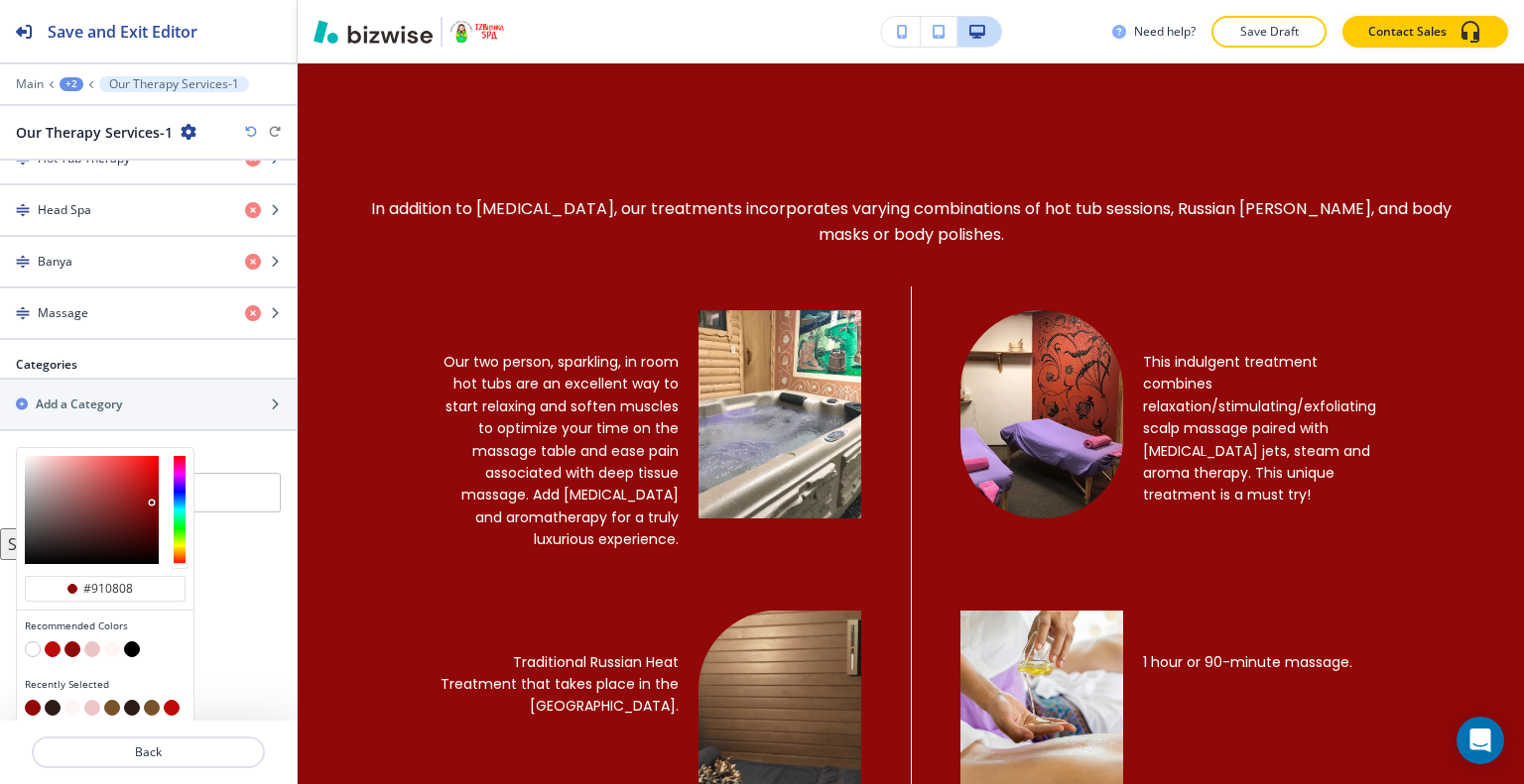
click at [57, 701] on button "button" at bounding box center [53, 707] width 16 height 16
type input "#2D1B18"
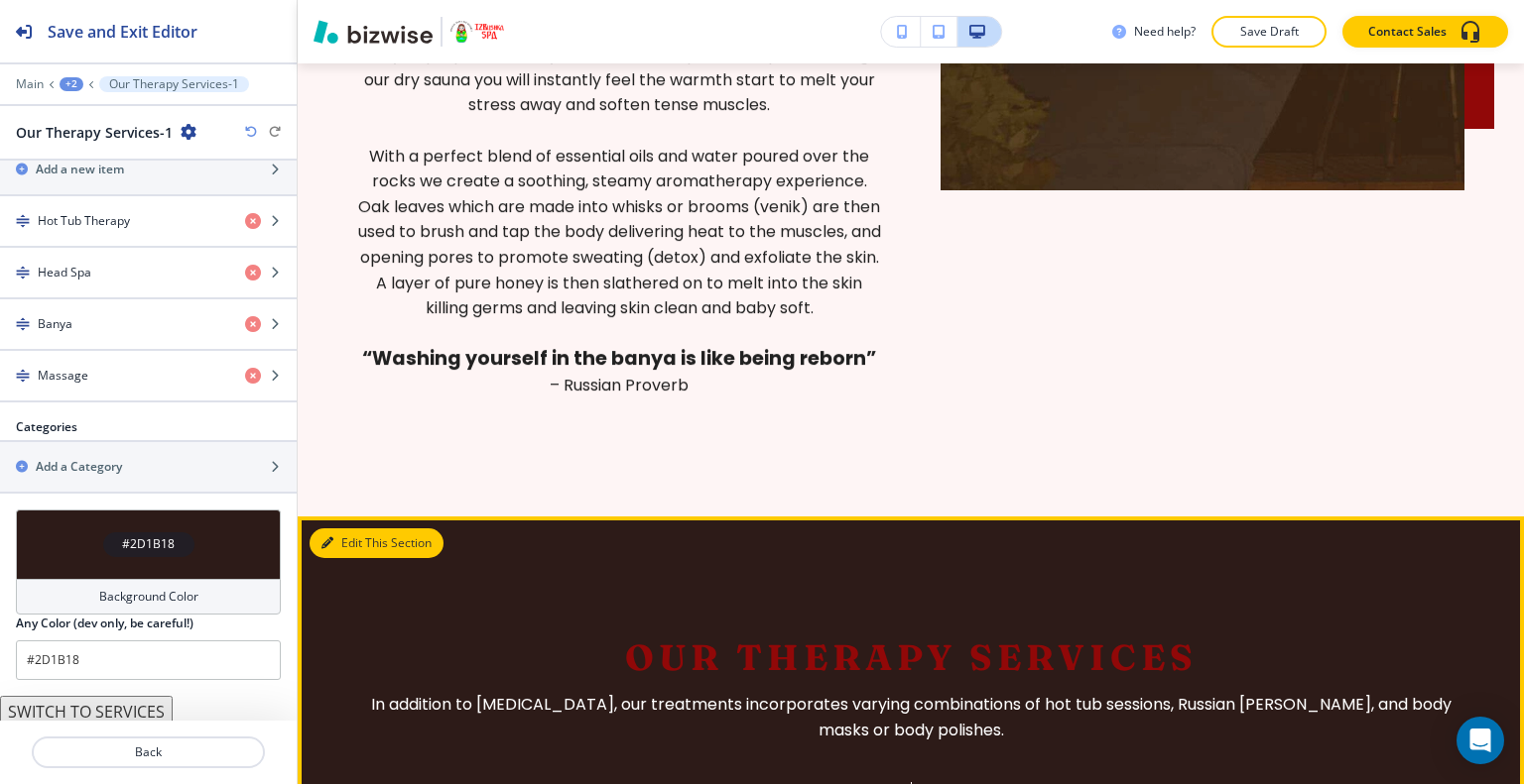
scroll to position [2120, 0]
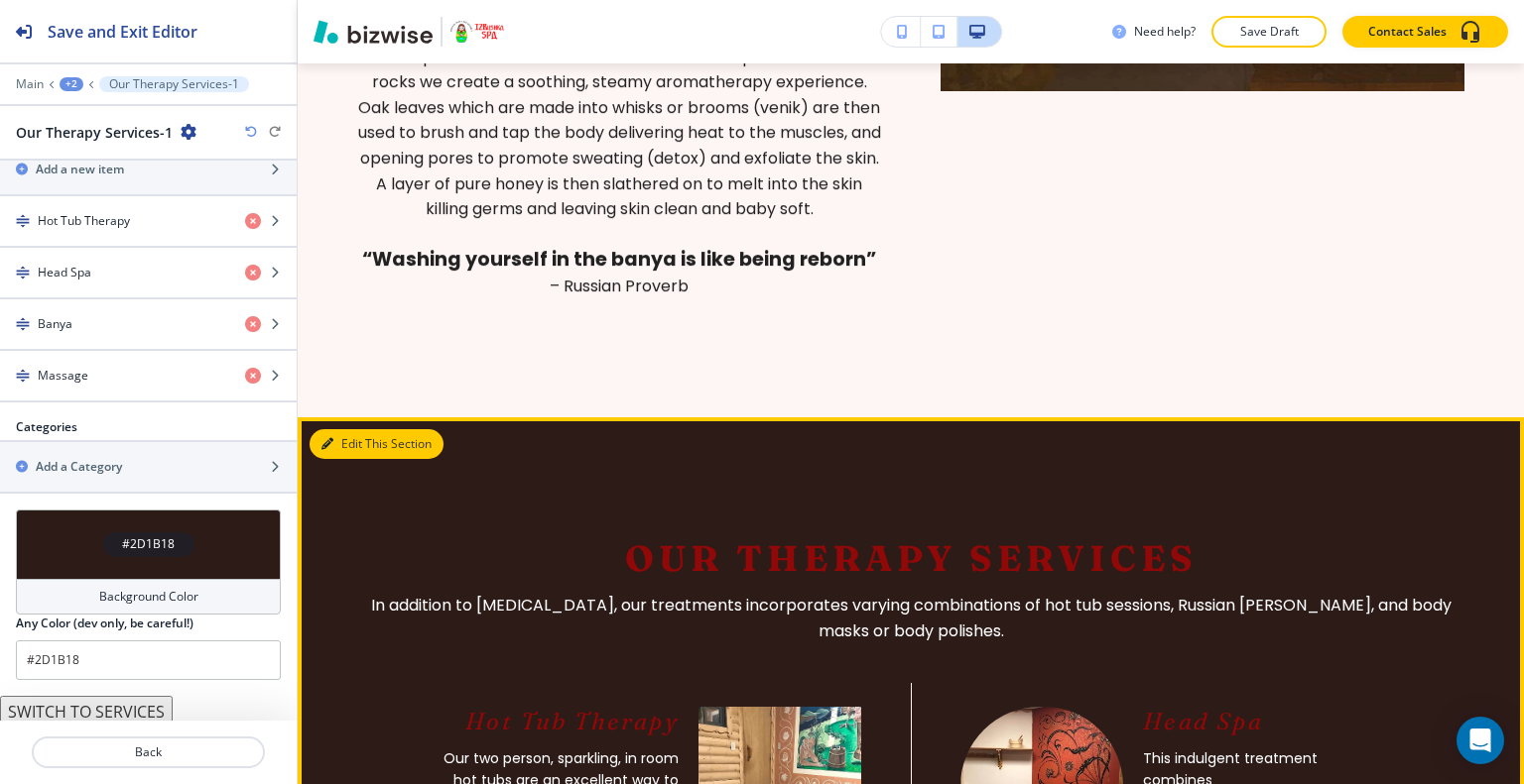
click at [374, 459] on button "Edit This Section" at bounding box center [376, 444] width 134 height 30
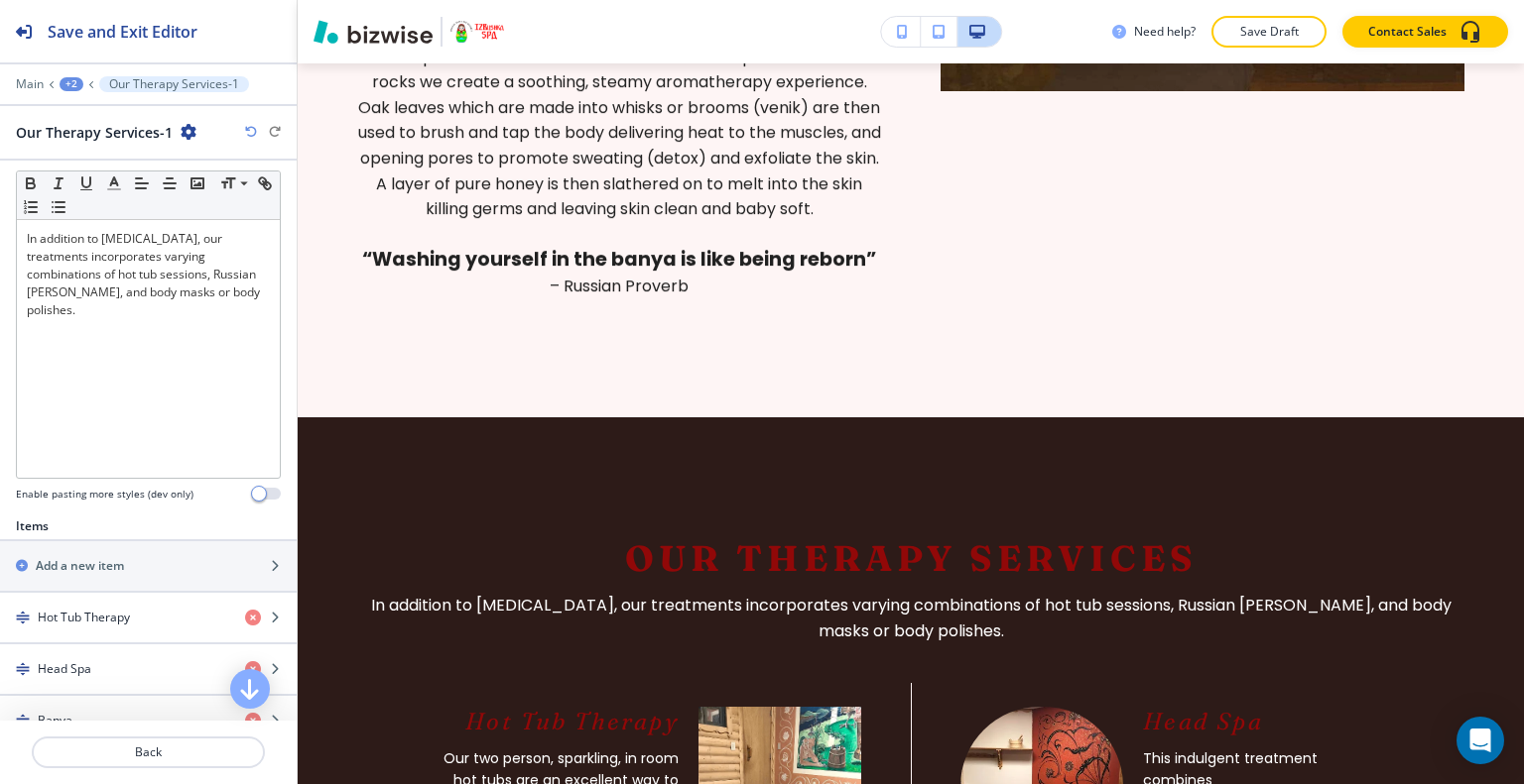
scroll to position [0, 0]
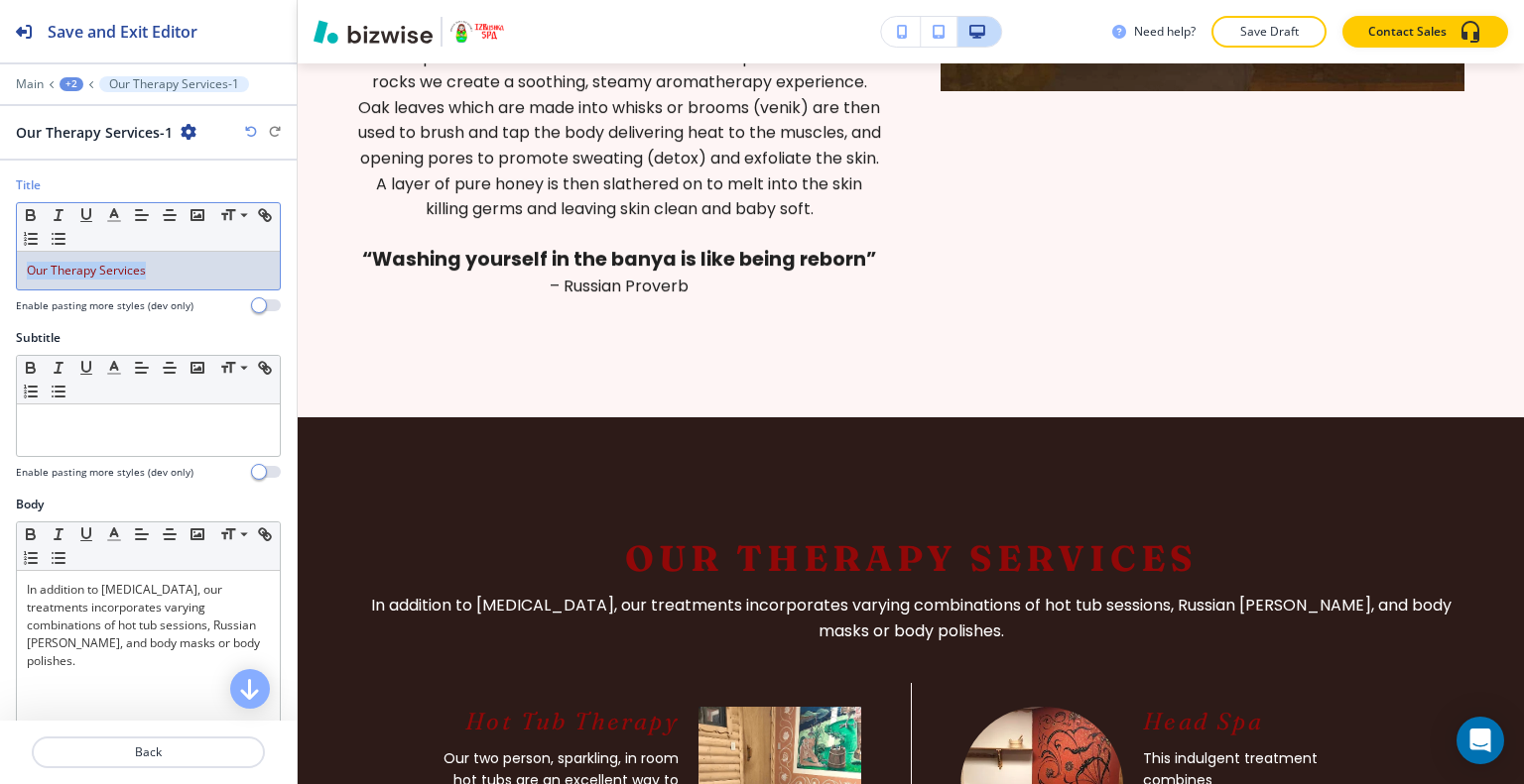
drag, startPoint x: 163, startPoint y: 253, endPoint x: 0, endPoint y: 238, distance: 163.7
click at [0, 238] on div "Title Small Normal Large Huge Our Therapy Services Enable pasting more styles (…" at bounding box center [148, 253] width 296 height 153
click at [119, 210] on icon "button" at bounding box center [114, 216] width 18 height 18
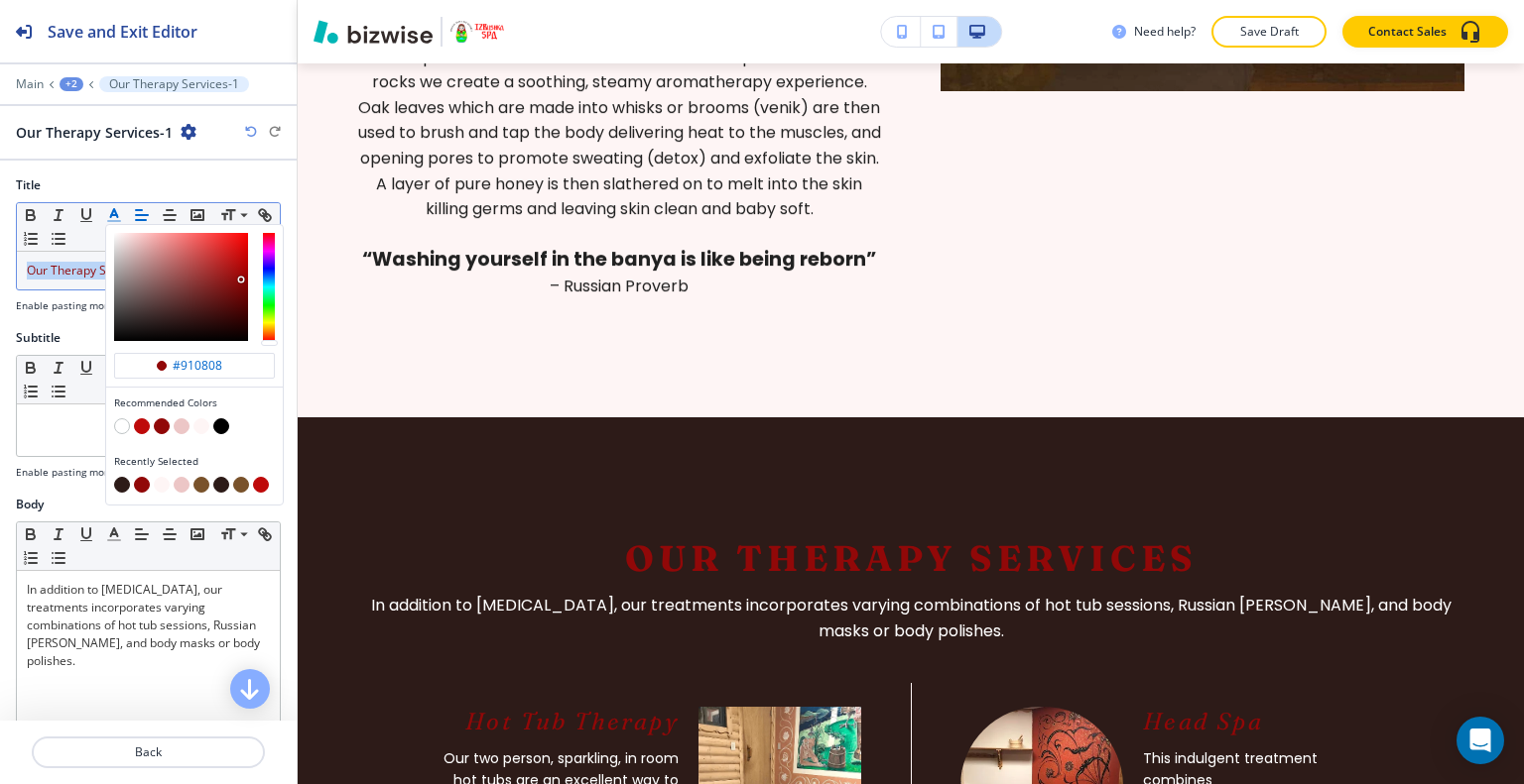
click at [162, 425] on button "button" at bounding box center [162, 426] width 16 height 16
click at [182, 427] on button "button" at bounding box center [182, 426] width 16 height 16
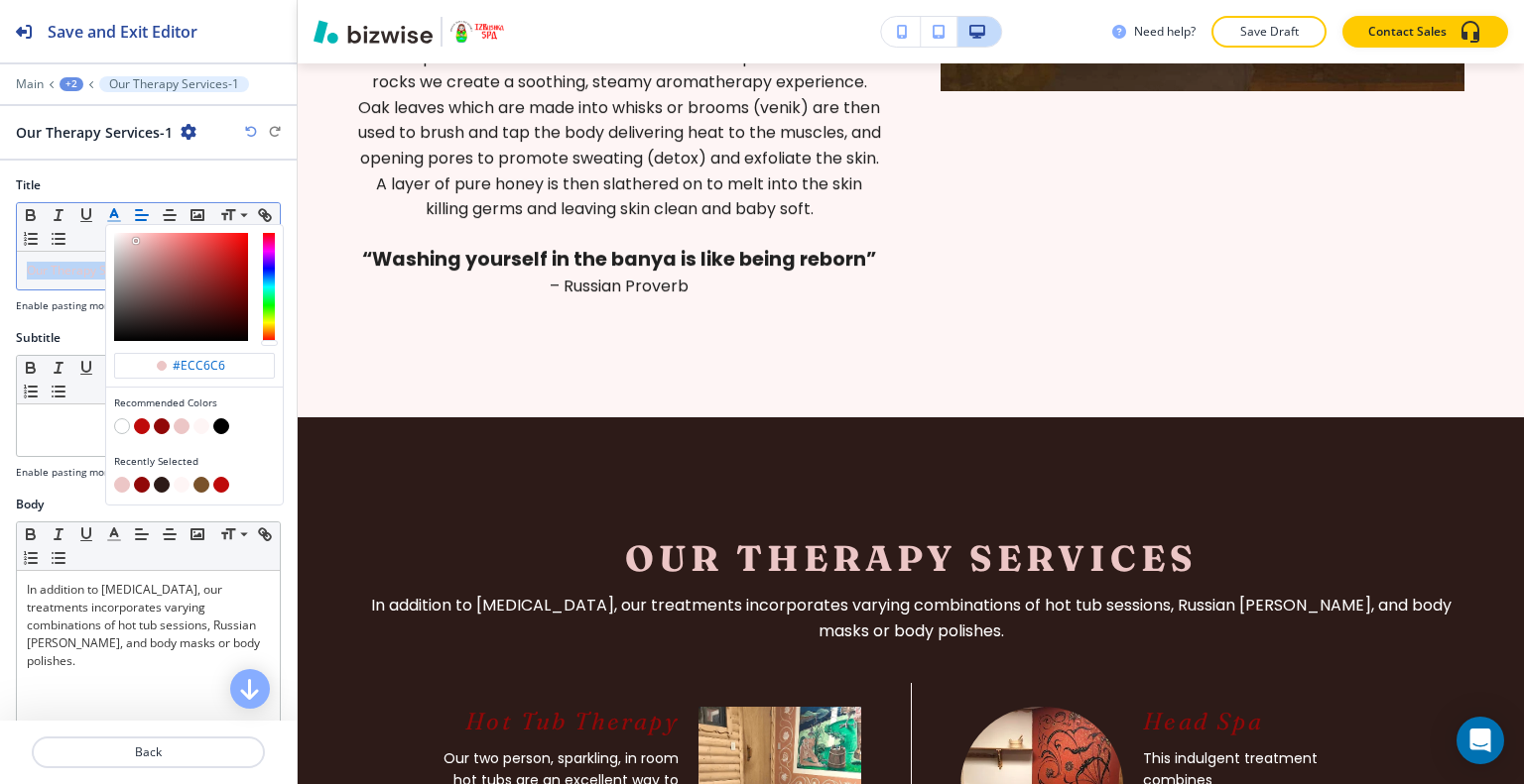
click at [199, 423] on button "button" at bounding box center [202, 426] width 16 height 16
type input "#fef5f5"
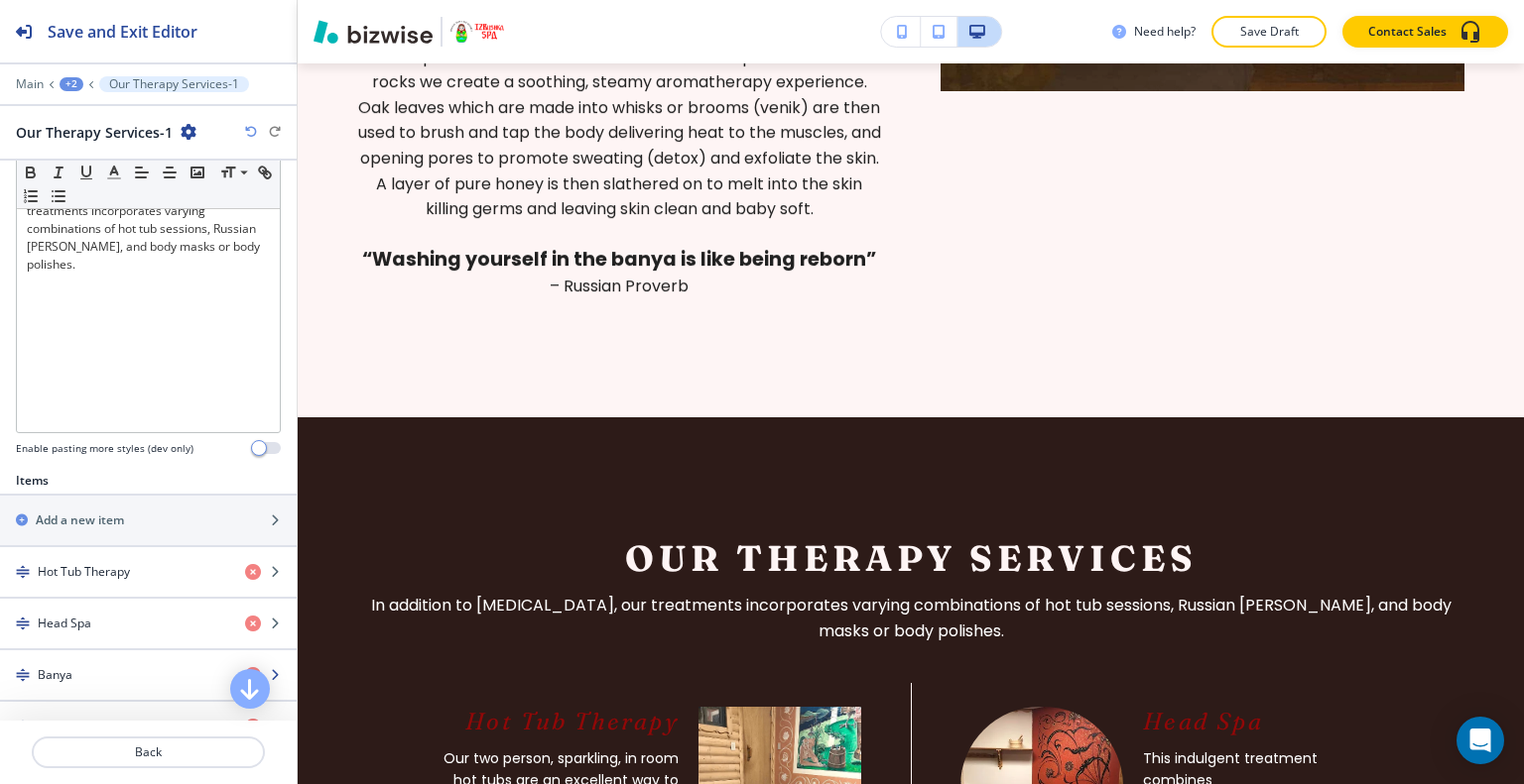
scroll to position [496, 0]
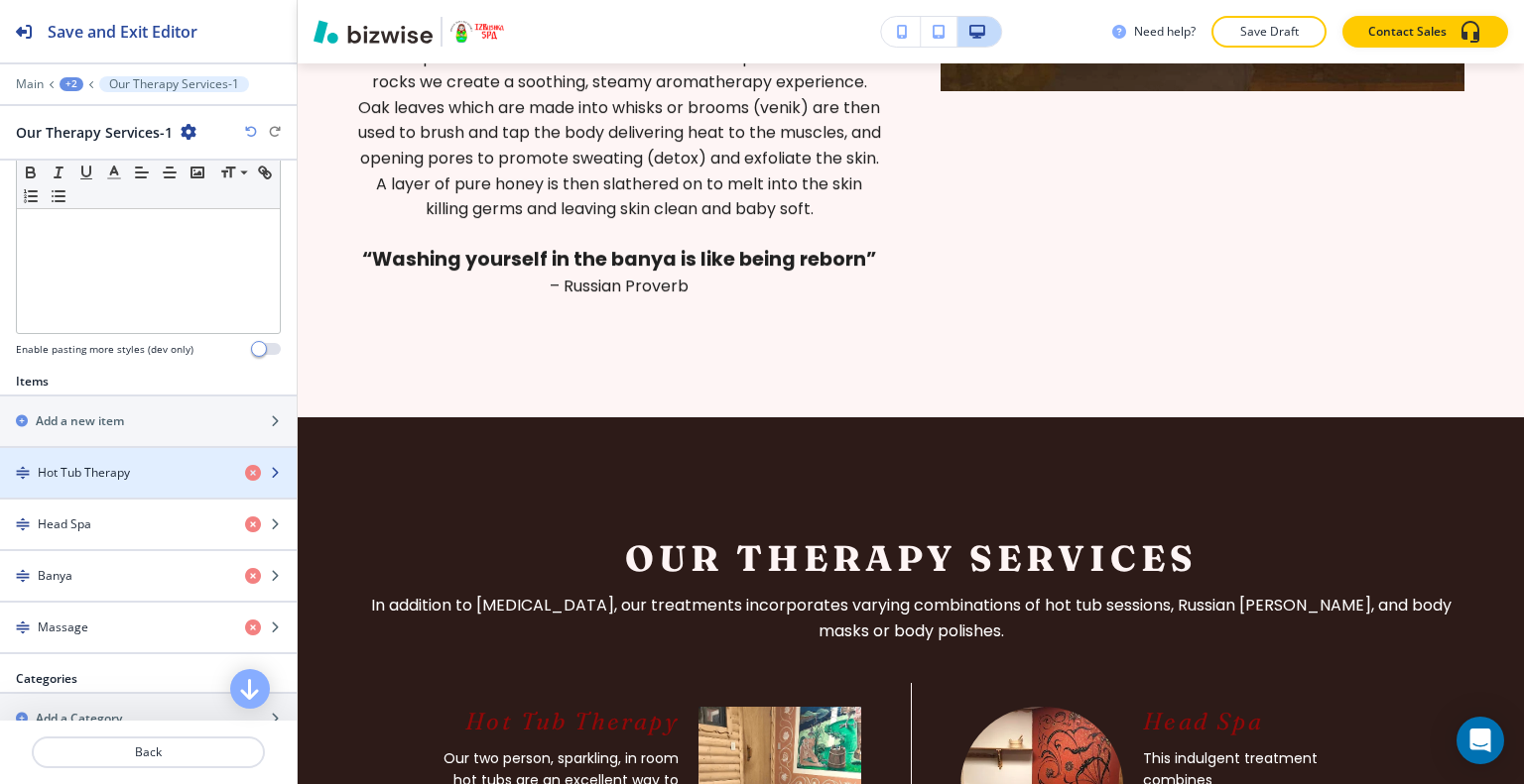
click at [119, 471] on h4 "Hot Tub Therapy" at bounding box center [84, 473] width 92 height 18
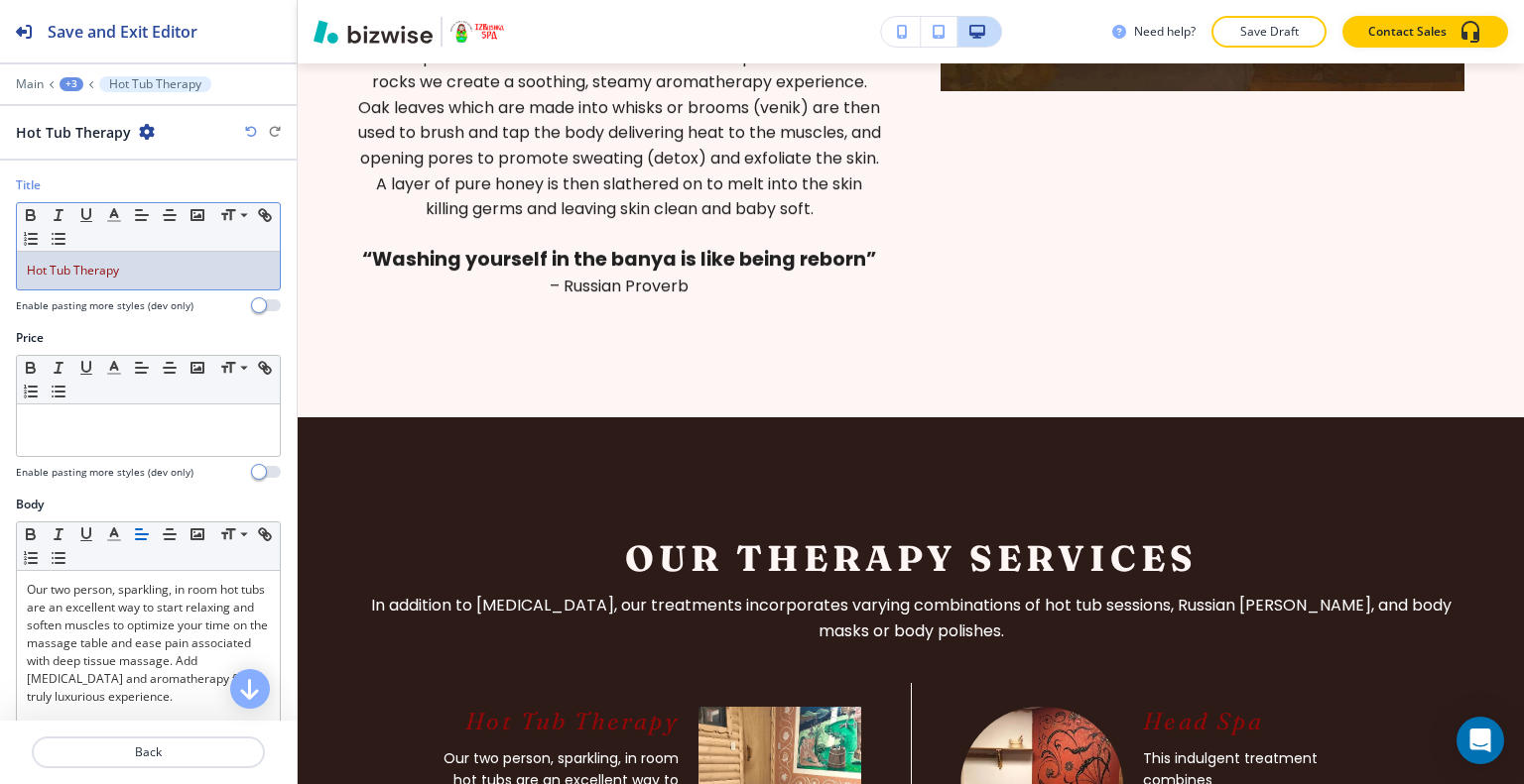
drag, startPoint x: 127, startPoint y: 261, endPoint x: 0, endPoint y: 254, distance: 127.2
click at [23, 259] on div "Hot Tub Therapy" at bounding box center [148, 270] width 262 height 38
click at [119, 216] on button "button" at bounding box center [114, 216] width 28 height 24
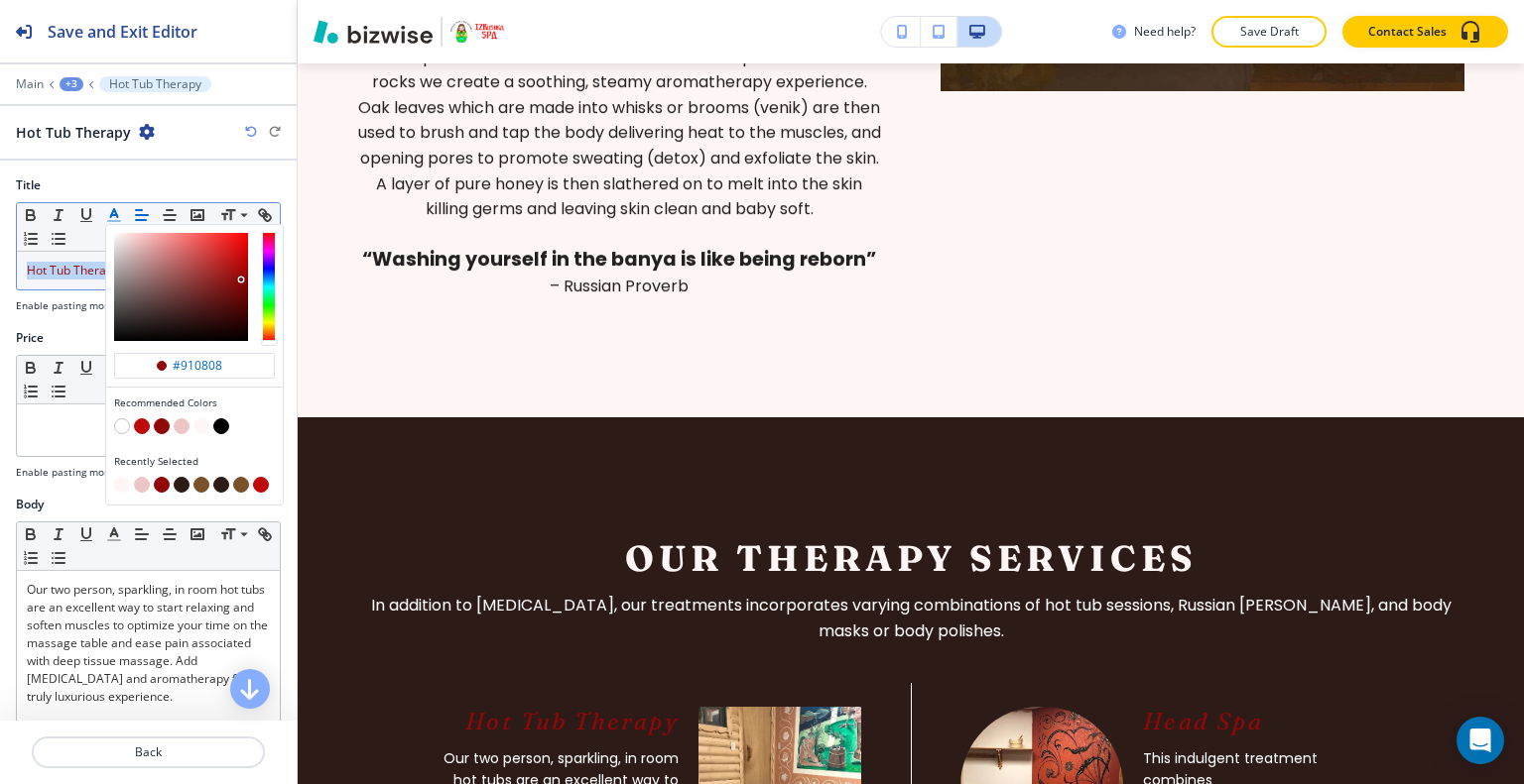
click at [115, 427] on button "button" at bounding box center [122, 426] width 16 height 16
type input "#ffffff"
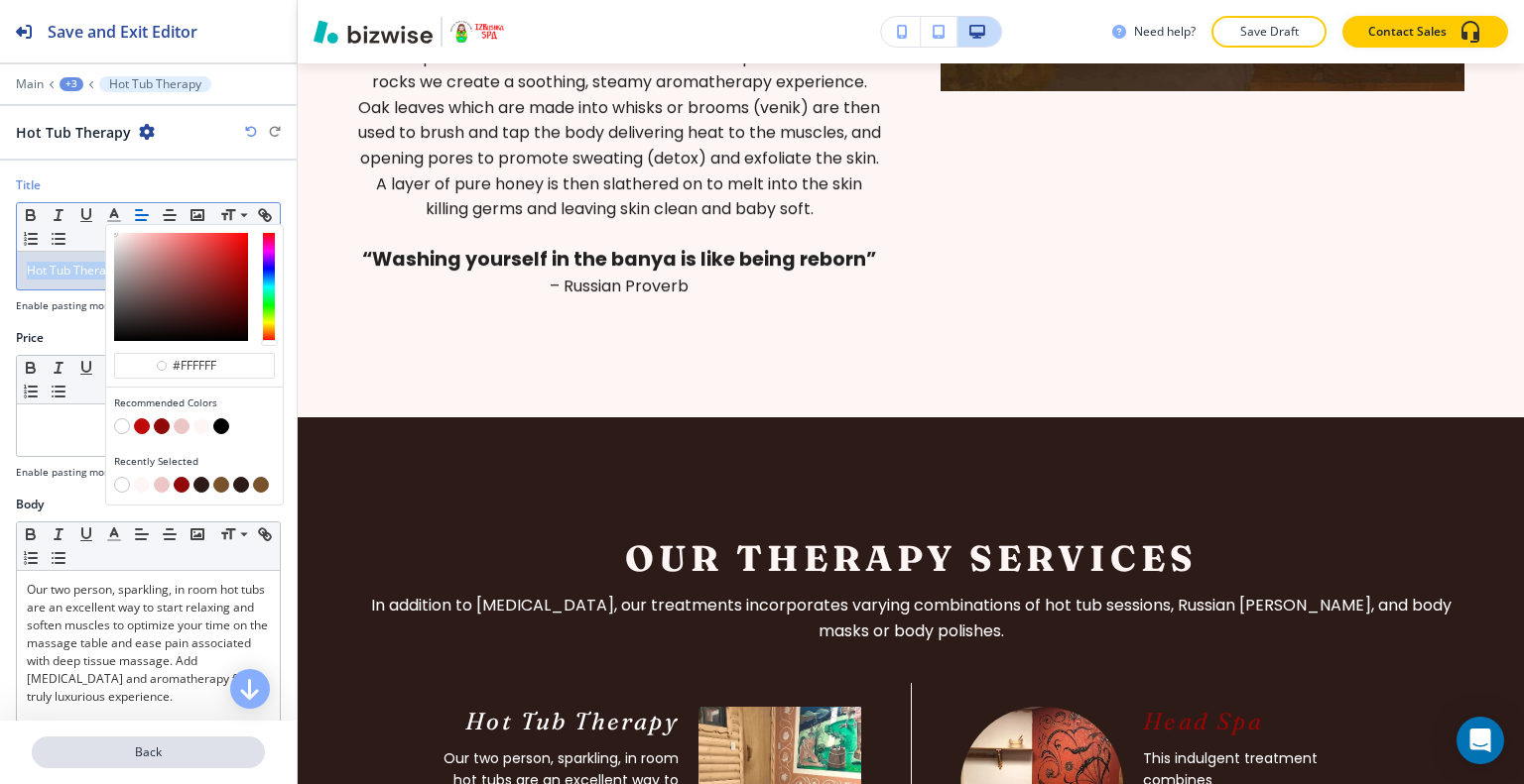
click at [128, 760] on p "Back" at bounding box center [148, 752] width 229 height 18
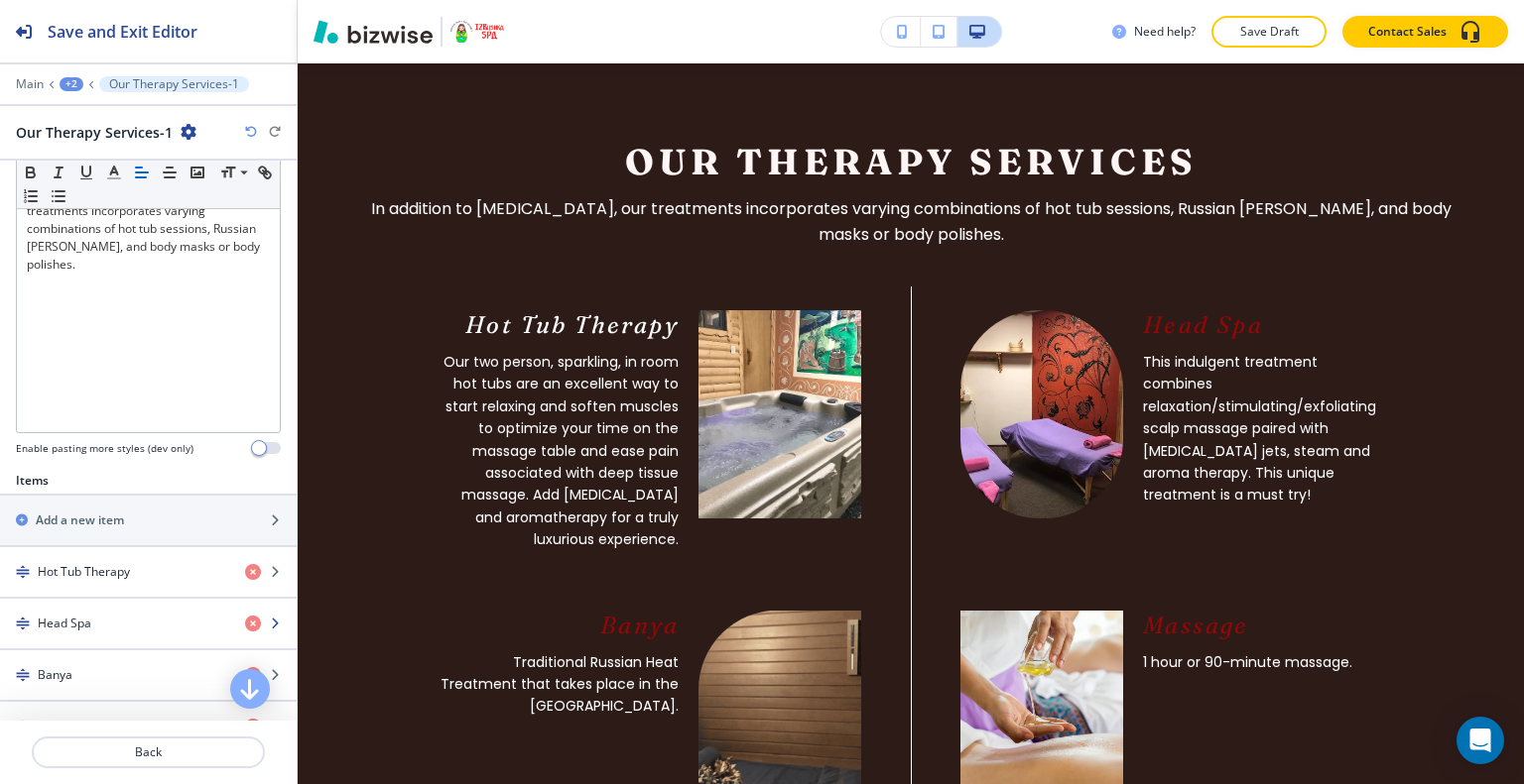
scroll to position [694, 0]
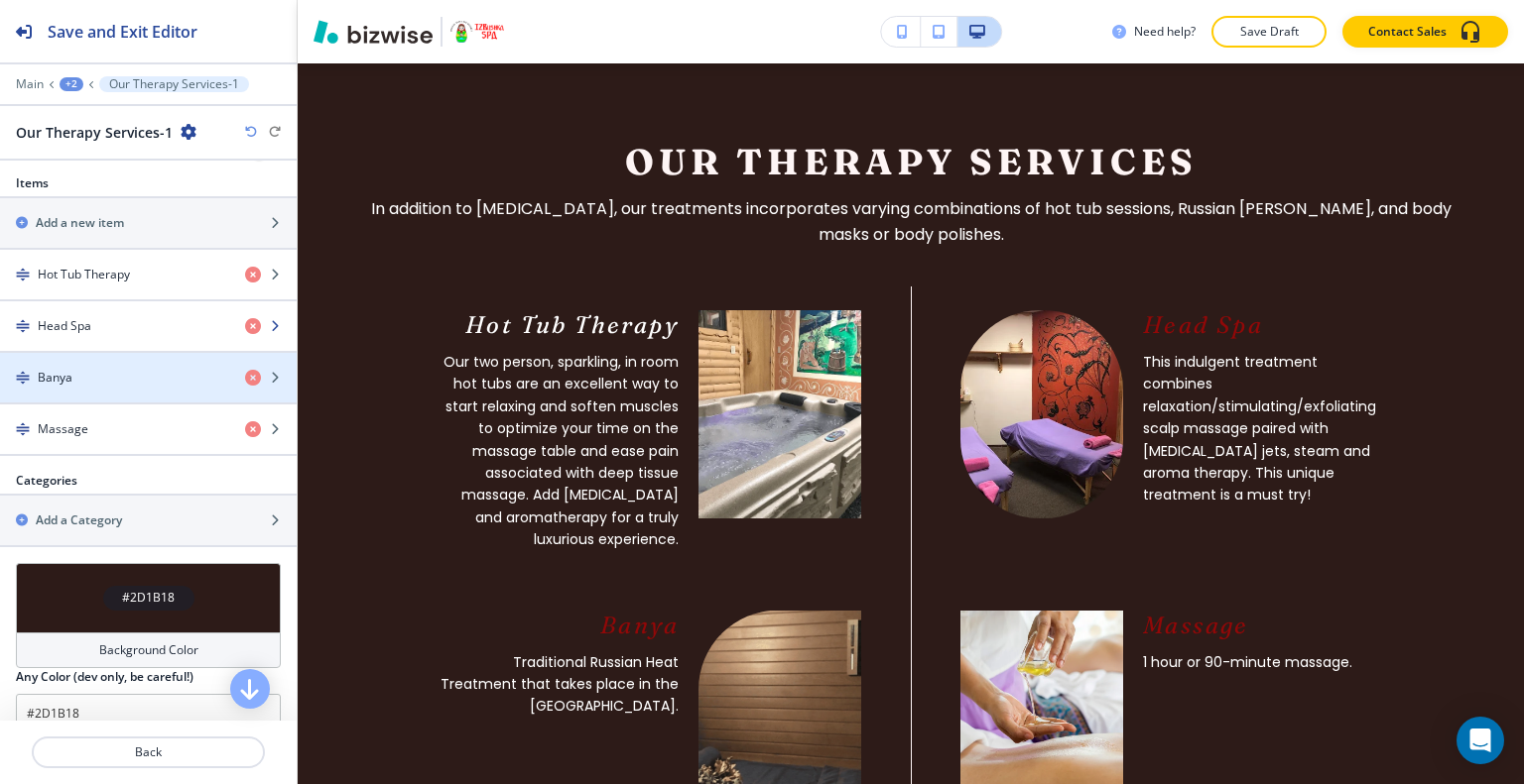
click at [126, 336] on div "button" at bounding box center [148, 343] width 296 height 16
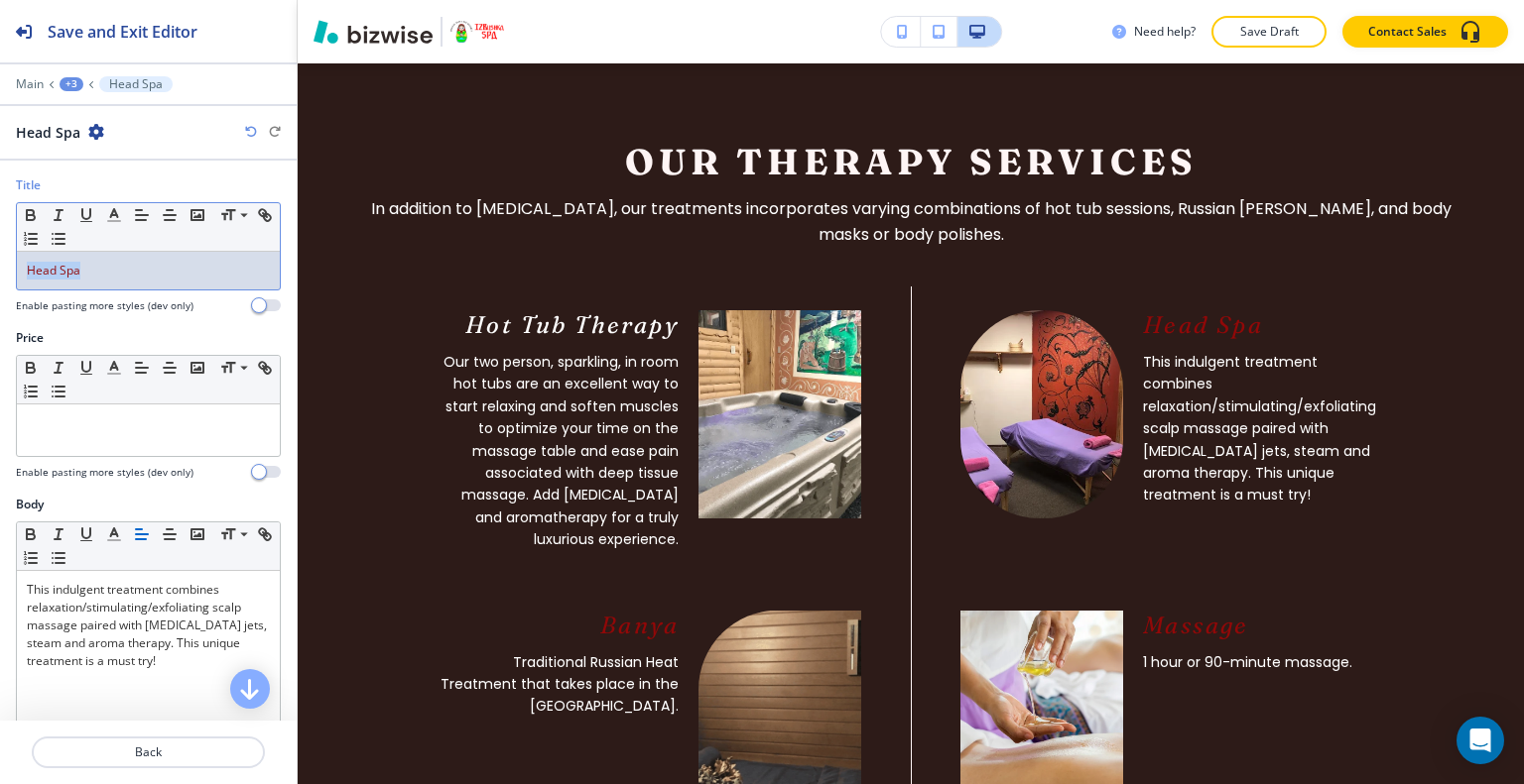
drag, startPoint x: 114, startPoint y: 260, endPoint x: 9, endPoint y: 256, distance: 105.1
click at [1, 256] on div "Title Small Normal Large Huge Head Spa Enable pasting more styles (dev only)" at bounding box center [148, 253] width 296 height 153
click at [113, 222] on icon "button" at bounding box center [114, 216] width 18 height 18
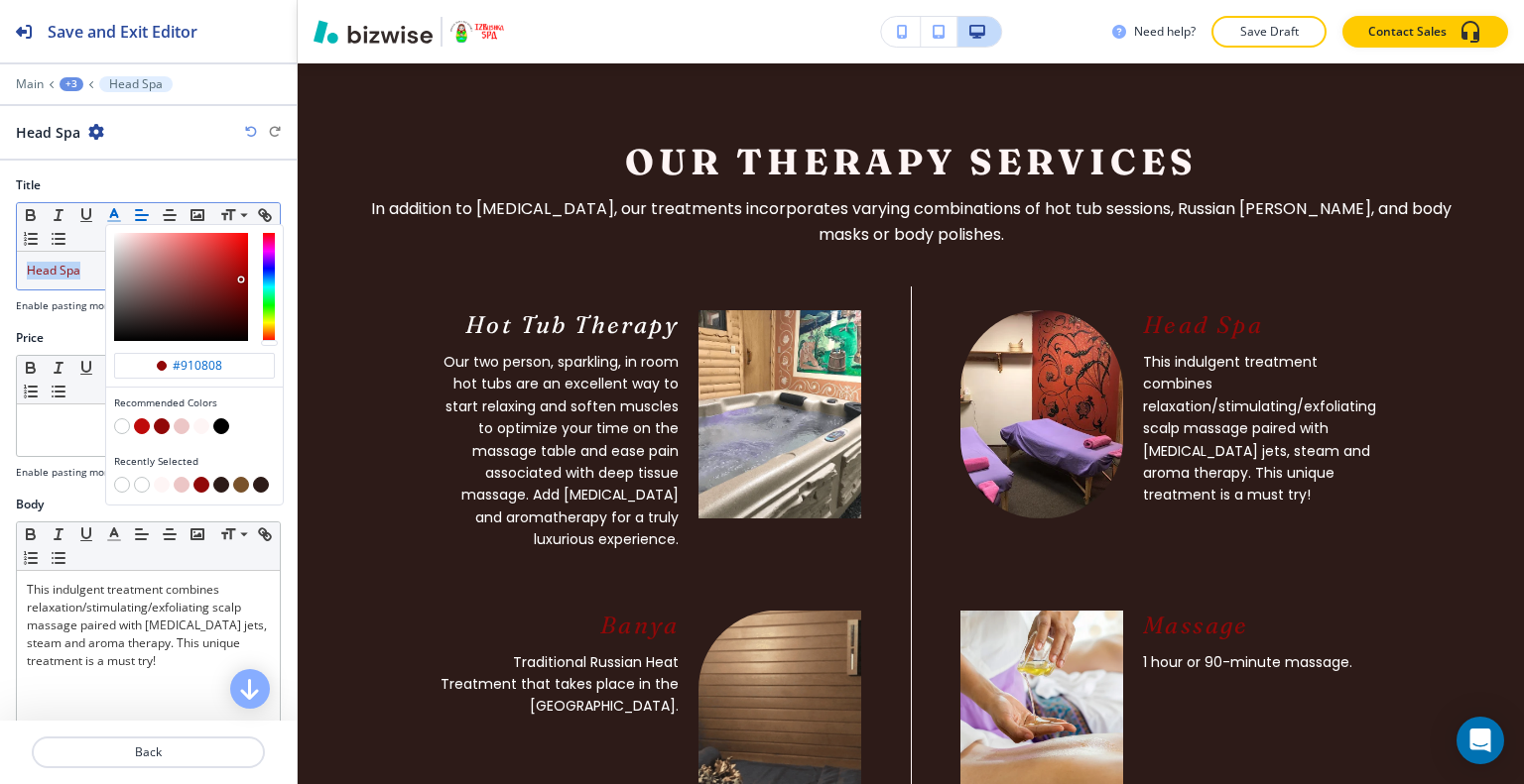
click at [121, 423] on button "button" at bounding box center [122, 426] width 16 height 16
type input "#ffffff"
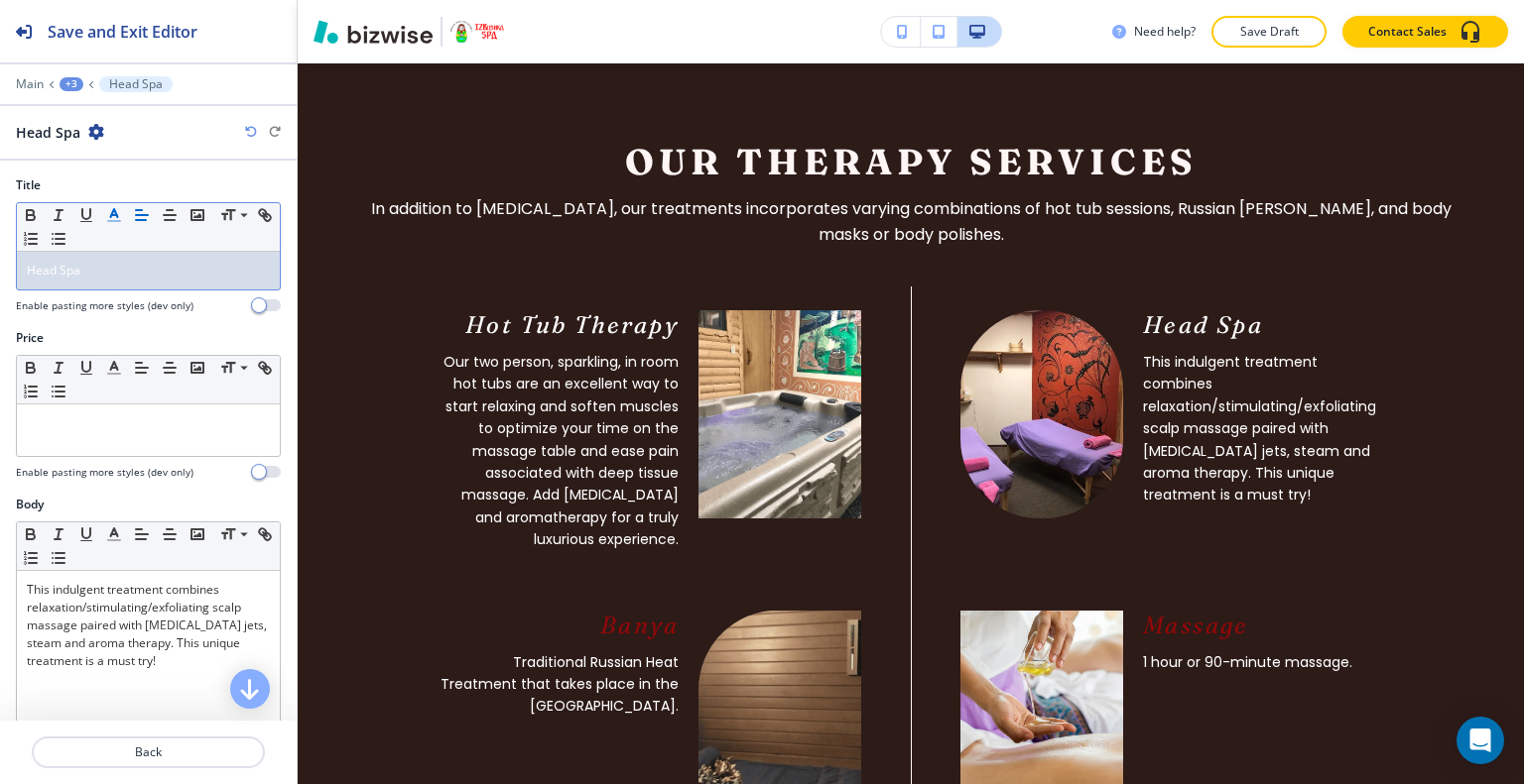
click at [161, 773] on div at bounding box center [148, 776] width 296 height 16
click at [170, 748] on p "Back" at bounding box center [148, 752] width 229 height 18
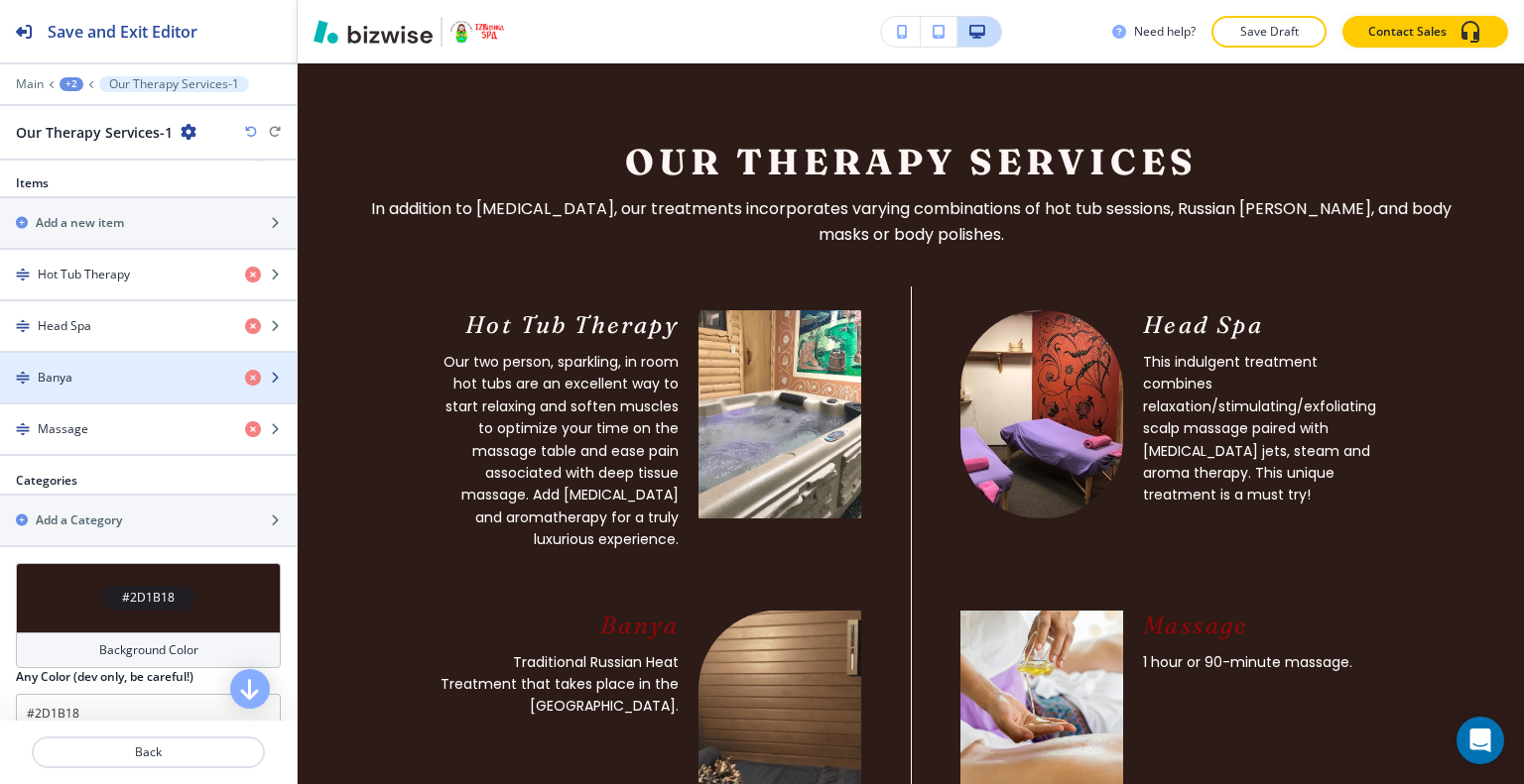
click at [81, 376] on div "Banya" at bounding box center [114, 378] width 229 height 18
click at [83, 387] on div "button" at bounding box center [148, 394] width 296 height 16
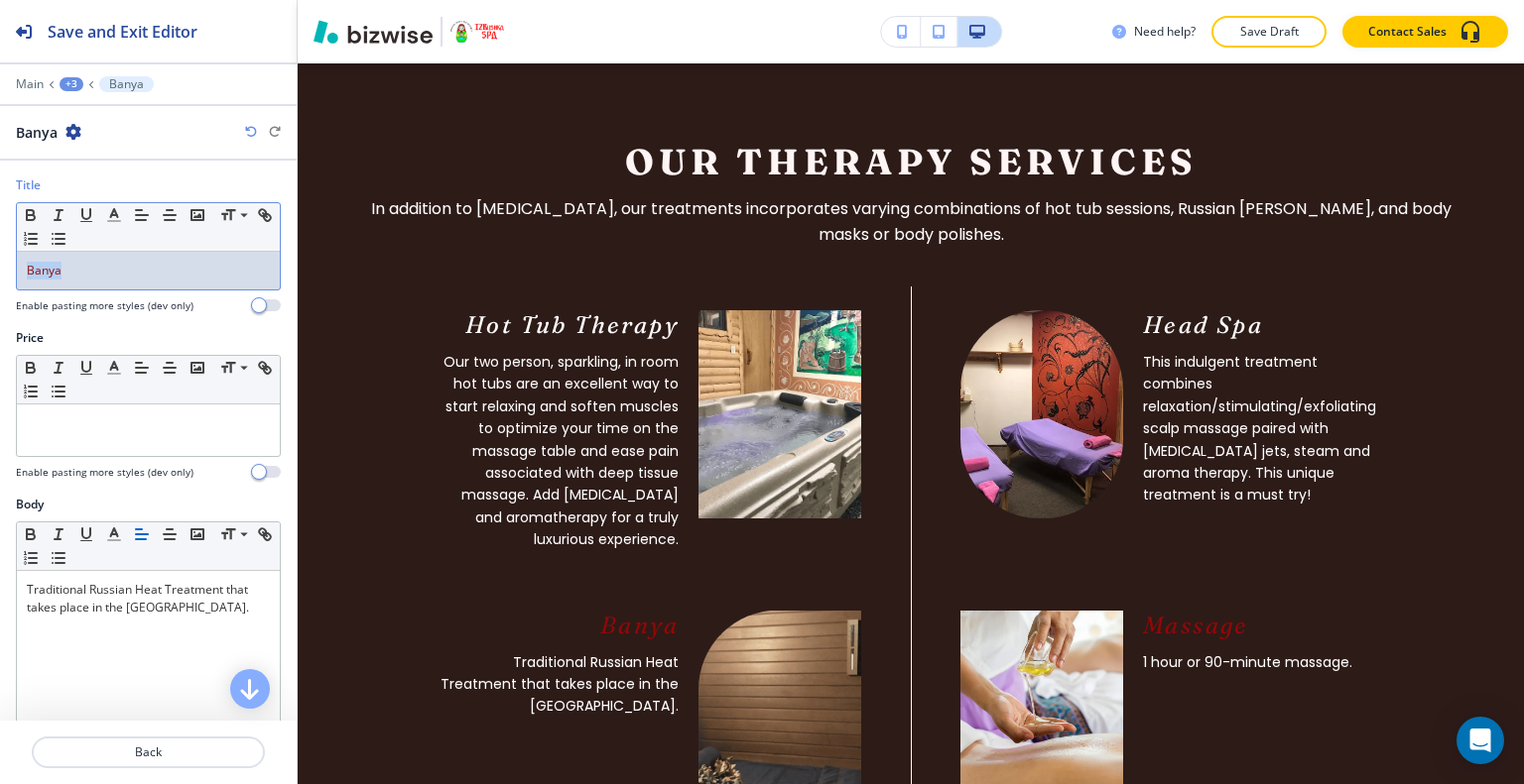
drag, startPoint x: 89, startPoint y: 269, endPoint x: 0, endPoint y: 256, distance: 89.9
click at [0, 256] on div "Title Small Normal Large Huge Banya Enable pasting more styles (dev only)" at bounding box center [148, 253] width 296 height 153
click at [84, 212] on icon "button" at bounding box center [86, 216] width 18 height 18
click at [84, 211] on icon "button" at bounding box center [86, 216] width 18 height 18
click at [119, 217] on icon "button" at bounding box center [114, 216] width 18 height 18
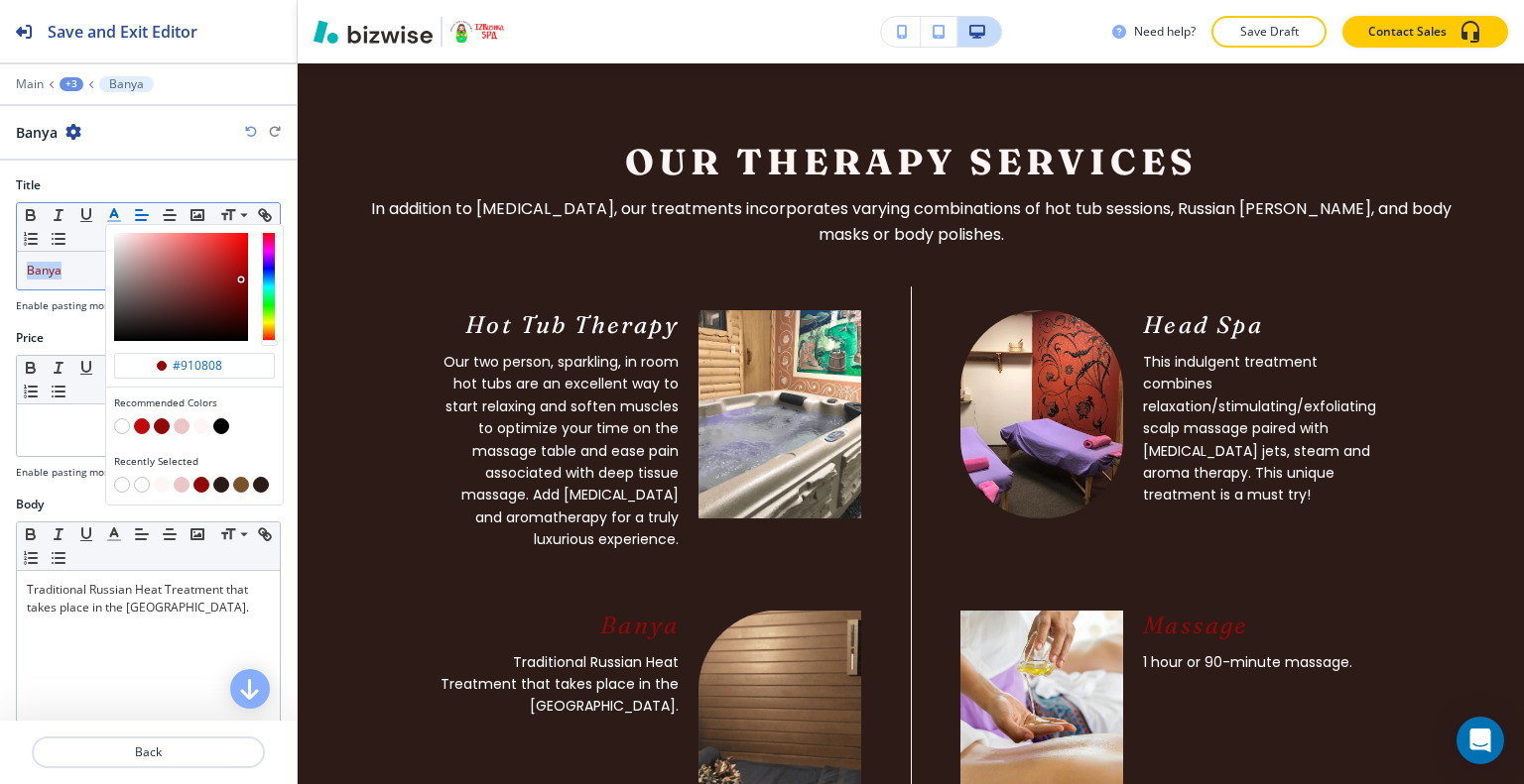
click at [120, 427] on button "button" at bounding box center [122, 426] width 16 height 16
type input "#ffffff"
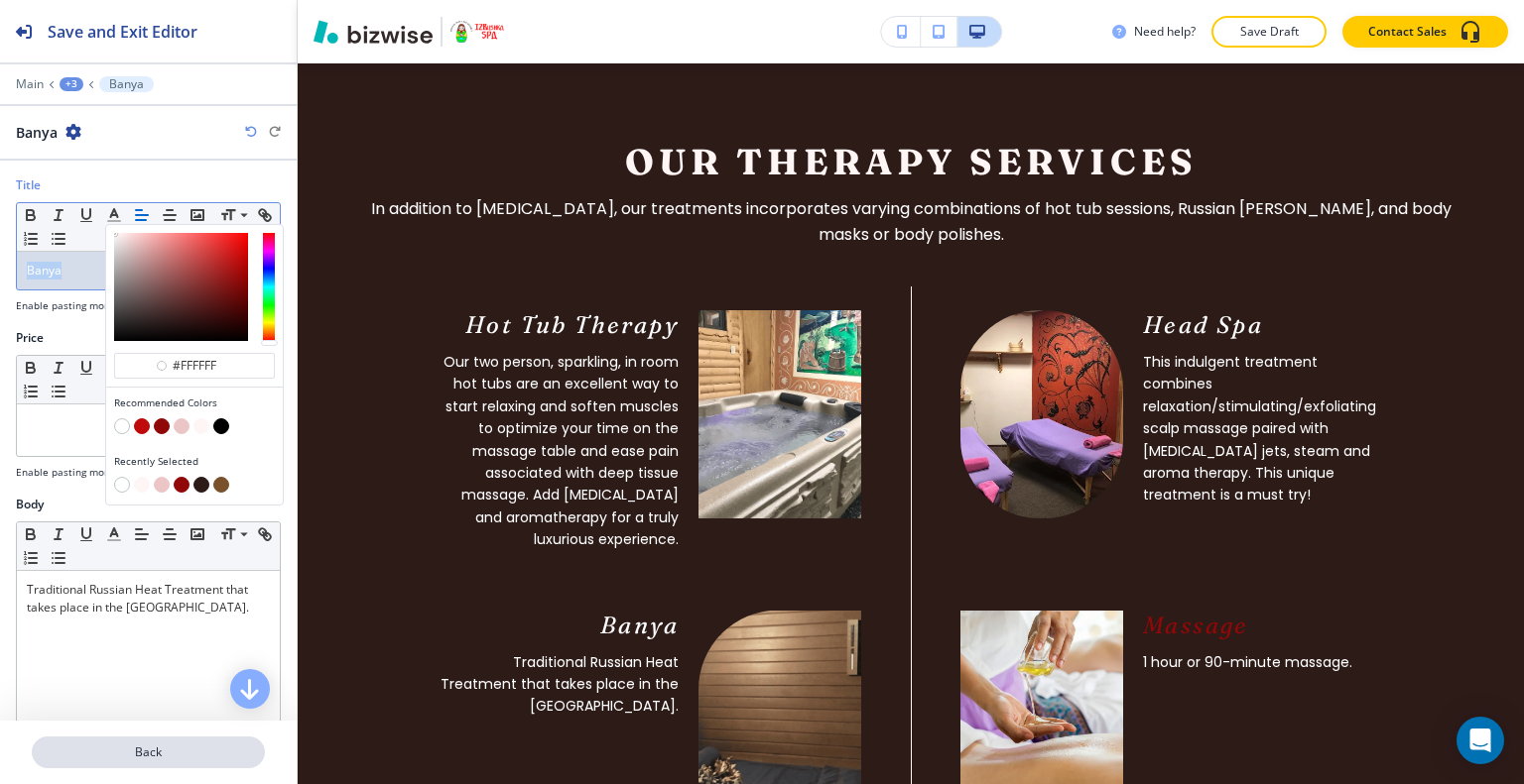
click at [142, 756] on p "Back" at bounding box center [148, 752] width 229 height 18
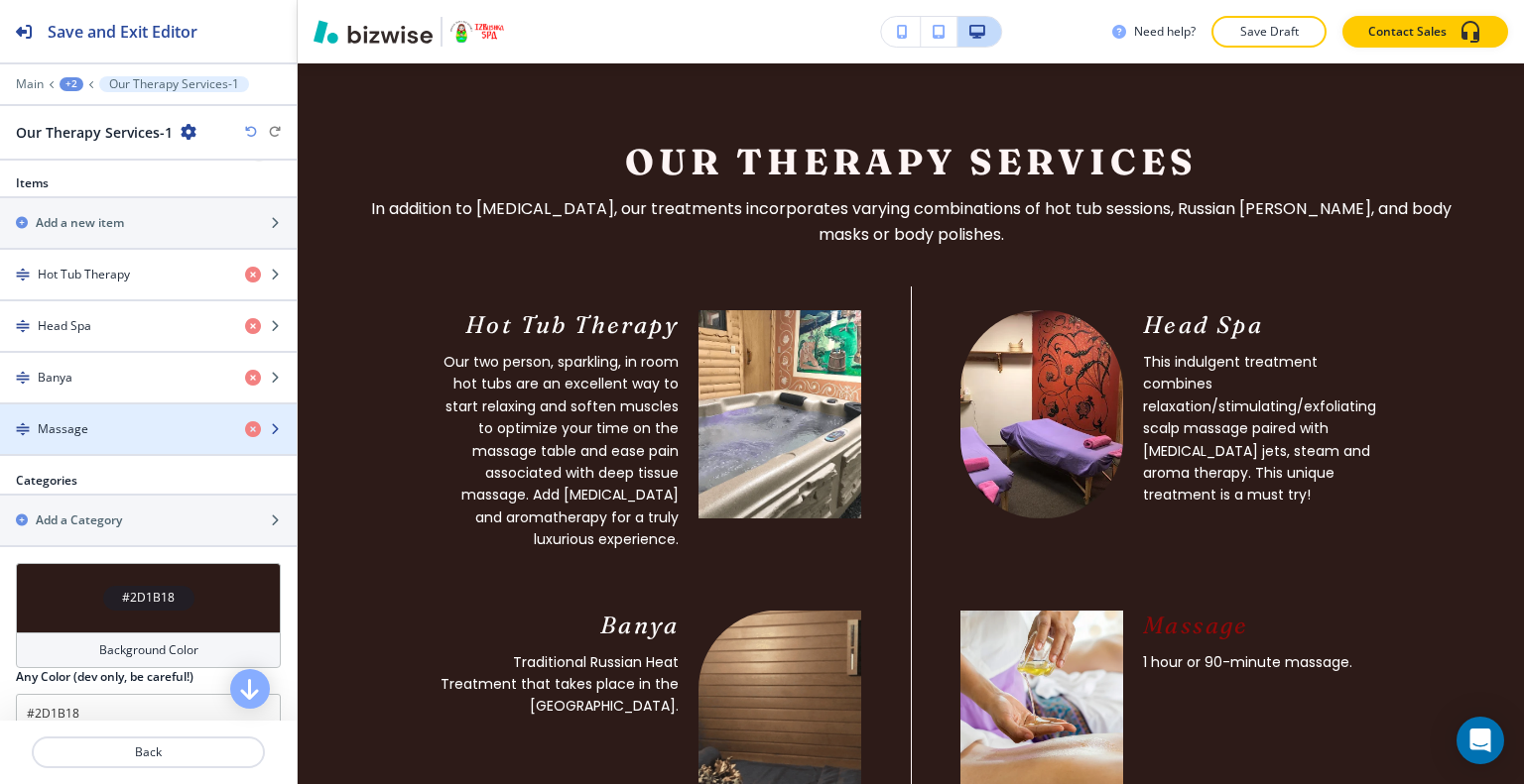
click at [100, 427] on div "Massage" at bounding box center [114, 429] width 229 height 18
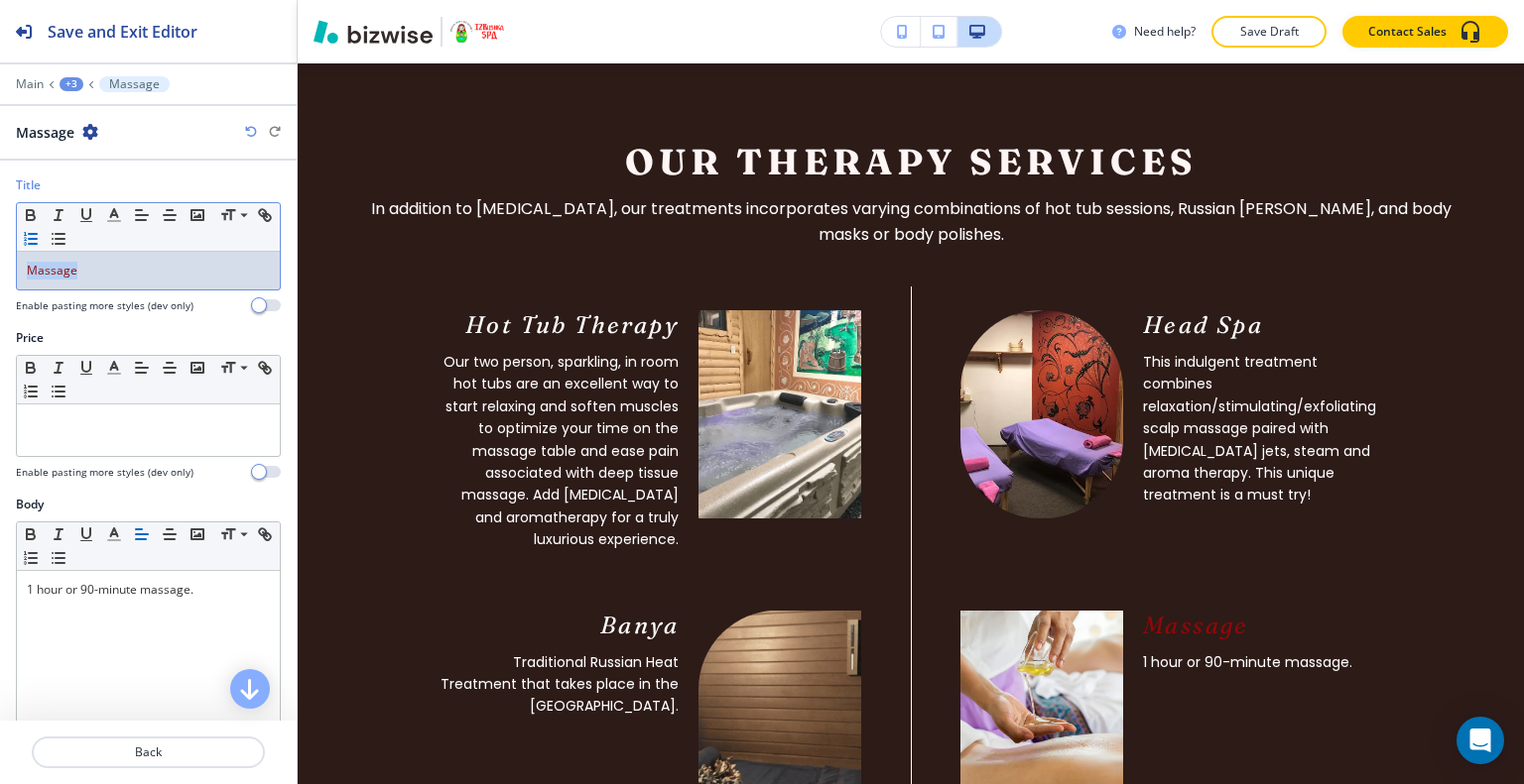
drag, startPoint x: 116, startPoint y: 280, endPoint x: 68, endPoint y: 228, distance: 70.8
click at [0, 268] on div "Title Small Normal Large Huge Massage Enable pasting more styles (dev only)" at bounding box center [148, 253] width 296 height 153
click at [115, 213] on polyline "button" at bounding box center [114, 214] width 7 height 8
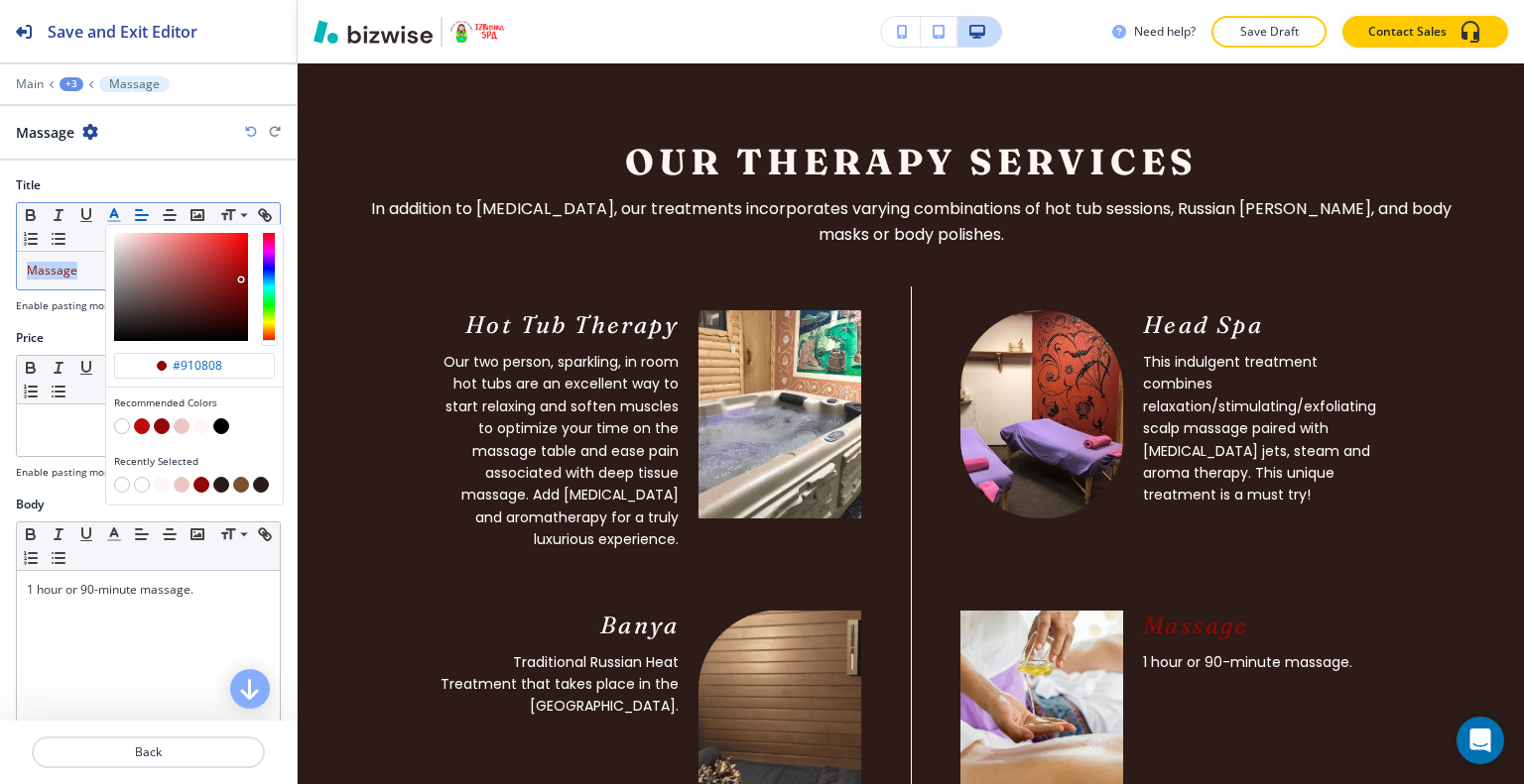
click at [125, 419] on button "button" at bounding box center [122, 426] width 16 height 16
type input "#ffffff"
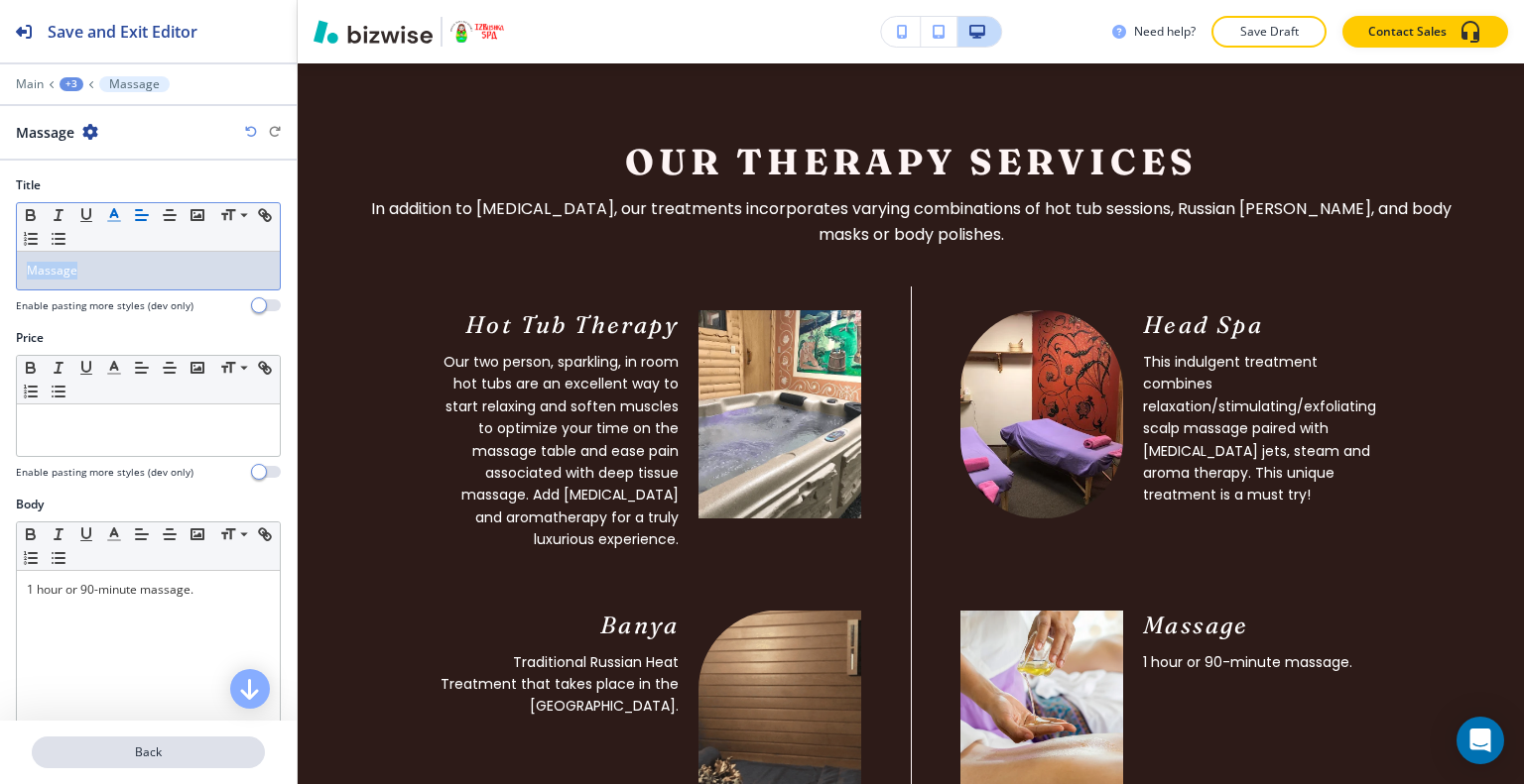
click at [146, 752] on p "Back" at bounding box center [148, 752] width 229 height 18
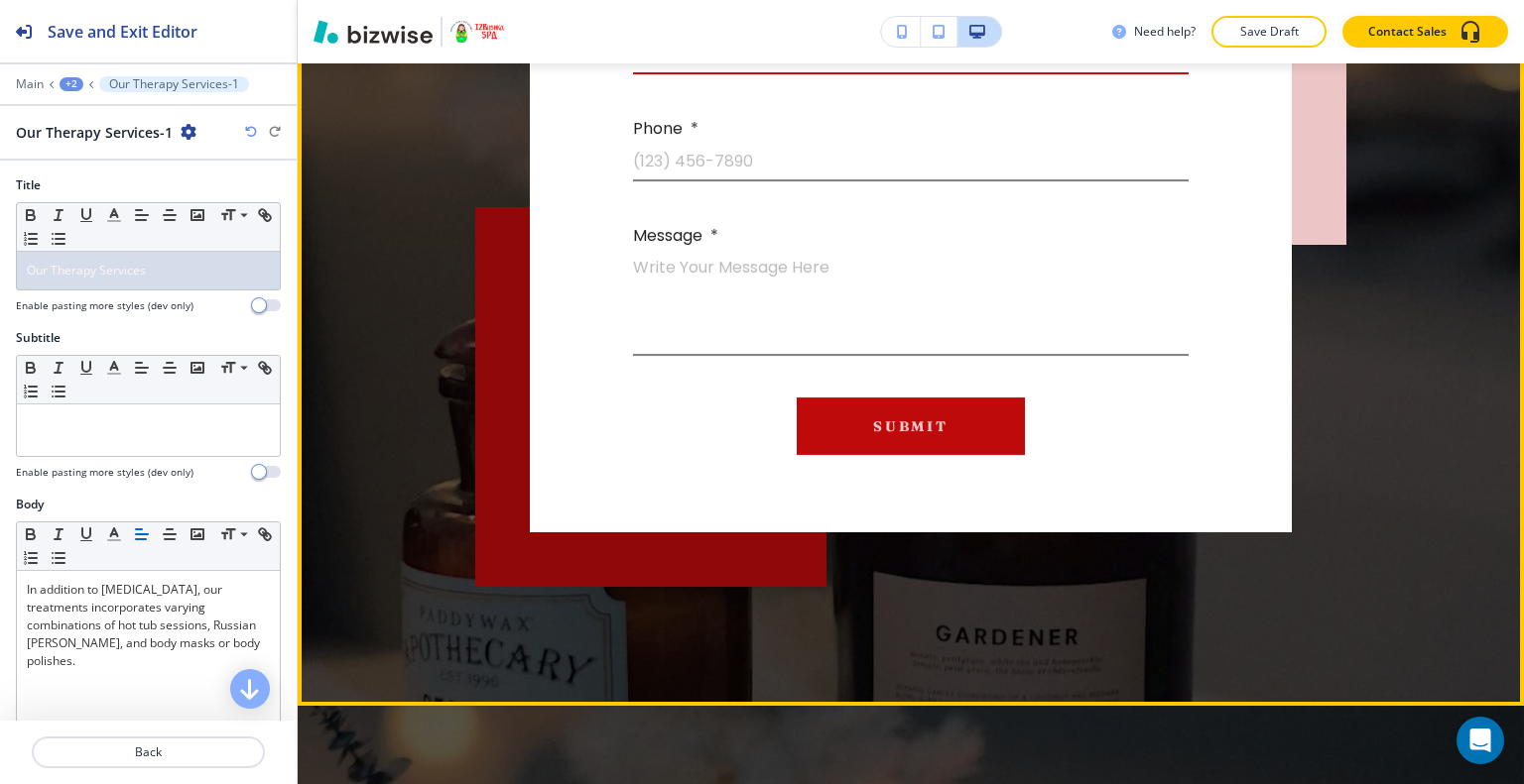
scroll to position [6140, 0]
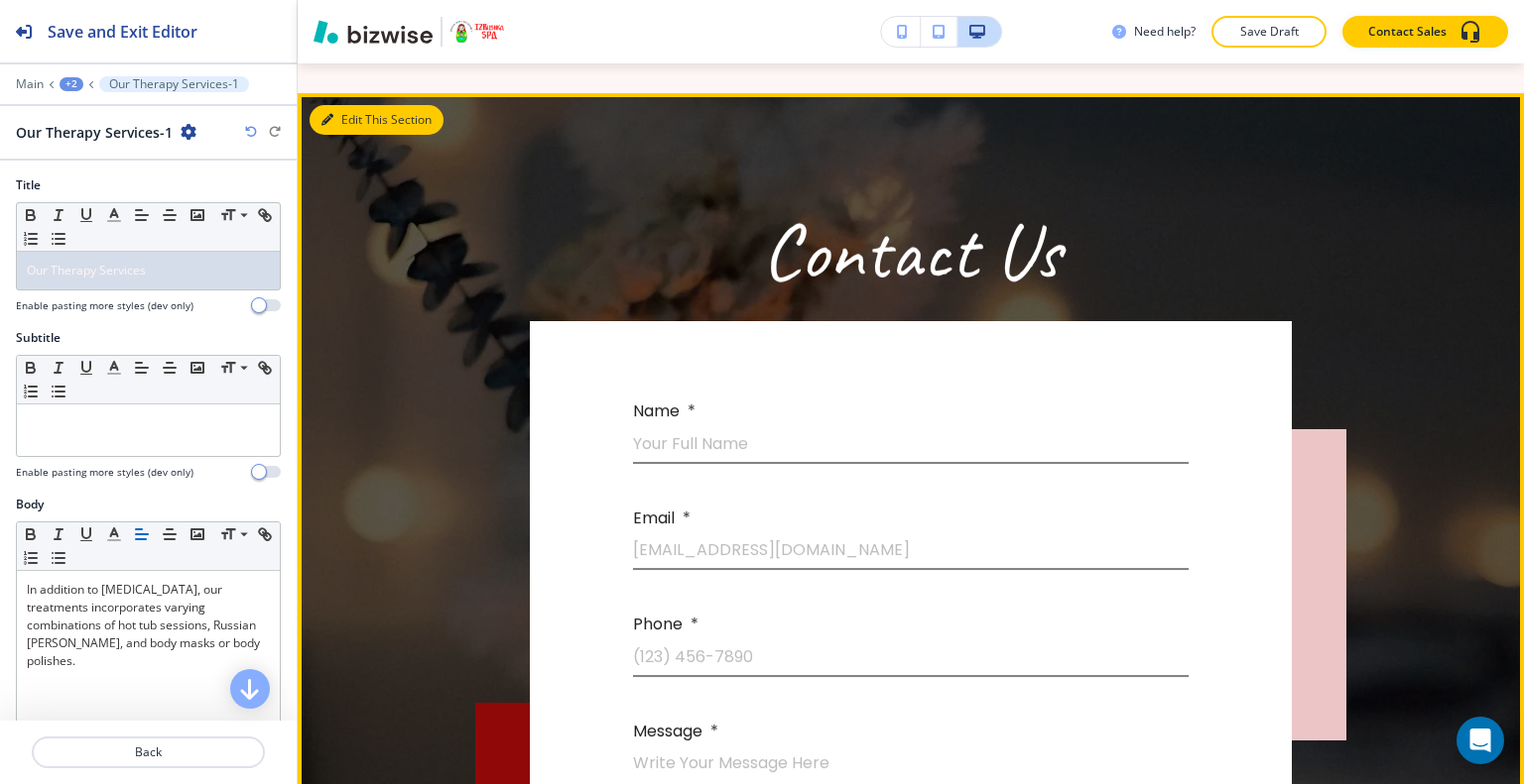
click at [349, 135] on button "Edit This Section" at bounding box center [376, 120] width 134 height 30
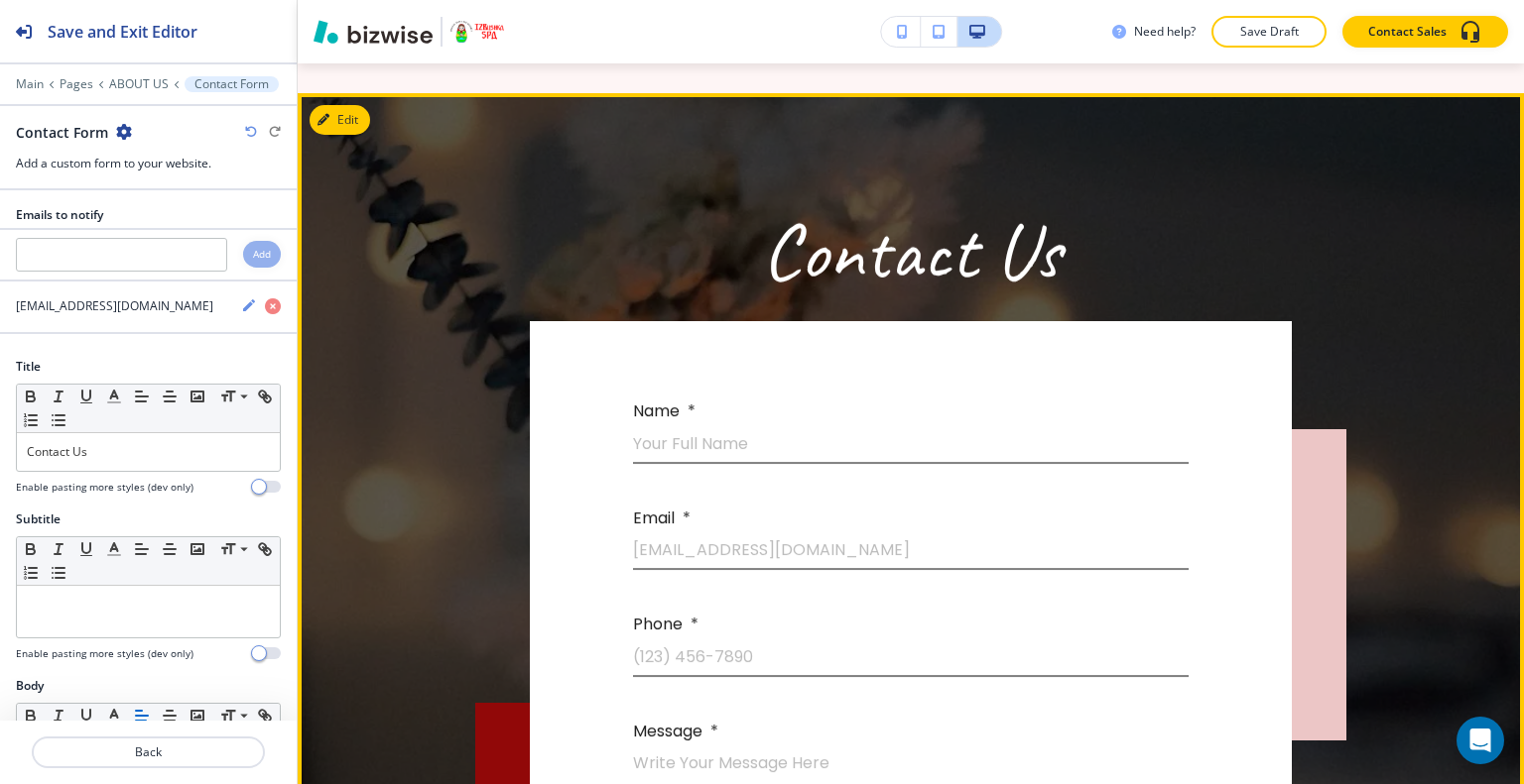
scroll to position [6194, 0]
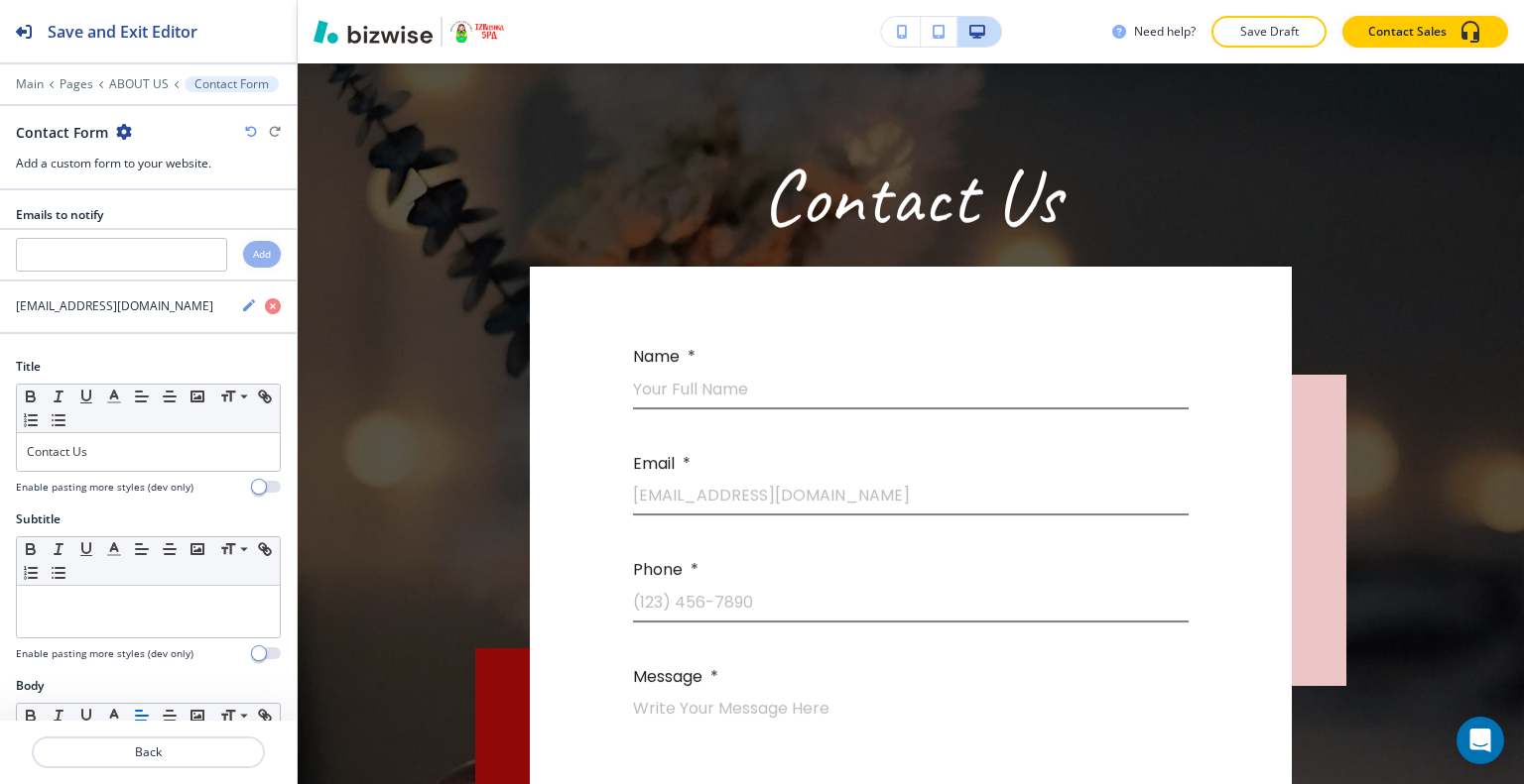
click at [123, 133] on icon "button" at bounding box center [124, 132] width 16 height 16
click at [174, 246] on button "Delete Section" at bounding box center [178, 235] width 127 height 36
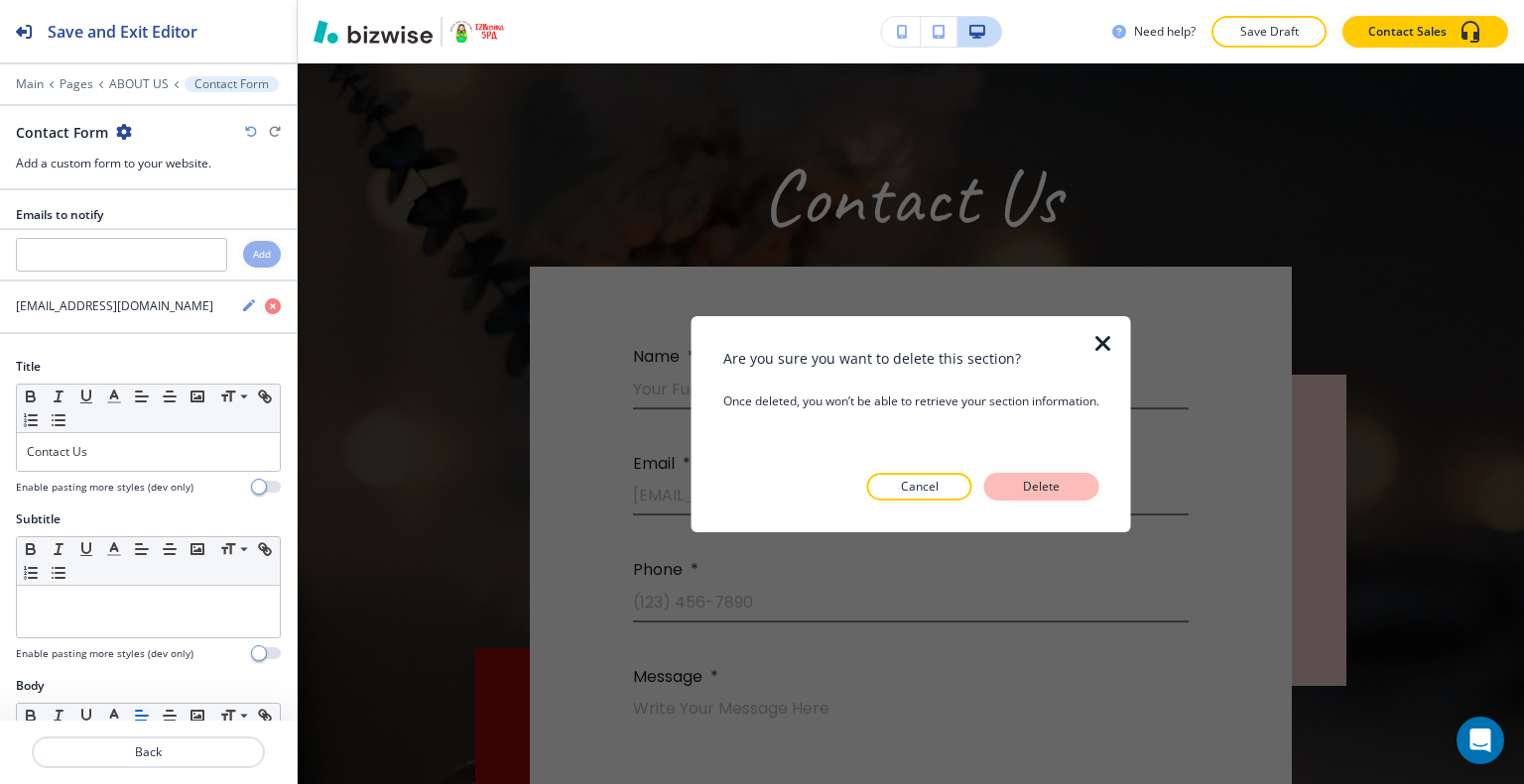
click at [1058, 481] on p "Delete" at bounding box center [1042, 487] width 48 height 18
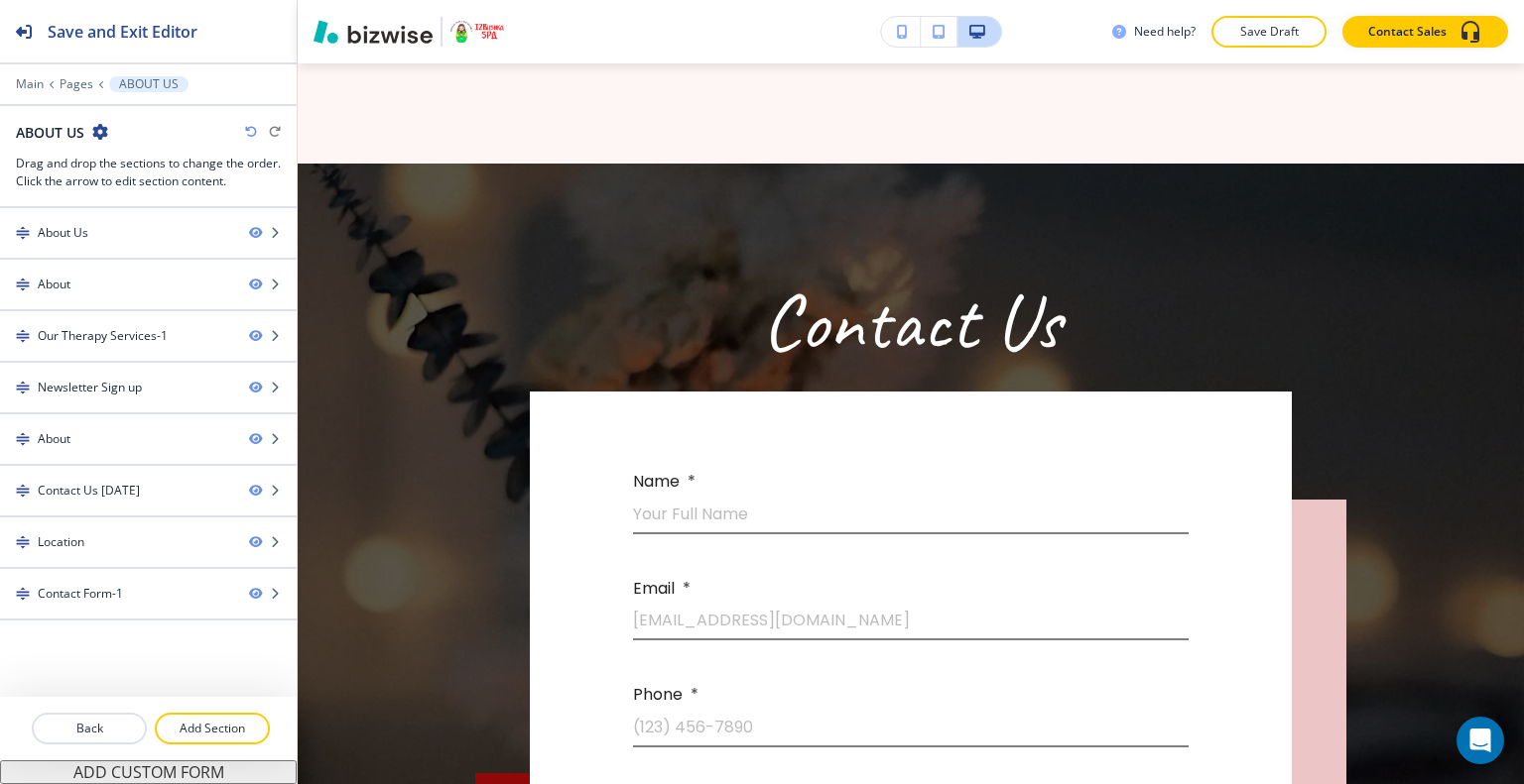
scroll to position [7260, 0]
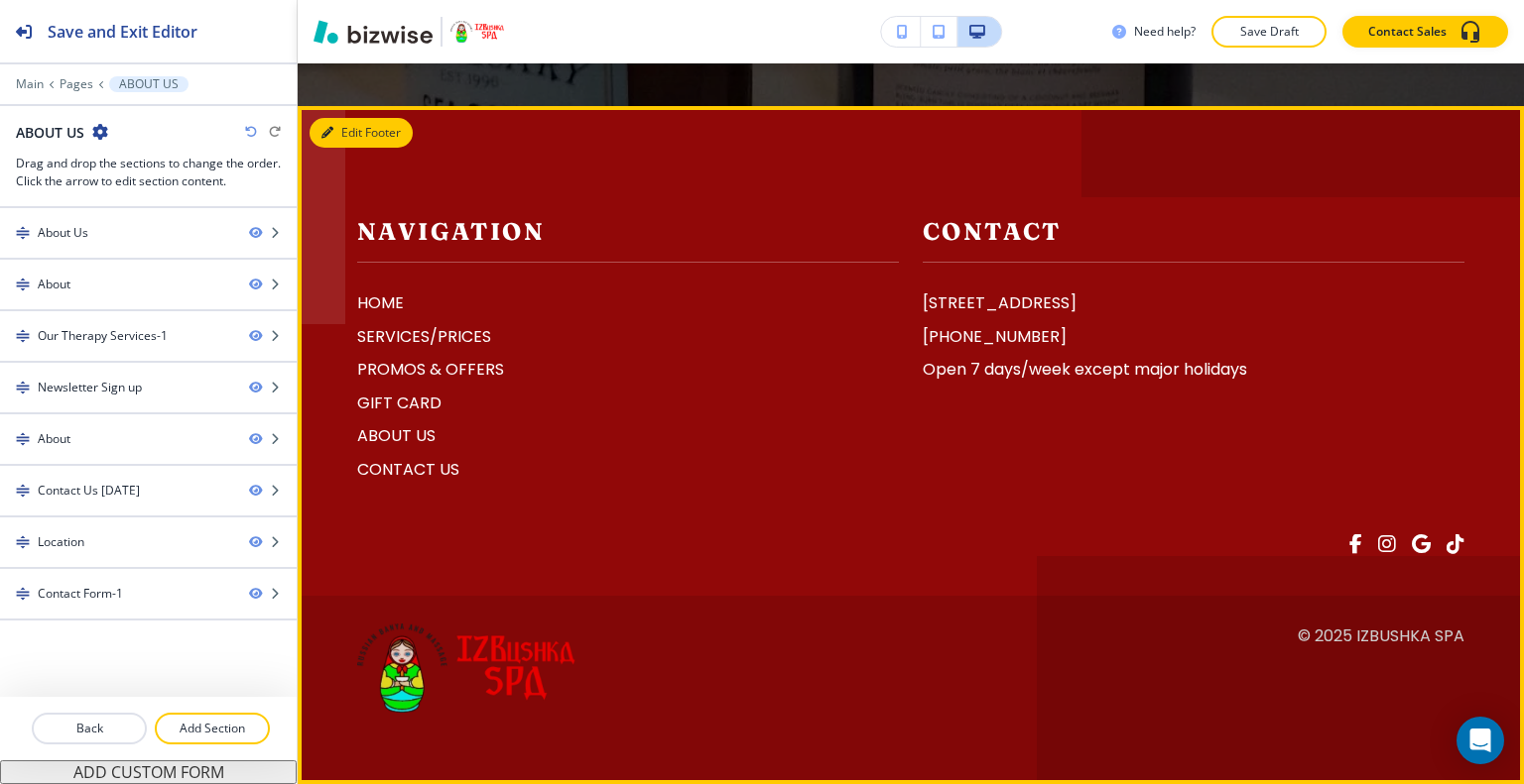
click at [365, 123] on button "Edit Footer" at bounding box center [361, 133] width 103 height 30
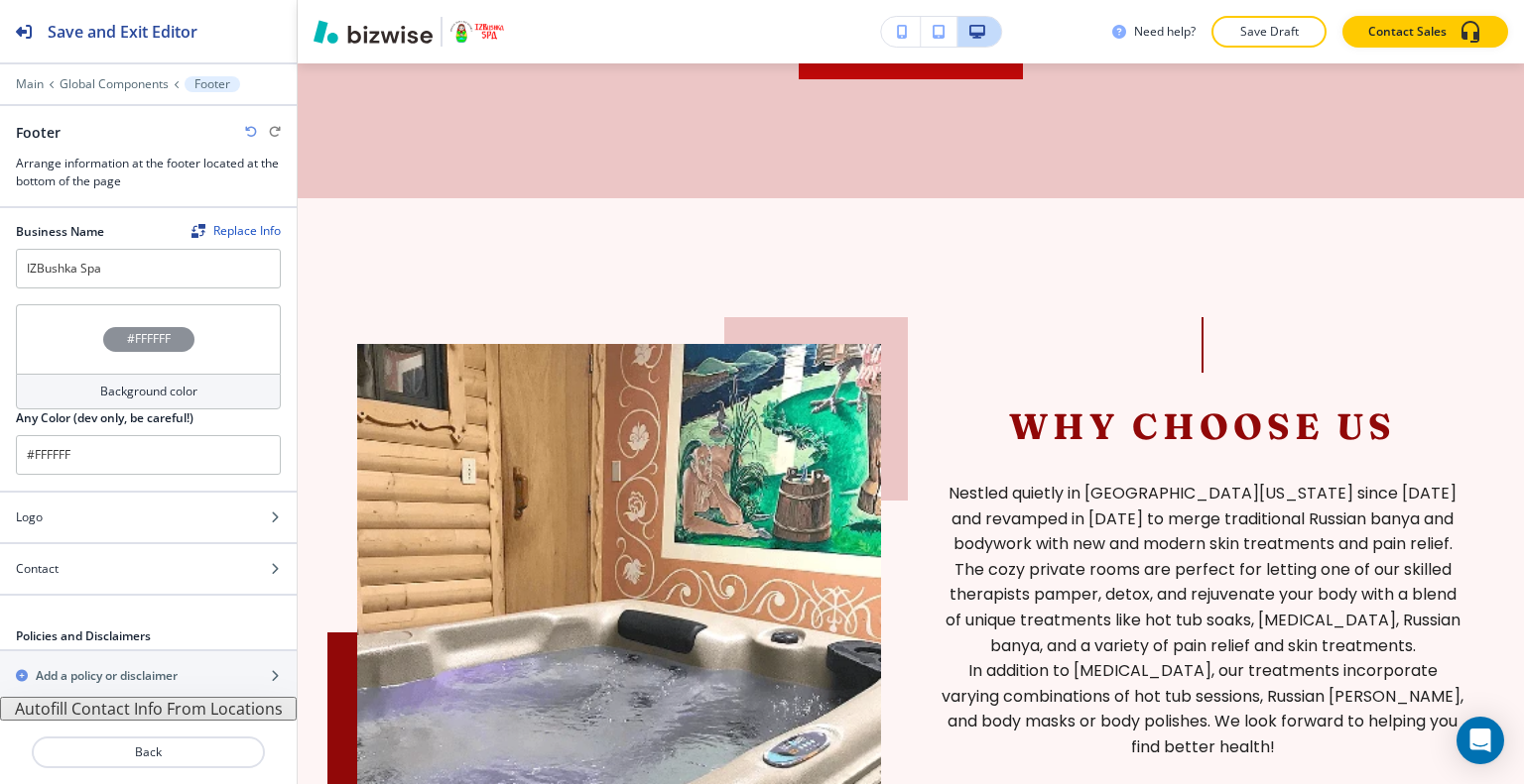
scroll to position [0, 0]
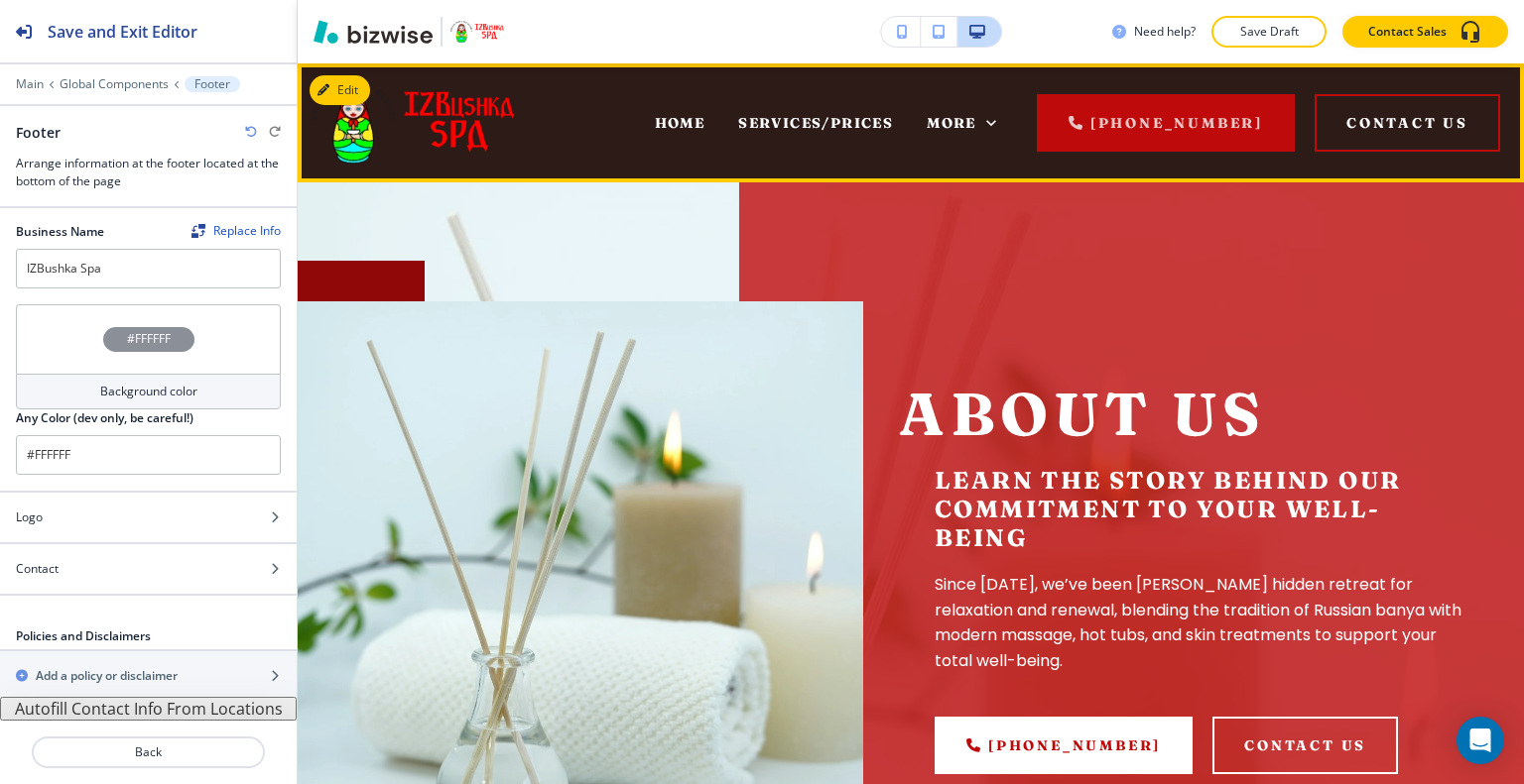
click at [989, 134] on div "More" at bounding box center [961, 123] width 103 height 79
click at [976, 122] on span "More" at bounding box center [951, 123] width 50 height 18
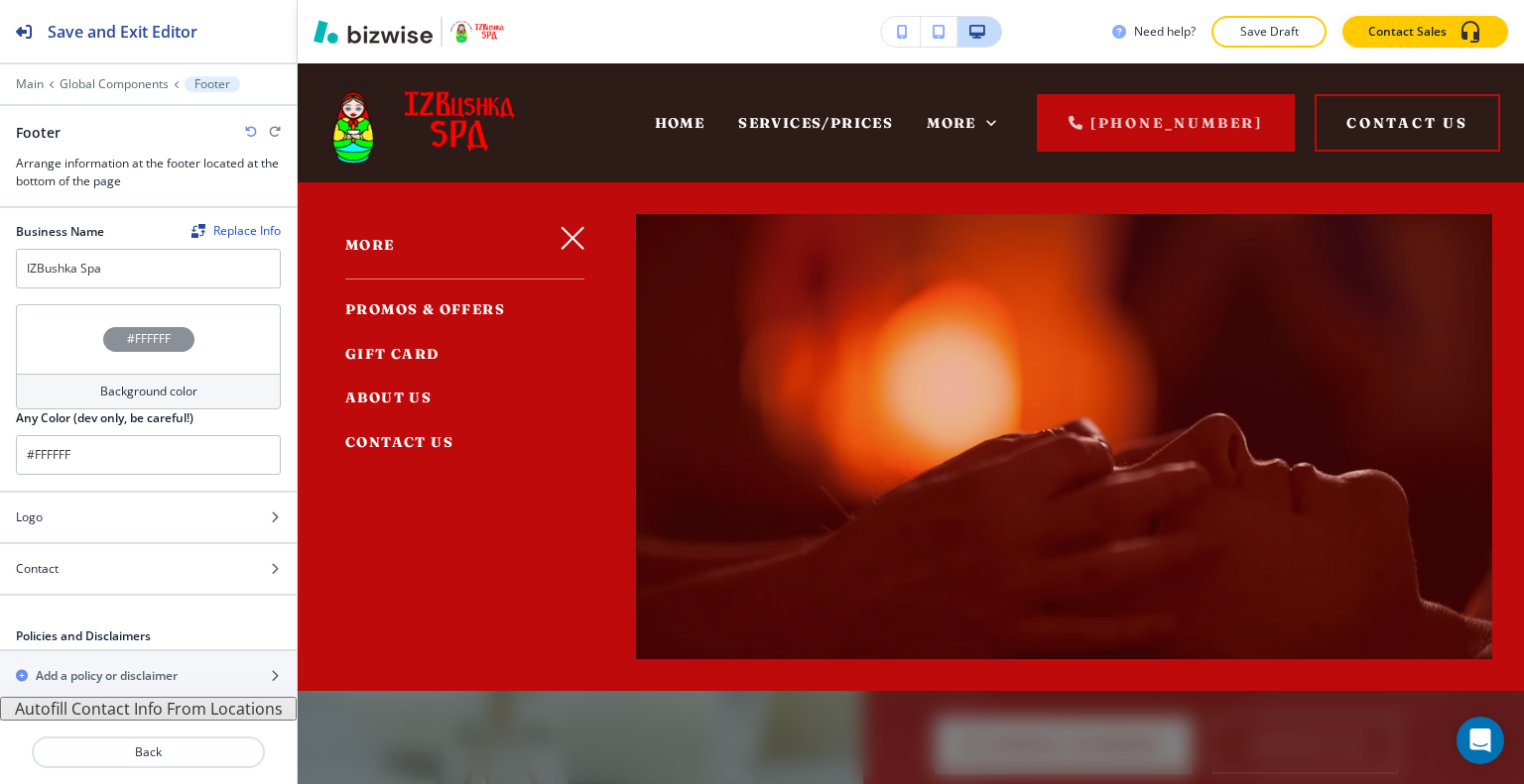
click at [396, 445] on span "CONTACT US" at bounding box center [399, 442] width 108 height 18
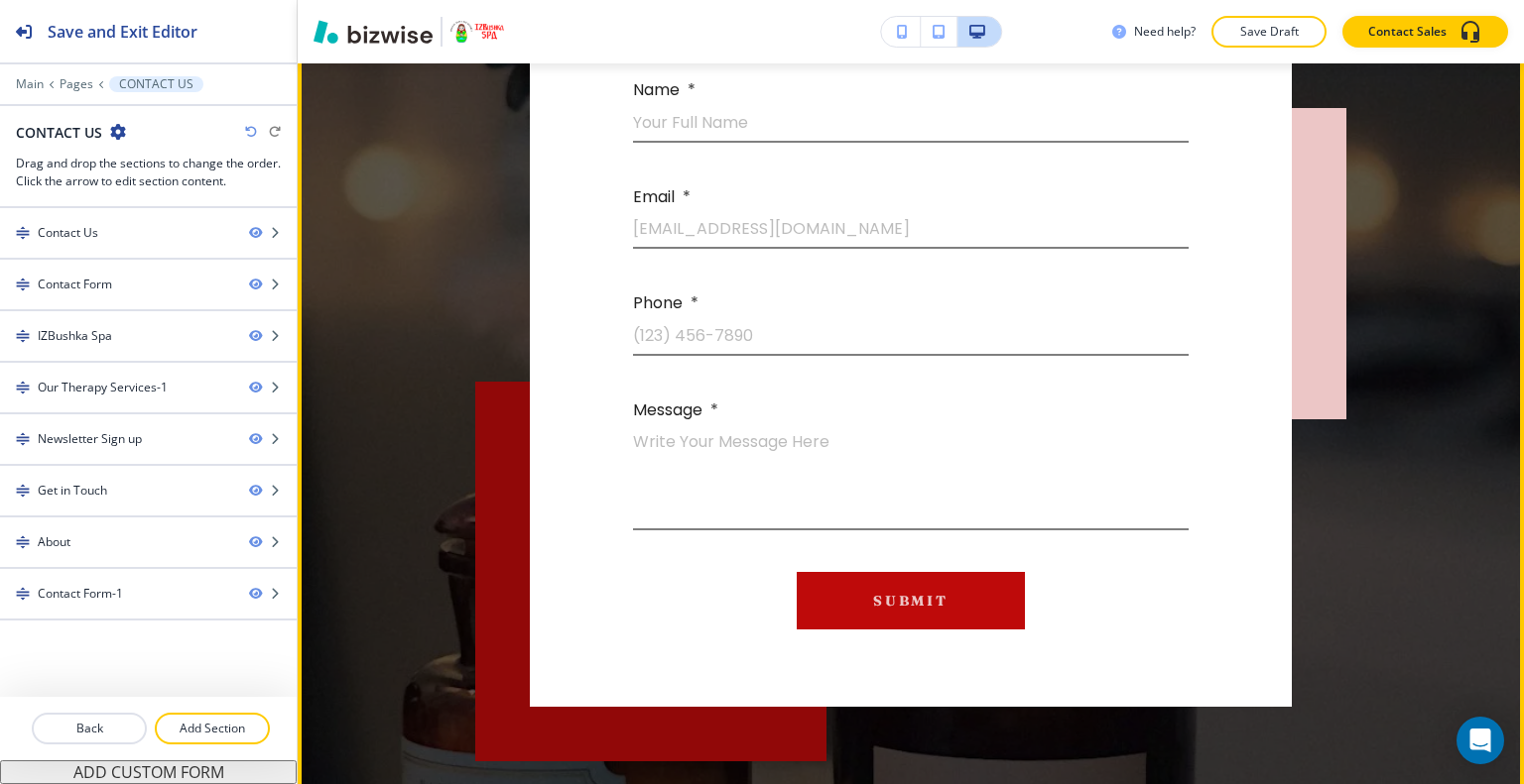
scroll to position [496, 0]
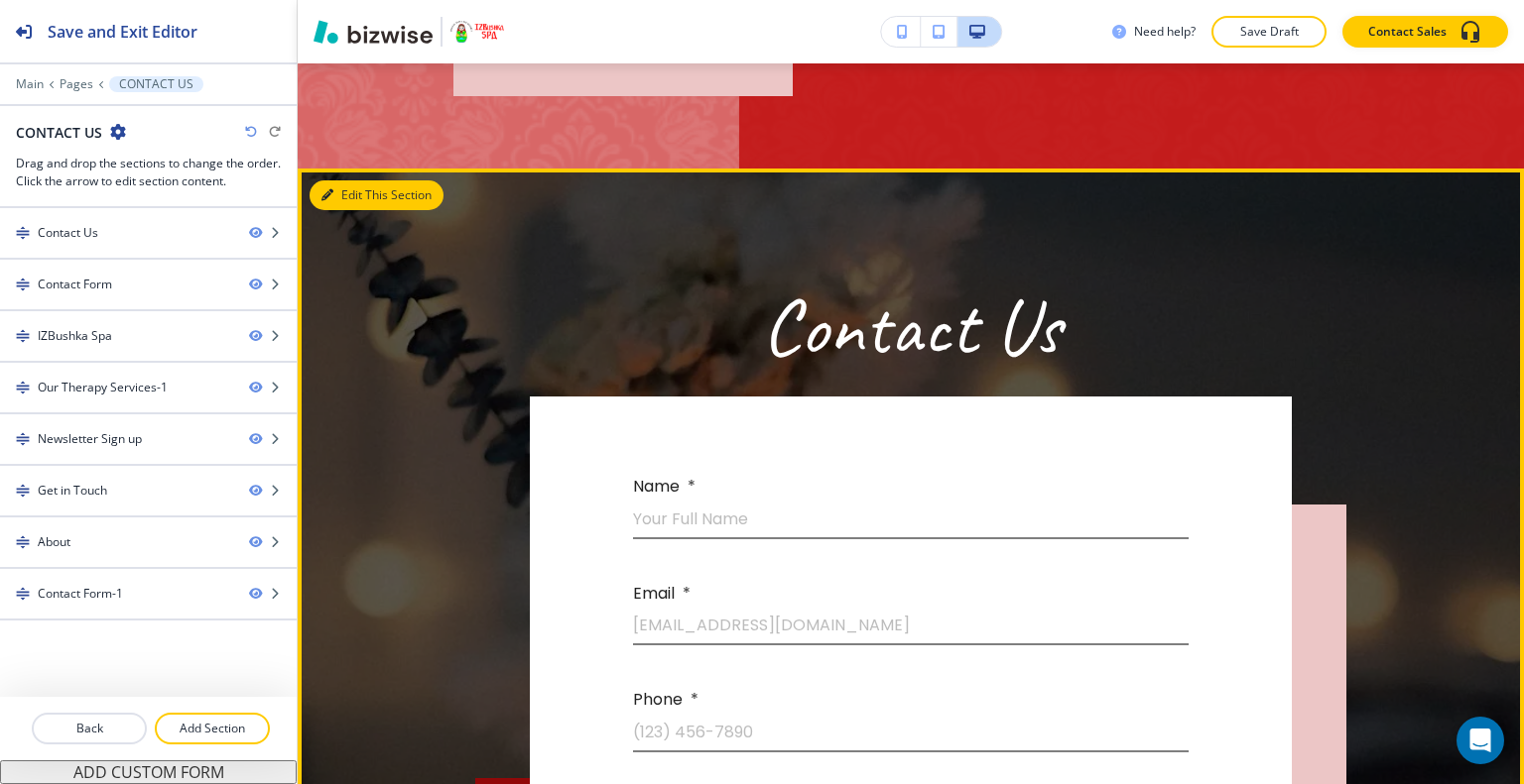
click at [363, 211] on button "Edit This Section" at bounding box center [376, 196] width 134 height 30
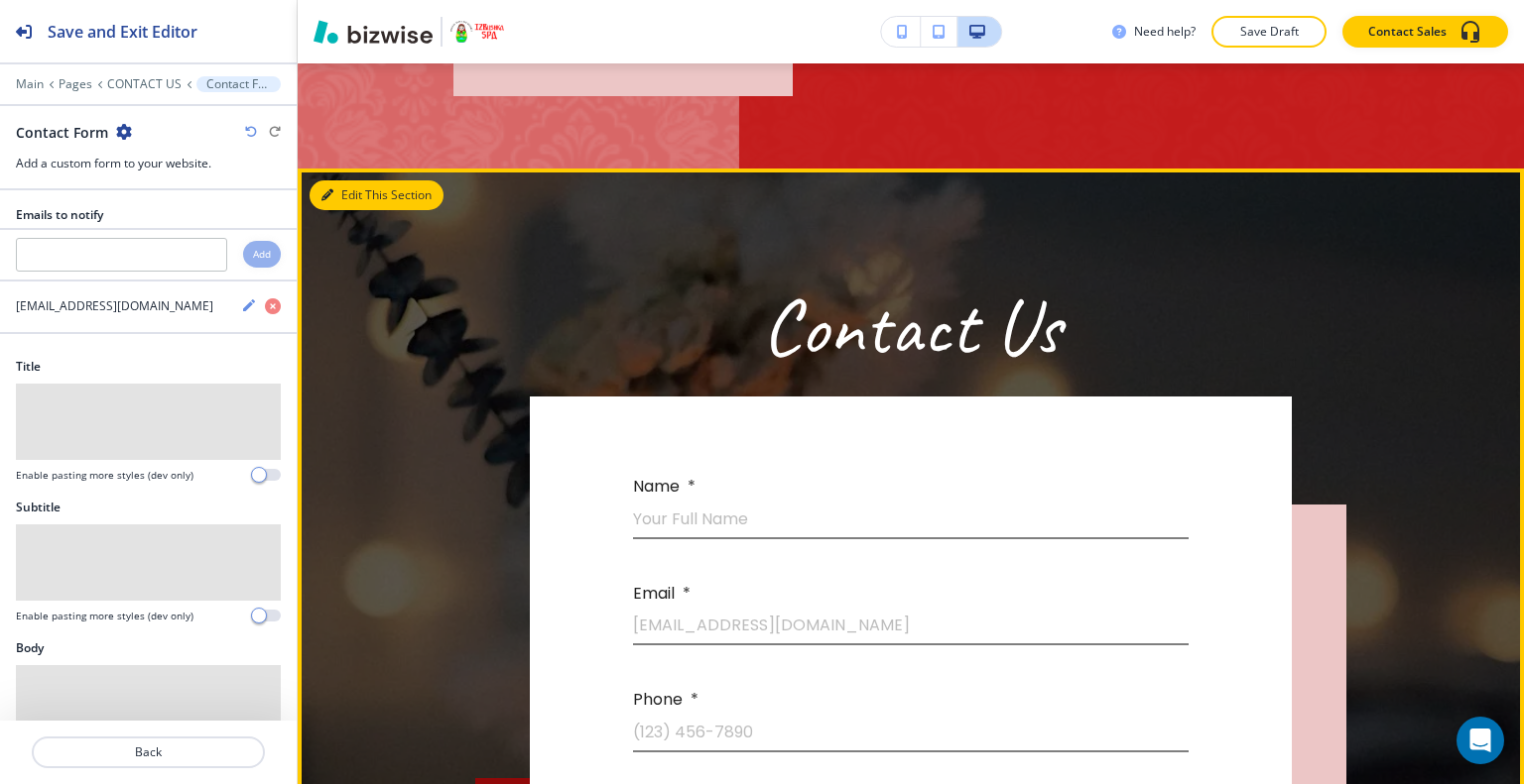
scroll to position [803, 0]
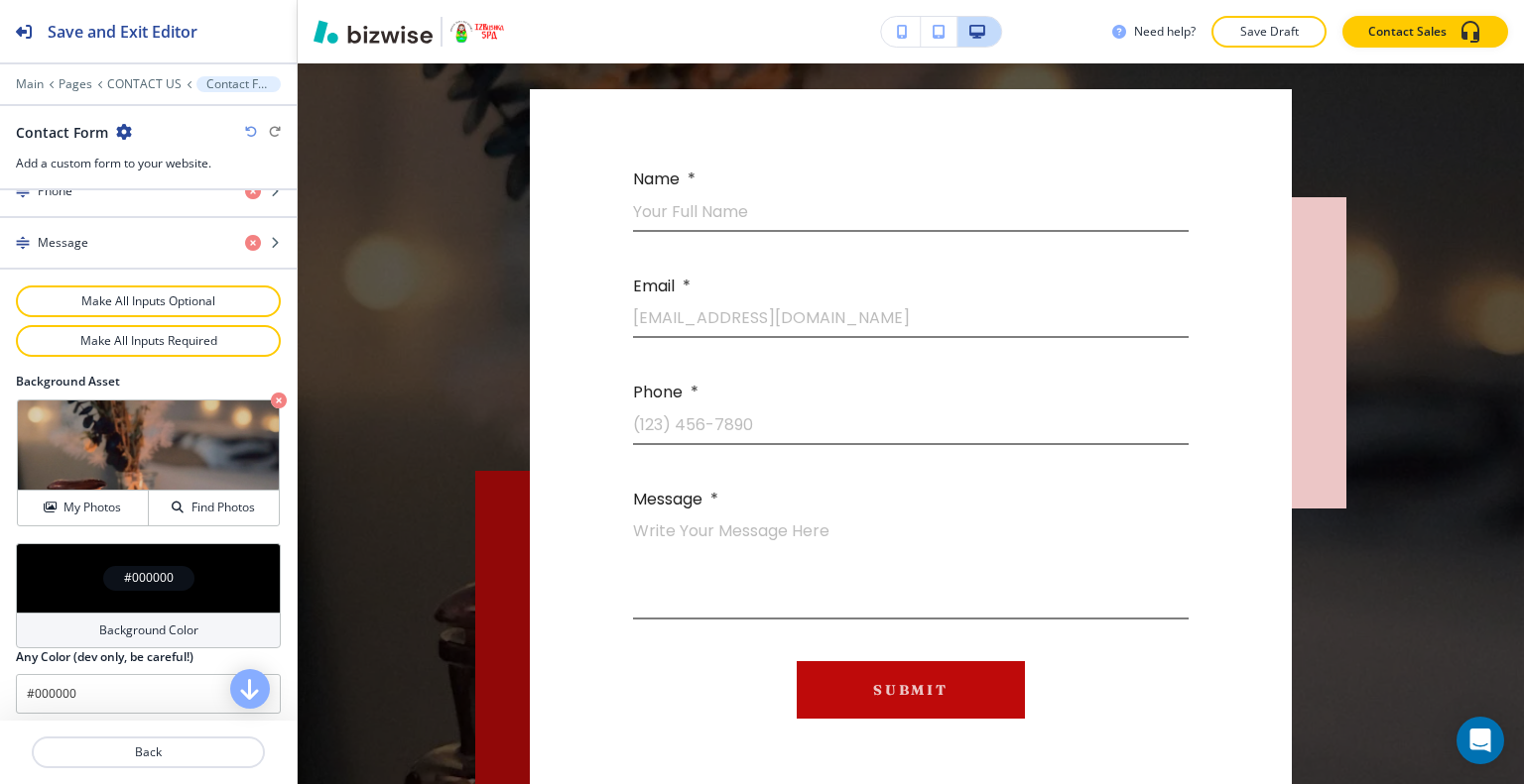
click at [64, 548] on div "#000000" at bounding box center [148, 578] width 264 height 70
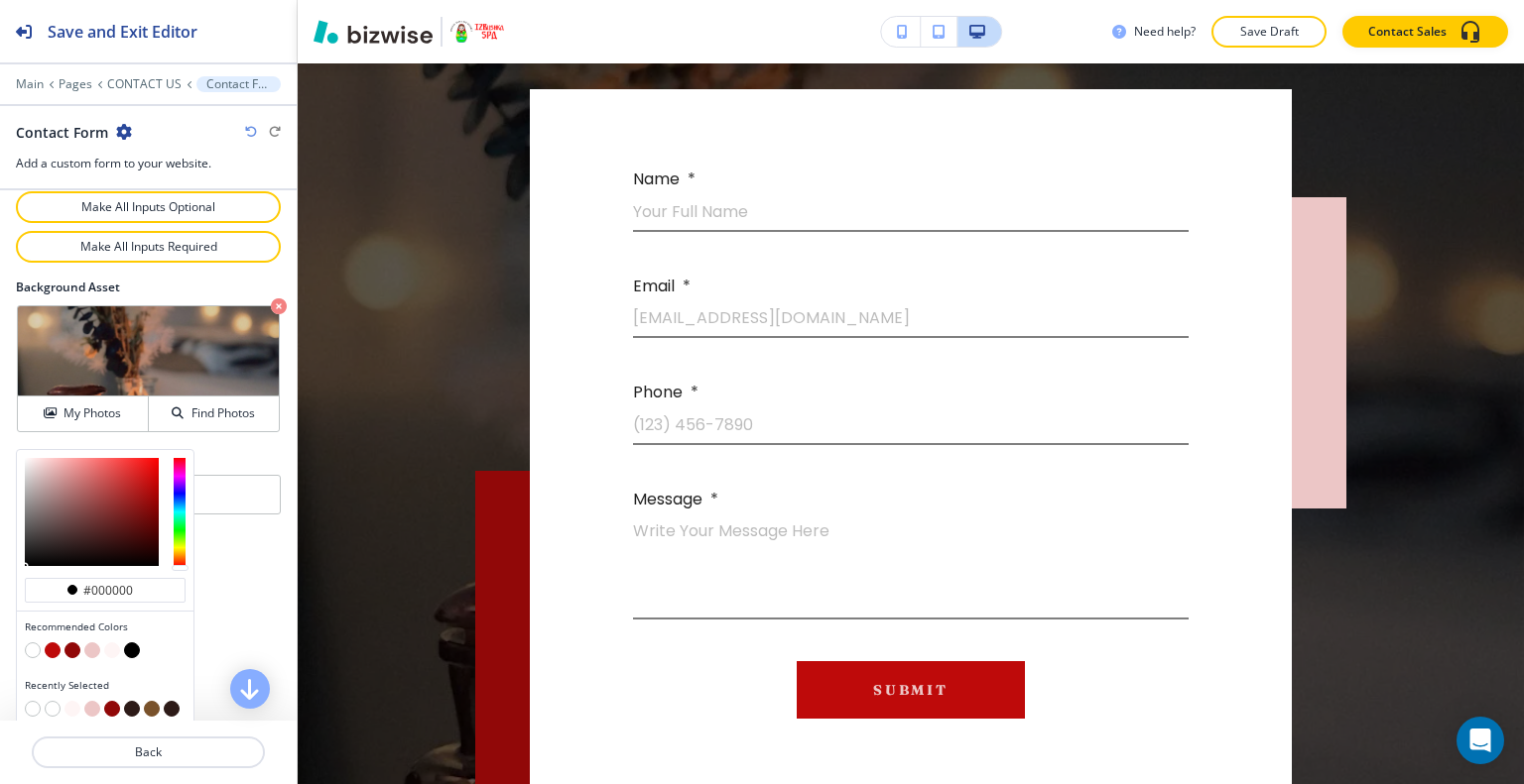
click at [71, 647] on button "button" at bounding box center [73, 651] width 16 height 16
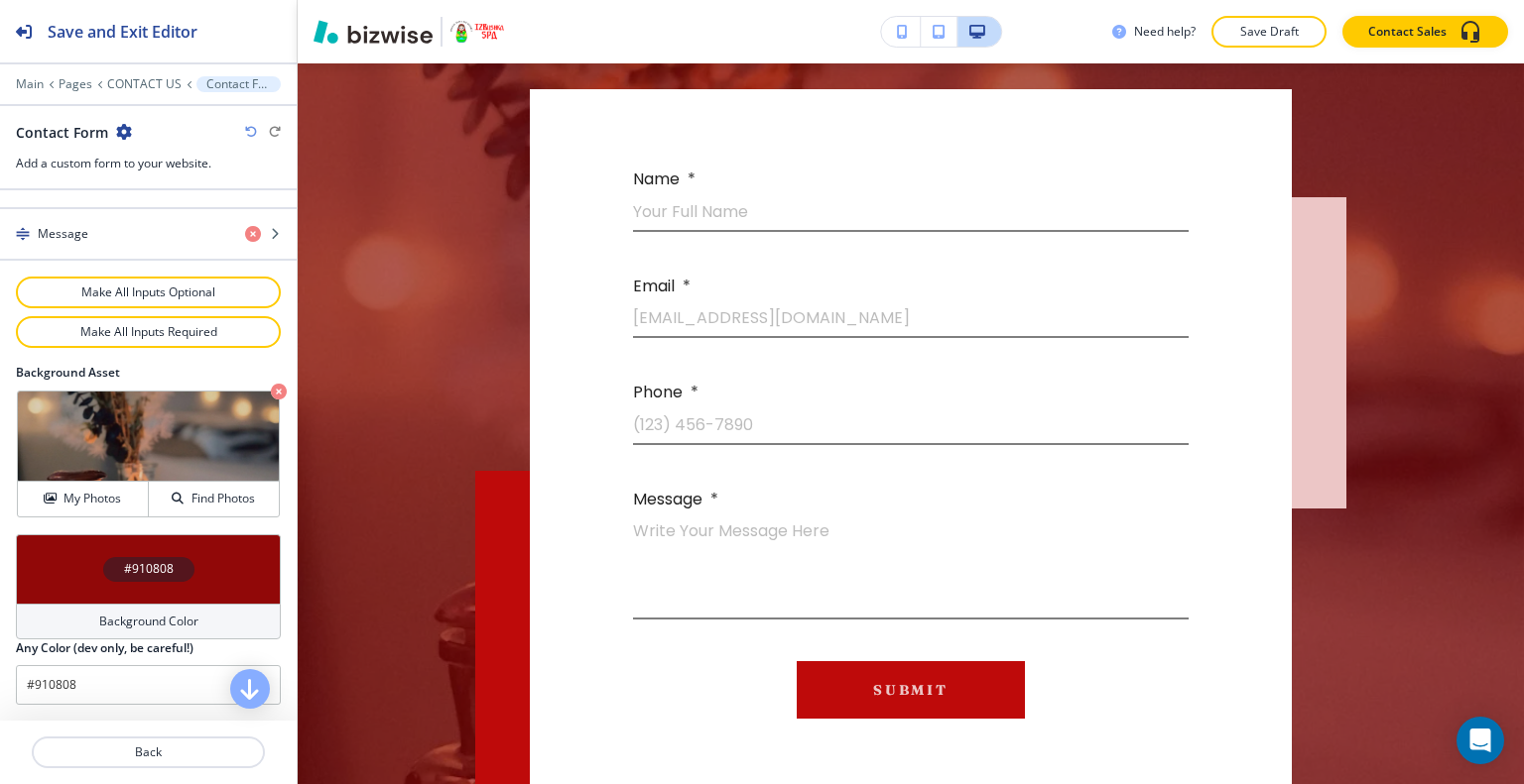
scroll to position [1040, 0]
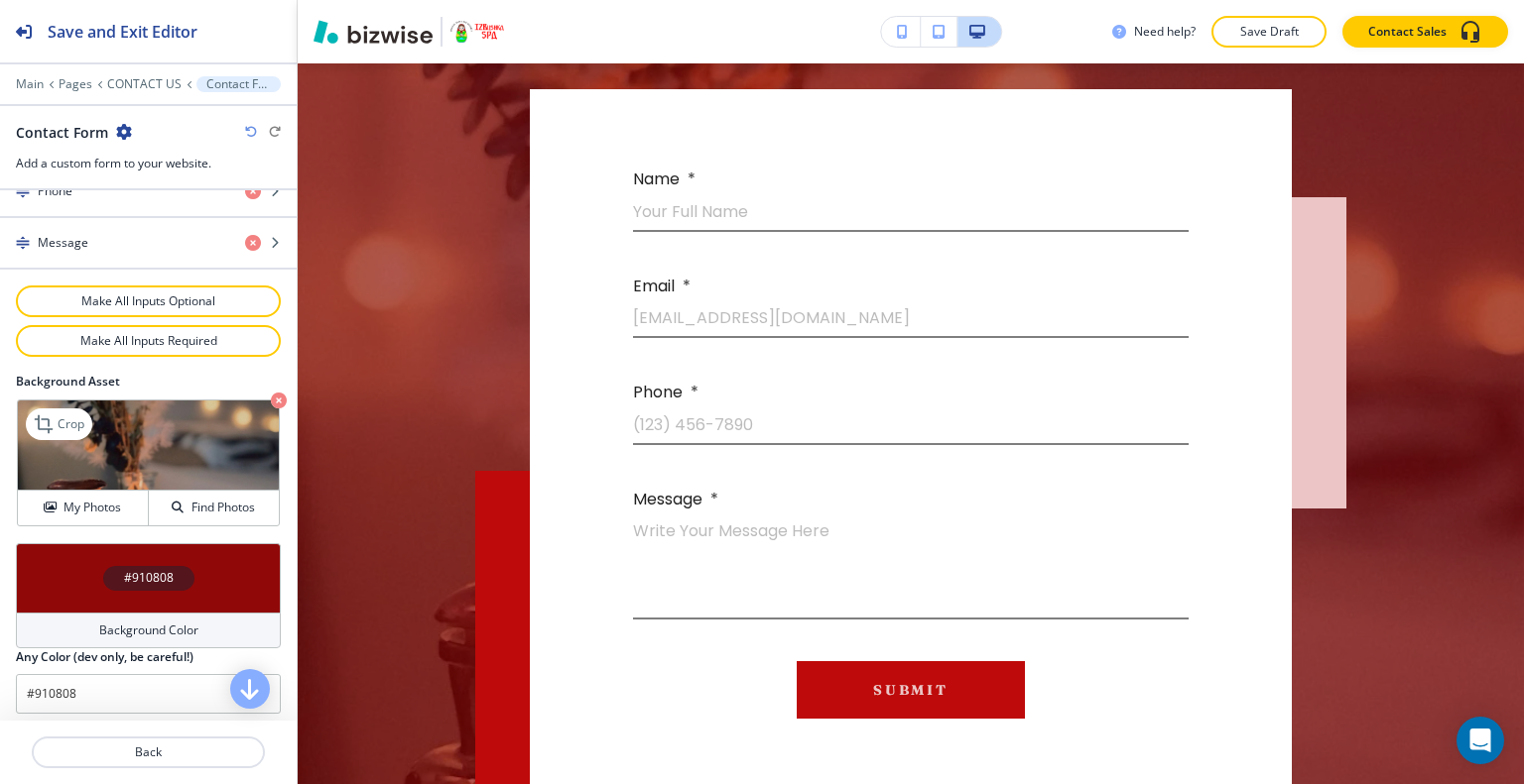
click at [270, 392] on icon "button" at bounding box center [278, 400] width 16 height 16
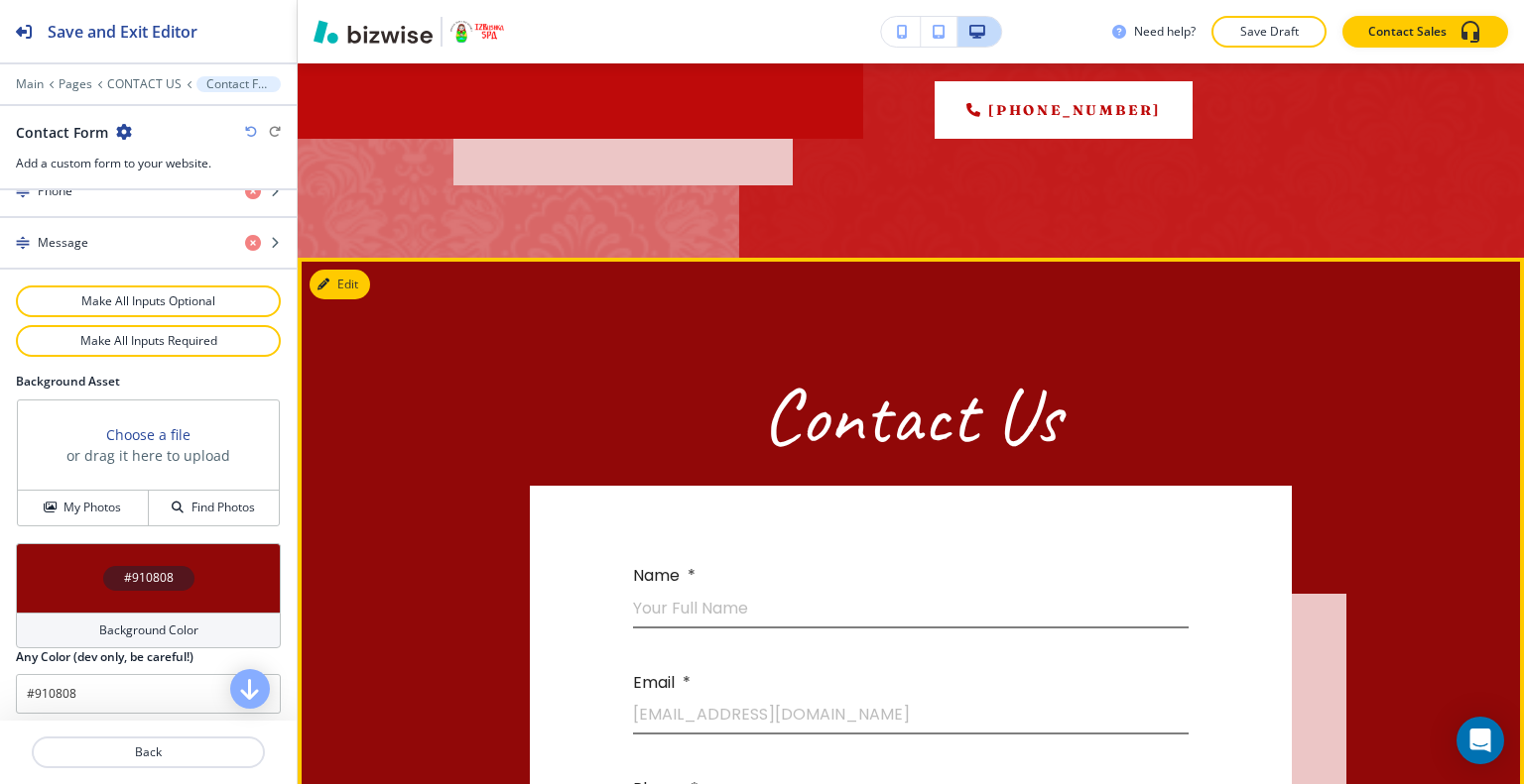
scroll to position [803, 0]
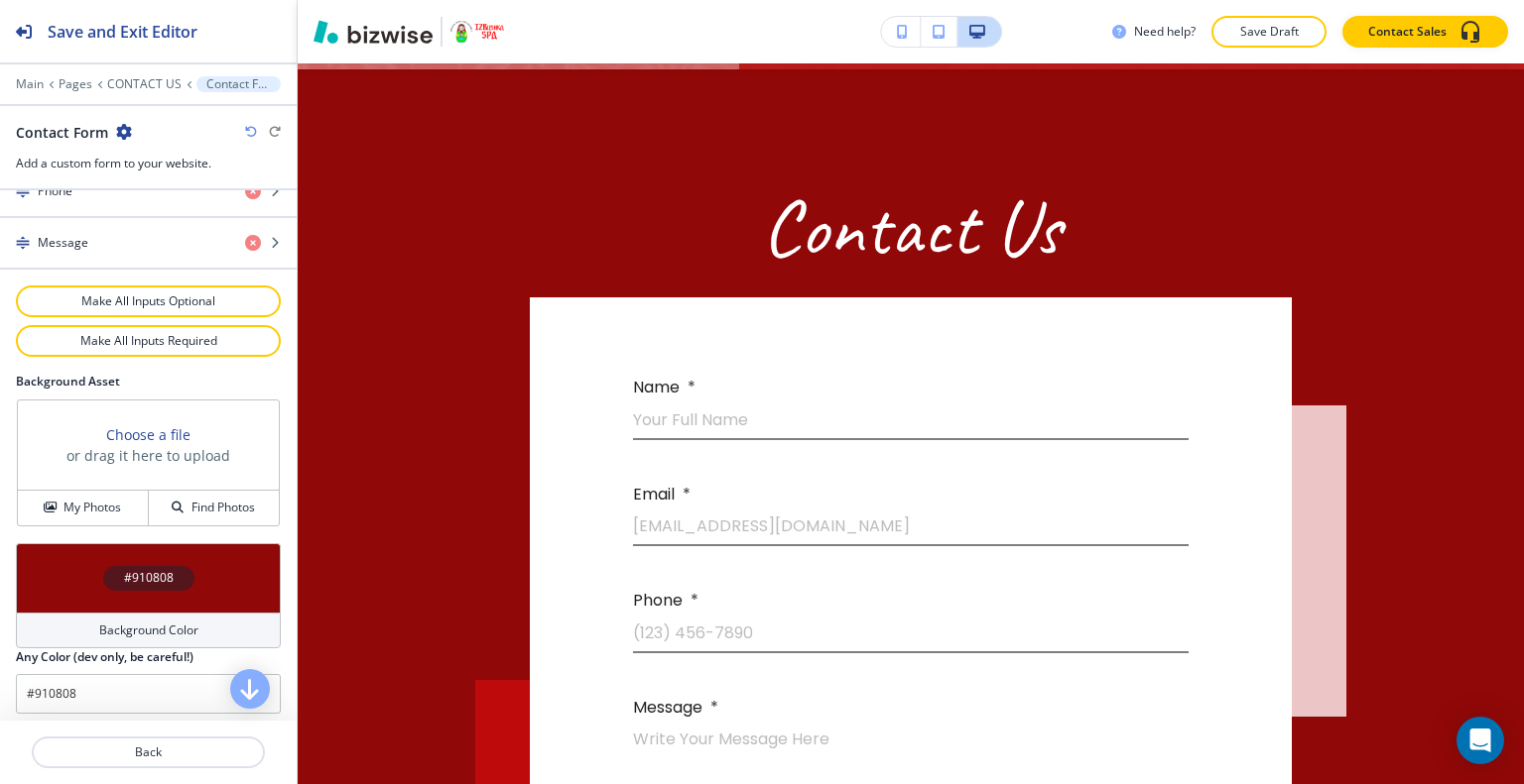
click at [66, 560] on div "#910808" at bounding box center [148, 578] width 264 height 70
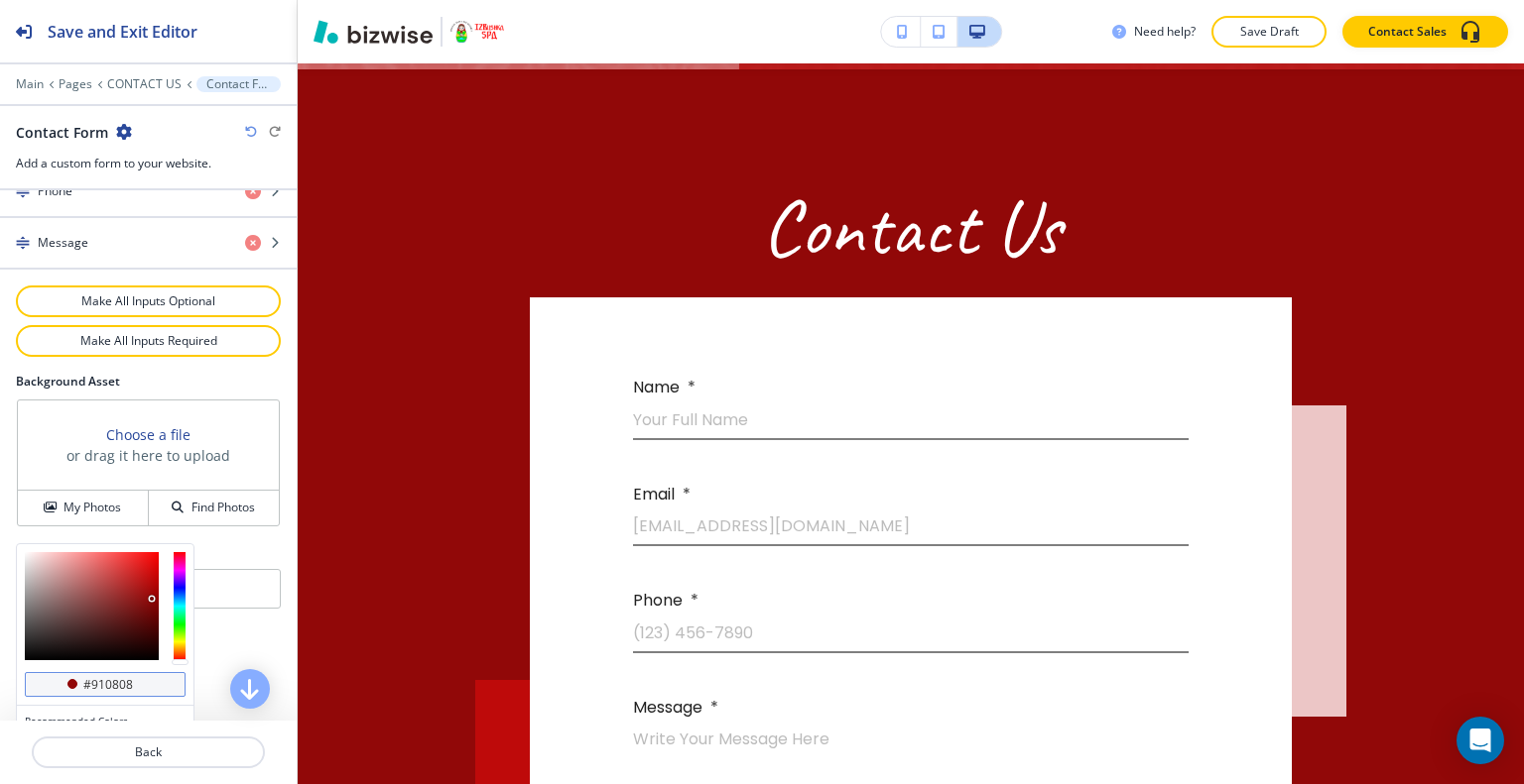
scroll to position [1134, 0]
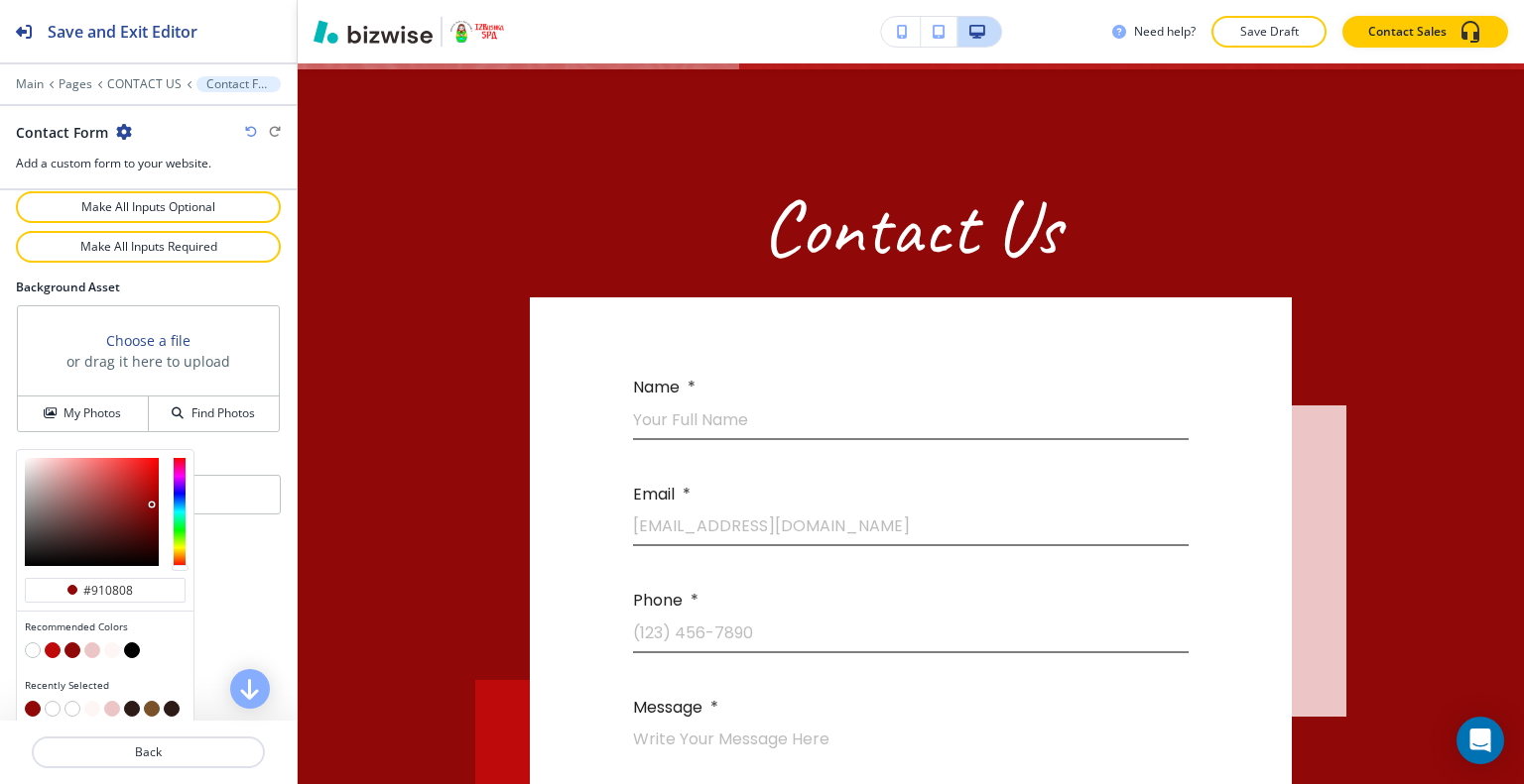
click at [148, 701] on button "button" at bounding box center [152, 708] width 16 height 16
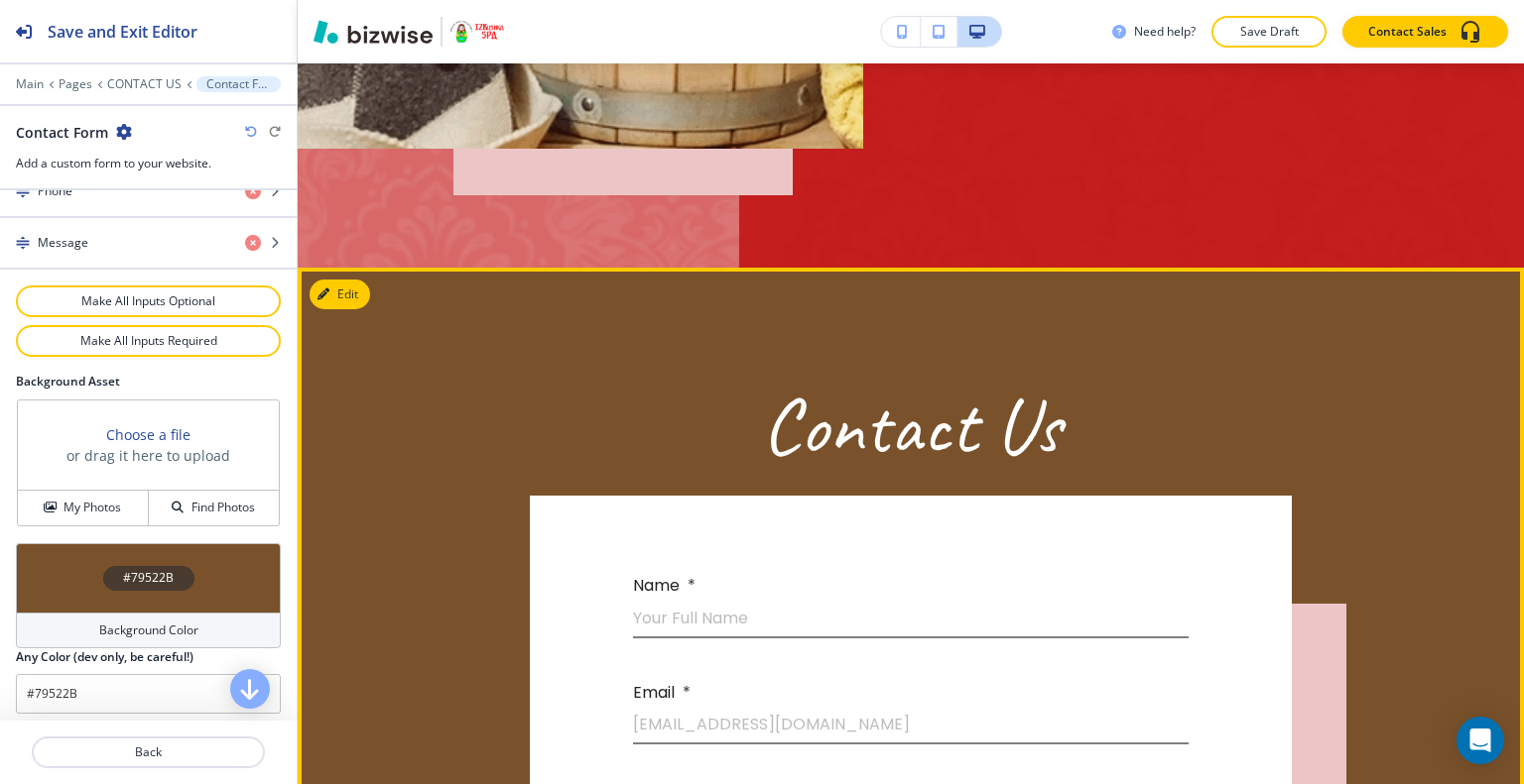
scroll to position [506, 0]
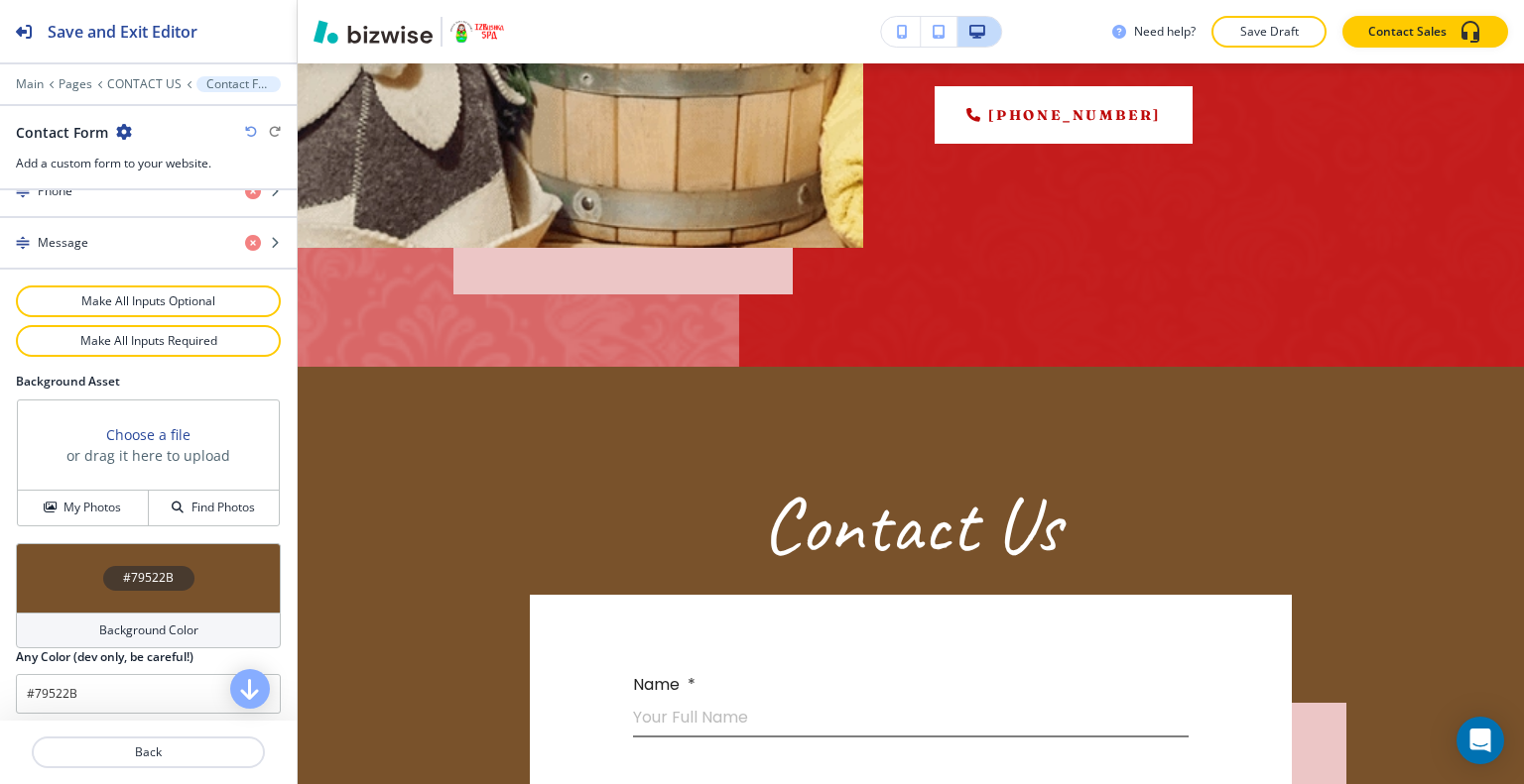
click at [56, 568] on div "#79522B" at bounding box center [148, 578] width 264 height 70
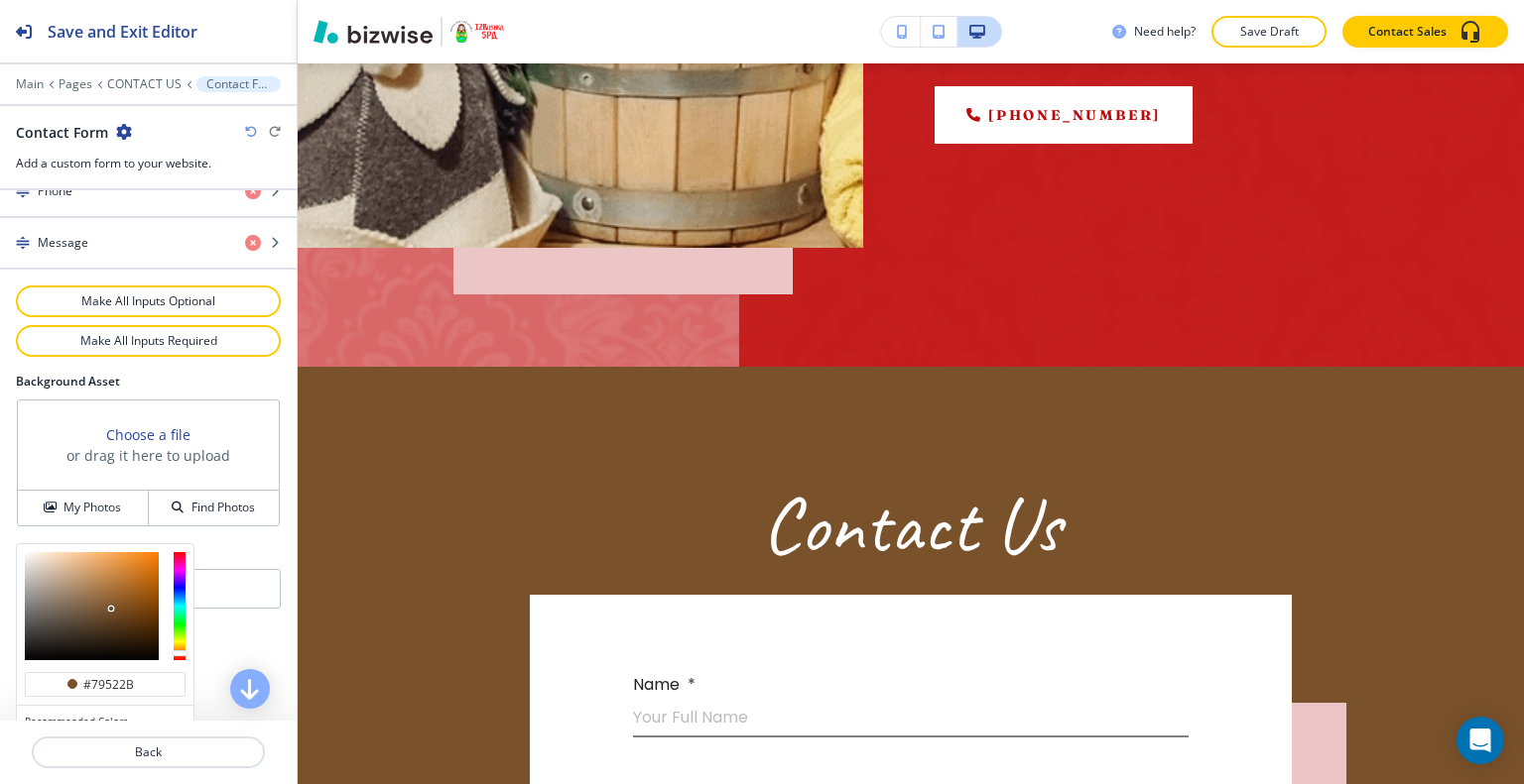
scroll to position [1134, 0]
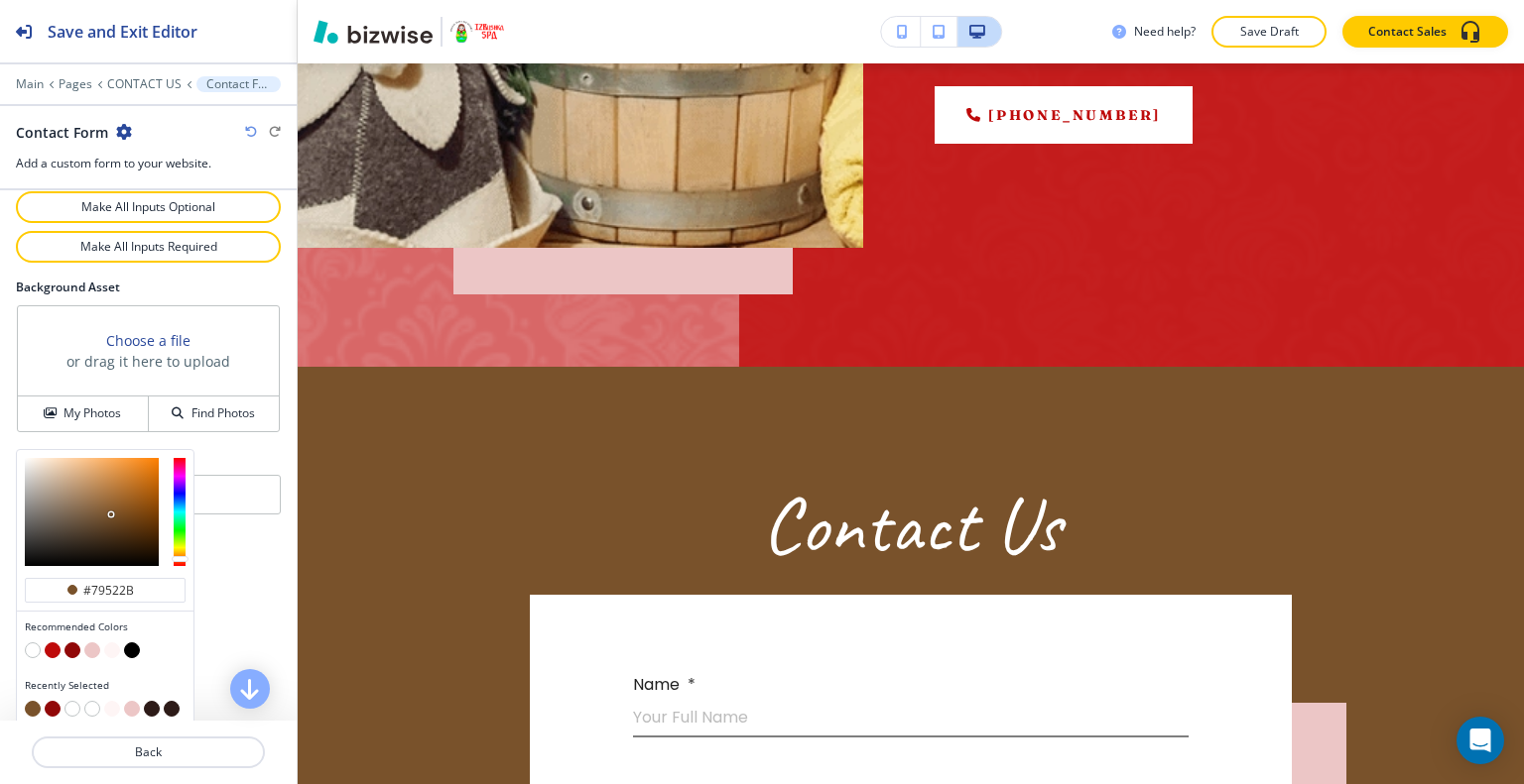
click at [151, 701] on button "button" at bounding box center [152, 708] width 16 height 16
type input "#2D1B18"
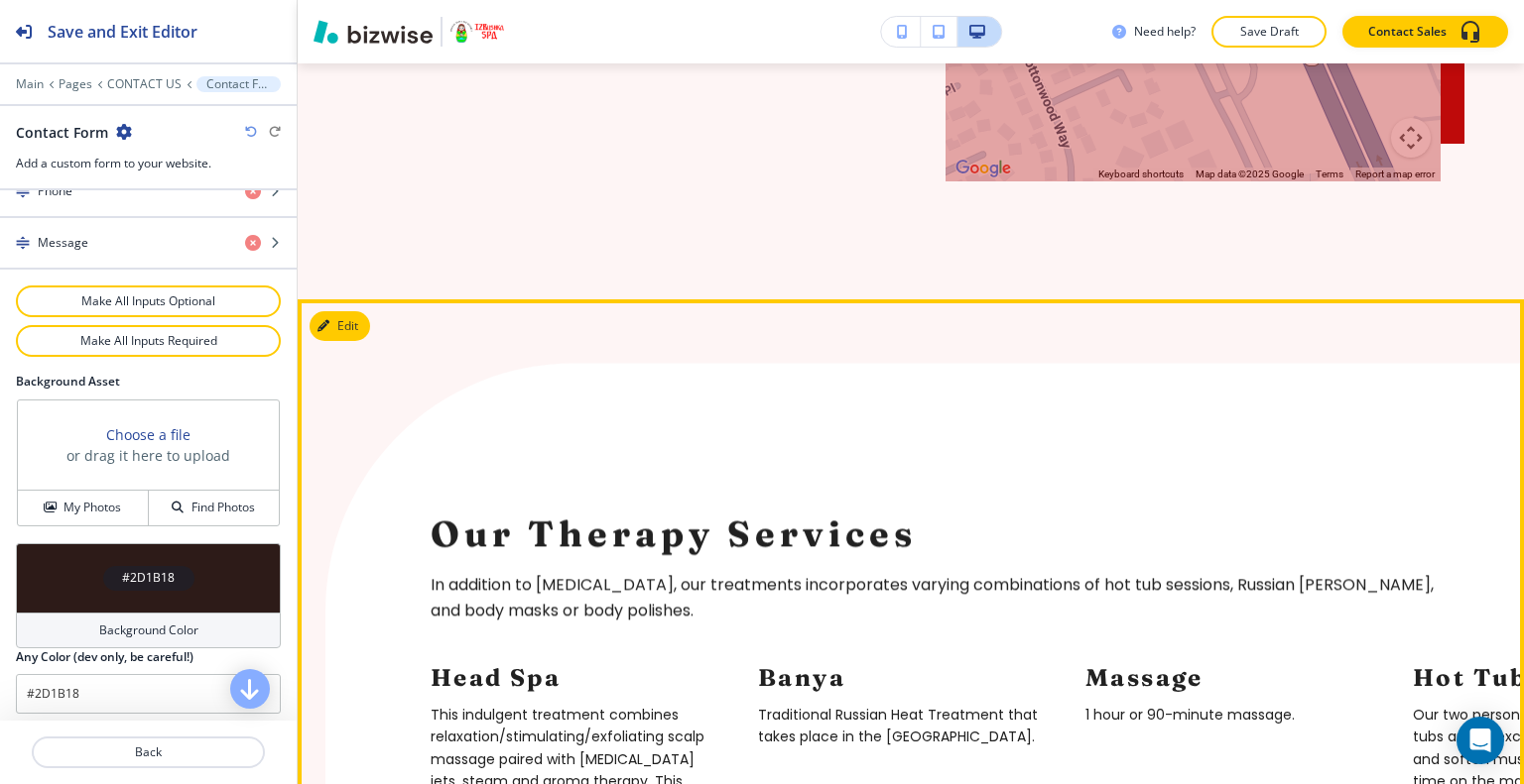
scroll to position [2390, 0]
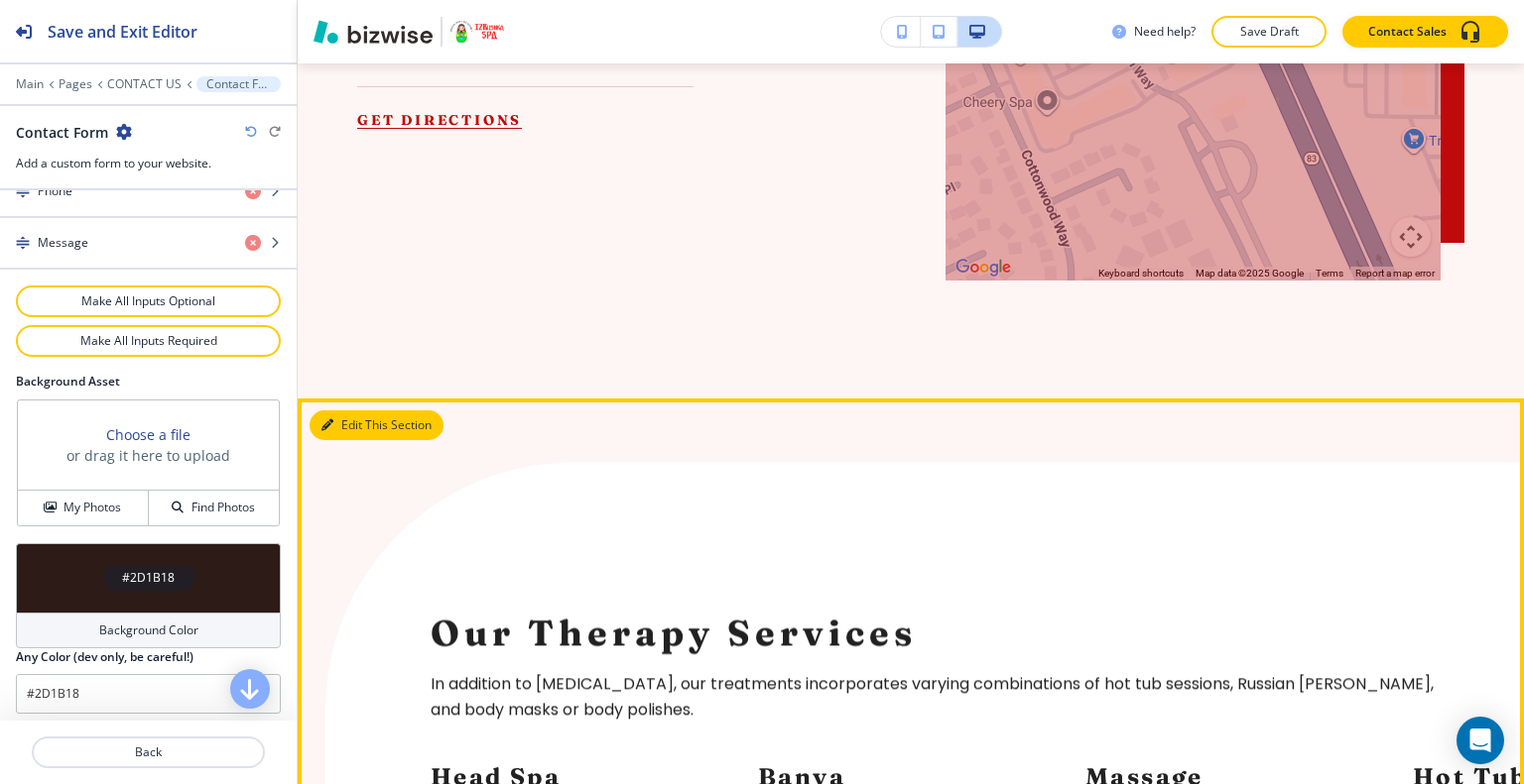
click at [357, 410] on button "Edit This Section" at bounding box center [376, 425] width 134 height 30
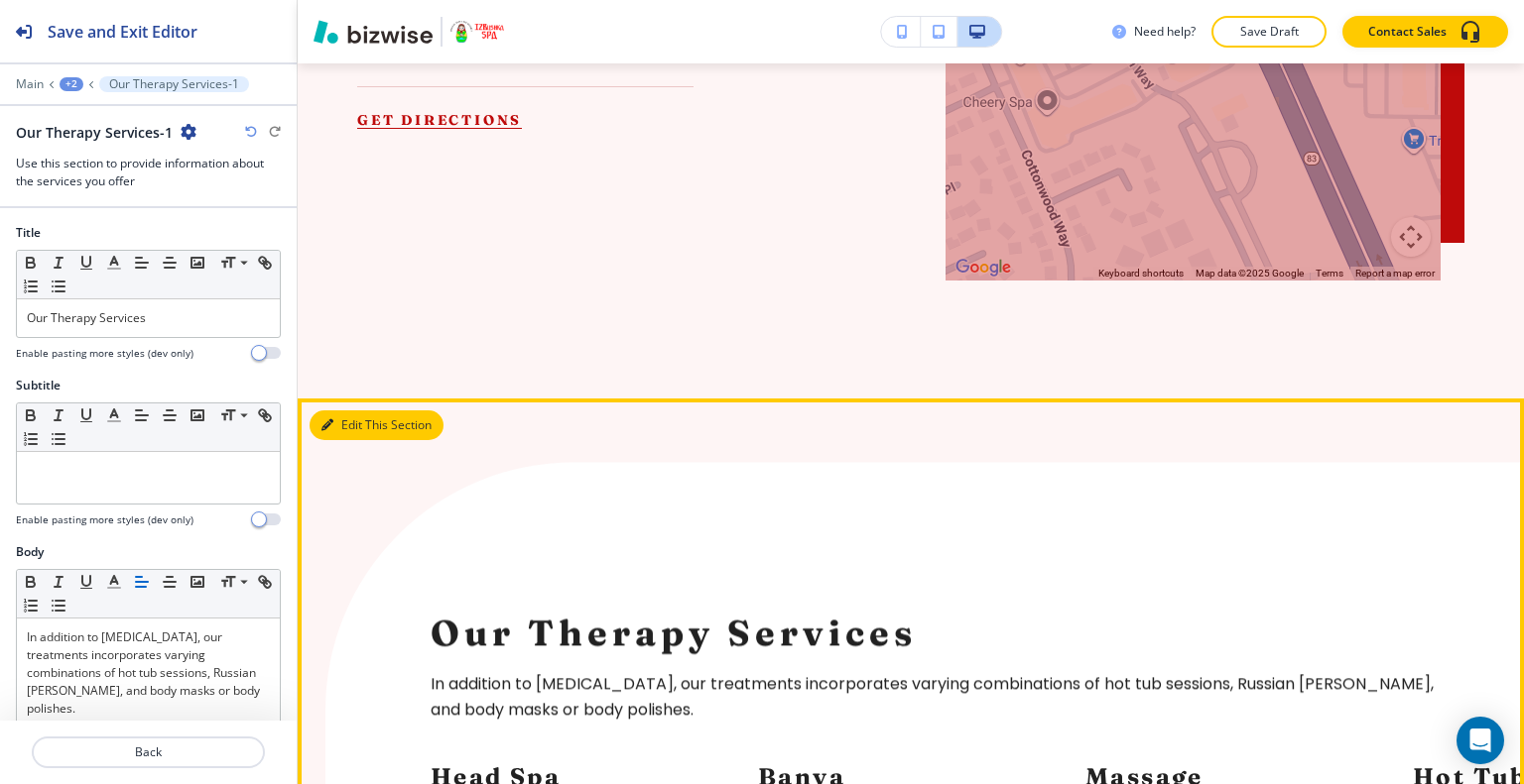
scroll to position [2710, 0]
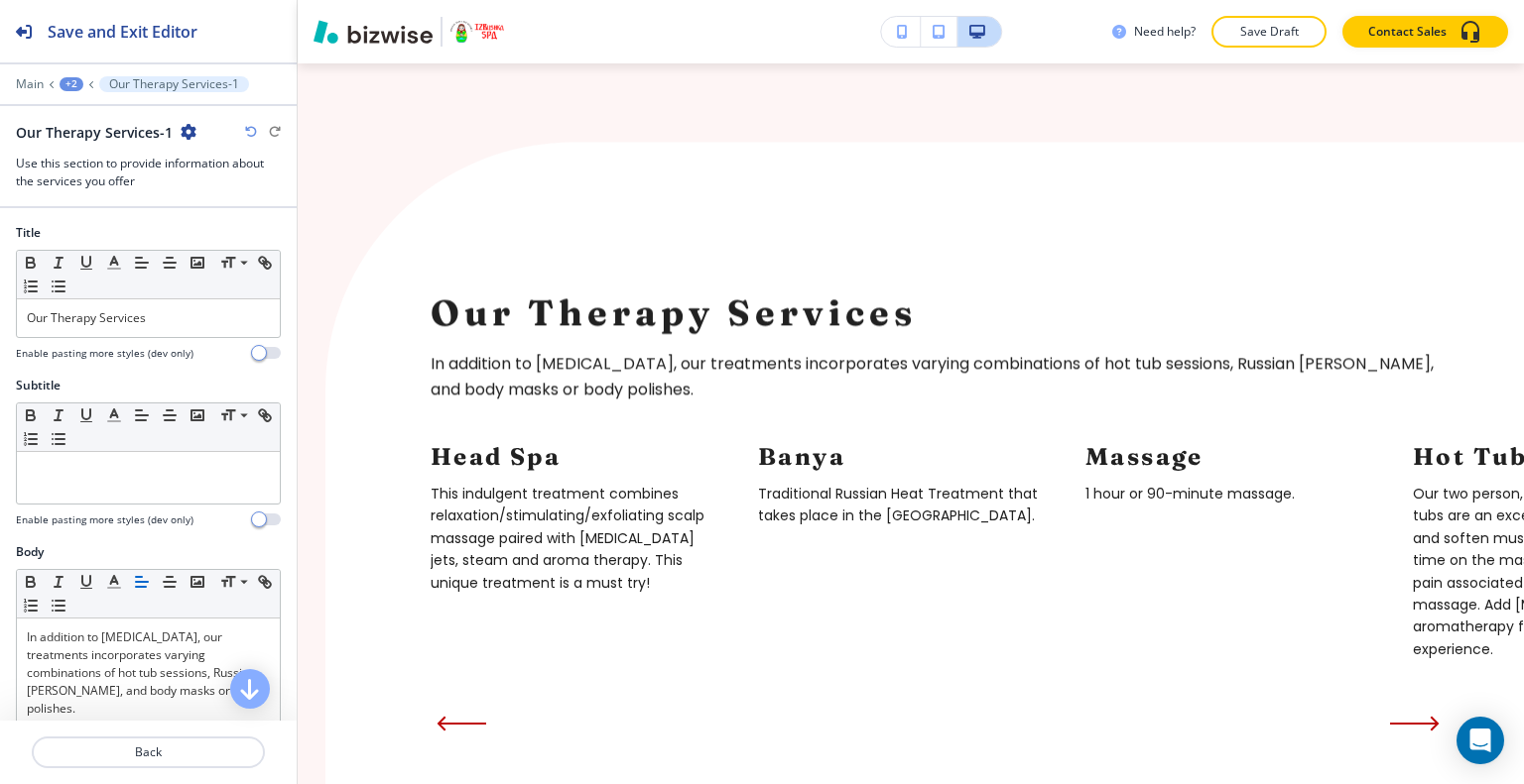
click at [185, 126] on icon "button" at bounding box center [189, 132] width 16 height 16
click at [227, 230] on p "Delete Section" at bounding box center [243, 235] width 101 height 18
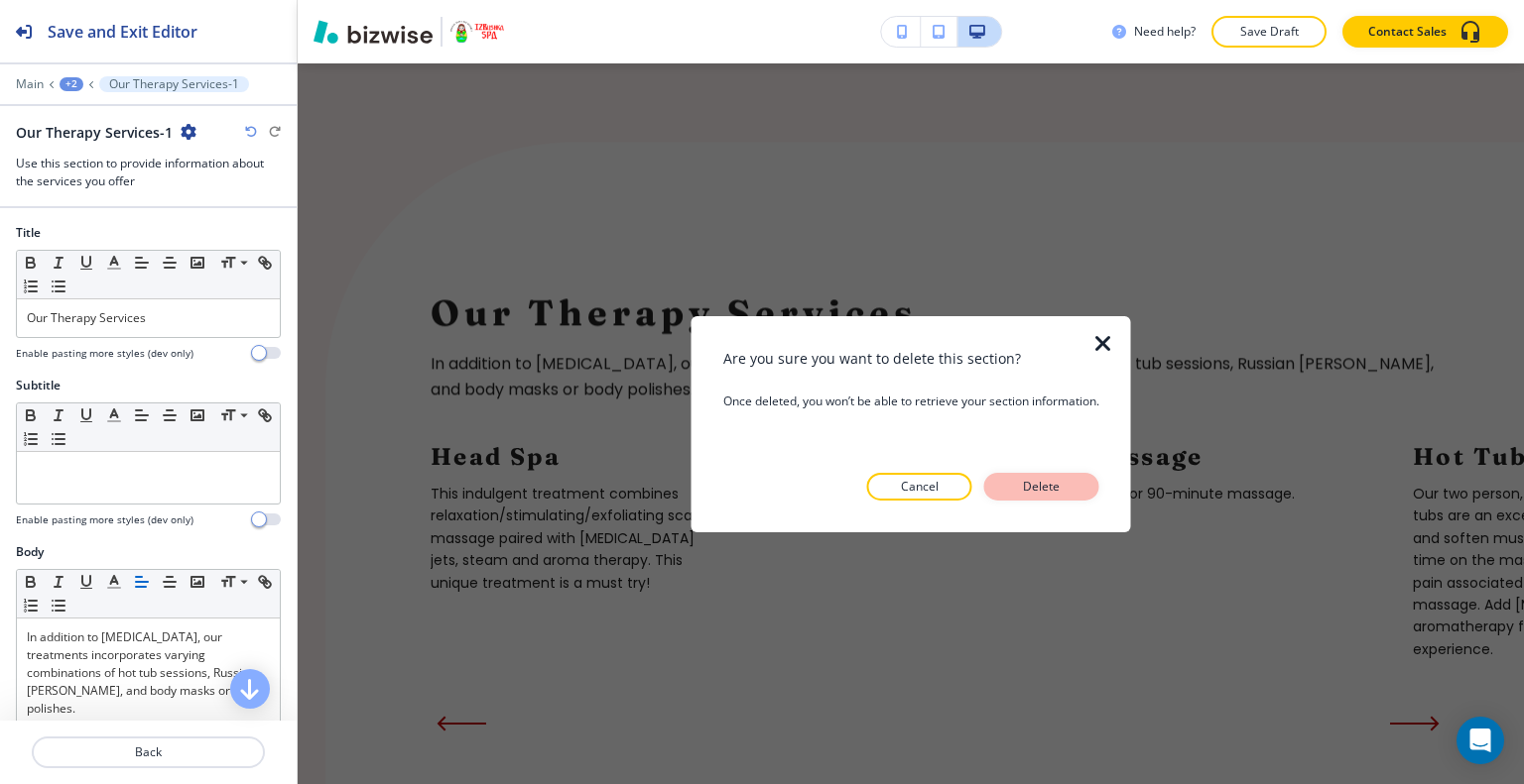
click at [1064, 482] on p "Delete" at bounding box center [1042, 487] width 48 height 18
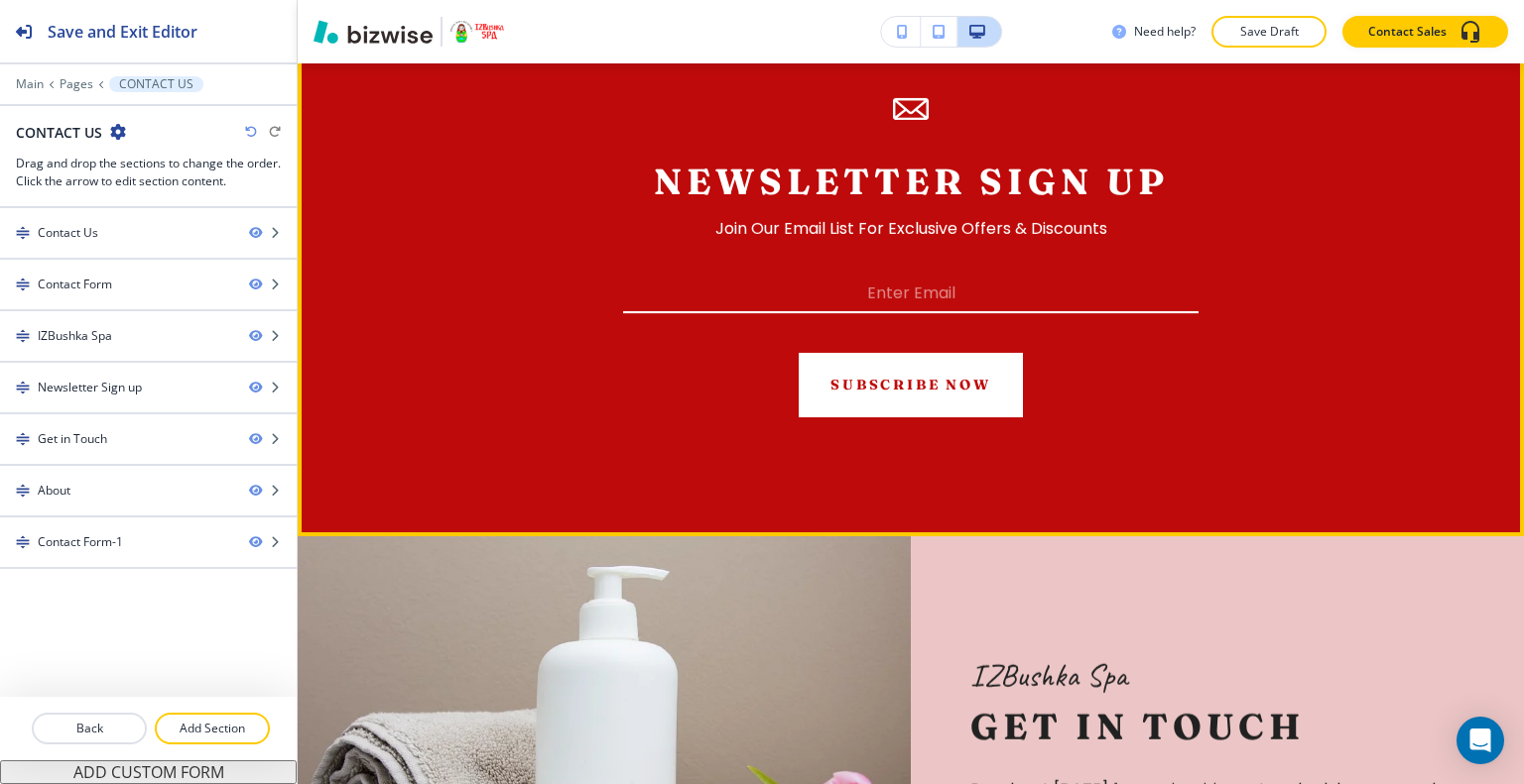
scroll to position [3305, 0]
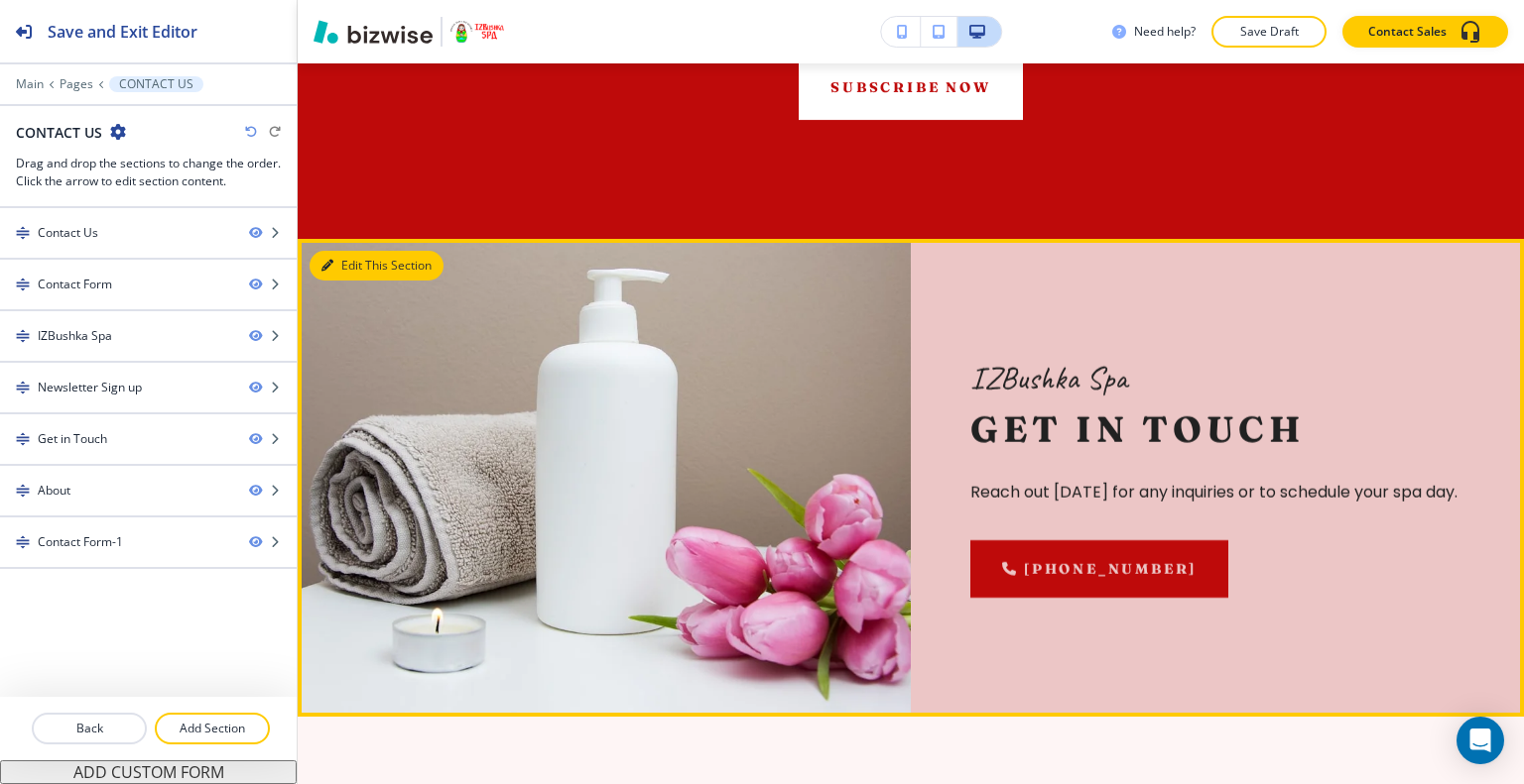
drag, startPoint x: 317, startPoint y: 246, endPoint x: 331, endPoint y: 246, distance: 14.0
click at [317, 250] on button "Edit This Section" at bounding box center [376, 265] width 134 height 30
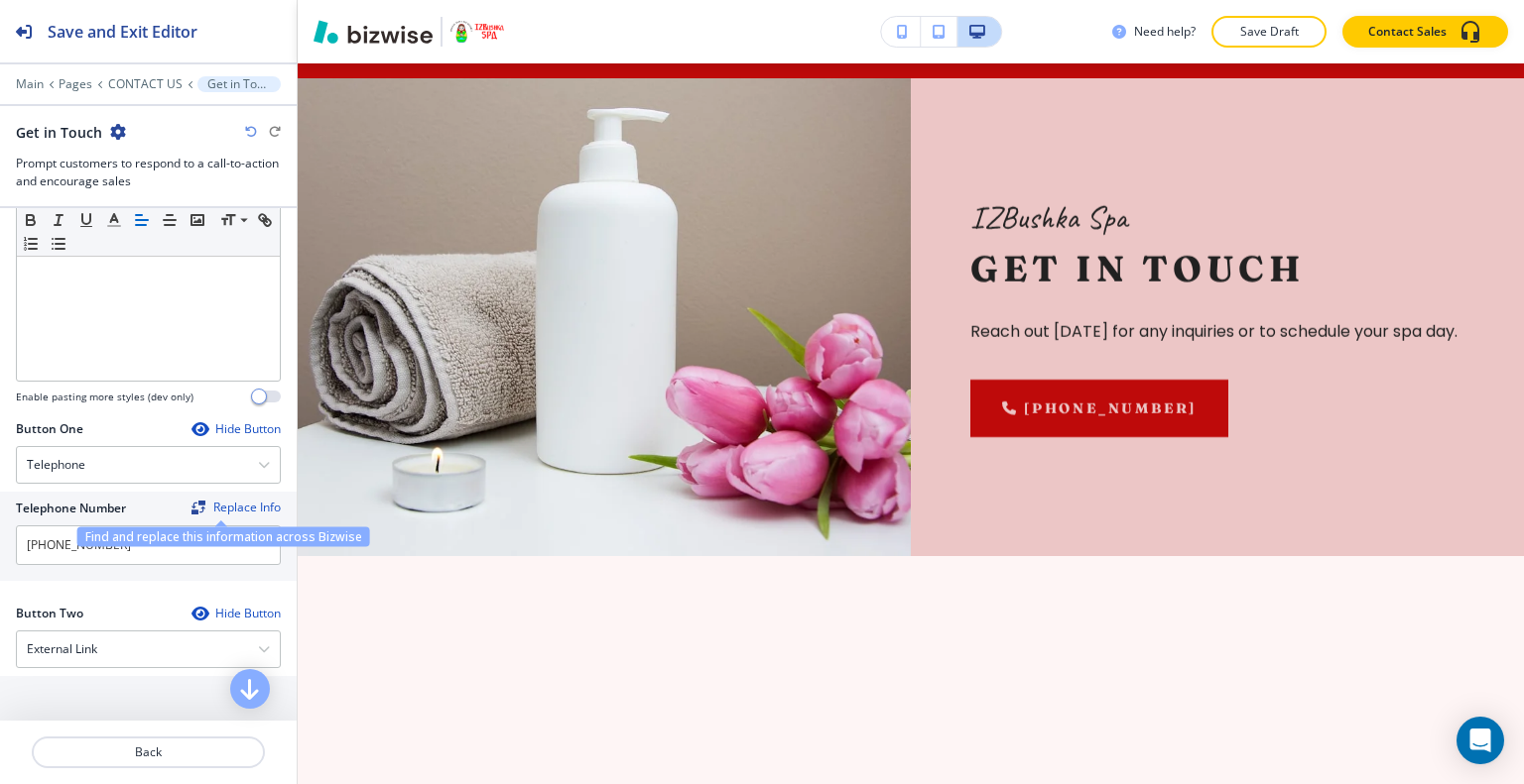
scroll to position [992, 0]
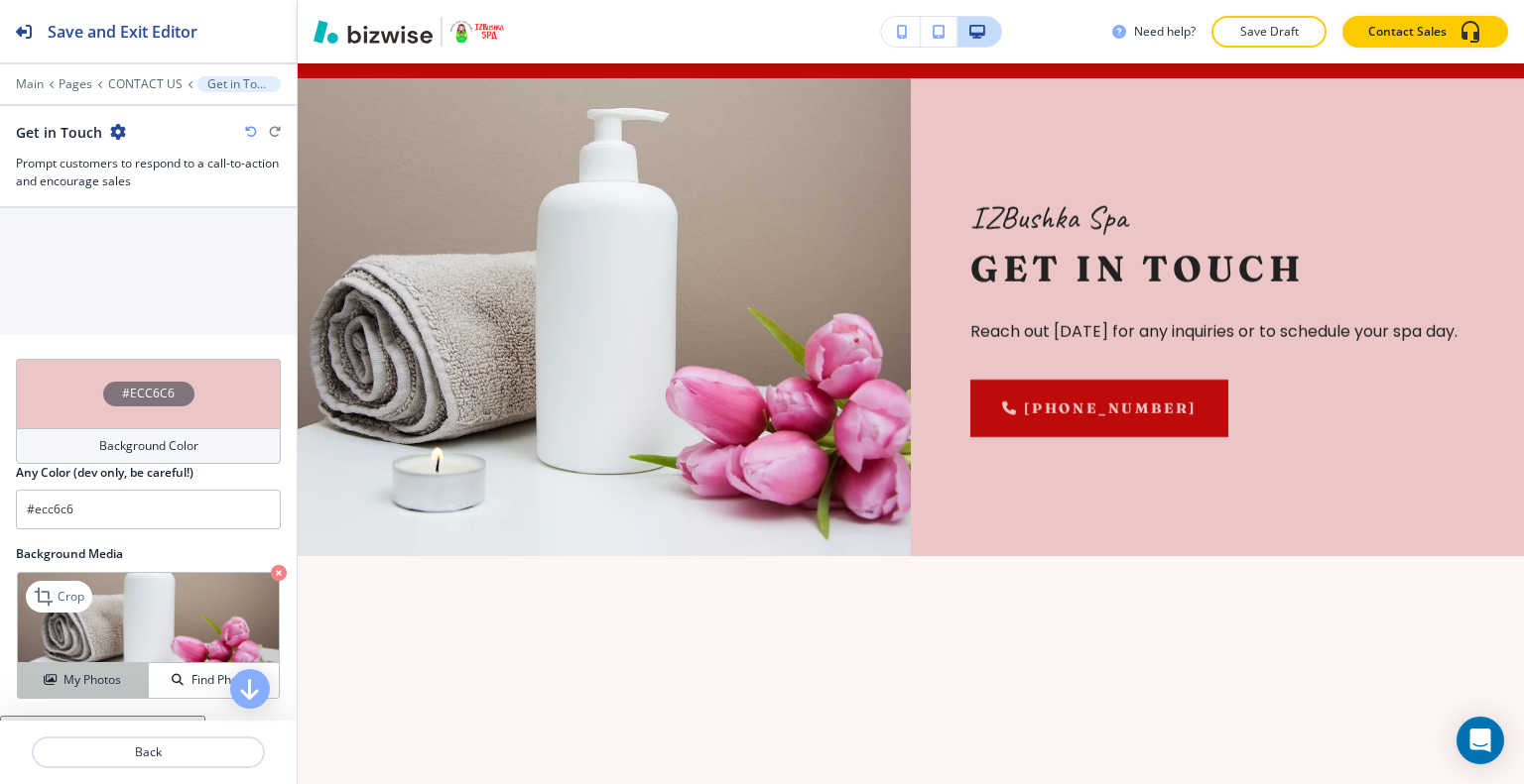
click at [103, 671] on h4 "My Photos" at bounding box center [92, 680] width 58 height 18
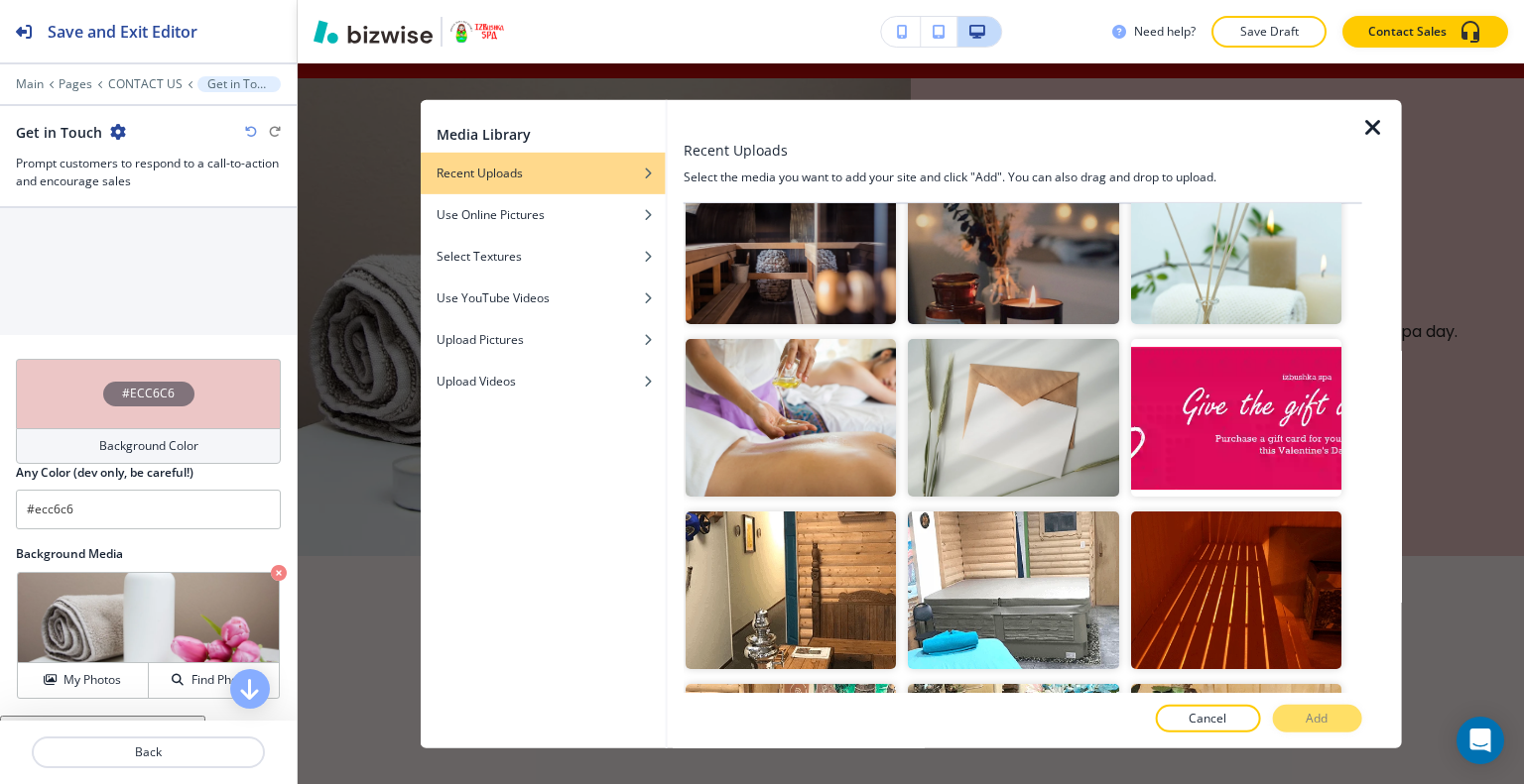
scroll to position [892, 0]
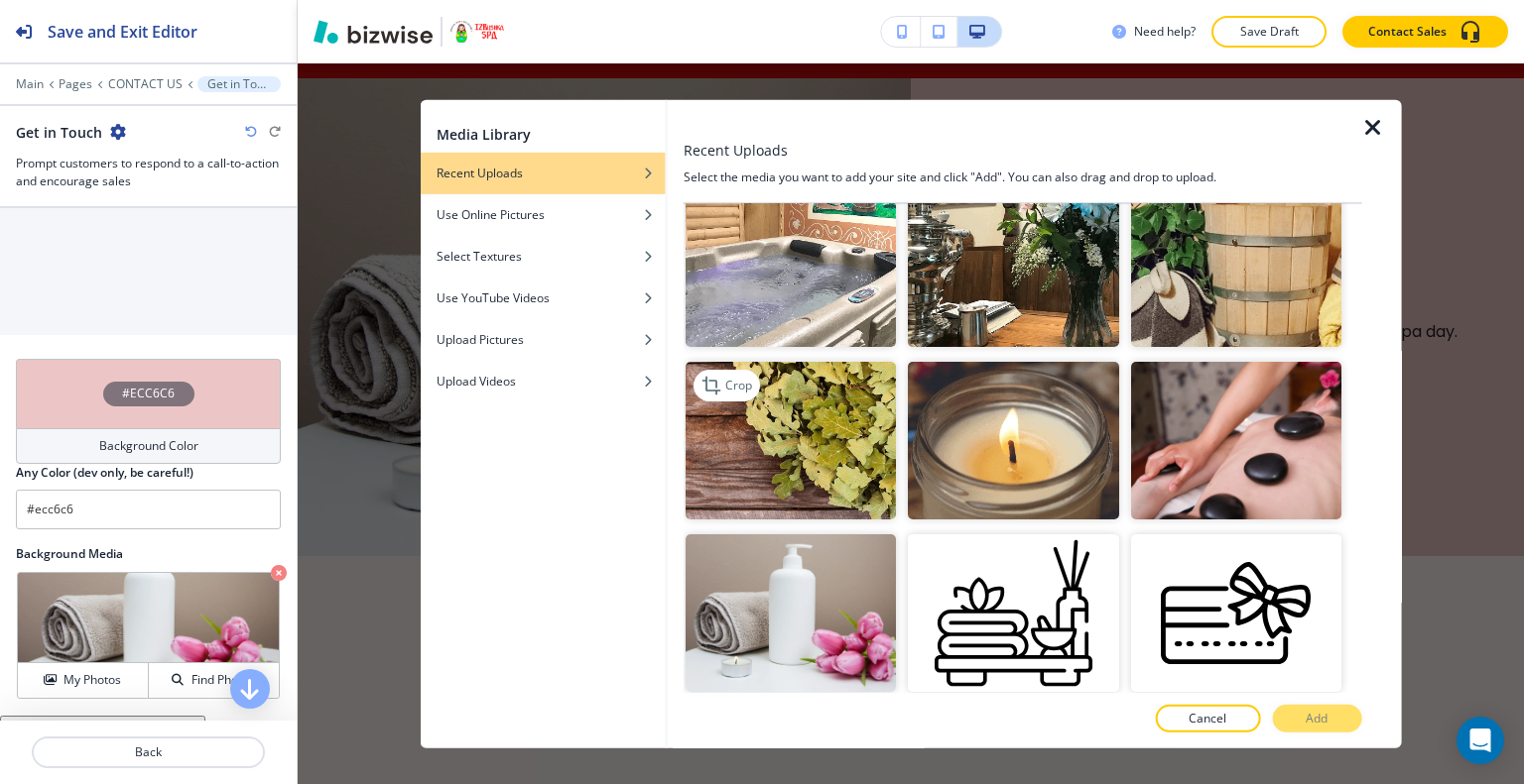
click at [825, 466] on img "button" at bounding box center [790, 439] width 211 height 158
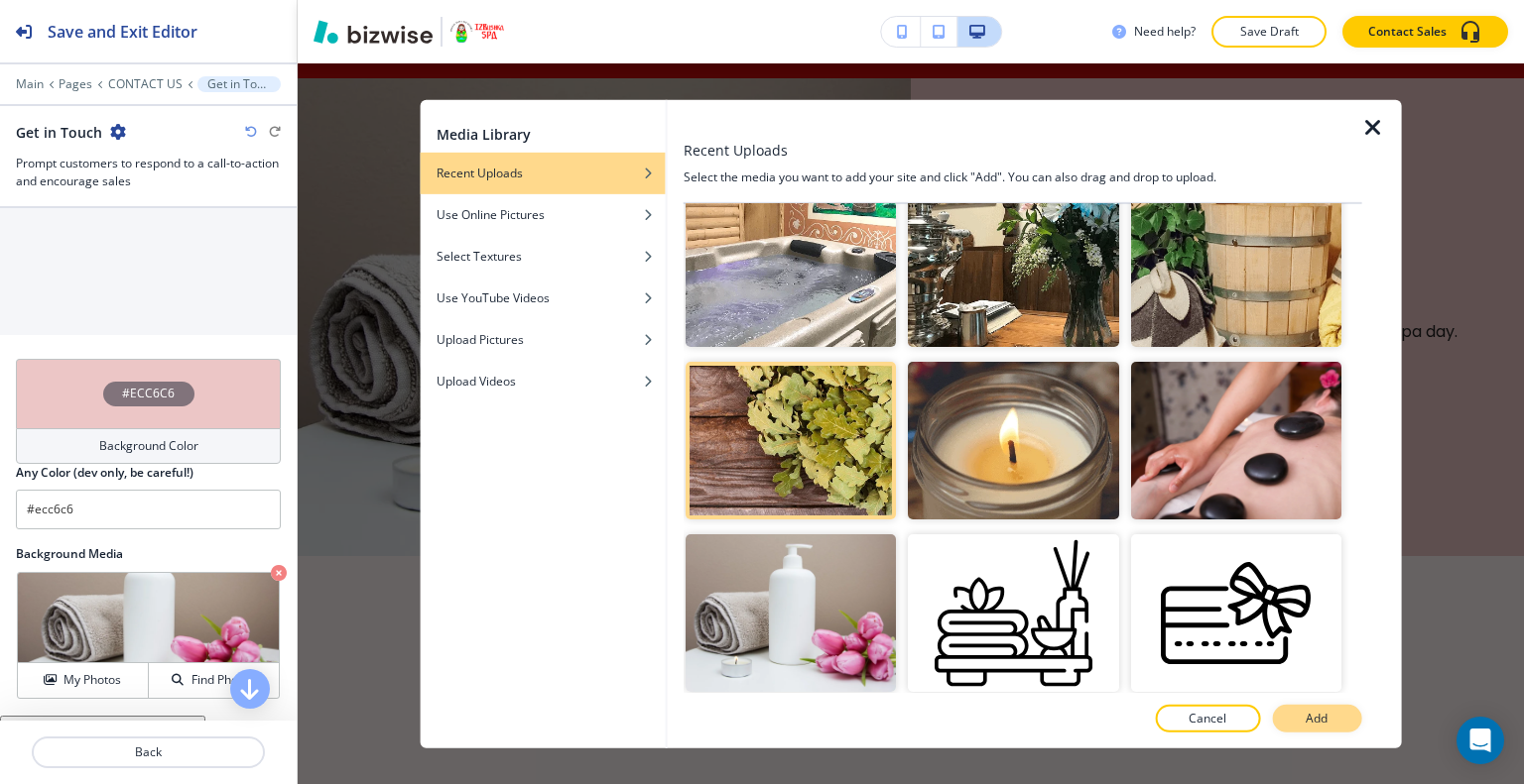
click at [1313, 721] on p "Add" at bounding box center [1316, 718] width 22 height 18
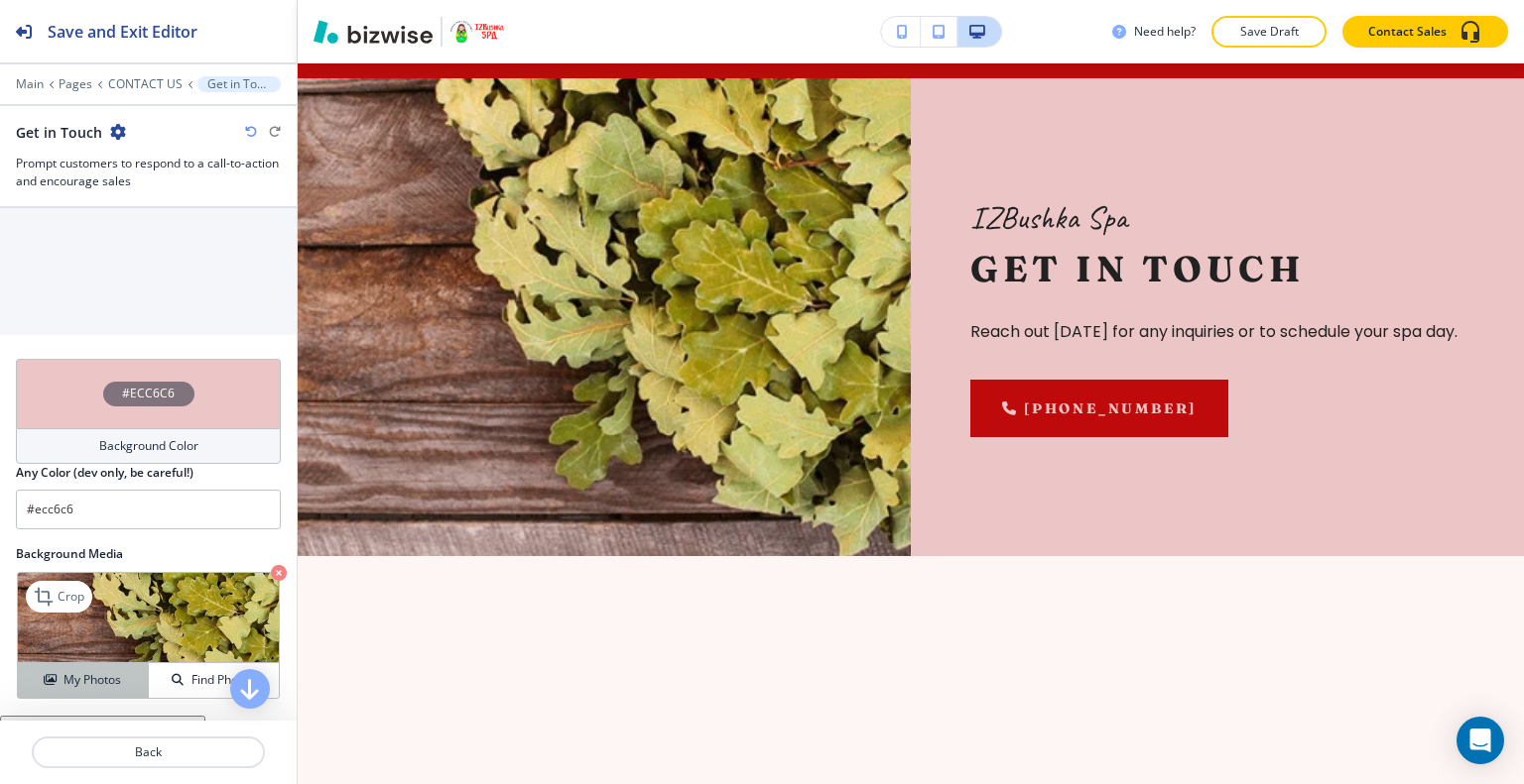
click at [99, 673] on h4 "My Photos" at bounding box center [92, 680] width 58 height 18
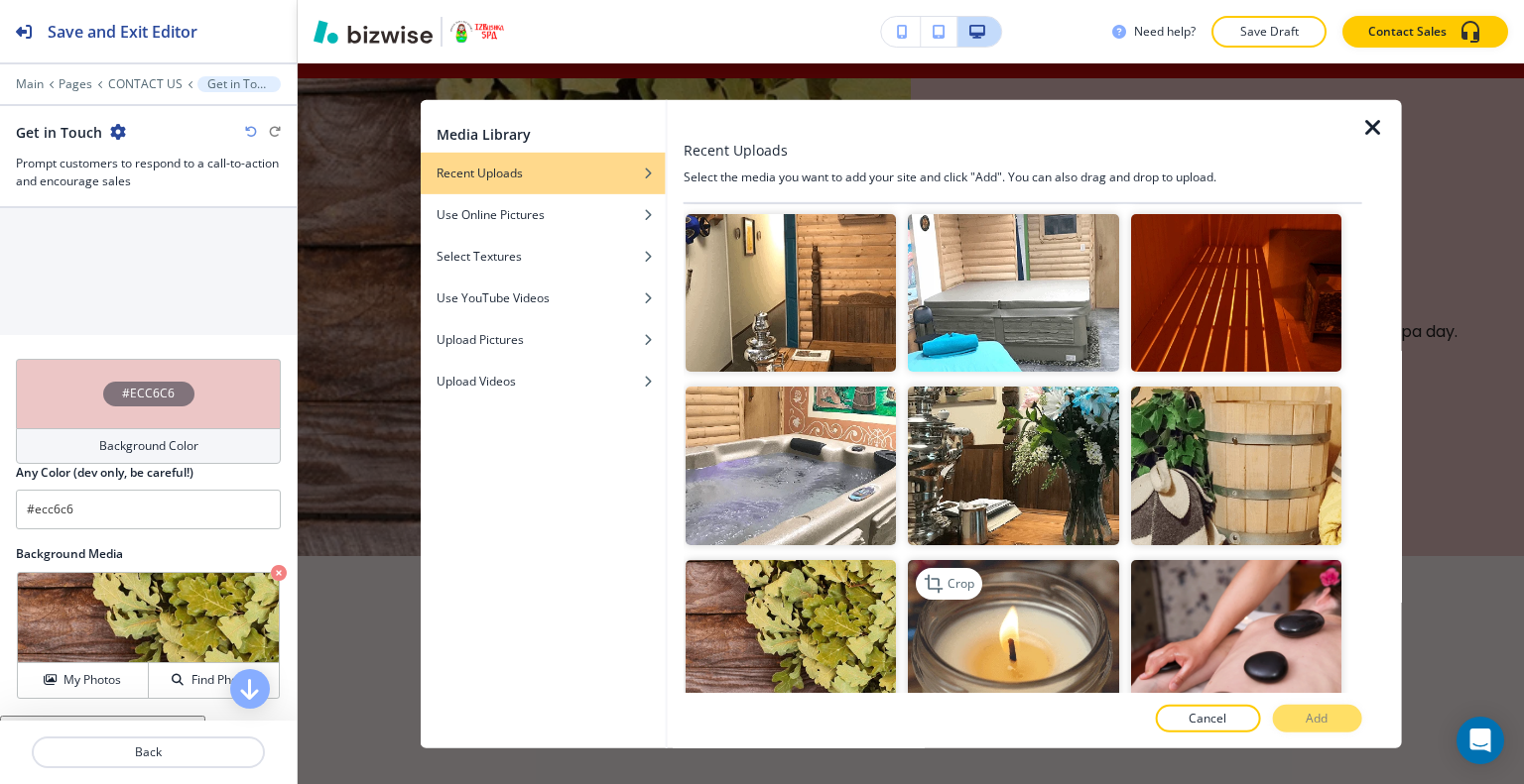
scroll to position [793, 0]
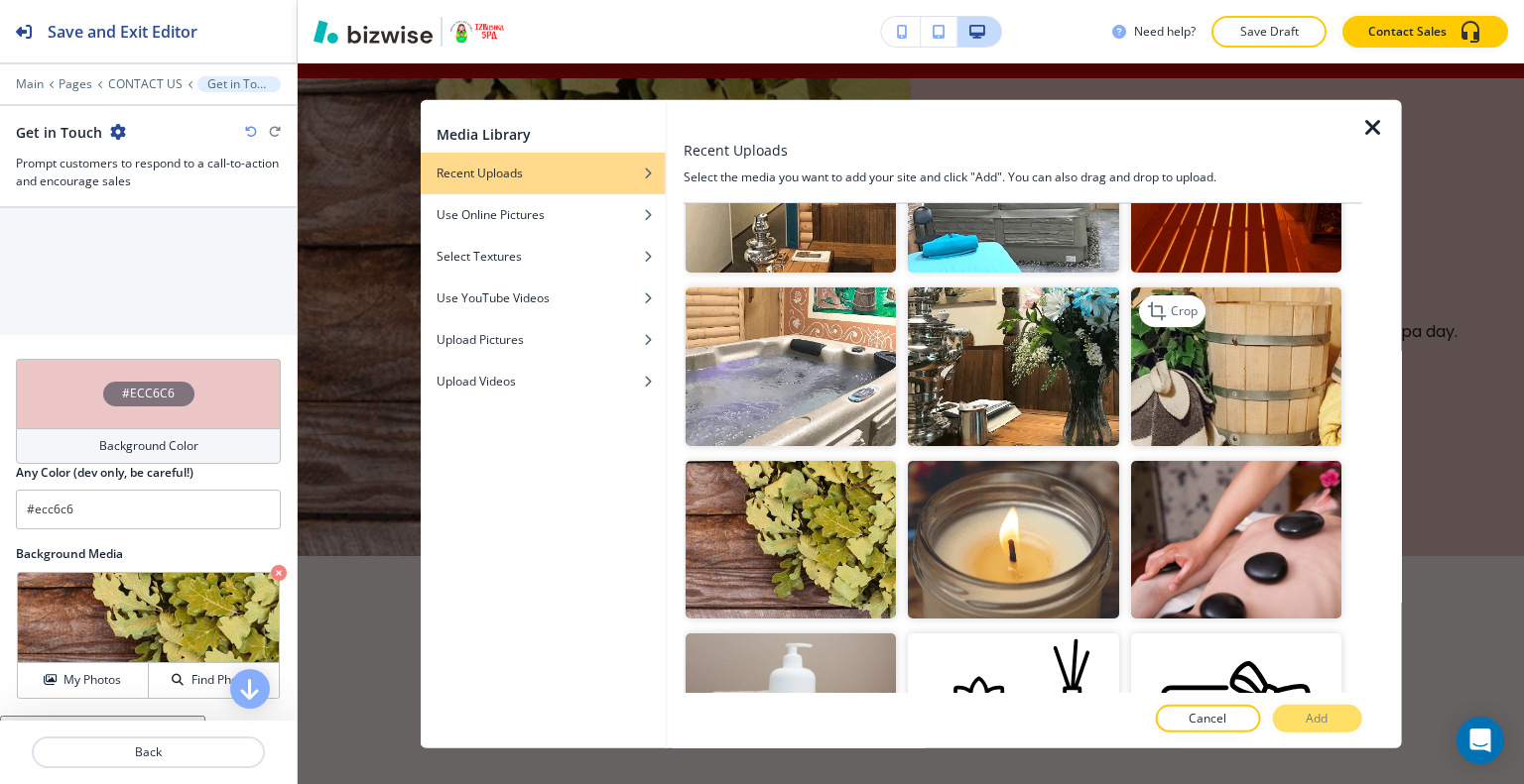
click at [1176, 362] on img "button" at bounding box center [1235, 366] width 211 height 158
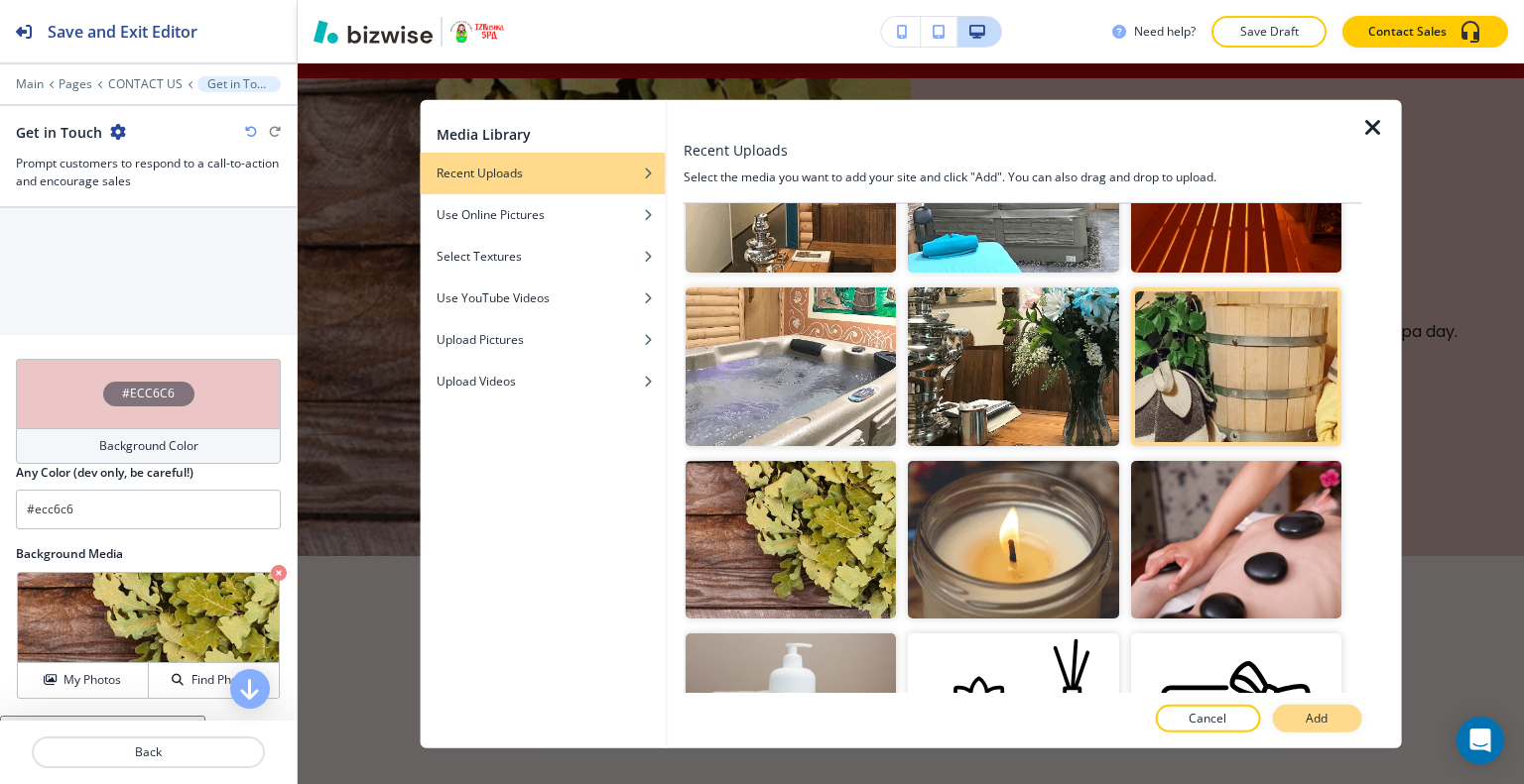
click at [1341, 720] on button "Add" at bounding box center [1316, 718] width 89 height 28
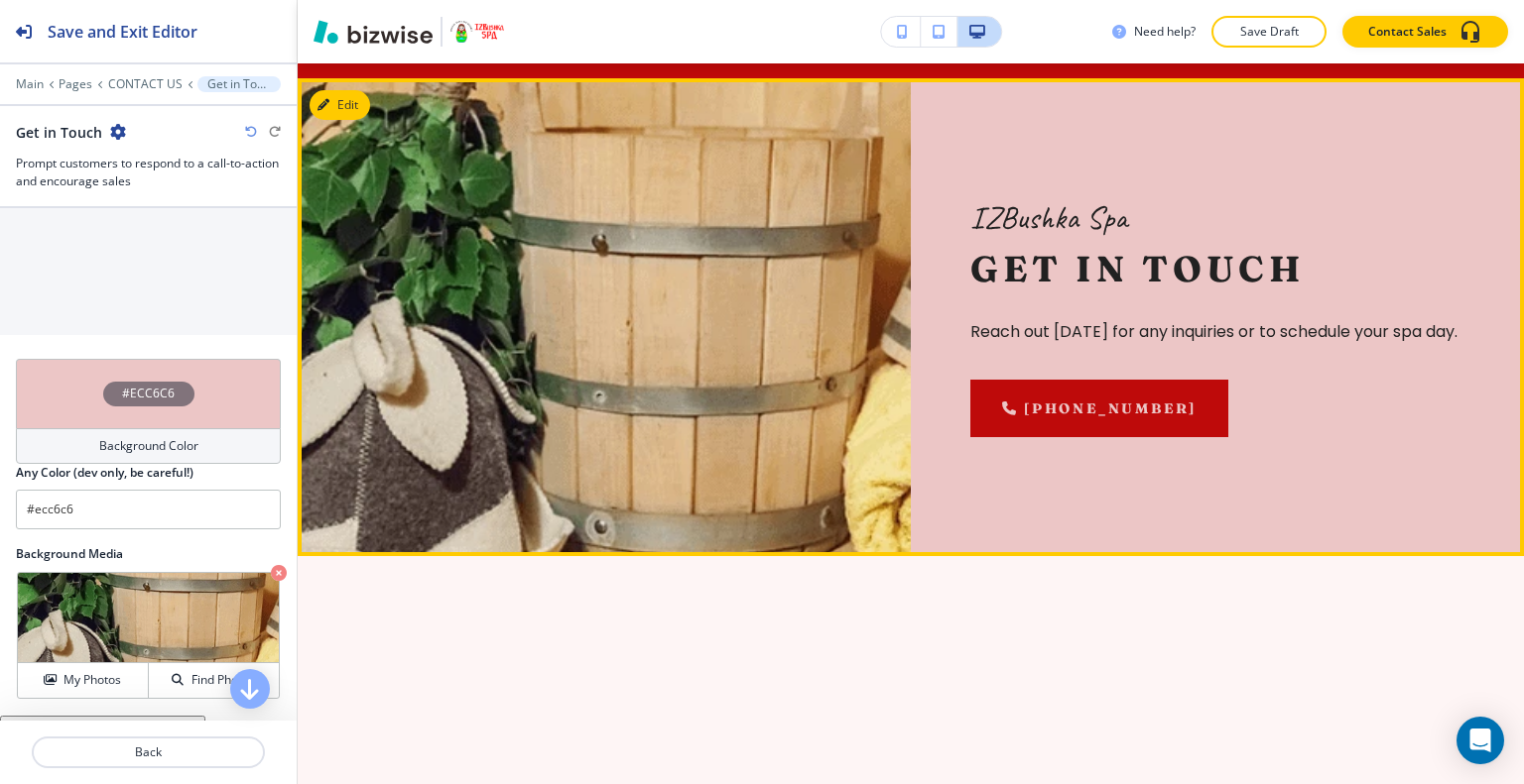
scroll to position [3068, 0]
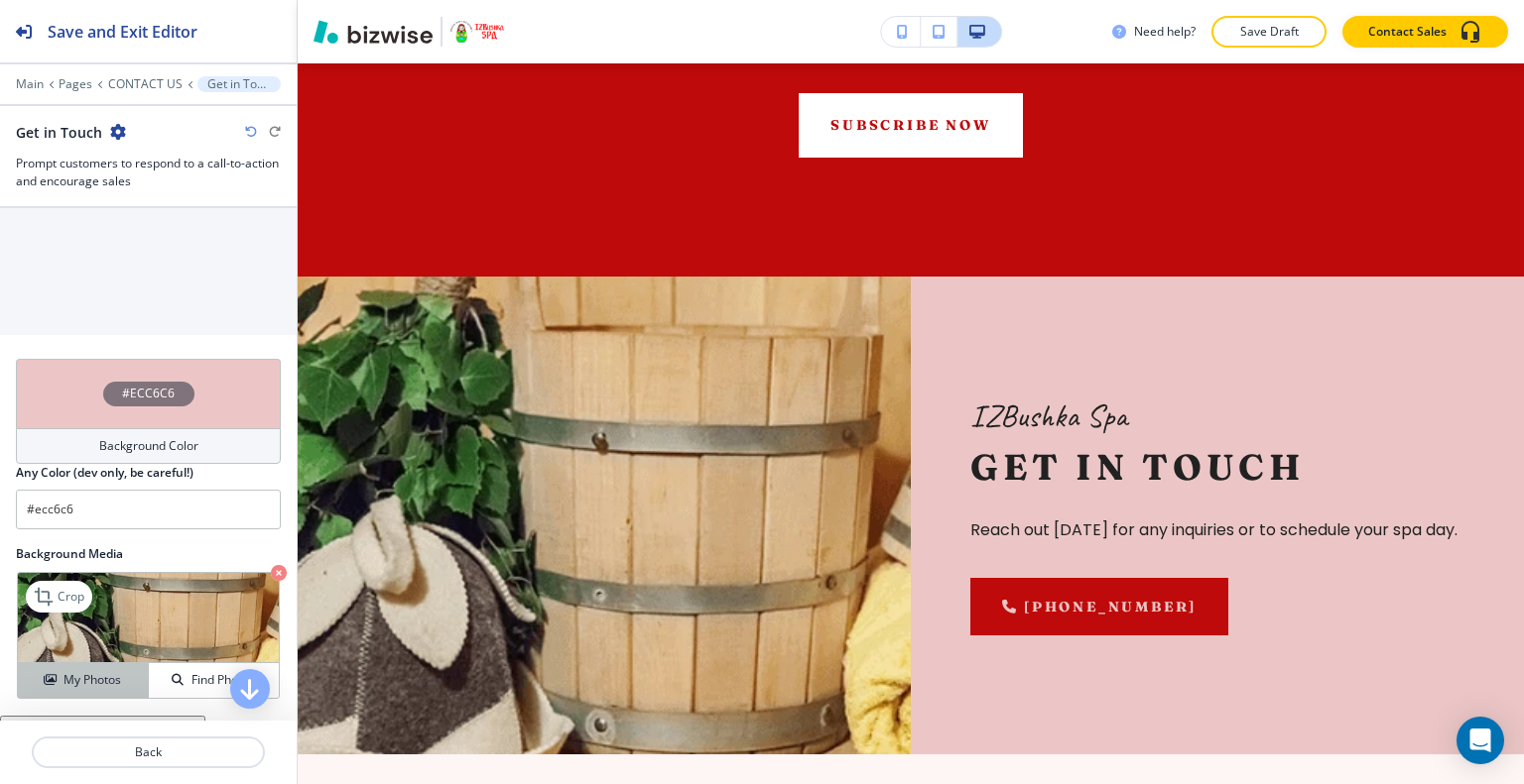
click at [97, 679] on h4 "My Photos" at bounding box center [92, 680] width 58 height 18
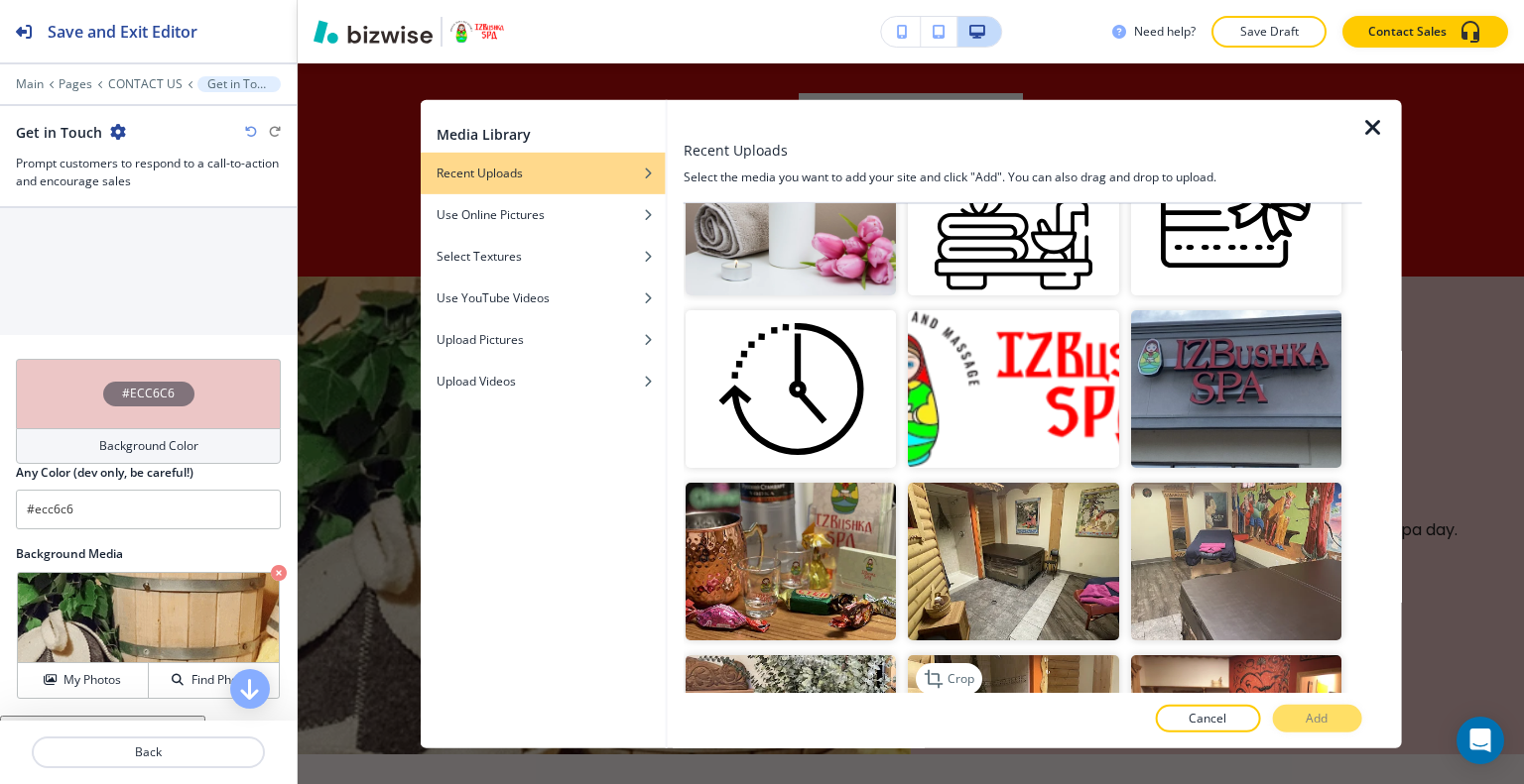
scroll to position [1488, 0]
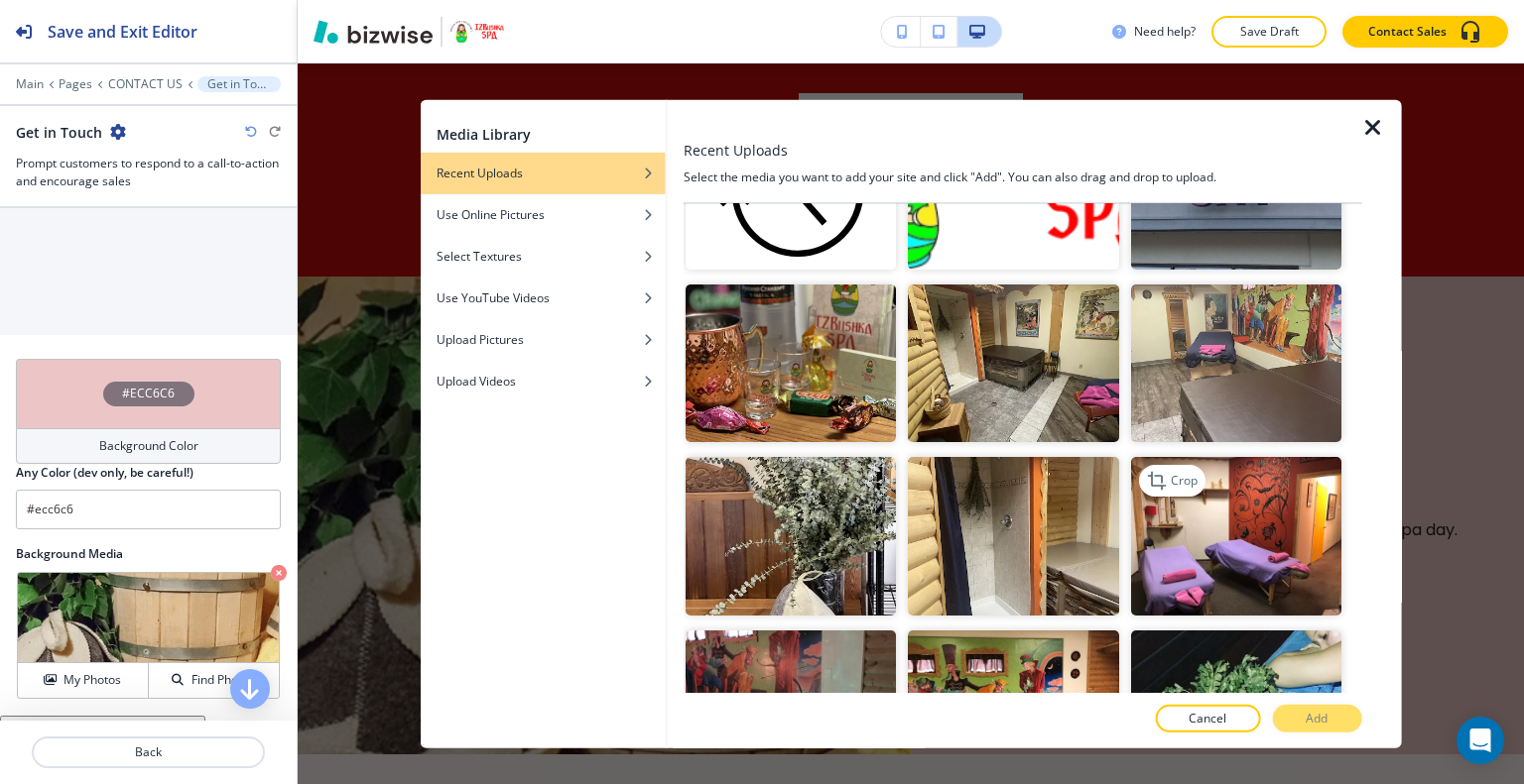
click at [1240, 537] on img "button" at bounding box center [1235, 536] width 211 height 158
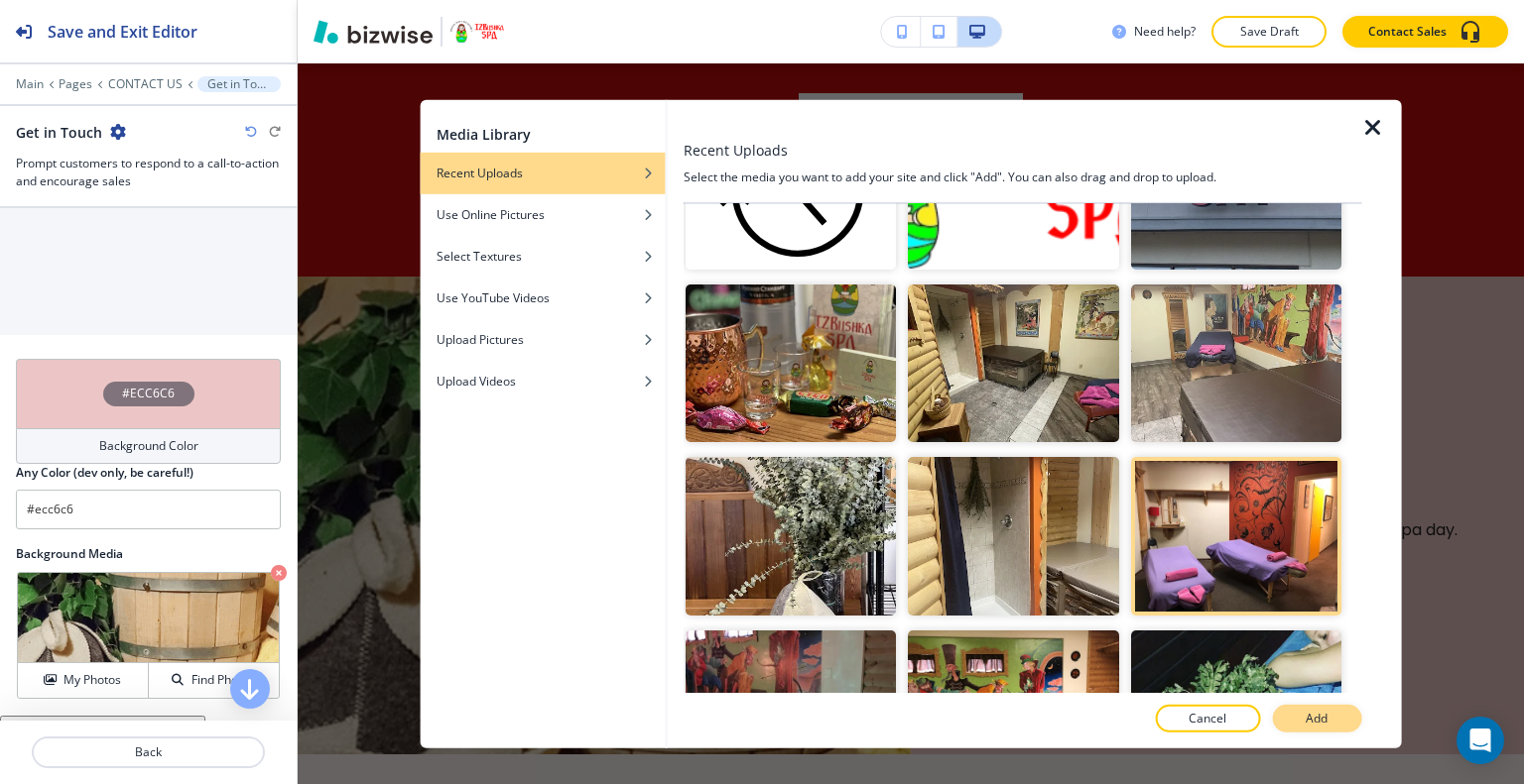
click at [1329, 728] on button "Add" at bounding box center [1316, 718] width 89 height 28
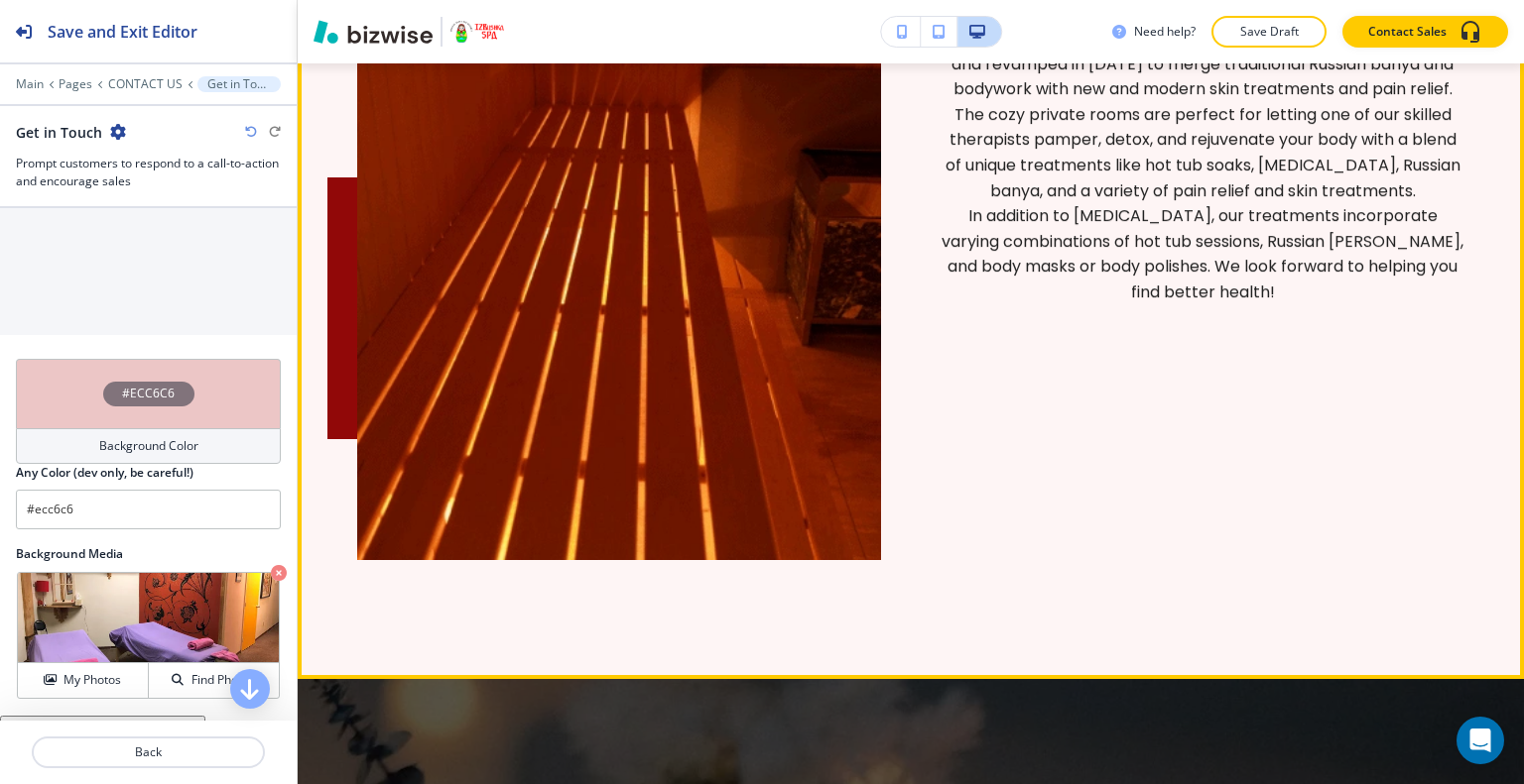
scroll to position [4476, 0]
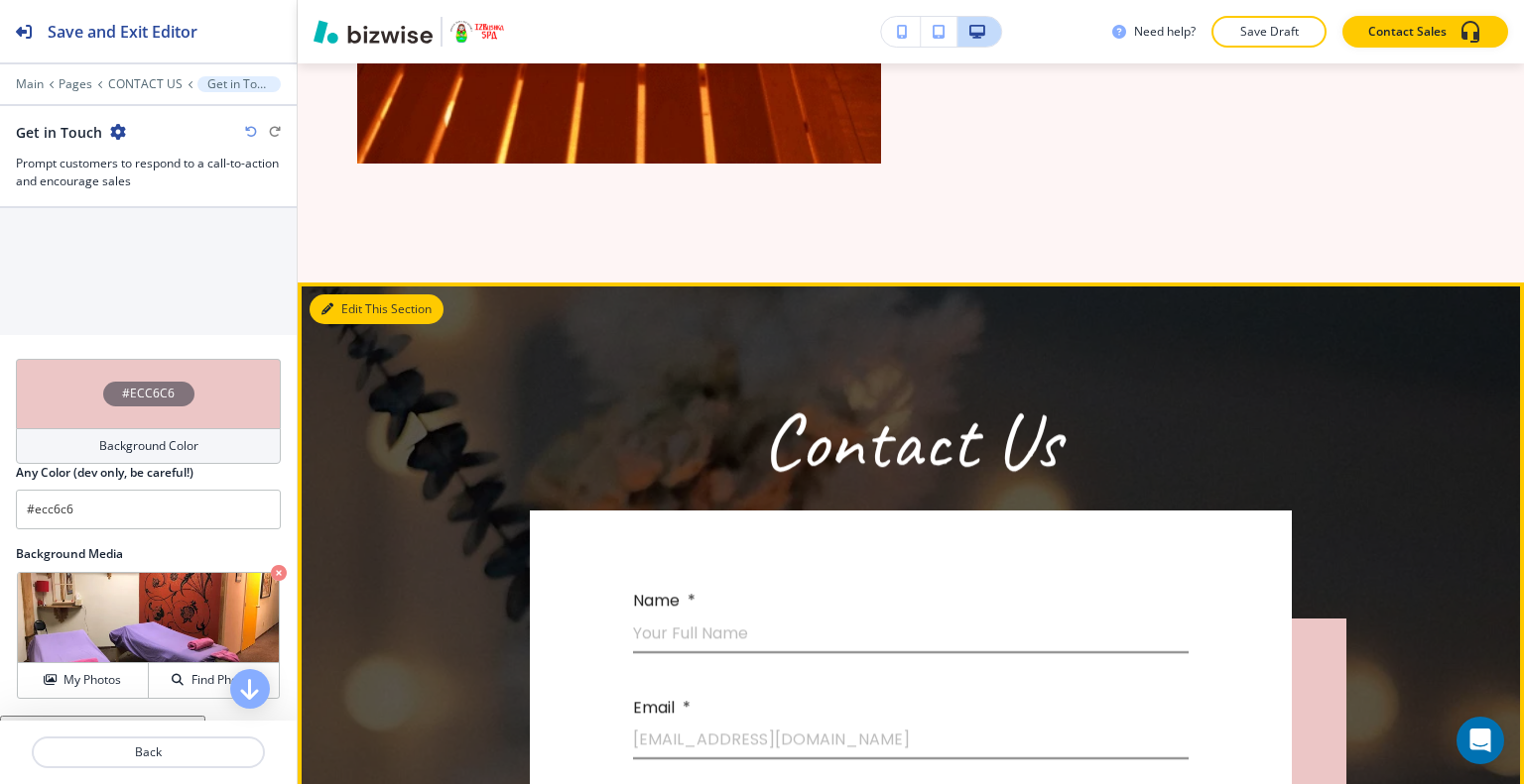
click at [331, 300] on button "Edit This Section" at bounding box center [376, 309] width 134 height 30
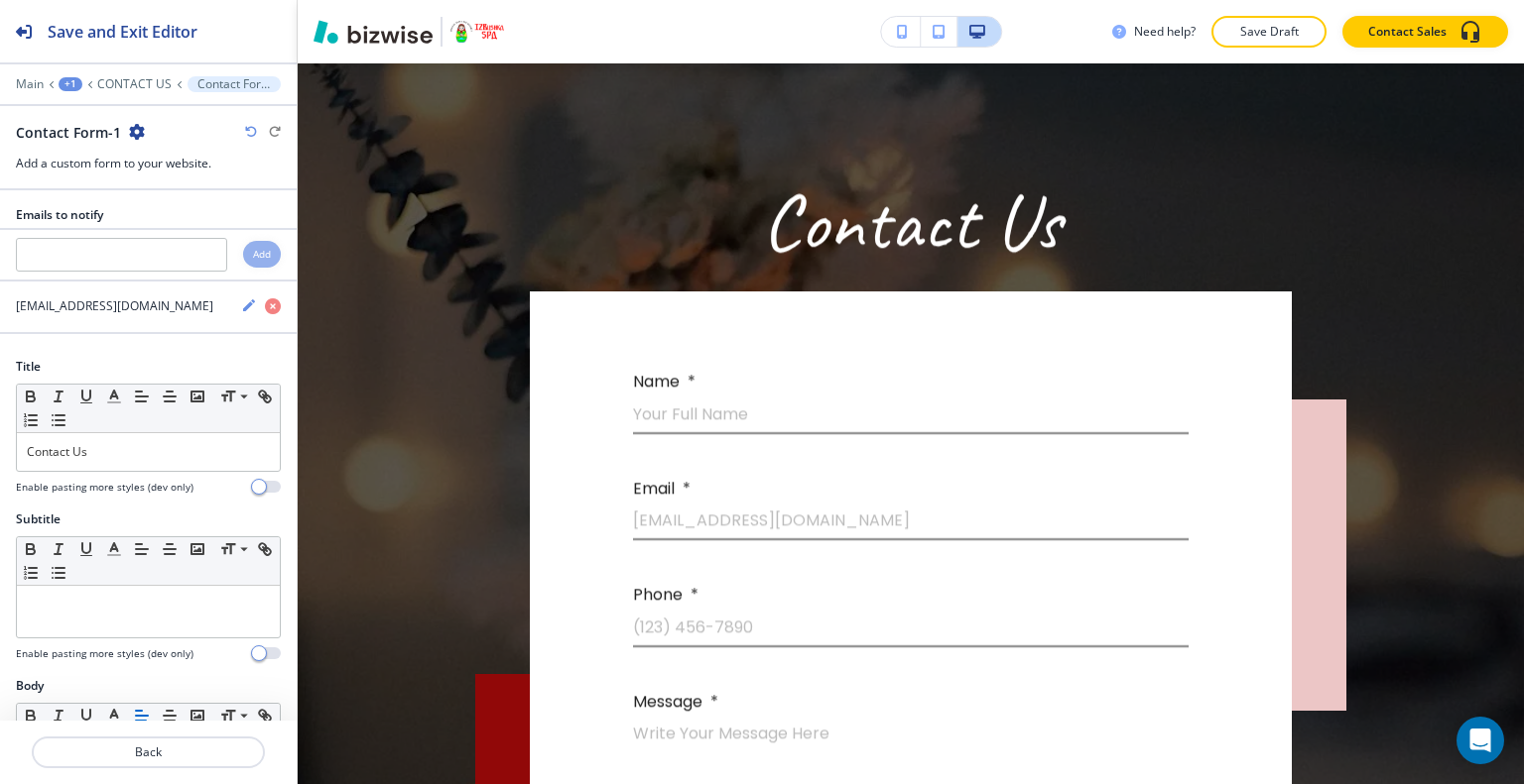
click at [139, 132] on icon "button" at bounding box center [137, 132] width 16 height 16
click at [188, 229] on p "Delete Section" at bounding box center [191, 235] width 101 height 18
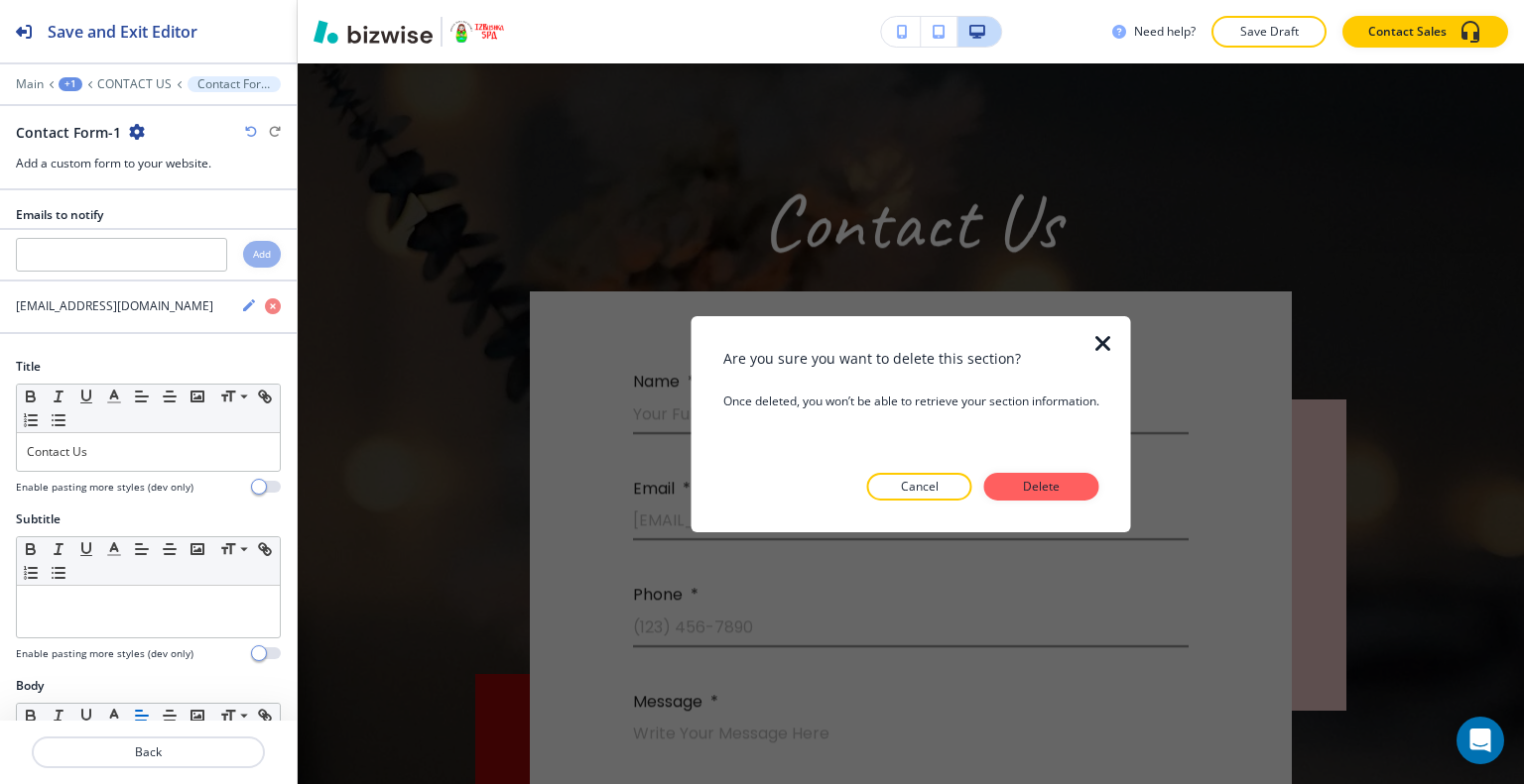
click at [1069, 476] on button "Delete" at bounding box center [1042, 487] width 115 height 28
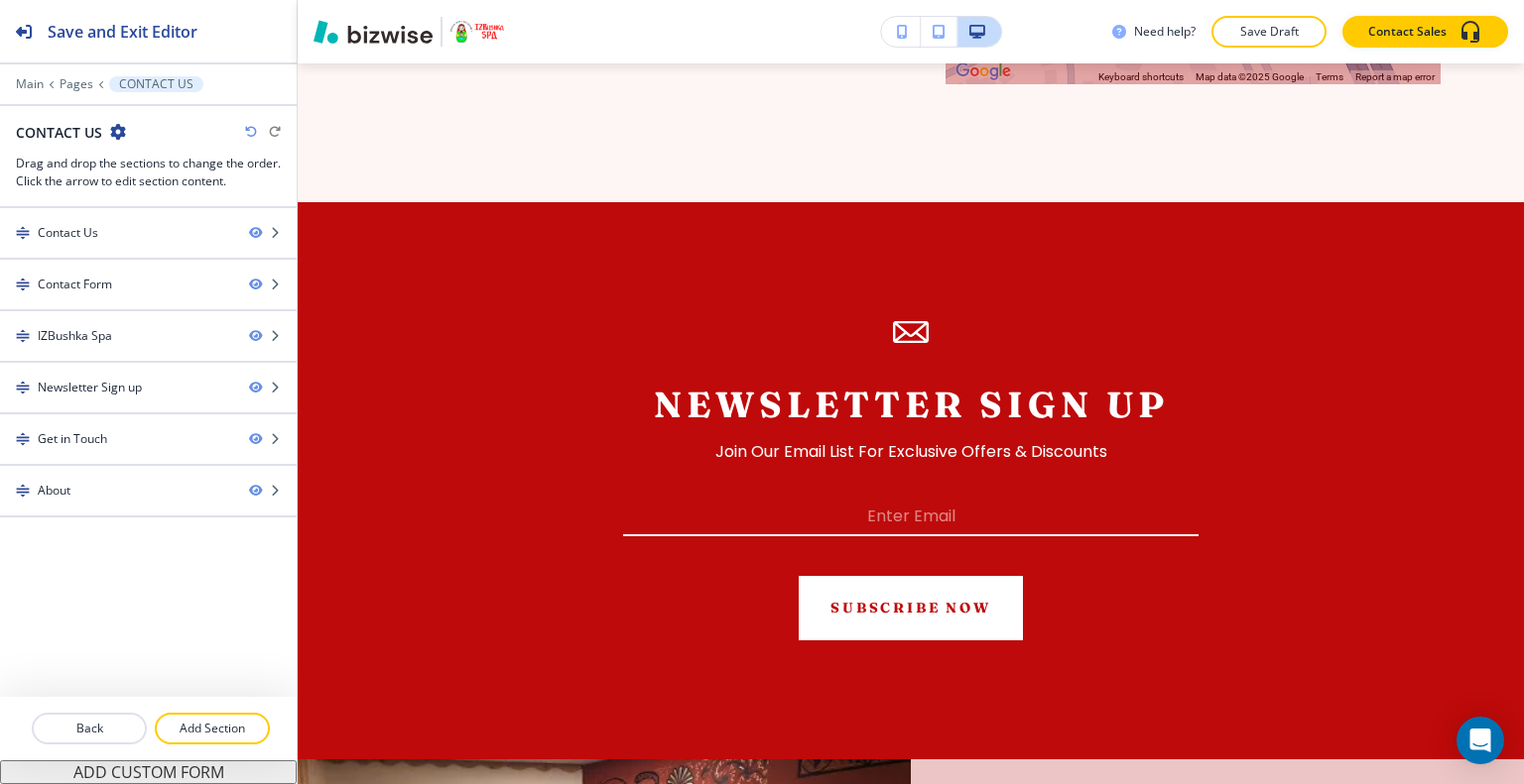
scroll to position [4651, 0]
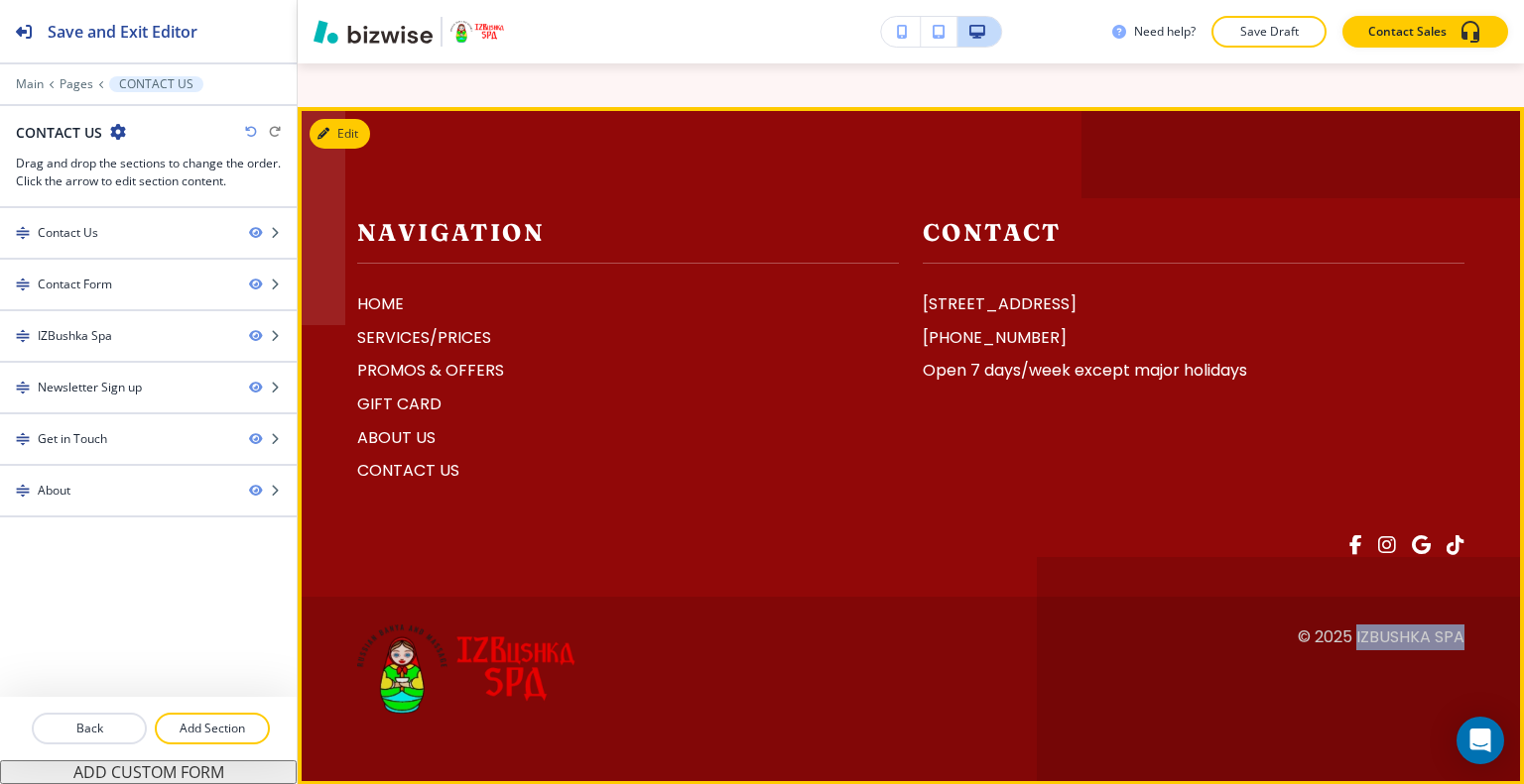
drag, startPoint x: 1456, startPoint y: 637, endPoint x: 1361, endPoint y: 629, distance: 95.3
click at [1342, 638] on footer "Navigation HOME SERVICES/PRICES PROMOS & OFFERS GIFT CARD ABOUT US CONTACT US C…" at bounding box center [910, 446] width 1226 height 678
copy p "IZBushka Spa"
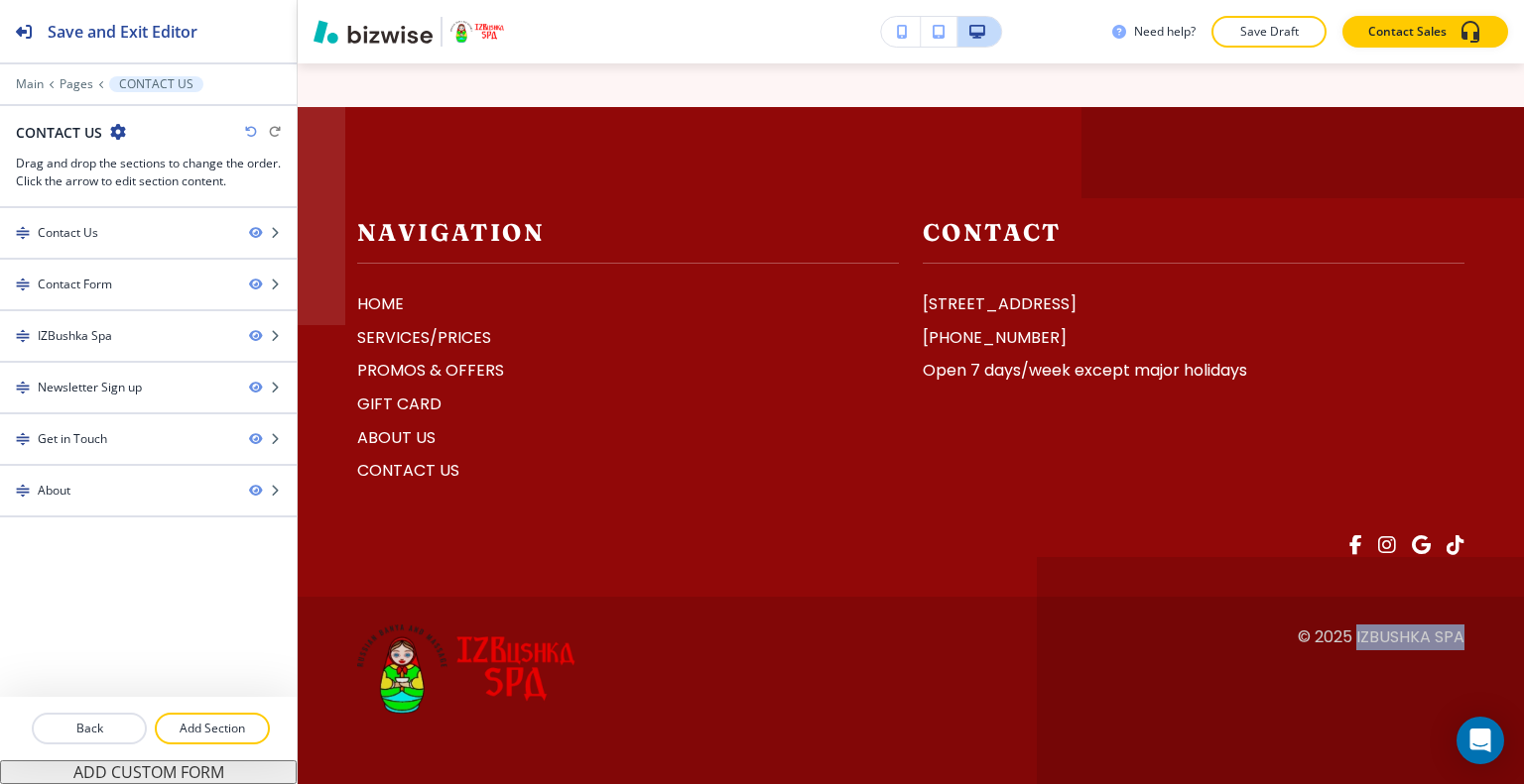
scroll to position [0, 0]
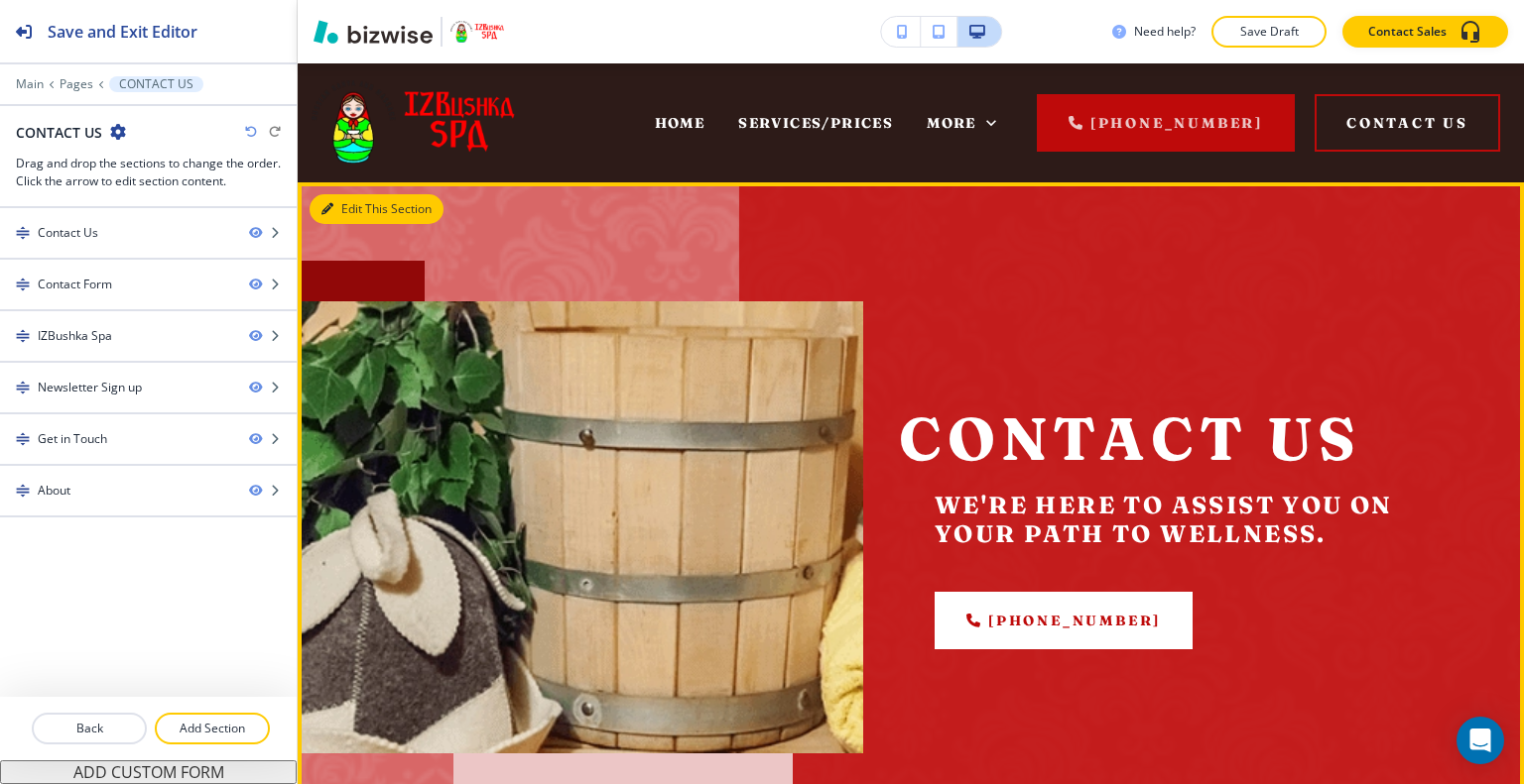
click at [365, 210] on button "Edit This Section" at bounding box center [376, 210] width 134 height 30
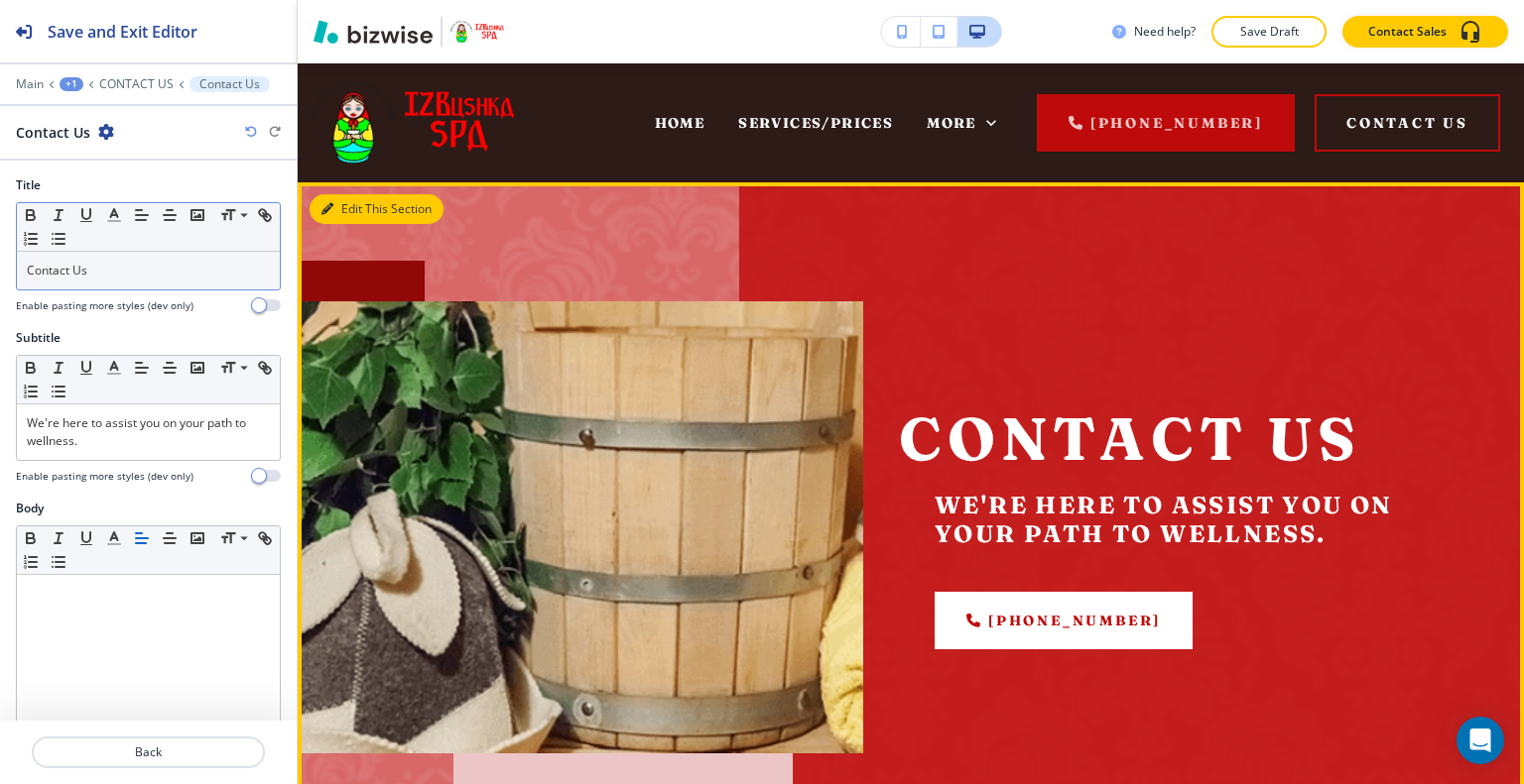
scroll to position [119, 0]
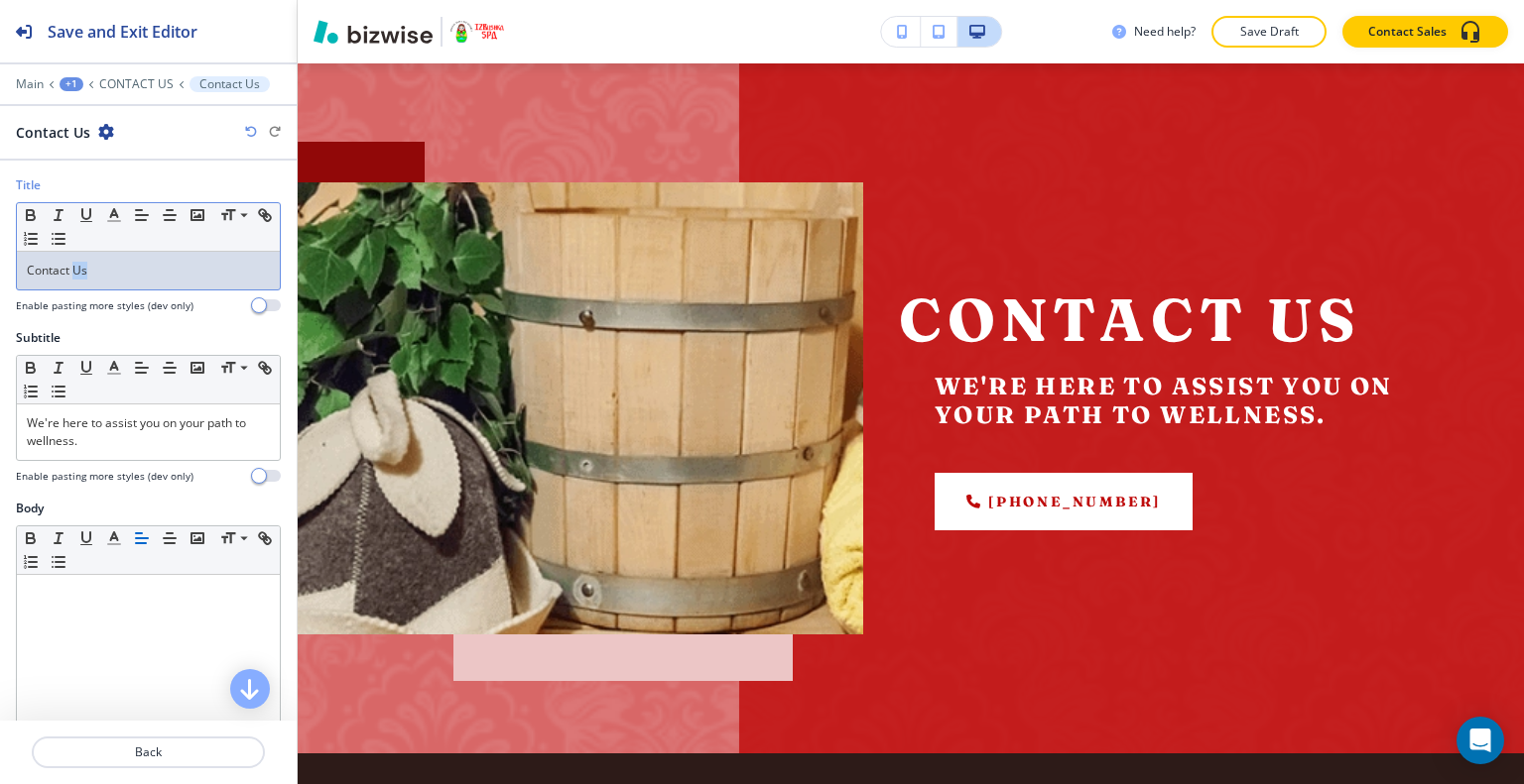
drag, startPoint x: 129, startPoint y: 281, endPoint x: 76, endPoint y: 272, distance: 53.8
click at [76, 272] on div "Contact Us" at bounding box center [148, 270] width 262 height 38
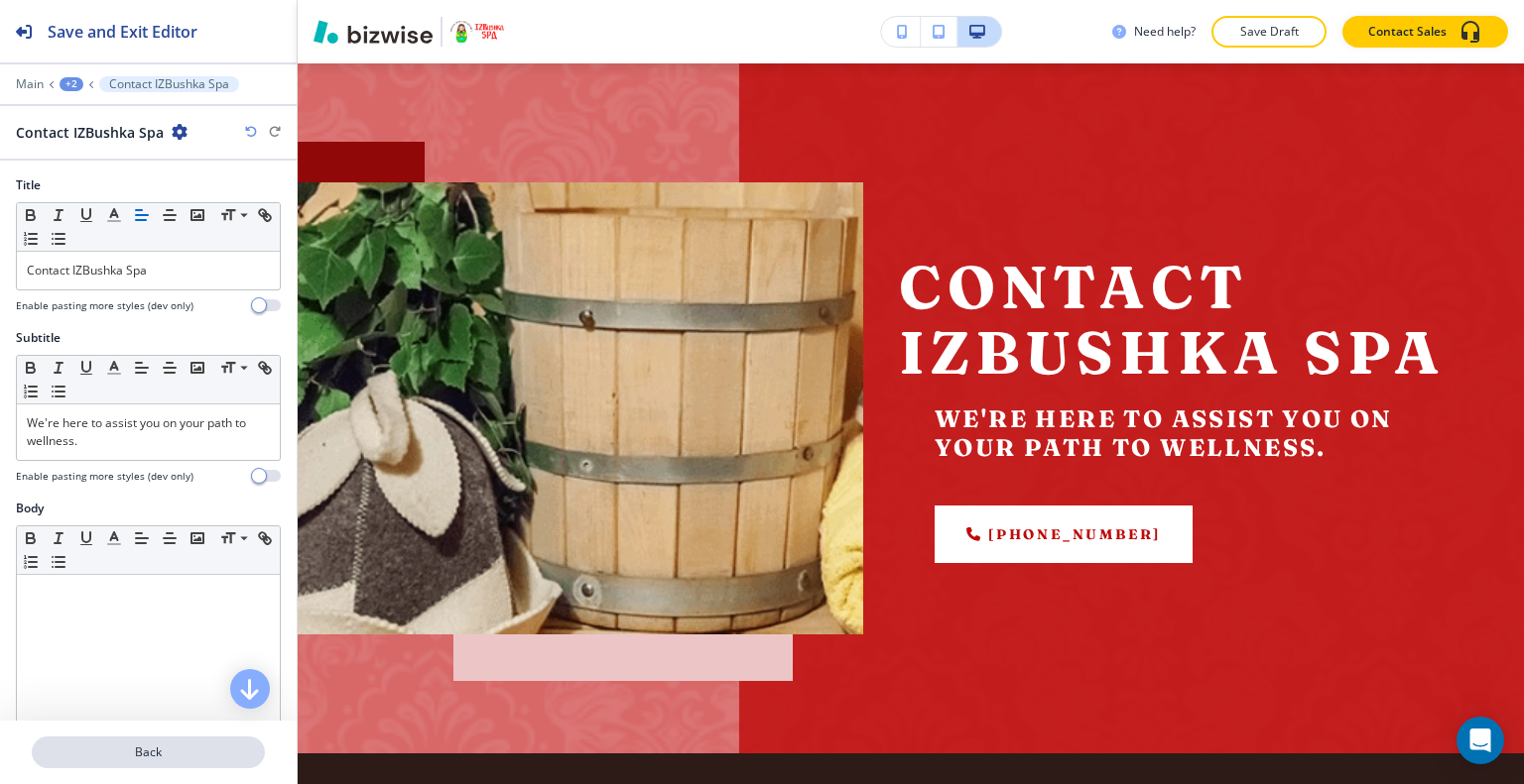
click at [133, 762] on button "Back" at bounding box center [148, 752] width 233 height 32
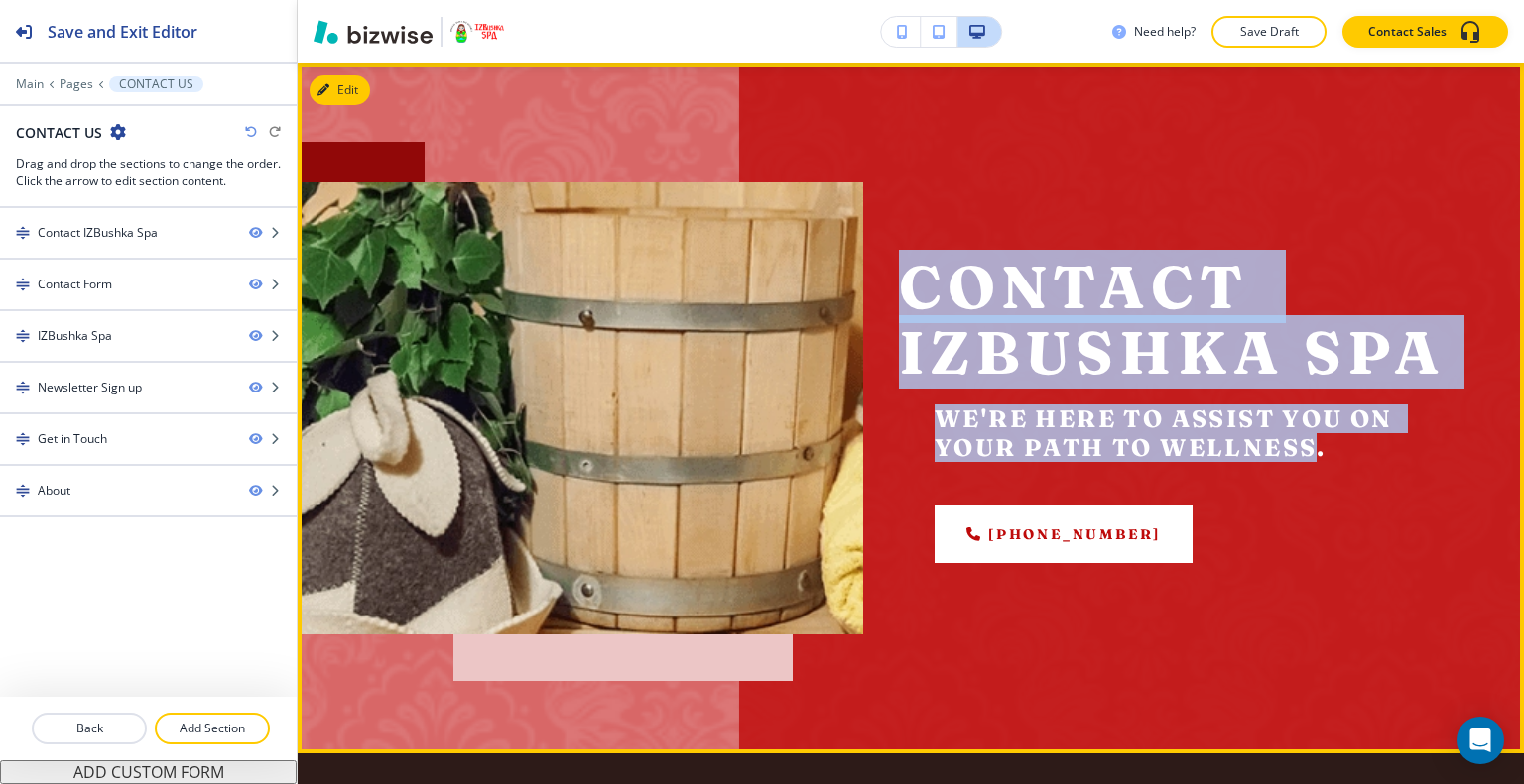
drag, startPoint x: 1305, startPoint y: 448, endPoint x: 897, endPoint y: 291, distance: 437.2
click at [899, 291] on div "Contact IZBushka Spa We're here to assist you on your path to wellness. (303) 4…" at bounding box center [1181, 407] width 566 height 309
copy div "Contact IZBushka Spa We're here to assist you on your path to wellness"
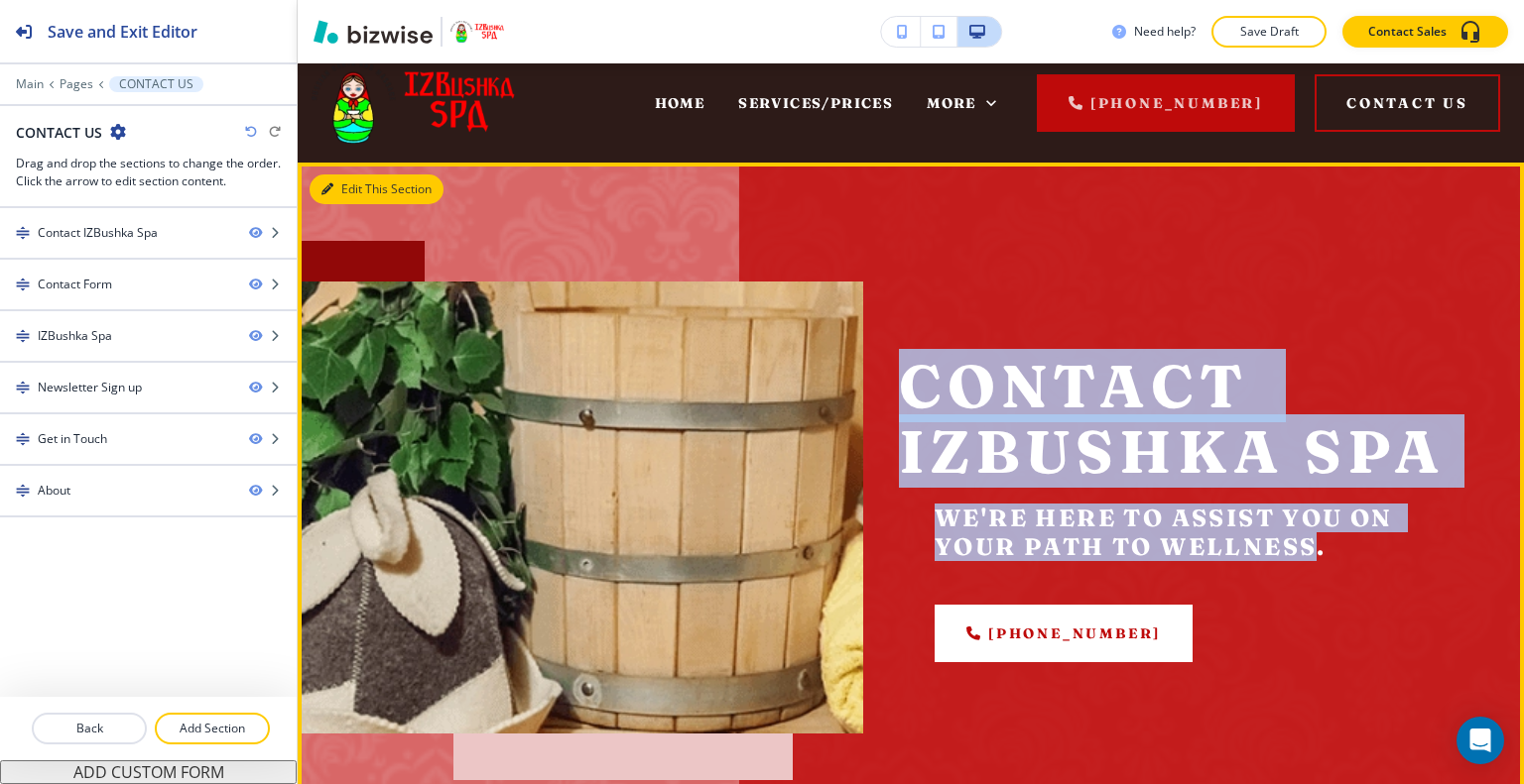
click at [361, 193] on button "Edit This Section" at bounding box center [376, 190] width 134 height 30
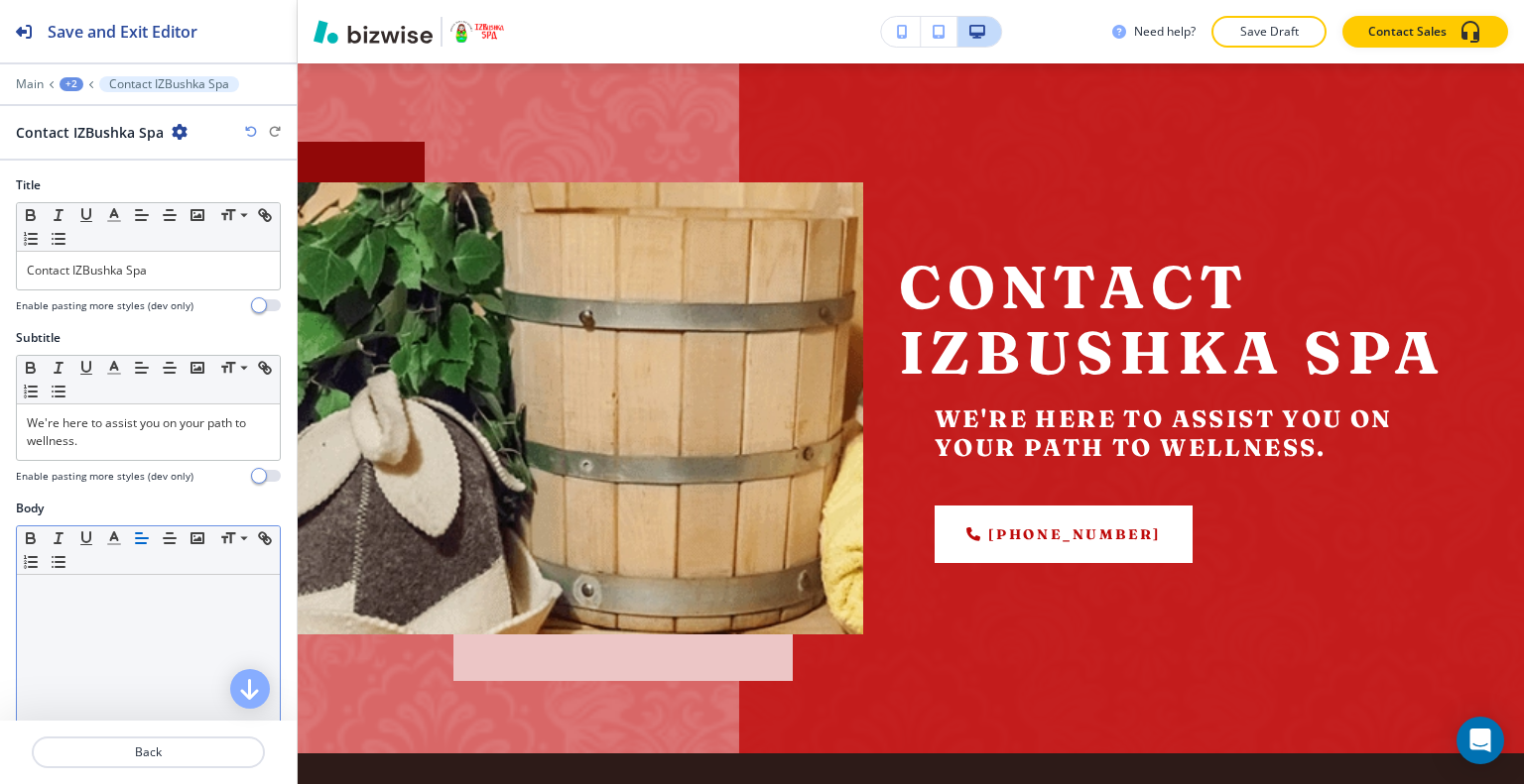
scroll to position [199, 0]
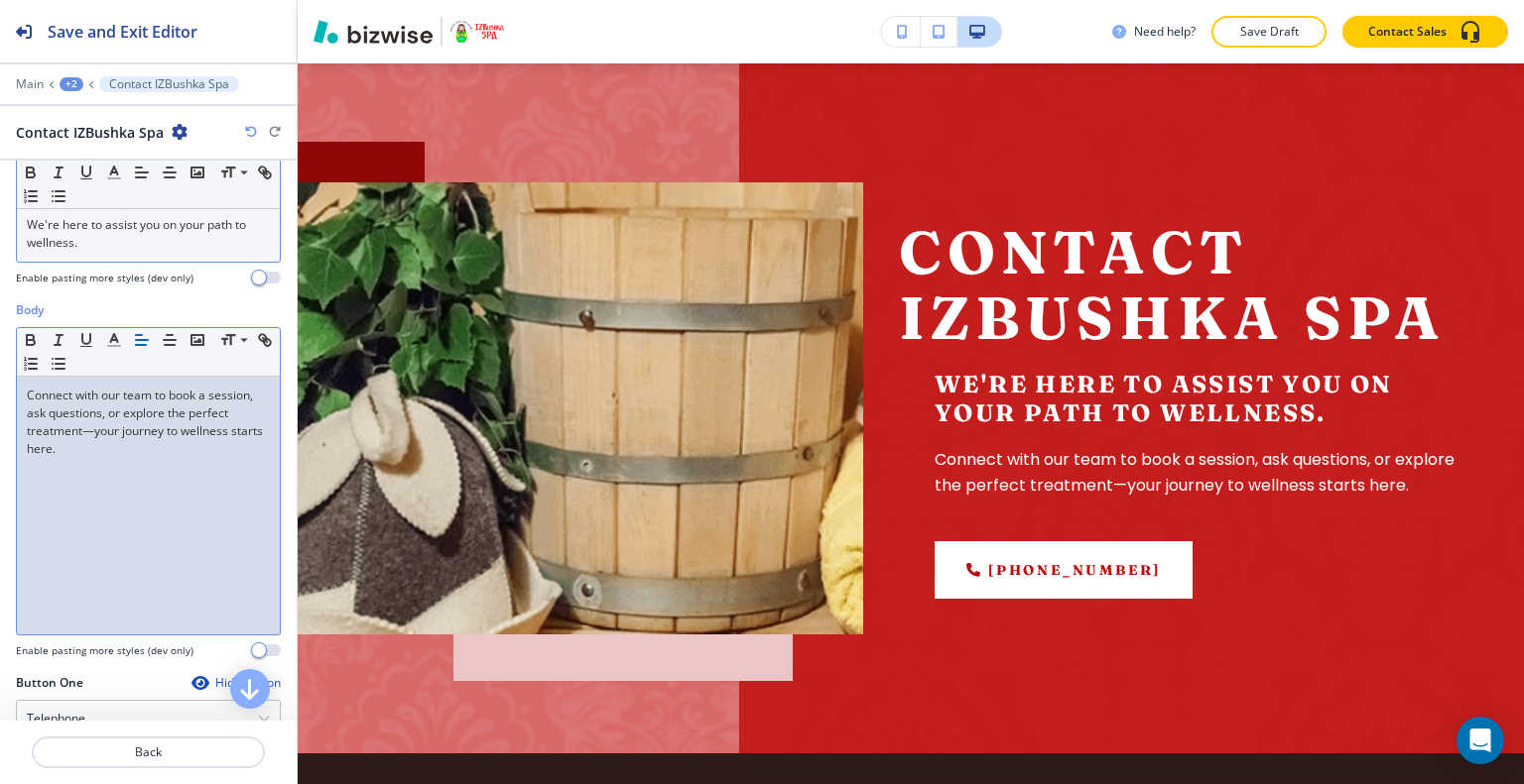
click at [152, 245] on p "We're here to assist you on your path to wellness." at bounding box center [148, 235] width 243 height 36
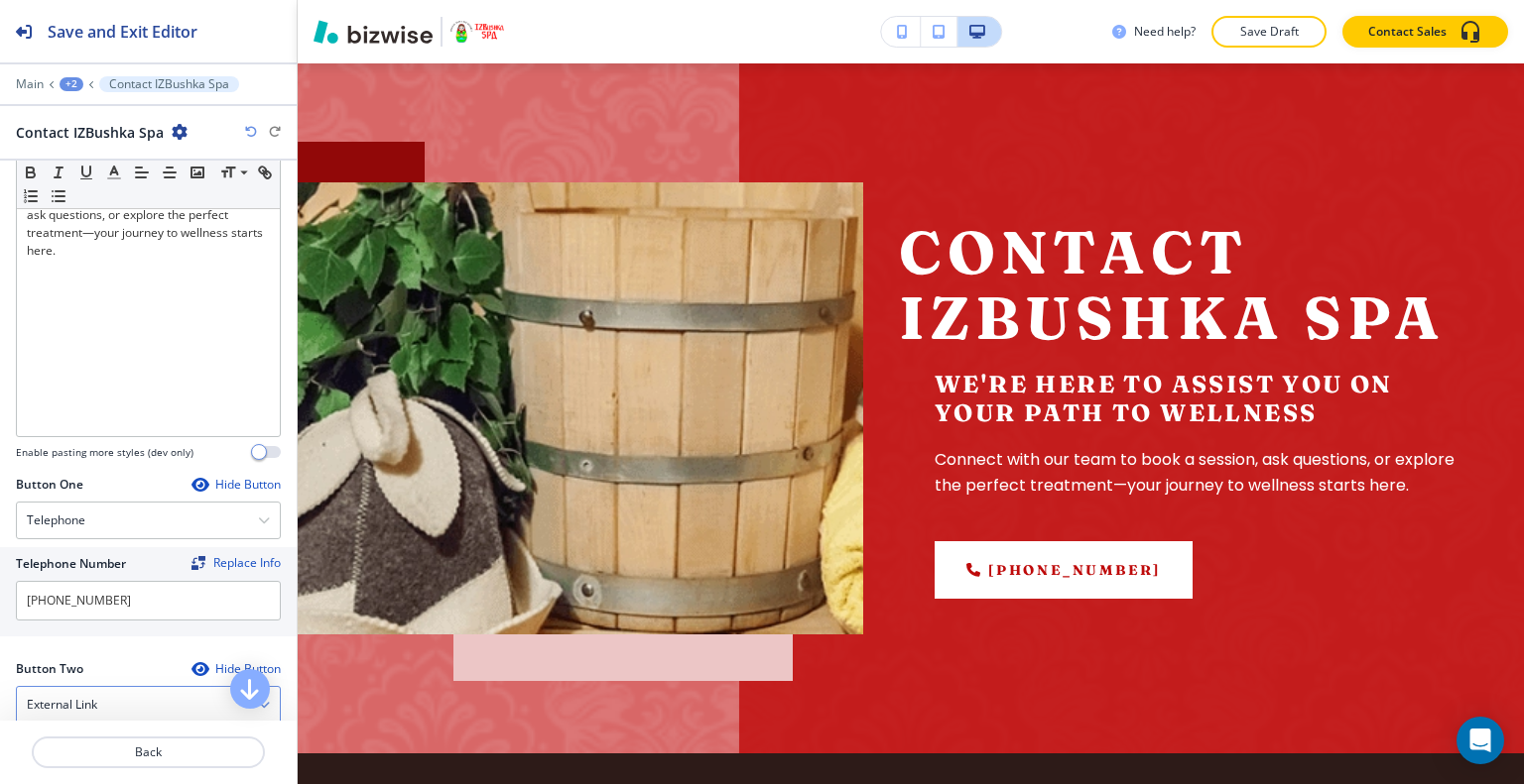
scroll to position [595, 0]
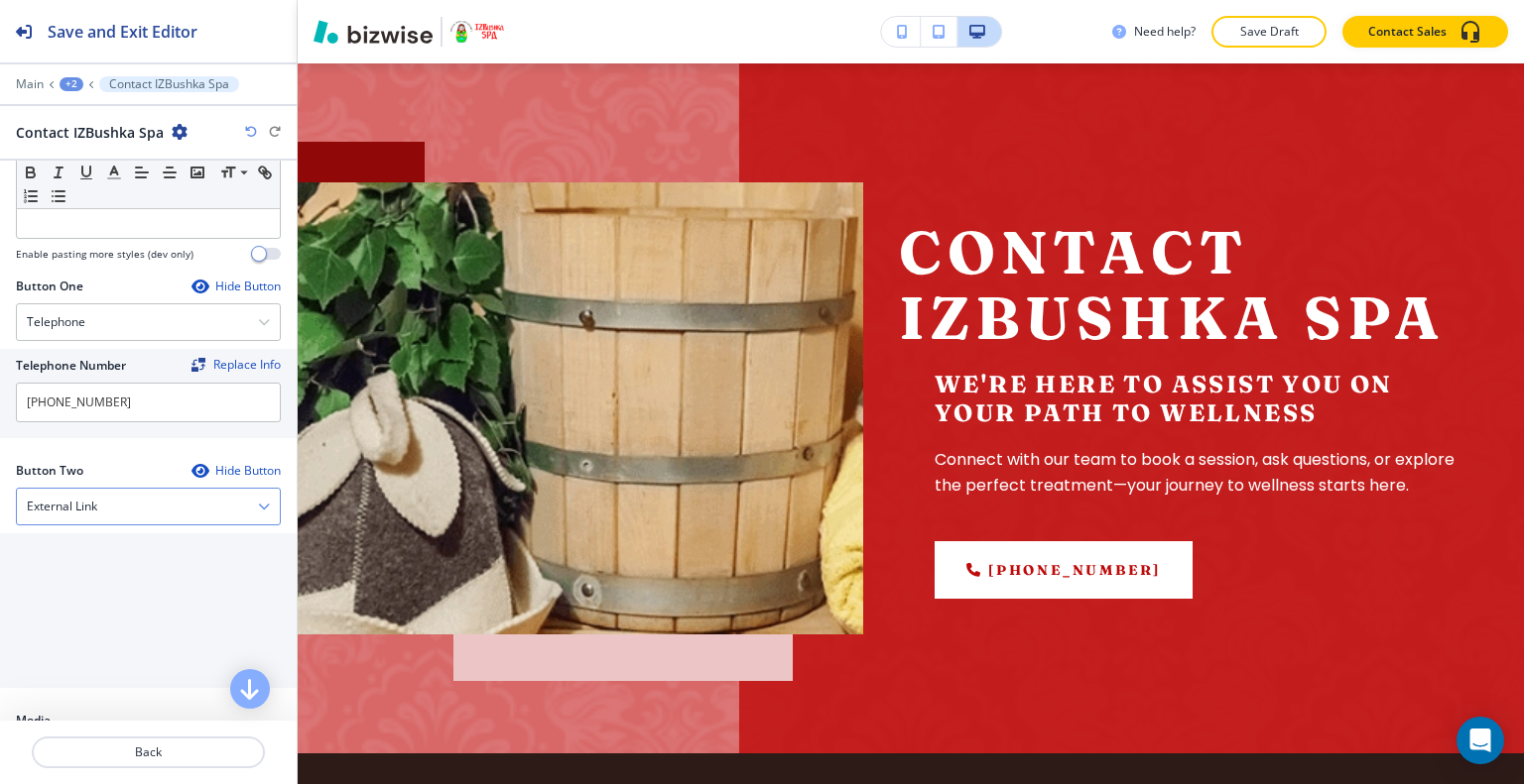
click at [145, 499] on div "External Link" at bounding box center [148, 507] width 262 height 36
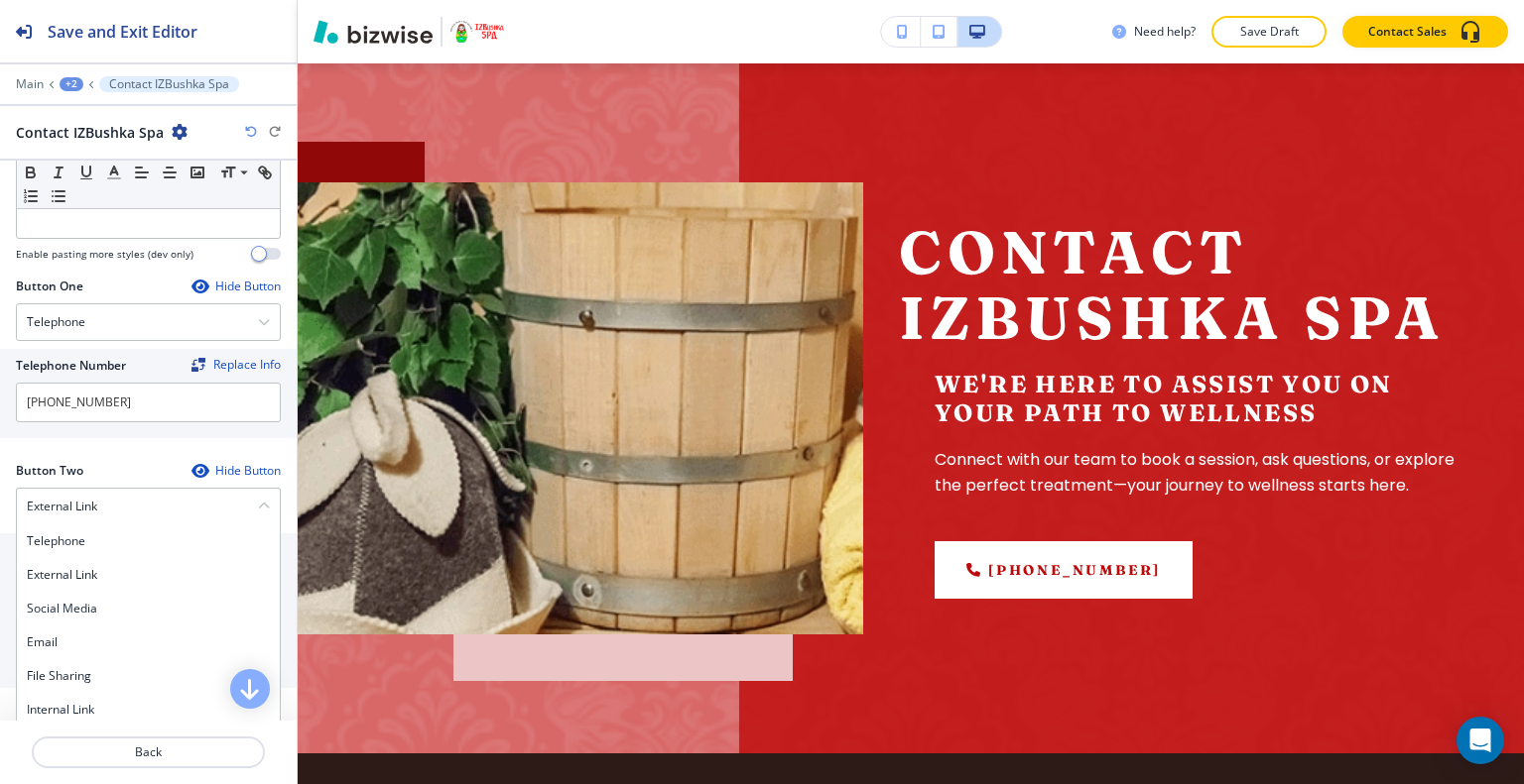
scroll to position [694, 0]
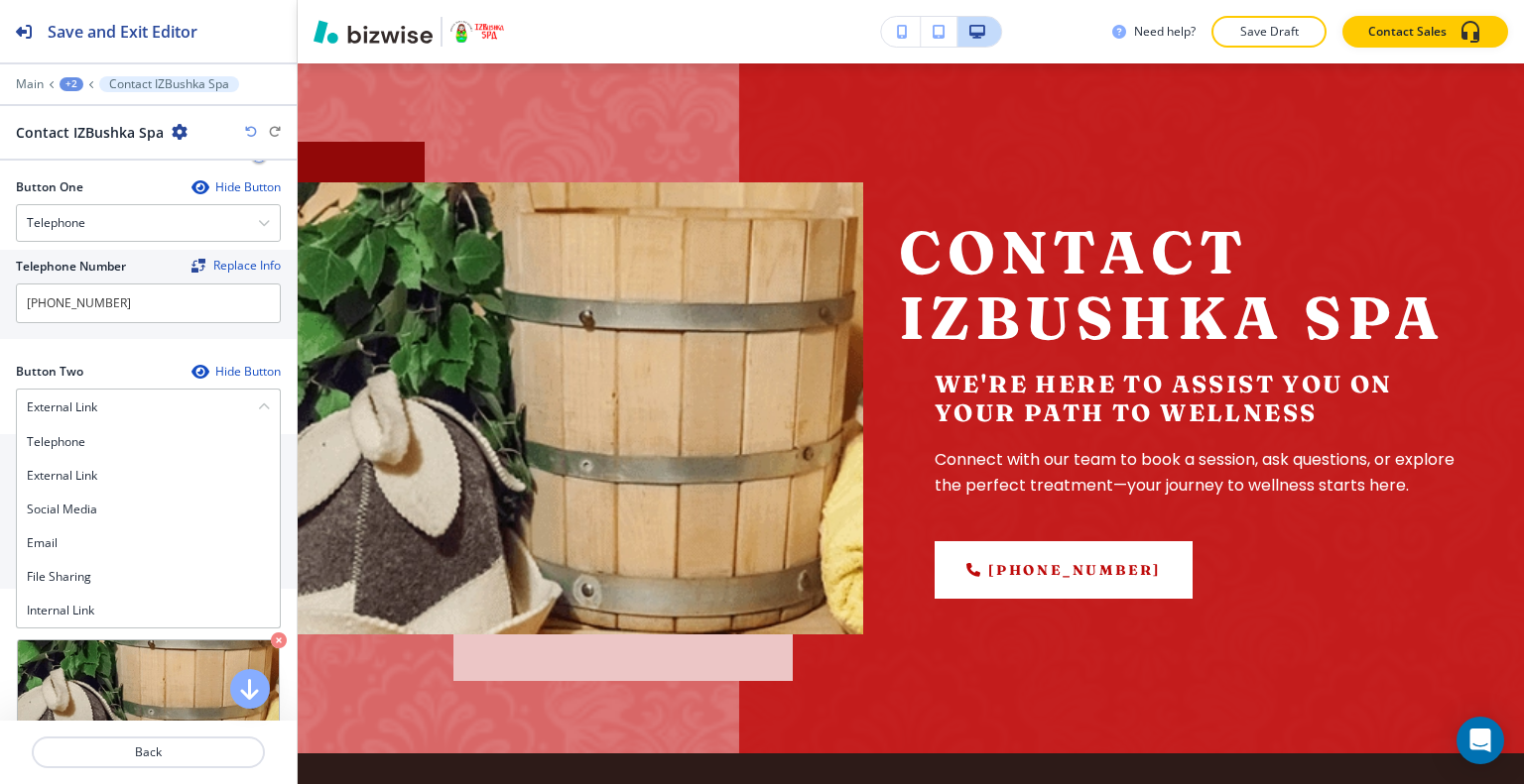
click at [123, 612] on h4 "Internal Link" at bounding box center [148, 611] width 243 height 18
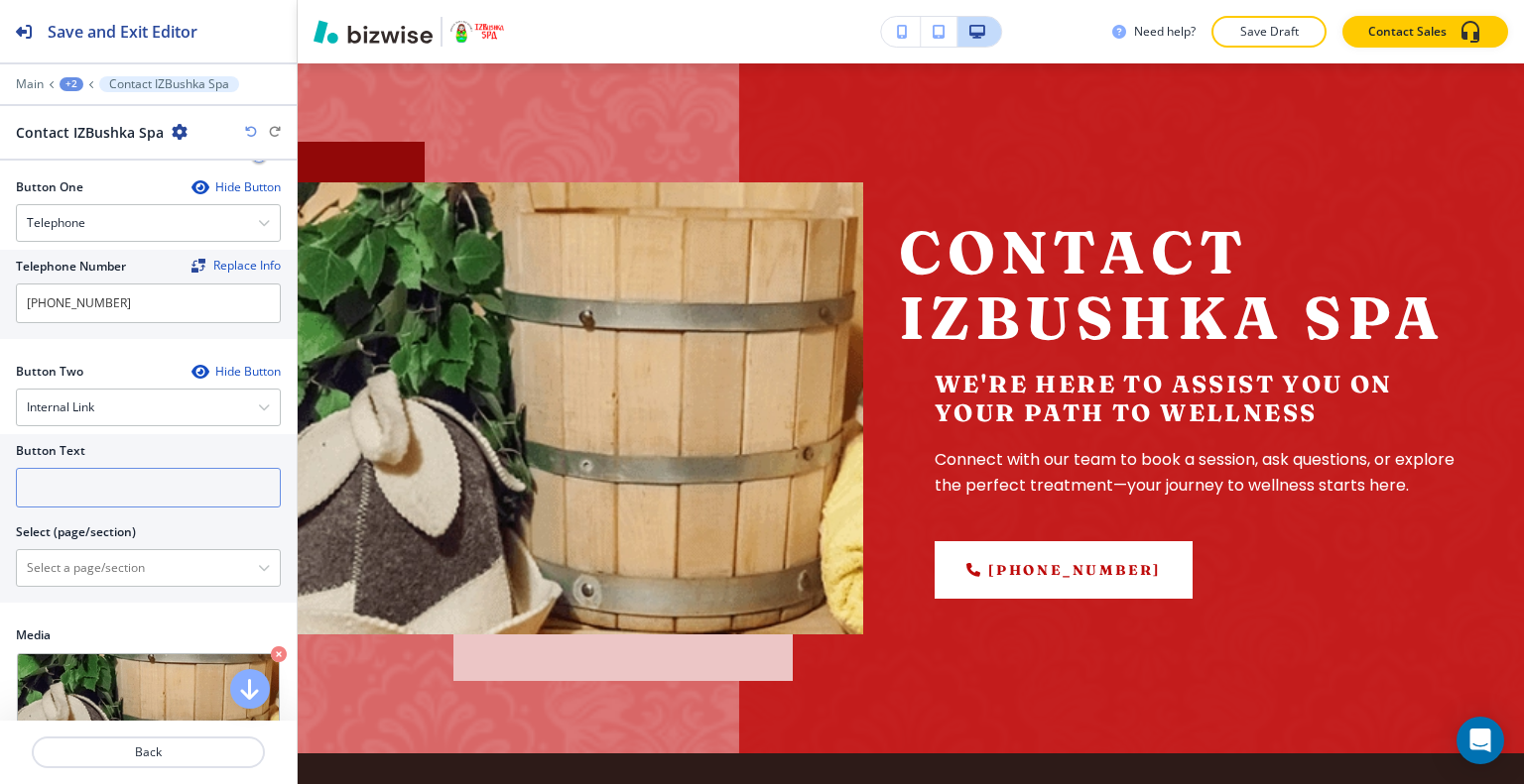
click at [111, 495] on input "text" at bounding box center [148, 488] width 264 height 40
click at [115, 508] on div at bounding box center [148, 516] width 264 height 16
click at [120, 490] on input "text" at bounding box center [148, 488] width 264 height 40
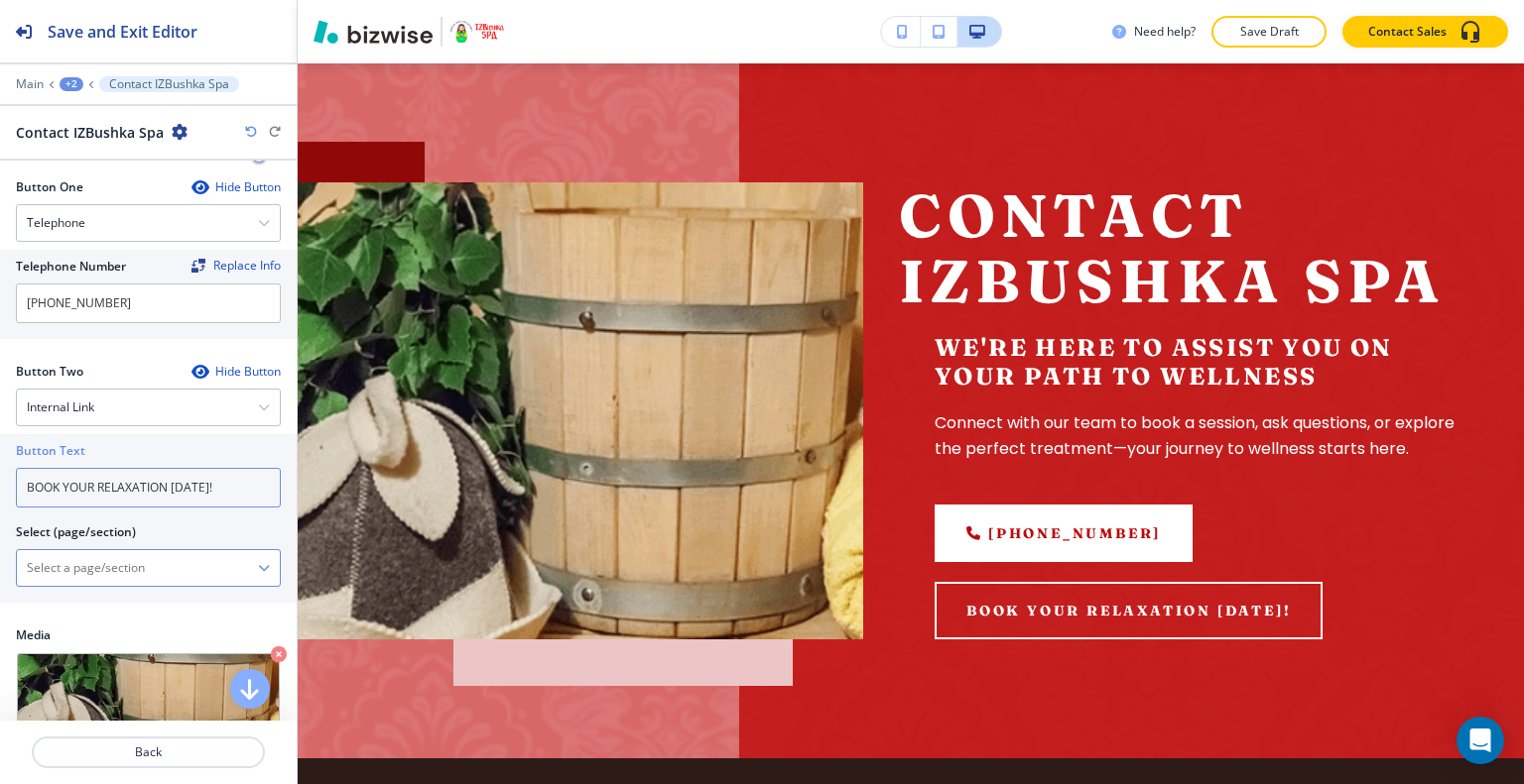
type input "BOOK YOUR RELAXATION TODAY!"
click at [105, 567] on \(page\/section\) "Manual Input" at bounding box center [137, 568] width 241 height 34
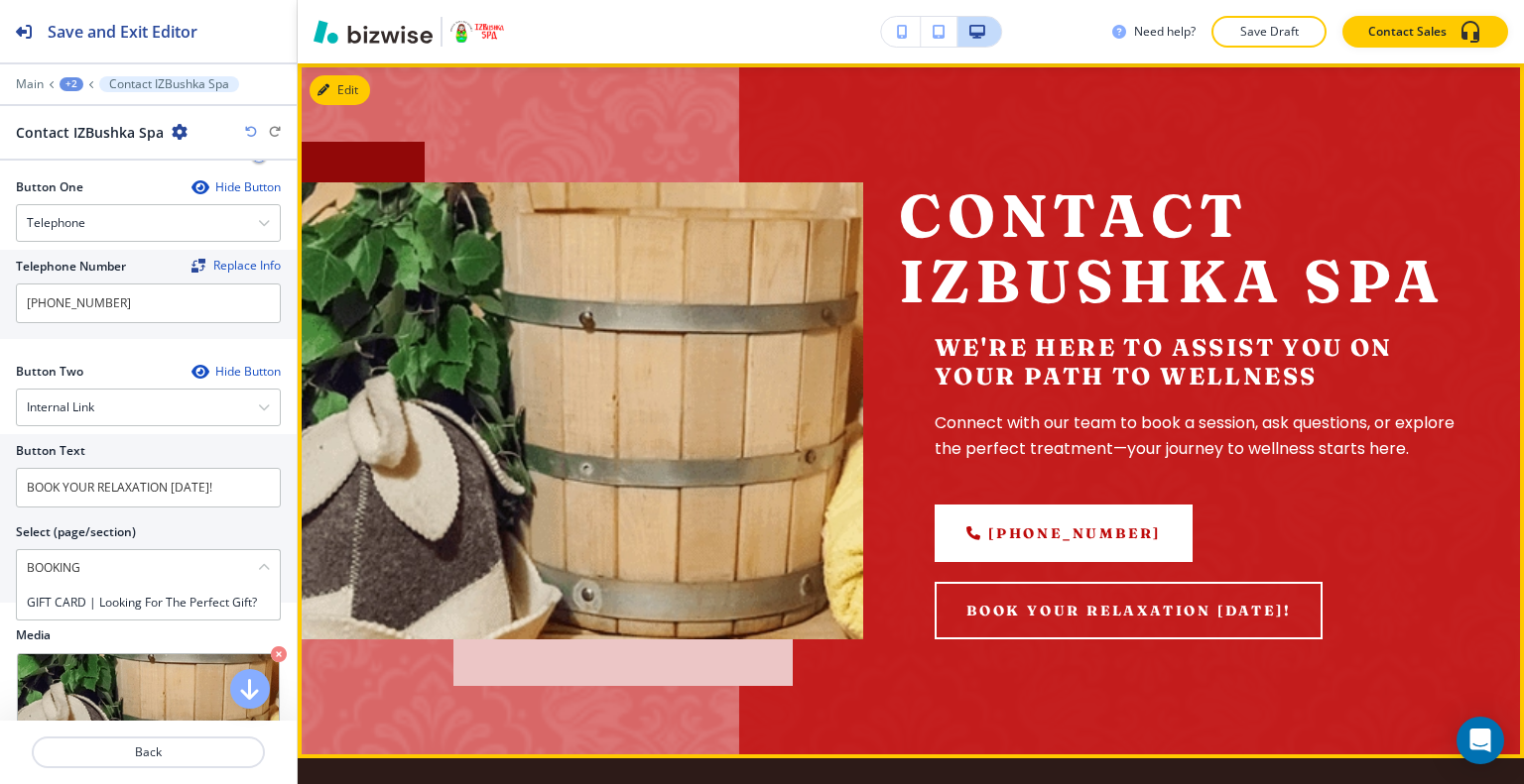
type \(page\/section\) "BOOKING"
click at [368, 702] on div "Contact IZBushka Spa We're here to assist you on your path to wellness Connect …" at bounding box center [910, 410] width 1226 height 695
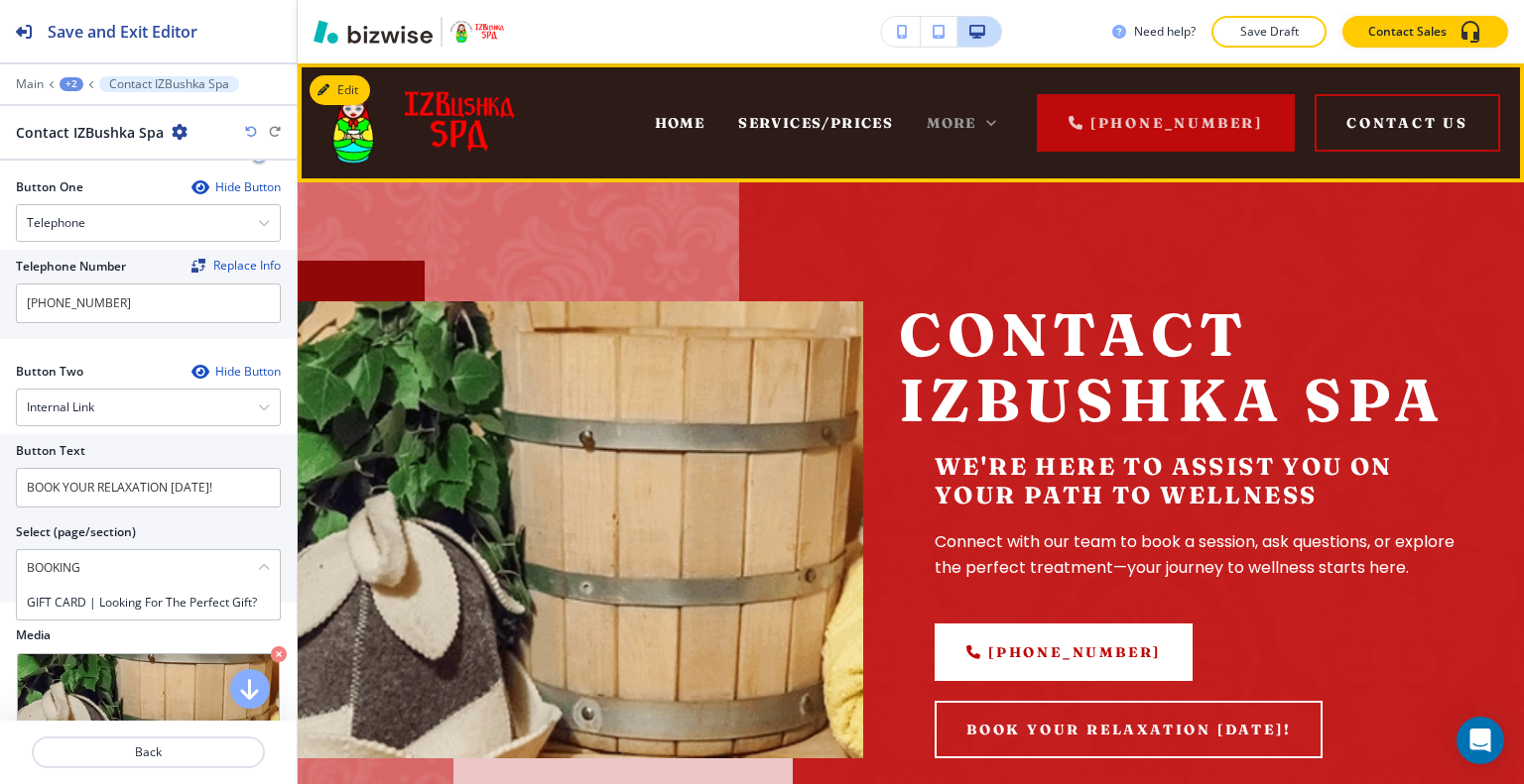
click at [975, 126] on span "More" at bounding box center [951, 123] width 50 height 18
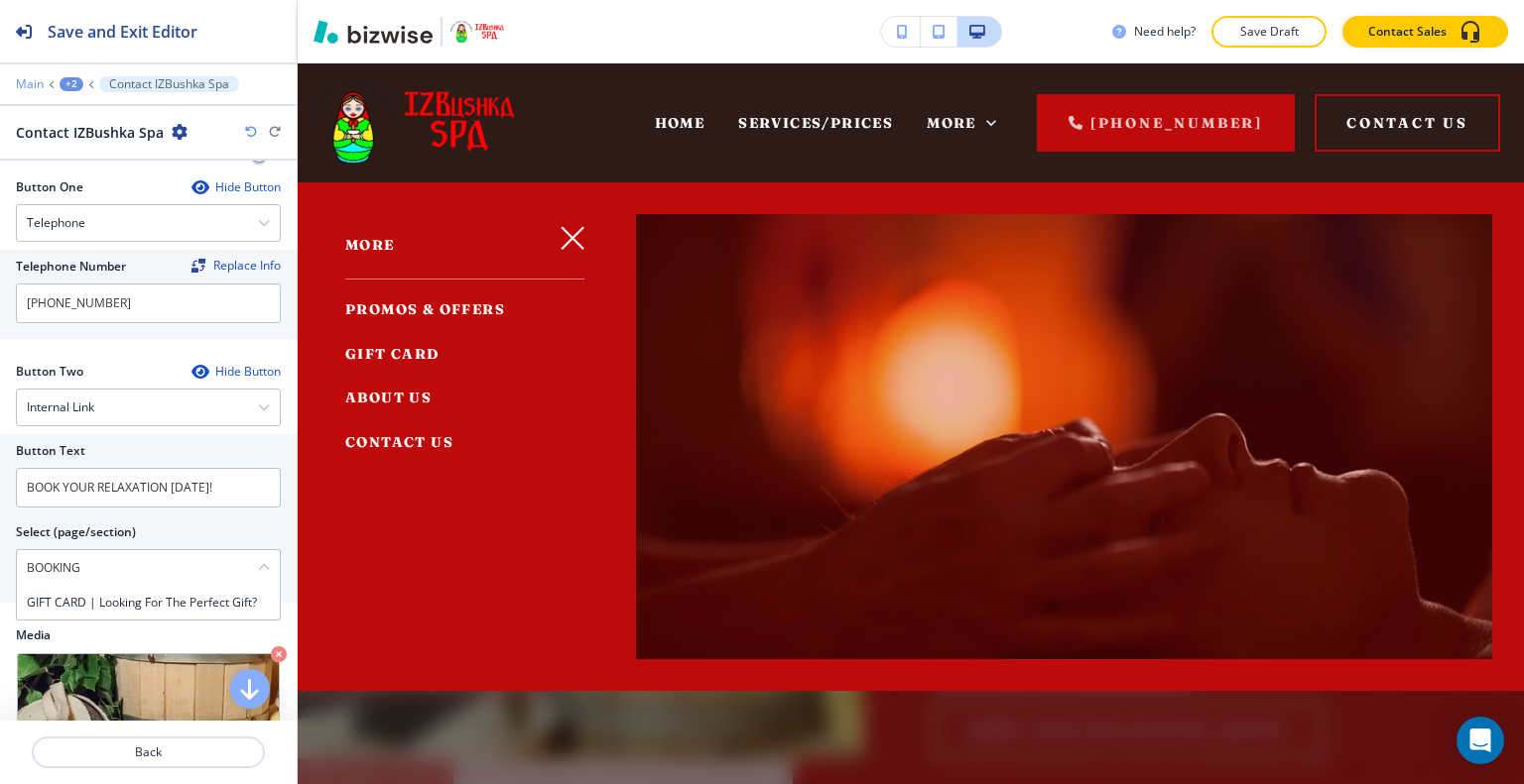
click at [26, 86] on p "Main" at bounding box center [30, 84] width 28 height 14
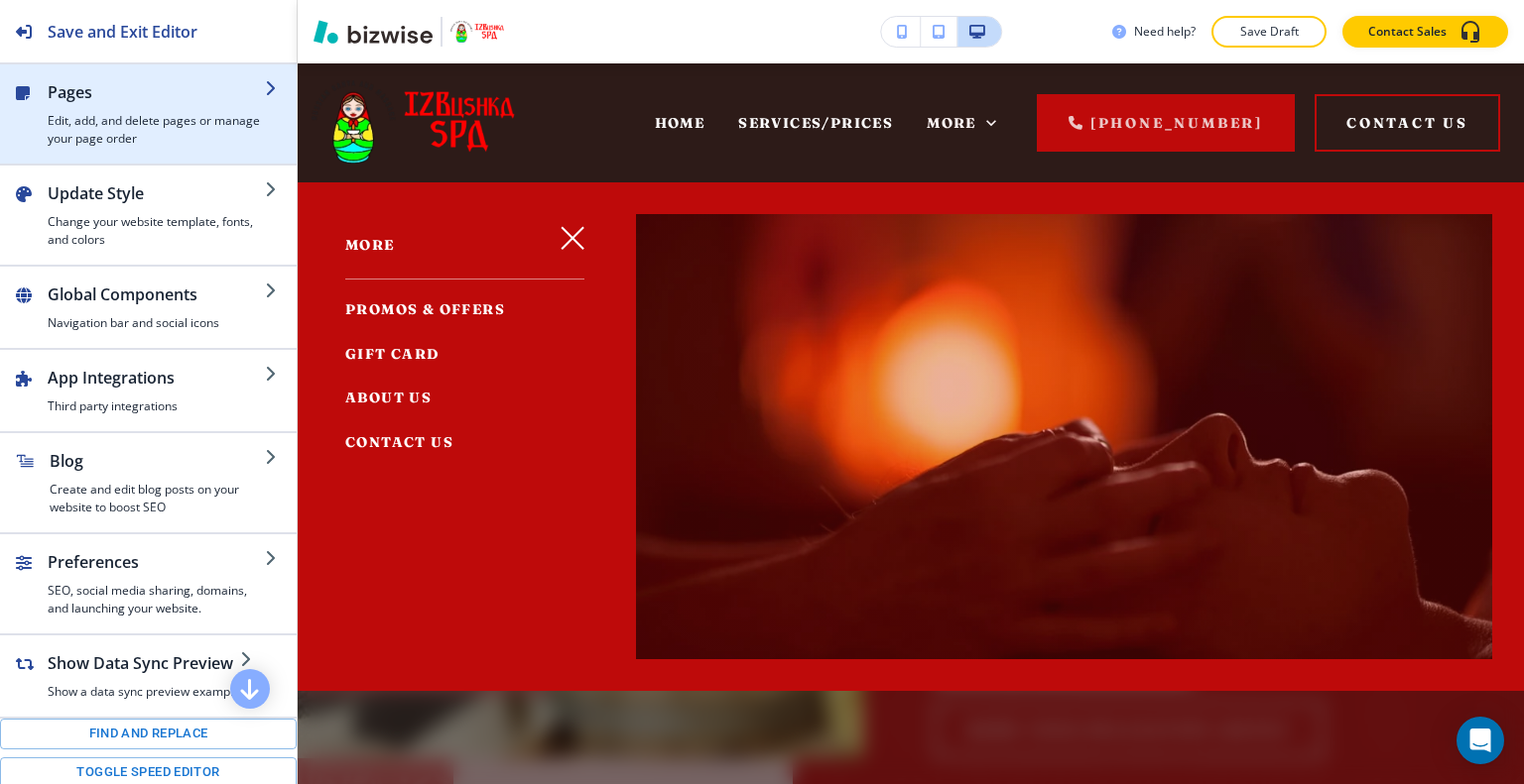
click at [75, 105] on div "button" at bounding box center [156, 108] width 218 height 8
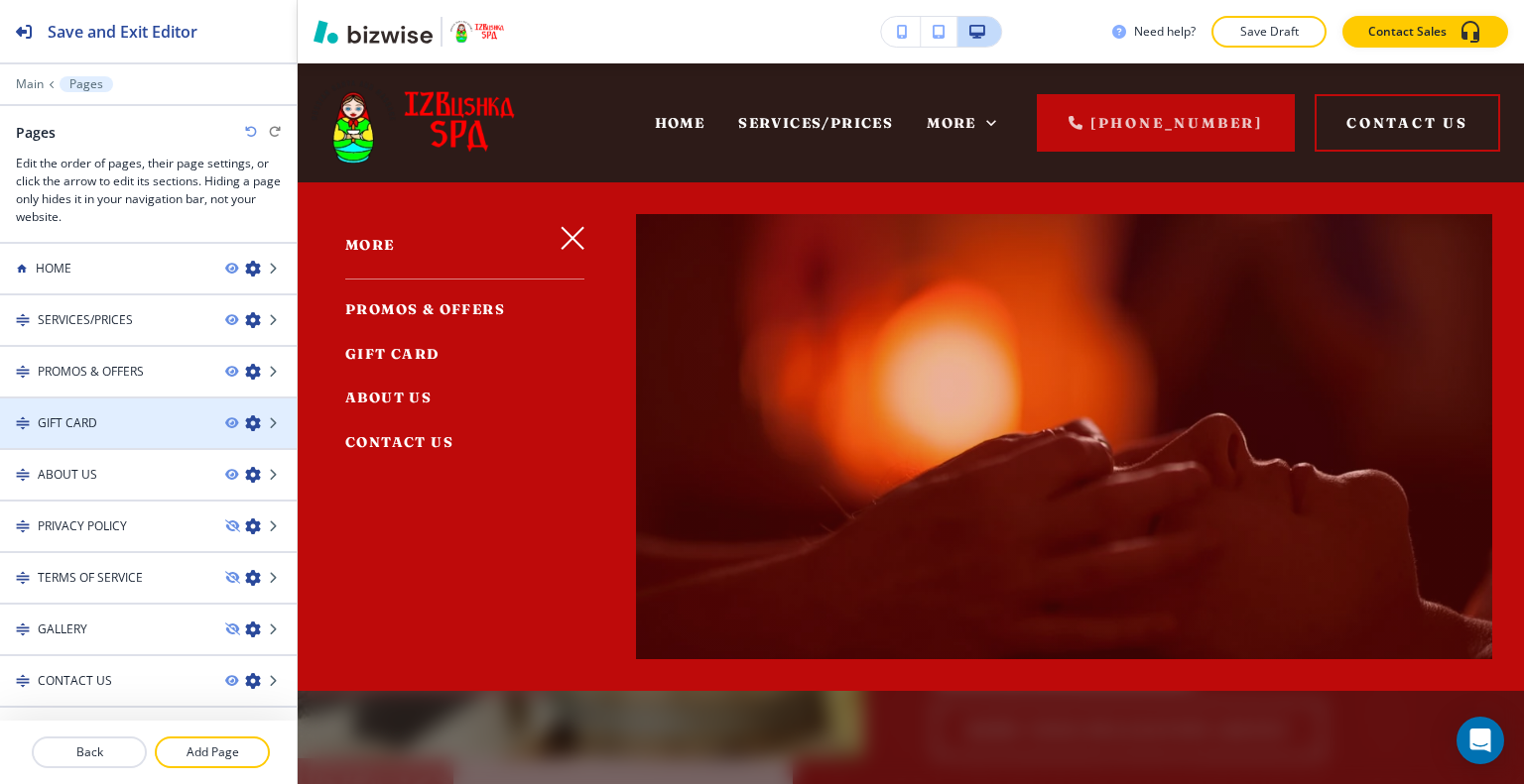
scroll to position [24, 0]
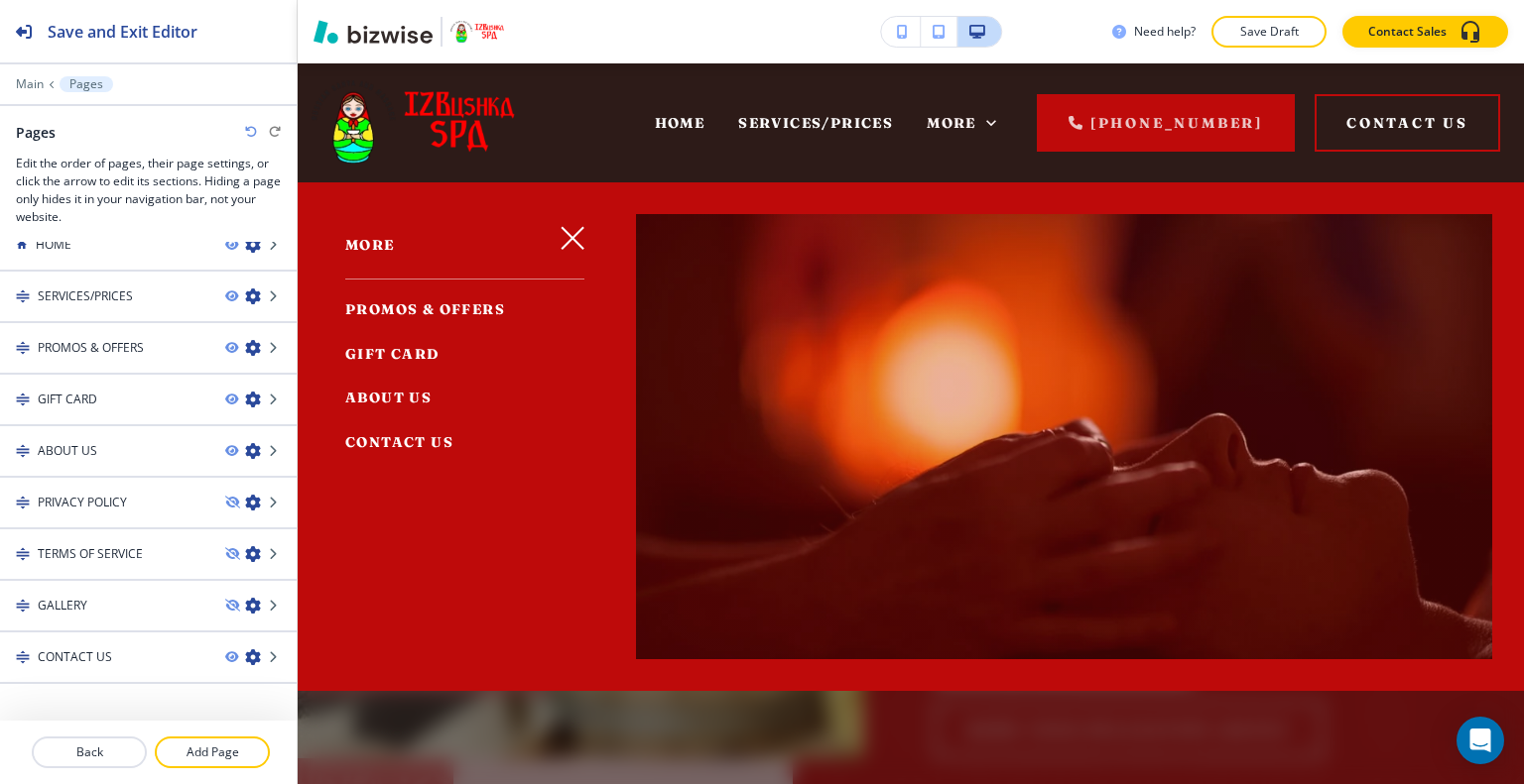
click at [572, 235] on icon "button" at bounding box center [573, 237] width 22 height 22
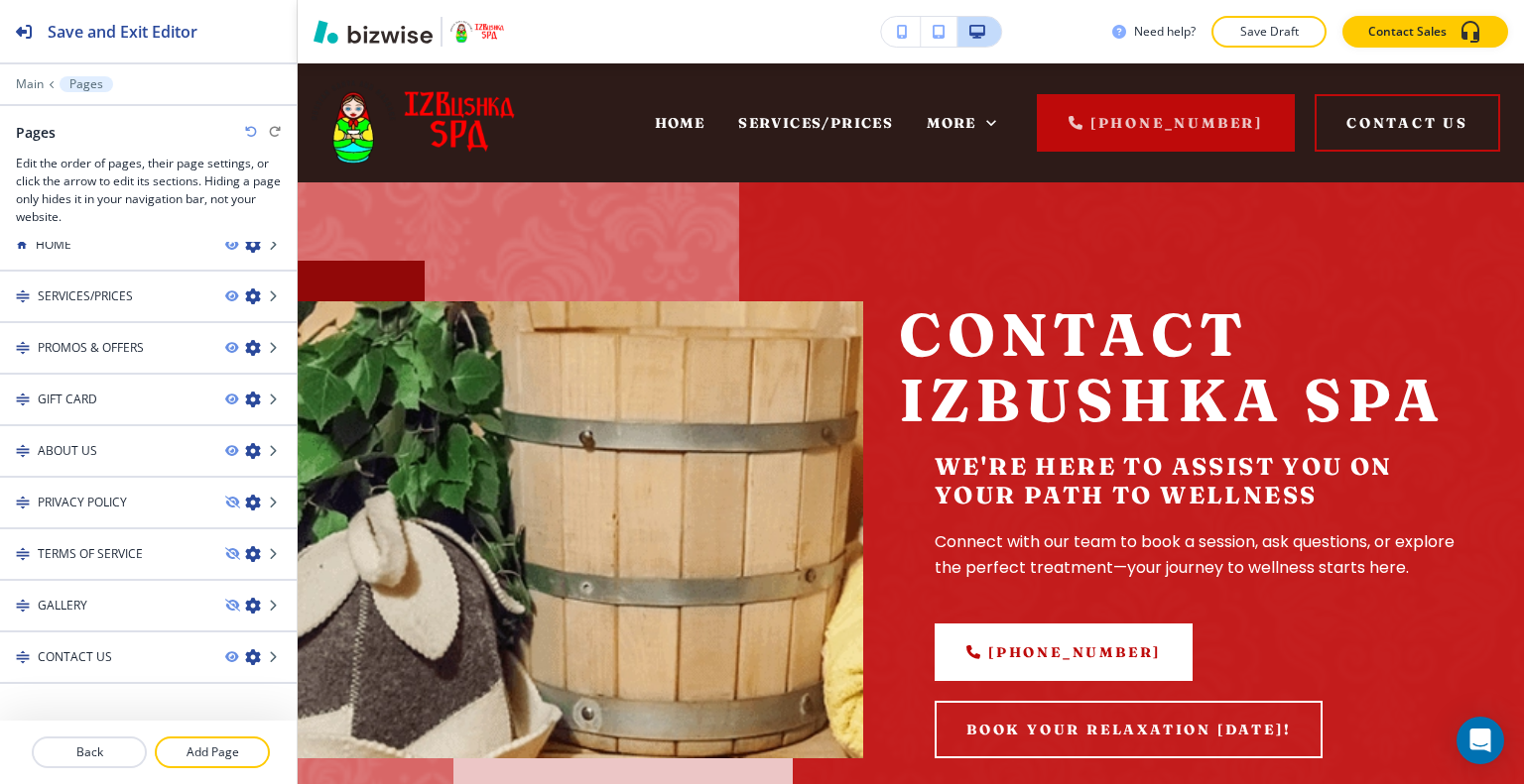
scroll to position [297, 0]
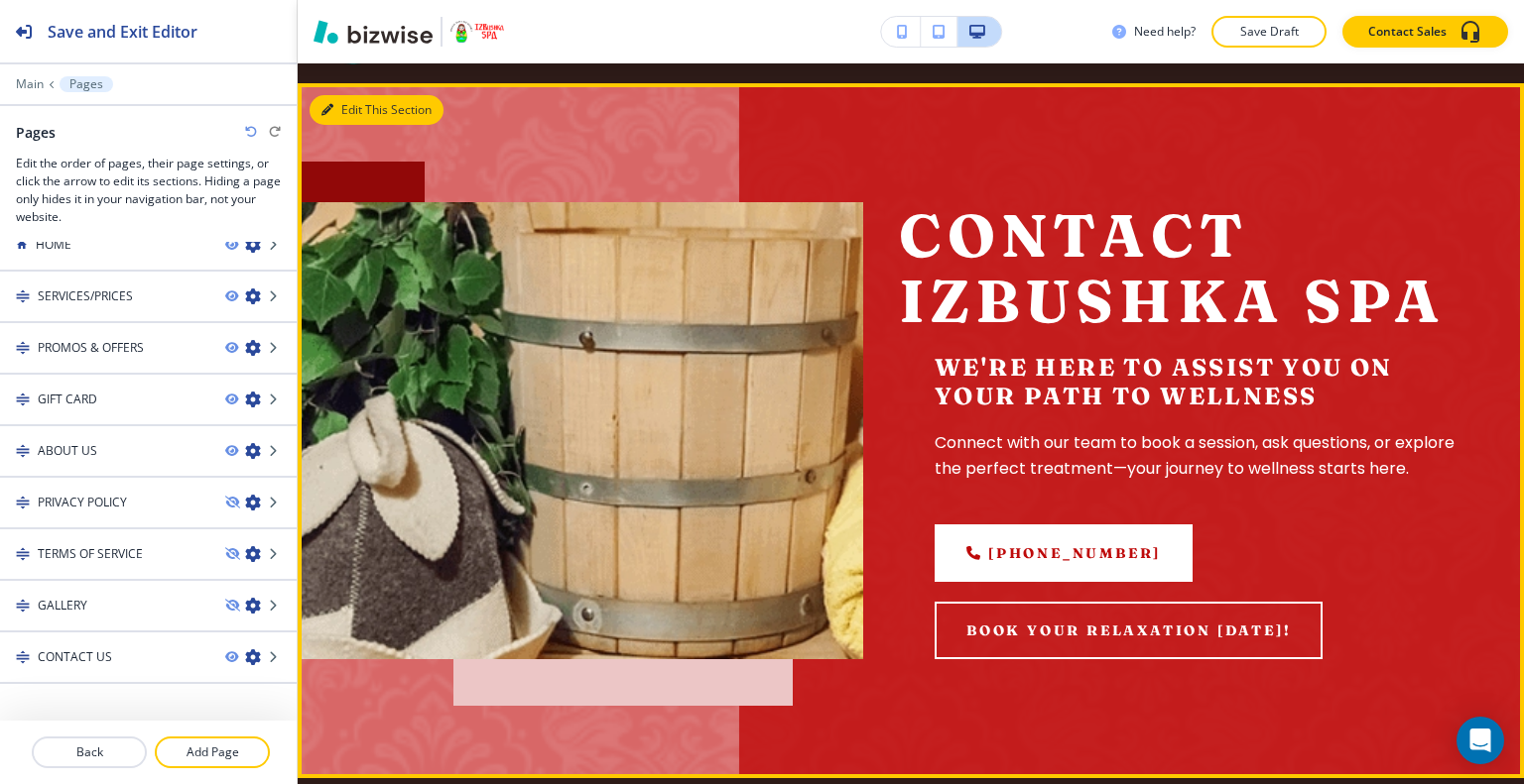
click at [358, 101] on button "Edit This Section" at bounding box center [376, 110] width 134 height 30
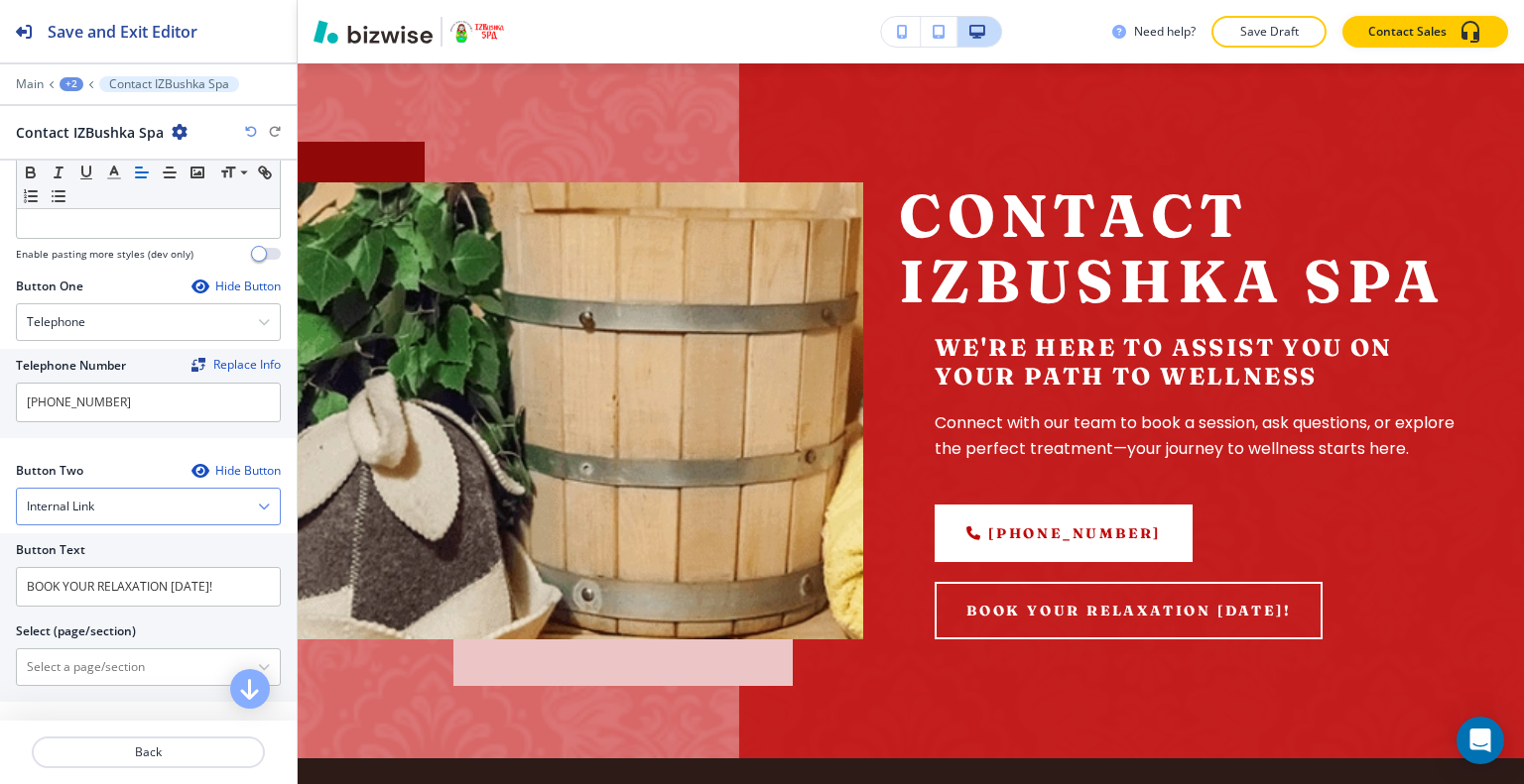
scroll to position [694, 0]
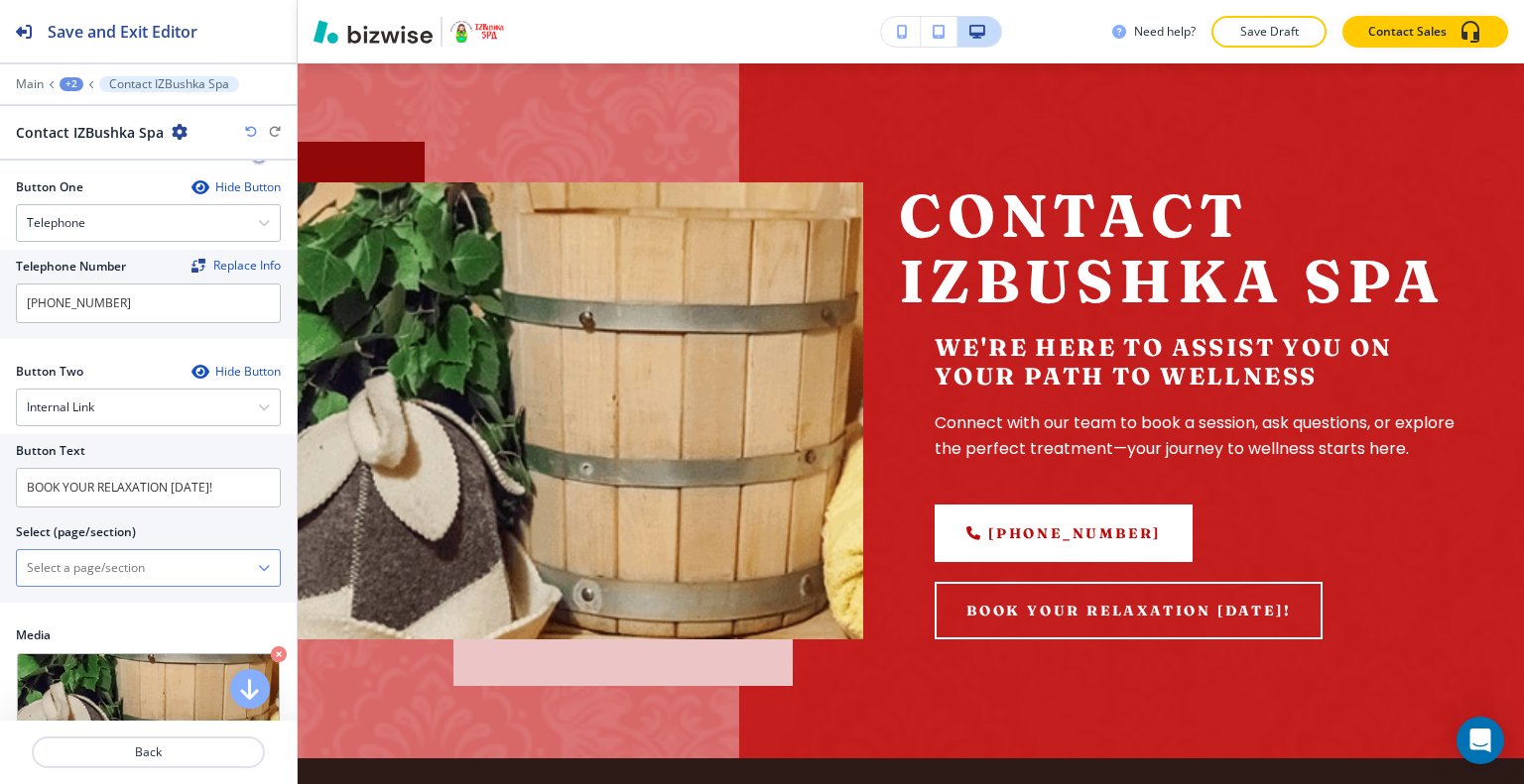
click at [132, 556] on \(page\/section\) "Manual Input" at bounding box center [137, 568] width 241 height 34
click at [98, 565] on \(page\/section\) "Manual Input" at bounding box center [137, 568] width 241 height 34
click at [80, 407] on h4 "Internal Link" at bounding box center [61, 407] width 68 height 18
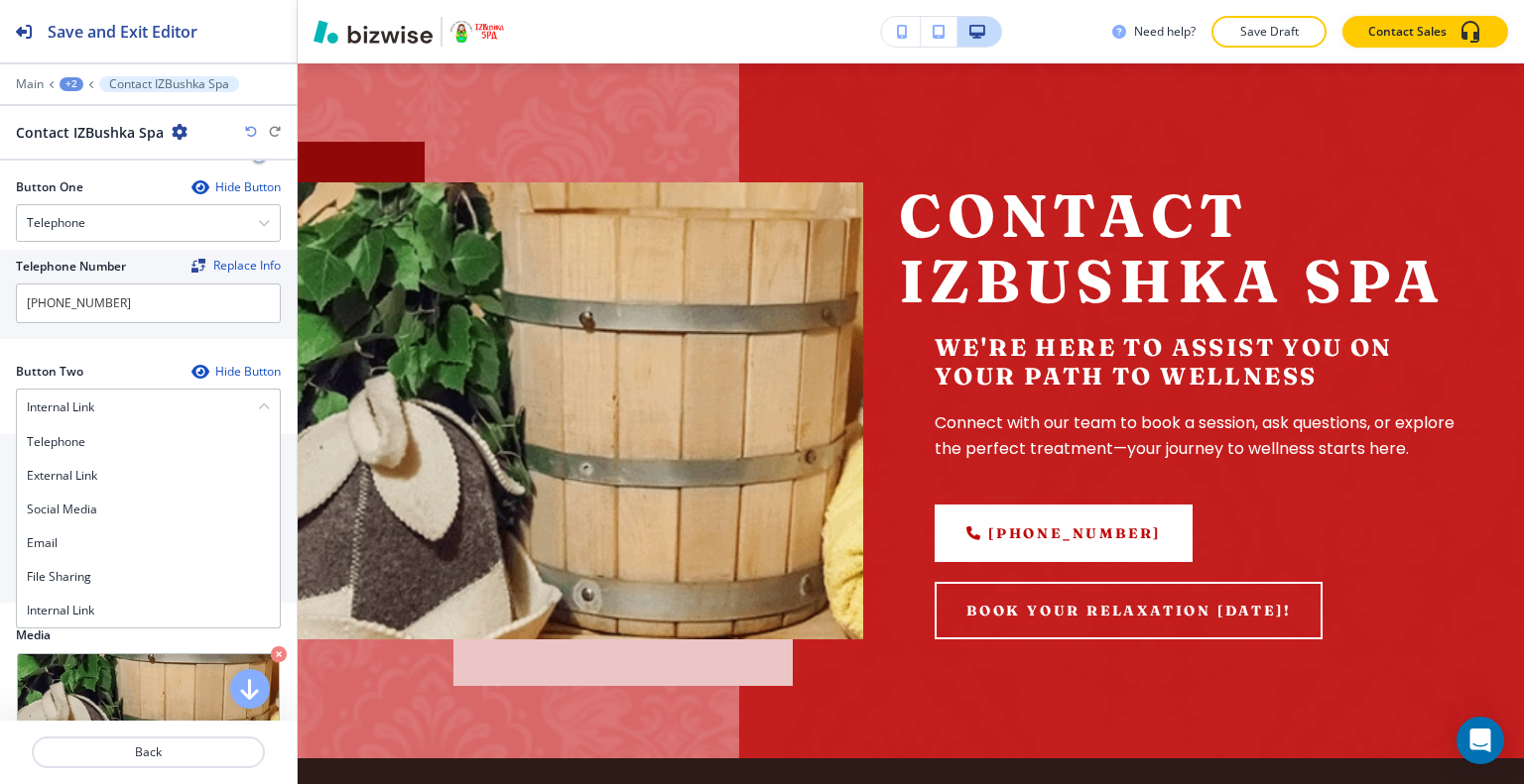
click at [149, 636] on h2 "Media" at bounding box center [148, 636] width 264 height 18
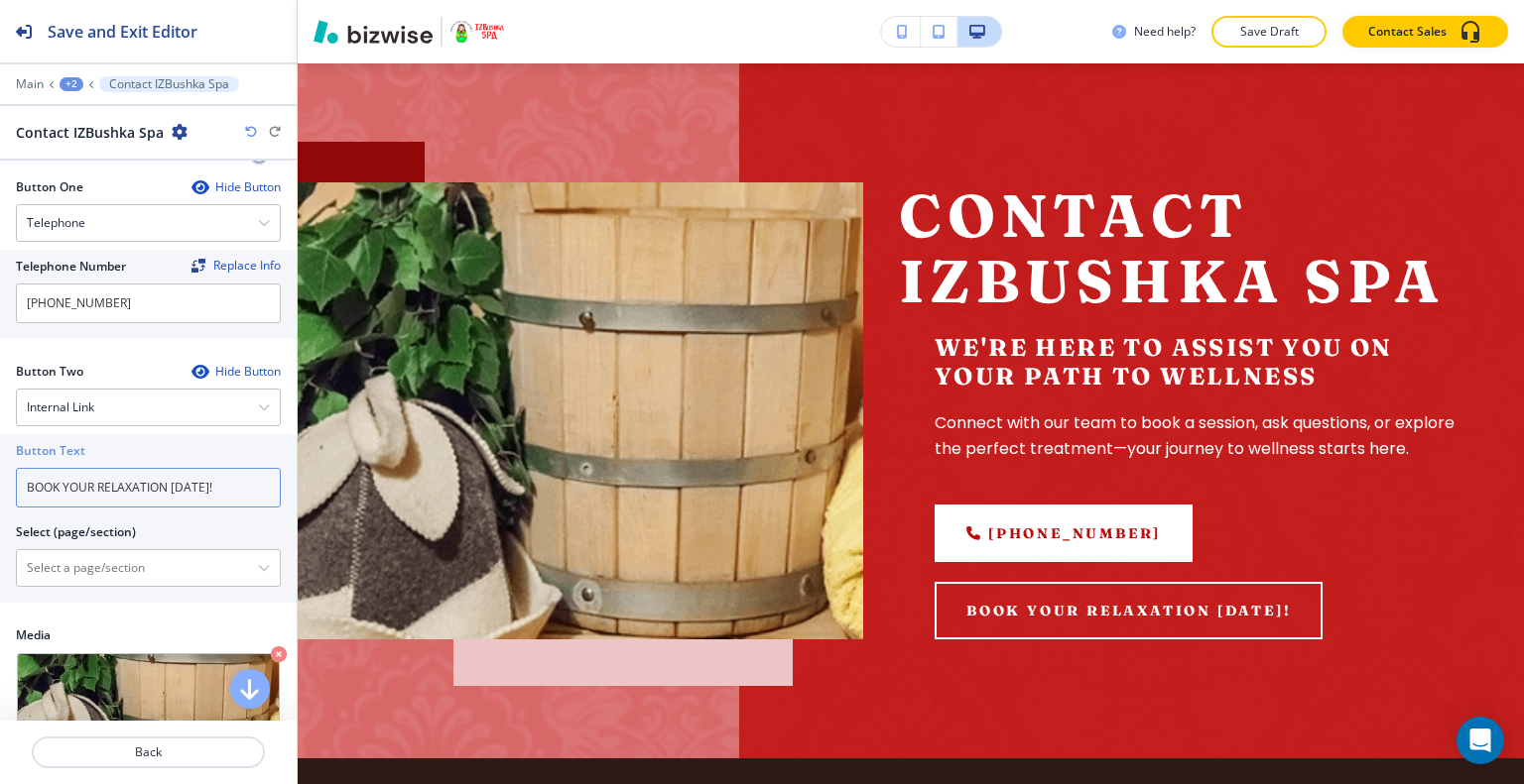
drag, startPoint x: 236, startPoint y: 495, endPoint x: 18, endPoint y: 499, distance: 218.0
click at [0, 496] on div "Button Text BOOK YOUR RELAXATION TODAY! Select (page/section) HOME HOME | Russi…" at bounding box center [148, 519] width 296 height 169
click at [134, 390] on div "Internal Link" at bounding box center [148, 407] width 262 height 36
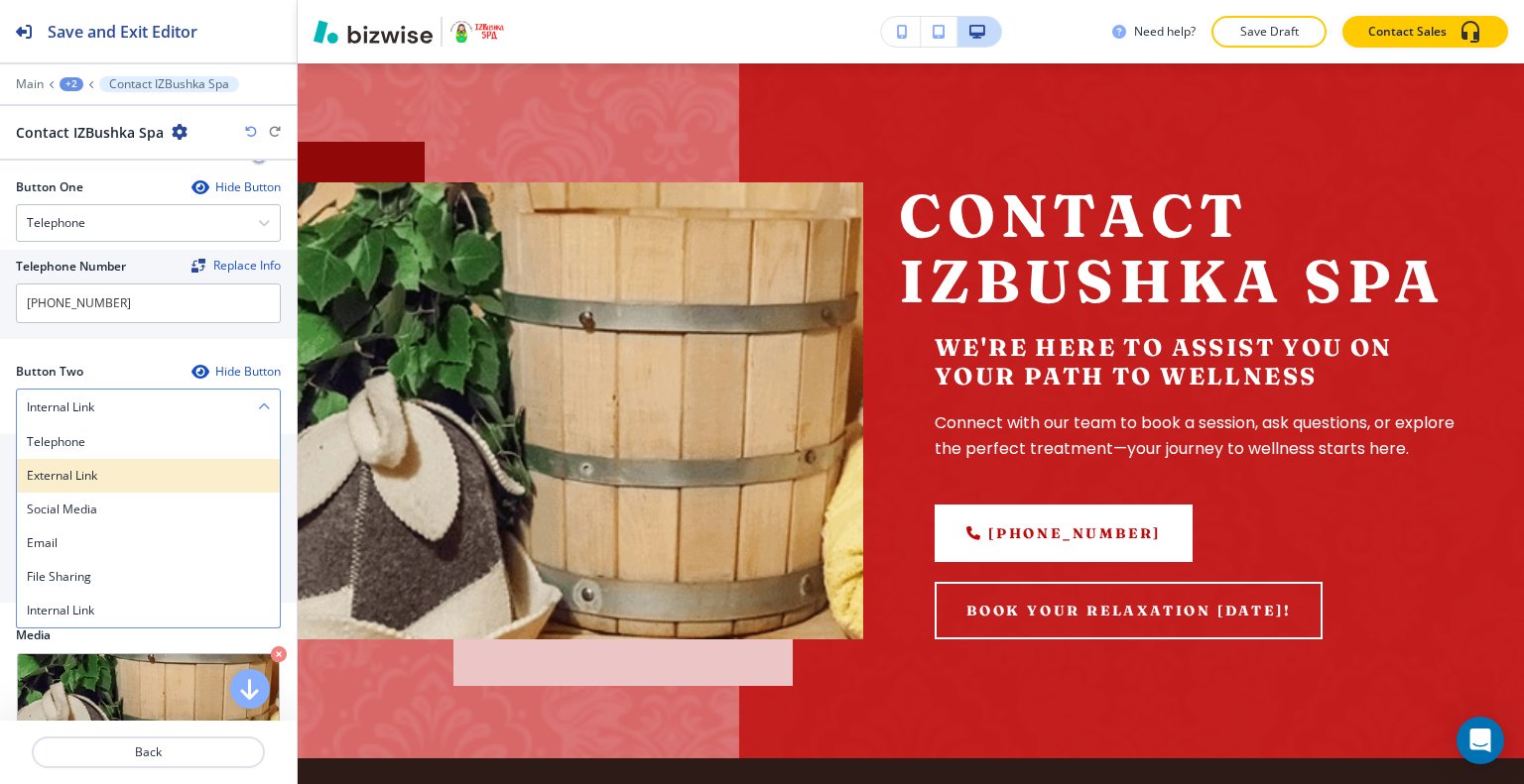
click at [118, 474] on h4 "External Link" at bounding box center [148, 476] width 243 height 18
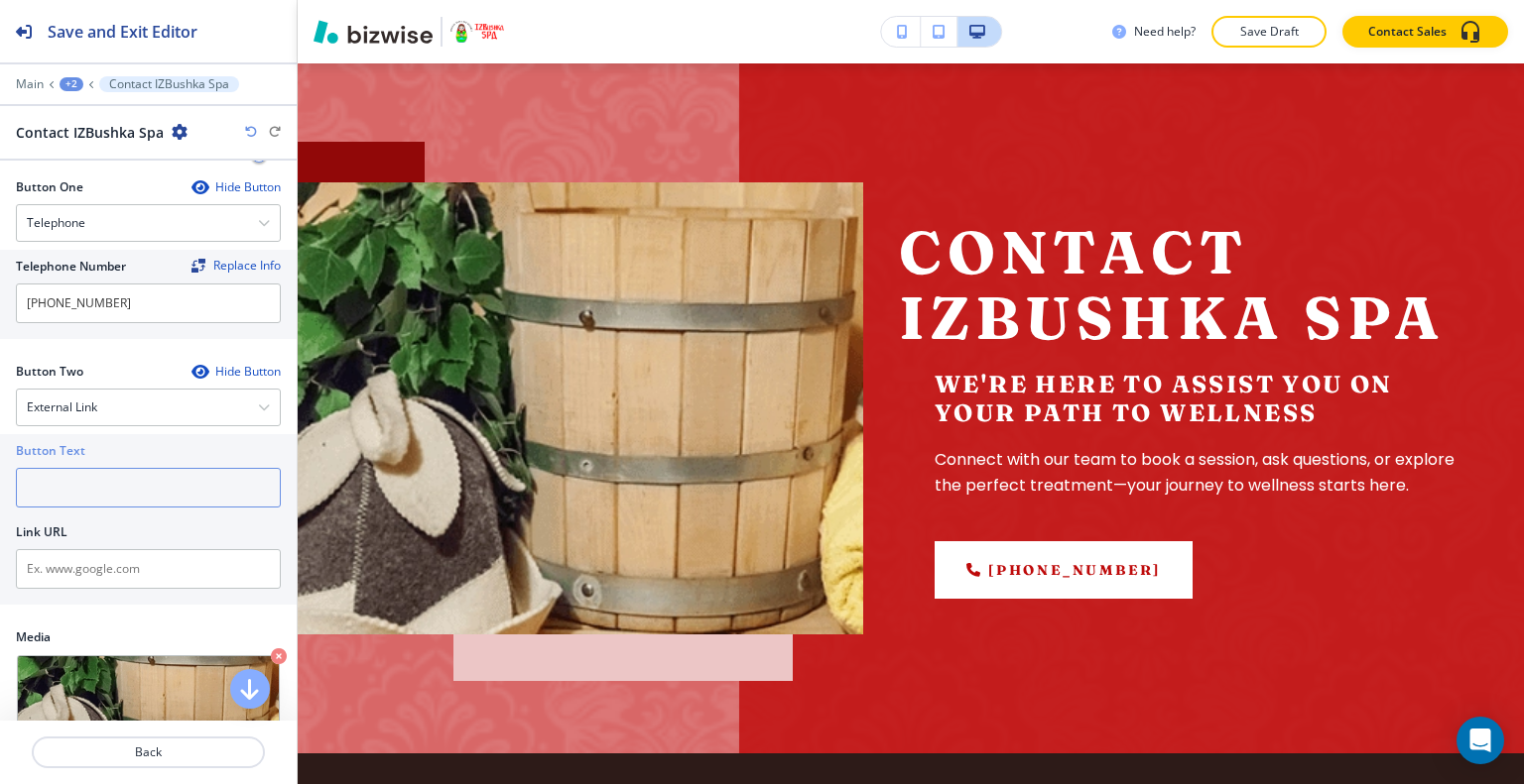
paste input "BOOK YOUR RELAXATION TODAY!"
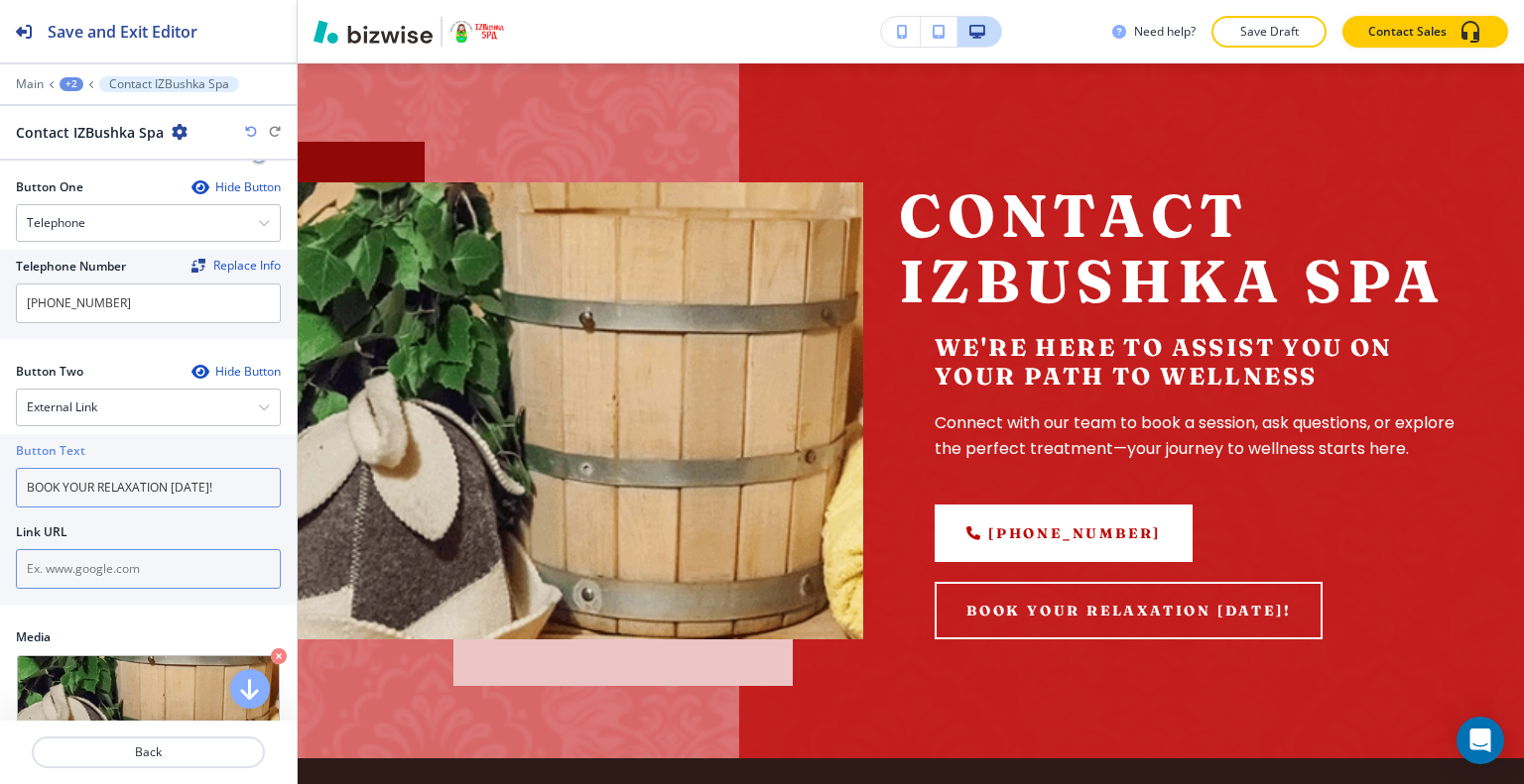
type input "BOOK YOUR RELAXATION TODAY!"
click at [127, 563] on input "text" at bounding box center [148, 569] width 264 height 40
type input "T"
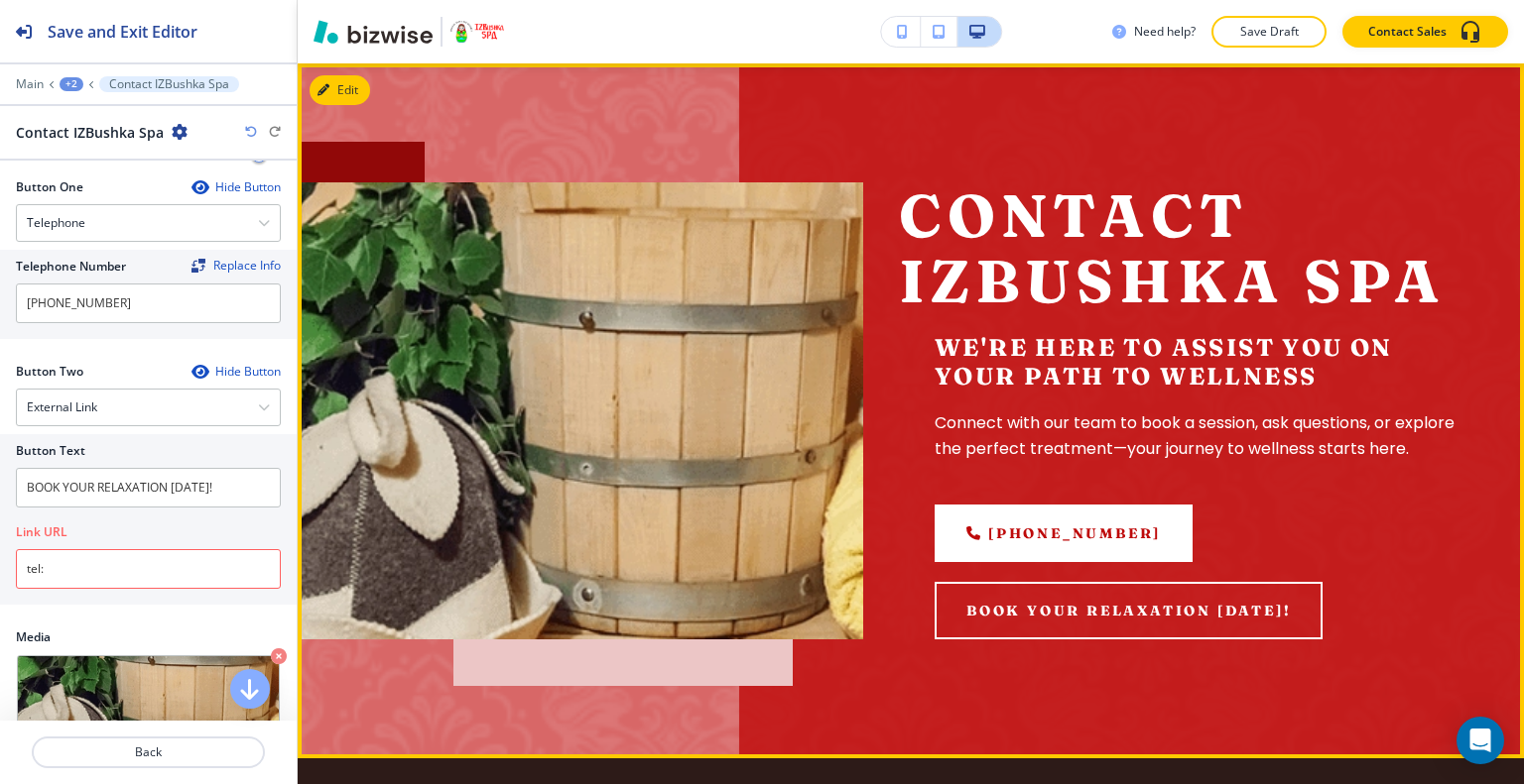
drag, startPoint x: 1260, startPoint y: 556, endPoint x: 1067, endPoint y: 497, distance: 201.8
click at [934, 558] on div "(303) 400-1001 BOOK YOUR RELAXATION TODAY!" at bounding box center [1181, 572] width 566 height 135
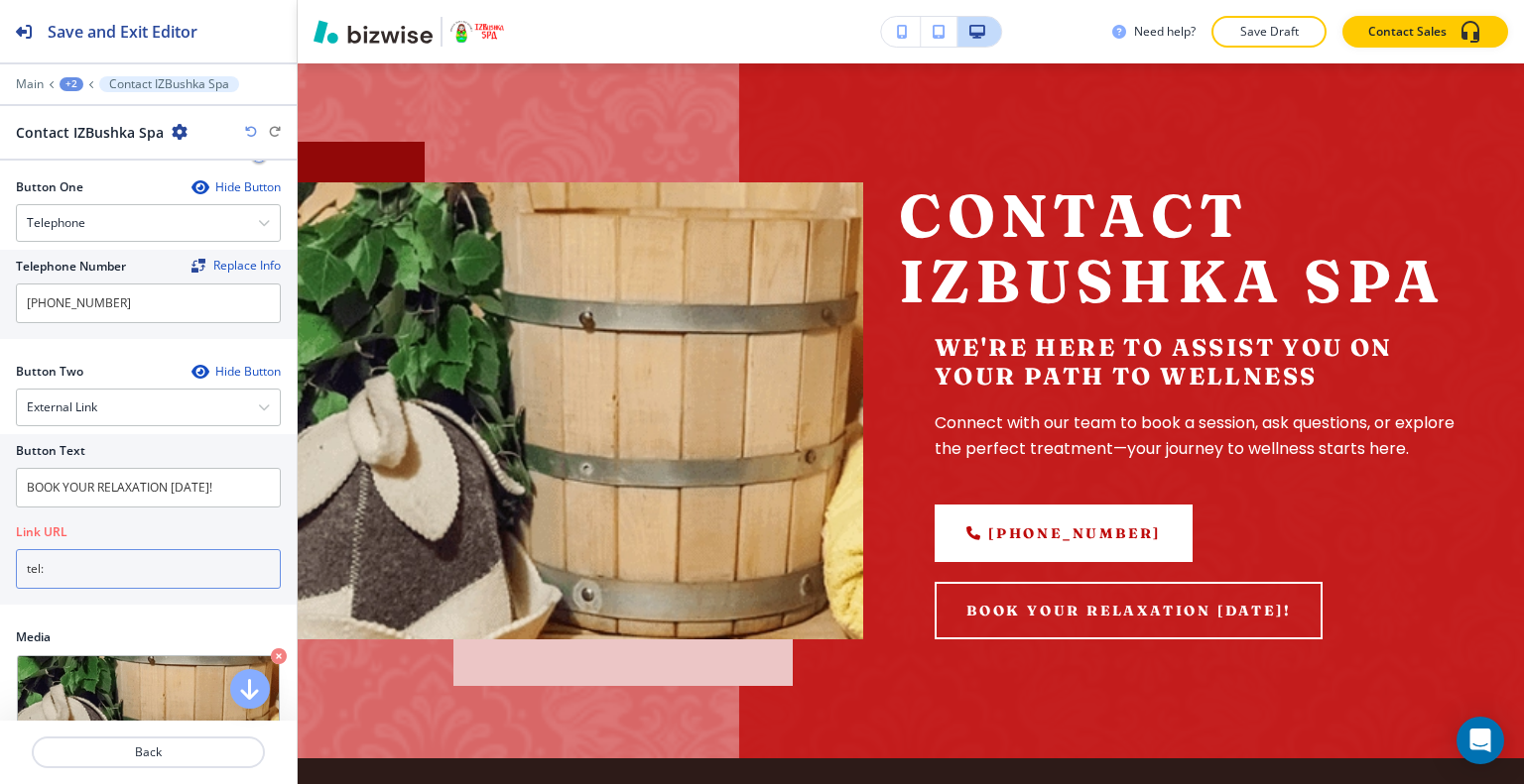
paste input "(303) 400-1001"
type input "tel: (303) 400-1001"
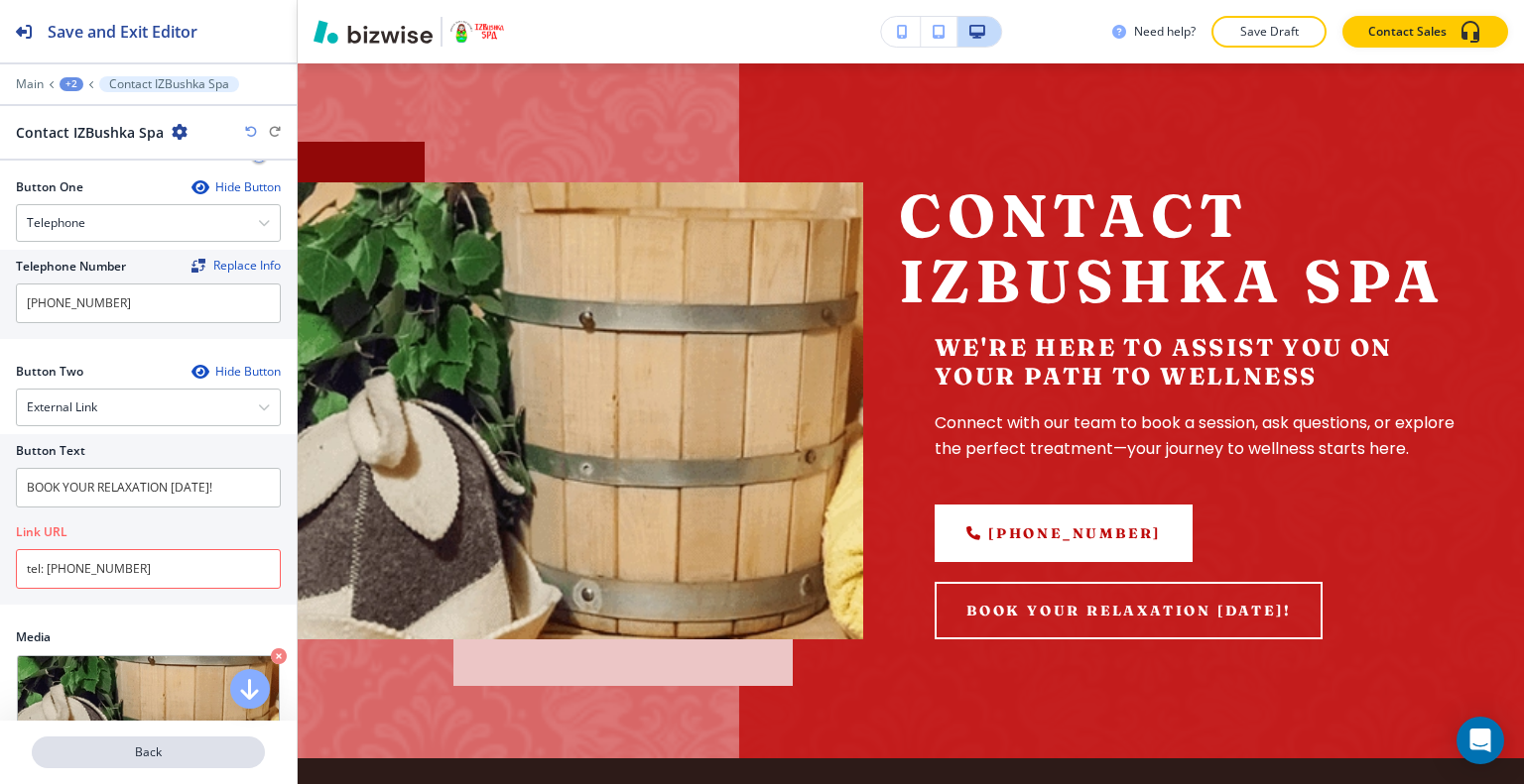
click at [191, 740] on button "Back" at bounding box center [148, 752] width 233 height 32
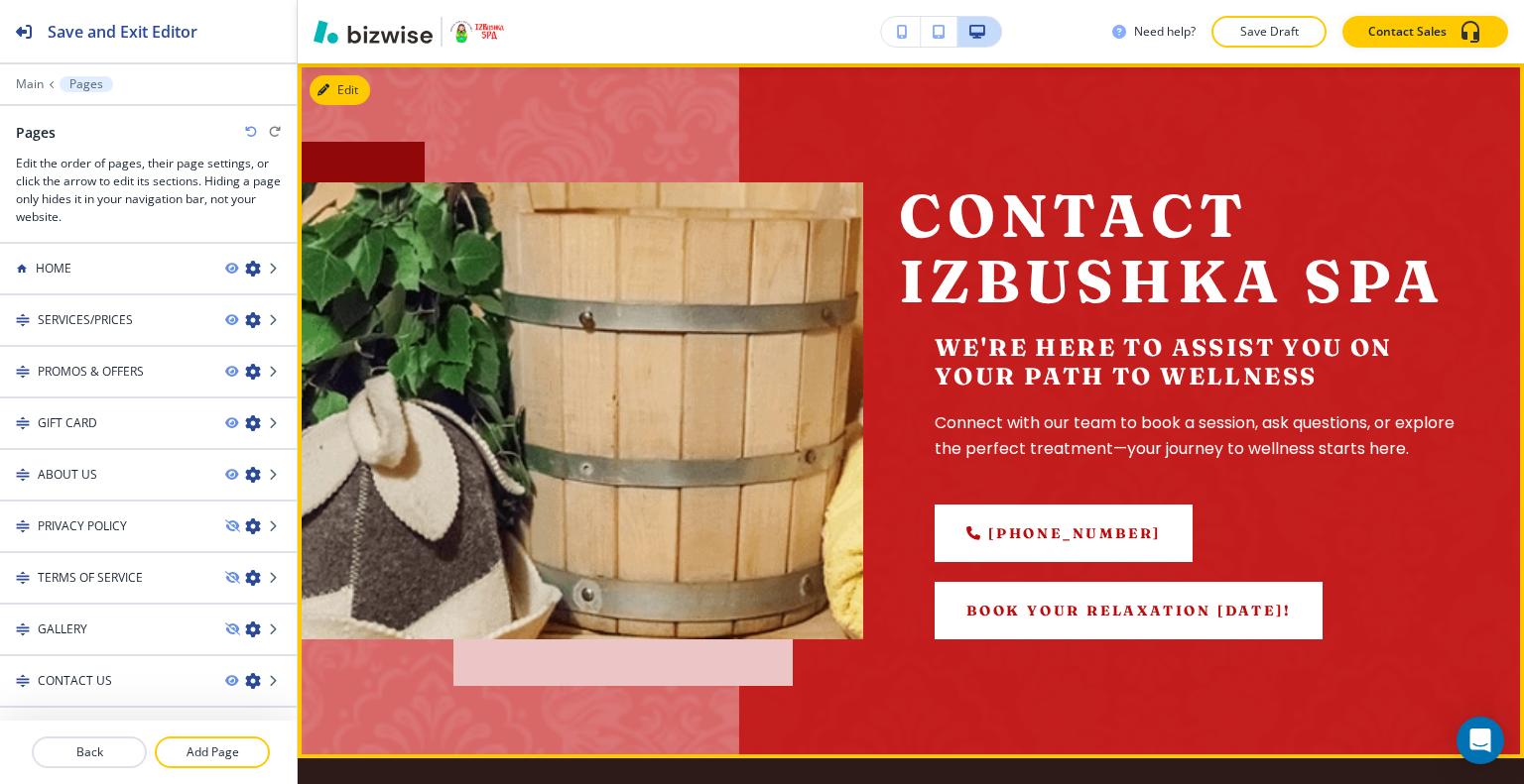
click at [1144, 632] on link "BOOK YOUR RELAXATION TODAY!" at bounding box center [1128, 611] width 388 height 58
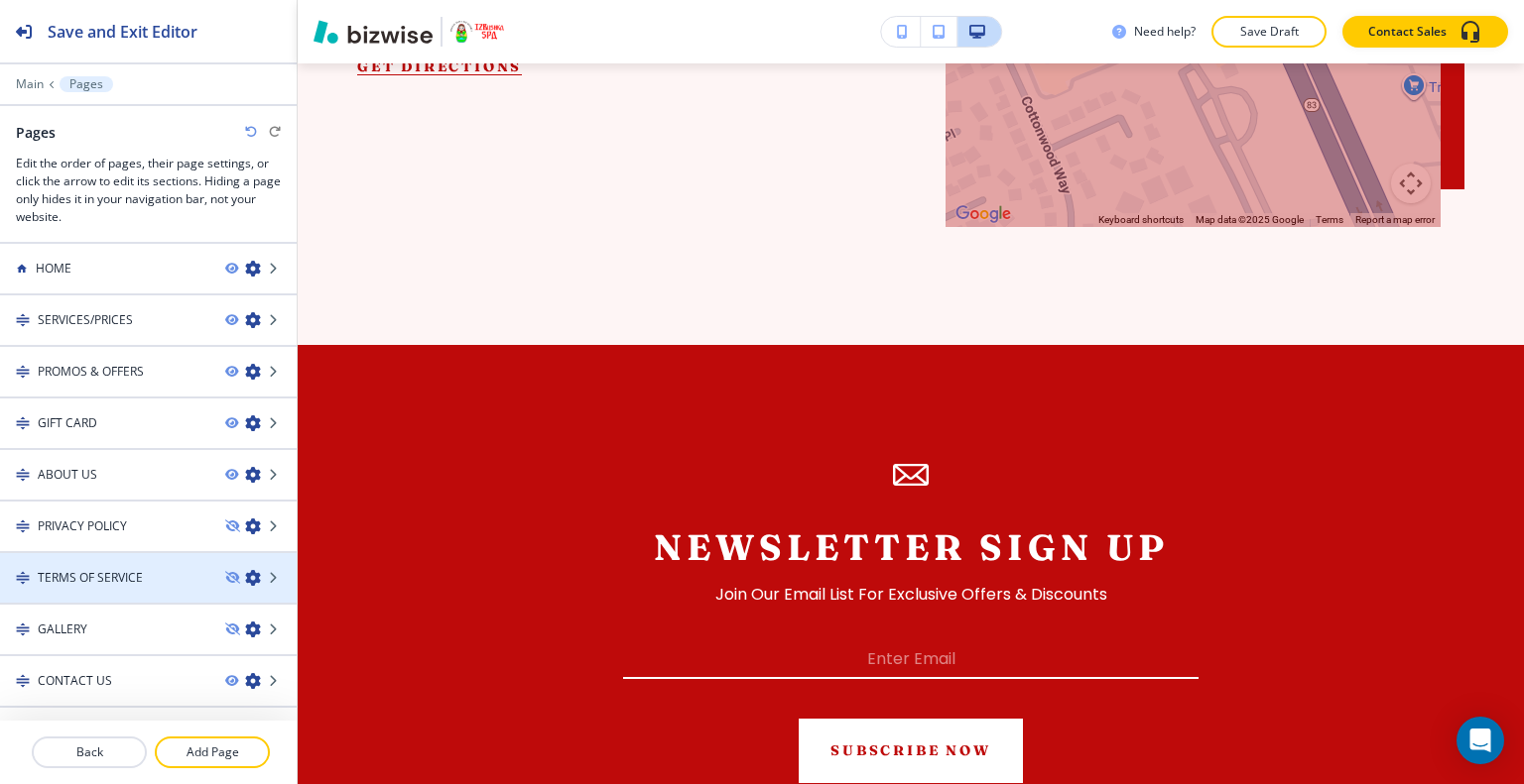
scroll to position [24, 0]
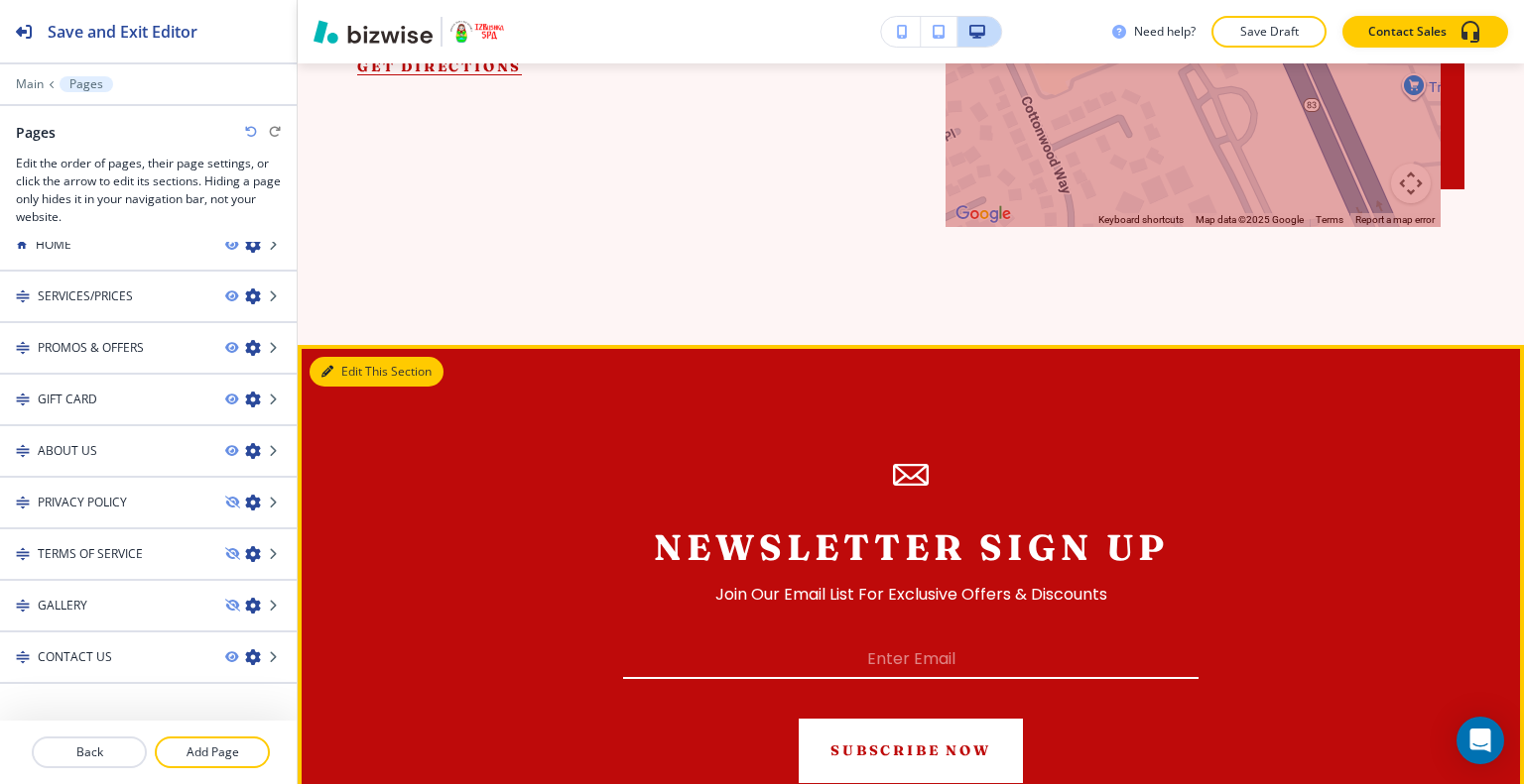
click at [356, 387] on button "Edit This Section" at bounding box center [376, 372] width 134 height 30
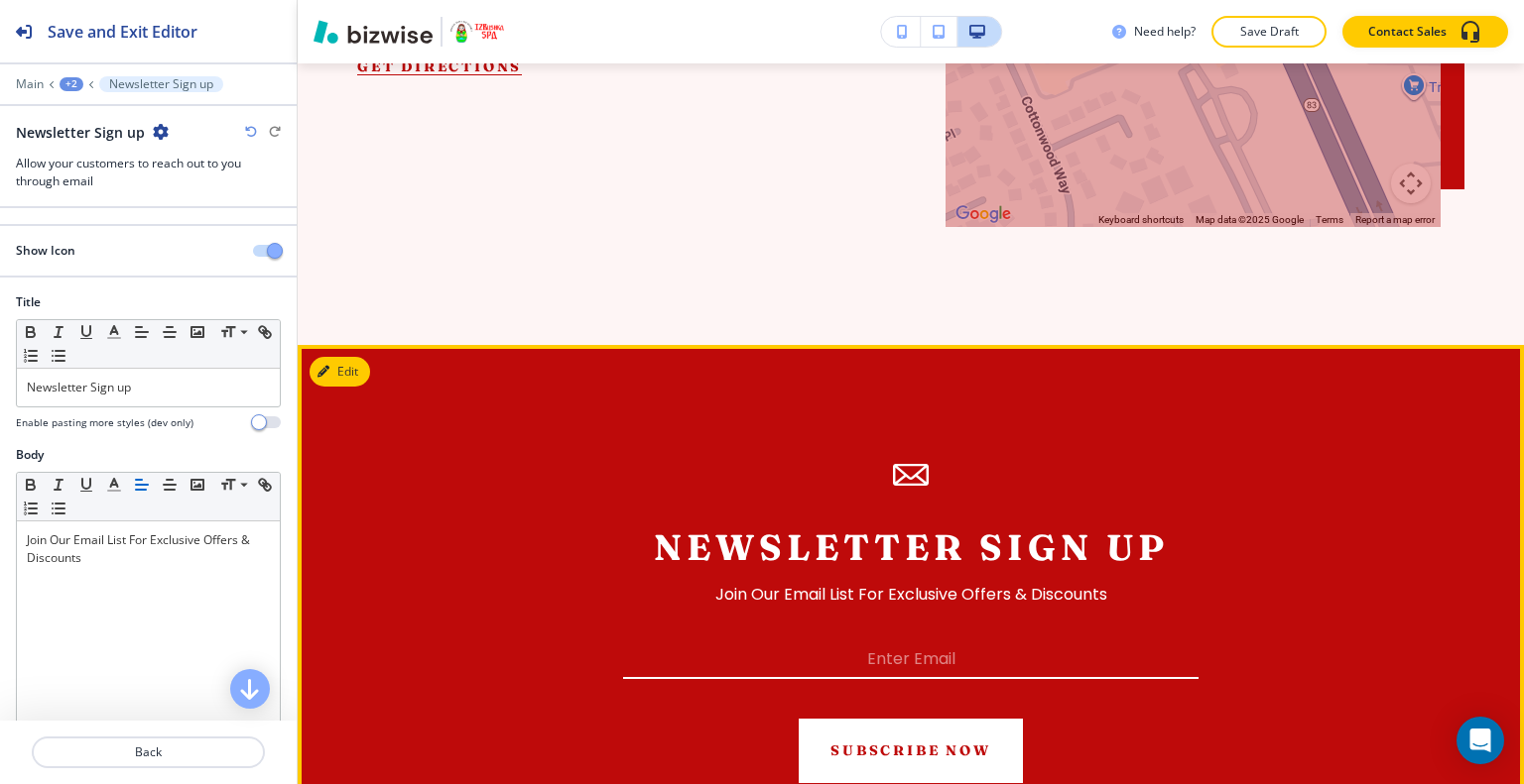
scroll to position [2744, 0]
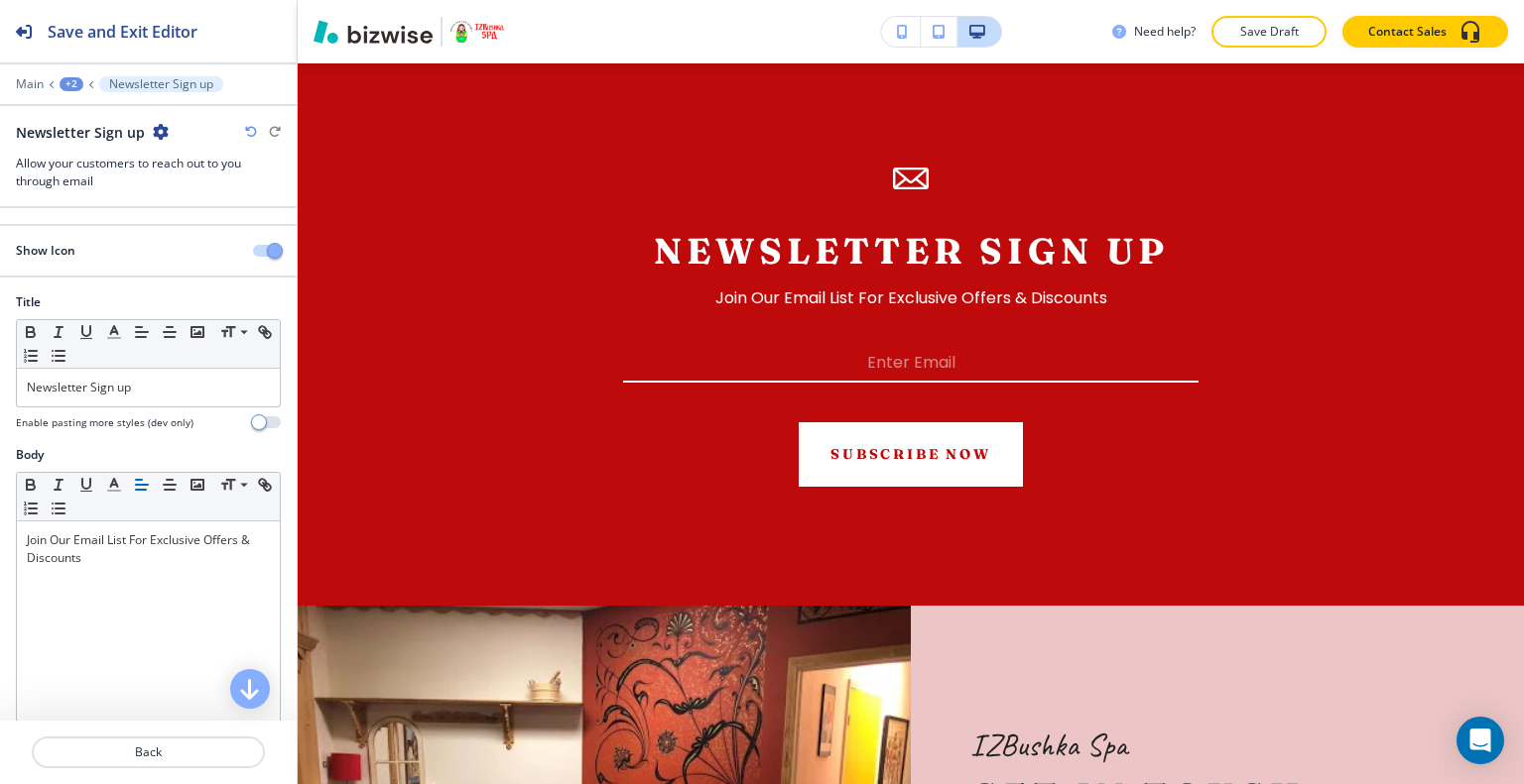
click at [165, 95] on div at bounding box center [148, 98] width 296 height 12
click at [80, 84] on div "+2" at bounding box center [72, 84] width 24 height 14
click at [107, 167] on button "CONTACT US" at bounding box center [123, 151] width 127 height 36
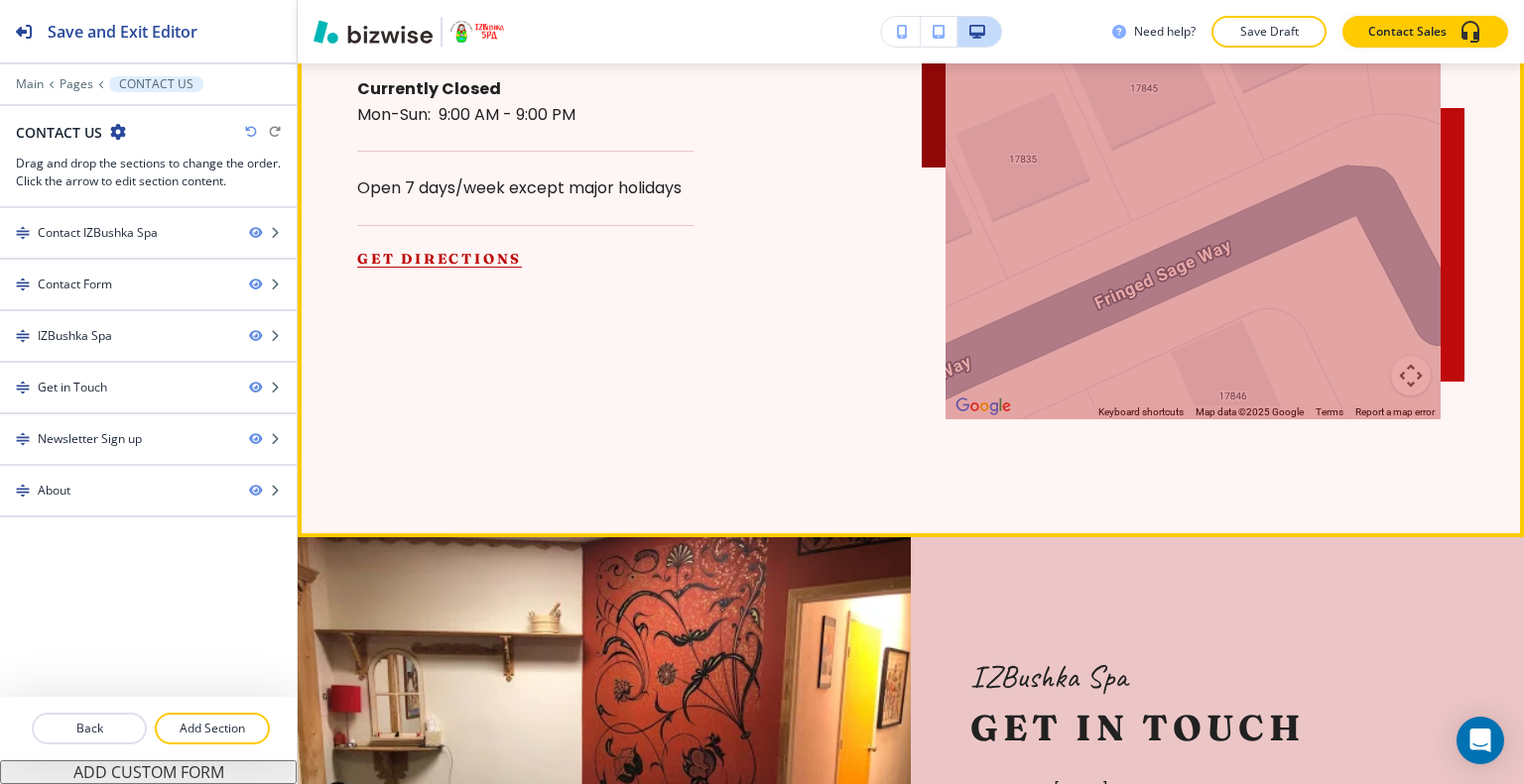
scroll to position [2652, 0]
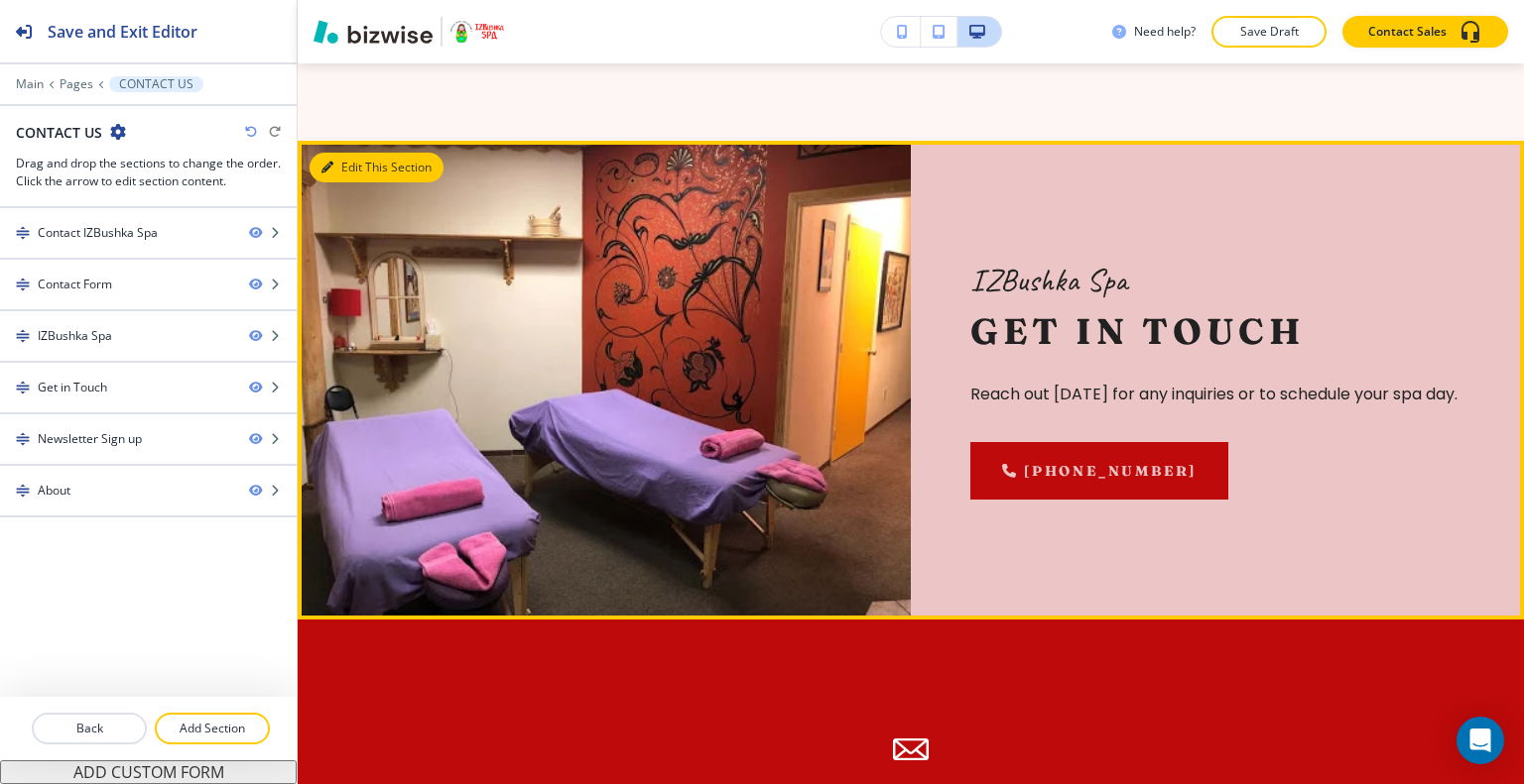
click at [355, 173] on button "Edit This Section" at bounding box center [376, 168] width 134 height 30
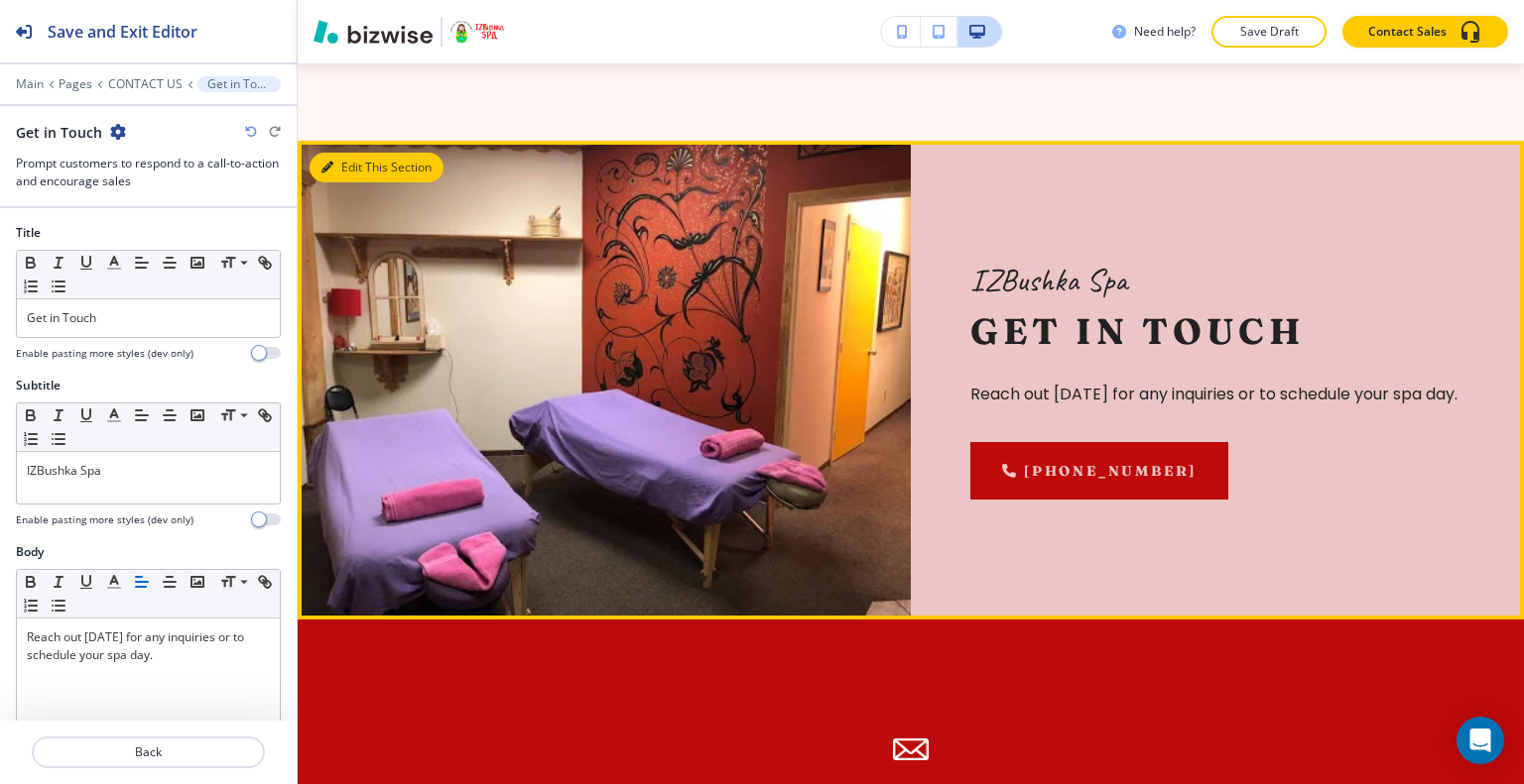
scroll to position [2744, 0]
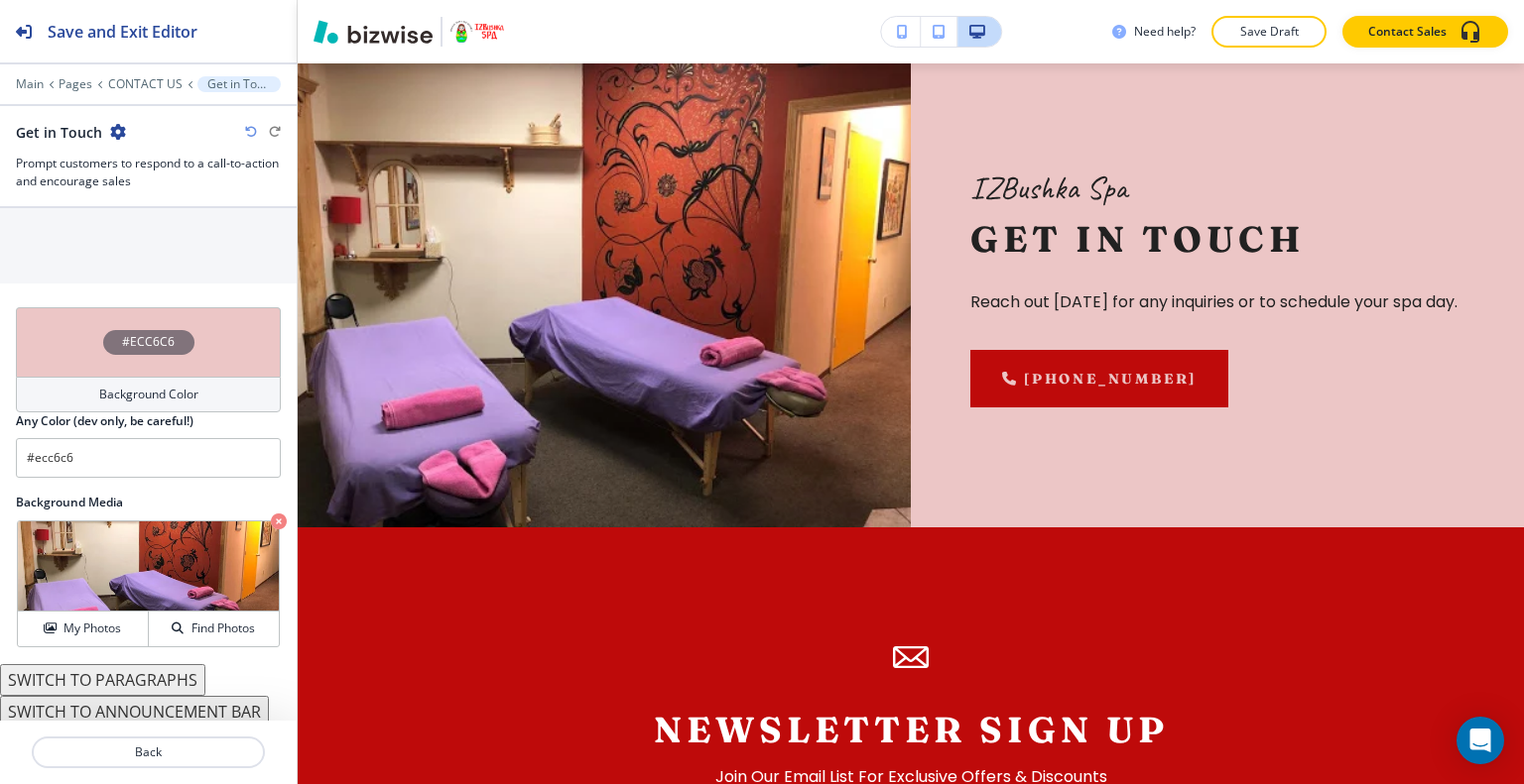
click at [68, 322] on div "#ECC6C6" at bounding box center [148, 342] width 264 height 70
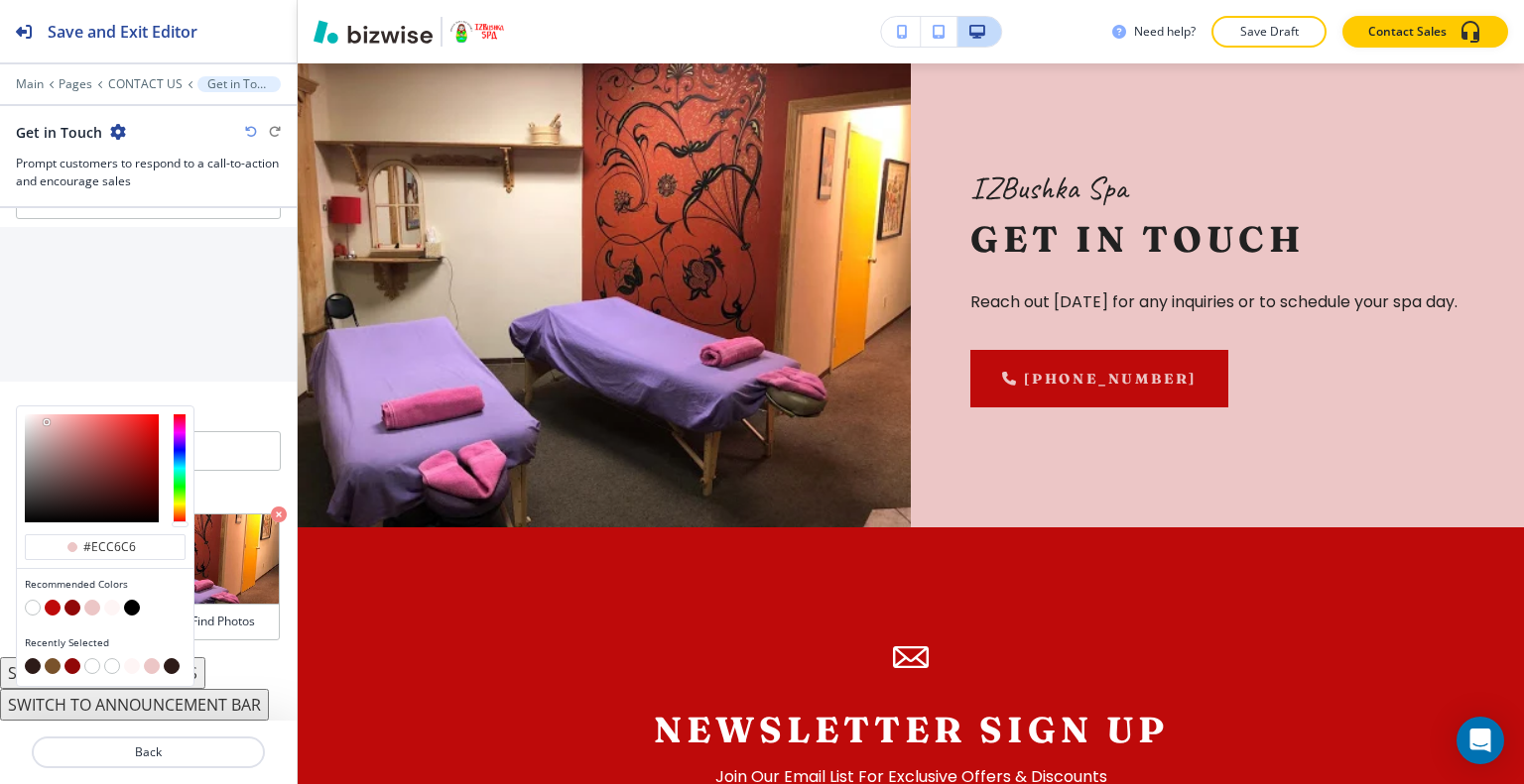
scroll to position [939, 0]
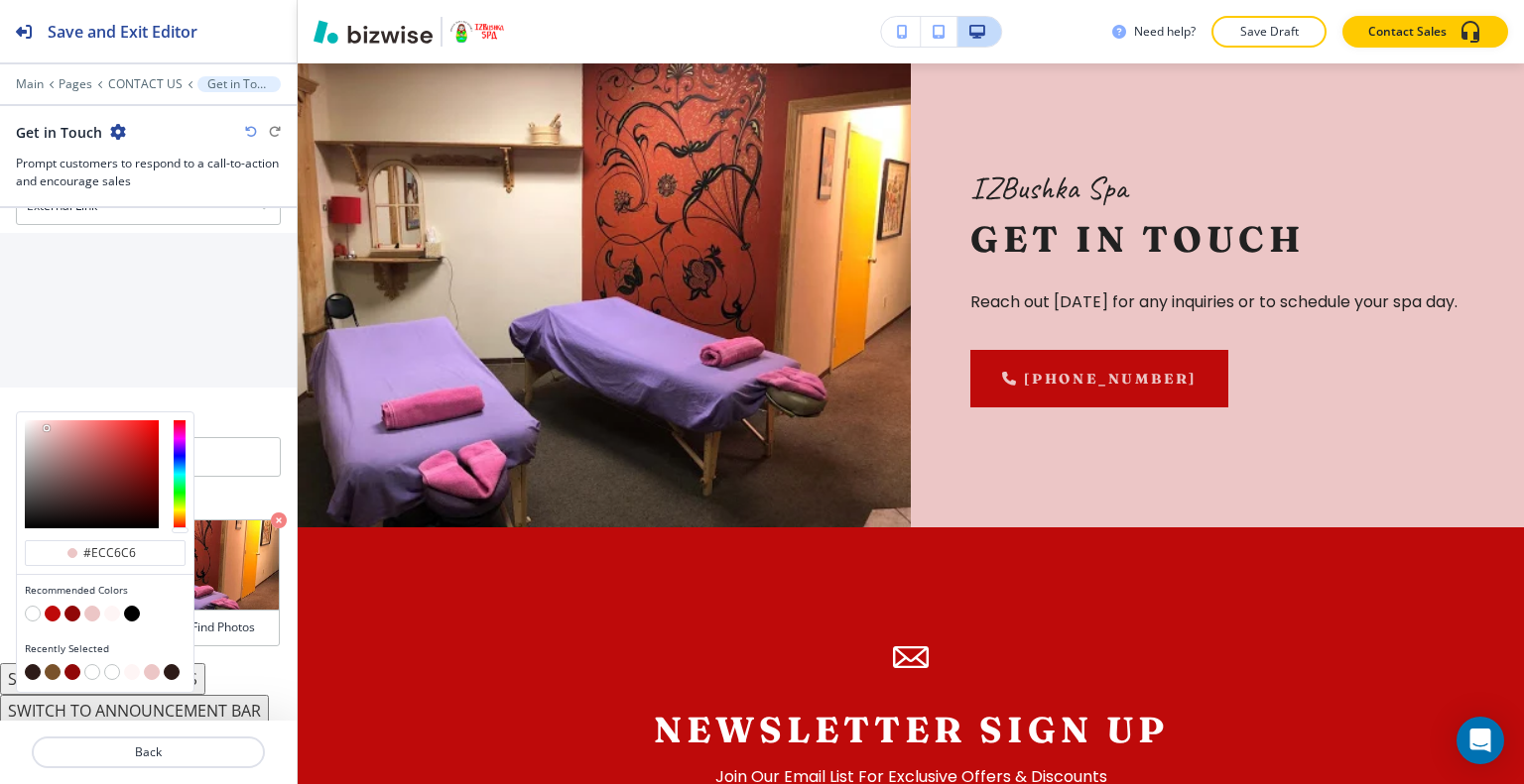
click at [25, 667] on button "button" at bounding box center [33, 672] width 16 height 16
type input "#2D1B18"
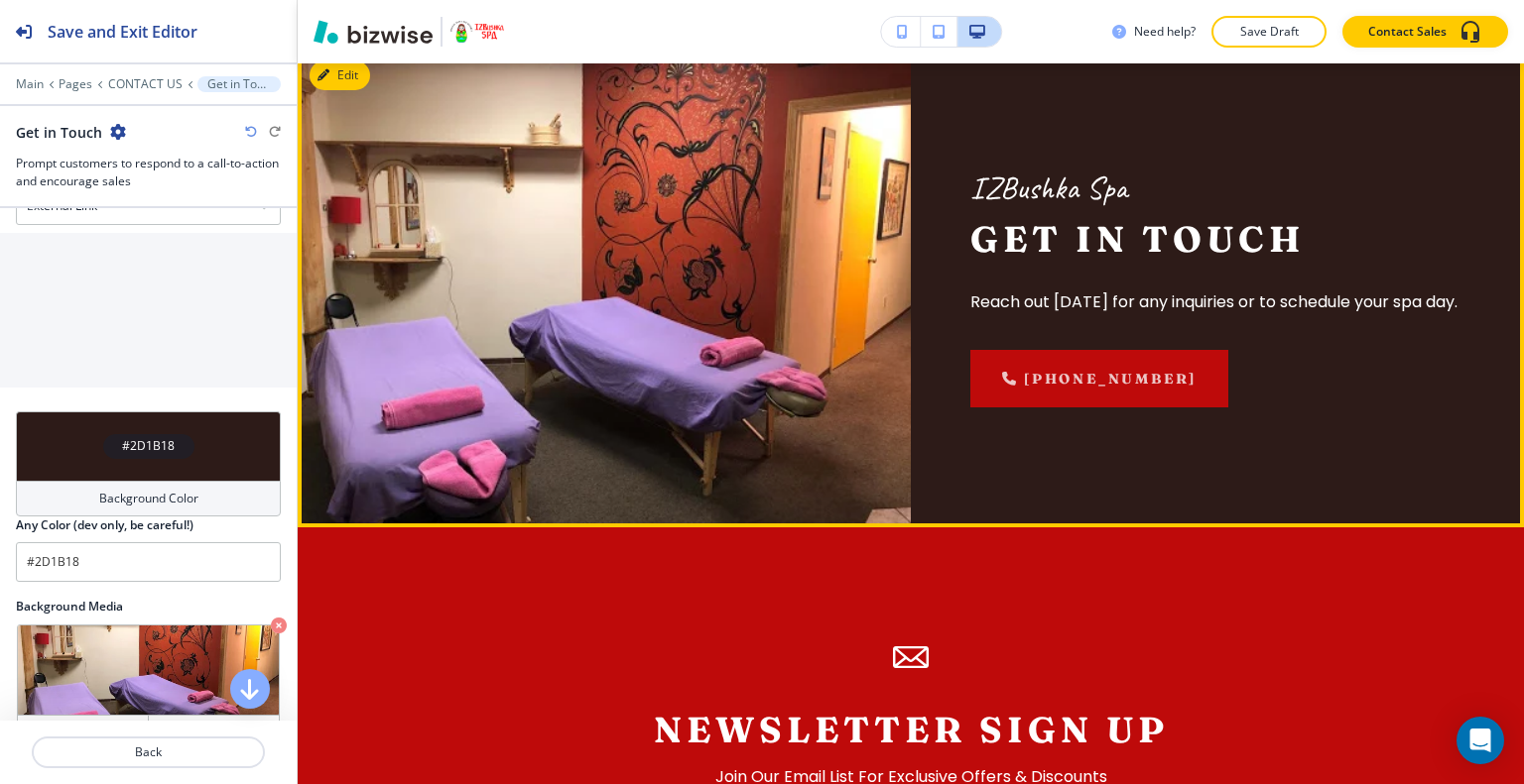
scroll to position [2546, 0]
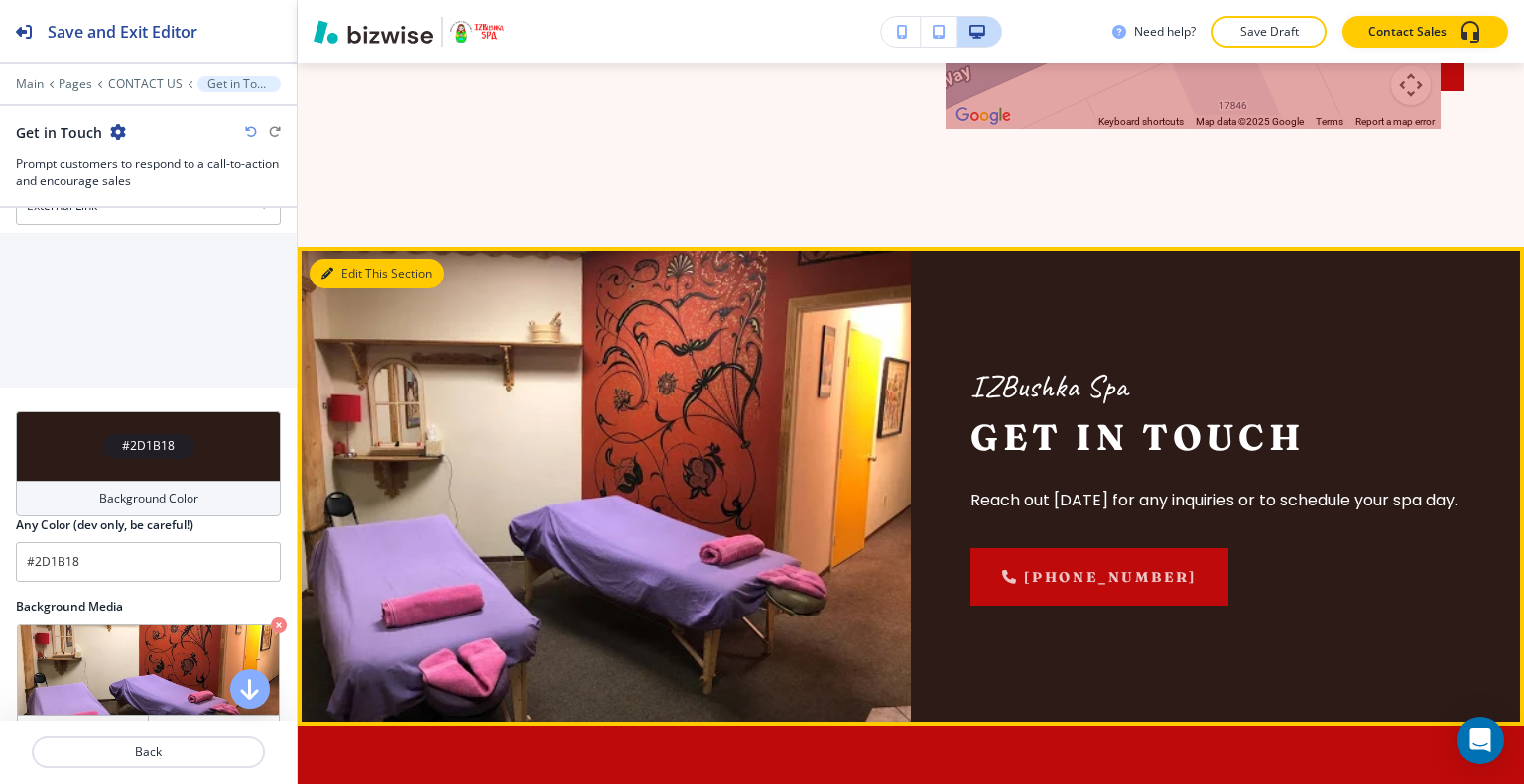
click at [352, 282] on button "Edit This Section" at bounding box center [376, 273] width 134 height 30
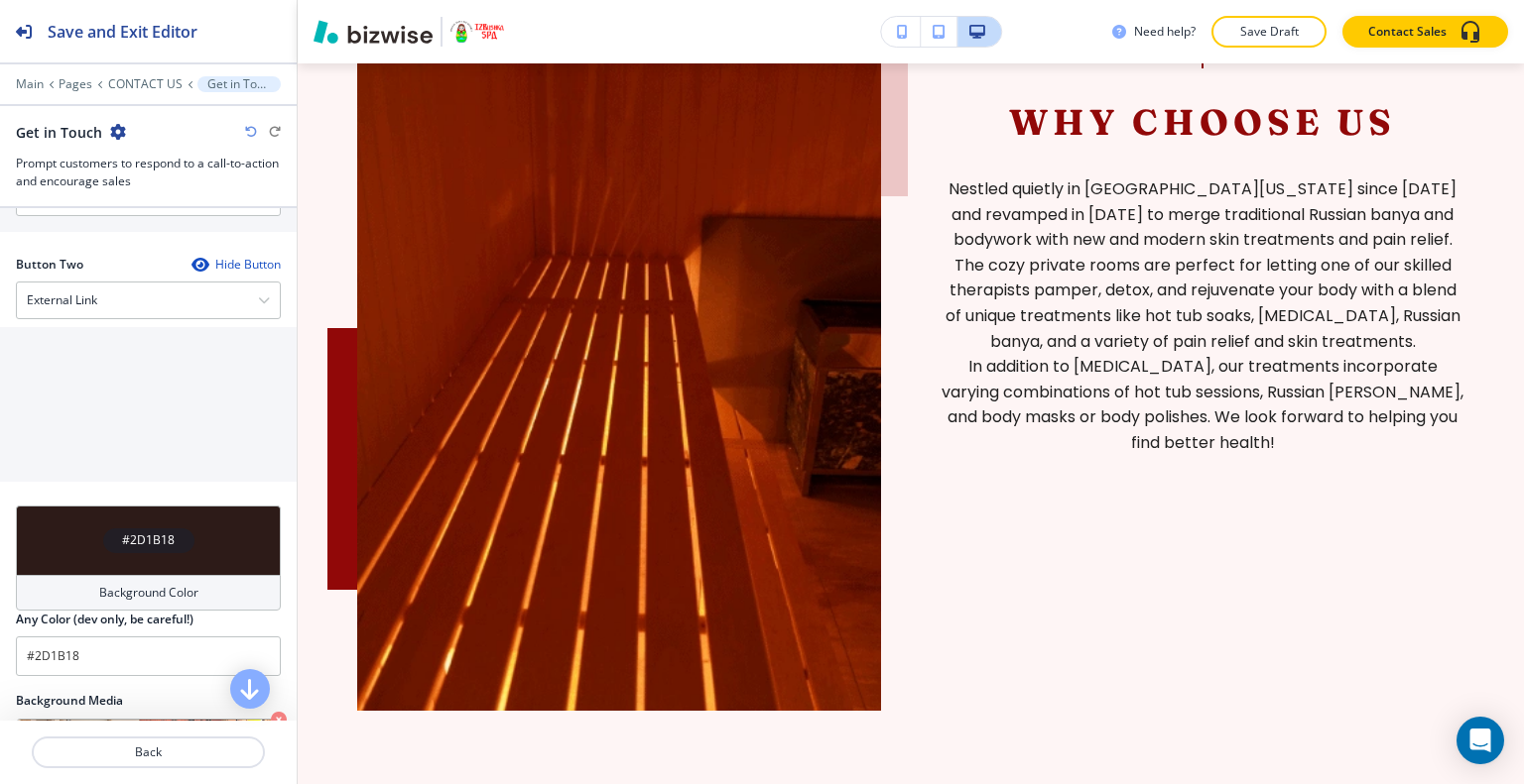
scroll to position [4686, 0]
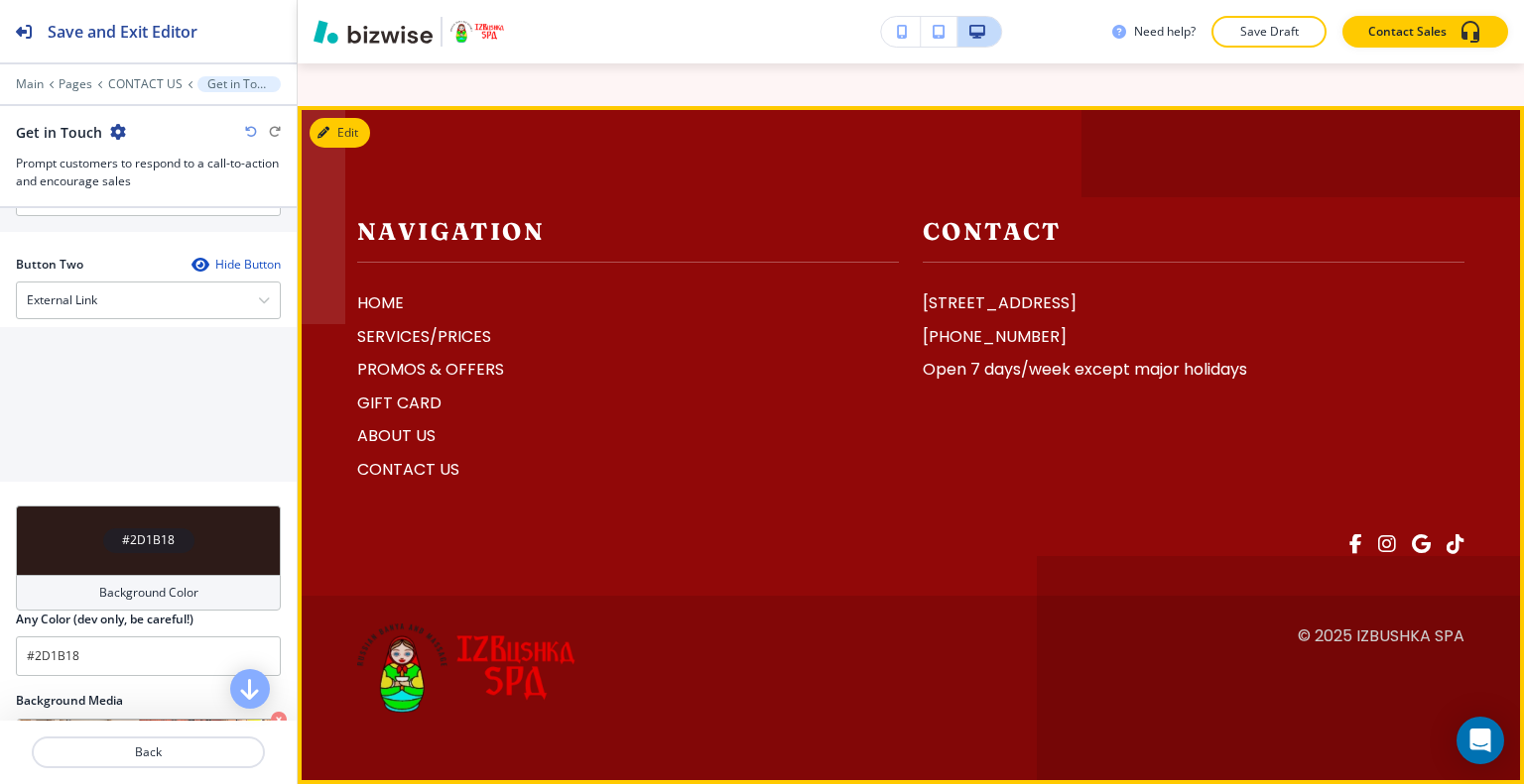
click at [1429, 535] on div at bounding box center [898, 520] width 1130 height 74
click at [1446, 550] on span at bounding box center [1455, 545] width 18 height 20
click at [1412, 550] on span at bounding box center [1421, 545] width 19 height 20
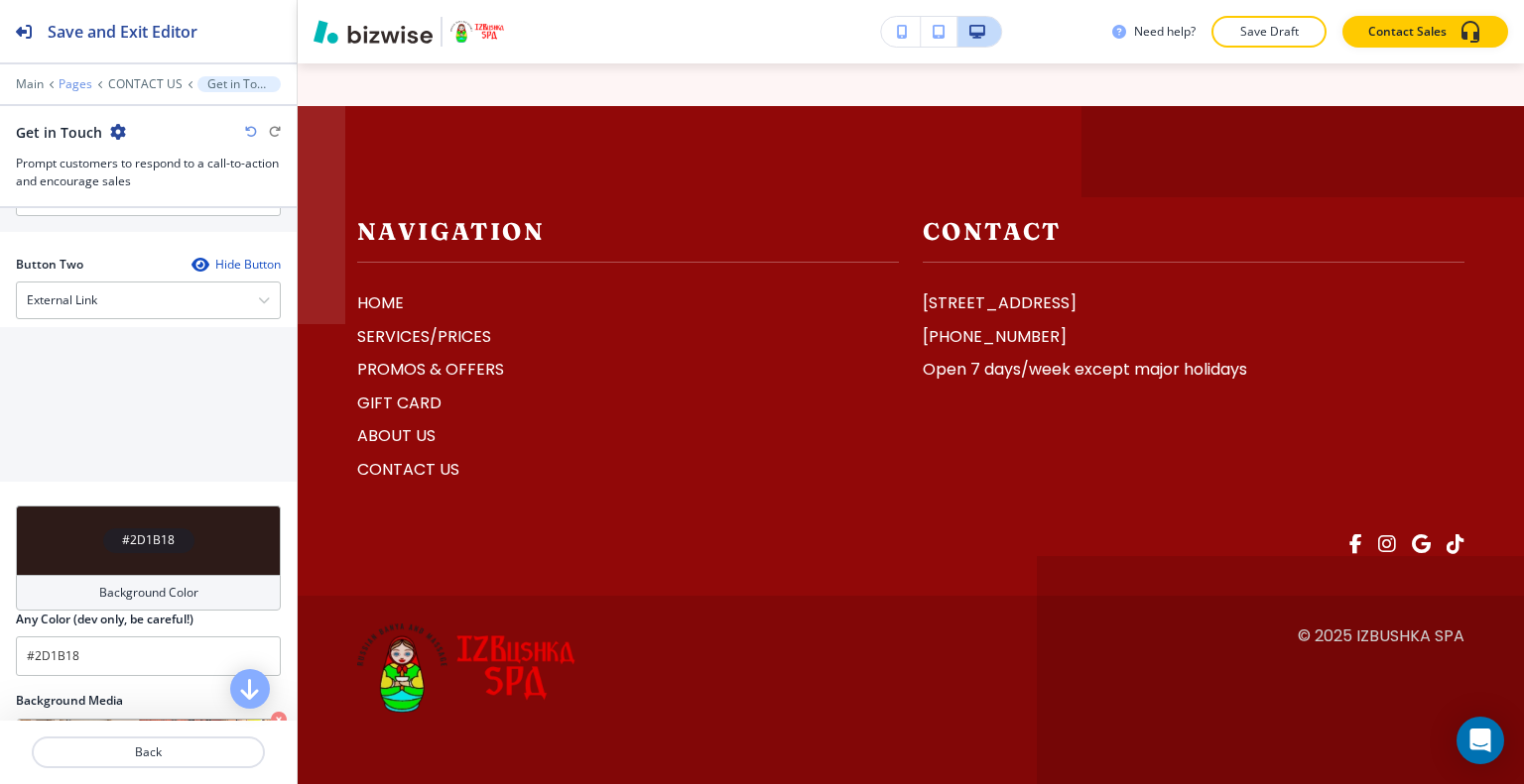
scroll to position [745, 0]
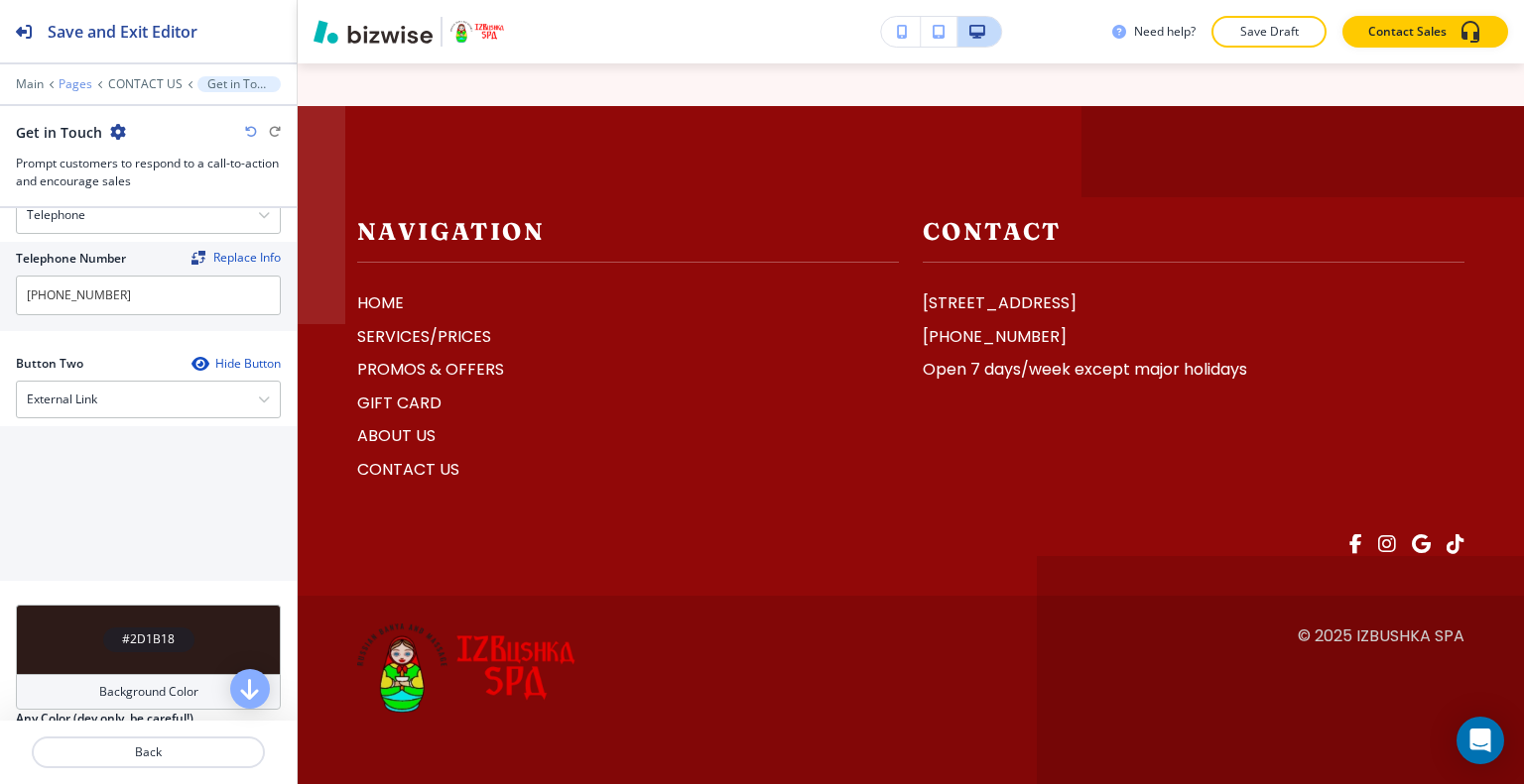
click at [80, 79] on p "Pages" at bounding box center [76, 84] width 34 height 14
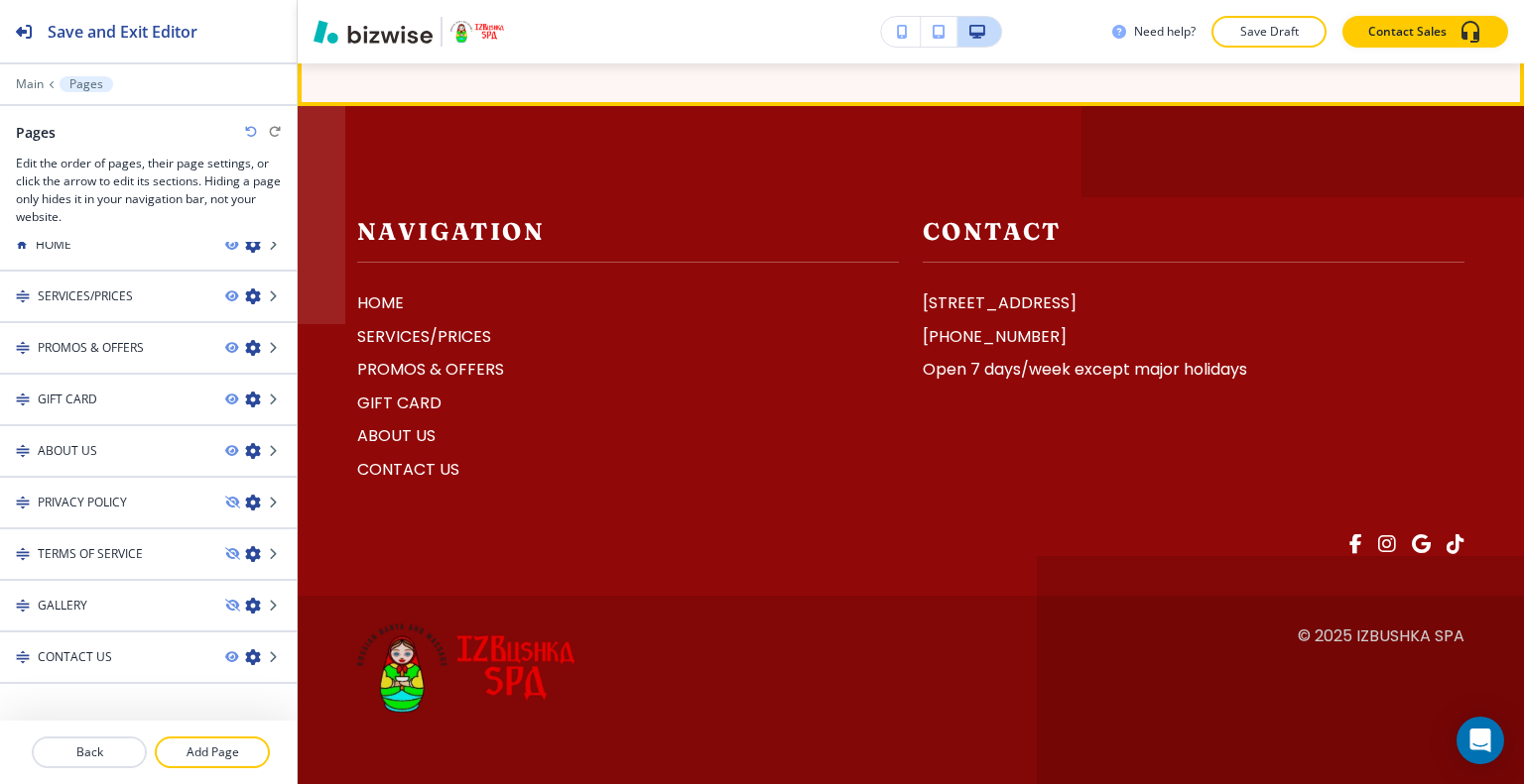
scroll to position [4389, 0]
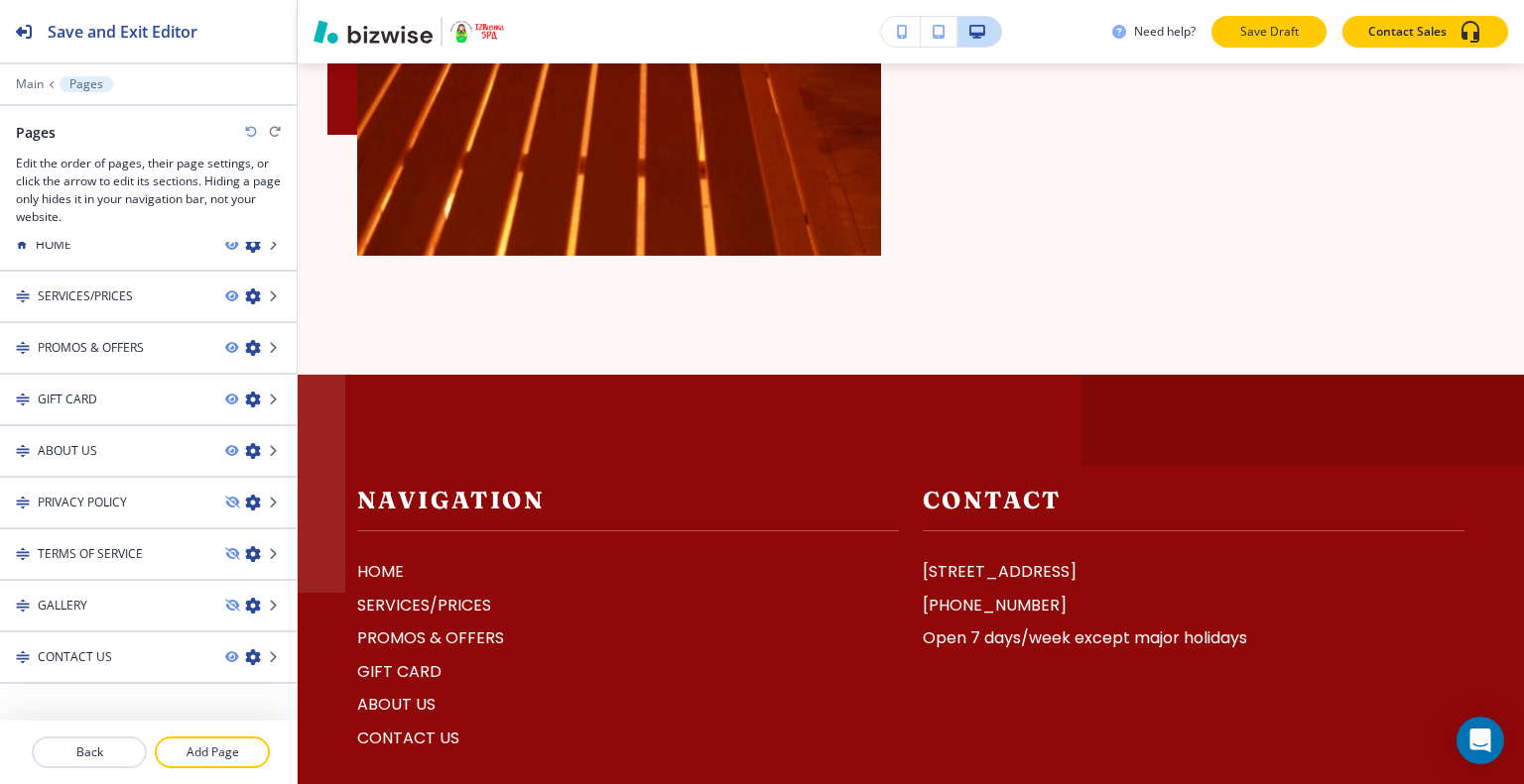
click at [1295, 36] on p "Save Draft" at bounding box center [1269, 32] width 64 height 18
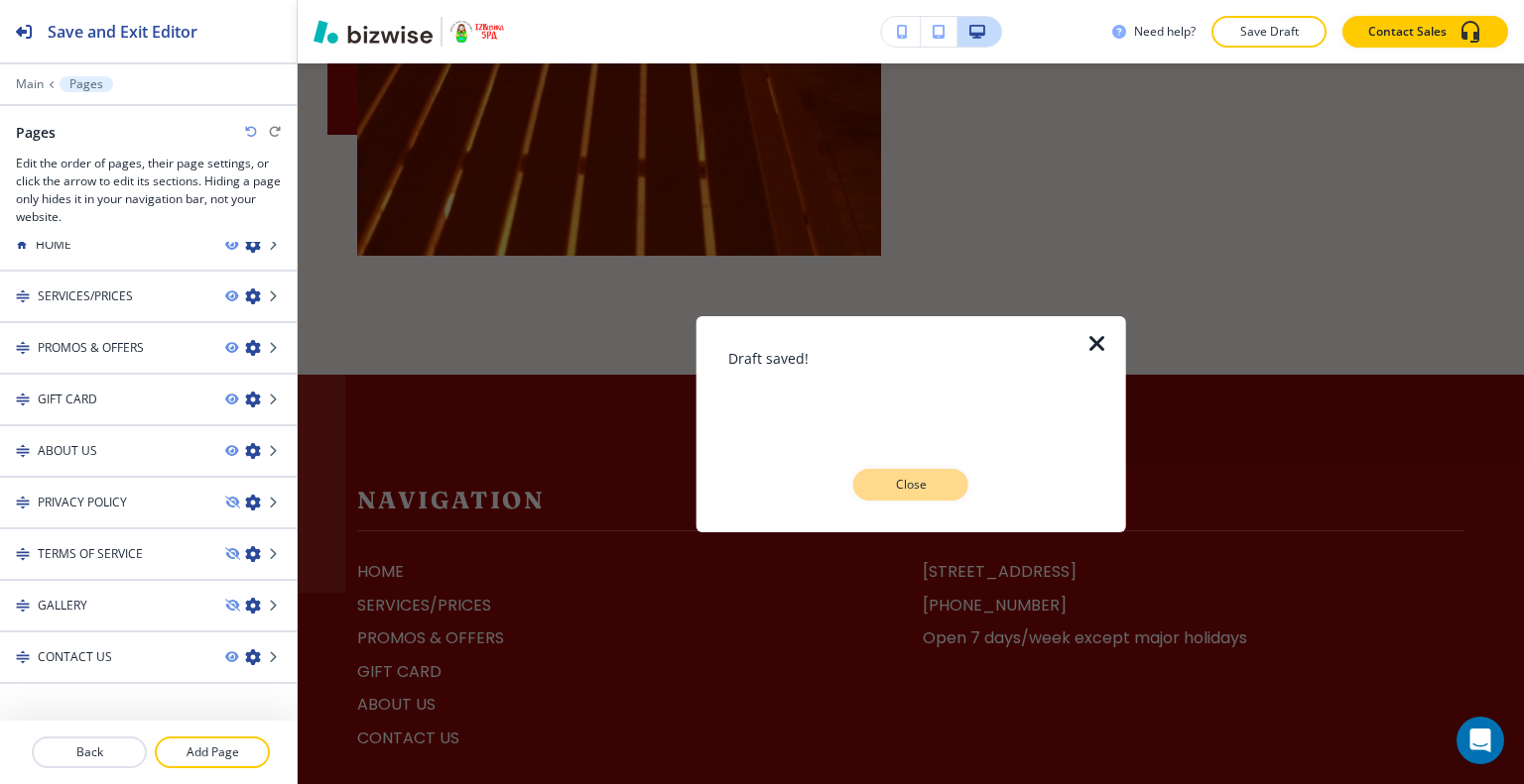
click at [941, 479] on button "Close" at bounding box center [911, 485] width 115 height 32
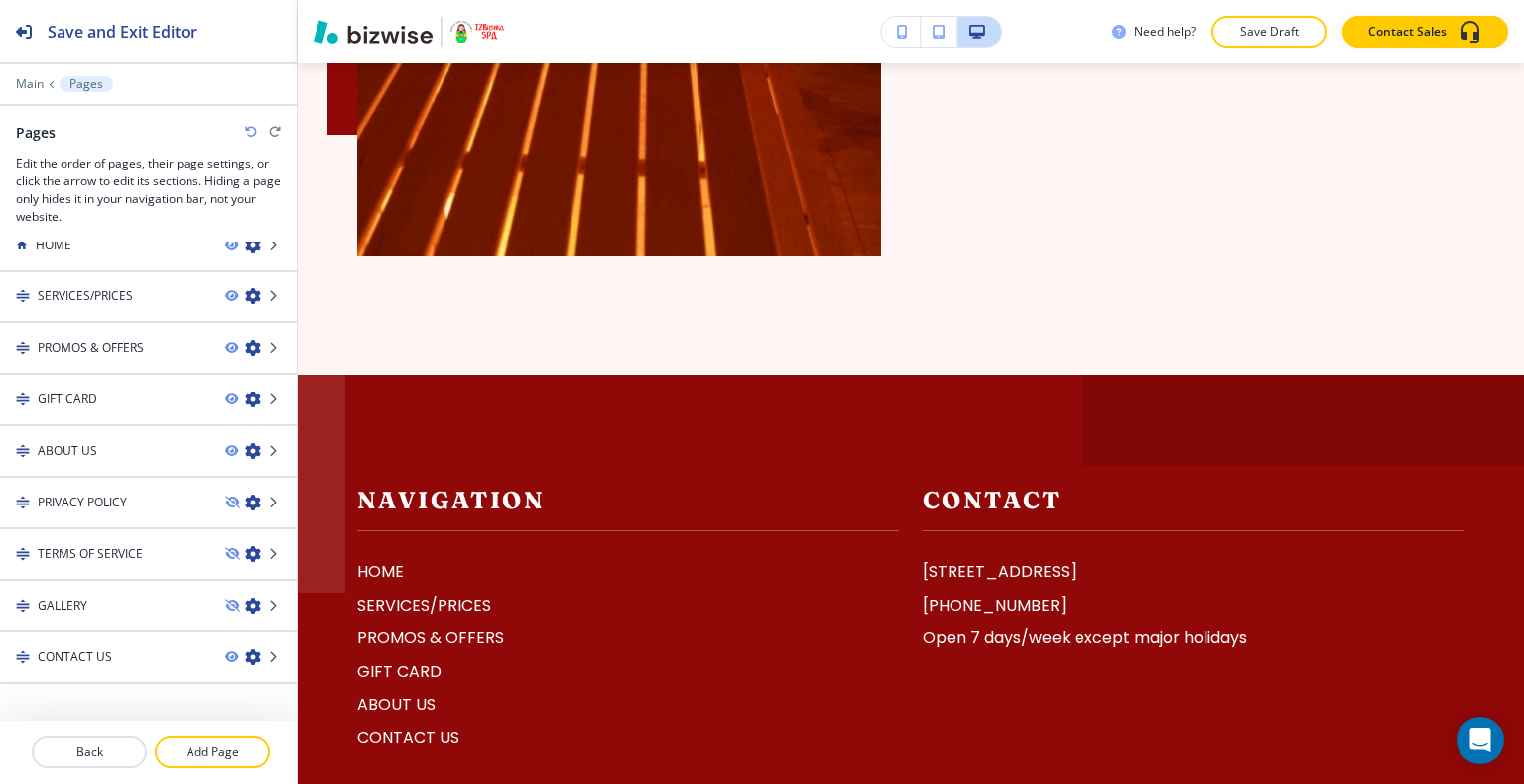
scroll to position [4686, 0]
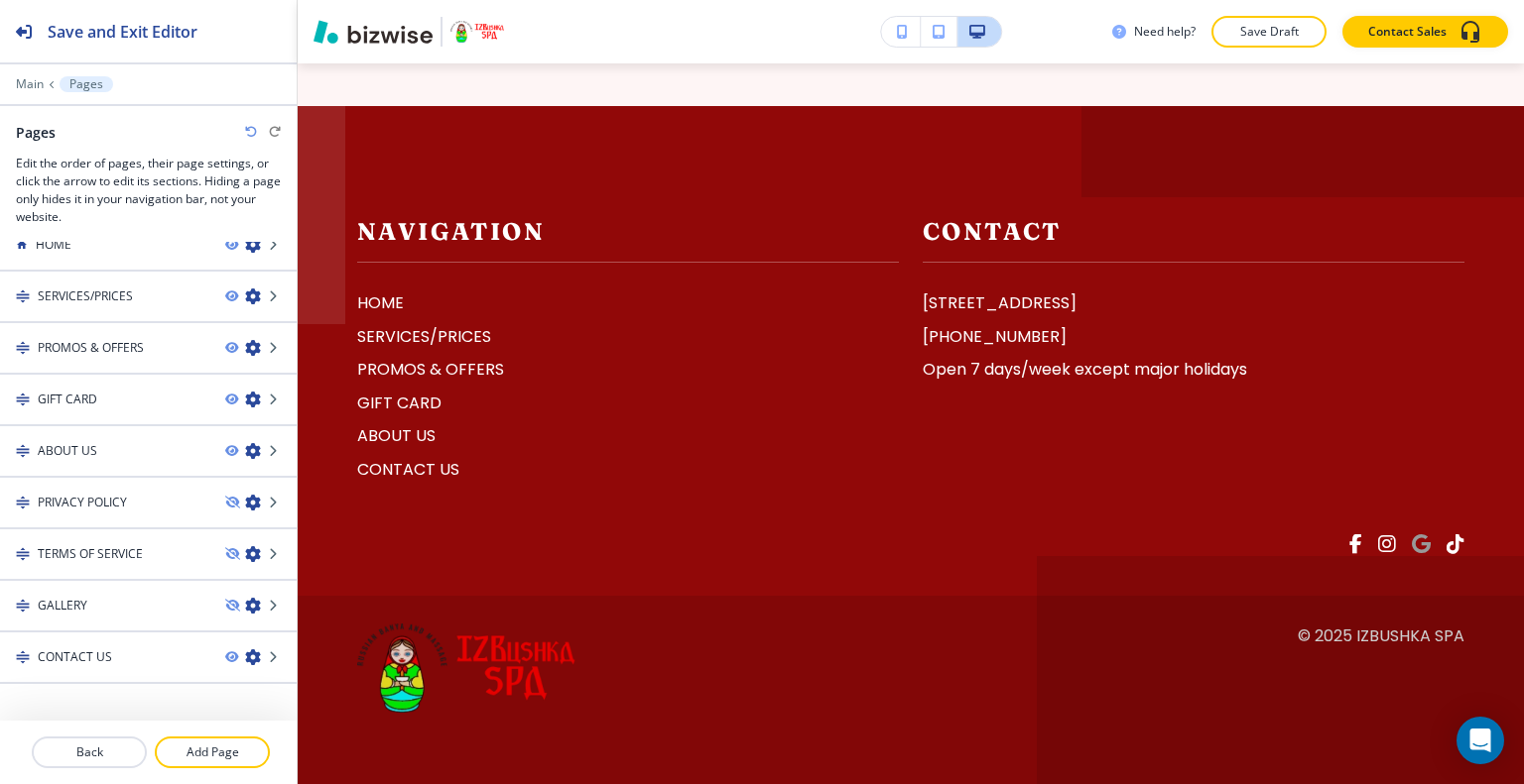
click at [1412, 546] on span at bounding box center [1421, 545] width 19 height 20
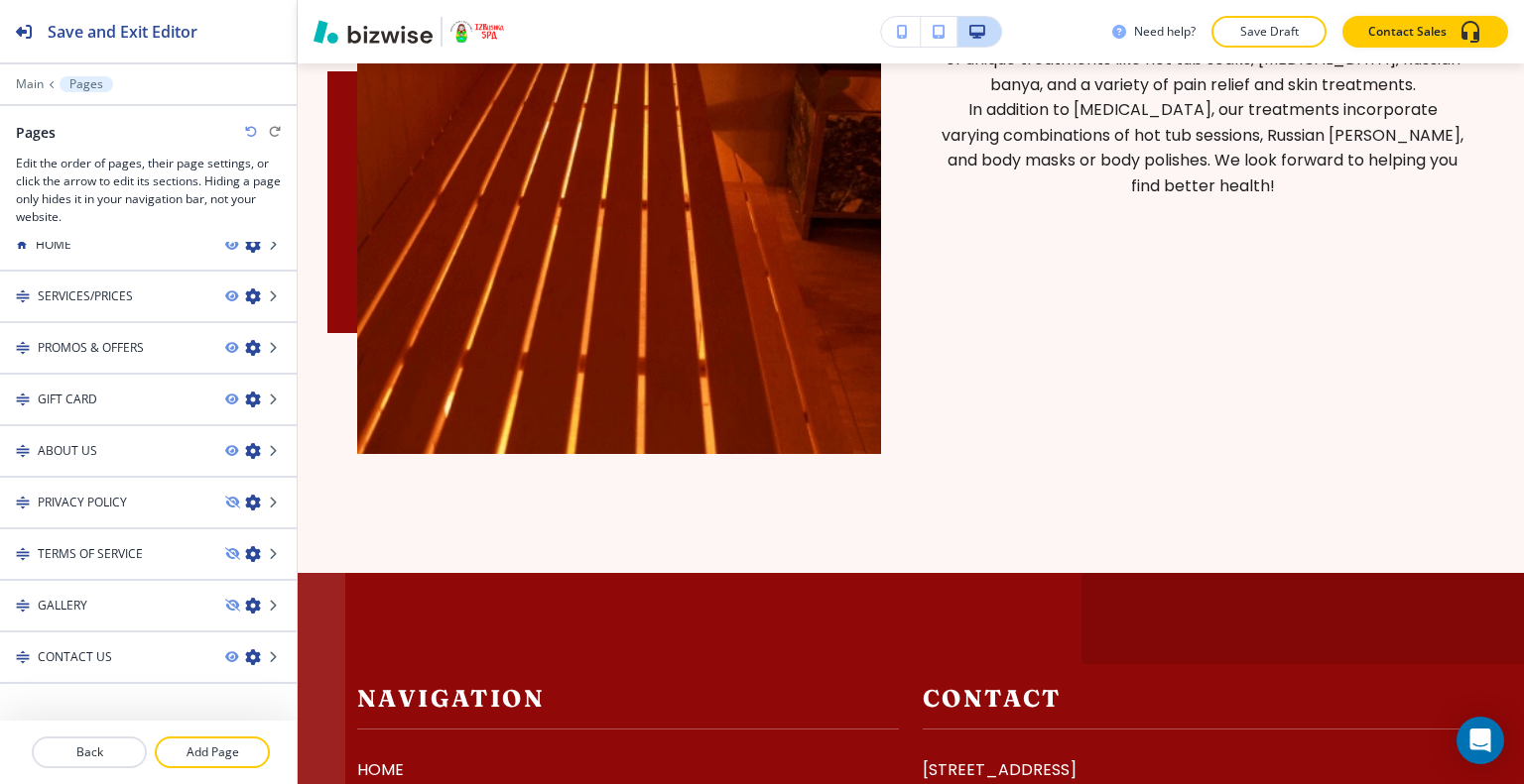
scroll to position [0, 0]
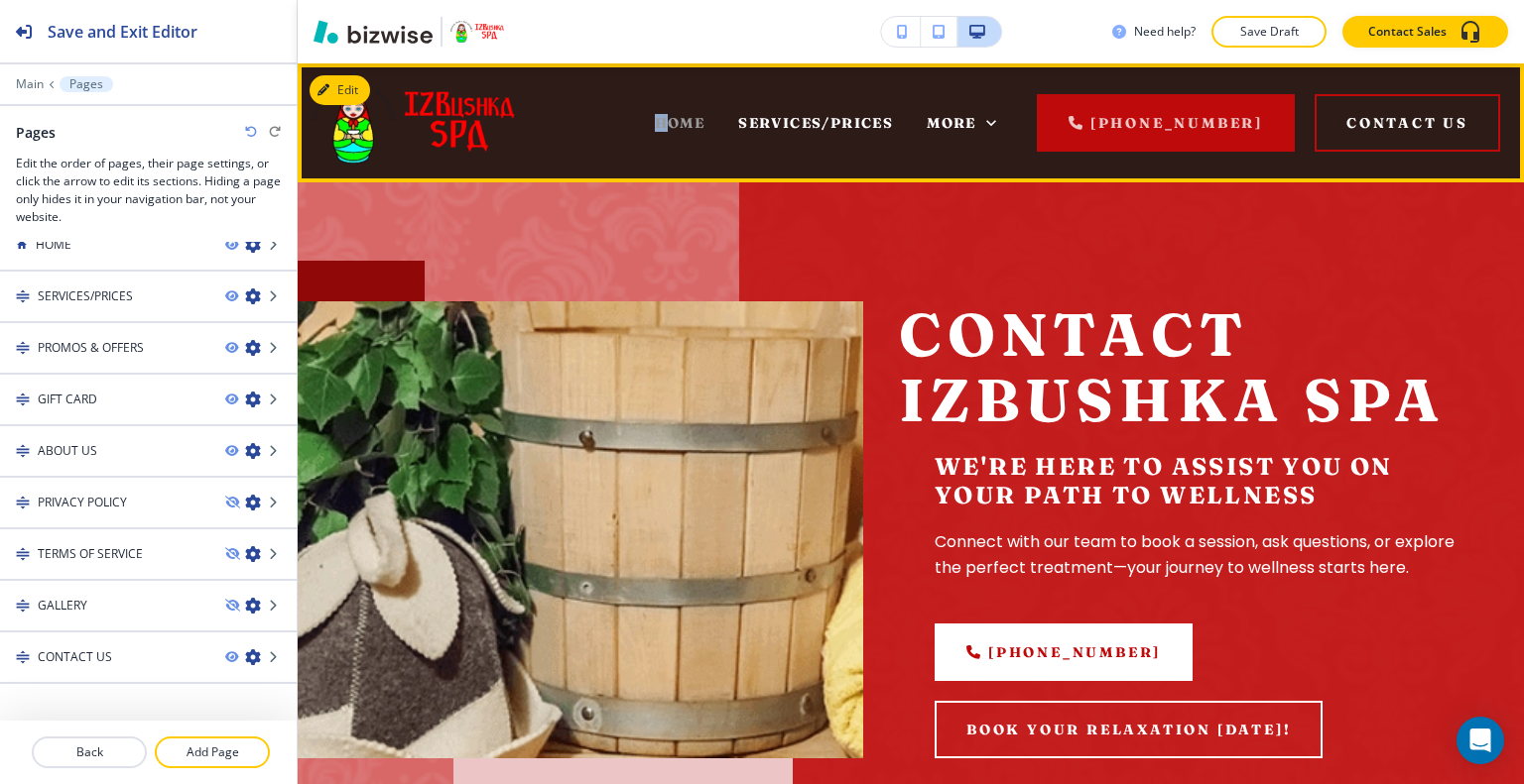
click at [672, 125] on span "HOME" at bounding box center [680, 123] width 51 height 18
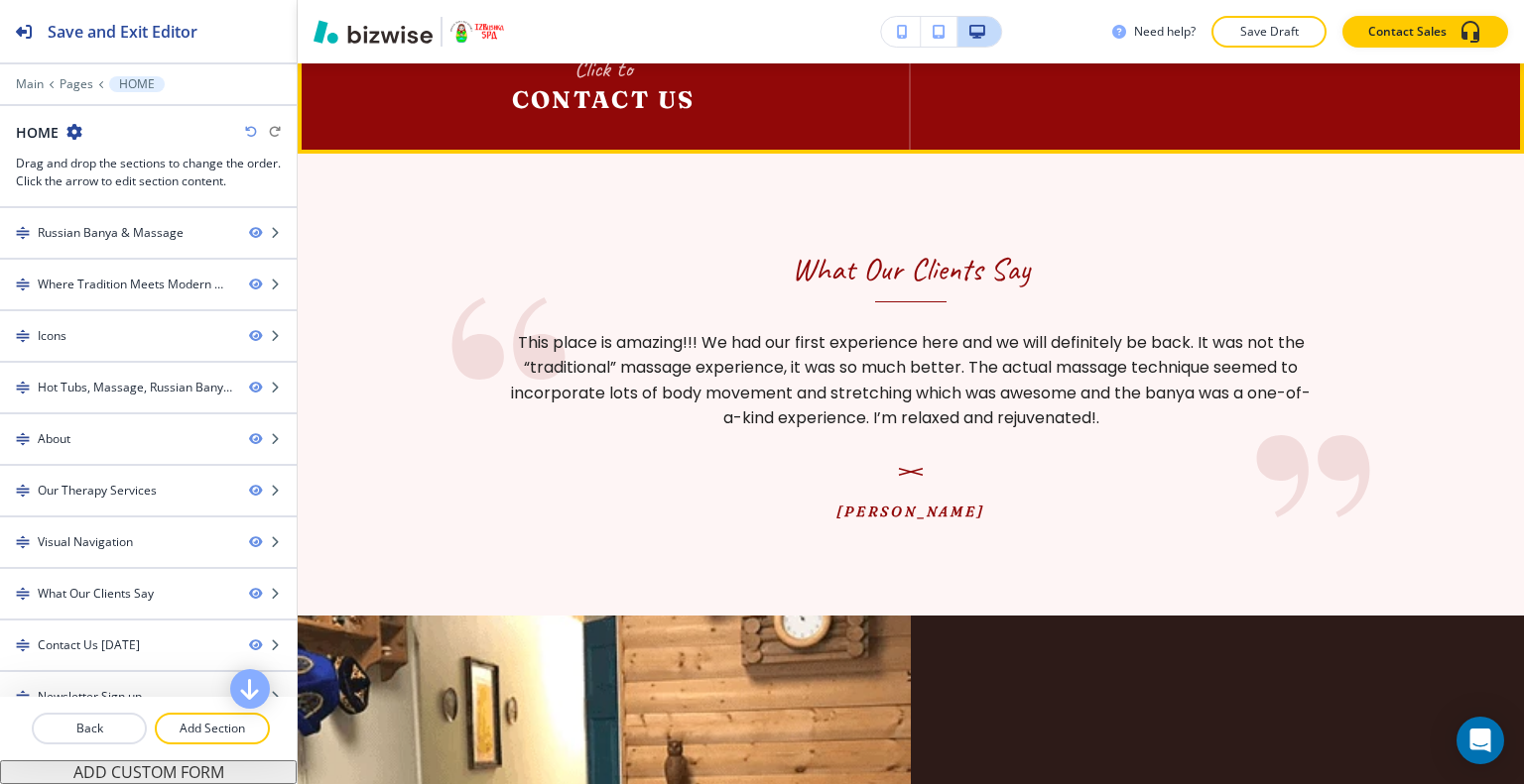
scroll to position [4263, 0]
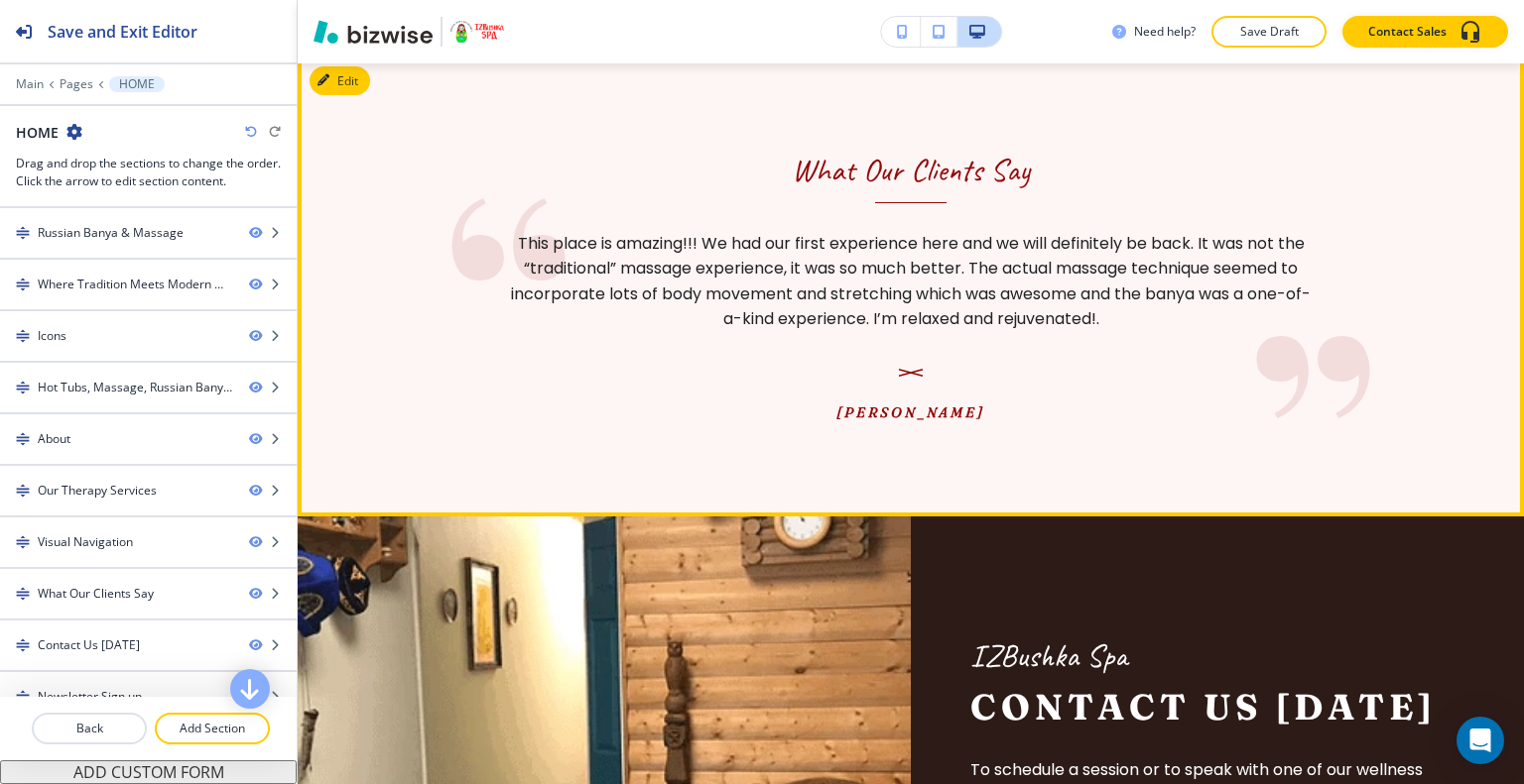
click at [897, 407] on div "This place is amazing!!! We had our first experience here and we will definitel…" at bounding box center [911, 325] width 817 height 191
click at [361, 96] on button "Edit This Section" at bounding box center [376, 81] width 134 height 30
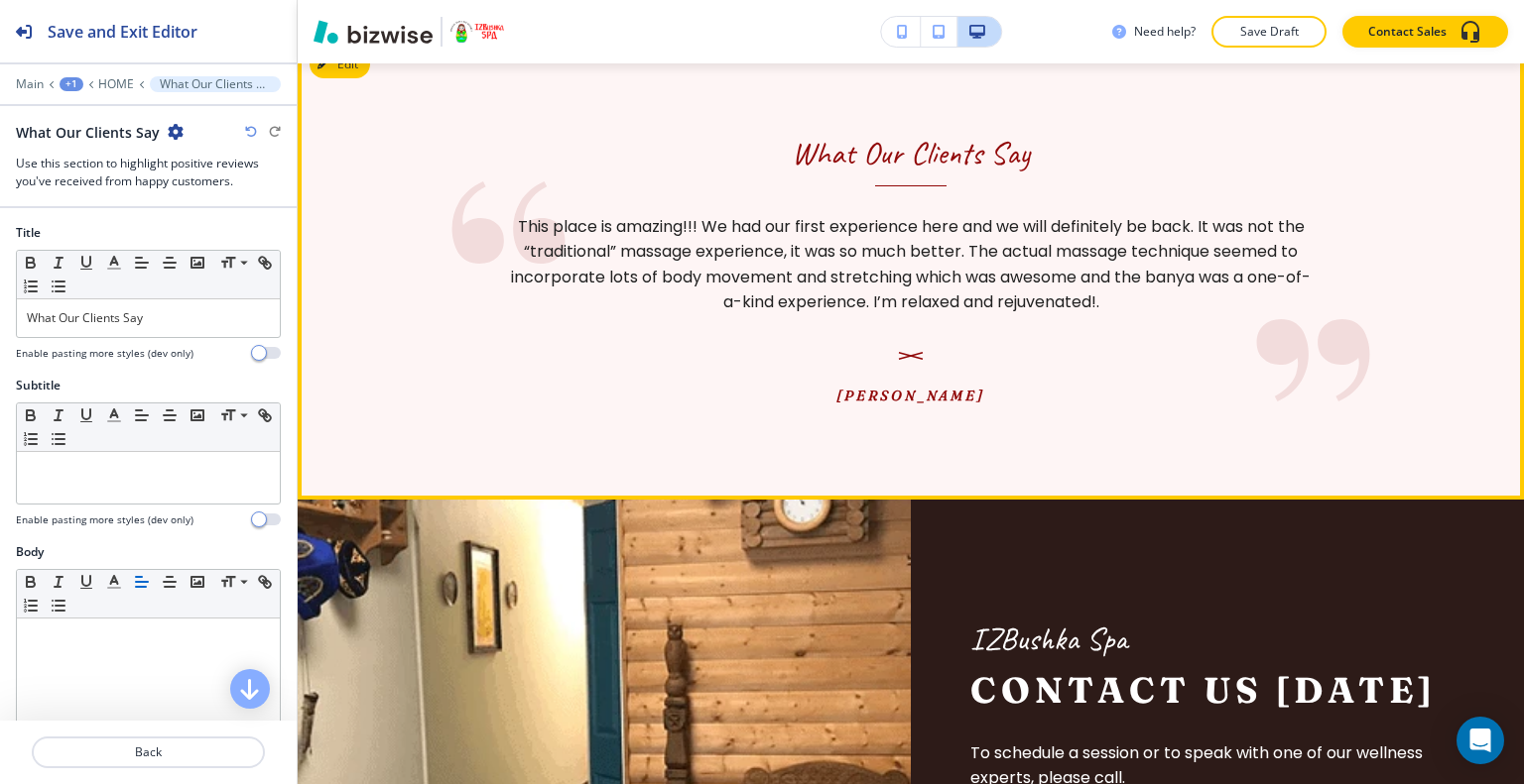
scroll to position [3983, 0]
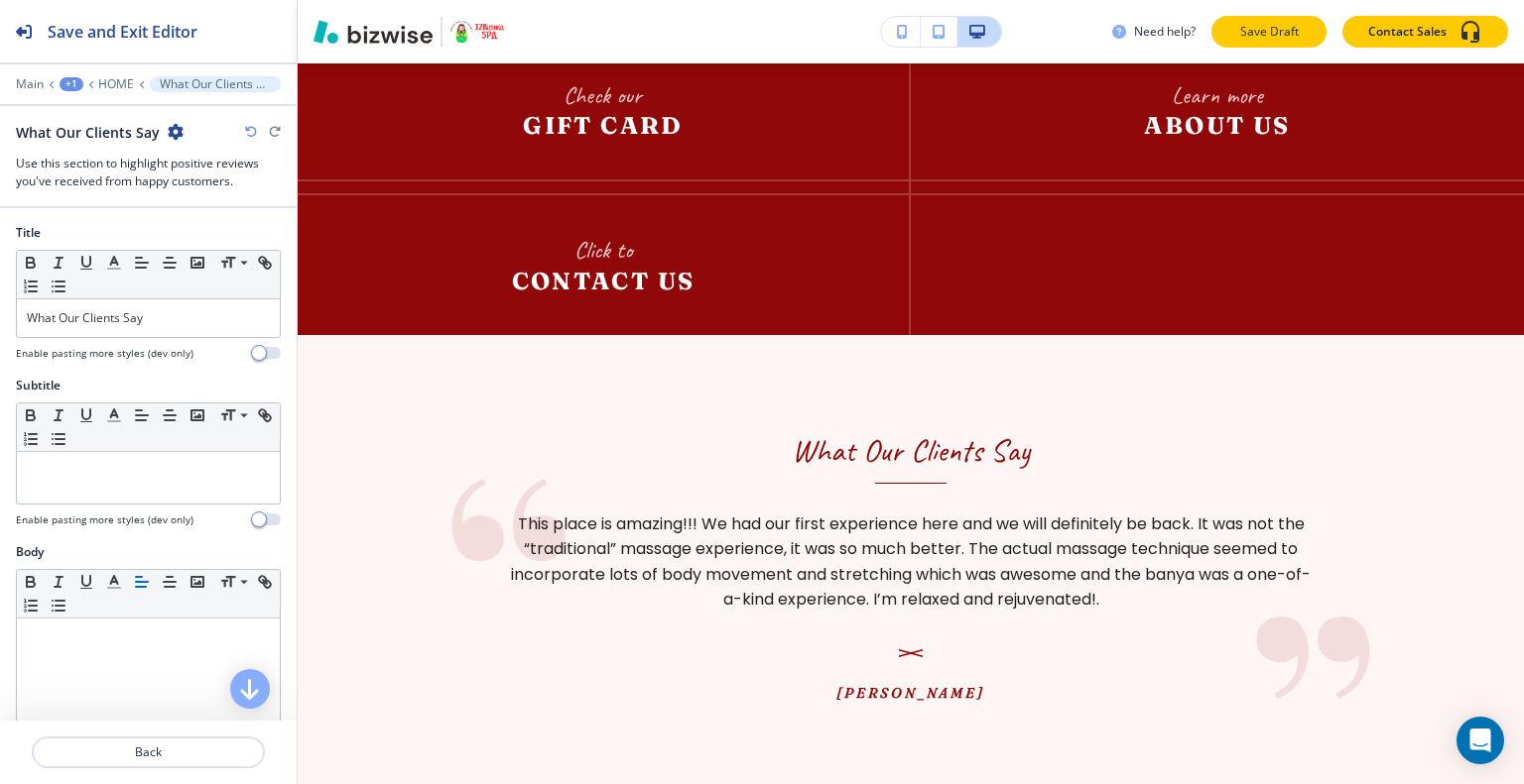
click at [1289, 30] on p "Save Draft" at bounding box center [1269, 32] width 64 height 18
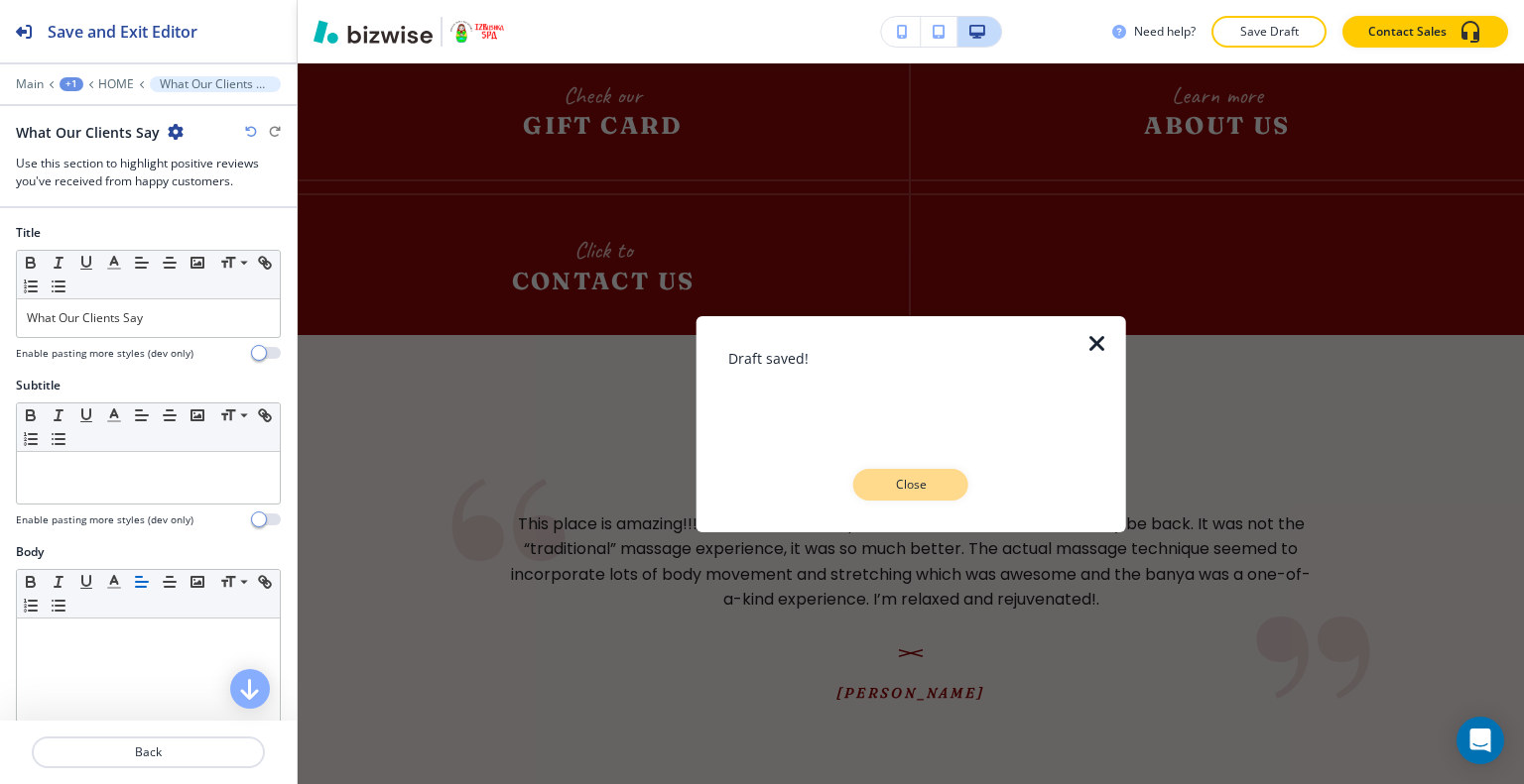
click at [932, 496] on button "Close" at bounding box center [911, 485] width 115 height 32
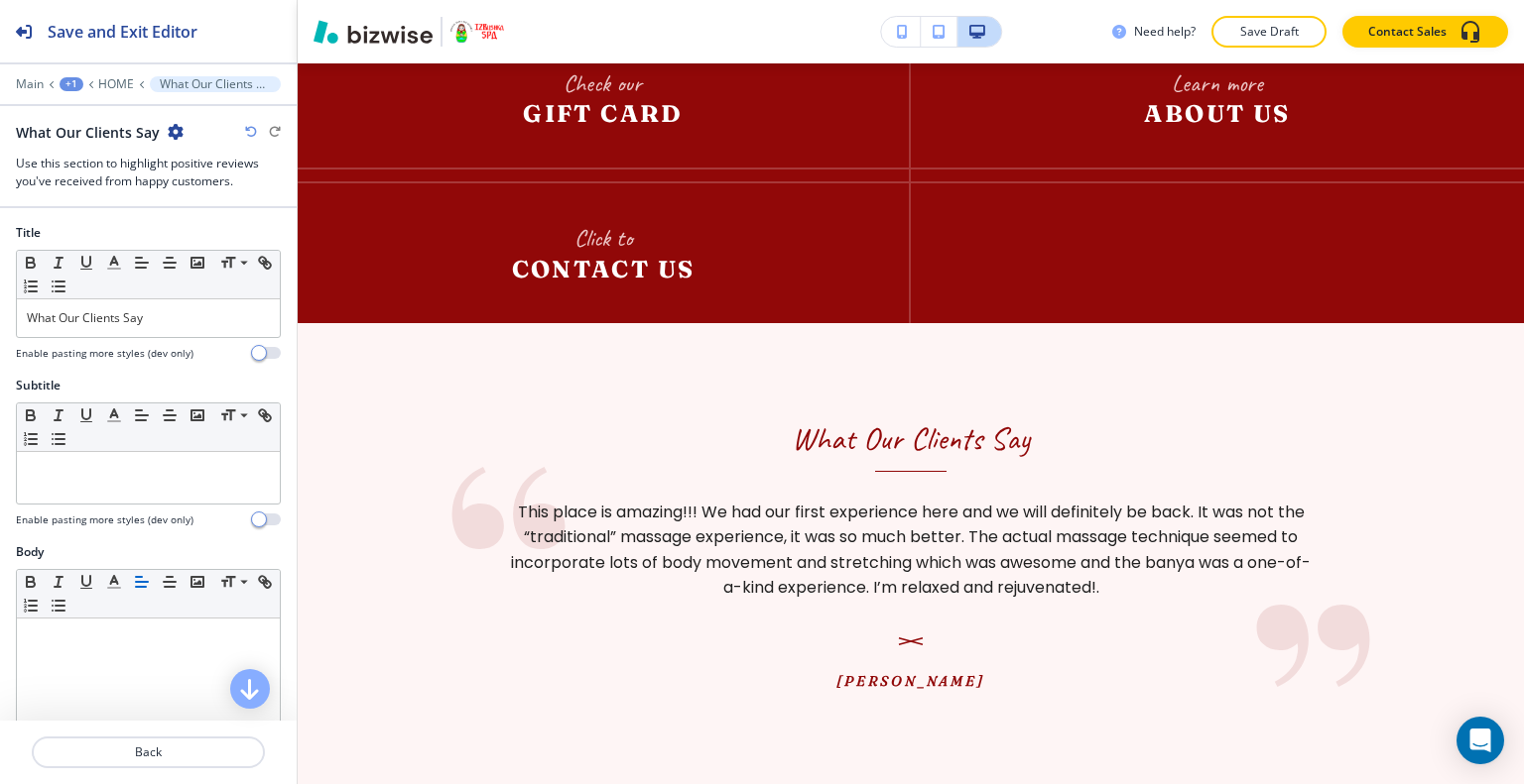
scroll to position [0, 0]
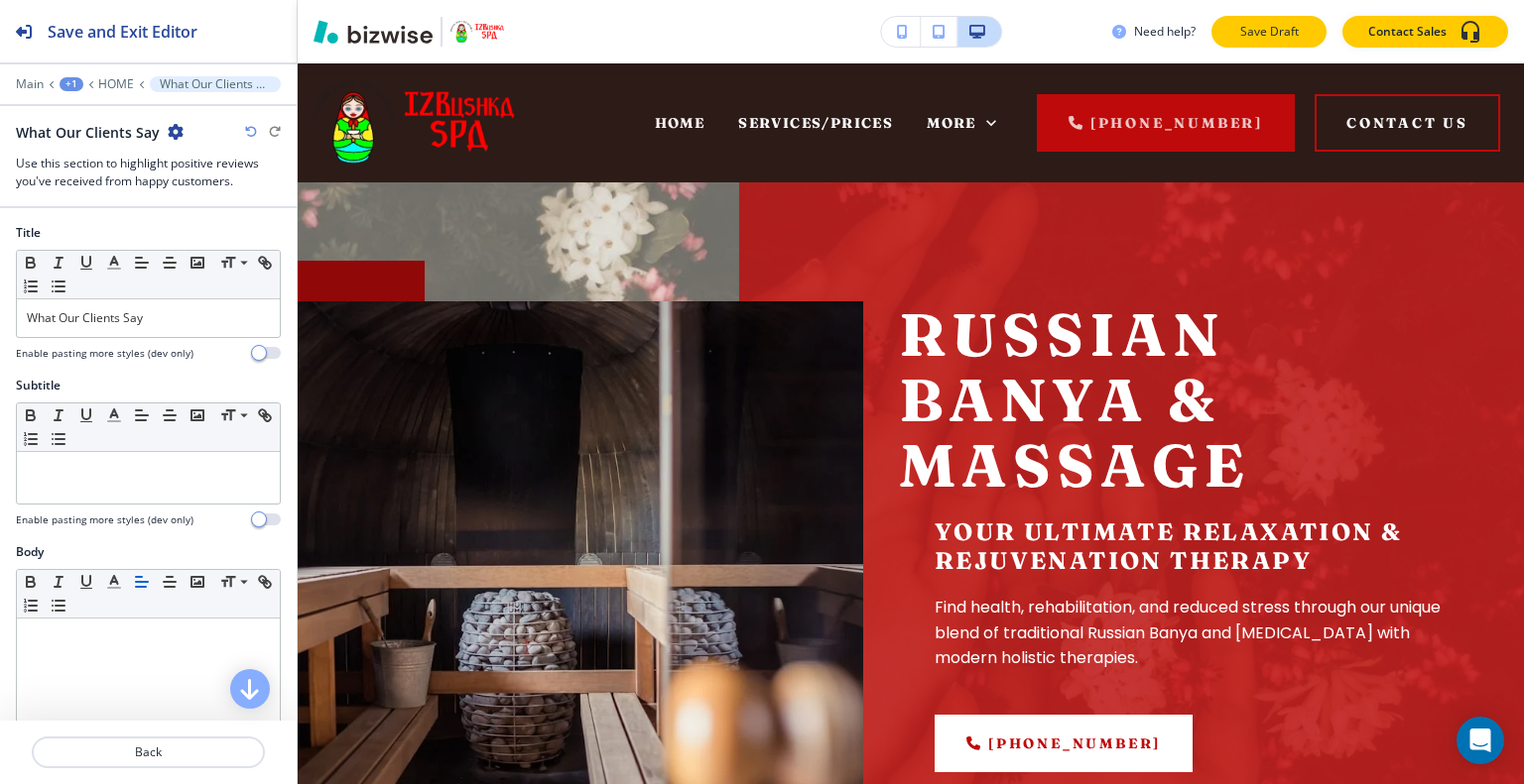
click at [1290, 34] on p "Save Draft" at bounding box center [1269, 32] width 64 height 18
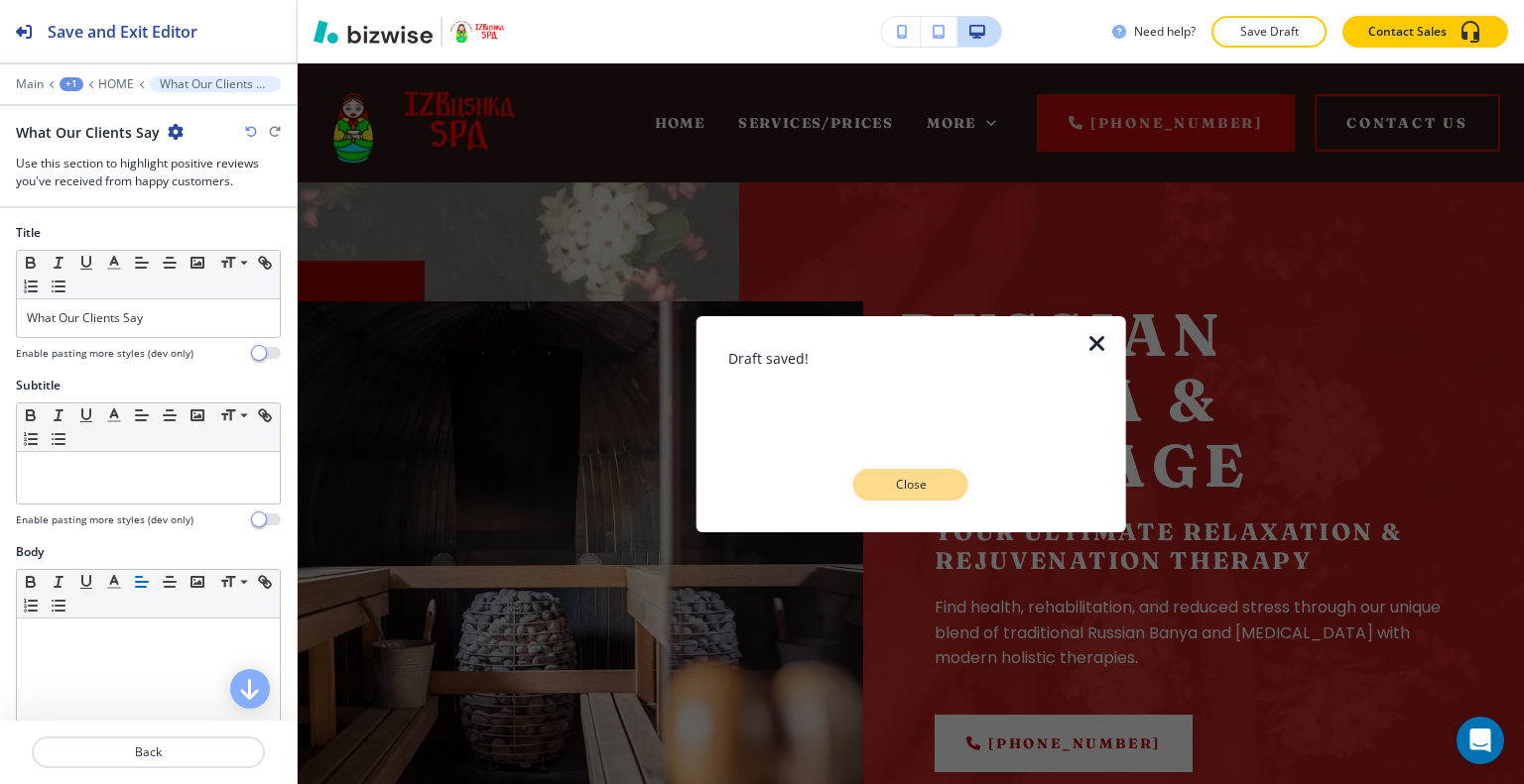
click at [936, 491] on p "Close" at bounding box center [911, 485] width 64 height 18
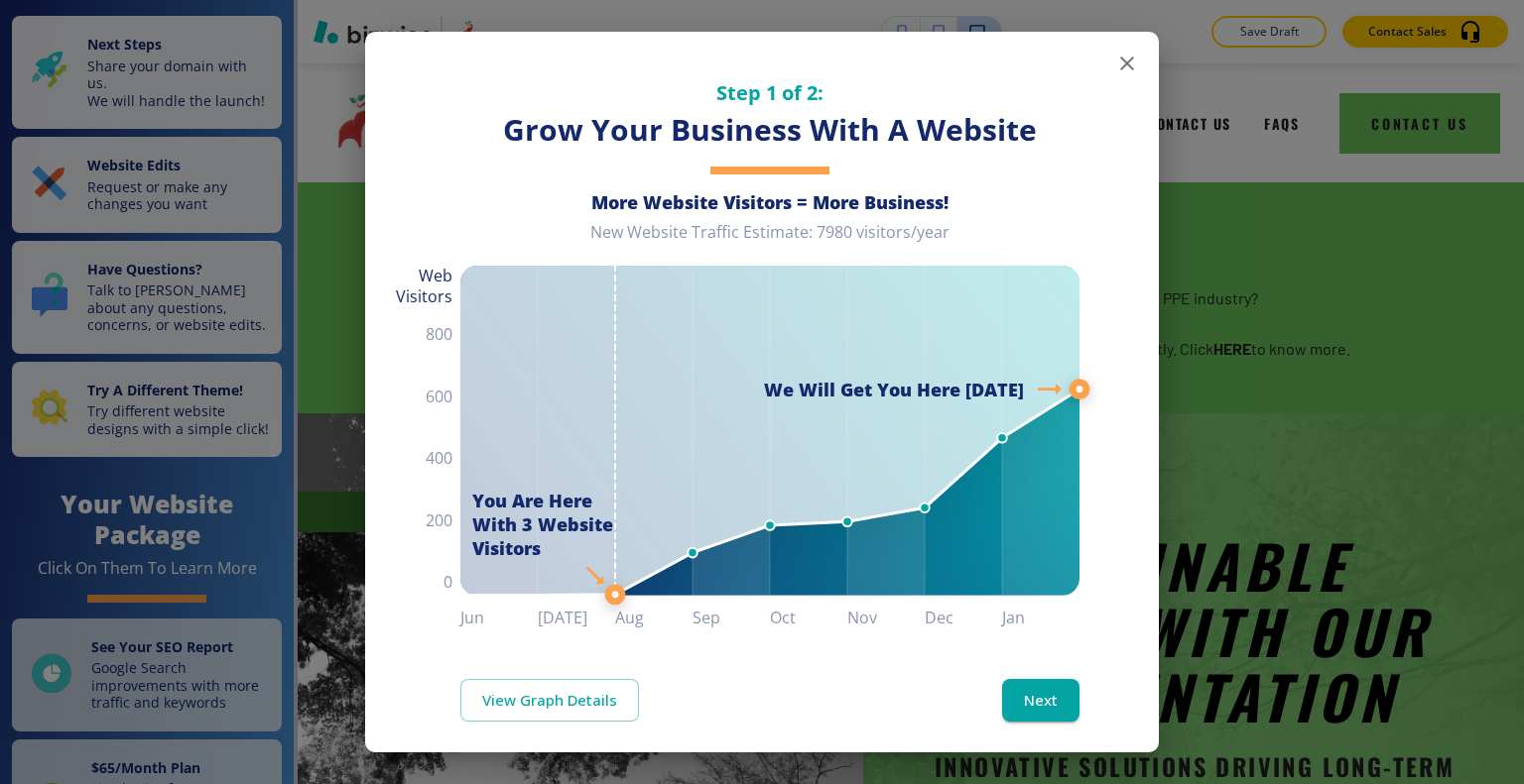
click at [1114, 65] on icon "button" at bounding box center [1126, 64] width 24 height 24
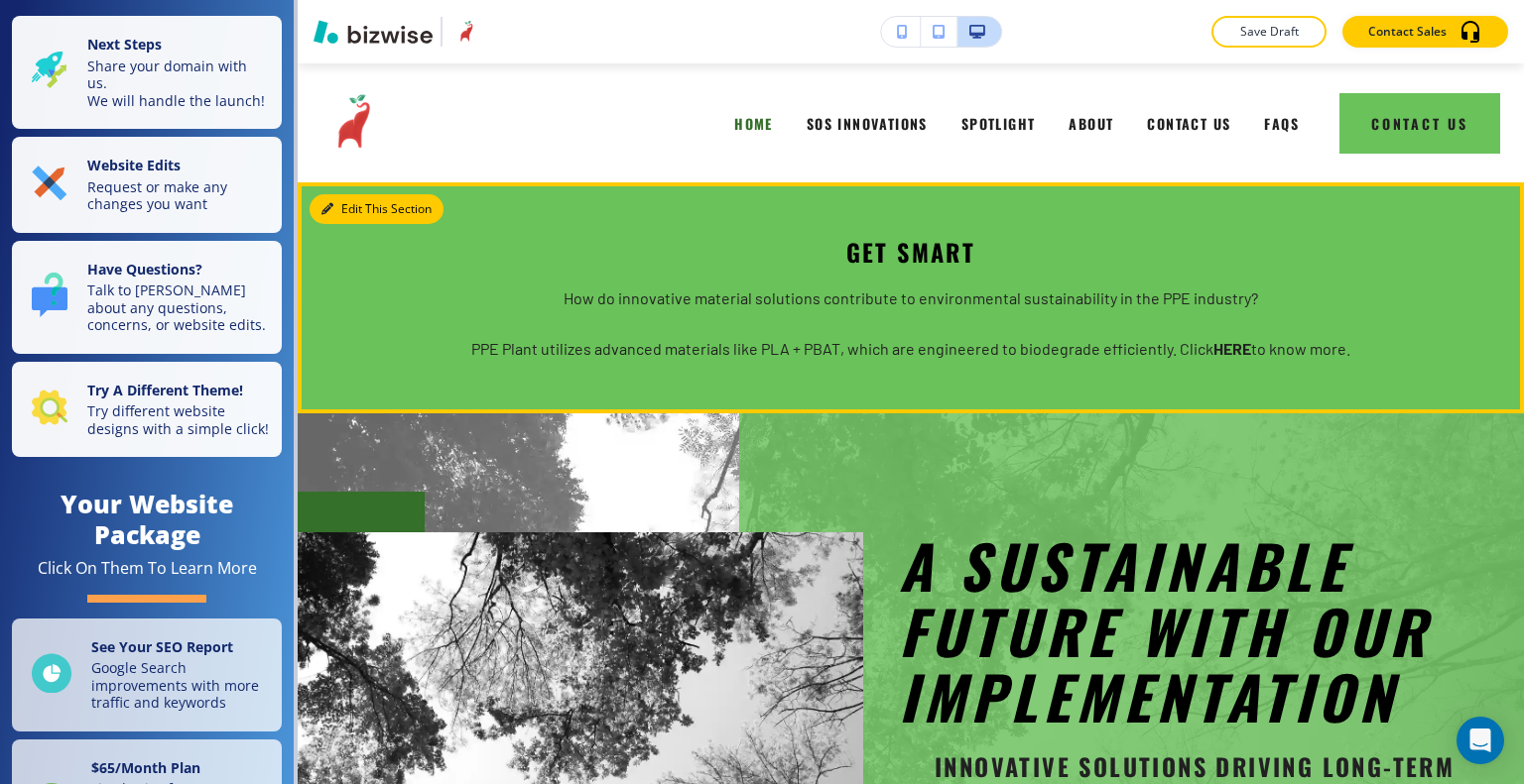
click at [359, 207] on button "Edit This Section" at bounding box center [376, 210] width 134 height 30
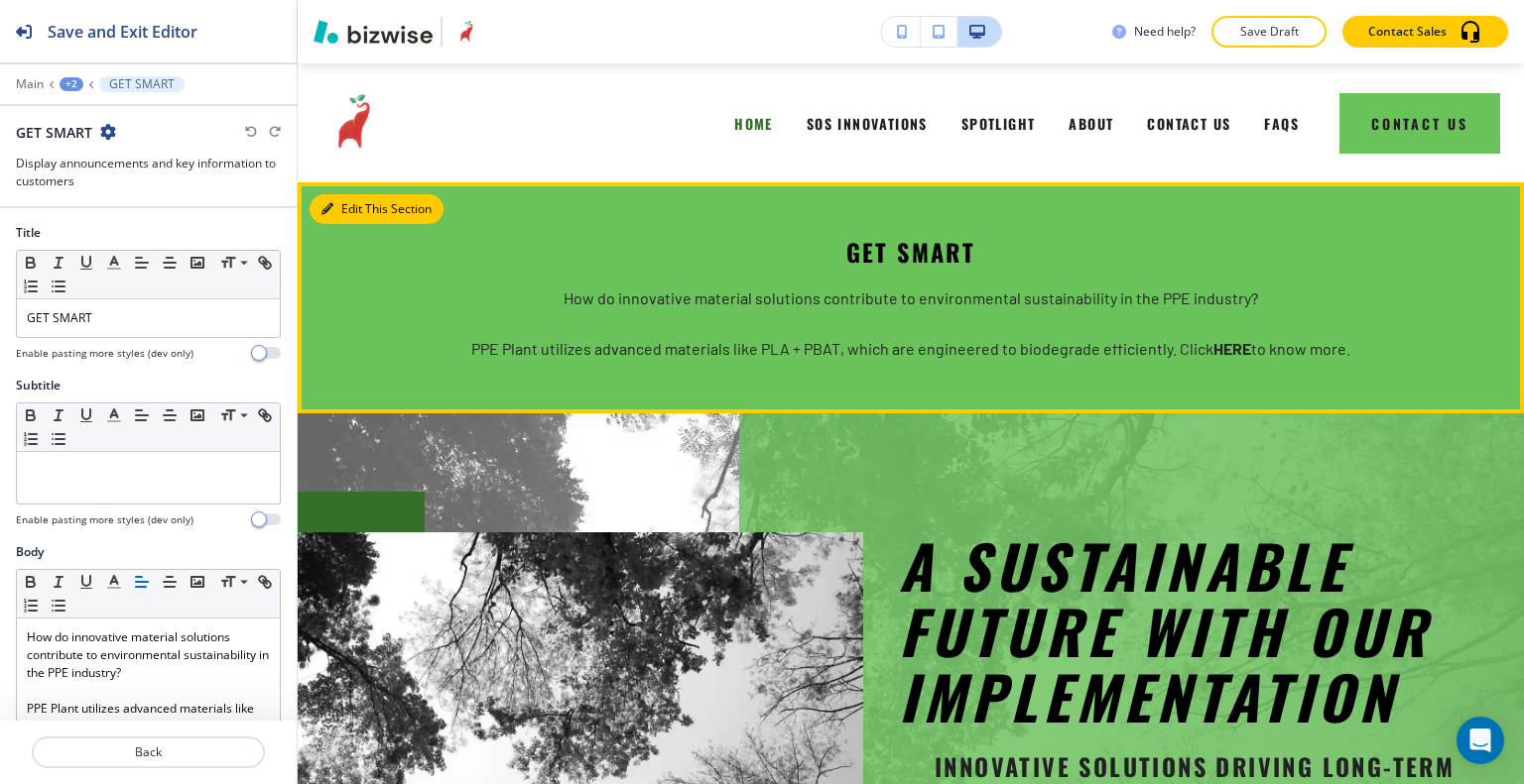
scroll to position [119, 0]
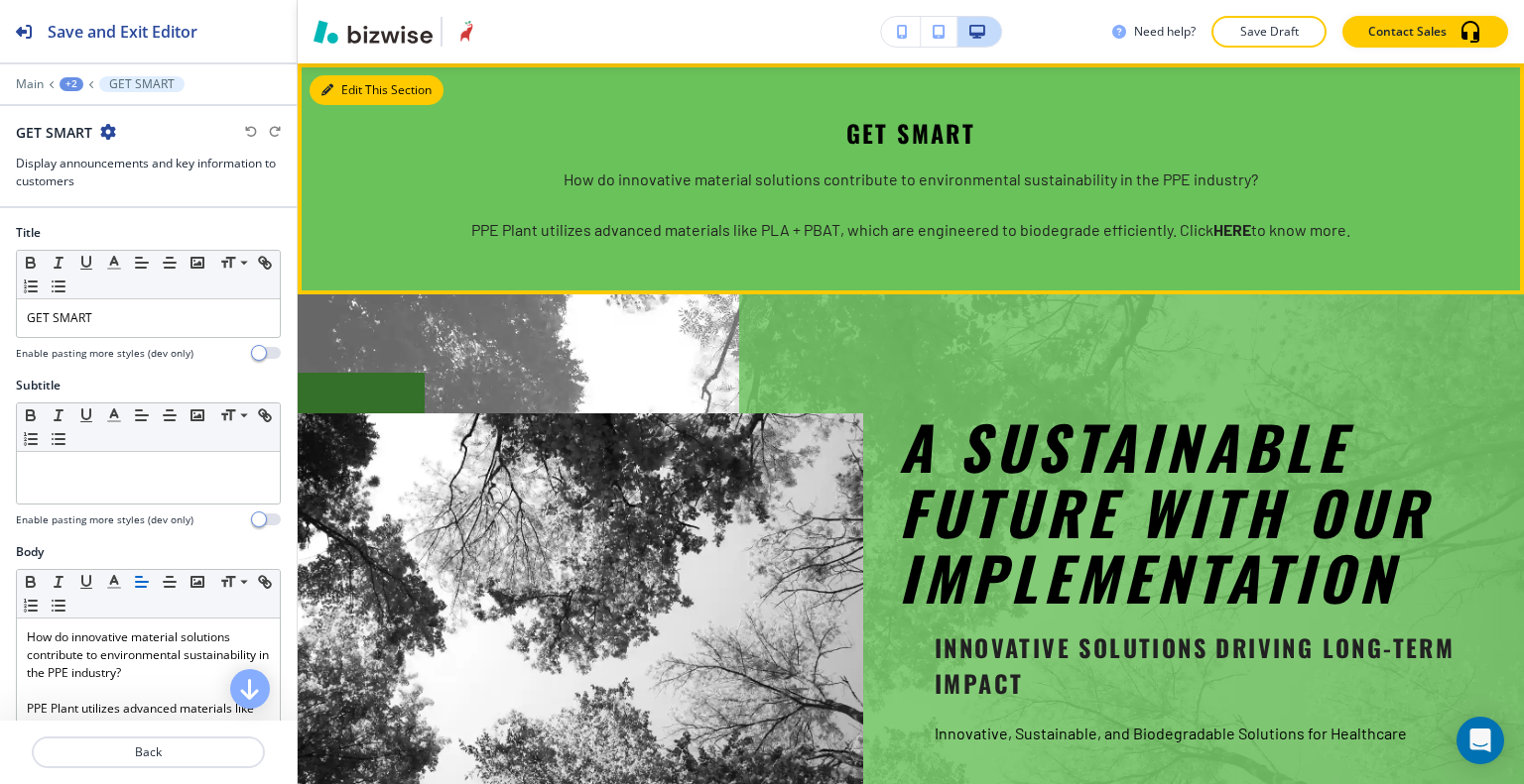
click at [332, 88] on icon "button" at bounding box center [327, 90] width 12 height 12
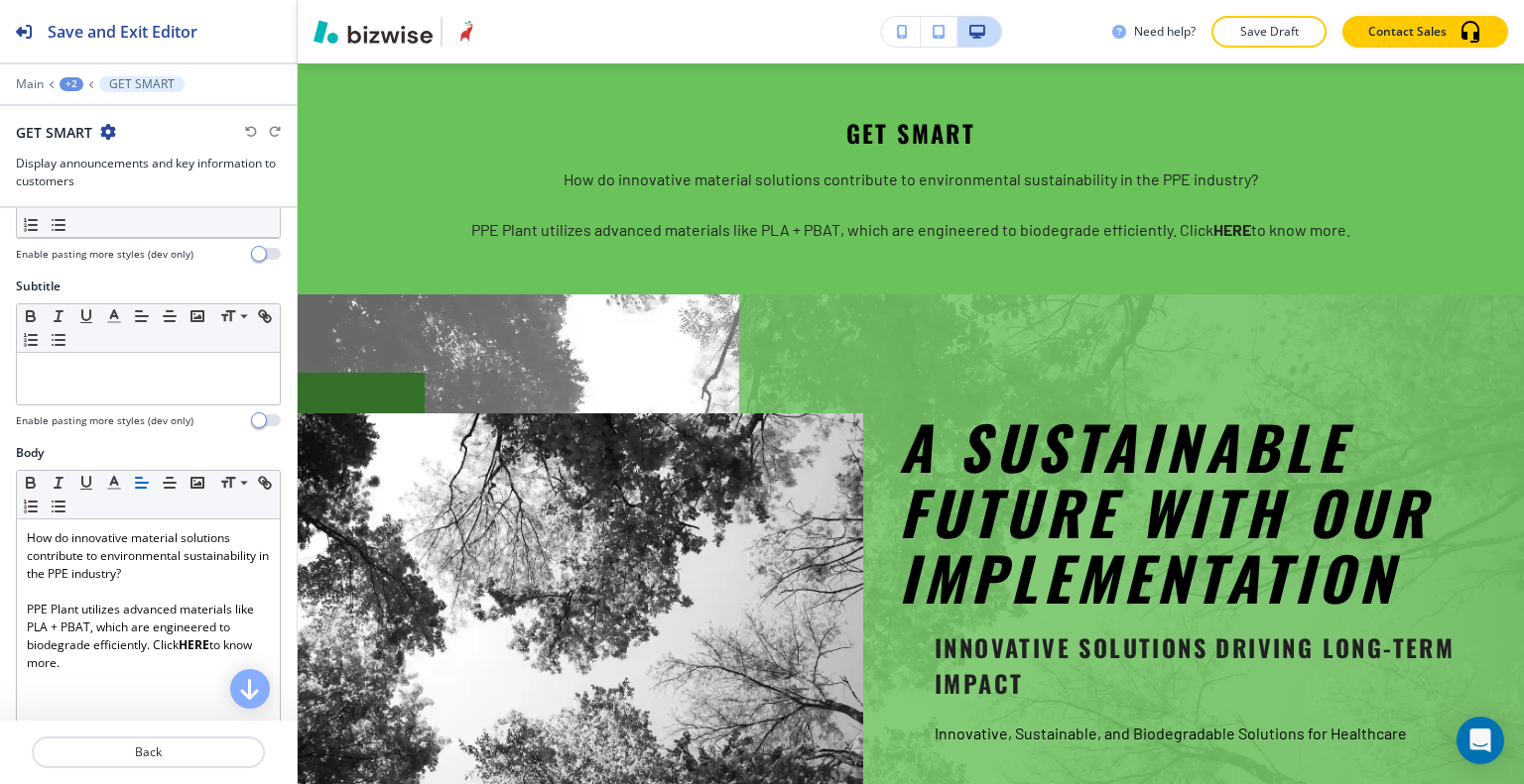
scroll to position [199, 0]
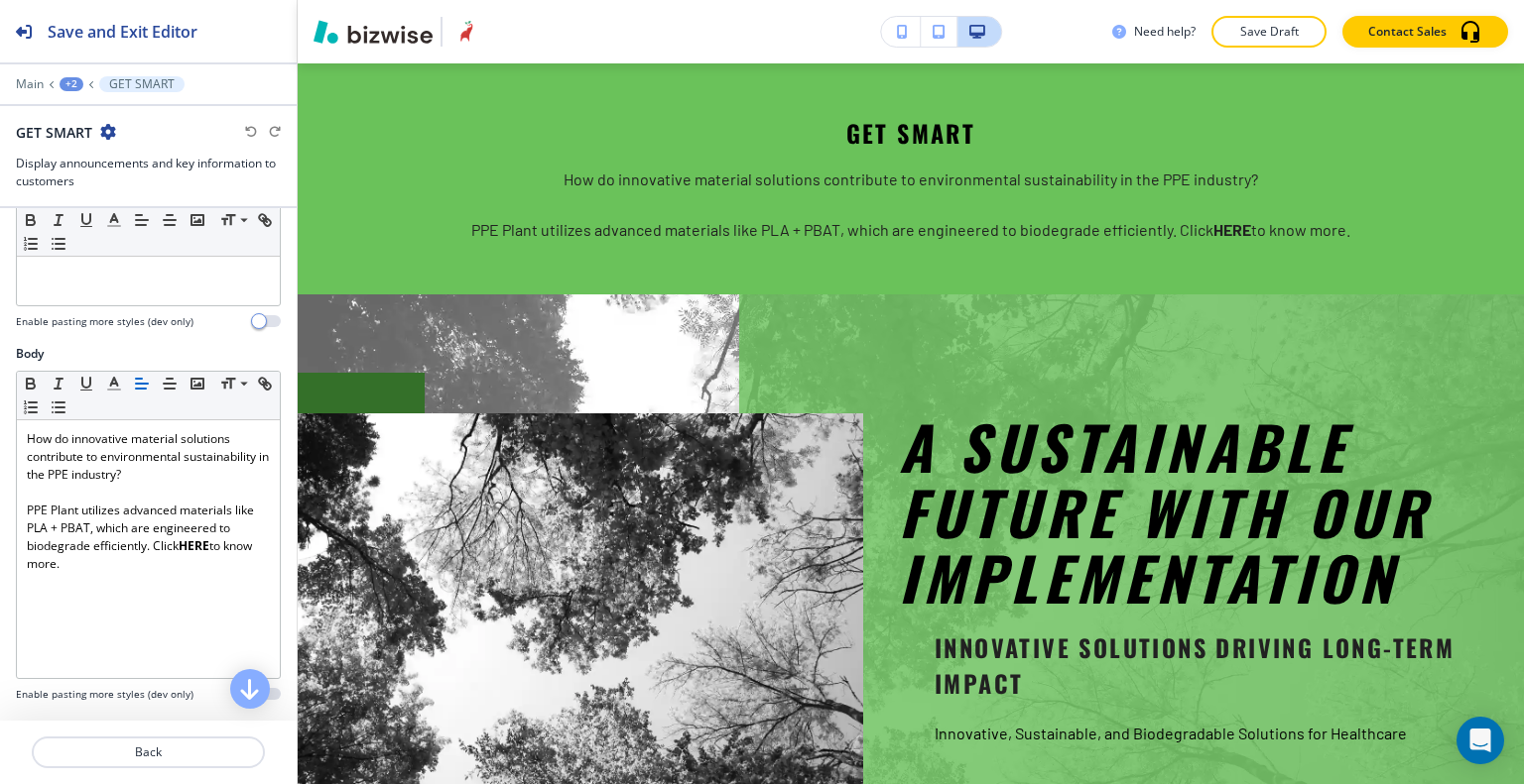
click at [2, 499] on div "Body Small Normal Large Huge How do innovative material solutions contribute to…" at bounding box center [148, 531] width 296 height 373
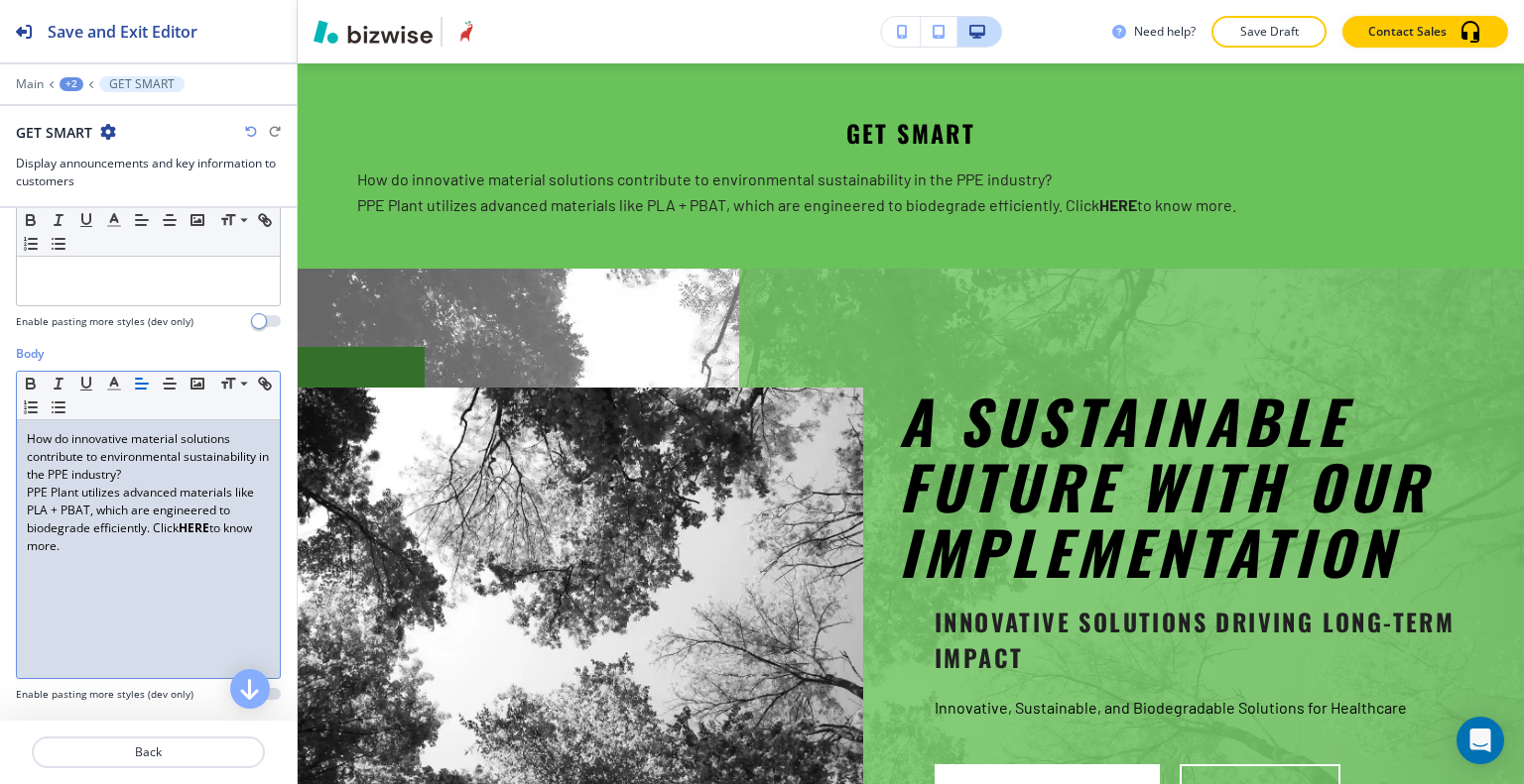
drag, startPoint x: 143, startPoint y: 566, endPoint x: 0, endPoint y: 406, distance: 214.6
click at [0, 406] on div "Body Small Normal Large Huge How do innovative material solutions contribute to…" at bounding box center [148, 531] width 296 height 373
click at [169, 384] on line "button" at bounding box center [170, 384] width 12 height 0
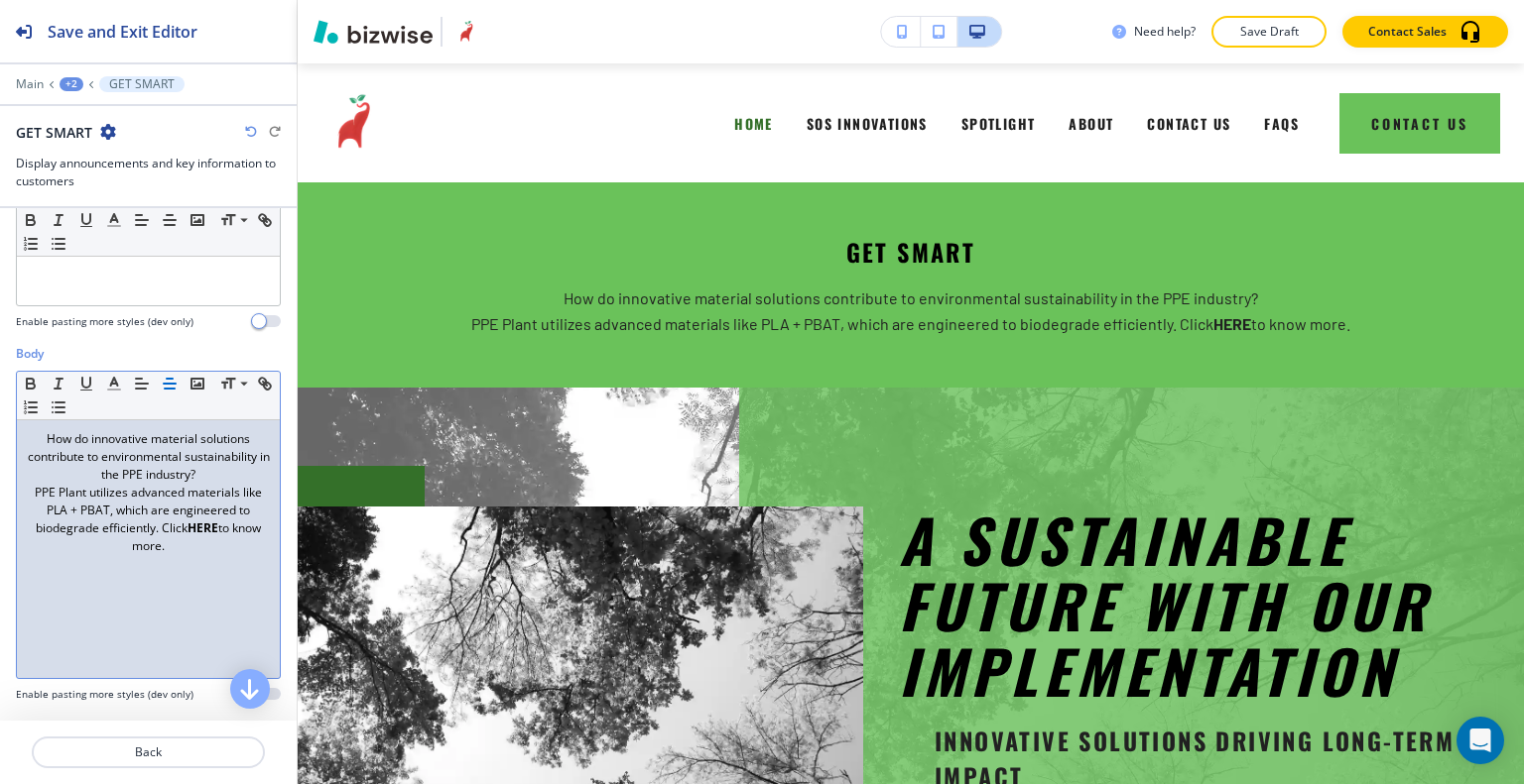
scroll to position [659, 0]
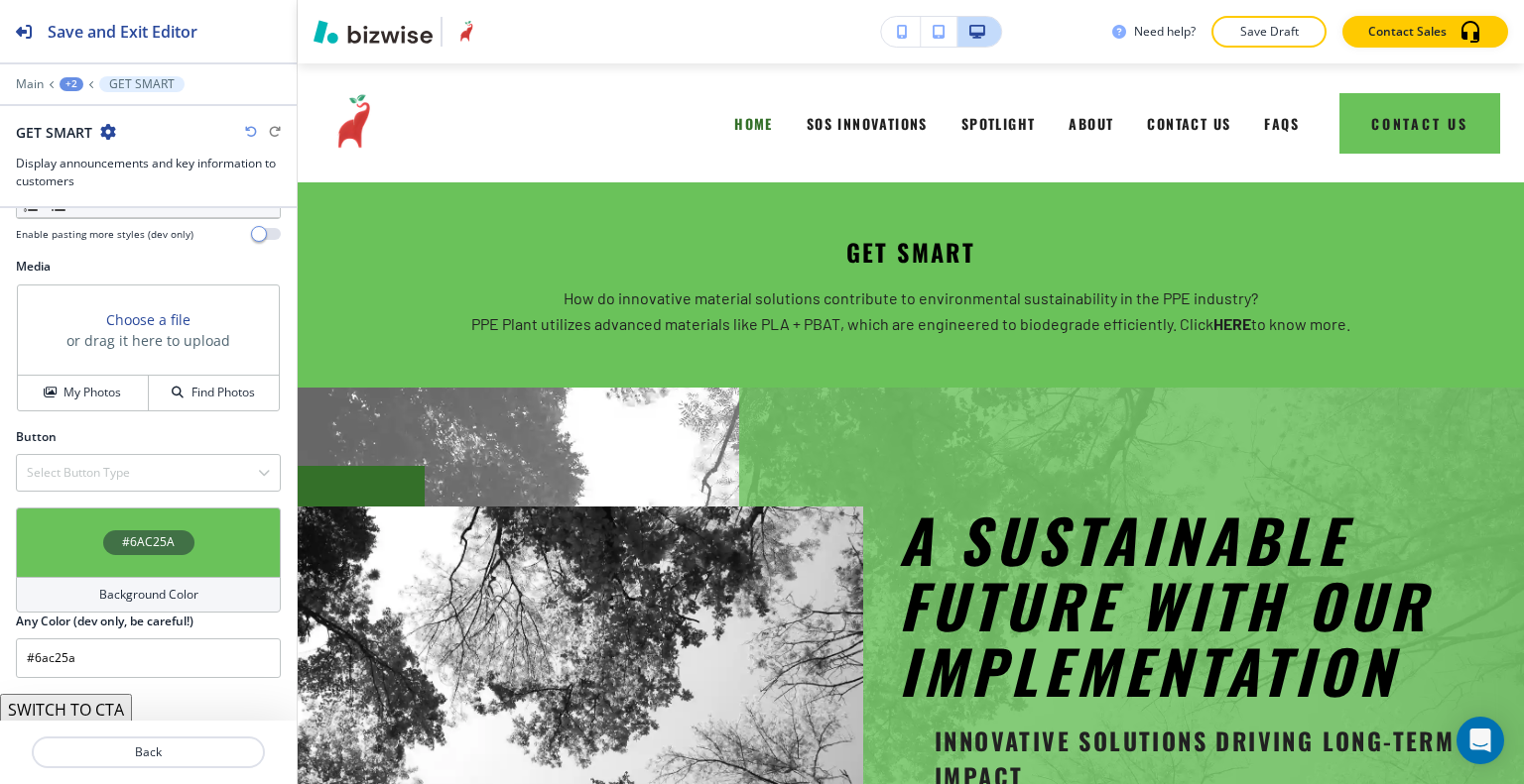
click at [74, 539] on div "#6AC25A" at bounding box center [148, 543] width 264 height 70
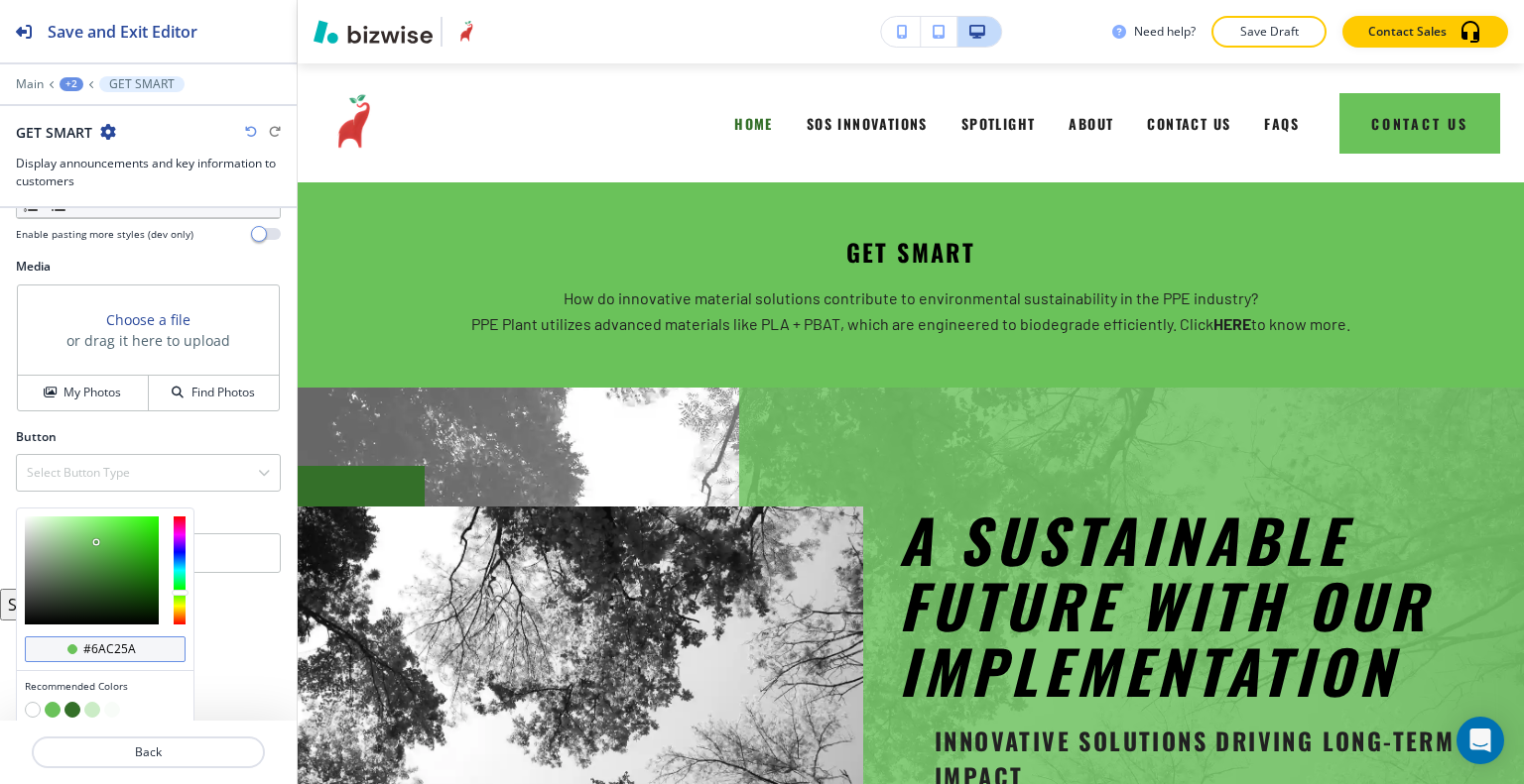
scroll to position [721, 0]
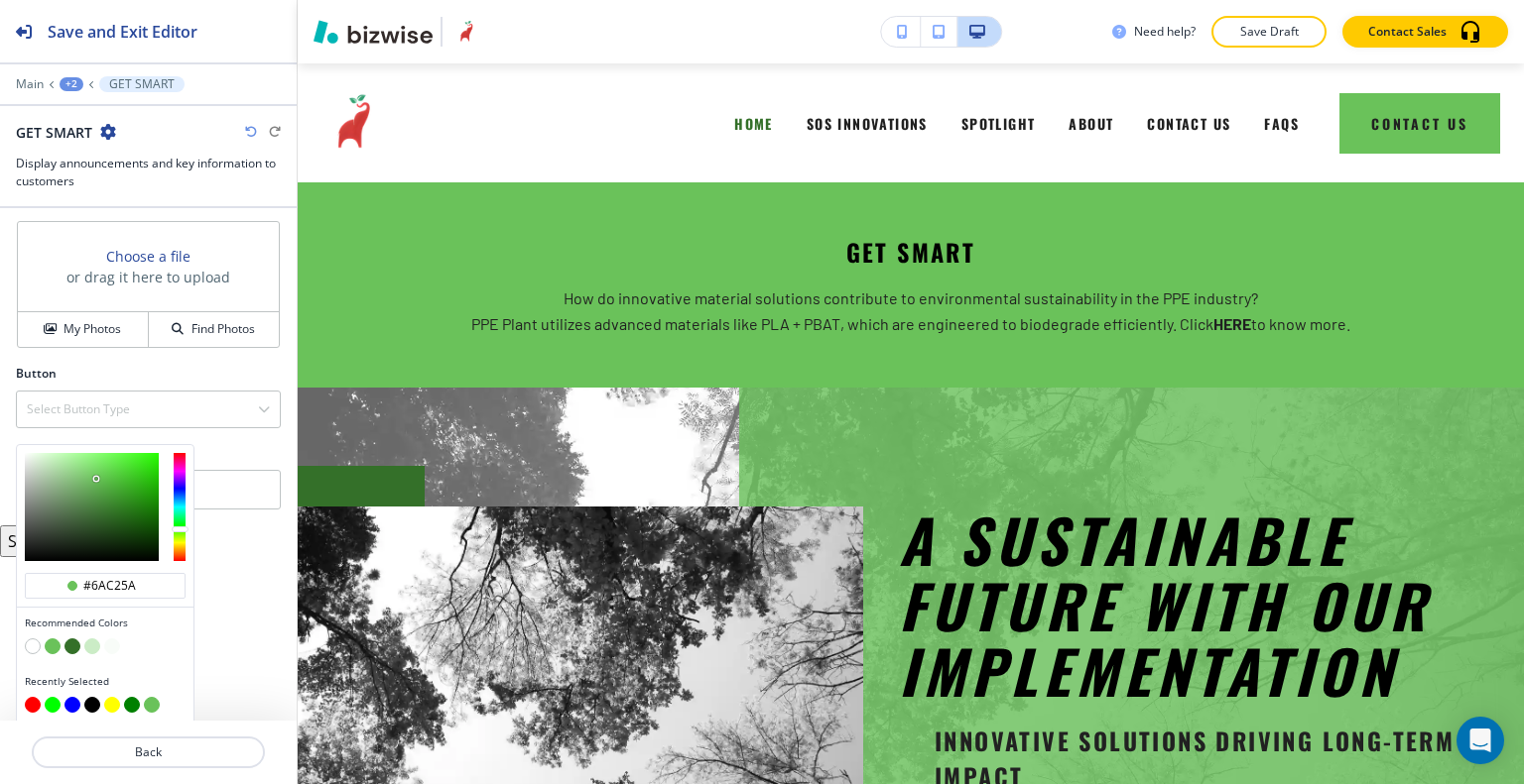
click at [73, 640] on button "button" at bounding box center [73, 647] width 16 height 16
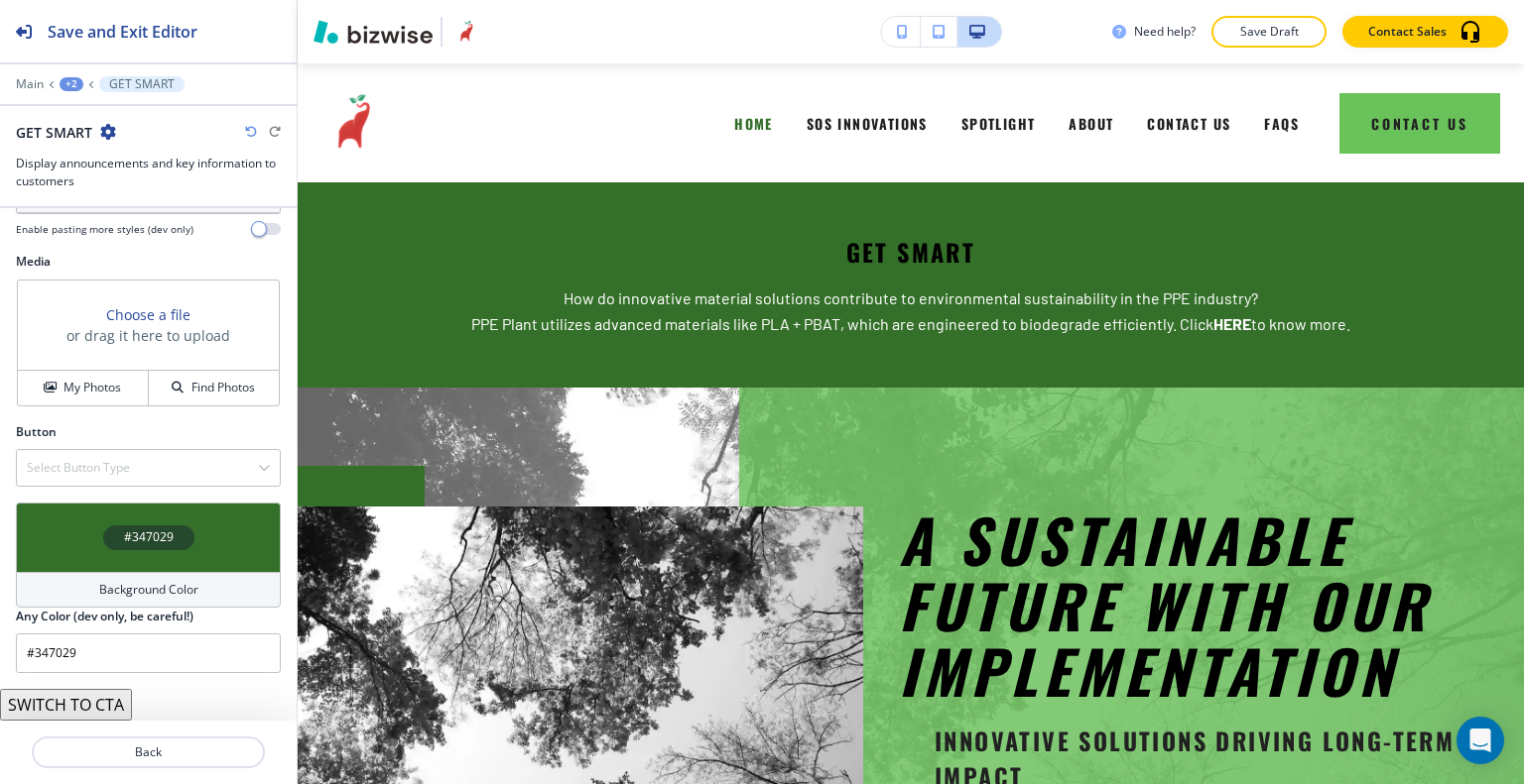
scroll to position [659, 0]
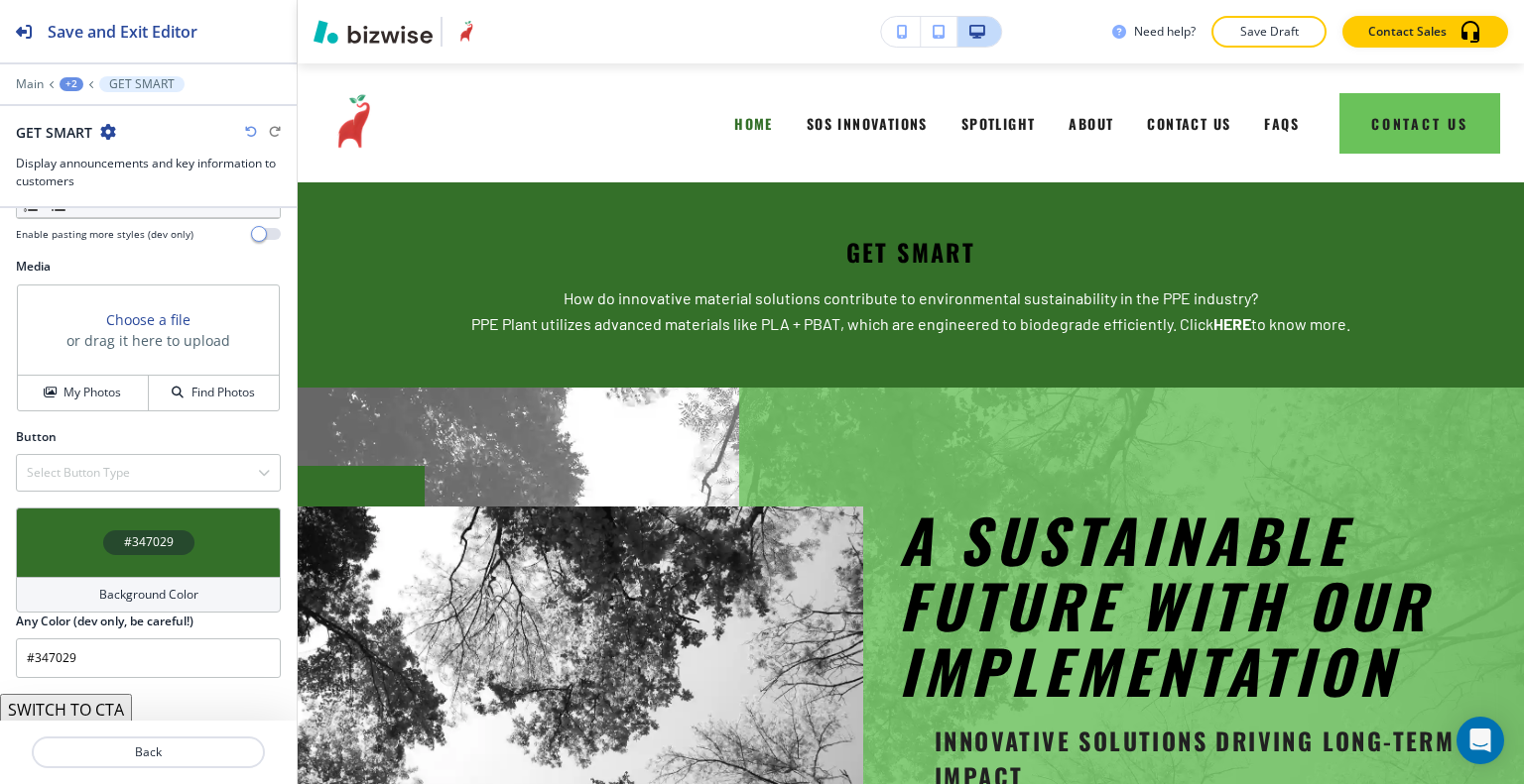
click at [90, 545] on div "#347029" at bounding box center [148, 543] width 264 height 70
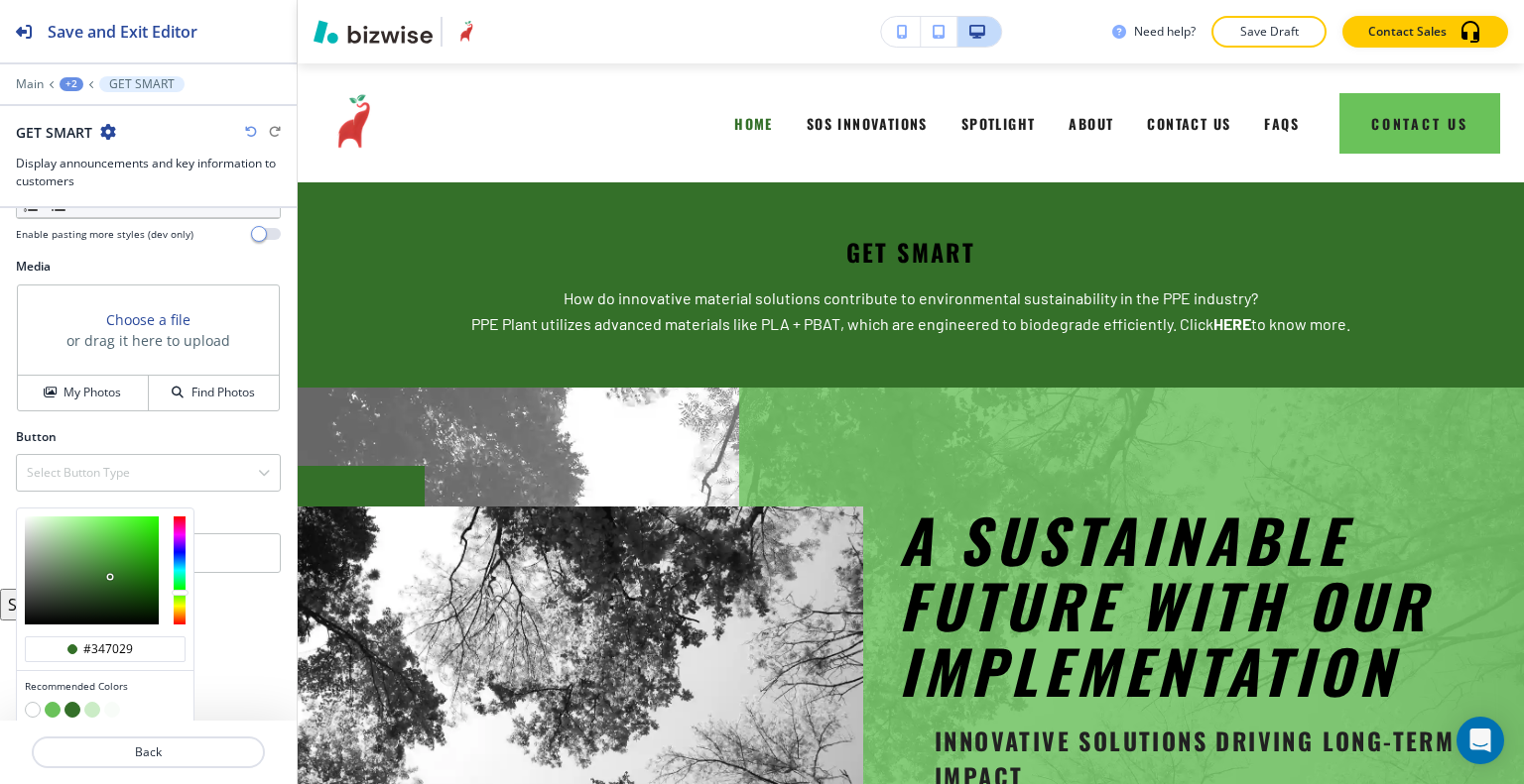
scroll to position [721, 0]
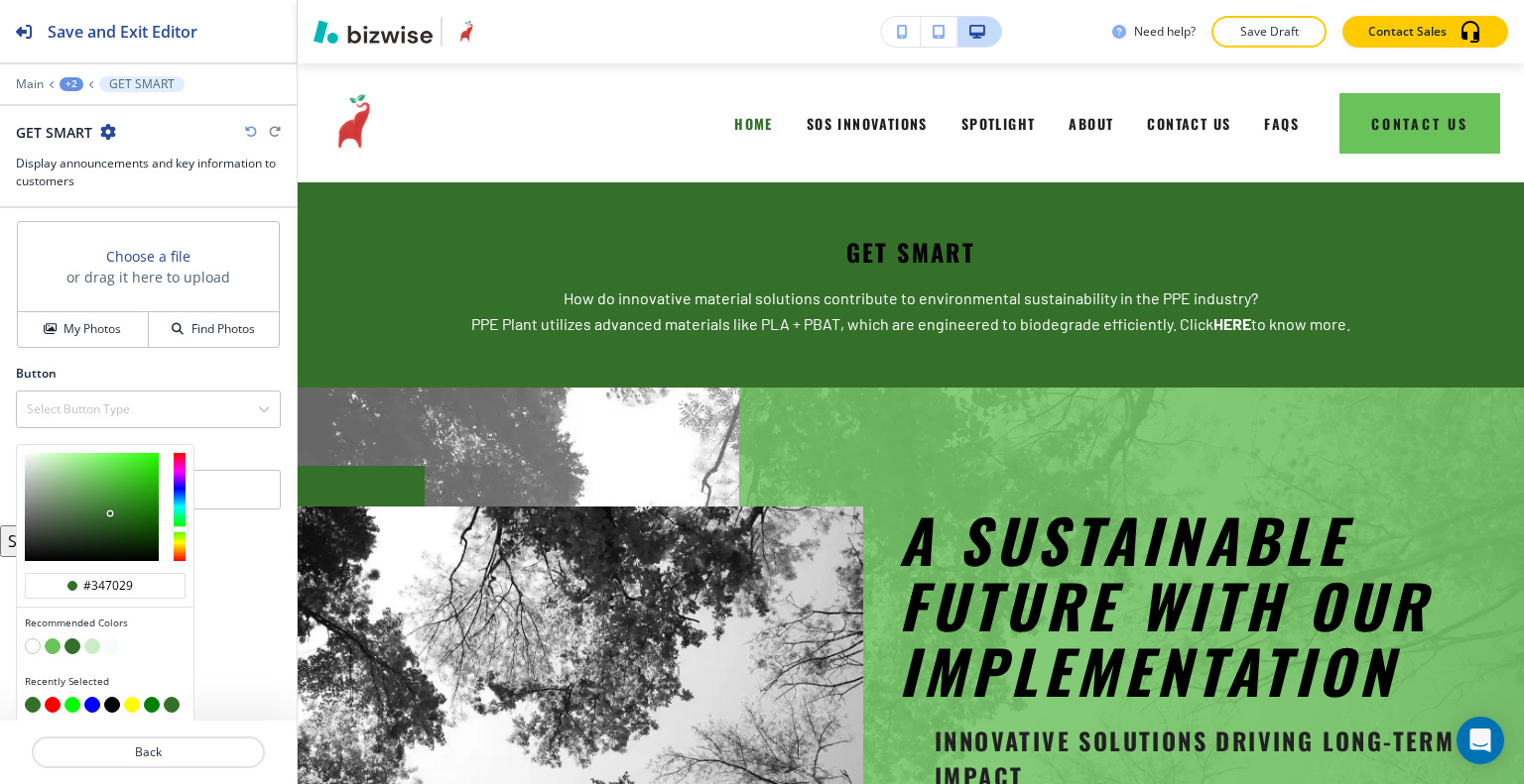
click at [109, 706] on button "button" at bounding box center [112, 705] width 16 height 16
type input "#000000"
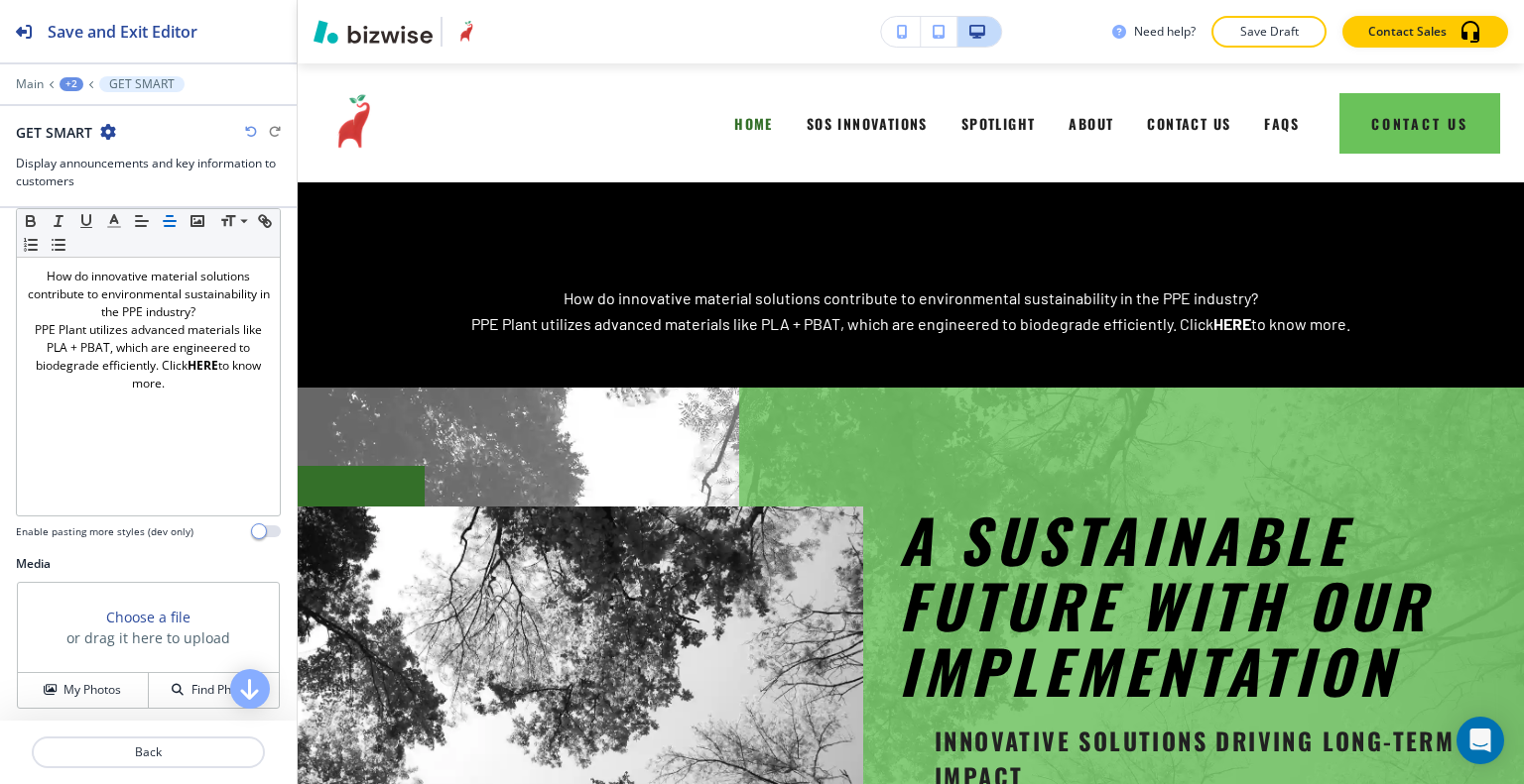
scroll to position [0, 0]
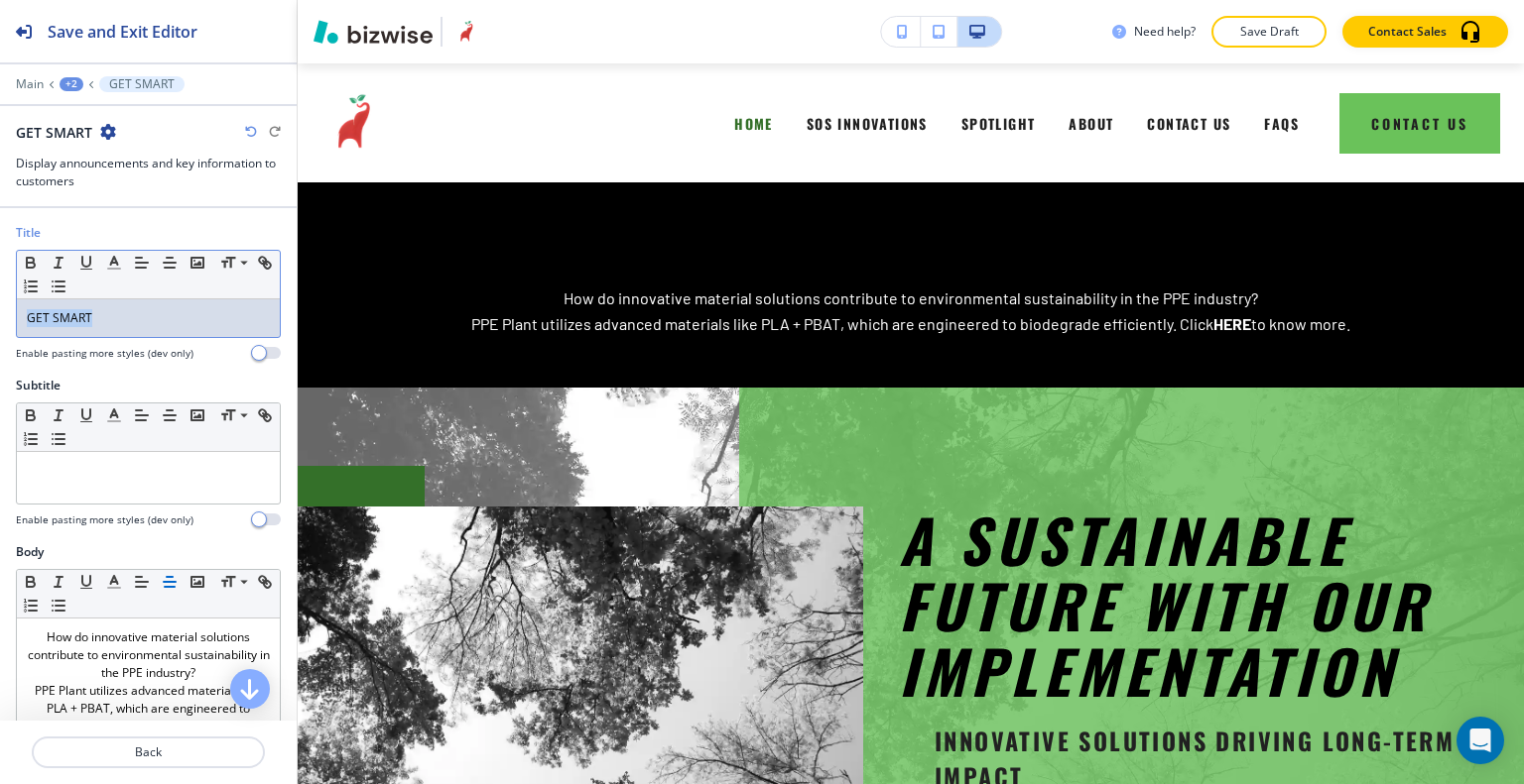
drag, startPoint x: 123, startPoint y: 305, endPoint x: 13, endPoint y: 289, distance: 111.2
click at [0, 295] on div "Title Small Normal Large Huge GET SMART Enable pasting more styles (dev only)" at bounding box center [148, 300] width 296 height 153
click at [107, 257] on icon "button" at bounding box center [114, 262] width 18 height 18
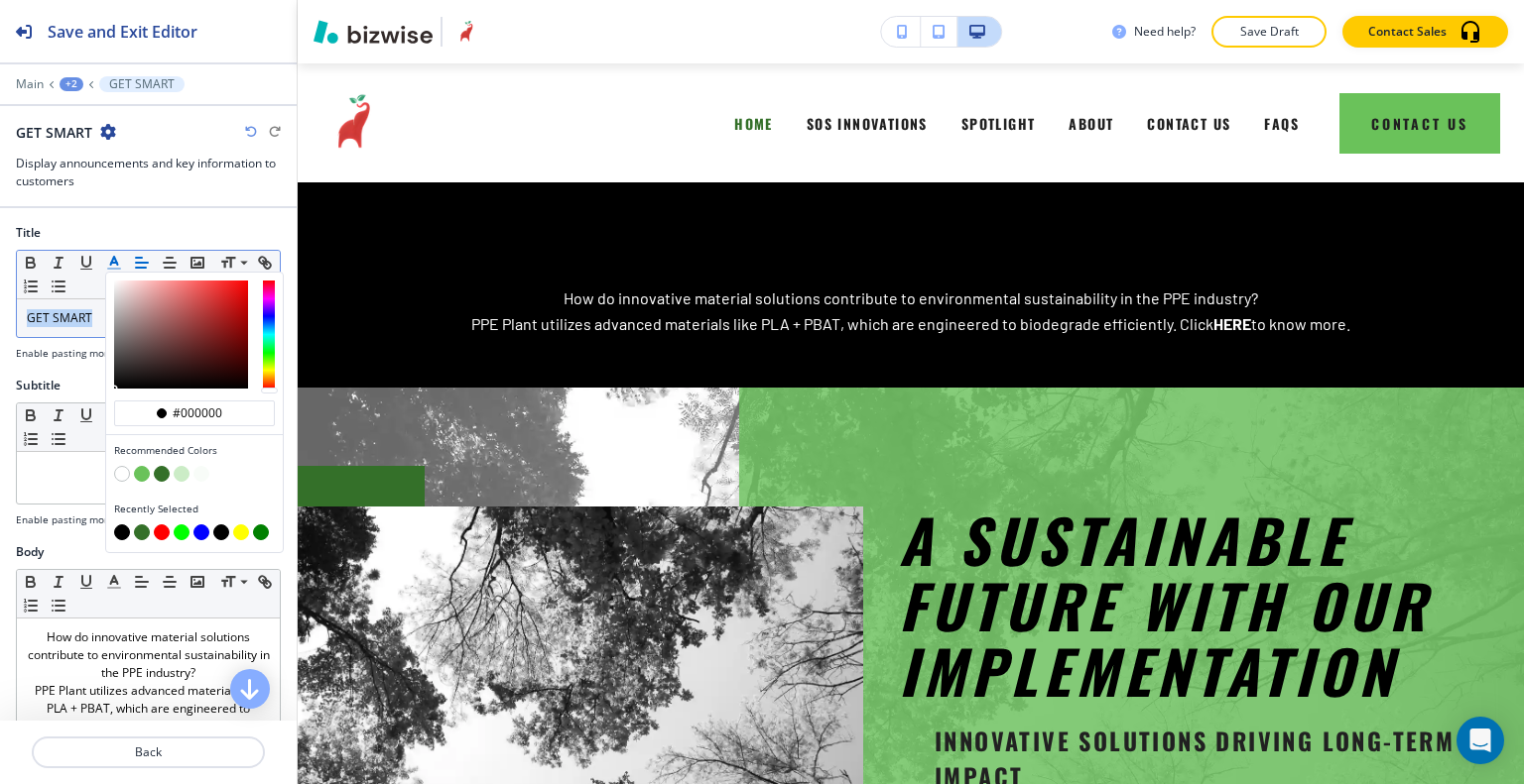
click at [123, 466] on button "button" at bounding box center [122, 474] width 16 height 16
type input "#ffffff"
click at [170, 259] on icon "button" at bounding box center [170, 262] width 18 height 18
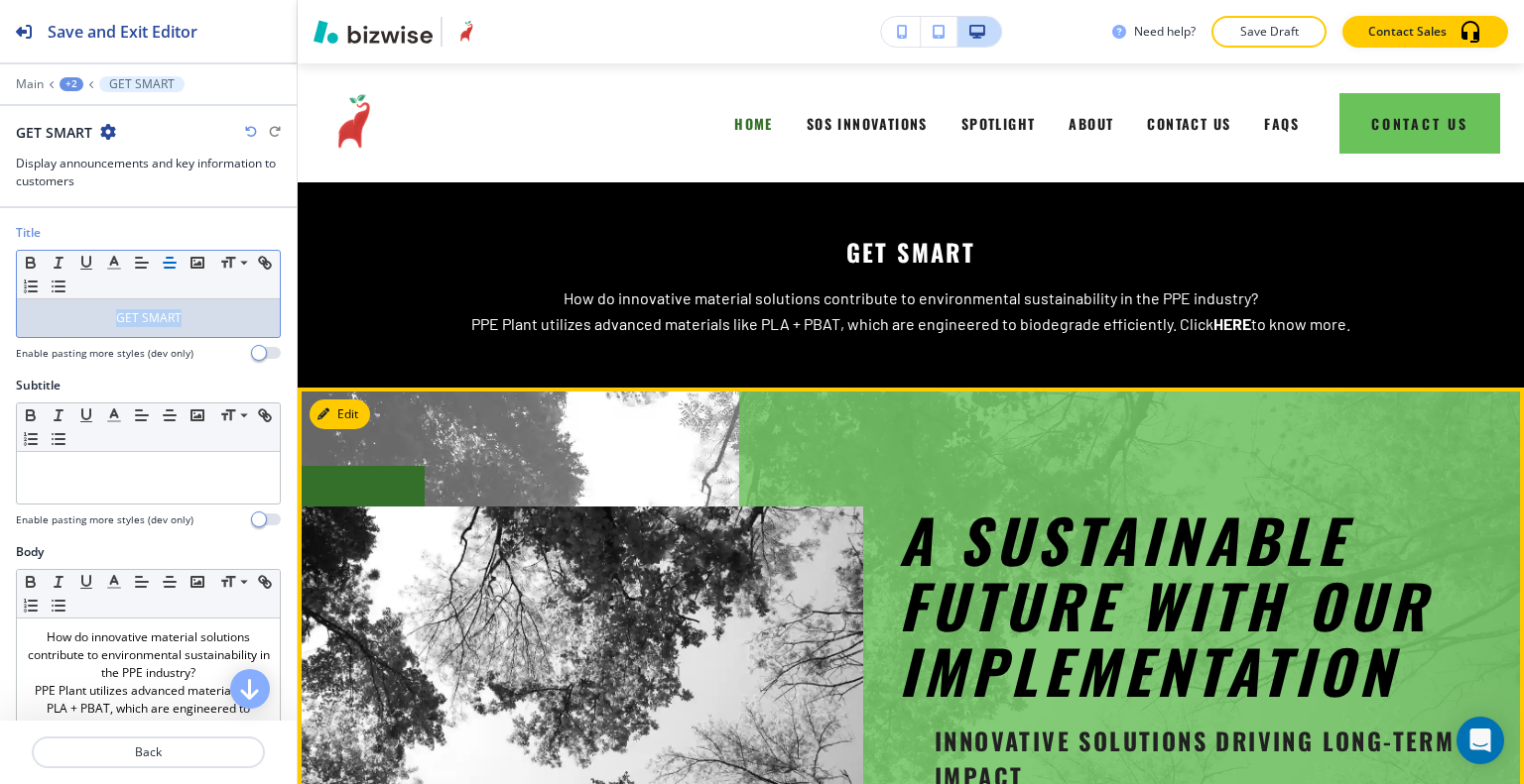
scroll to position [199, 0]
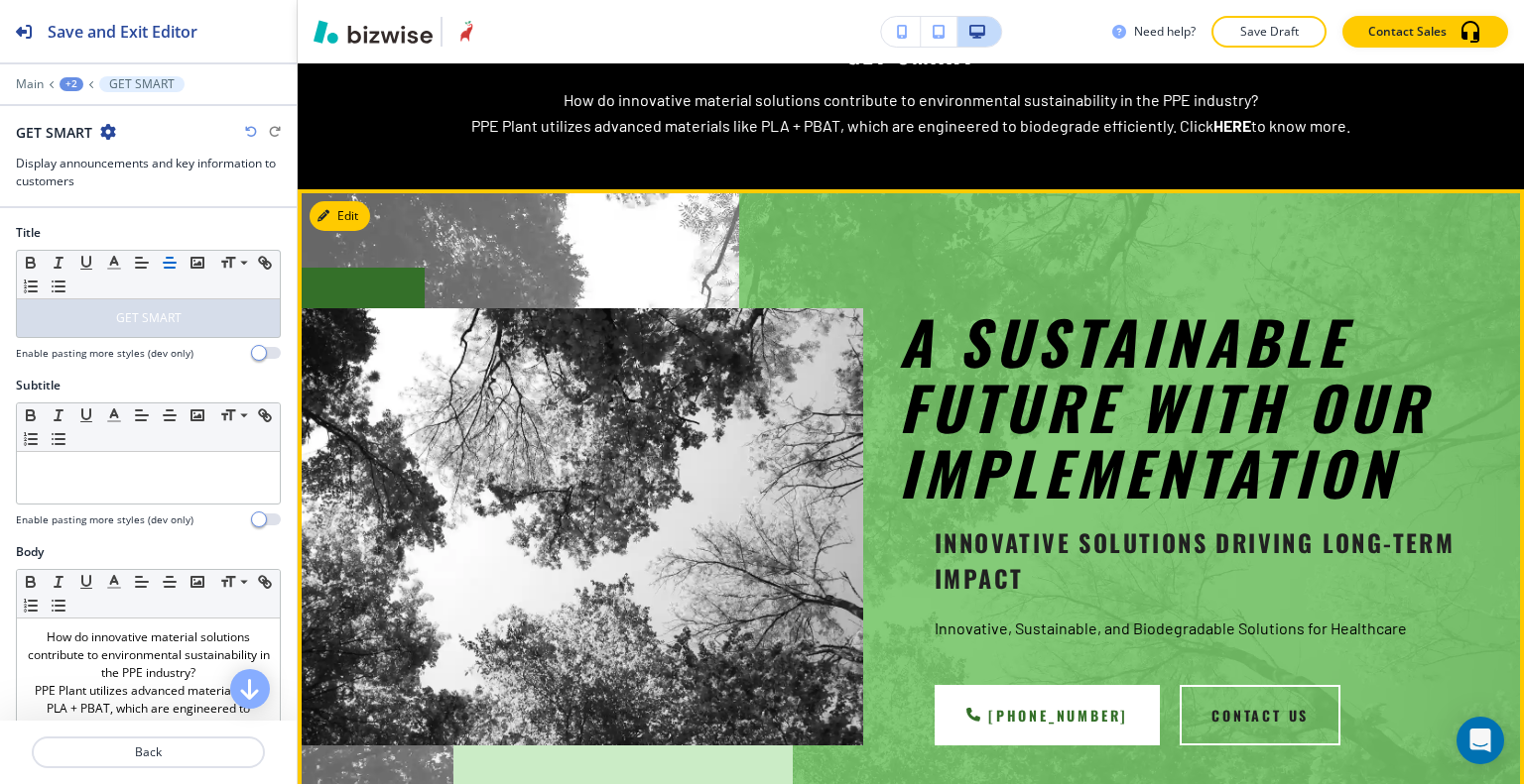
click at [953, 329] on em "A sustainable future with our implementation" at bounding box center [1175, 405] width 553 height 220
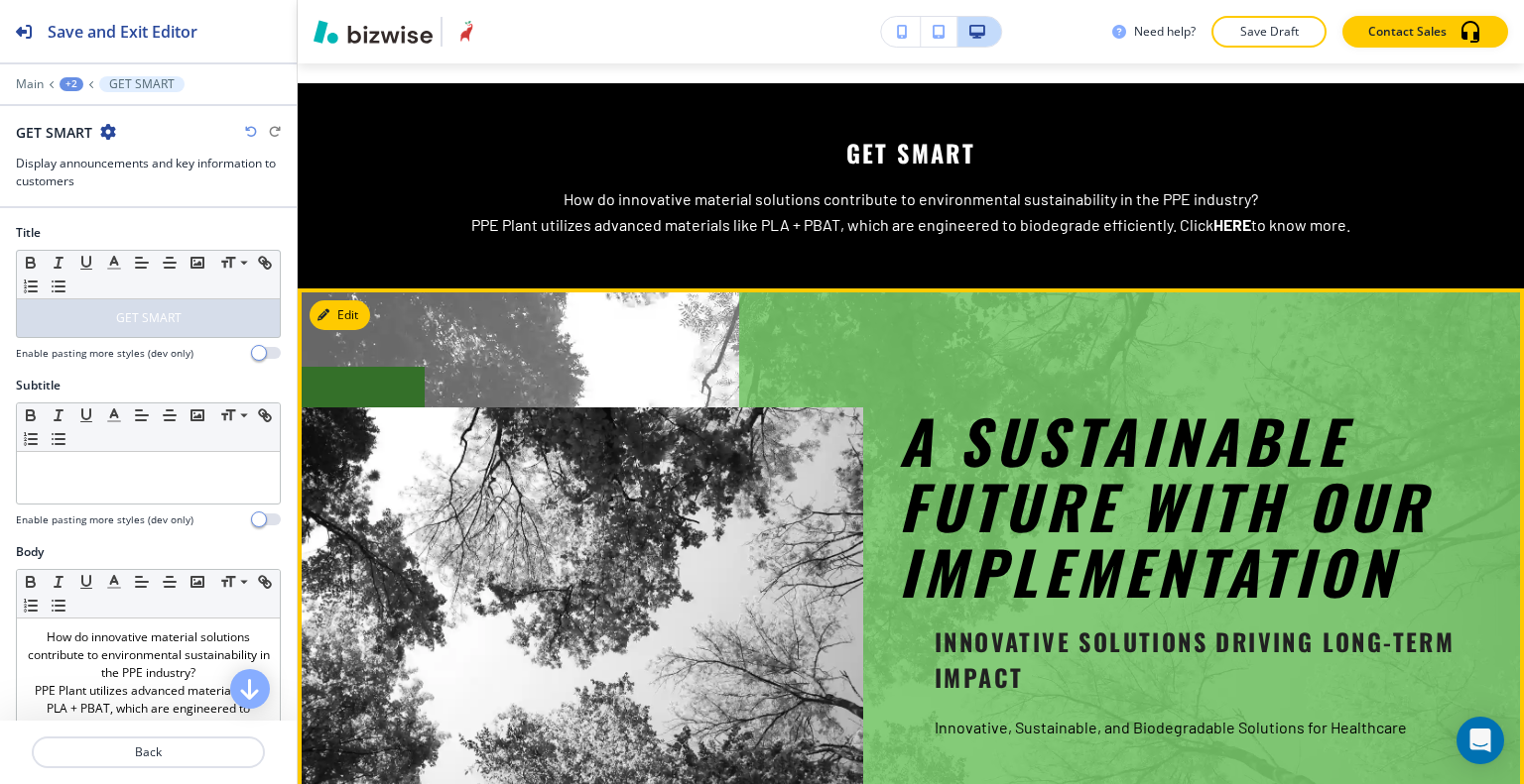
scroll to position [0, 0]
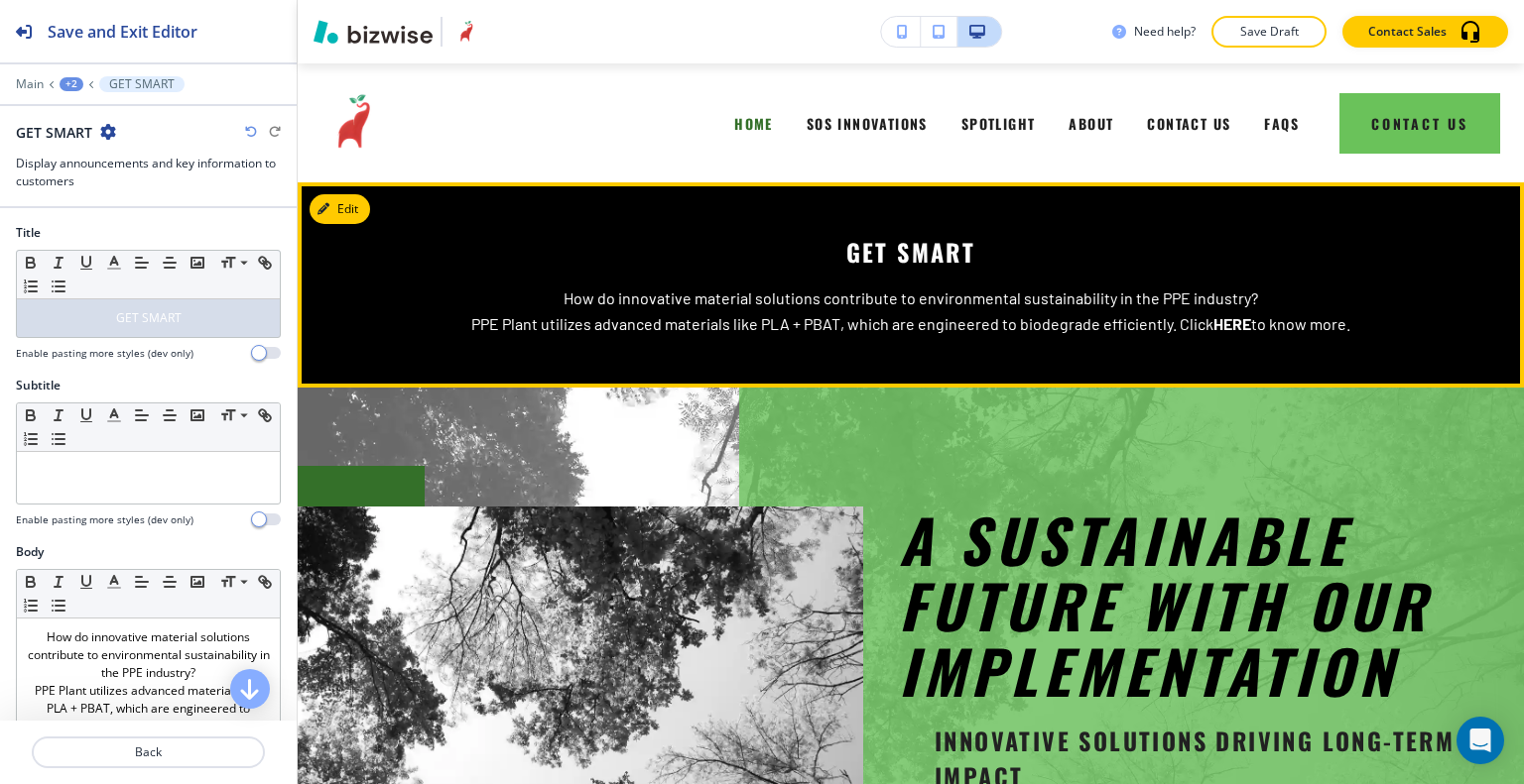
click at [1218, 325] on strong "HERE" at bounding box center [1232, 323] width 38 height 19
click at [1216, 323] on strong "HERE" at bounding box center [1232, 323] width 38 height 19
click at [345, 210] on button "Edit This Section" at bounding box center [376, 210] width 134 height 30
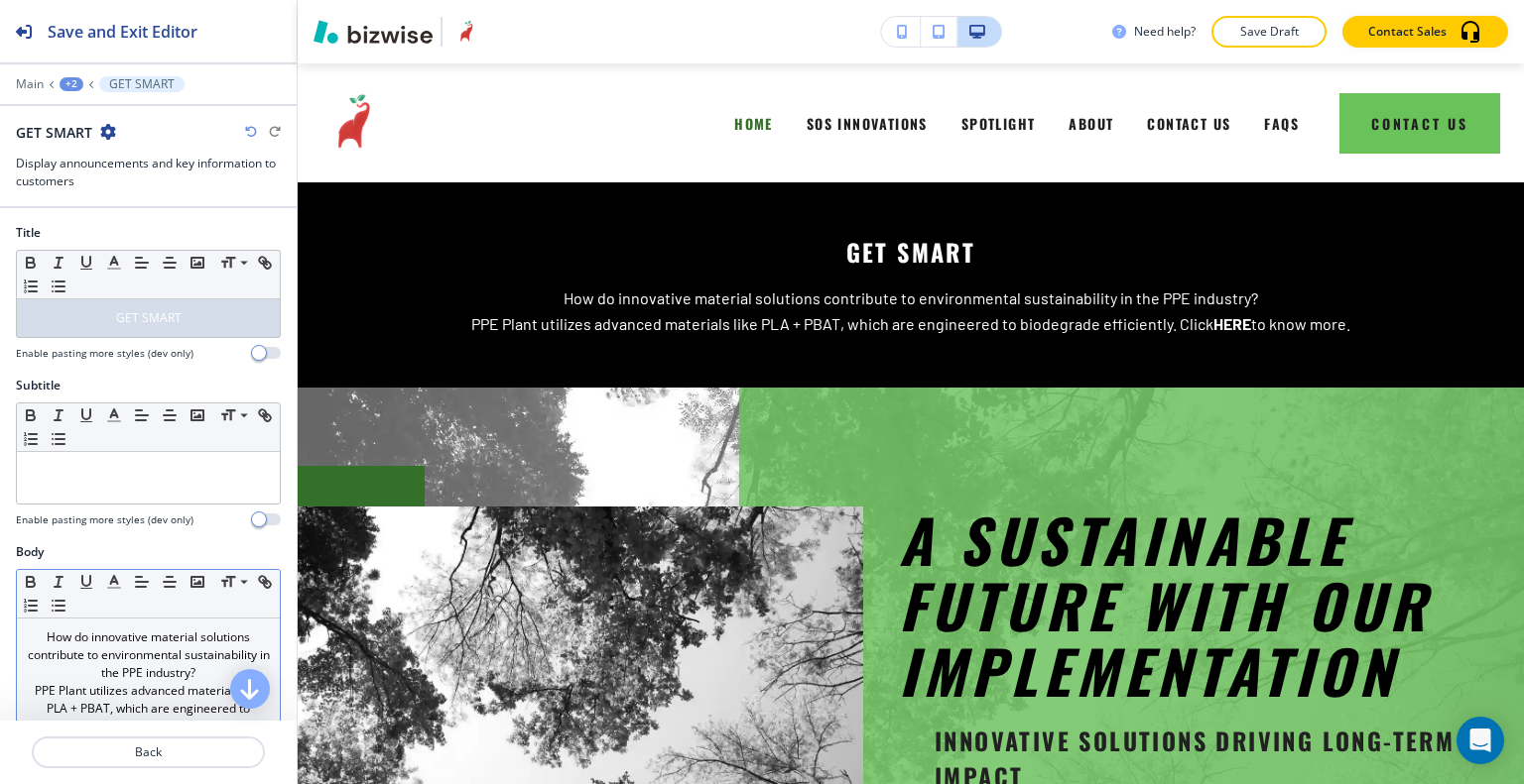
scroll to position [297, 0]
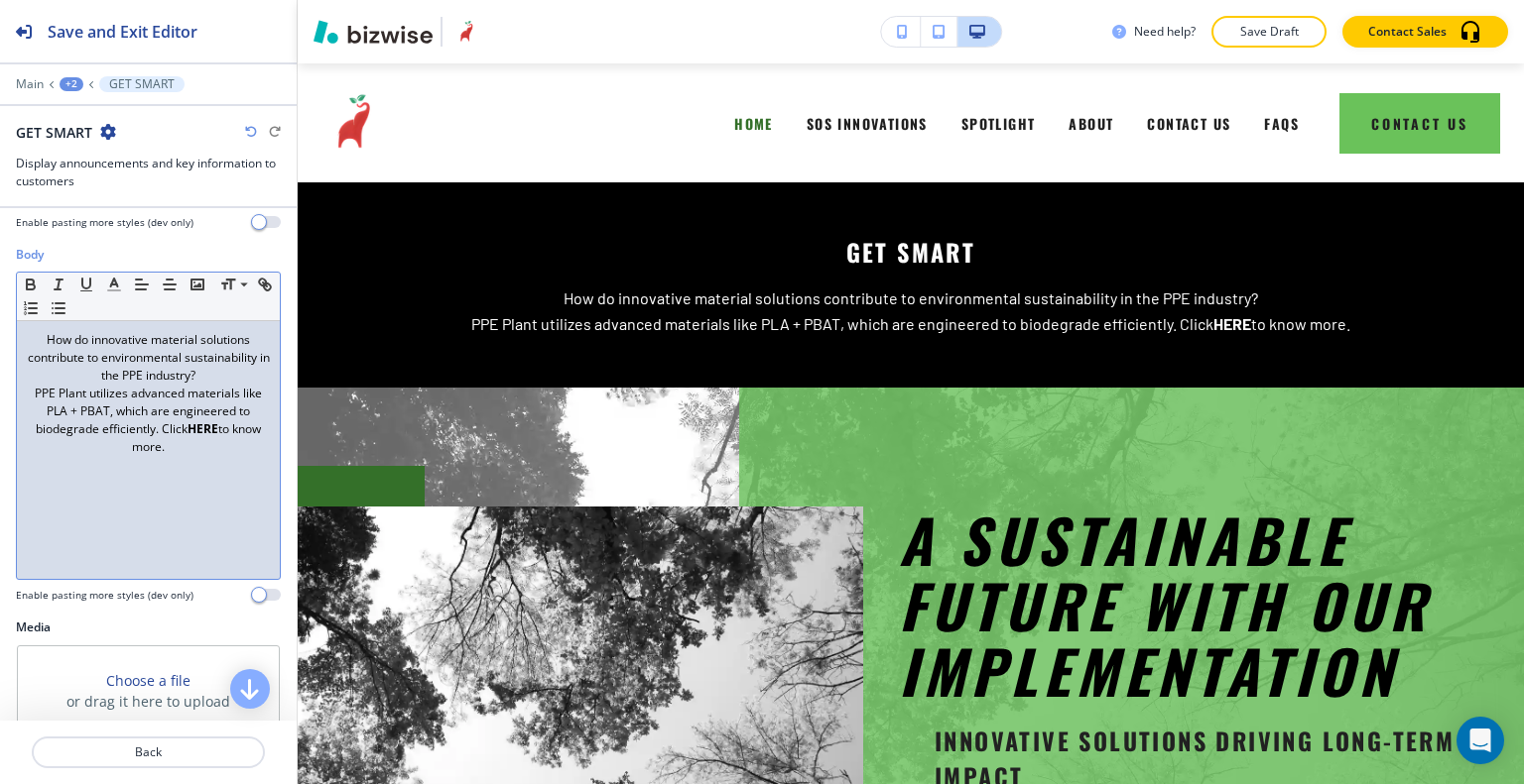
click at [216, 431] on strong "HERE" at bounding box center [203, 428] width 31 height 17
click at [212, 425] on strong "HERE" at bounding box center [203, 428] width 31 height 17
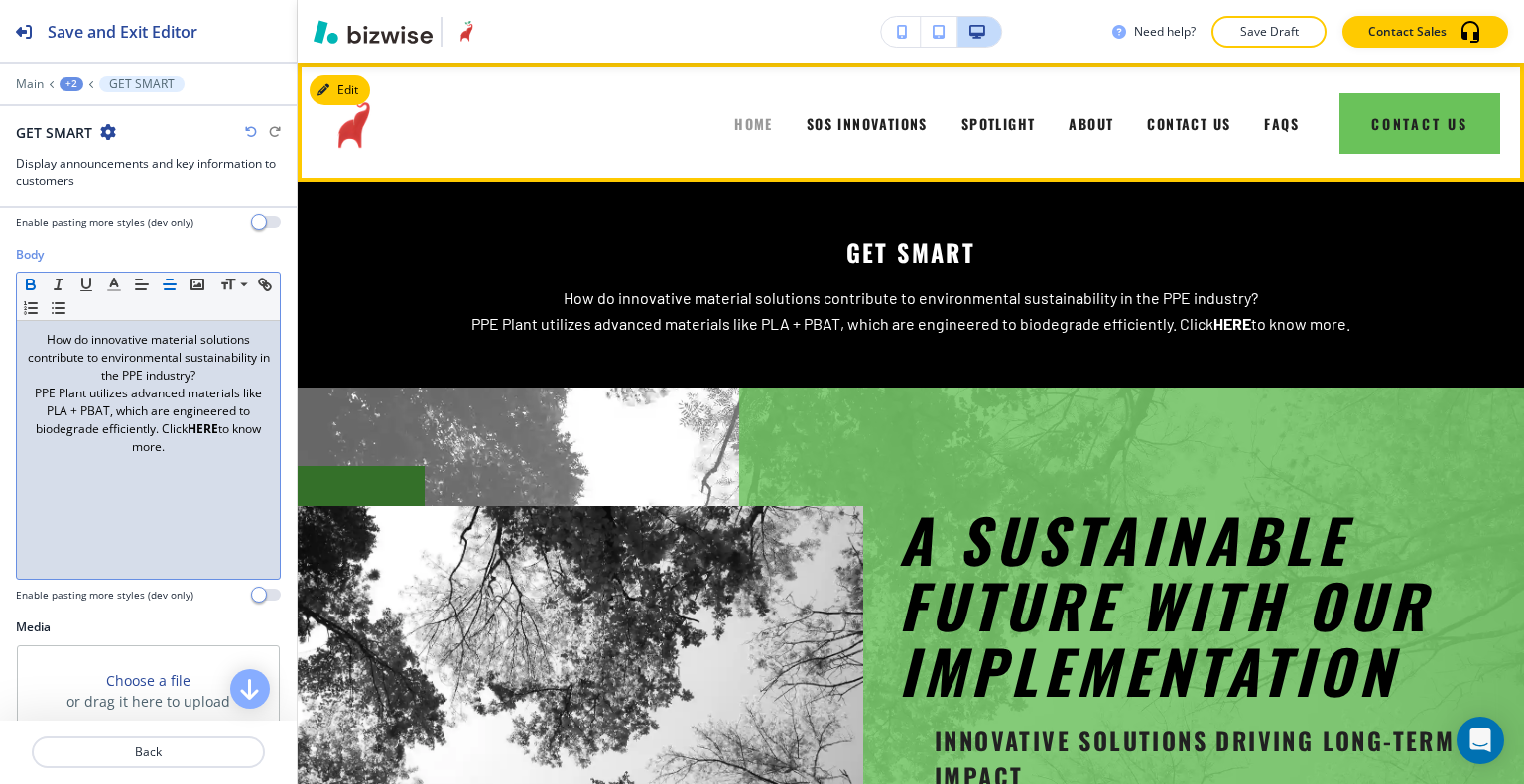
click at [734, 130] on span "HOME" at bounding box center [753, 123] width 39 height 21
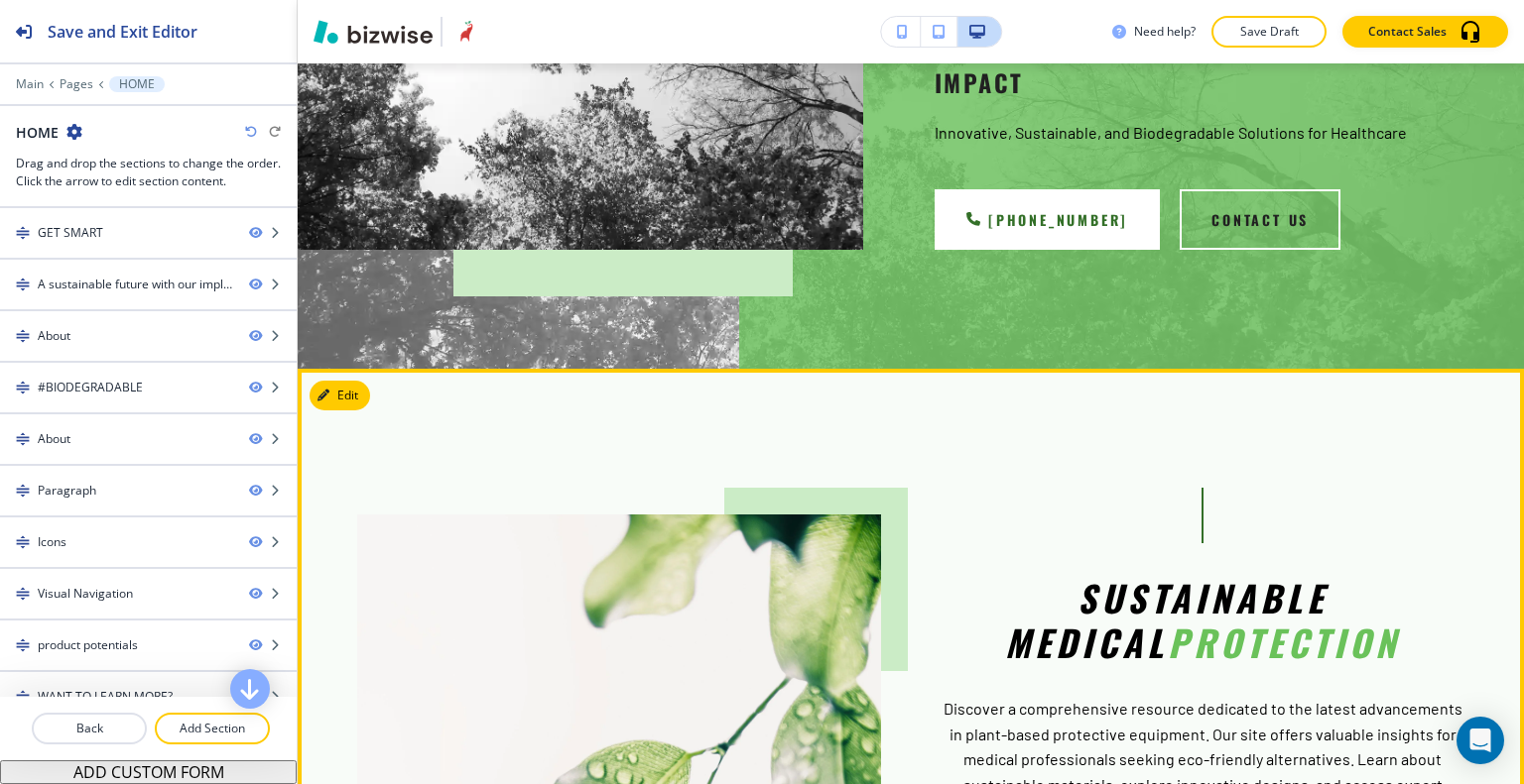
scroll to position [992, 0]
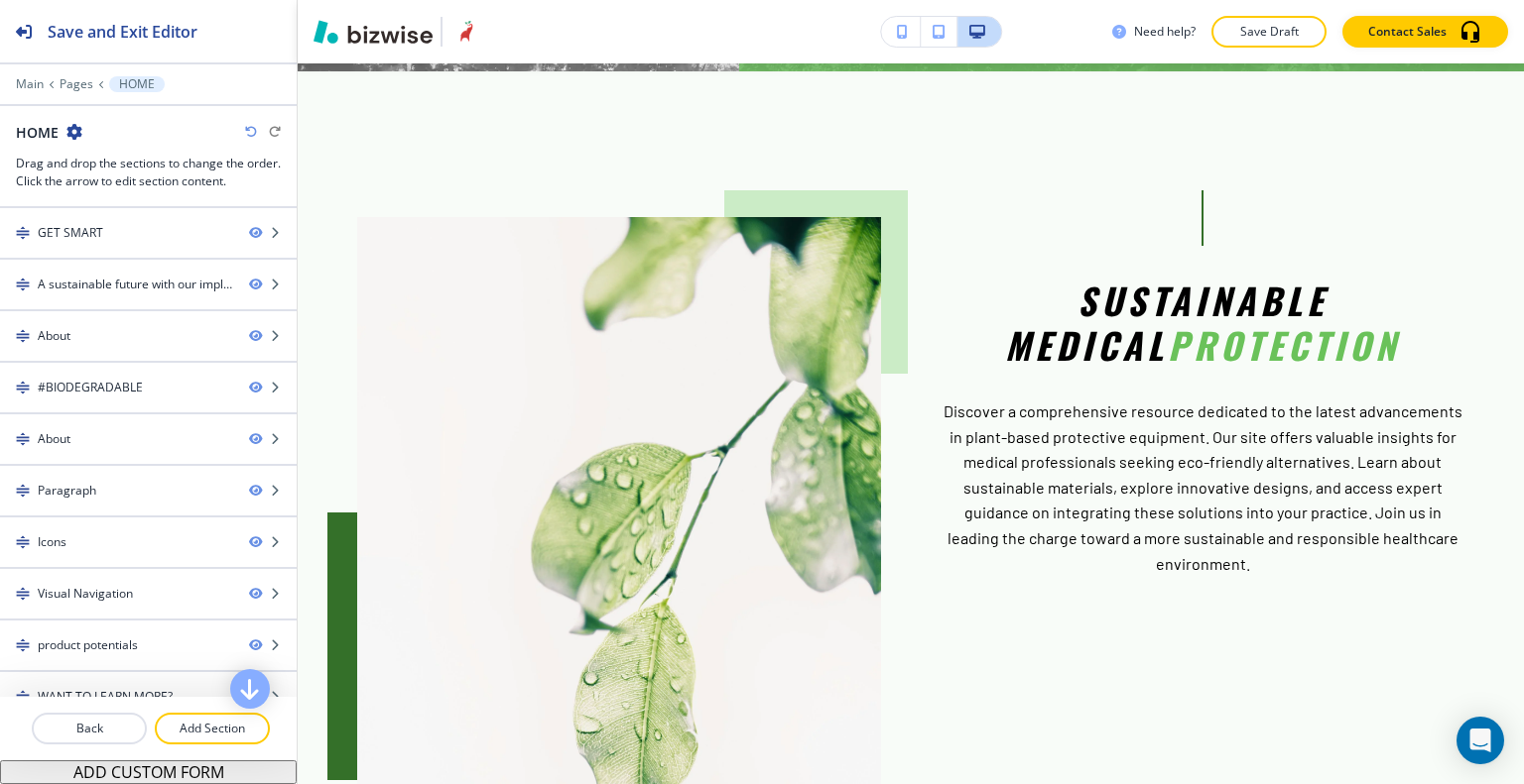
click at [1284, 26] on p "Save Draft" at bounding box center [1269, 32] width 64 height 18
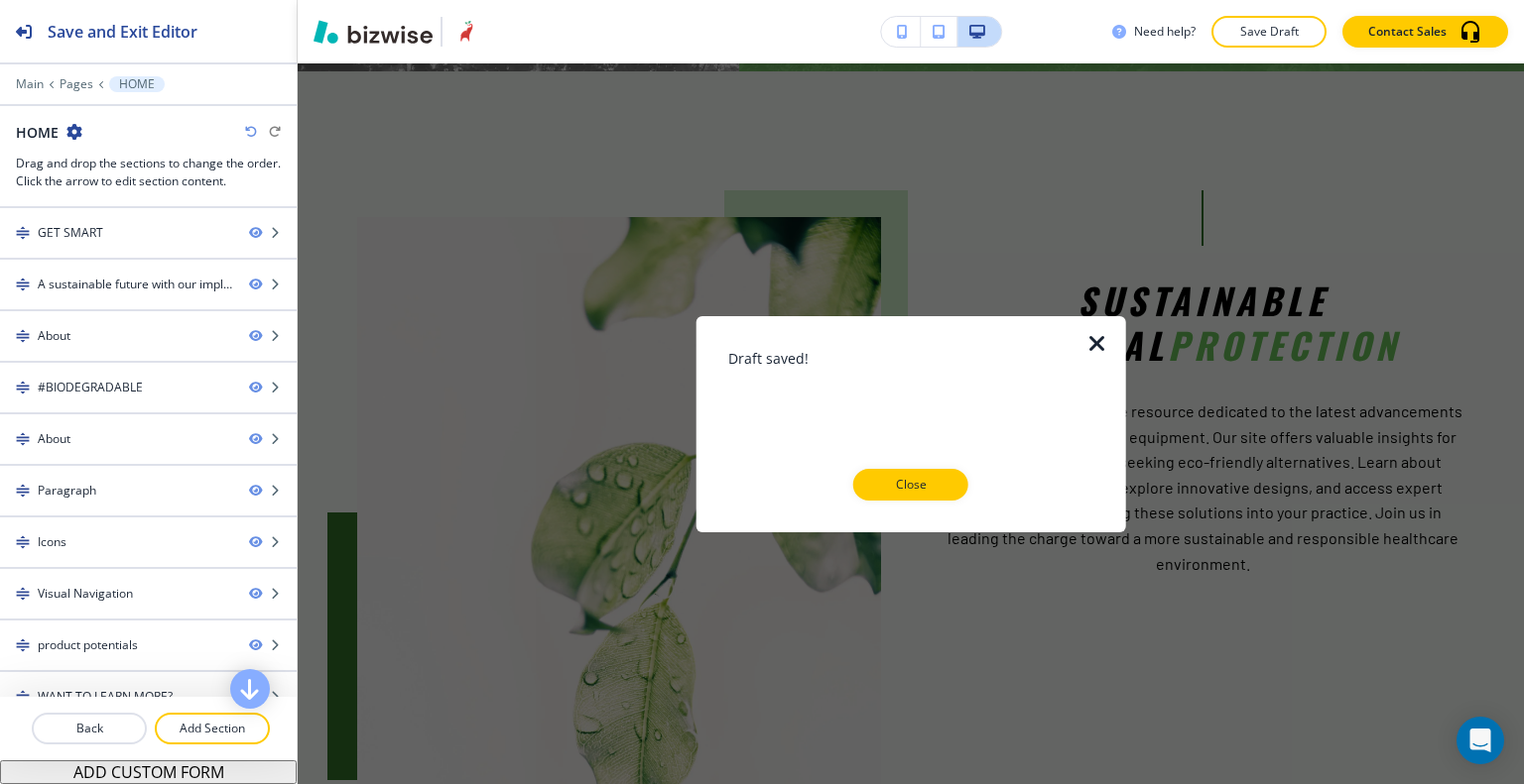
click at [931, 467] on div "Draft saved! Close" at bounding box center [911, 423] width 366 height 153
click at [931, 472] on button "Close" at bounding box center [911, 485] width 115 height 32
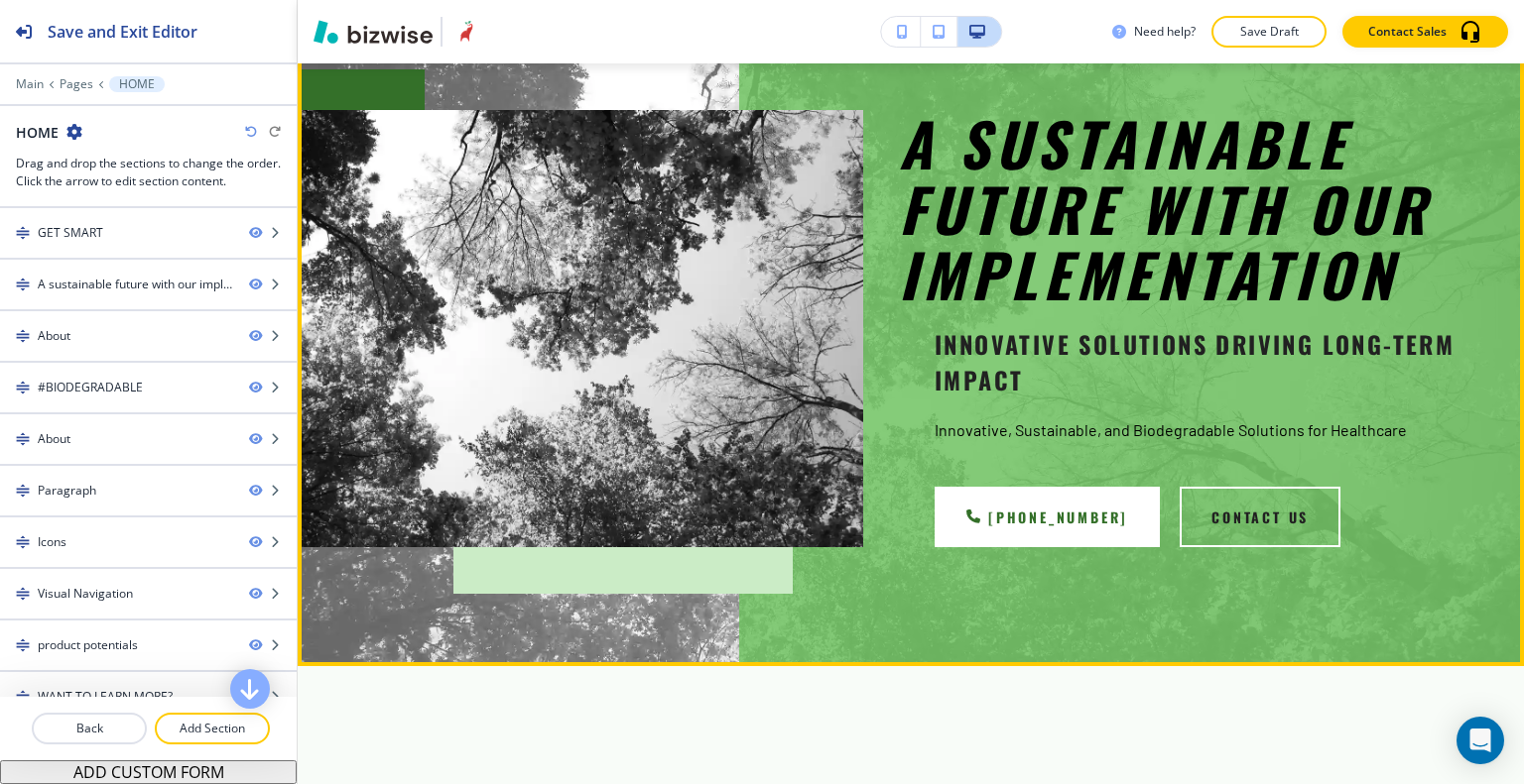
scroll to position [297, 0]
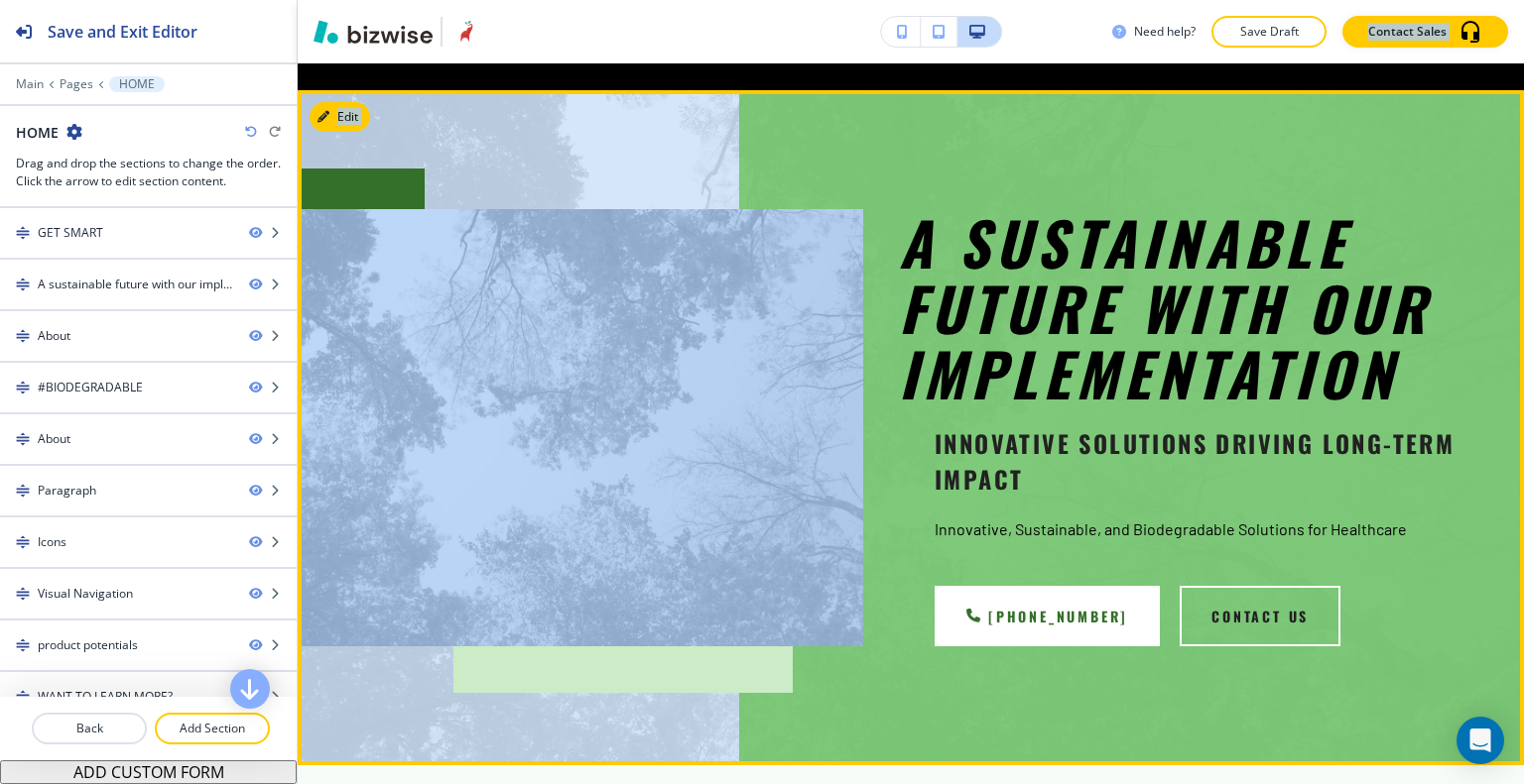
click at [660, 196] on div at bounding box center [562, 410] width 601 height 473
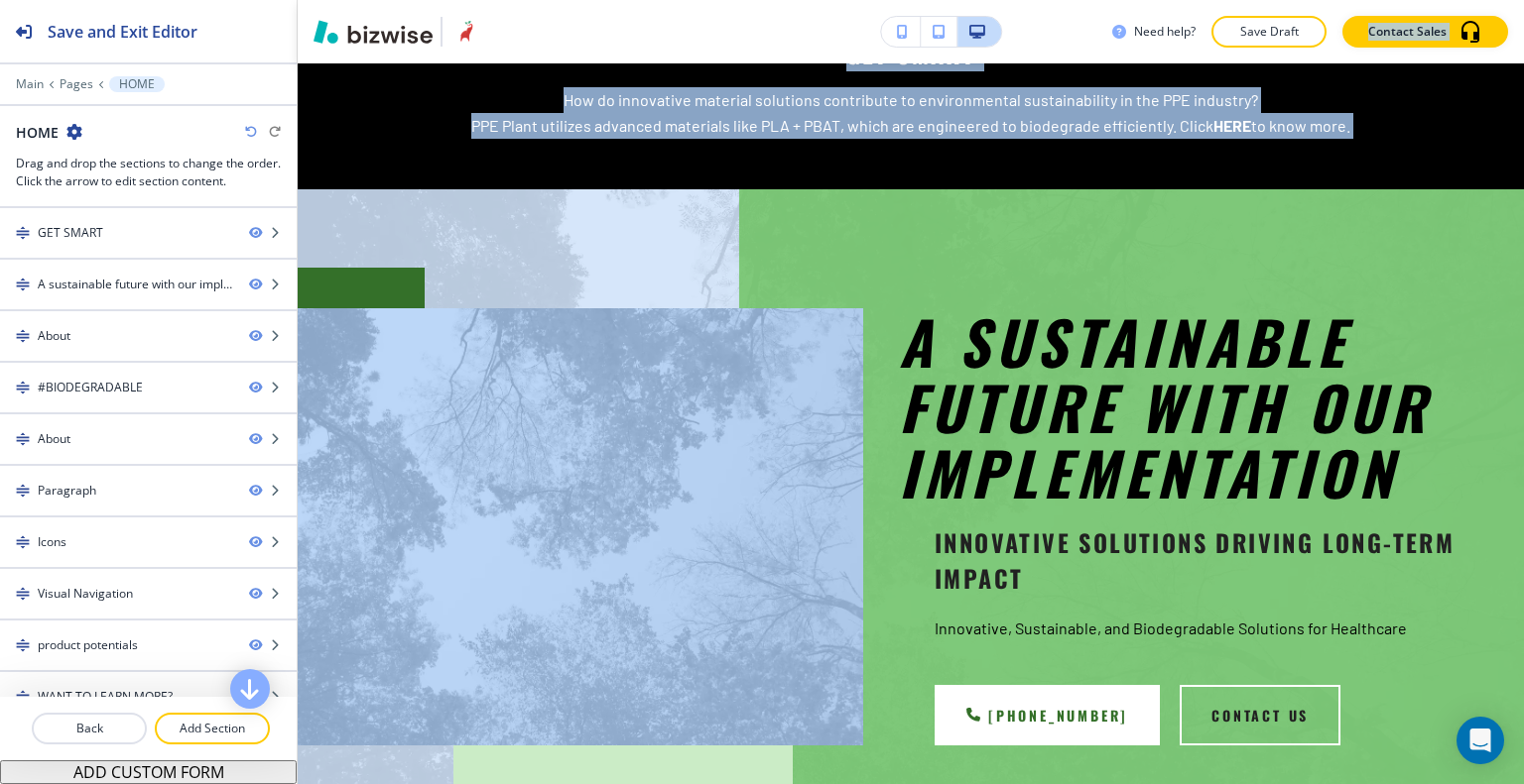
scroll to position [99, 0]
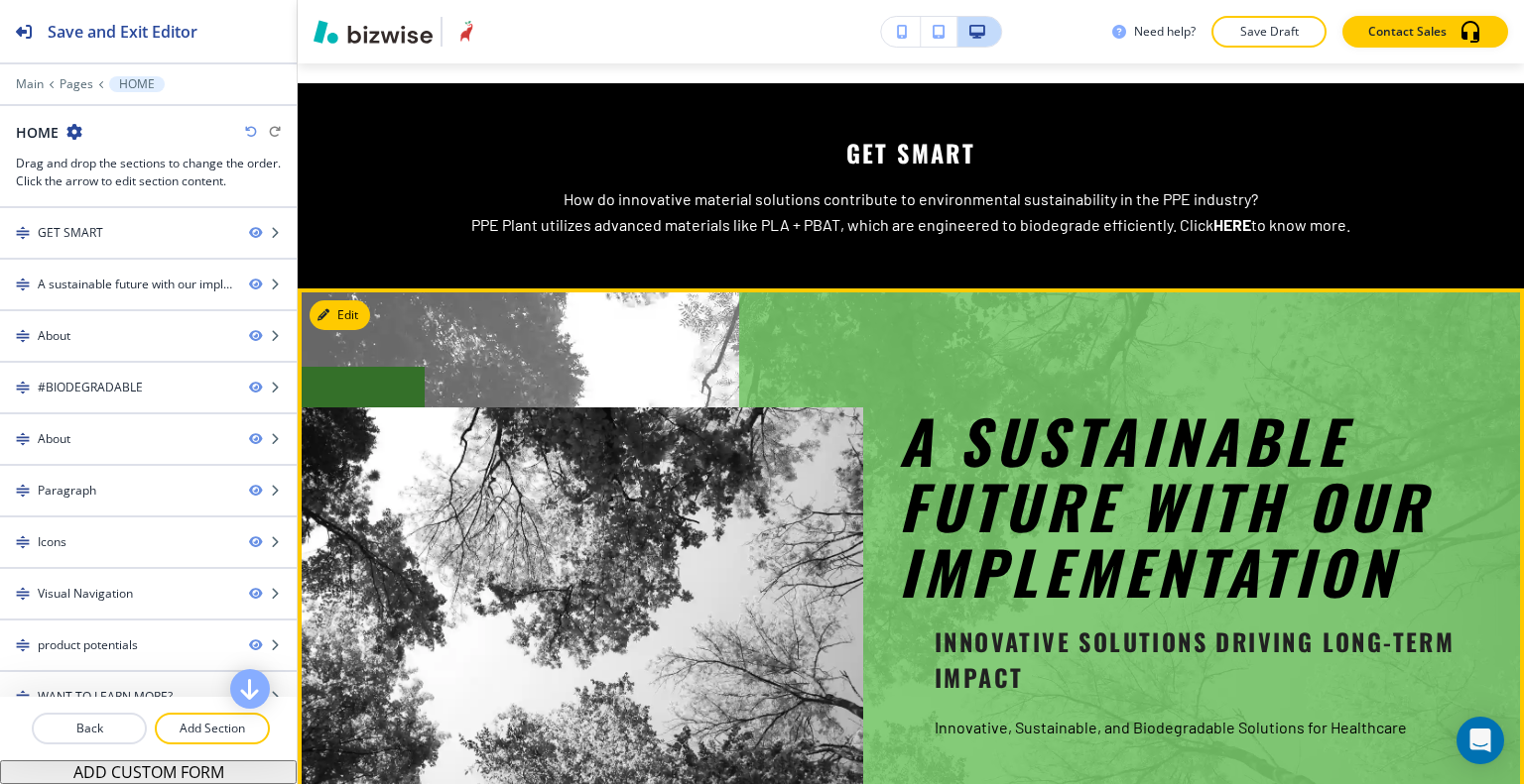
click at [1447, 334] on div "A sustainable future with our implementation Innovative Solutions Driving Long-…" at bounding box center [910, 625] width 1226 height 675
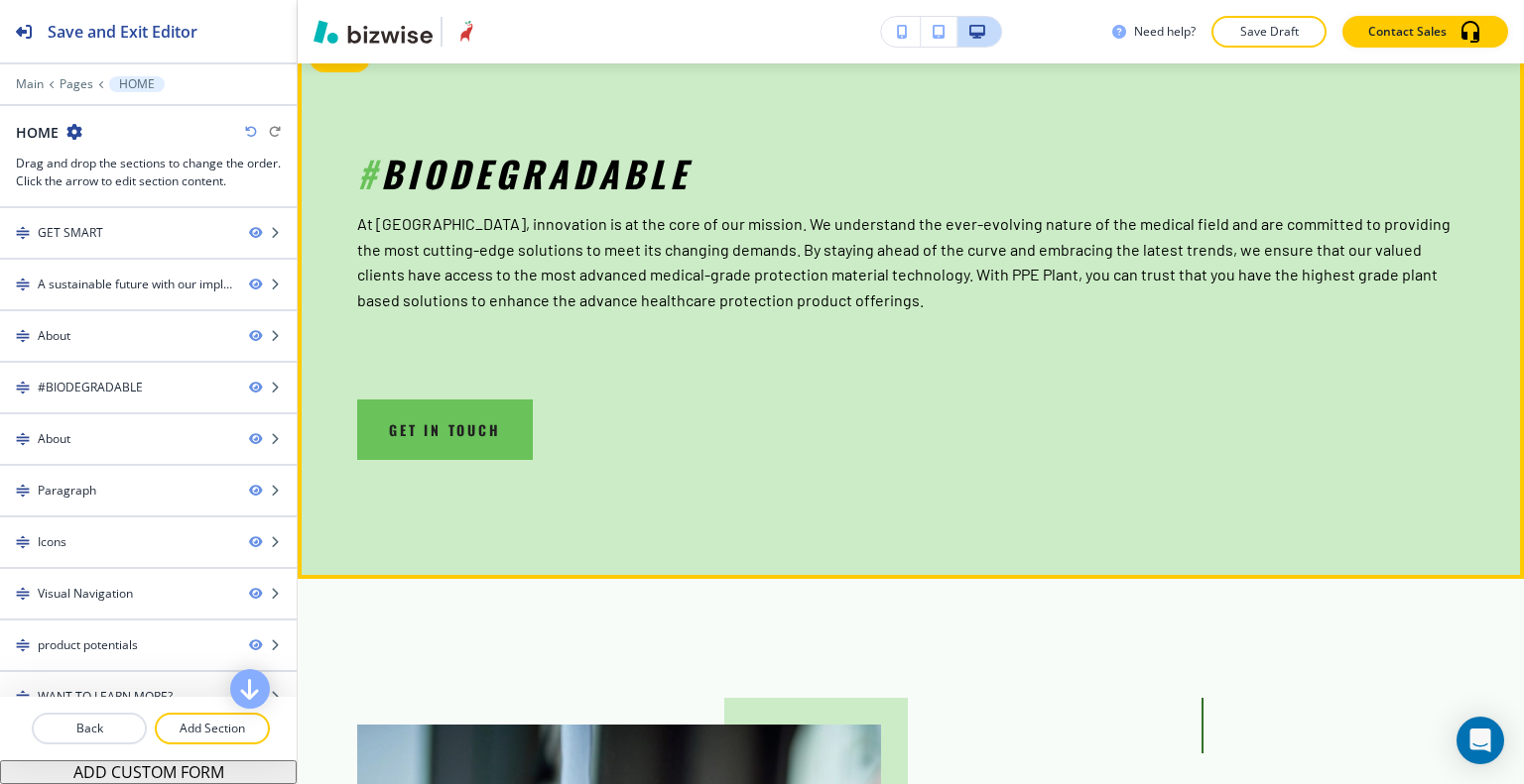
scroll to position [1884, 0]
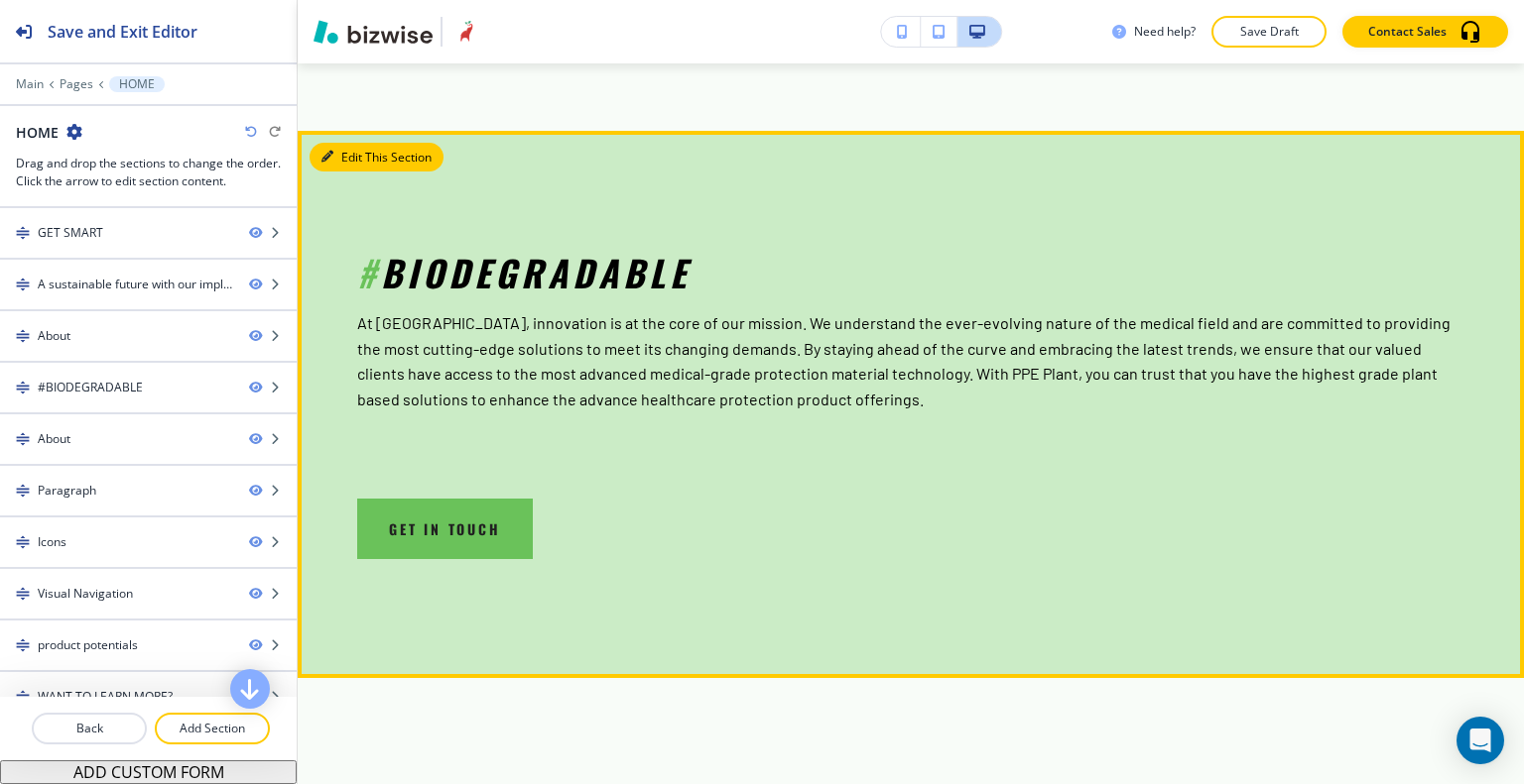
click at [354, 143] on button "Edit This Section" at bounding box center [376, 158] width 134 height 30
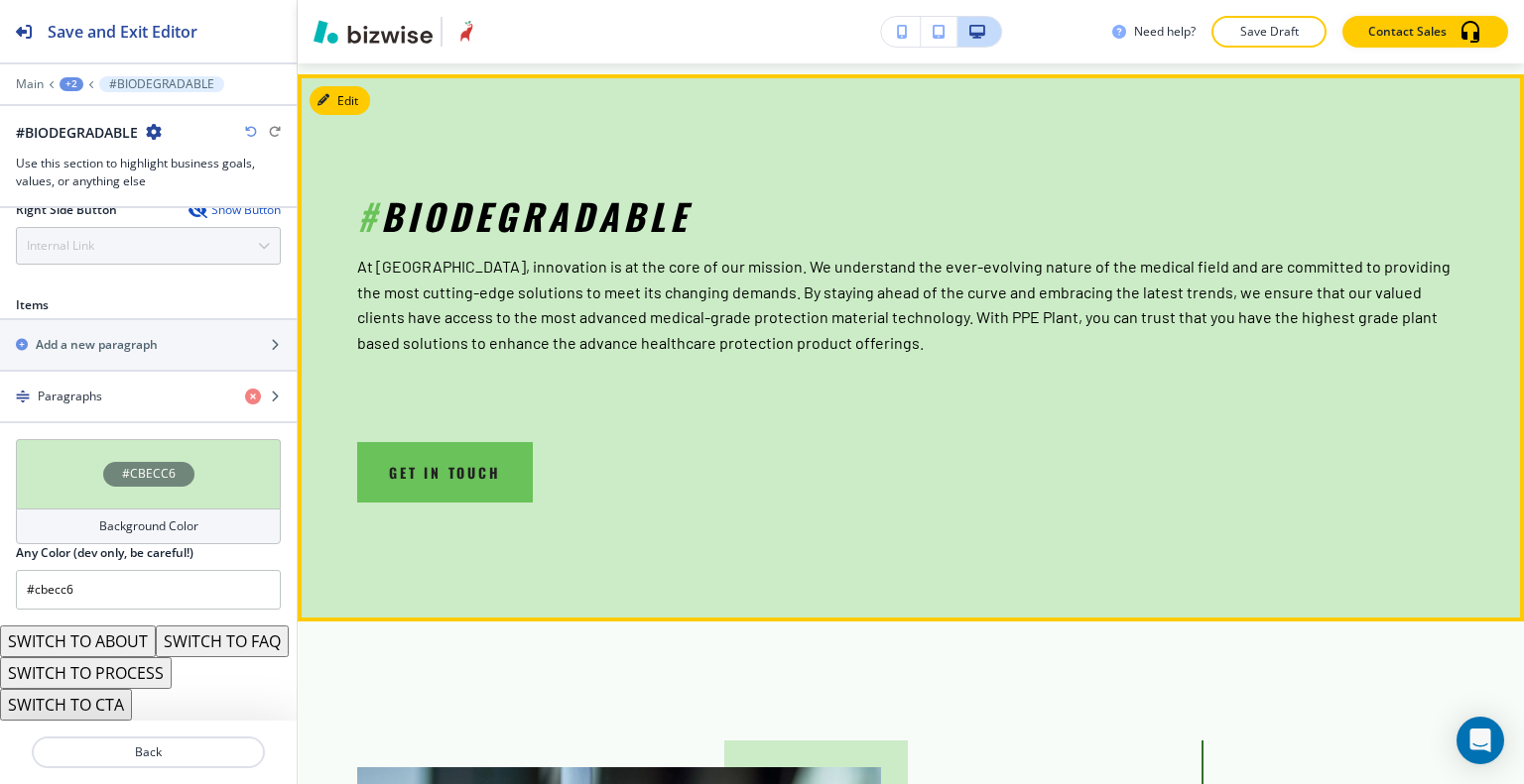
scroll to position [1841, 0]
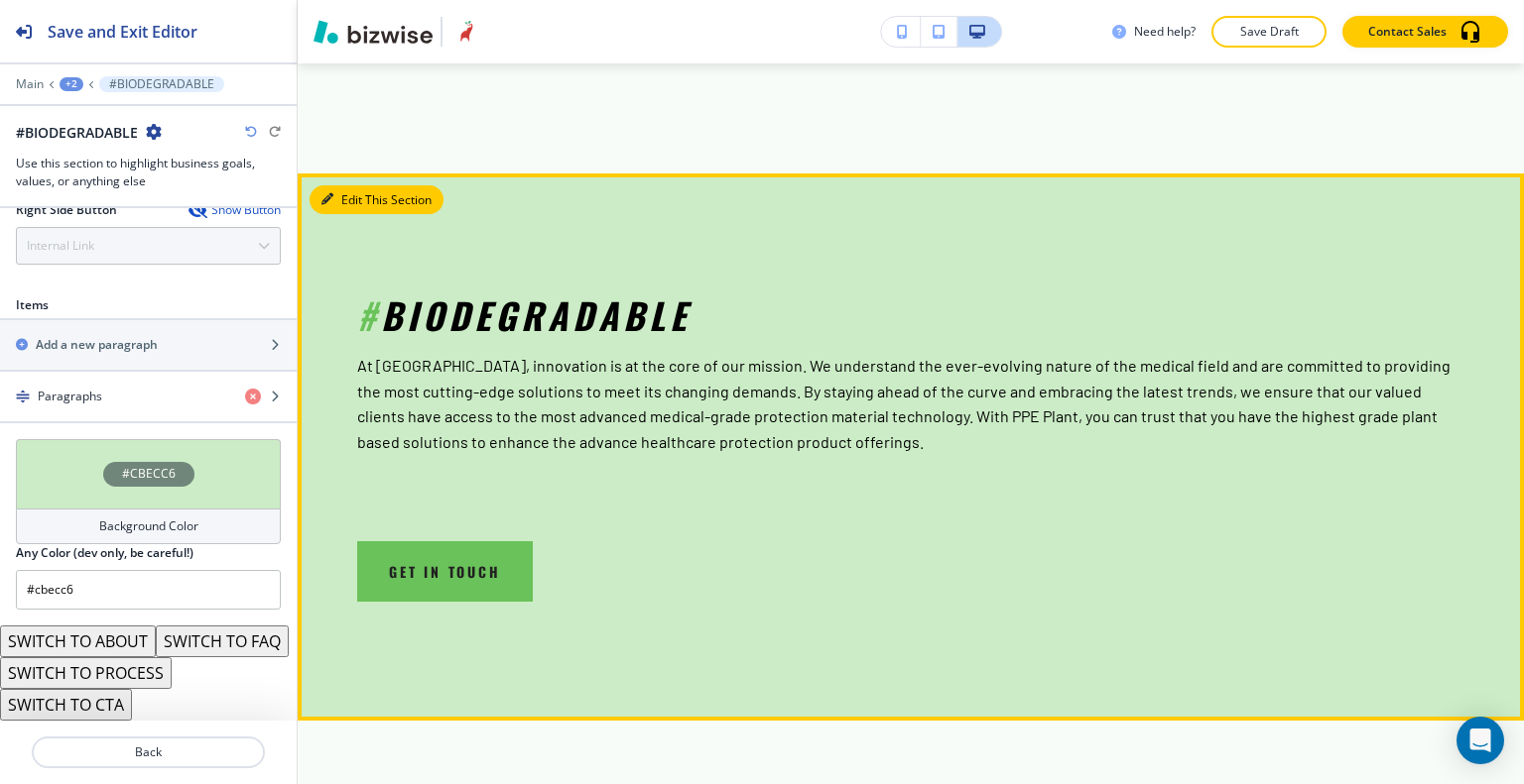
click at [352, 190] on button "Edit This Section" at bounding box center [376, 201] width 134 height 30
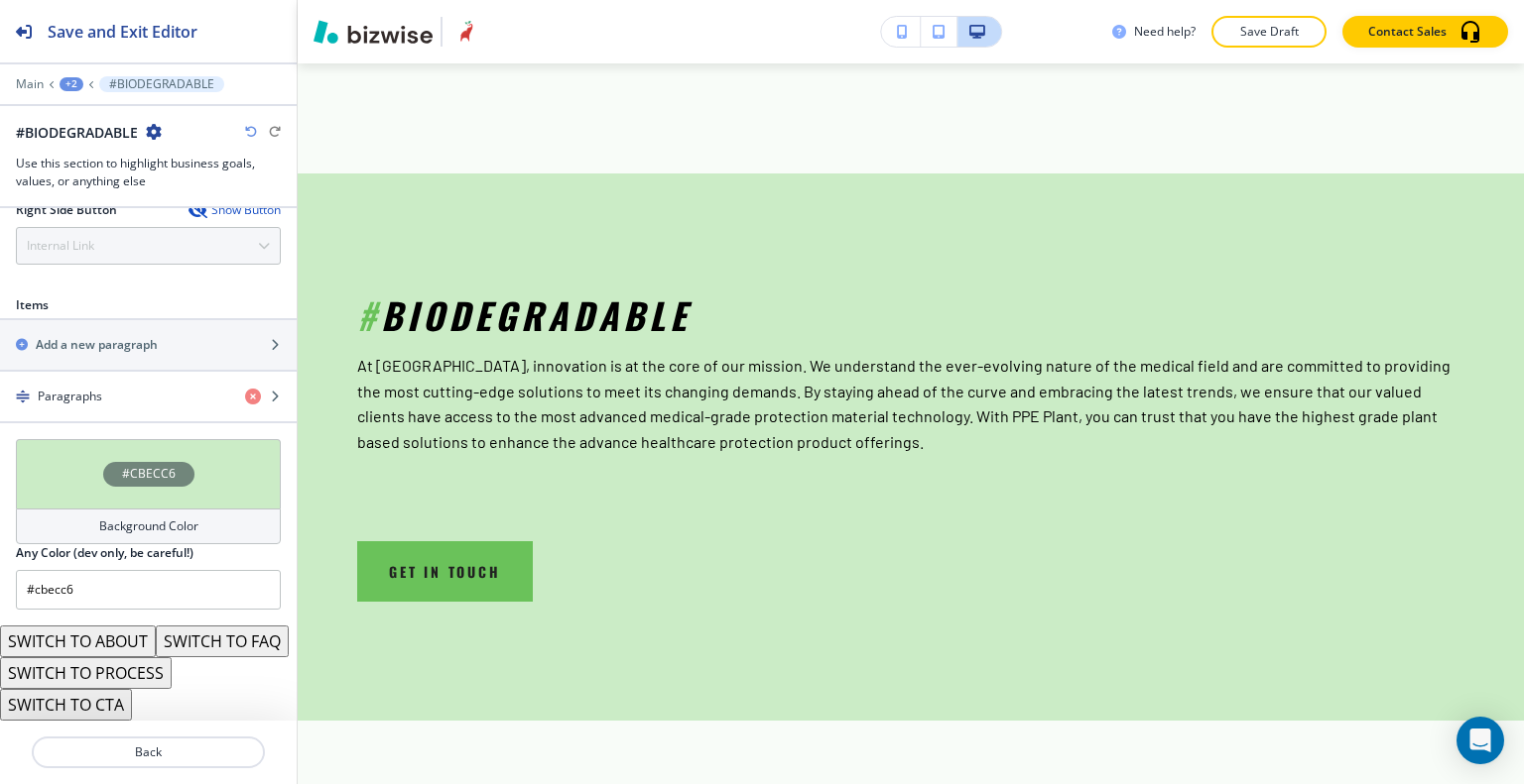
click at [108, 626] on button "SWITCH TO ABOUT" at bounding box center [78, 642] width 156 height 32
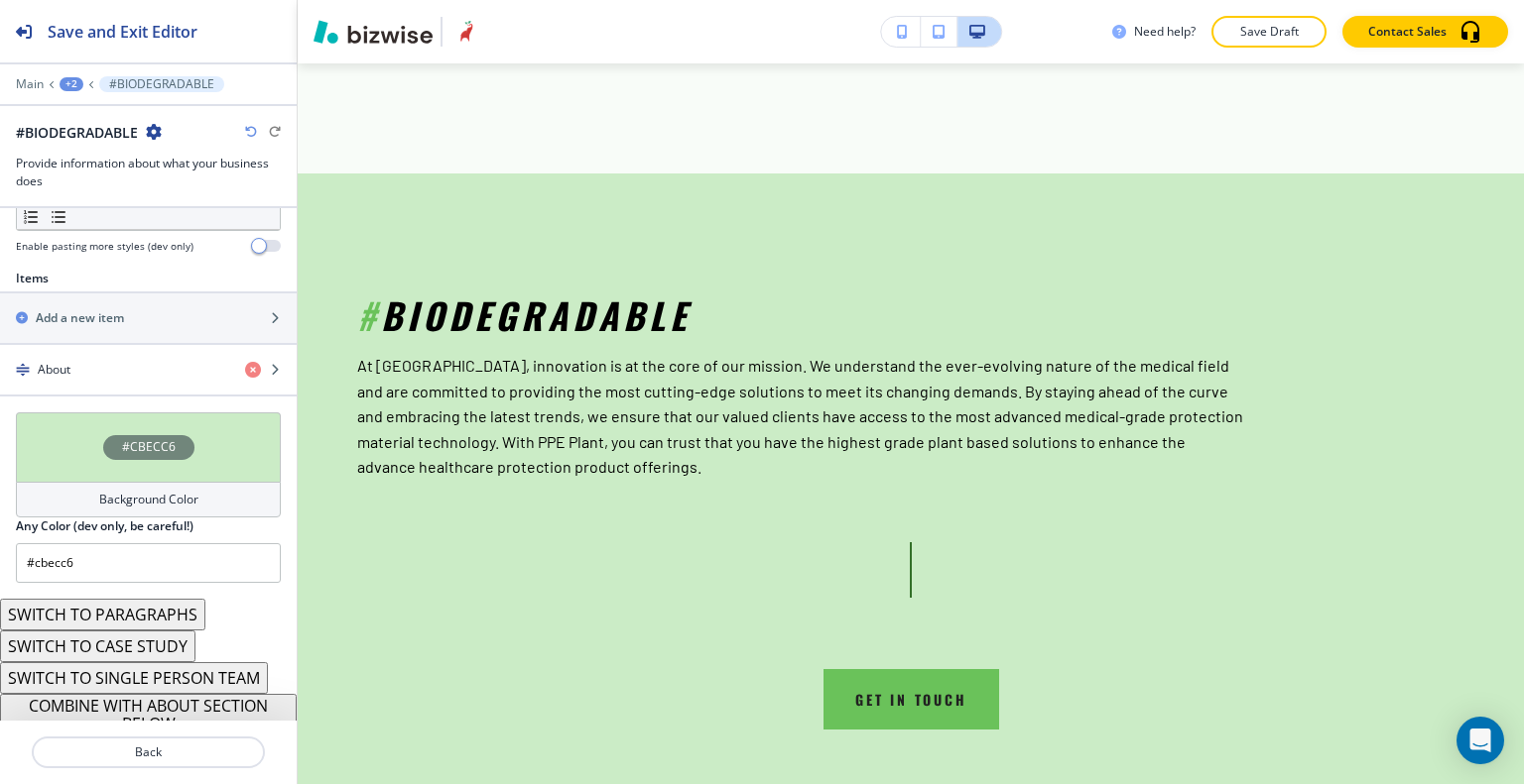
scroll to position [666, 0]
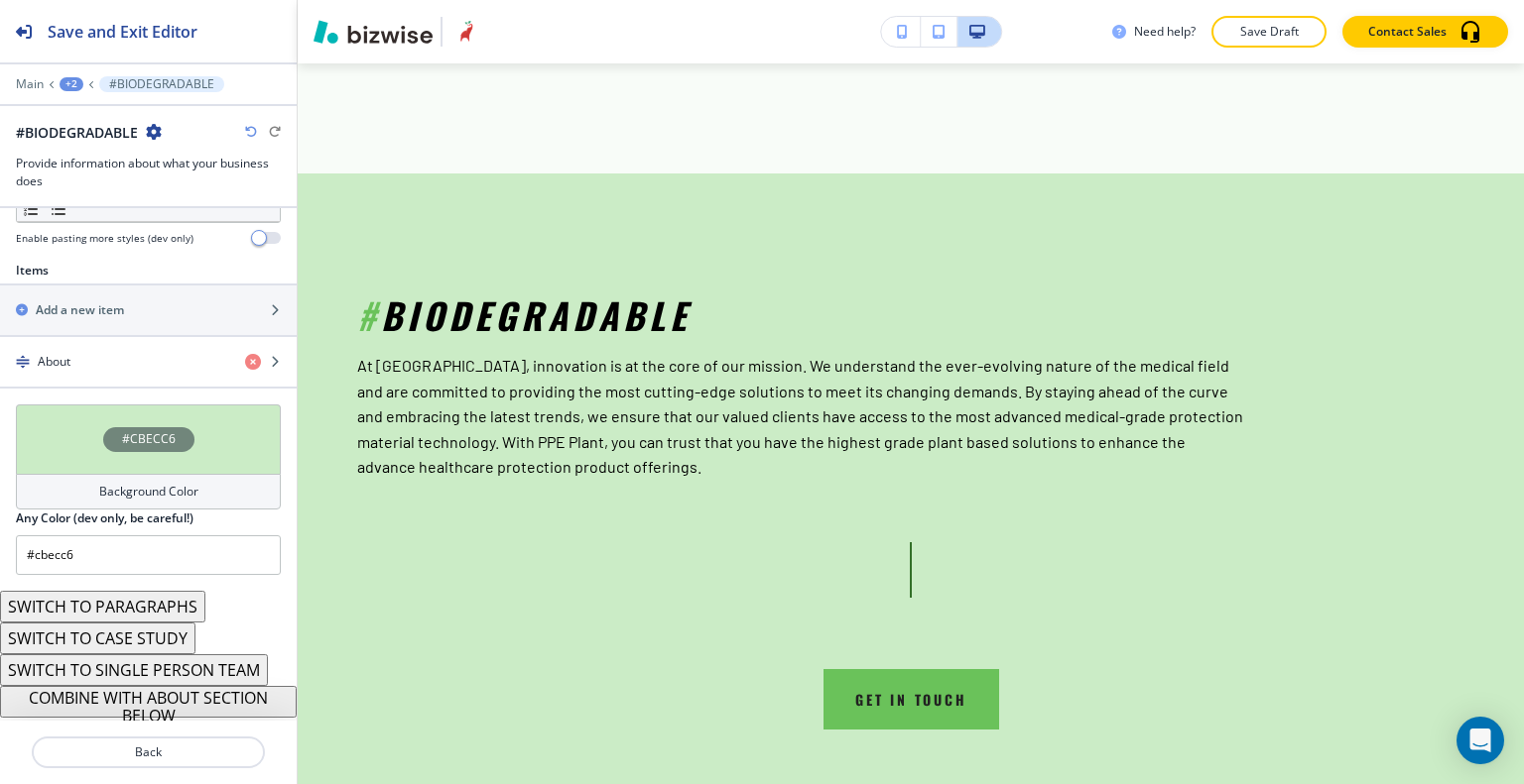
click at [141, 665] on button "SWITCH TO SINGLE PERSON TEAM" at bounding box center [133, 671] width 267 height 32
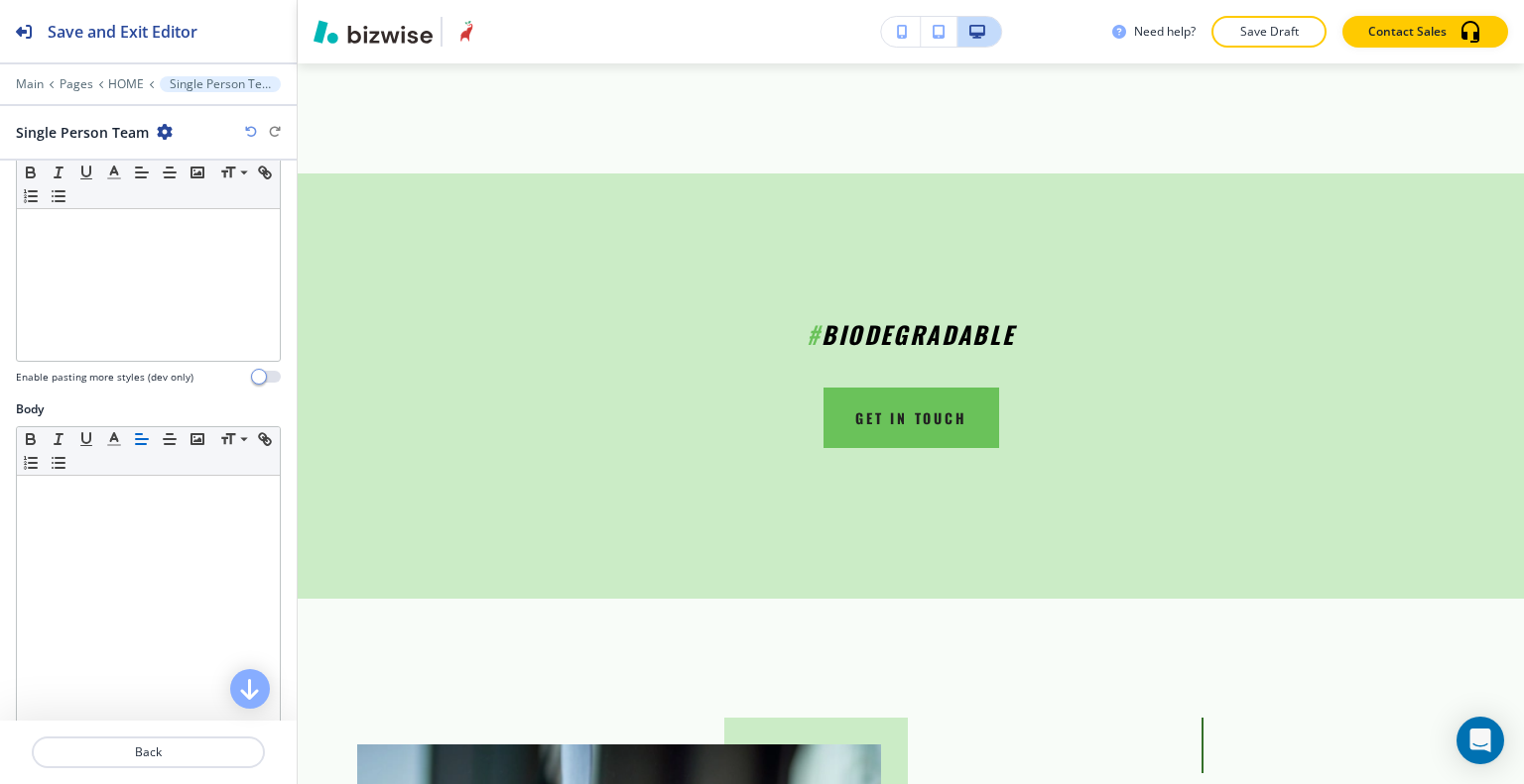
scroll to position [171, 0]
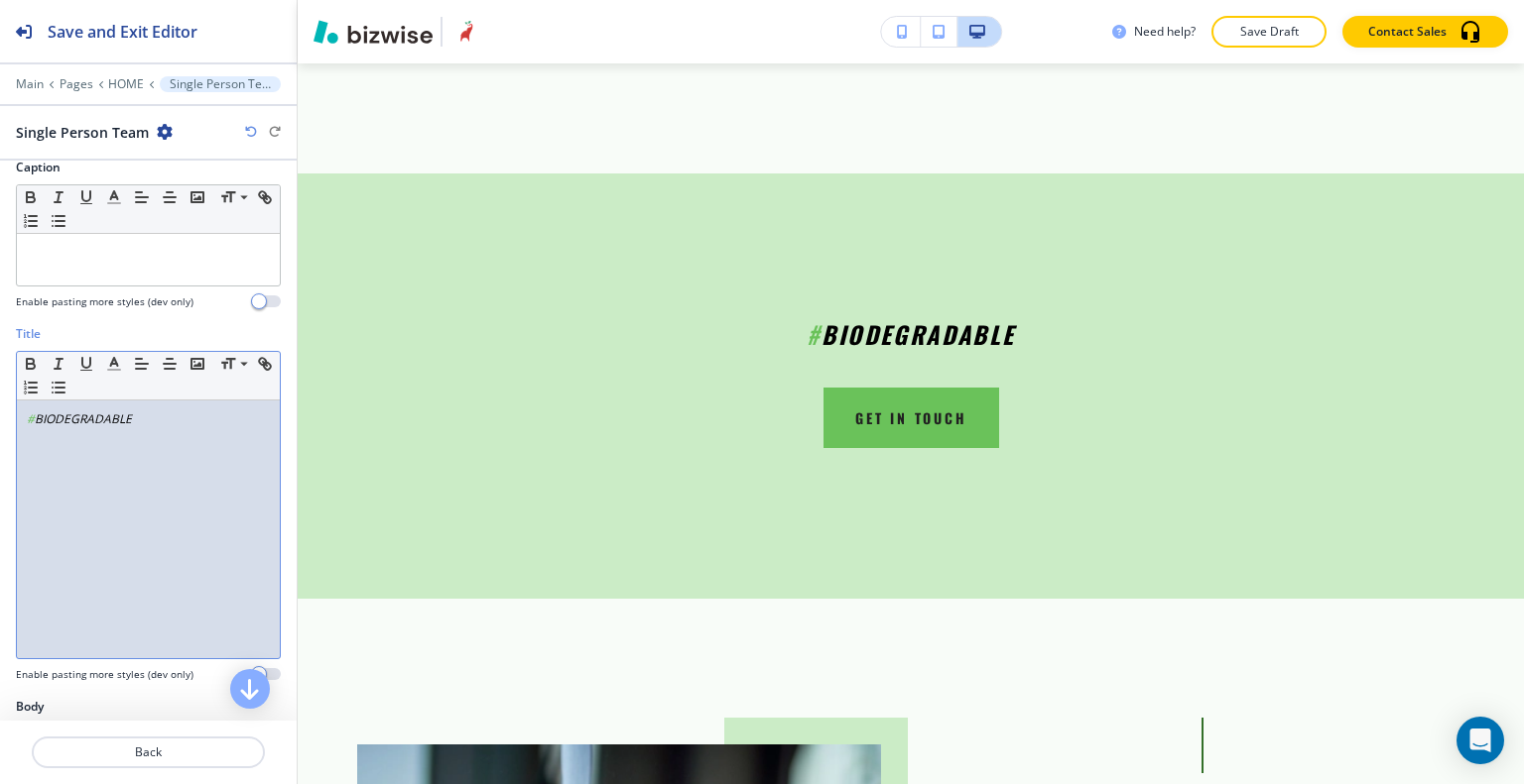
click at [107, 490] on div "# BIODEGRADABLE" at bounding box center [148, 529] width 262 height 257
drag, startPoint x: 162, startPoint y: 487, endPoint x: 0, endPoint y: 468, distance: 163.1
click at [0, 468] on div "Title Small Normal Large Huge # BIODEGRADABLE Enable pasting more styles (dev o…" at bounding box center [148, 511] width 296 height 373
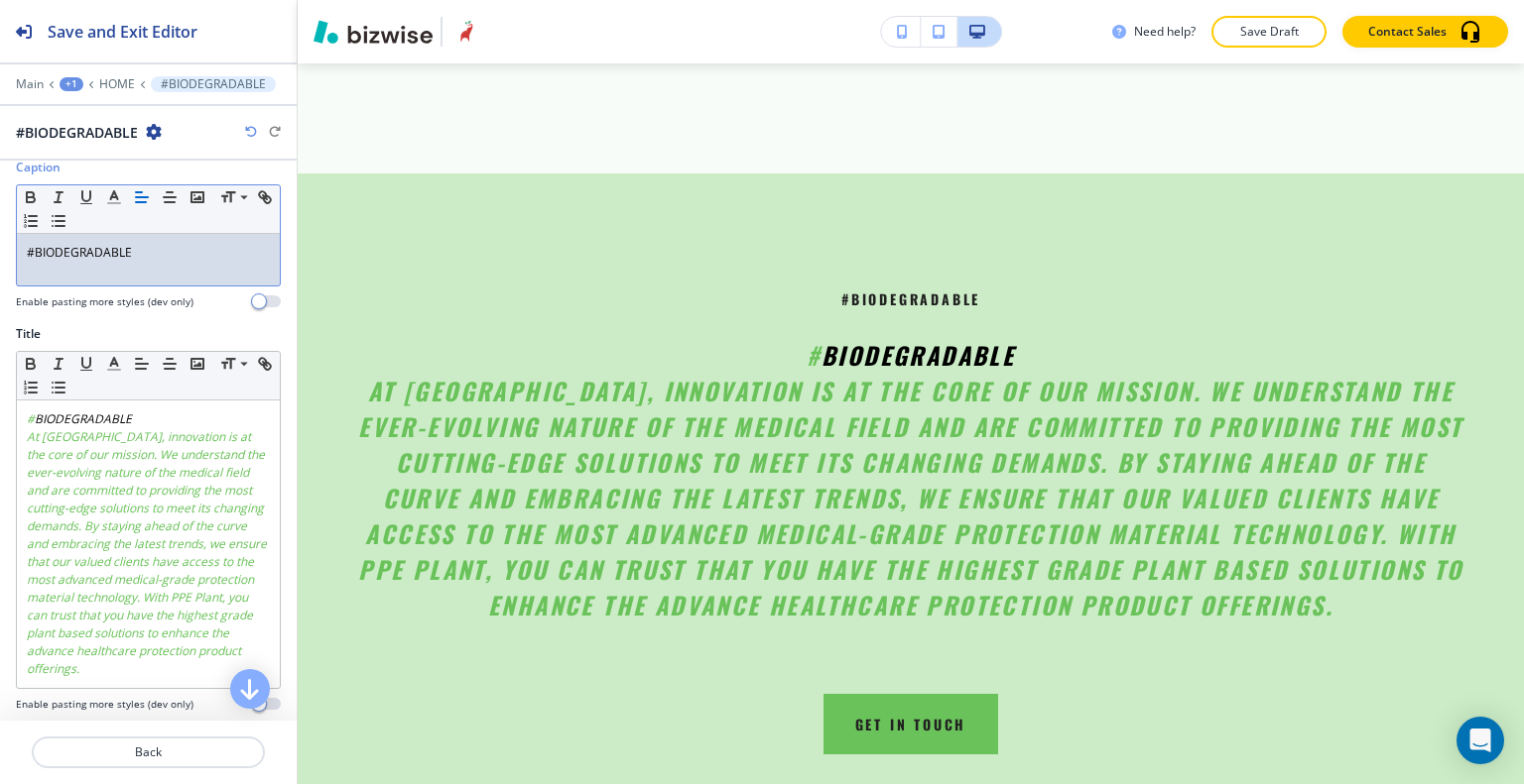
scroll to position [0, 0]
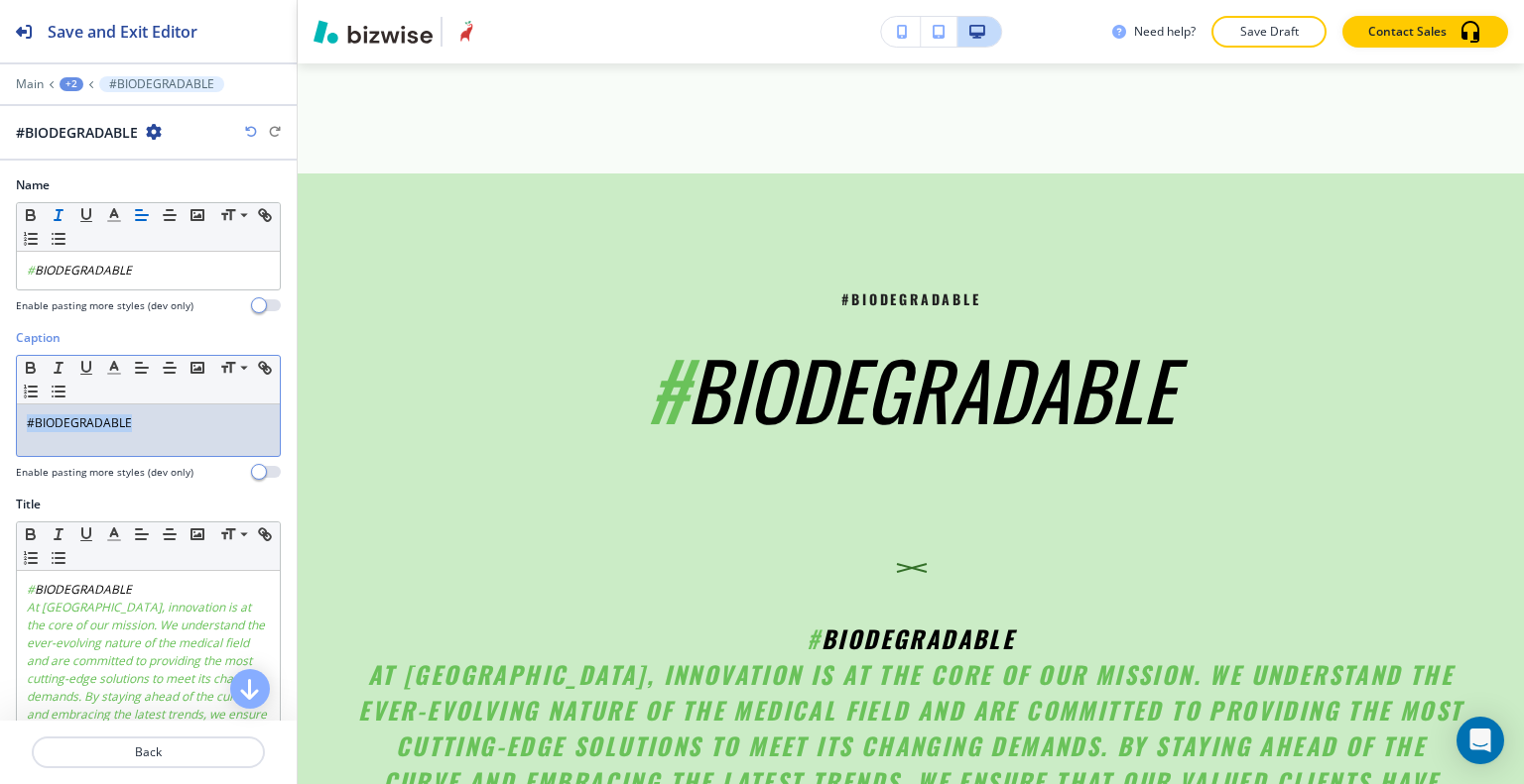
drag, startPoint x: 163, startPoint y: 427, endPoint x: 0, endPoint y: 335, distance: 187.2
click at [0, 335] on div "Caption Small Normal Large Huge #BIODEGRADABLE Enable pasting more styles (dev …" at bounding box center [148, 412] width 296 height 167
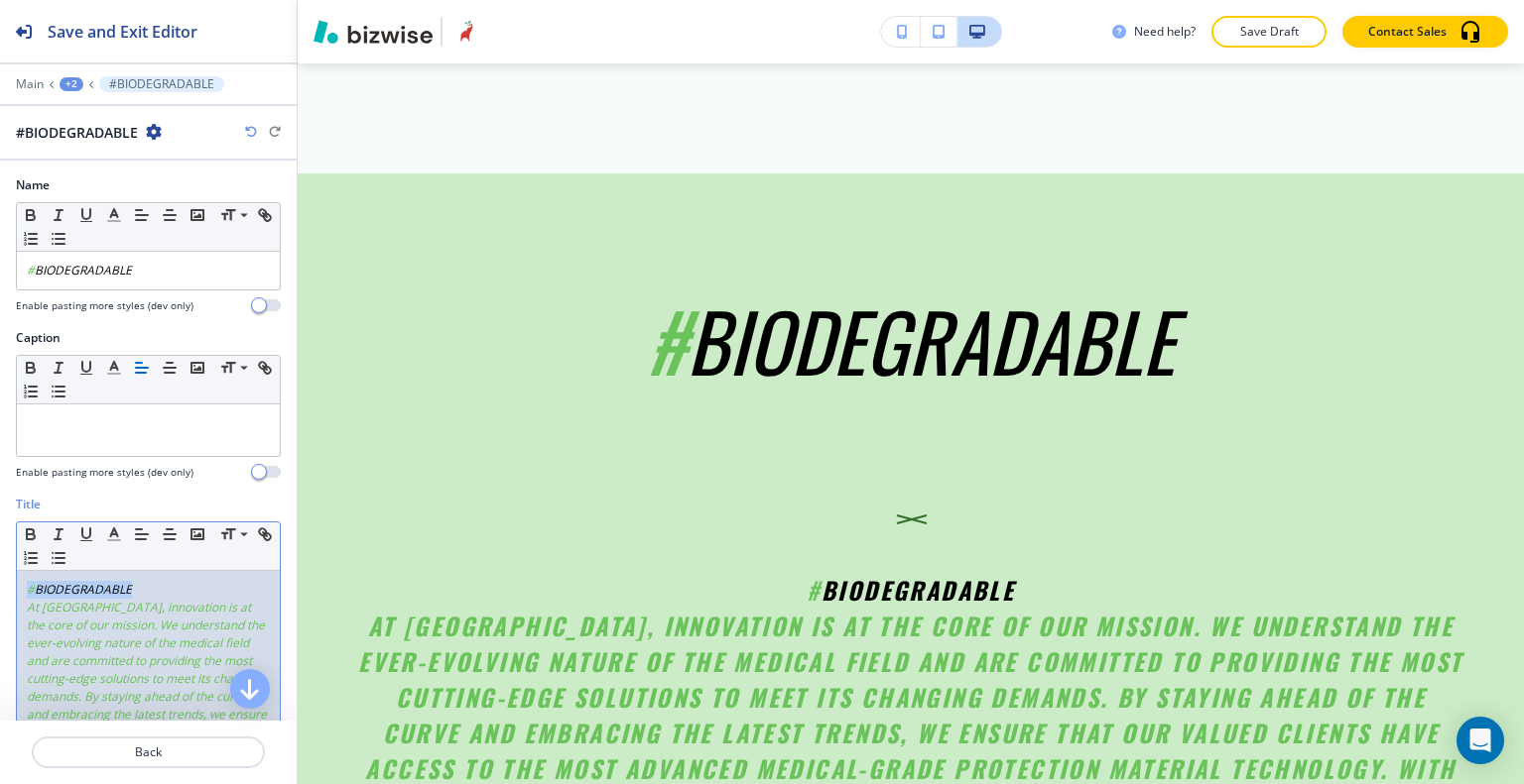
drag, startPoint x: 145, startPoint y: 588, endPoint x: 0, endPoint y: 582, distance: 145.1
click at [0, 580] on div "Title Small Normal Large Huge # BIODEGRADABLE At PPE Plant, innovation is at th…" at bounding box center [148, 697] width 296 height 402
click at [27, 606] on em "At [GEOGRAPHIC_DATA], innovation is at the core of our mission. We understand t…" at bounding box center [148, 723] width 243 height 248
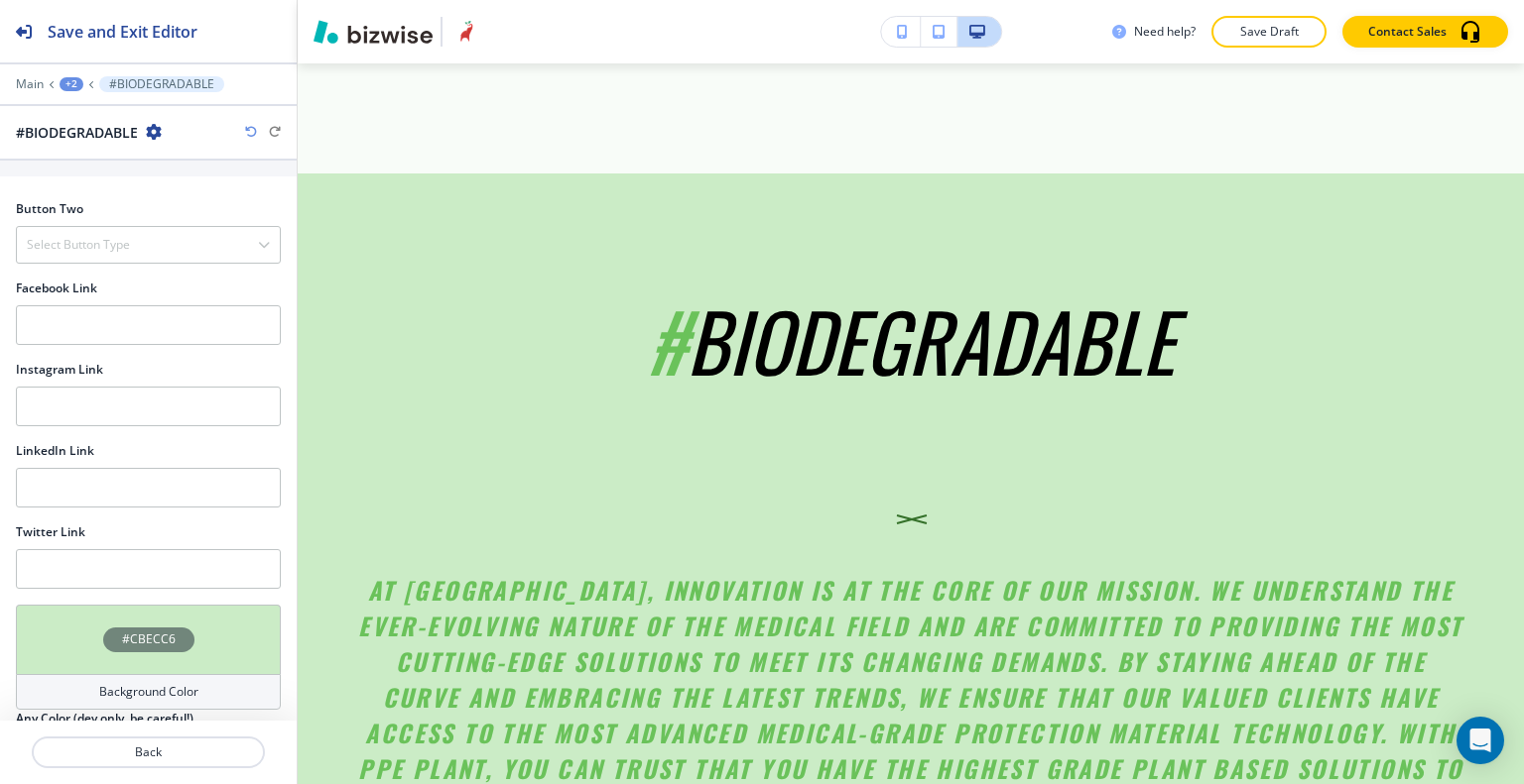
scroll to position [1581, 0]
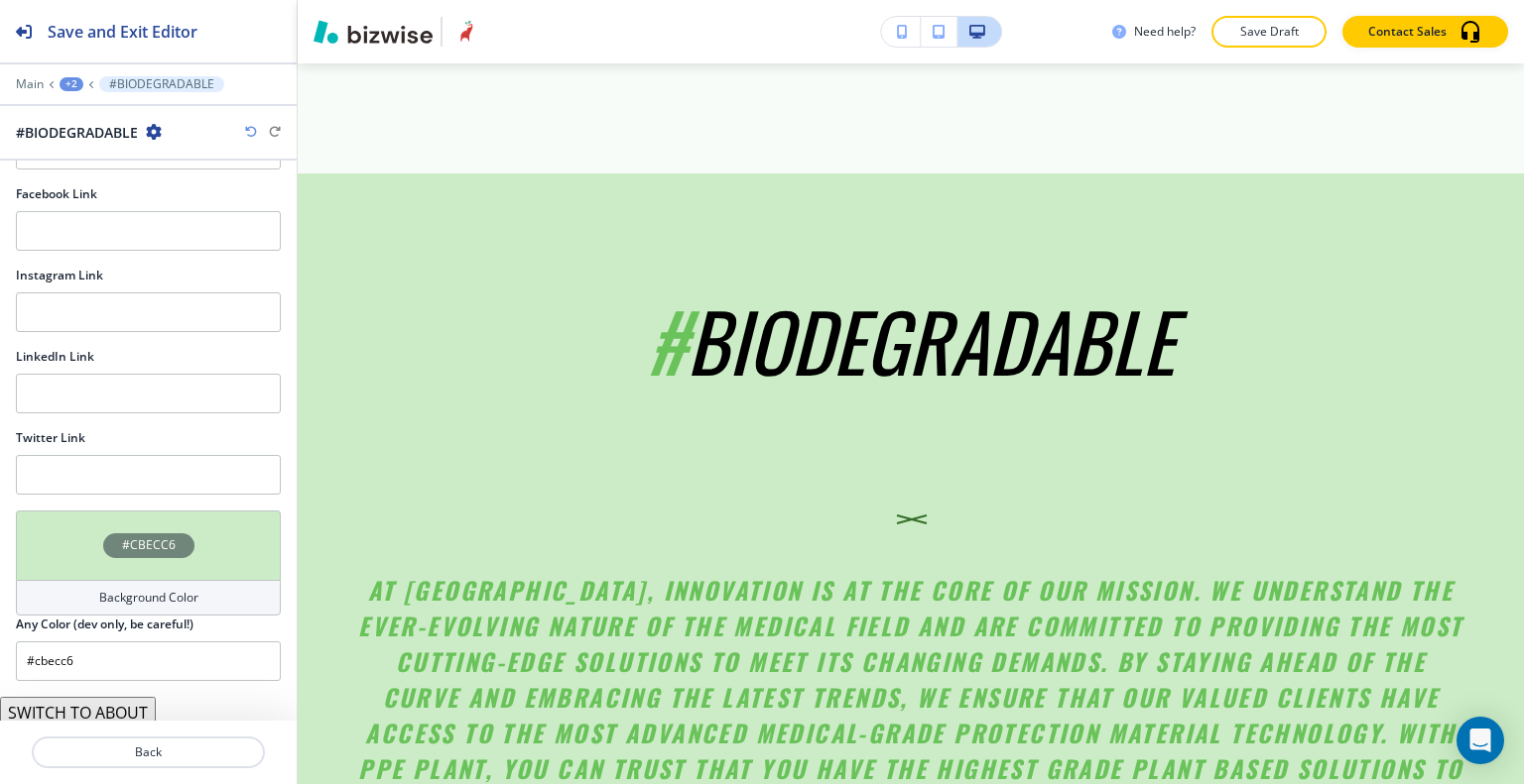
click at [135, 704] on button "SWITCH TO ABOUT" at bounding box center [78, 712] width 156 height 32
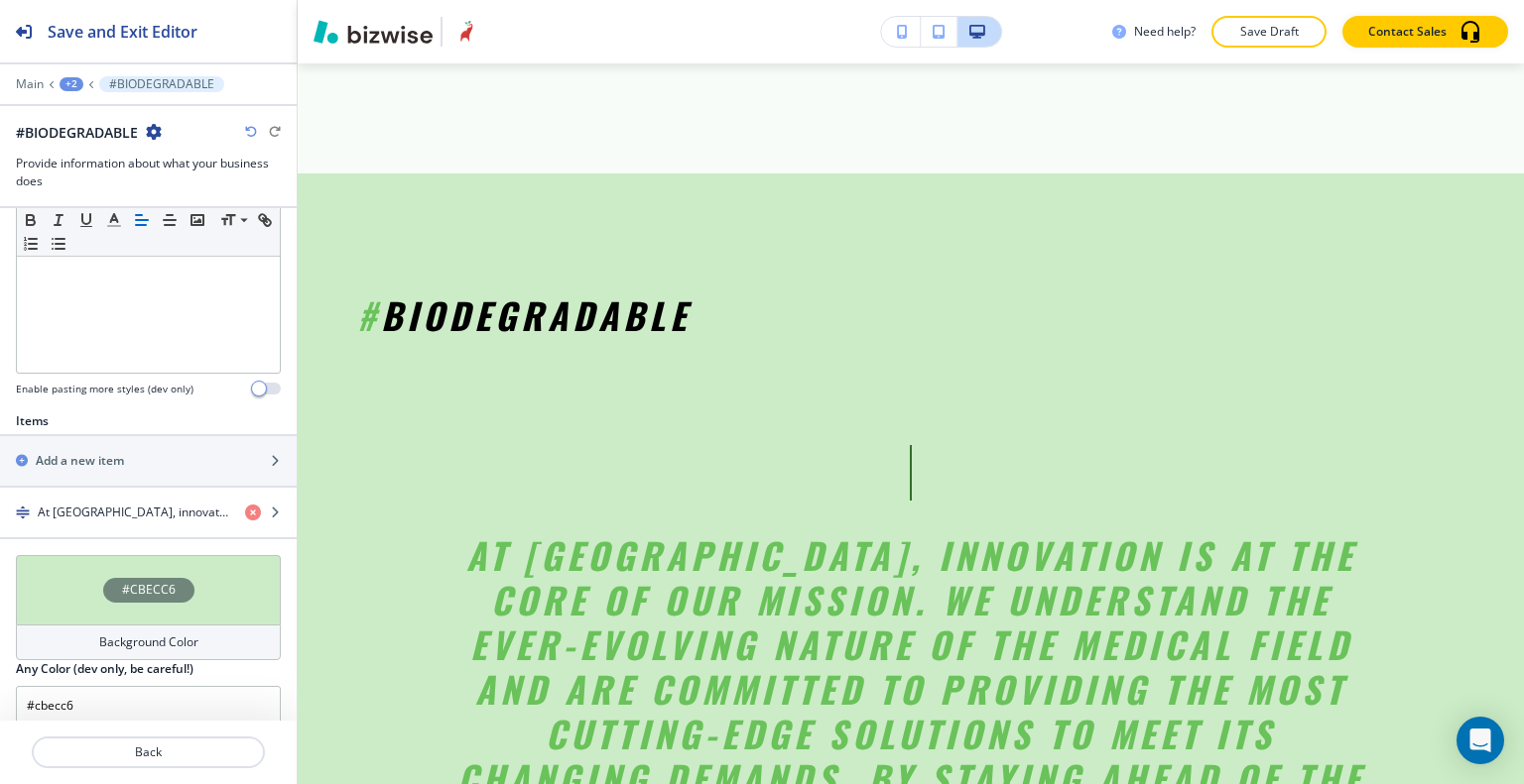
scroll to position [655, 0]
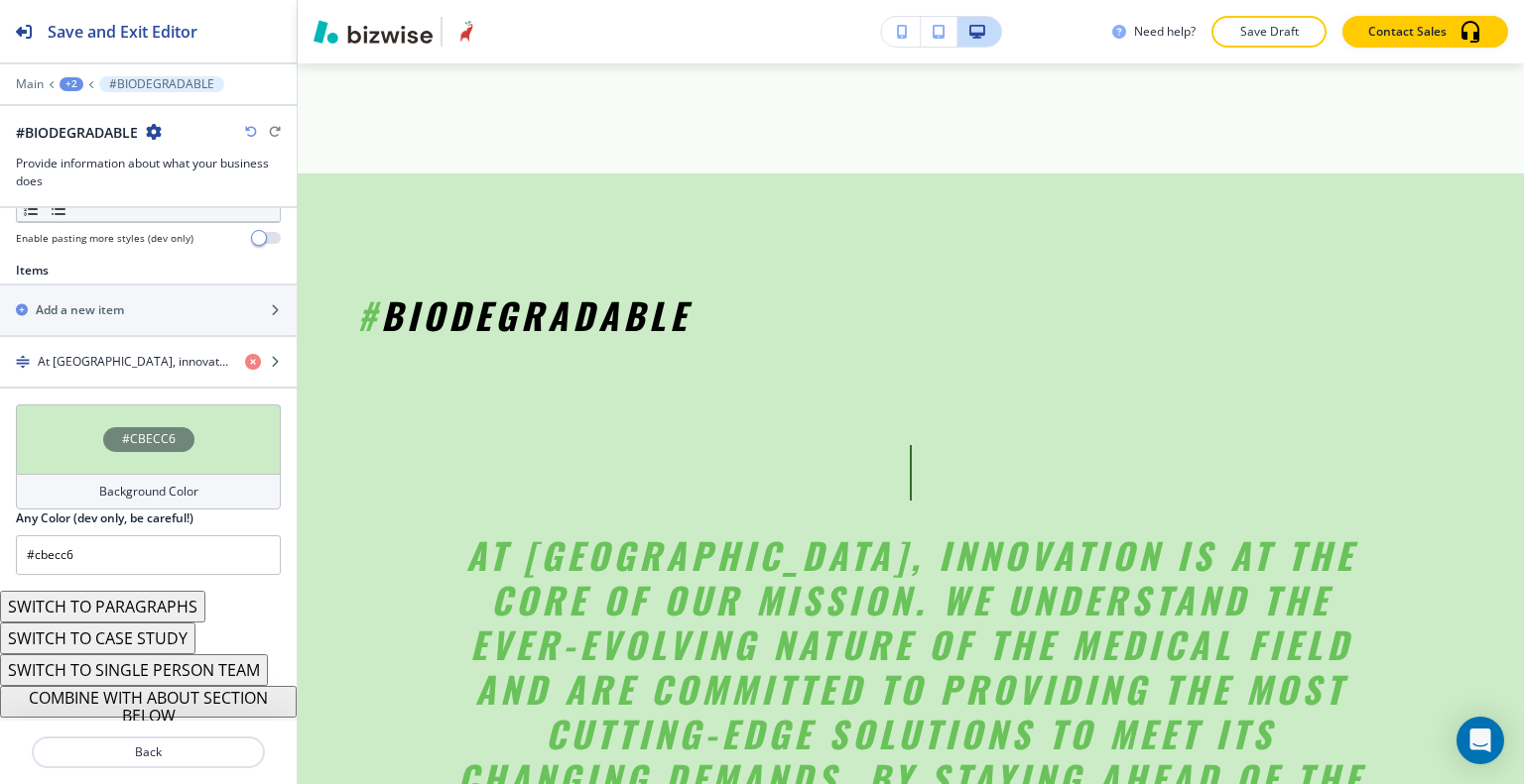
click at [145, 623] on button "SWITCH TO CASE STUDY" at bounding box center [97, 639] width 196 height 32
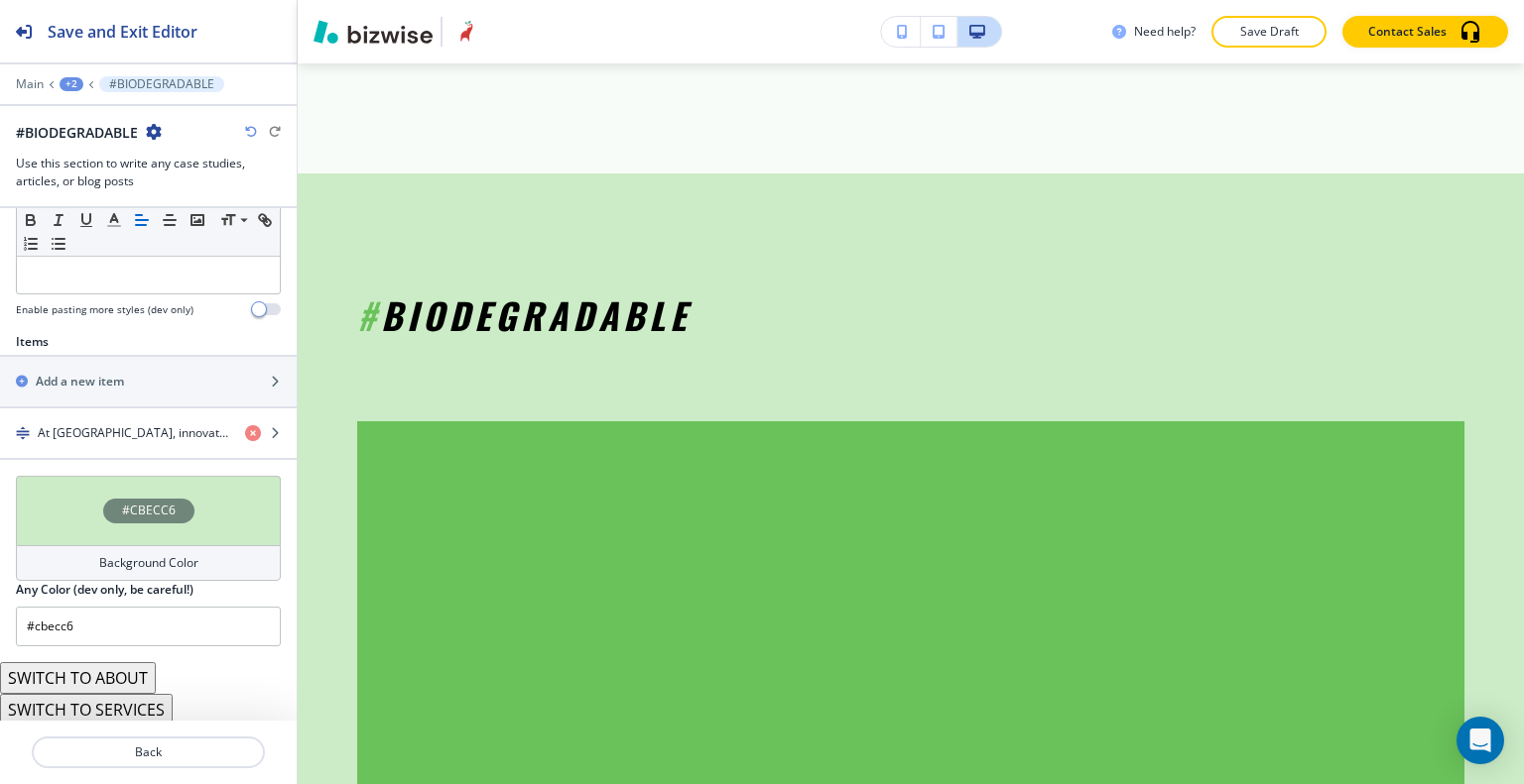
click at [254, 131] on icon "button" at bounding box center [251, 132] width 12 height 12
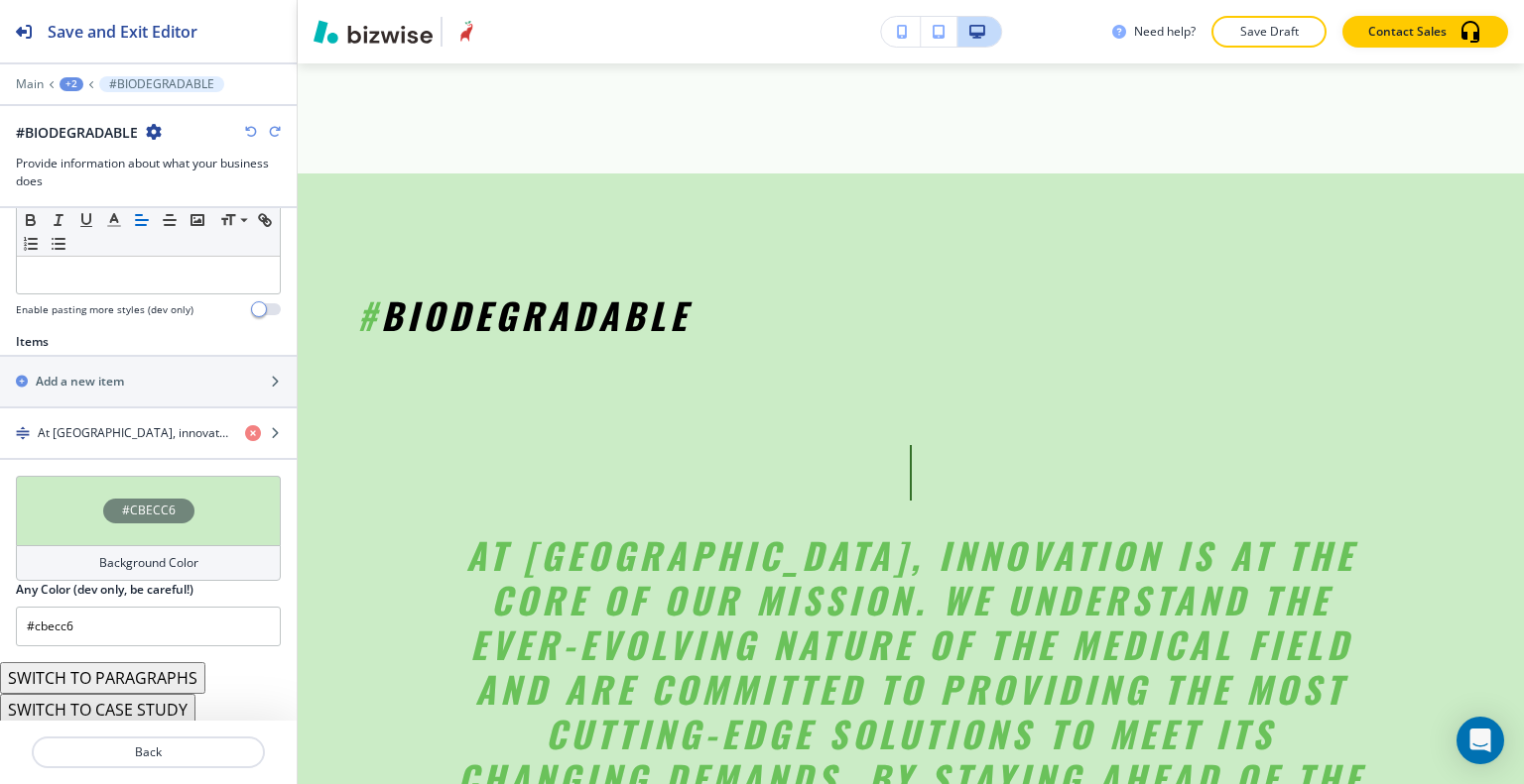
scroll to position [655, 0]
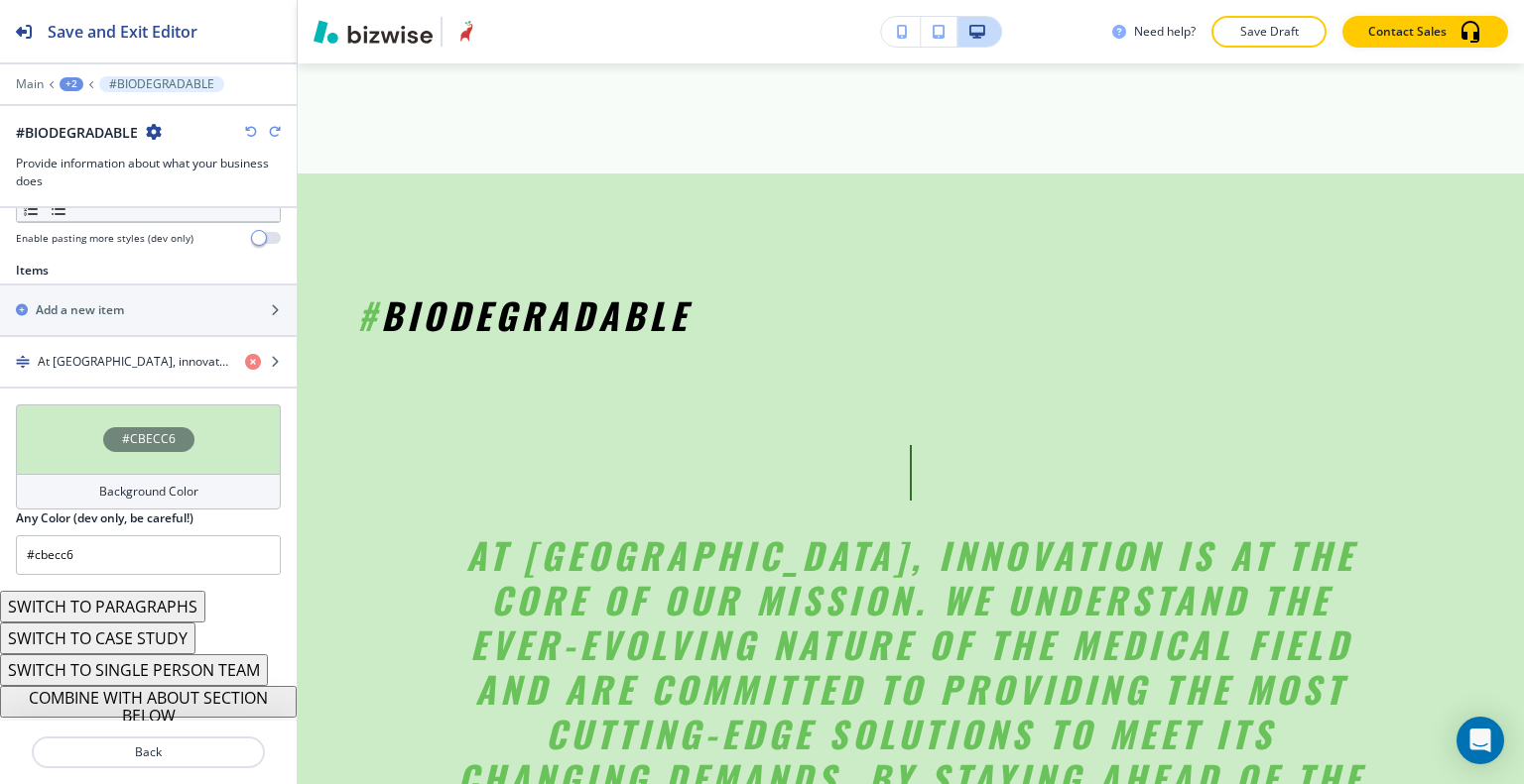
click at [147, 635] on button "SWITCH TO CASE STUDY" at bounding box center [97, 639] width 196 height 32
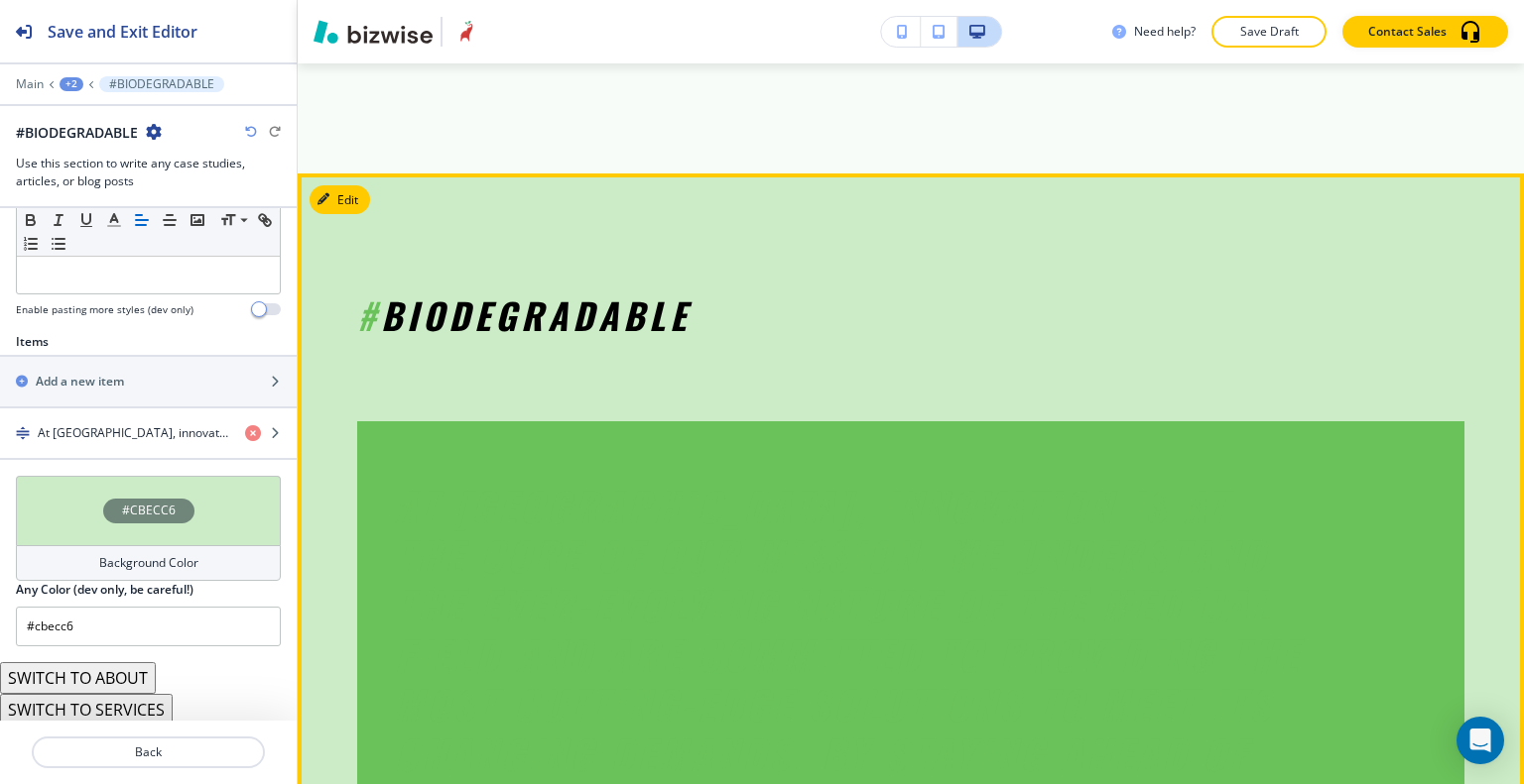
scroll to position [2238, 0]
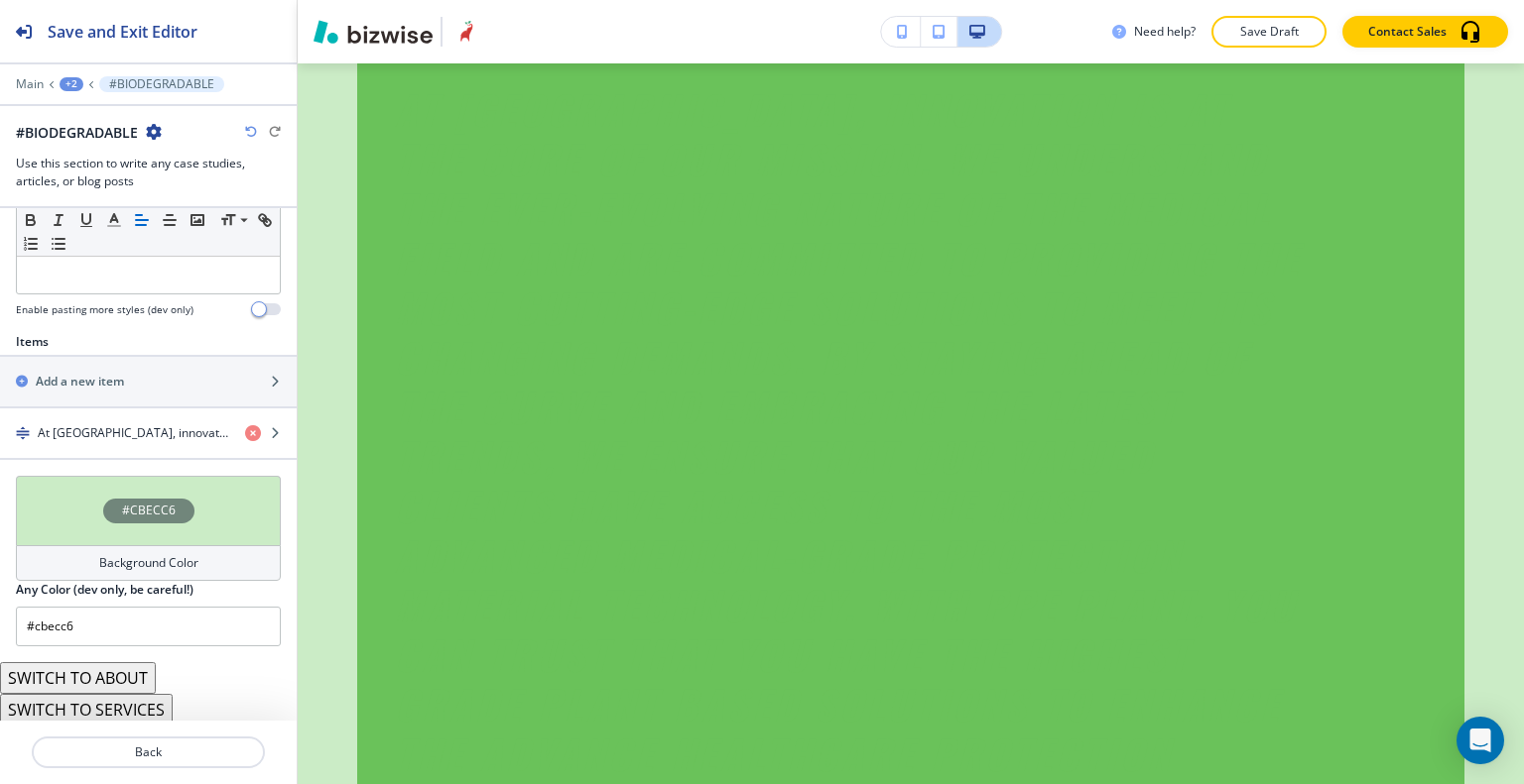
click at [253, 127] on icon "button" at bounding box center [251, 132] width 12 height 12
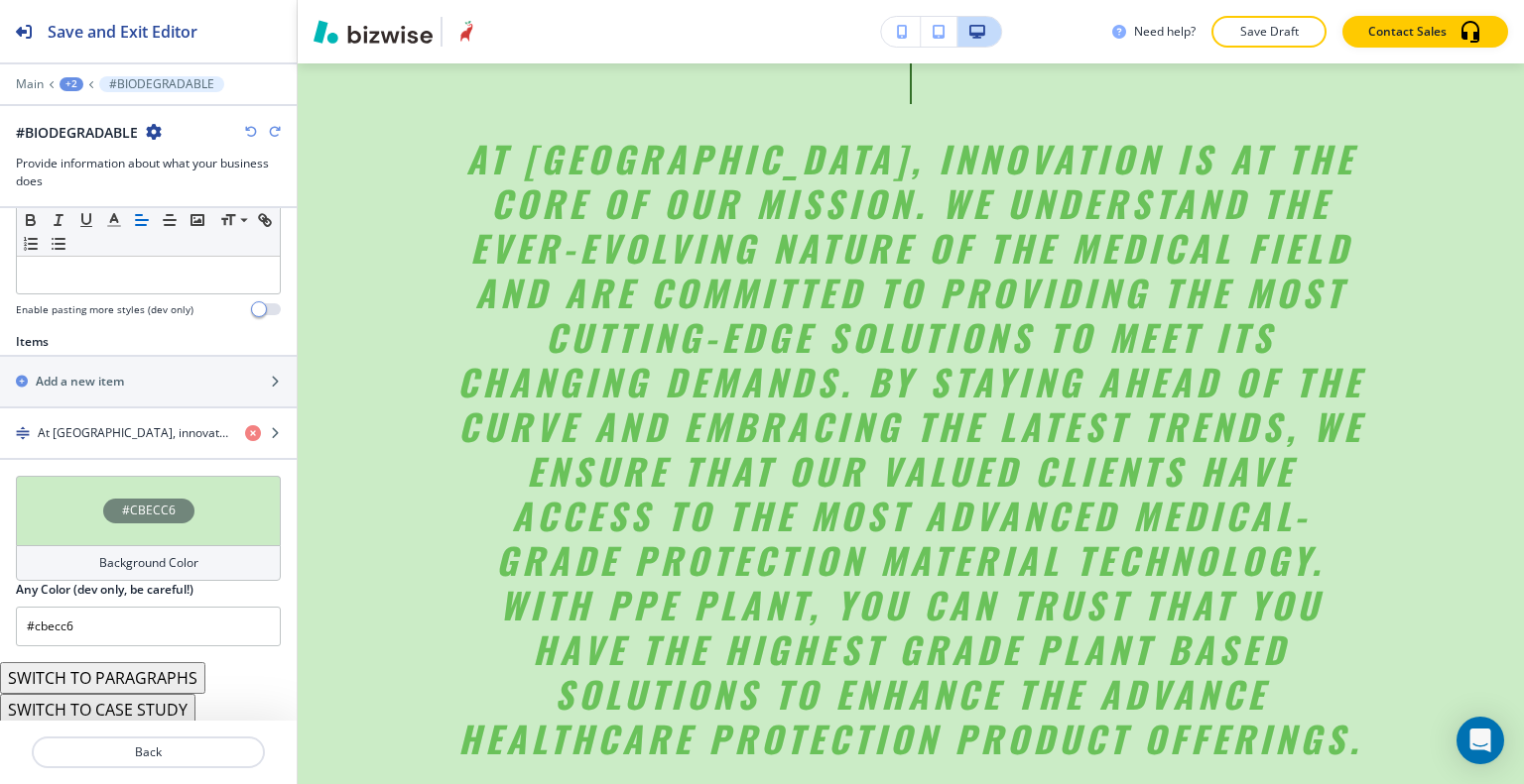
scroll to position [655, 0]
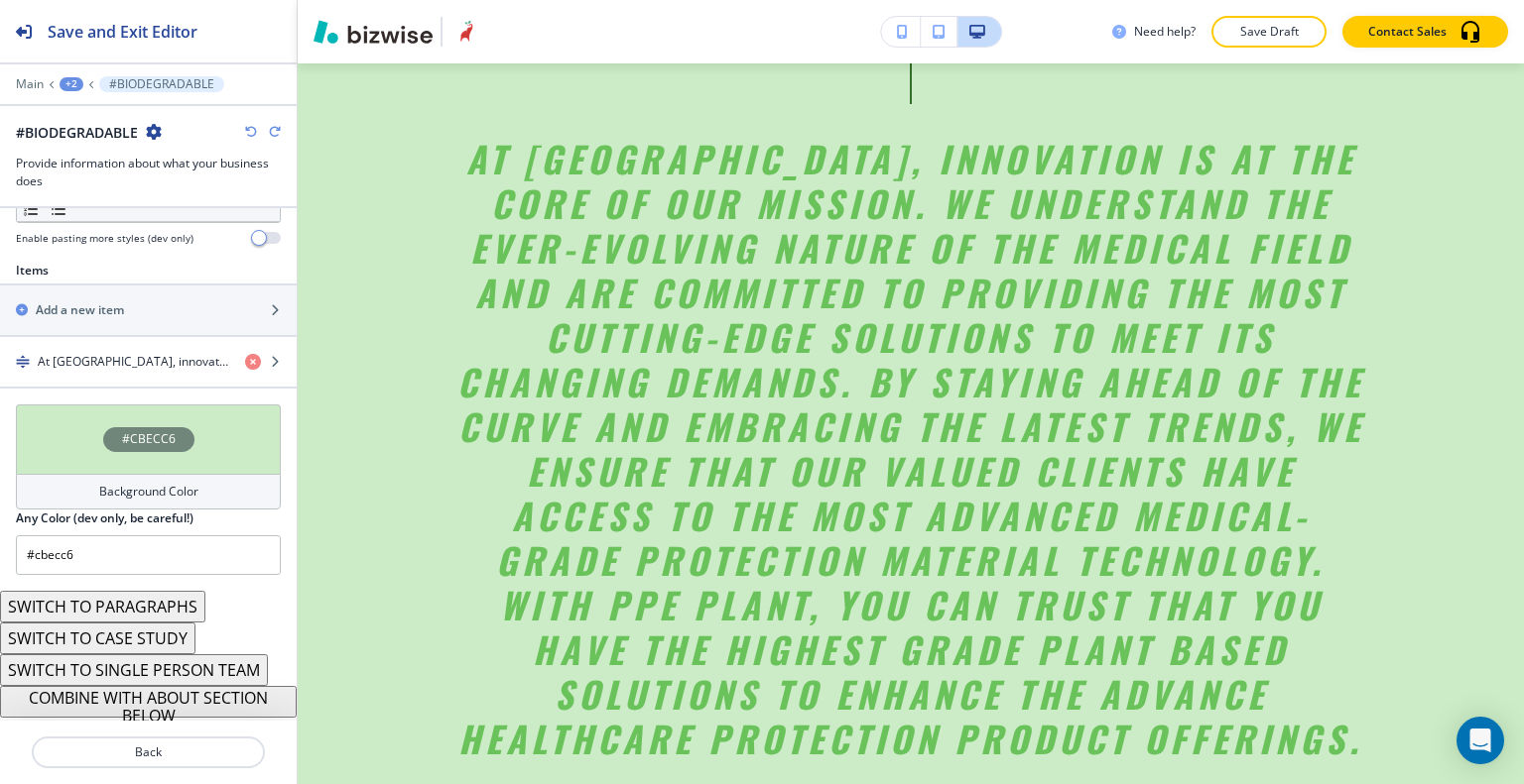
click at [170, 608] on button "SWITCH TO PARAGRAPHS" at bounding box center [102, 607] width 206 height 32
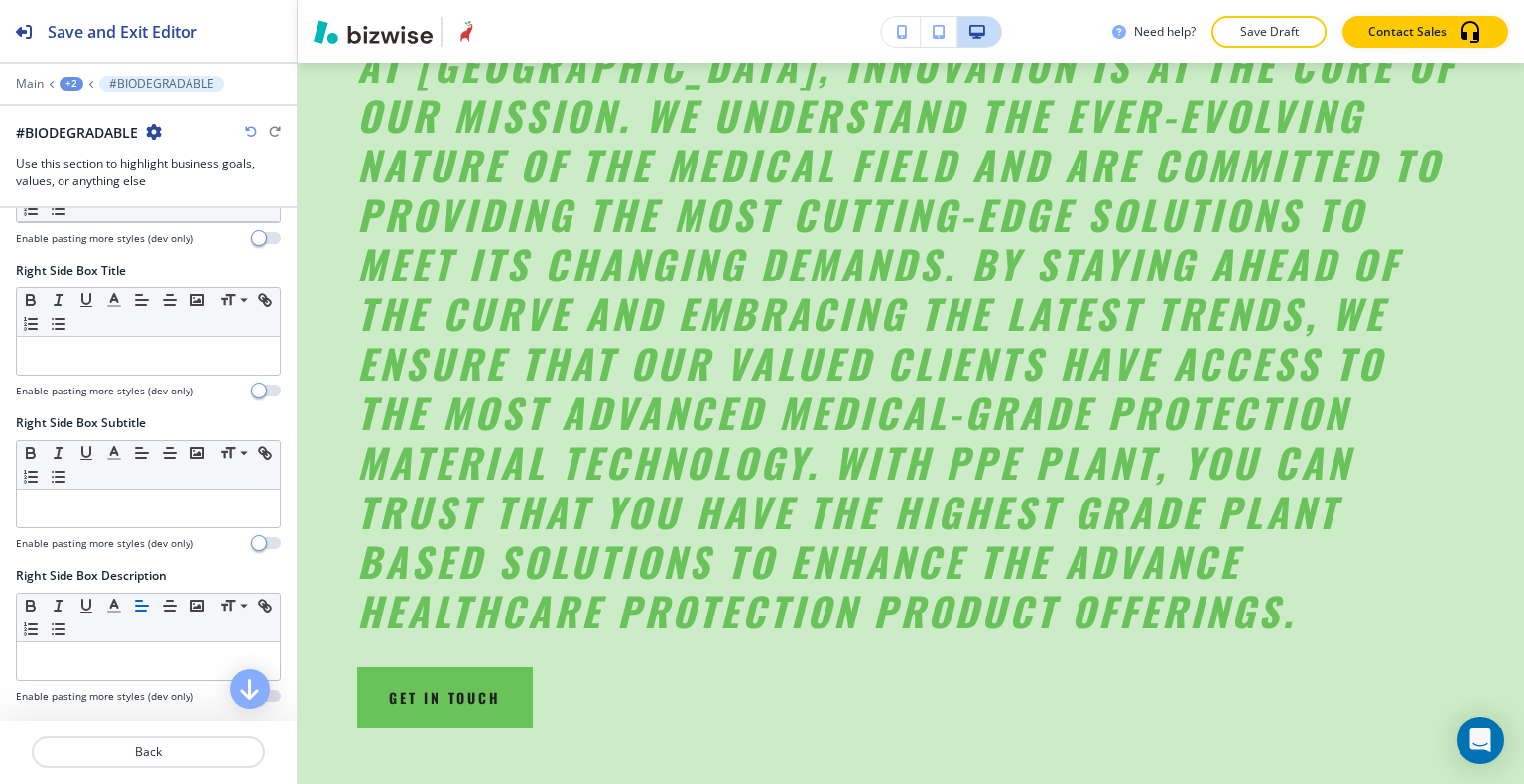
click at [257, 130] on div at bounding box center [262, 132] width 36 height 12
click at [252, 133] on icon "button" at bounding box center [251, 132] width 12 height 12
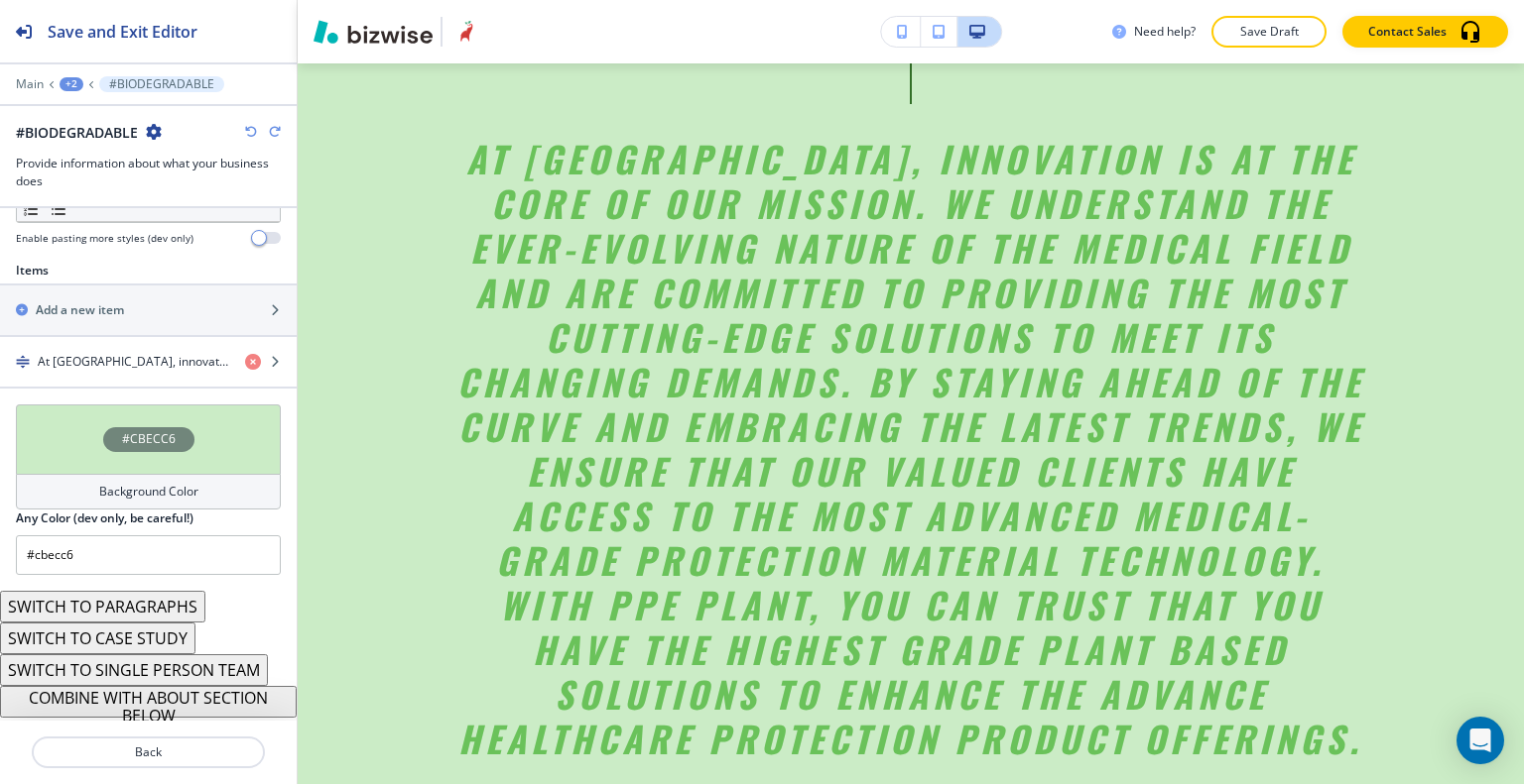
click at [252, 133] on icon "button" at bounding box center [251, 132] width 12 height 12
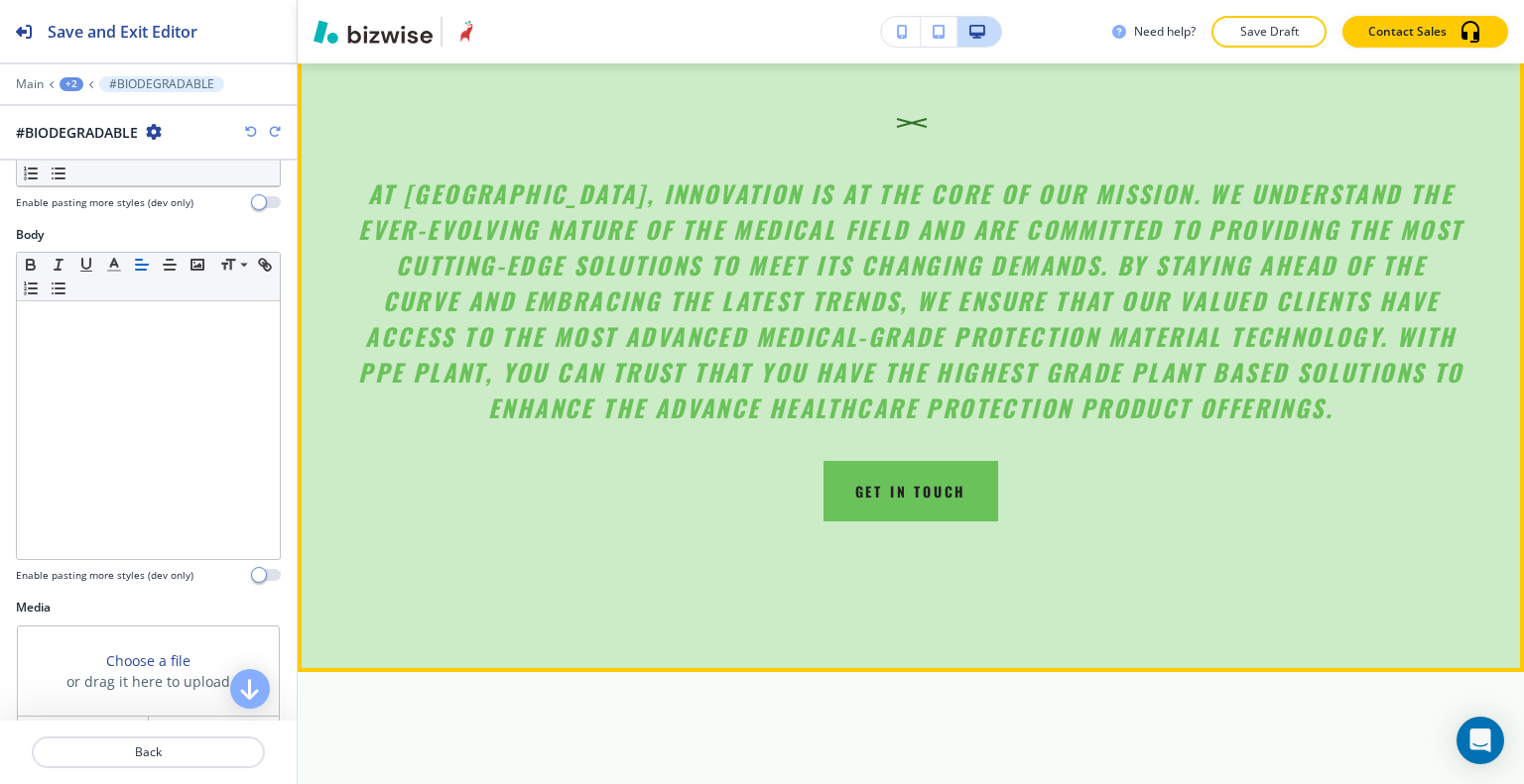
scroll to position [2039, 0]
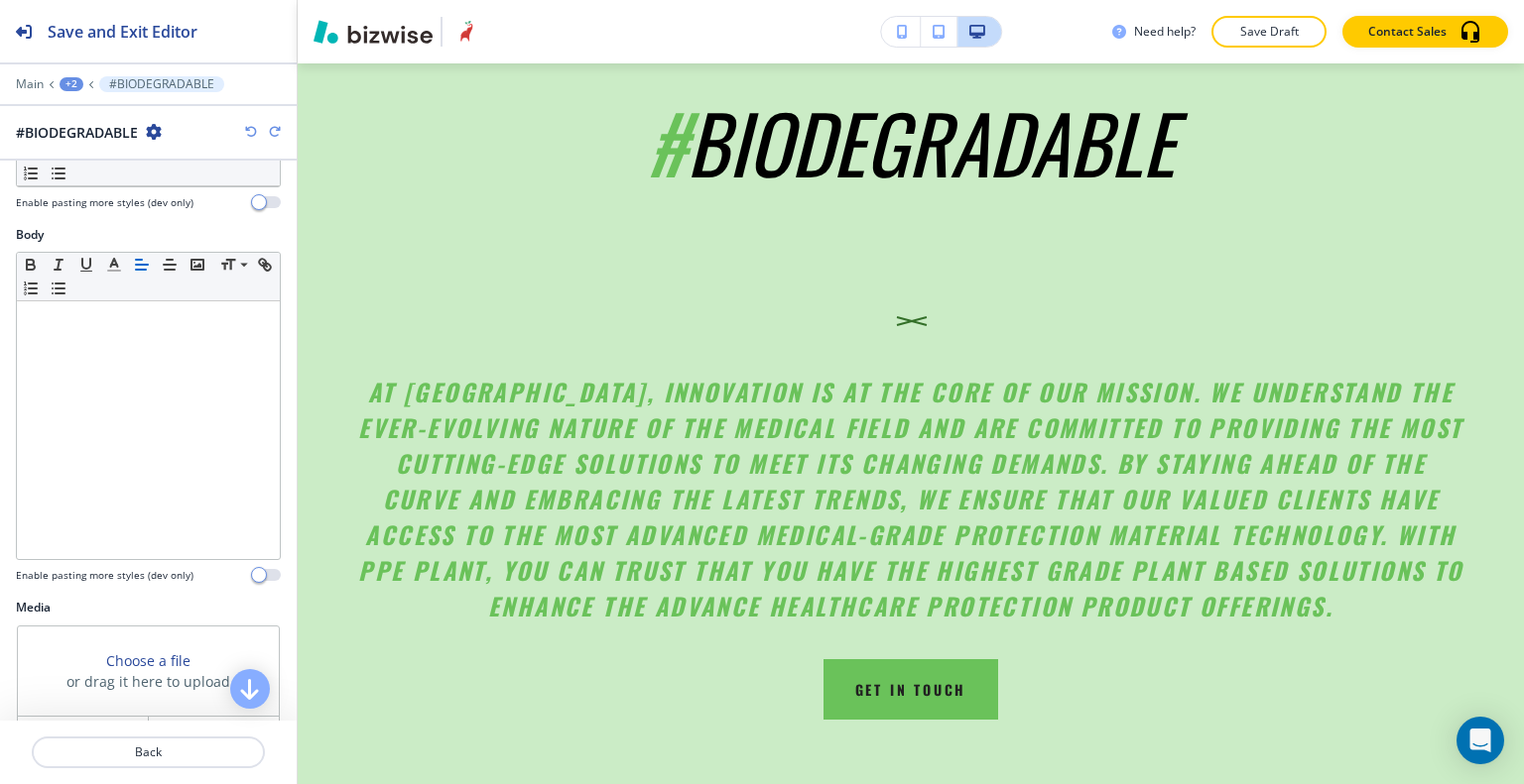
click at [253, 127] on icon "button" at bounding box center [251, 132] width 12 height 12
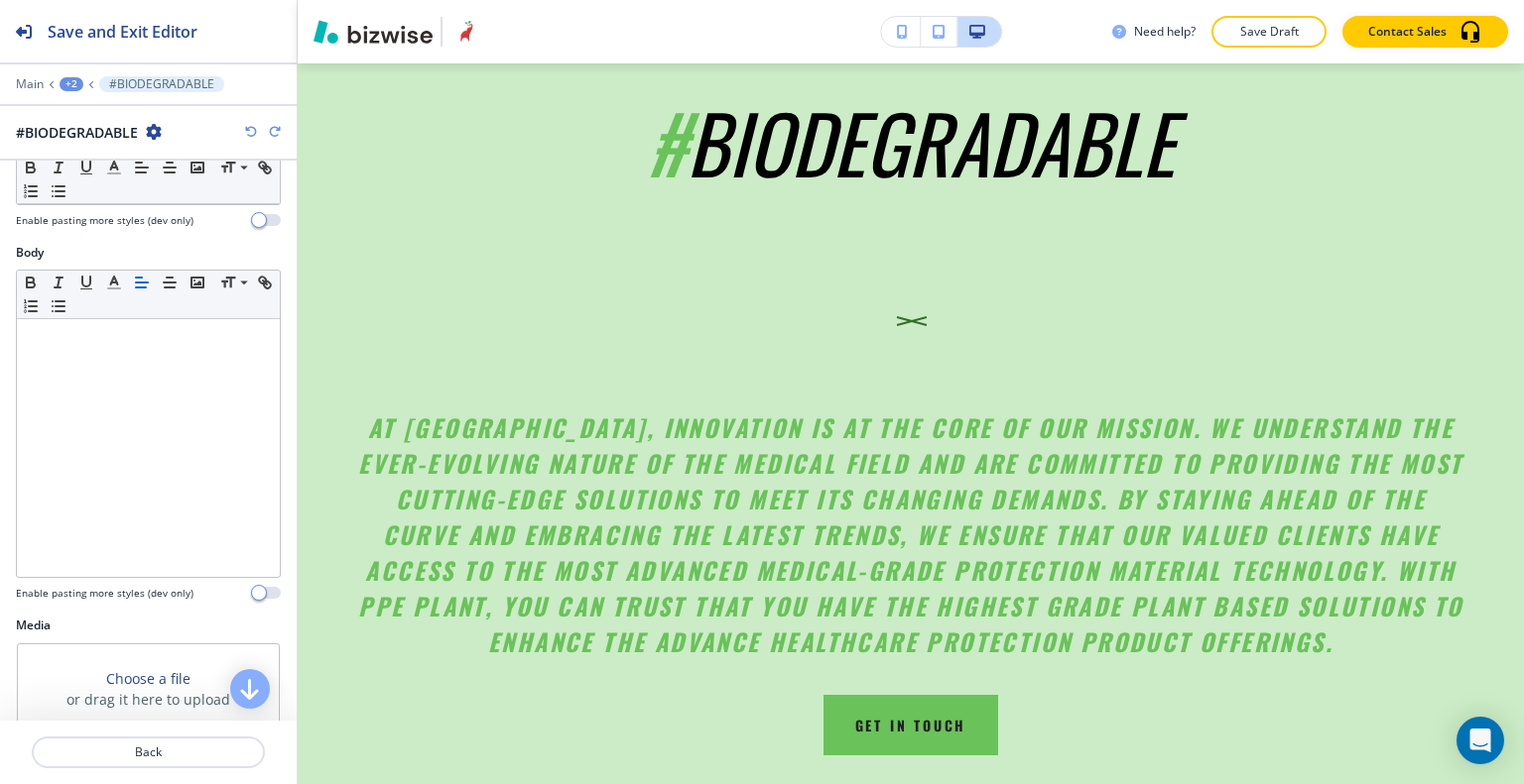
click at [253, 127] on icon "button" at bounding box center [251, 132] width 12 height 12
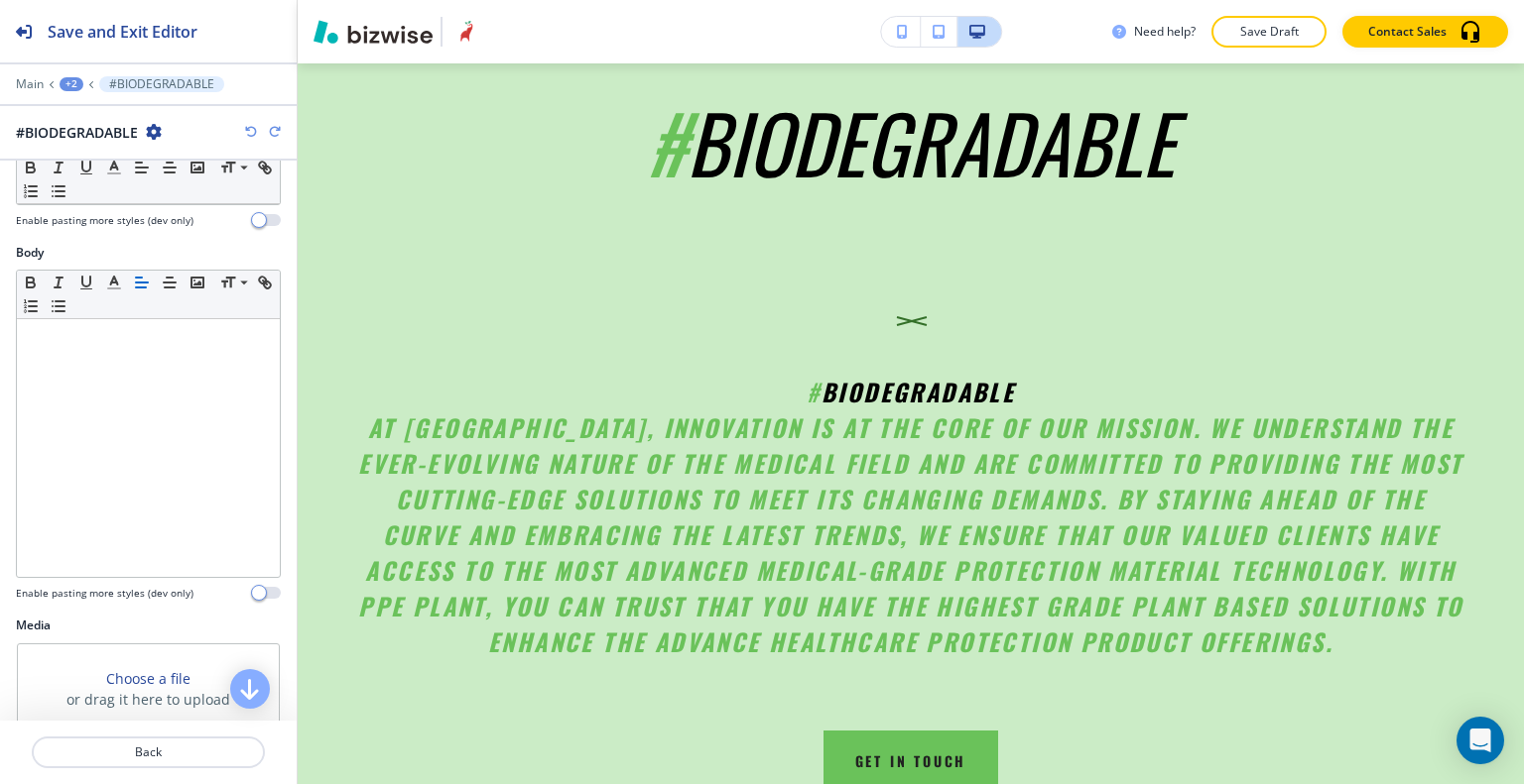
click at [253, 127] on icon "button" at bounding box center [251, 132] width 12 height 12
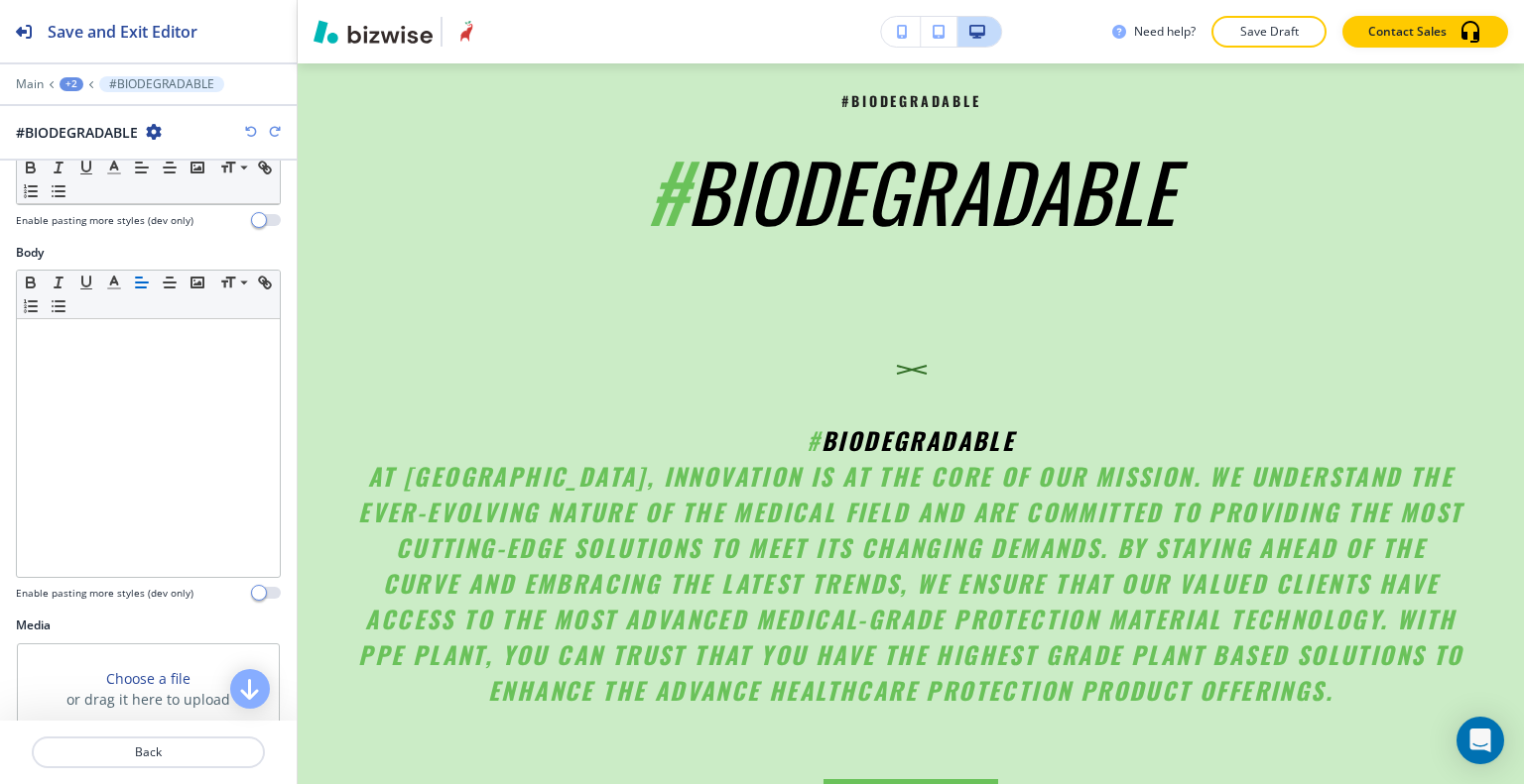
click at [253, 127] on icon "button" at bounding box center [251, 132] width 12 height 12
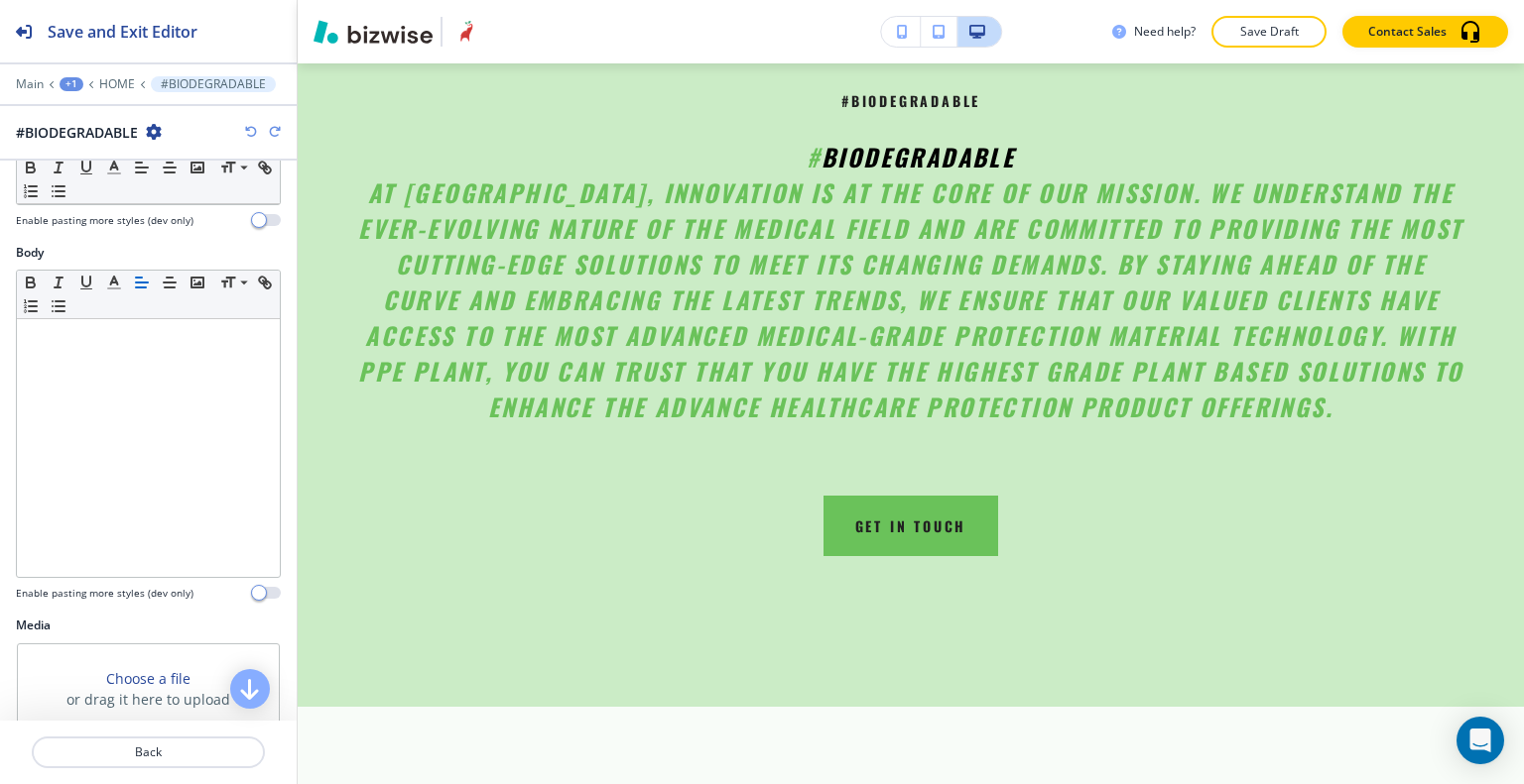
click at [253, 127] on icon "button" at bounding box center [251, 132] width 12 height 12
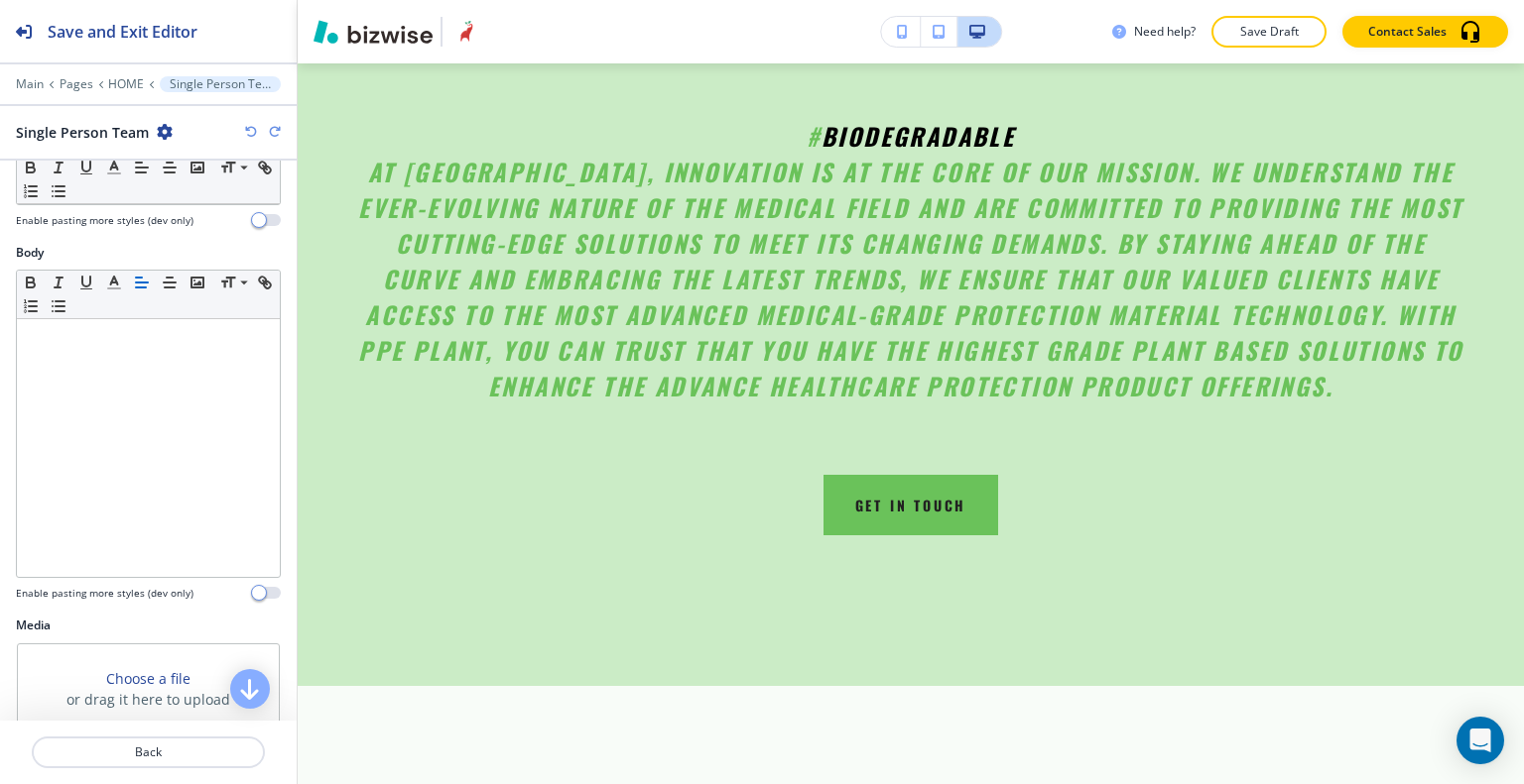
click at [253, 127] on icon "button" at bounding box center [251, 132] width 12 height 12
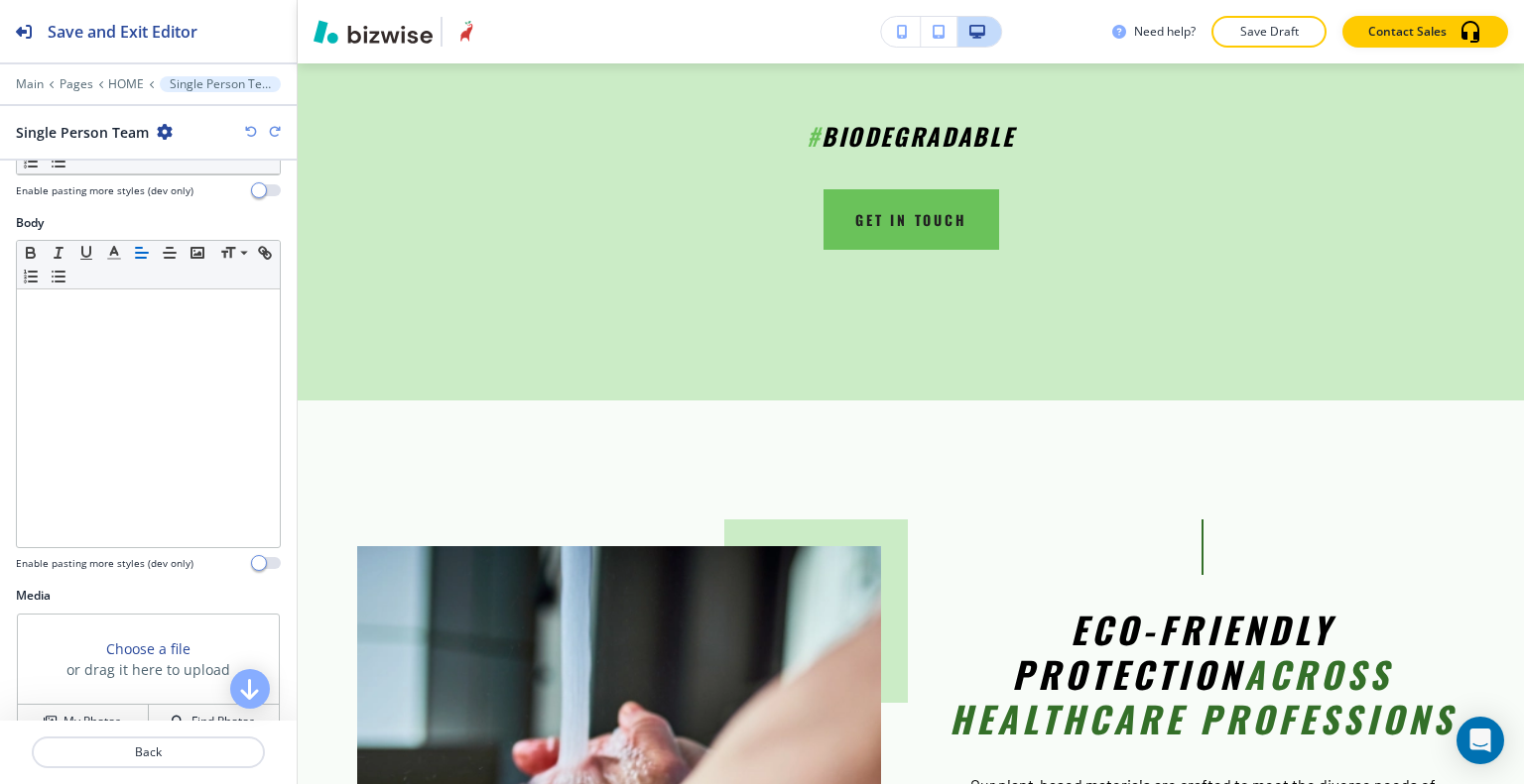
click at [253, 127] on icon "button" at bounding box center [251, 132] width 12 height 12
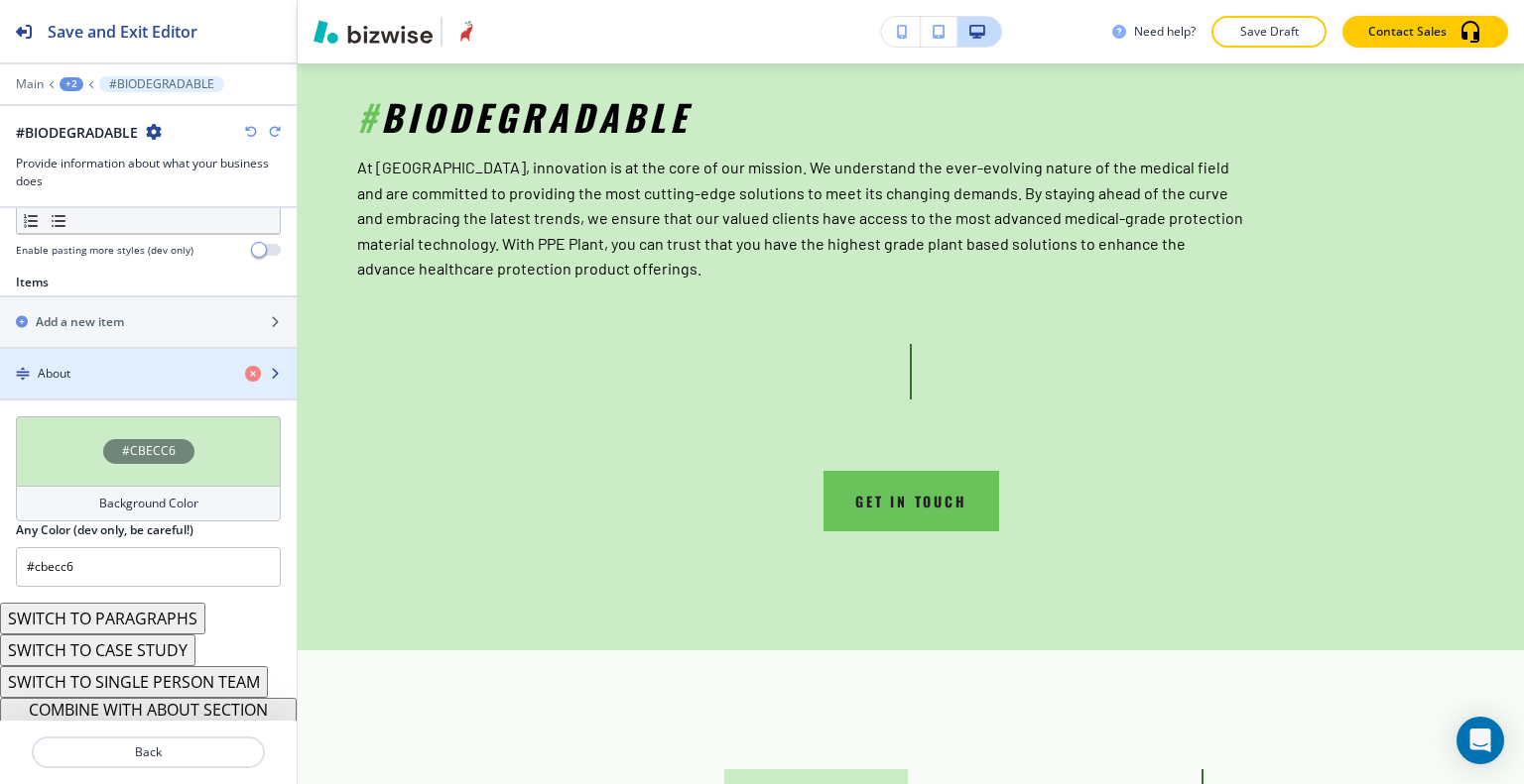
click at [165, 365] on div "About" at bounding box center [114, 374] width 229 height 18
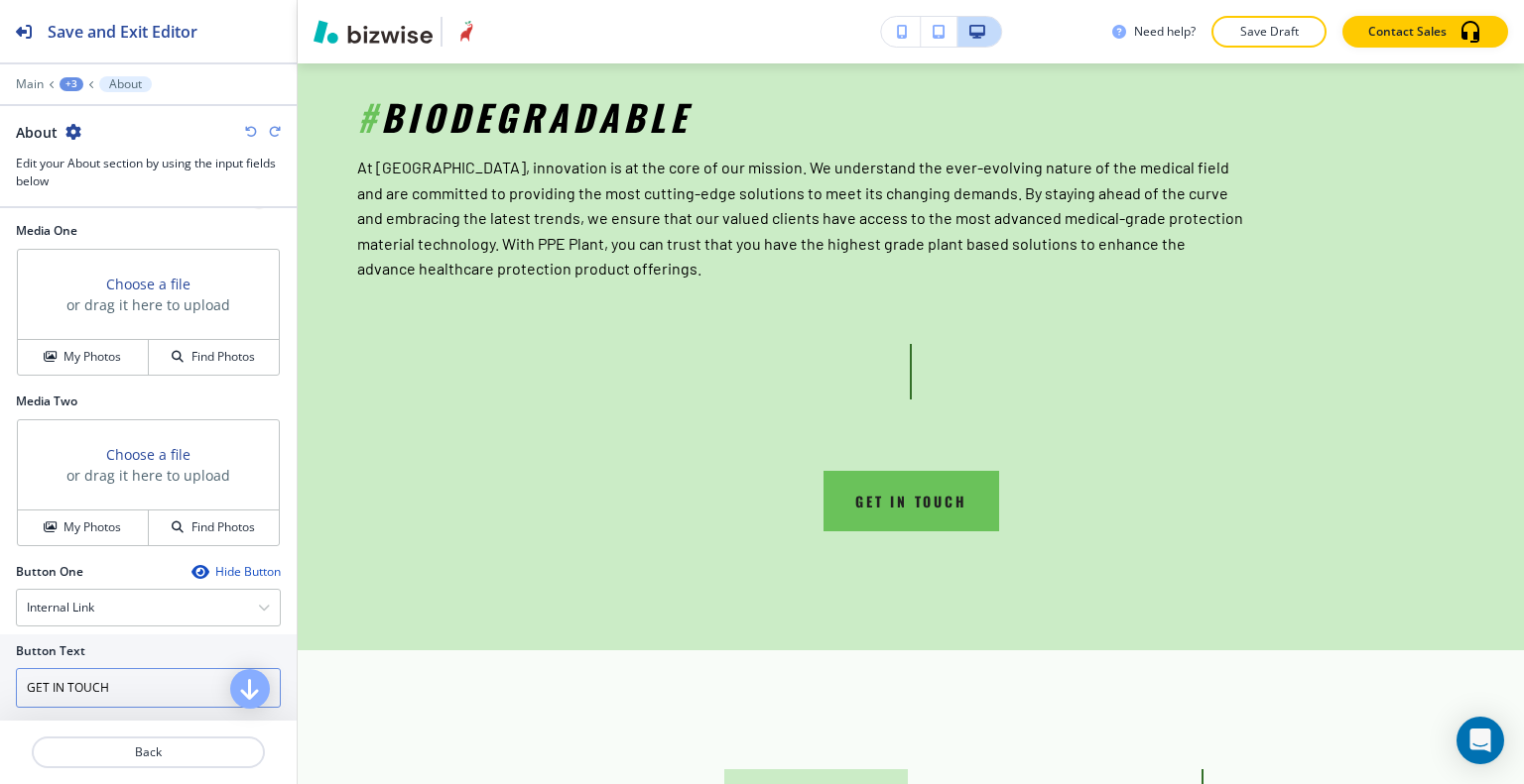
scroll to position [873, 0]
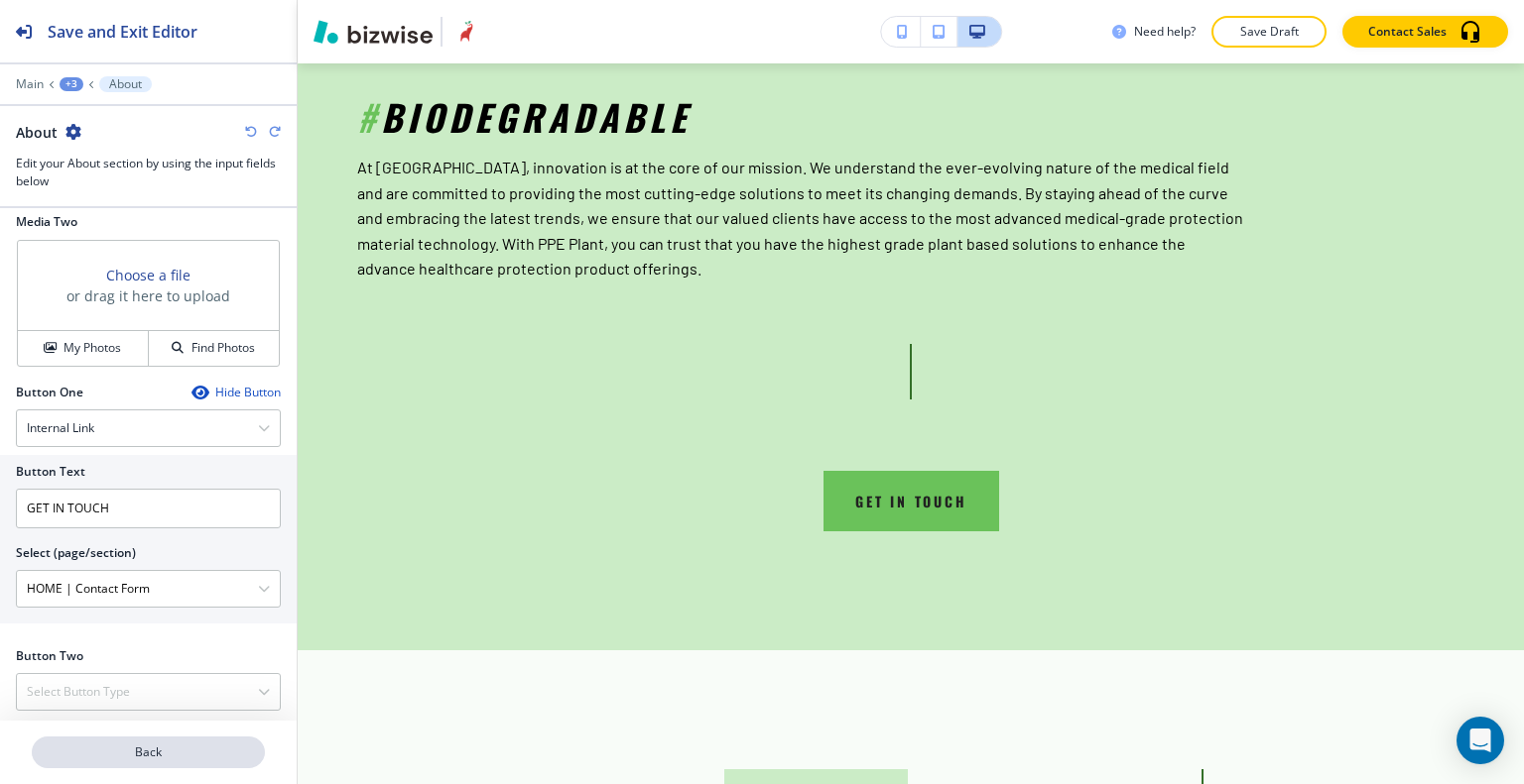
click at [165, 746] on p "Back" at bounding box center [148, 752] width 229 height 18
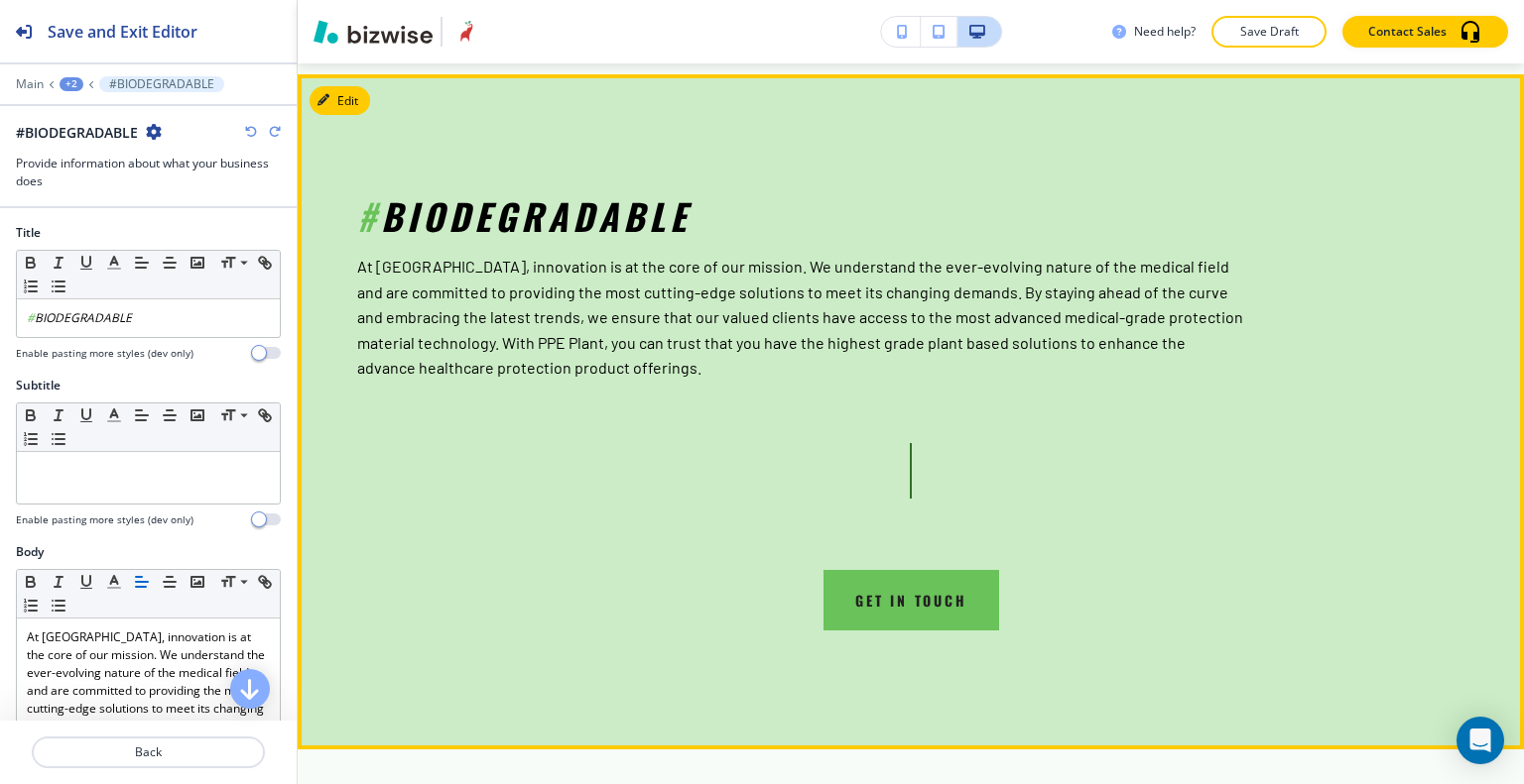
scroll to position [1643, 0]
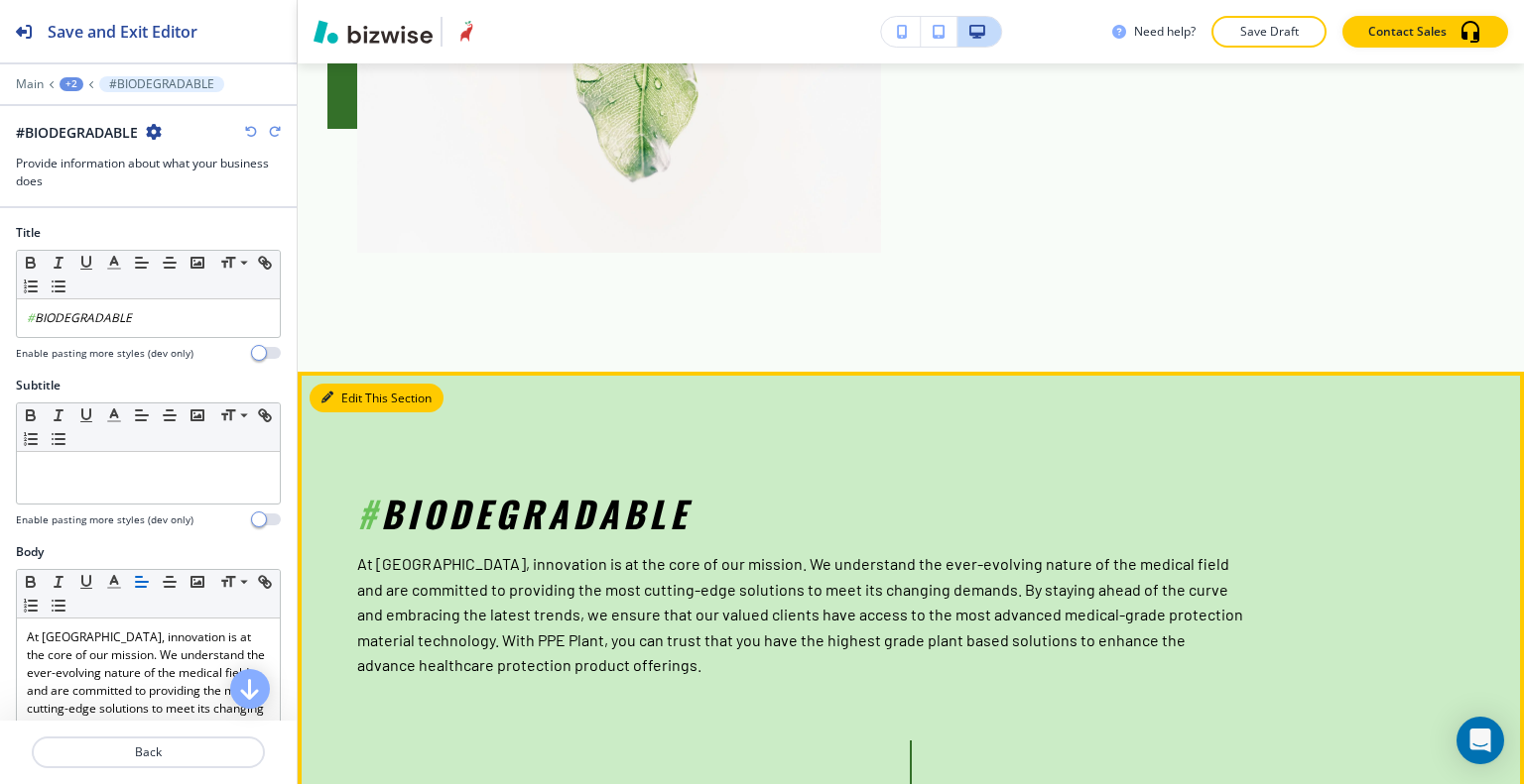
click at [341, 384] on button "Edit This Section" at bounding box center [376, 398] width 134 height 30
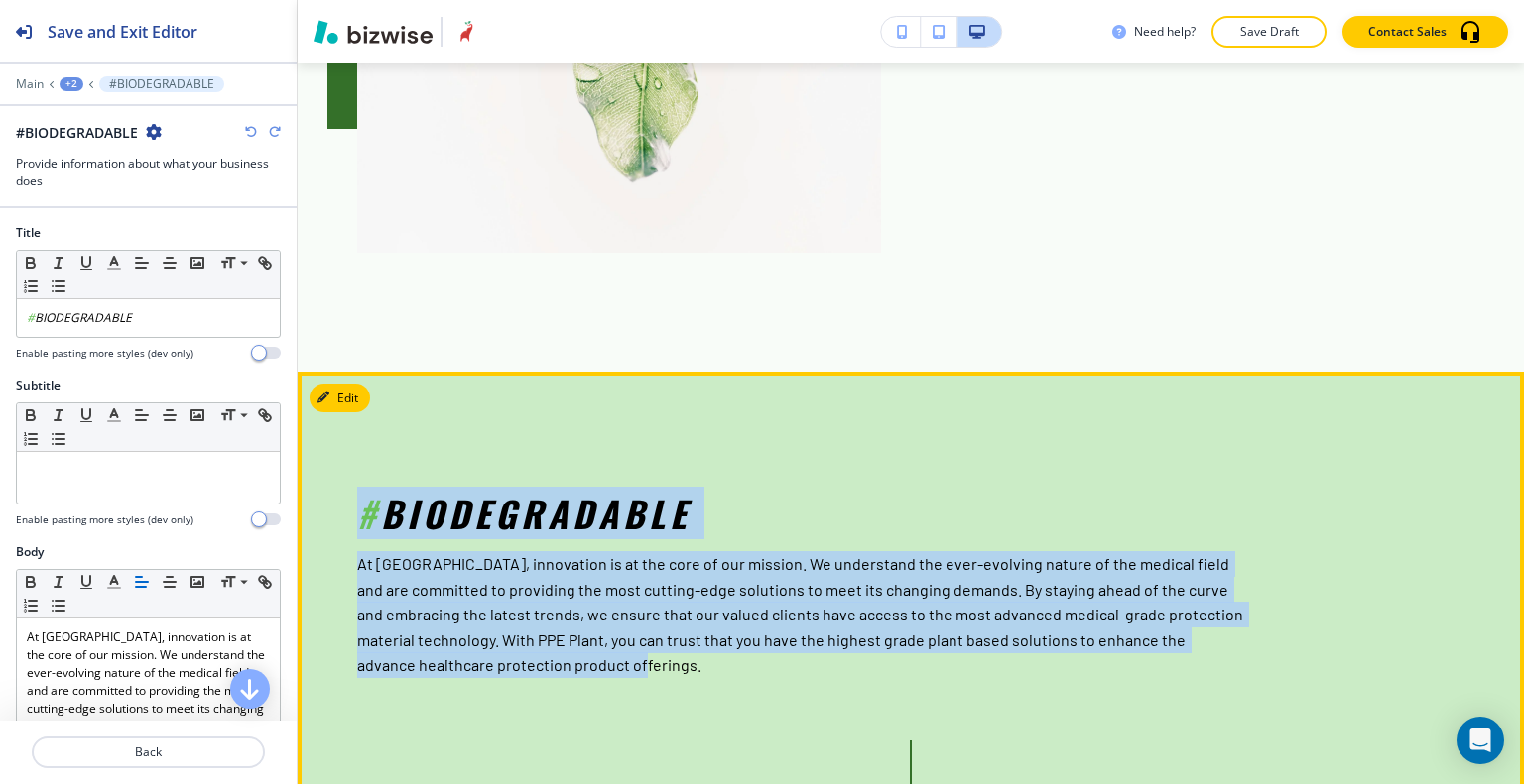
drag, startPoint x: 647, startPoint y: 677, endPoint x: 345, endPoint y: 510, distance: 345.1
click at [339, 508] on section "# BIODEGRADABLE At PPE Plant, innovation is at the core of our mission. We unde…" at bounding box center [910, 709] width 1226 height 676
copy div "# BIODEGRADABLE At PPE Plant, innovation is at the core of our mission. We unde…"
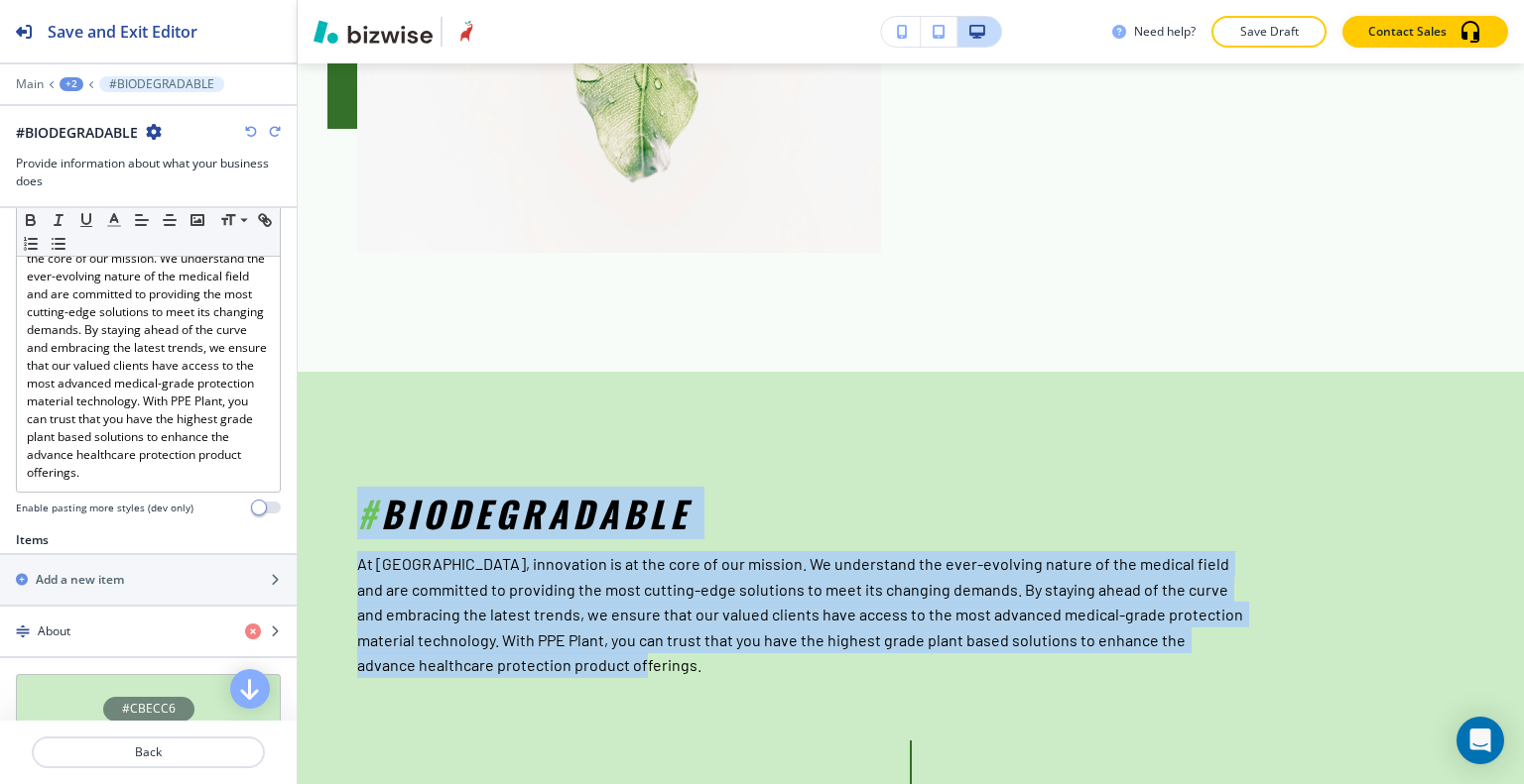
scroll to position [496, 0]
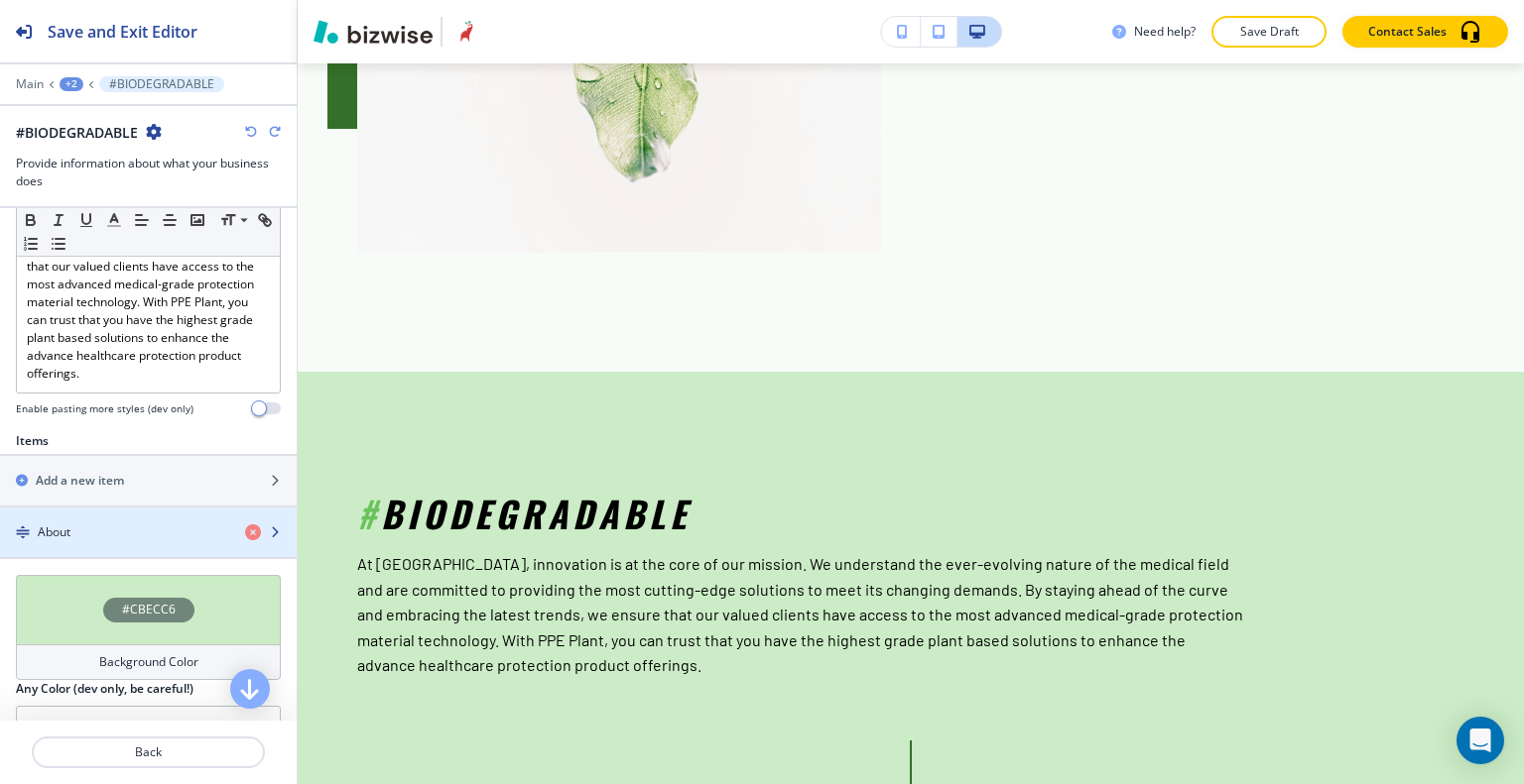
click at [150, 544] on div "button" at bounding box center [148, 549] width 296 height 16
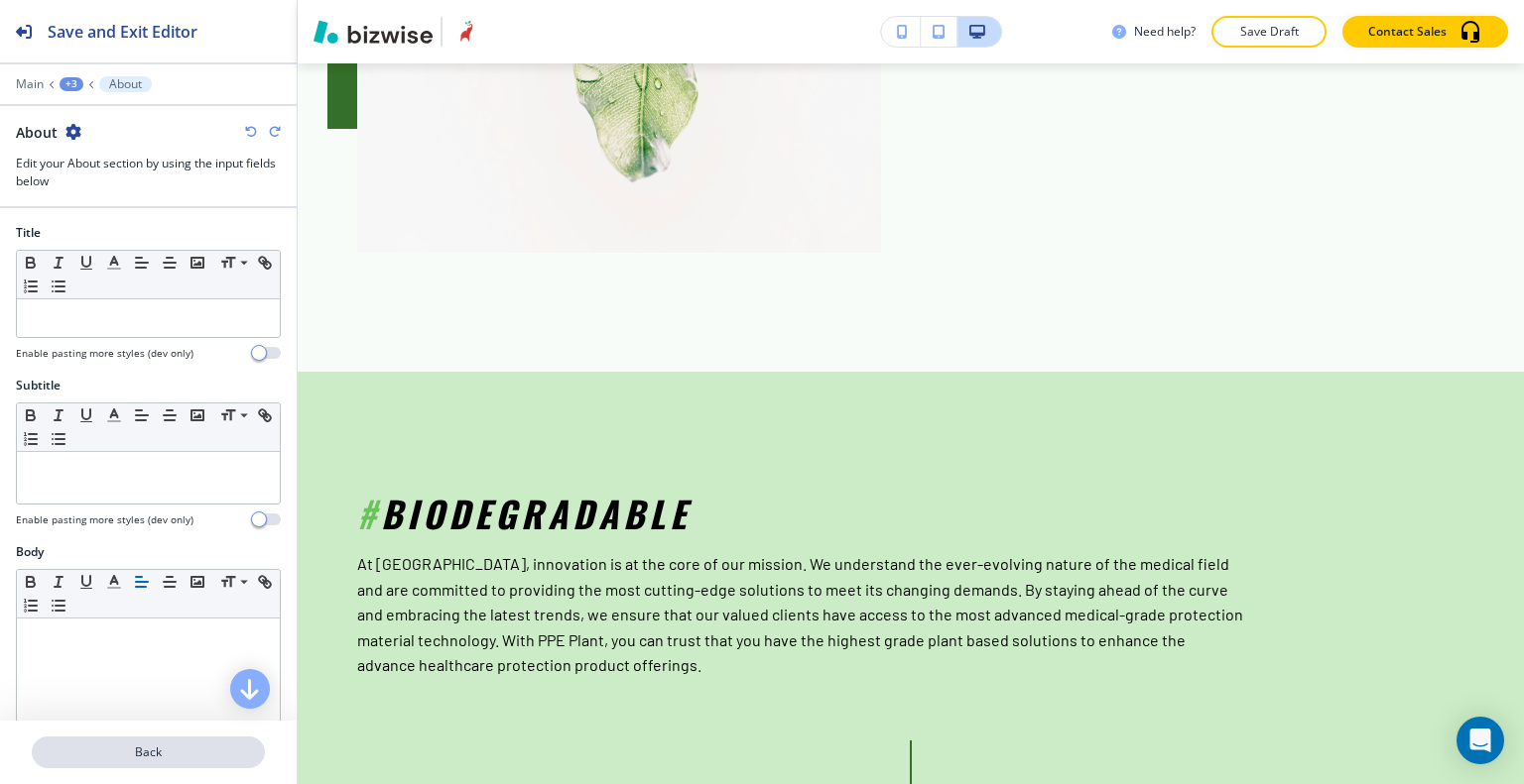
click at [167, 749] on p "Back" at bounding box center [148, 752] width 229 height 18
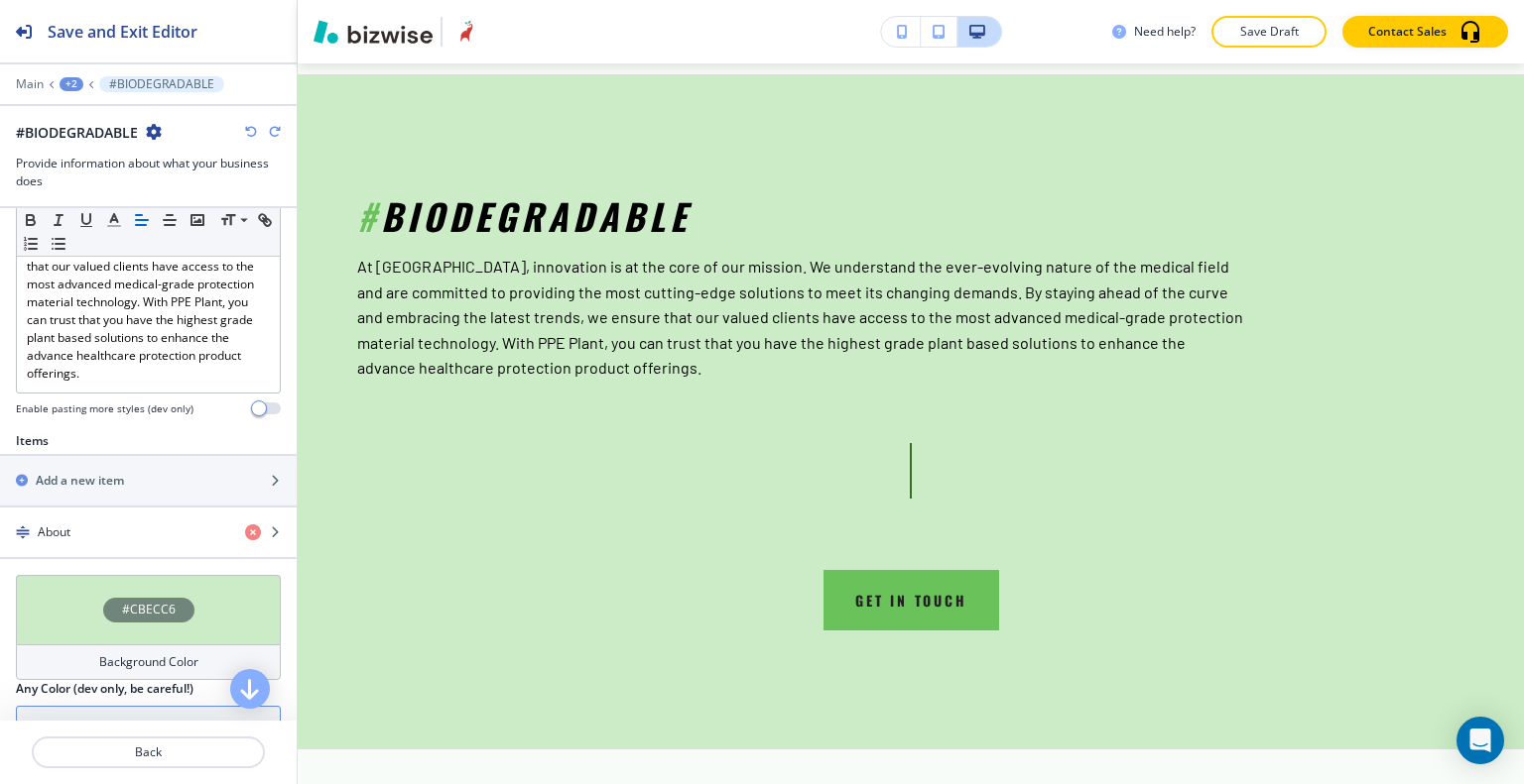
scroll to position [666, 0]
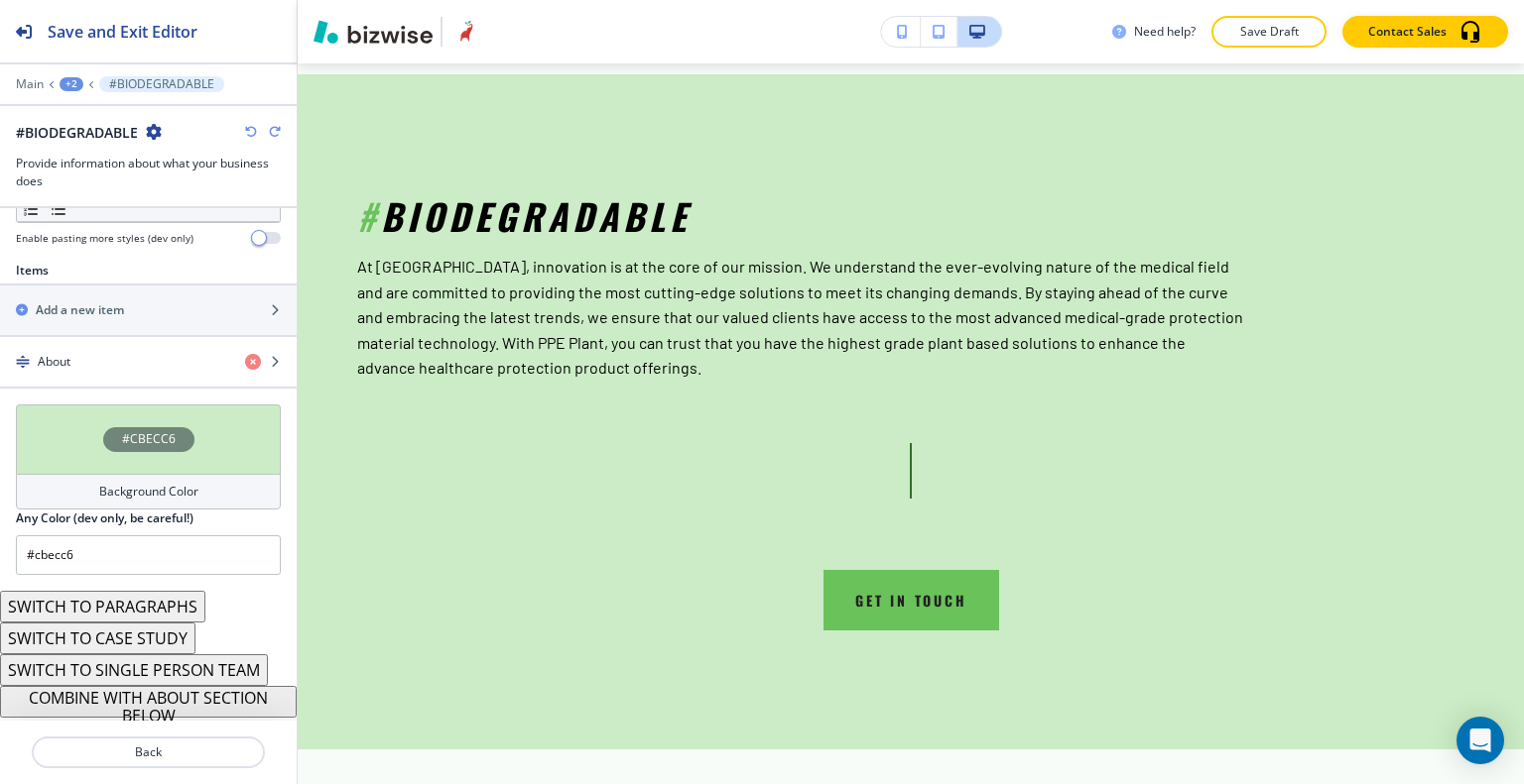
click at [250, 130] on icon "button" at bounding box center [251, 132] width 12 height 12
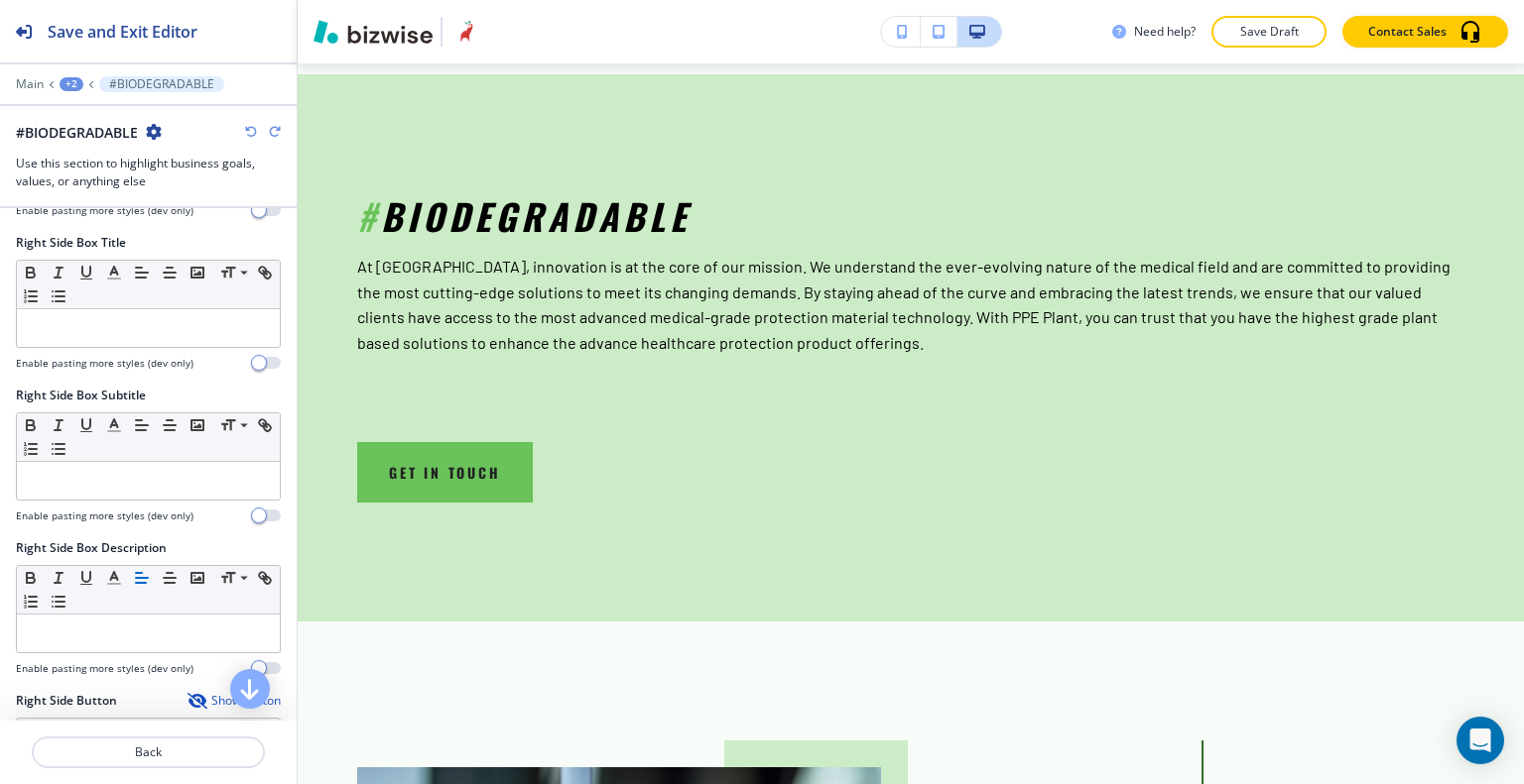
scroll to position [992, 0]
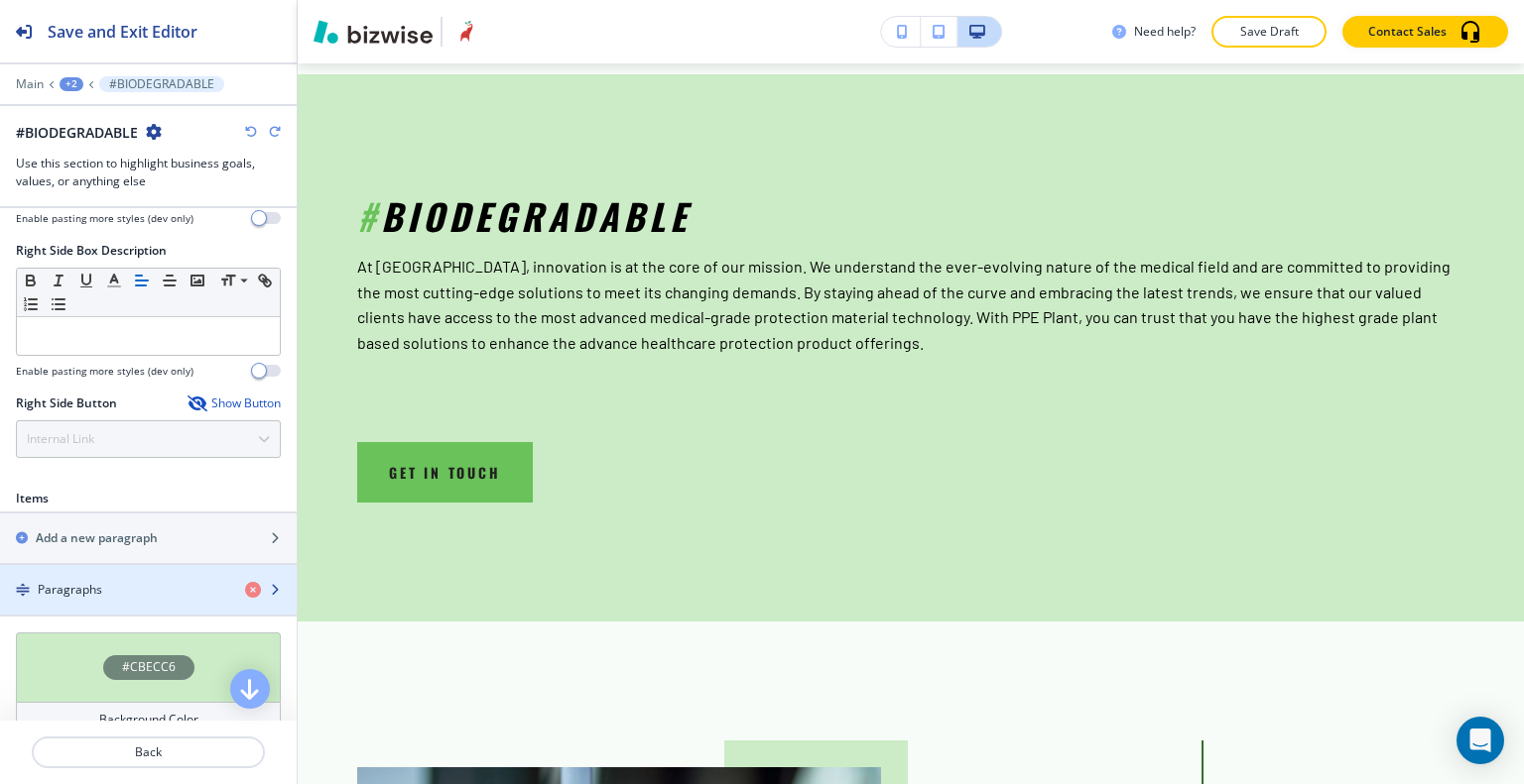
click at [103, 590] on div "Paragraphs" at bounding box center [114, 590] width 229 height 18
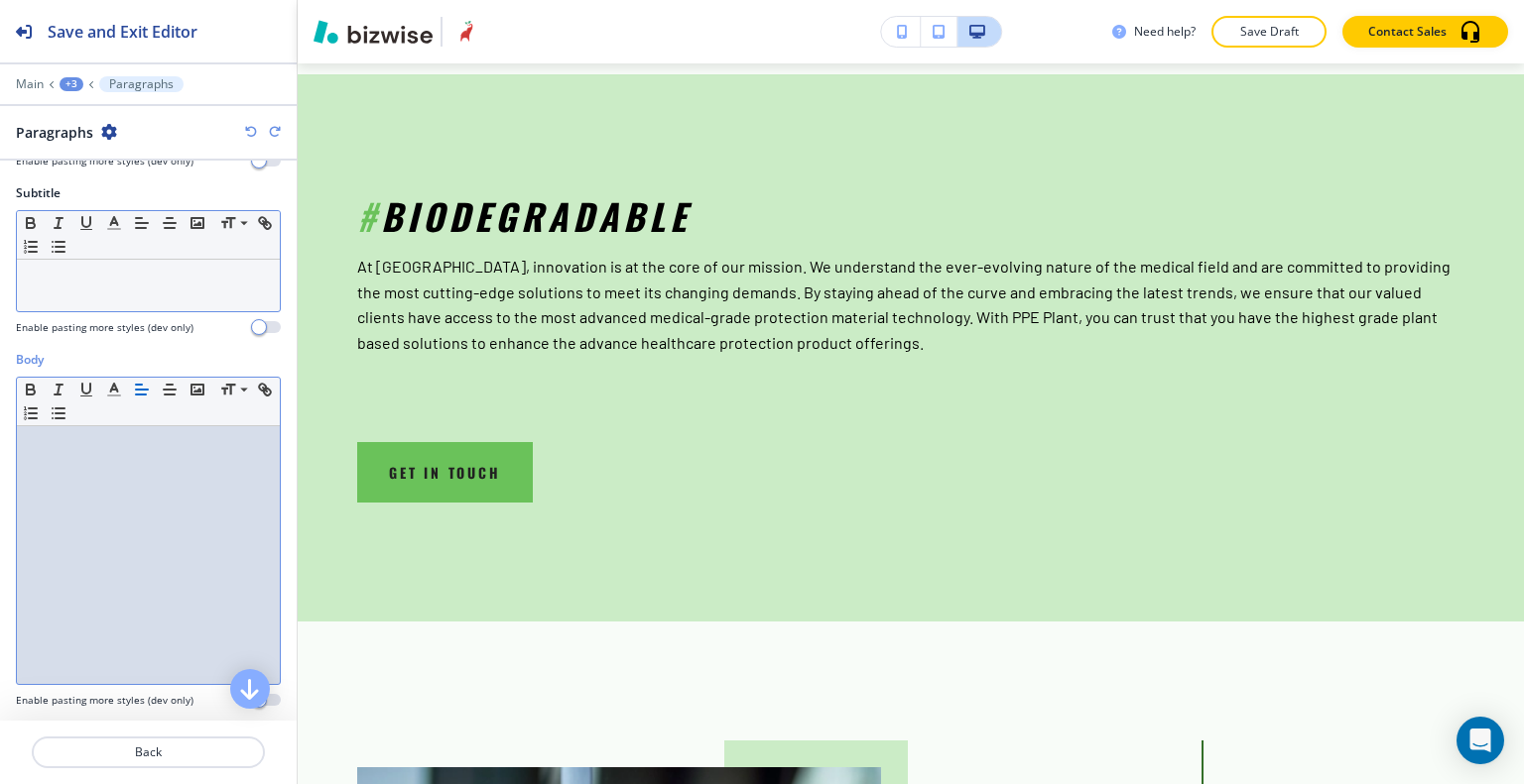
scroll to position [0, 0]
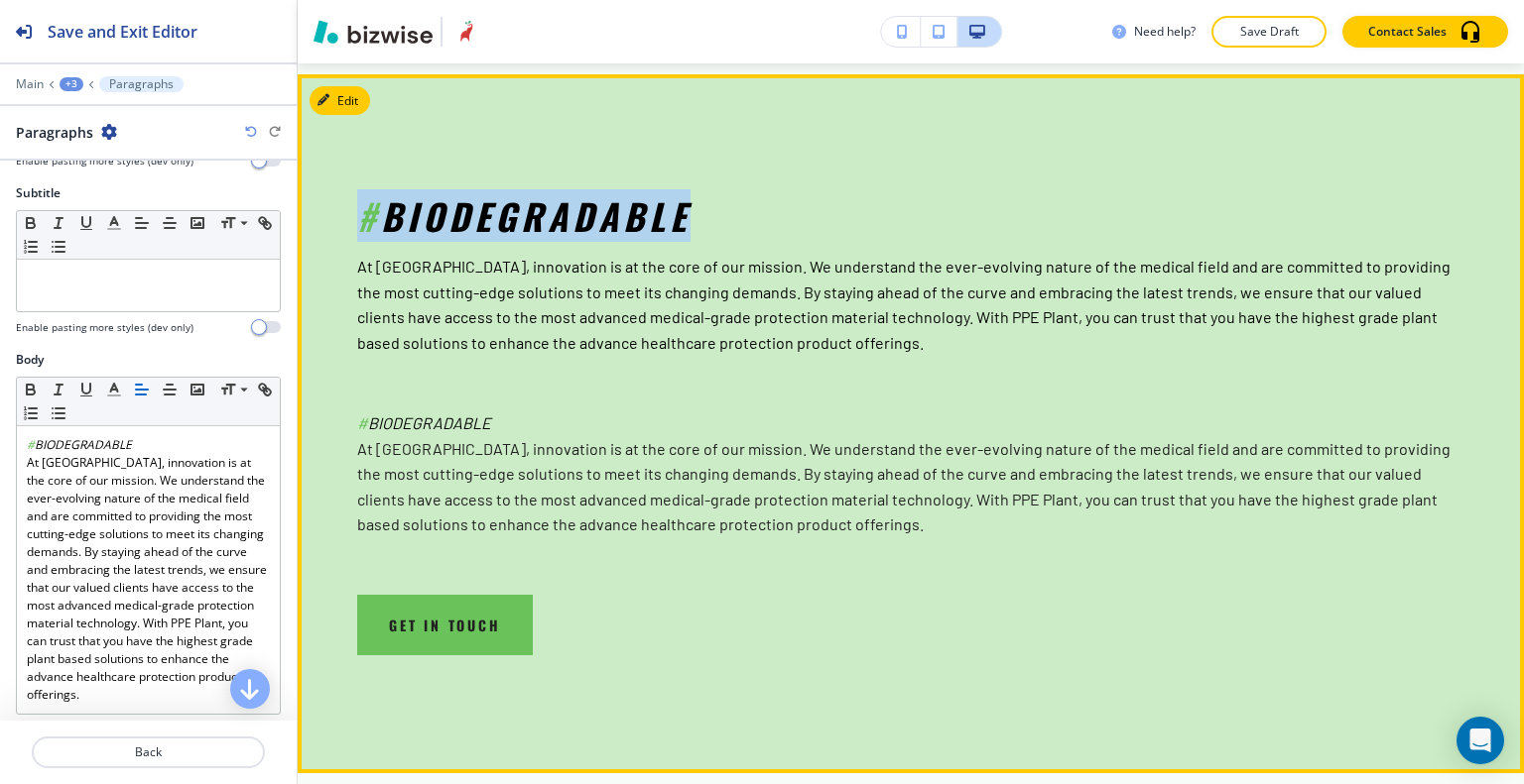
drag, startPoint x: 714, startPoint y: 202, endPoint x: 379, endPoint y: 205, distance: 335.0
click at [357, 203] on p "# BIODEGRADABLE" at bounding box center [911, 216] width 1107 height 45
copy p "# BIODEGRADABLE"
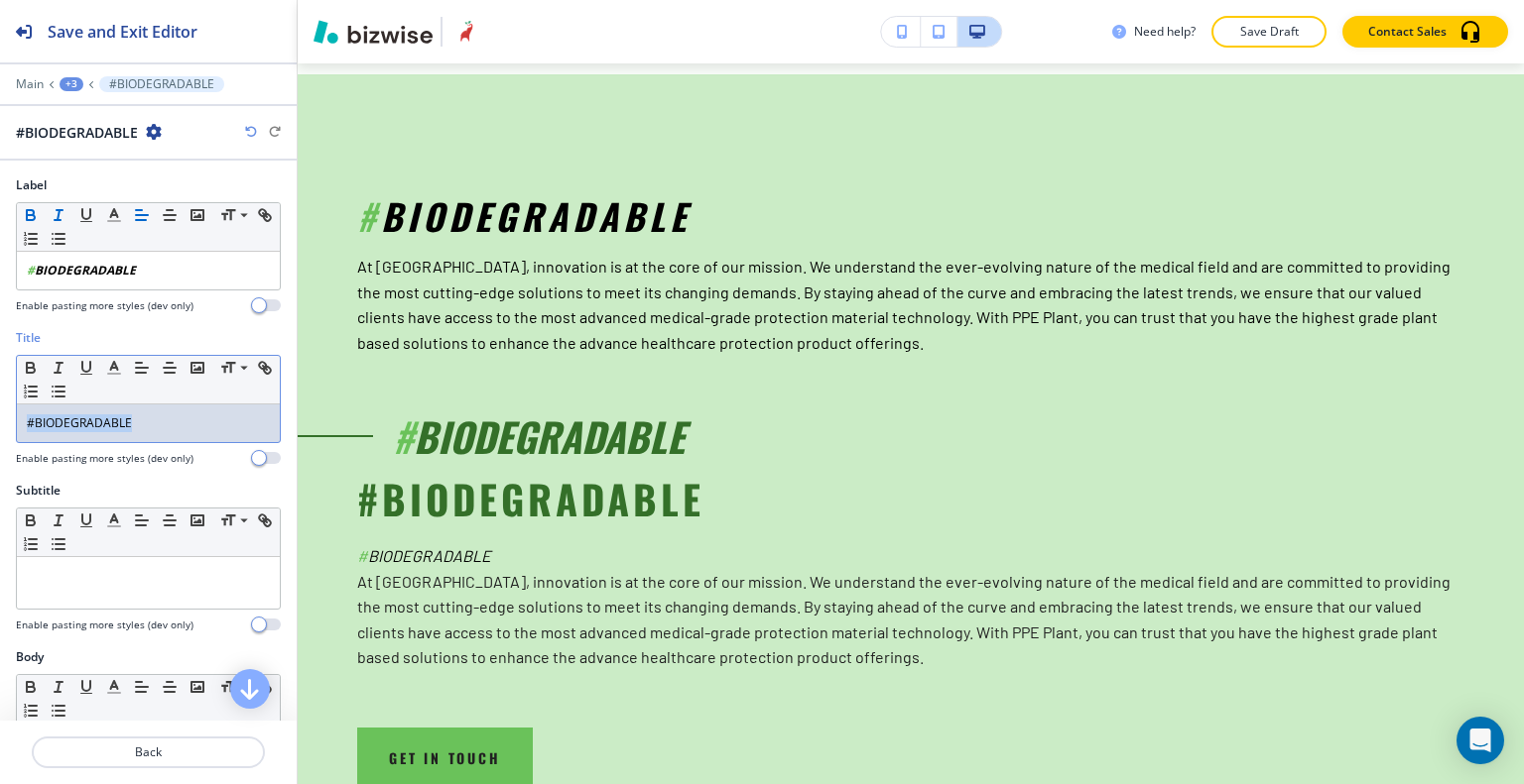
drag, startPoint x: 171, startPoint y: 418, endPoint x: 16, endPoint y: 356, distance: 166.9
click at [1, 361] on div "Title Small Normal Large Huge #BIODEGRADABLE Enable pasting more styles (dev on…" at bounding box center [148, 405] width 296 height 153
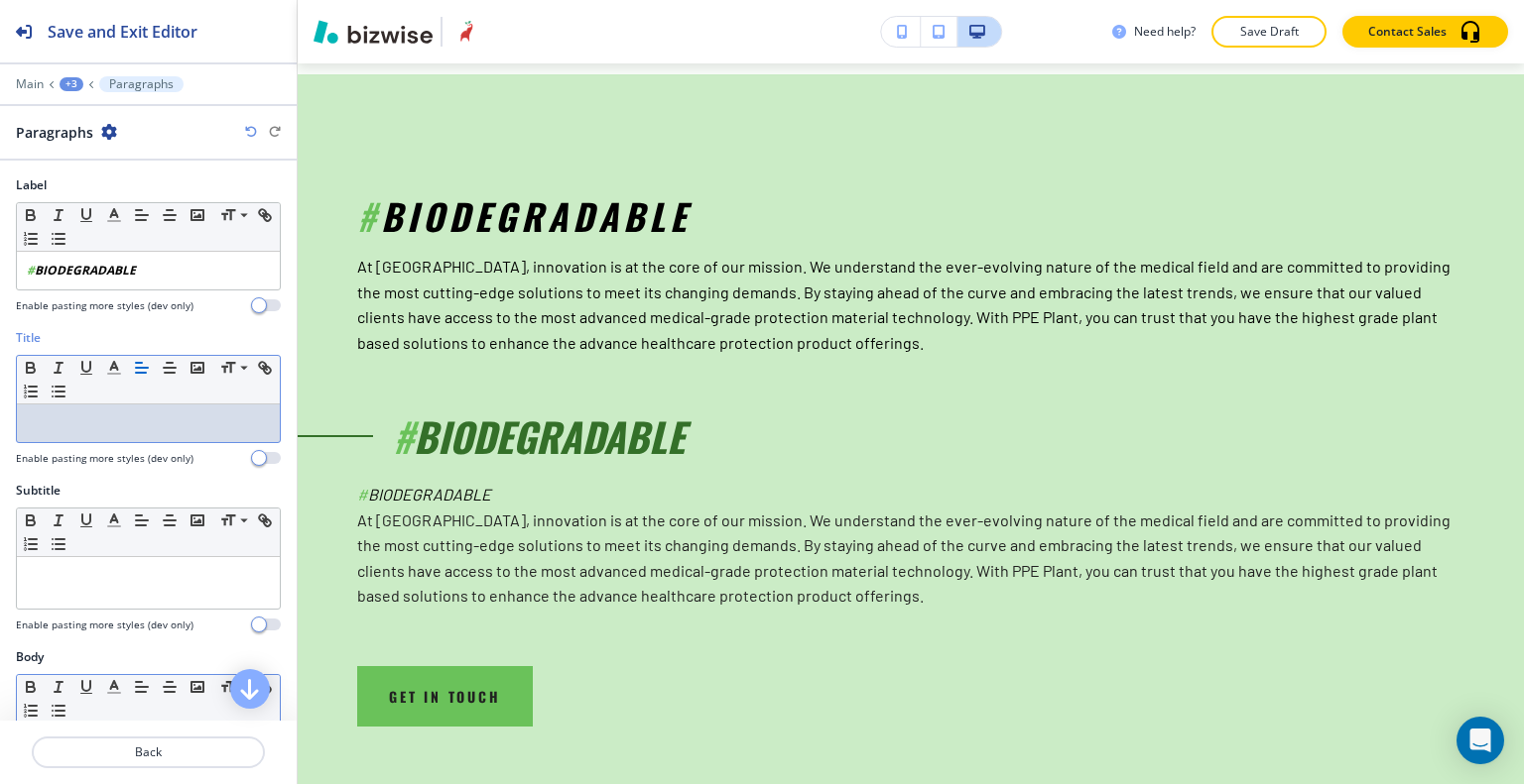
scroll to position [297, 0]
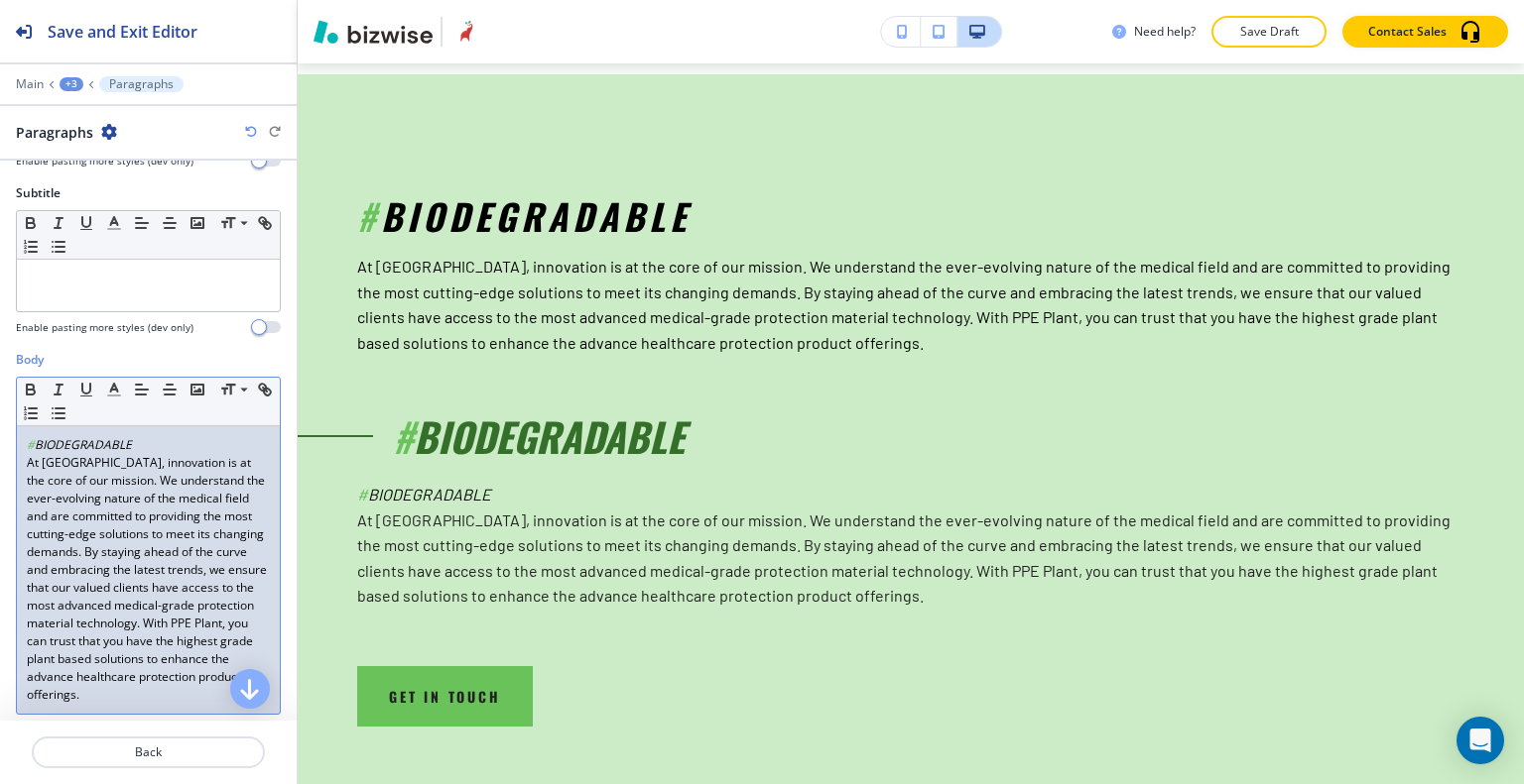
click at [156, 454] on p "At [GEOGRAPHIC_DATA], innovation is at the core of our mission. We understand t…" at bounding box center [148, 578] width 243 height 249
drag, startPoint x: 28, startPoint y: 467, endPoint x: 0, endPoint y: 431, distance: 45.6
click at [0, 431] on div "Body Small Normal Large Huge # BIODEGRADABLE At PPE Plant, innovation is at the…" at bounding box center [148, 551] width 296 height 402
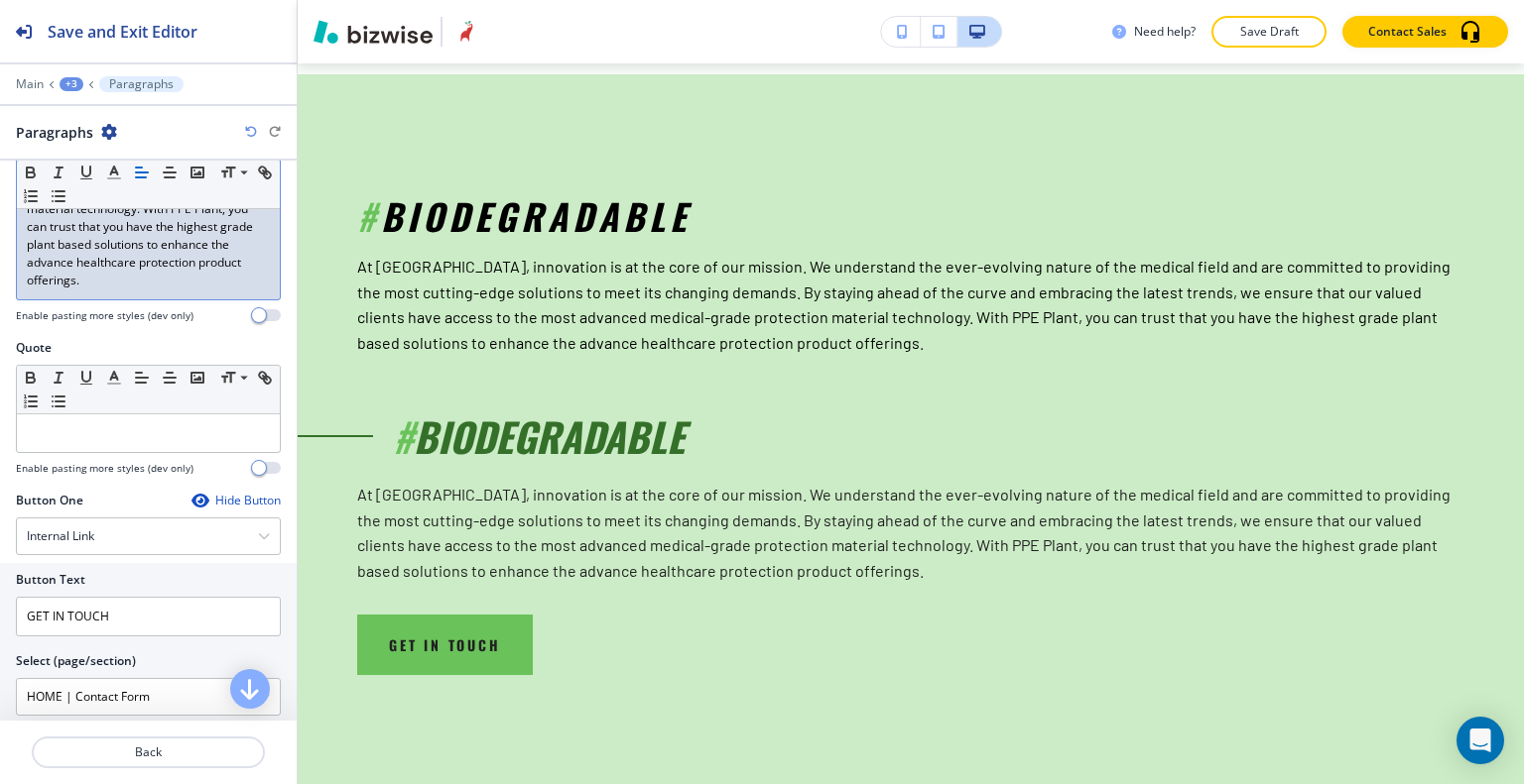
scroll to position [793, 0]
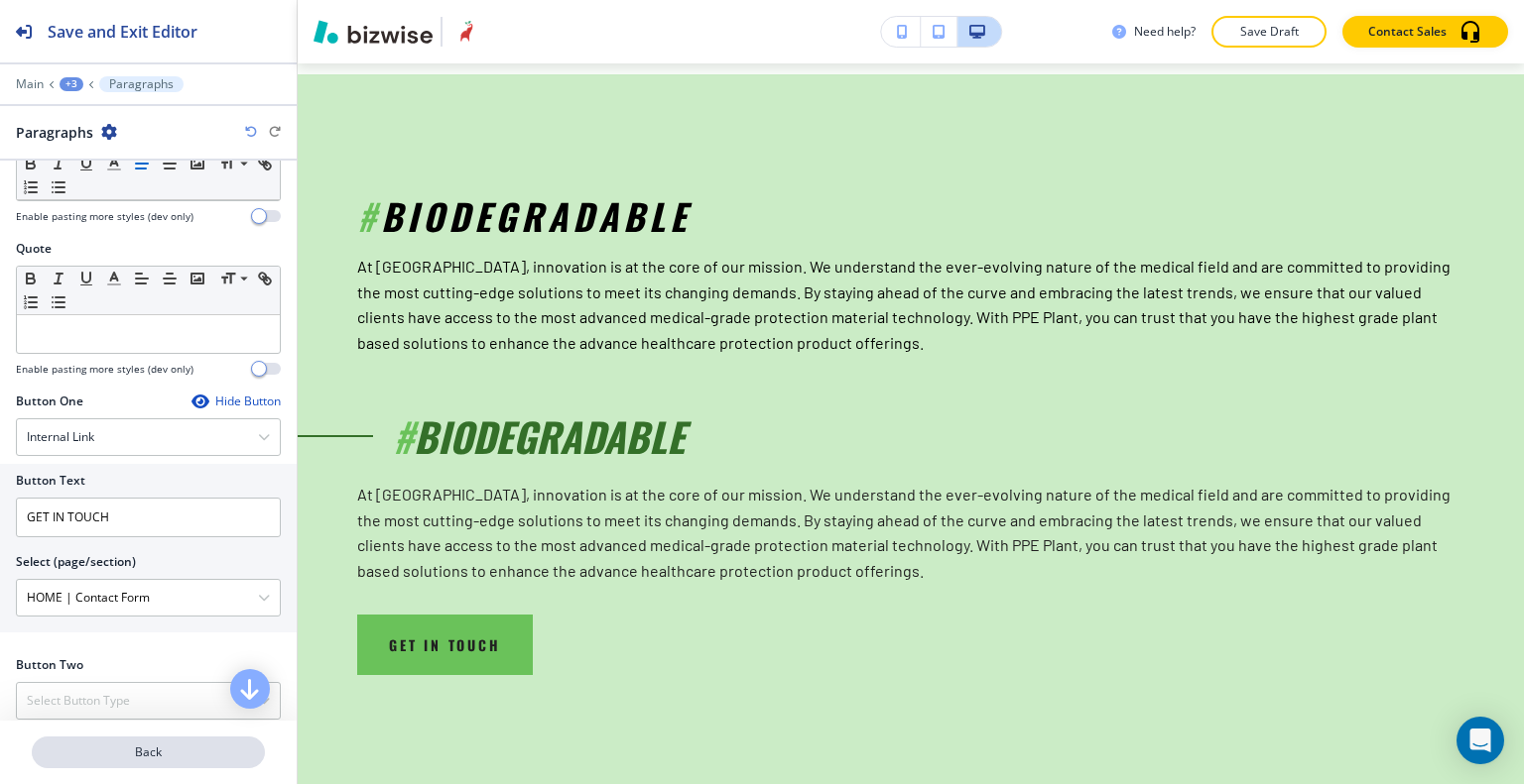
click at [154, 754] on p "Back" at bounding box center [148, 752] width 229 height 18
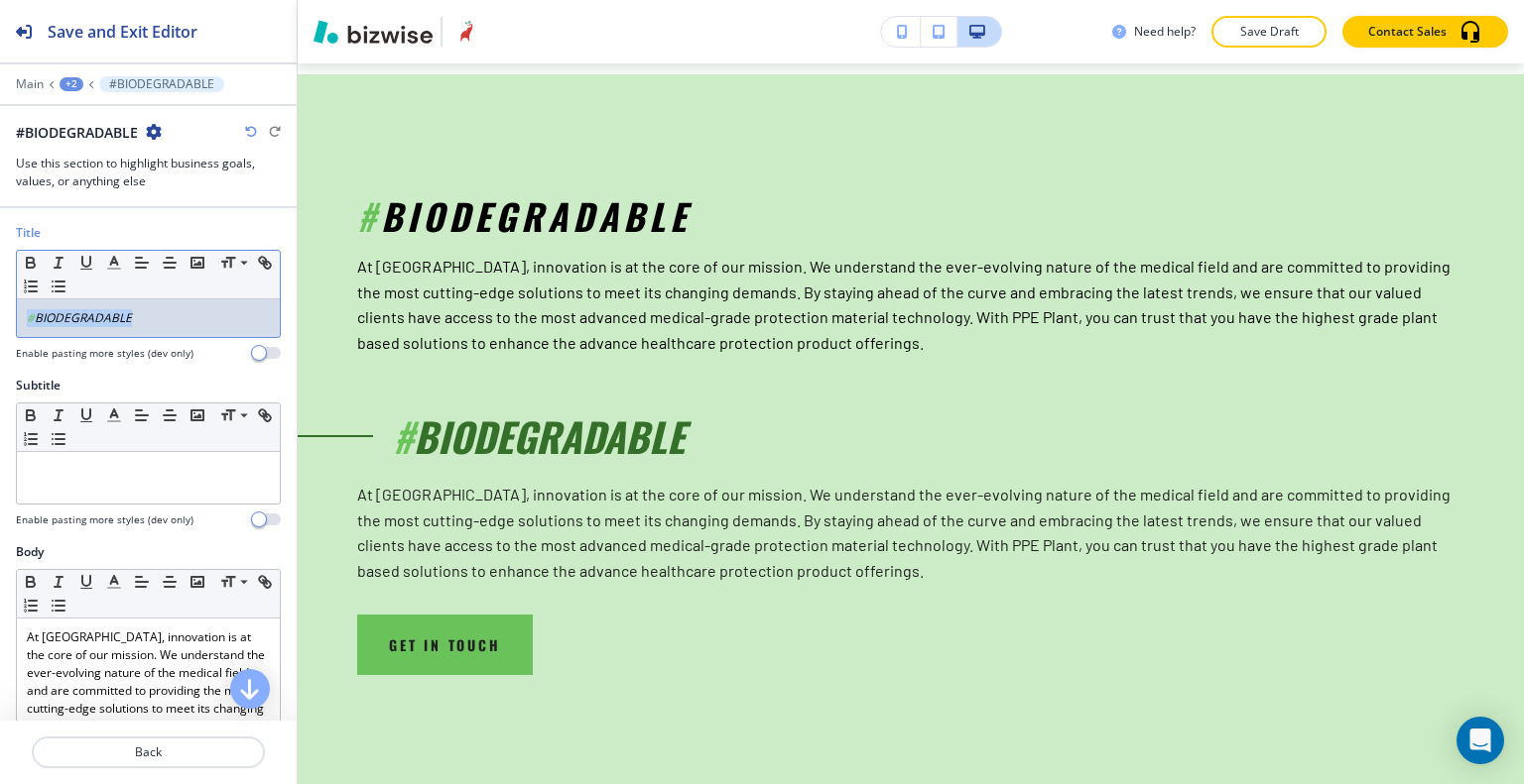
drag, startPoint x: 166, startPoint y: 316, endPoint x: 4, endPoint y: 292, distance: 163.8
click at [0, 278] on div "Title Small Normal Large Huge # BIODEGRADABLE Enable pasting more styles (dev o…" at bounding box center [148, 300] width 296 height 153
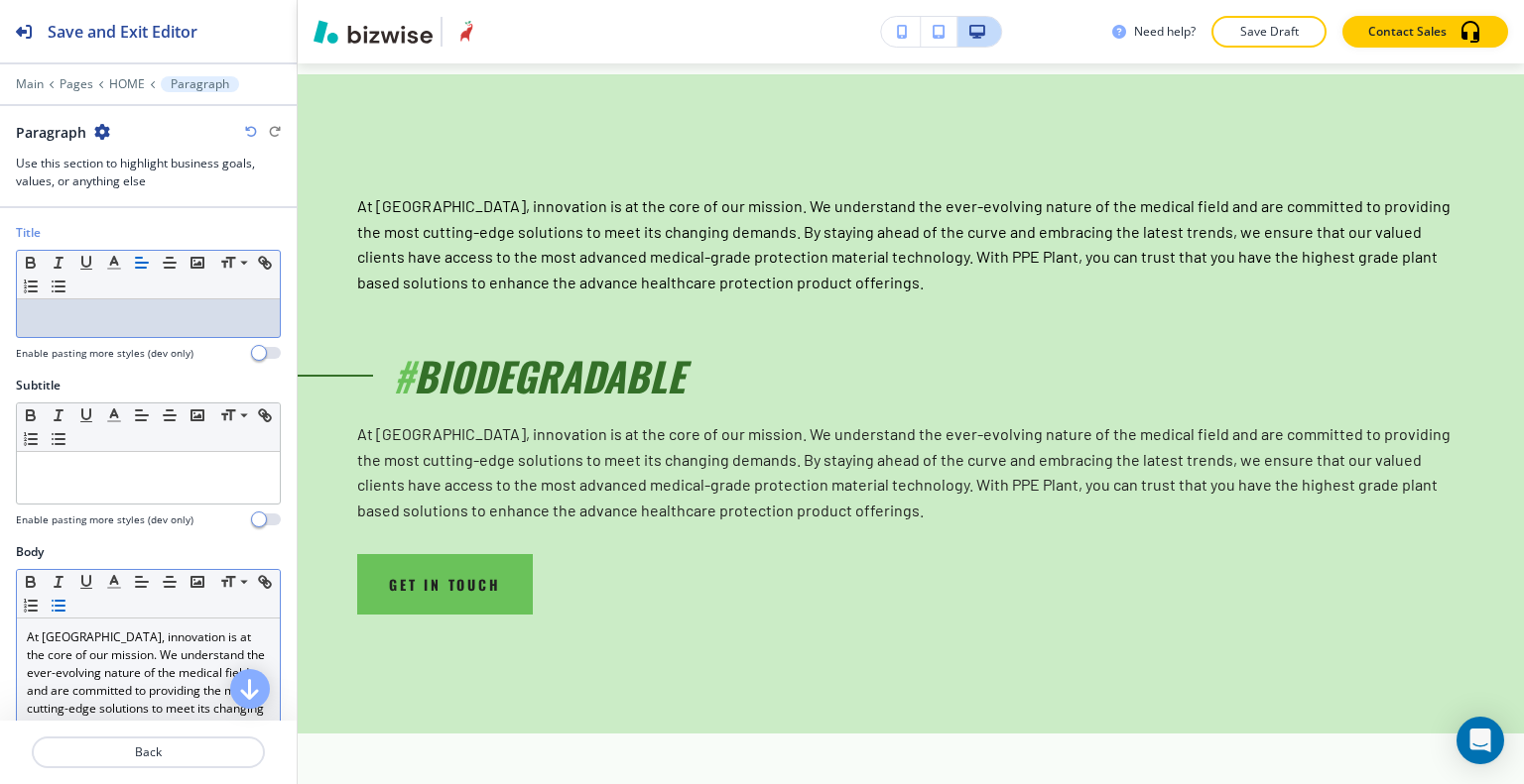
scroll to position [199, 0]
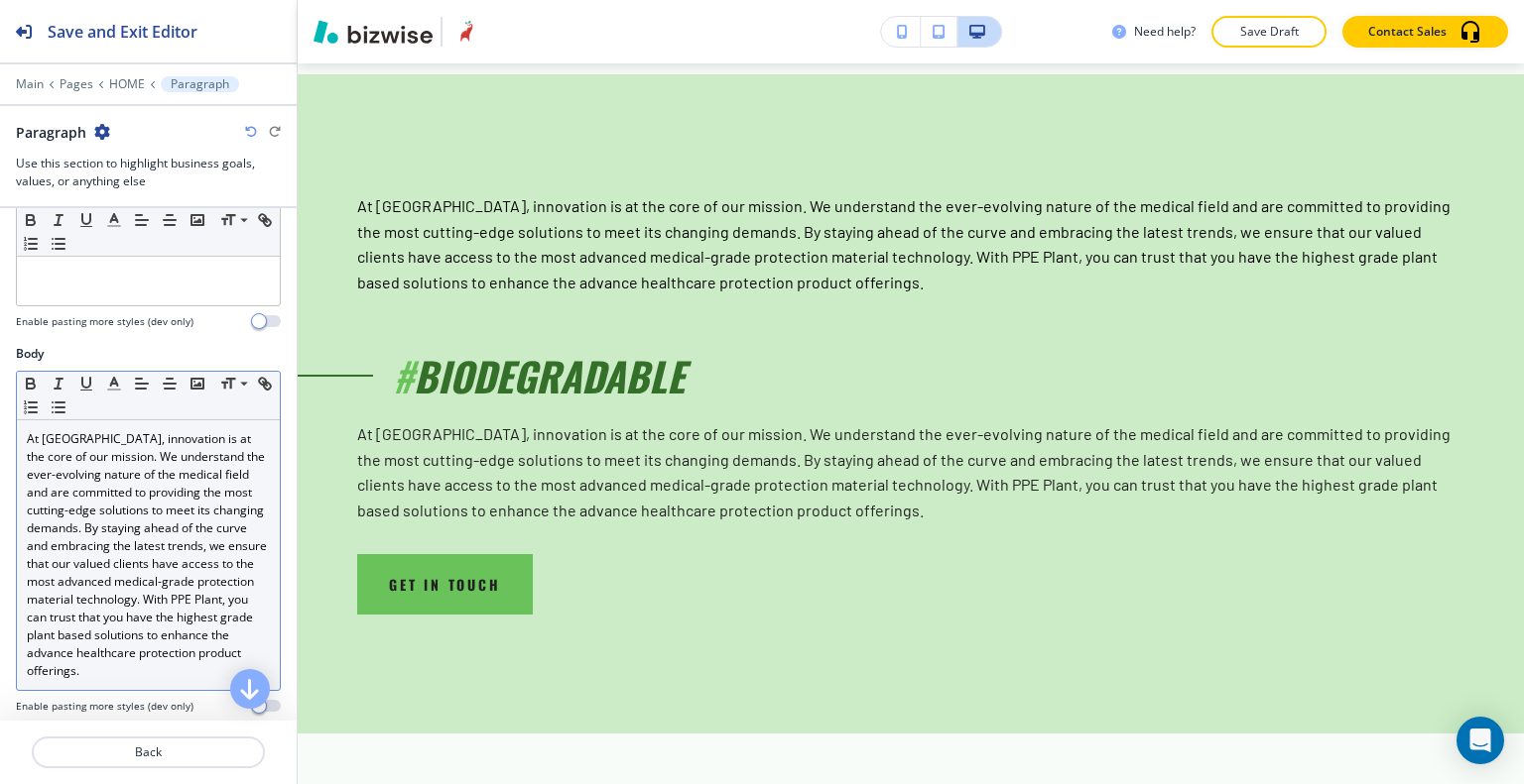
click at [250, 630] on p "At [GEOGRAPHIC_DATA], innovation is at the core of our mission. We understand t…" at bounding box center [148, 554] width 243 height 249
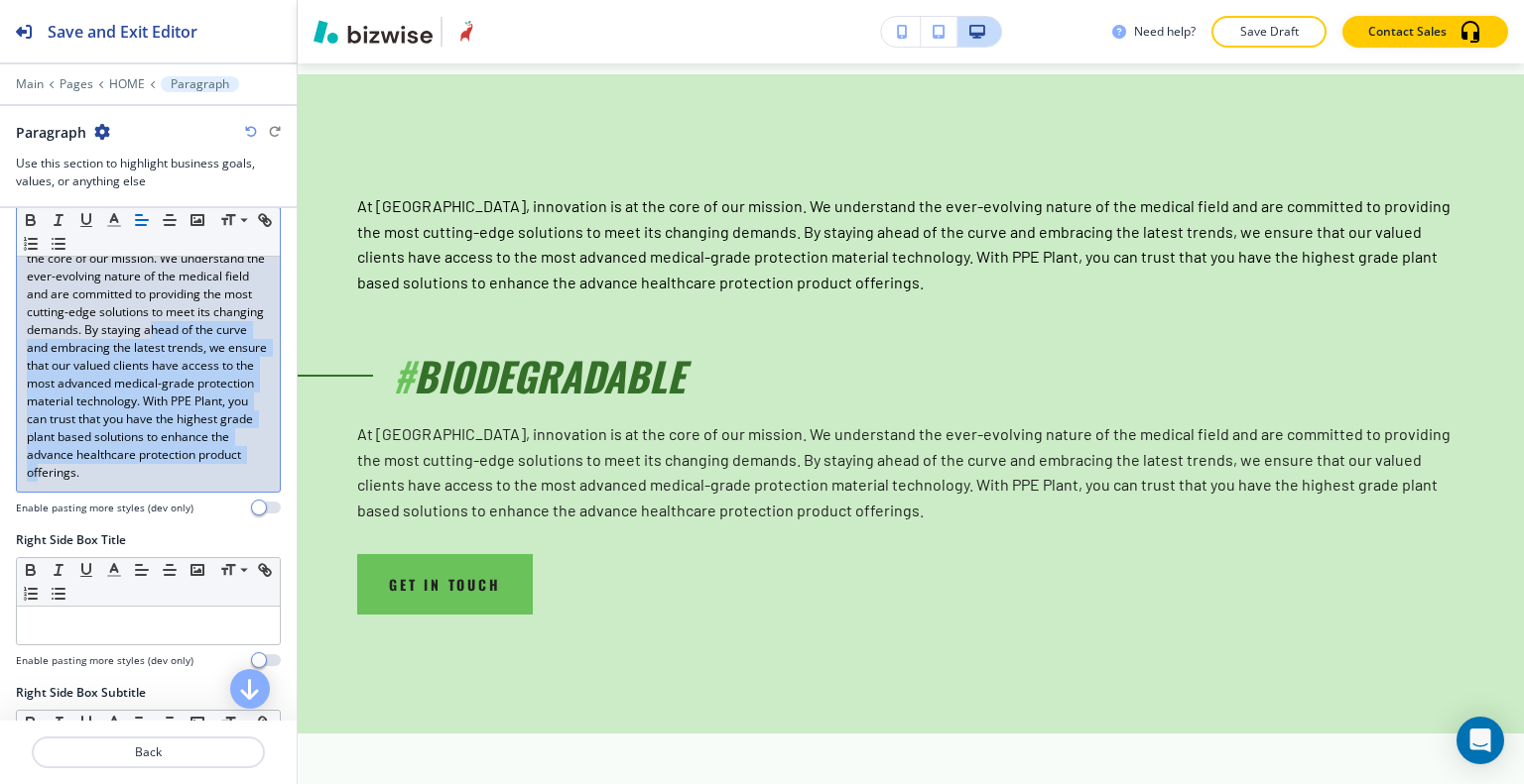
scroll to position [99, 0]
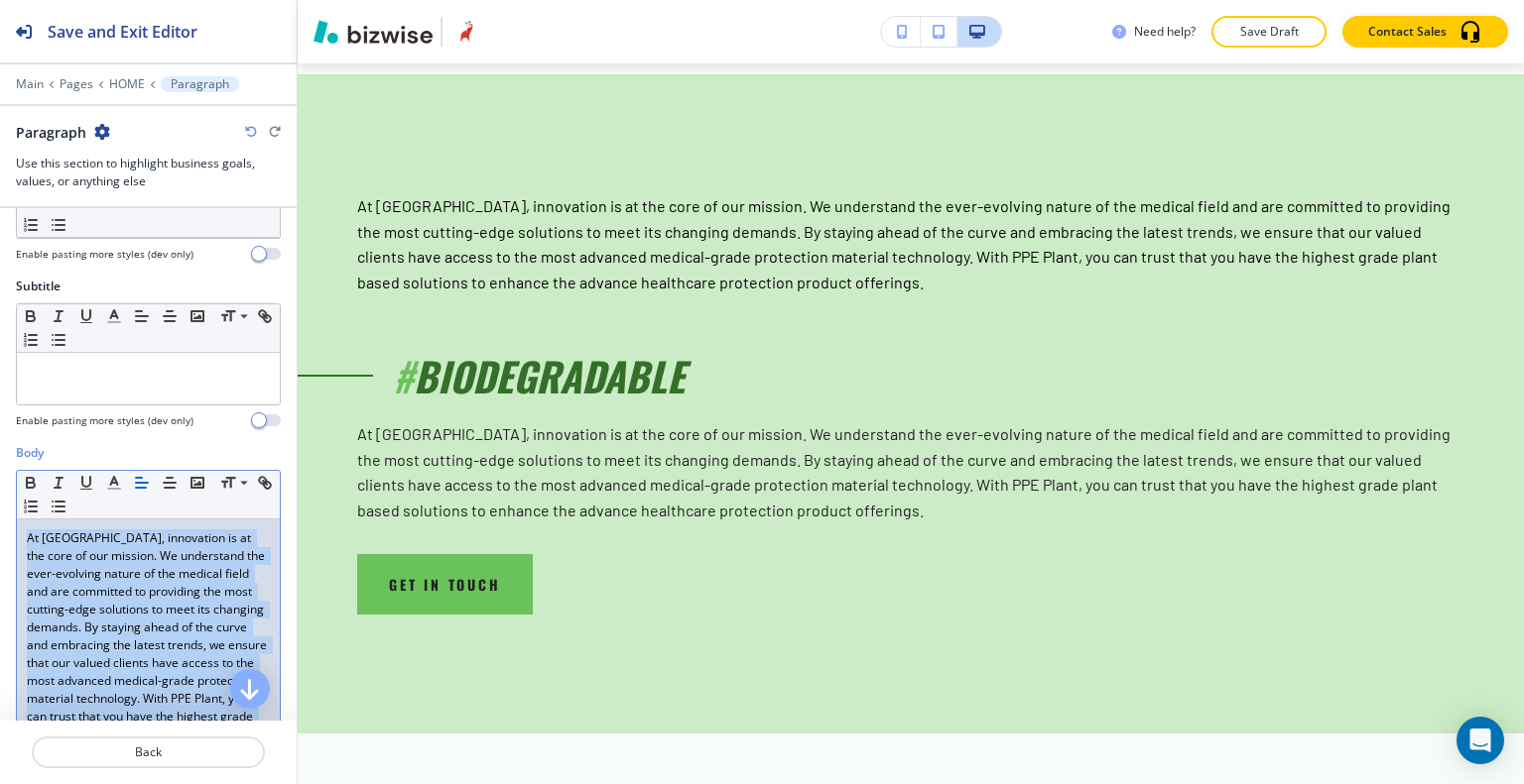
drag, startPoint x: 259, startPoint y: 472, endPoint x: 0, endPoint y: 318, distance: 301.3
click at [0, 318] on div "Title Small Normal Large Huge Enable pasting more styles (dev only) Subtitle Sm…" at bounding box center [148, 465] width 296 height 513
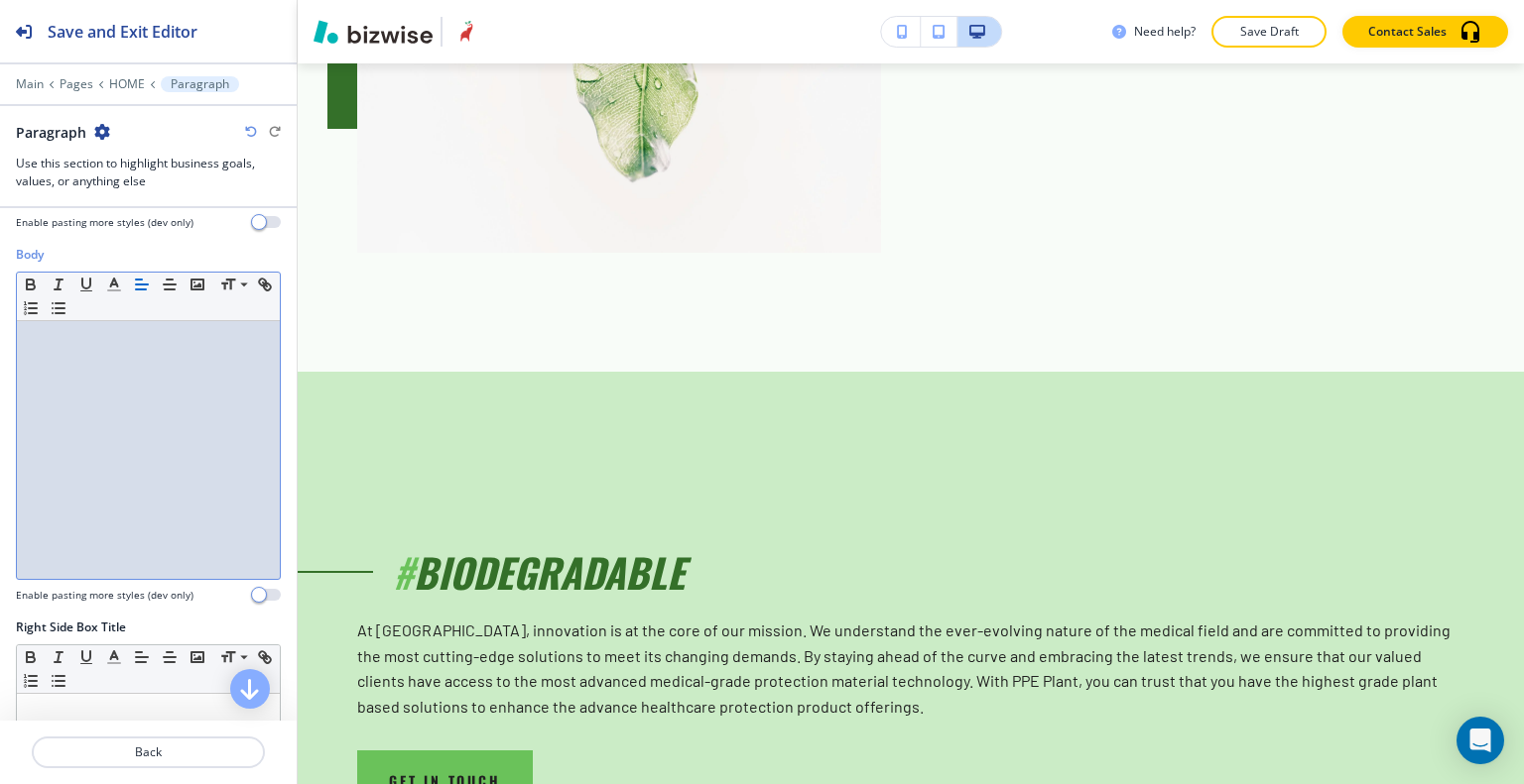
scroll to position [694, 0]
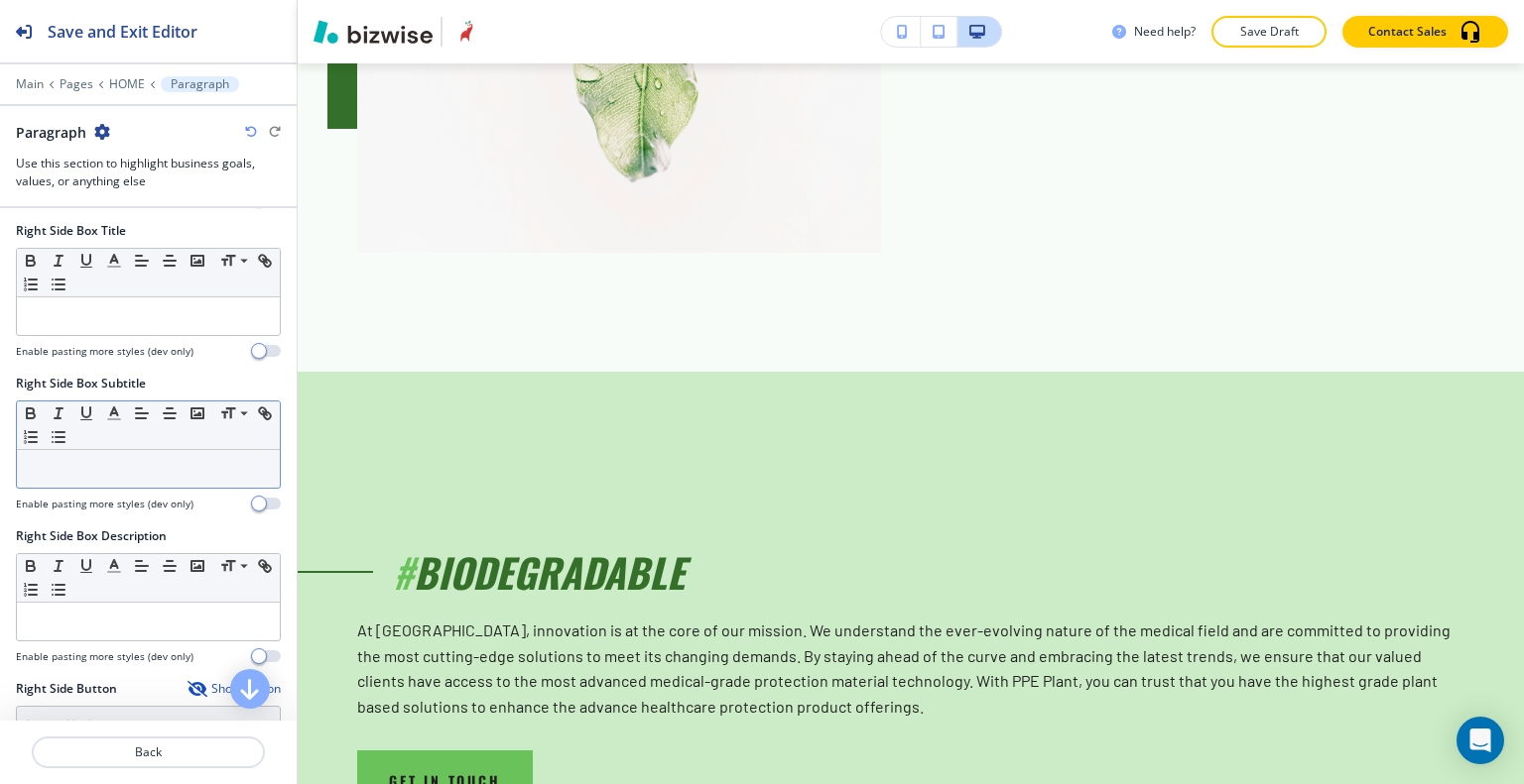
click at [109, 468] on p at bounding box center [148, 469] width 243 height 18
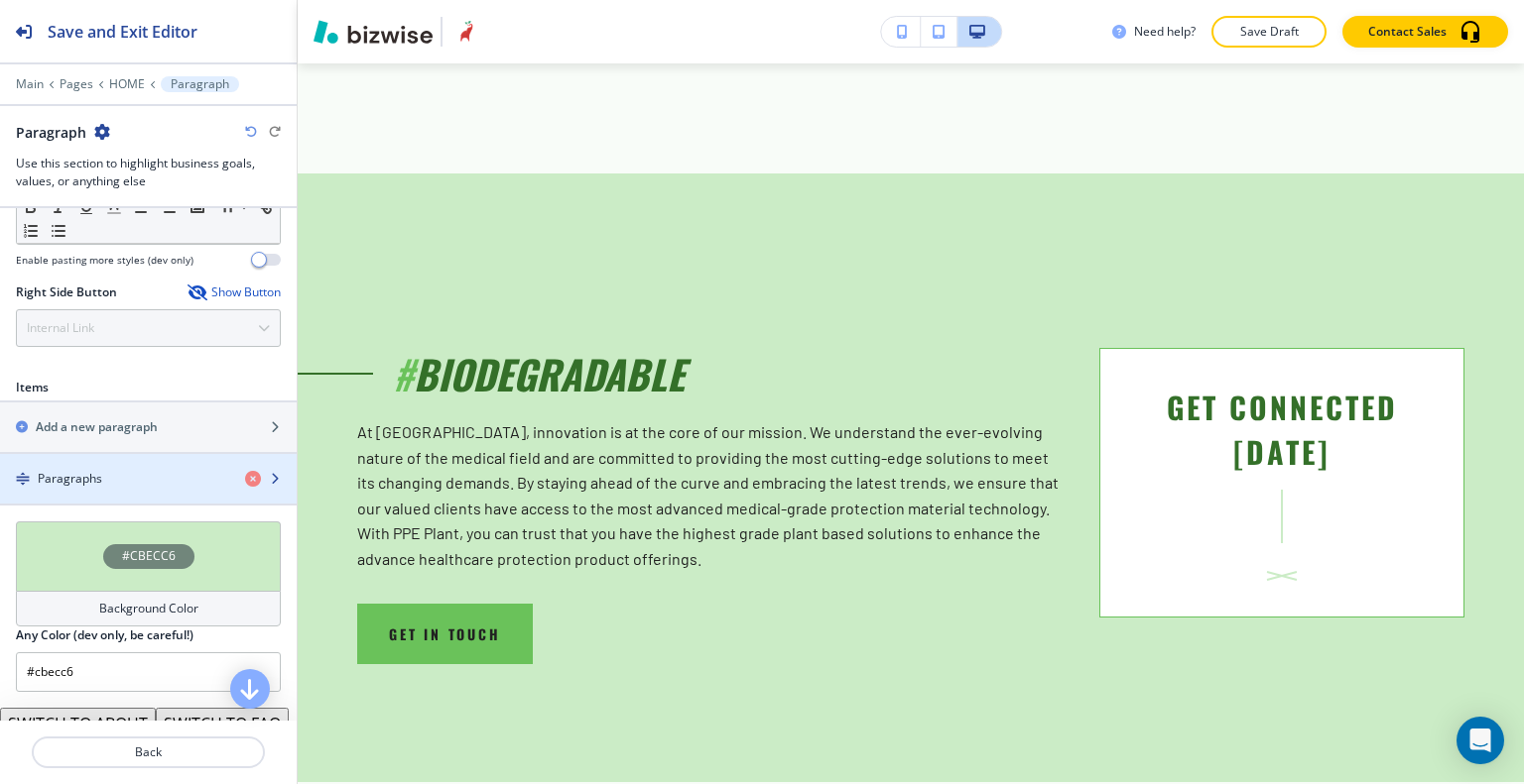
scroll to position [892, 0]
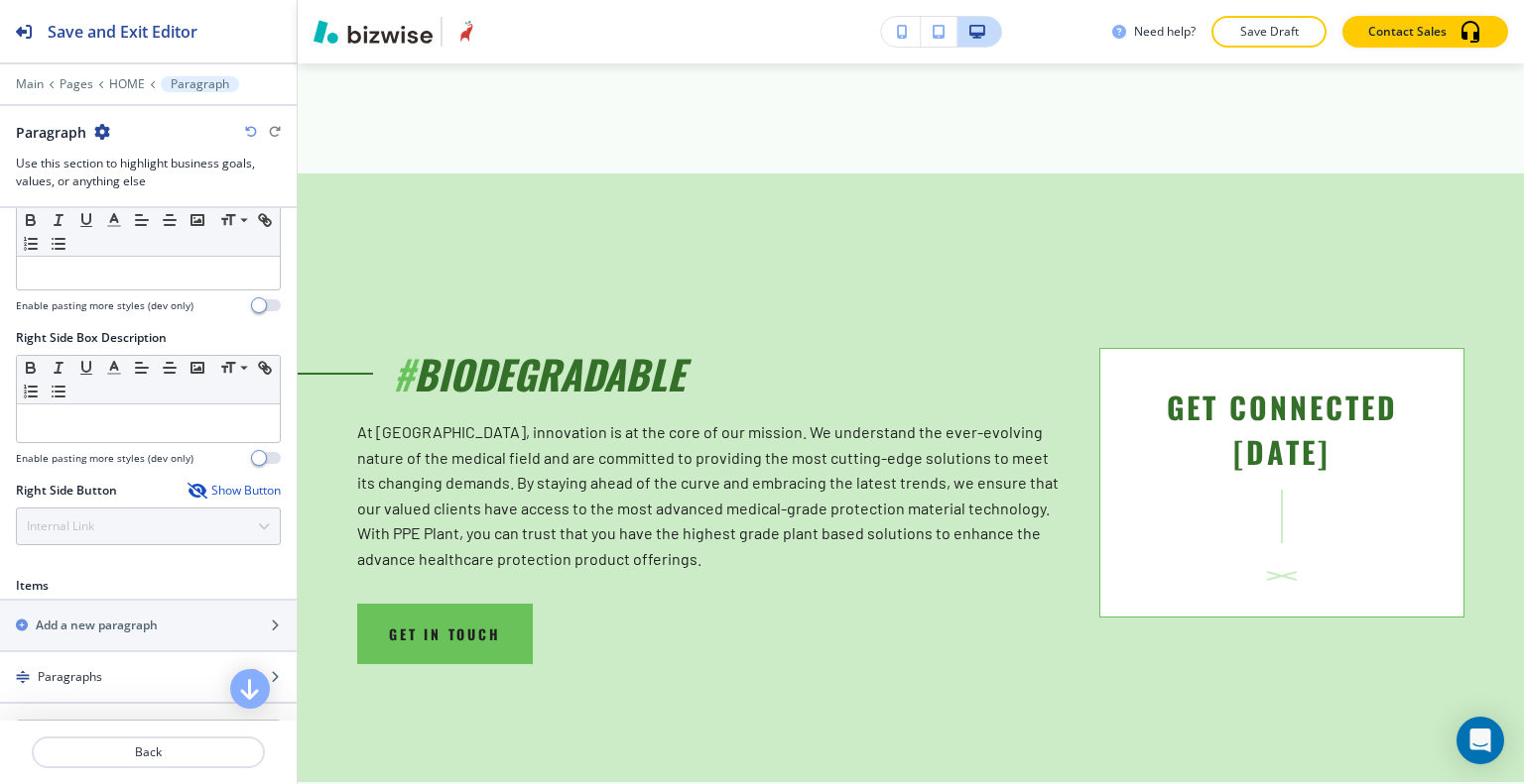
click at [238, 483] on div "Show Button" at bounding box center [235, 491] width 93 height 16
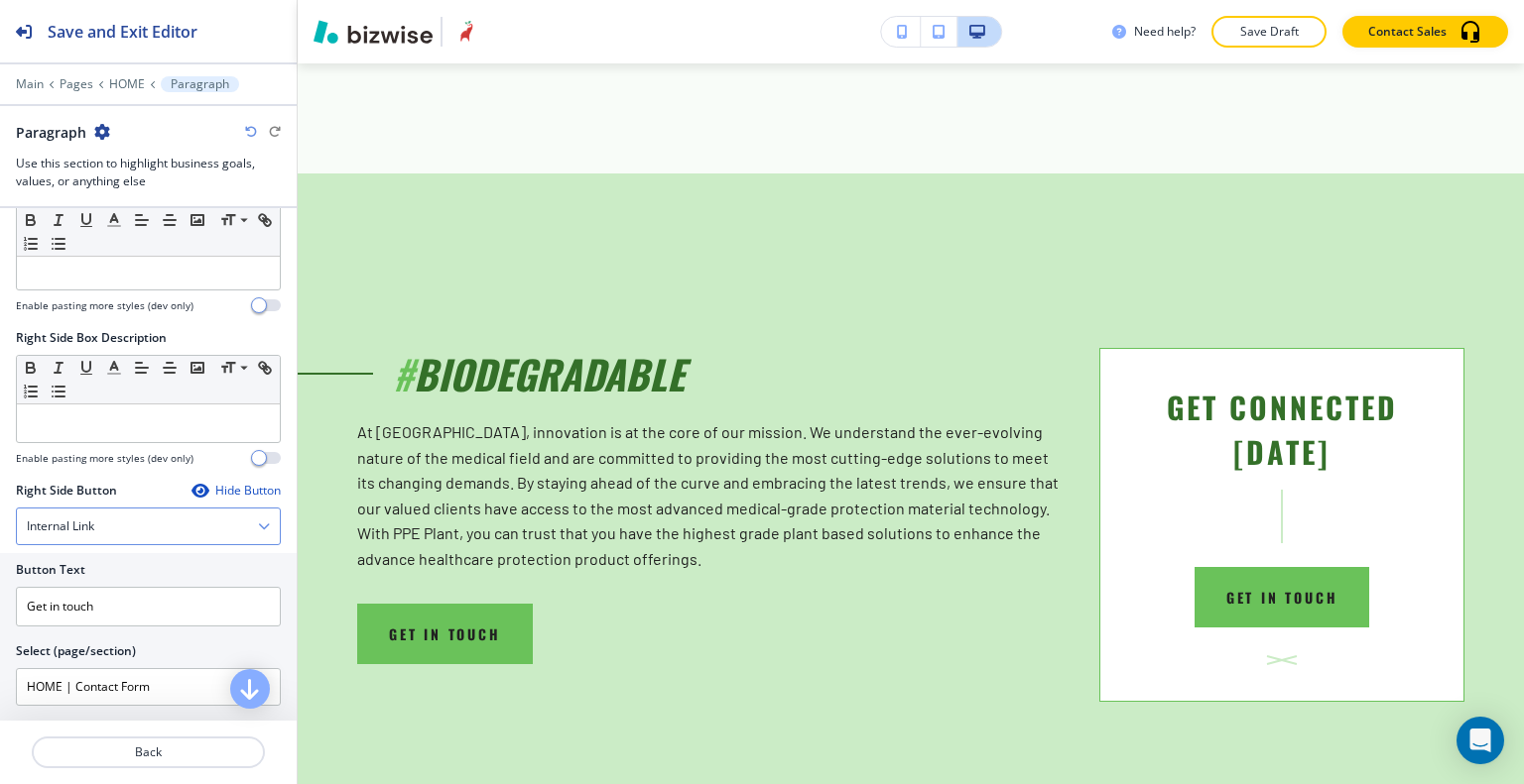
click at [196, 525] on div "Internal Link" at bounding box center [148, 527] width 262 height 36
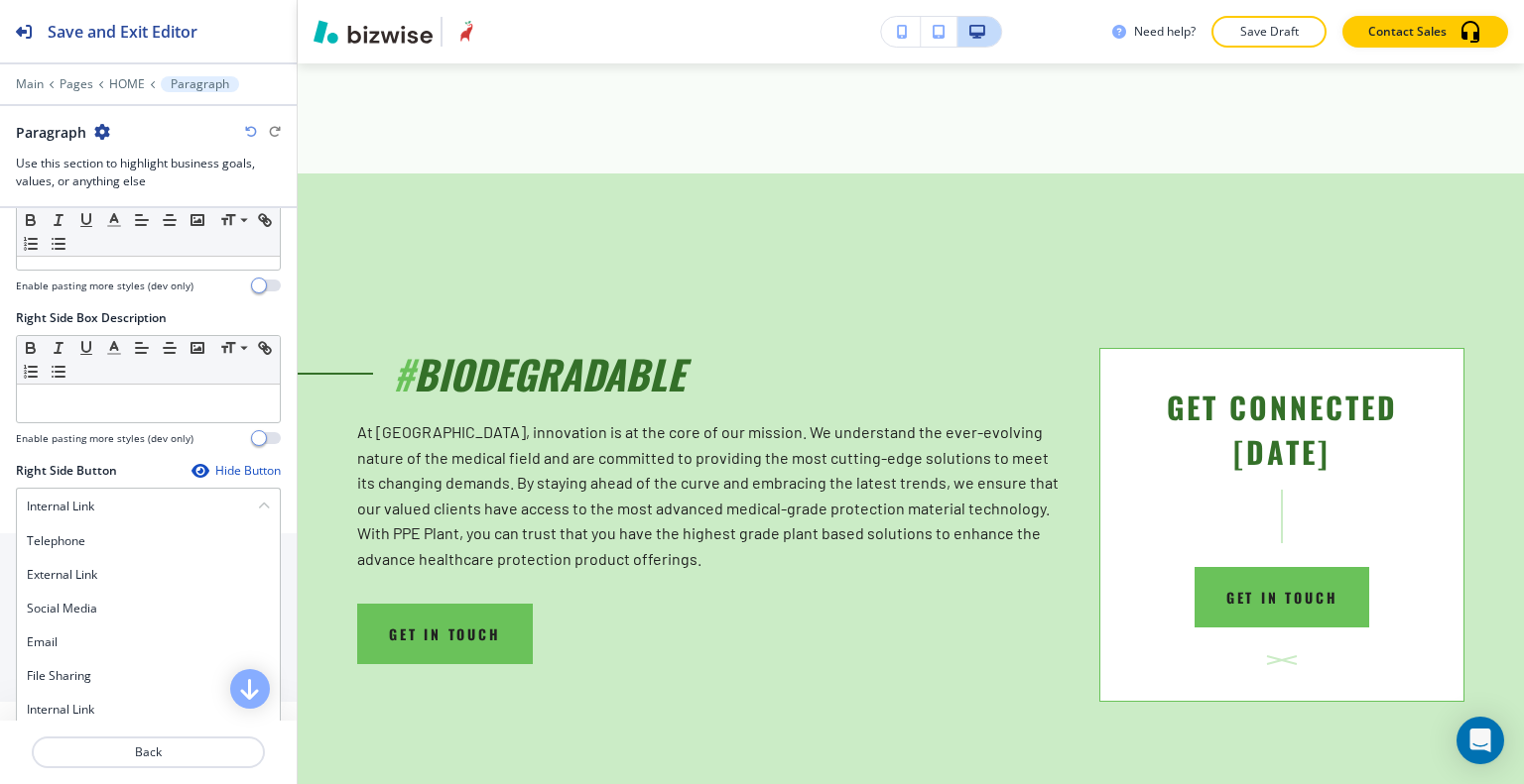
scroll to position [1110, 0]
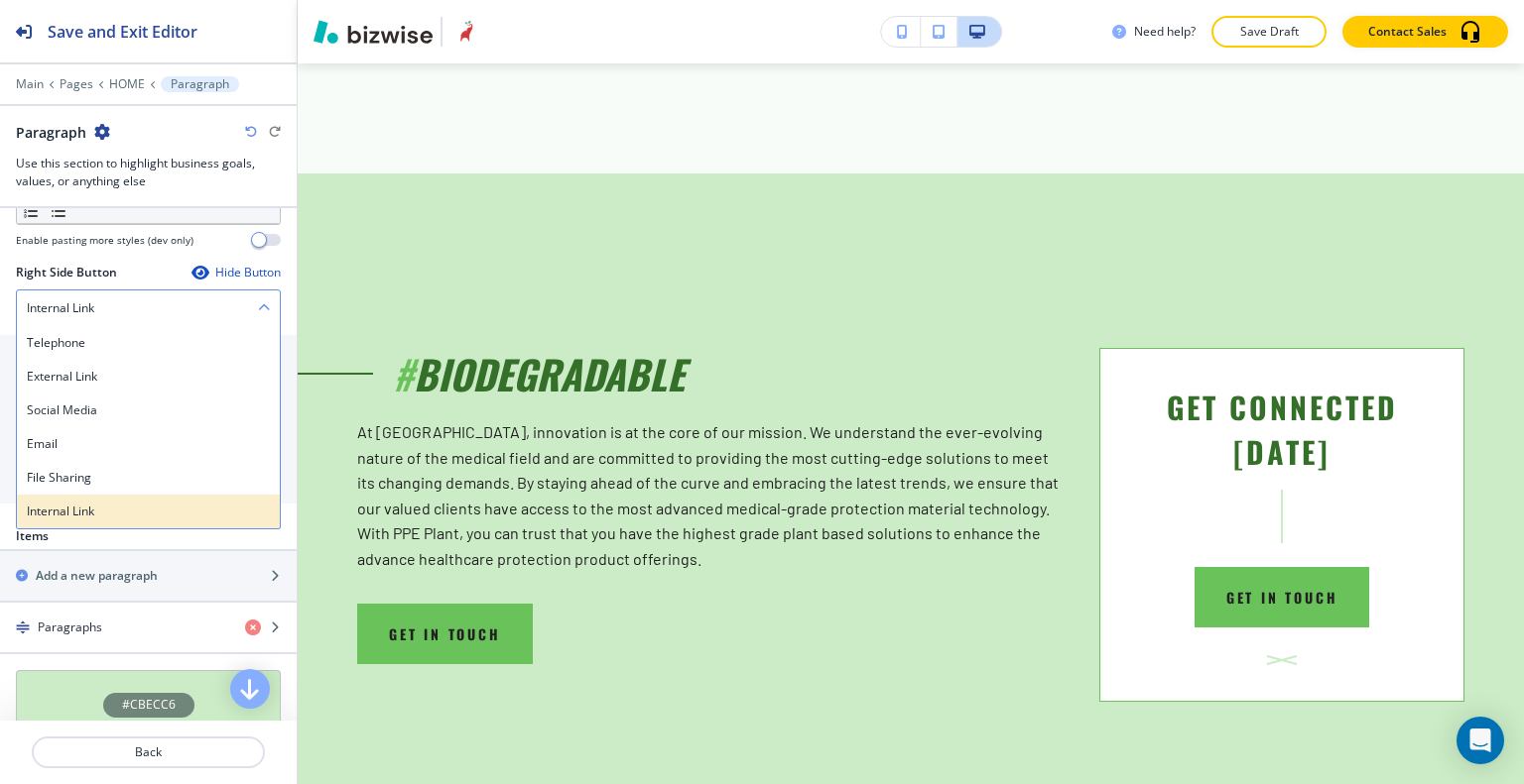
click at [88, 511] on h4 "Internal Link" at bounding box center [148, 512] width 243 height 18
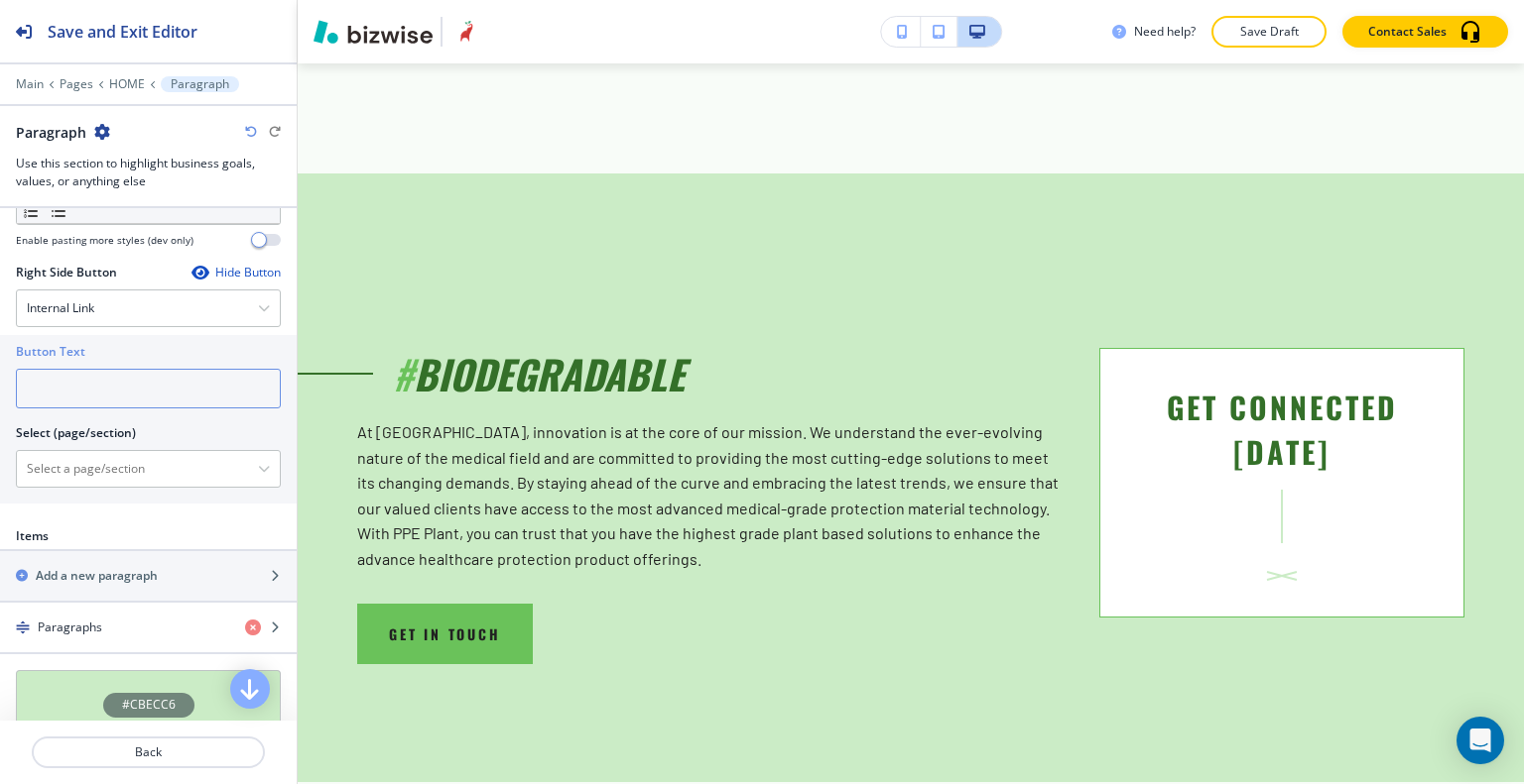
click at [80, 388] on input "text" at bounding box center [148, 389] width 264 height 40
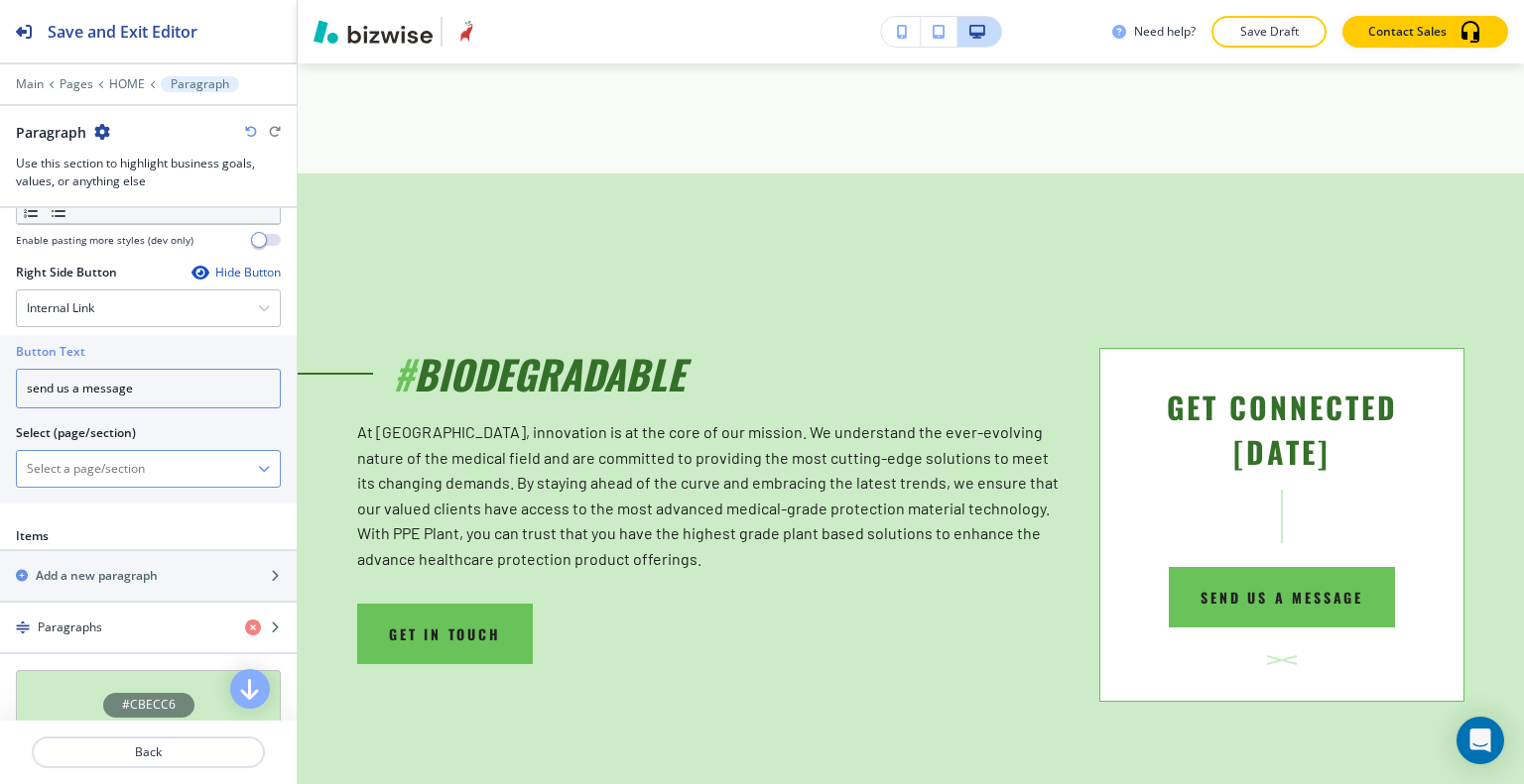
type input "send us a message"
click at [52, 465] on \(page\/section\) "Manual Input" at bounding box center [137, 469] width 241 height 34
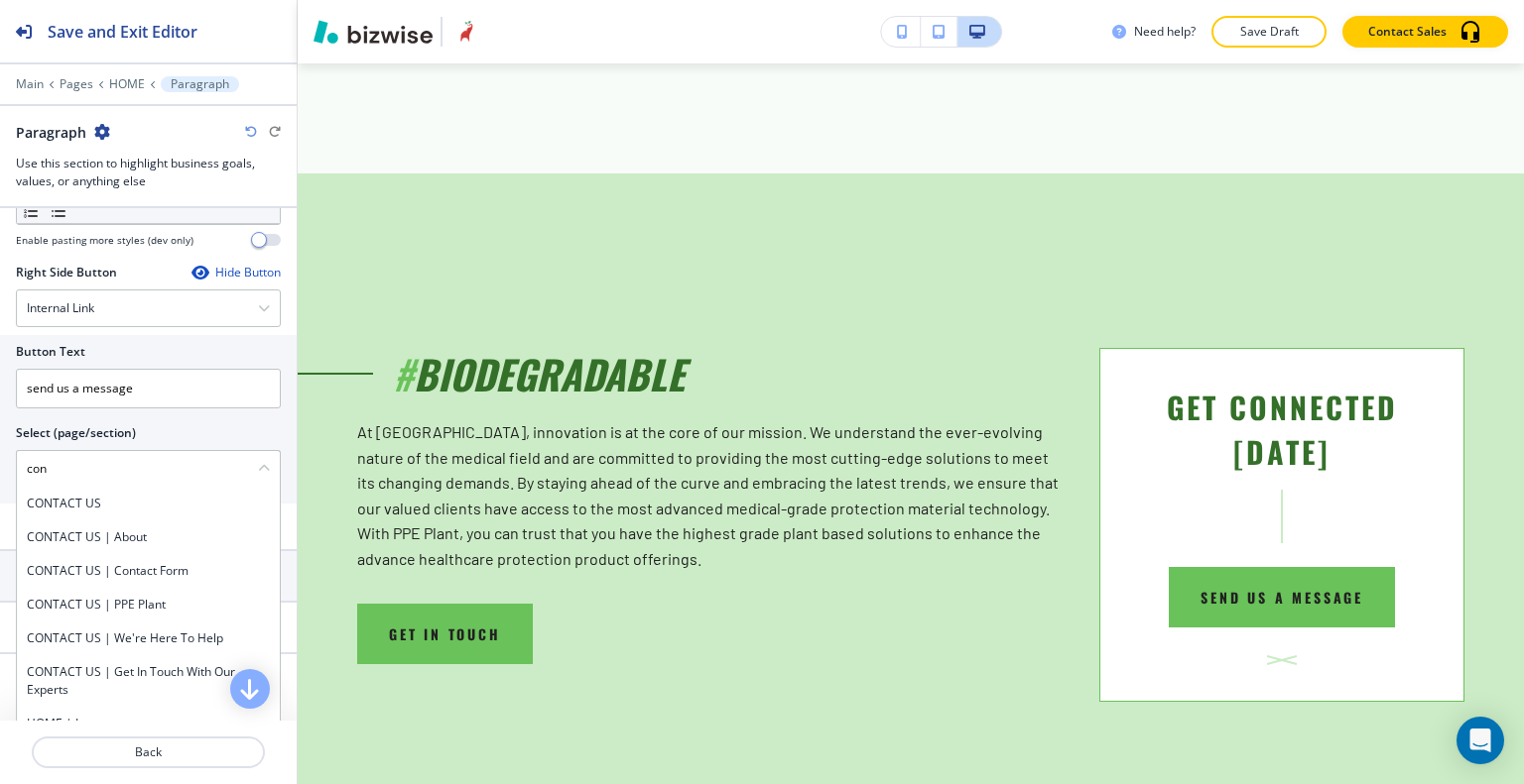
click at [208, 562] on h4 "CONTACT US | Contact Form" at bounding box center [148, 571] width 243 height 18
type \(page\/section\) "CONTACT US | Contact Form"
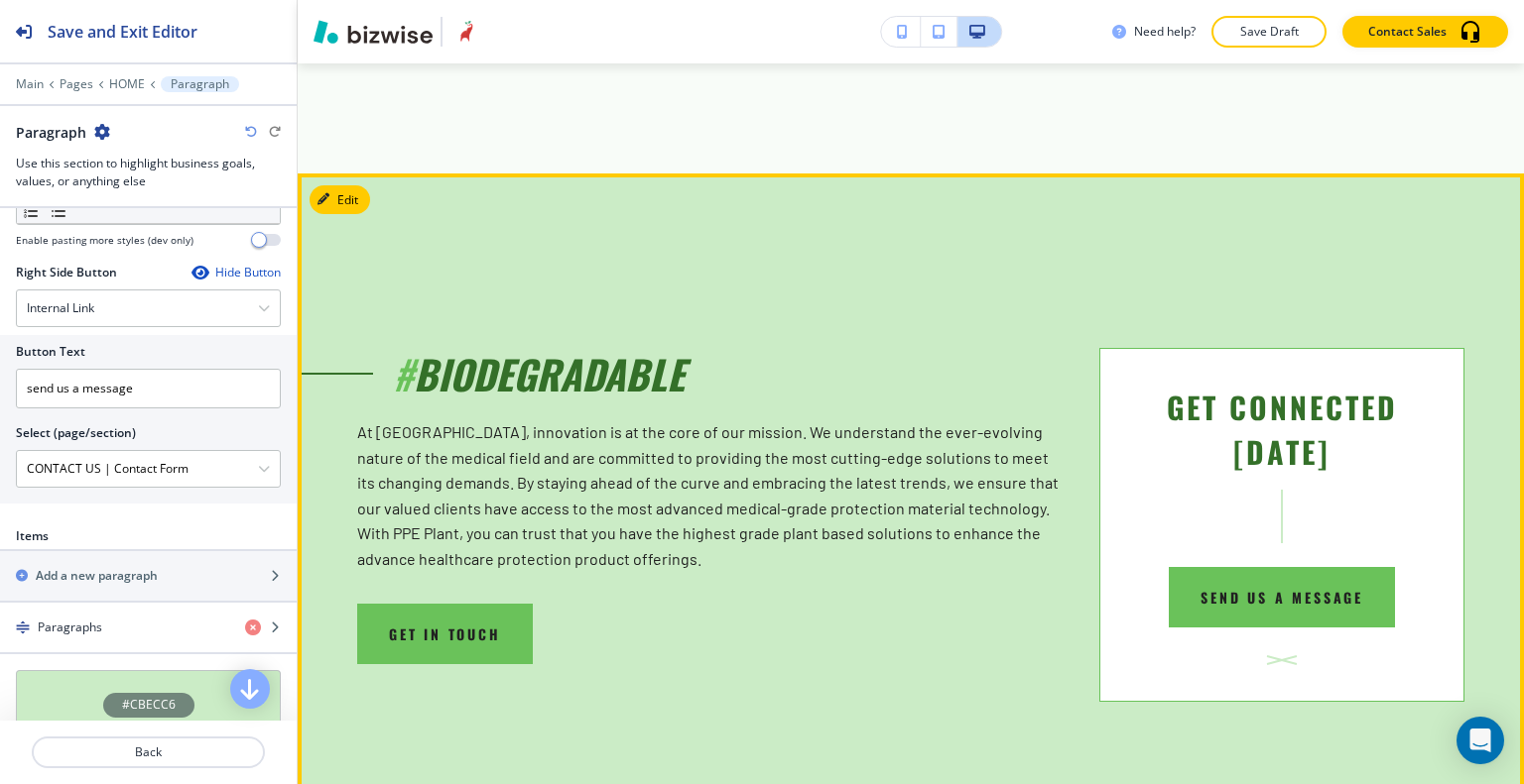
click at [979, 308] on div "# BIODEGRADABLE At PPE Plant, innovation is at the core of our mission. We unde…" at bounding box center [911, 497] width 1107 height 409
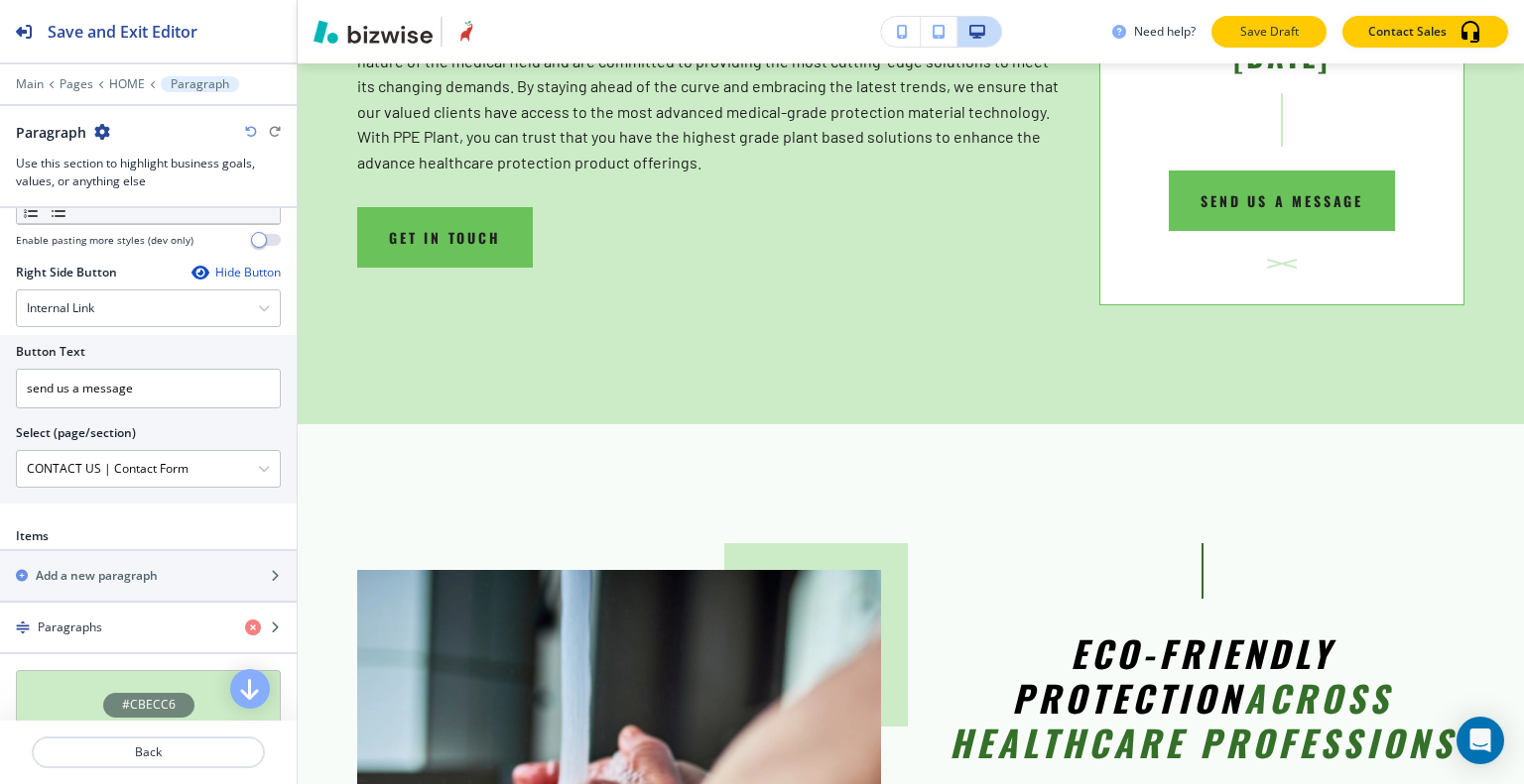
click at [1274, 31] on p "Save Draft" at bounding box center [1269, 32] width 64 height 18
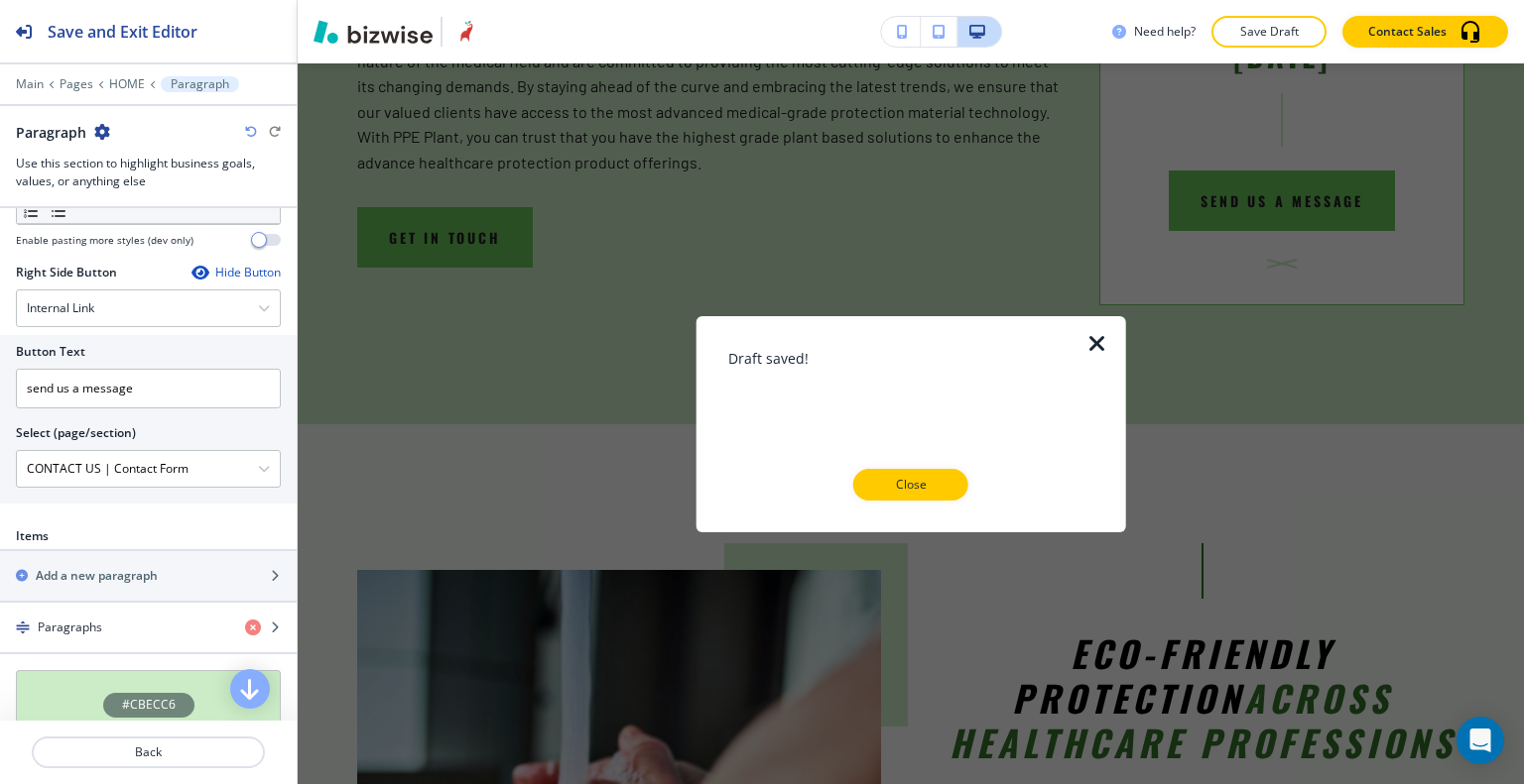
click at [900, 484] on p "Close" at bounding box center [911, 485] width 64 height 18
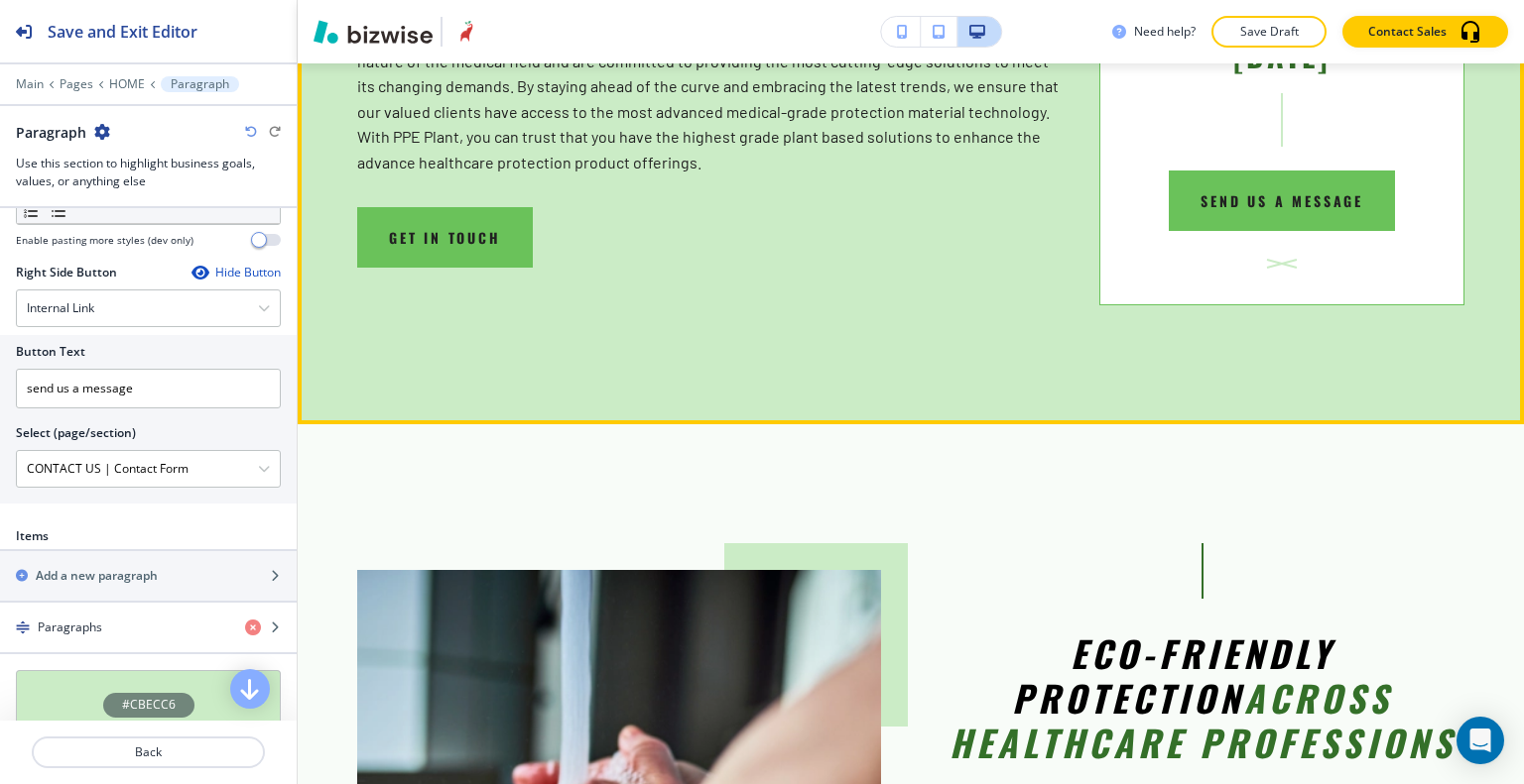
scroll to position [1941, 0]
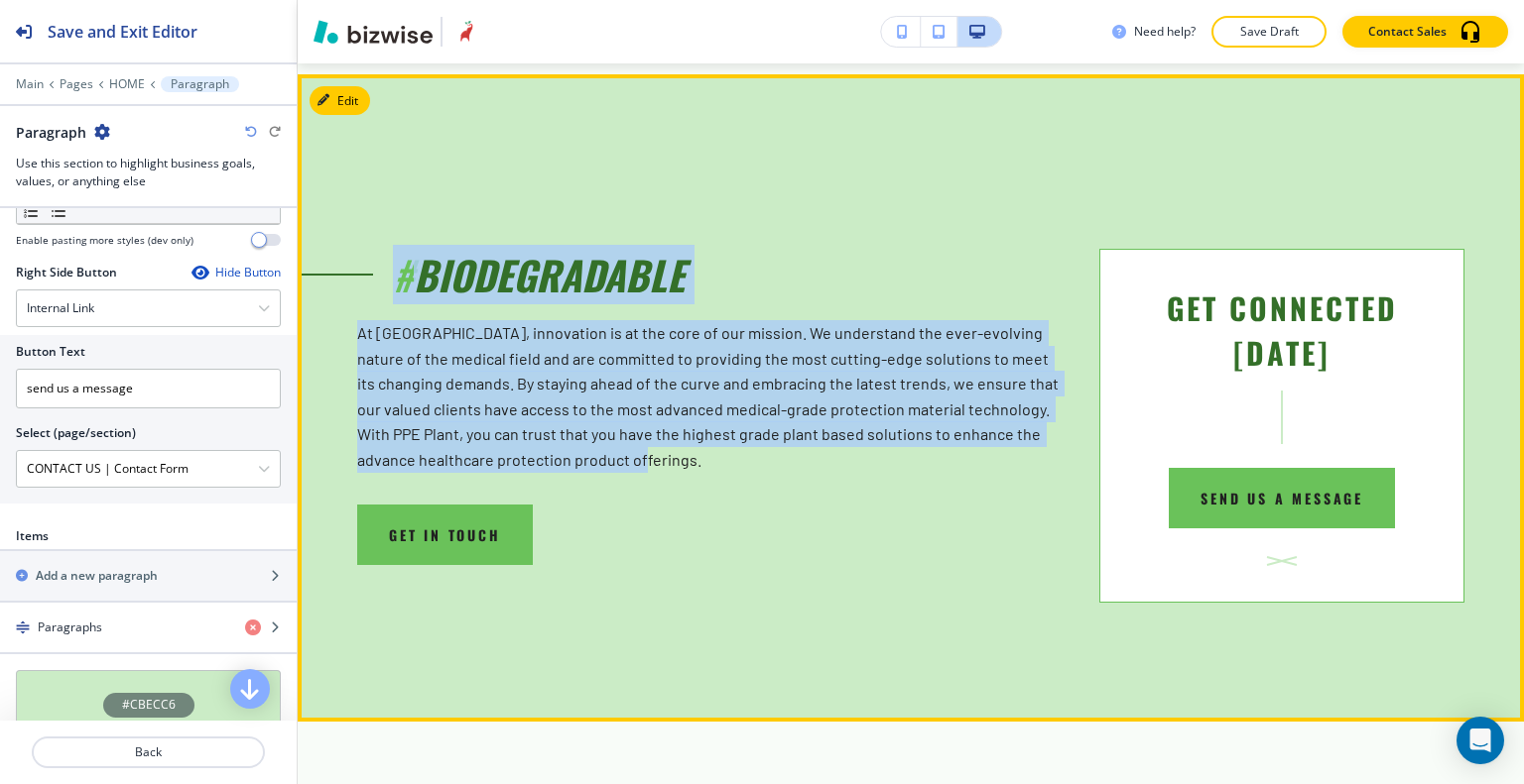
drag, startPoint x: 675, startPoint y: 447, endPoint x: 383, endPoint y: 260, distance: 346.7
click at [383, 260] on div "# BIODEGRADABLE At PPE Plant, innovation is at the core of our mission. We unde…" at bounding box center [712, 360] width 710 height 224
copy div "# BIODEGRADABLE At PPE Plant, innovation is at the core of our mission. We unde…"
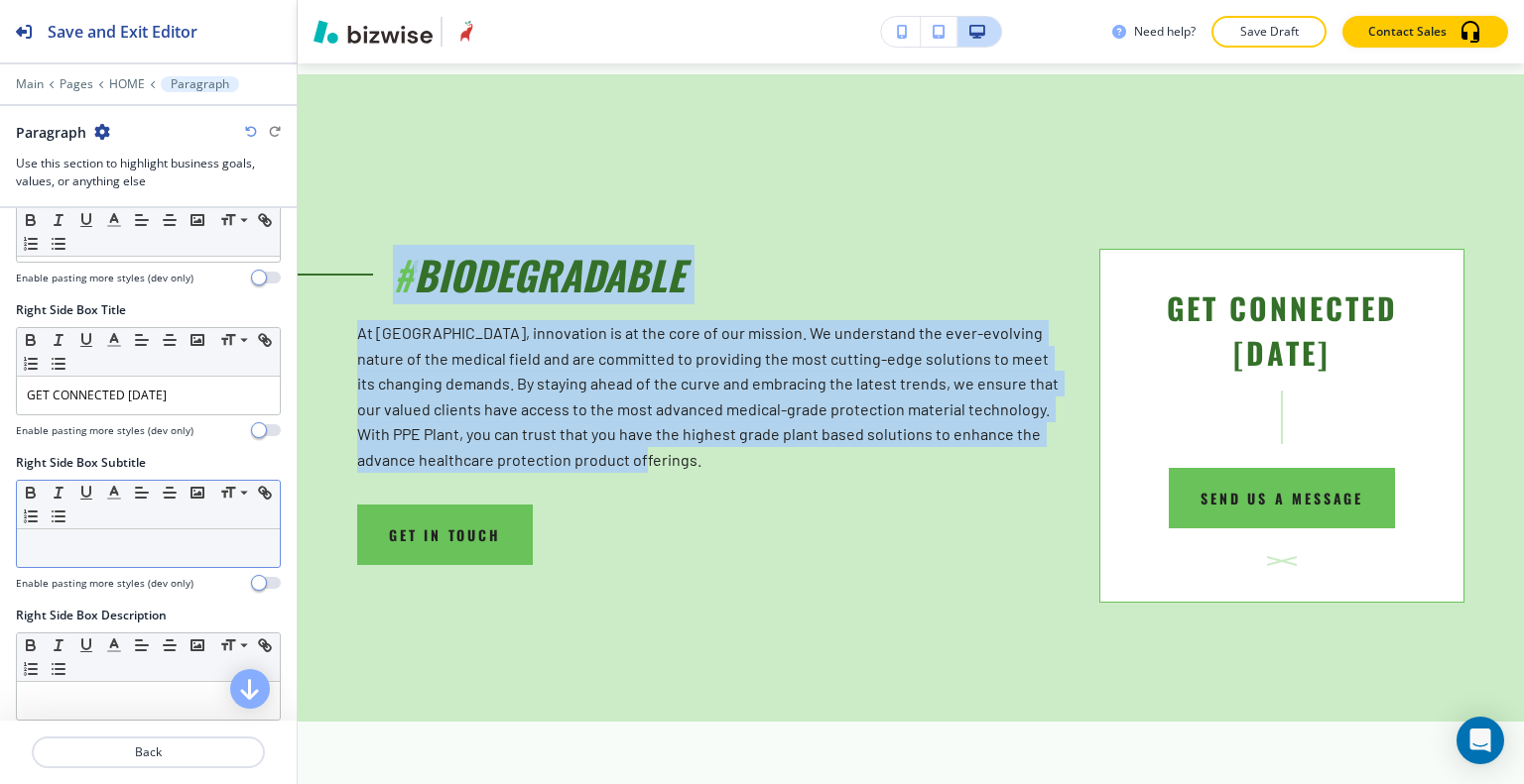
scroll to position [713, 0]
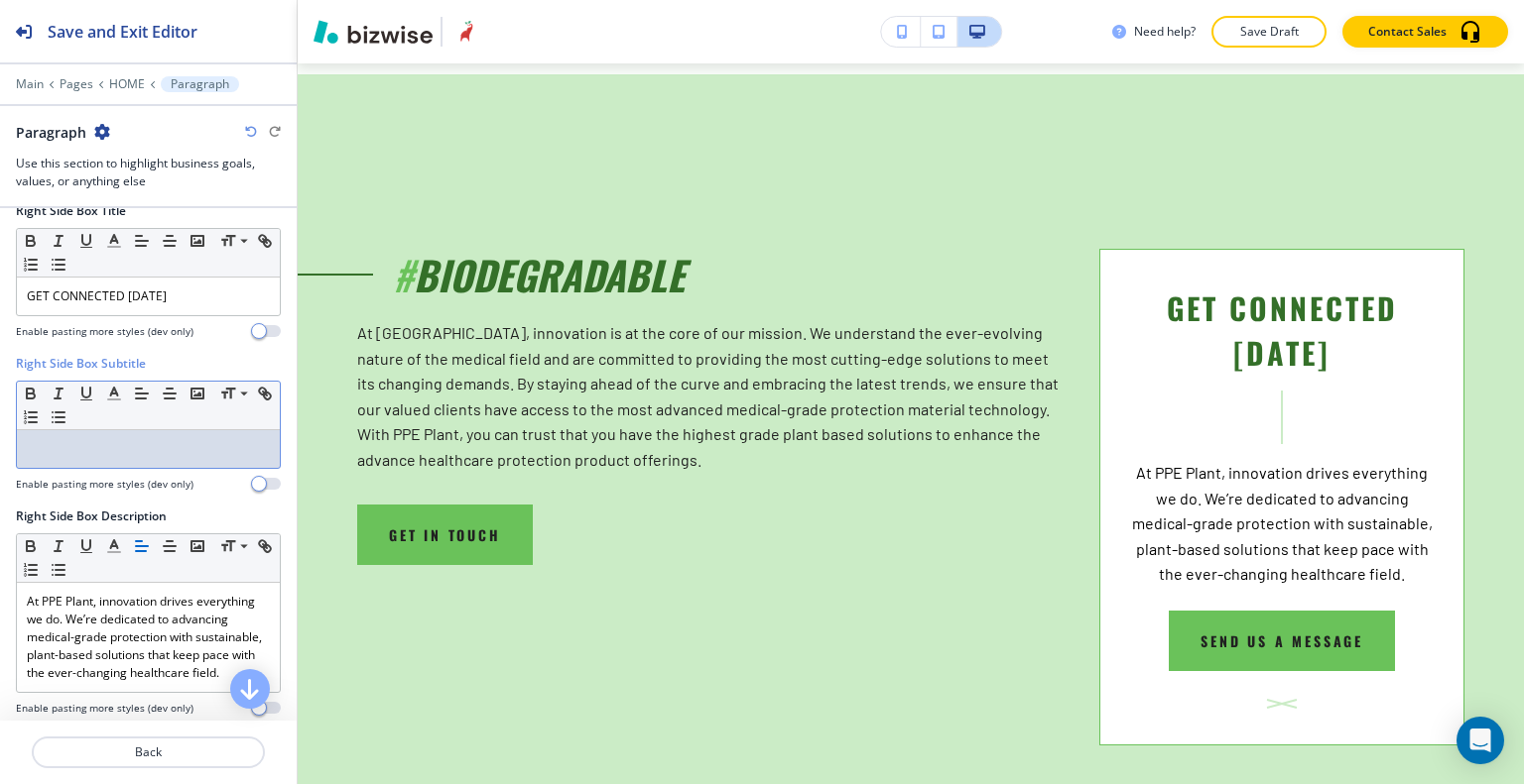
click at [137, 446] on p at bounding box center [148, 449] width 243 height 18
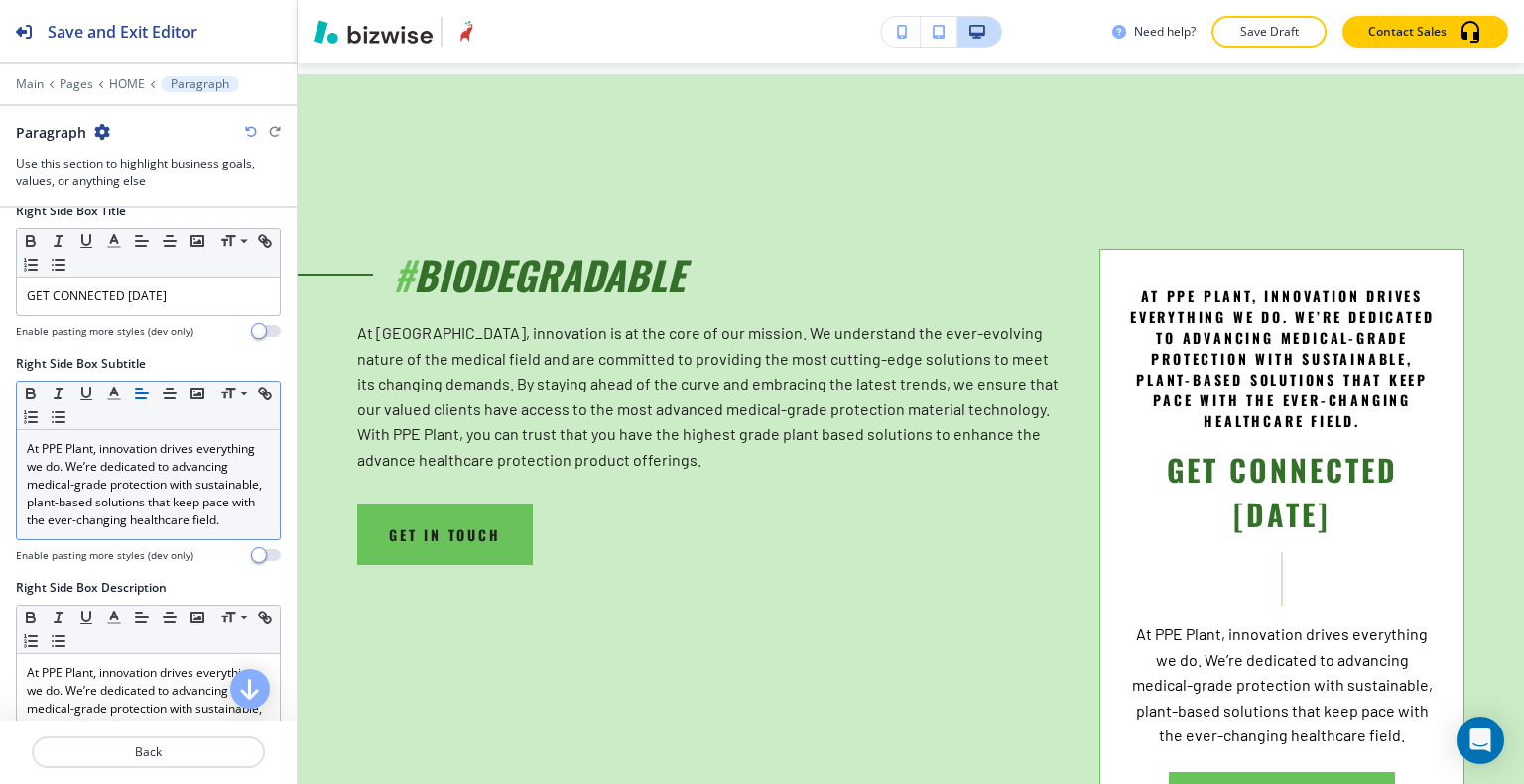
click at [254, 132] on icon "button" at bounding box center [251, 132] width 12 height 12
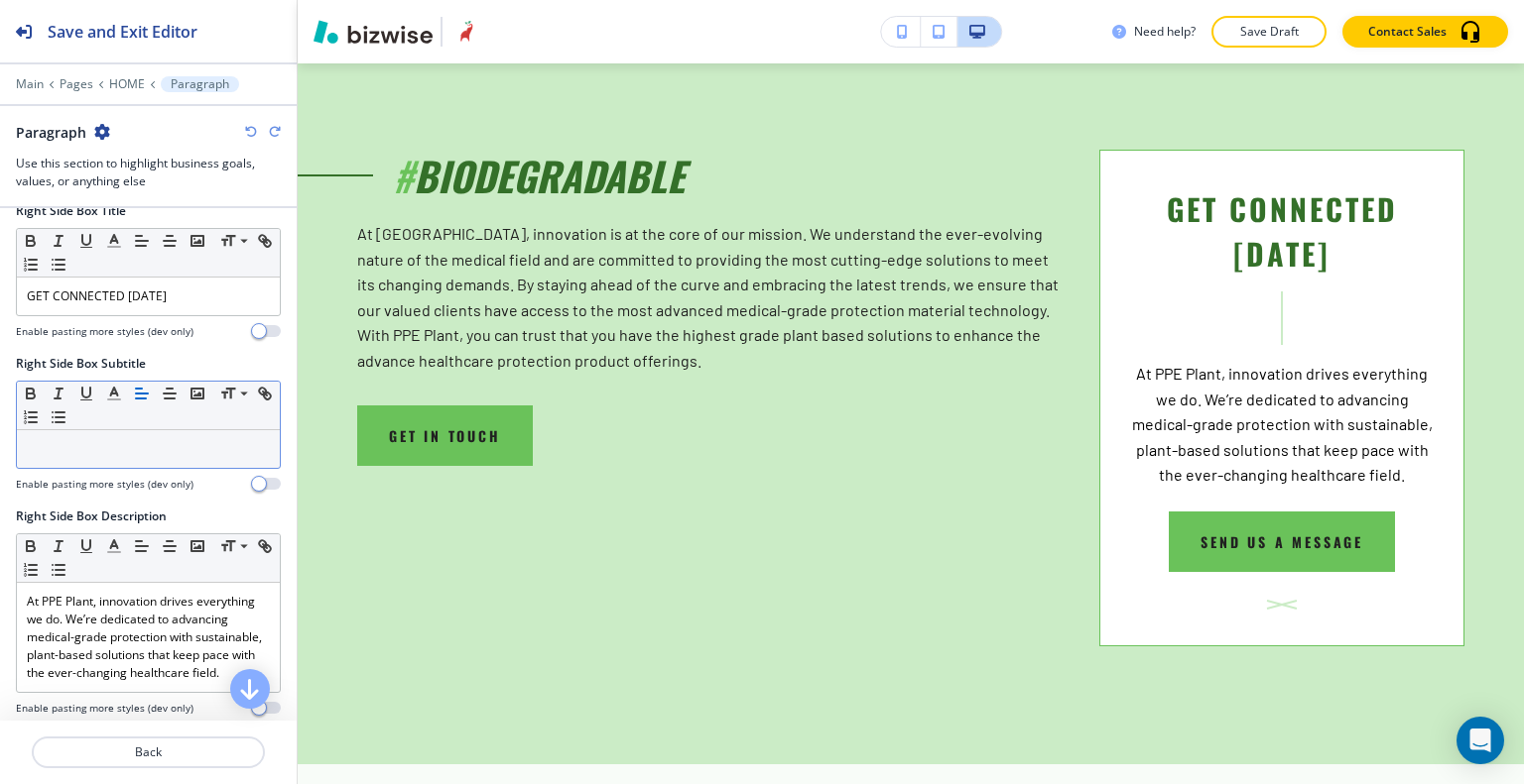
scroll to position [912, 0]
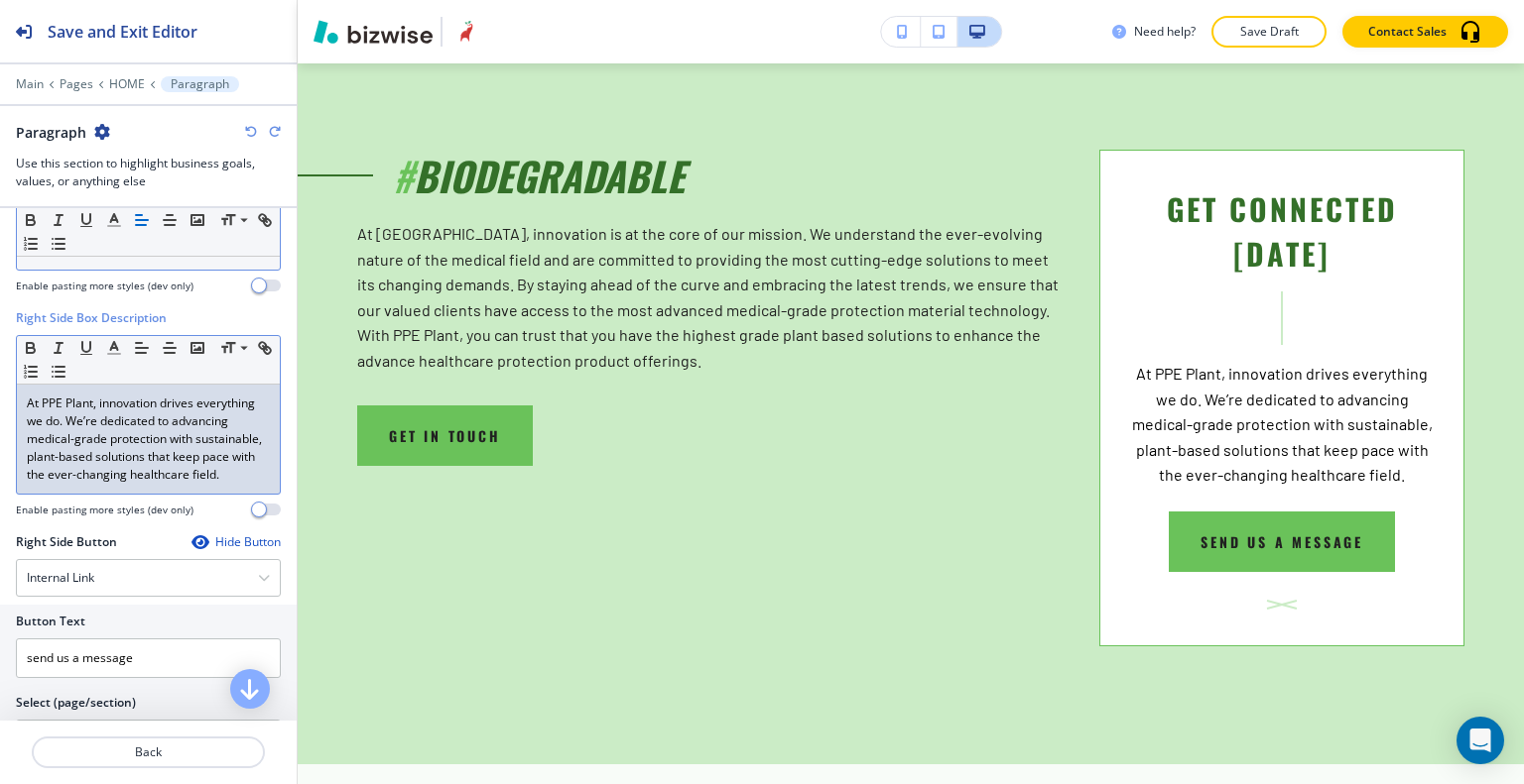
drag, startPoint x: 154, startPoint y: 491, endPoint x: 134, endPoint y: 410, distance: 83.4
click at [134, 410] on p "At PPE Plant, innovation drives everything we do. We’re dedicated to advancing …" at bounding box center [148, 439] width 243 height 89
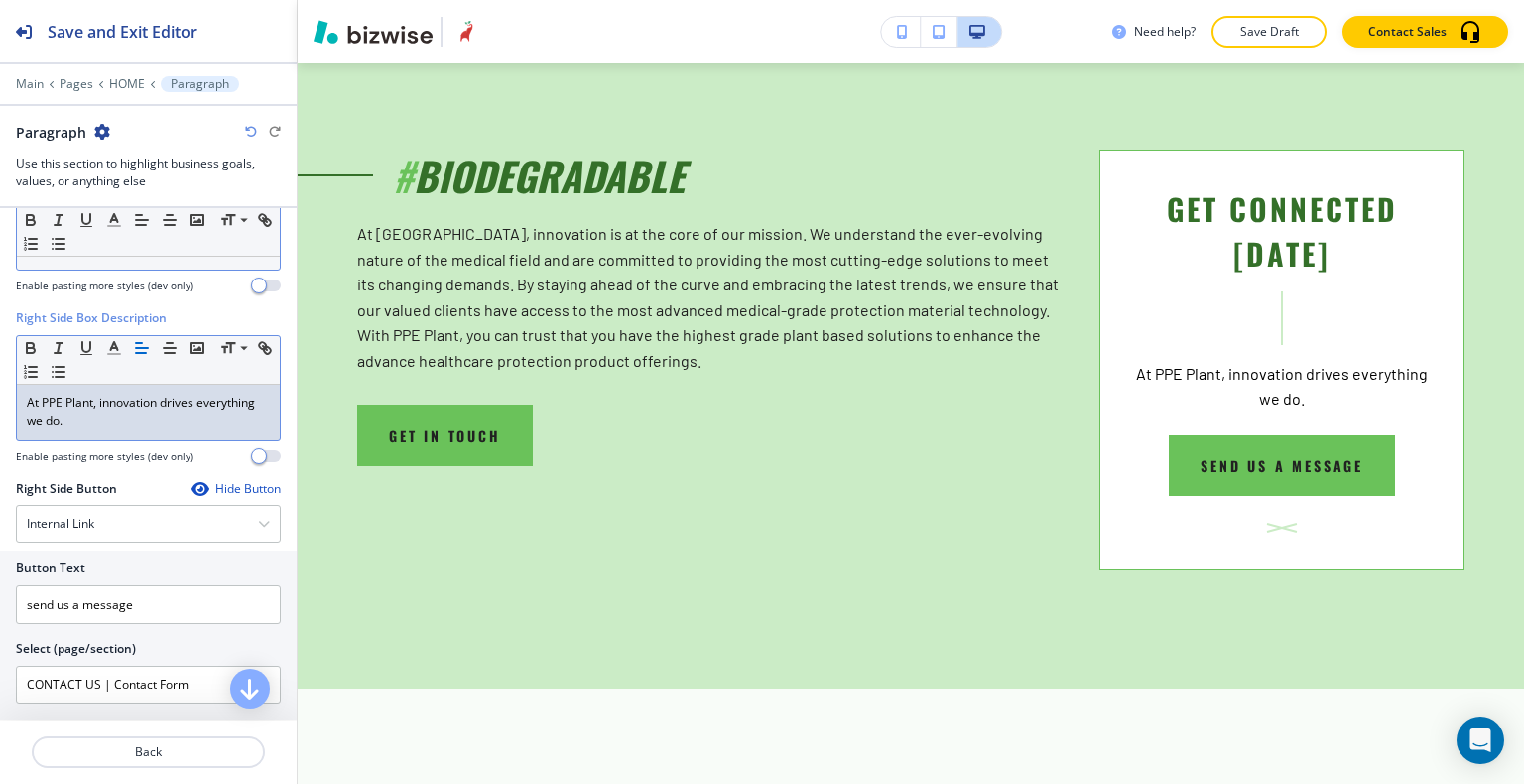
drag, startPoint x: 133, startPoint y: 423, endPoint x: 48, endPoint y: 393, distance: 90.1
click at [4, 376] on div "Right Side Box Description Small Normal Large Huge At PPE Plant, innovation dri…" at bounding box center [148, 394] width 296 height 171
copy p "At PPE Plant, innovation drives everything we do."
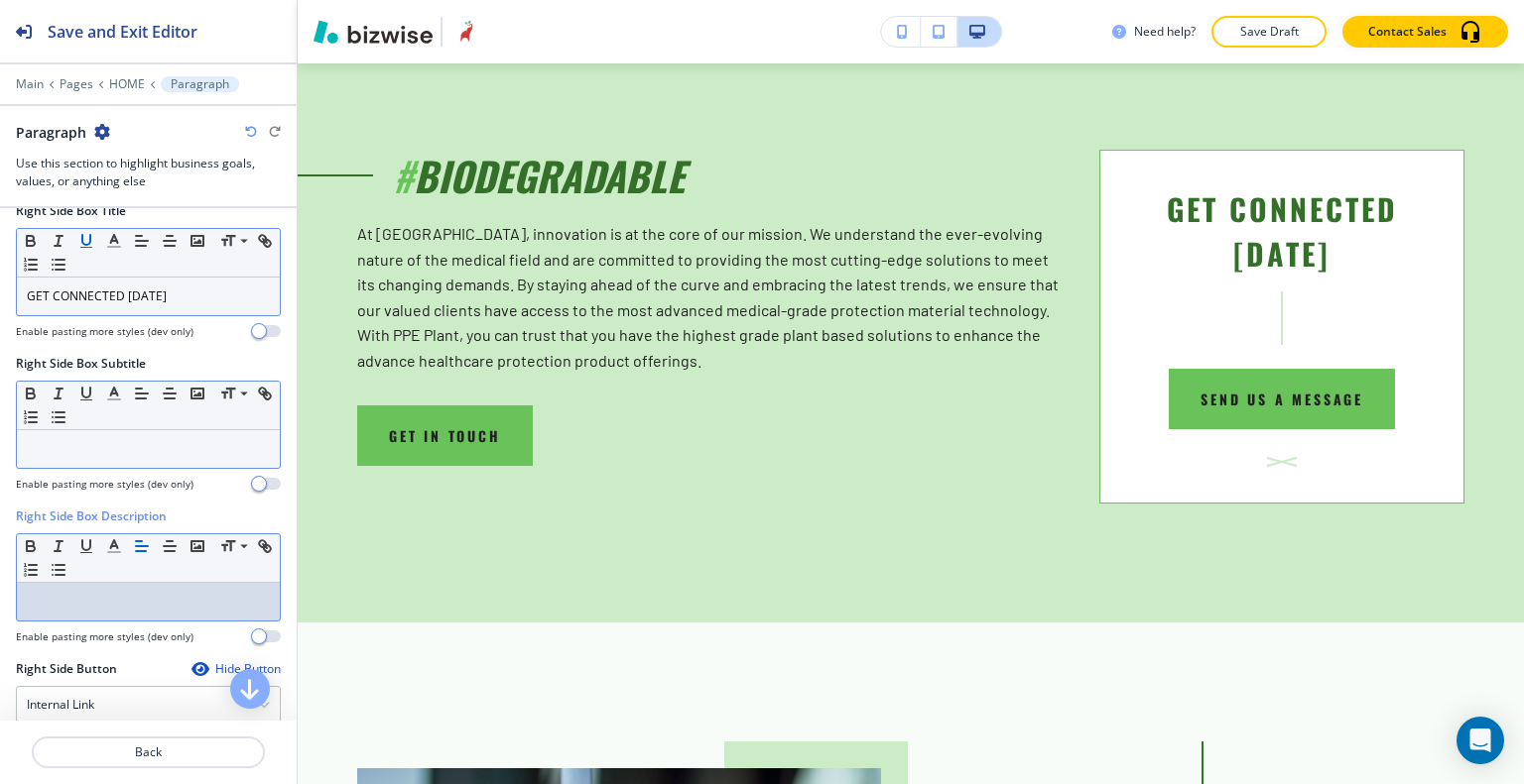
scroll to position [516, 0]
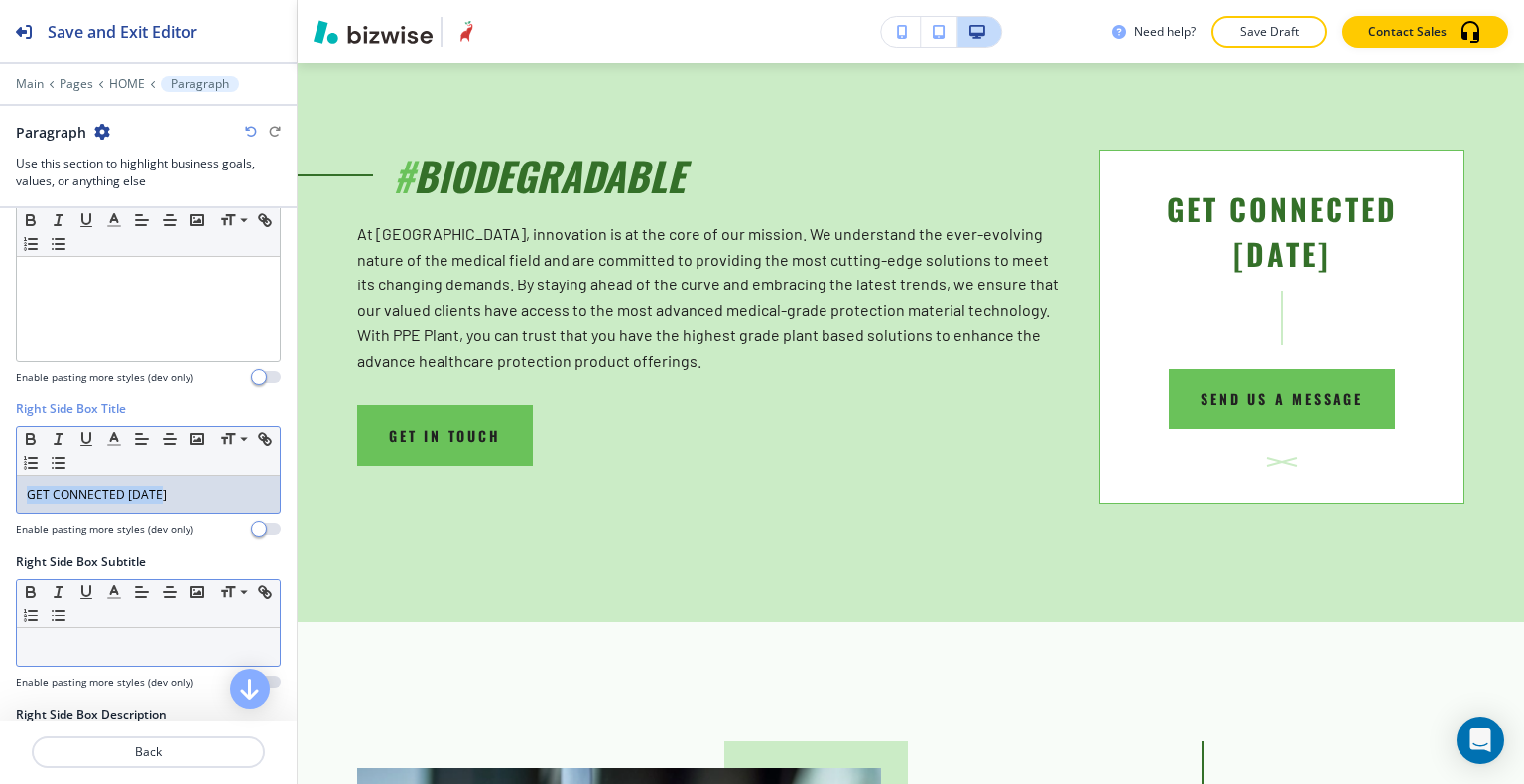
drag, startPoint x: 179, startPoint y: 488, endPoint x: 39, endPoint y: 500, distance: 140.5
click at [4, 497] on div "Right Side Box Title Small Normal Large Huge GET CONNECTED TODAY Enable pasting…" at bounding box center [148, 477] width 296 height 153
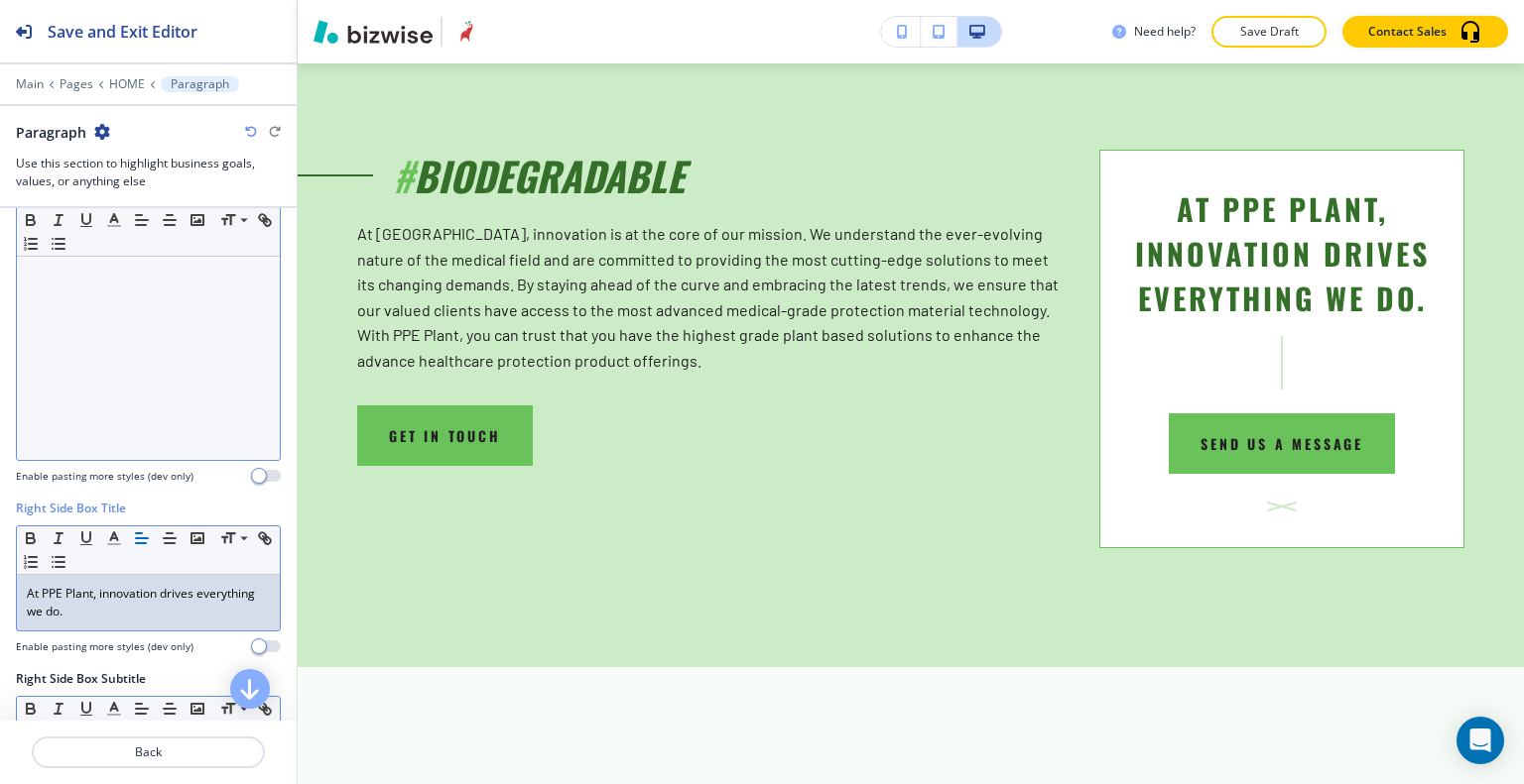
scroll to position [219, 0]
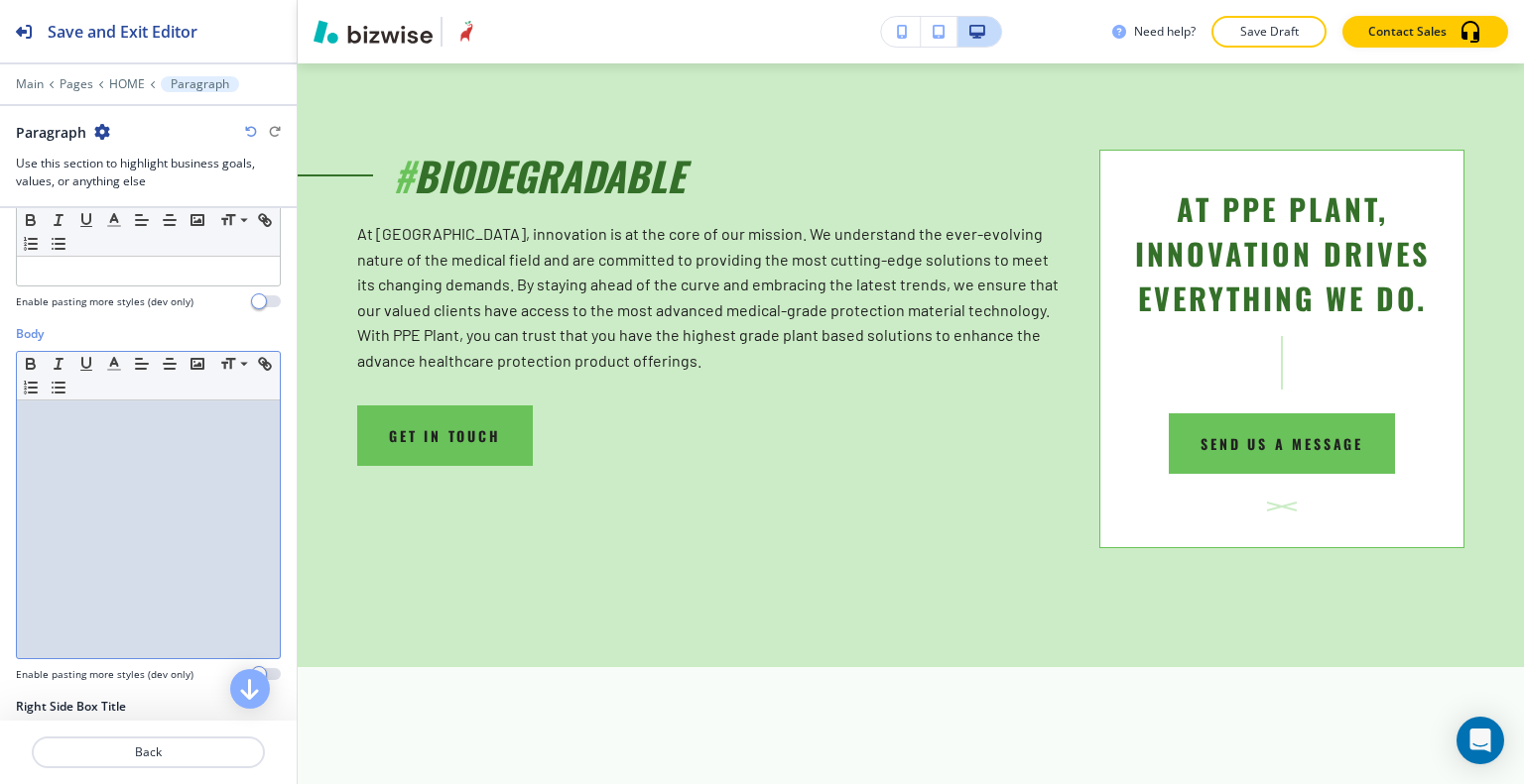
click at [98, 439] on div at bounding box center [148, 529] width 262 height 257
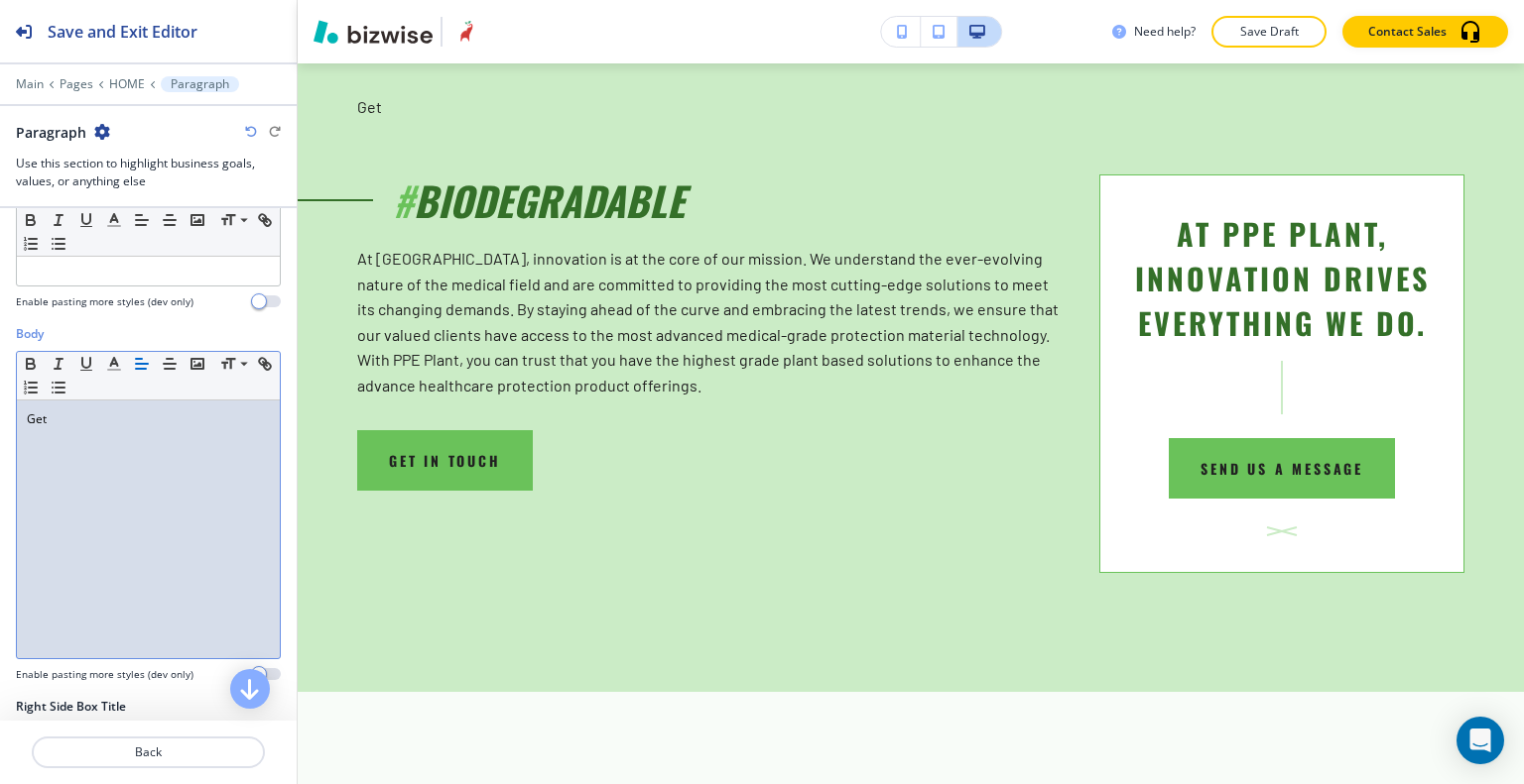
click at [107, 423] on p "Get" at bounding box center [148, 419] width 243 height 18
drag, startPoint x: 131, startPoint y: 412, endPoint x: 0, endPoint y: 356, distance: 142.5
click at [0, 356] on div "Body Small Normal Large Huge Get Enable pasting more styles (dev only)" at bounding box center [148, 511] width 296 height 373
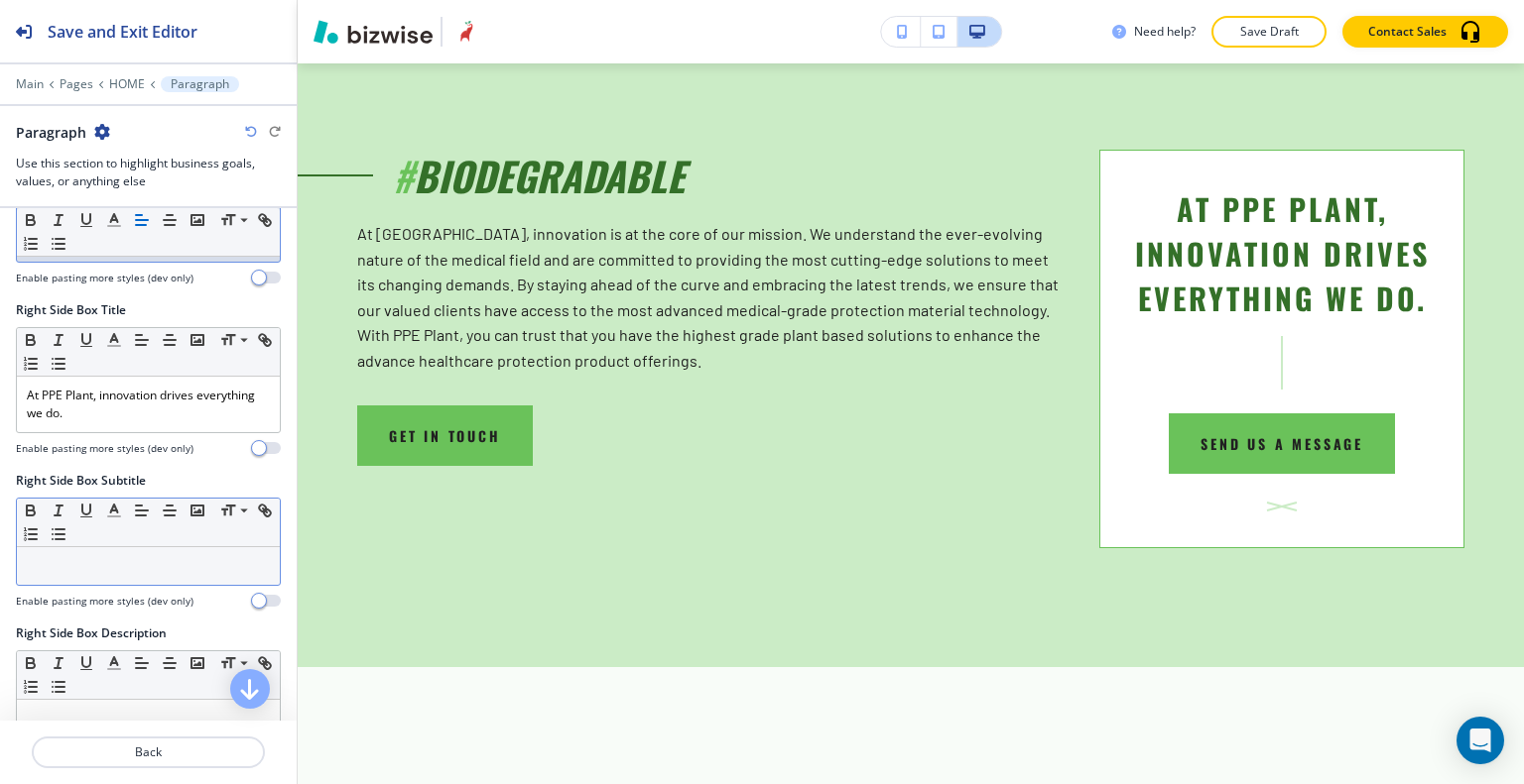
scroll to position [912, 0]
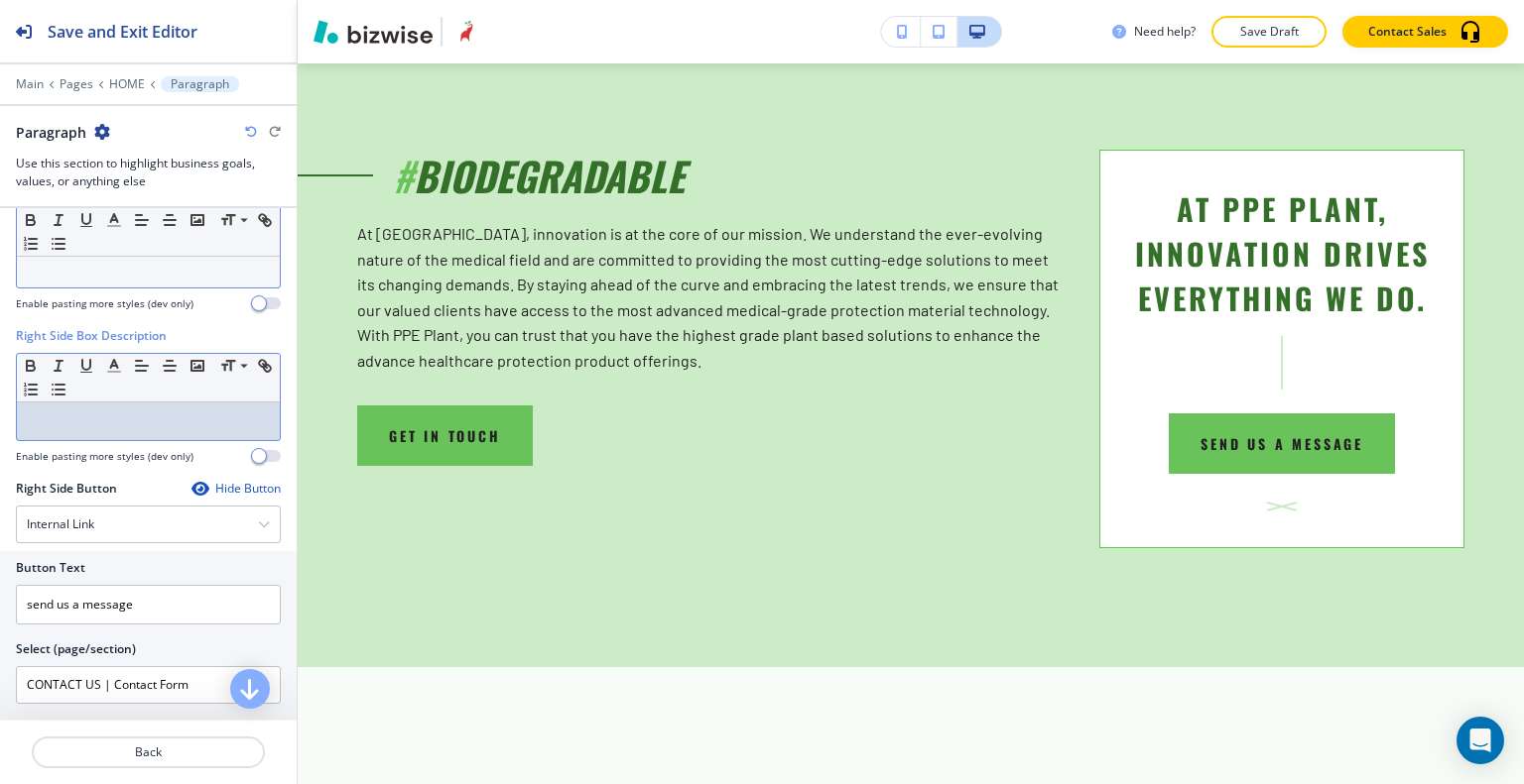
click at [113, 412] on p at bounding box center [148, 421] width 243 height 18
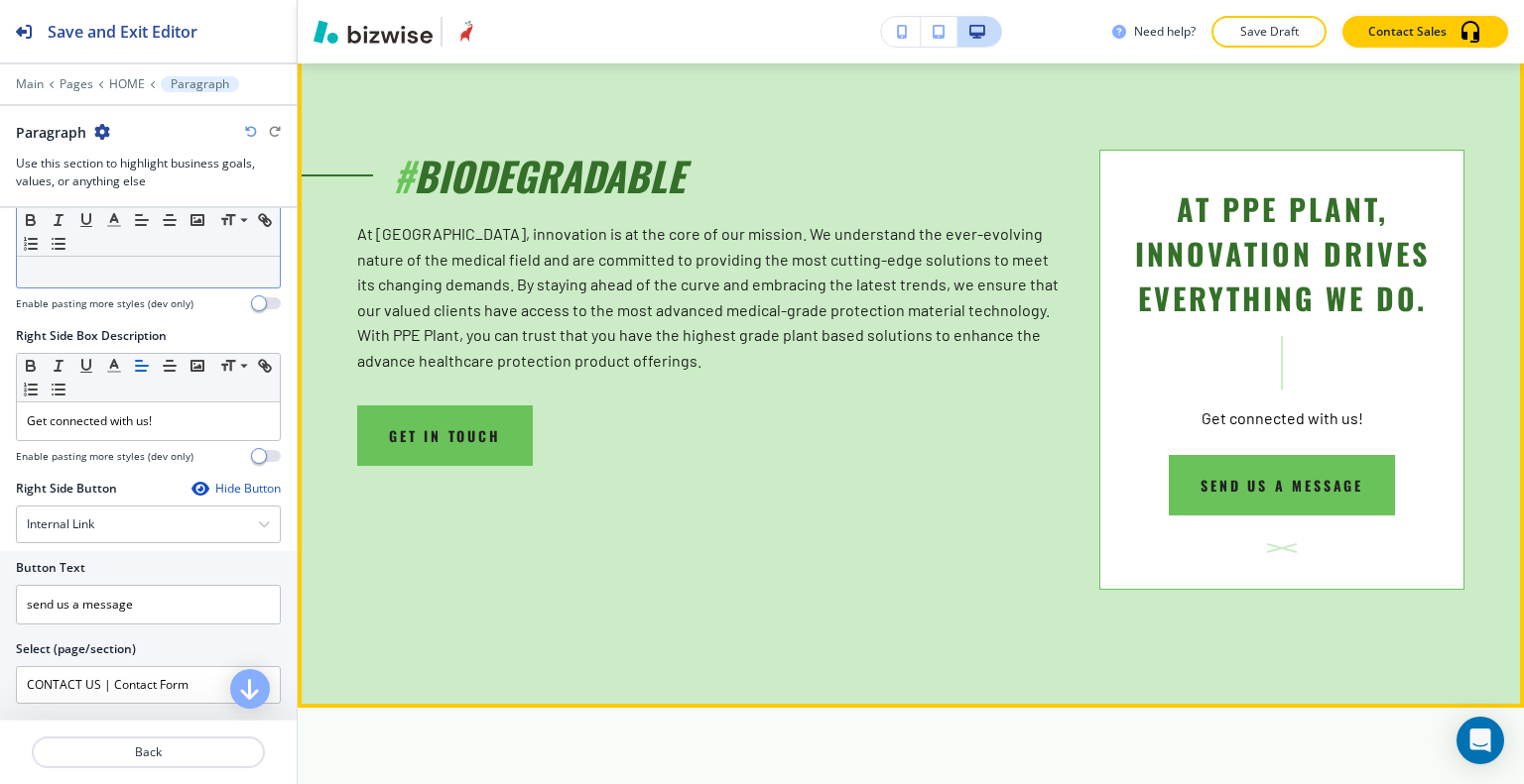
click at [666, 419] on div "# BIODEGRADABLE At PPE Plant, innovation is at the core of our mission. We unde…" at bounding box center [712, 308] width 710 height 316
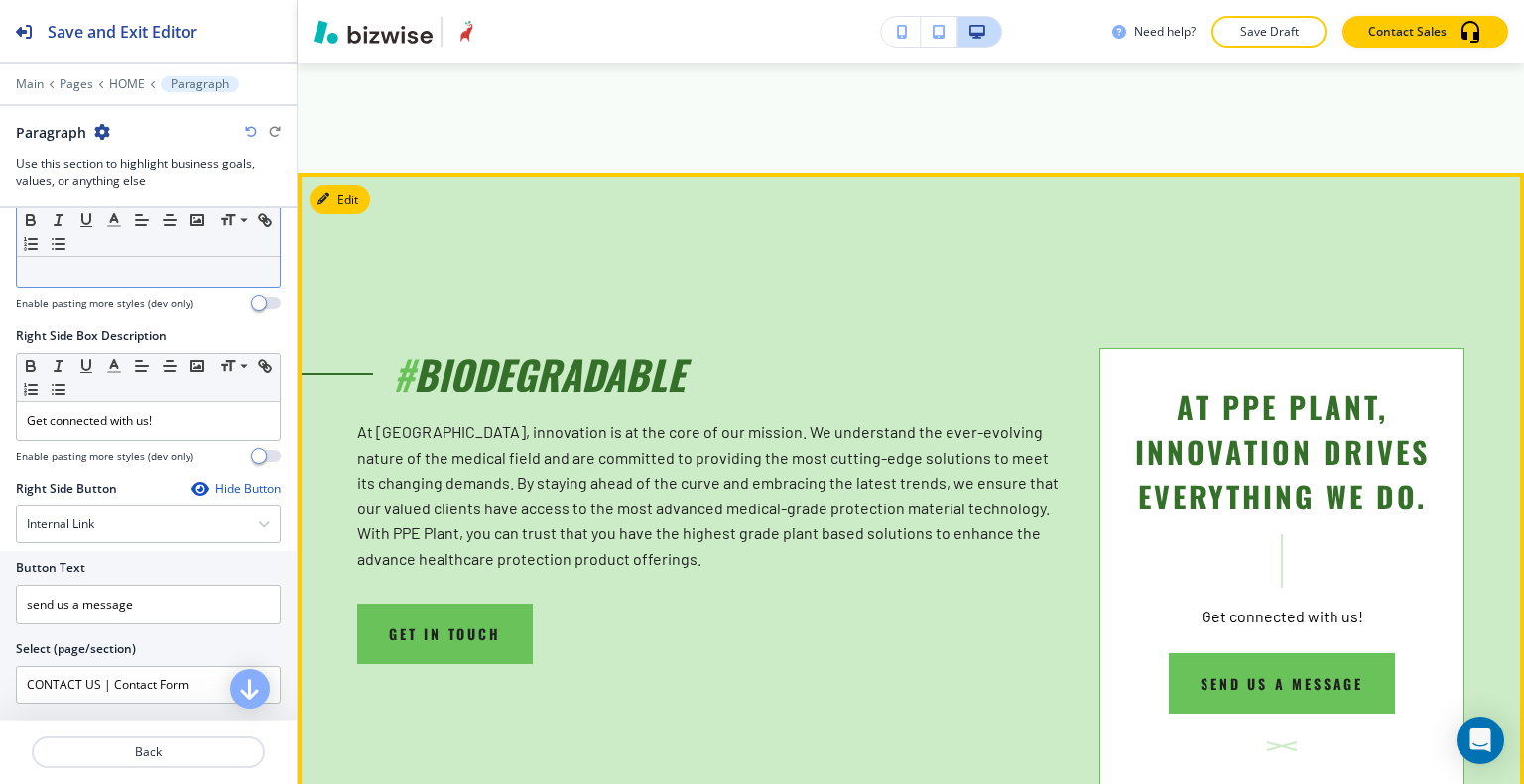
scroll to position [2238, 0]
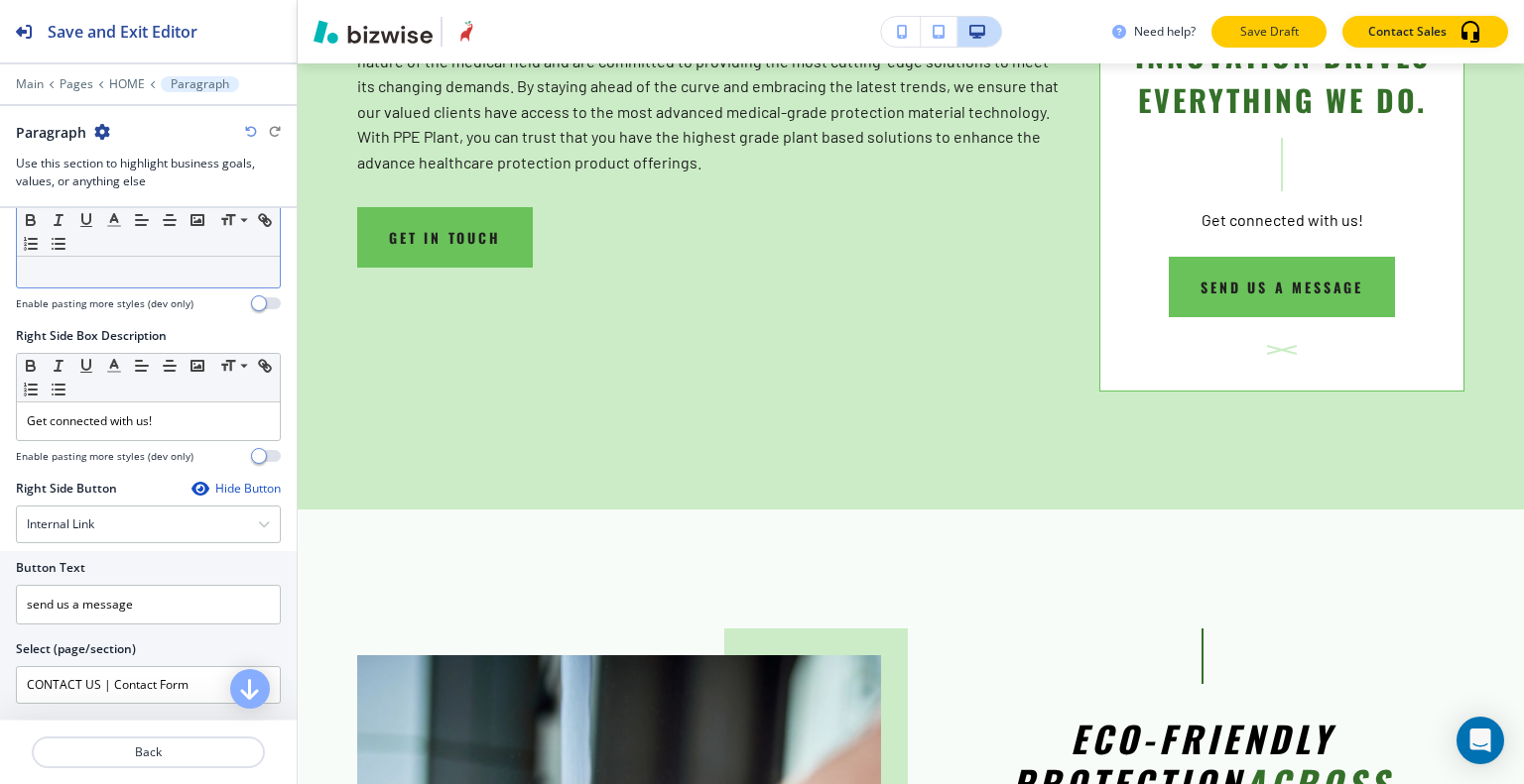
click at [1243, 46] on button "Save Draft" at bounding box center [1269, 32] width 115 height 32
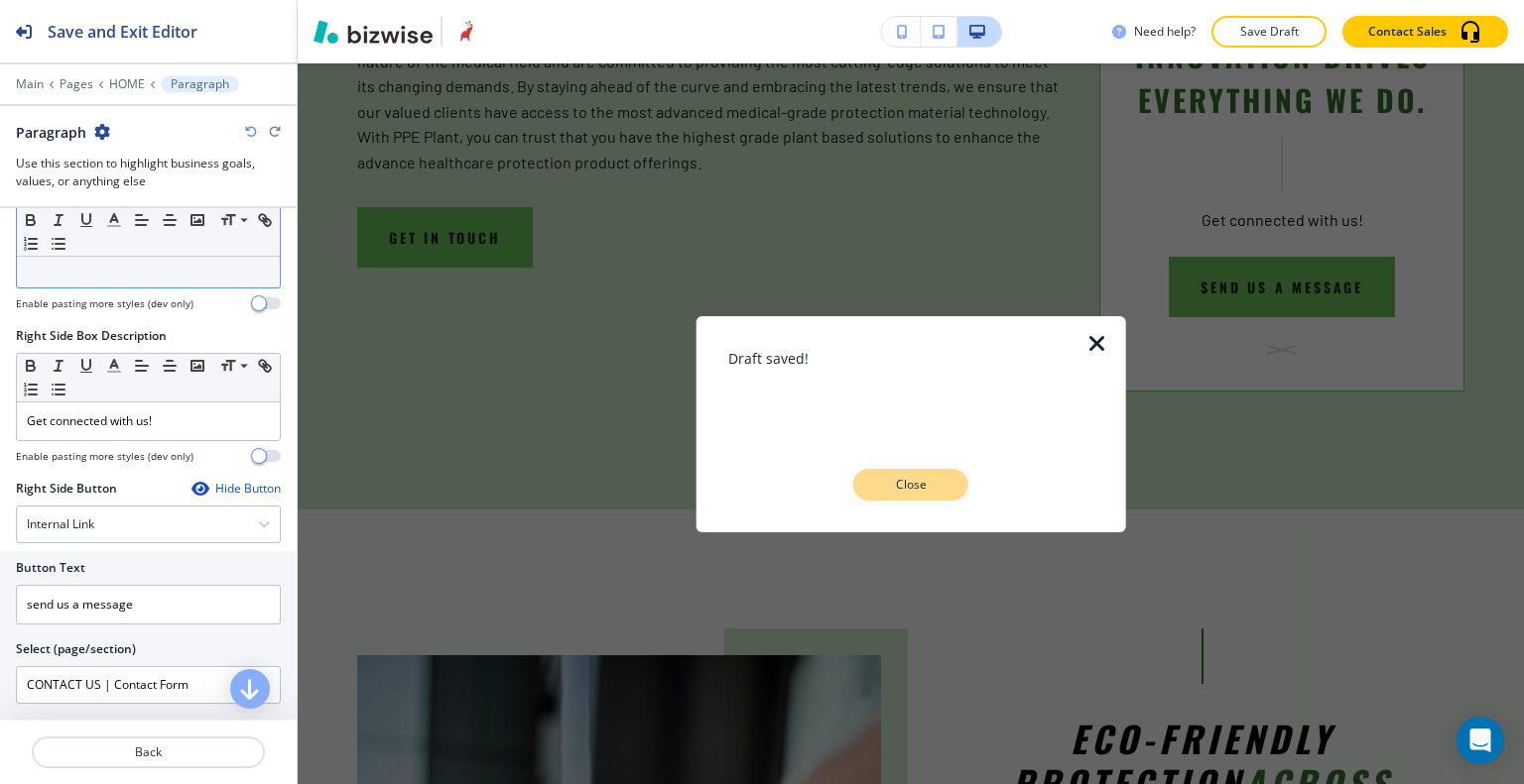
click at [913, 489] on p "Close" at bounding box center [911, 485] width 64 height 18
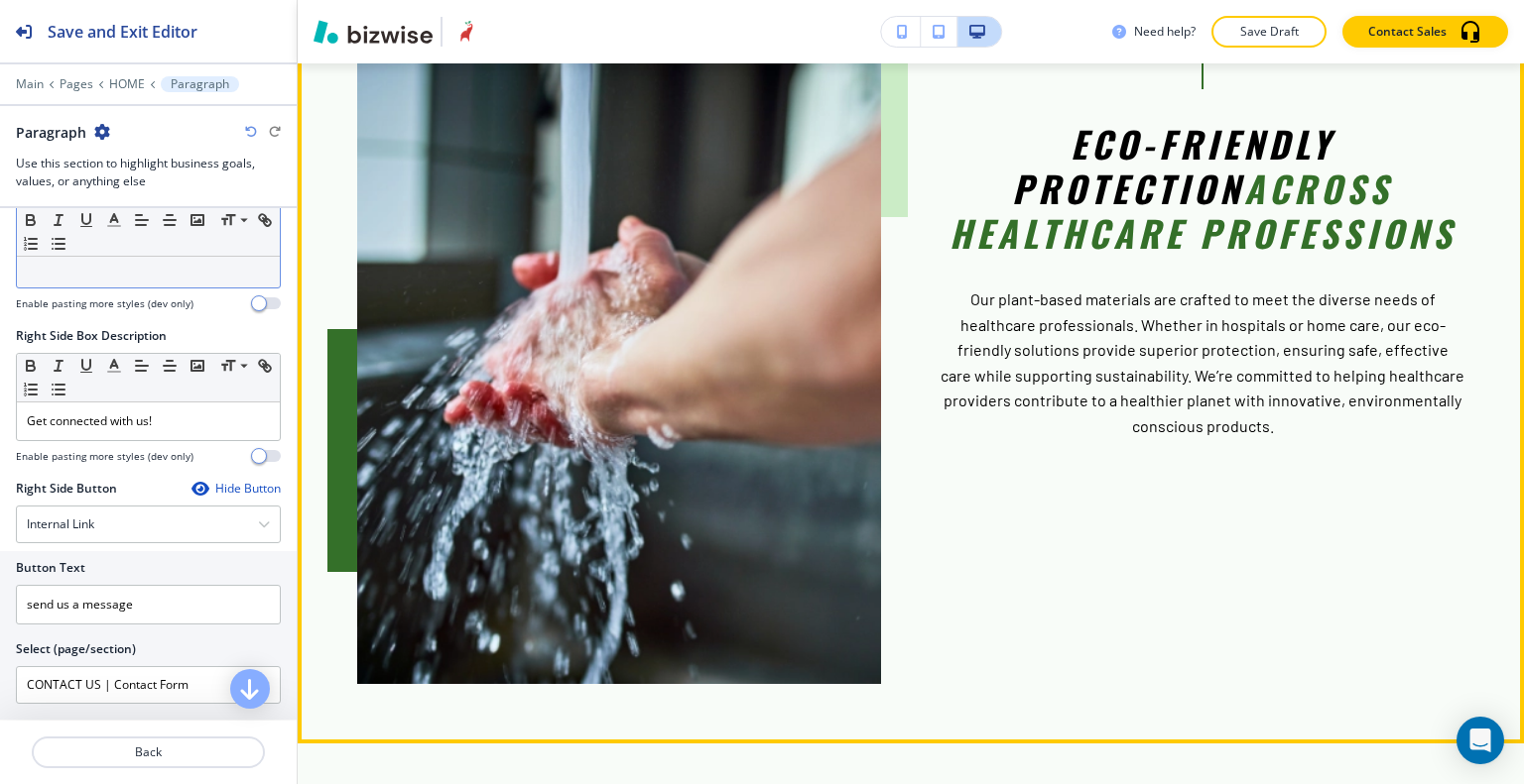
scroll to position [2535, 0]
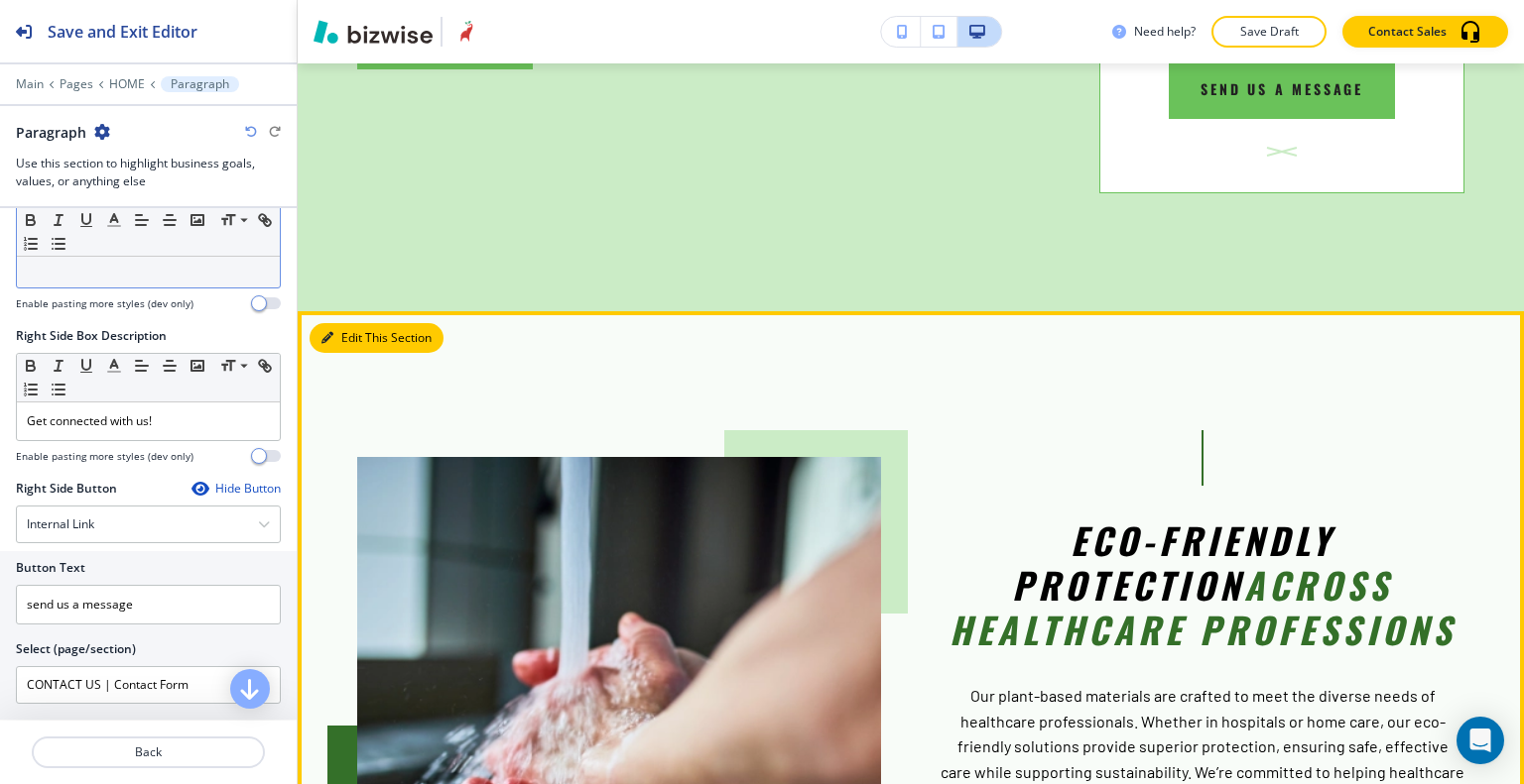
click at [368, 324] on button "Edit This Section" at bounding box center [376, 338] width 134 height 30
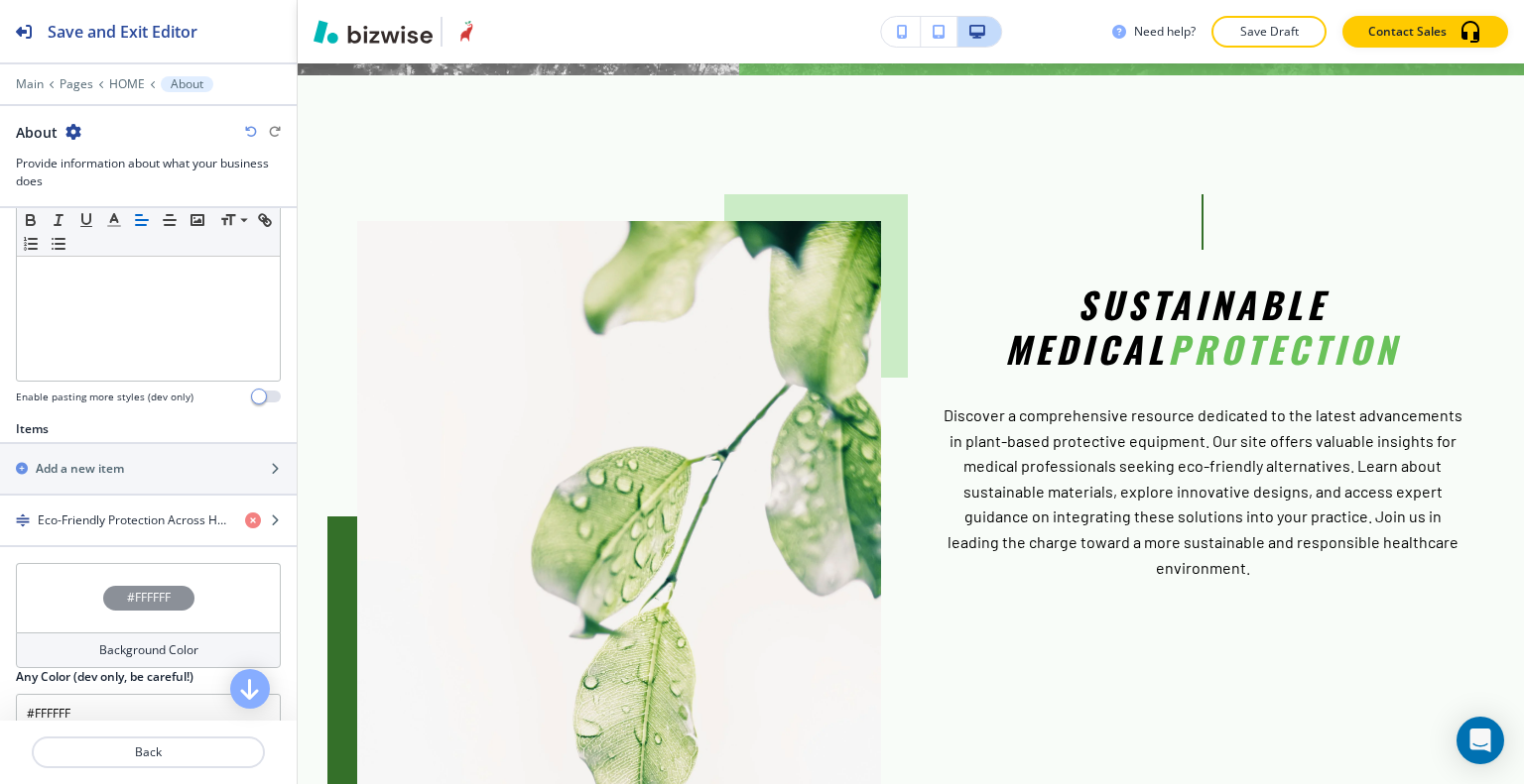
scroll to position [655, 0]
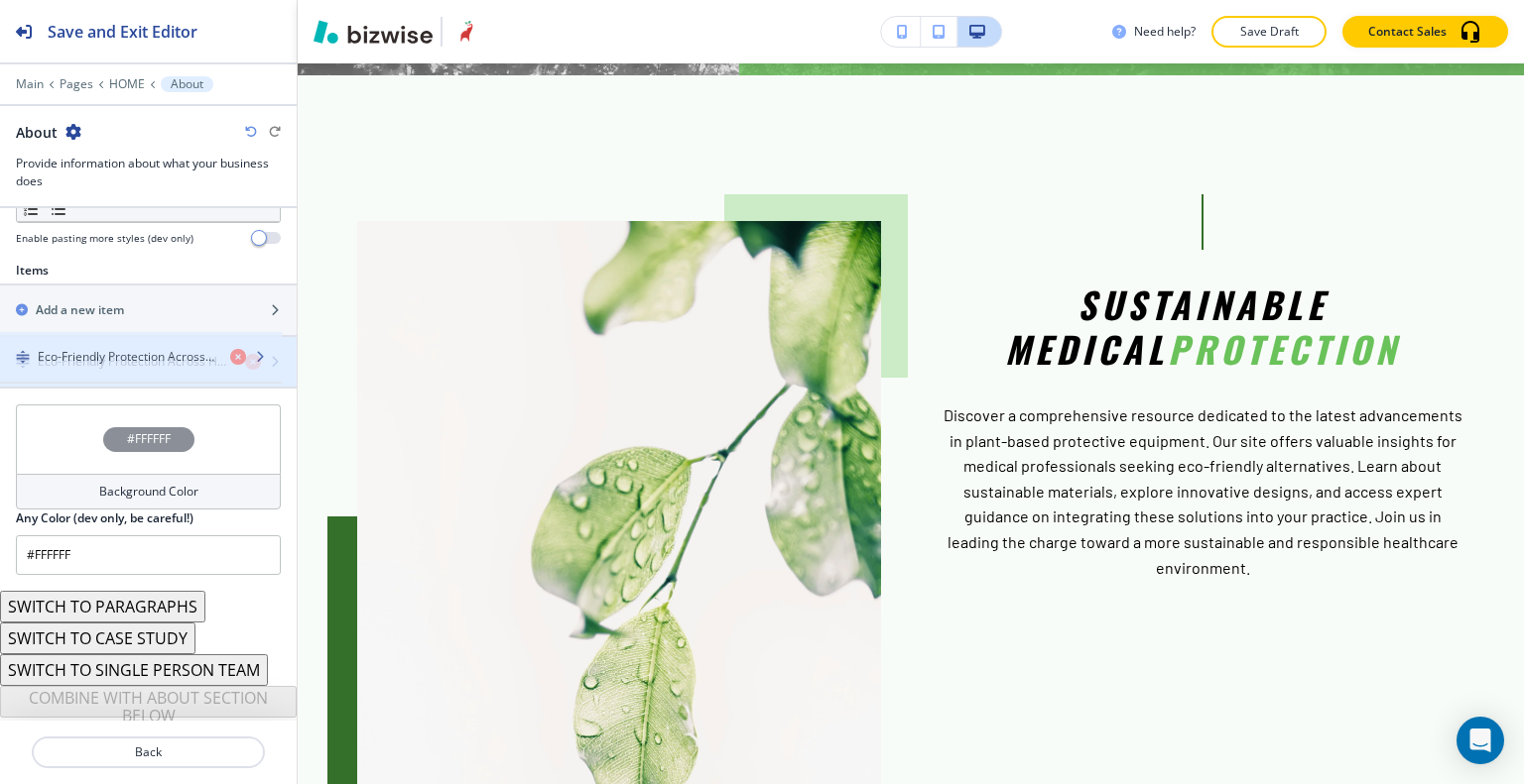
click at [106, 364] on h4 "Eco-Friendly Protection Across Healthcare Professions" at bounding box center [133, 362] width 192 height 18
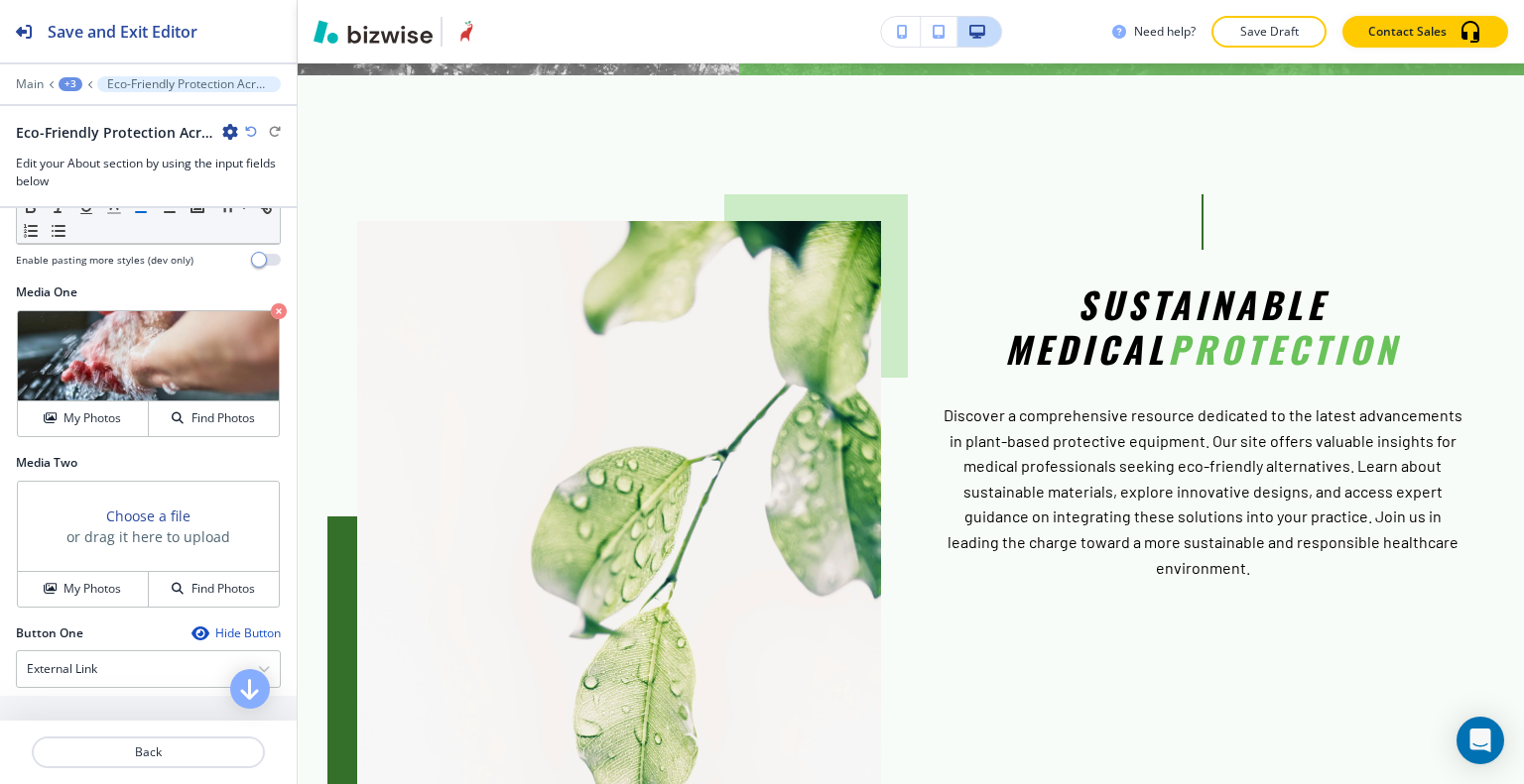
scroll to position [1047, 0]
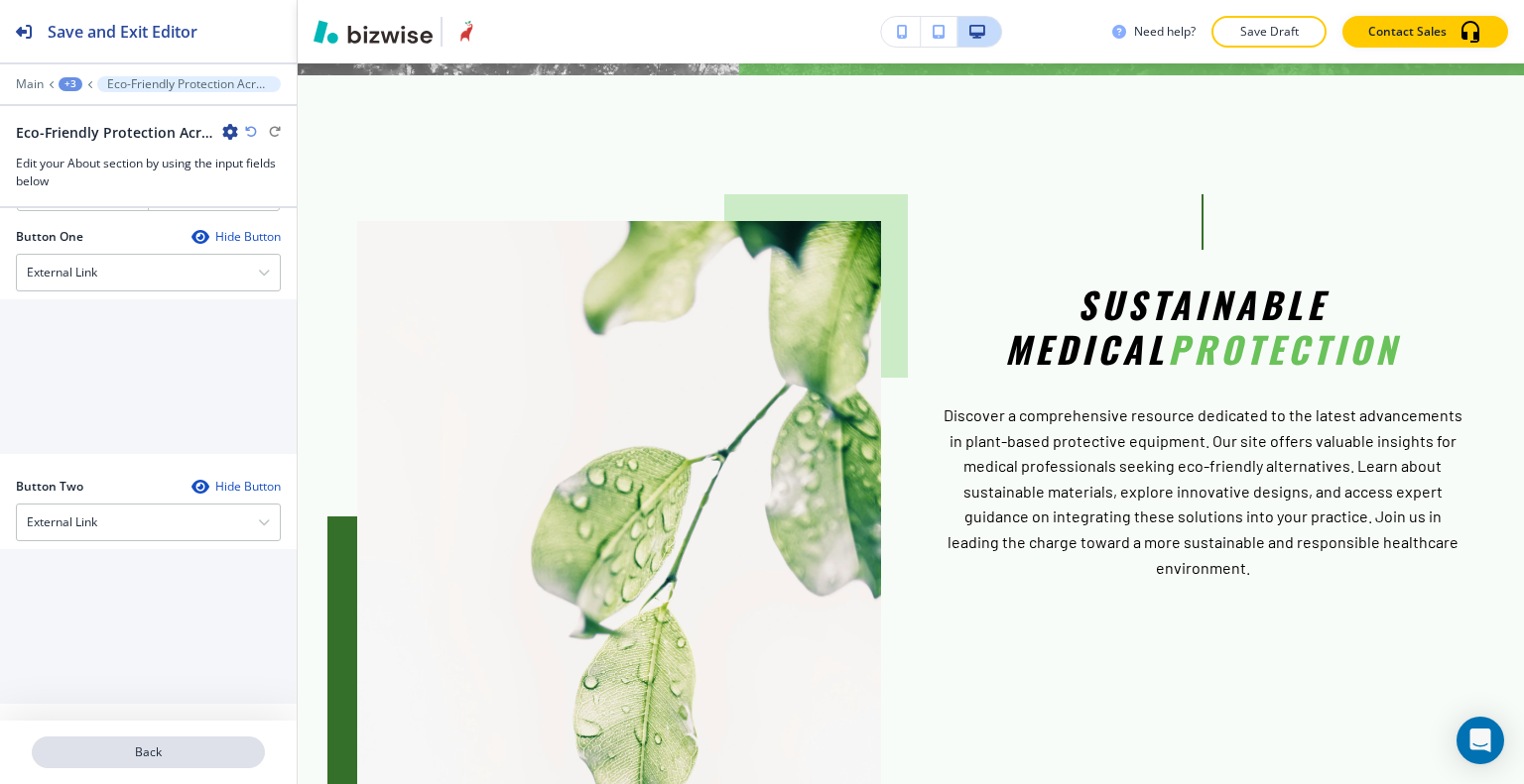
click at [181, 746] on p "Back" at bounding box center [148, 752] width 229 height 18
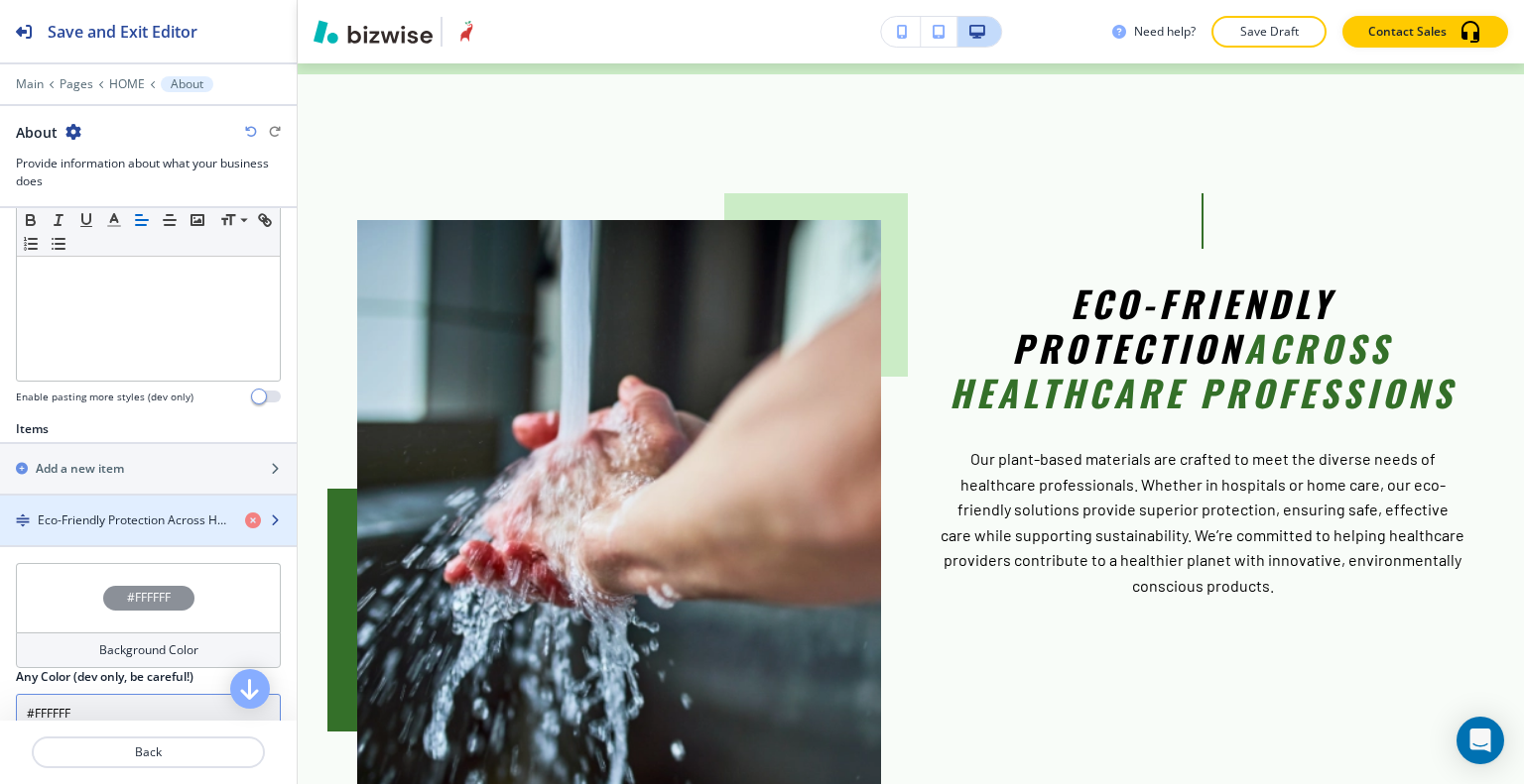
scroll to position [655, 0]
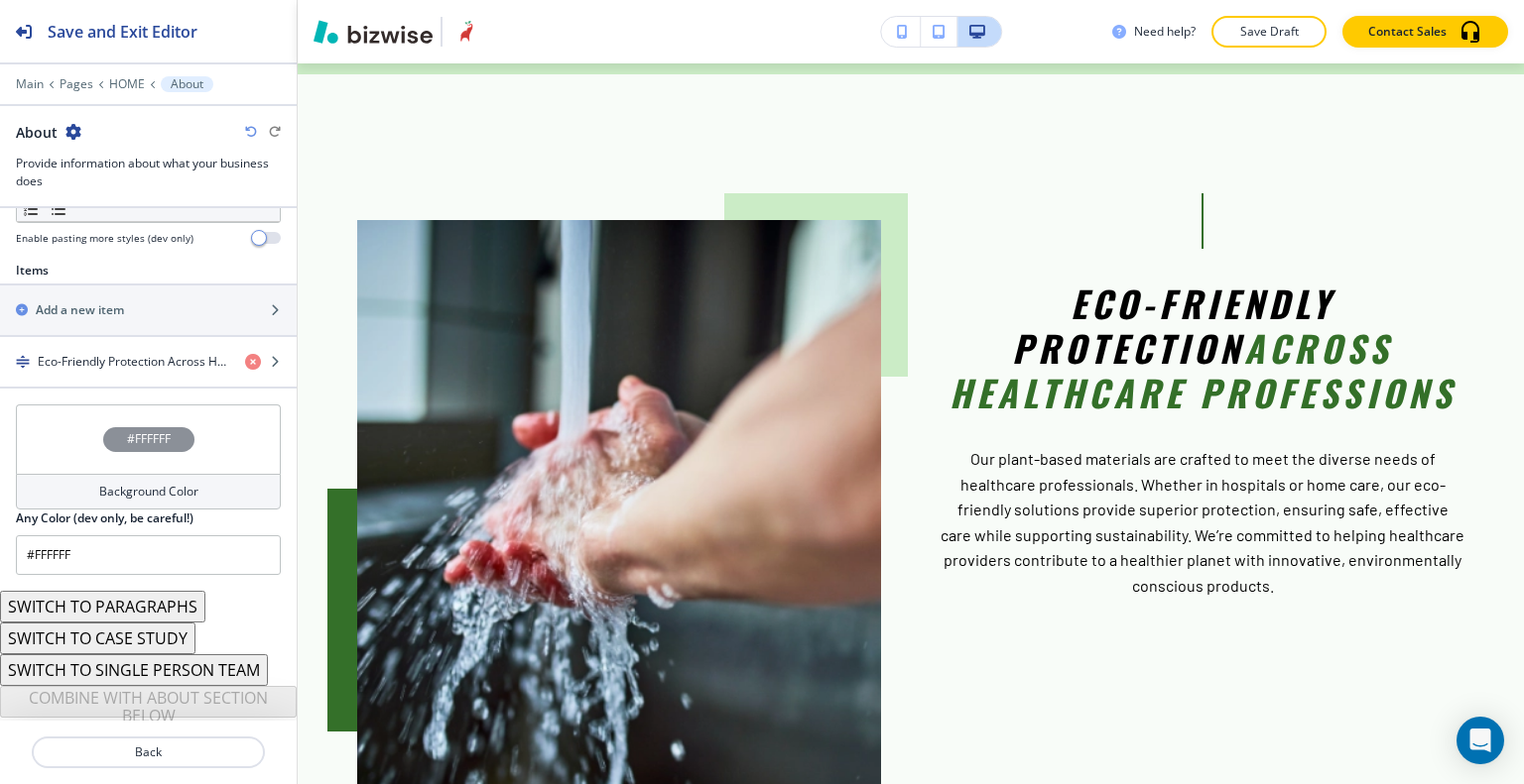
click at [69, 438] on div "#FFFFFF" at bounding box center [148, 439] width 264 height 70
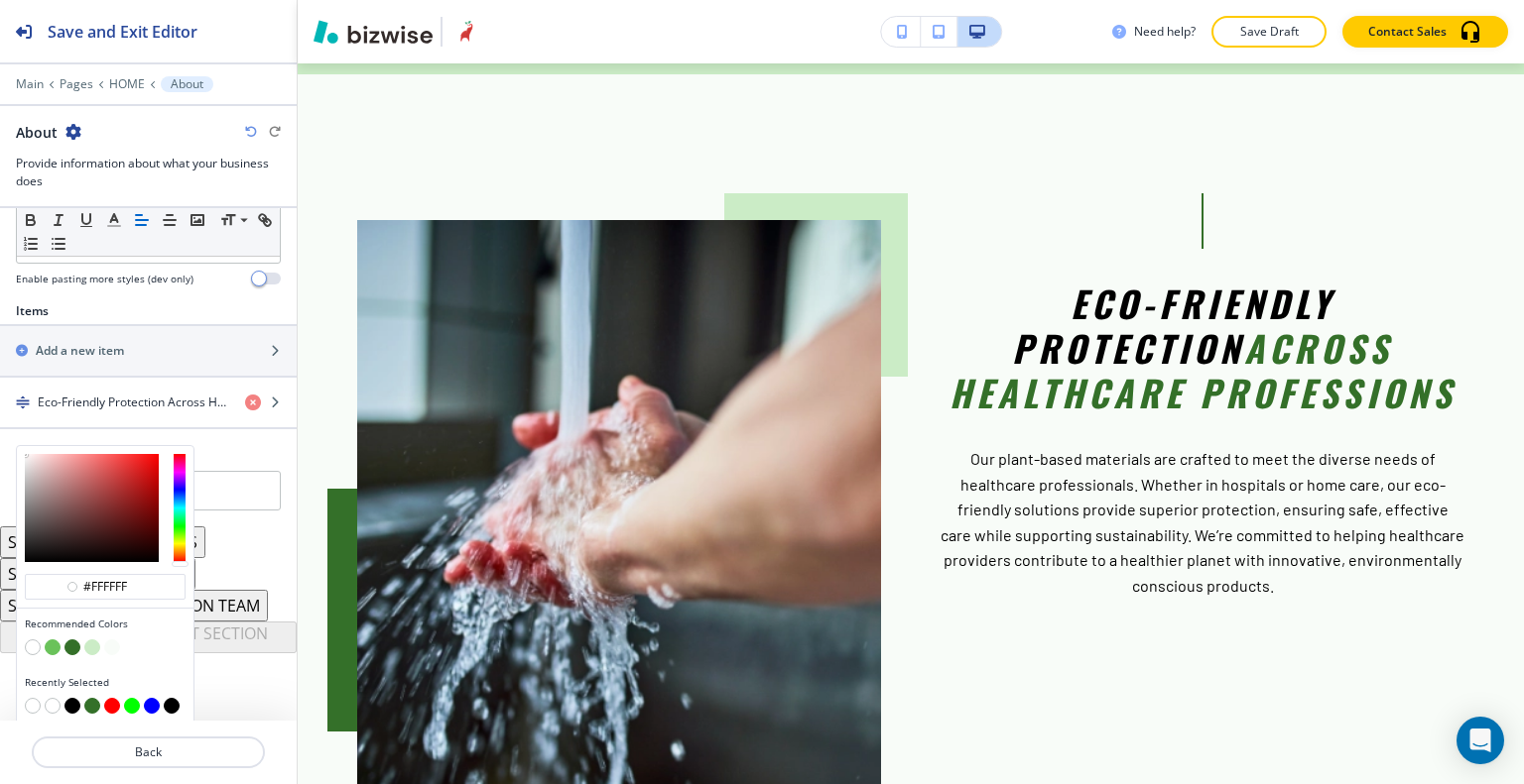
click at [74, 640] on button "button" at bounding box center [73, 648] width 16 height 16
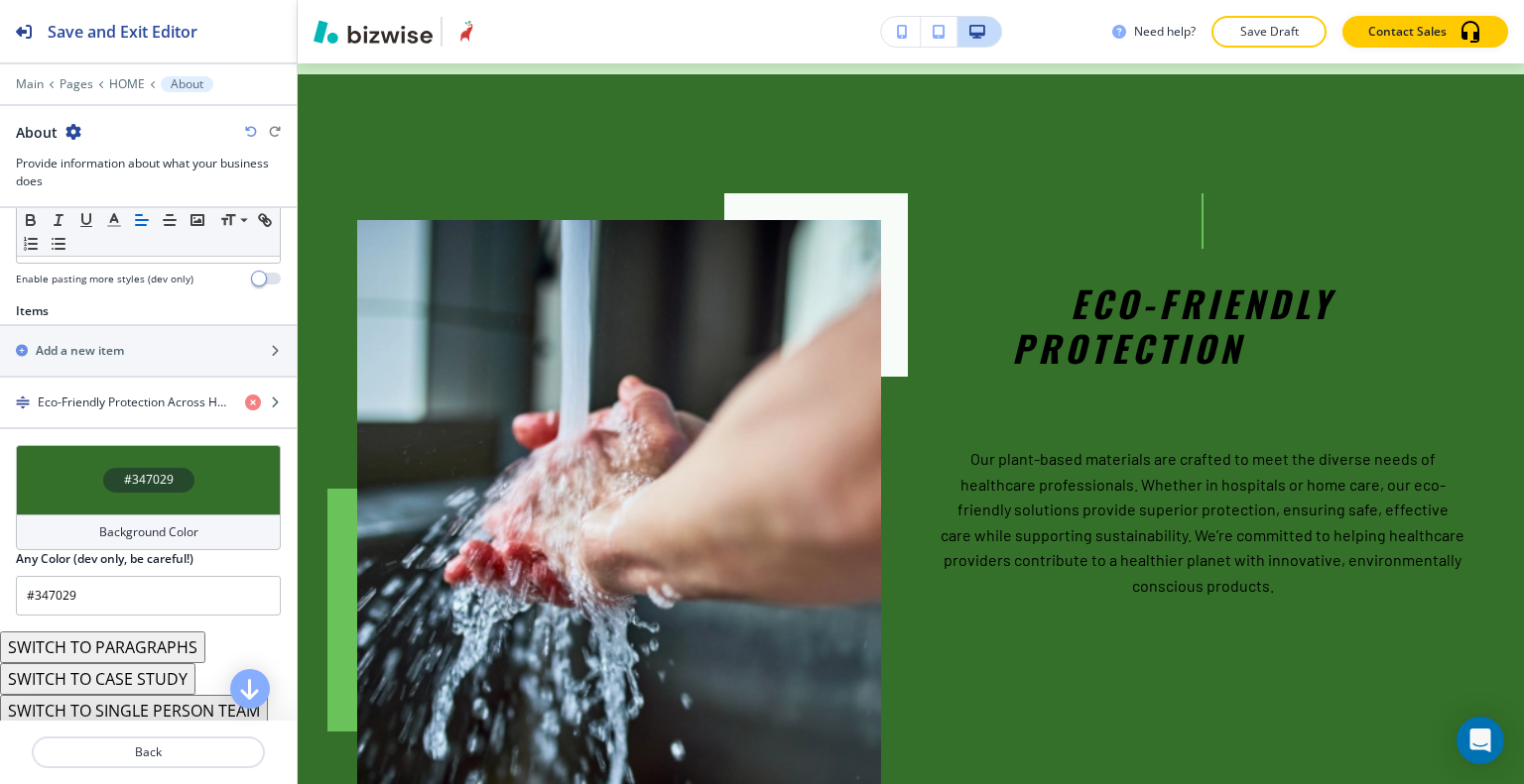
click at [243, 127] on div "About" at bounding box center [148, 132] width 264 height 21
click at [254, 130] on icon "button" at bounding box center [251, 132] width 12 height 12
type input "#FFFFFF"
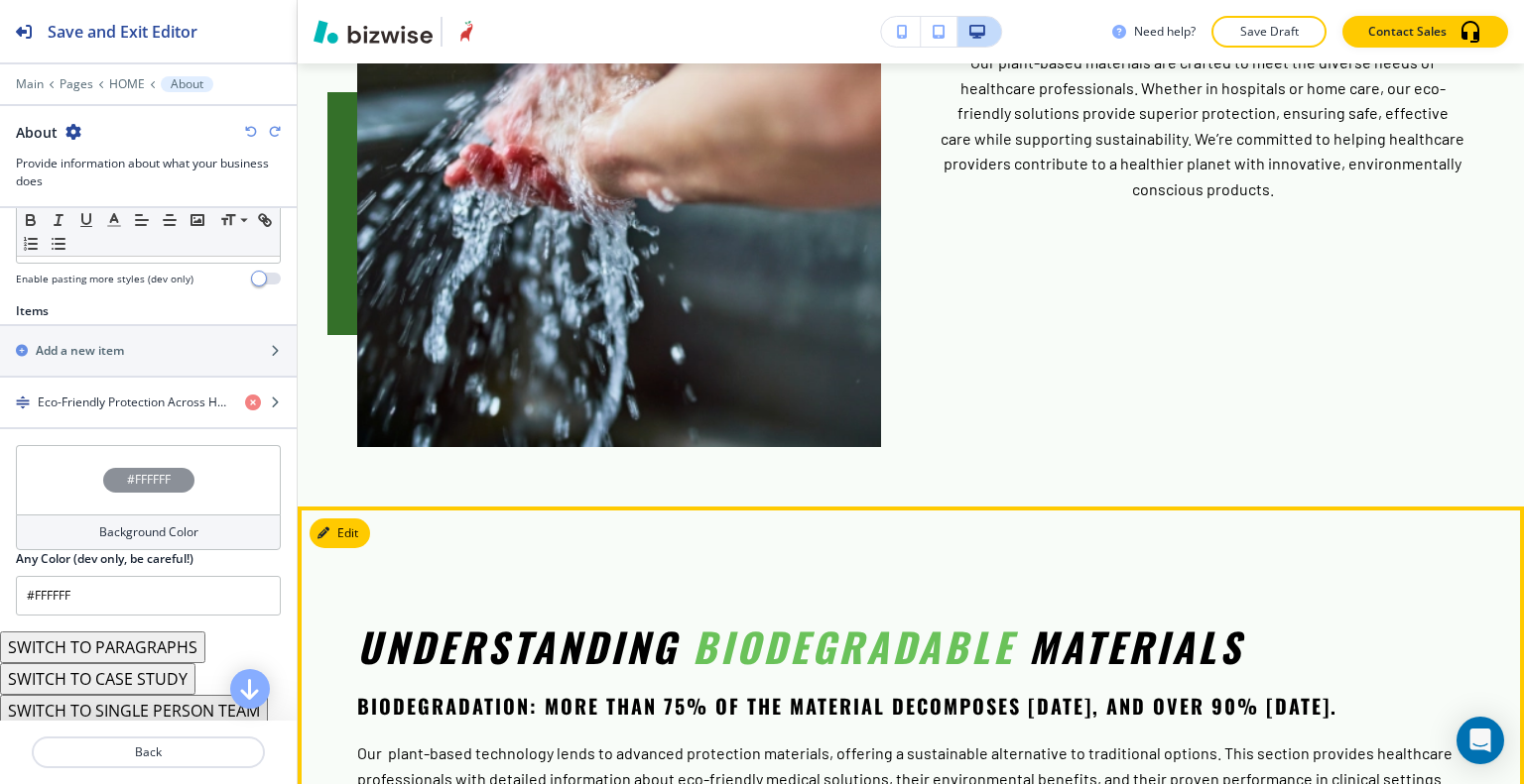
scroll to position [3466, 0]
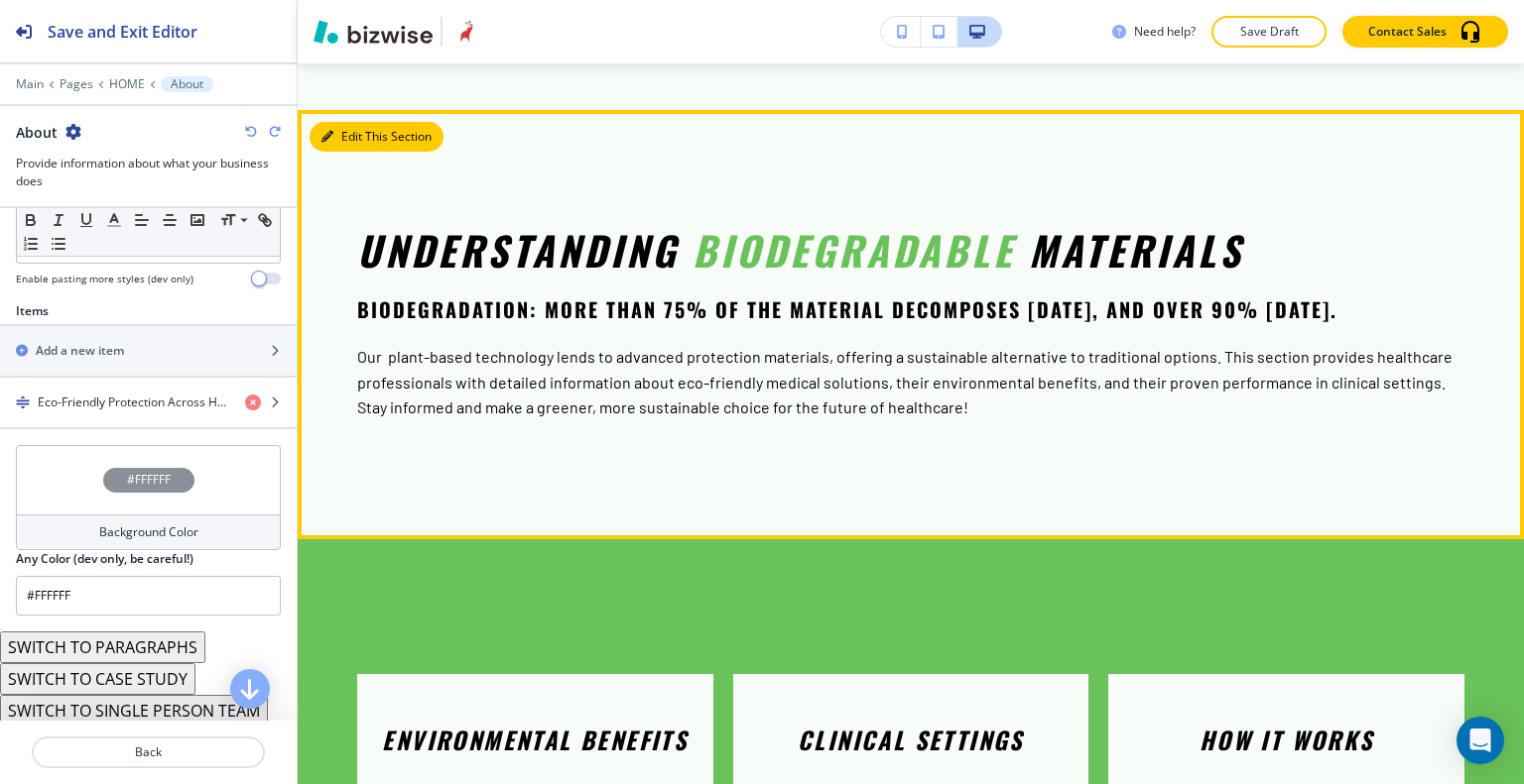
click at [345, 122] on button "Edit This Section" at bounding box center [376, 137] width 134 height 30
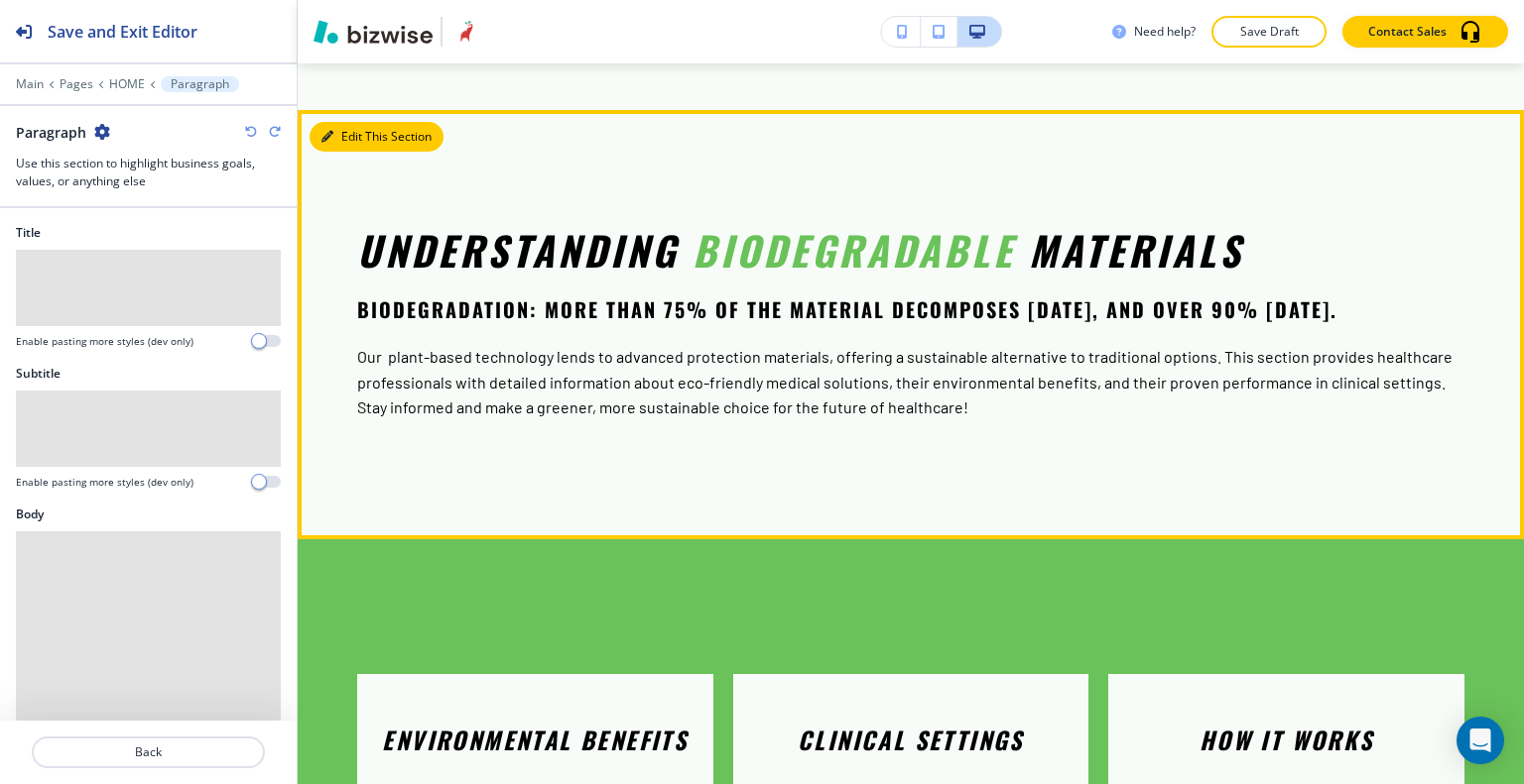
scroll to position [3493, 0]
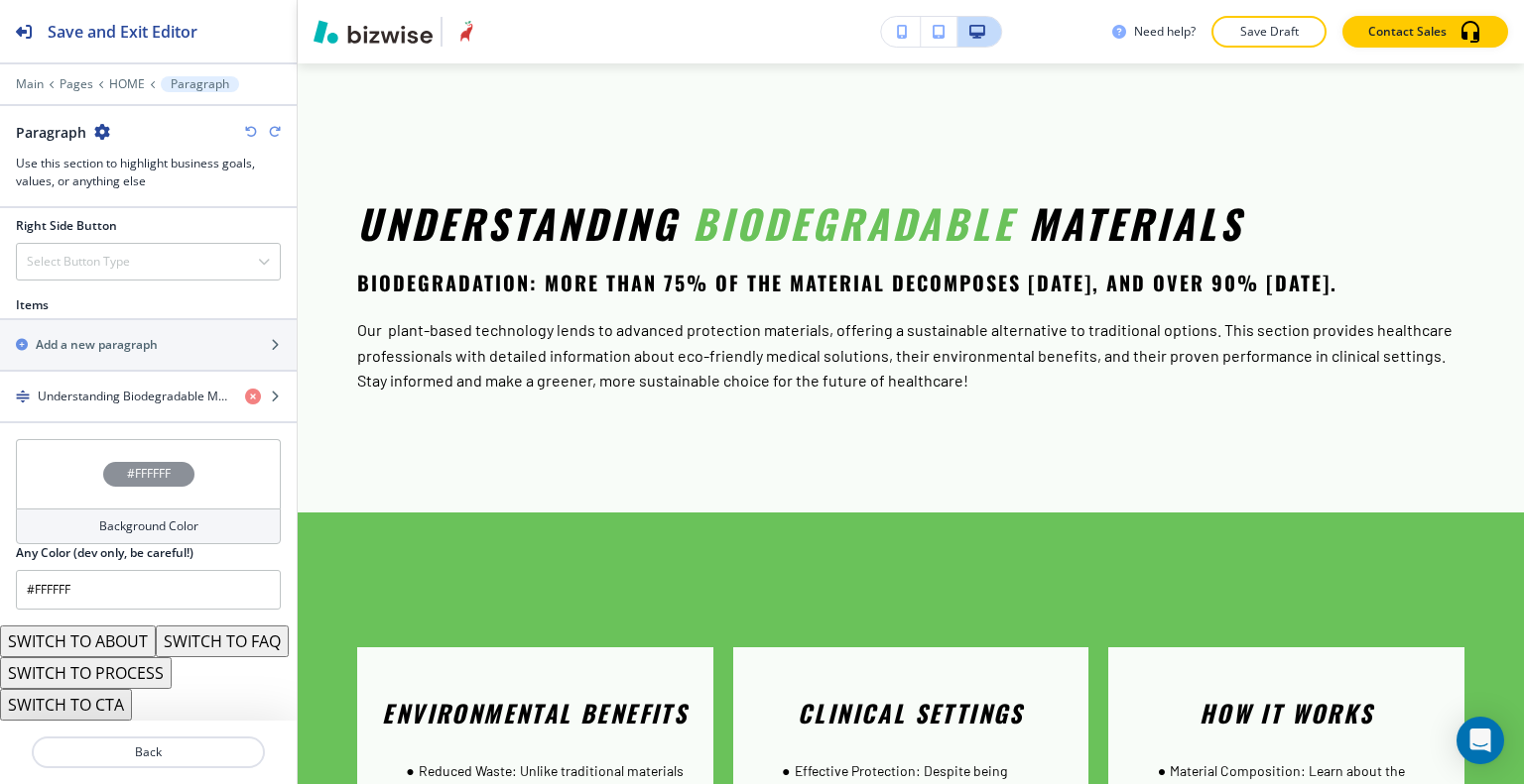
click at [73, 443] on div "#FFFFFF" at bounding box center [148, 474] width 264 height 70
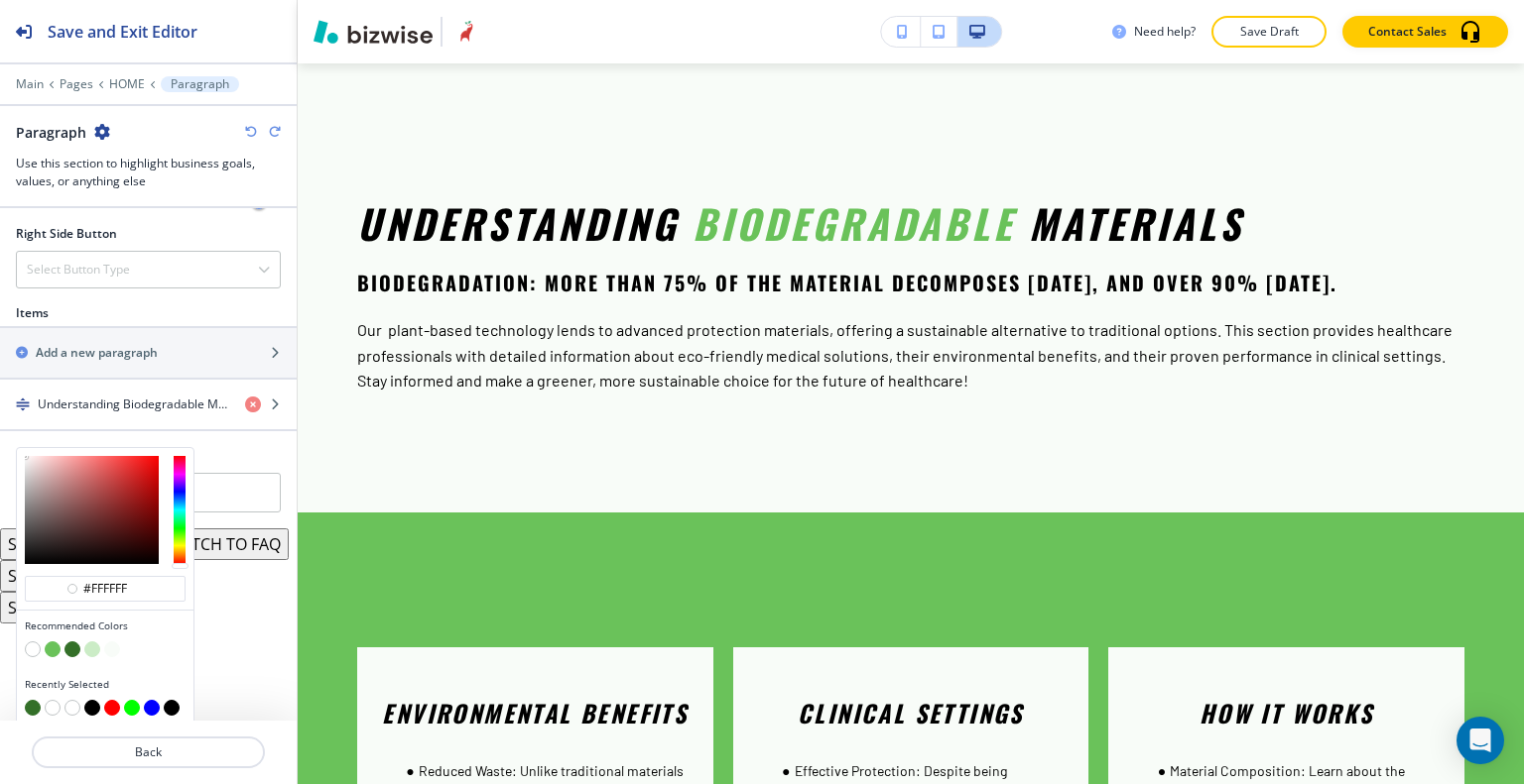
click at [96, 643] on button "button" at bounding box center [92, 650] width 16 height 16
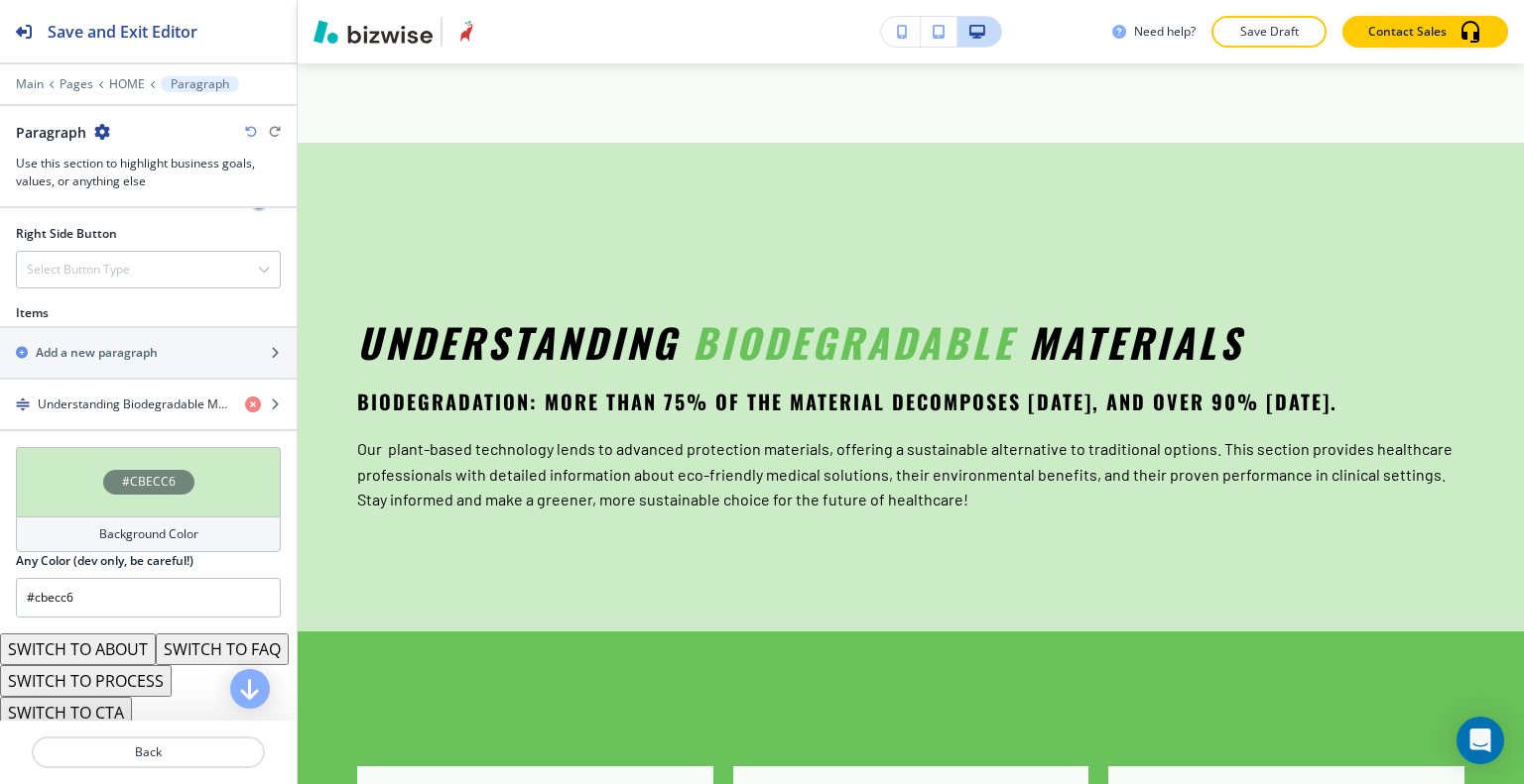
scroll to position [3552, 0]
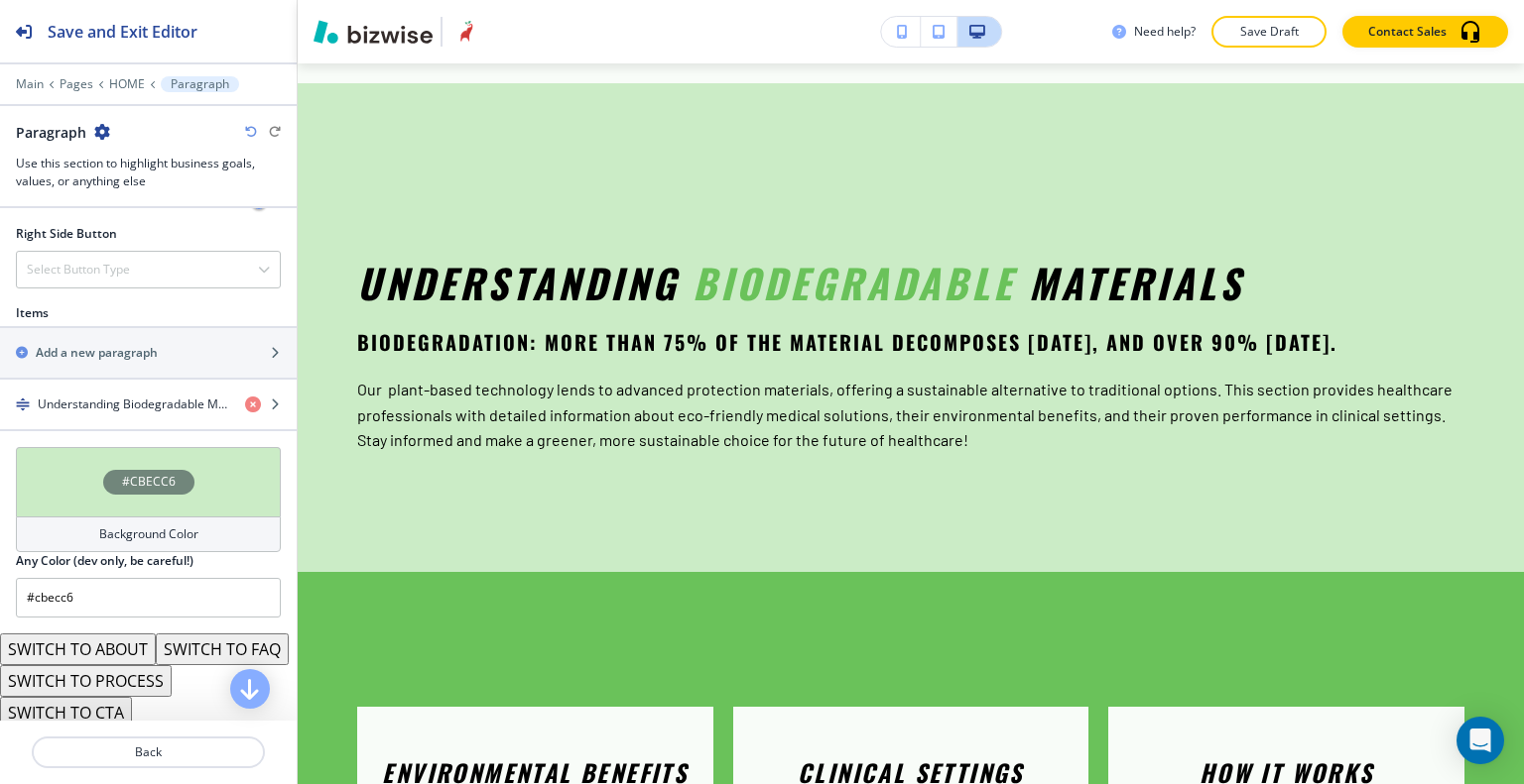
click at [52, 468] on div "#CBECC6" at bounding box center [148, 482] width 264 height 70
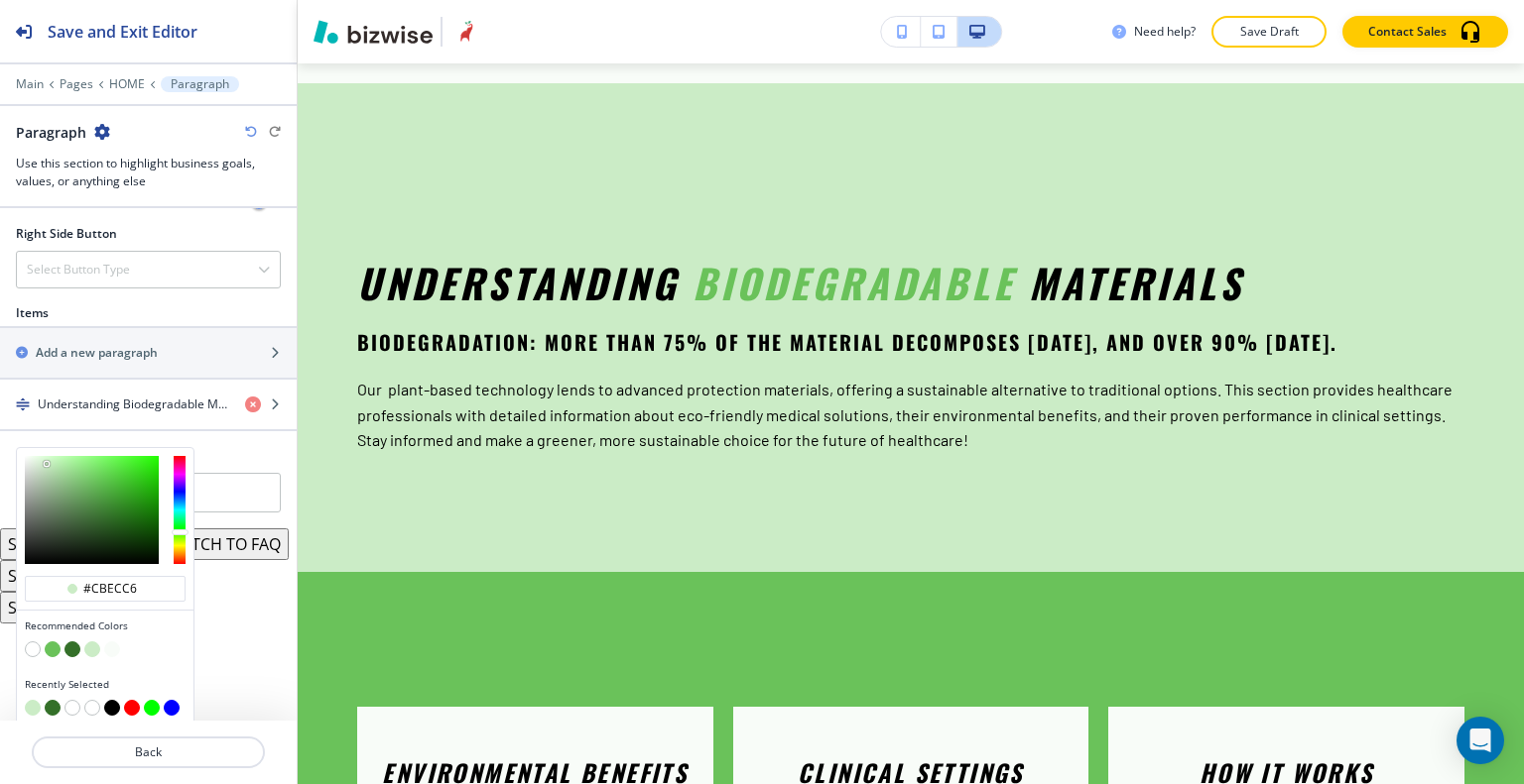
click at [73, 642] on button "button" at bounding box center [73, 650] width 16 height 16
type input "#347029"
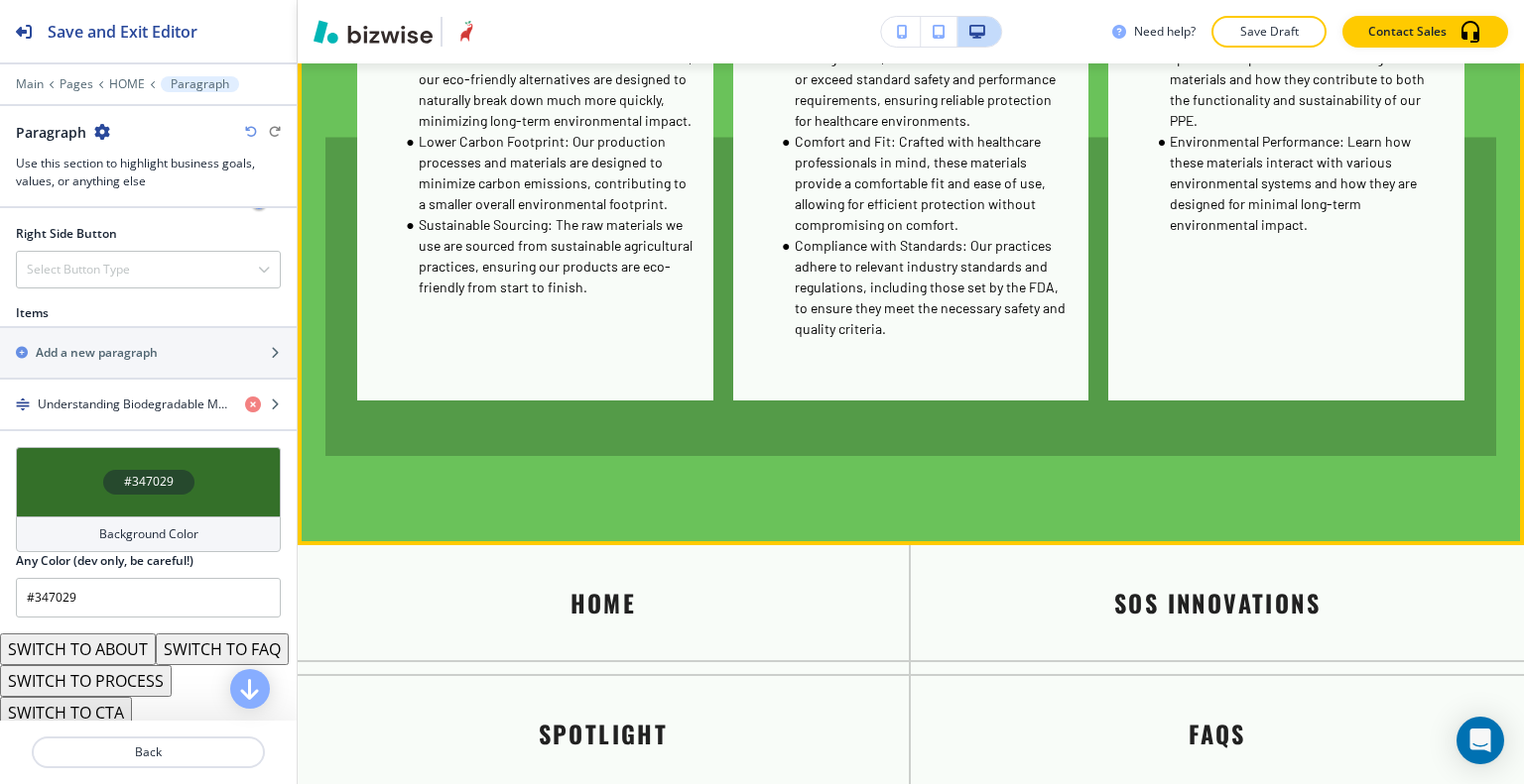
scroll to position [4048, 0]
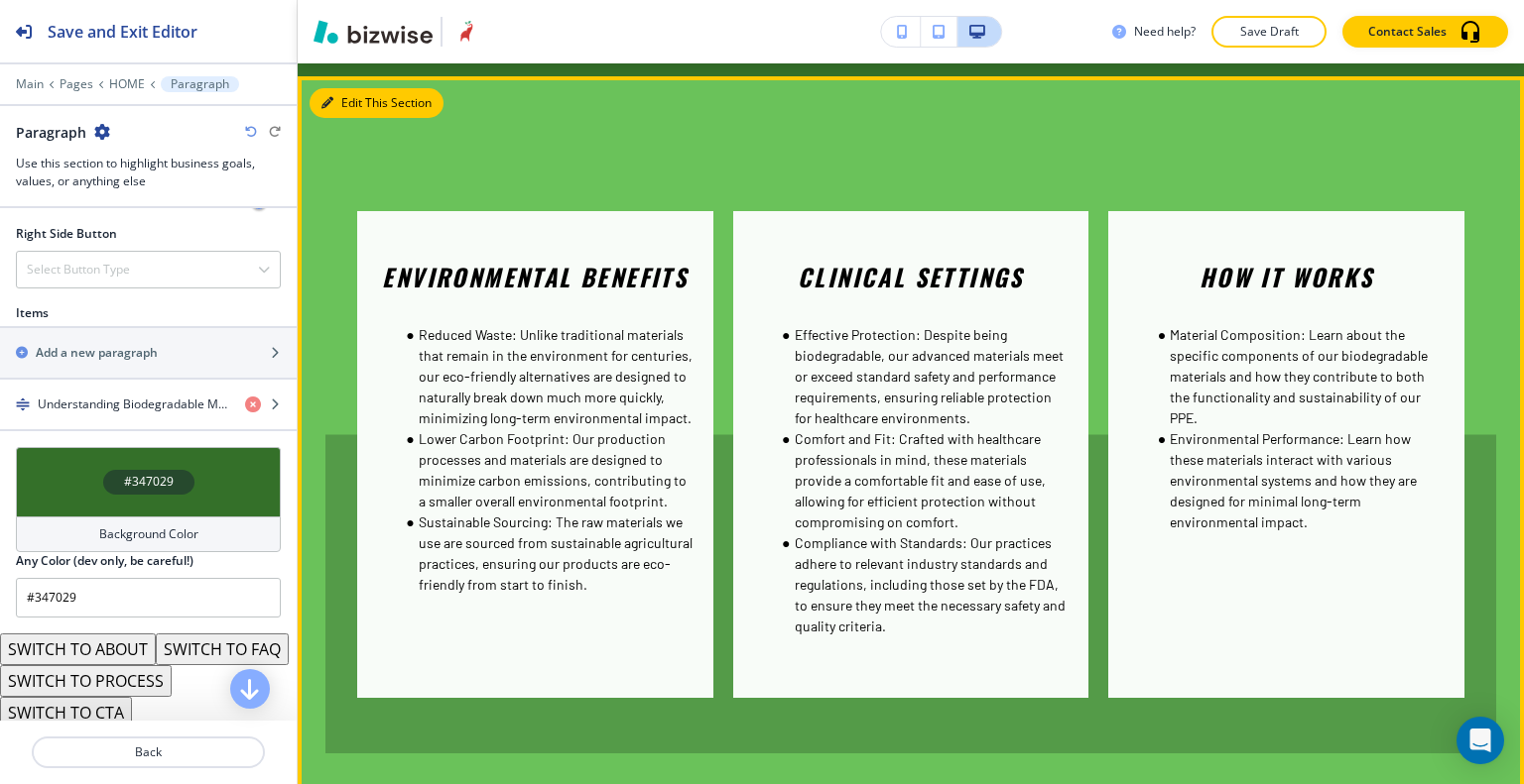
click at [366, 107] on button "Edit This Section" at bounding box center [376, 103] width 134 height 30
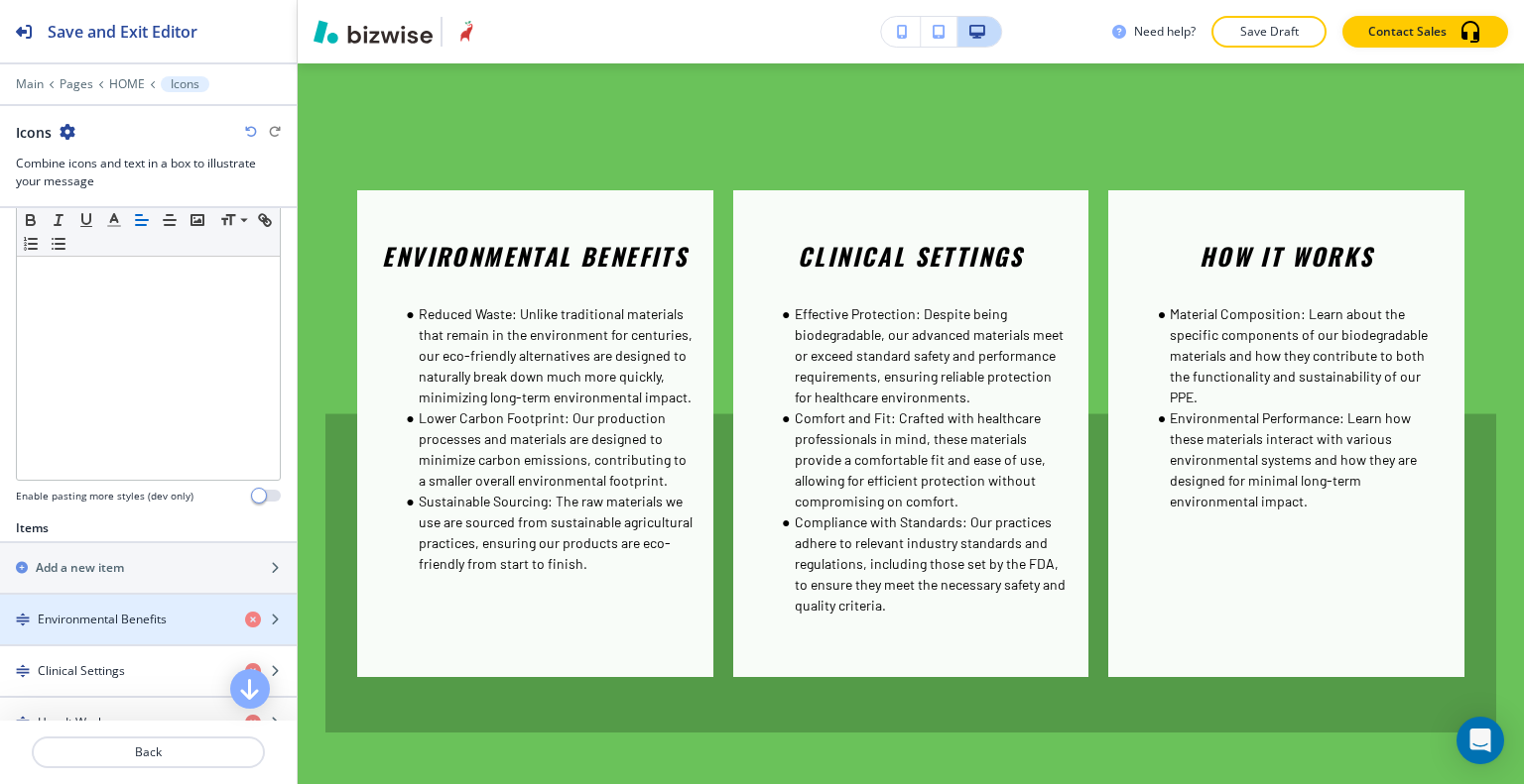
scroll to position [685, 0]
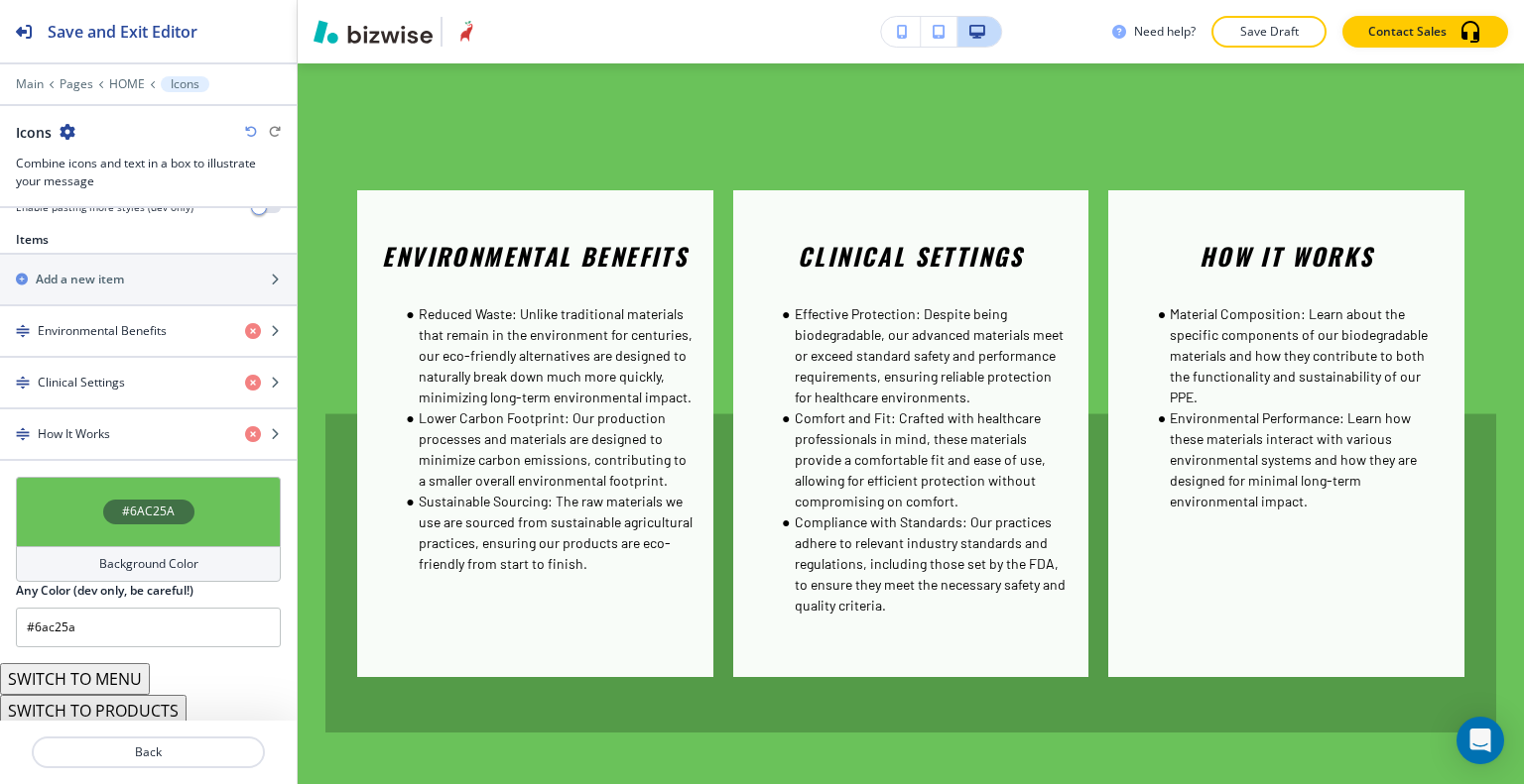
click at [122, 665] on button "SWITCH TO MENU" at bounding box center [75, 680] width 150 height 32
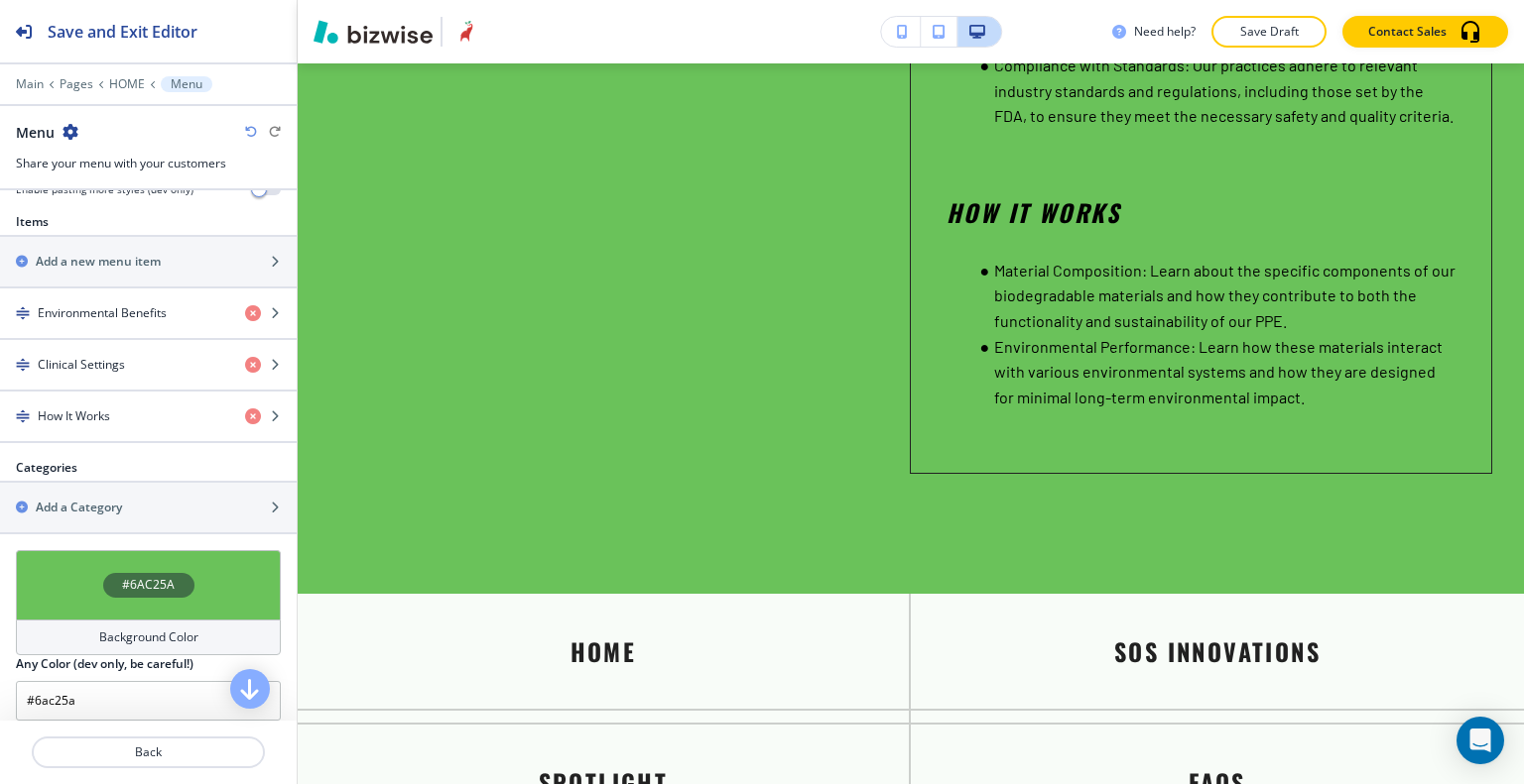
scroll to position [757, 0]
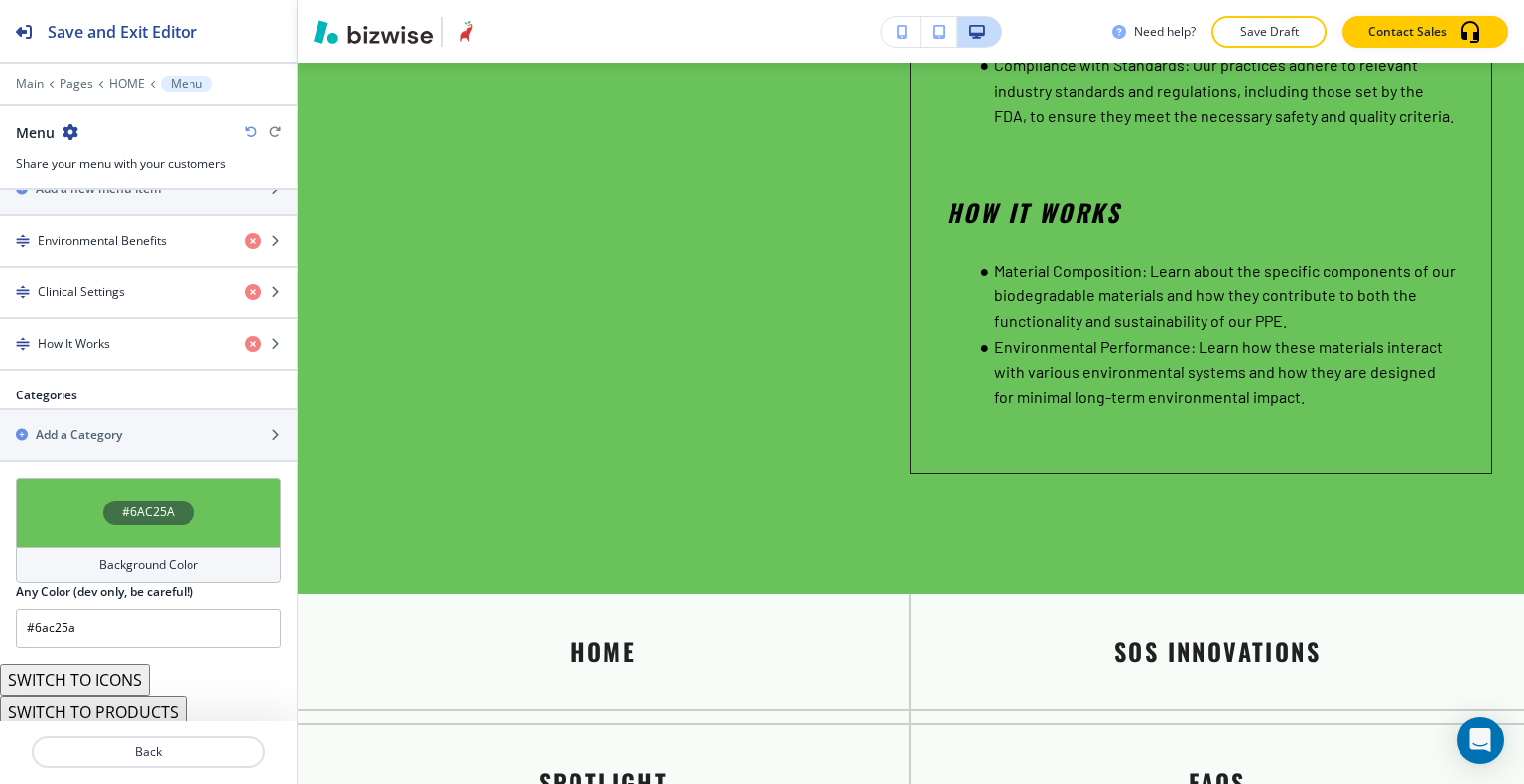
click at [99, 703] on button "SWITCH TO PRODUCTS" at bounding box center [93, 711] width 187 height 32
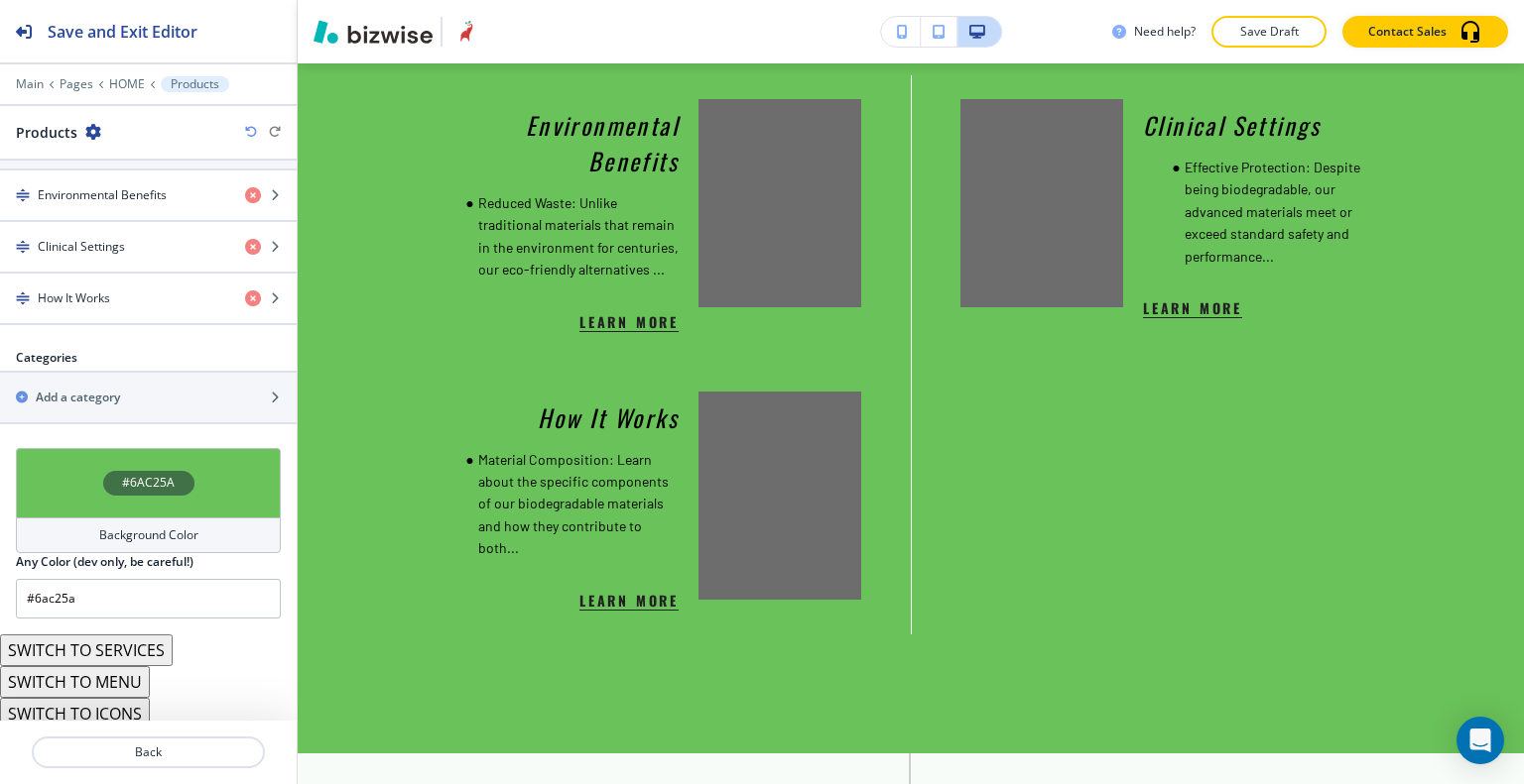
scroll to position [807, 0]
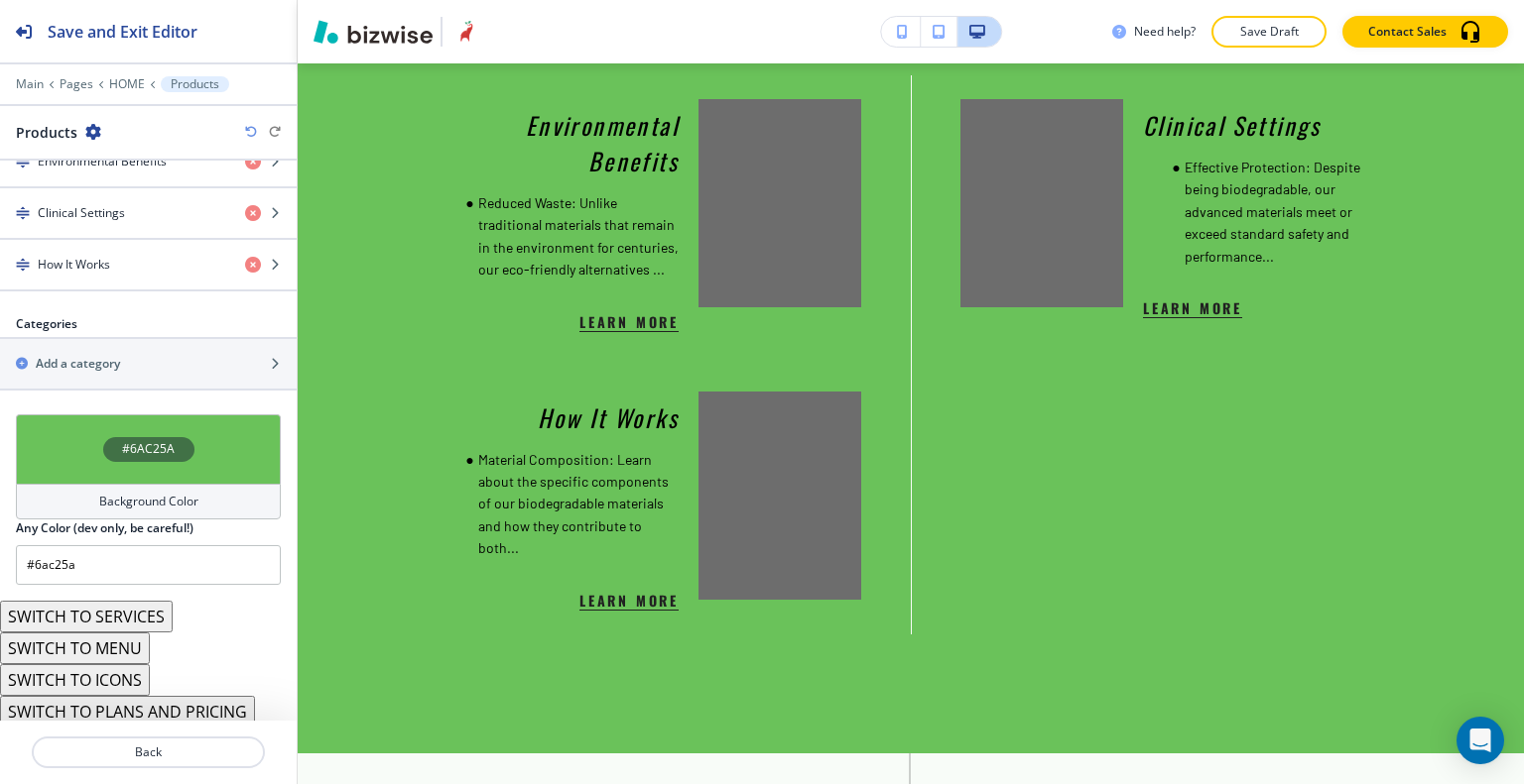
click at [131, 710] on button "SWITCH TO PLANS AND PRICING" at bounding box center [127, 711] width 254 height 32
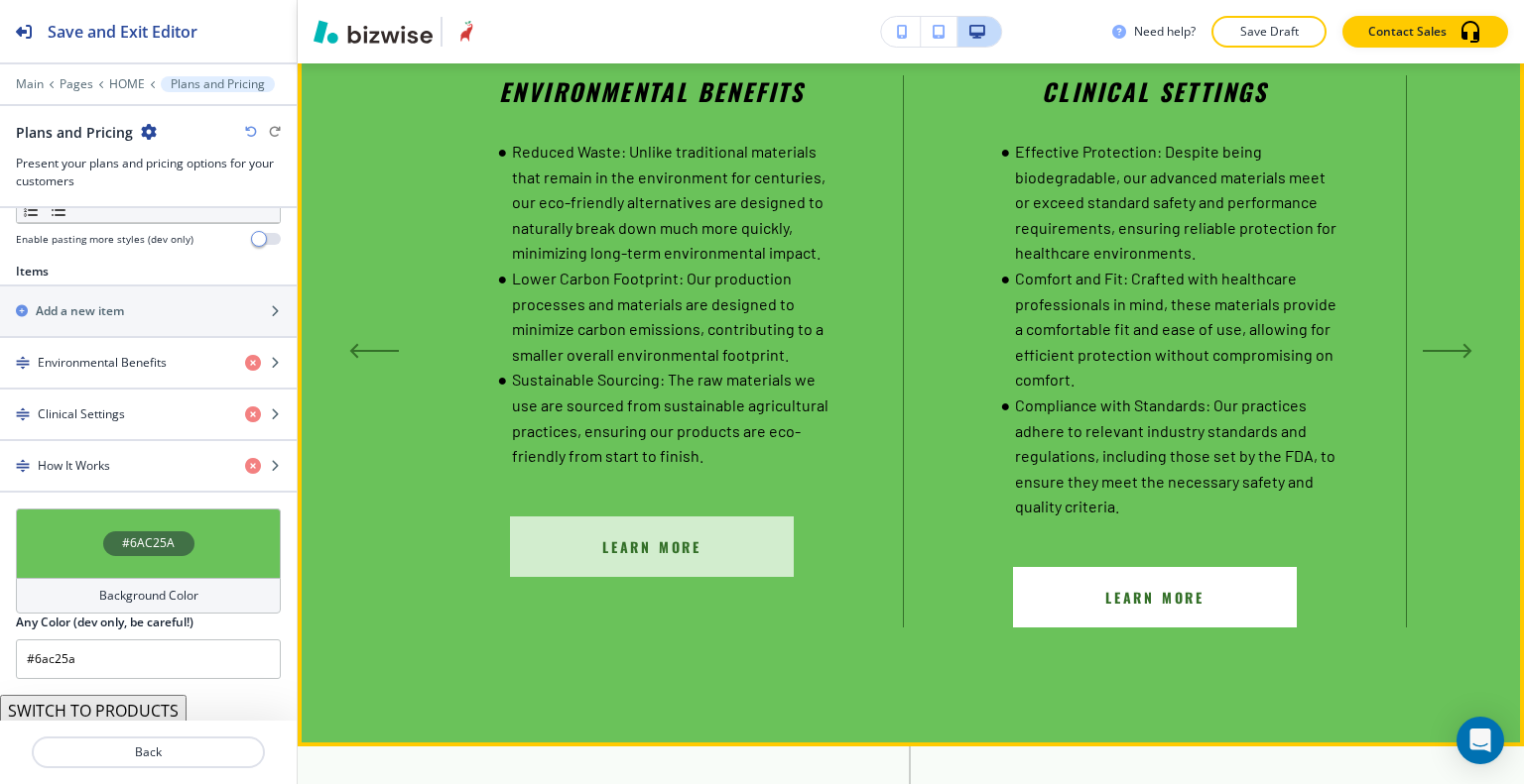
scroll to position [3970, 0]
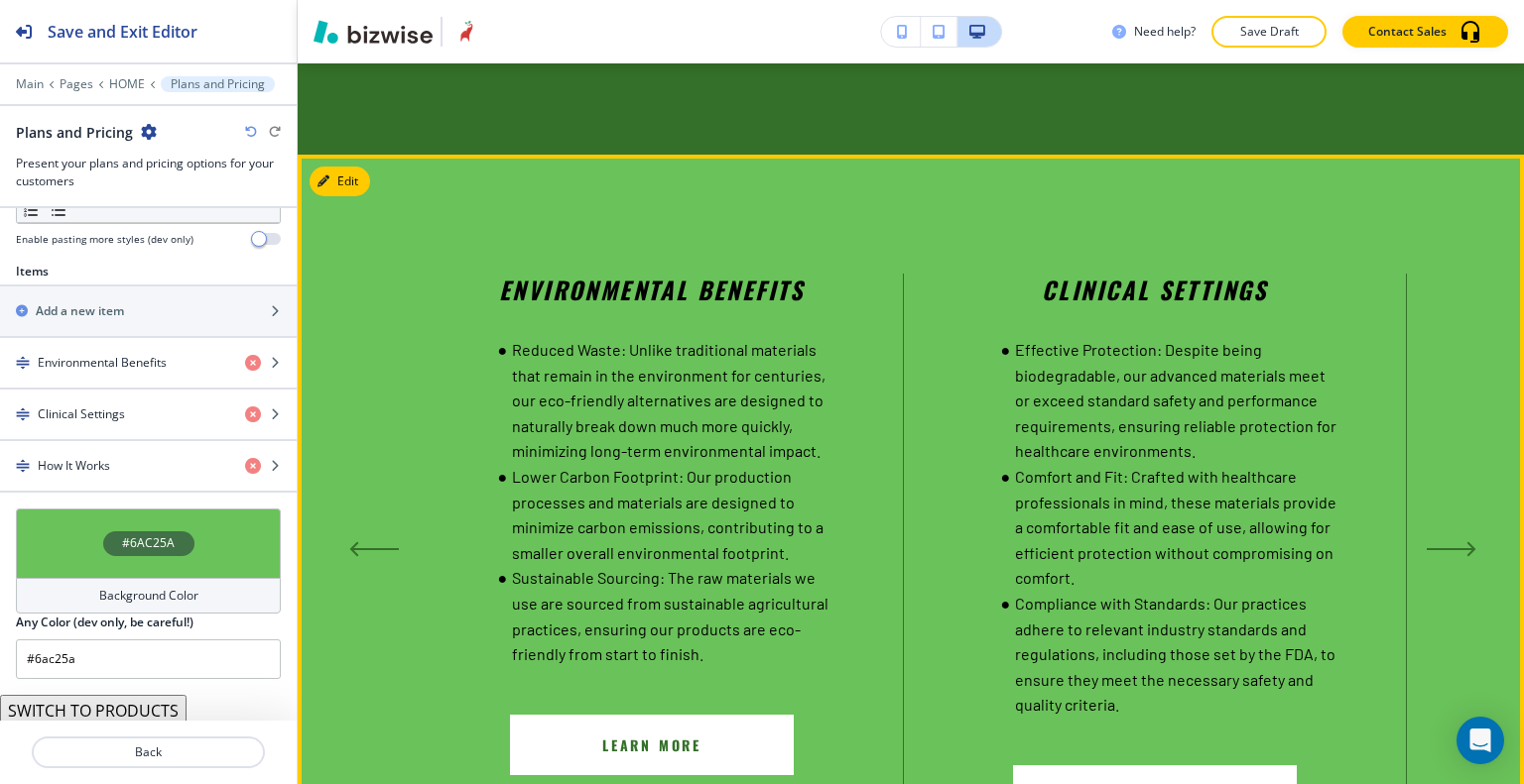
click at [1449, 550] on icon "Next Slide" at bounding box center [1451, 550] width 50 height 16
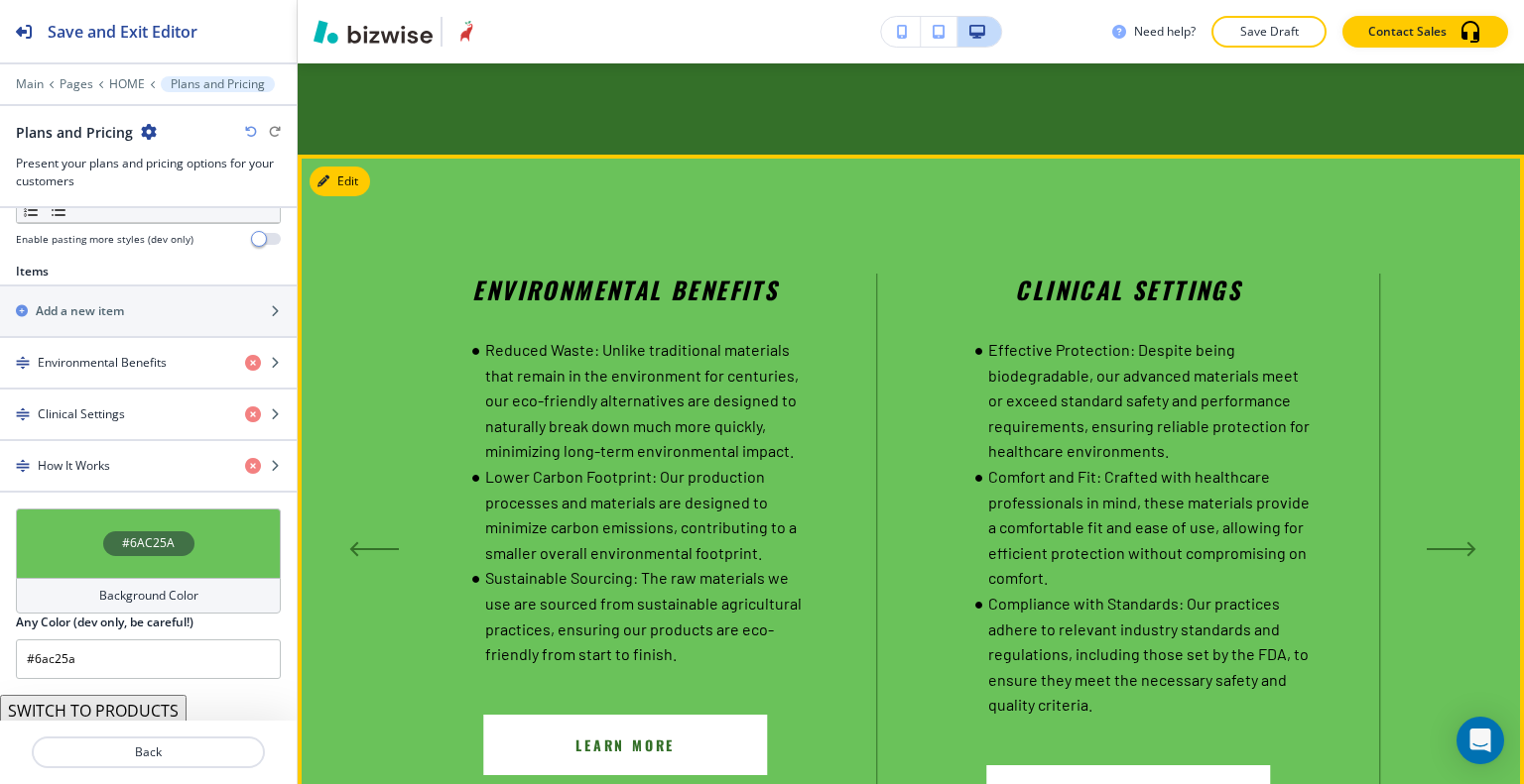
click at [1449, 550] on icon "Next Slide" at bounding box center [1451, 550] width 50 height 16
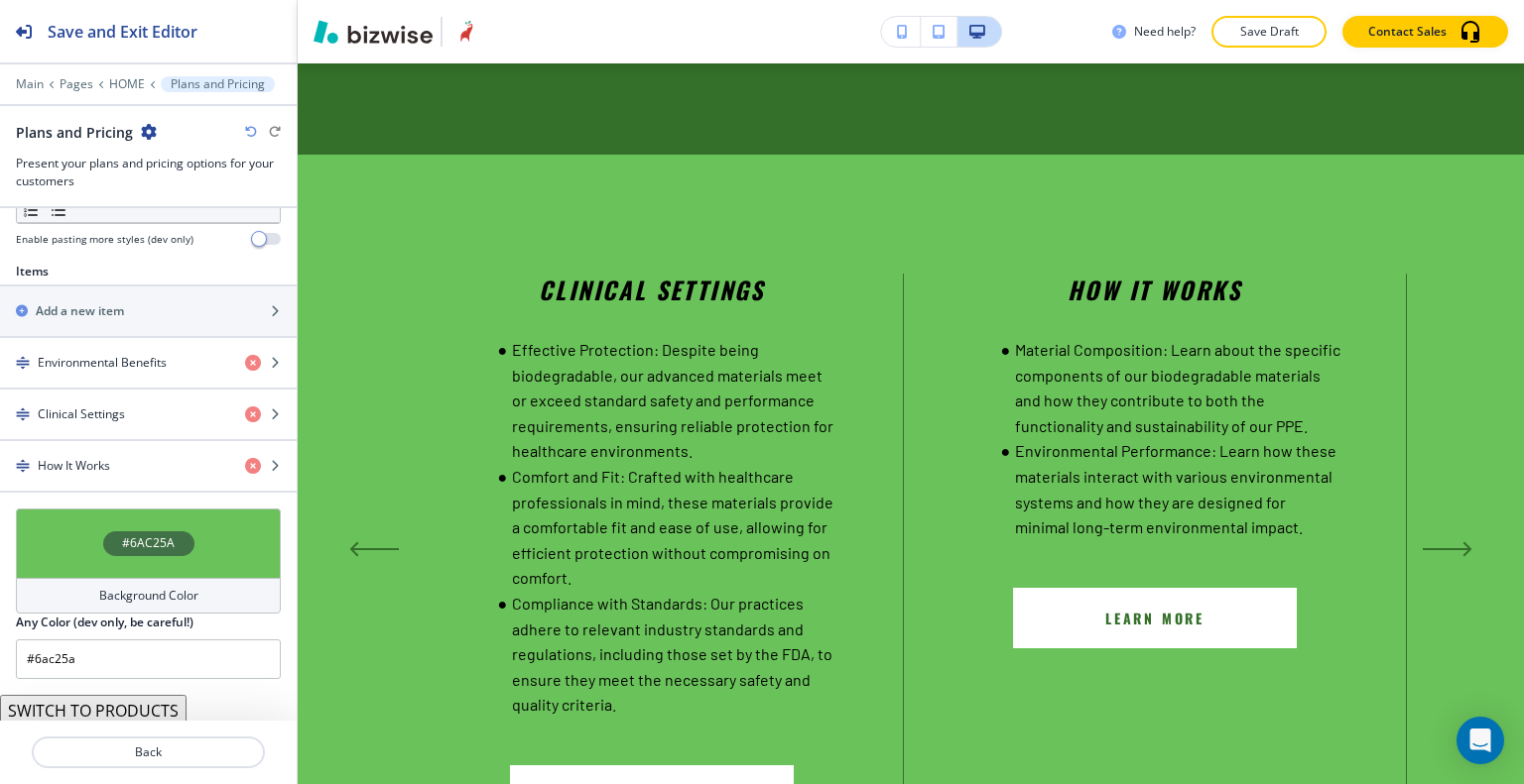
click at [251, 130] on icon "button" at bounding box center [251, 132] width 12 height 12
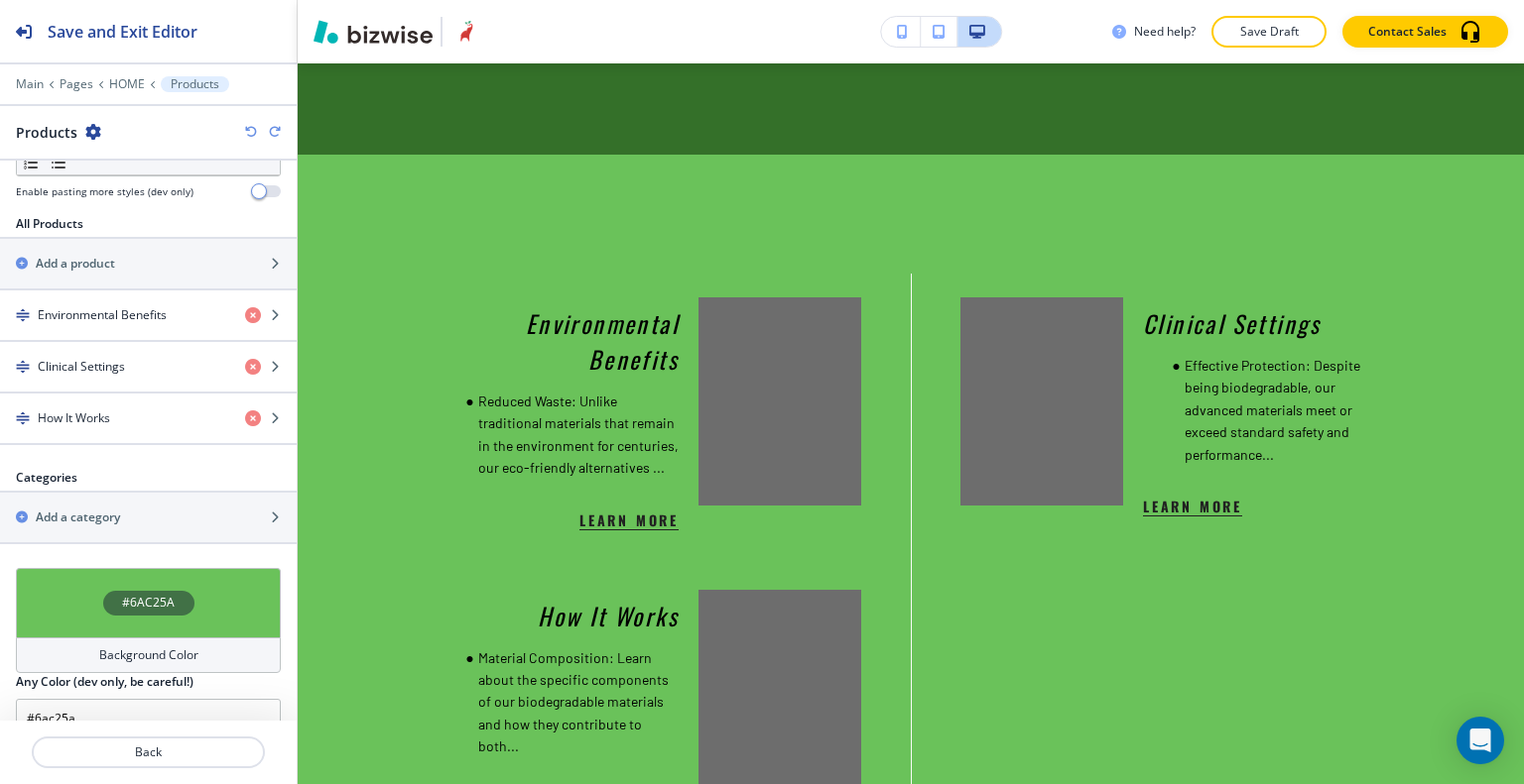
scroll to position [807, 0]
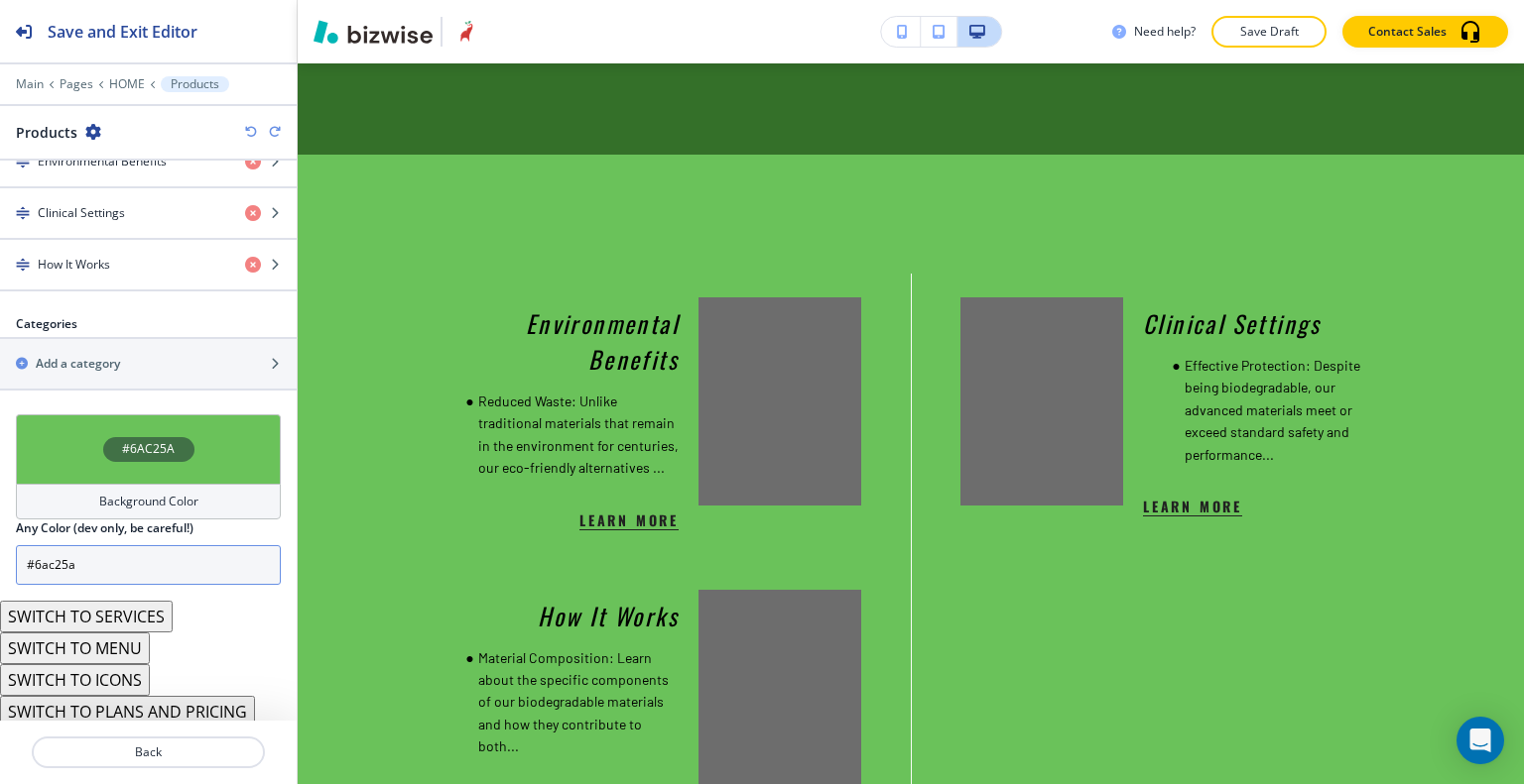
click at [132, 609] on button "SWITCH TO SERVICES" at bounding box center [86, 617] width 173 height 32
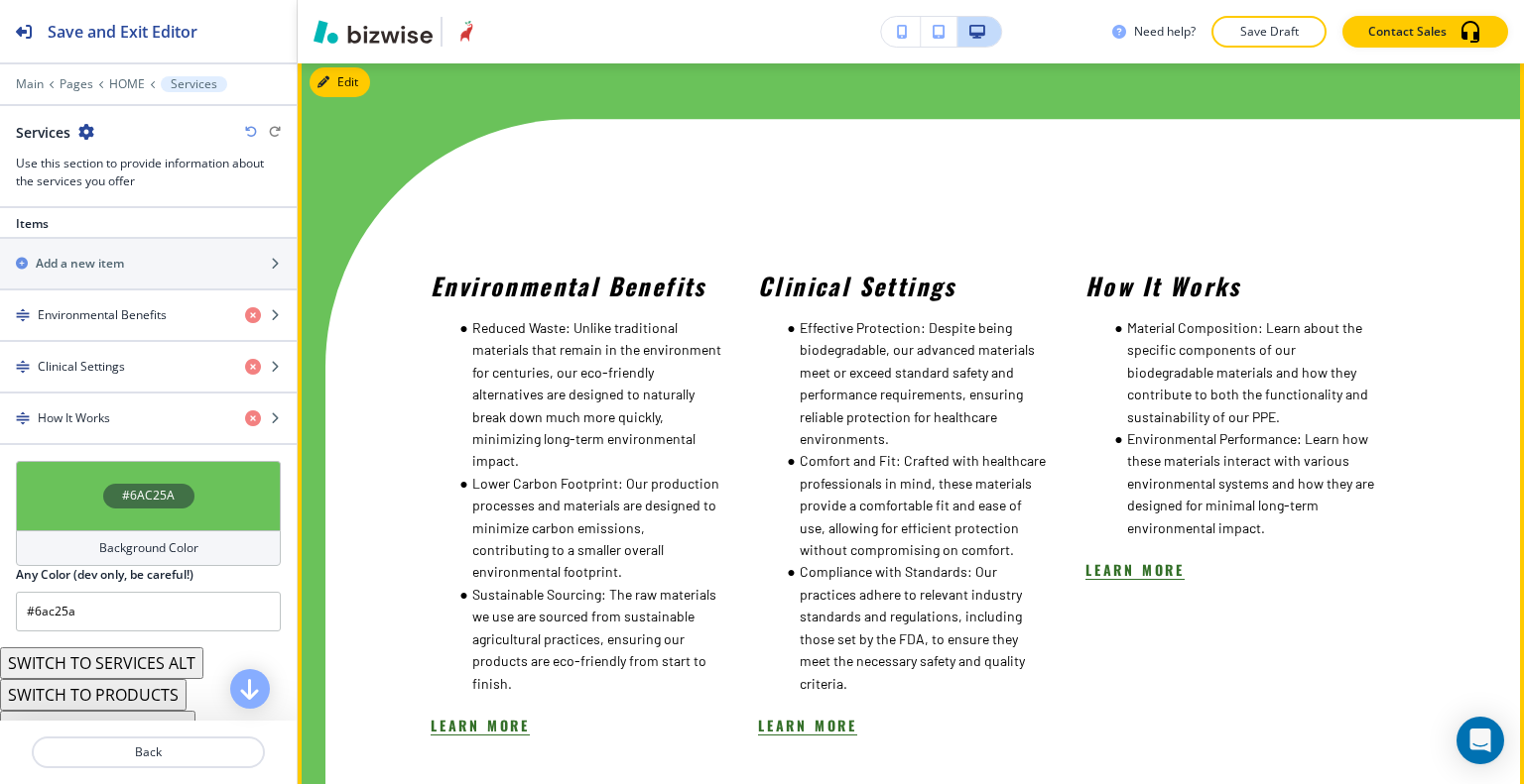
scroll to position [3970, 0]
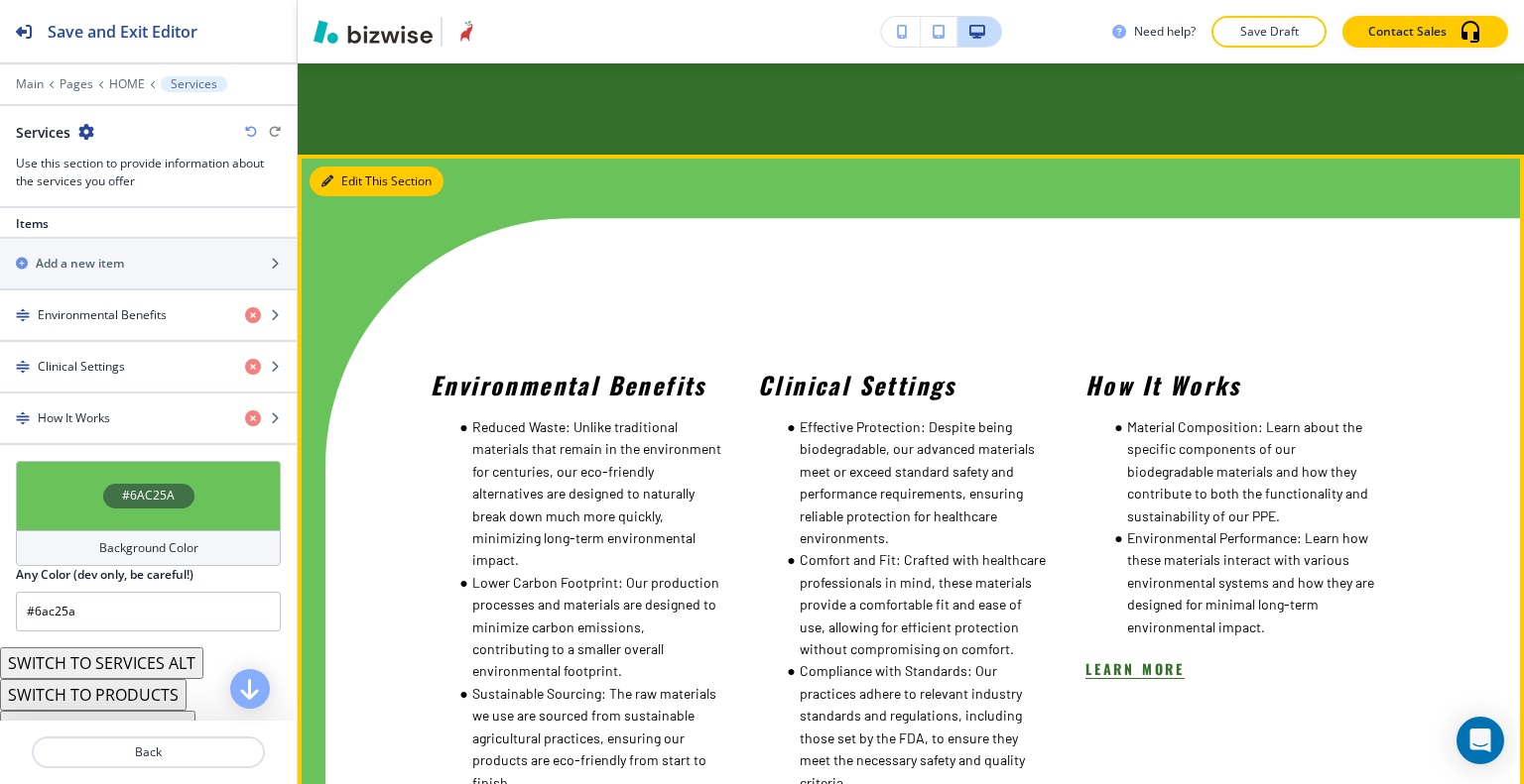
click at [345, 186] on button "Edit This Section" at bounding box center [376, 182] width 134 height 30
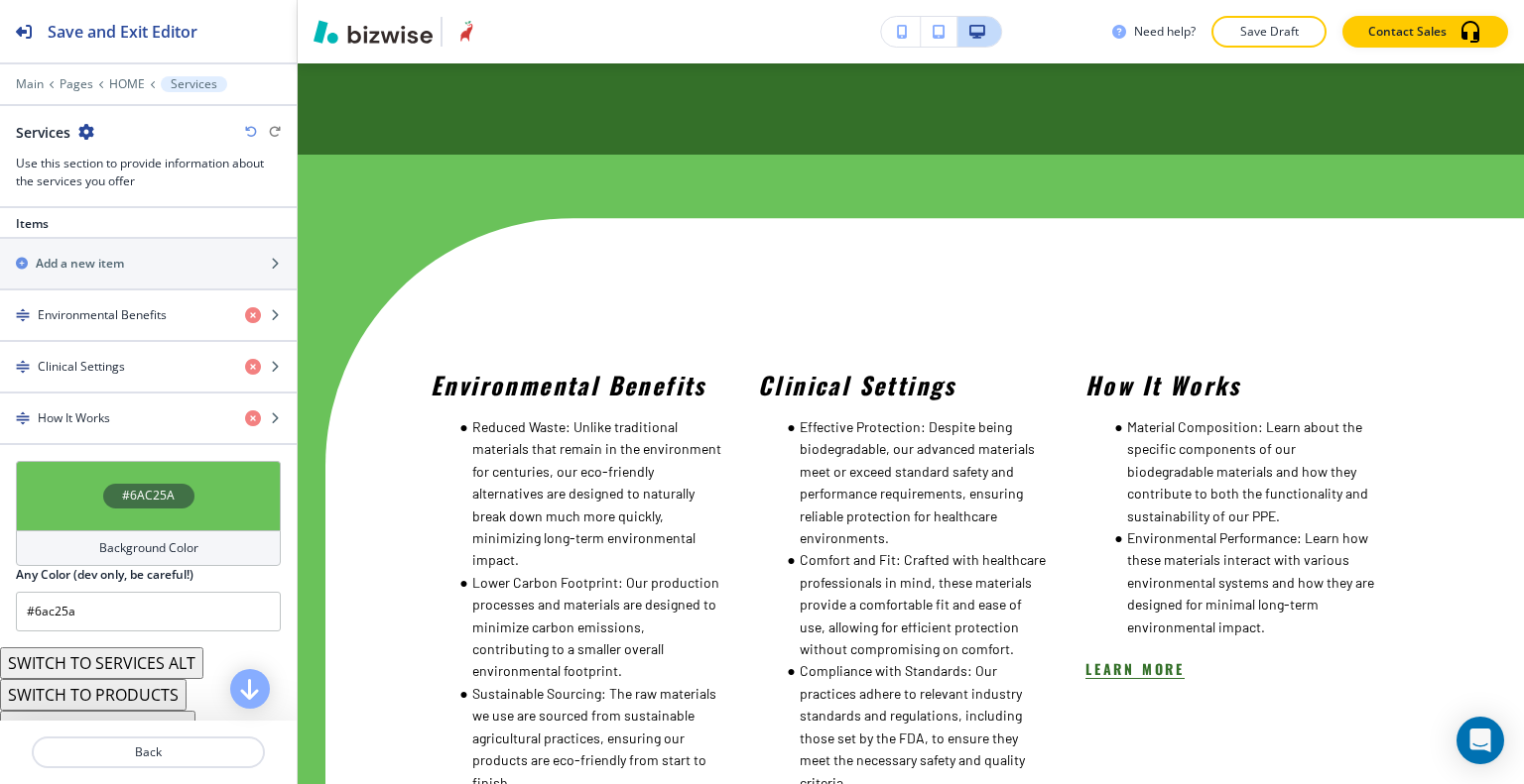
scroll to position [748, 0]
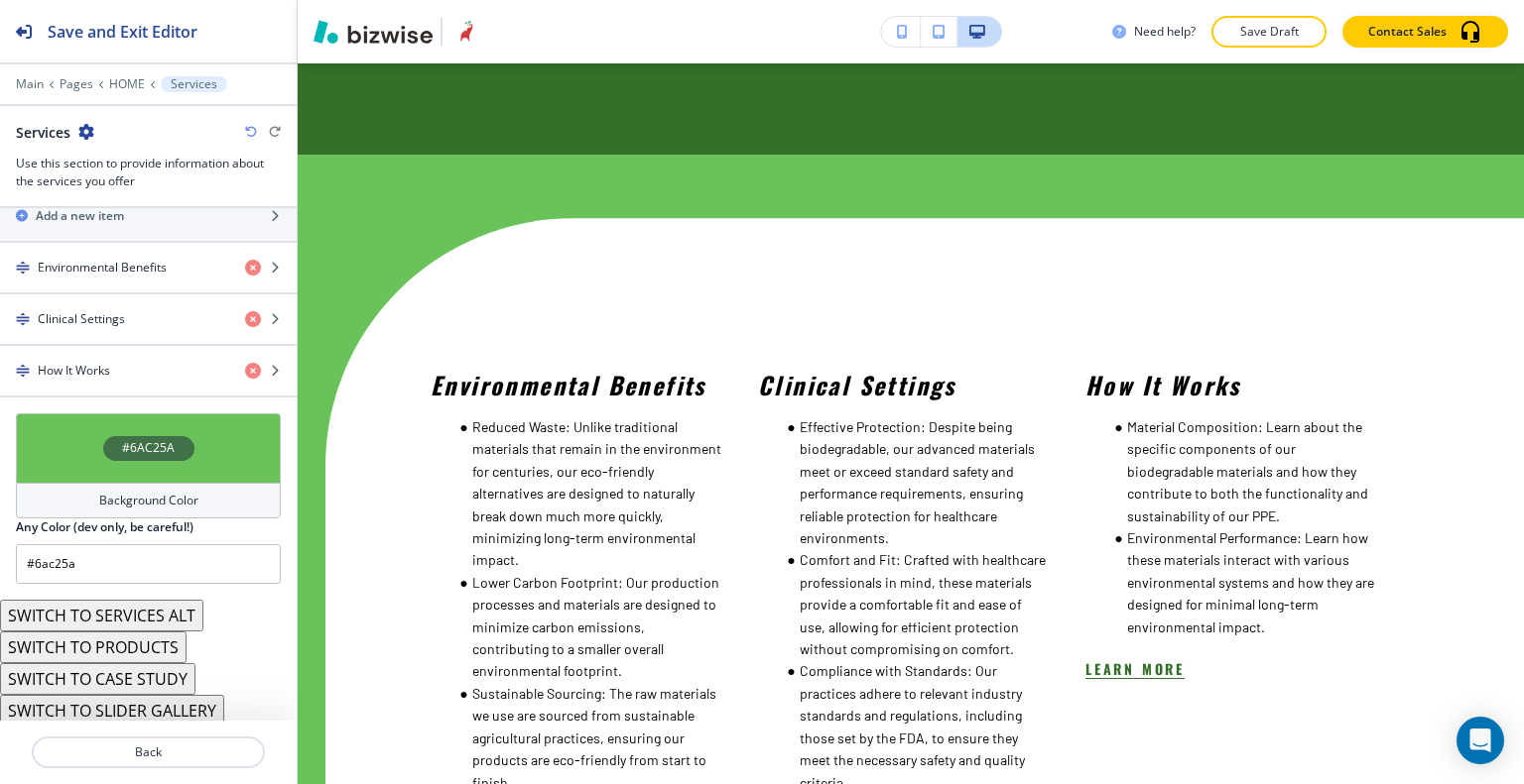
click at [158, 604] on button "SWITCH TO SERVICES ALT" at bounding box center [101, 616] width 204 height 32
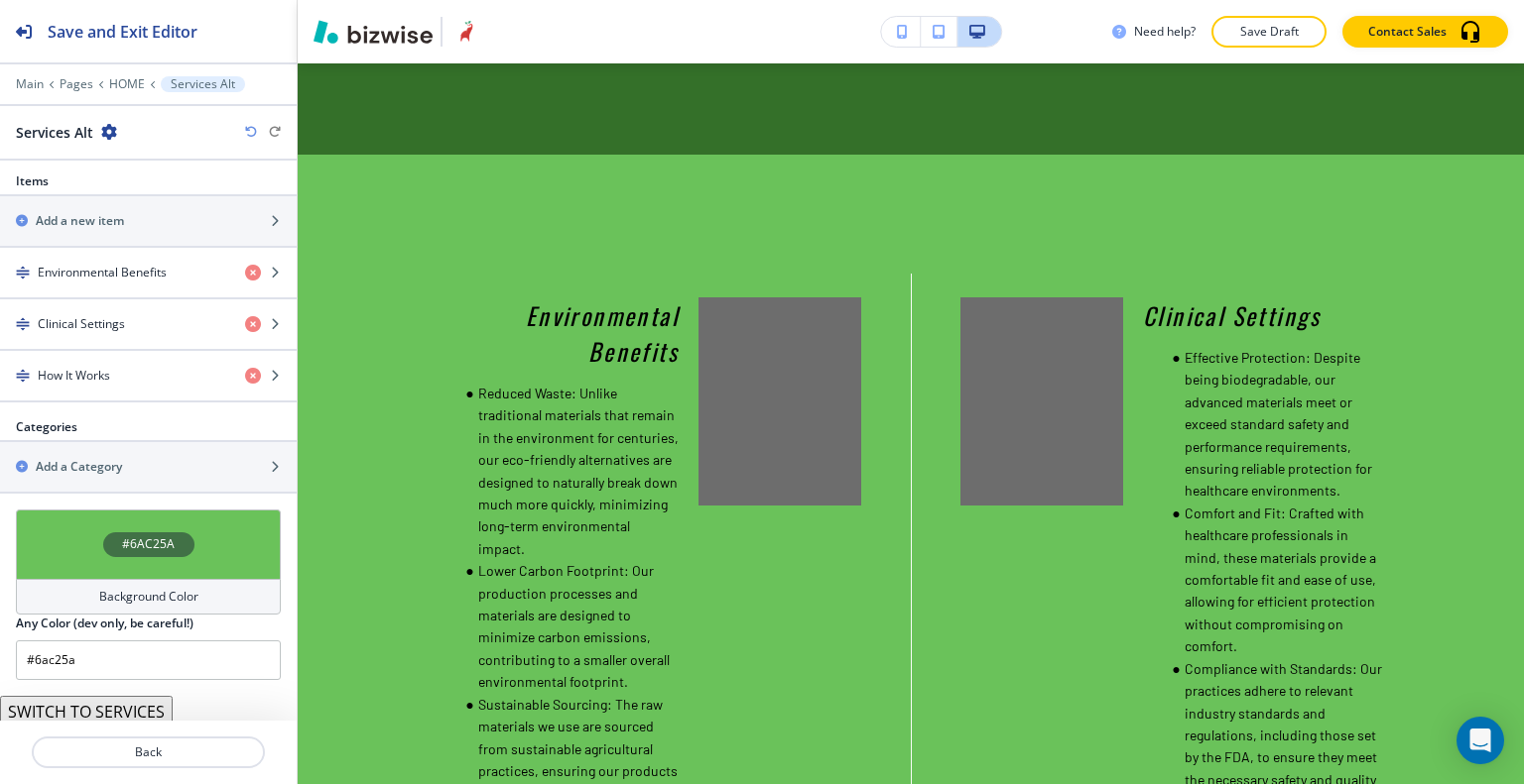
click at [136, 712] on button "SWITCH TO SERVICES" at bounding box center [86, 711] width 173 height 32
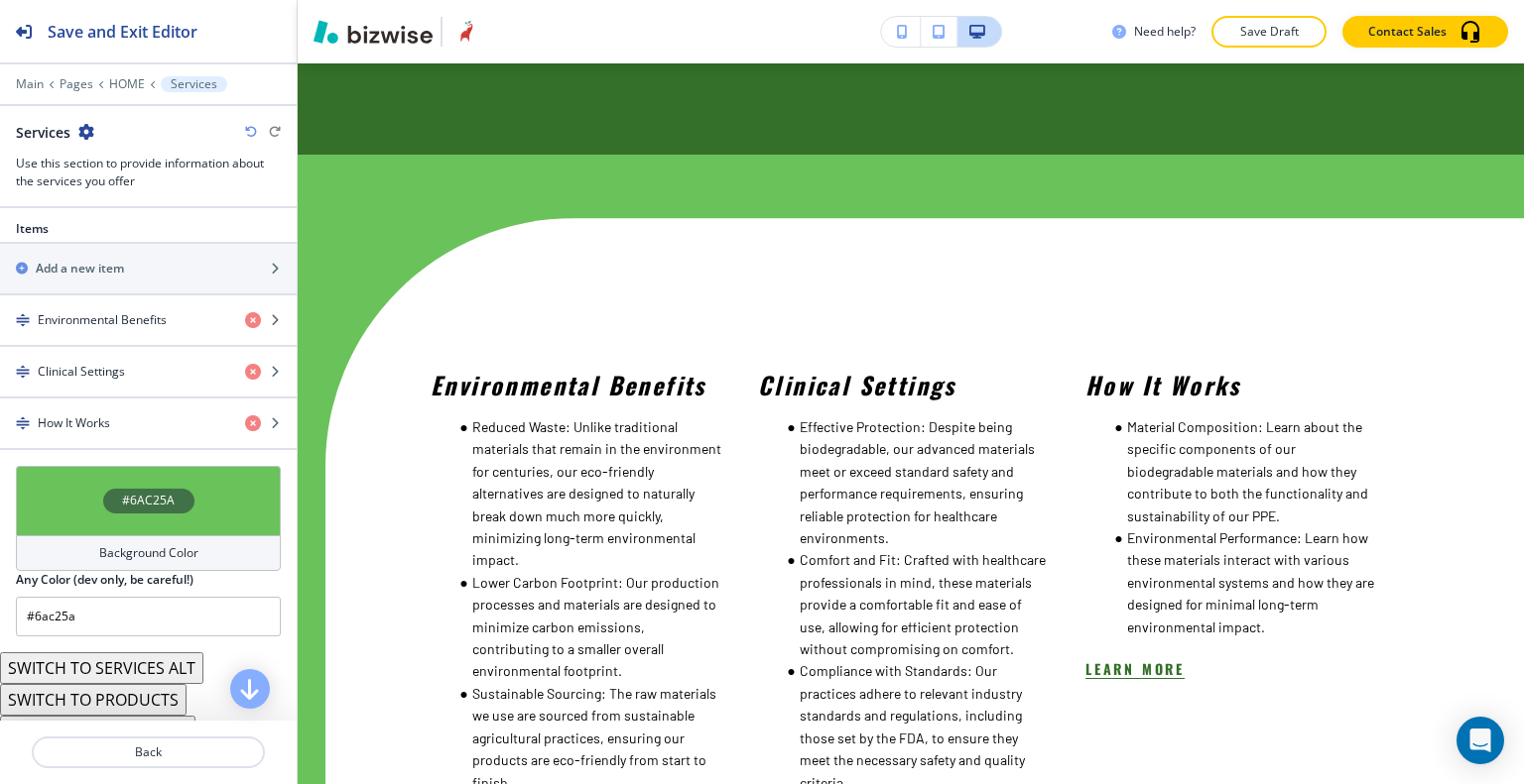
scroll to position [748, 0]
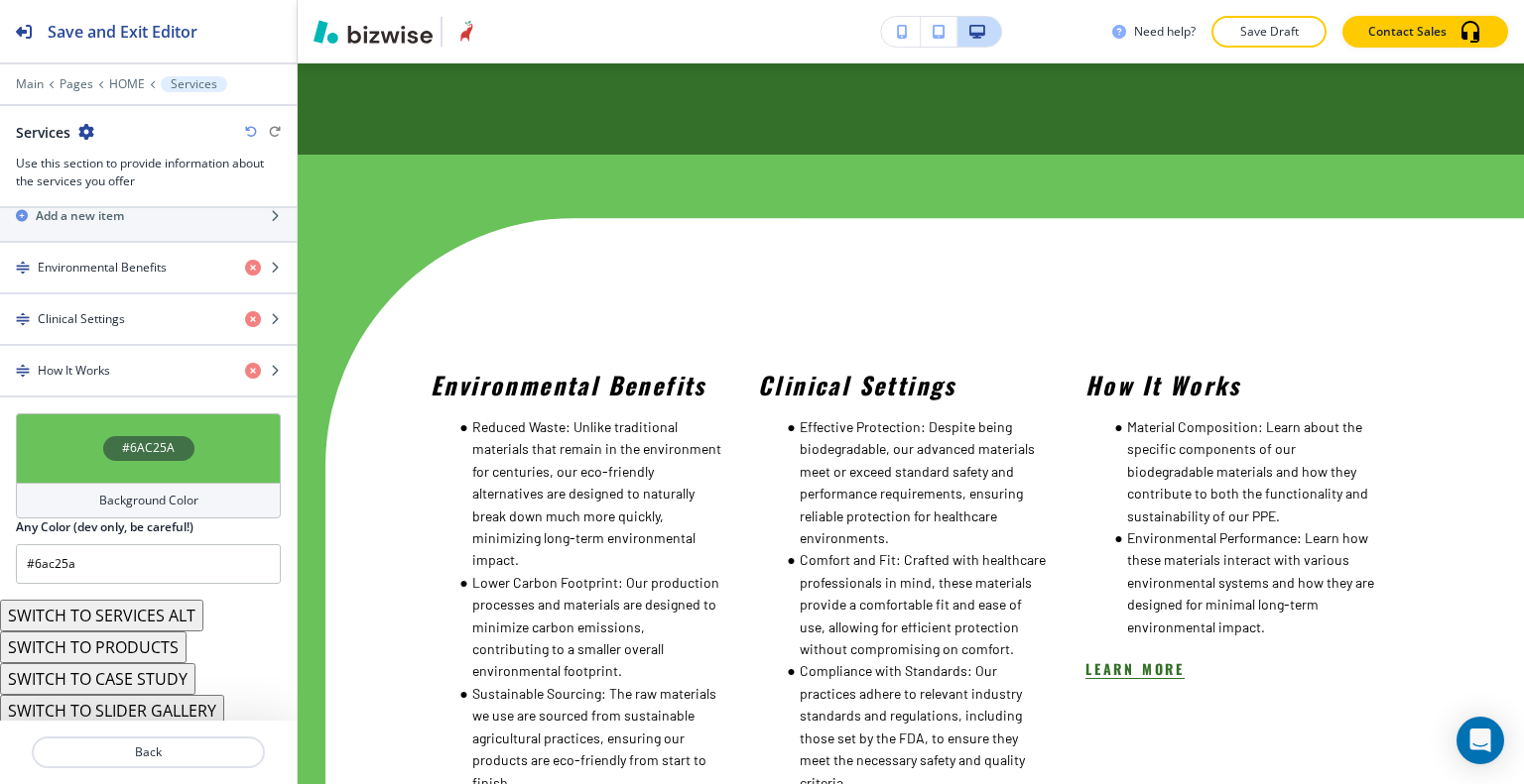
click at [145, 667] on button "SWITCH TO CASE STUDY" at bounding box center [97, 680] width 196 height 32
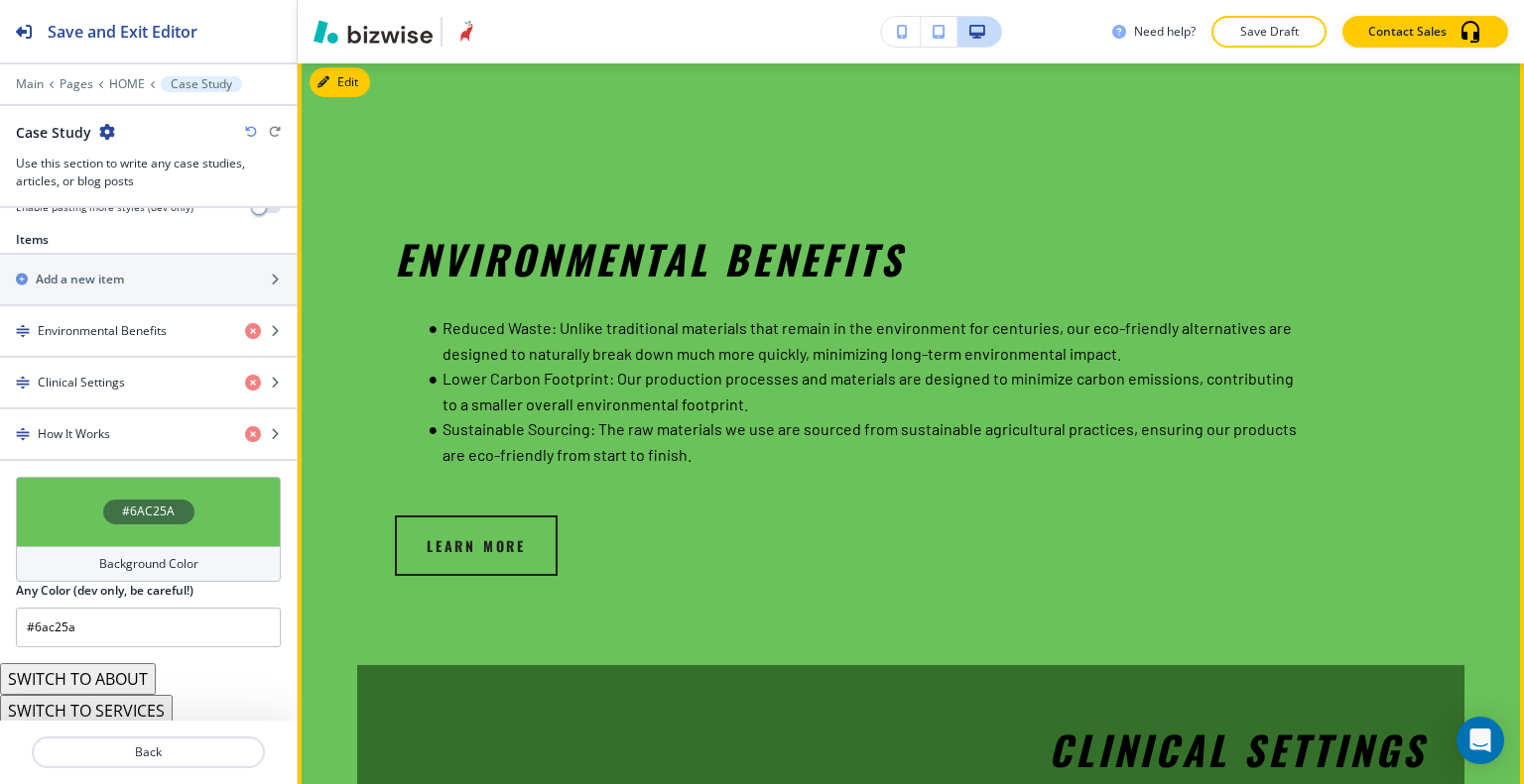
scroll to position [3970, 0]
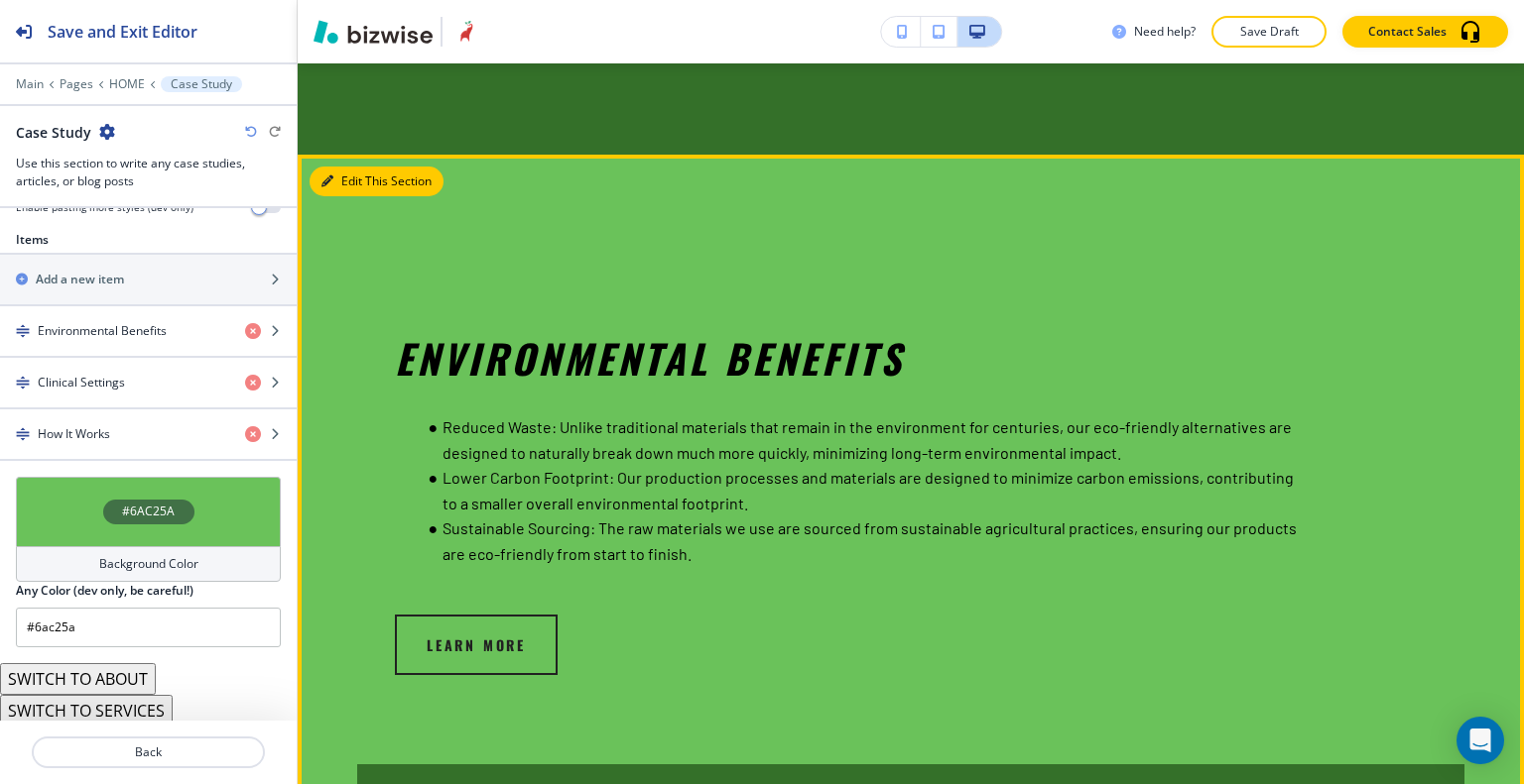
click at [361, 182] on button "Edit This Section" at bounding box center [376, 182] width 134 height 30
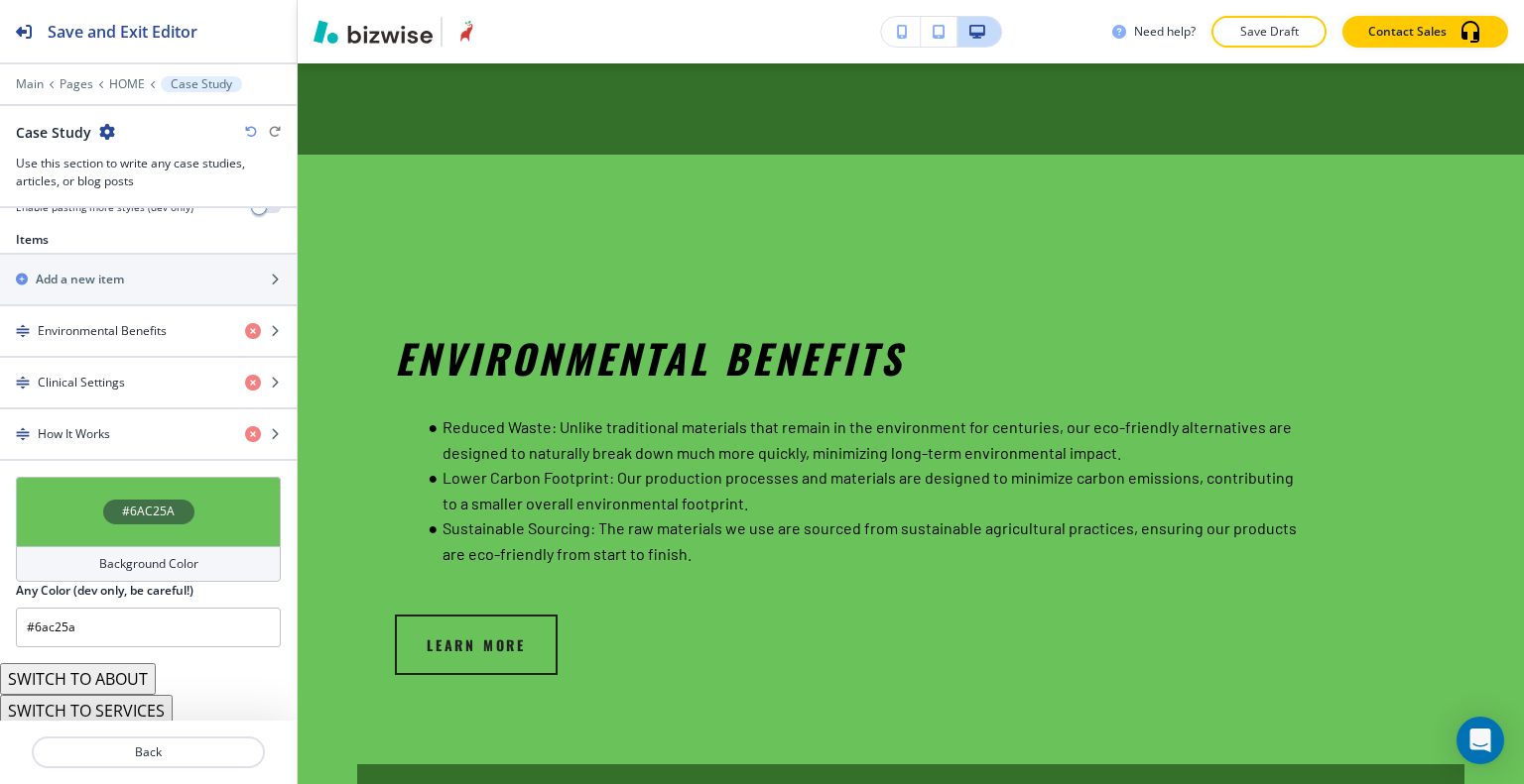
click at [92, 525] on div "#6AC25A" at bounding box center [148, 512] width 264 height 70
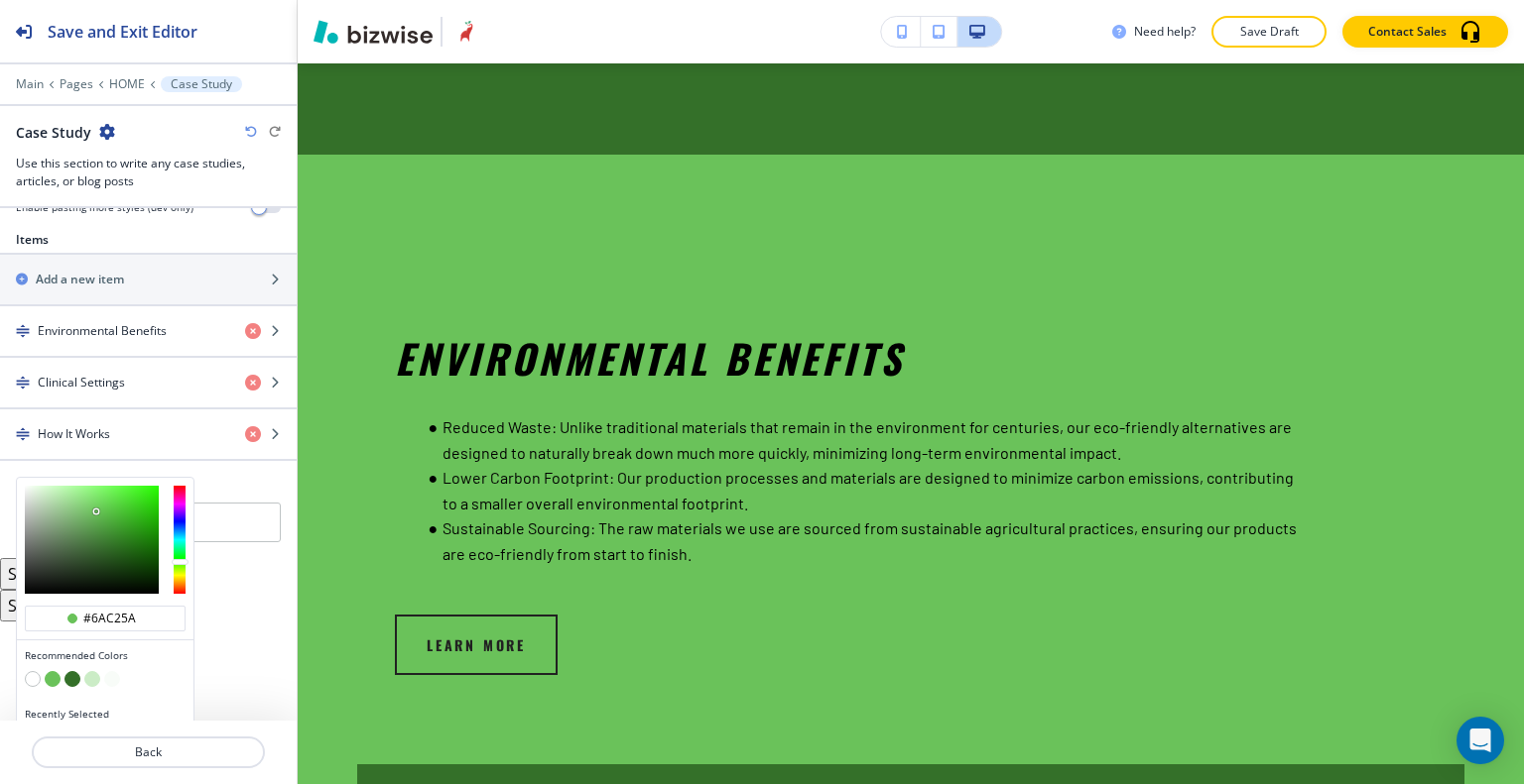
scroll to position [715, 0]
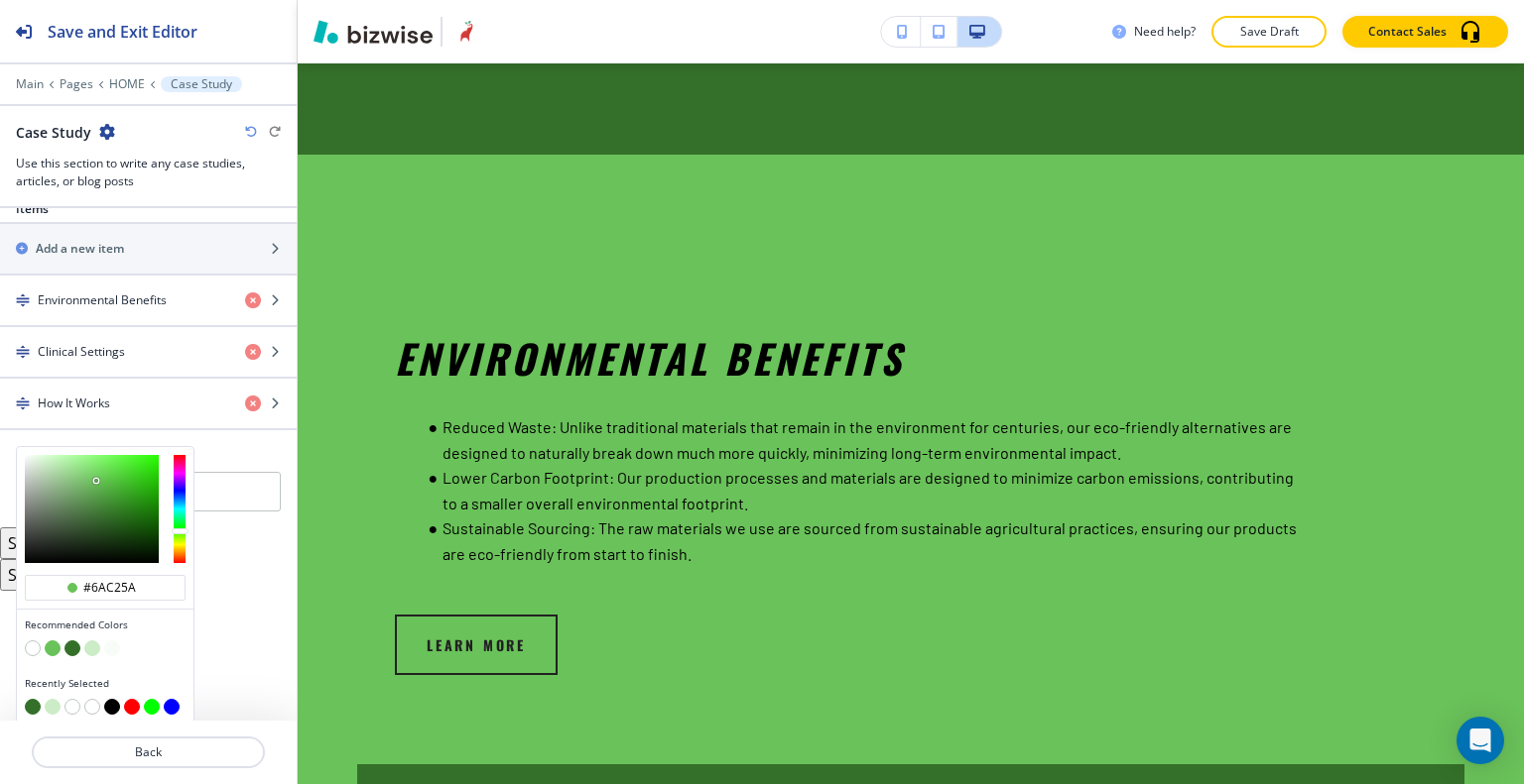
click at [31, 645] on button "button" at bounding box center [33, 649] width 16 height 16
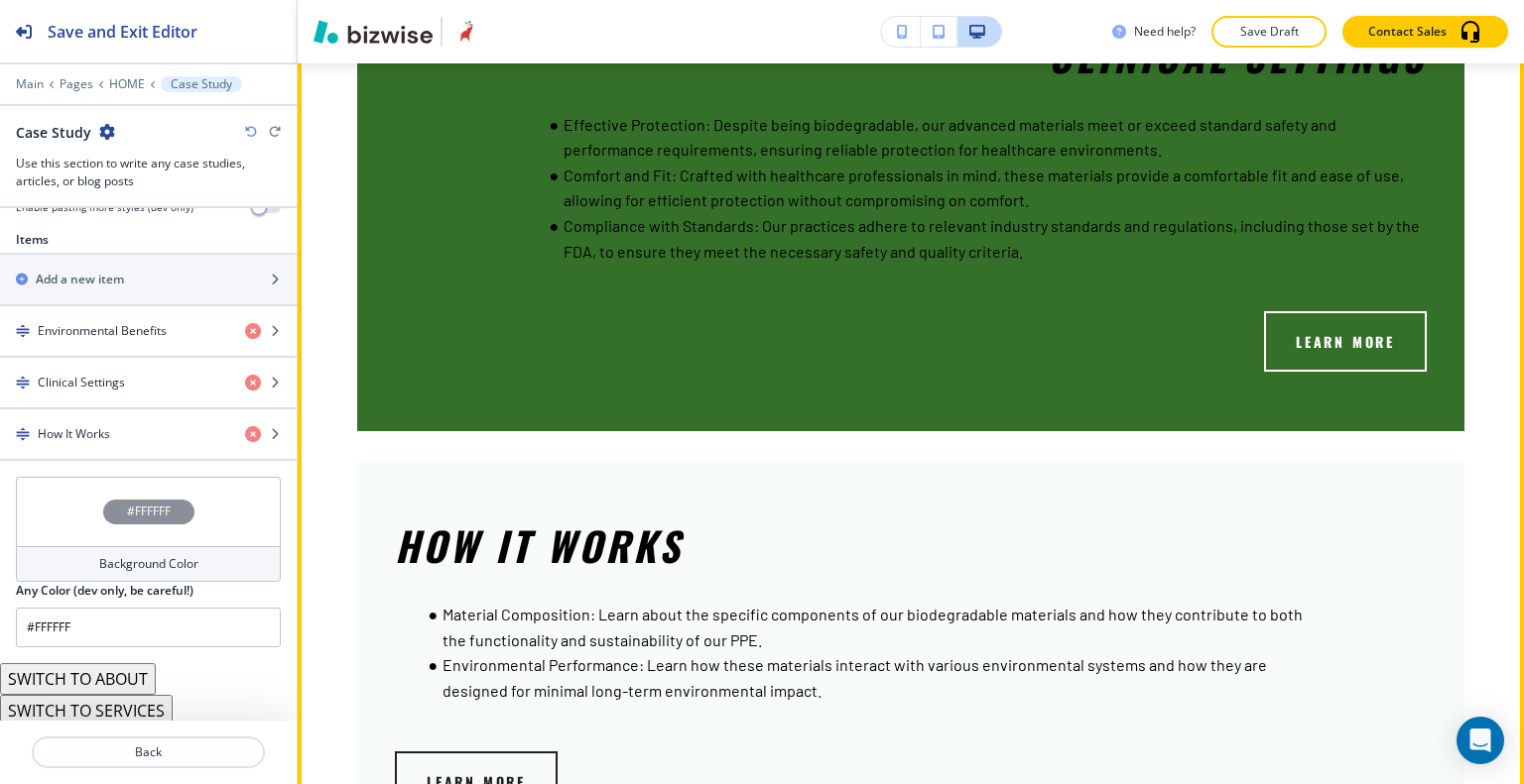
scroll to position [4961, 0]
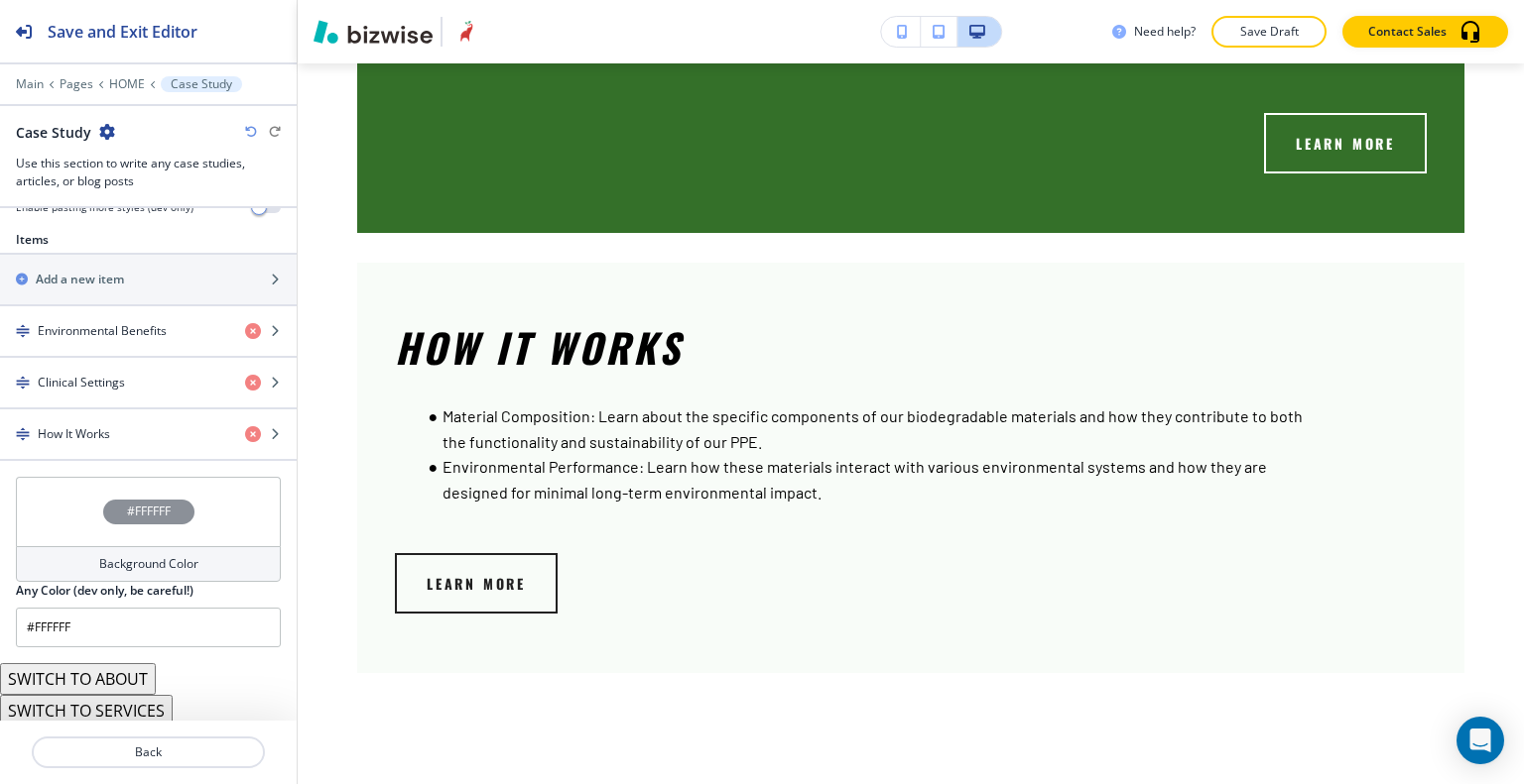
click at [56, 499] on div "#FFFFFF" at bounding box center [148, 512] width 264 height 70
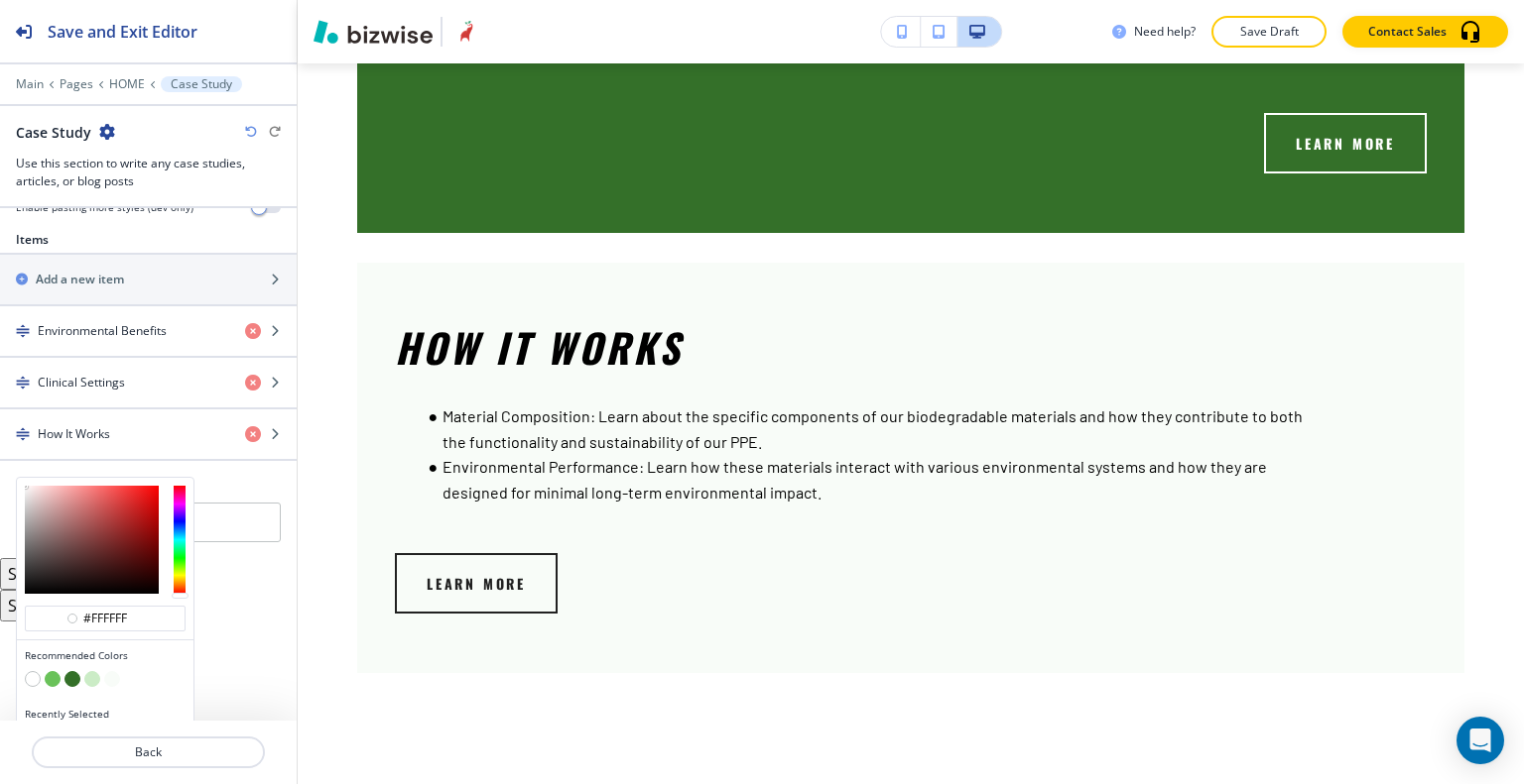
scroll to position [715, 0]
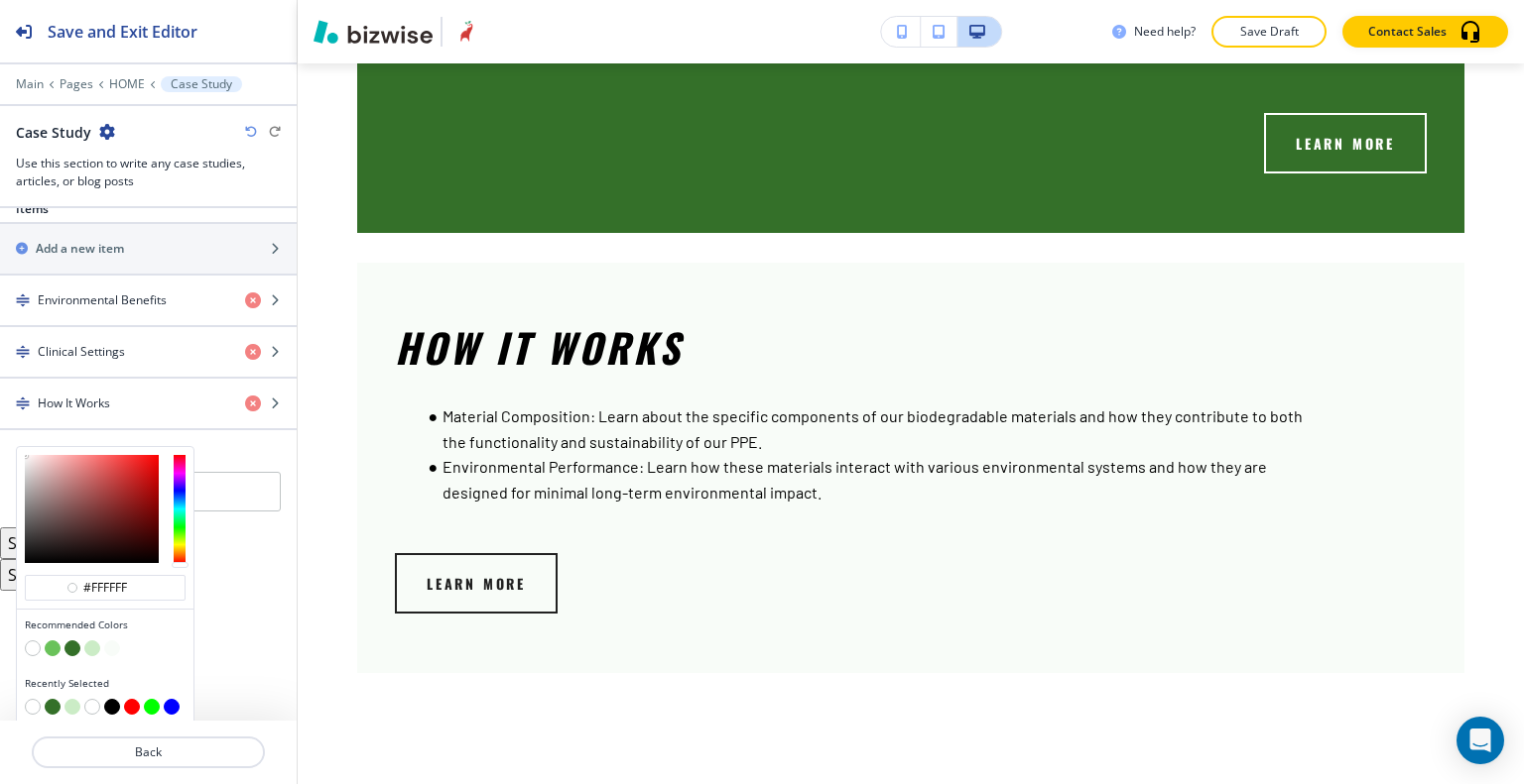
click at [72, 701] on button "button" at bounding box center [73, 706] width 16 height 16
type input "#cbecc6"
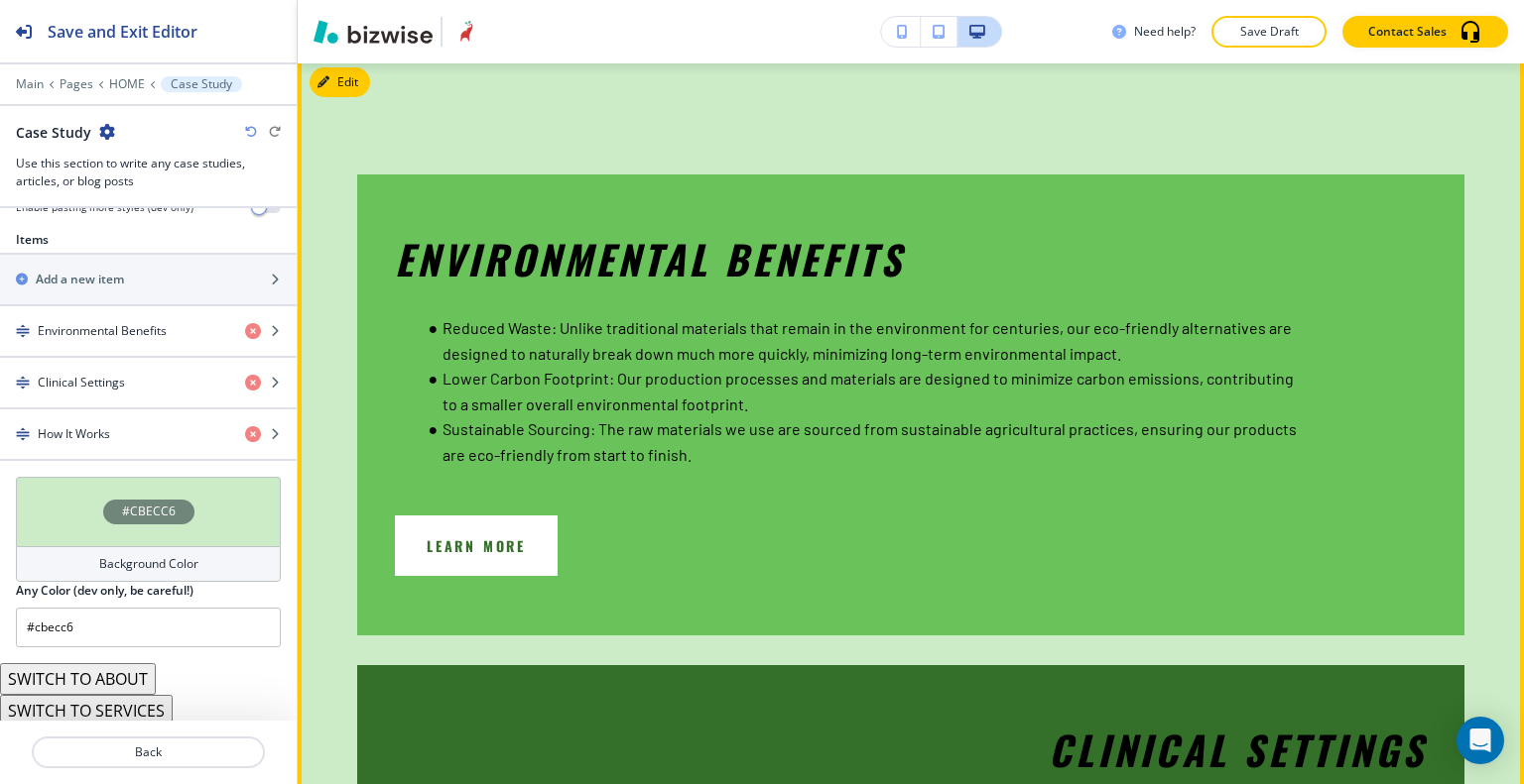
scroll to position [3771, 0]
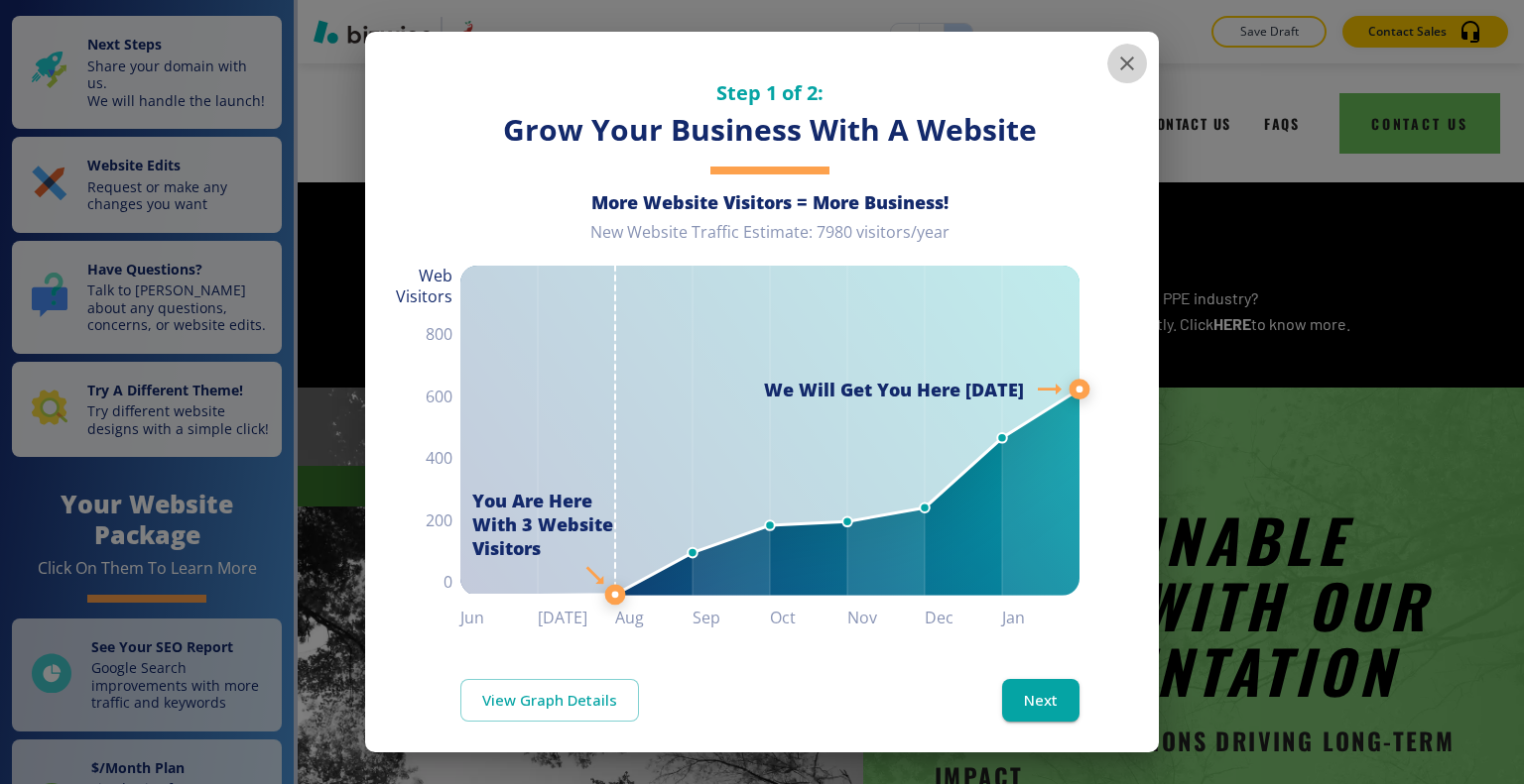
click at [1127, 64] on button "button" at bounding box center [1127, 64] width 40 height 40
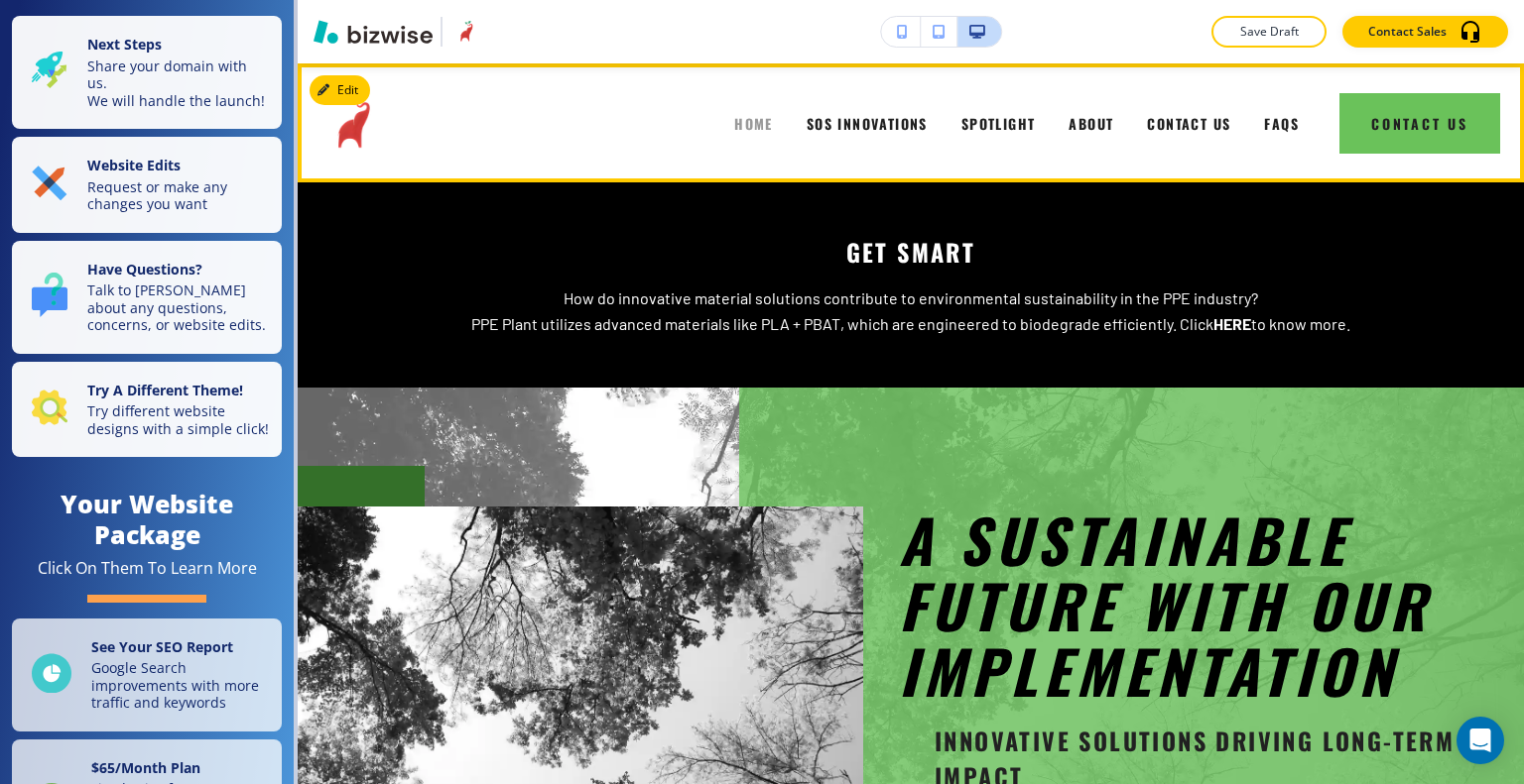
click at [746, 122] on span "HOME" at bounding box center [753, 123] width 39 height 21
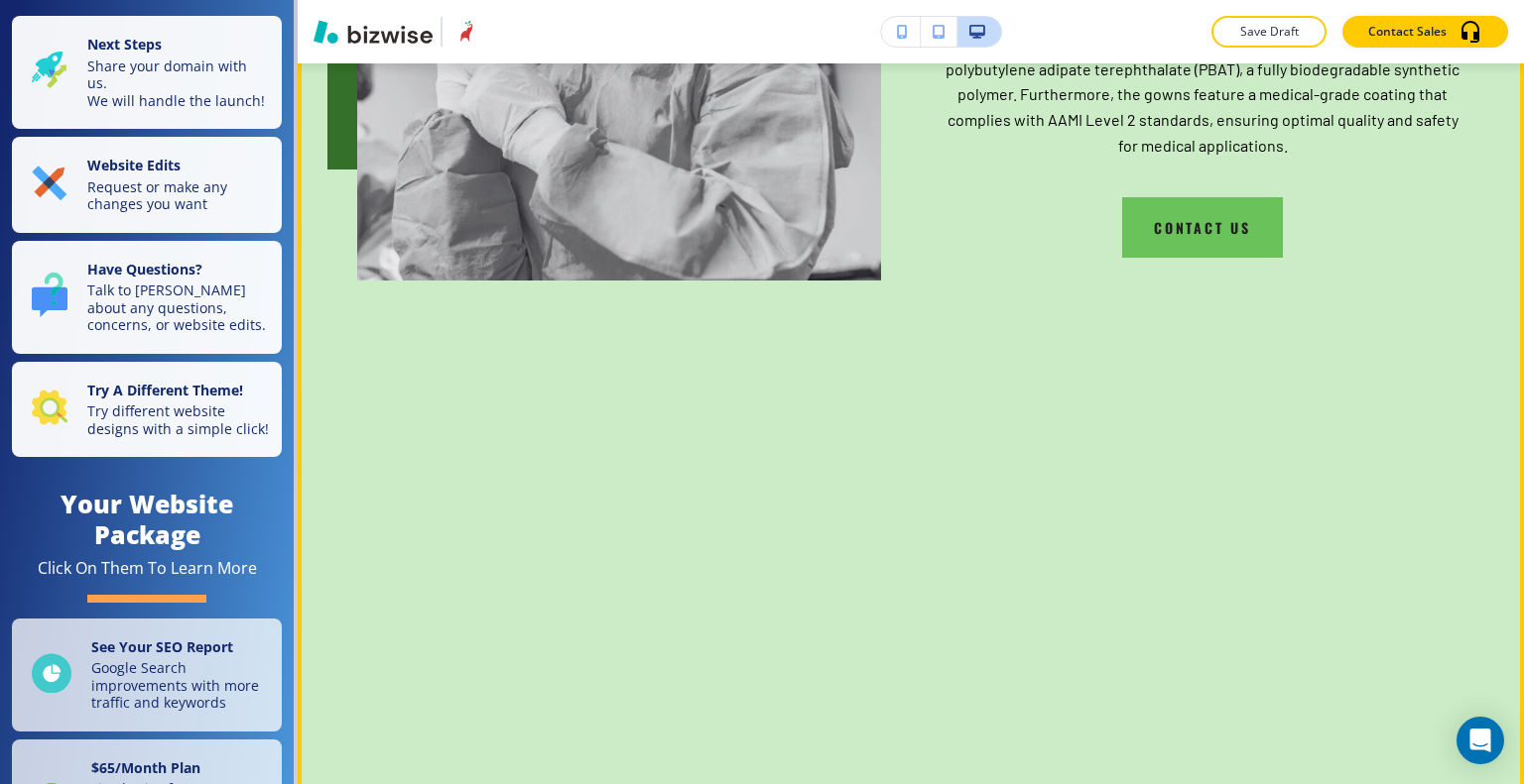
scroll to position [6047, 0]
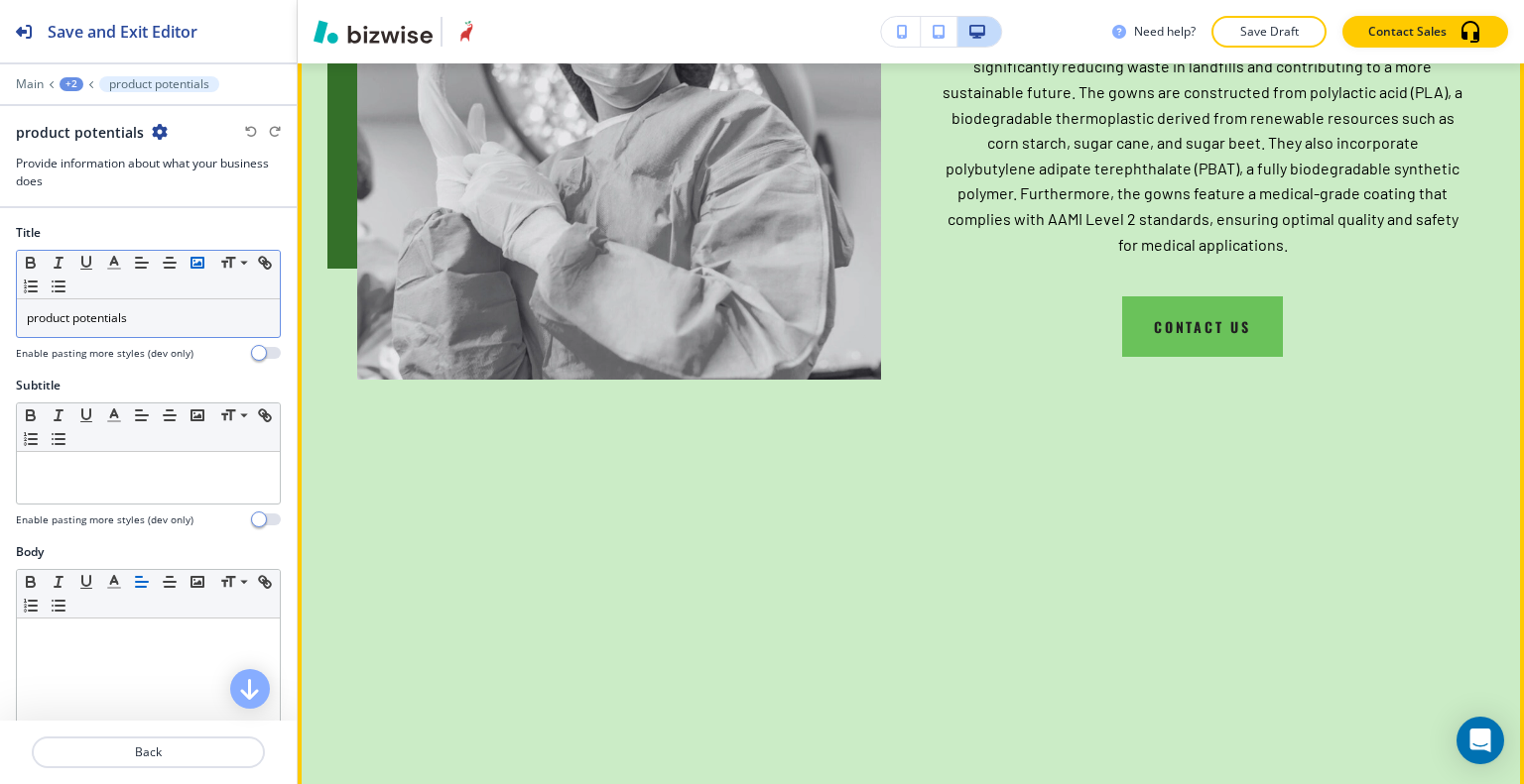
scroll to position [6071, 0]
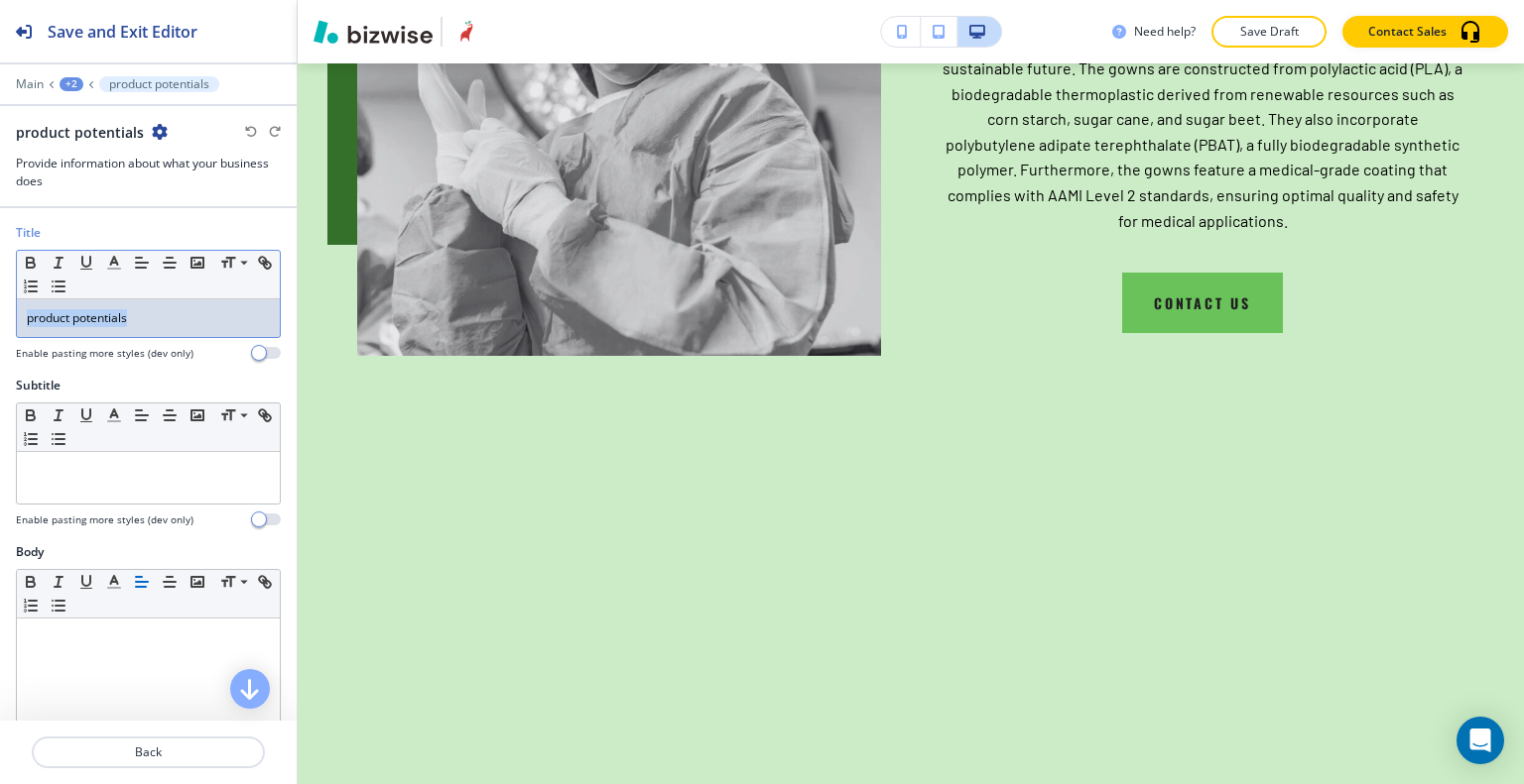
drag, startPoint x: 182, startPoint y: 322, endPoint x: 0, endPoint y: 324, distance: 182.0
click at [0, 324] on div "Title Small Normal Large Huge product potentials Enable pasting more styles (de…" at bounding box center [148, 300] width 296 height 153
click at [238, 343] on span at bounding box center [243, 338] width 45 height 24
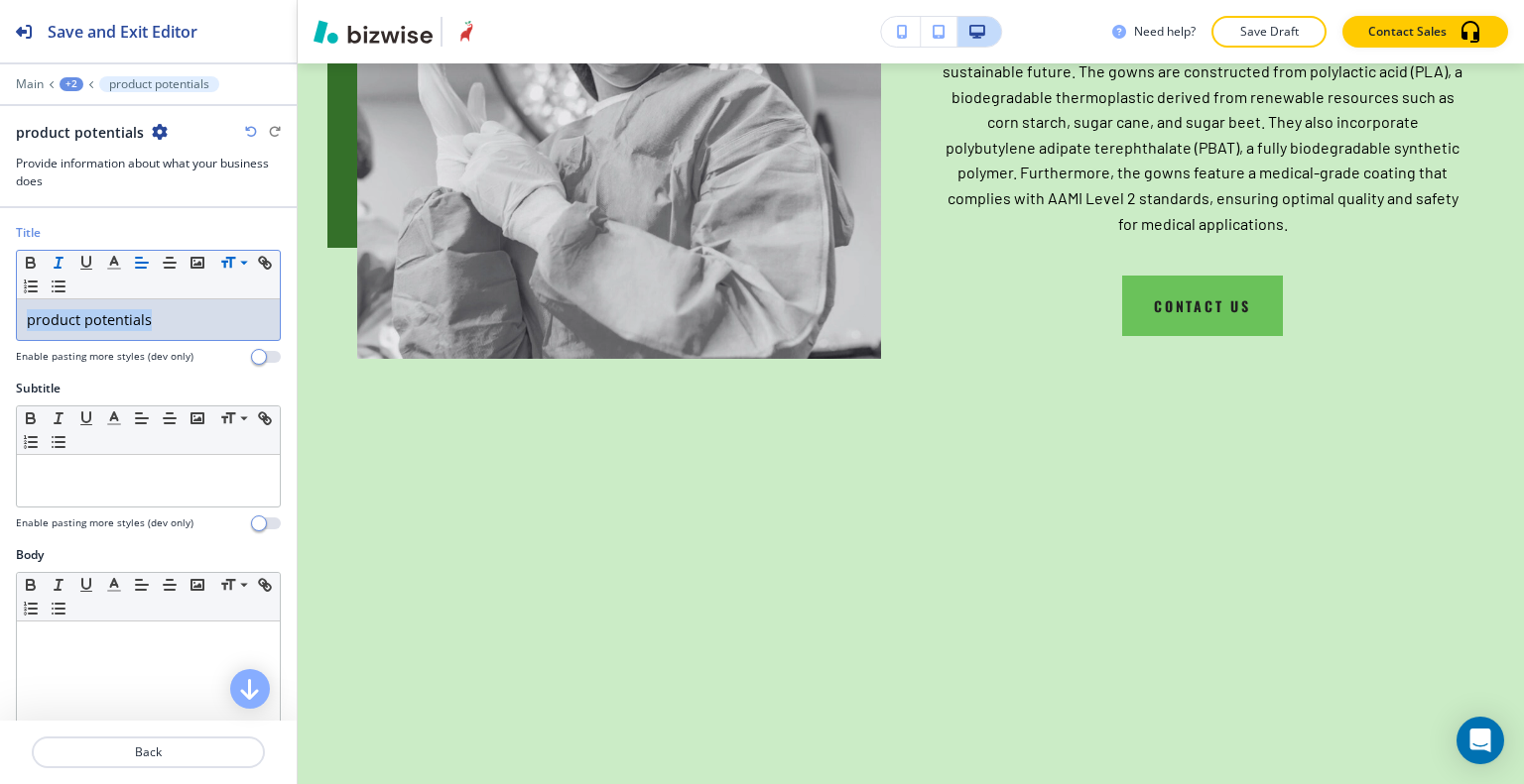
click at [58, 264] on line "button" at bounding box center [59, 262] width 2 height 10
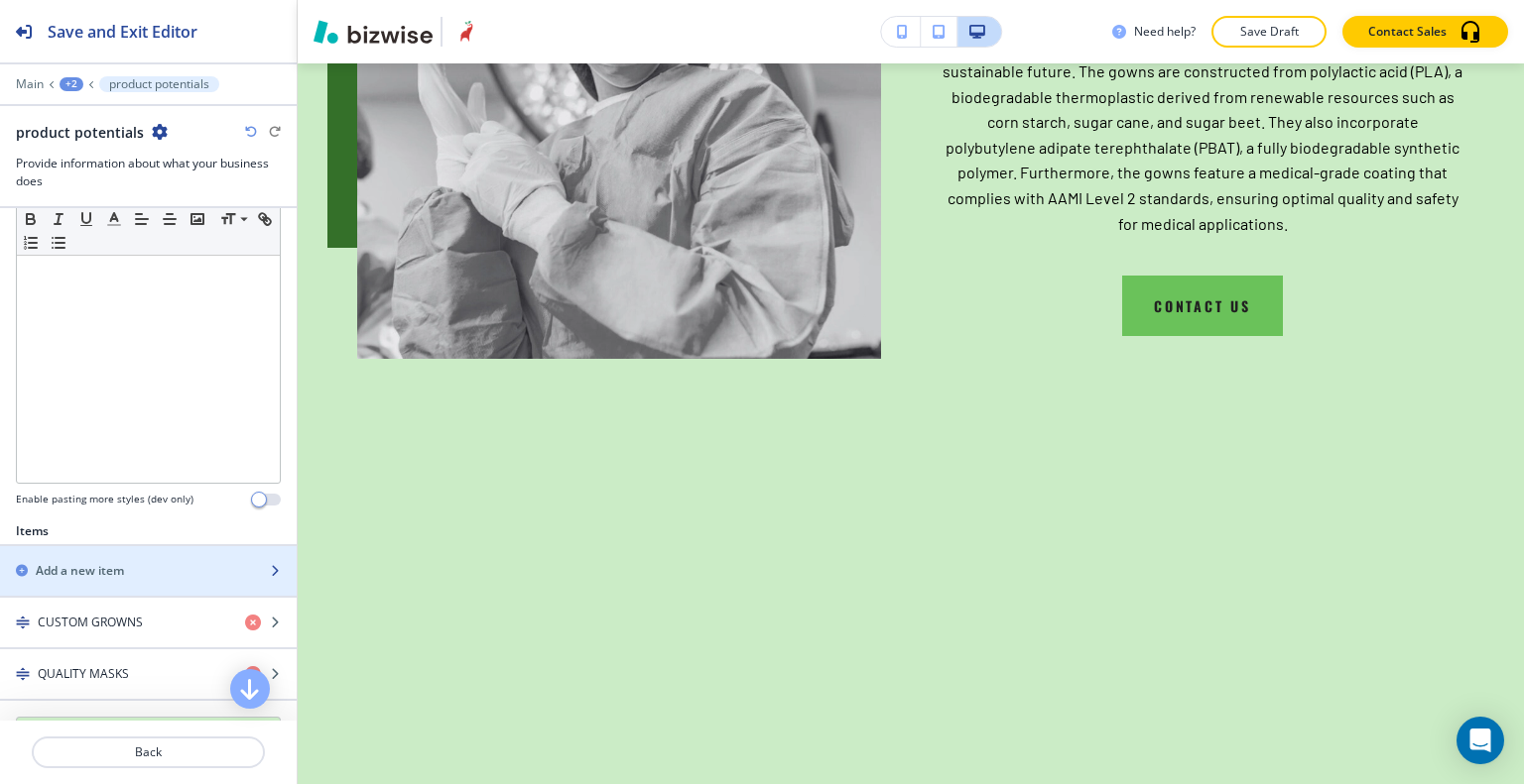
scroll to position [496, 0]
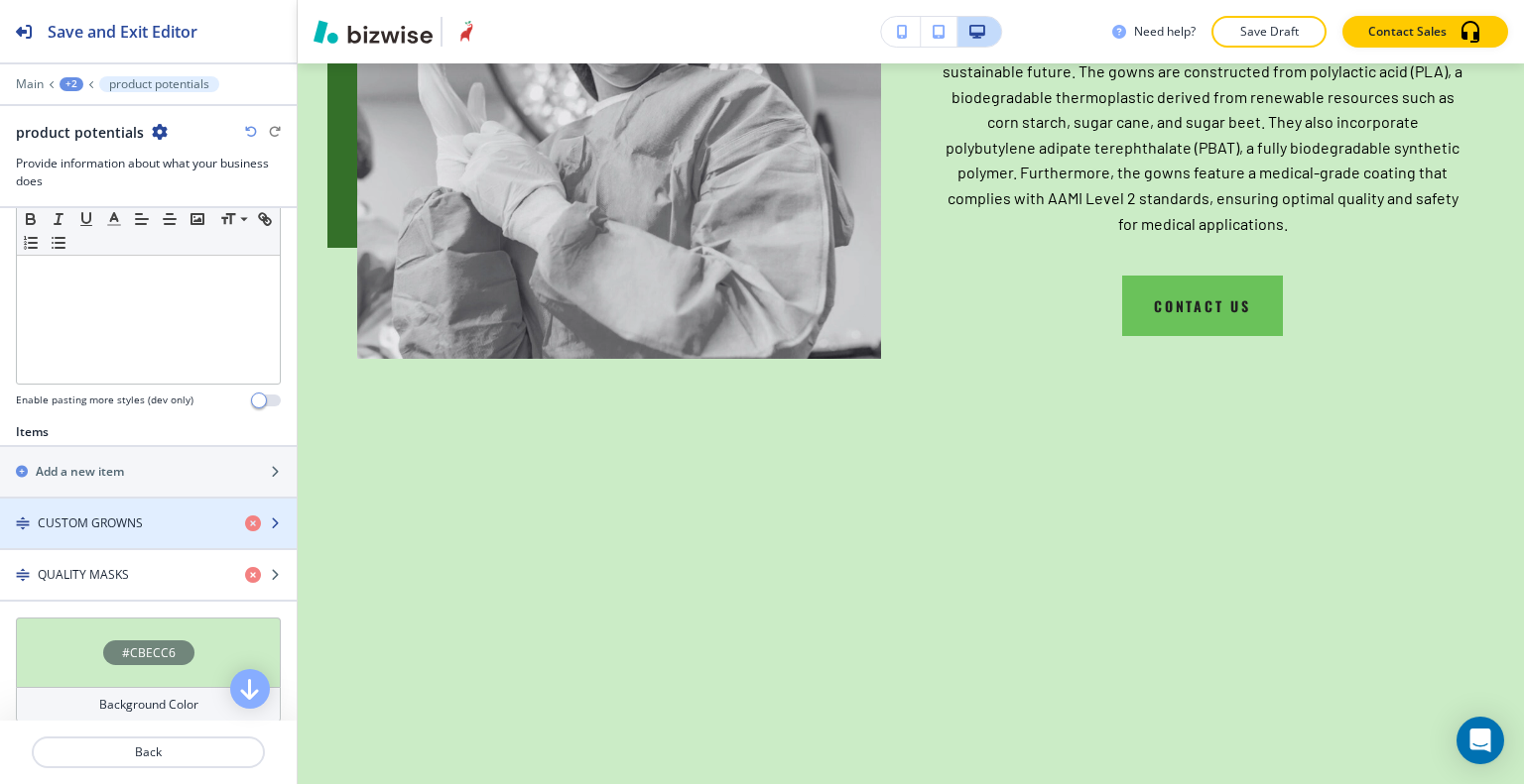
click at [119, 533] on div "button" at bounding box center [148, 541] width 296 height 16
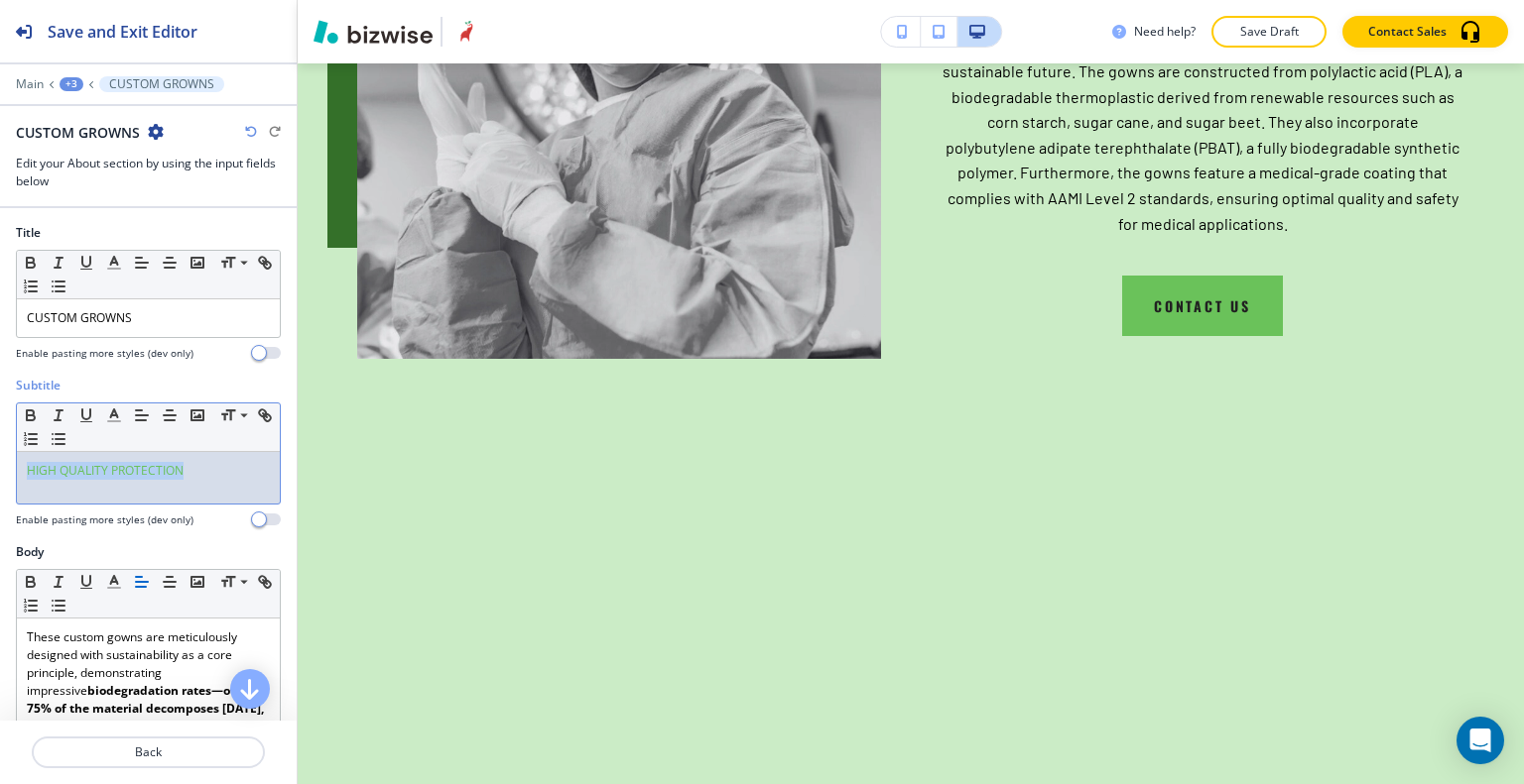
drag, startPoint x: 226, startPoint y: 468, endPoint x: 8, endPoint y: 460, distance: 218.1
click at [0, 466] on div "Subtitle Small Normal Large Huge HIGH QUALITY PROTECTION Enable pasting more st…" at bounding box center [148, 460] width 296 height 167
click at [109, 420] on icon "button" at bounding box center [114, 415] width 18 height 18
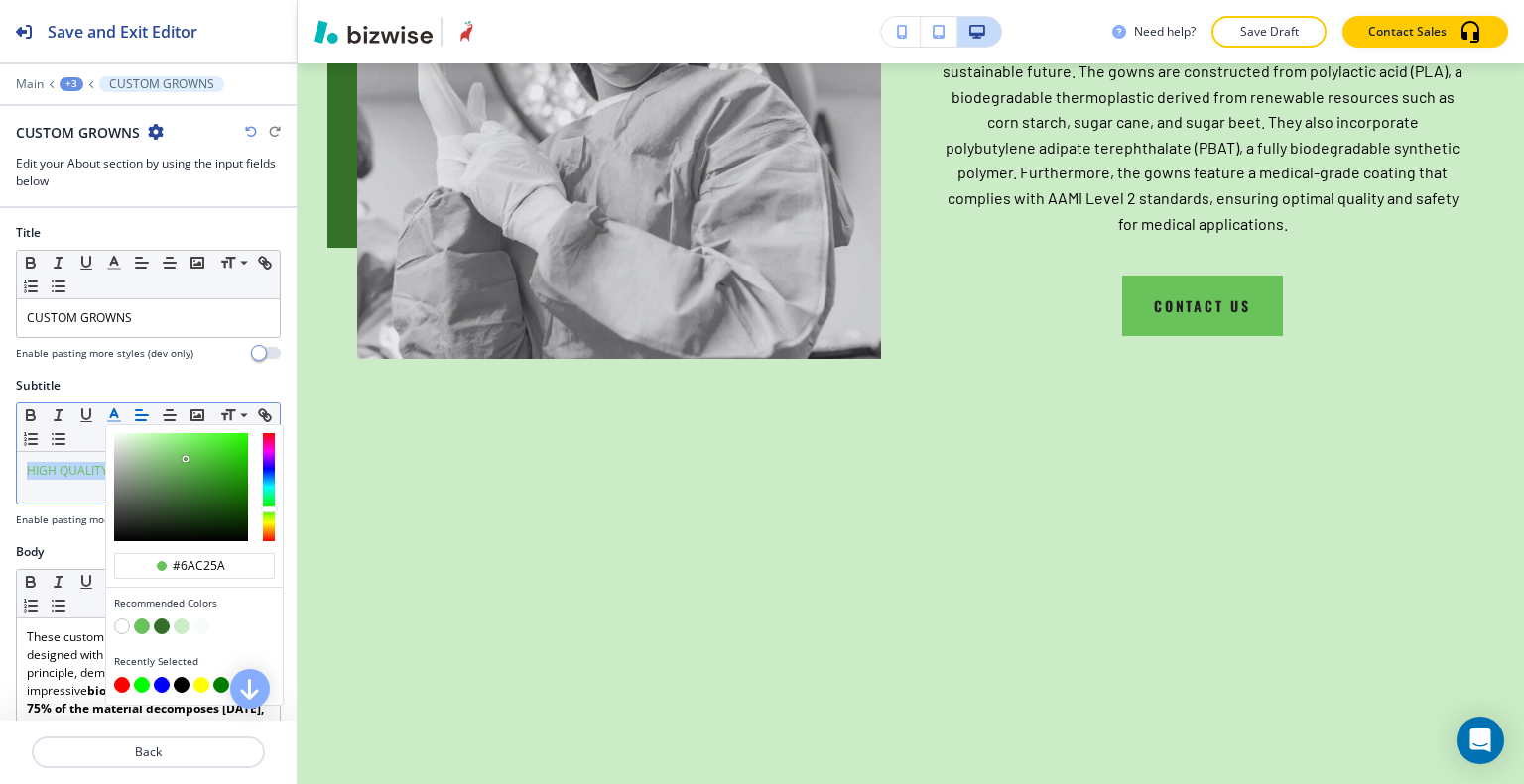
click at [157, 627] on button "button" at bounding box center [162, 627] width 16 height 16
type input "#347029"
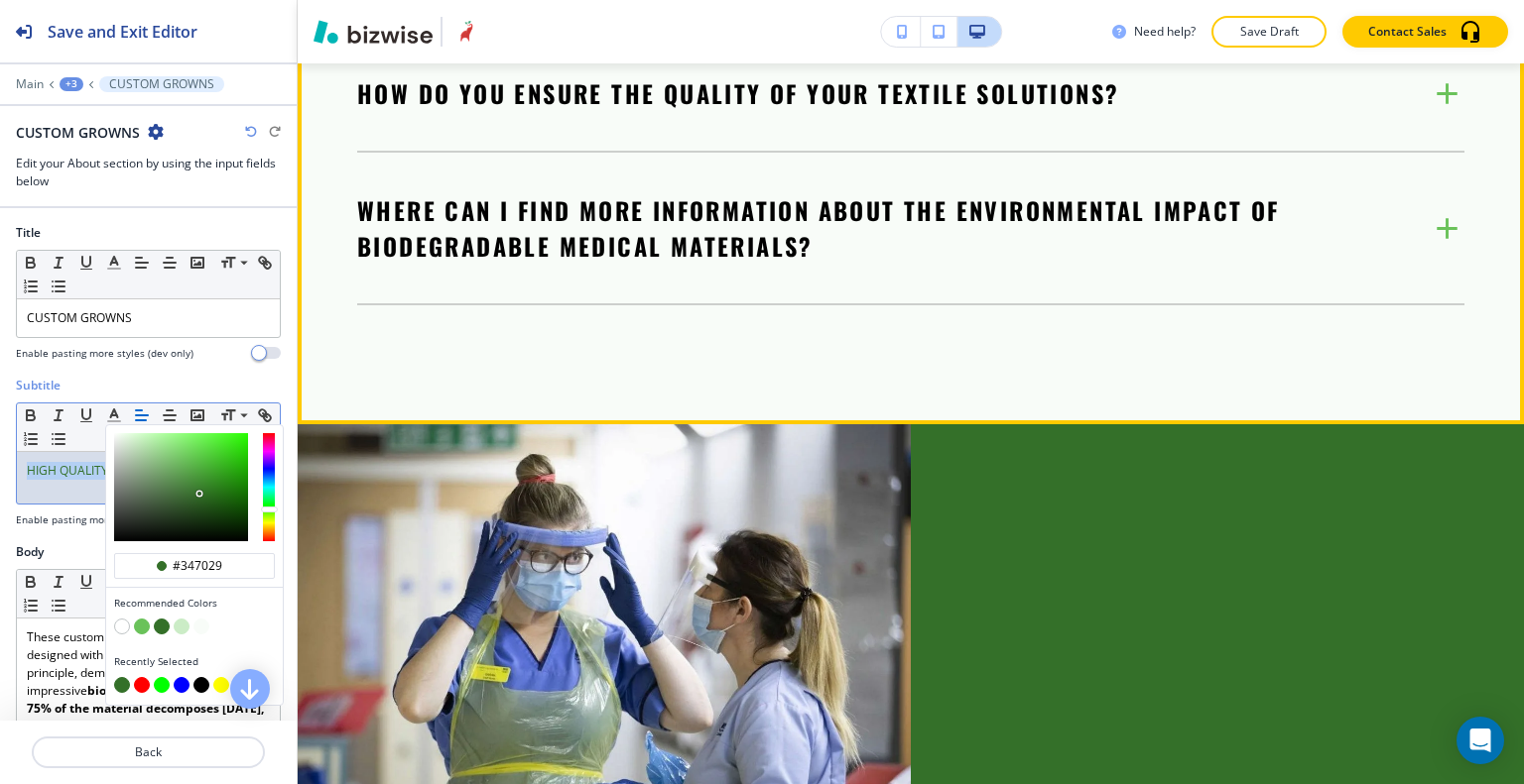
scroll to position [7658, 0]
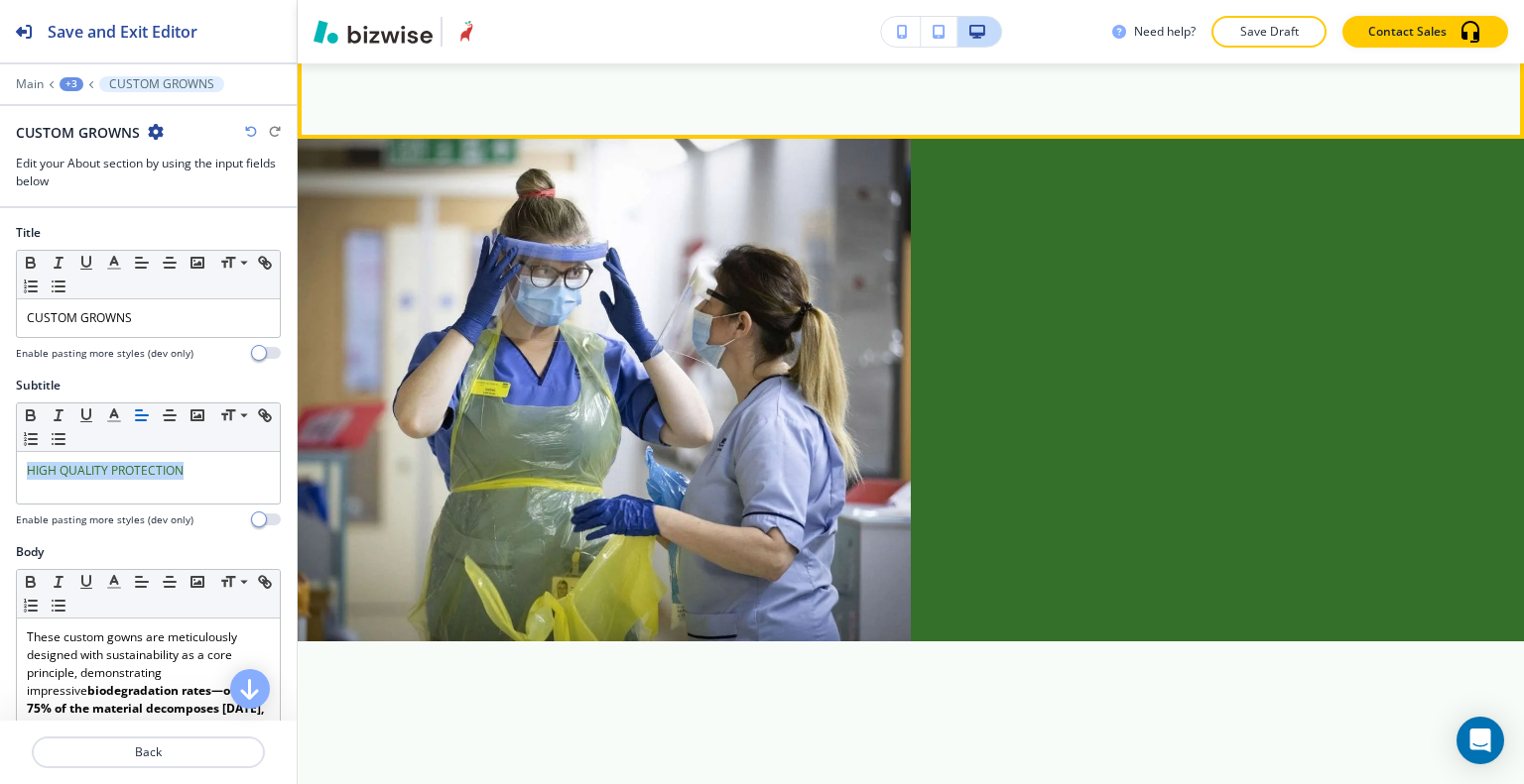
scroll to position [7856, 0]
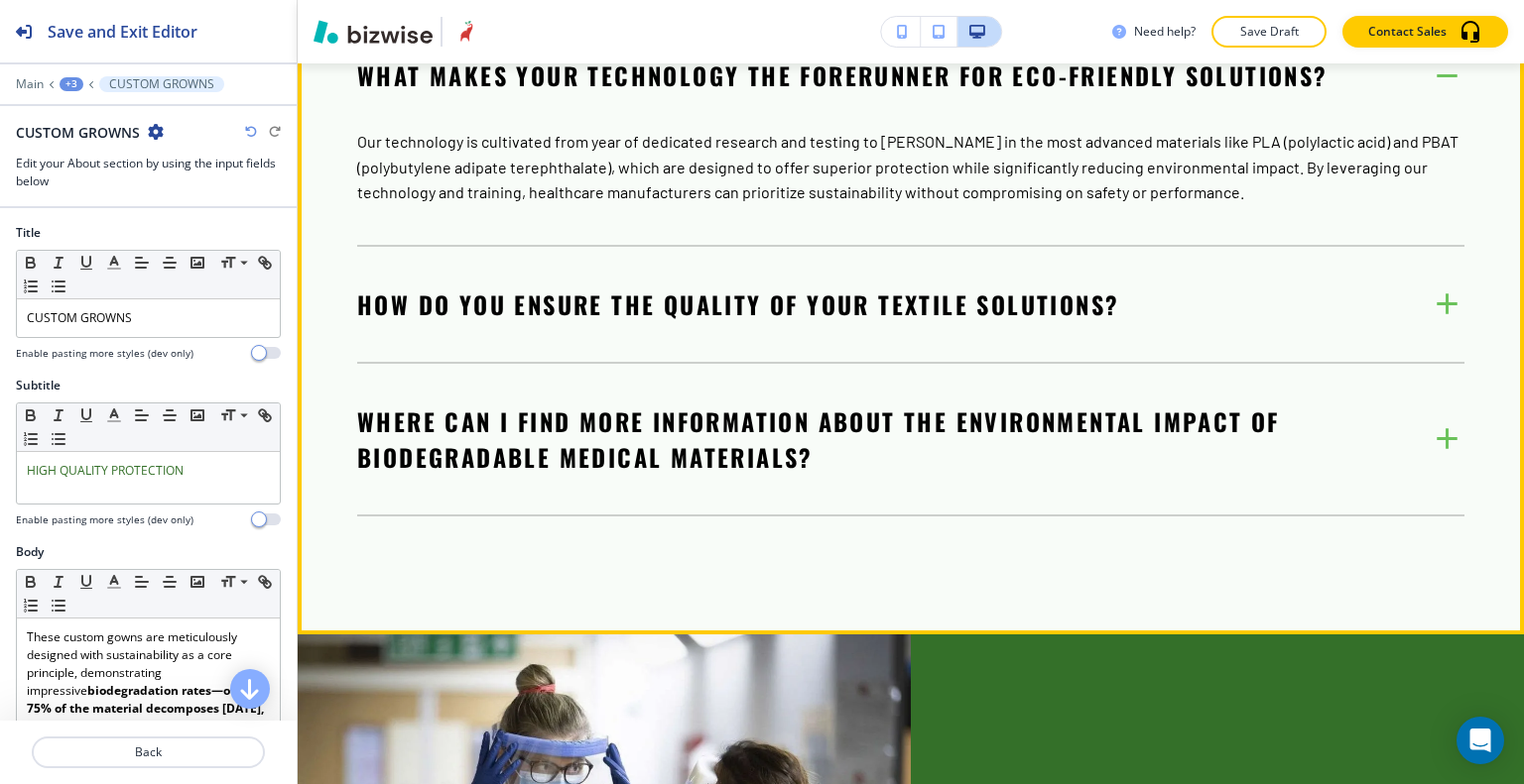
click at [1328, 202] on span "Our technology is cultivated from year of dedicated research and testing to [PE…" at bounding box center [909, 167] width 1104 height 70
click at [1445, 92] on icon at bounding box center [1446, 75] width 35 height 35
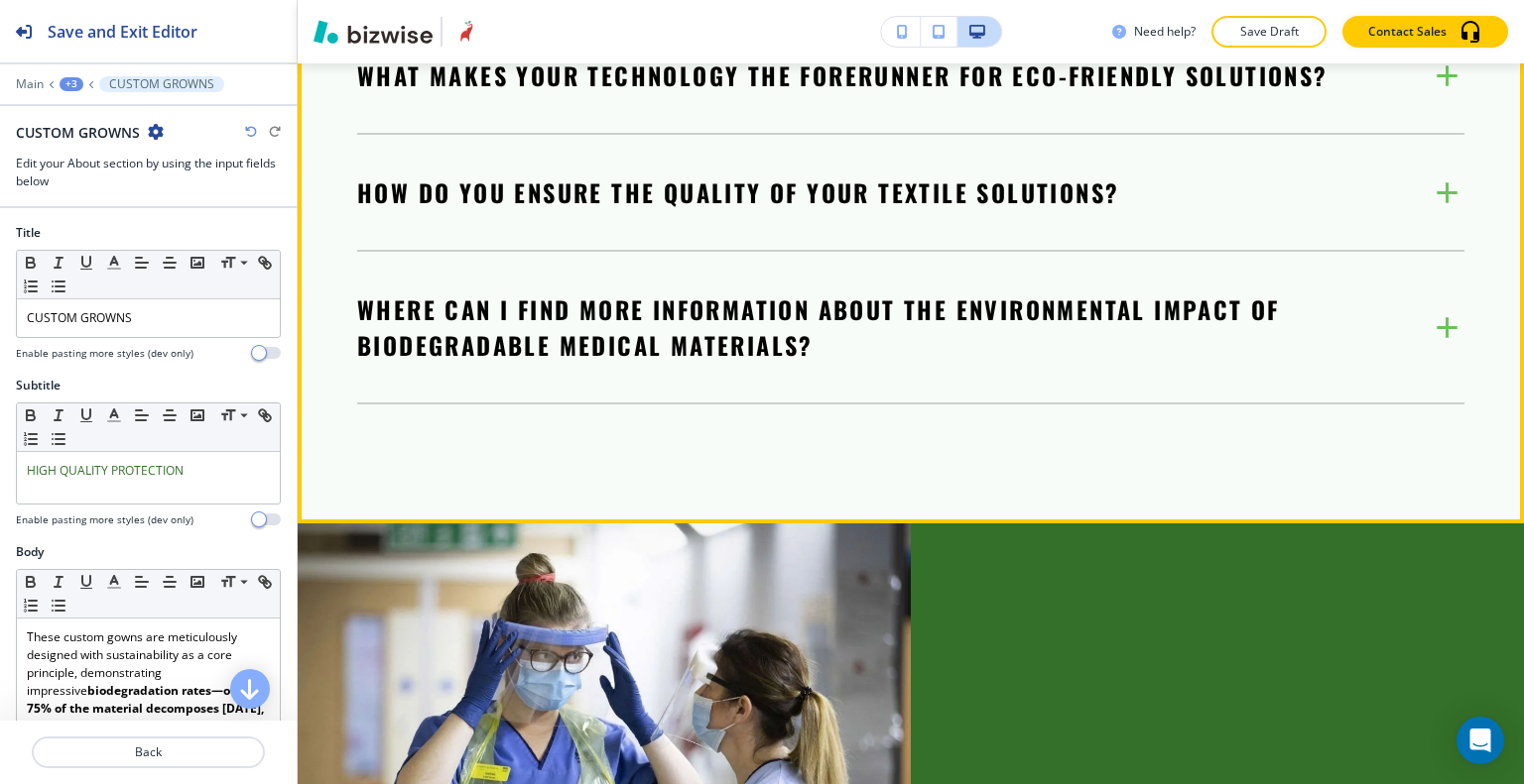
click at [365, 403] on div "Edit WANT TO LEARN MORE ? What makes your technology the forerunner for eco-fri…" at bounding box center [910, 170] width 1226 height 705
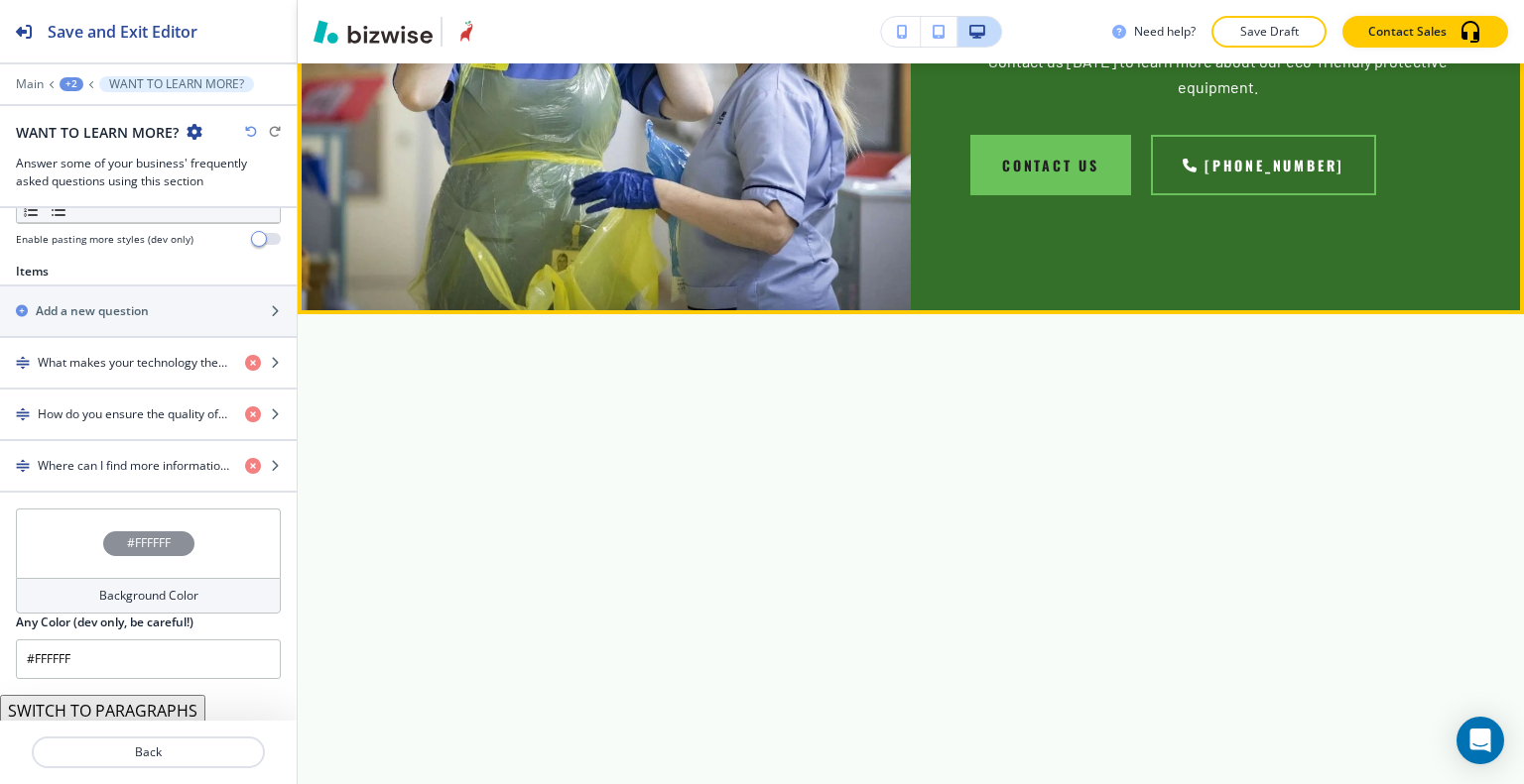
scroll to position [8369, 0]
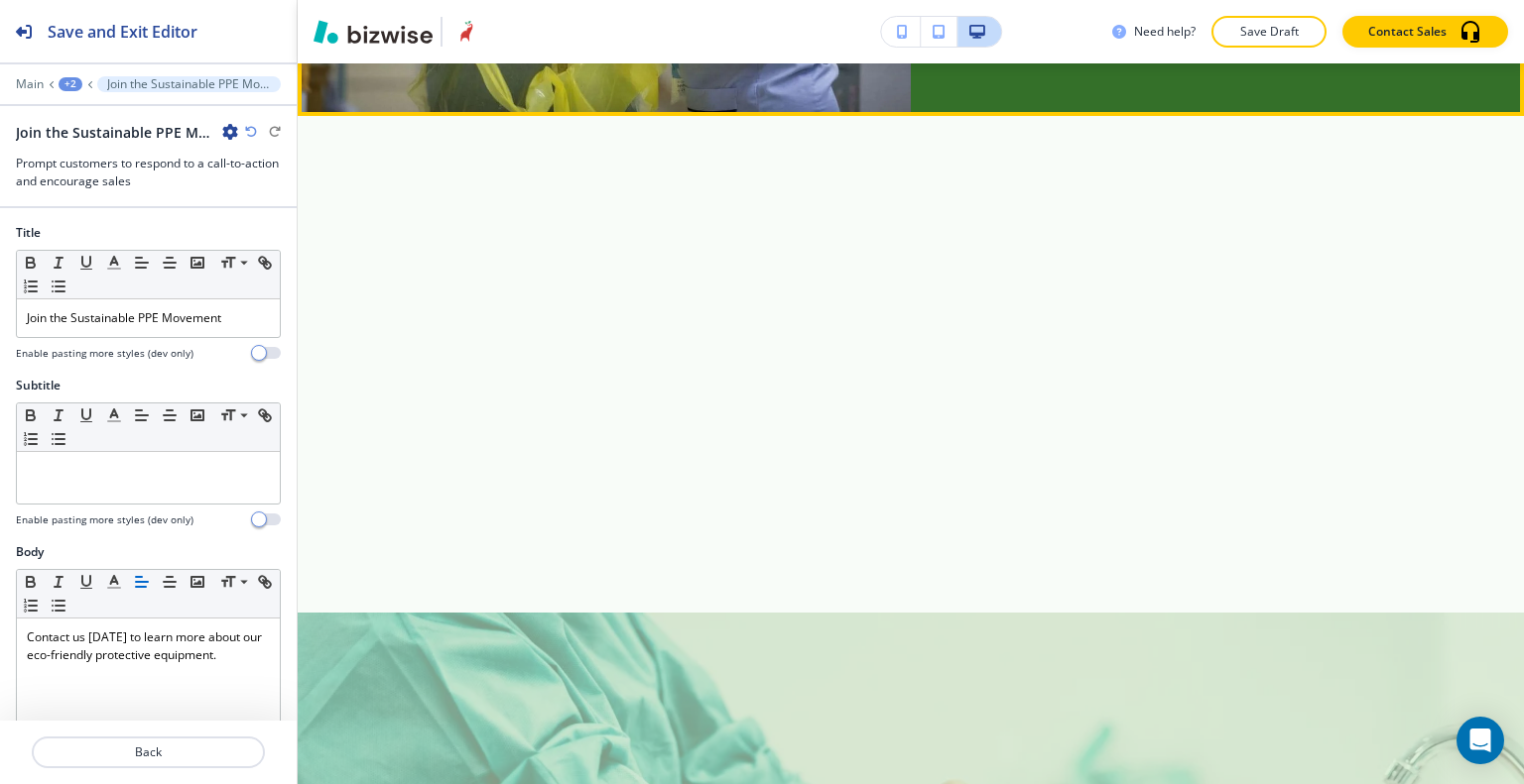
scroll to position [8479, 0]
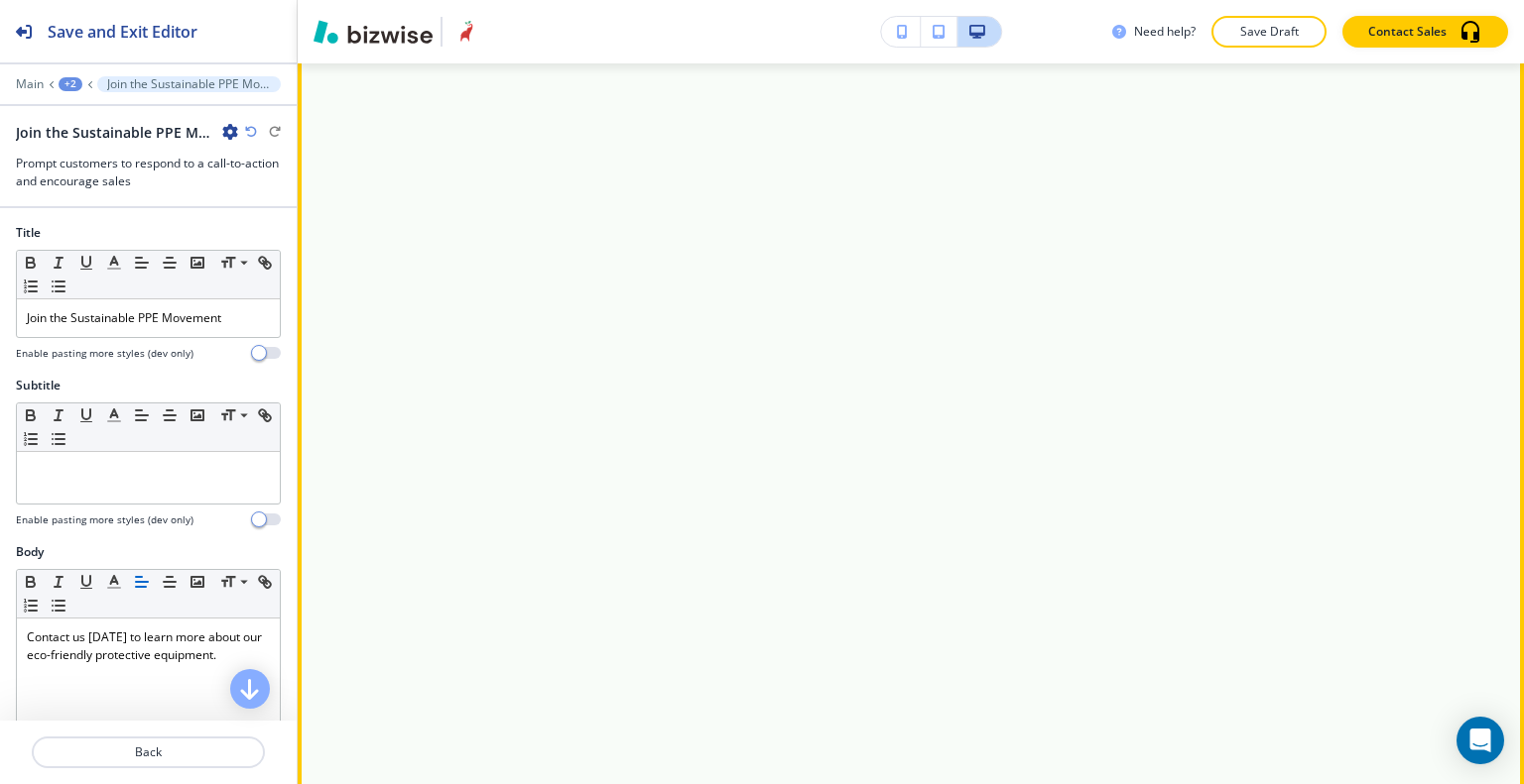
click at [1137, 210] on div "PPE Plant" at bounding box center [911, 187] width 1107 height 45
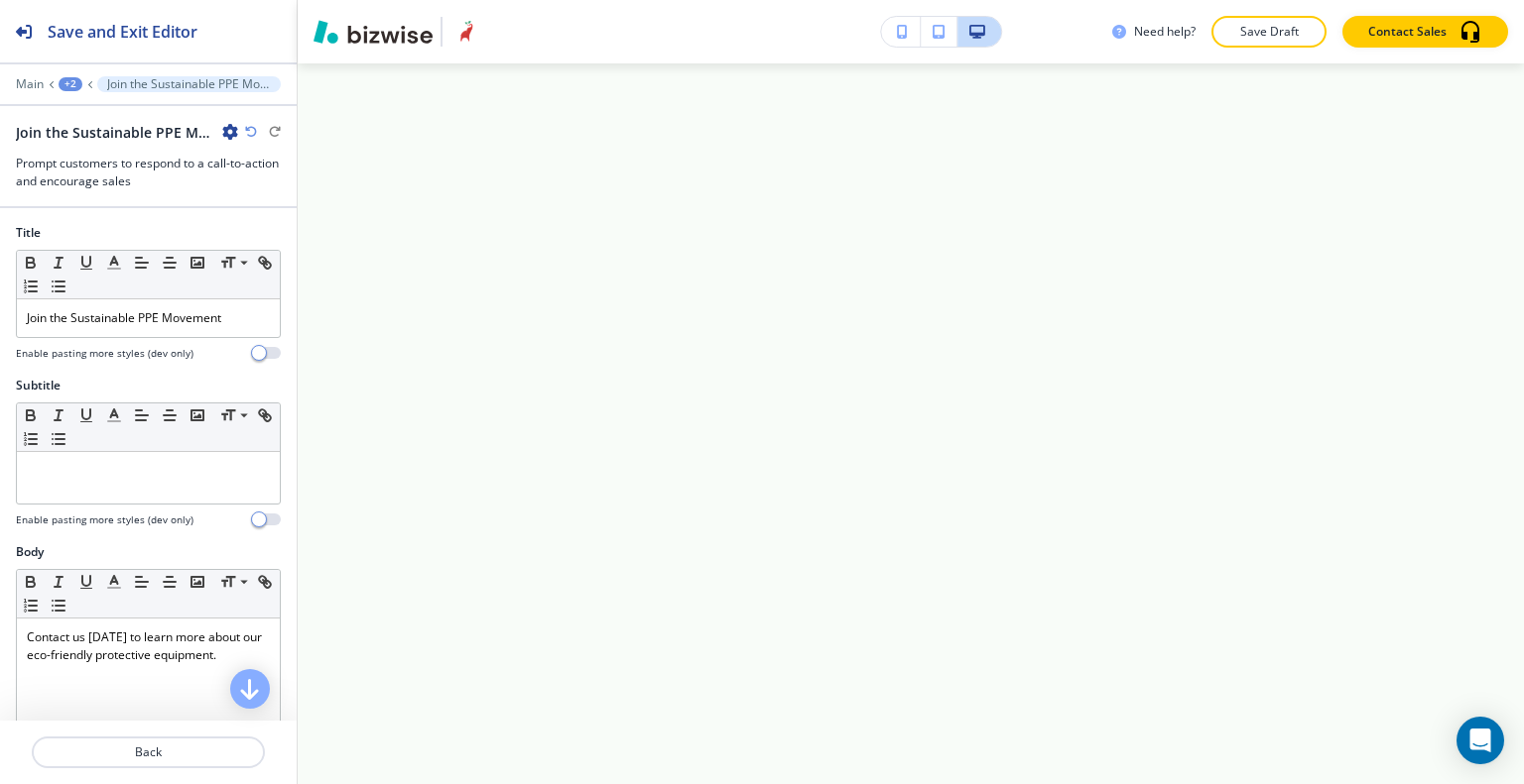
click at [18, 85] on p "Main" at bounding box center [30, 84] width 28 height 14
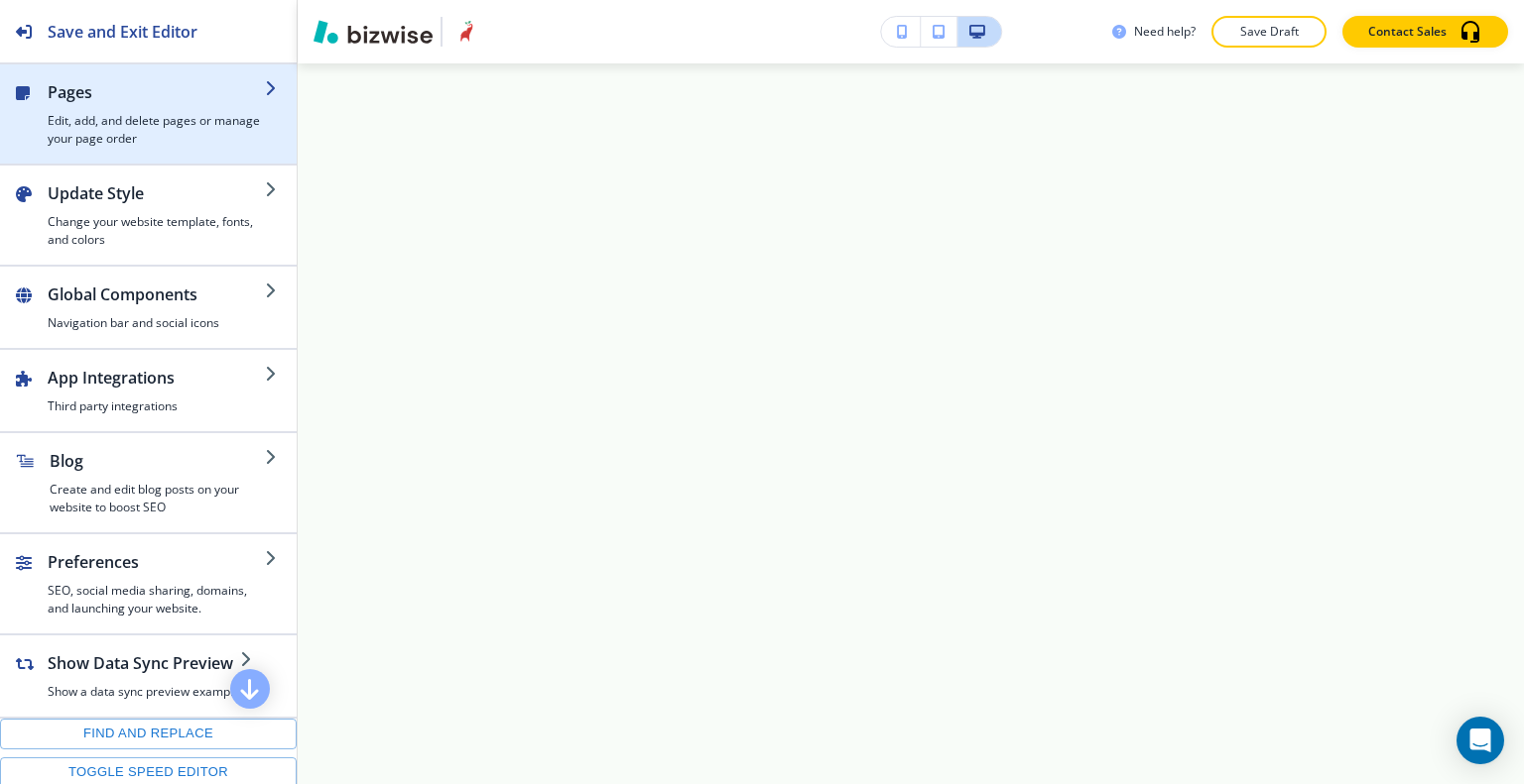
click at [80, 99] on h2 "Pages" at bounding box center [156, 92] width 218 height 24
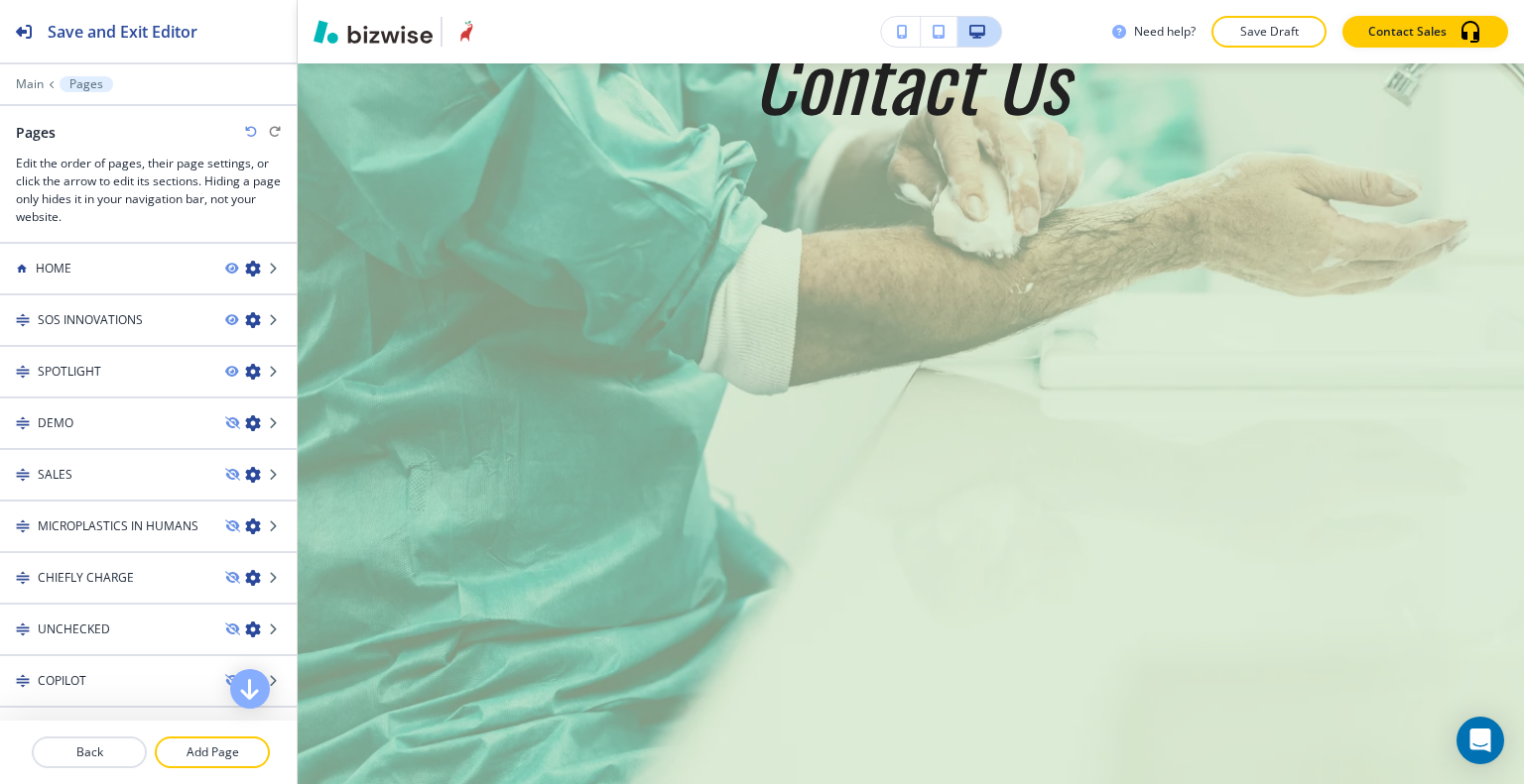
scroll to position [8975, 0]
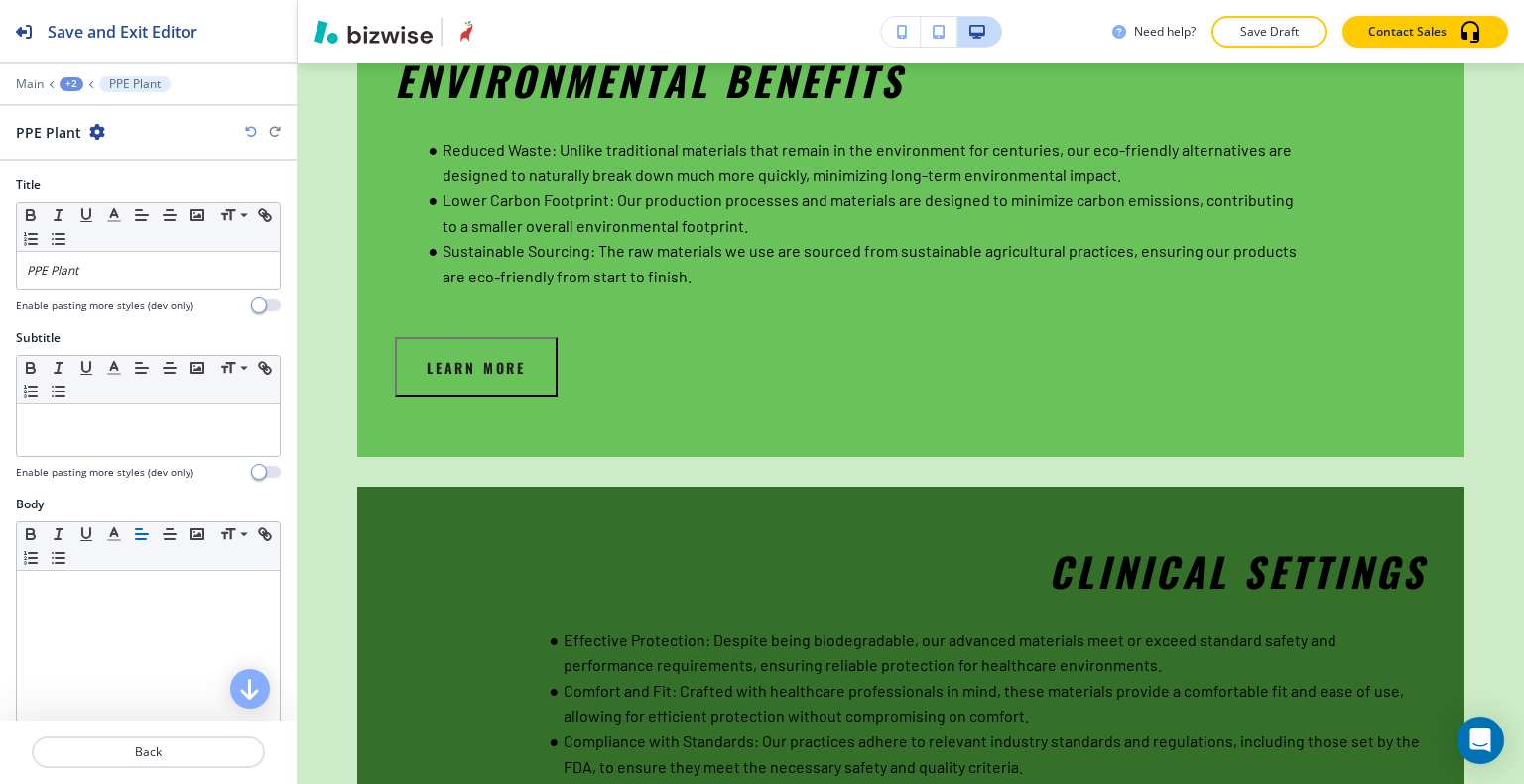
scroll to position [0, 0]
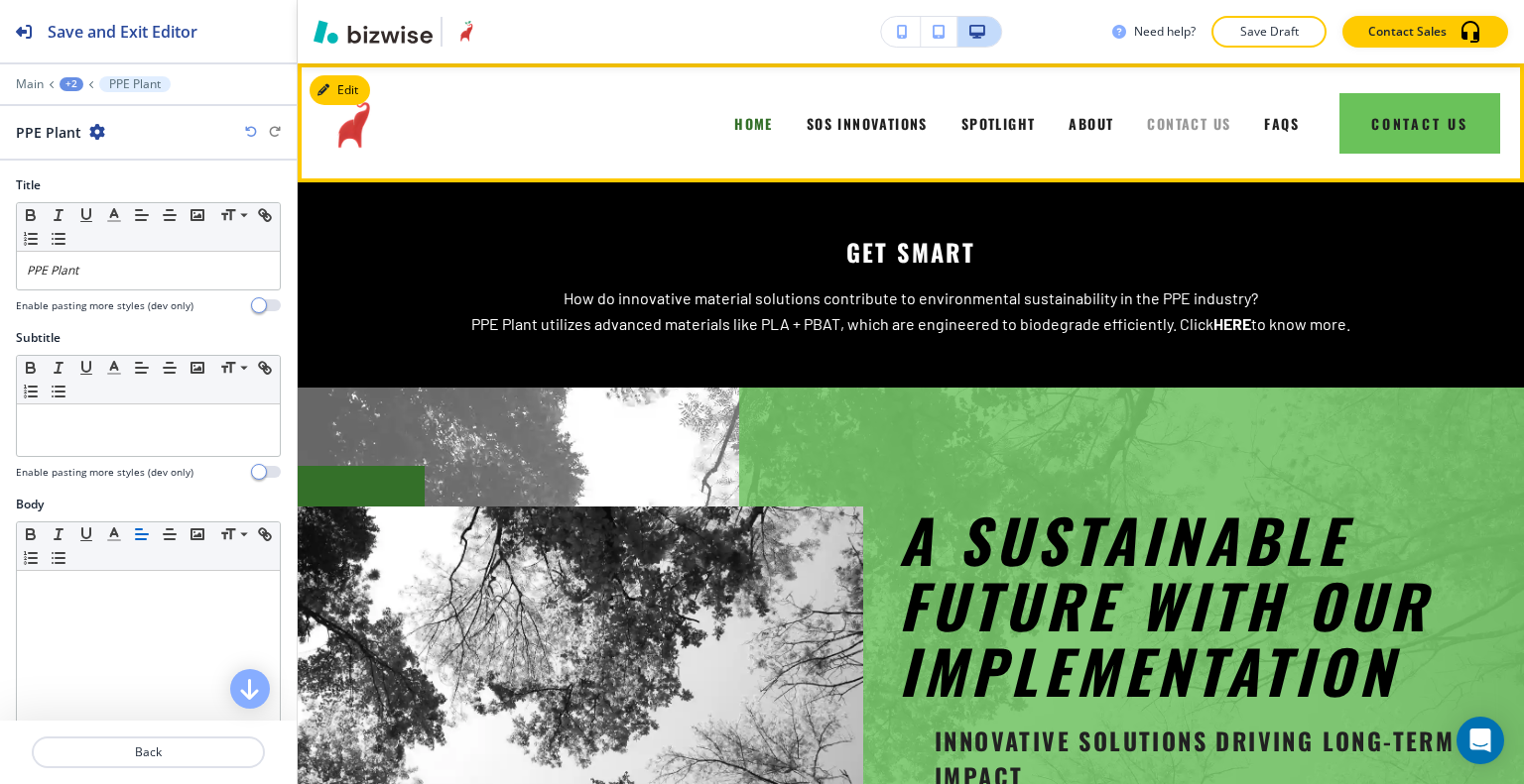
click at [1203, 119] on span "CONTACT US" at bounding box center [1188, 123] width 84 height 21
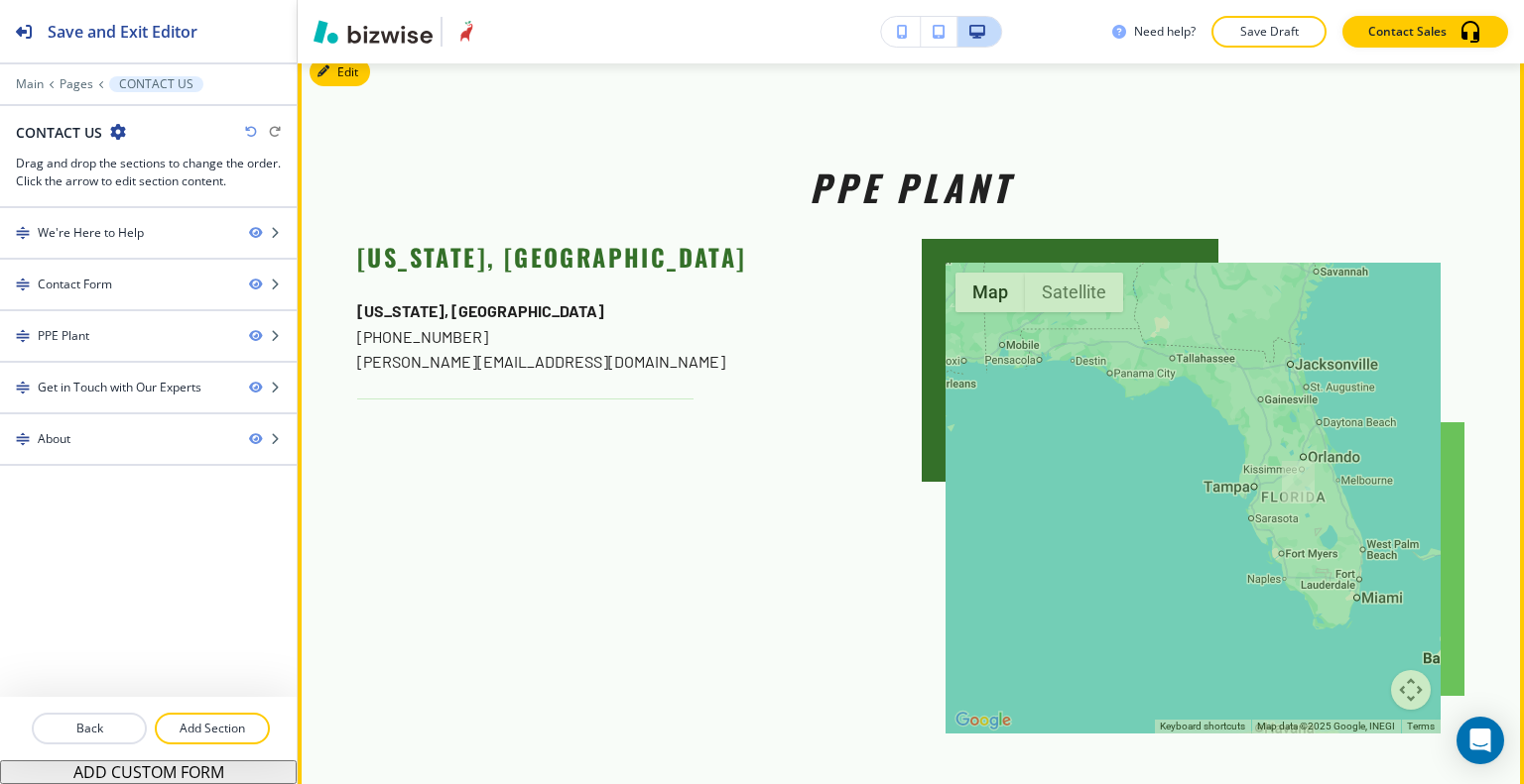
scroll to position [2280, 0]
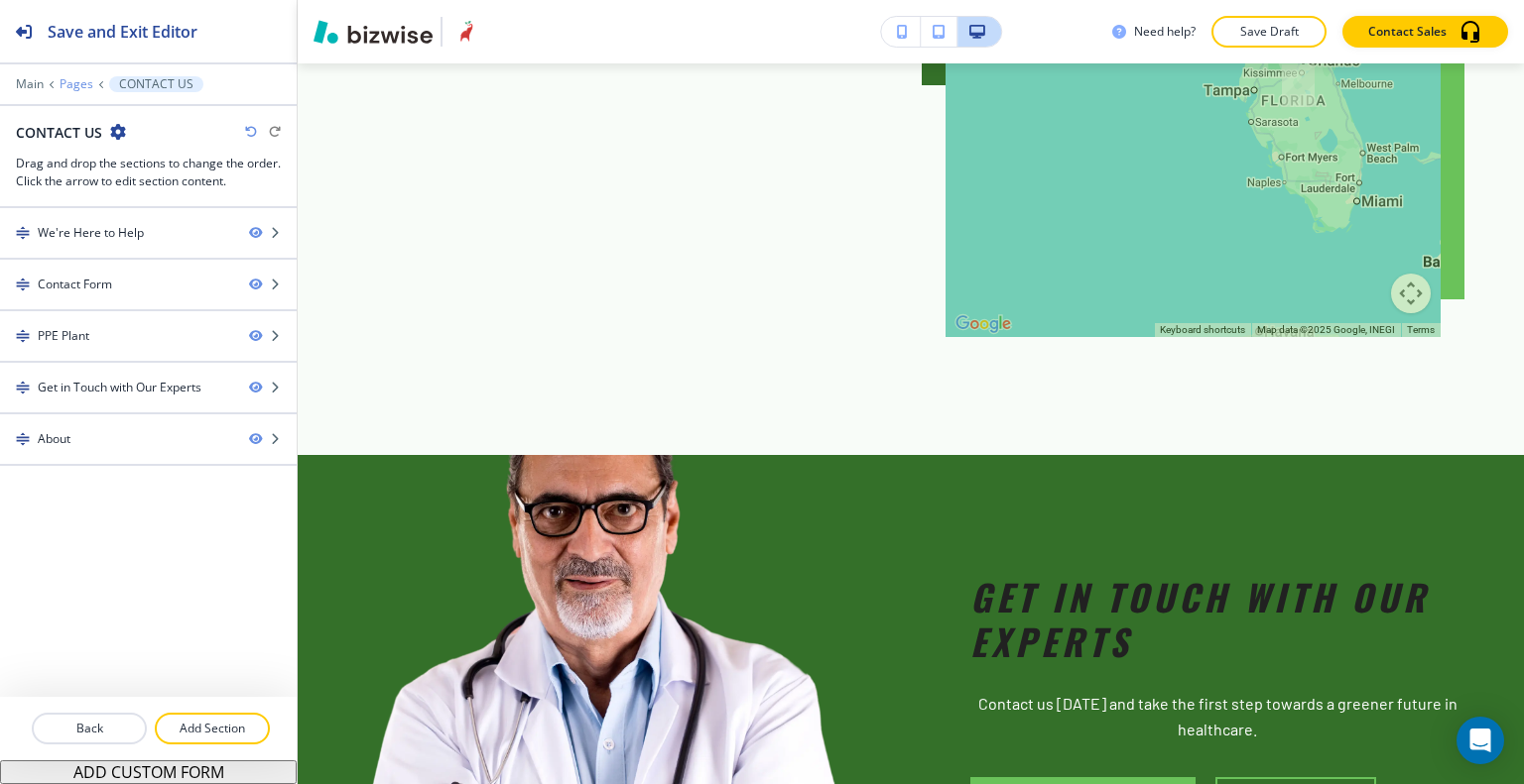
click at [78, 86] on p "Pages" at bounding box center [77, 84] width 34 height 14
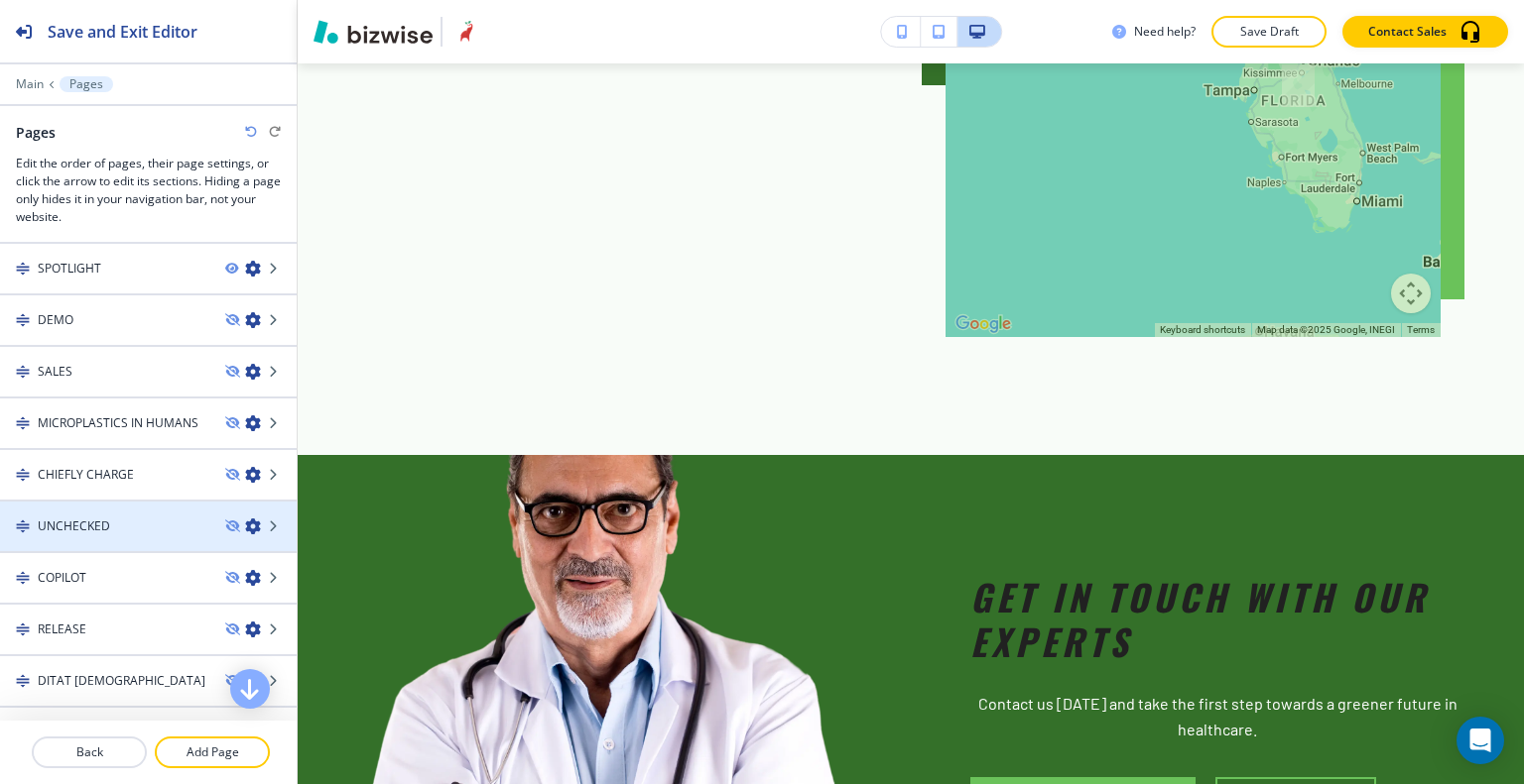
scroll to position [0, 0]
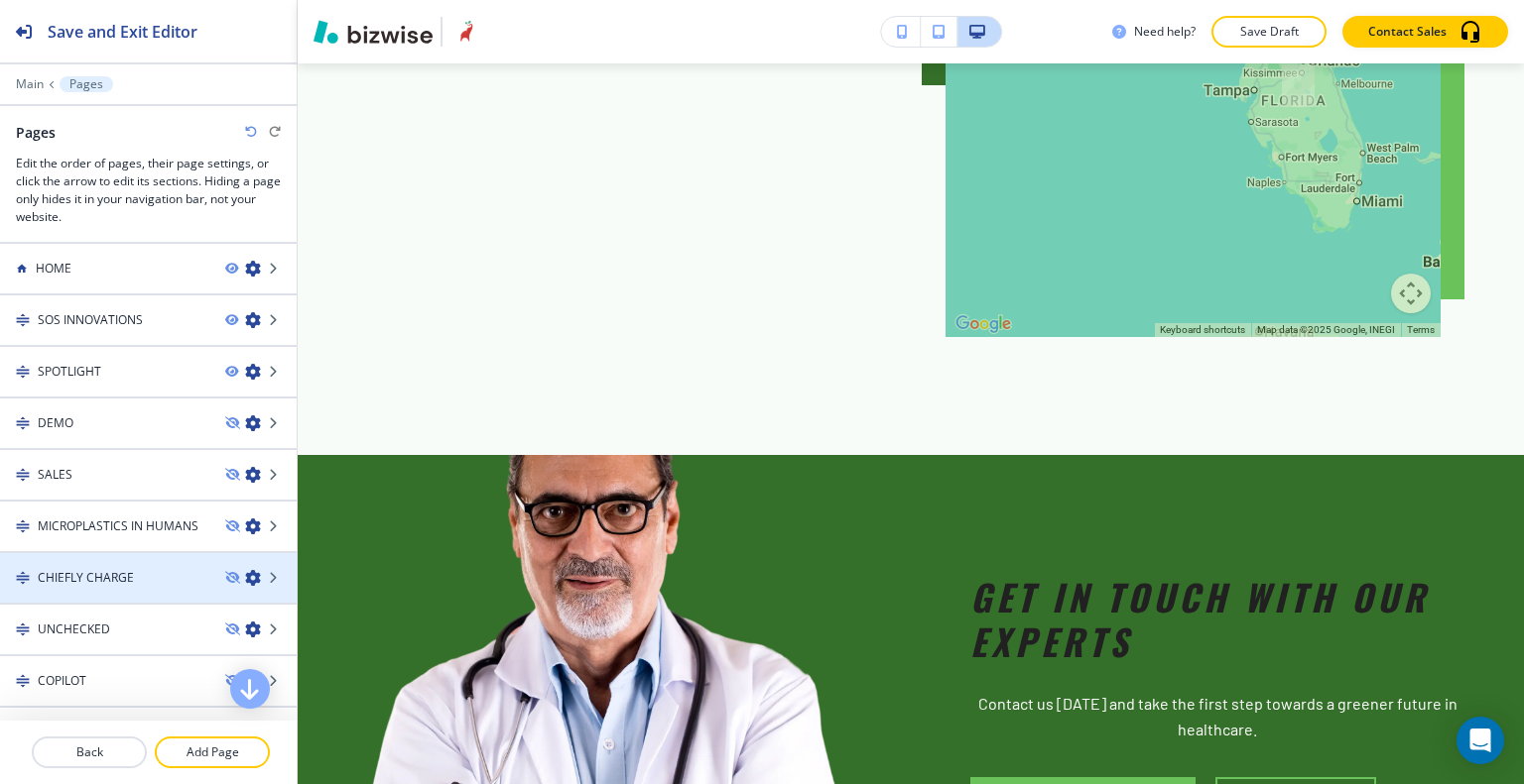
click at [156, 587] on div at bounding box center [148, 595] width 296 height 16
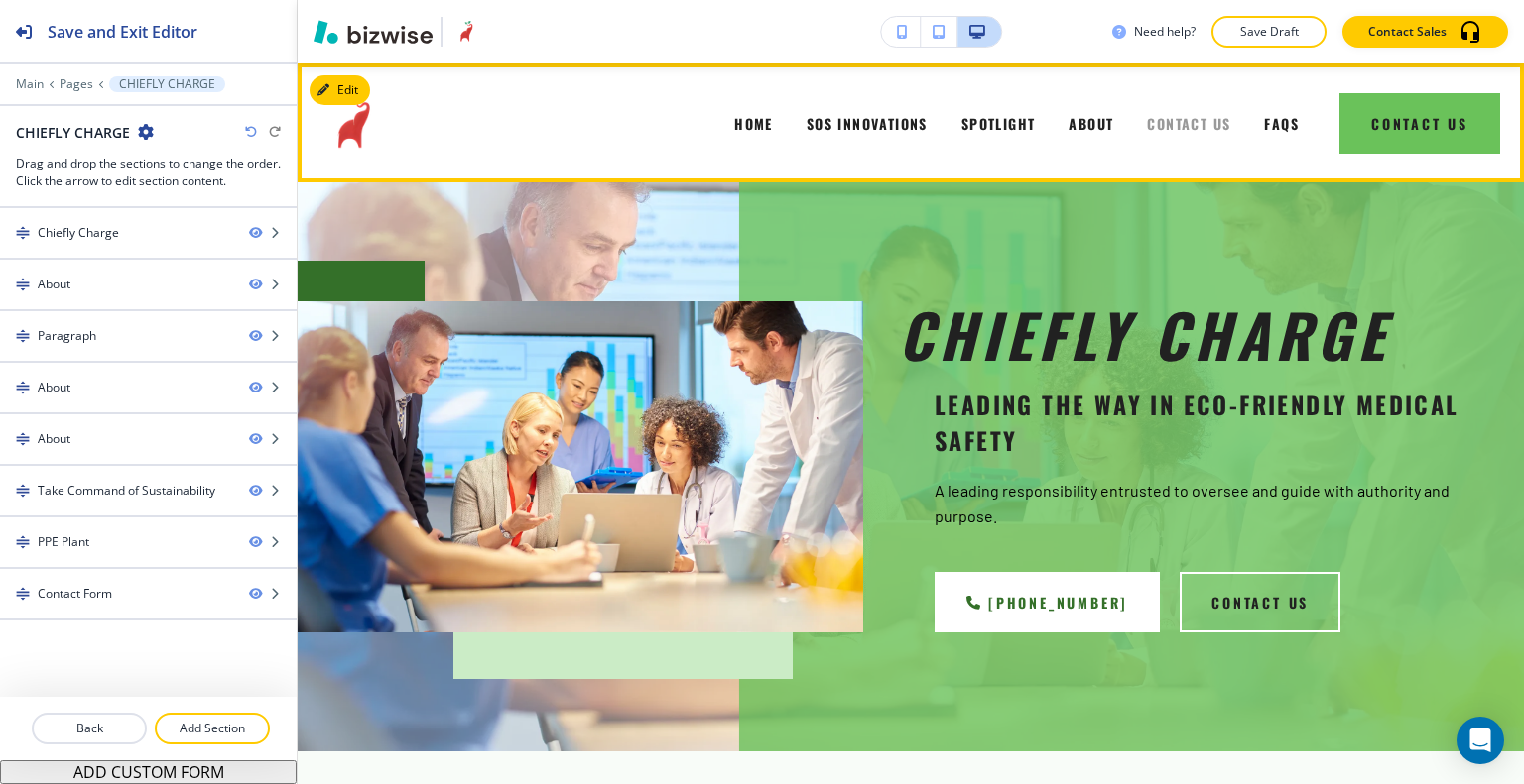
click at [1196, 122] on span "CONTACT US" at bounding box center [1188, 123] width 84 height 21
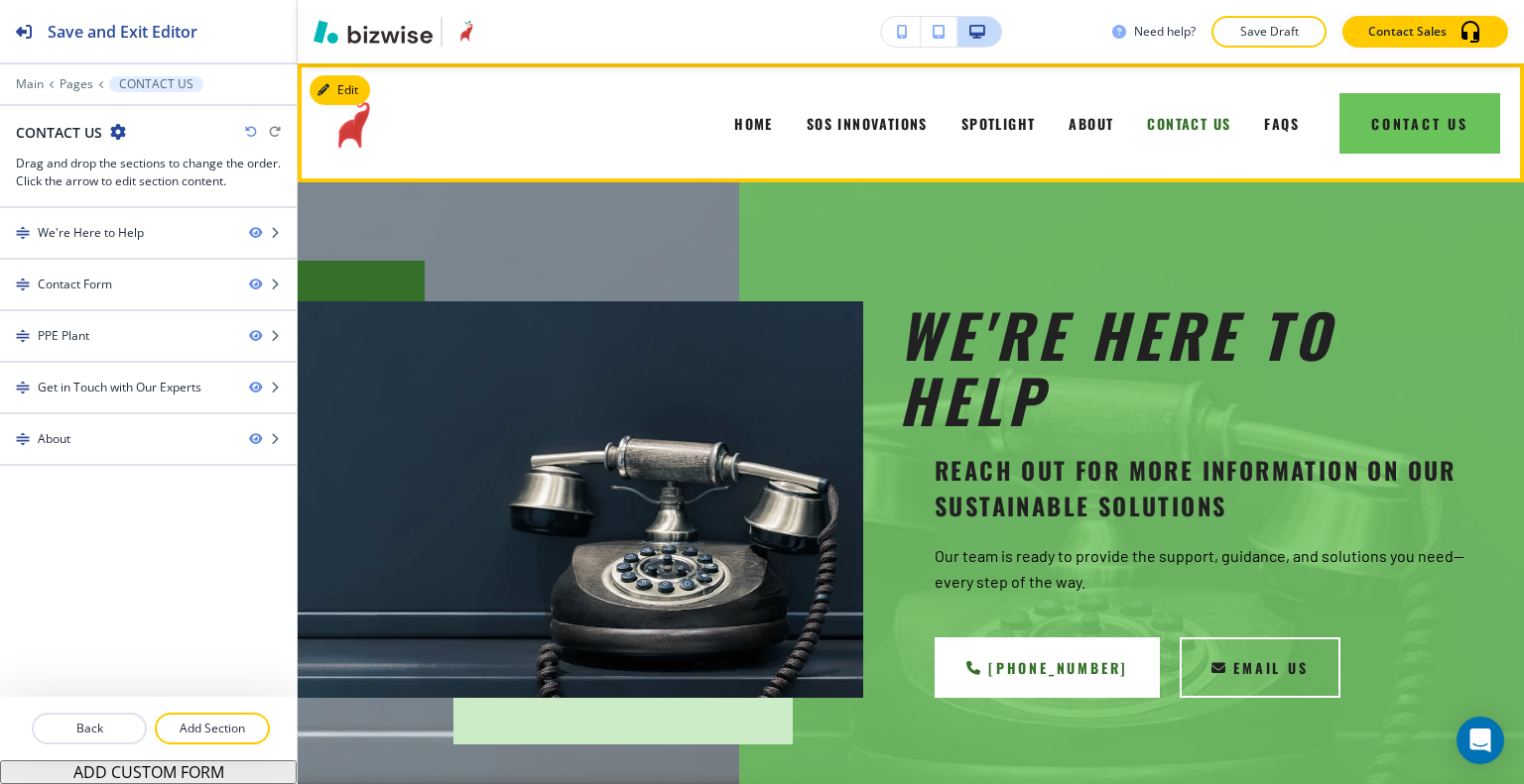
click at [996, 110] on div "SPOTLIGHT" at bounding box center [998, 123] width 108 height 79
click at [1000, 114] on span "SPOTLIGHT" at bounding box center [998, 123] width 75 height 21
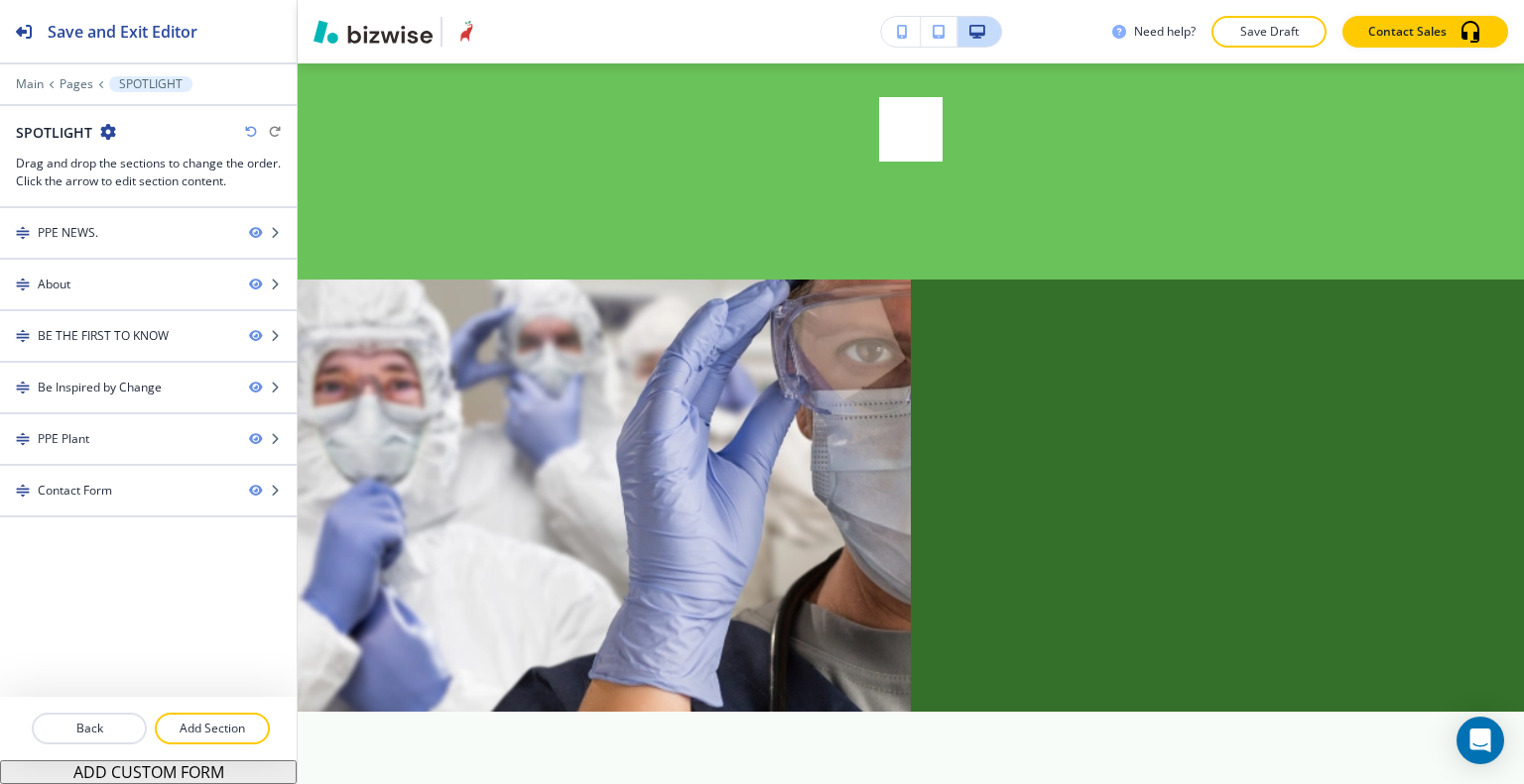
scroll to position [7436, 0]
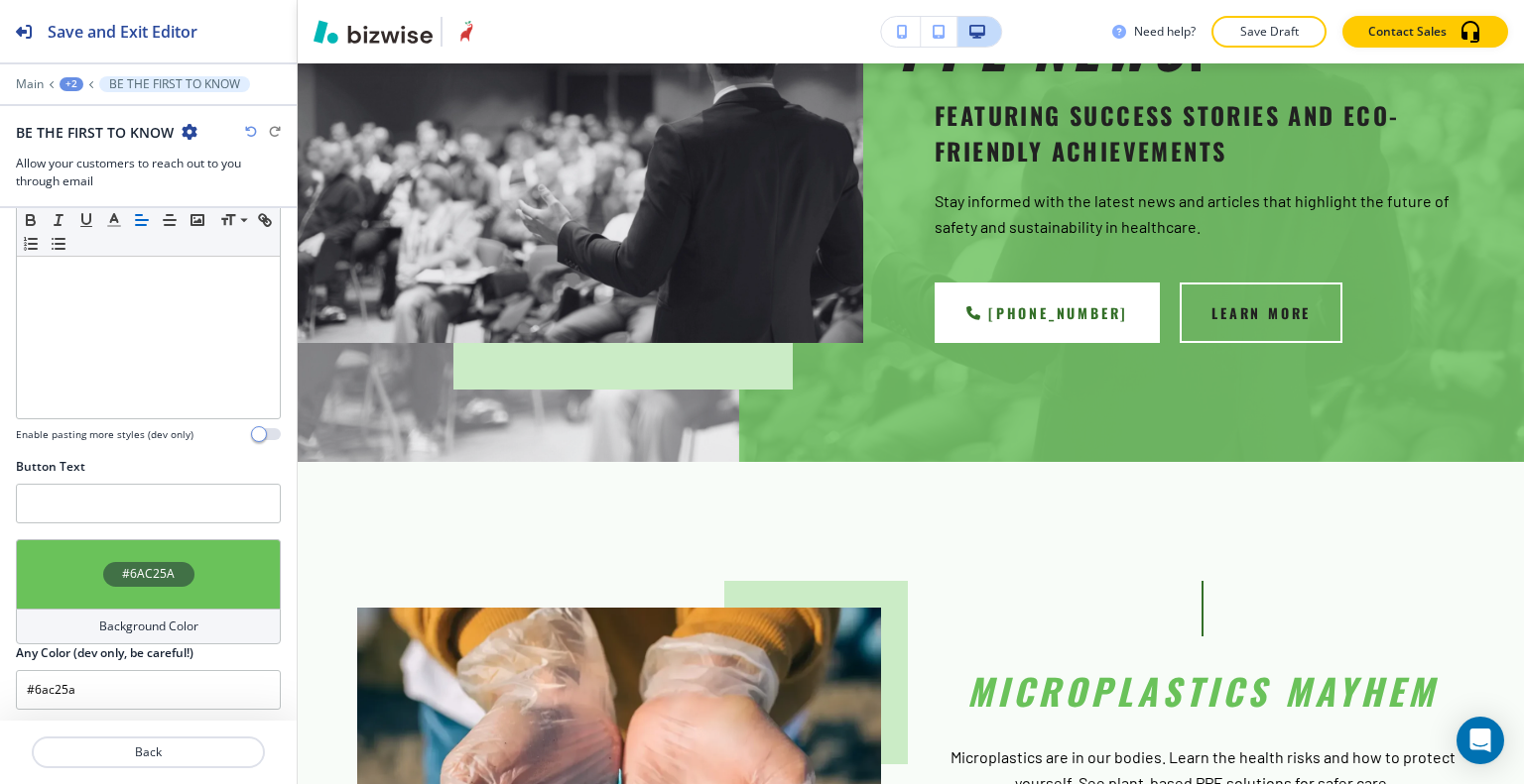
scroll to position [0, 0]
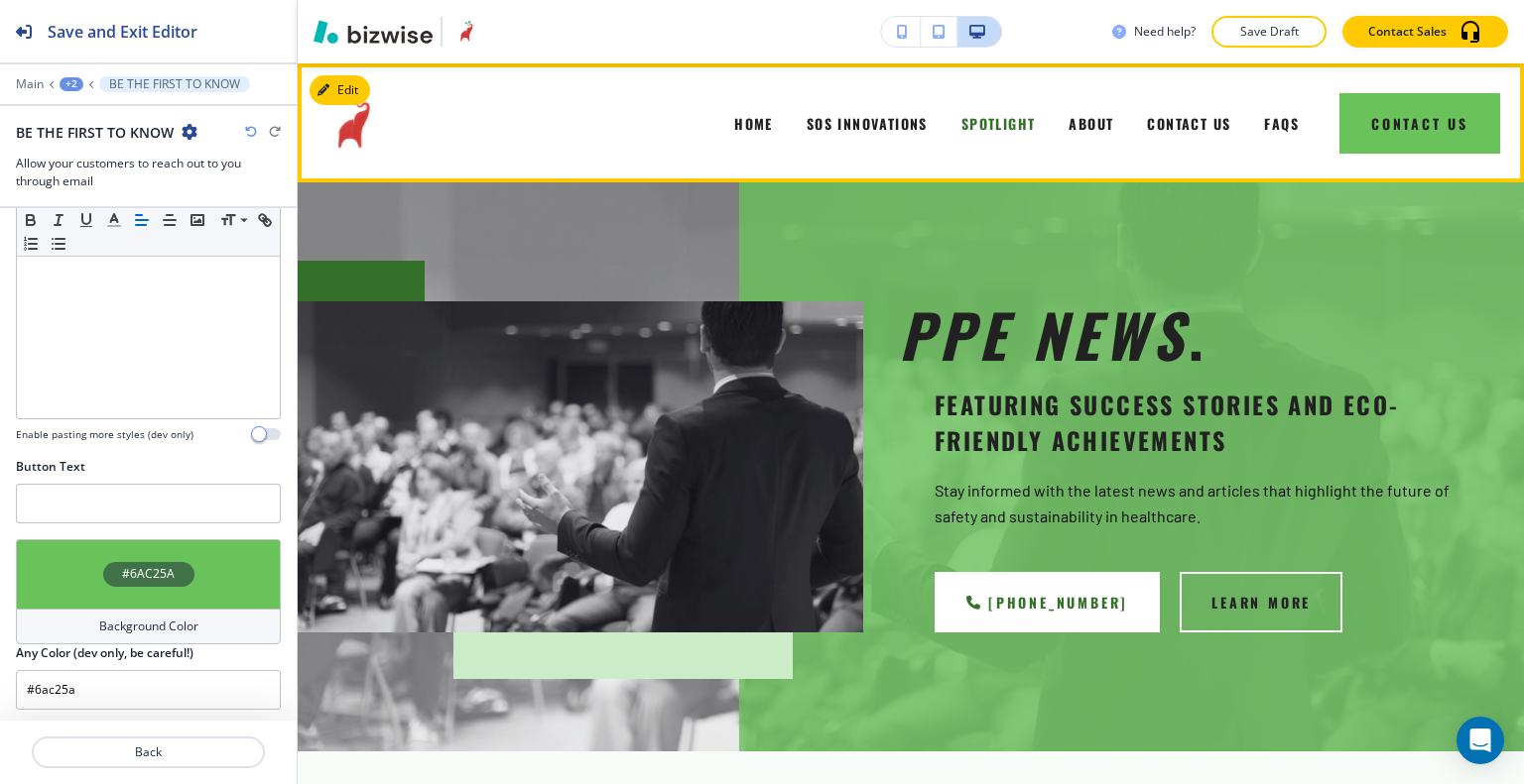
click at [913, 137] on div "SOS INNOVATIONS" at bounding box center [867, 123] width 155 height 79
click at [868, 114] on span "SOS INNOVATIONS" at bounding box center [867, 123] width 121 height 21
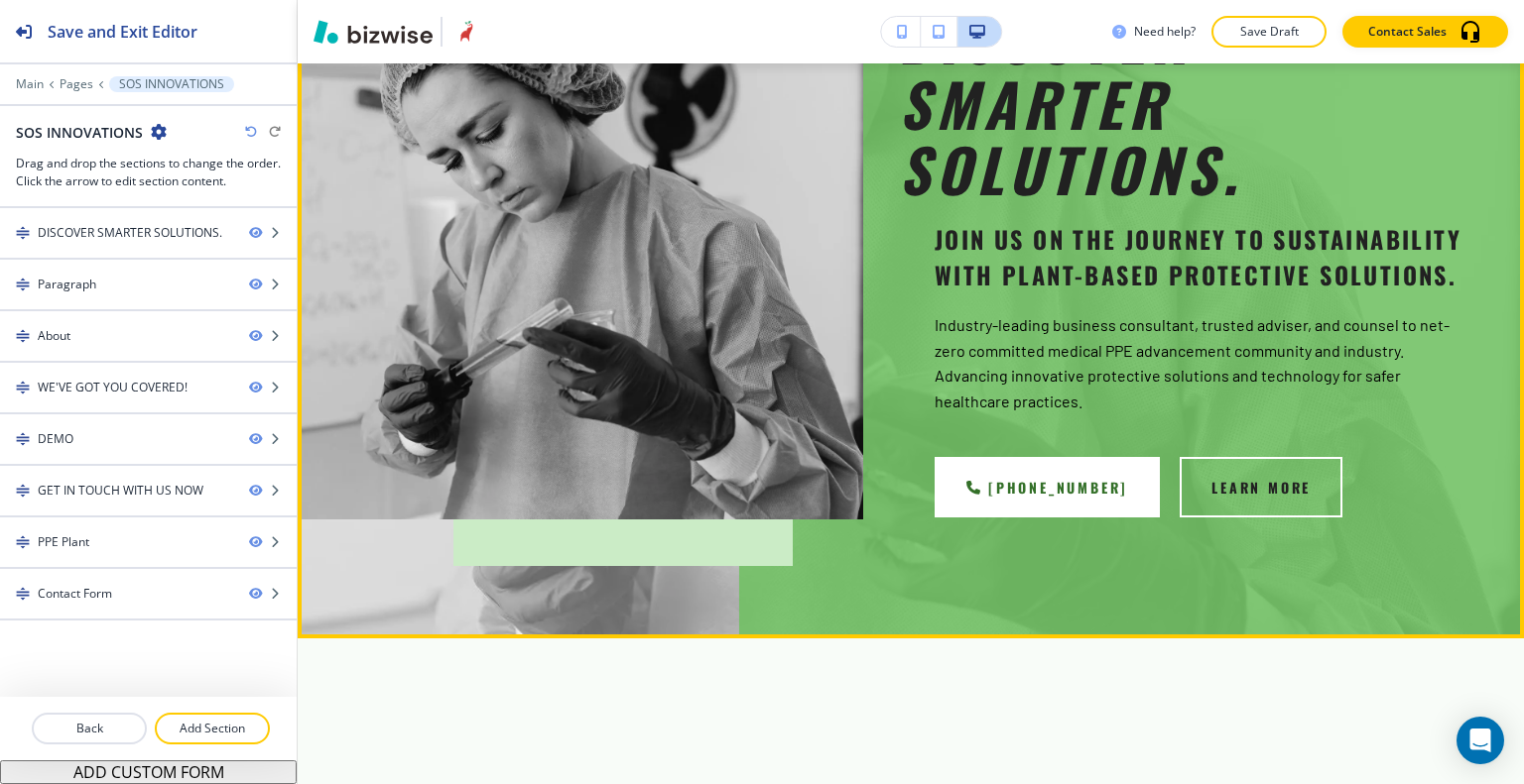
scroll to position [793, 0]
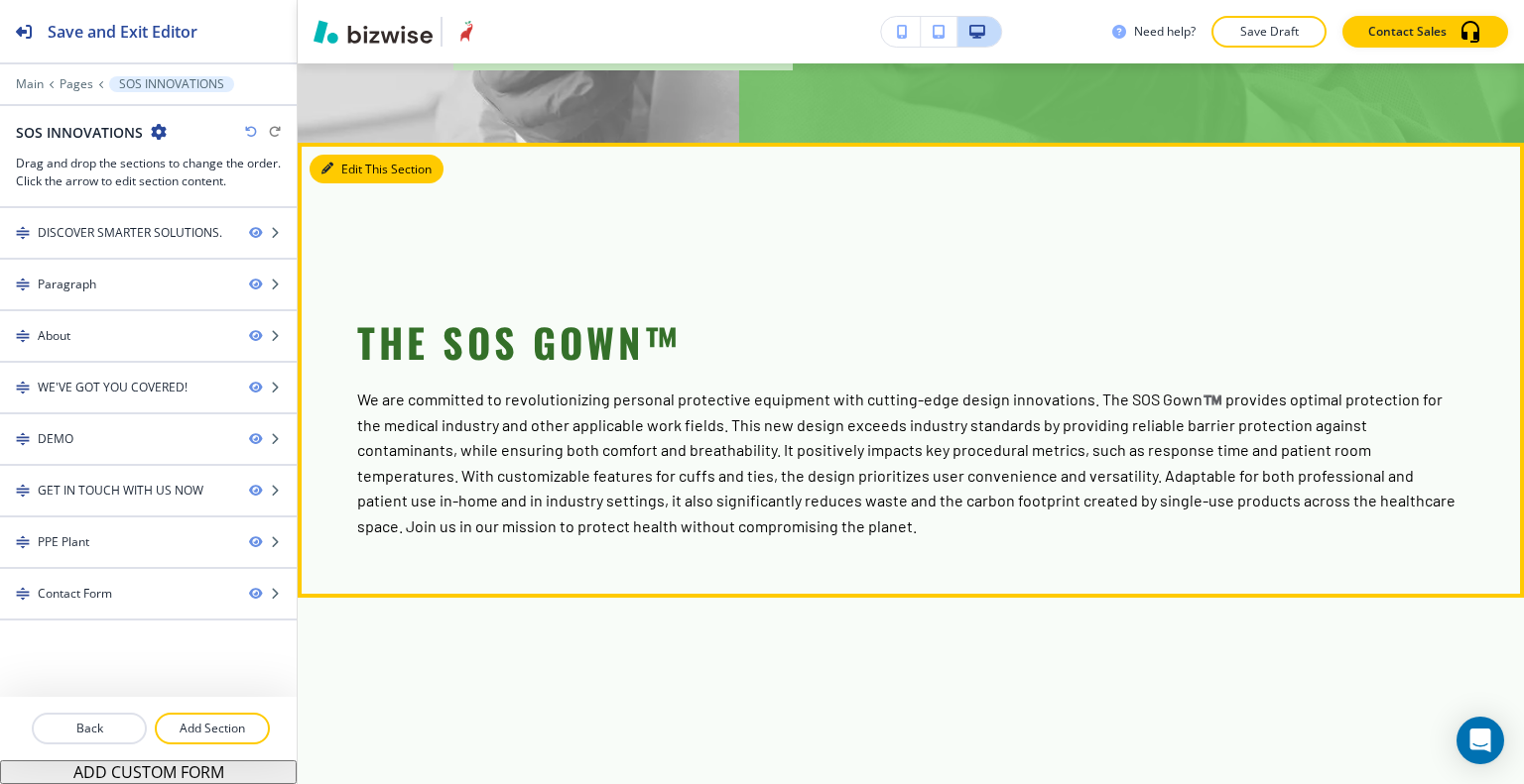
click at [347, 185] on button "Edit This Section" at bounding box center [376, 170] width 134 height 30
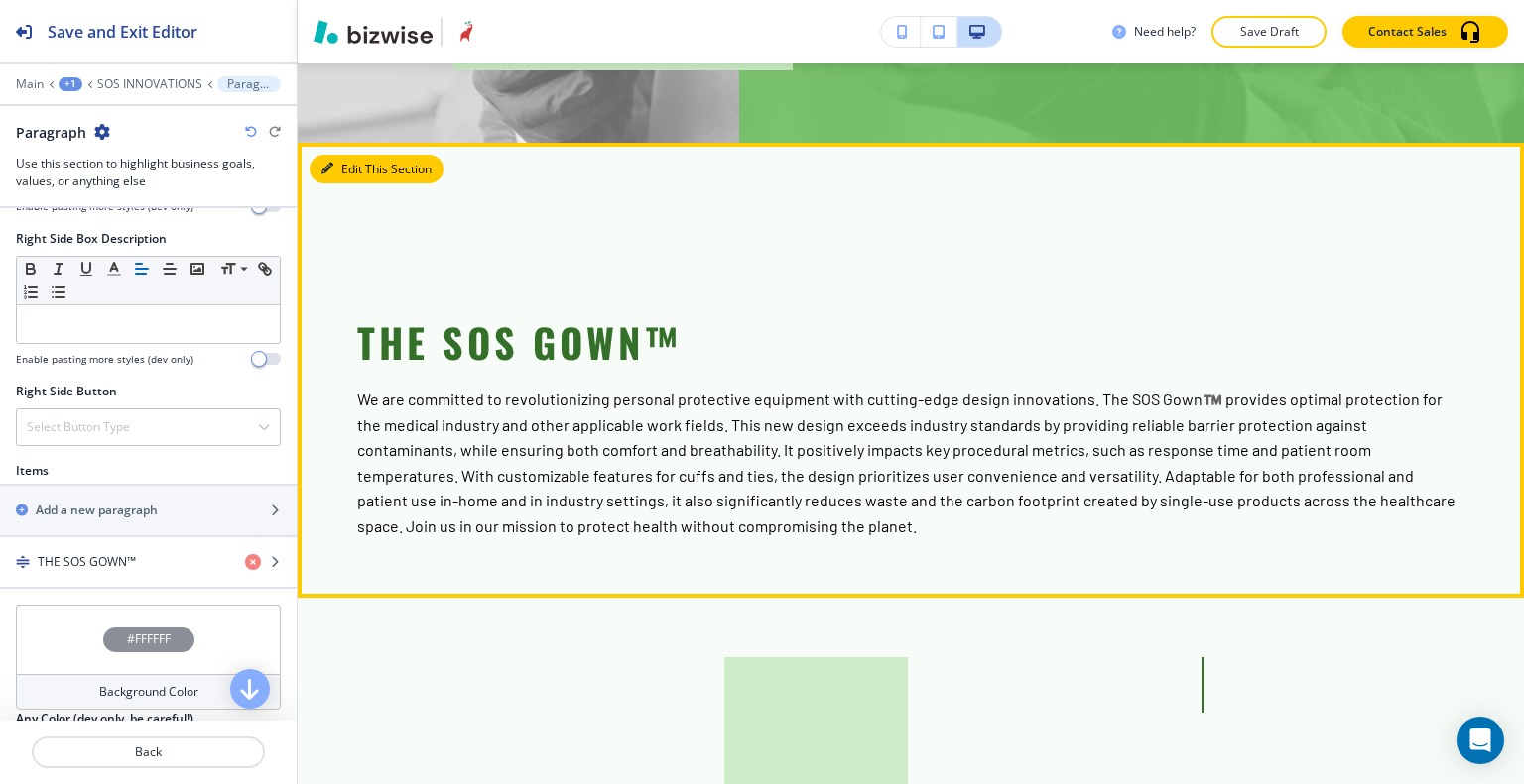
click at [353, 185] on button "Edit This Section" at bounding box center [376, 170] width 134 height 30
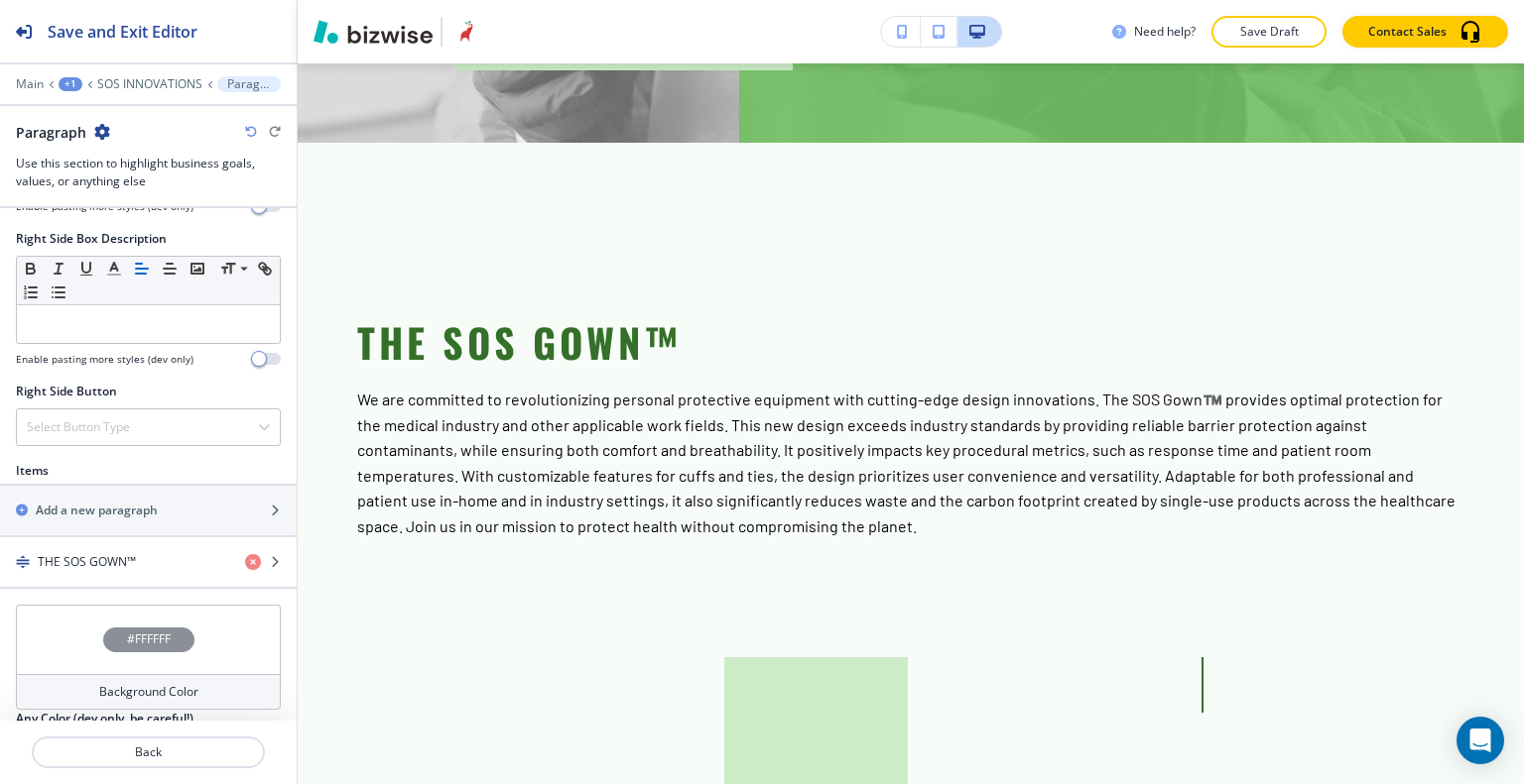
scroll to position [1181, 0]
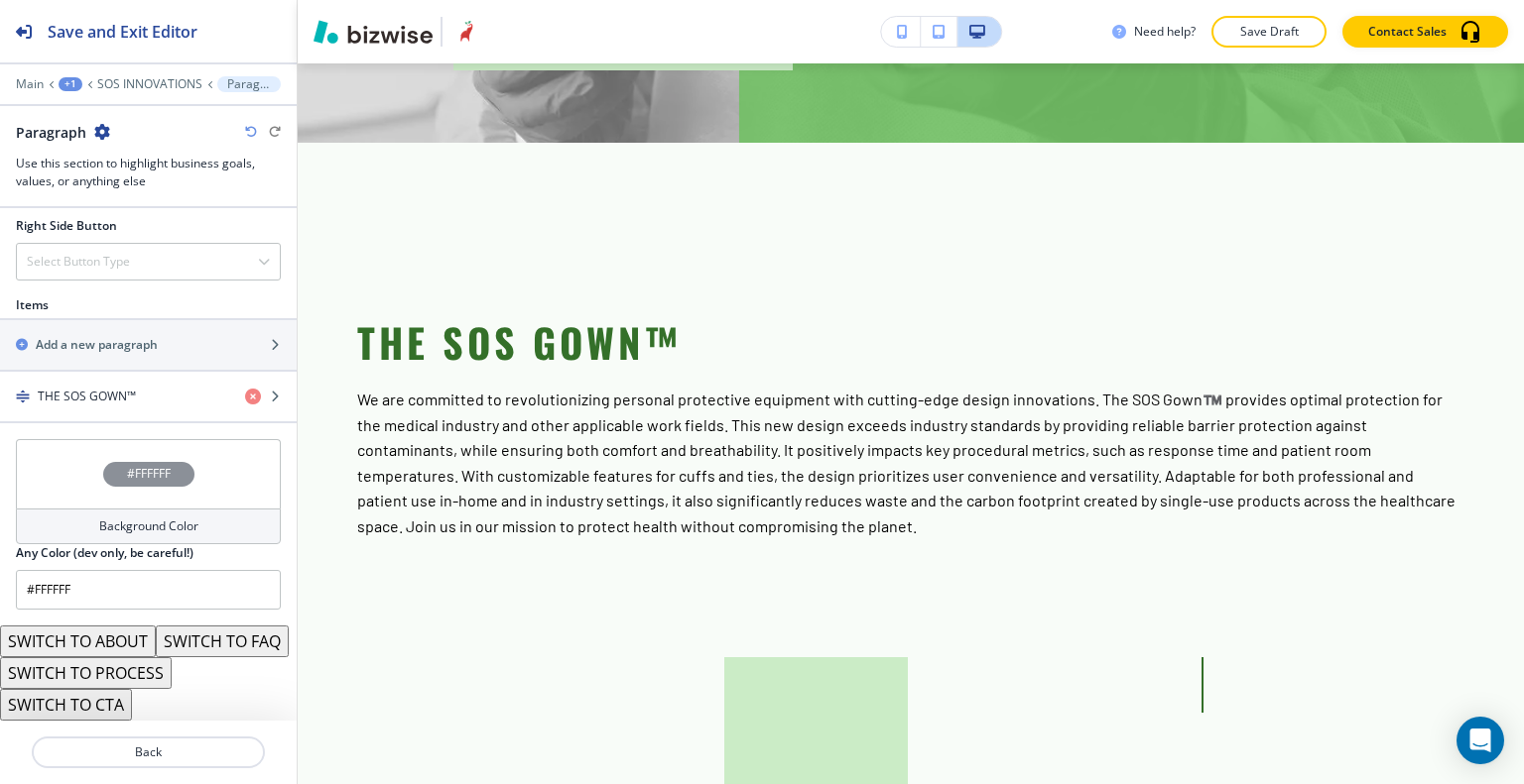
click at [131, 674] on button "SWITCH TO PROCESS" at bounding box center [85, 674] width 172 height 32
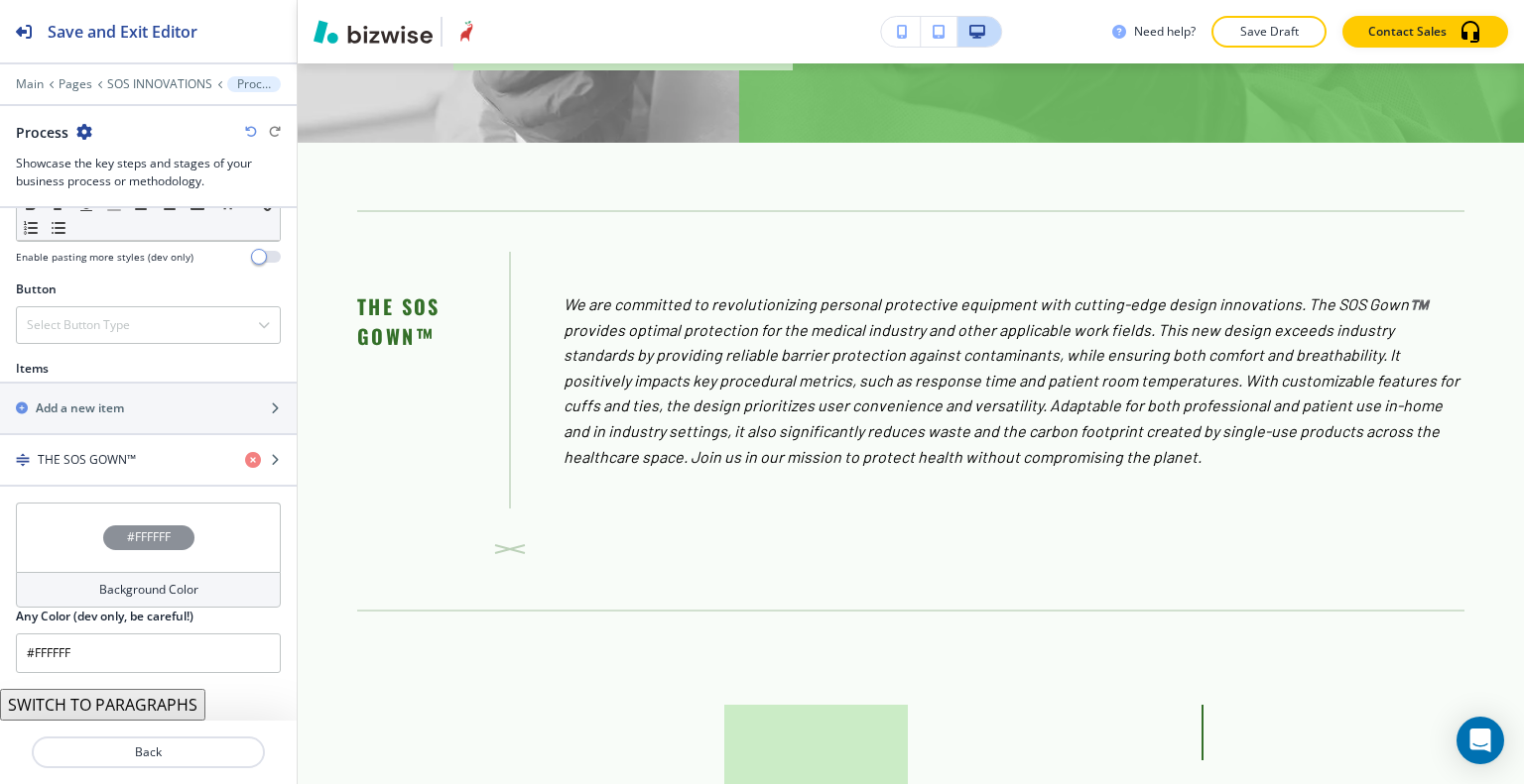
scroll to position [631, 0]
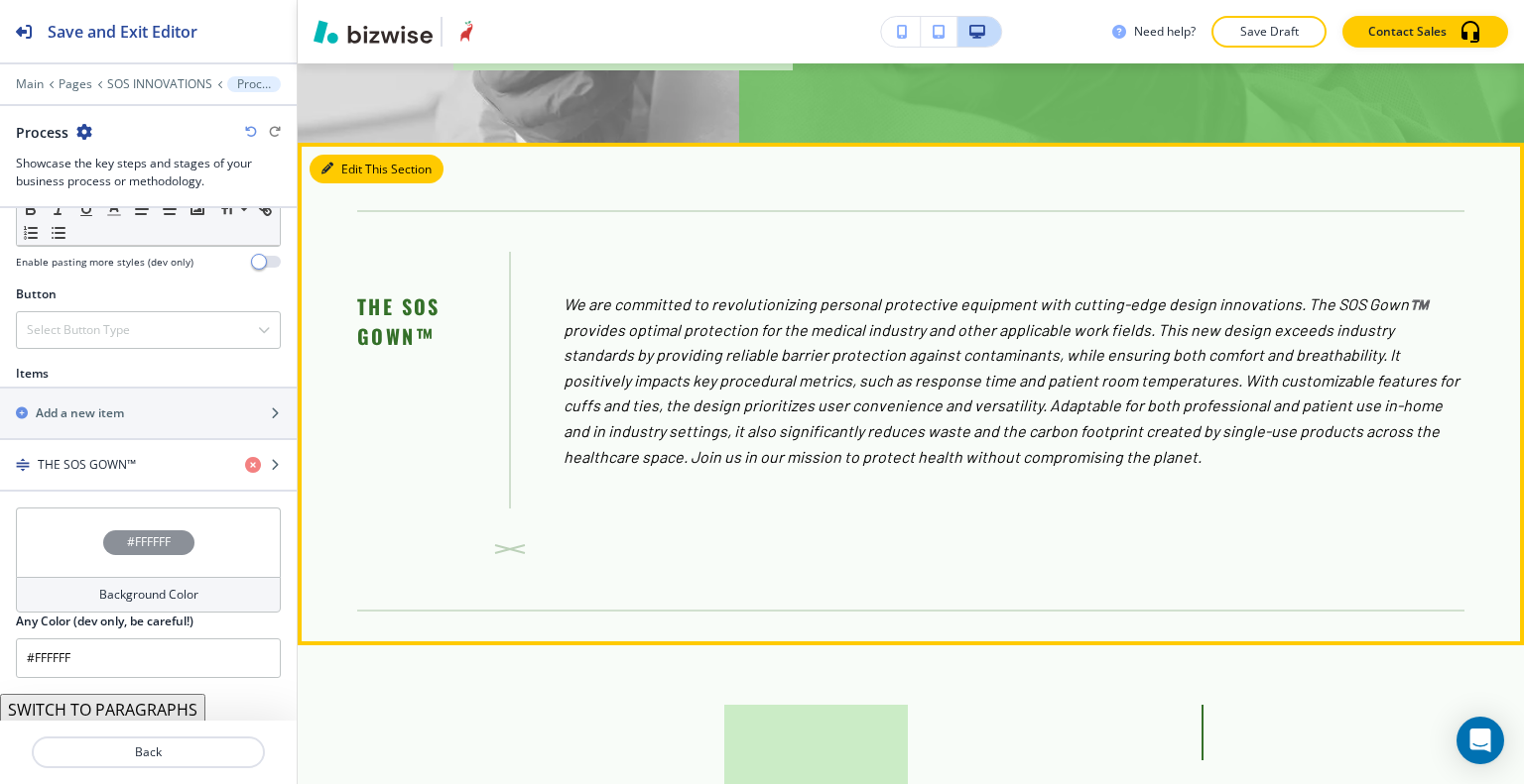
click at [365, 185] on button "Edit This Section" at bounding box center [376, 170] width 134 height 30
